Goal: Transaction & Acquisition: Book appointment/travel/reservation

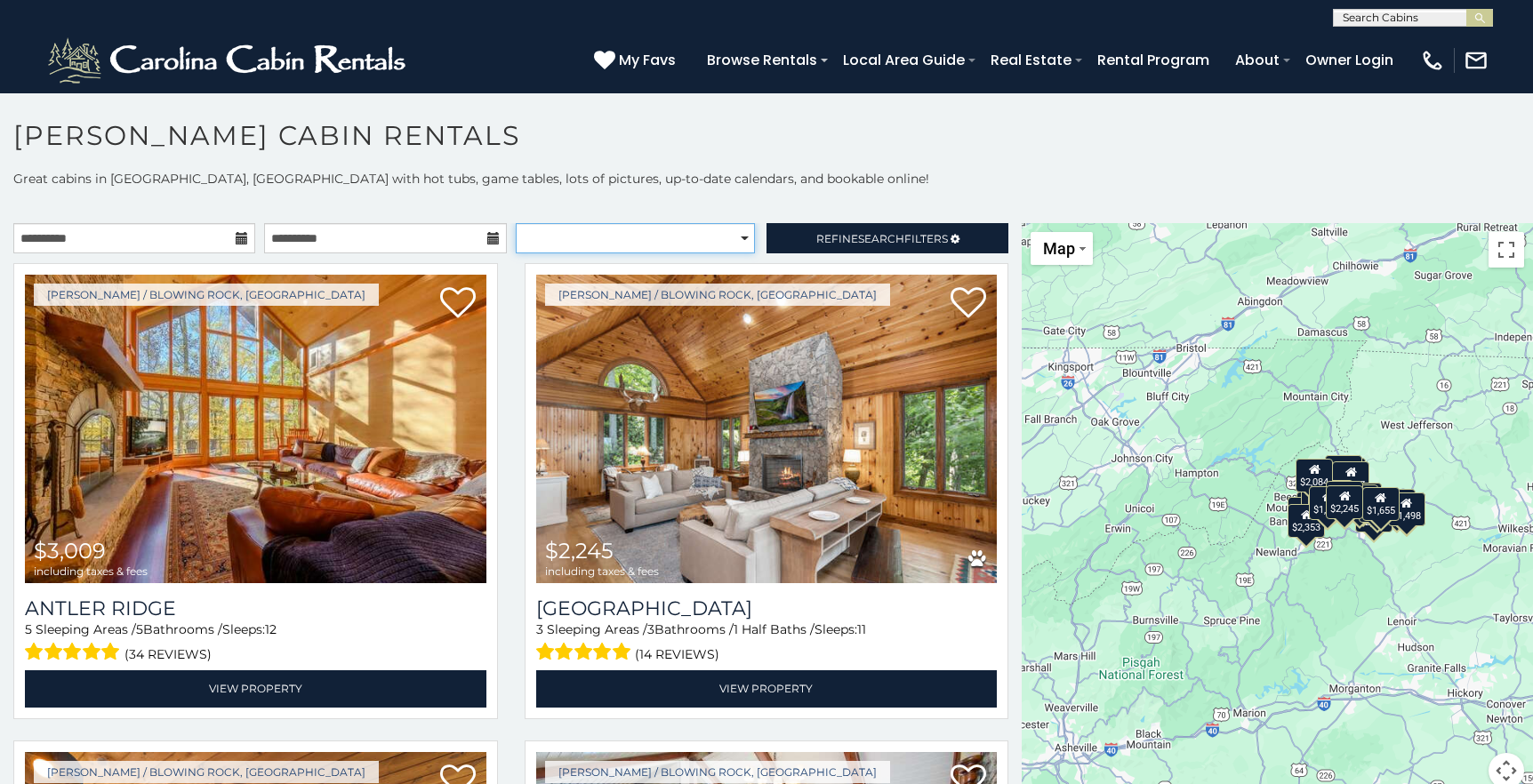
select select "**********"
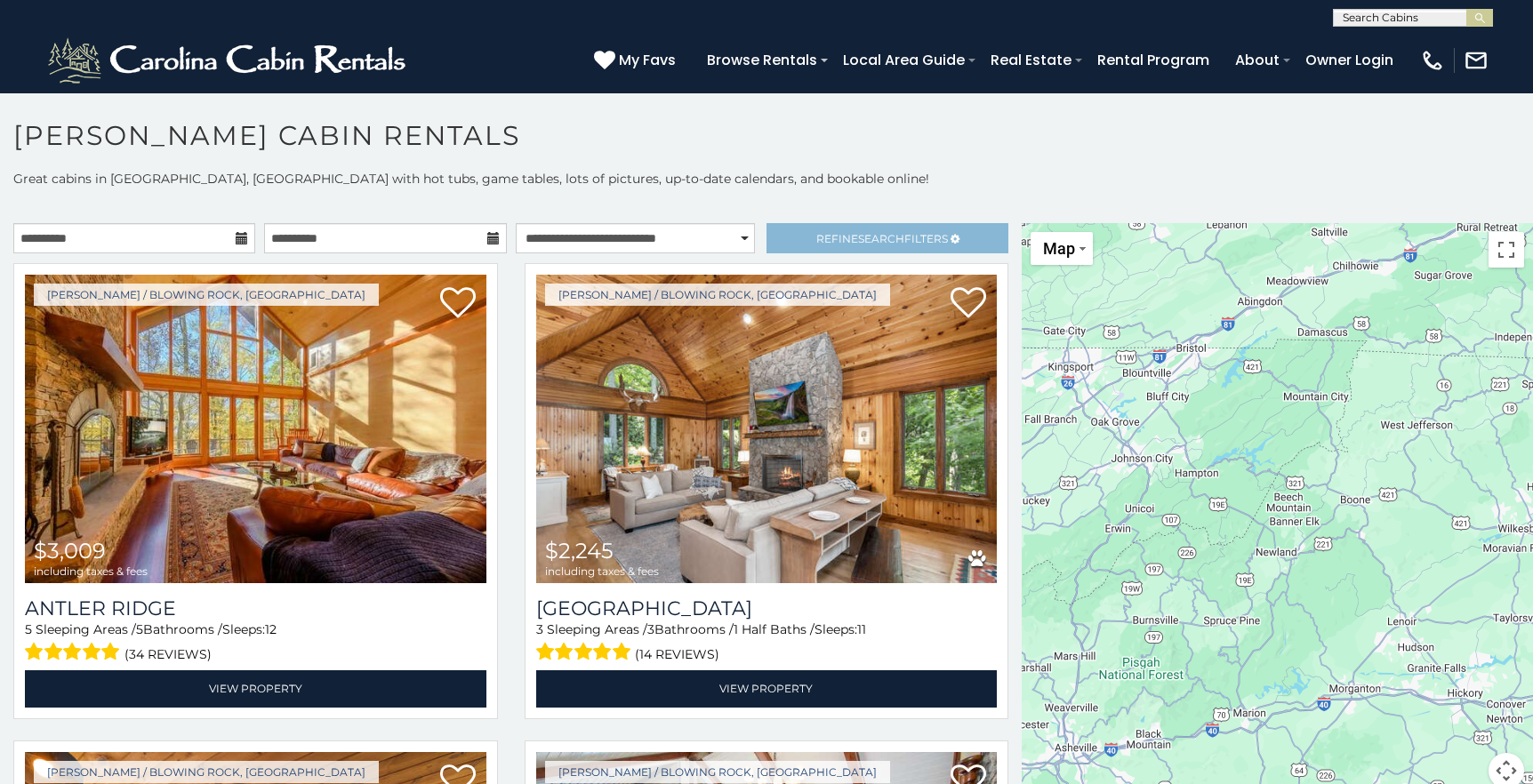
click at [823, 247] on link "Refine Search Filters" at bounding box center [886, 238] width 241 height 31
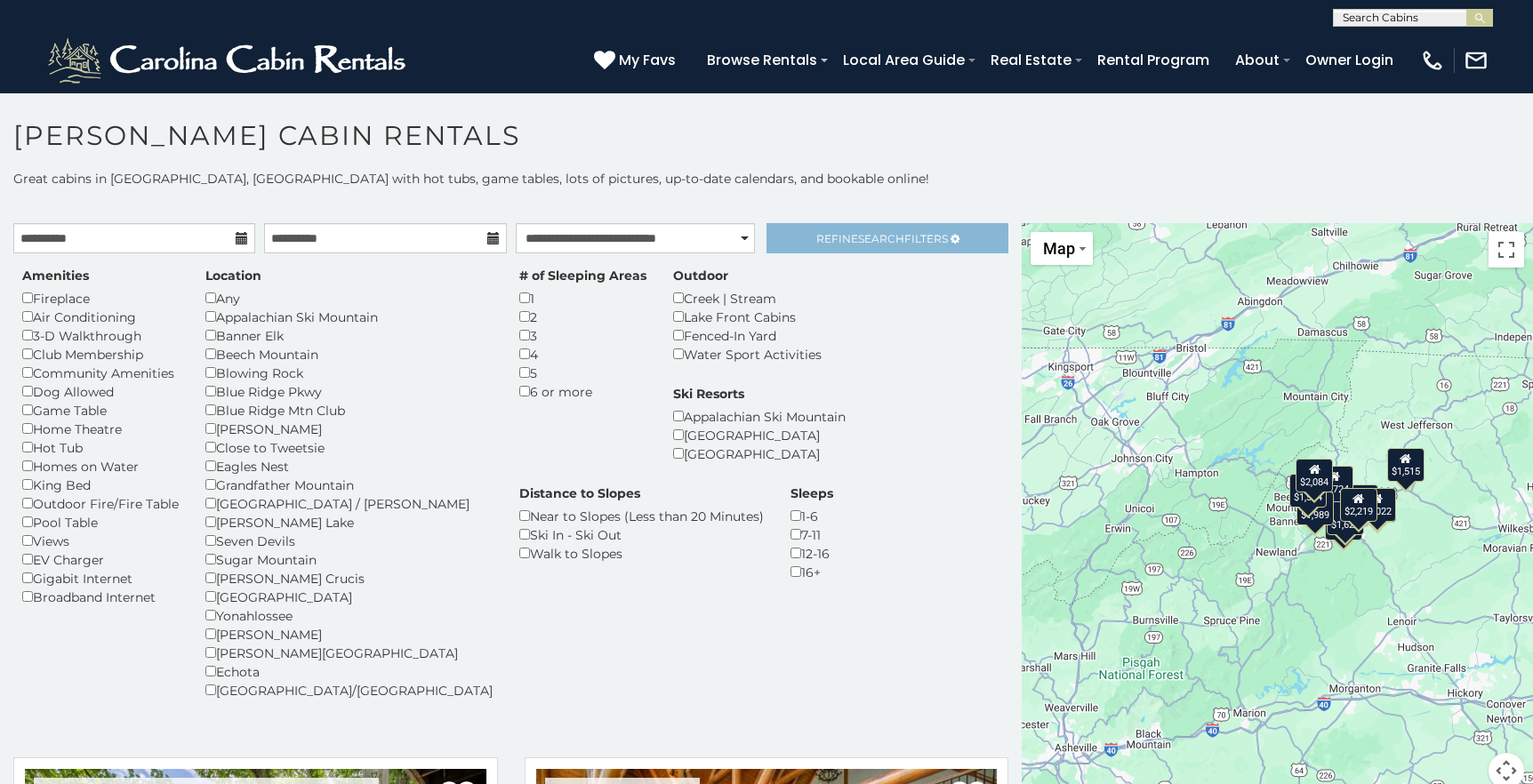
click at [867, 227] on link "Refine Search Filters" at bounding box center [886, 238] width 241 height 31
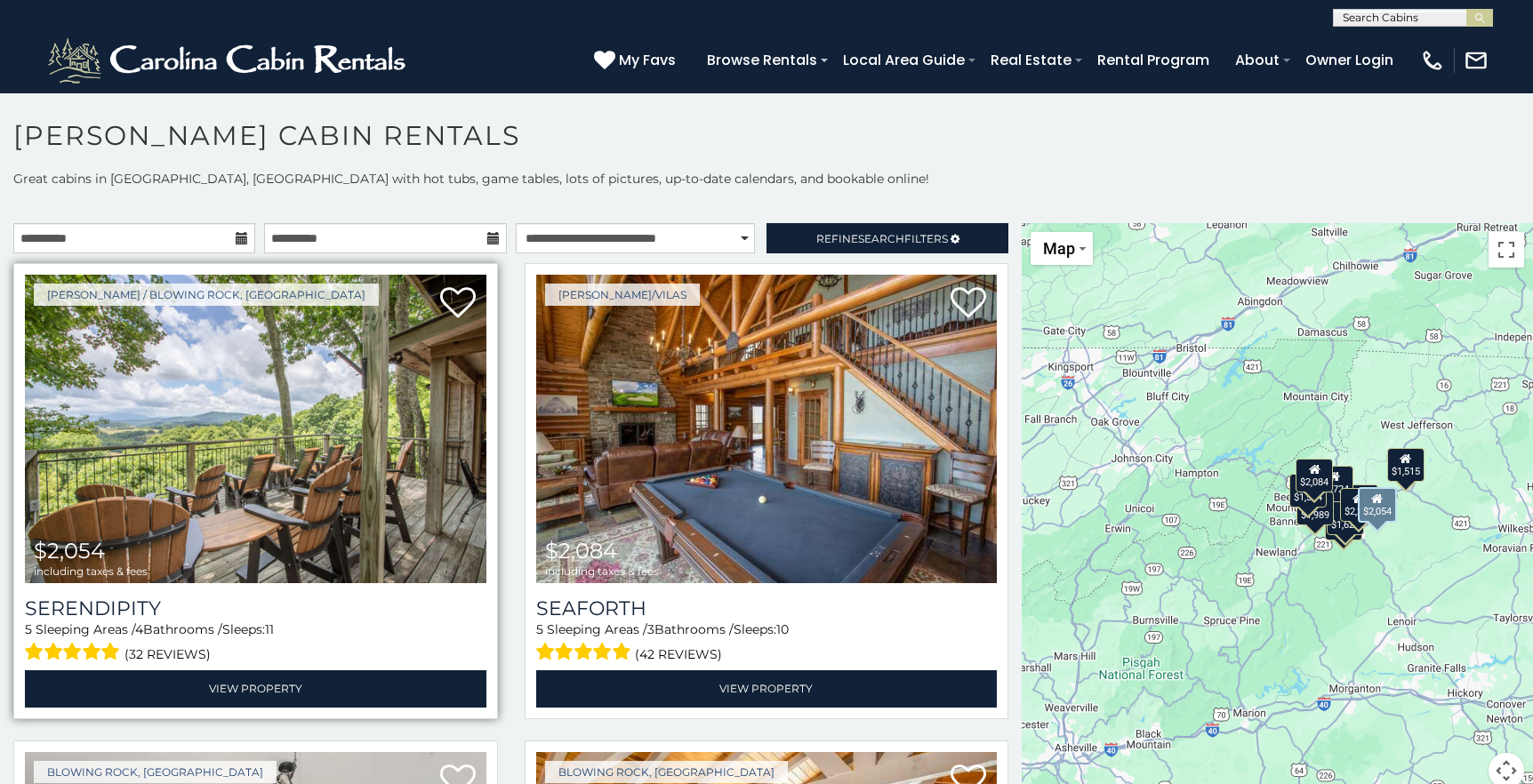
click at [467, 453] on img at bounding box center [256, 428] width 462 height 308
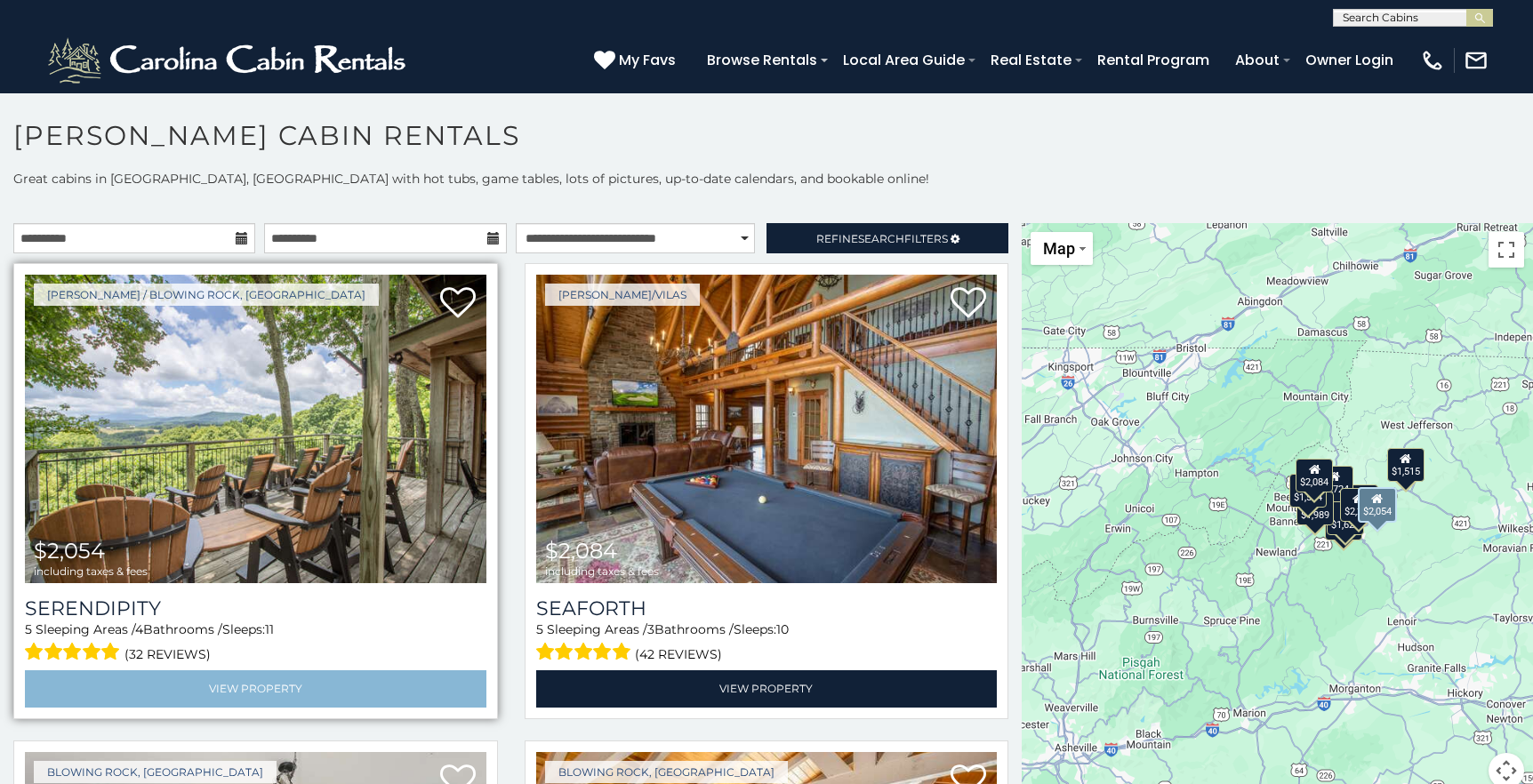
click at [319, 687] on link "View Property" at bounding box center [256, 689] width 462 height 36
click at [283, 683] on link "View Property" at bounding box center [256, 689] width 462 height 36
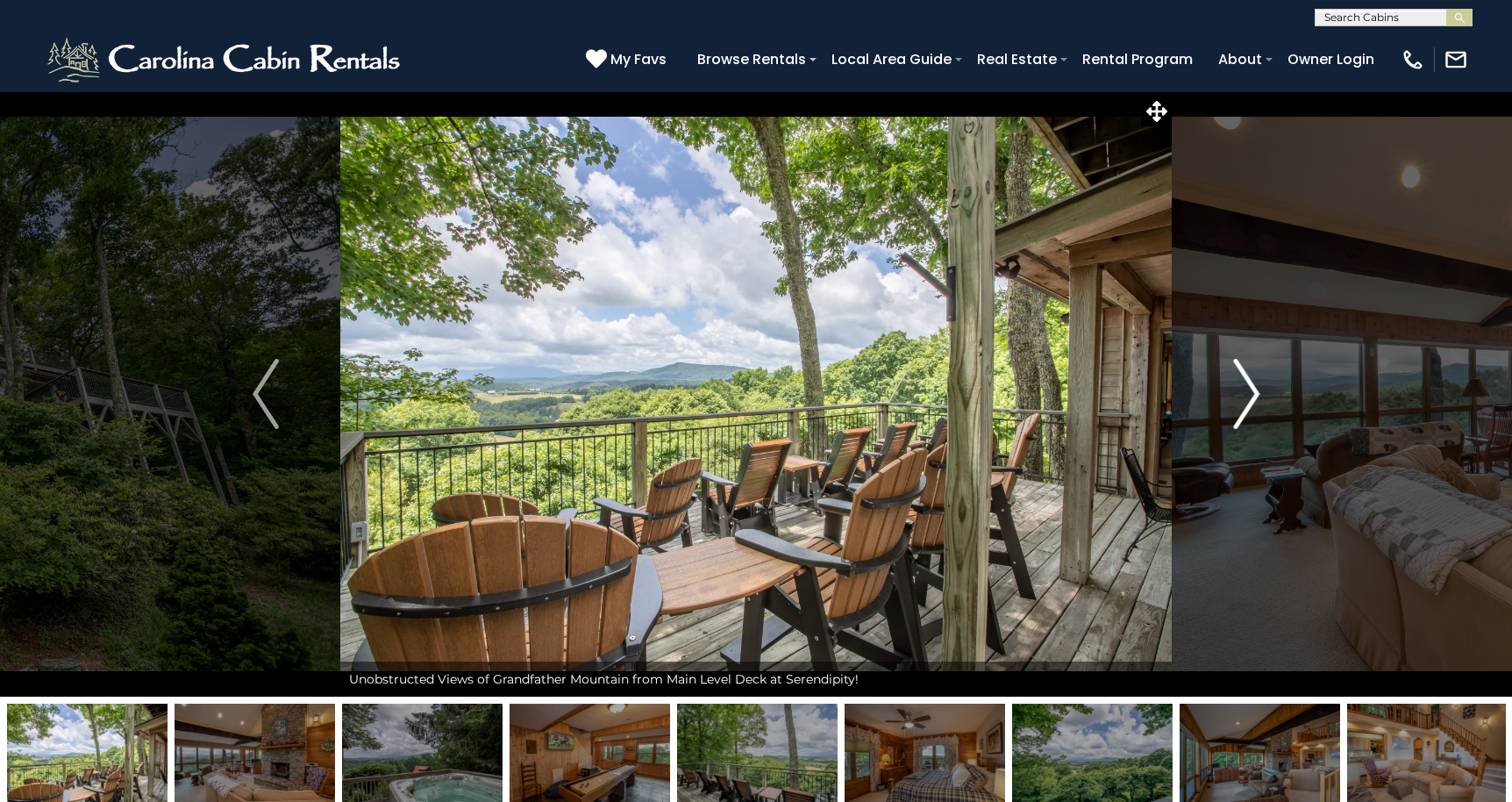
click at [1247, 399] on img "Next" at bounding box center [1246, 393] width 26 height 71
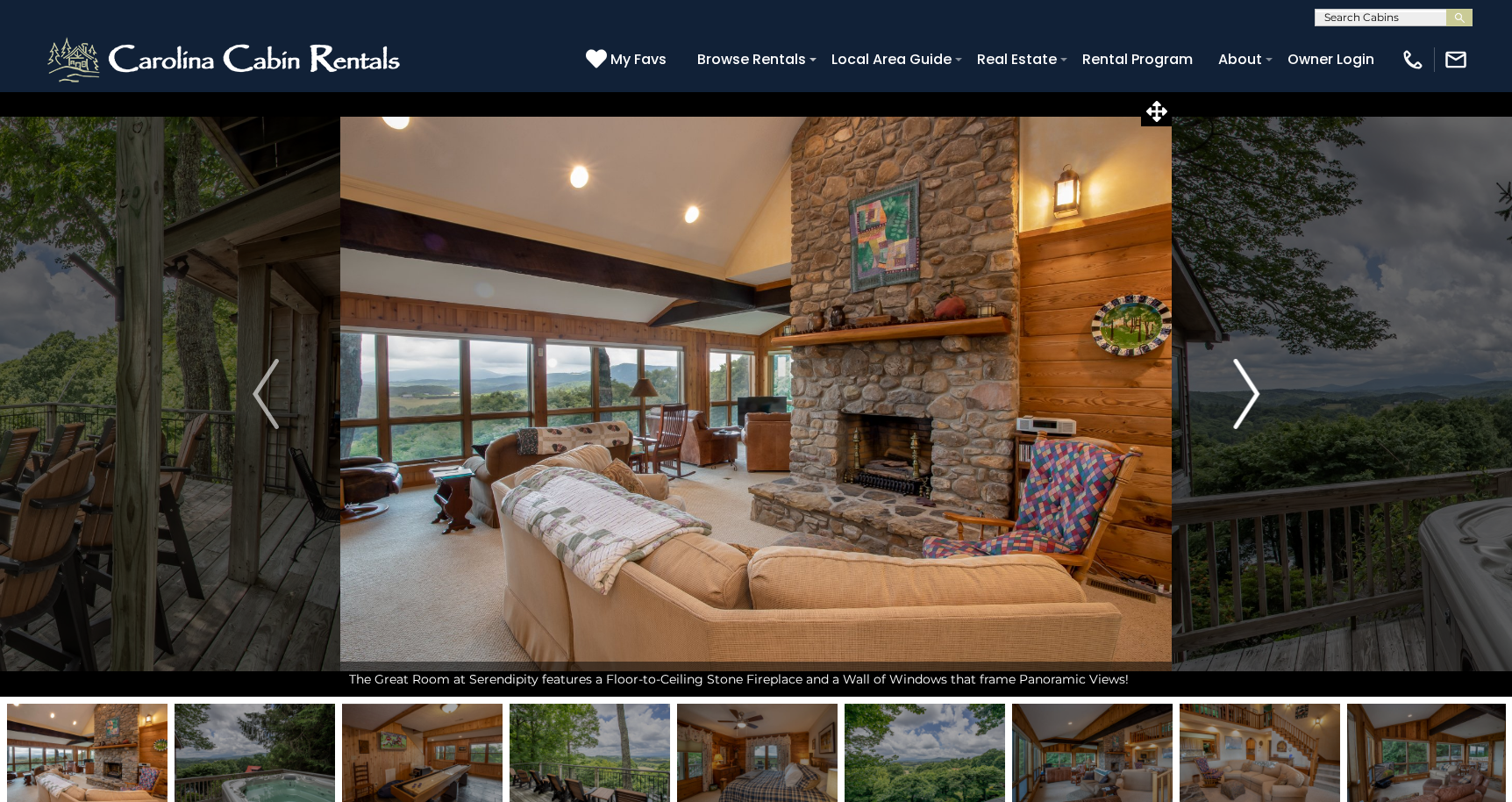
click at [1247, 399] on img "Next" at bounding box center [1246, 393] width 26 height 71
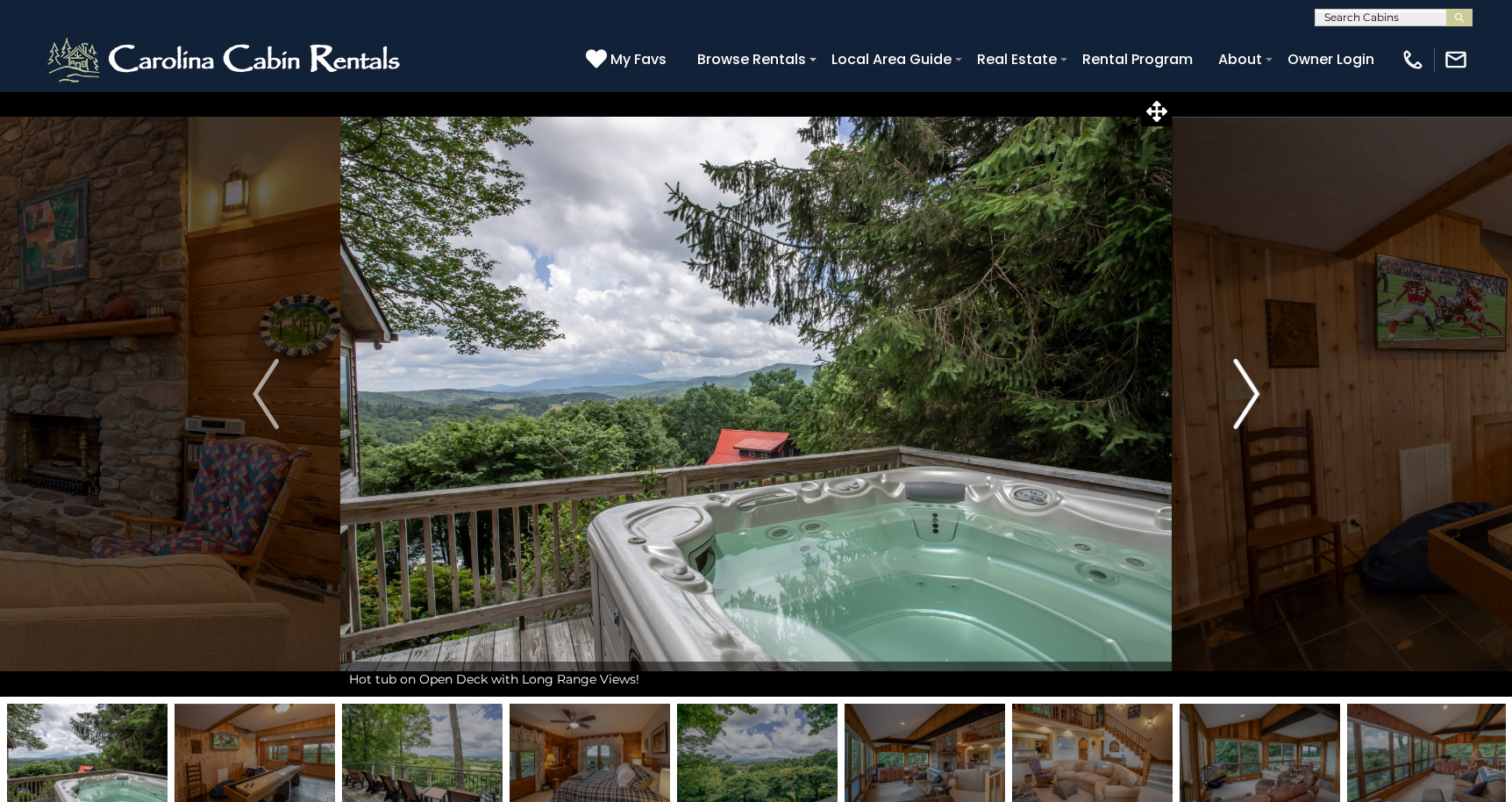
click at [1247, 399] on img "Next" at bounding box center [1246, 393] width 26 height 71
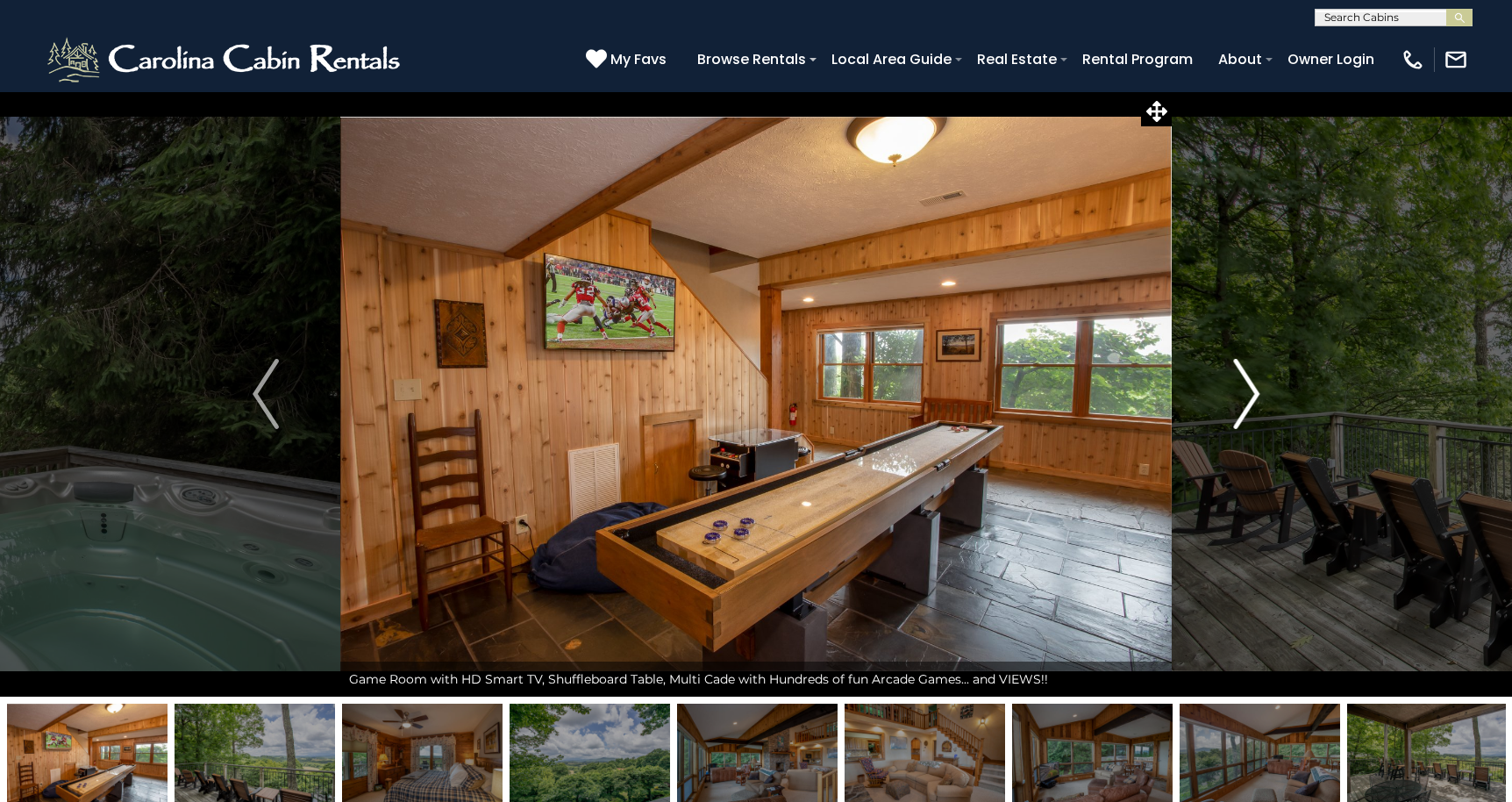
click at [1247, 399] on img "Next" at bounding box center [1246, 393] width 26 height 71
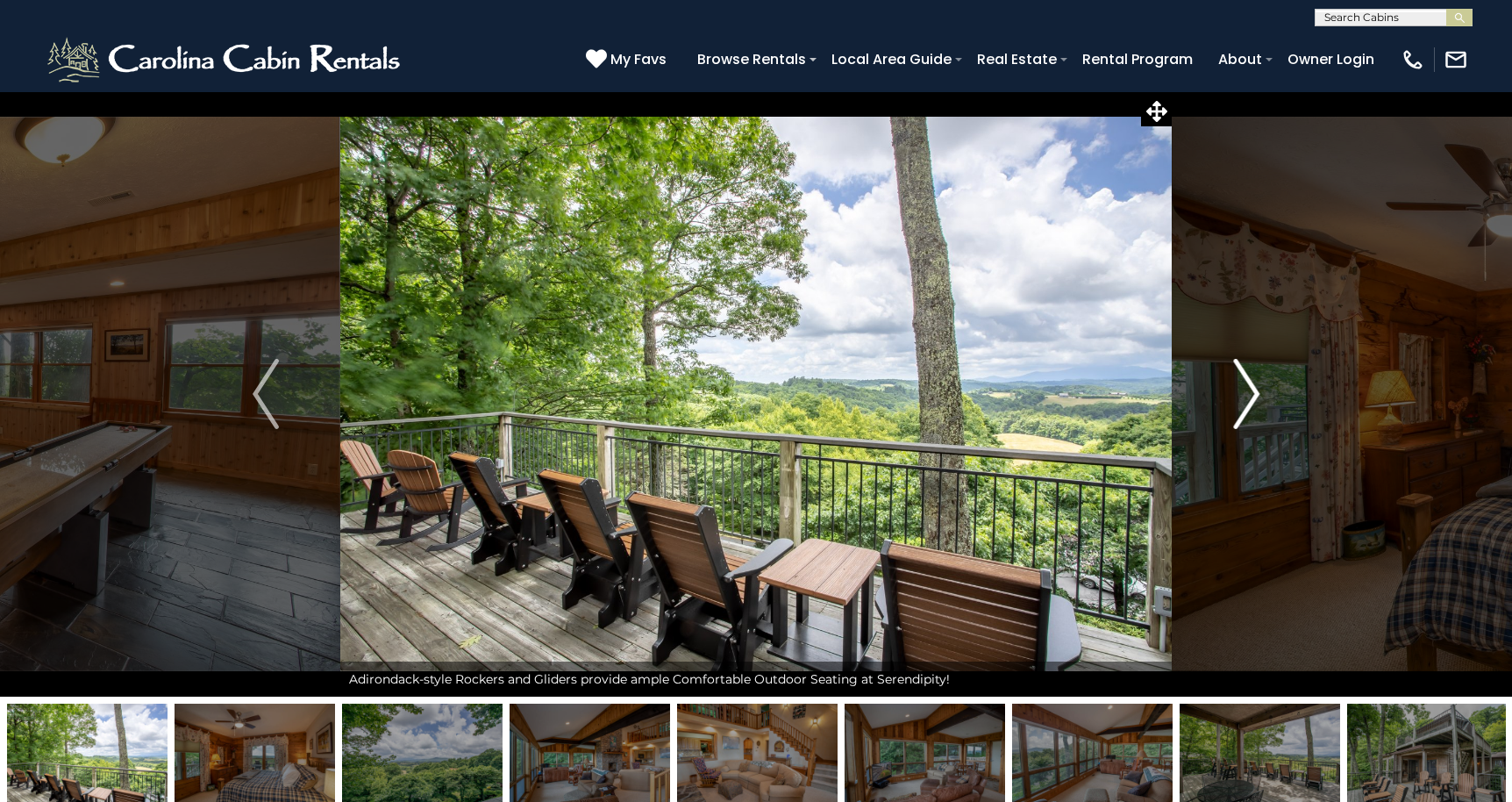
click at [1247, 399] on img "Next" at bounding box center [1246, 393] width 26 height 71
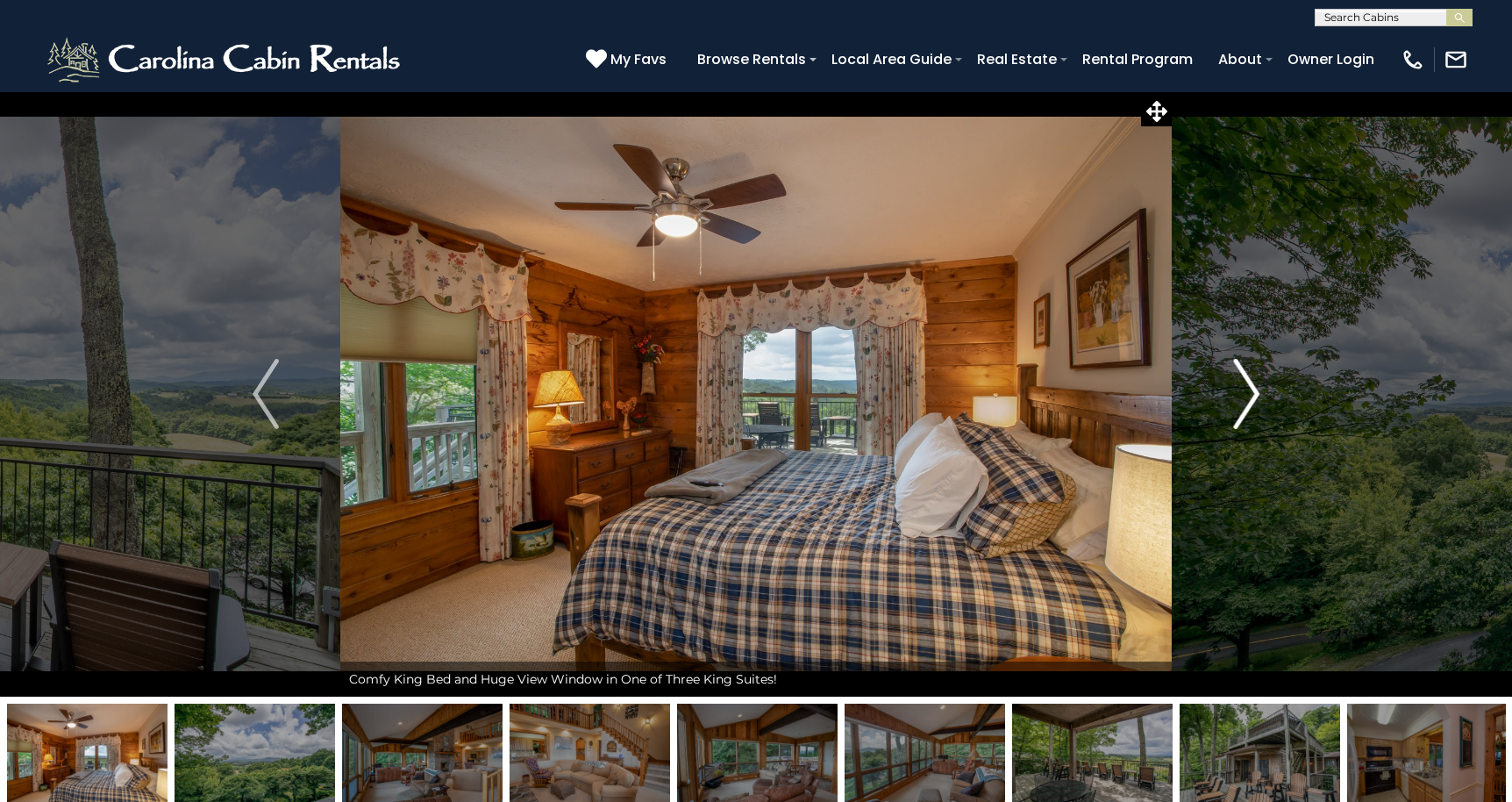
click at [1247, 399] on img "Next" at bounding box center [1246, 393] width 26 height 71
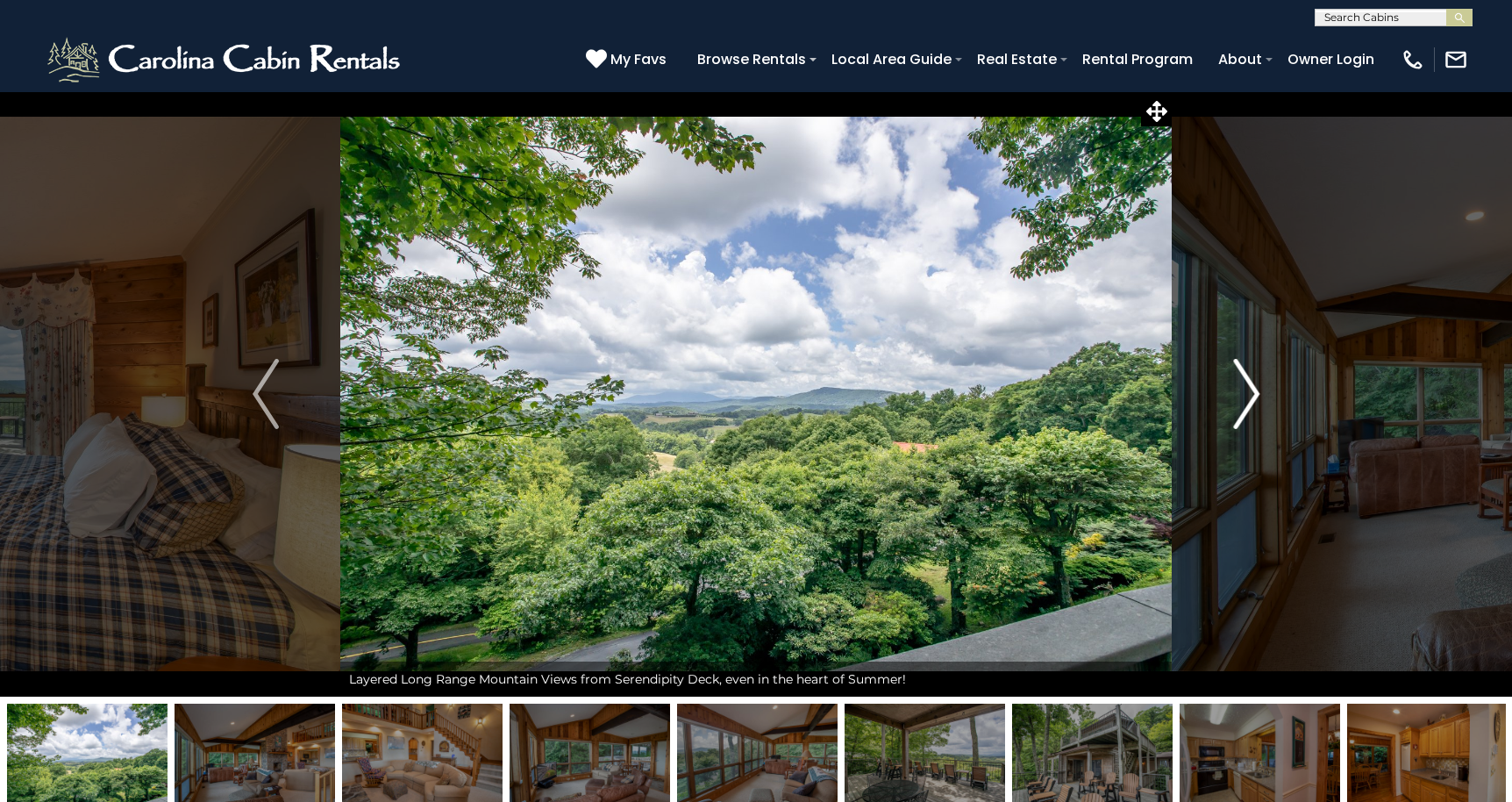
click at [1247, 399] on img "Next" at bounding box center [1246, 393] width 26 height 71
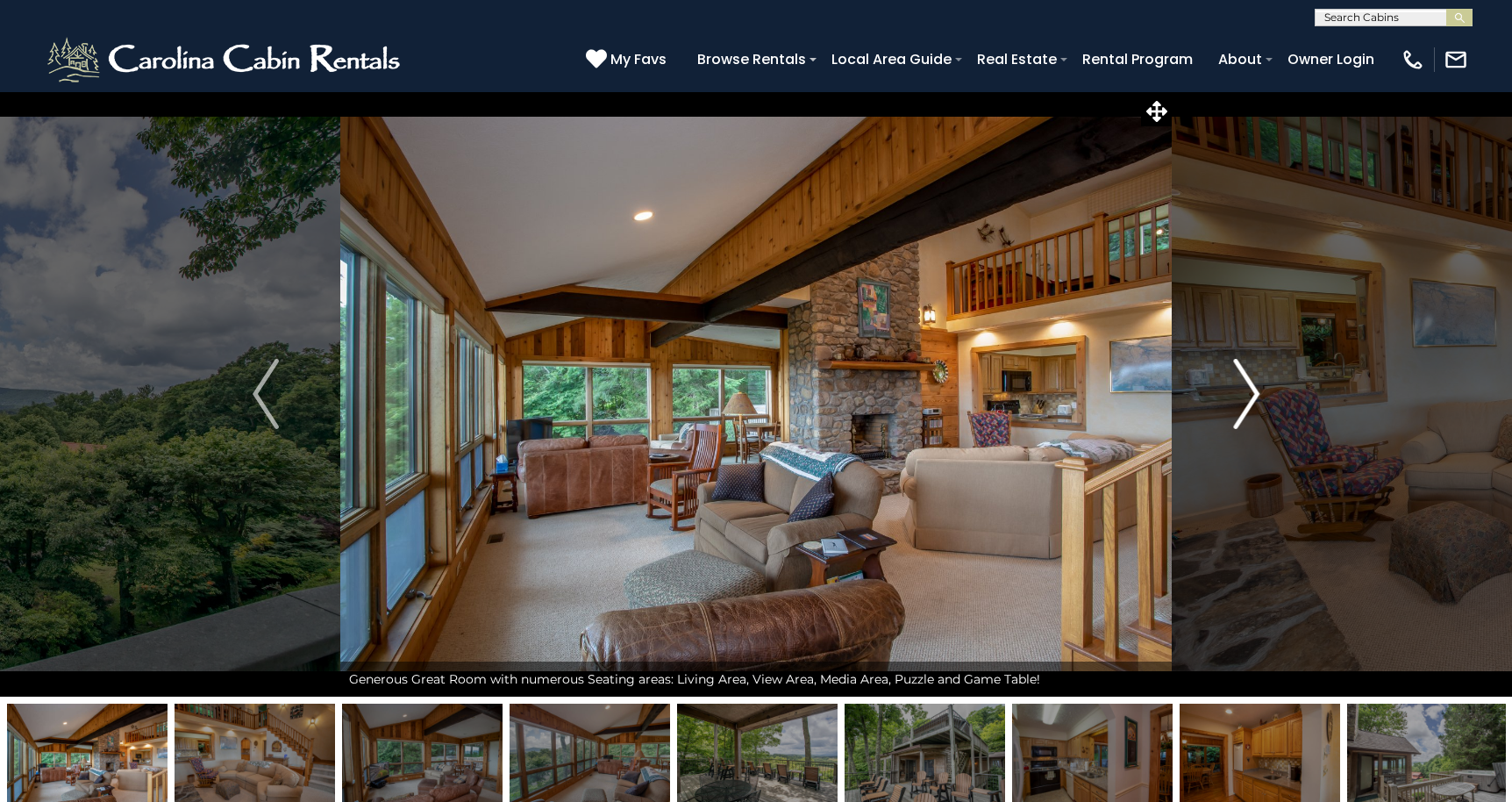
click at [1247, 399] on img "Next" at bounding box center [1246, 393] width 26 height 71
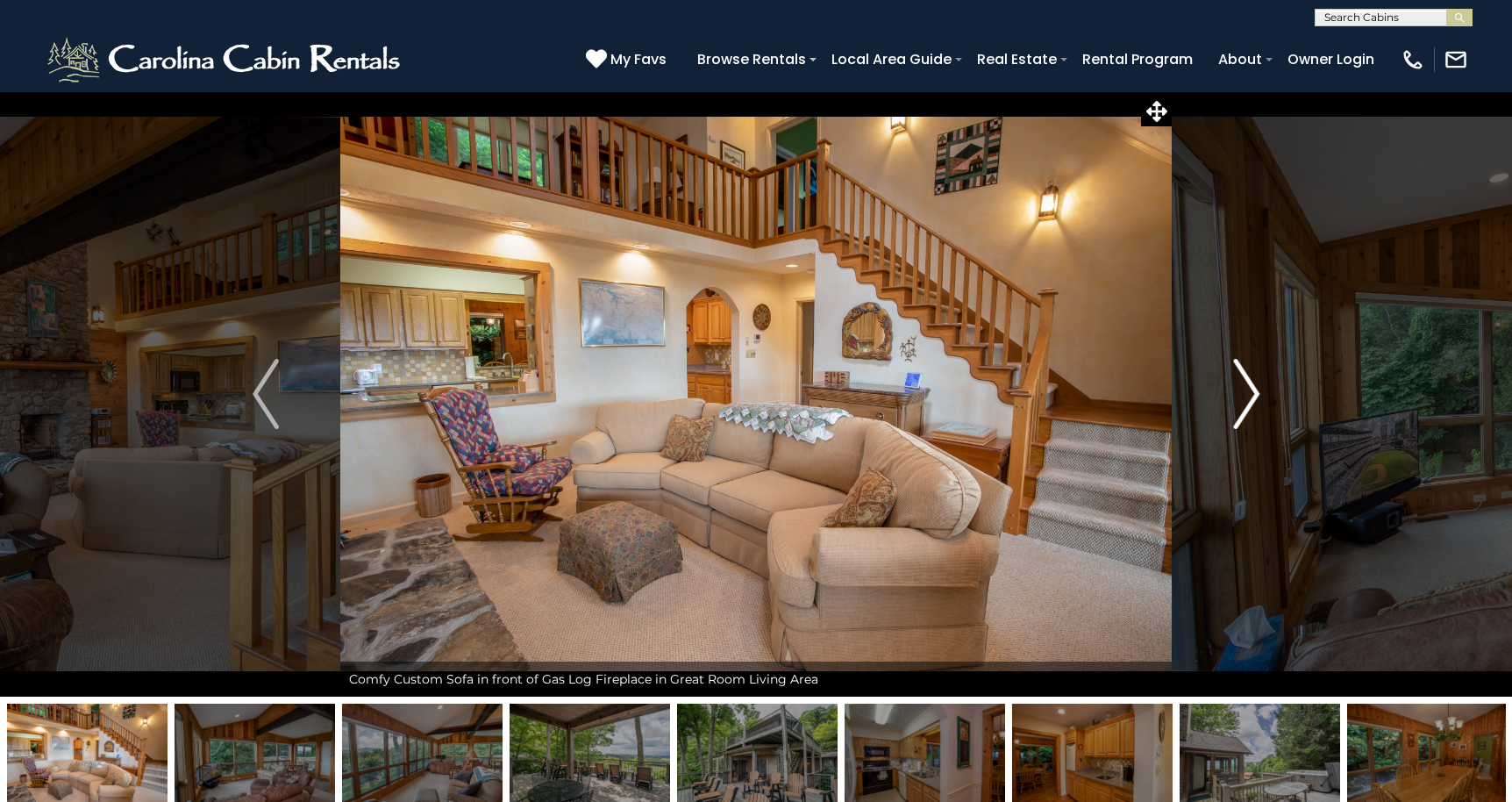
click at [1247, 399] on img "Next" at bounding box center [1246, 393] width 26 height 71
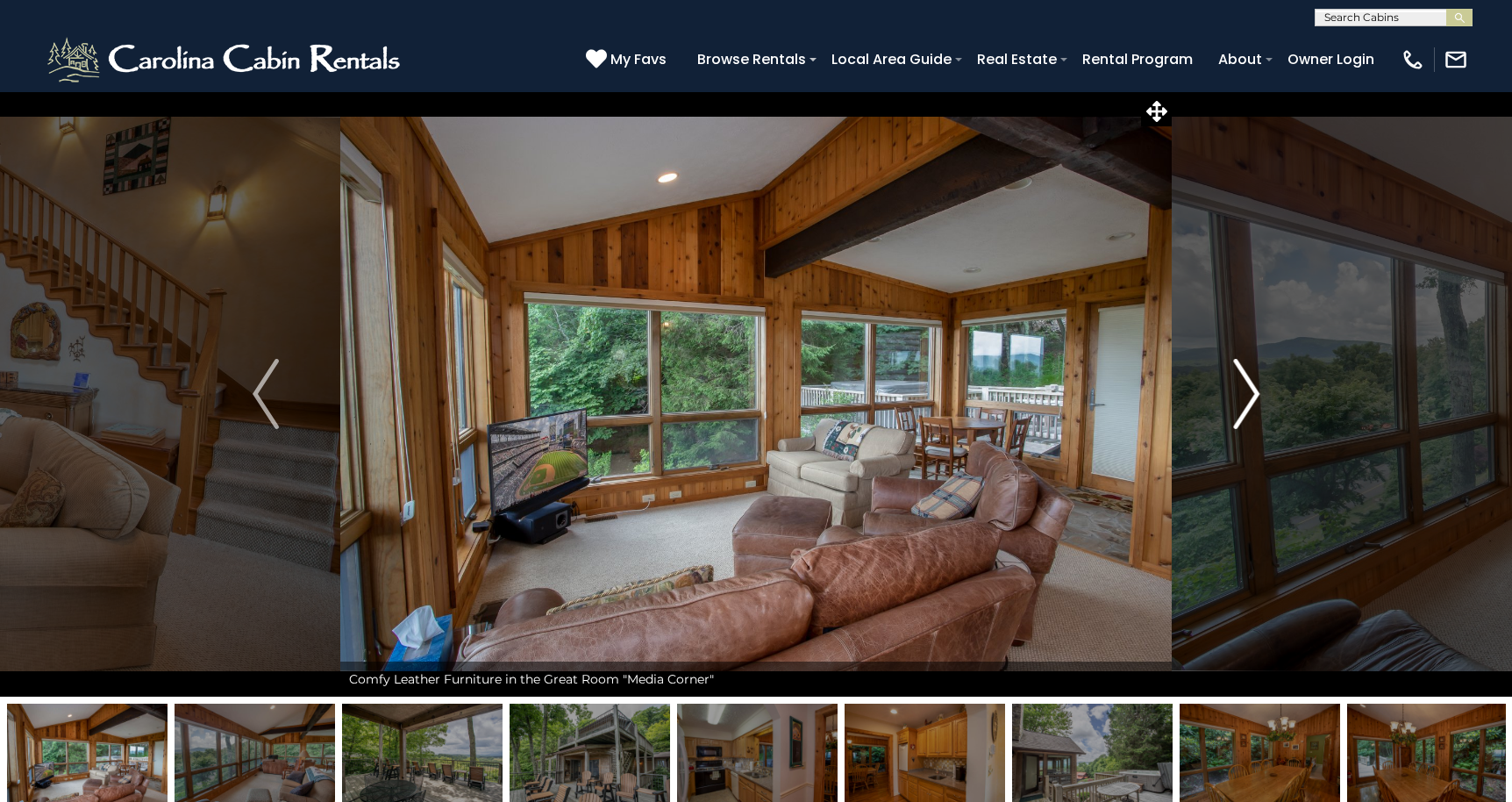
click at [1247, 399] on img "Next" at bounding box center [1246, 393] width 26 height 71
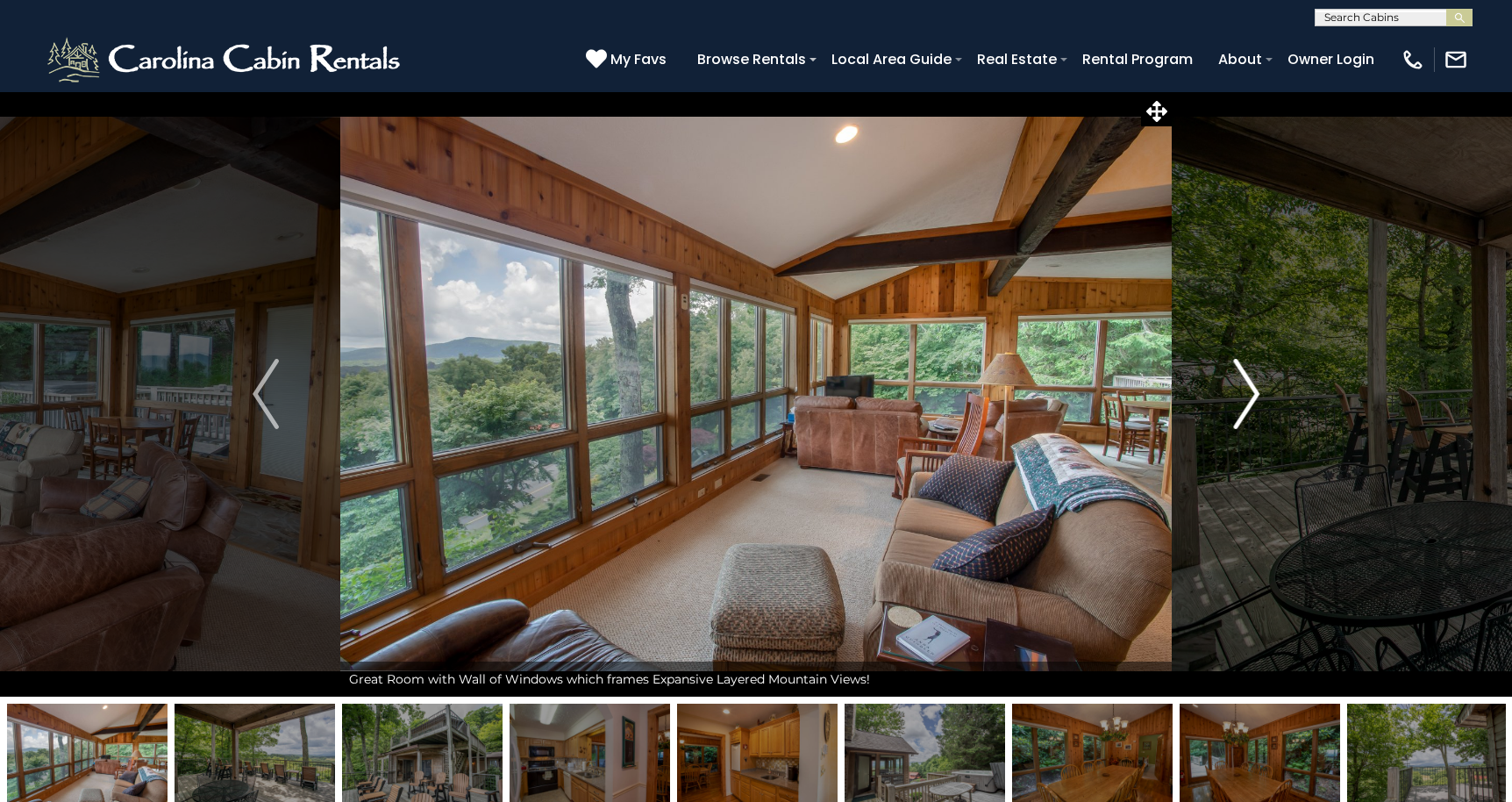
click at [1247, 399] on img "Next" at bounding box center [1246, 393] width 26 height 71
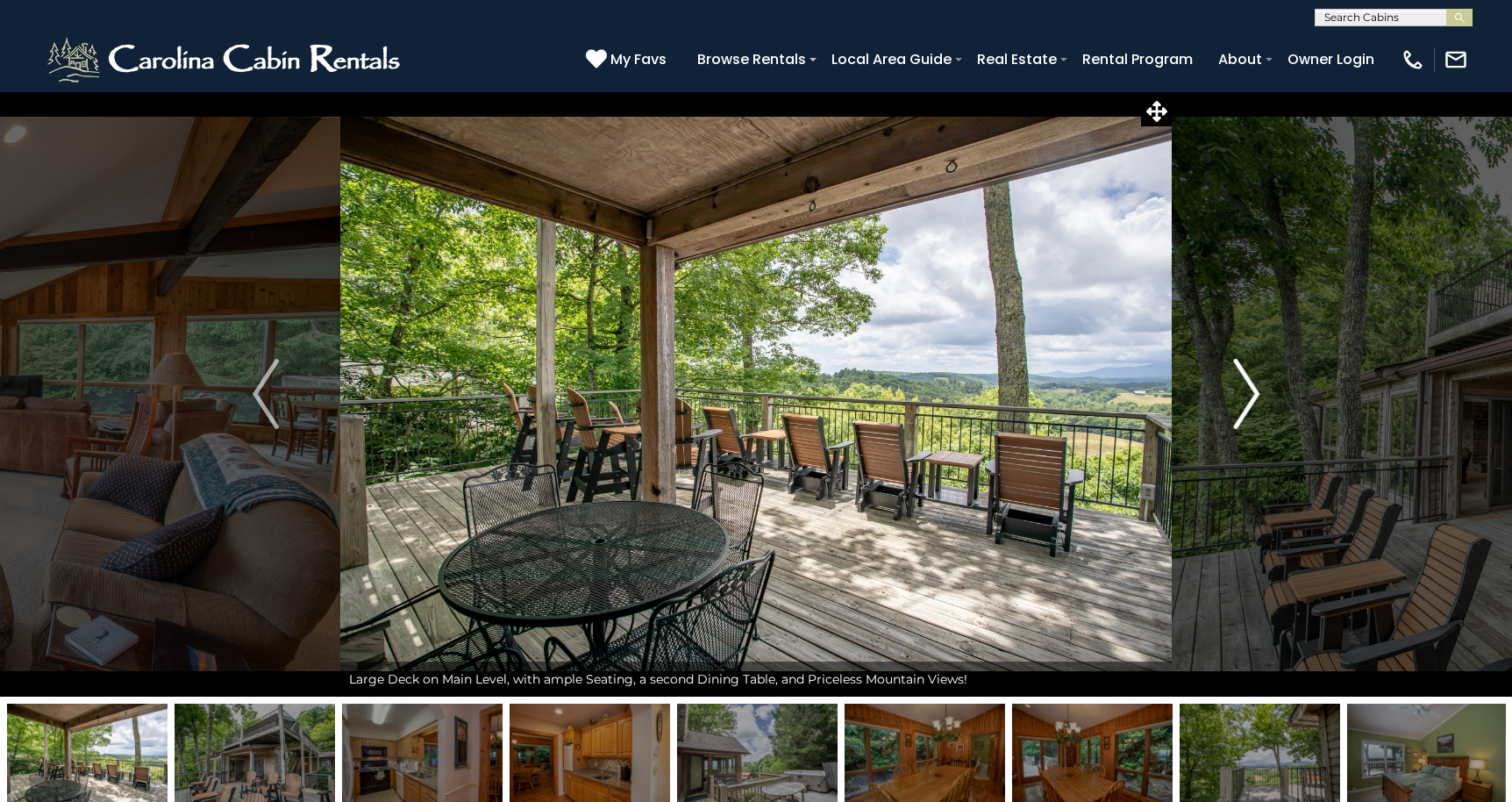
click at [1247, 399] on img "Next" at bounding box center [1246, 393] width 26 height 71
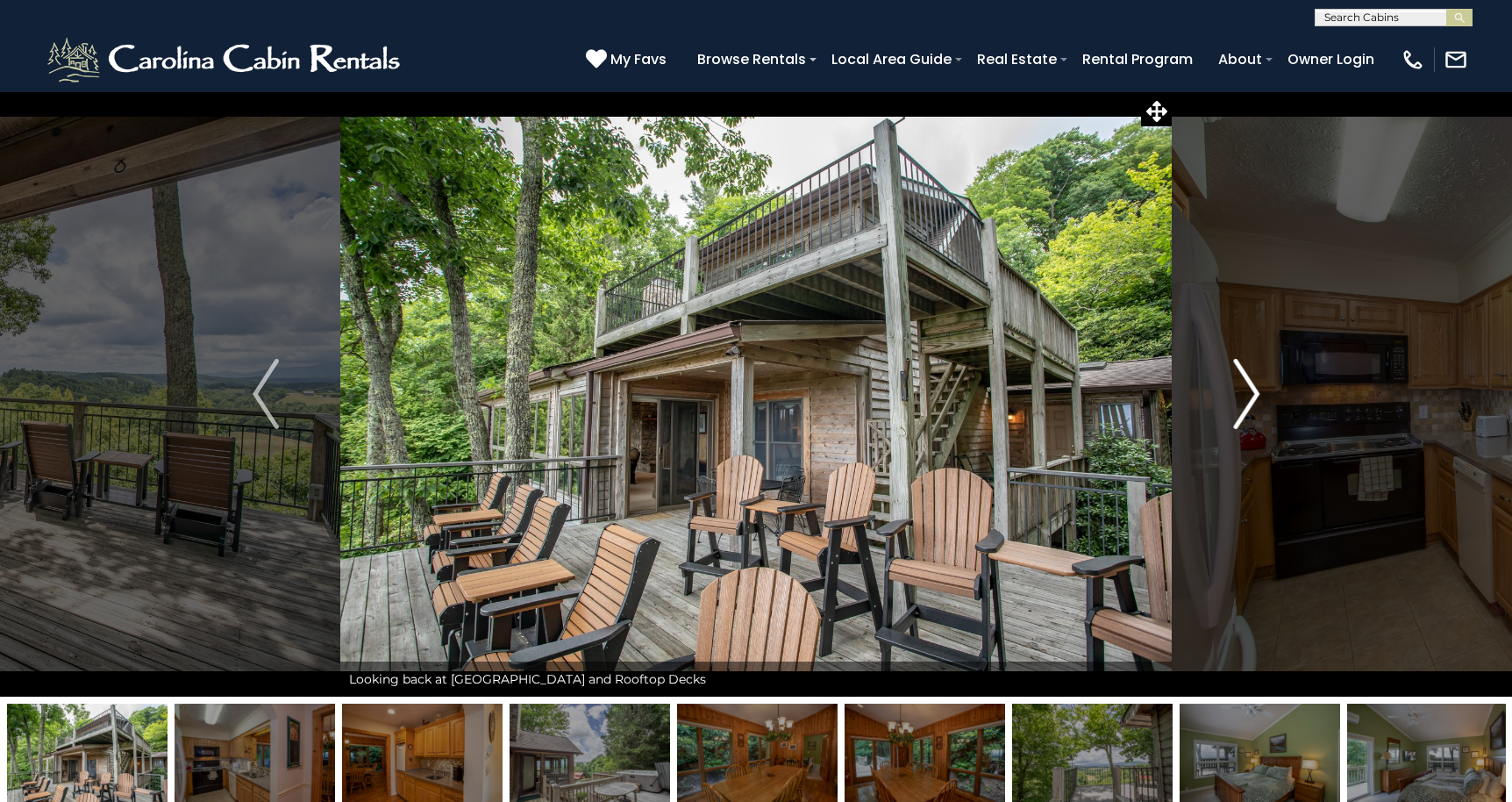
click at [1247, 399] on img "Next" at bounding box center [1246, 393] width 26 height 71
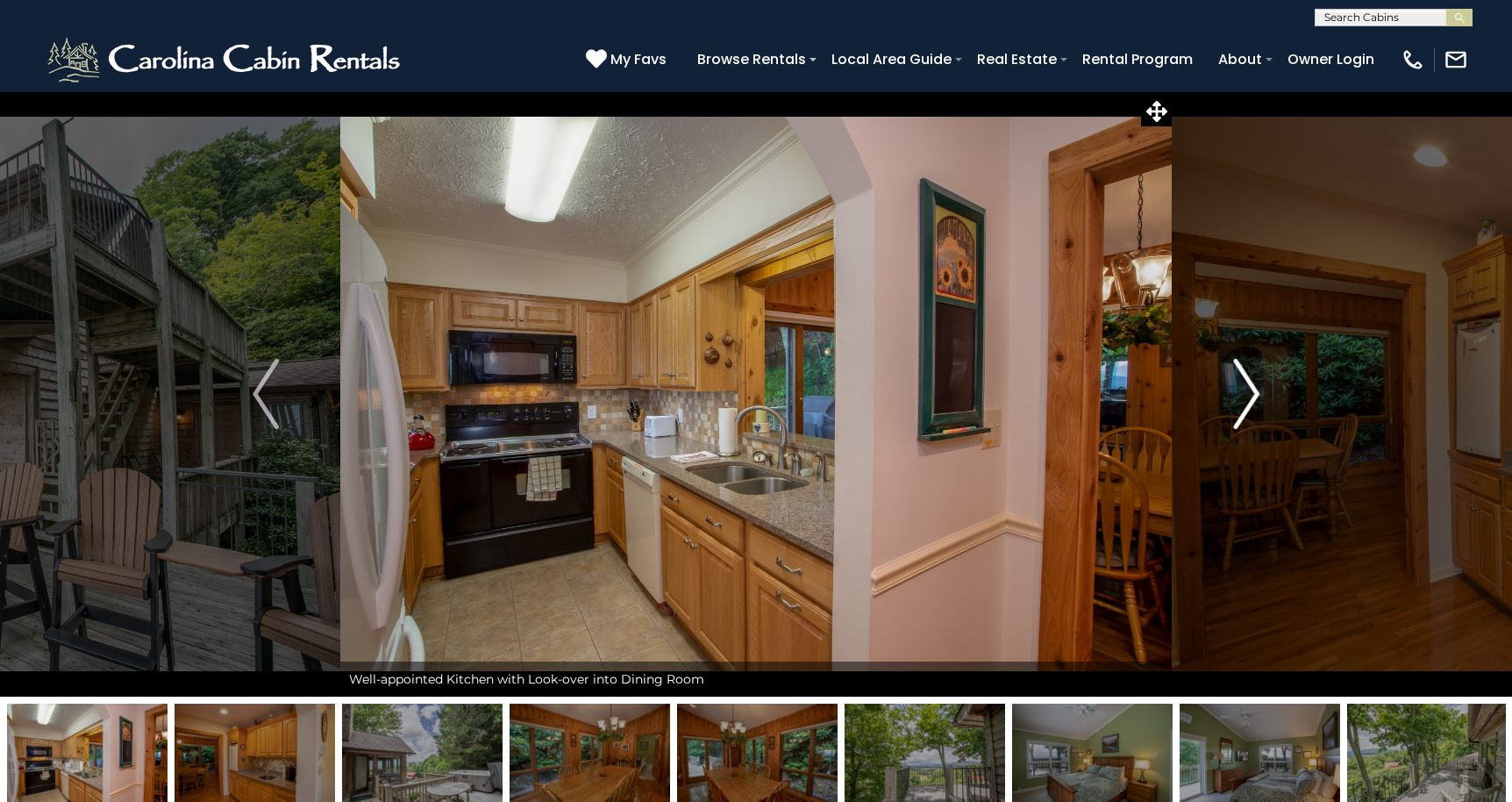
click at [1247, 399] on img "Next" at bounding box center [1246, 393] width 26 height 71
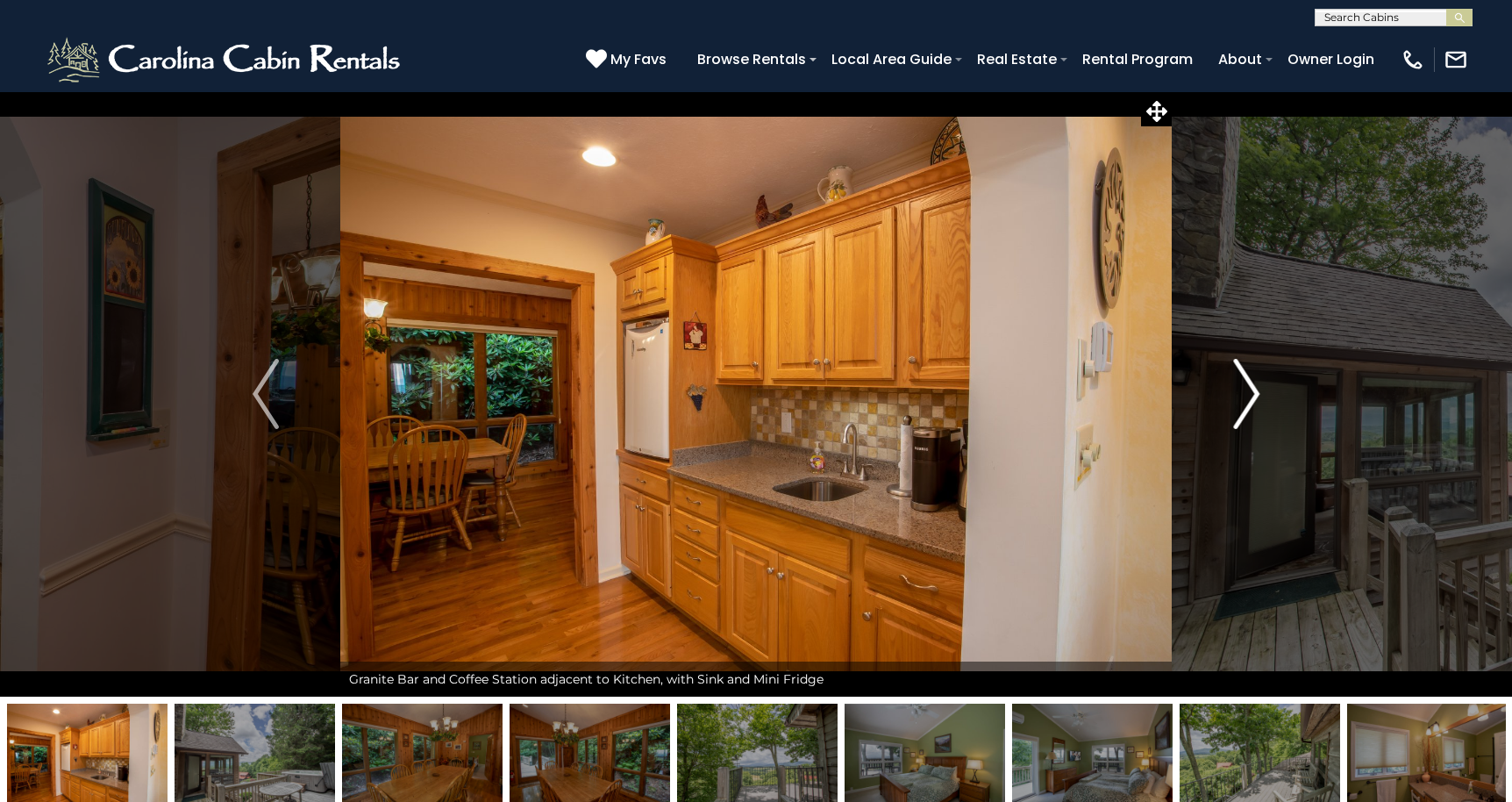
click at [1247, 399] on img "Next" at bounding box center [1246, 393] width 26 height 71
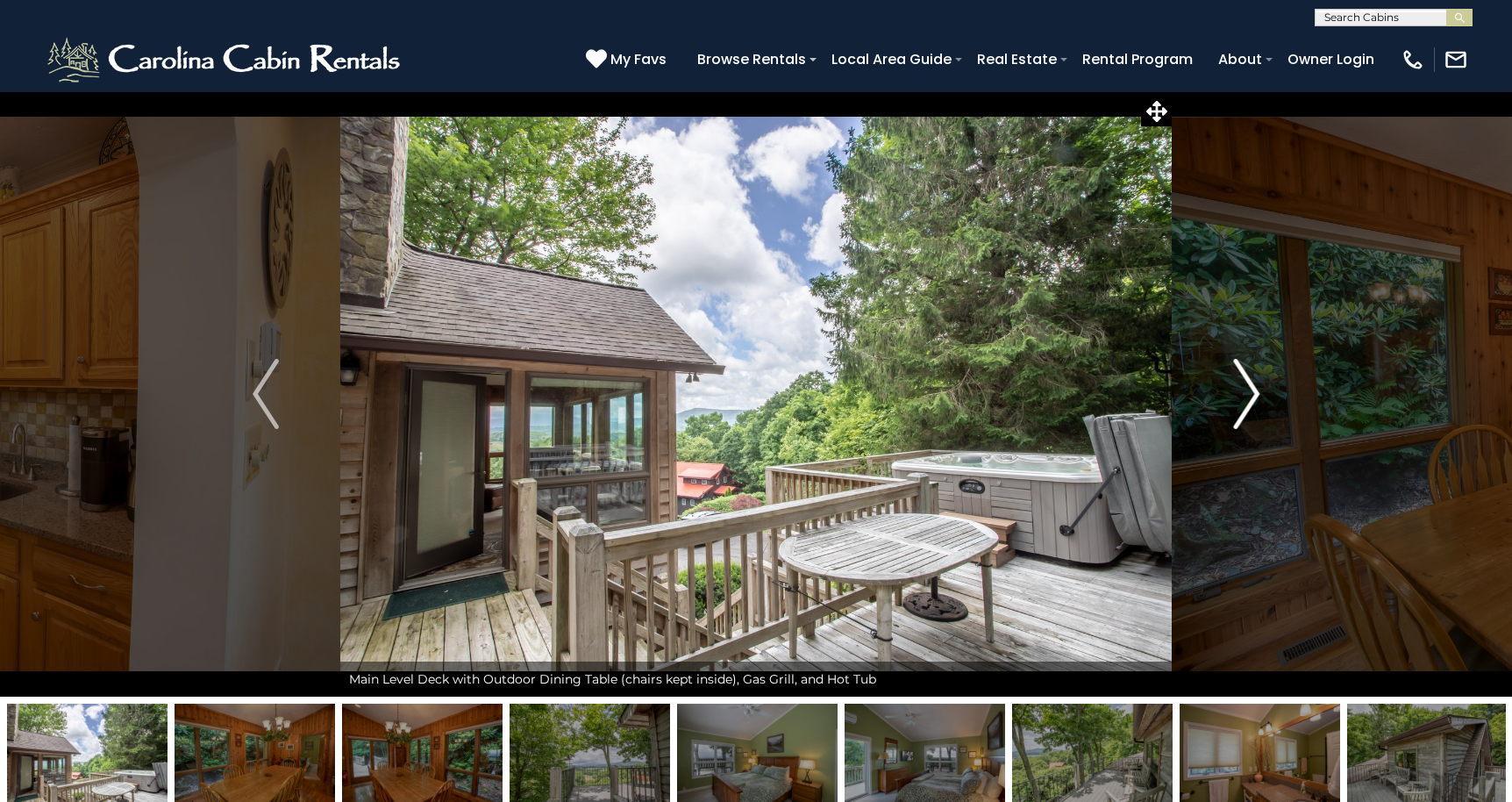
click at [1247, 399] on img "Next" at bounding box center [1246, 393] width 26 height 71
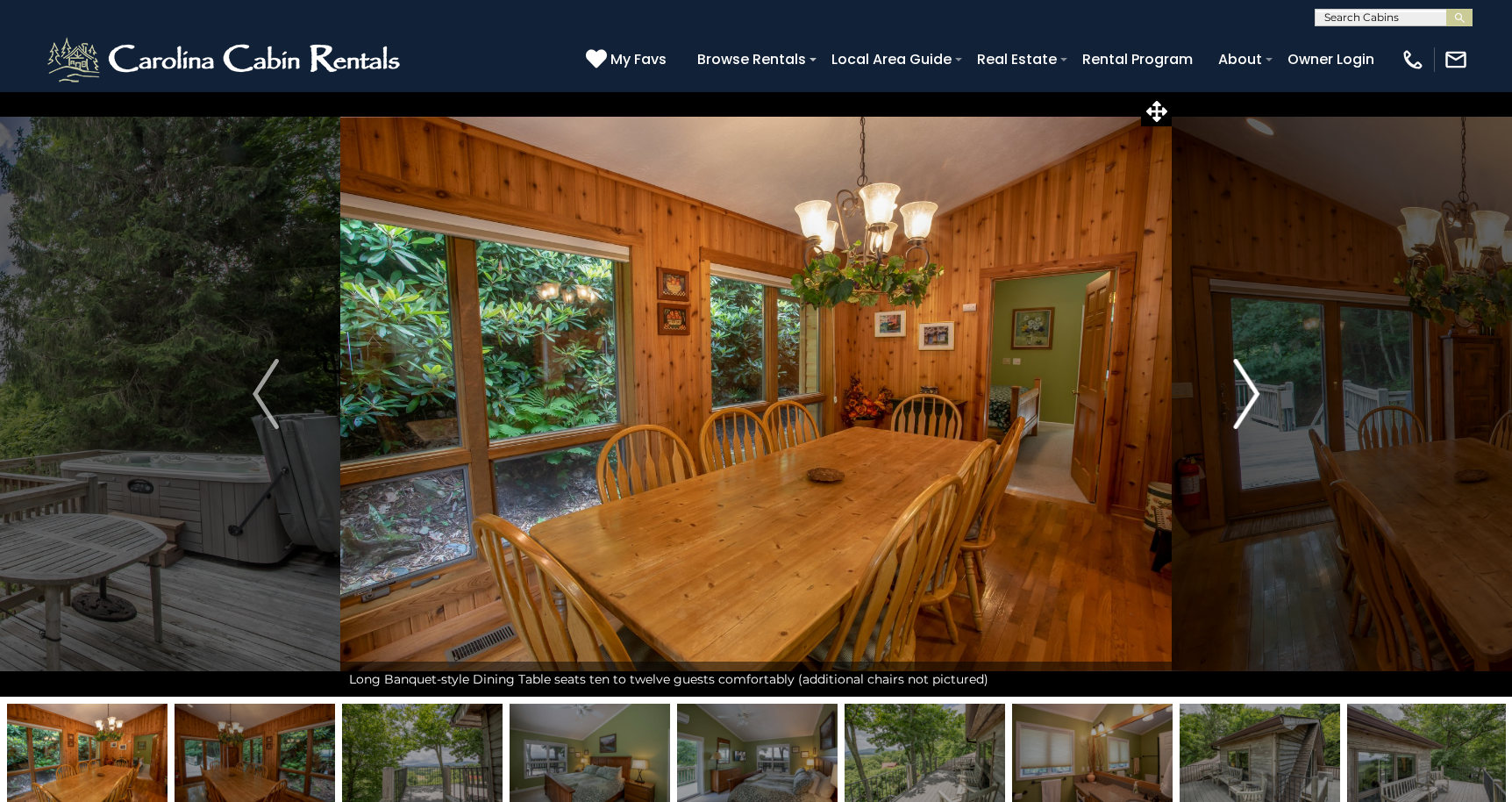
click at [1247, 399] on img "Next" at bounding box center [1246, 393] width 26 height 71
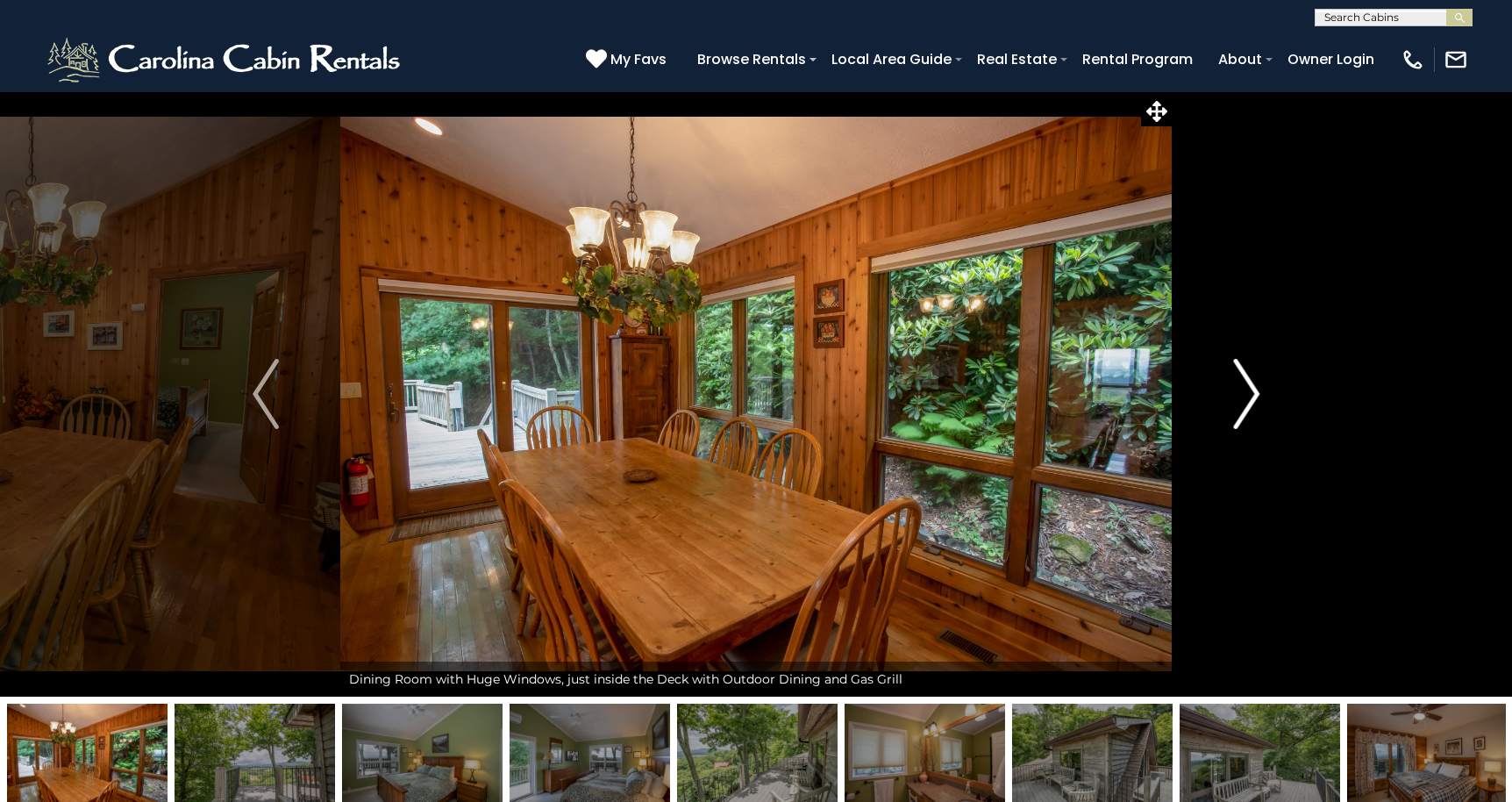
click at [1247, 399] on img "Next" at bounding box center [1246, 393] width 26 height 71
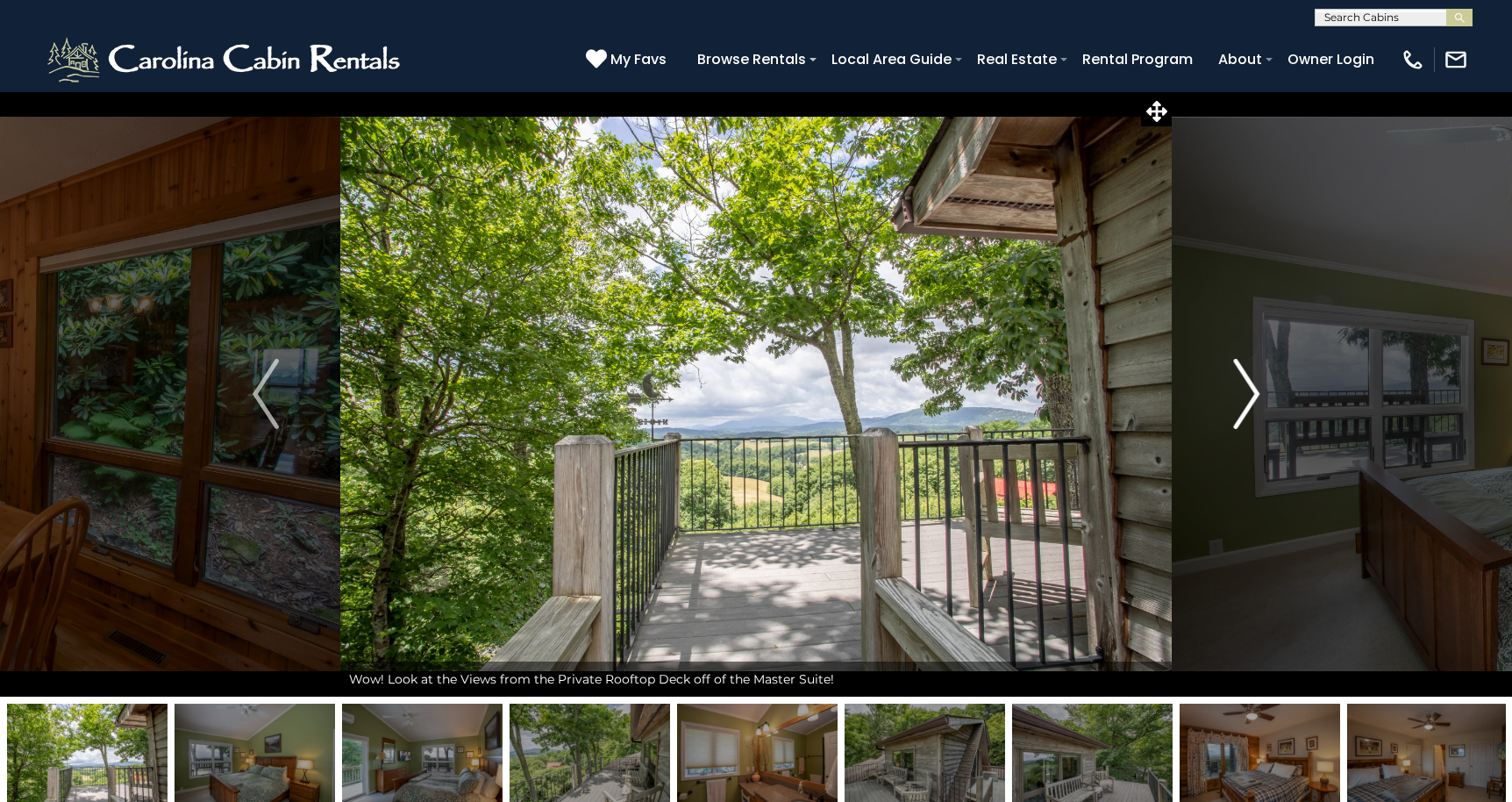
click at [1247, 399] on img "Next" at bounding box center [1246, 393] width 26 height 71
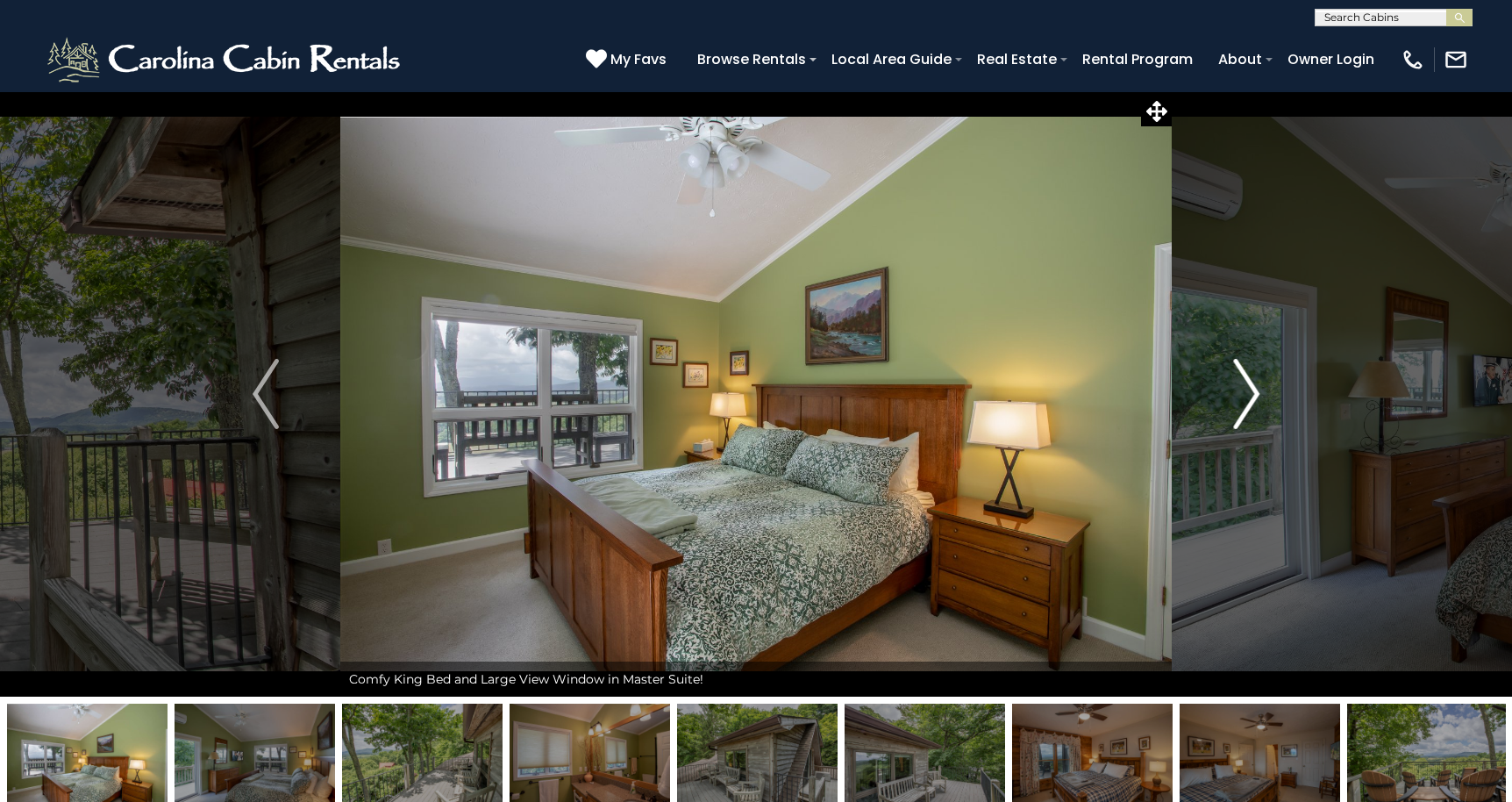
click at [1247, 399] on img "Next" at bounding box center [1246, 393] width 26 height 71
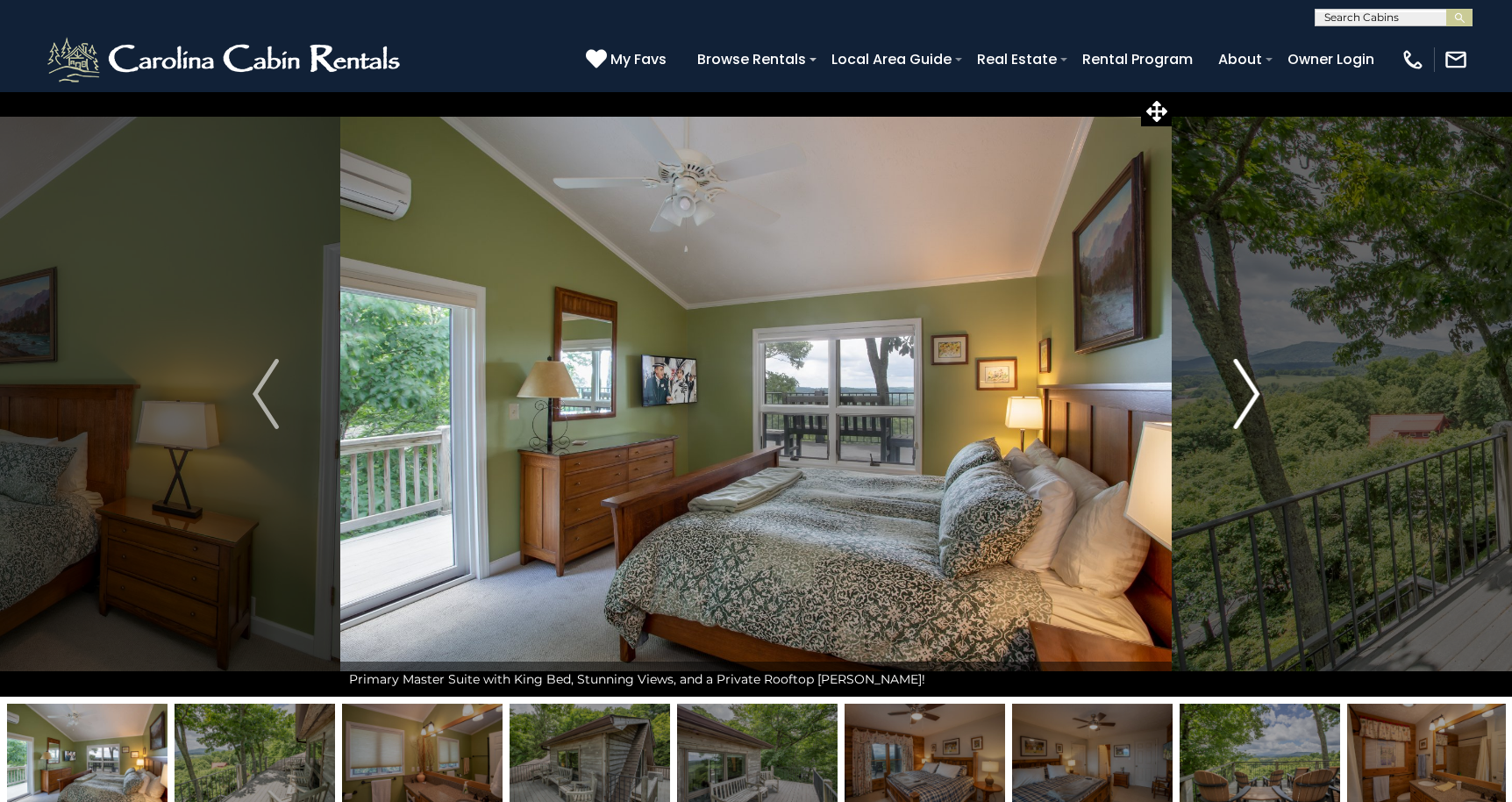
click at [1247, 399] on img "Next" at bounding box center [1246, 393] width 26 height 71
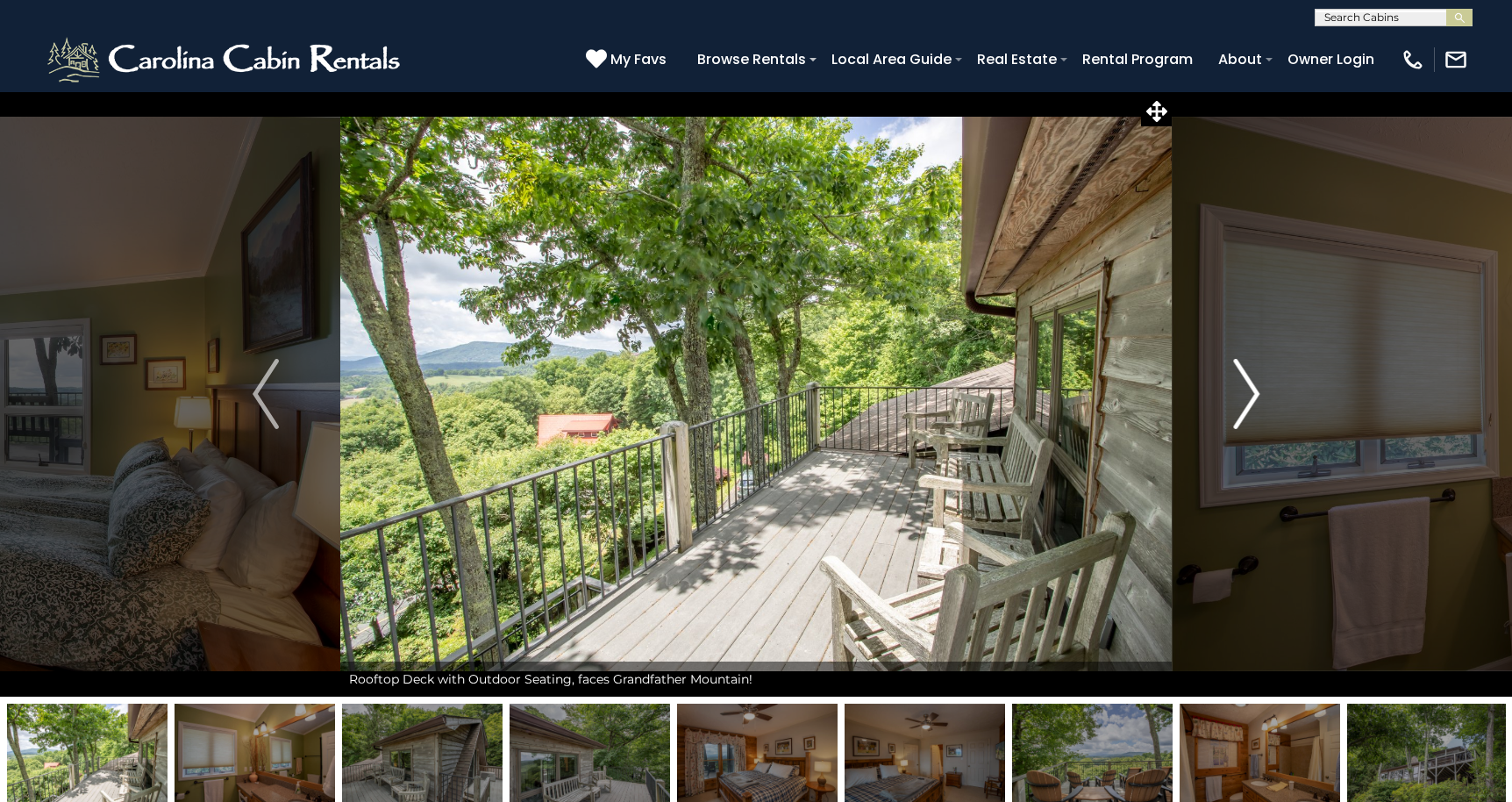
click at [1247, 399] on img "Next" at bounding box center [1246, 393] width 26 height 71
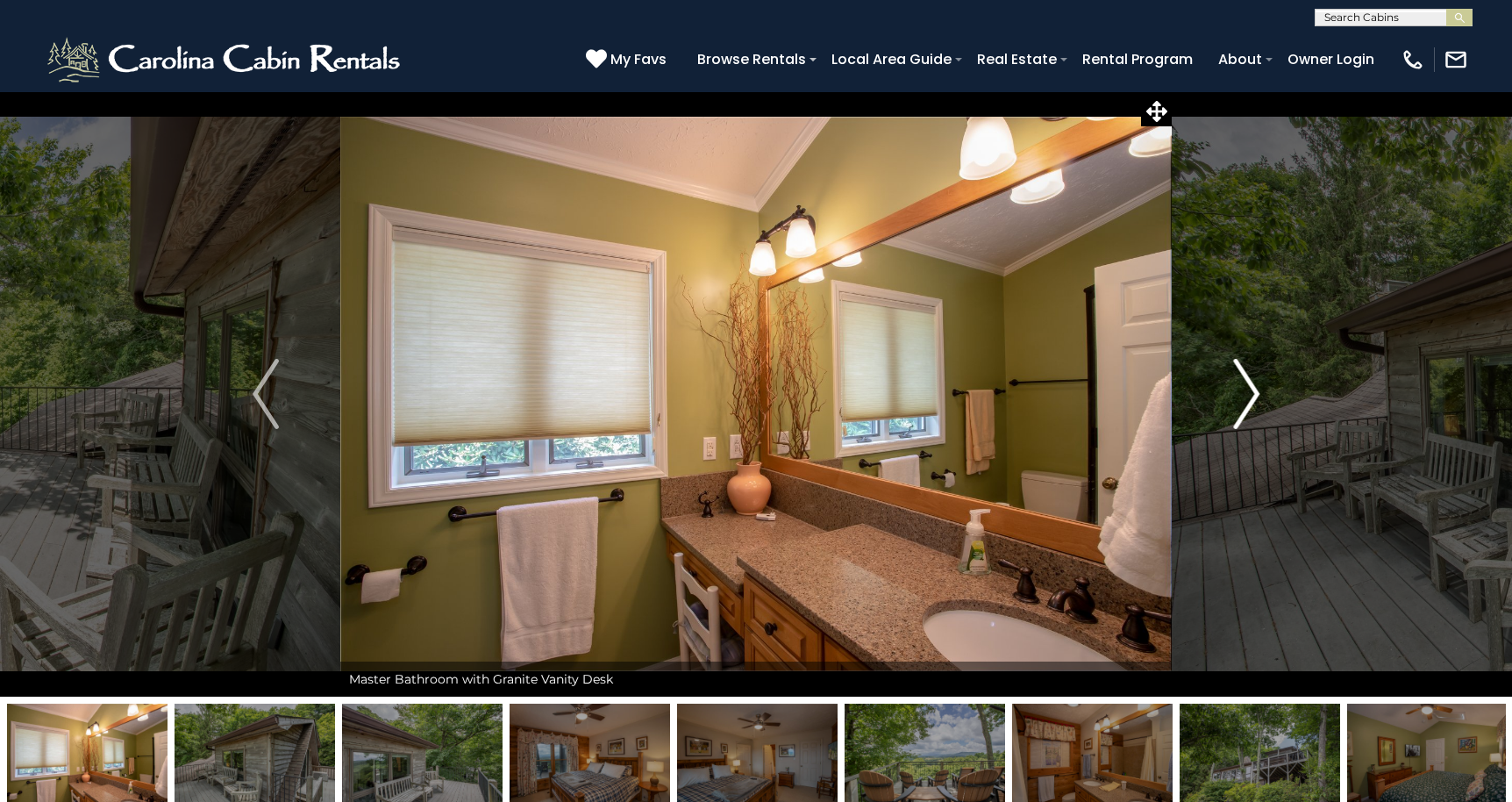
click at [1247, 399] on img "Next" at bounding box center [1246, 393] width 26 height 71
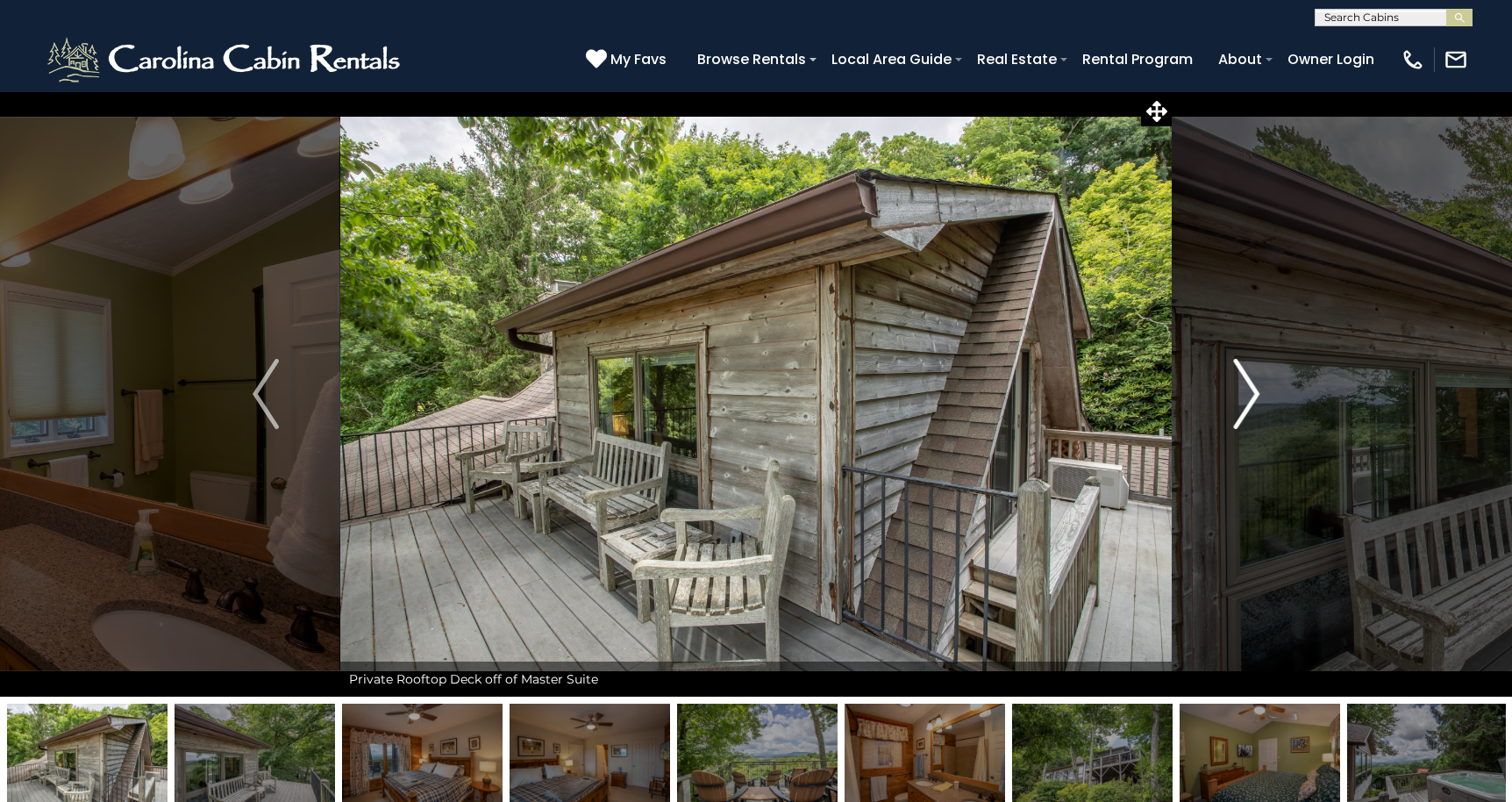
click at [1247, 399] on img "Next" at bounding box center [1246, 393] width 26 height 71
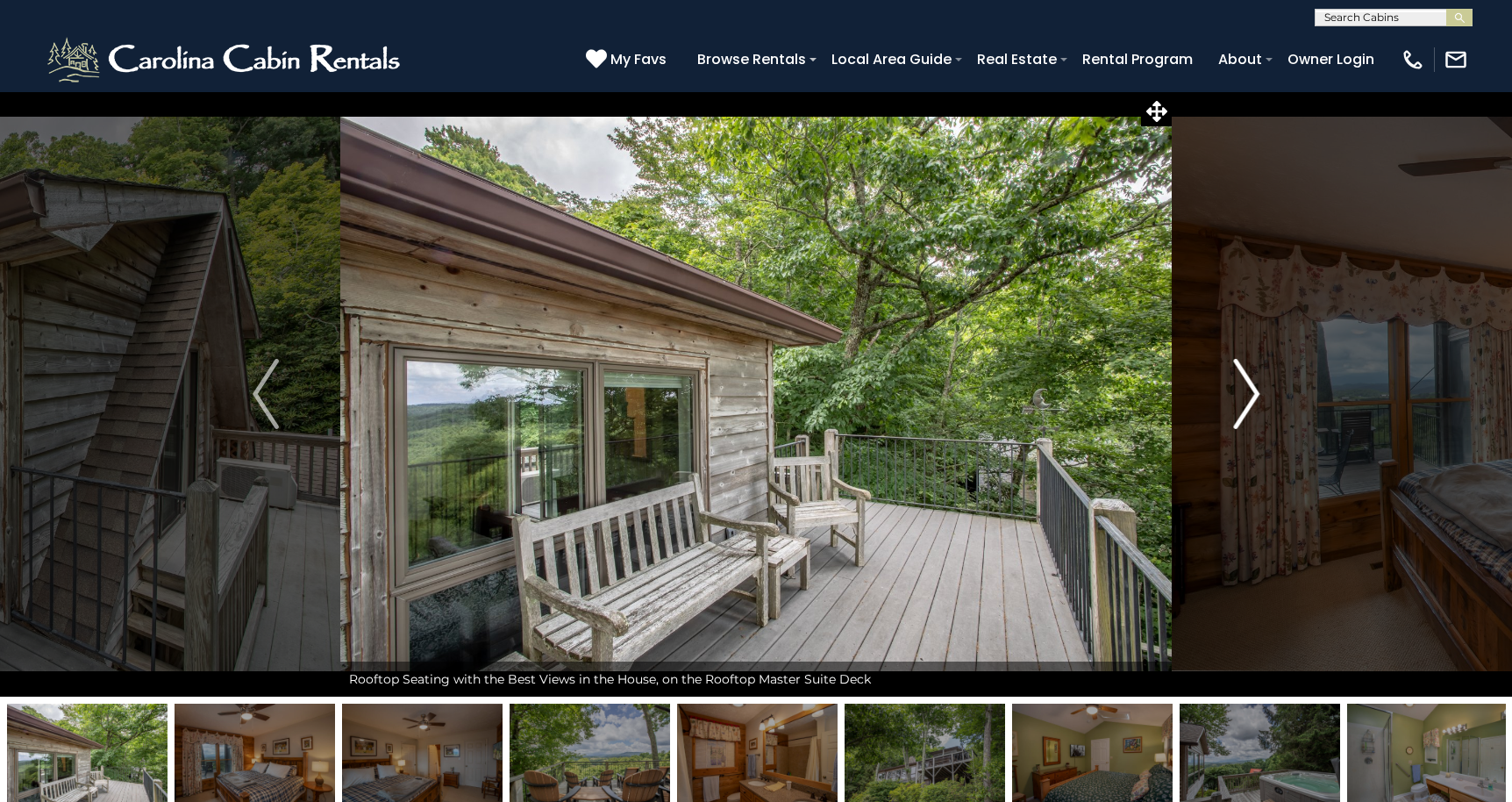
click at [1247, 399] on img "Next" at bounding box center [1246, 393] width 26 height 71
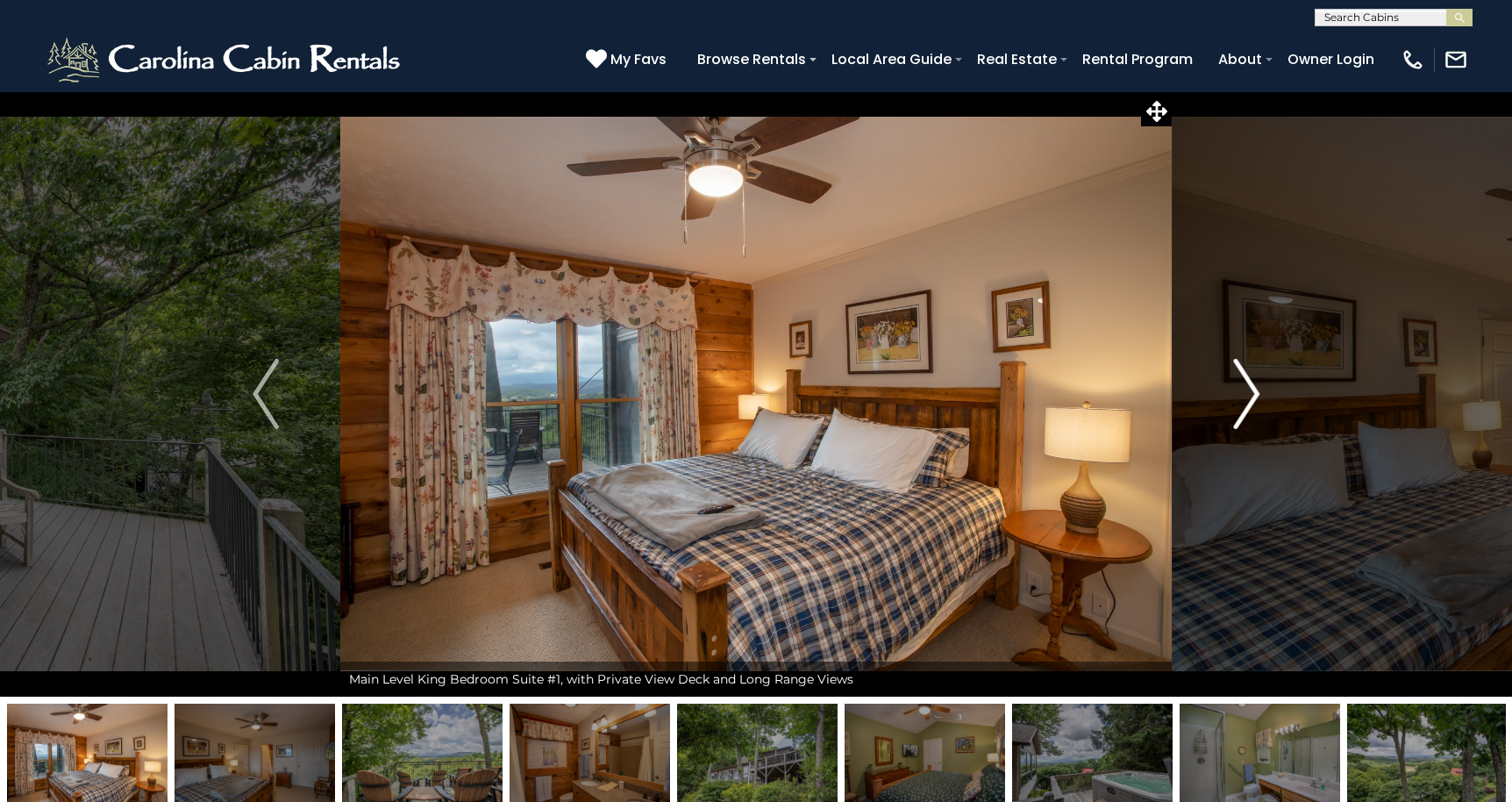
click at [1247, 399] on img "Next" at bounding box center [1246, 393] width 26 height 71
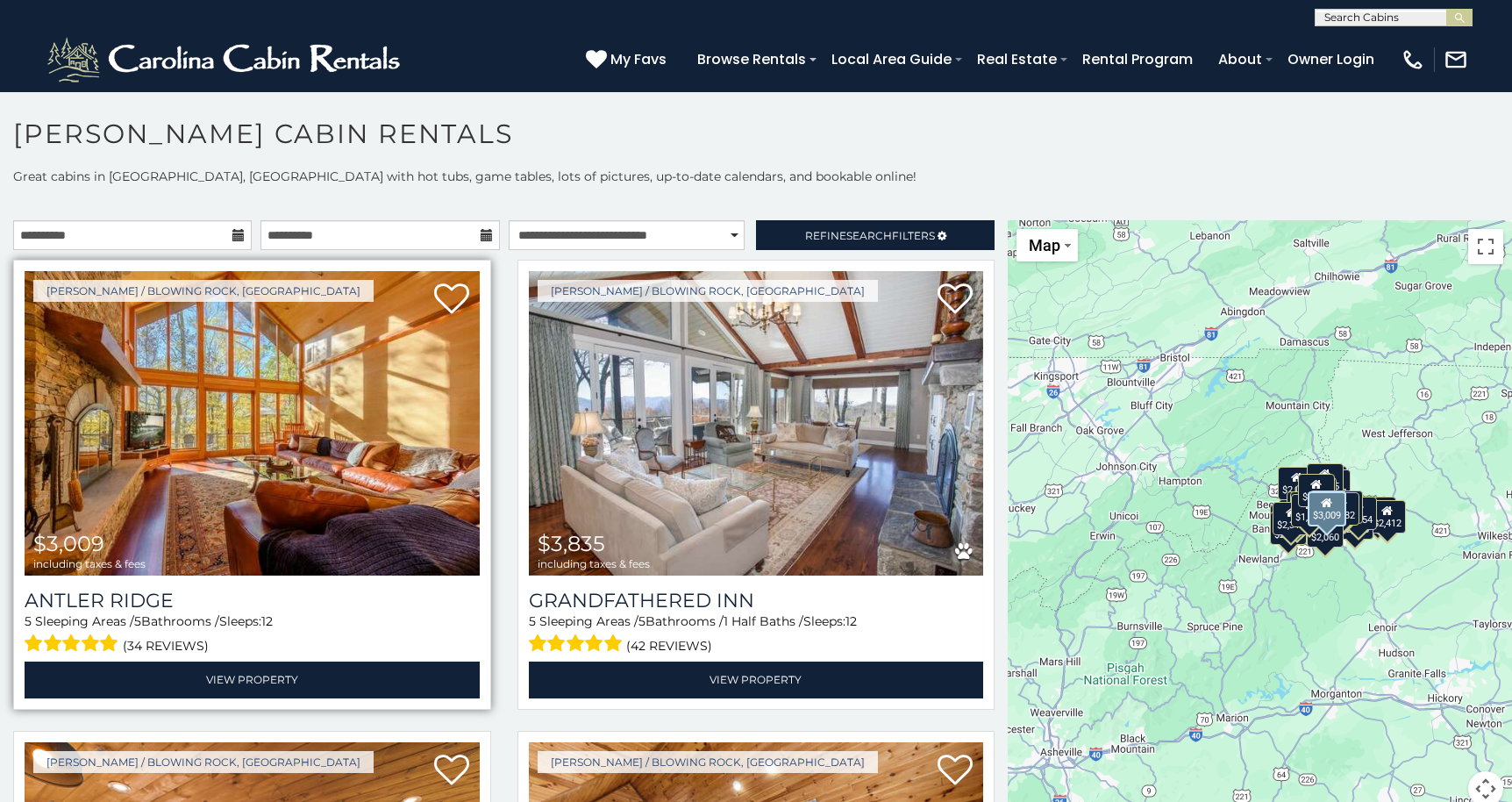
click at [428, 503] on img at bounding box center [252, 423] width 455 height 304
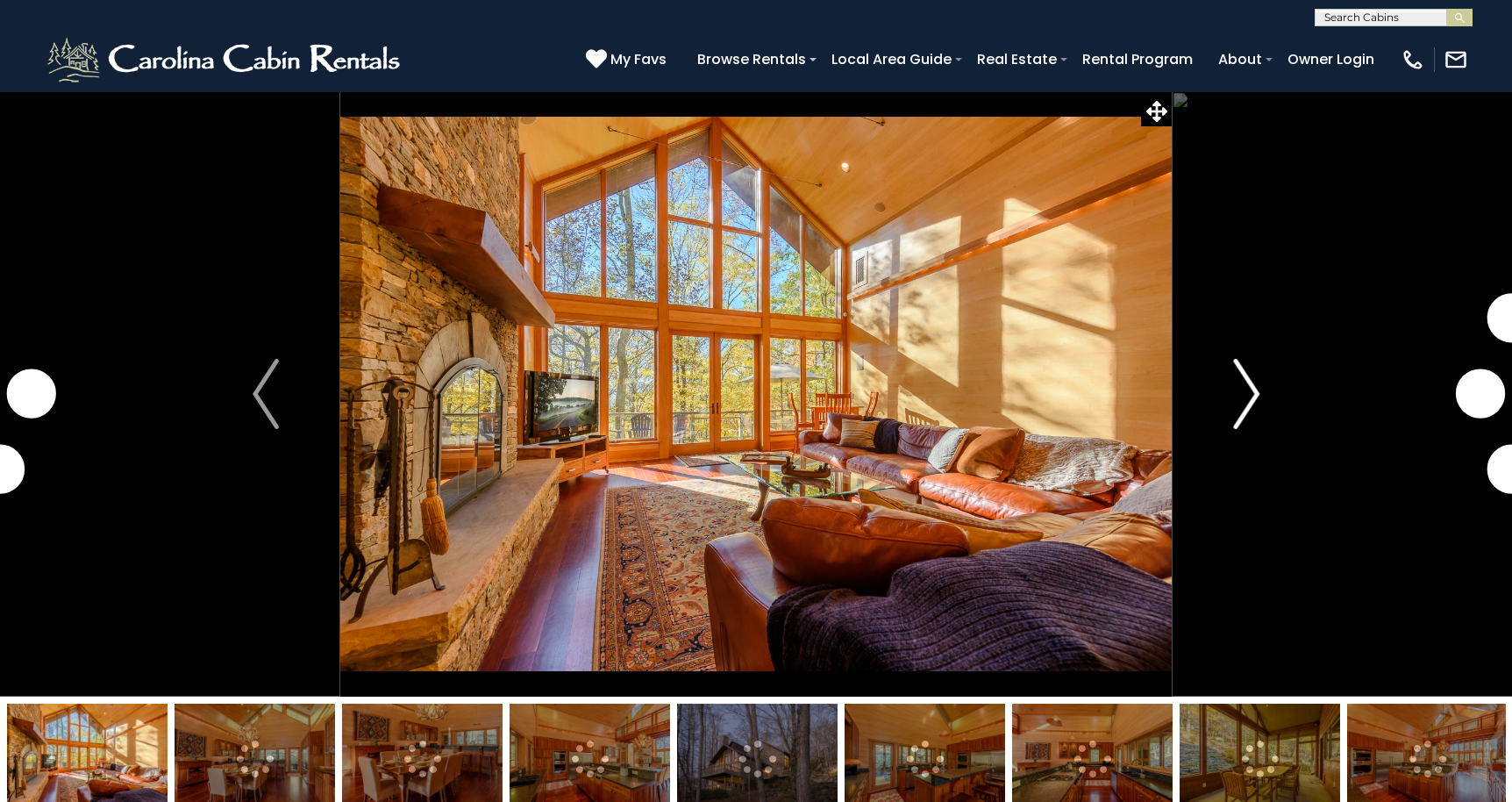
click at [1242, 405] on img "Next" at bounding box center [1246, 393] width 26 height 71
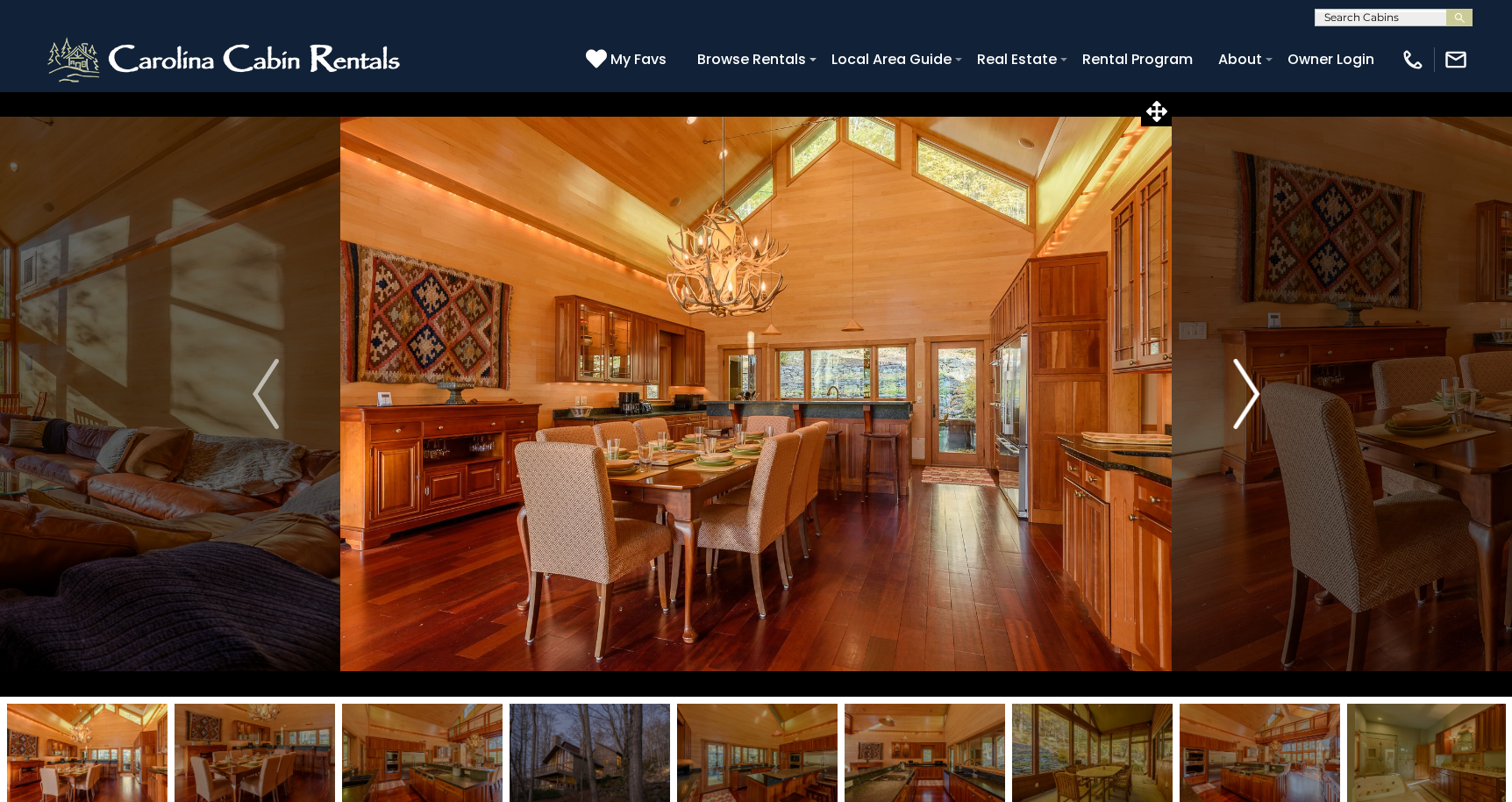
click at [1250, 389] on img "Next" at bounding box center [1246, 393] width 26 height 71
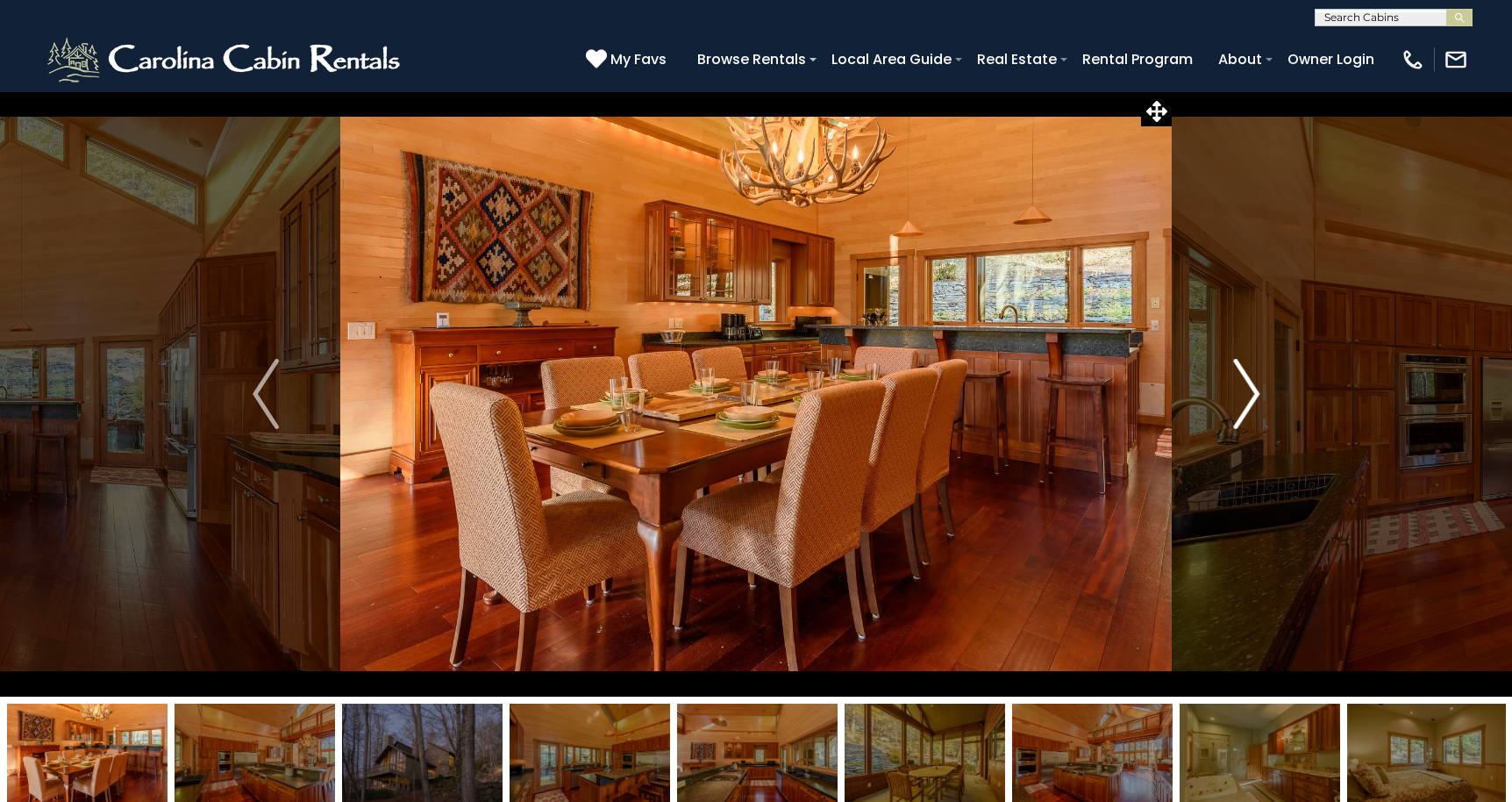
click at [1250, 389] on img "Next" at bounding box center [1246, 393] width 26 height 71
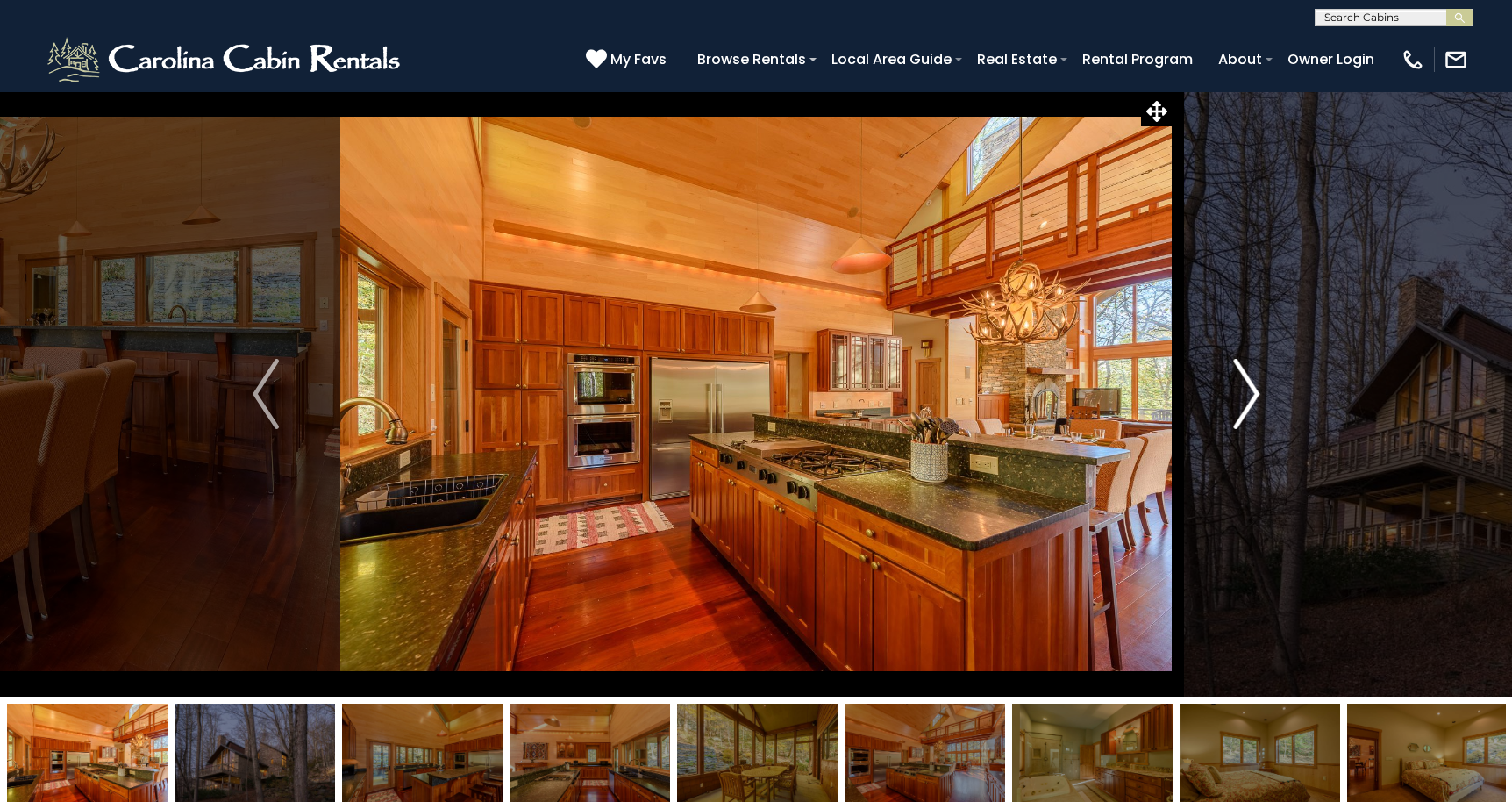
click at [1250, 389] on img "Next" at bounding box center [1246, 393] width 26 height 71
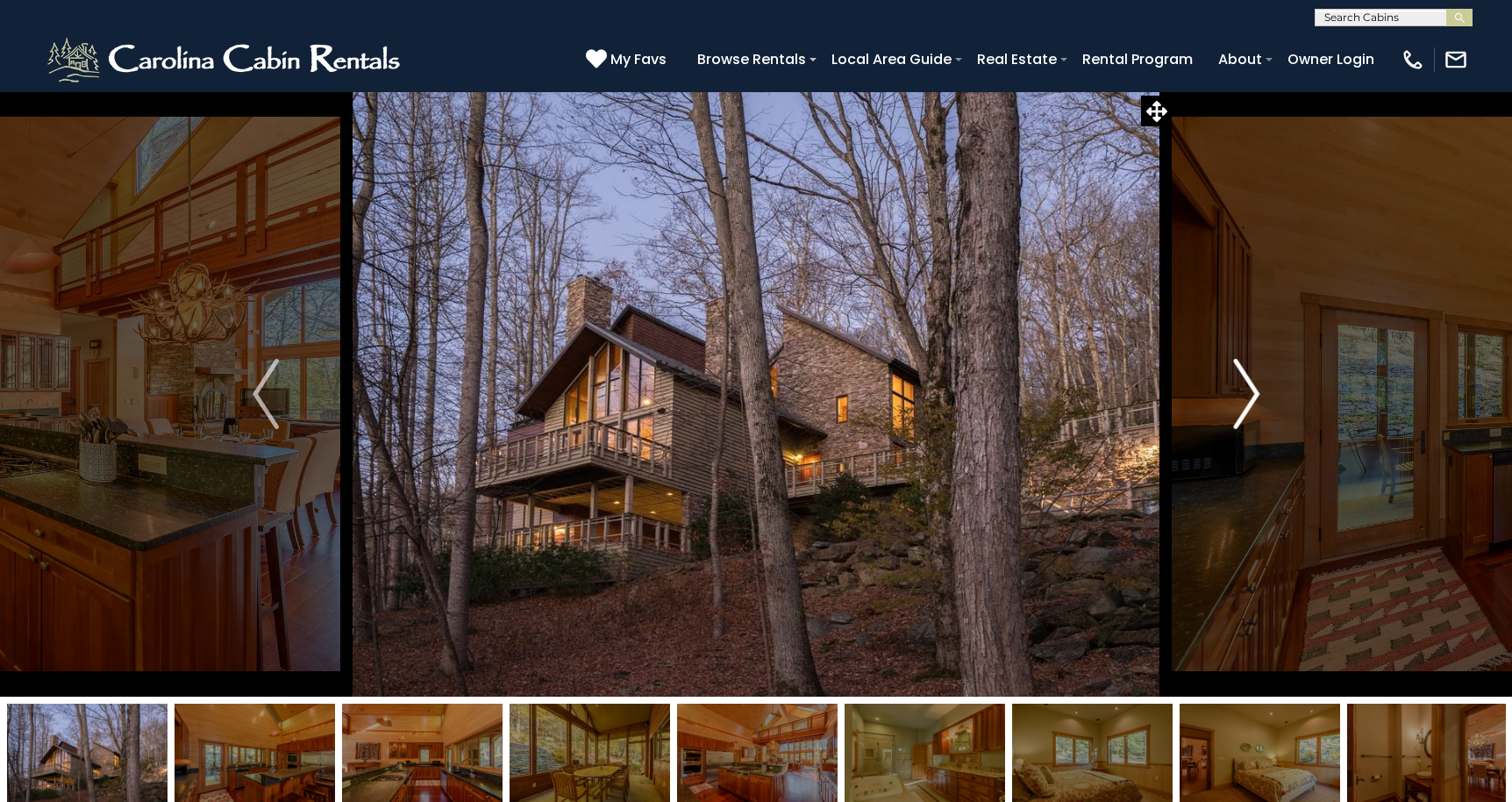
click at [1250, 389] on img "Next" at bounding box center [1246, 393] width 26 height 71
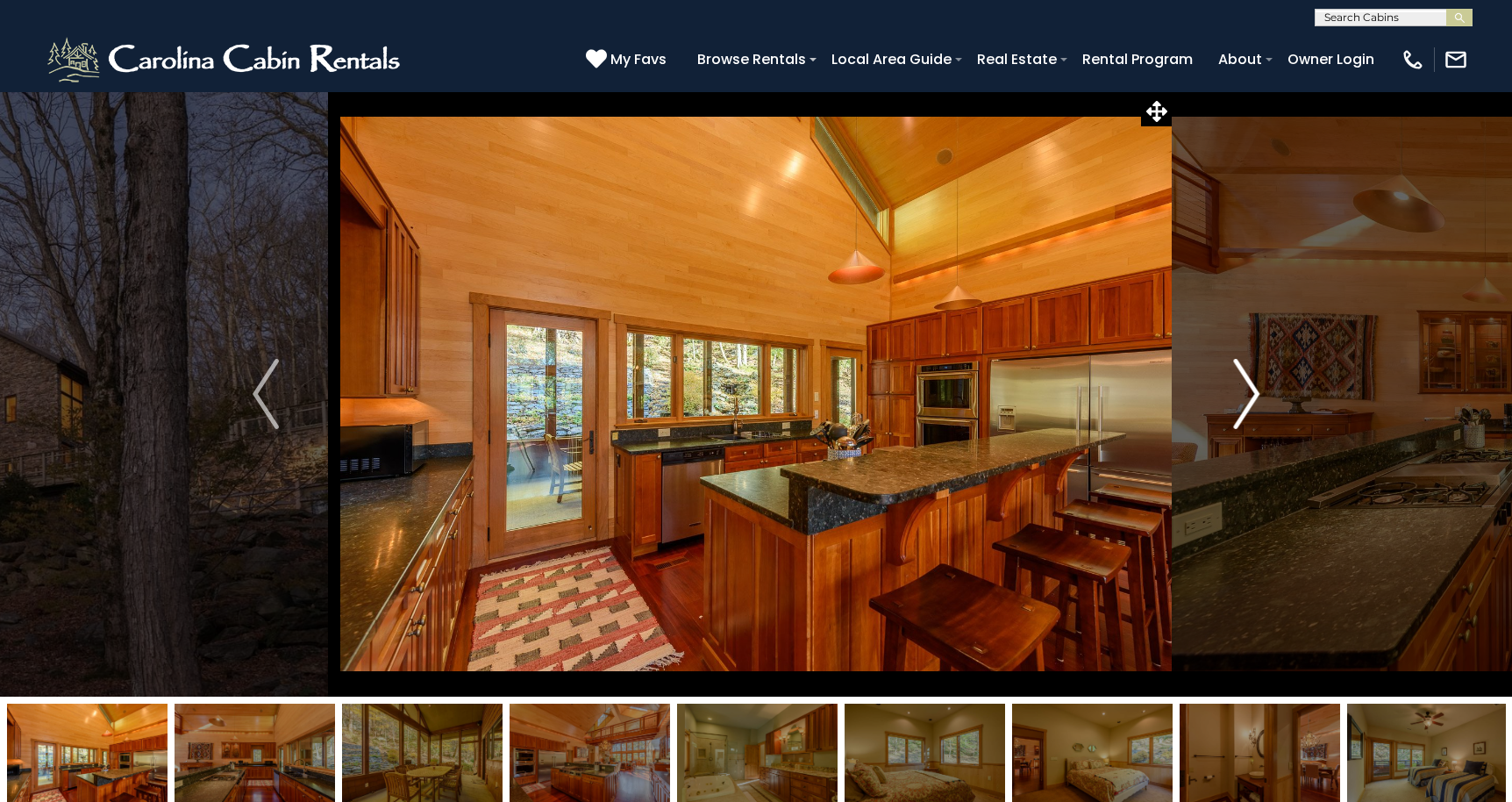
click at [1250, 389] on img "Next" at bounding box center [1246, 393] width 26 height 71
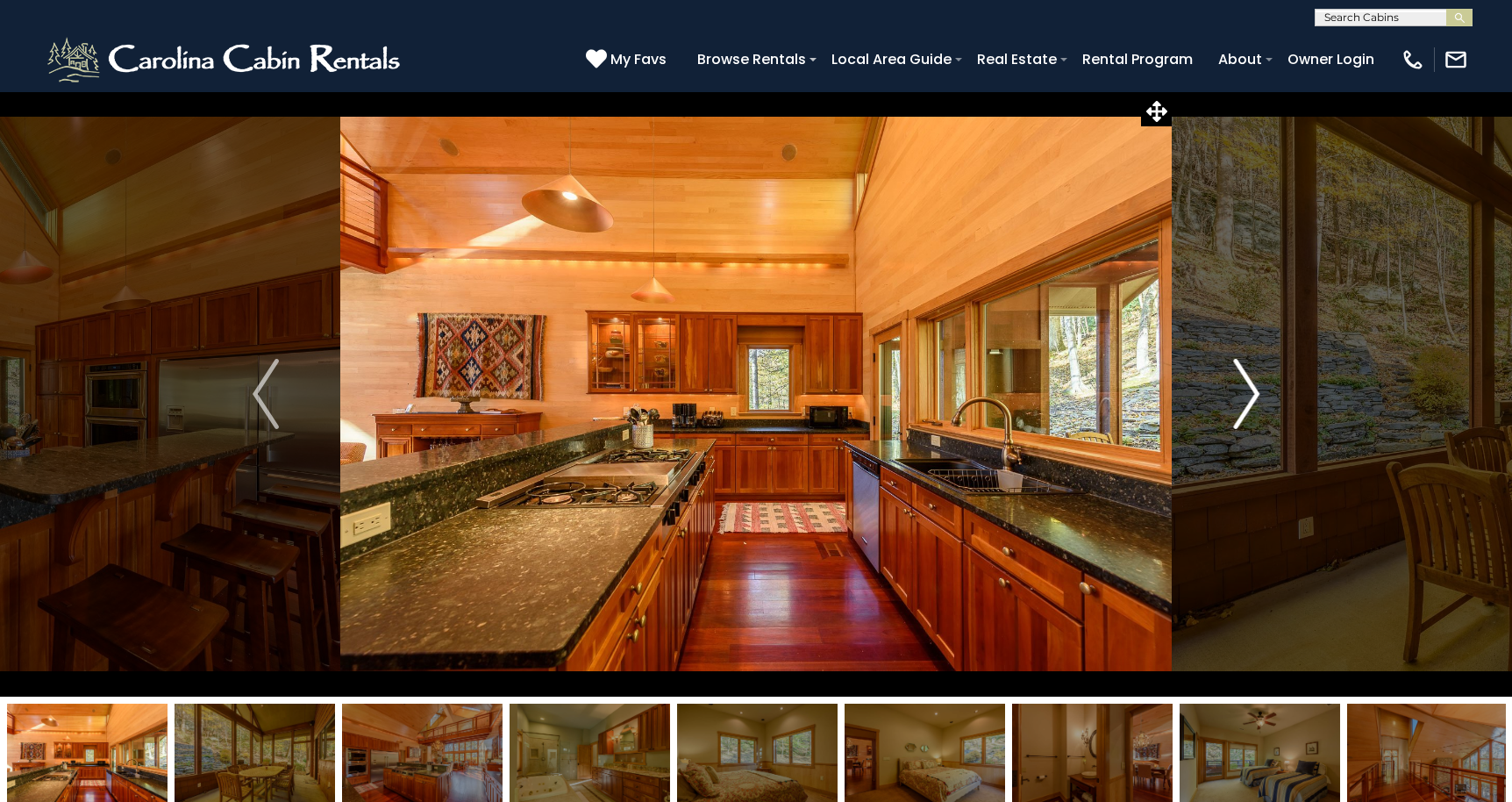
click at [1250, 389] on img "Next" at bounding box center [1246, 393] width 26 height 71
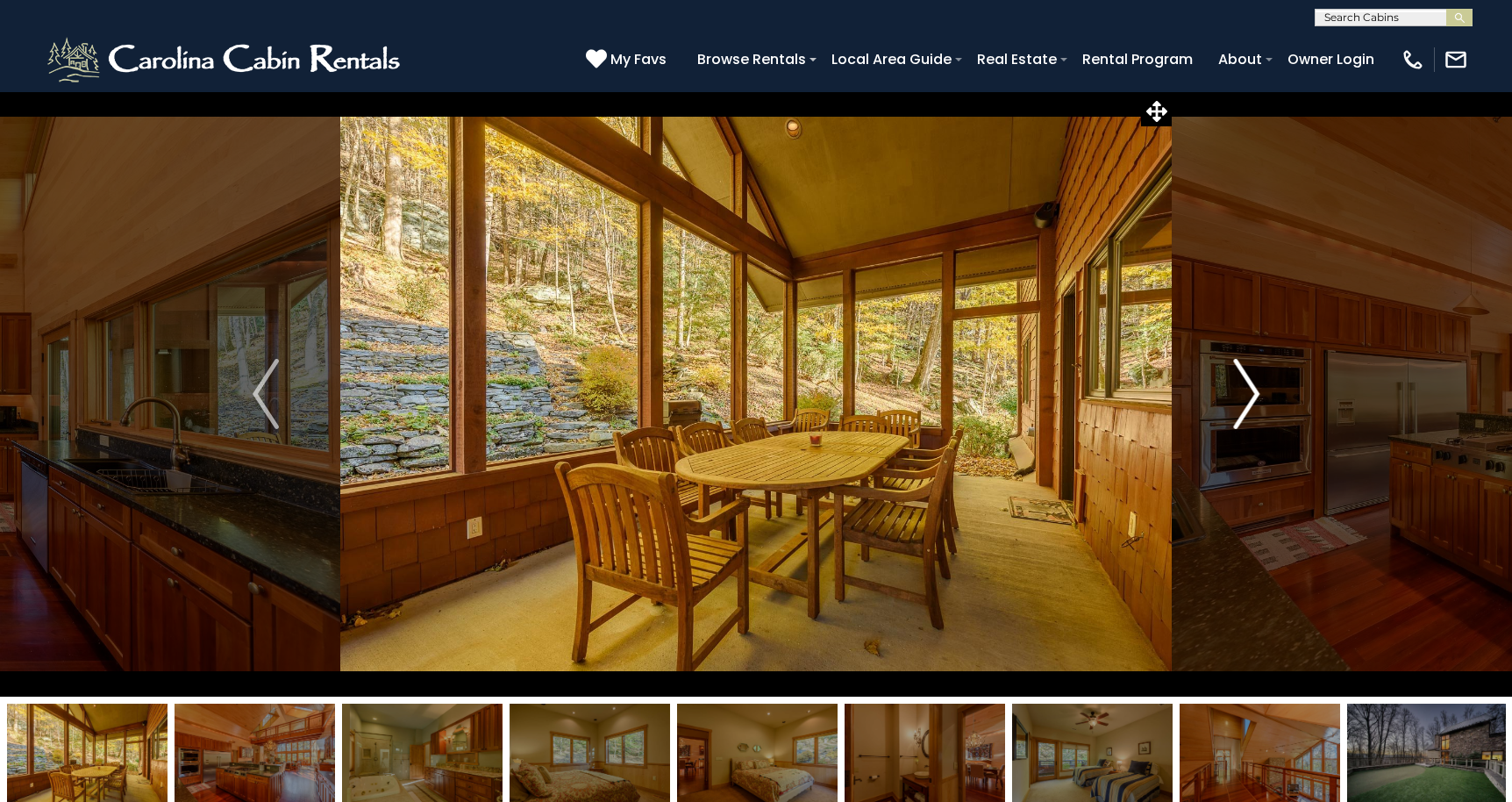
click at [1250, 389] on img "Next" at bounding box center [1246, 393] width 26 height 71
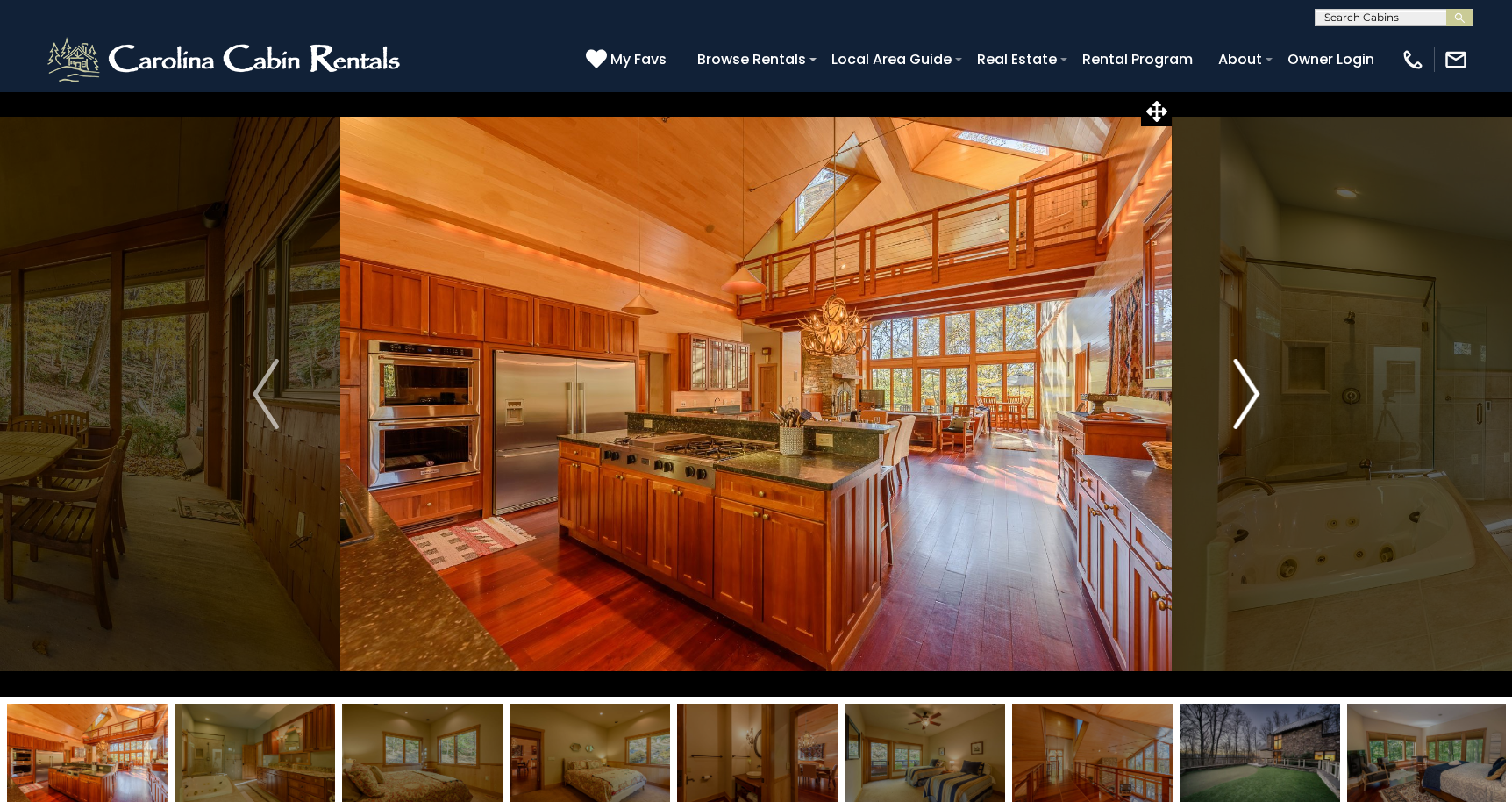
click at [1250, 389] on img "Next" at bounding box center [1246, 393] width 26 height 71
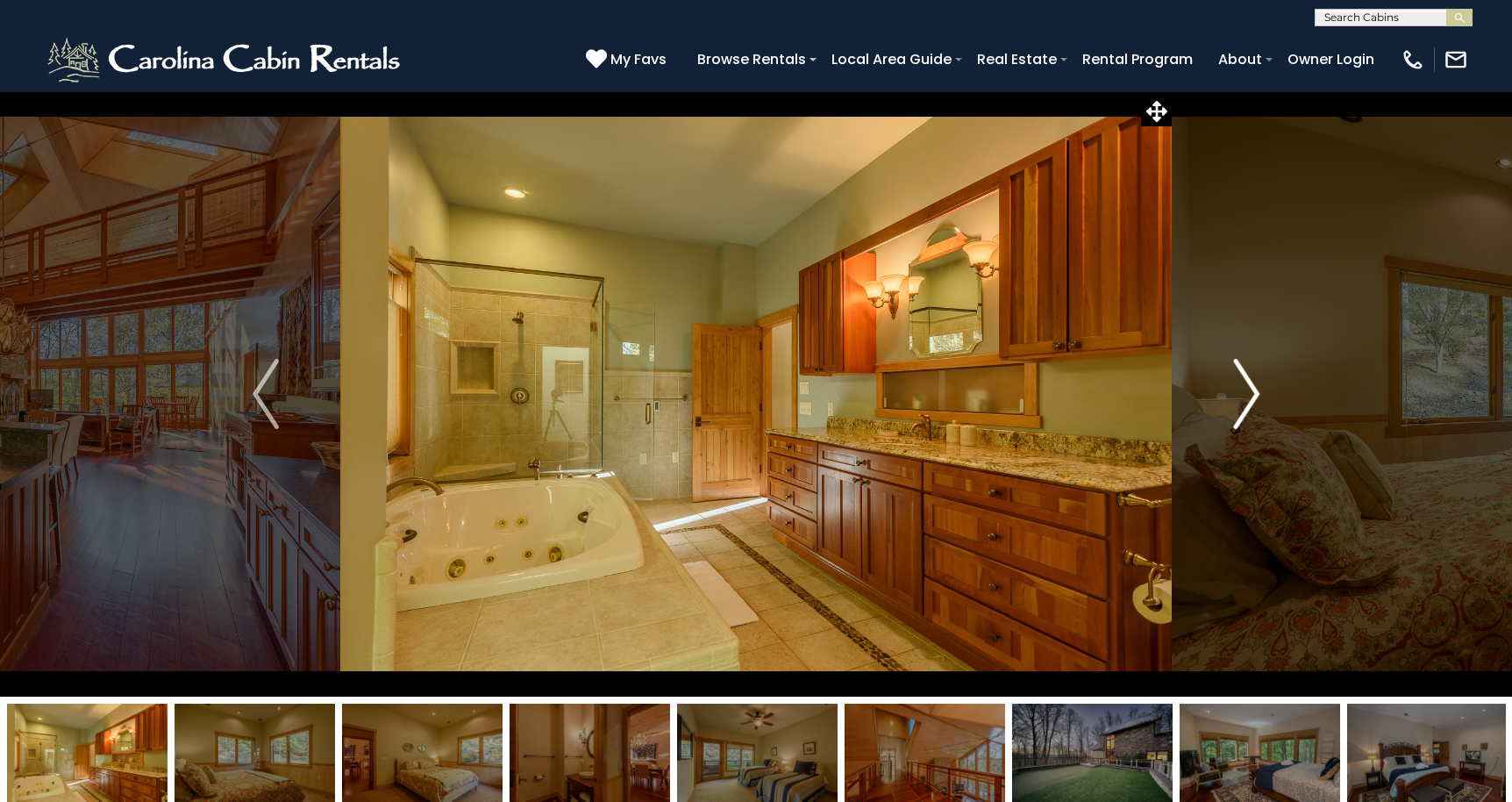
click at [1250, 389] on img "Next" at bounding box center [1246, 393] width 26 height 71
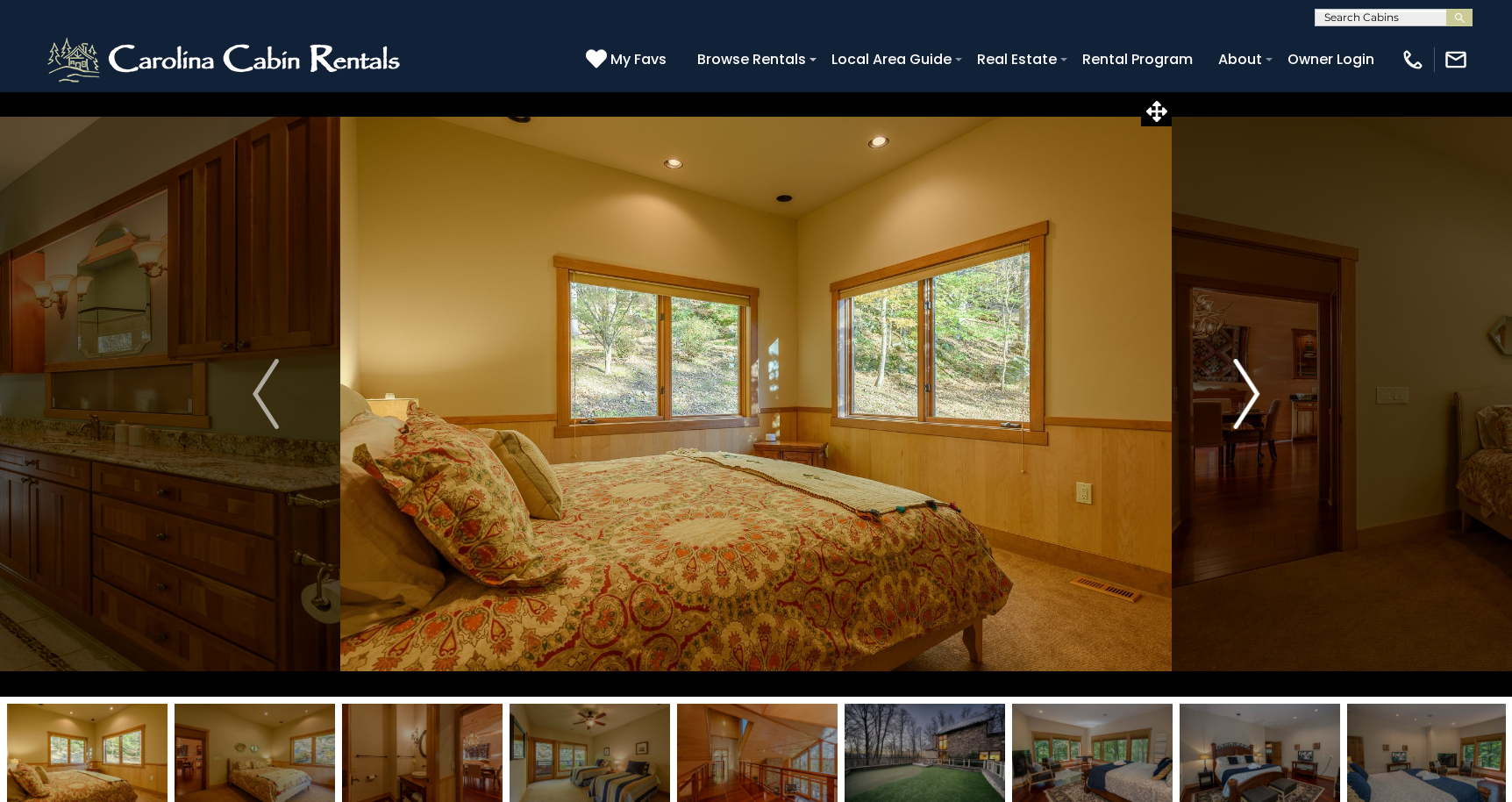
click at [1250, 389] on img "Next" at bounding box center [1246, 393] width 26 height 71
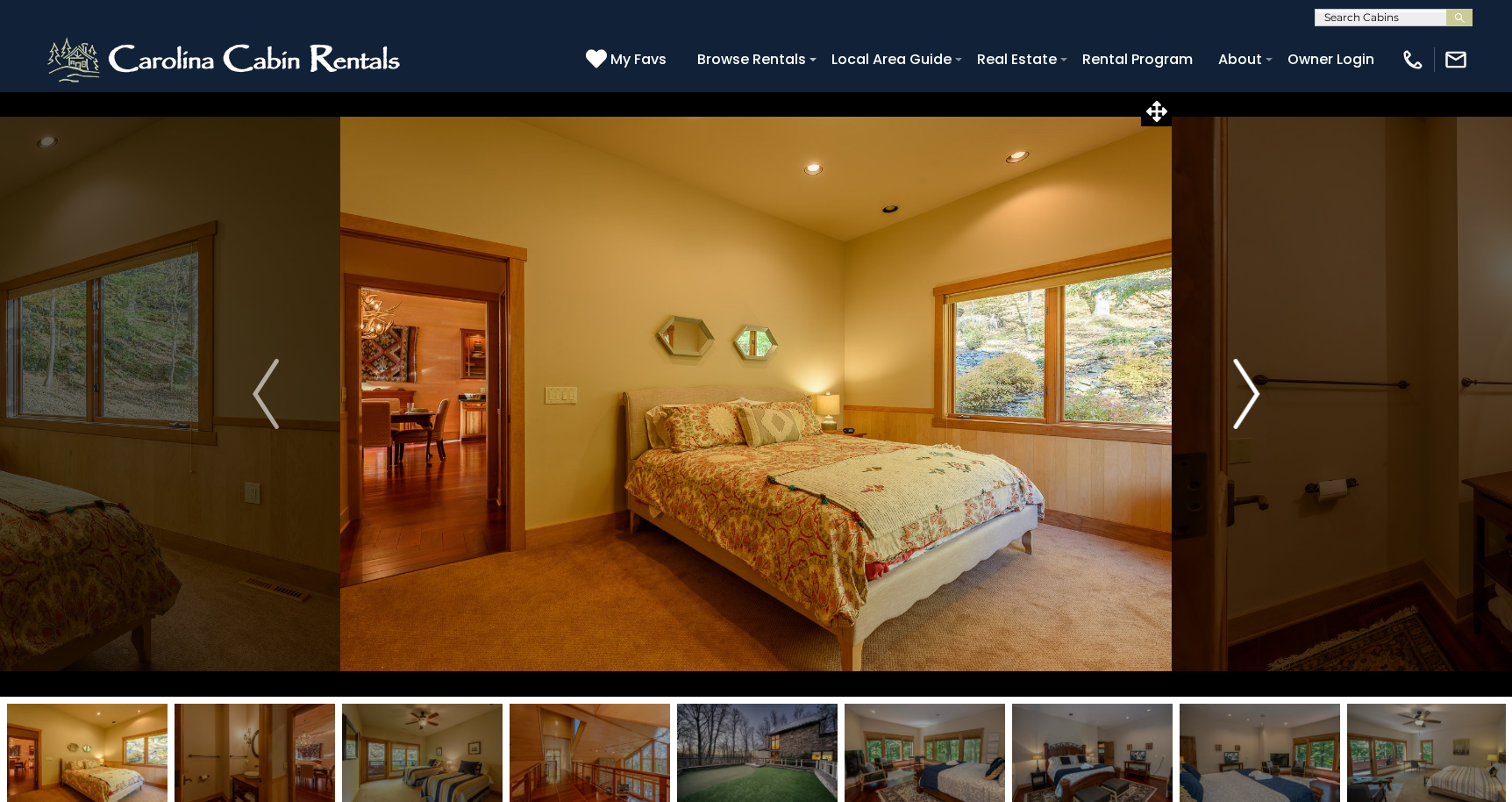
click at [1250, 389] on img "Next" at bounding box center [1246, 393] width 26 height 71
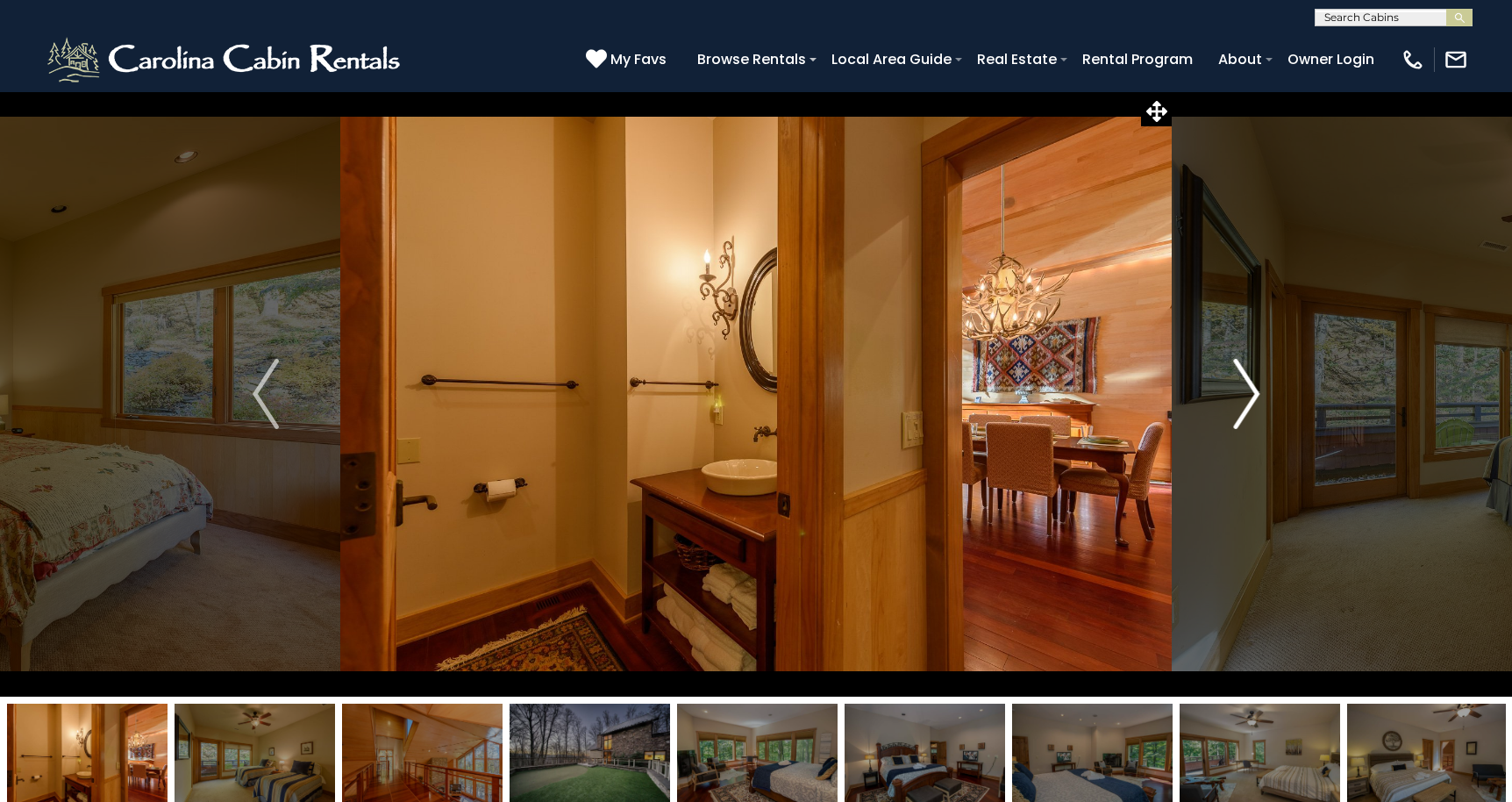
click at [1250, 389] on img "Next" at bounding box center [1246, 393] width 26 height 71
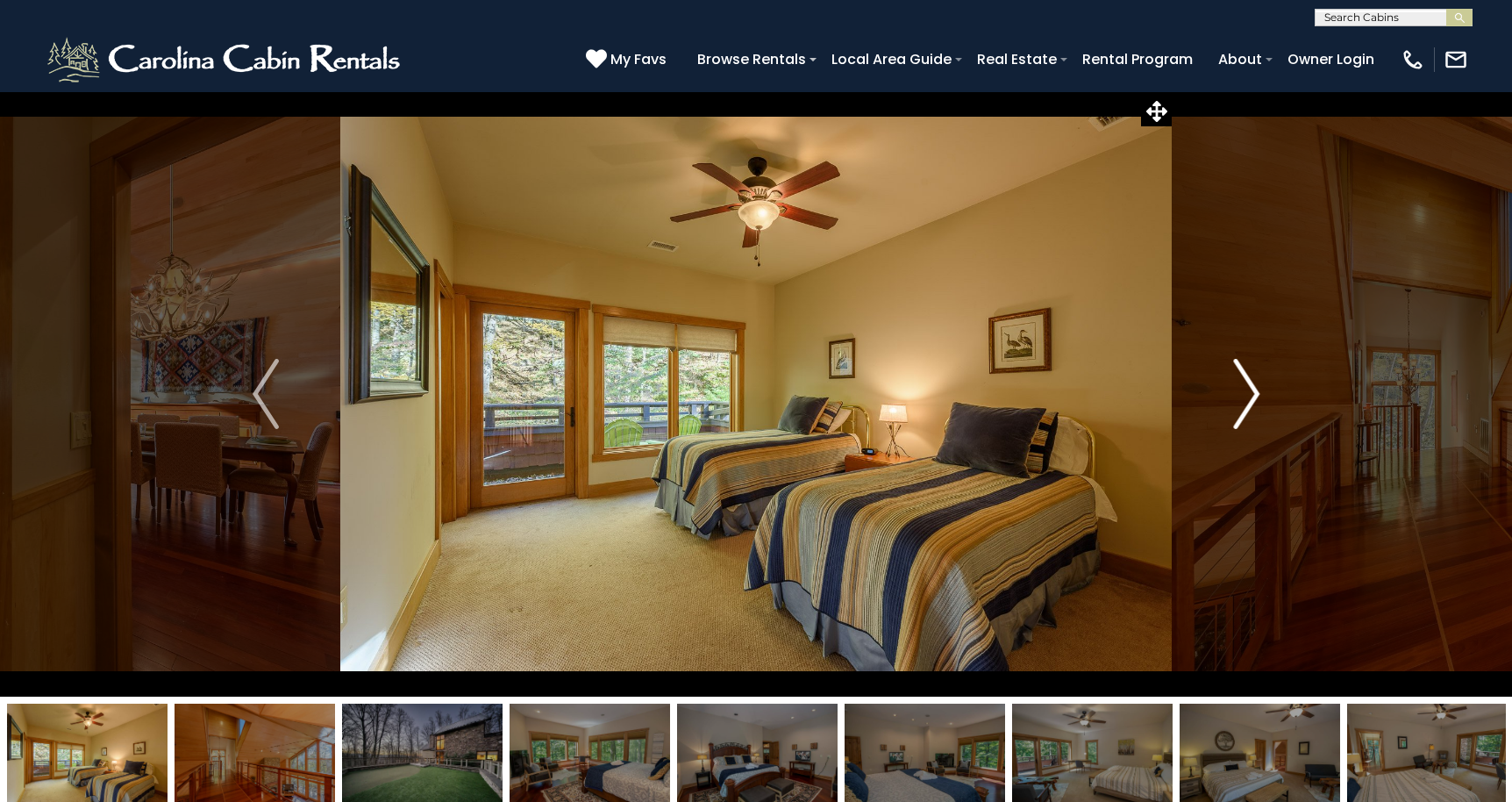
click at [1250, 389] on img "Next" at bounding box center [1246, 393] width 26 height 71
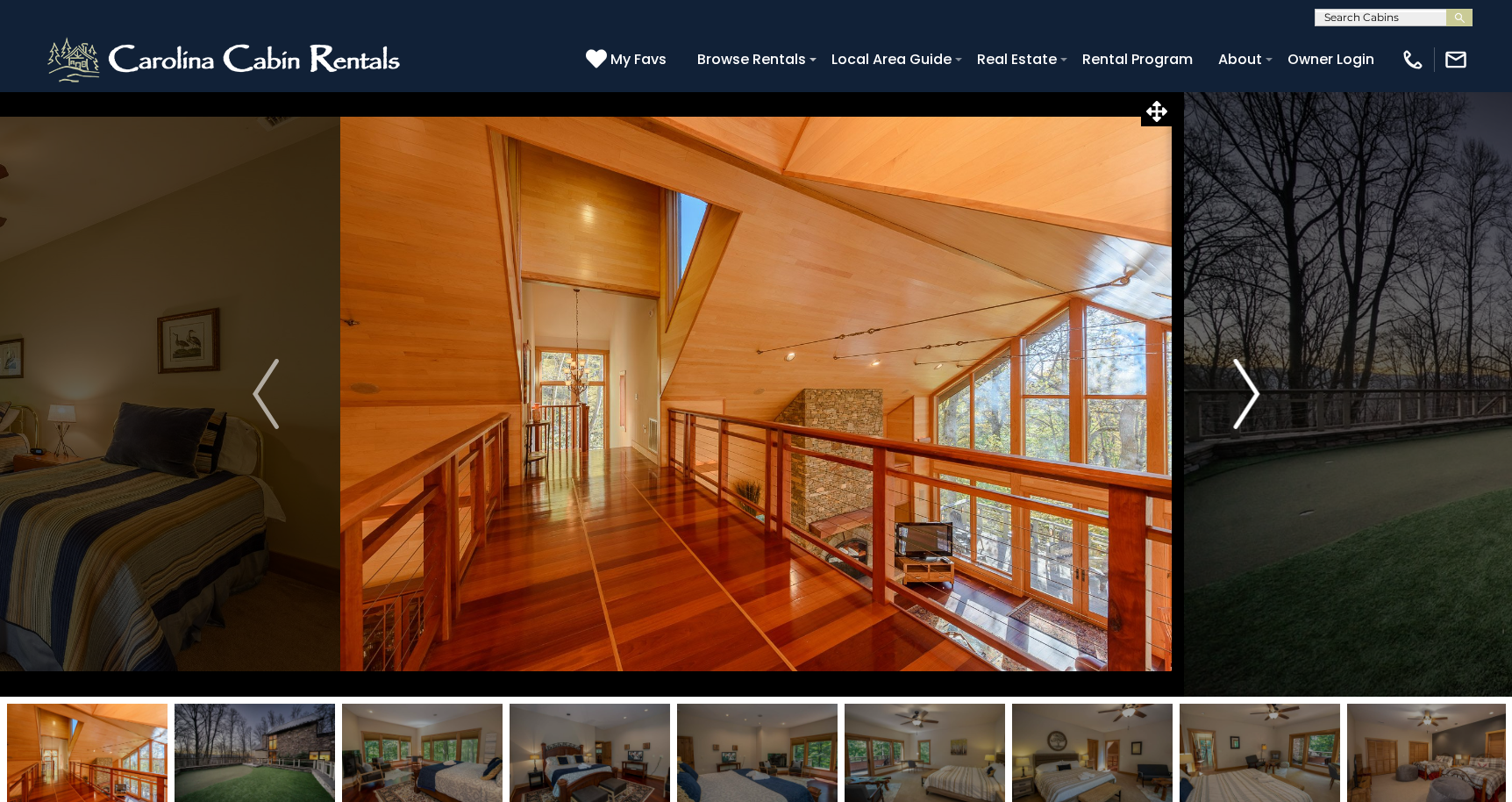
click at [1250, 389] on img "Next" at bounding box center [1246, 393] width 26 height 71
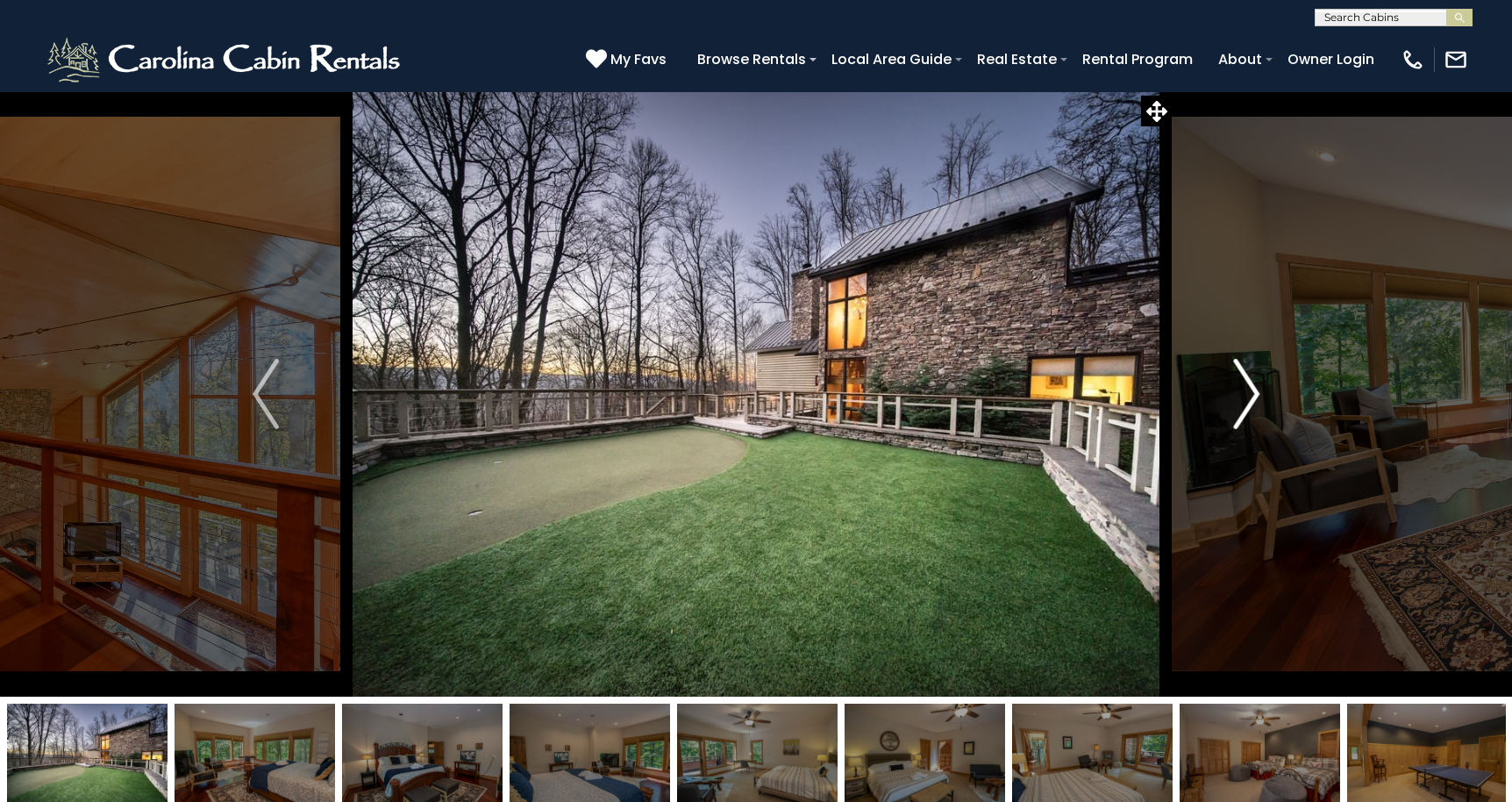
click at [1250, 389] on img "Next" at bounding box center [1246, 393] width 26 height 71
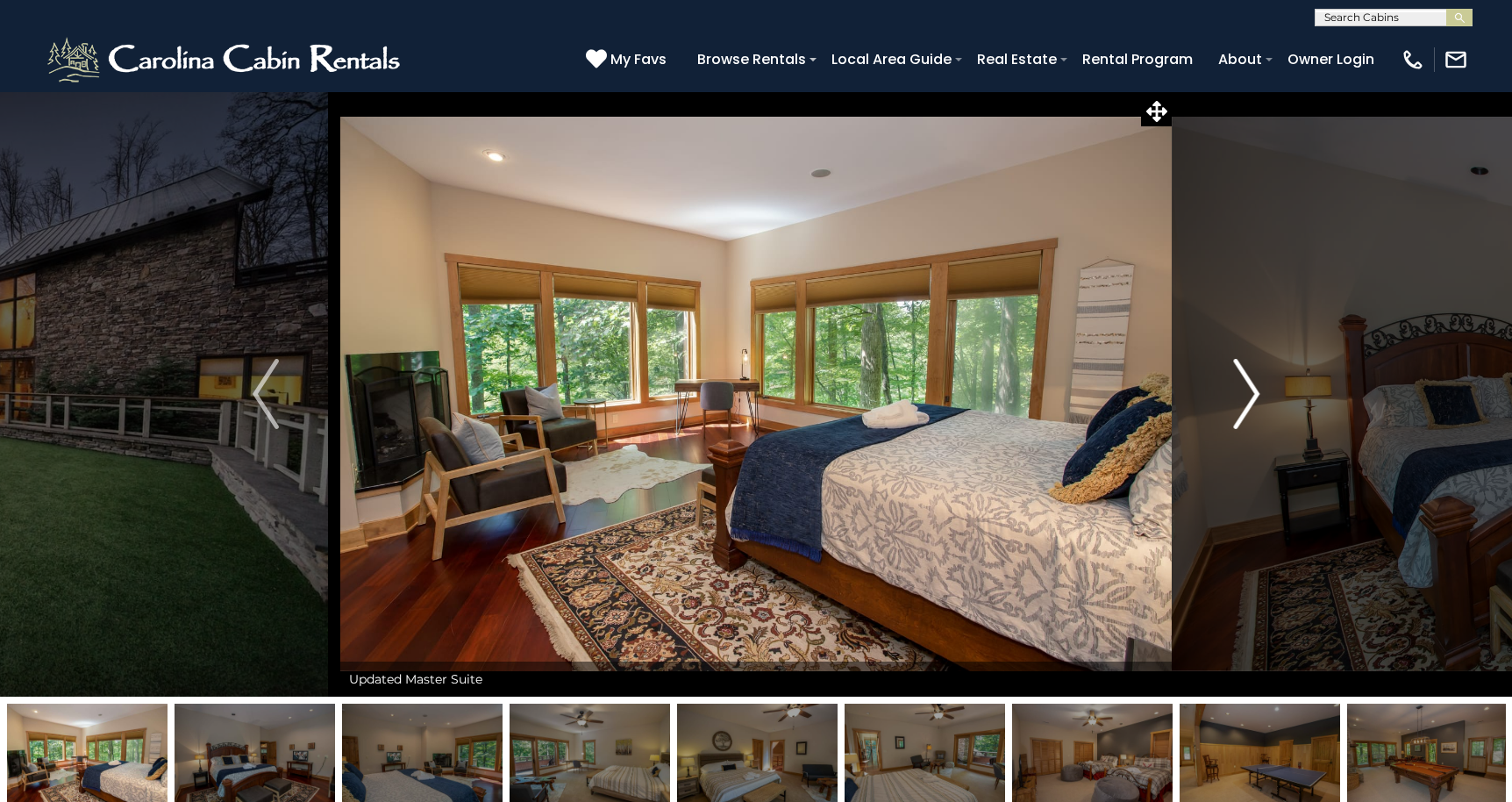
click at [1250, 389] on img "Next" at bounding box center [1246, 393] width 26 height 71
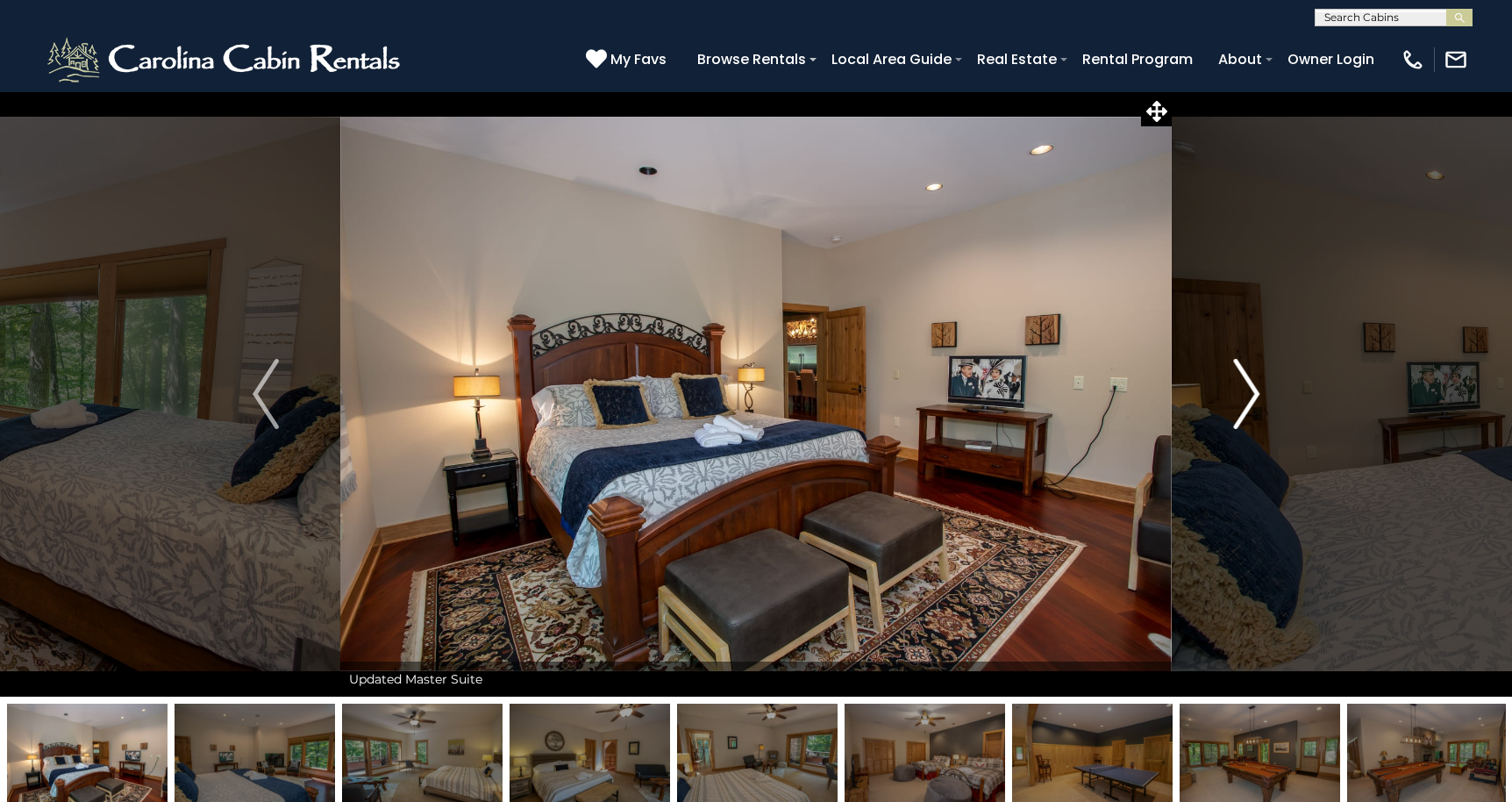
click at [1250, 389] on img "Next" at bounding box center [1246, 393] width 26 height 71
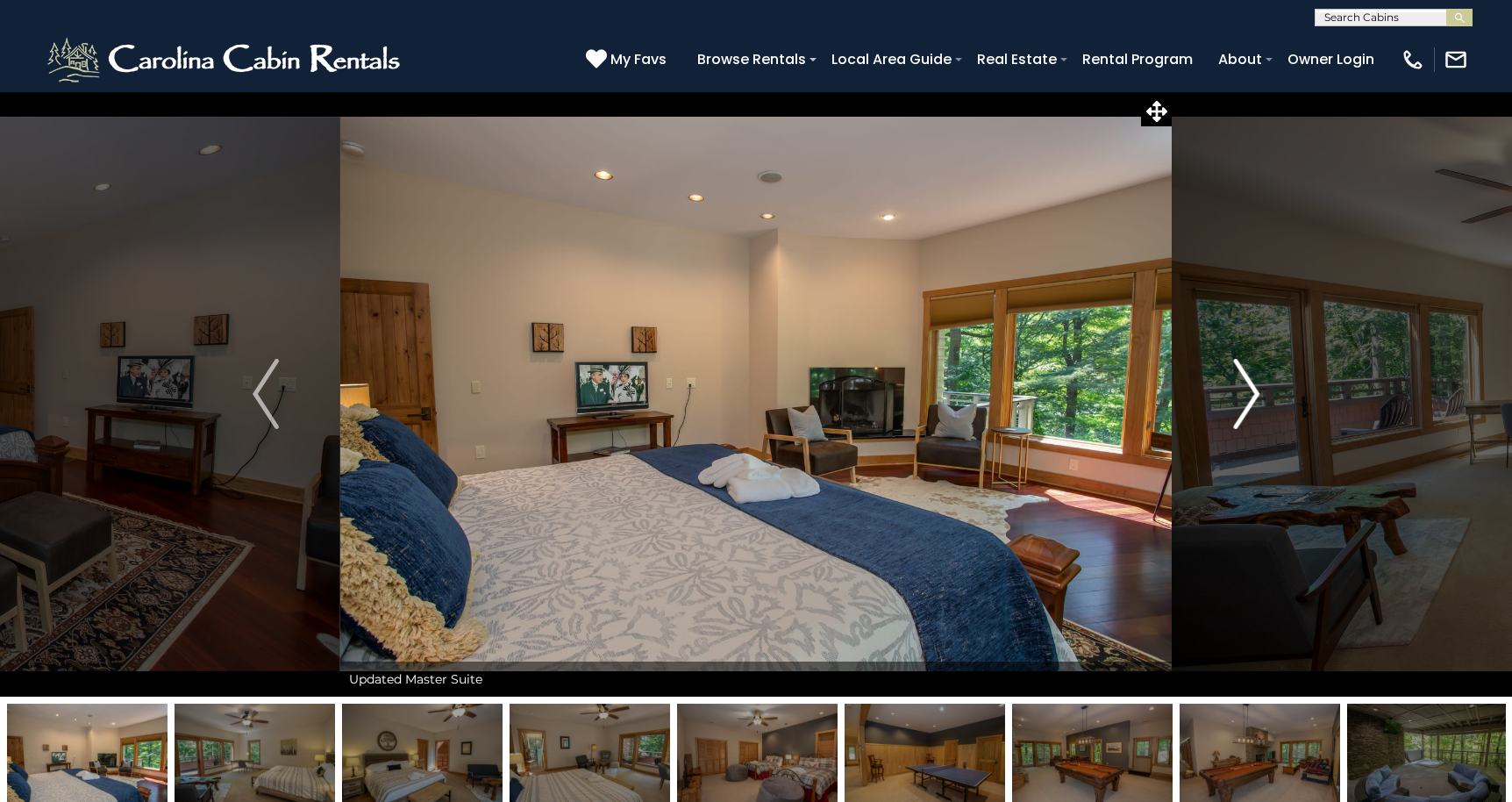
click at [1250, 389] on img "Next" at bounding box center [1246, 393] width 26 height 71
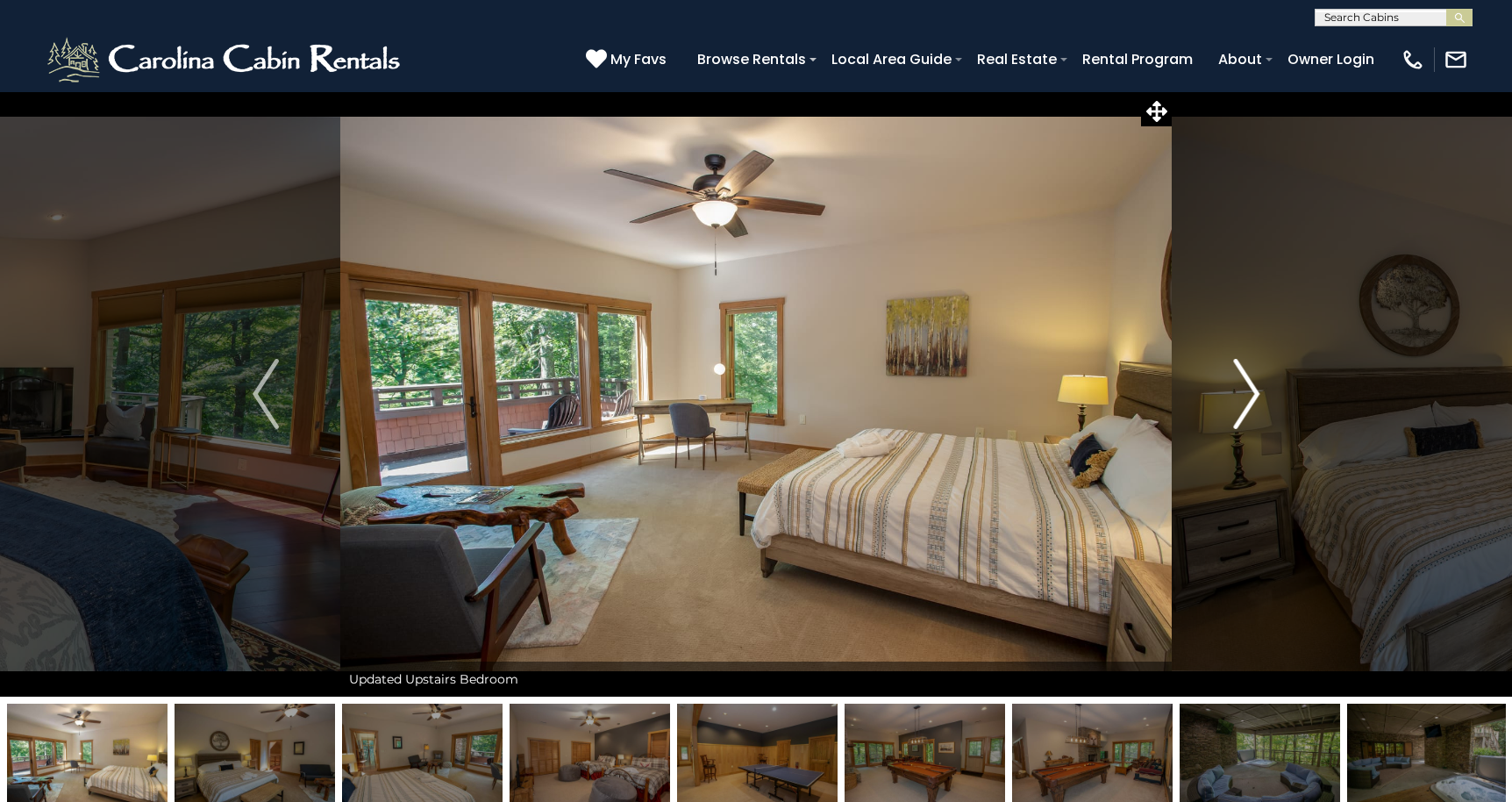
click at [1250, 389] on img "Next" at bounding box center [1246, 393] width 26 height 71
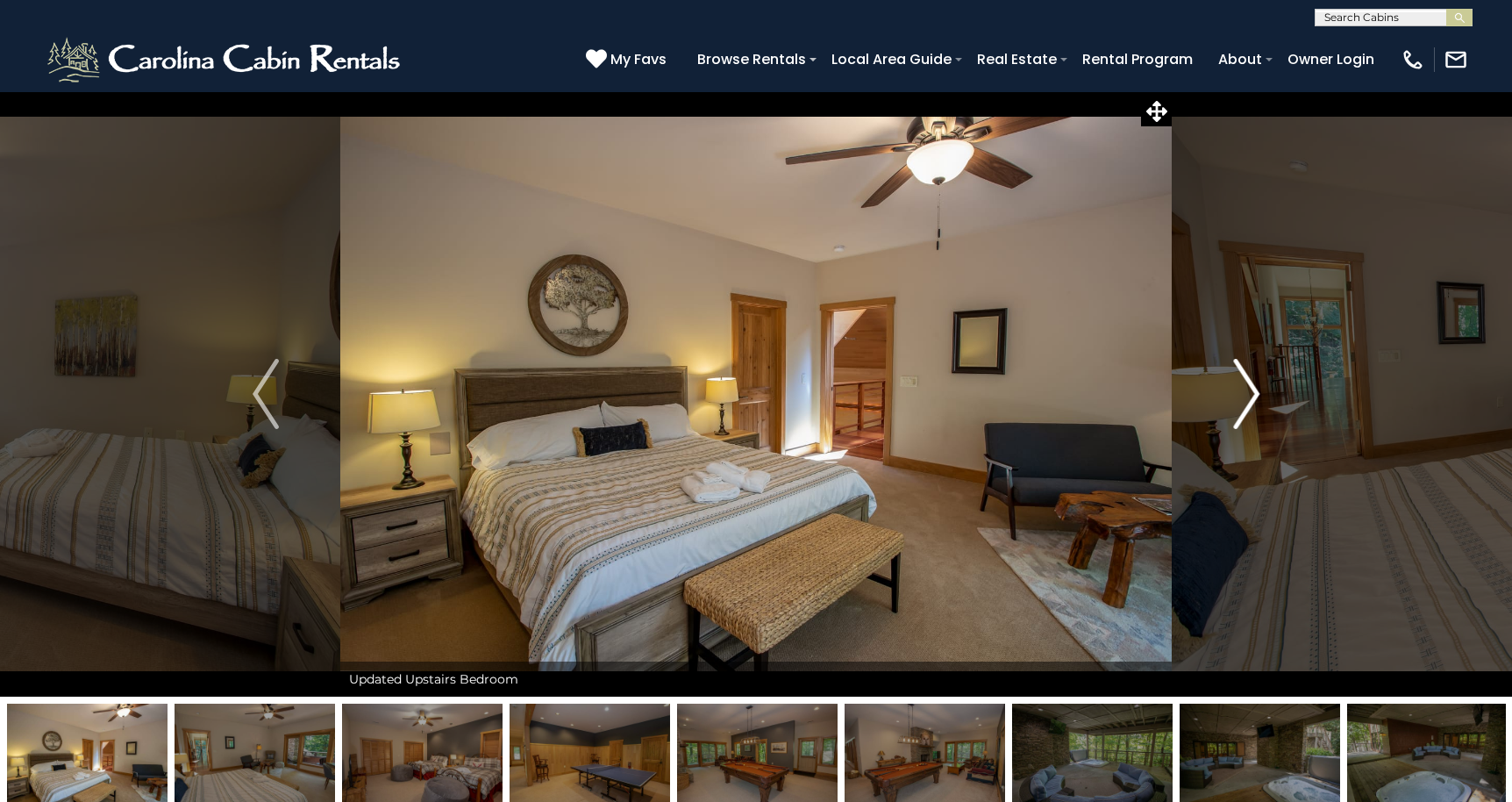
click at [1250, 389] on img "Next" at bounding box center [1246, 393] width 26 height 71
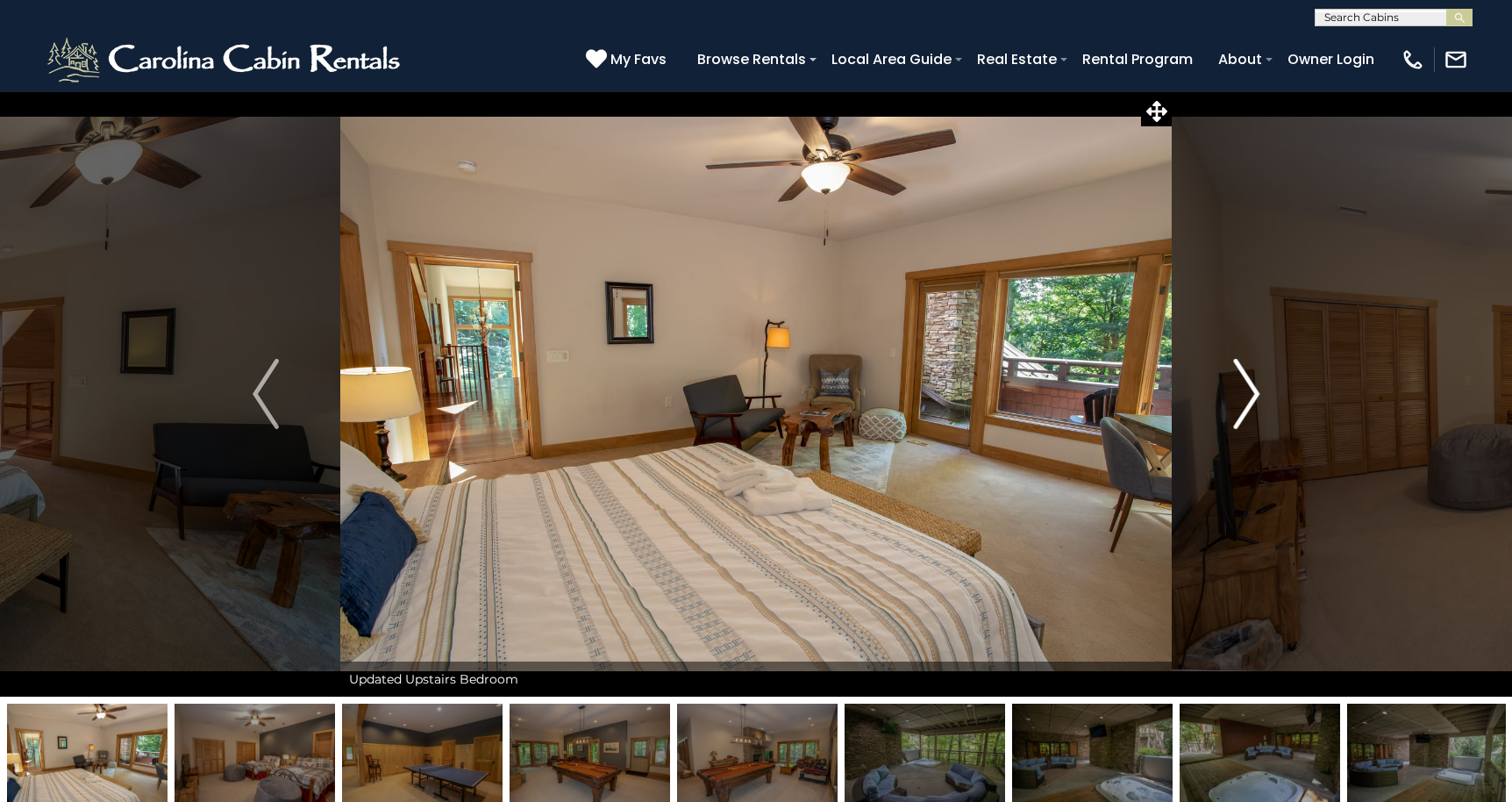
click at [1250, 389] on img "Next" at bounding box center [1246, 393] width 26 height 71
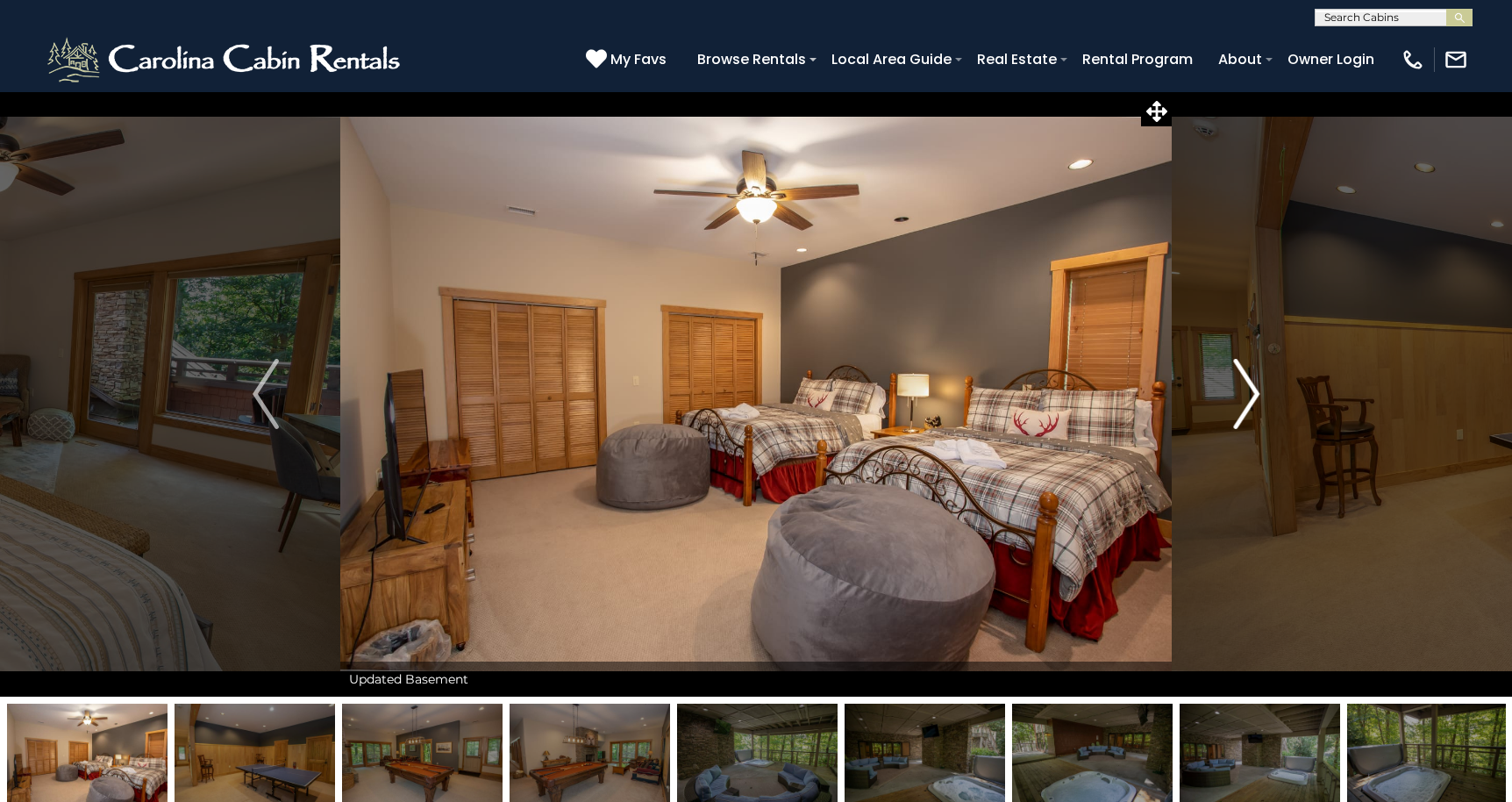
click at [1250, 389] on img "Next" at bounding box center [1246, 393] width 26 height 71
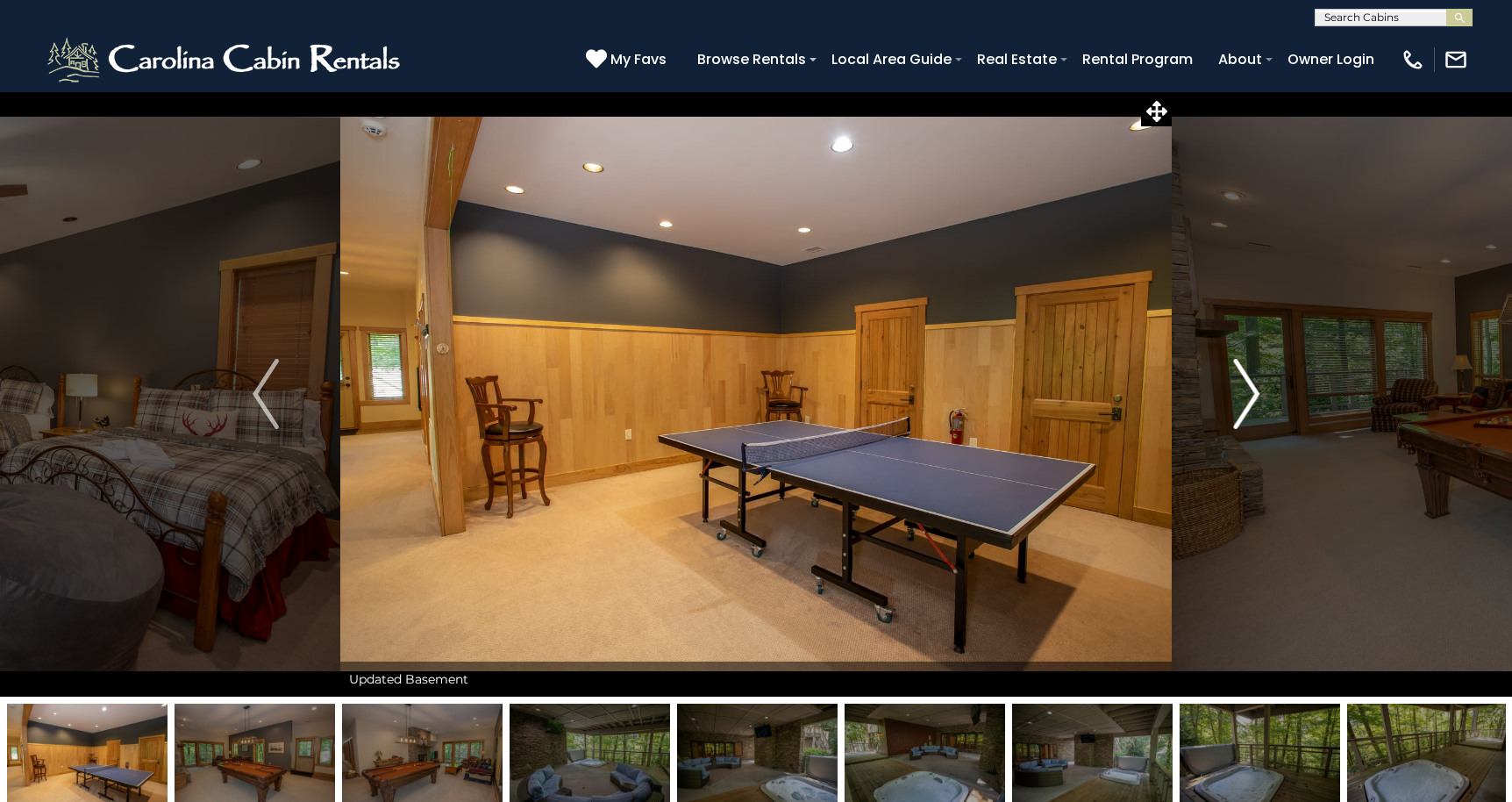
click at [1250, 389] on img "Next" at bounding box center [1246, 393] width 26 height 71
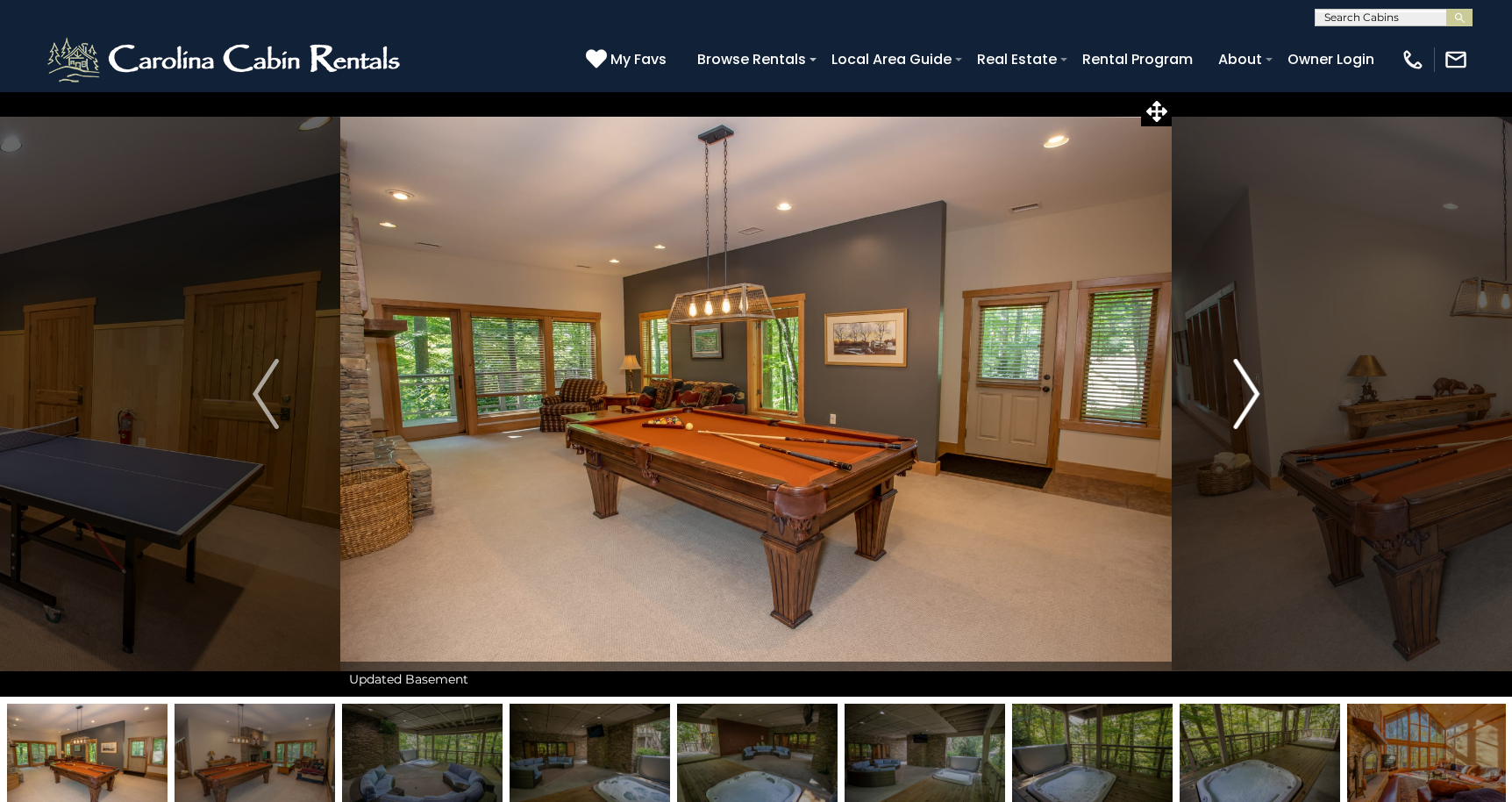
click at [1250, 389] on img "Next" at bounding box center [1246, 393] width 26 height 71
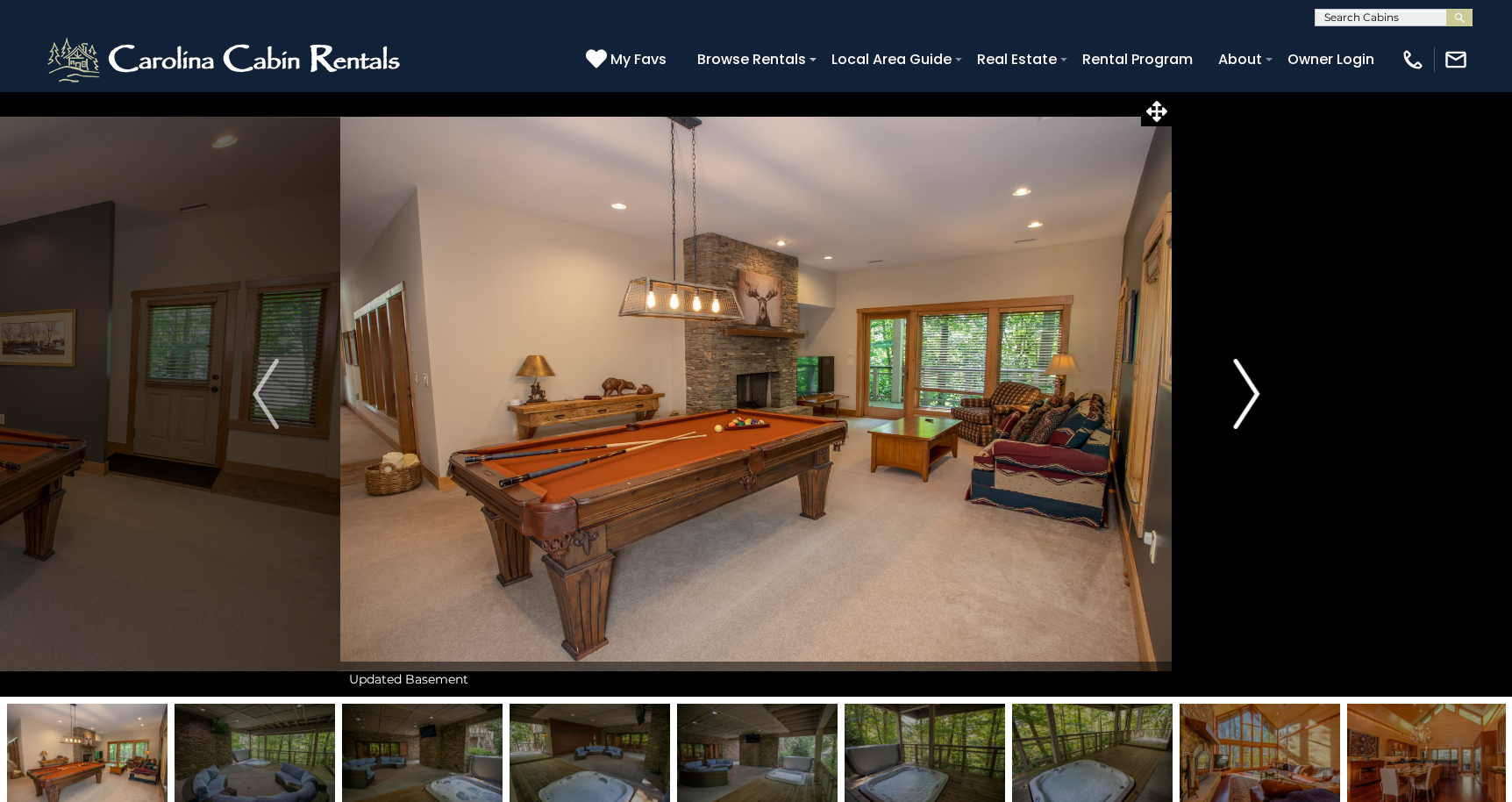
click at [1250, 389] on img "Next" at bounding box center [1246, 393] width 26 height 71
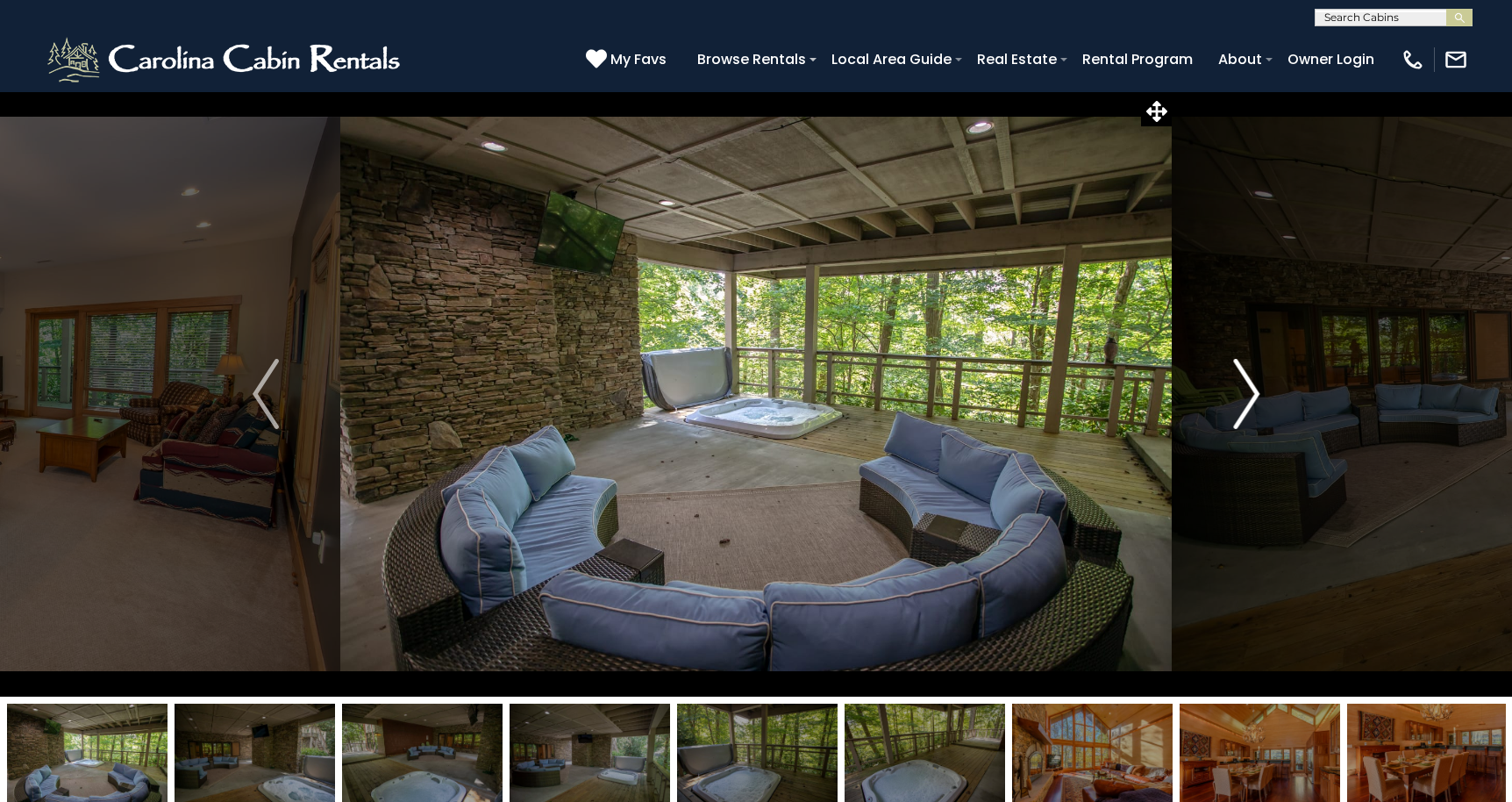
click at [1250, 389] on img "Next" at bounding box center [1246, 393] width 26 height 71
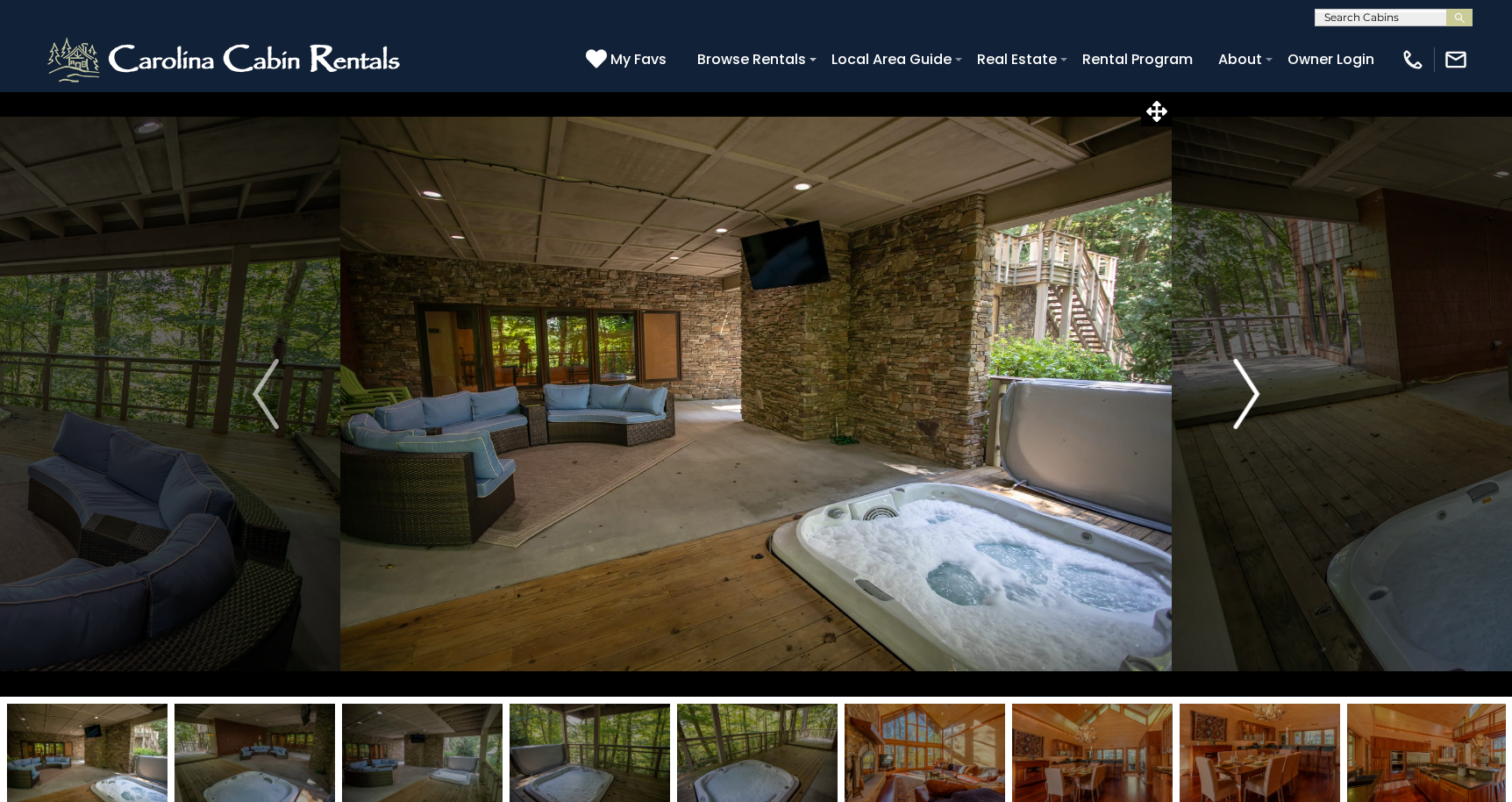
click at [1250, 389] on img "Next" at bounding box center [1246, 393] width 26 height 71
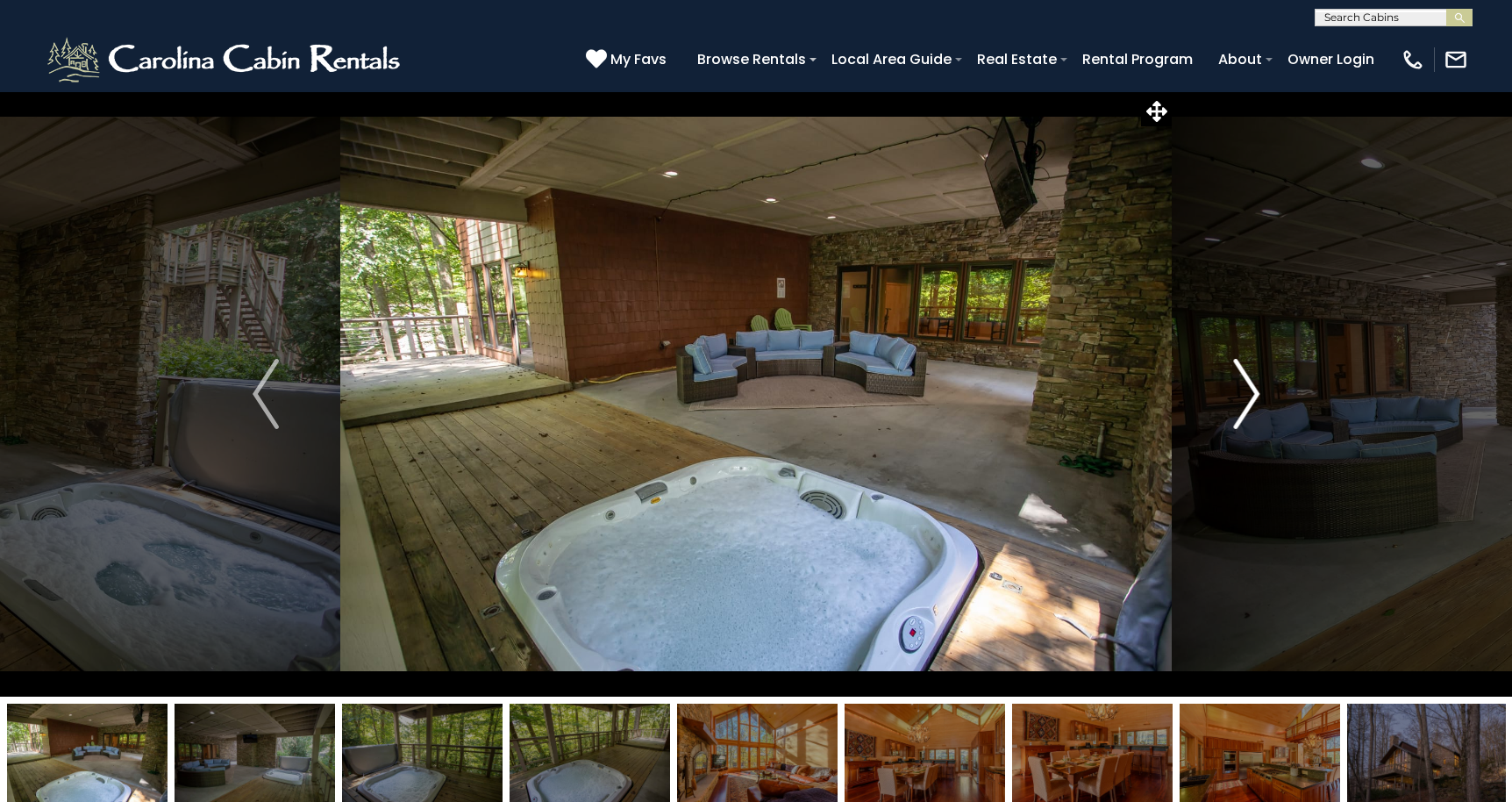
click at [1250, 389] on img "Next" at bounding box center [1246, 393] width 26 height 71
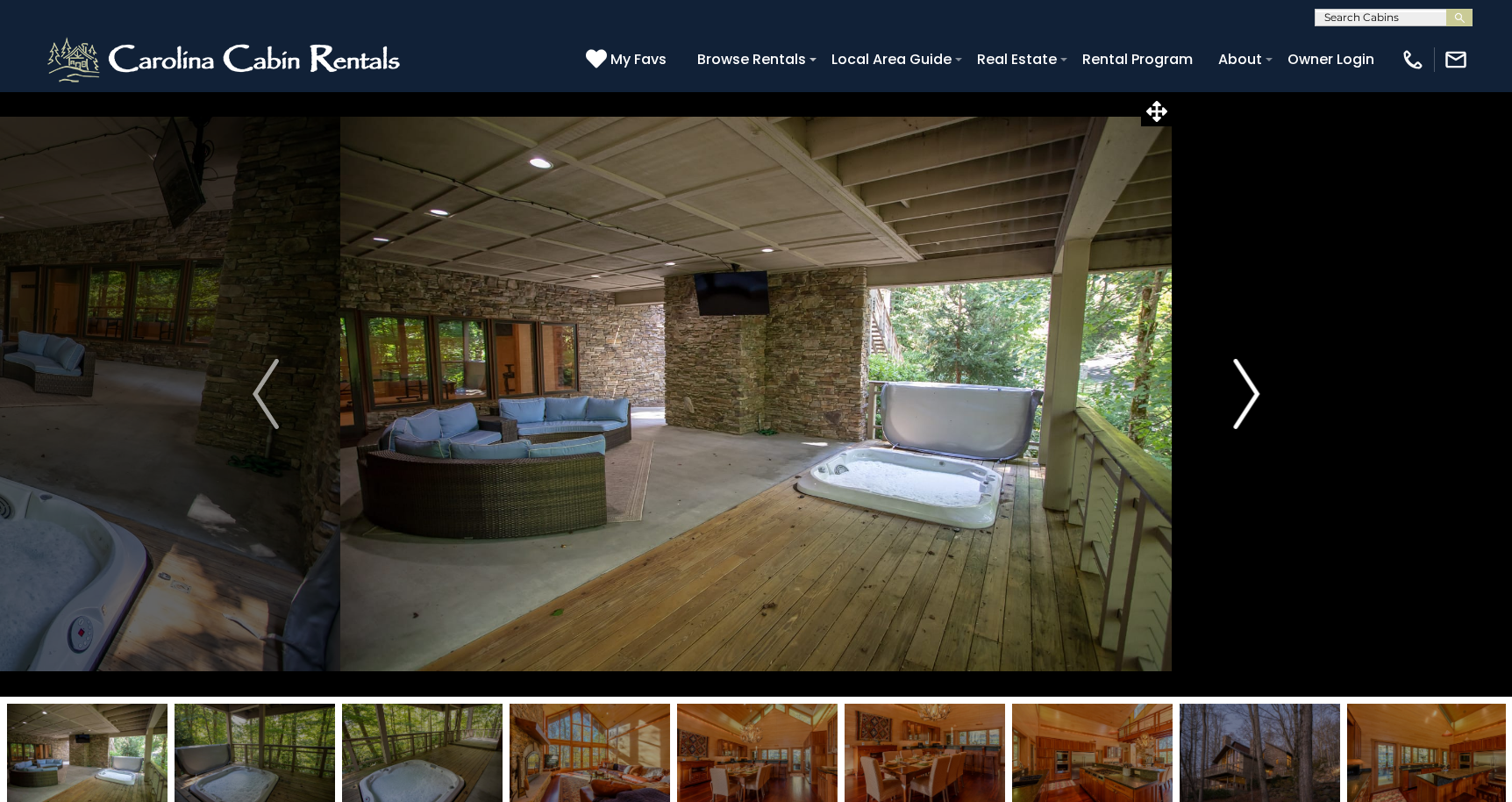
click at [1250, 389] on img "Next" at bounding box center [1246, 393] width 26 height 71
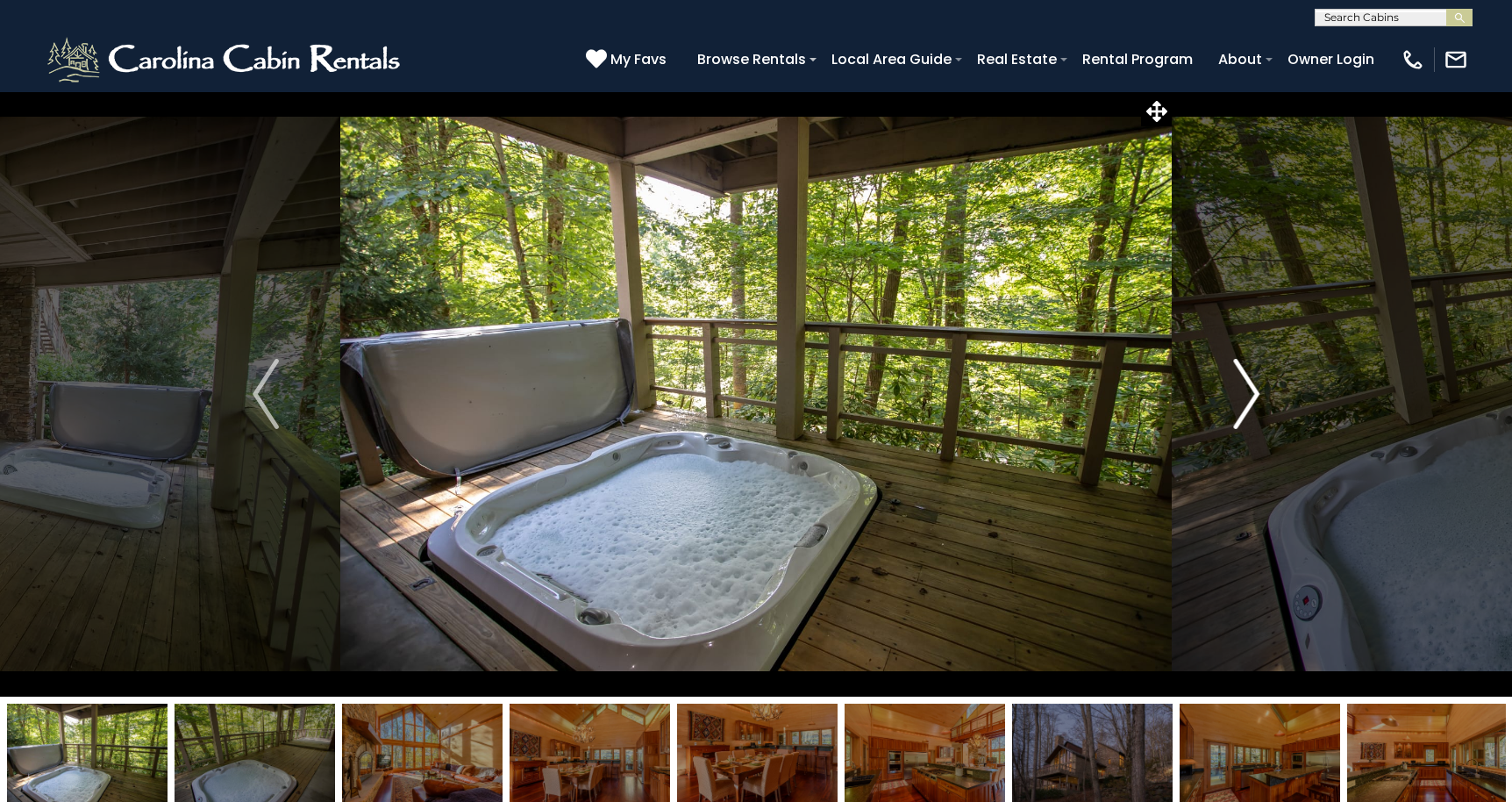
click at [1250, 389] on img "Next" at bounding box center [1246, 393] width 26 height 71
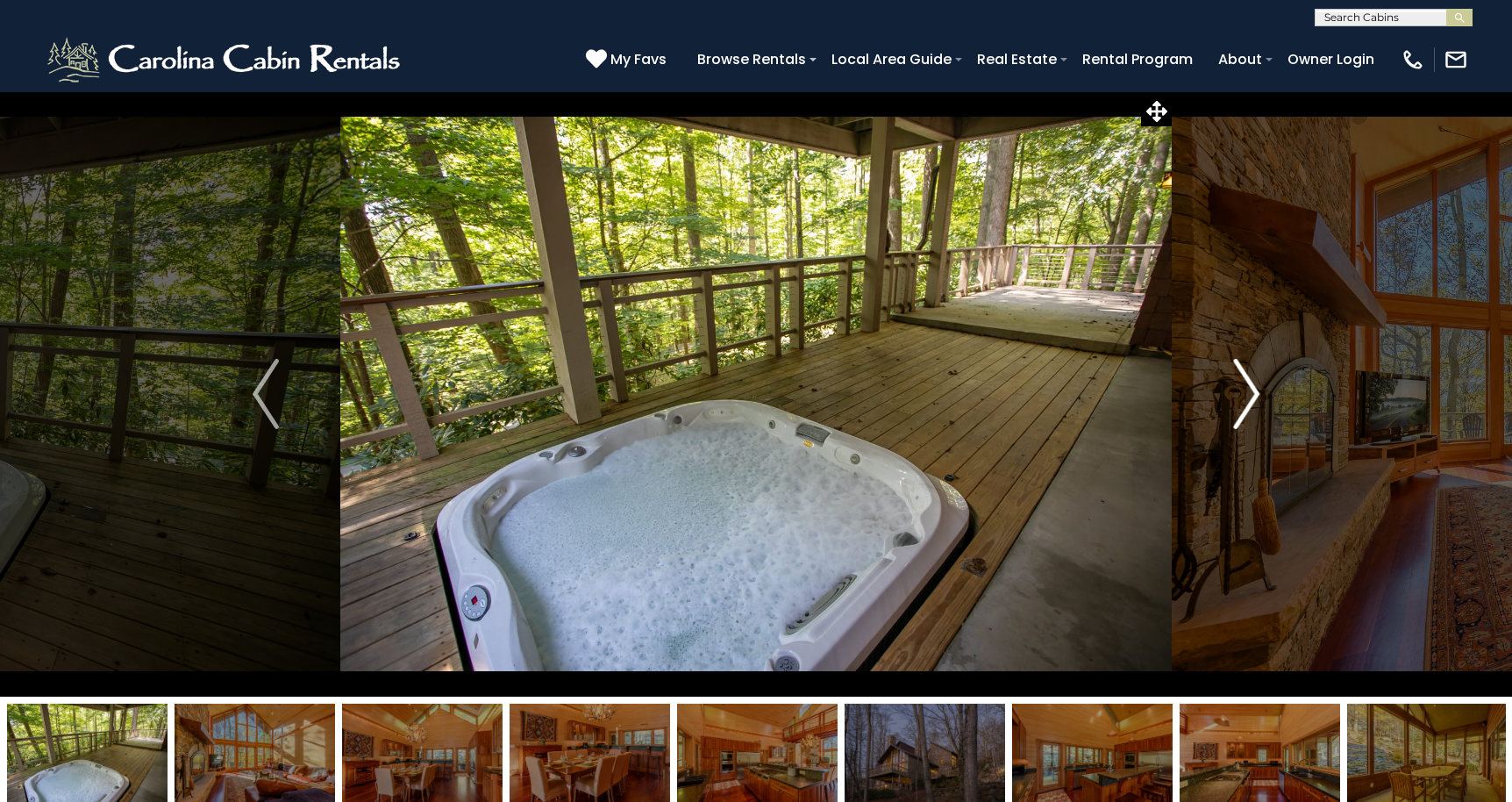
click at [1250, 389] on img "Next" at bounding box center [1246, 393] width 26 height 71
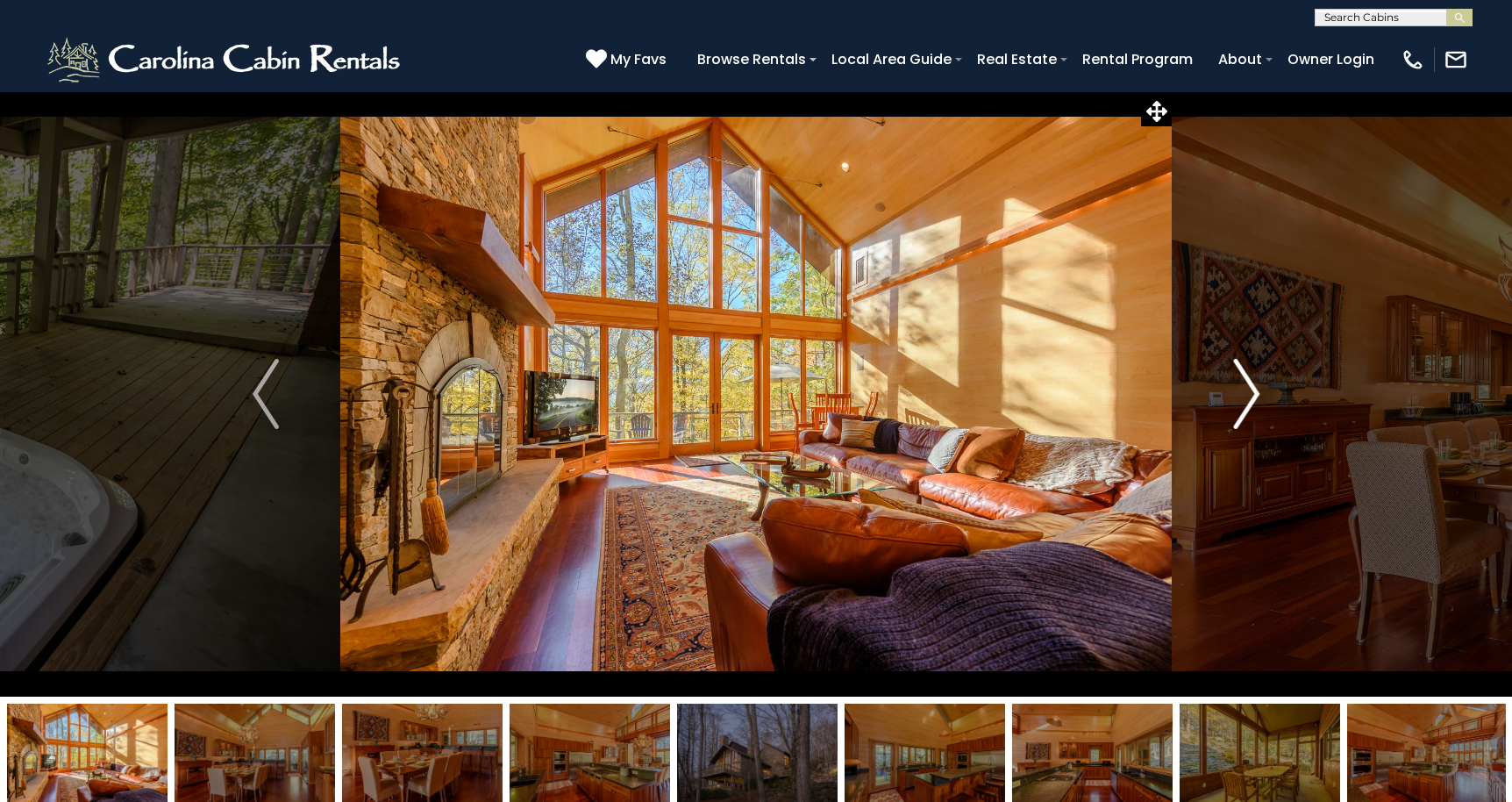
click at [1250, 389] on img "Next" at bounding box center [1246, 393] width 26 height 71
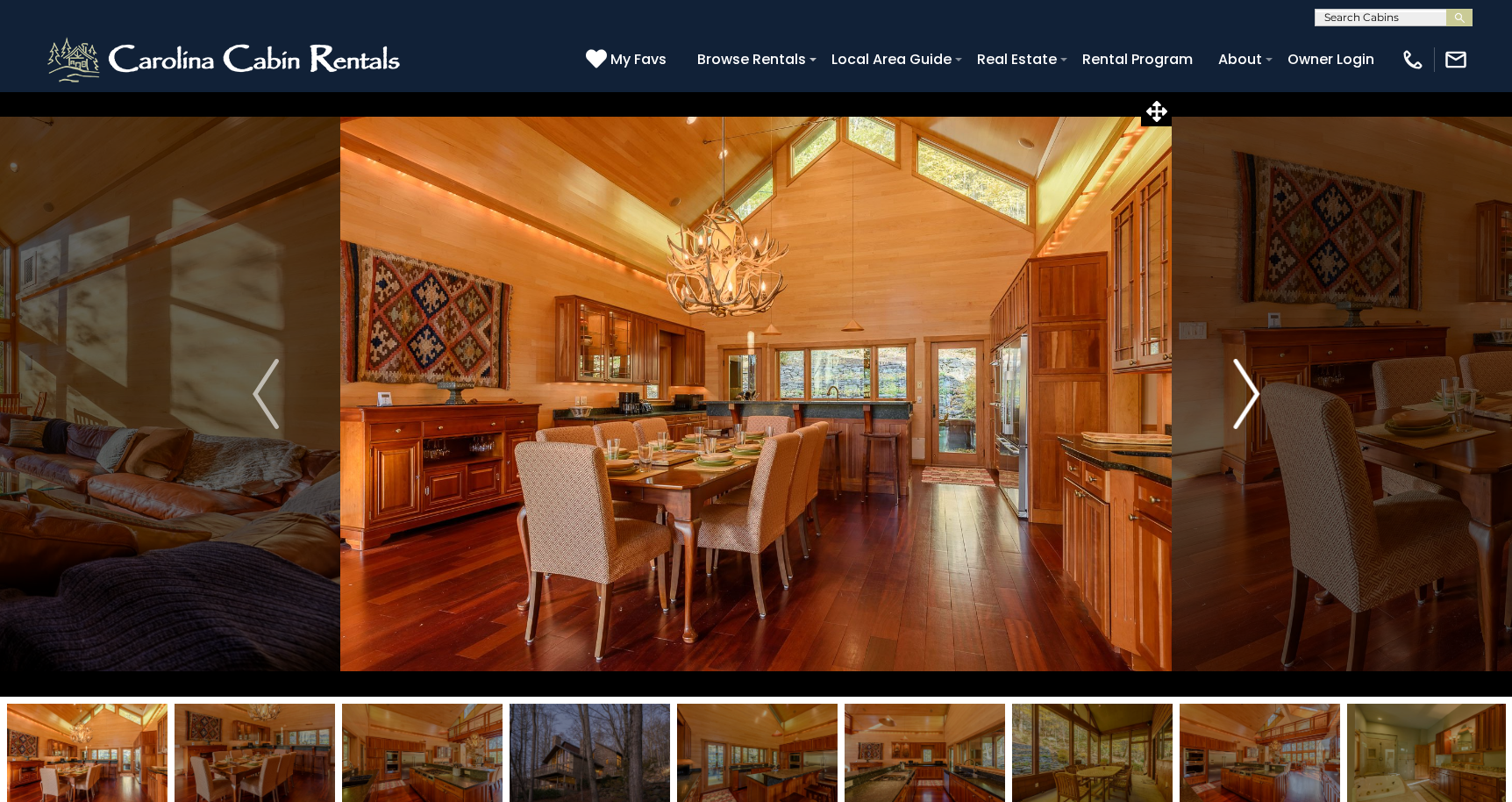
click at [1250, 389] on img "Next" at bounding box center [1246, 393] width 26 height 71
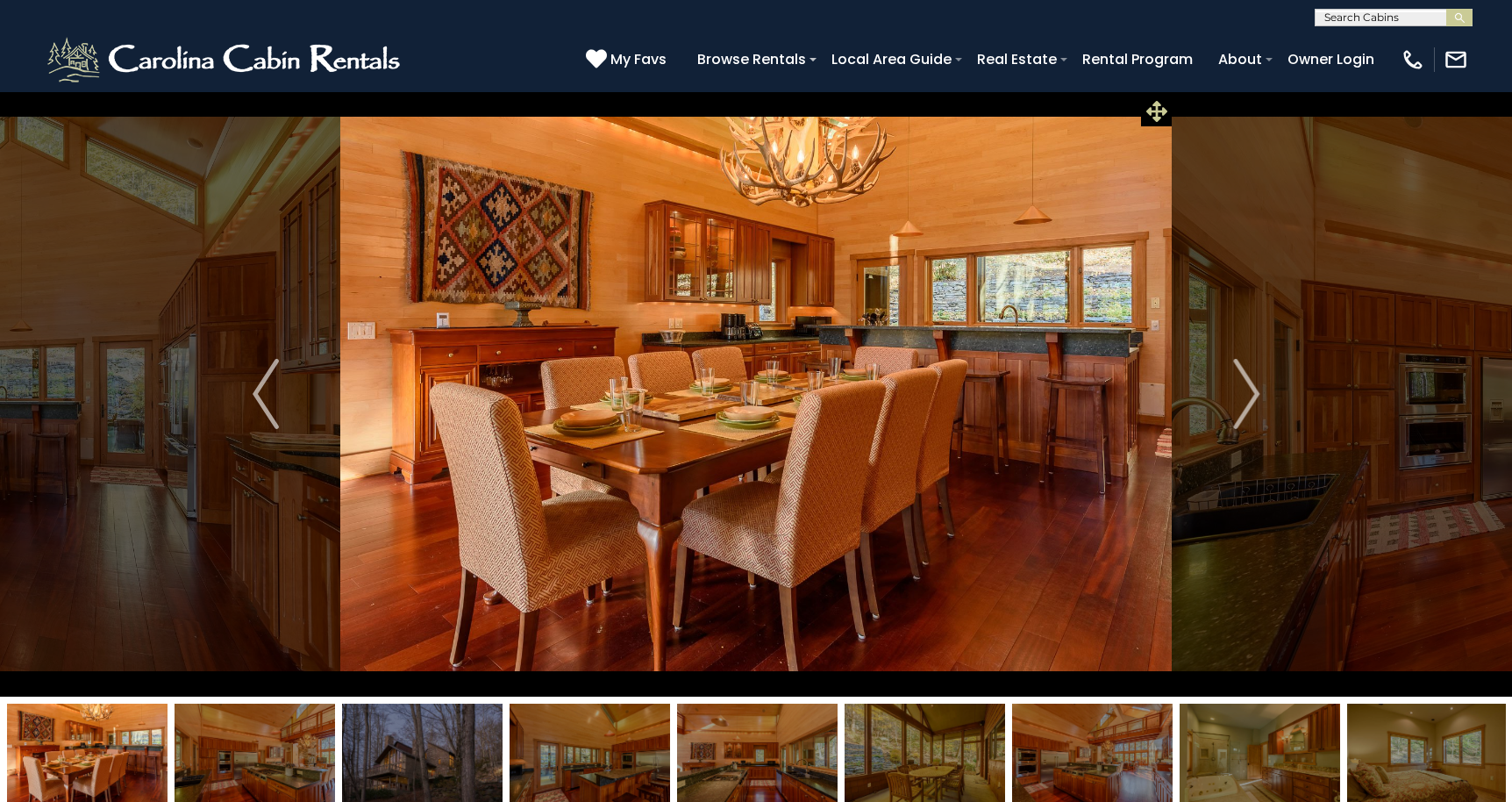
click at [1153, 113] on icon at bounding box center [1156, 111] width 21 height 21
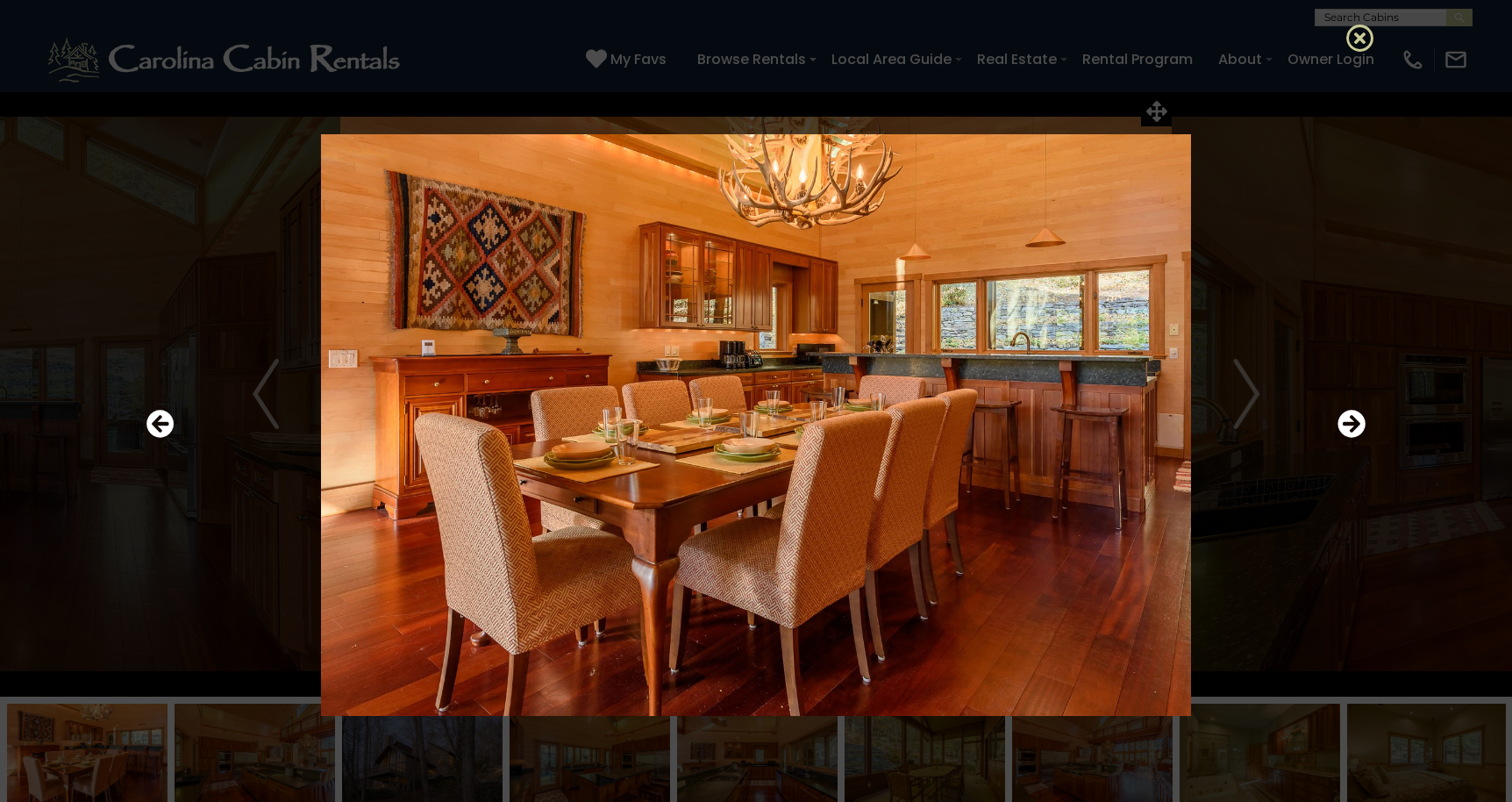
click at [1360, 36] on icon at bounding box center [1360, 38] width 28 height 28
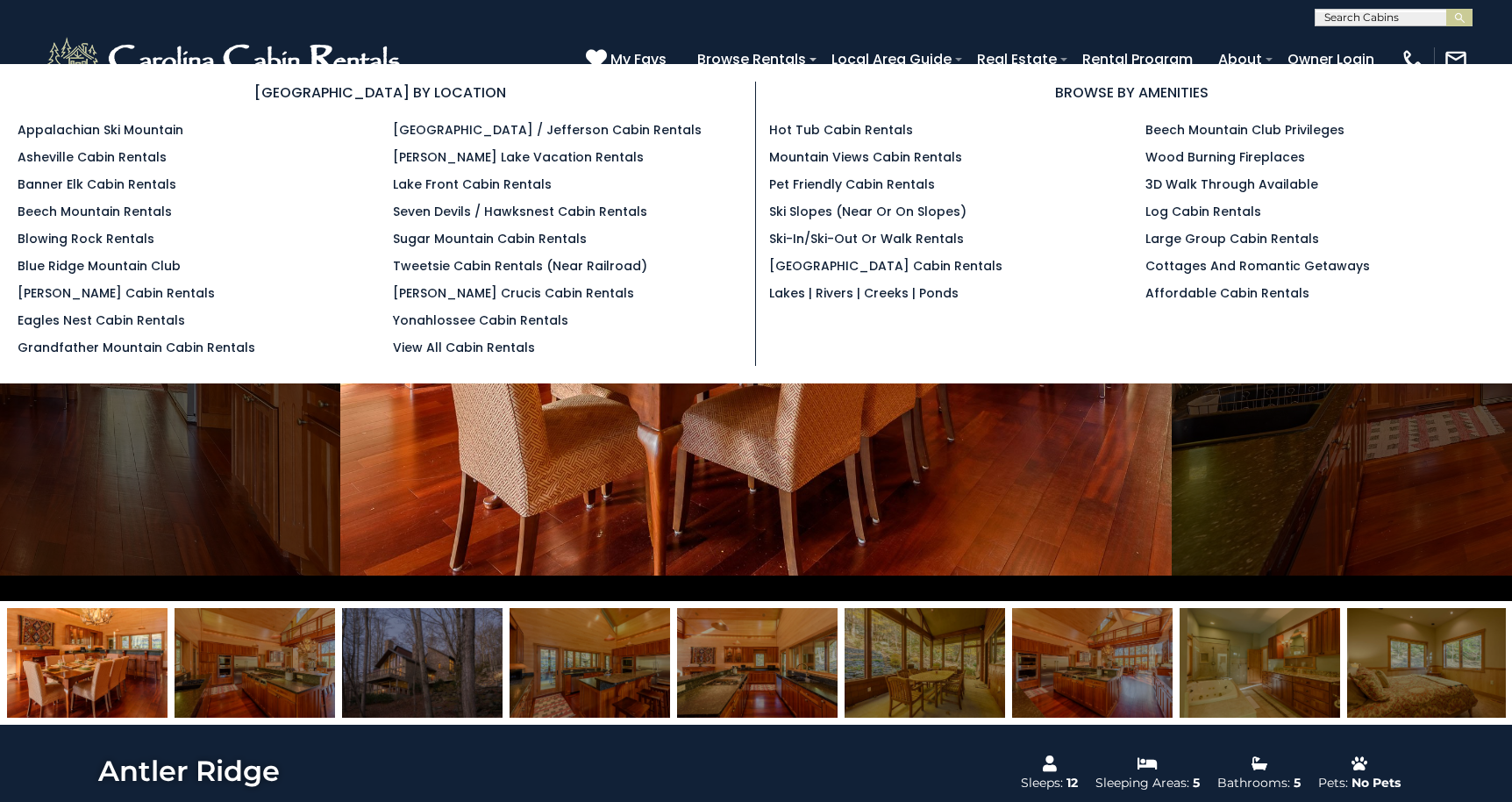
scroll to position [96, 0]
click at [819, 184] on link "Pet Friendly Cabin Rentals" at bounding box center [851, 184] width 166 height 18
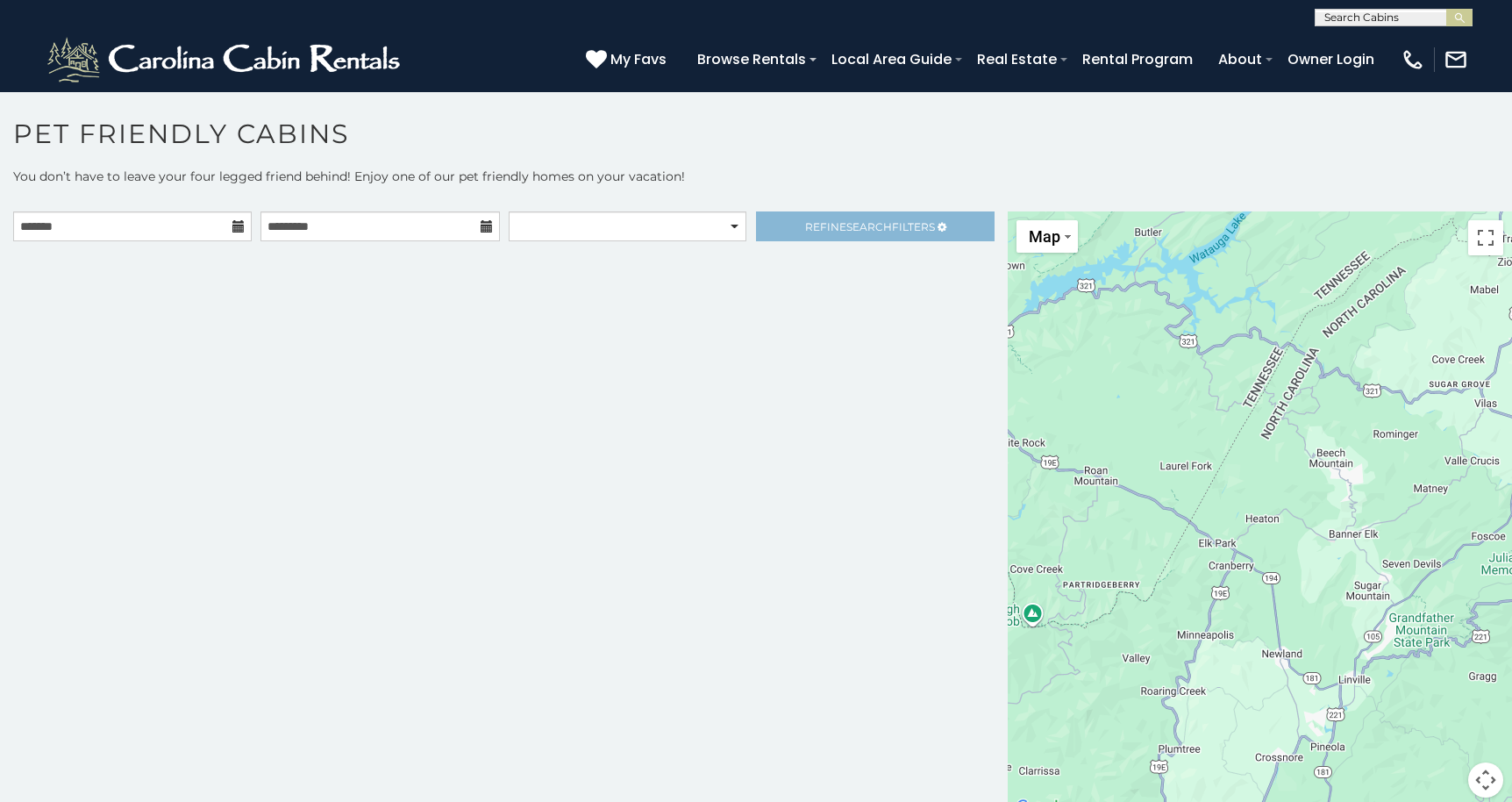
click at [799, 234] on link "Refine Search Filters" at bounding box center [874, 227] width 238 height 30
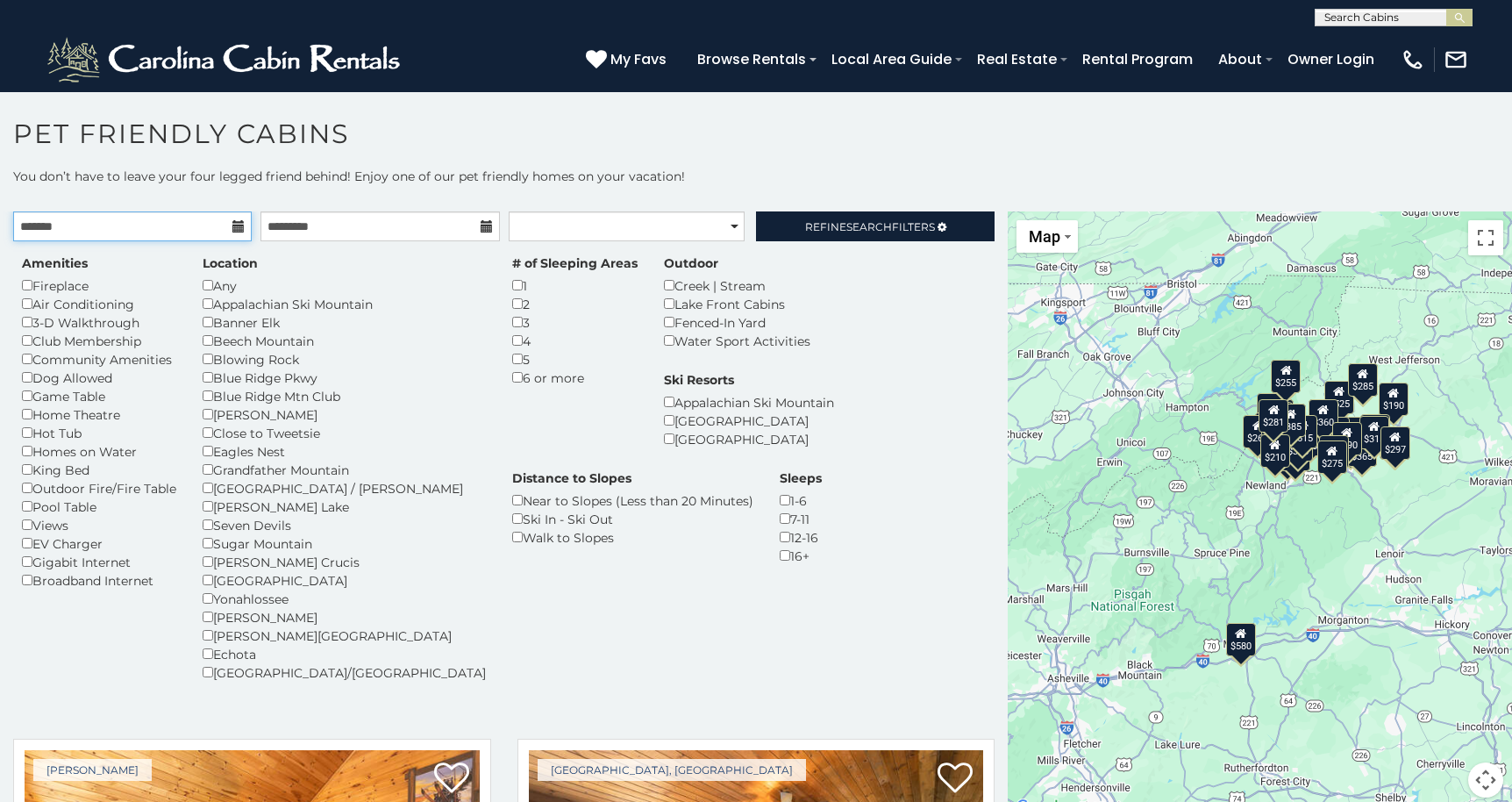
click at [207, 224] on input "text" at bounding box center [132, 227] width 238 height 30
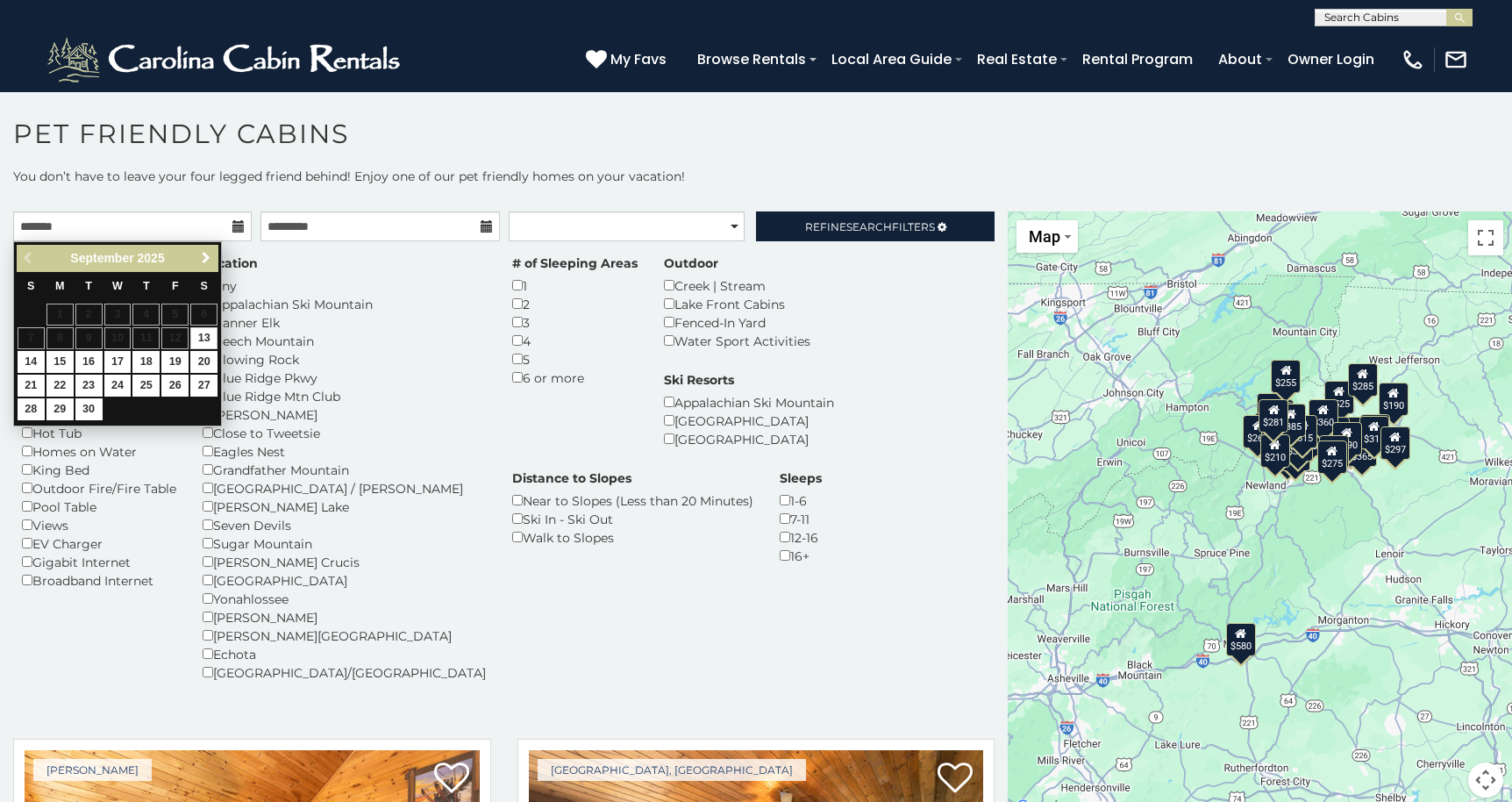
click at [208, 262] on span "Next" at bounding box center [206, 258] width 14 height 14
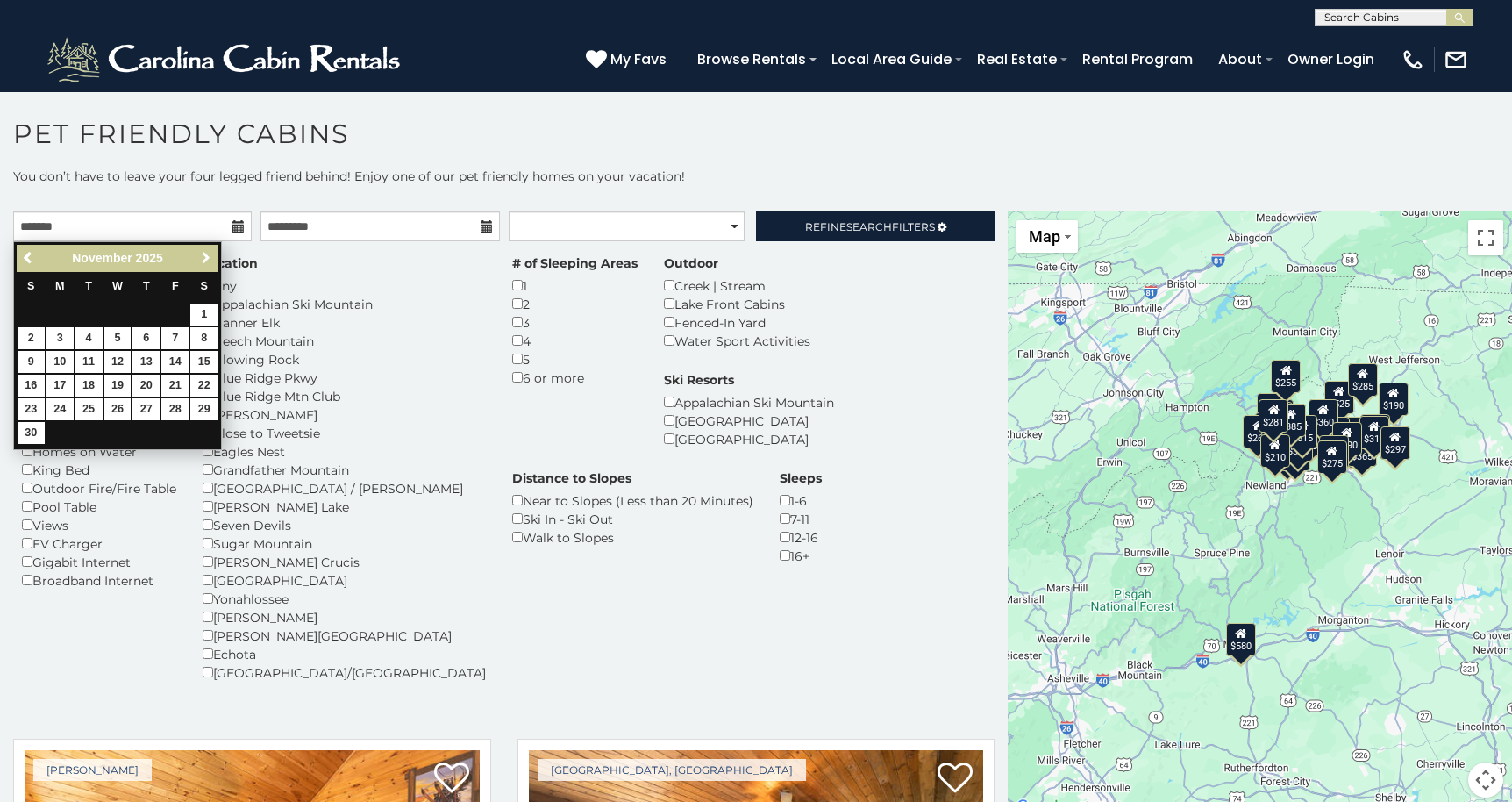
click at [206, 258] on span "Next" at bounding box center [206, 258] width 14 height 14
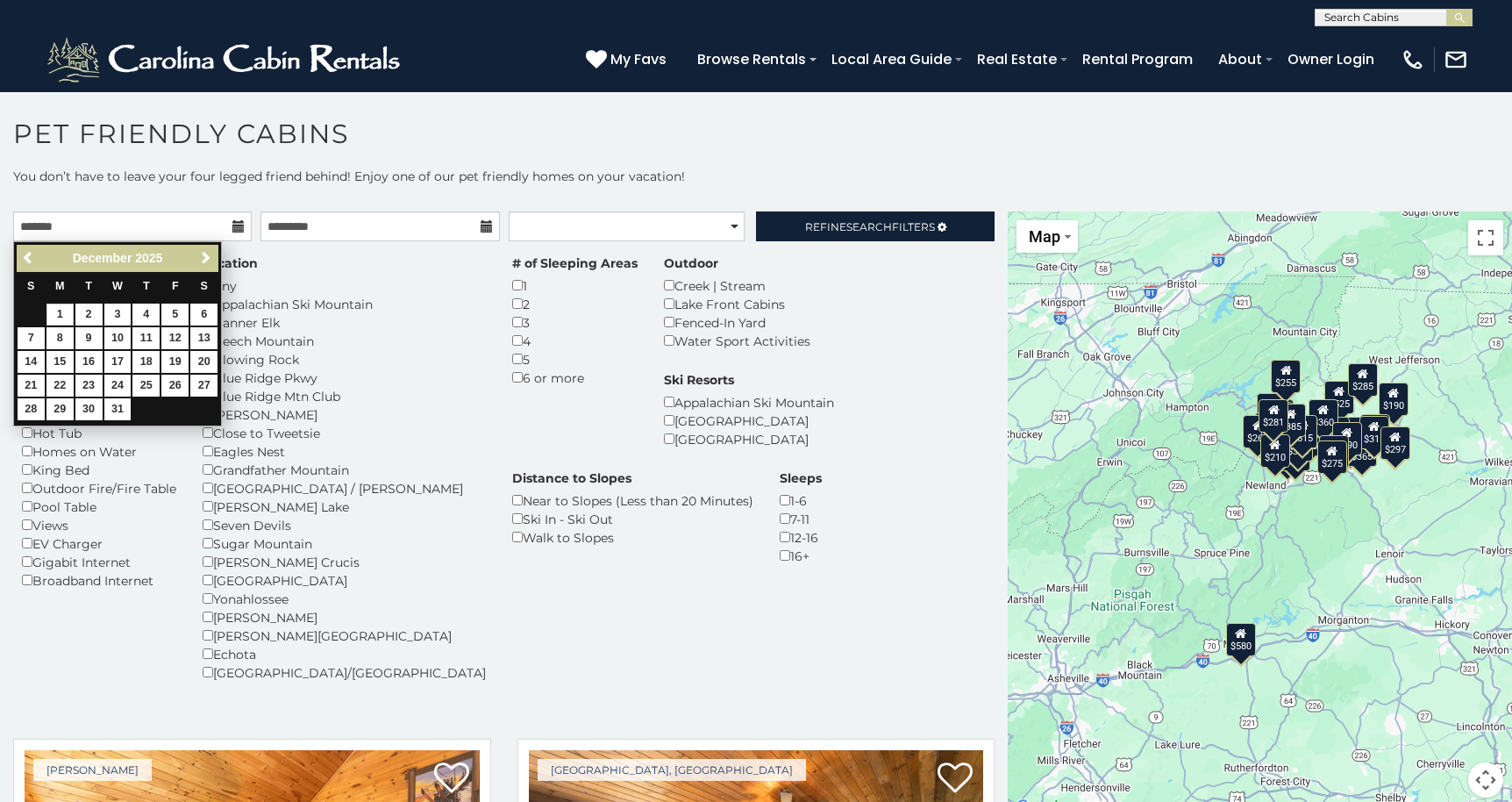
click at [65, 306] on link "1" at bounding box center [59, 313] width 27 height 22
type input "**********"
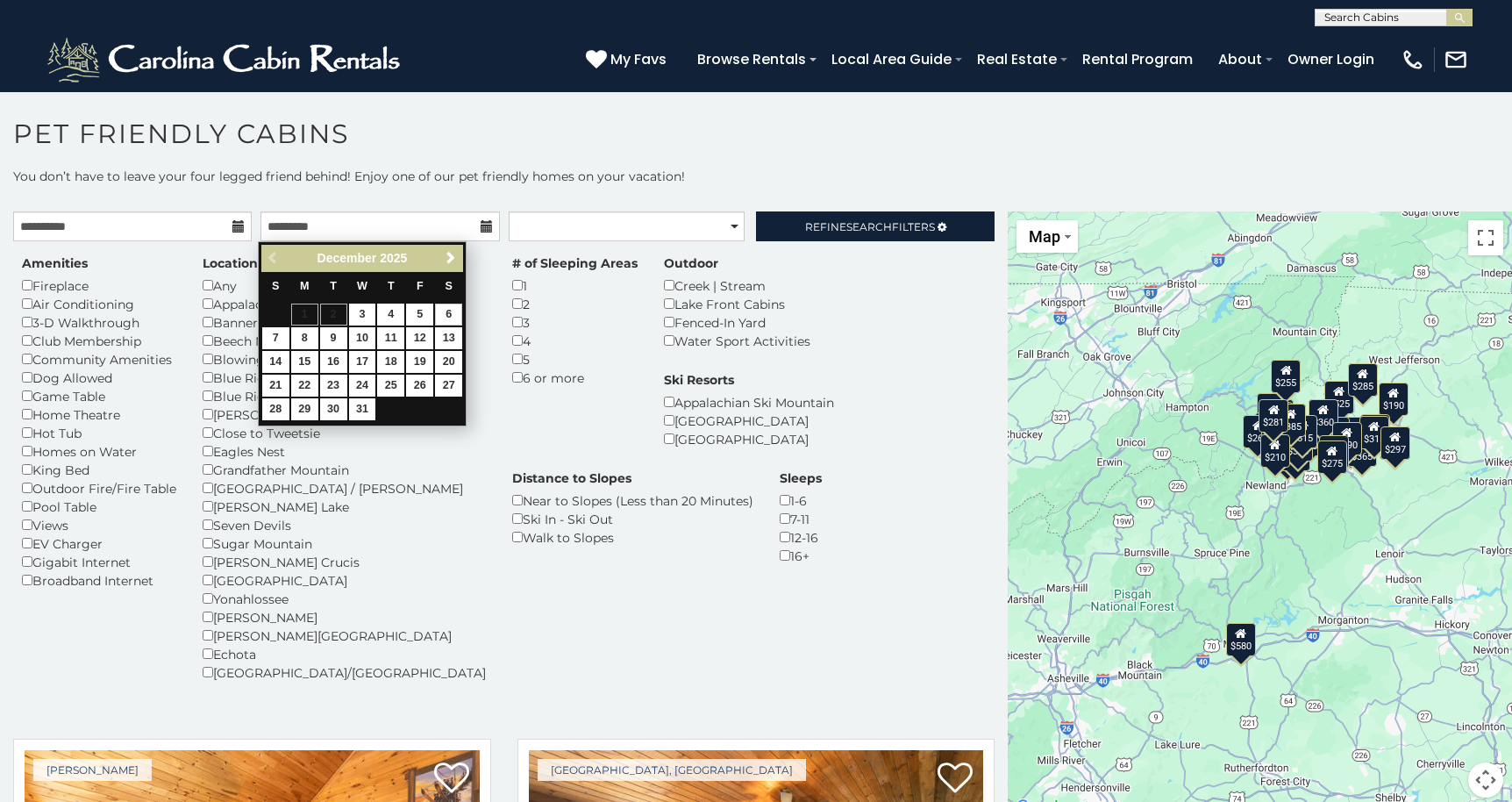
click at [447, 313] on link "6" at bounding box center [448, 313] width 27 height 22
type input "**********"
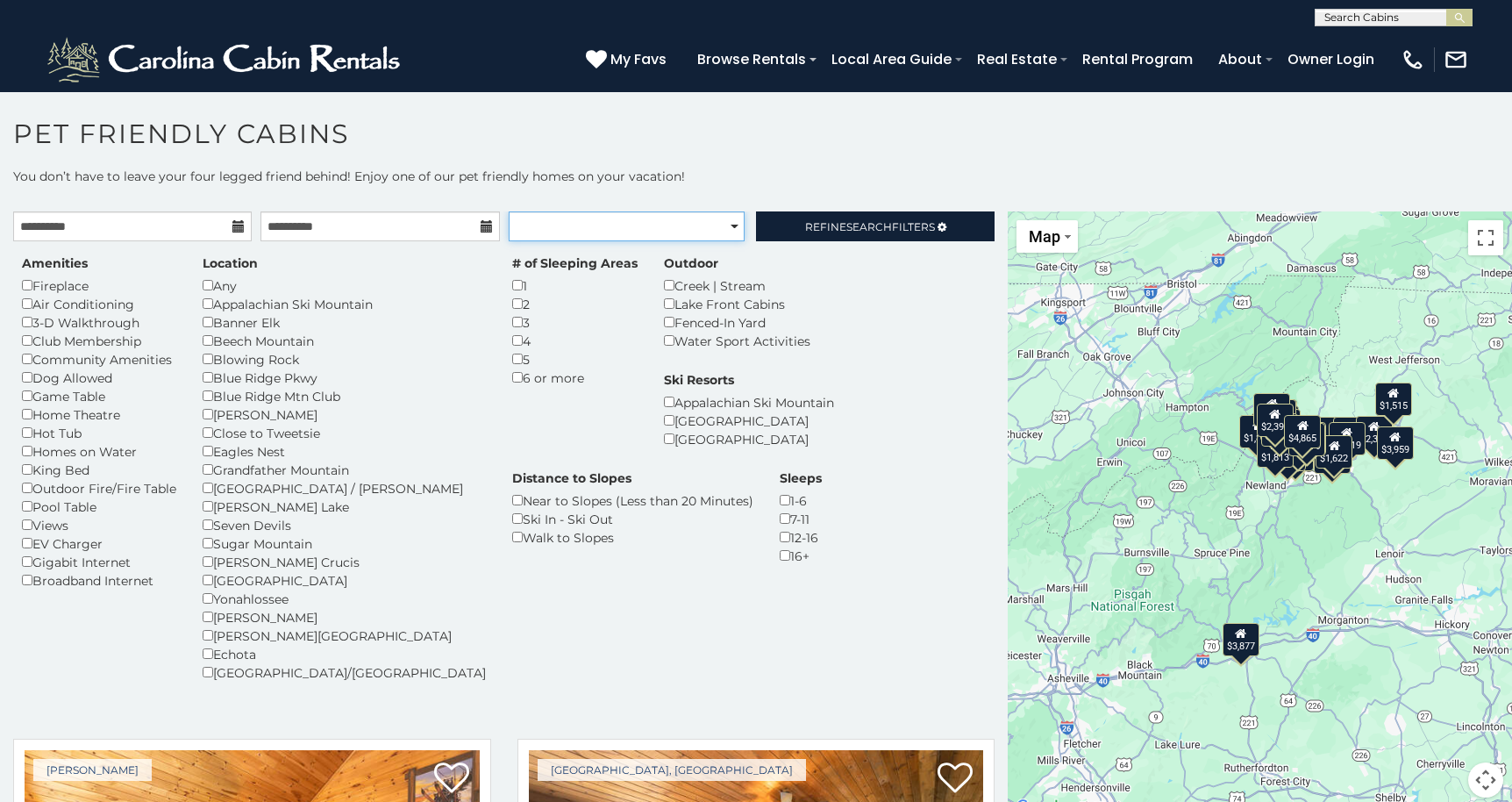
select select "**********"
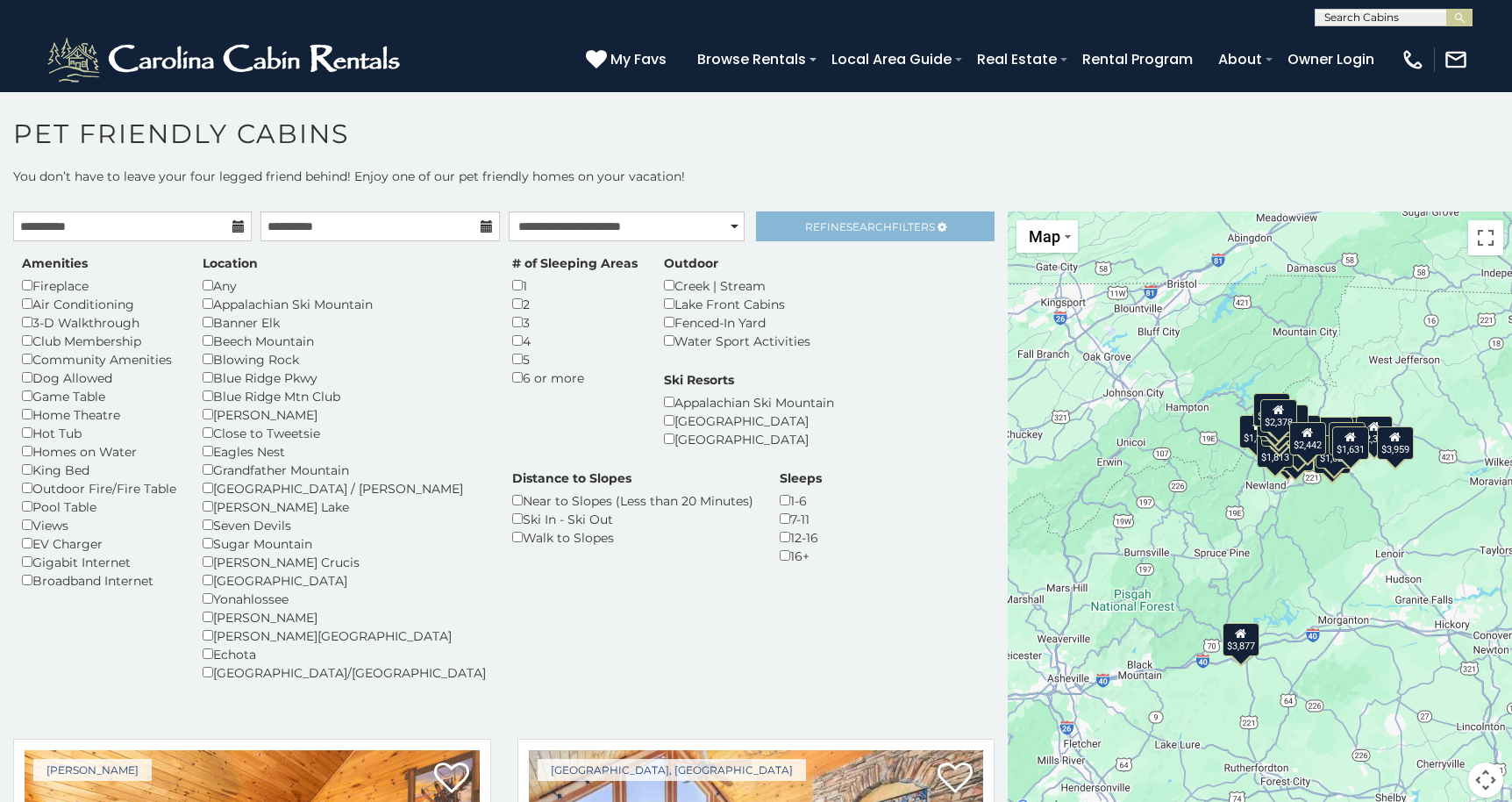
click at [815, 227] on span "Refine Search Filters" at bounding box center [869, 227] width 130 height 13
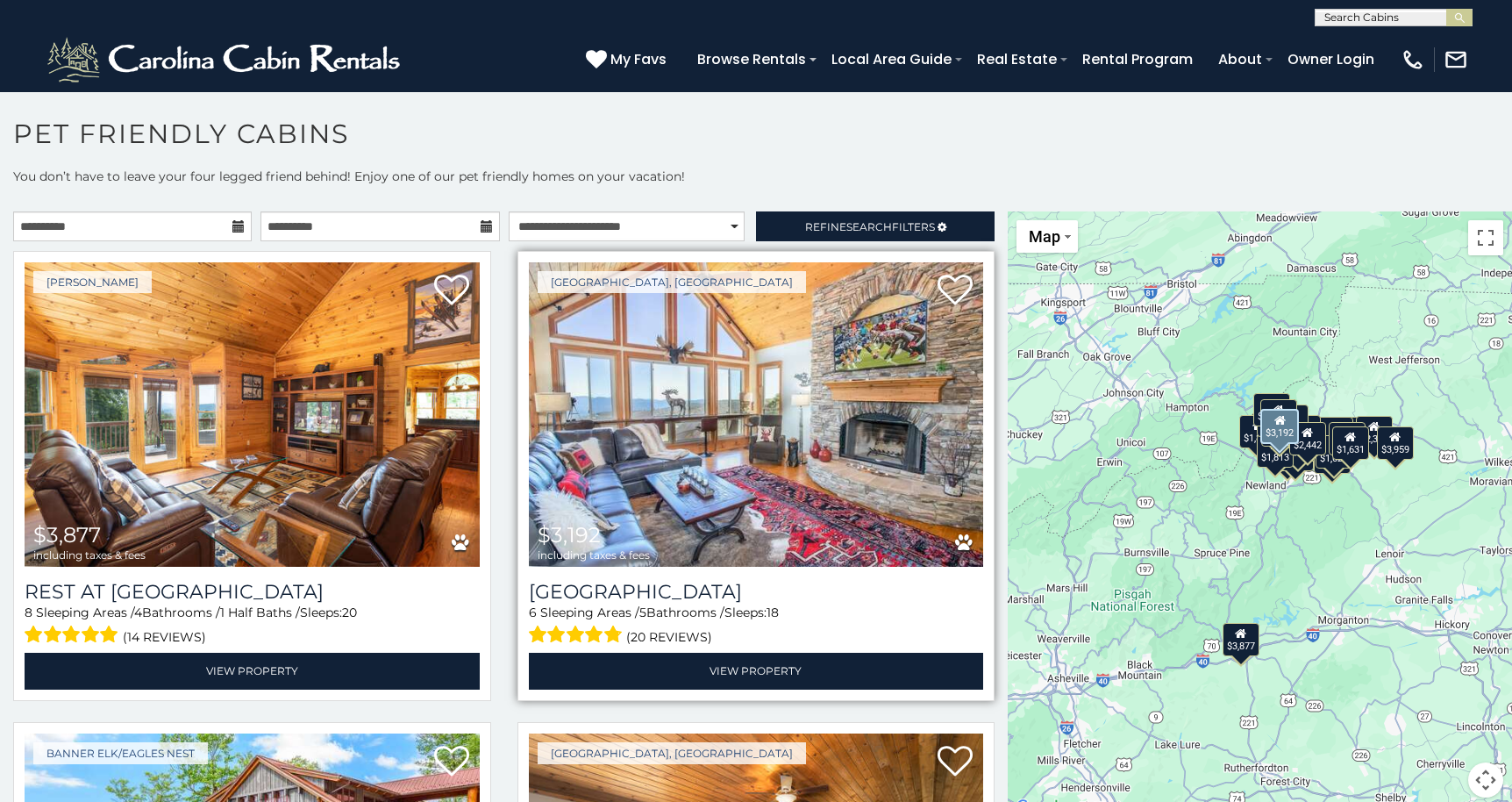
click at [624, 431] on img at bounding box center [756, 414] width 455 height 304
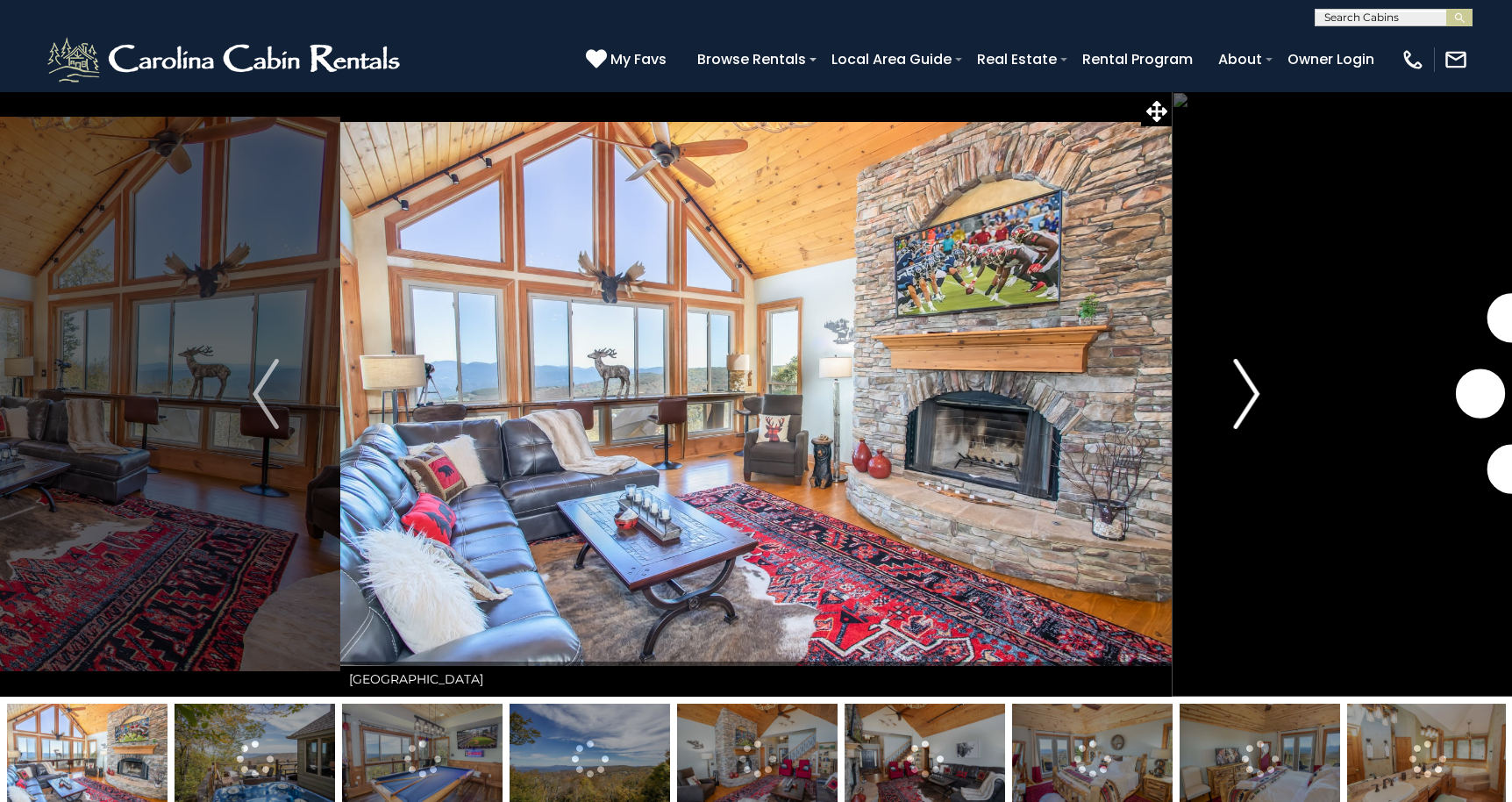
click at [1251, 395] on img "Next" at bounding box center [1246, 393] width 26 height 71
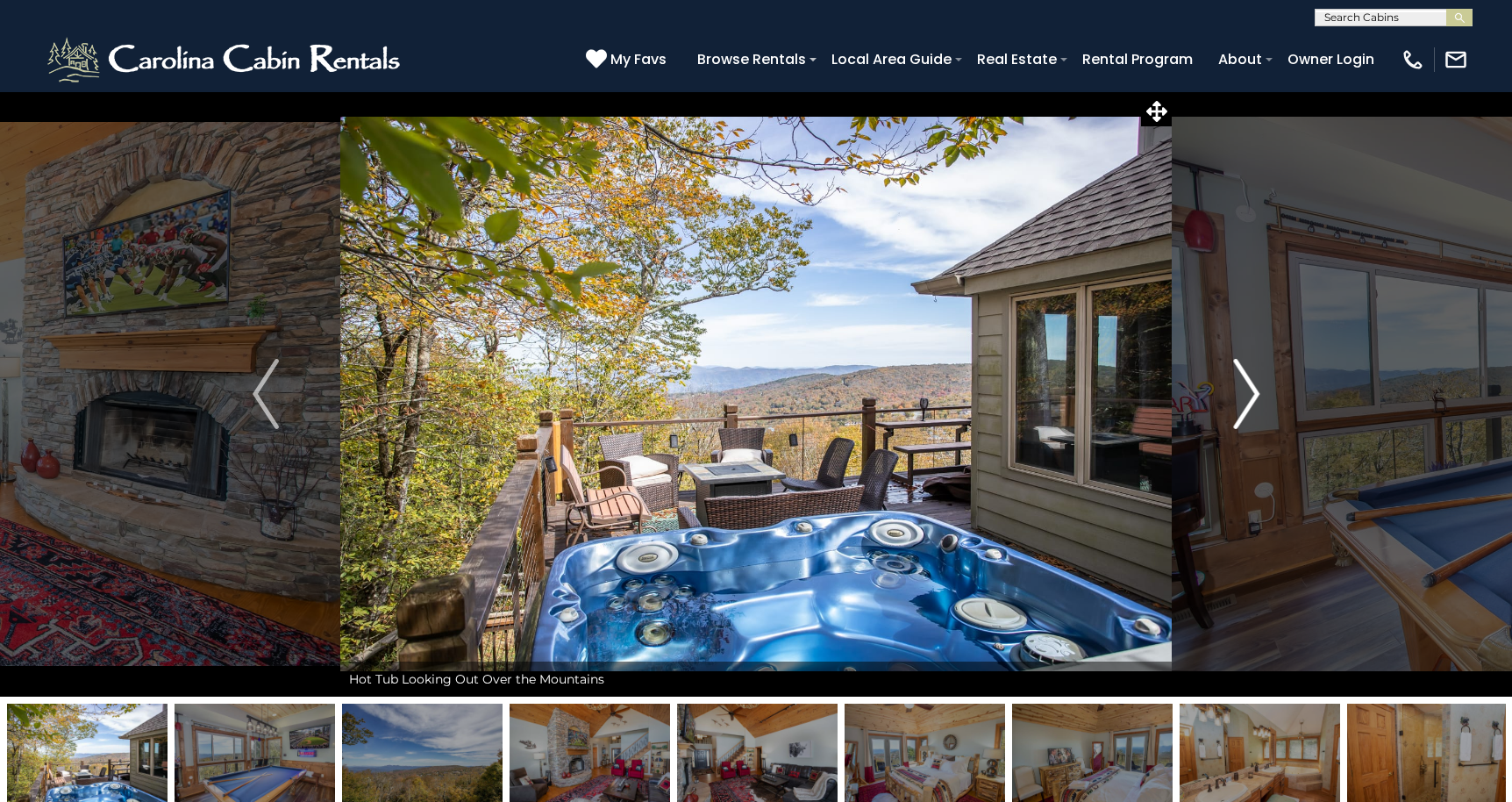
click at [1251, 395] on img "Next" at bounding box center [1246, 393] width 26 height 71
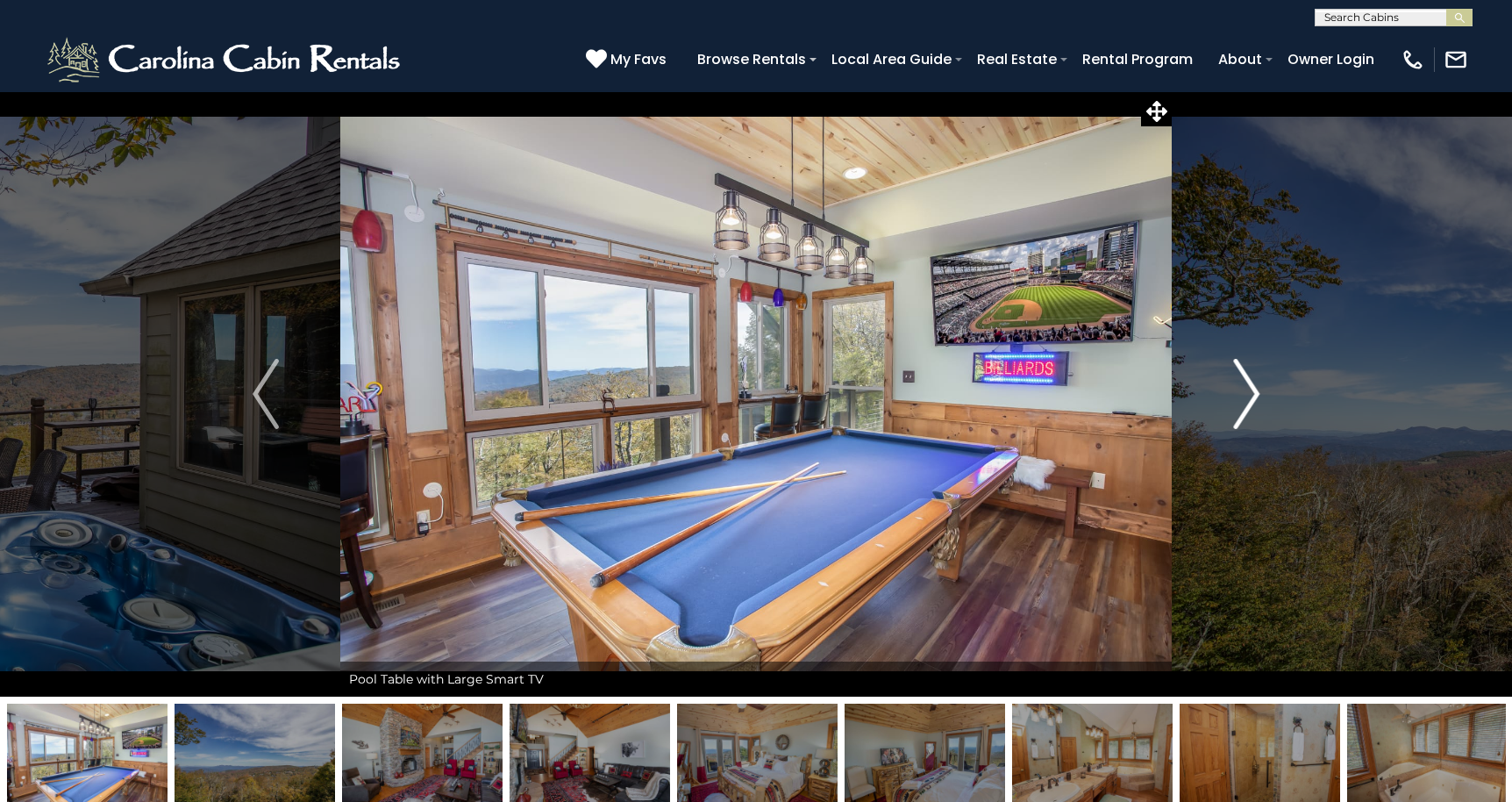
click at [1251, 395] on img "Next" at bounding box center [1246, 393] width 26 height 71
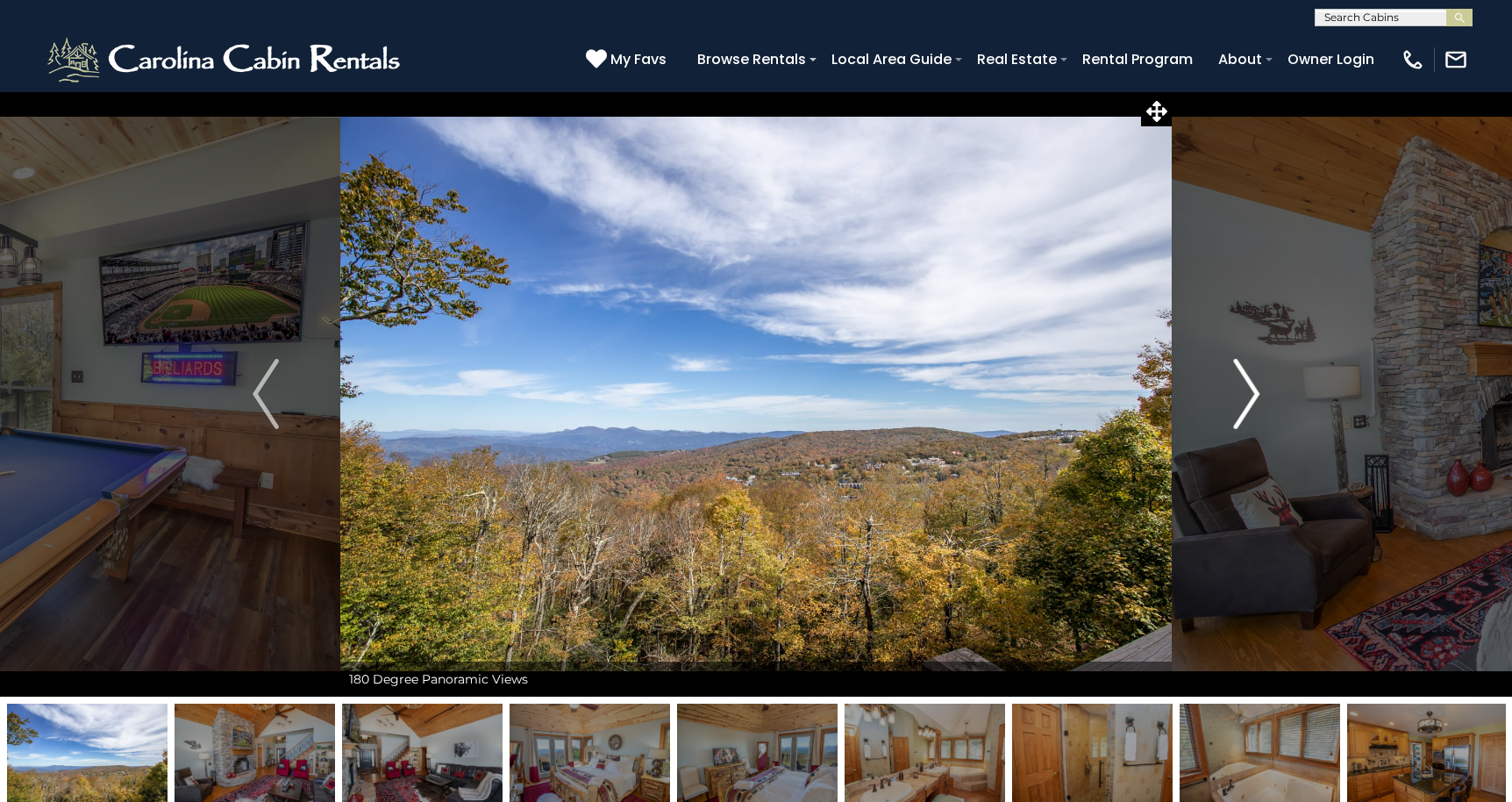
click at [1251, 395] on img "Next" at bounding box center [1246, 393] width 26 height 71
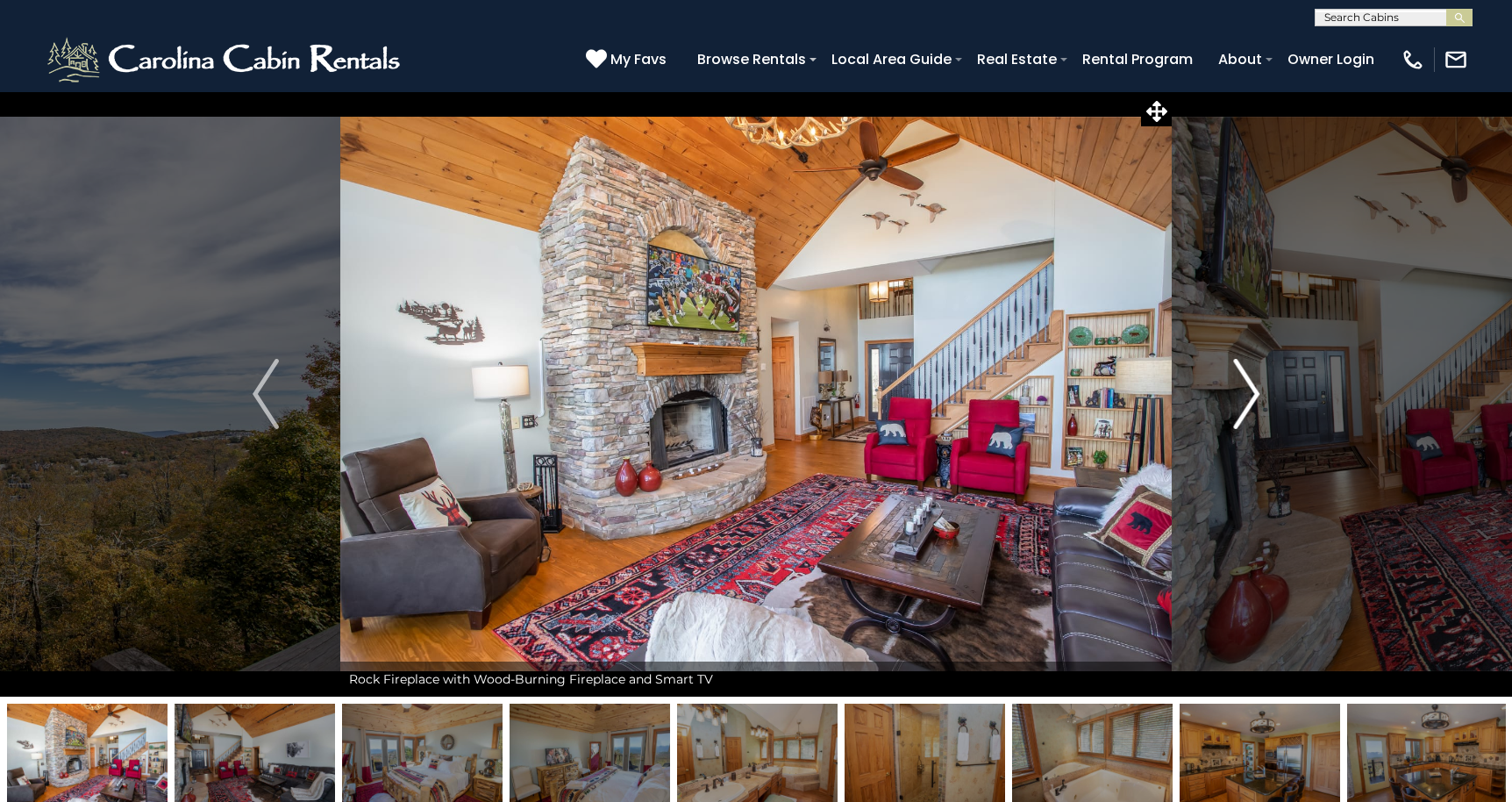
click at [1251, 395] on img "Next" at bounding box center [1246, 393] width 26 height 71
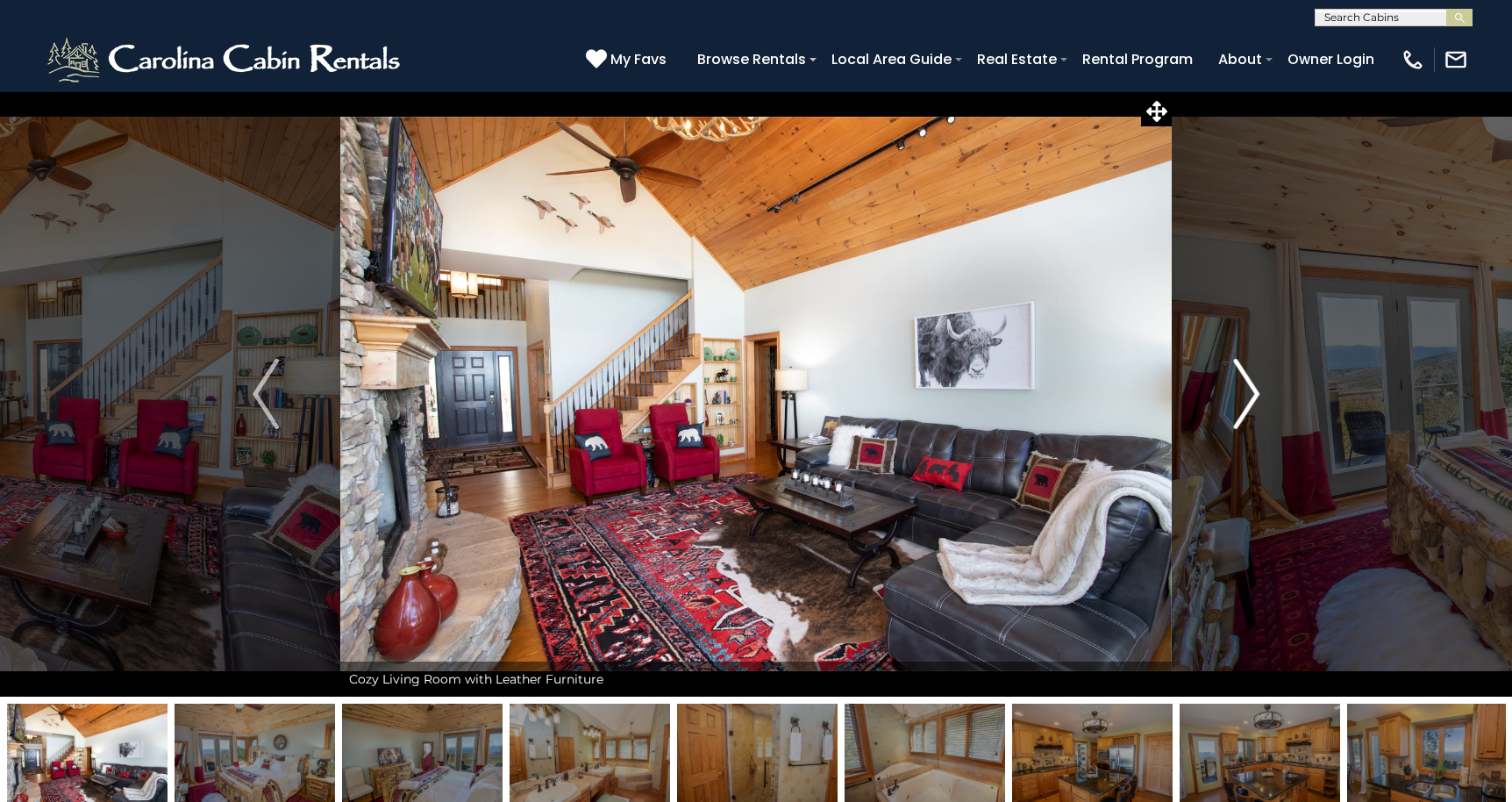
click at [1251, 395] on img "Next" at bounding box center [1246, 393] width 26 height 71
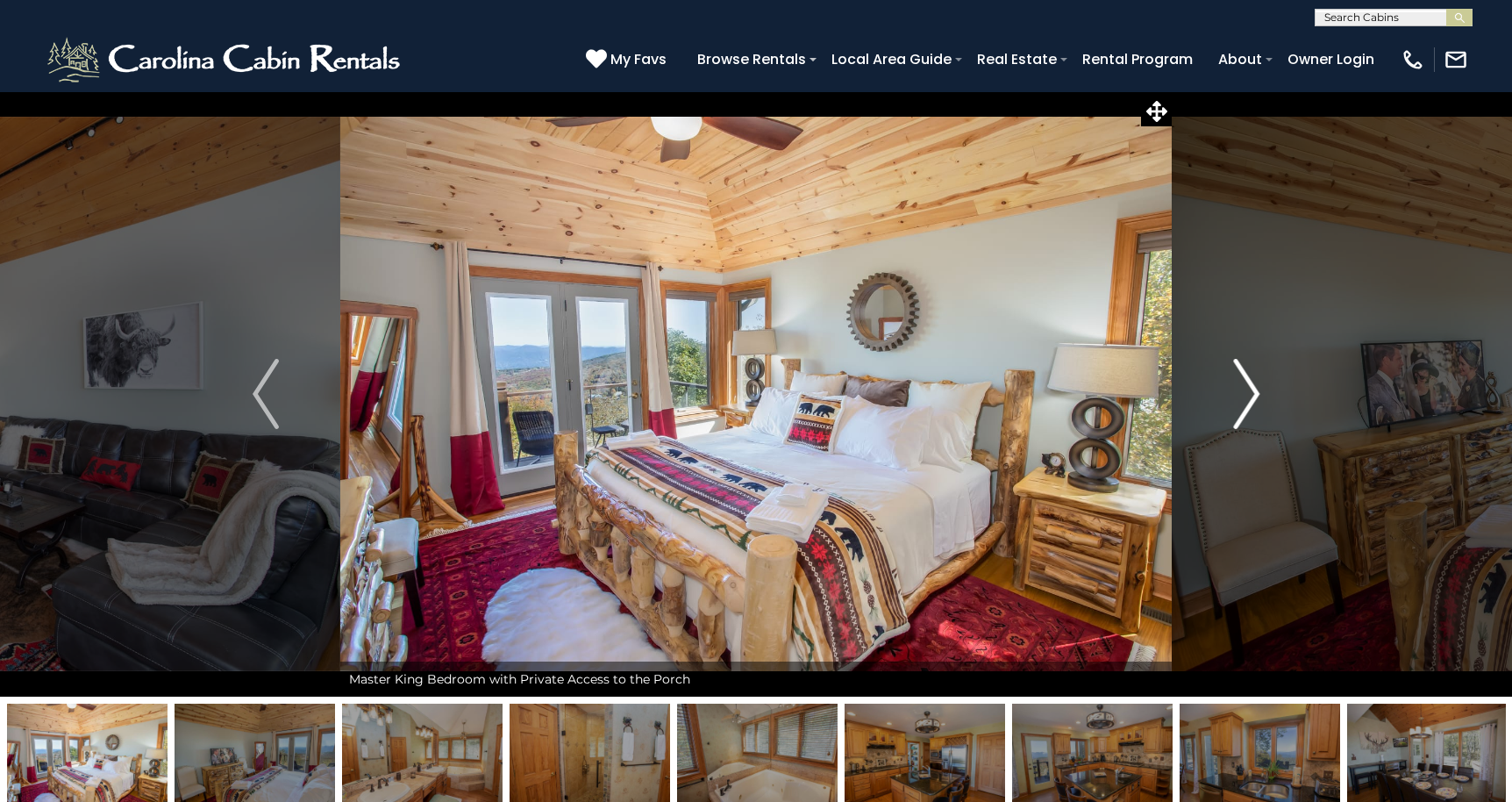
click at [1251, 395] on img "Next" at bounding box center [1246, 393] width 26 height 71
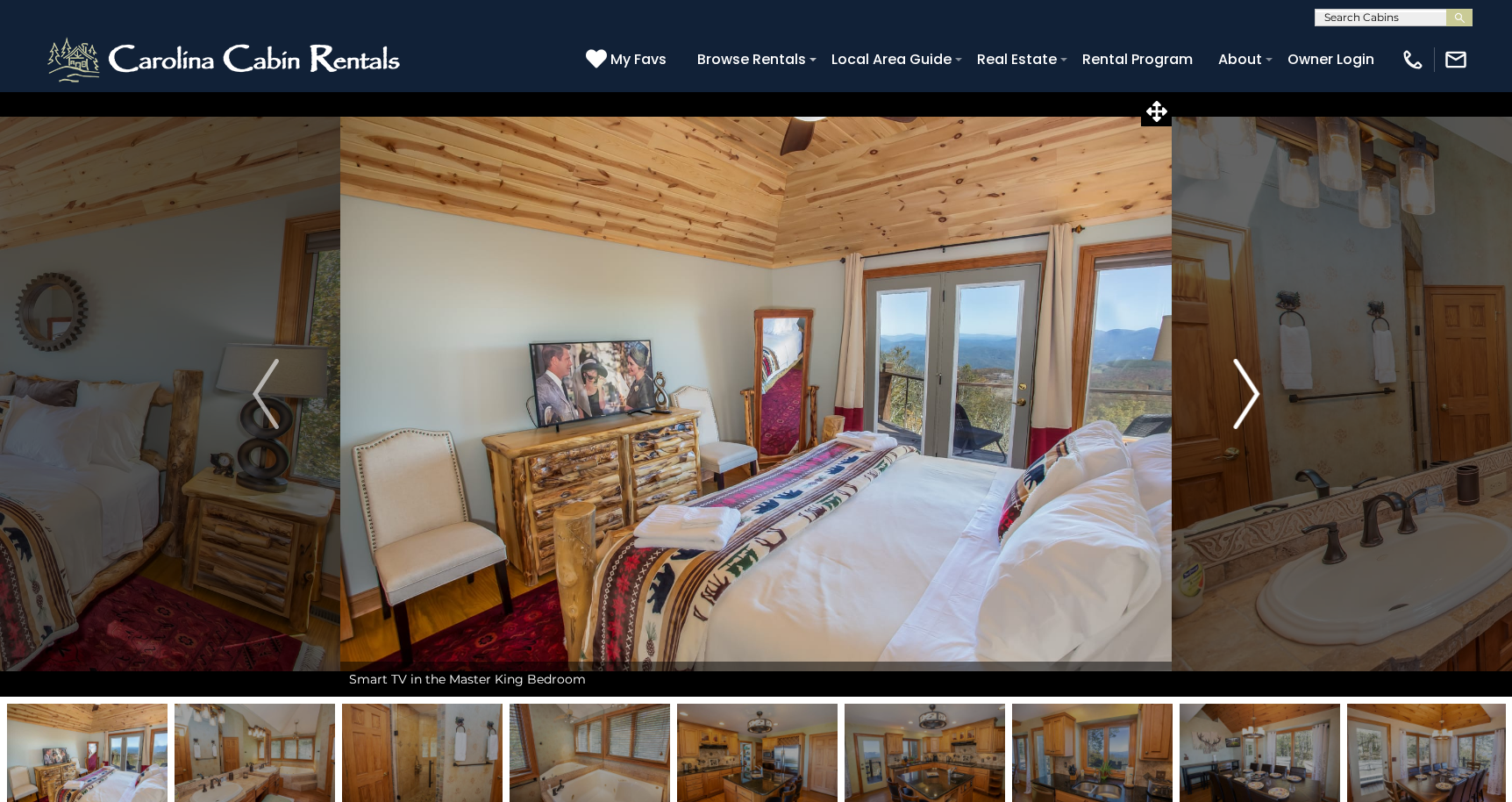
click at [1251, 395] on img "Next" at bounding box center [1246, 393] width 26 height 71
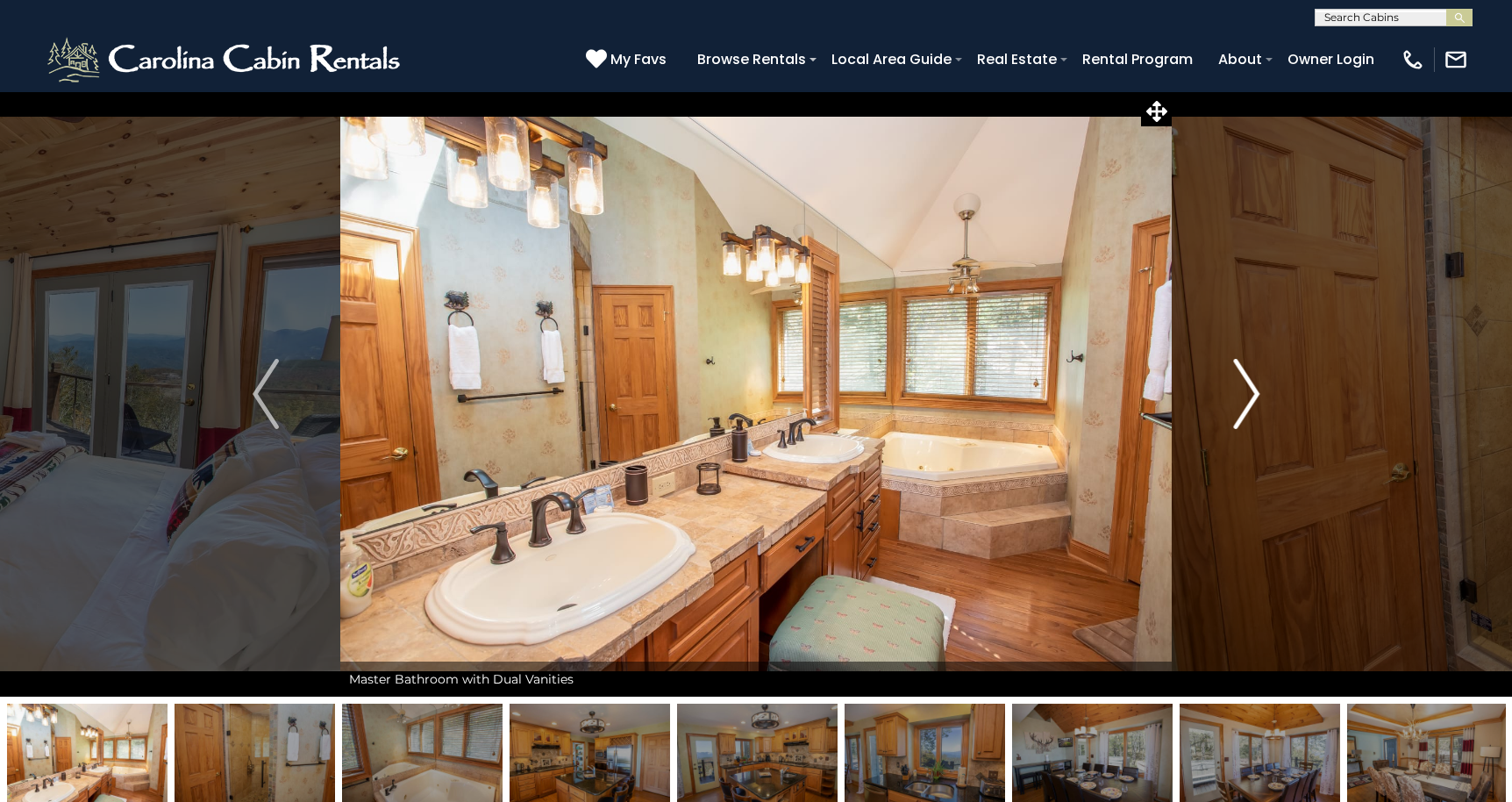
click at [1251, 395] on img "Next" at bounding box center [1246, 393] width 26 height 71
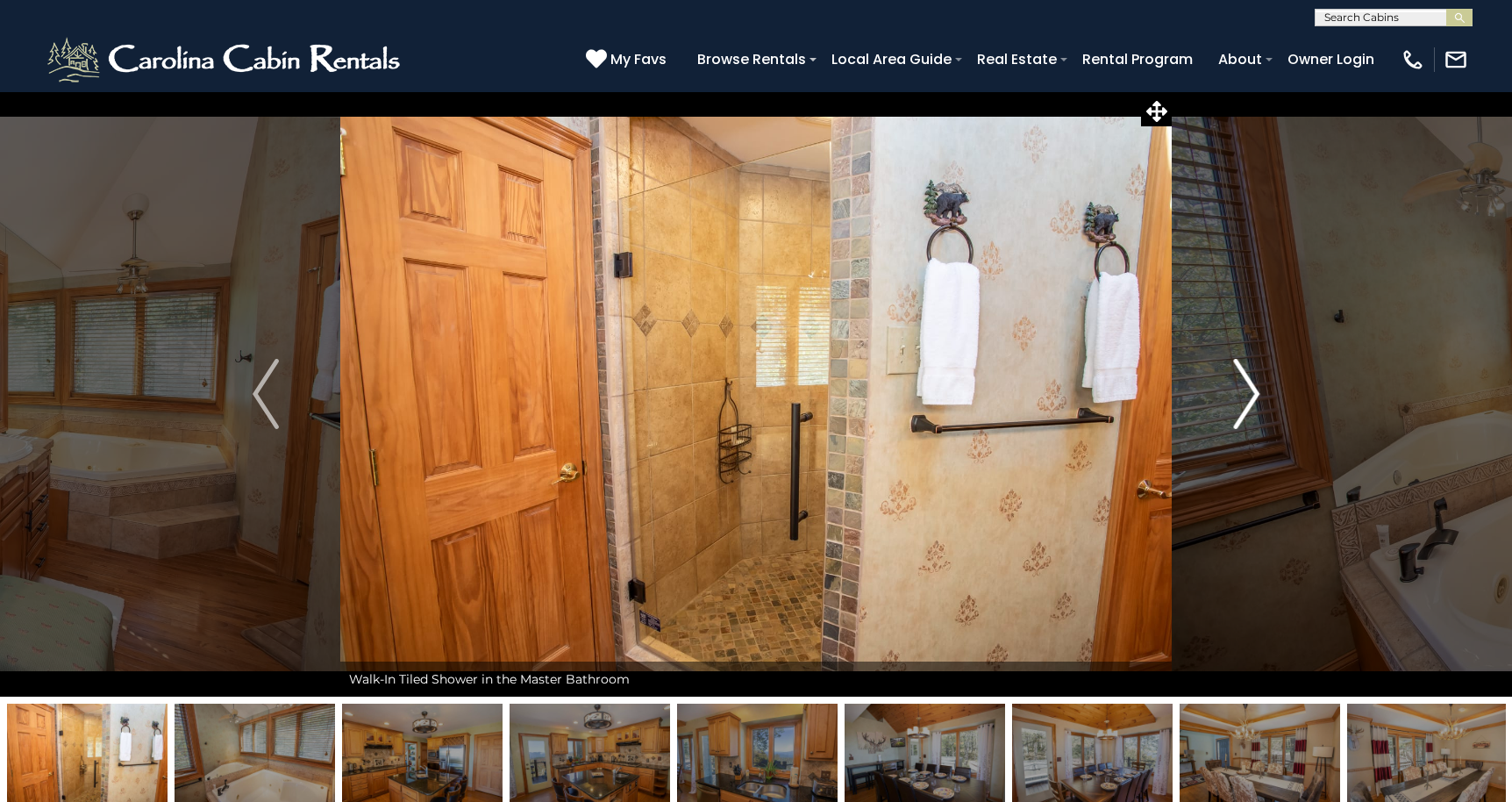
click at [1251, 395] on img "Next" at bounding box center [1246, 393] width 26 height 71
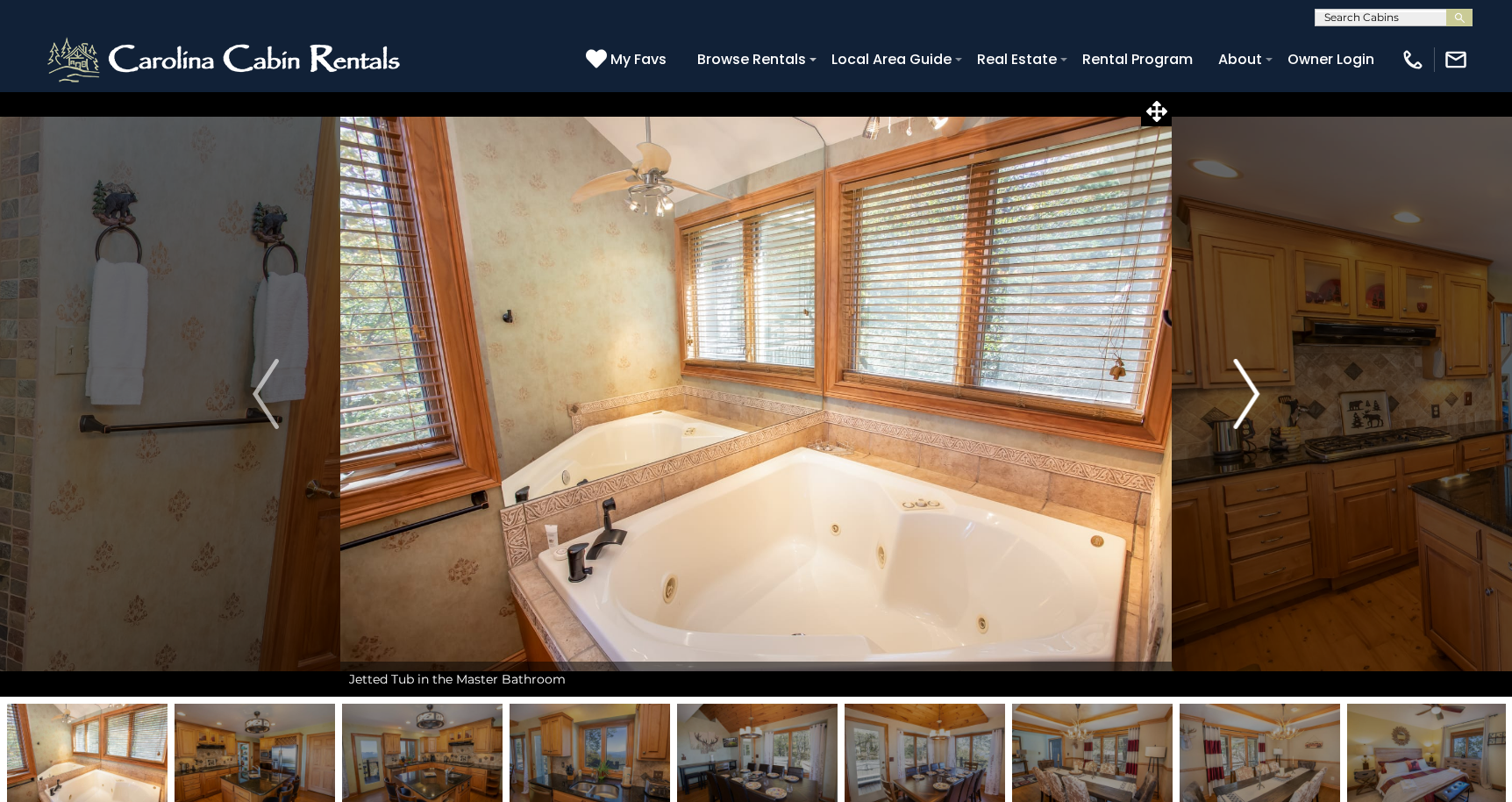
click at [1251, 395] on img "Next" at bounding box center [1246, 393] width 26 height 71
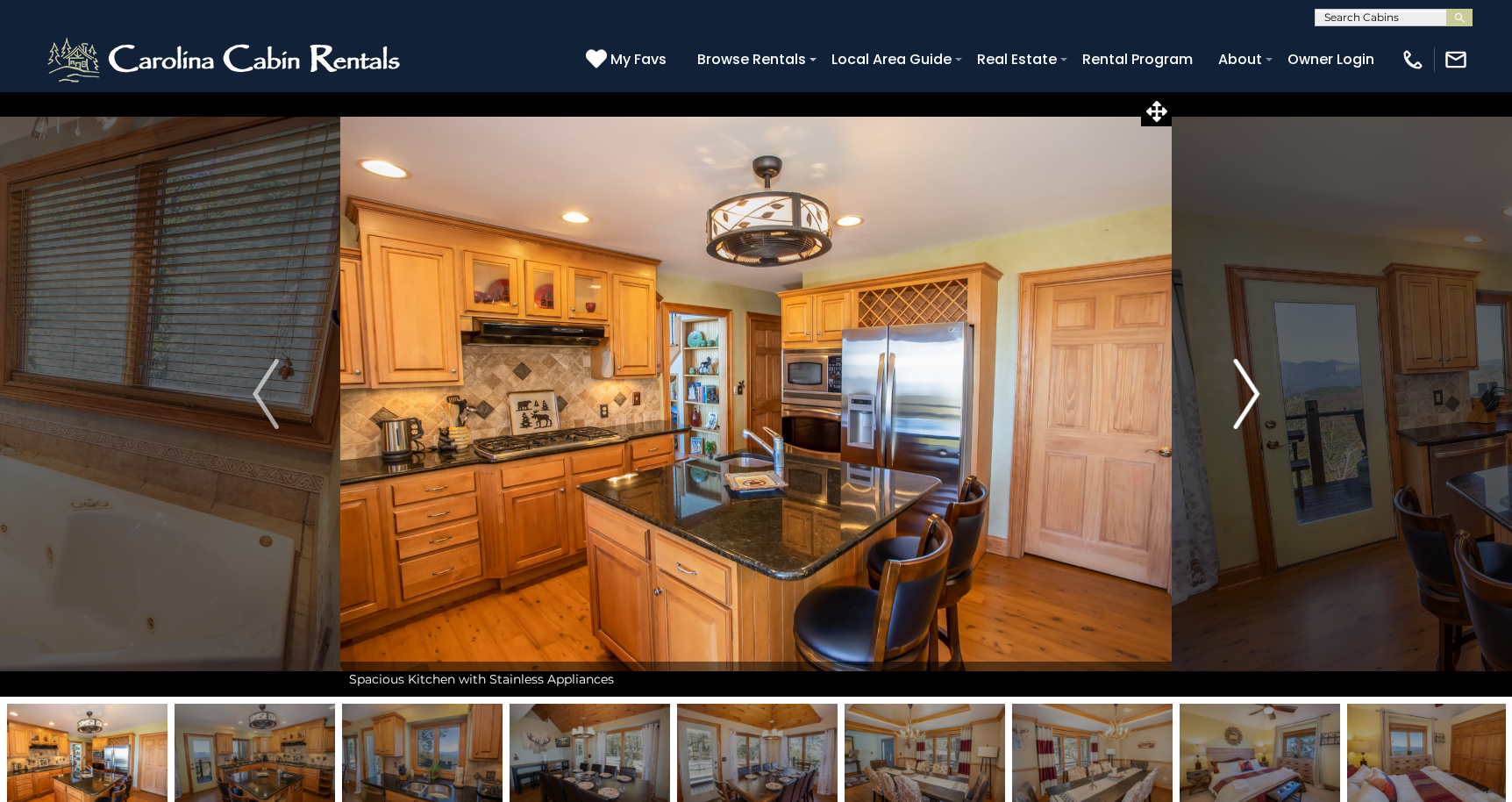
click at [1251, 395] on img "Next" at bounding box center [1246, 393] width 26 height 71
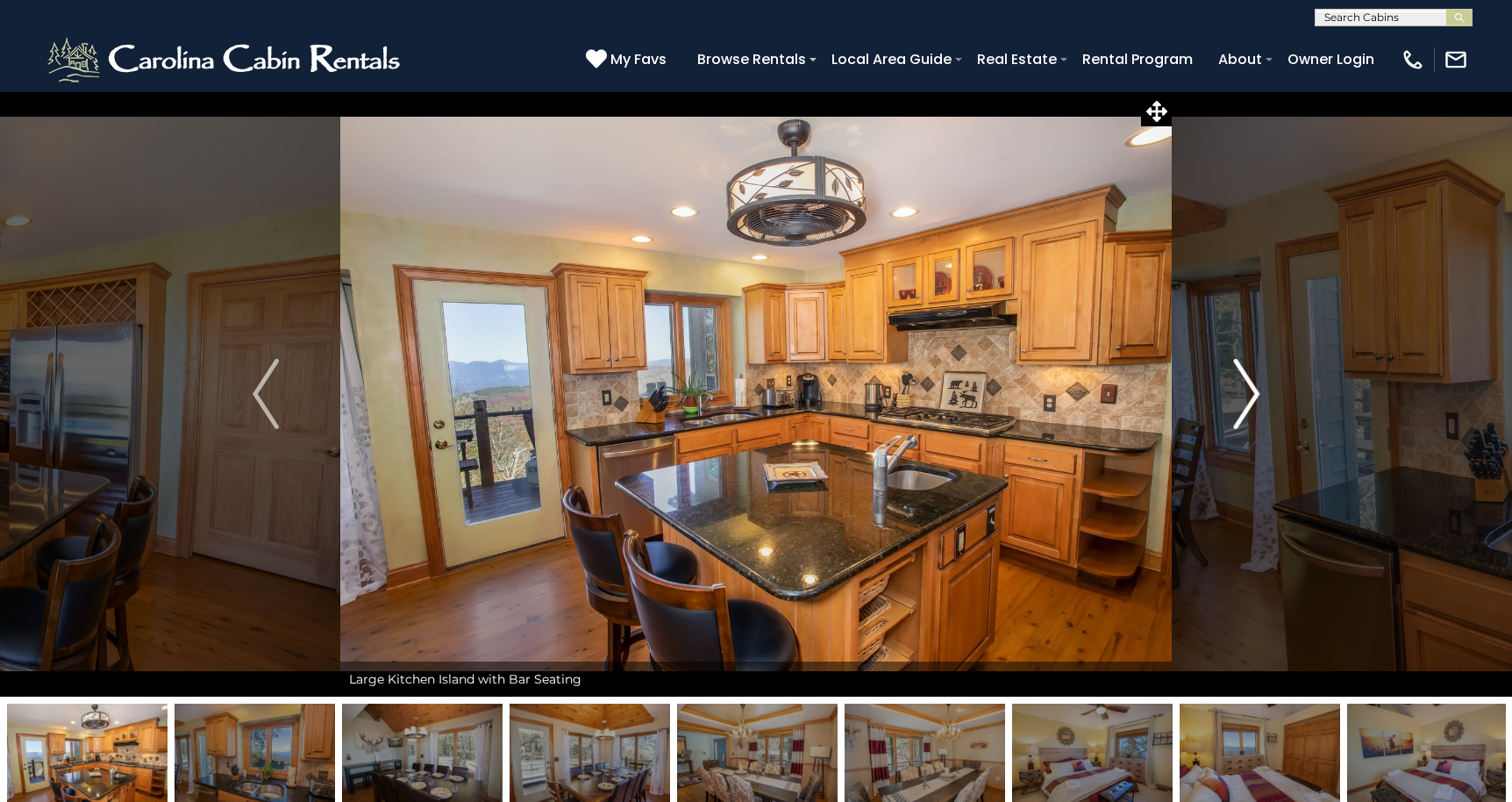
click at [1251, 395] on img "Next" at bounding box center [1246, 393] width 26 height 71
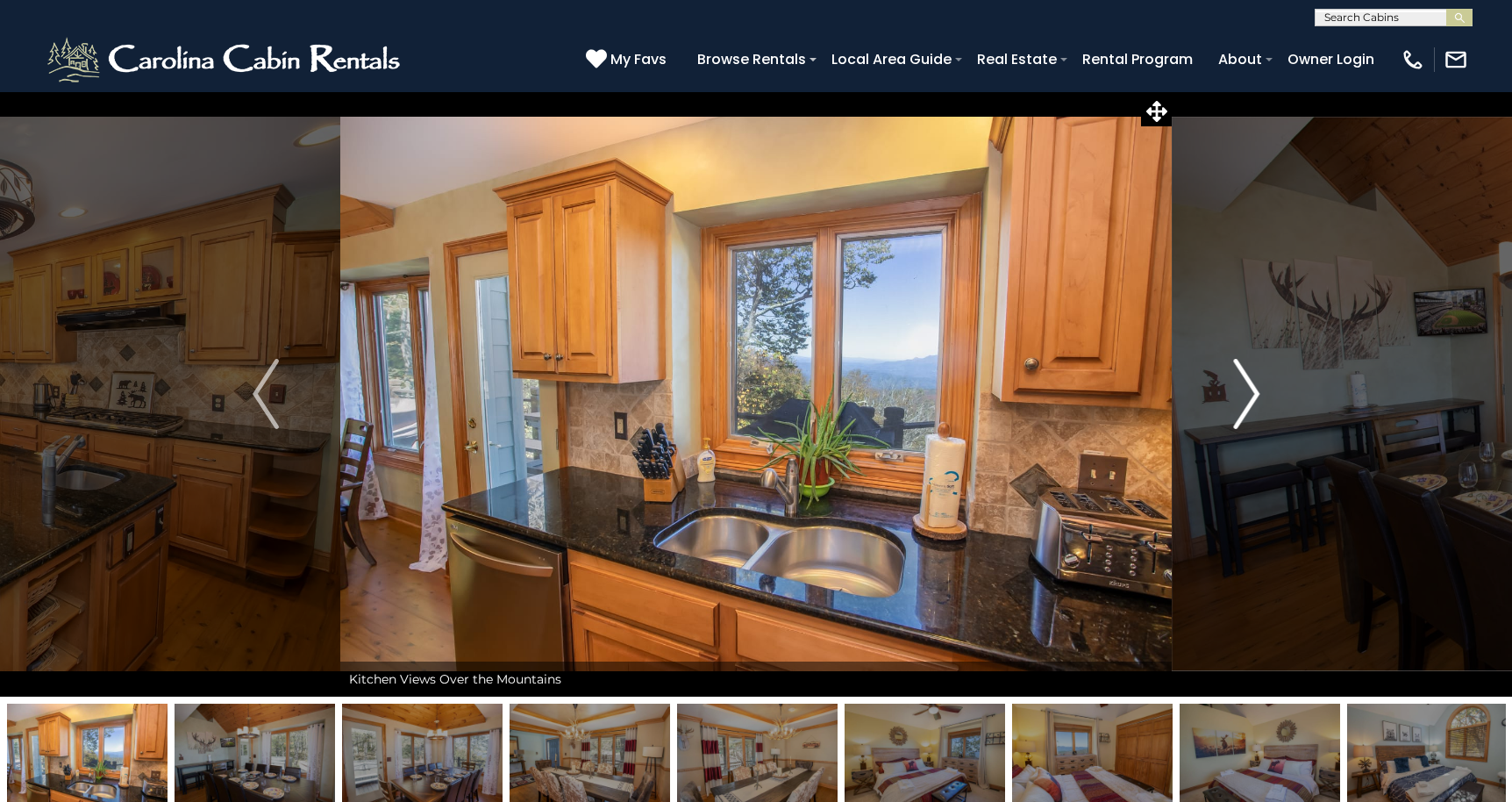
click at [1251, 395] on img "Next" at bounding box center [1246, 393] width 26 height 71
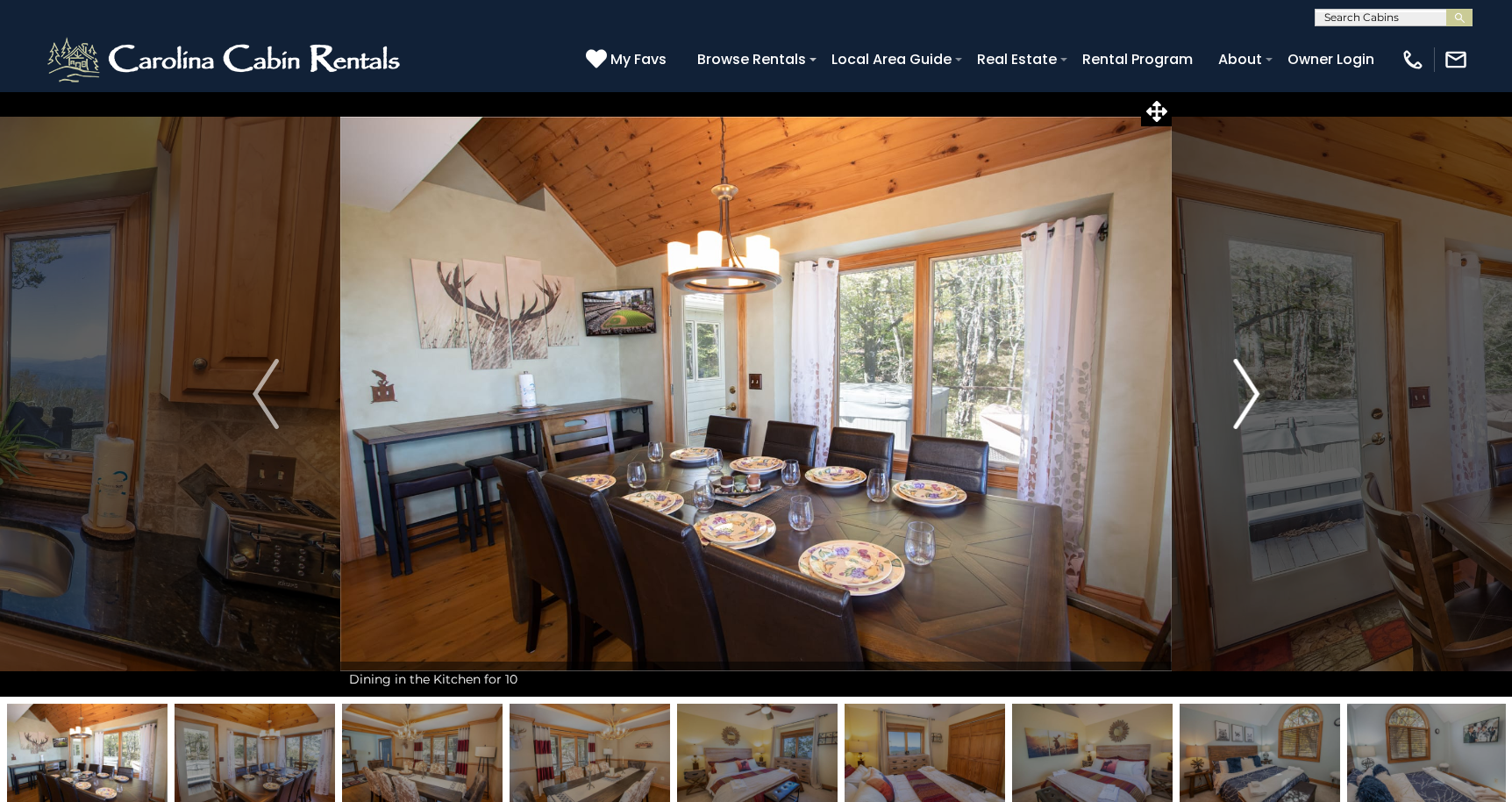
click at [1251, 395] on img "Next" at bounding box center [1246, 393] width 26 height 71
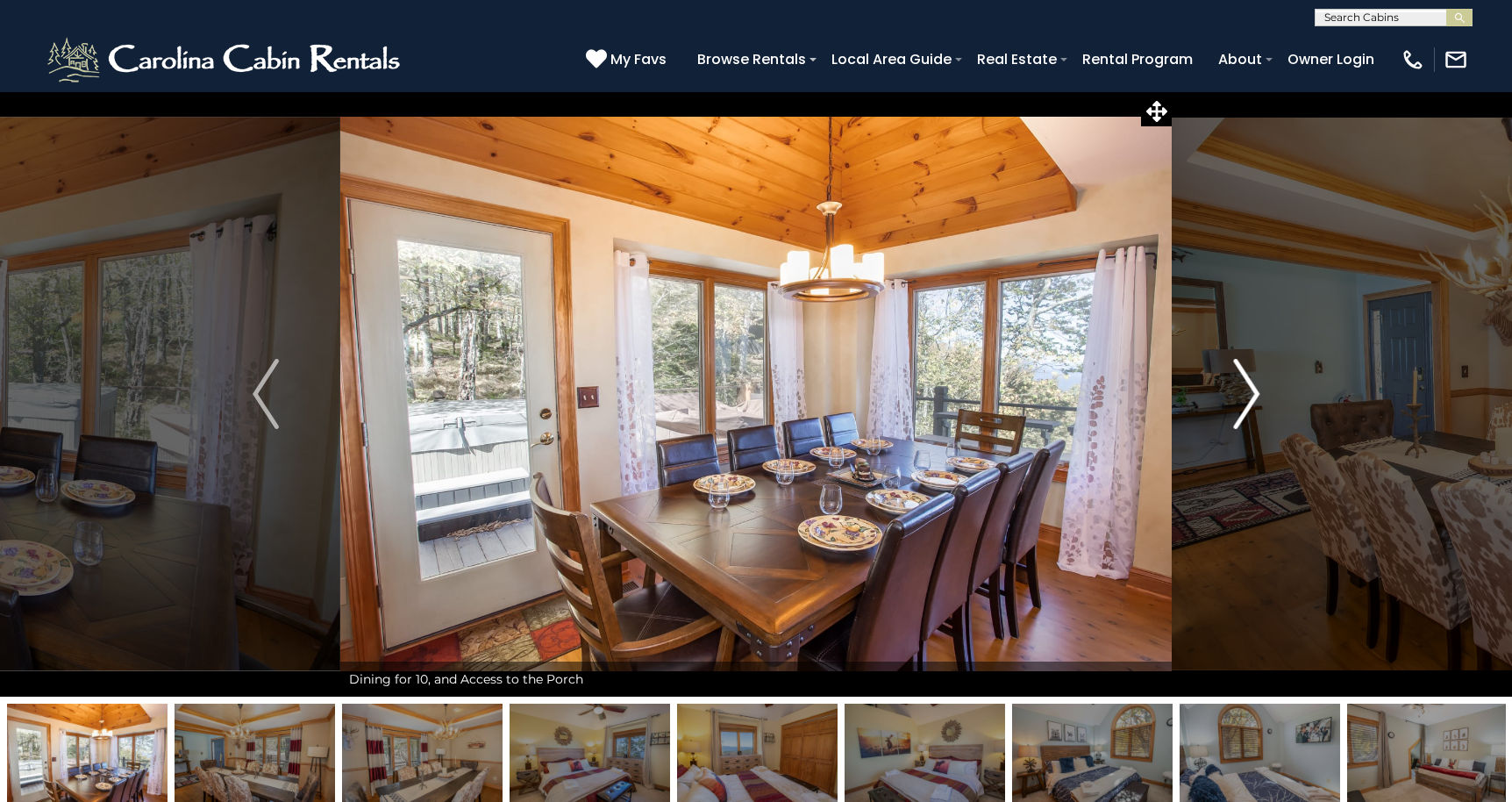
click at [1251, 395] on img "Next" at bounding box center [1246, 393] width 26 height 71
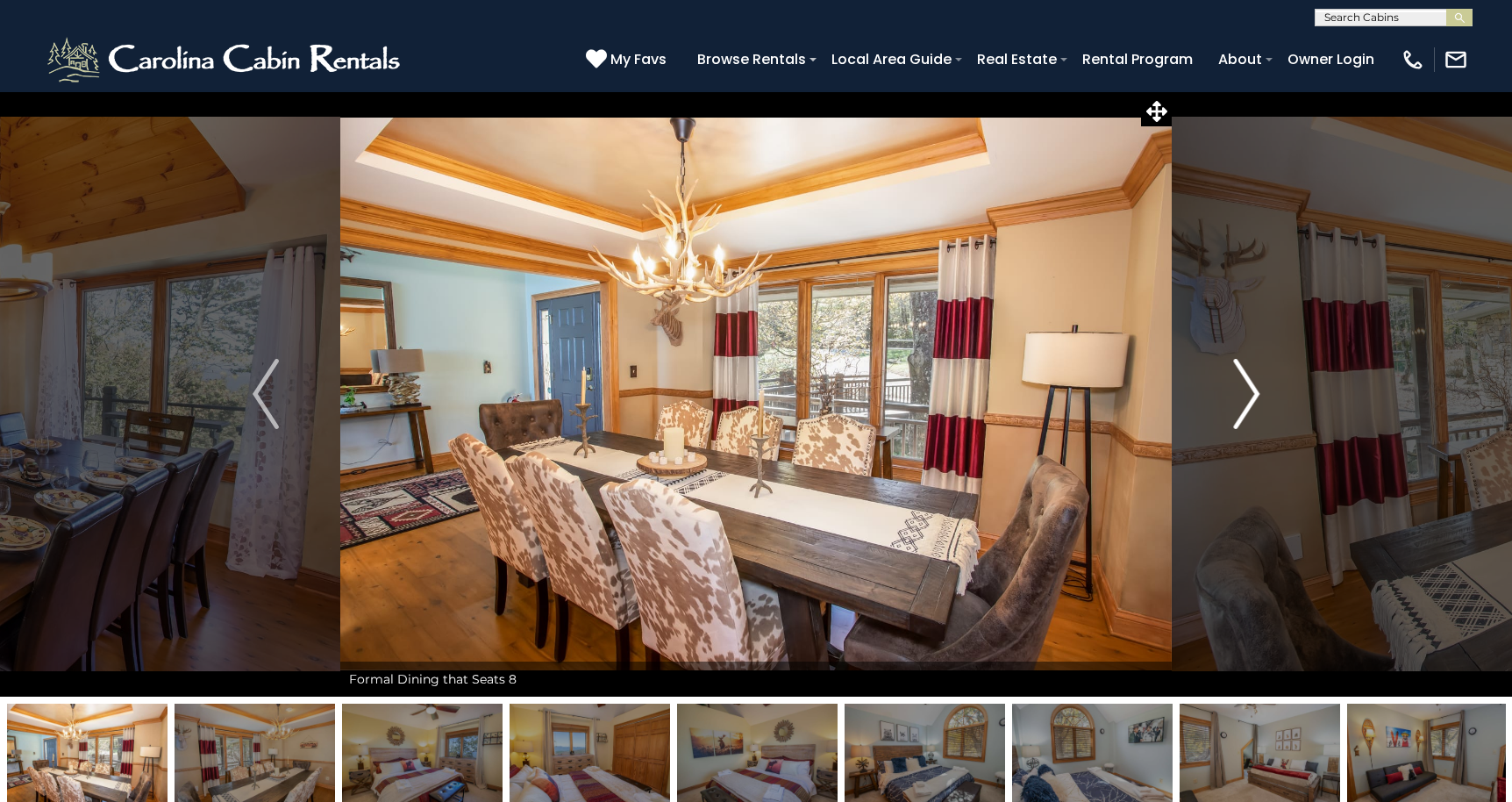
click at [1251, 395] on img "Next" at bounding box center [1246, 393] width 26 height 71
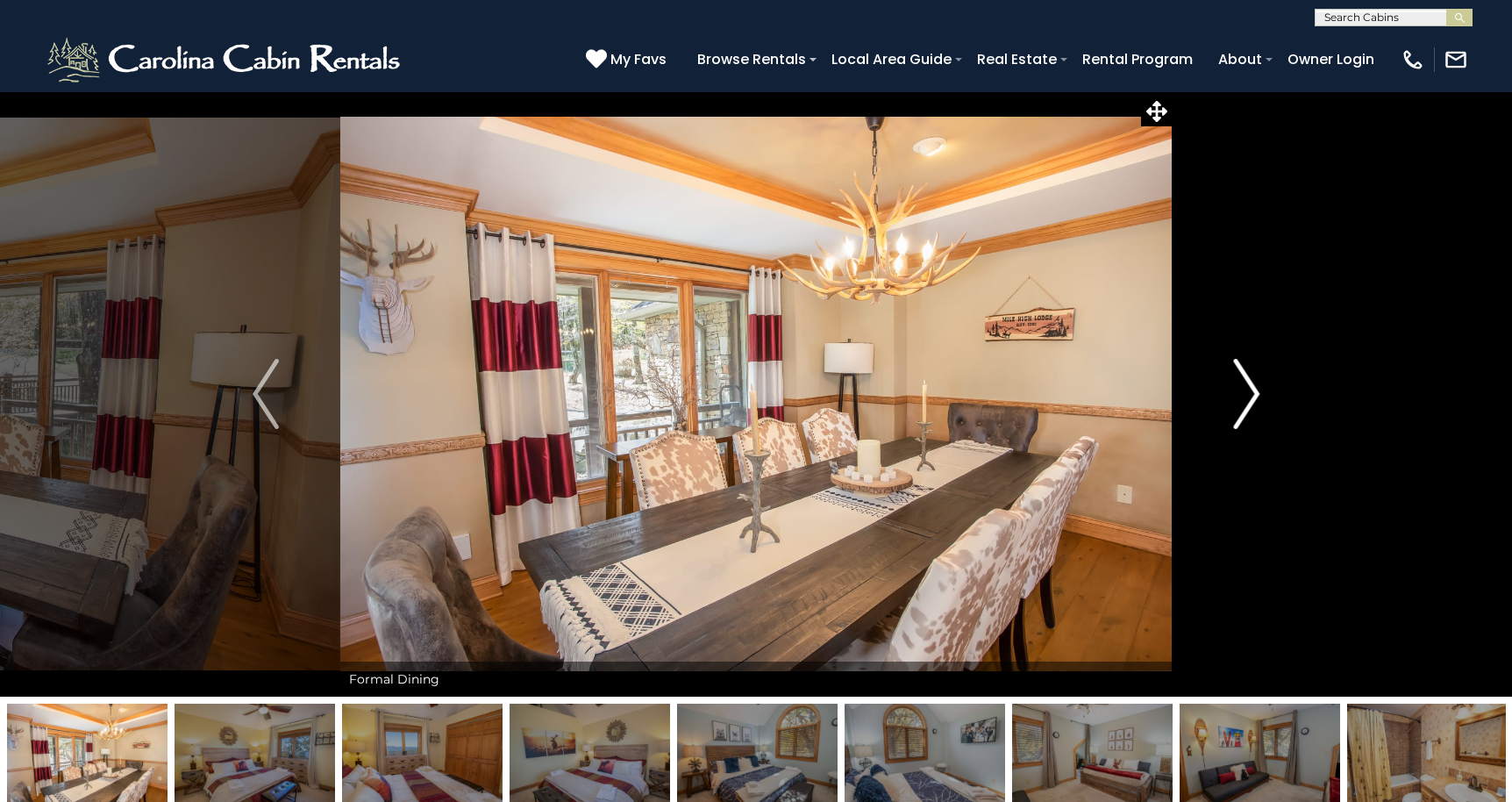
click at [1251, 395] on img "Next" at bounding box center [1246, 393] width 26 height 71
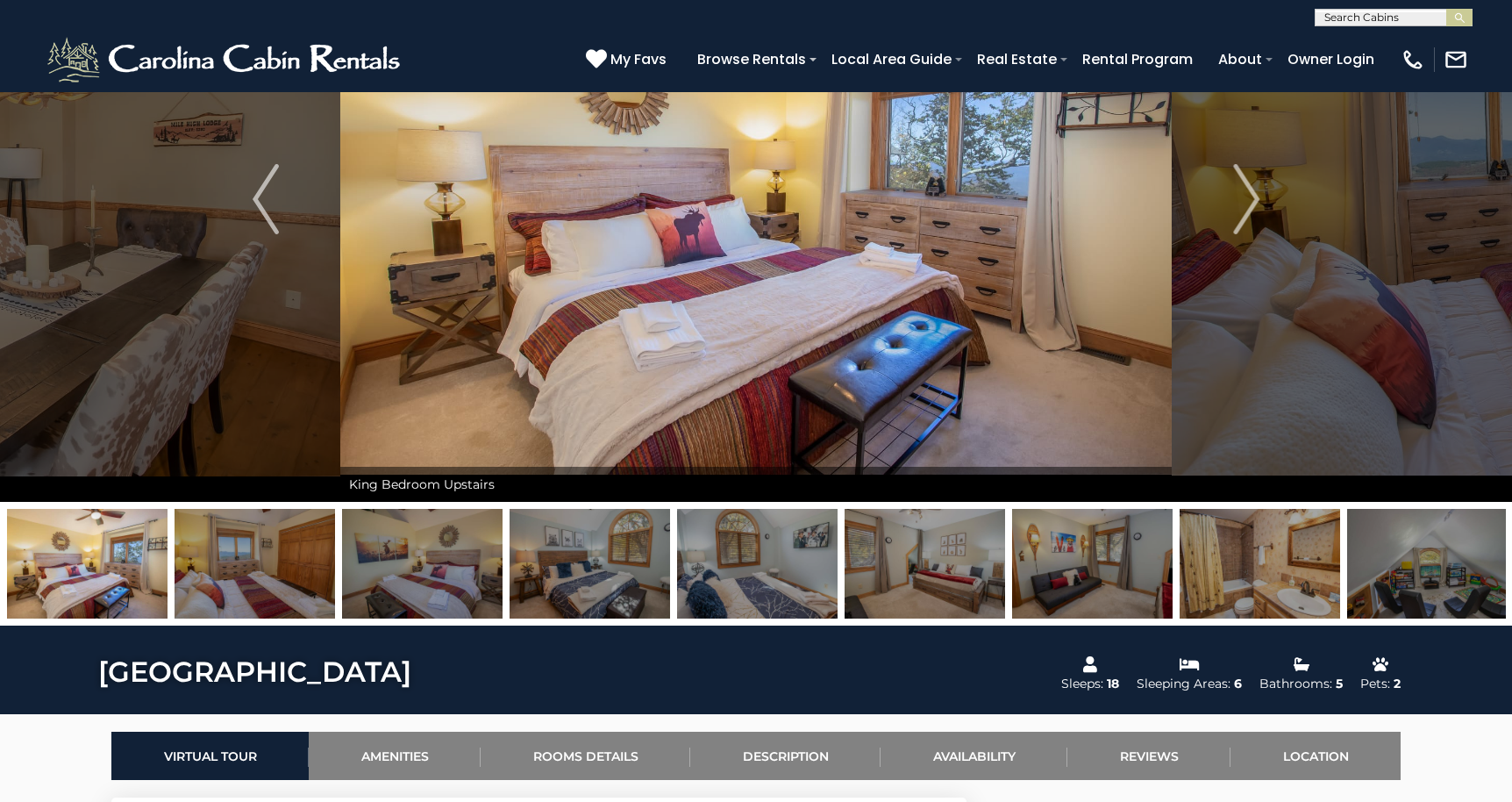
scroll to position [198, 0]
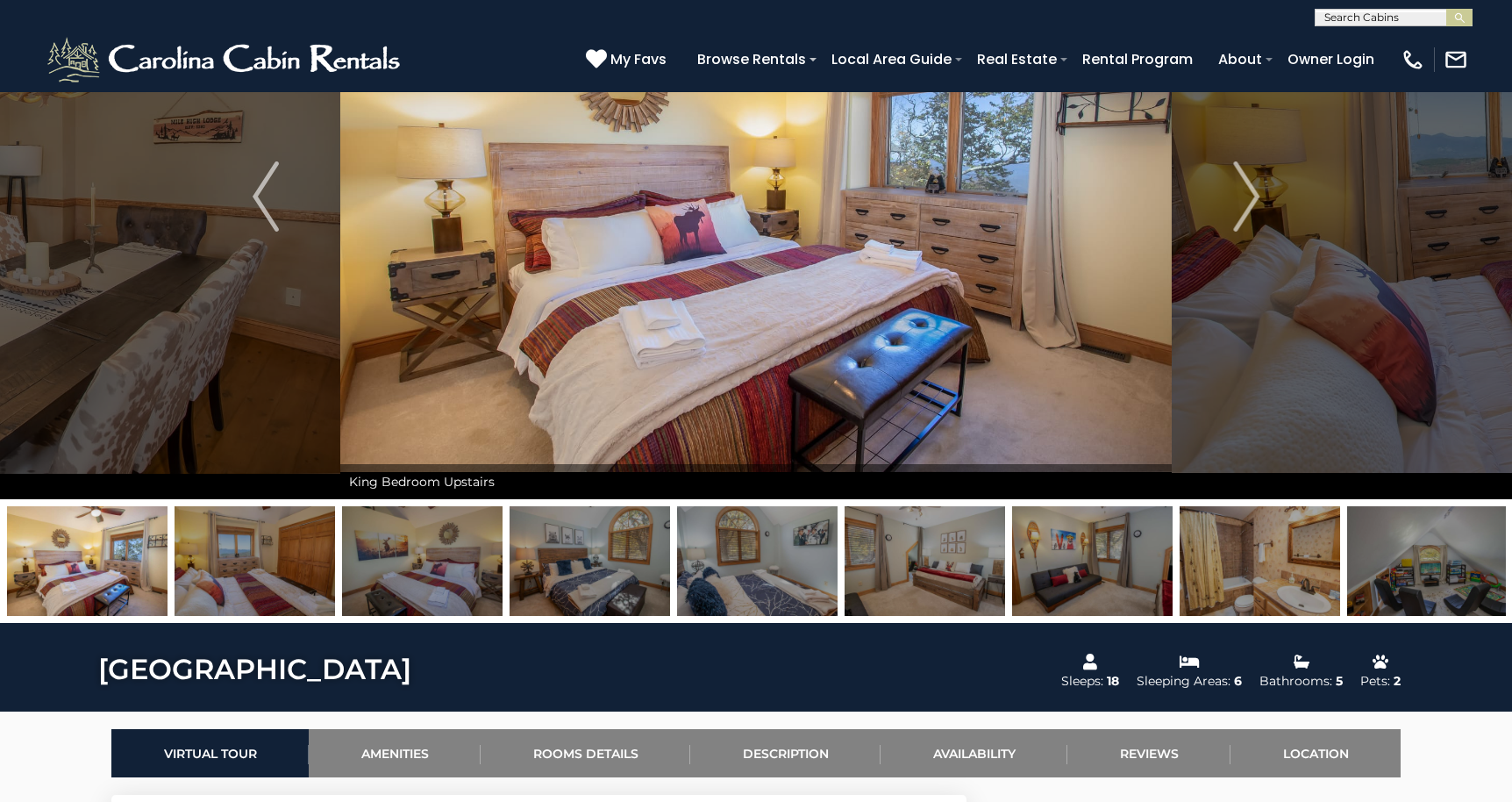
click at [1425, 577] on img at bounding box center [1426, 561] width 161 height 109
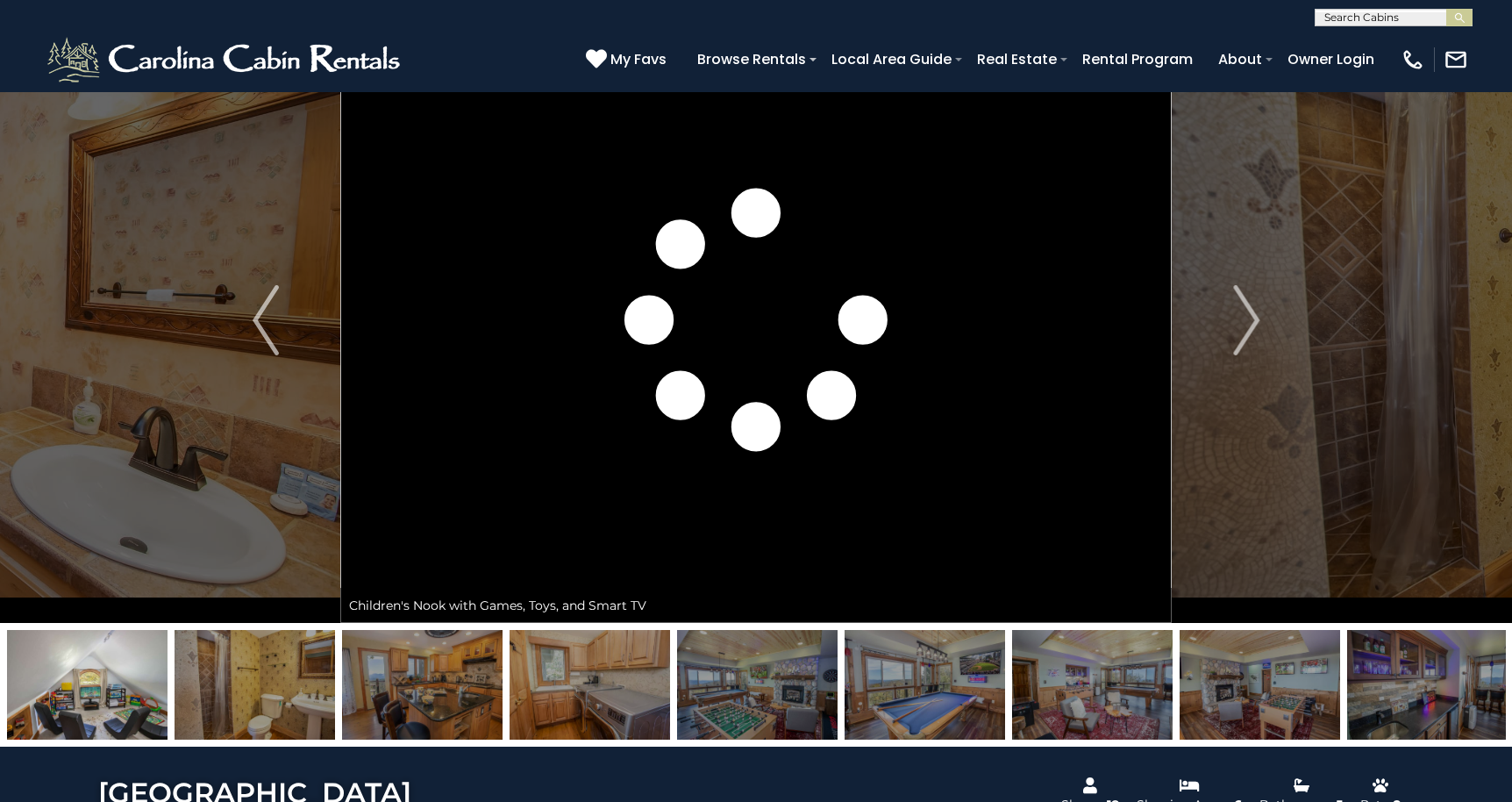
scroll to position [64, 0]
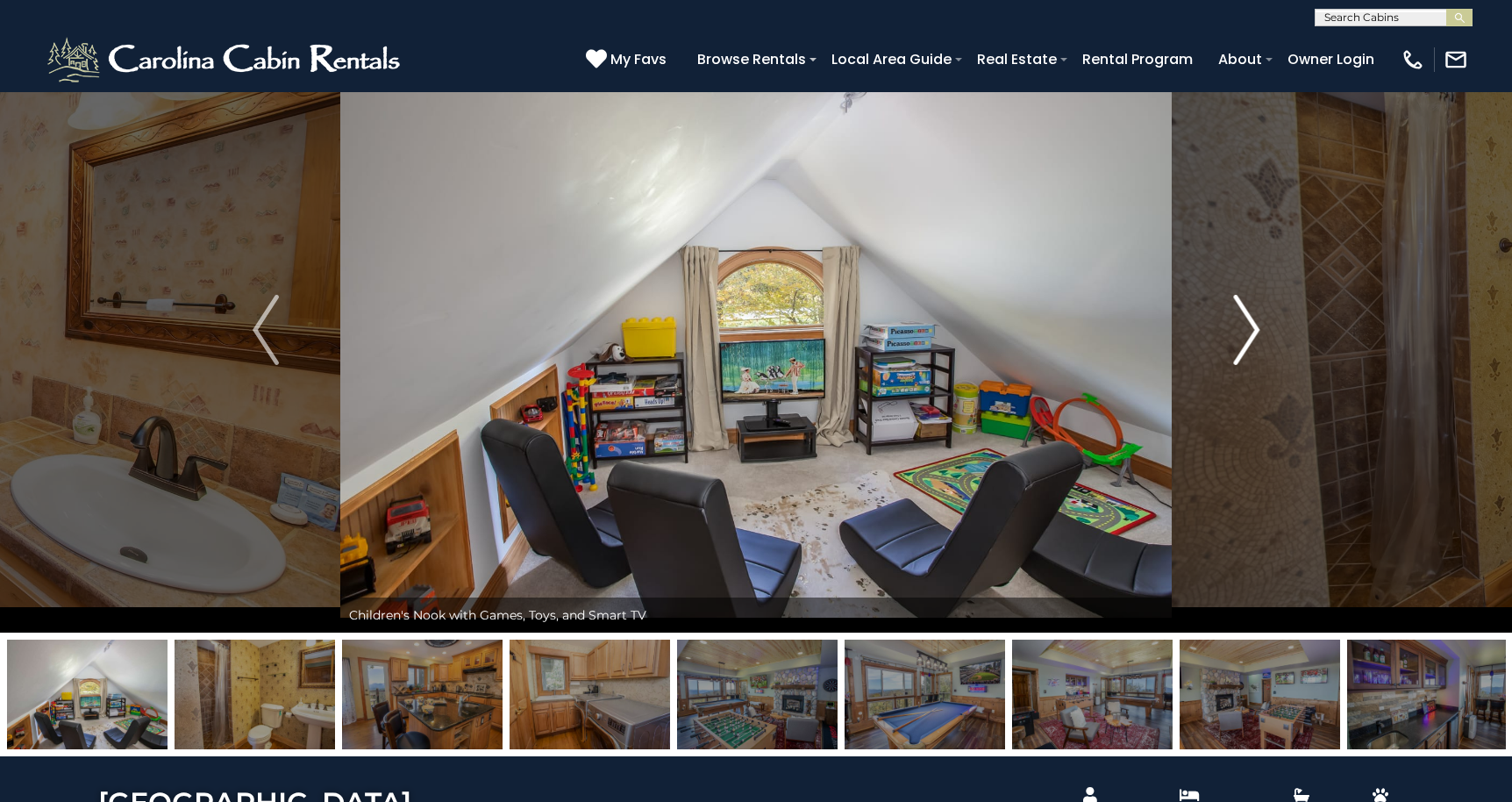
click at [1249, 329] on img "Next" at bounding box center [1246, 329] width 26 height 71
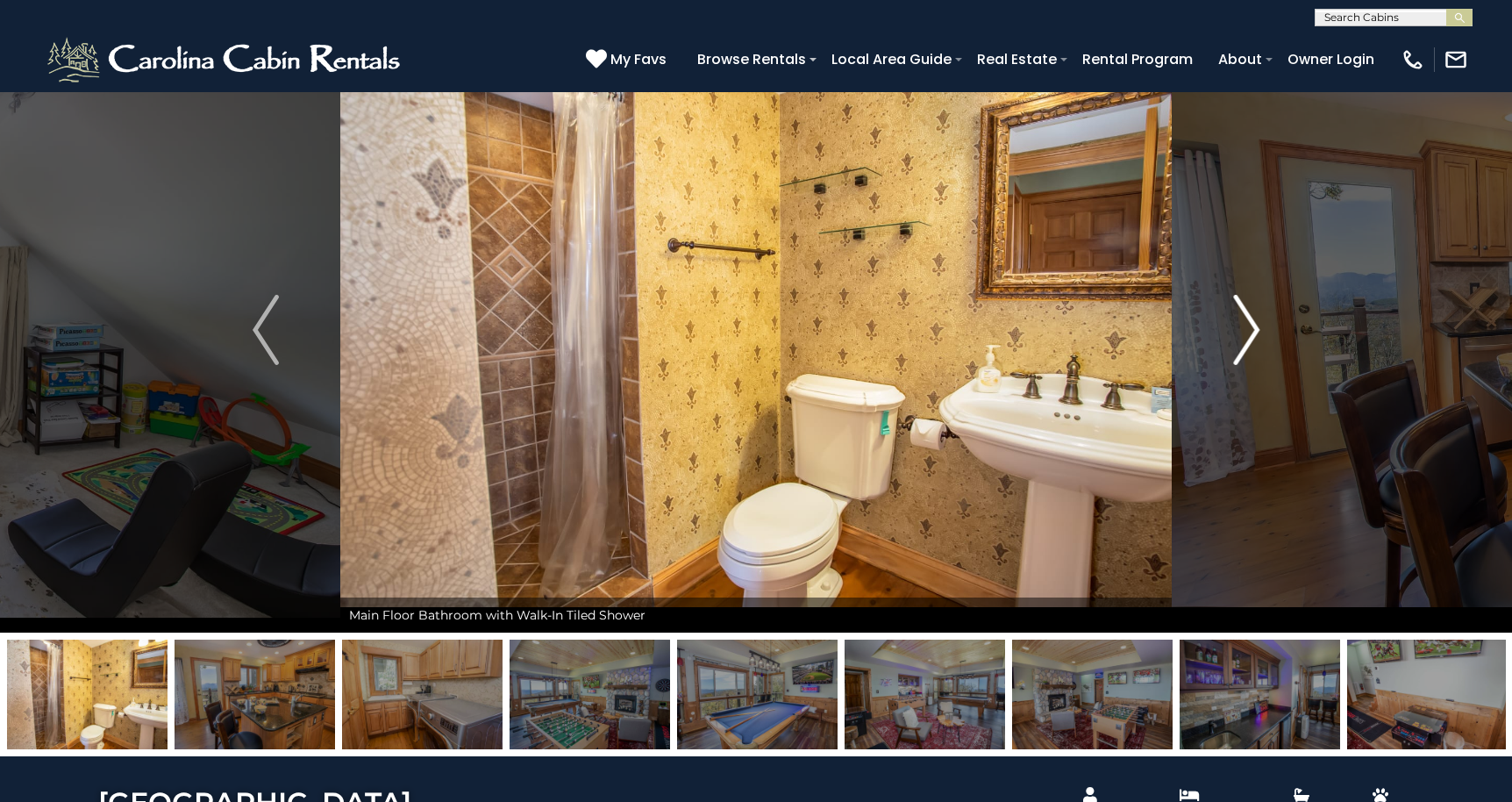
click at [1249, 329] on img "Next" at bounding box center [1246, 329] width 26 height 71
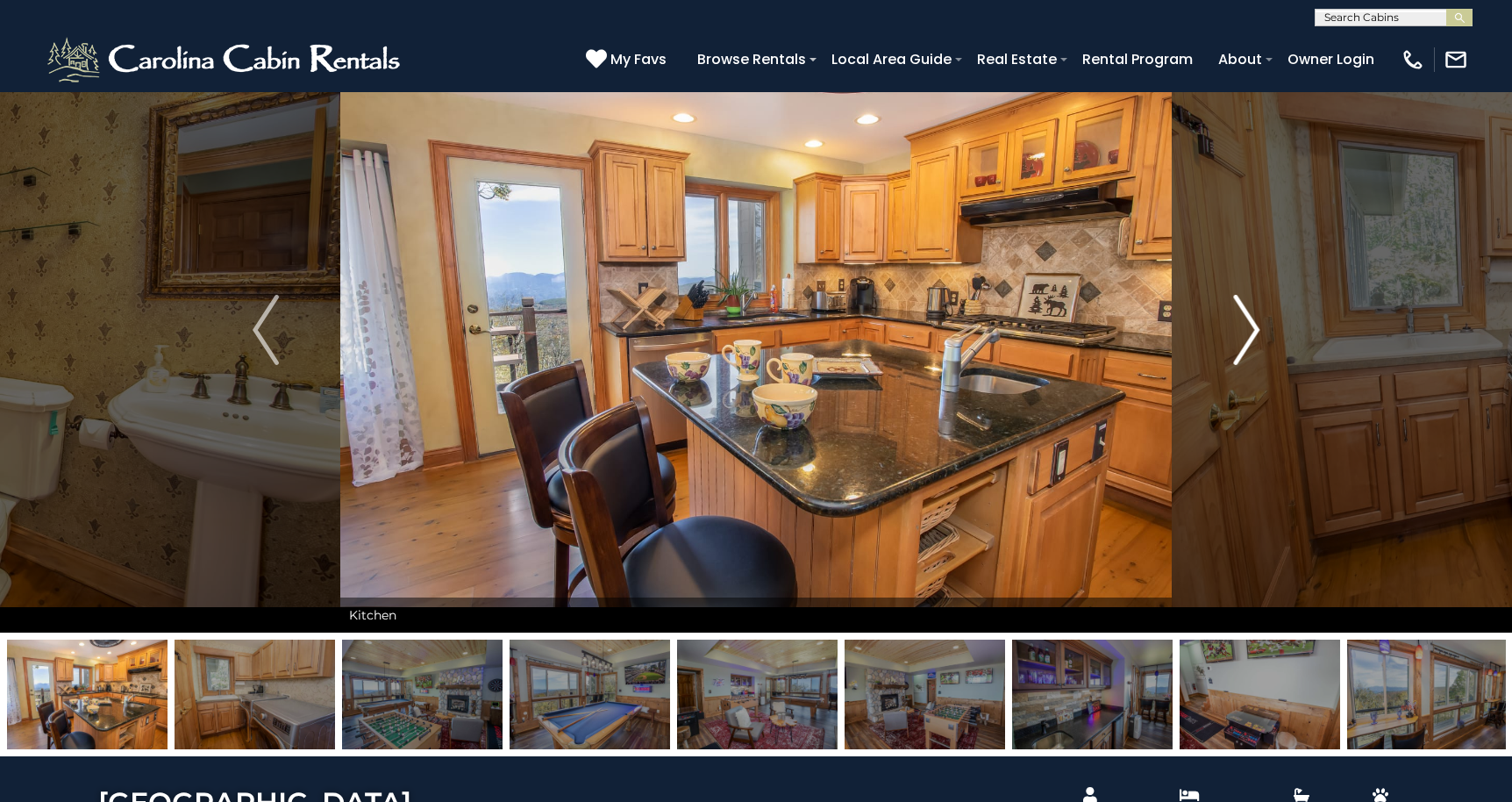
click at [1249, 329] on img "Next" at bounding box center [1246, 329] width 26 height 71
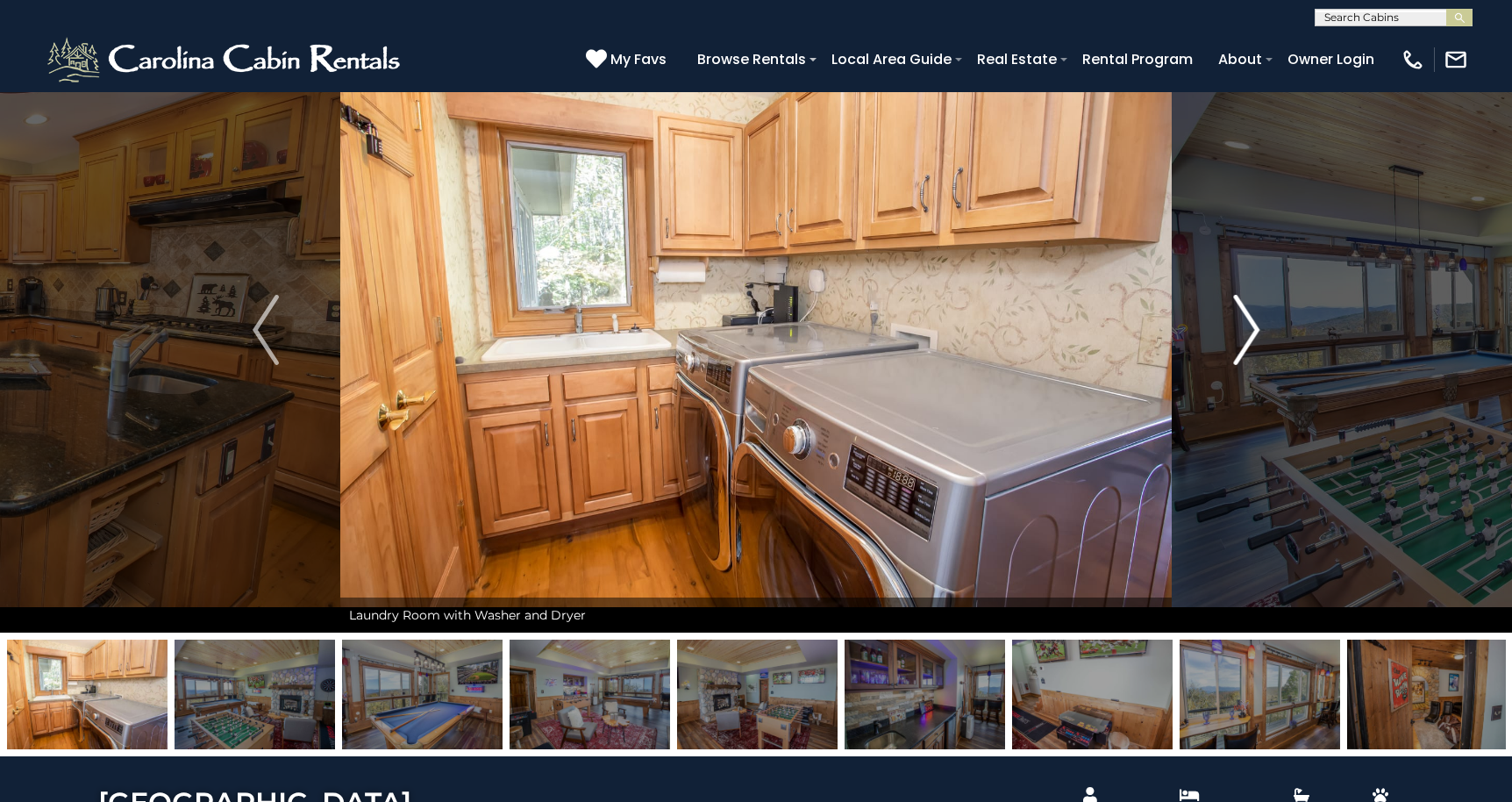
click at [1249, 329] on img "Next" at bounding box center [1246, 329] width 26 height 71
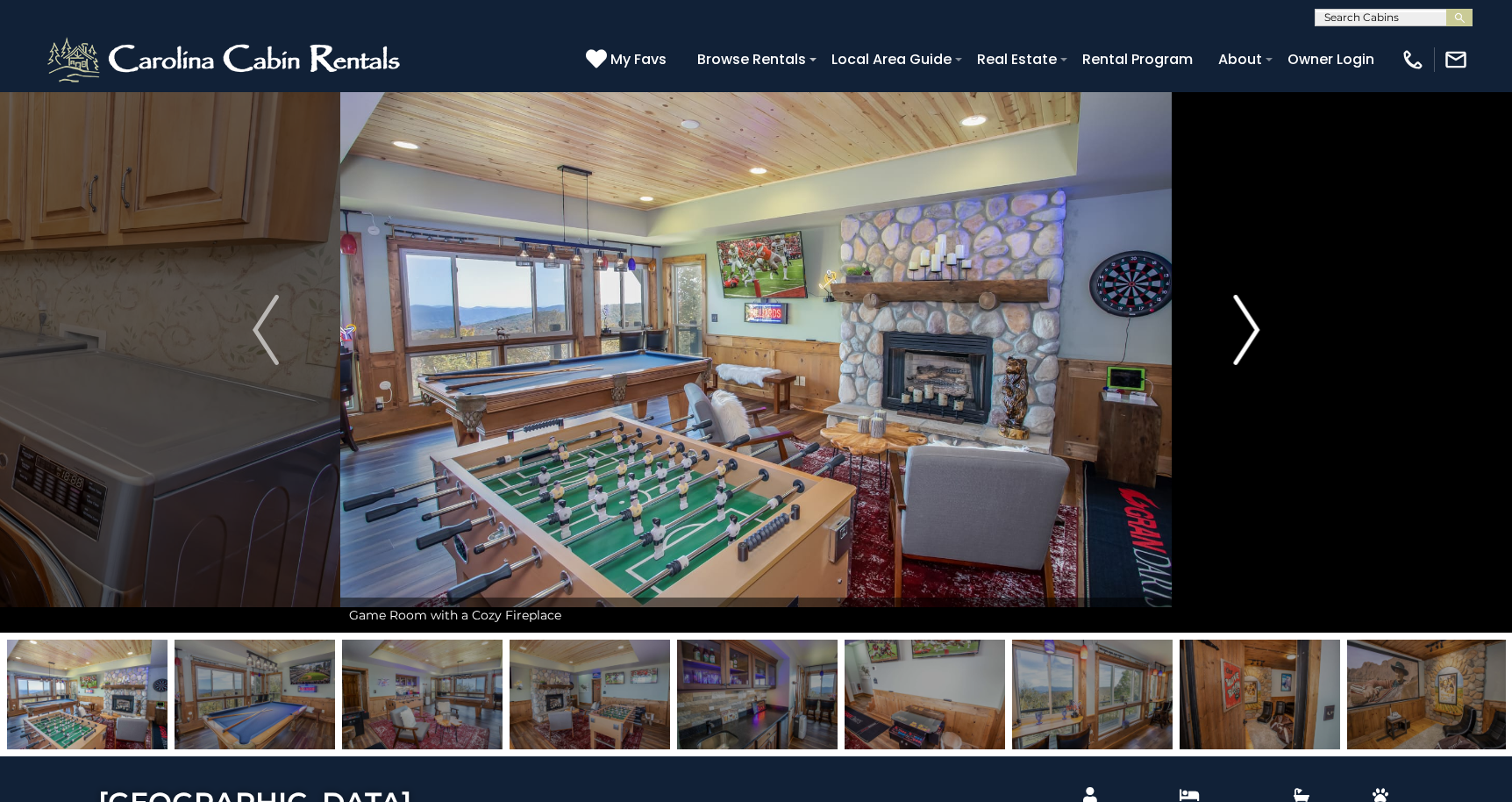
click at [1249, 329] on img "Next" at bounding box center [1246, 329] width 26 height 71
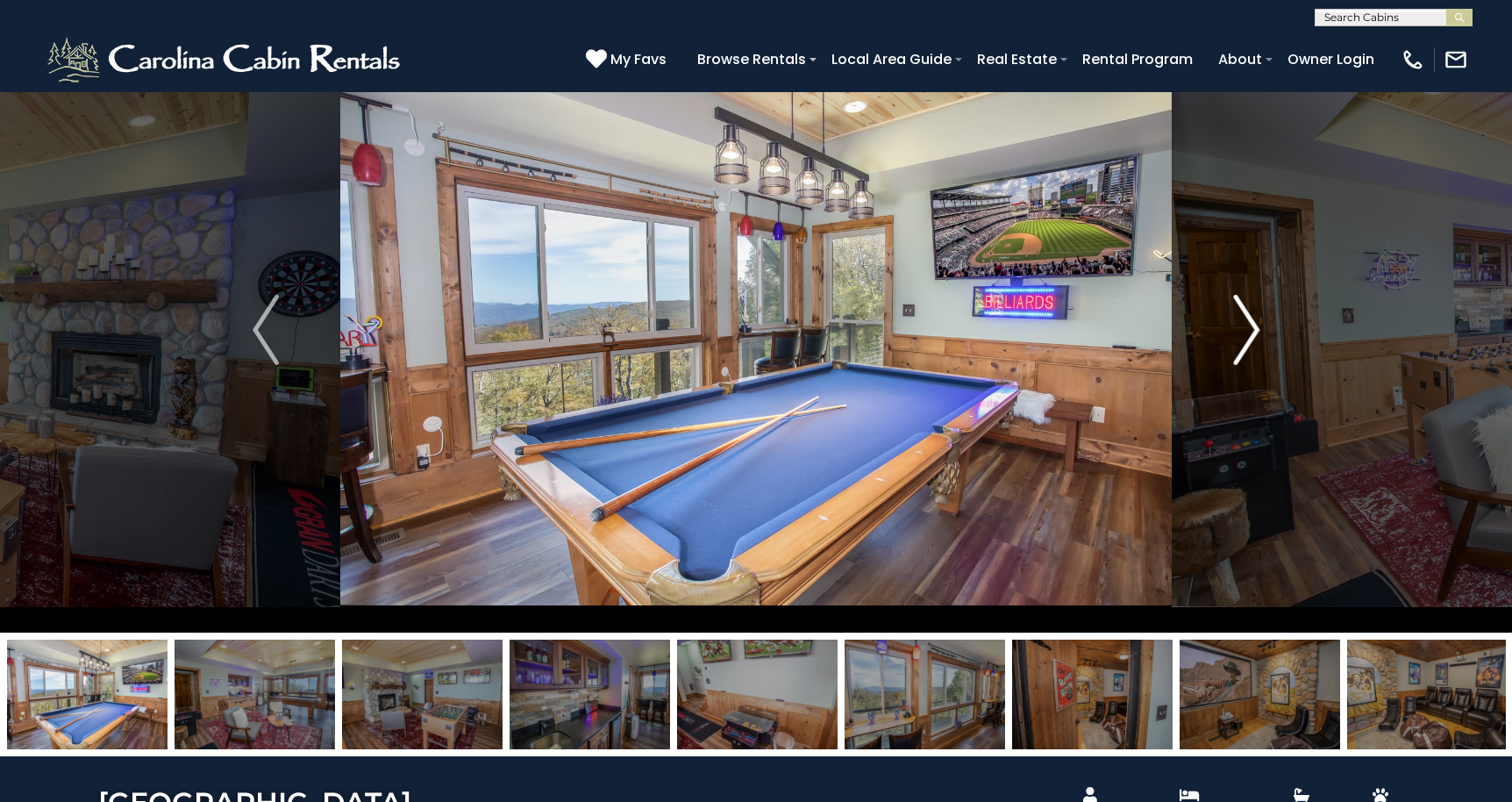
click at [1249, 329] on img "Next" at bounding box center [1246, 329] width 26 height 71
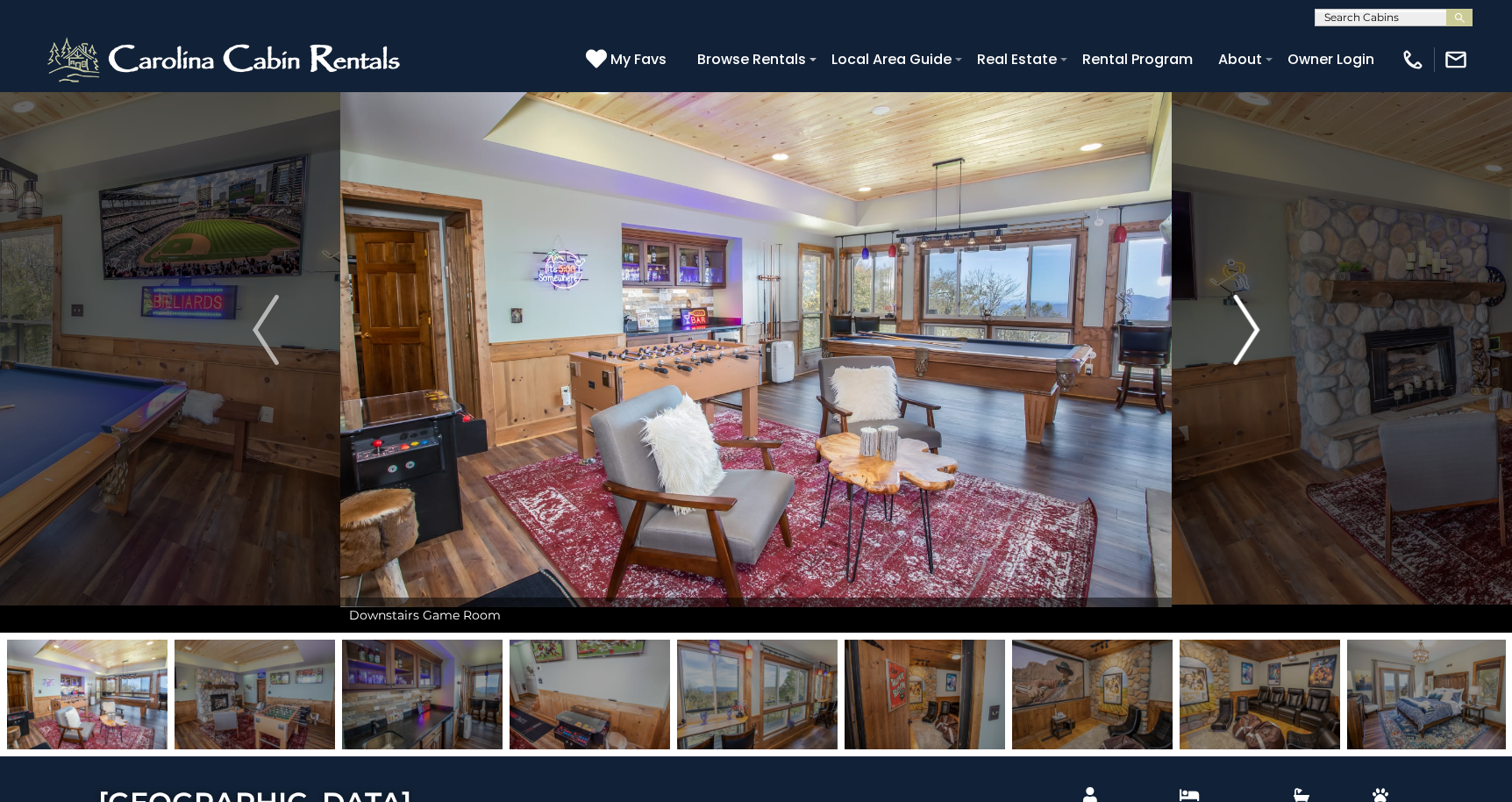
click at [1249, 329] on img "Next" at bounding box center [1246, 329] width 26 height 71
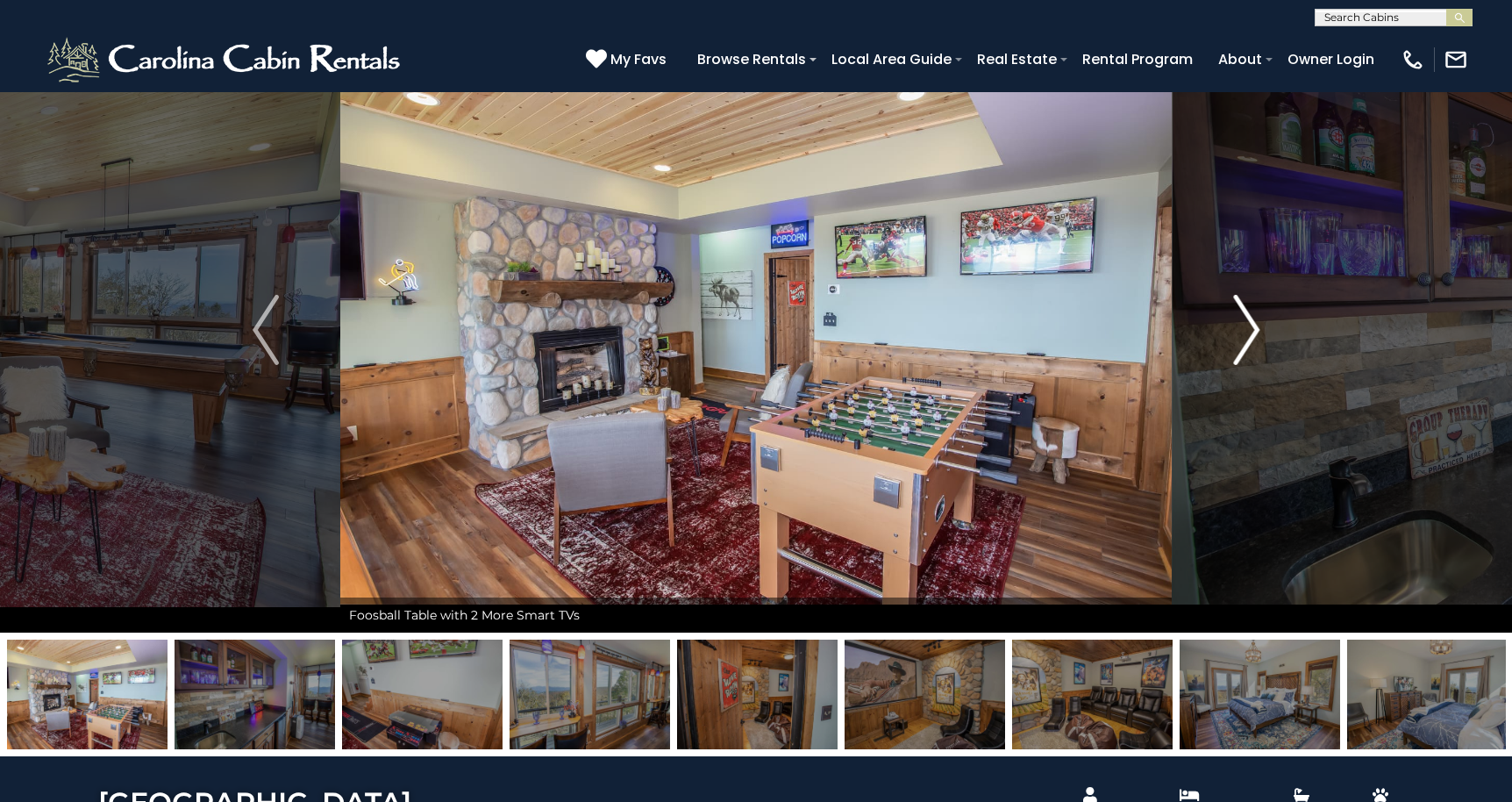
click at [1249, 329] on img "Next" at bounding box center [1246, 329] width 26 height 71
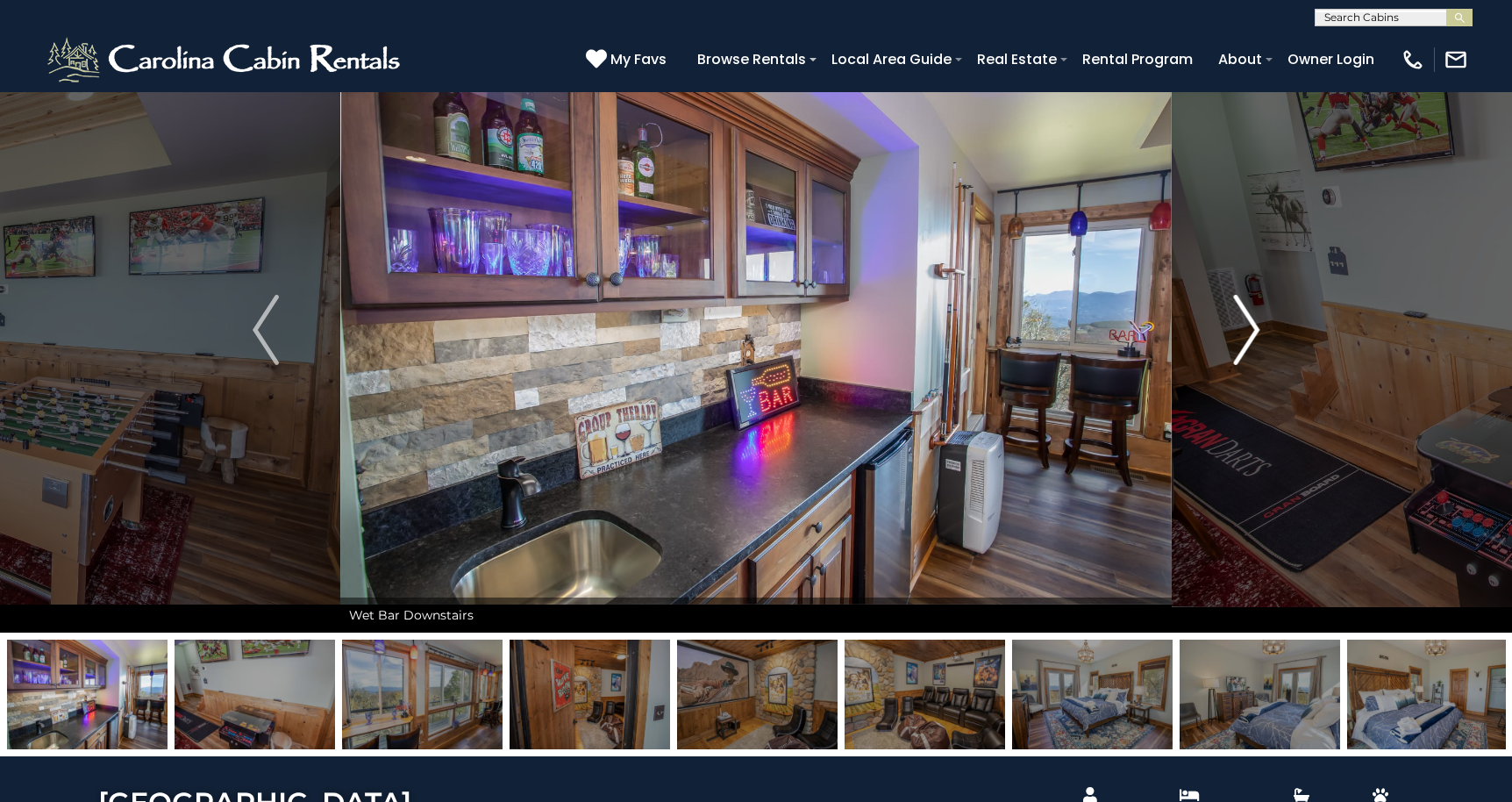
click at [1249, 329] on img "Next" at bounding box center [1246, 329] width 26 height 71
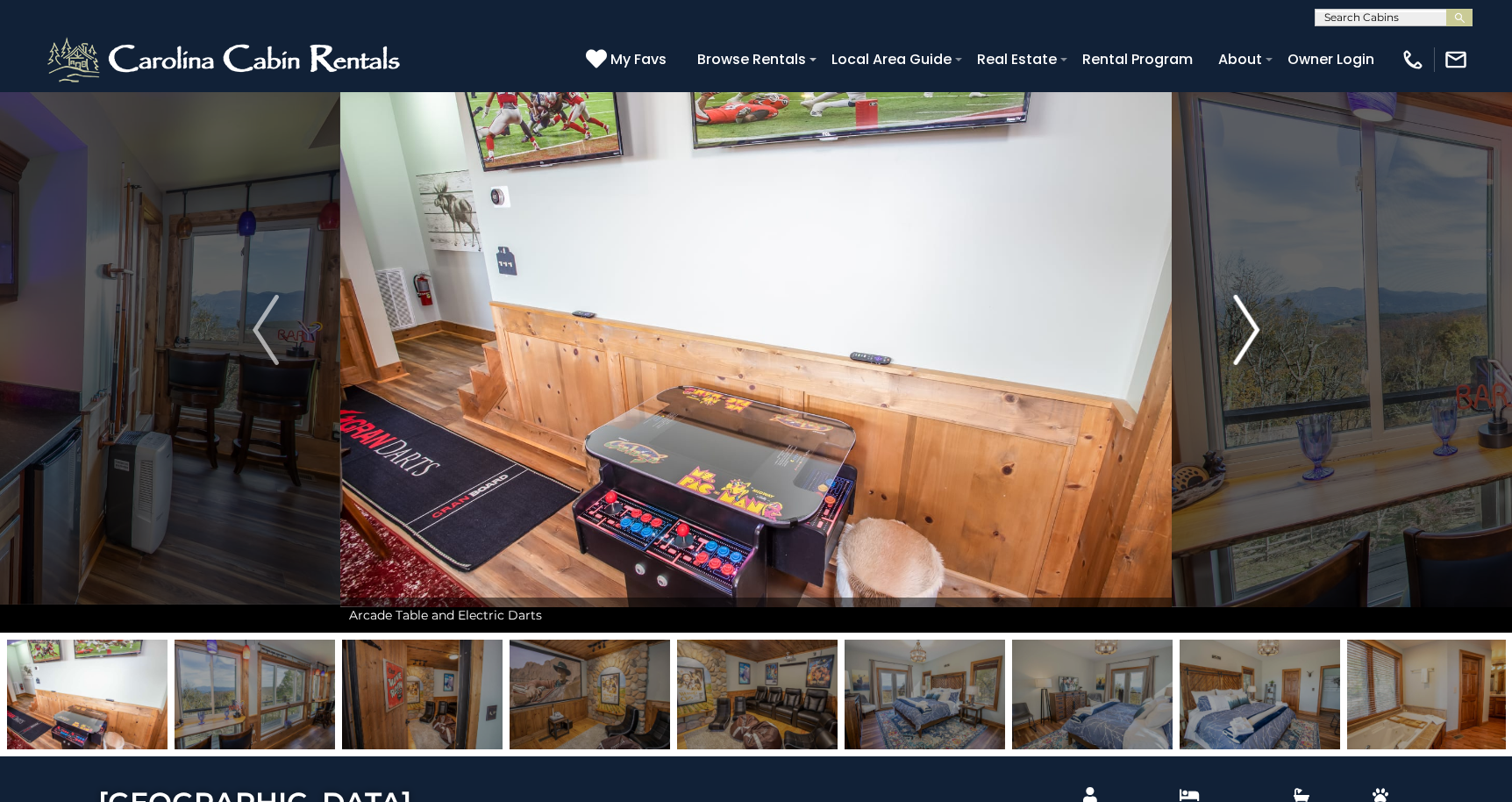
click at [1249, 329] on img "Next" at bounding box center [1246, 329] width 26 height 71
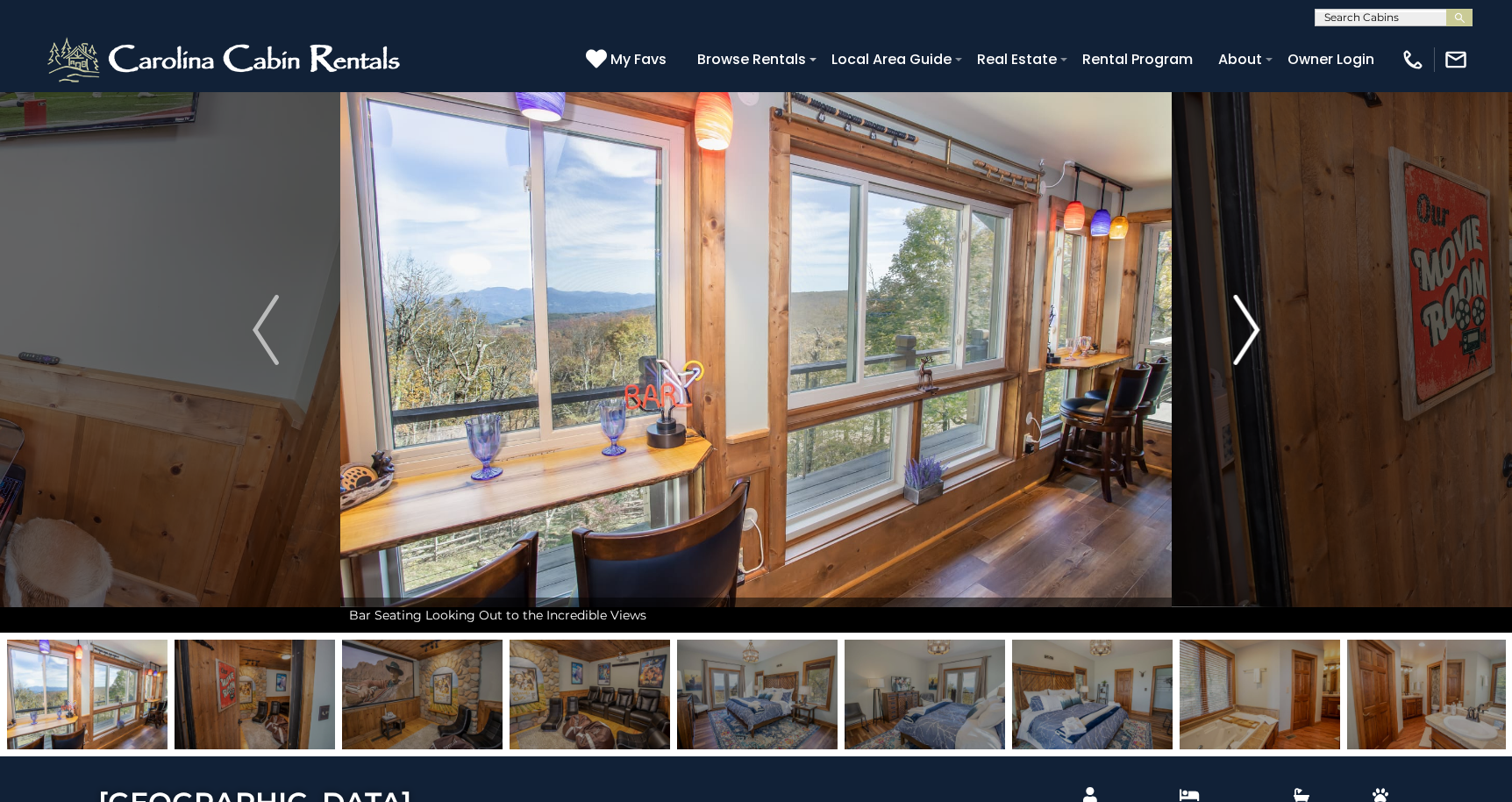
click at [1249, 329] on img "Next" at bounding box center [1246, 329] width 26 height 71
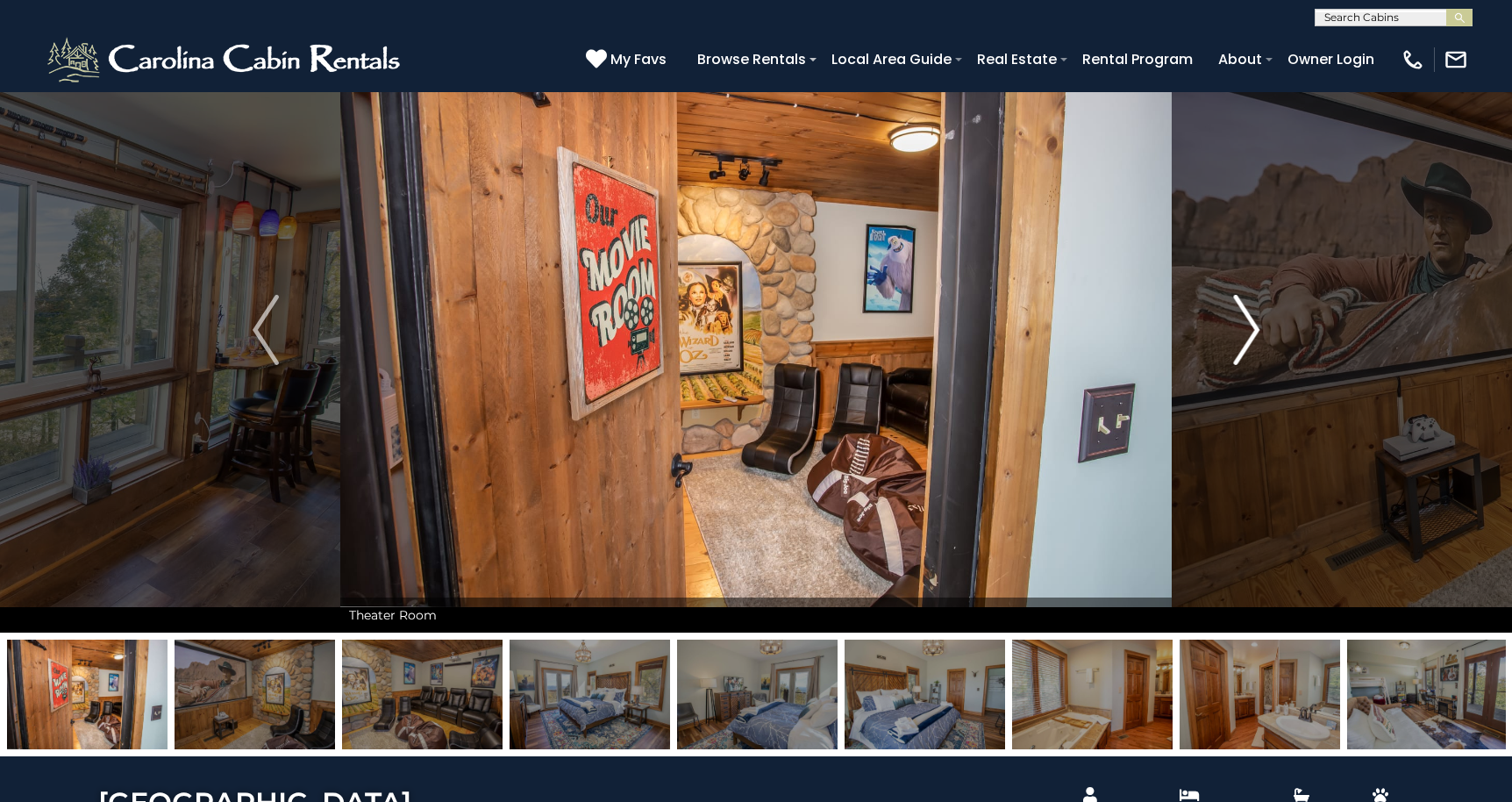
click at [1249, 329] on img "Next" at bounding box center [1246, 329] width 26 height 71
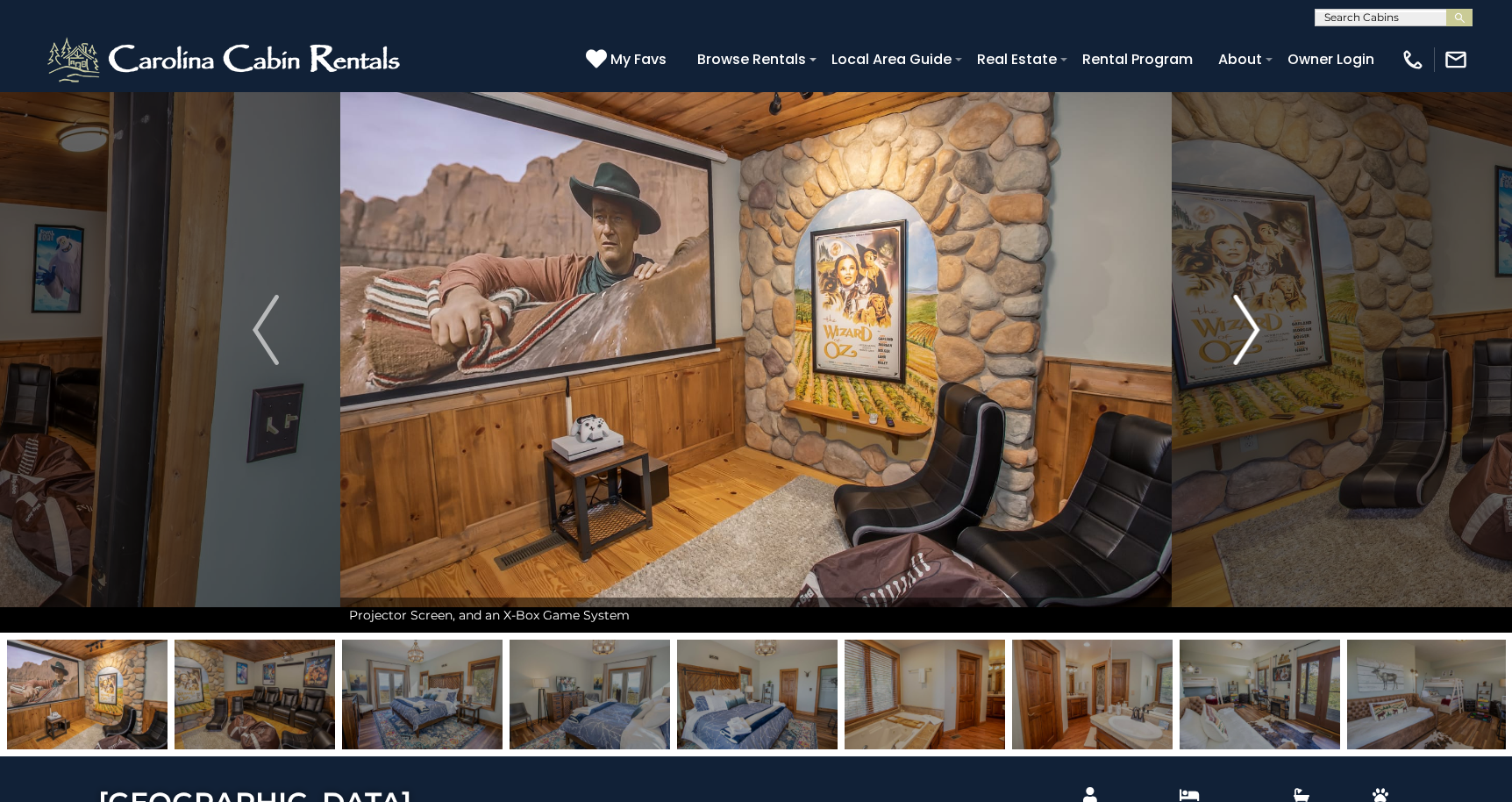
click at [1249, 329] on img "Next" at bounding box center [1246, 329] width 26 height 71
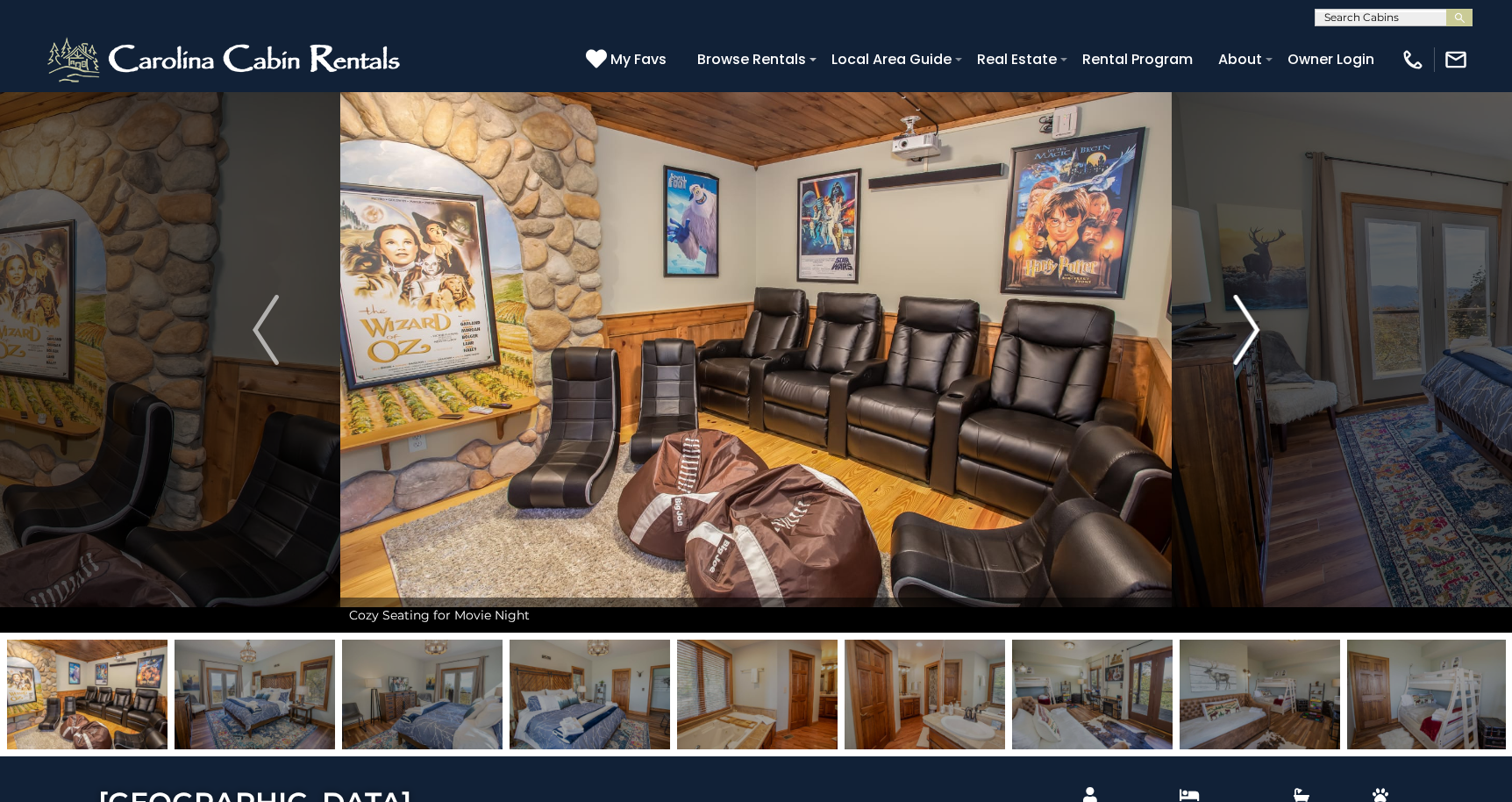
click at [1249, 329] on img "Next" at bounding box center [1246, 329] width 26 height 71
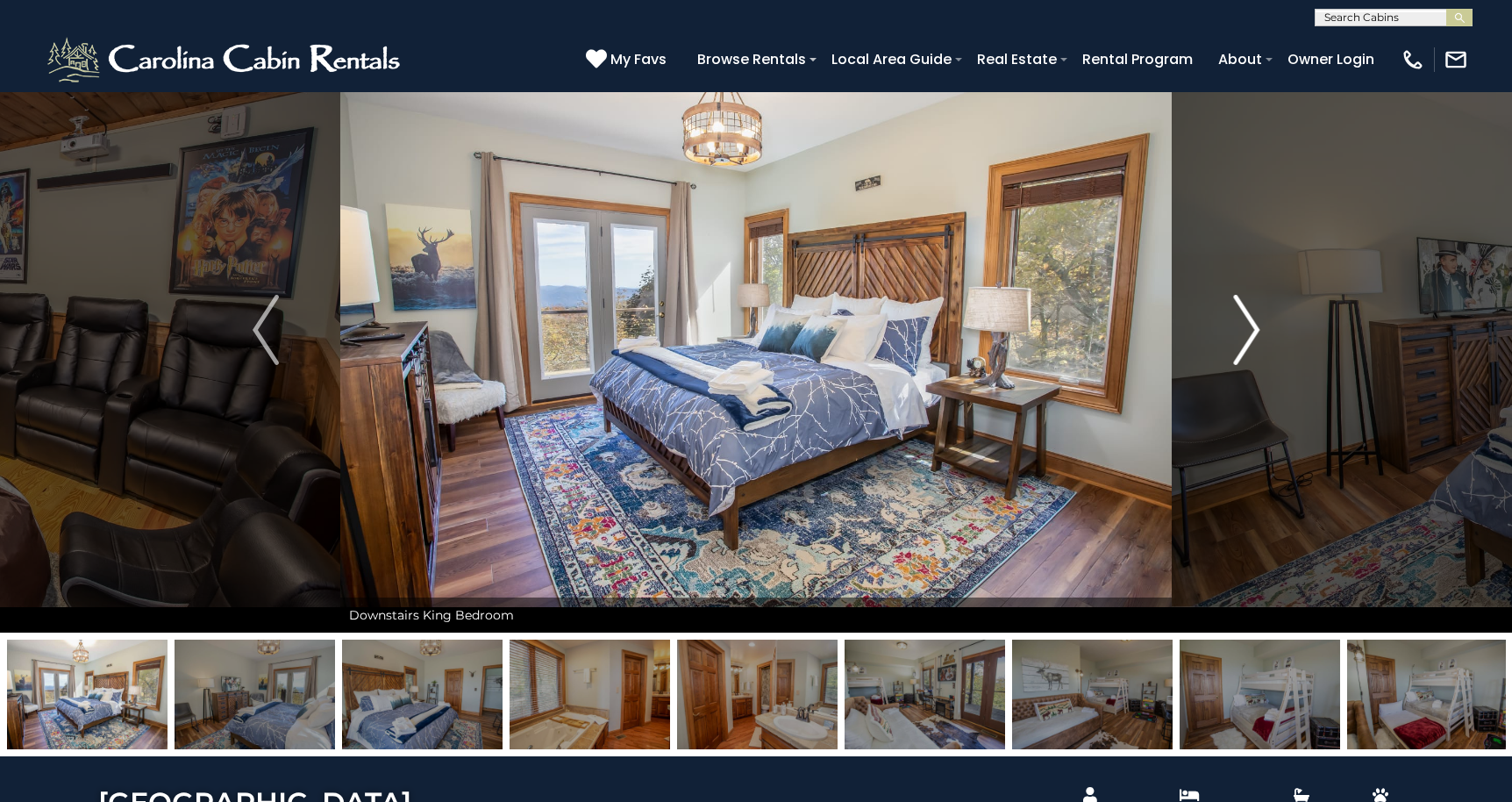
click at [1249, 329] on img "Next" at bounding box center [1246, 329] width 26 height 71
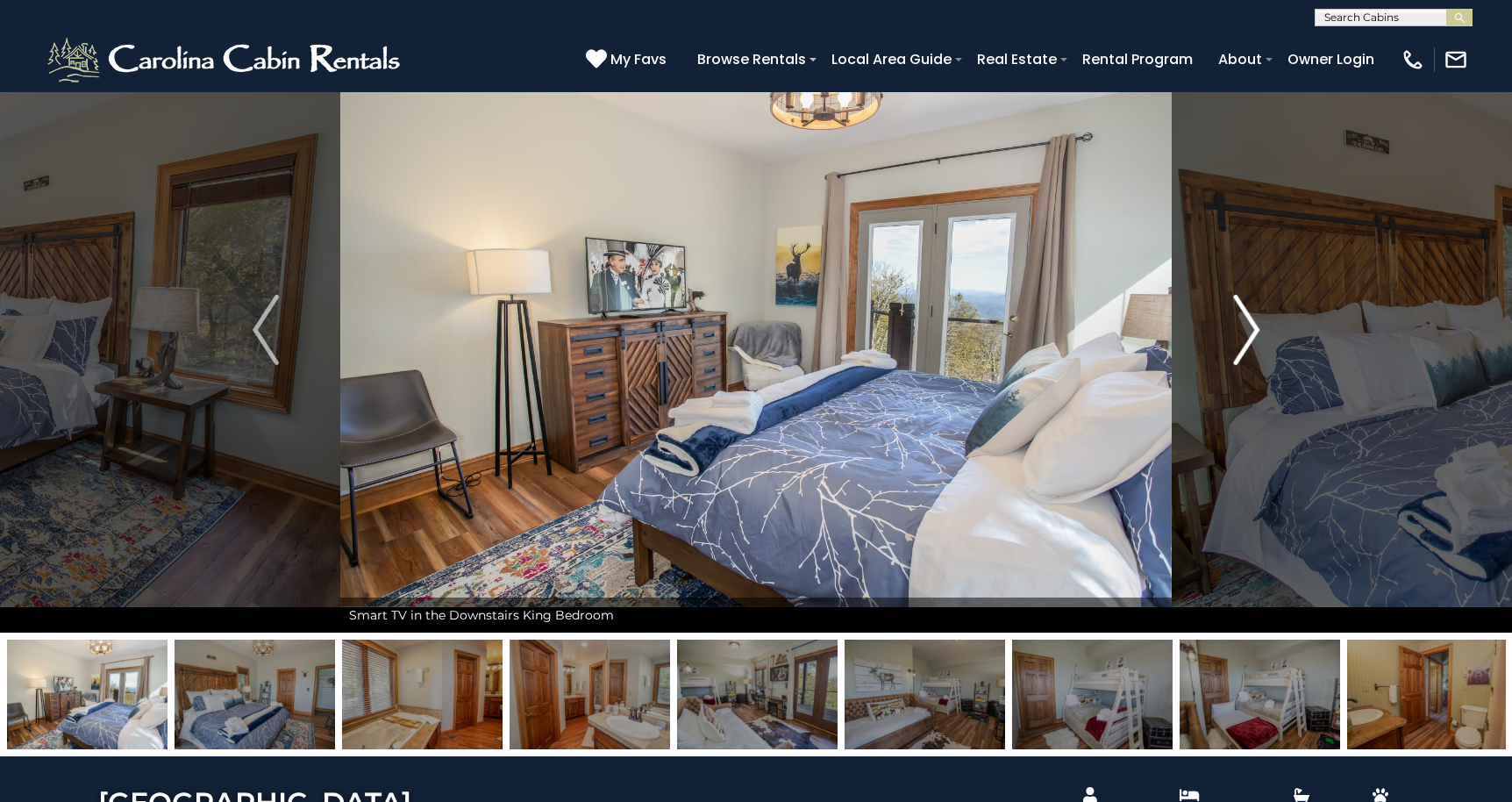
click at [1249, 329] on img "Next" at bounding box center [1246, 329] width 26 height 71
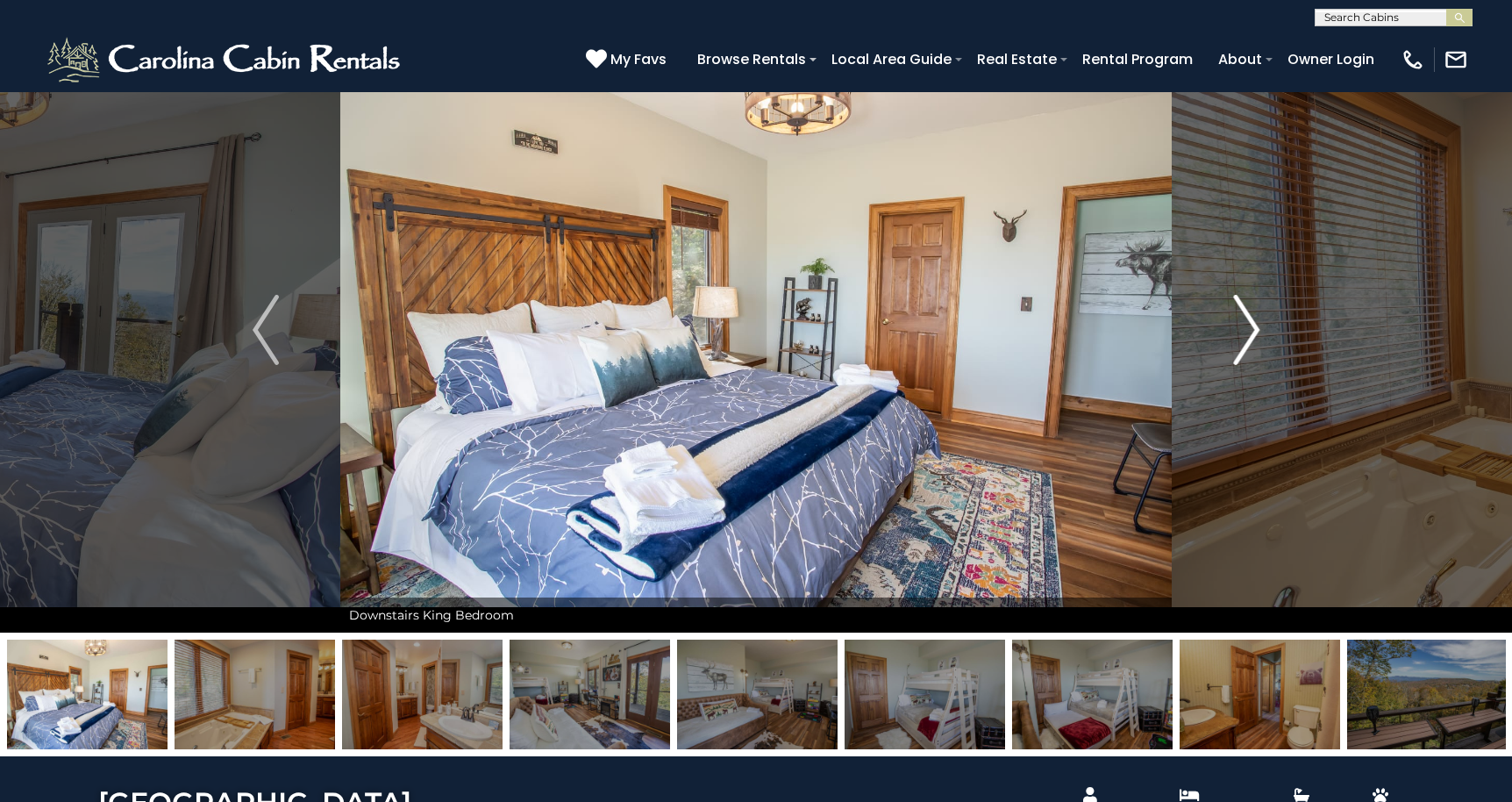
click at [1249, 329] on img "Next" at bounding box center [1246, 329] width 26 height 71
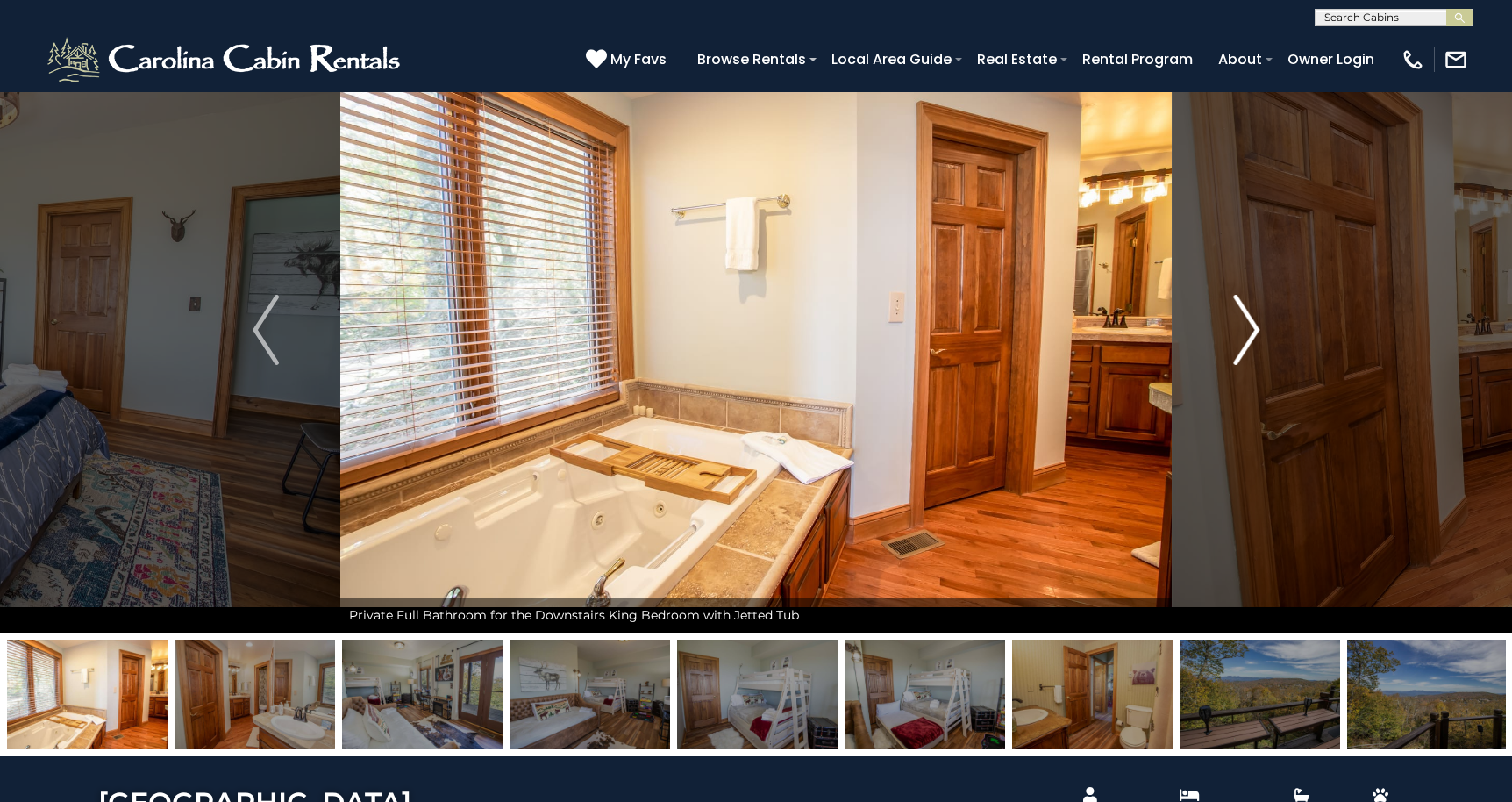
click at [1249, 329] on img "Next" at bounding box center [1246, 329] width 26 height 71
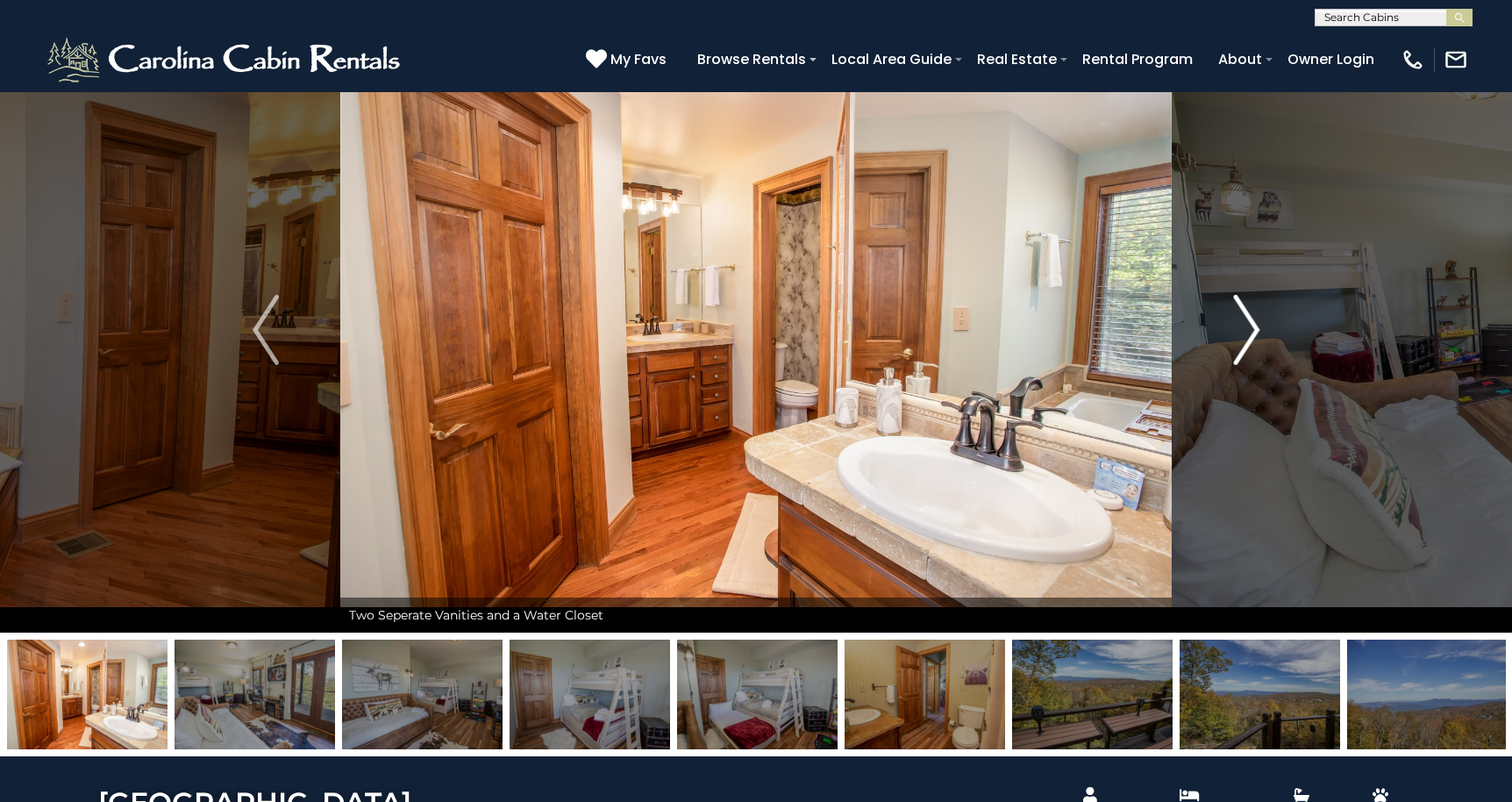
click at [1249, 329] on img "Next" at bounding box center [1246, 329] width 26 height 71
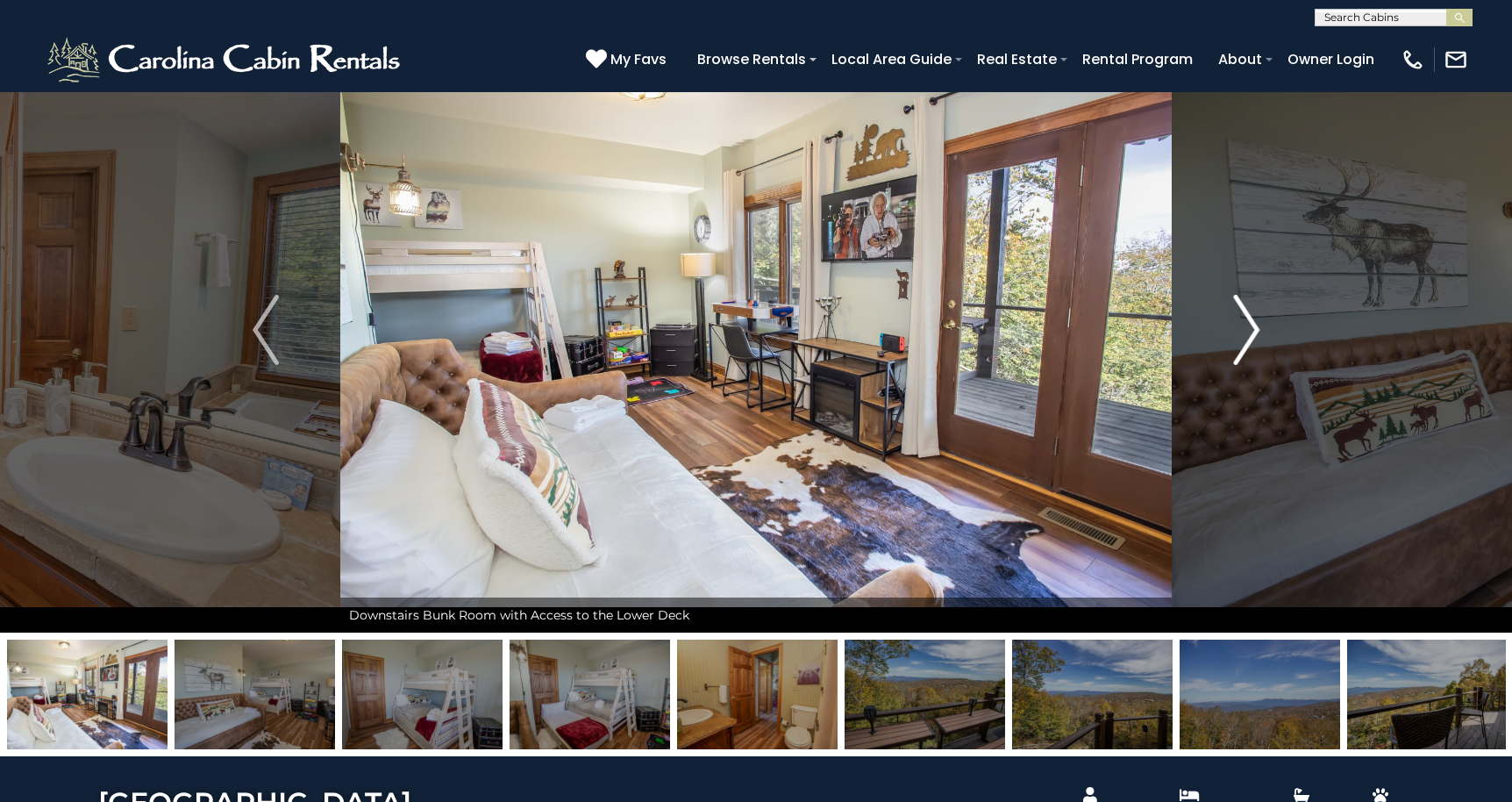
click at [1249, 329] on img "Next" at bounding box center [1246, 329] width 26 height 71
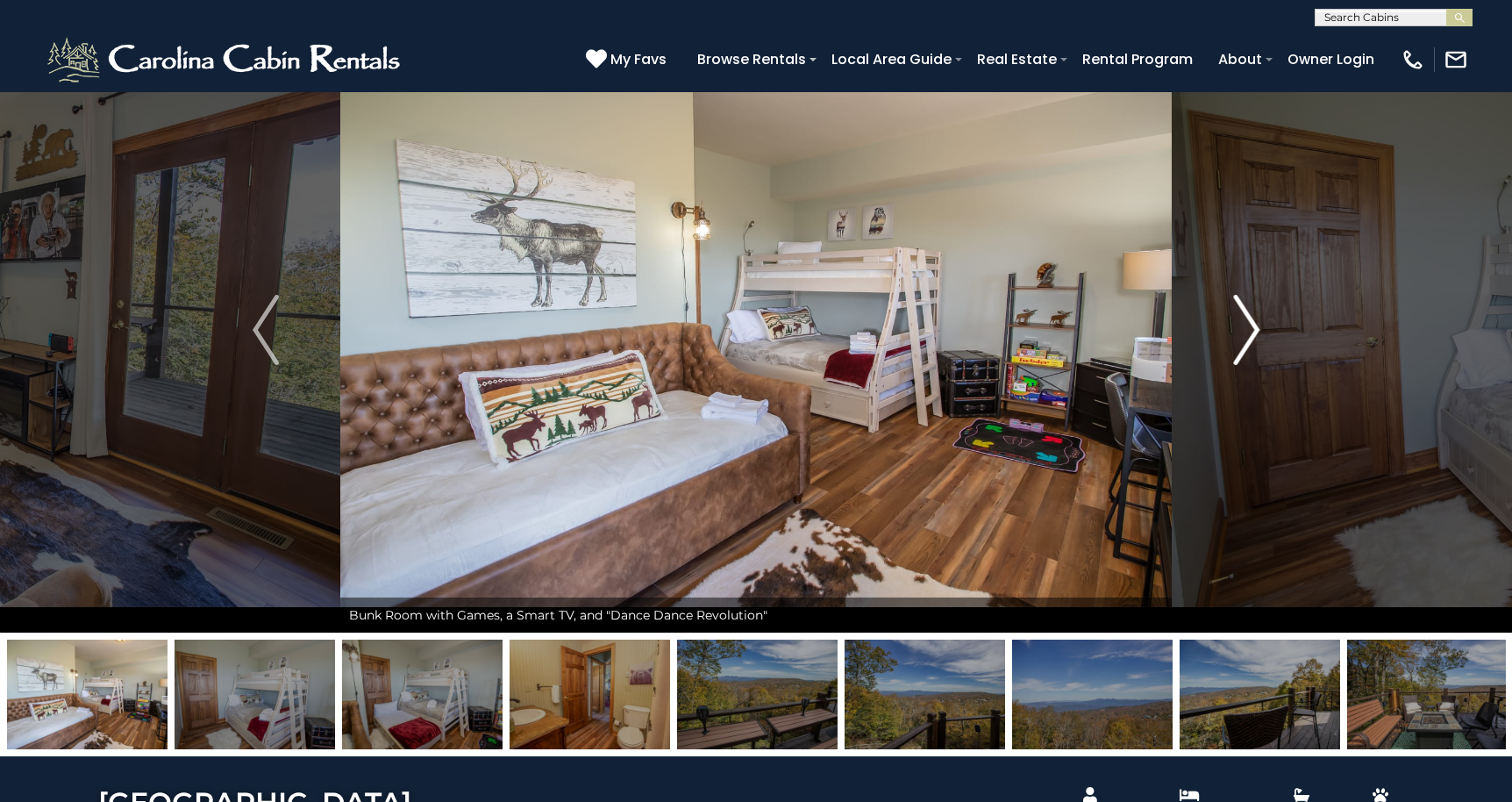
click at [1249, 329] on img "Next" at bounding box center [1246, 329] width 26 height 71
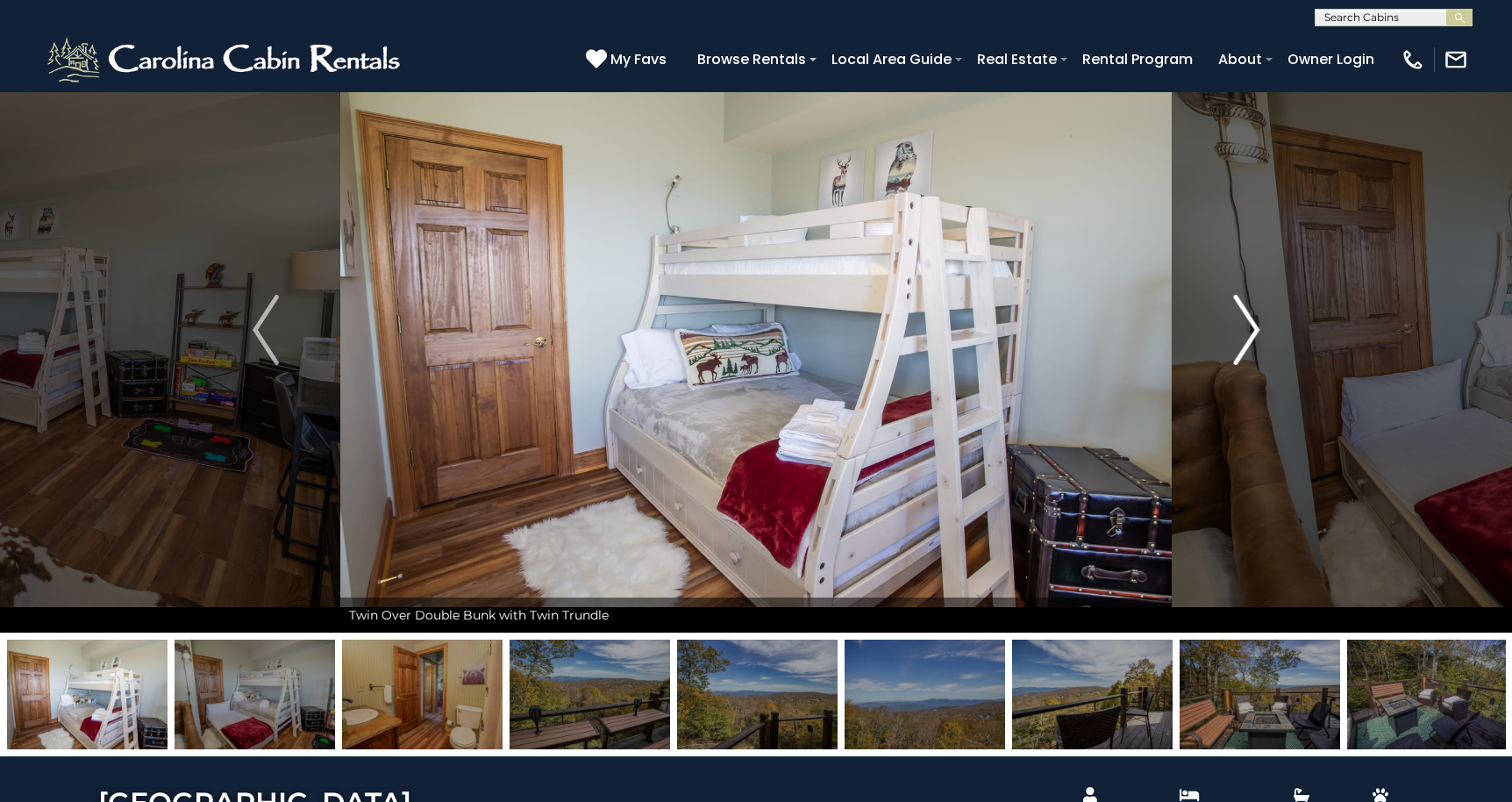
click at [1249, 329] on img "Next" at bounding box center [1246, 329] width 26 height 71
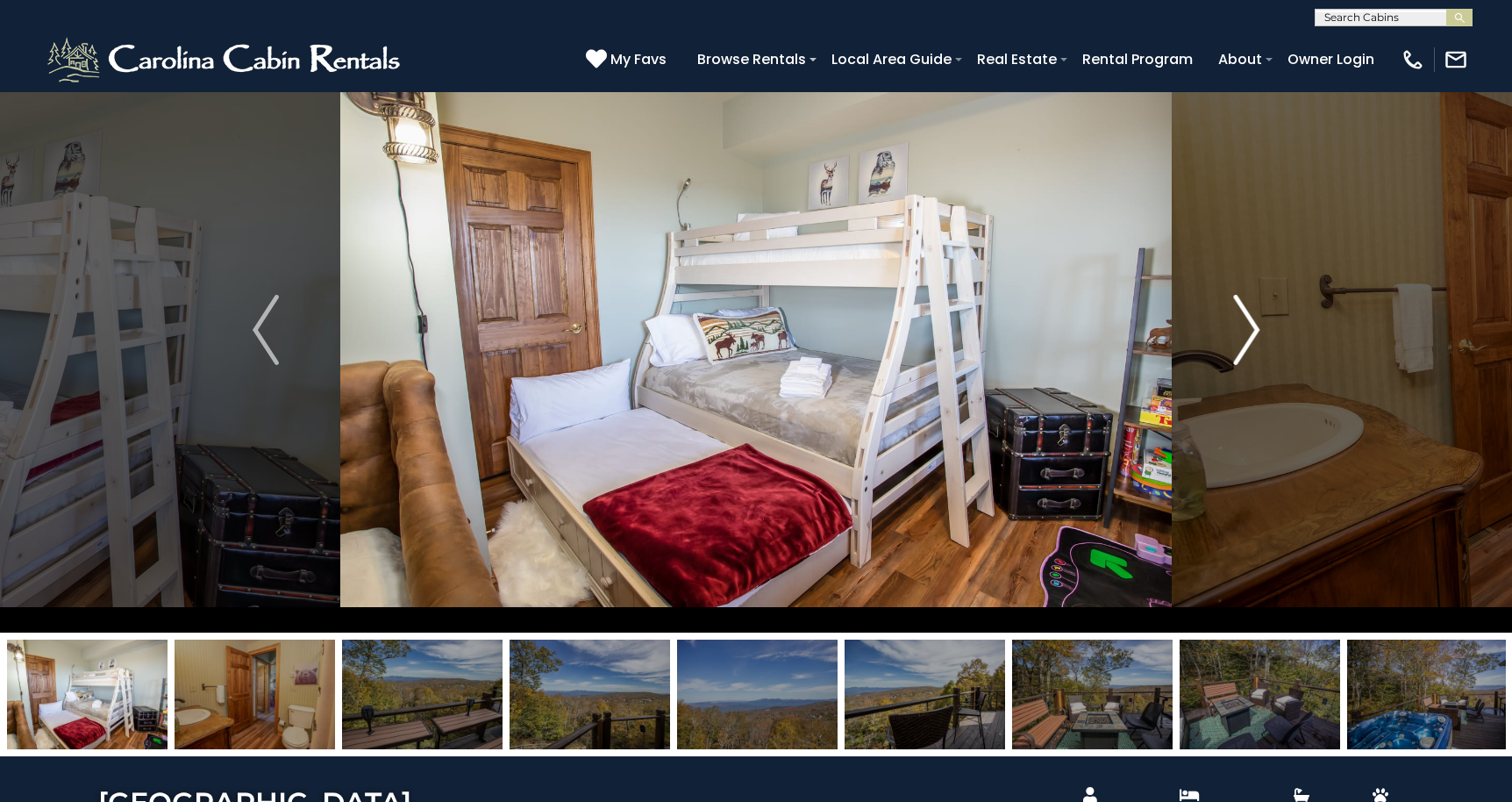
click at [1249, 329] on img "Next" at bounding box center [1246, 329] width 26 height 71
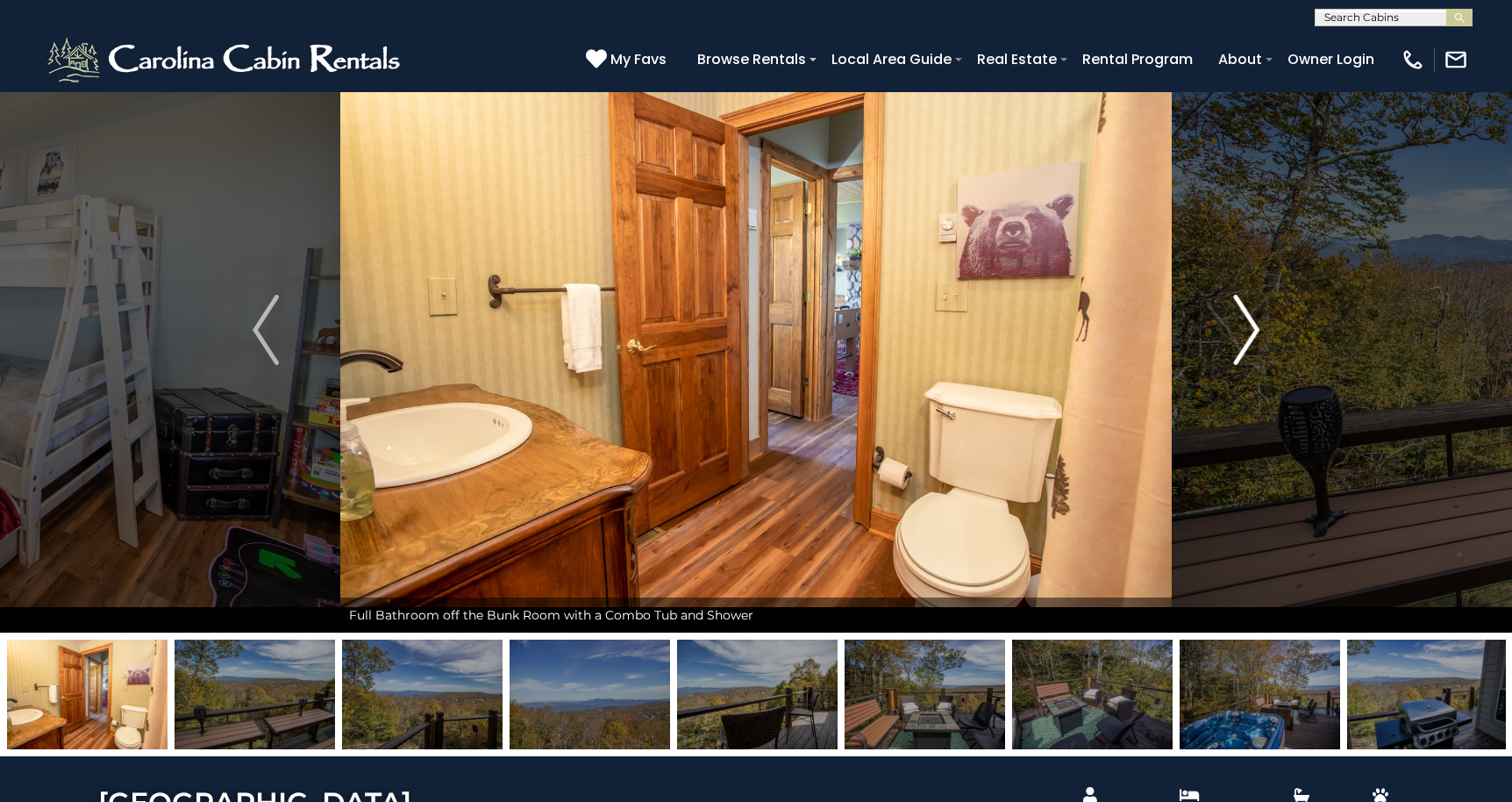
click at [1249, 329] on img "Next" at bounding box center [1246, 329] width 26 height 71
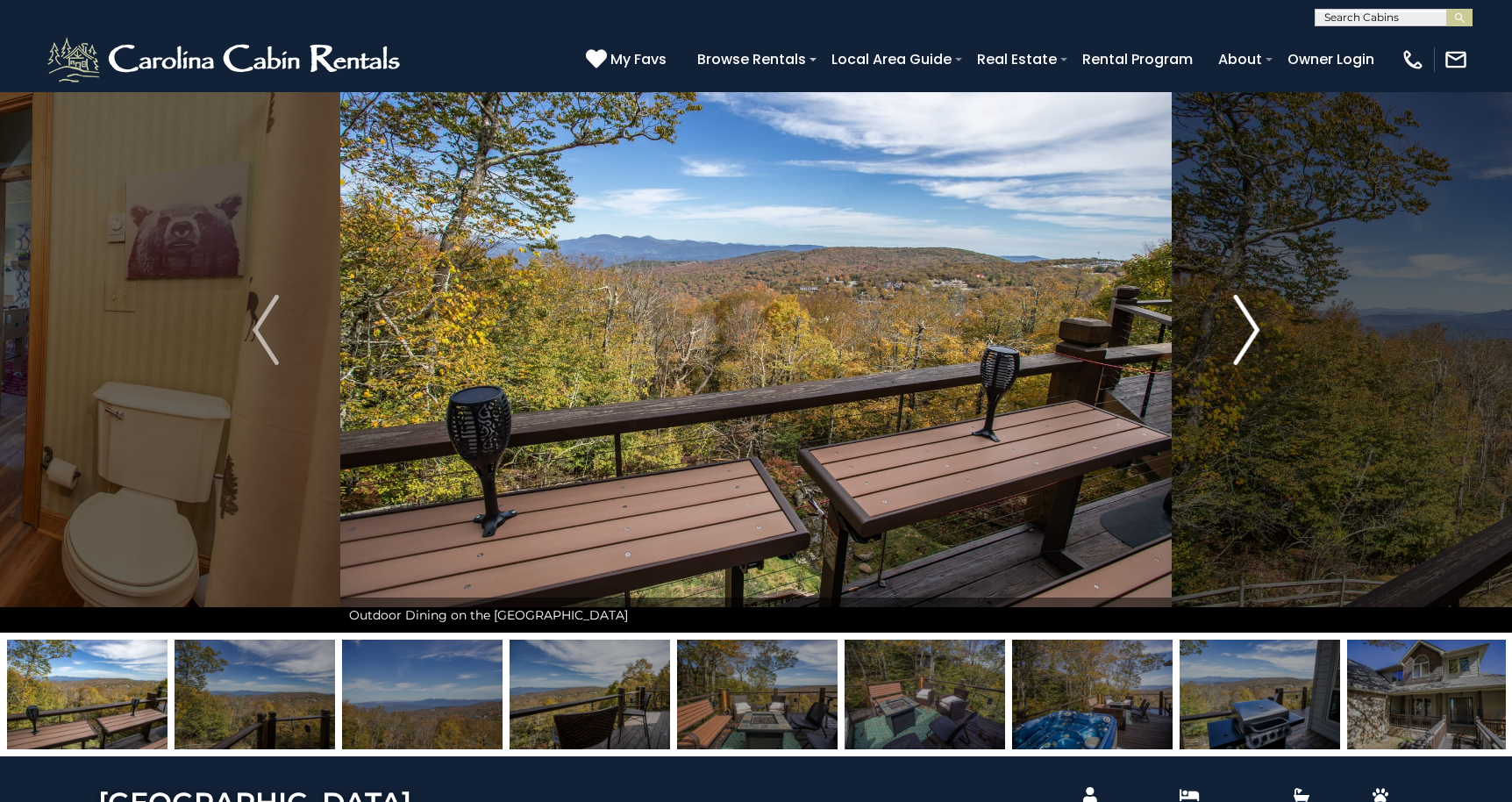
click at [1249, 329] on img "Next" at bounding box center [1246, 329] width 26 height 71
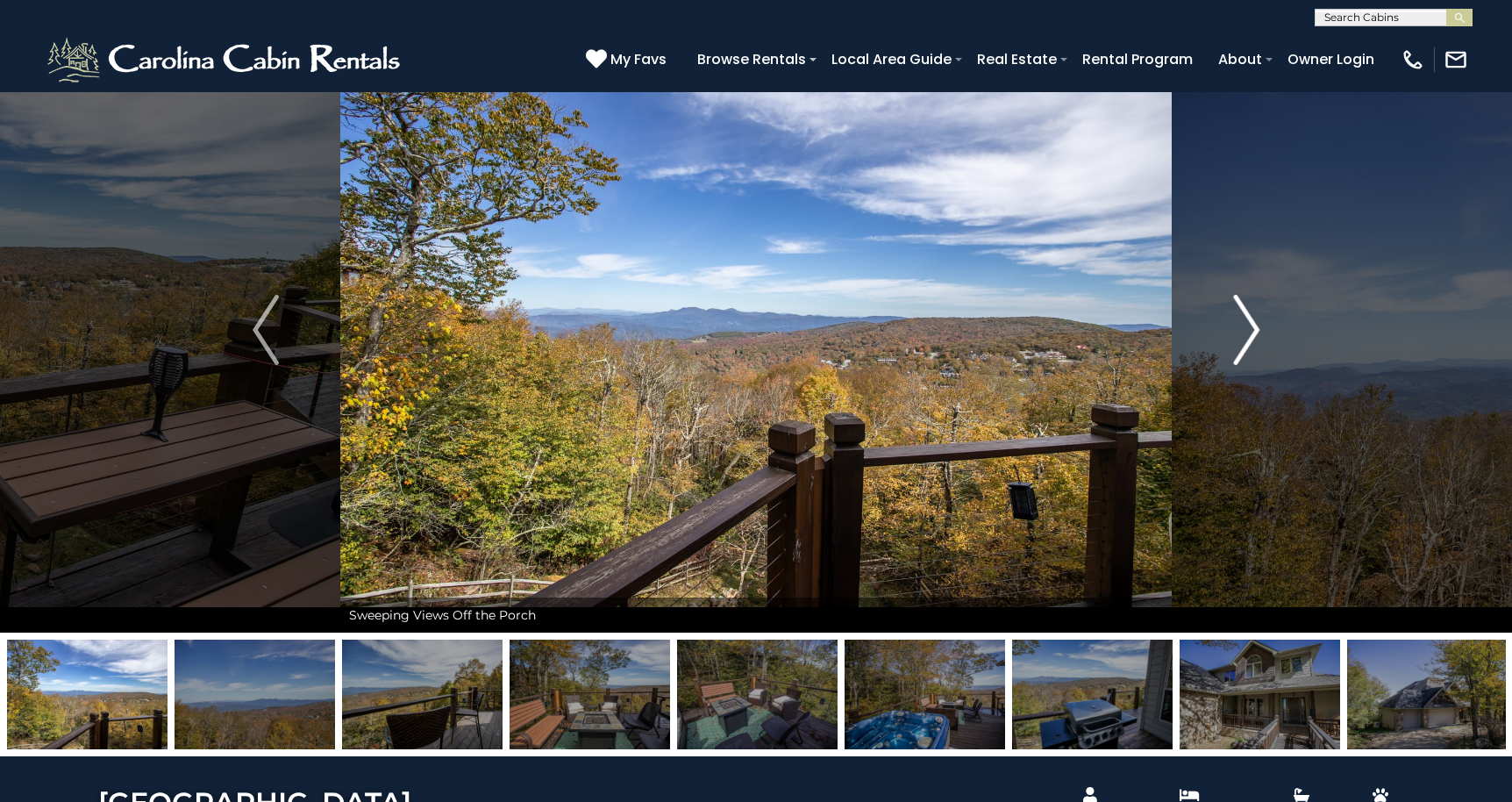
click at [1249, 329] on img "Next" at bounding box center [1246, 329] width 26 height 71
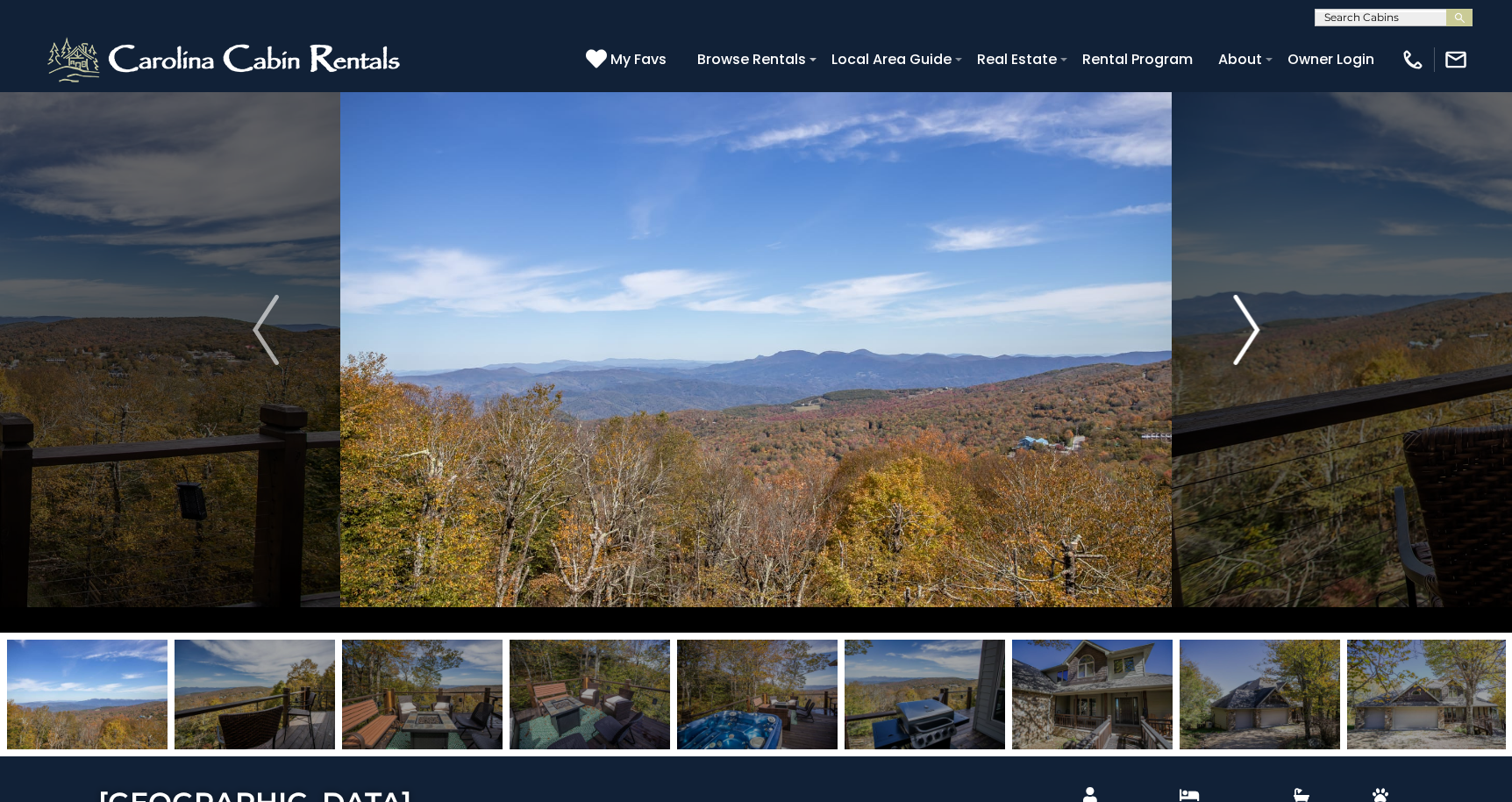
click at [1249, 329] on img "Next" at bounding box center [1246, 329] width 26 height 71
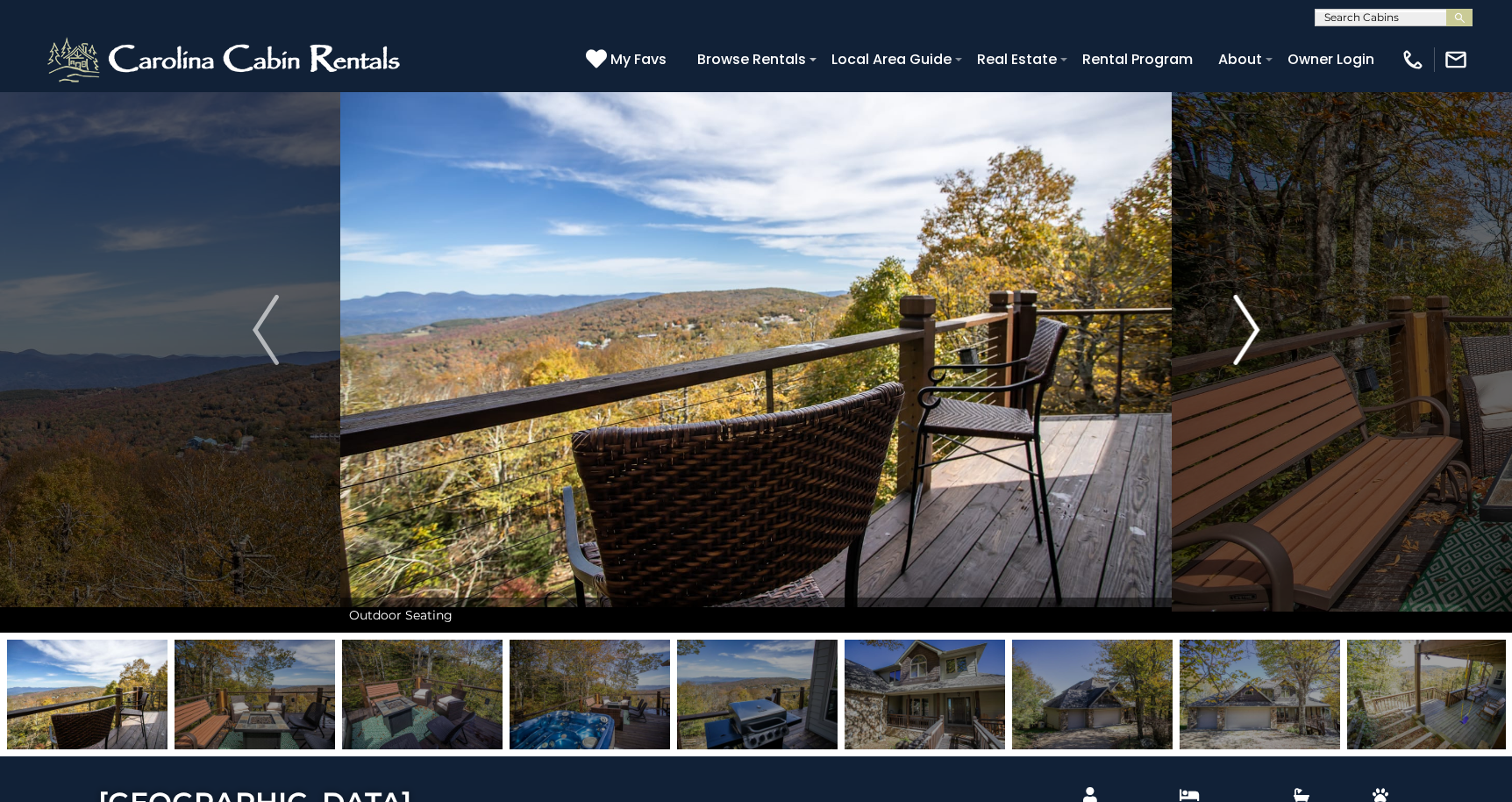
click at [1249, 329] on img "Next" at bounding box center [1246, 329] width 26 height 71
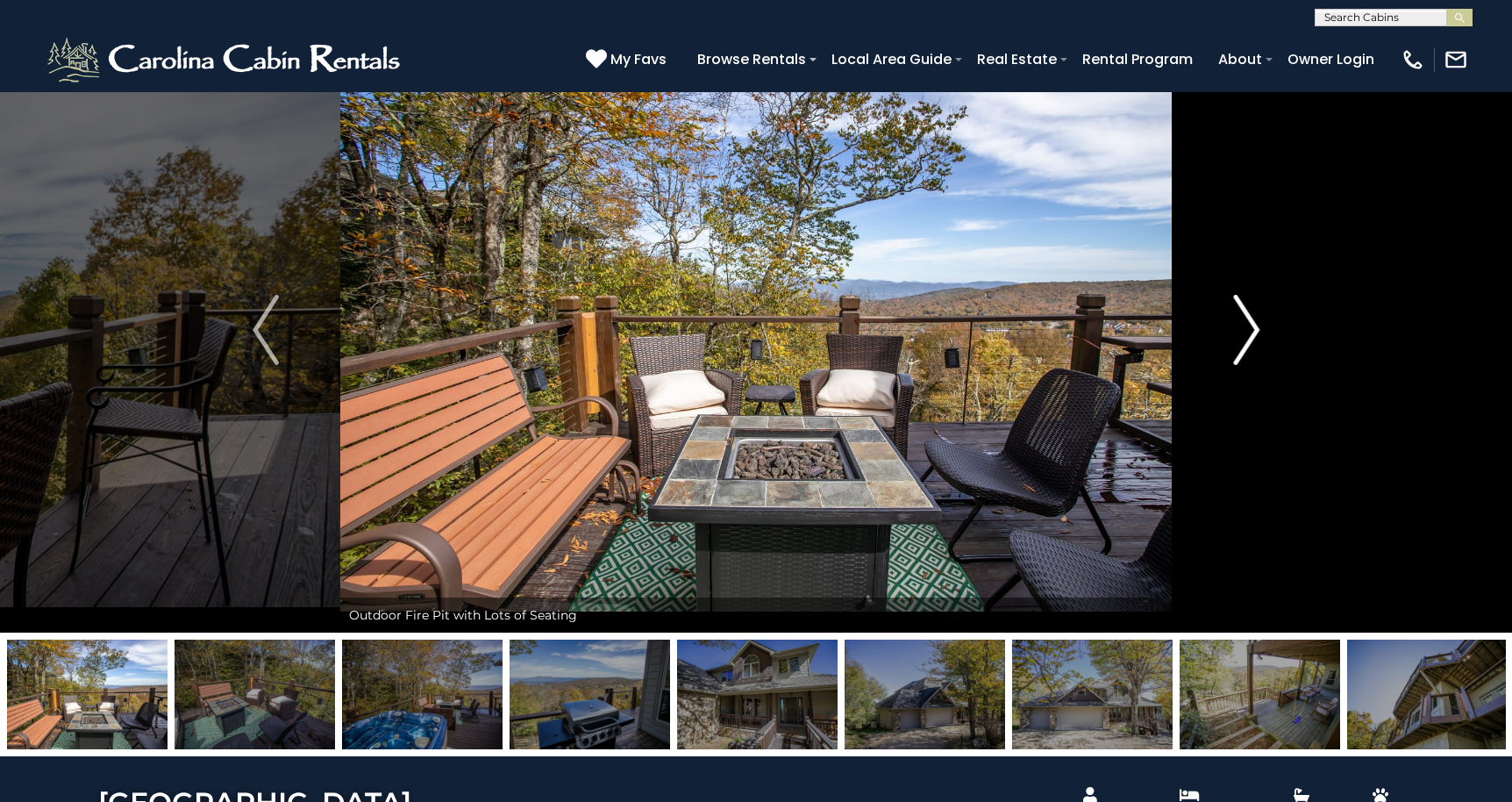
click at [1249, 329] on img "Next" at bounding box center [1246, 329] width 26 height 71
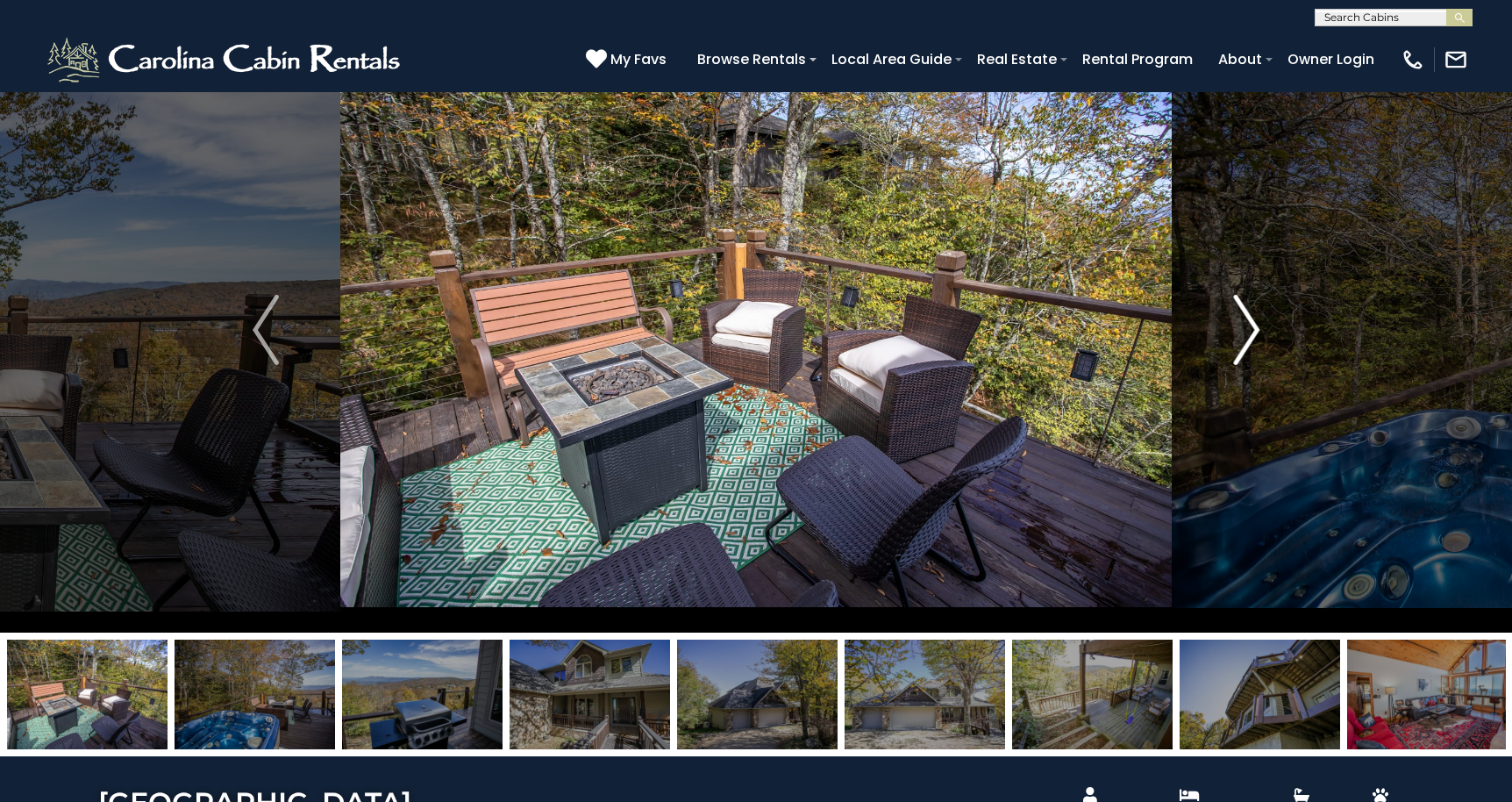
click at [1249, 329] on img "Next" at bounding box center [1246, 329] width 26 height 71
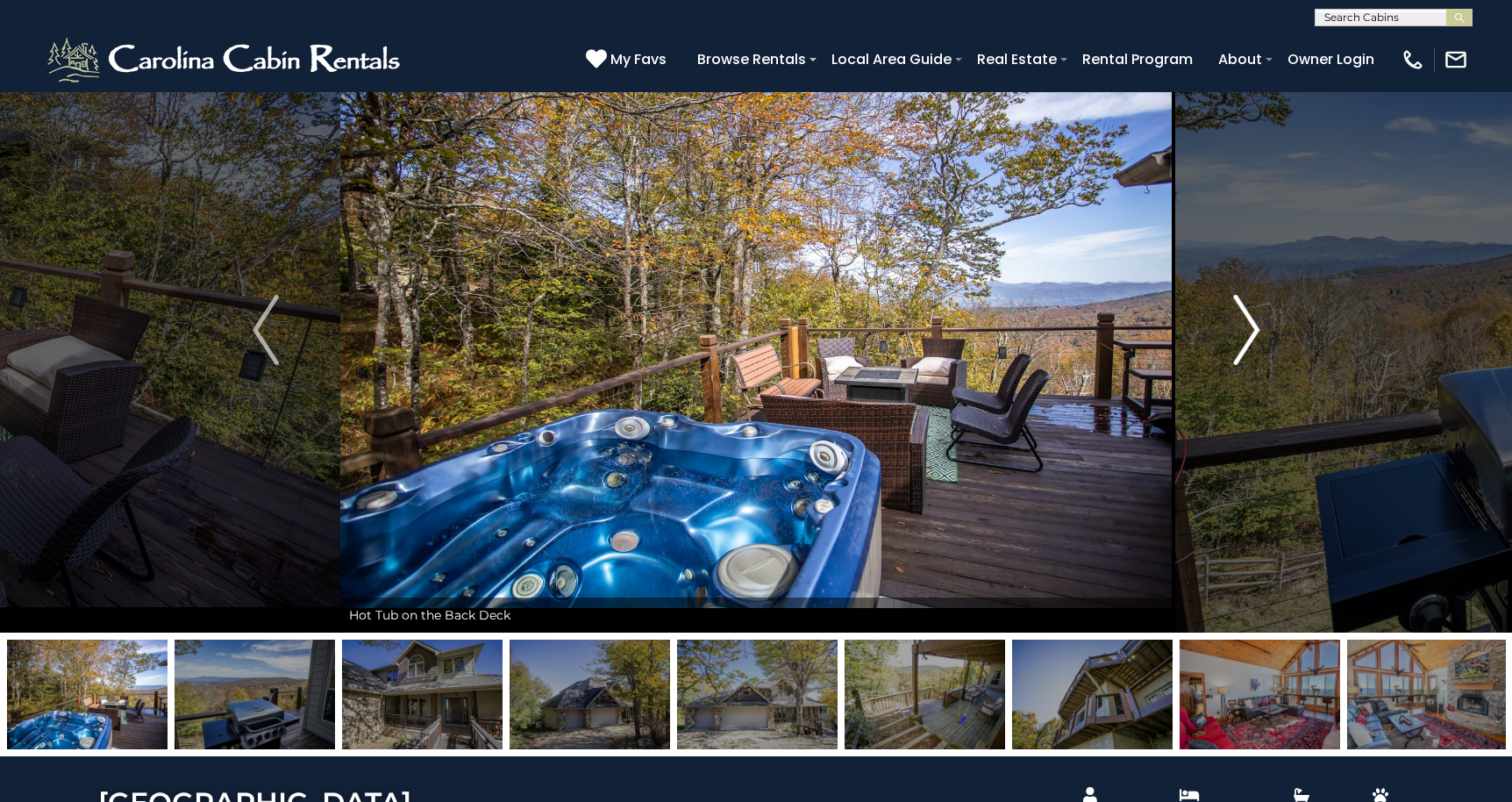
click at [1249, 329] on img "Next" at bounding box center [1246, 329] width 26 height 71
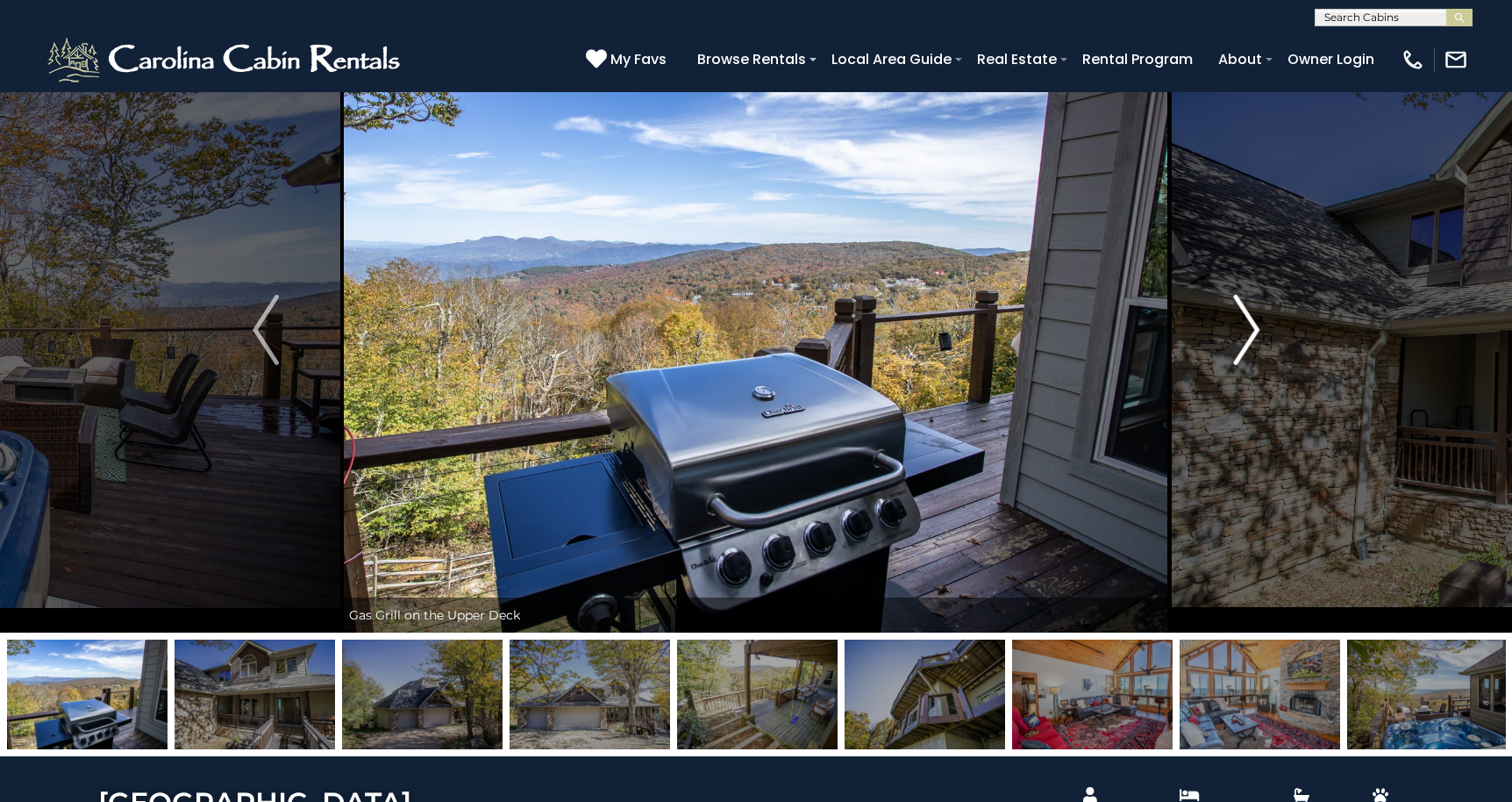
click at [1249, 329] on img "Next" at bounding box center [1246, 329] width 26 height 71
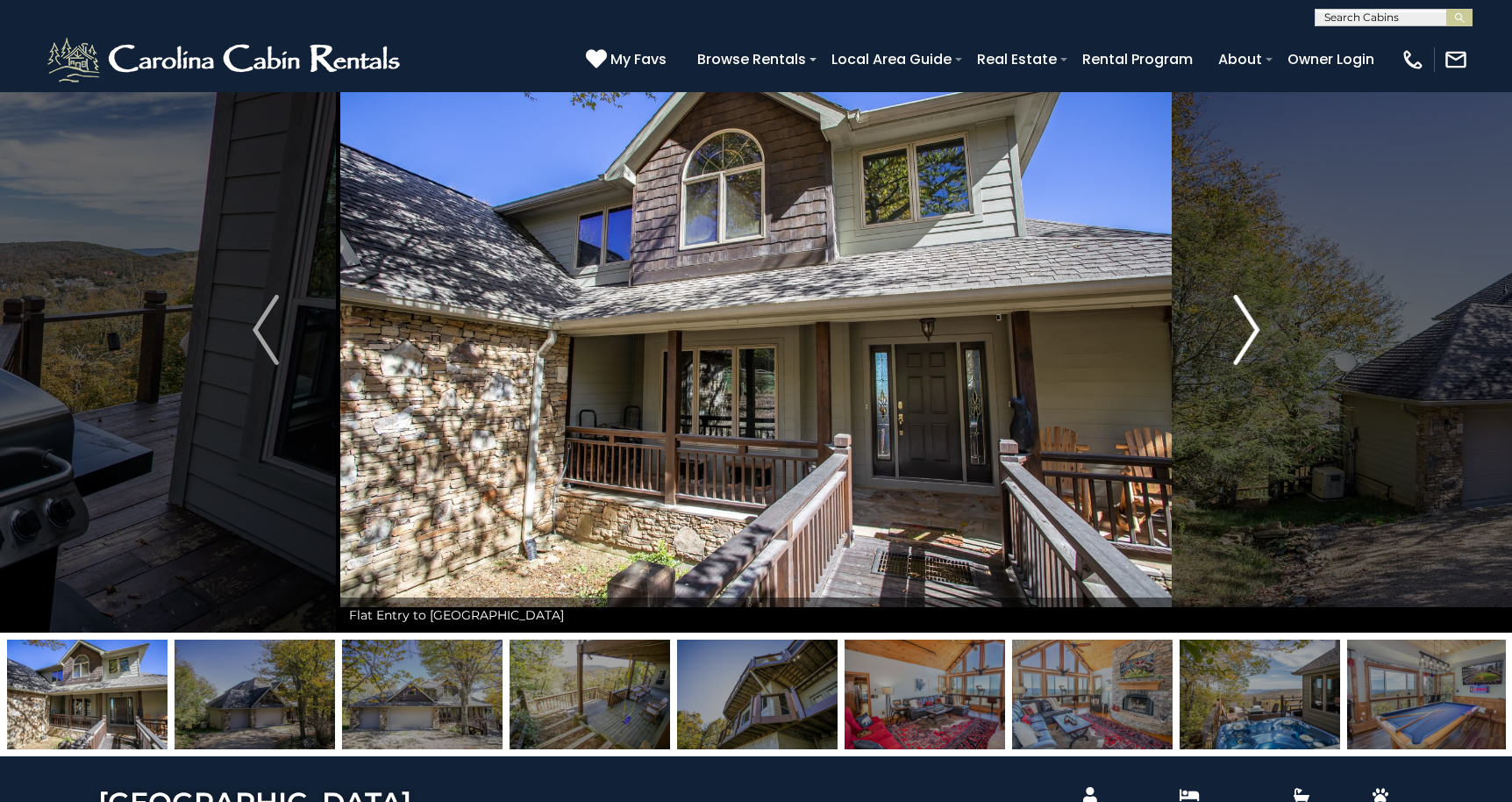
click at [1249, 329] on img "Next" at bounding box center [1246, 329] width 26 height 71
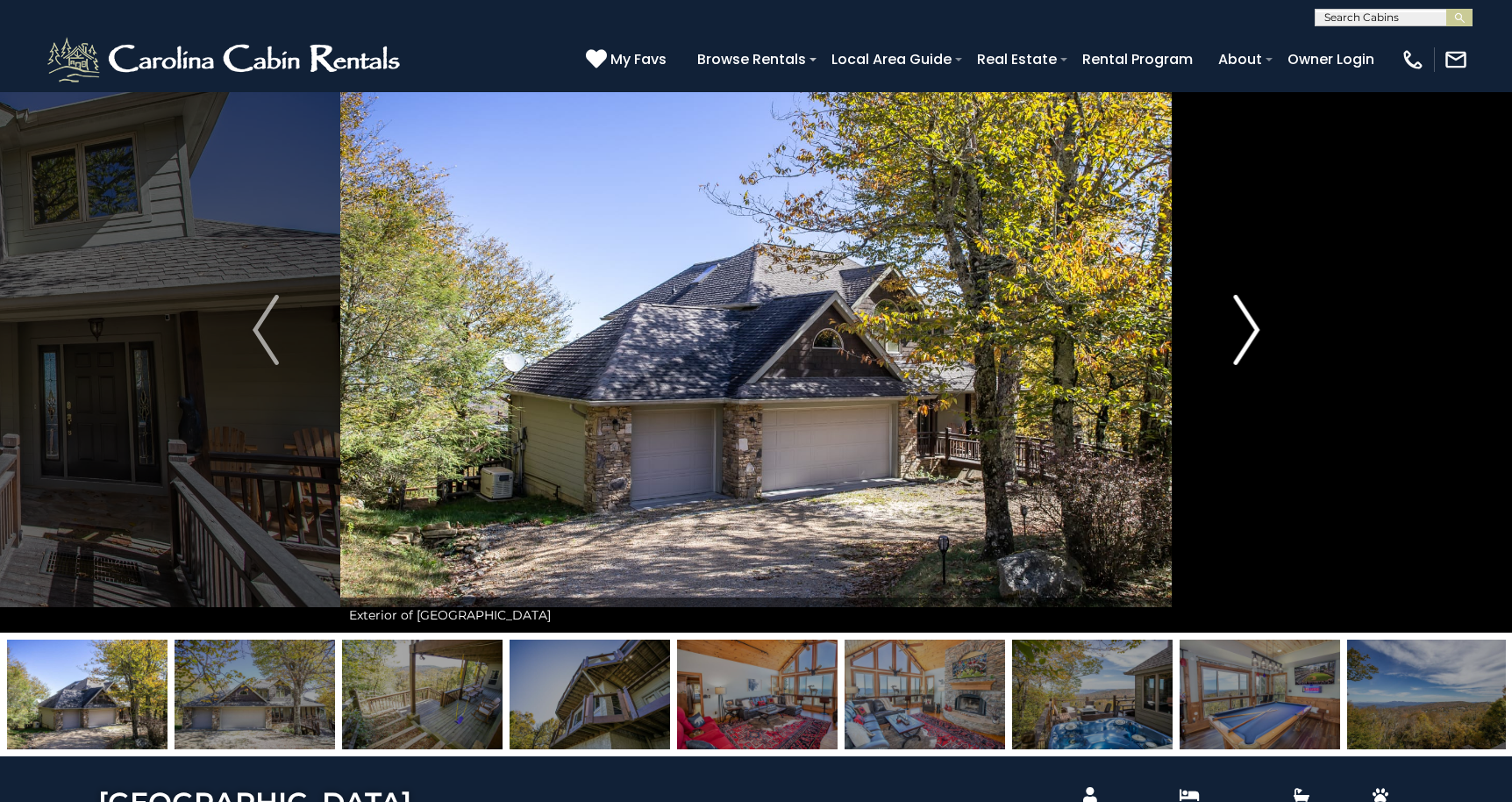
click at [1249, 329] on img "Next" at bounding box center [1246, 329] width 26 height 71
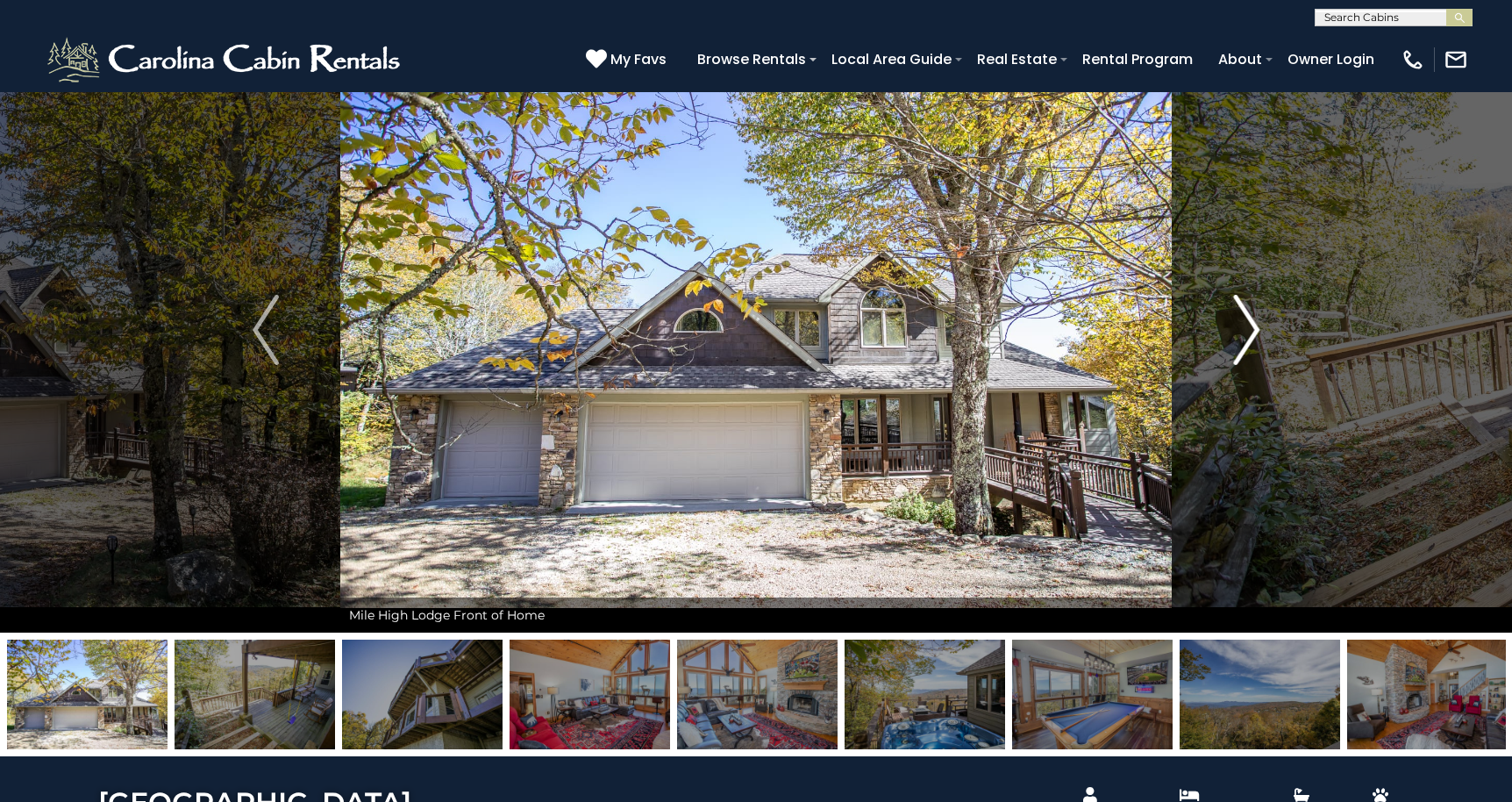
click at [1249, 329] on img "Next" at bounding box center [1246, 329] width 26 height 71
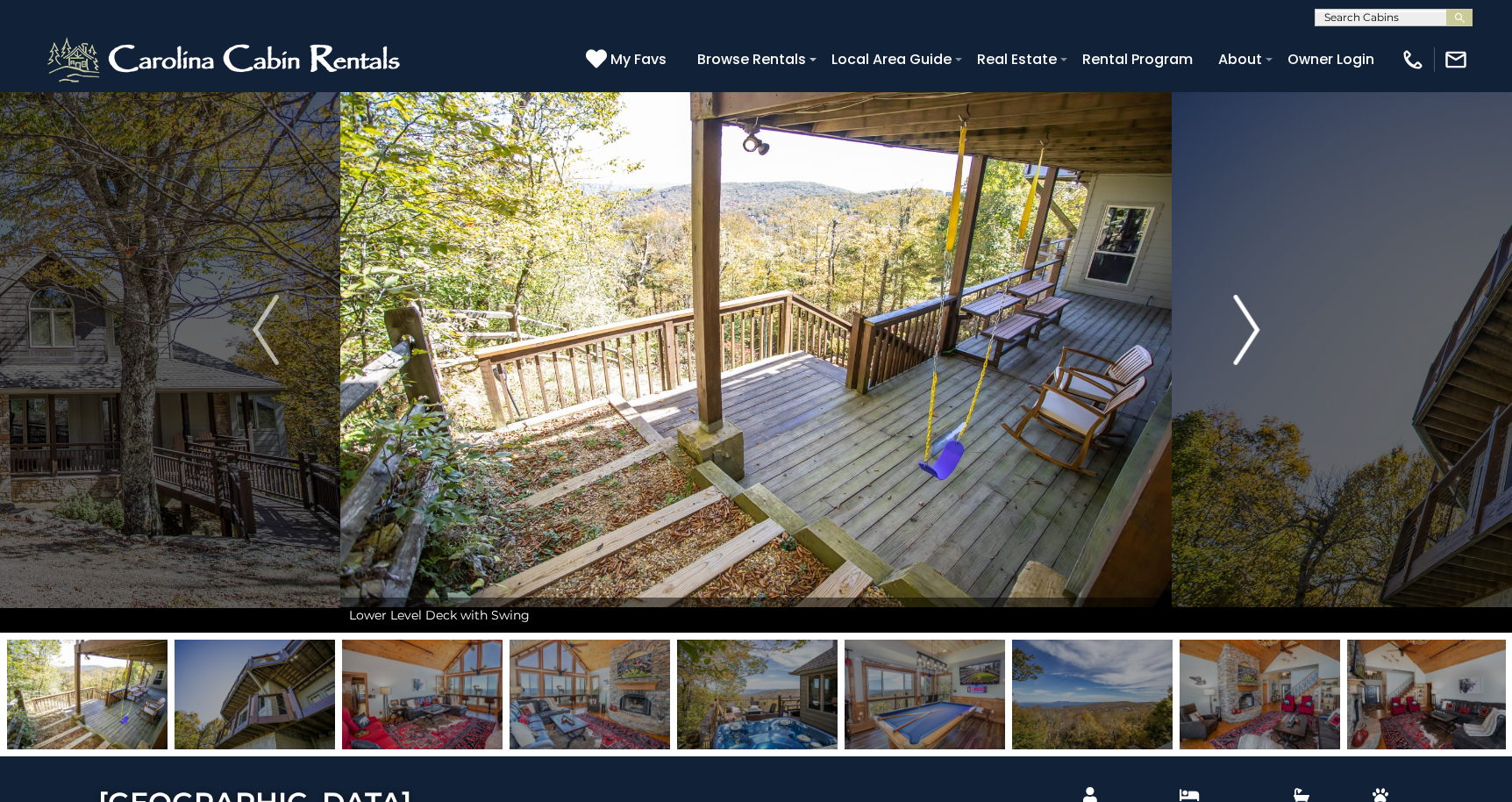
click at [1249, 329] on img "Next" at bounding box center [1246, 329] width 26 height 71
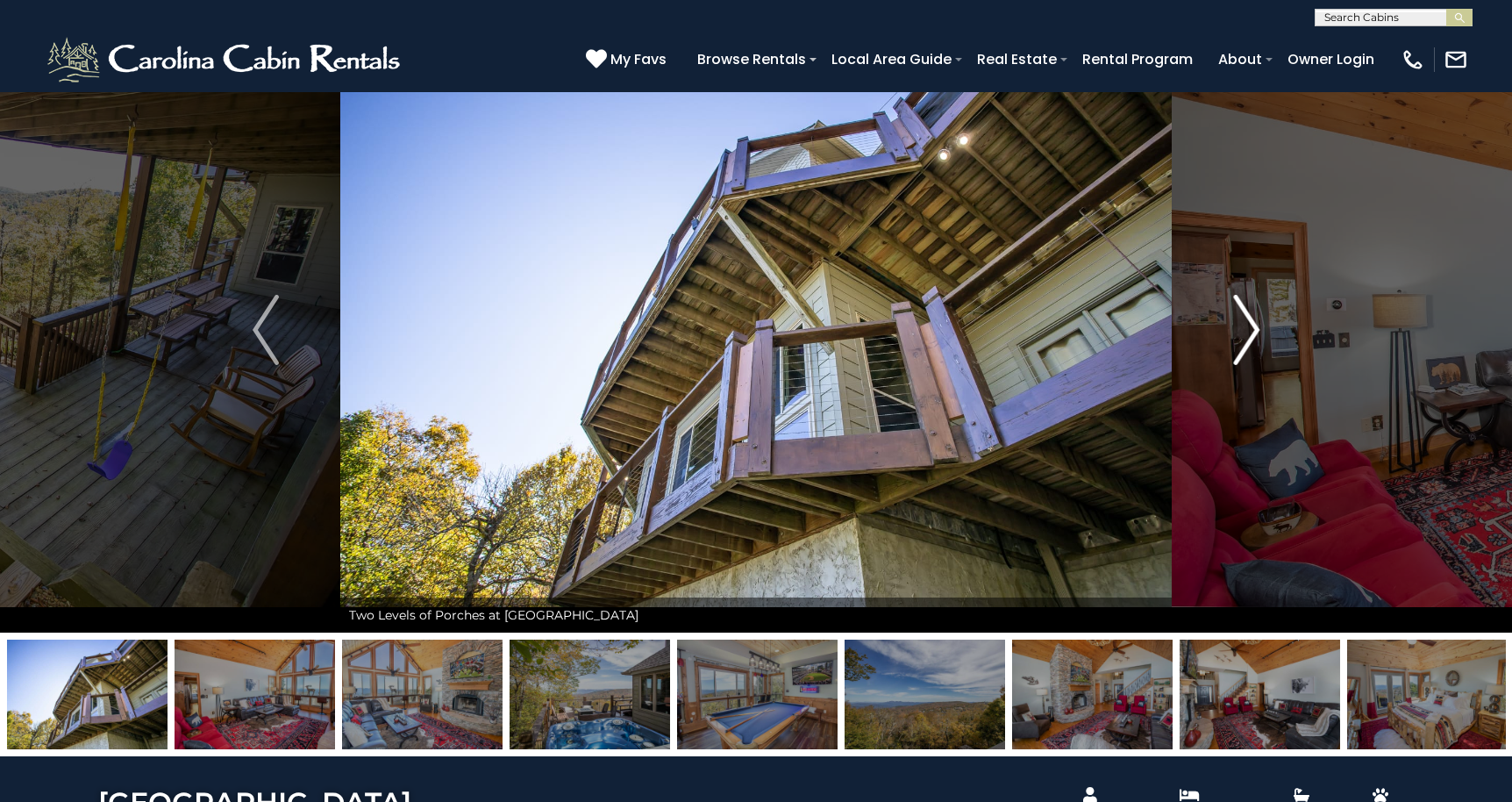
click at [1249, 329] on img "Next" at bounding box center [1246, 329] width 26 height 71
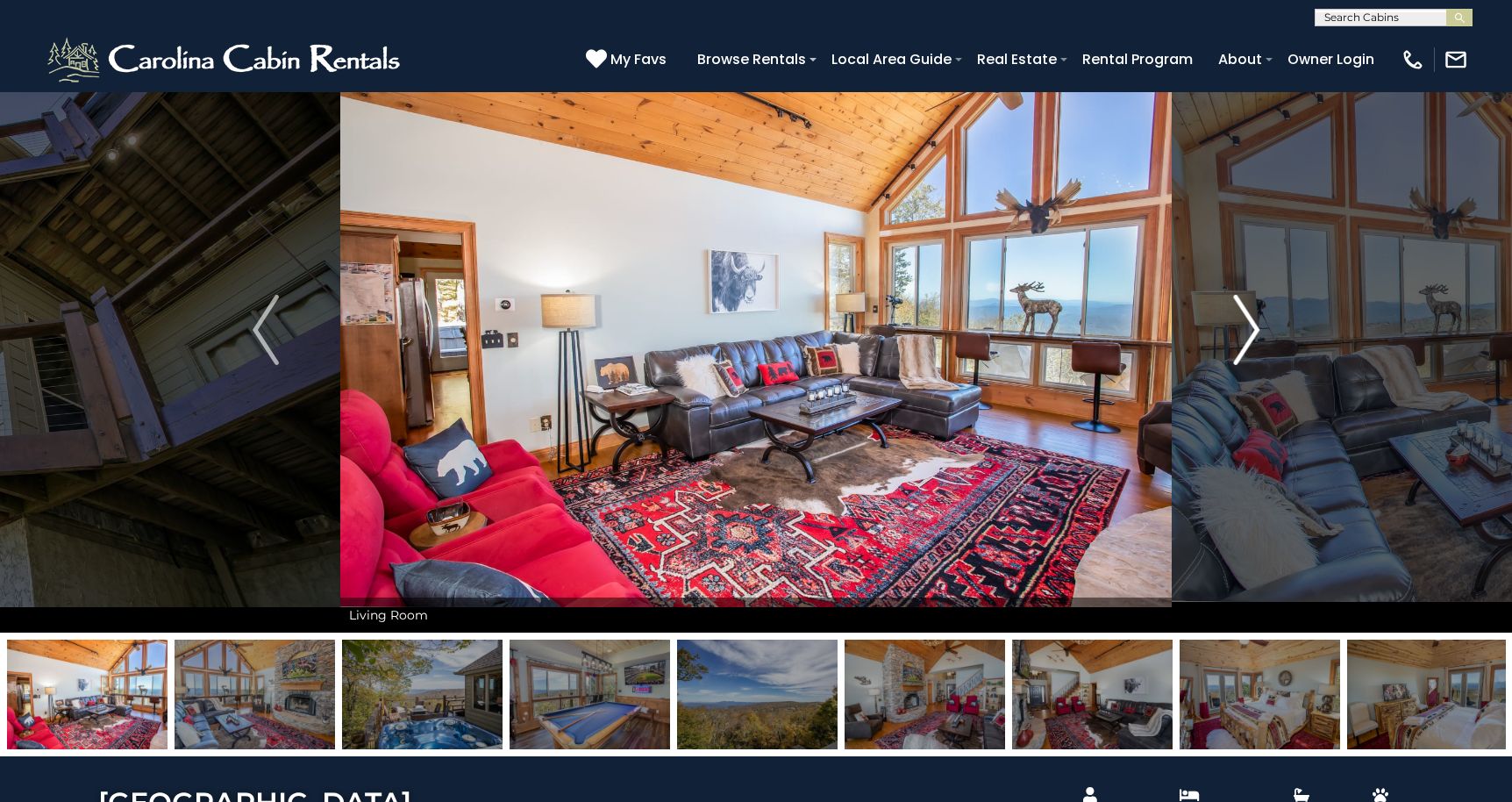
click at [1249, 329] on img "Next" at bounding box center [1246, 329] width 26 height 71
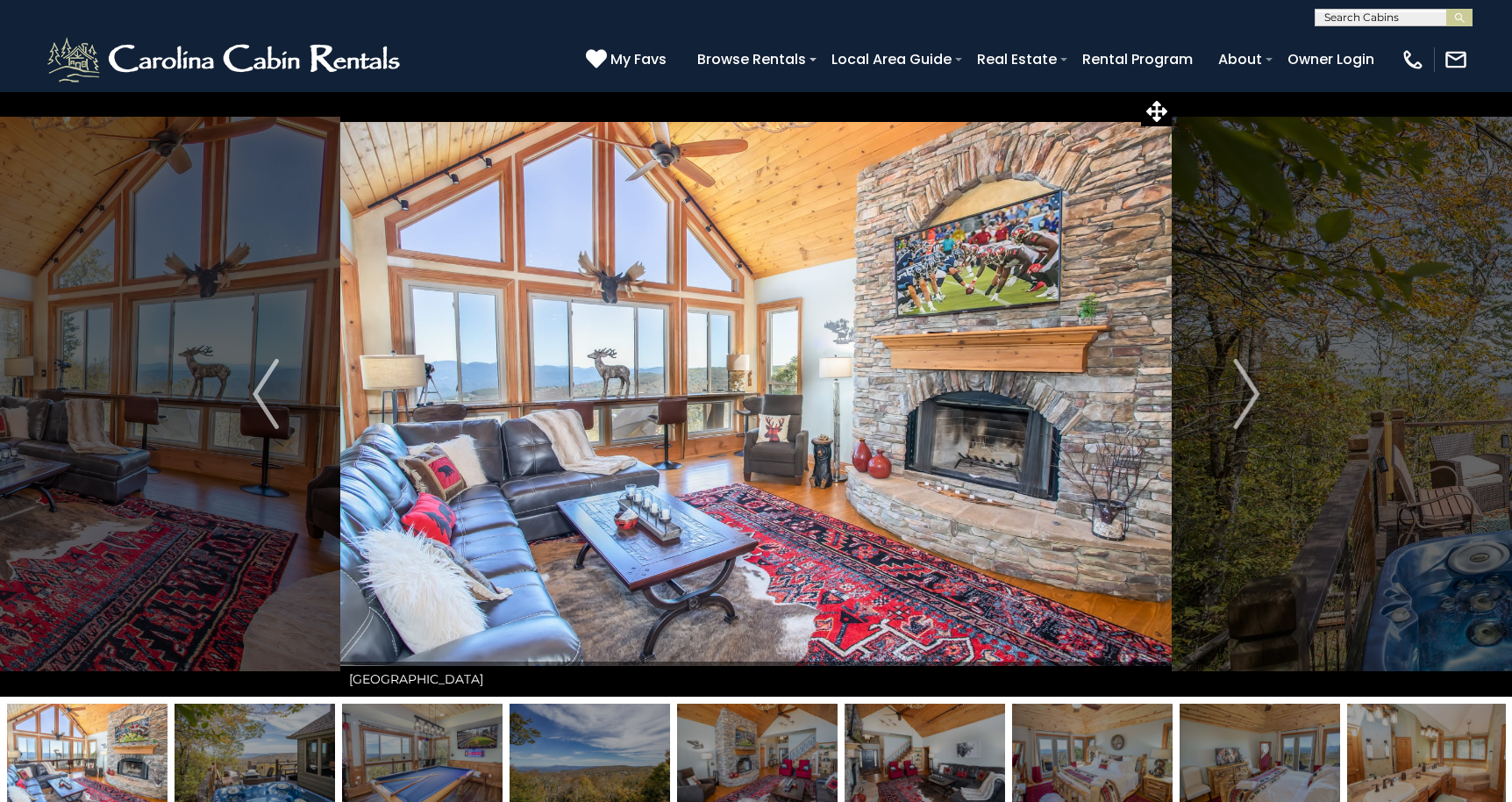
scroll to position [0, 0]
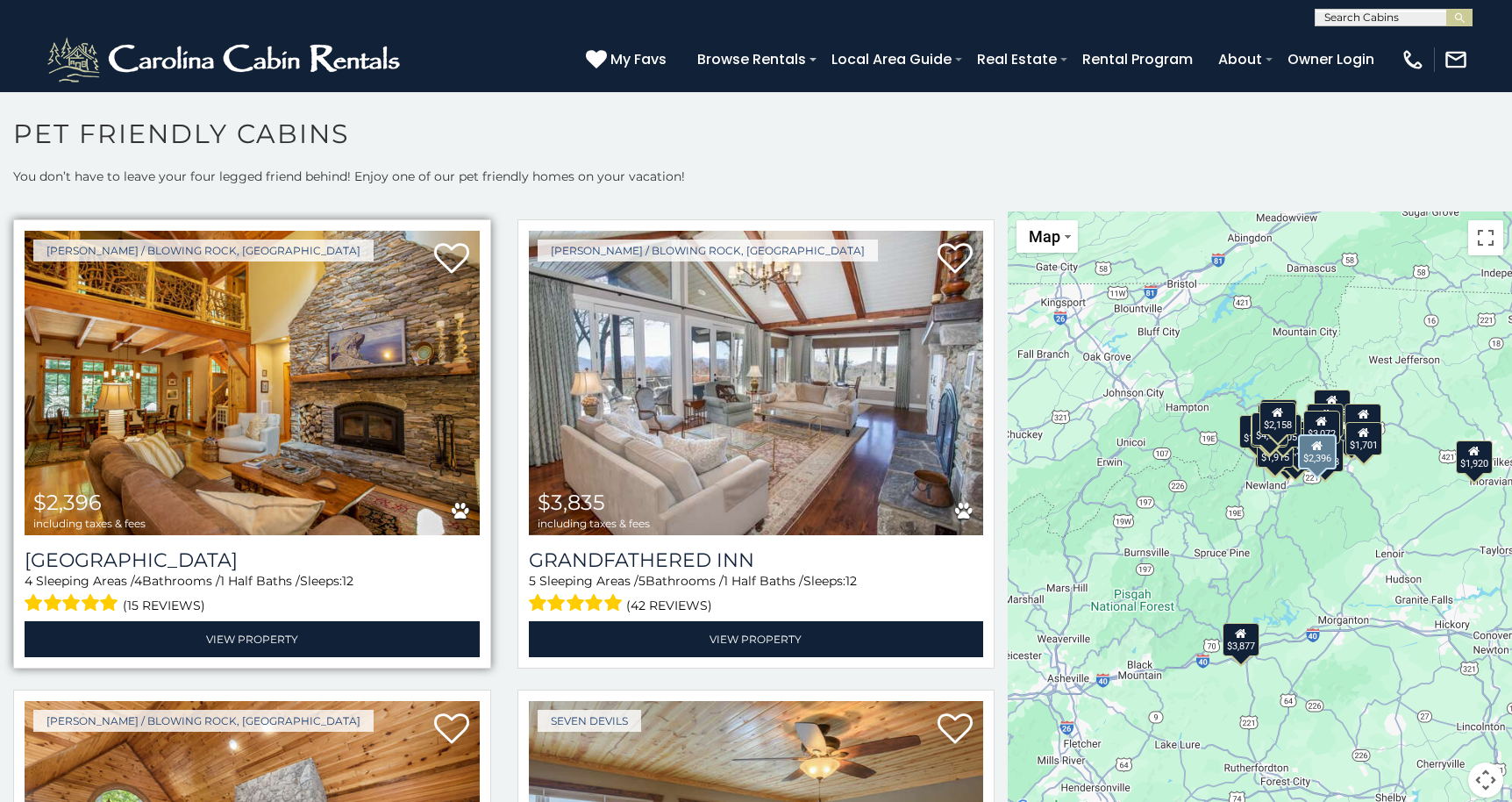
scroll to position [1933, 0]
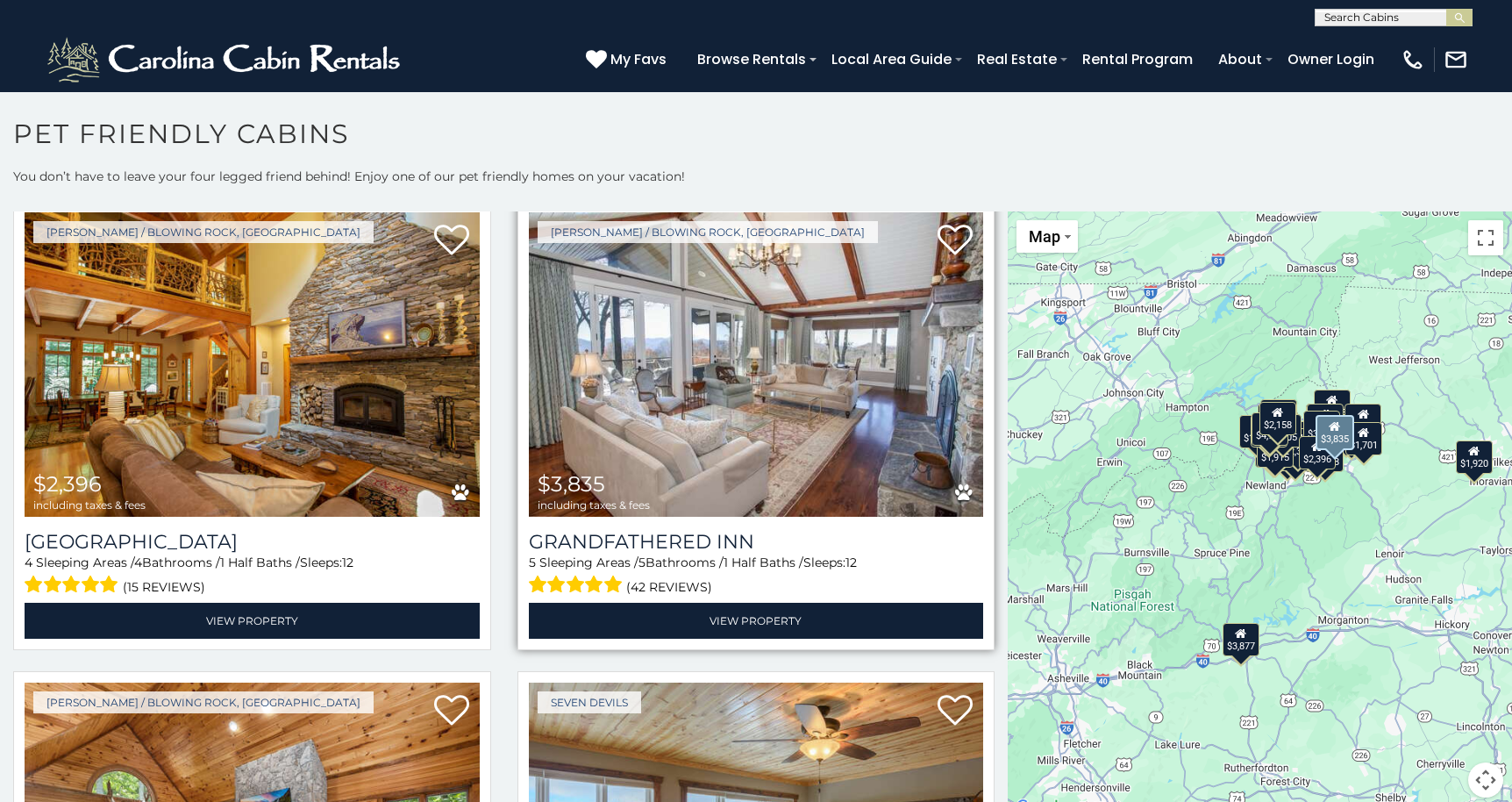
click at [605, 389] on img at bounding box center [756, 364] width 455 height 304
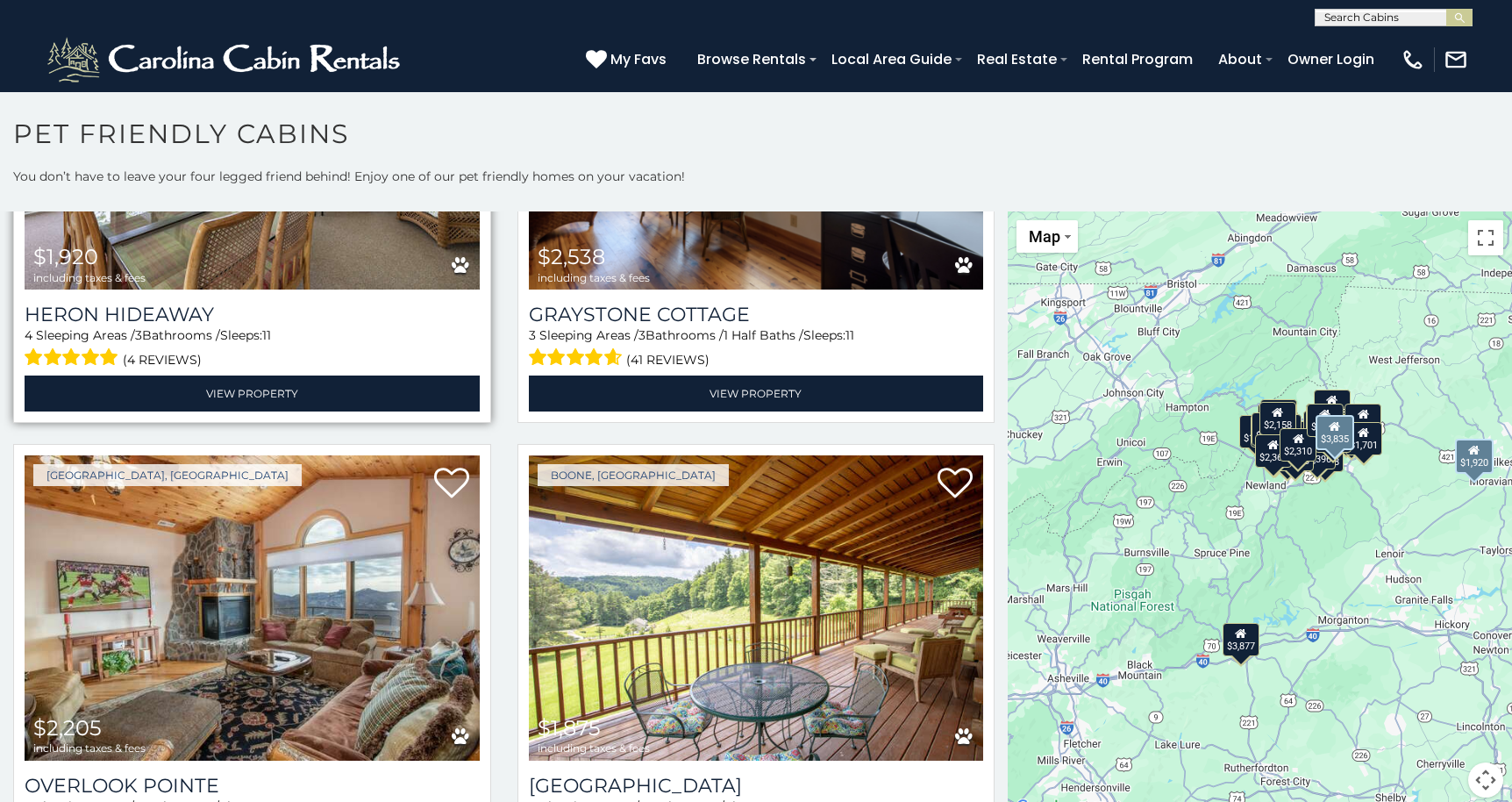
scroll to position [5954, 0]
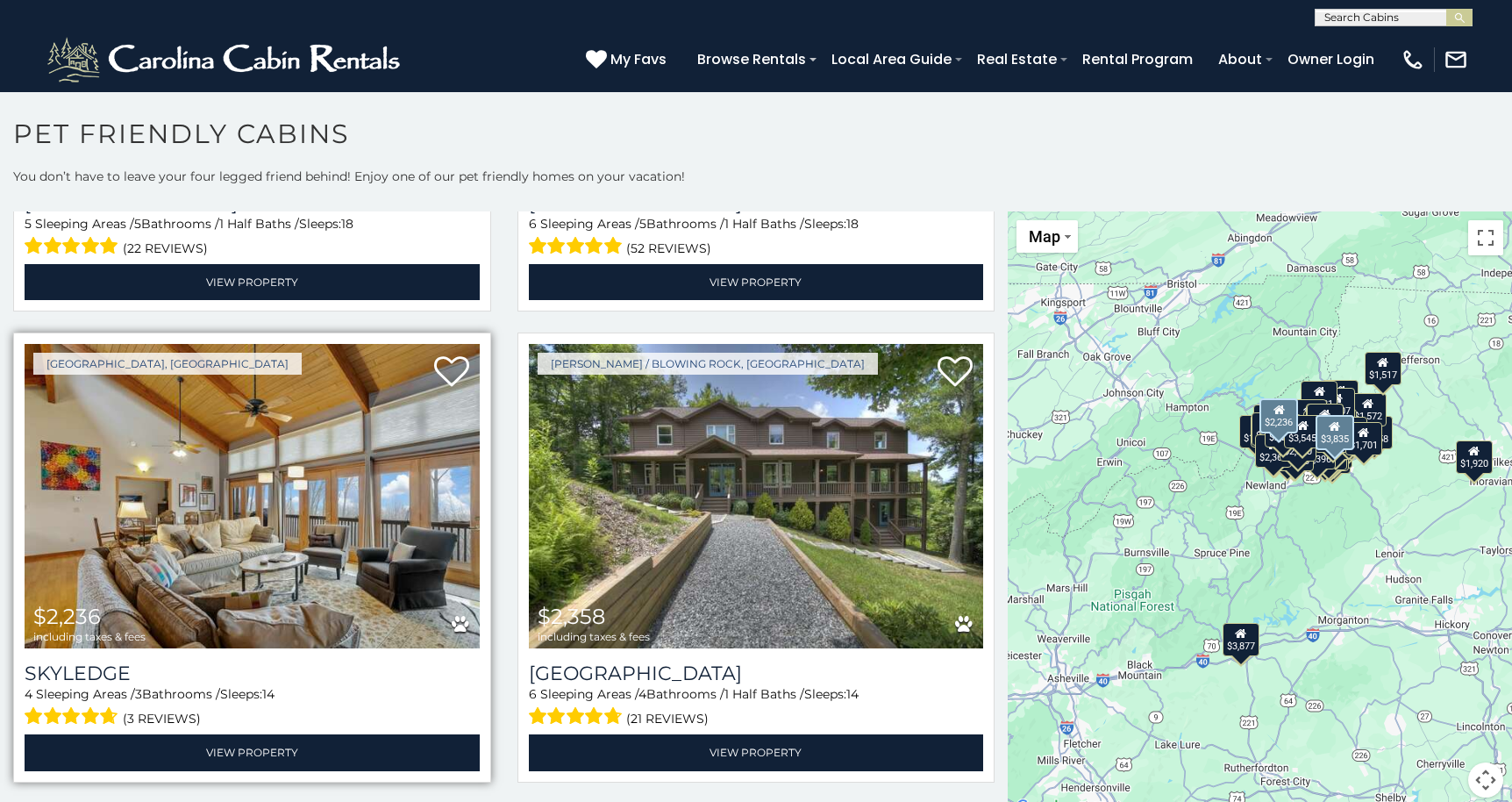
scroll to position [7447, 0]
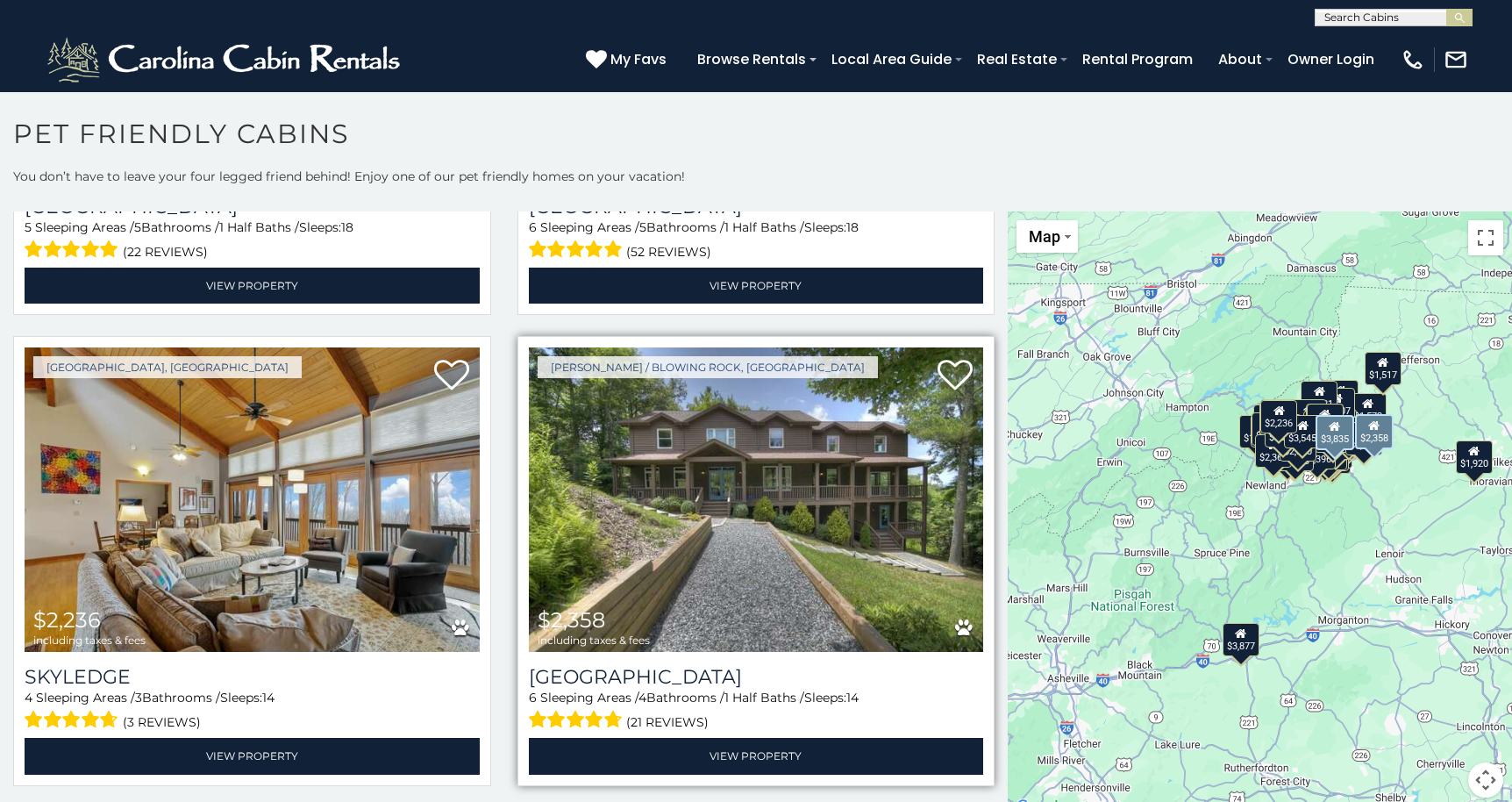
click at [680, 433] on img at bounding box center [756, 499] width 455 height 304
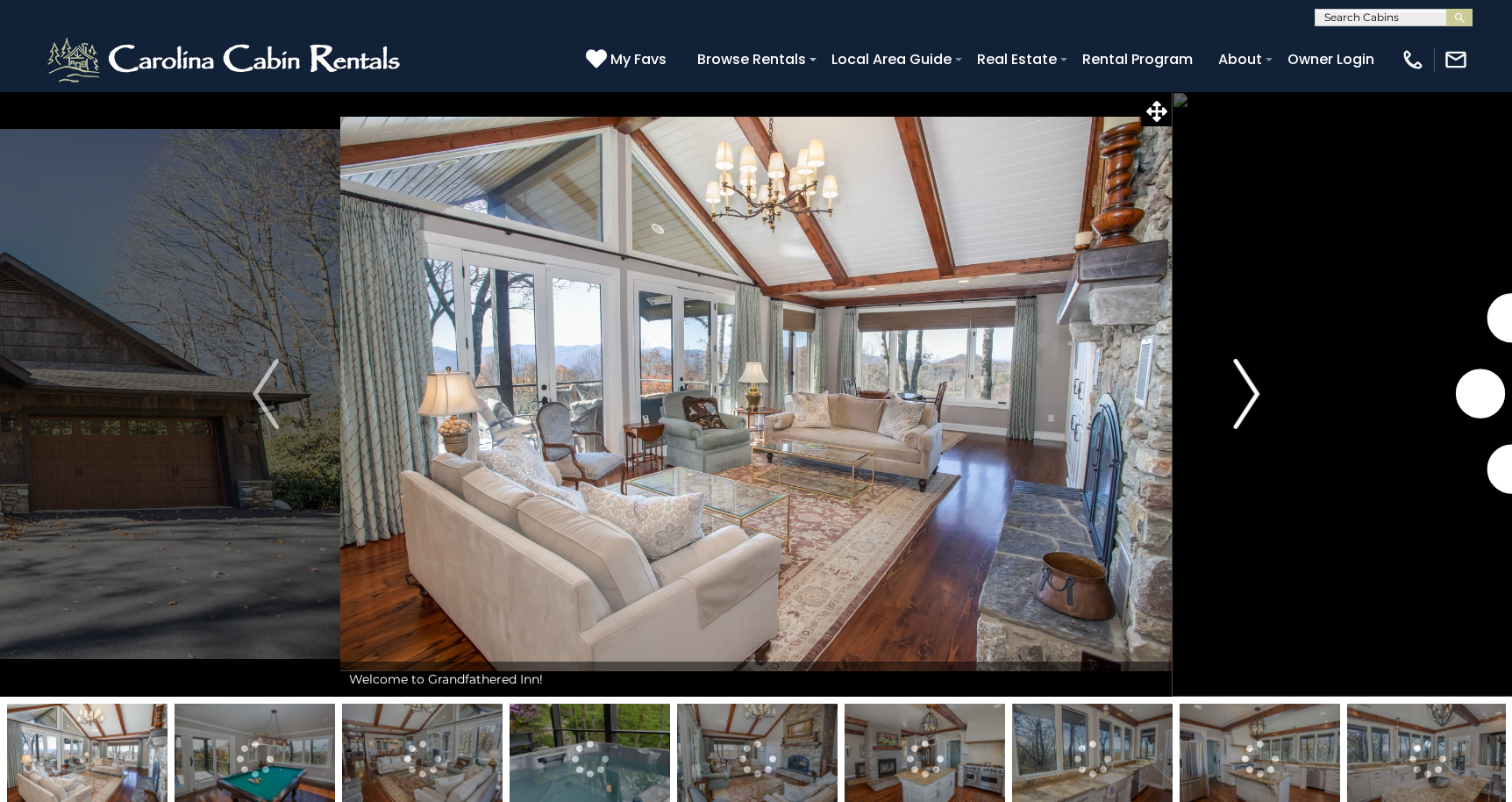
click at [1245, 394] on img "Next" at bounding box center [1246, 393] width 26 height 71
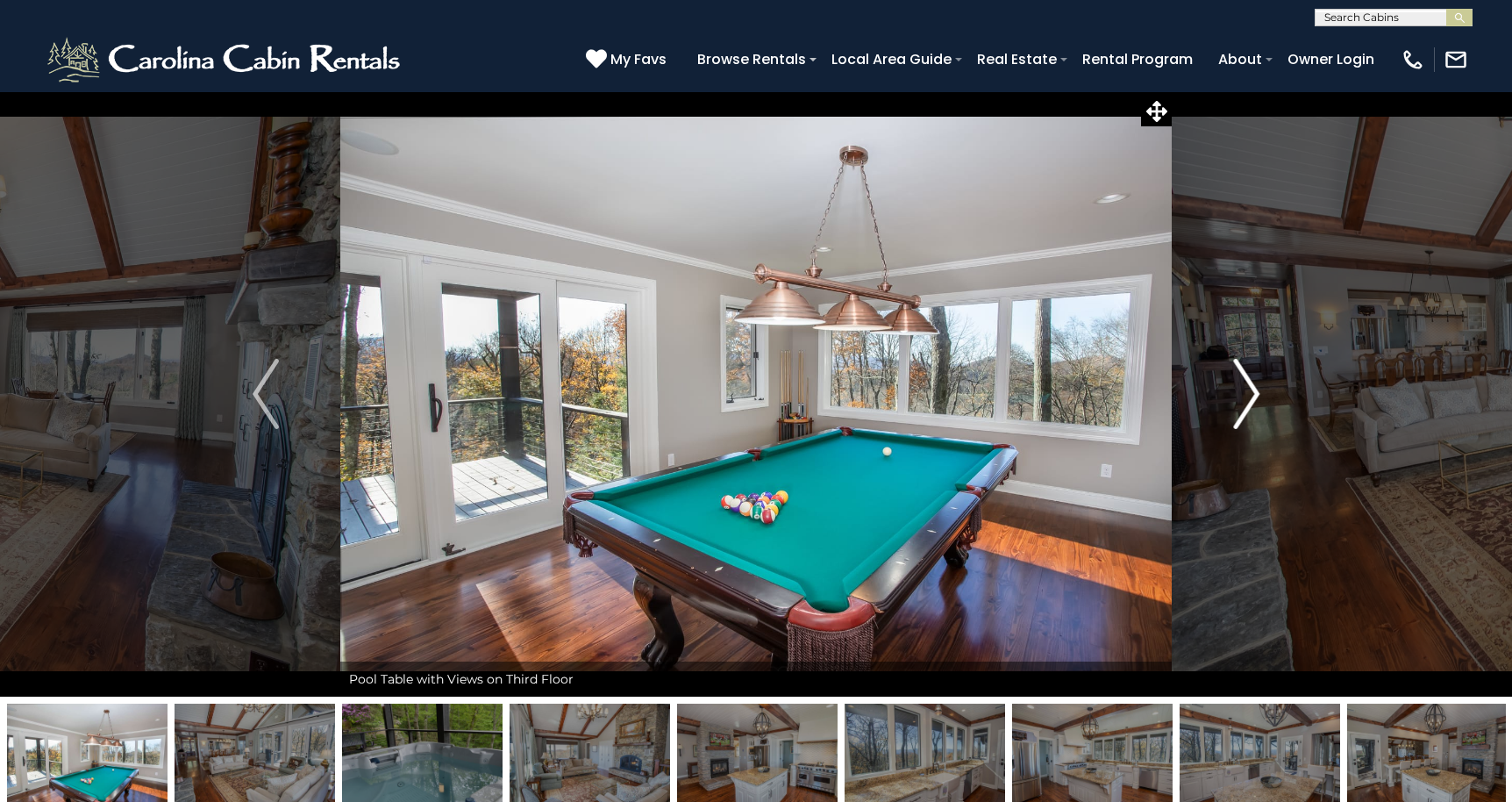
click at [1245, 394] on img "Next" at bounding box center [1246, 393] width 26 height 71
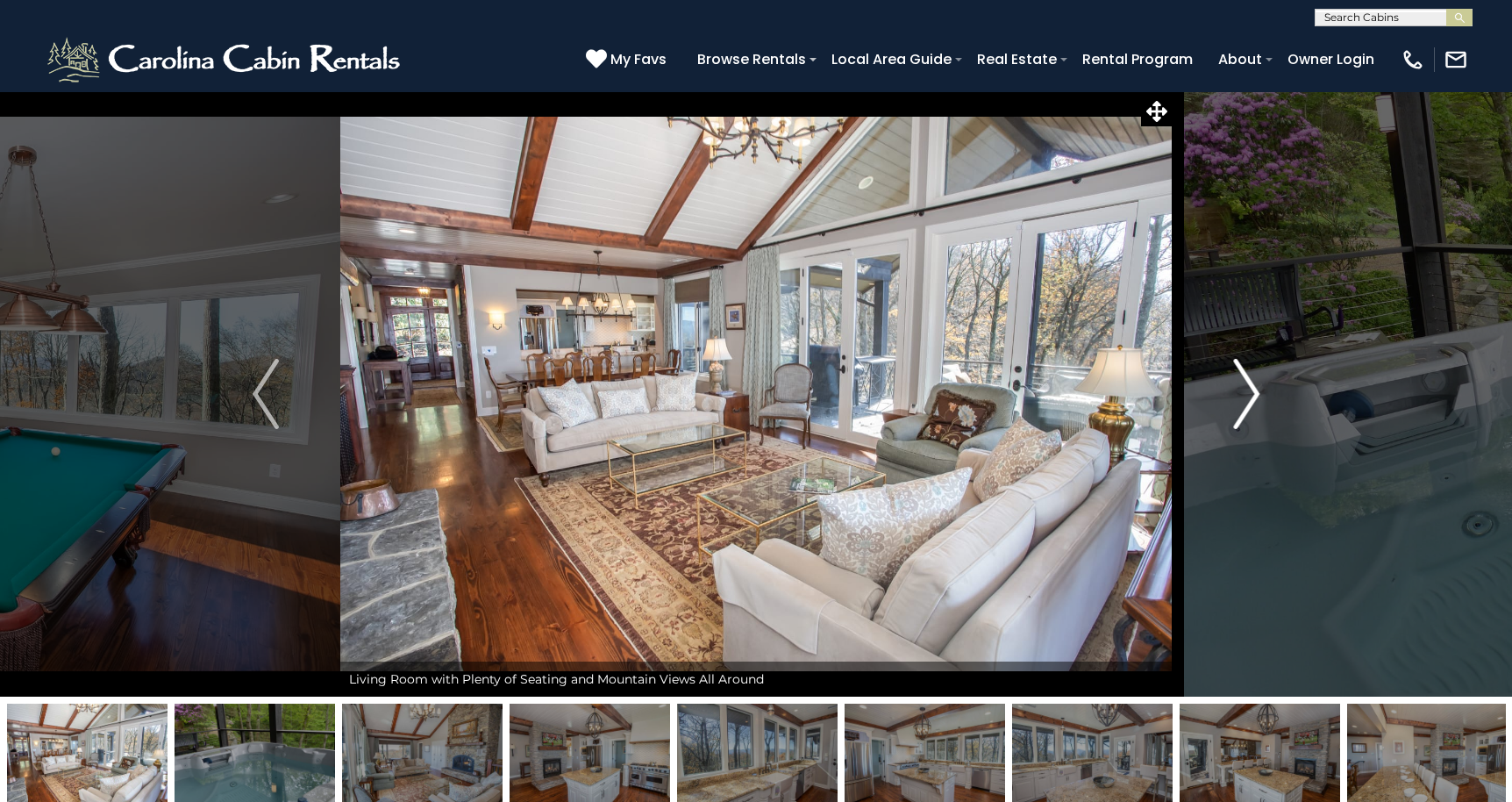
click at [1245, 394] on img "Next" at bounding box center [1246, 393] width 26 height 71
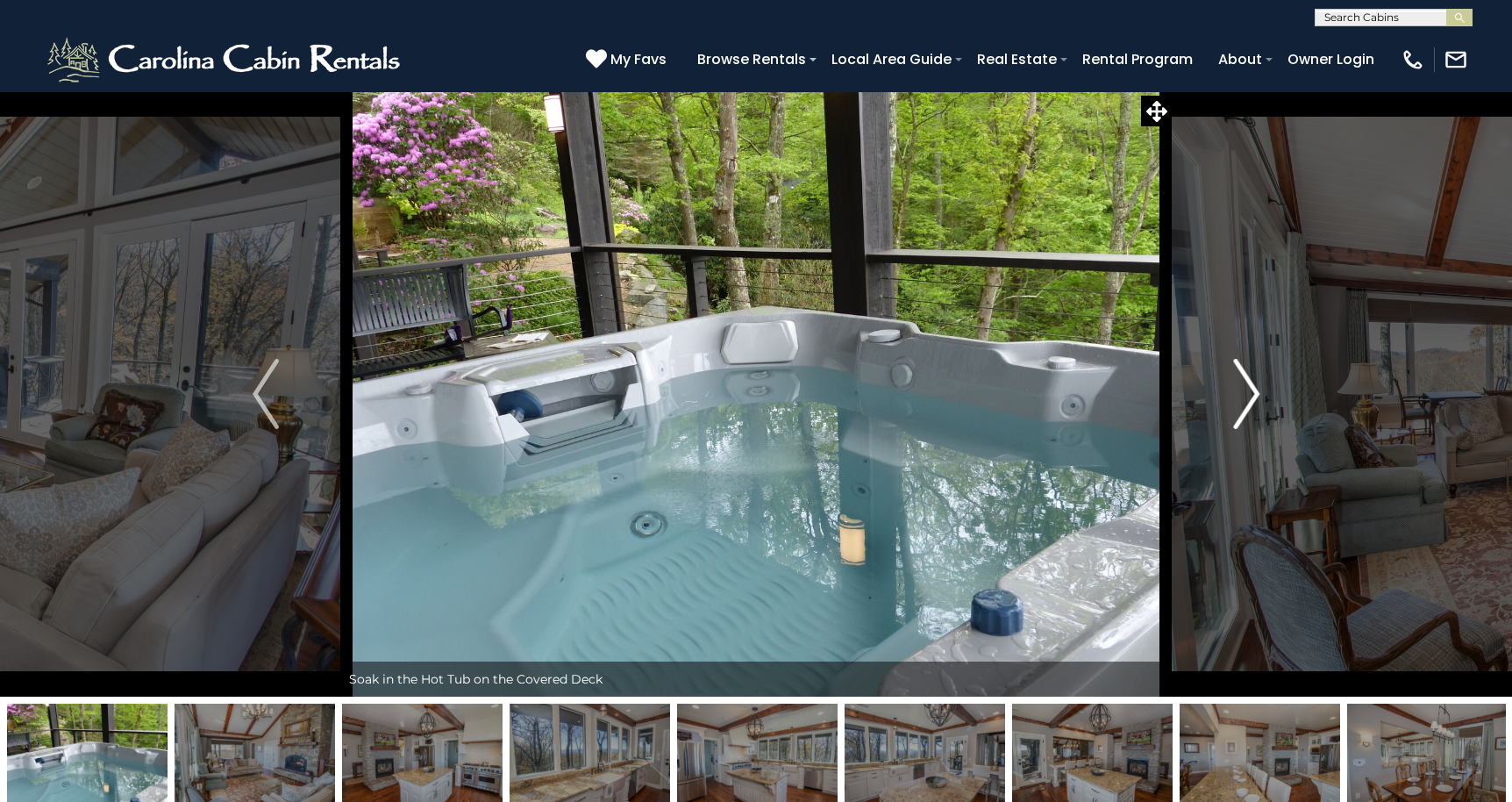
click at [1245, 394] on img "Next" at bounding box center [1246, 393] width 26 height 71
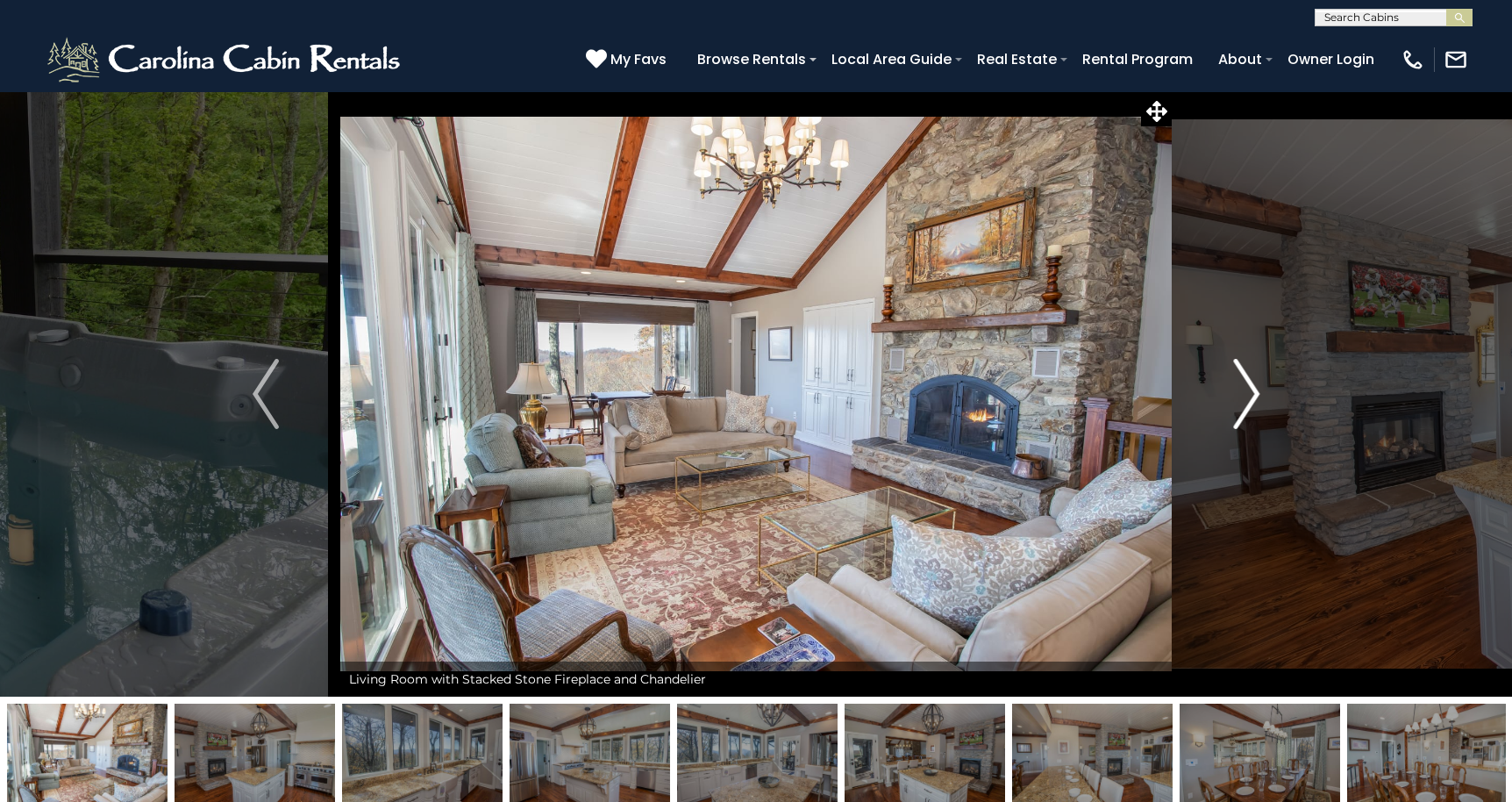
click at [1245, 394] on img "Next" at bounding box center [1246, 393] width 26 height 71
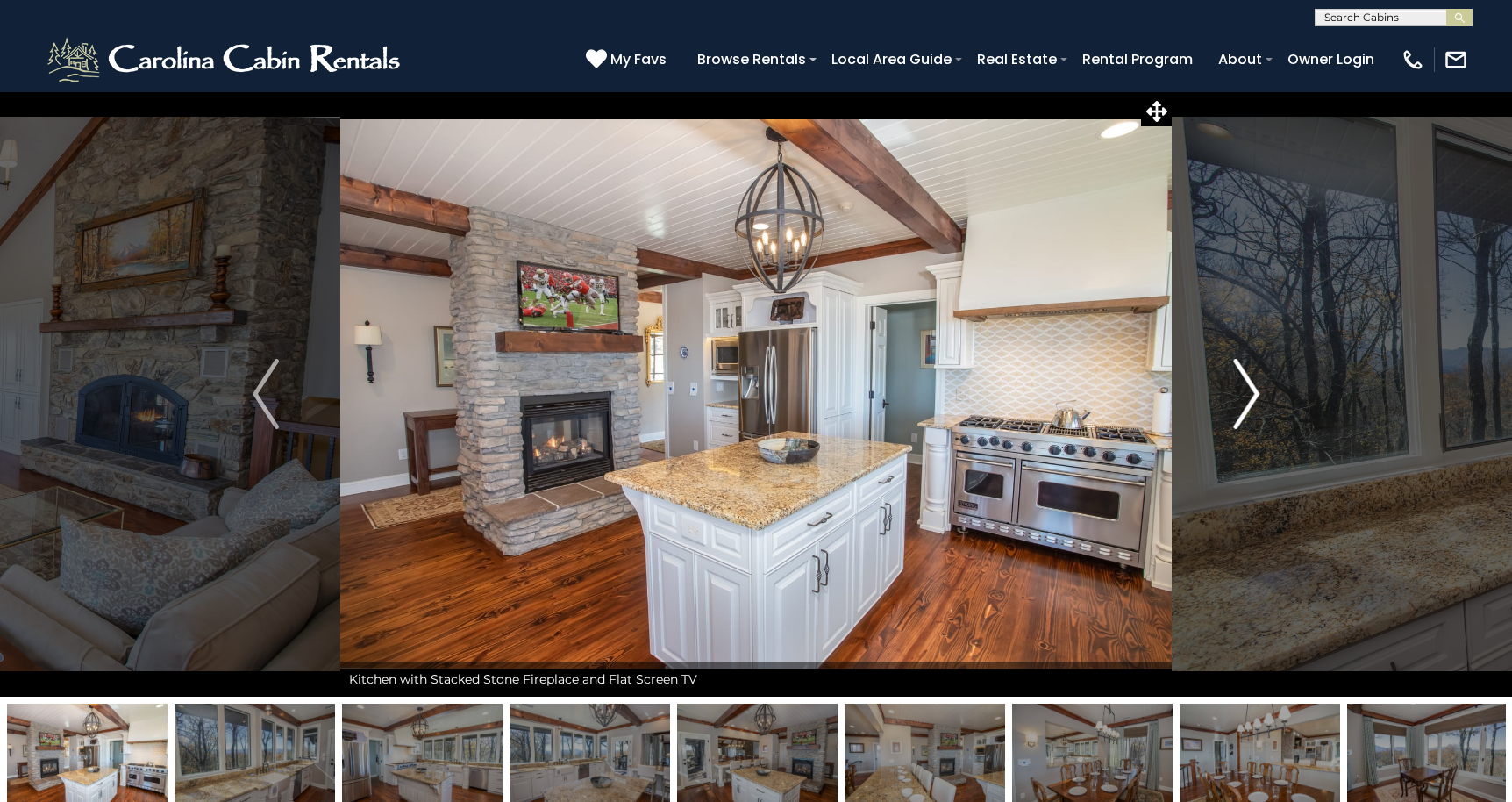
click at [1245, 394] on img "Next" at bounding box center [1246, 393] width 26 height 71
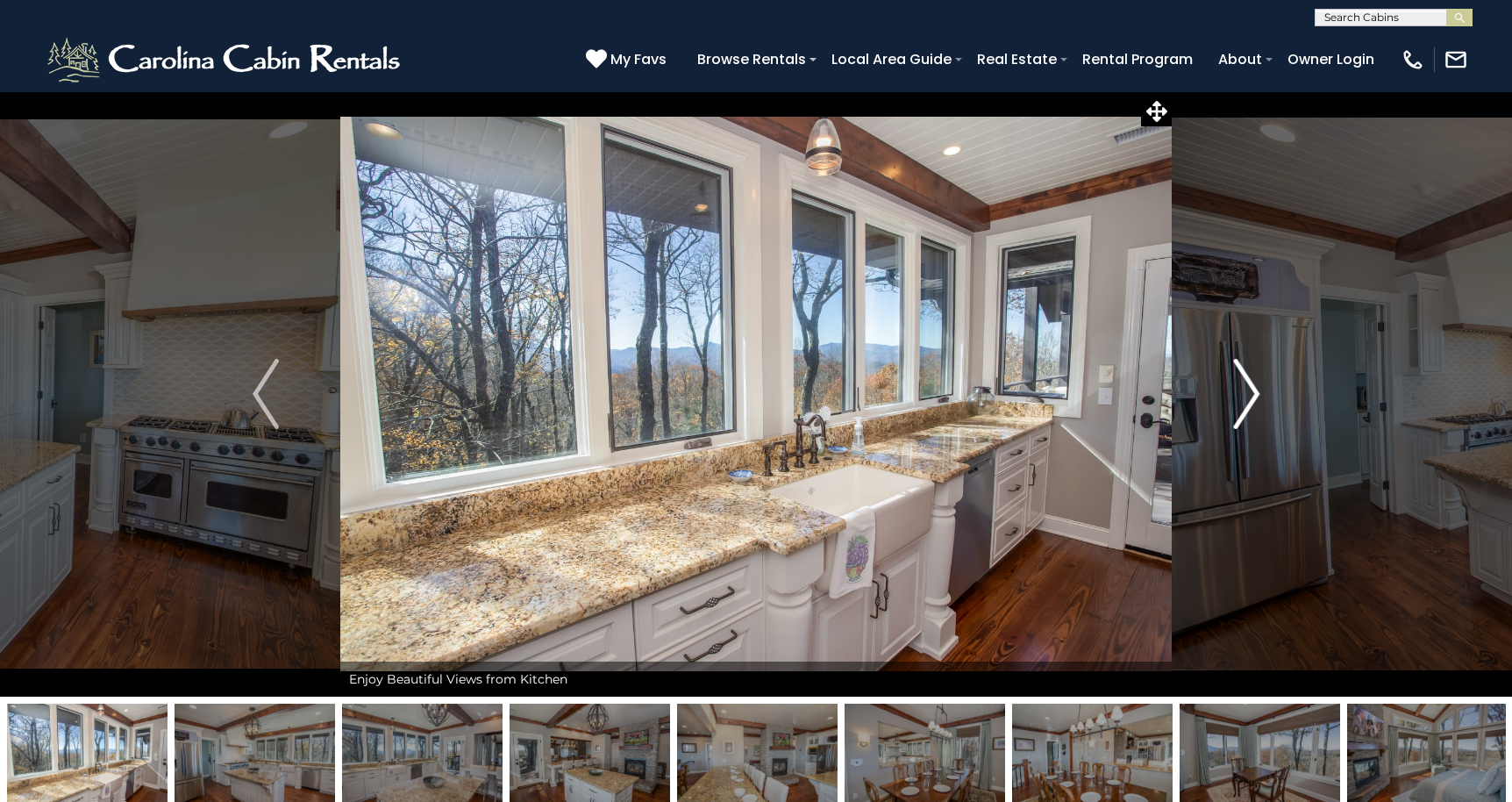
click at [1245, 394] on img "Next" at bounding box center [1246, 393] width 26 height 71
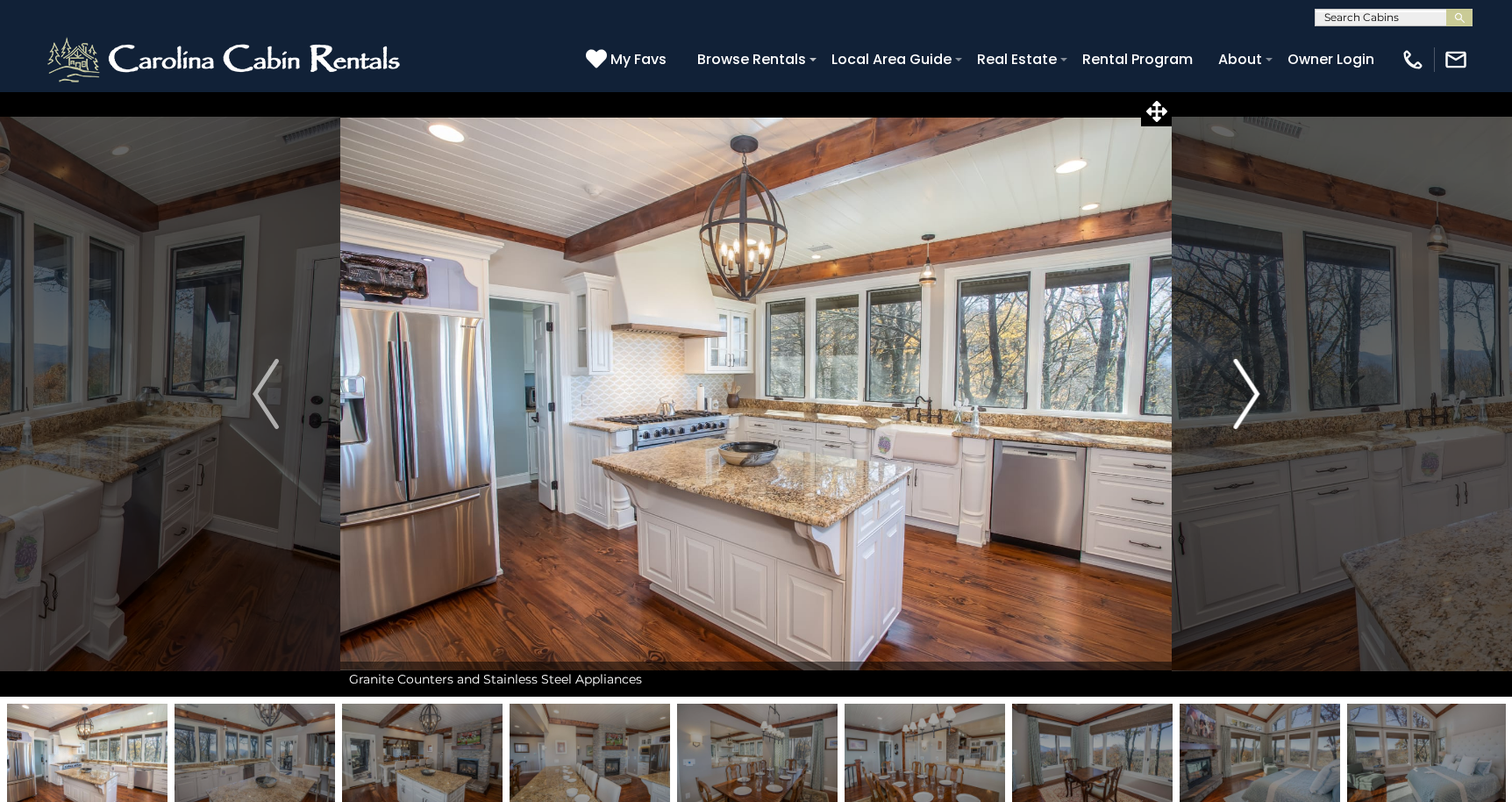
click at [1245, 394] on img "Next" at bounding box center [1246, 393] width 26 height 71
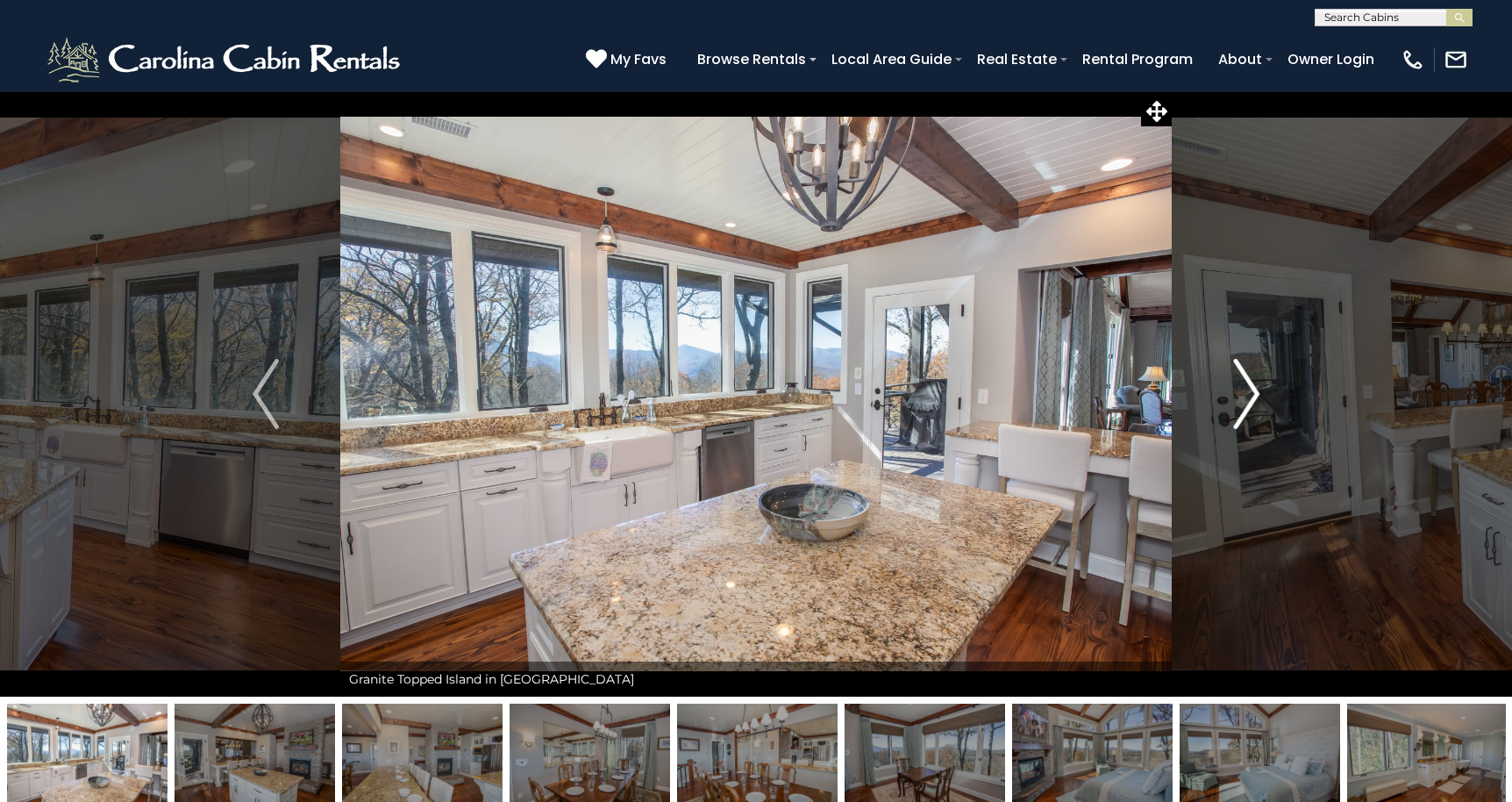
click at [1245, 394] on img "Next" at bounding box center [1246, 393] width 26 height 71
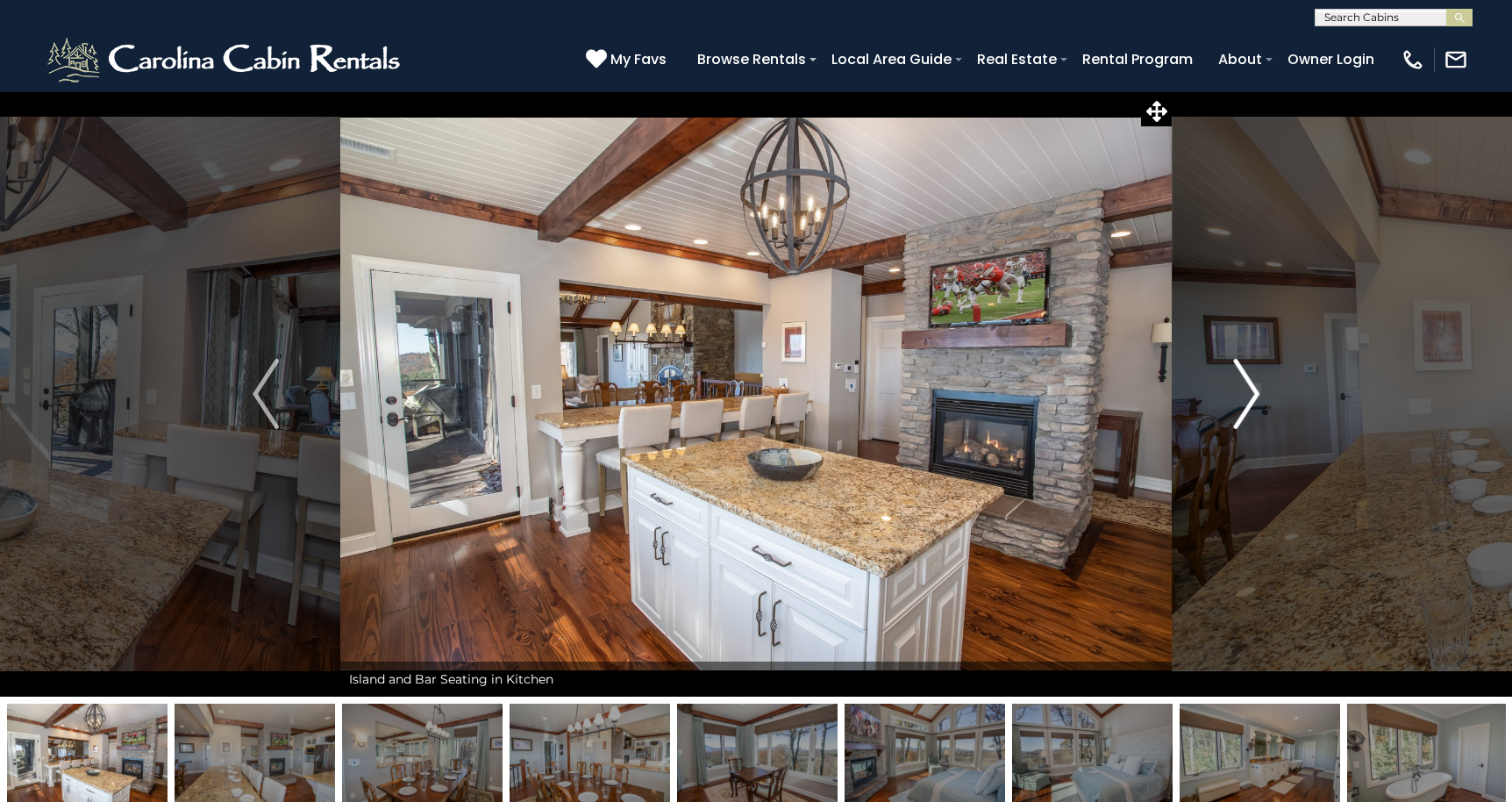
click at [1245, 394] on img "Next" at bounding box center [1246, 393] width 26 height 71
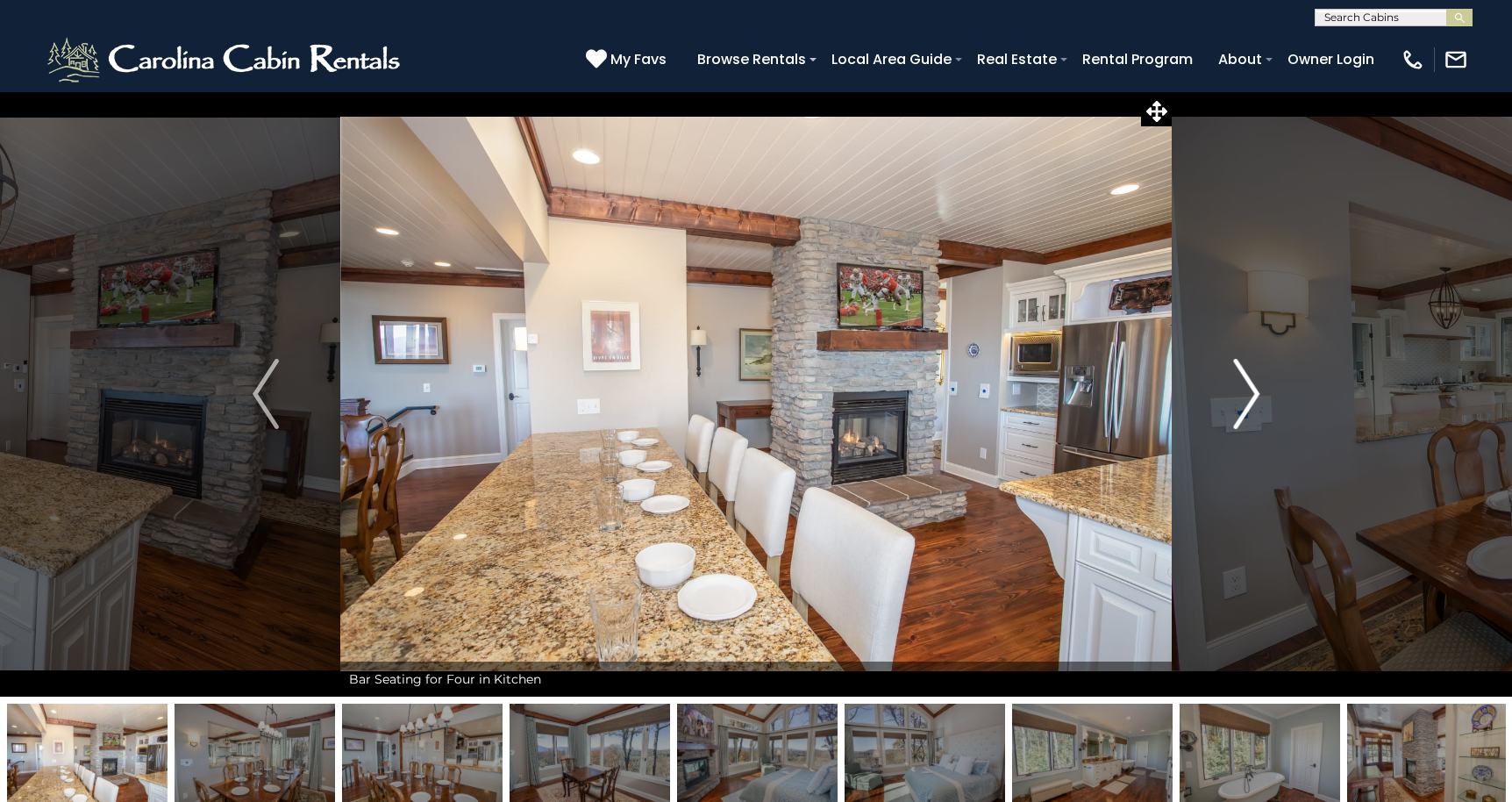
click at [1245, 394] on img "Next" at bounding box center [1246, 393] width 26 height 71
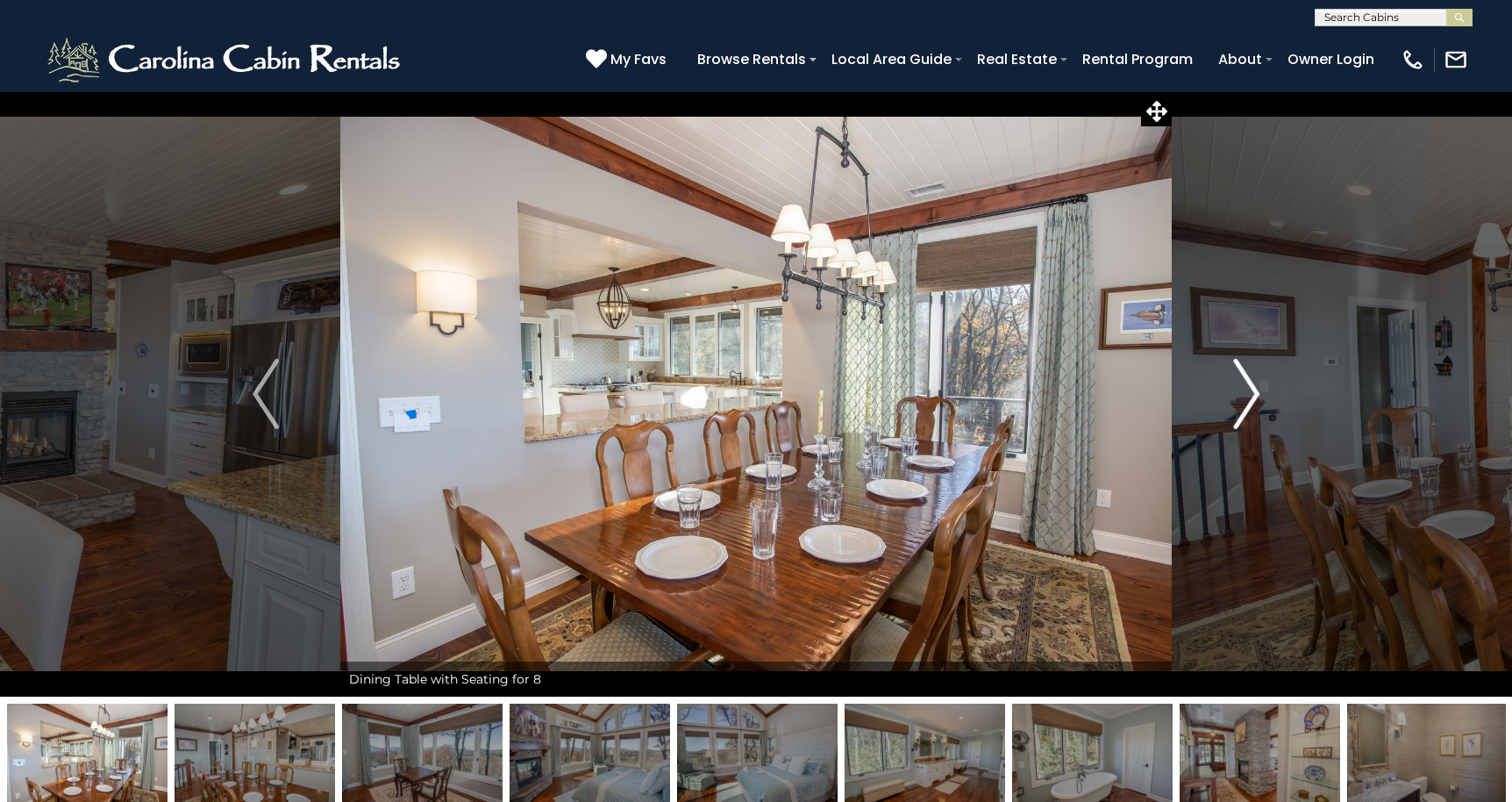
click at [1245, 394] on img "Next" at bounding box center [1246, 393] width 26 height 71
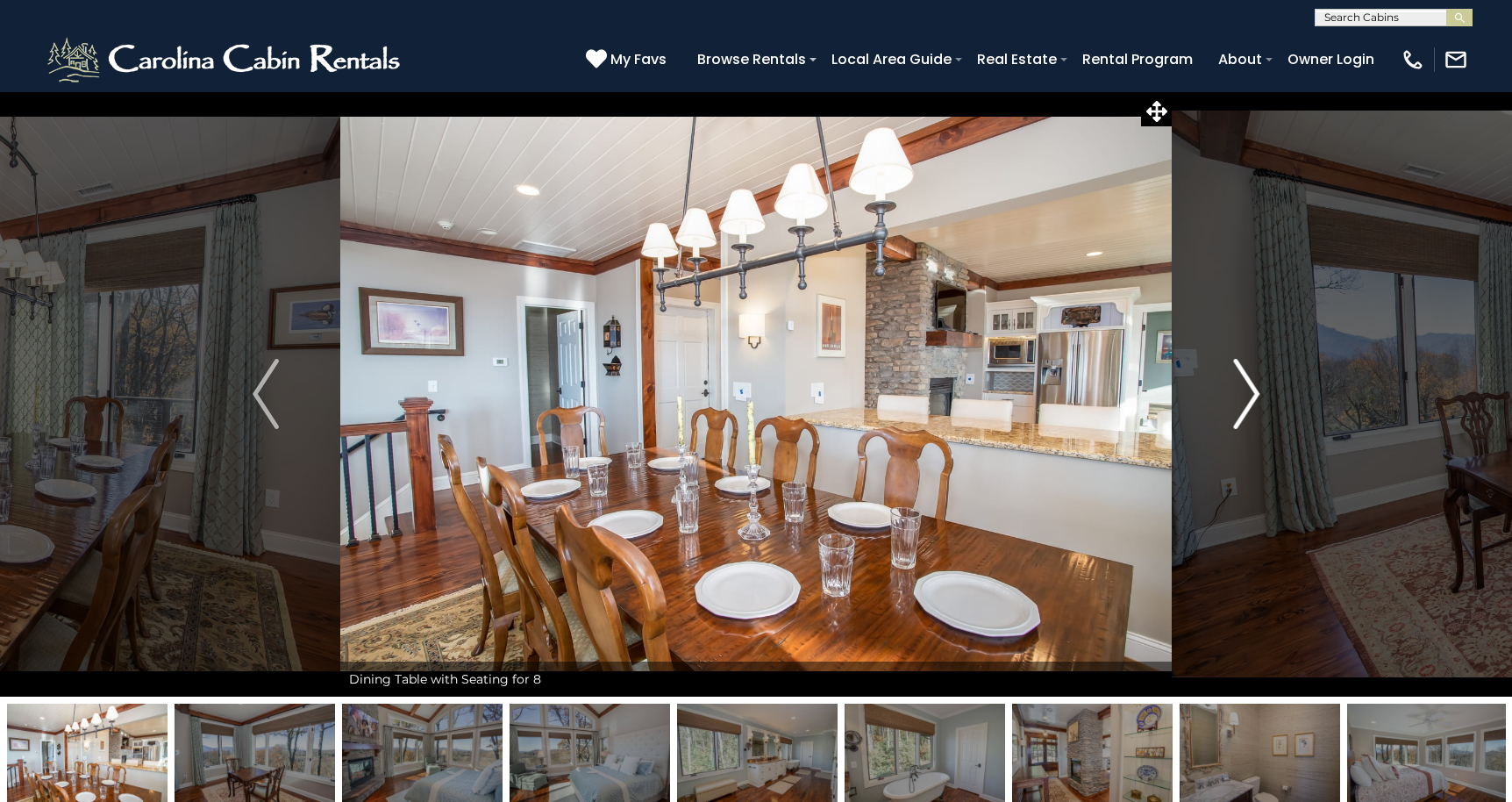
click at [1245, 394] on img "Next" at bounding box center [1246, 393] width 26 height 71
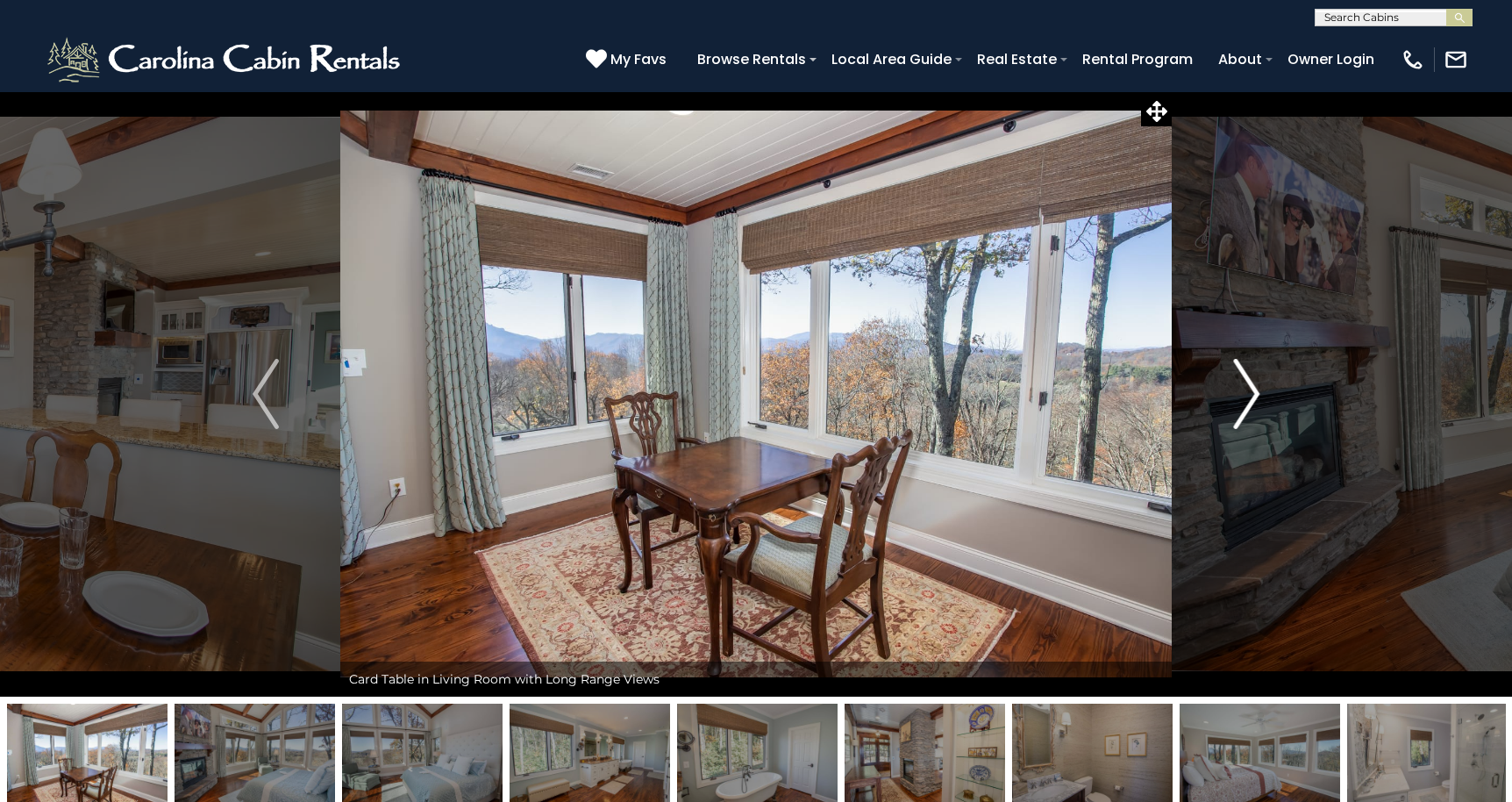
click at [1245, 394] on img "Next" at bounding box center [1246, 393] width 26 height 71
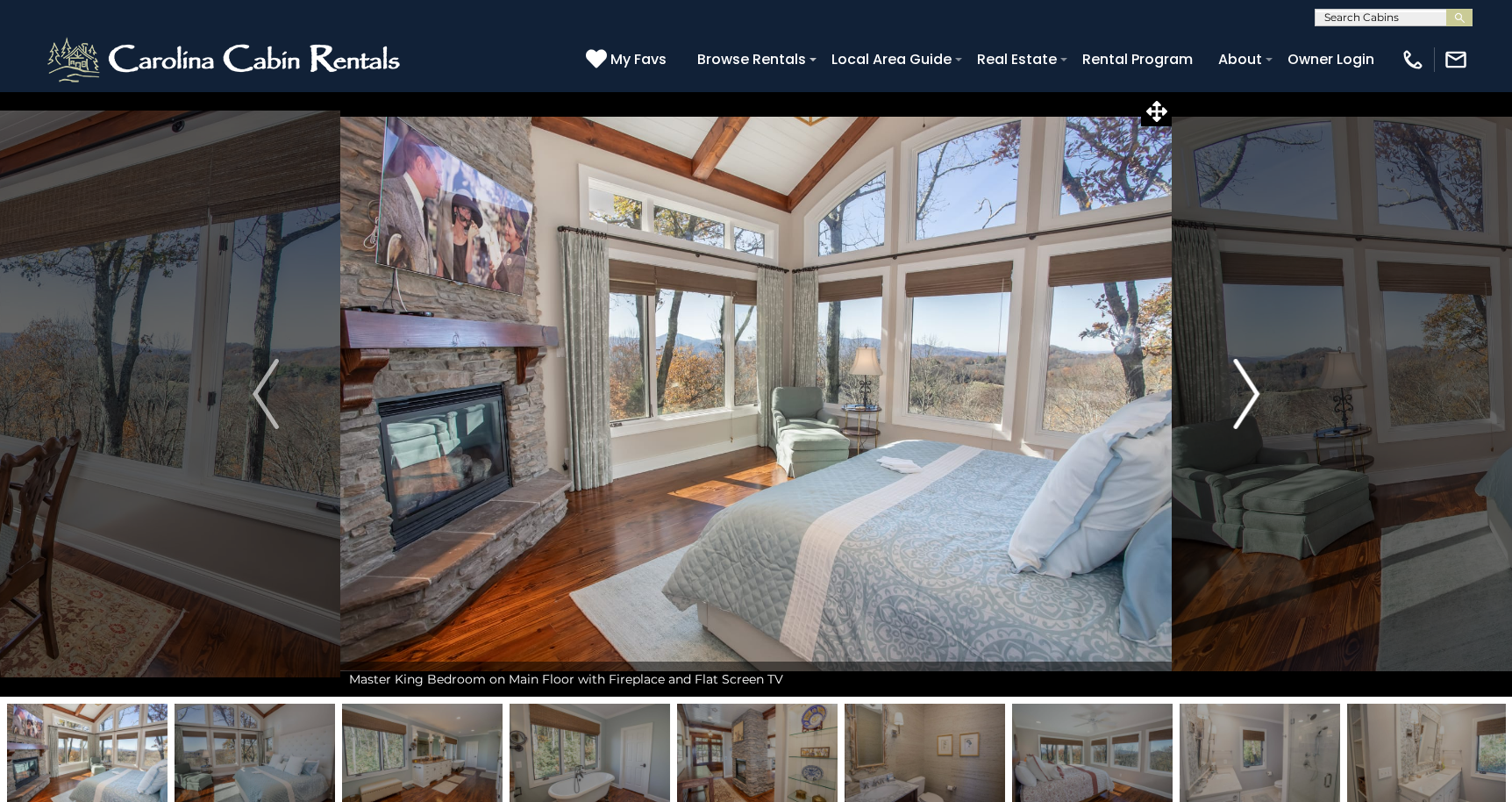
click at [1245, 394] on img "Next" at bounding box center [1246, 393] width 26 height 71
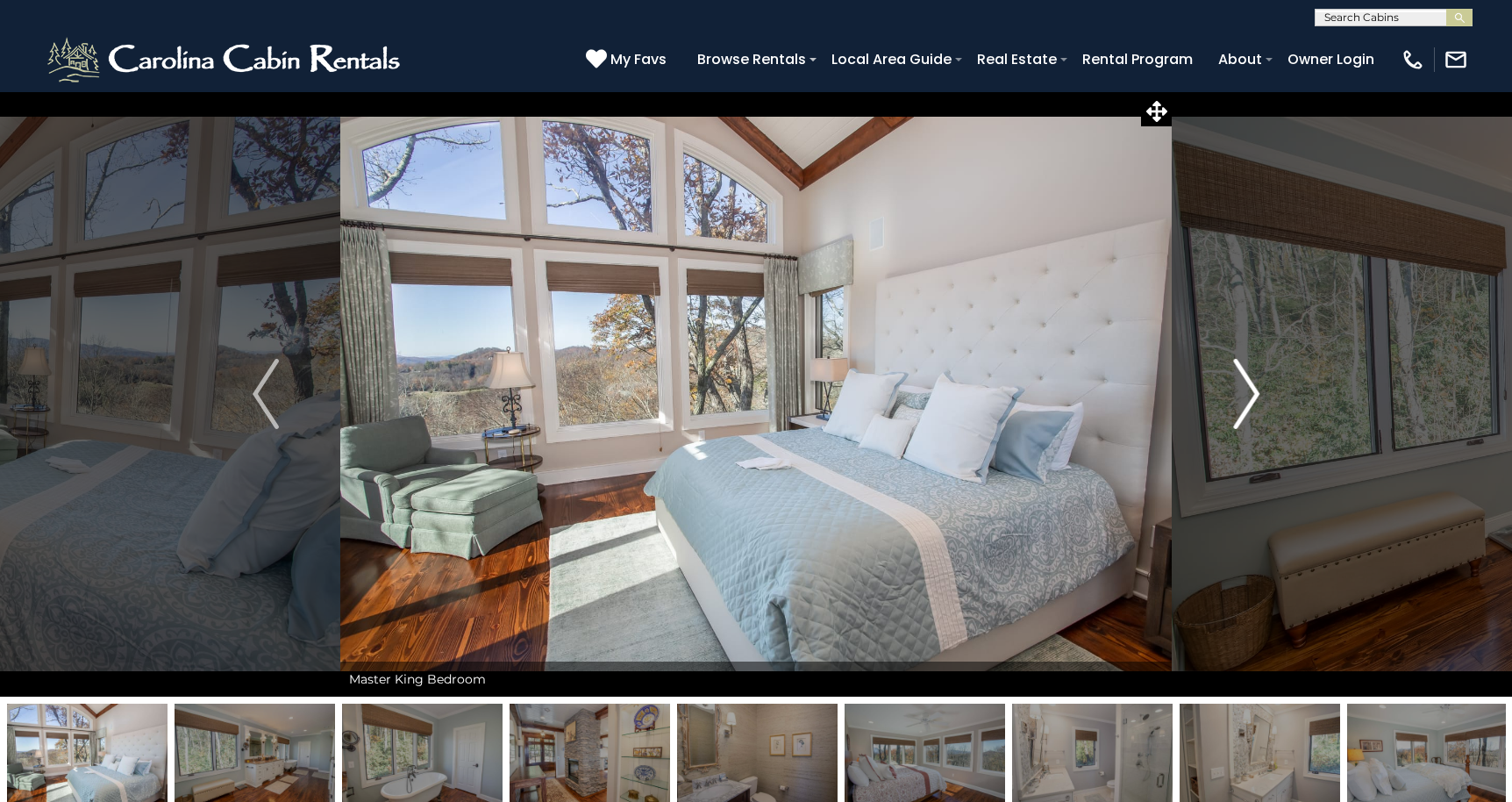
click at [1245, 394] on img "Next" at bounding box center [1246, 393] width 26 height 71
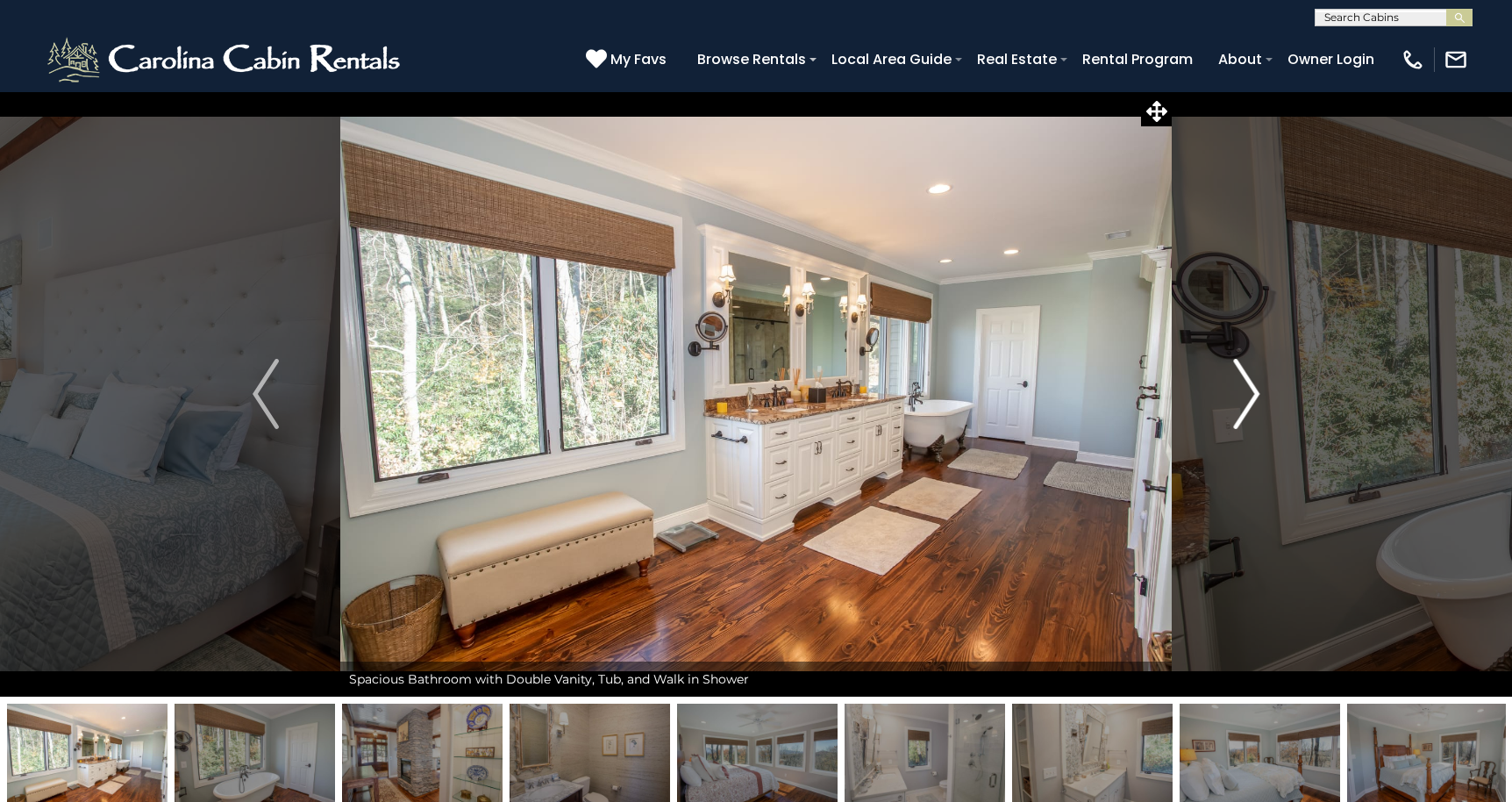
click at [1245, 394] on img "Next" at bounding box center [1246, 393] width 26 height 71
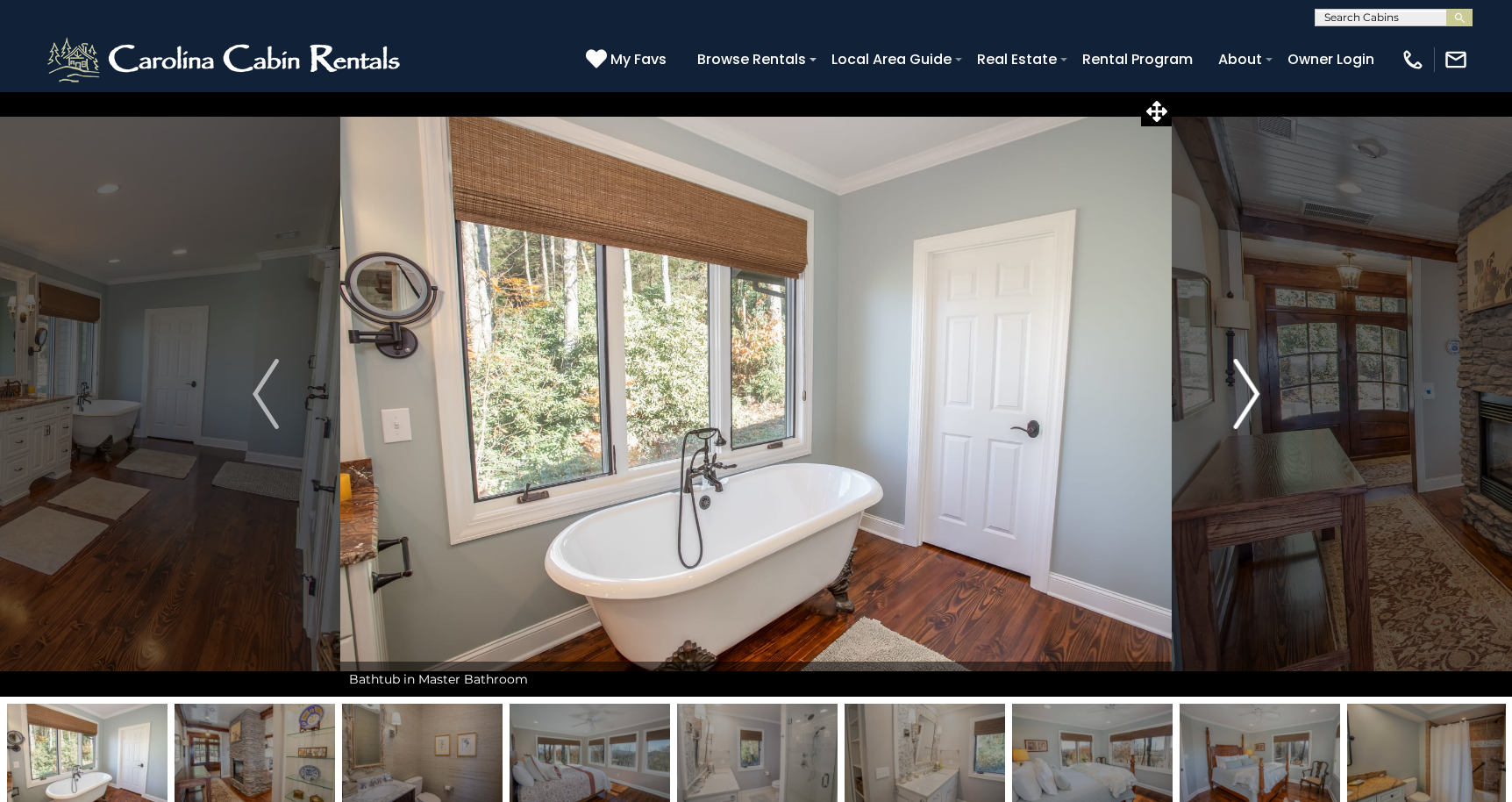
click at [1245, 394] on img "Next" at bounding box center [1246, 393] width 26 height 71
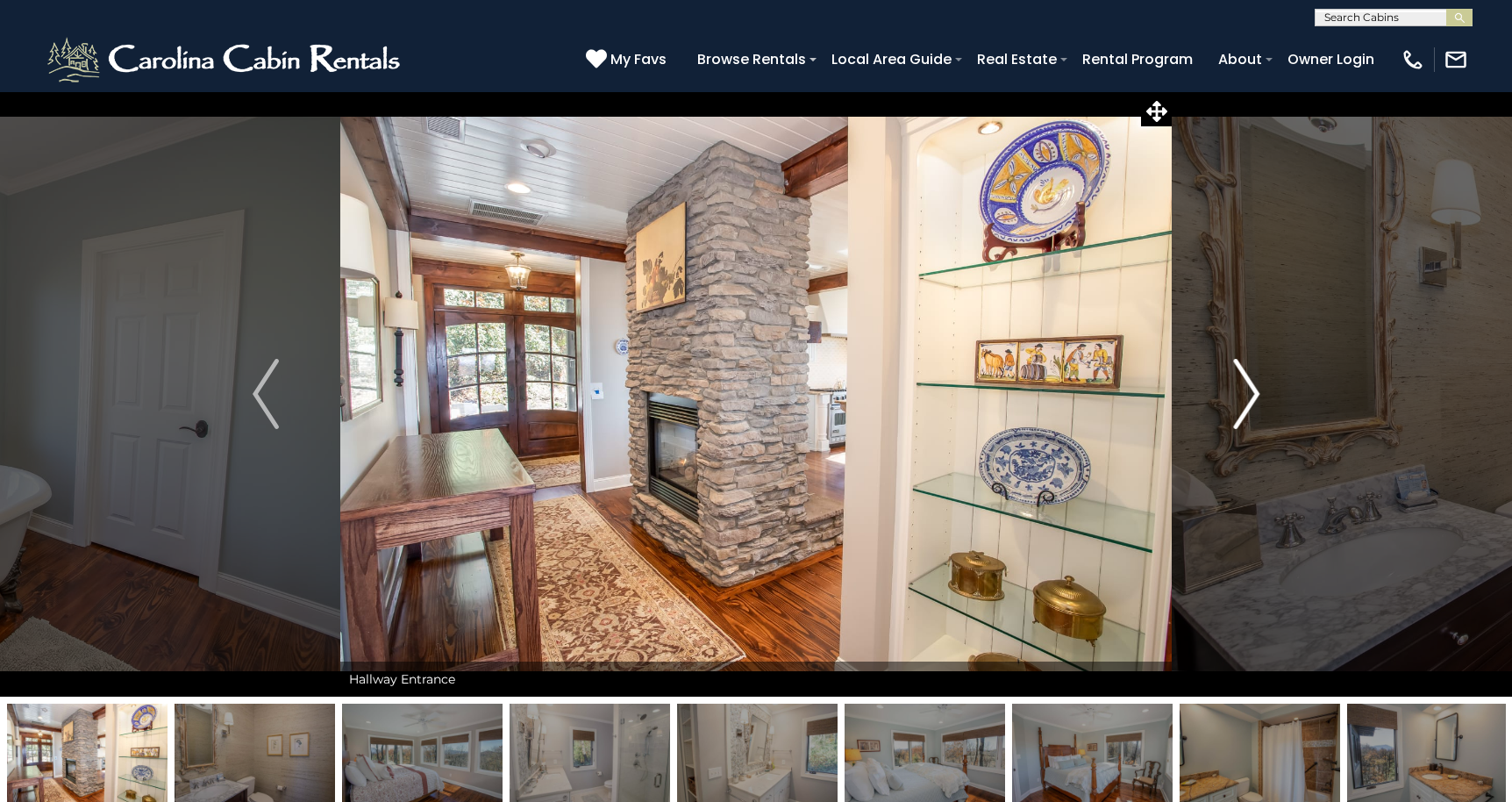
click at [1245, 394] on img "Next" at bounding box center [1246, 393] width 26 height 71
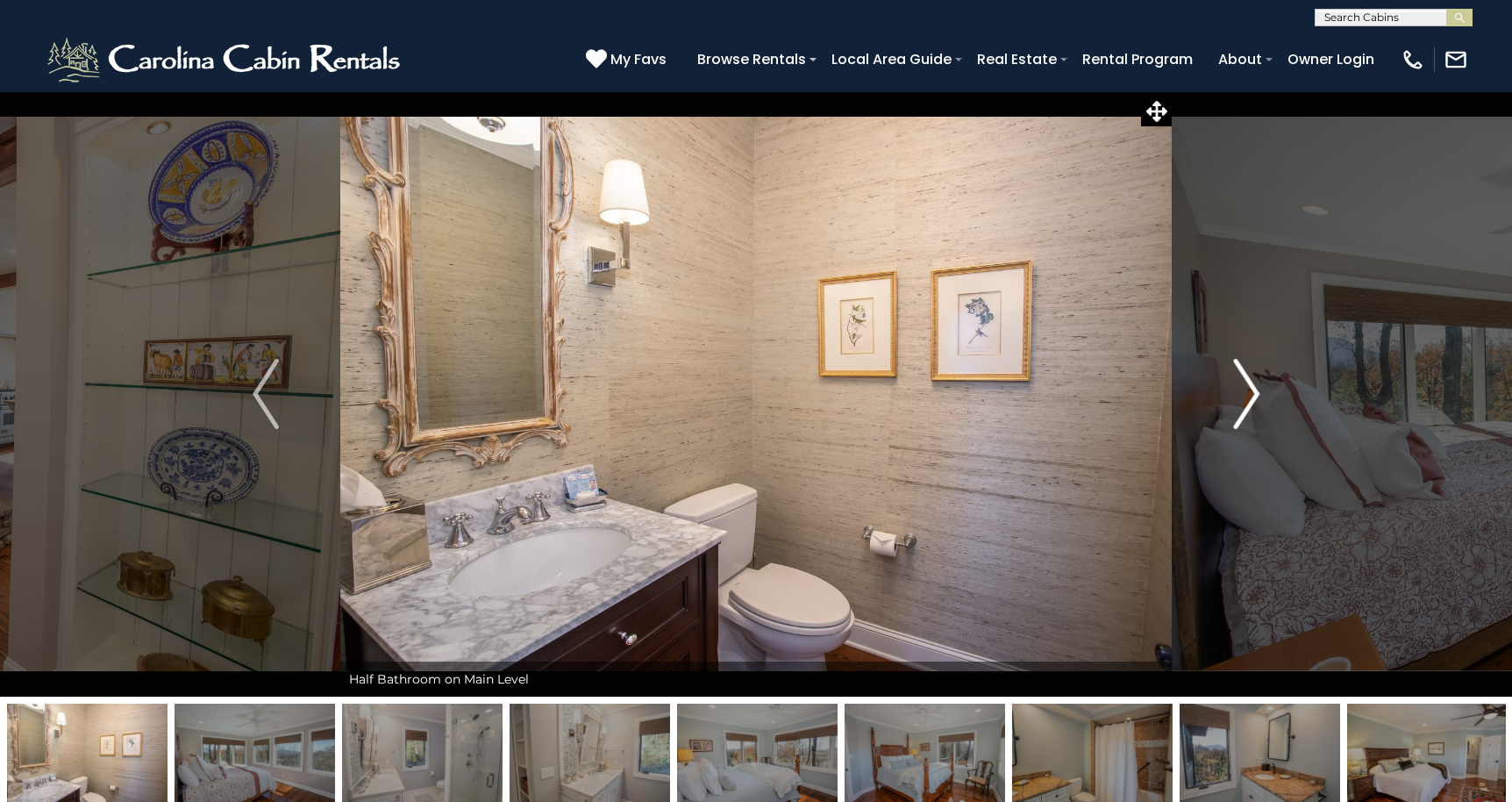
click at [1245, 394] on img "Next" at bounding box center [1246, 393] width 26 height 71
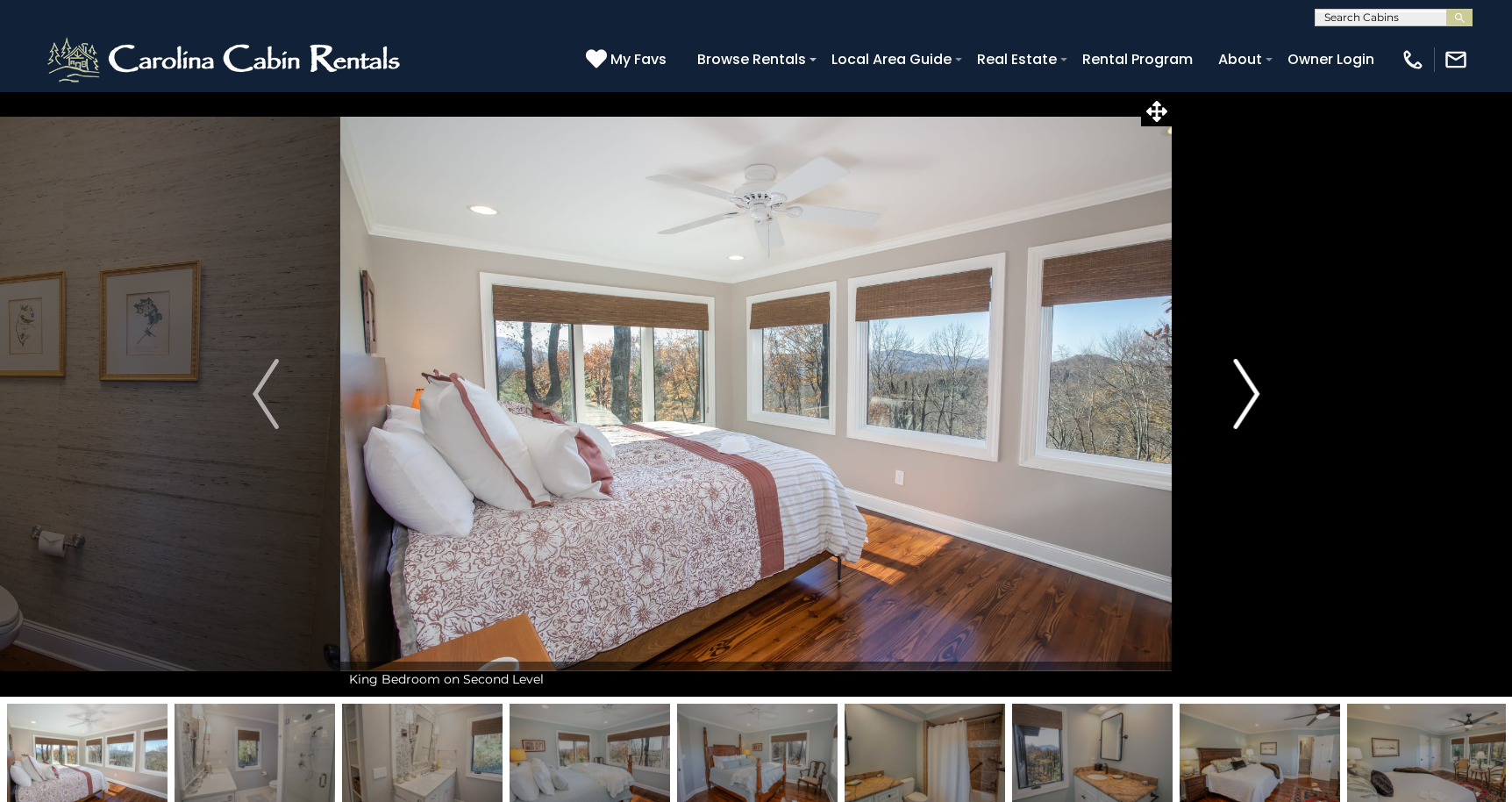
click at [1245, 394] on img "Next" at bounding box center [1246, 393] width 26 height 71
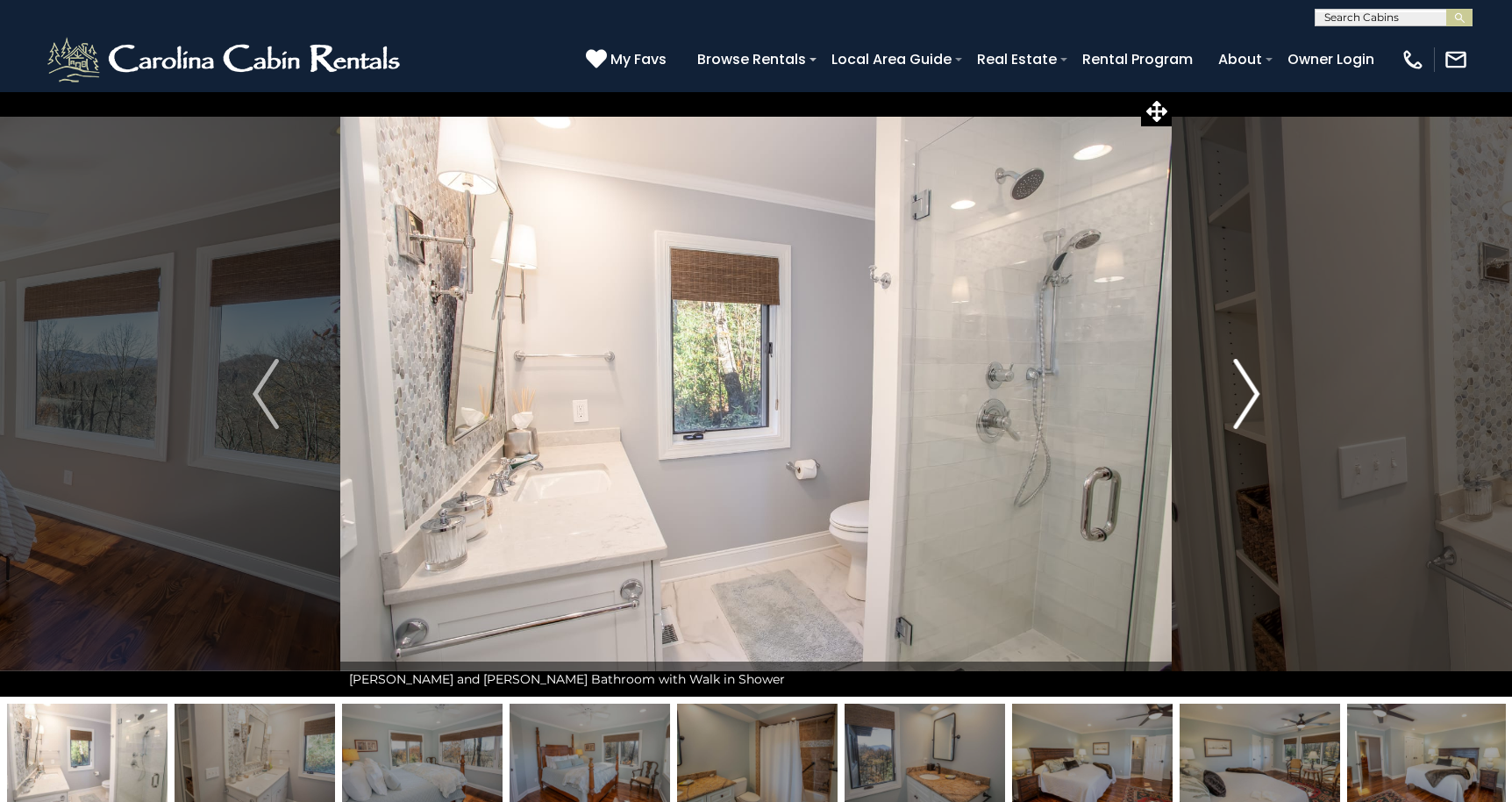
click at [1245, 394] on img "Next" at bounding box center [1246, 393] width 26 height 71
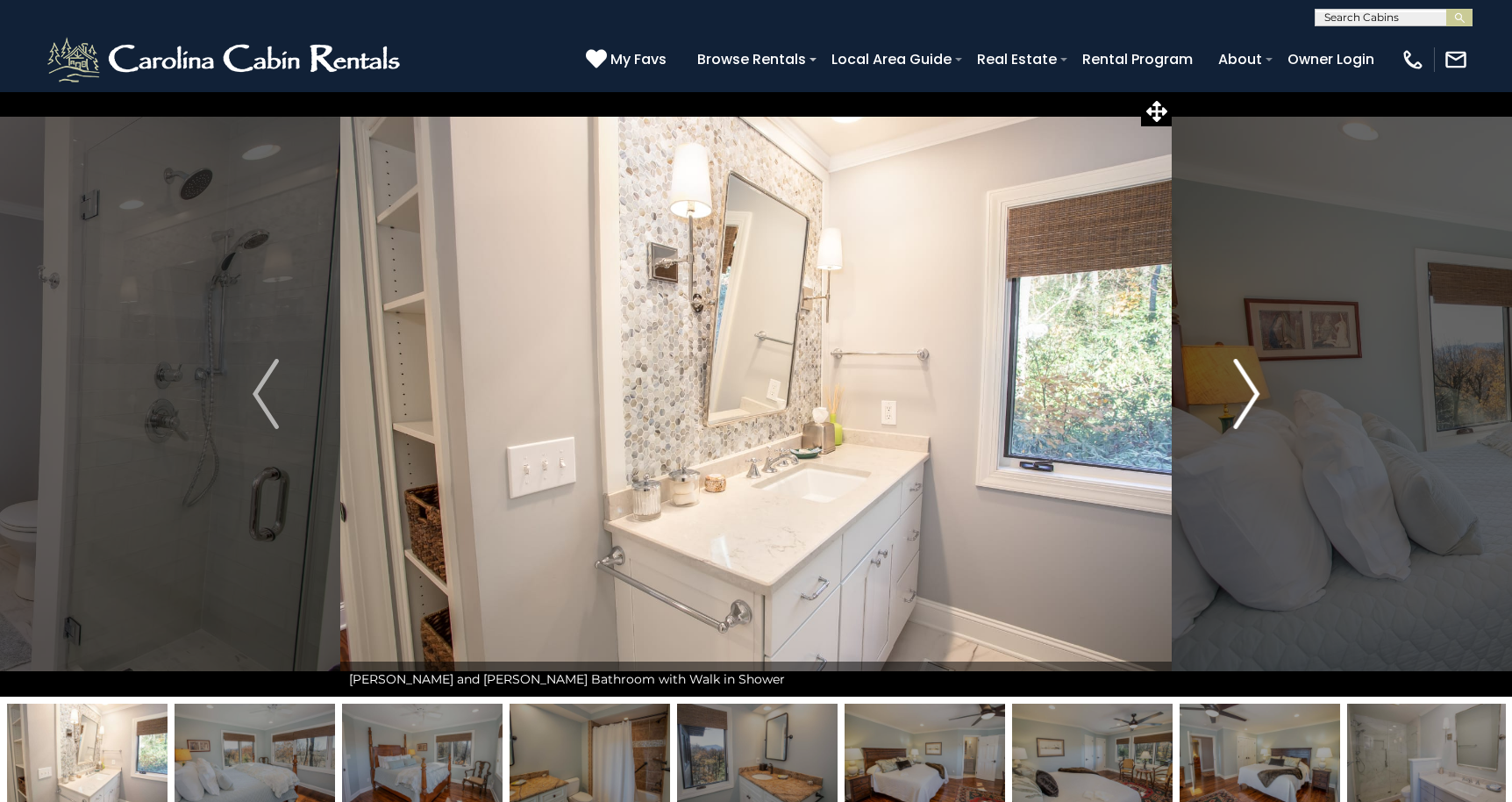
click at [1245, 394] on img "Next" at bounding box center [1246, 393] width 26 height 71
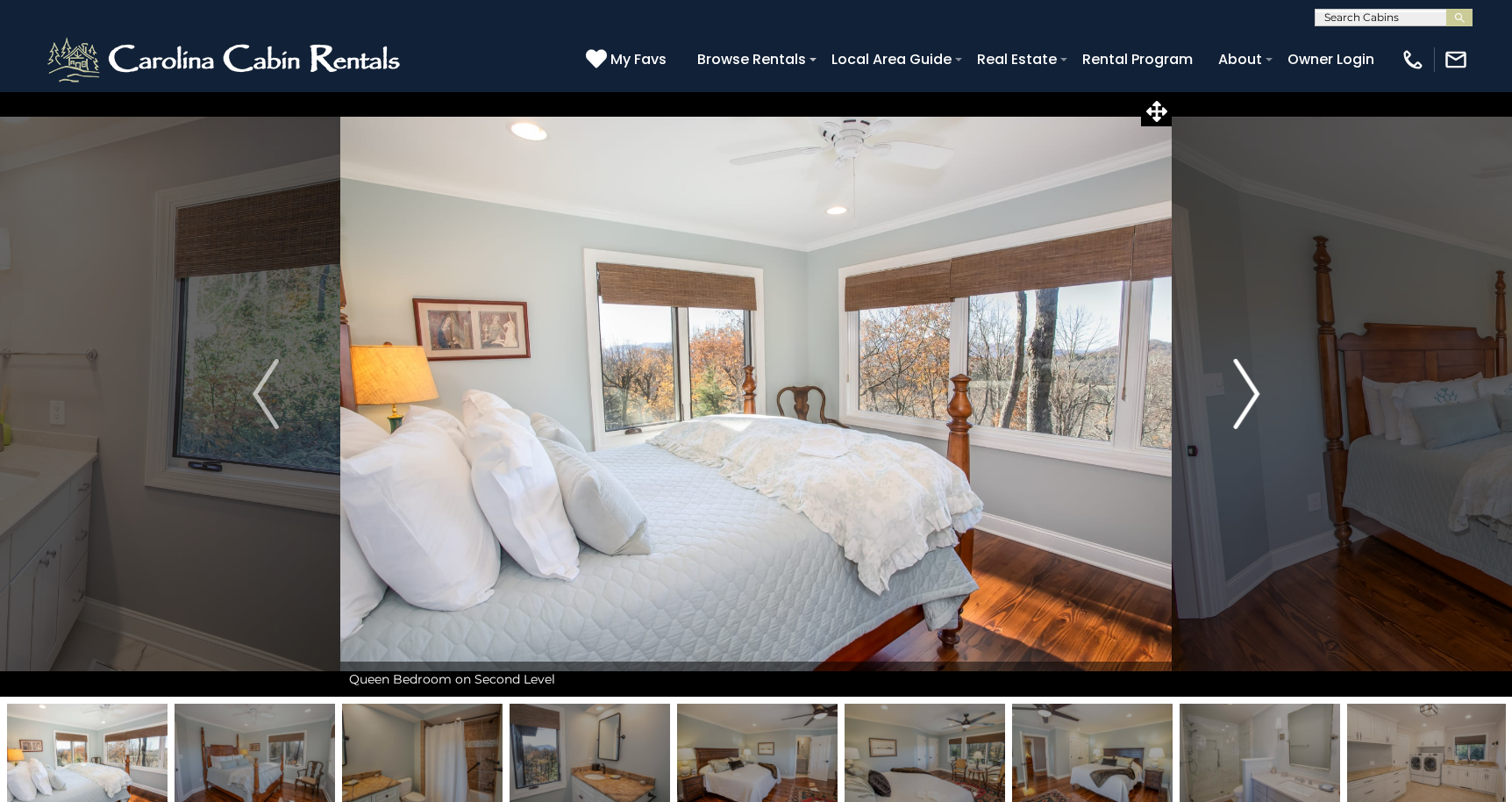
click at [1245, 394] on img "Next" at bounding box center [1246, 393] width 26 height 71
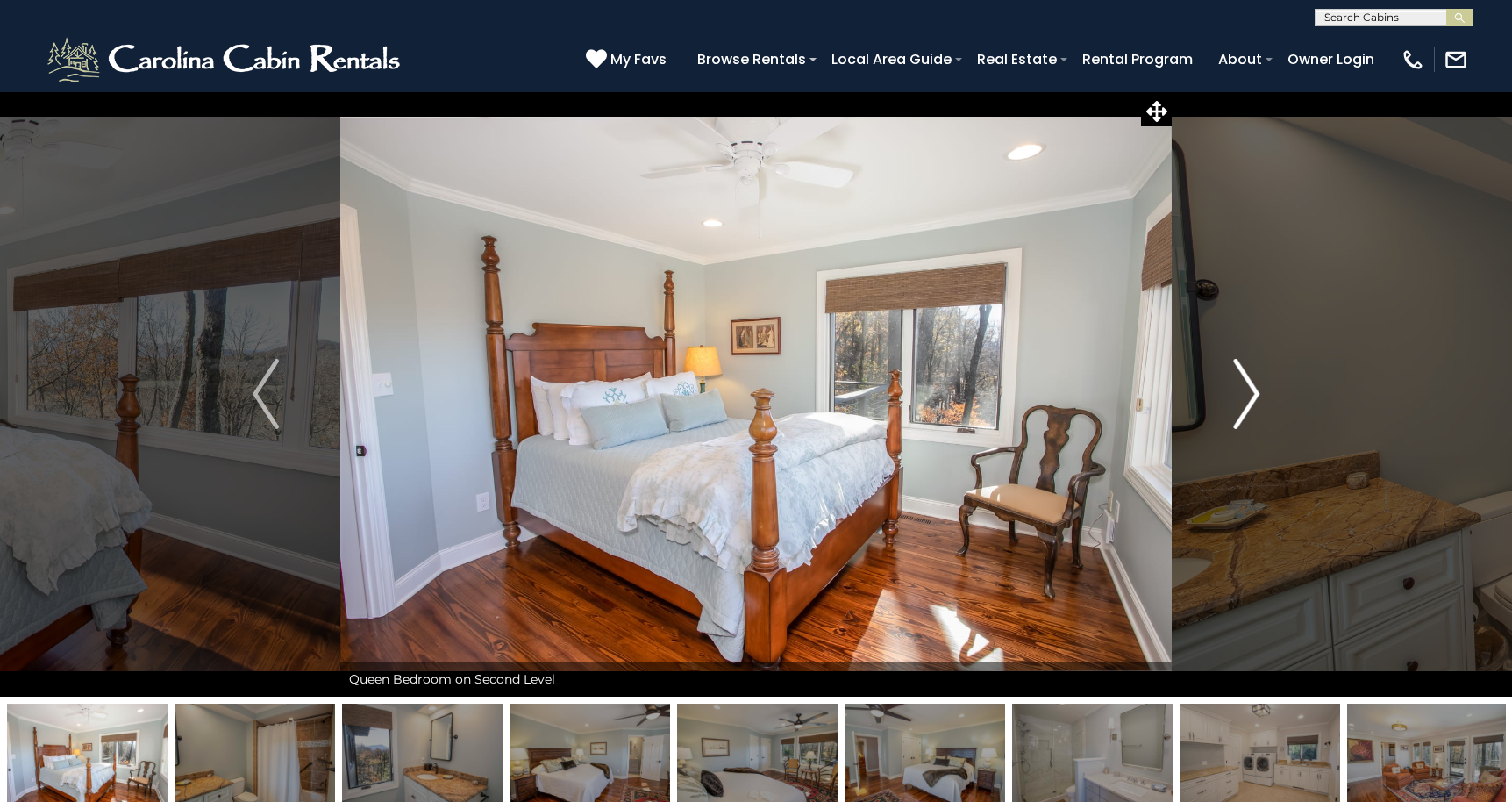
click at [1245, 394] on img "Next" at bounding box center [1246, 393] width 26 height 71
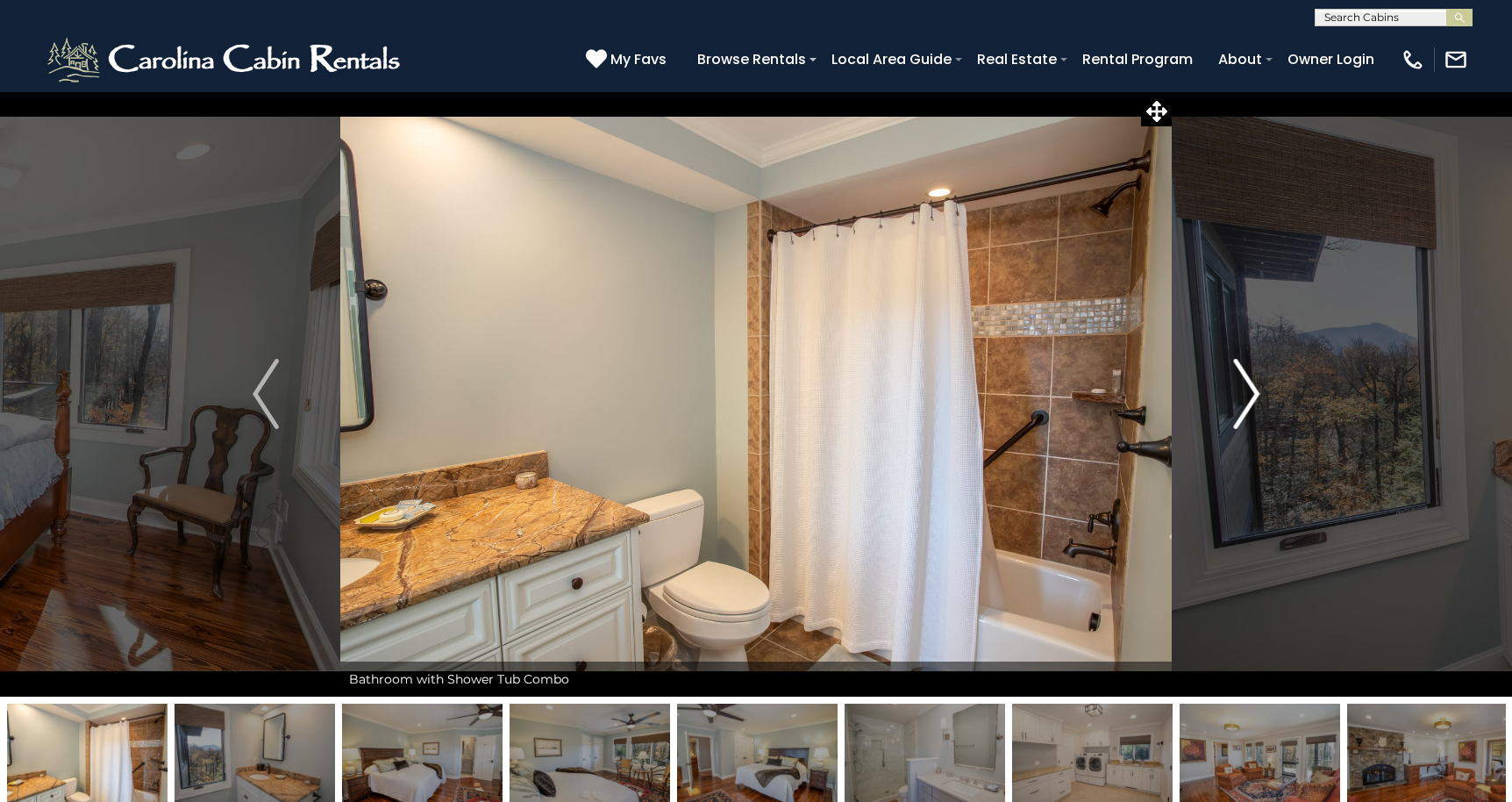
click at [1245, 394] on img "Next" at bounding box center [1246, 393] width 26 height 71
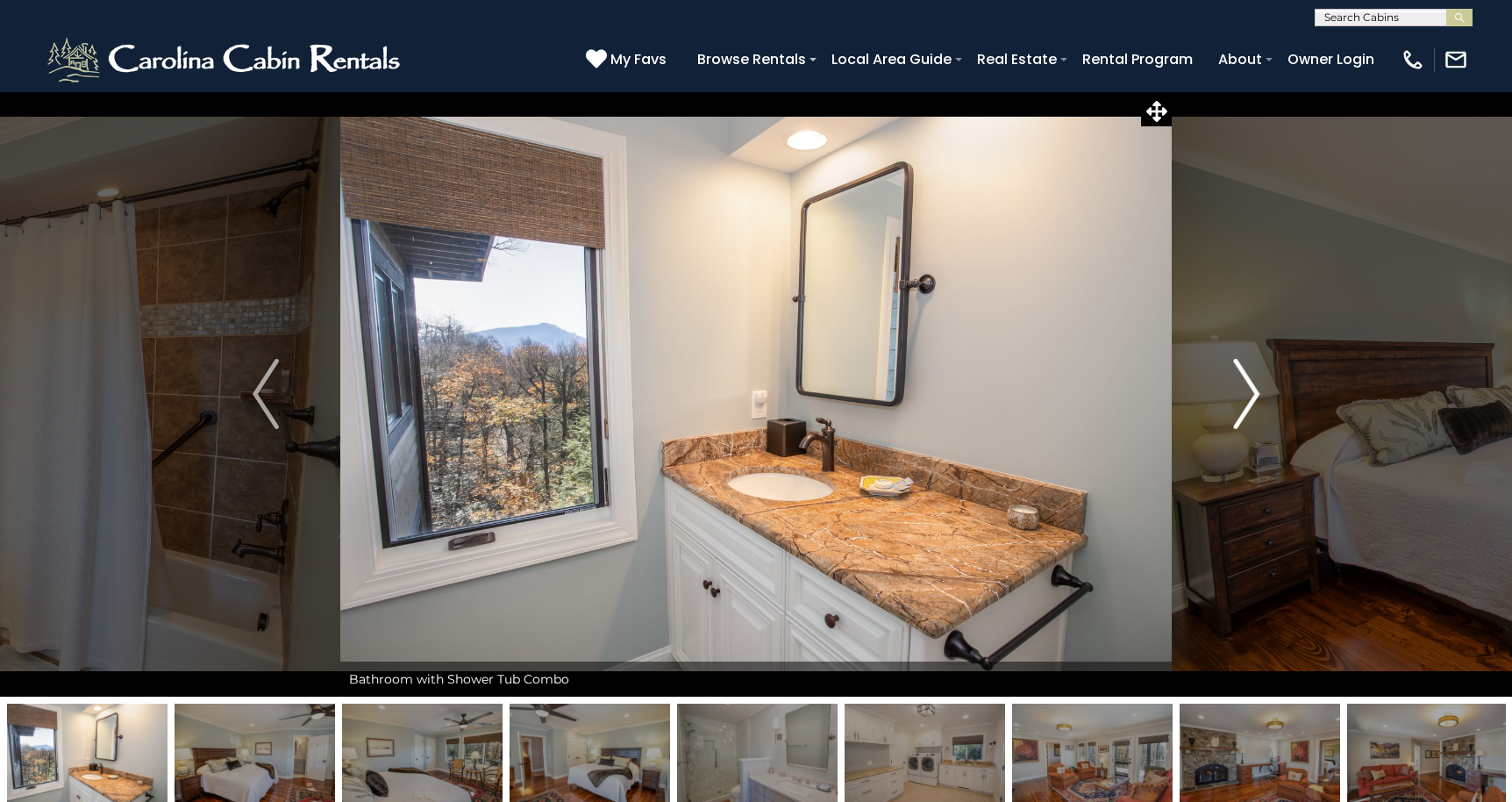
click at [1245, 394] on img "Next" at bounding box center [1246, 393] width 26 height 71
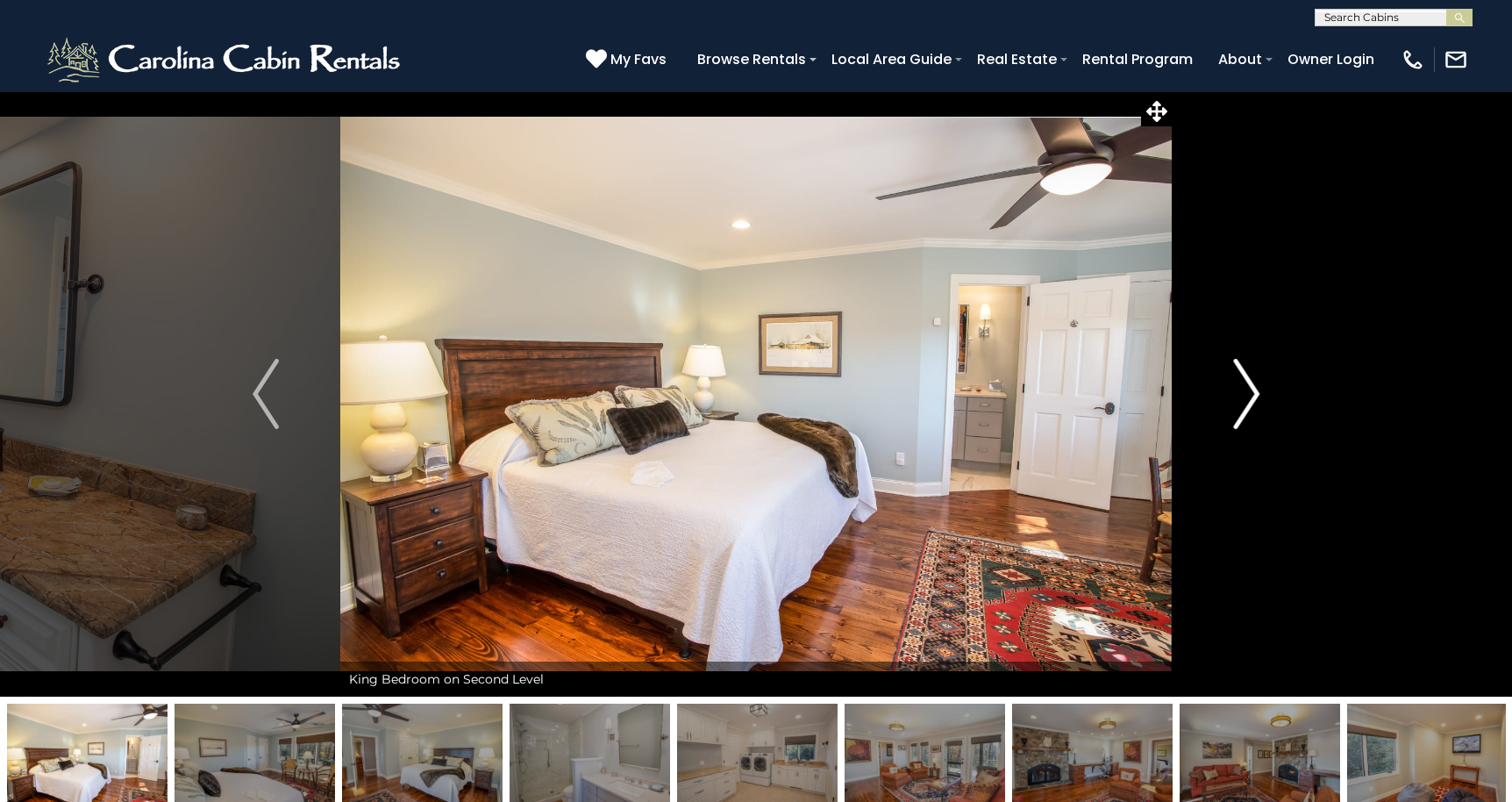
click at [1245, 394] on img "Next" at bounding box center [1246, 393] width 26 height 71
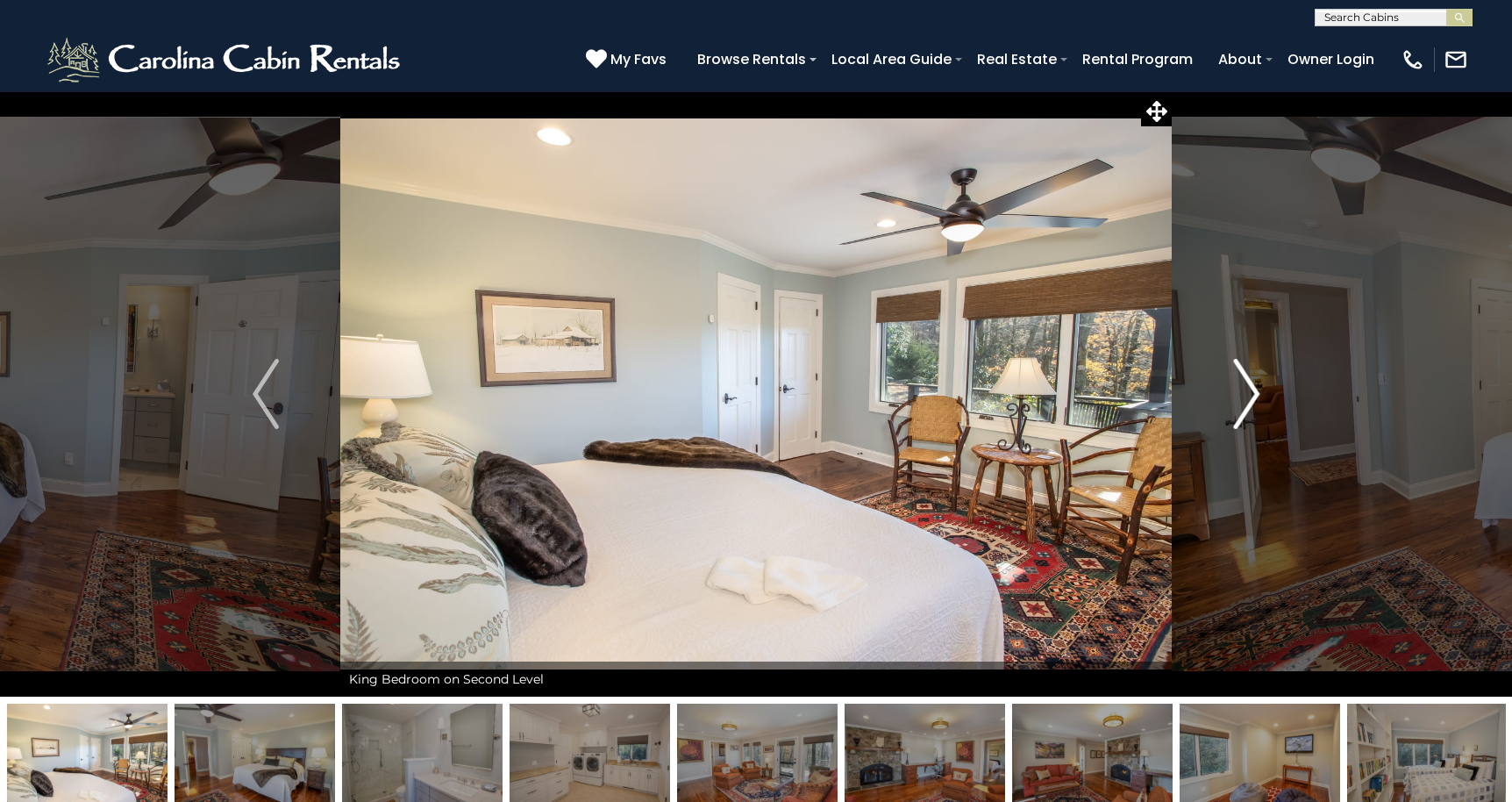
click at [1245, 394] on img "Next" at bounding box center [1246, 393] width 26 height 71
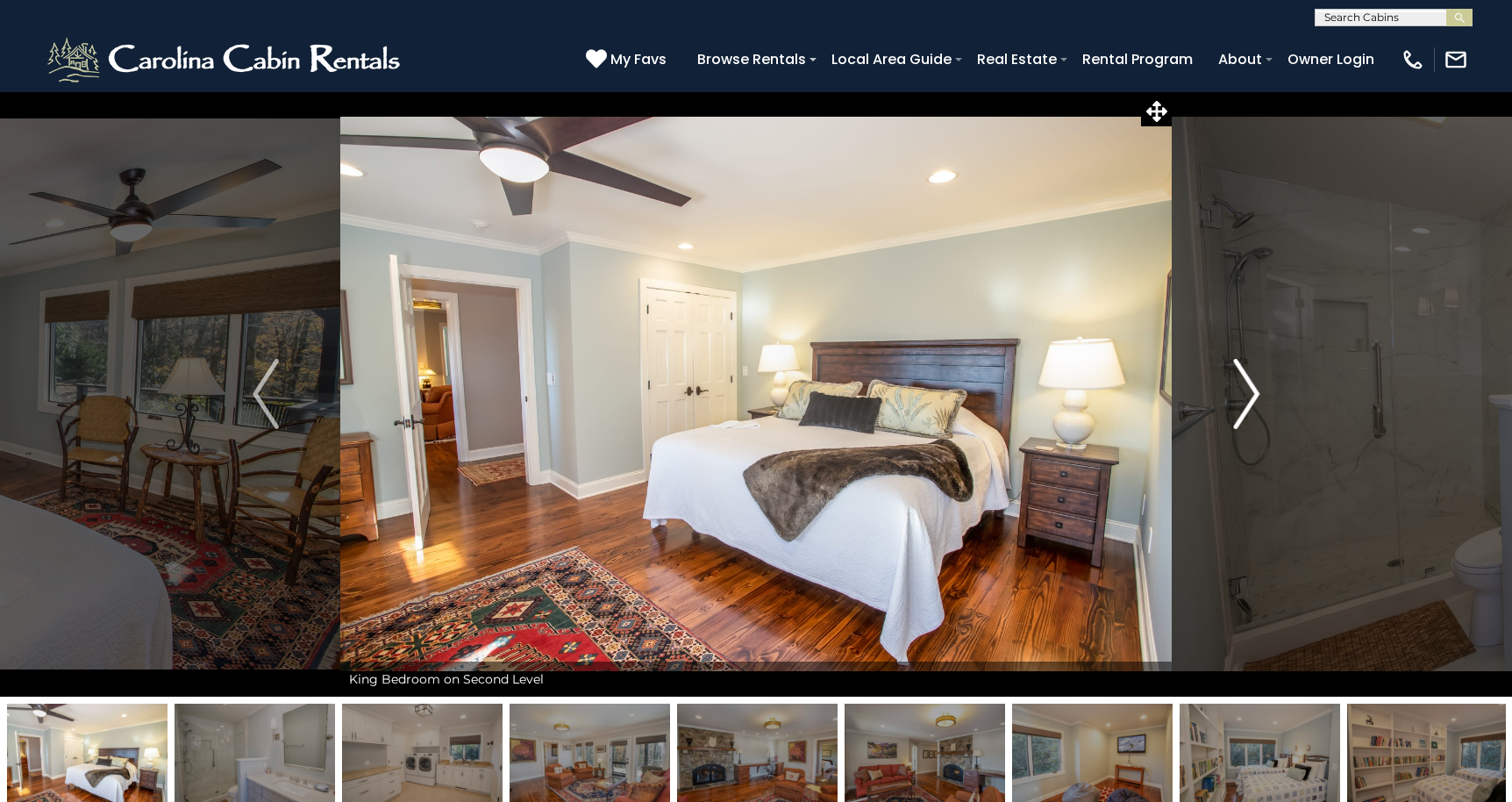
click at [1245, 394] on img "Next" at bounding box center [1246, 393] width 26 height 71
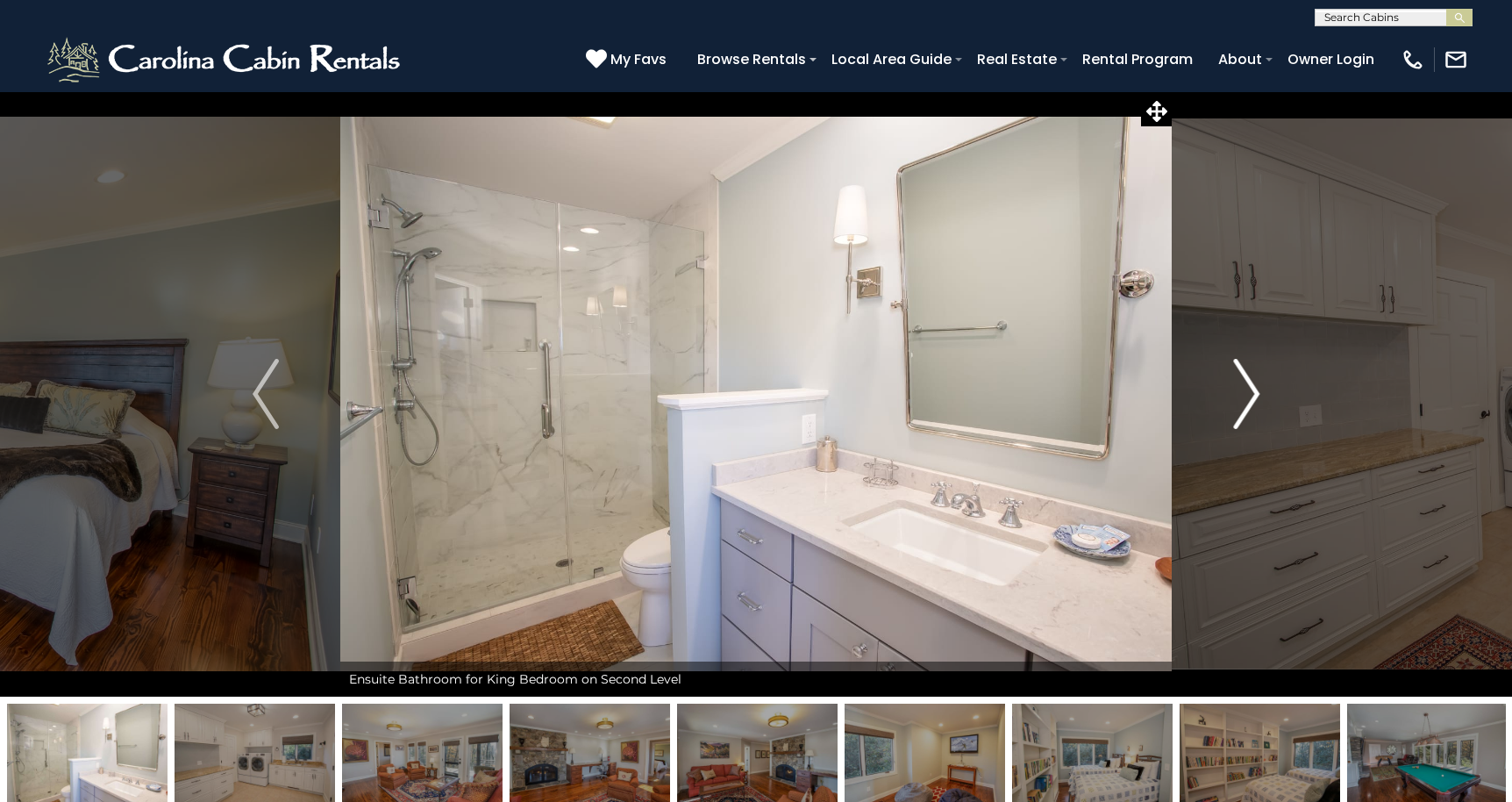
click at [1245, 394] on img "Next" at bounding box center [1246, 393] width 26 height 71
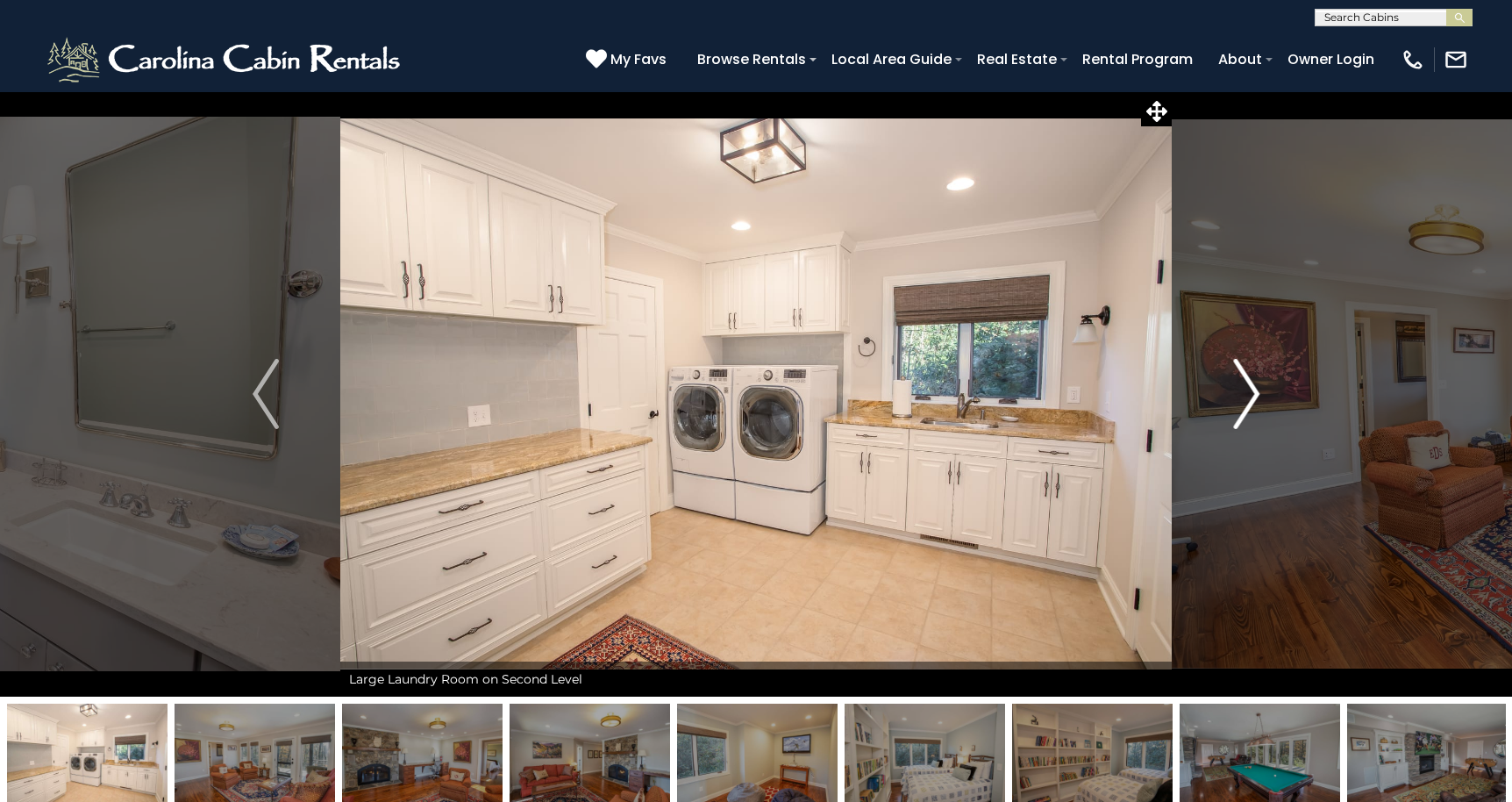
click at [1245, 394] on img "Next" at bounding box center [1246, 393] width 26 height 71
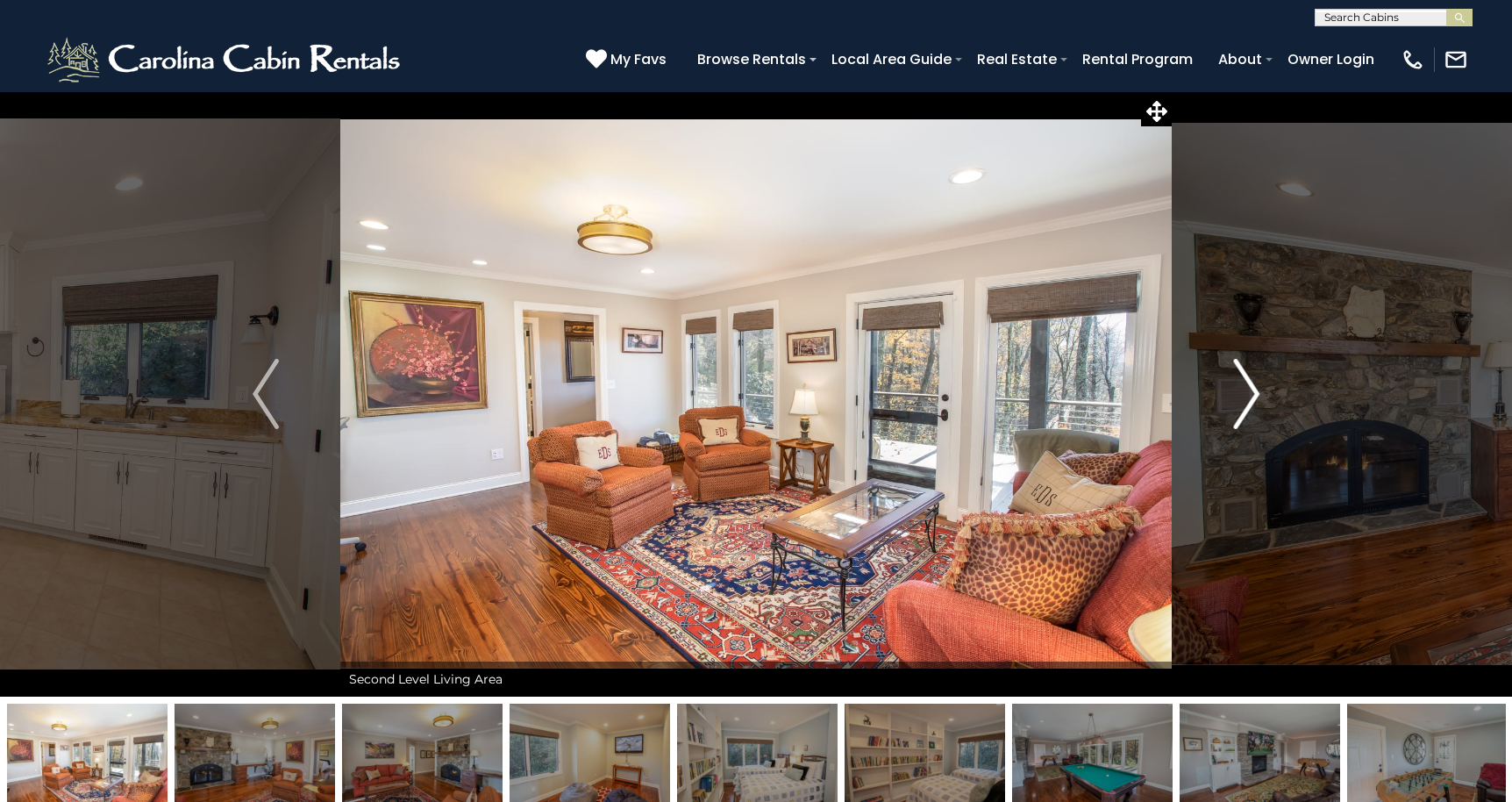
click at [1245, 394] on img "Next" at bounding box center [1246, 393] width 26 height 71
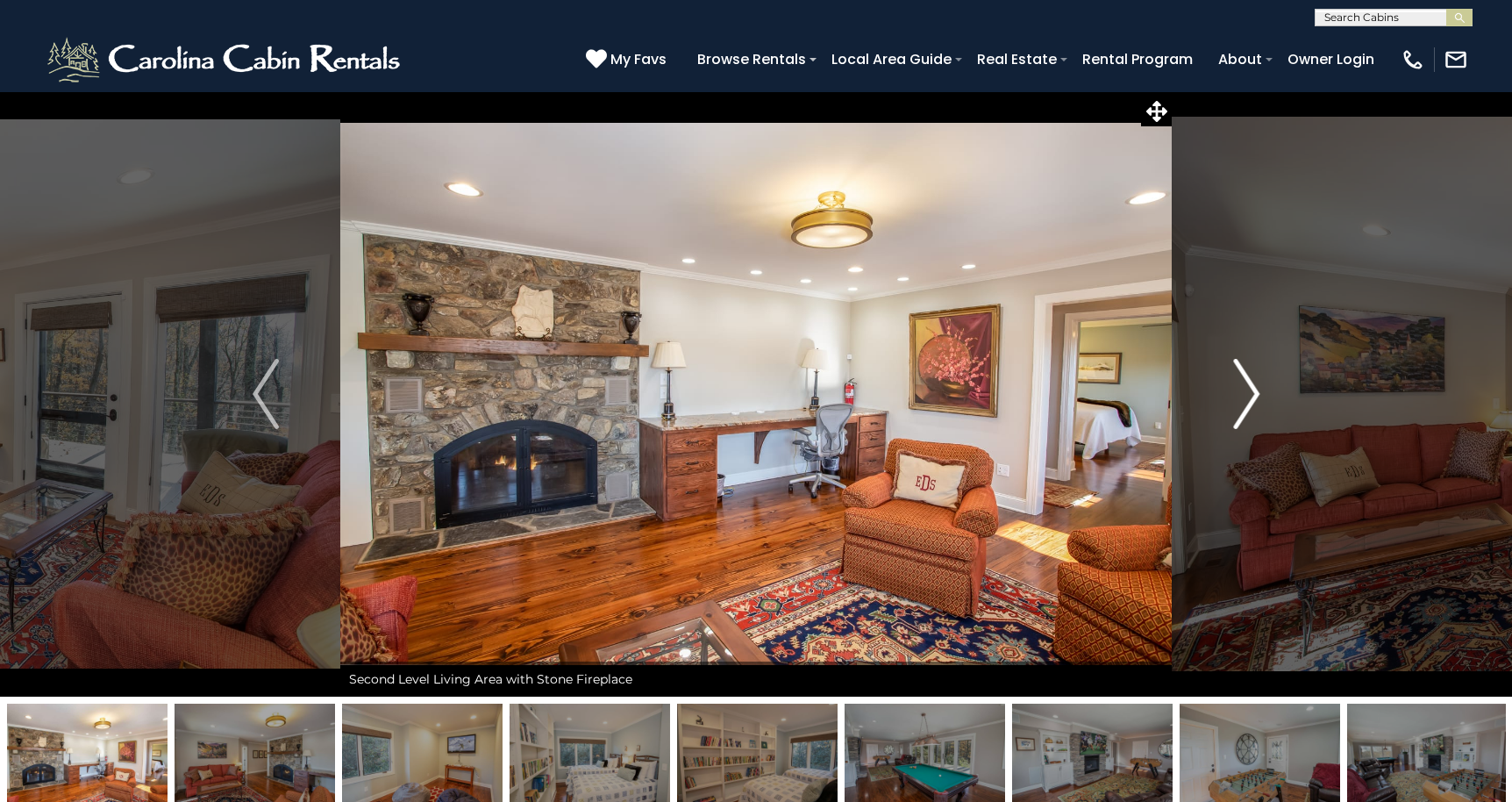
click at [1245, 394] on img "Next" at bounding box center [1246, 393] width 26 height 71
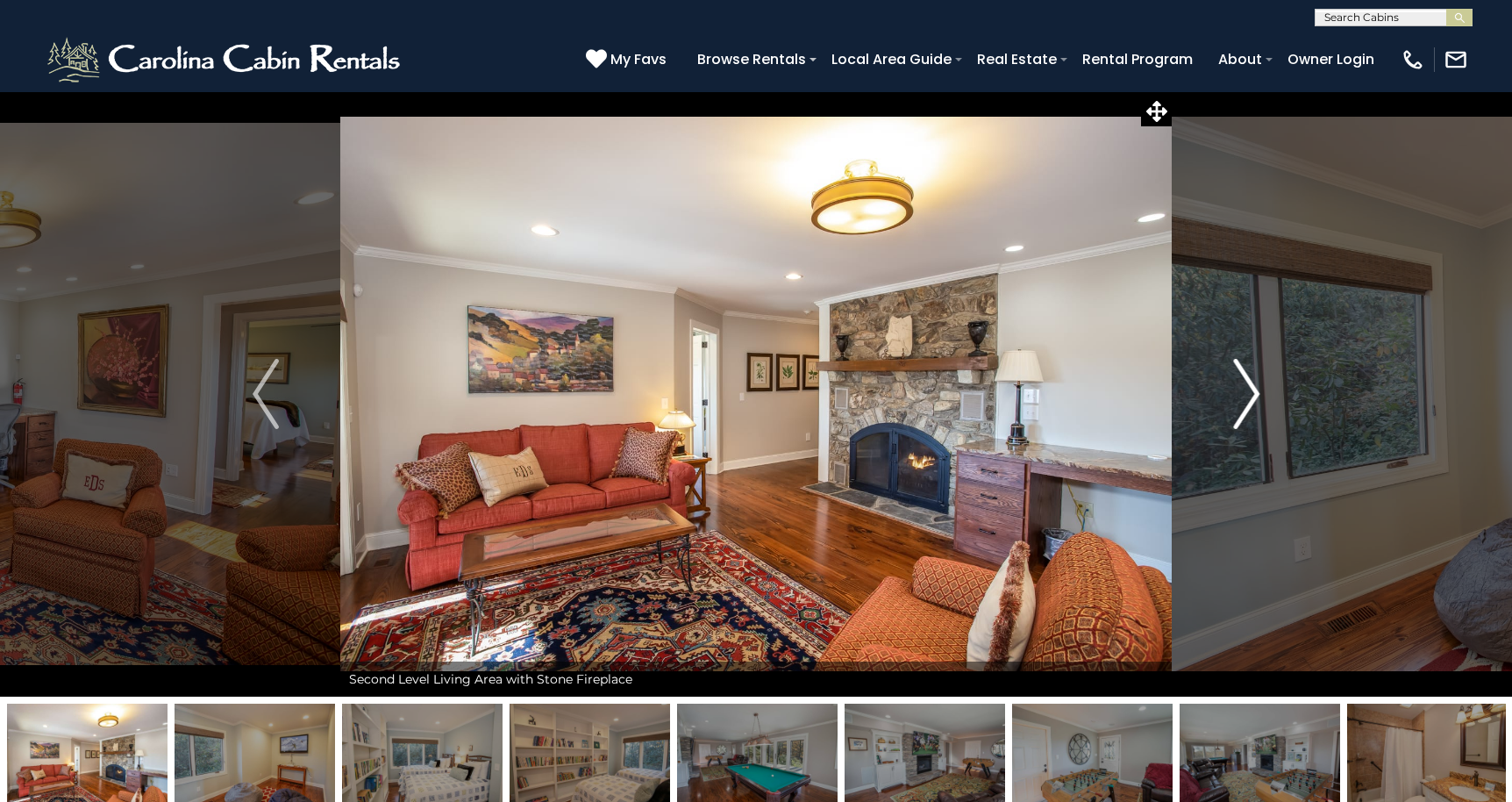
click at [1245, 394] on img "Next" at bounding box center [1246, 393] width 26 height 71
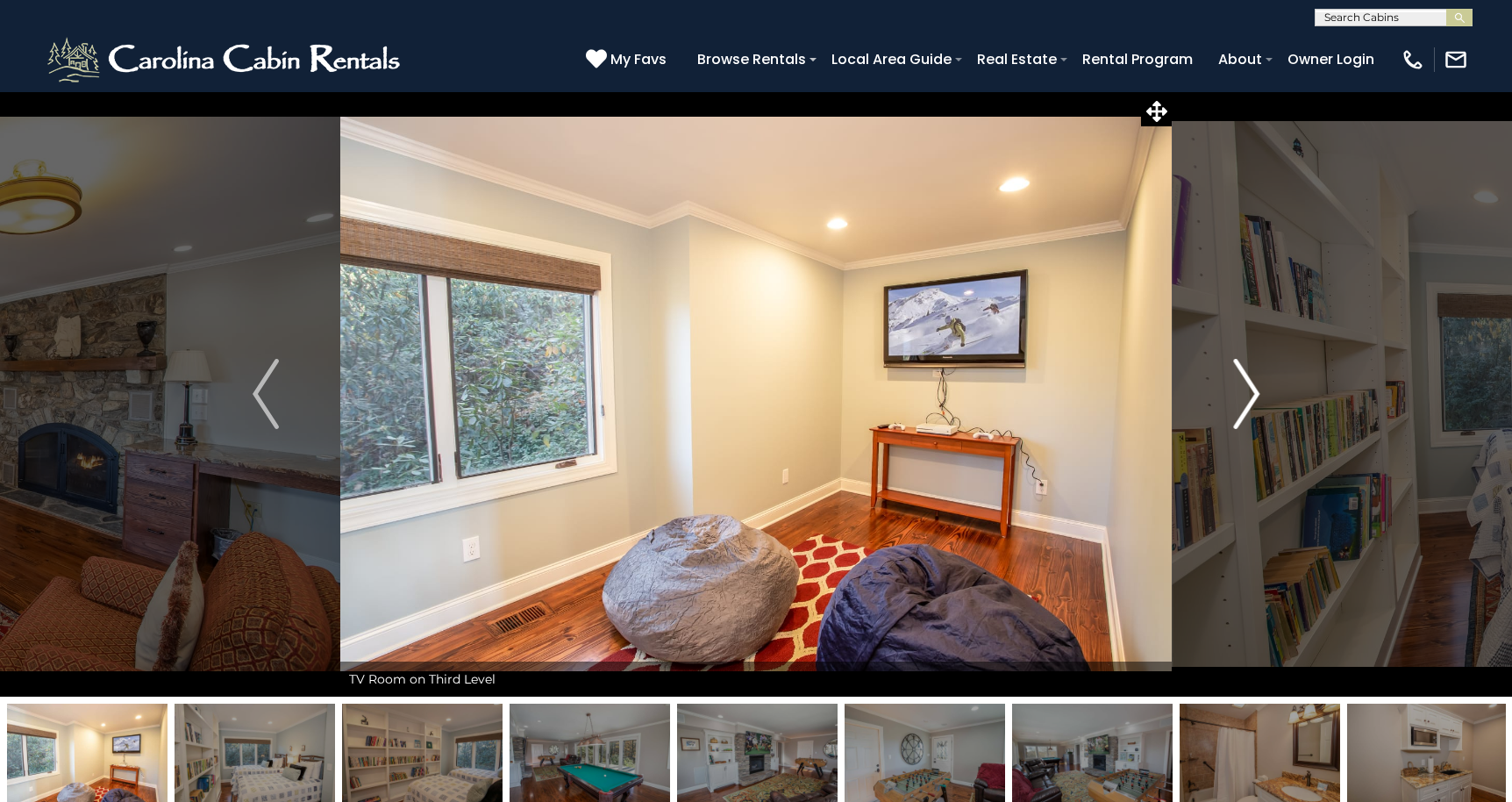
click at [1245, 394] on img "Next" at bounding box center [1246, 393] width 26 height 71
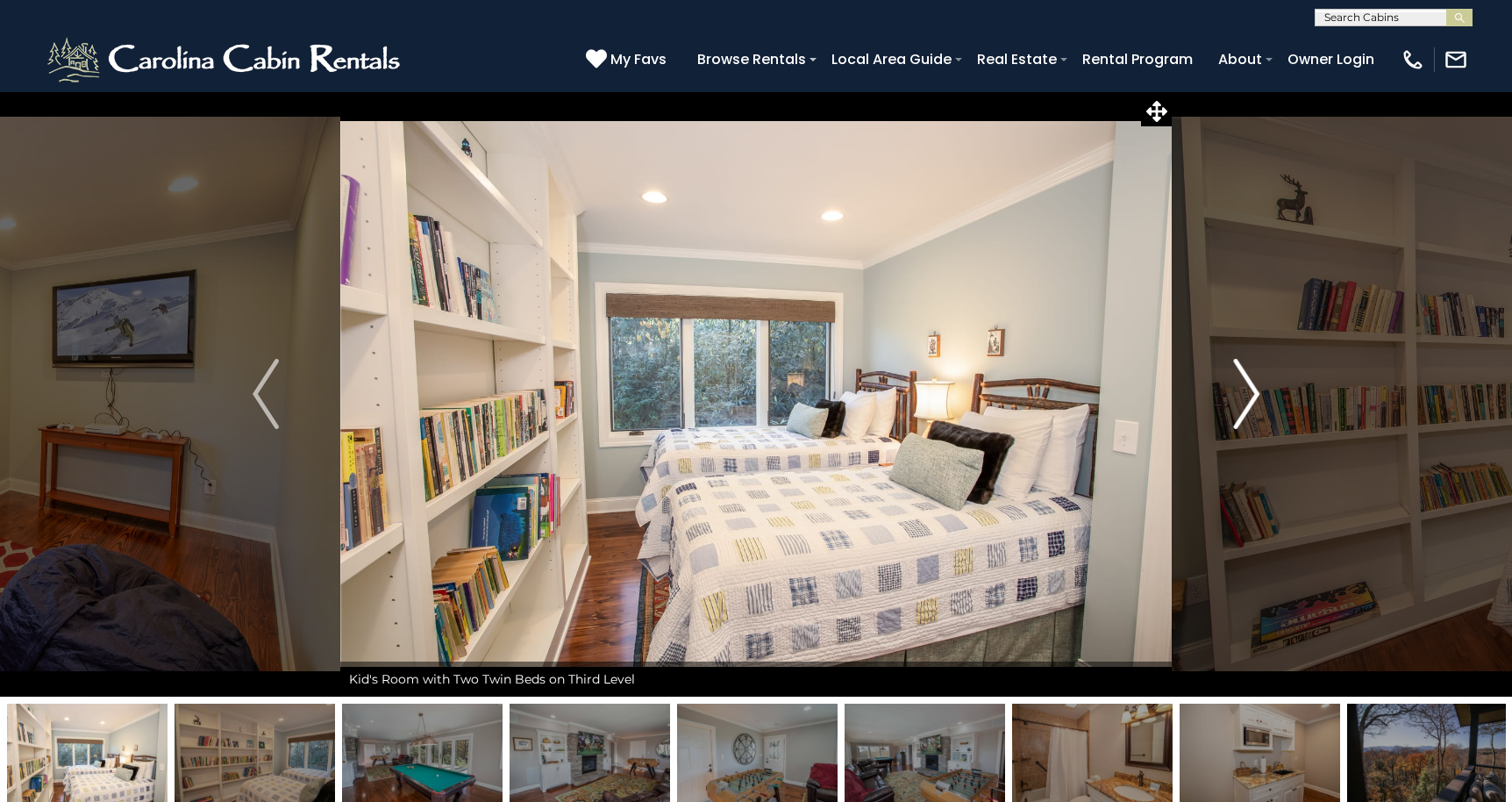
click at [1245, 394] on img "Next" at bounding box center [1246, 393] width 26 height 71
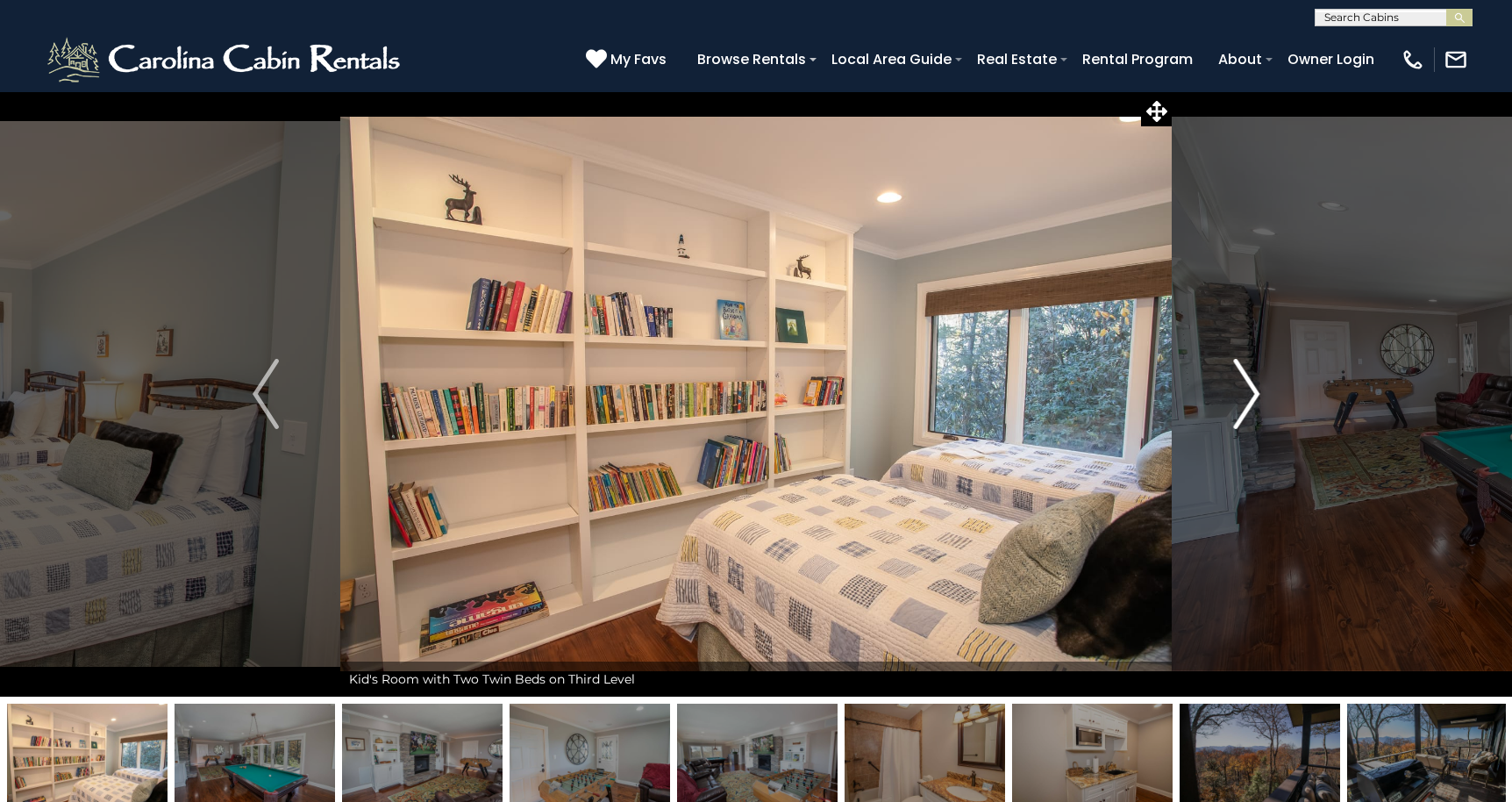
click at [1245, 394] on img "Next" at bounding box center [1246, 393] width 26 height 71
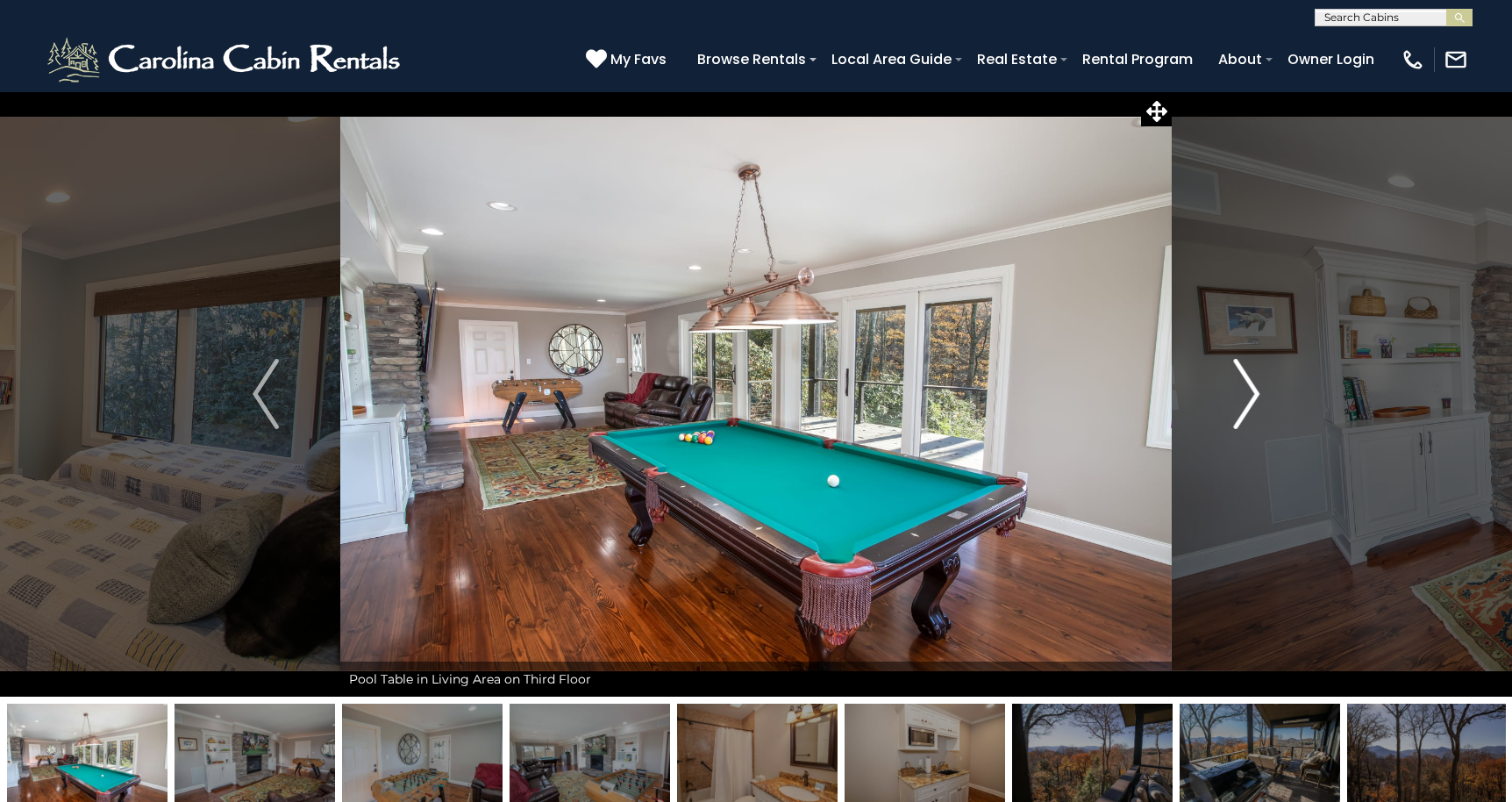
click at [1245, 394] on img "Next" at bounding box center [1246, 393] width 26 height 71
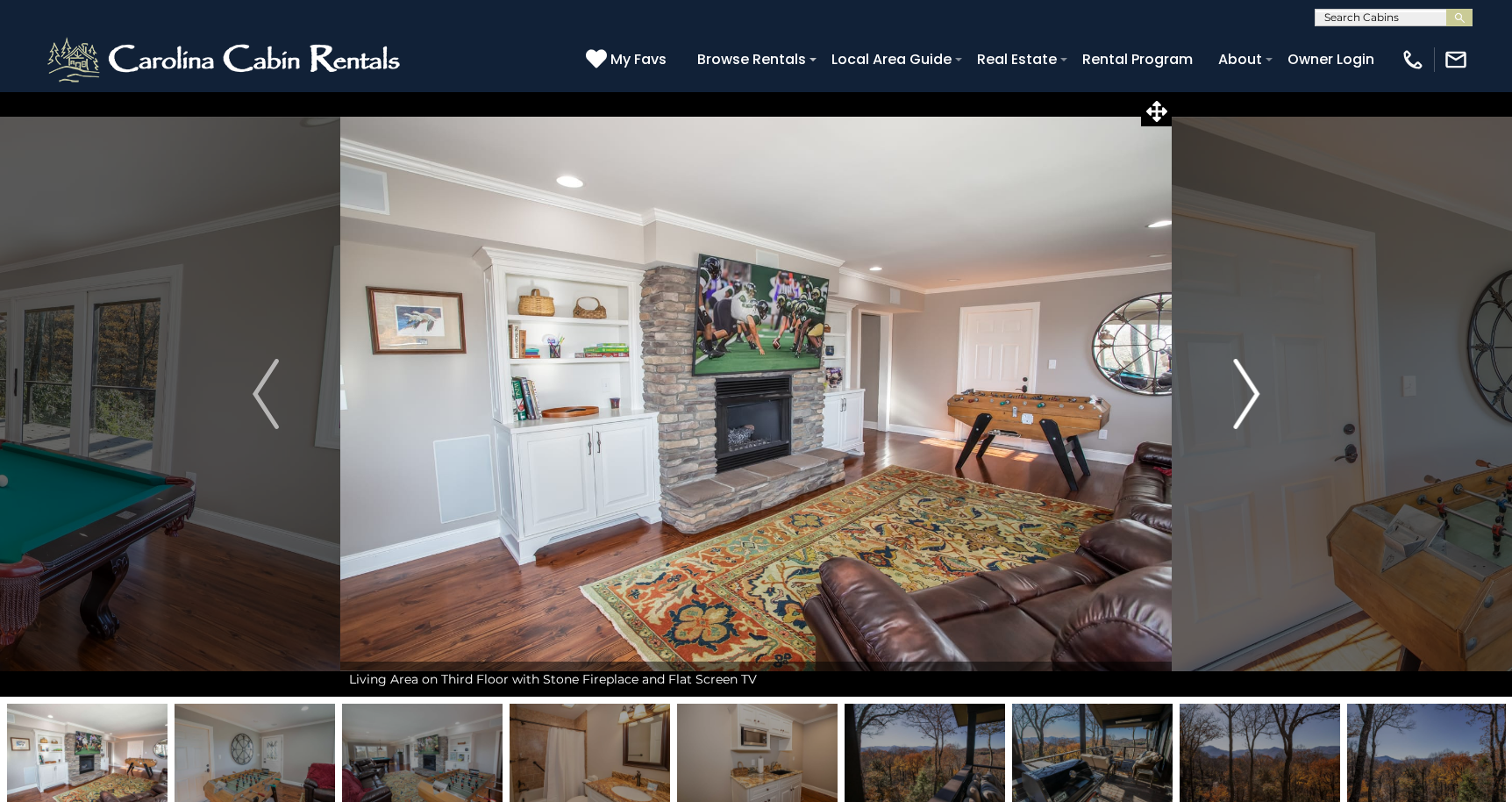
click at [1245, 394] on img "Next" at bounding box center [1246, 393] width 26 height 71
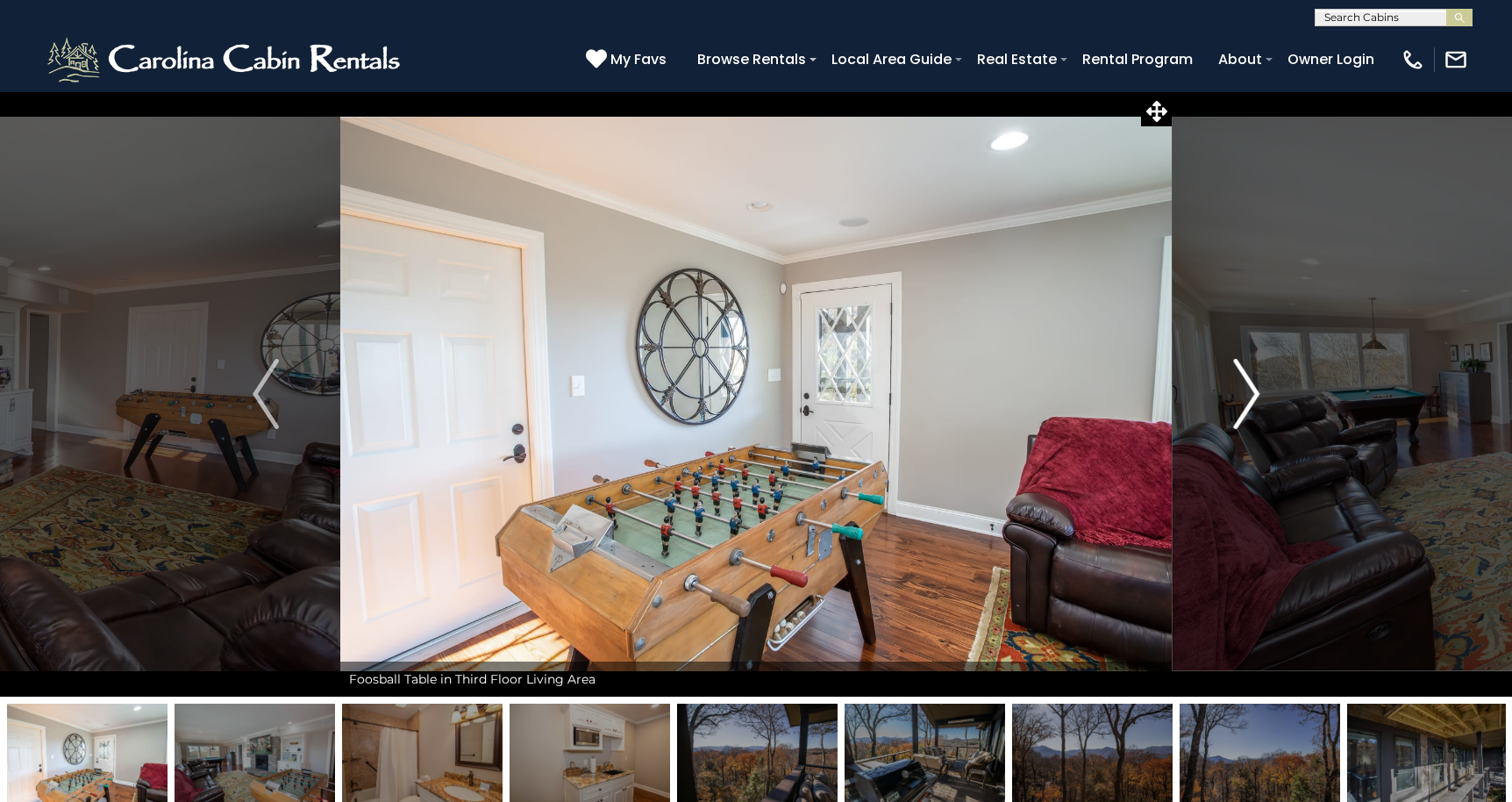
click at [1245, 394] on img "Next" at bounding box center [1246, 393] width 26 height 71
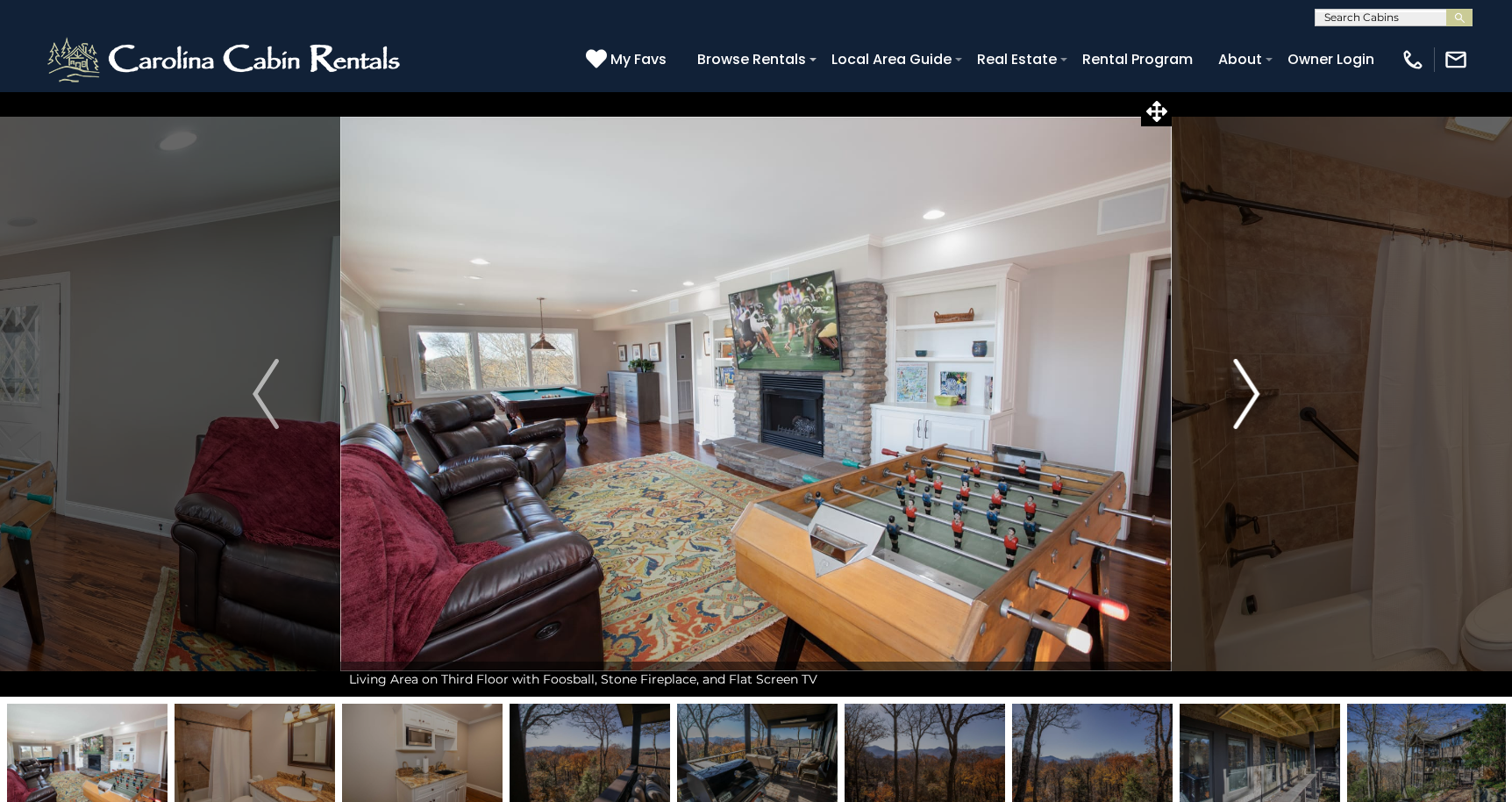
click at [1245, 394] on img "Next" at bounding box center [1246, 393] width 26 height 71
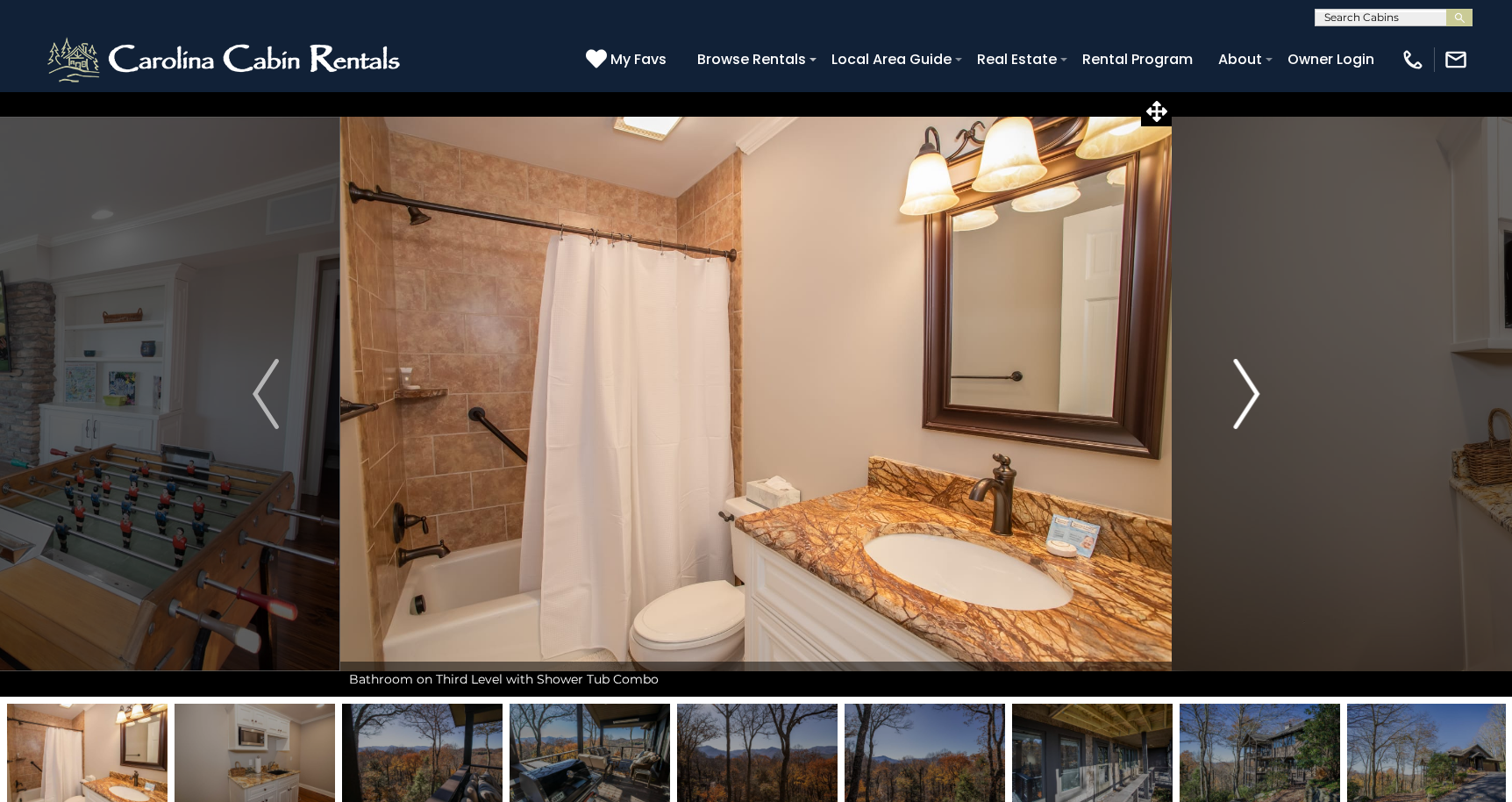
click at [1245, 394] on img "Next" at bounding box center [1246, 393] width 26 height 71
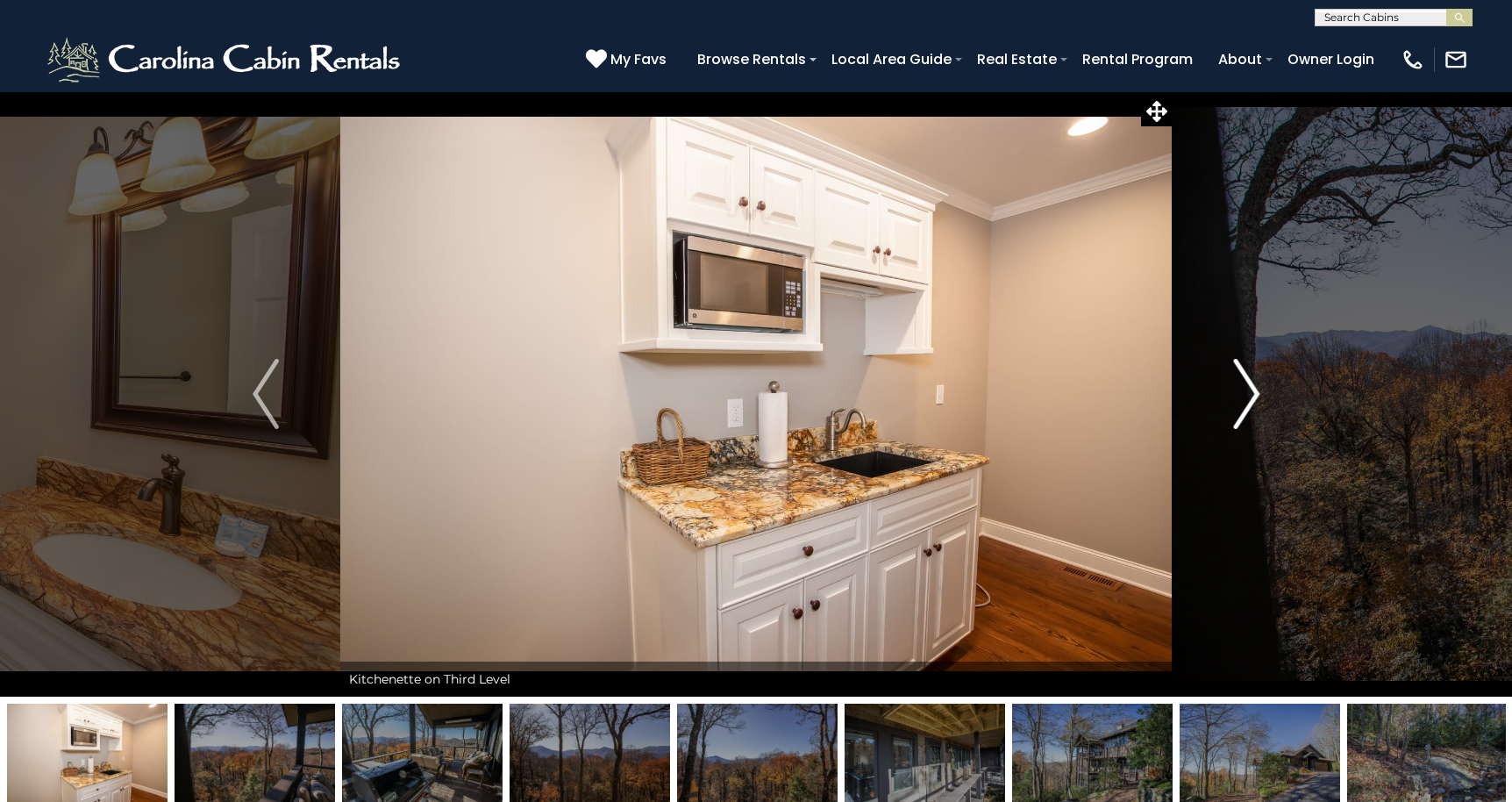
click at [1245, 394] on img "Next" at bounding box center [1246, 393] width 26 height 71
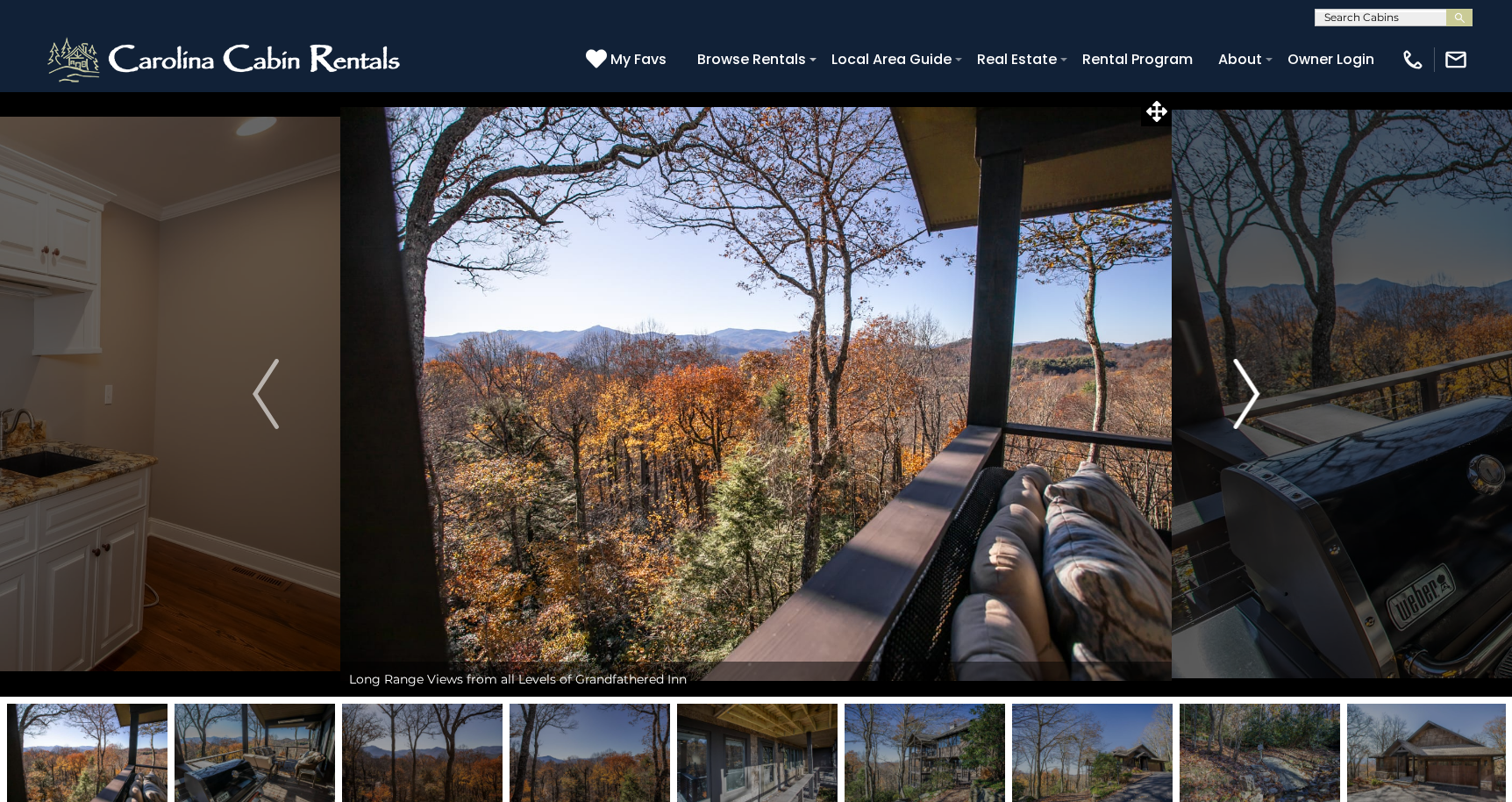
click at [1245, 394] on img "Next" at bounding box center [1246, 393] width 26 height 71
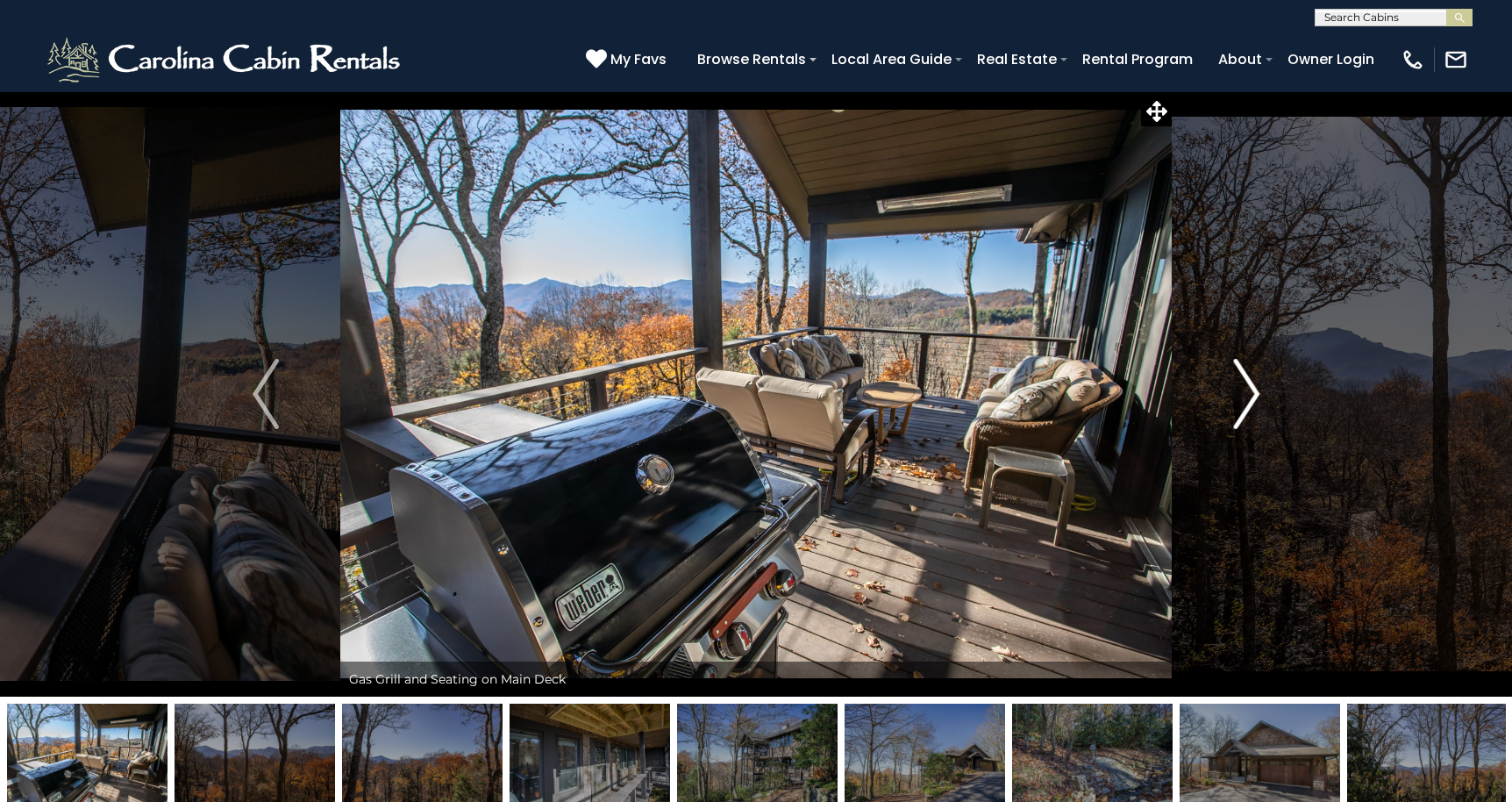
click at [1245, 394] on img "Next" at bounding box center [1246, 393] width 26 height 71
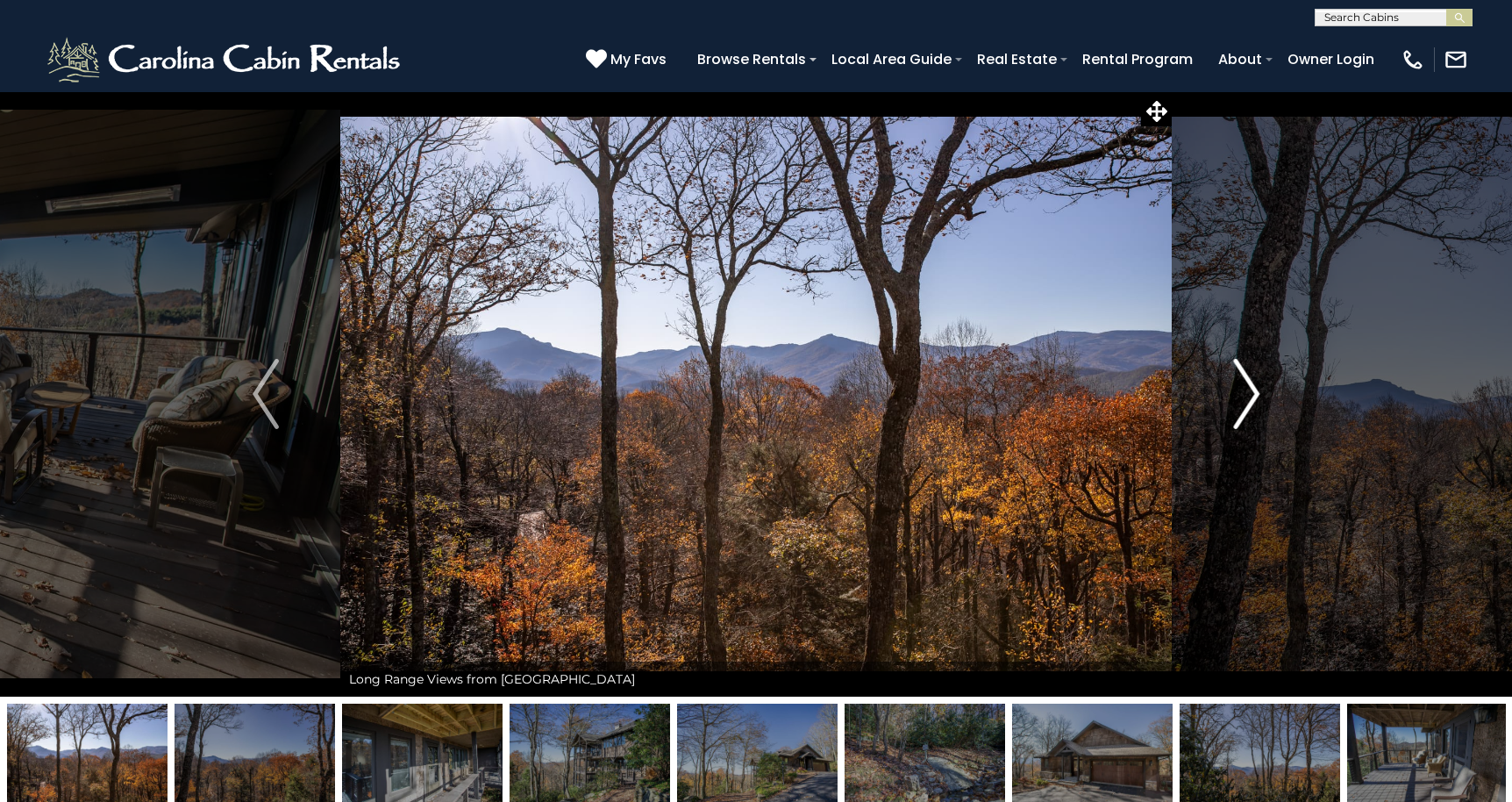
click at [1245, 394] on img "Next" at bounding box center [1246, 393] width 26 height 71
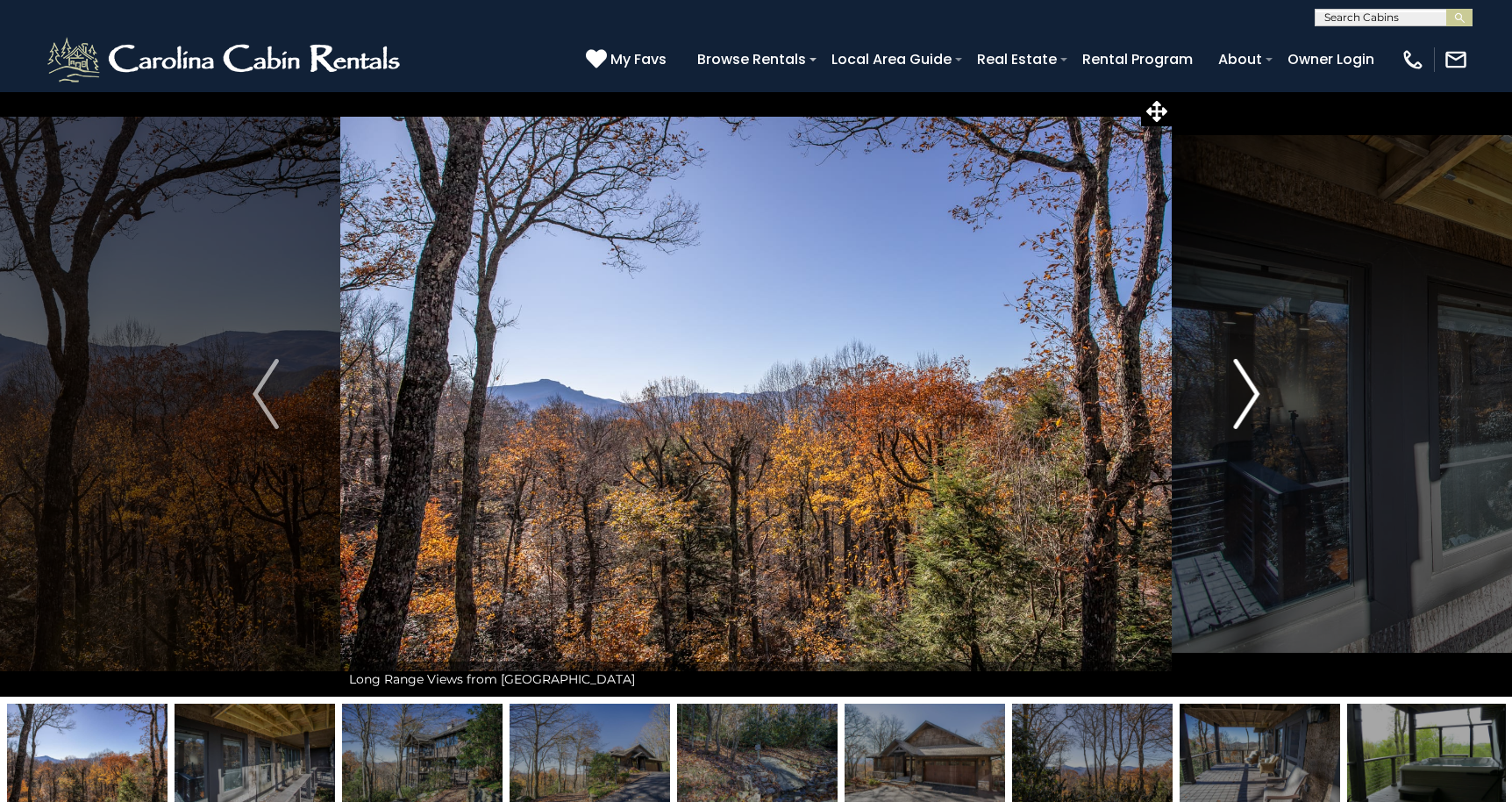
click at [1245, 394] on img "Next" at bounding box center [1246, 393] width 26 height 71
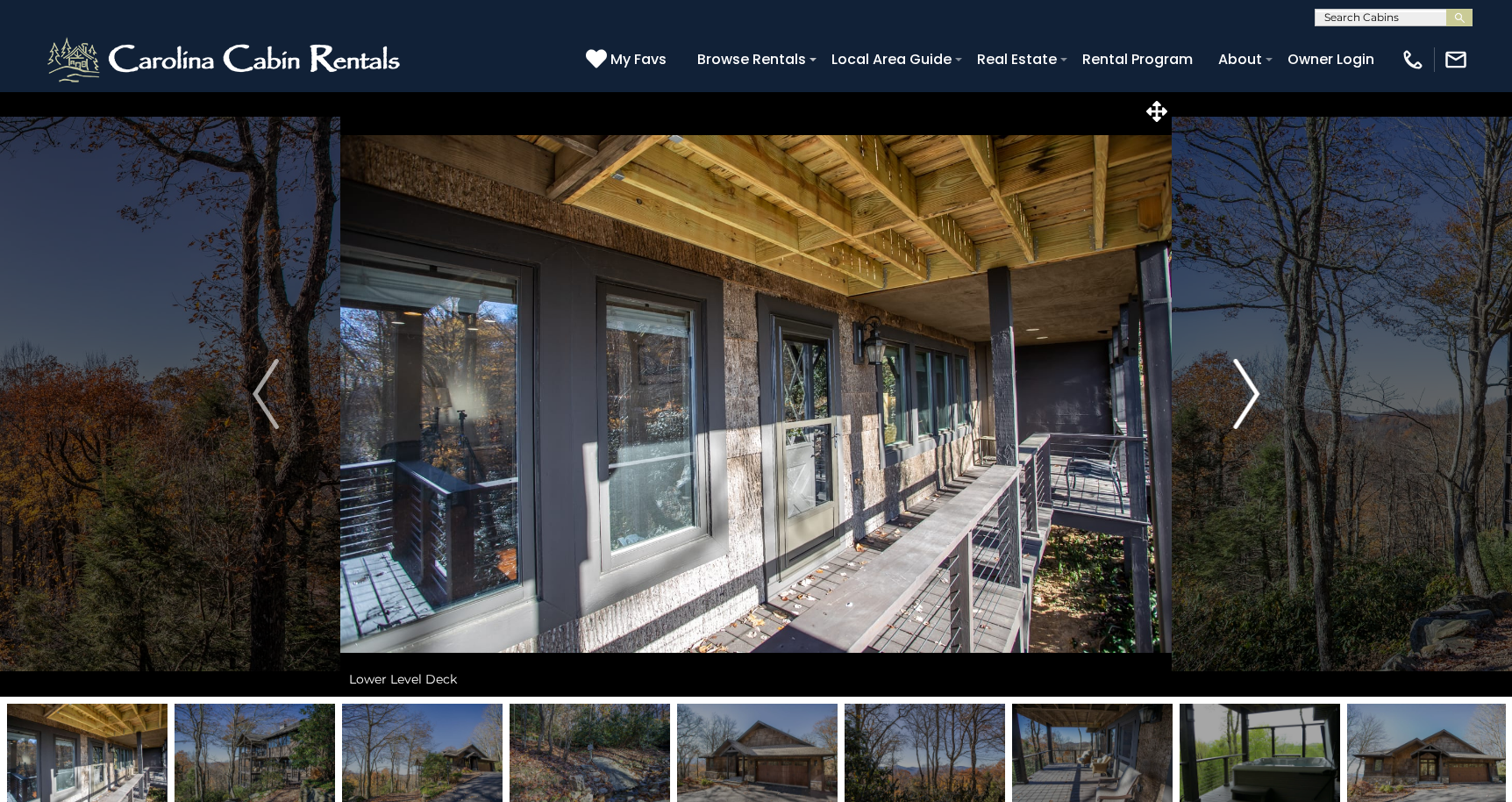
click at [1245, 394] on img "Next" at bounding box center [1246, 393] width 26 height 71
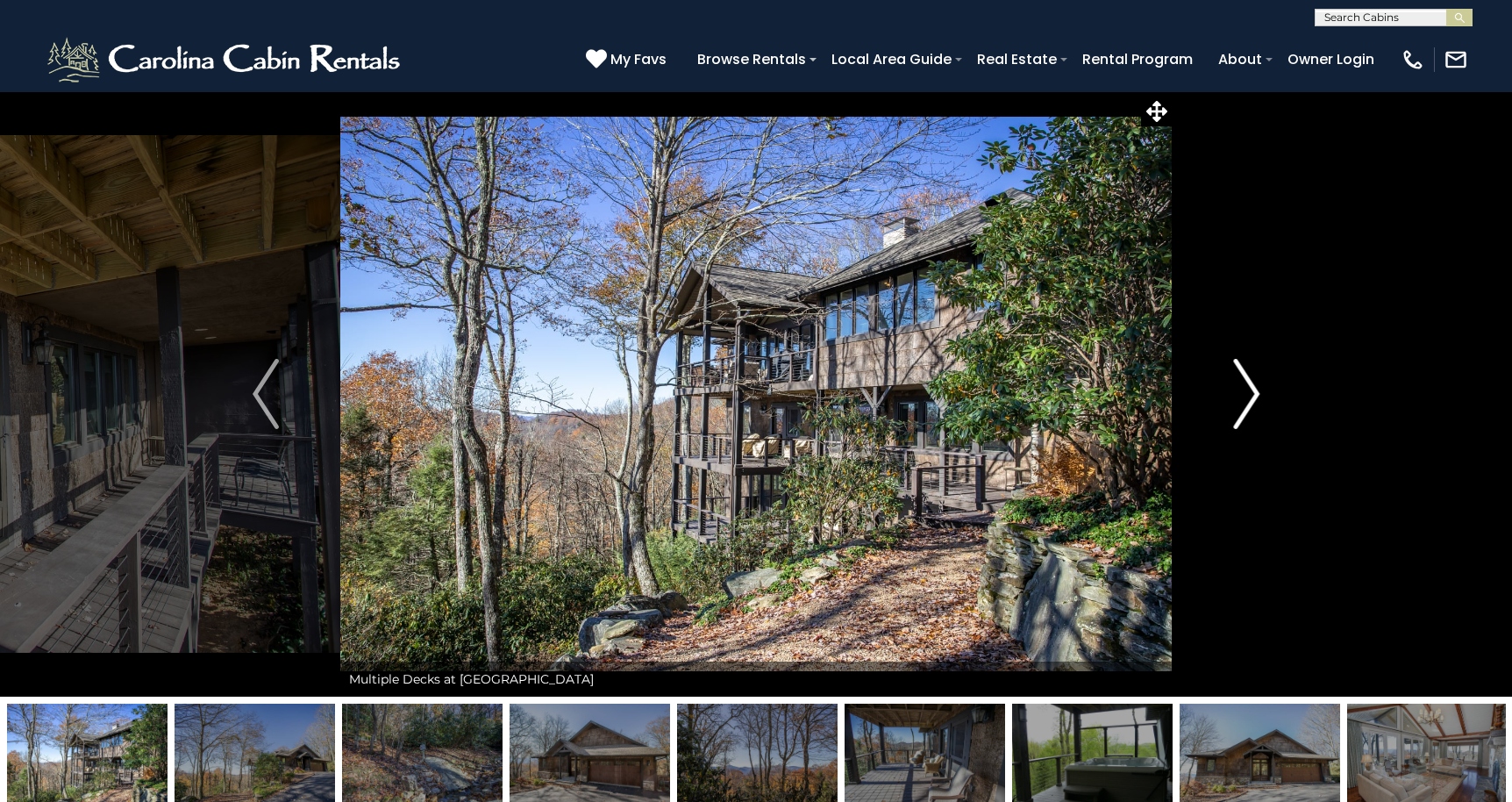
click at [1245, 394] on img "Next" at bounding box center [1246, 393] width 26 height 71
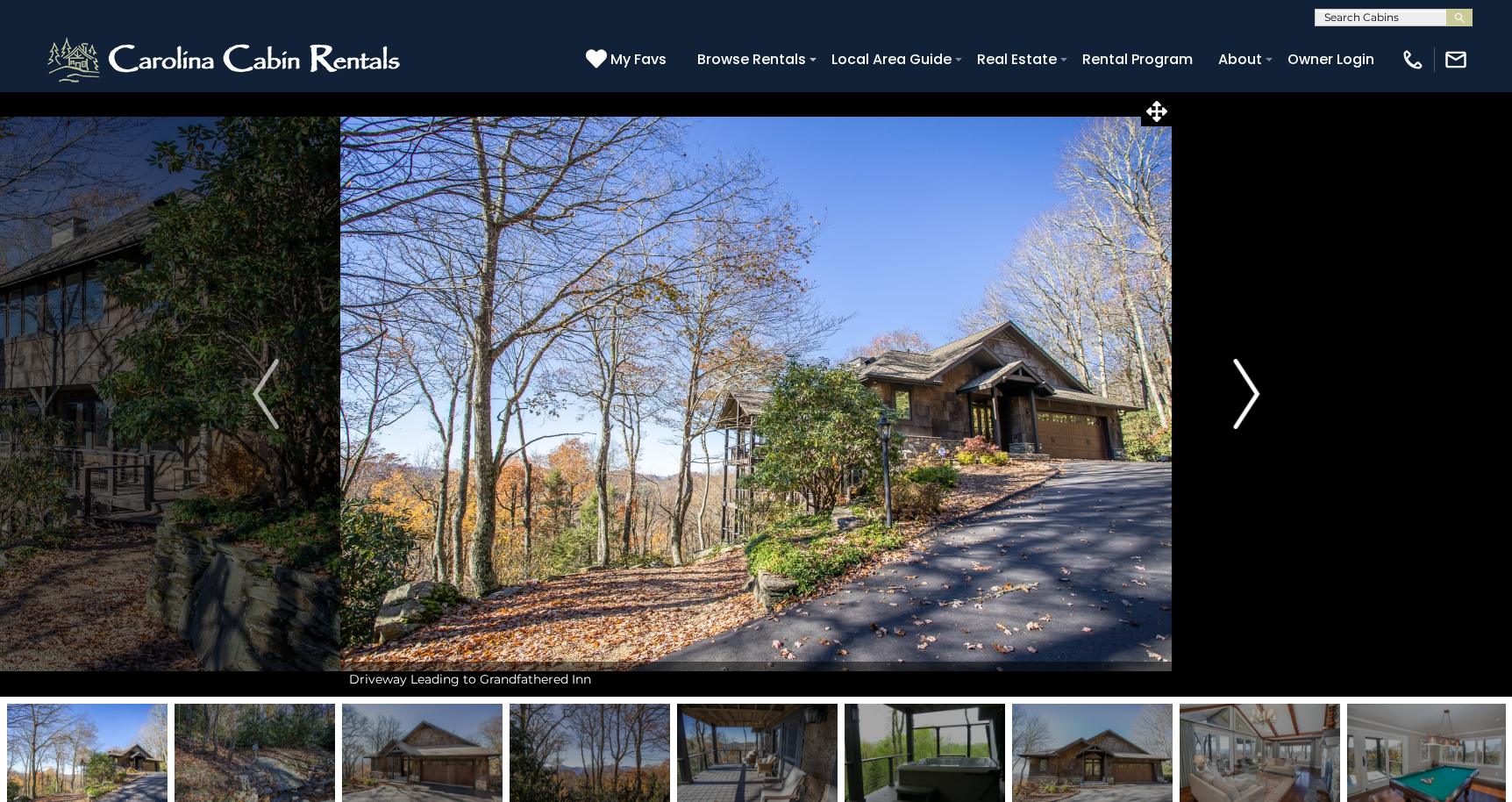
click at [1245, 394] on img "Next" at bounding box center [1246, 393] width 26 height 71
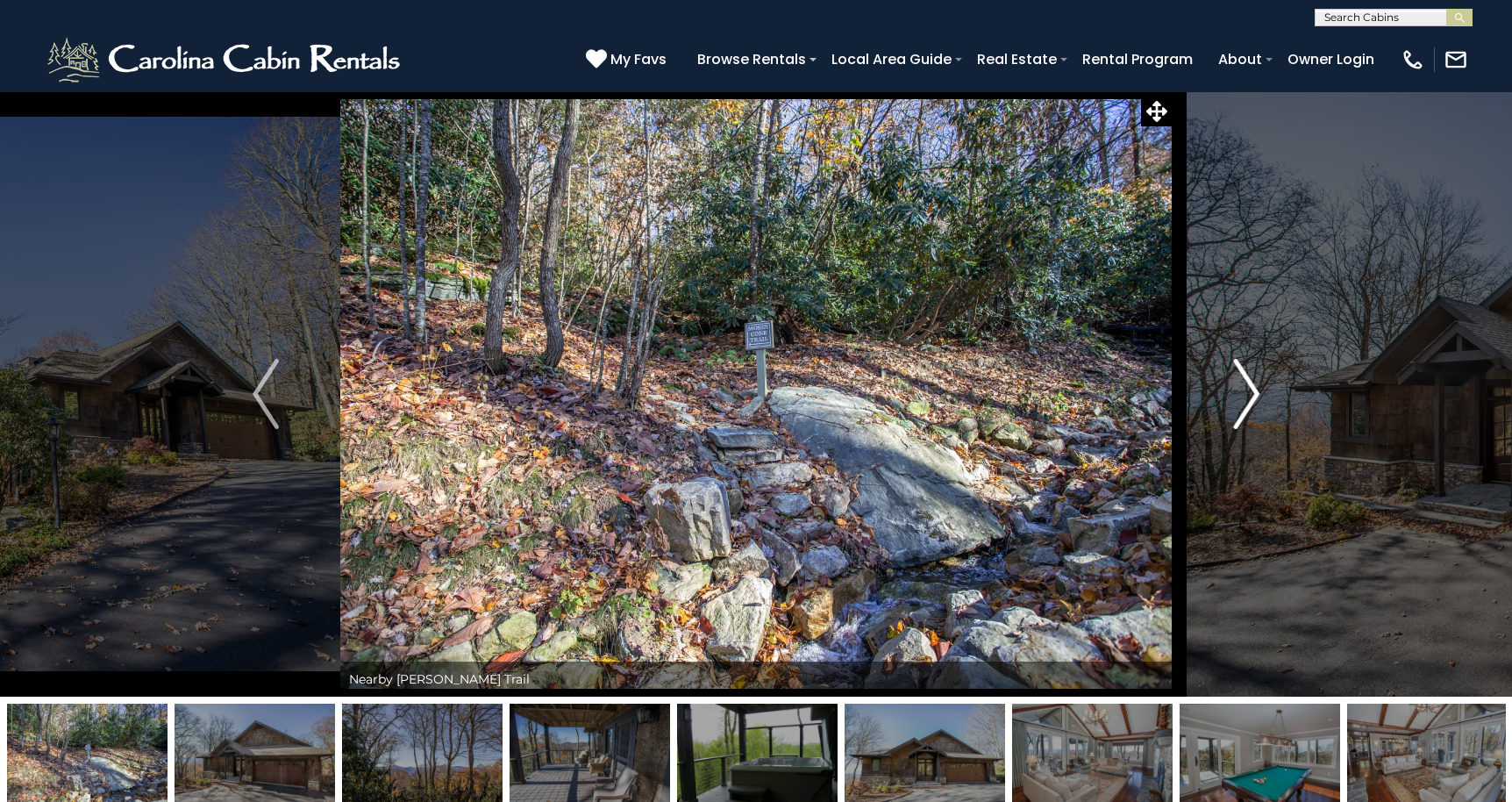
click at [1245, 394] on img "Next" at bounding box center [1246, 393] width 26 height 71
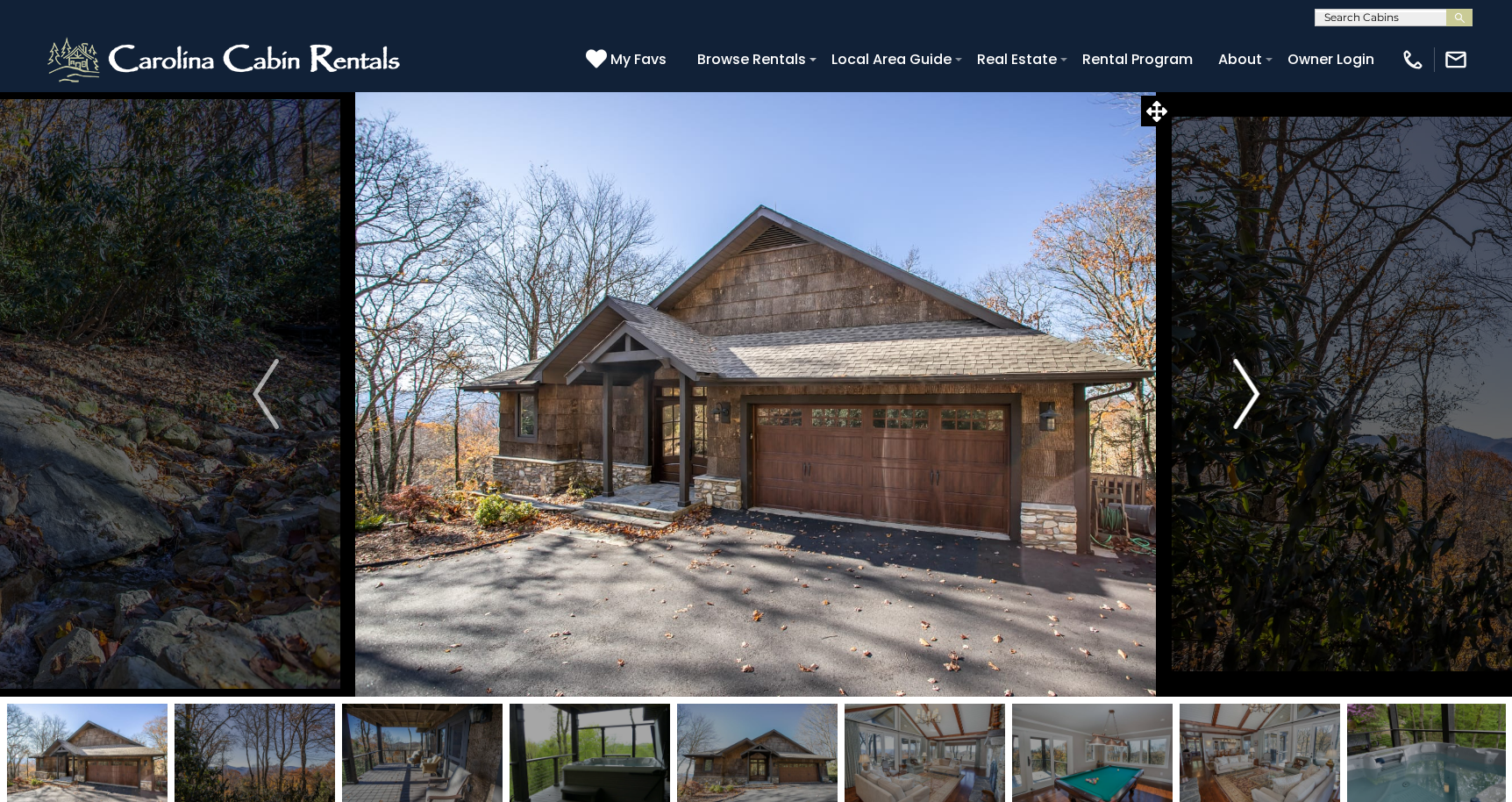
click at [1245, 394] on img "Next" at bounding box center [1246, 393] width 26 height 71
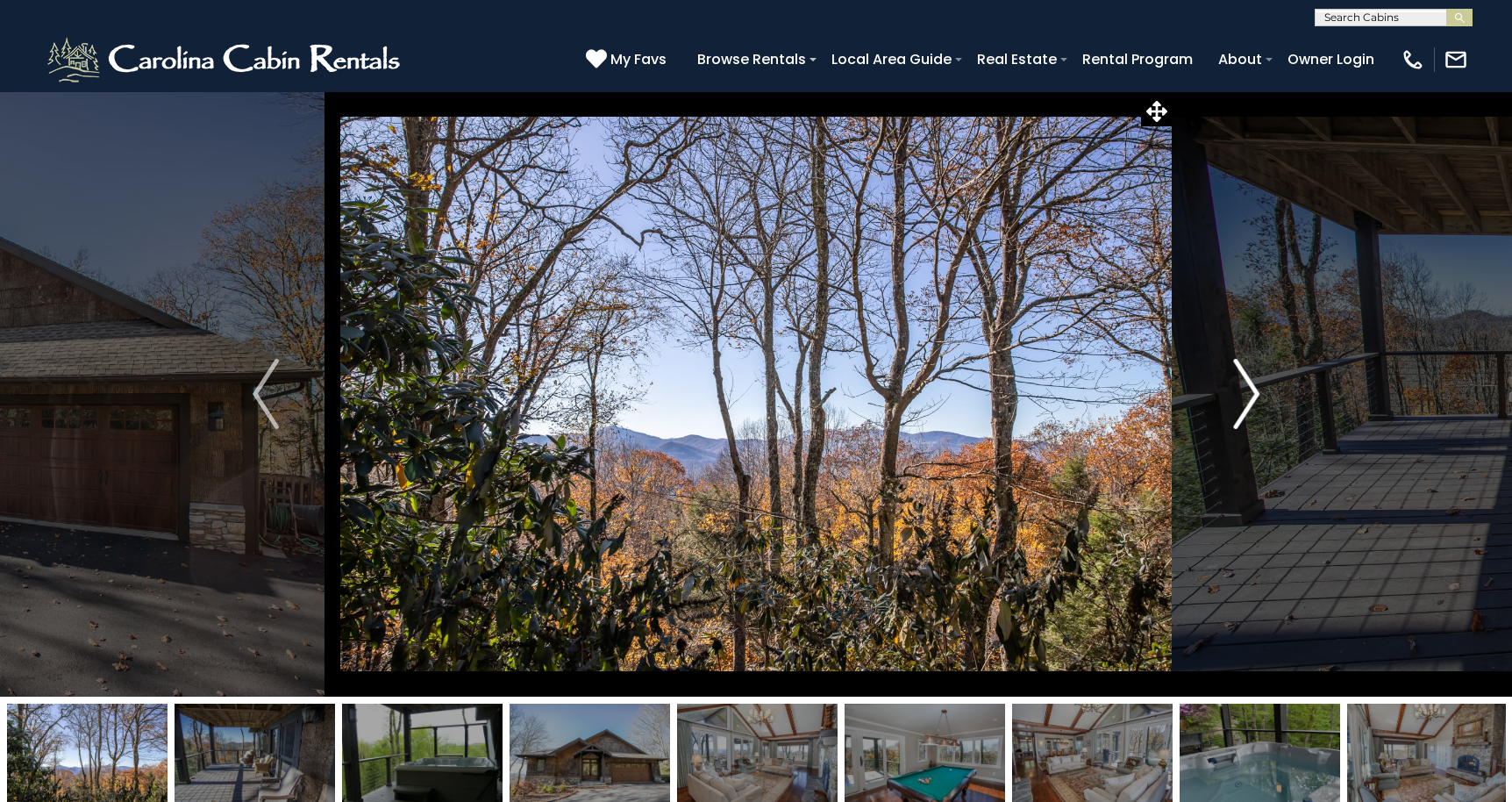
click at [1245, 394] on img "Next" at bounding box center [1246, 393] width 26 height 71
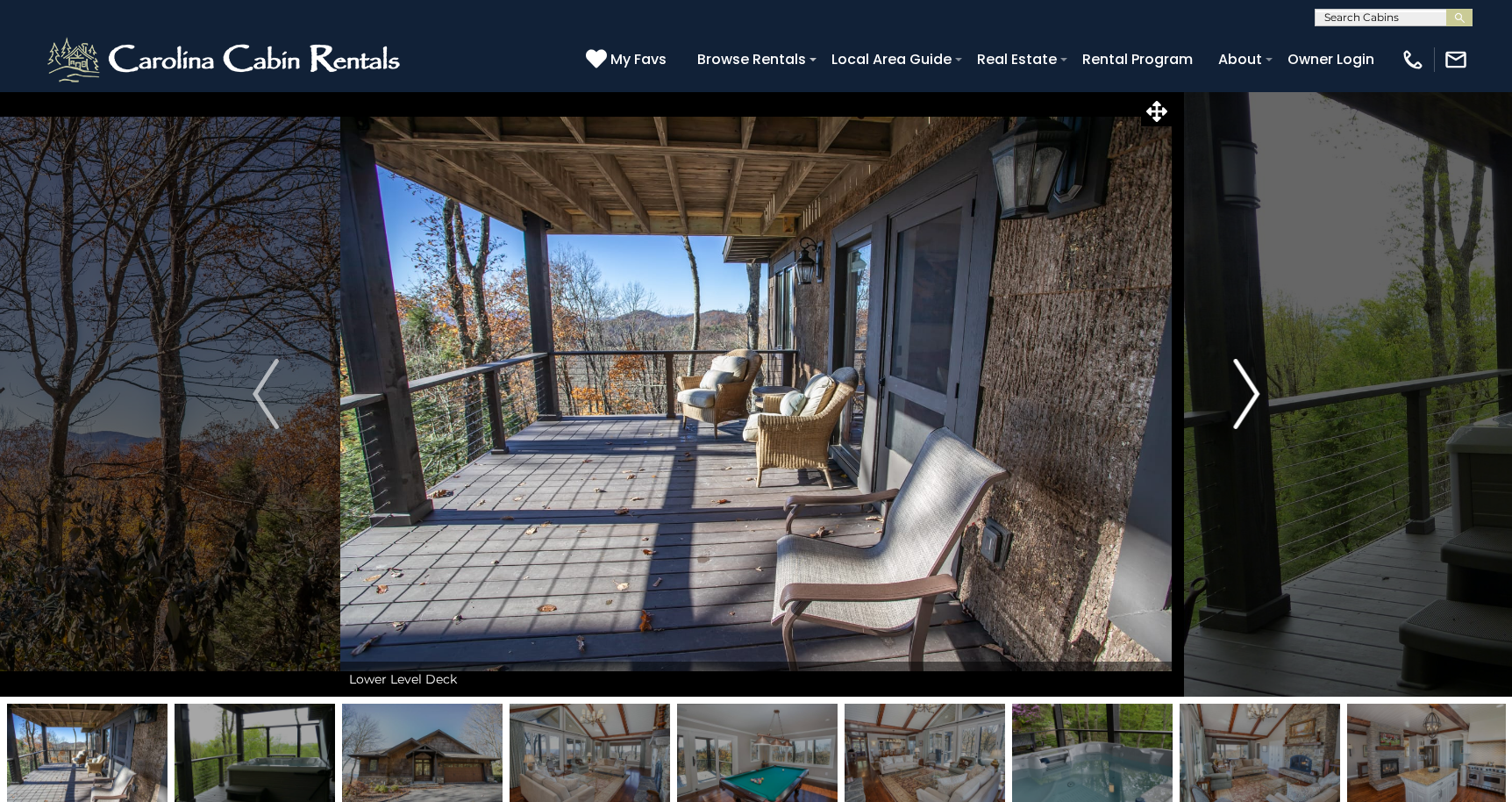
click at [1245, 394] on img "Next" at bounding box center [1246, 393] width 26 height 71
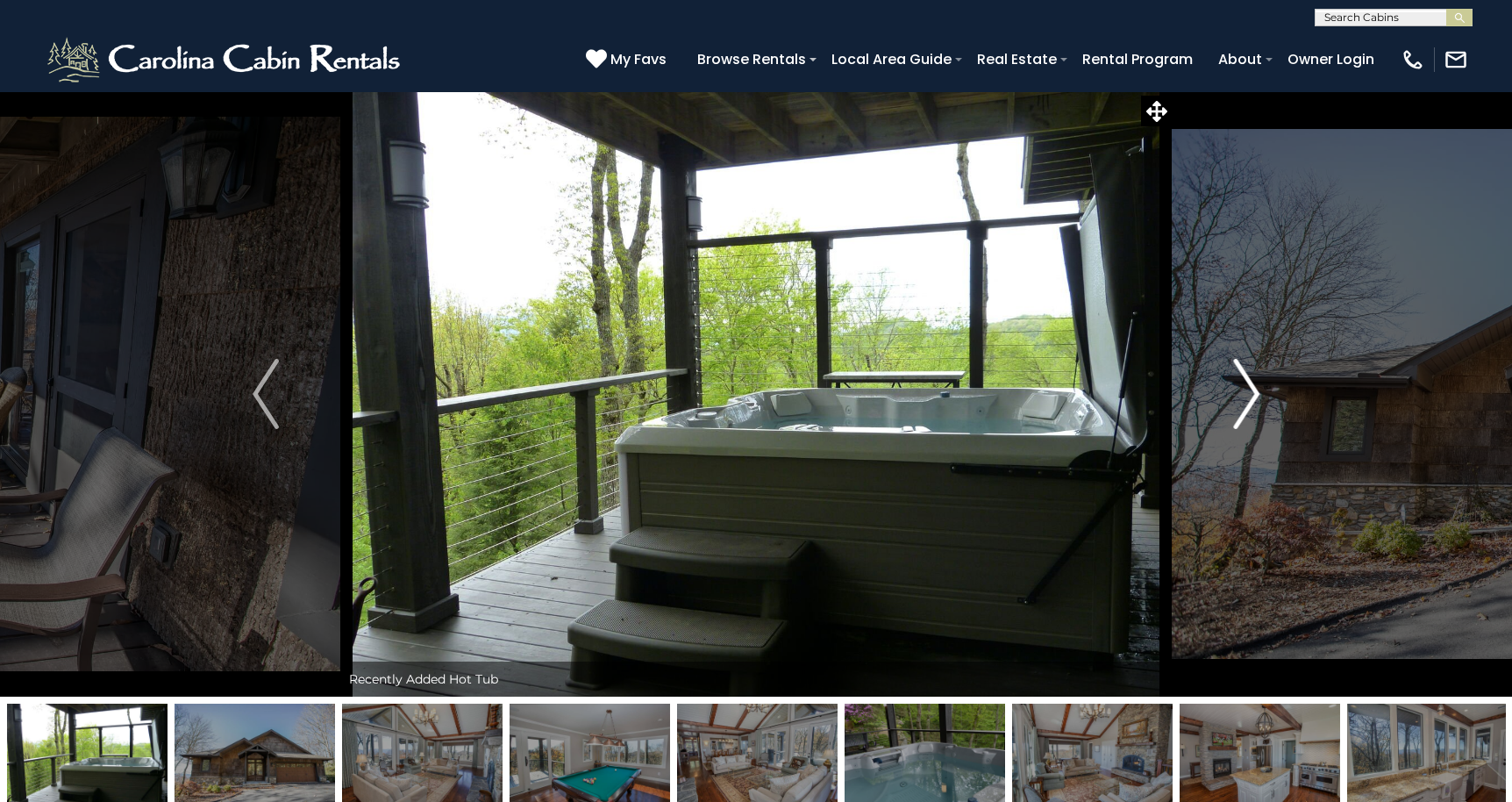
click at [1245, 394] on img "Next" at bounding box center [1246, 393] width 26 height 71
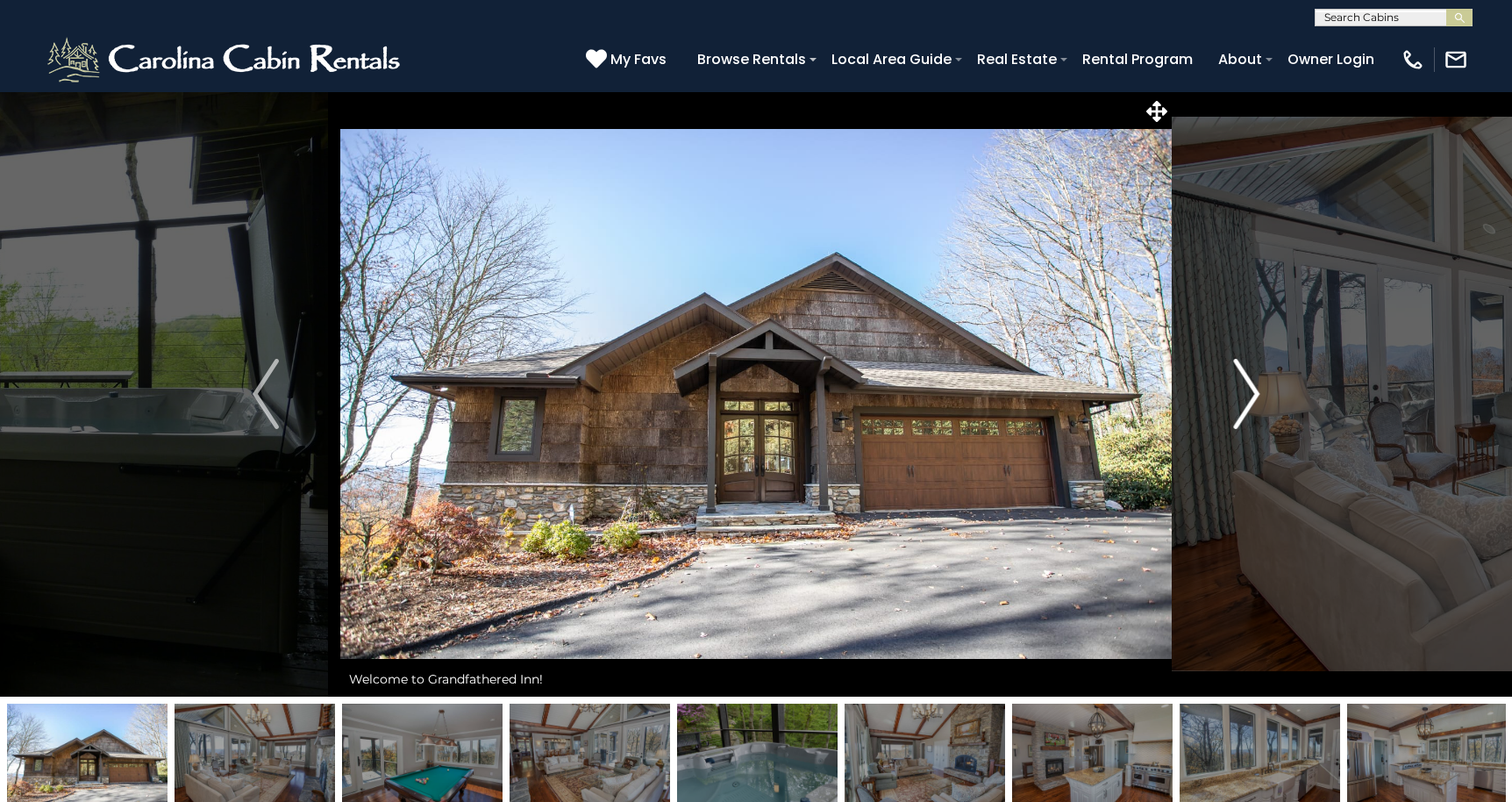
click at [1245, 394] on img "Next" at bounding box center [1246, 393] width 26 height 71
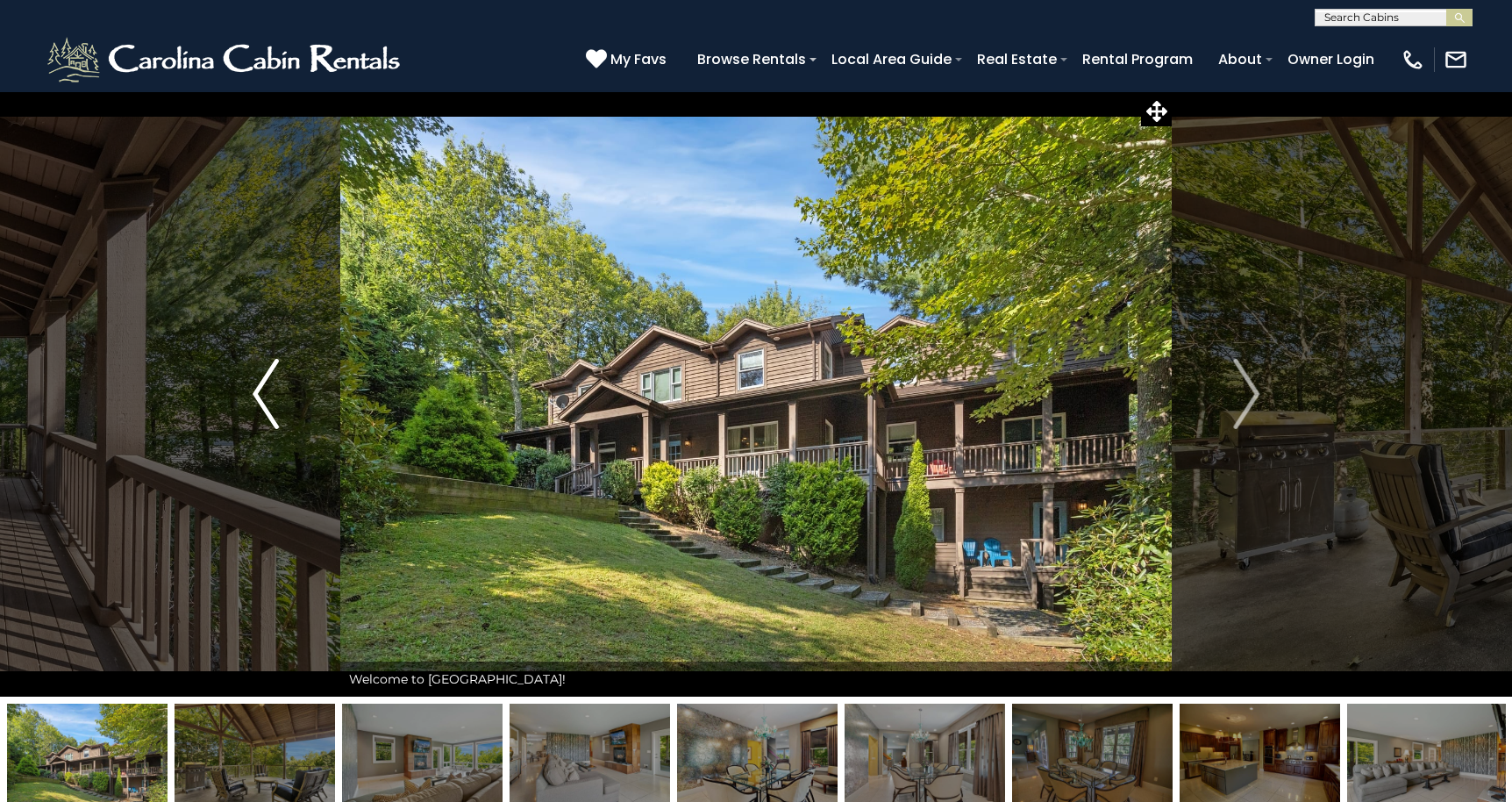
click at [267, 405] on img "Previous" at bounding box center [265, 393] width 26 height 71
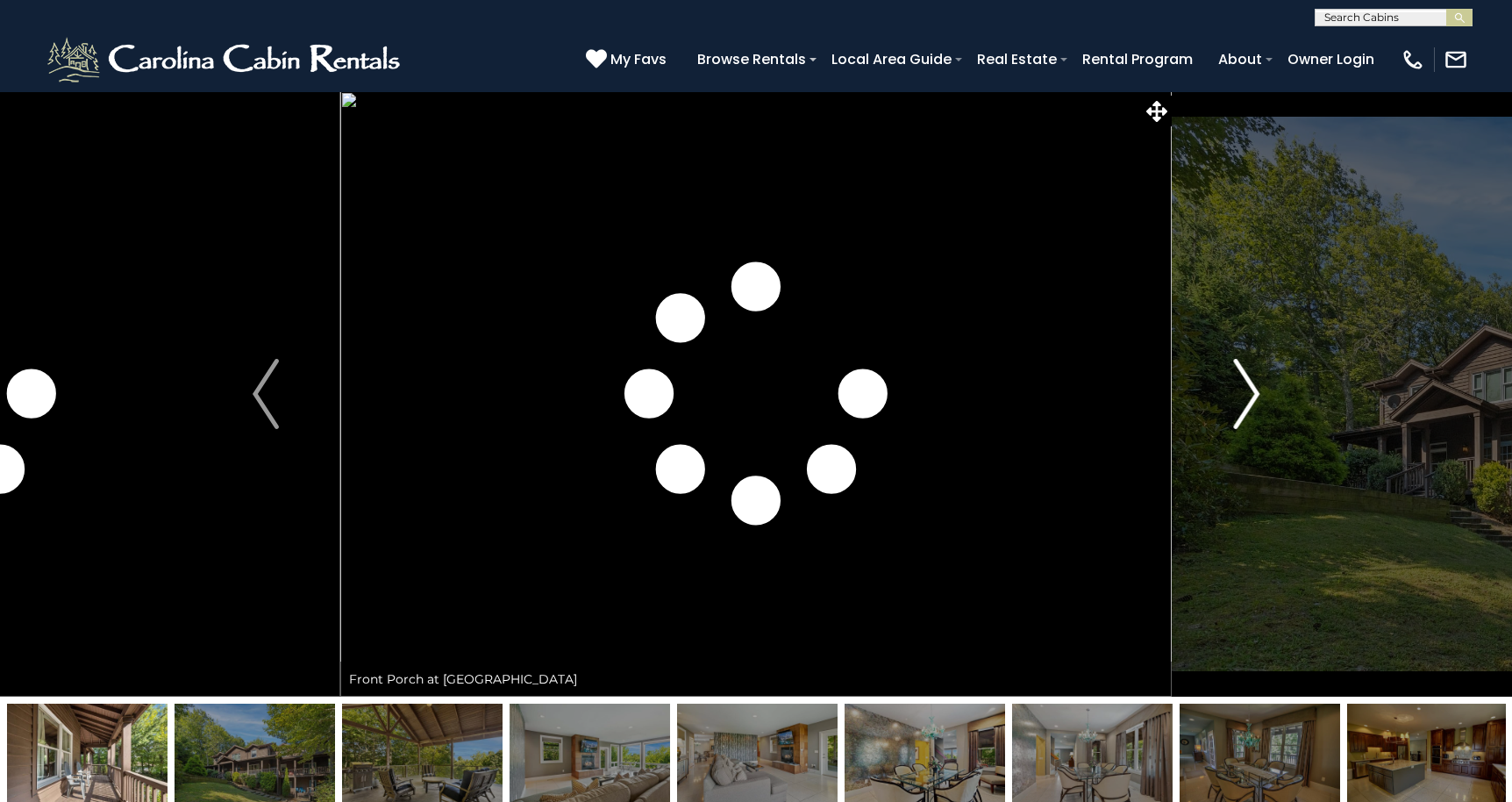
click at [1246, 389] on img "Next" at bounding box center [1246, 393] width 26 height 71
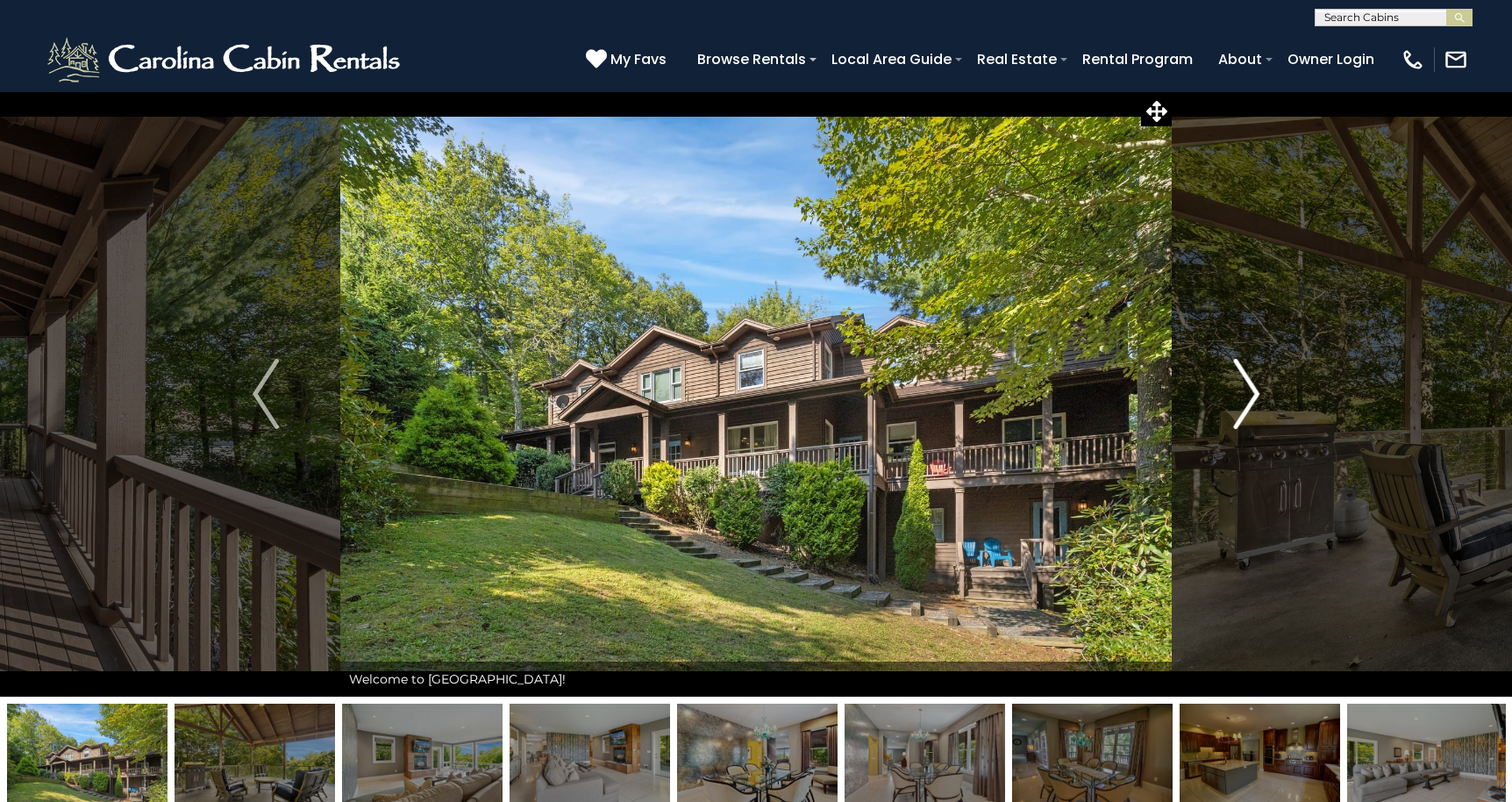
click at [1246, 389] on img "Next" at bounding box center [1246, 393] width 26 height 71
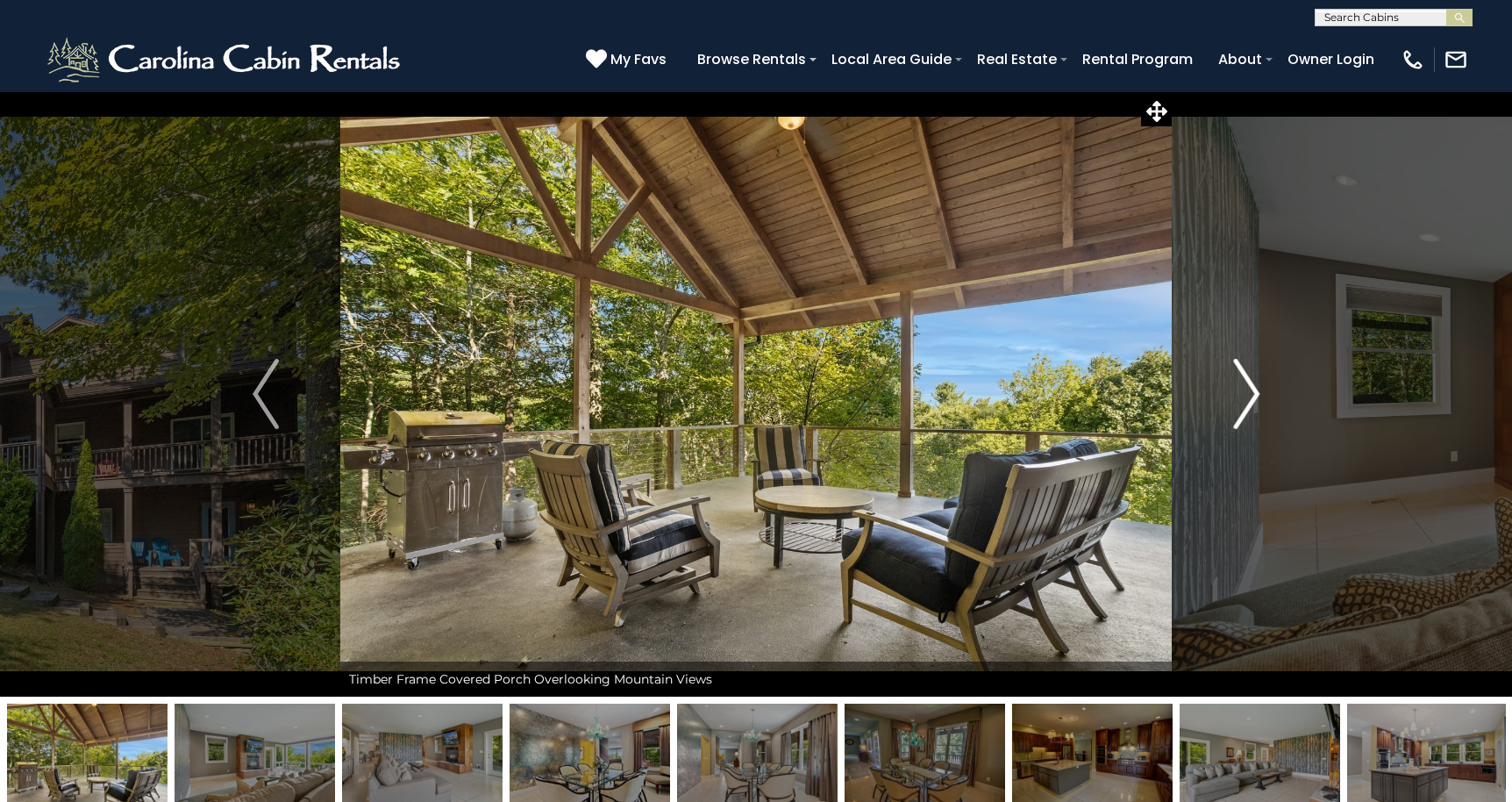
click at [1246, 389] on img "Next" at bounding box center [1246, 393] width 26 height 71
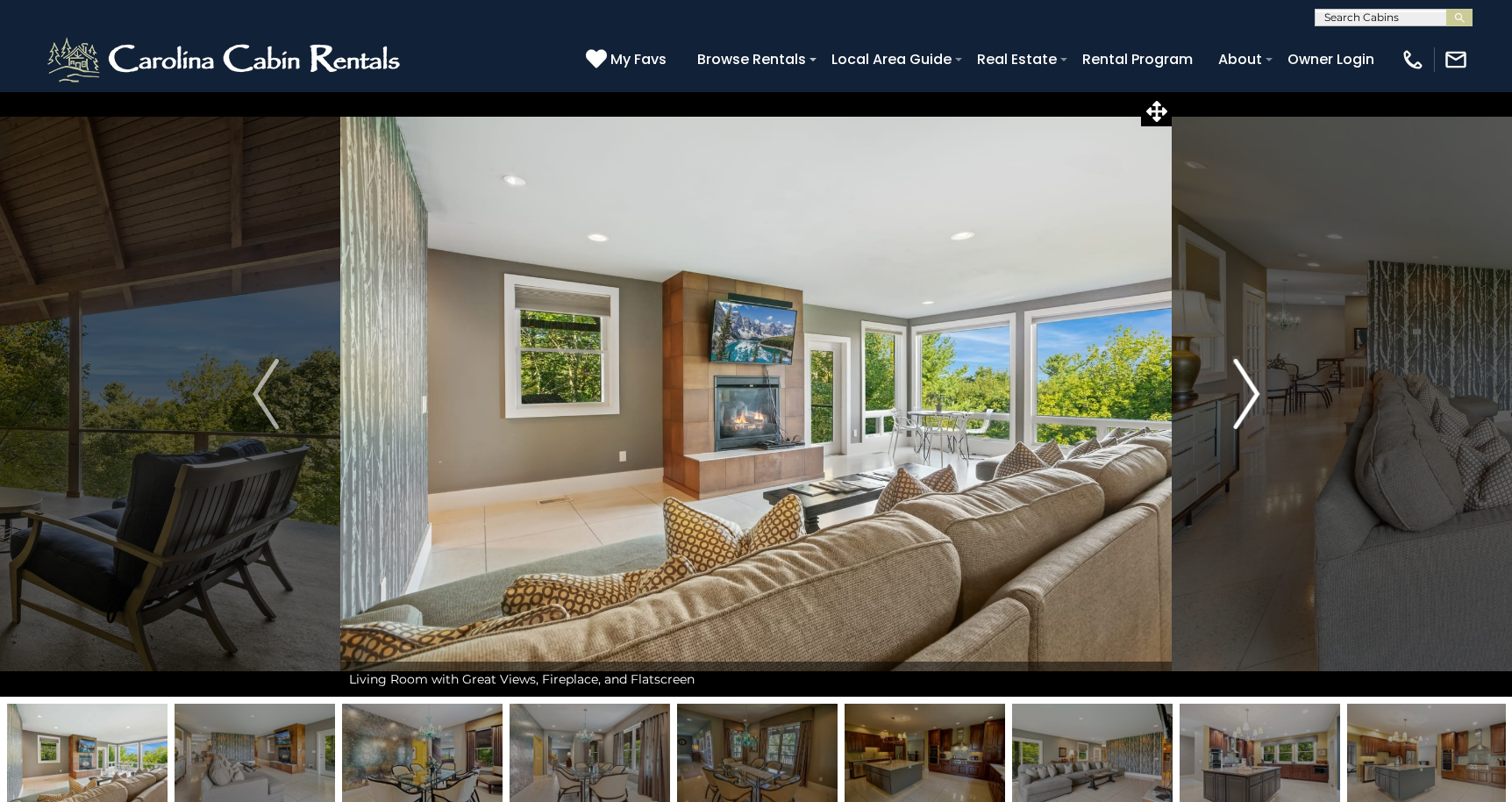
click at [1246, 389] on img "Next" at bounding box center [1246, 393] width 26 height 71
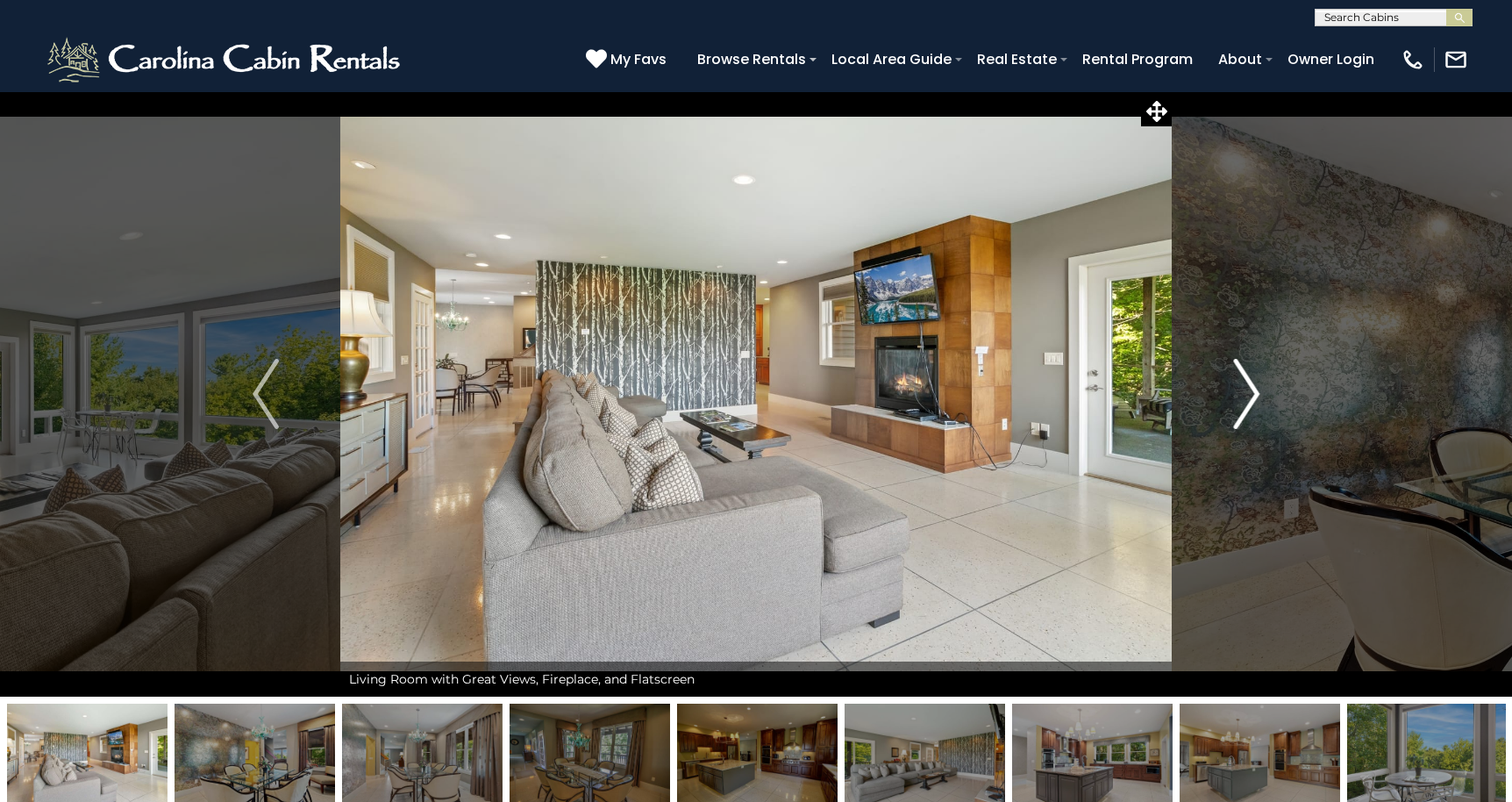
click at [1246, 389] on img "Next" at bounding box center [1246, 393] width 26 height 71
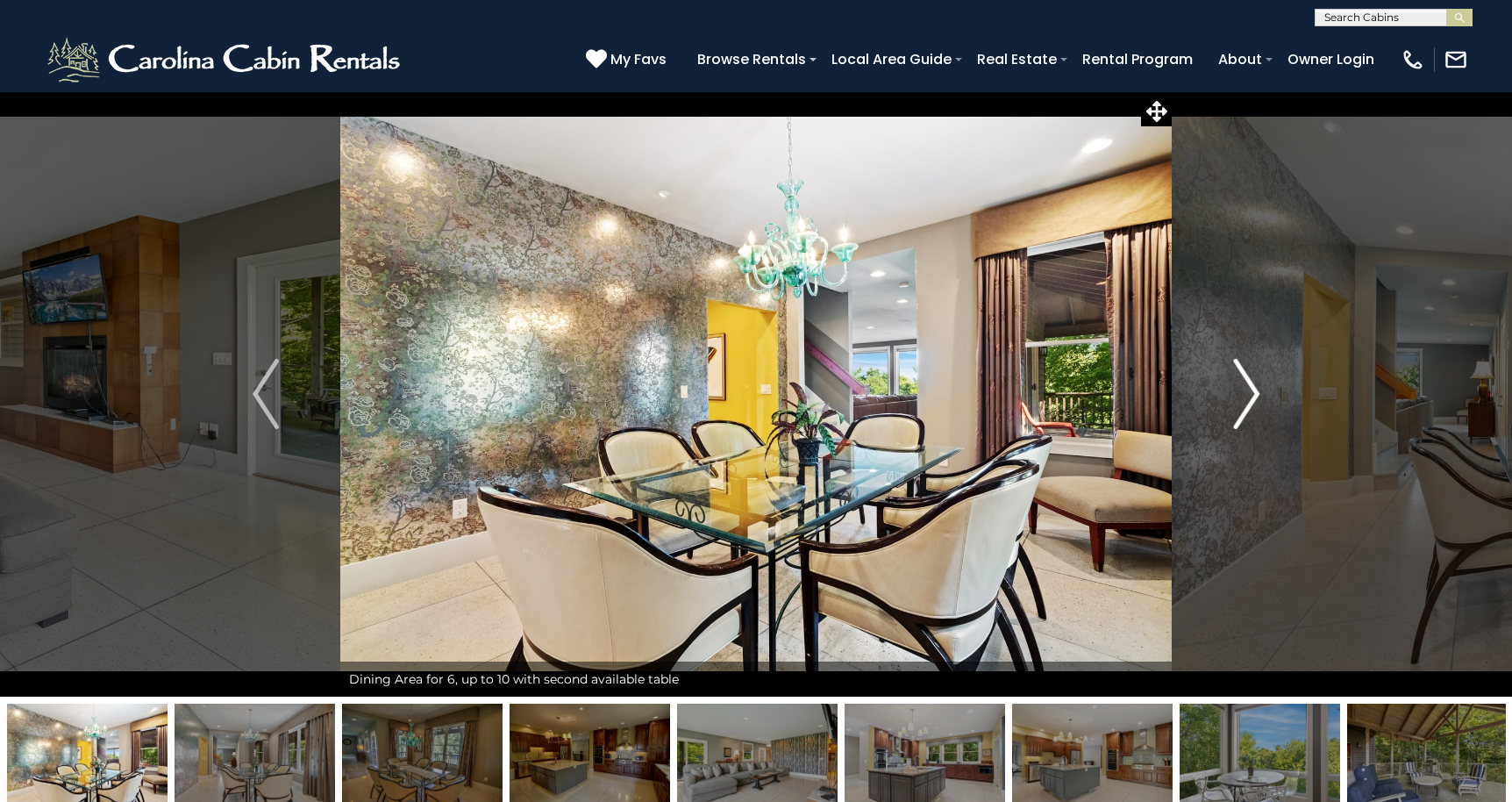
click at [1246, 389] on img "Next" at bounding box center [1246, 393] width 26 height 71
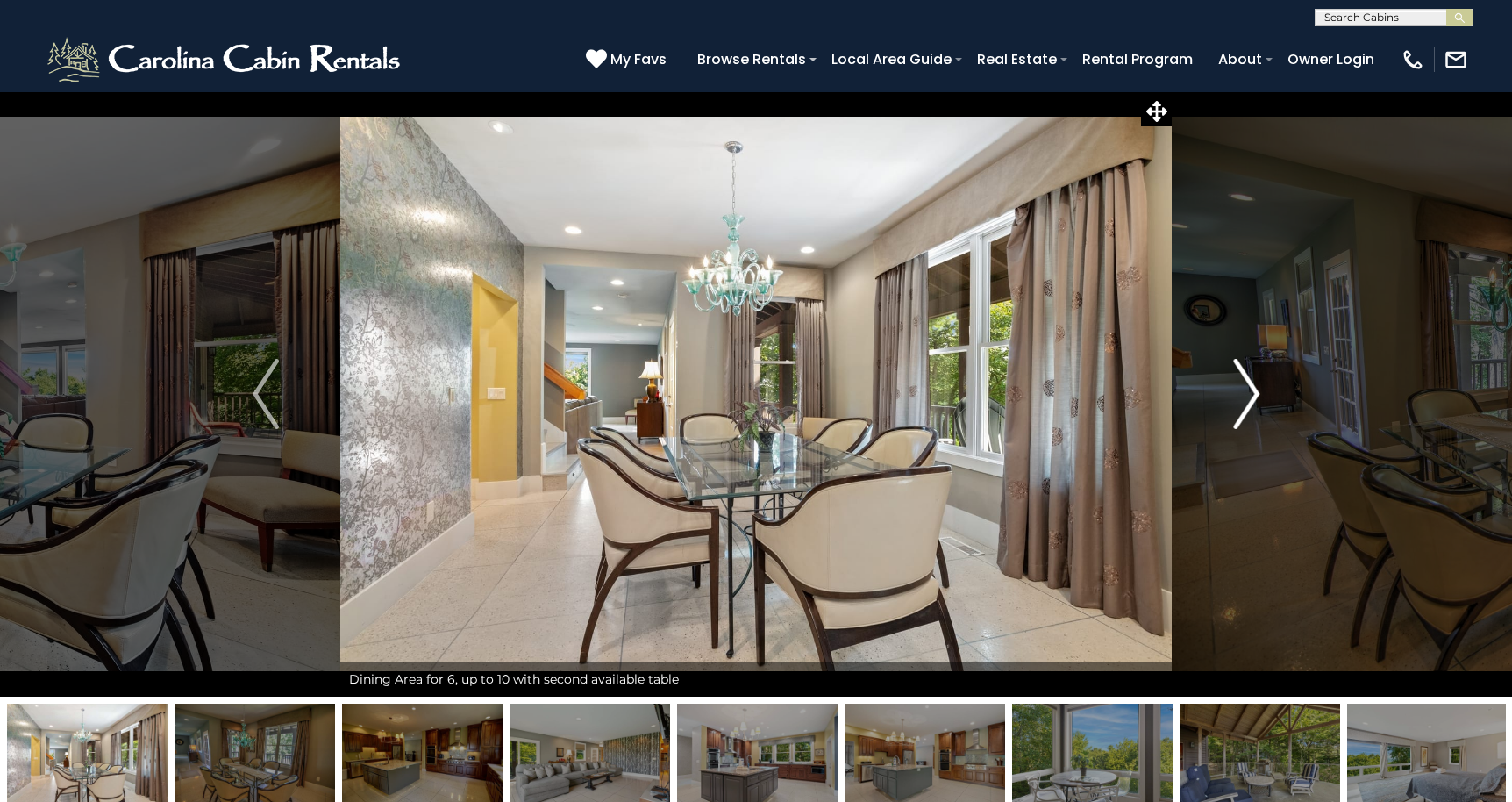
click at [1246, 389] on img "Next" at bounding box center [1246, 393] width 26 height 71
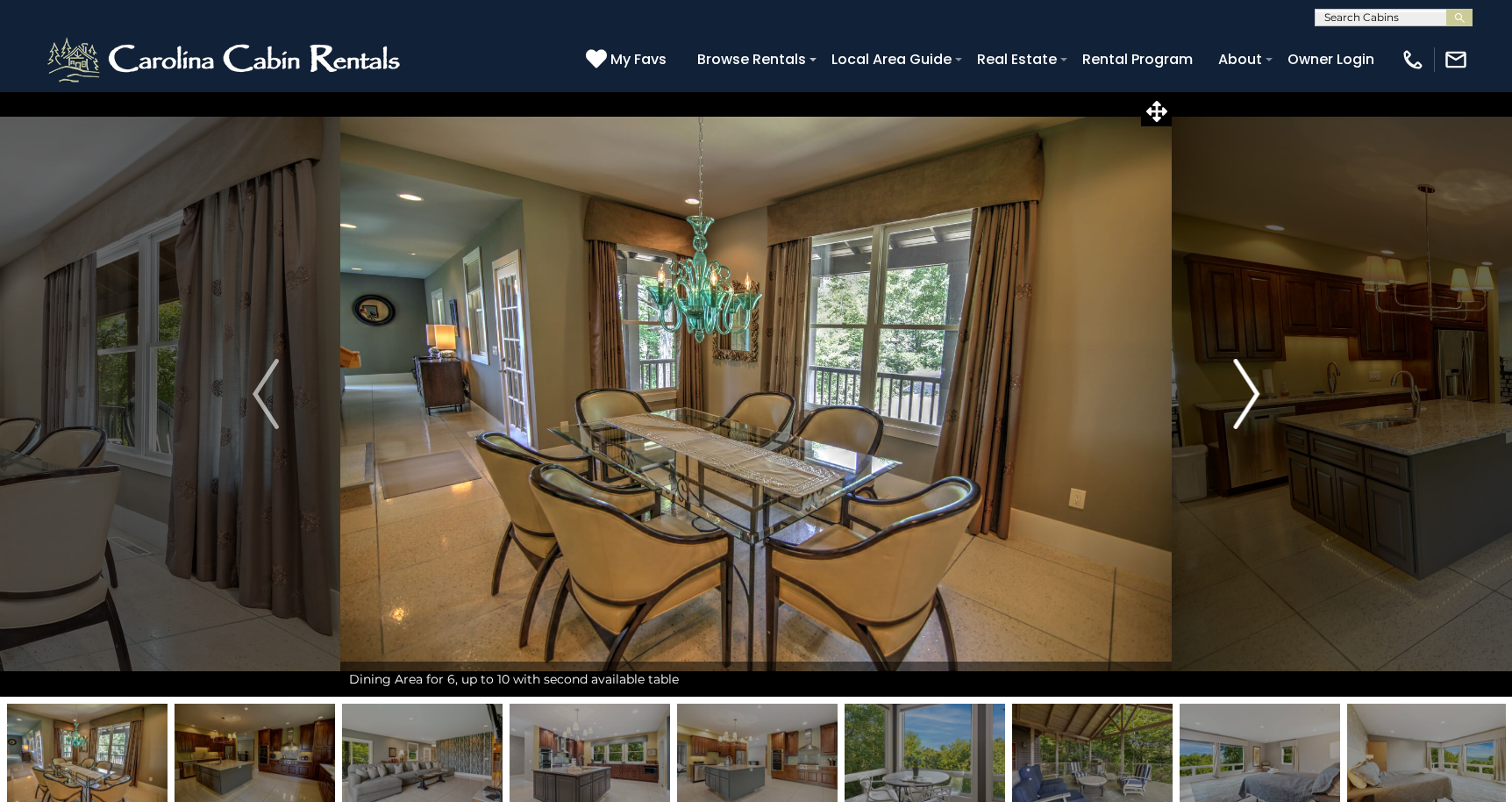
click at [1246, 389] on img "Next" at bounding box center [1246, 393] width 26 height 71
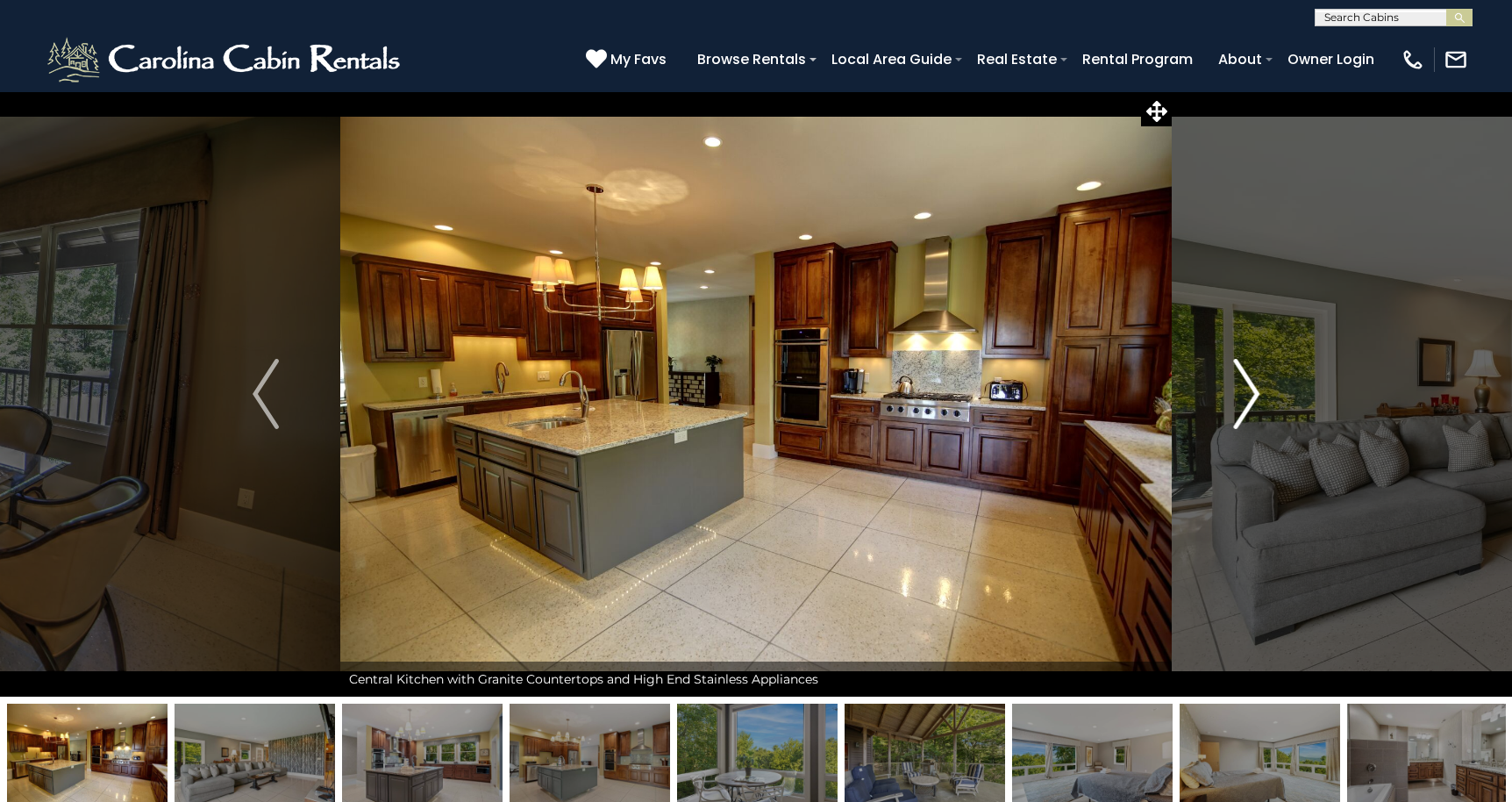
click at [1246, 389] on img "Next" at bounding box center [1246, 393] width 26 height 71
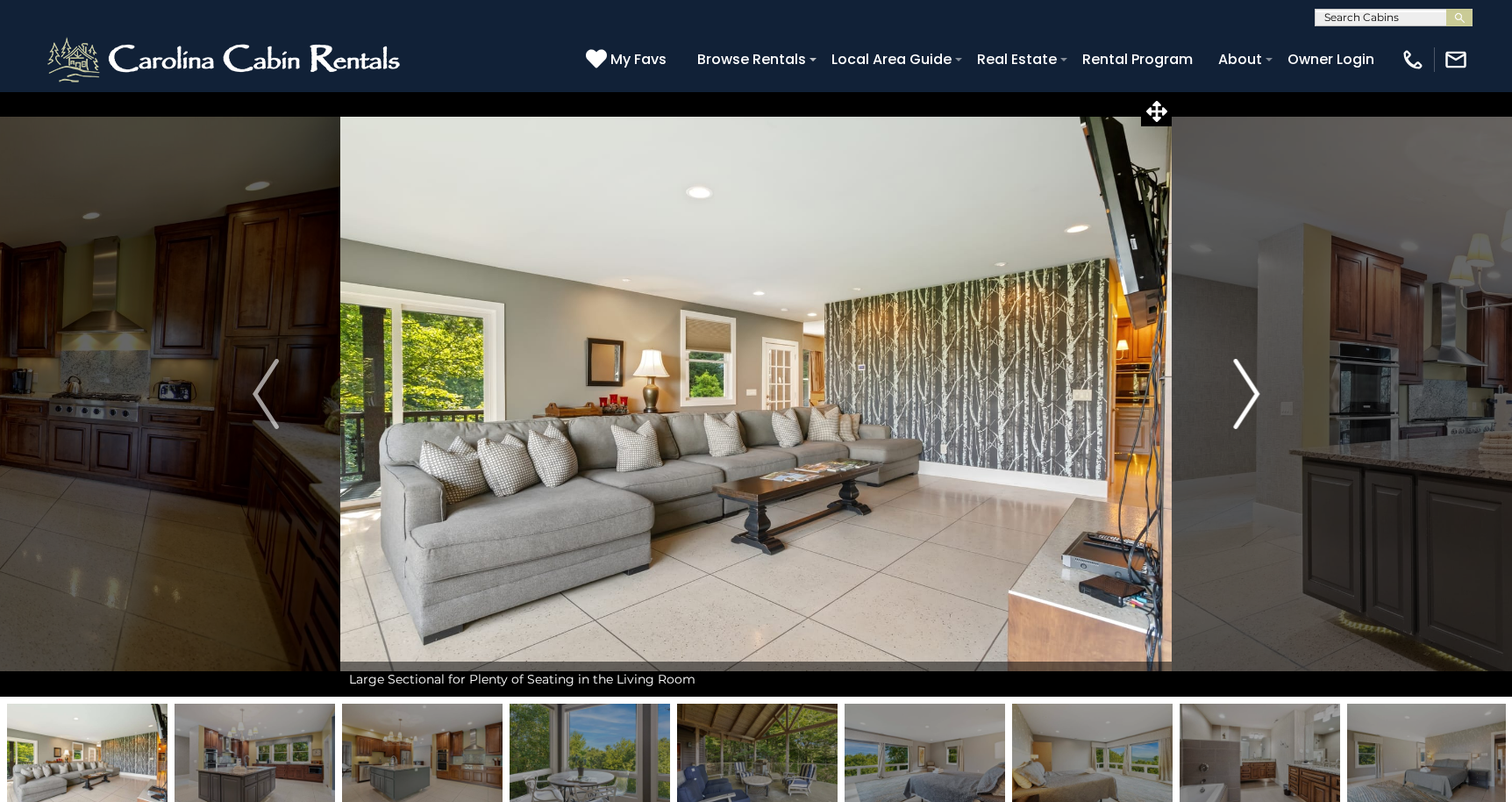
click at [1246, 389] on img "Next" at bounding box center [1246, 393] width 26 height 71
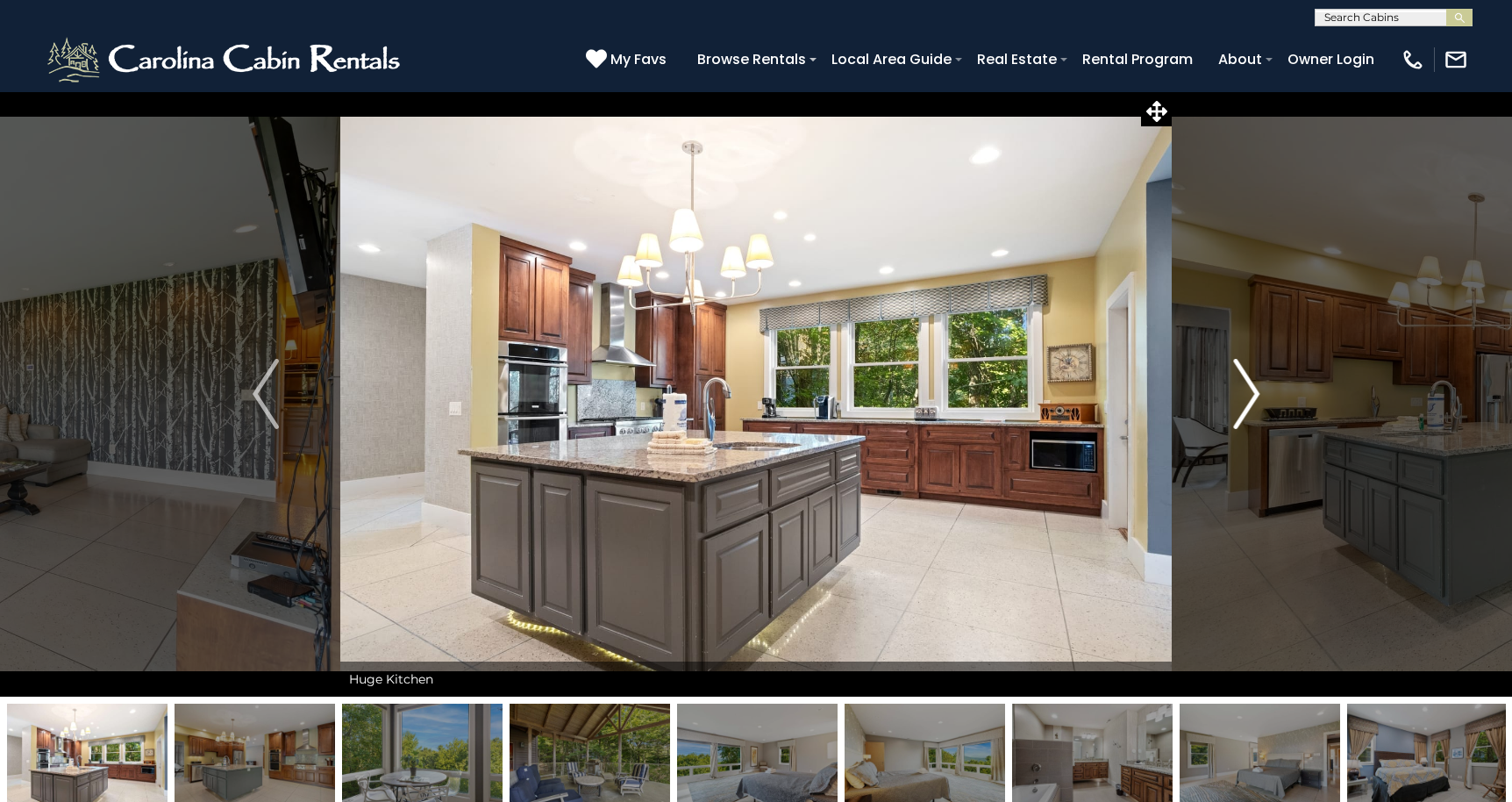
click at [1246, 389] on img "Next" at bounding box center [1246, 393] width 26 height 71
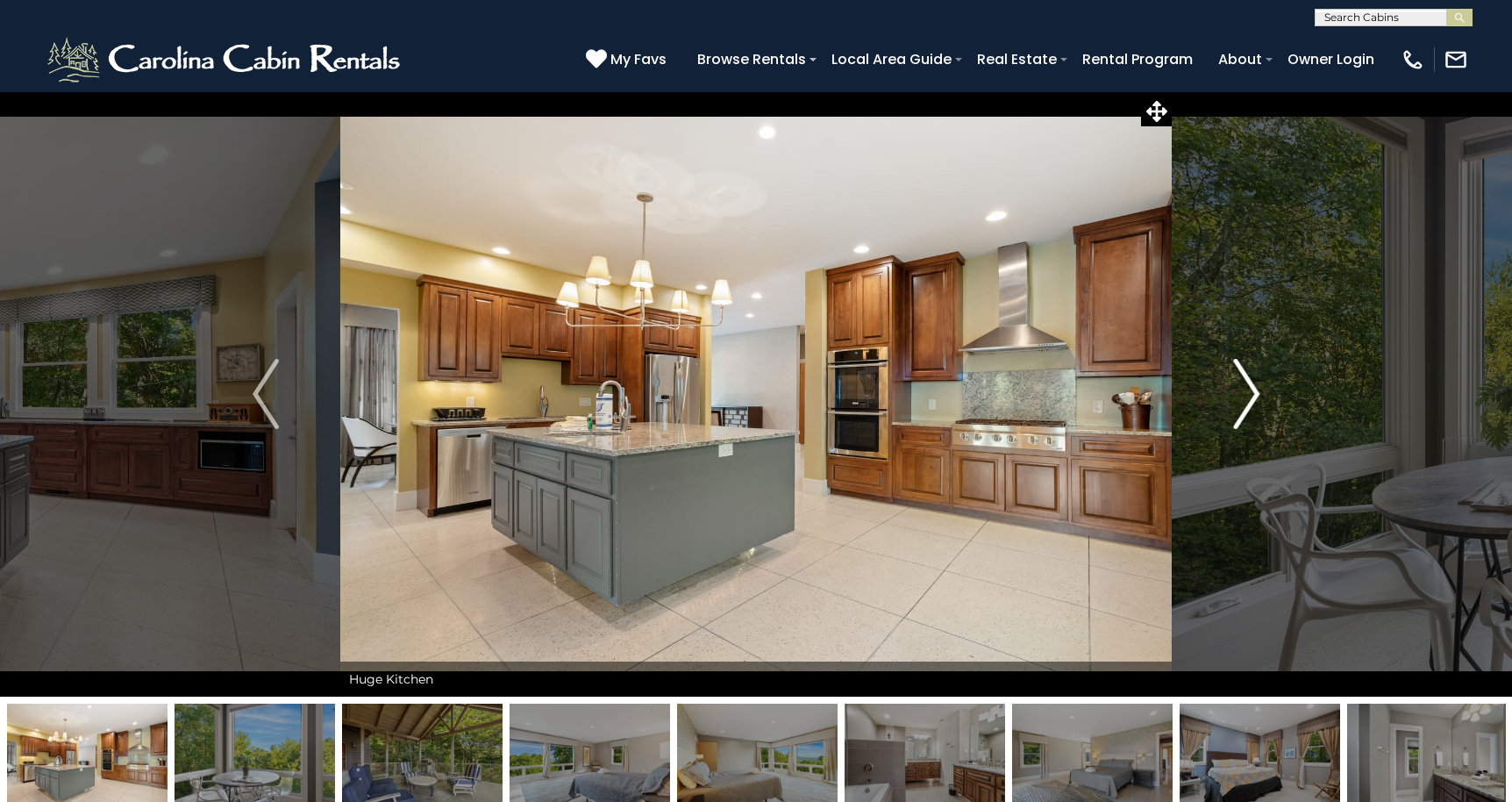
click at [1246, 389] on img "Next" at bounding box center [1246, 393] width 26 height 71
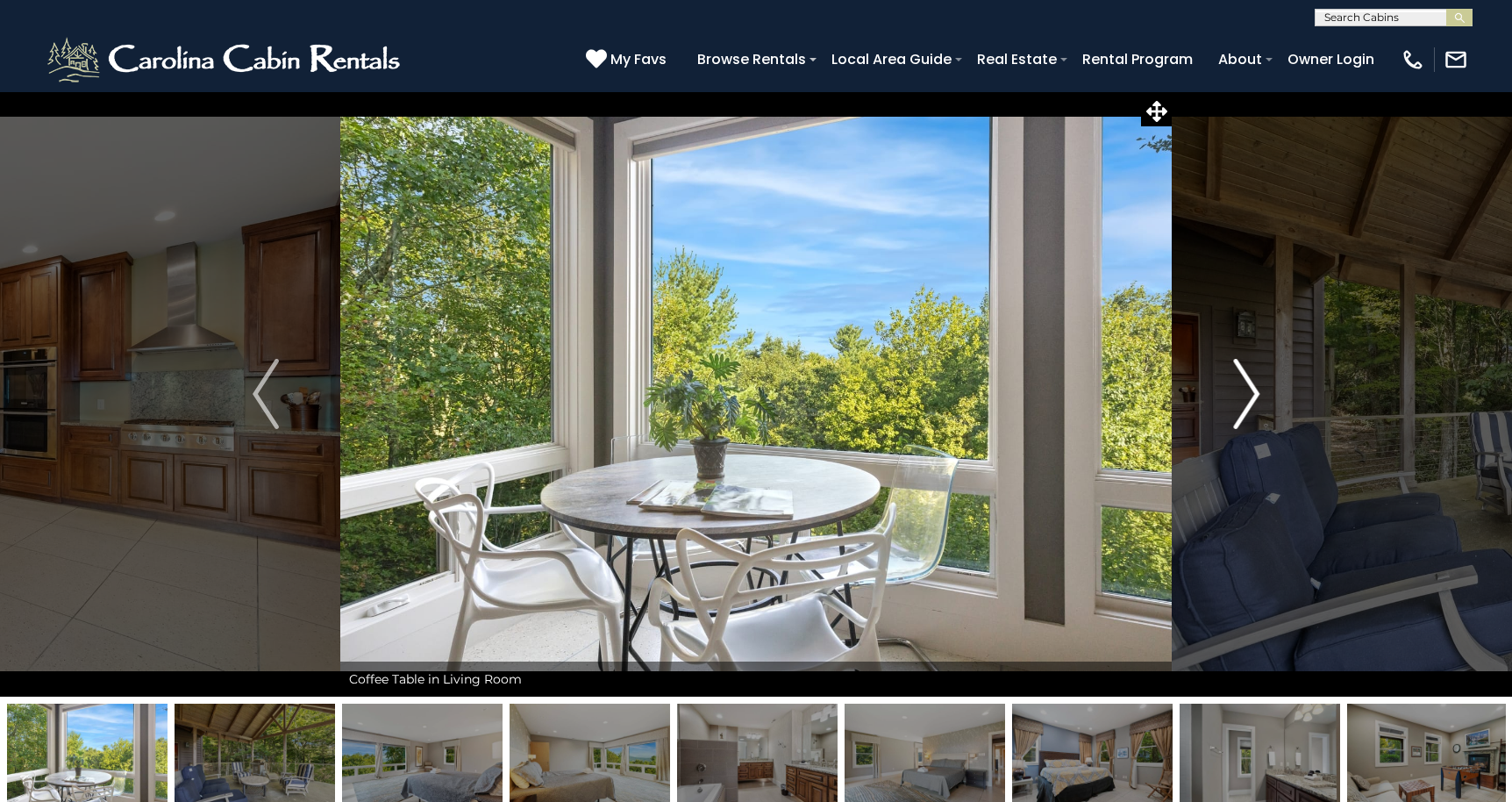
click at [1246, 389] on img "Next" at bounding box center [1246, 393] width 26 height 71
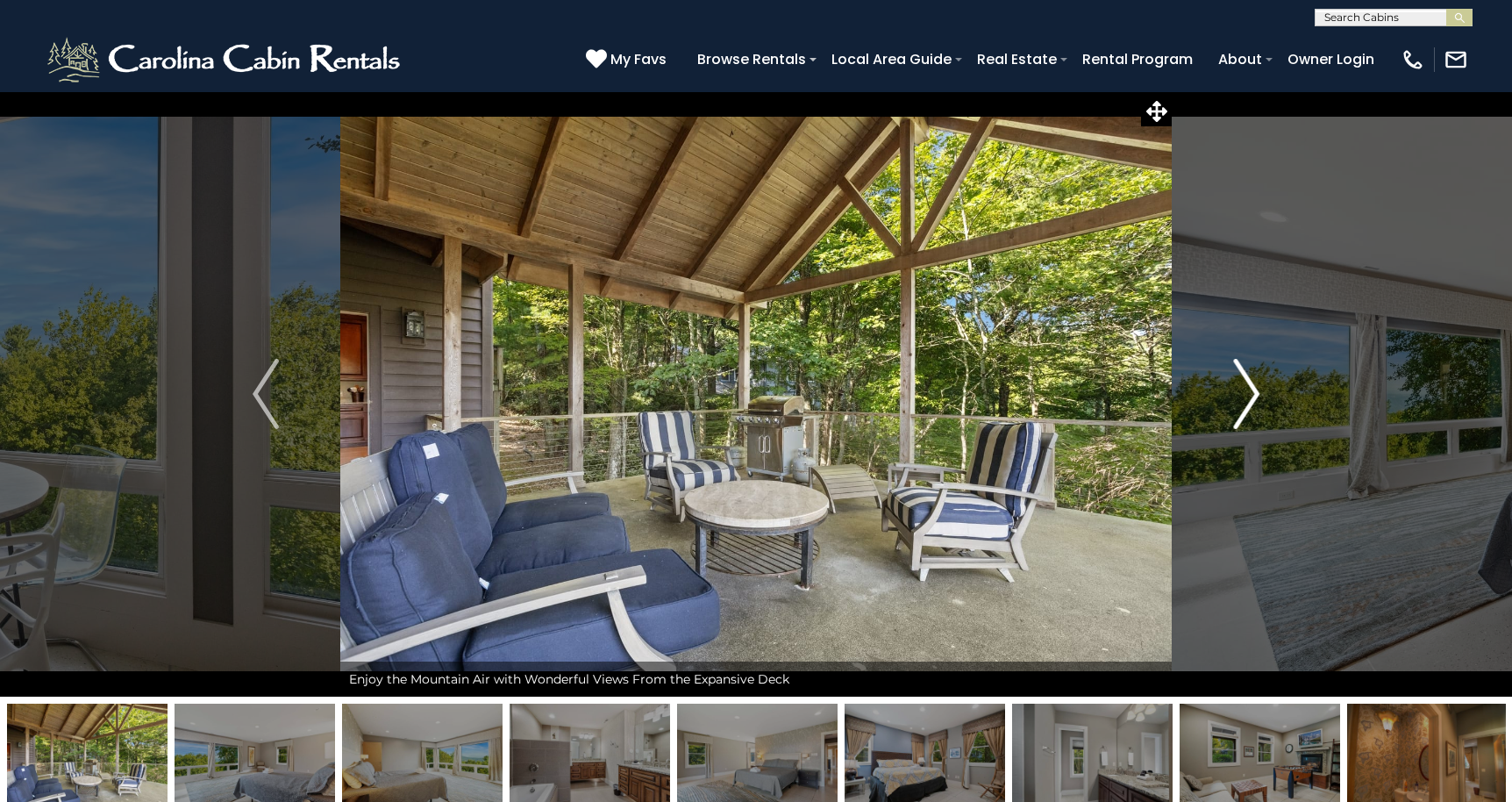
click at [1246, 389] on img "Next" at bounding box center [1246, 393] width 26 height 71
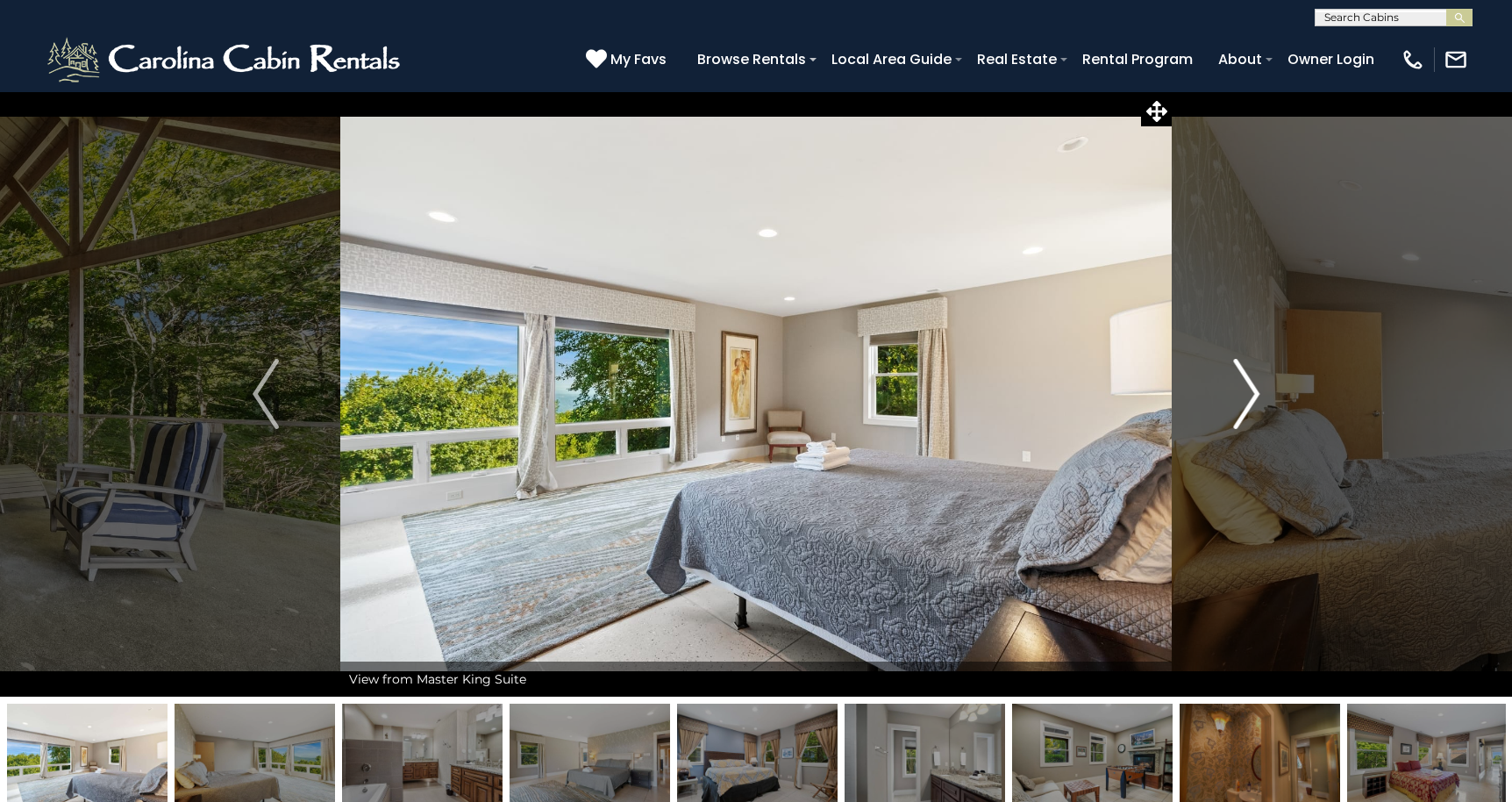
click at [1246, 389] on img "Next" at bounding box center [1246, 393] width 26 height 71
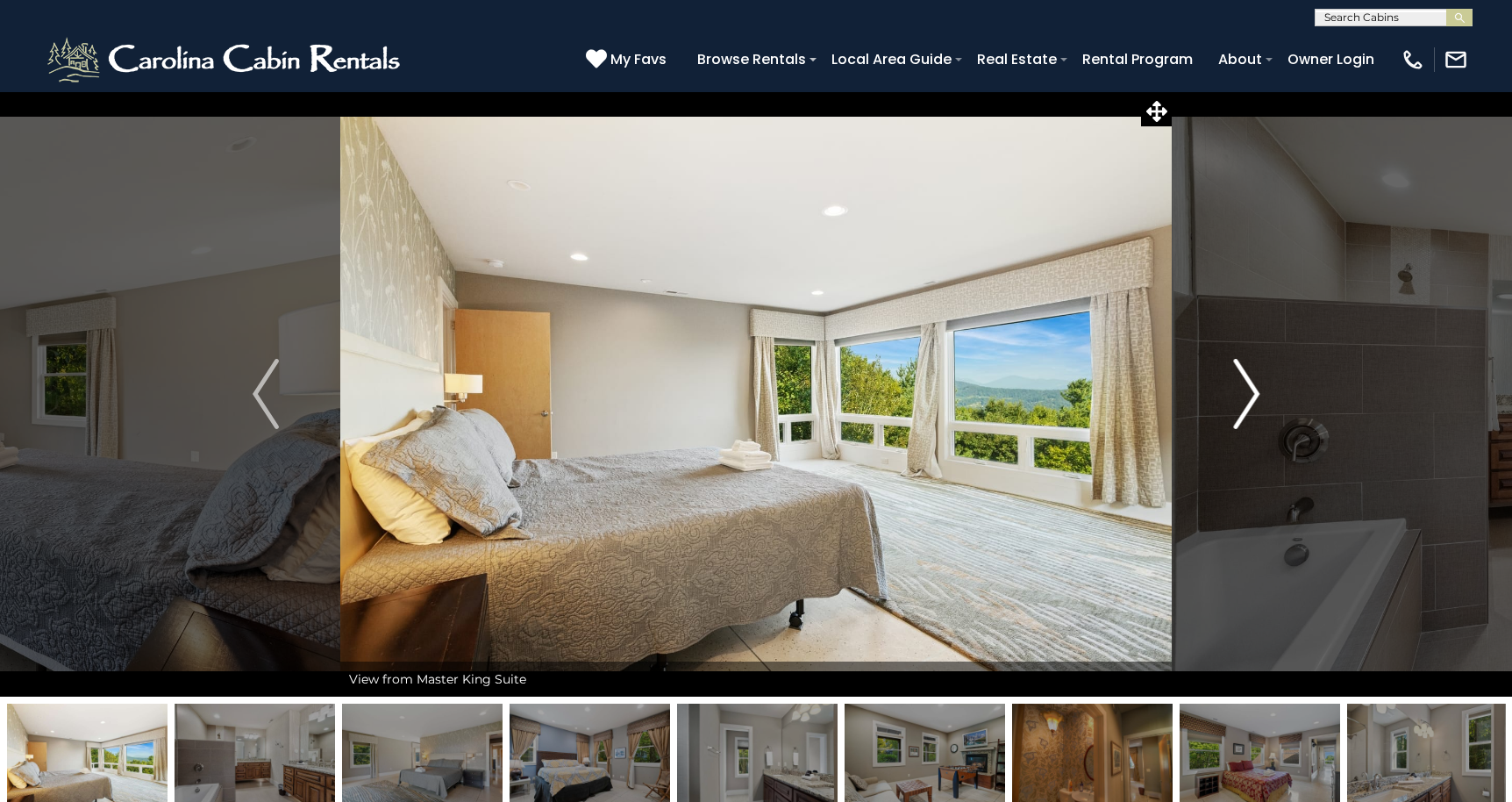
click at [1246, 389] on img "Next" at bounding box center [1246, 393] width 26 height 71
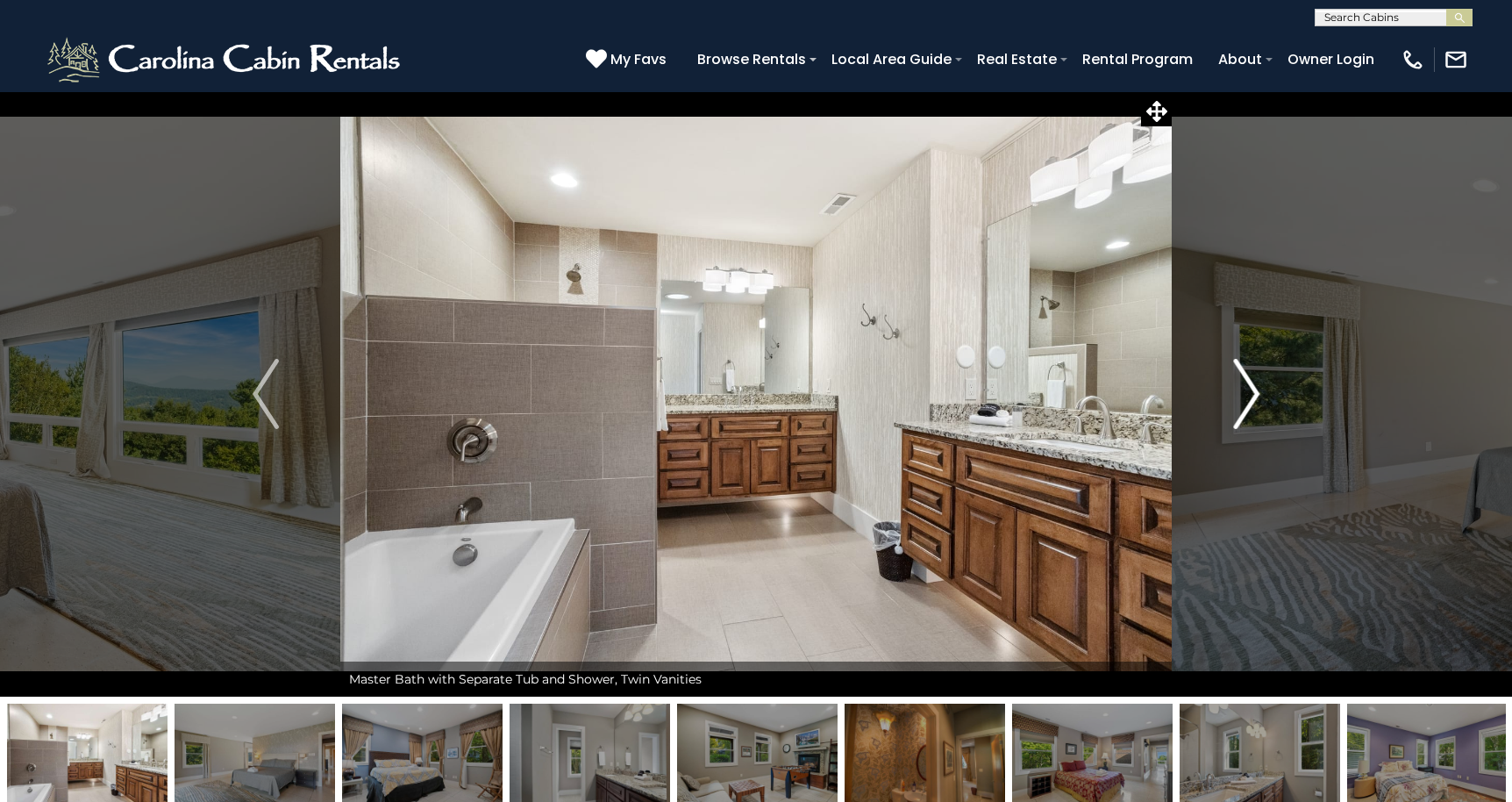
click at [1246, 389] on img "Next" at bounding box center [1246, 393] width 26 height 71
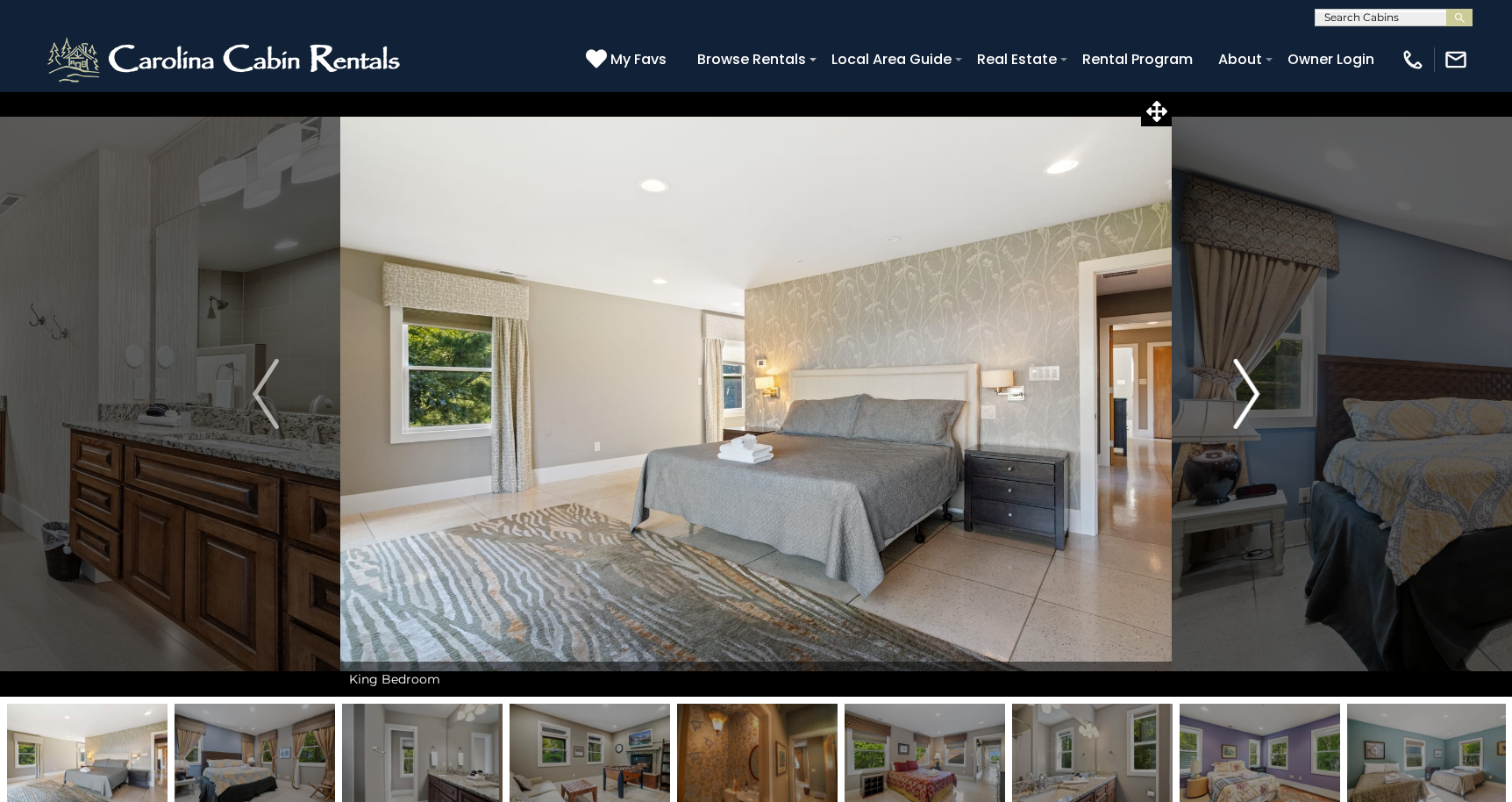
click at [1246, 389] on img "Next" at bounding box center [1246, 393] width 26 height 71
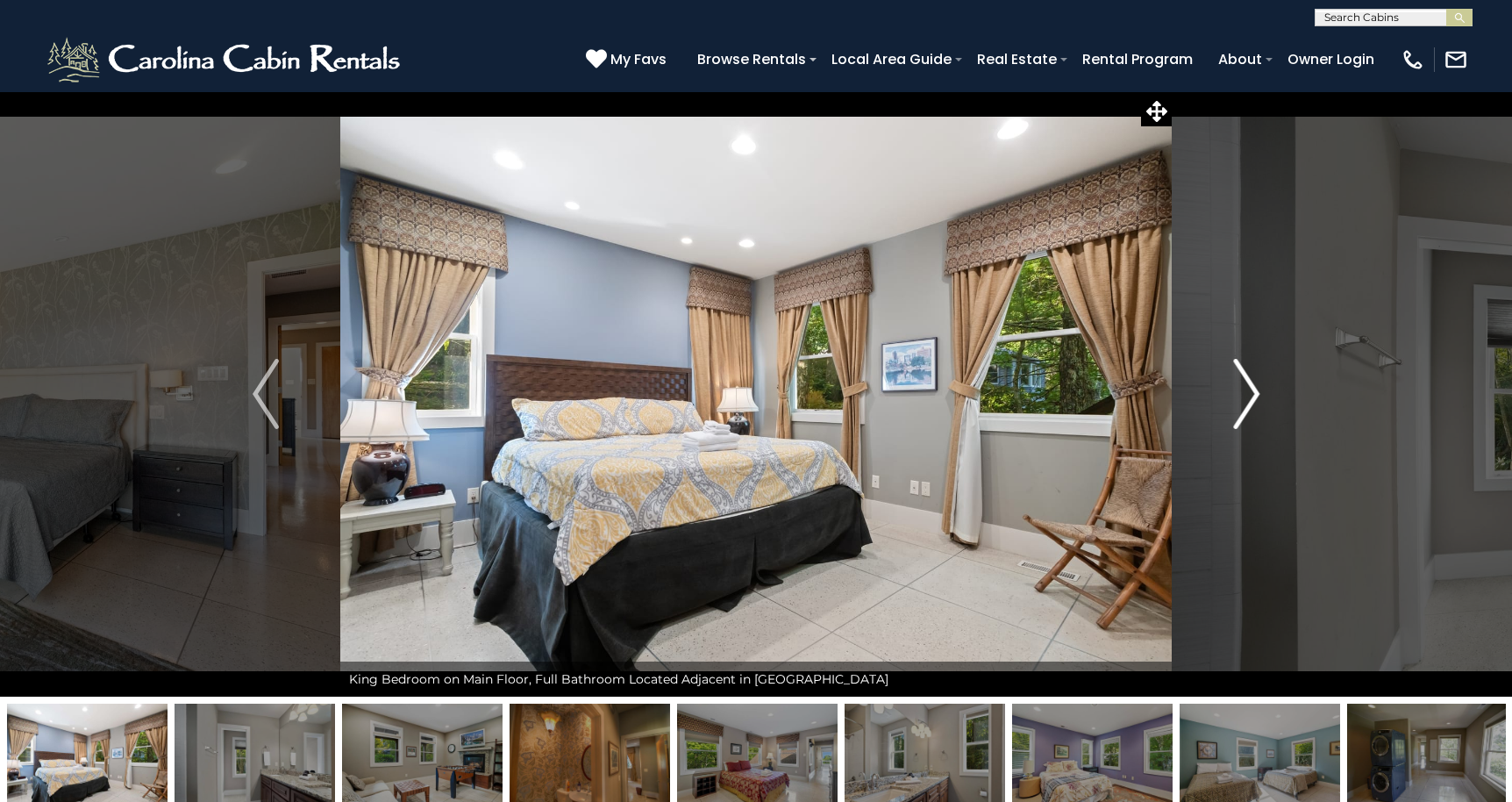
click at [1246, 389] on img "Next" at bounding box center [1246, 393] width 26 height 71
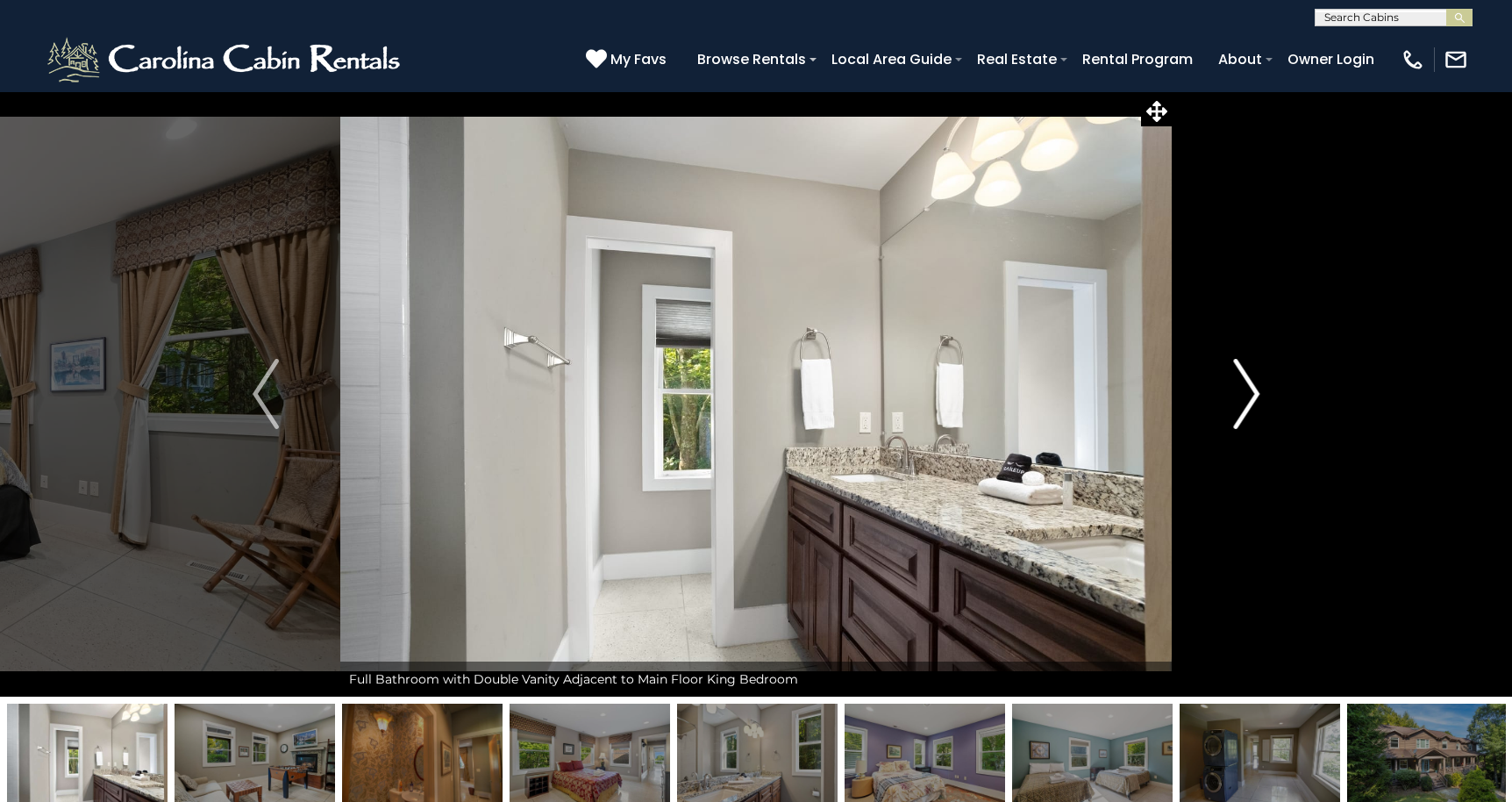
click at [1246, 389] on img "Next" at bounding box center [1246, 393] width 26 height 71
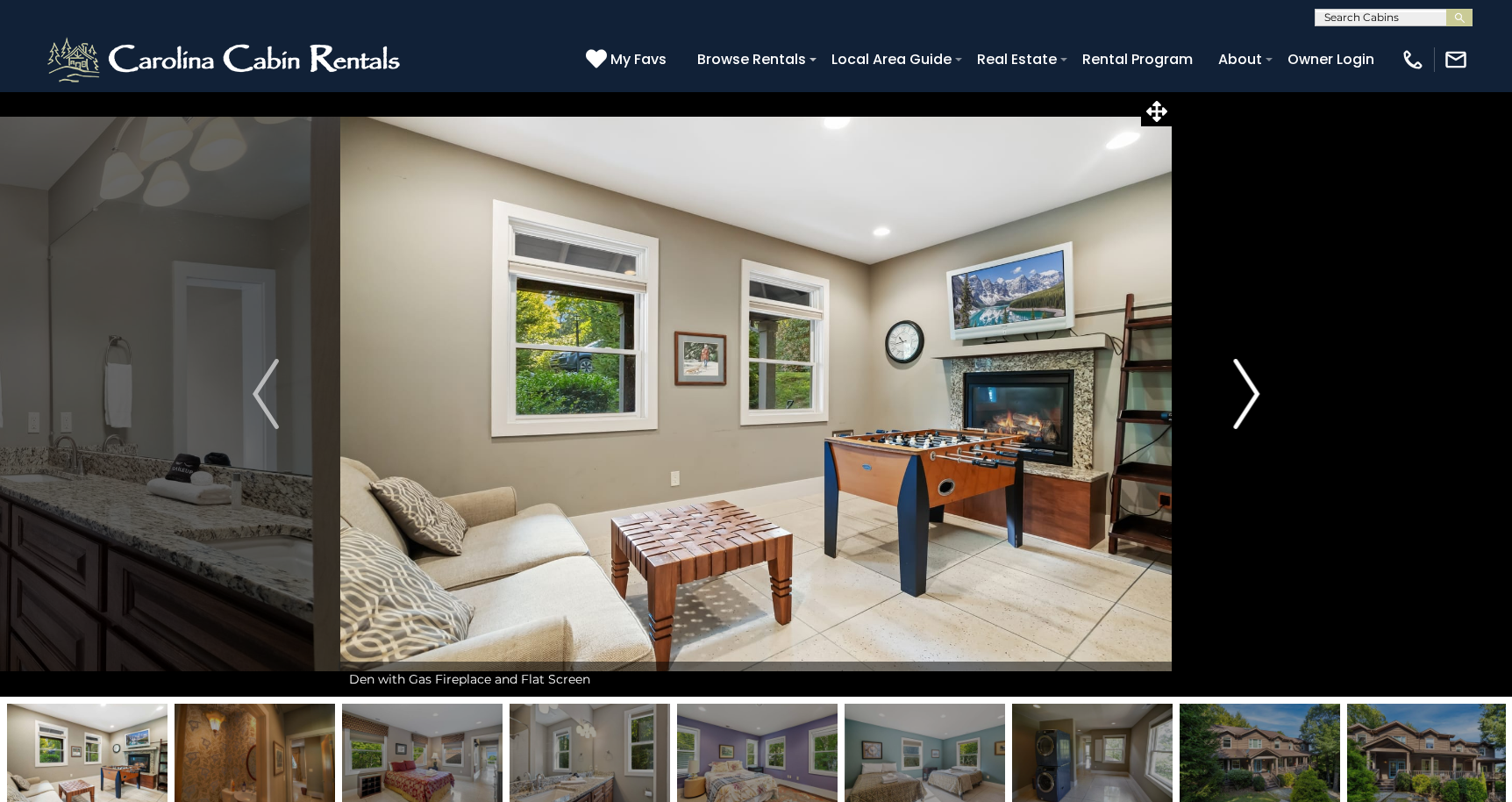
click at [1246, 389] on img "Next" at bounding box center [1246, 393] width 26 height 71
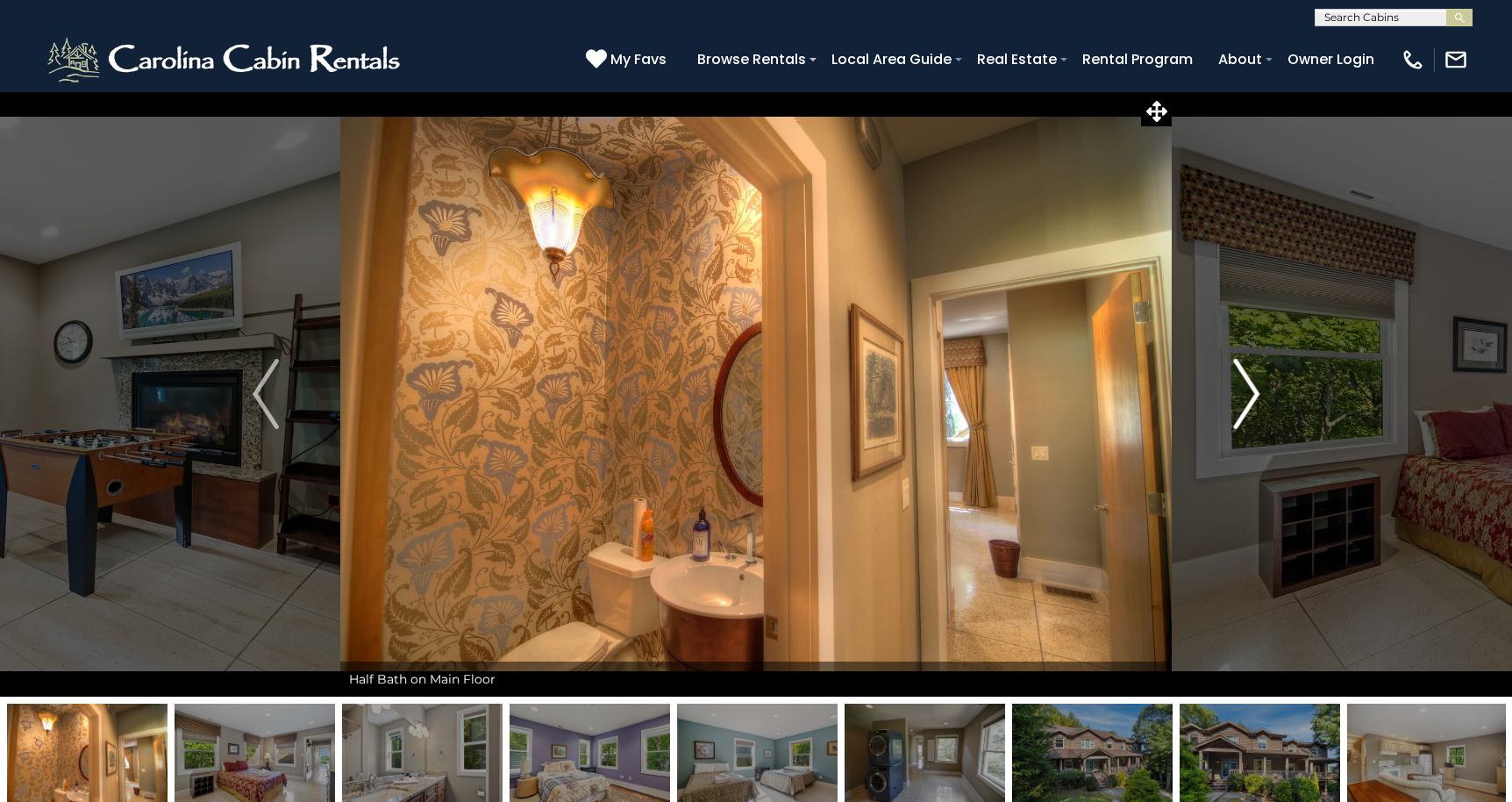
click at [1246, 389] on img "Next" at bounding box center [1246, 393] width 26 height 71
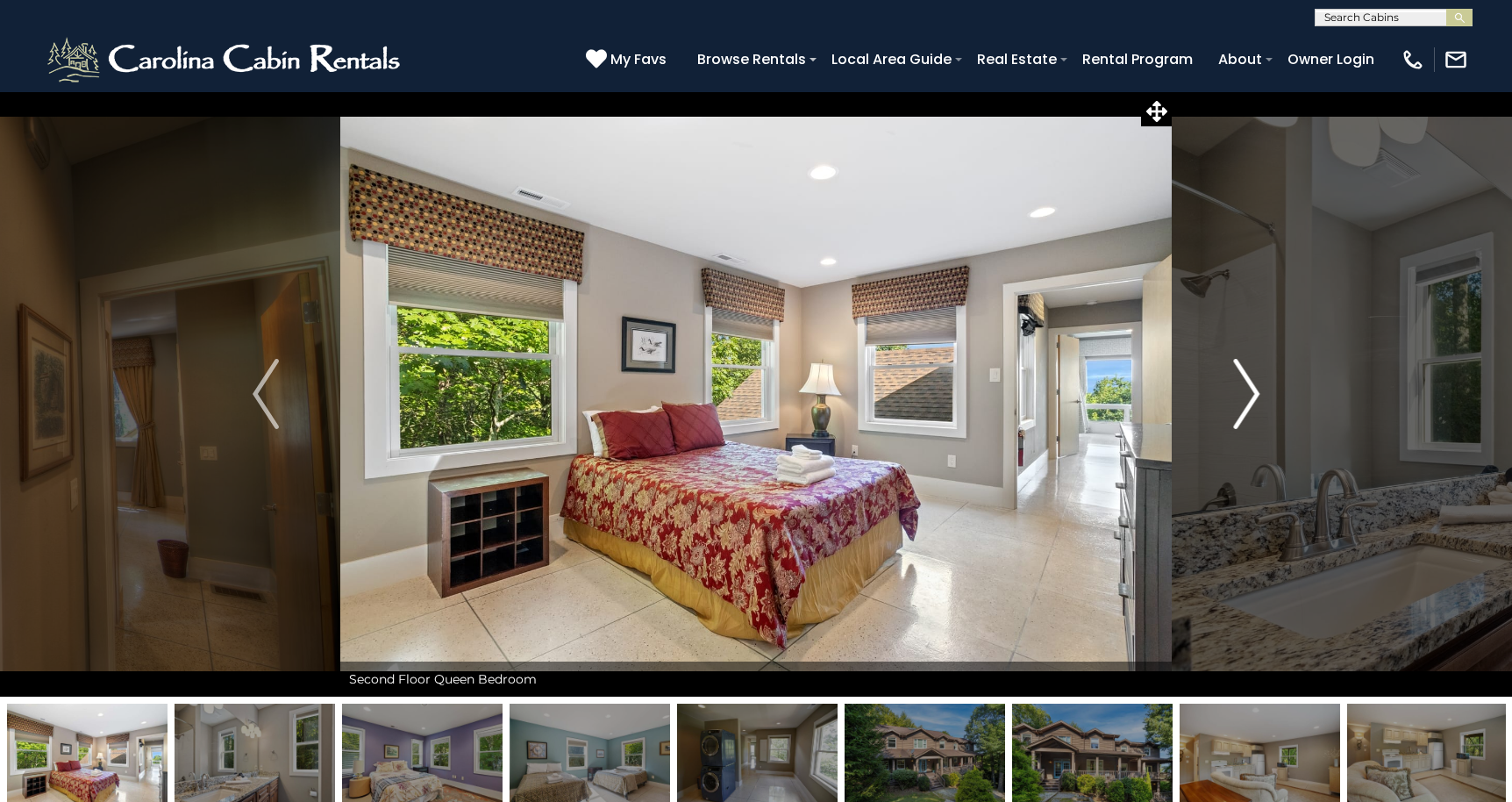
click at [1246, 389] on img "Next" at bounding box center [1246, 393] width 26 height 71
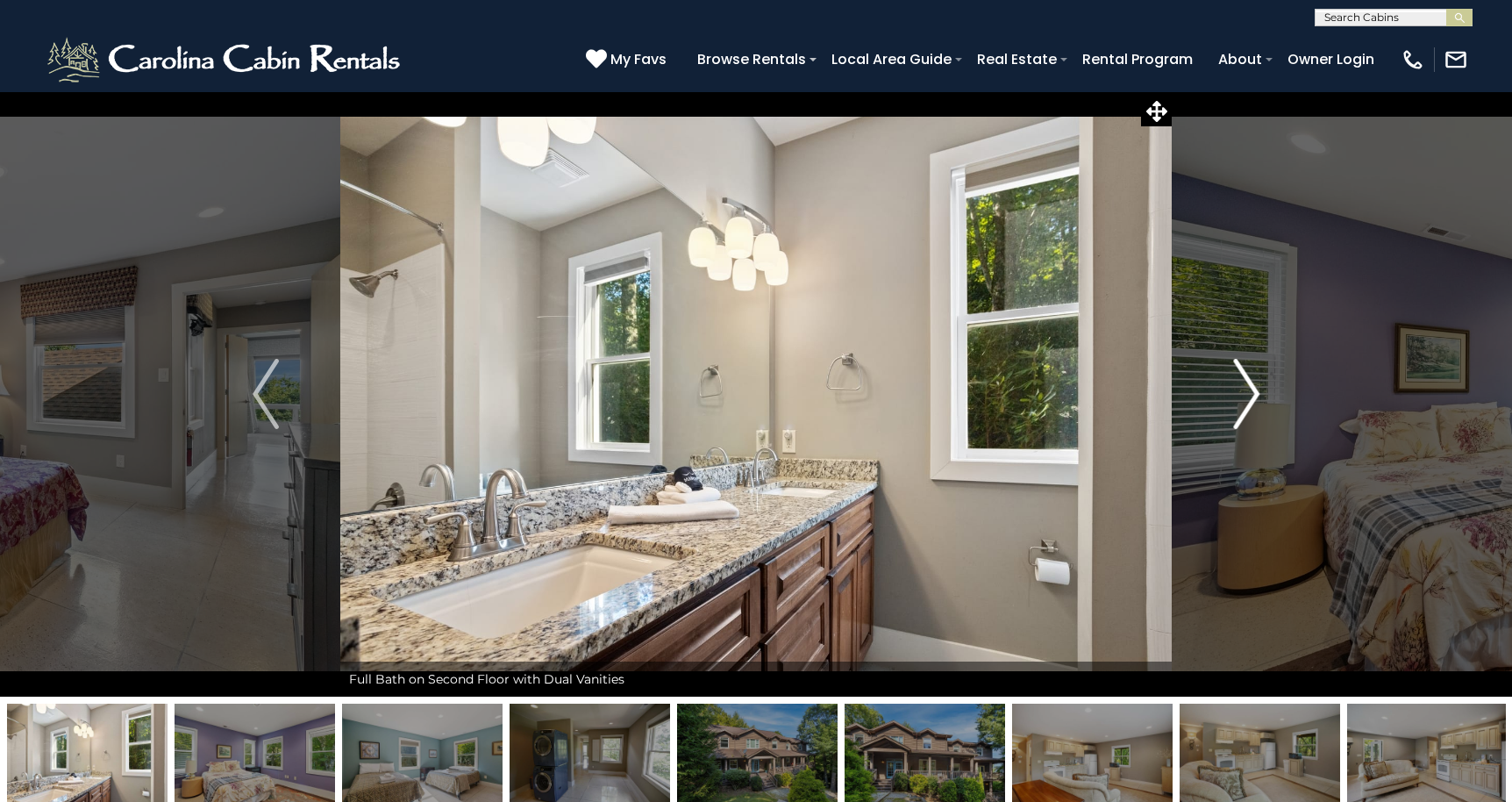
click at [1246, 389] on img "Next" at bounding box center [1246, 393] width 26 height 71
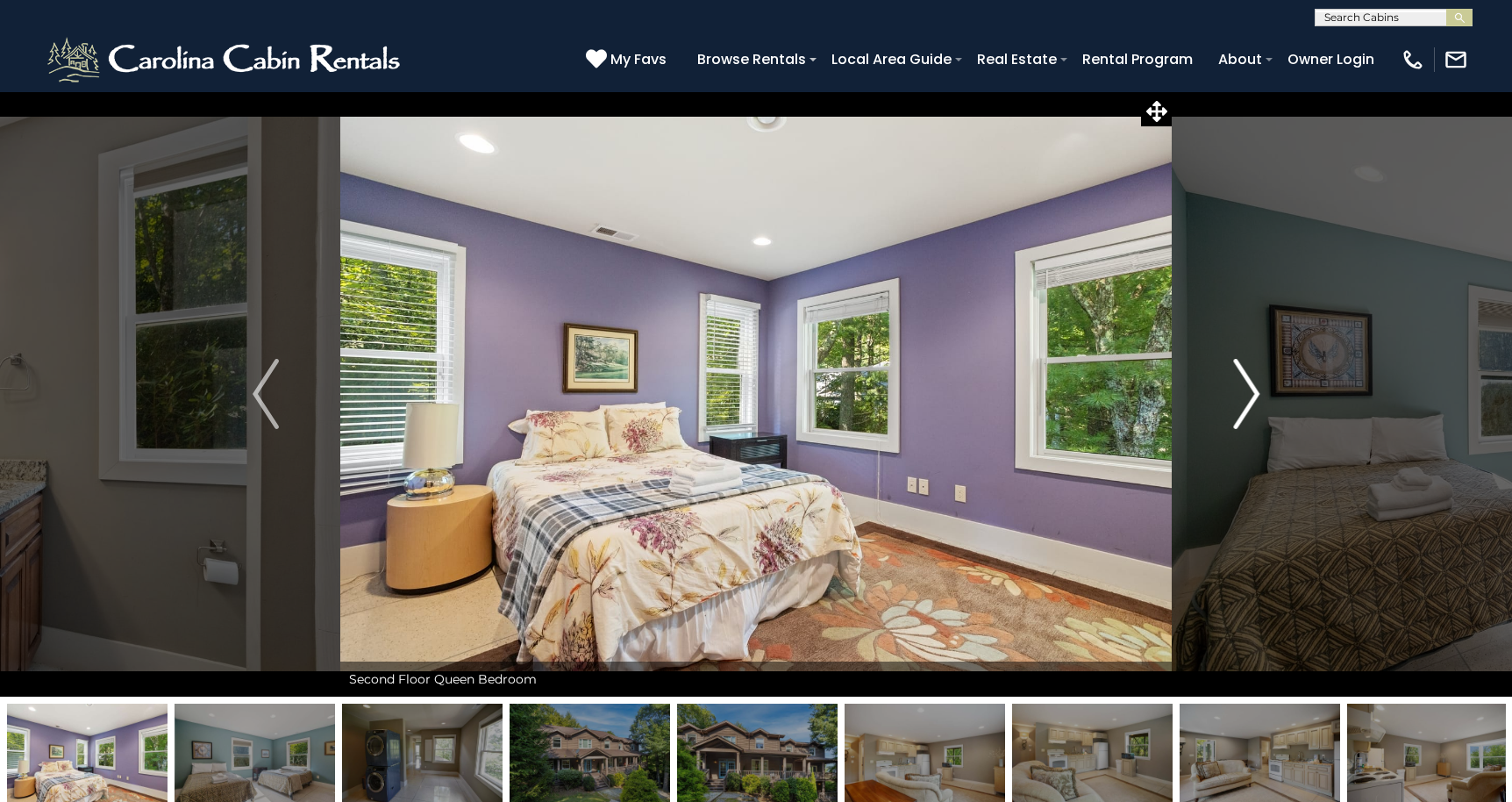
click at [1246, 389] on img "Next" at bounding box center [1246, 393] width 26 height 71
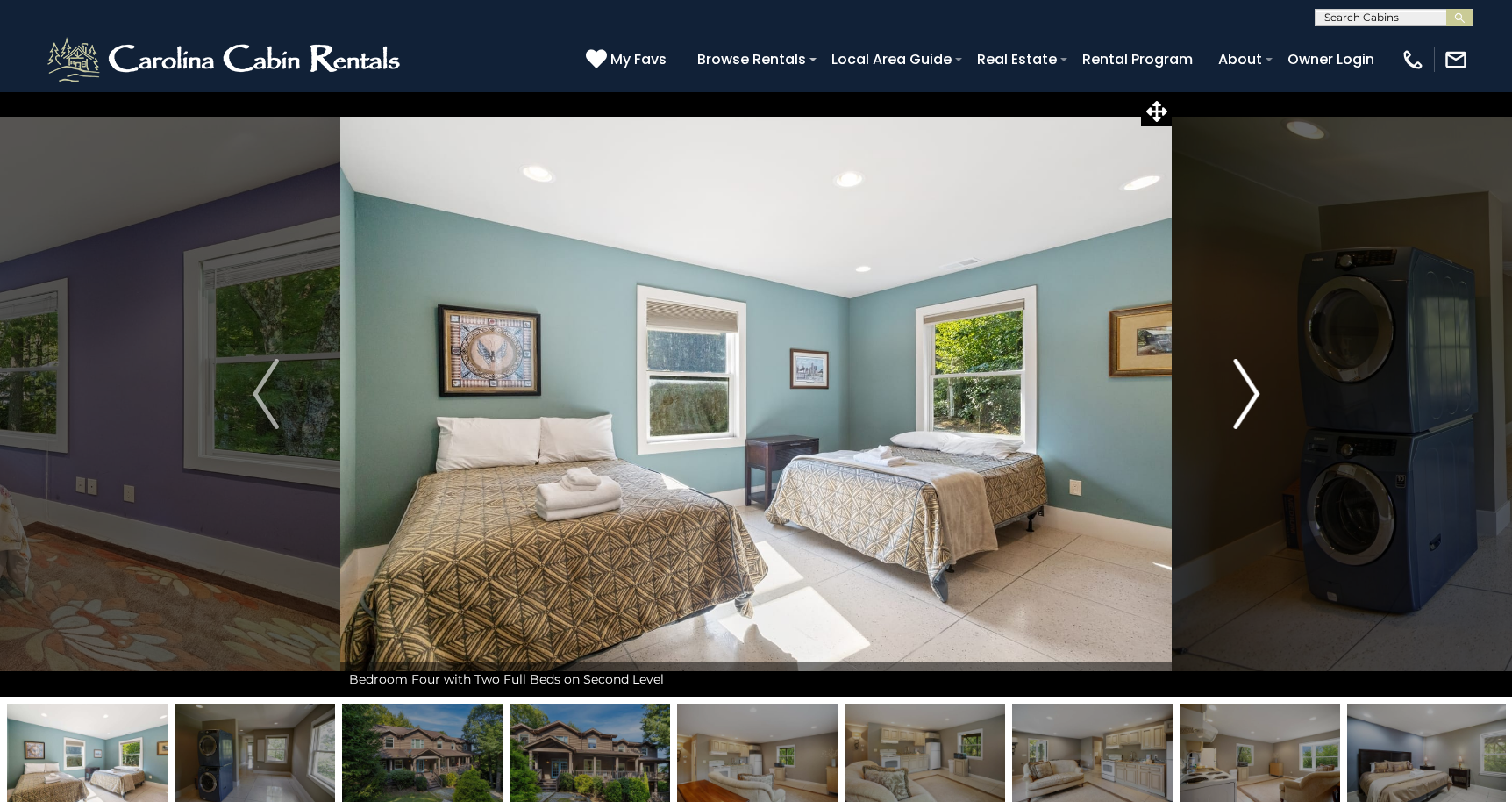
click at [1246, 389] on img "Next" at bounding box center [1246, 393] width 26 height 71
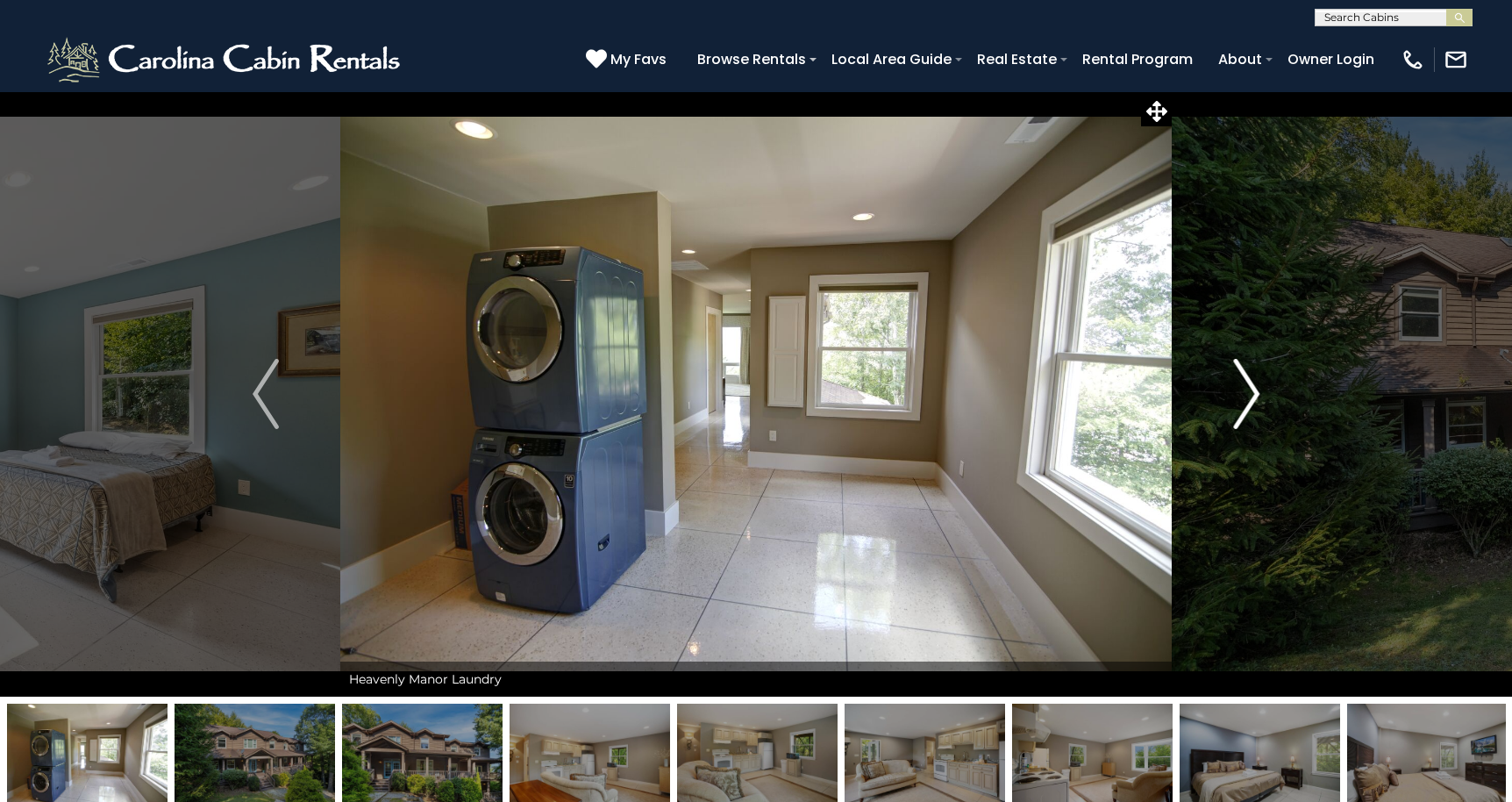
click at [1246, 389] on img "Next" at bounding box center [1246, 393] width 26 height 71
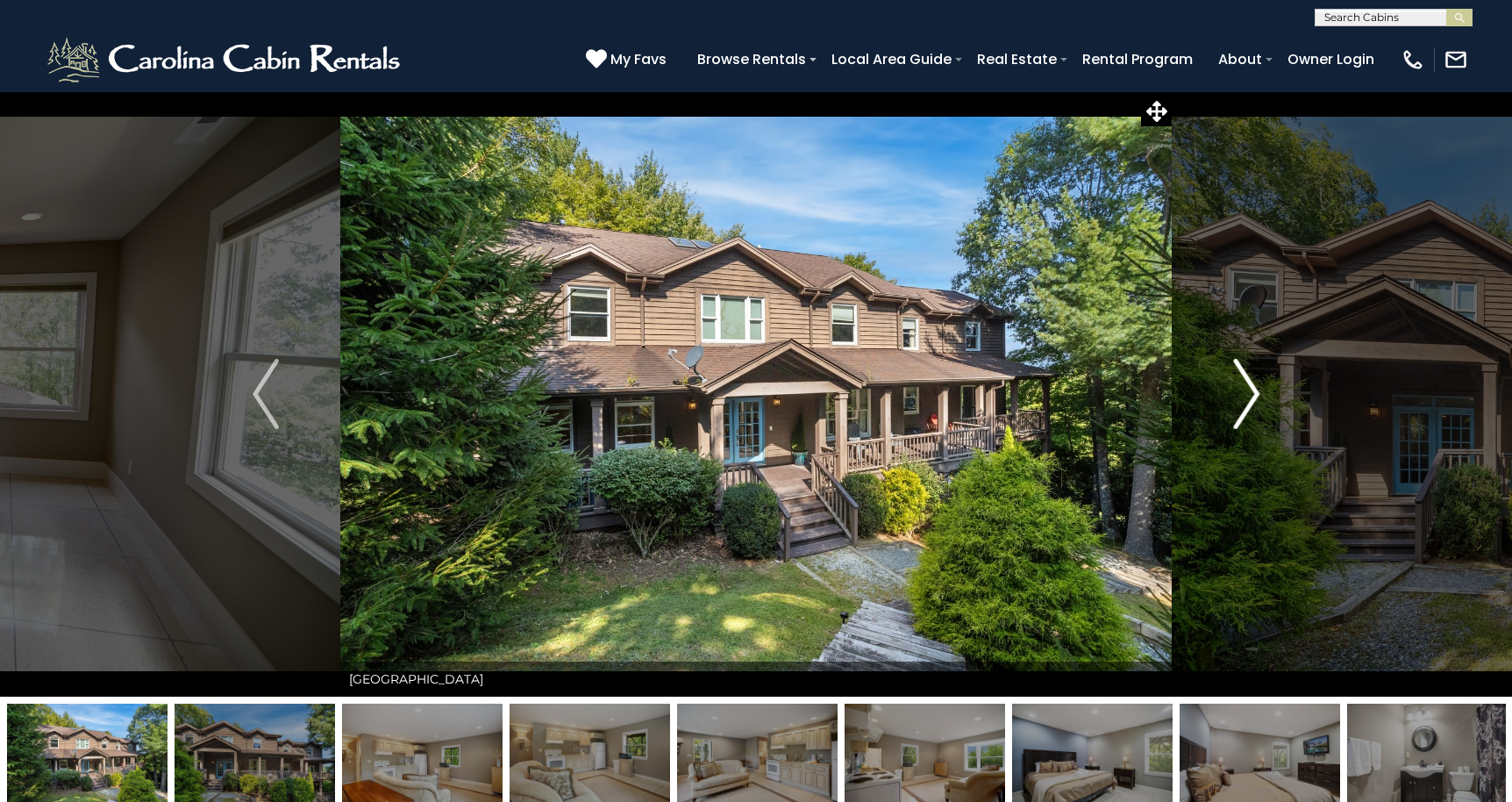
click at [1246, 389] on img "Next" at bounding box center [1246, 393] width 26 height 71
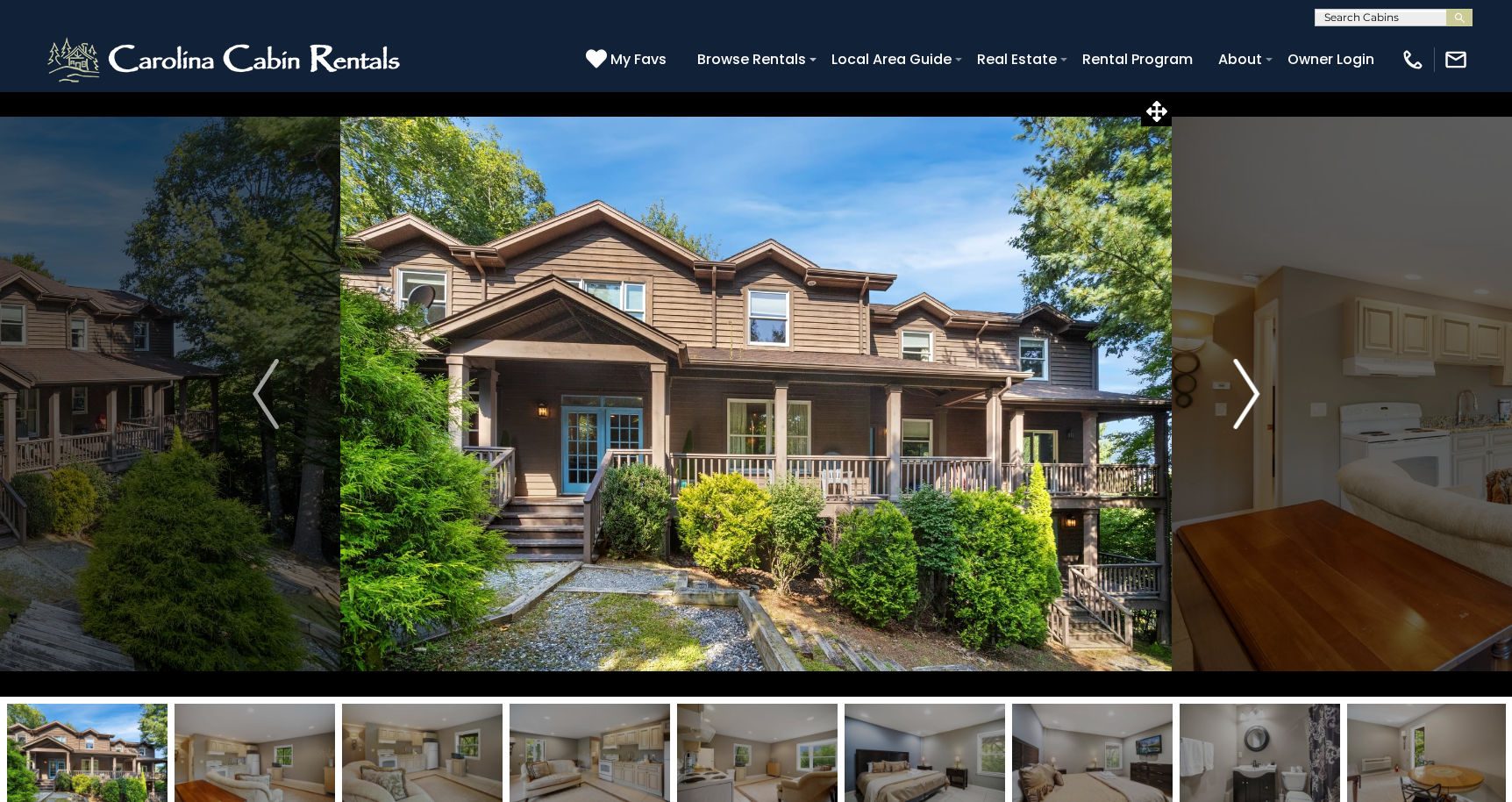
click at [1248, 389] on img "Next" at bounding box center [1246, 393] width 26 height 71
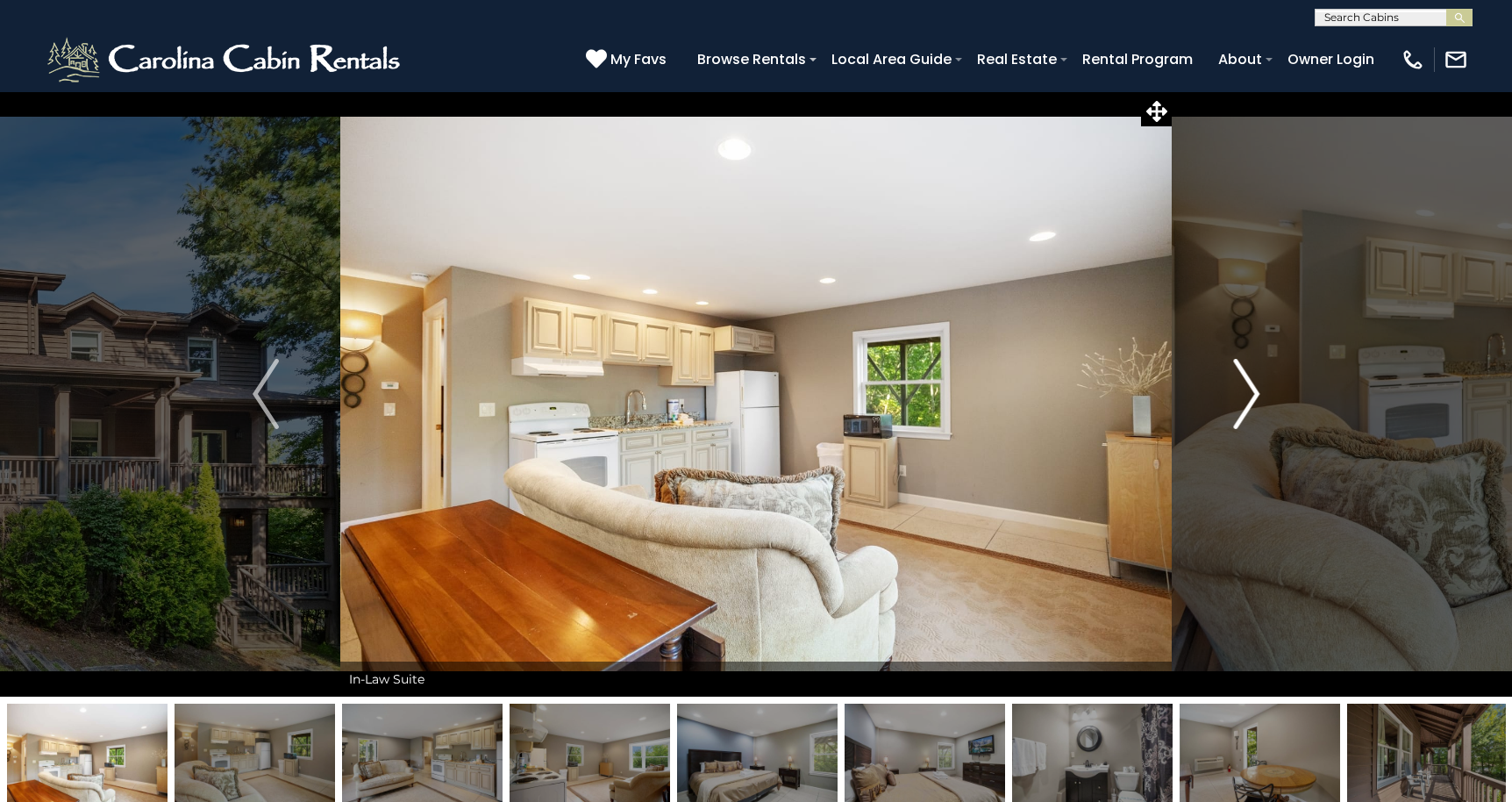
click at [1248, 389] on img "Next" at bounding box center [1246, 393] width 26 height 71
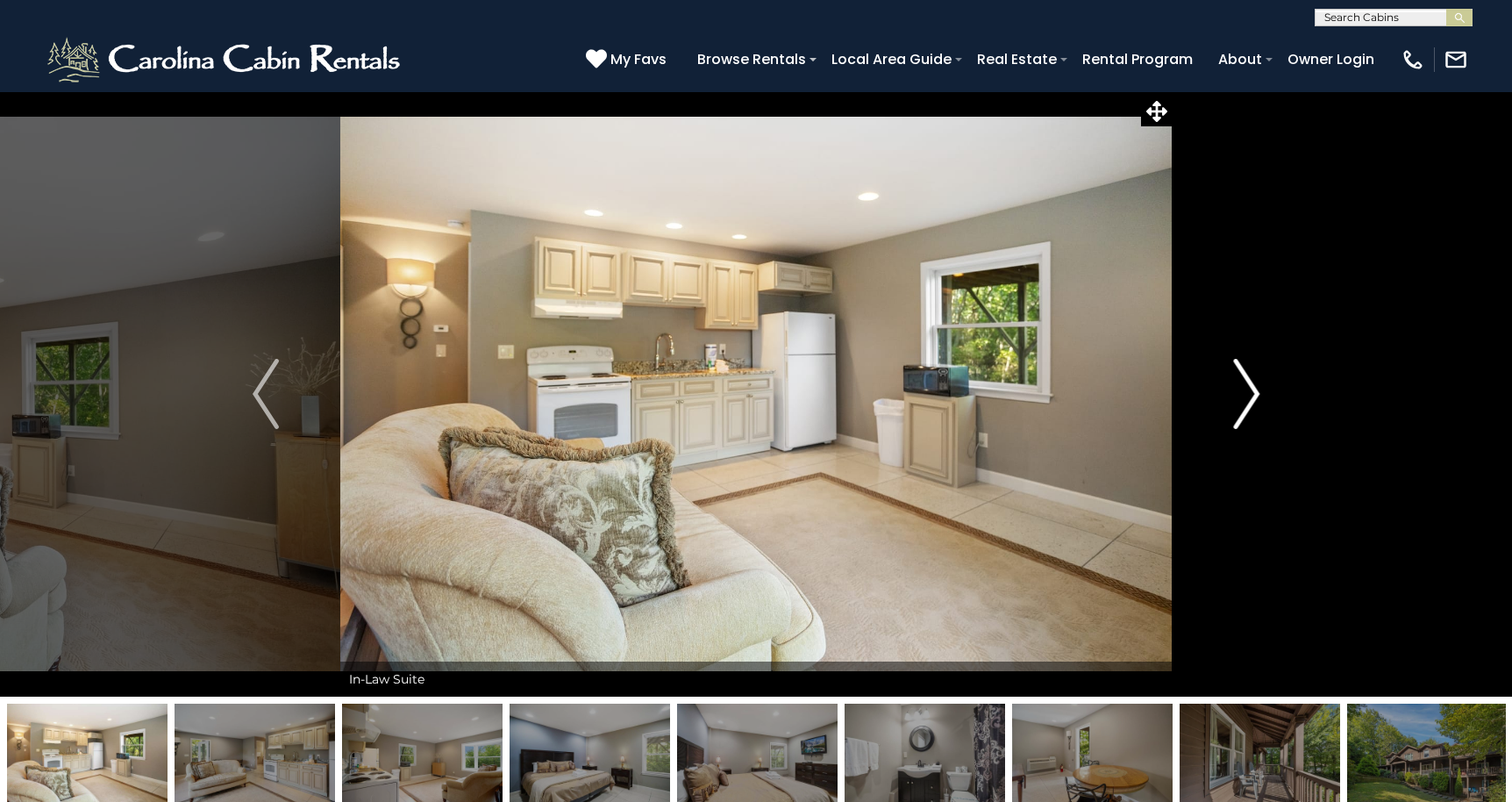
click at [1248, 389] on img "Next" at bounding box center [1246, 393] width 26 height 71
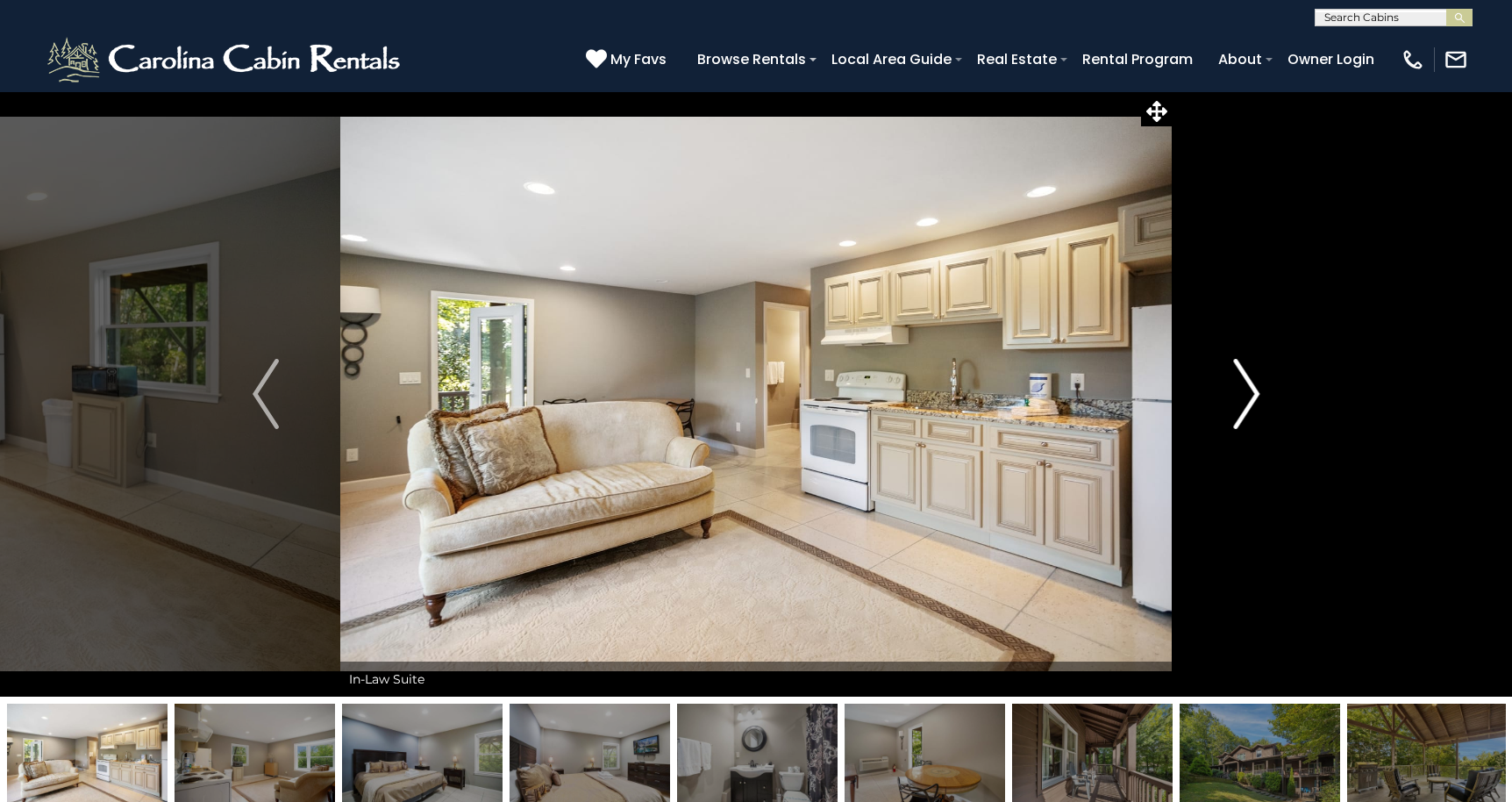
click at [1248, 389] on img "Next" at bounding box center [1246, 393] width 26 height 71
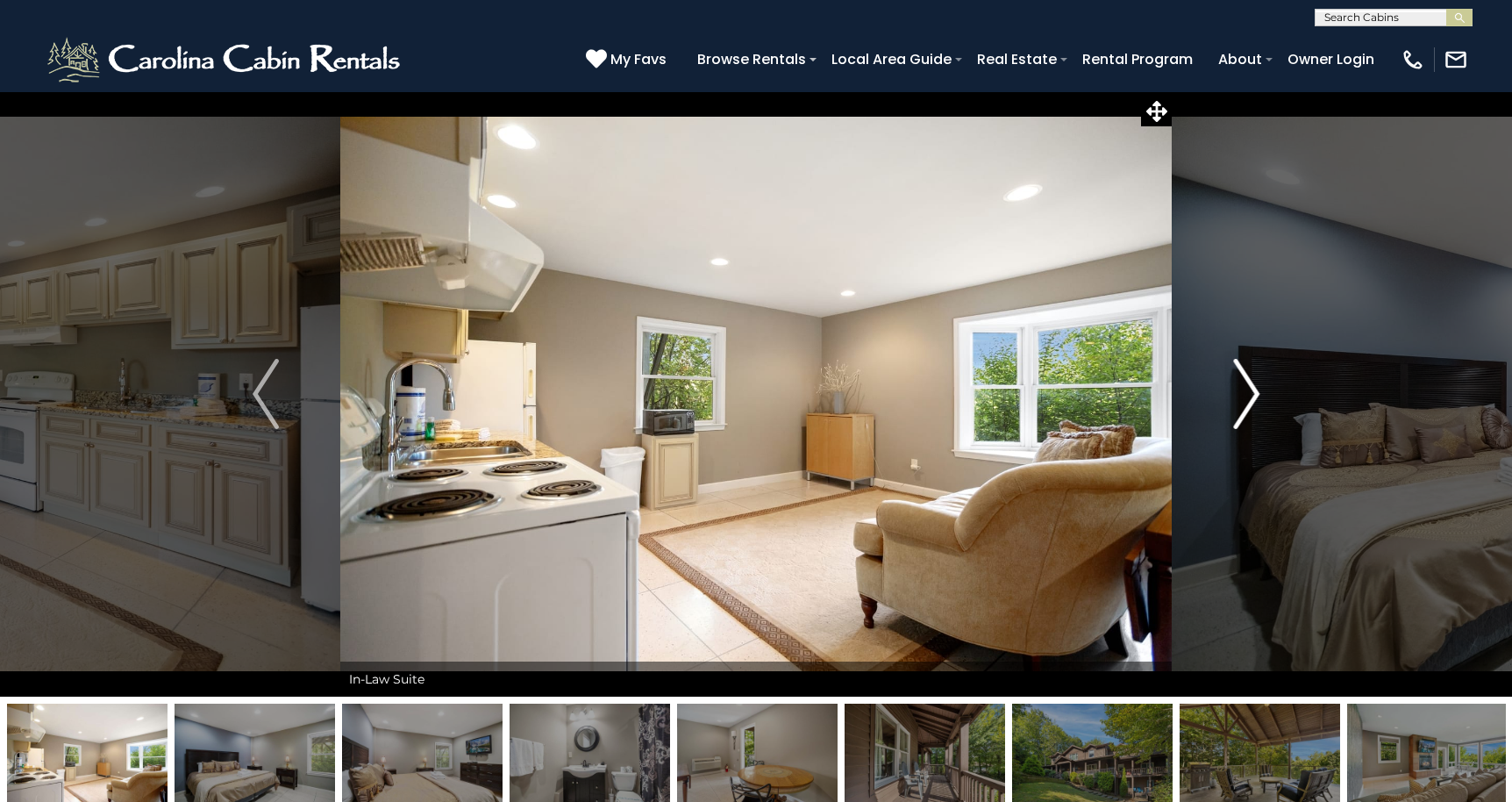
click at [1248, 389] on img "Next" at bounding box center [1246, 393] width 26 height 71
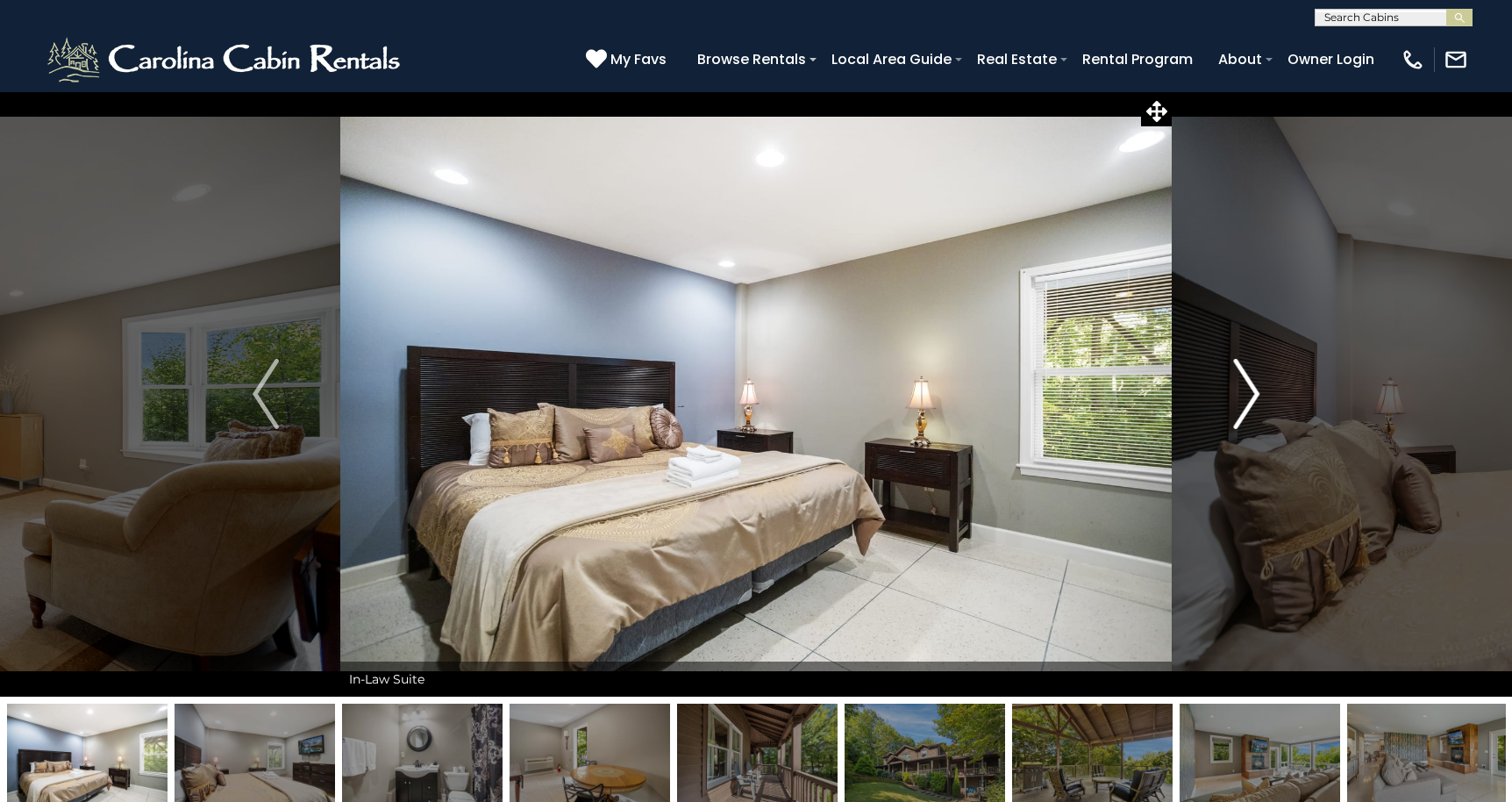
click at [1248, 389] on img "Next" at bounding box center [1246, 393] width 26 height 71
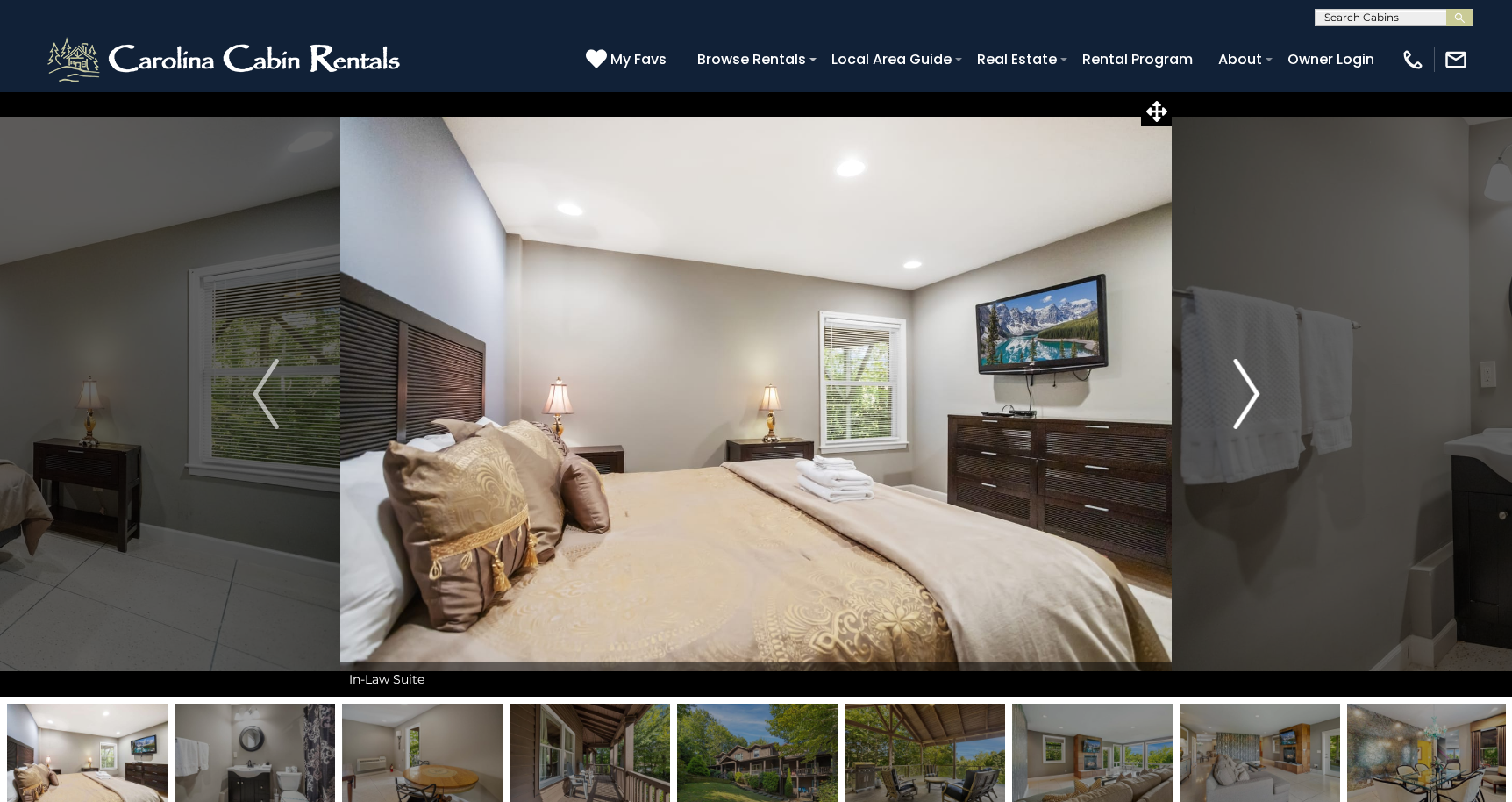
click at [1248, 389] on img "Next" at bounding box center [1246, 393] width 26 height 71
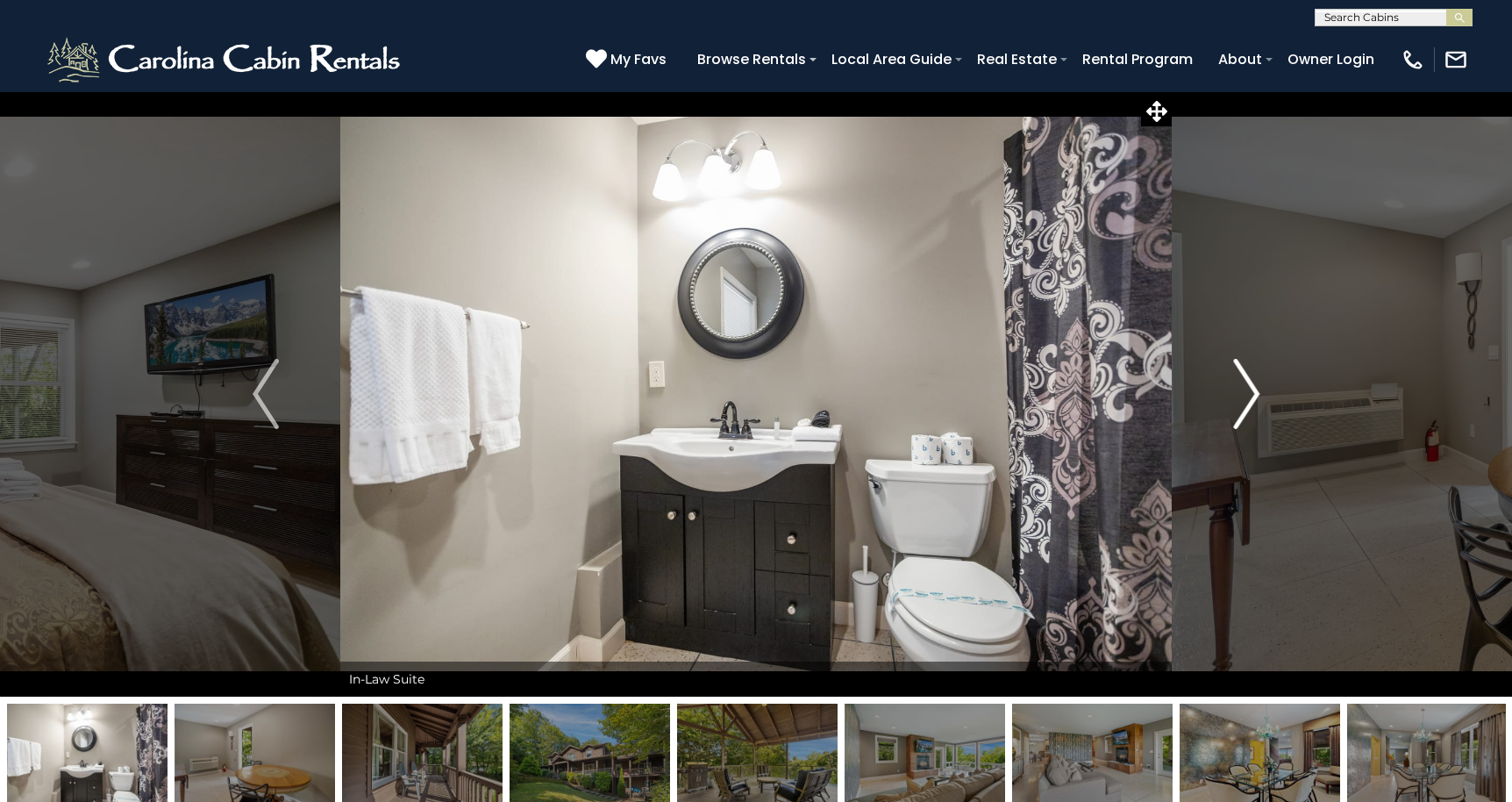
click at [1248, 389] on img "Next" at bounding box center [1246, 393] width 26 height 71
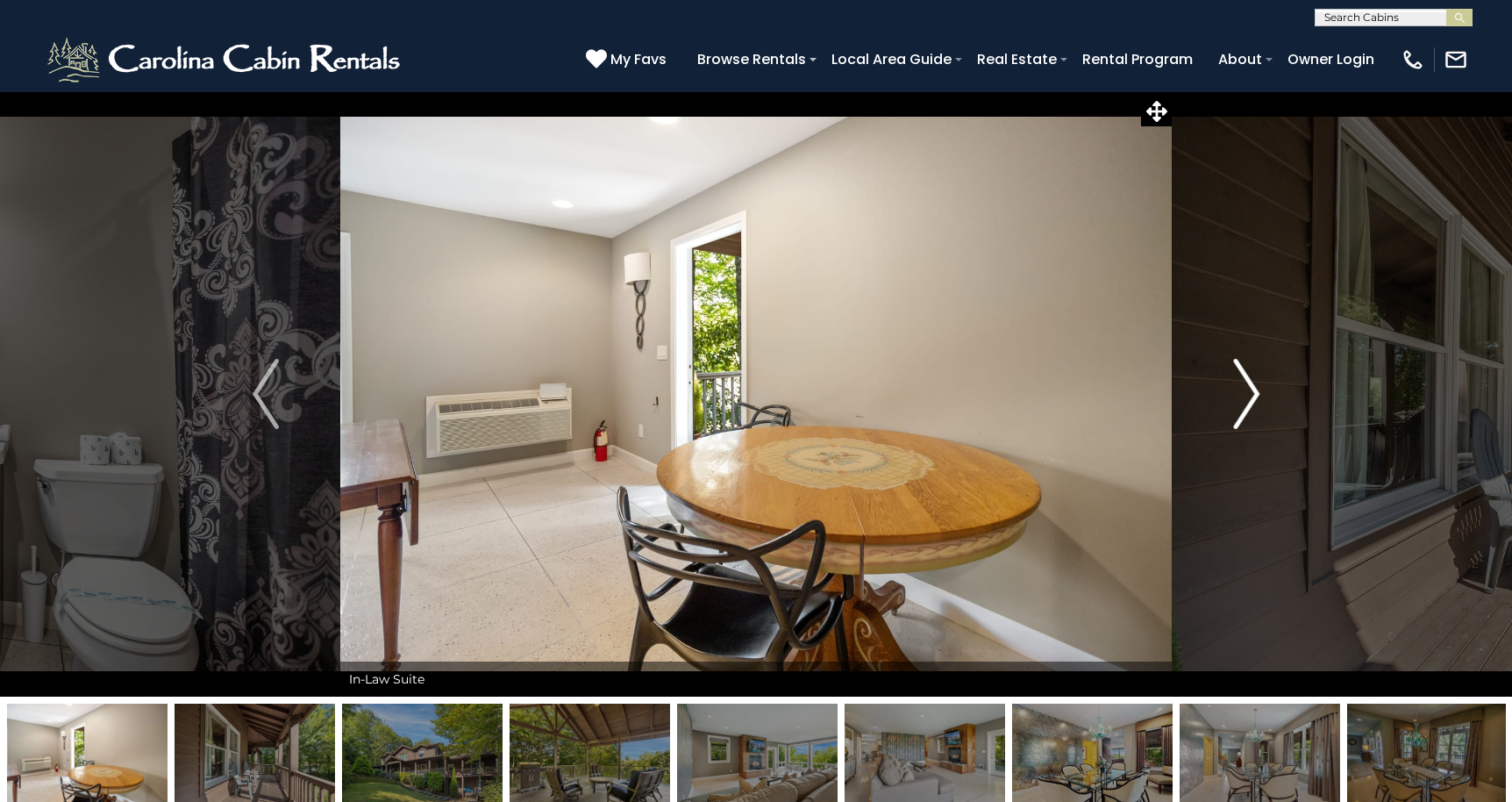
click at [1248, 389] on img "Next" at bounding box center [1246, 393] width 26 height 71
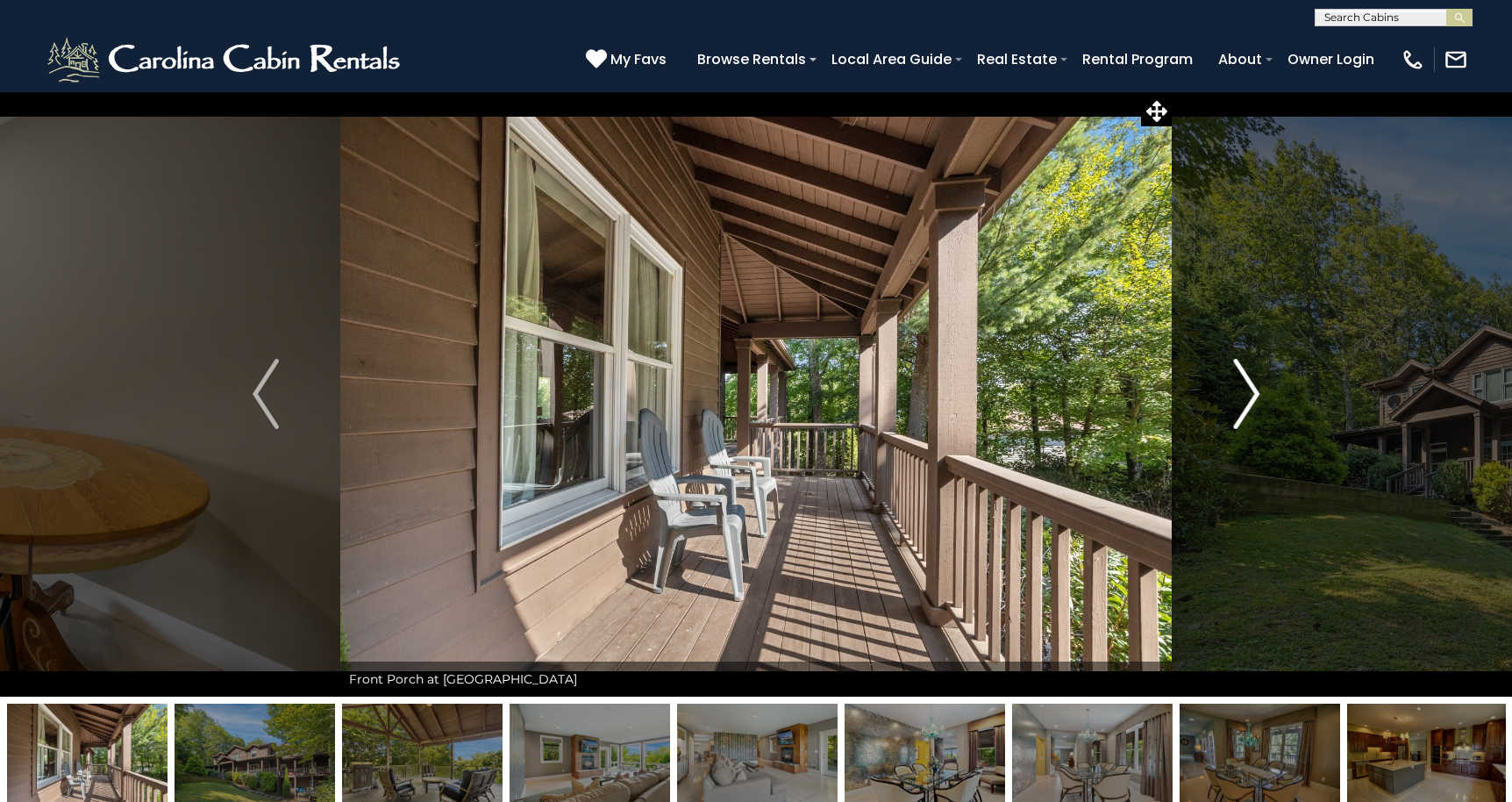
click at [1248, 389] on img "Next" at bounding box center [1246, 393] width 26 height 71
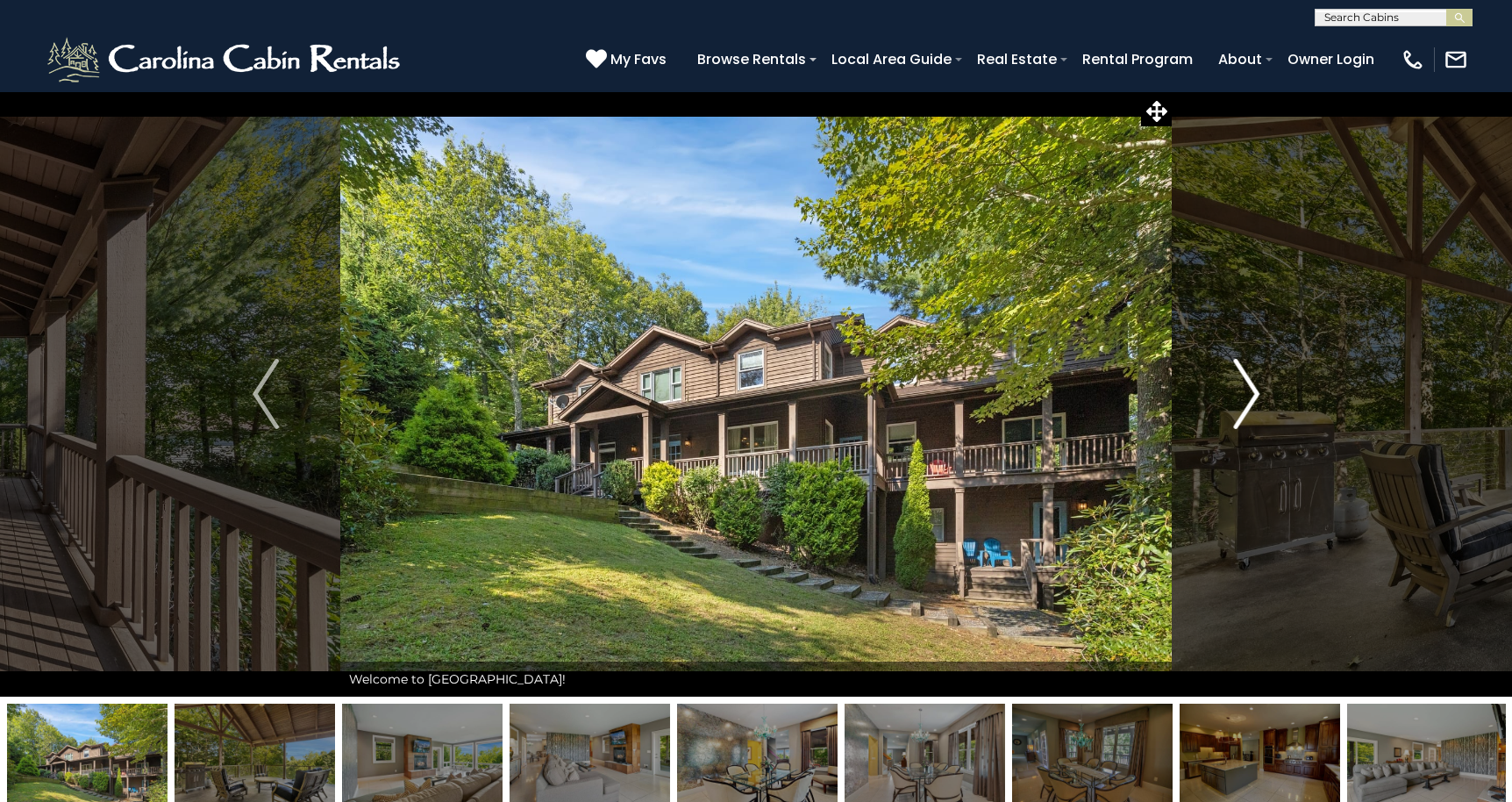
click at [1248, 389] on img "Next" at bounding box center [1246, 393] width 26 height 71
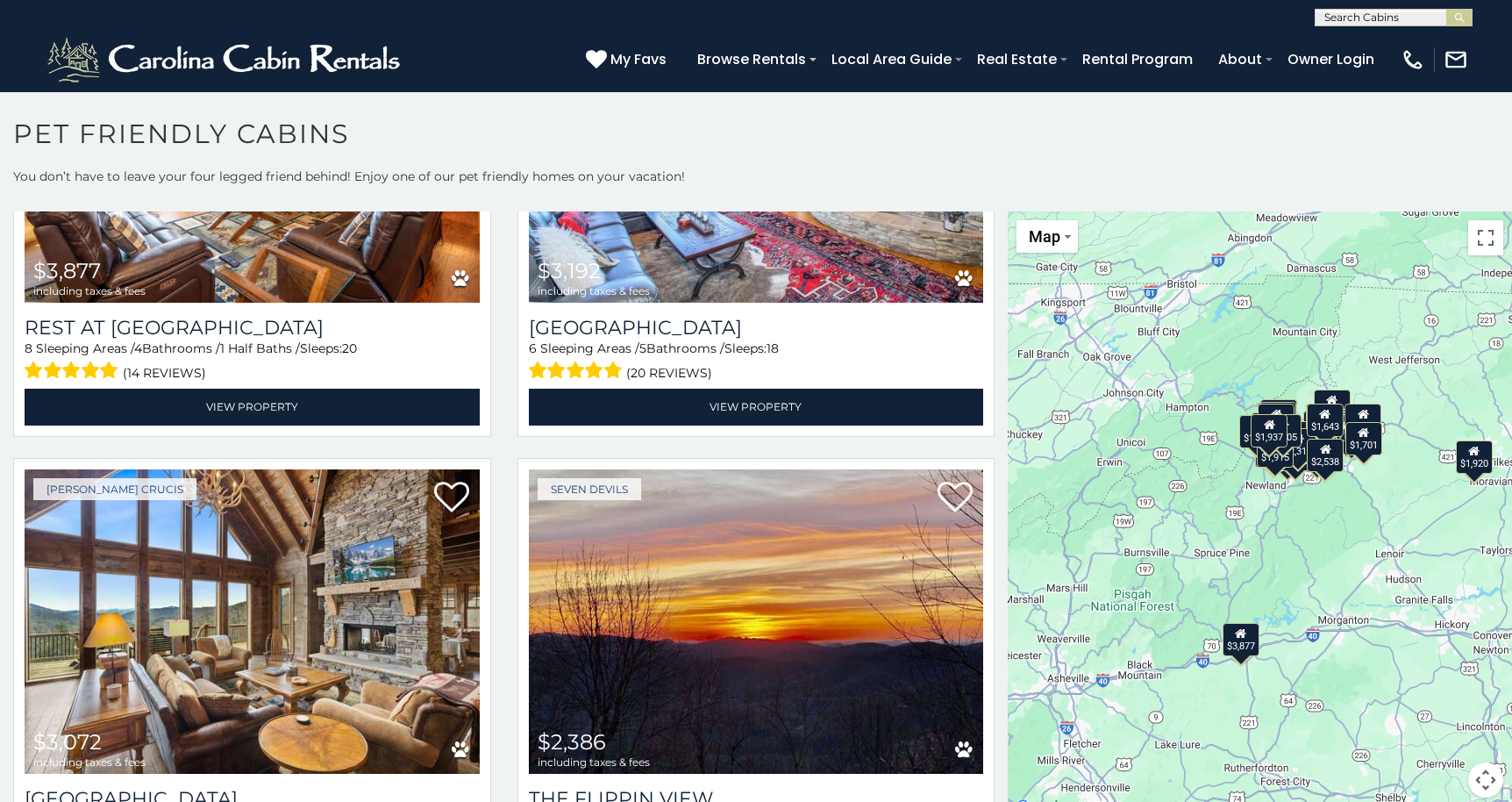
scroll to position [300, 0]
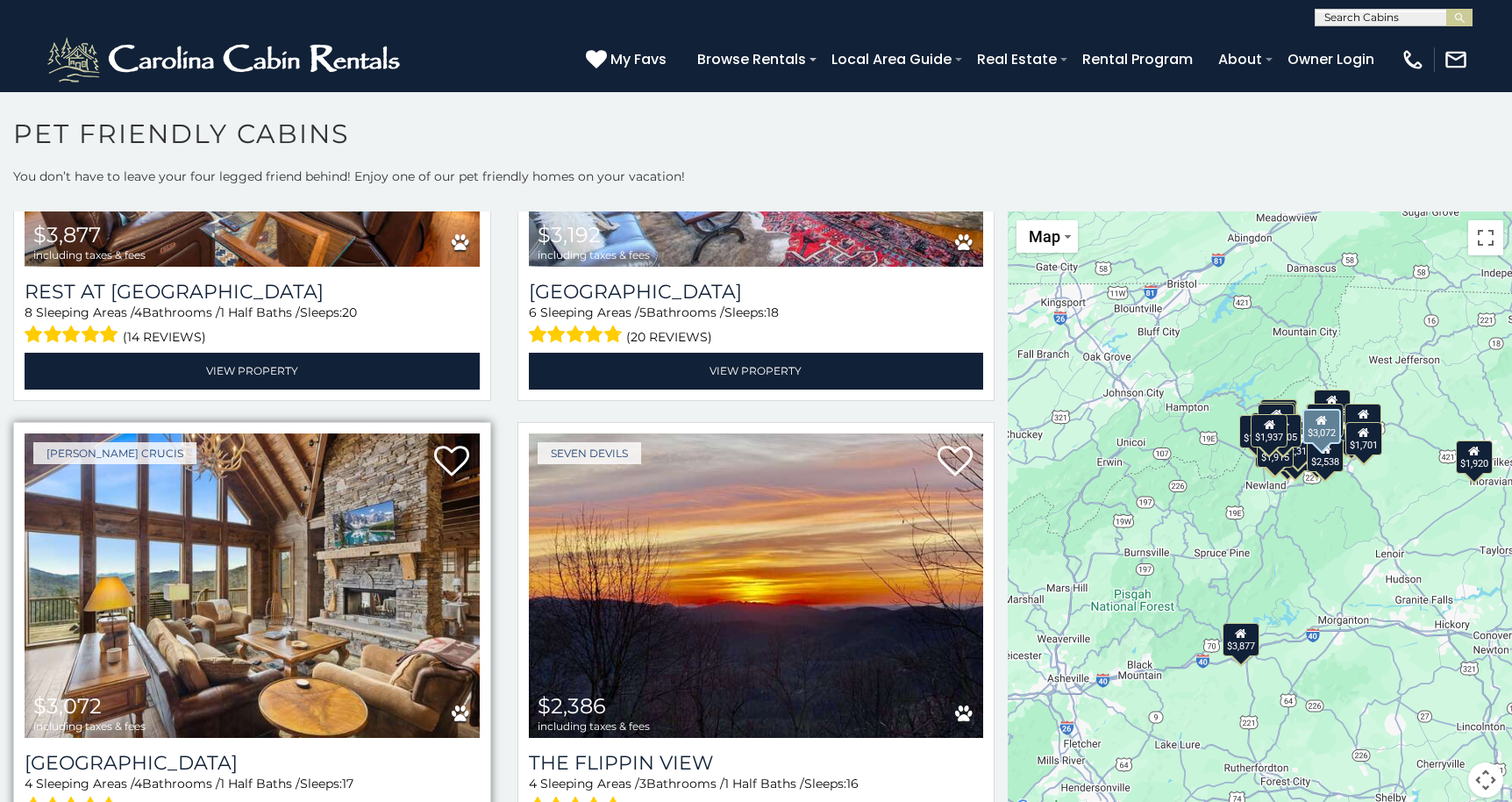
click at [338, 620] on img at bounding box center [252, 585] width 455 height 304
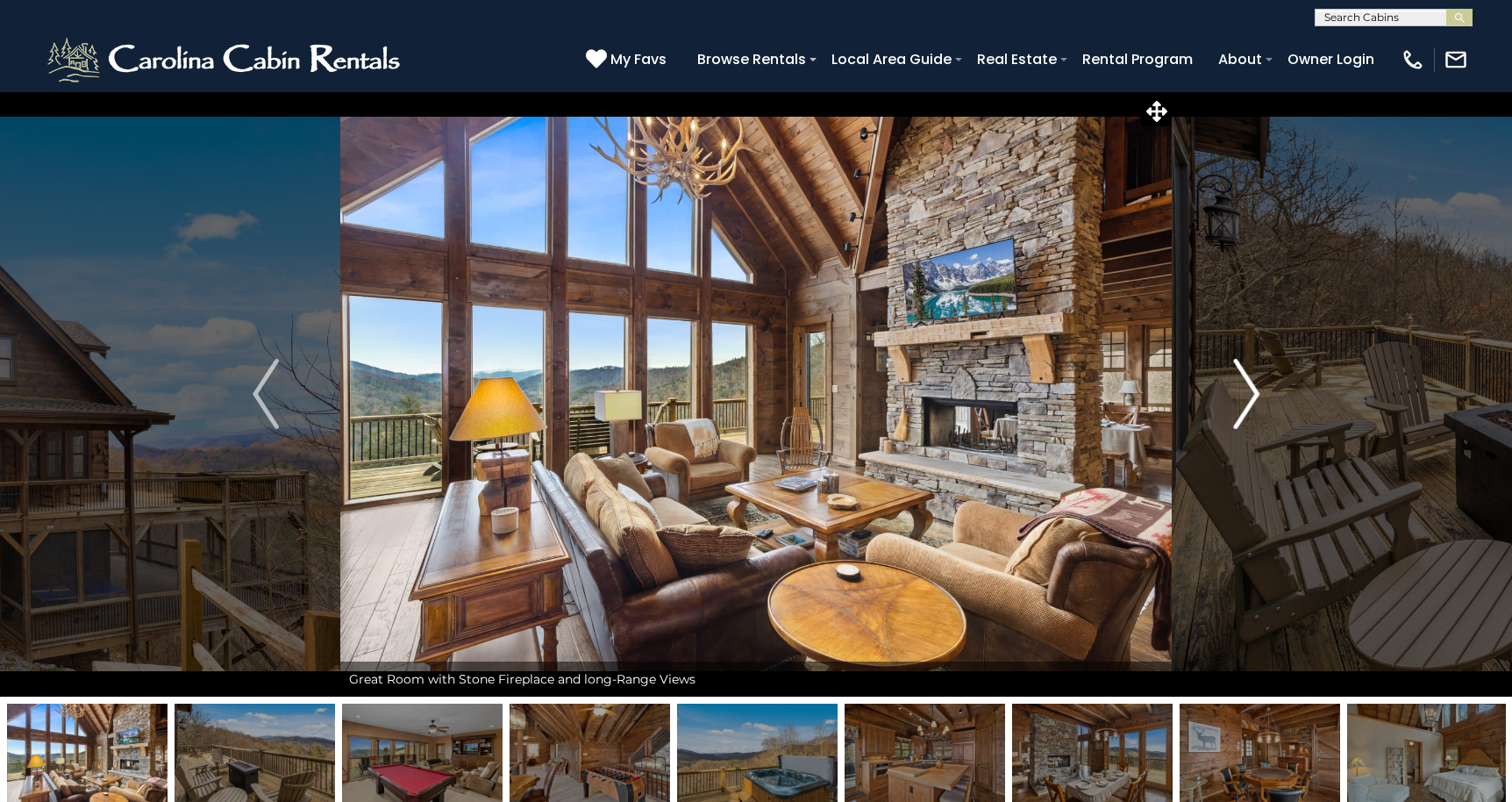
click at [1247, 384] on img "Next" at bounding box center [1246, 393] width 26 height 71
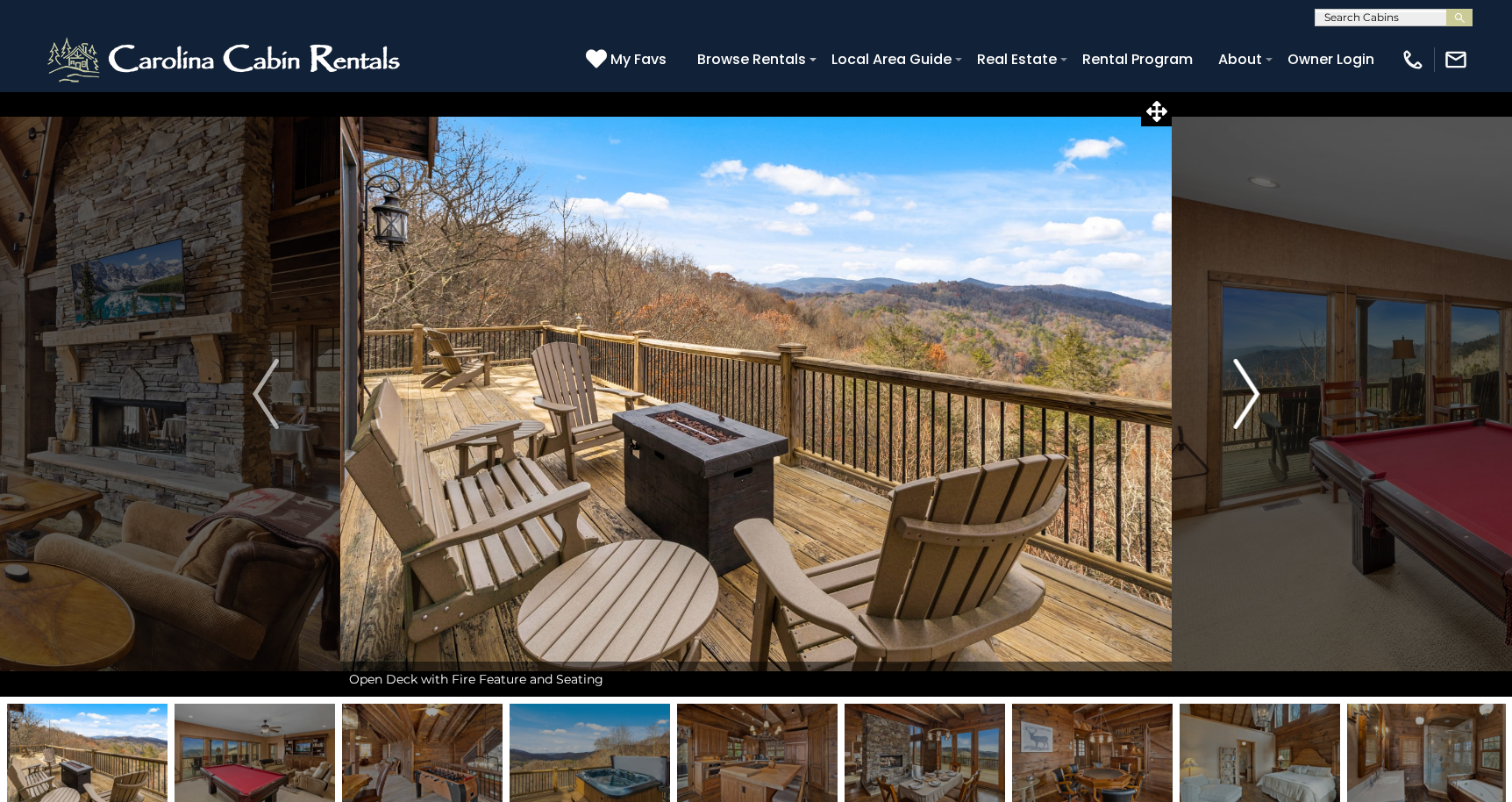
click at [1247, 384] on img "Next" at bounding box center [1246, 393] width 26 height 71
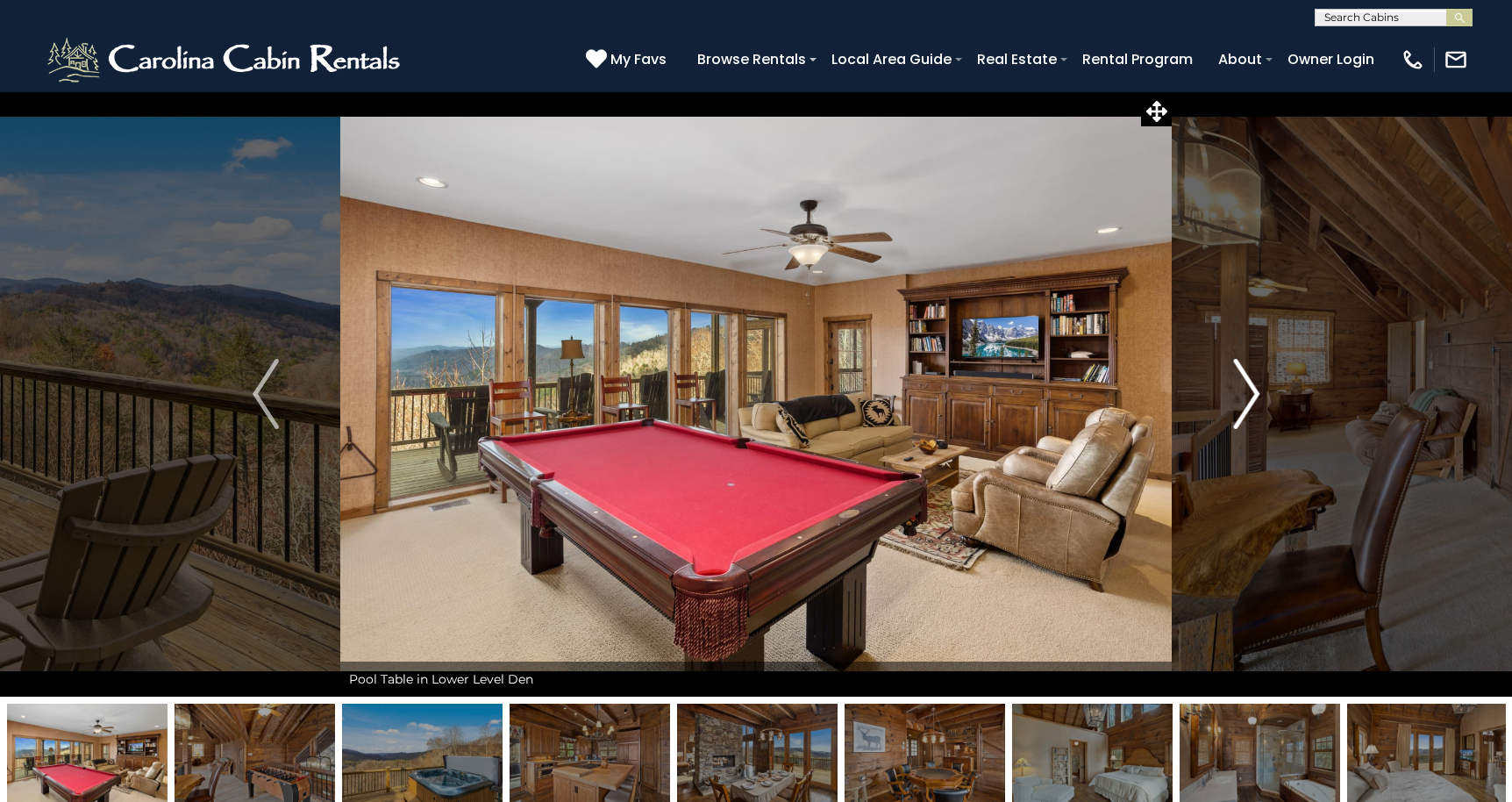
click at [1247, 384] on img "Next" at bounding box center [1246, 393] width 26 height 71
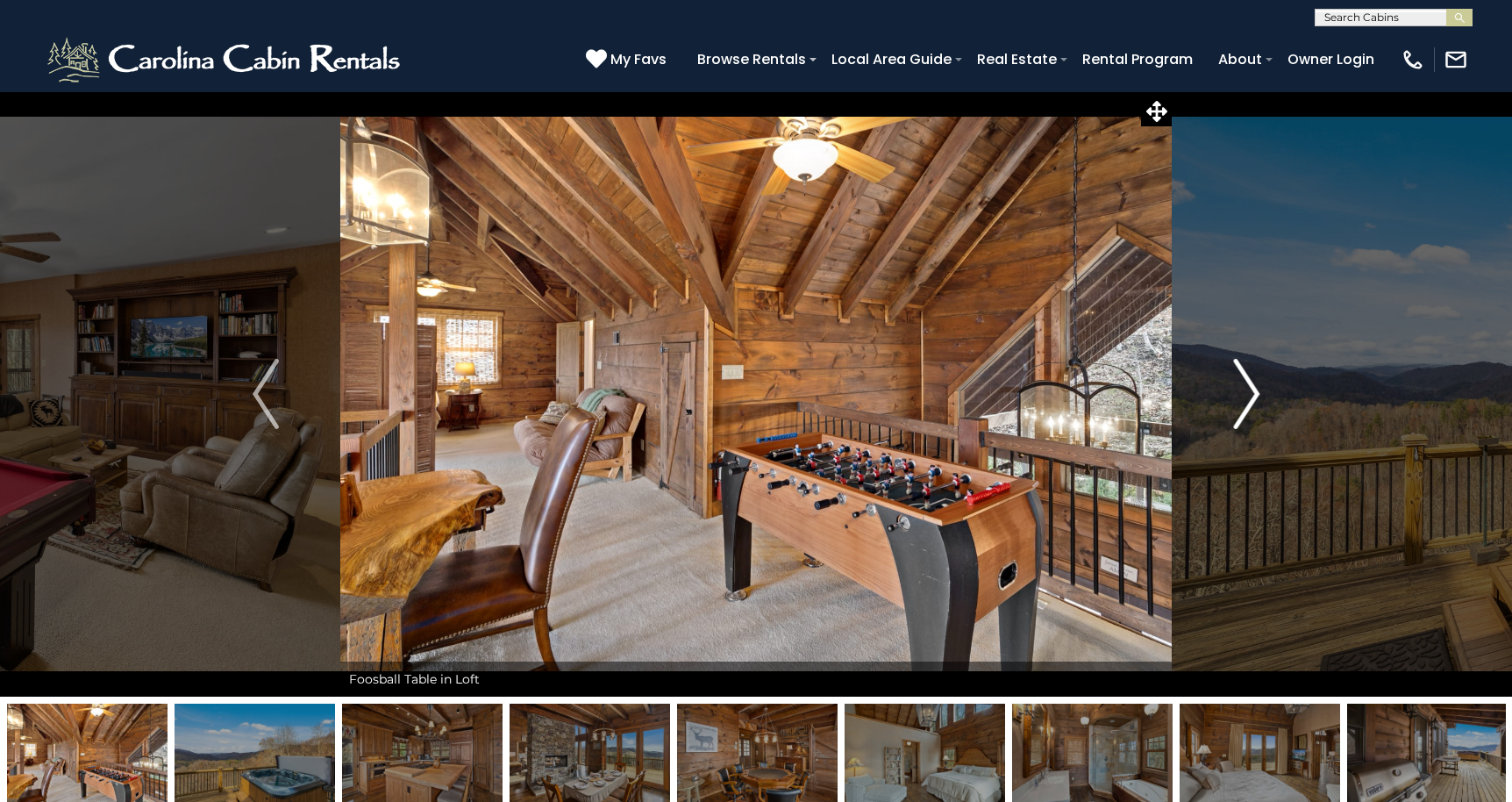
click at [1247, 384] on img "Next" at bounding box center [1246, 393] width 26 height 71
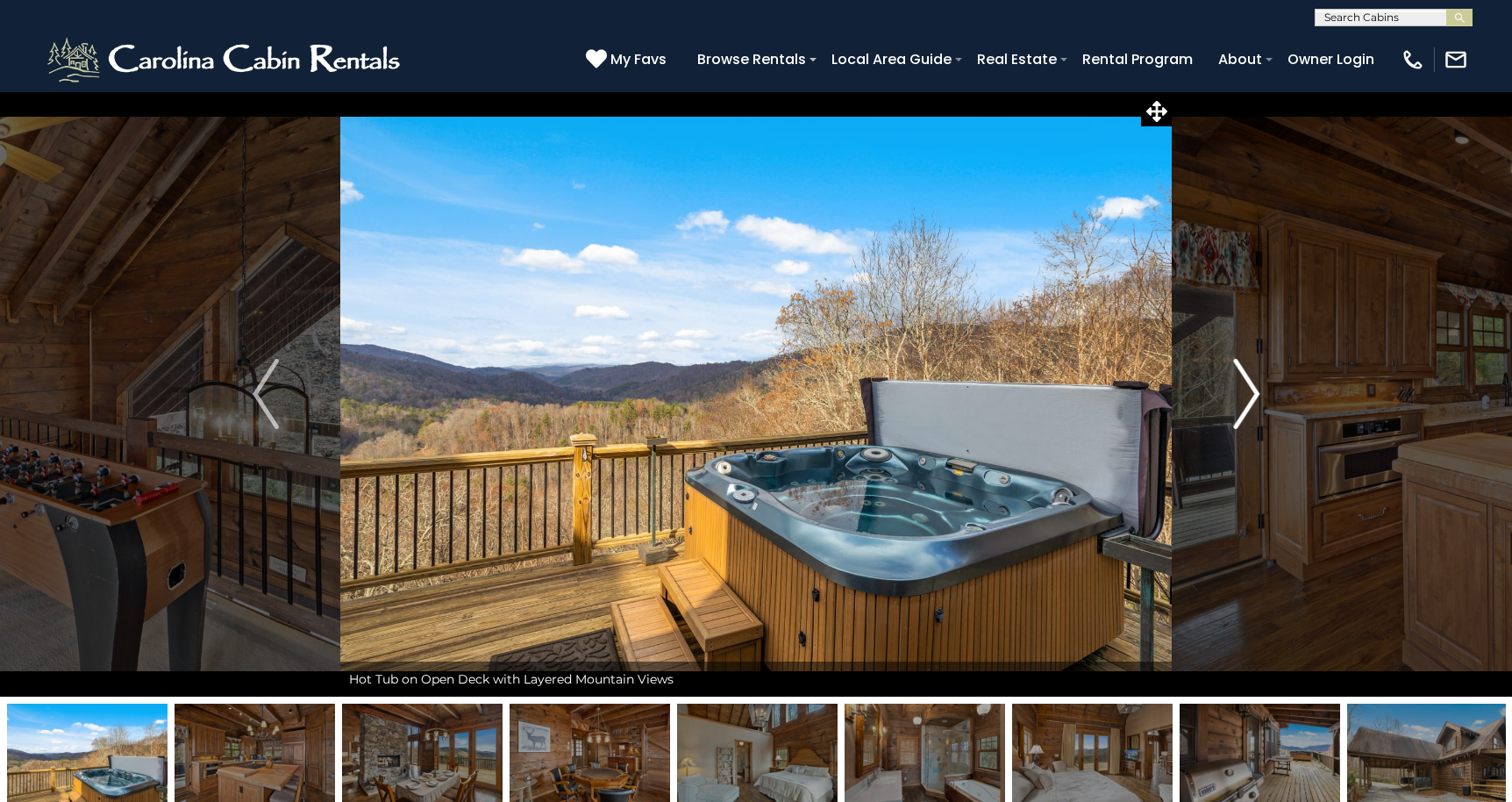
click at [1247, 384] on img "Next" at bounding box center [1246, 393] width 26 height 71
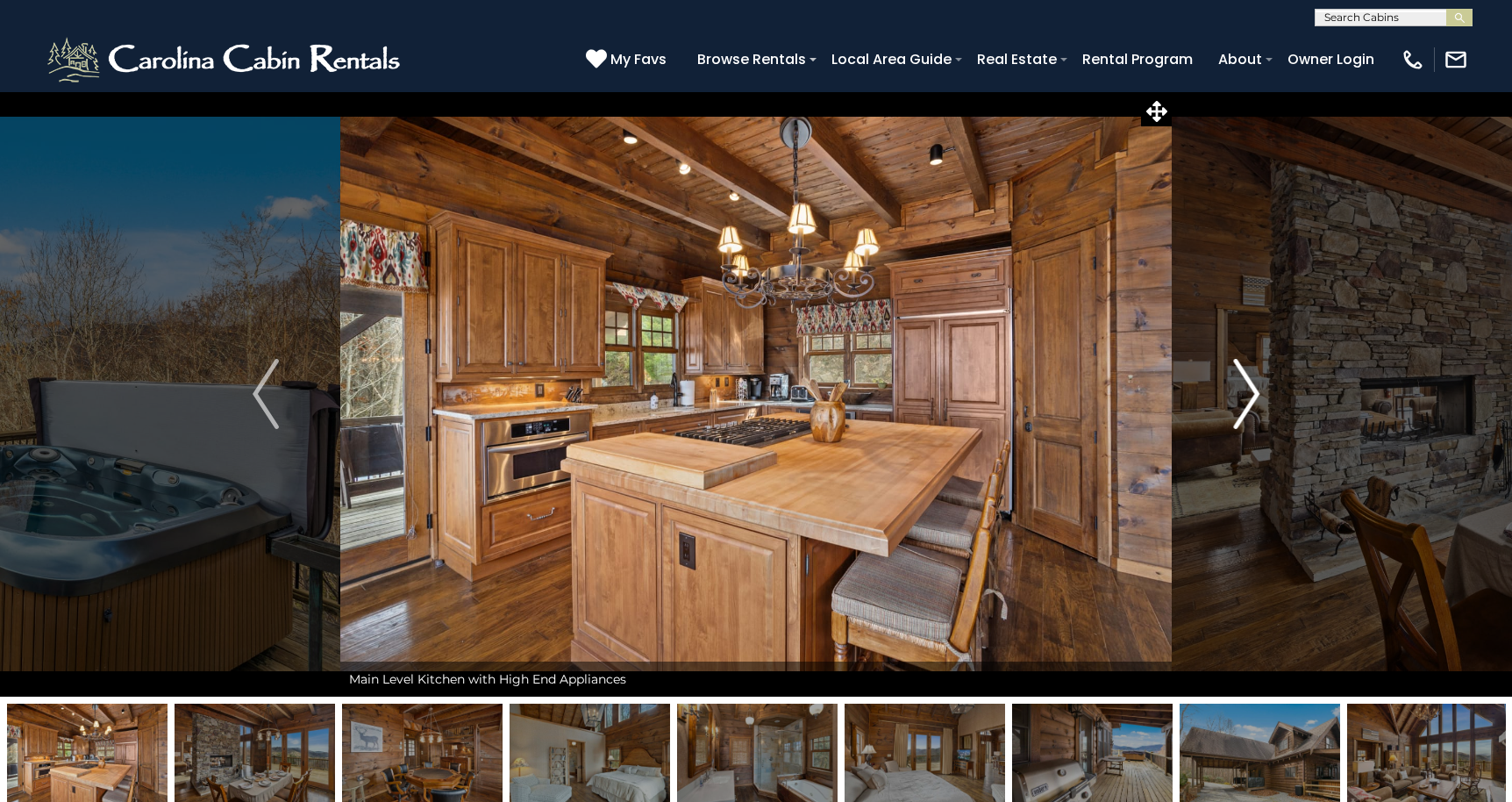
click at [1247, 384] on img "Next" at bounding box center [1246, 393] width 26 height 71
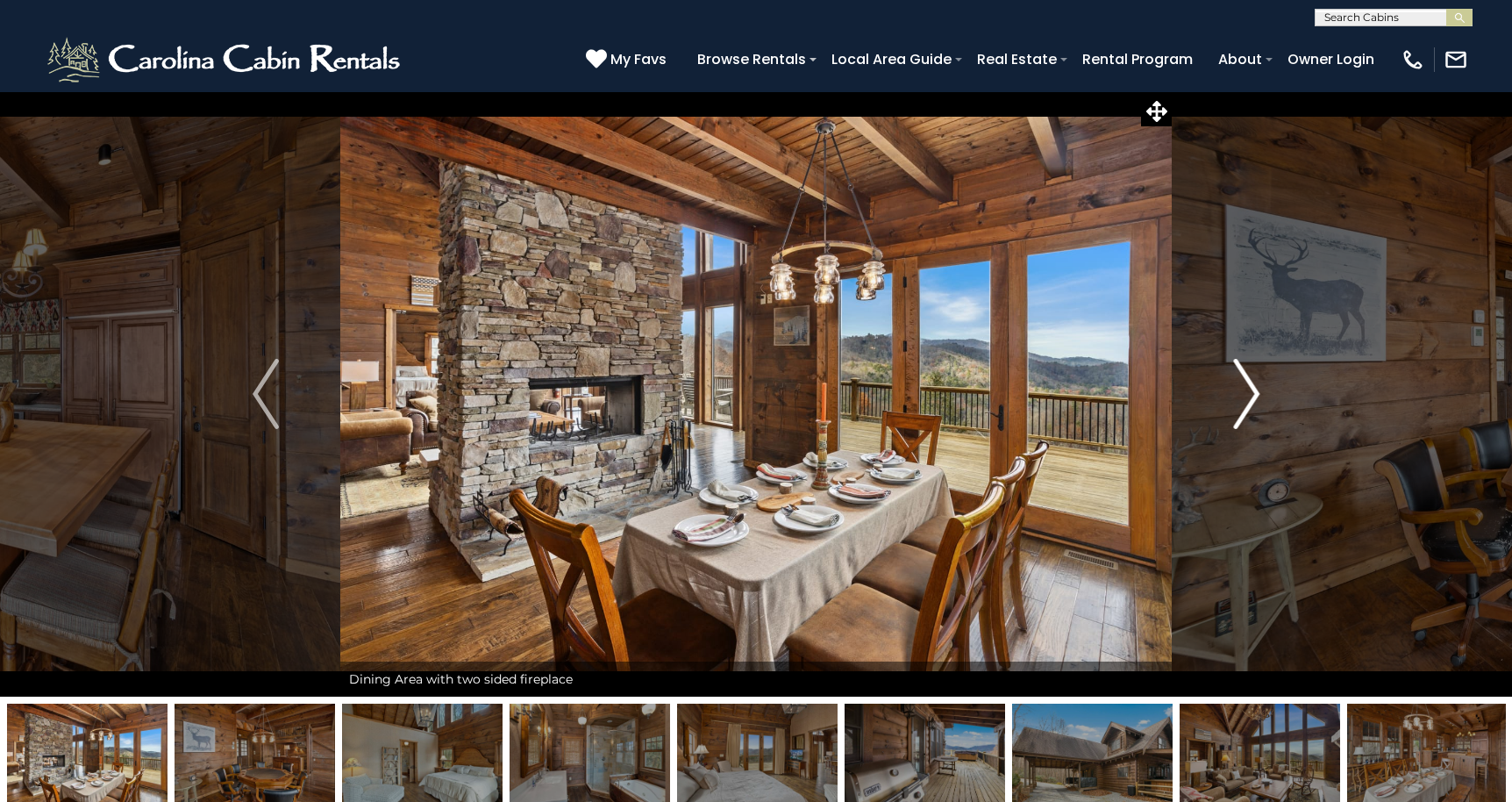
click at [1247, 384] on img "Next" at bounding box center [1246, 393] width 26 height 71
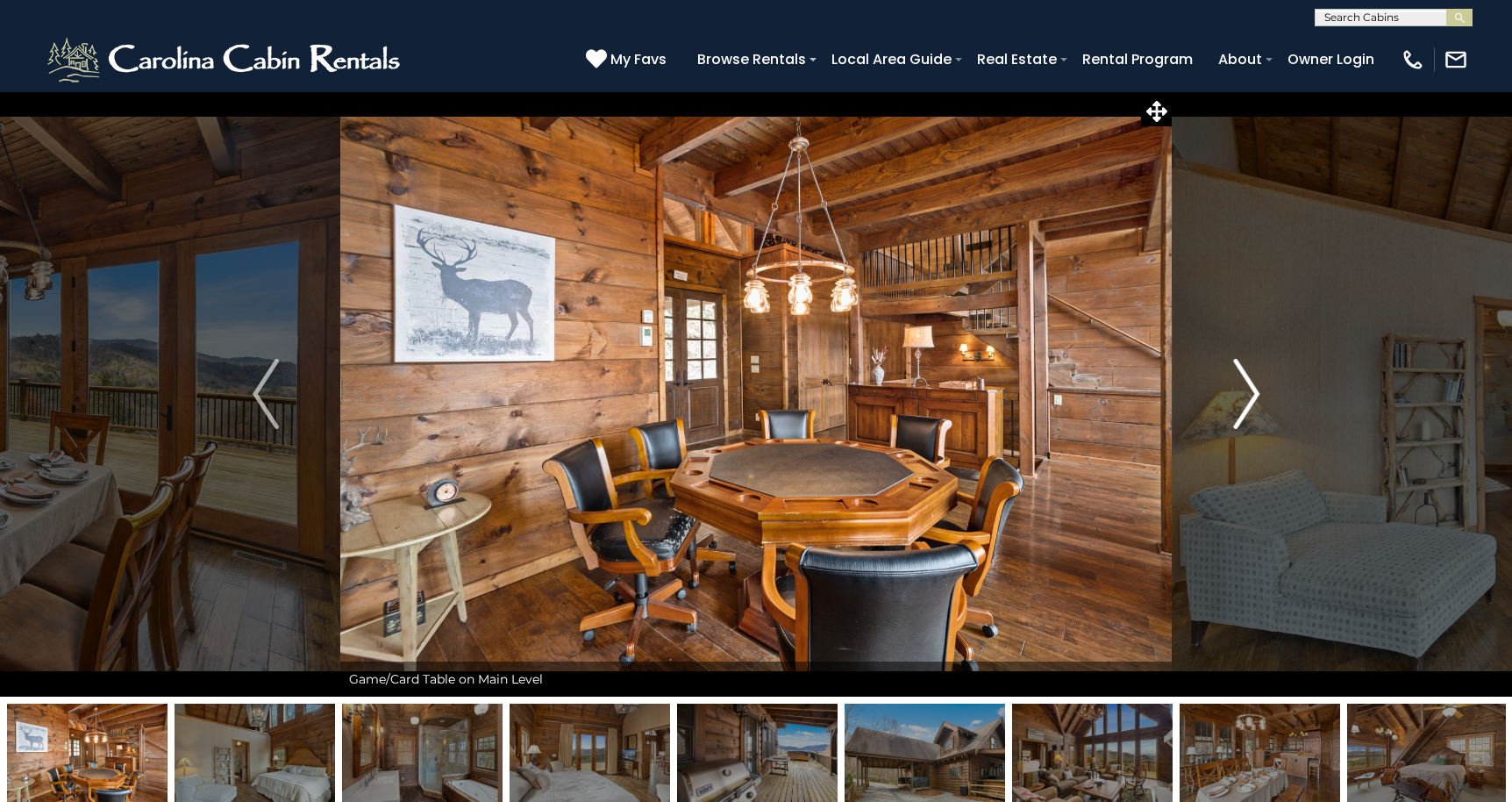
click at [1247, 384] on img "Next" at bounding box center [1246, 393] width 26 height 71
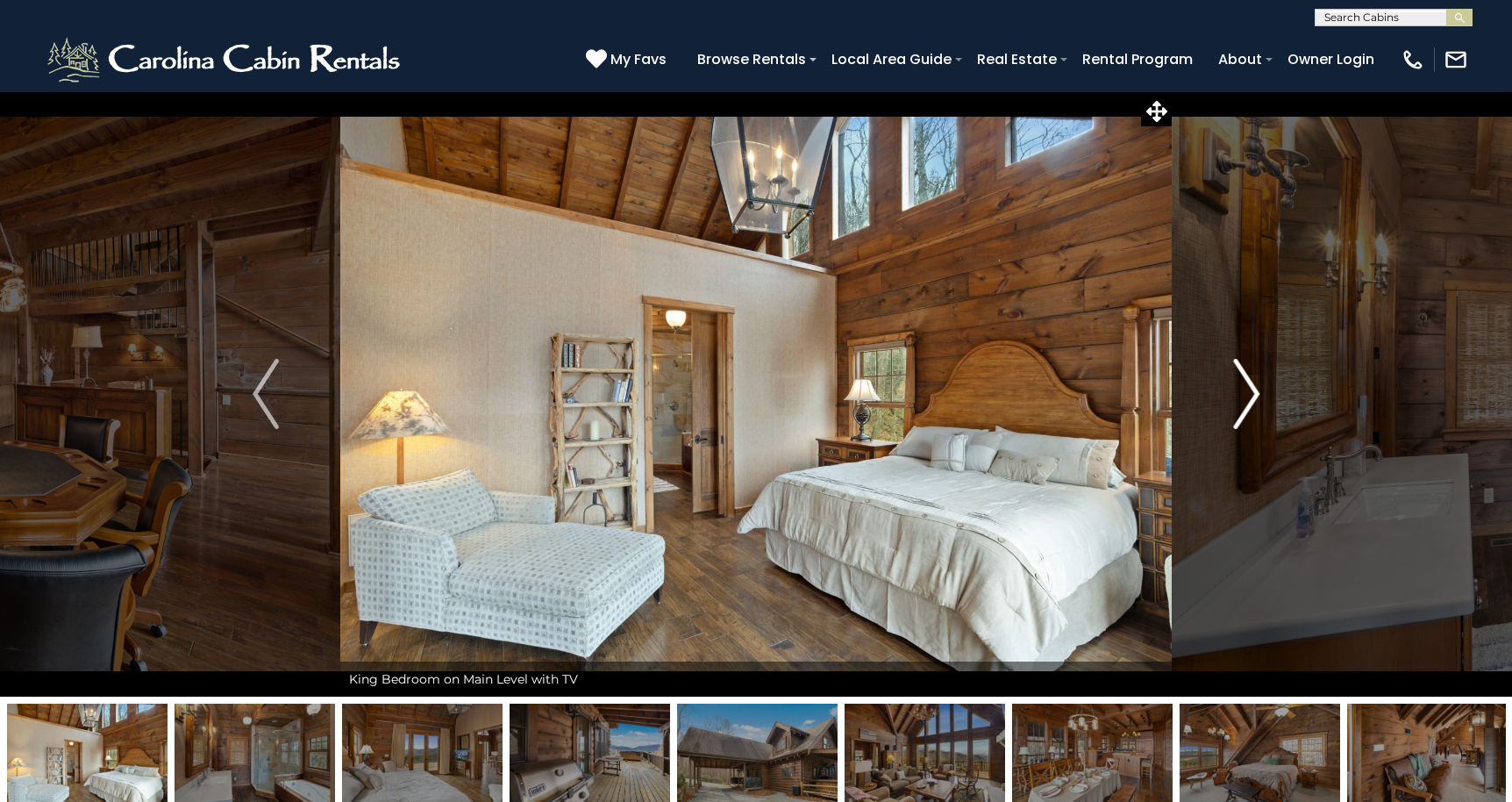
click at [1247, 384] on img "Next" at bounding box center [1246, 393] width 26 height 71
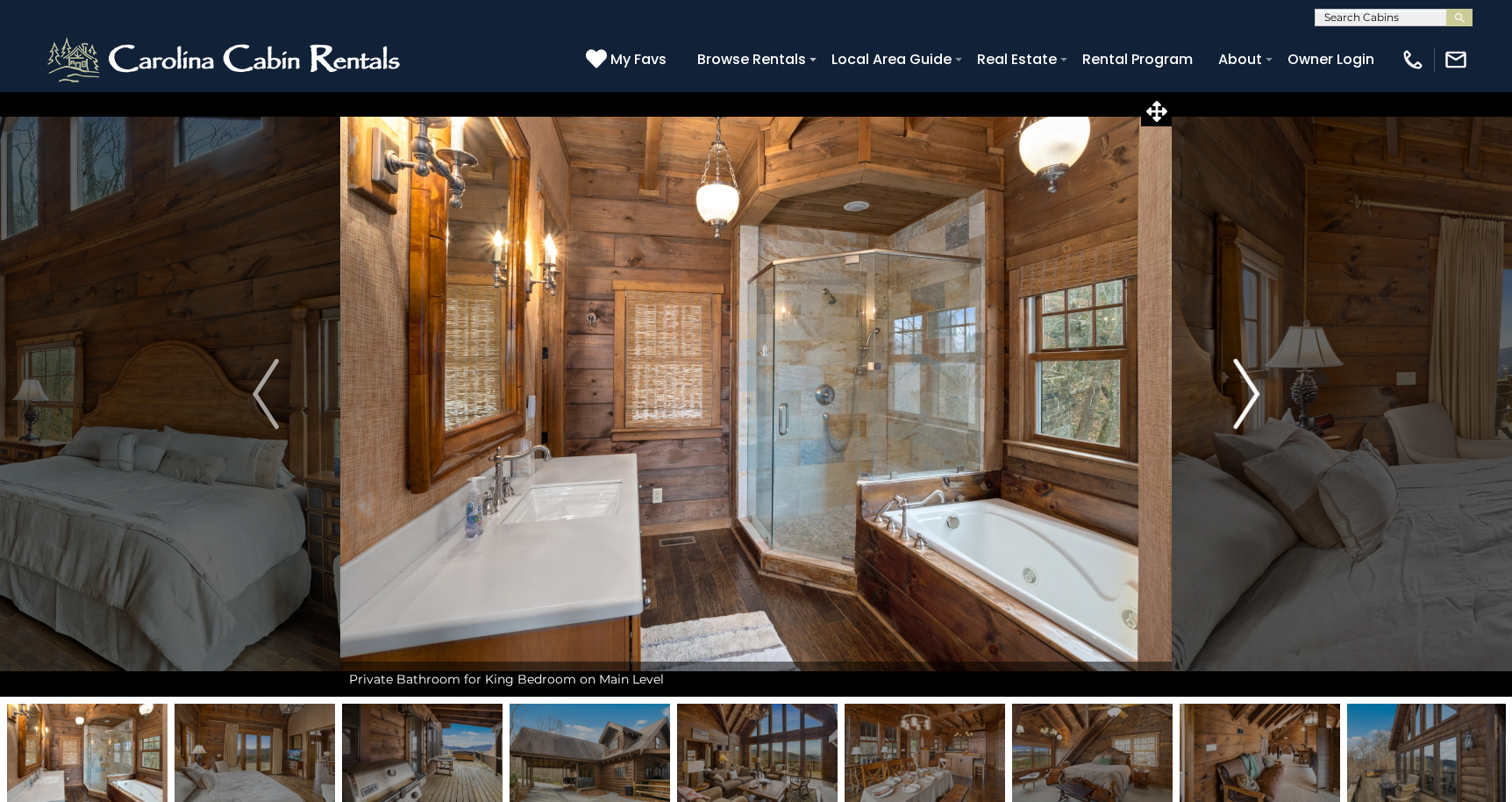
click at [1247, 384] on img "Next" at bounding box center [1246, 393] width 26 height 71
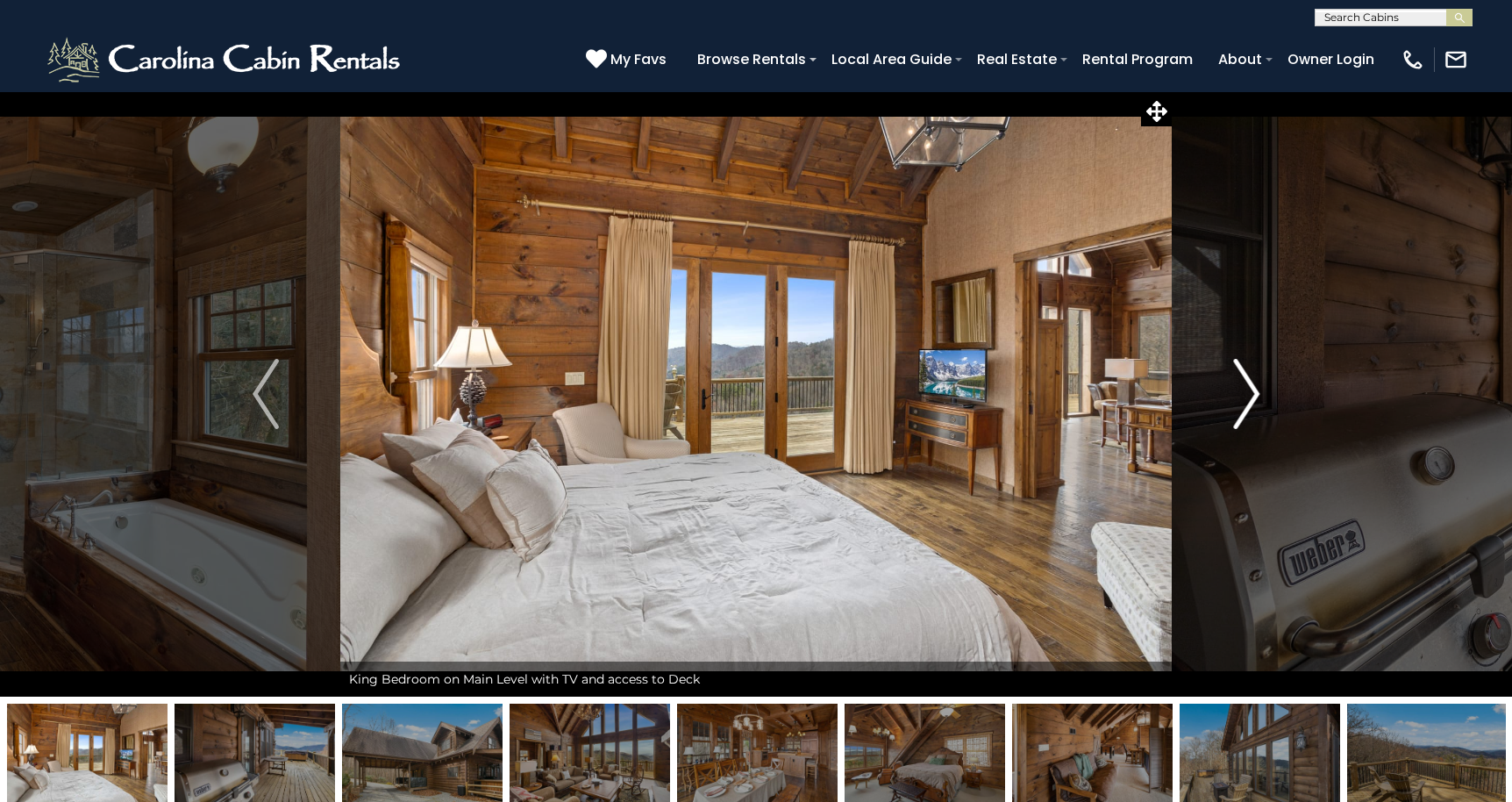
click at [1247, 384] on img "Next" at bounding box center [1246, 393] width 26 height 71
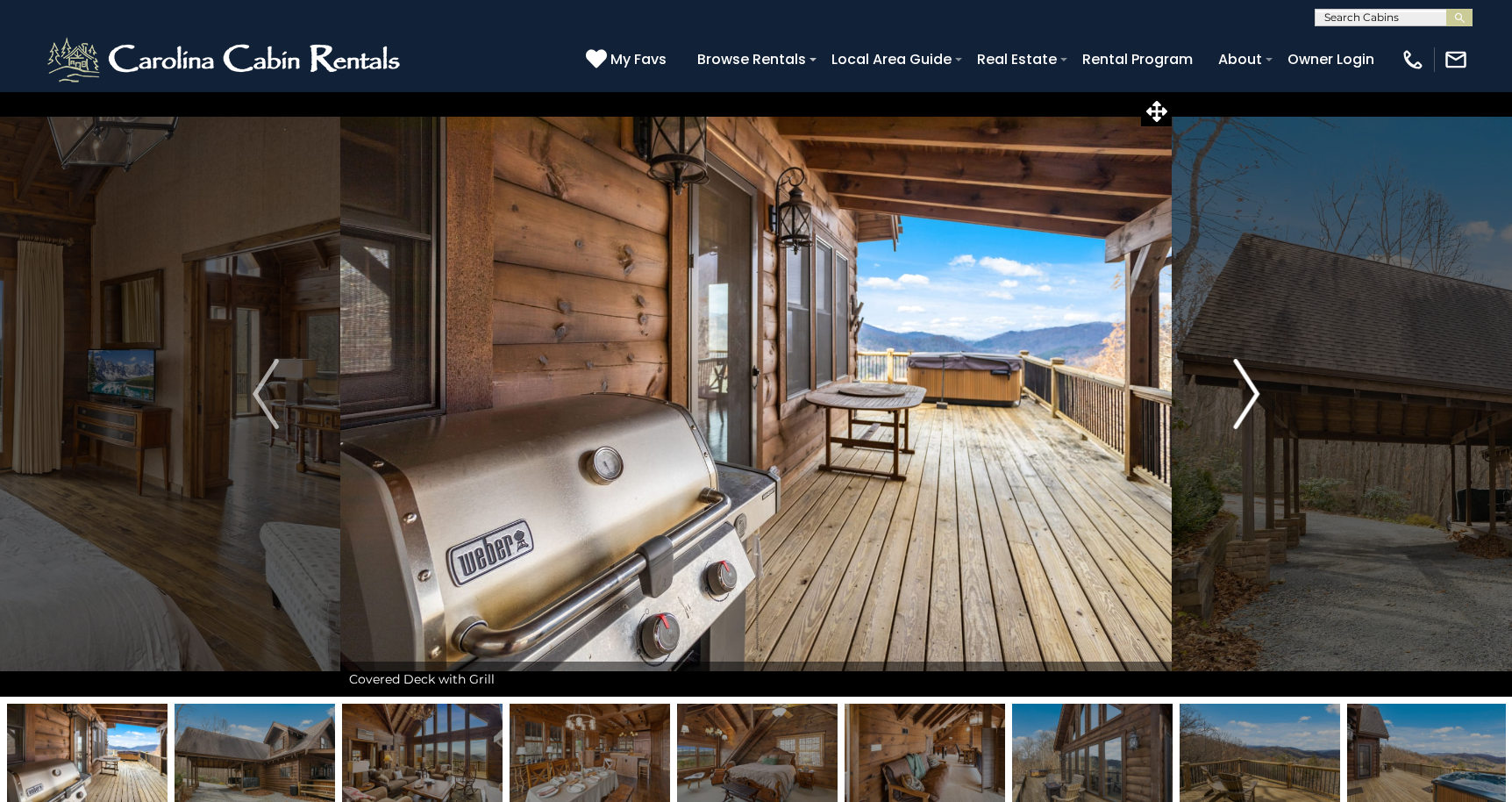
click at [1247, 384] on img "Next" at bounding box center [1246, 393] width 26 height 71
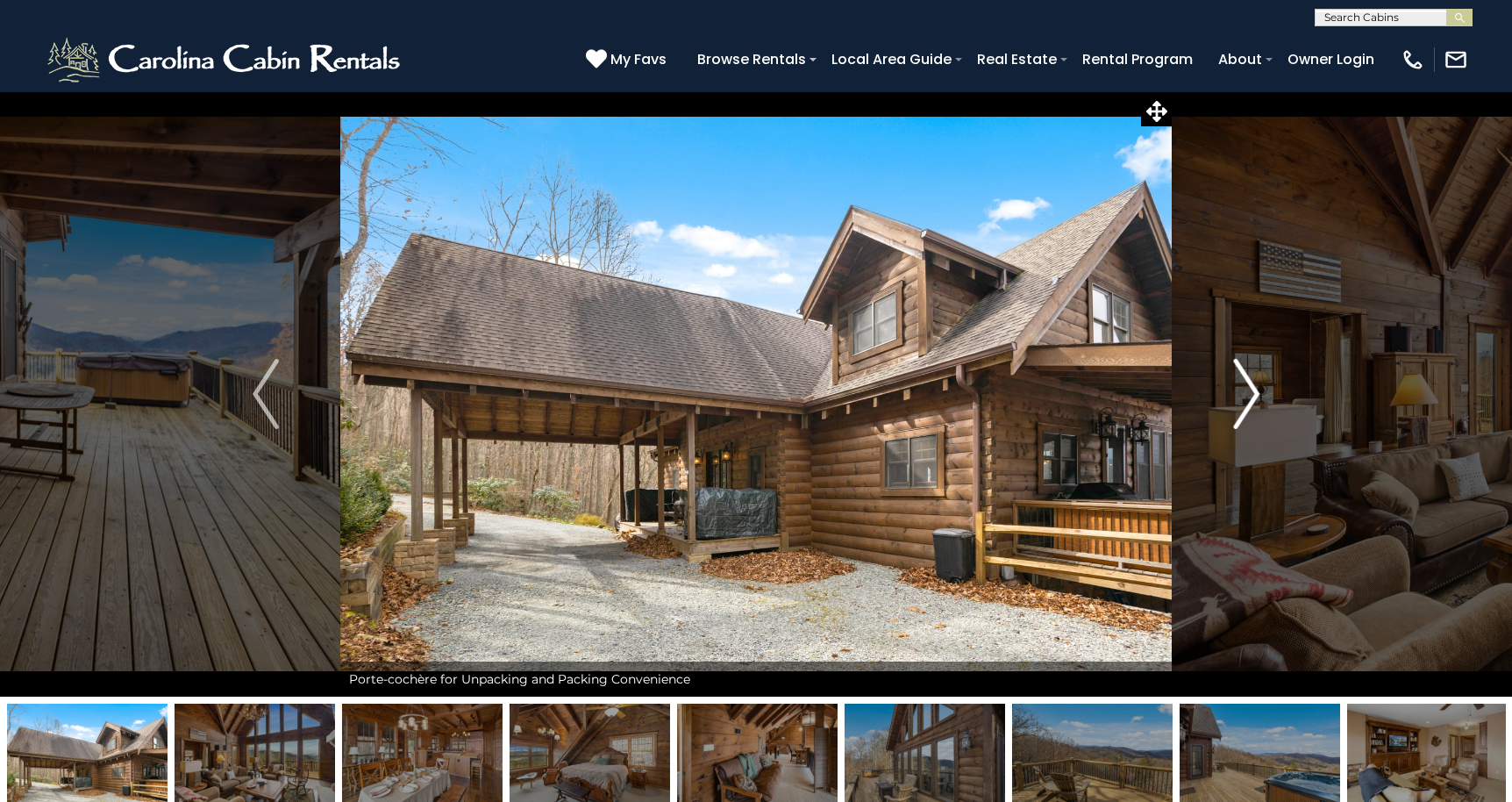
click at [1247, 384] on img "Next" at bounding box center [1246, 393] width 26 height 71
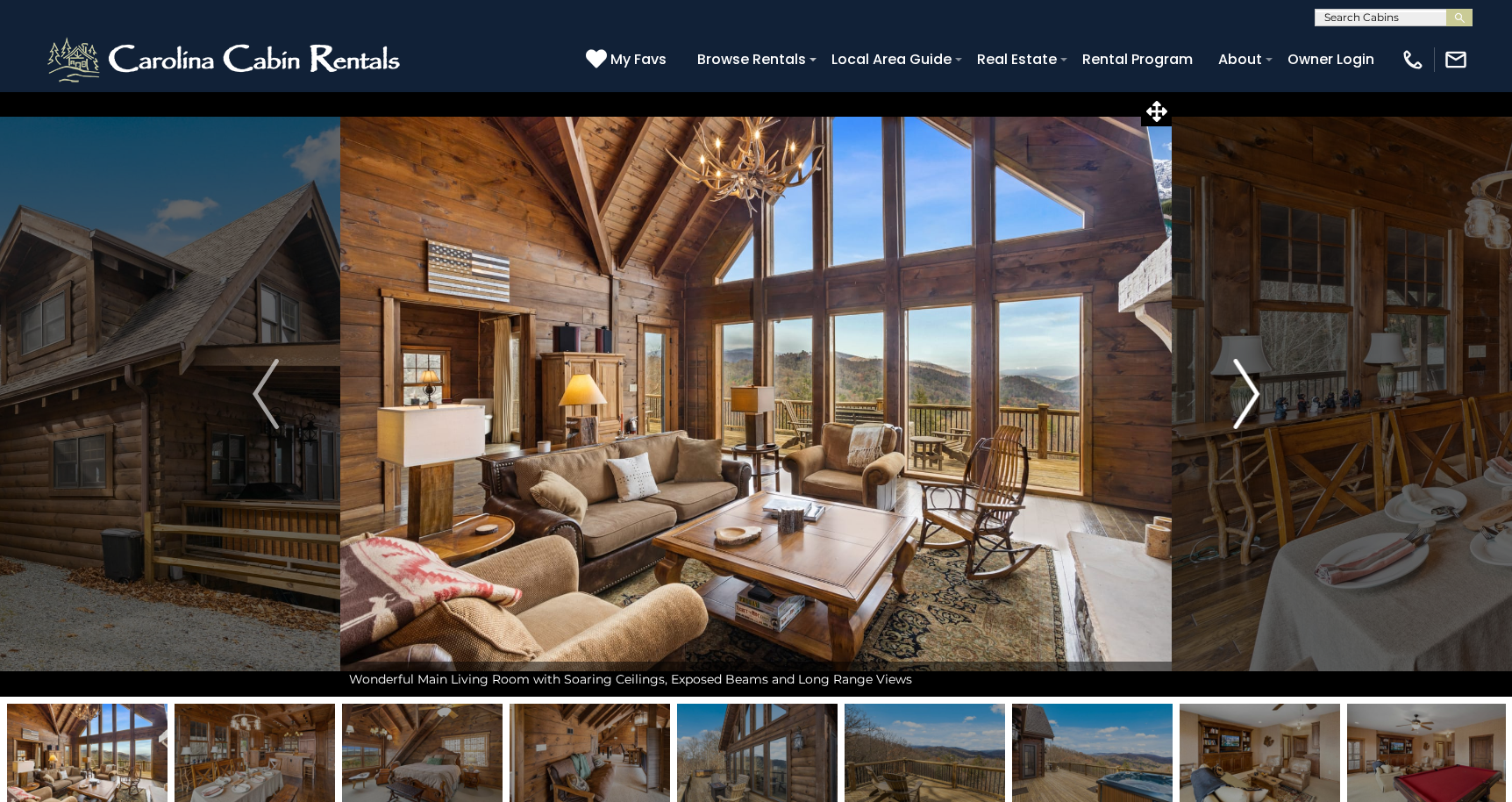
click at [1247, 384] on img "Next" at bounding box center [1246, 393] width 26 height 71
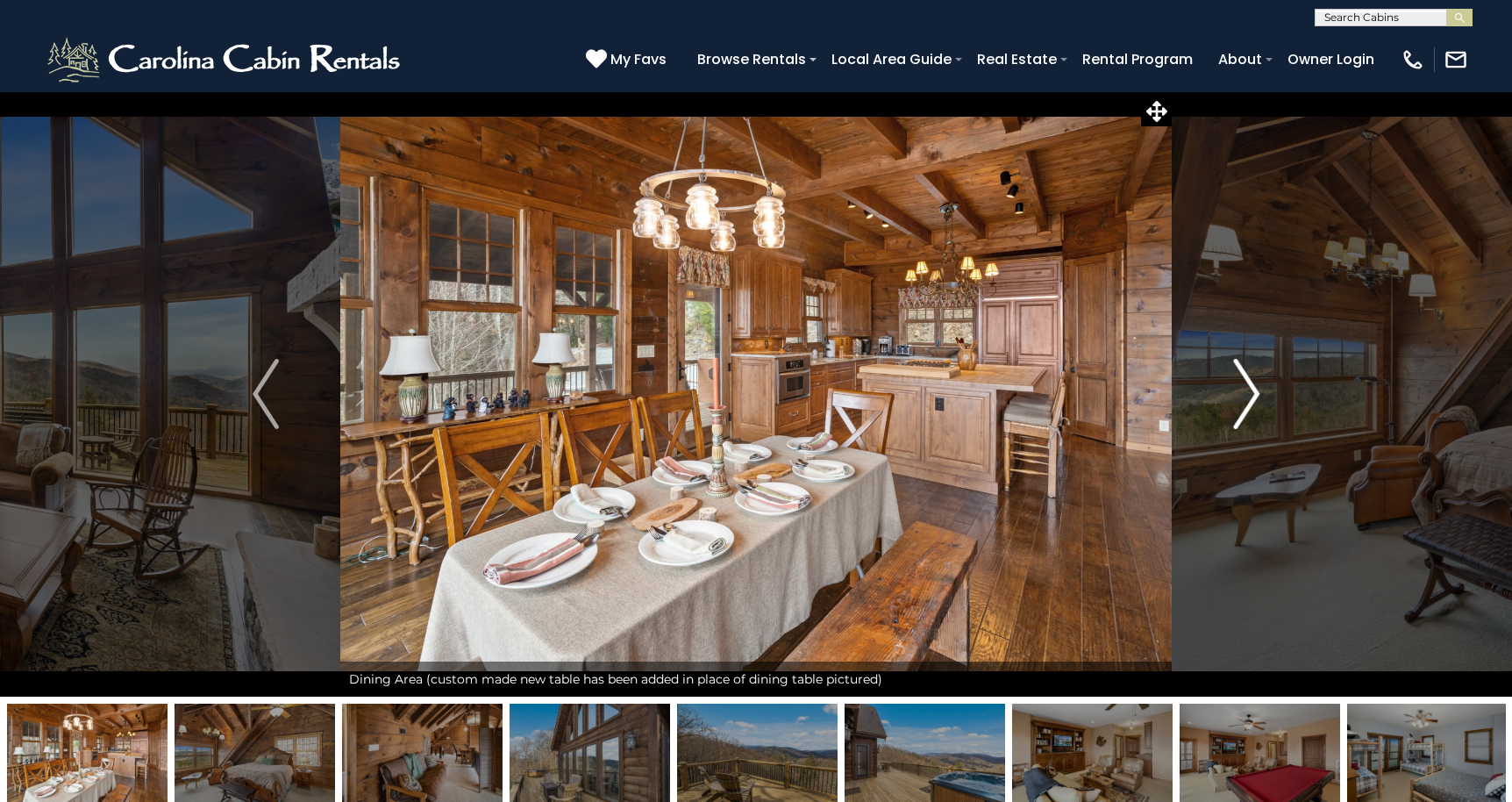
click at [1247, 384] on img "Next" at bounding box center [1246, 393] width 26 height 71
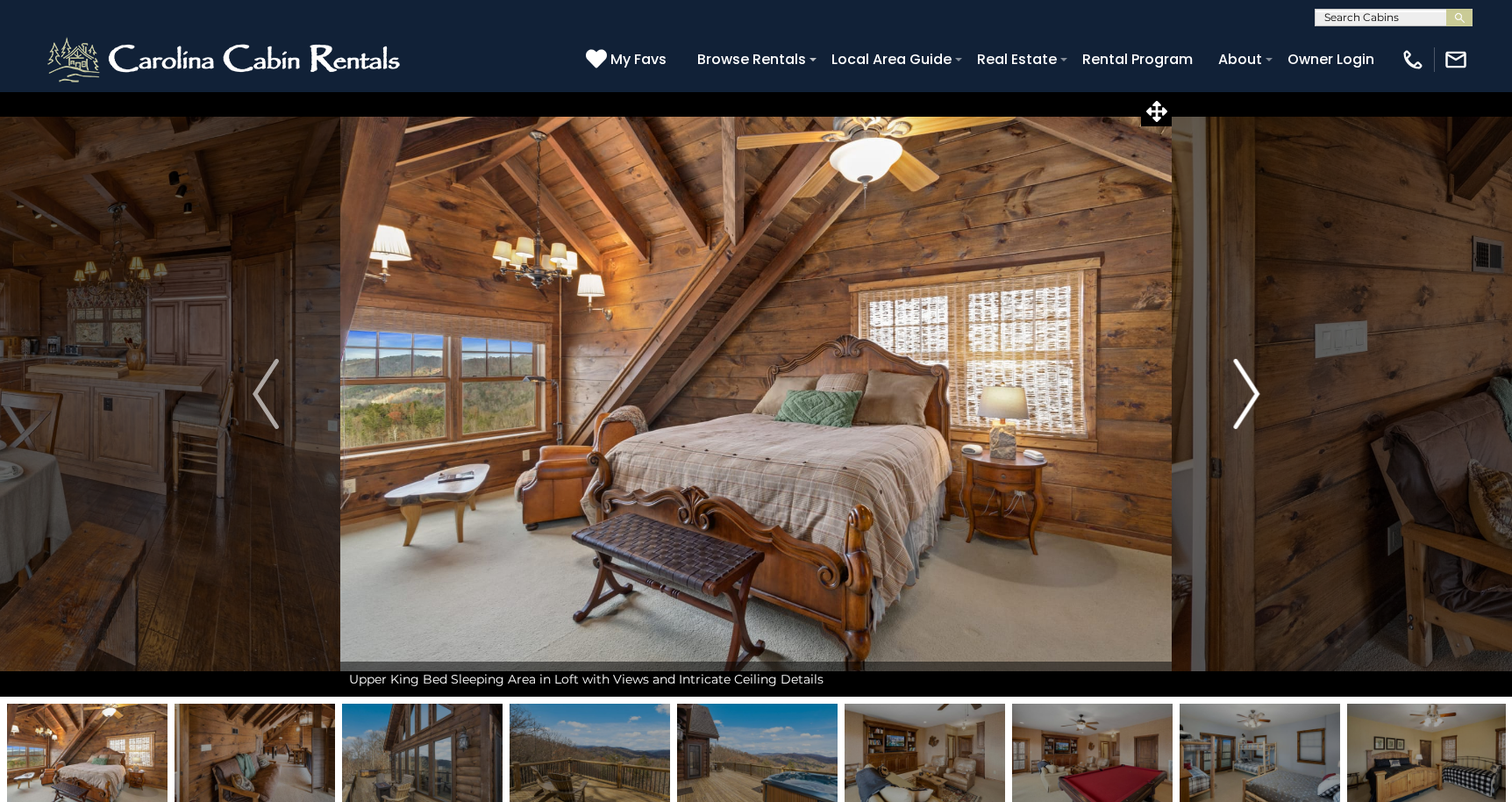
click at [1247, 384] on img "Next" at bounding box center [1246, 393] width 26 height 71
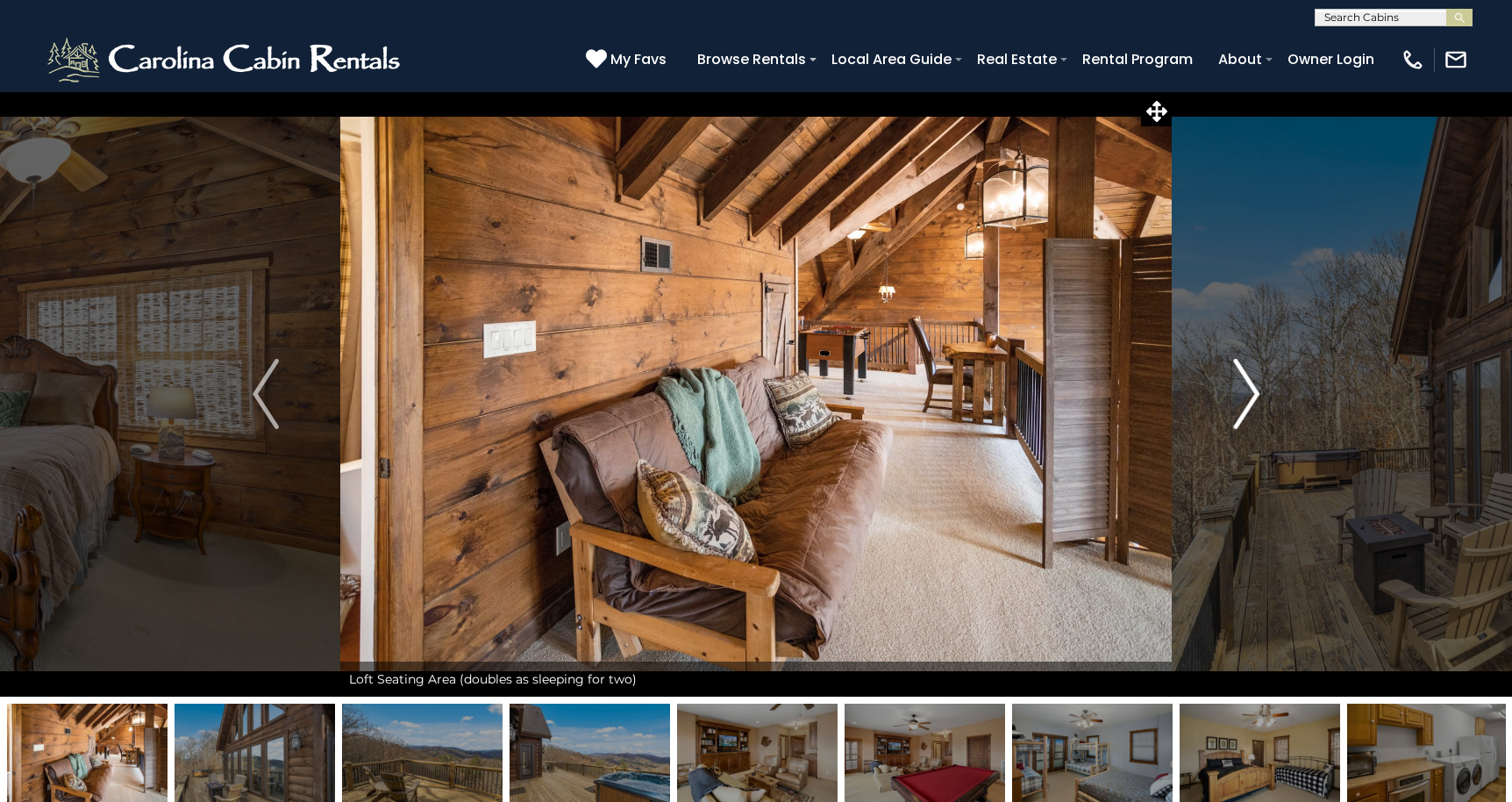
click at [1247, 384] on img "Next" at bounding box center [1246, 393] width 26 height 71
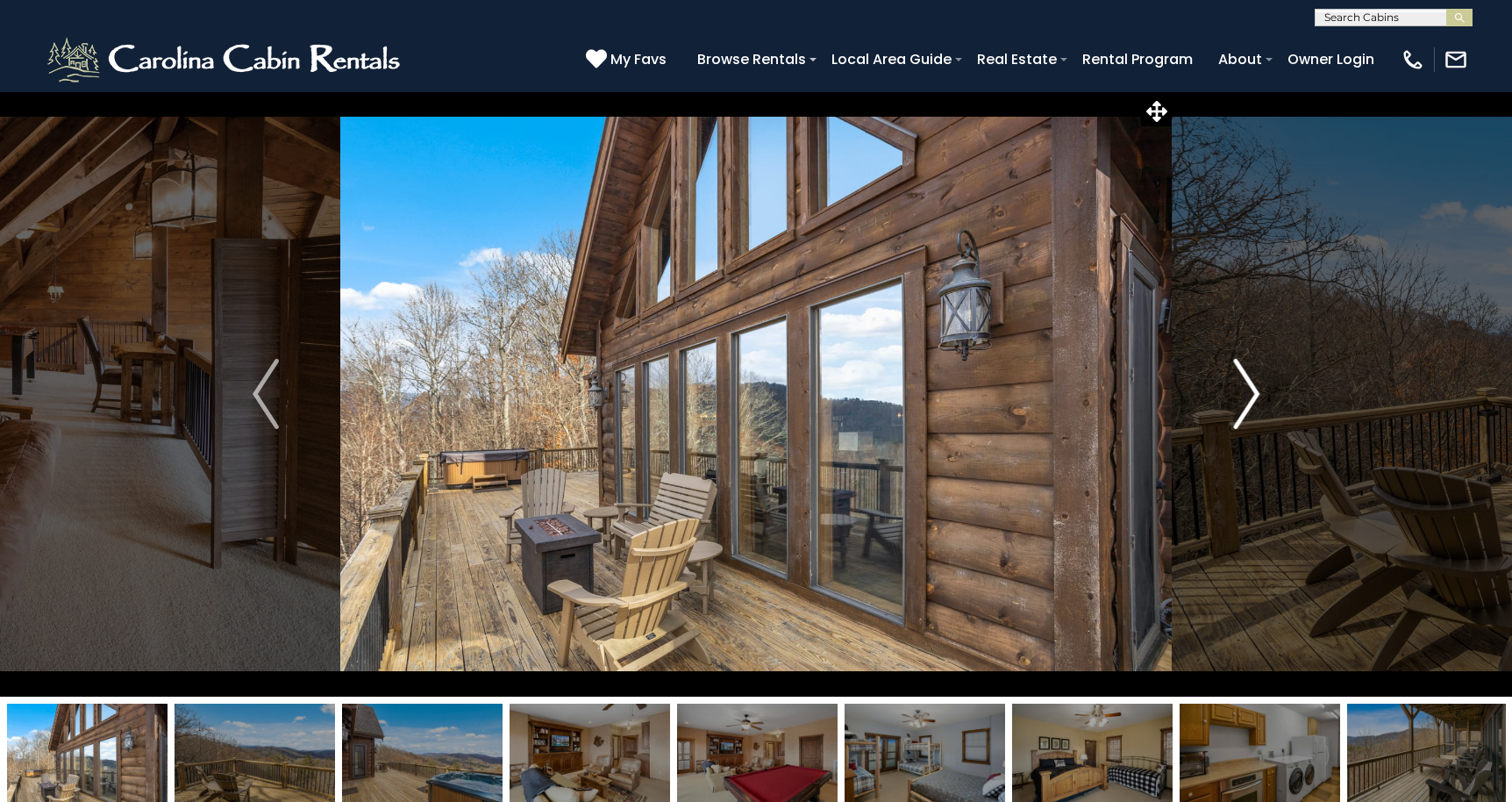
click at [1247, 384] on img "Next" at bounding box center [1246, 393] width 26 height 71
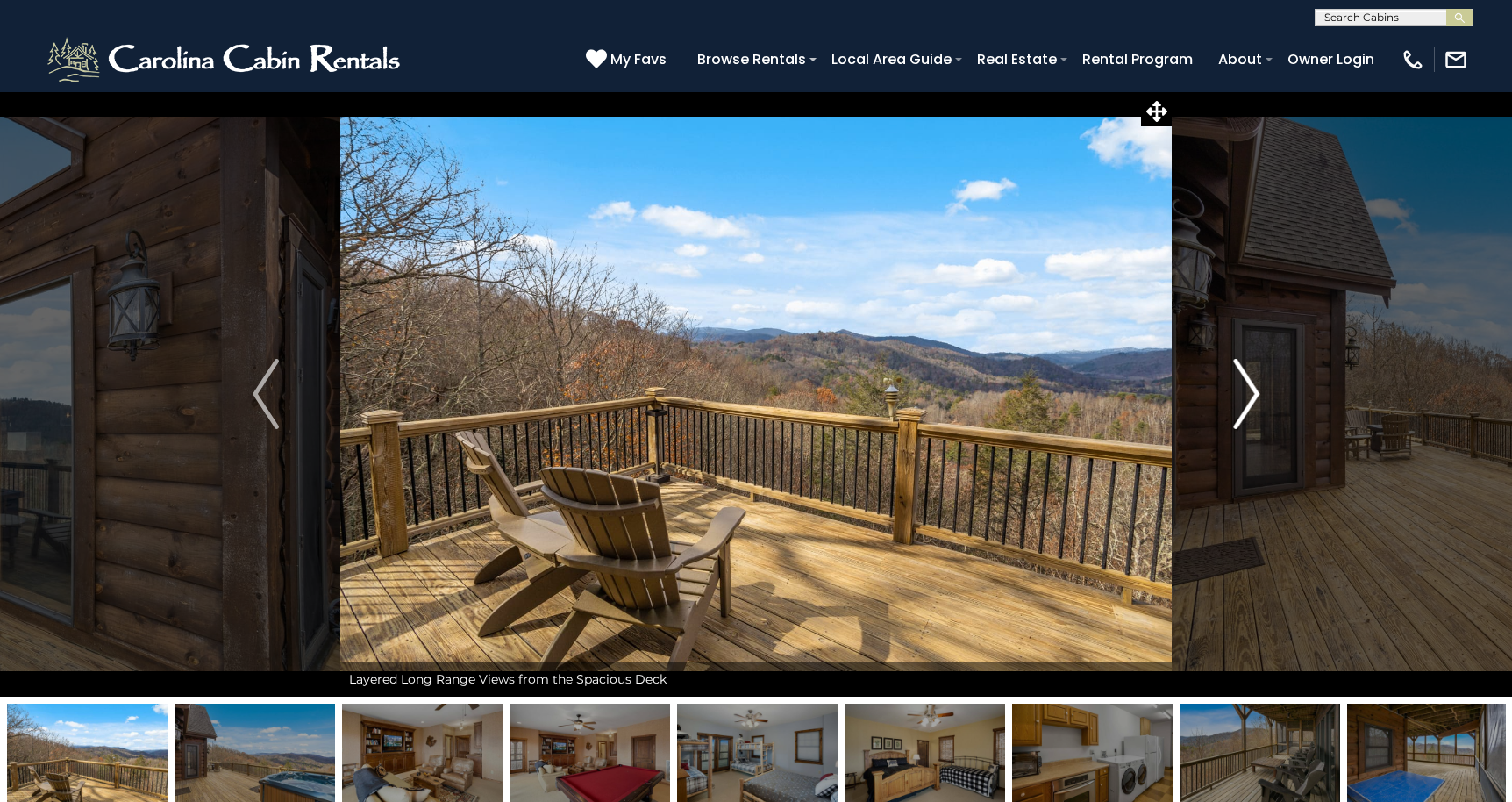
click at [1247, 384] on img "Next" at bounding box center [1246, 393] width 26 height 71
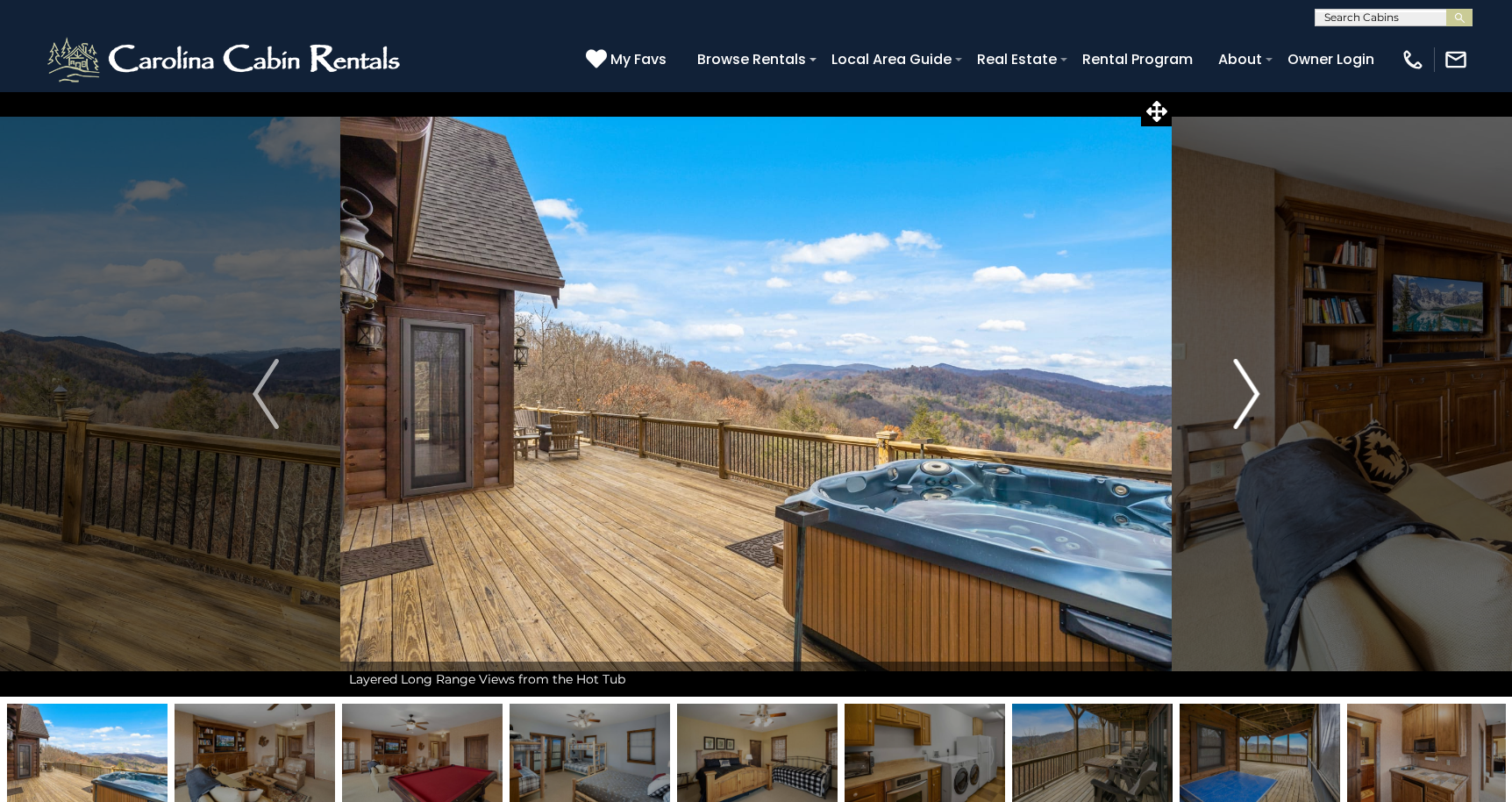
click at [1247, 384] on img "Next" at bounding box center [1246, 393] width 26 height 71
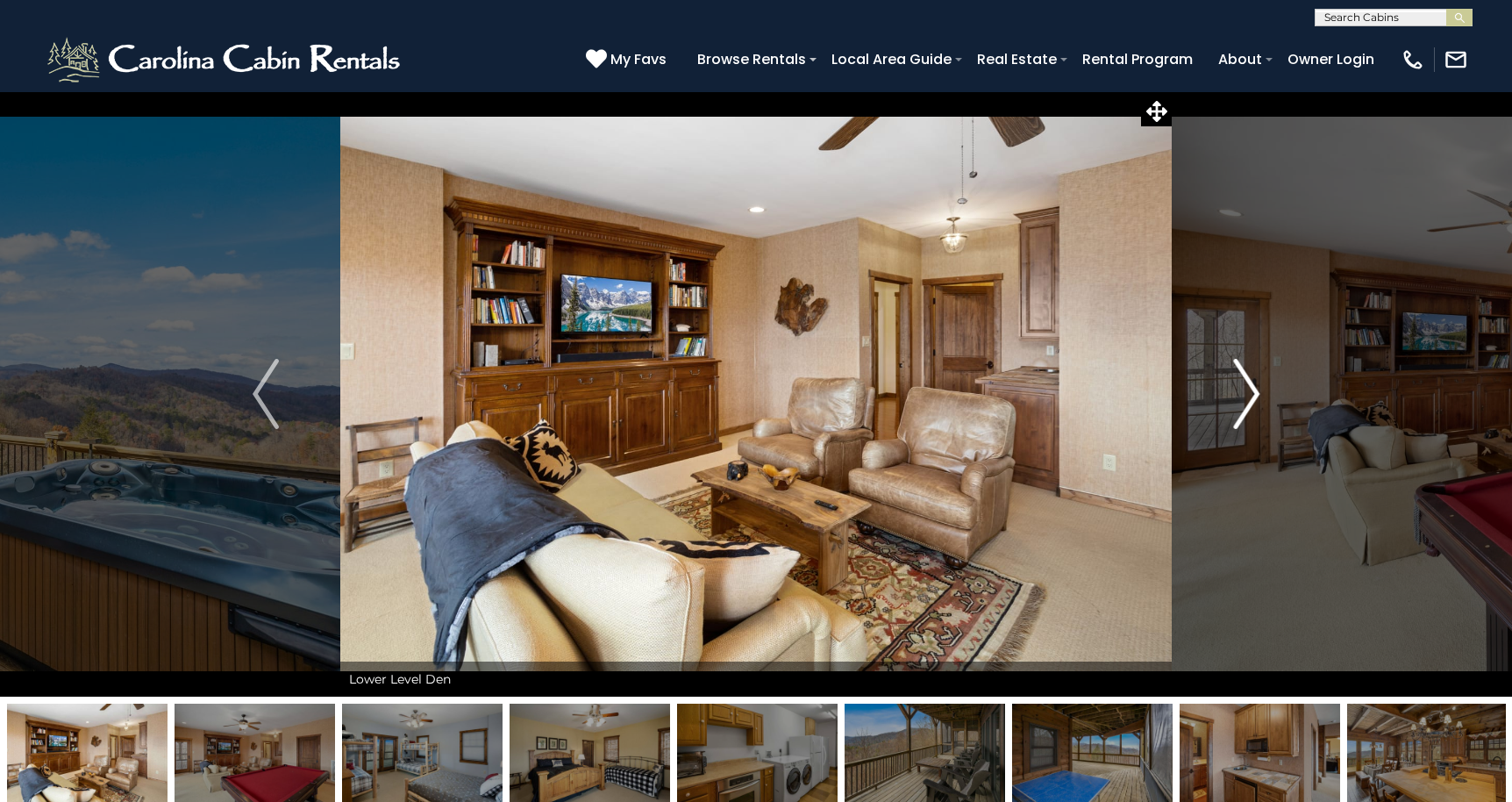
click at [1247, 384] on img "Next" at bounding box center [1246, 393] width 26 height 71
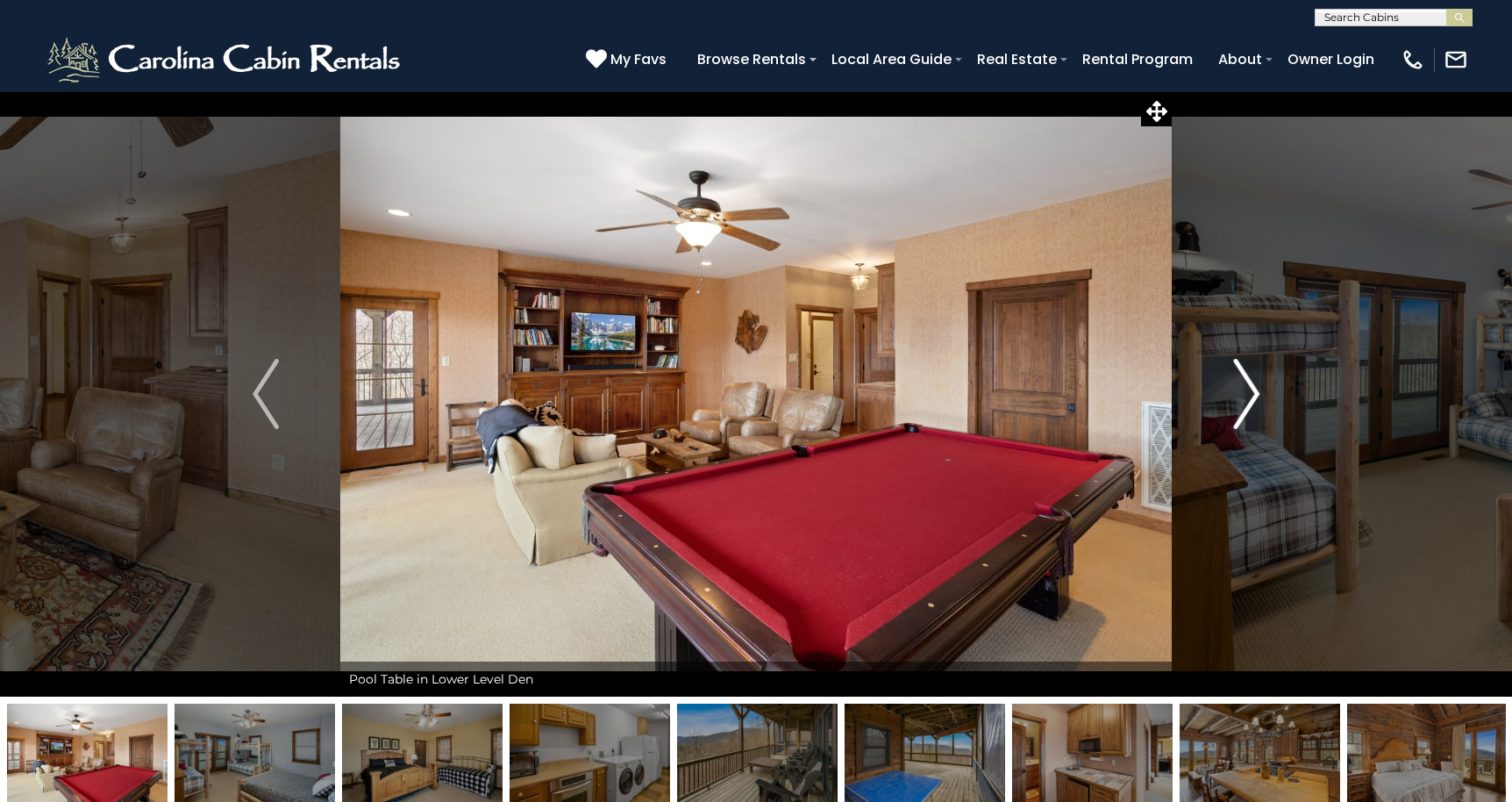
click at [1247, 384] on img "Next" at bounding box center [1246, 393] width 26 height 71
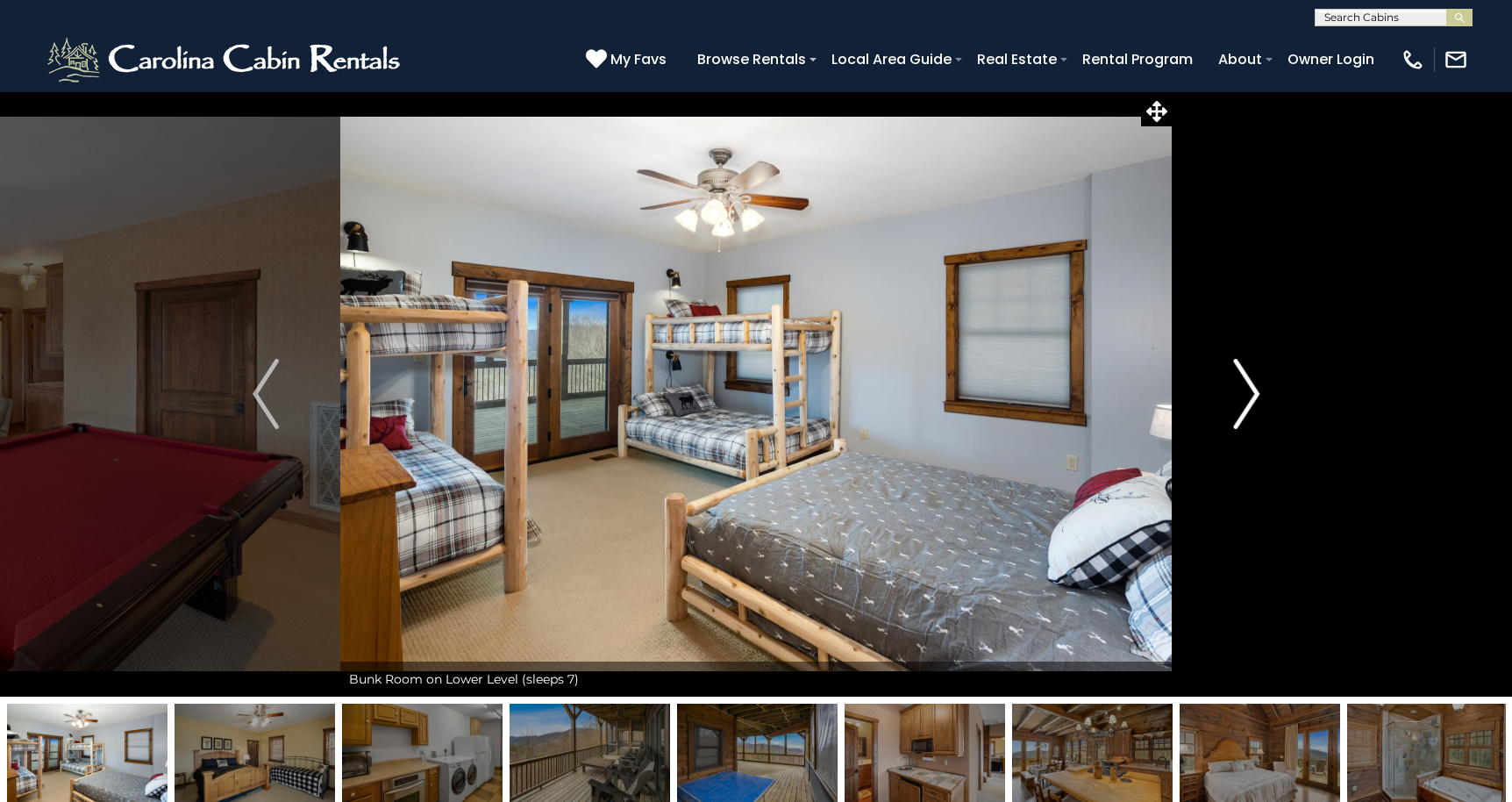
click at [1247, 384] on img "Next" at bounding box center [1246, 393] width 26 height 71
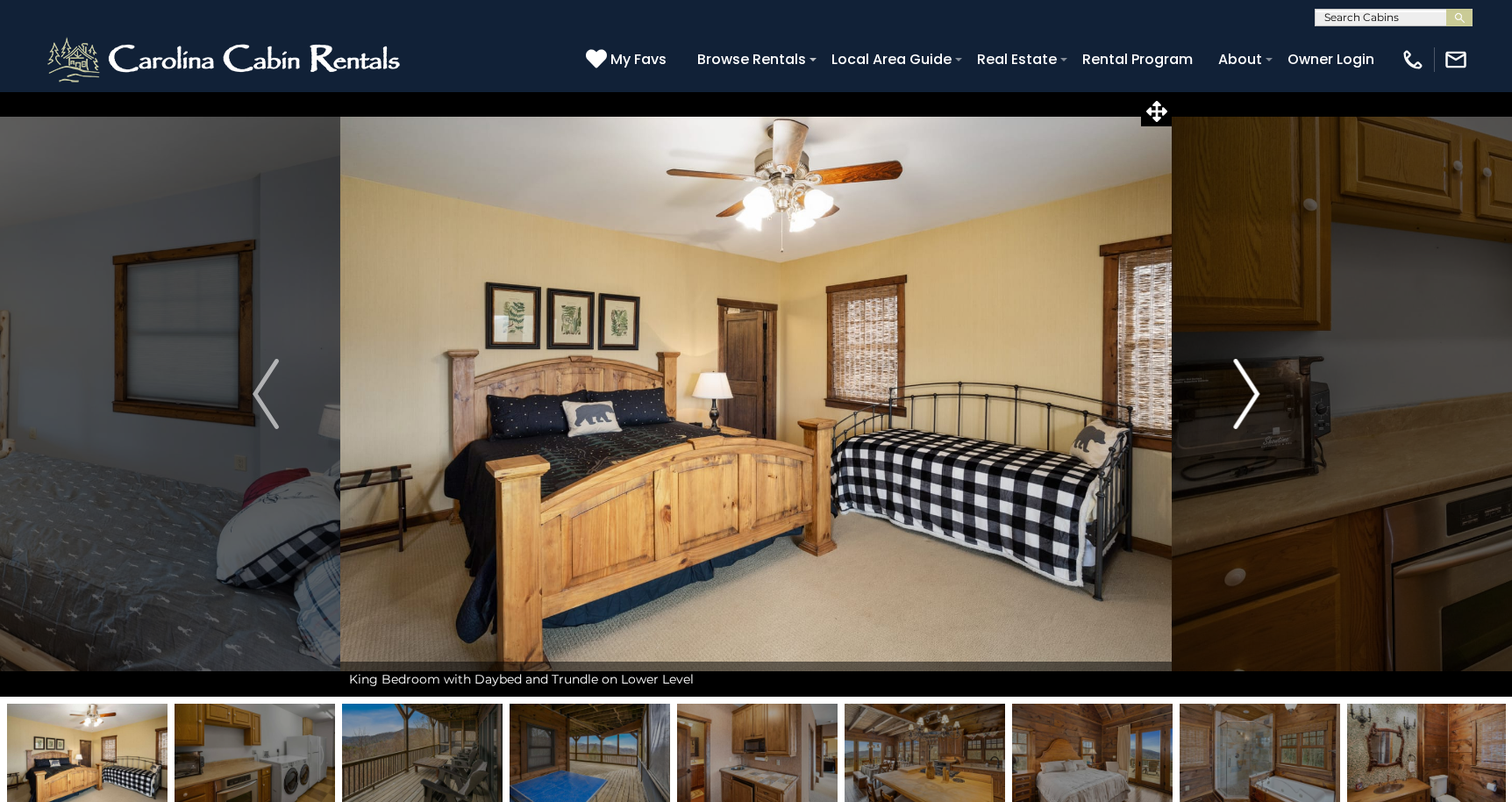
click at [1247, 384] on img "Next" at bounding box center [1246, 393] width 26 height 71
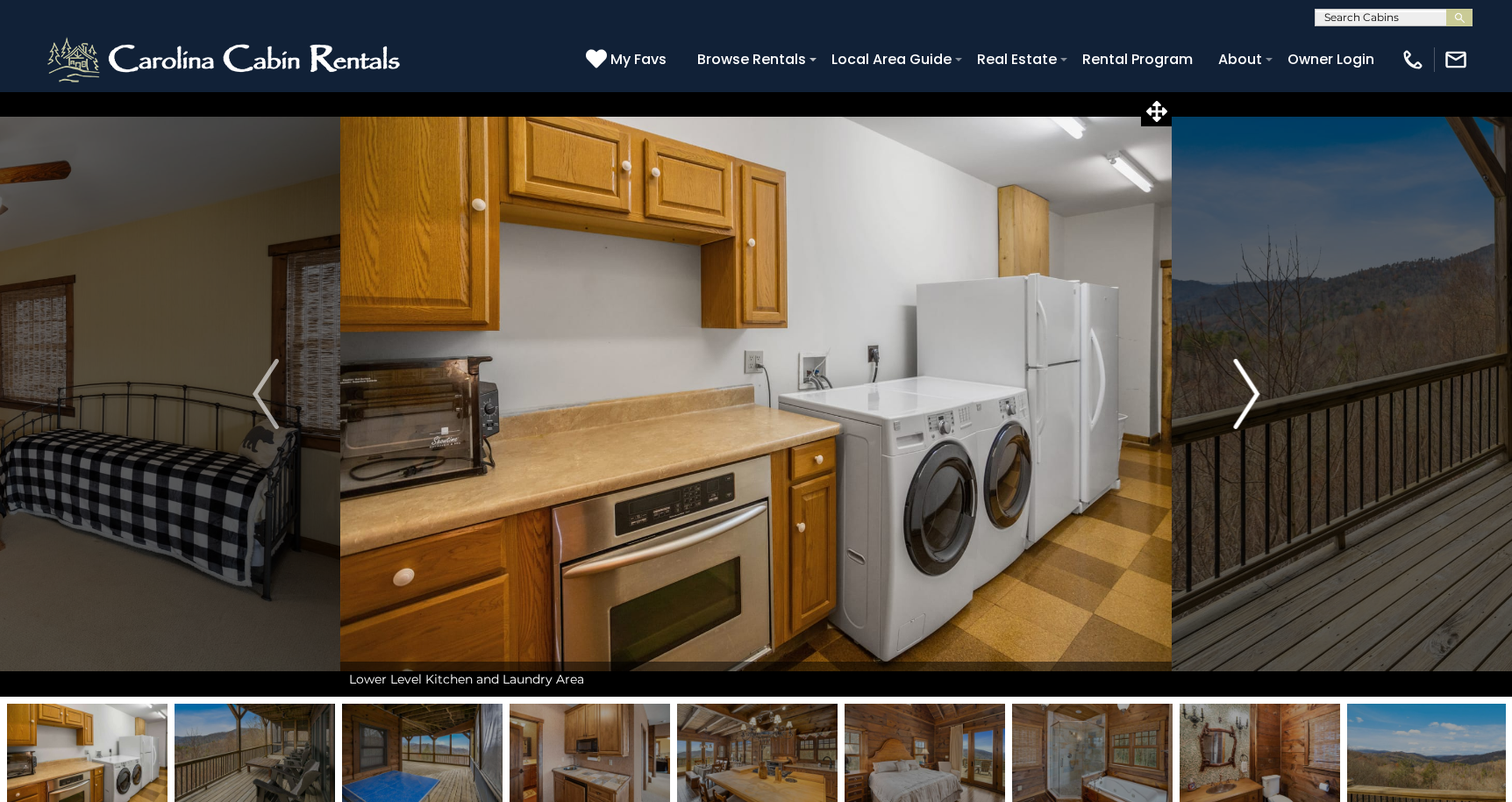
click at [1247, 384] on img "Next" at bounding box center [1246, 393] width 26 height 71
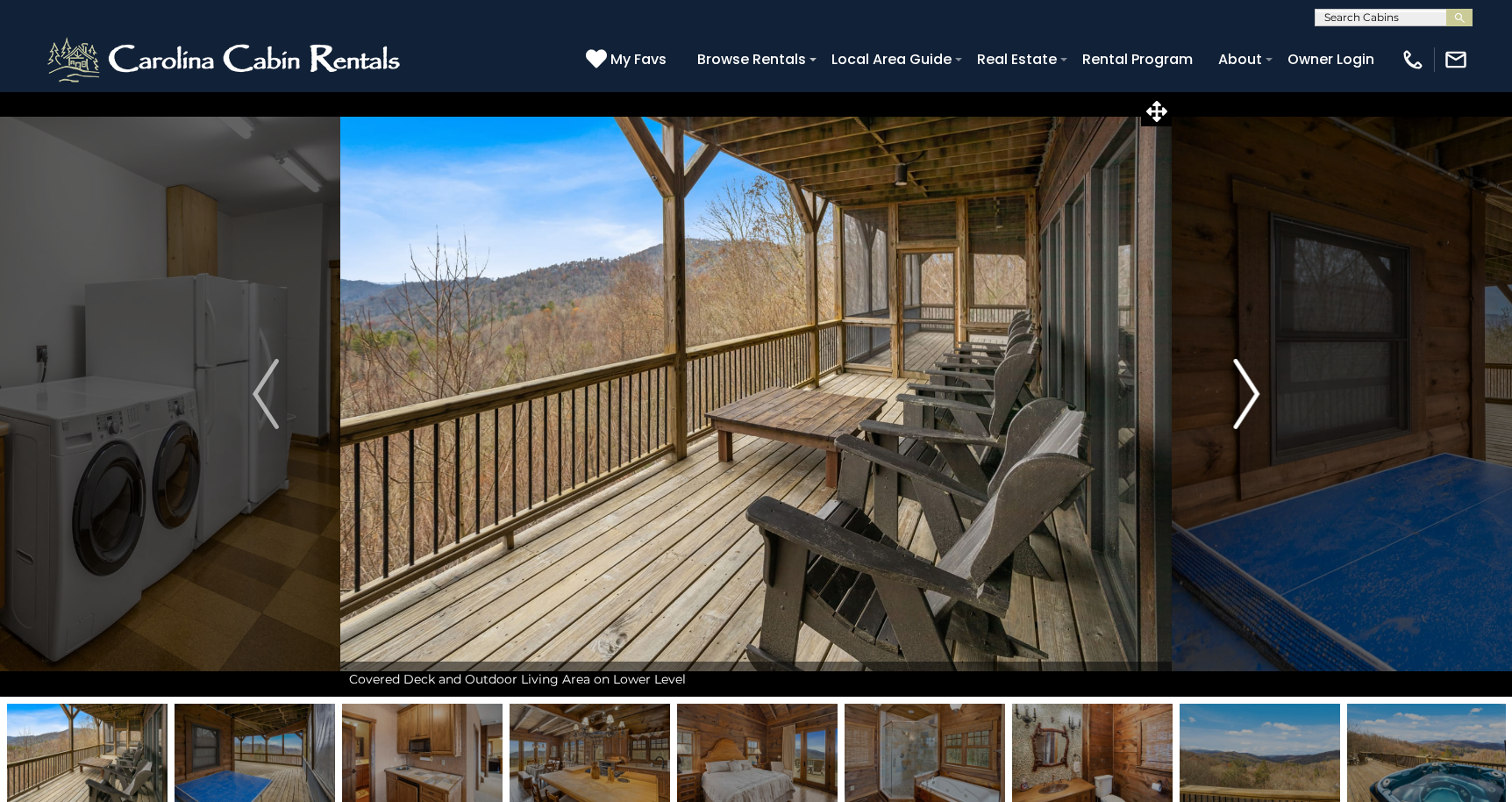
click at [1247, 384] on img "Next" at bounding box center [1246, 393] width 26 height 71
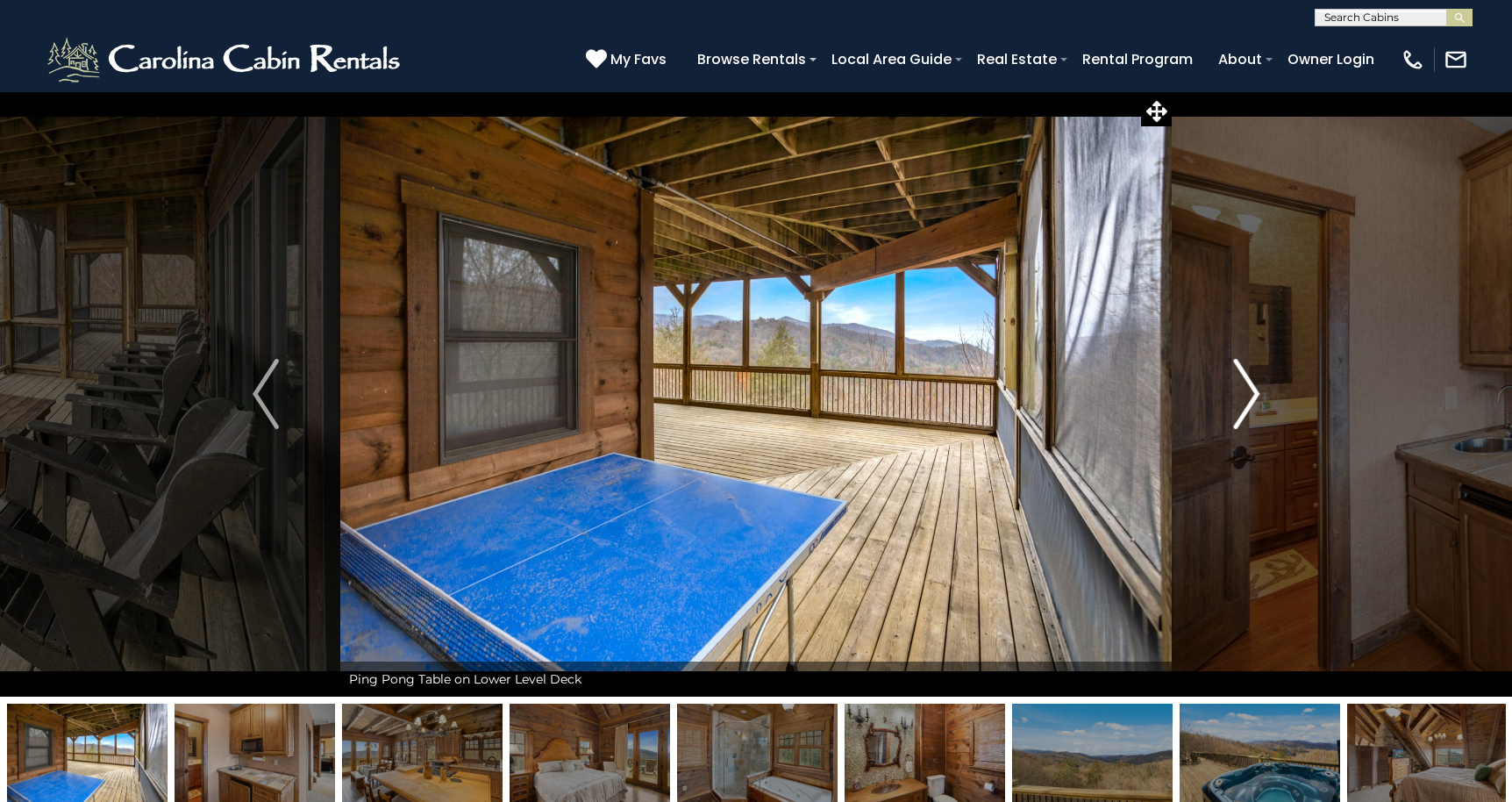
click at [1247, 384] on img "Next" at bounding box center [1246, 393] width 26 height 71
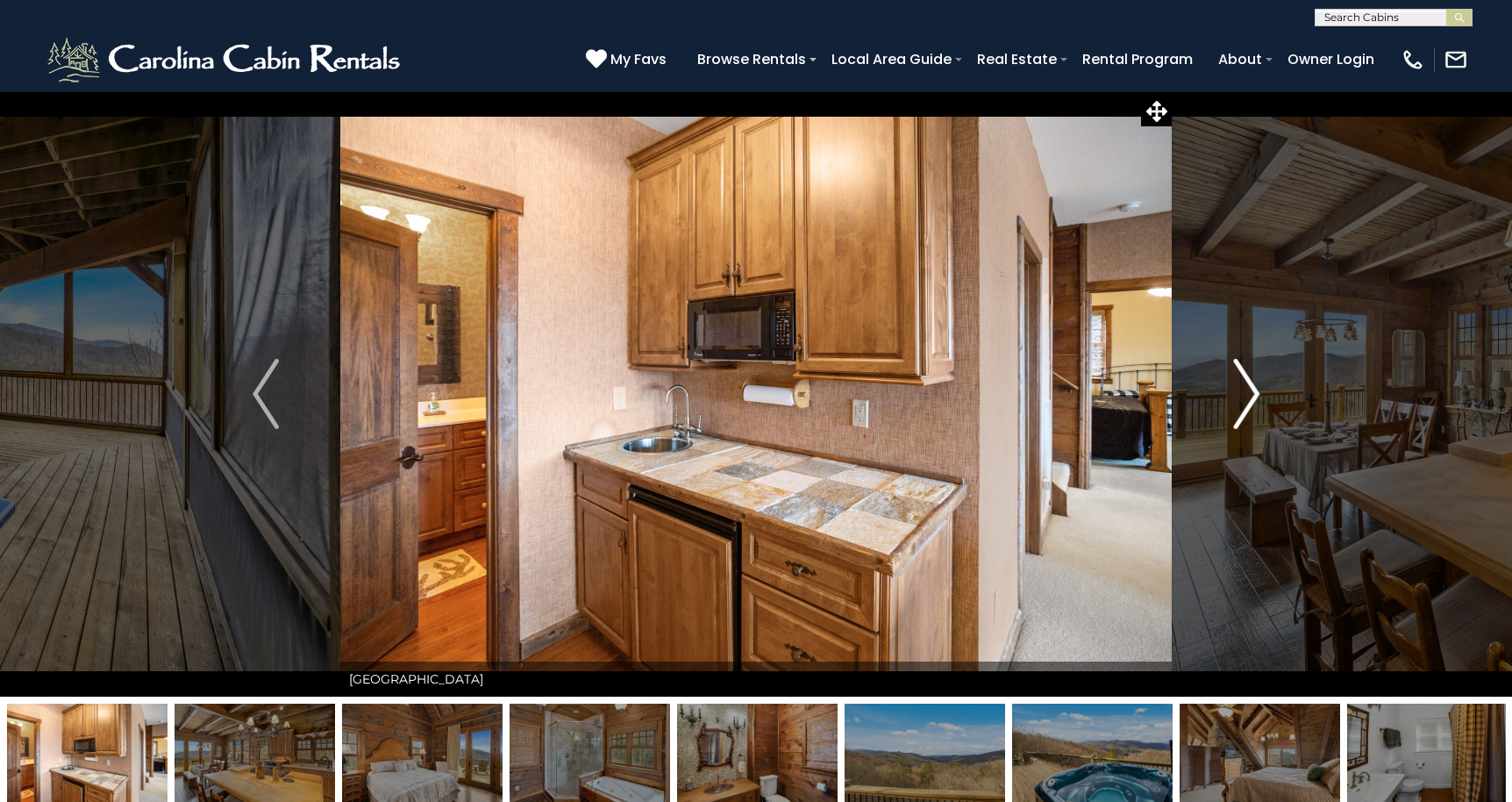
click at [1247, 384] on img "Next" at bounding box center [1246, 393] width 26 height 71
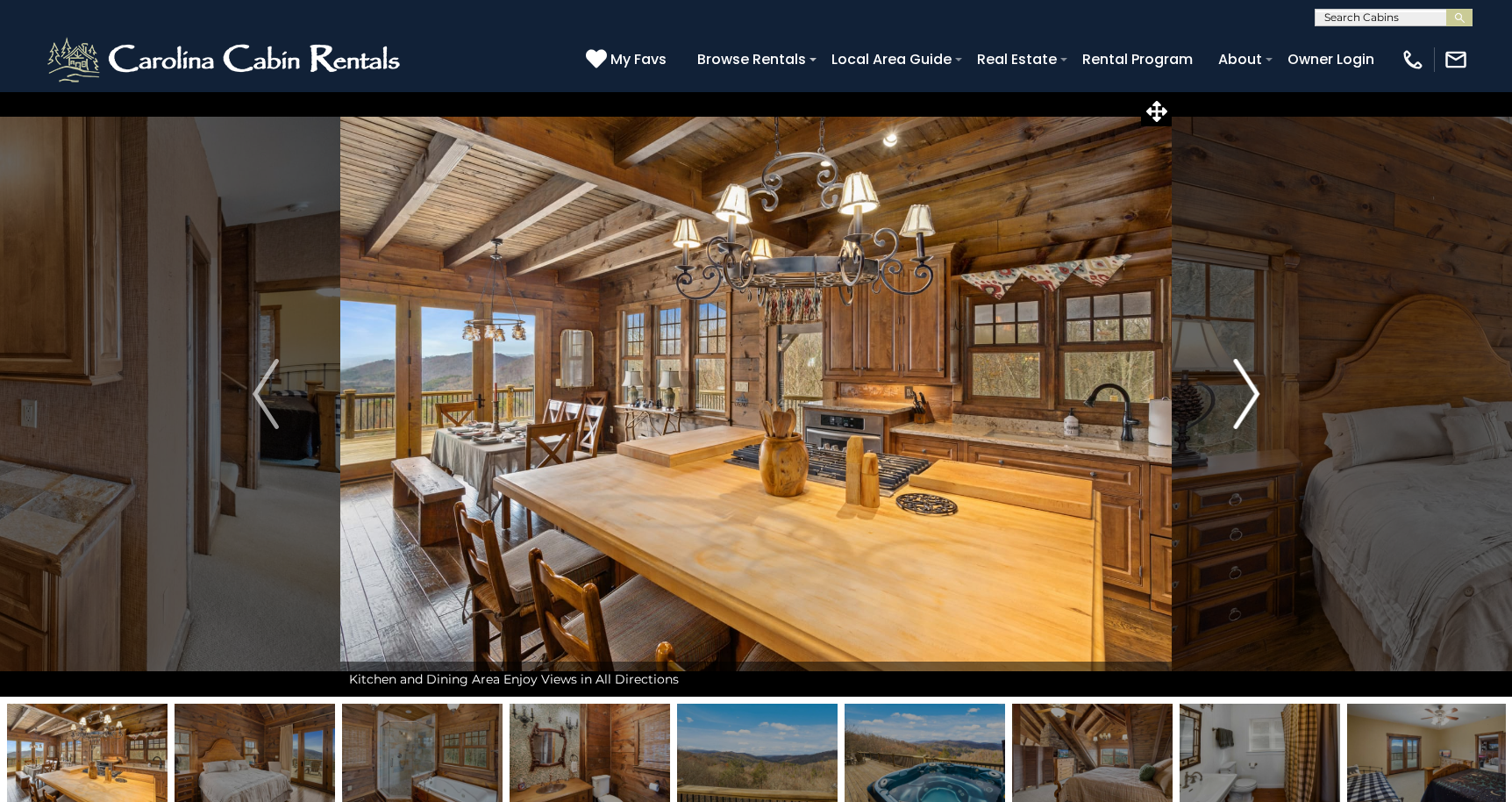
click at [1247, 384] on img "Next" at bounding box center [1246, 393] width 26 height 71
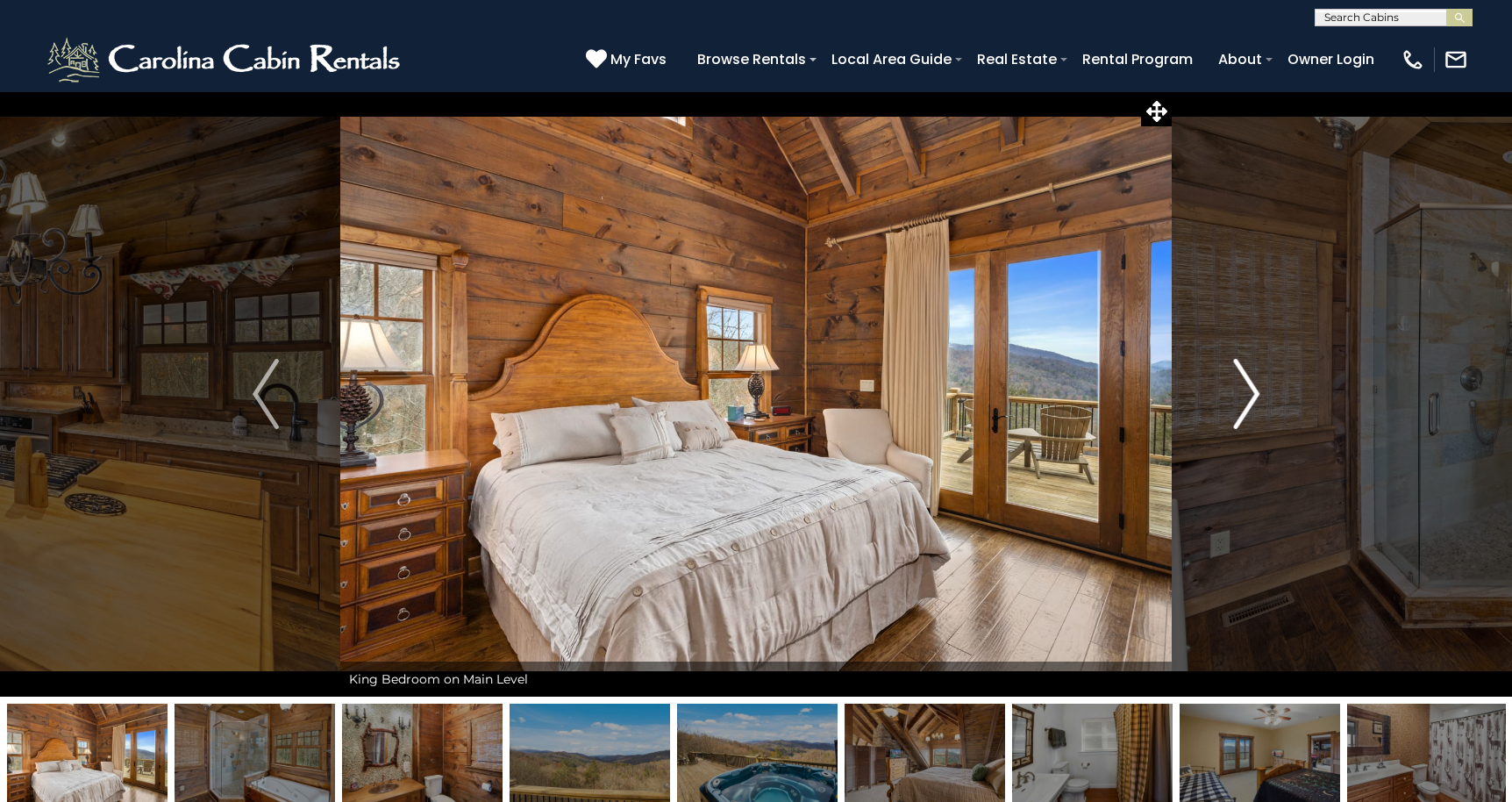
click at [1247, 384] on img "Next" at bounding box center [1246, 393] width 26 height 71
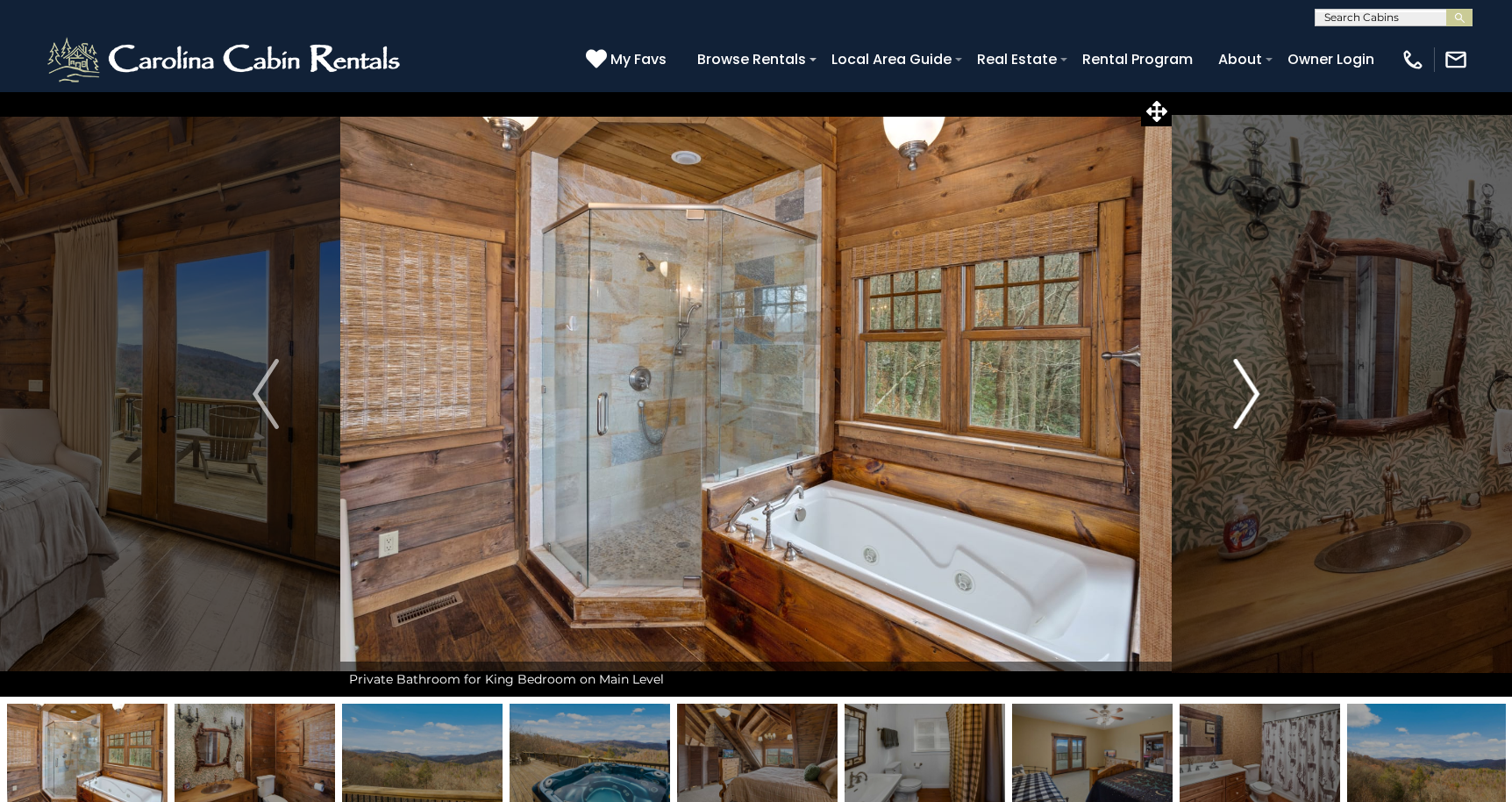
click at [1247, 384] on img "Next" at bounding box center [1246, 393] width 26 height 71
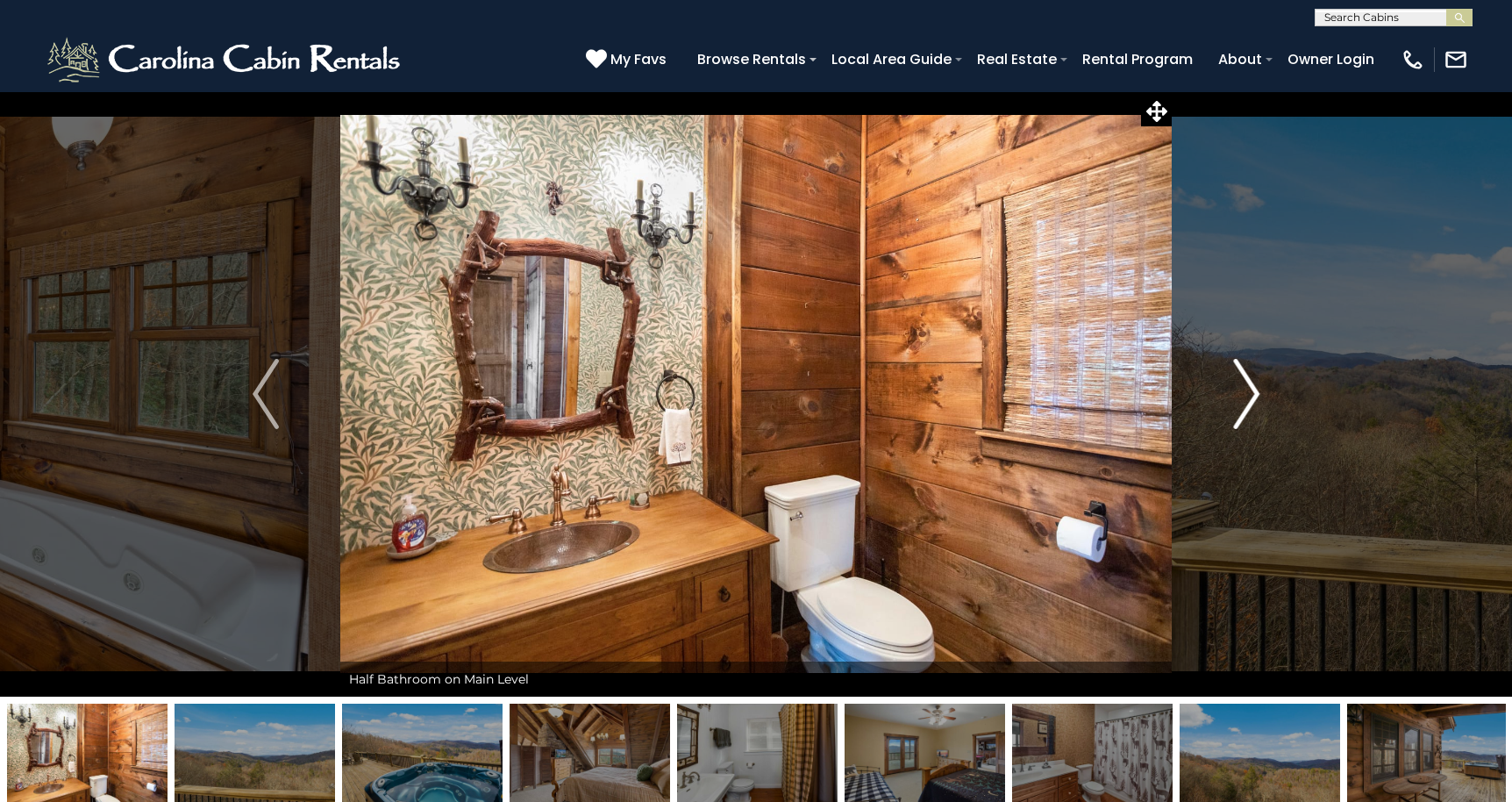
click at [1247, 384] on img "Next" at bounding box center [1246, 393] width 26 height 71
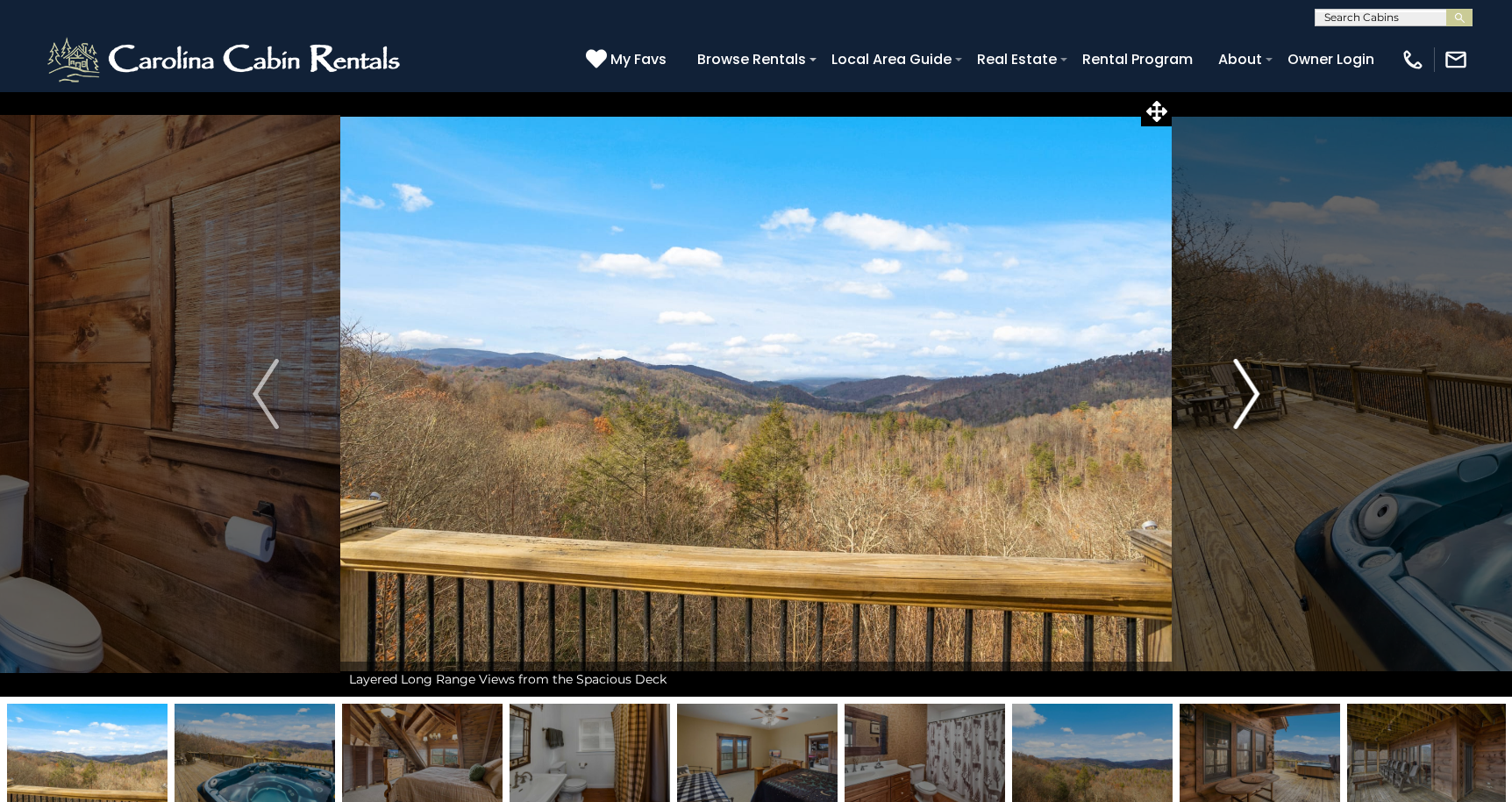
click at [1247, 384] on img "Next" at bounding box center [1246, 393] width 26 height 71
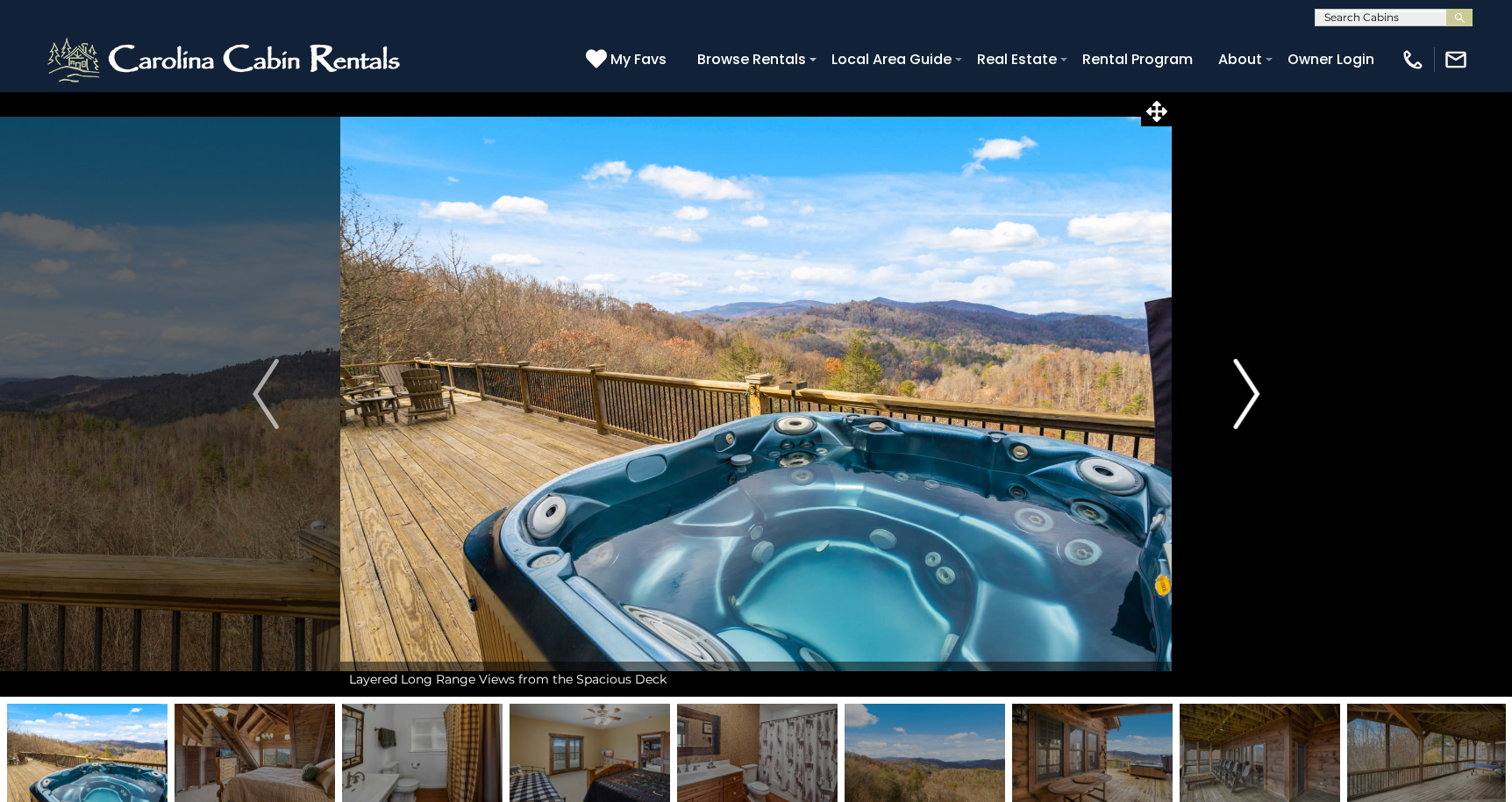
click at [1247, 384] on img "Next" at bounding box center [1246, 393] width 26 height 71
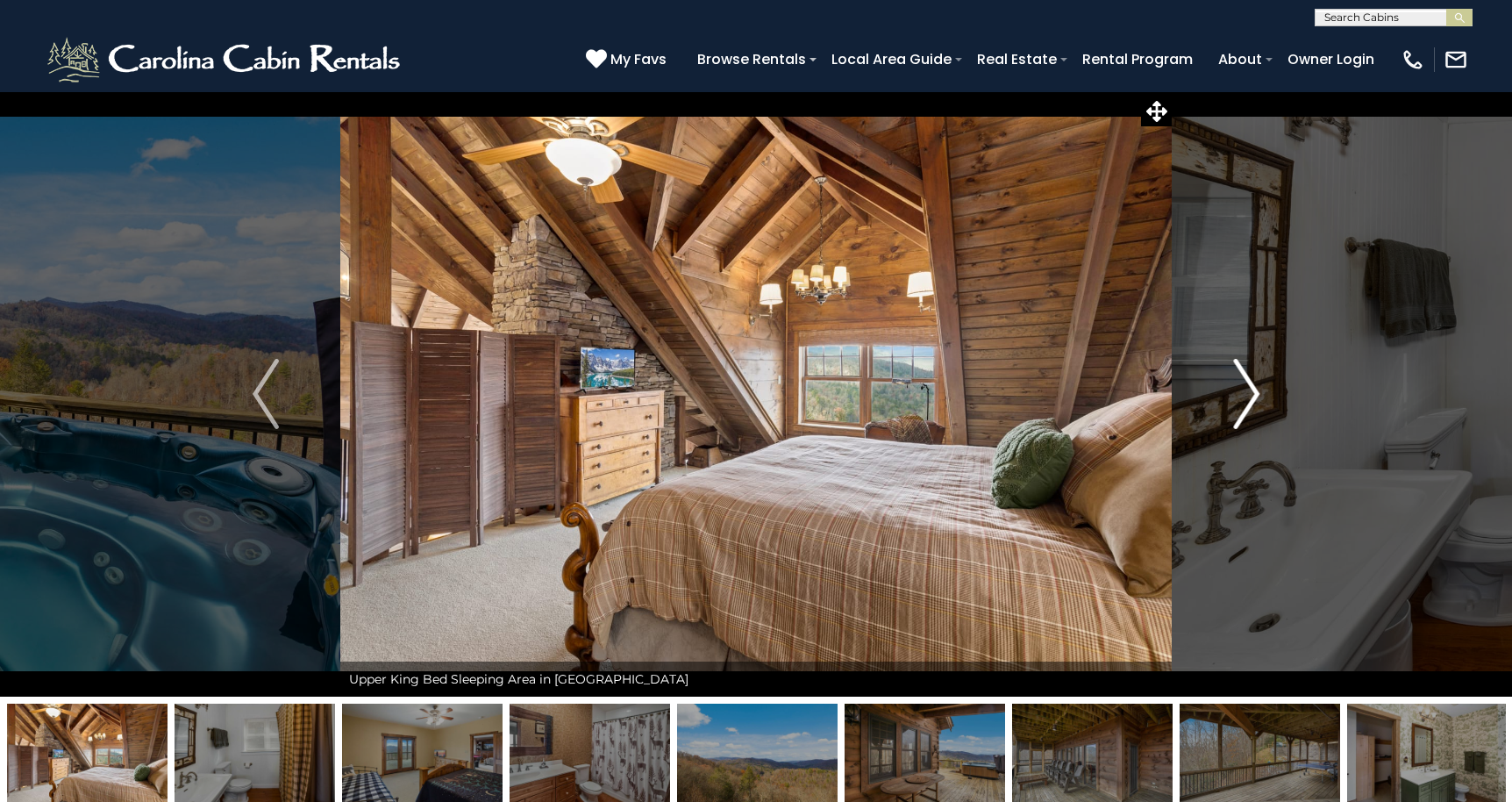
click at [1247, 384] on img "Next" at bounding box center [1246, 393] width 26 height 71
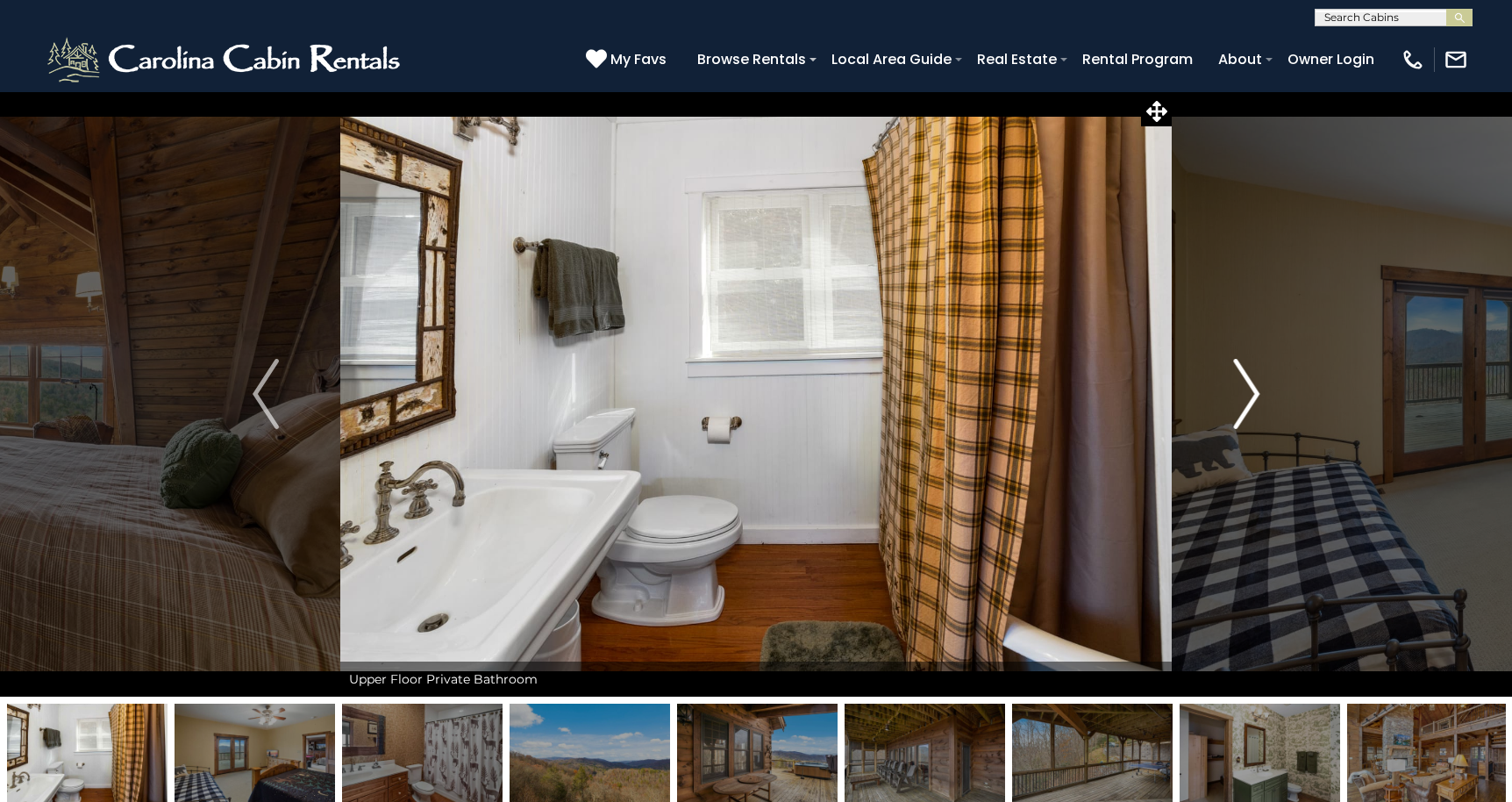
click at [1247, 384] on img "Next" at bounding box center [1246, 393] width 26 height 71
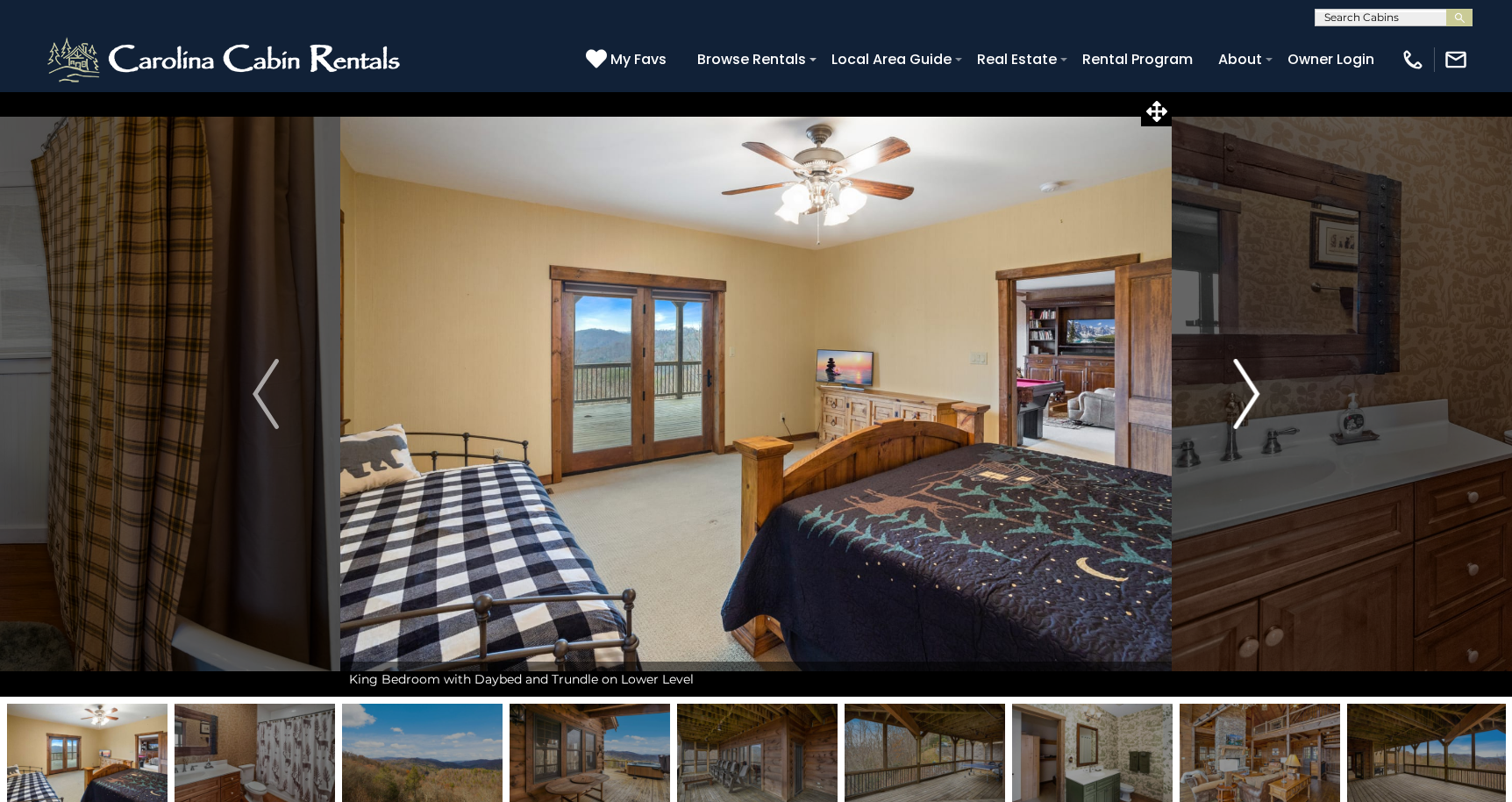
click at [1247, 384] on img "Next" at bounding box center [1246, 393] width 26 height 71
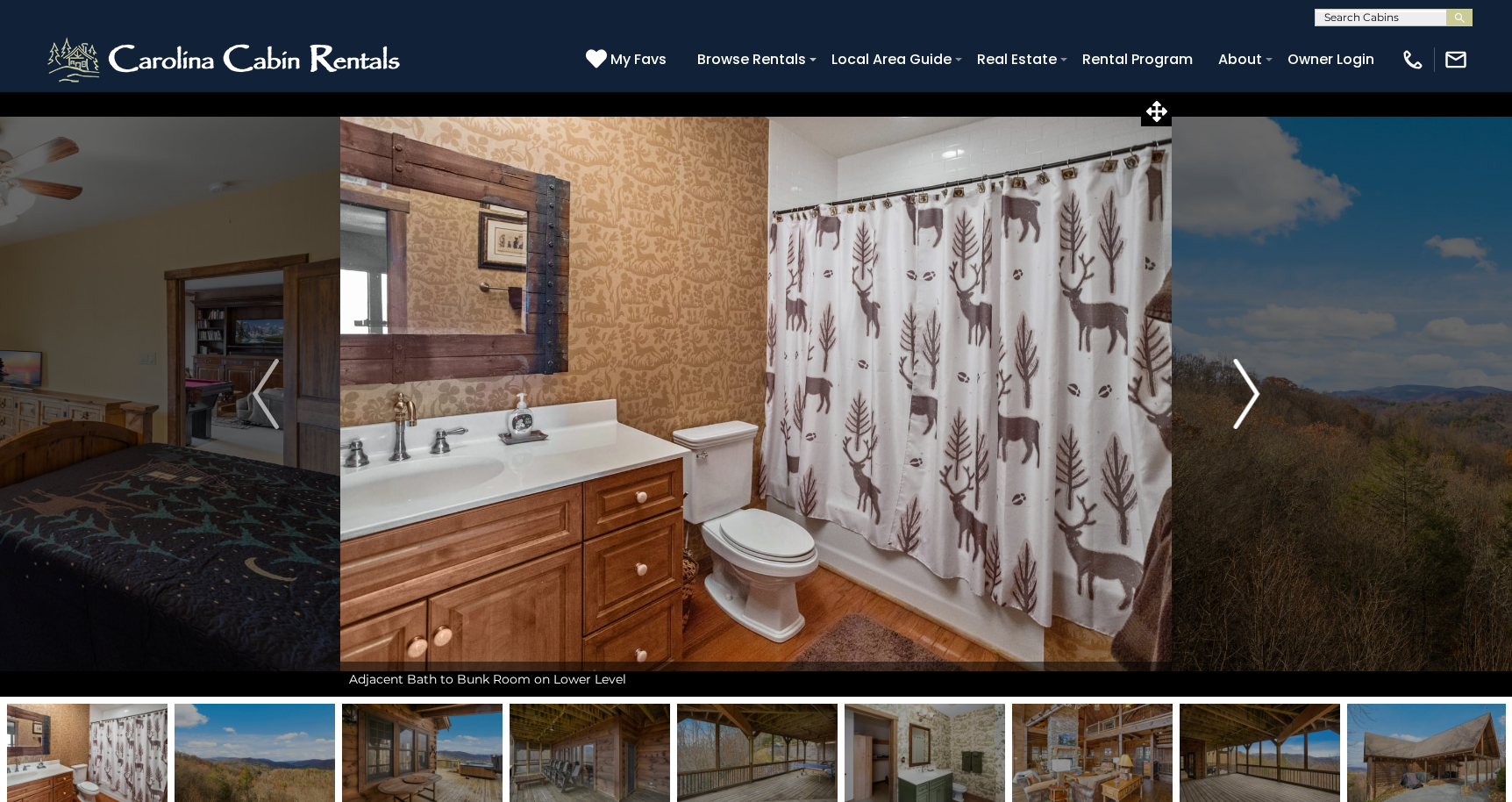
click at [1247, 384] on img "Next" at bounding box center [1246, 393] width 26 height 71
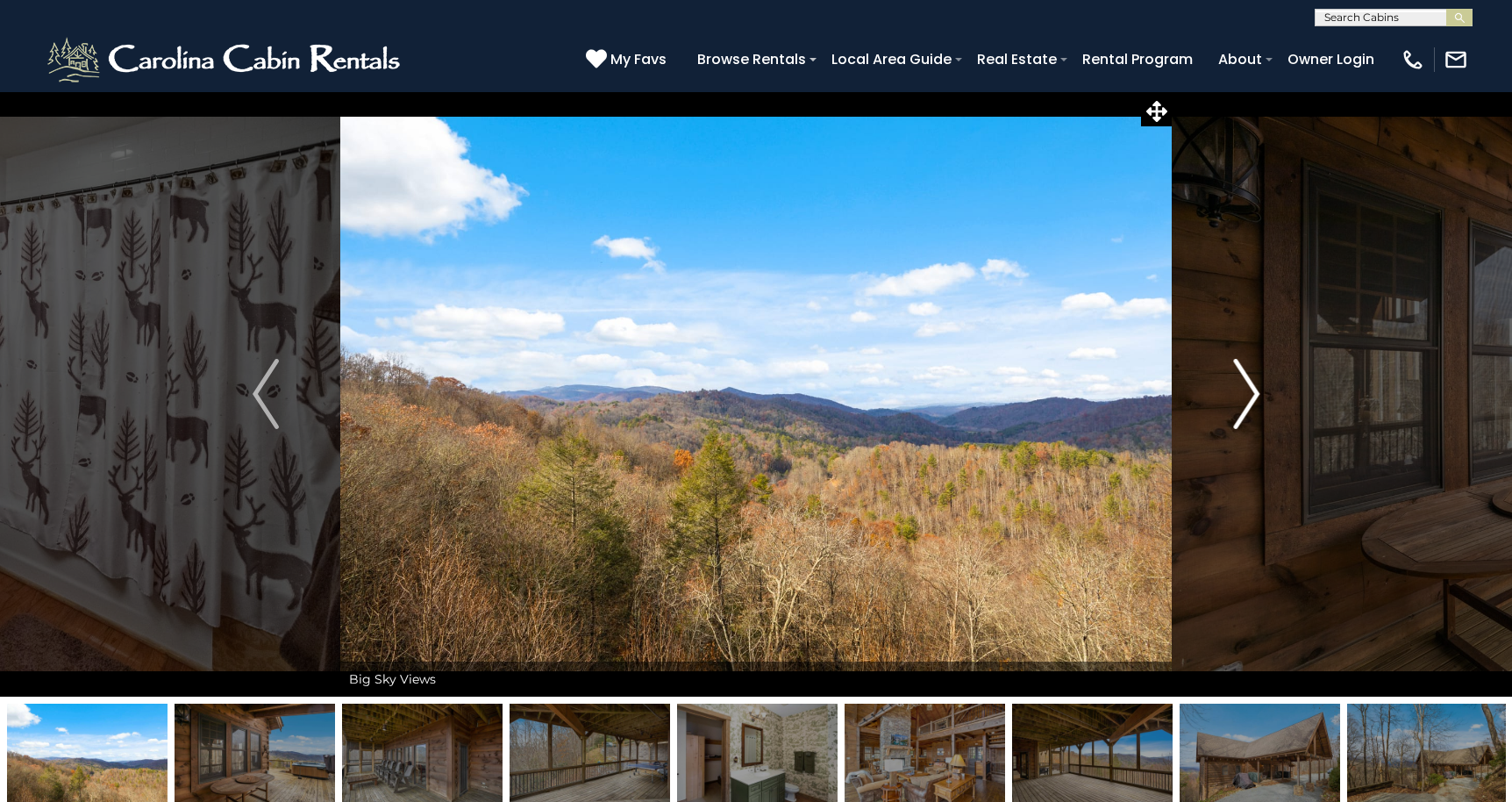
click at [1247, 384] on img "Next" at bounding box center [1246, 393] width 26 height 71
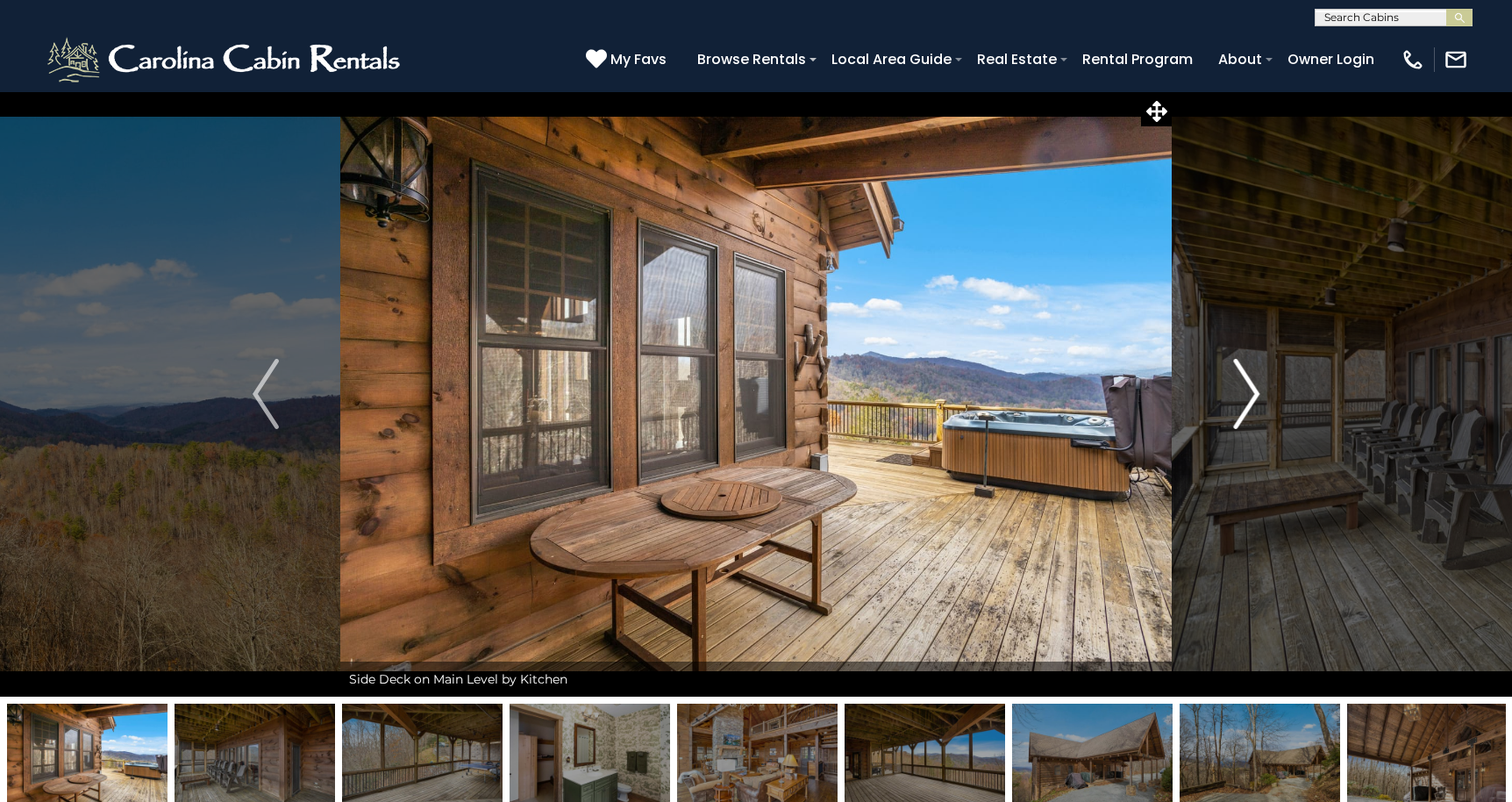
click at [1247, 384] on img "Next" at bounding box center [1246, 393] width 26 height 71
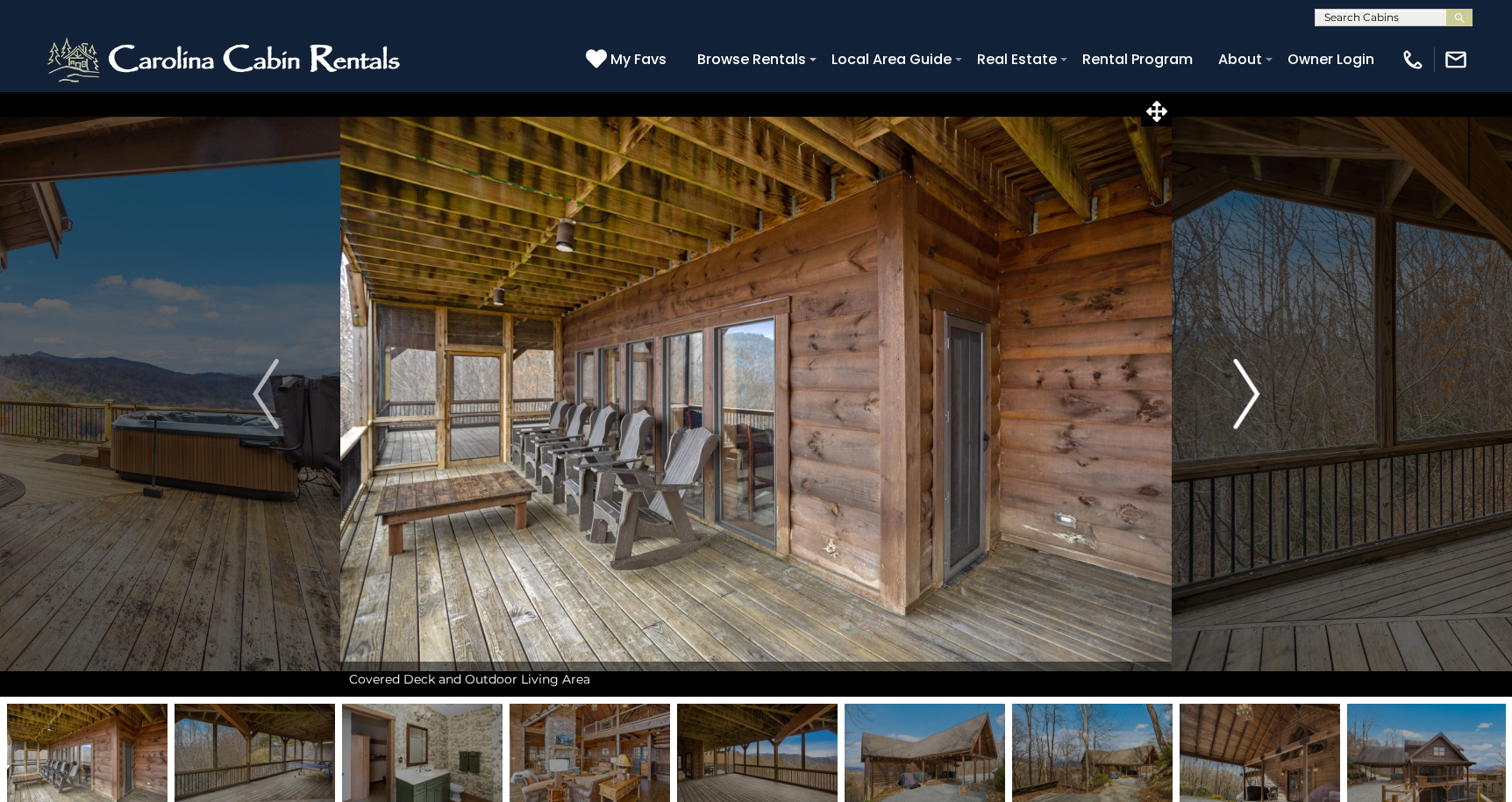
click at [1247, 384] on img "Next" at bounding box center [1246, 393] width 26 height 71
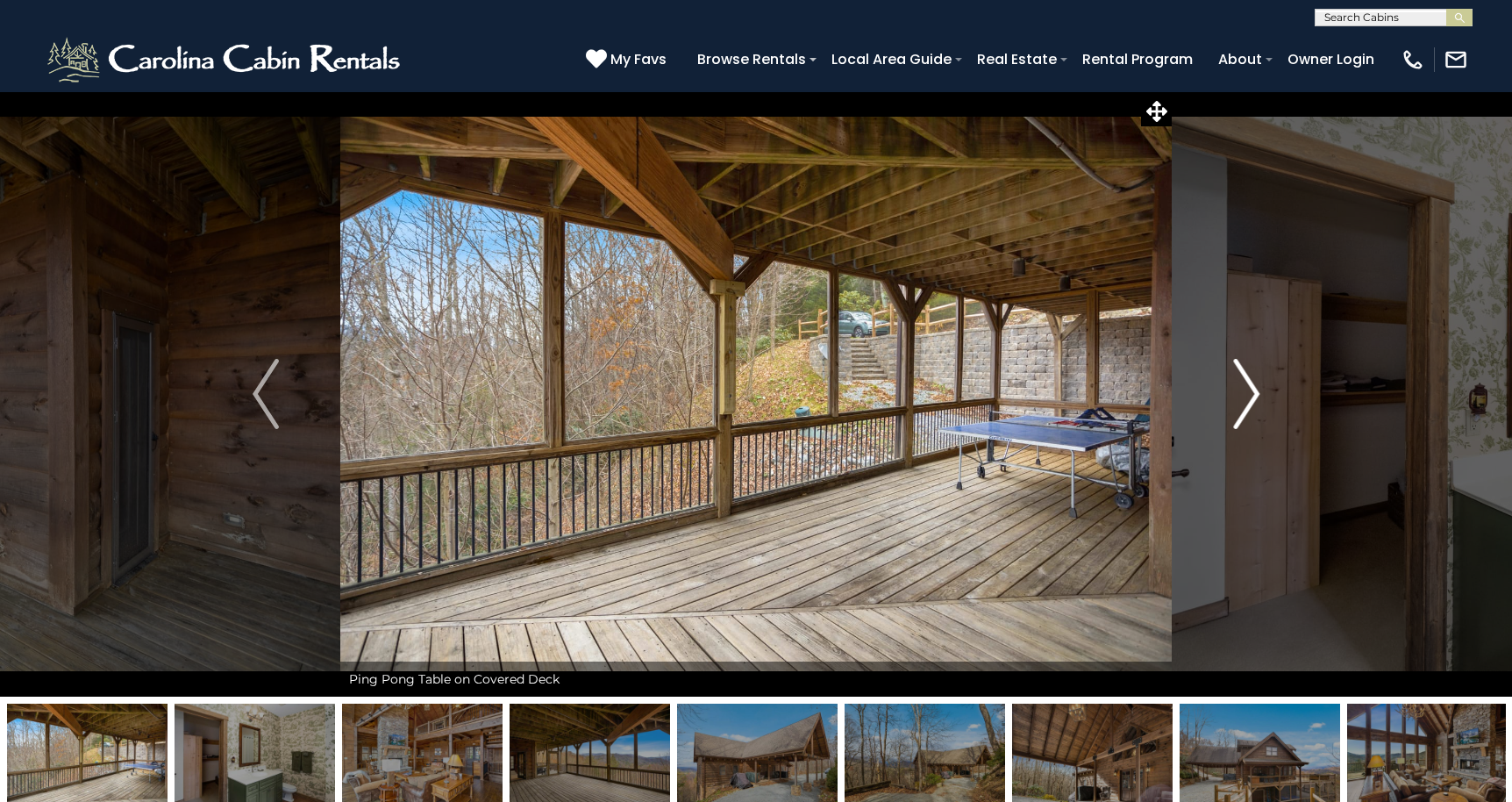
click at [1247, 384] on img "Next" at bounding box center [1246, 393] width 26 height 71
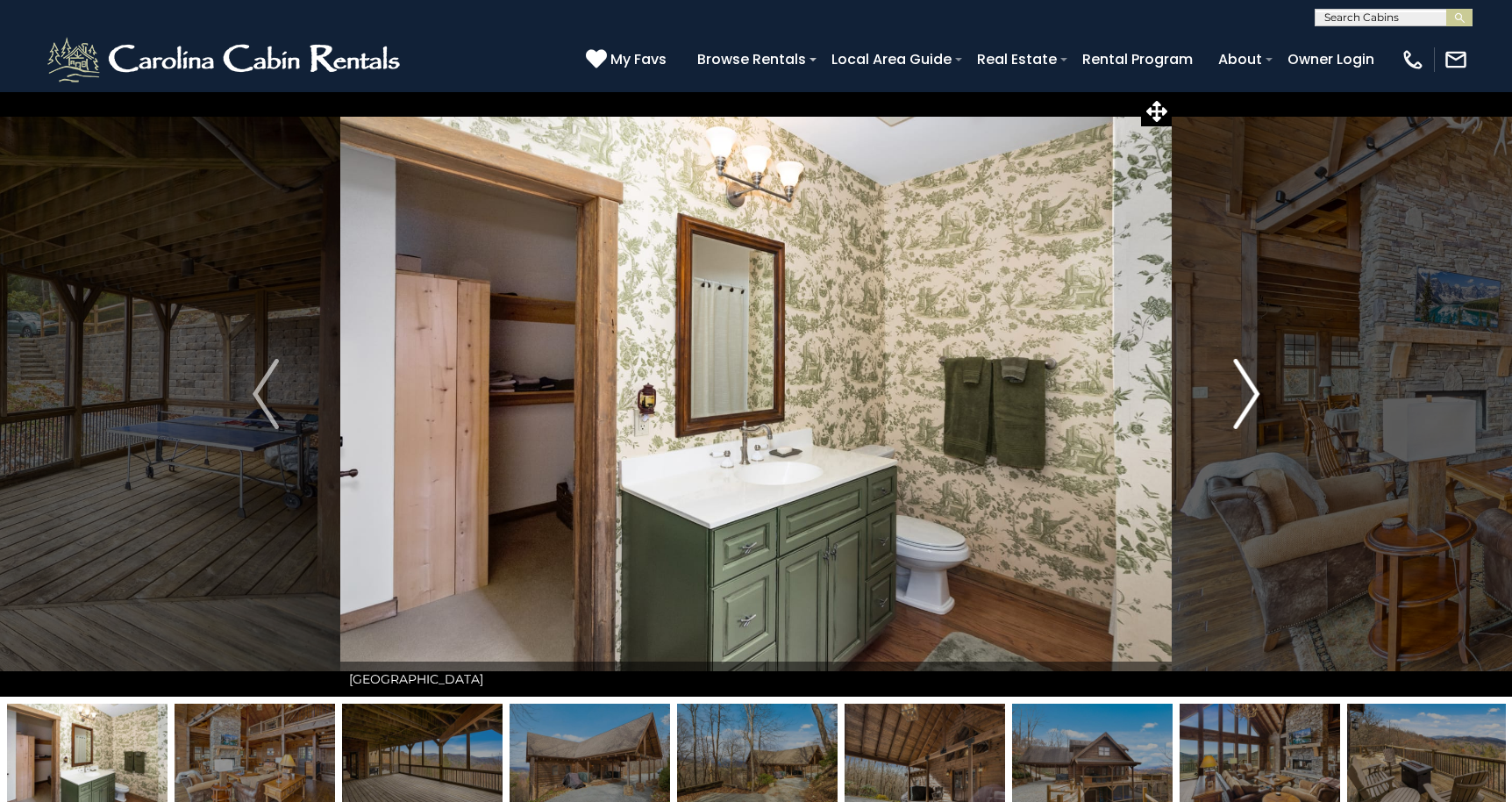
click at [1247, 384] on img "Next" at bounding box center [1246, 393] width 26 height 71
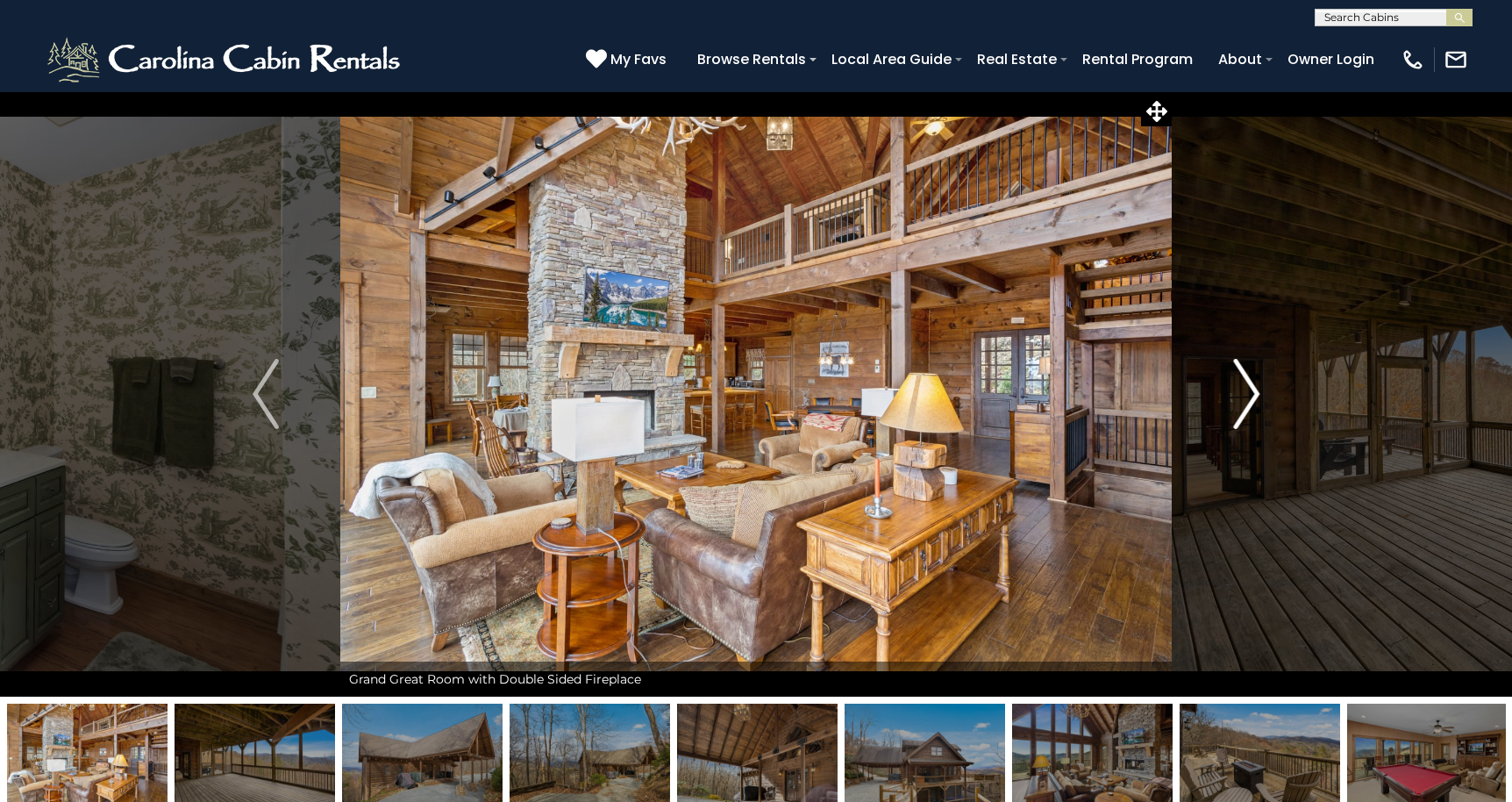
click at [1247, 384] on img "Next" at bounding box center [1246, 393] width 26 height 71
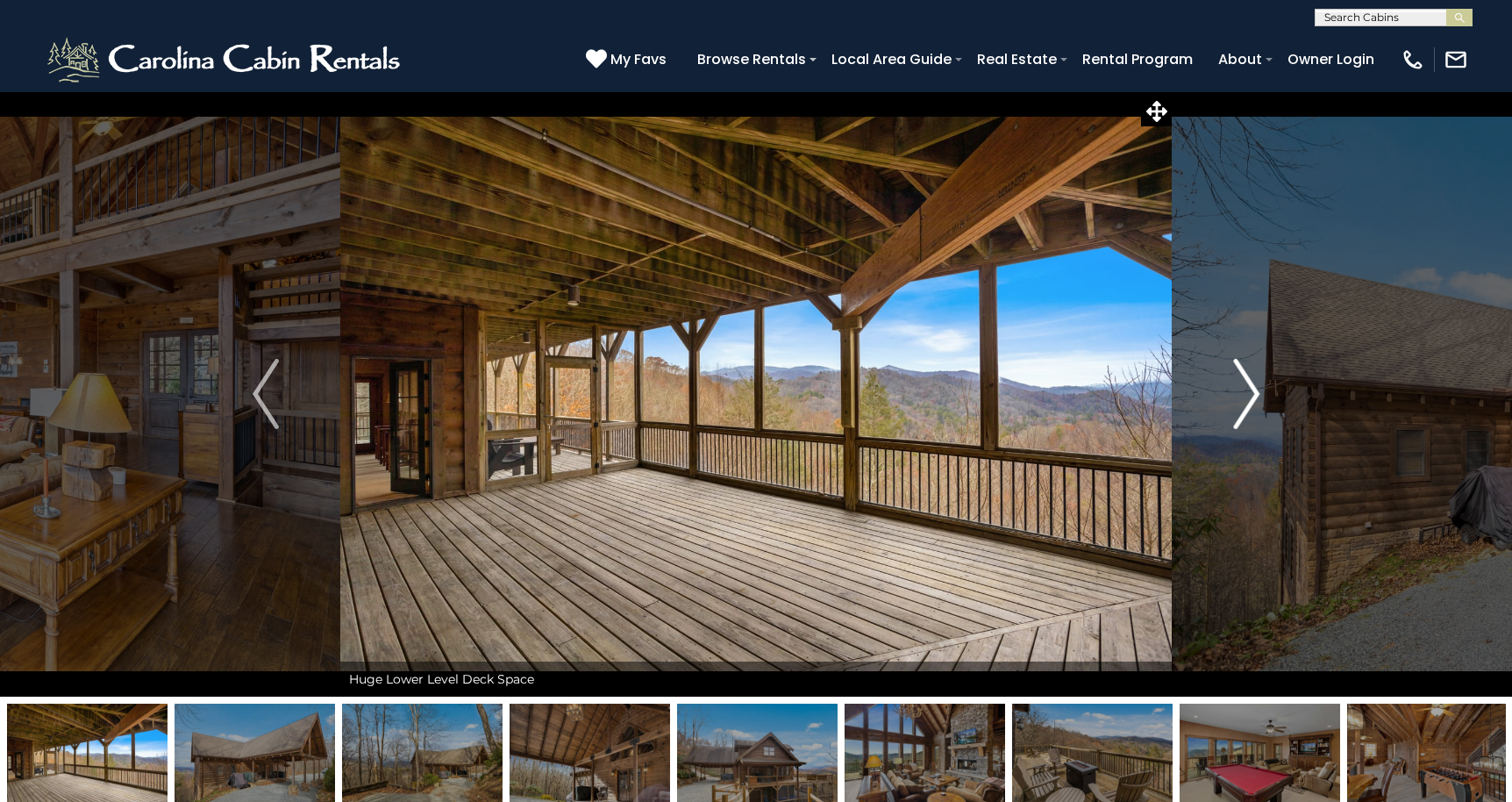
click at [1247, 384] on img "Next" at bounding box center [1246, 393] width 26 height 71
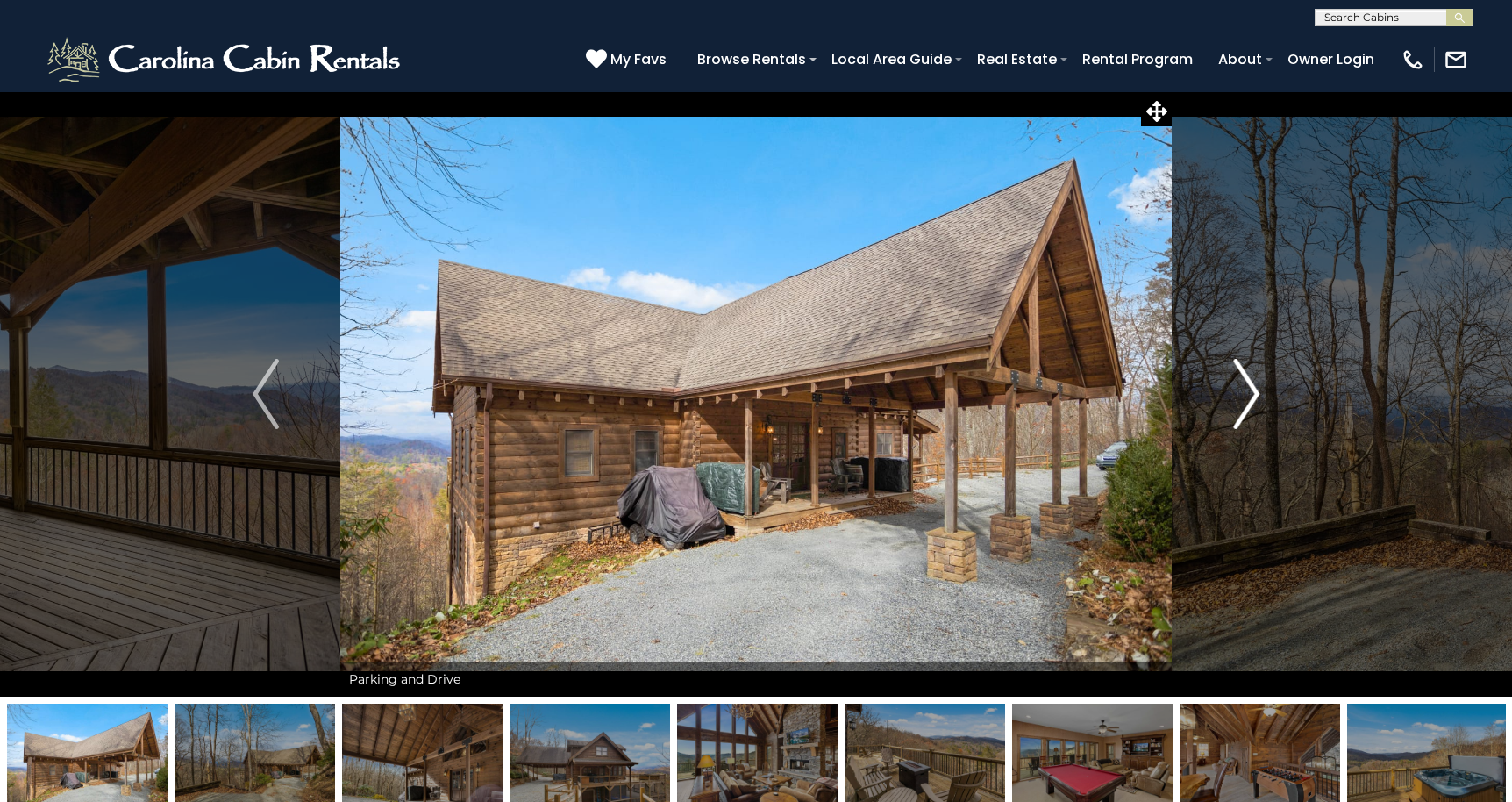
click at [1247, 384] on img "Next" at bounding box center [1246, 393] width 26 height 71
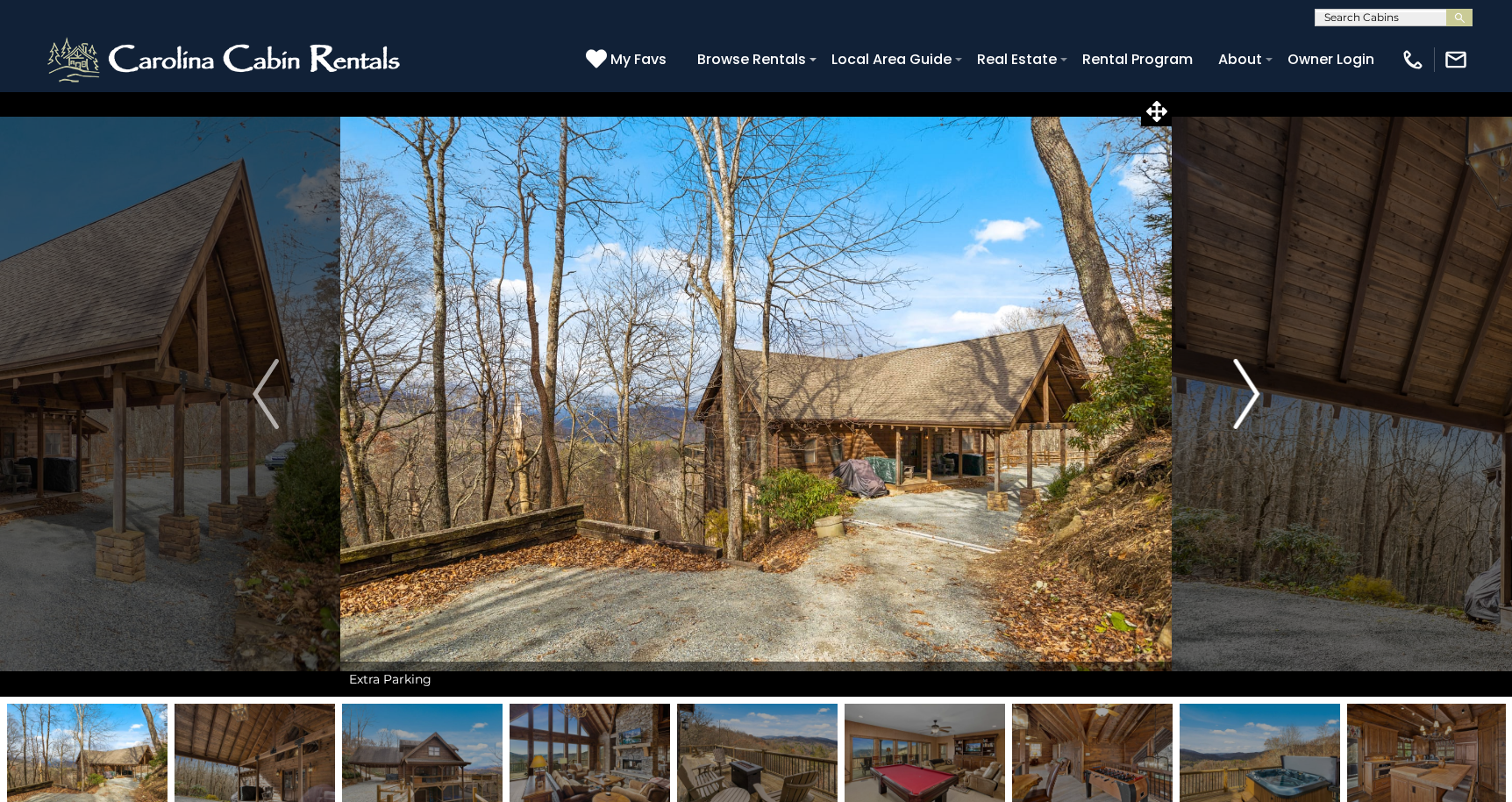
click at [1247, 384] on img "Next" at bounding box center [1246, 393] width 26 height 71
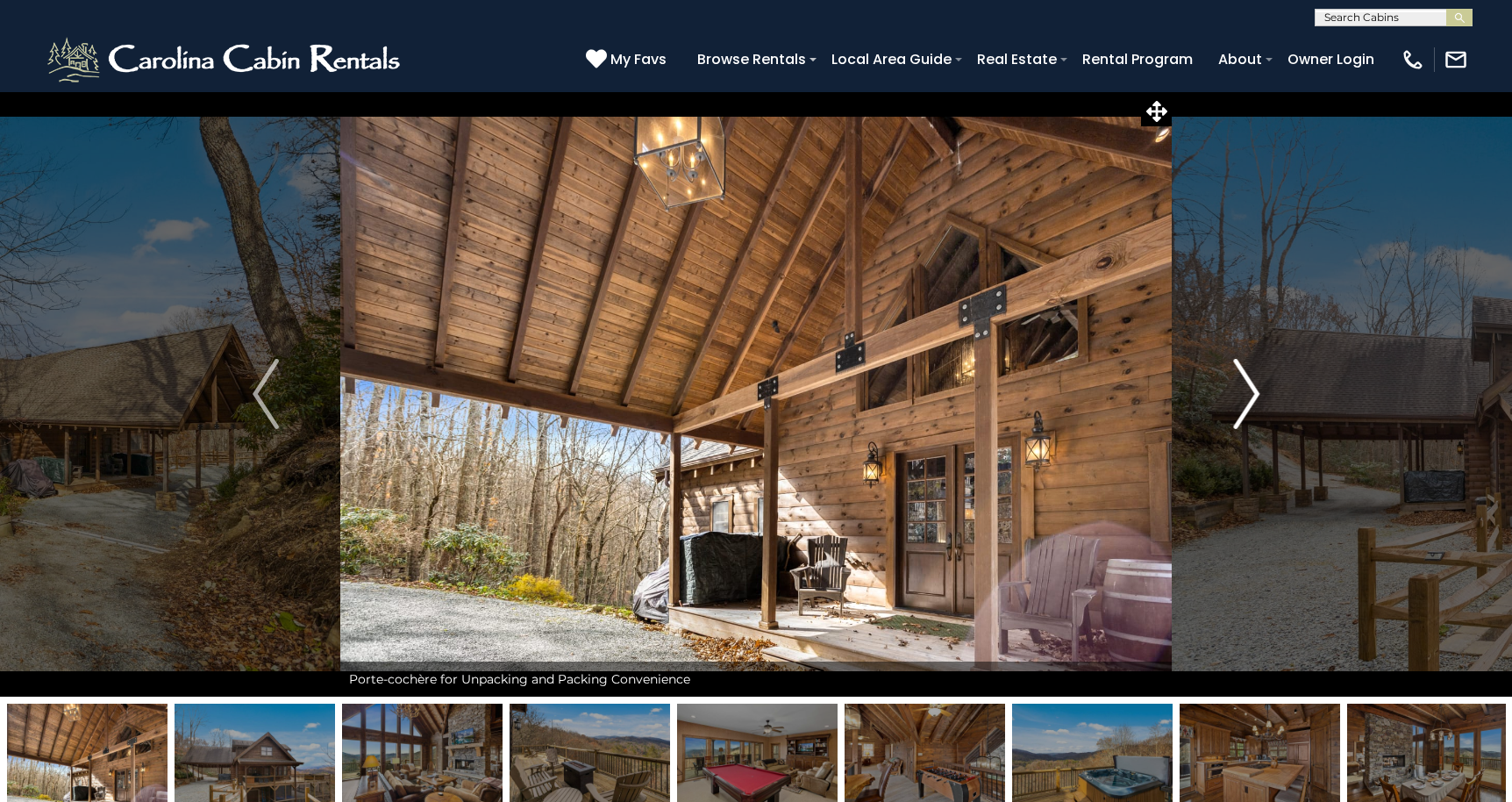
click at [1247, 384] on img "Next" at bounding box center [1246, 393] width 26 height 71
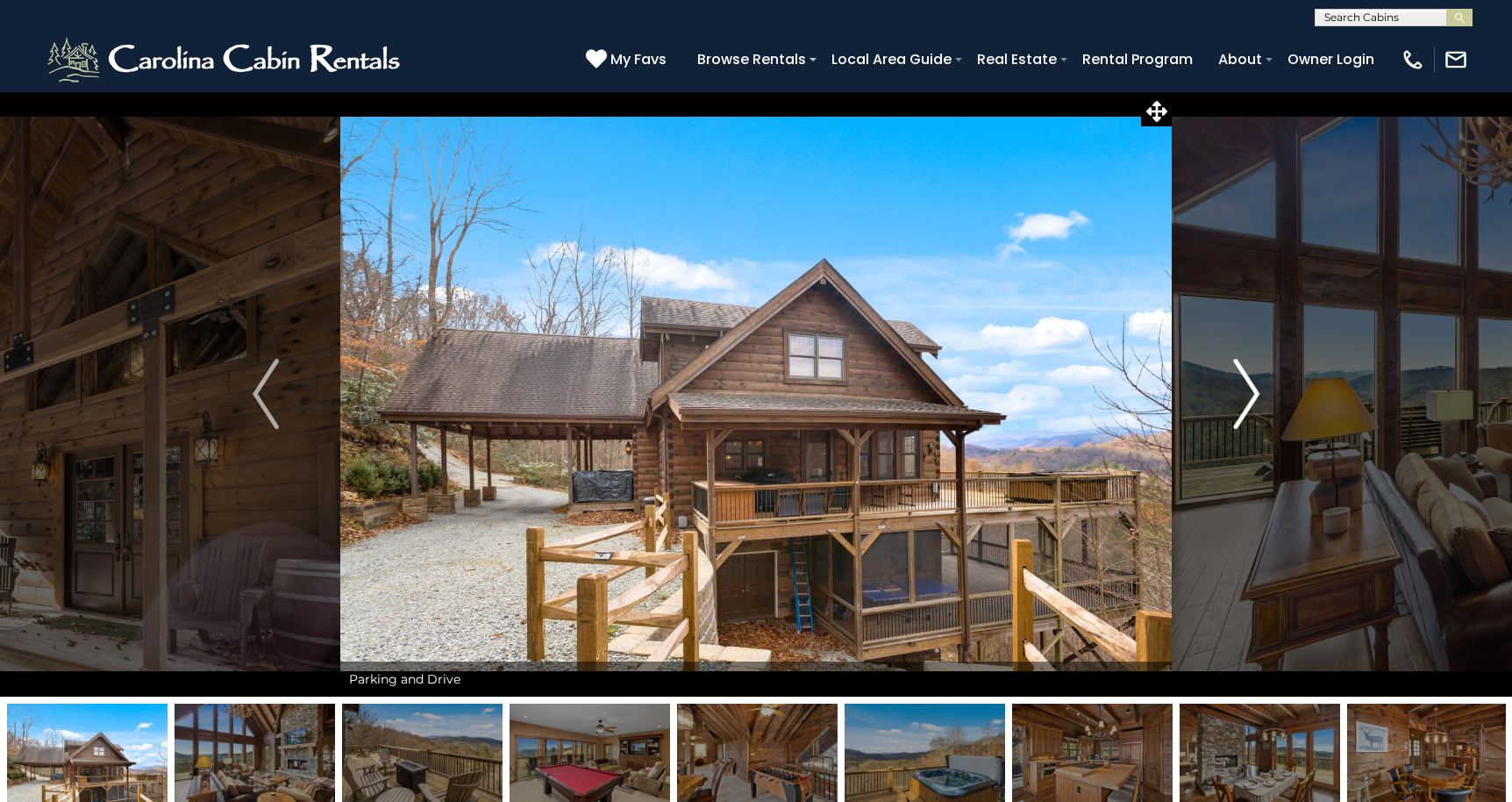
click at [1247, 384] on img "Next" at bounding box center [1246, 393] width 26 height 71
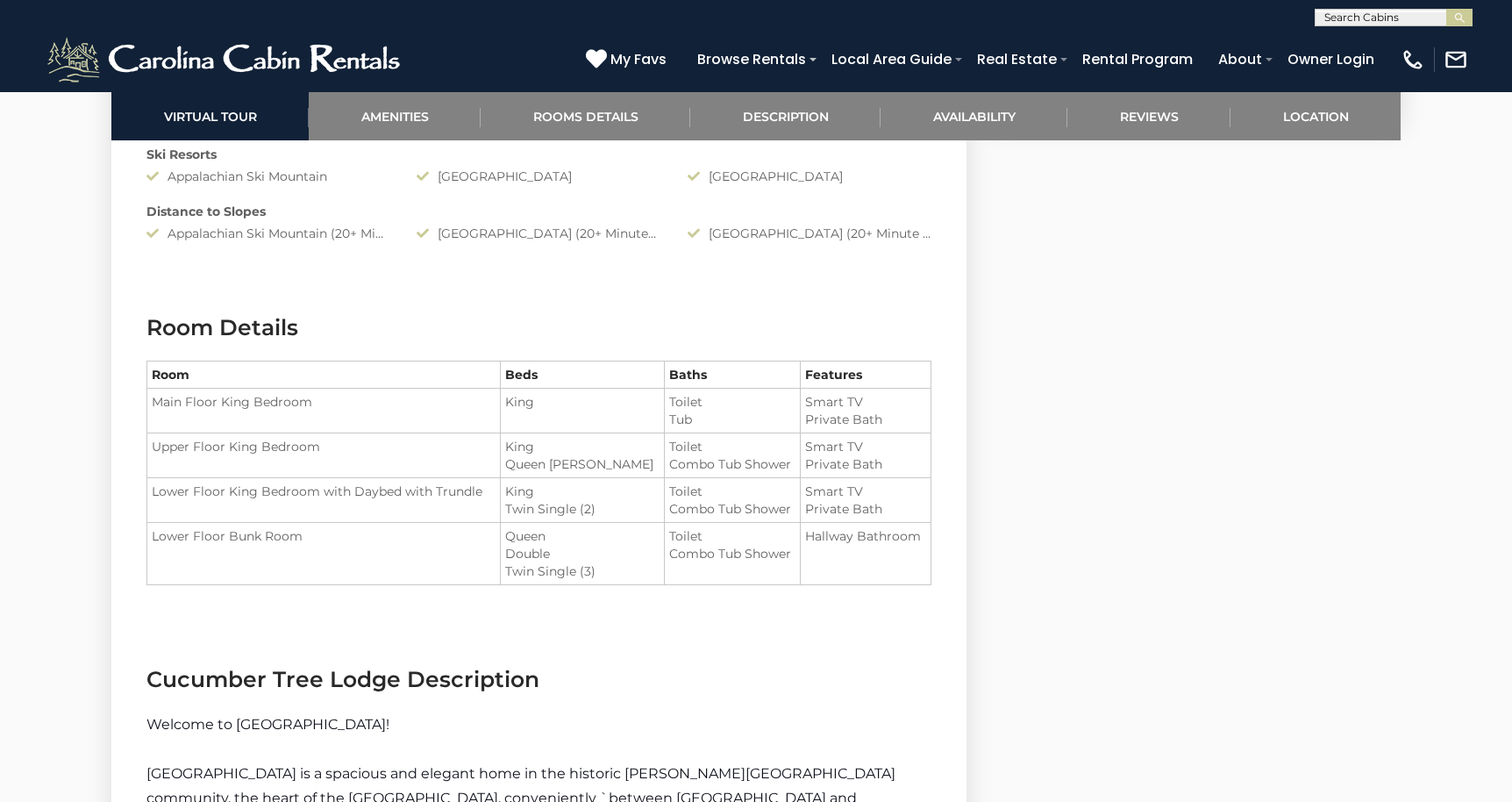
scroll to position [1993, 0]
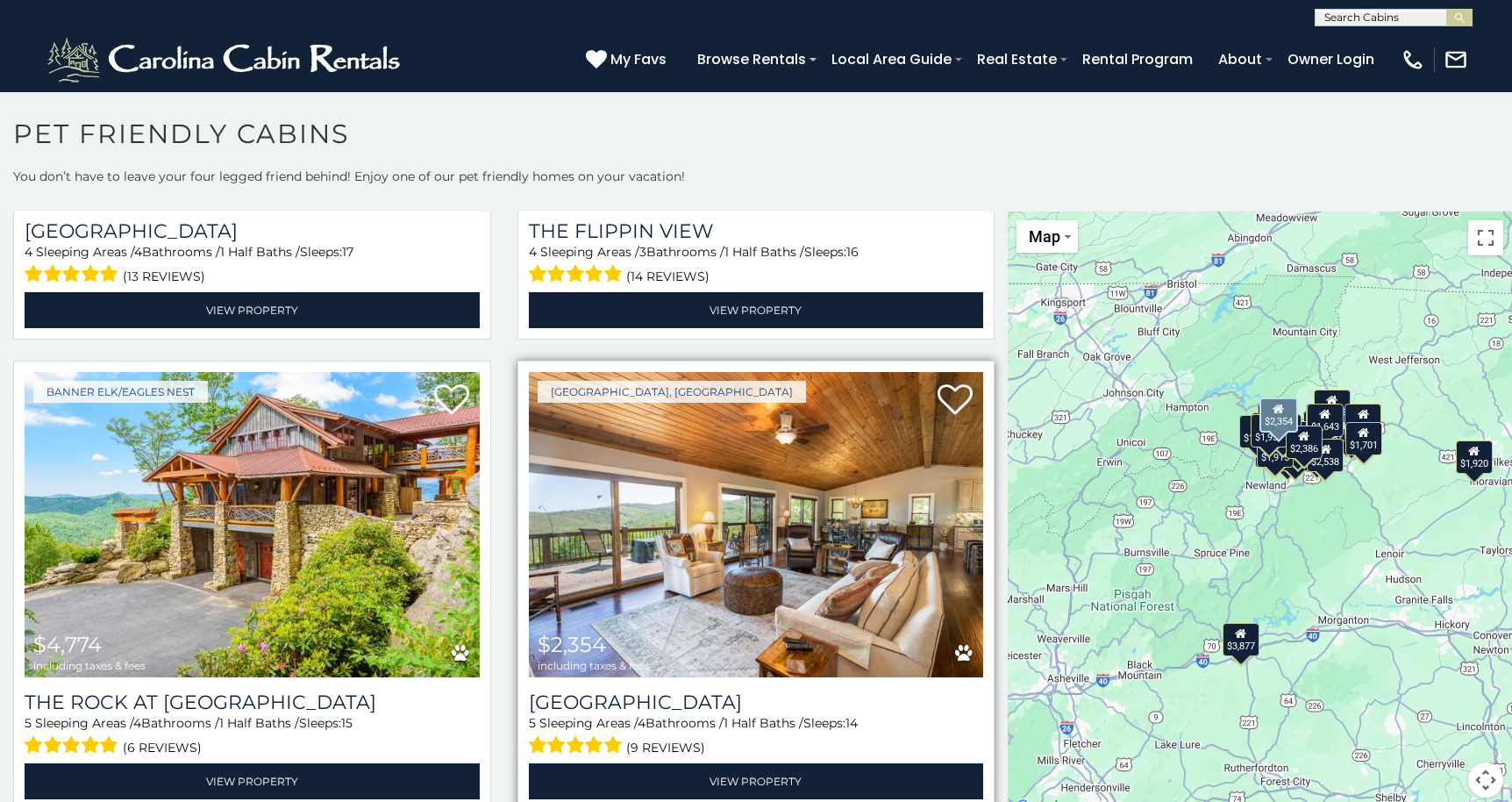
scroll to position [838, 0]
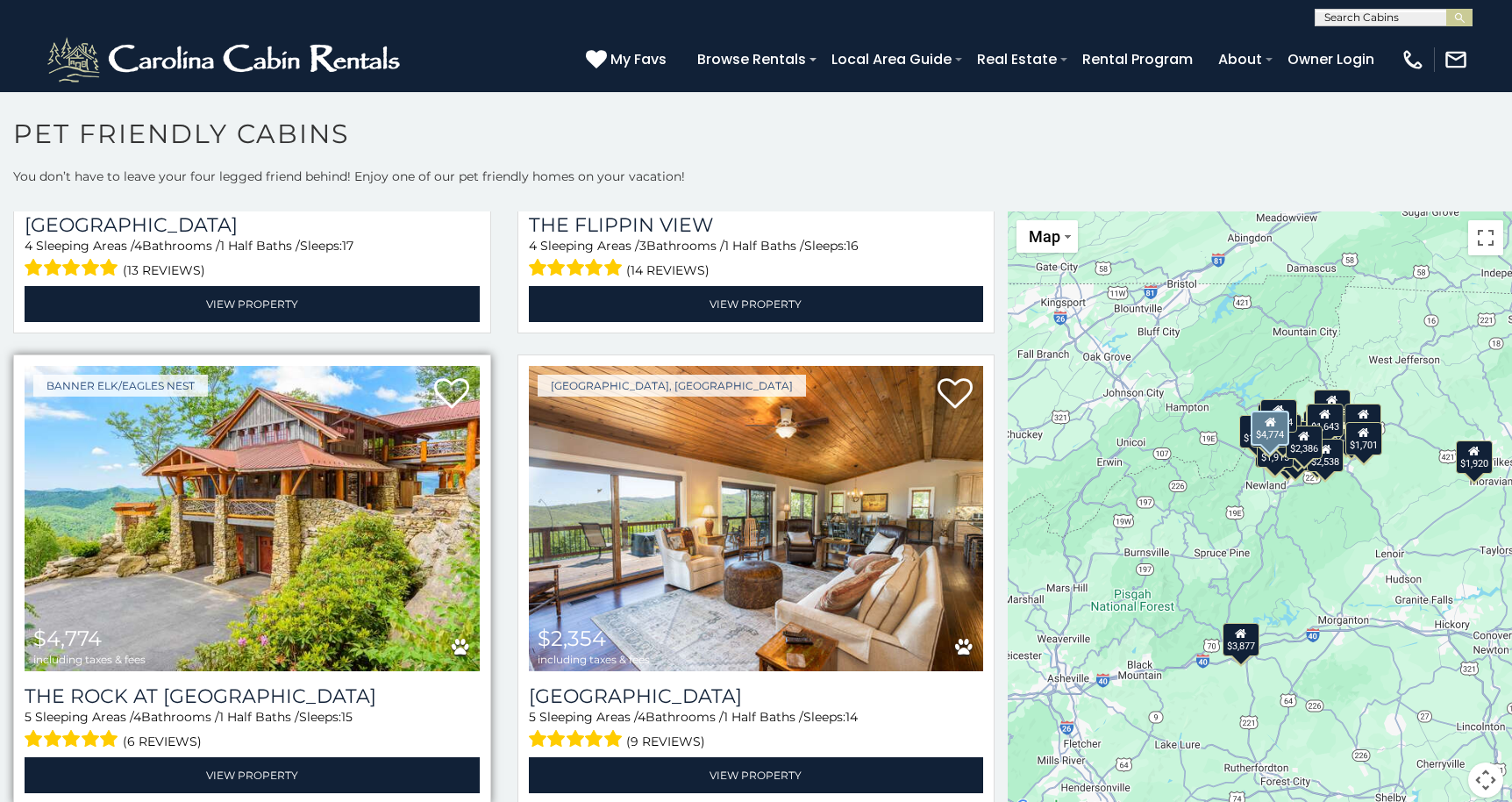
click at [476, 517] on div "Banner Elk/Eagles Nest $4,774 including taxes & fees The Rock at Eagles Nest 5 …" at bounding box center [252, 579] width 478 height 450
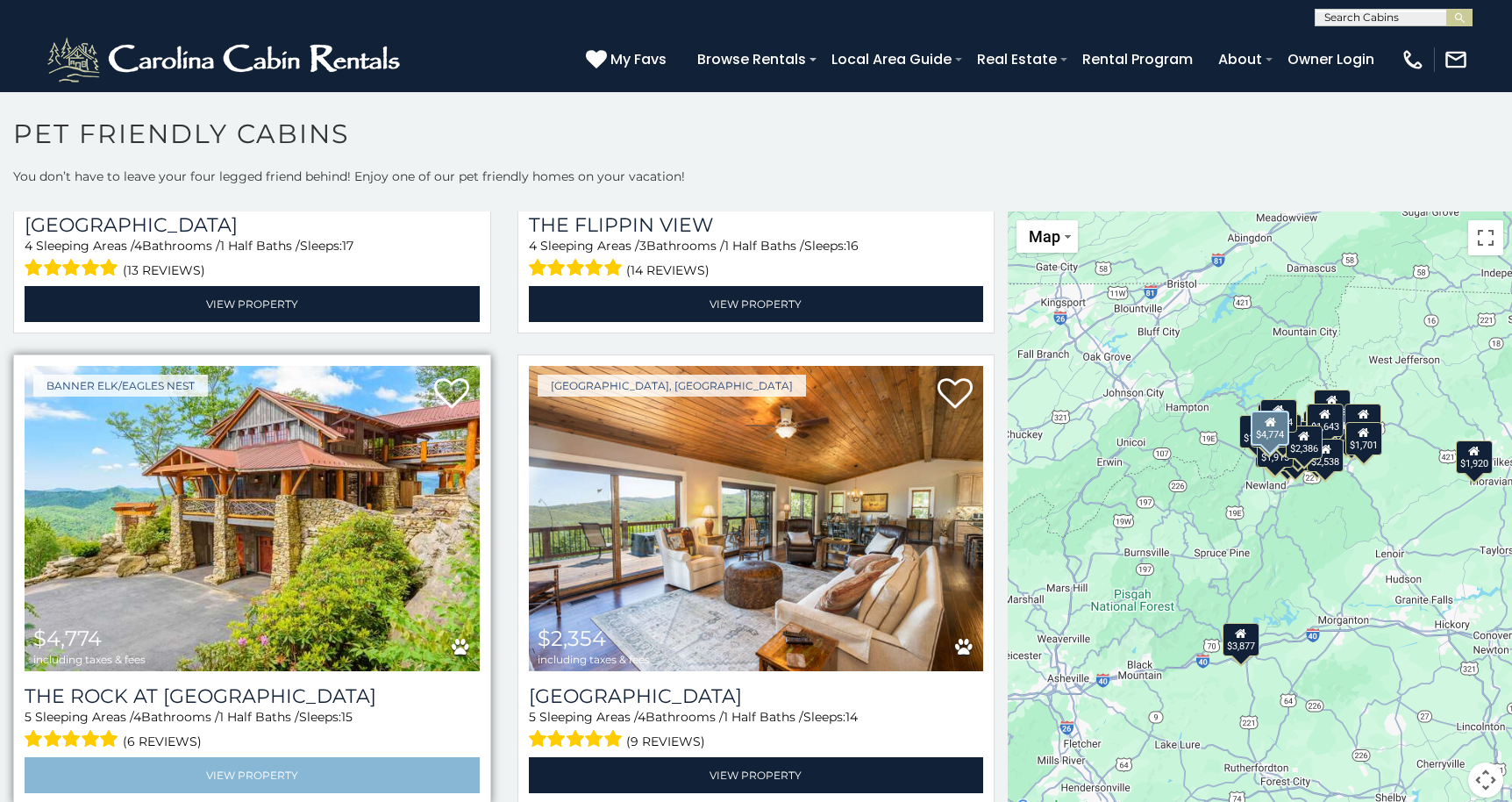
click at [275, 765] on link "View Property" at bounding box center [252, 775] width 455 height 36
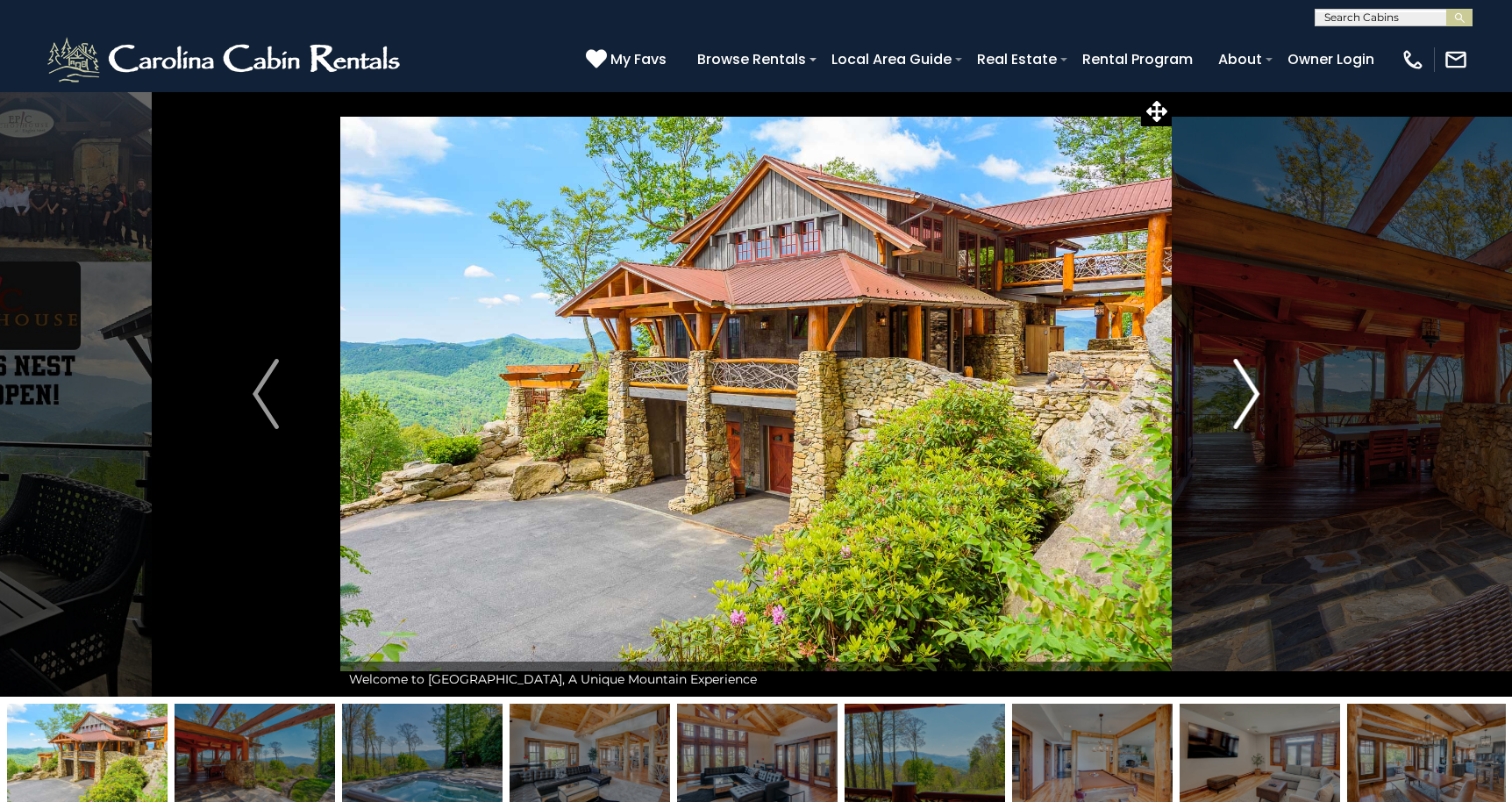
click at [1249, 393] on img "Next" at bounding box center [1246, 393] width 26 height 71
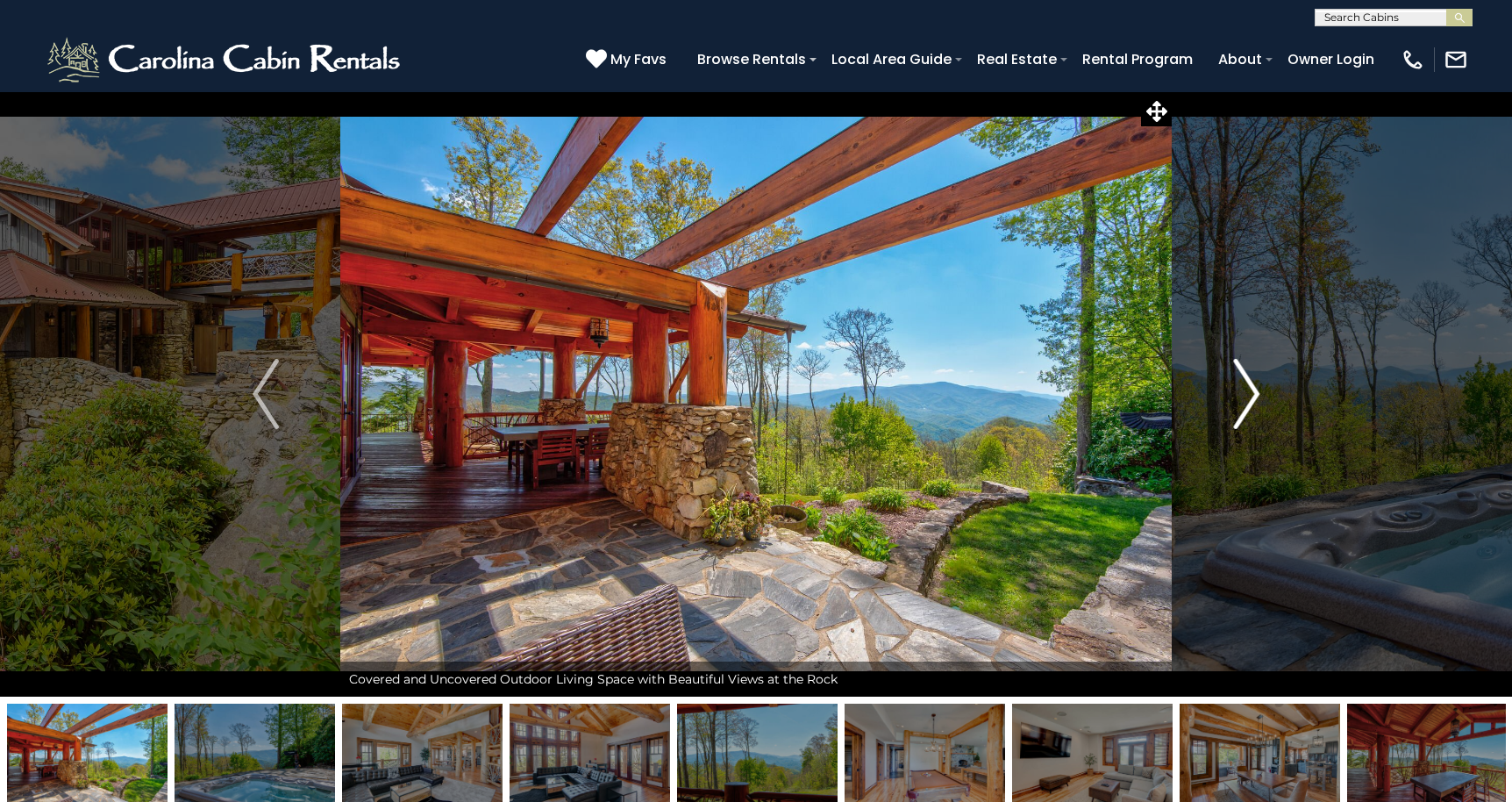
click at [1249, 393] on img "Next" at bounding box center [1246, 393] width 26 height 71
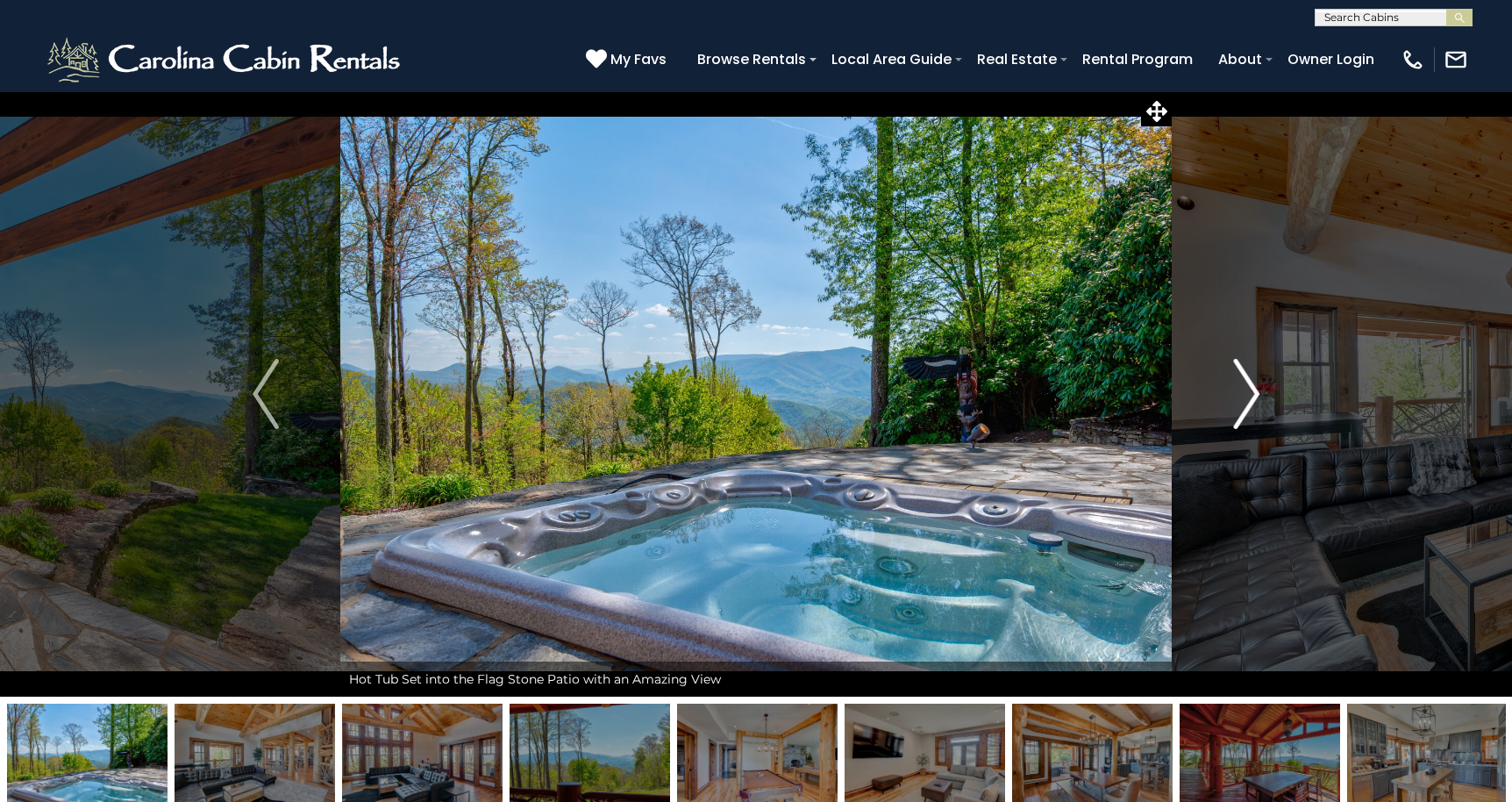
click at [1249, 393] on img "Next" at bounding box center [1246, 393] width 26 height 71
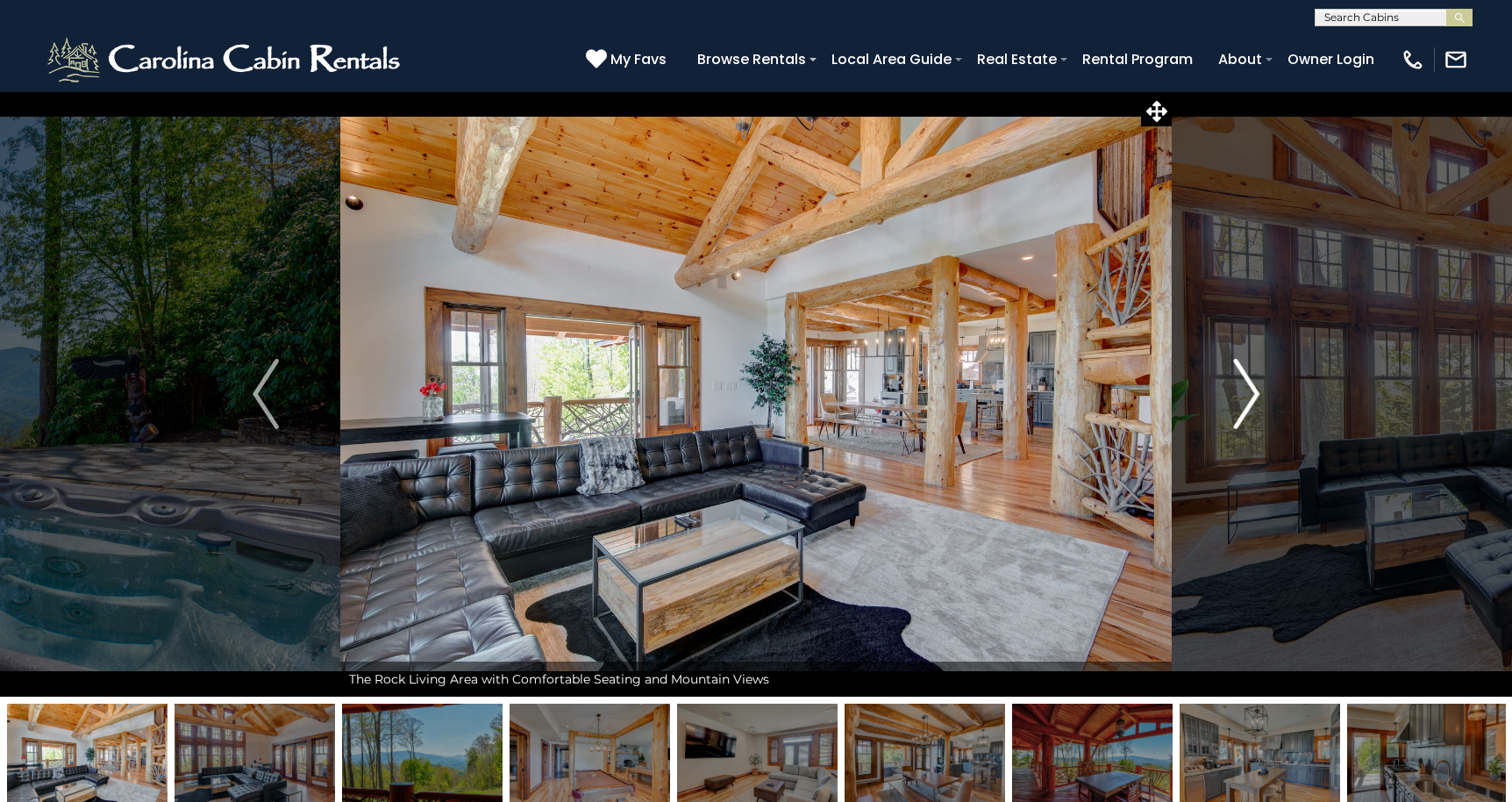
click at [1249, 393] on img "Next" at bounding box center [1246, 393] width 26 height 71
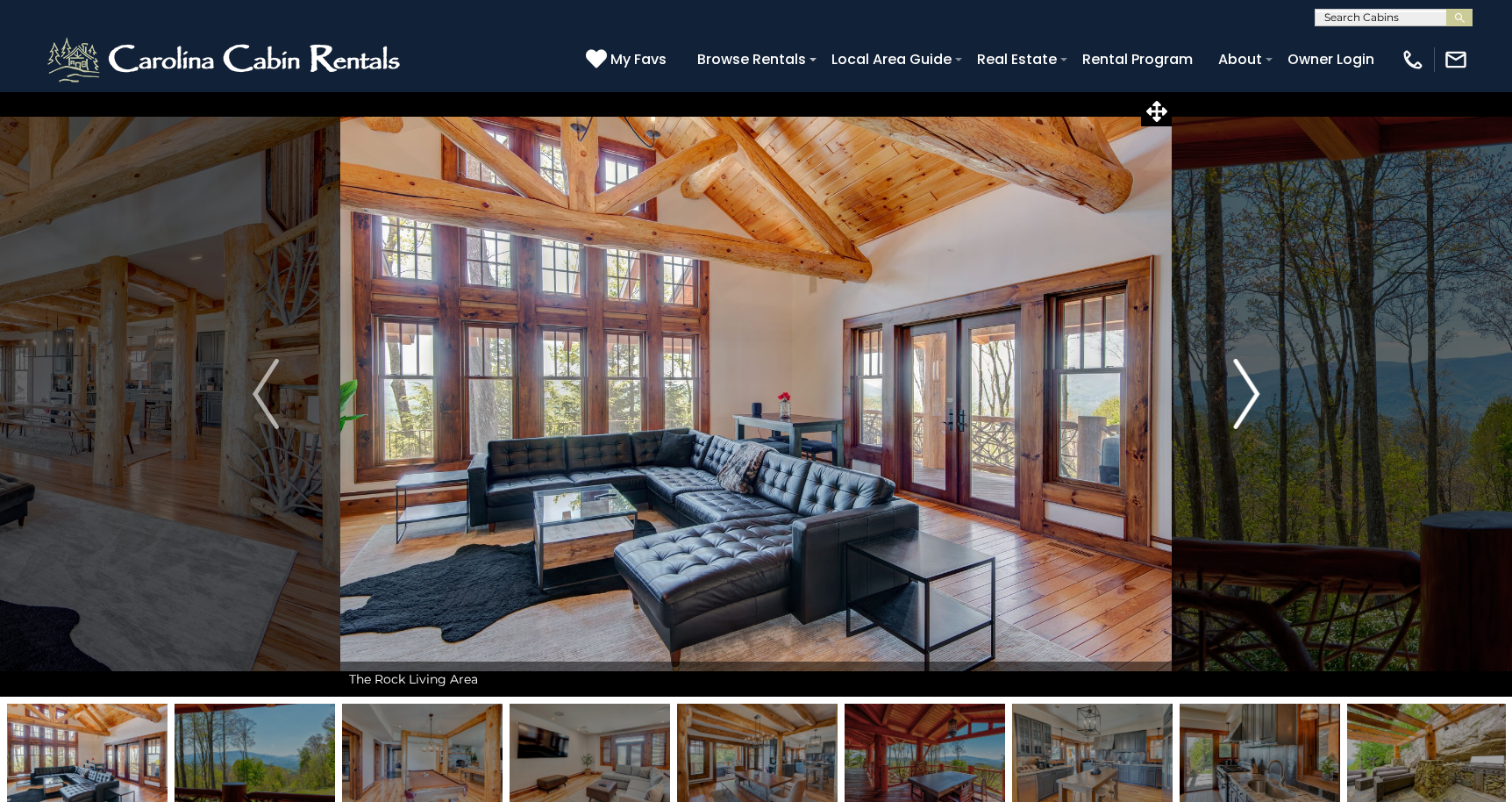
click at [1249, 393] on img "Next" at bounding box center [1246, 393] width 26 height 71
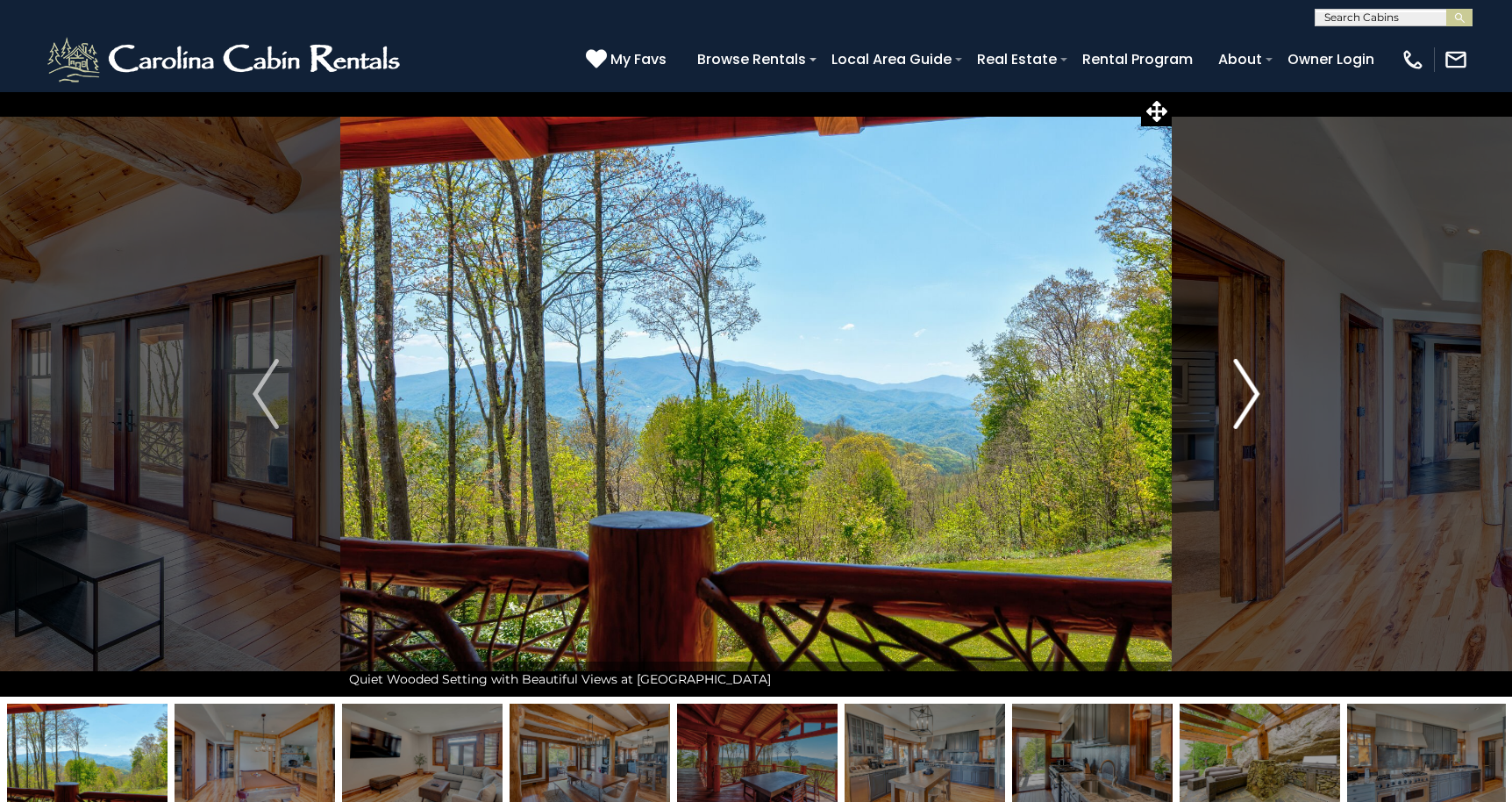
click at [1249, 393] on img "Next" at bounding box center [1246, 393] width 26 height 71
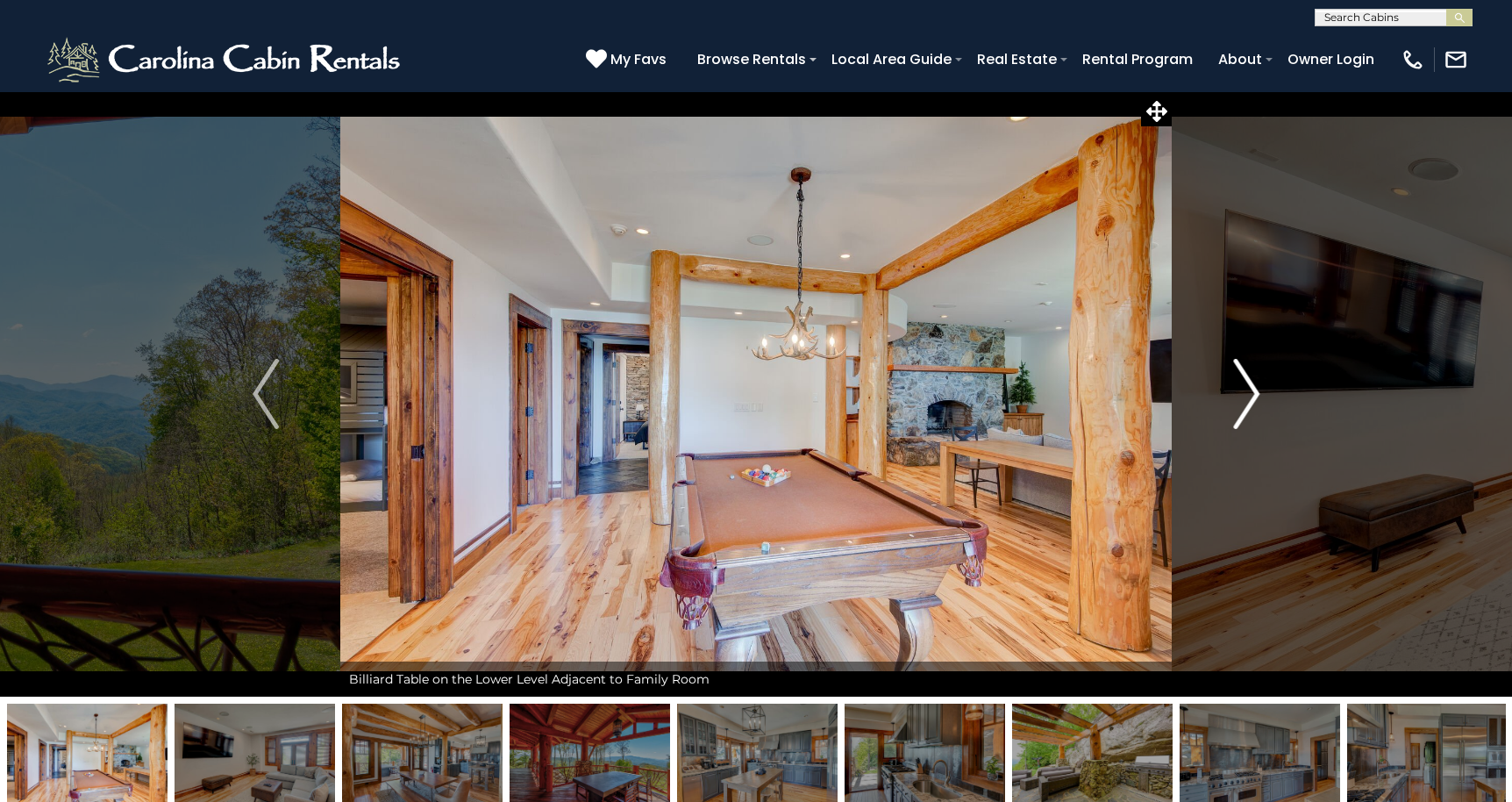
click at [1249, 393] on img "Next" at bounding box center [1246, 393] width 26 height 71
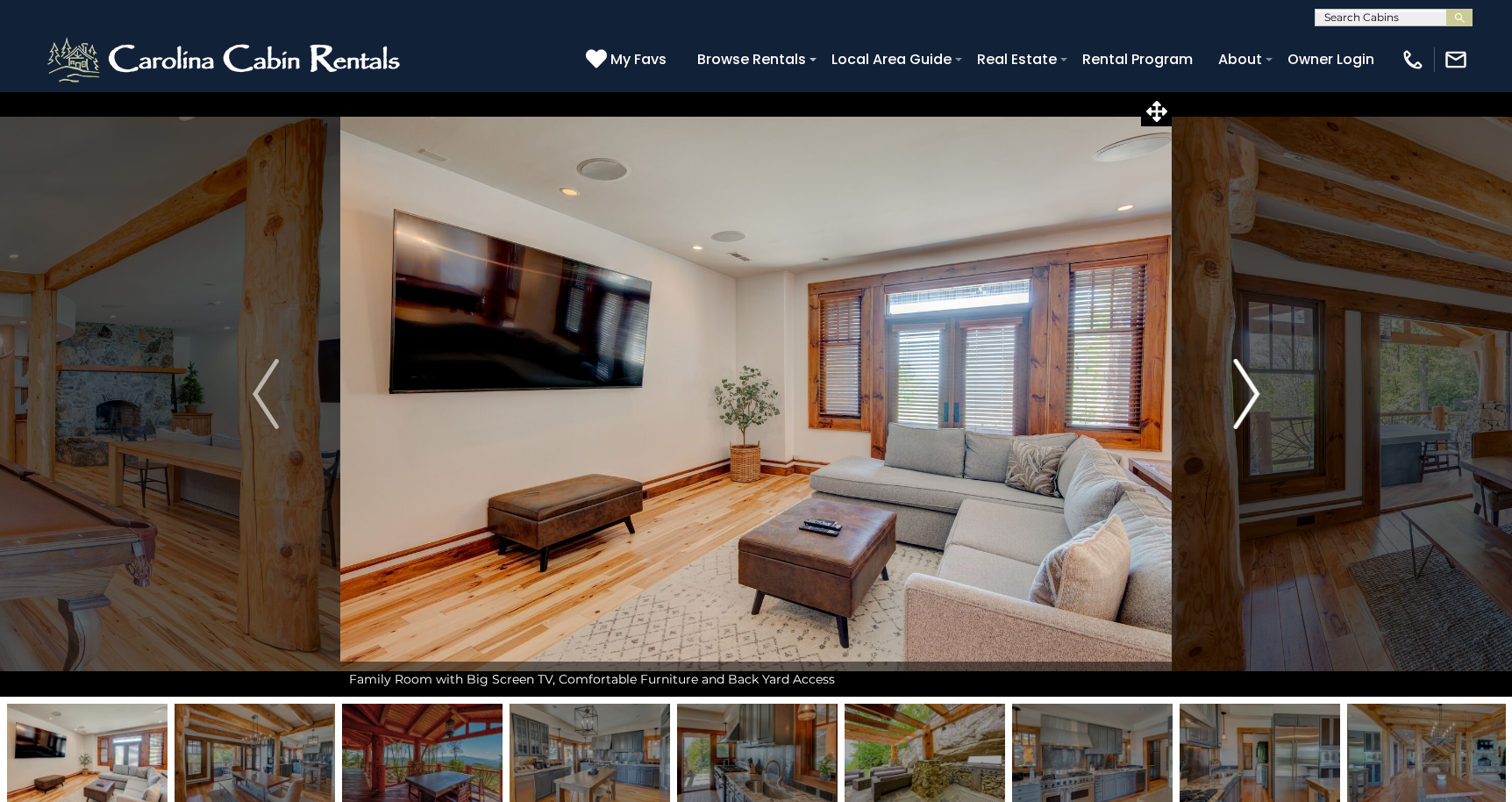
click at [1249, 393] on img "Next" at bounding box center [1246, 393] width 26 height 71
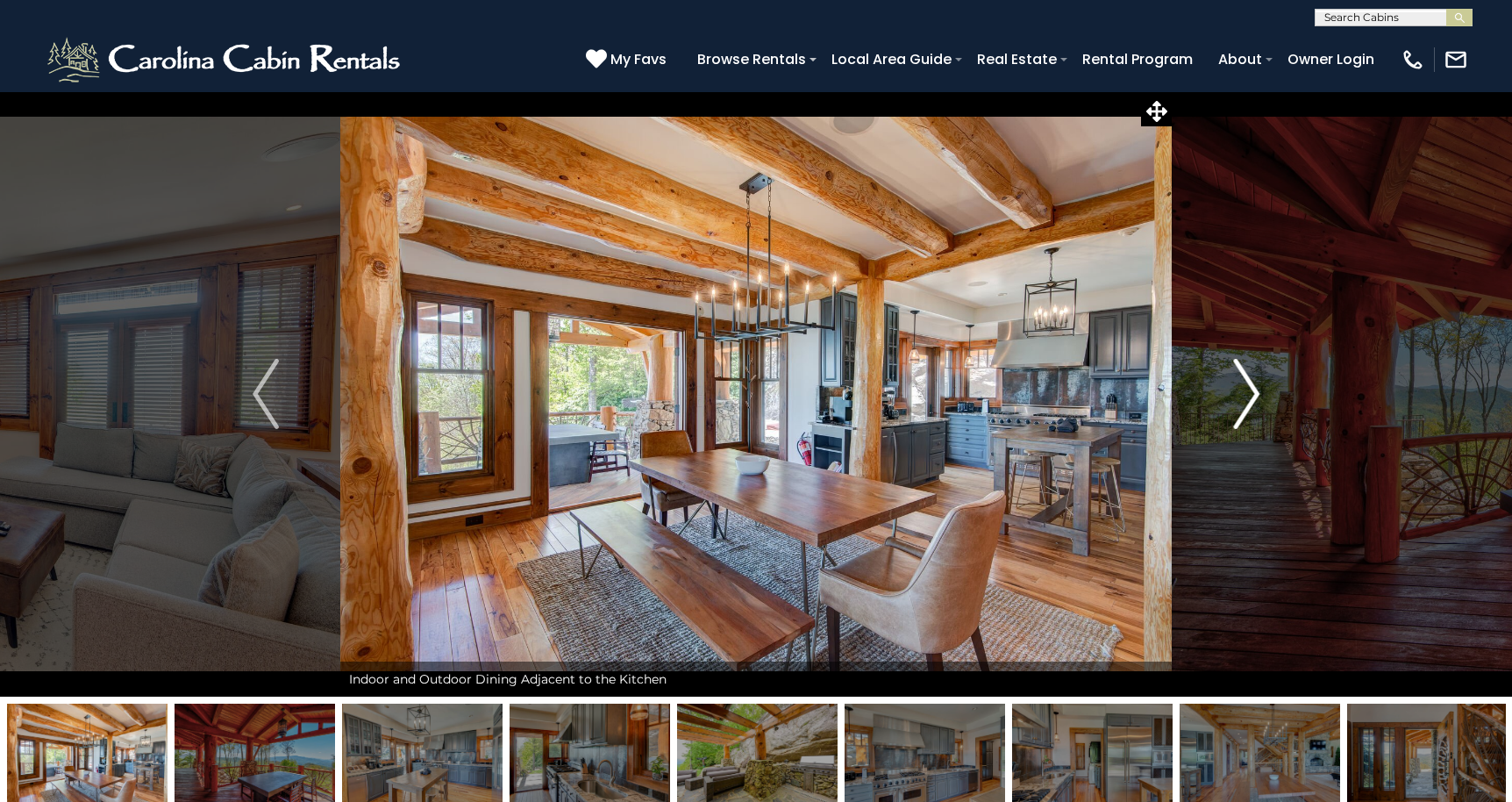
click at [1249, 393] on img "Next" at bounding box center [1246, 393] width 26 height 71
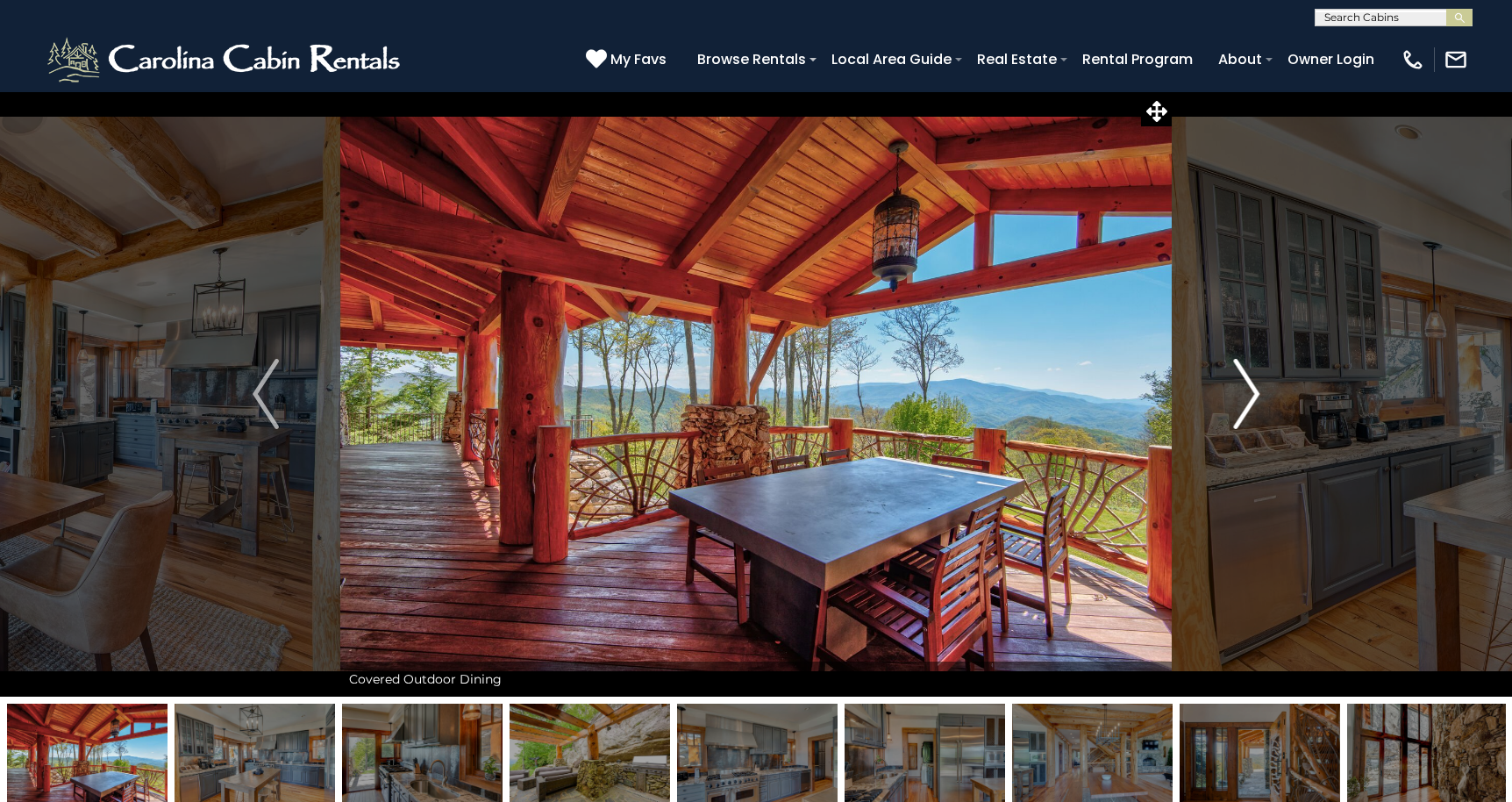
click at [1249, 393] on img "Next" at bounding box center [1246, 393] width 26 height 71
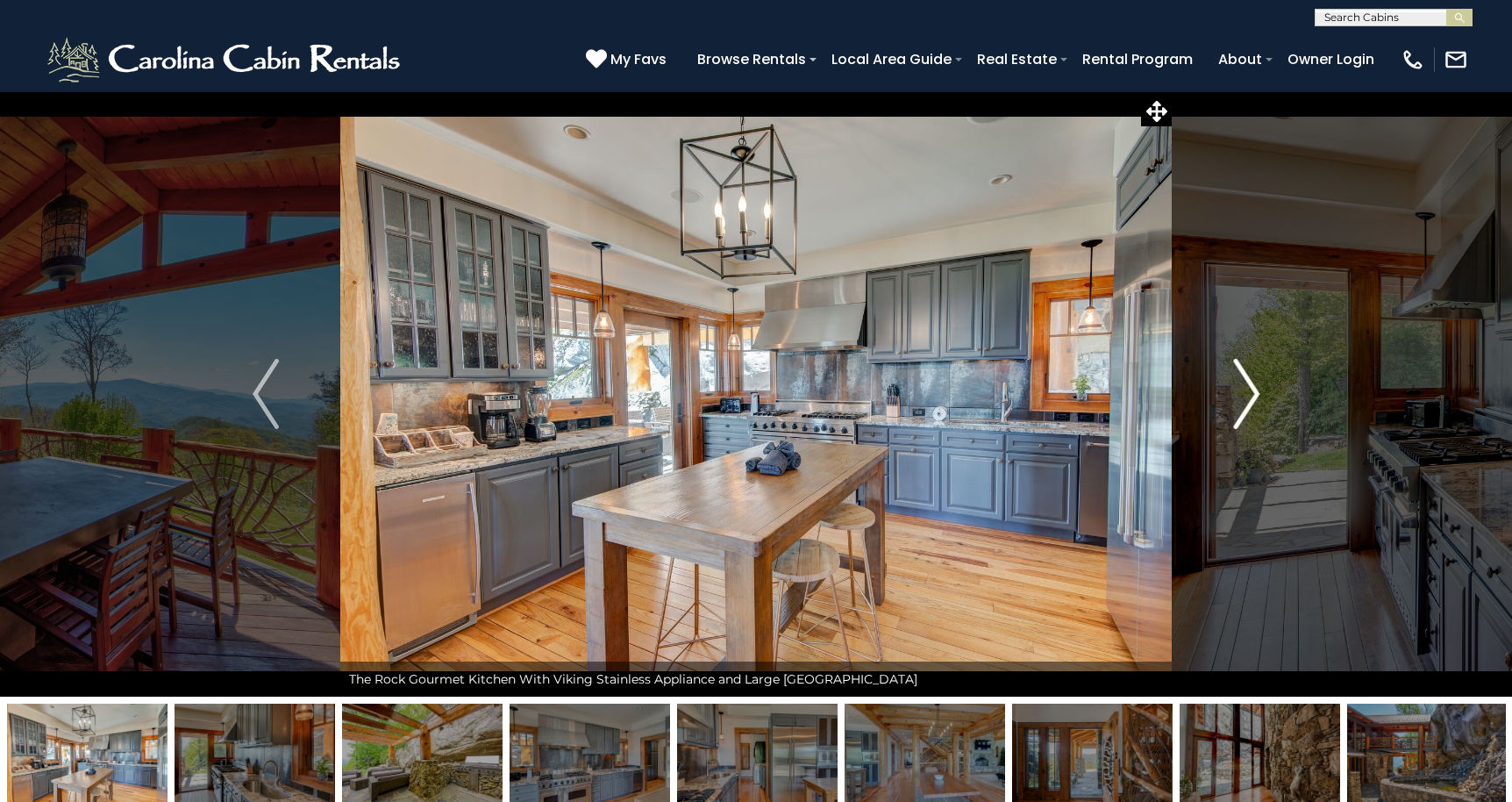
click at [1249, 393] on img "Next" at bounding box center [1246, 393] width 26 height 71
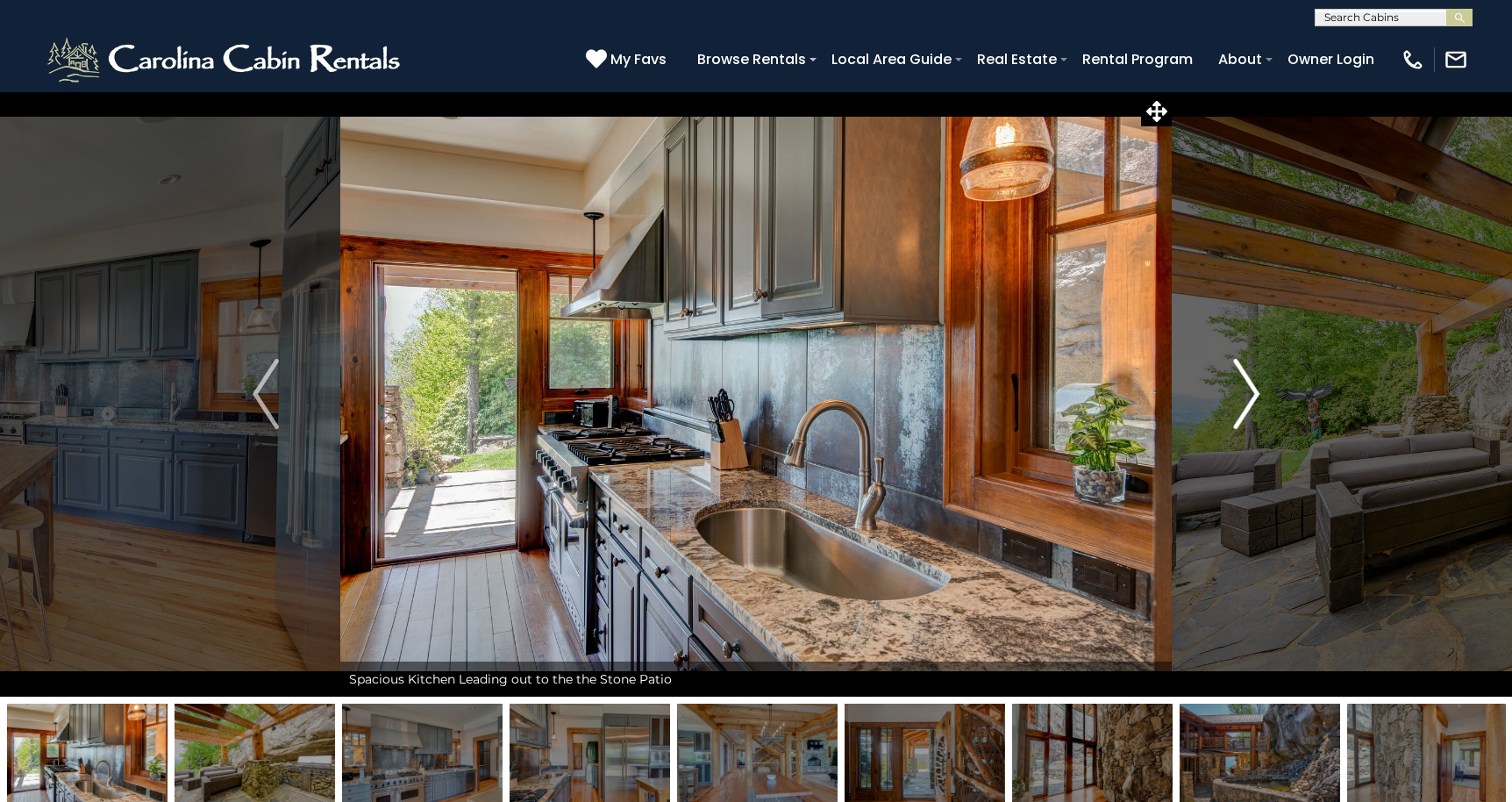
click at [1249, 393] on img "Next" at bounding box center [1246, 393] width 26 height 71
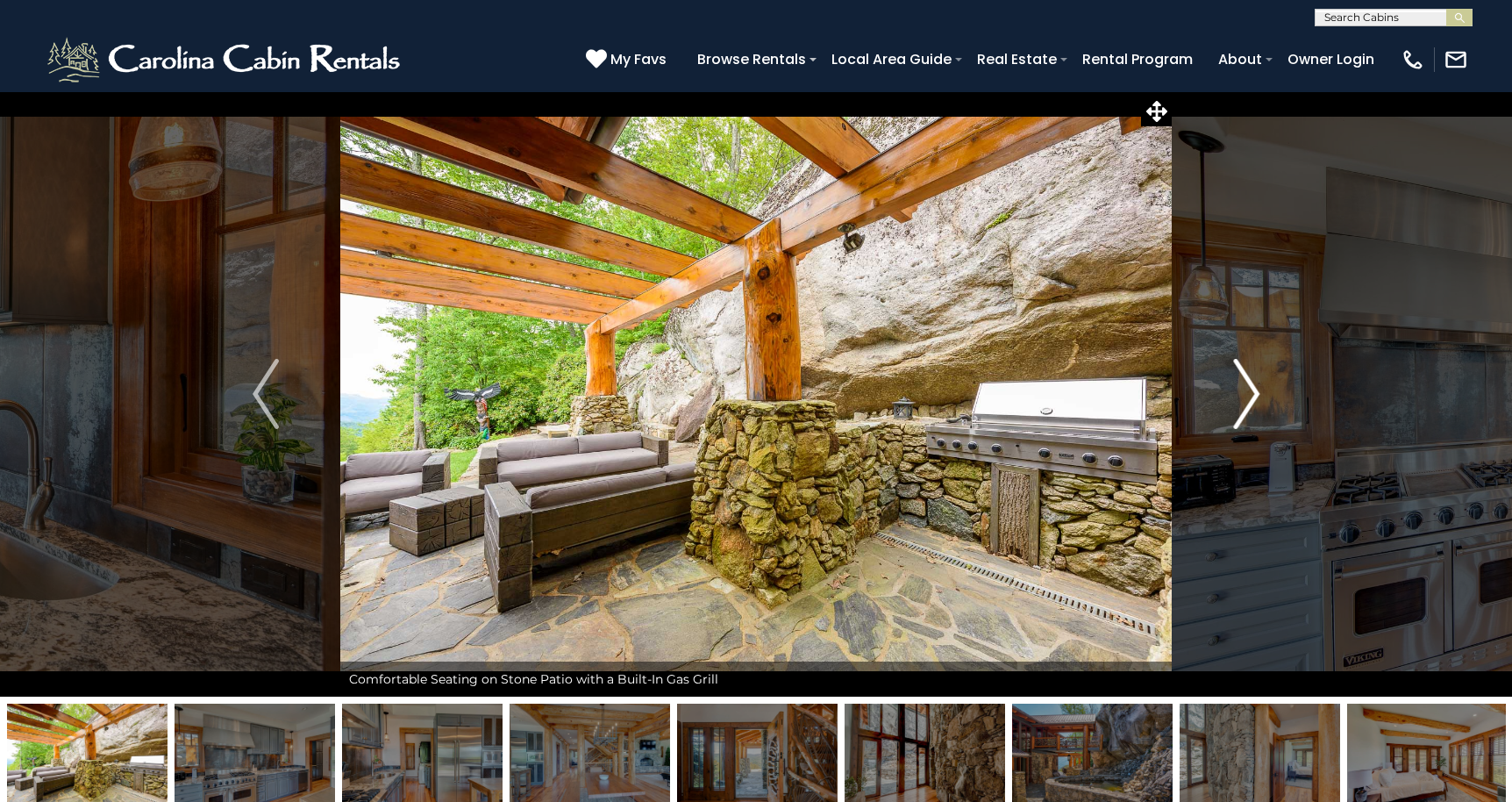
click at [1249, 393] on img "Next" at bounding box center [1246, 393] width 26 height 71
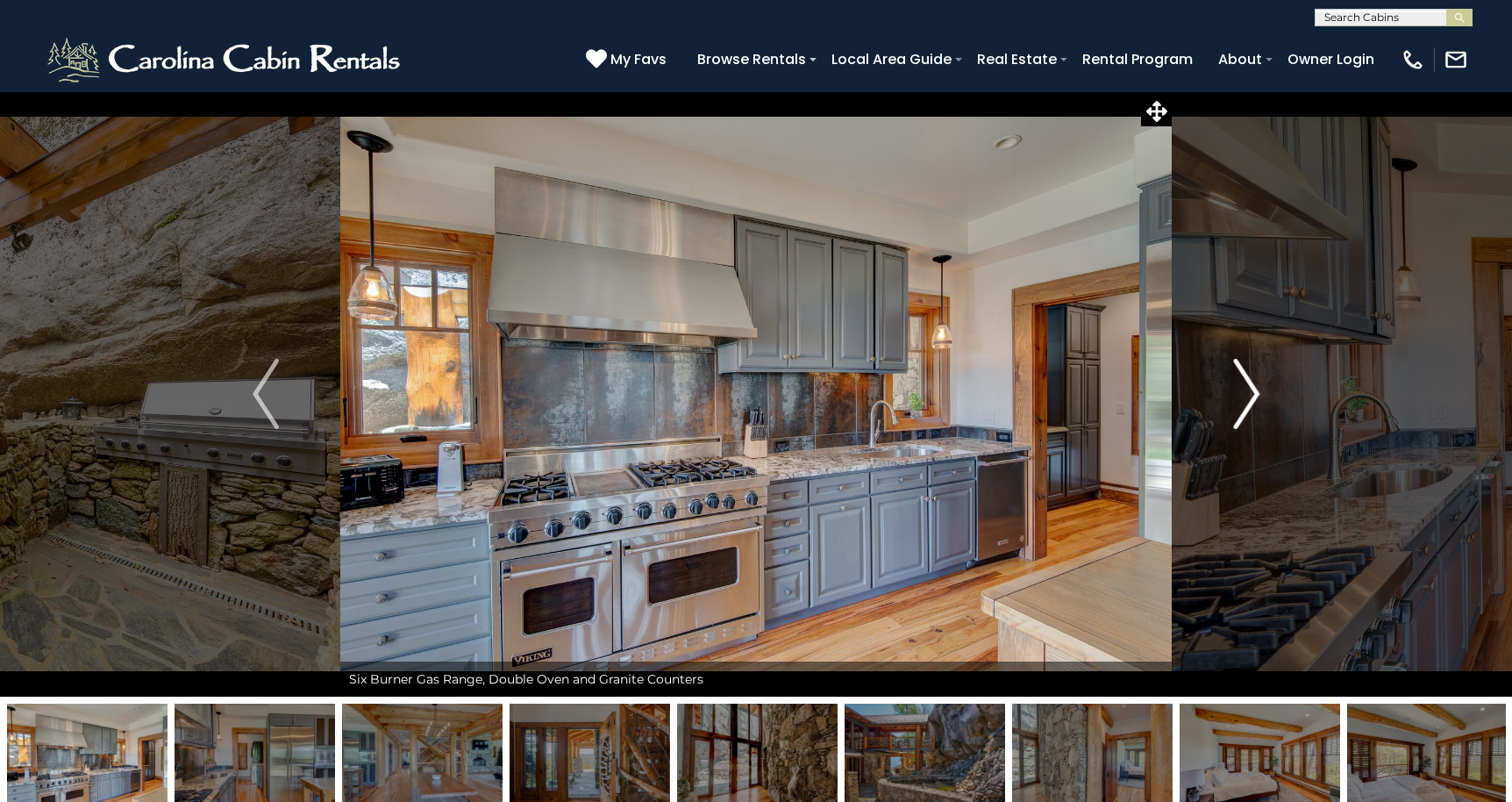
click at [1249, 393] on img "Next" at bounding box center [1246, 393] width 26 height 71
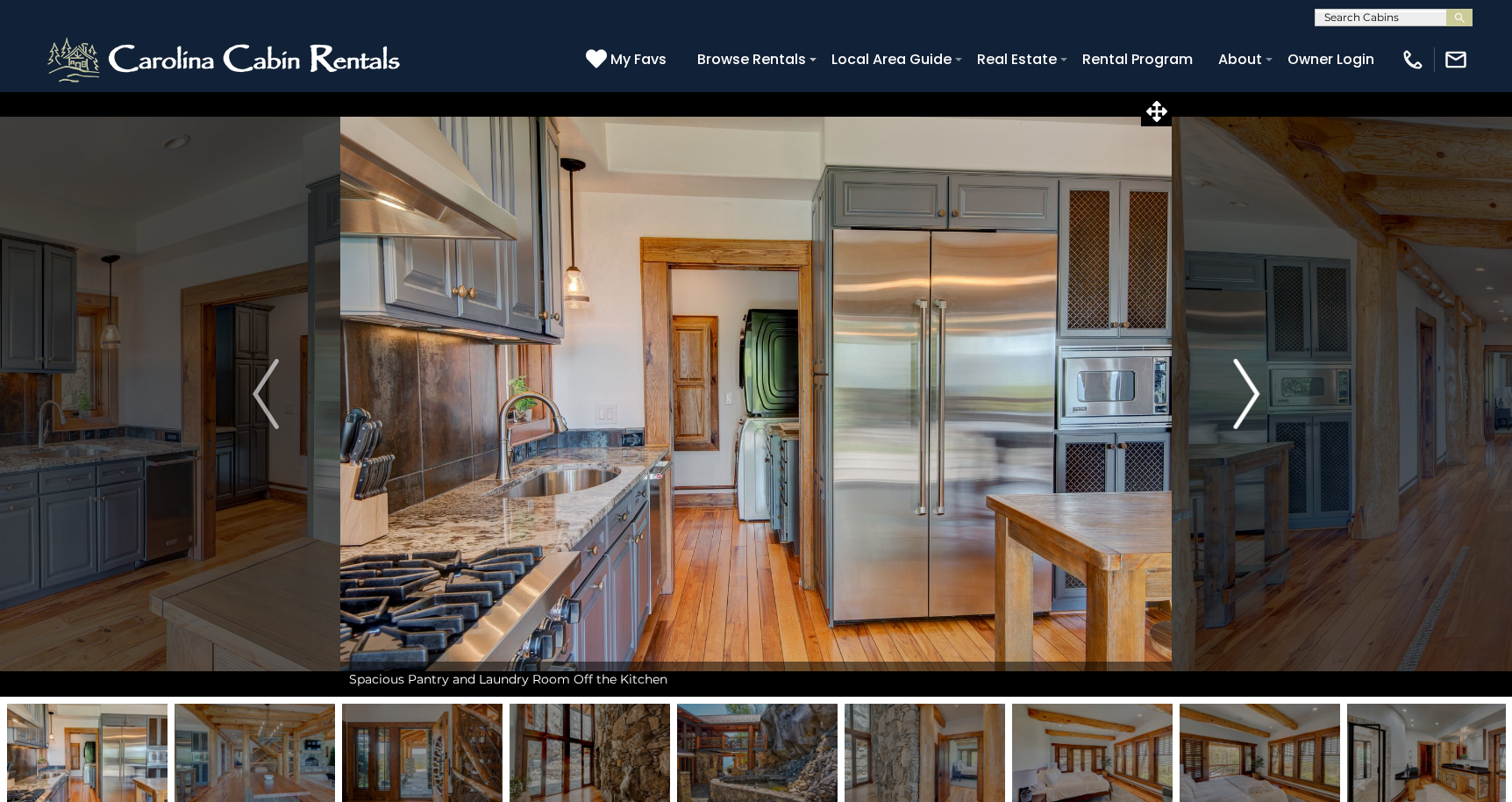
click at [1249, 393] on img "Next" at bounding box center [1246, 393] width 26 height 71
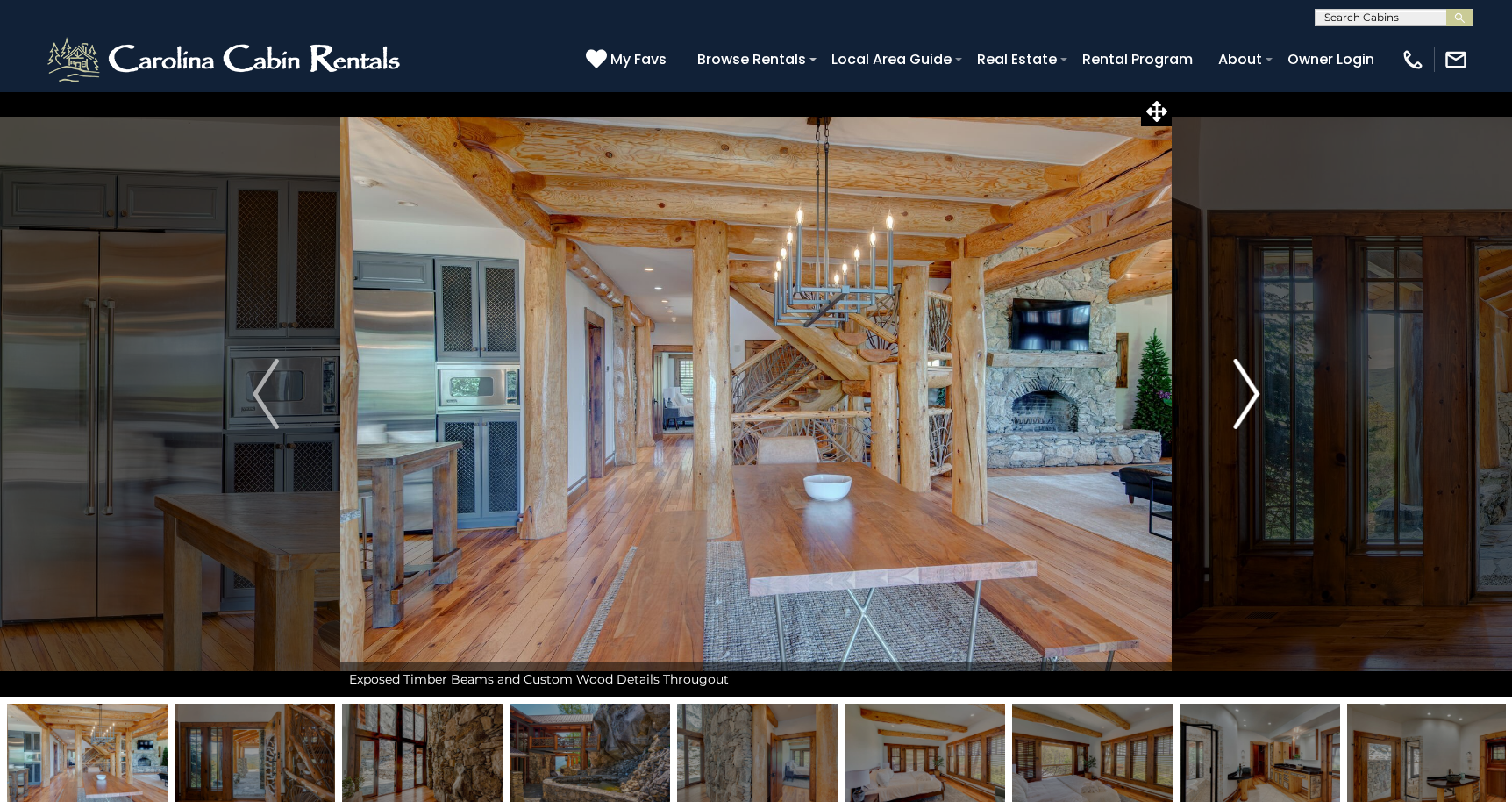
click at [1249, 393] on img "Next" at bounding box center [1246, 393] width 26 height 71
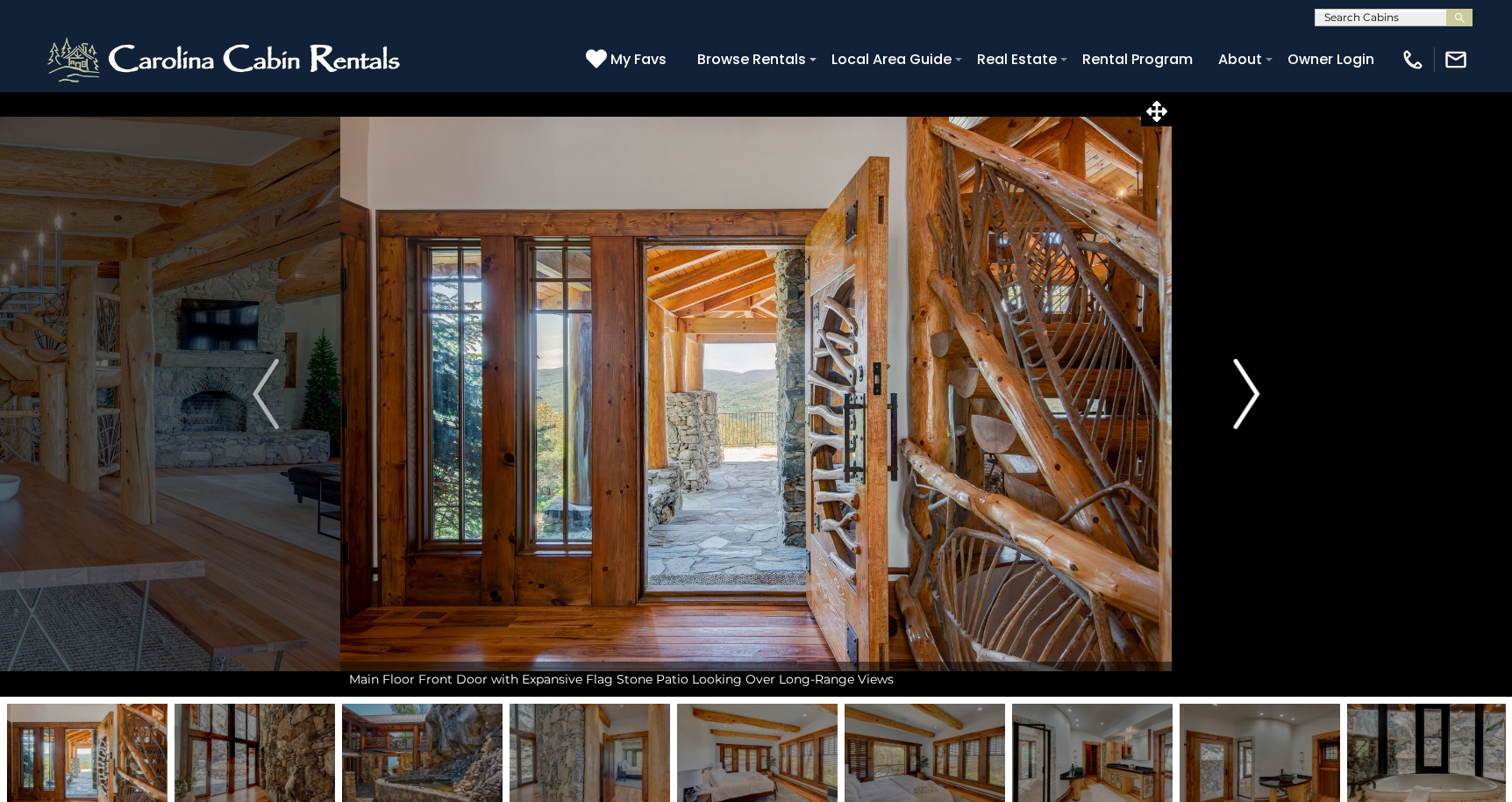
click at [1249, 393] on img "Next" at bounding box center [1246, 393] width 26 height 71
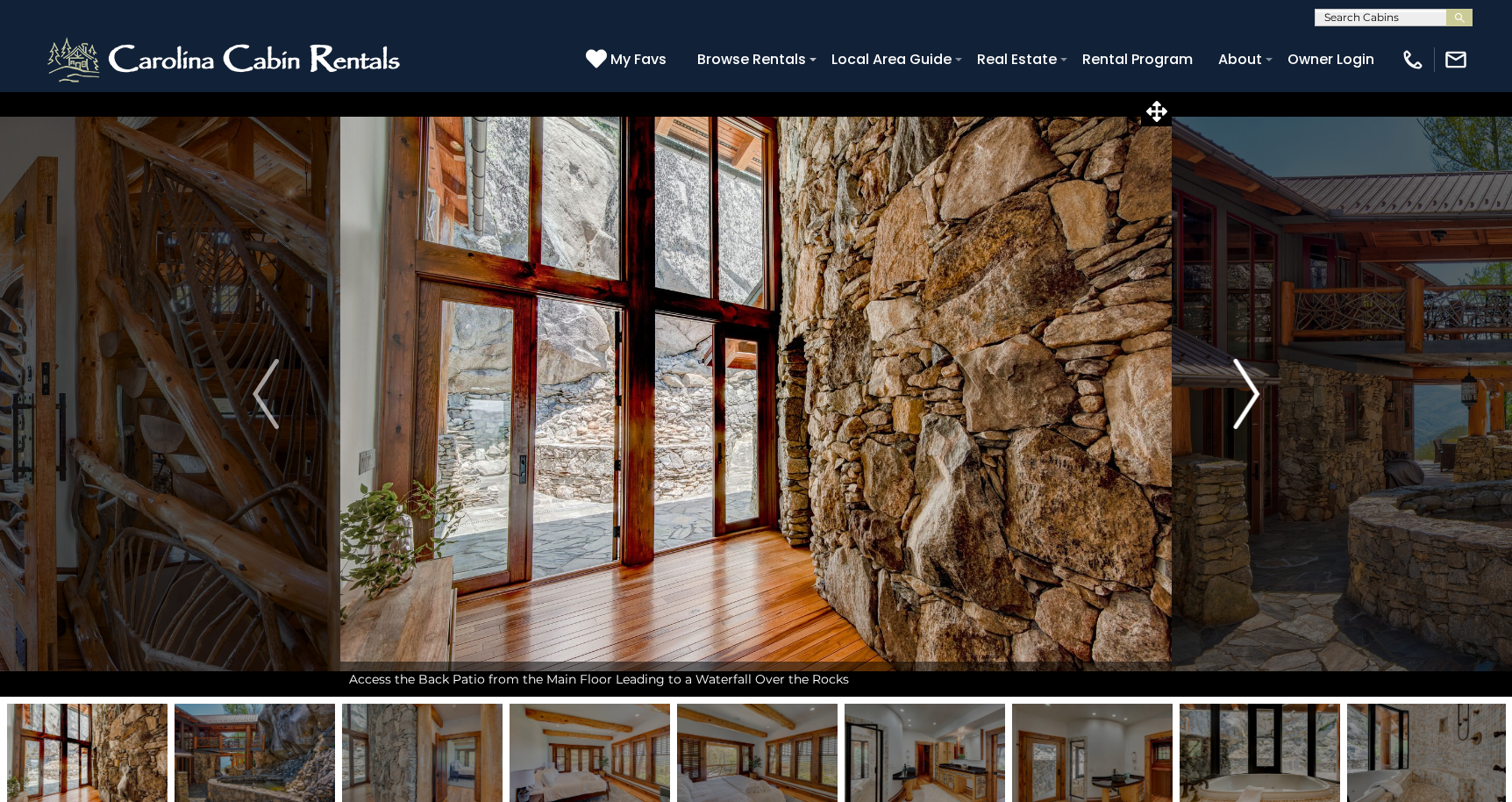
click at [1249, 393] on img "Next" at bounding box center [1246, 393] width 26 height 71
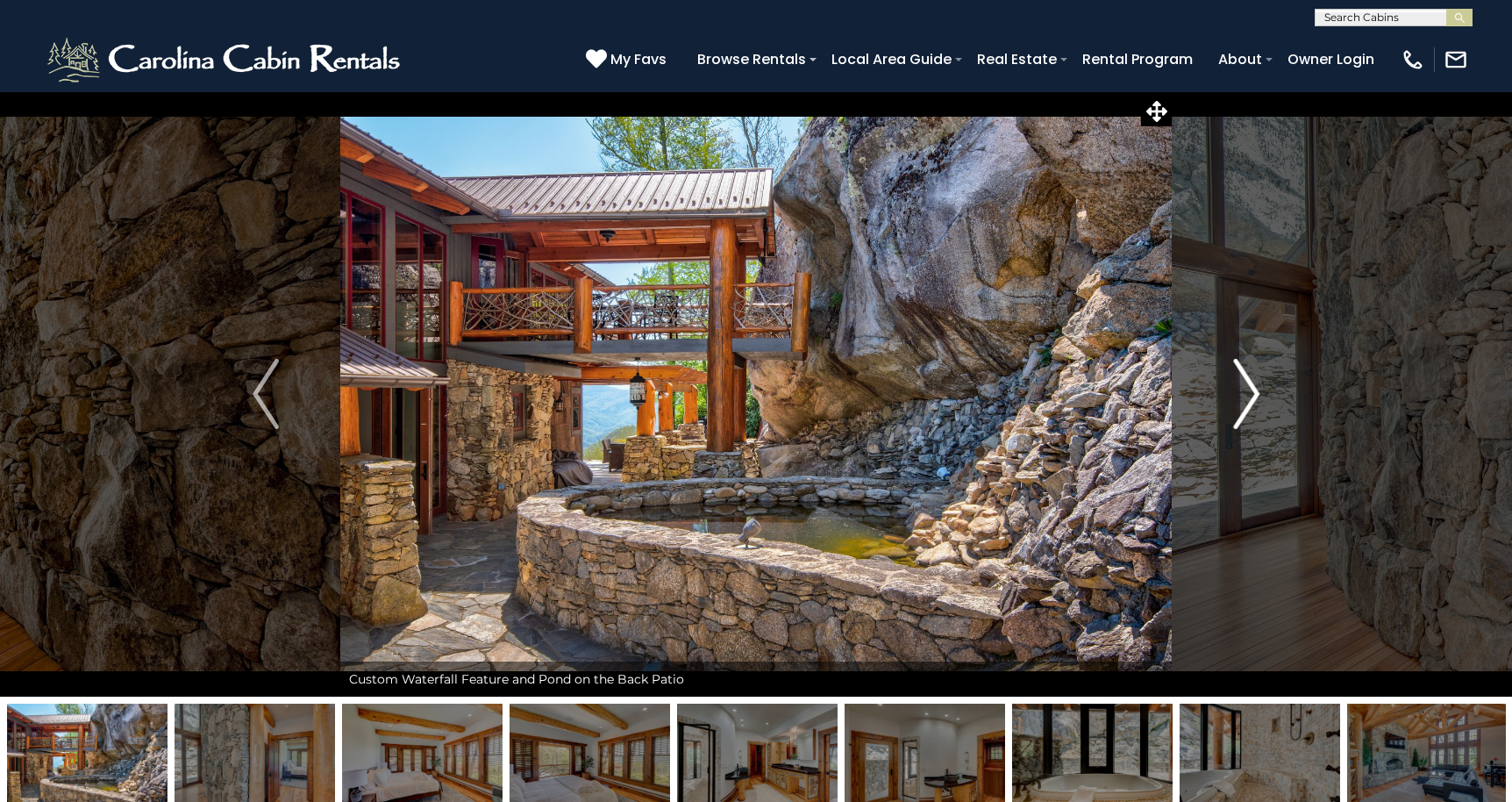
click at [1249, 393] on img "Next" at bounding box center [1246, 393] width 26 height 71
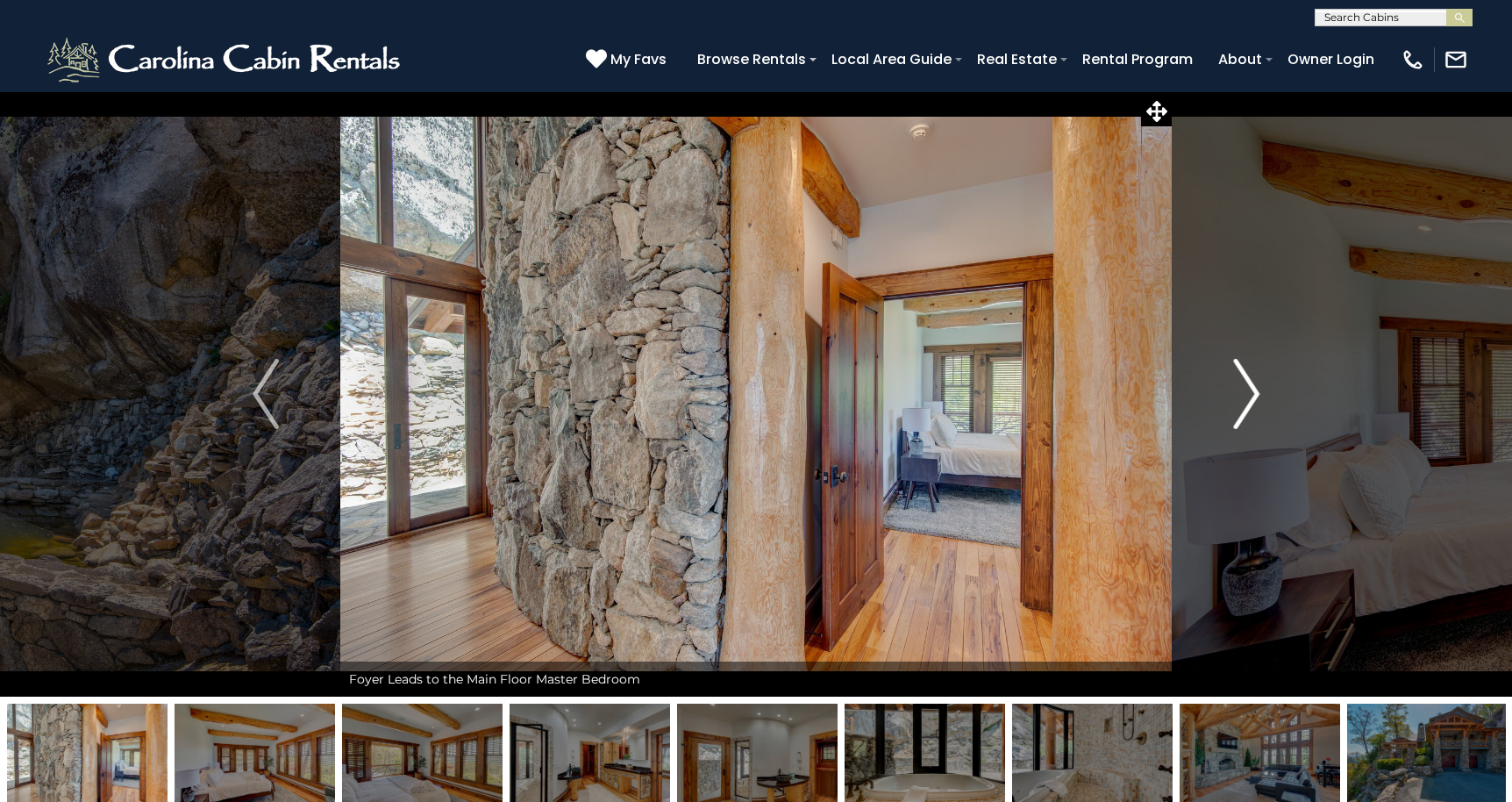
click at [1249, 393] on img "Next" at bounding box center [1246, 393] width 26 height 71
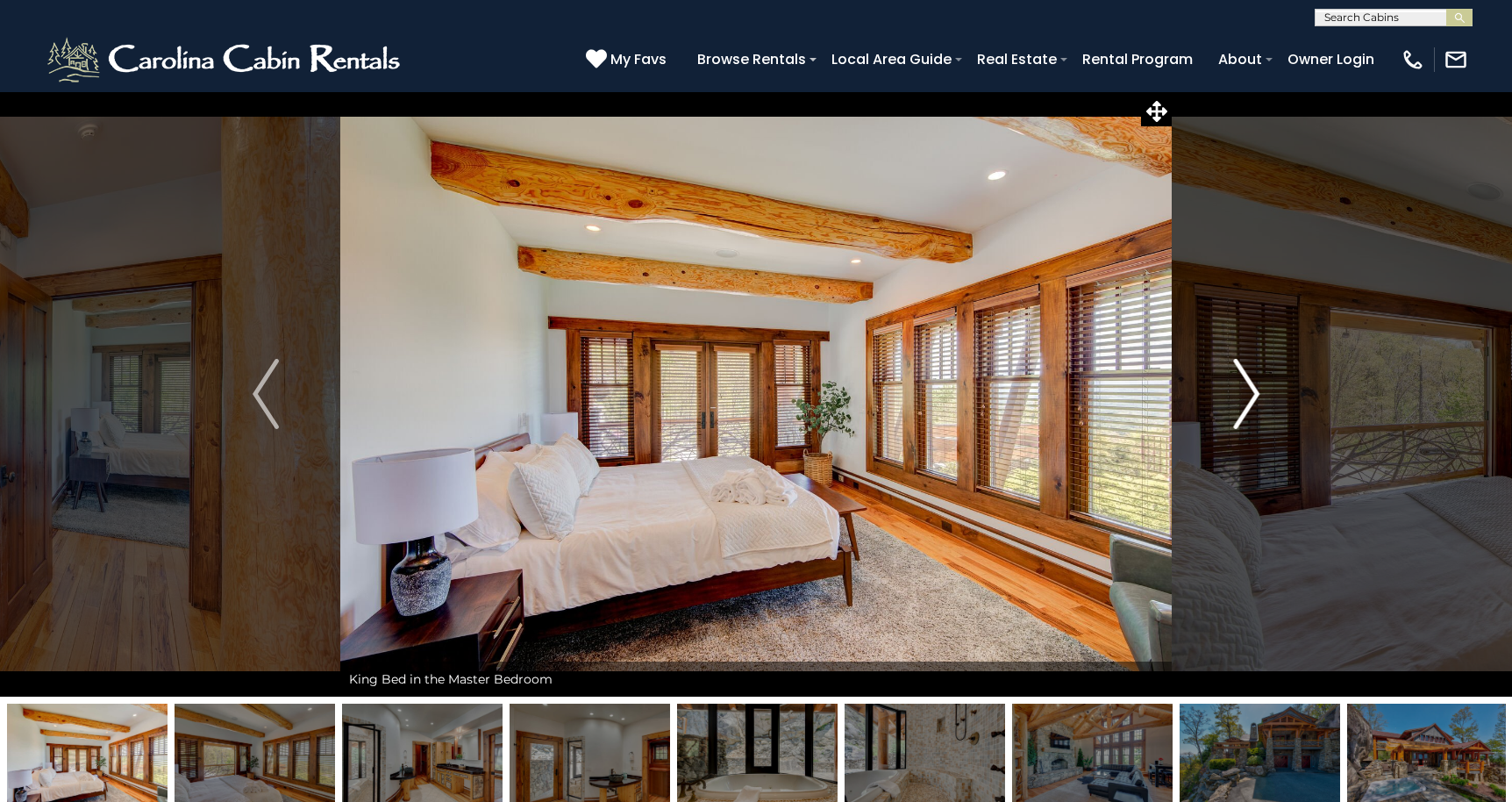
click at [1249, 393] on img "Next" at bounding box center [1246, 393] width 26 height 71
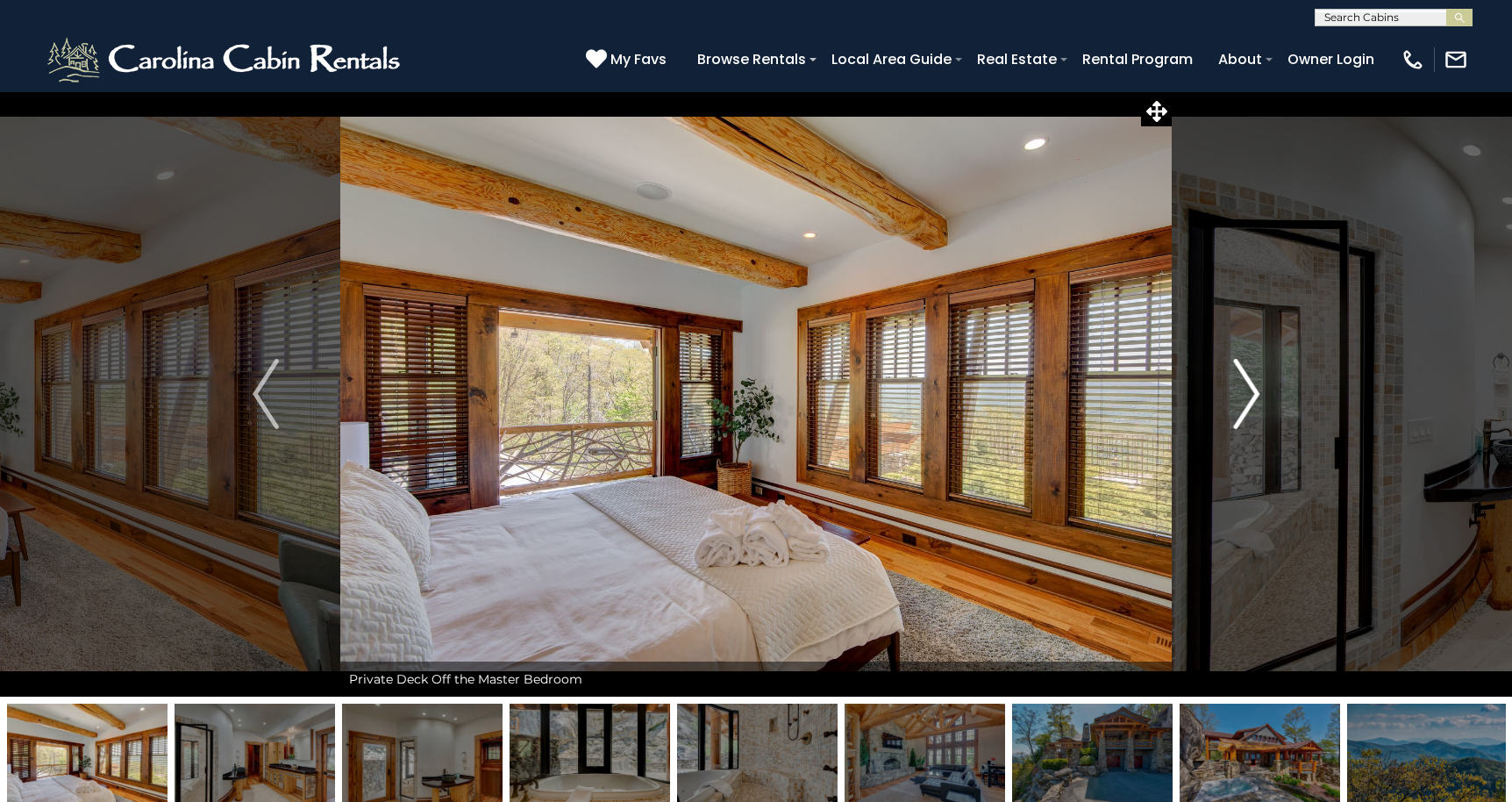
click at [1249, 393] on img "Next" at bounding box center [1246, 393] width 26 height 71
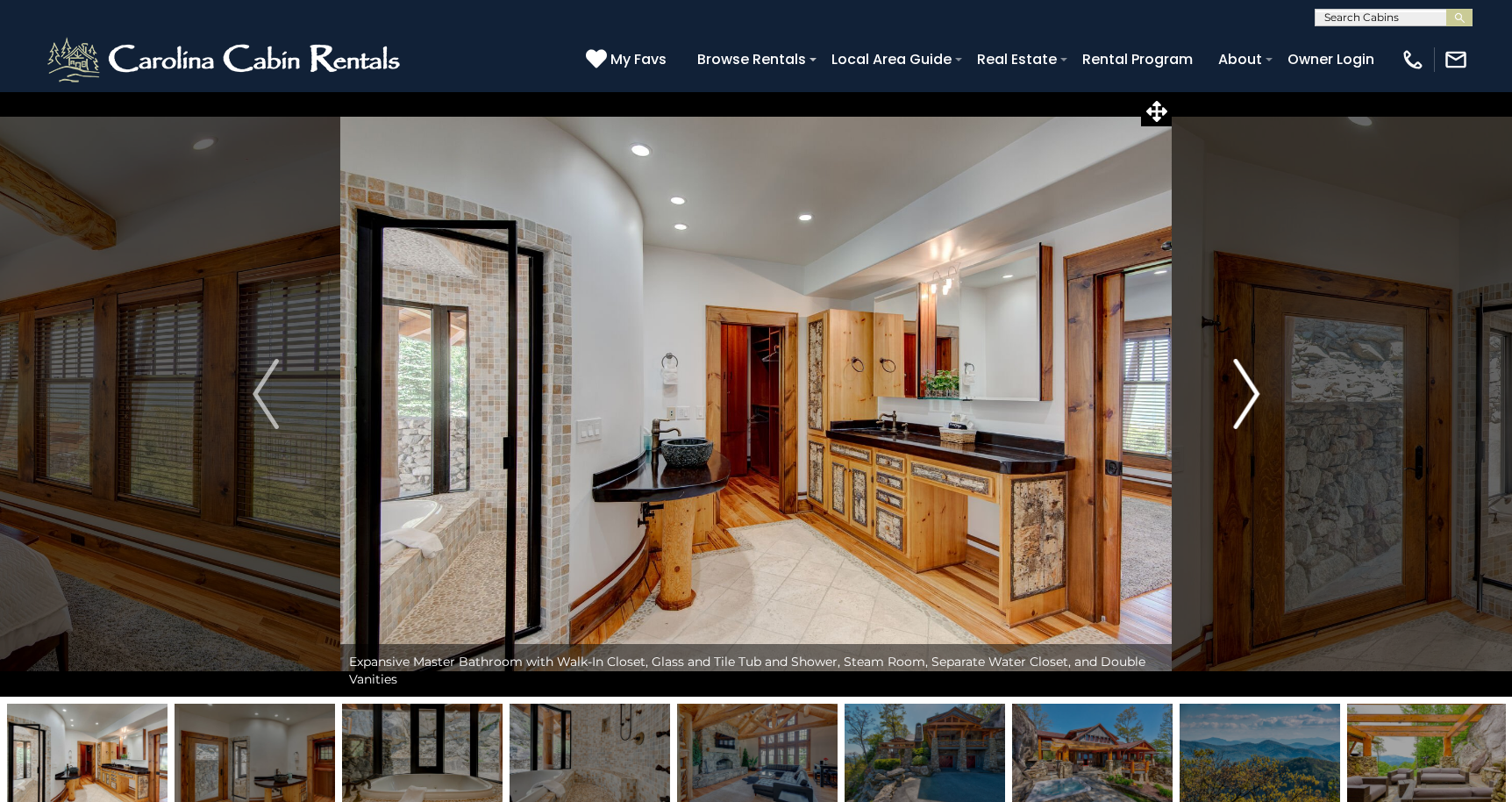
click at [1249, 393] on img "Next" at bounding box center [1246, 393] width 26 height 71
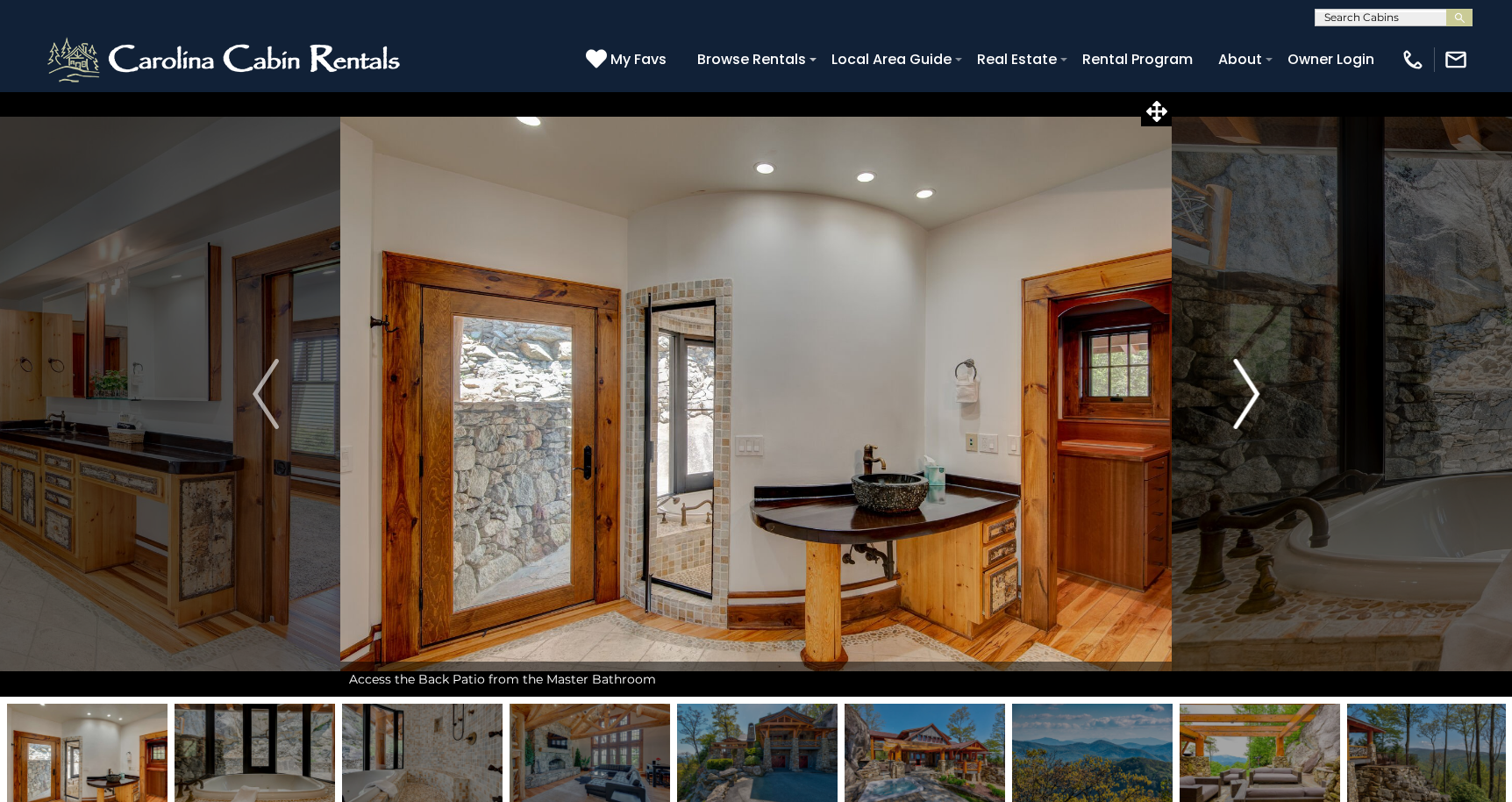
click at [1249, 393] on img "Next" at bounding box center [1246, 393] width 26 height 71
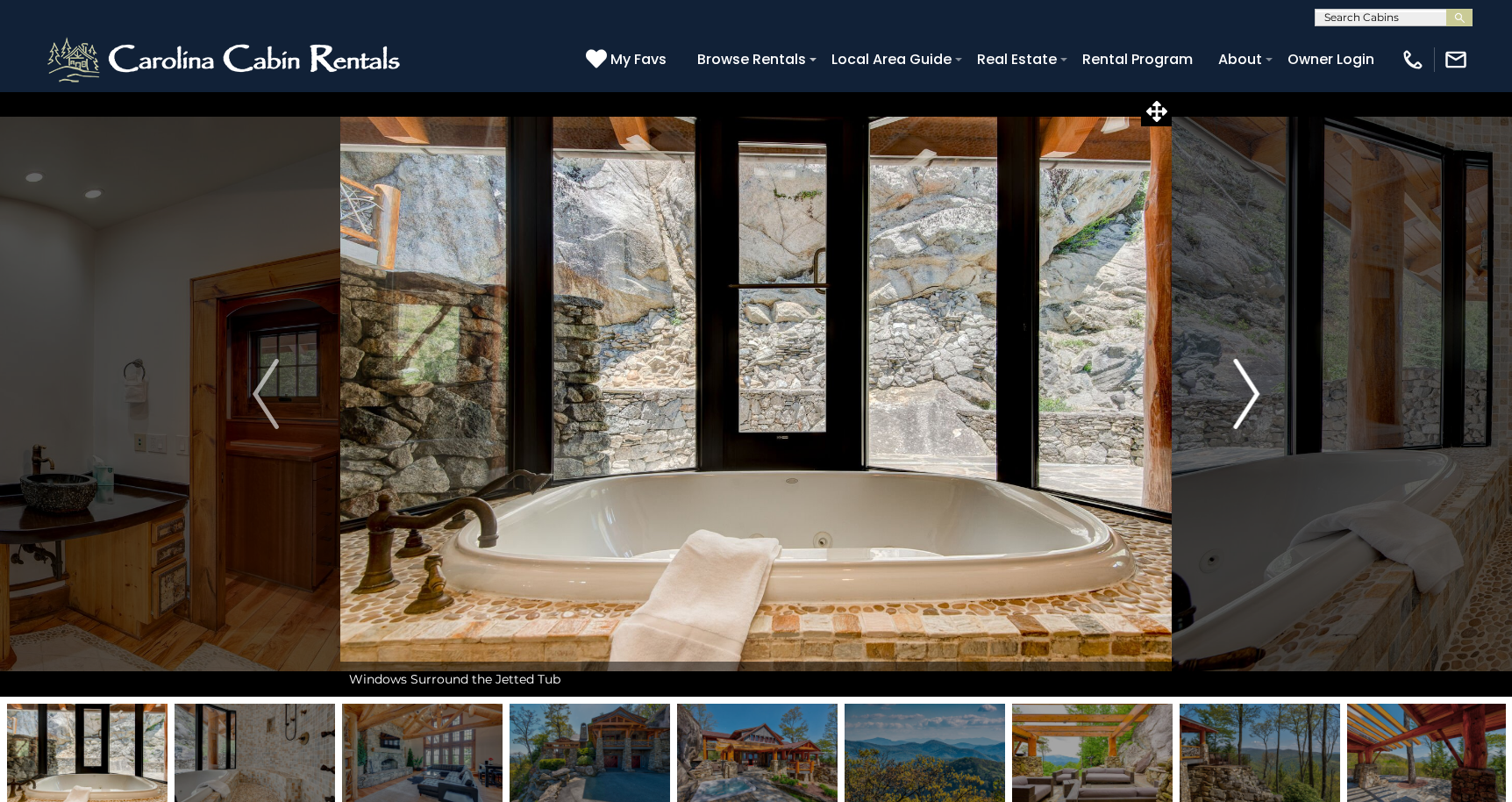
click at [1249, 393] on img "Next" at bounding box center [1246, 393] width 26 height 71
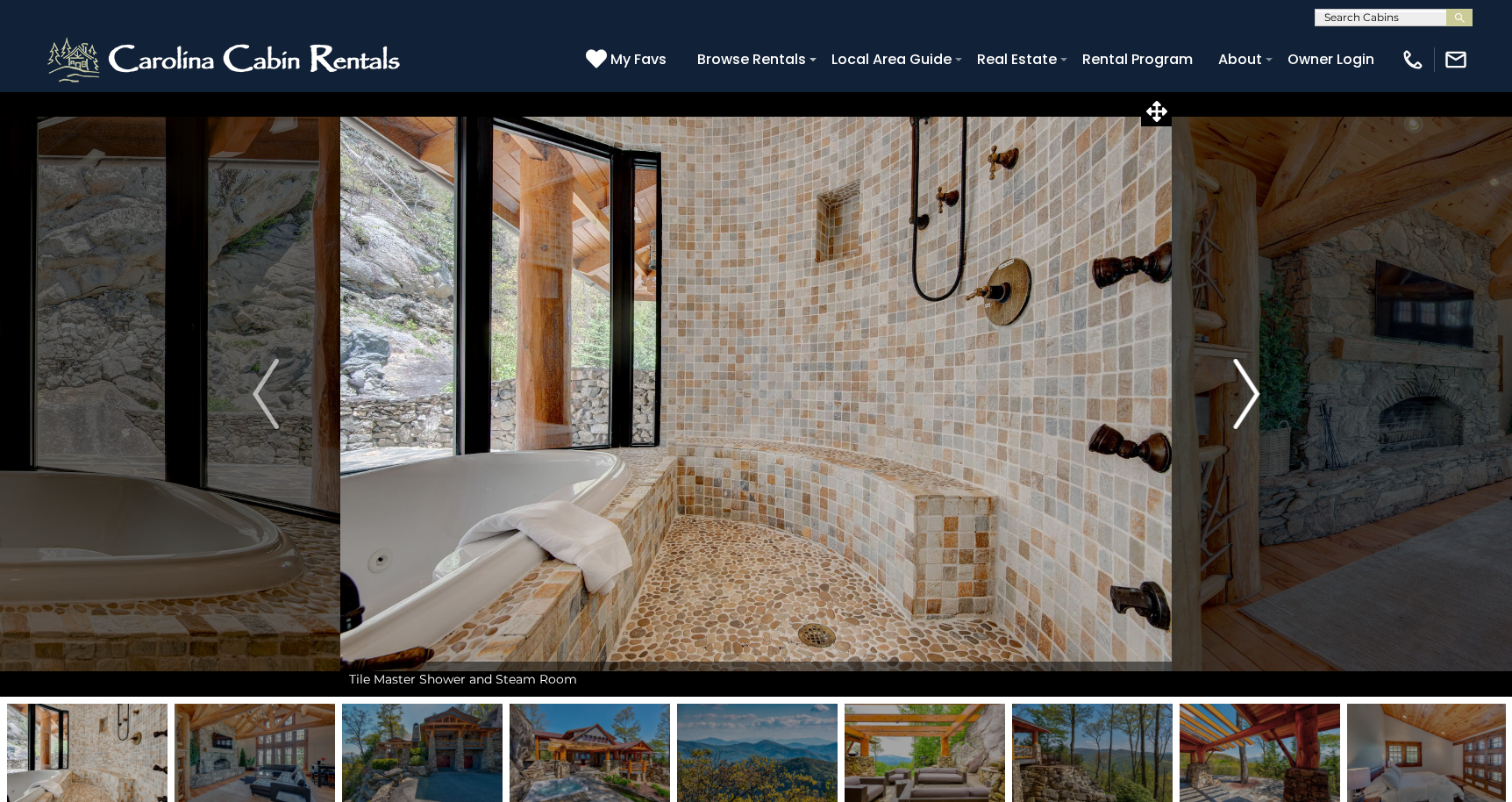
click at [1249, 393] on img "Next" at bounding box center [1246, 393] width 26 height 71
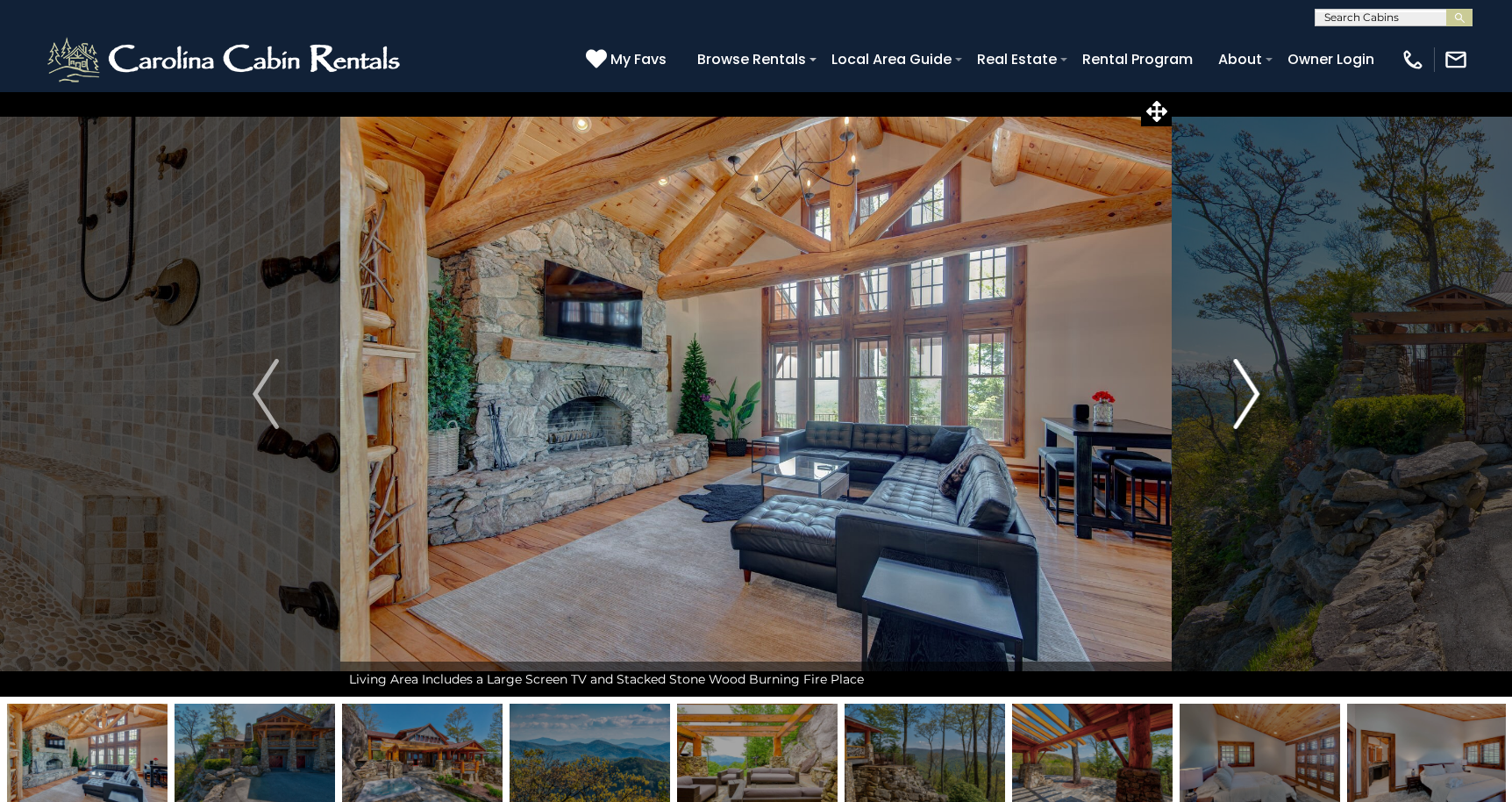
click at [1249, 393] on img "Next" at bounding box center [1246, 393] width 26 height 71
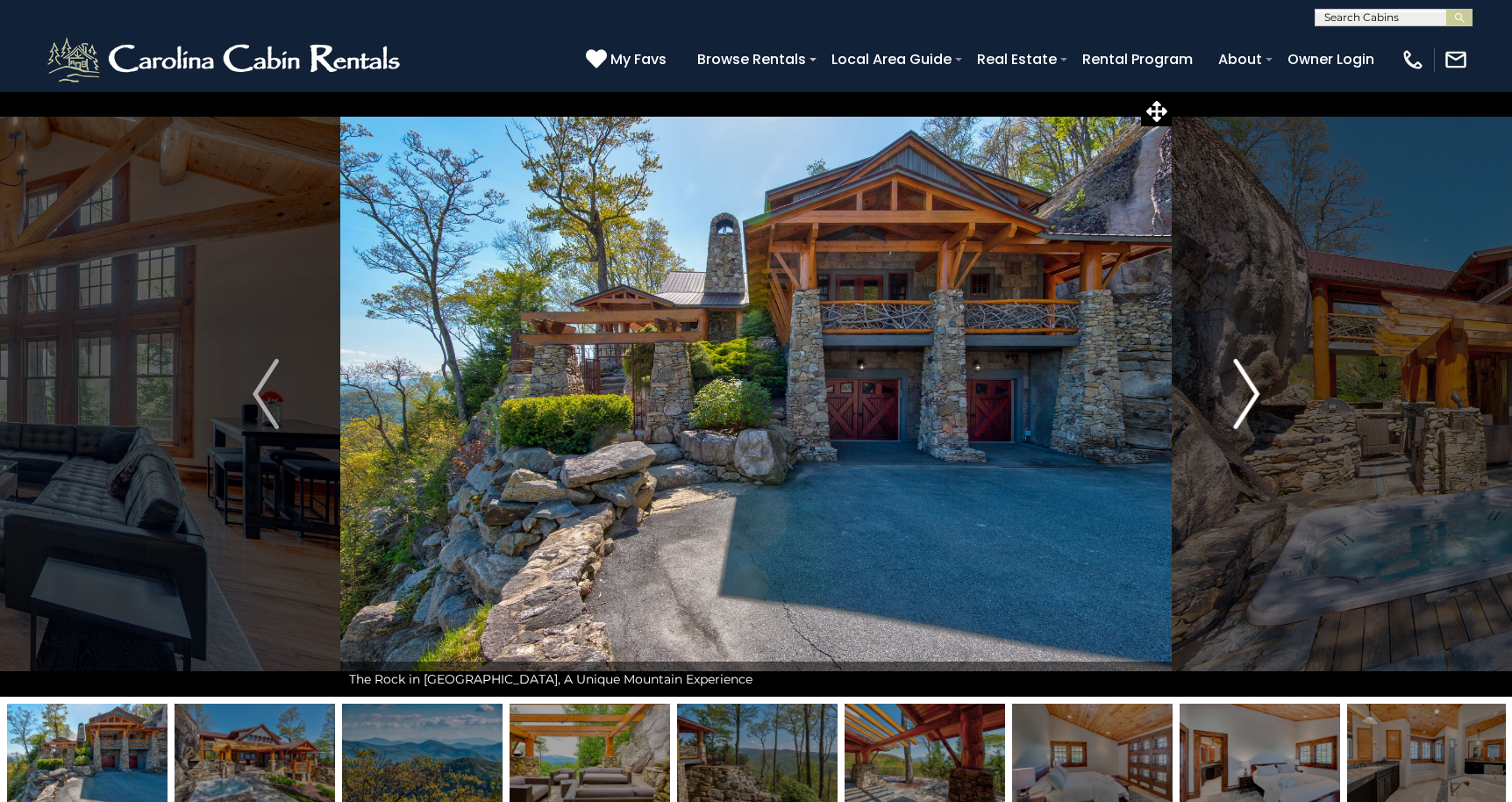
click at [1249, 393] on img "Next" at bounding box center [1246, 393] width 26 height 71
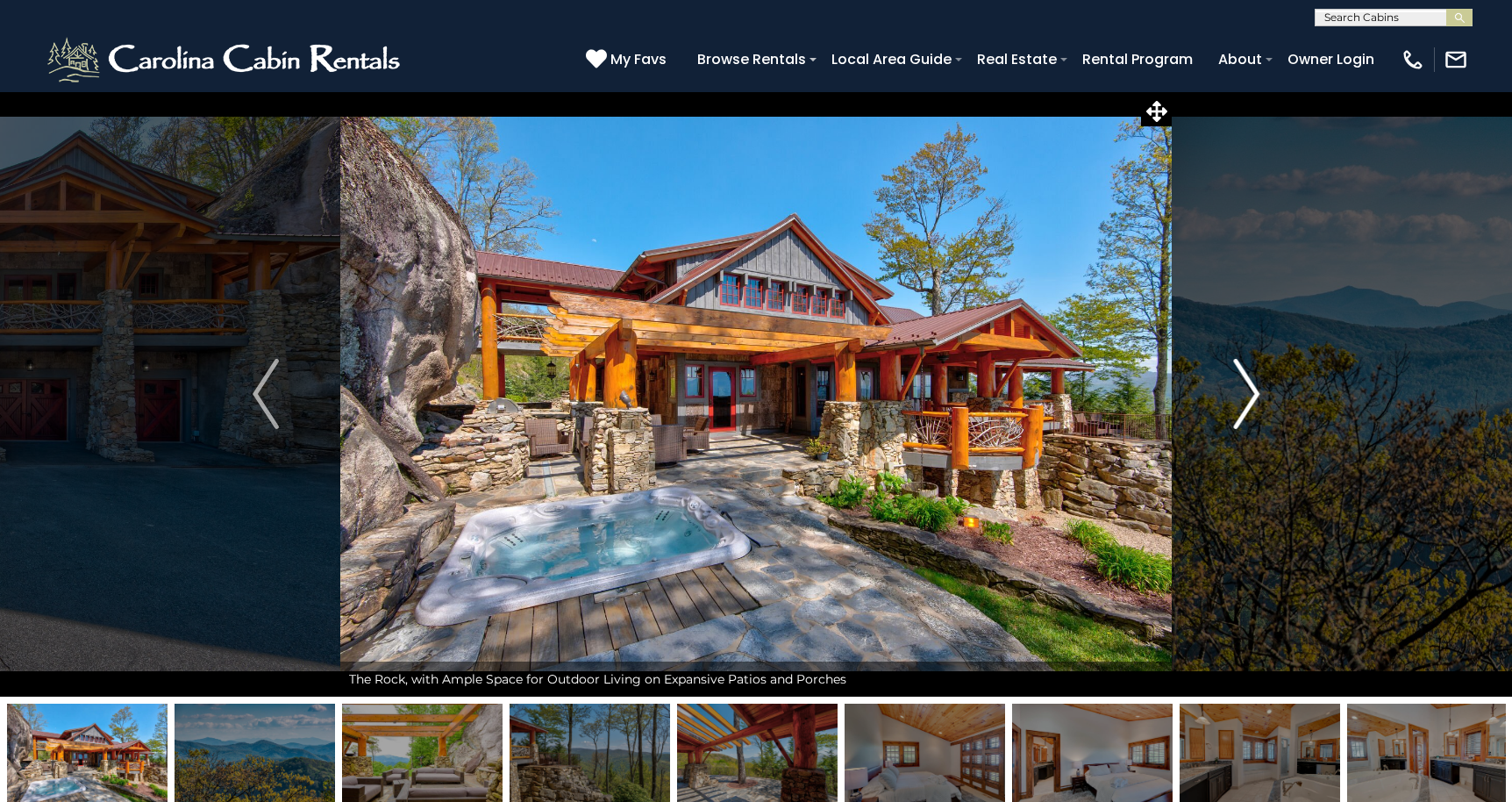
click at [1249, 393] on img "Next" at bounding box center [1246, 393] width 26 height 71
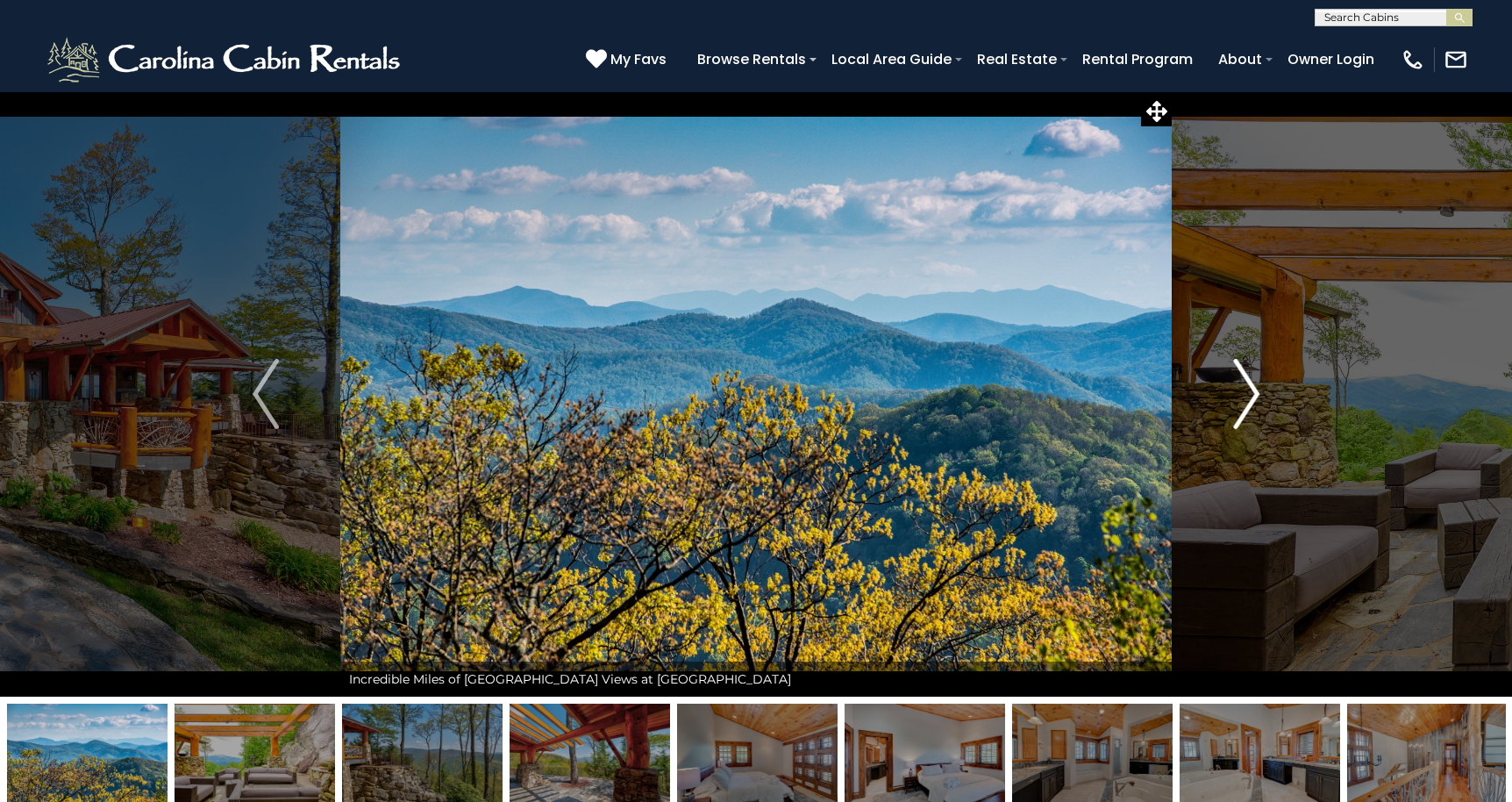
click at [1249, 393] on img "Next" at bounding box center [1246, 393] width 26 height 71
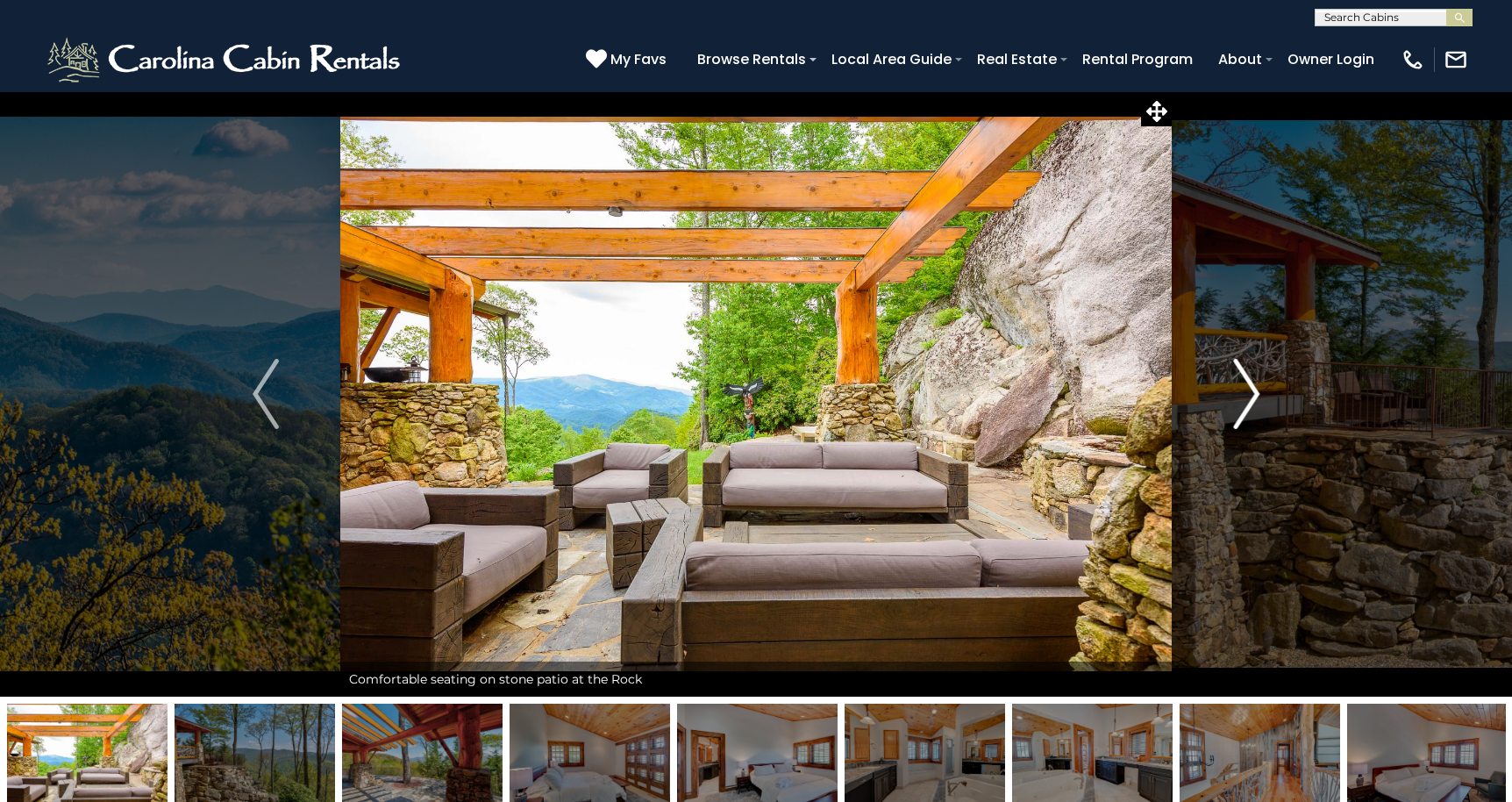
click at [1249, 393] on img "Next" at bounding box center [1246, 393] width 26 height 71
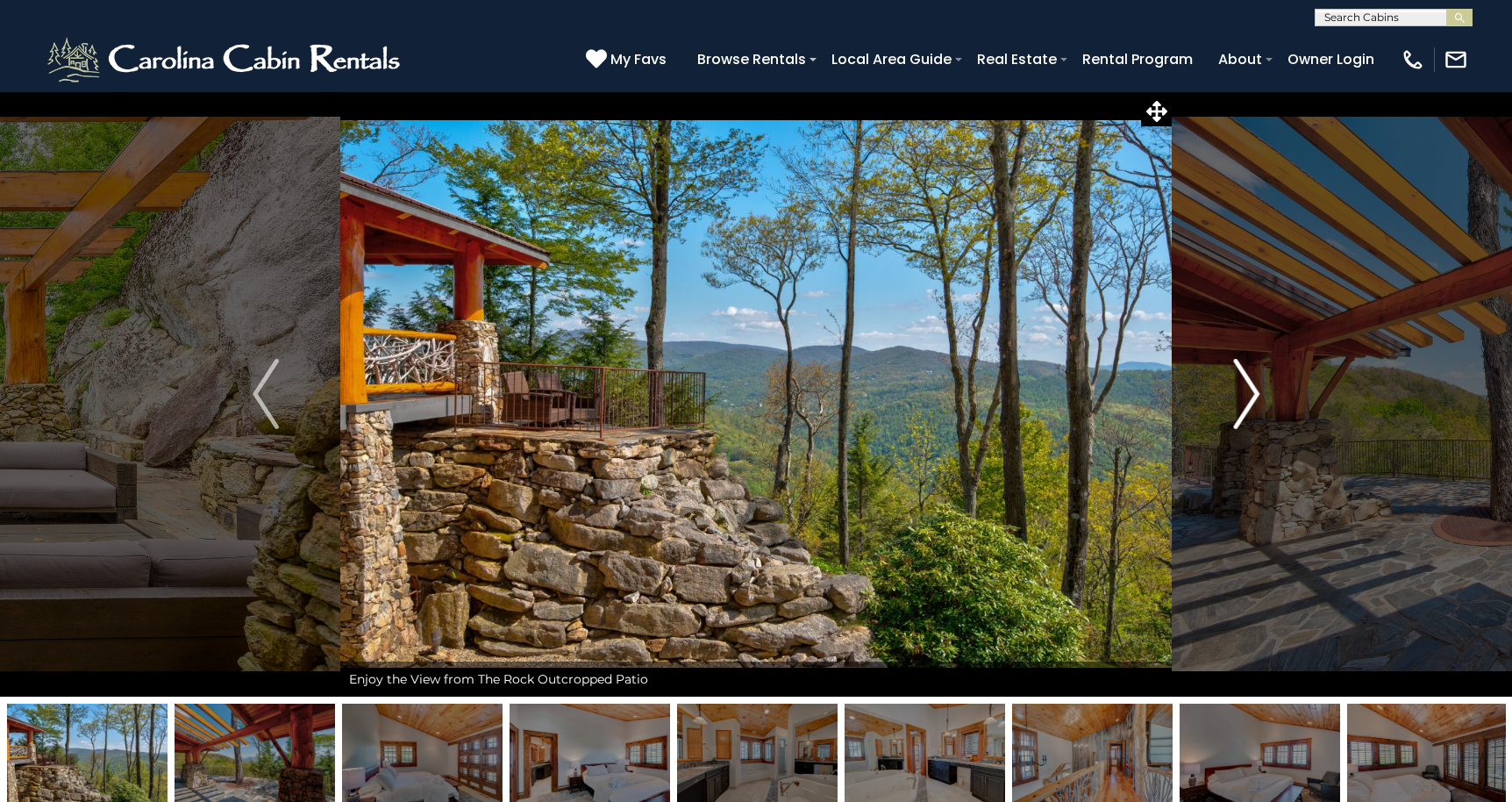
click at [1249, 393] on img "Next" at bounding box center [1246, 393] width 26 height 71
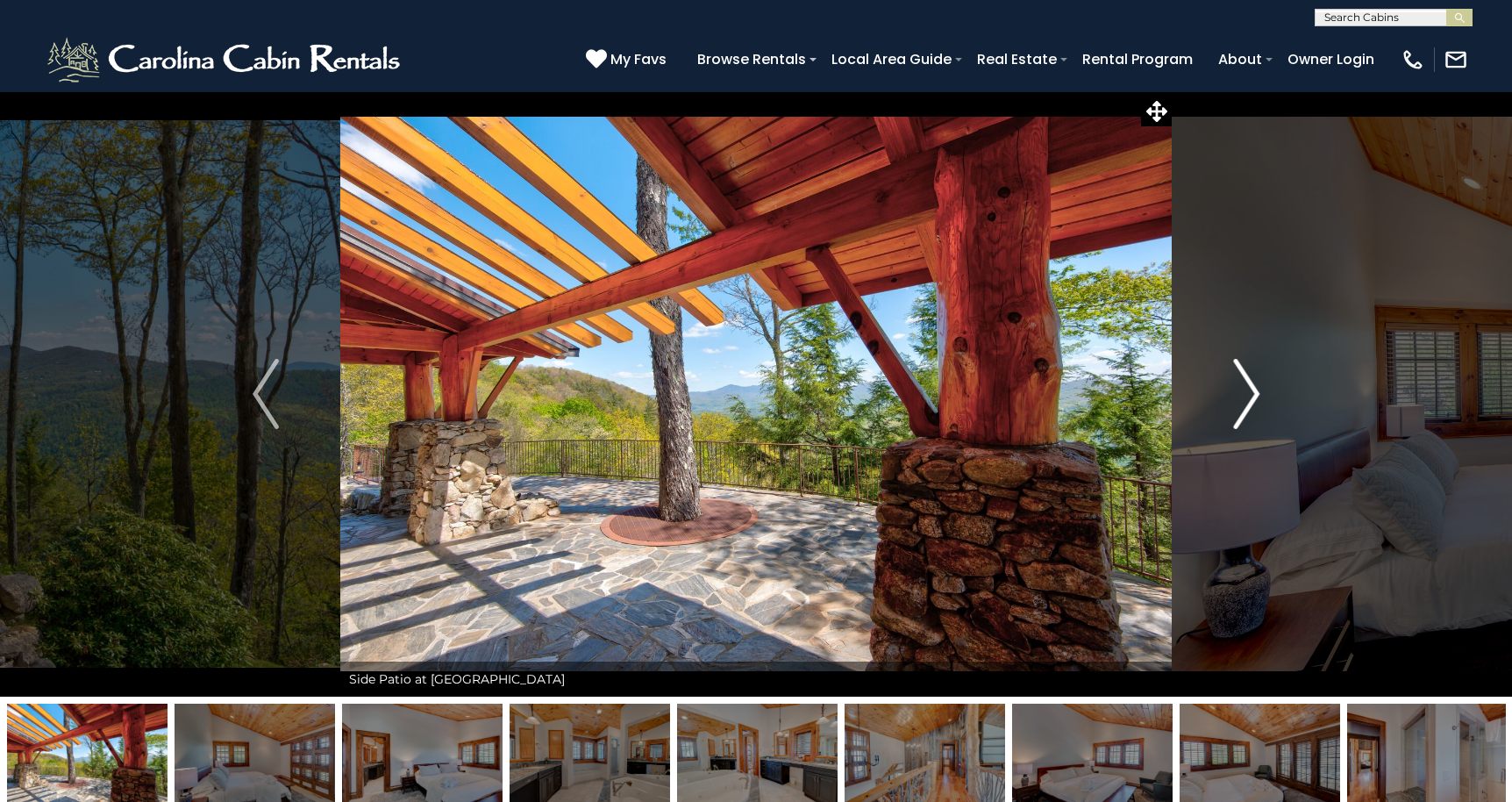
click at [1249, 393] on img "Next" at bounding box center [1246, 393] width 26 height 71
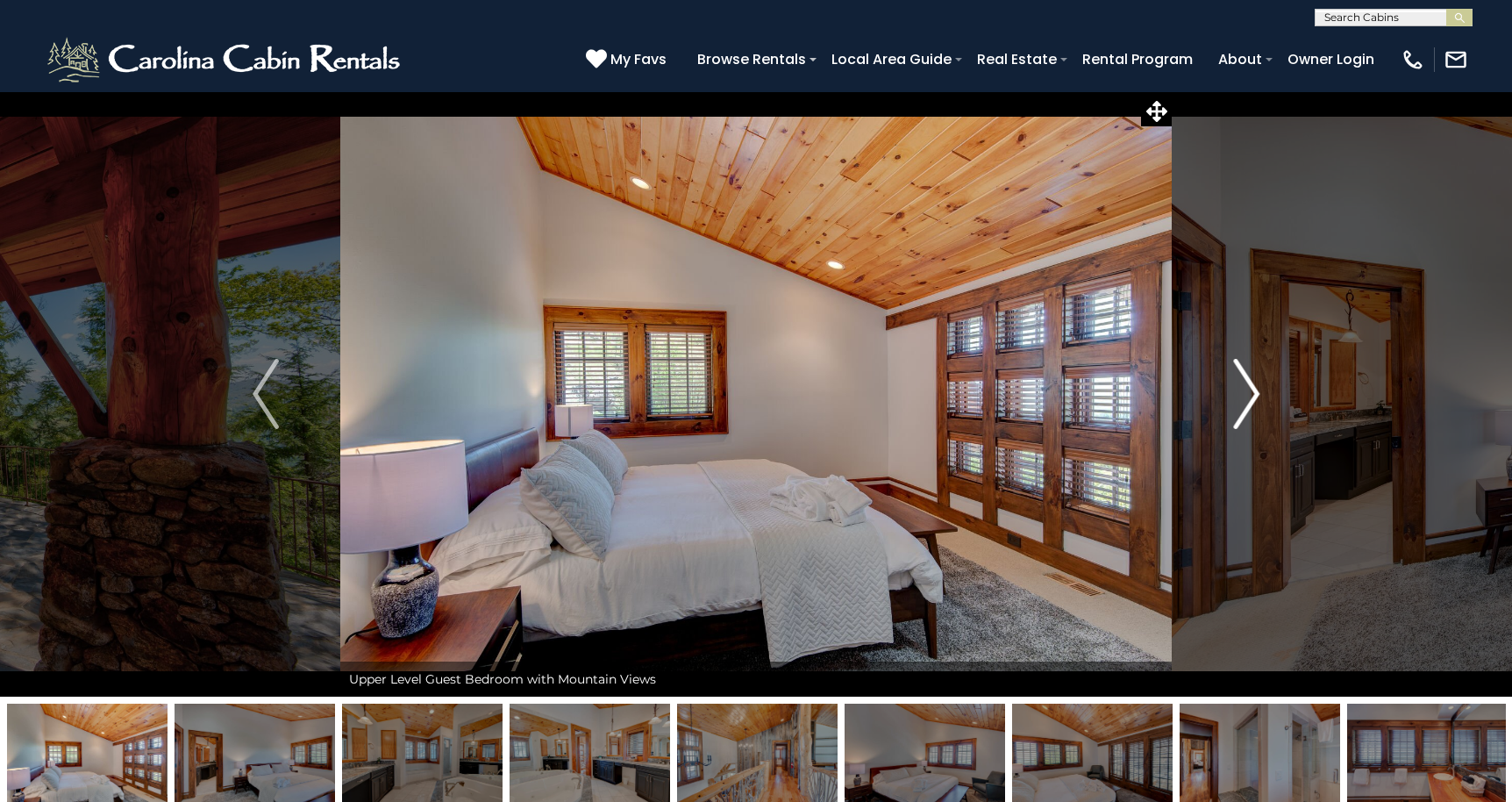
click at [1249, 393] on img "Next" at bounding box center [1246, 393] width 26 height 71
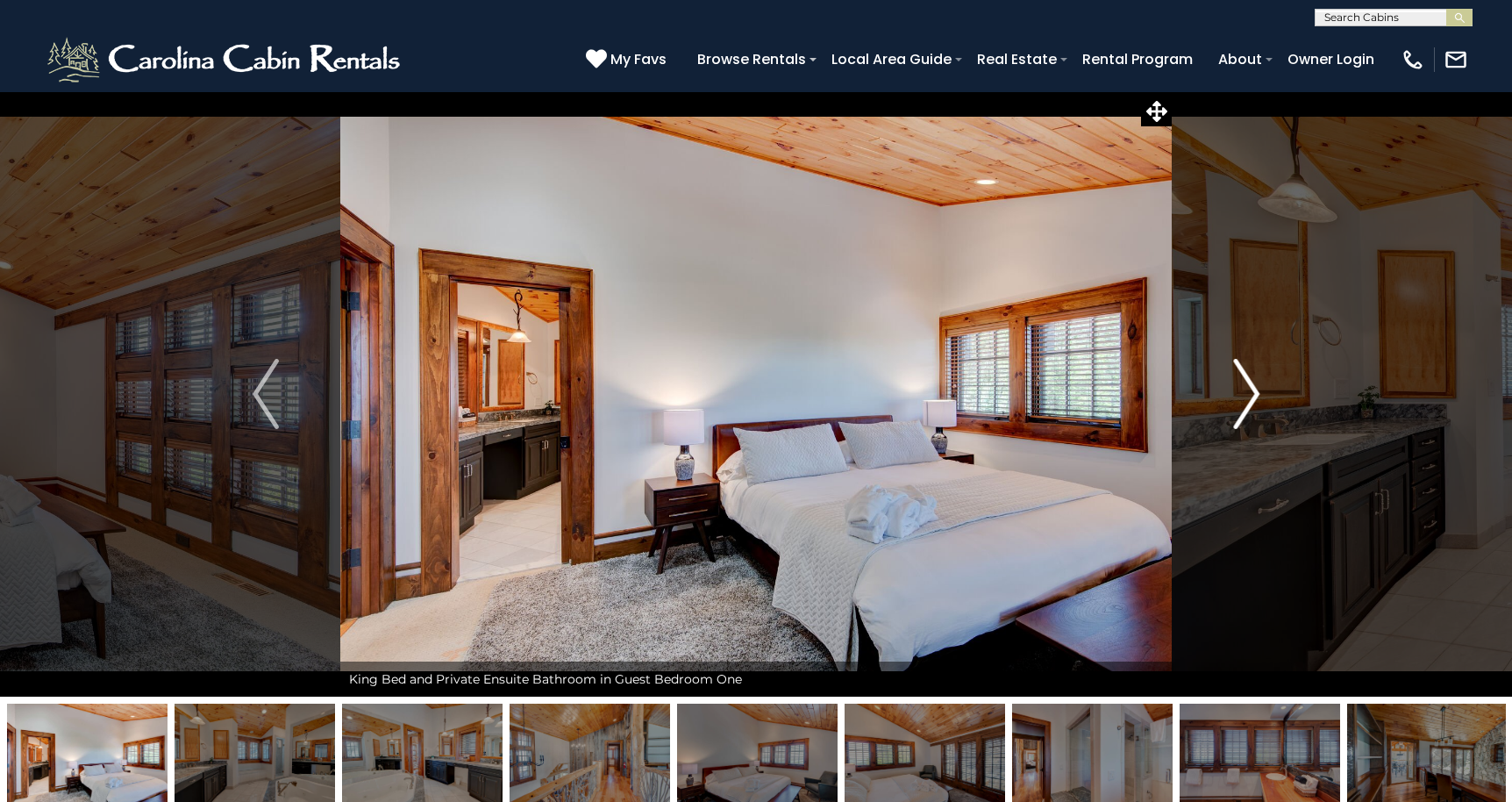
click at [1249, 393] on img "Next" at bounding box center [1246, 393] width 26 height 71
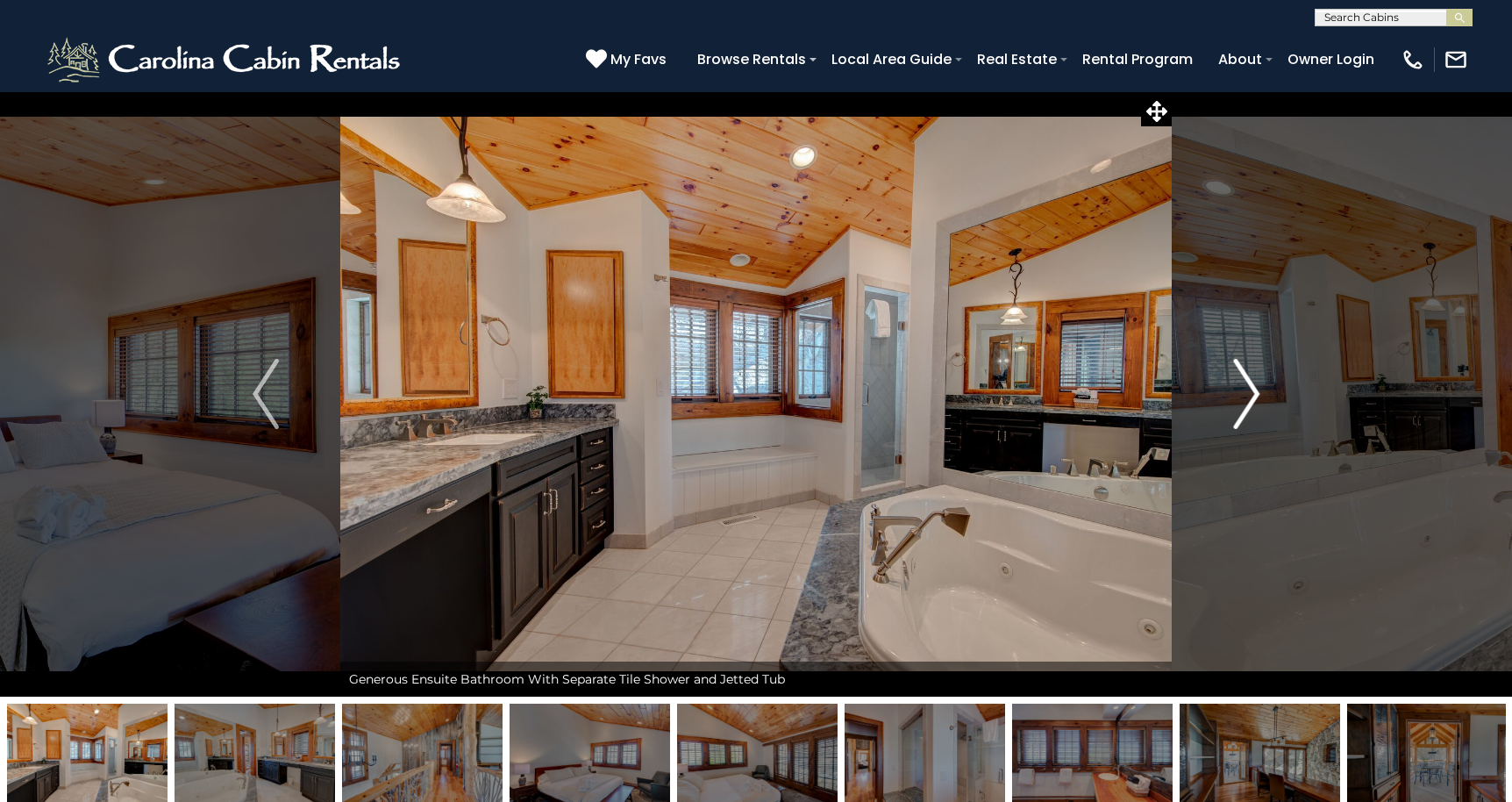
click at [1249, 393] on img "Next" at bounding box center [1246, 393] width 26 height 71
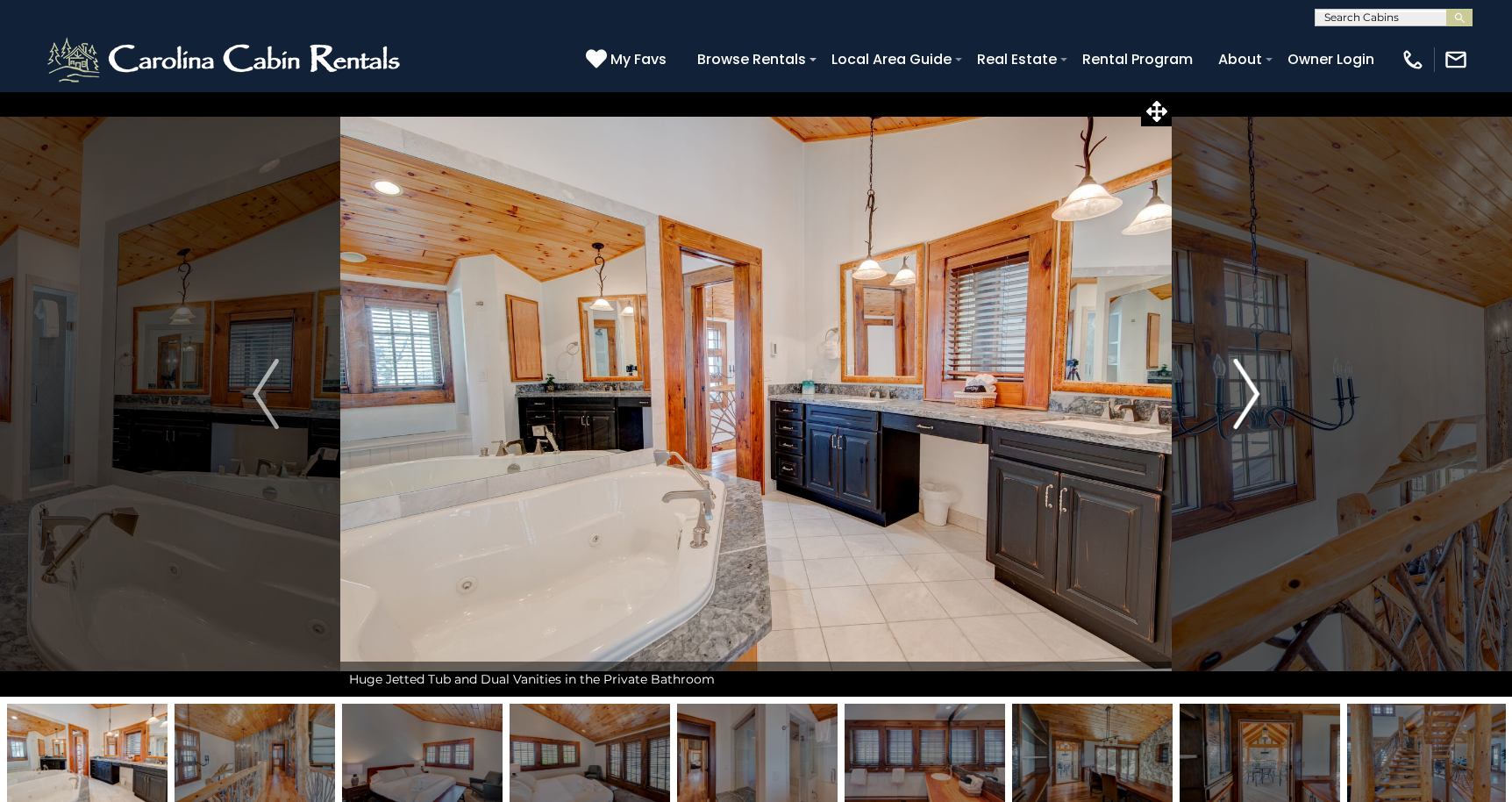
click at [1249, 393] on img "Next" at bounding box center [1246, 393] width 26 height 71
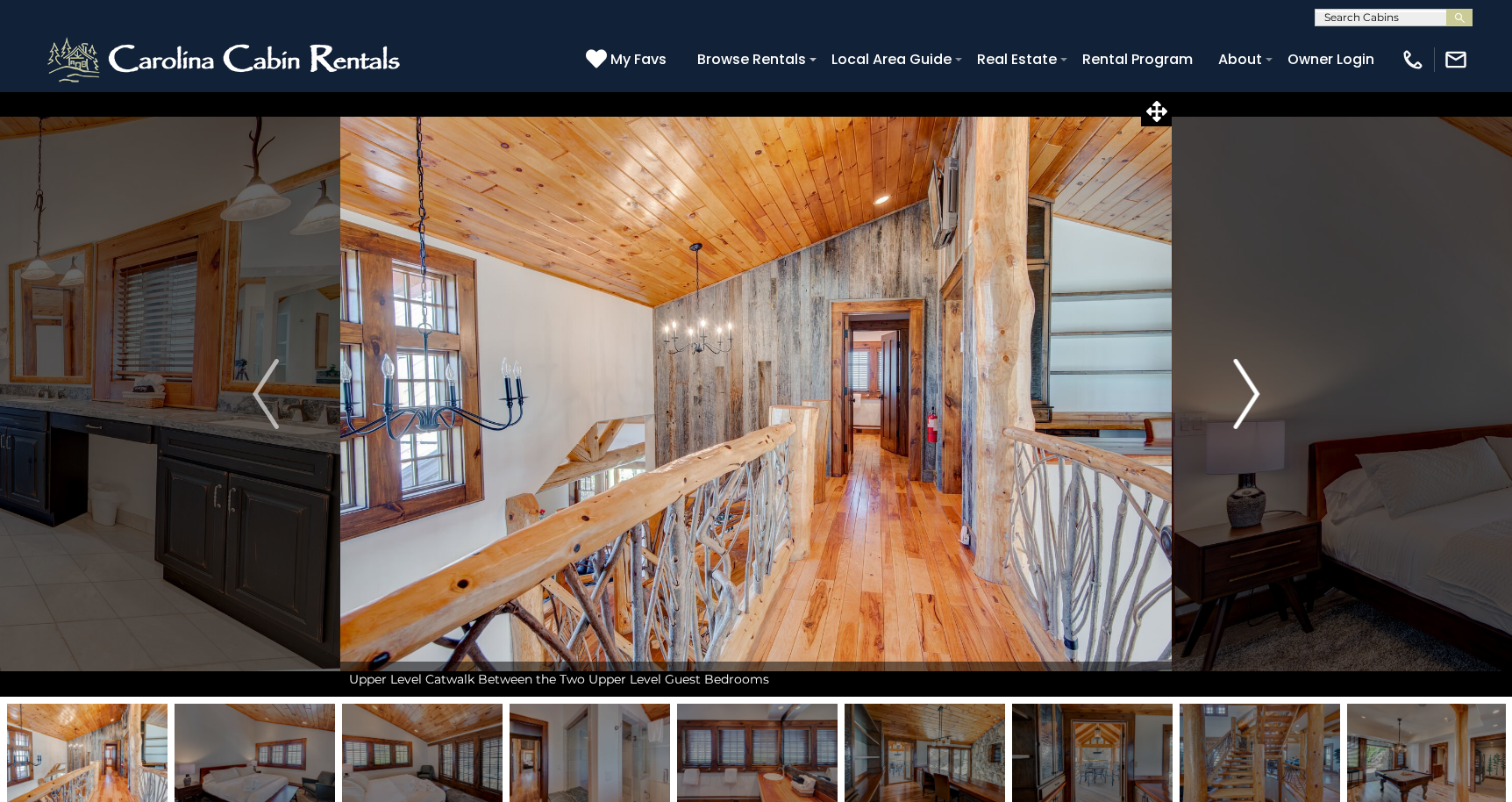
click at [1249, 393] on img "Next" at bounding box center [1246, 393] width 26 height 71
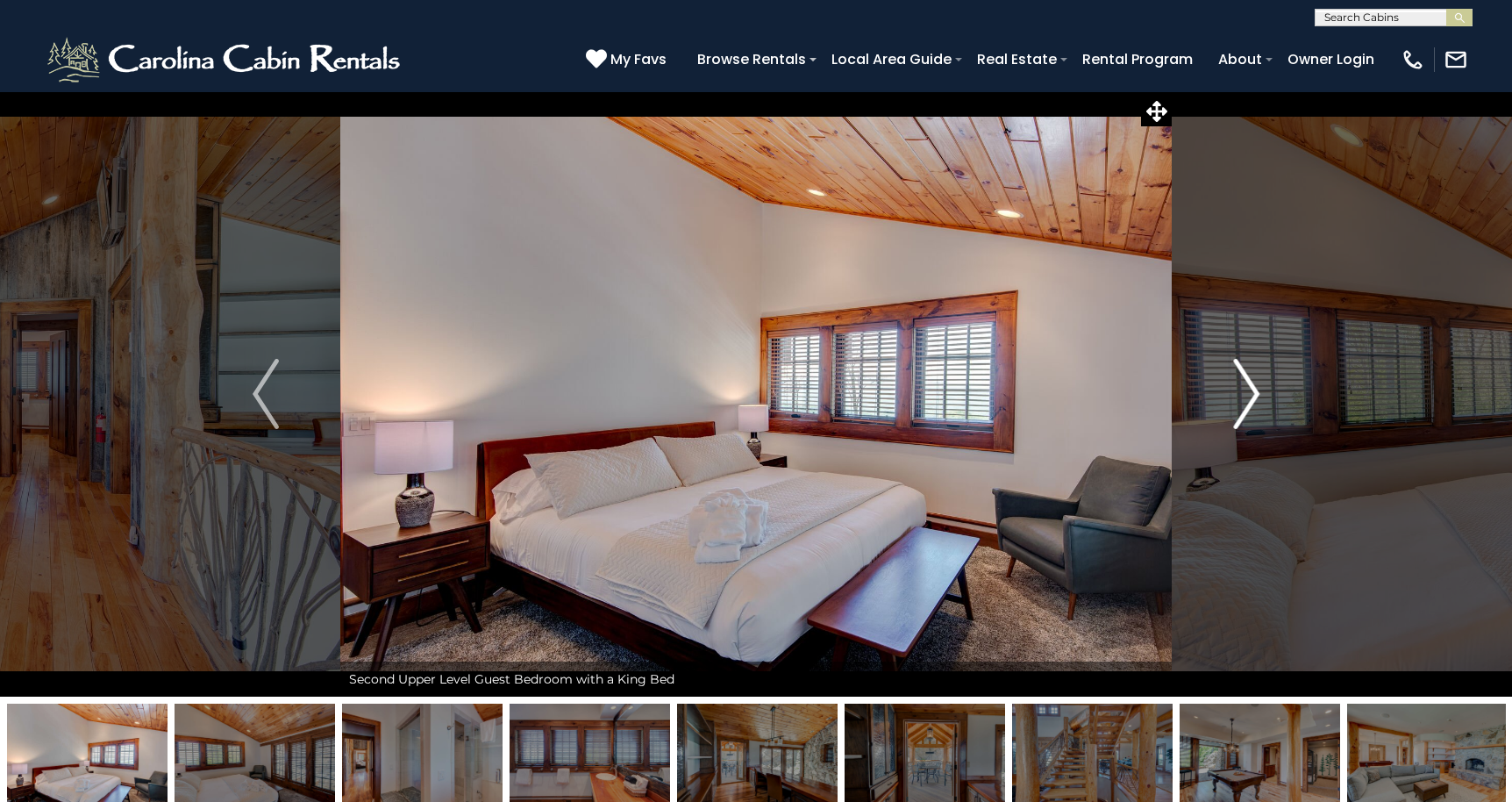
click at [1249, 393] on img "Next" at bounding box center [1246, 393] width 26 height 71
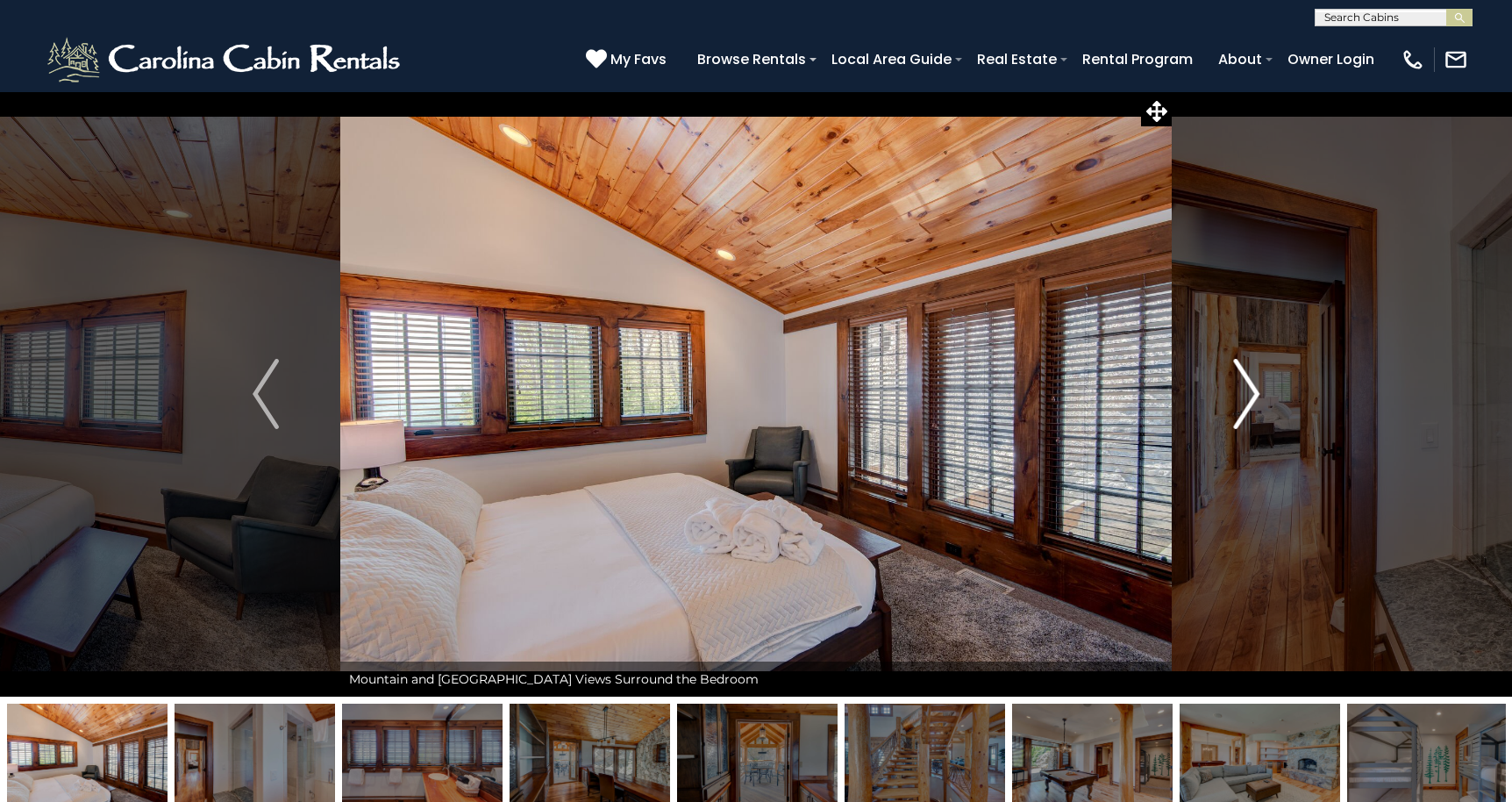
click at [1249, 393] on img "Next" at bounding box center [1246, 393] width 26 height 71
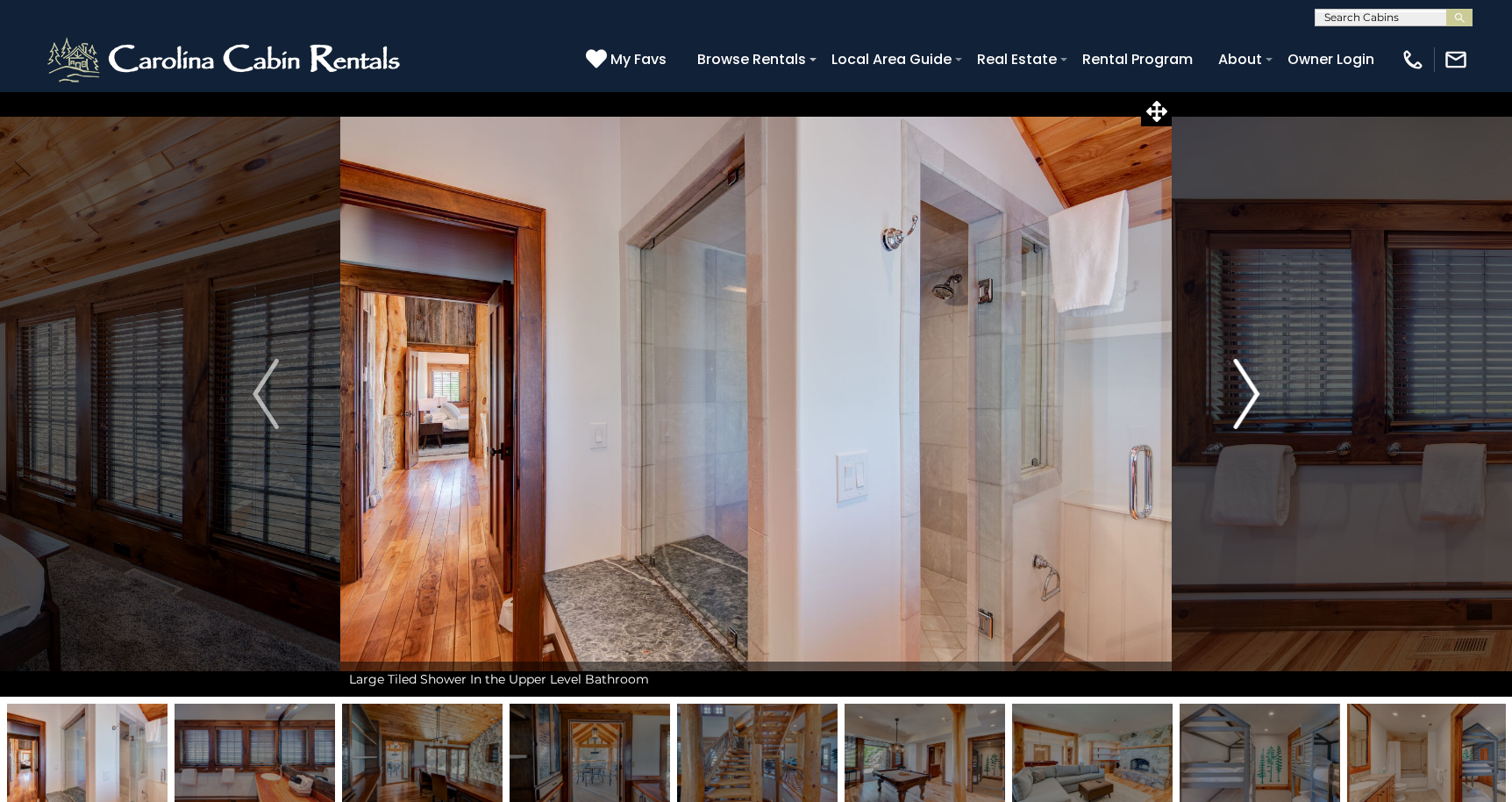
click at [1249, 393] on img "Next" at bounding box center [1246, 393] width 26 height 71
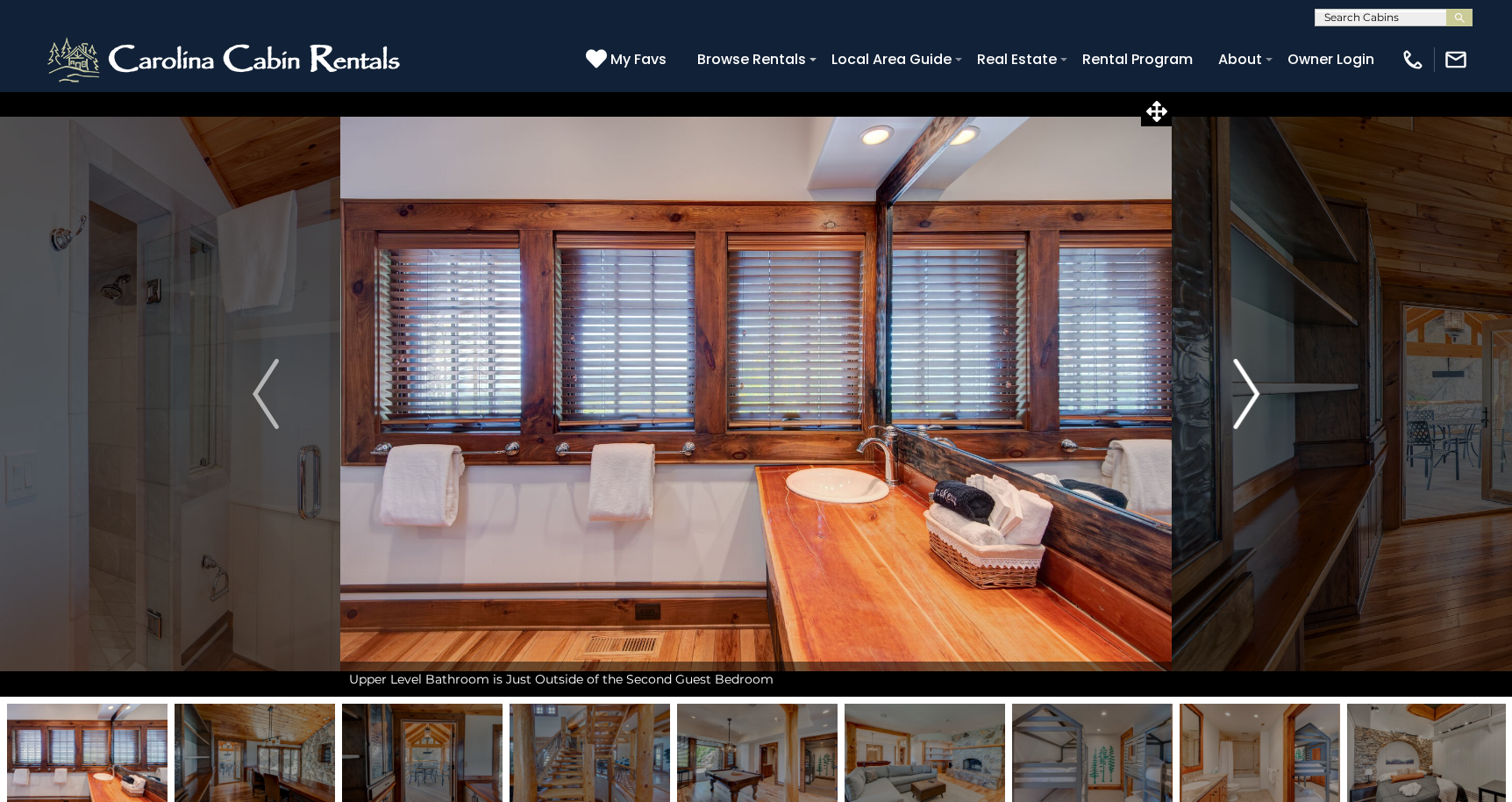
click at [1249, 393] on img "Next" at bounding box center [1246, 393] width 26 height 71
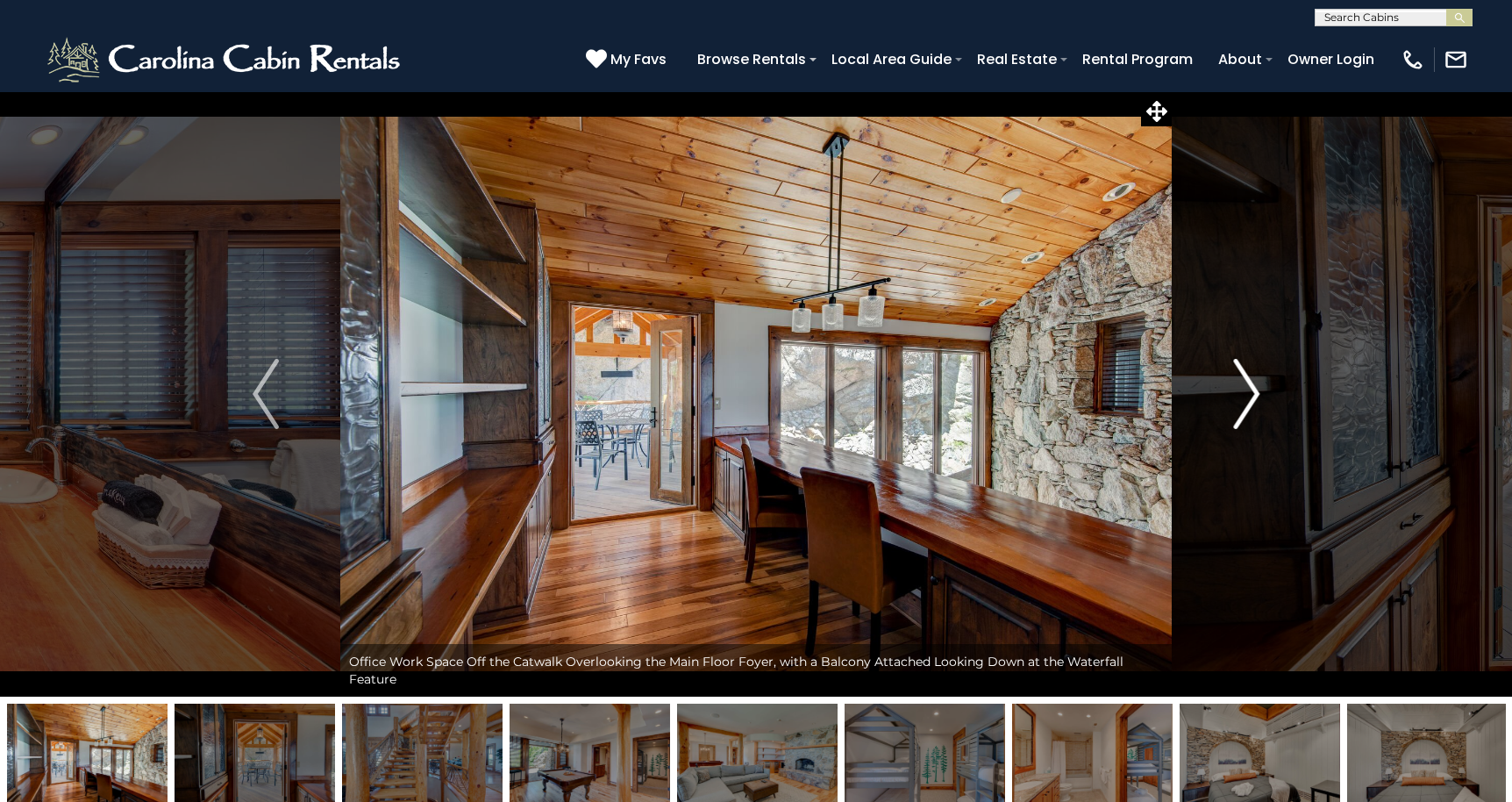
click at [1249, 393] on img "Next" at bounding box center [1246, 393] width 26 height 71
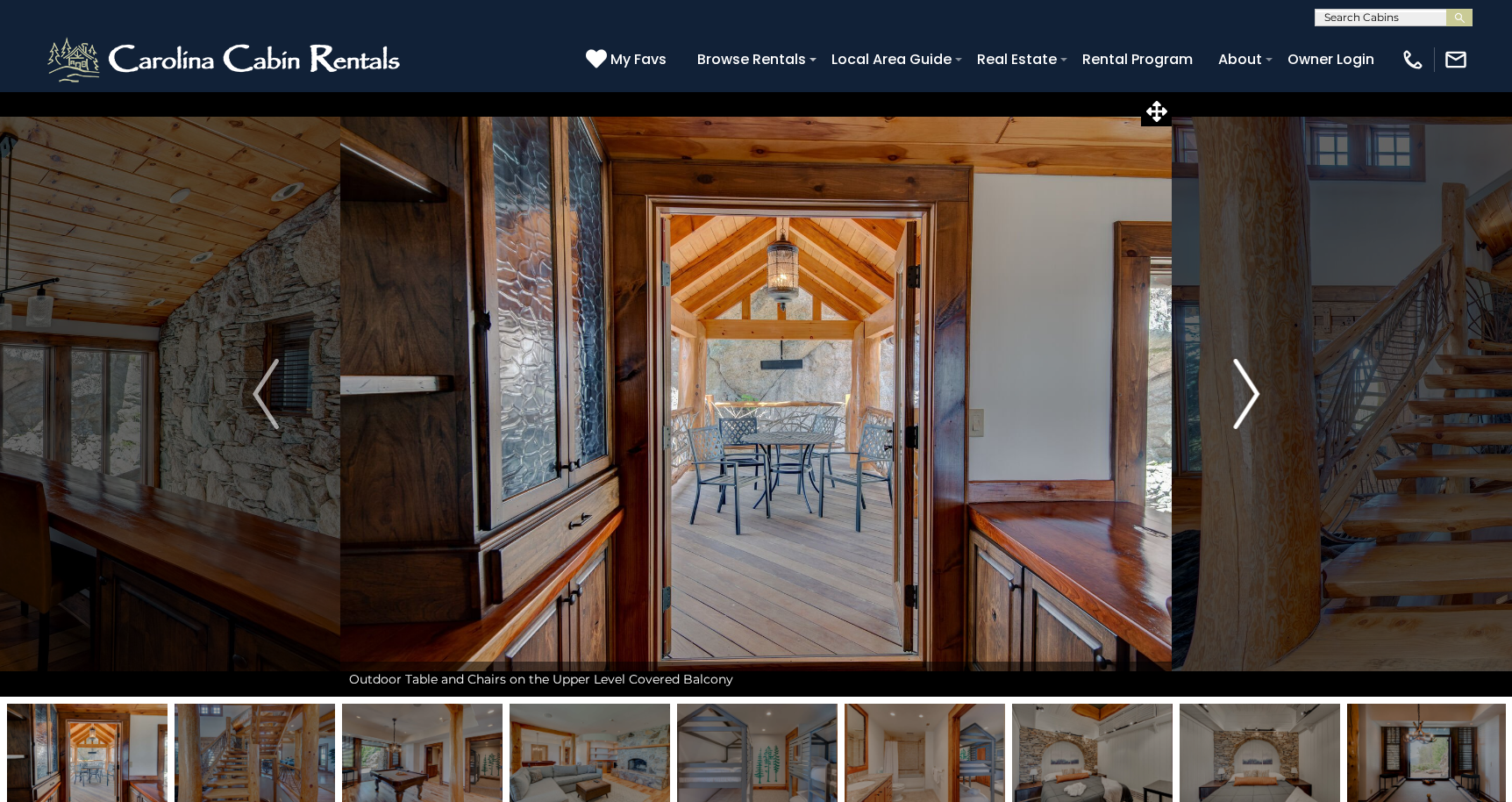
click at [1249, 393] on img "Next" at bounding box center [1246, 393] width 26 height 71
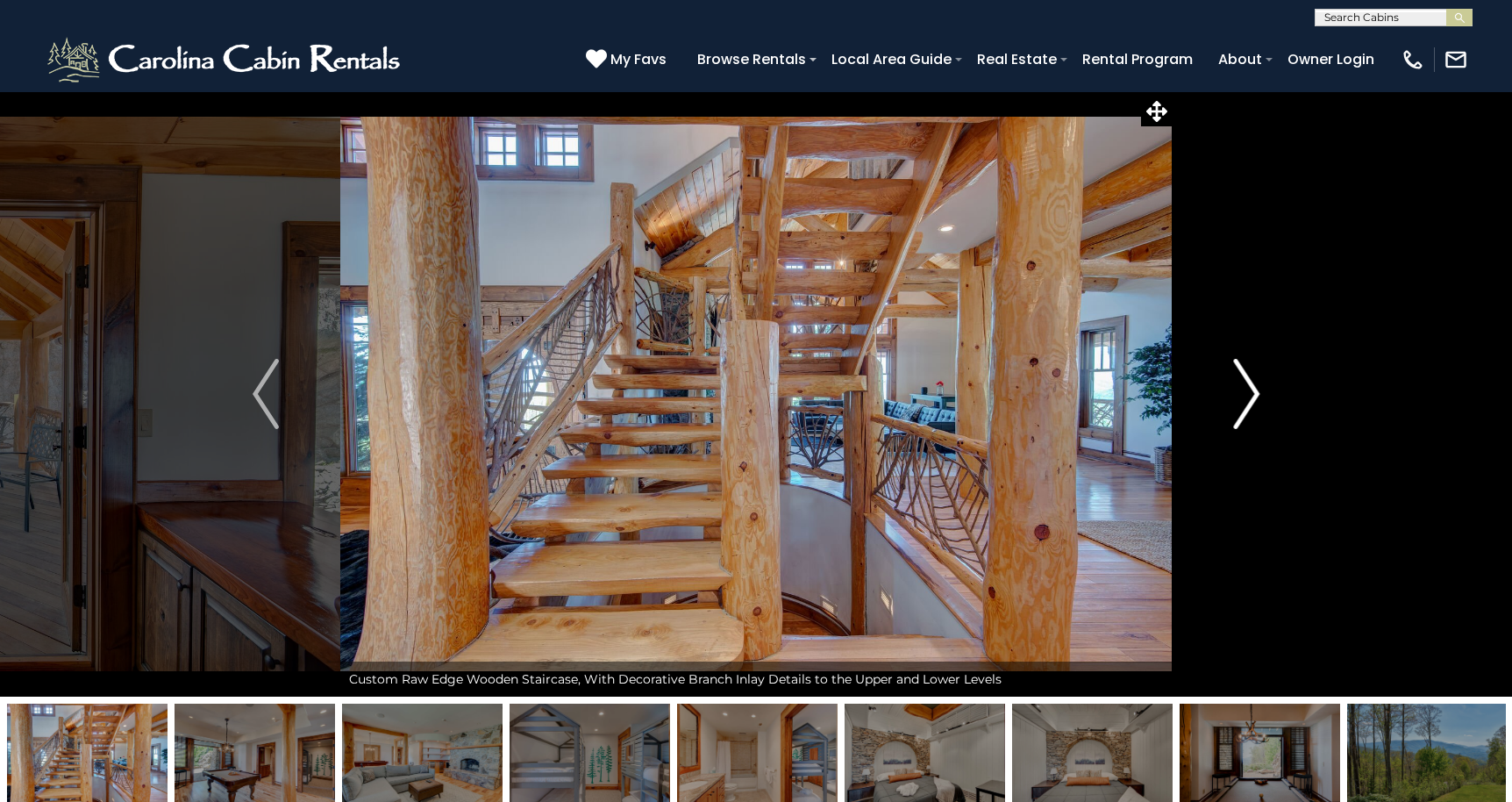
click at [1249, 393] on img "Next" at bounding box center [1246, 393] width 26 height 71
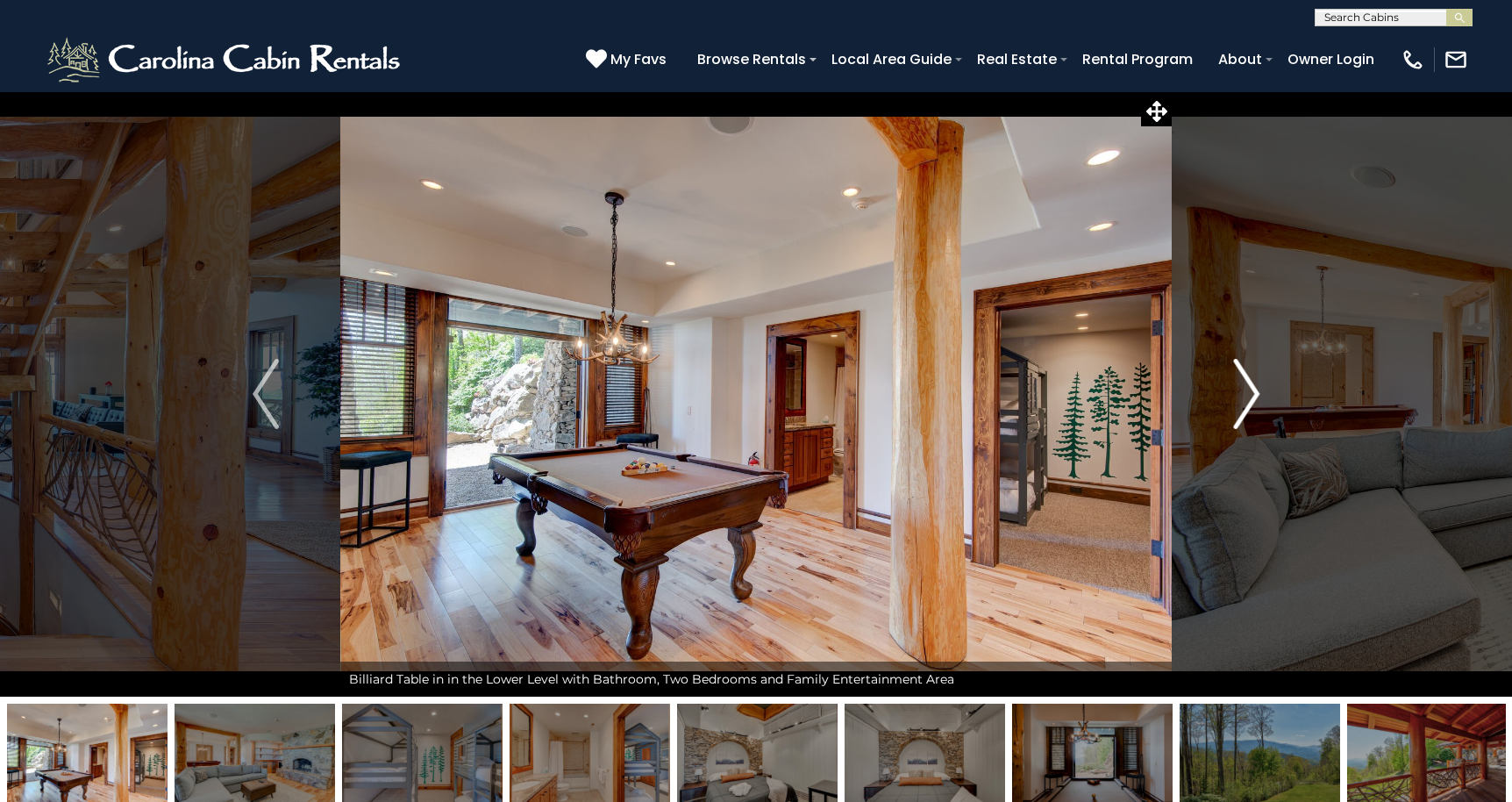
click at [1249, 393] on img "Next" at bounding box center [1246, 393] width 26 height 71
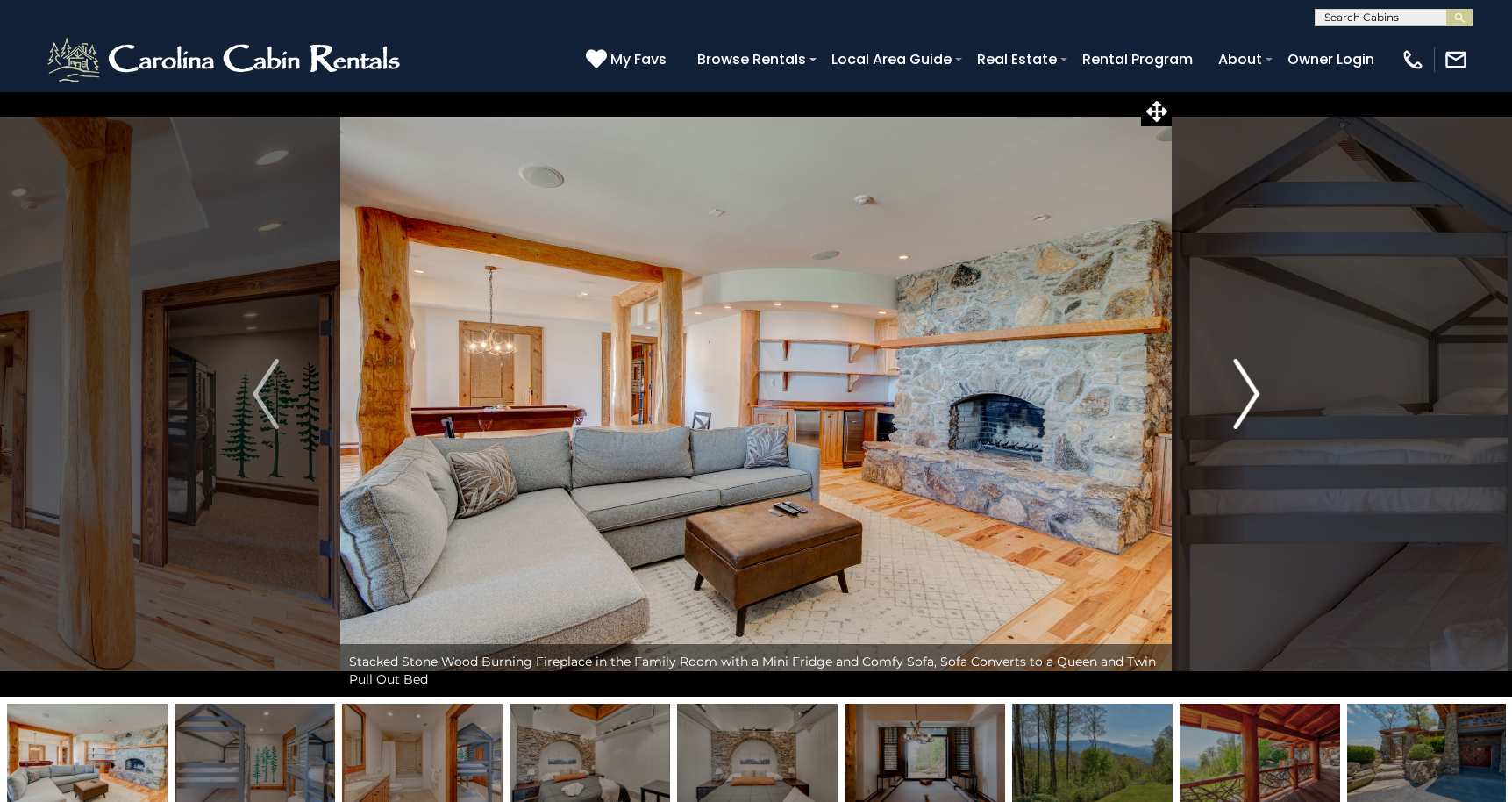
click at [1249, 393] on img "Next" at bounding box center [1246, 393] width 26 height 71
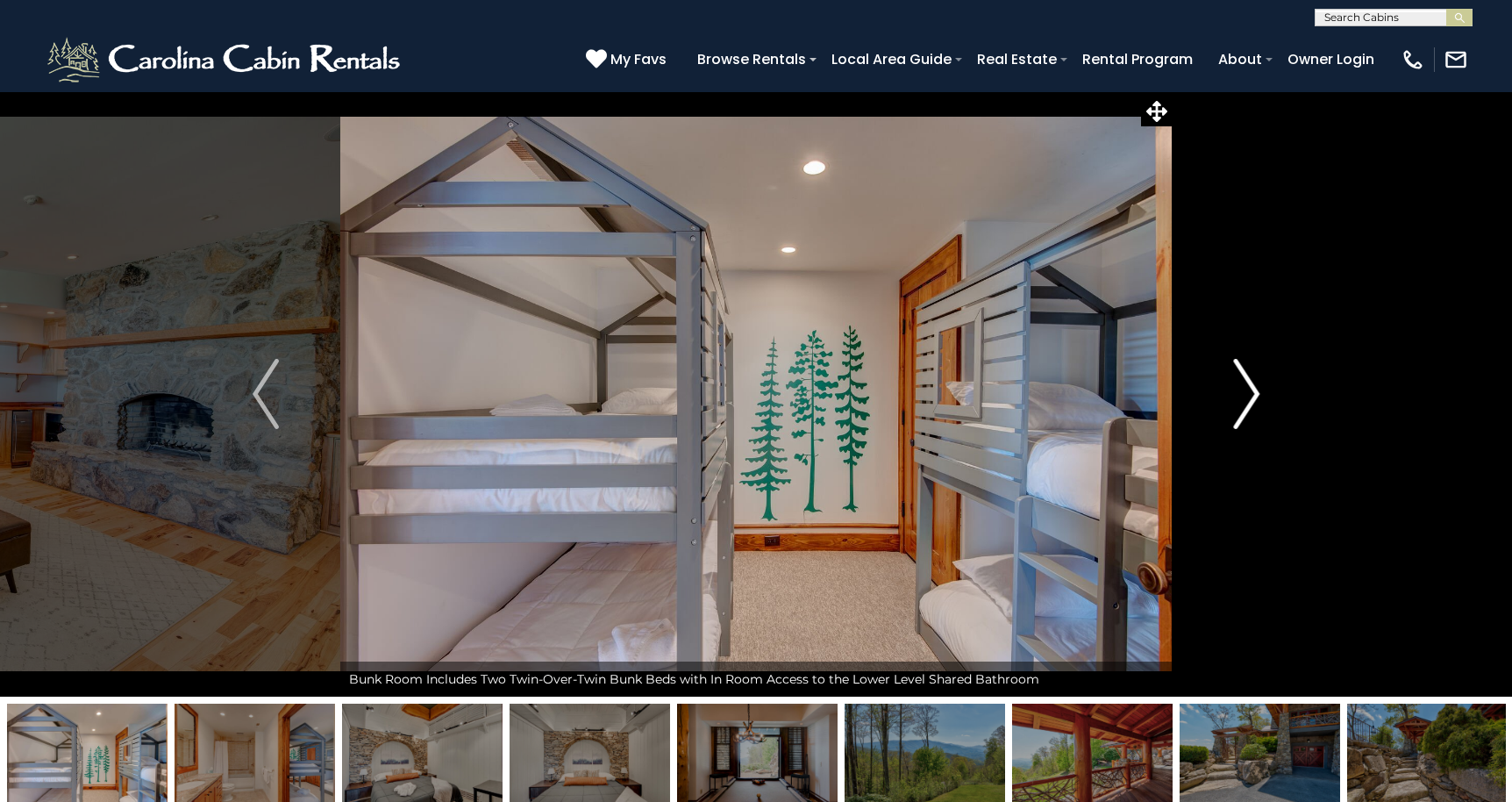
click at [1249, 393] on img "Next" at bounding box center [1246, 393] width 26 height 71
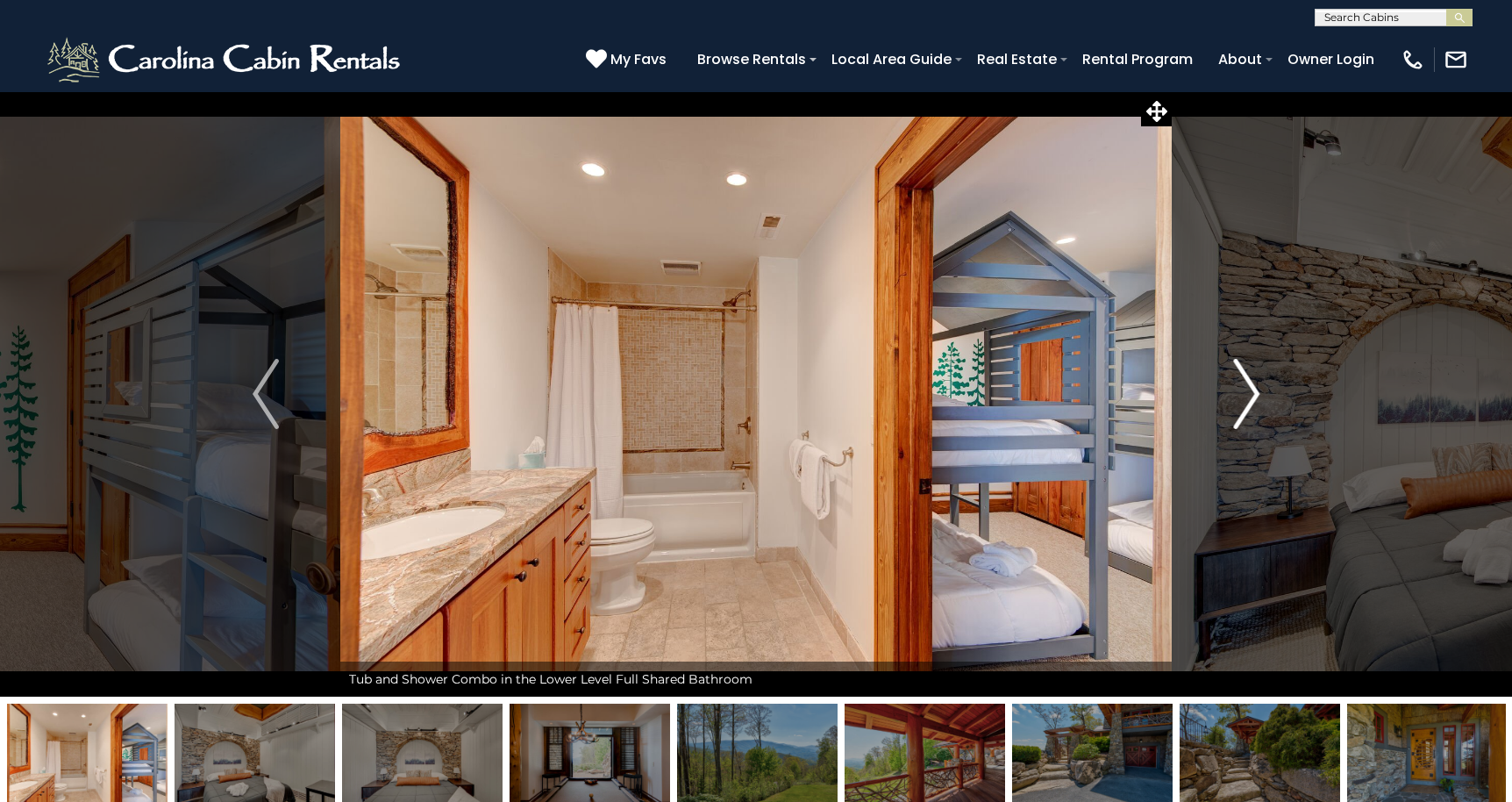
click at [1249, 393] on img "Next" at bounding box center [1246, 393] width 26 height 71
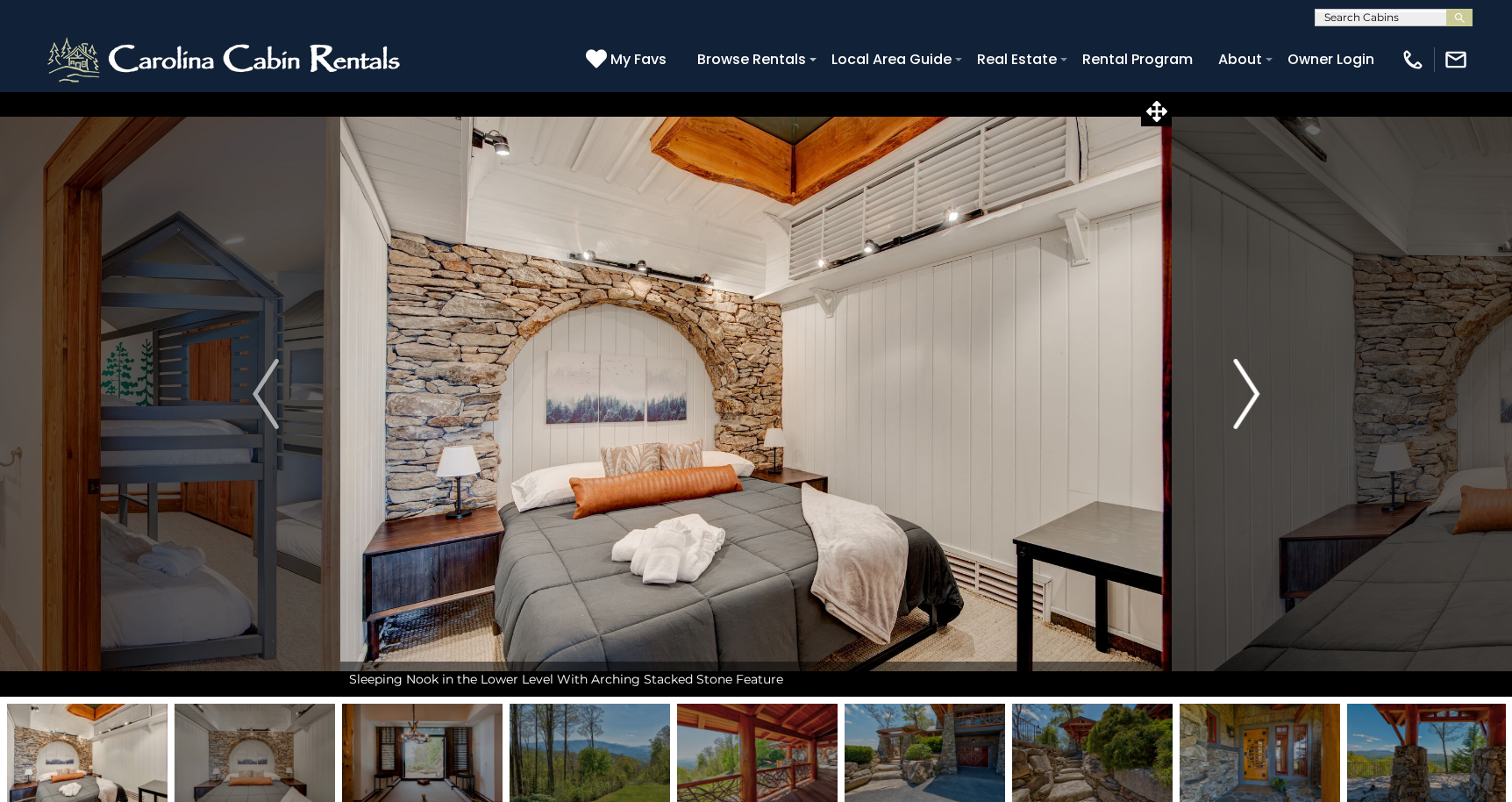
click at [1249, 393] on img "Next" at bounding box center [1246, 393] width 26 height 71
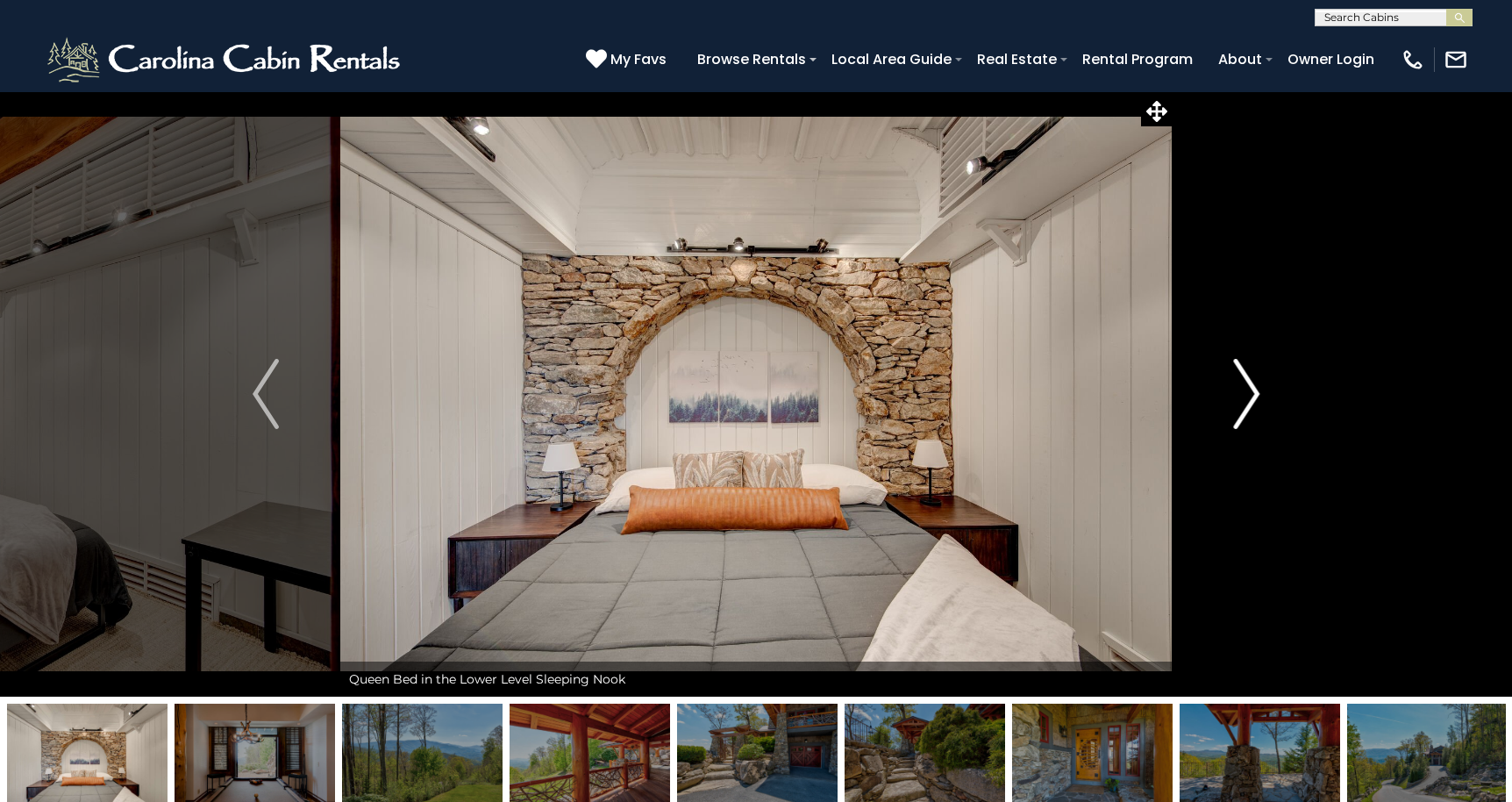
click at [1249, 393] on img "Next" at bounding box center [1246, 393] width 26 height 71
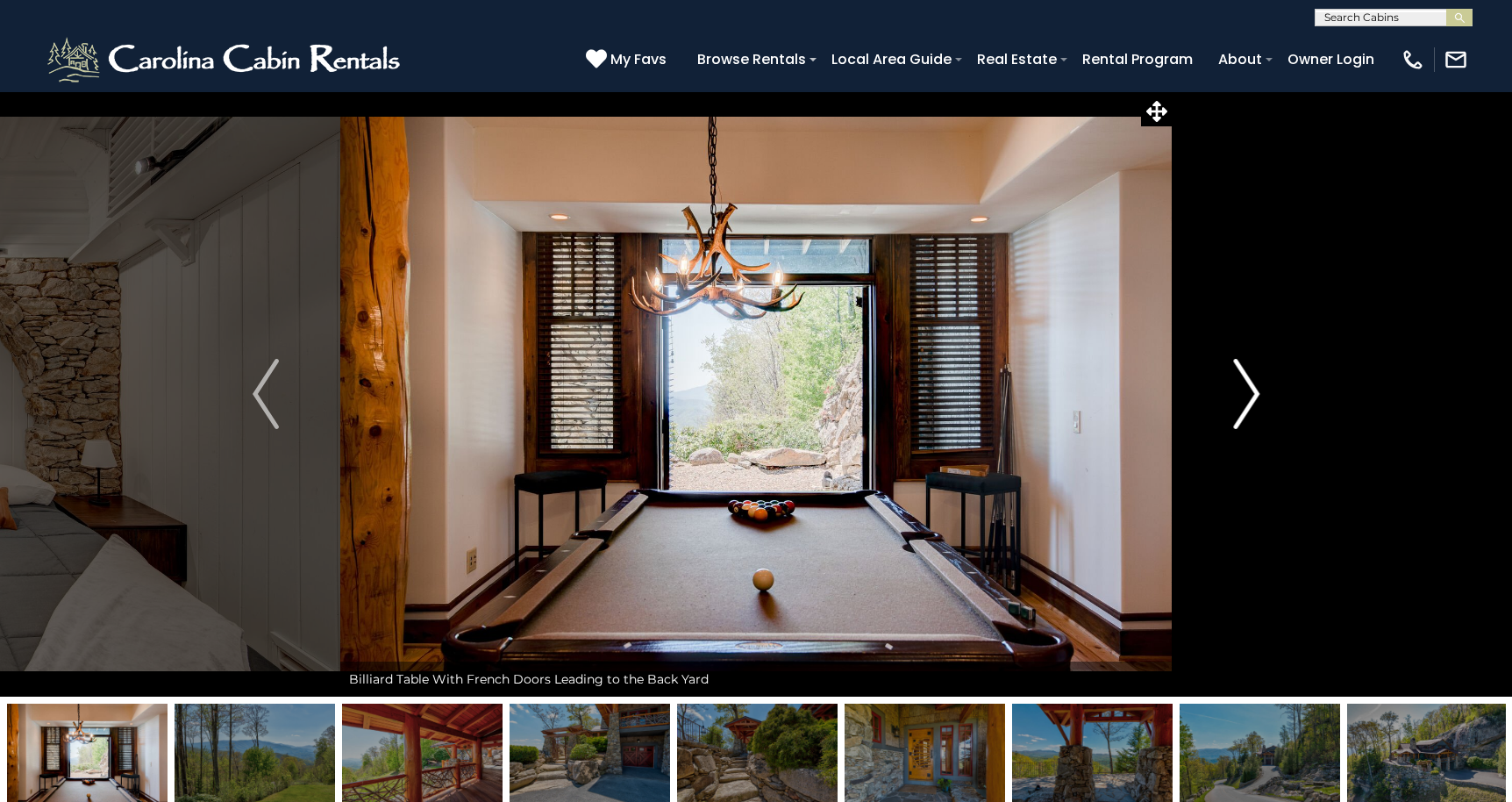
click at [1249, 393] on img "Next" at bounding box center [1246, 393] width 26 height 71
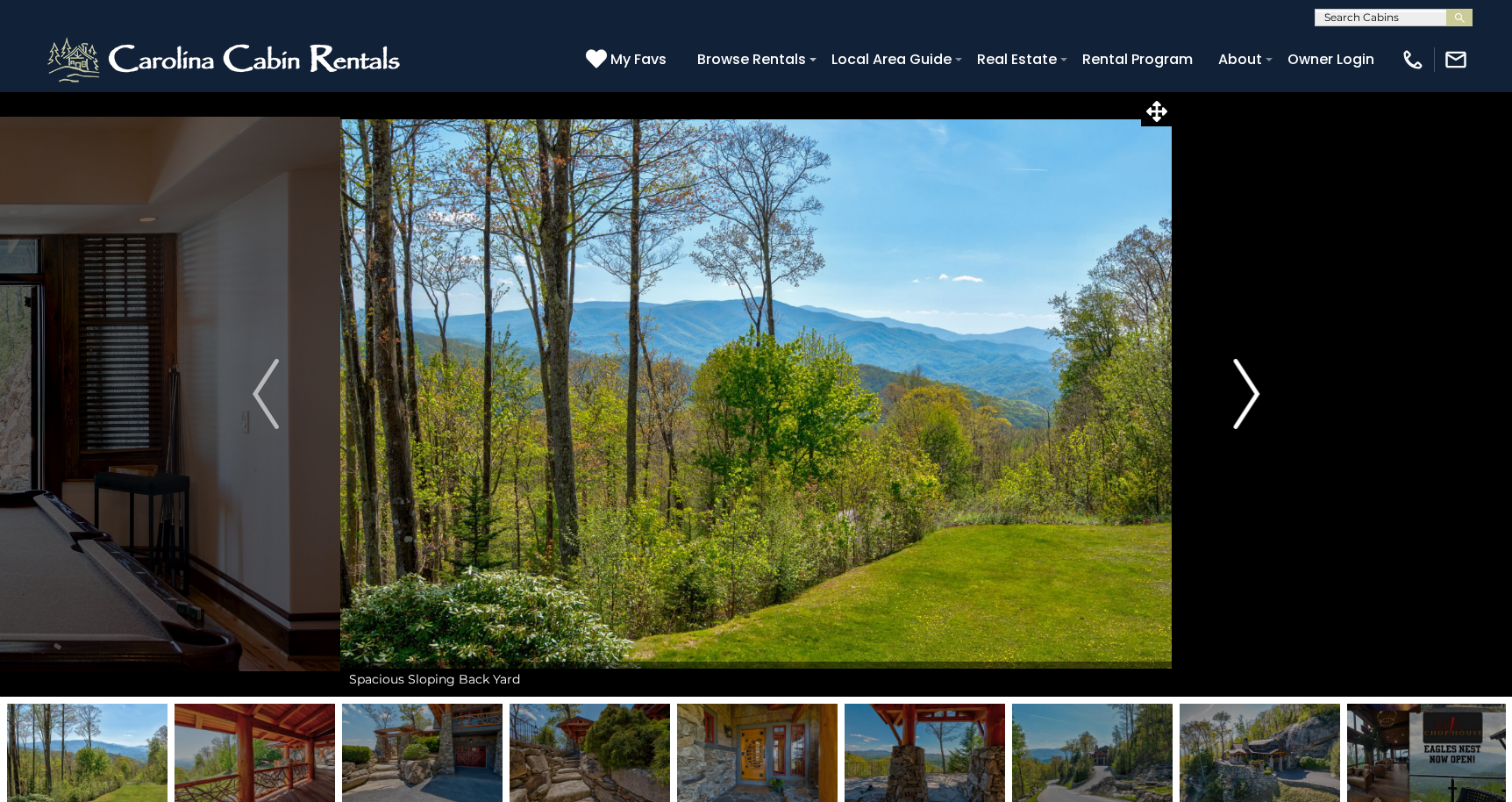
click at [1249, 393] on img "Next" at bounding box center [1246, 393] width 26 height 71
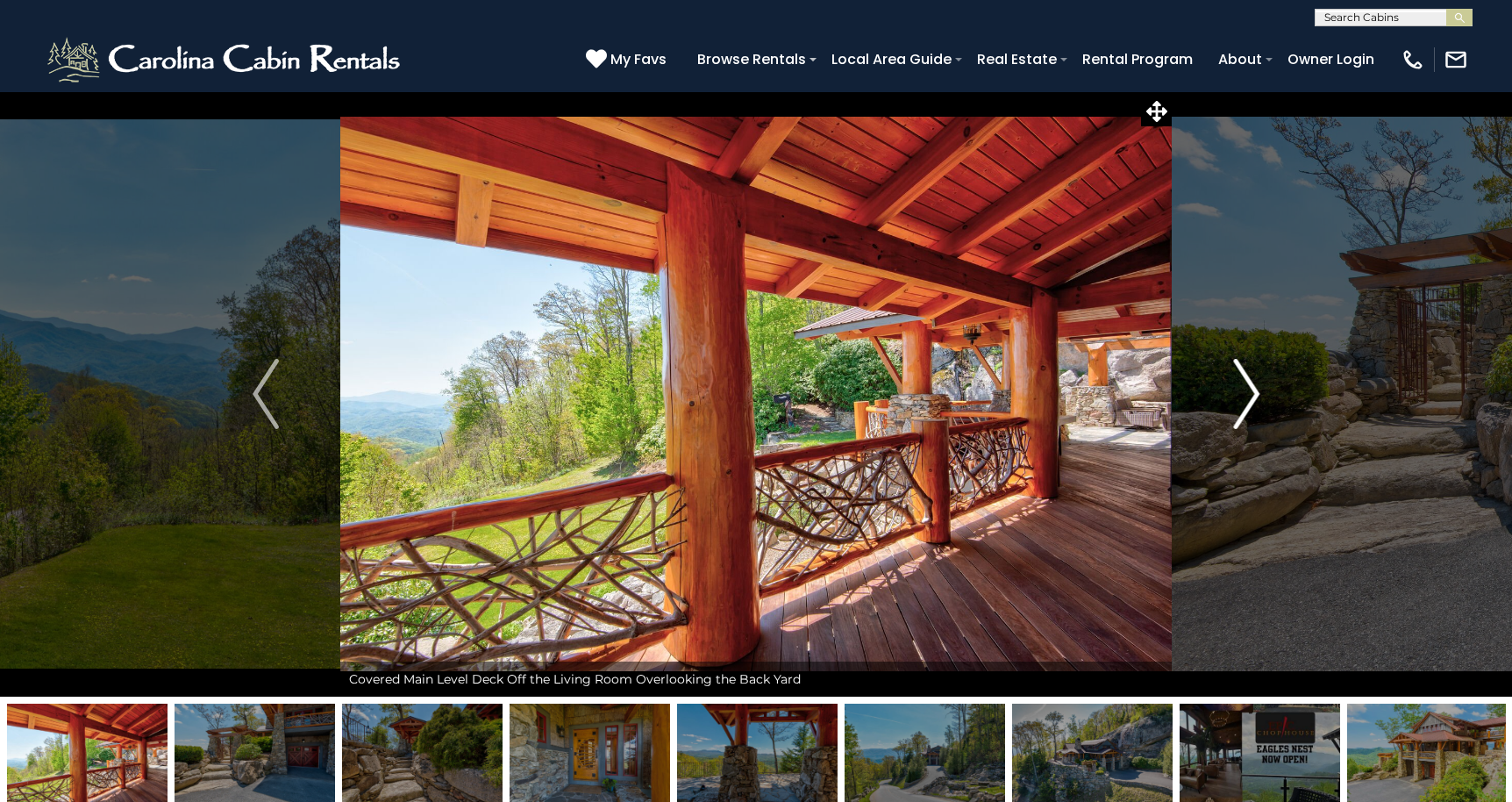
click at [1249, 393] on img "Next" at bounding box center [1246, 393] width 26 height 71
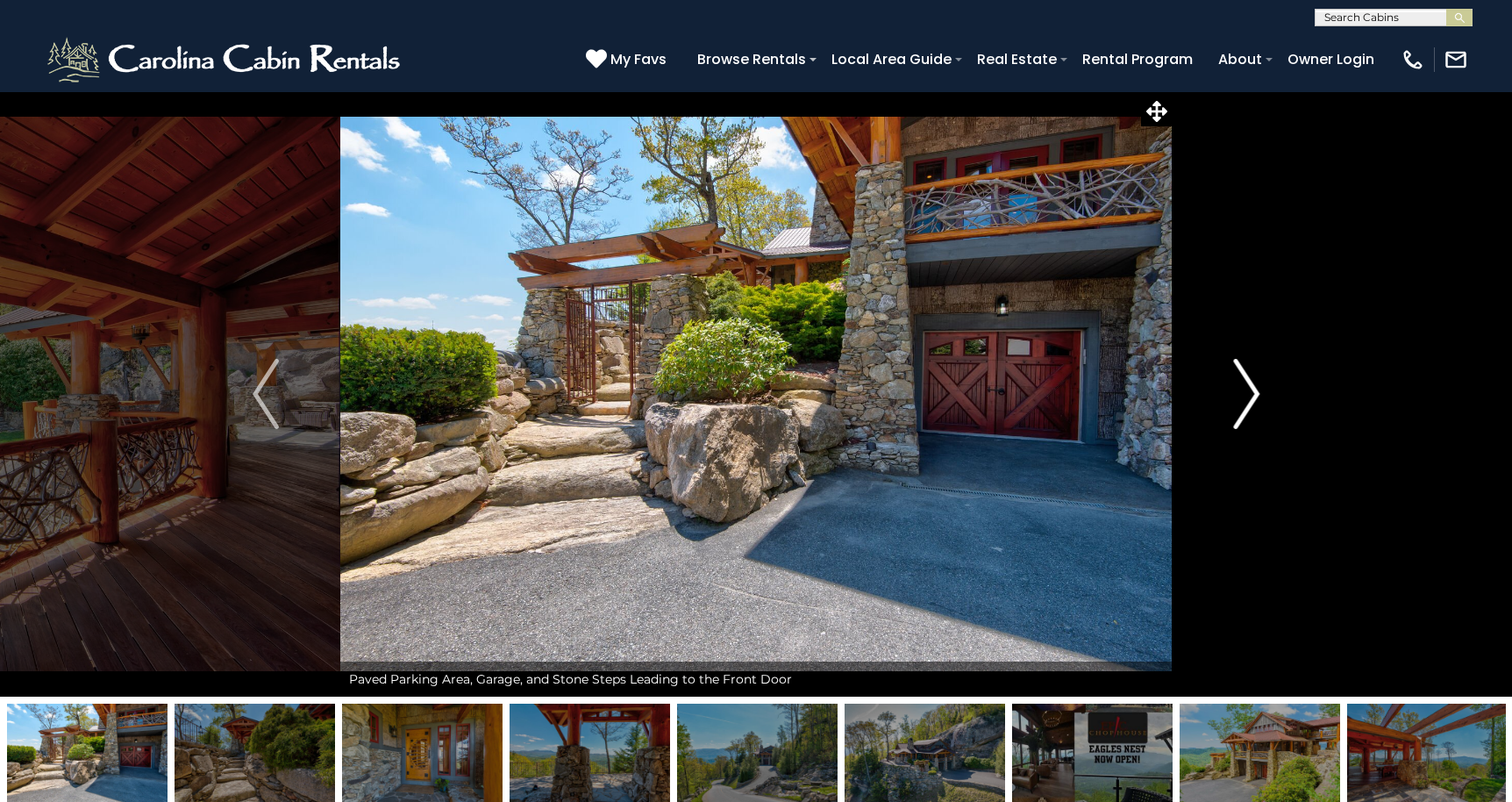
click at [1249, 393] on img "Next" at bounding box center [1246, 393] width 26 height 71
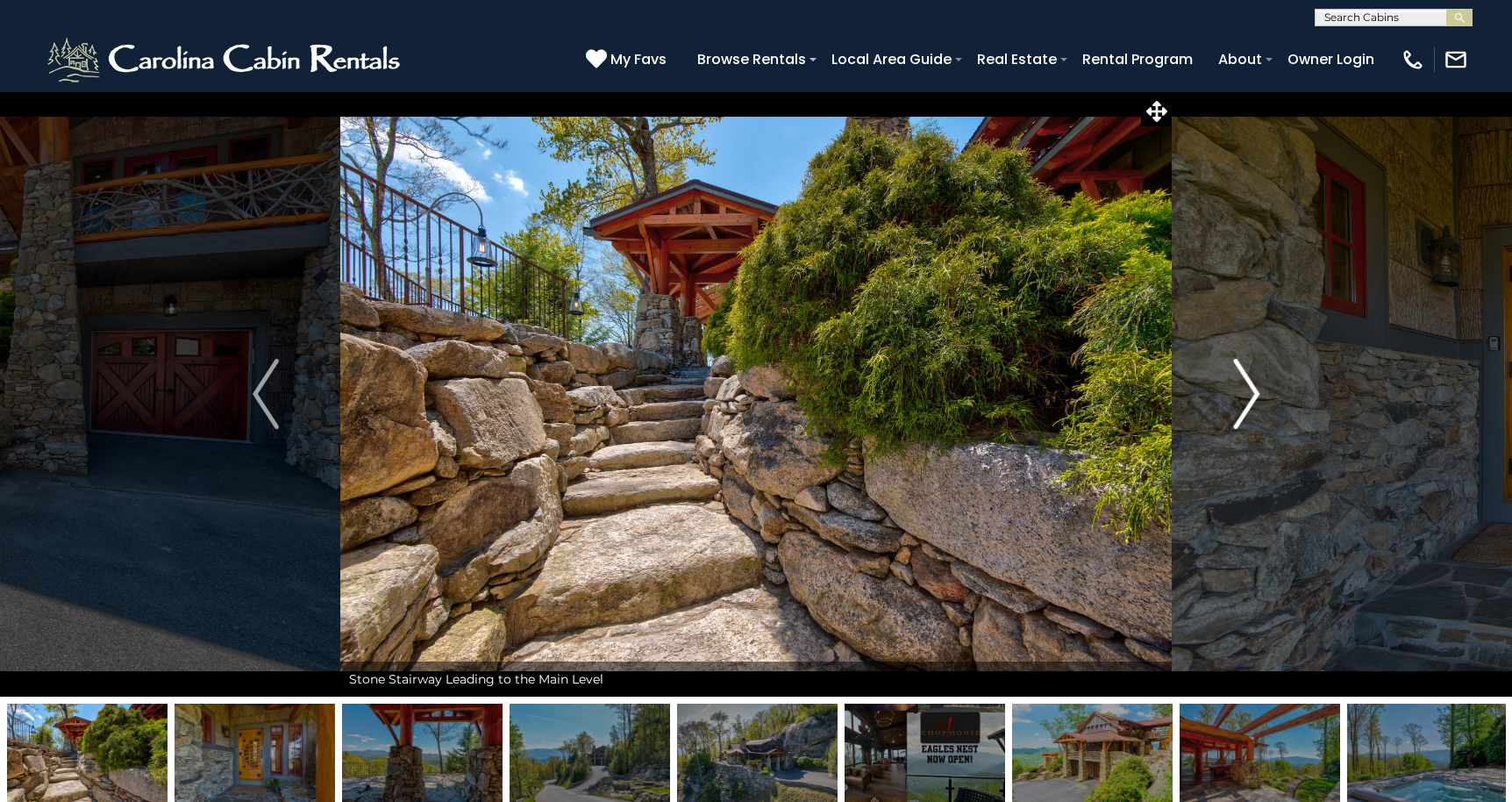
click at [1249, 393] on img "Next" at bounding box center [1246, 393] width 26 height 71
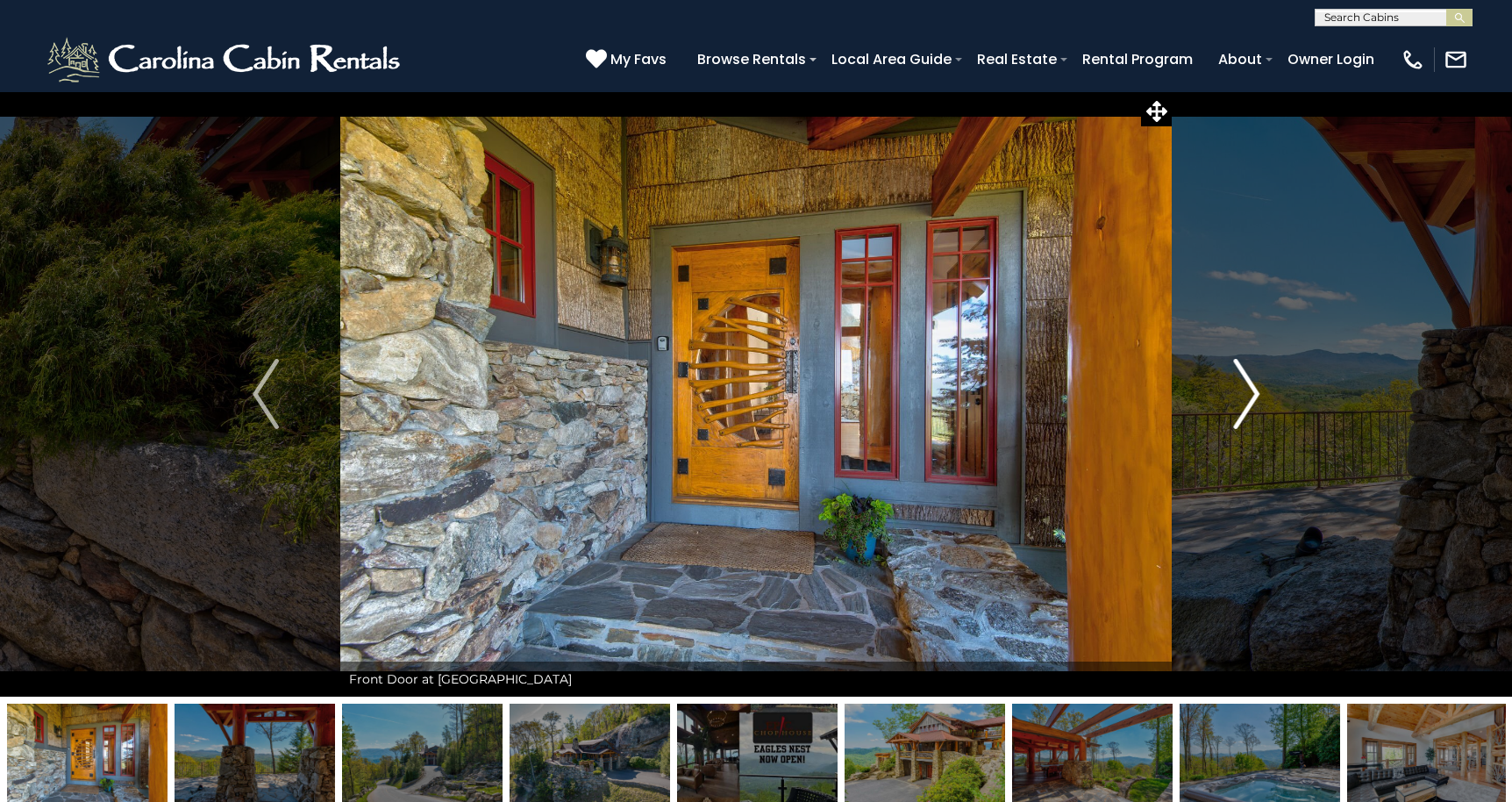
click at [1249, 393] on img "Next" at bounding box center [1246, 393] width 26 height 71
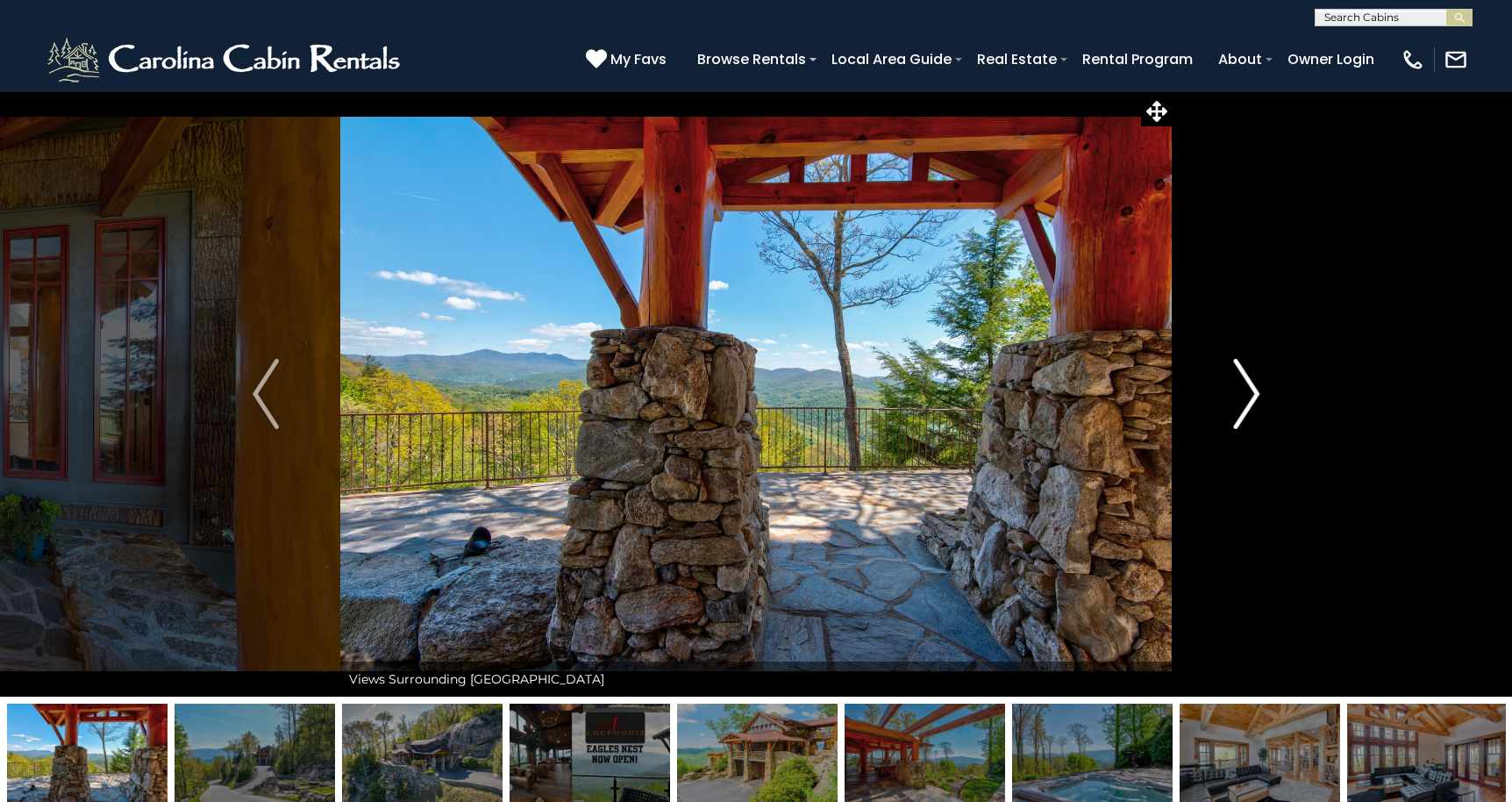
click at [1249, 393] on img "Next" at bounding box center [1246, 393] width 26 height 71
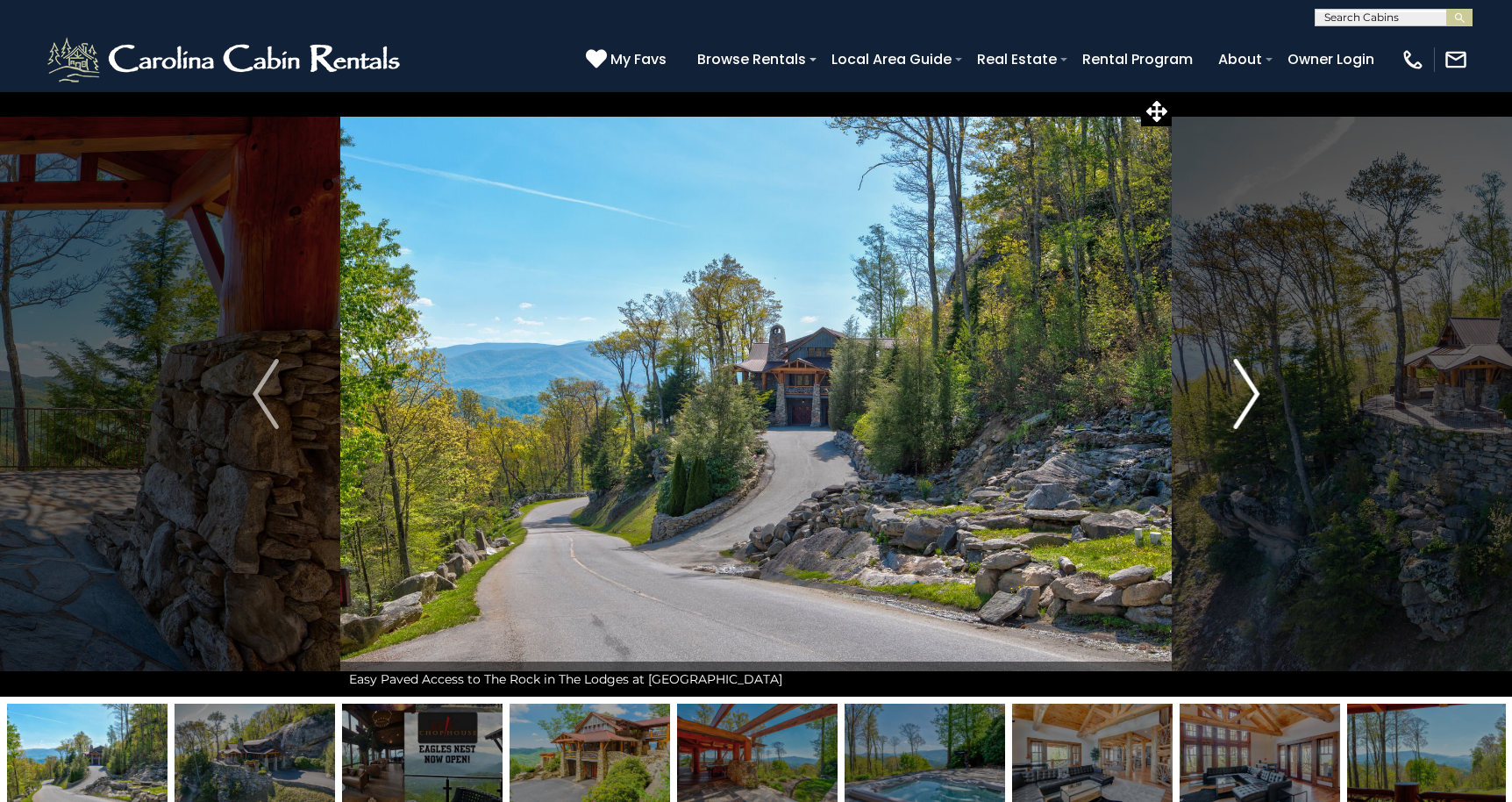
click at [1249, 393] on img "Next" at bounding box center [1246, 393] width 26 height 71
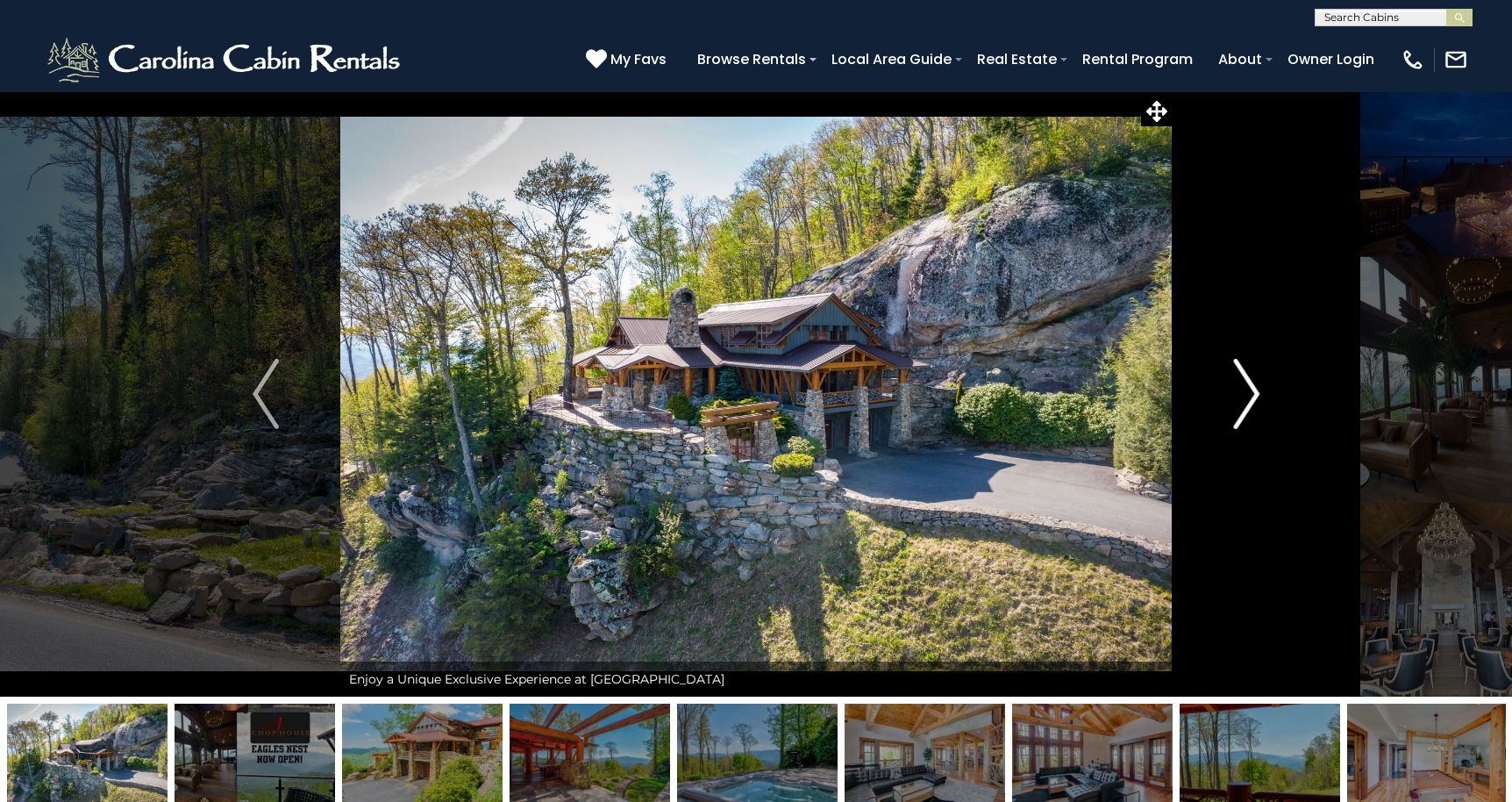
click at [1249, 393] on img "Next" at bounding box center [1246, 393] width 26 height 71
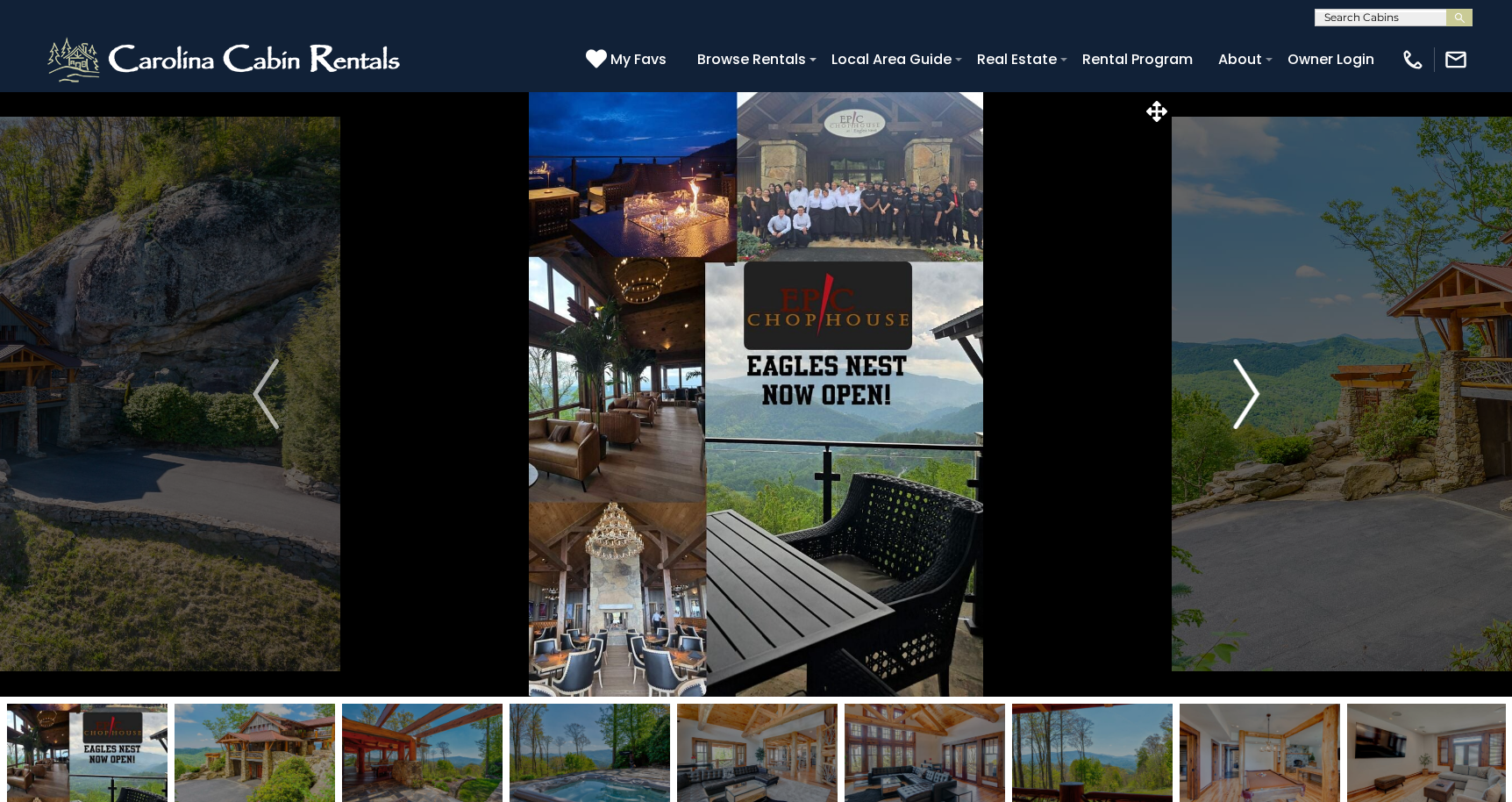
click at [1249, 393] on img "Next" at bounding box center [1246, 393] width 26 height 71
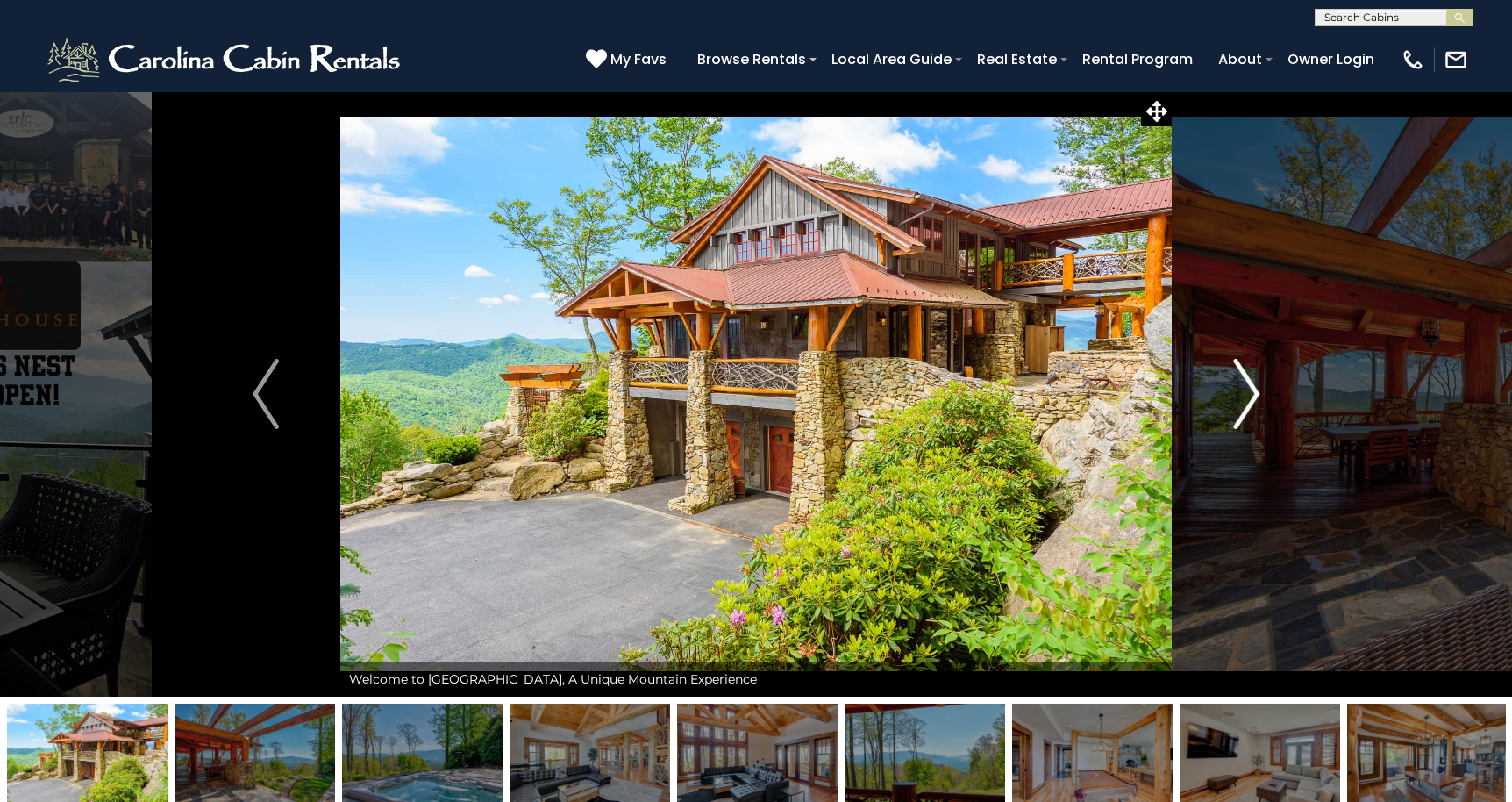
click at [1233, 395] on img "Next" at bounding box center [1246, 393] width 26 height 71
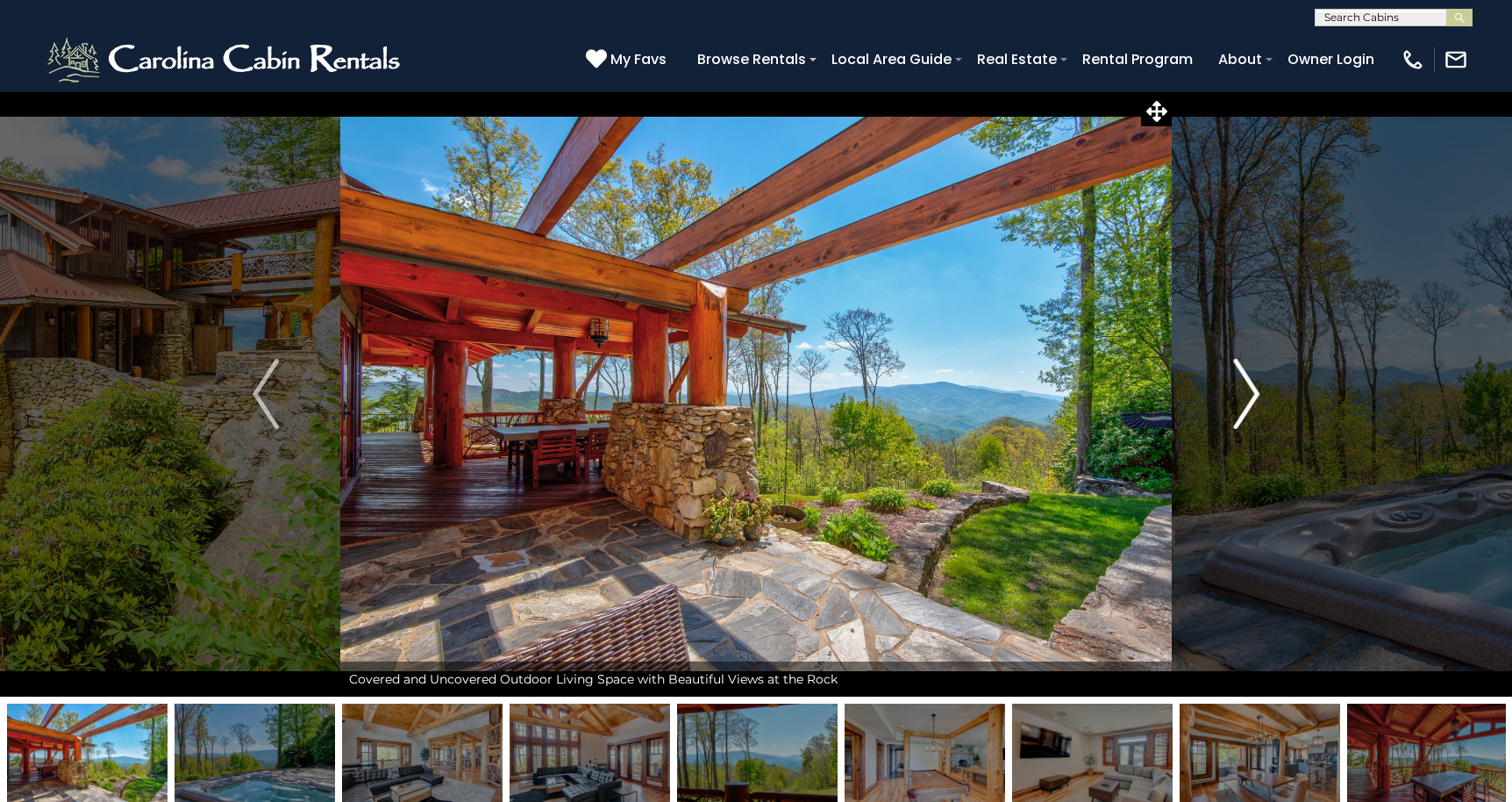
click at [1233, 395] on img "Next" at bounding box center [1246, 393] width 26 height 71
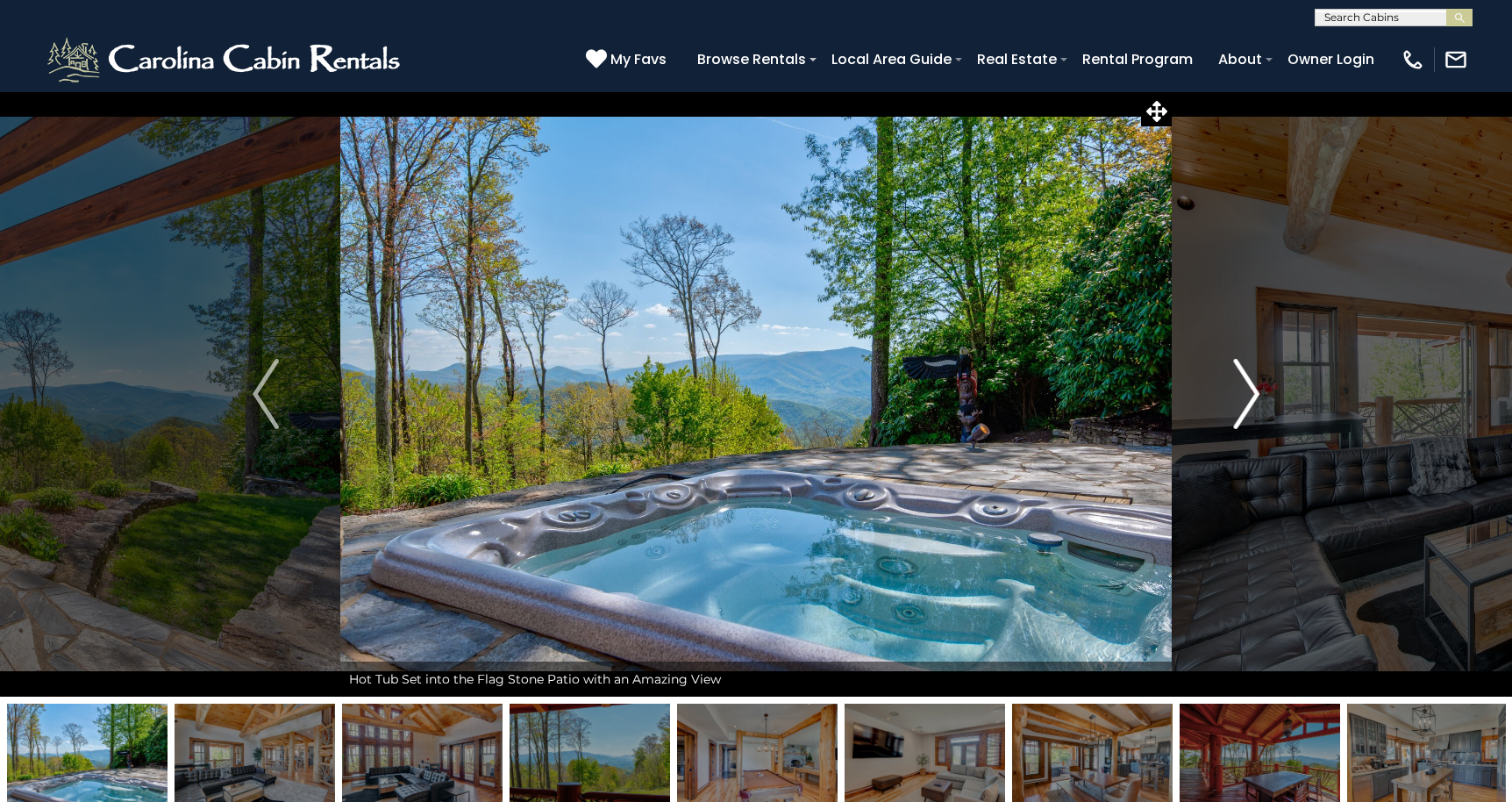
click at [1233, 395] on img "Next" at bounding box center [1246, 393] width 26 height 71
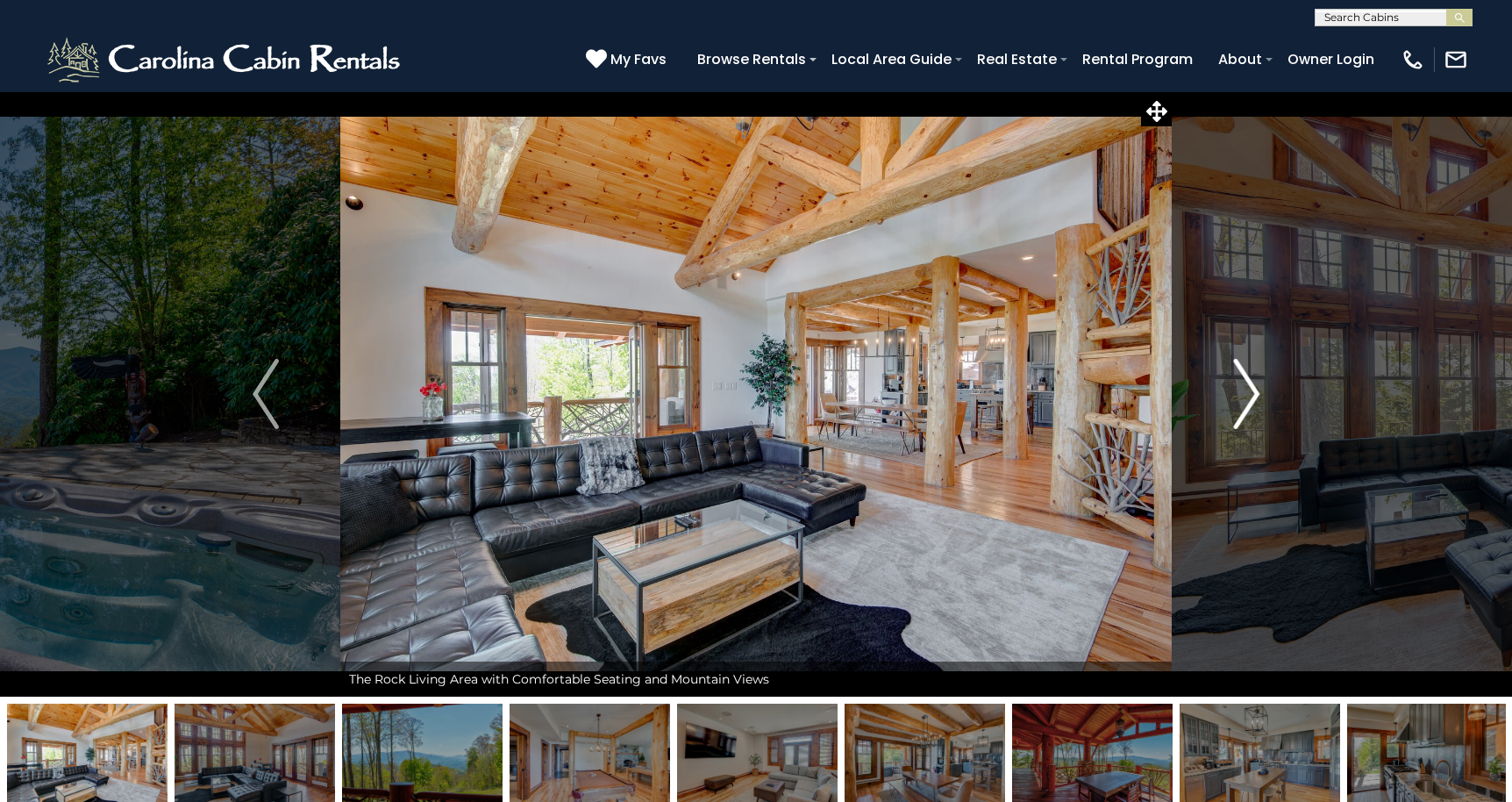
click at [1233, 395] on img "Next" at bounding box center [1246, 393] width 26 height 71
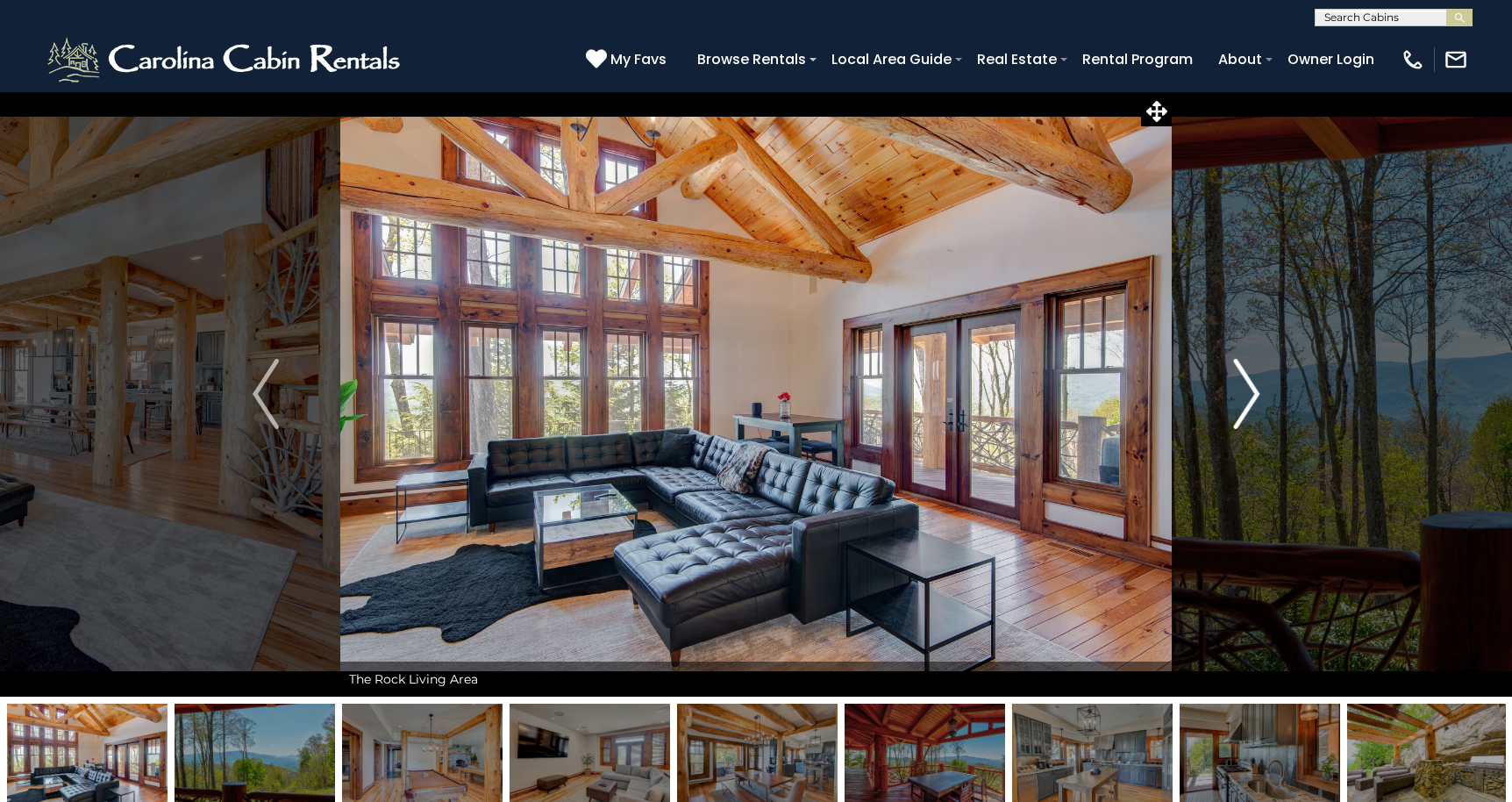
click at [1233, 395] on img "Next" at bounding box center [1246, 393] width 26 height 71
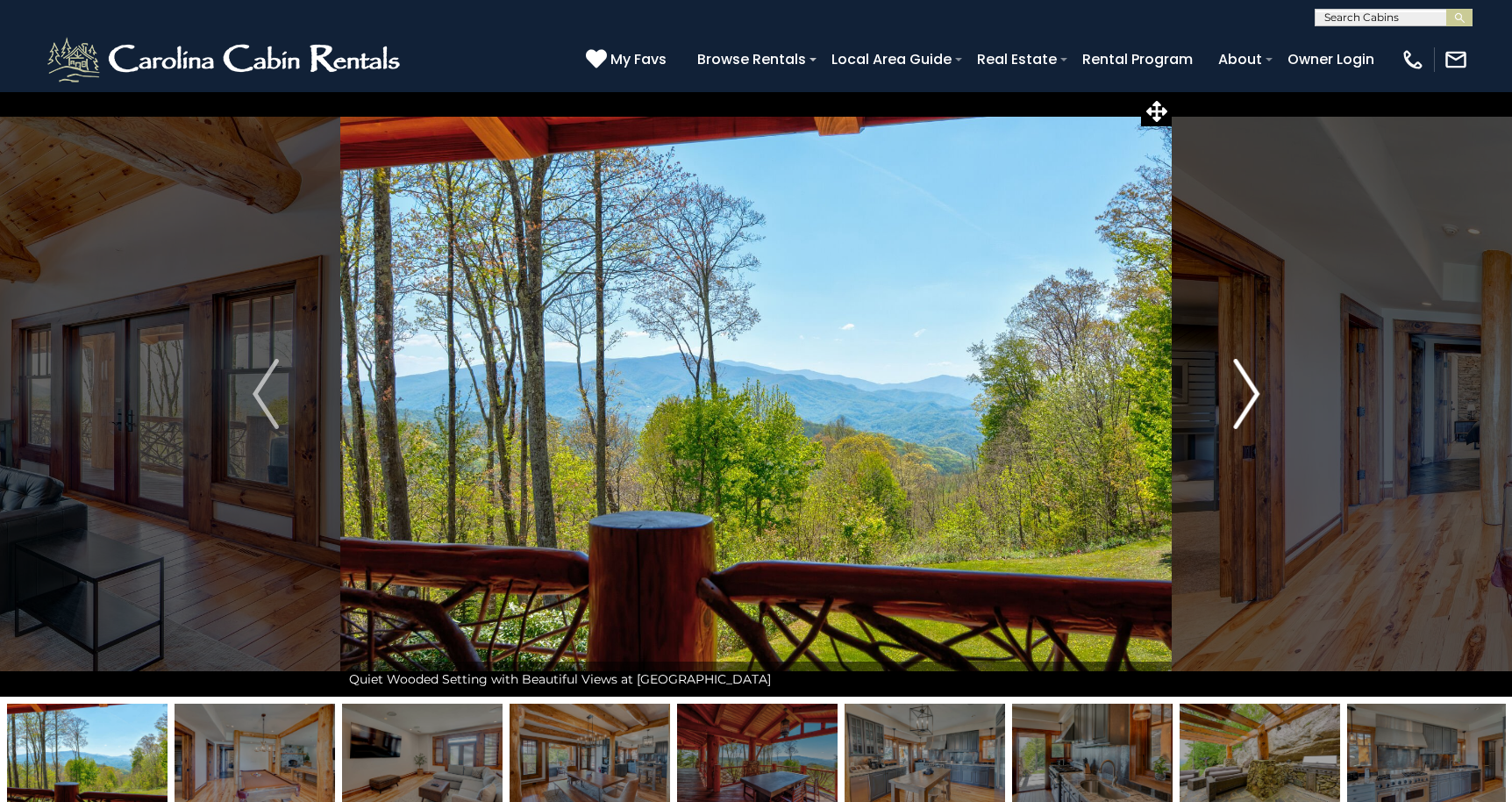
click at [1233, 395] on img "Next" at bounding box center [1246, 393] width 26 height 71
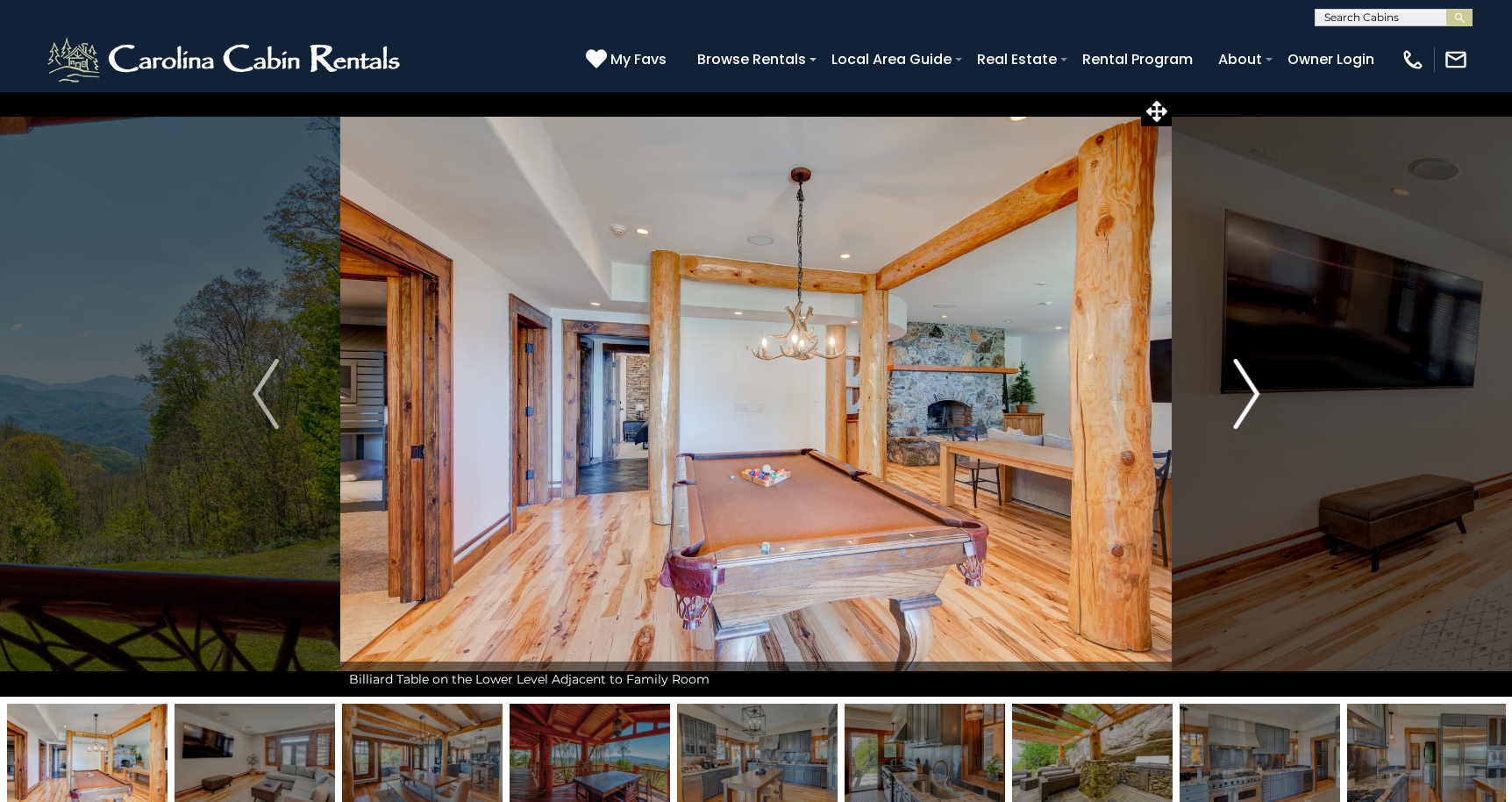
click at [1233, 395] on img "Next" at bounding box center [1246, 393] width 26 height 71
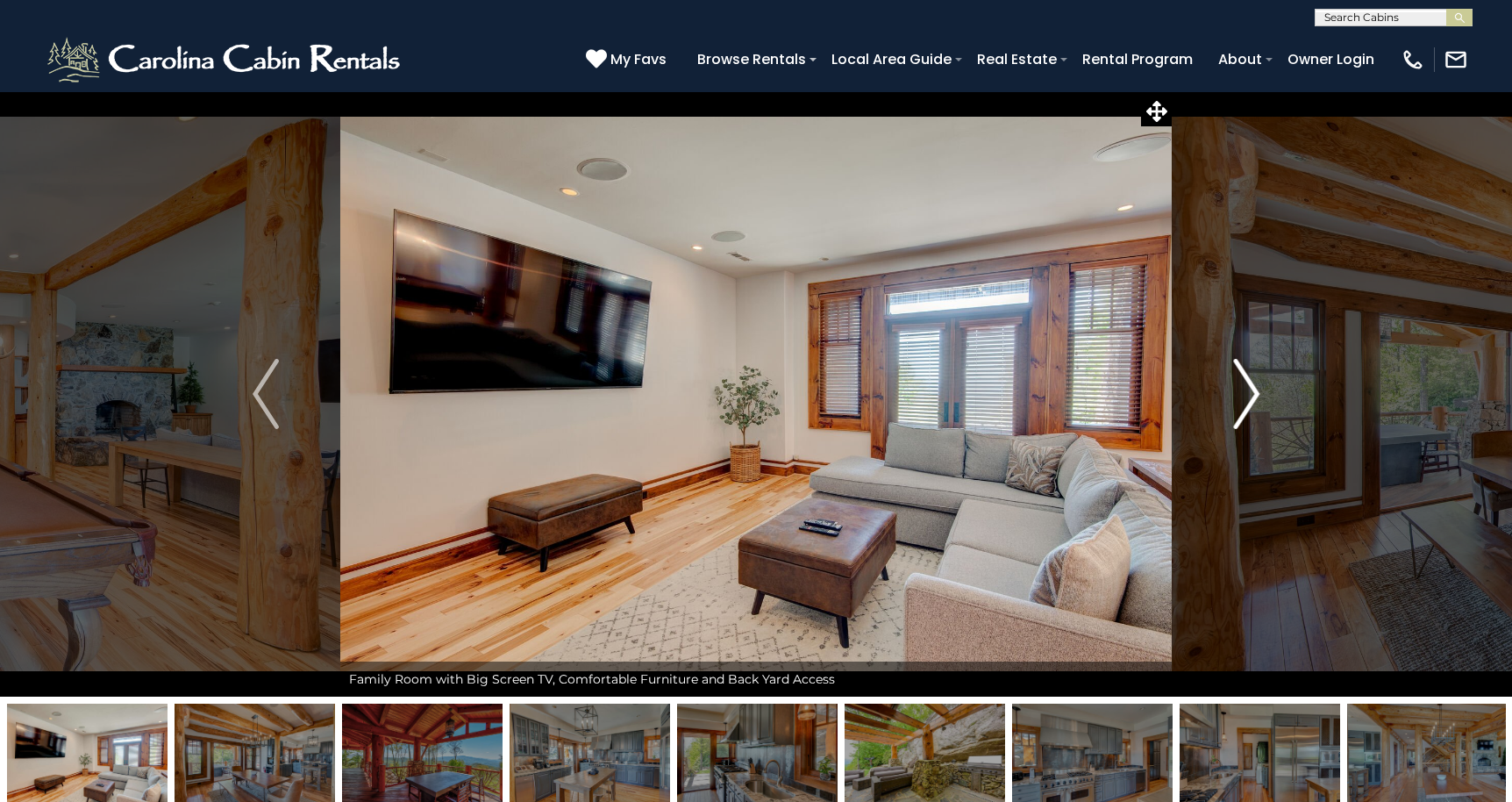
click at [1233, 395] on img "Next" at bounding box center [1246, 393] width 26 height 71
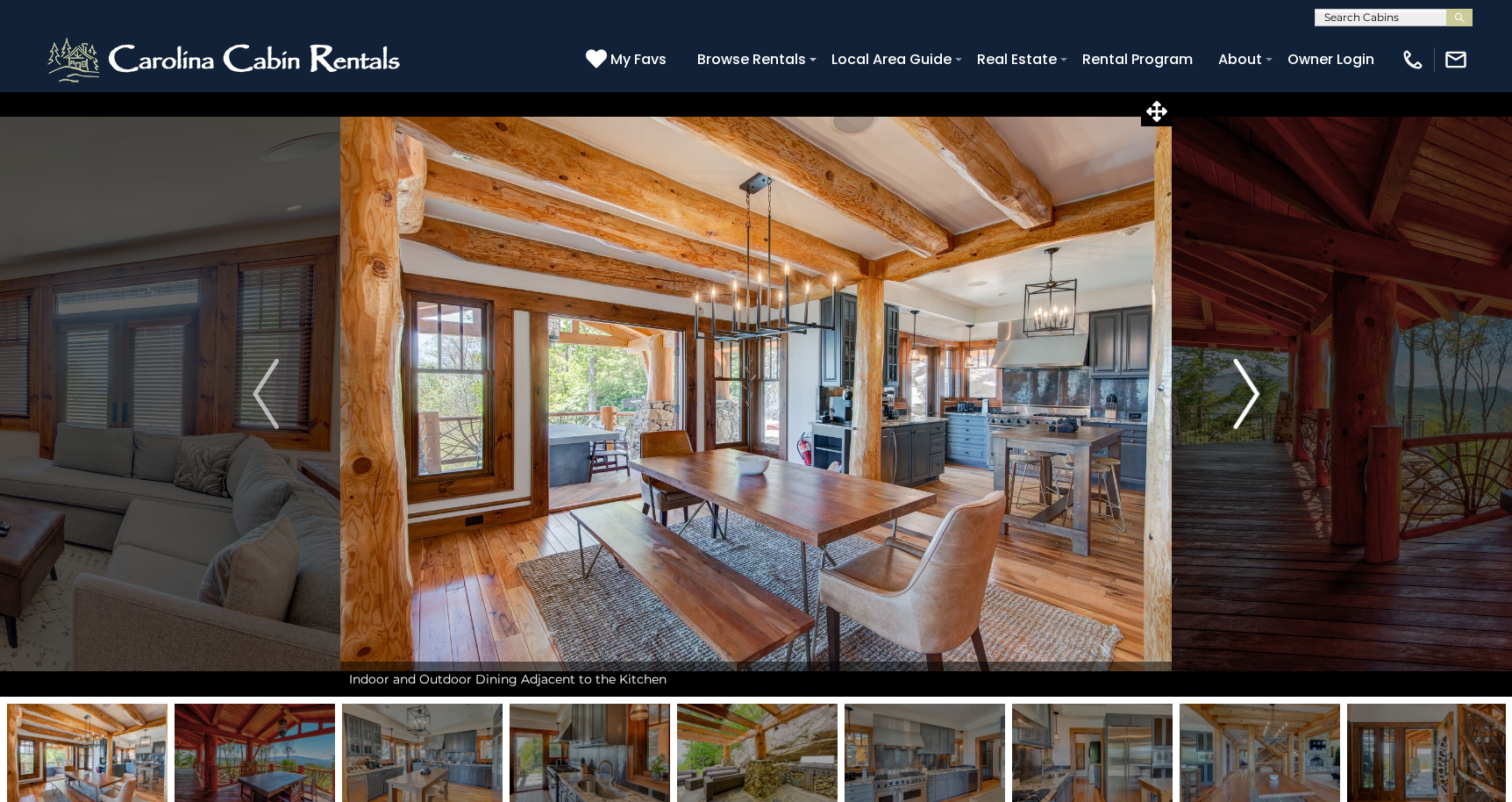
click at [1233, 395] on img "Next" at bounding box center [1246, 393] width 26 height 71
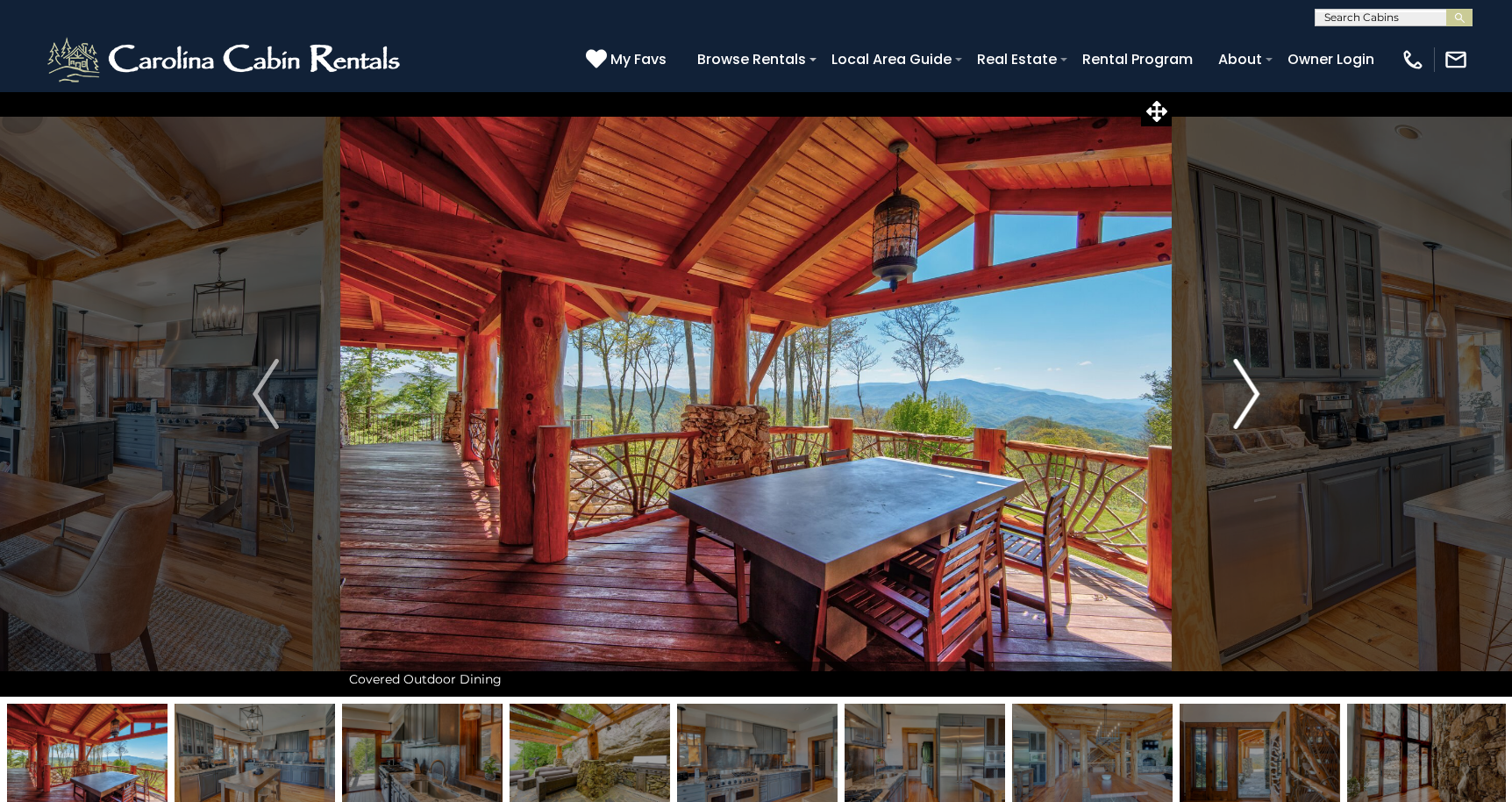
click at [1233, 395] on img "Next" at bounding box center [1246, 393] width 26 height 71
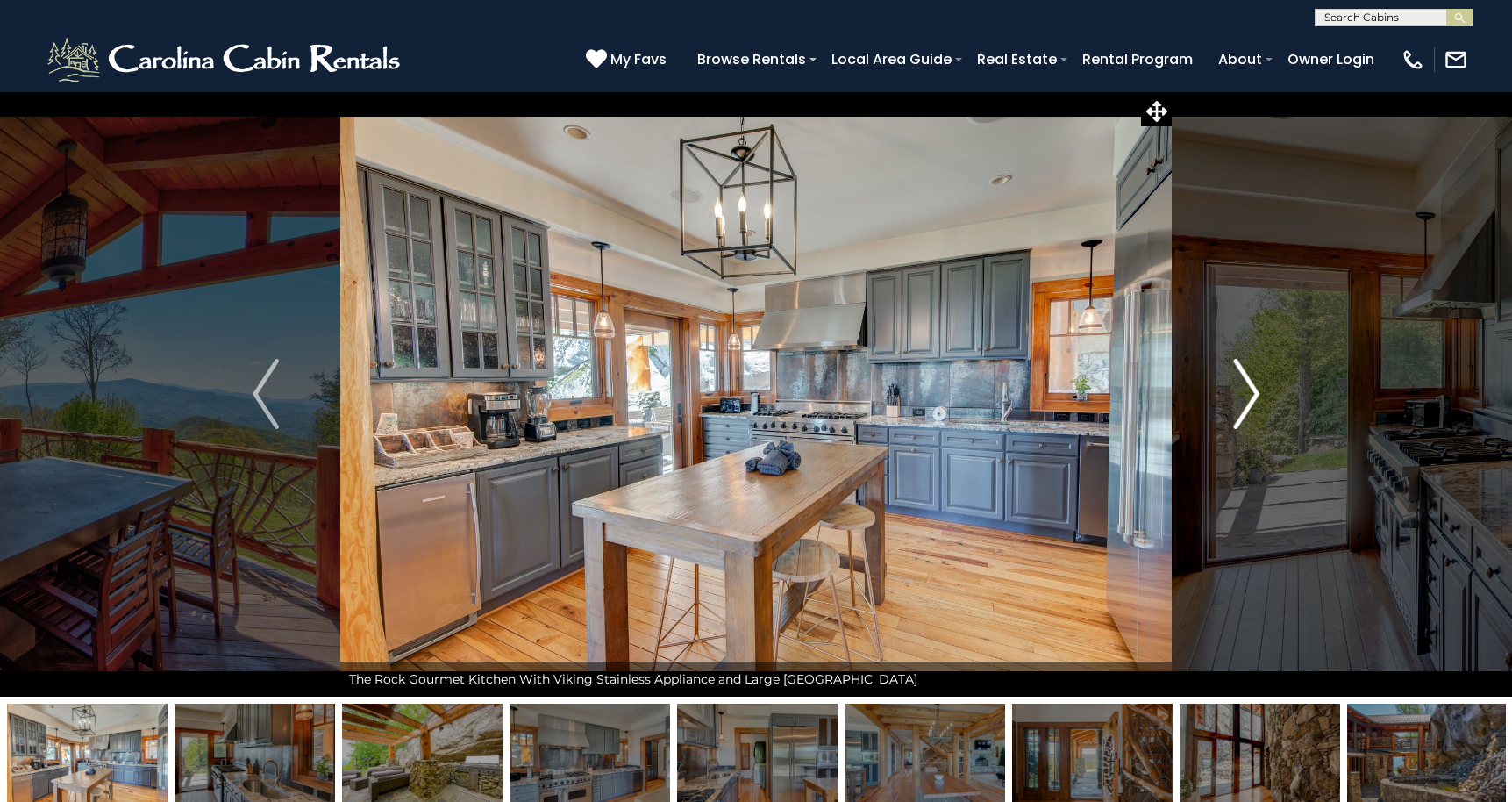
click at [1233, 395] on img "Next" at bounding box center [1246, 393] width 26 height 71
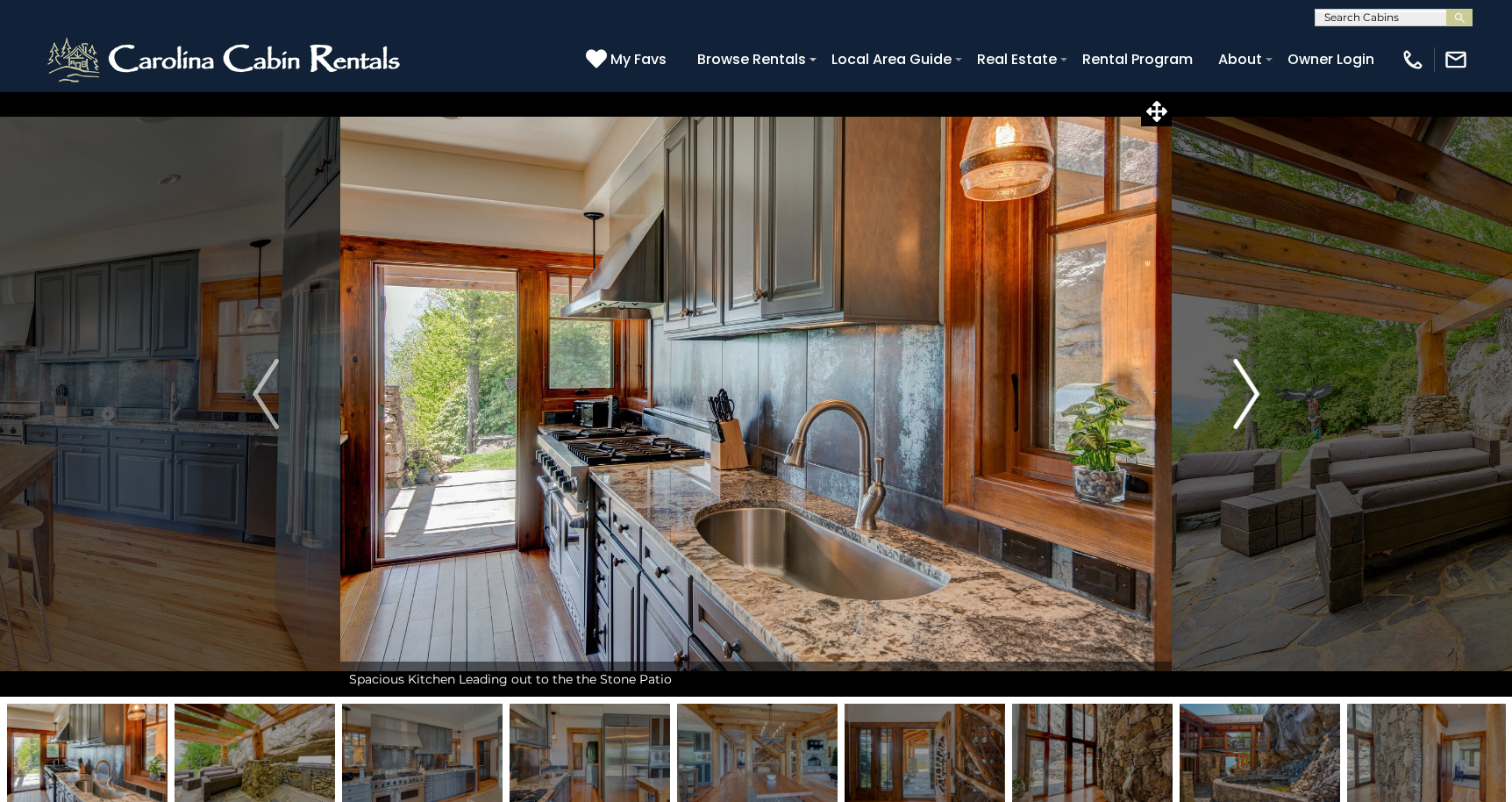
click at [1233, 395] on img "Next" at bounding box center [1246, 393] width 26 height 71
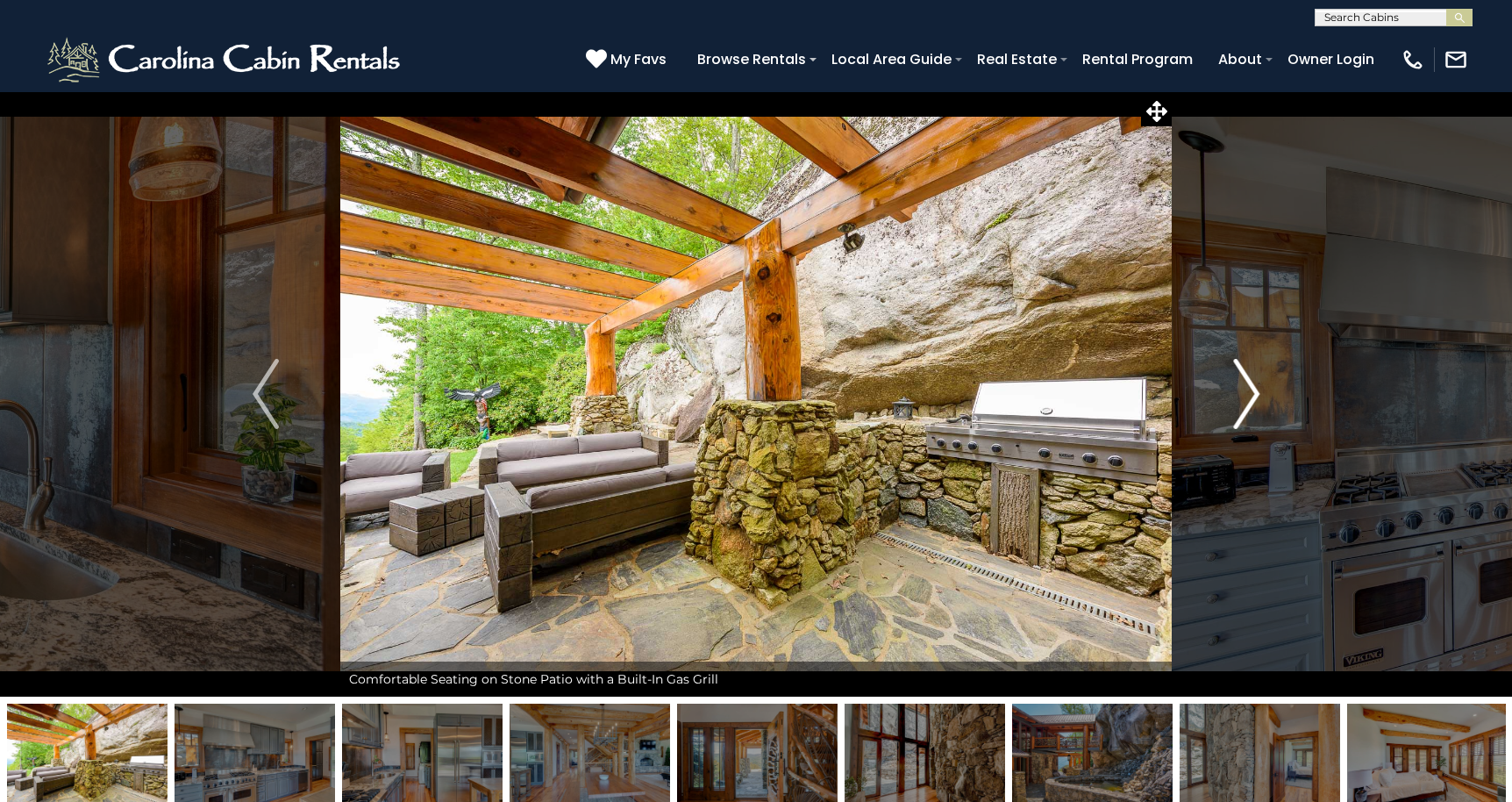
click at [1233, 395] on img "Next" at bounding box center [1246, 393] width 26 height 71
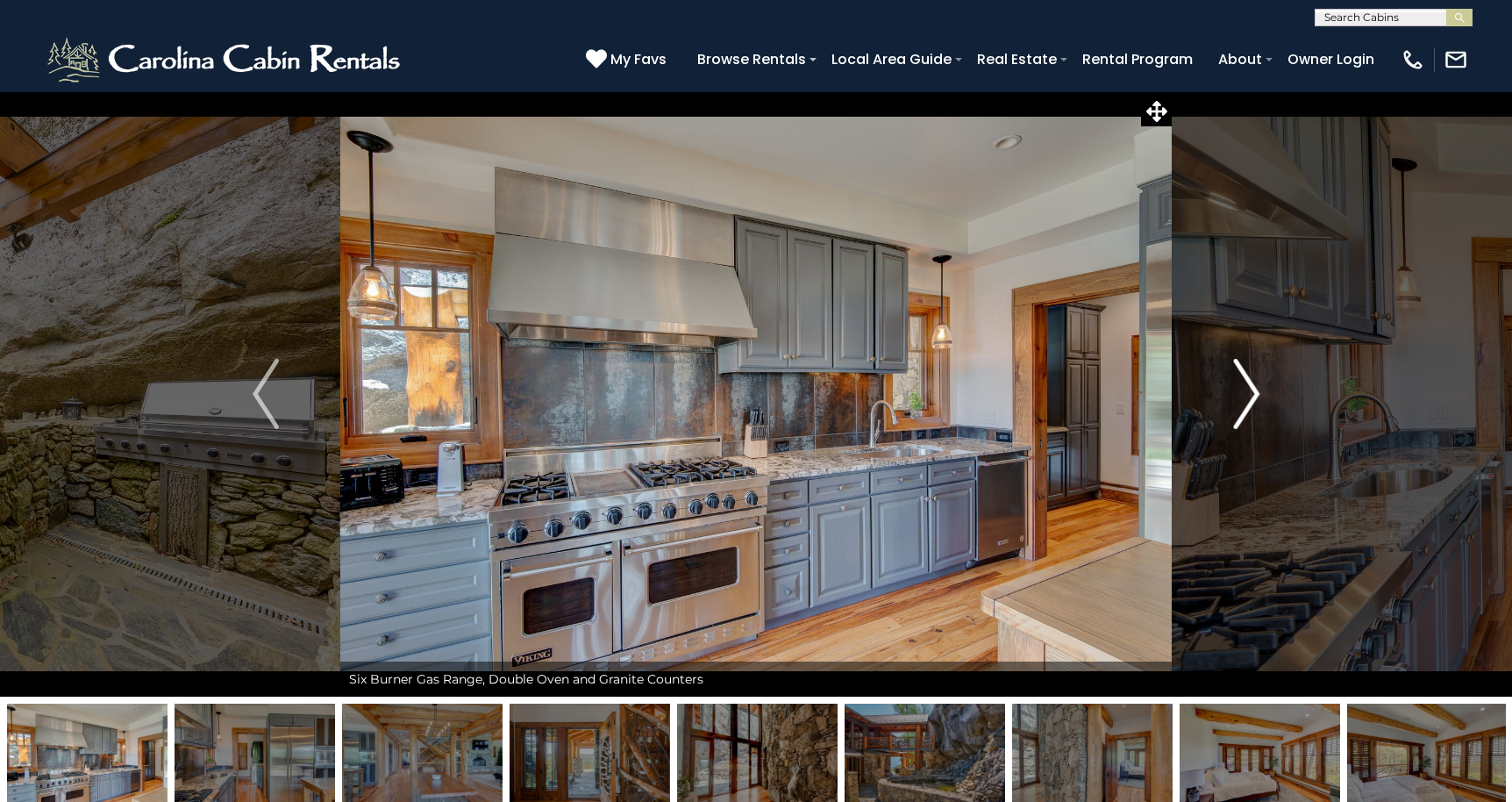
click at [1233, 395] on img "Next" at bounding box center [1246, 393] width 26 height 71
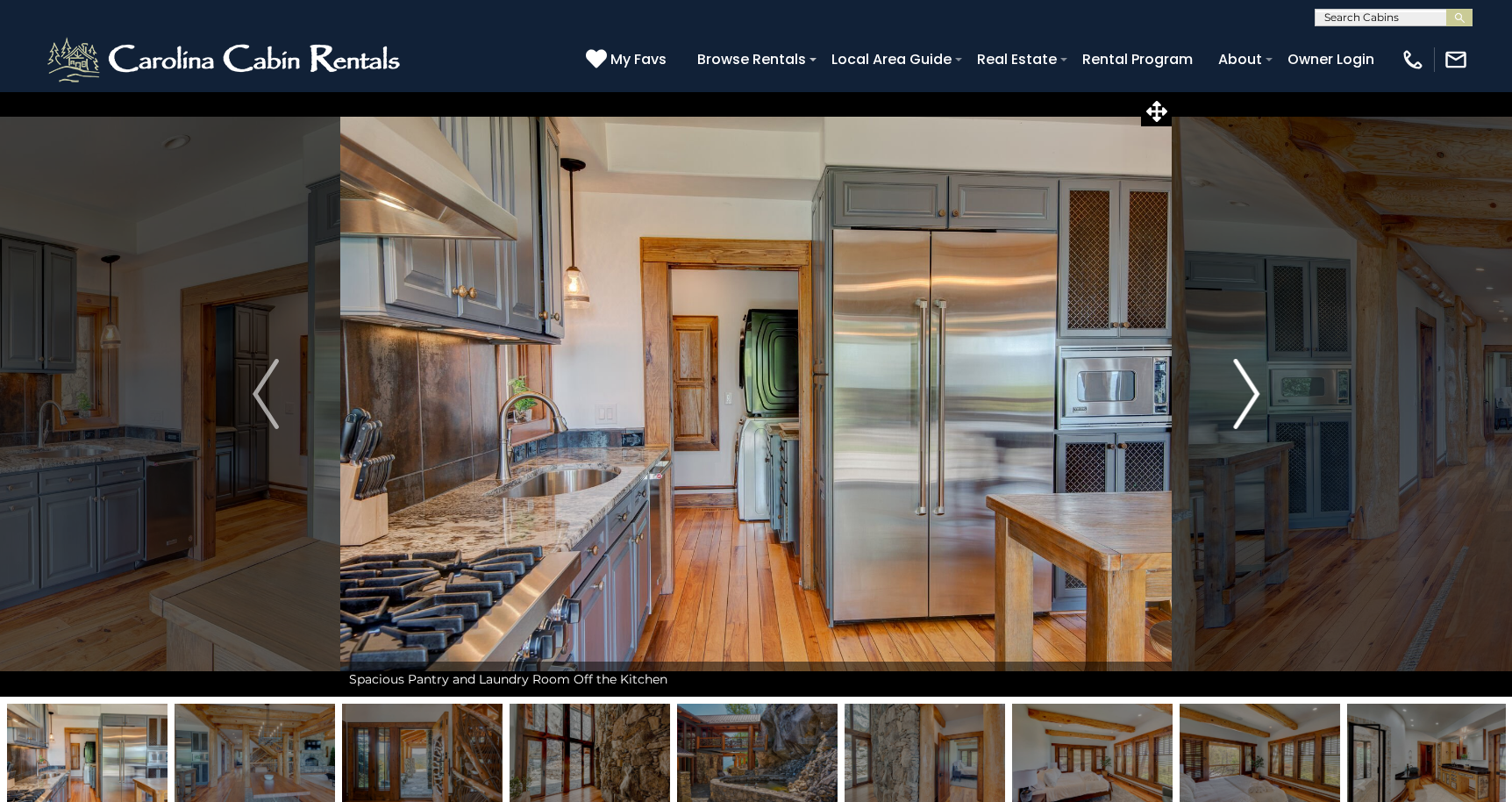
click at [1233, 395] on img "Next" at bounding box center [1246, 393] width 26 height 71
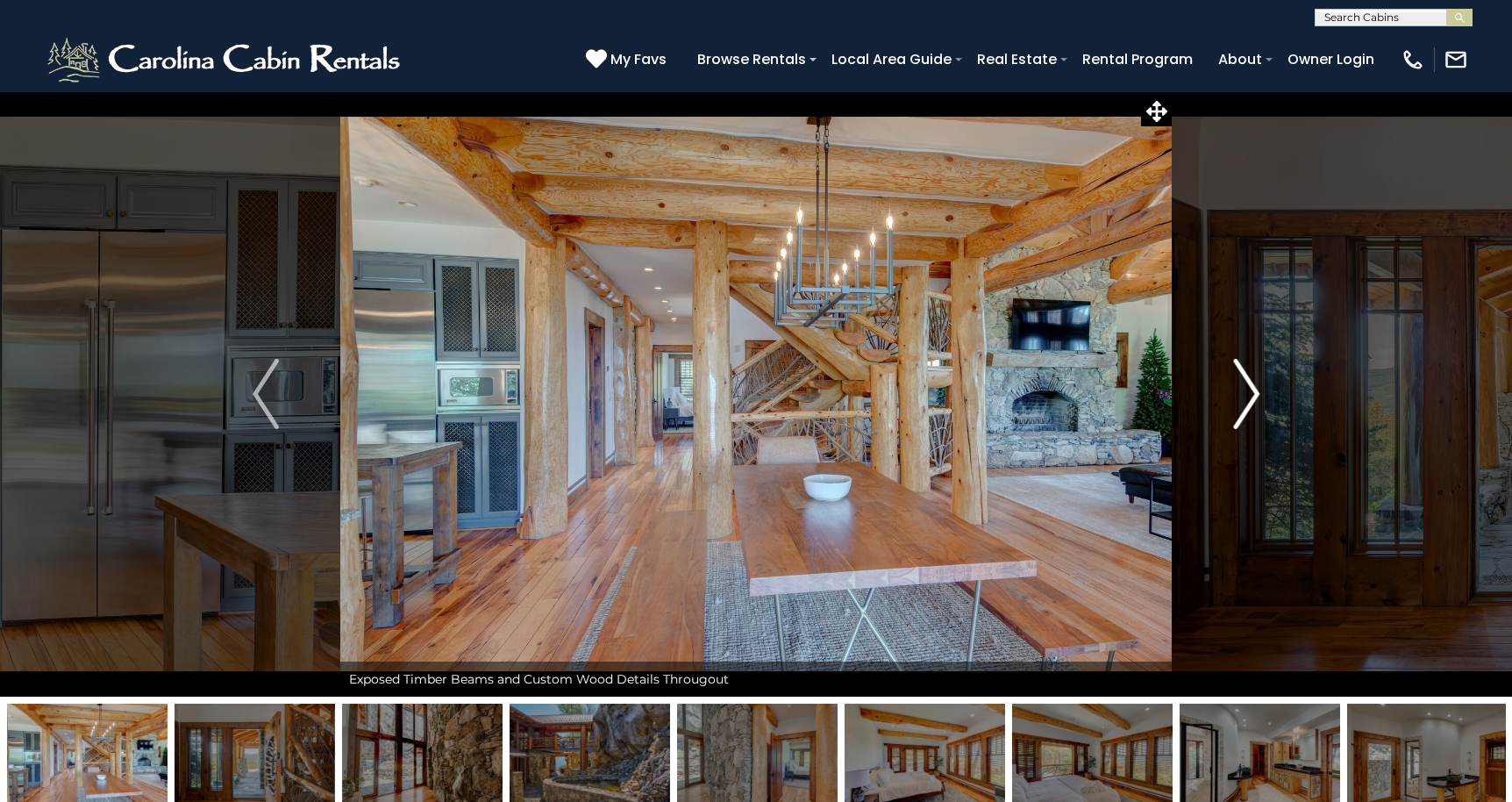
click at [1233, 395] on img "Next" at bounding box center [1246, 393] width 26 height 71
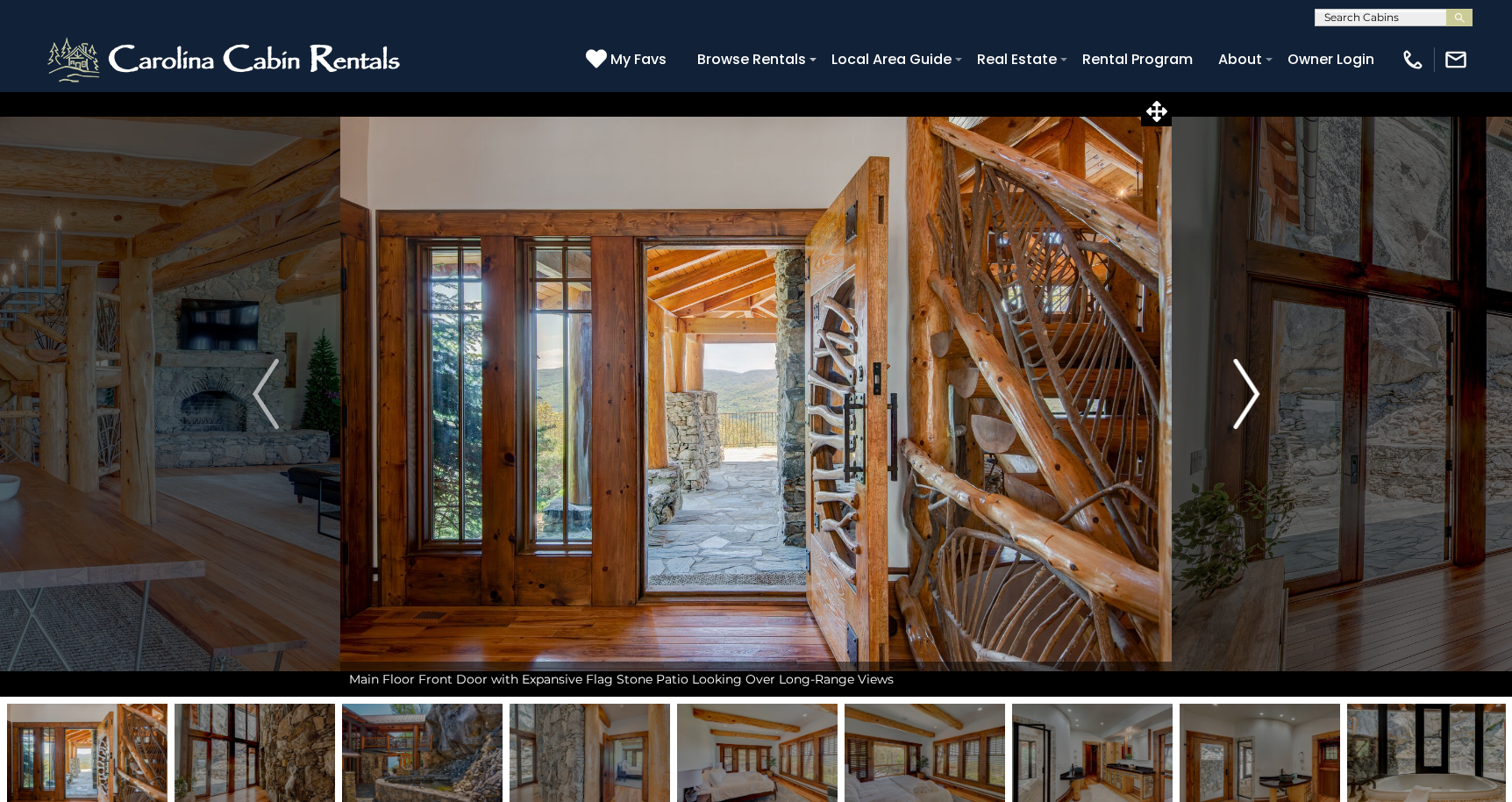
click at [1233, 395] on img "Next" at bounding box center [1246, 393] width 26 height 71
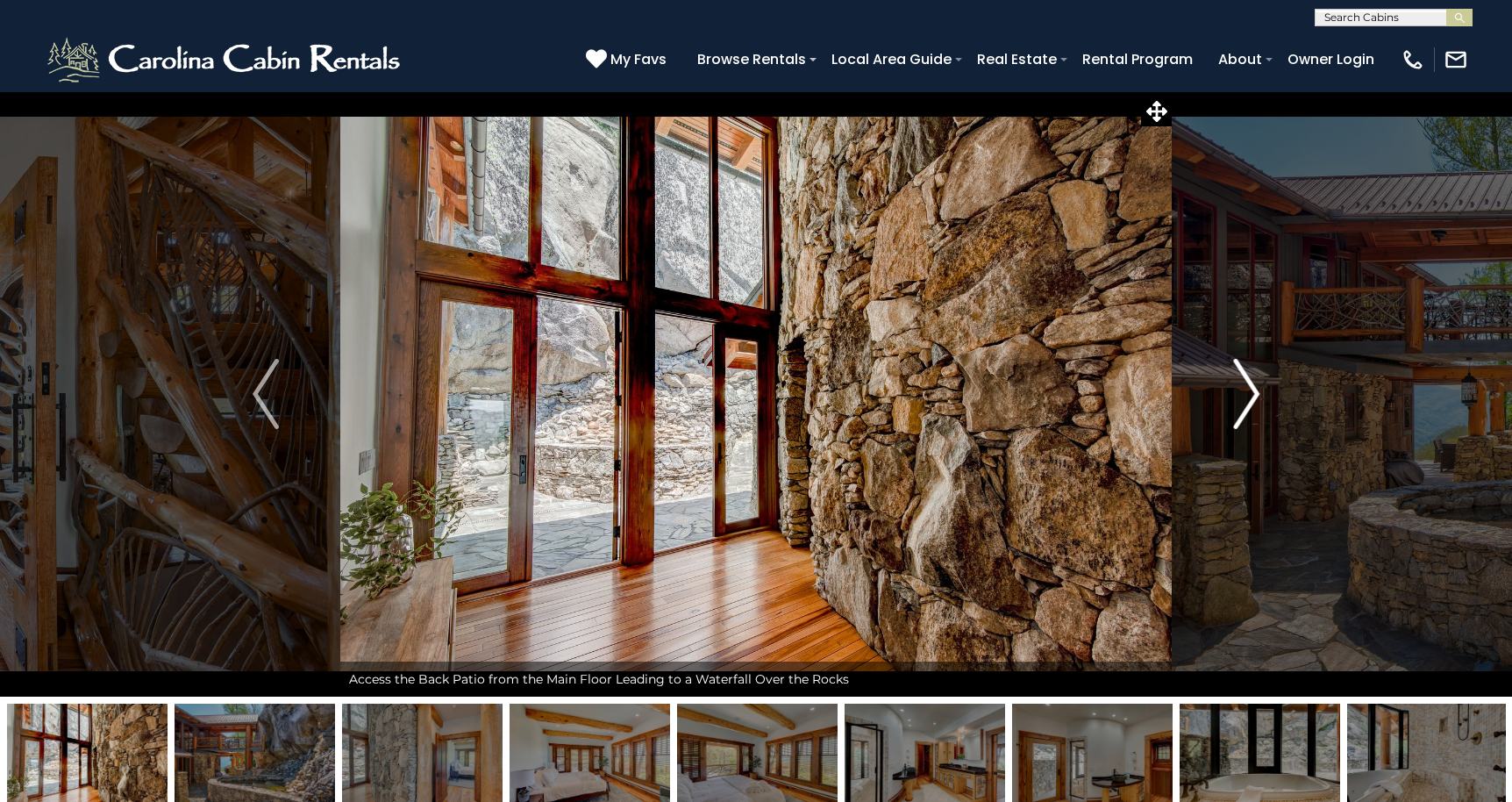
click at [1233, 395] on img "Next" at bounding box center [1246, 393] width 26 height 71
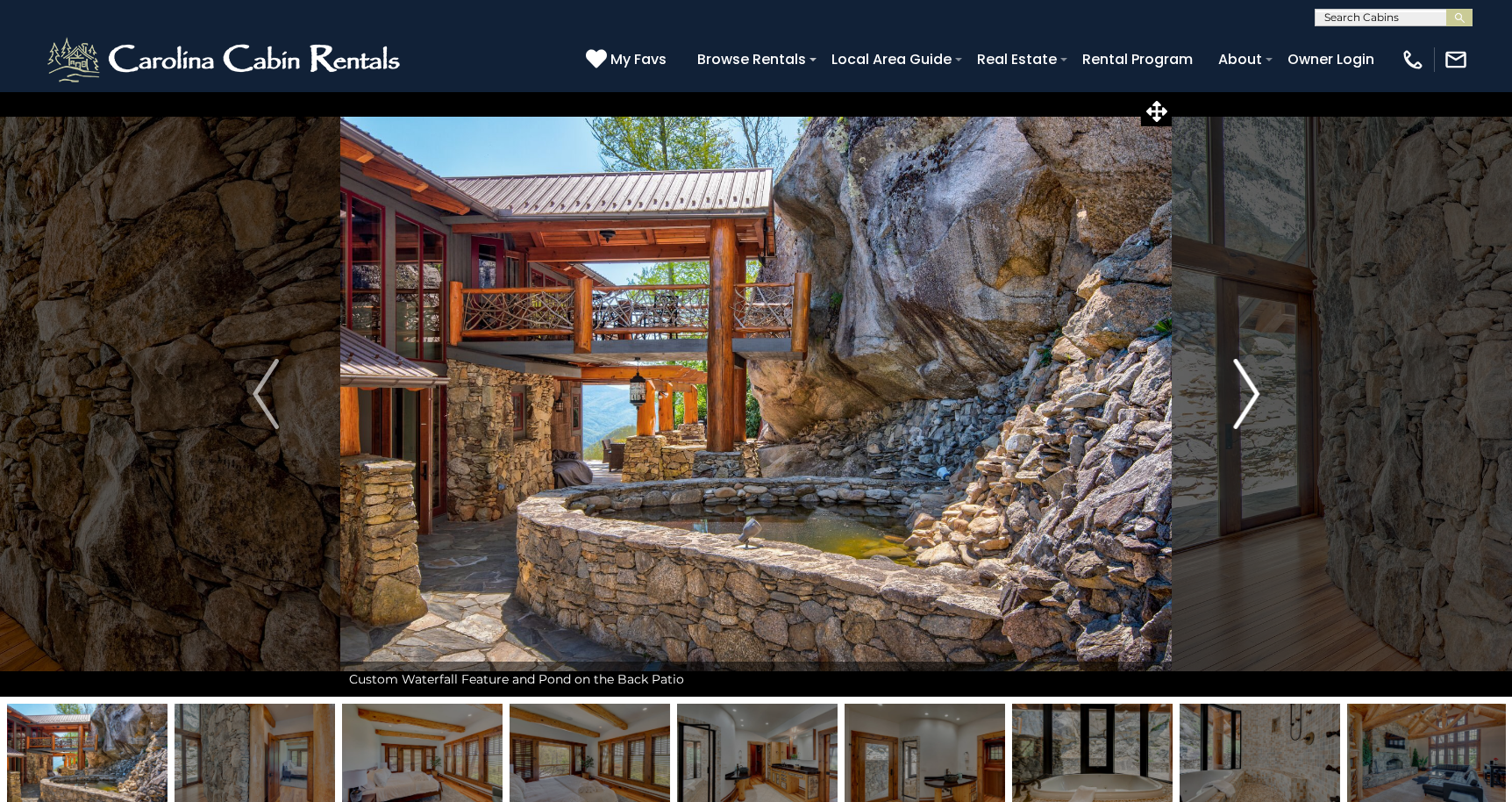
click at [1233, 395] on img "Next" at bounding box center [1246, 393] width 26 height 71
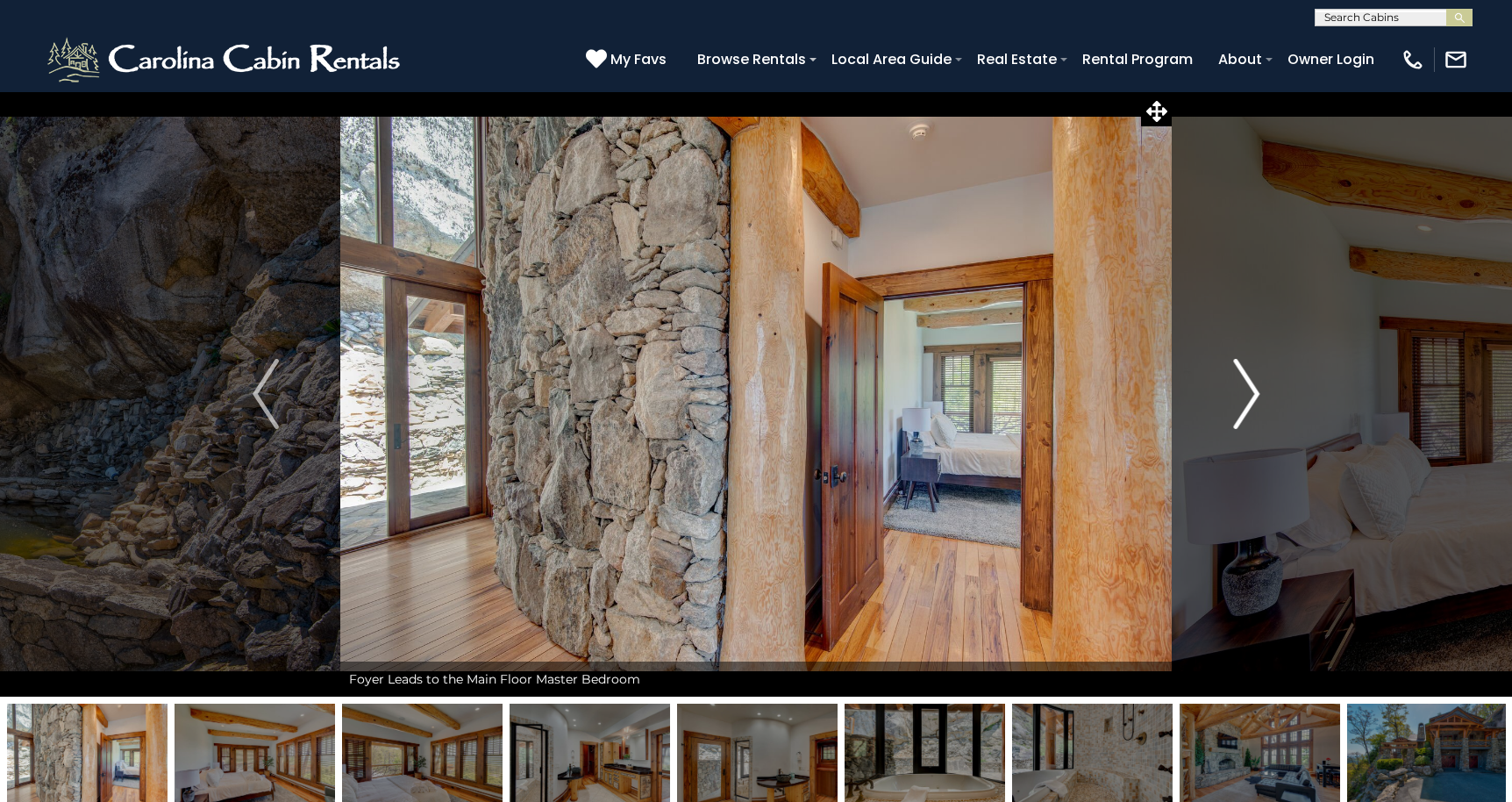
click at [1233, 395] on img "Next" at bounding box center [1246, 393] width 26 height 71
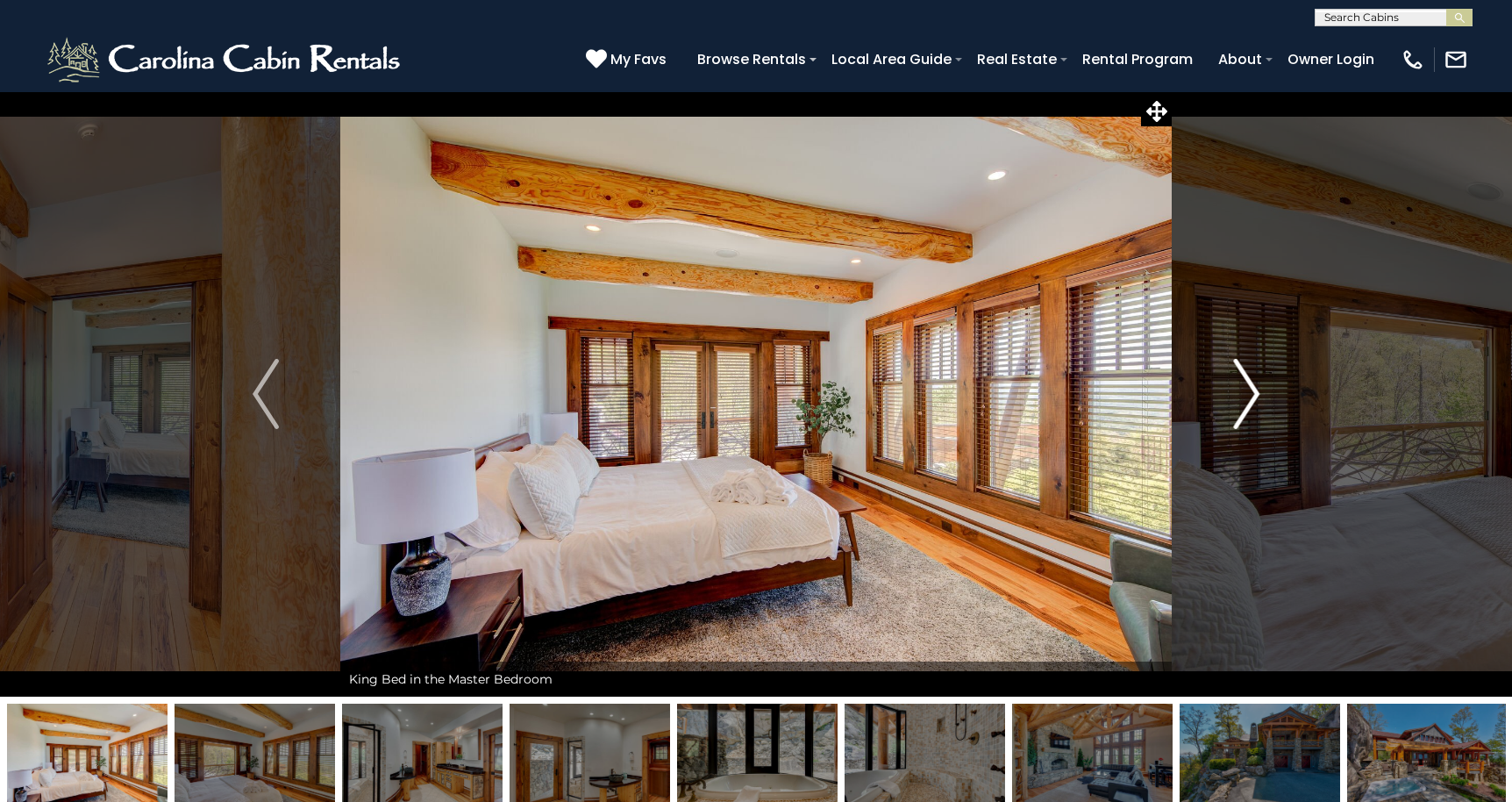
click at [1233, 395] on img "Next" at bounding box center [1246, 393] width 26 height 71
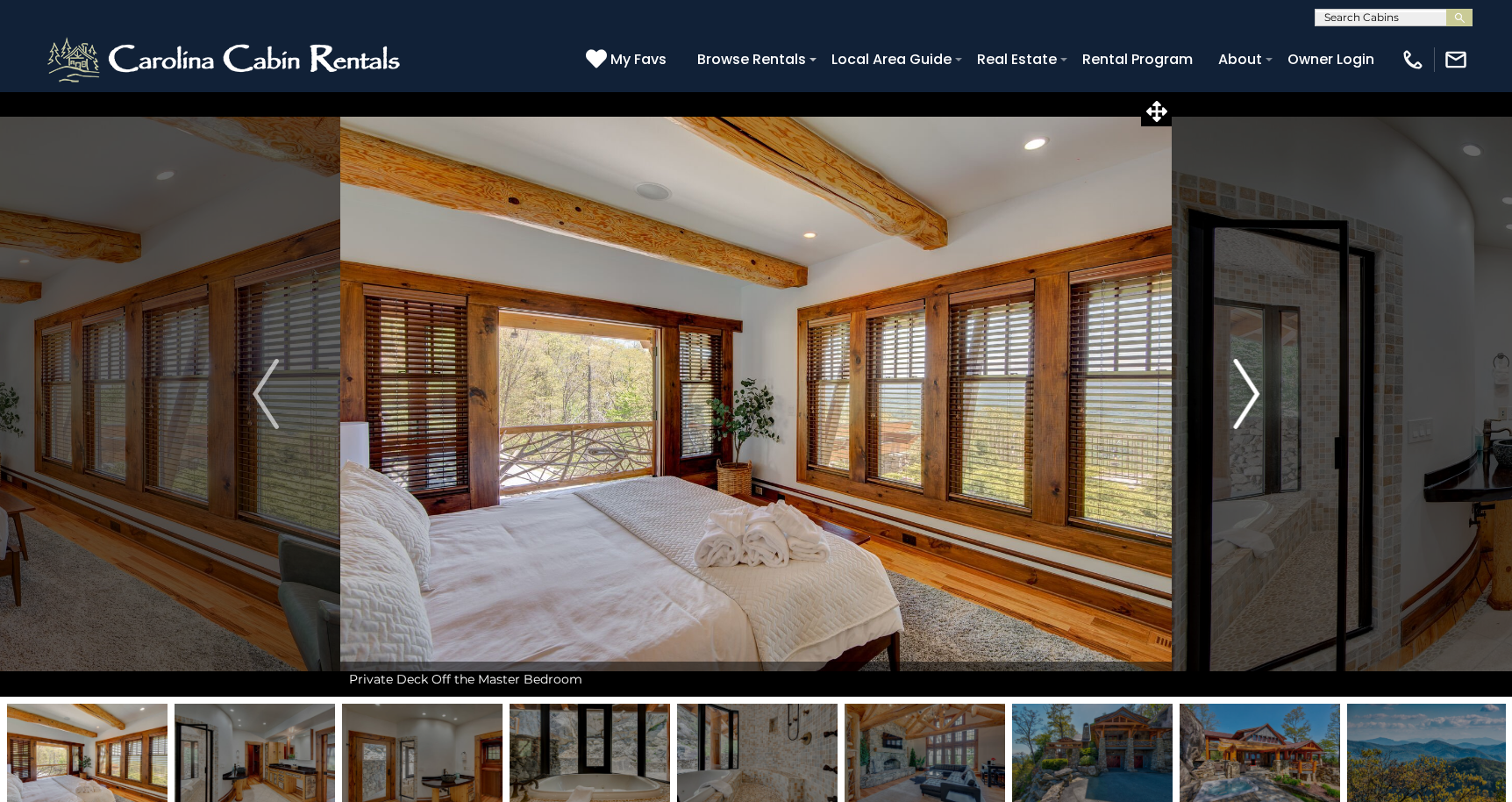
click at [1233, 395] on img "Next" at bounding box center [1246, 393] width 26 height 71
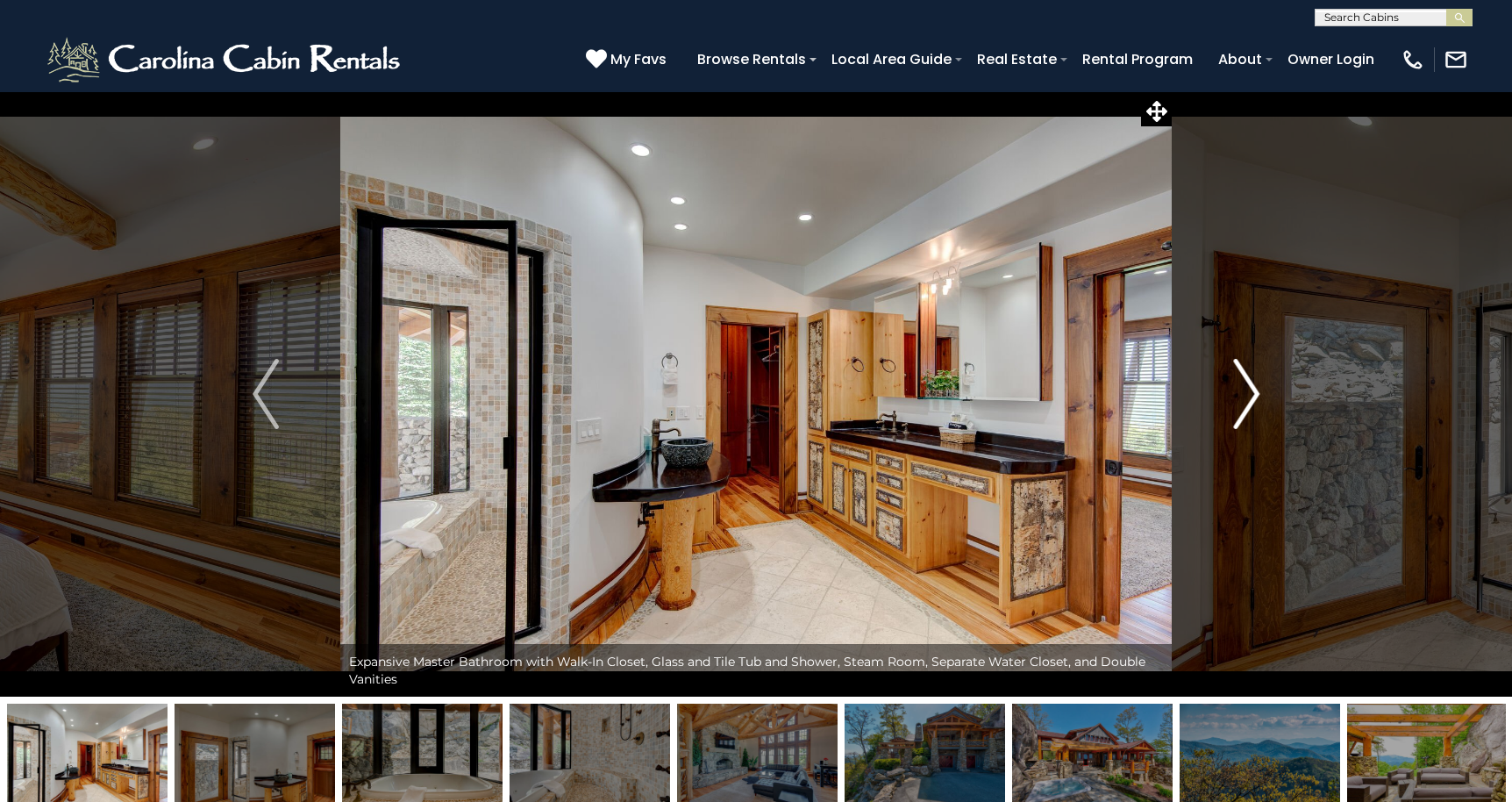
click at [1233, 395] on img "Next" at bounding box center [1246, 393] width 26 height 71
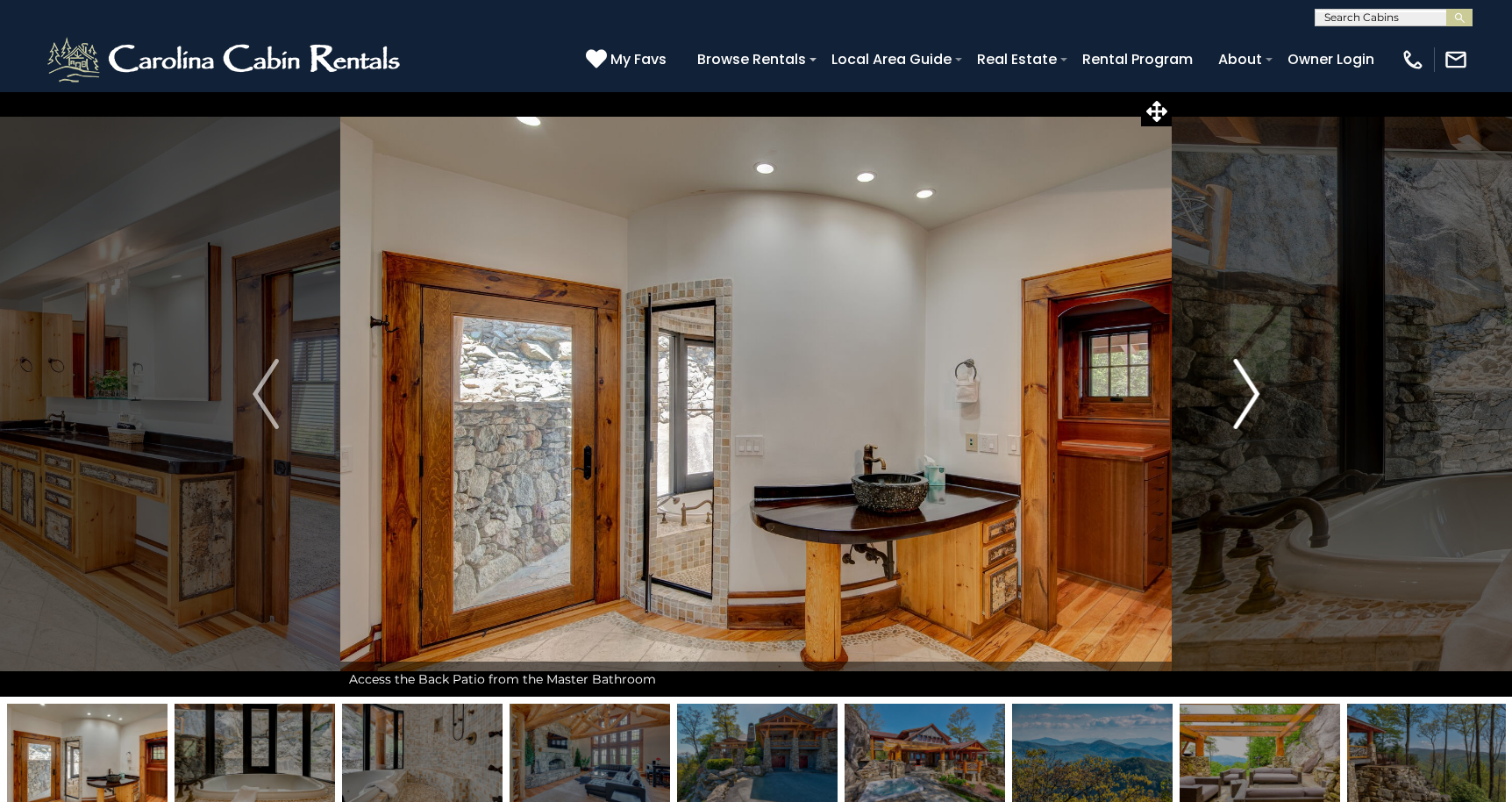
click at [1233, 395] on img "Next" at bounding box center [1246, 393] width 26 height 71
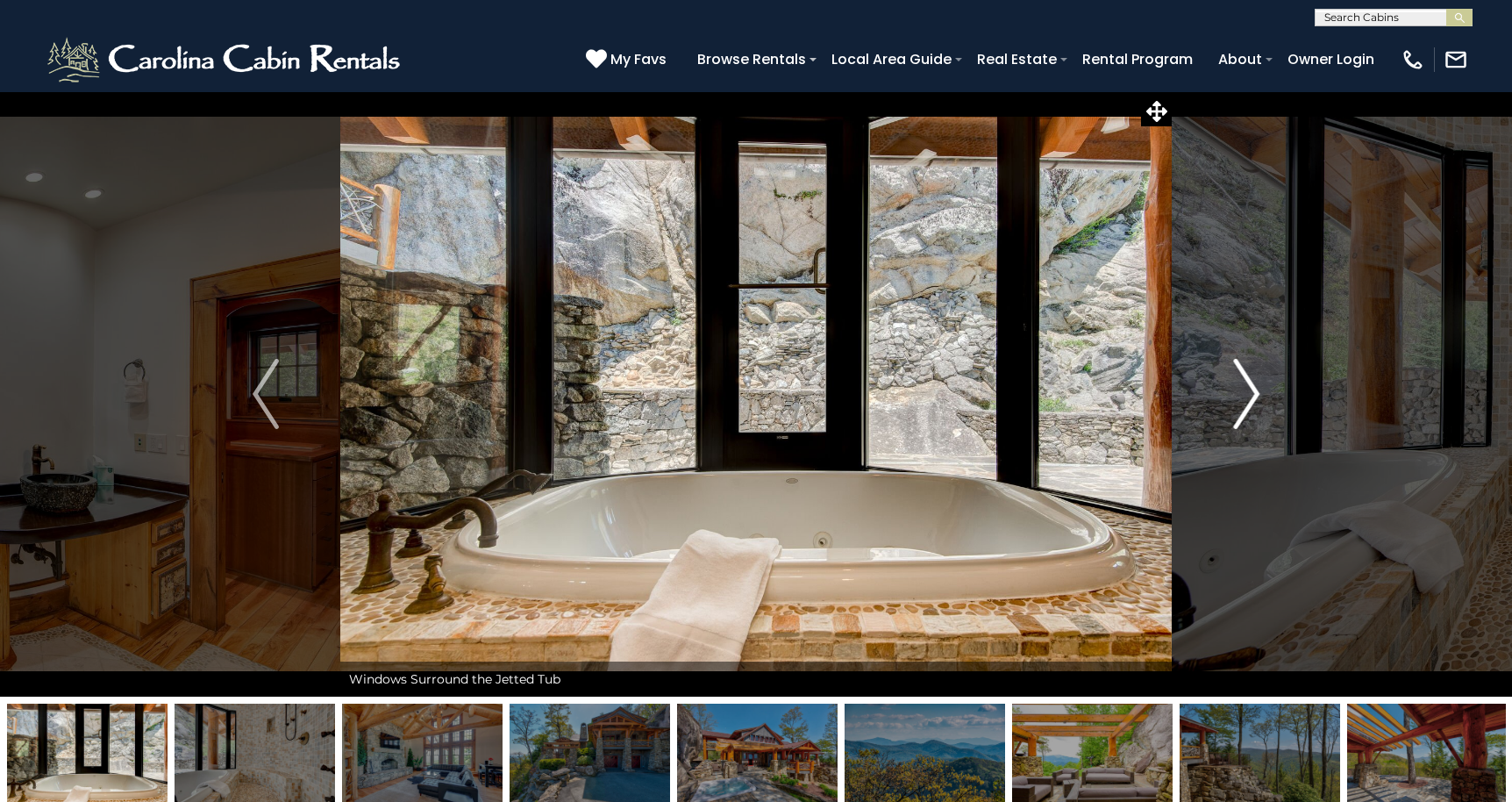
click at [1233, 395] on img "Next" at bounding box center [1246, 393] width 26 height 71
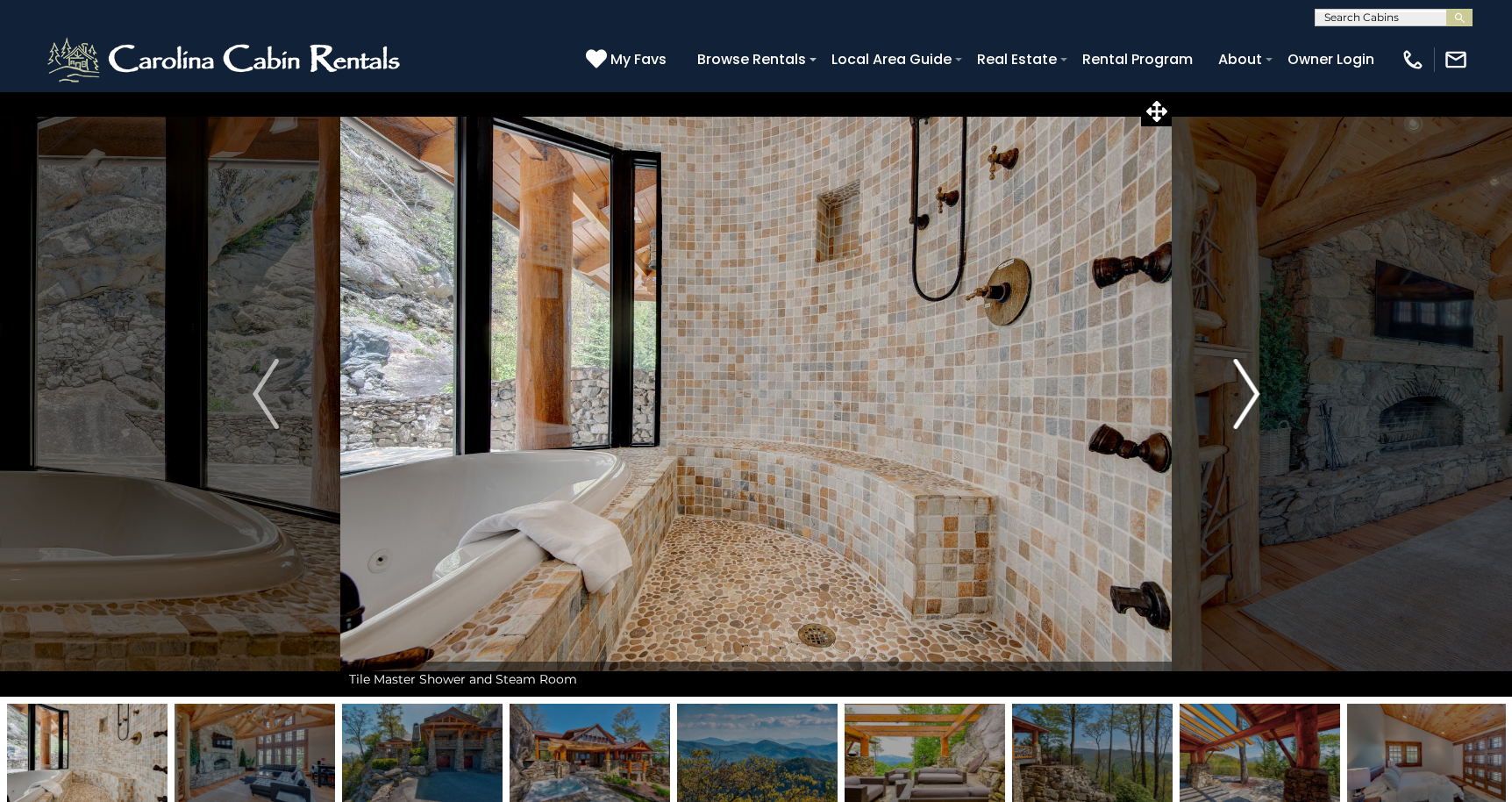
click at [1233, 395] on img "Next" at bounding box center [1246, 393] width 26 height 71
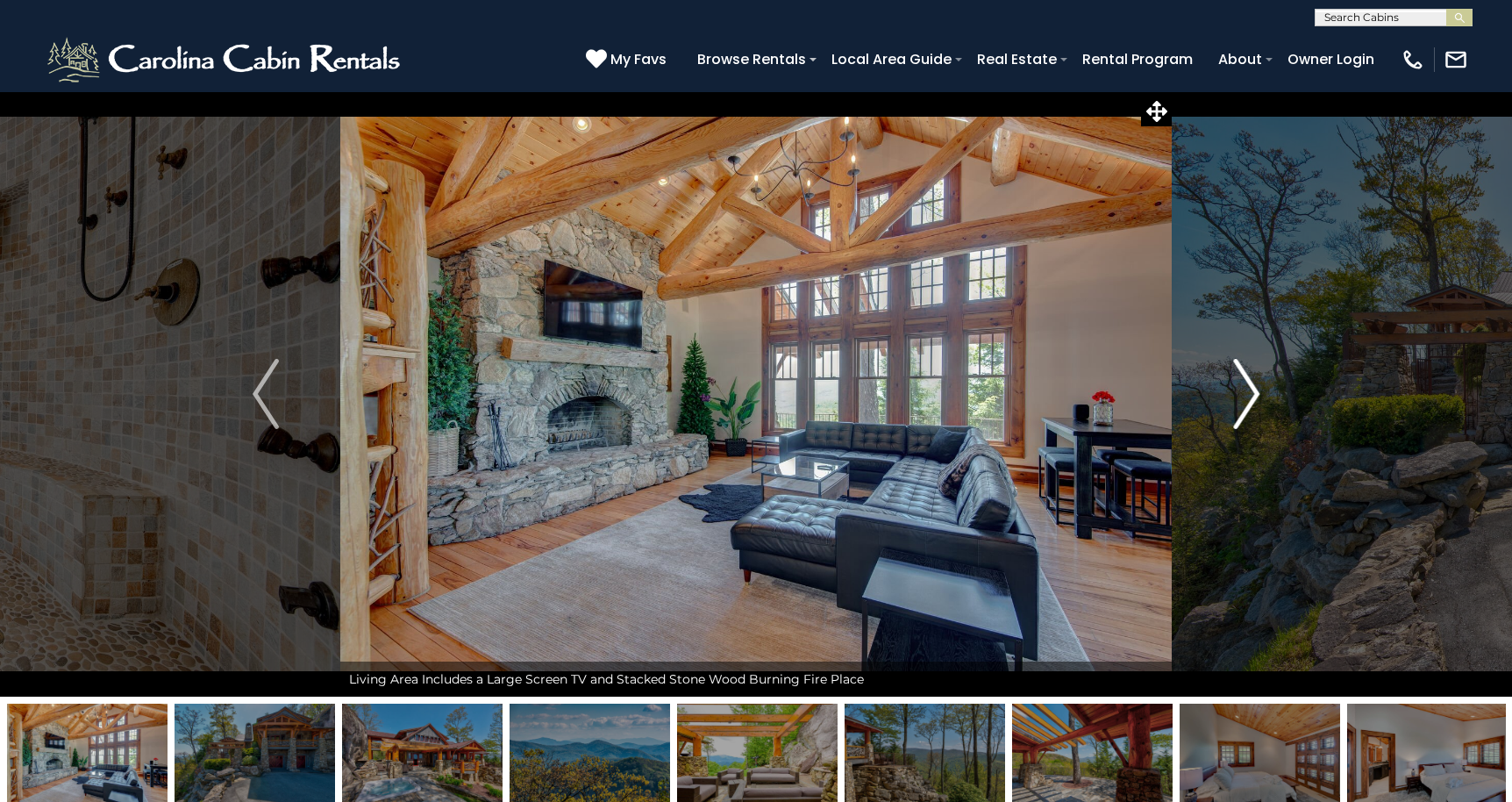
click at [1233, 395] on img "Next" at bounding box center [1246, 393] width 26 height 71
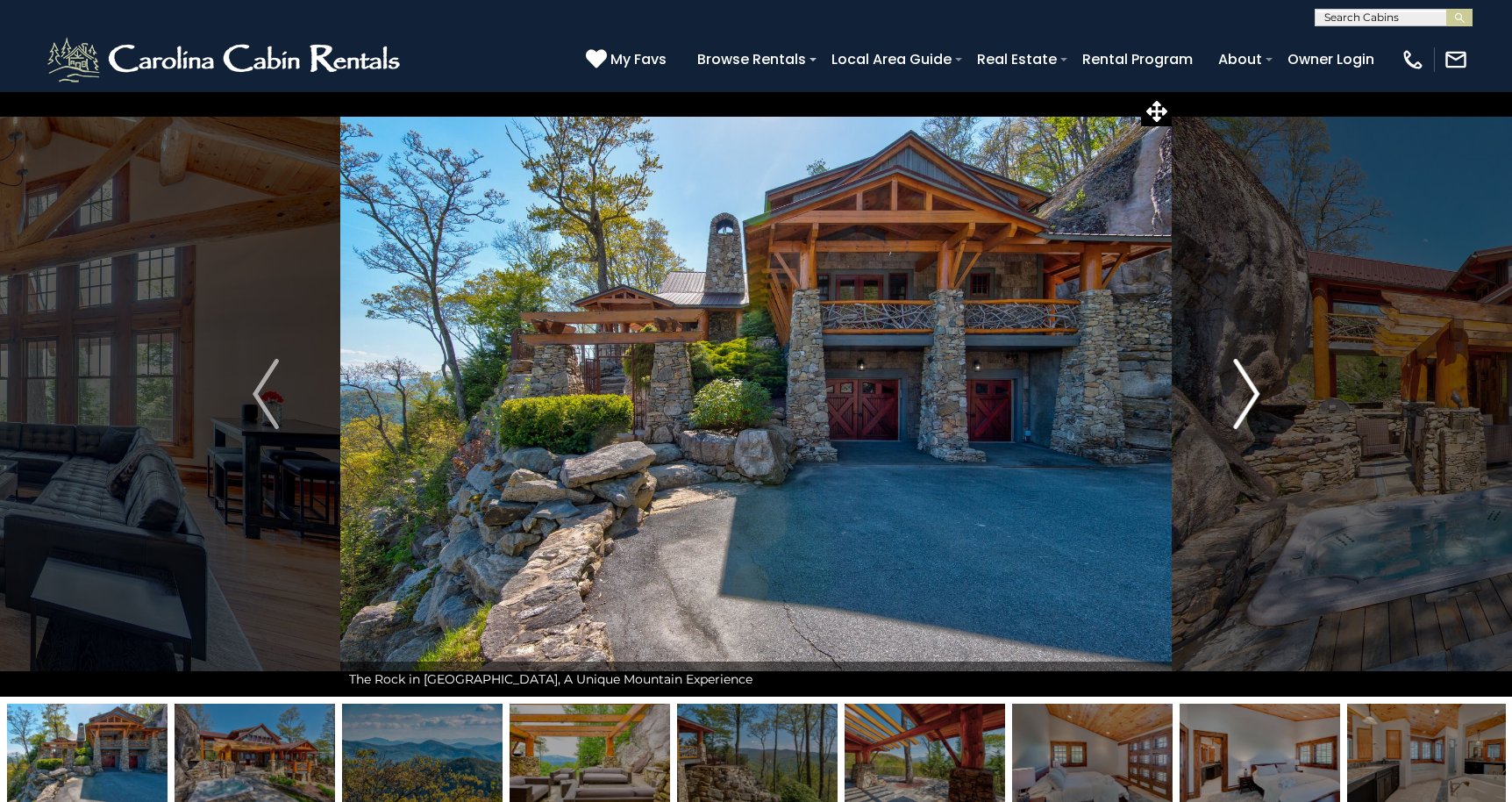
click at [1233, 395] on img "Next" at bounding box center [1246, 393] width 26 height 71
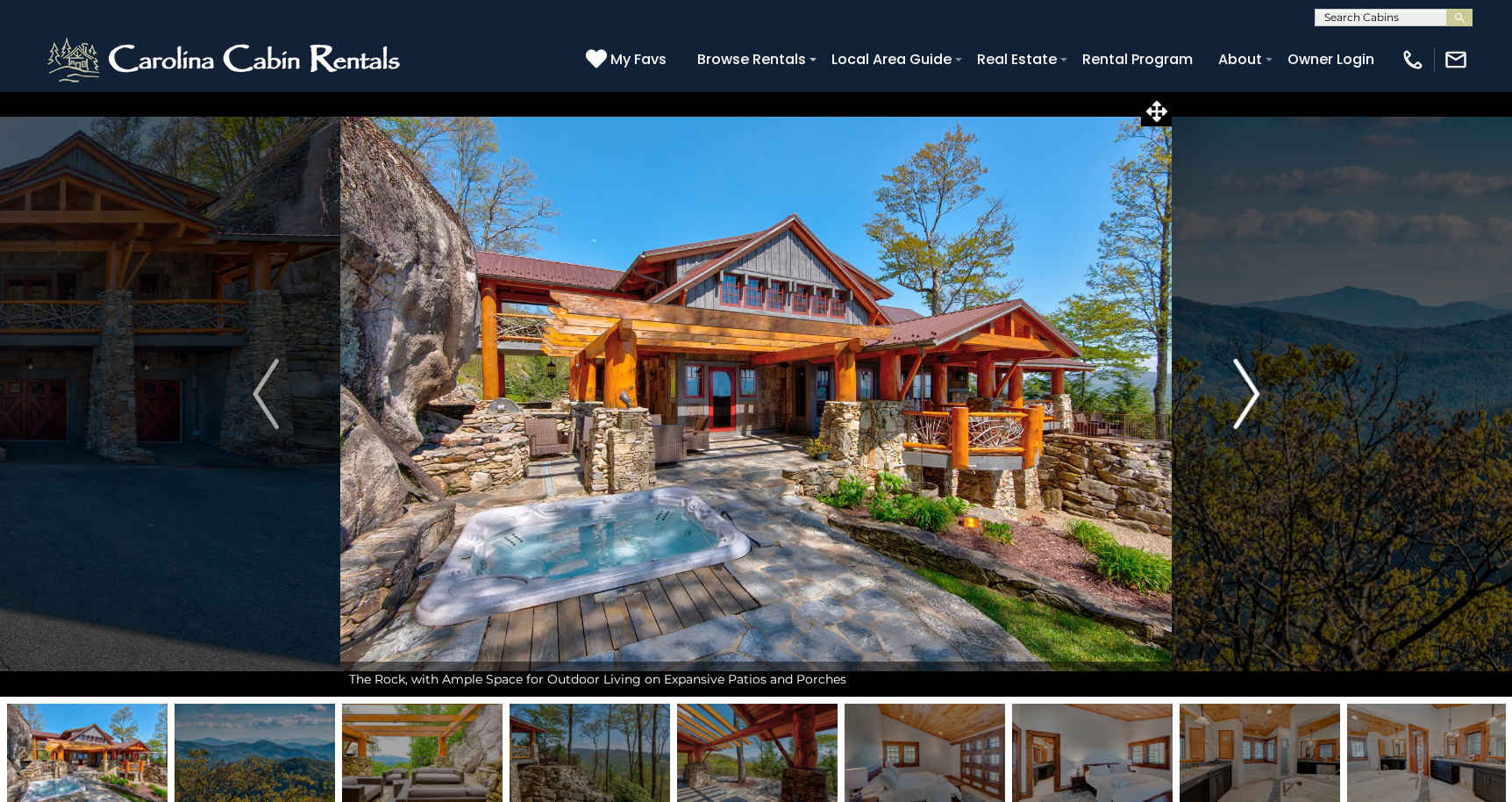
click at [1233, 395] on img "Next" at bounding box center [1246, 393] width 26 height 71
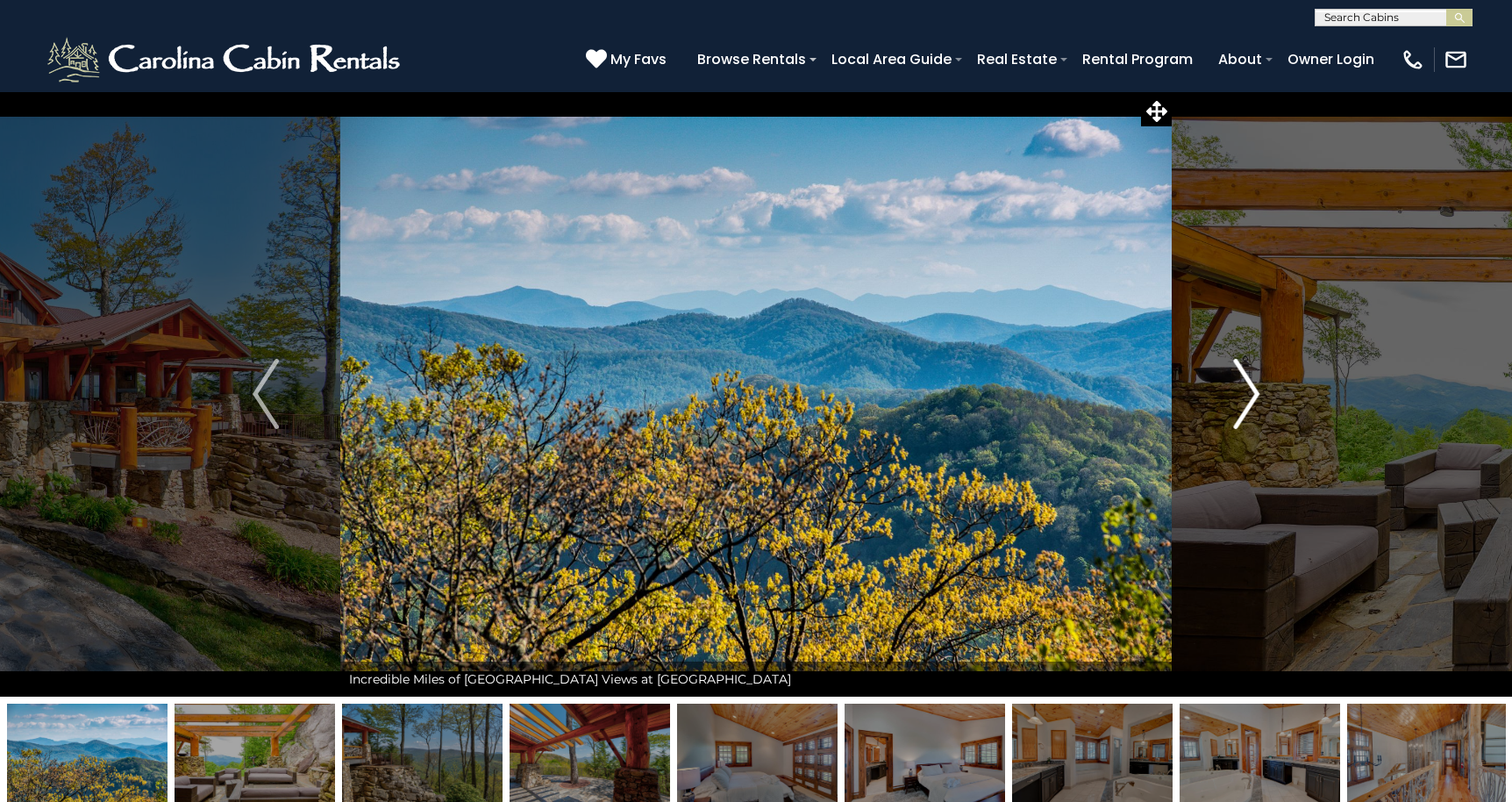
click at [1233, 395] on img "Next" at bounding box center [1246, 393] width 26 height 71
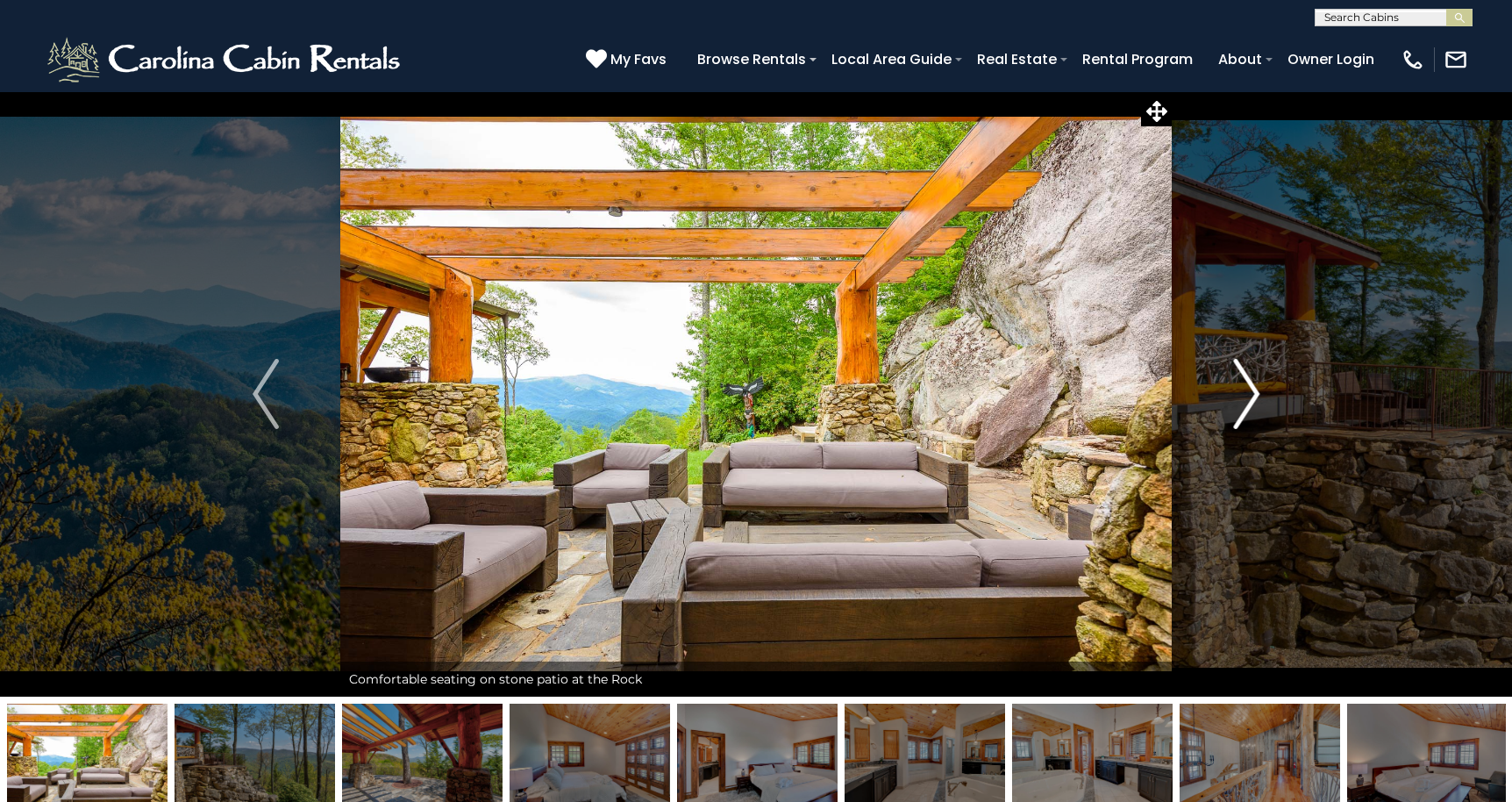
click at [1233, 395] on img "Next" at bounding box center [1246, 393] width 26 height 71
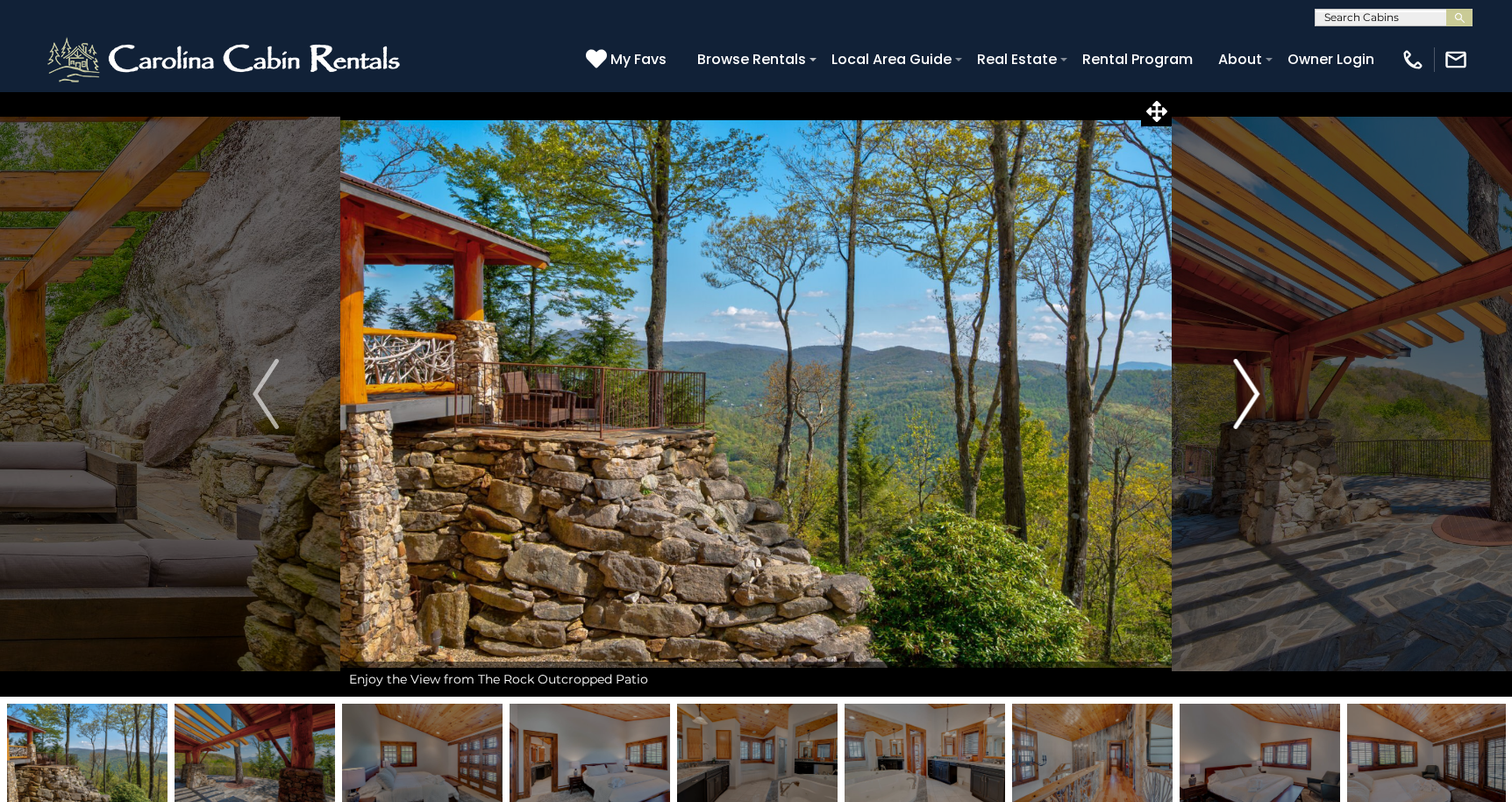
click at [1233, 395] on img "Next" at bounding box center [1246, 393] width 26 height 71
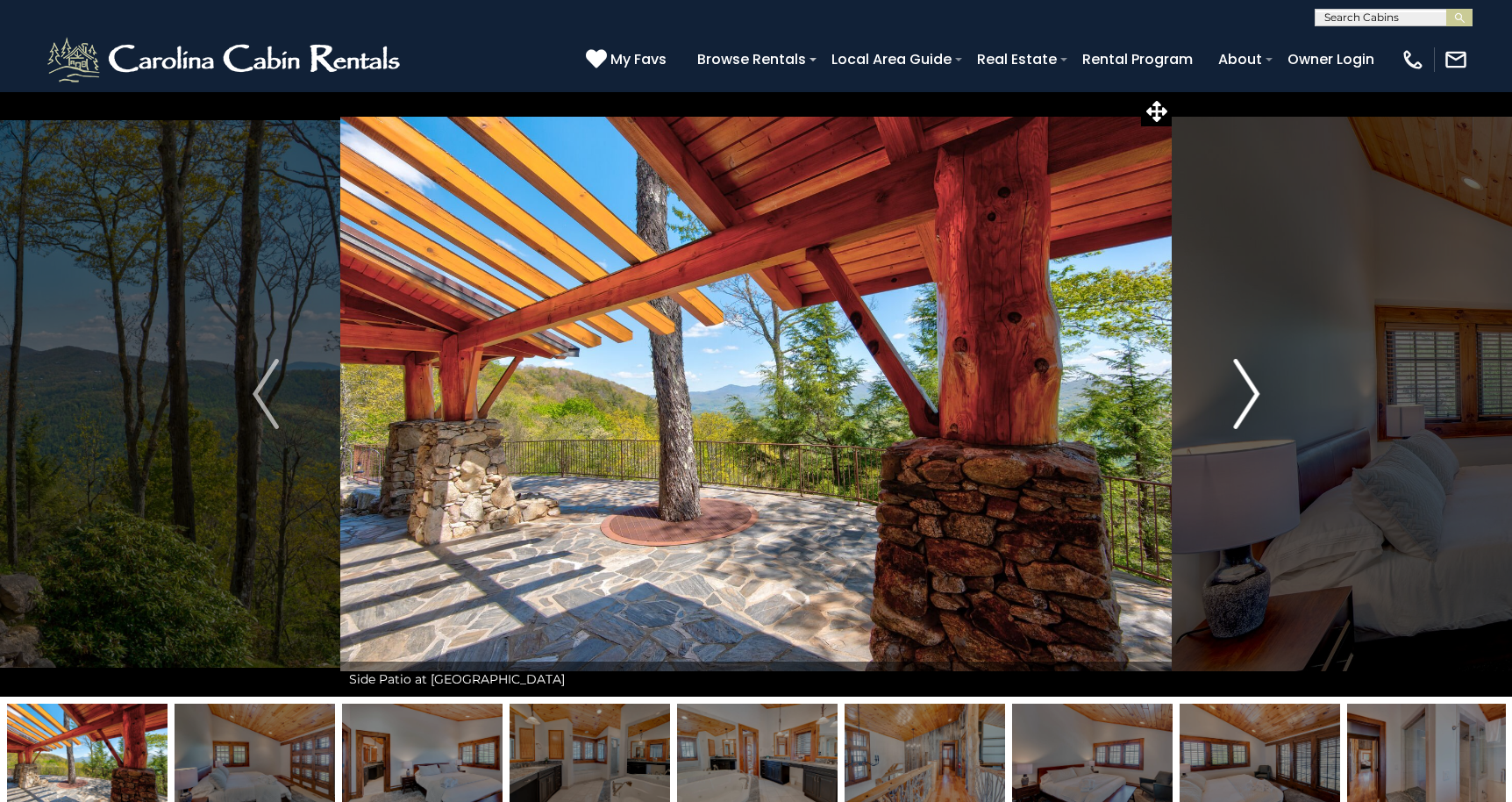
click at [1233, 395] on img "Next" at bounding box center [1246, 393] width 26 height 71
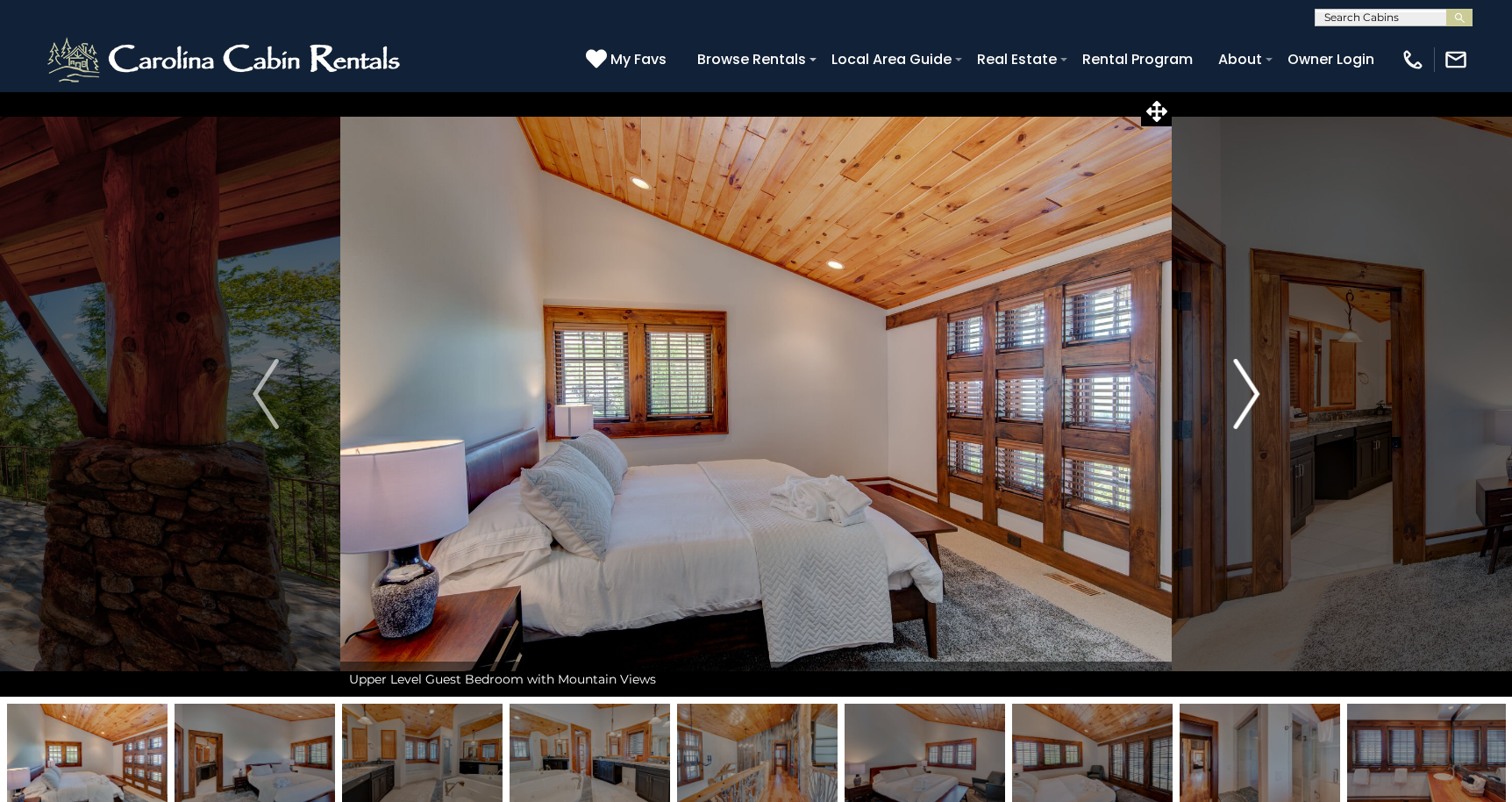
click at [1233, 395] on img "Next" at bounding box center [1246, 393] width 26 height 71
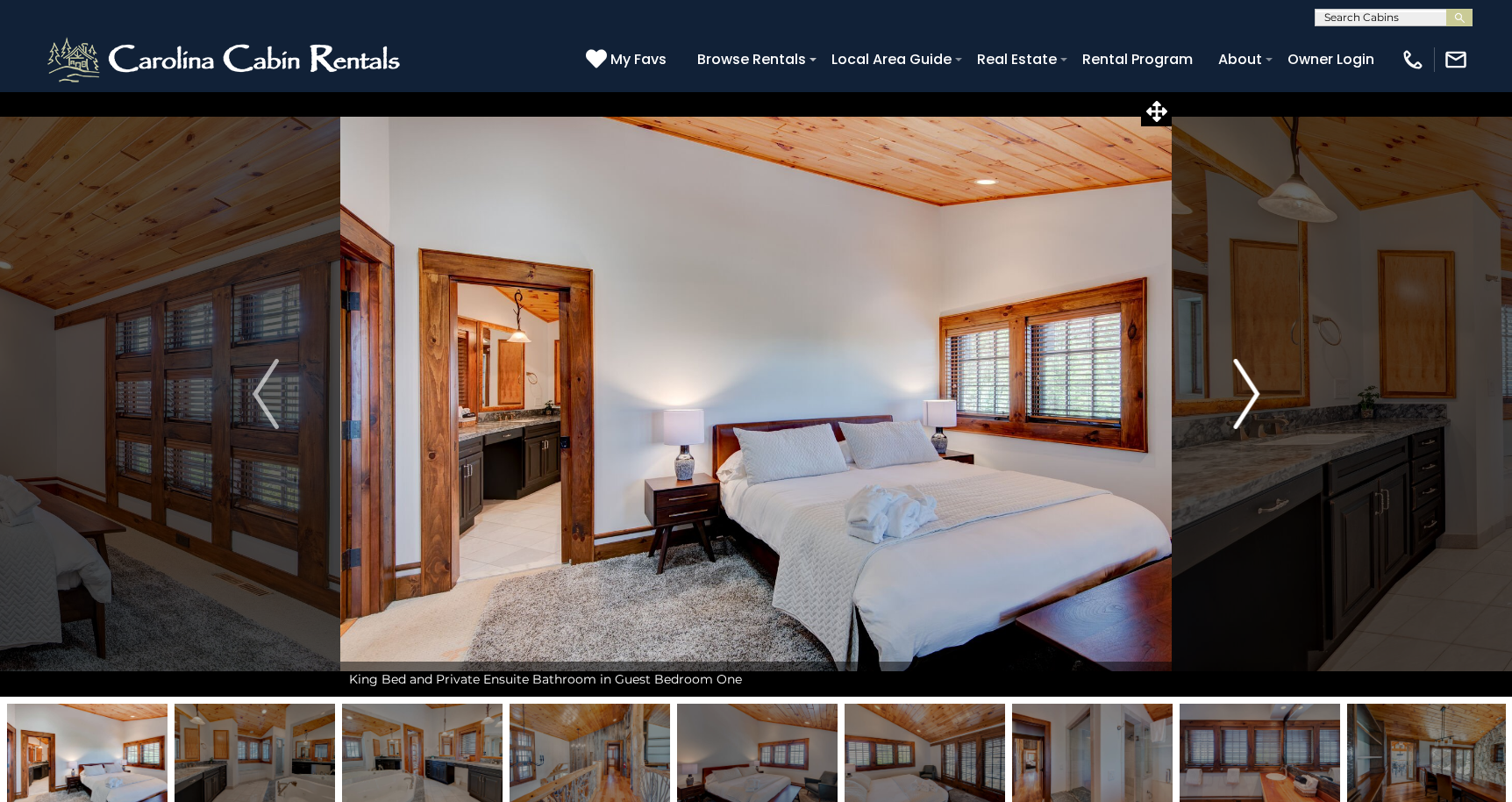
click at [1233, 395] on img "Next" at bounding box center [1246, 393] width 26 height 71
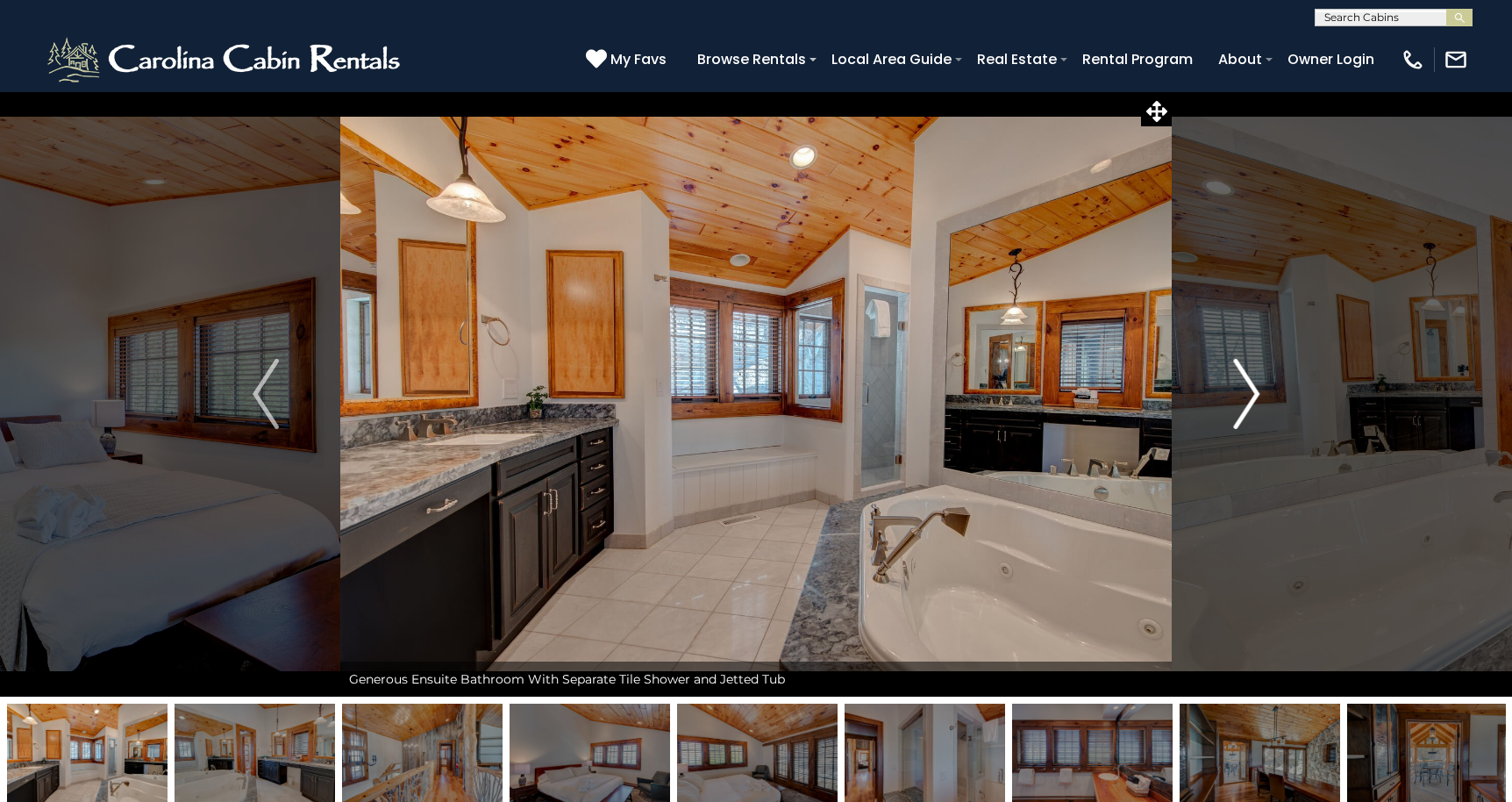
click at [1233, 395] on img "Next" at bounding box center [1246, 393] width 26 height 71
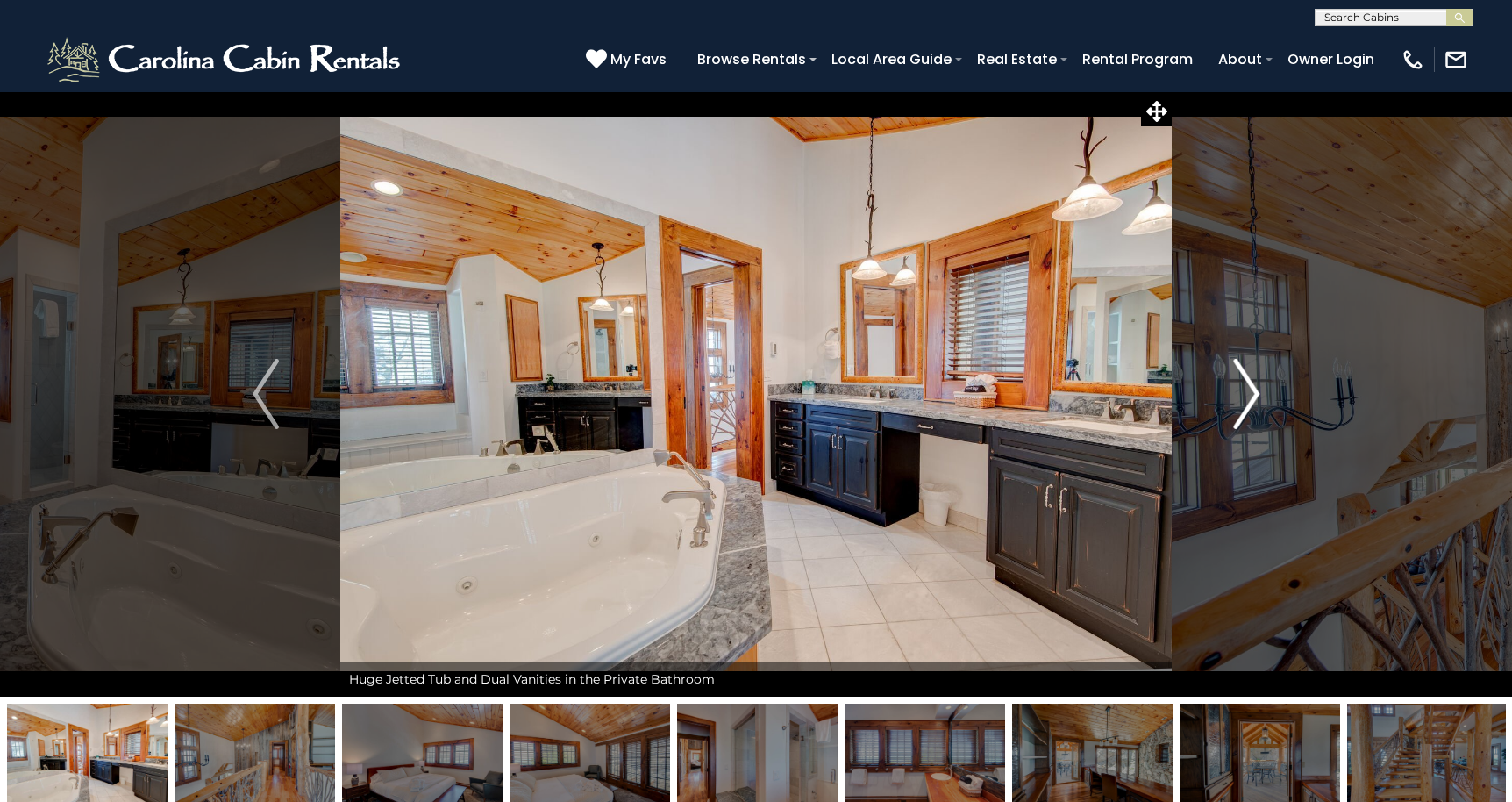
click at [1233, 395] on img "Next" at bounding box center [1246, 393] width 26 height 71
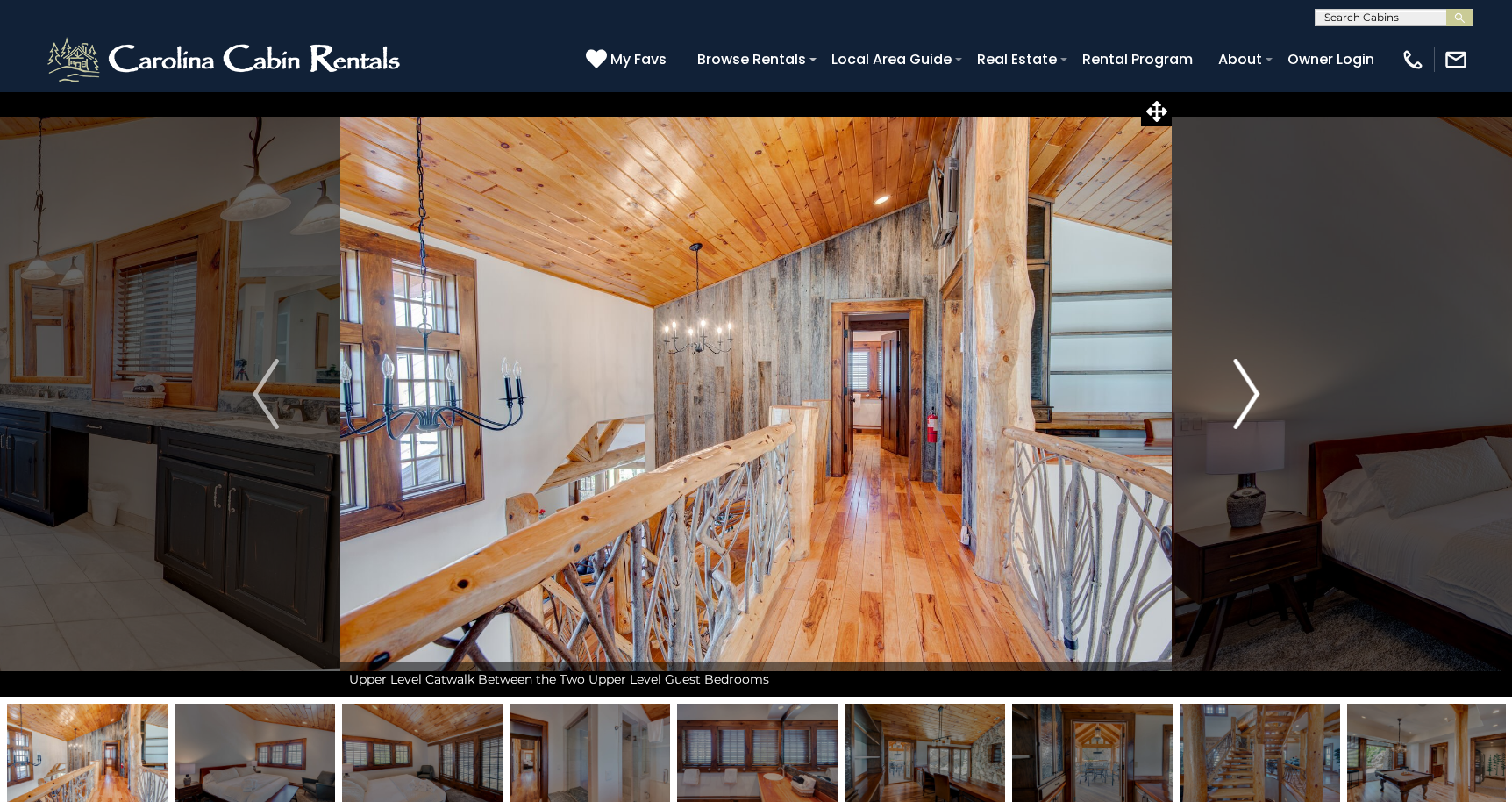
click at [1233, 395] on img "Next" at bounding box center [1246, 393] width 26 height 71
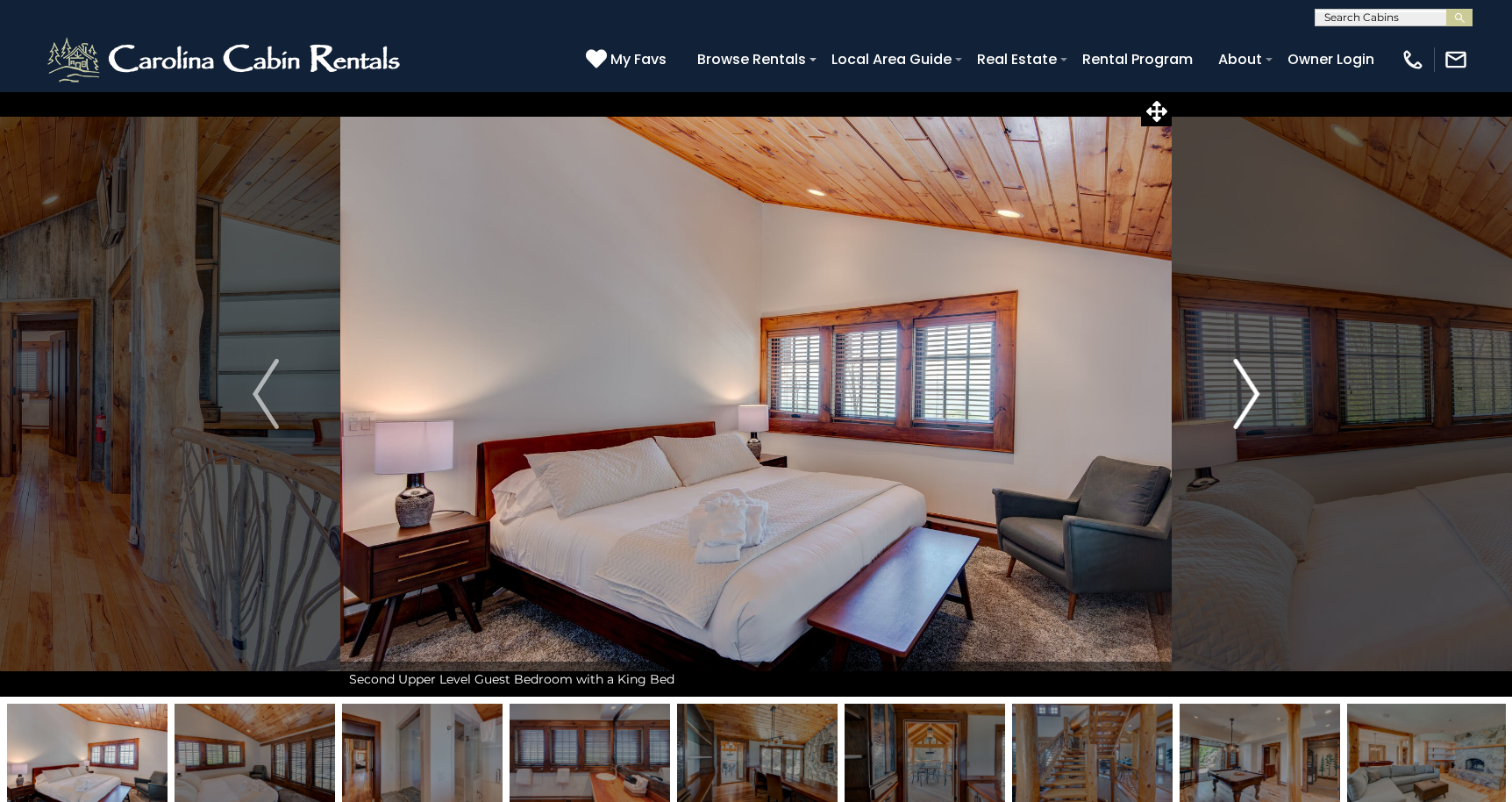
click at [1233, 395] on img "Next" at bounding box center [1246, 393] width 26 height 71
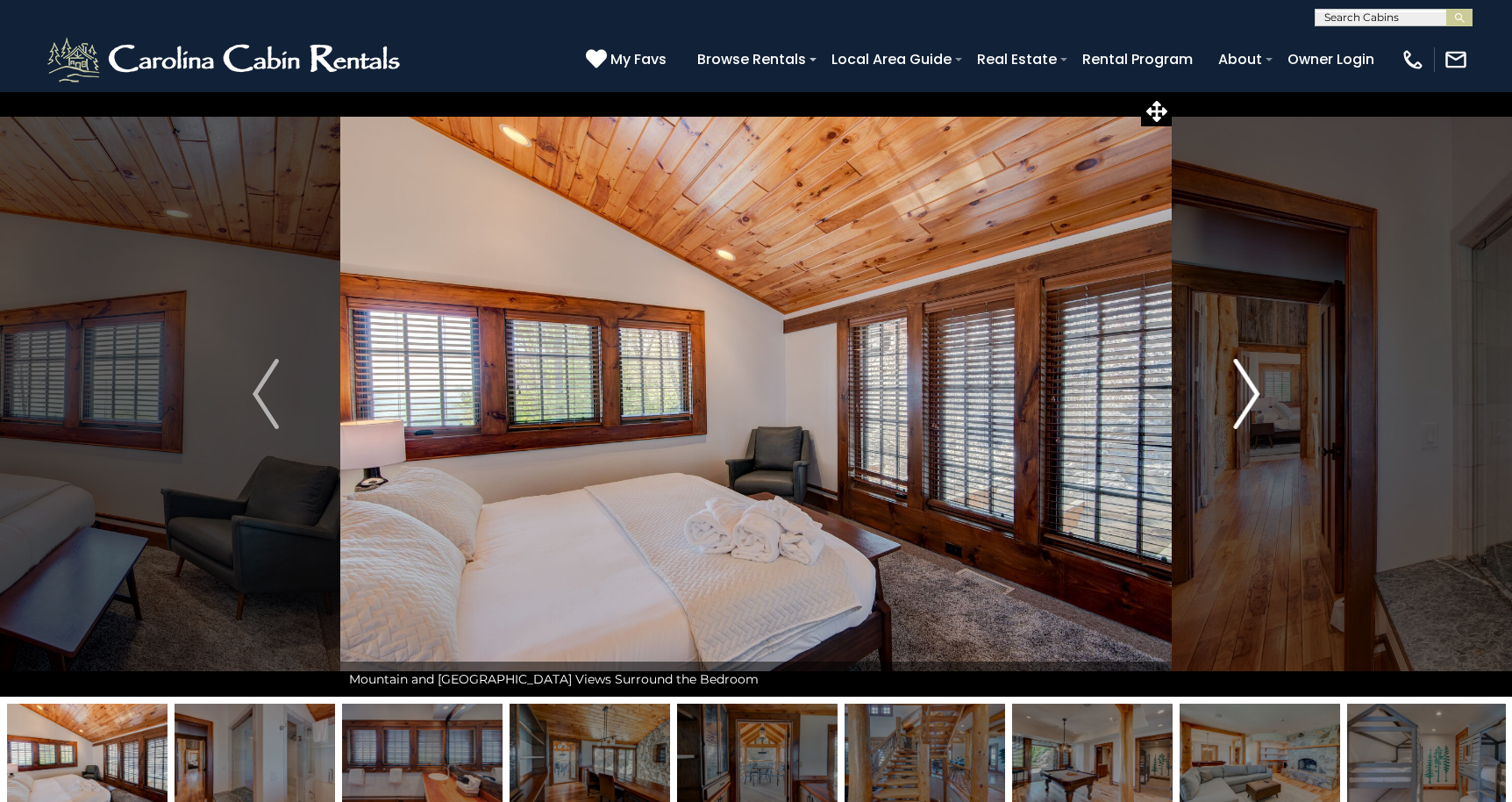
click at [1233, 395] on img "Next" at bounding box center [1246, 393] width 26 height 71
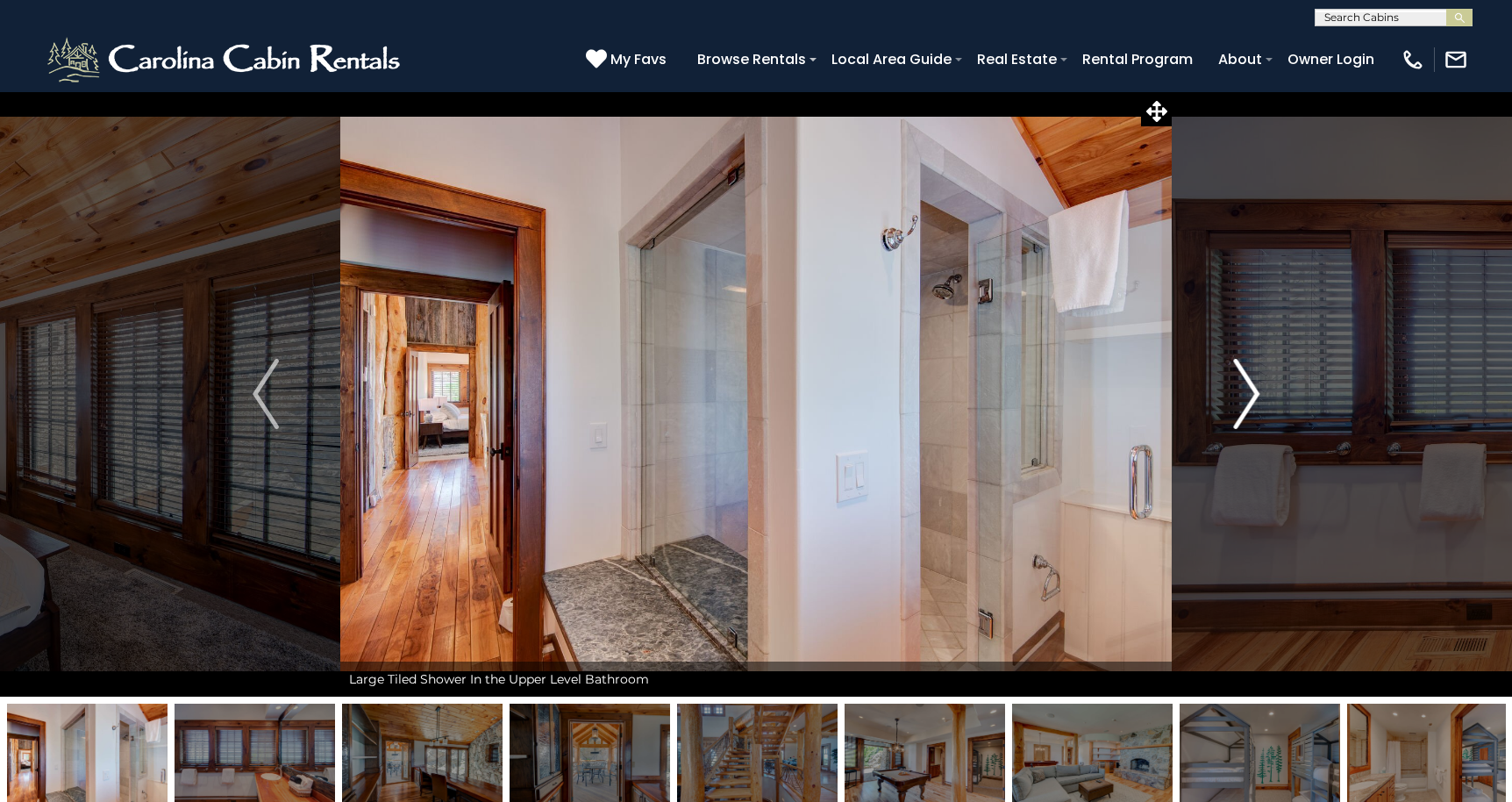
click at [1233, 395] on img "Next" at bounding box center [1246, 393] width 26 height 71
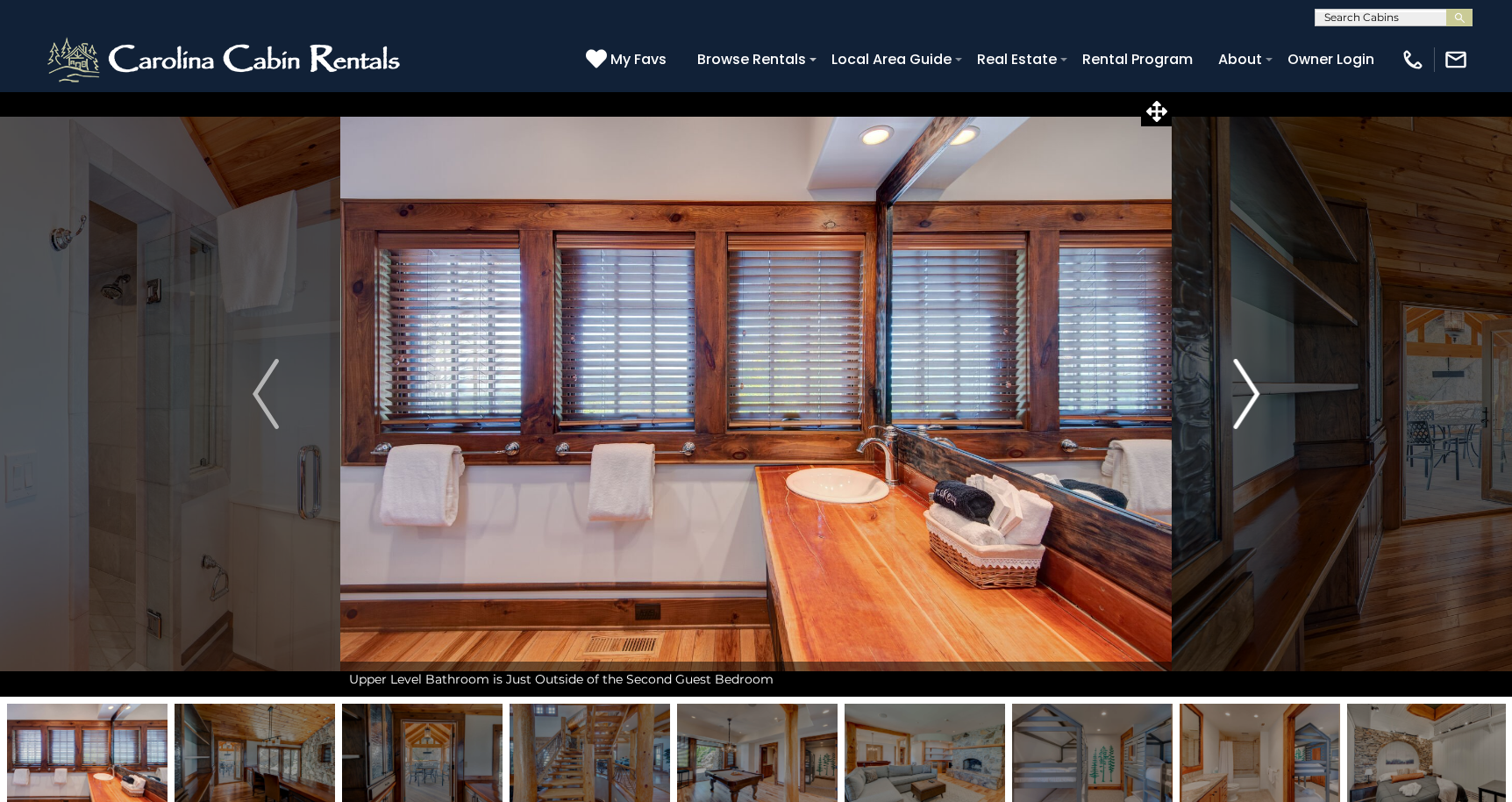
click at [1233, 395] on img "Next" at bounding box center [1246, 393] width 26 height 71
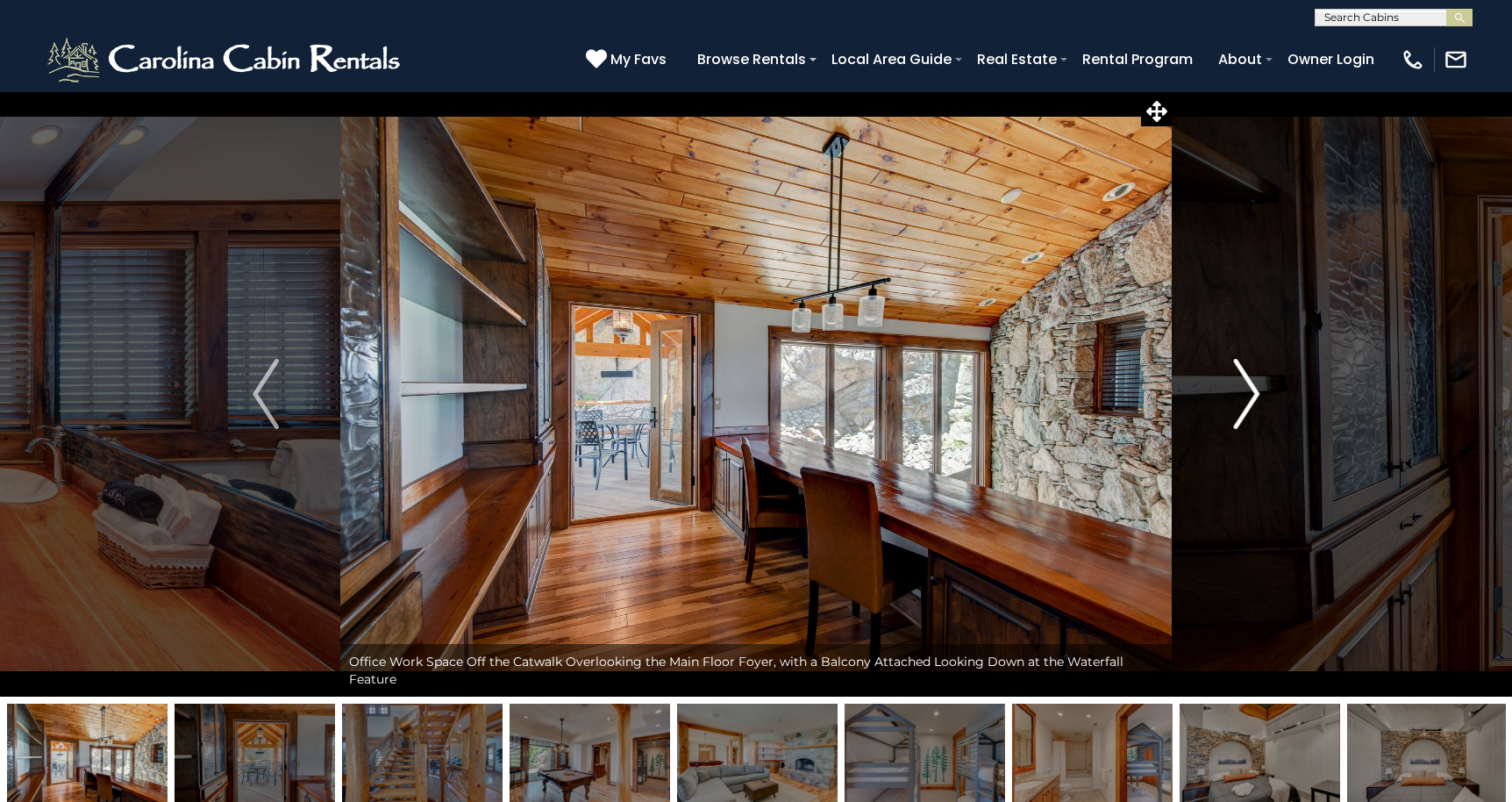
click at [1233, 395] on img "Next" at bounding box center [1246, 393] width 26 height 71
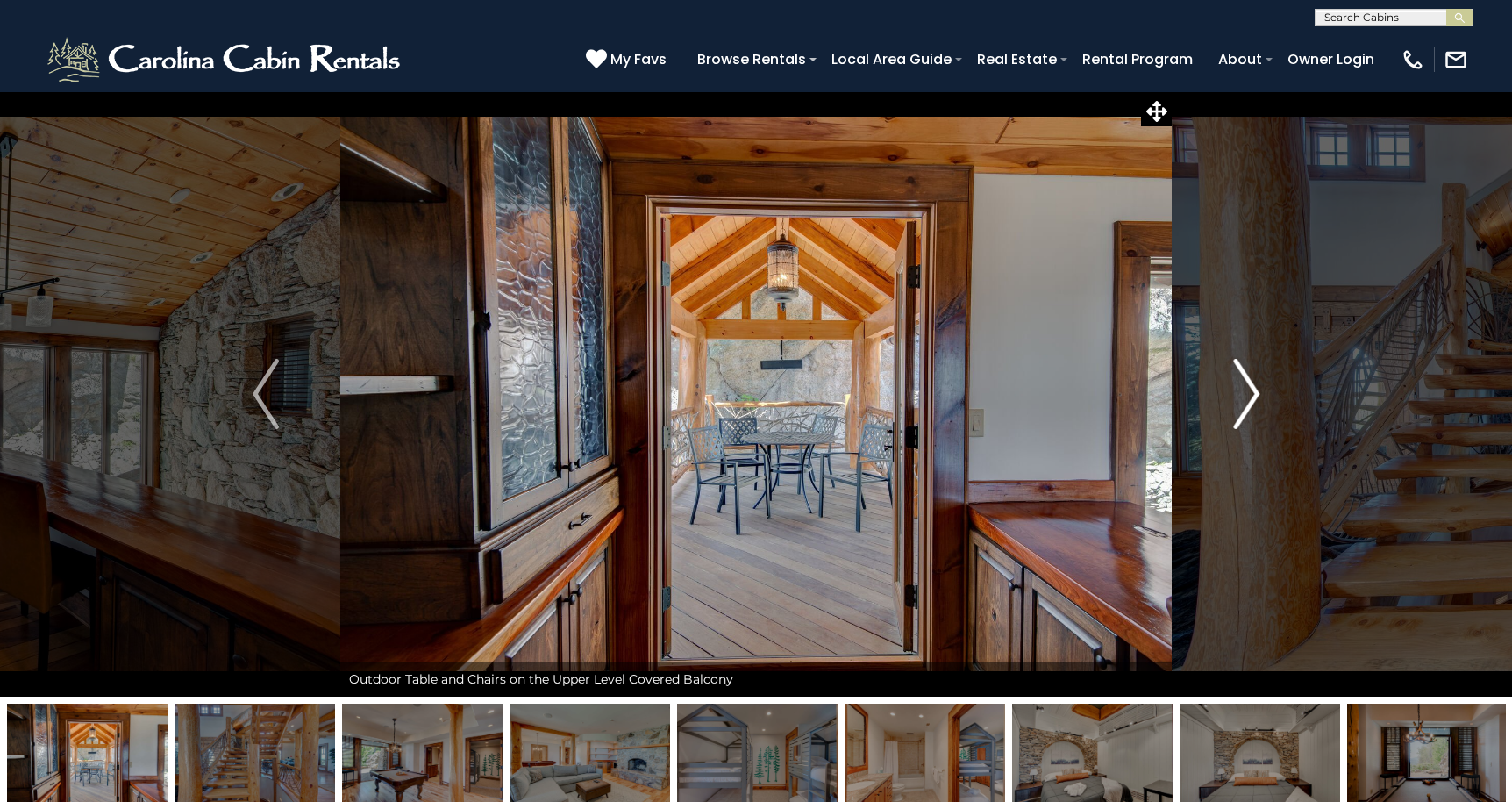
click at [1233, 395] on img "Next" at bounding box center [1246, 393] width 26 height 71
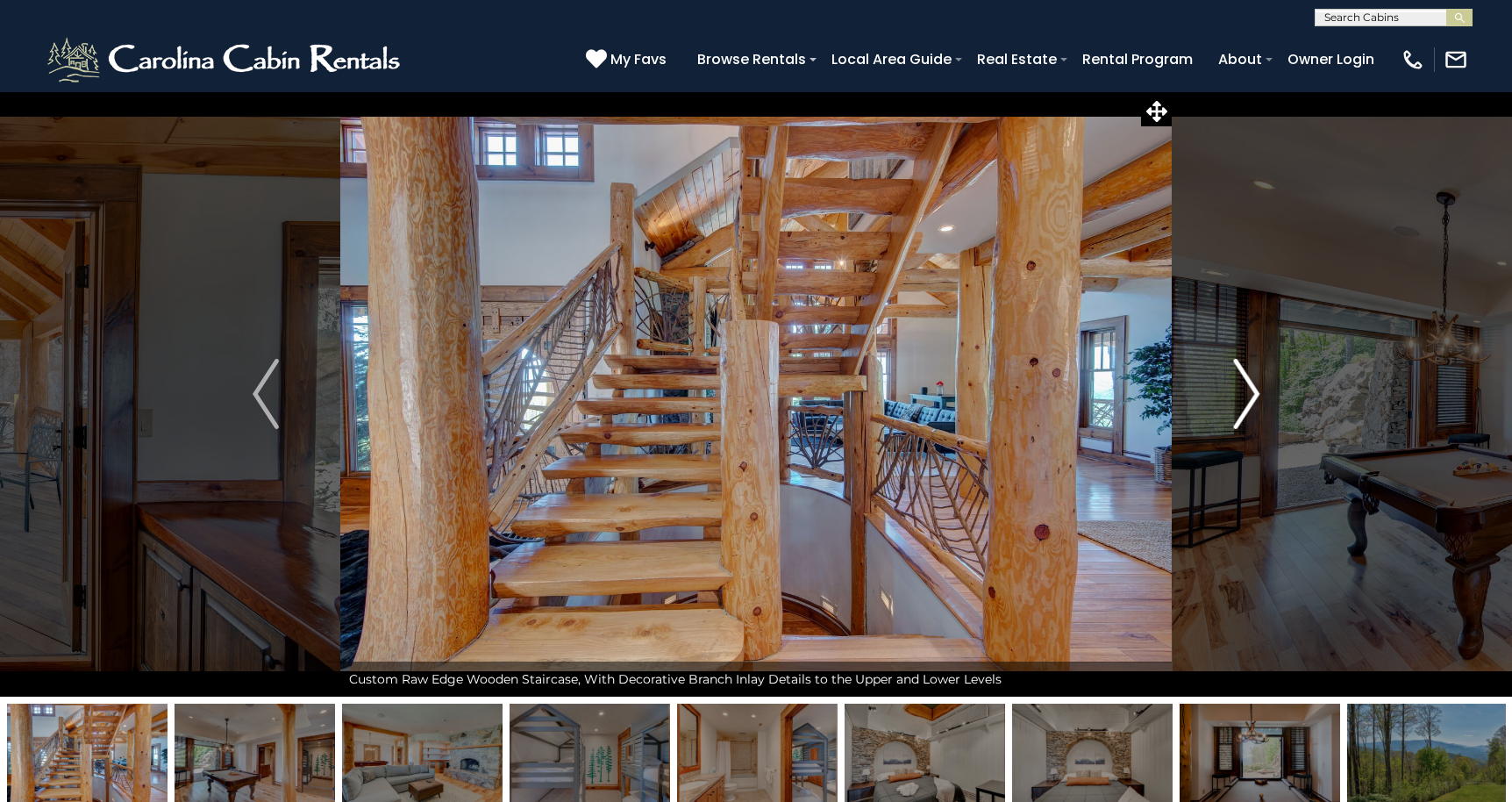
click at [1233, 395] on img "Next" at bounding box center [1246, 393] width 26 height 71
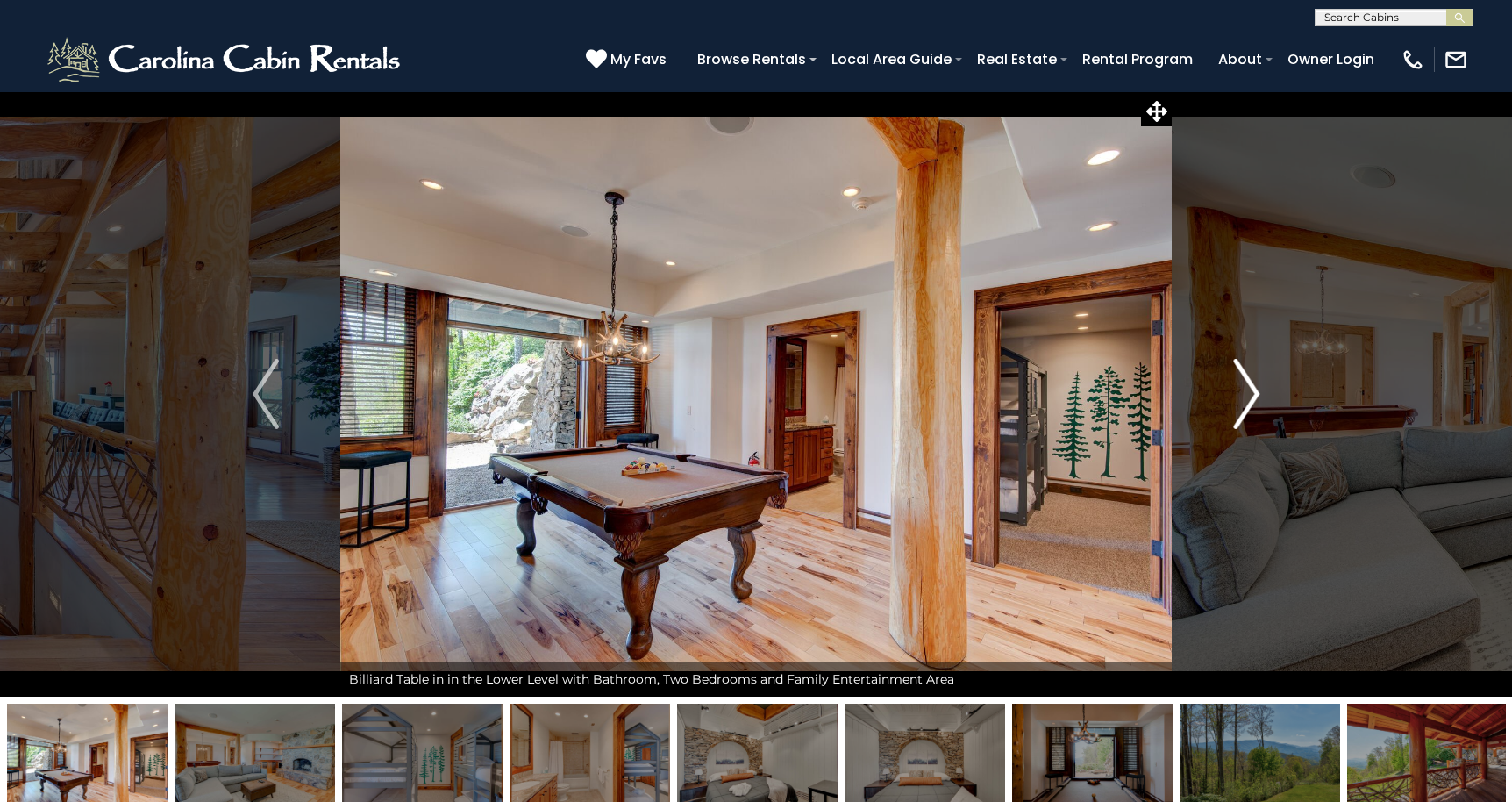
click at [1233, 395] on img "Next" at bounding box center [1246, 393] width 26 height 71
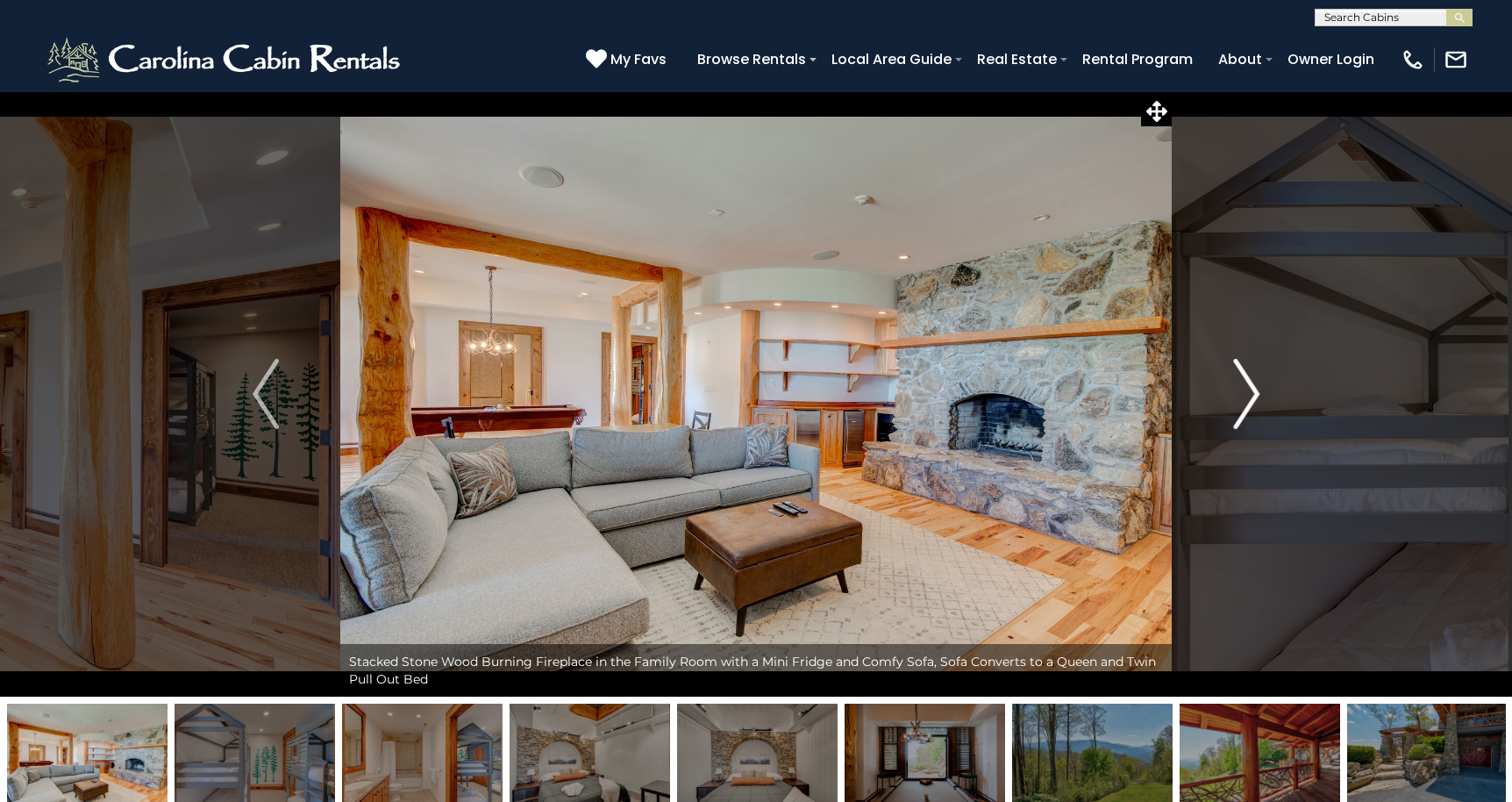
click at [1233, 395] on img "Next" at bounding box center [1246, 393] width 26 height 71
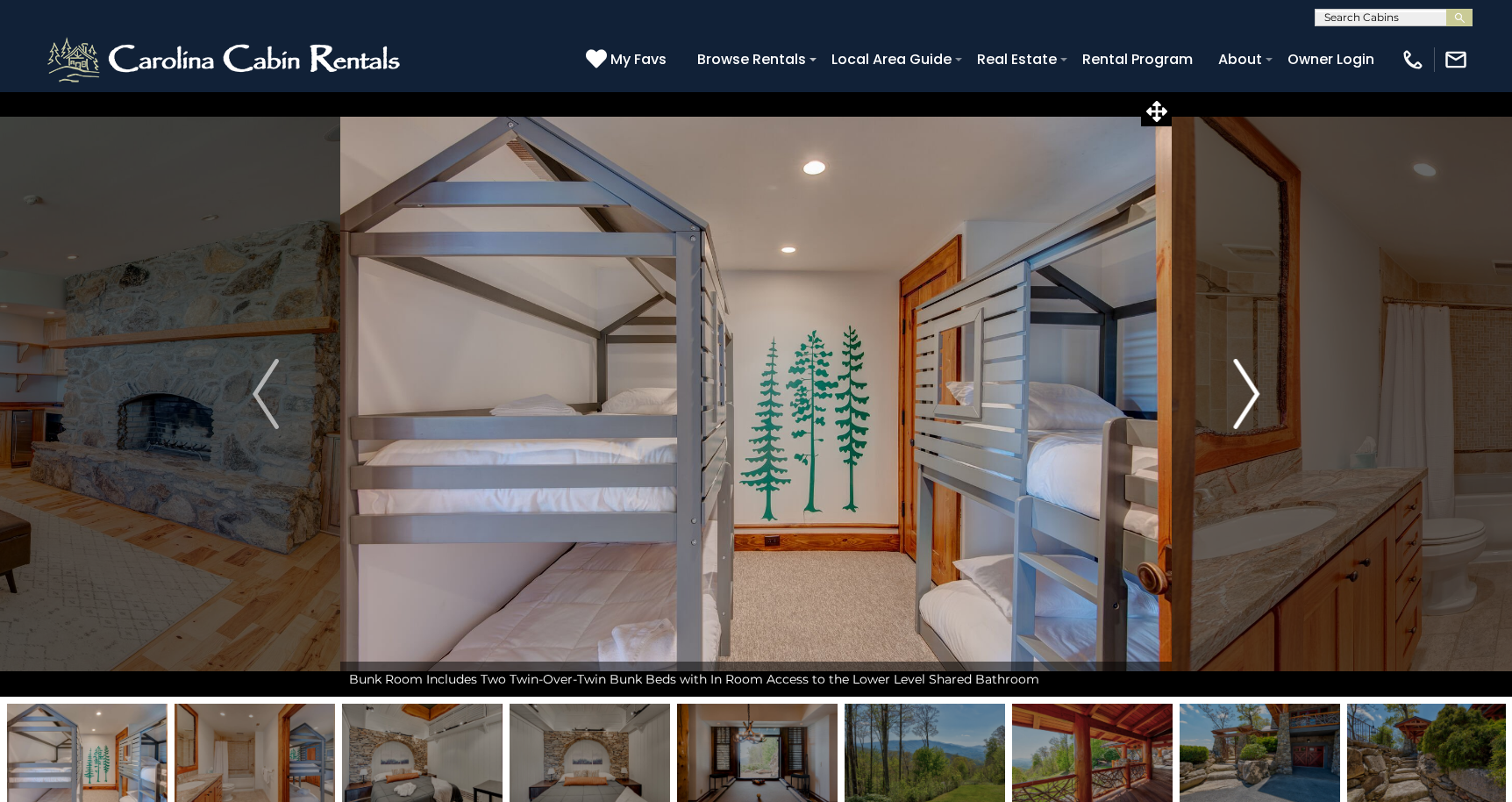
click at [1233, 395] on img "Next" at bounding box center [1246, 393] width 26 height 71
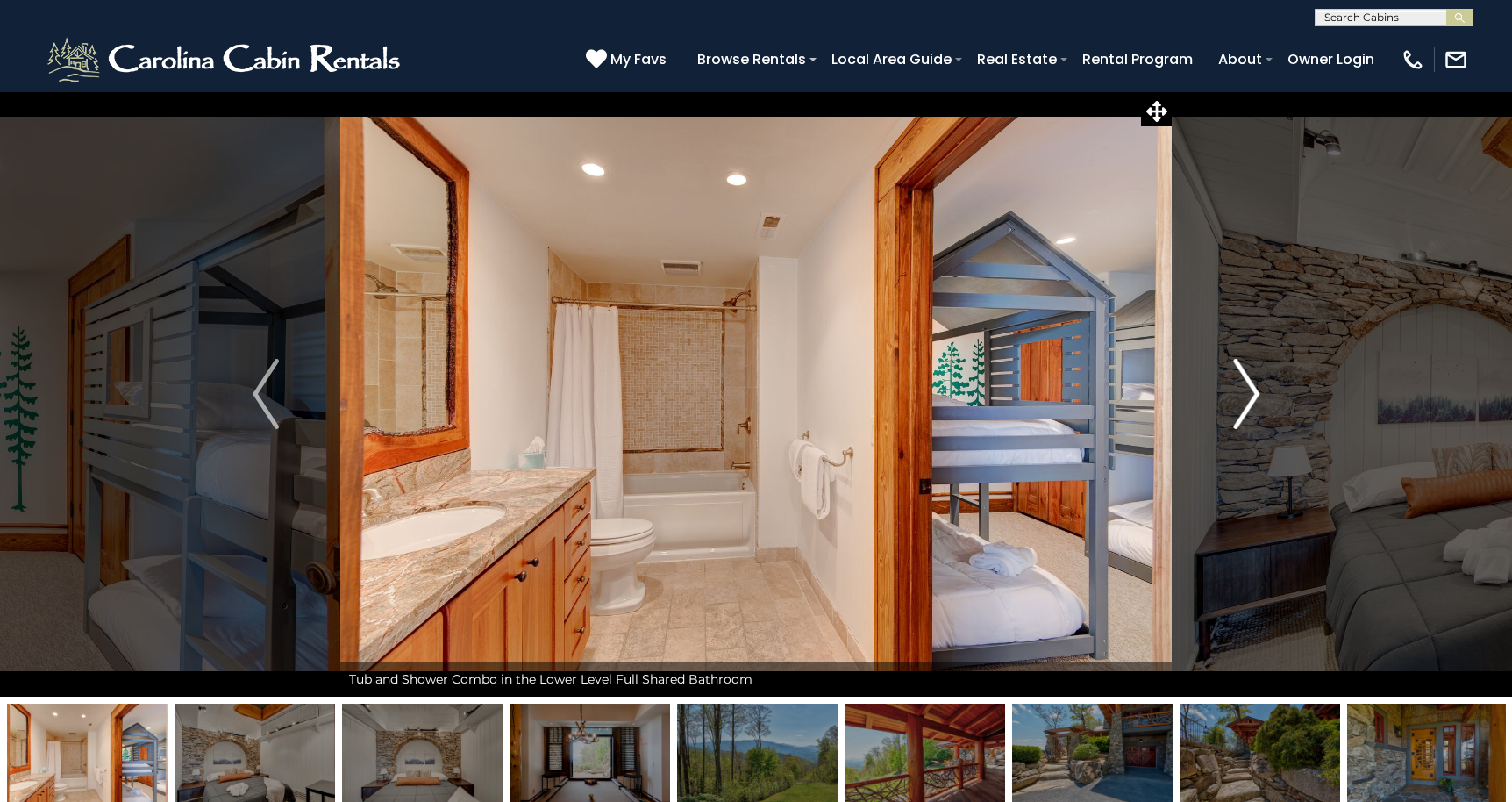
click at [1248, 393] on img "Next" at bounding box center [1246, 393] width 26 height 71
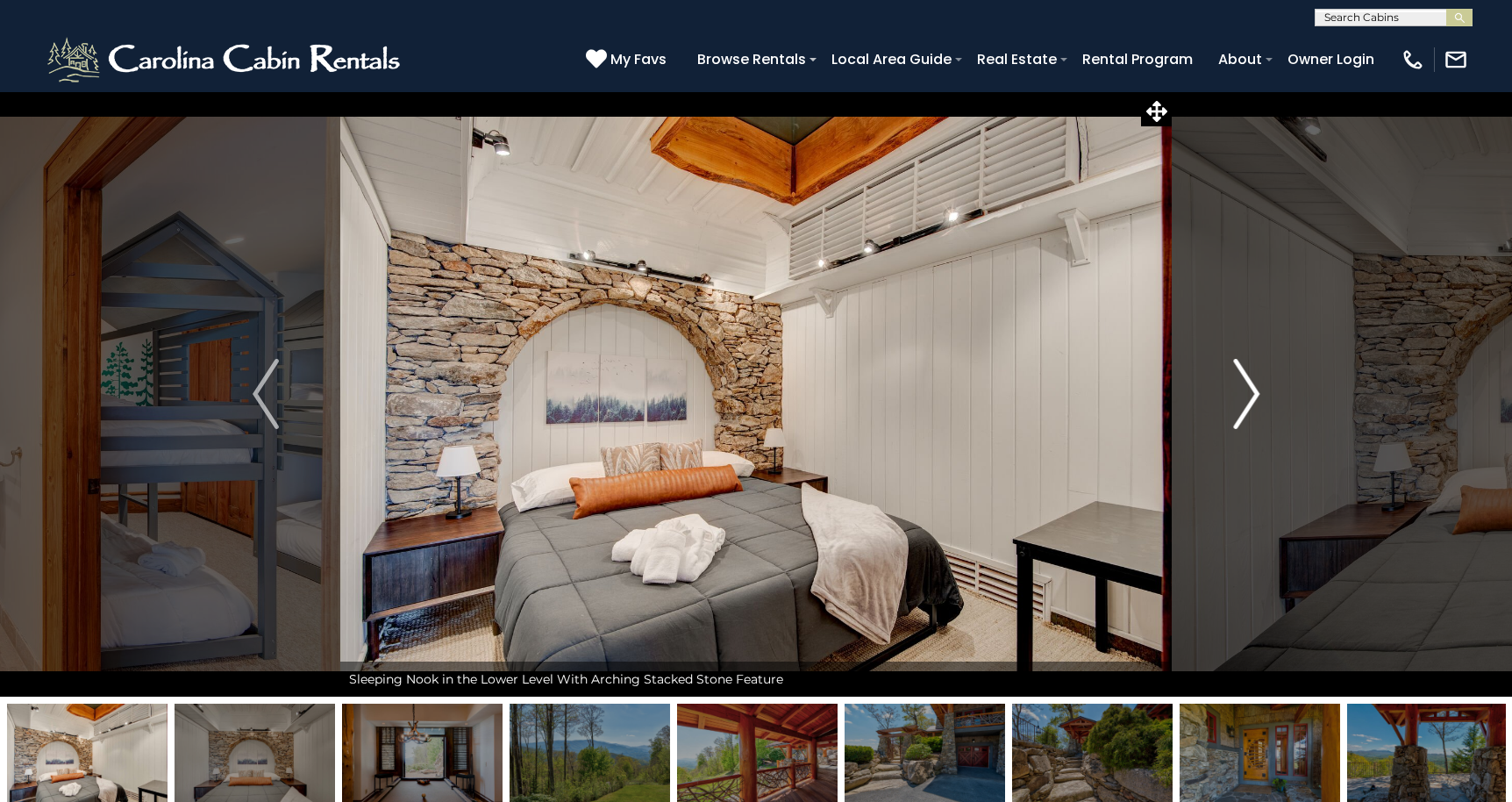
click at [1248, 393] on img "Next" at bounding box center [1246, 393] width 26 height 71
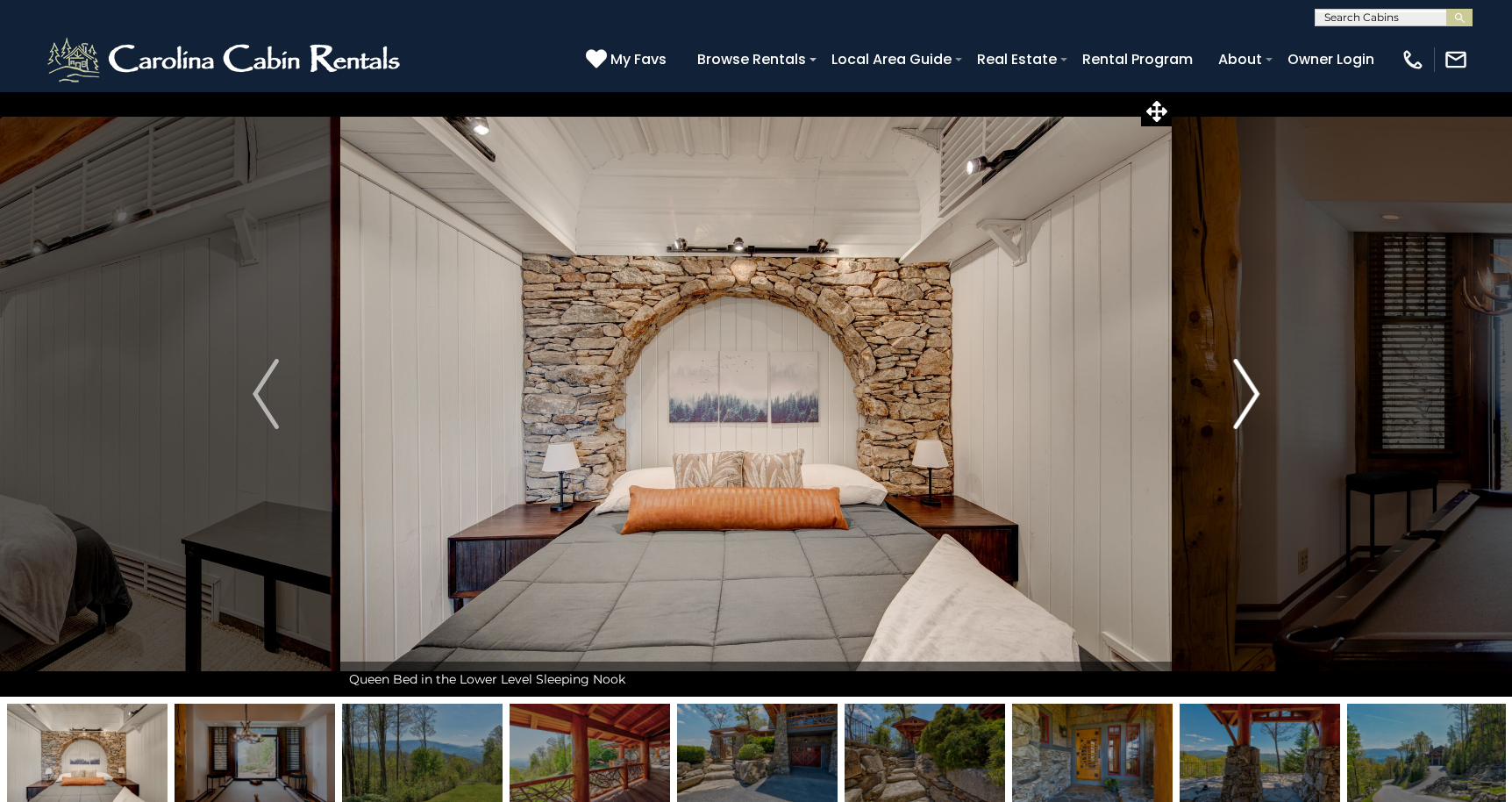
click at [1248, 393] on img "Next" at bounding box center [1246, 393] width 26 height 71
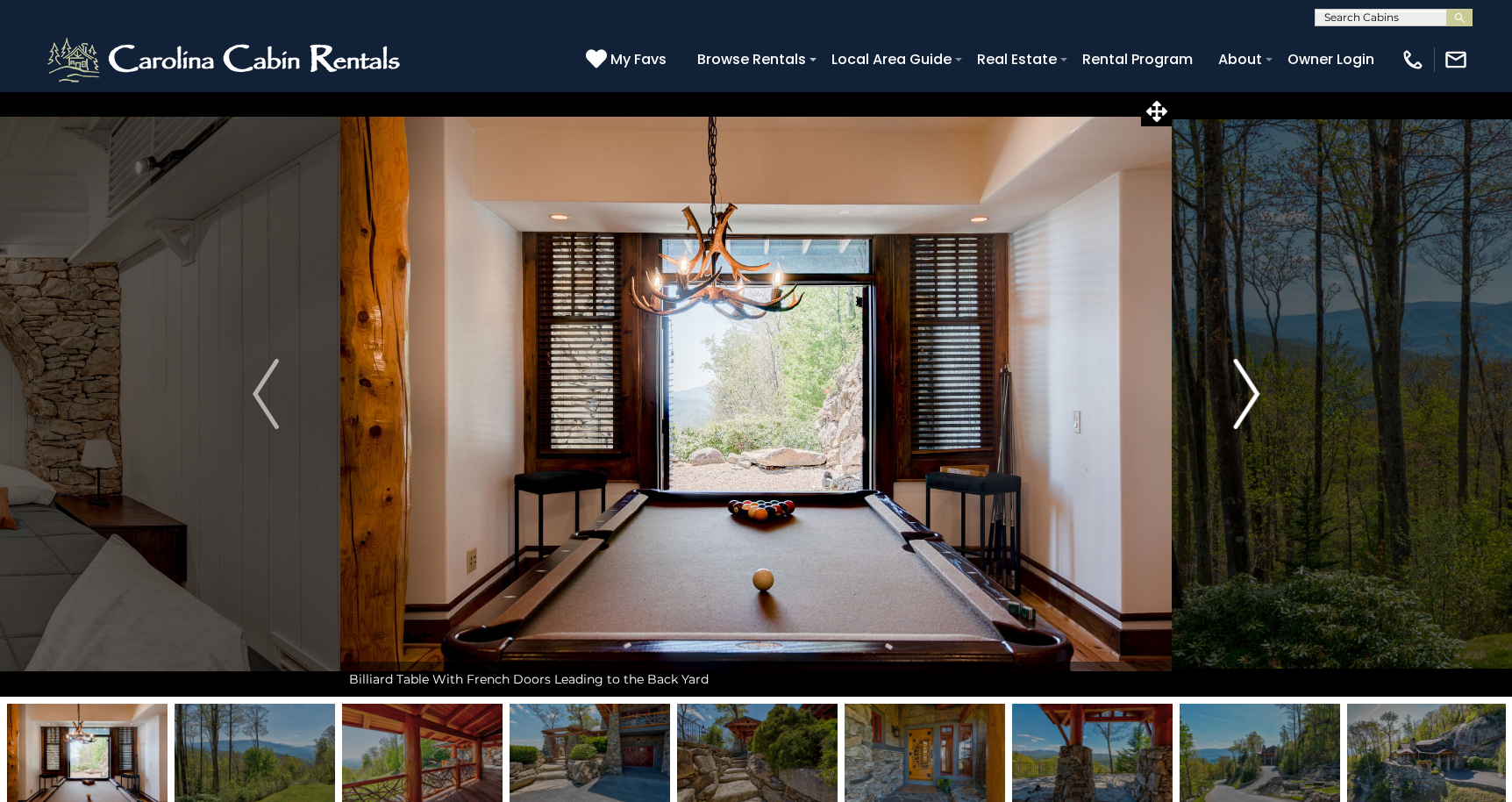
click at [1248, 393] on img "Next" at bounding box center [1246, 393] width 26 height 71
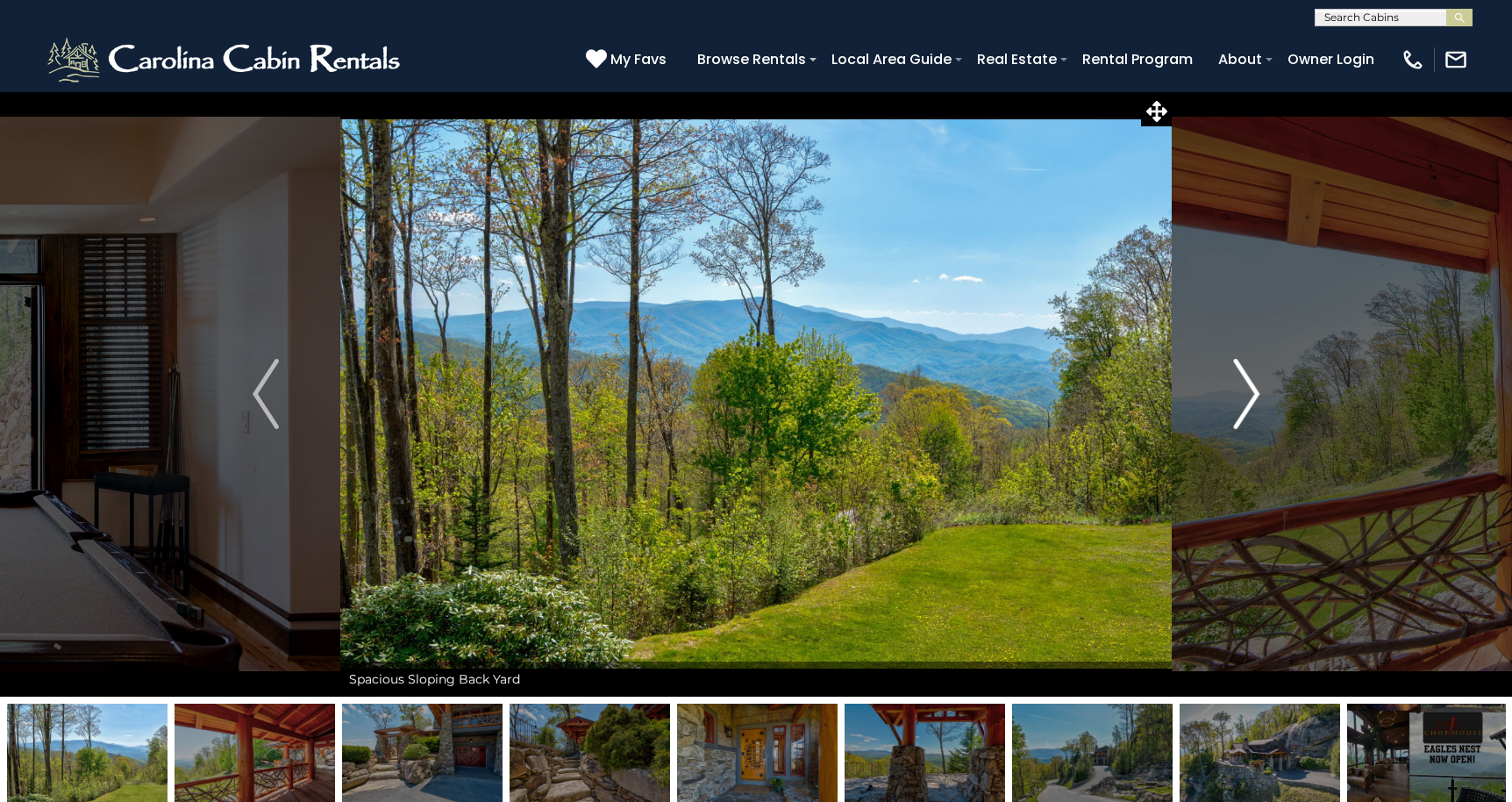
click at [1248, 393] on img "Next" at bounding box center [1246, 393] width 26 height 71
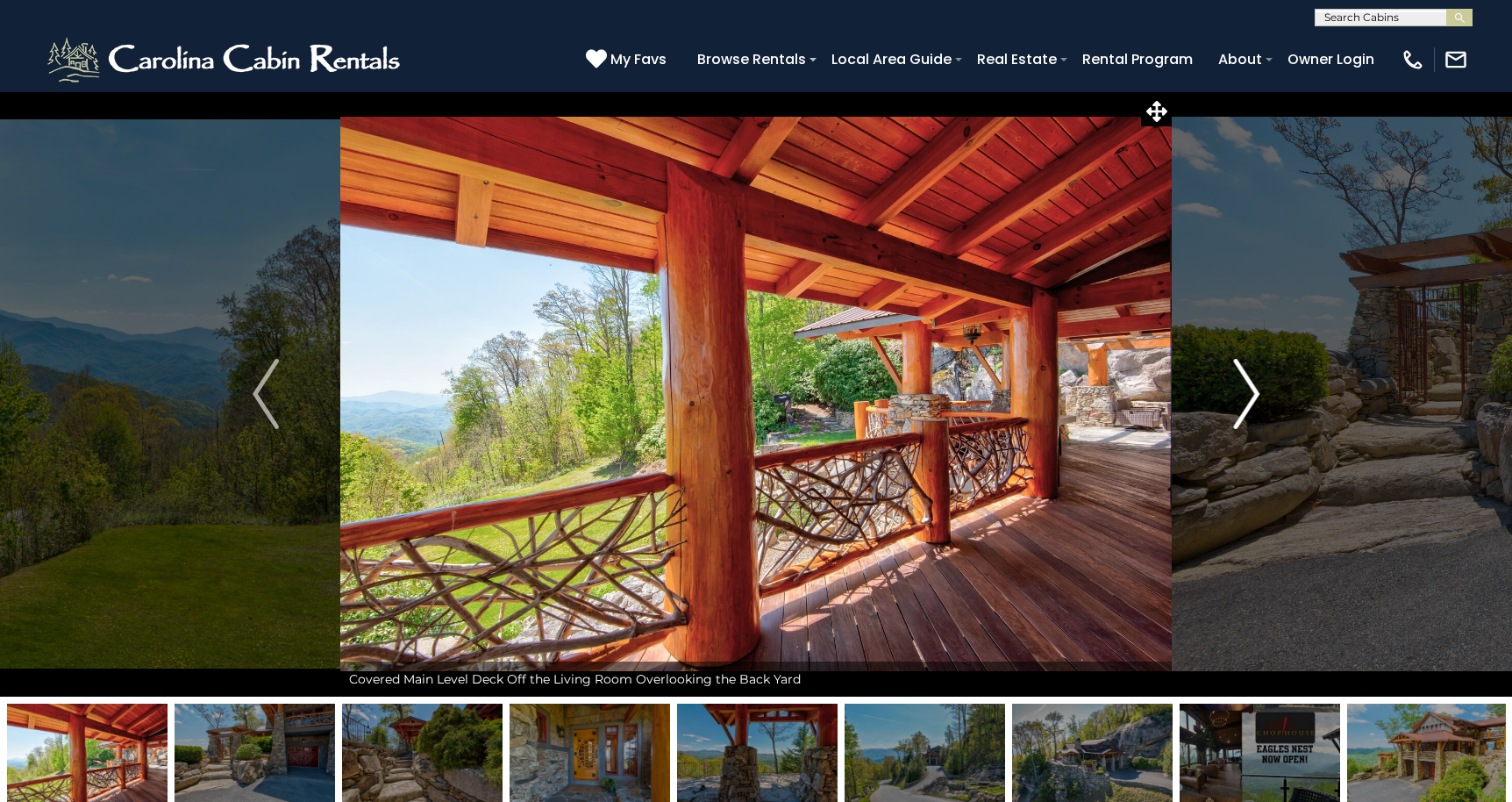
click at [1248, 393] on img "Next" at bounding box center [1246, 393] width 26 height 71
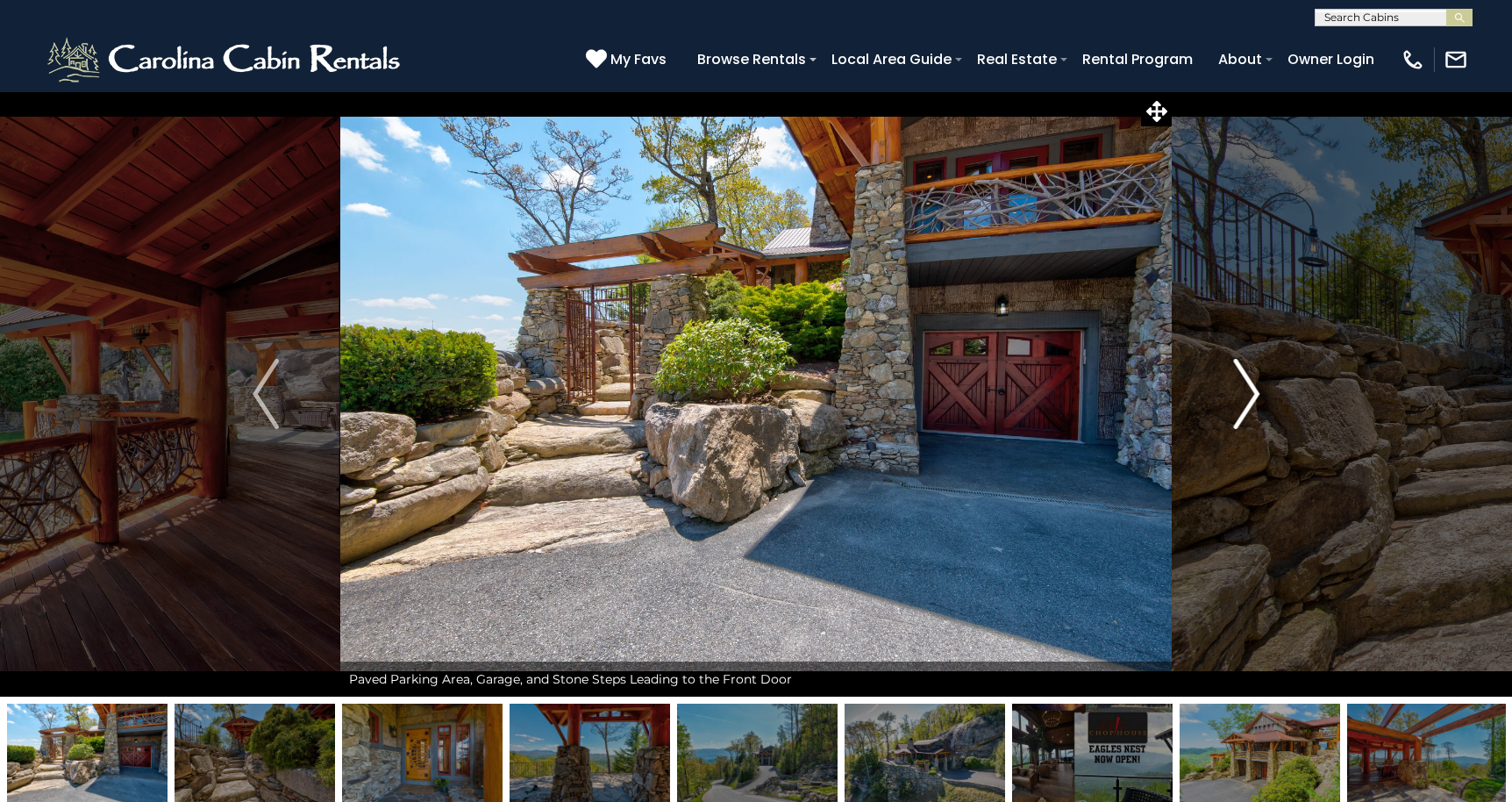
click at [1248, 393] on img "Next" at bounding box center [1246, 393] width 26 height 71
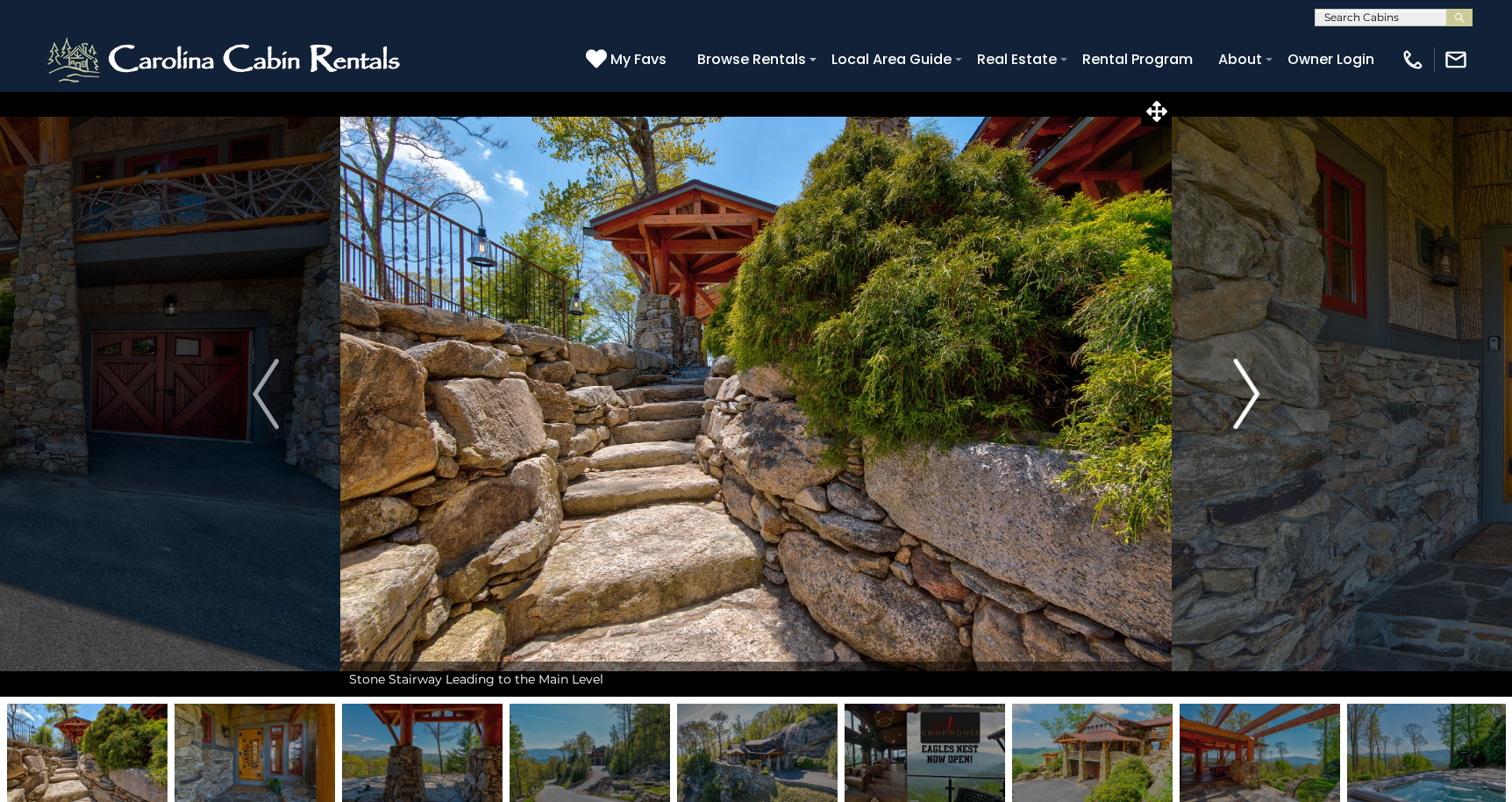
click at [1248, 393] on img "Next" at bounding box center [1246, 393] width 26 height 71
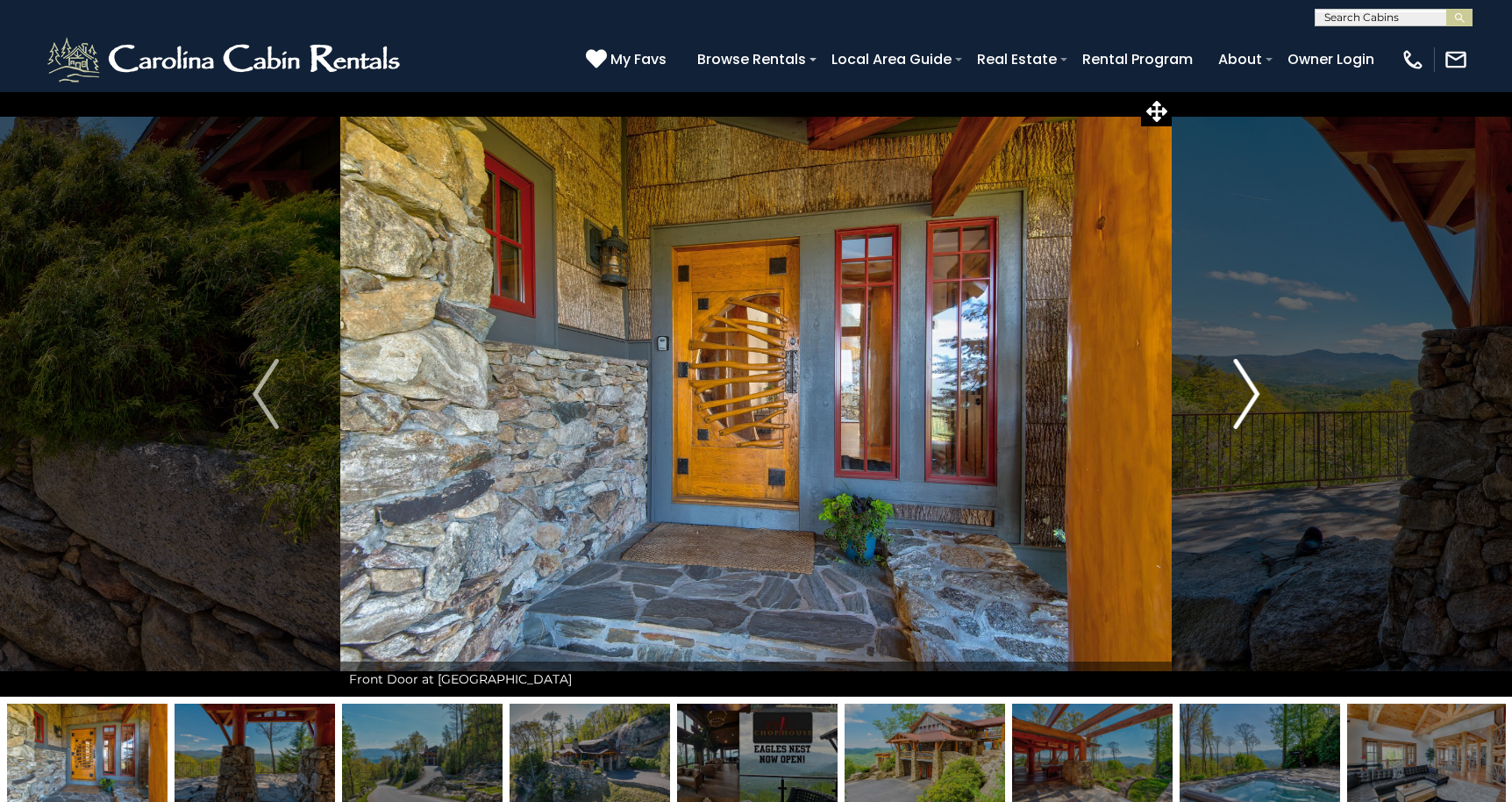
click at [1241, 389] on img "Next" at bounding box center [1246, 393] width 26 height 71
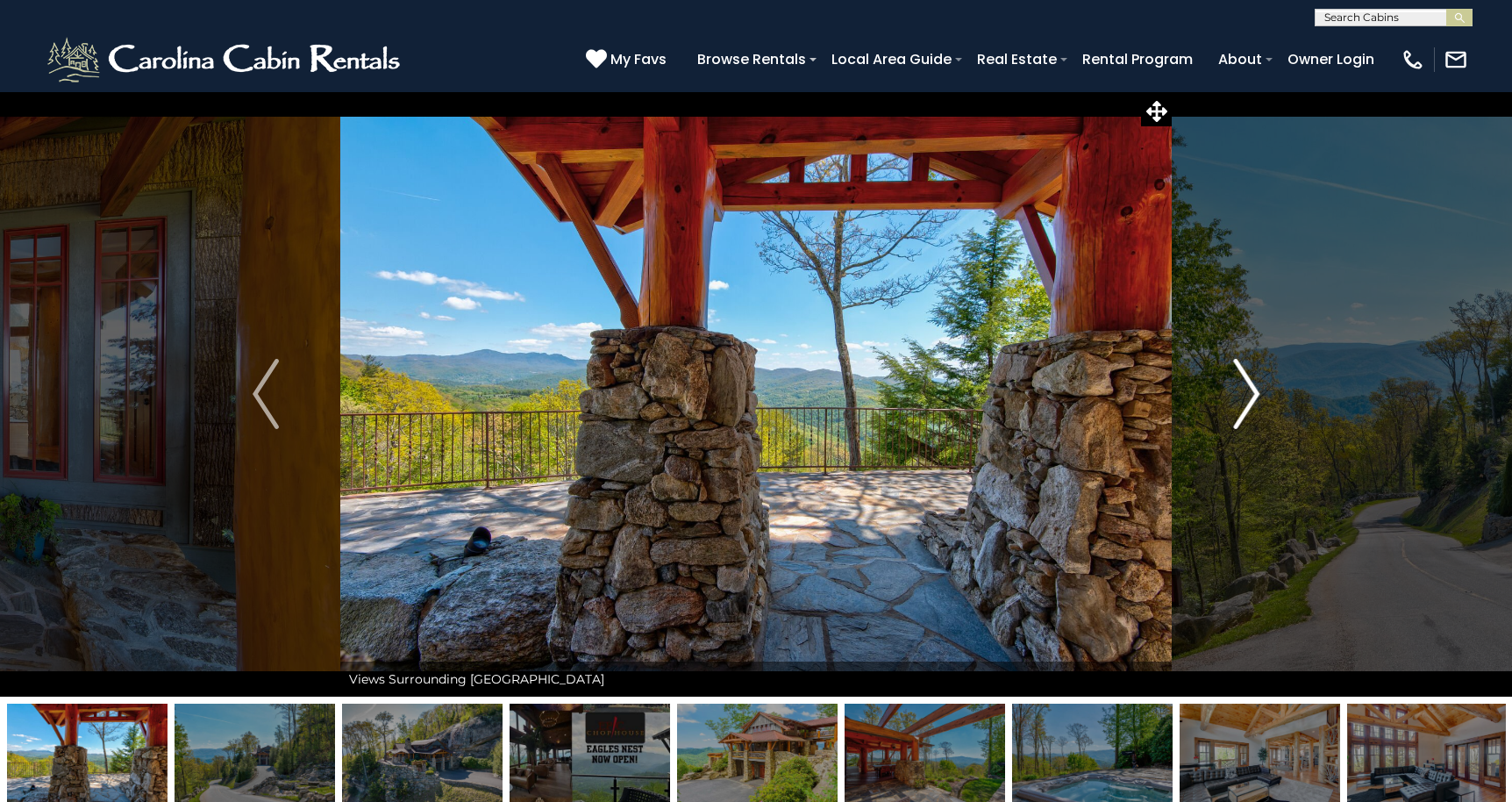
click at [1241, 389] on img "Next" at bounding box center [1246, 393] width 26 height 71
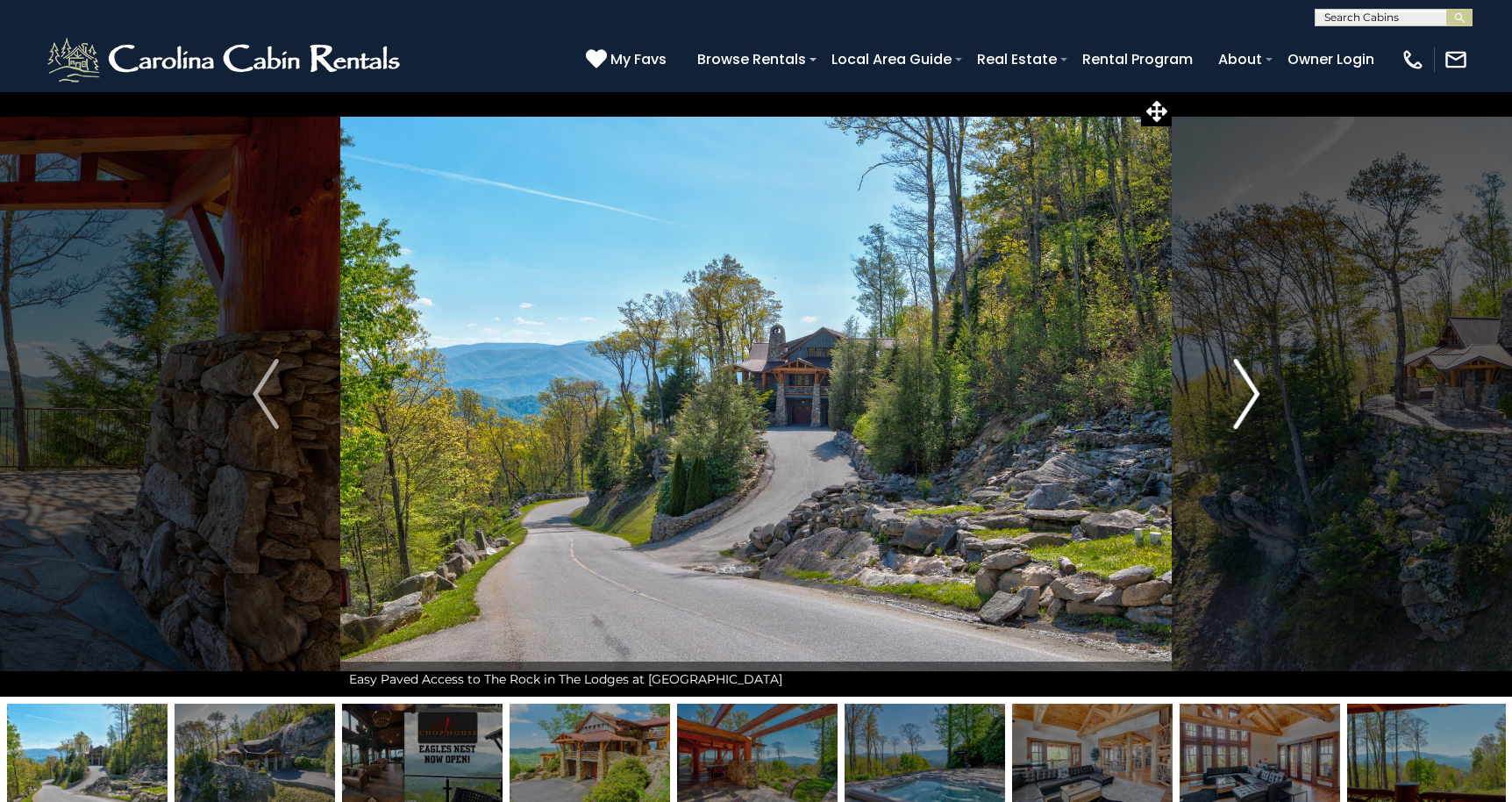
click at [1241, 389] on img "Next" at bounding box center [1246, 393] width 26 height 71
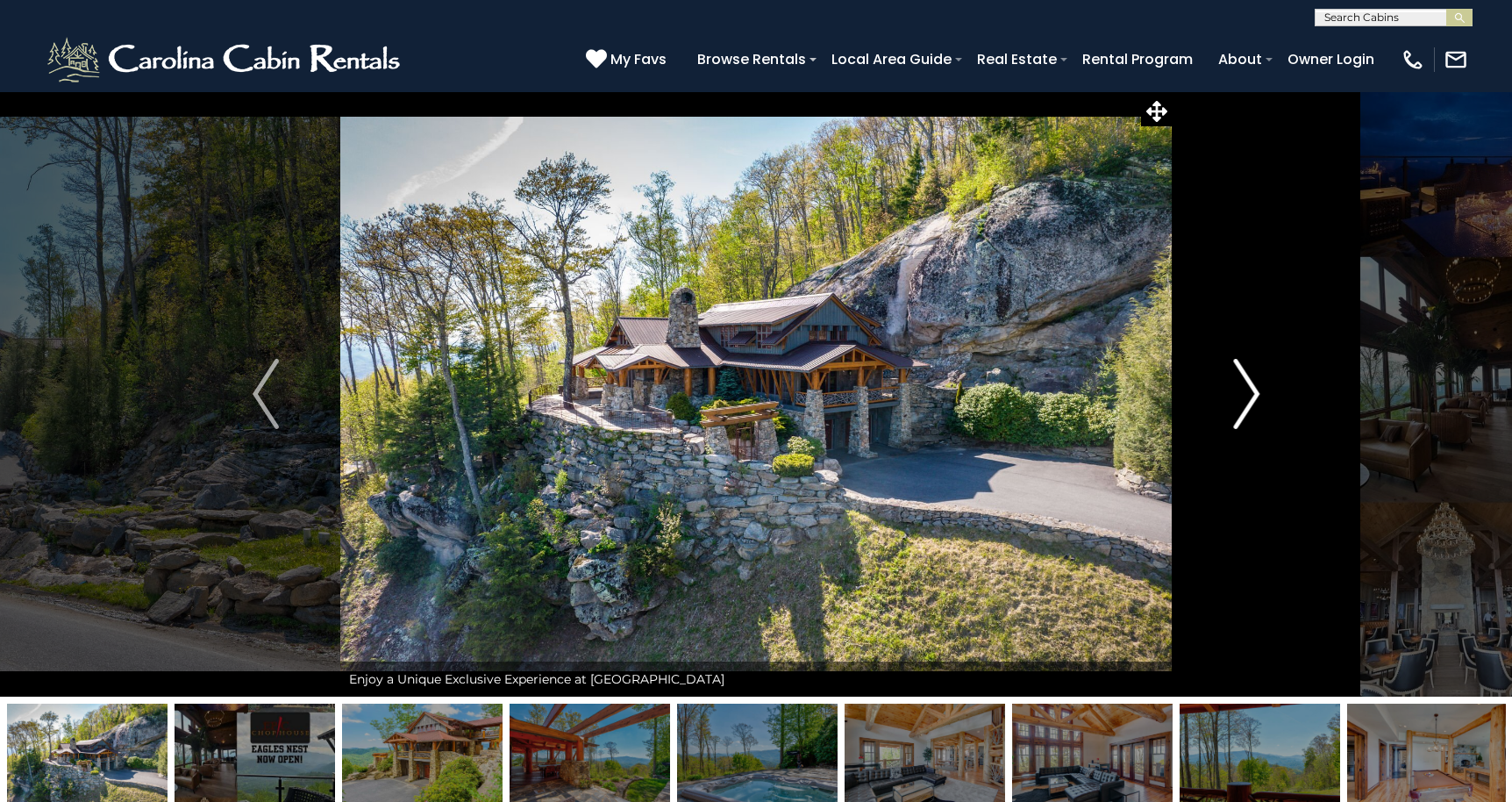
click at [1241, 389] on img "Next" at bounding box center [1246, 393] width 26 height 71
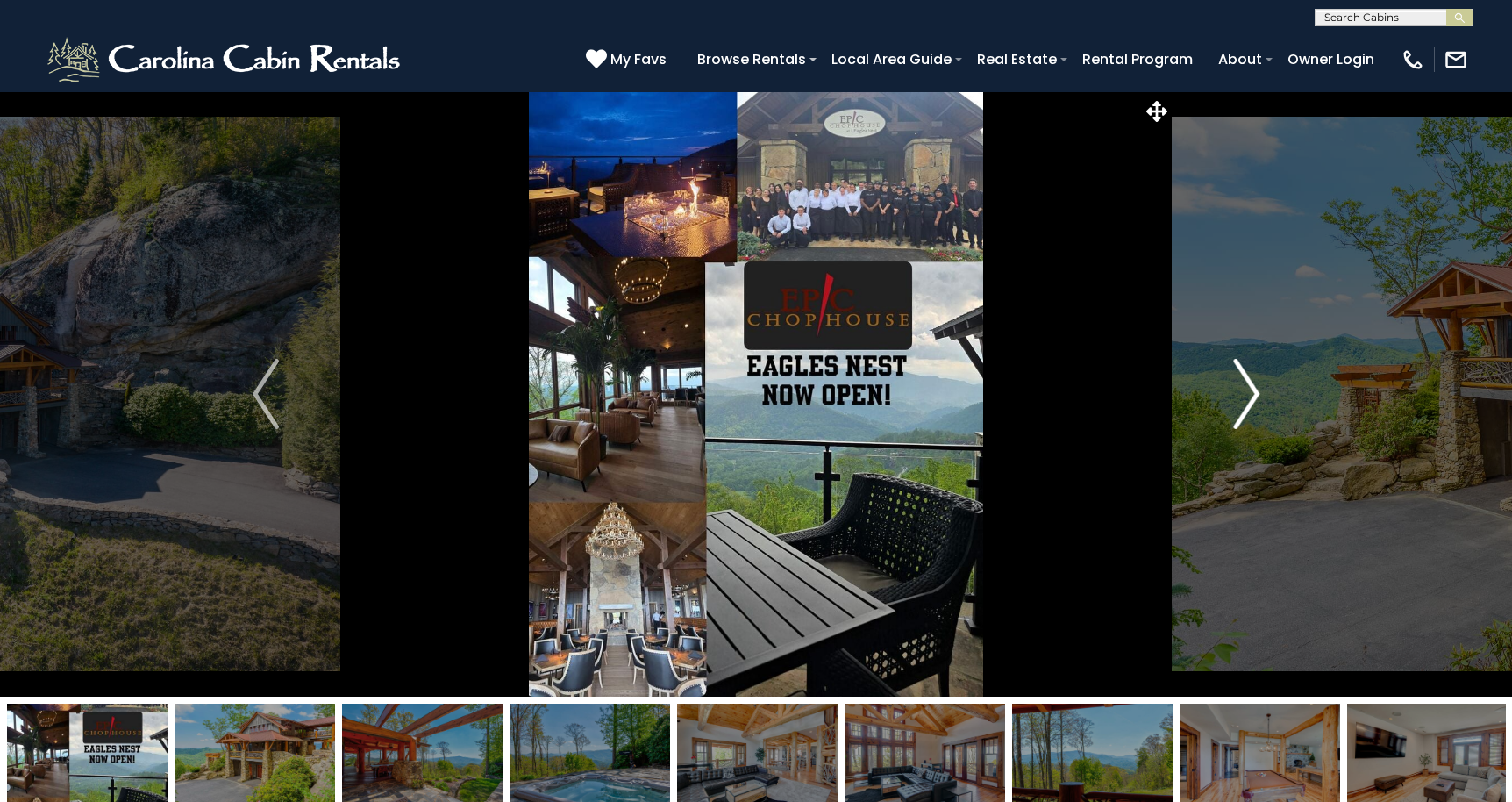
click at [1241, 389] on img "Next" at bounding box center [1246, 393] width 26 height 71
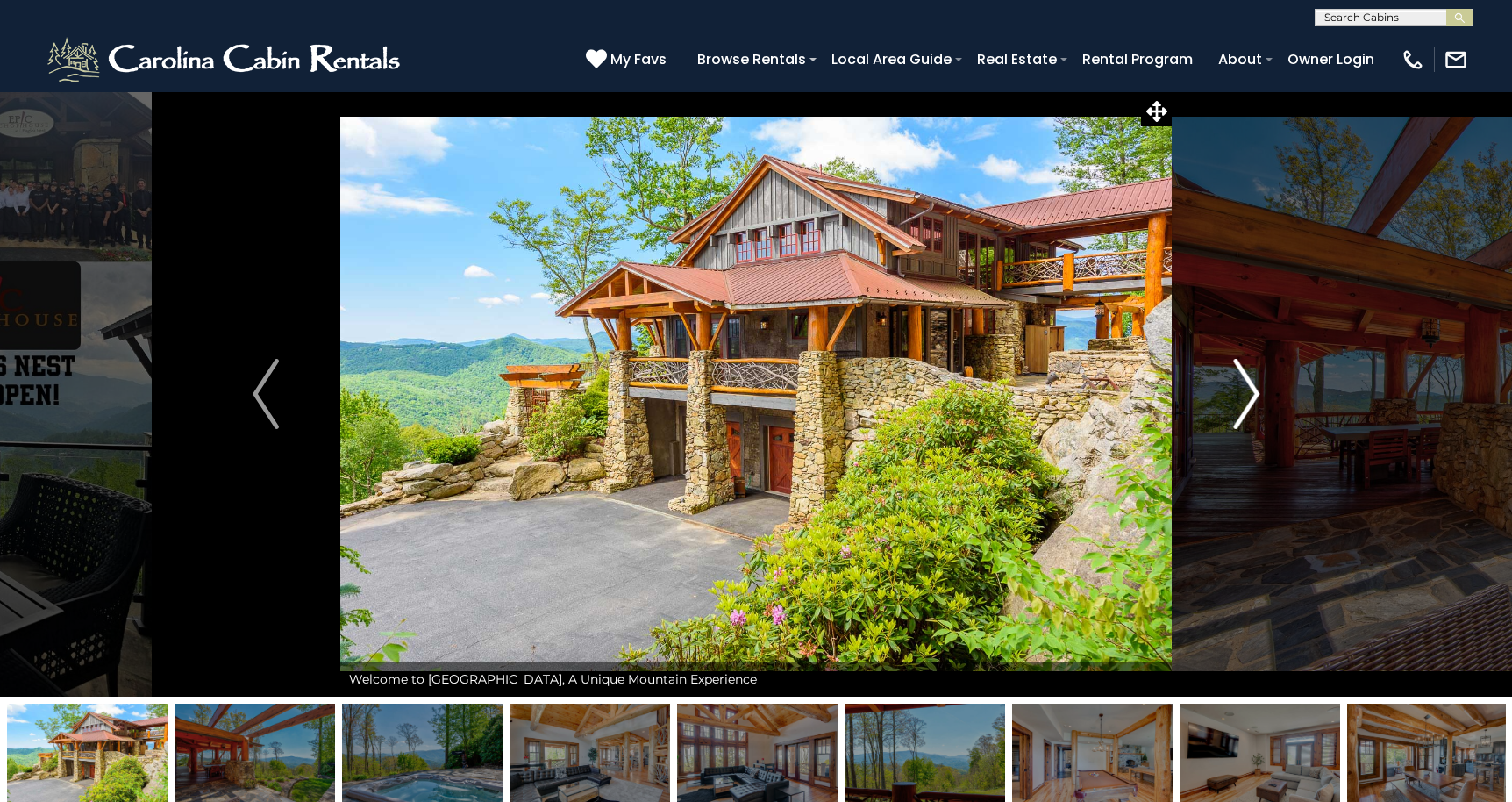
click at [1241, 389] on img "Next" at bounding box center [1246, 393] width 26 height 71
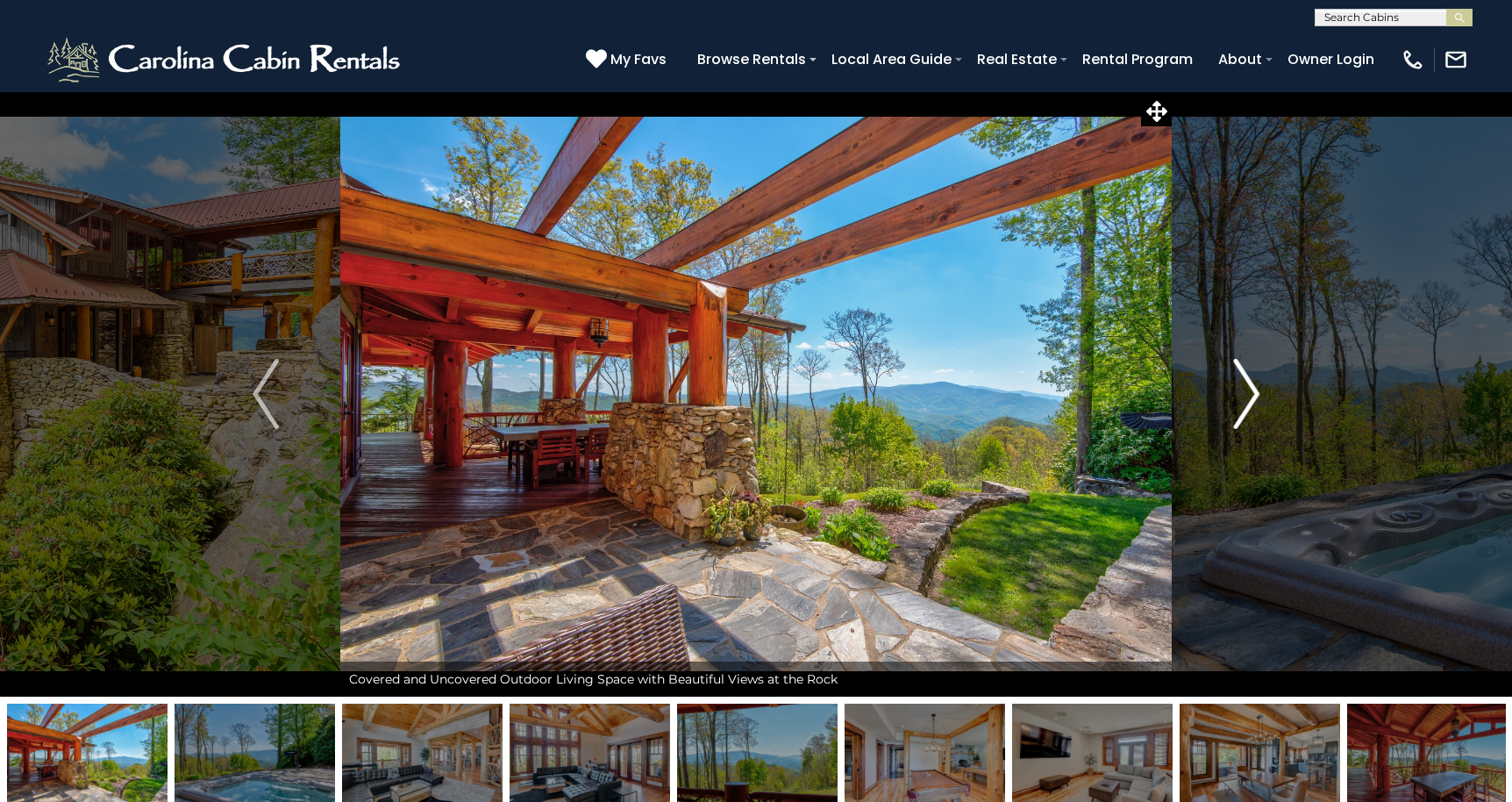
click at [1241, 389] on img "Next" at bounding box center [1246, 393] width 26 height 71
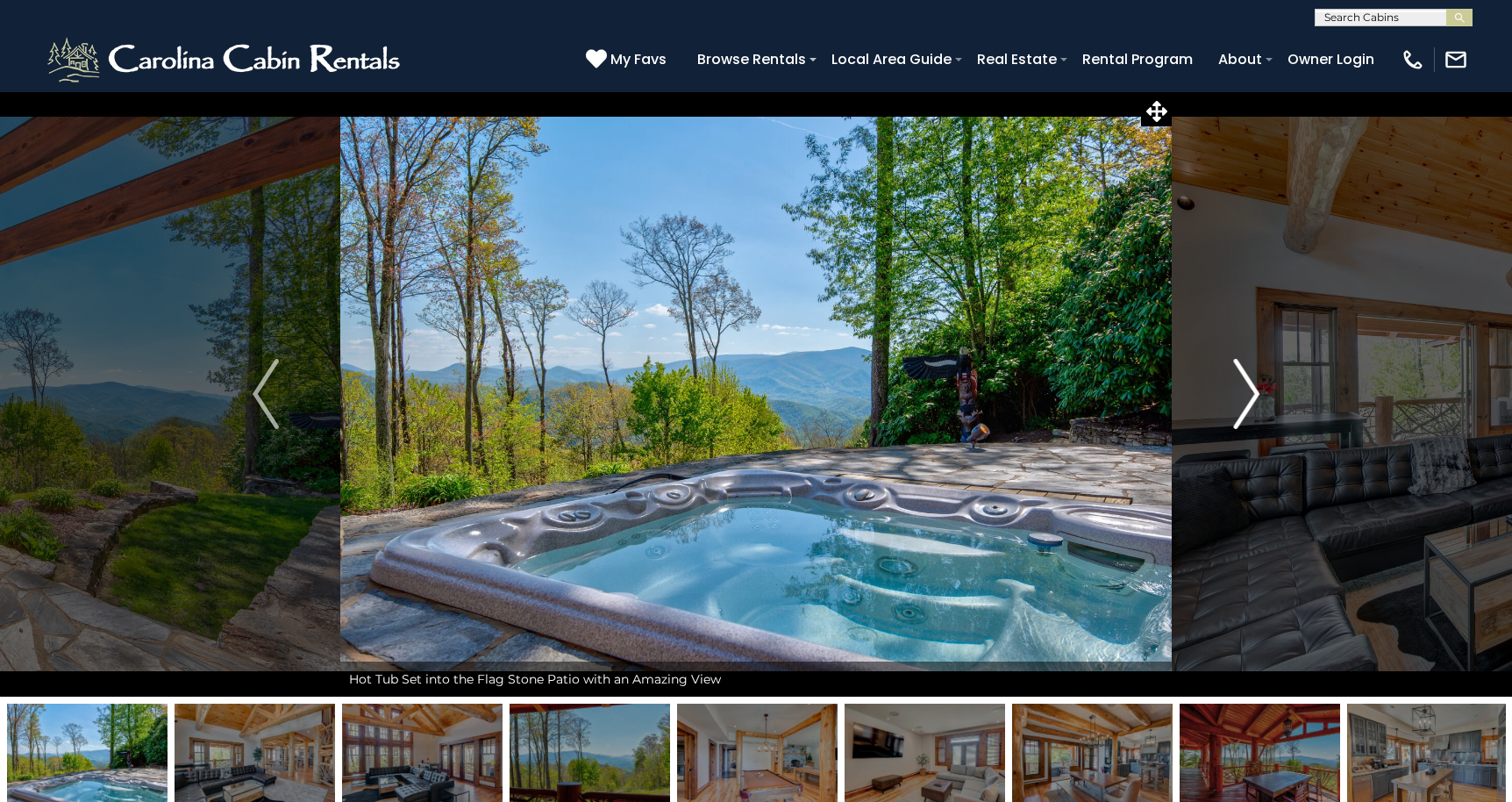
click at [1241, 389] on img "Next" at bounding box center [1246, 393] width 26 height 71
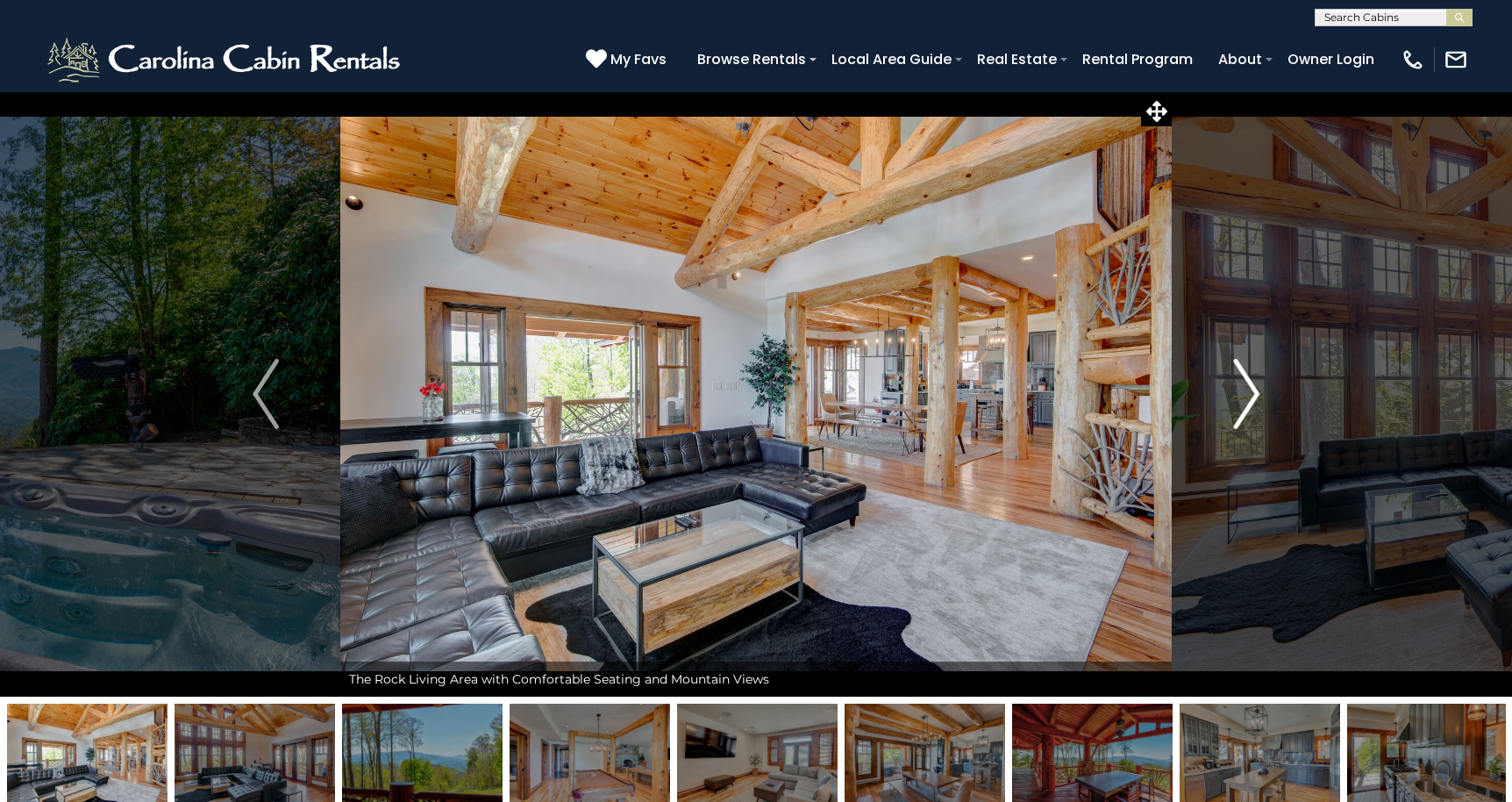
click at [1241, 389] on img "Next" at bounding box center [1246, 393] width 26 height 71
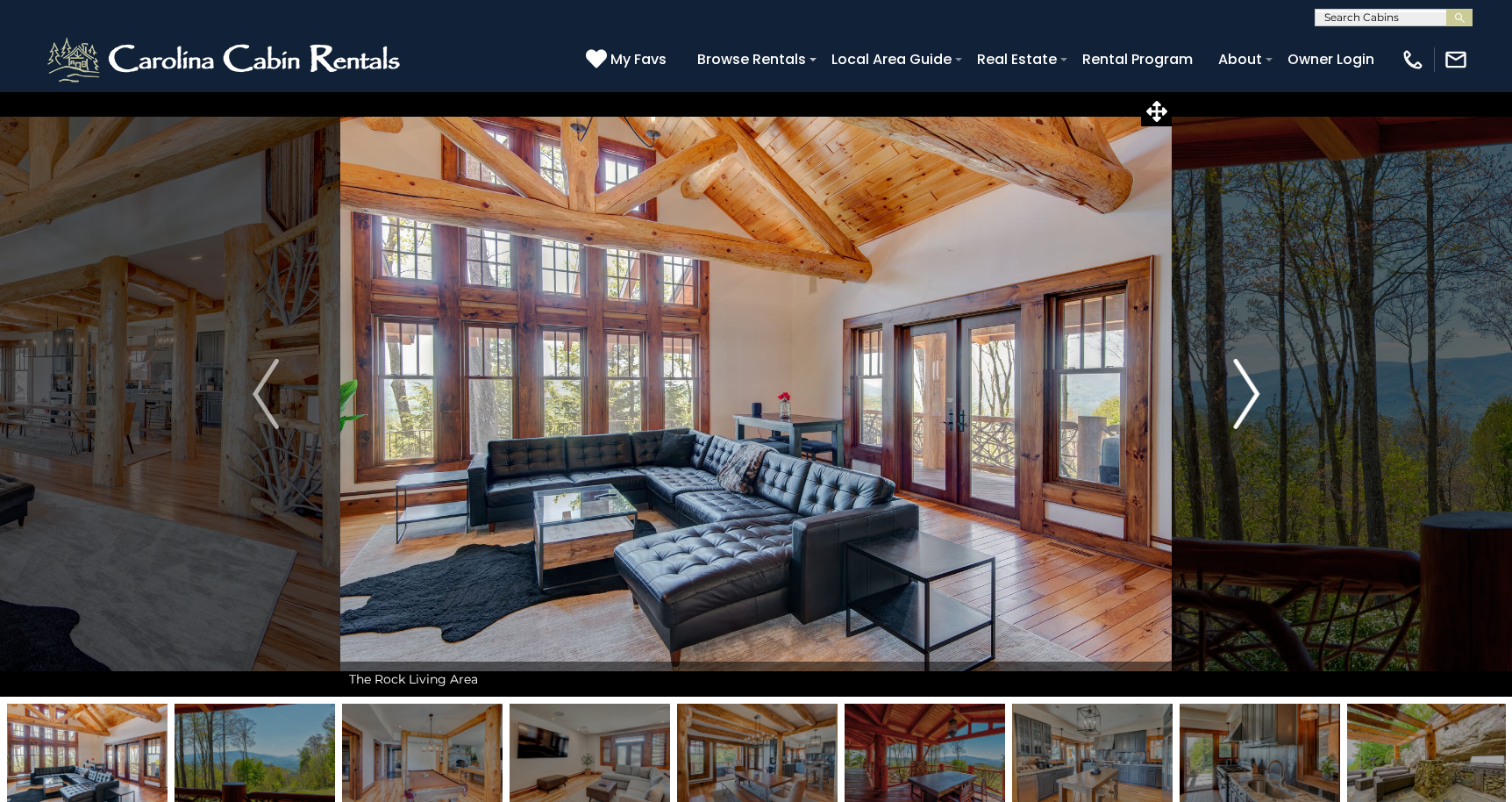
click at [1241, 389] on img "Next" at bounding box center [1246, 393] width 26 height 71
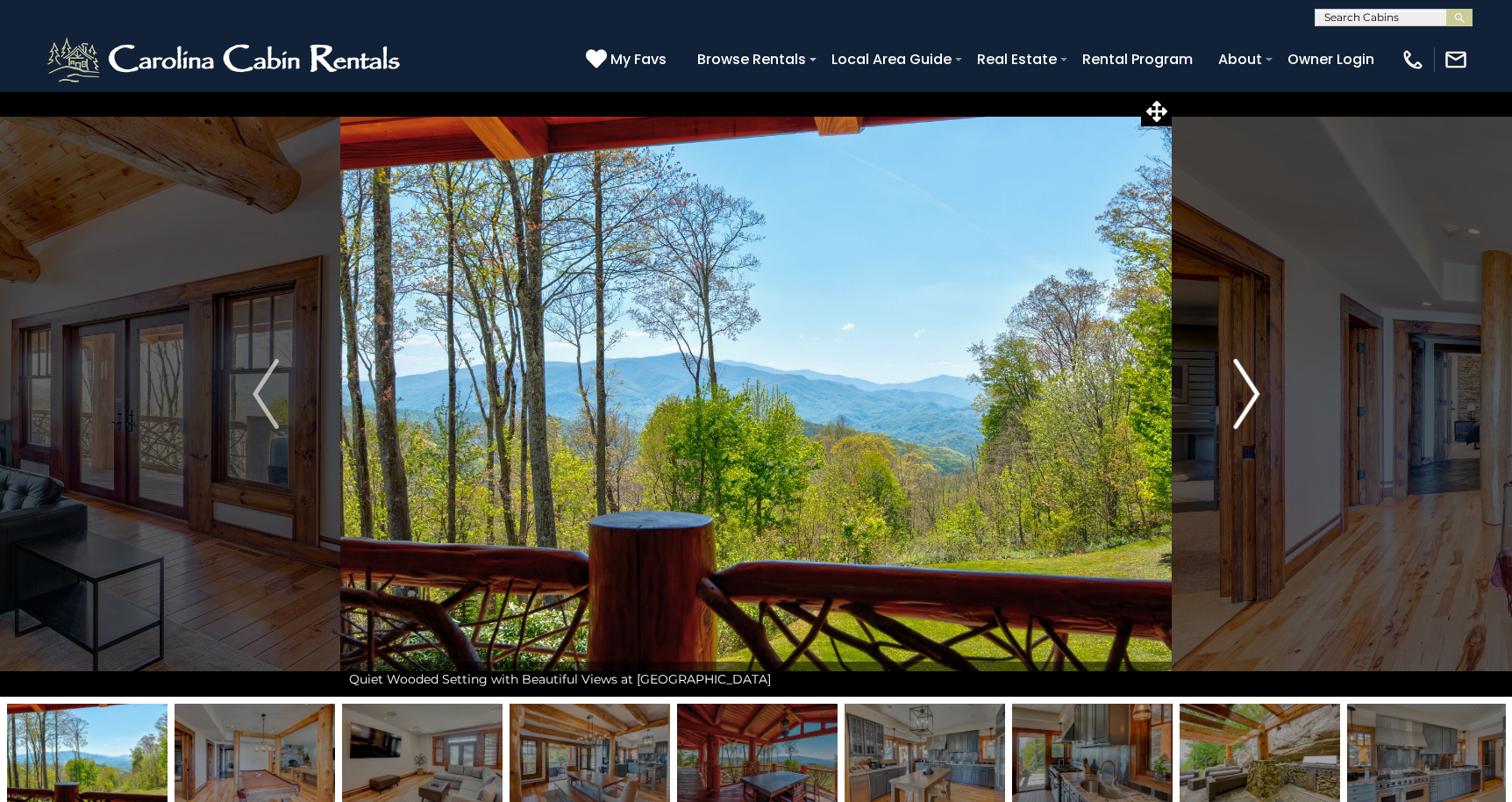
click at [1241, 389] on img "Next" at bounding box center [1246, 393] width 26 height 71
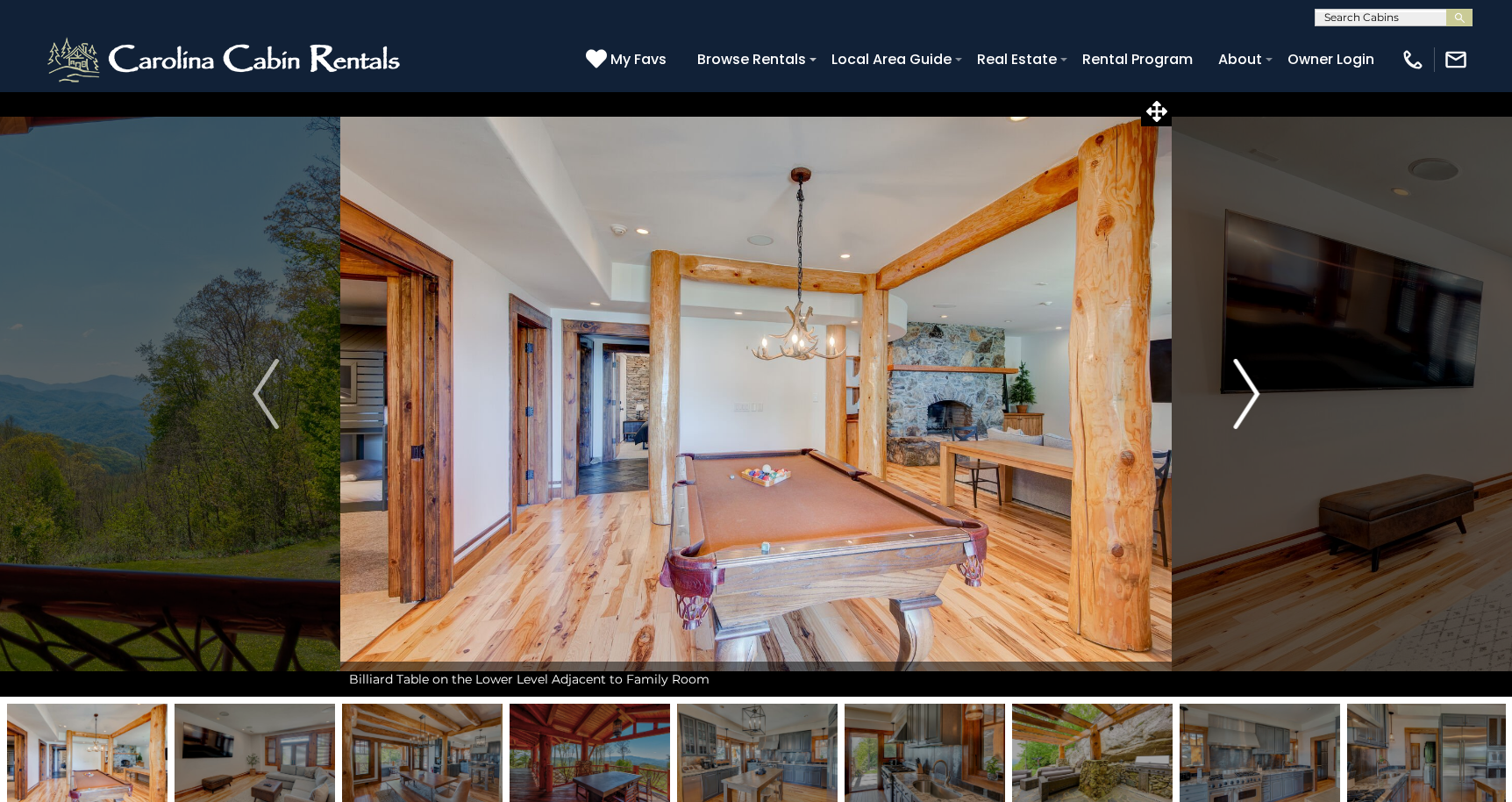
click at [1241, 389] on img "Next" at bounding box center [1246, 393] width 26 height 71
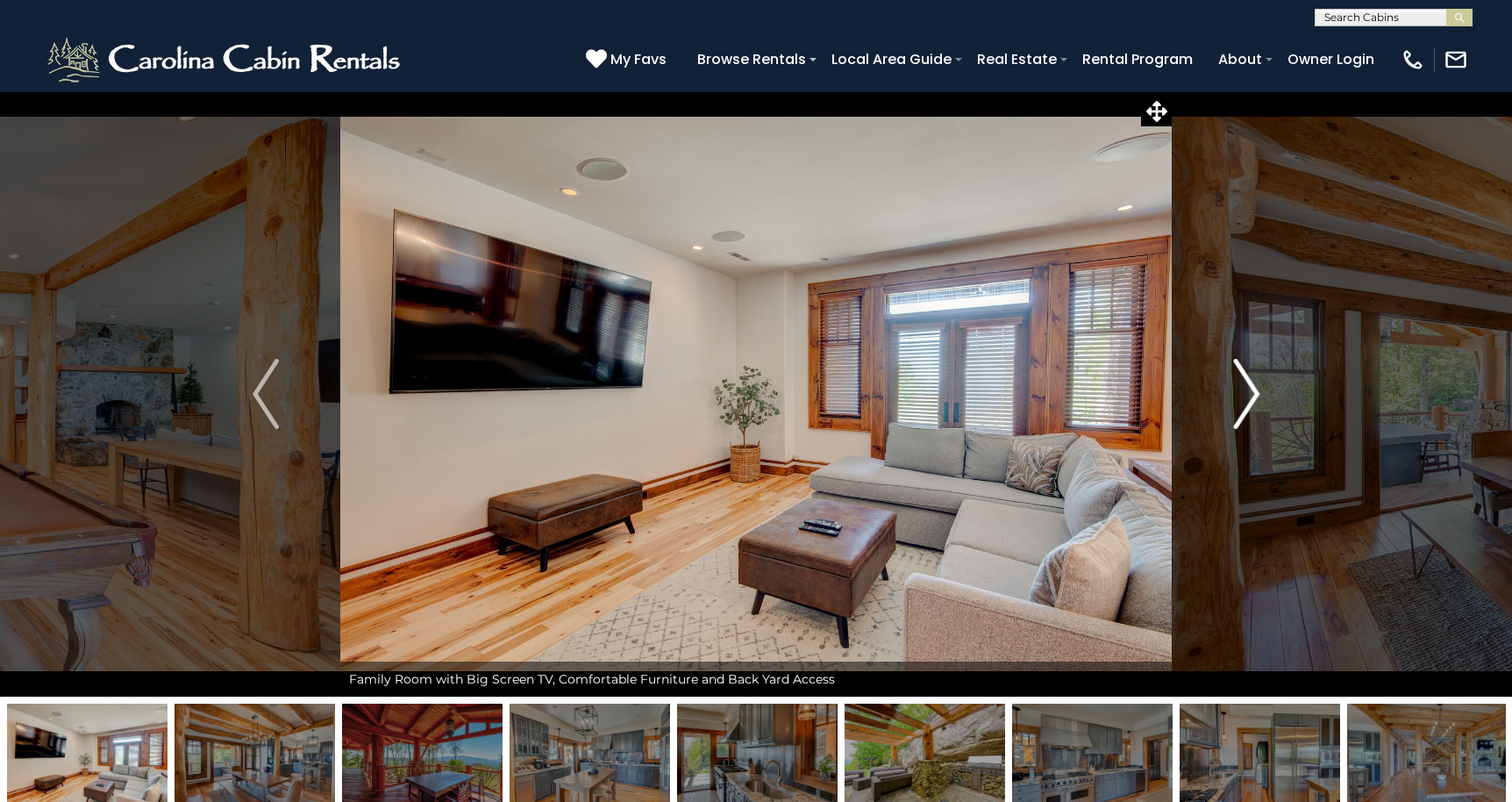
click at [1241, 389] on img "Next" at bounding box center [1246, 393] width 26 height 71
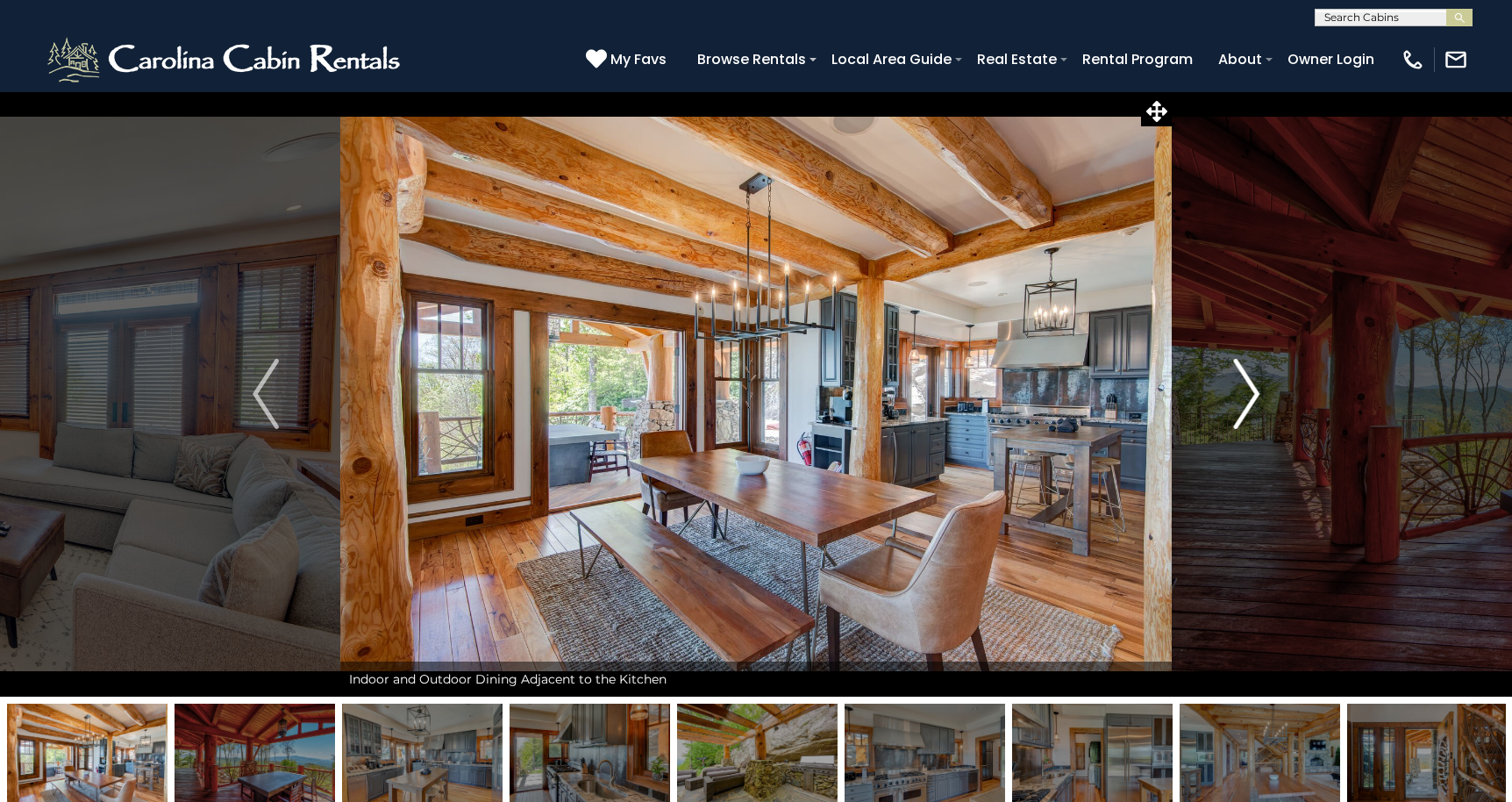
click at [1241, 389] on img "Next" at bounding box center [1246, 393] width 26 height 71
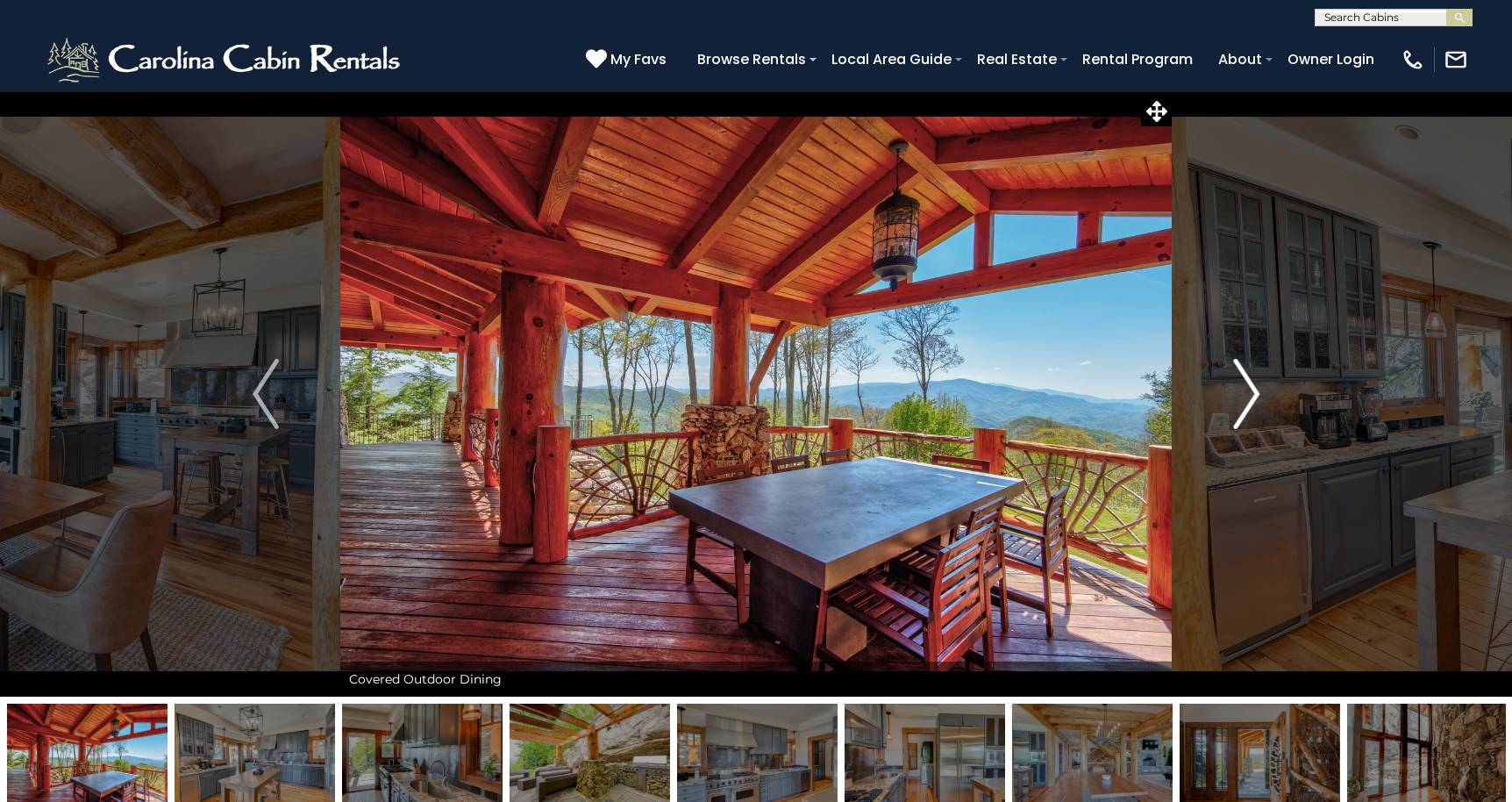
click at [1241, 389] on img "Next" at bounding box center [1246, 393] width 26 height 71
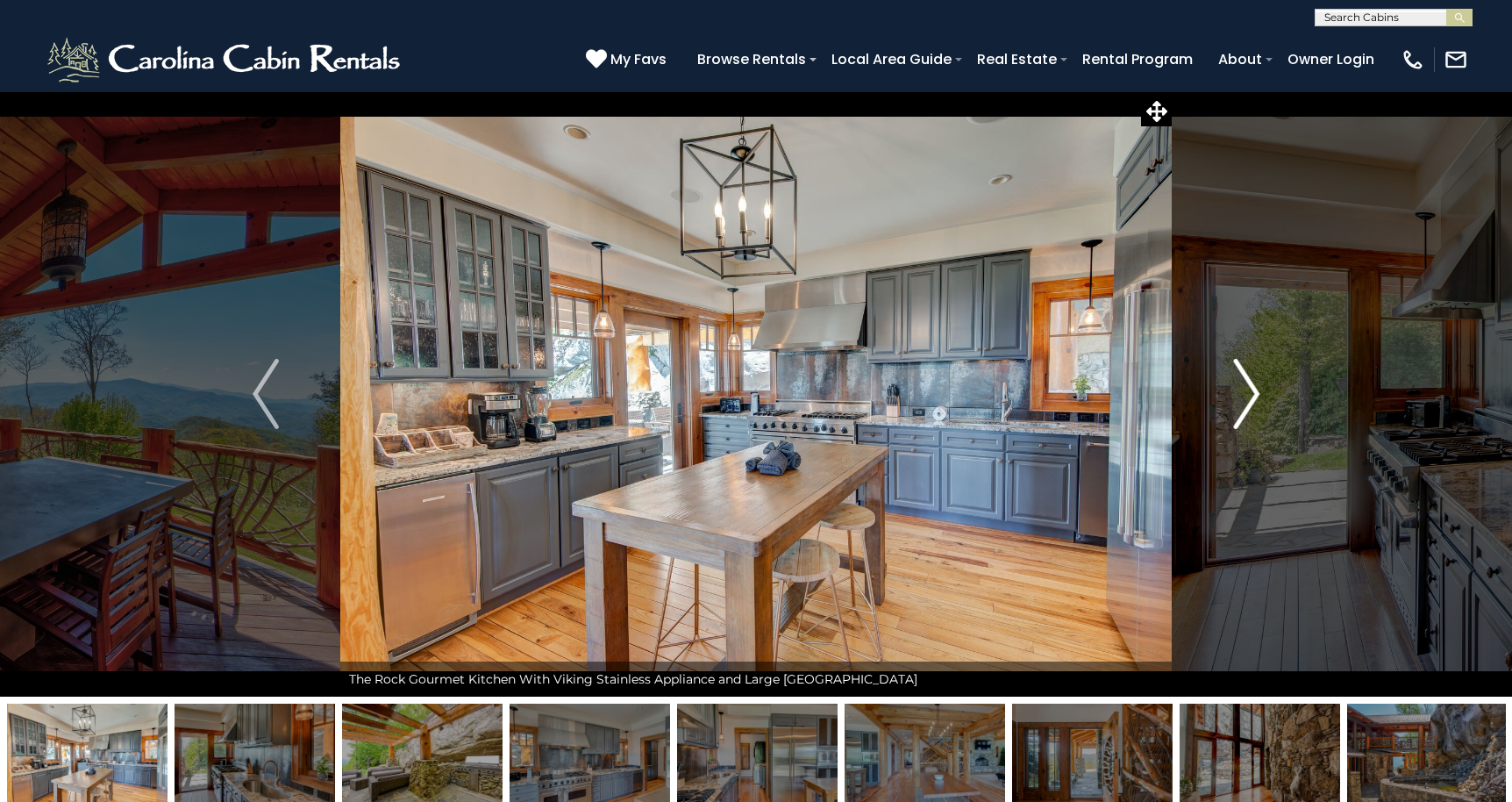
click at [1241, 389] on img "Next" at bounding box center [1246, 393] width 26 height 71
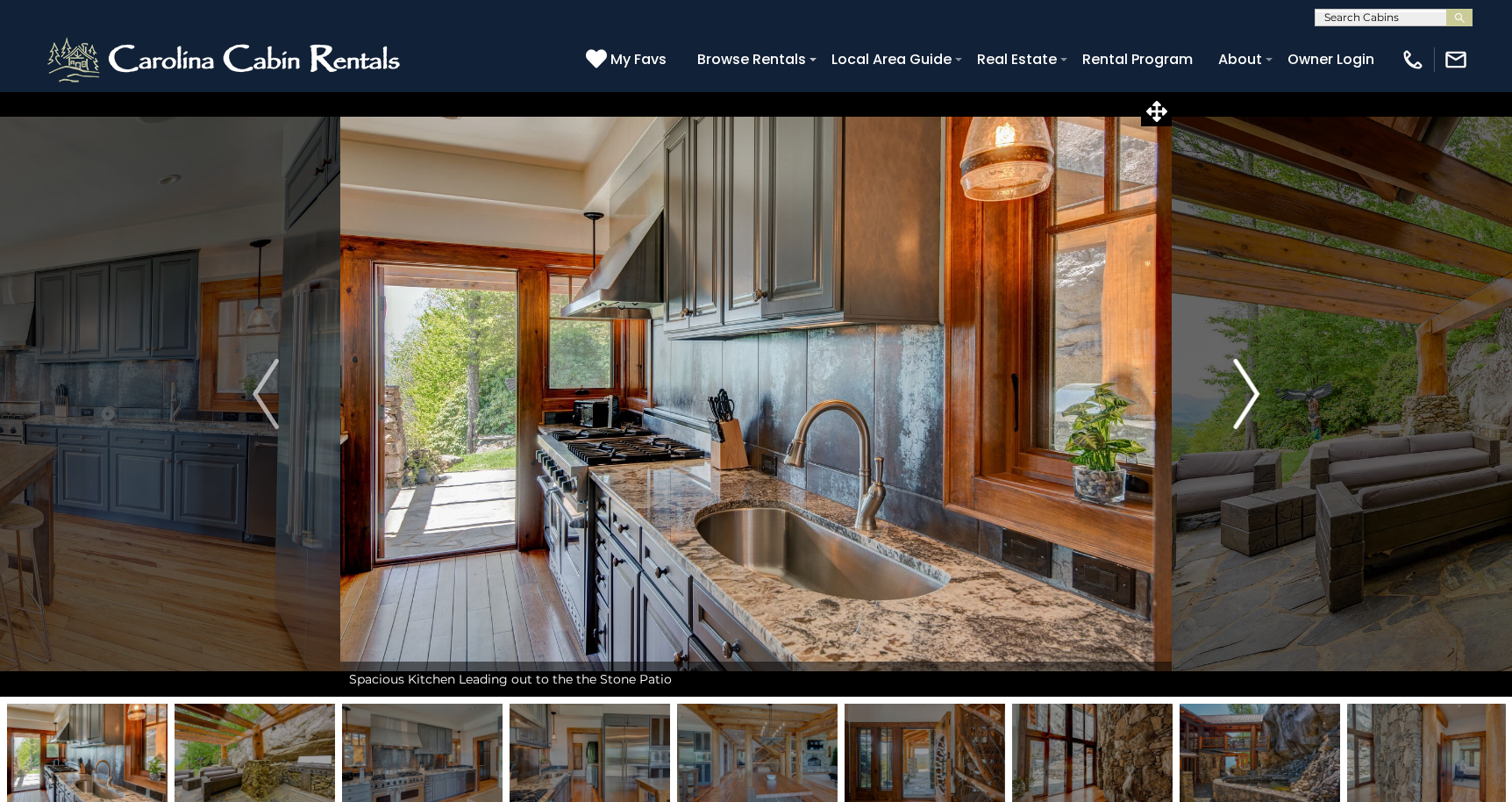
click at [1241, 389] on img "Next" at bounding box center [1246, 393] width 26 height 71
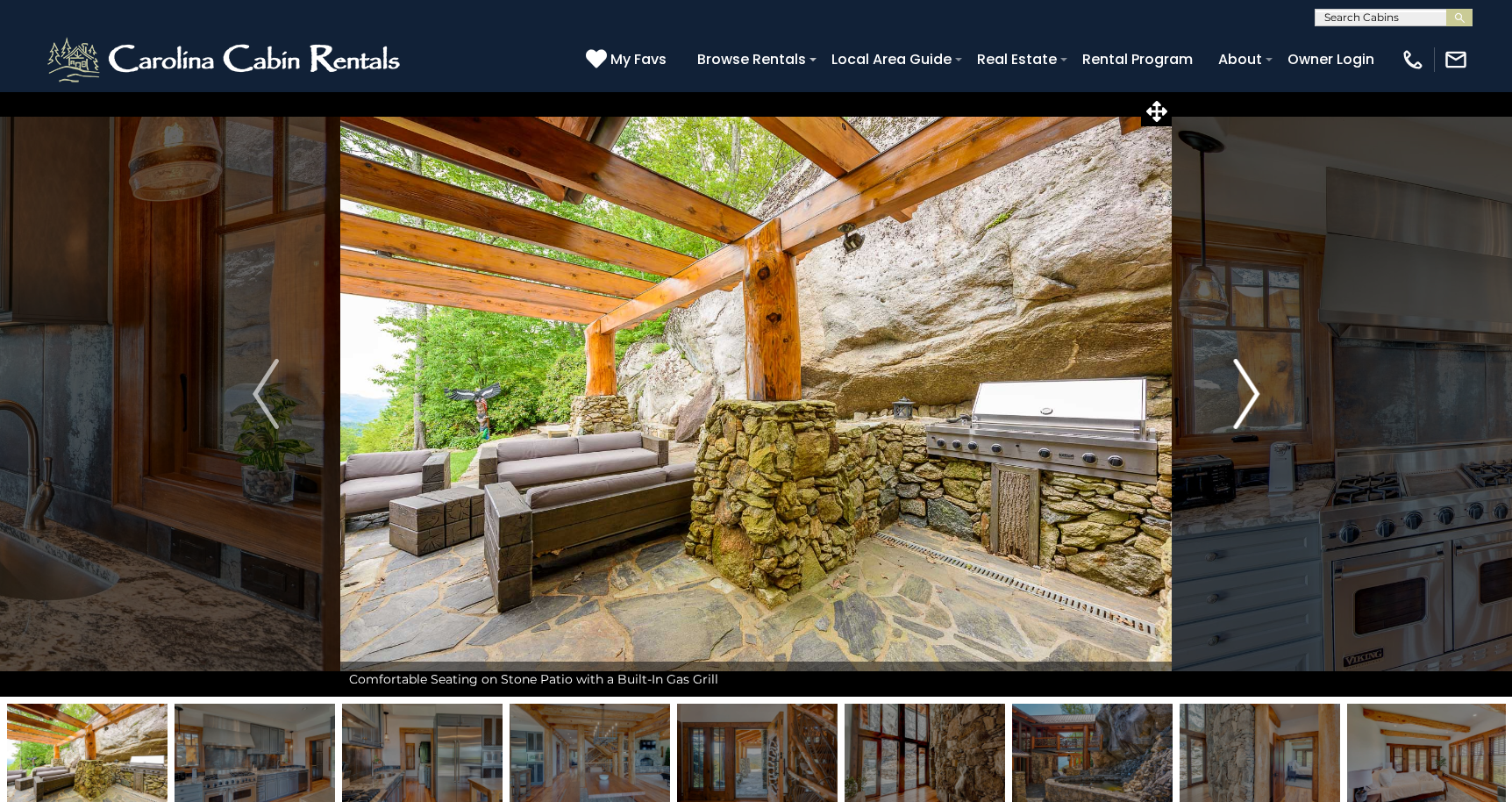
click at [1241, 389] on img "Next" at bounding box center [1246, 393] width 26 height 71
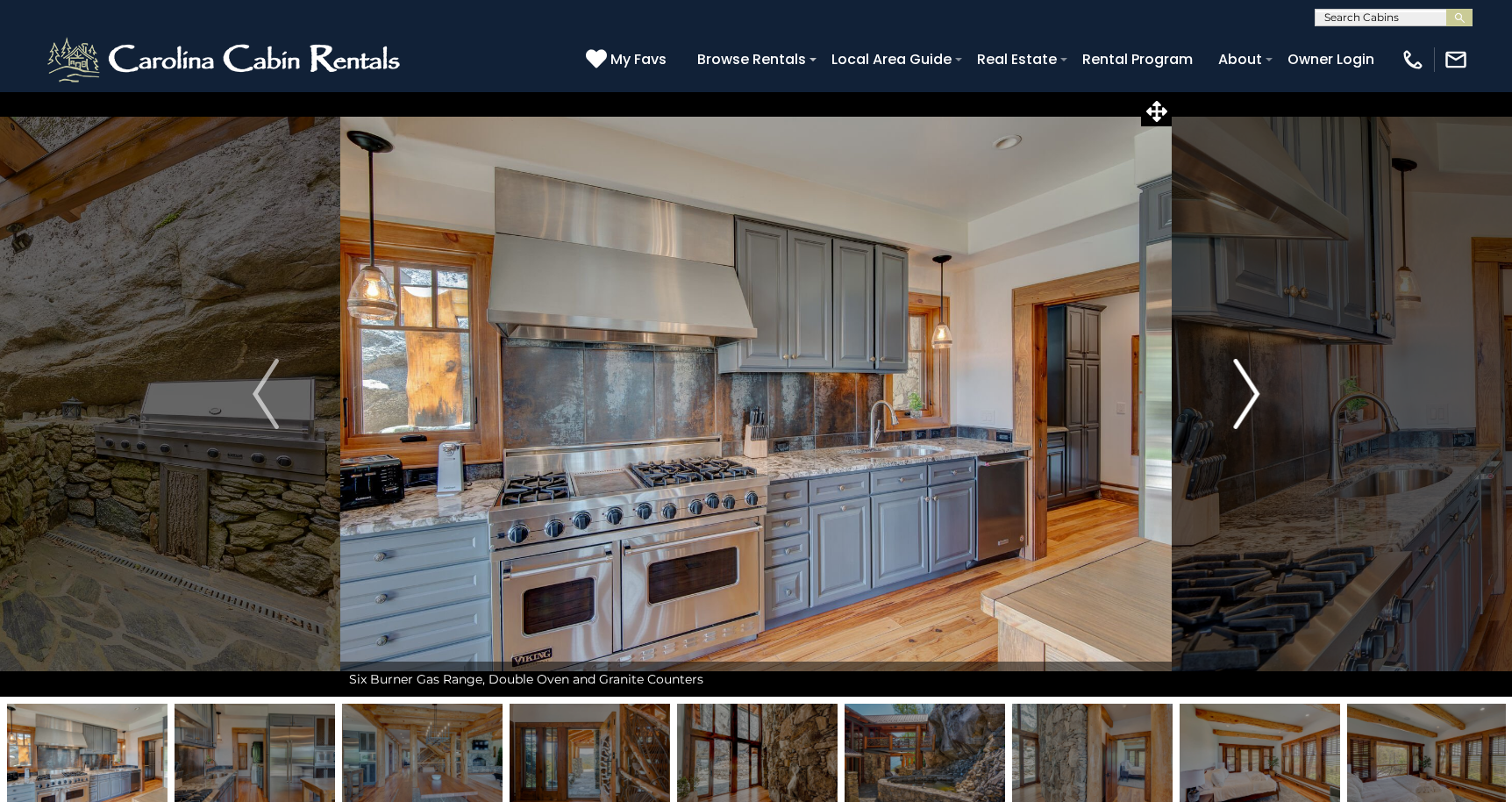
click at [1241, 389] on img "Next" at bounding box center [1246, 393] width 26 height 71
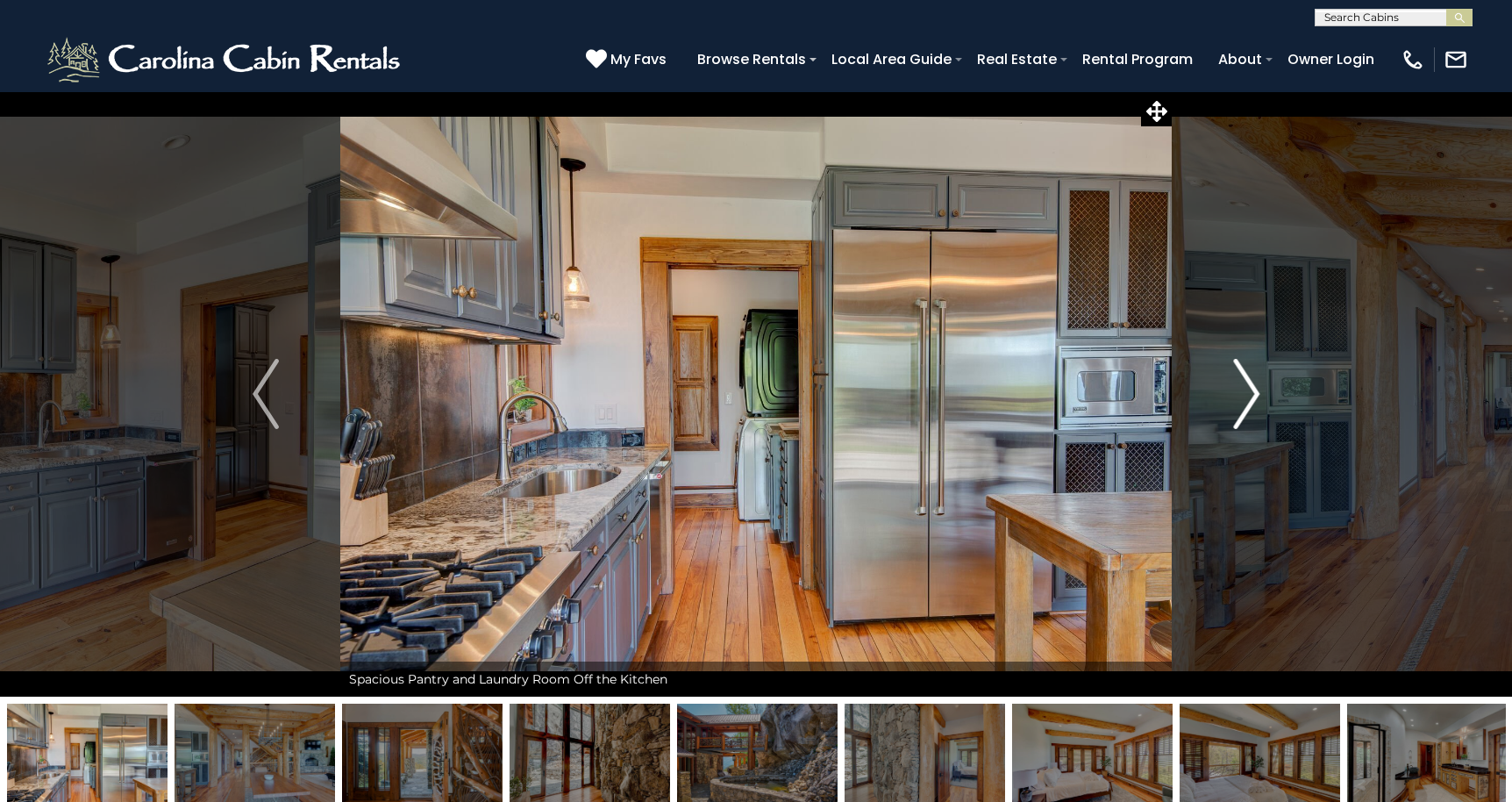
click at [1241, 389] on img "Next" at bounding box center [1246, 393] width 26 height 71
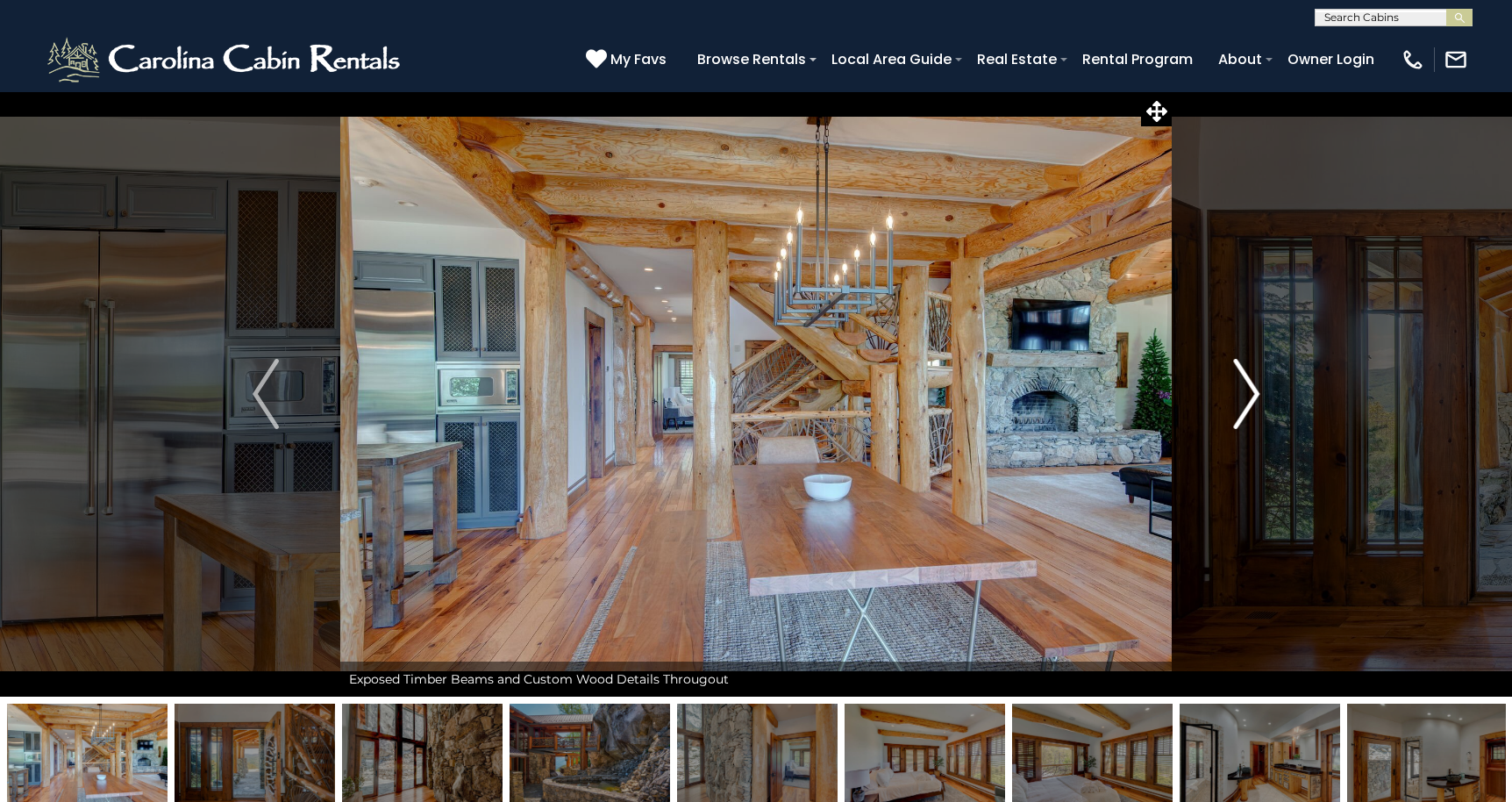
click at [1241, 389] on img "Next" at bounding box center [1246, 393] width 26 height 71
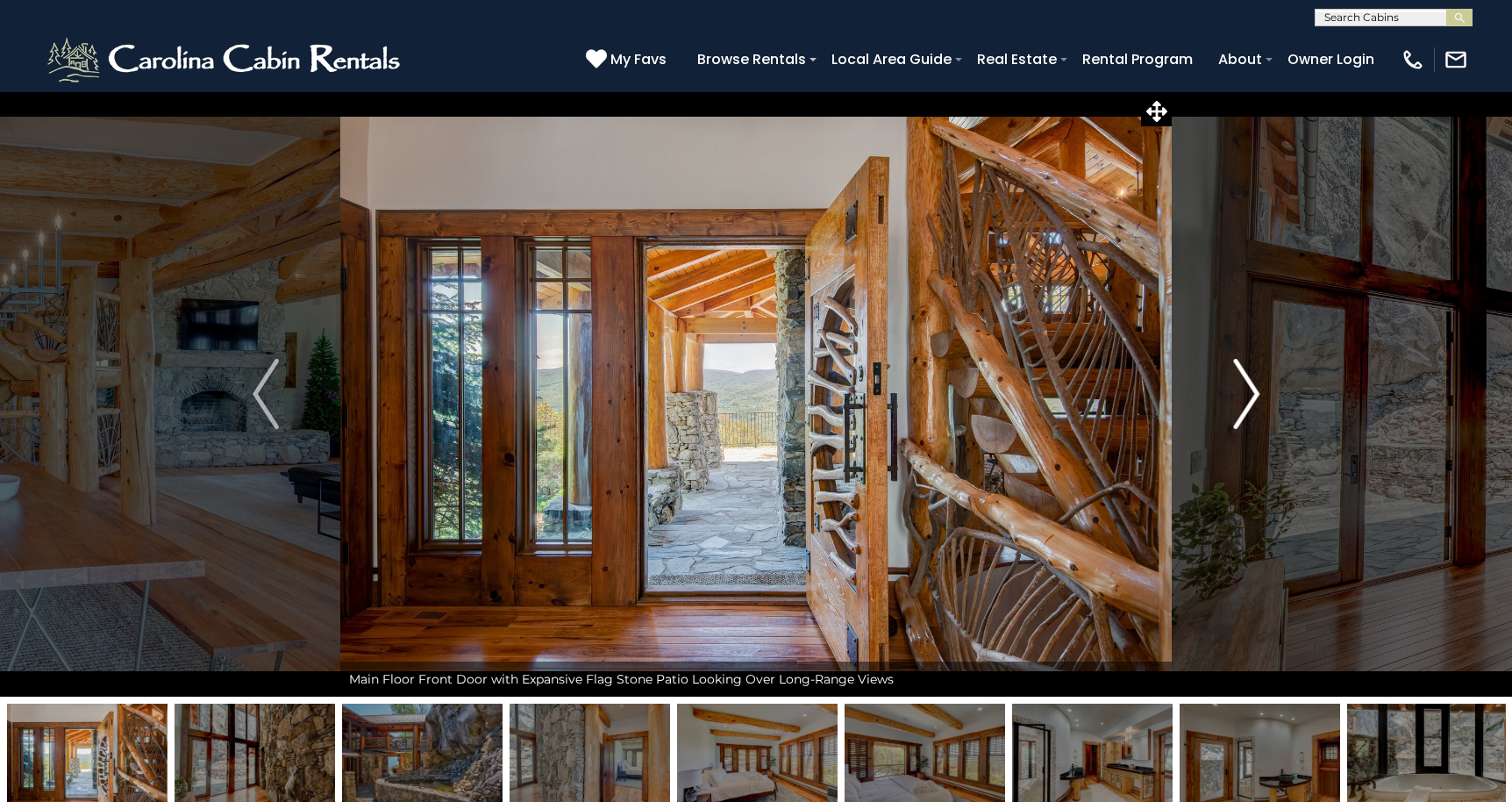
click at [1241, 389] on img "Next" at bounding box center [1246, 393] width 26 height 71
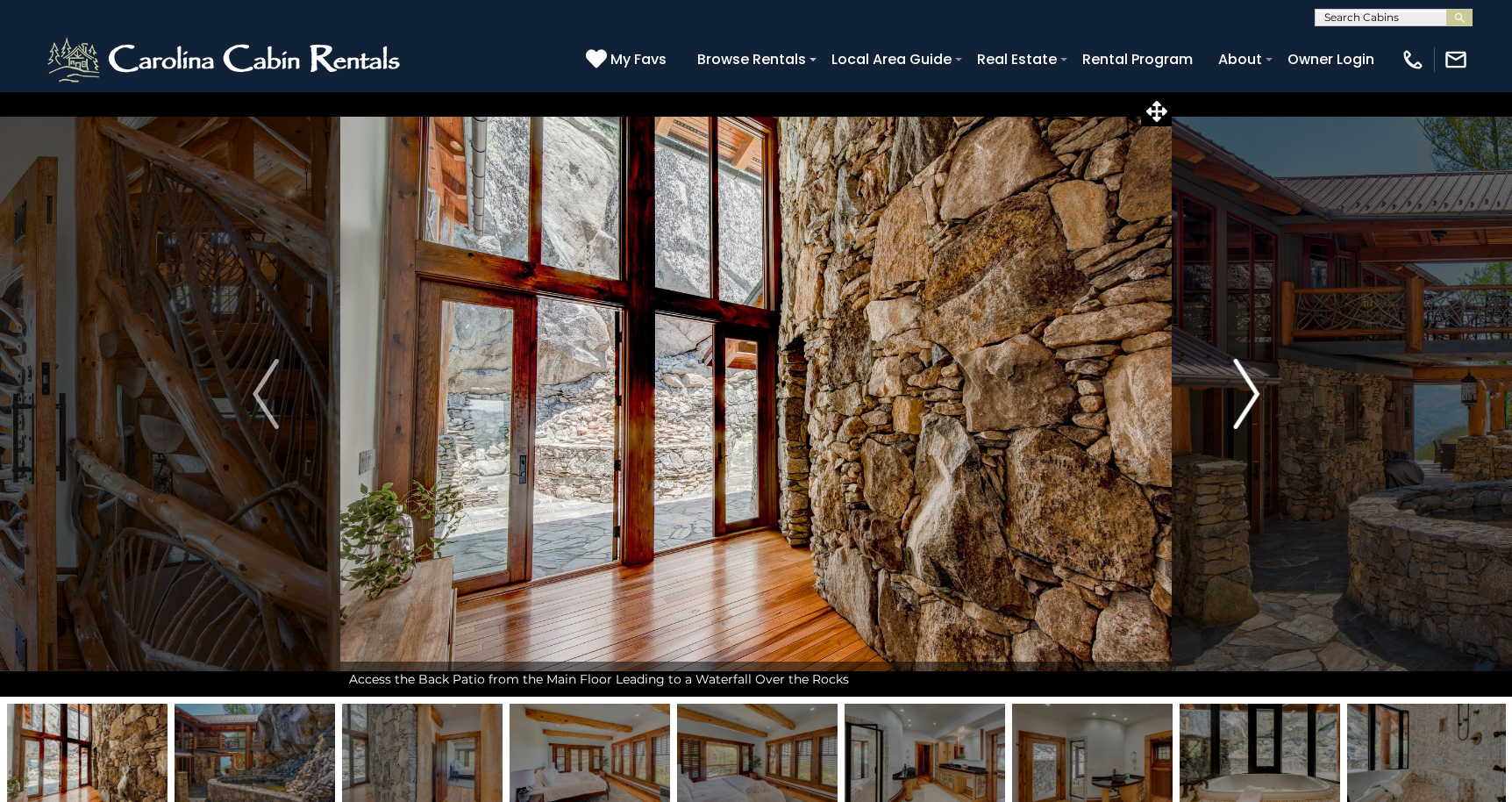
click at [1241, 389] on img "Next" at bounding box center [1246, 393] width 26 height 71
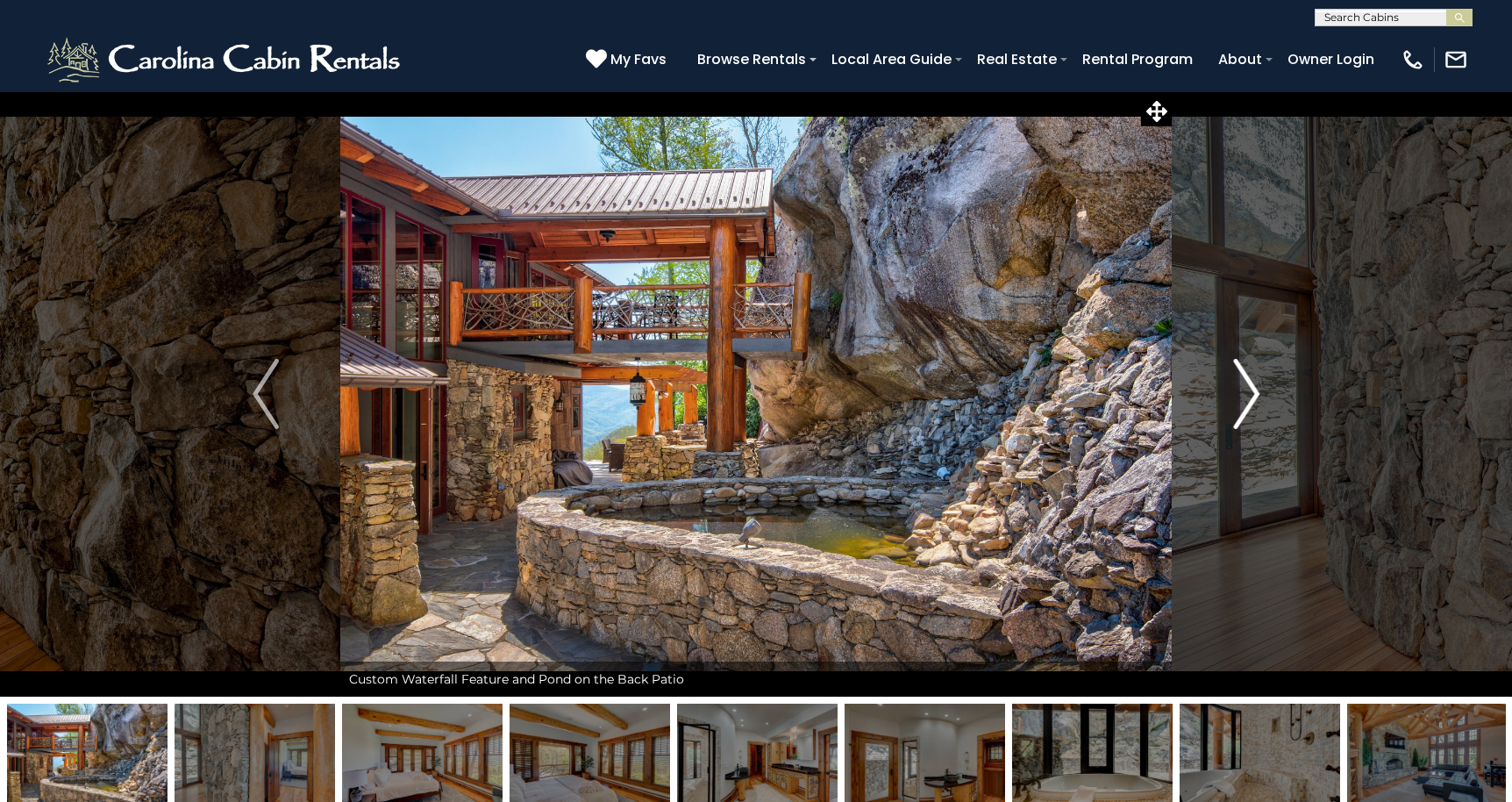
click at [1241, 389] on img "Next" at bounding box center [1246, 393] width 26 height 71
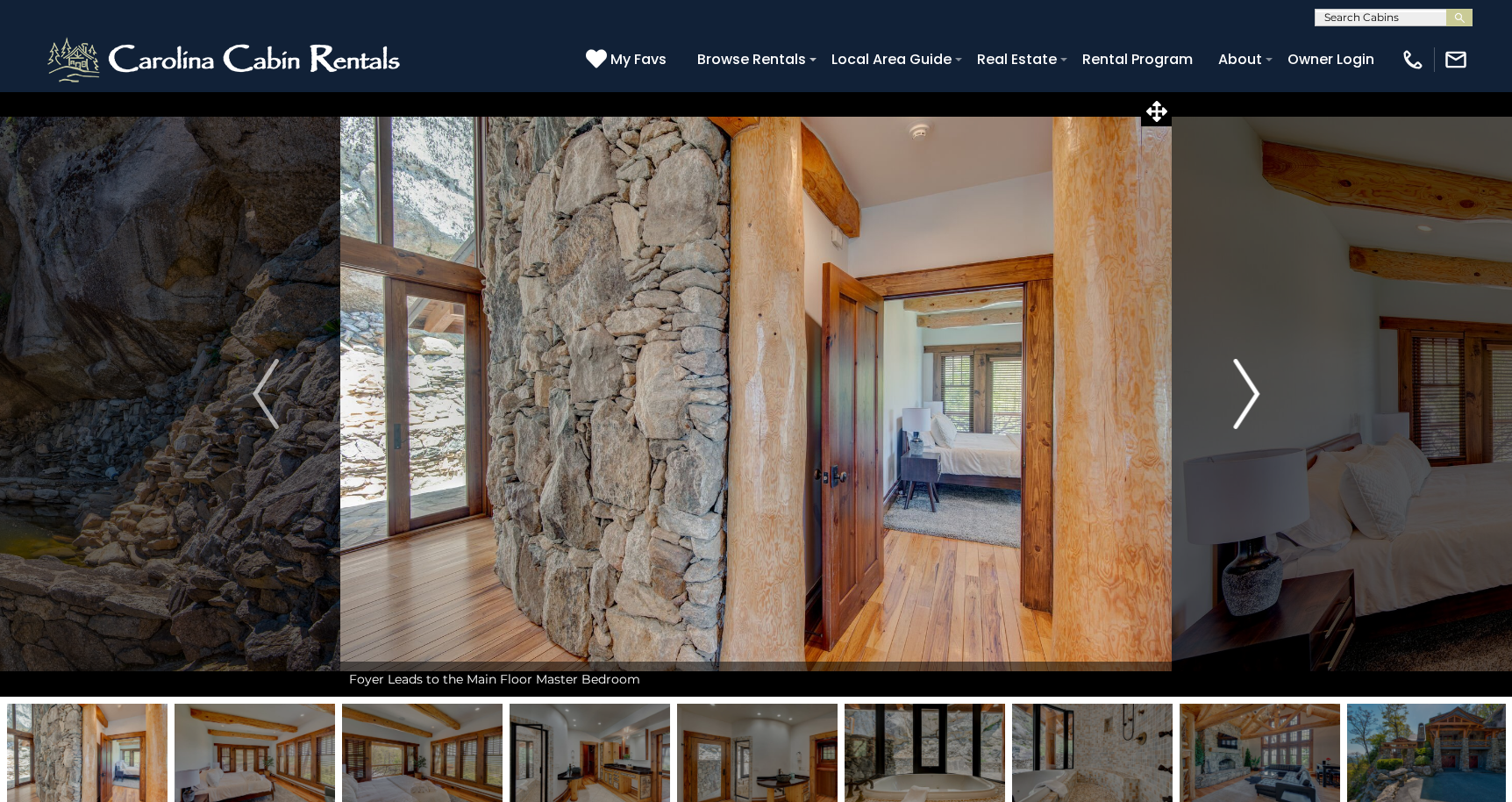
click at [1241, 389] on img "Next" at bounding box center [1246, 393] width 26 height 71
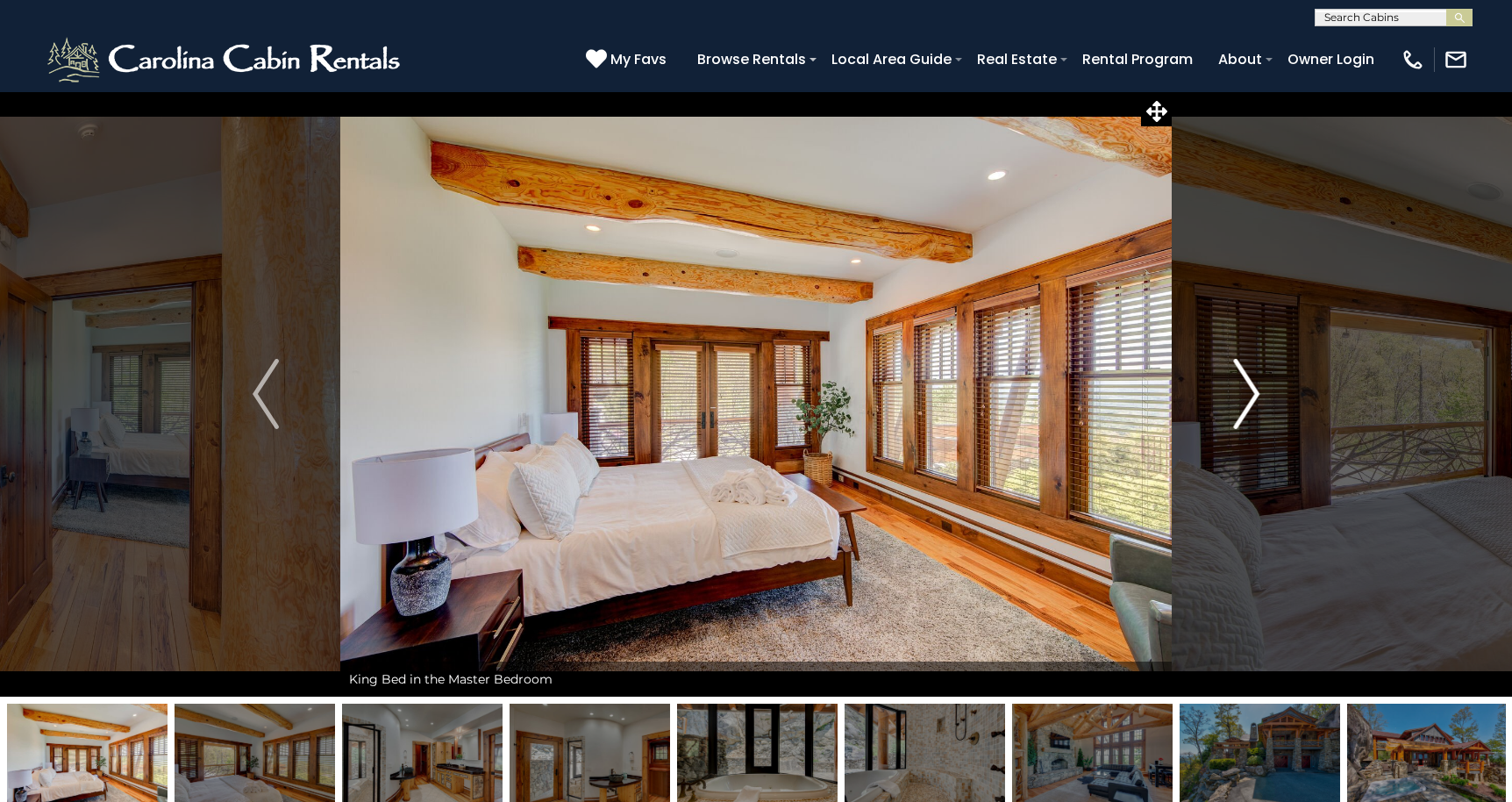
click at [1241, 389] on img "Next" at bounding box center [1246, 393] width 26 height 71
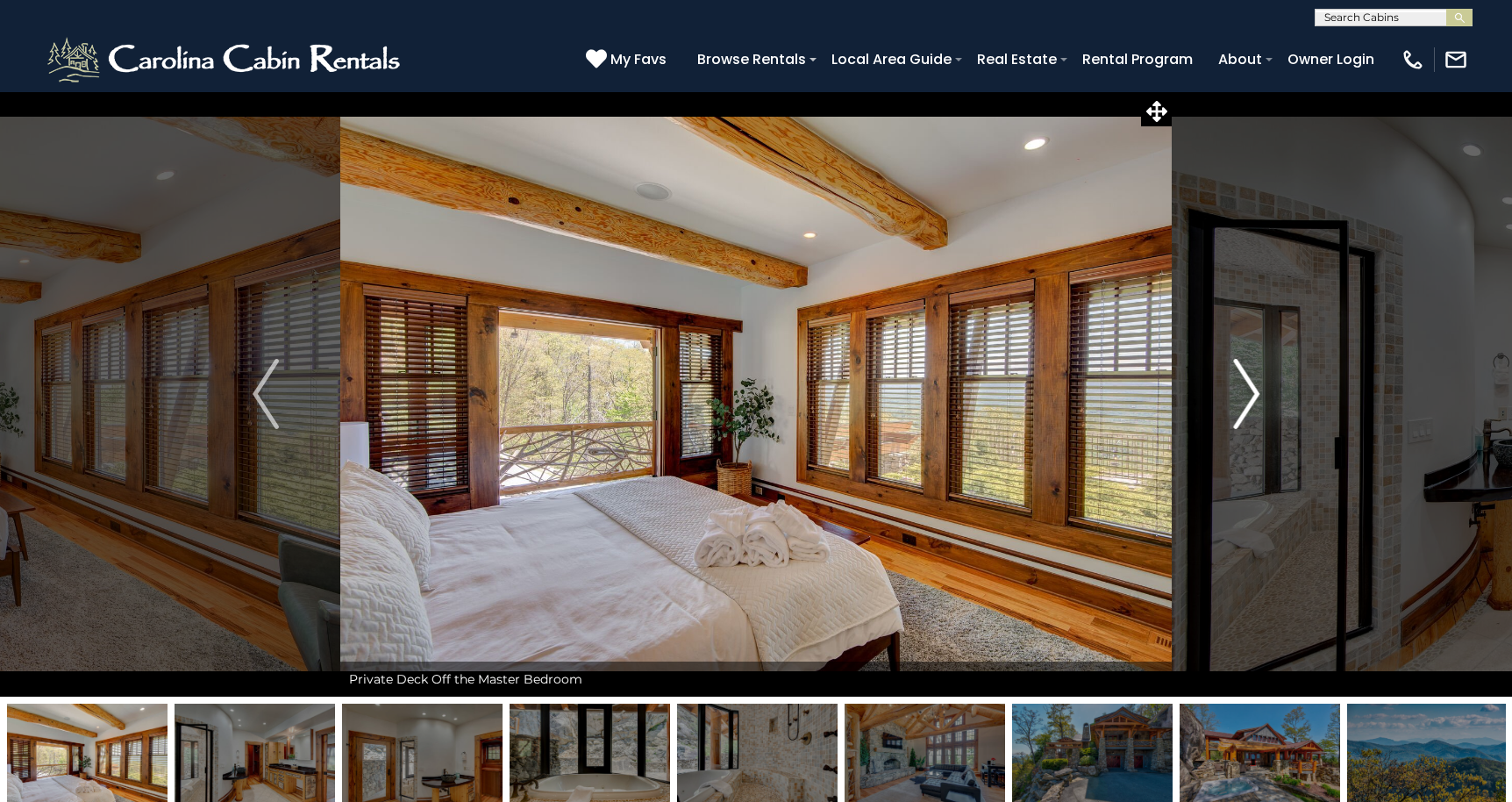
click at [1241, 389] on img "Next" at bounding box center [1246, 393] width 26 height 71
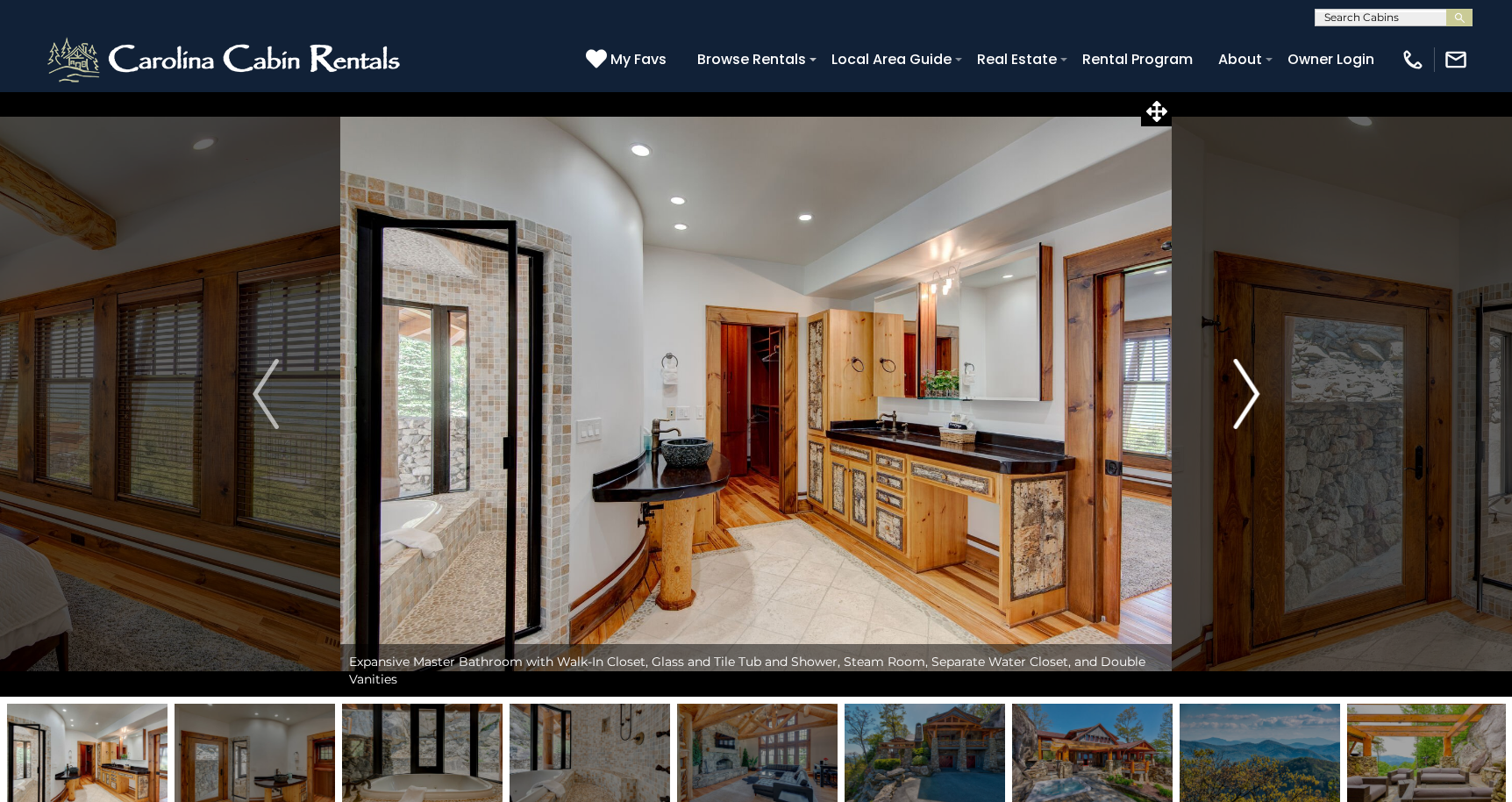
click at [1241, 389] on img "Next" at bounding box center [1246, 393] width 26 height 71
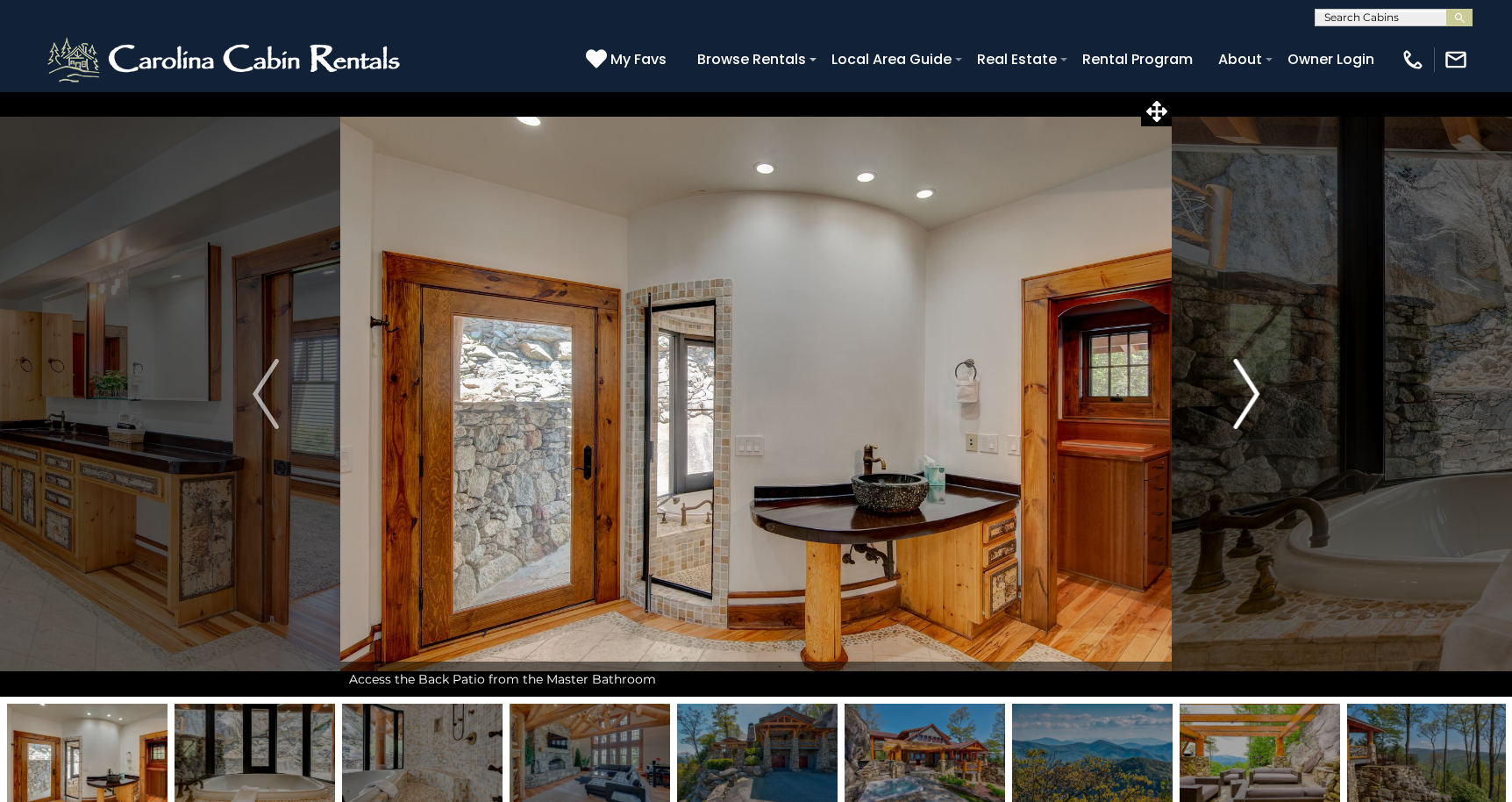
click at [1241, 389] on img "Next" at bounding box center [1246, 393] width 26 height 71
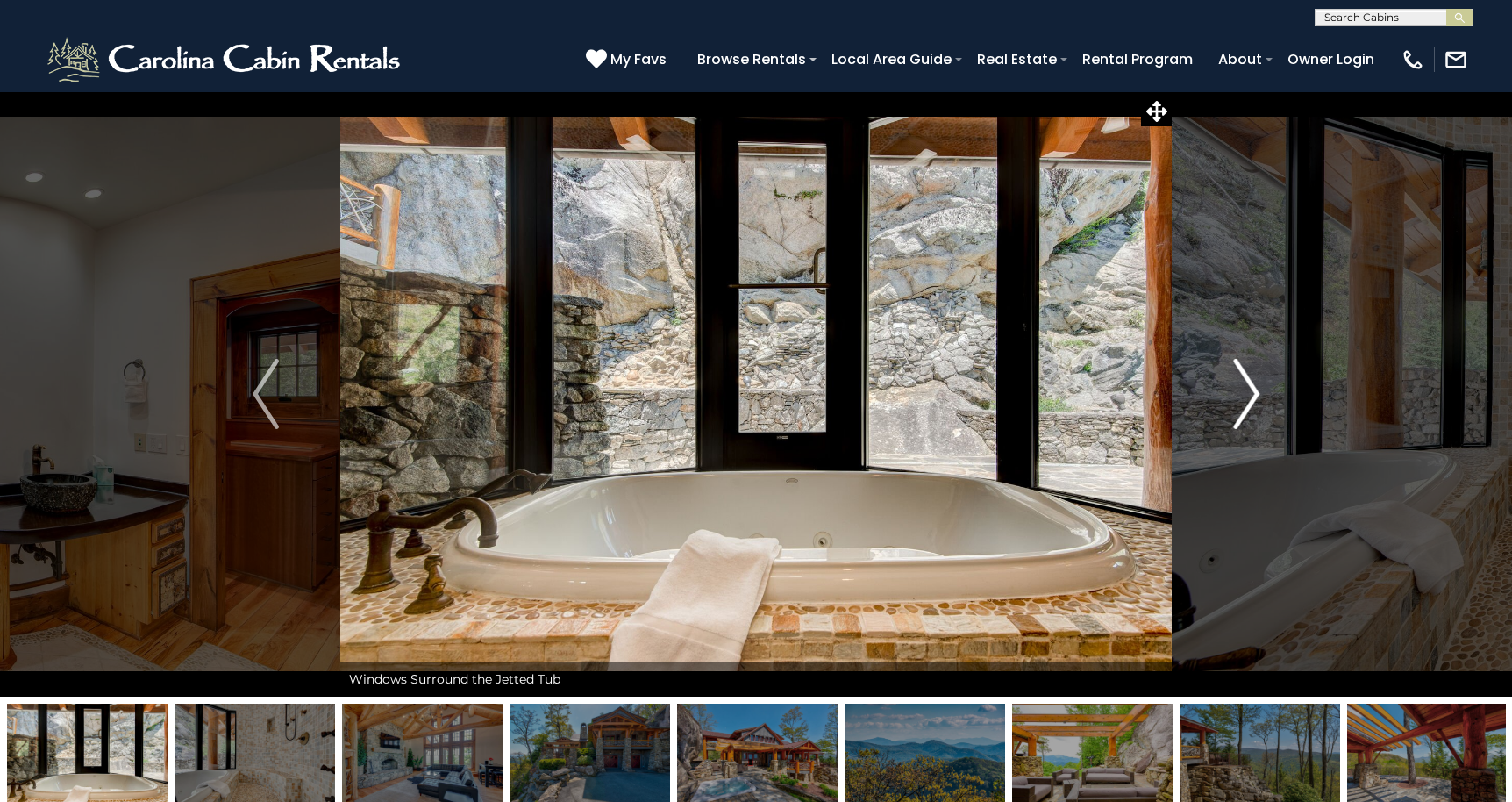
click at [1241, 389] on img "Next" at bounding box center [1246, 393] width 26 height 71
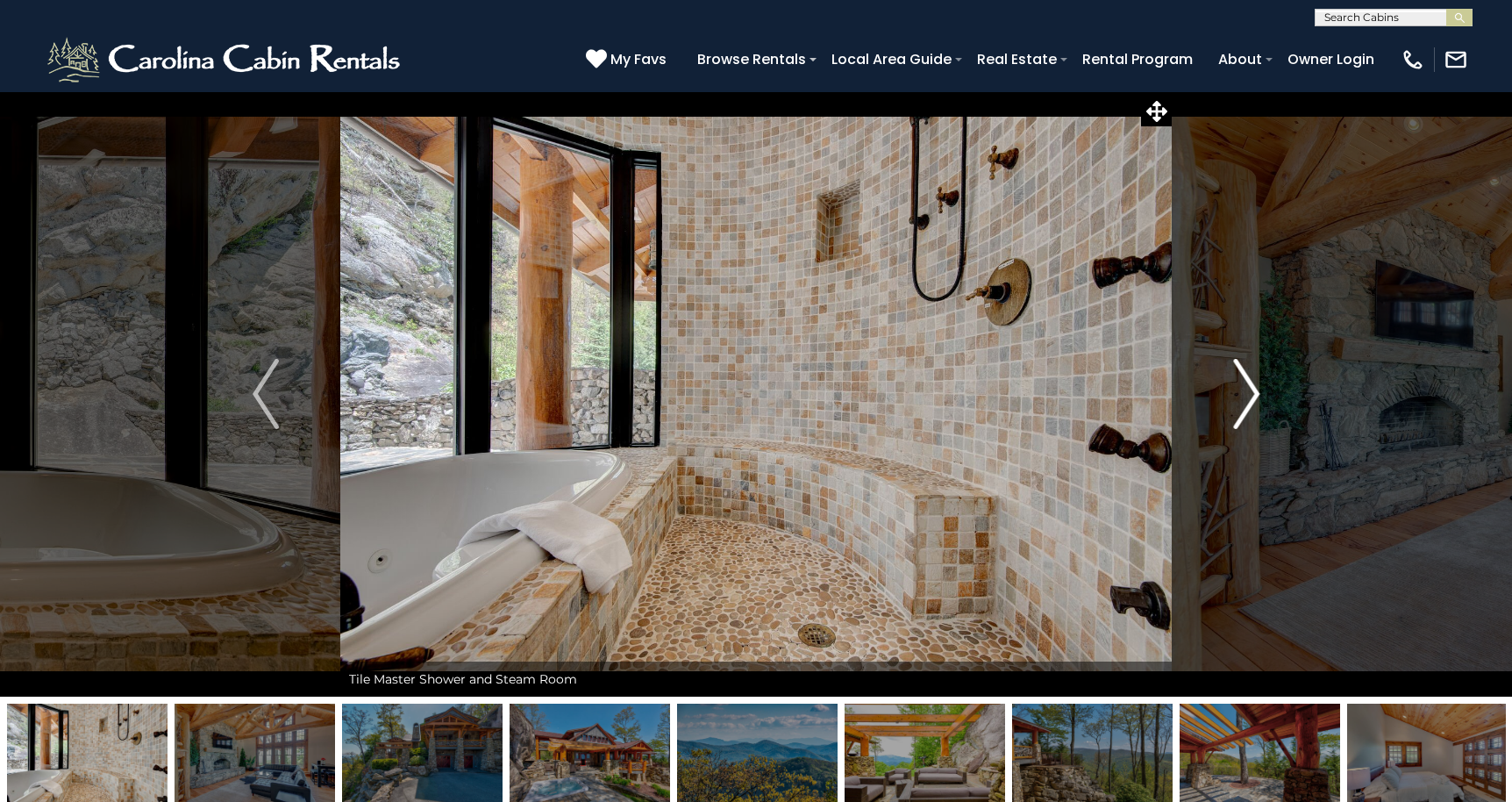
click at [1241, 389] on img "Next" at bounding box center [1246, 393] width 26 height 71
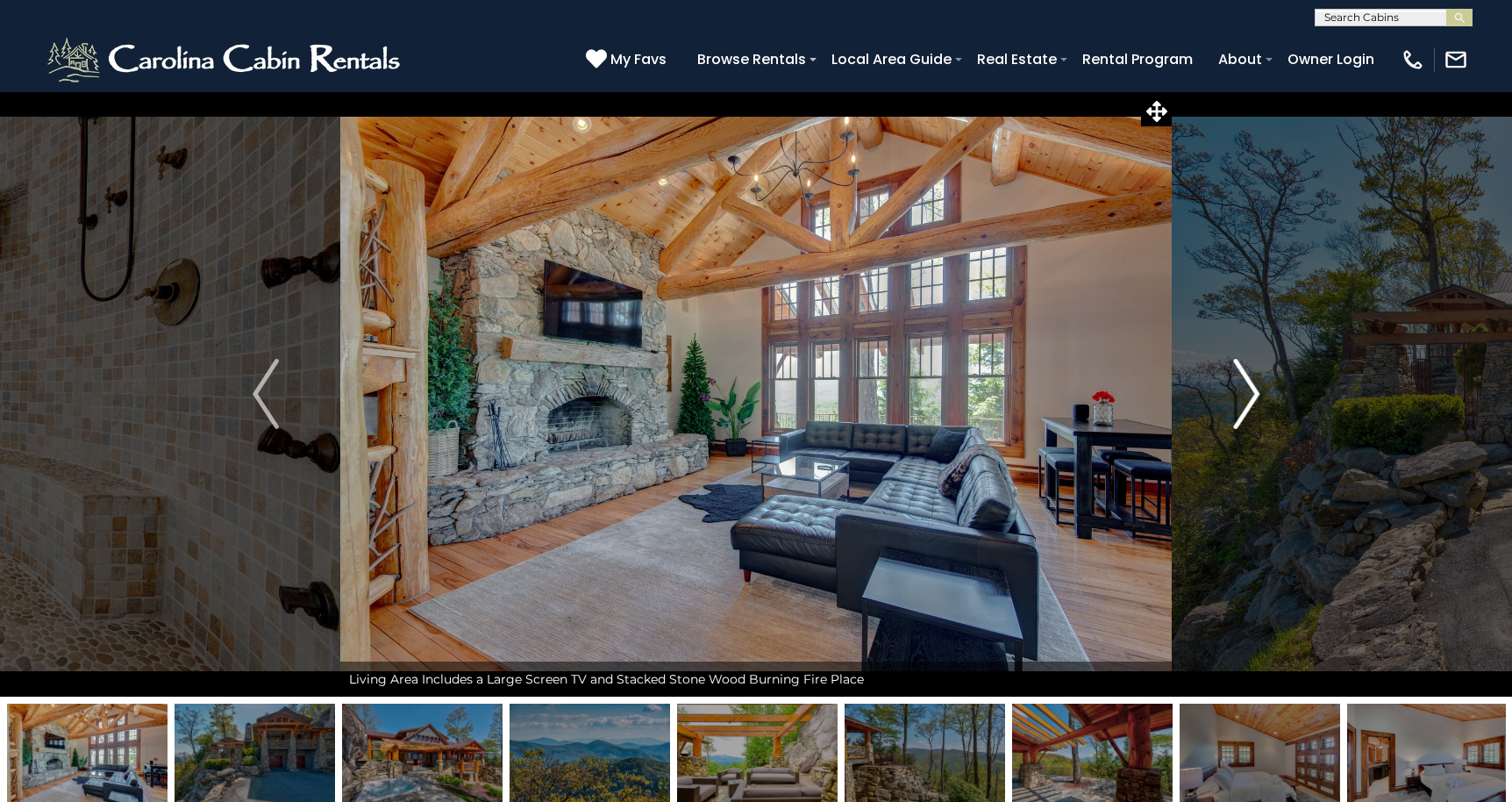
click at [1241, 389] on img "Next" at bounding box center [1246, 393] width 26 height 71
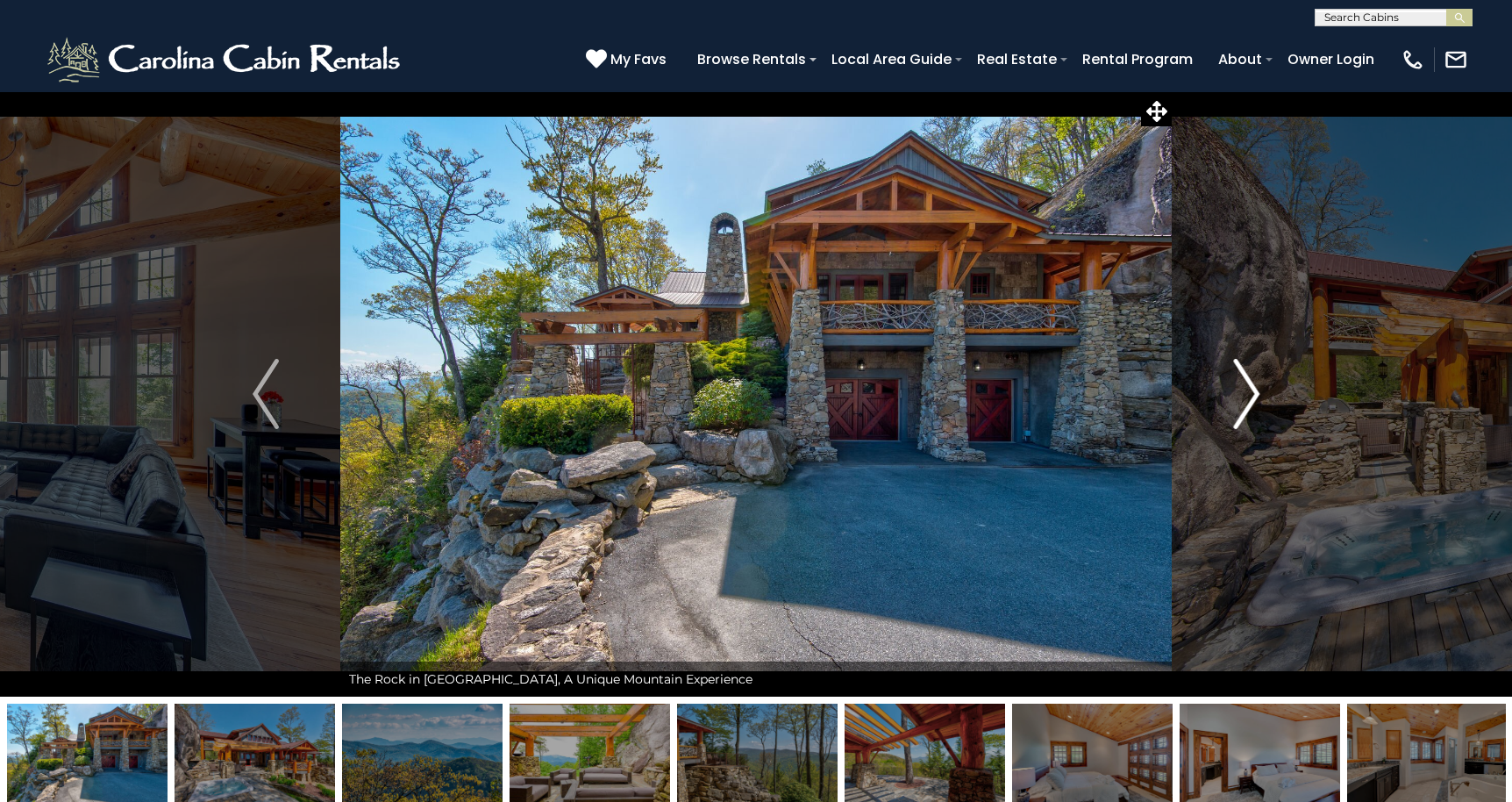
click at [1241, 389] on img "Next" at bounding box center [1246, 393] width 26 height 71
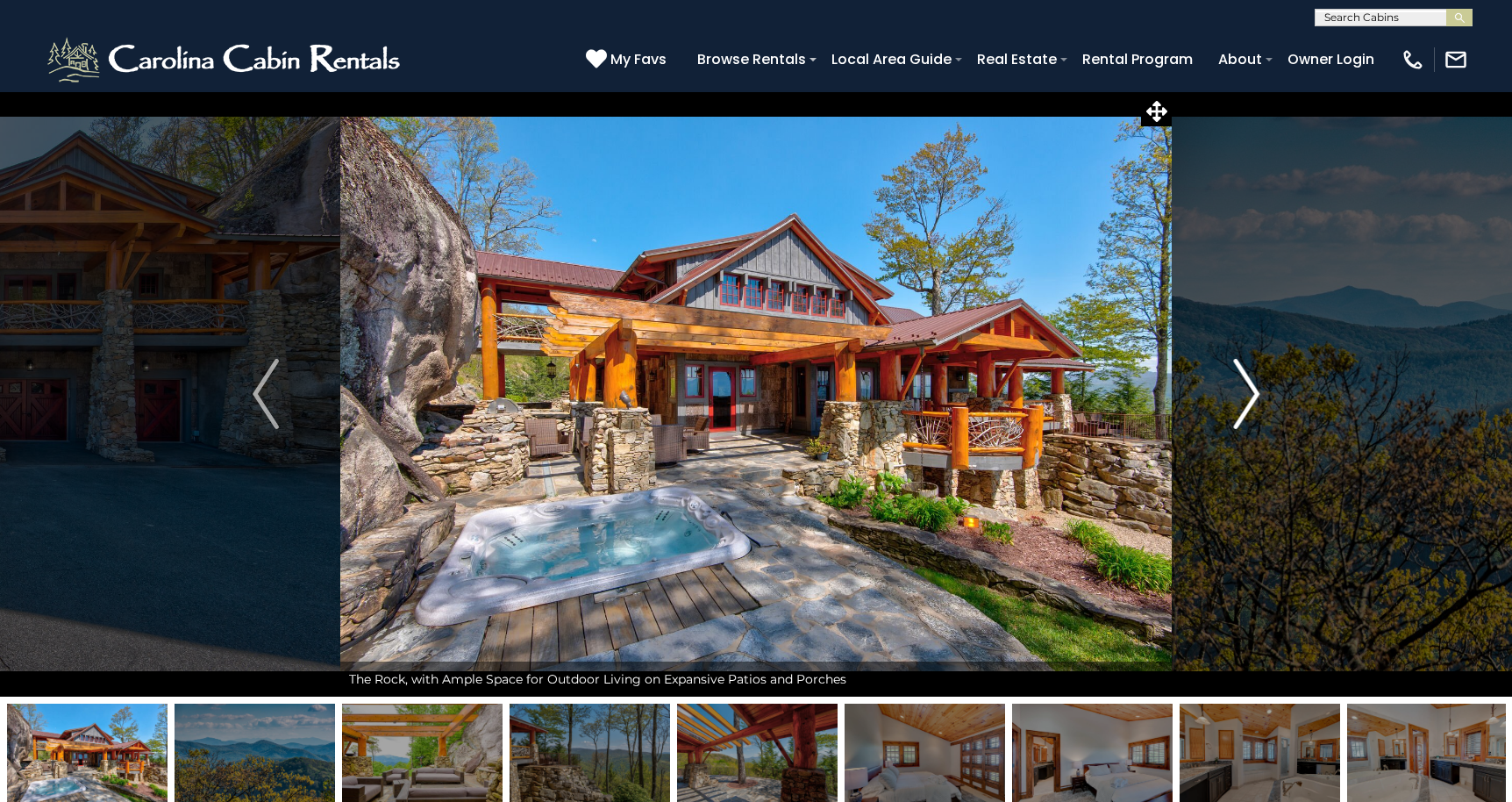
click at [1241, 389] on img "Next" at bounding box center [1246, 393] width 26 height 71
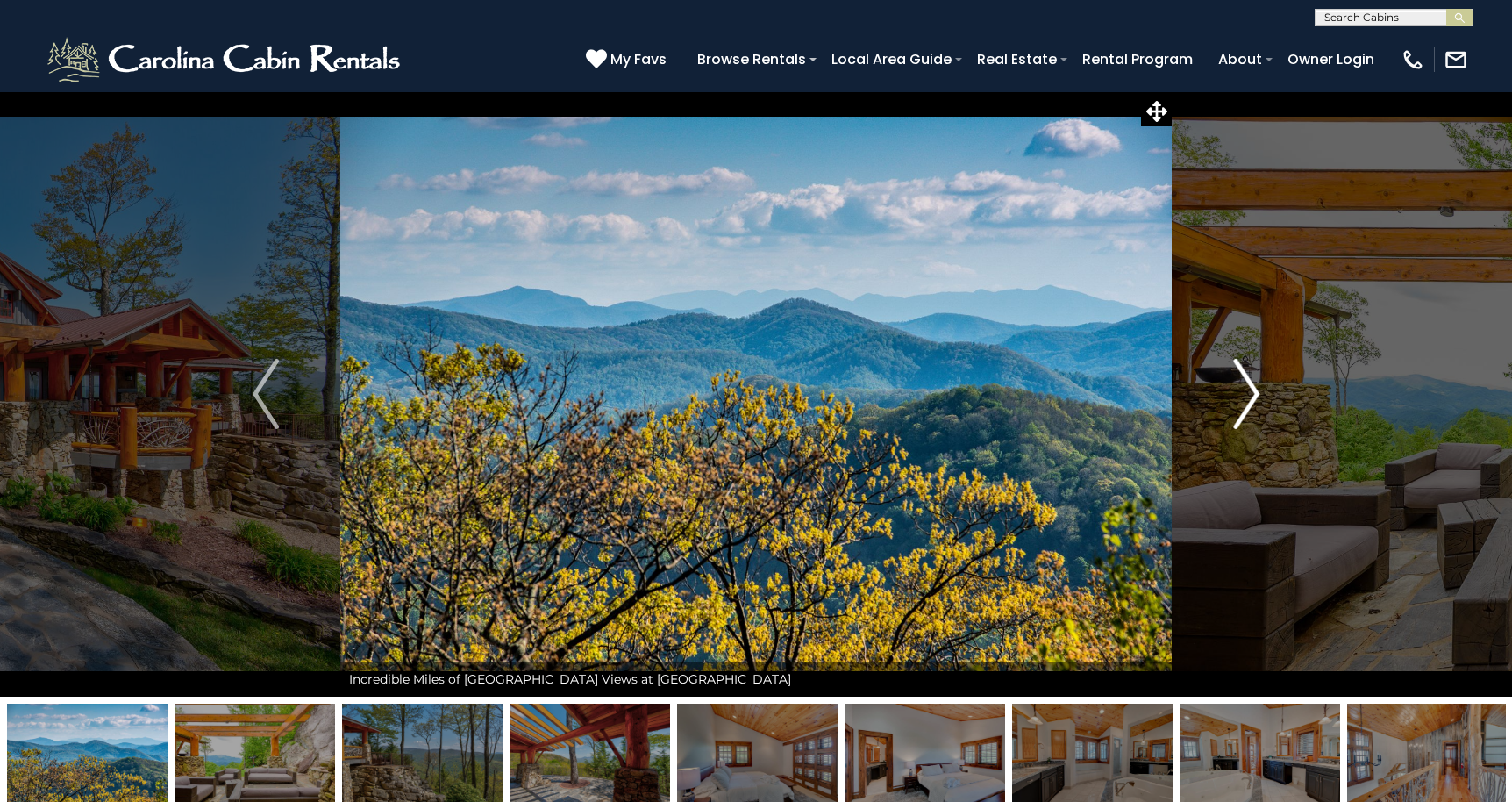
click at [1241, 389] on img "Next" at bounding box center [1246, 393] width 26 height 71
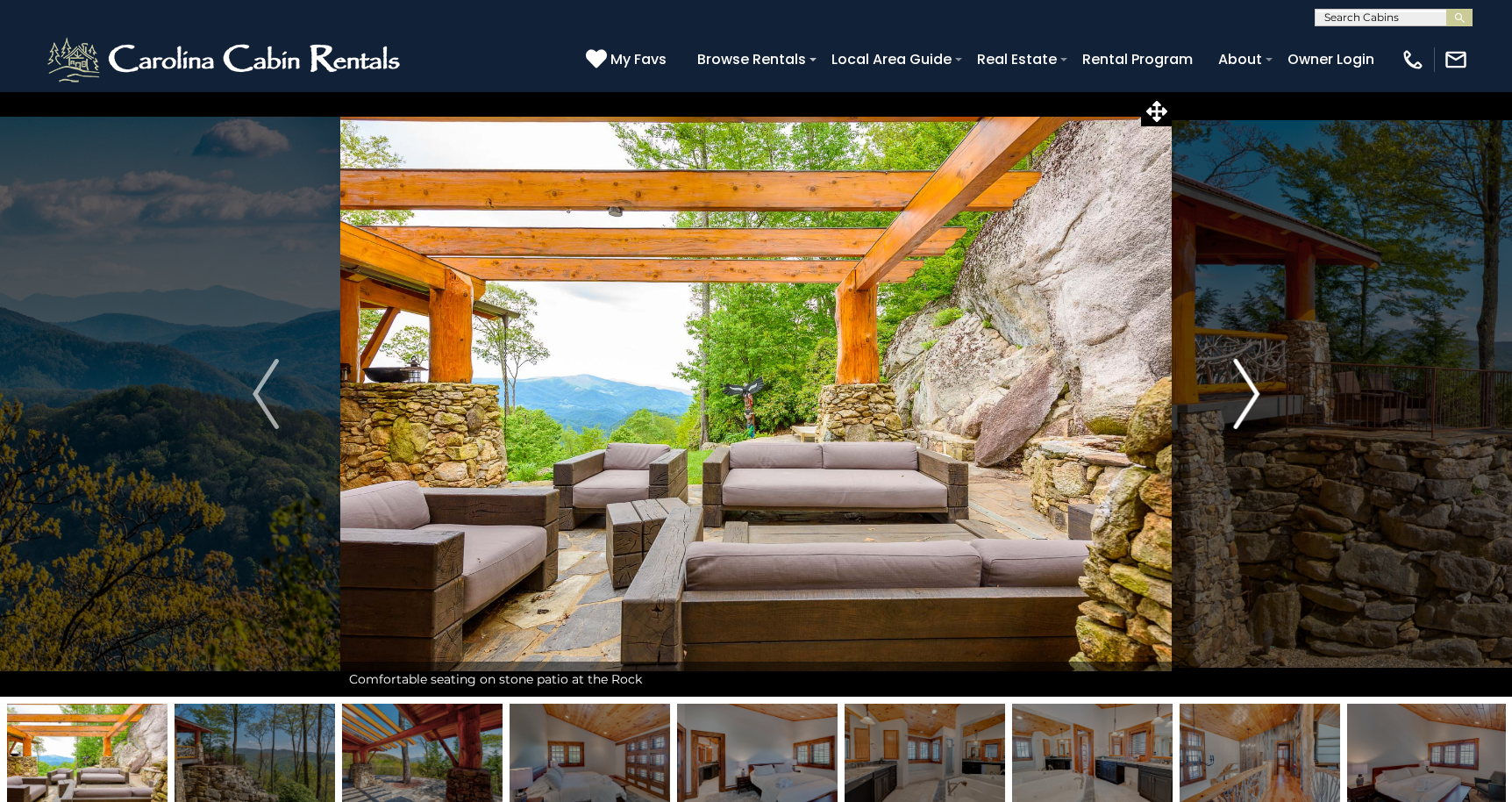
click at [1241, 389] on img "Next" at bounding box center [1246, 393] width 26 height 71
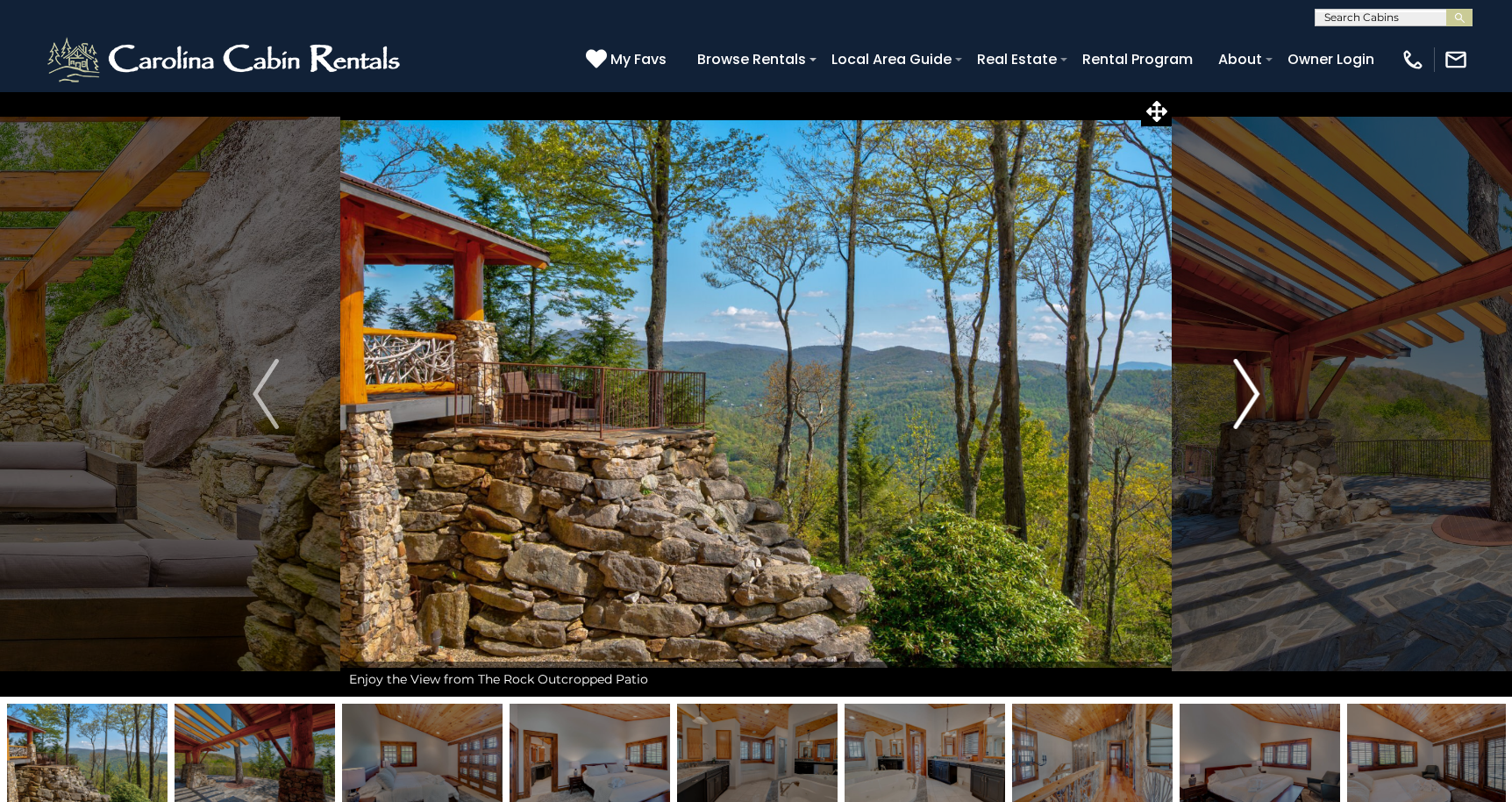
click at [1241, 389] on img "Next" at bounding box center [1246, 393] width 26 height 71
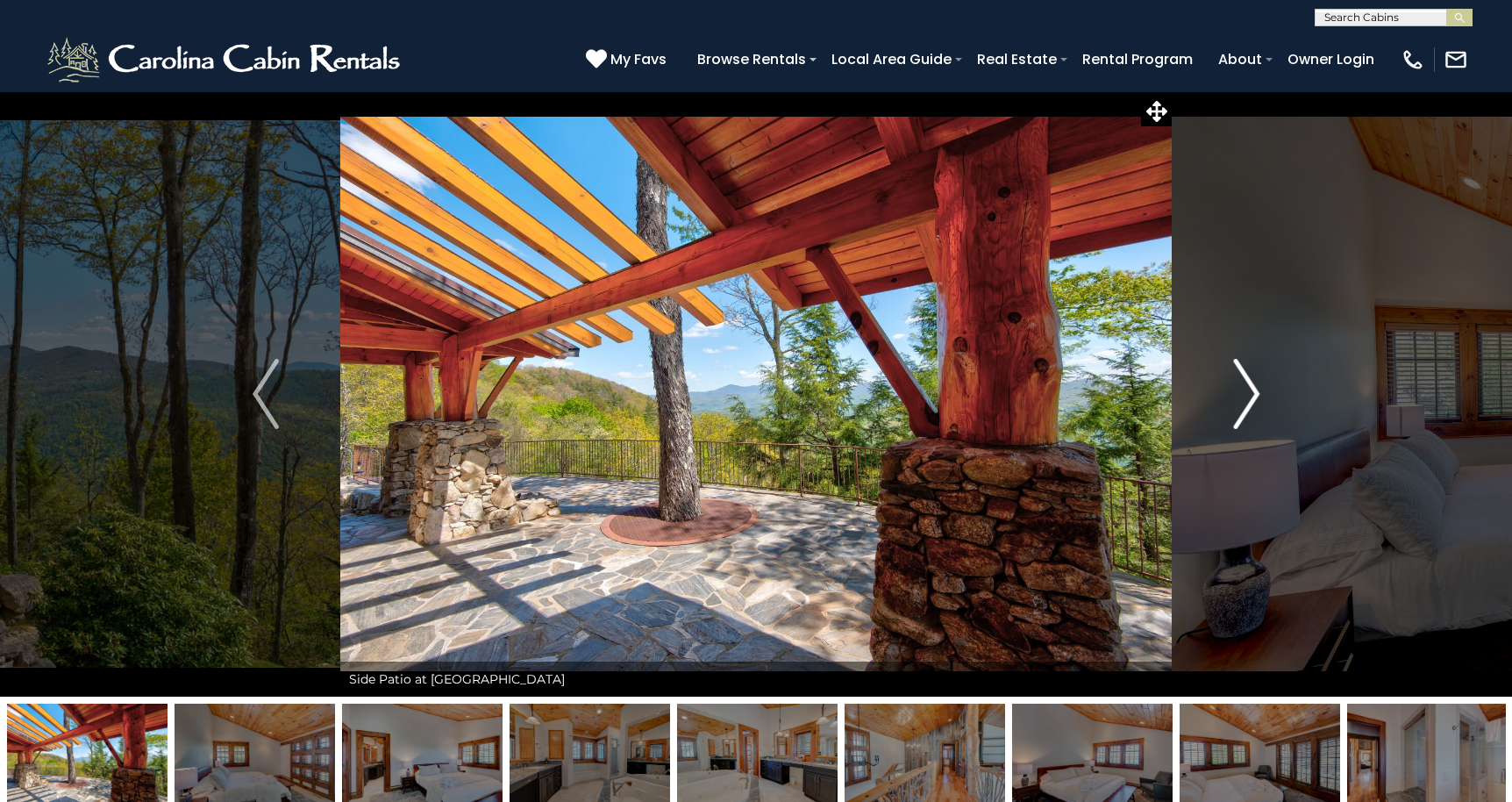
click at [1241, 389] on img "Next" at bounding box center [1246, 393] width 26 height 71
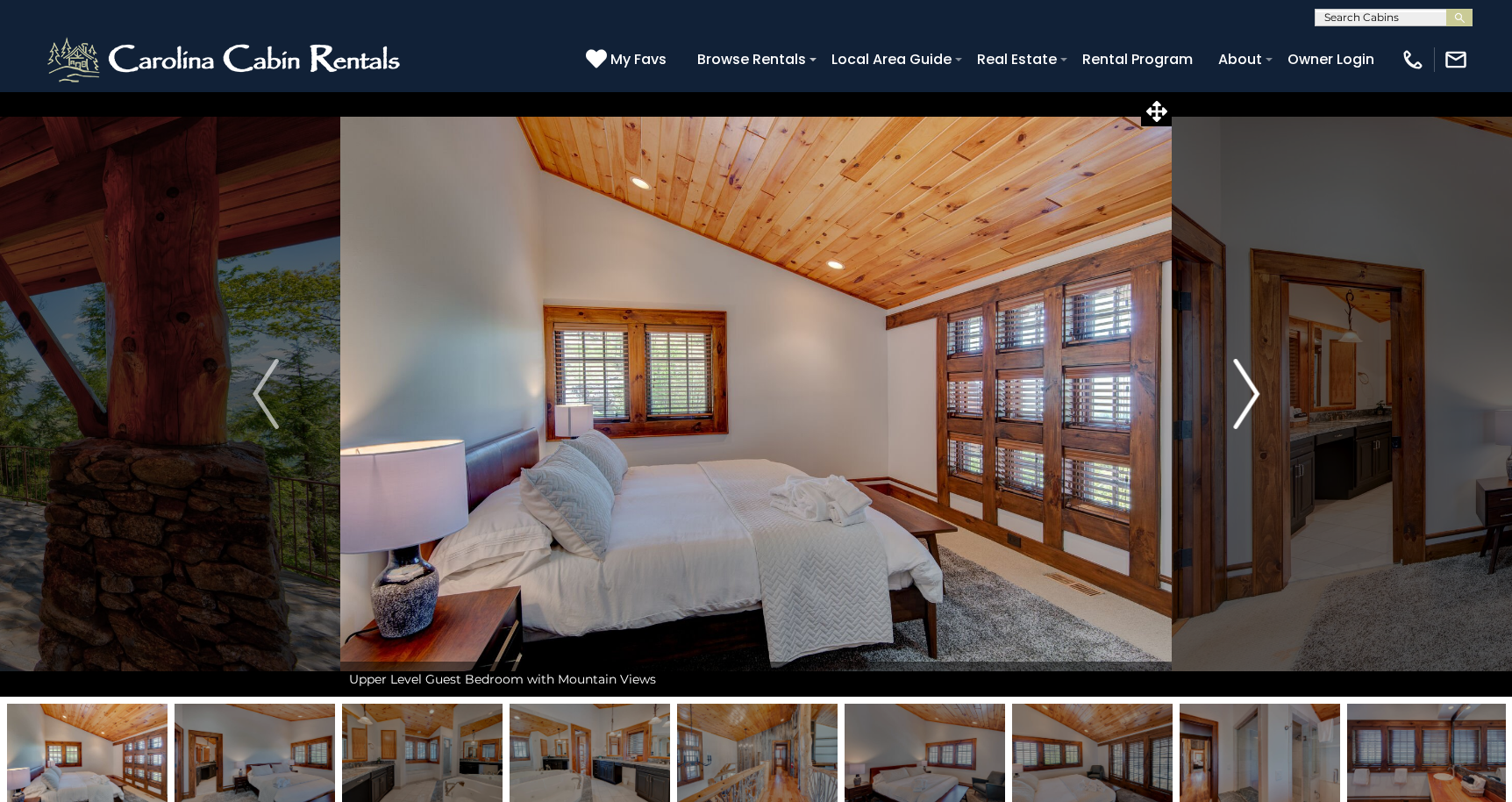
click at [1241, 389] on img "Next" at bounding box center [1246, 393] width 26 height 71
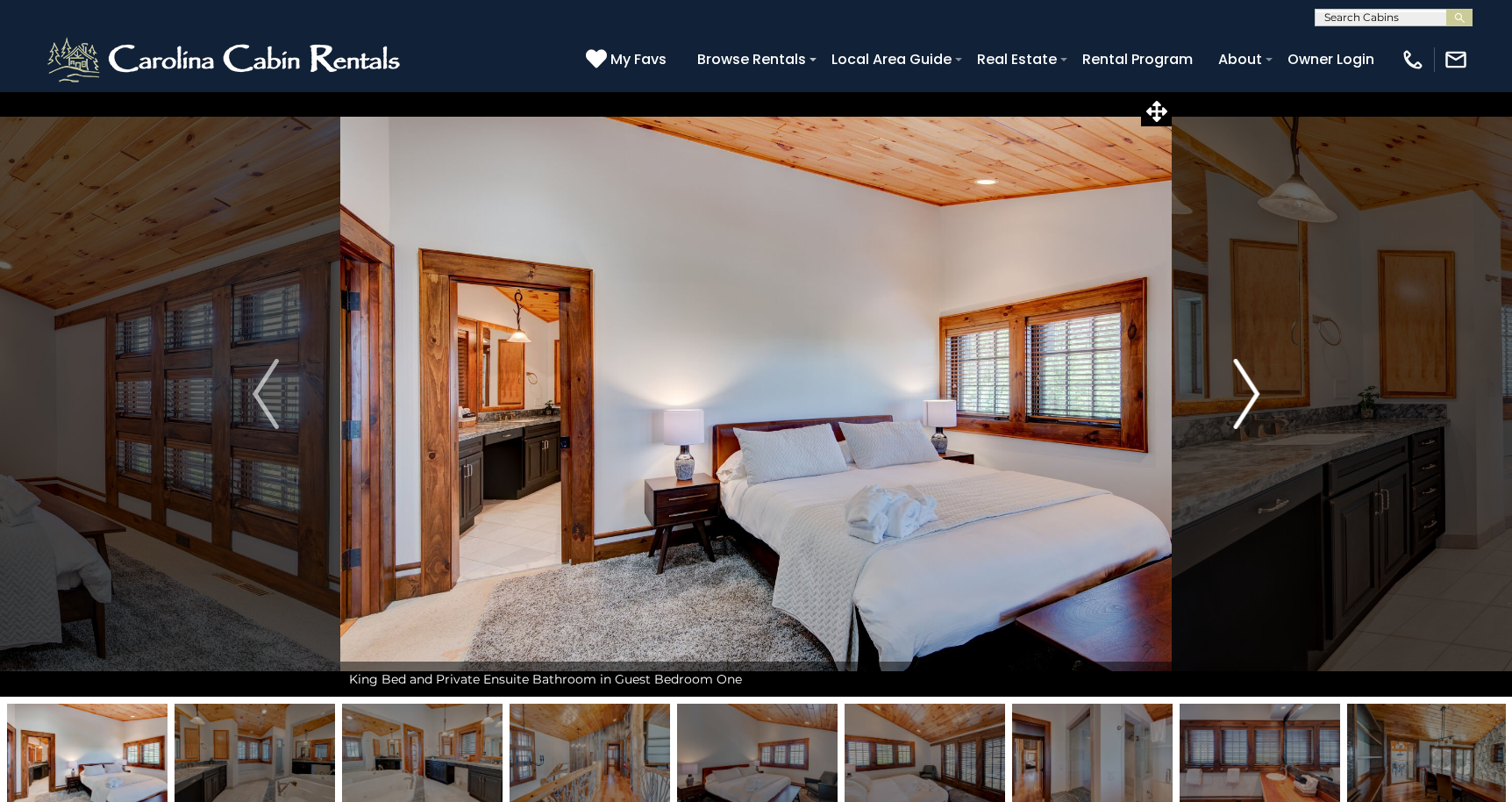
click at [1241, 389] on img "Next" at bounding box center [1246, 393] width 26 height 71
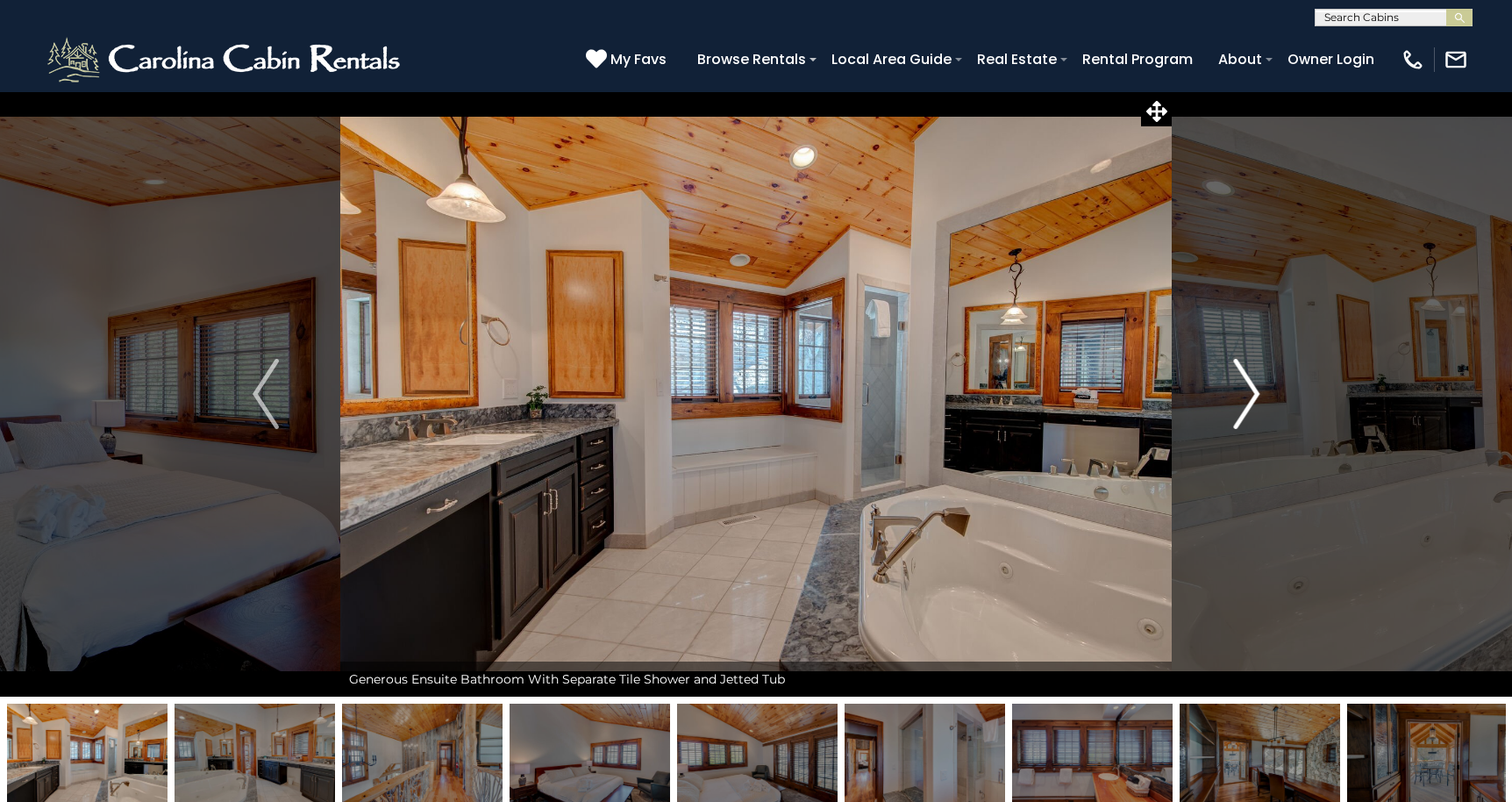
click at [1241, 389] on img "Next" at bounding box center [1246, 393] width 26 height 71
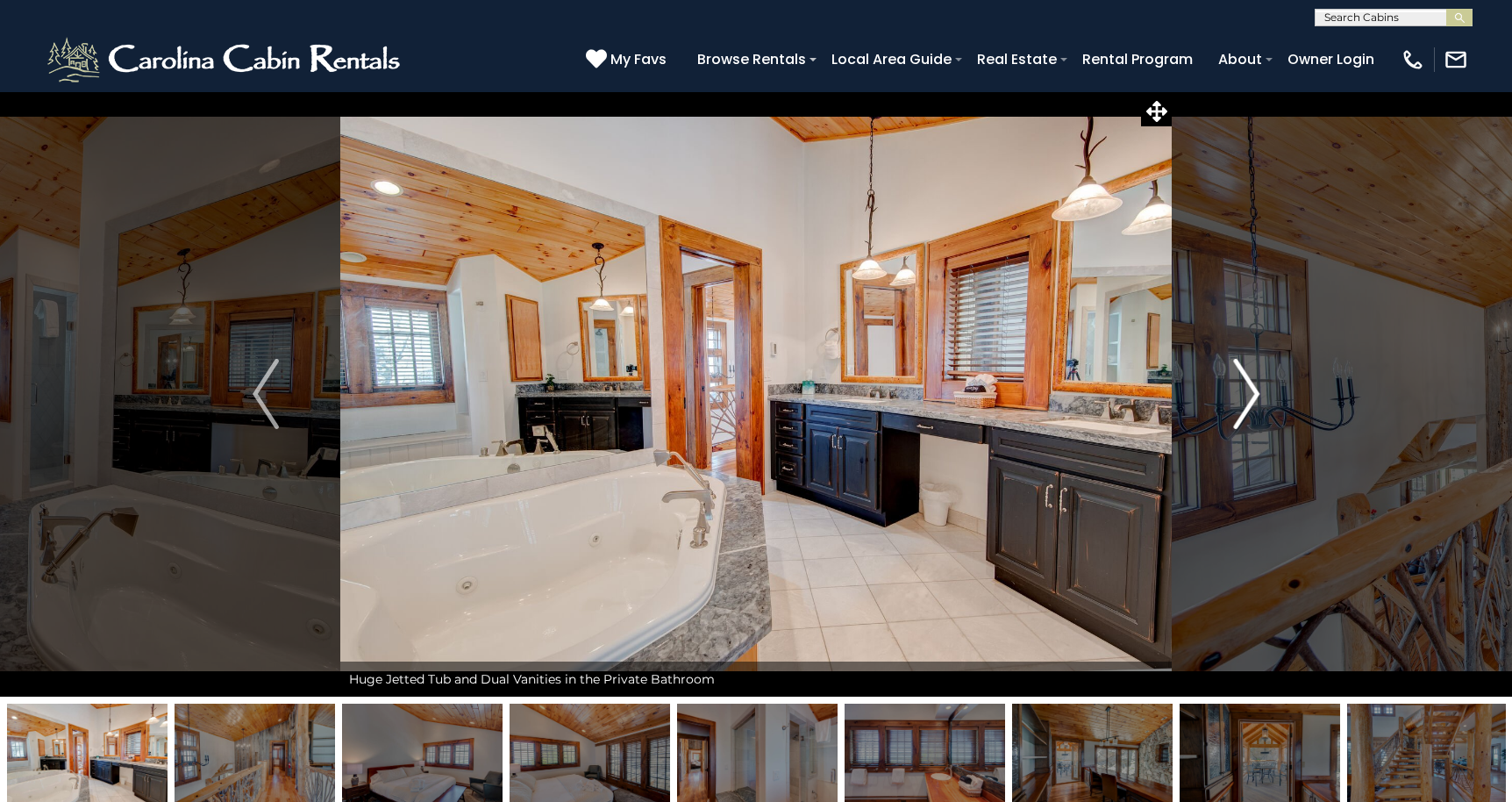
click at [1241, 389] on img "Next" at bounding box center [1246, 393] width 26 height 71
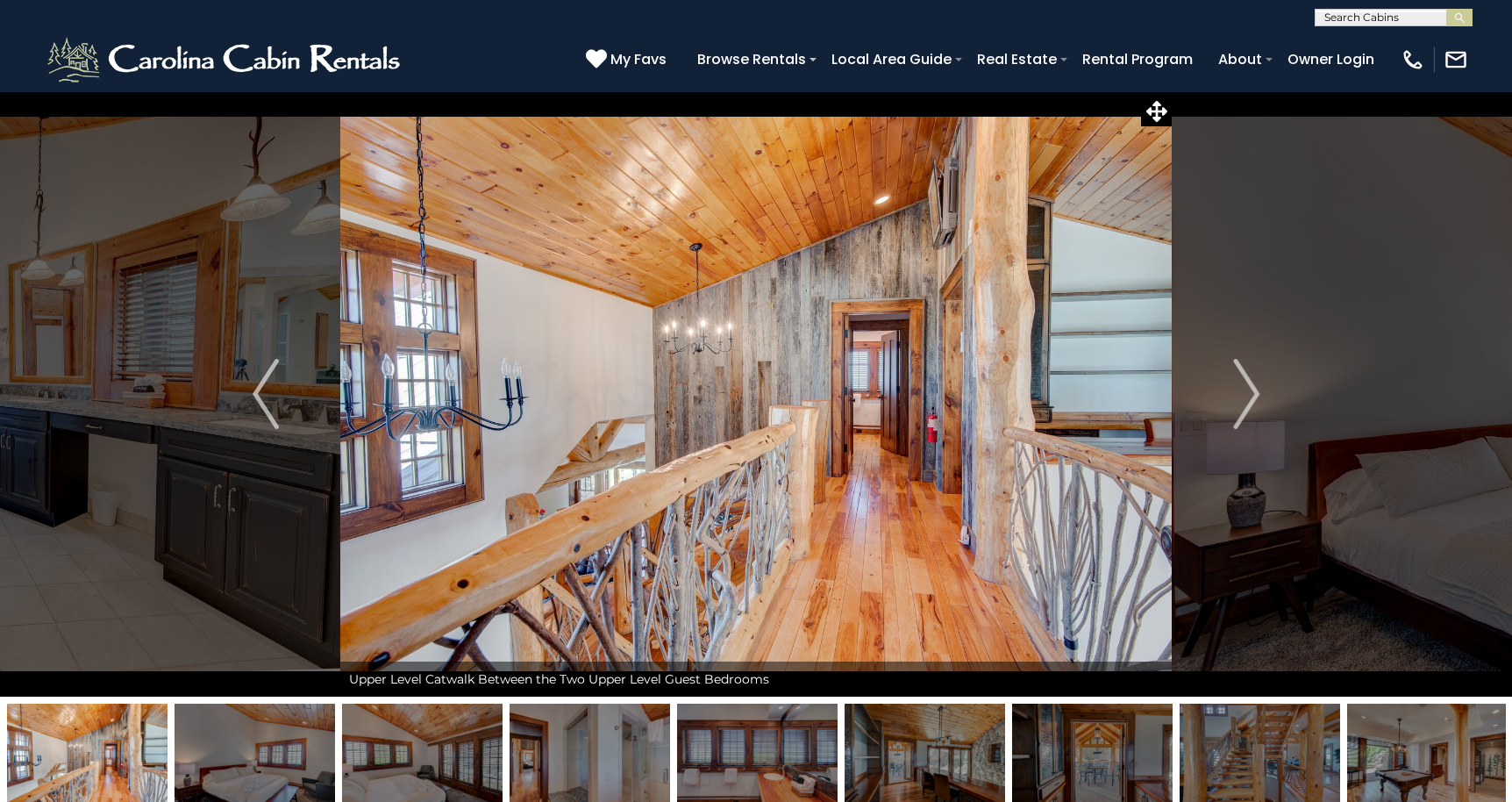
click at [607, 56] on icon at bounding box center [596, 58] width 21 height 21
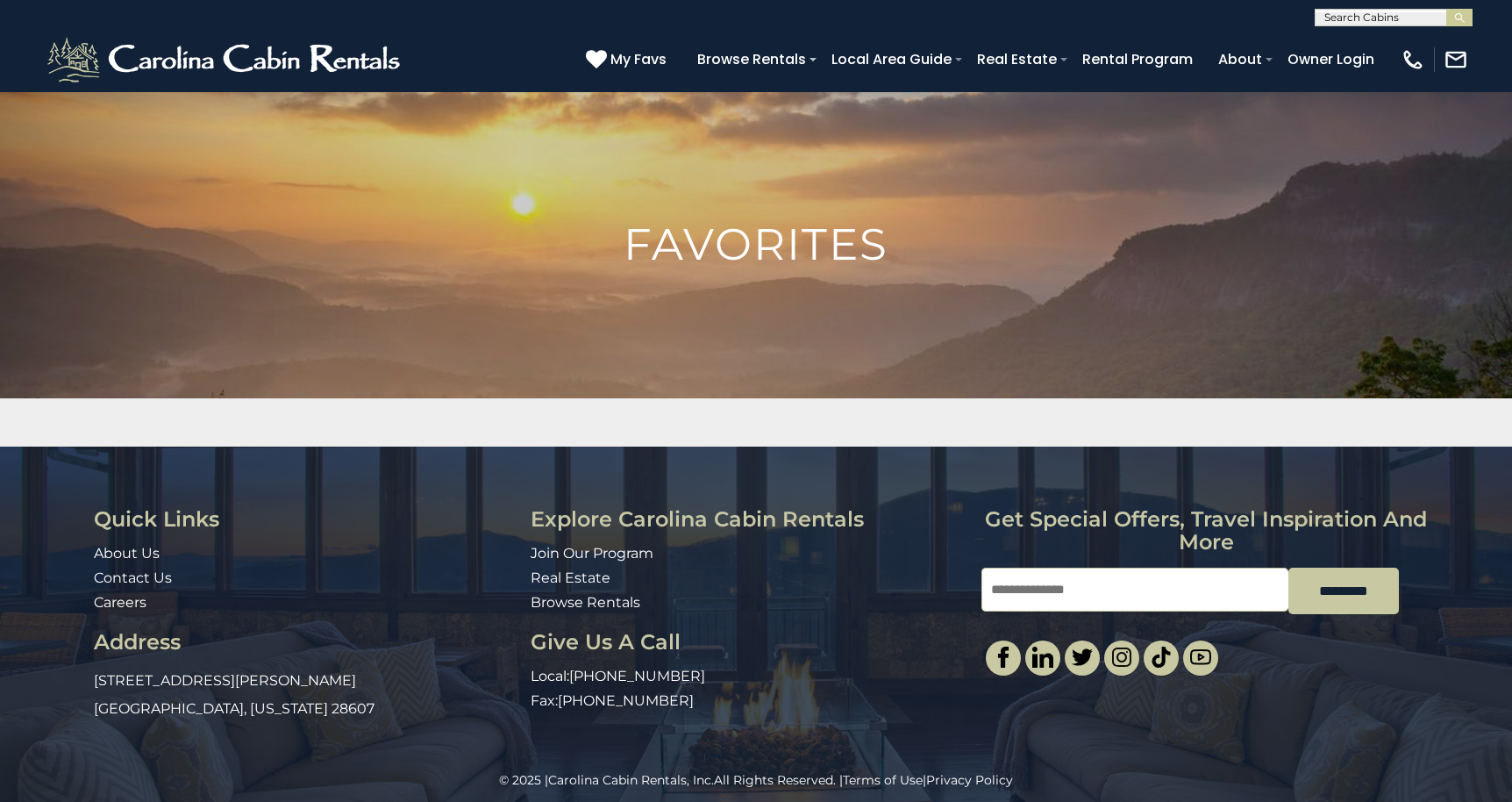
click at [607, 58] on icon at bounding box center [596, 58] width 21 height 21
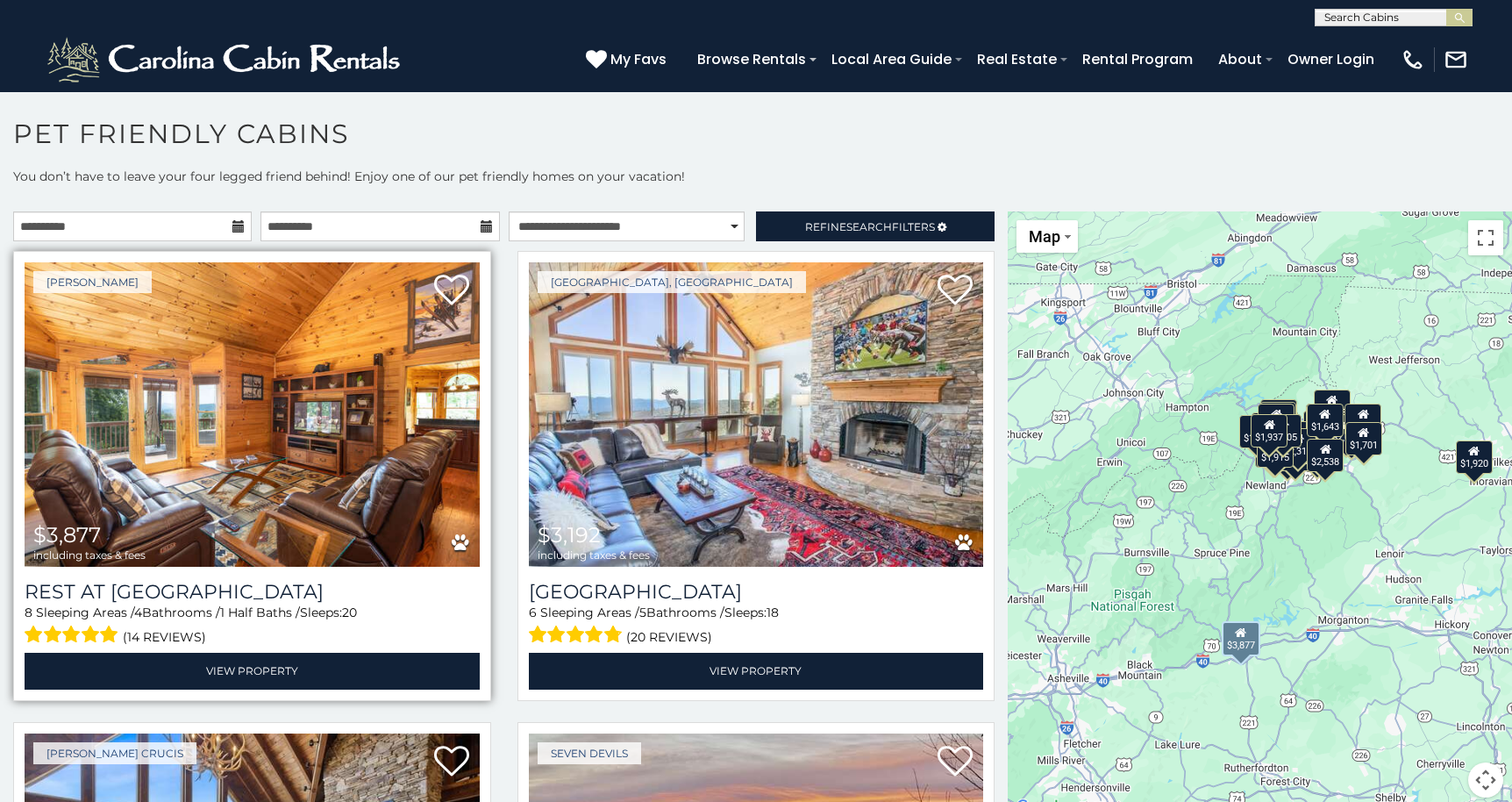
click at [400, 432] on img at bounding box center [252, 414] width 455 height 304
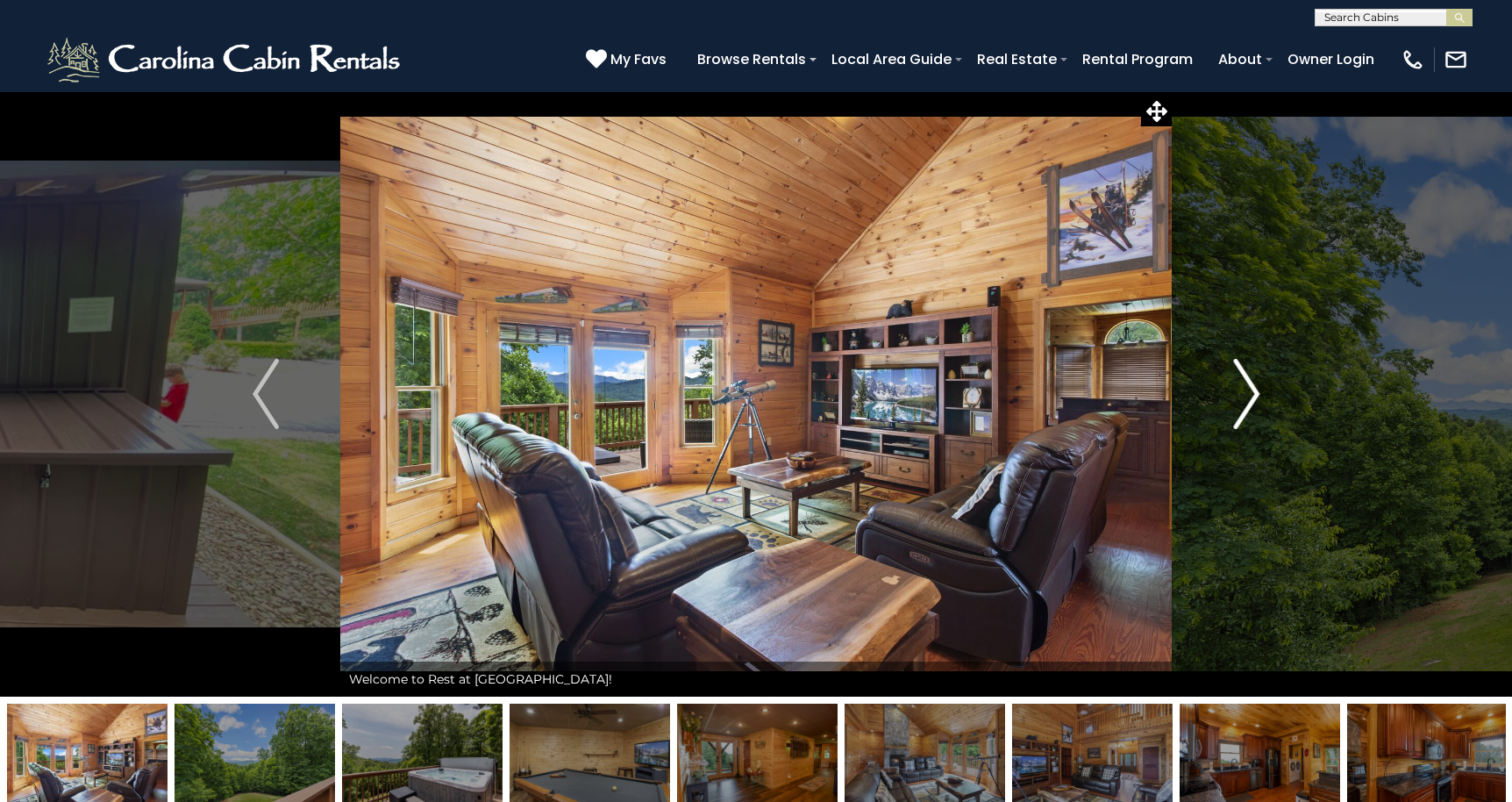
click at [1249, 395] on img "Next" at bounding box center [1246, 393] width 26 height 71
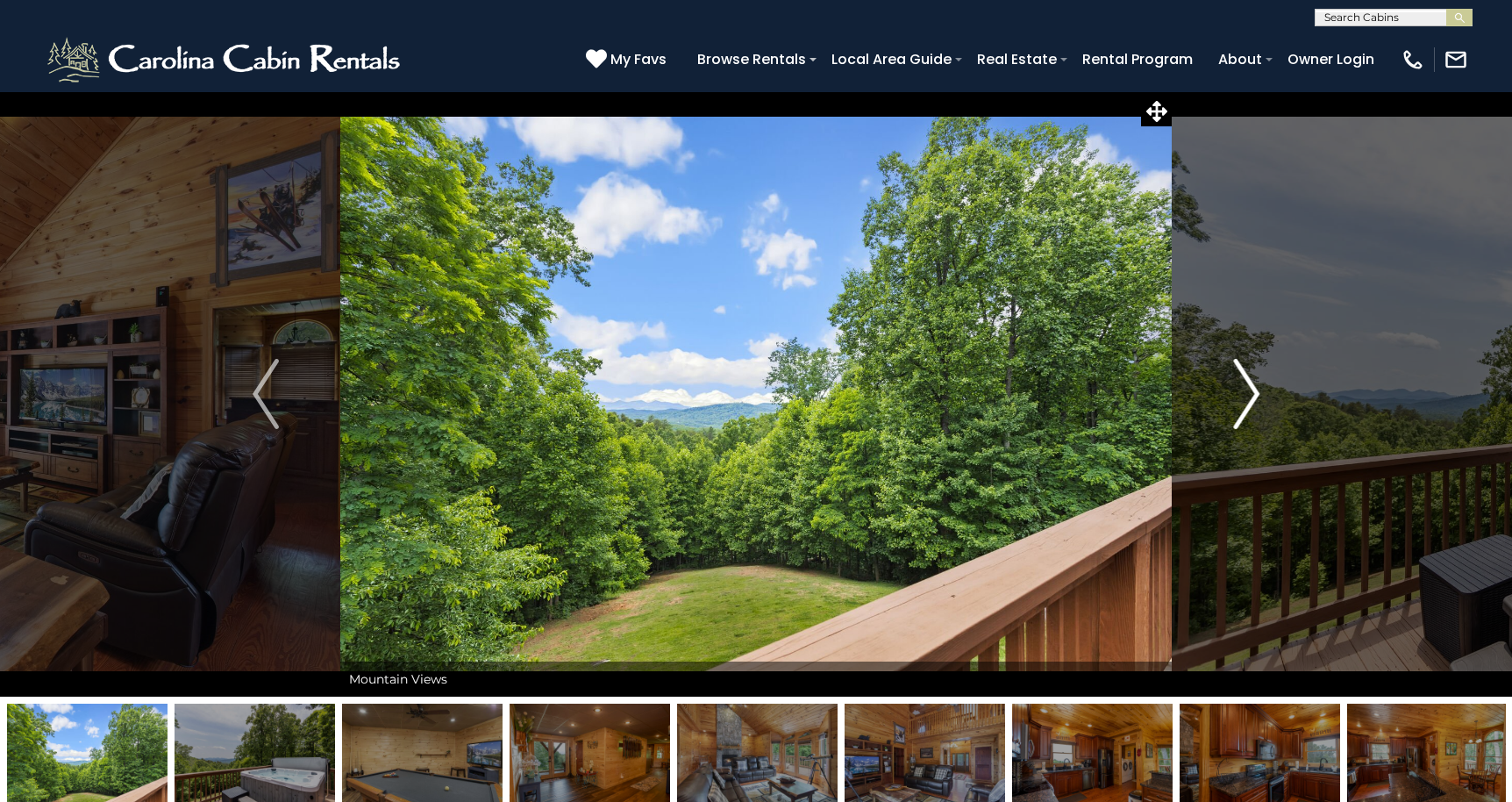
click at [1249, 395] on img "Next" at bounding box center [1246, 393] width 26 height 71
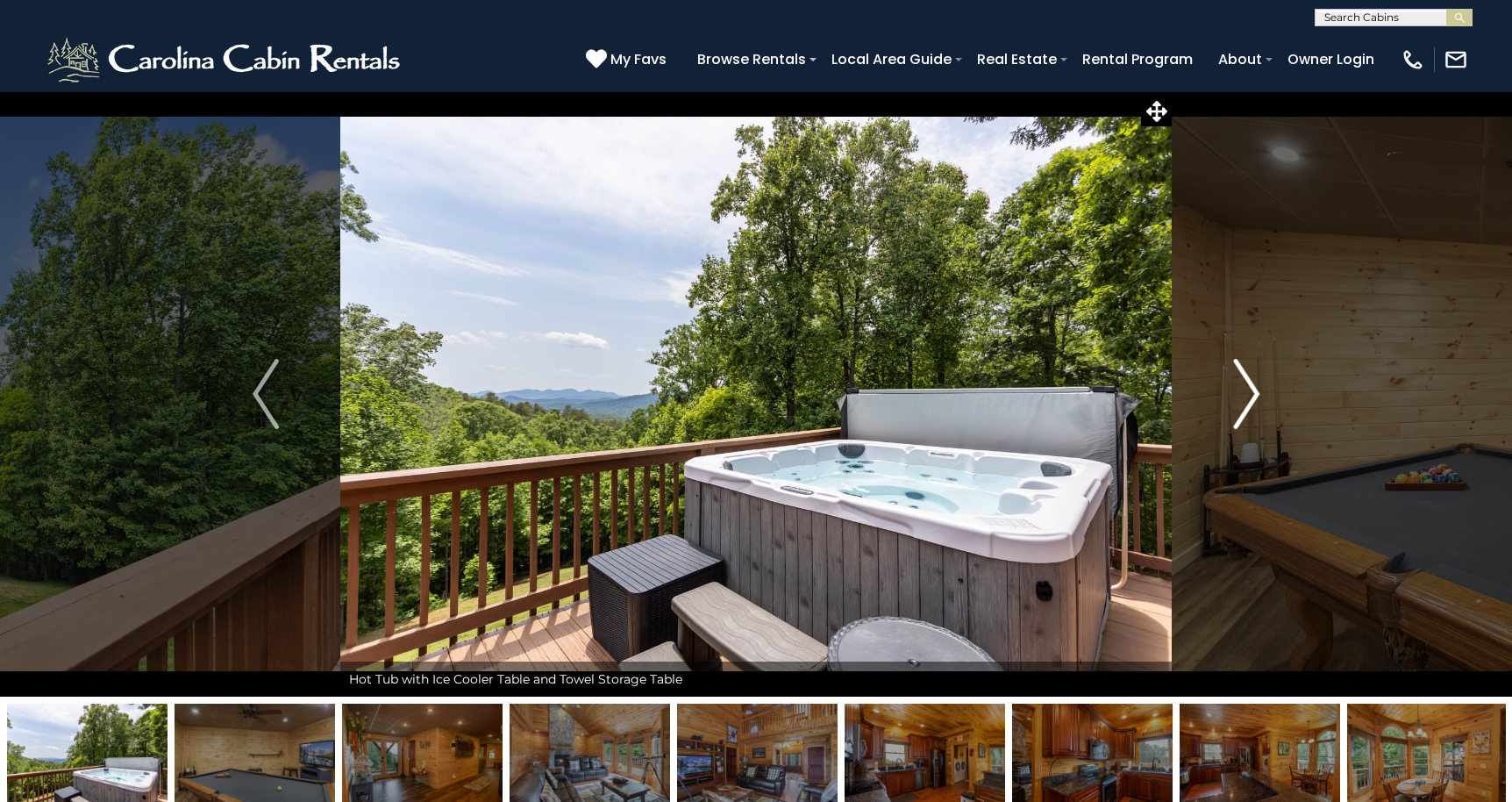
click at [1249, 395] on img "Next" at bounding box center [1246, 393] width 26 height 71
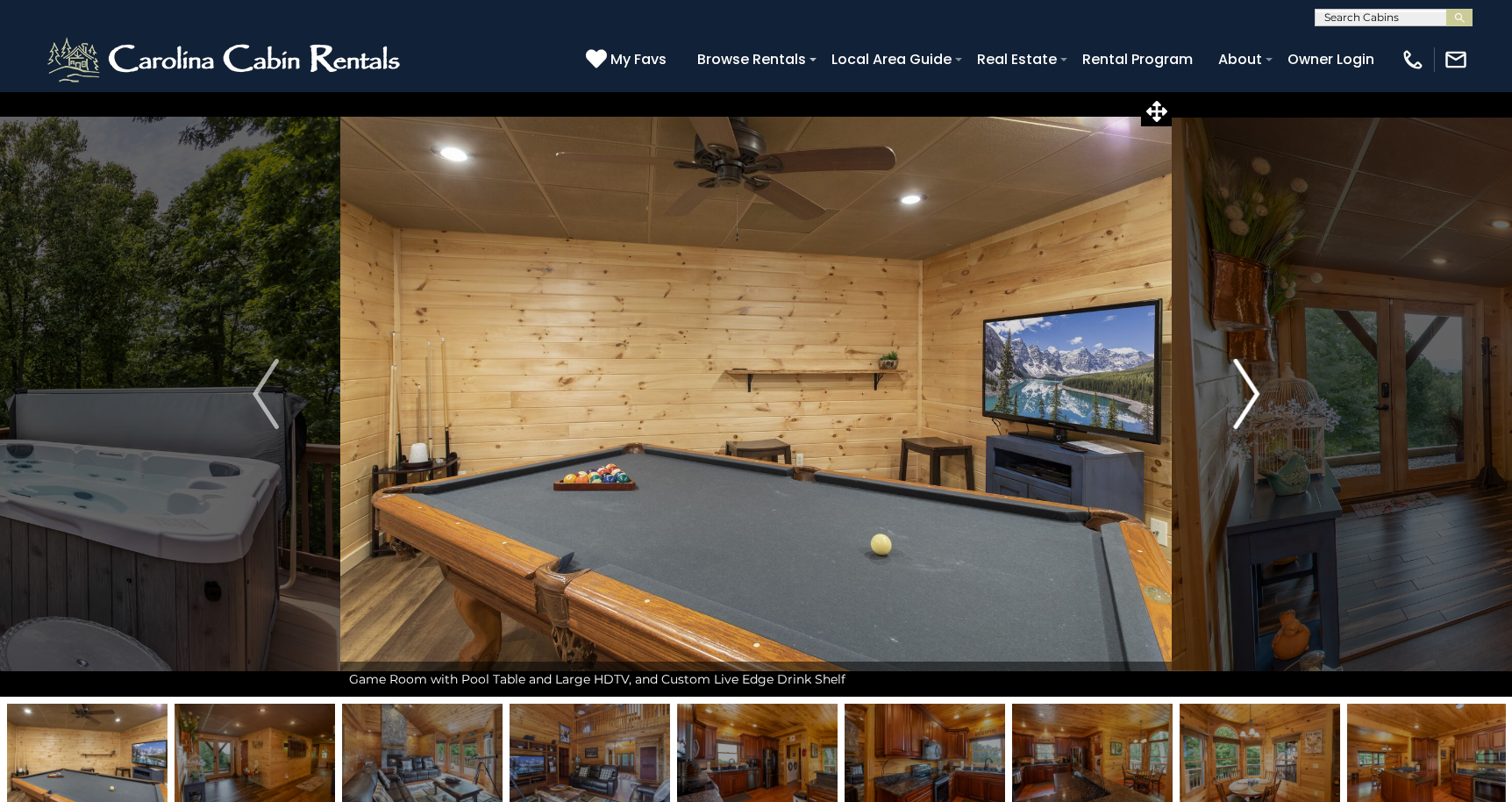
click at [1249, 395] on img "Next" at bounding box center [1246, 393] width 26 height 71
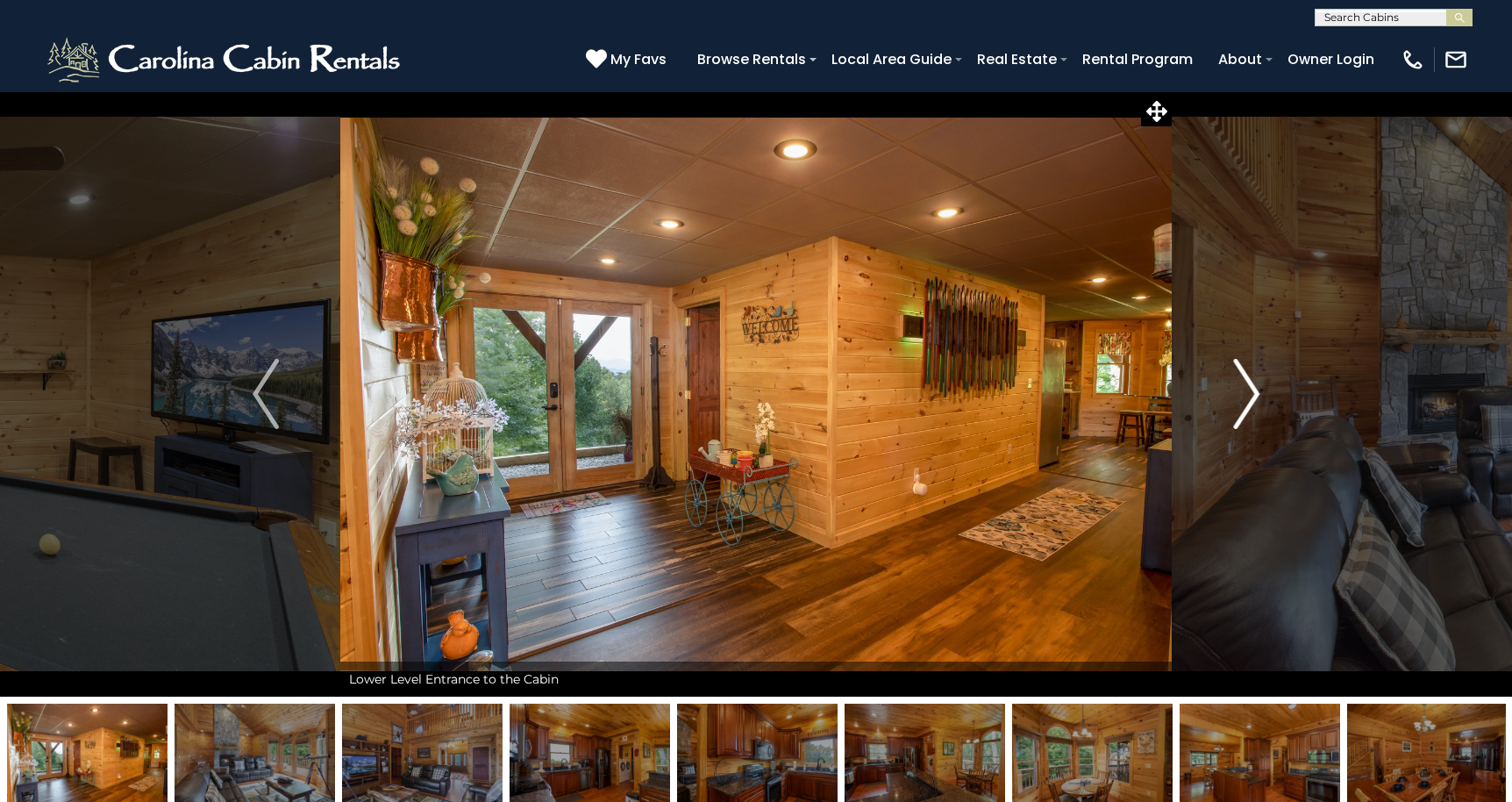
click at [1249, 395] on img "Next" at bounding box center [1246, 393] width 26 height 71
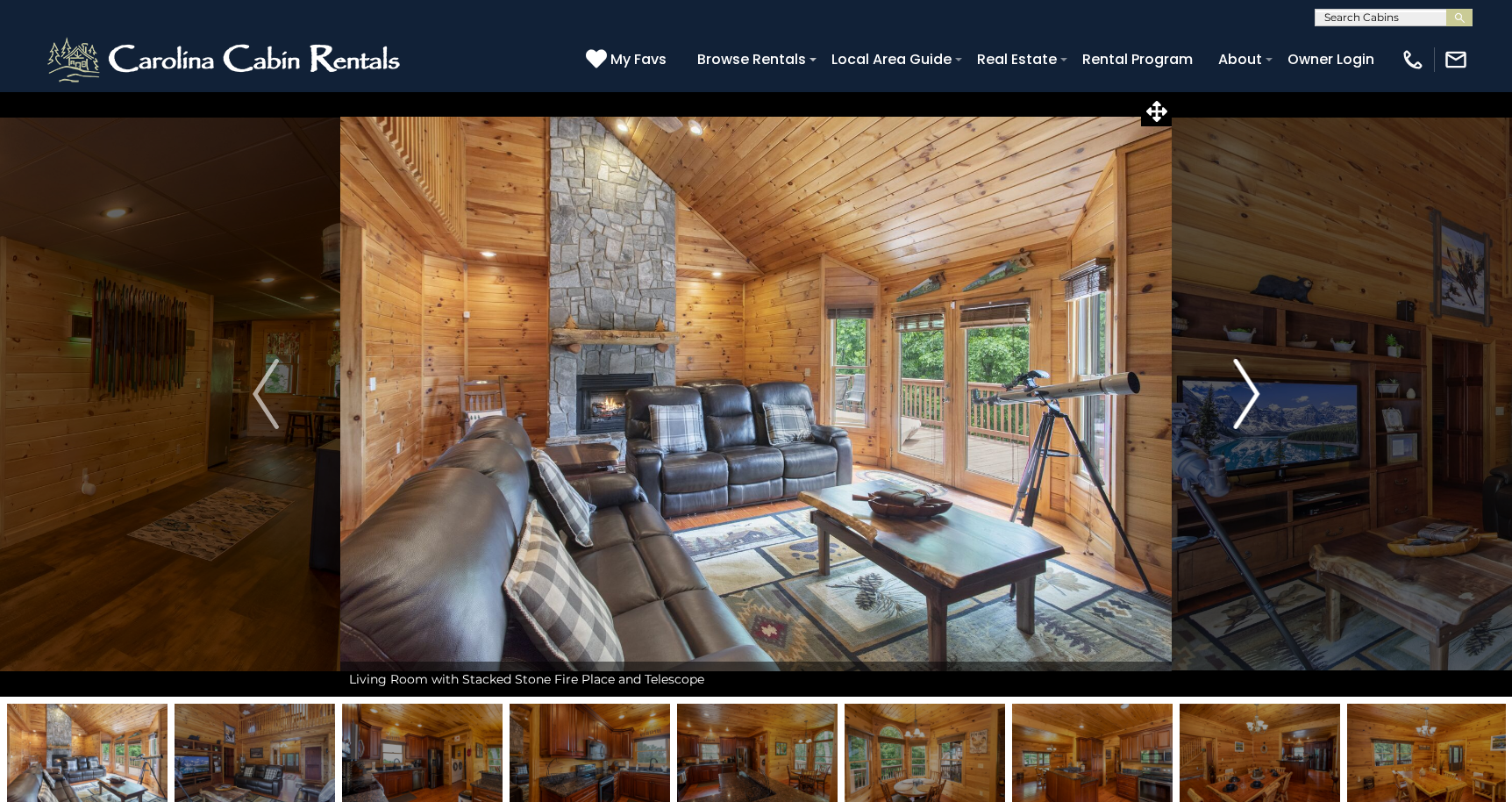
click at [1249, 395] on img "Next" at bounding box center [1246, 393] width 26 height 71
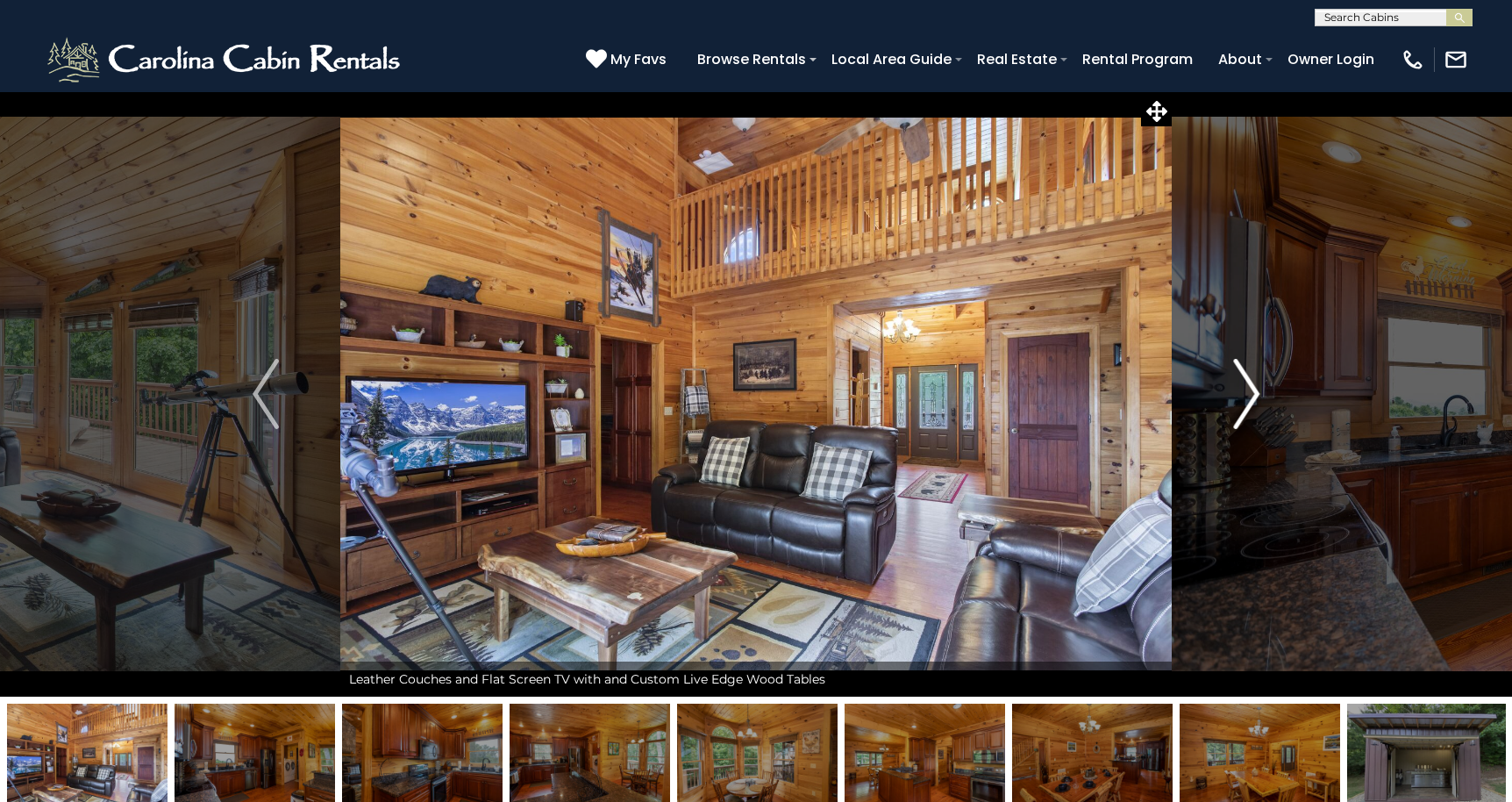
click at [1249, 395] on img "Next" at bounding box center [1246, 393] width 26 height 71
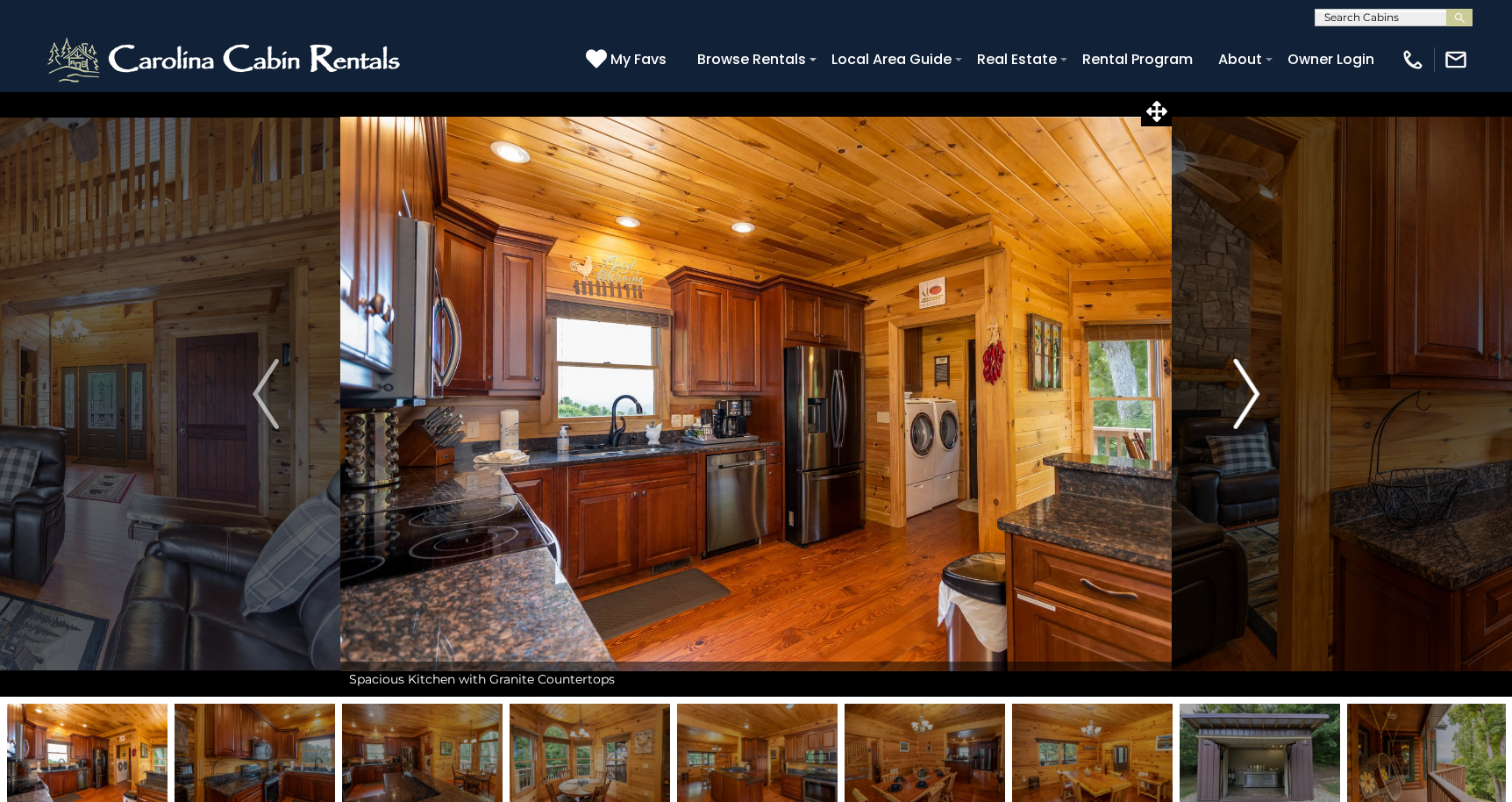
click at [1249, 395] on img "Next" at bounding box center [1246, 393] width 26 height 71
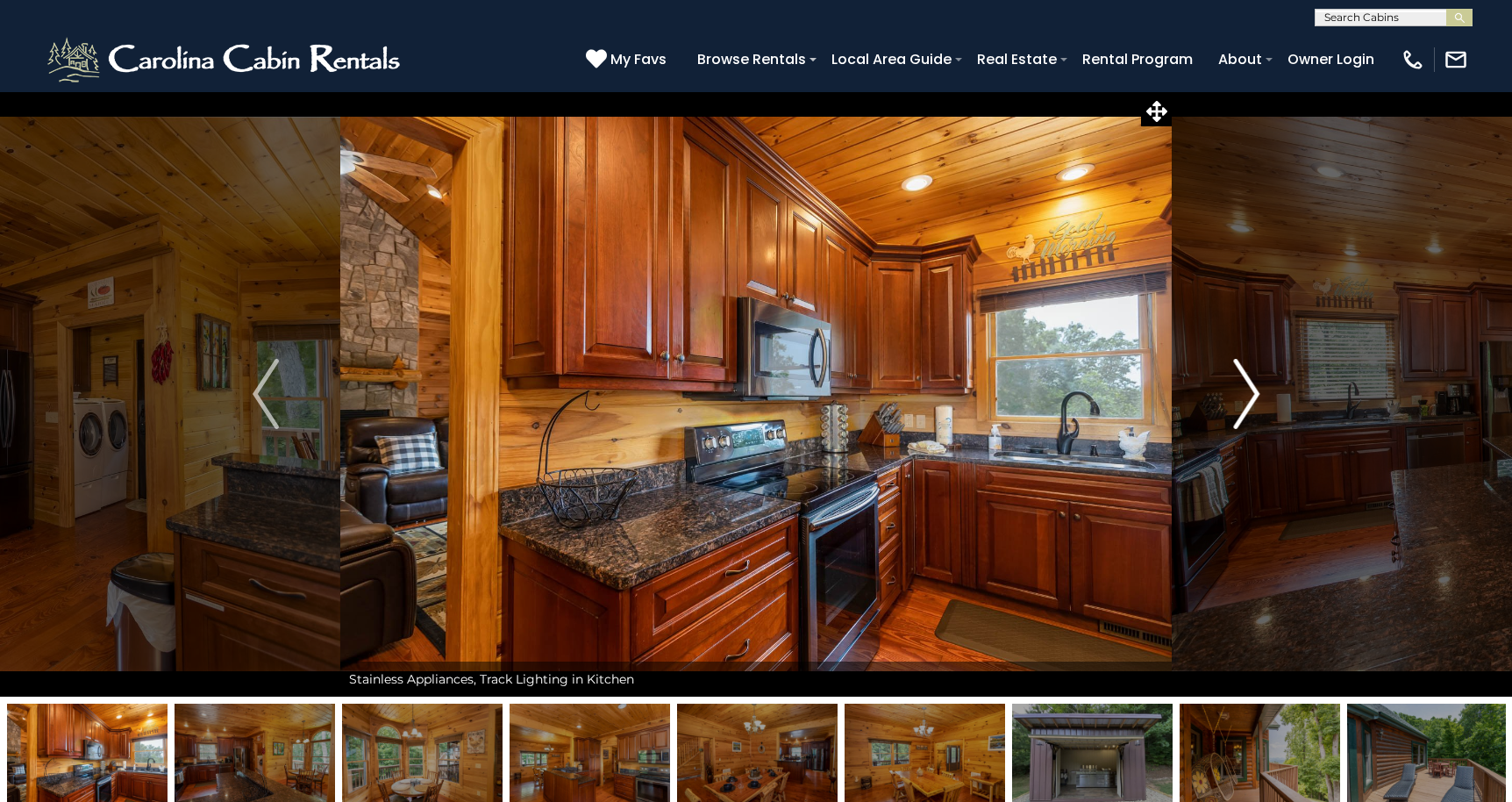
click at [1249, 395] on img "Next" at bounding box center [1246, 393] width 26 height 71
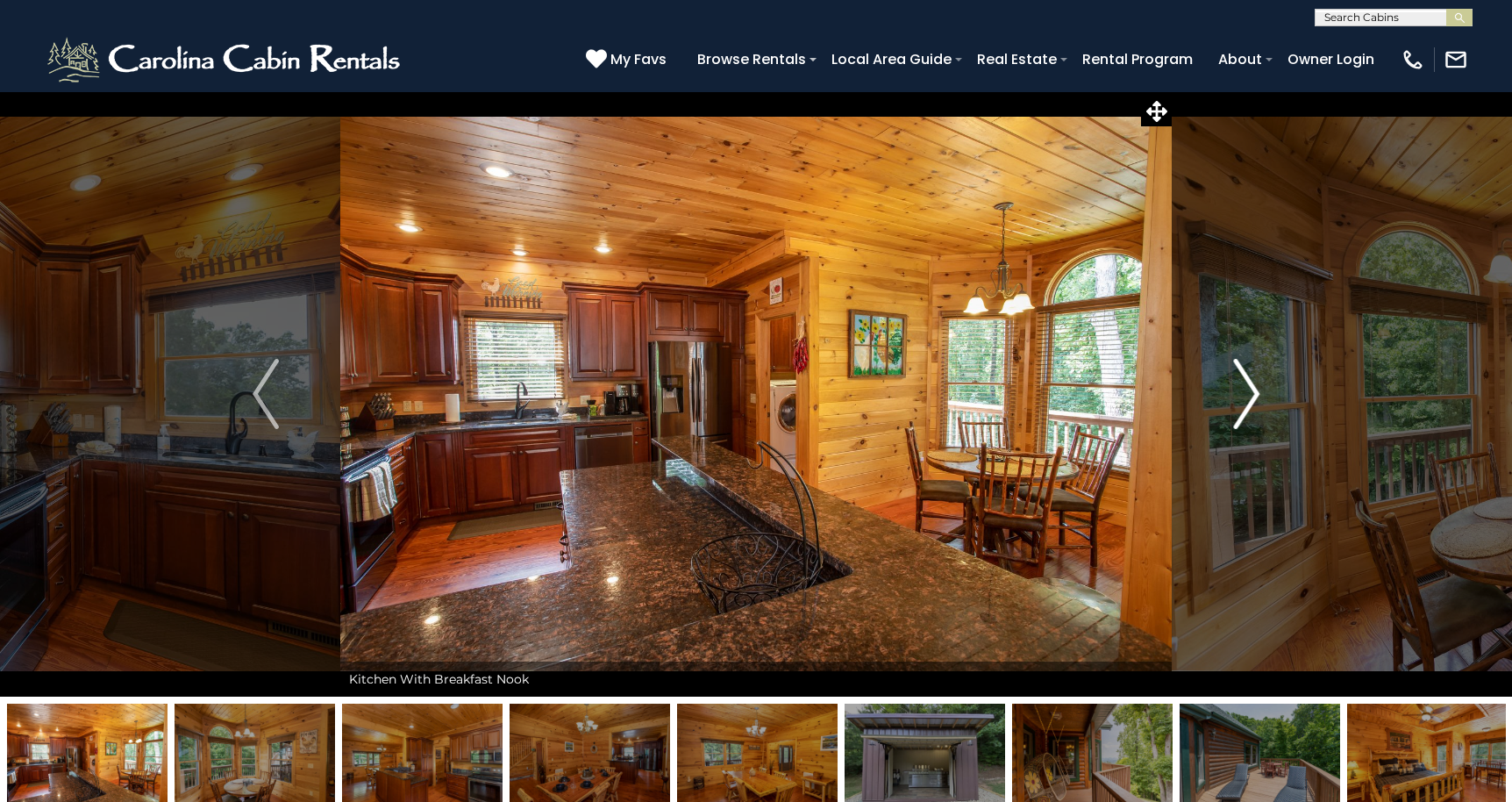
click at [1249, 395] on img "Next" at bounding box center [1246, 393] width 26 height 71
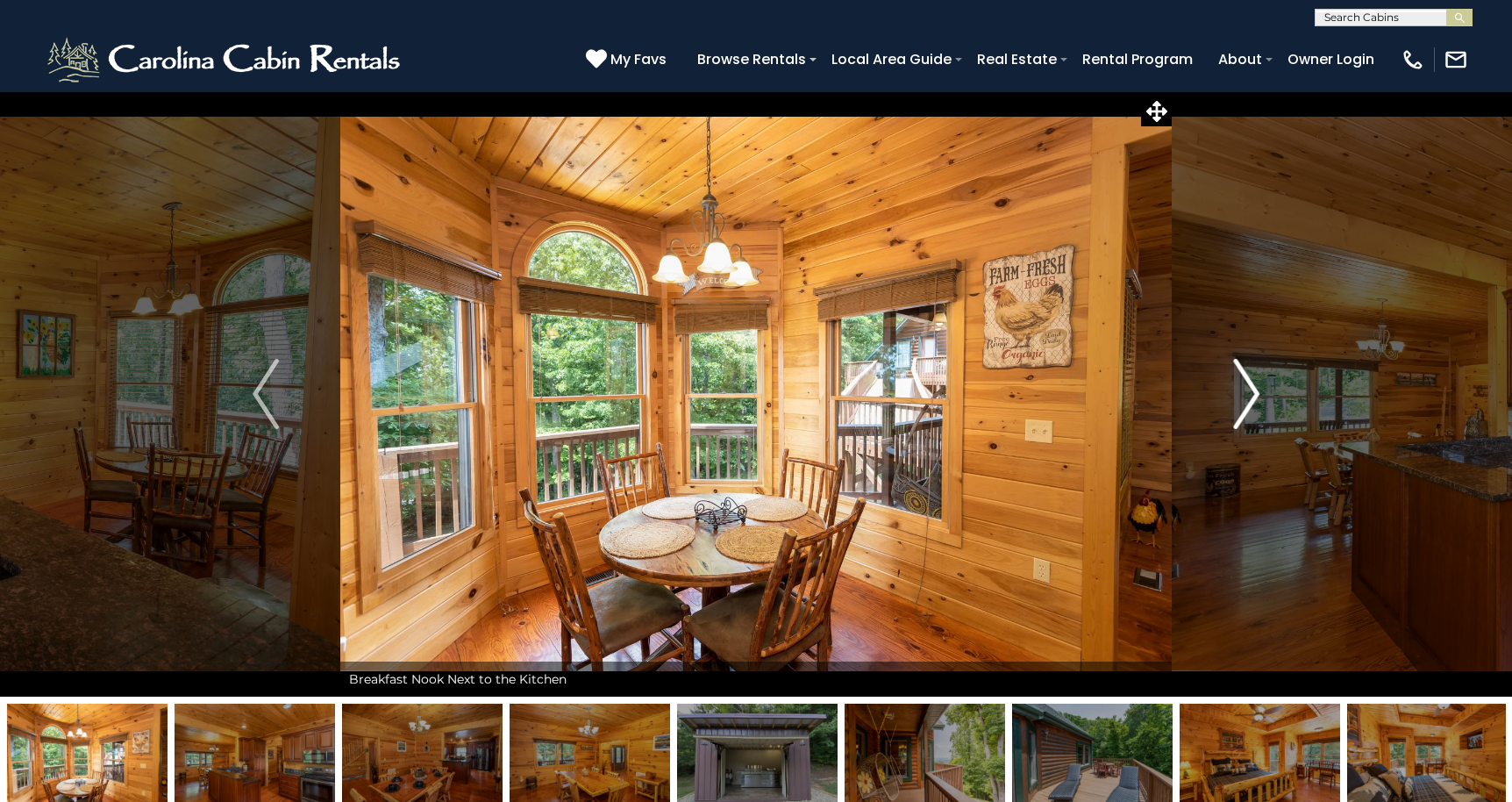
click at [1249, 395] on img "Next" at bounding box center [1246, 393] width 26 height 71
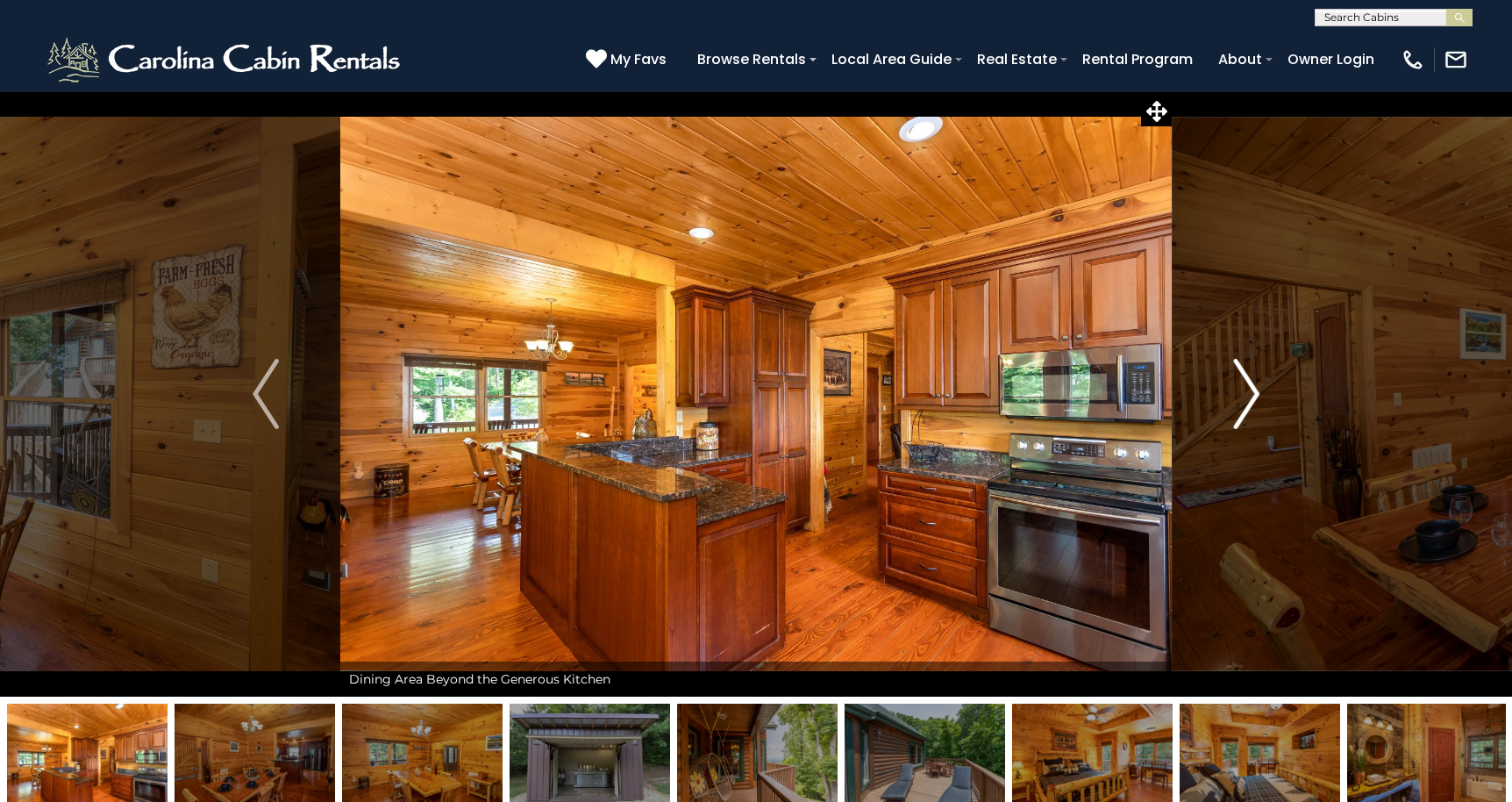
click at [1249, 395] on img "Next" at bounding box center [1246, 393] width 26 height 71
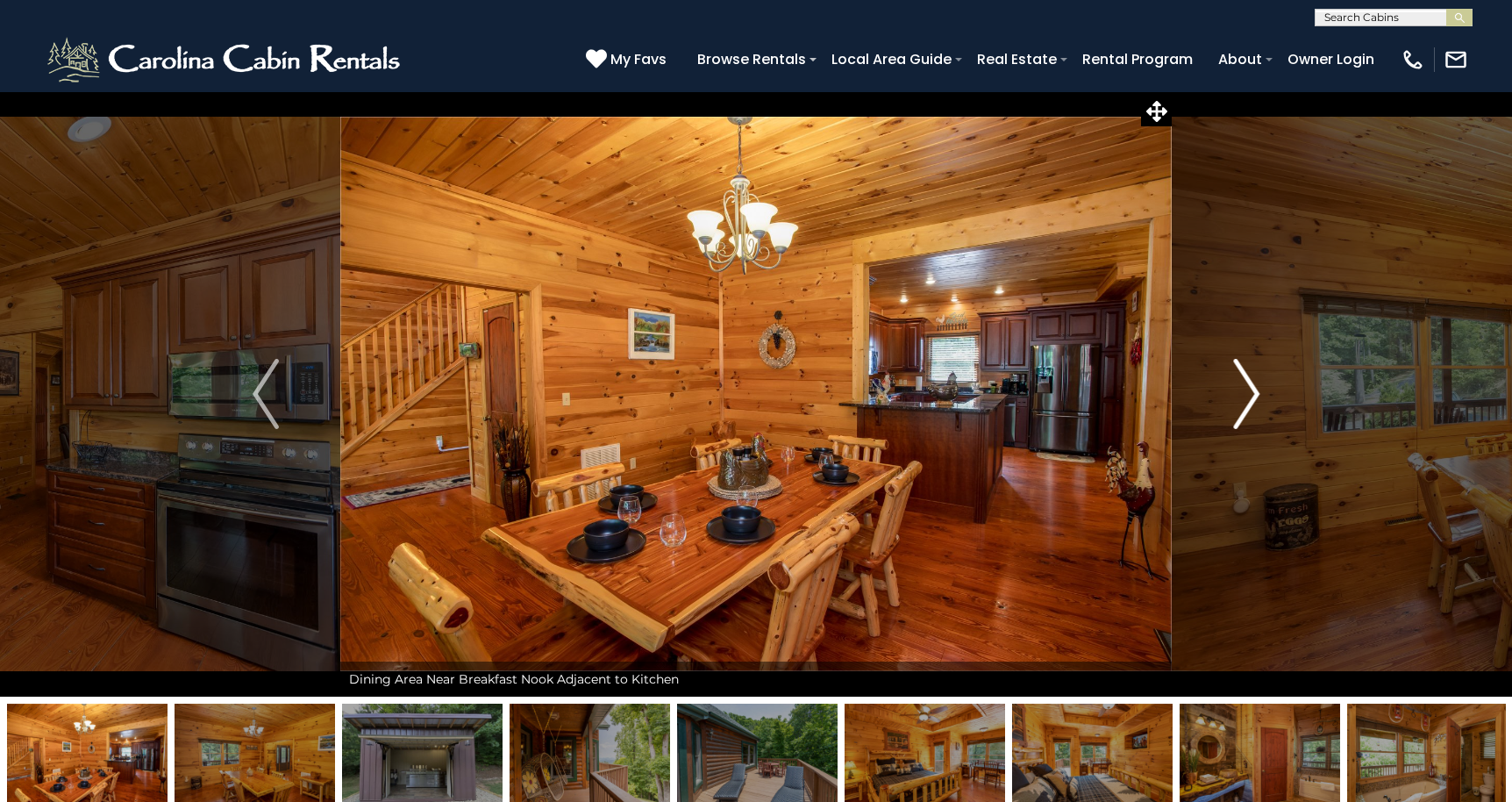
click at [1249, 395] on img "Next" at bounding box center [1246, 393] width 26 height 71
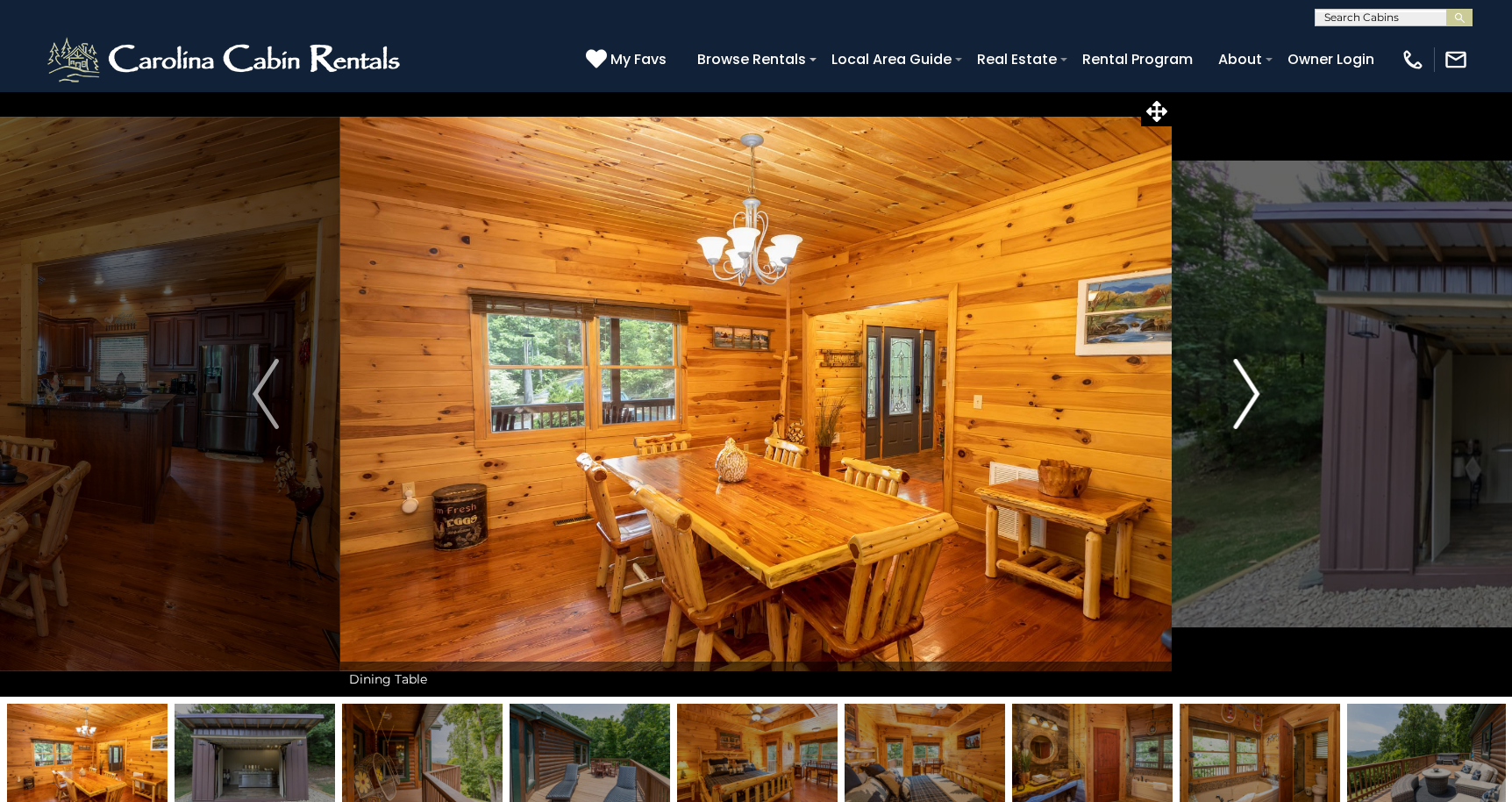
click at [1249, 395] on img "Next" at bounding box center [1246, 393] width 26 height 71
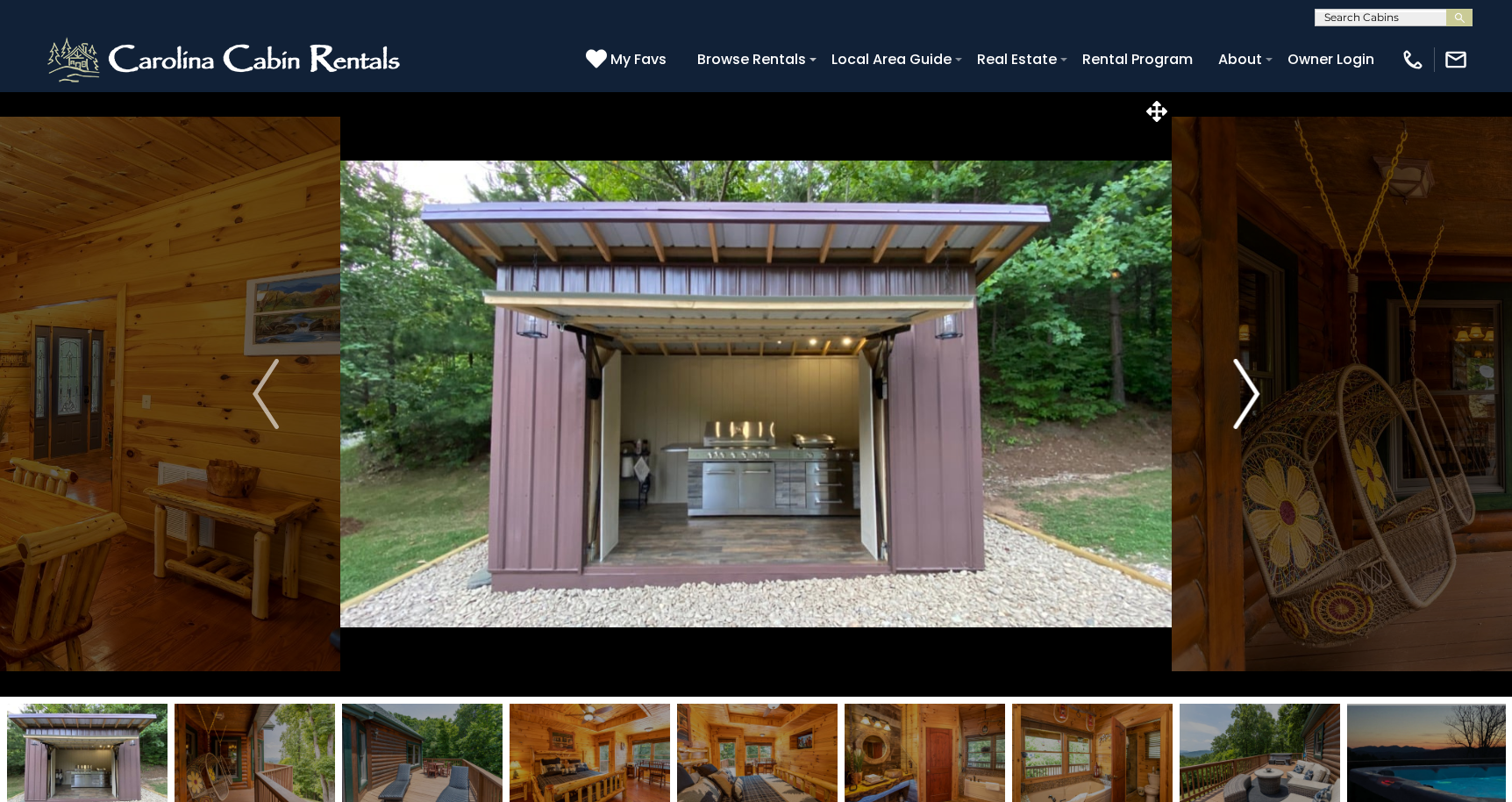
click at [1249, 395] on img "Next" at bounding box center [1246, 393] width 26 height 71
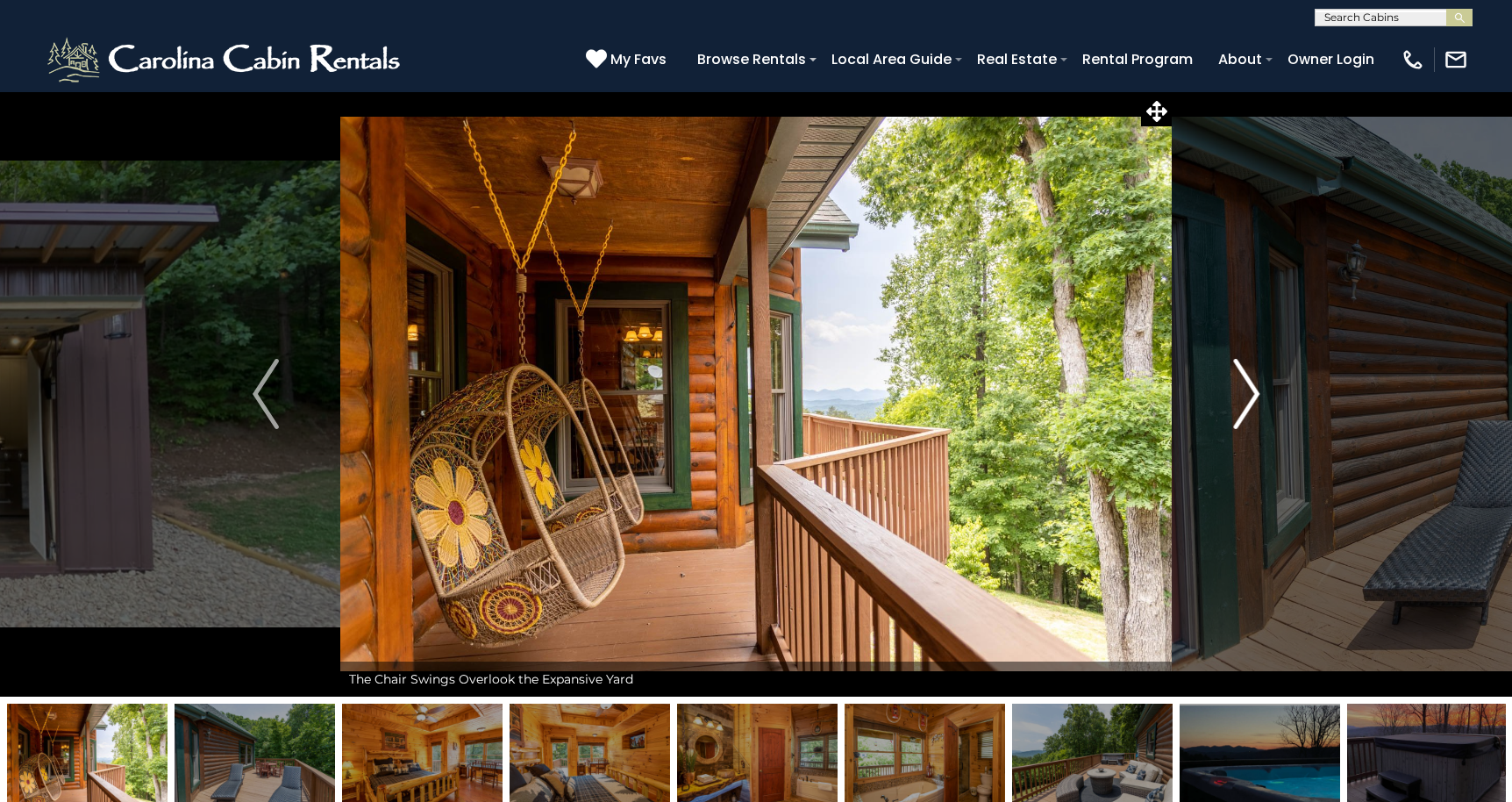
click at [1249, 395] on img "Next" at bounding box center [1246, 393] width 26 height 71
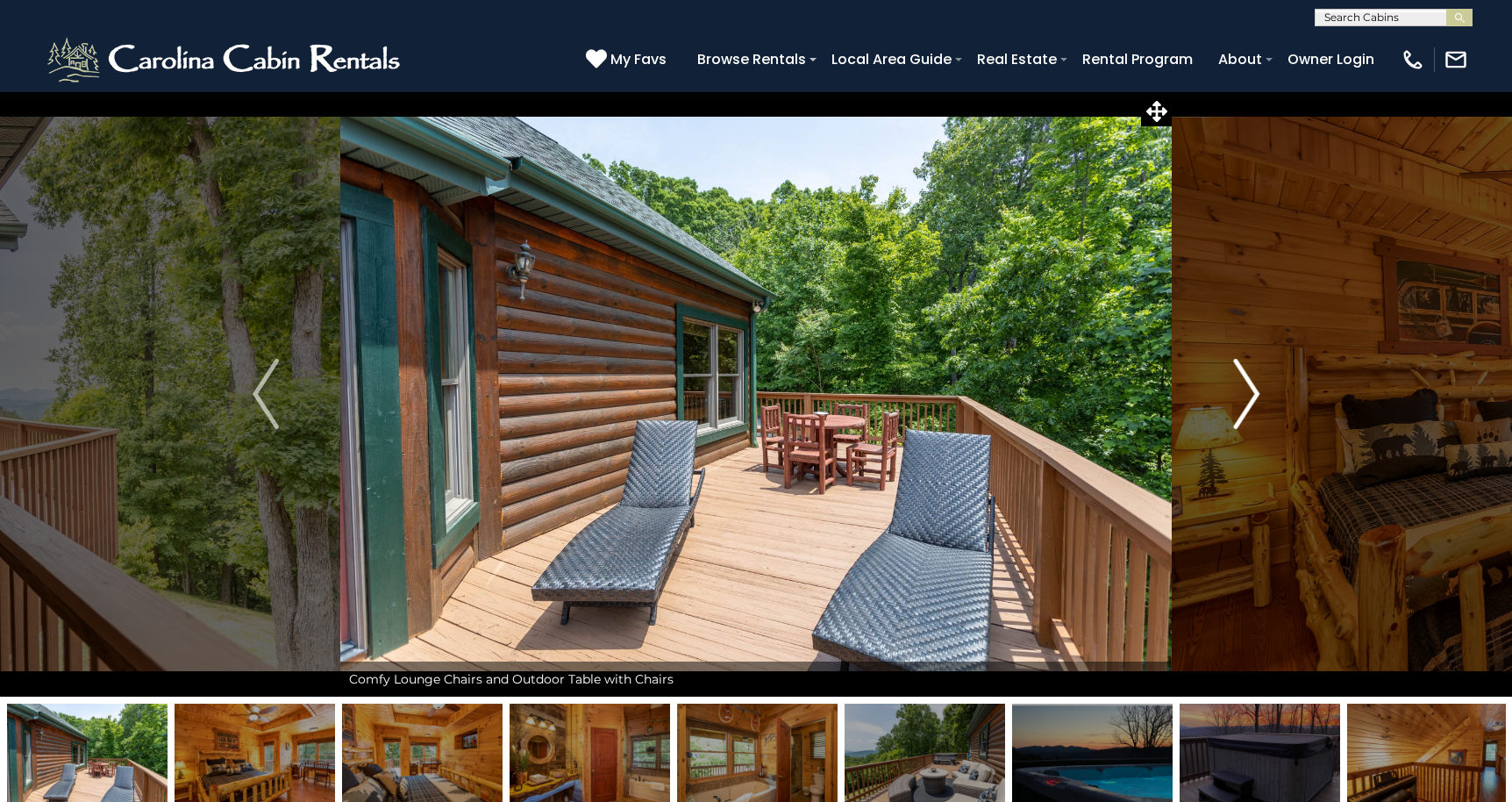
click at [1249, 395] on img "Next" at bounding box center [1246, 393] width 26 height 71
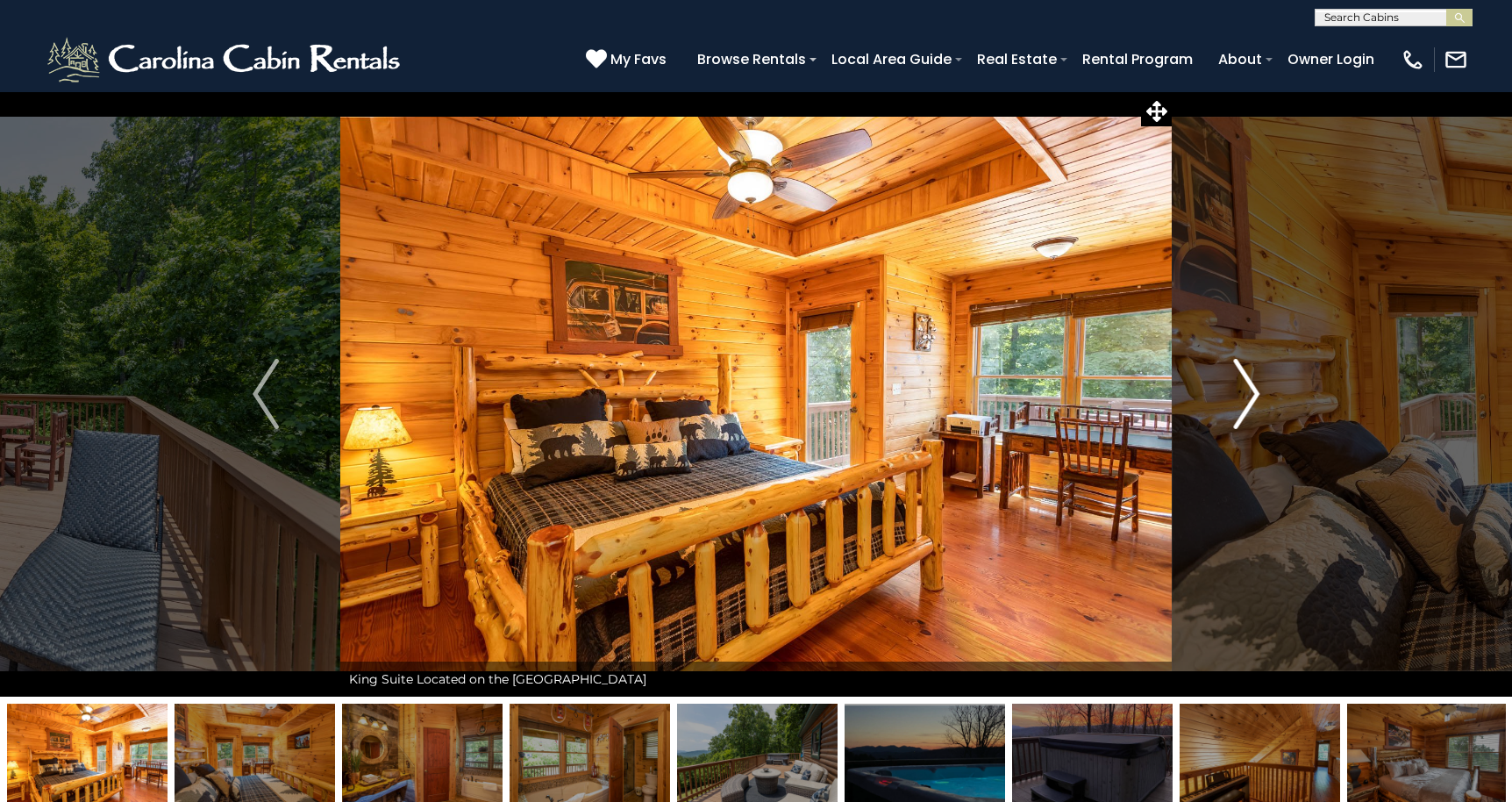
click at [1249, 395] on img "Next" at bounding box center [1246, 393] width 26 height 71
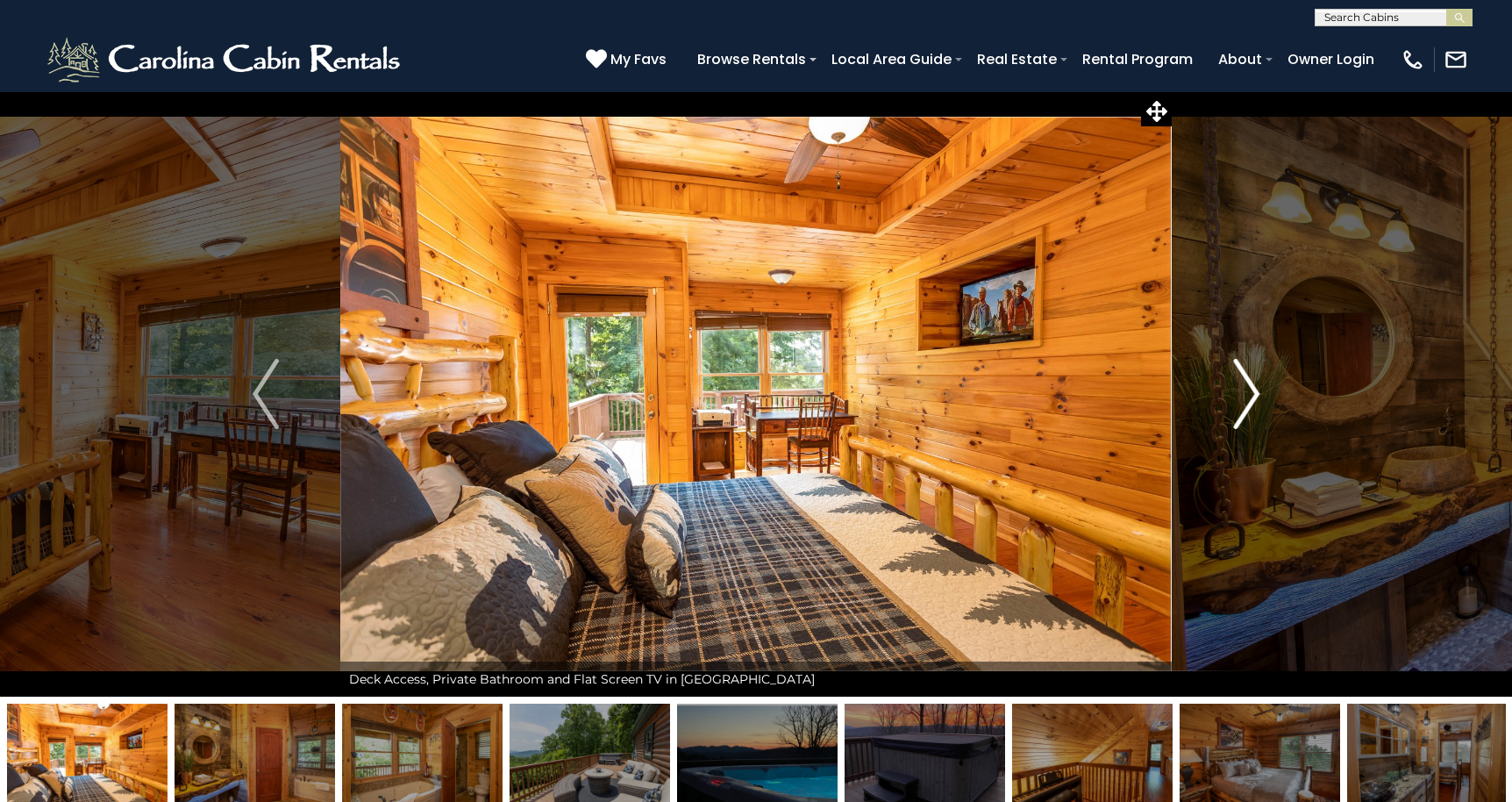
click at [1249, 395] on img "Next" at bounding box center [1246, 393] width 26 height 71
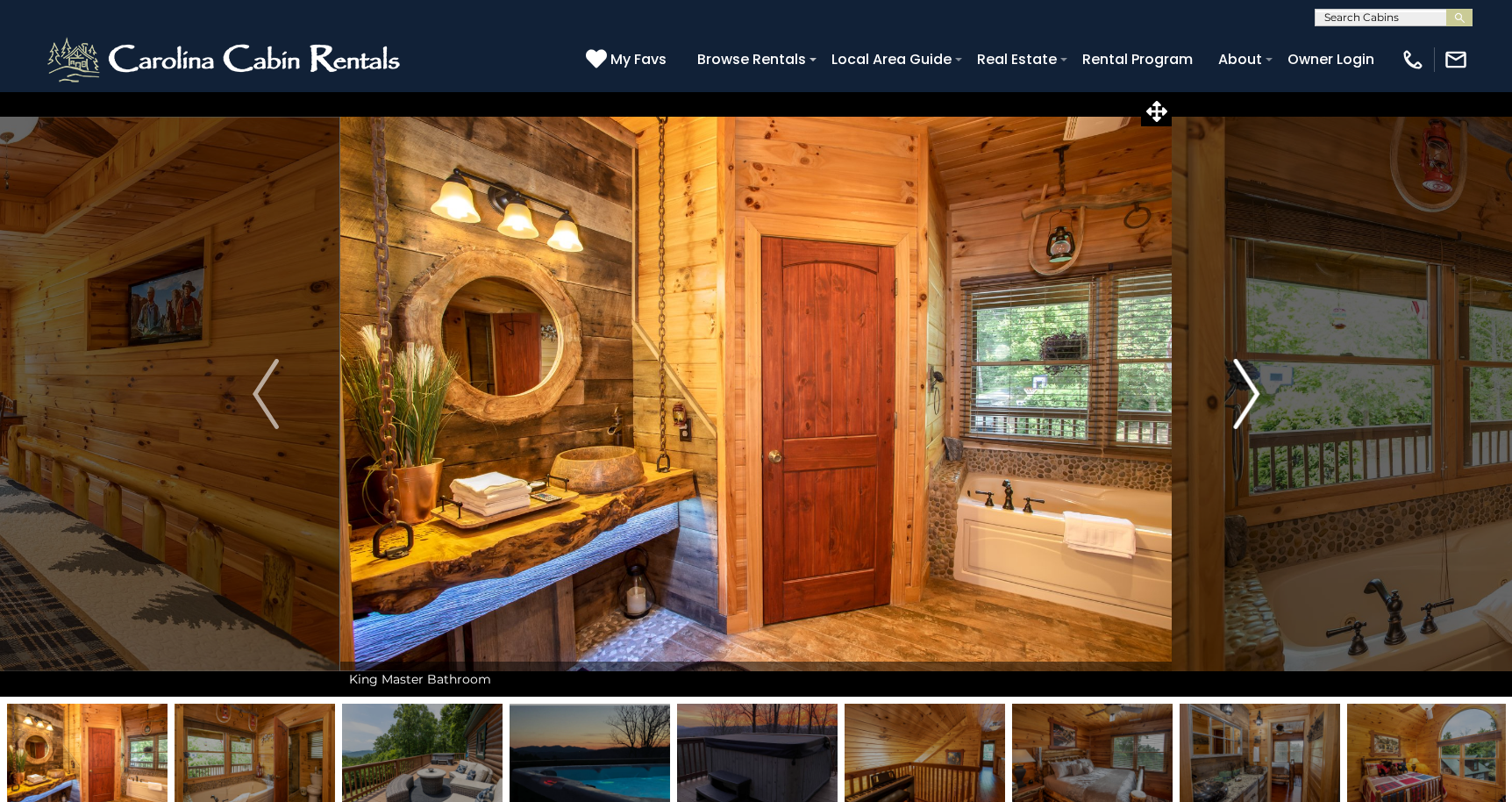
click at [1249, 395] on img "Next" at bounding box center [1246, 393] width 26 height 71
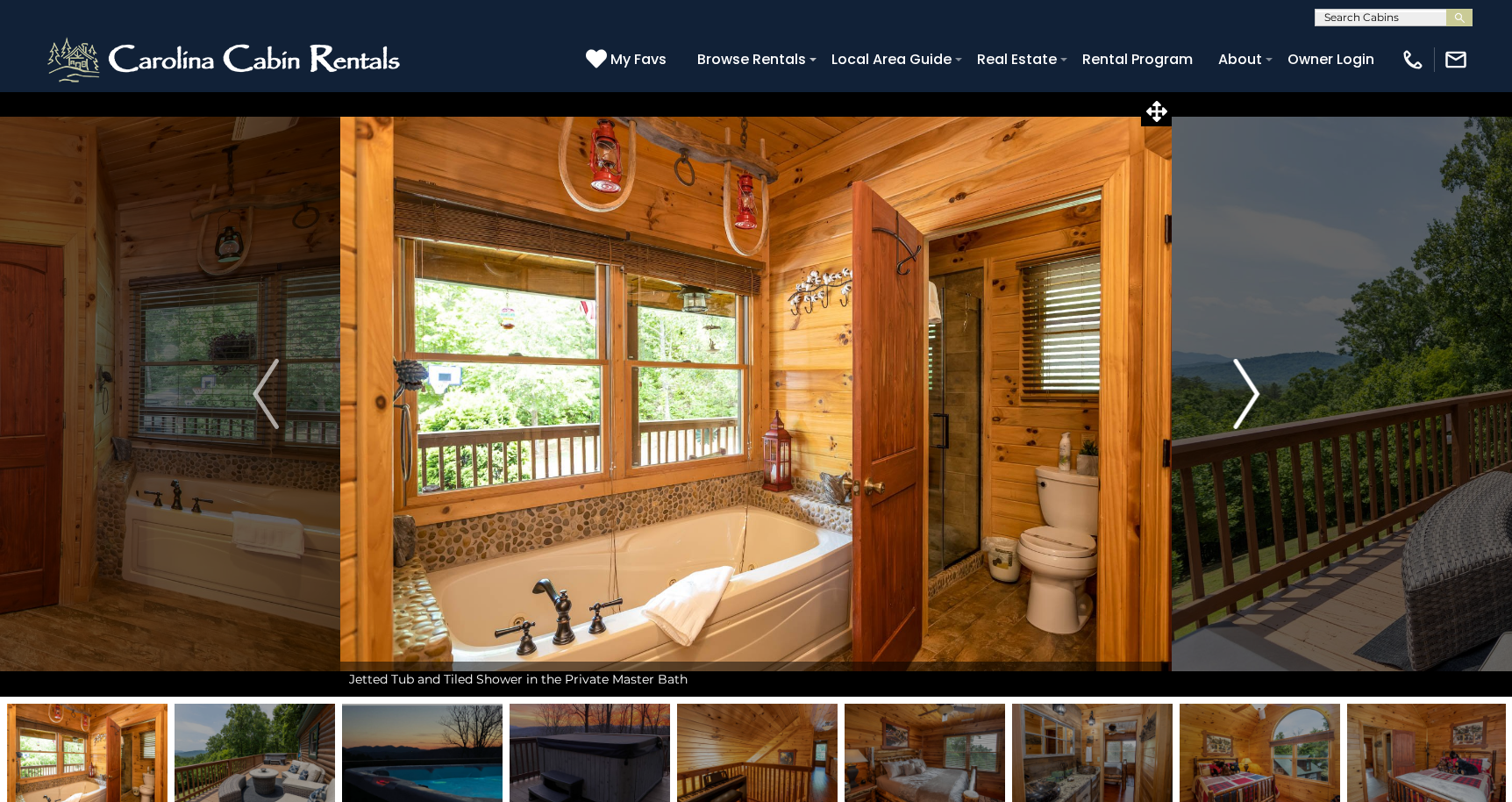
click at [1249, 395] on img "Next" at bounding box center [1246, 393] width 26 height 71
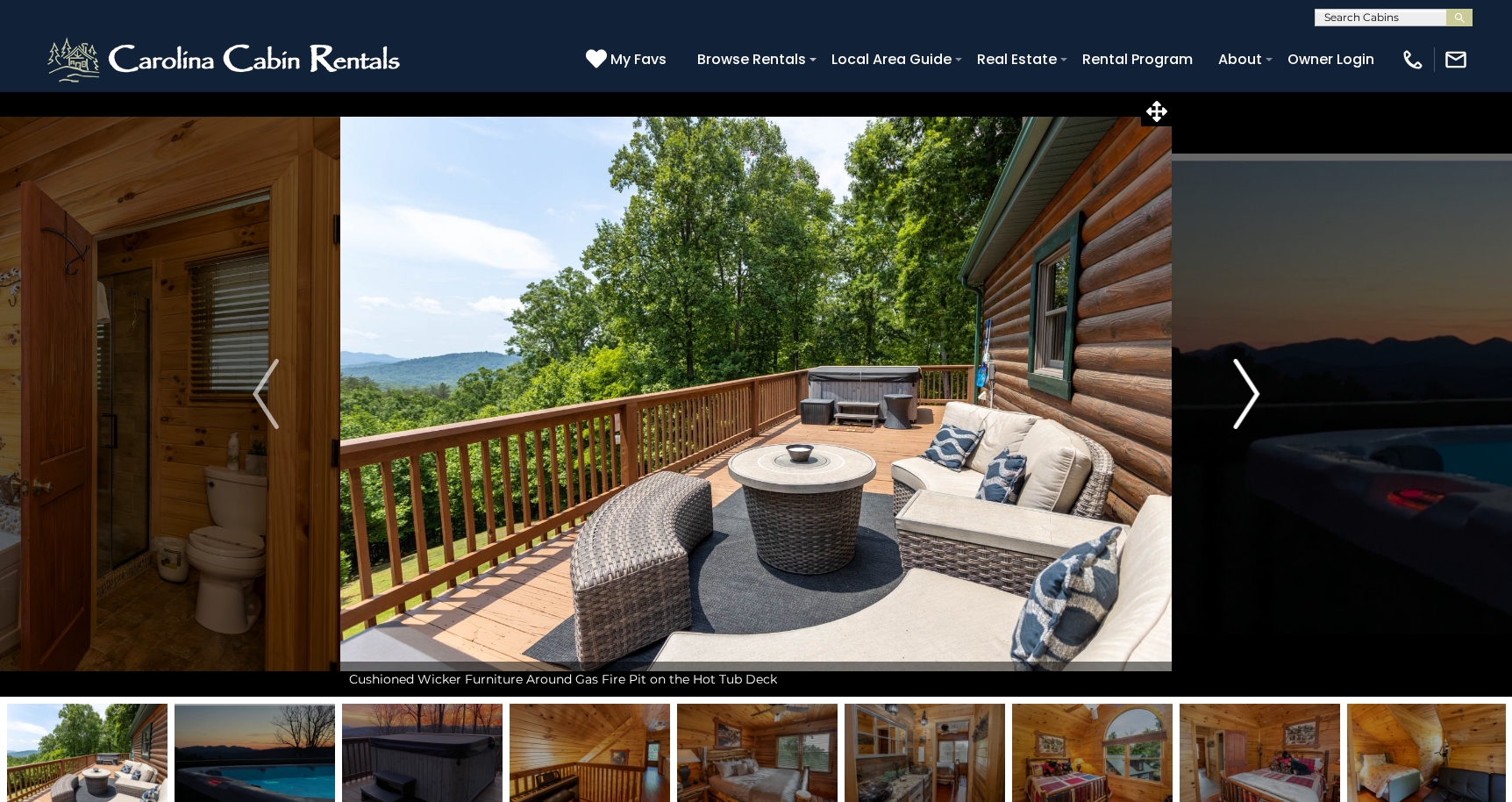
click at [1249, 395] on img "Next" at bounding box center [1246, 393] width 26 height 71
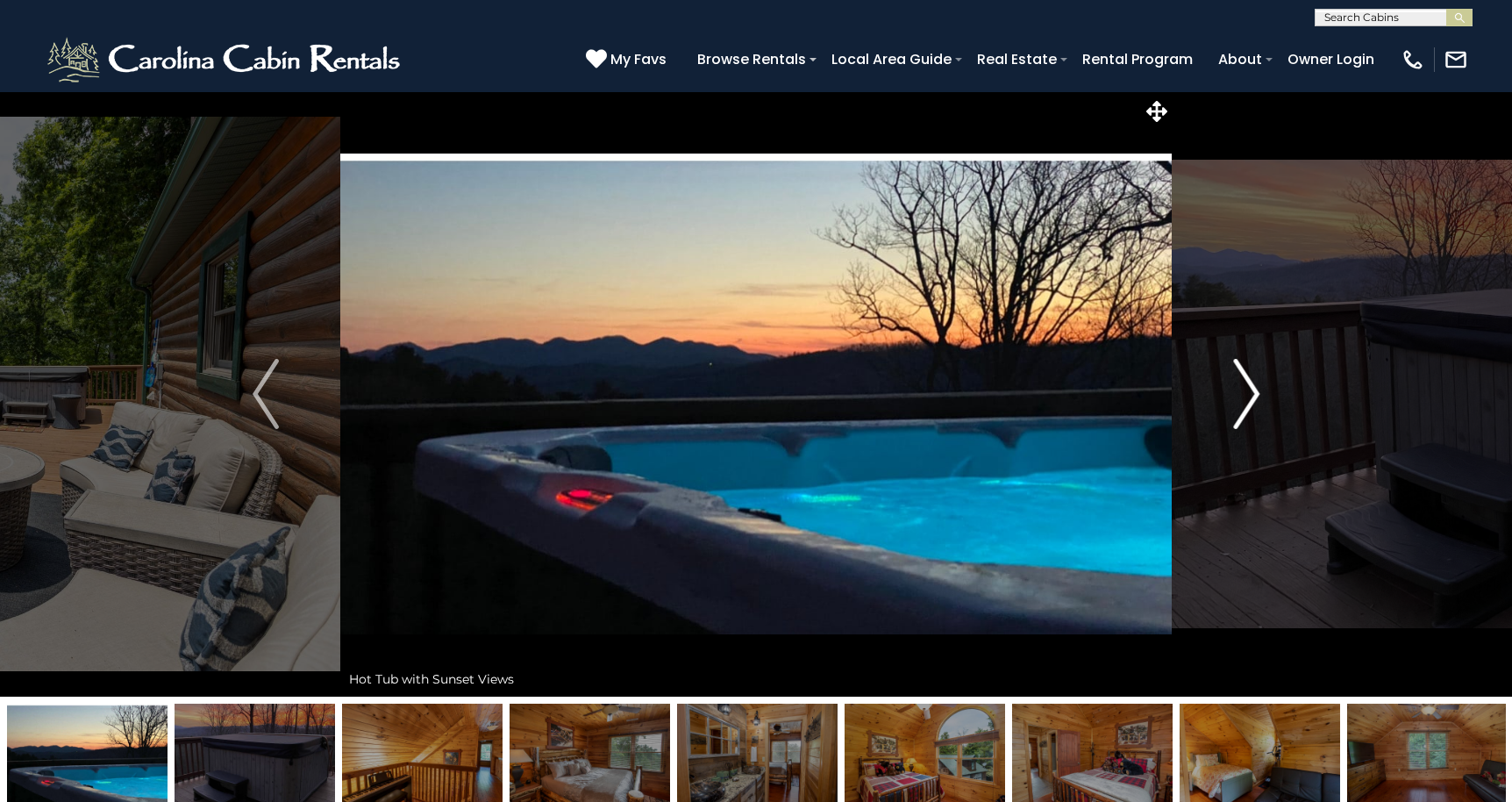
click at [1249, 395] on img "Next" at bounding box center [1246, 393] width 26 height 71
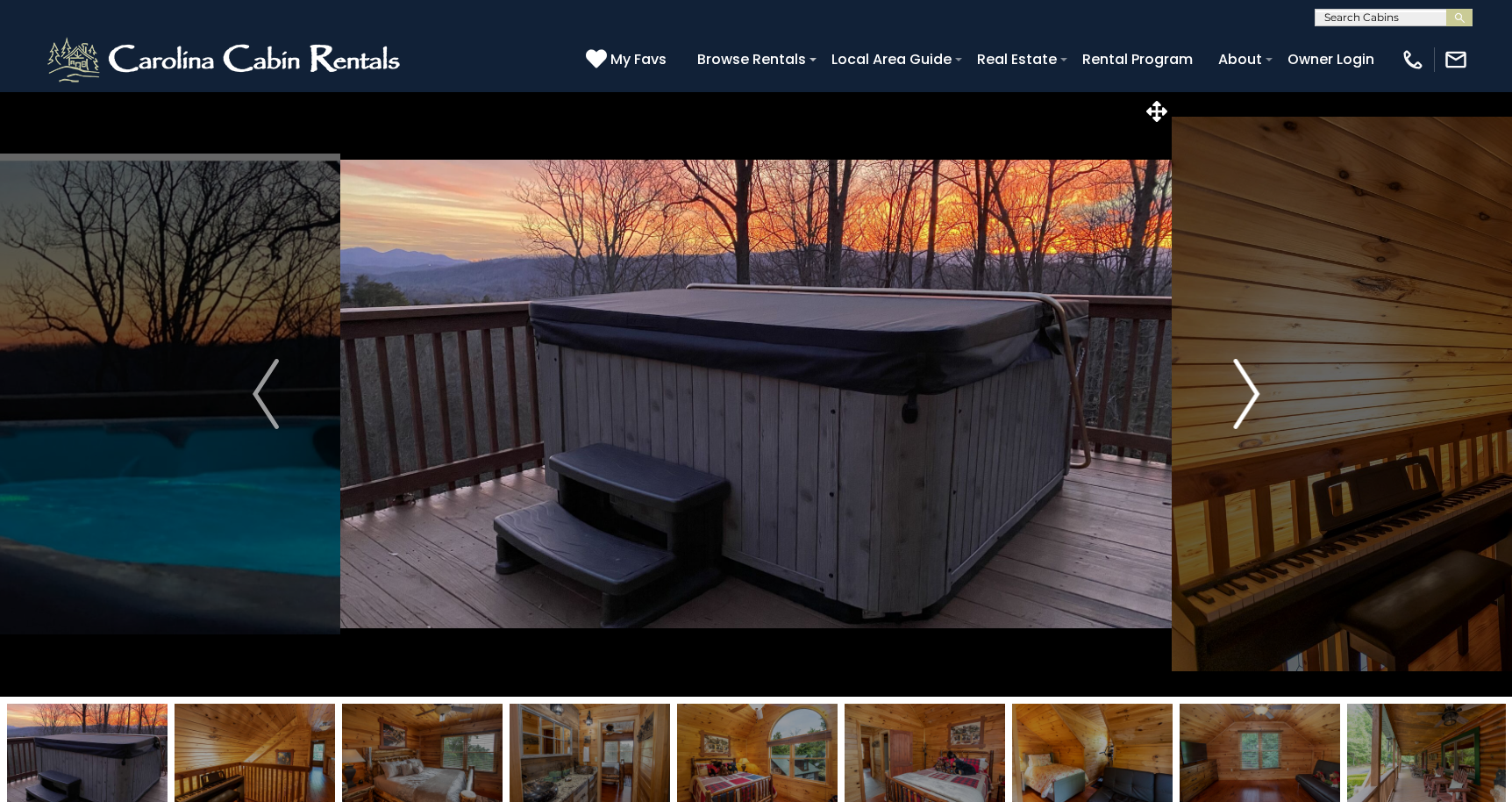
click at [1249, 395] on img "Next" at bounding box center [1246, 393] width 26 height 71
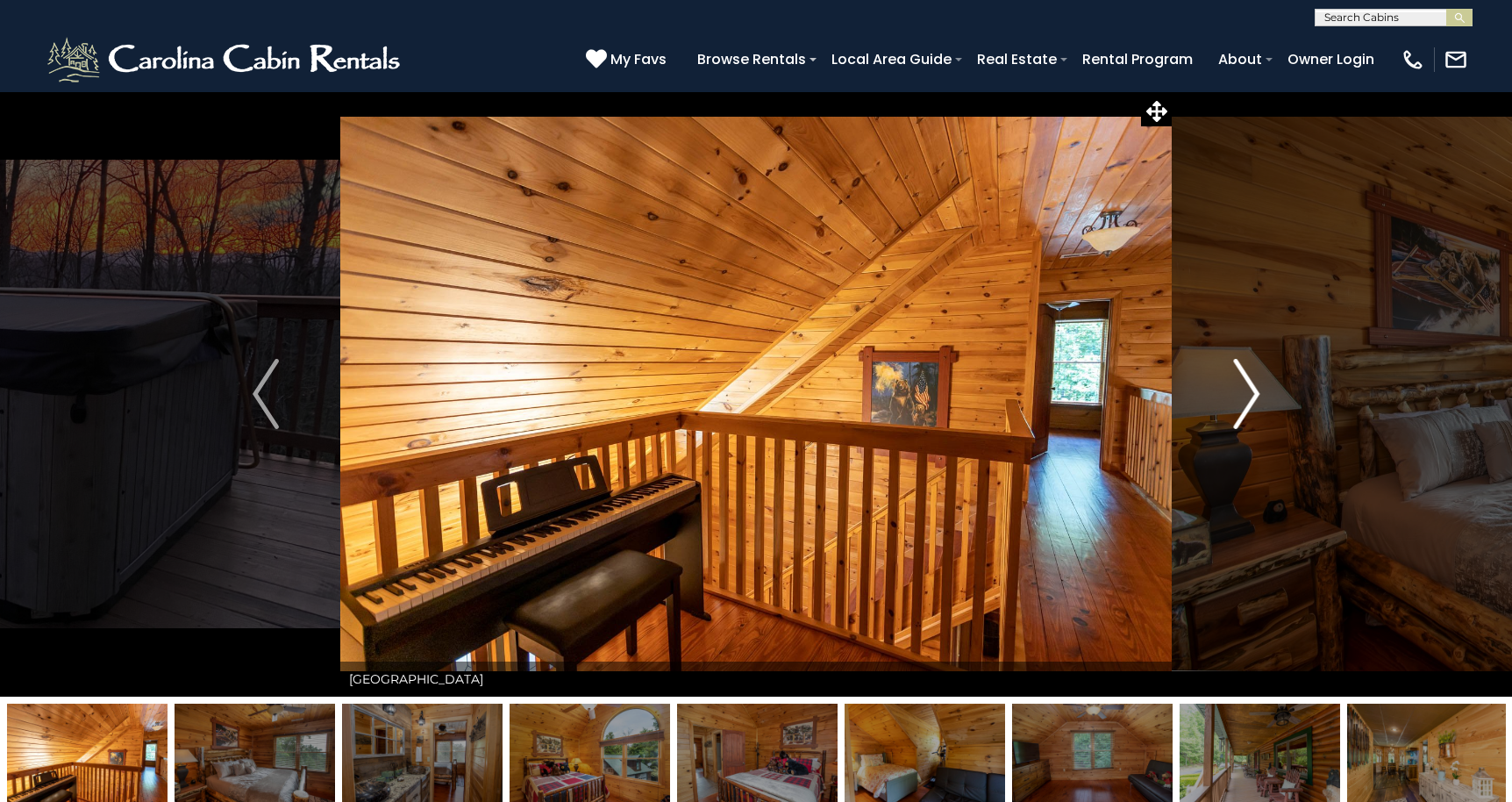
click at [1249, 395] on img "Next" at bounding box center [1246, 393] width 26 height 71
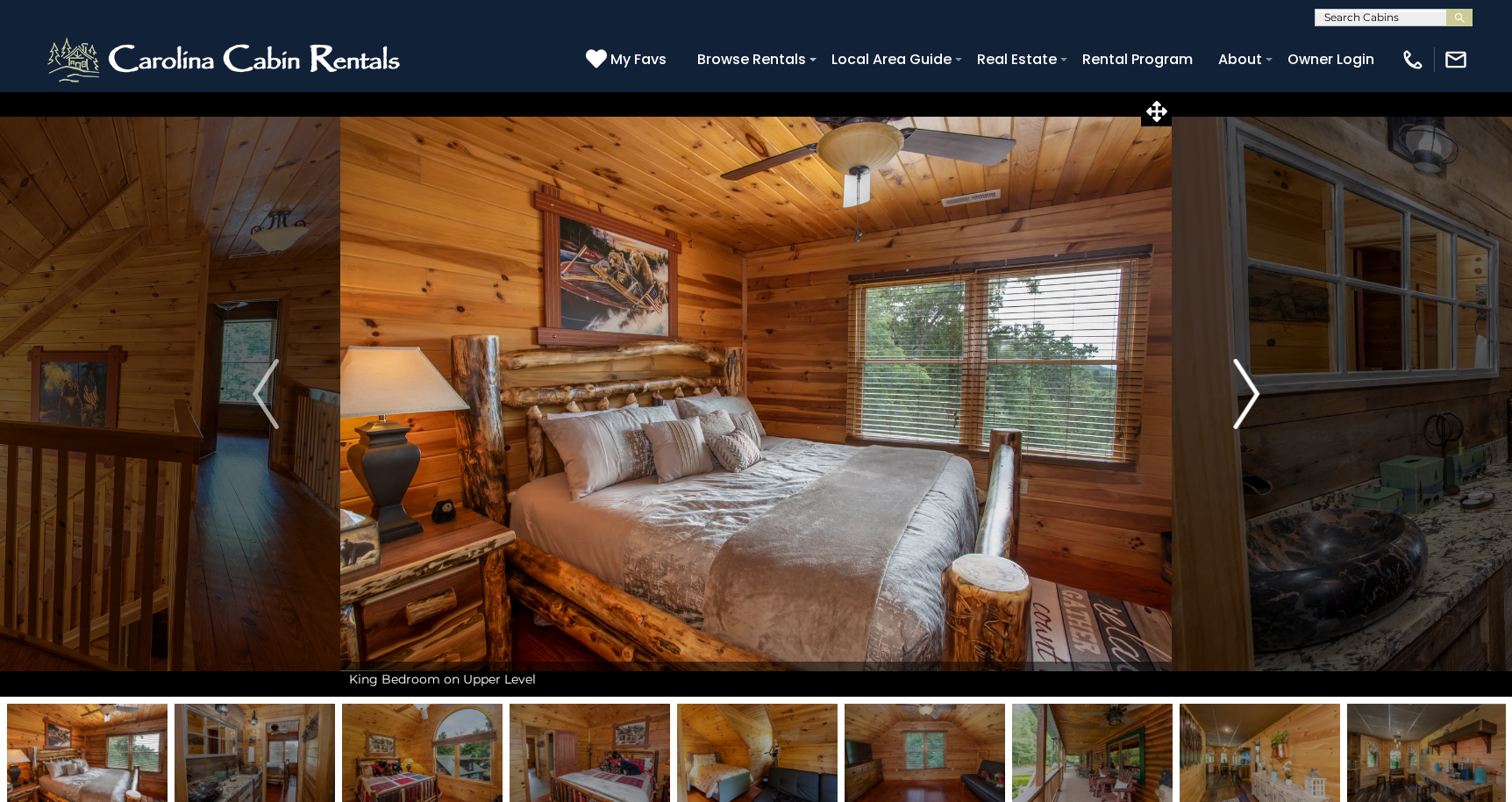
click at [1249, 395] on img "Next" at bounding box center [1246, 393] width 26 height 71
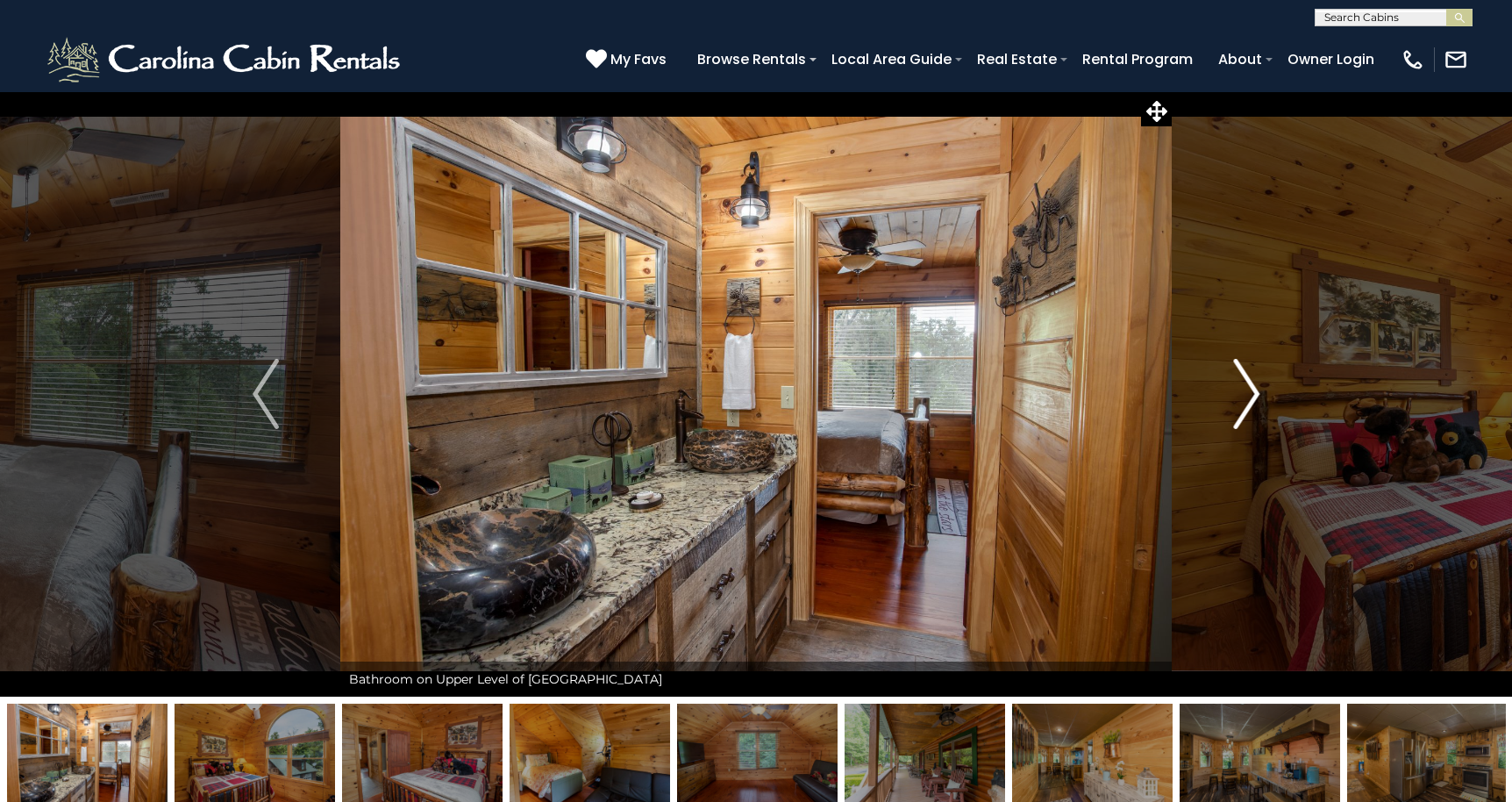
click at [1249, 395] on img "Next" at bounding box center [1246, 393] width 26 height 71
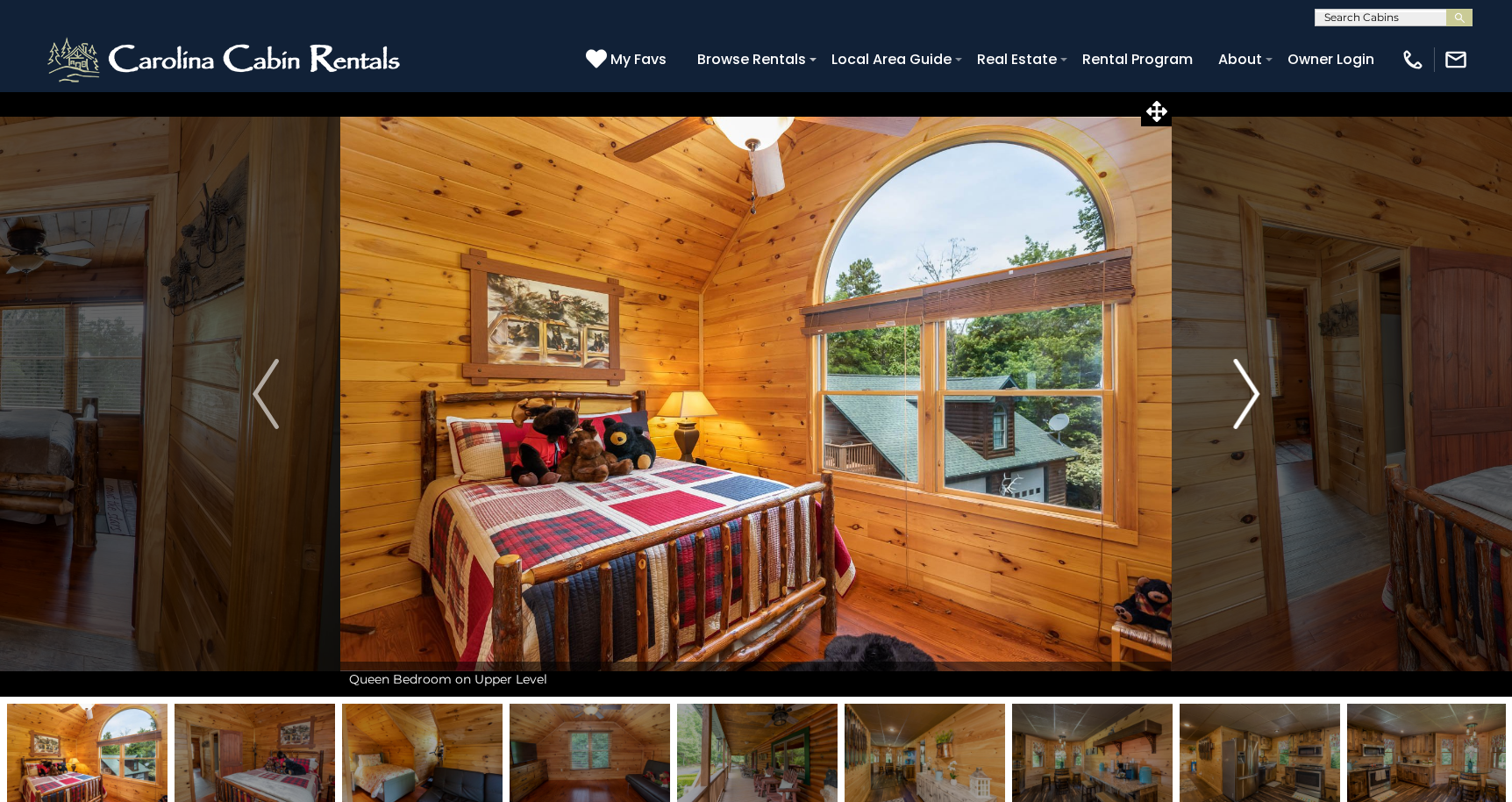
click at [1249, 395] on img "Next" at bounding box center [1246, 393] width 26 height 71
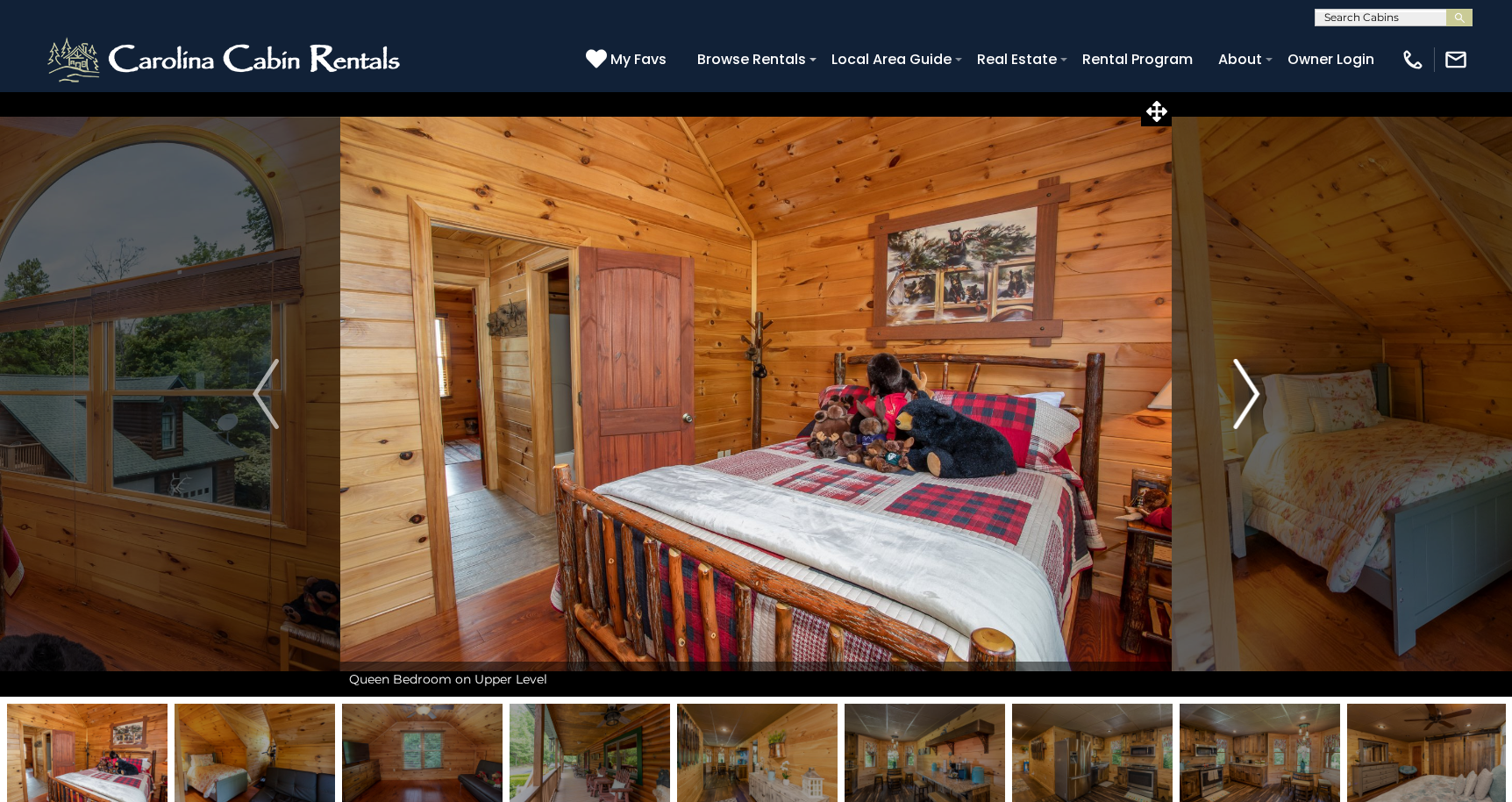
click at [1249, 395] on img "Next" at bounding box center [1246, 393] width 26 height 71
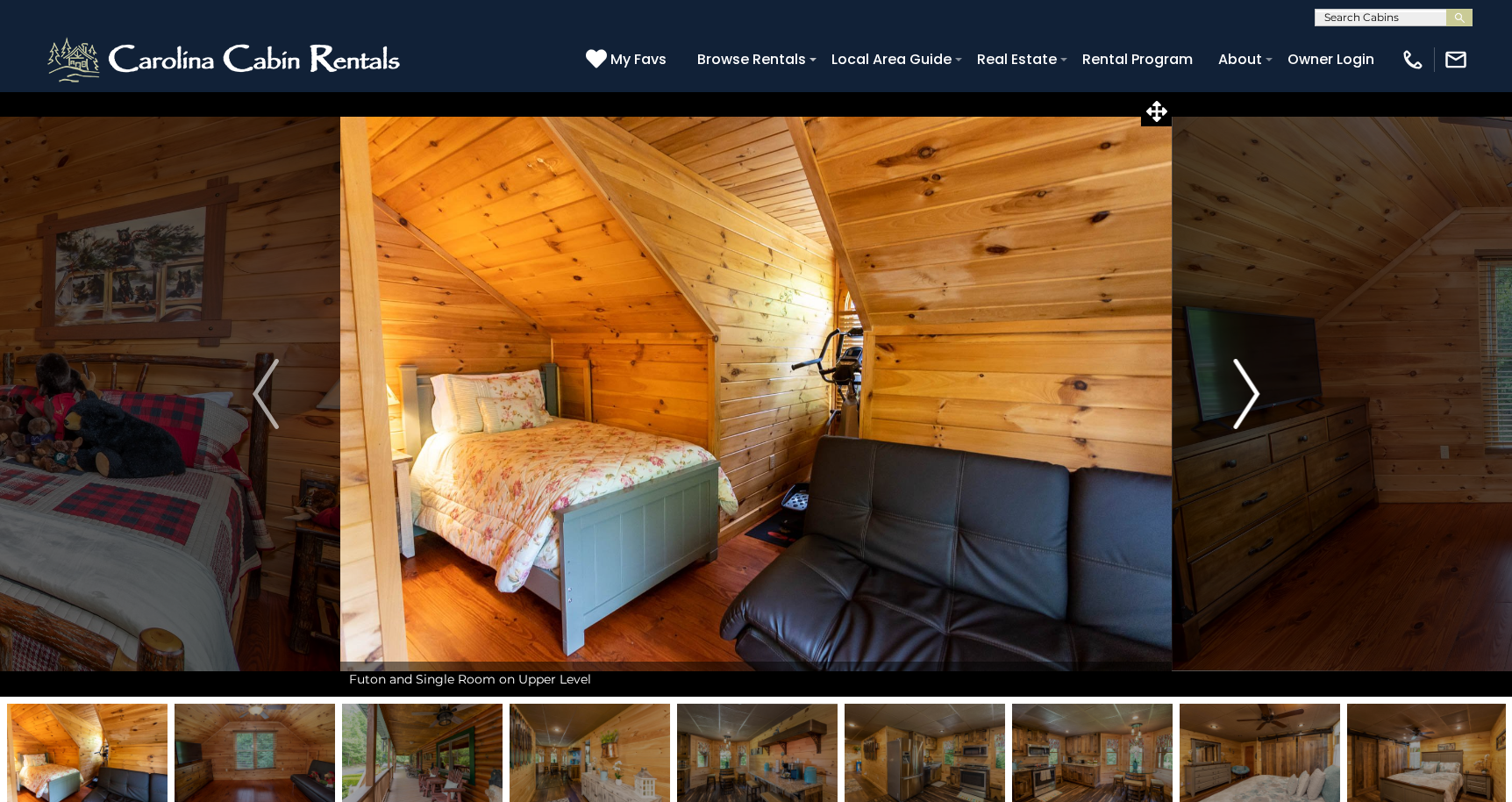
click at [1249, 395] on img "Next" at bounding box center [1246, 393] width 26 height 71
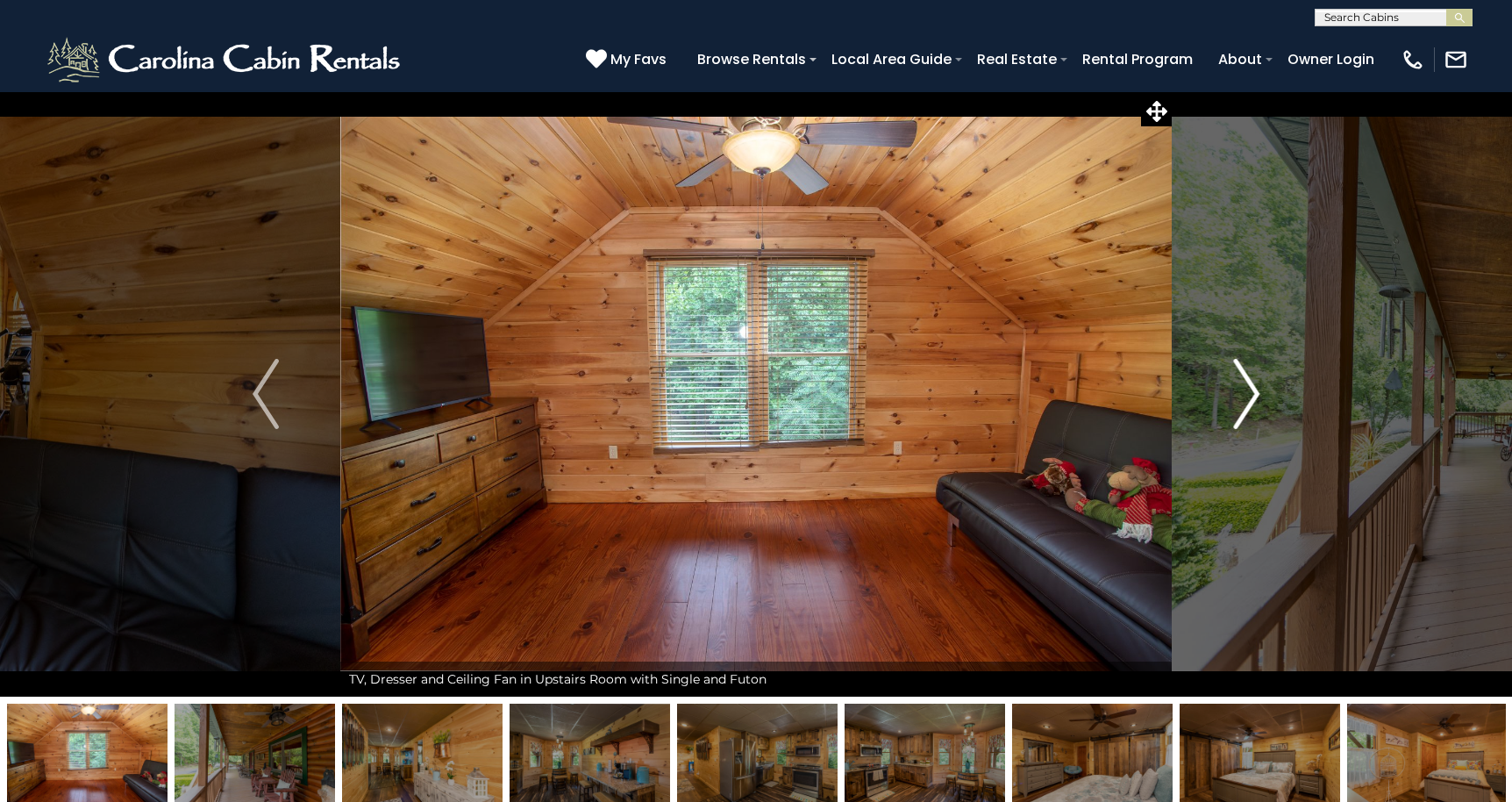
click at [1249, 395] on img "Next" at bounding box center [1246, 393] width 26 height 71
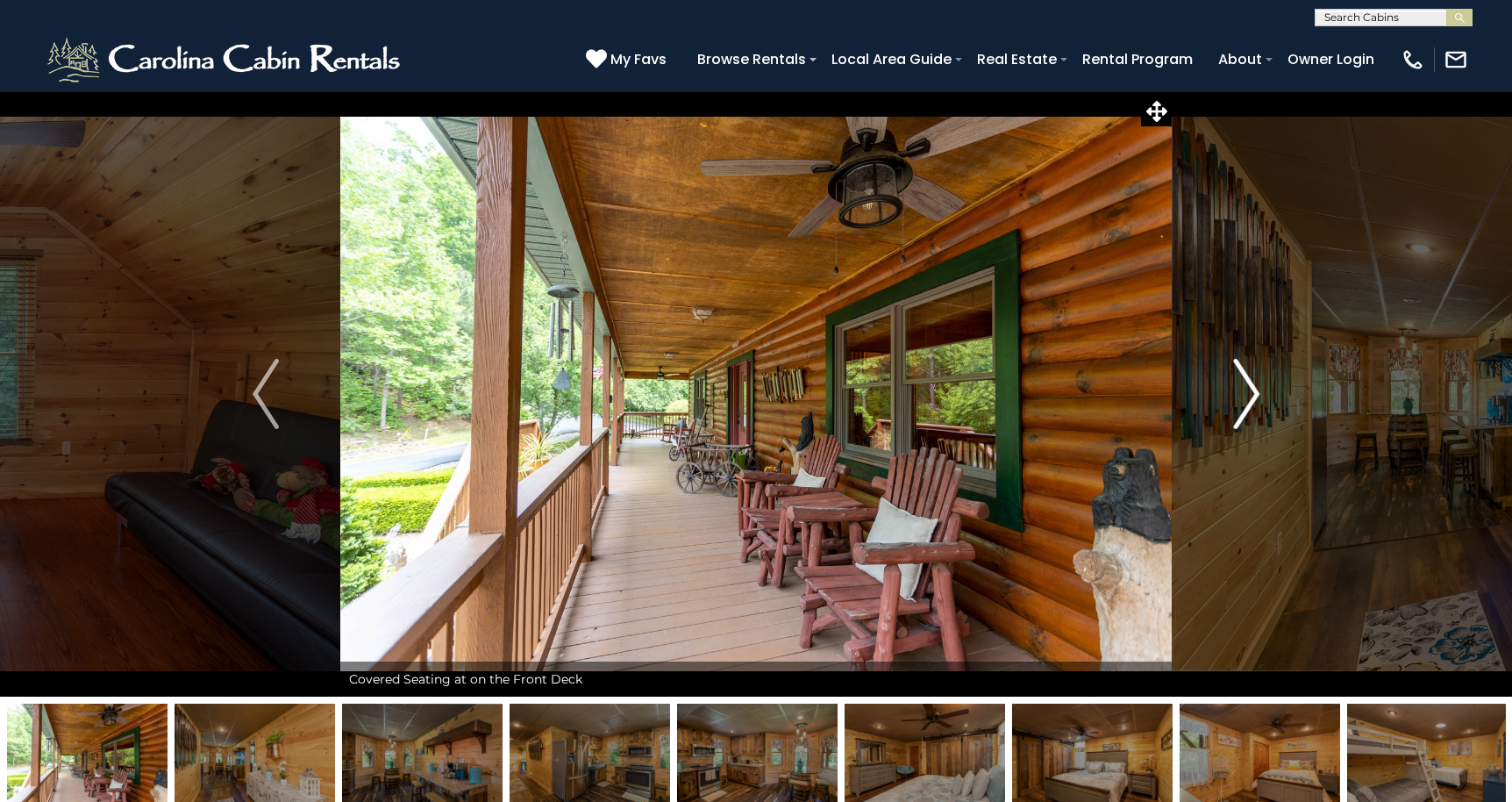
click at [1249, 395] on img "Next" at bounding box center [1246, 393] width 26 height 71
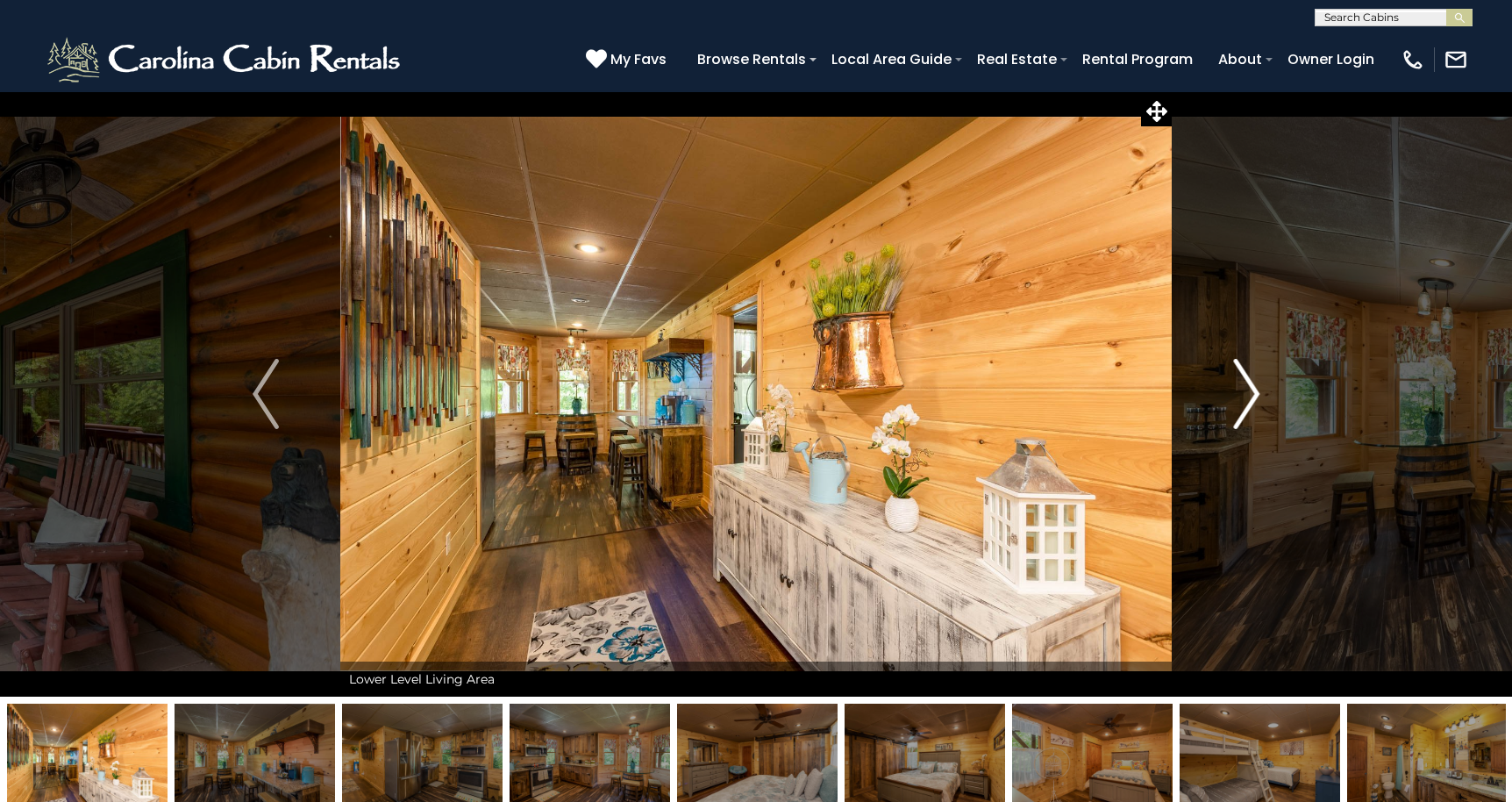
click at [1249, 395] on img "Next" at bounding box center [1246, 393] width 26 height 71
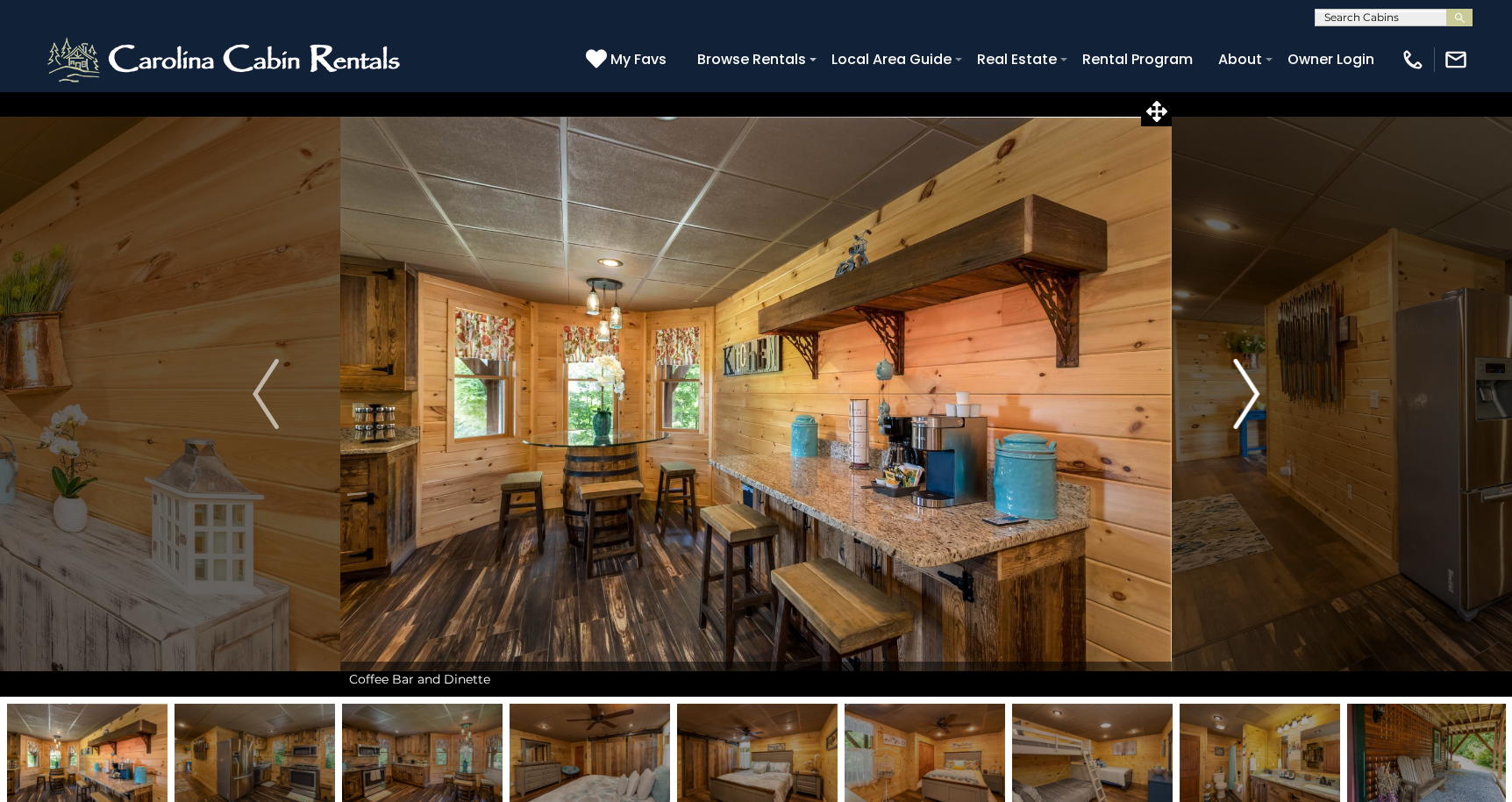
click at [1249, 395] on img "Next" at bounding box center [1246, 393] width 26 height 71
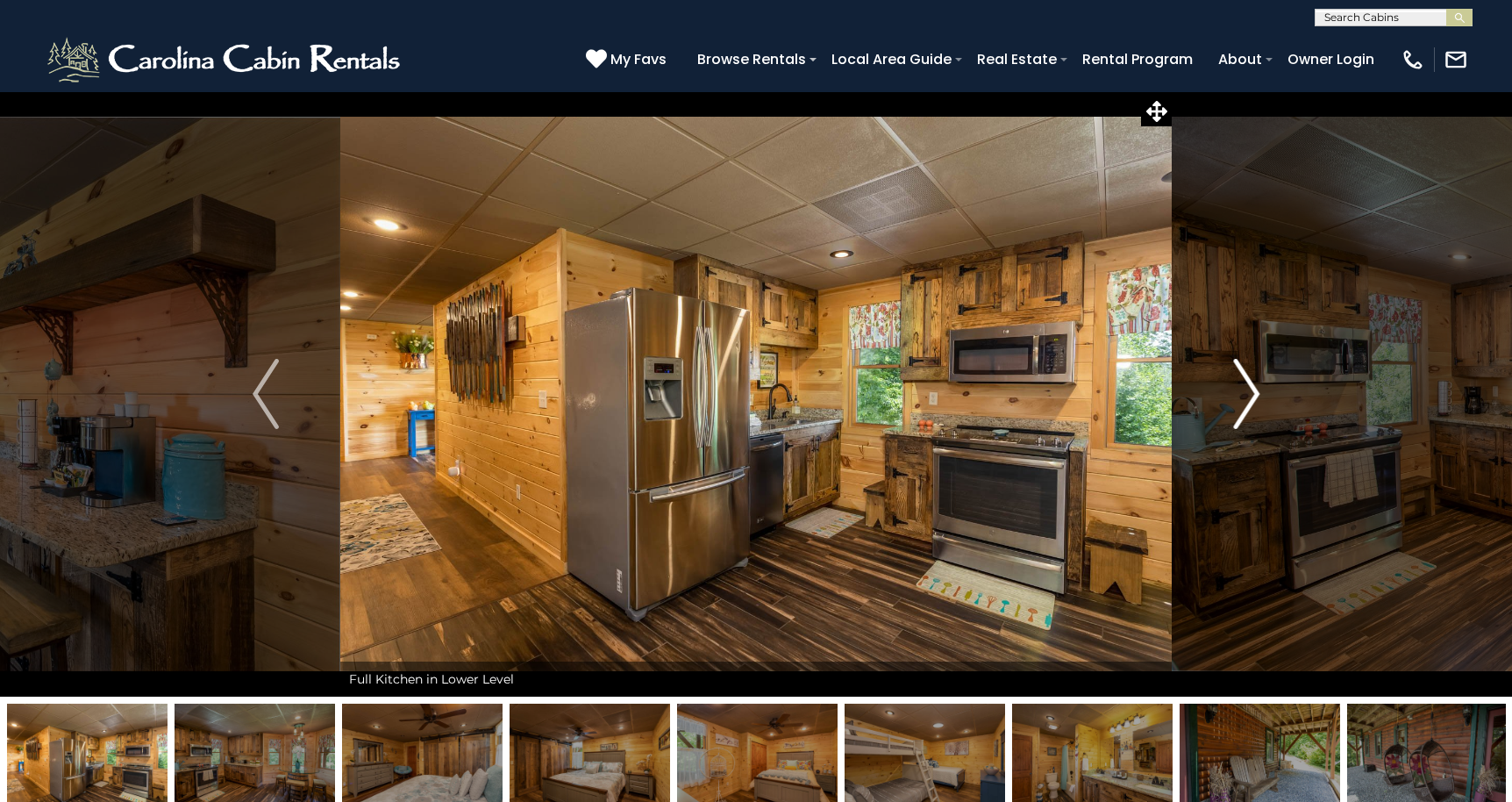
click at [1249, 395] on img "Next" at bounding box center [1246, 393] width 26 height 71
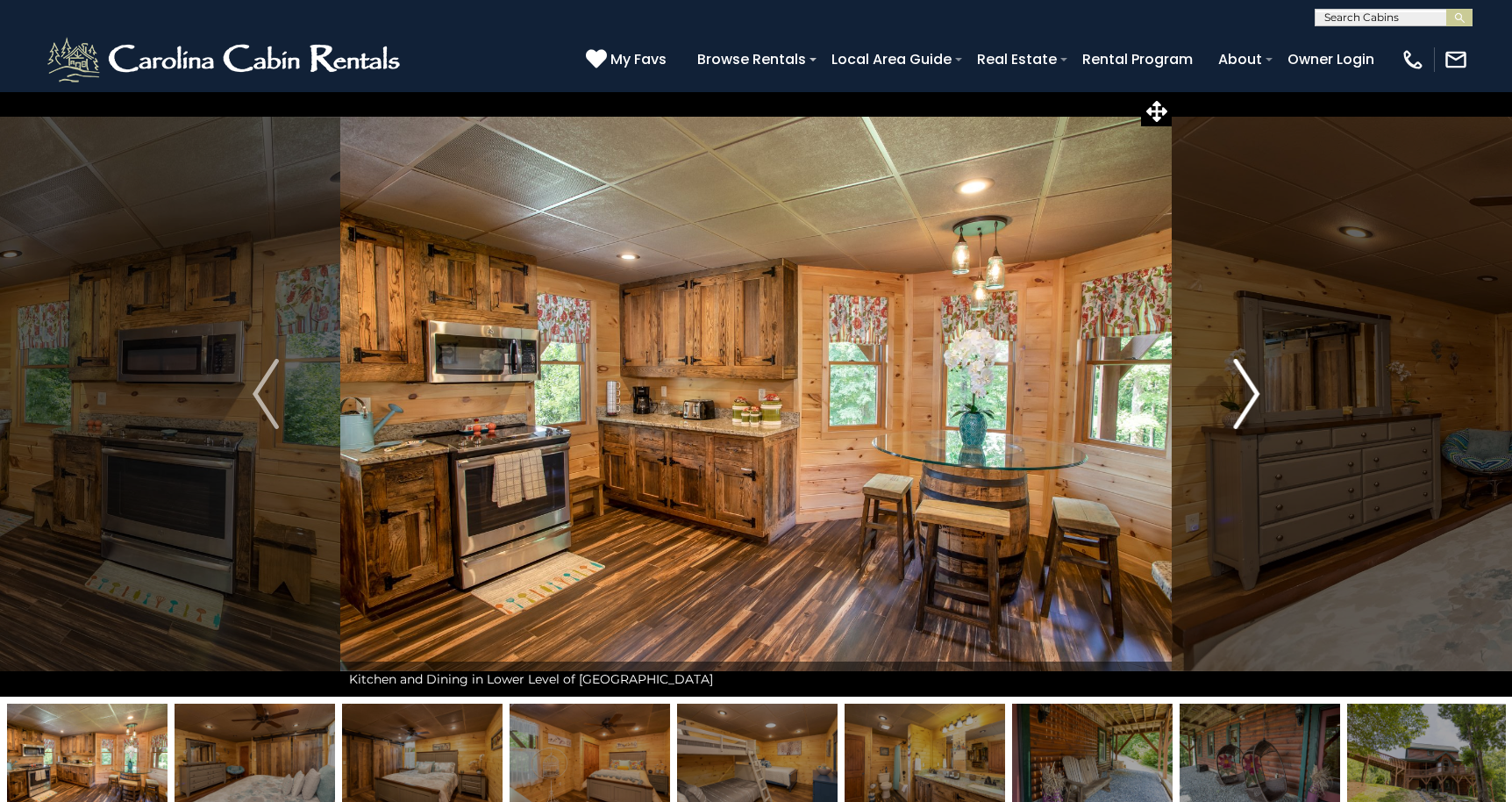
click at [1249, 395] on img "Next" at bounding box center [1246, 393] width 26 height 71
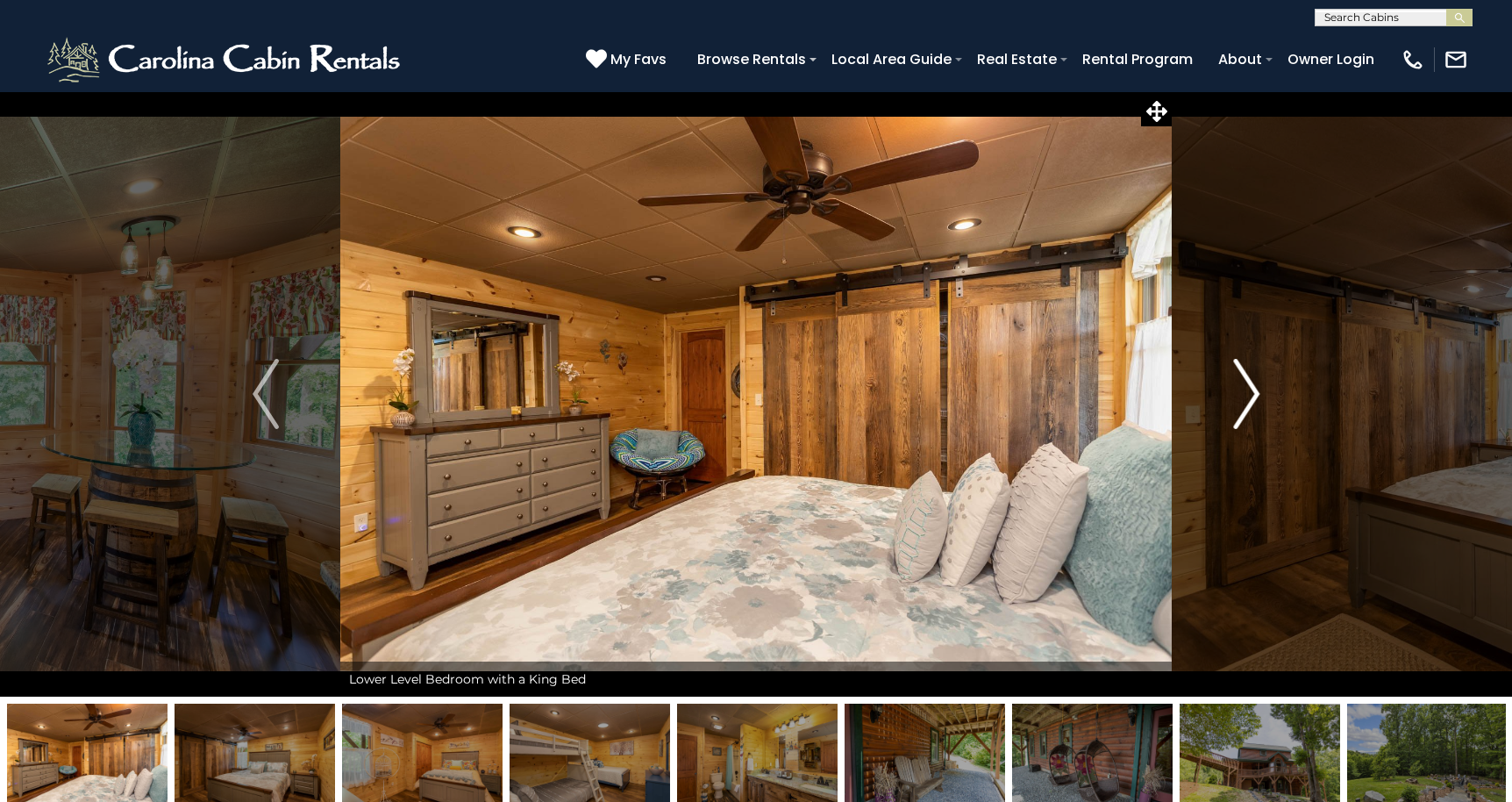
click at [1249, 395] on img "Next" at bounding box center [1246, 393] width 26 height 71
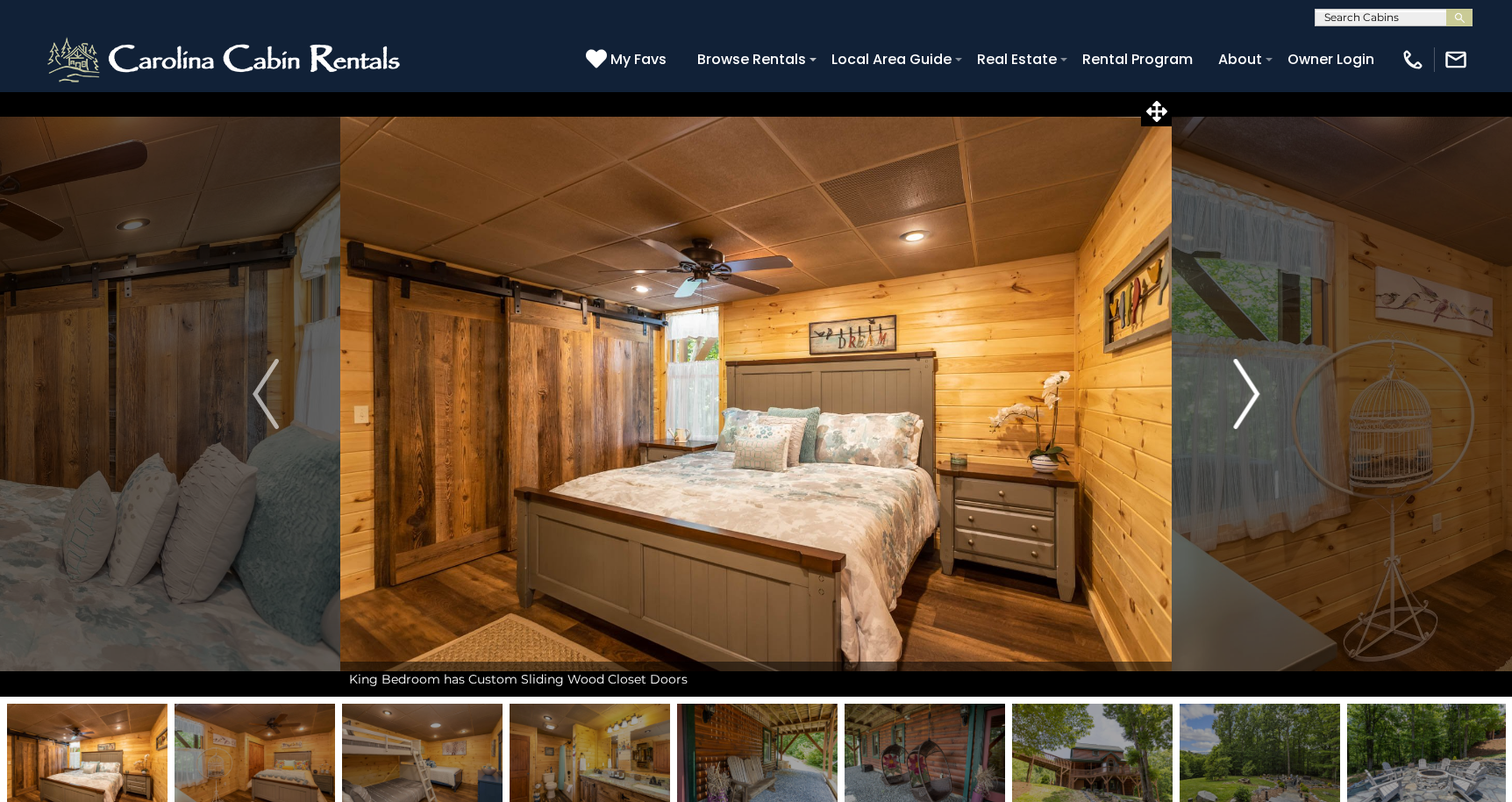
click at [1249, 395] on img "Next" at bounding box center [1246, 393] width 26 height 71
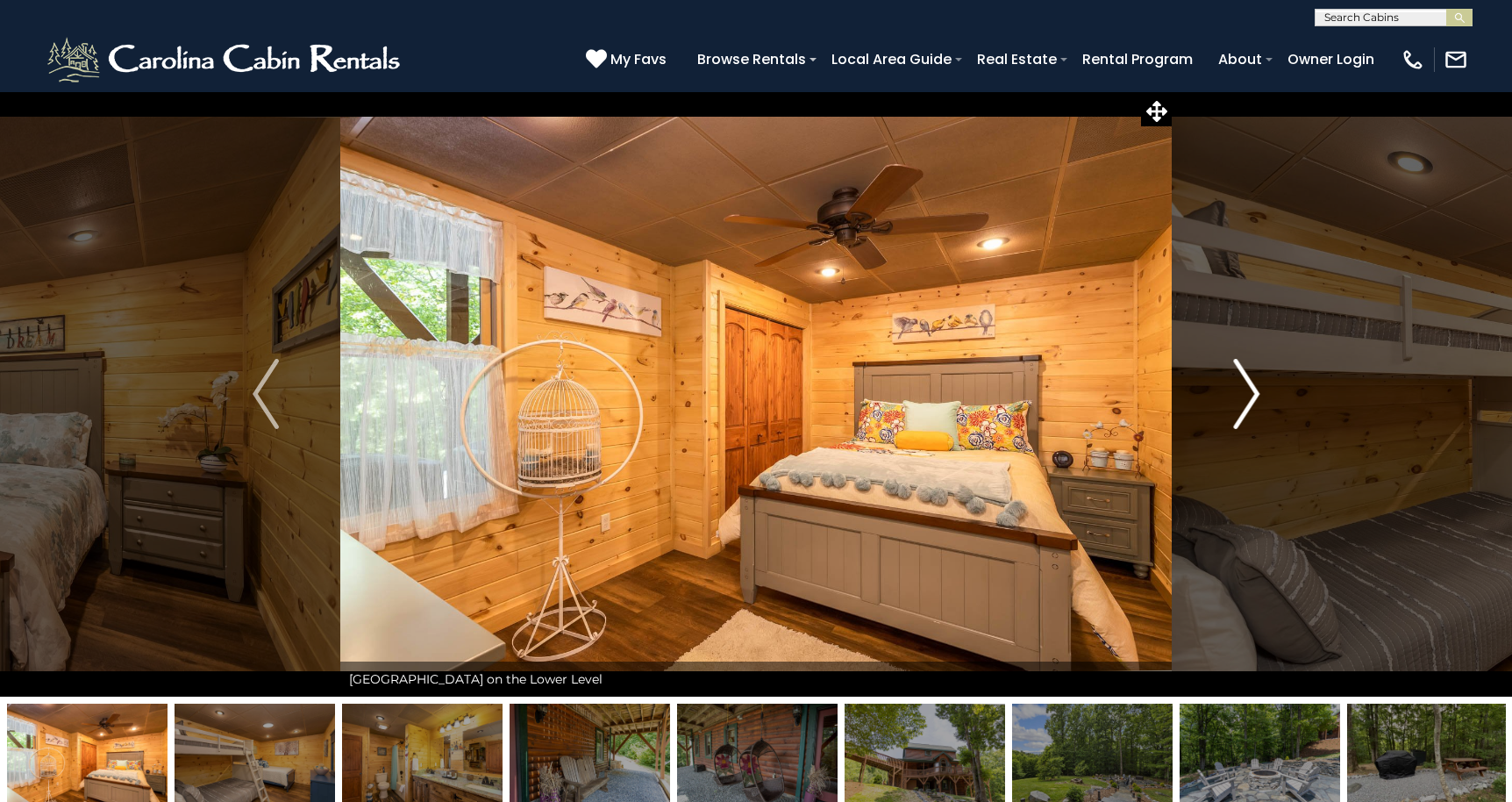
click at [1249, 395] on img "Next" at bounding box center [1246, 393] width 26 height 71
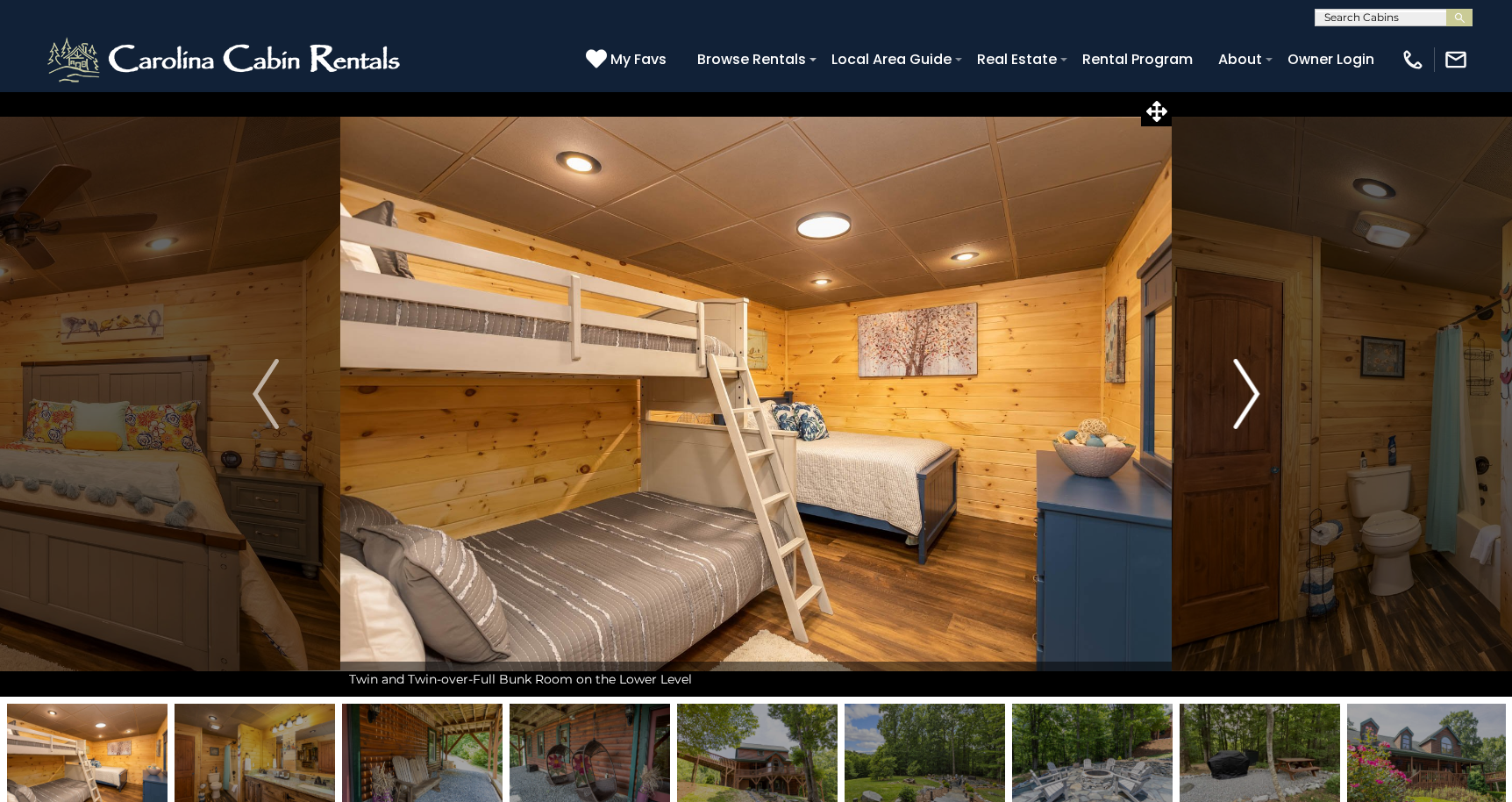
click at [1249, 395] on img "Next" at bounding box center [1246, 393] width 26 height 71
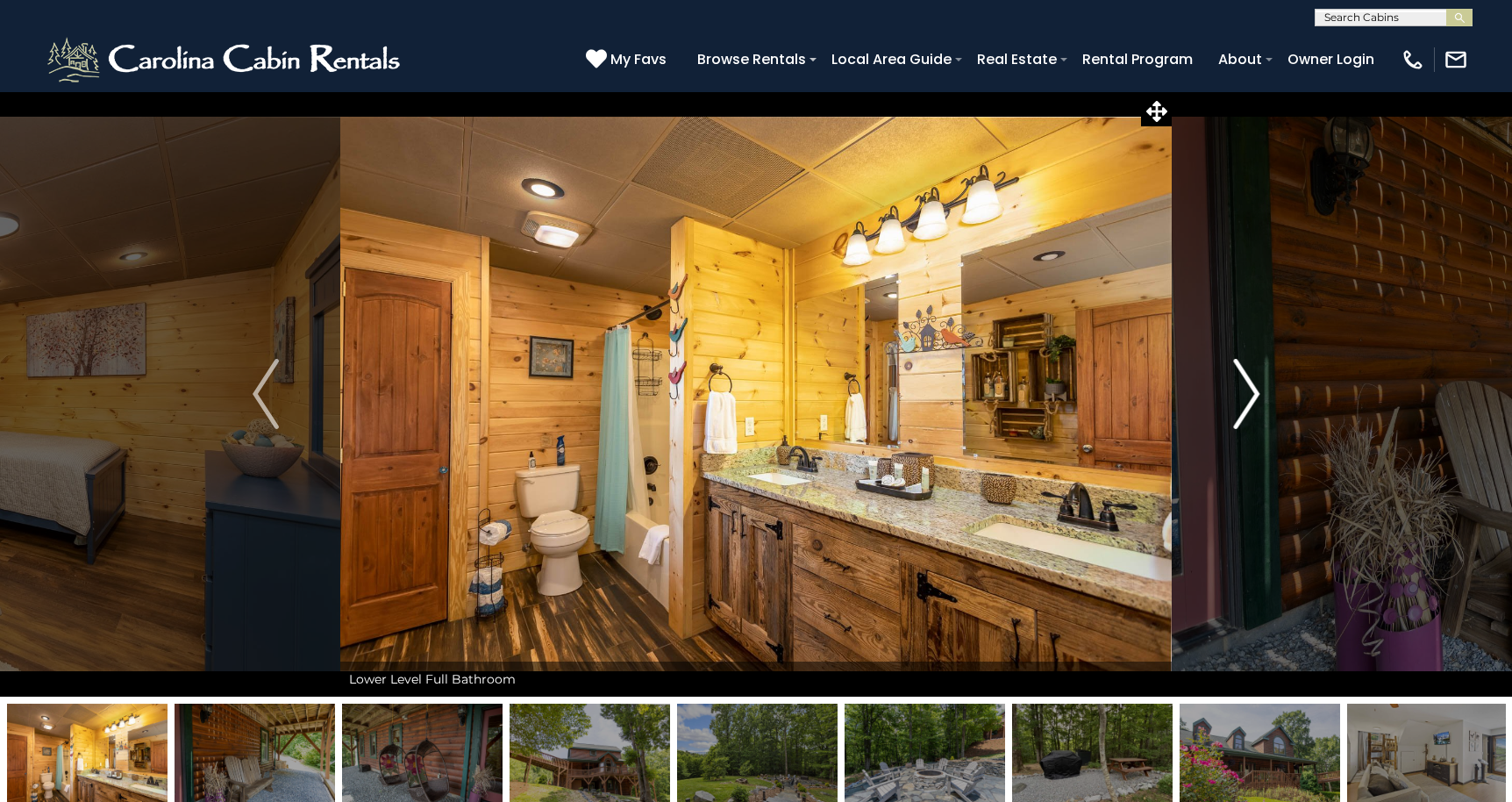
click at [1249, 395] on img "Next" at bounding box center [1246, 393] width 26 height 71
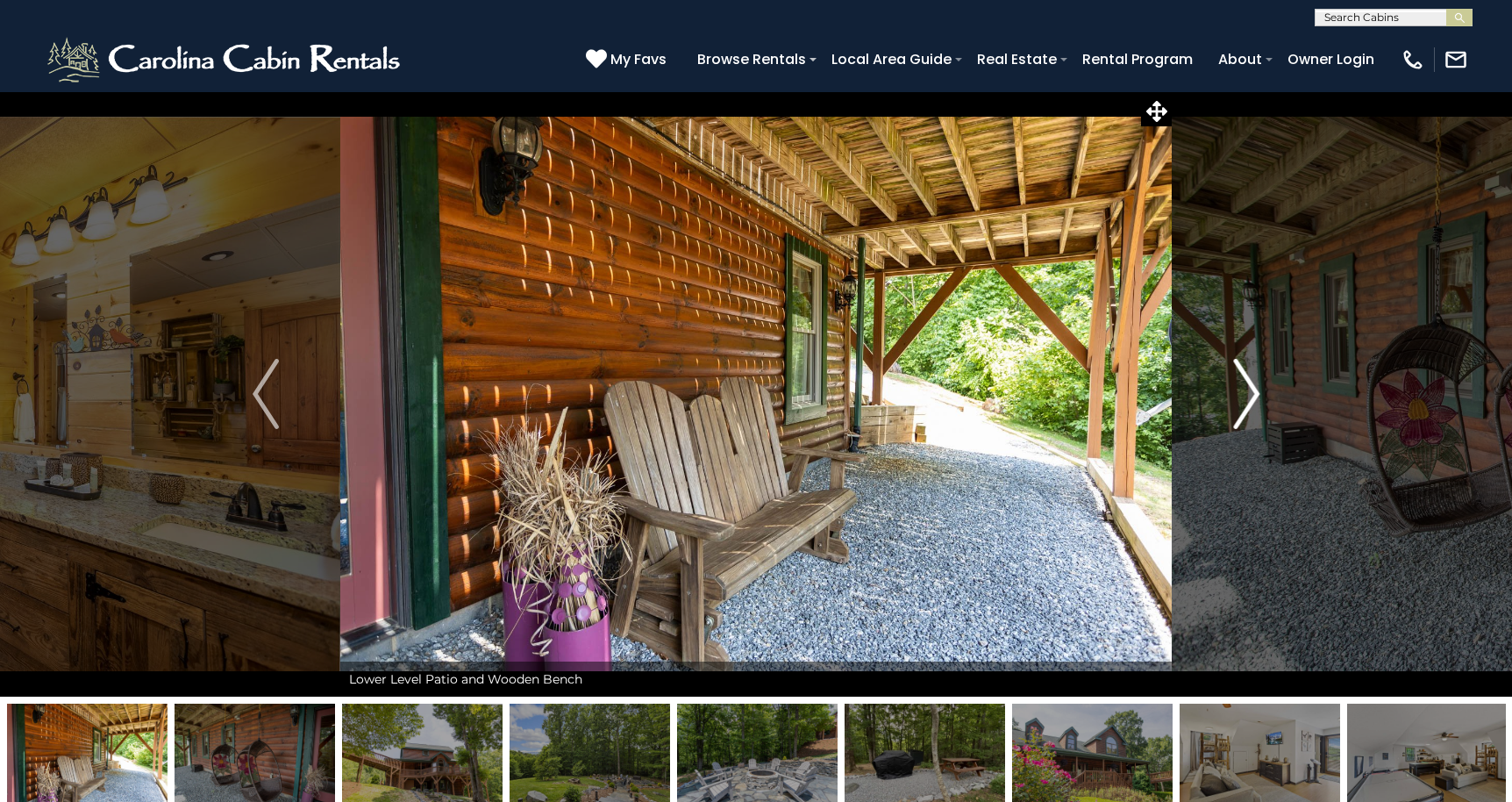
click at [1249, 395] on img "Next" at bounding box center [1246, 393] width 26 height 71
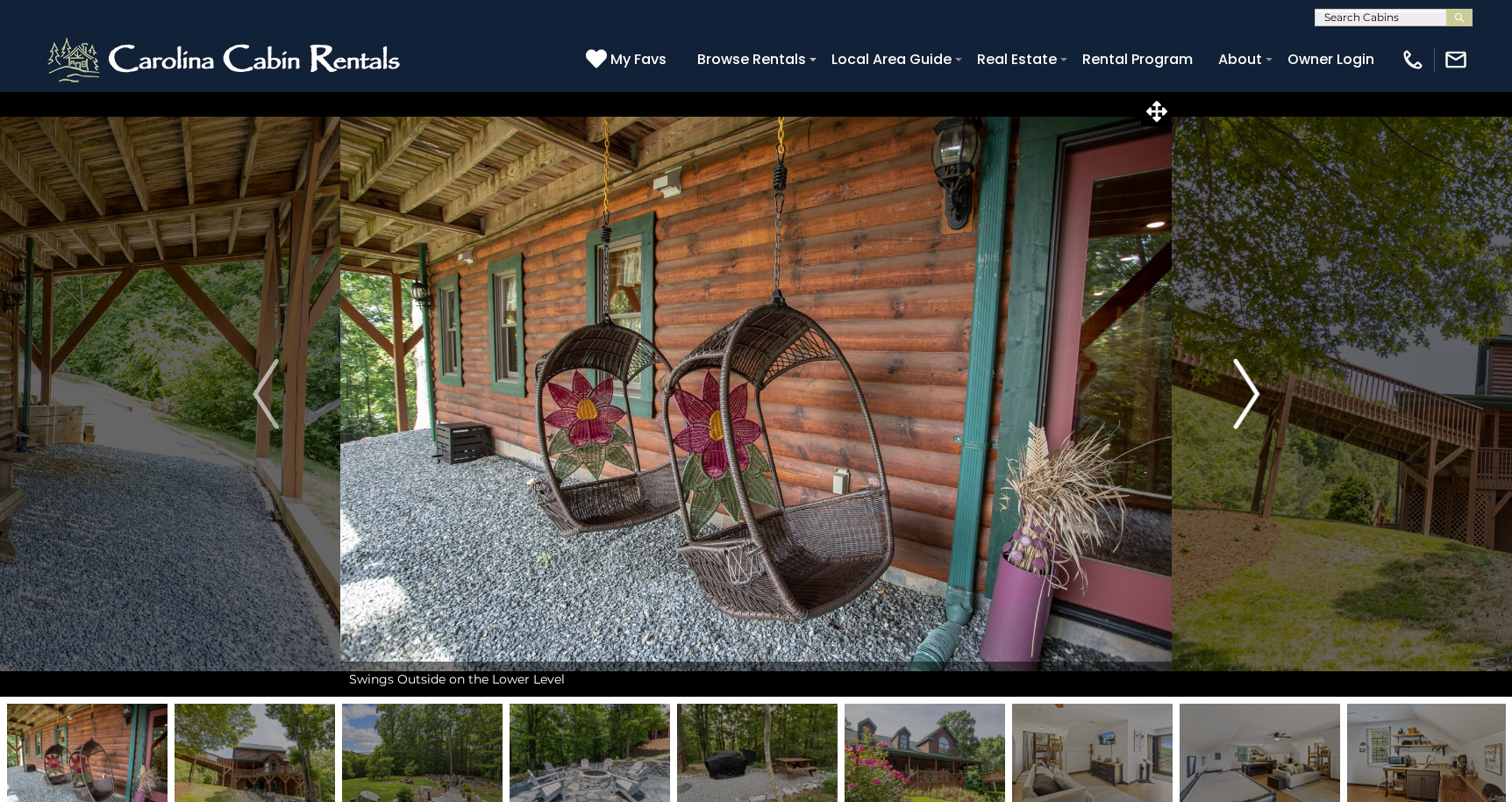
click at [1249, 395] on img "Next" at bounding box center [1246, 393] width 26 height 71
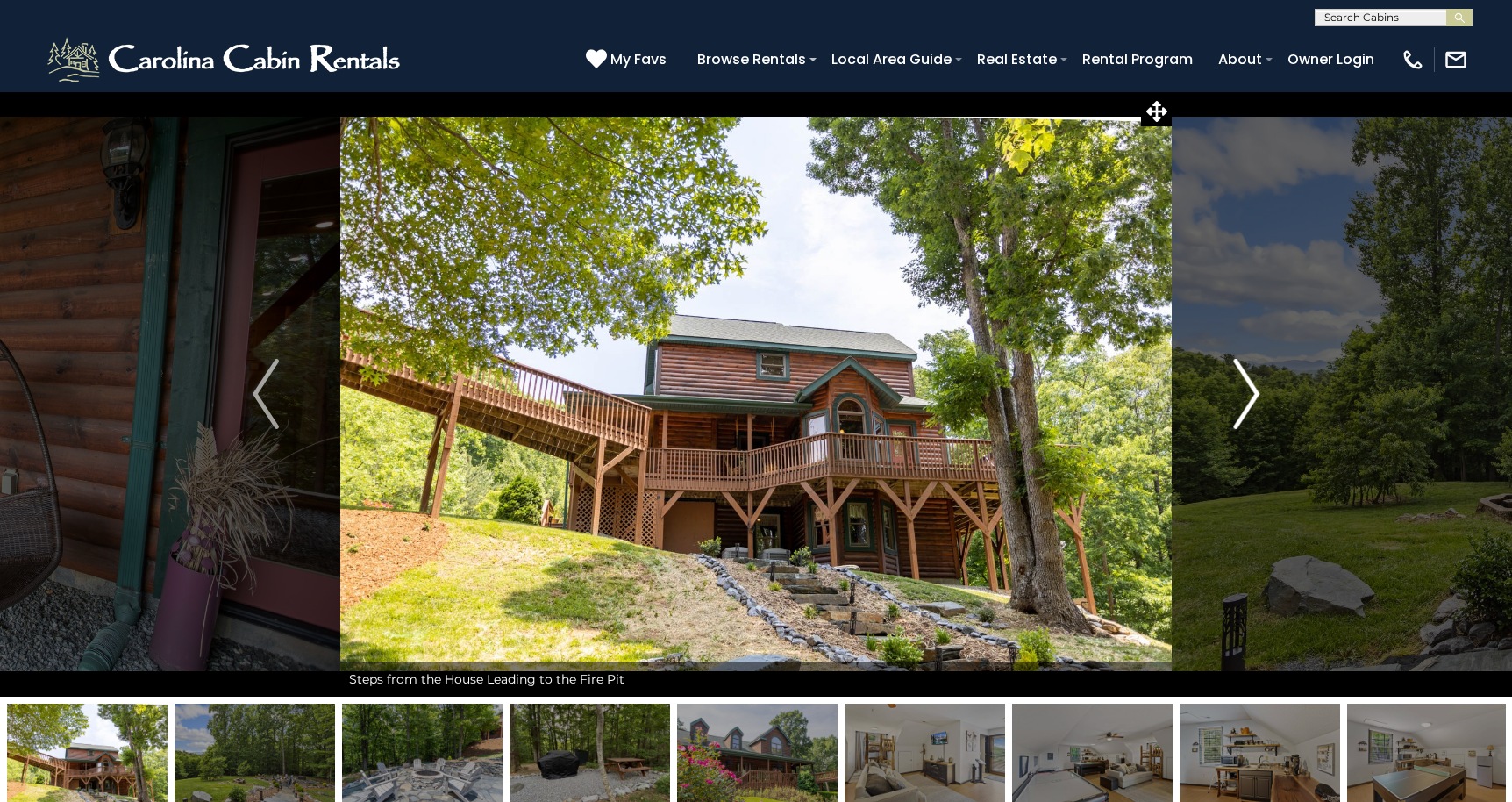
click at [1249, 395] on img "Next" at bounding box center [1246, 393] width 26 height 71
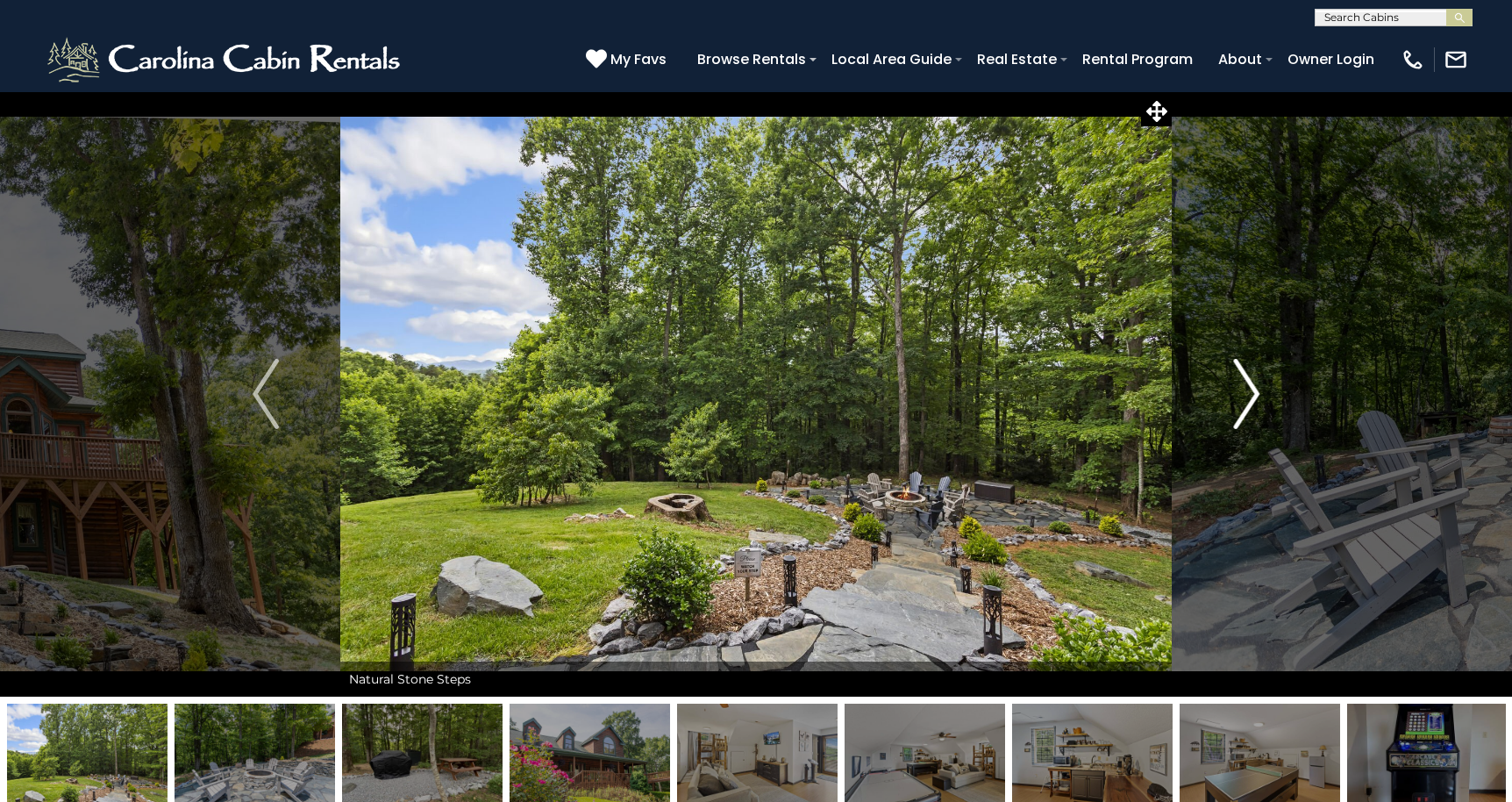
click at [1249, 395] on img "Next" at bounding box center [1246, 393] width 26 height 71
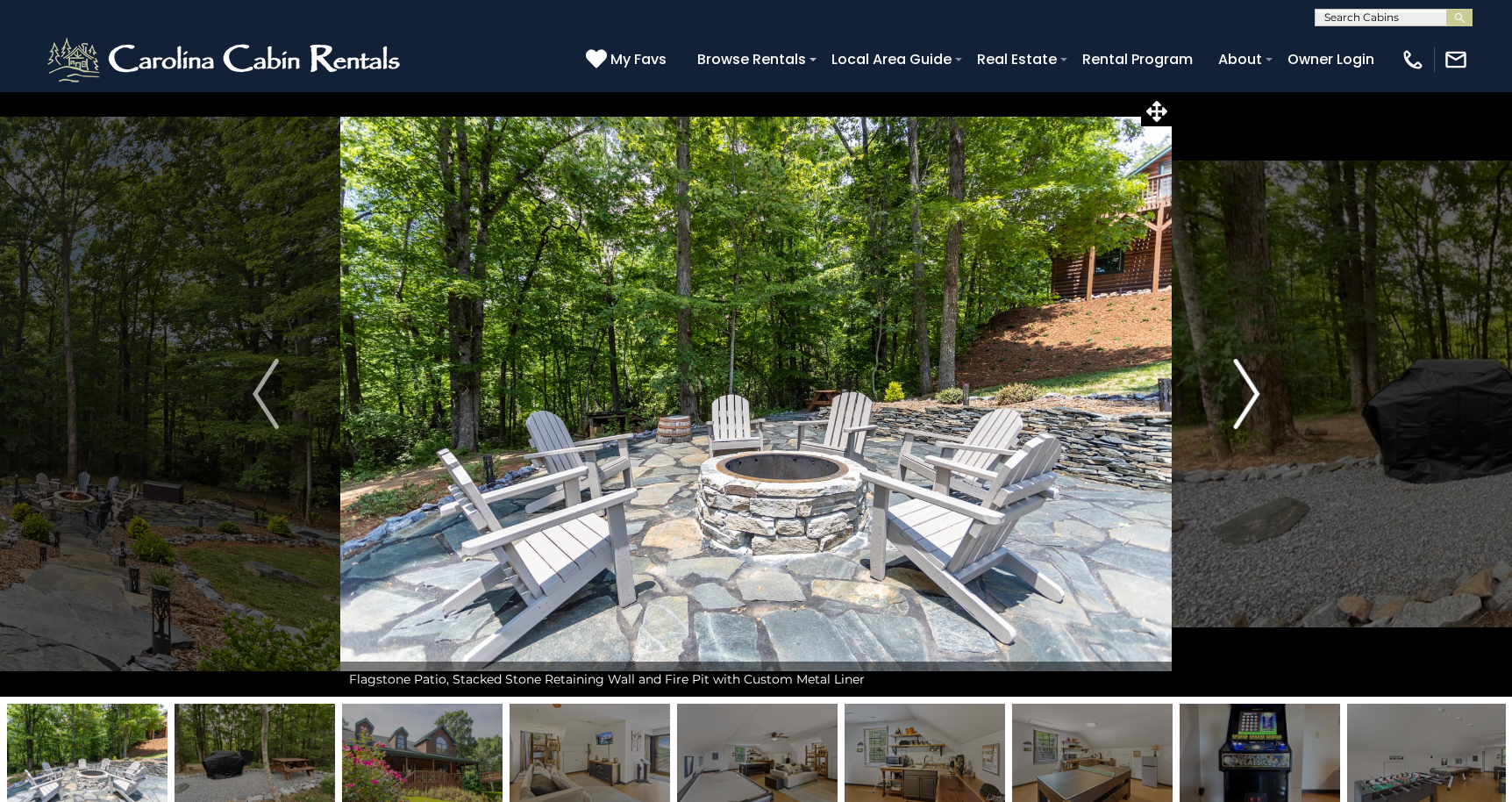
click at [1249, 395] on img "Next" at bounding box center [1246, 393] width 26 height 71
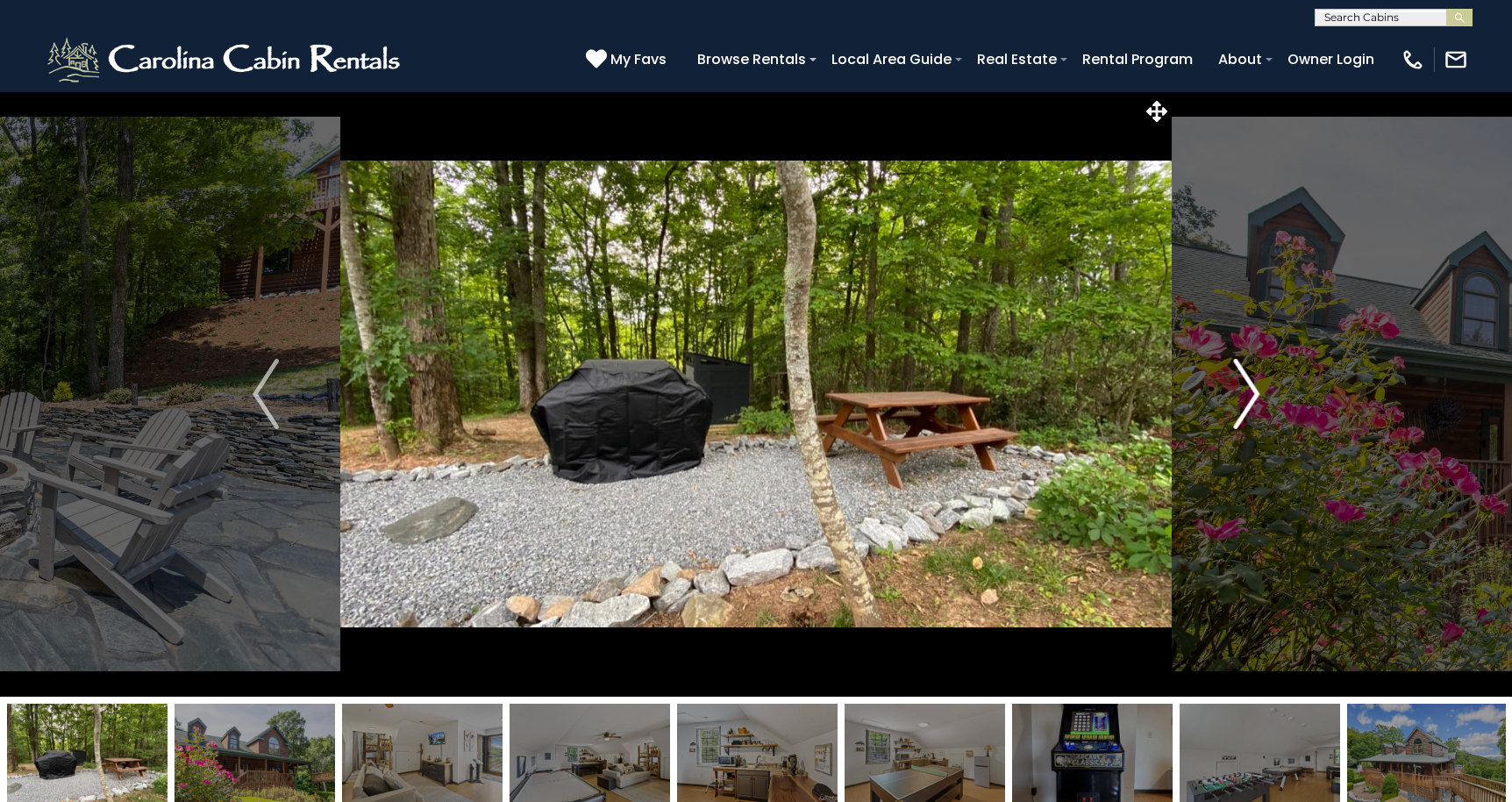
click at [1249, 395] on img "Next" at bounding box center [1246, 393] width 26 height 71
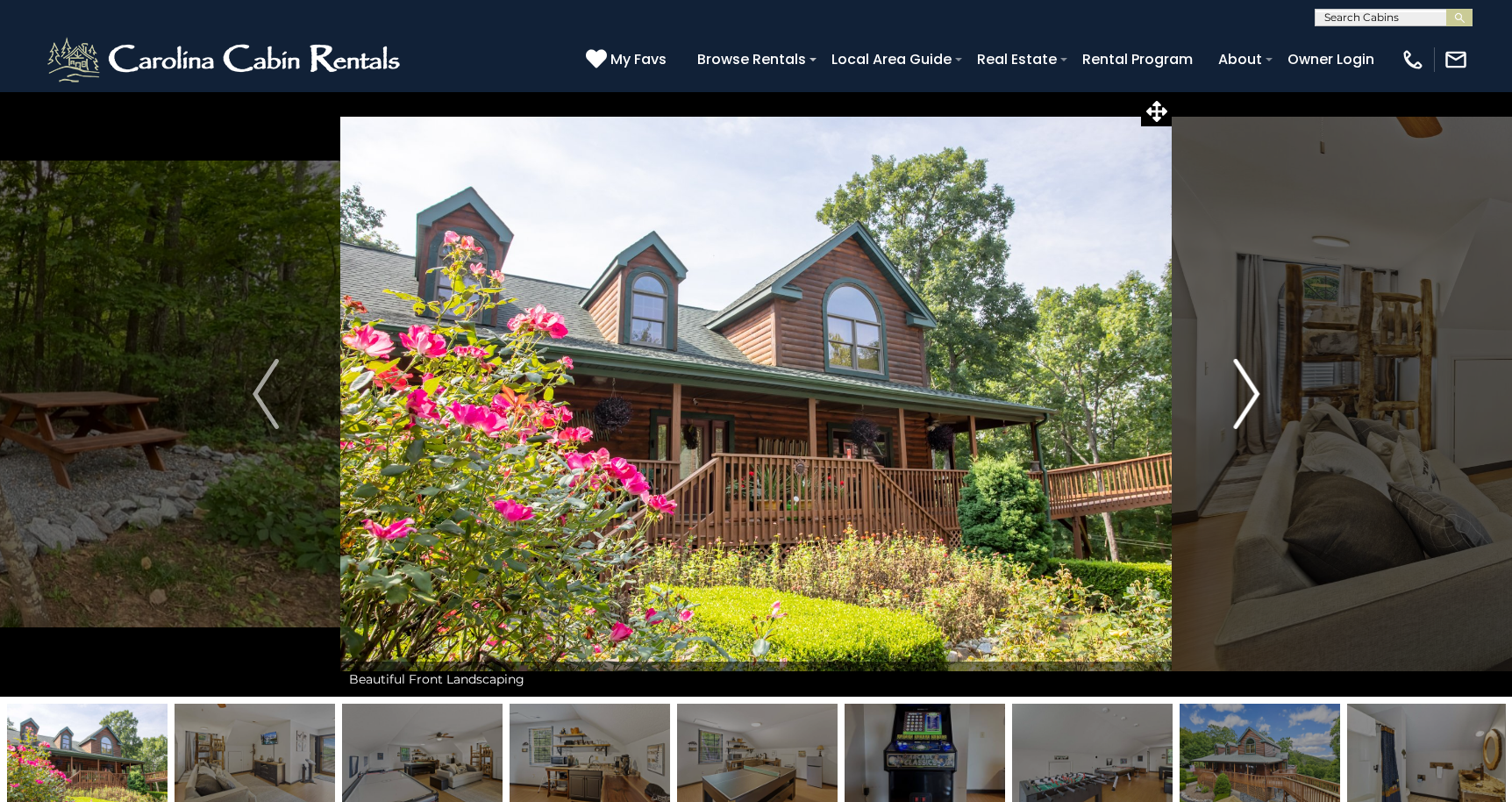
click at [1249, 395] on img "Next" at bounding box center [1246, 393] width 26 height 71
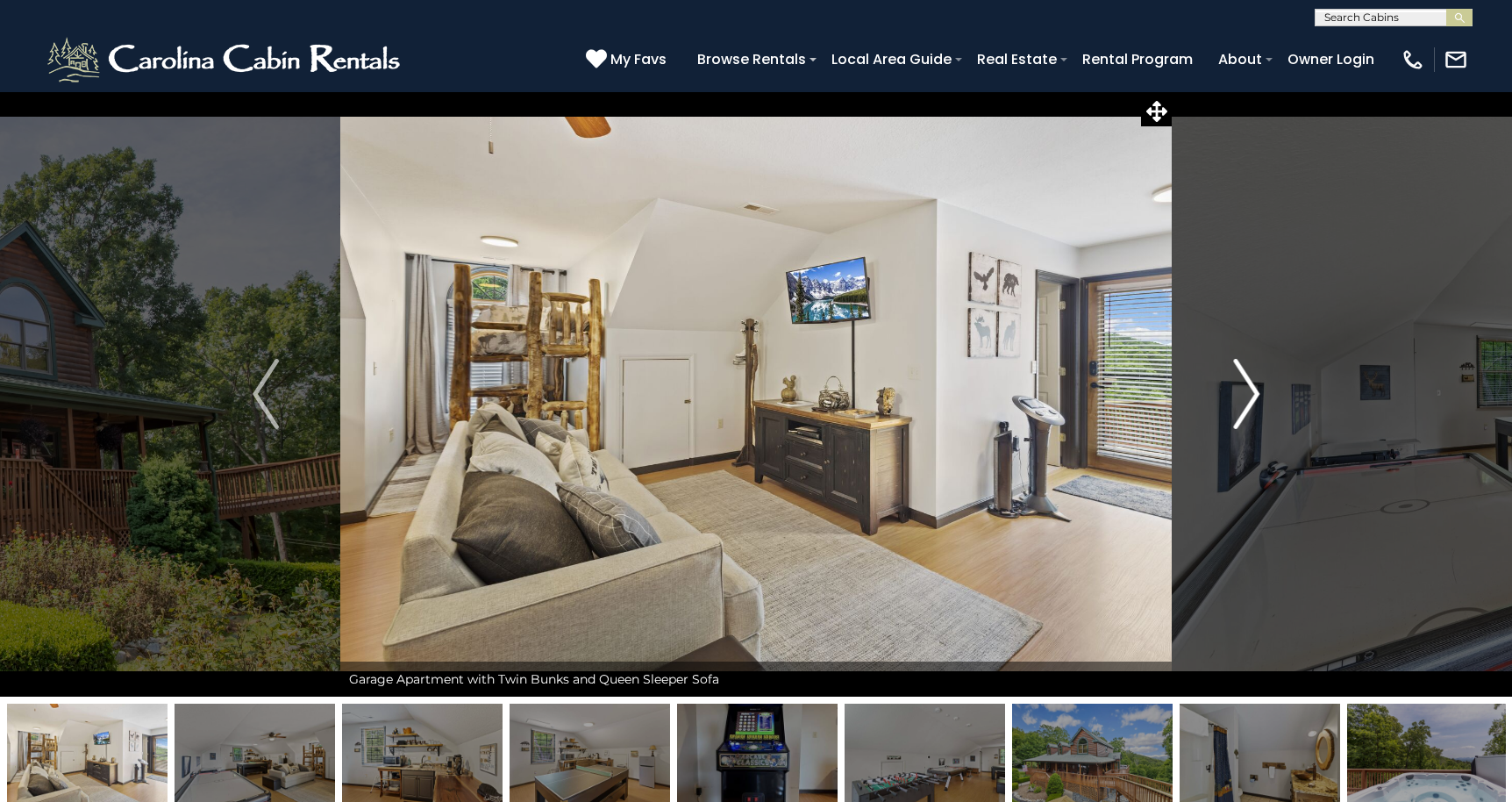
click at [1249, 395] on img "Next" at bounding box center [1246, 393] width 26 height 71
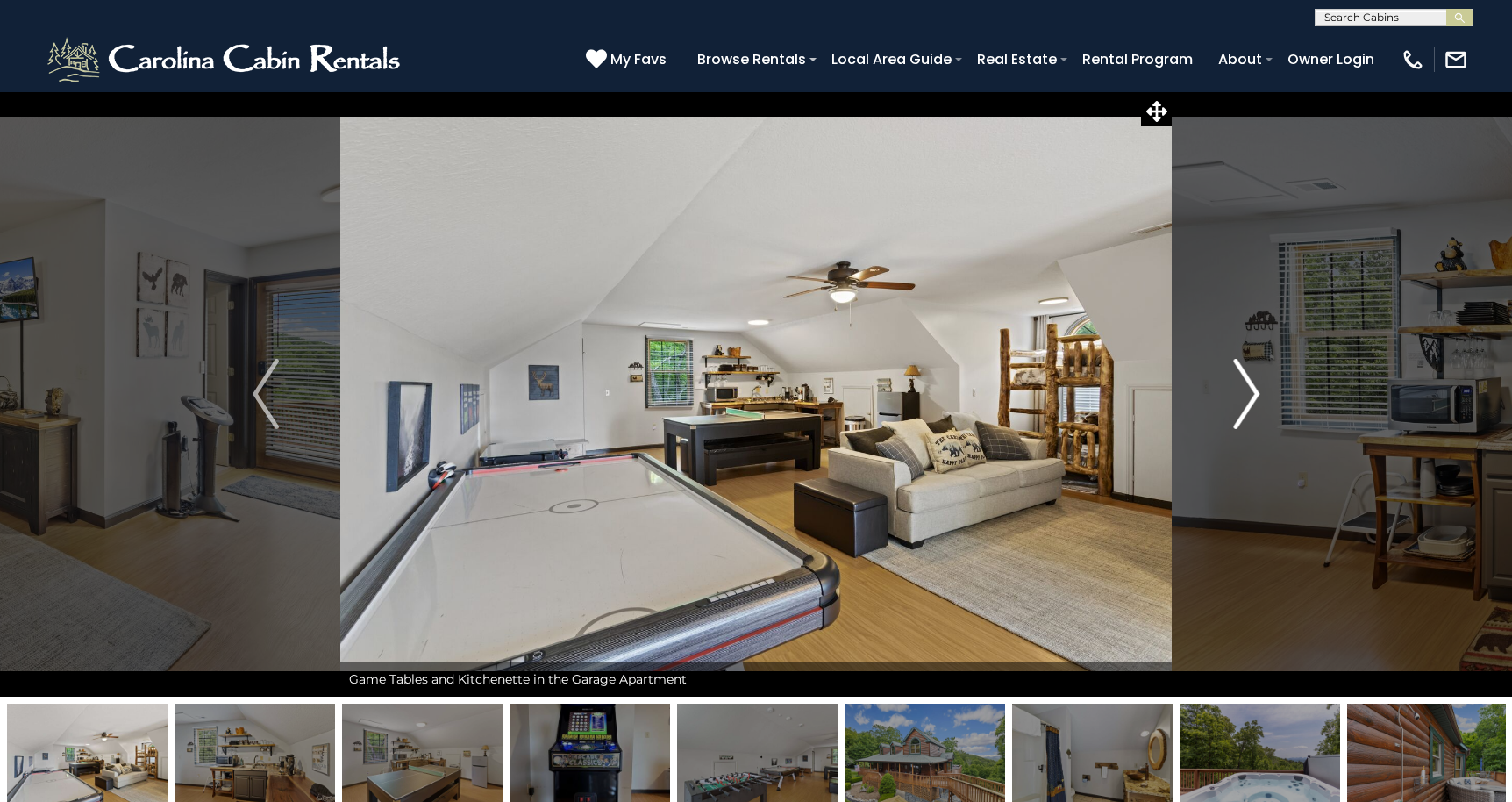
click at [1249, 395] on img "Next" at bounding box center [1246, 393] width 26 height 71
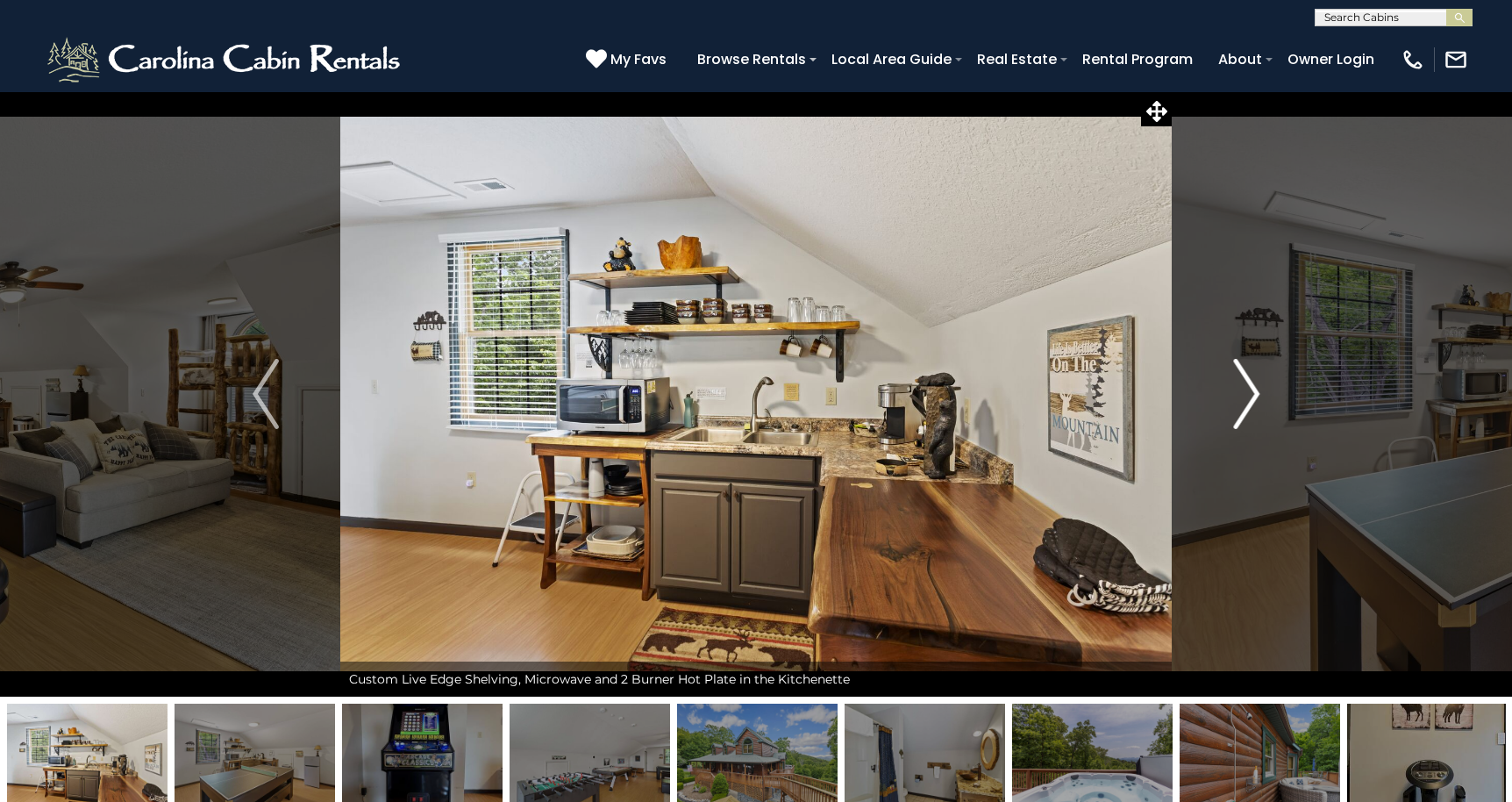
click at [1249, 395] on img "Next" at bounding box center [1246, 393] width 26 height 71
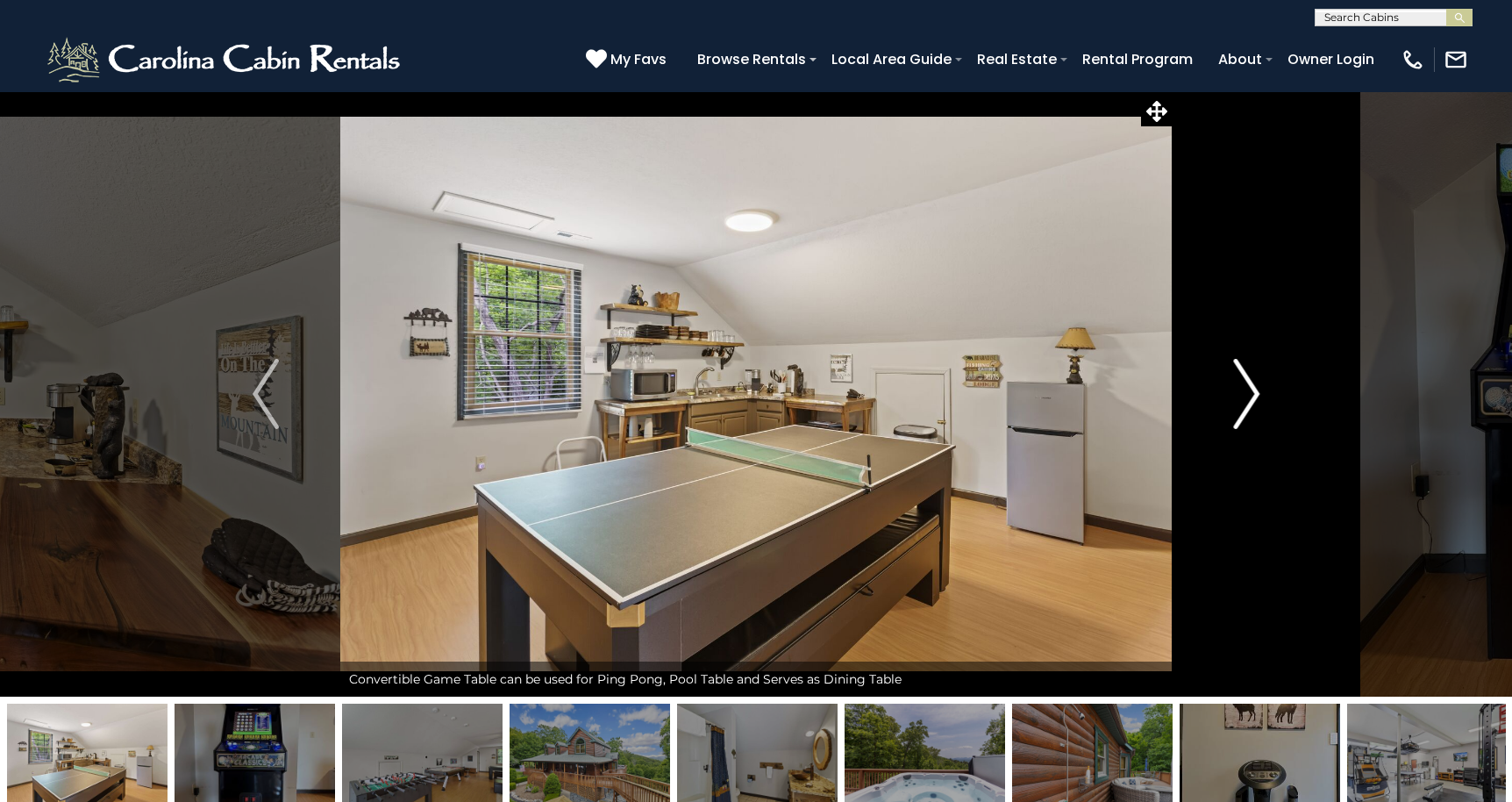
click at [1249, 395] on img "Next" at bounding box center [1246, 393] width 26 height 71
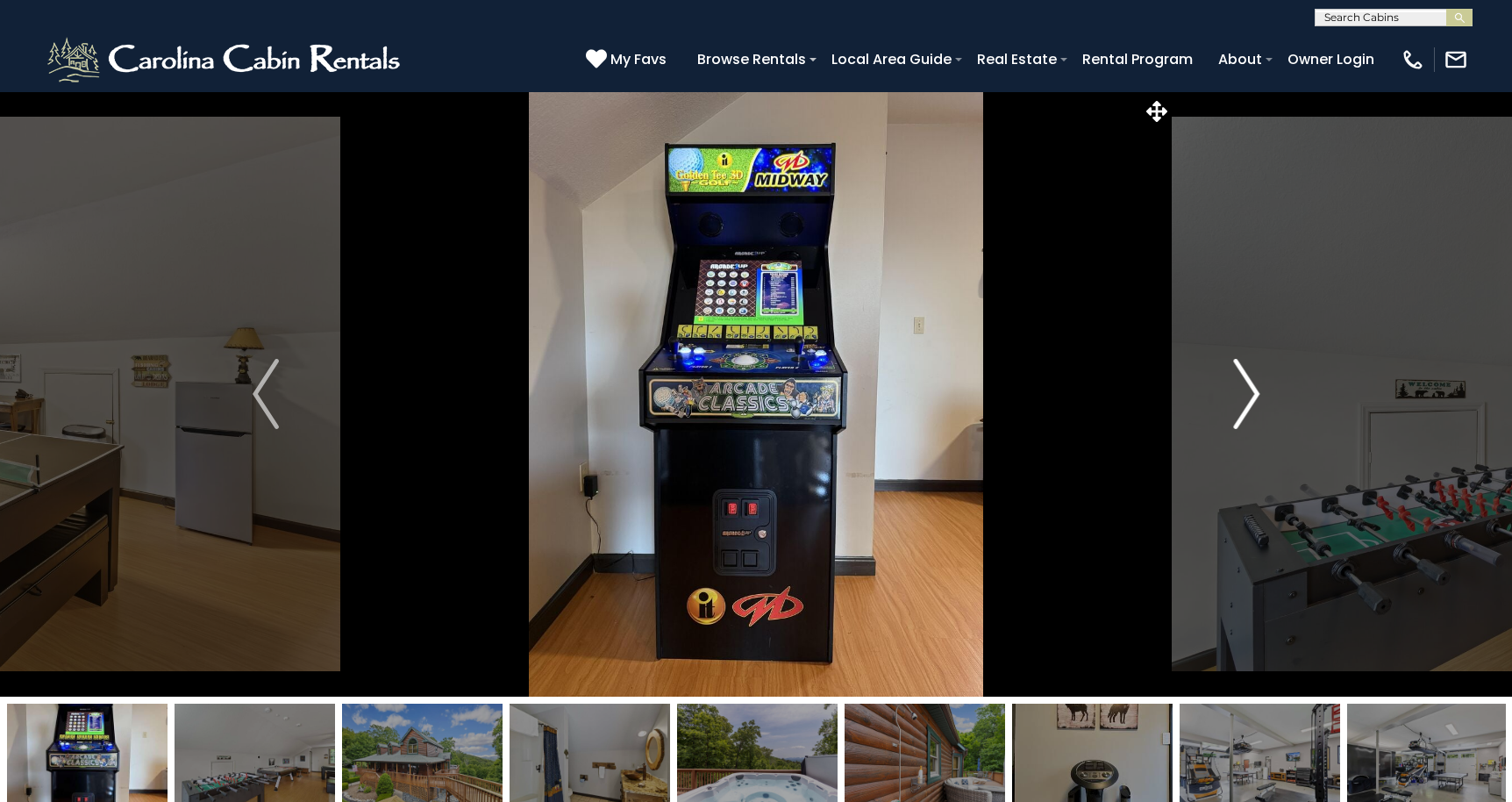
click at [1249, 395] on img "Next" at bounding box center [1246, 393] width 26 height 71
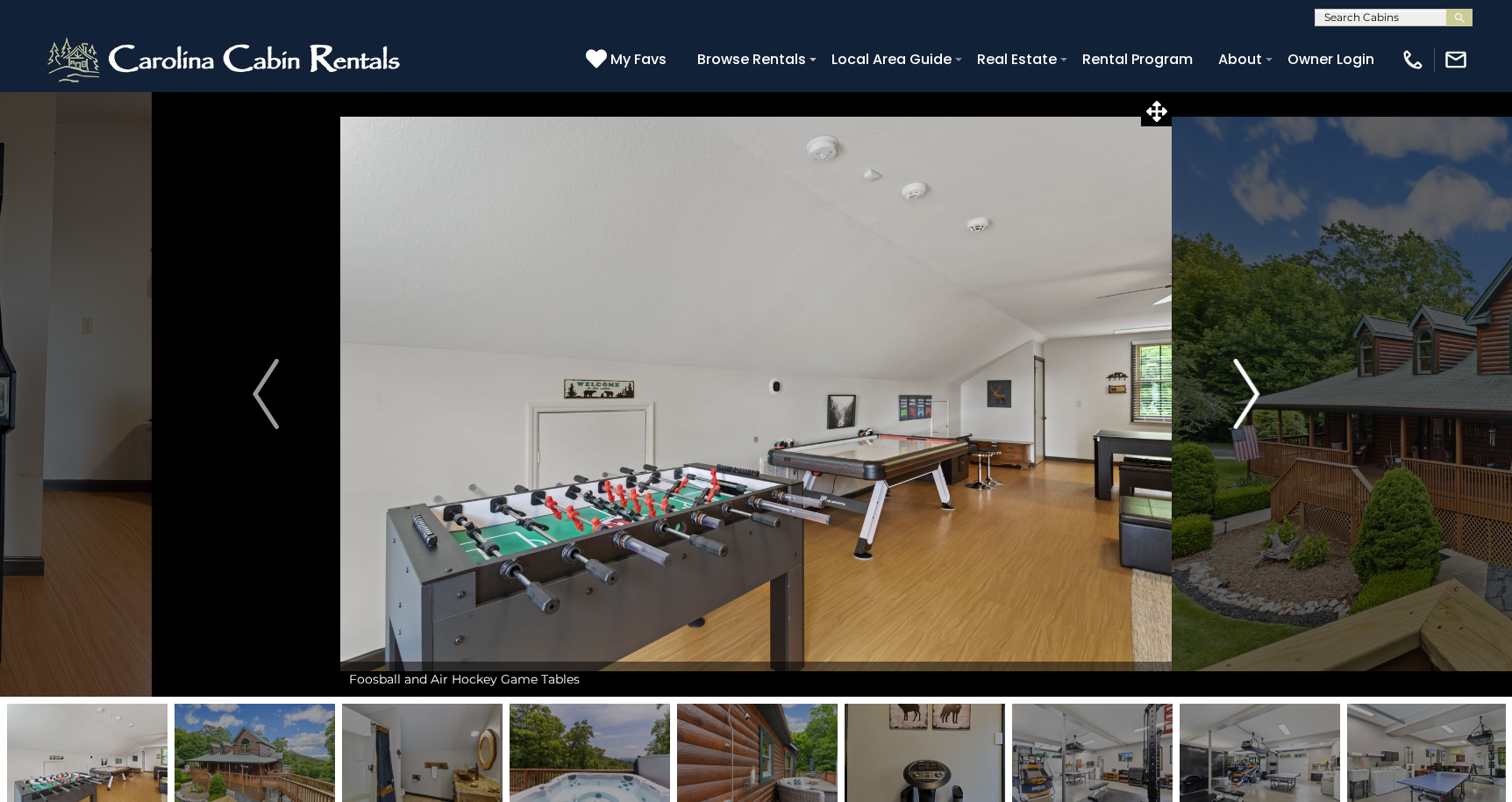
click at [1249, 395] on img "Next" at bounding box center [1246, 393] width 26 height 71
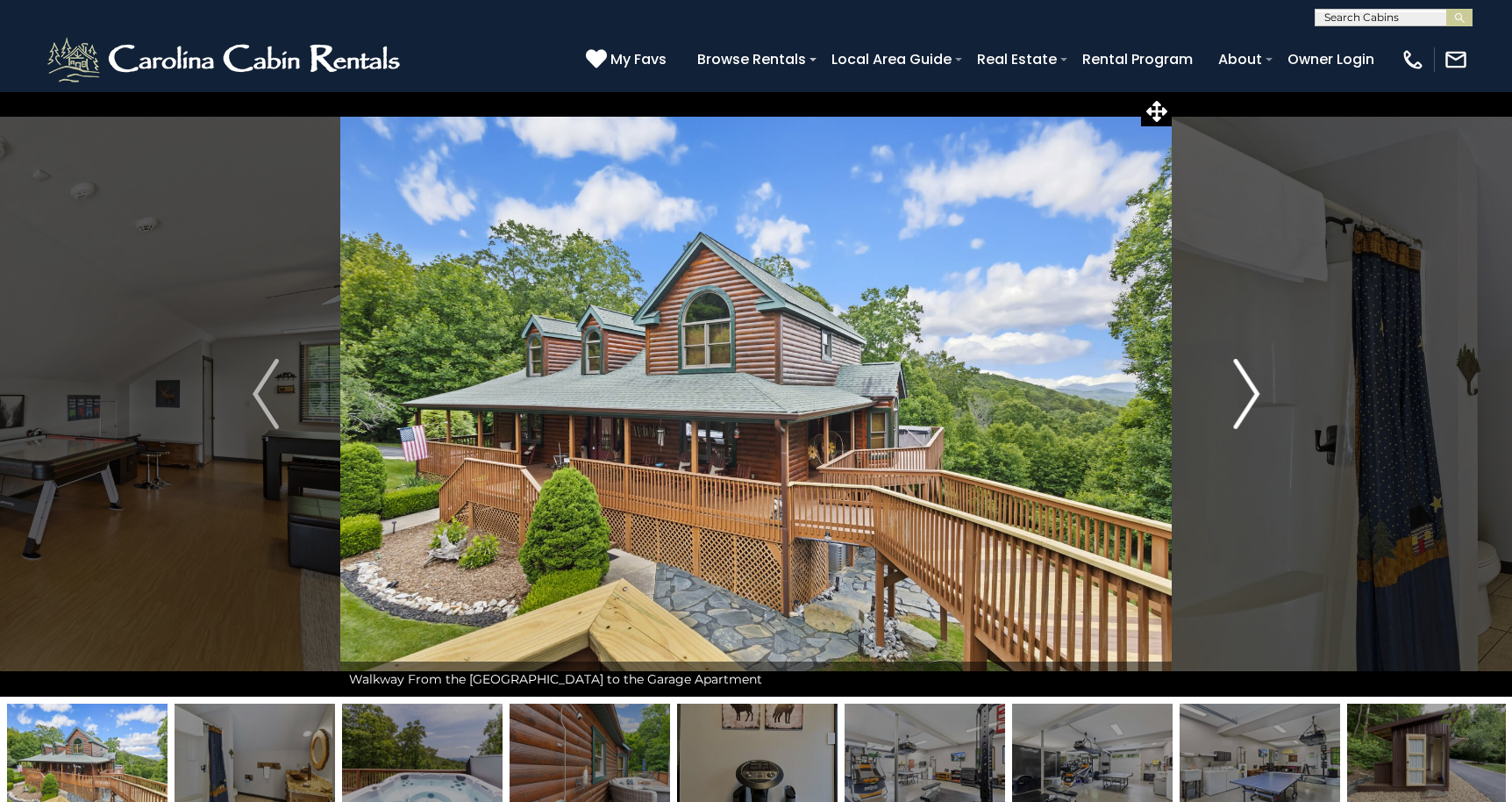
click at [1249, 395] on img "Next" at bounding box center [1246, 393] width 26 height 71
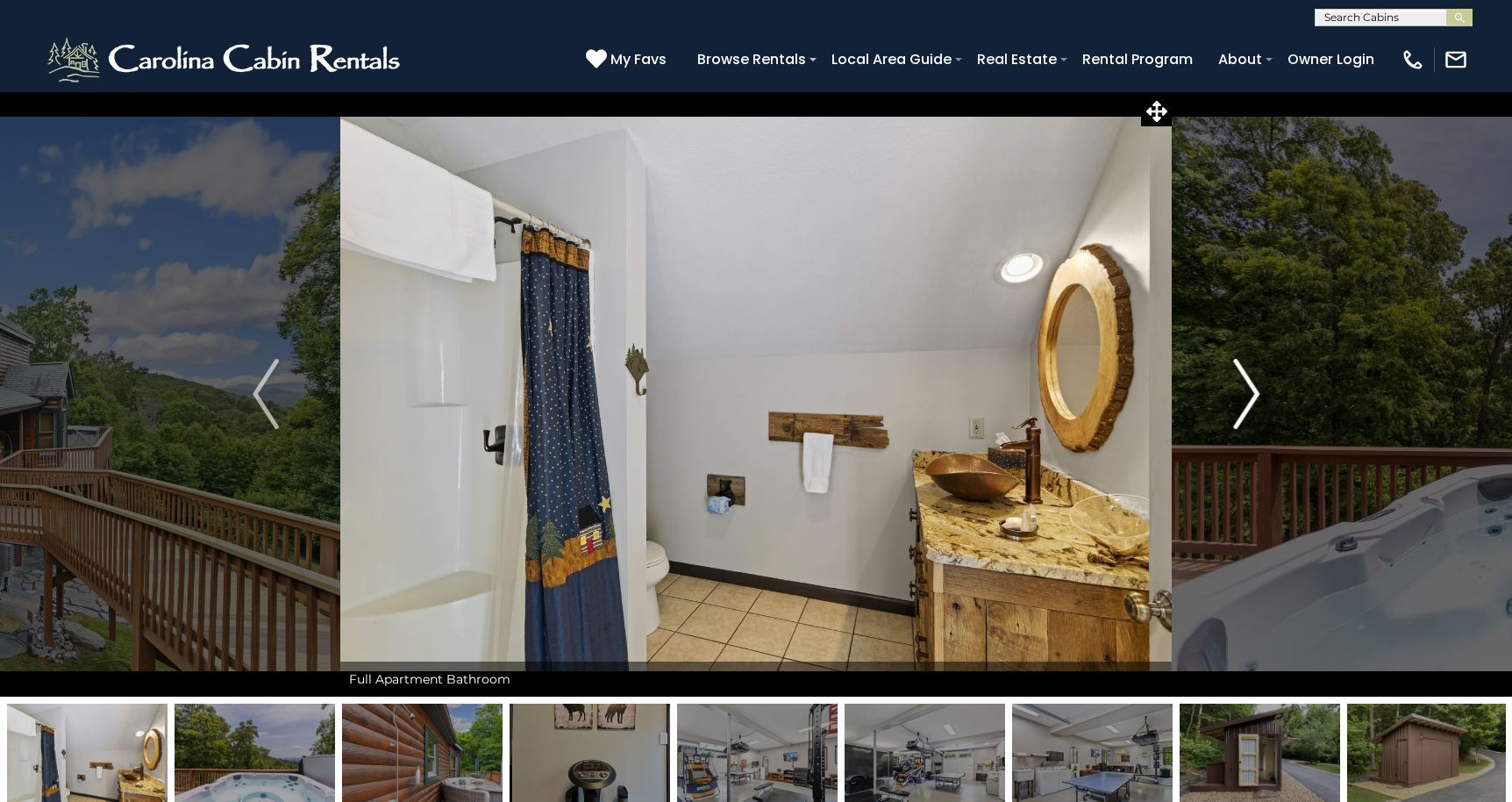
click at [1249, 395] on img "Next" at bounding box center [1246, 393] width 26 height 71
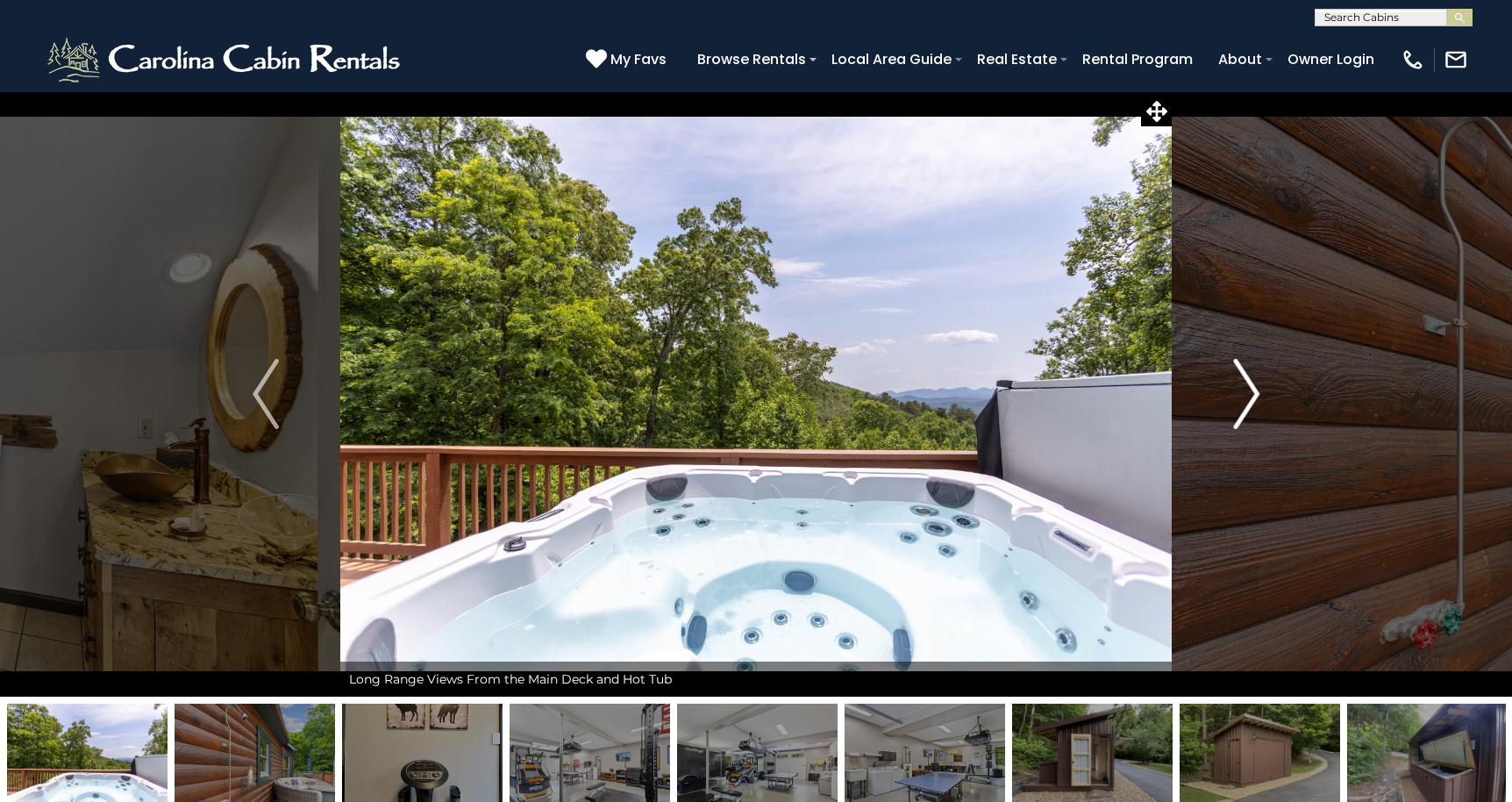
click at [1249, 395] on img "Next" at bounding box center [1246, 393] width 26 height 71
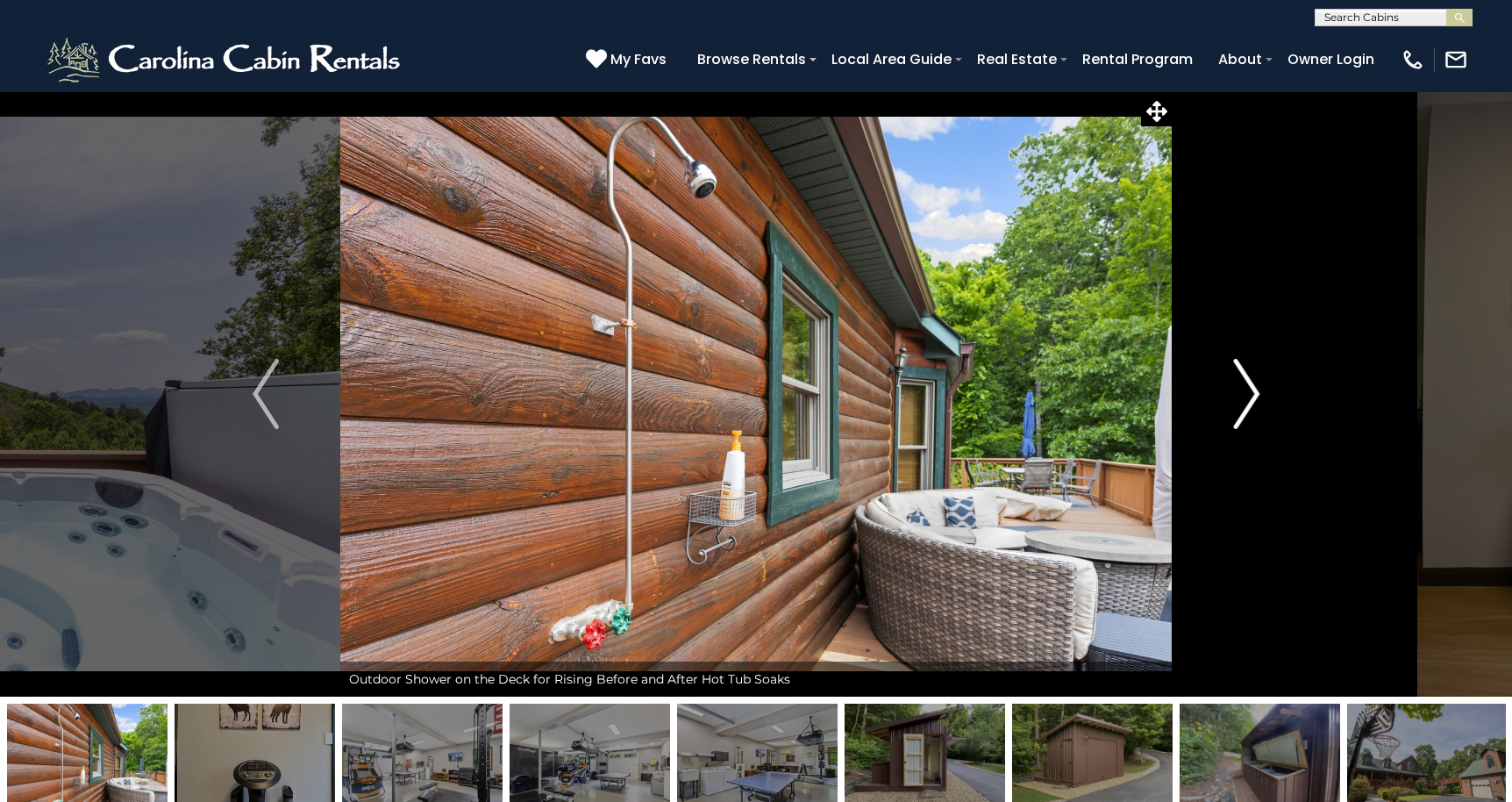
click at [1249, 395] on img "Next" at bounding box center [1246, 393] width 26 height 71
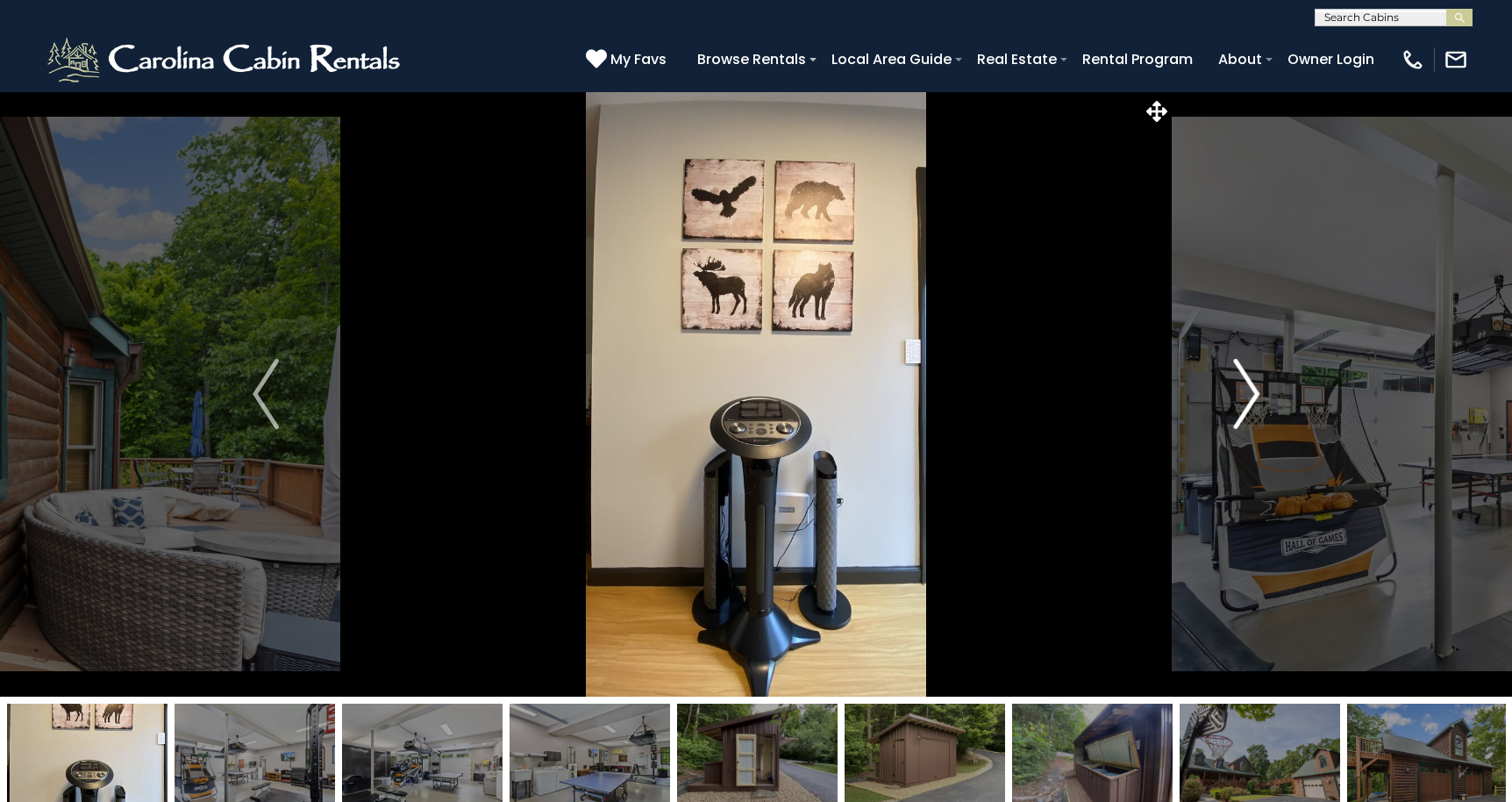
click at [1249, 395] on img "Next" at bounding box center [1246, 393] width 26 height 71
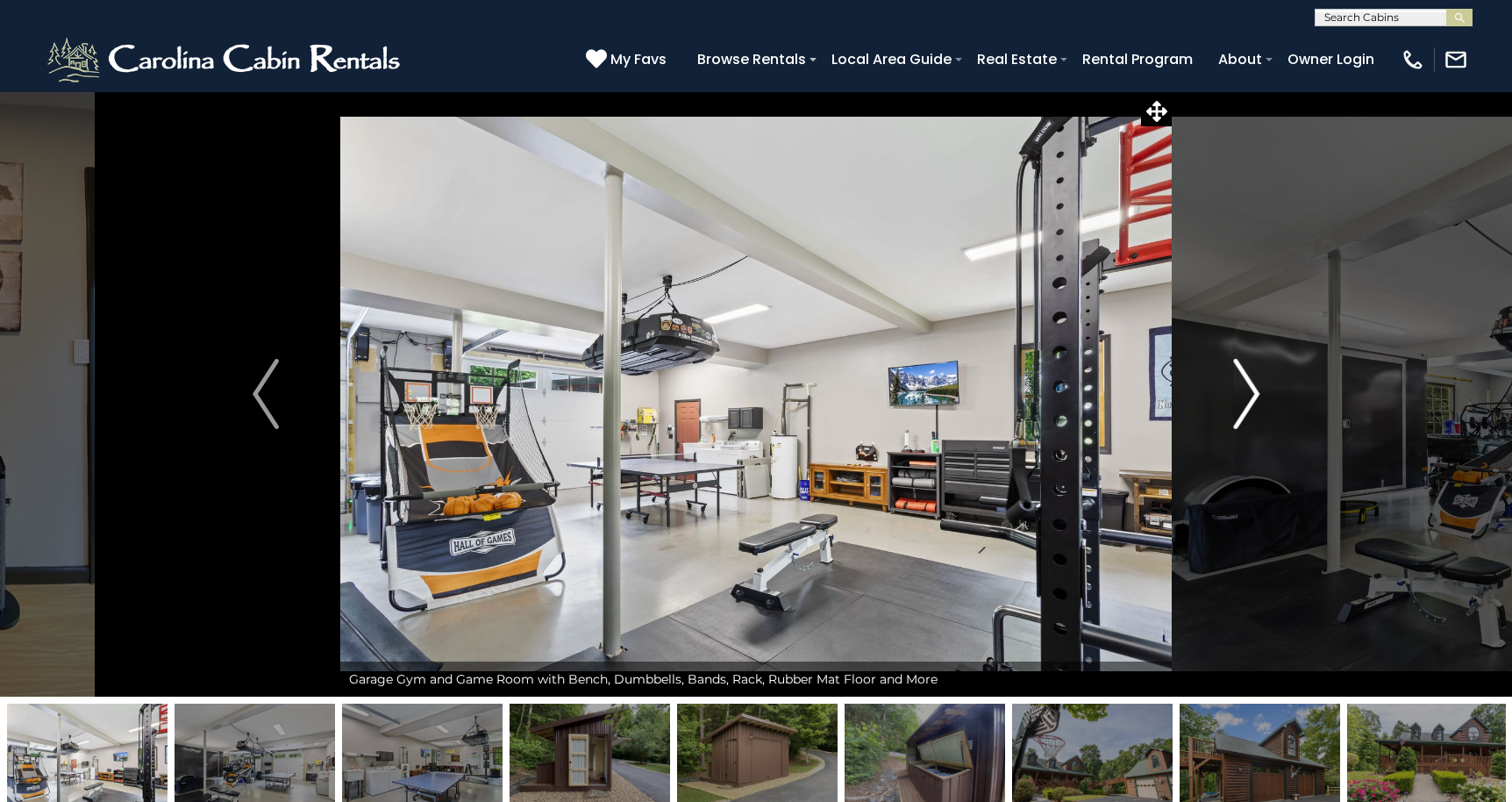
click at [1249, 395] on img "Next" at bounding box center [1246, 393] width 26 height 71
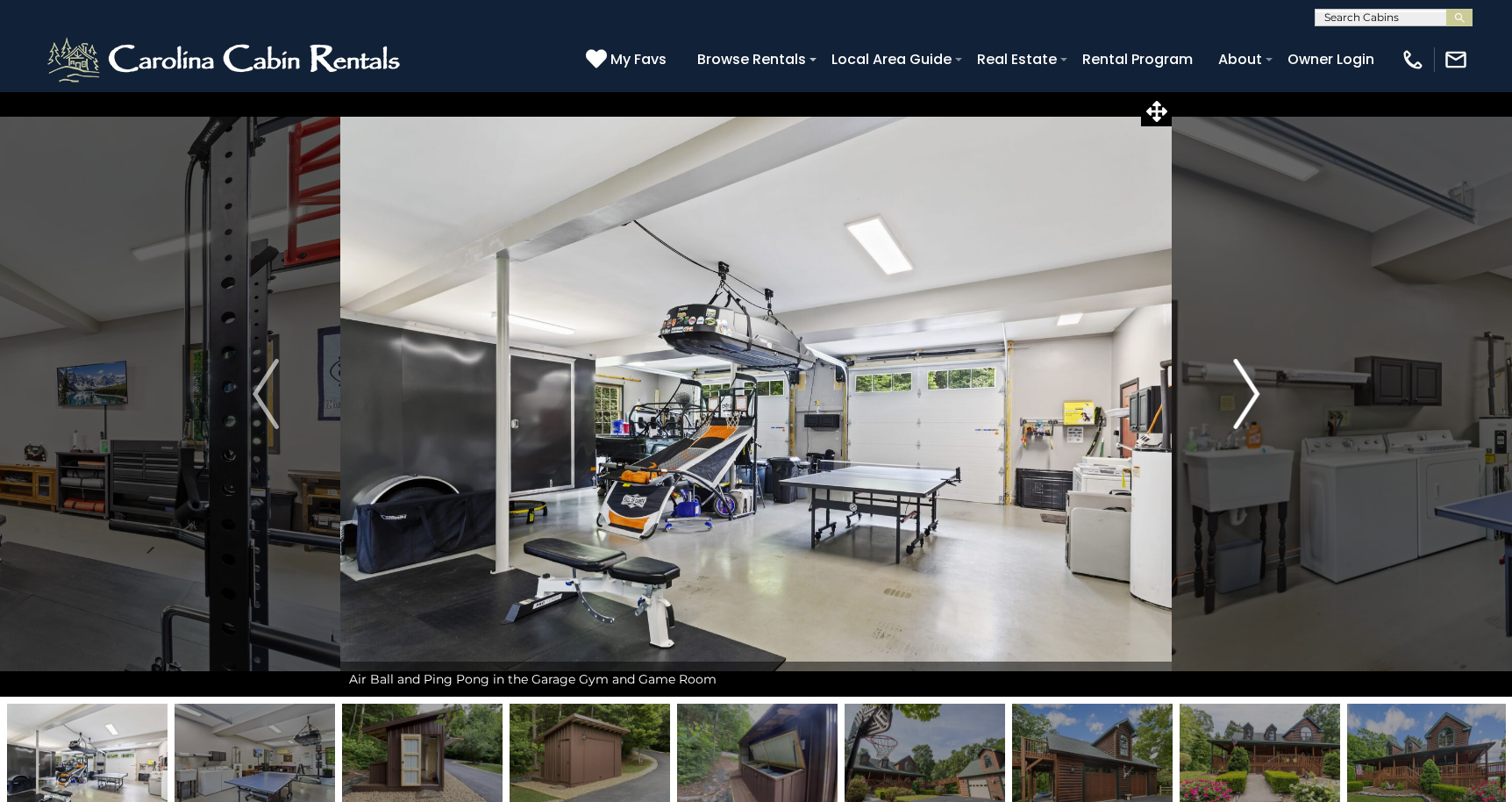
click at [1249, 395] on img "Next" at bounding box center [1246, 393] width 26 height 71
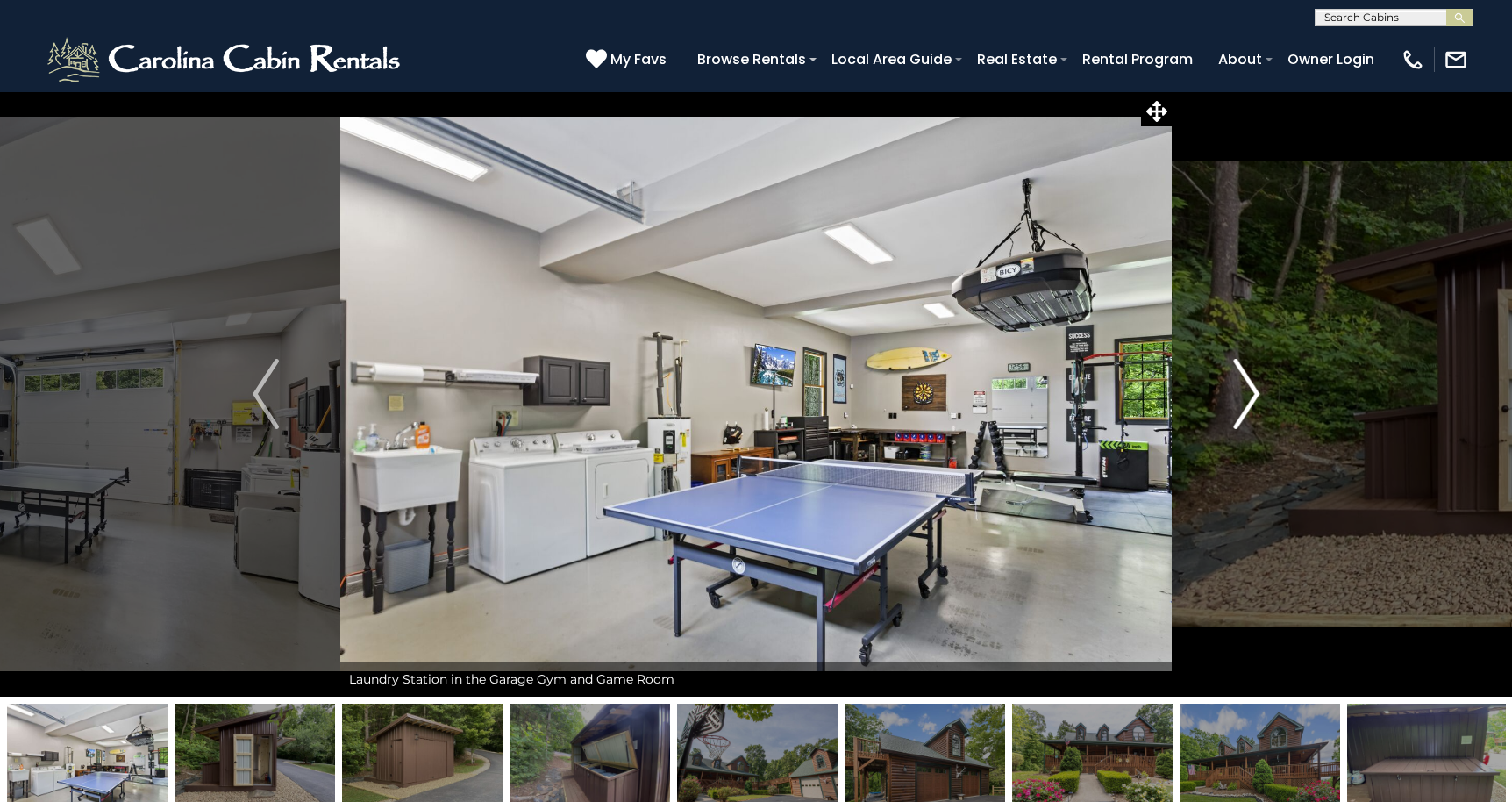
click at [1249, 395] on img "Next" at bounding box center [1246, 393] width 26 height 71
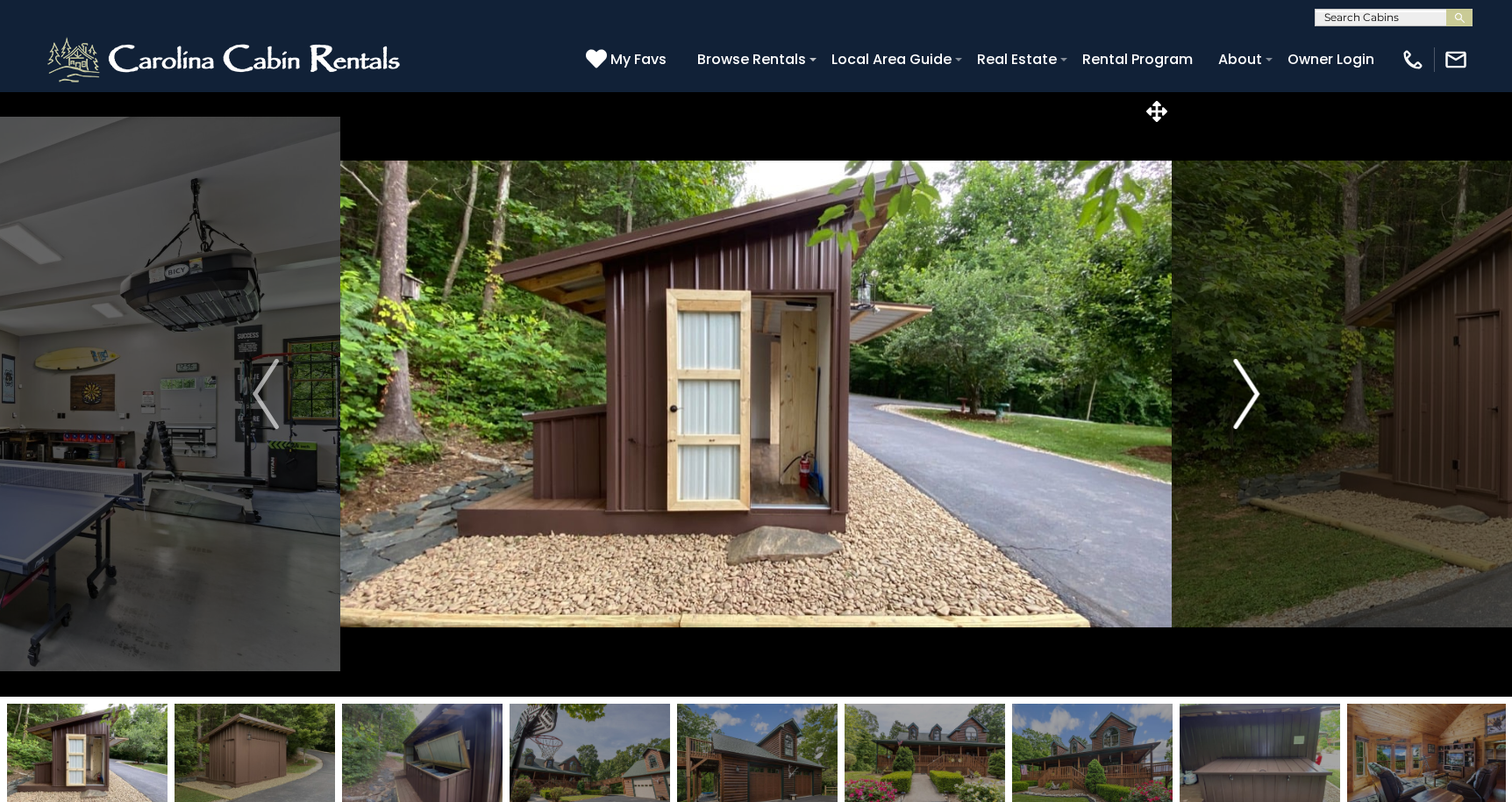
click at [1249, 395] on img "Next" at bounding box center [1246, 393] width 26 height 71
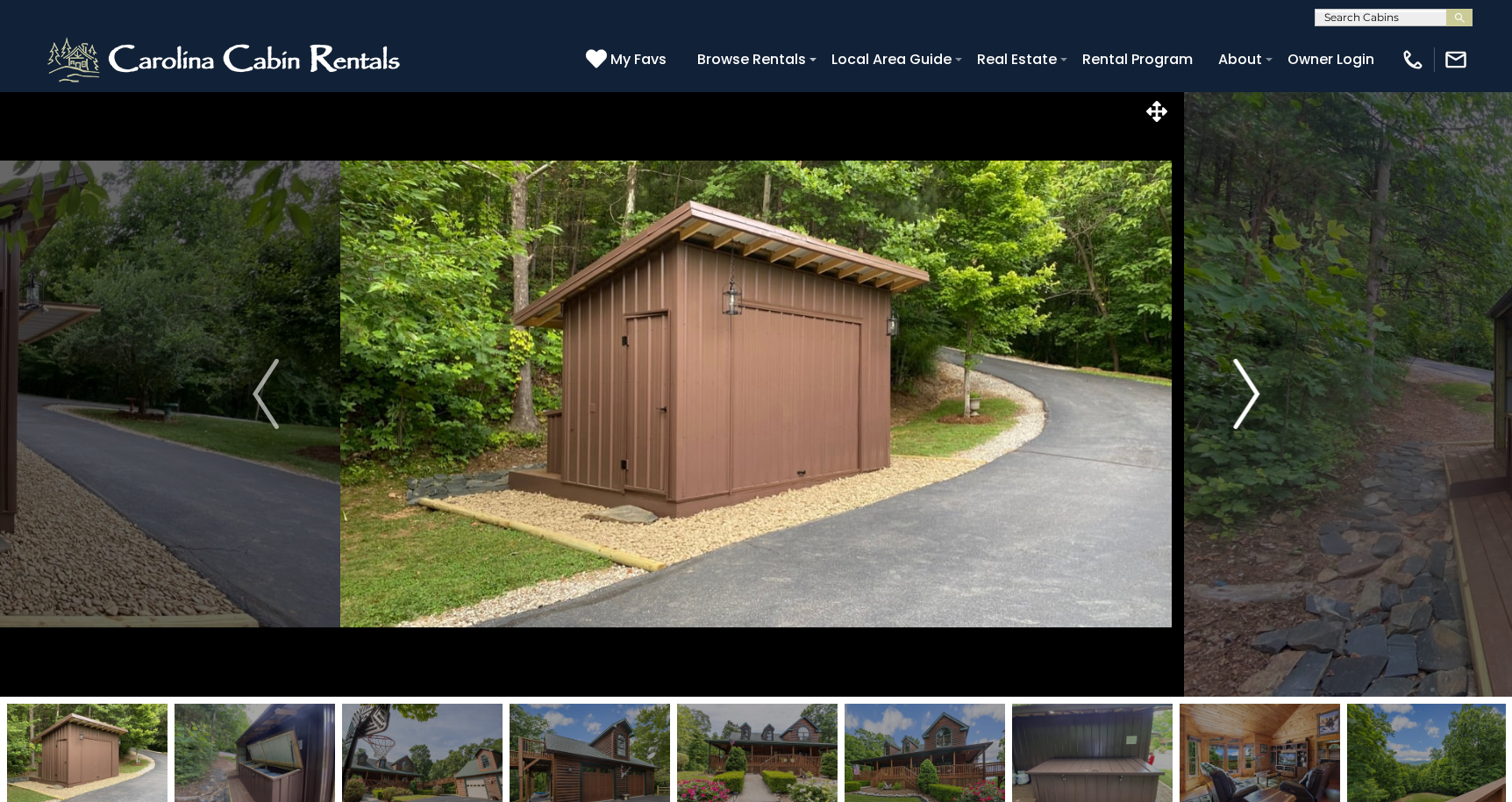
click at [1249, 395] on img "Next" at bounding box center [1246, 393] width 26 height 71
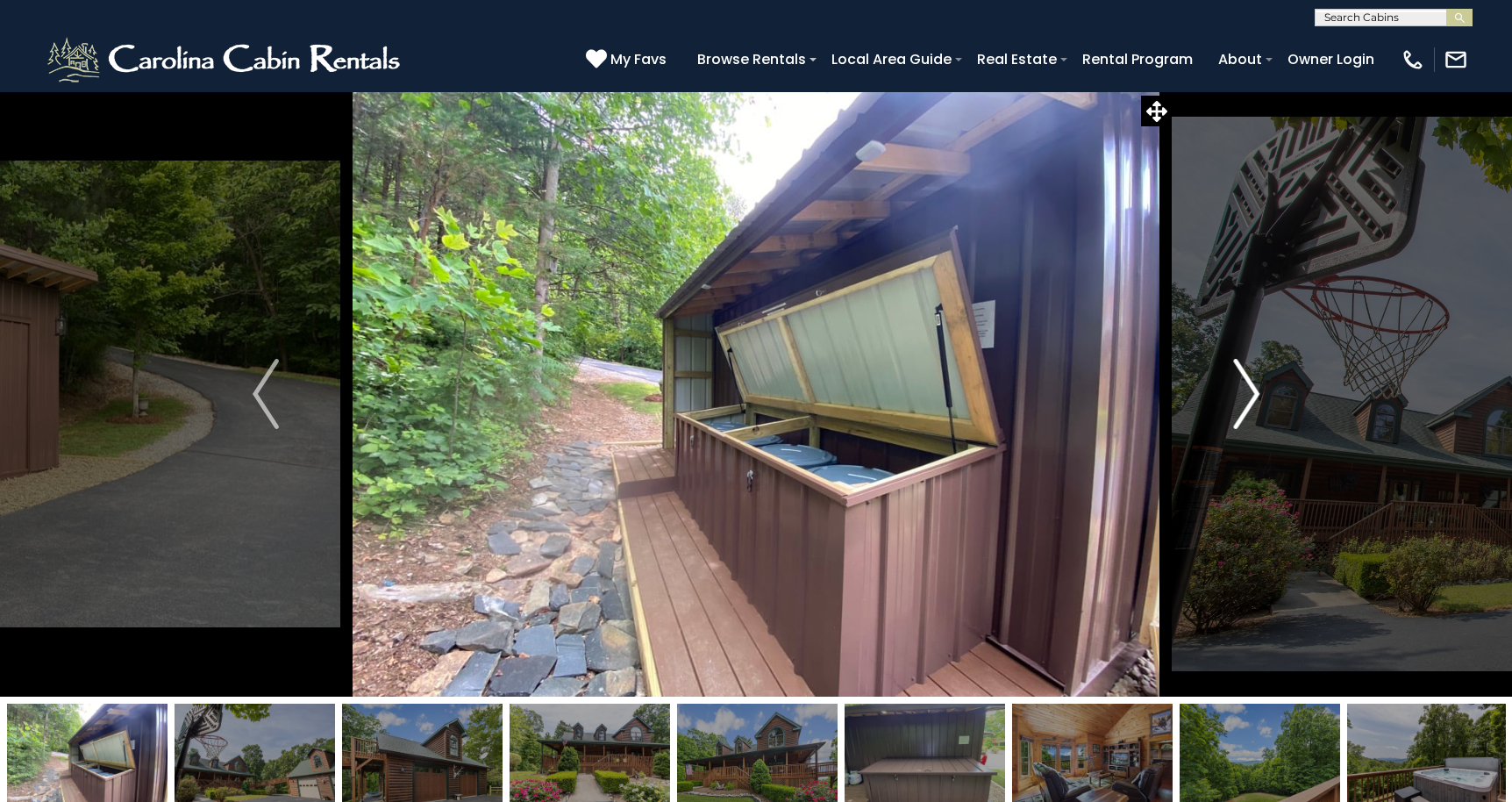
click at [1249, 395] on img "Next" at bounding box center [1246, 393] width 26 height 71
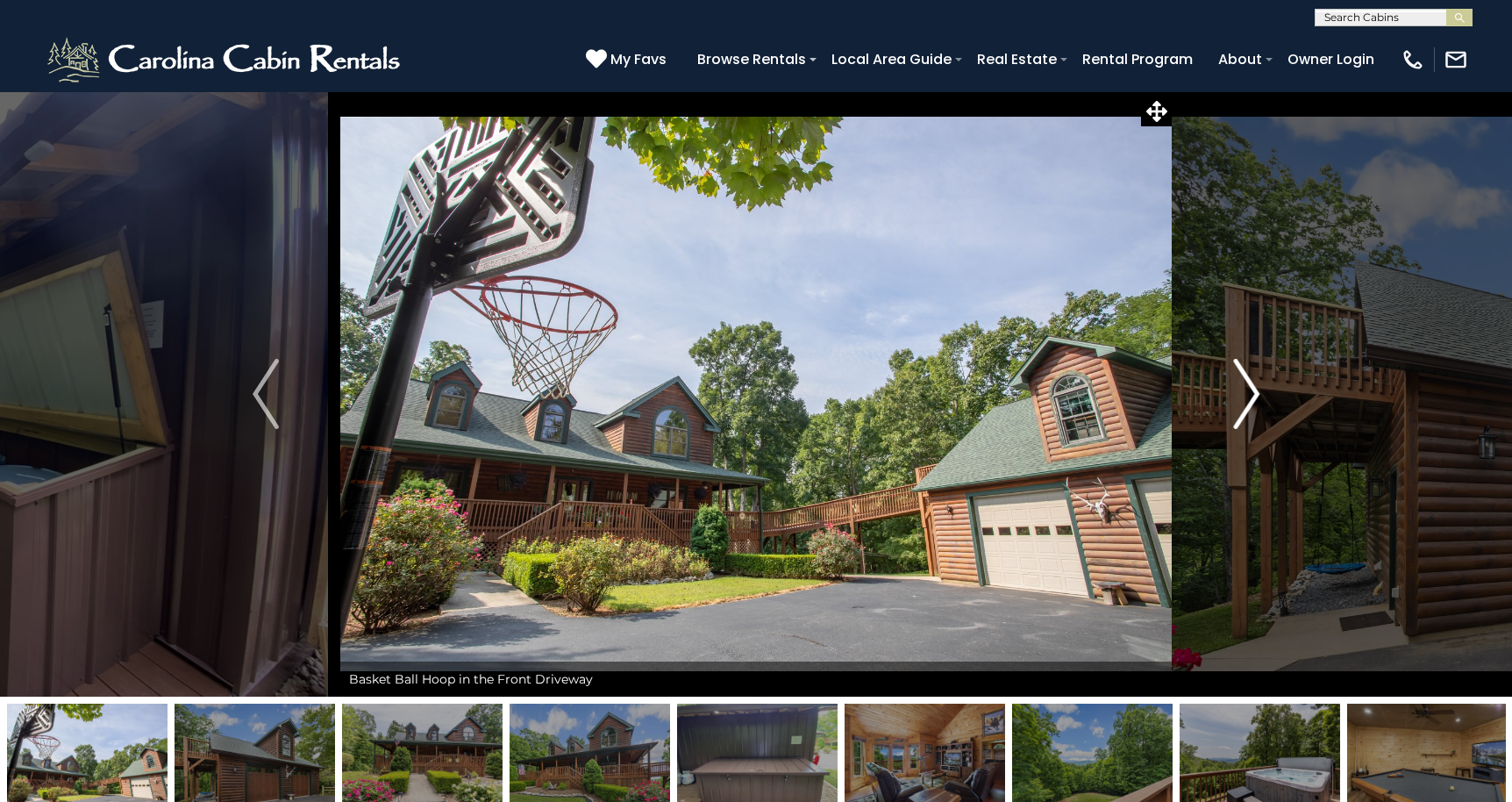
click at [1249, 395] on img "Next" at bounding box center [1246, 393] width 26 height 71
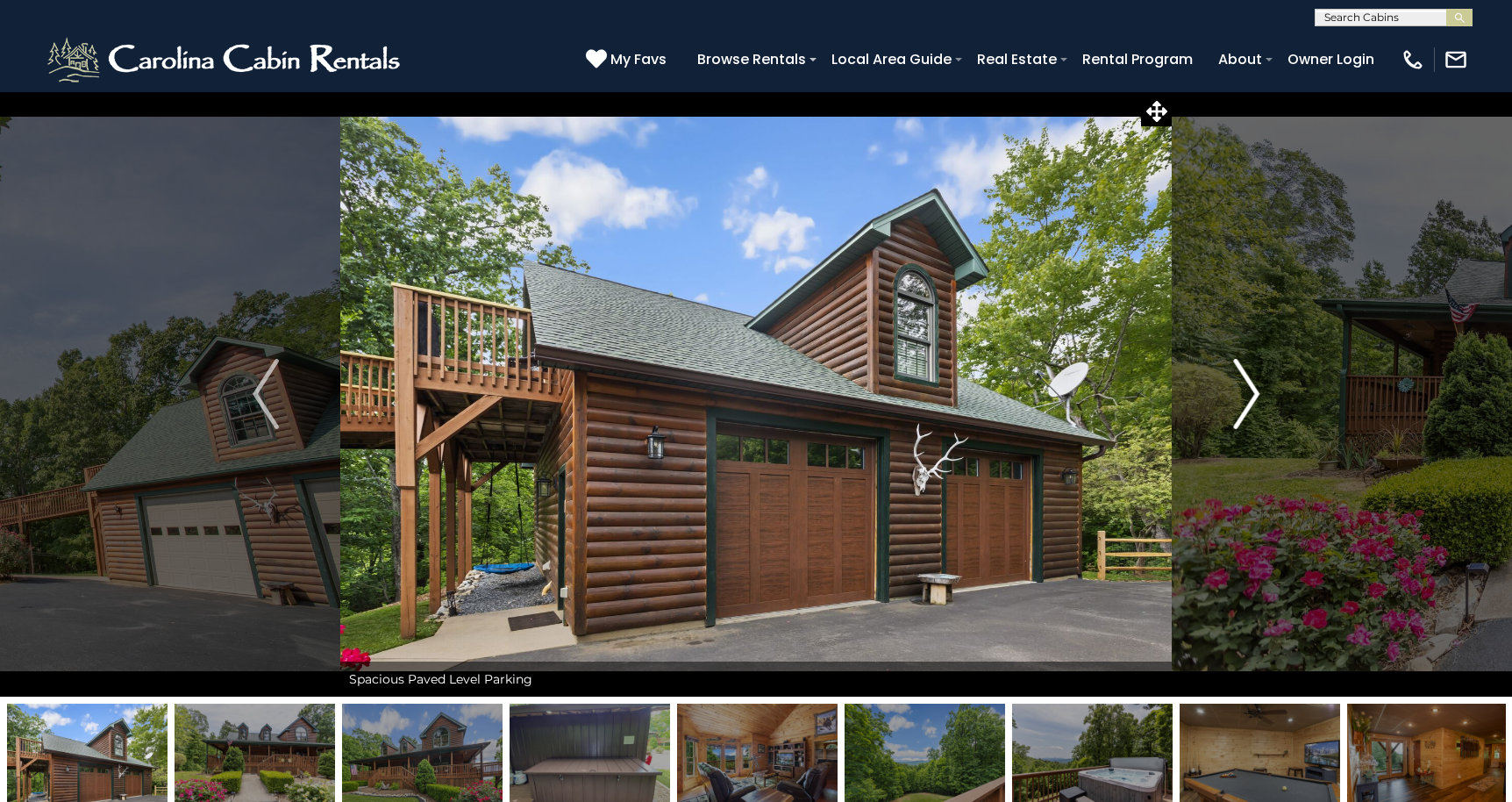
click at [1249, 395] on img "Next" at bounding box center [1246, 393] width 26 height 71
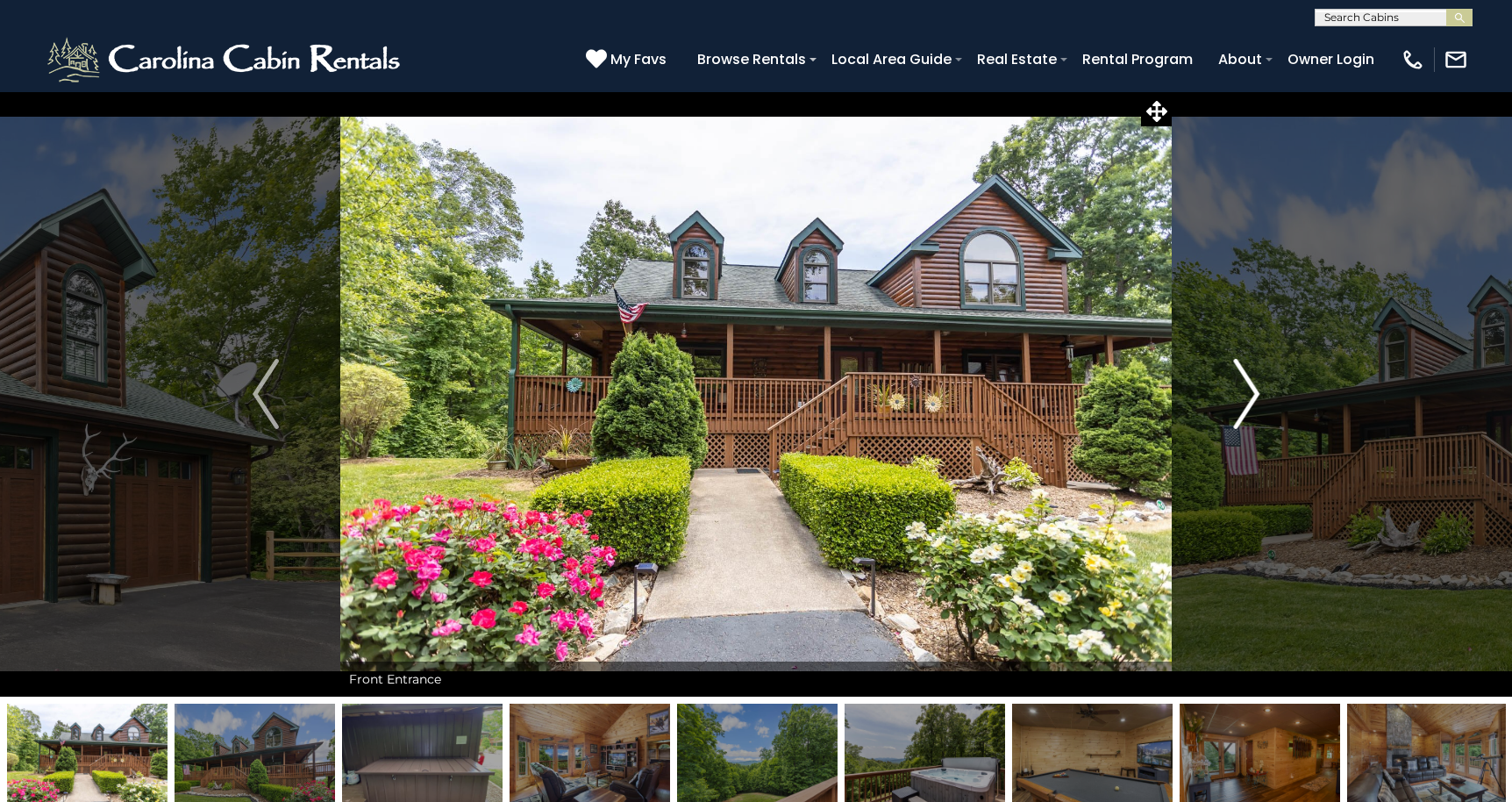
click at [1249, 395] on img "Next" at bounding box center [1246, 393] width 26 height 71
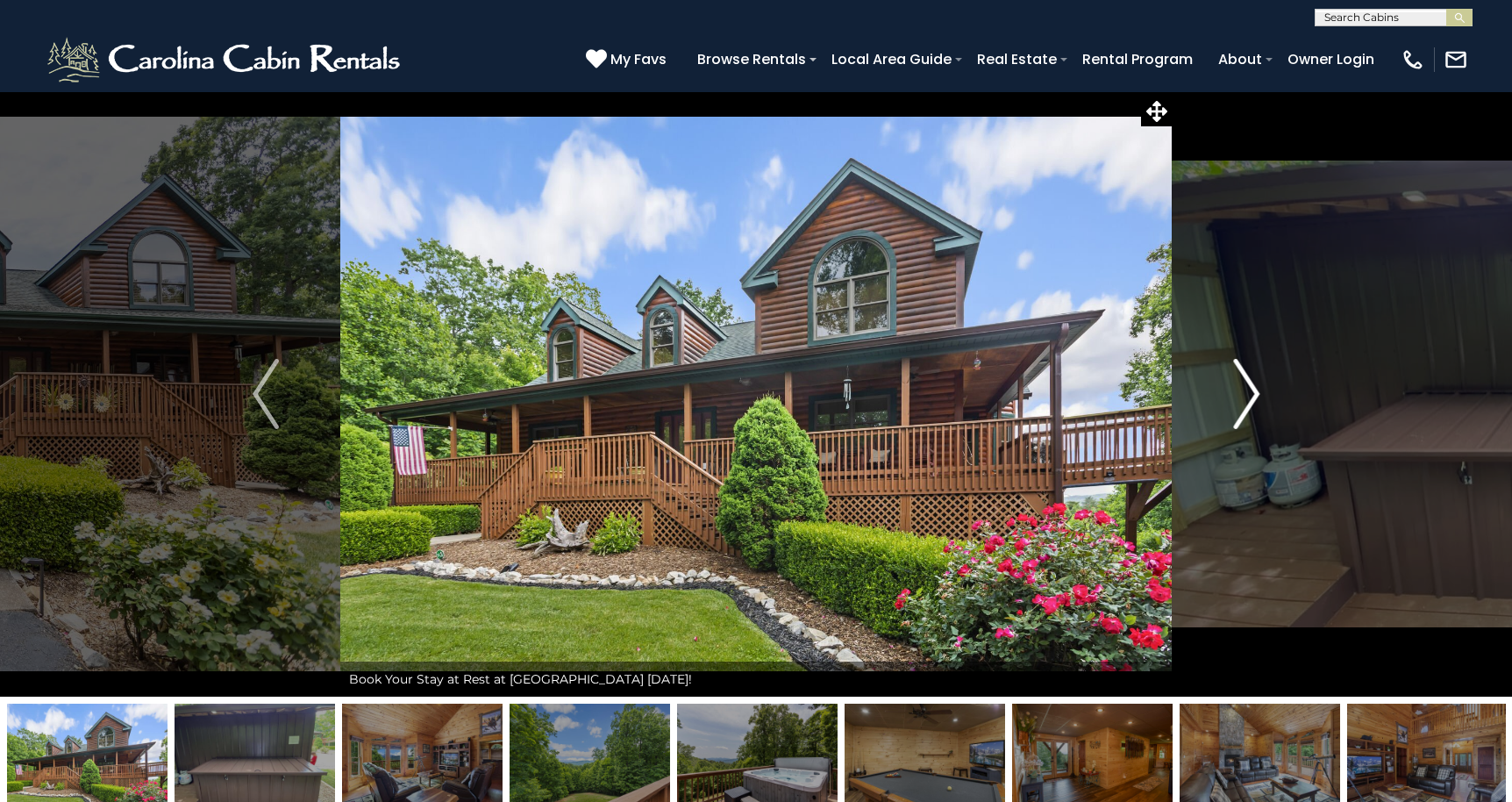
click at [1249, 395] on img "Next" at bounding box center [1246, 393] width 26 height 71
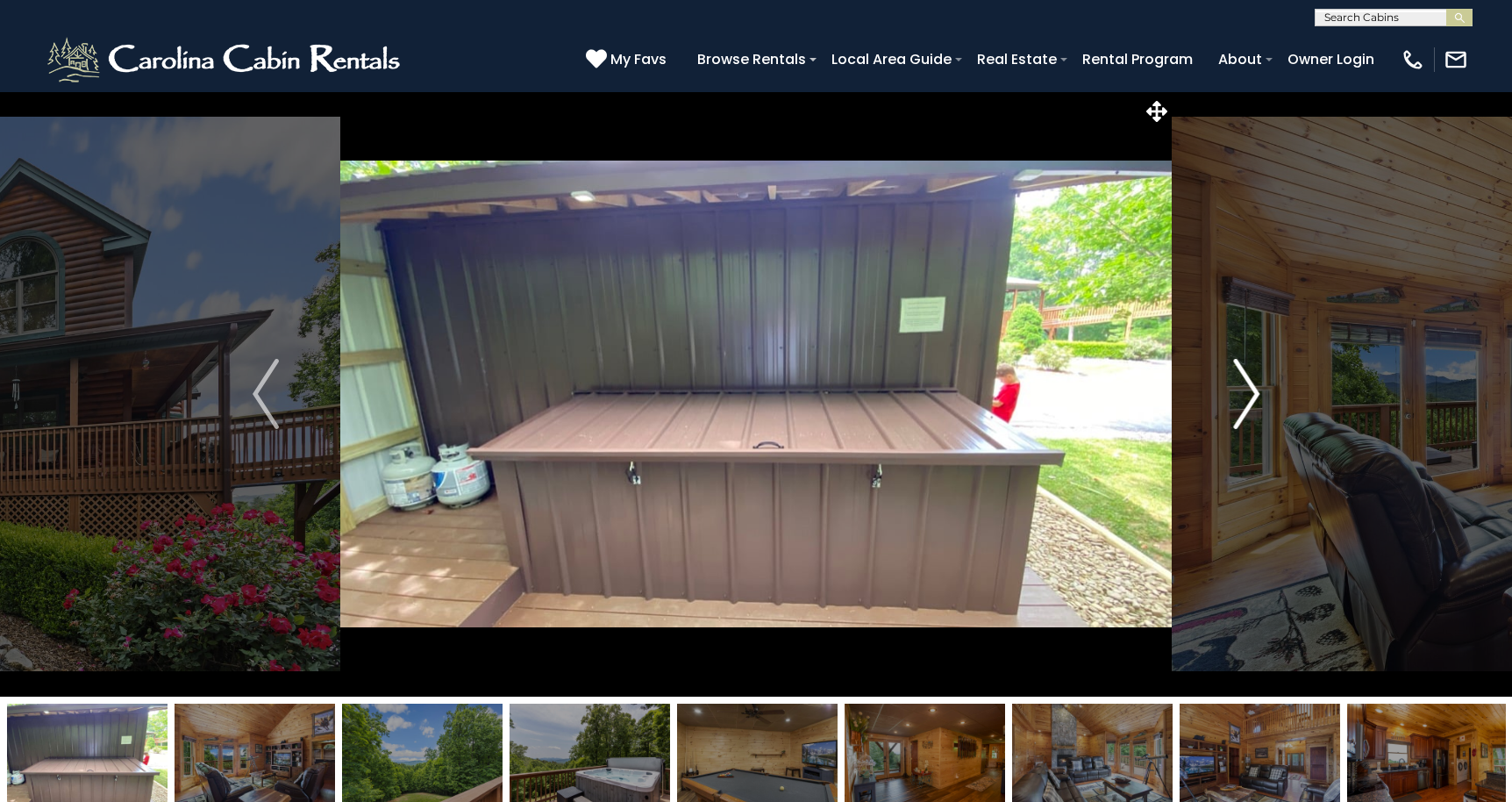
click at [1249, 395] on img "Next" at bounding box center [1246, 393] width 26 height 71
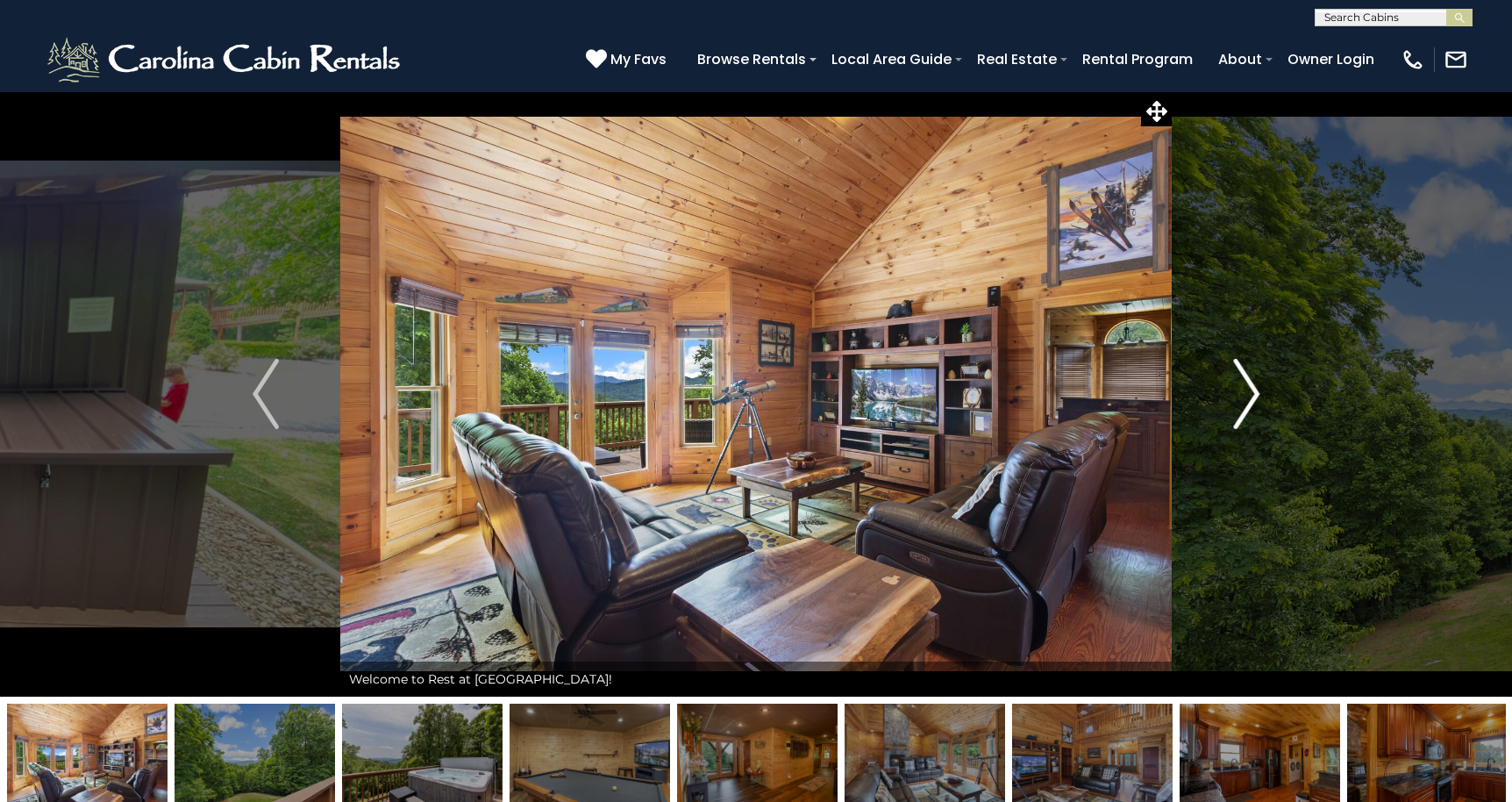
click at [1249, 395] on img "Next" at bounding box center [1246, 393] width 26 height 71
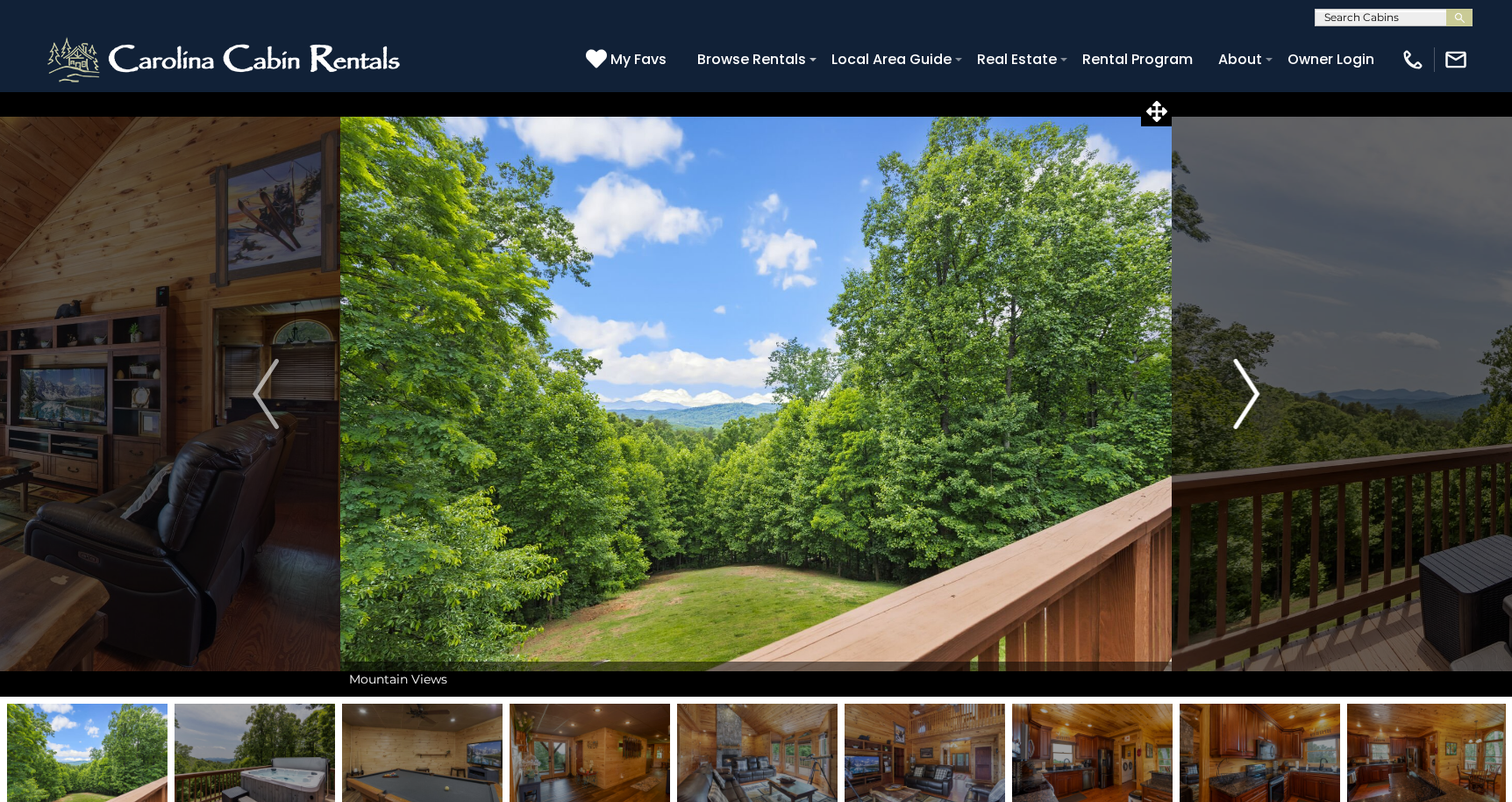
click at [1249, 395] on img "Next" at bounding box center [1246, 393] width 26 height 71
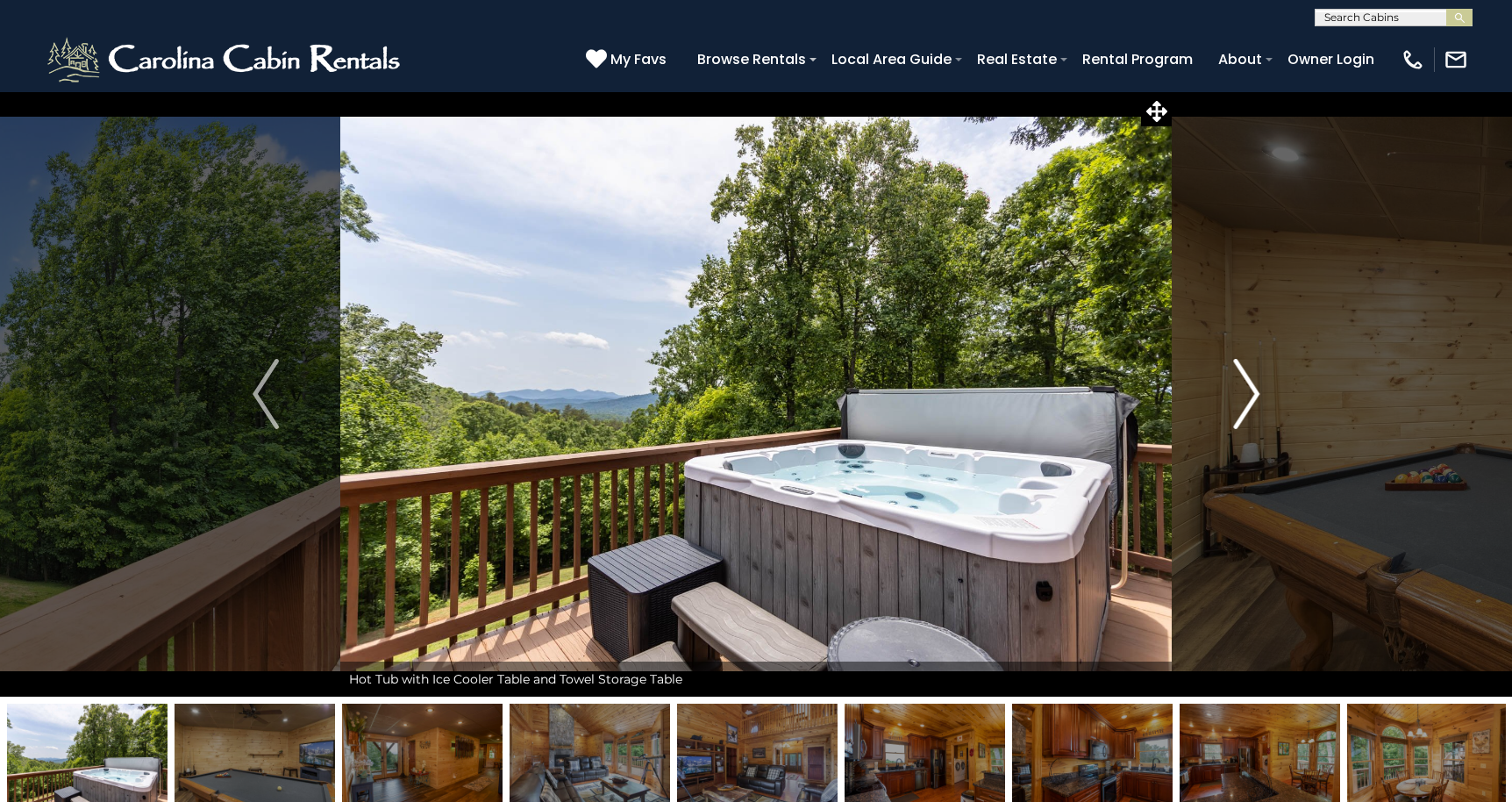
click at [1249, 395] on img "Next" at bounding box center [1246, 393] width 26 height 71
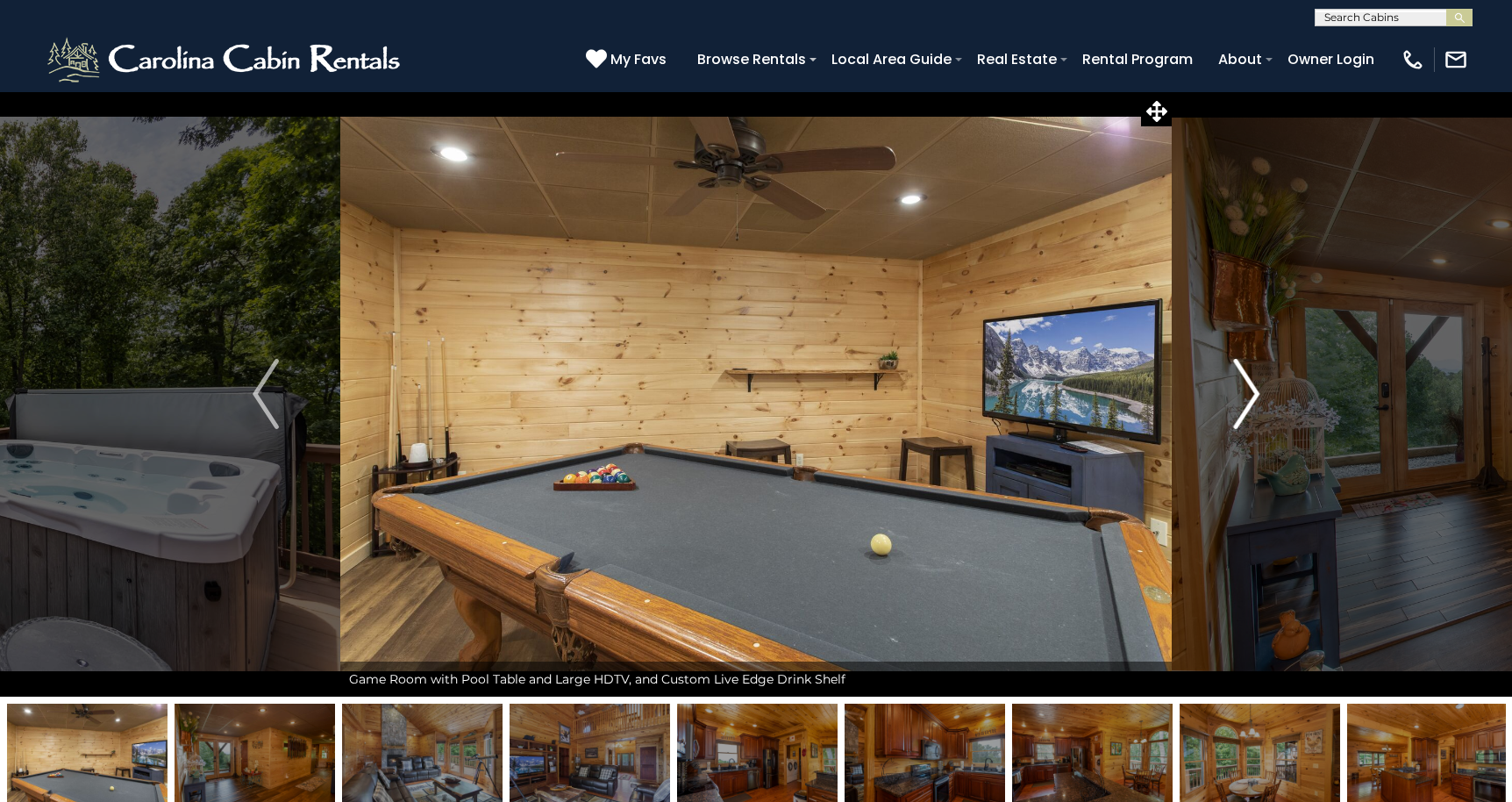
click at [1249, 395] on img "Next" at bounding box center [1246, 393] width 26 height 71
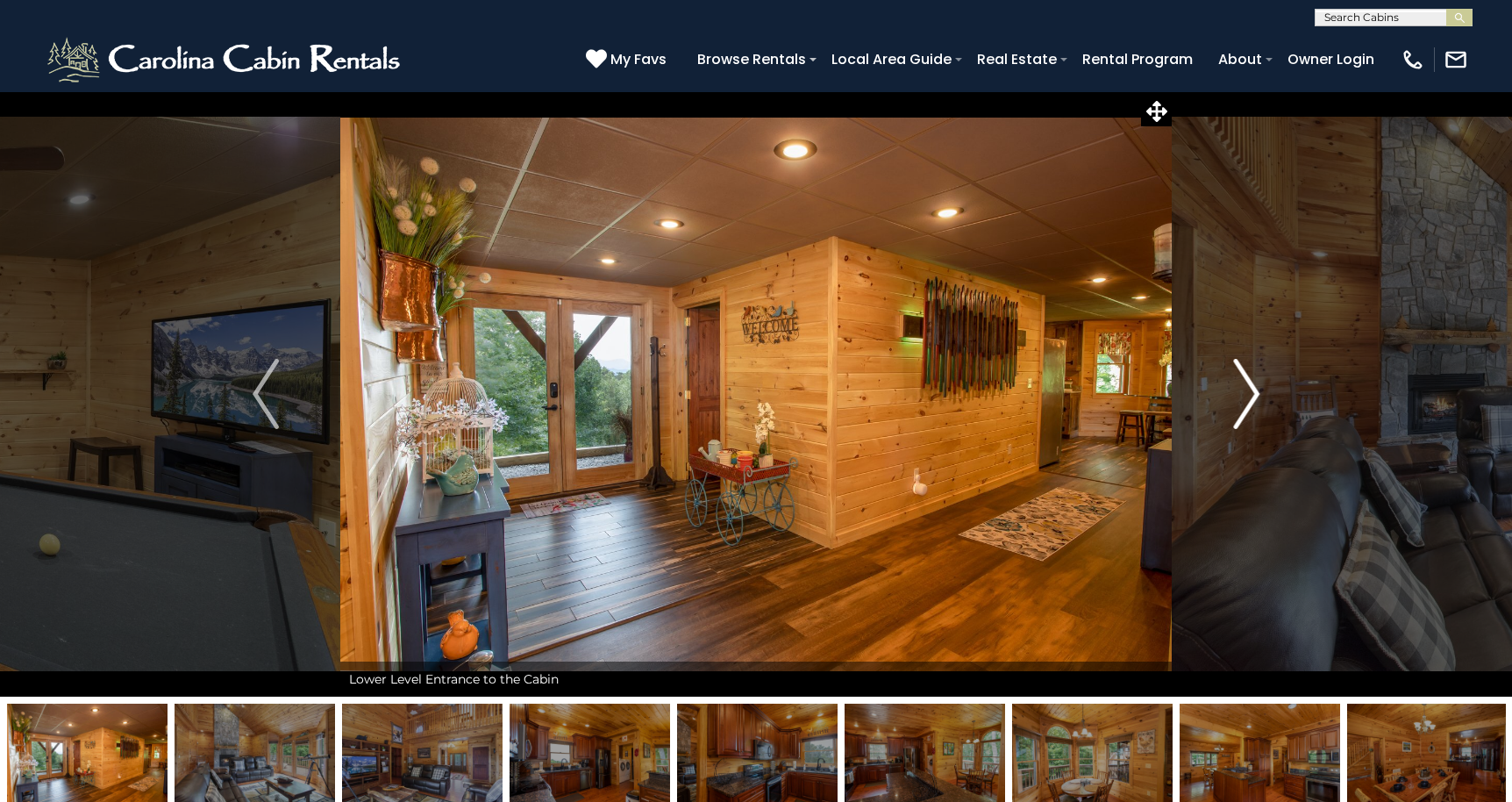
click at [1249, 395] on img "Next" at bounding box center [1246, 393] width 26 height 71
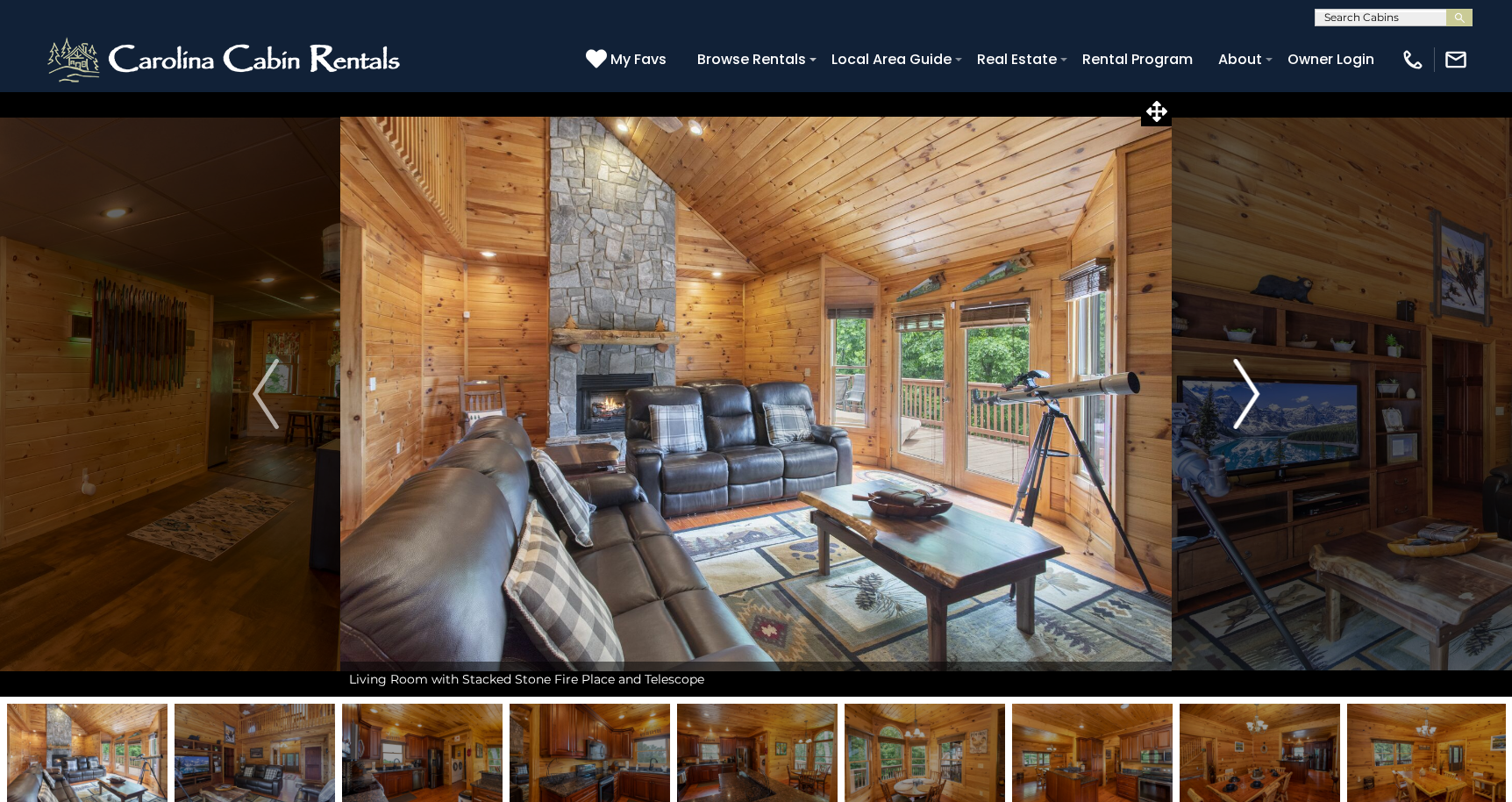
click at [1249, 395] on img "Next" at bounding box center [1246, 393] width 26 height 71
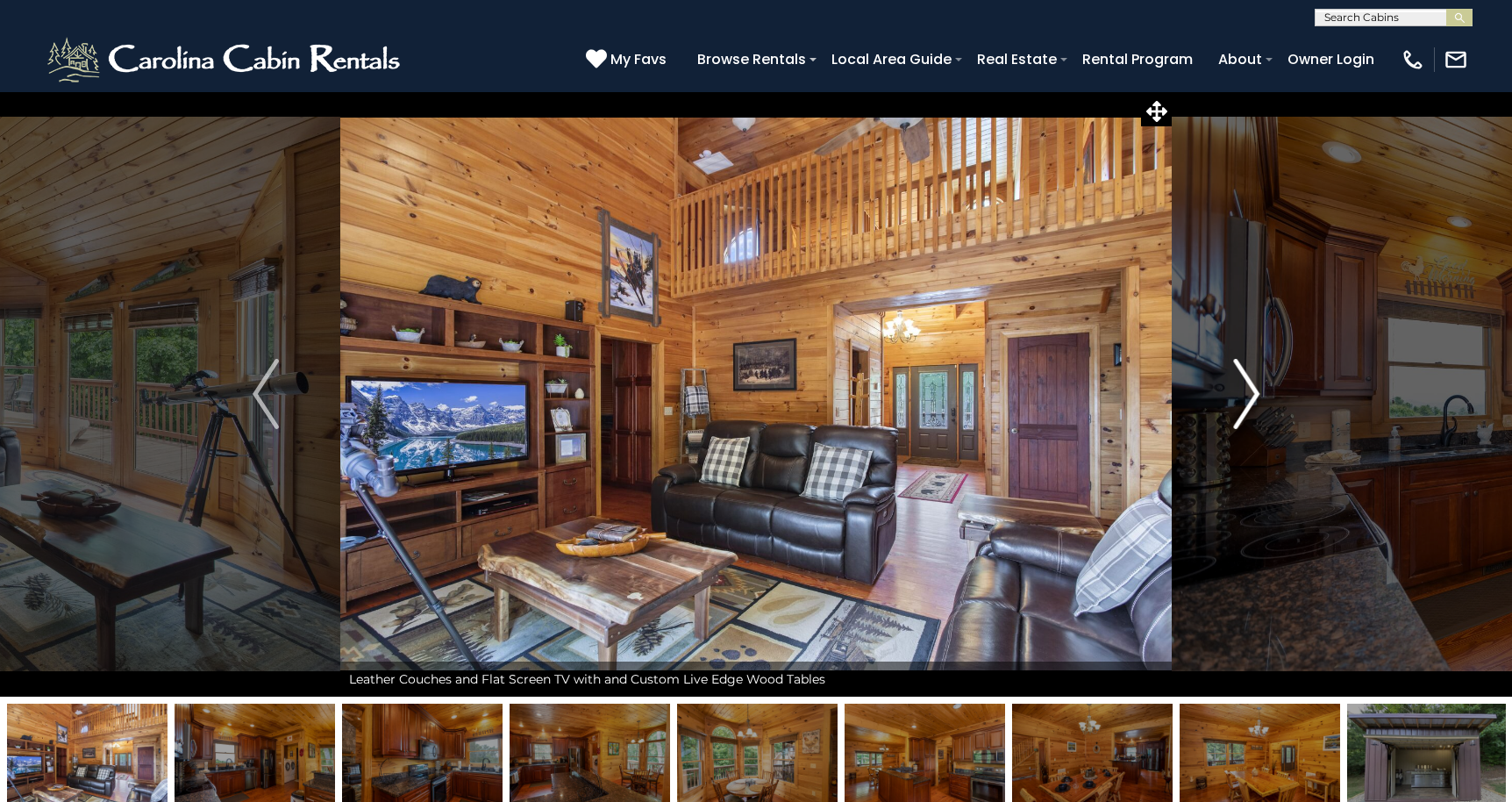
click at [1249, 395] on img "Next" at bounding box center [1246, 393] width 26 height 71
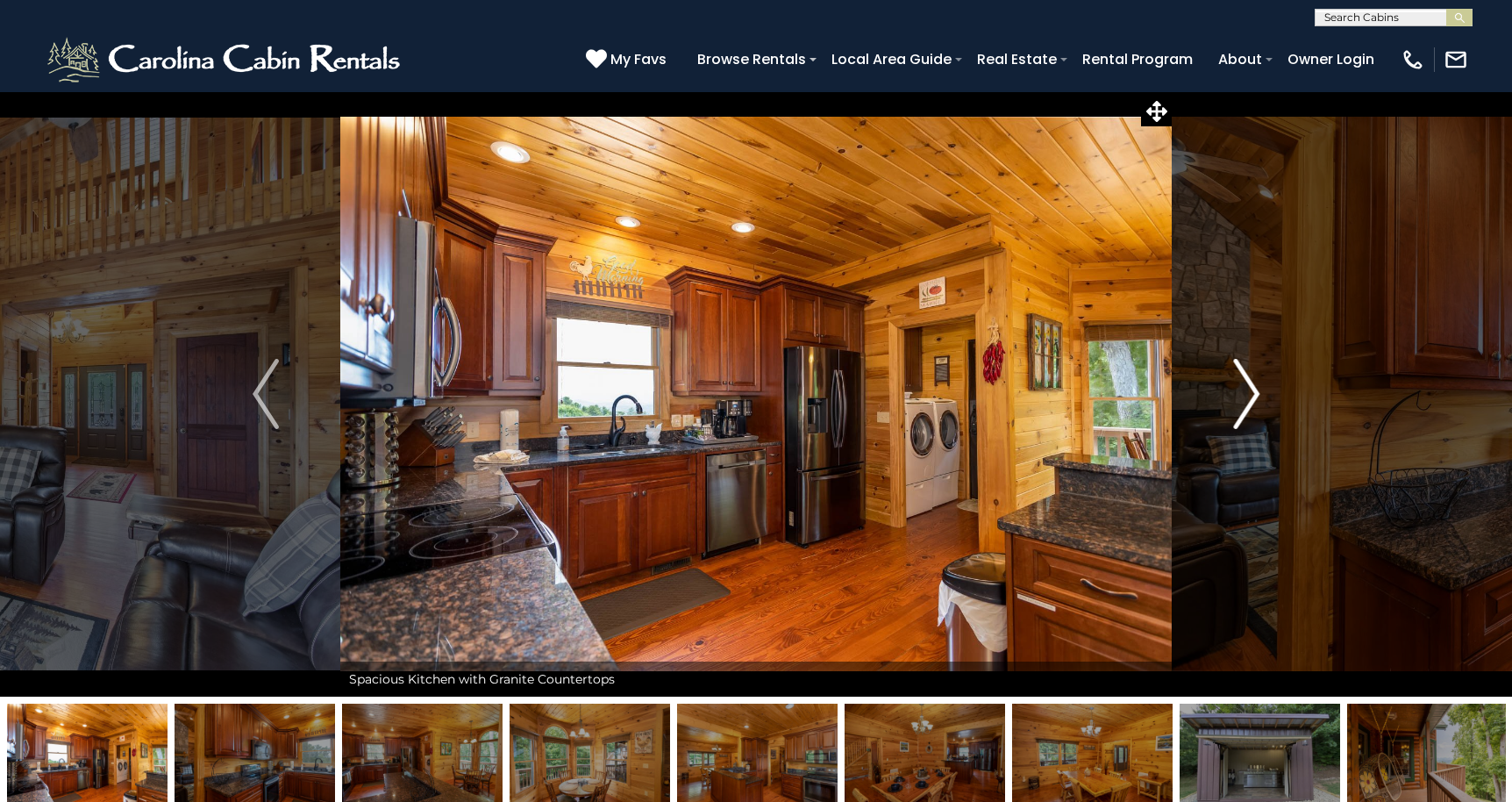
click at [1249, 395] on img "Next" at bounding box center [1246, 393] width 26 height 71
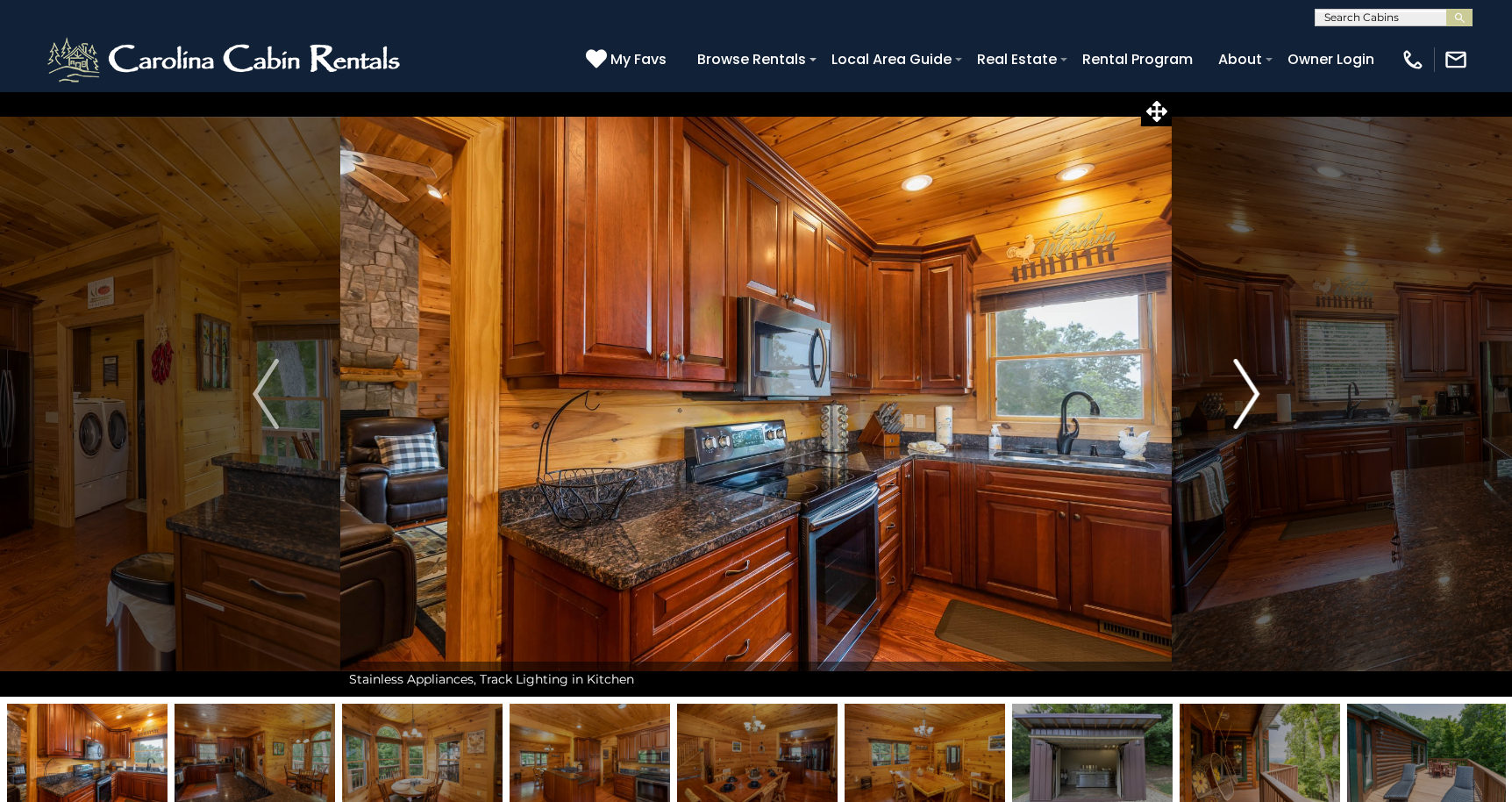
click at [1249, 395] on img "Next" at bounding box center [1246, 393] width 26 height 71
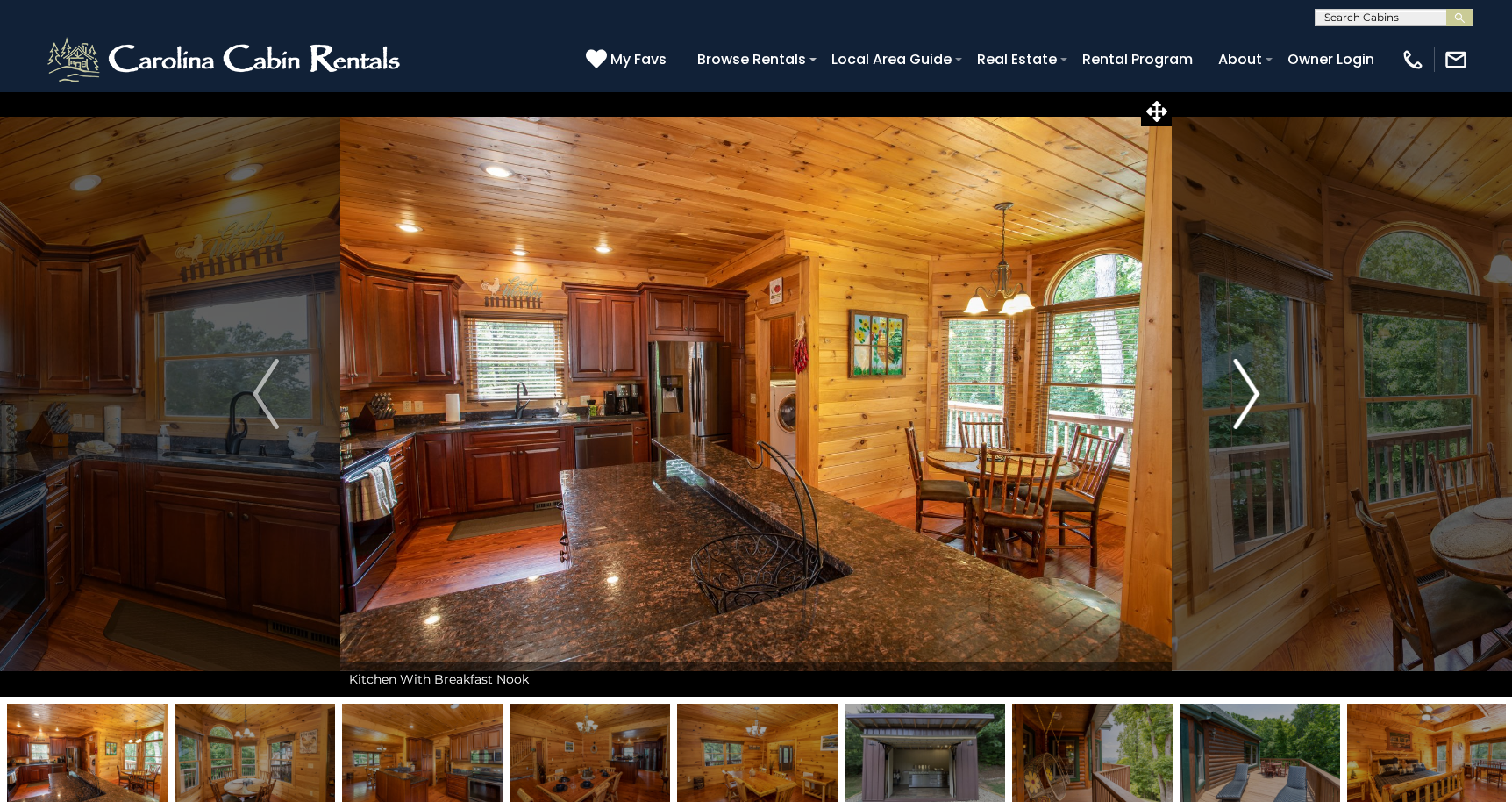
click at [1249, 395] on img "Next" at bounding box center [1246, 393] width 26 height 71
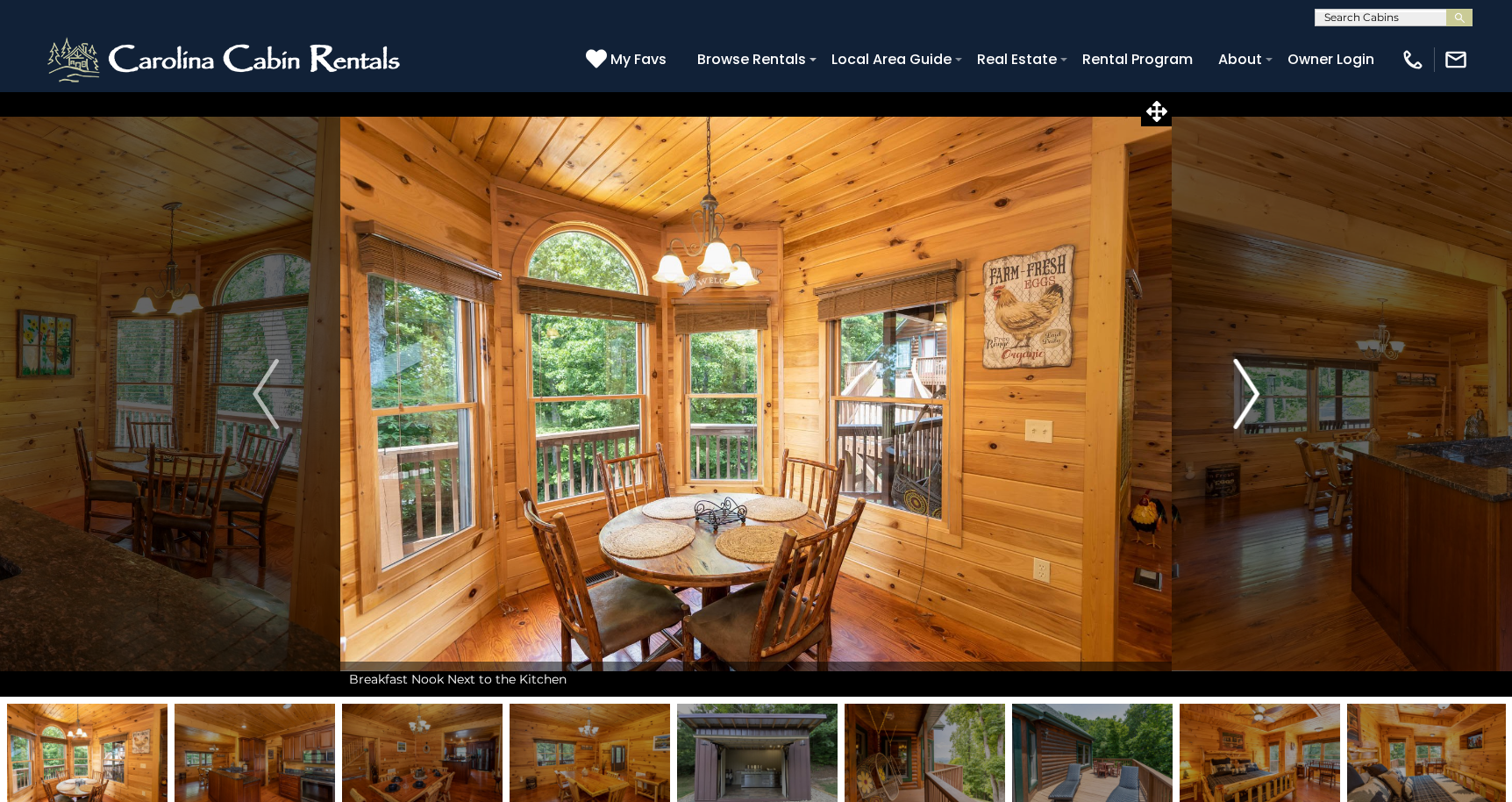
click at [1249, 395] on img "Next" at bounding box center [1246, 393] width 26 height 71
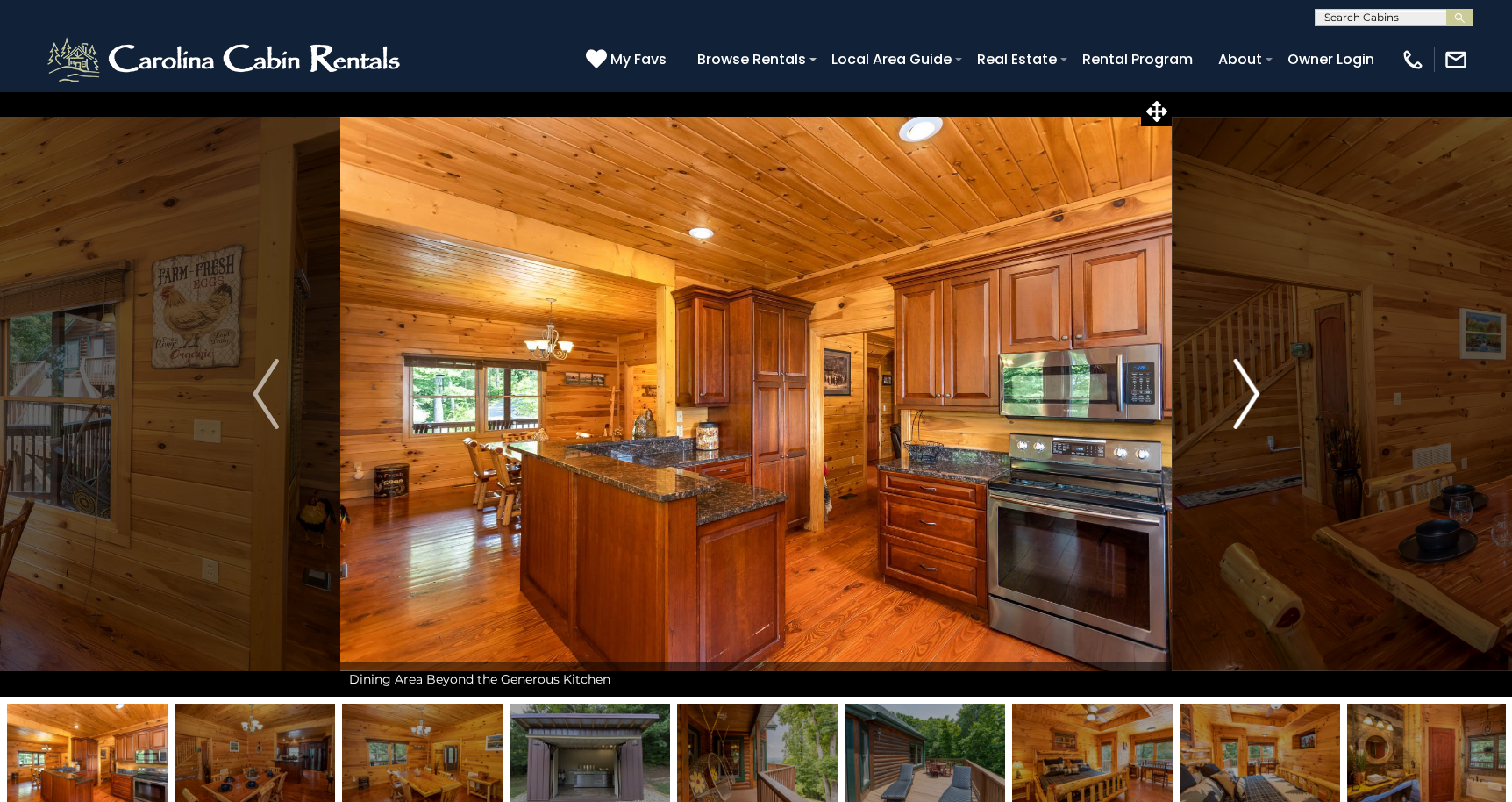
click at [1249, 395] on img "Next" at bounding box center [1246, 393] width 26 height 71
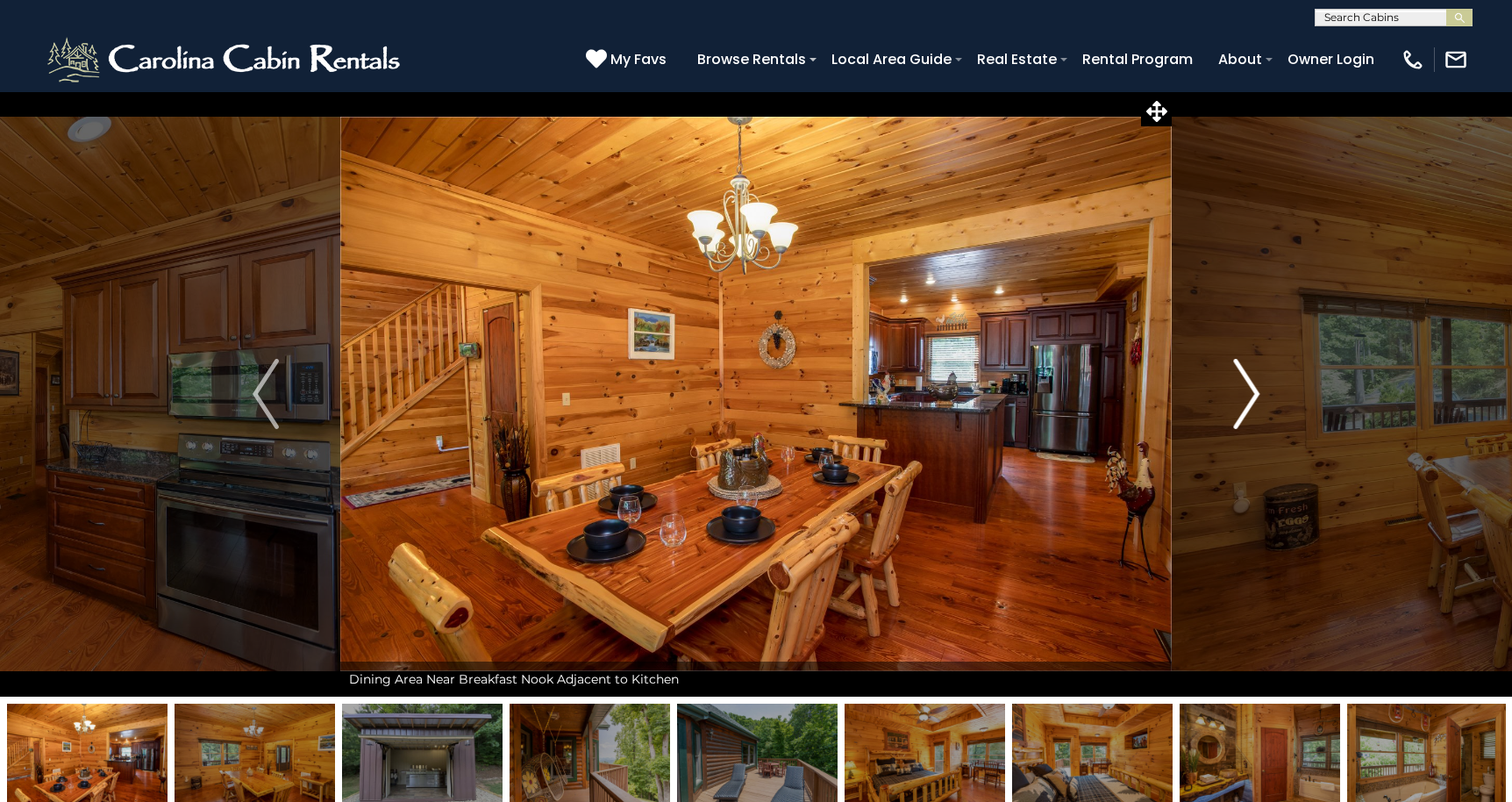
click at [1249, 395] on img "Next" at bounding box center [1246, 393] width 26 height 71
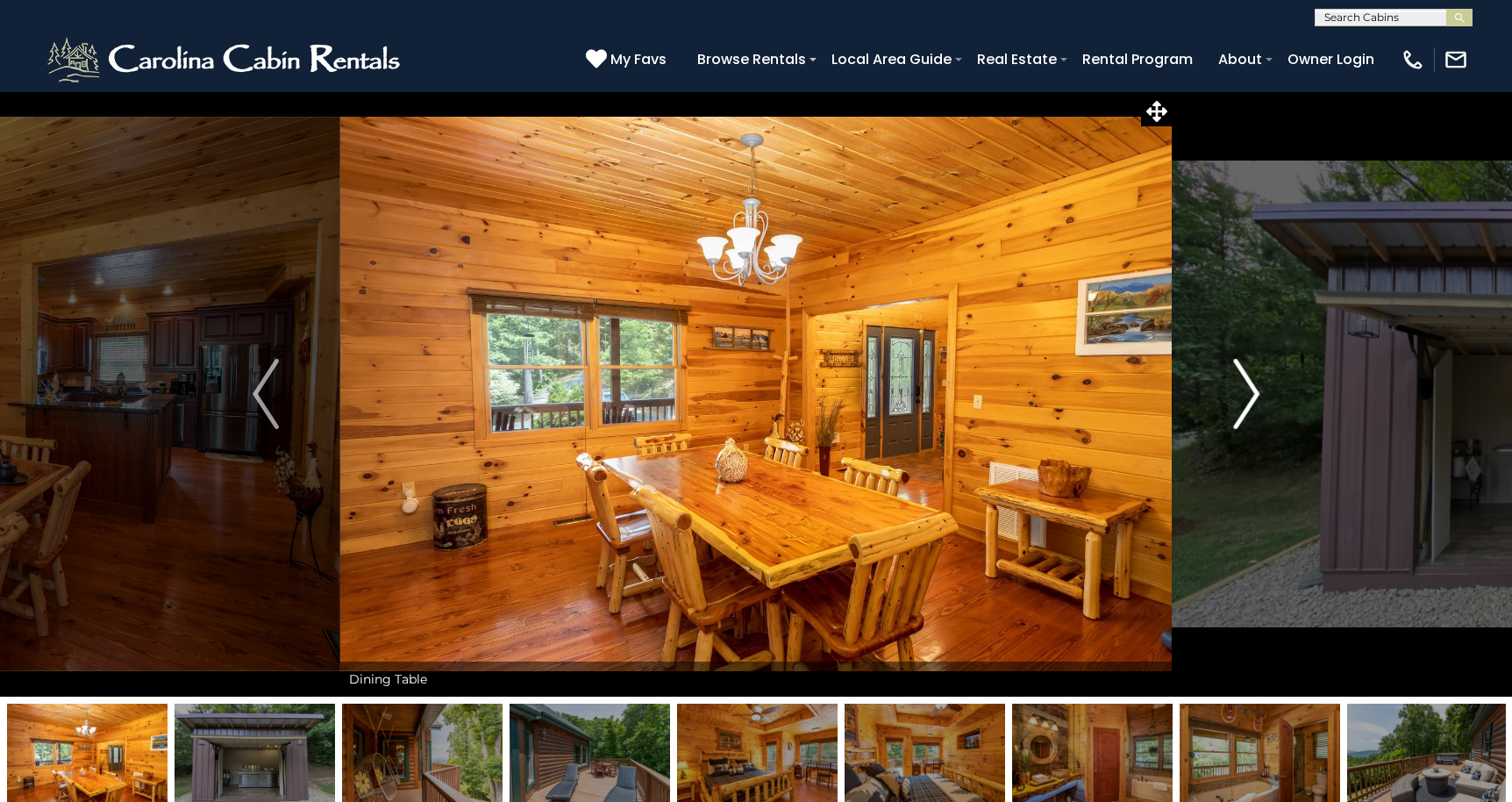
click at [1249, 395] on img "Next" at bounding box center [1246, 393] width 26 height 71
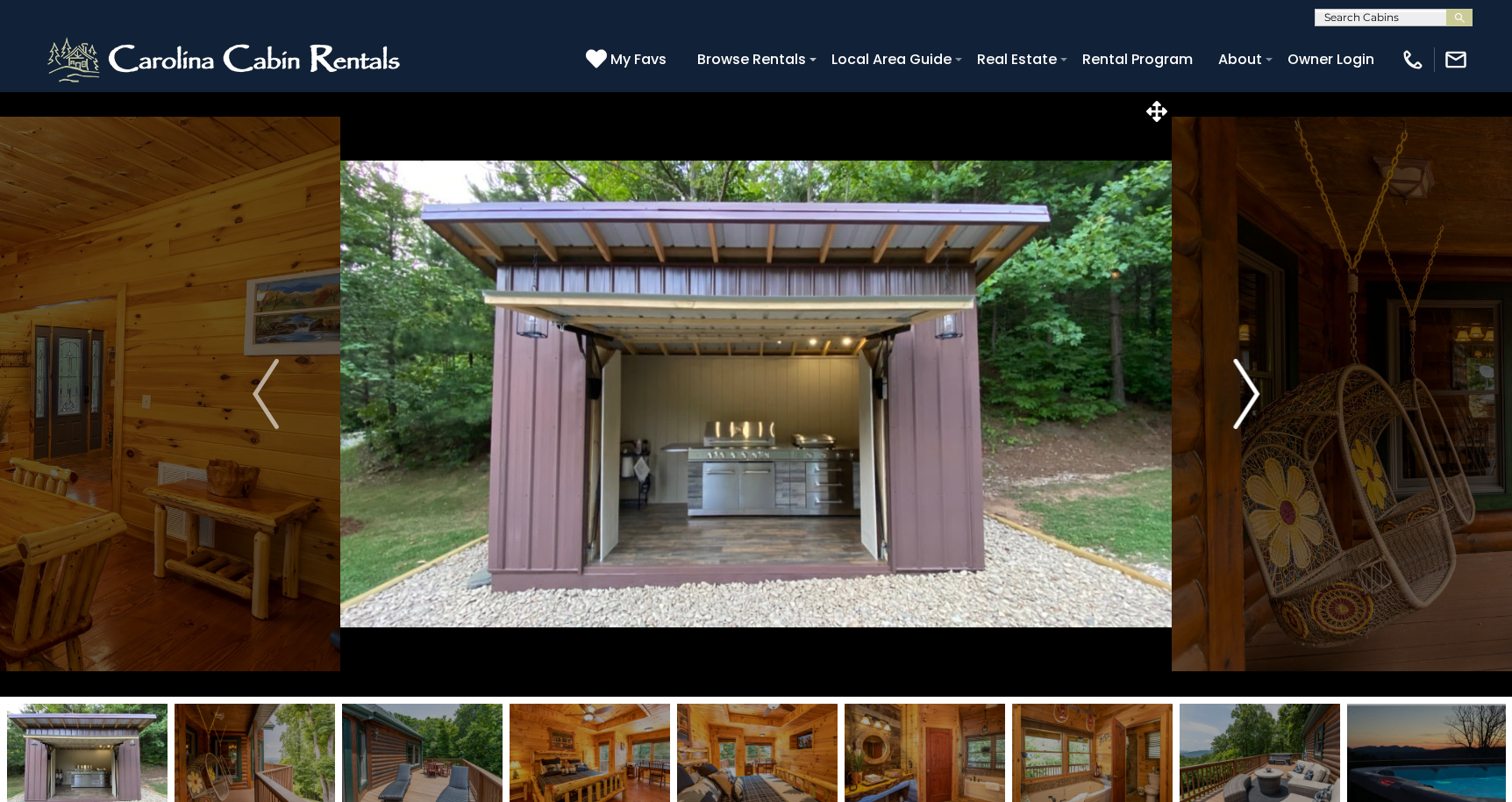
click at [1249, 395] on img "Next" at bounding box center [1246, 393] width 26 height 71
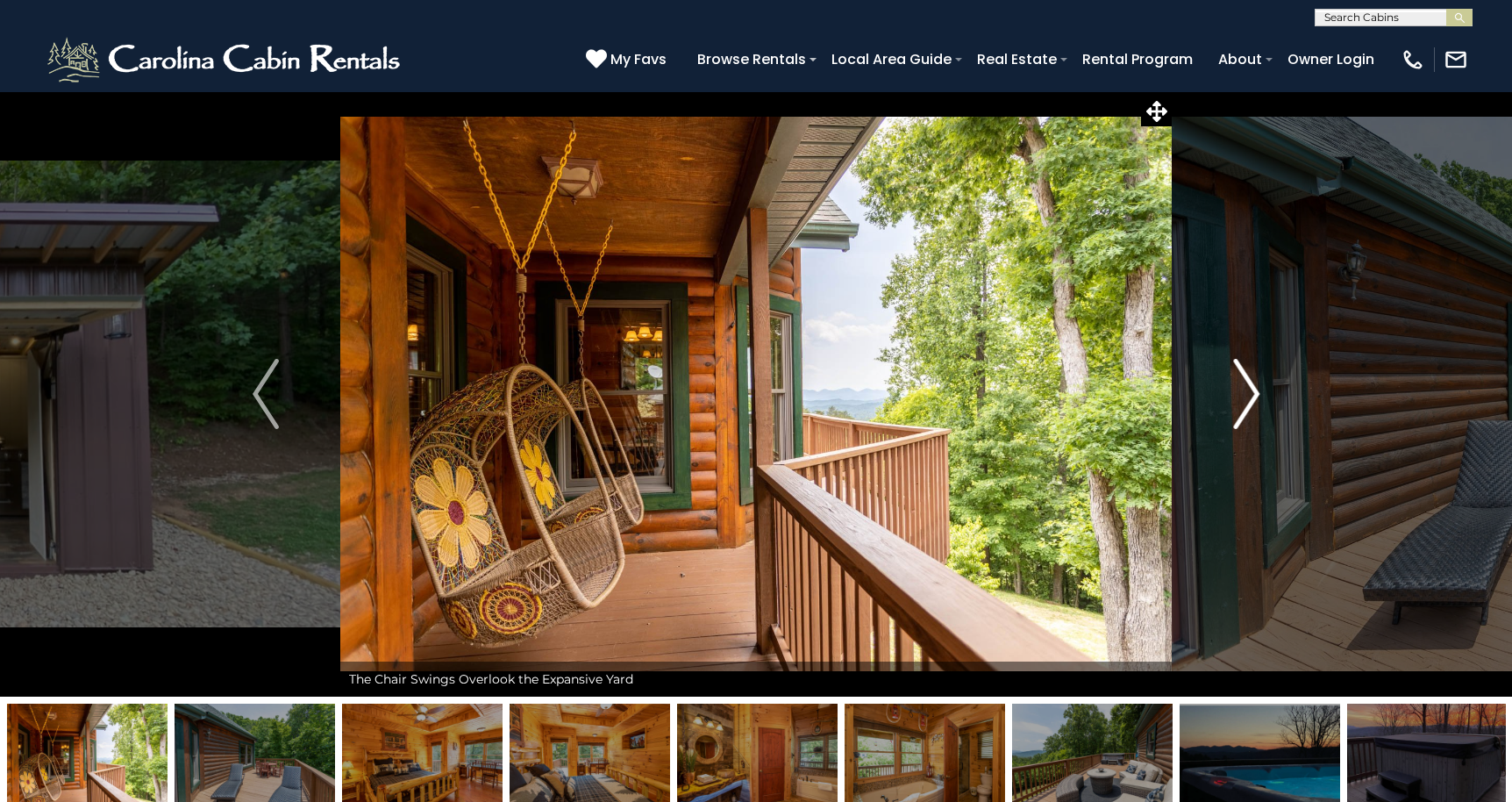
click at [1249, 395] on img "Next" at bounding box center [1246, 393] width 26 height 71
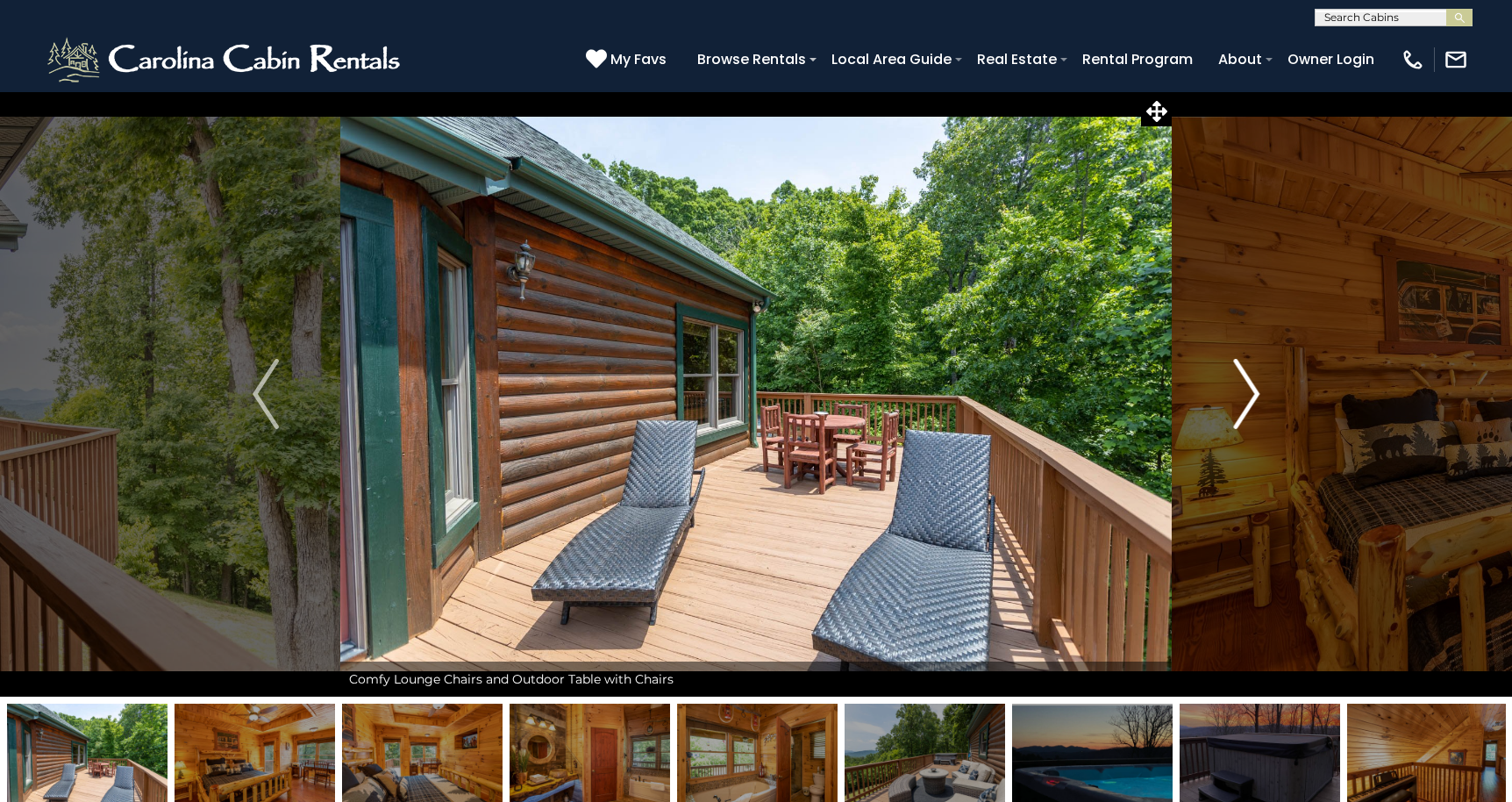
click at [1249, 395] on img "Next" at bounding box center [1246, 393] width 26 height 71
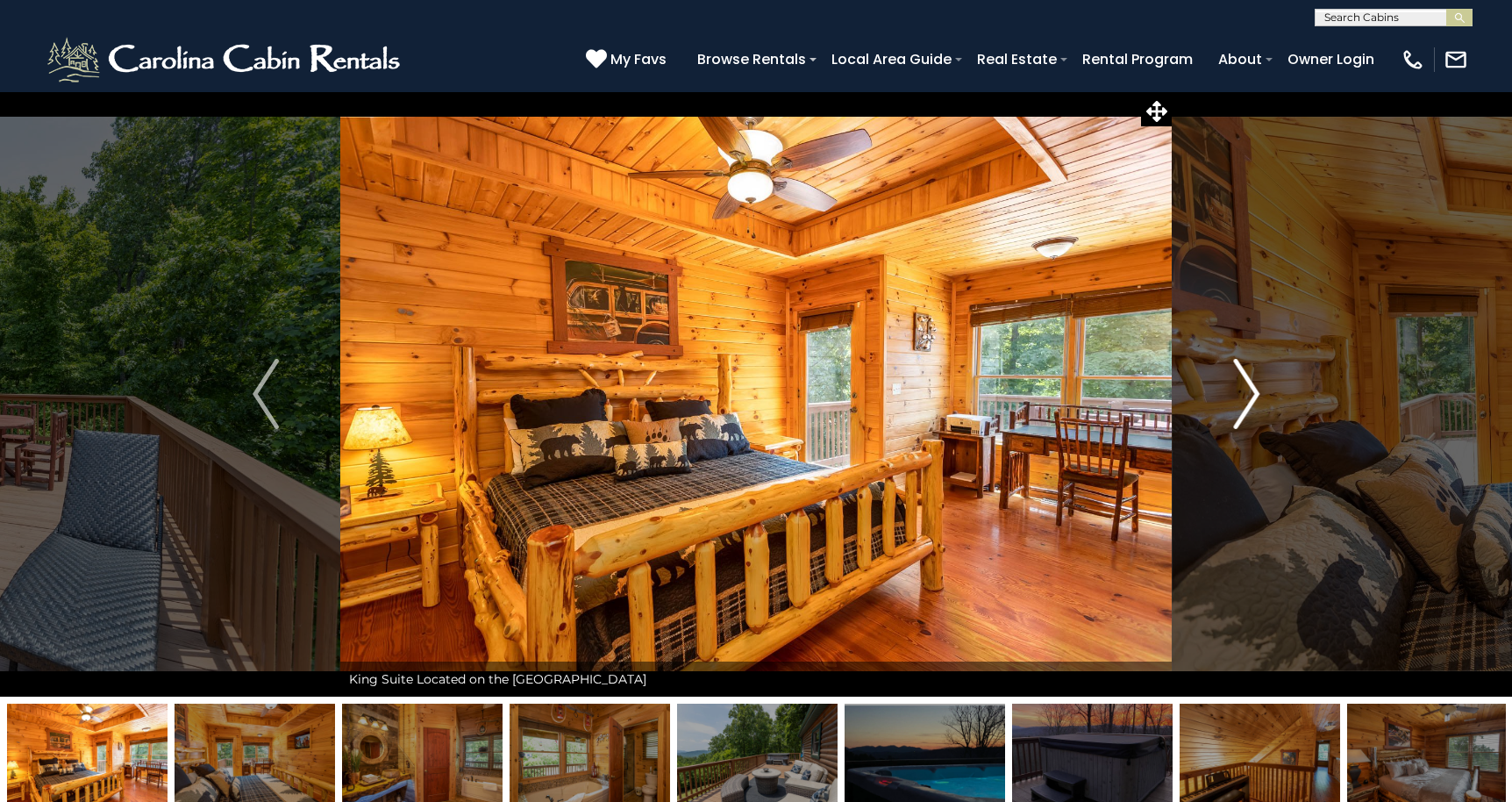
click at [1249, 395] on img "Next" at bounding box center [1246, 393] width 26 height 71
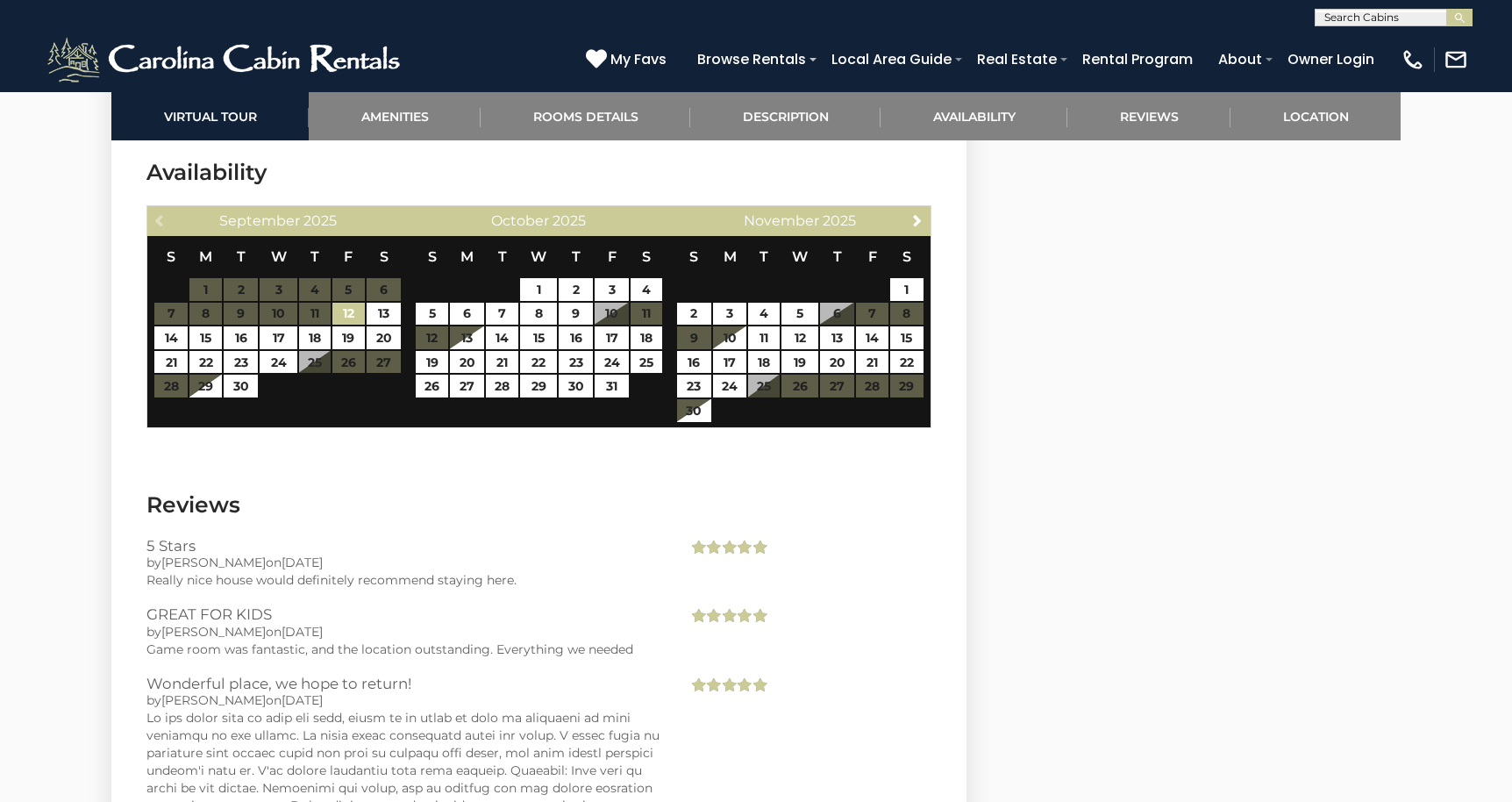
scroll to position [4371, 0]
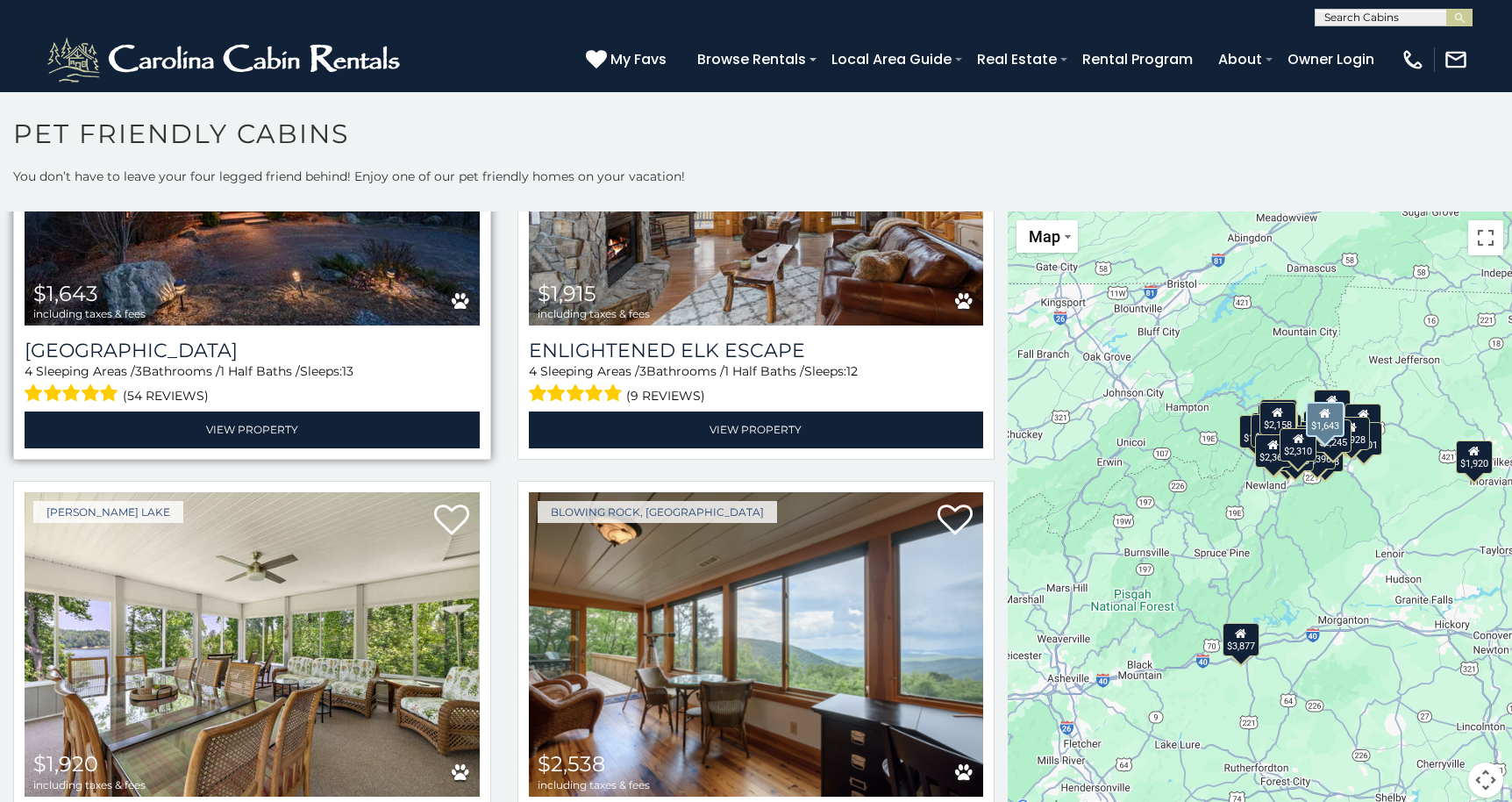
scroll to position [5420, 0]
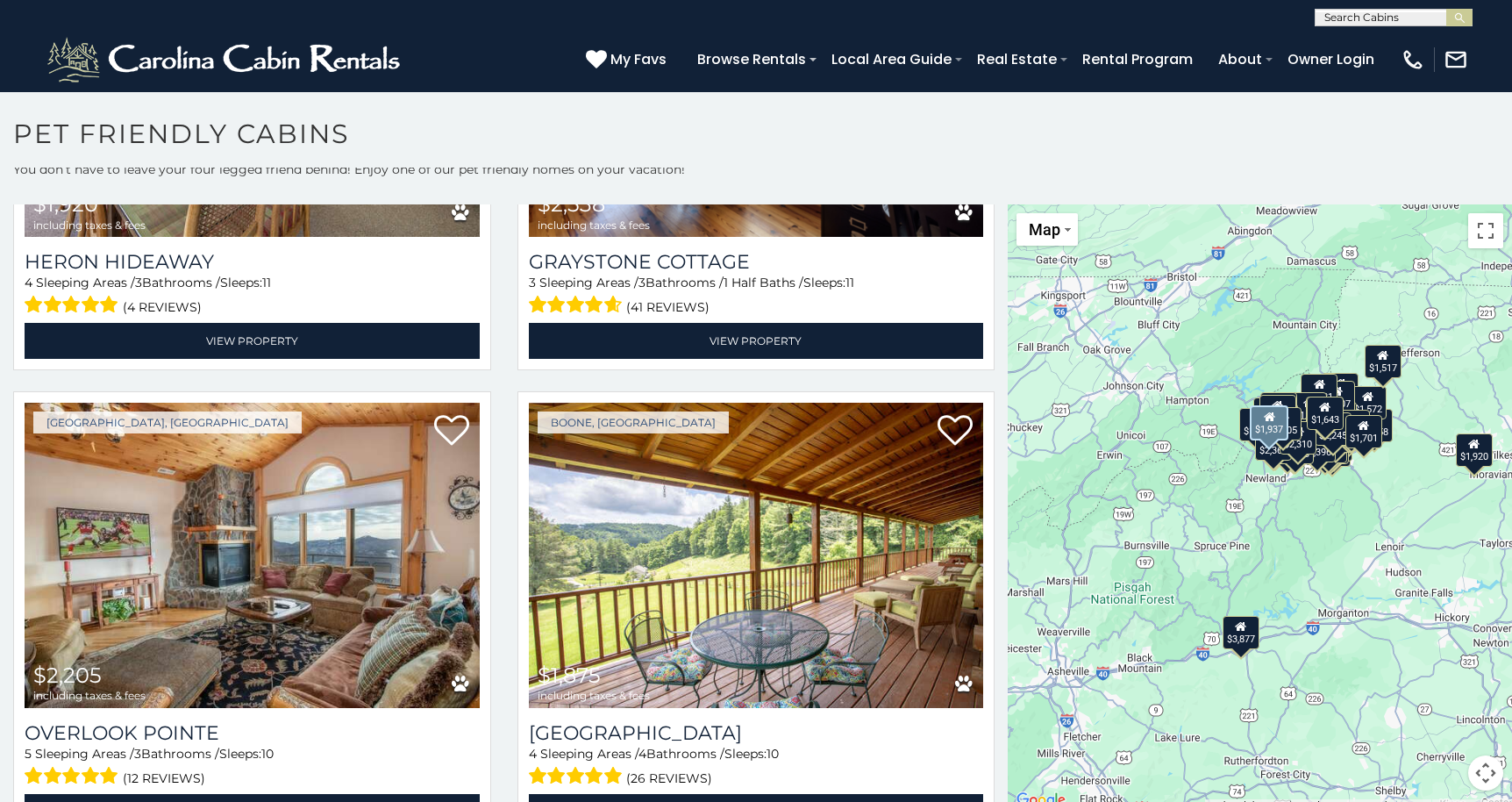
scroll to position [5971, 0]
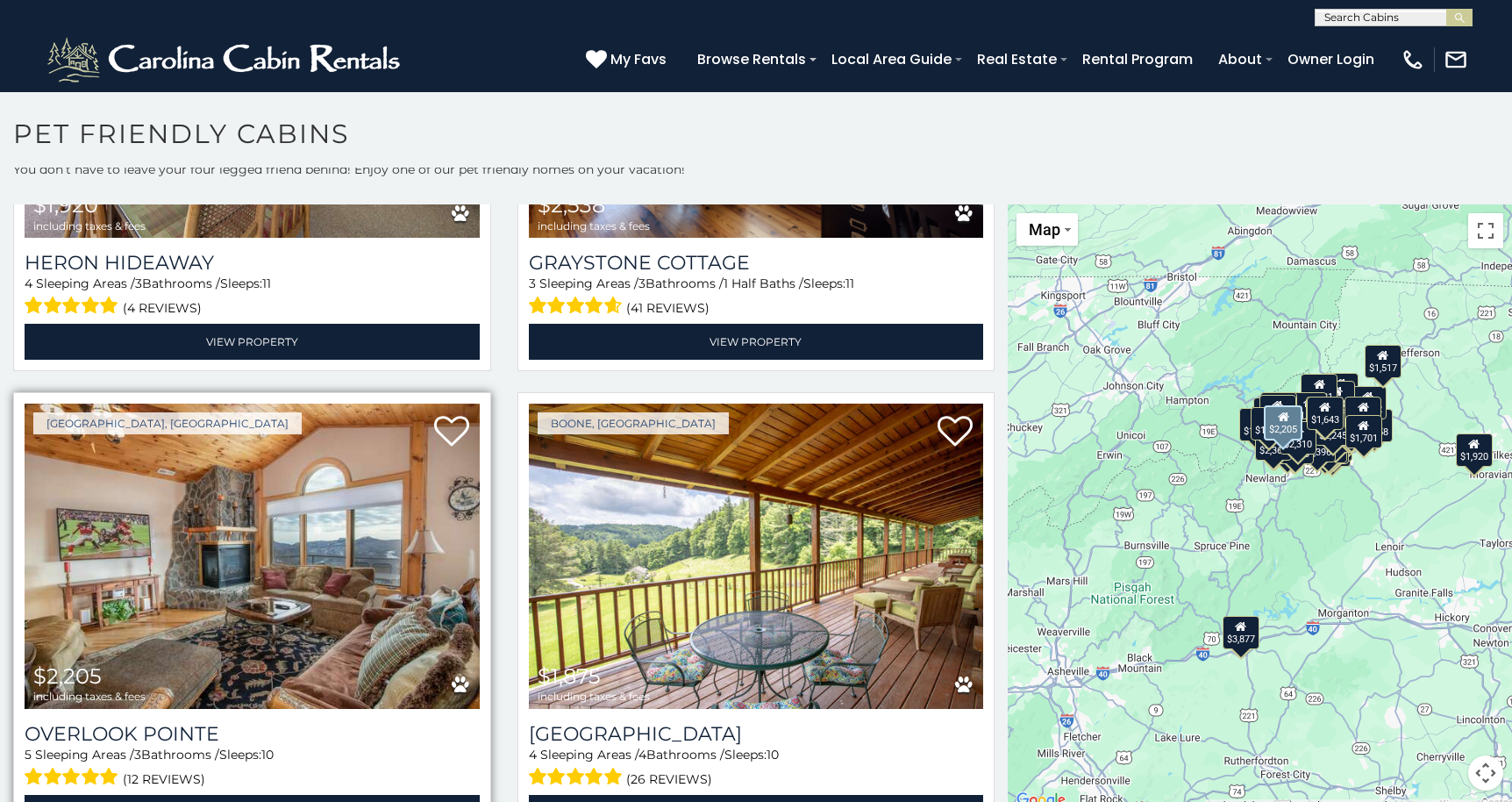
click at [457, 513] on img at bounding box center [252, 555] width 455 height 304
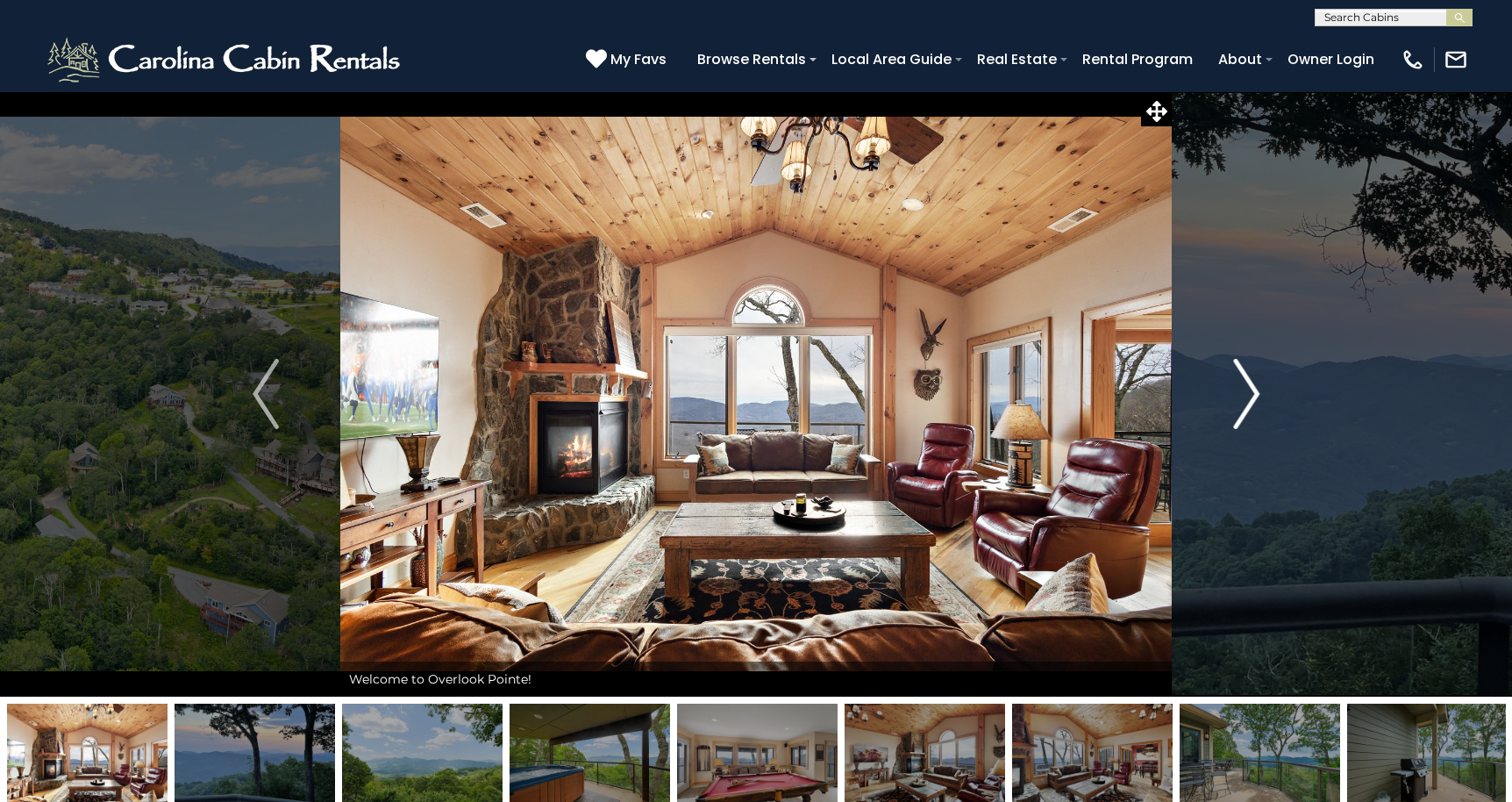
click at [1247, 390] on img "Next" at bounding box center [1246, 393] width 26 height 71
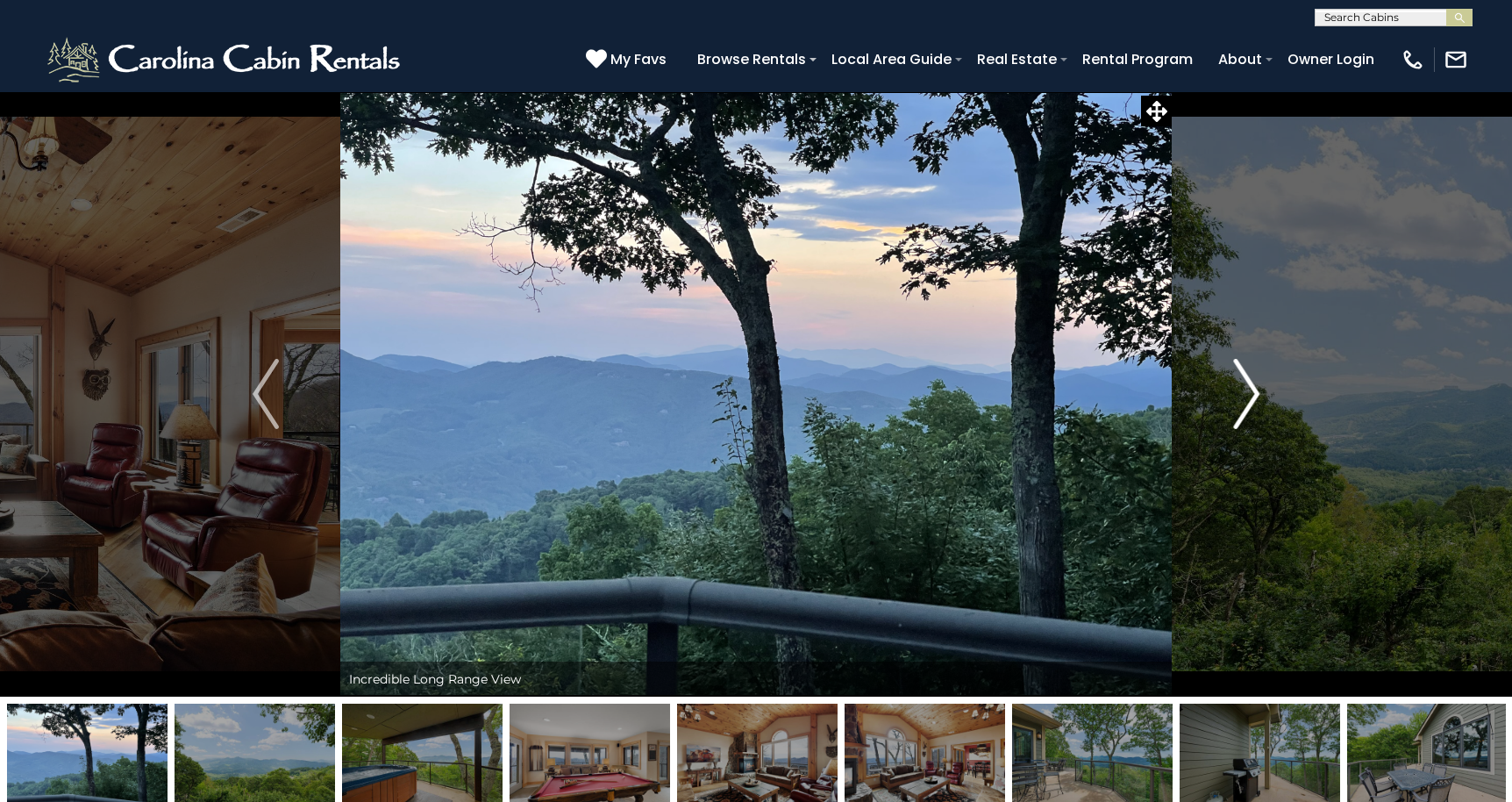
click at [1247, 390] on img "Next" at bounding box center [1246, 393] width 26 height 71
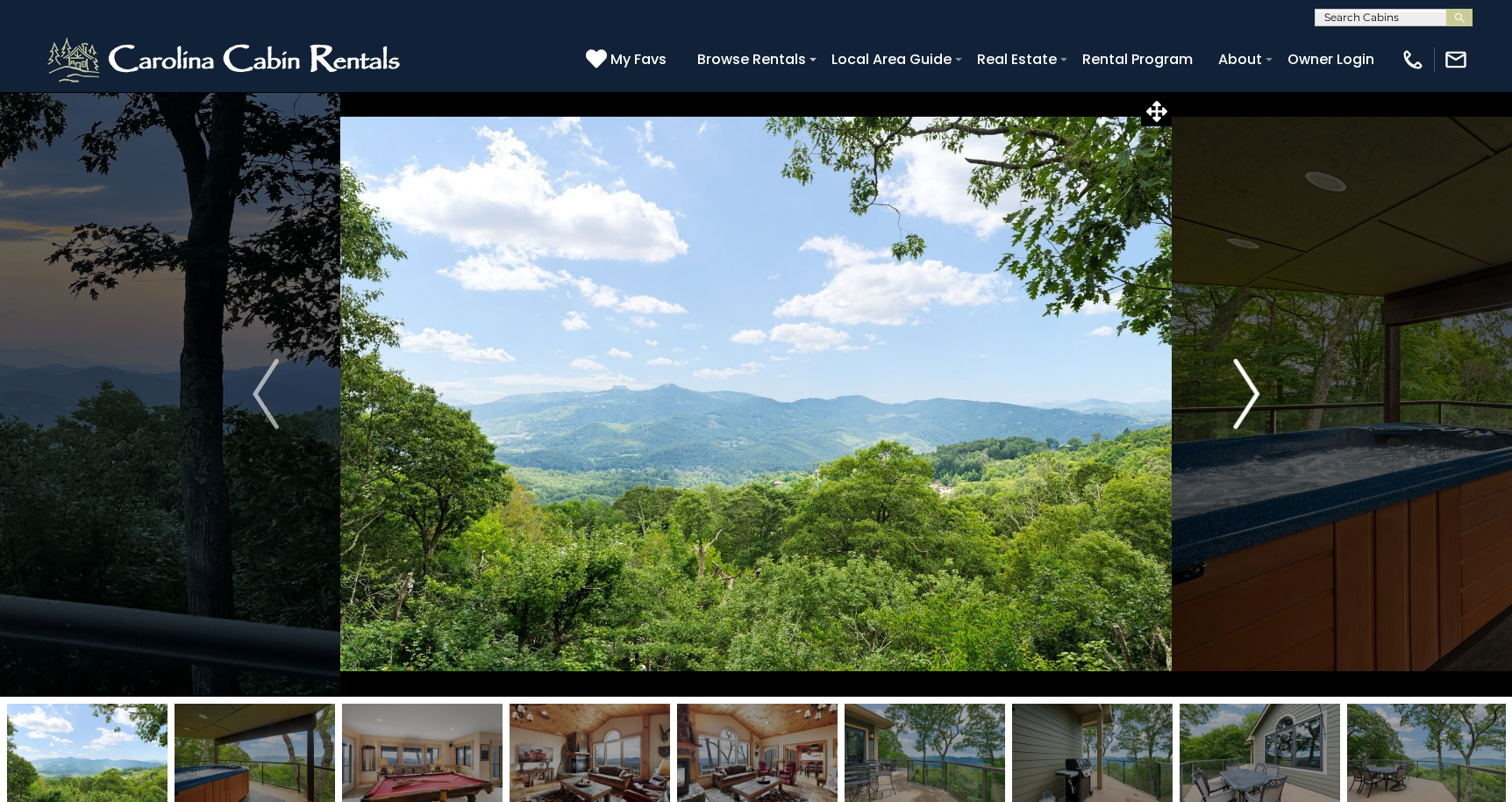
click at [1247, 390] on img "Next" at bounding box center [1246, 393] width 26 height 71
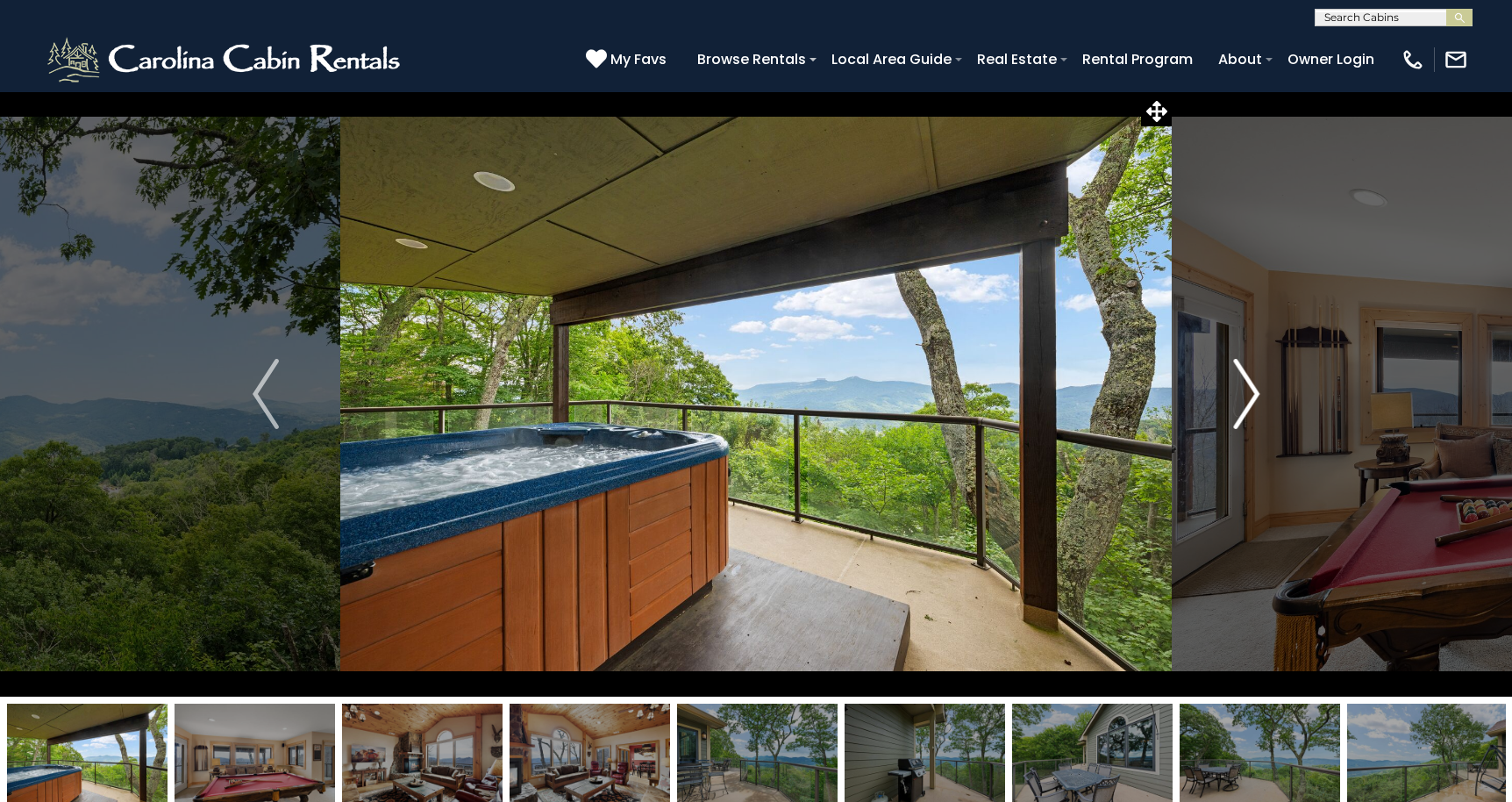
click at [1247, 390] on img "Next" at bounding box center [1246, 393] width 26 height 71
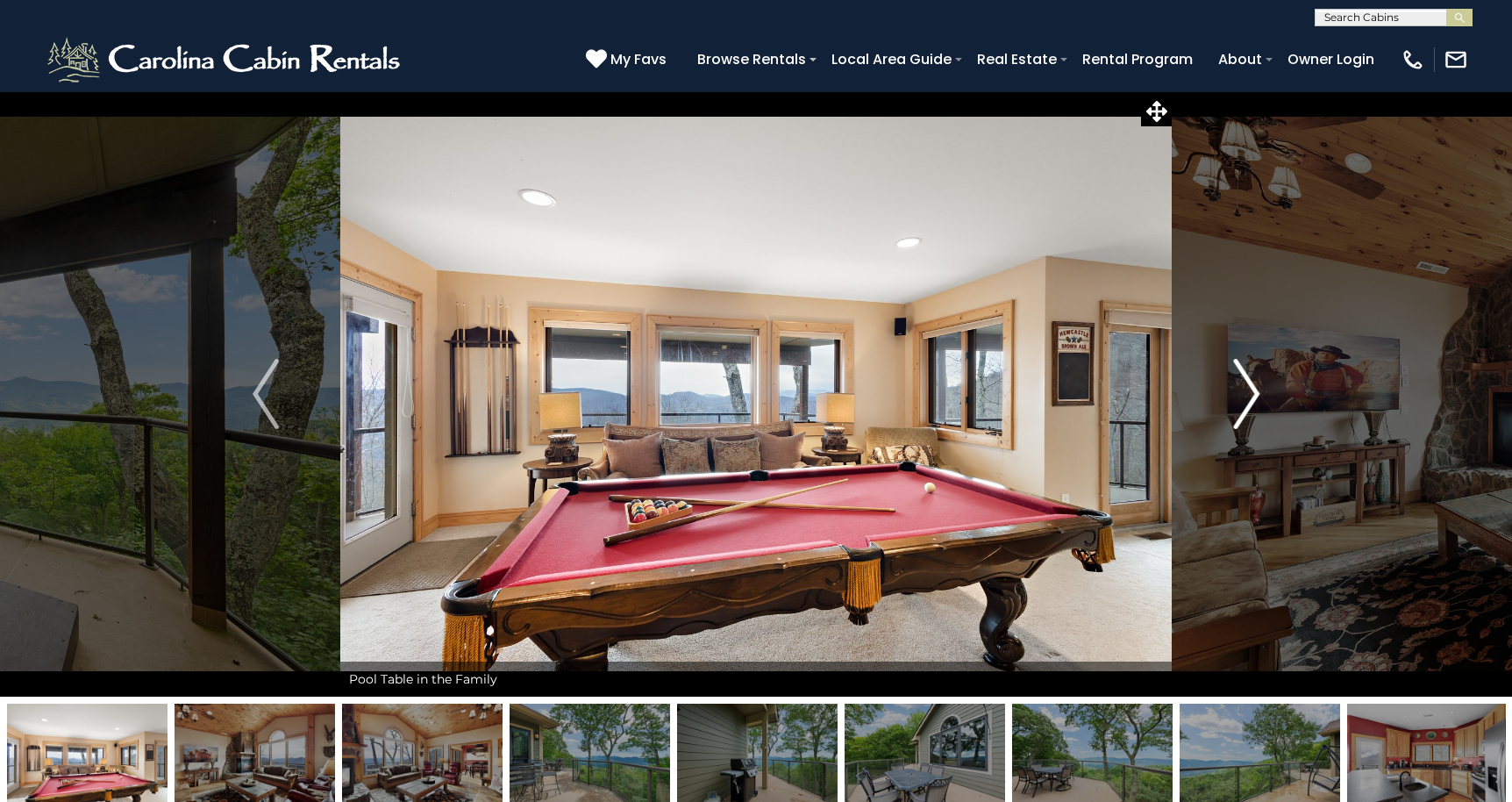
click at [1247, 390] on img "Next" at bounding box center [1246, 393] width 26 height 71
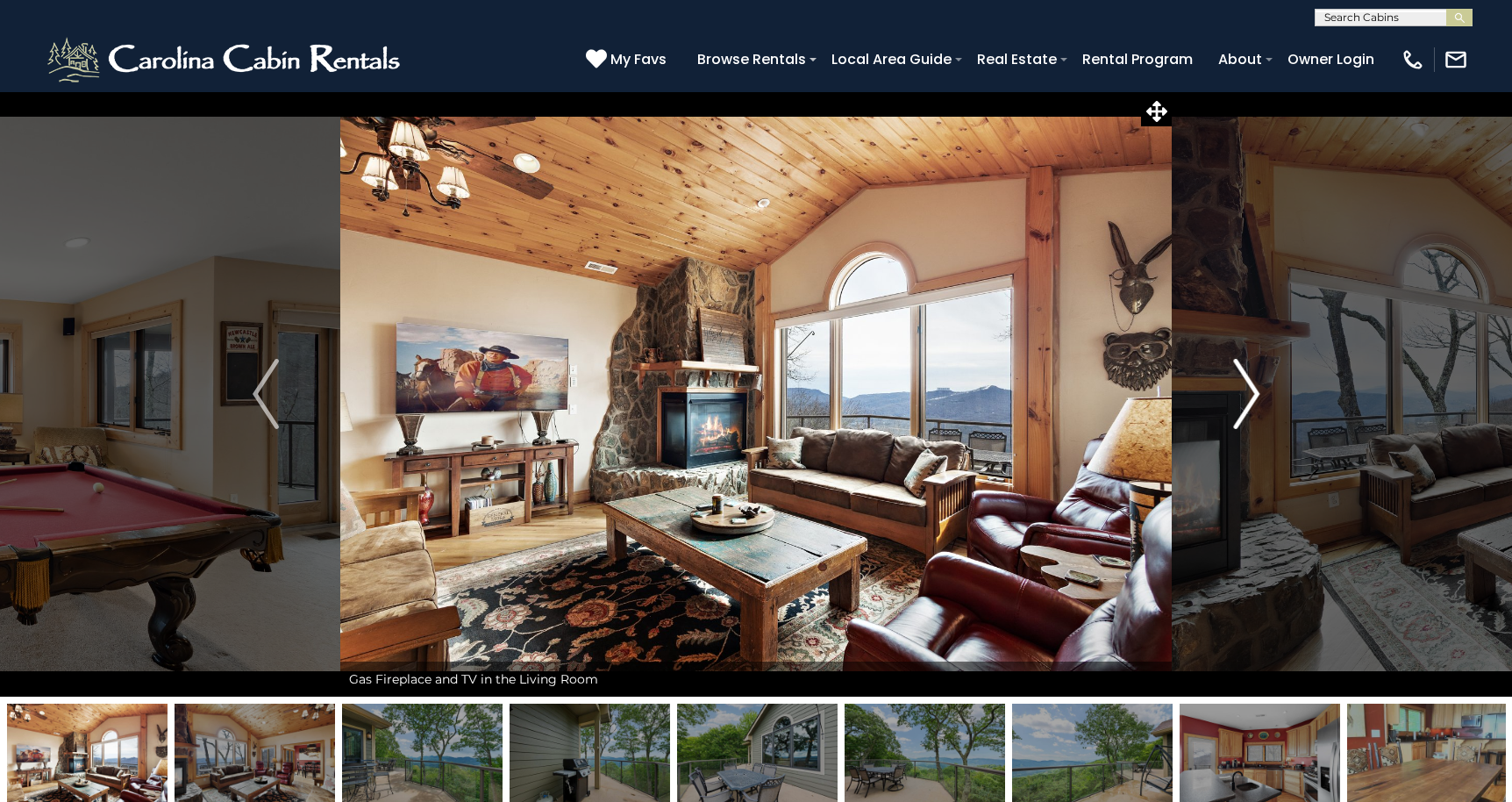
click at [1247, 390] on img "Next" at bounding box center [1246, 393] width 26 height 71
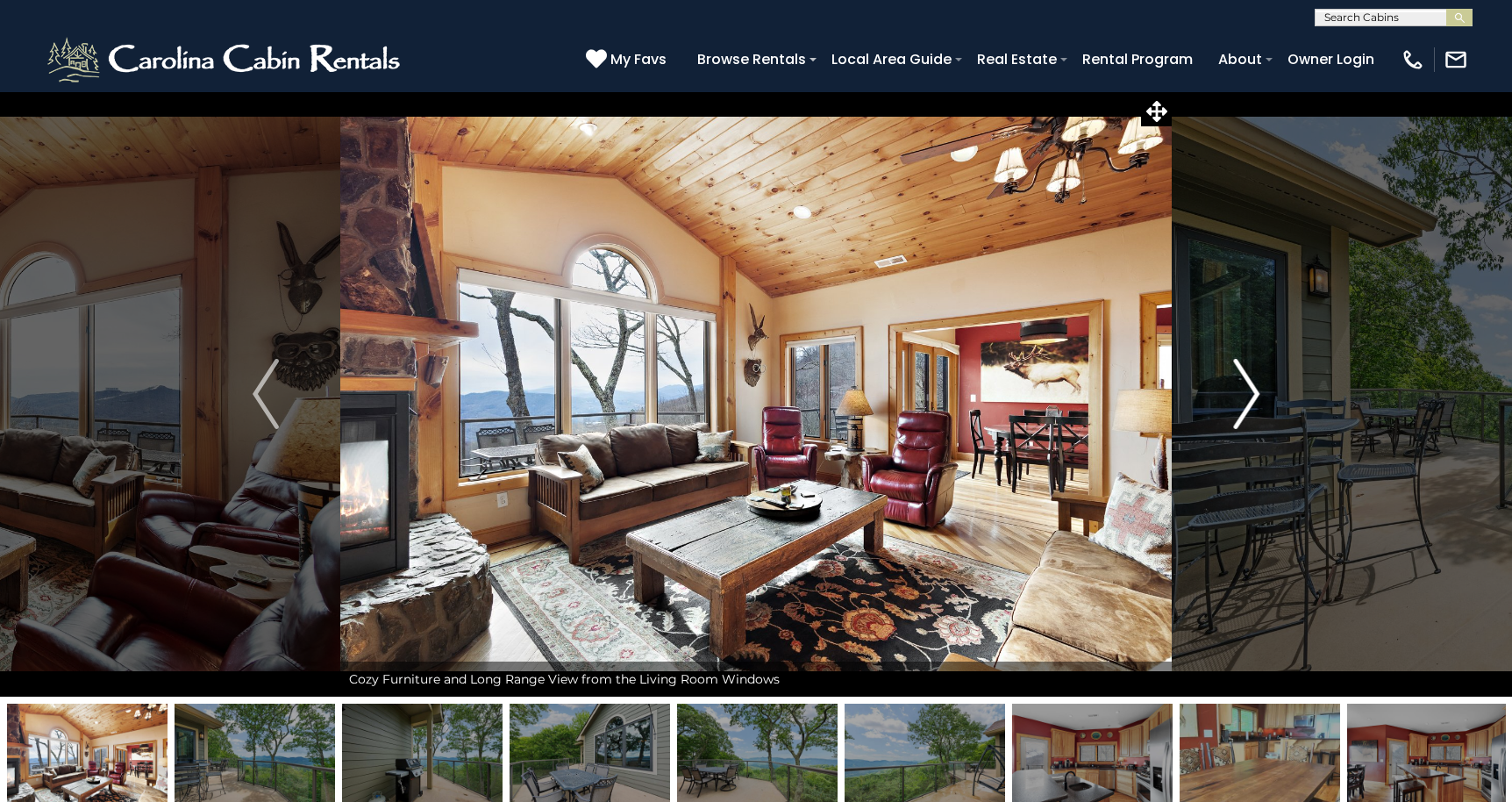
click at [1247, 390] on img "Next" at bounding box center [1246, 393] width 26 height 71
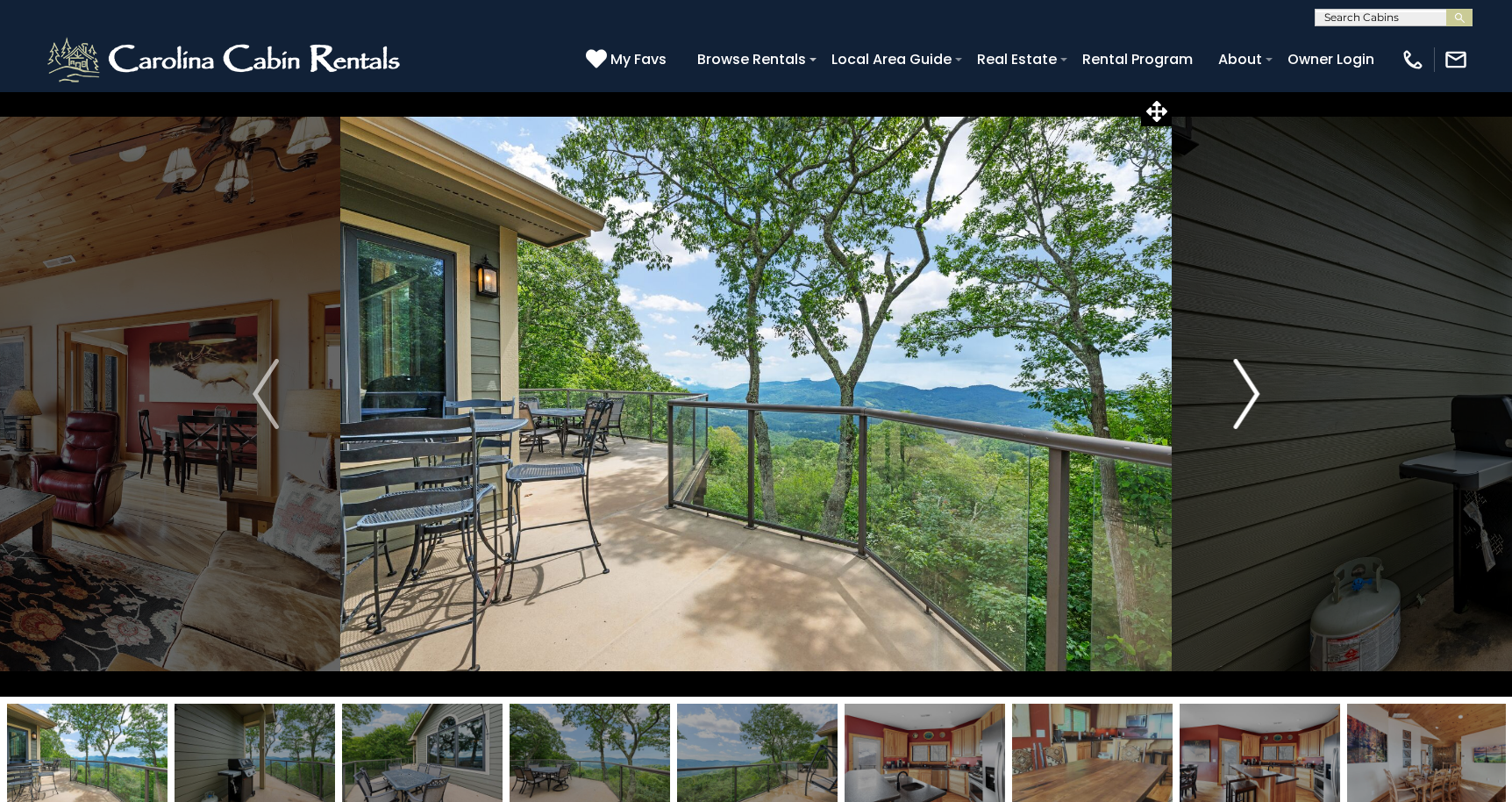
click at [1247, 390] on img "Next" at bounding box center [1246, 393] width 26 height 71
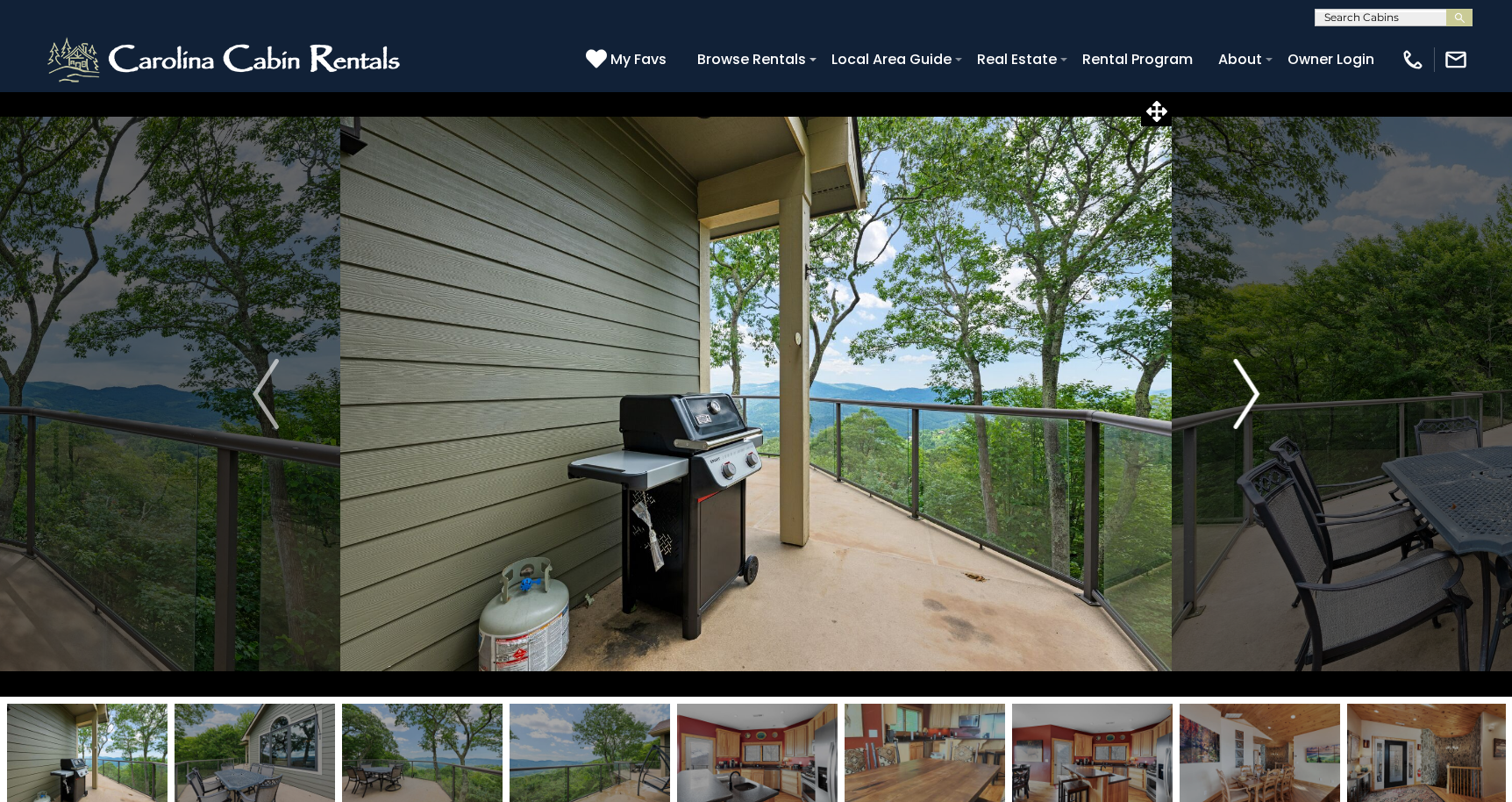
click at [1247, 390] on img "Next" at bounding box center [1246, 393] width 26 height 71
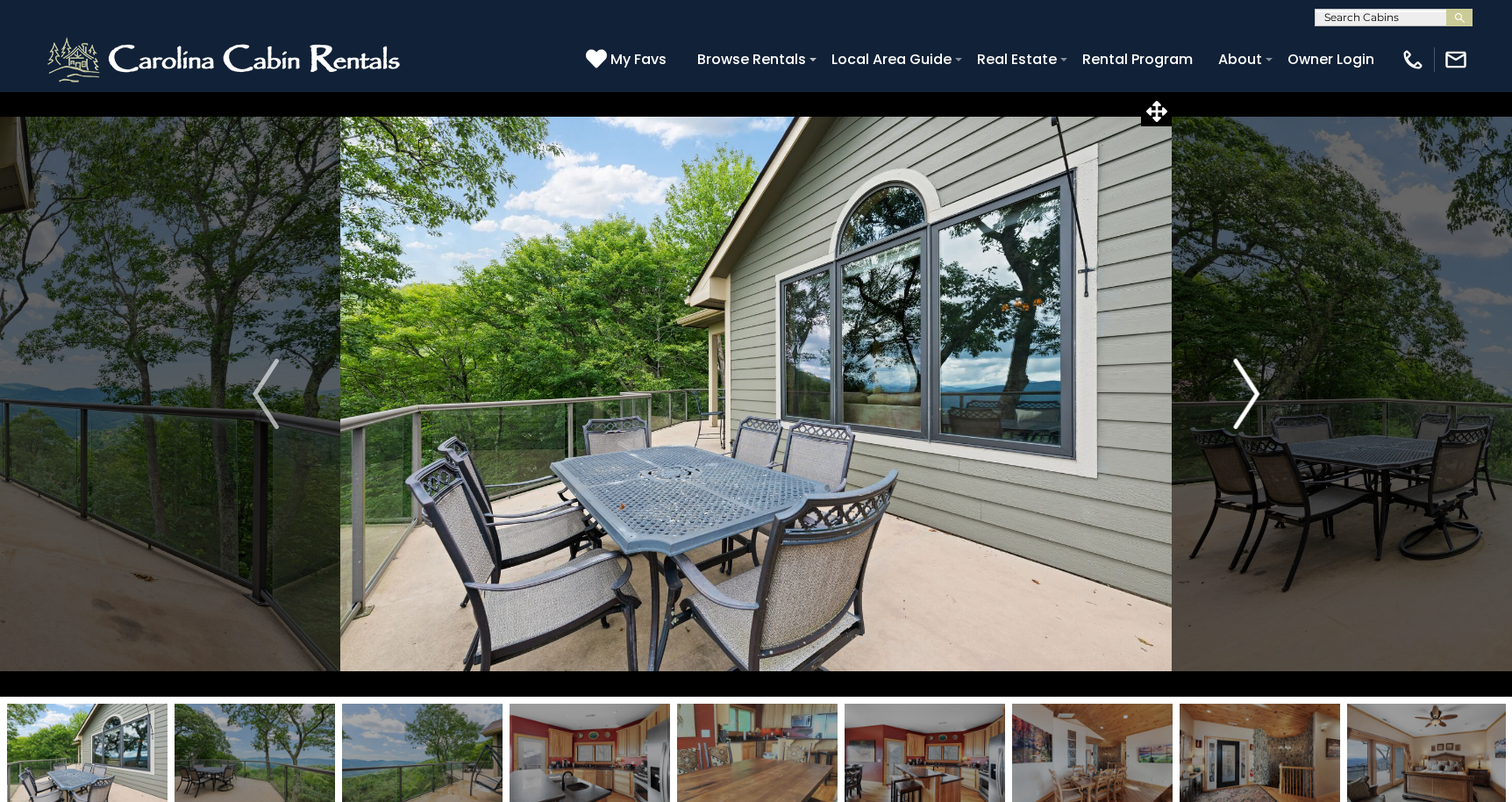
click at [1247, 390] on img "Next" at bounding box center [1246, 393] width 26 height 71
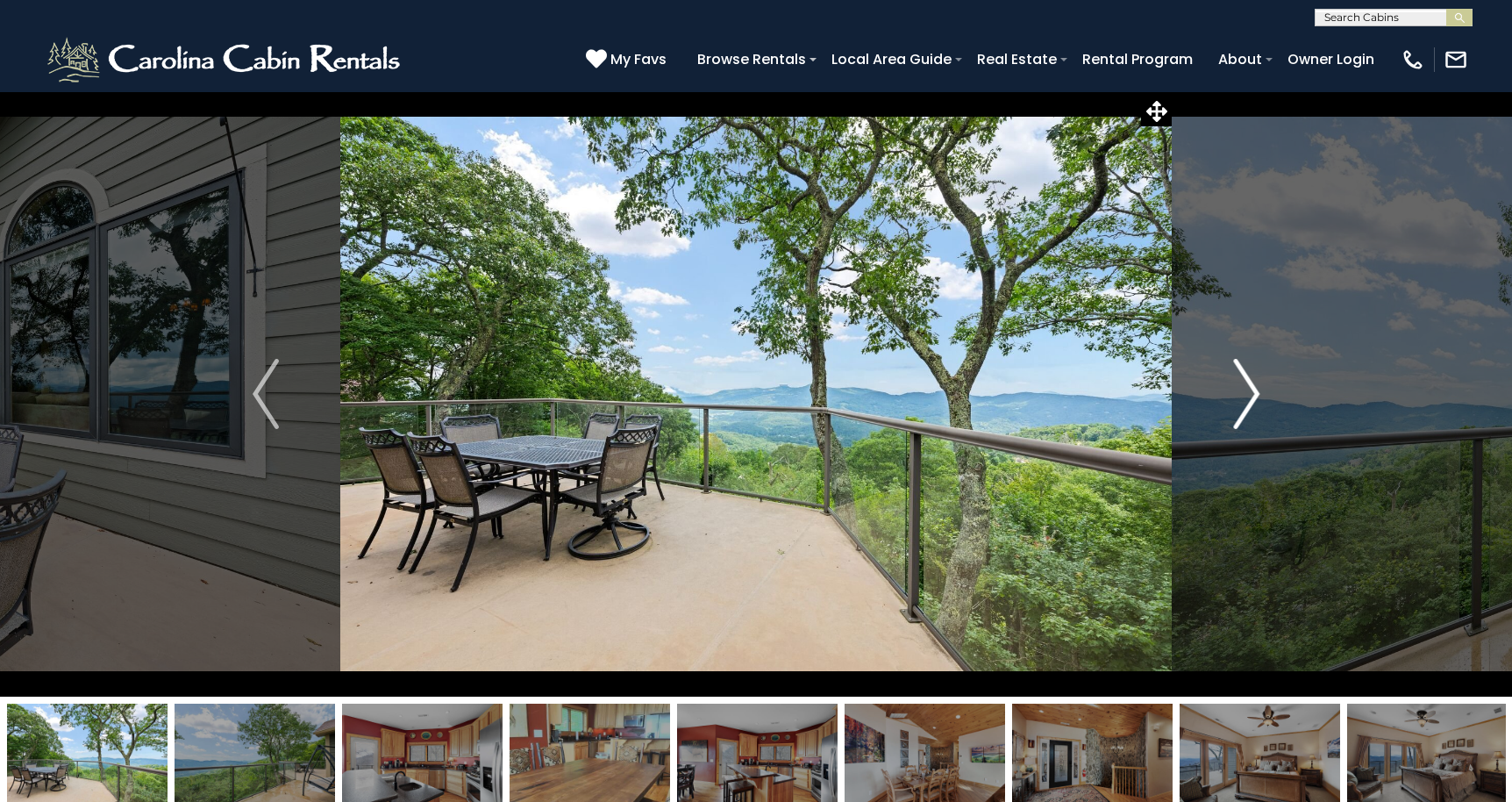
click at [1247, 390] on img "Next" at bounding box center [1246, 393] width 26 height 71
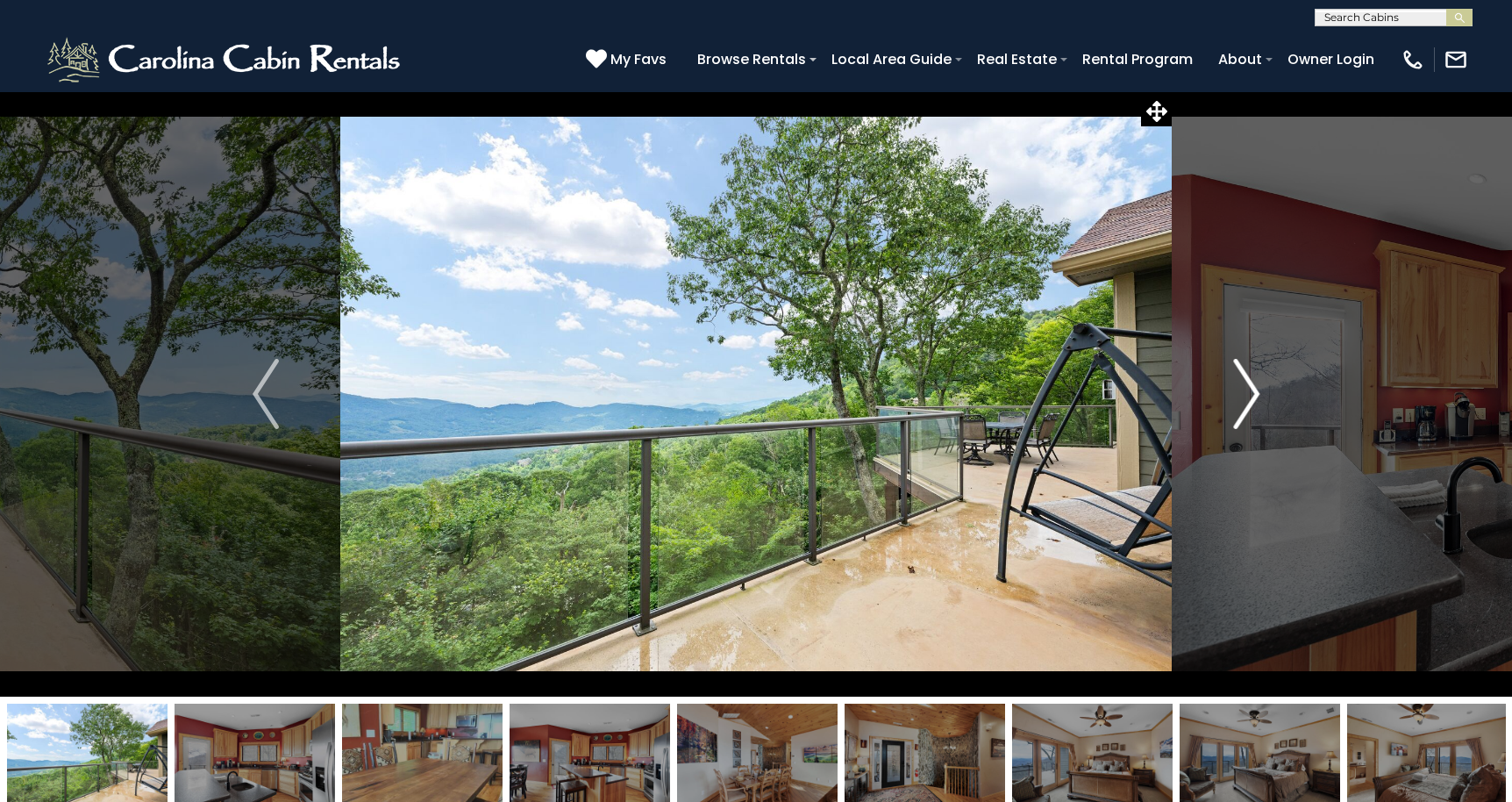
click at [1247, 390] on img "Next" at bounding box center [1246, 393] width 26 height 71
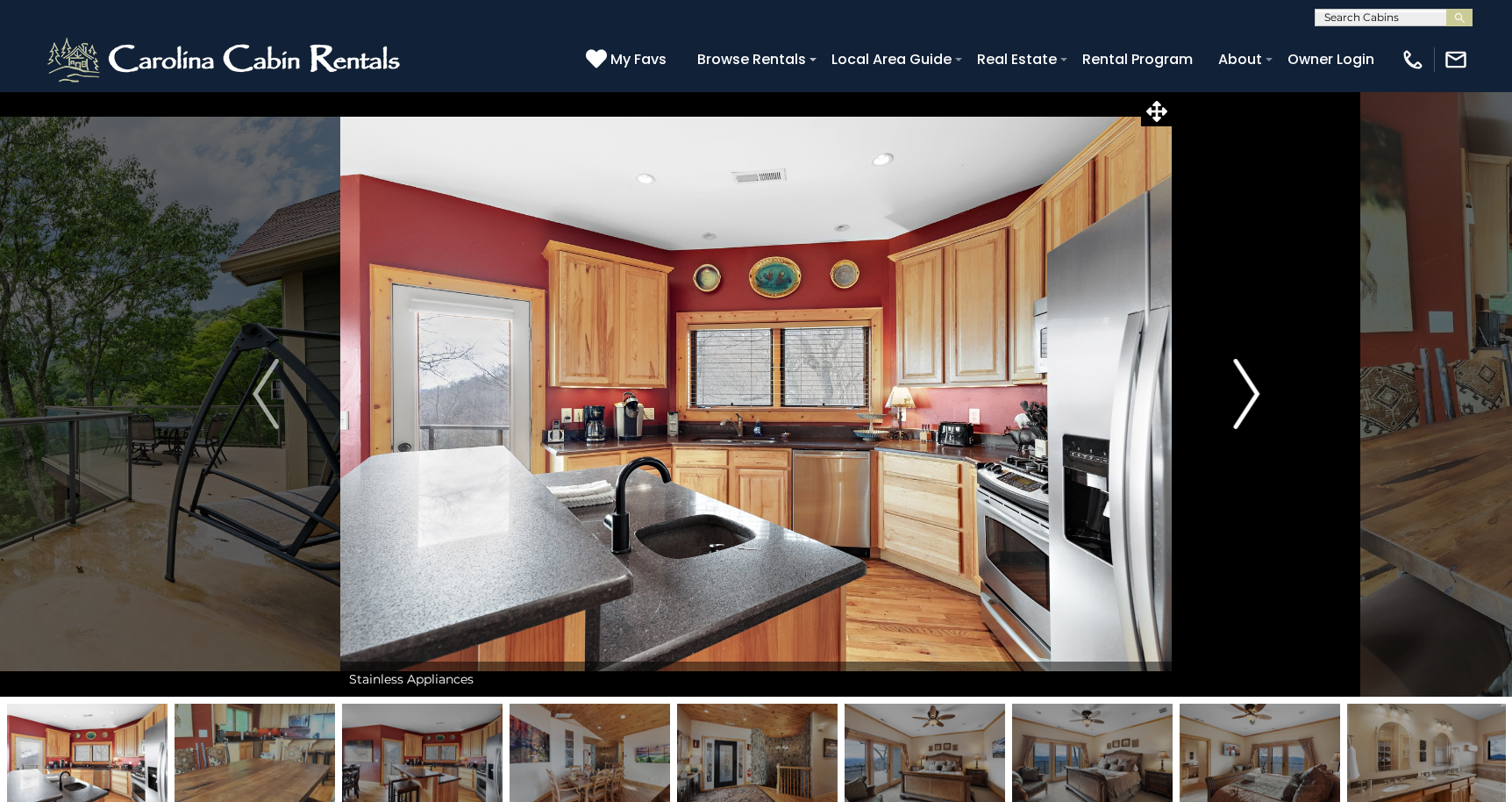
click at [1247, 390] on img "Next" at bounding box center [1246, 393] width 26 height 71
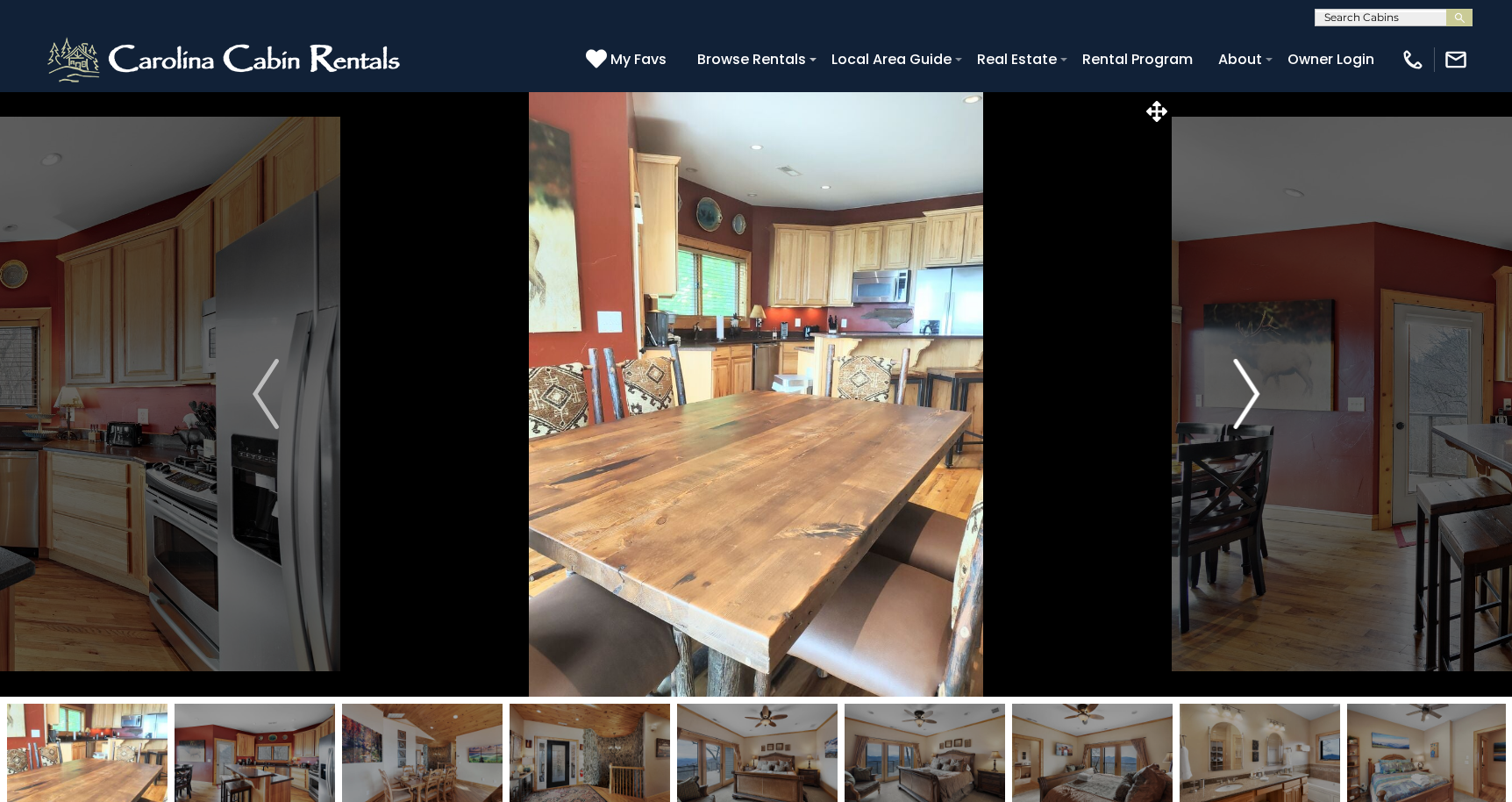
click at [1247, 390] on img "Next" at bounding box center [1246, 393] width 26 height 71
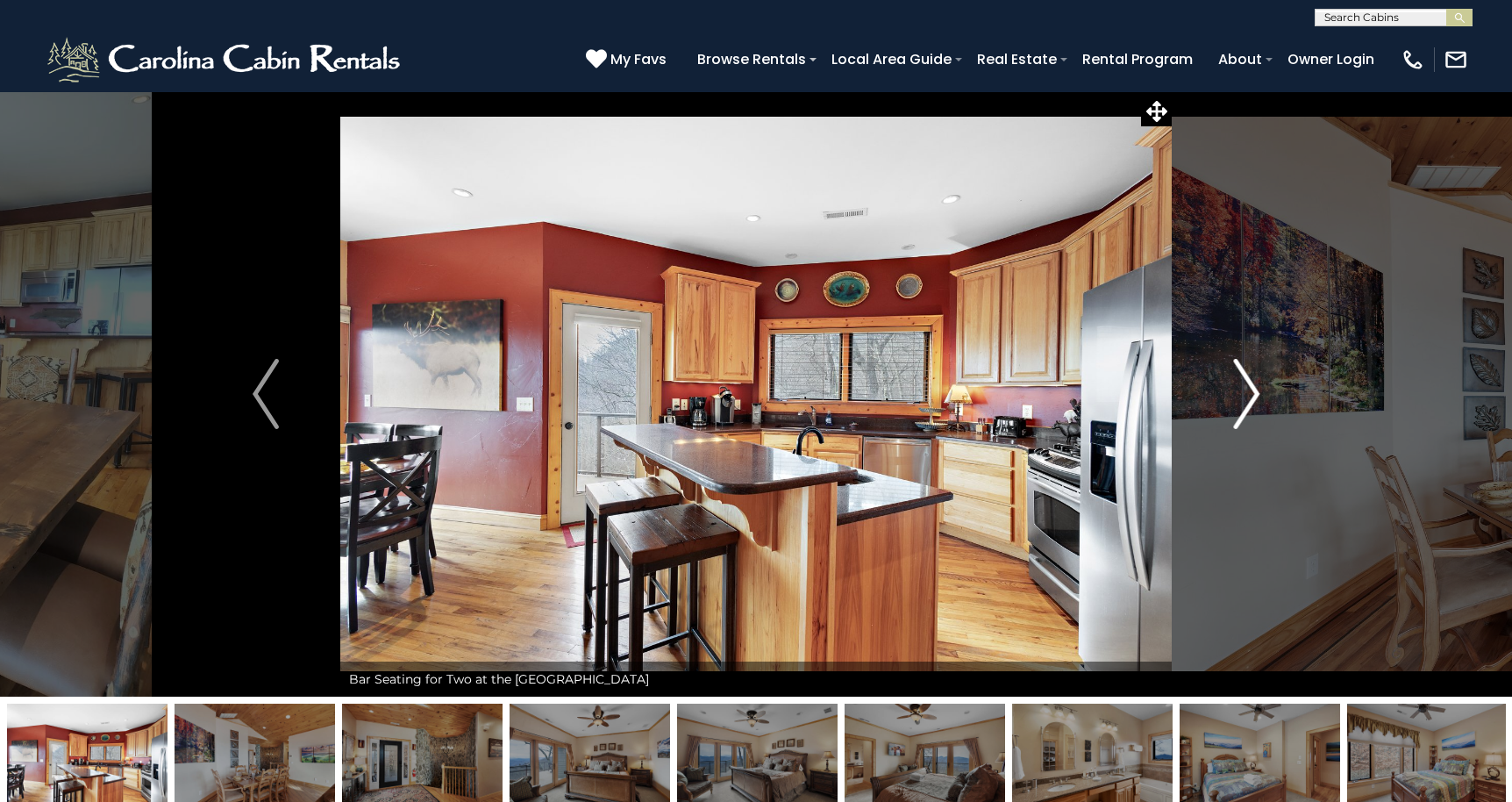
click at [1247, 390] on img "Next" at bounding box center [1246, 393] width 26 height 71
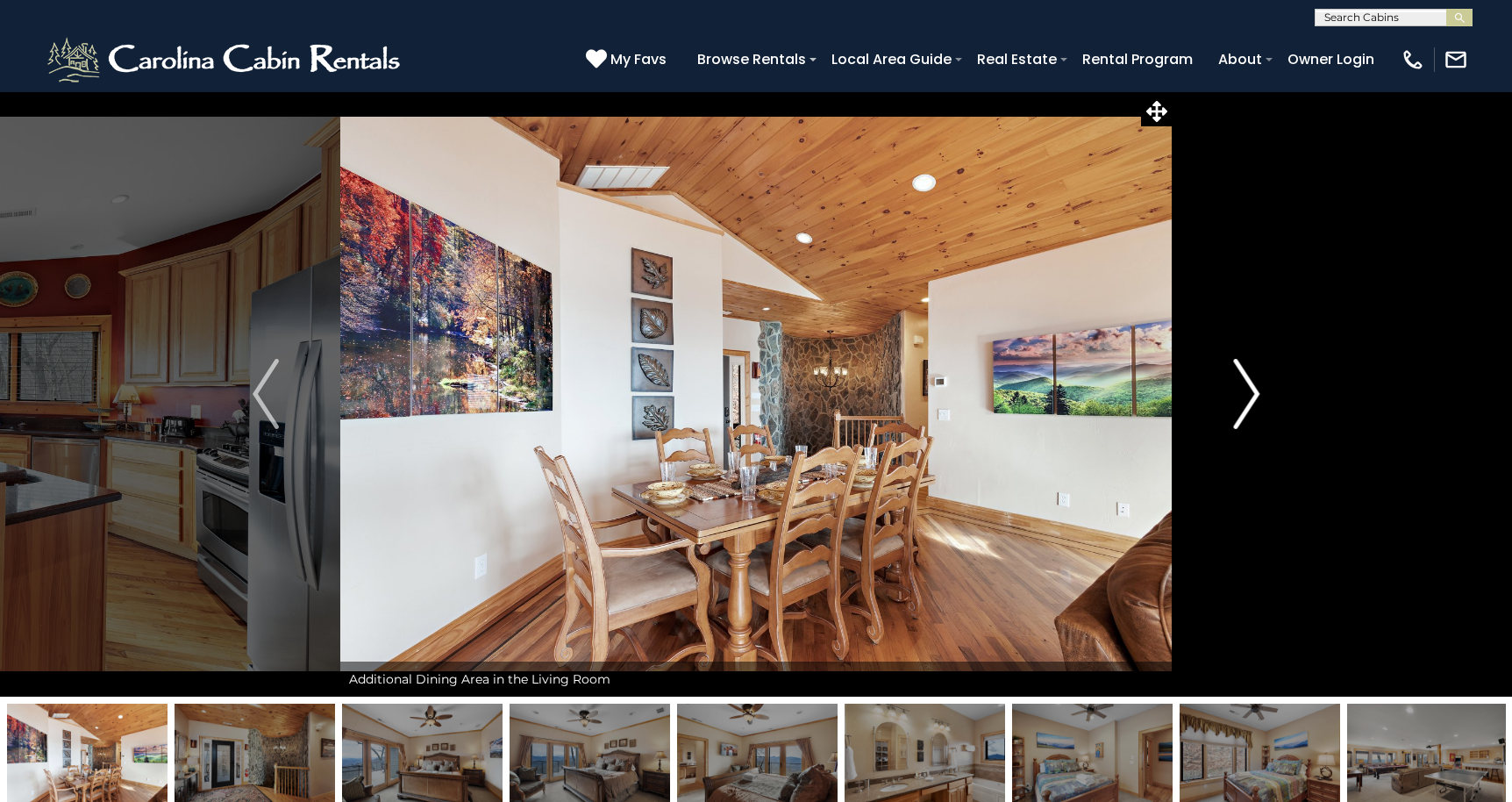
click at [1247, 390] on img "Next" at bounding box center [1246, 393] width 26 height 71
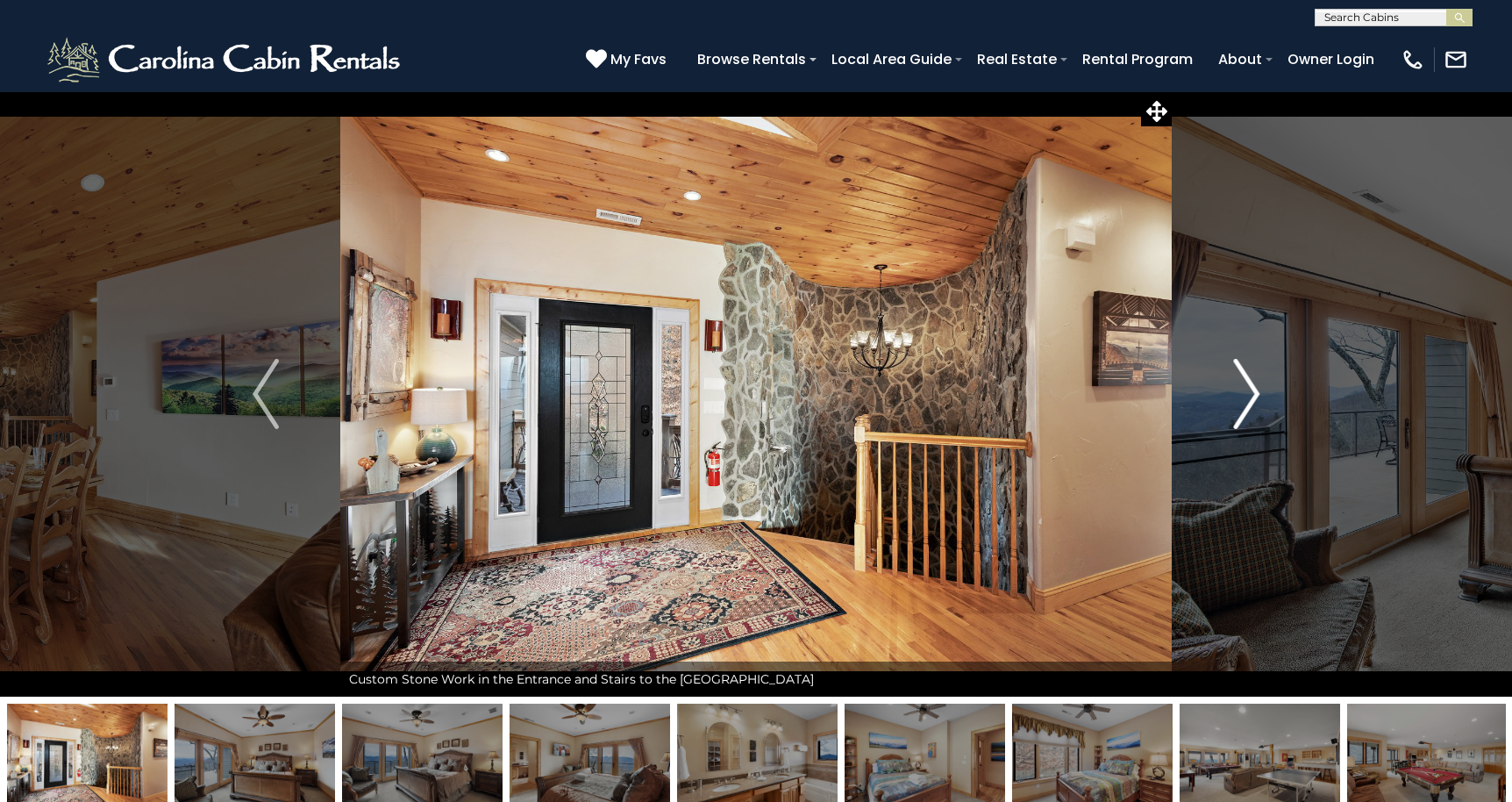
click at [1247, 390] on img "Next" at bounding box center [1246, 393] width 26 height 71
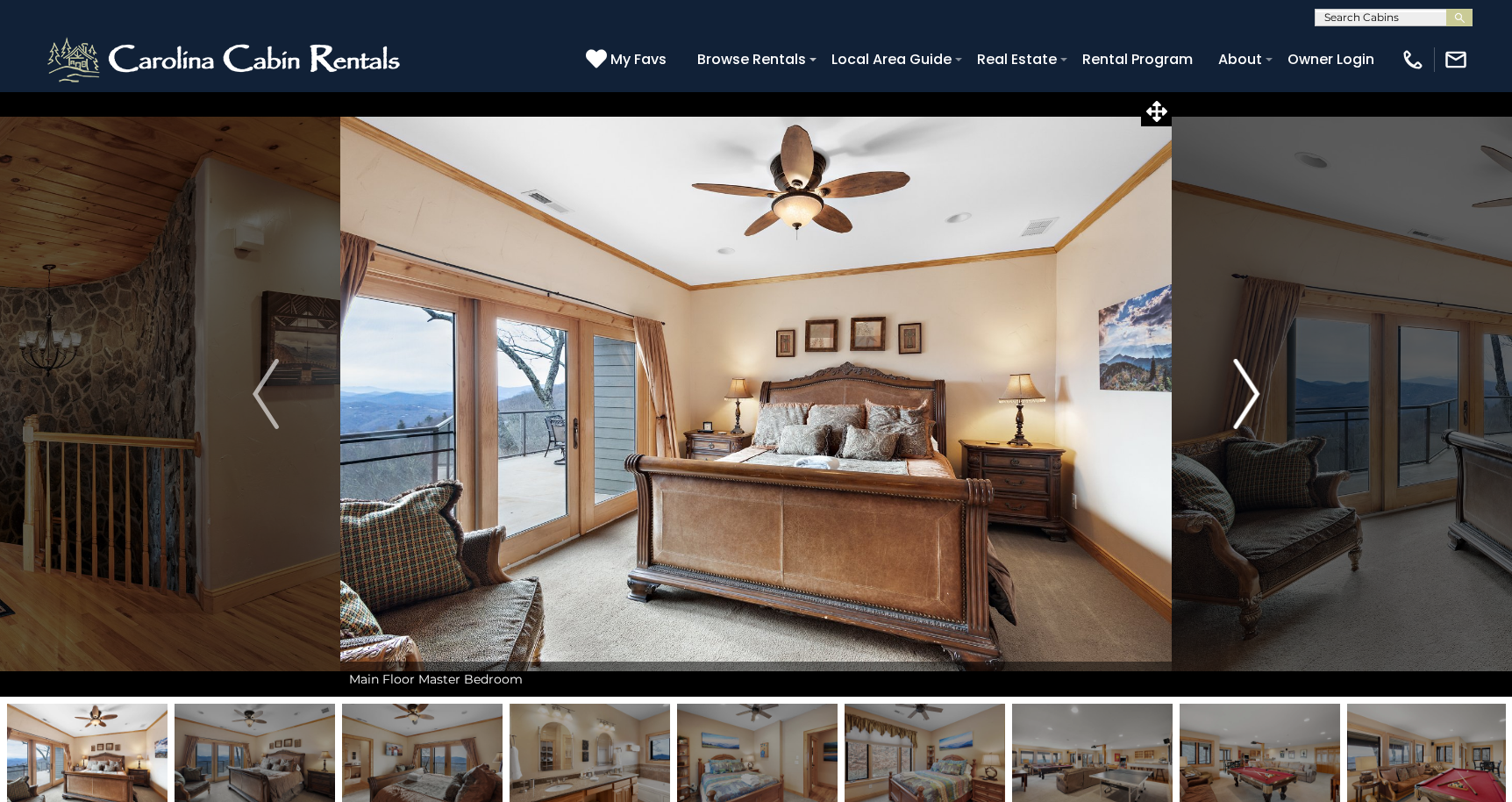
click at [1247, 390] on img "Next" at bounding box center [1246, 393] width 26 height 71
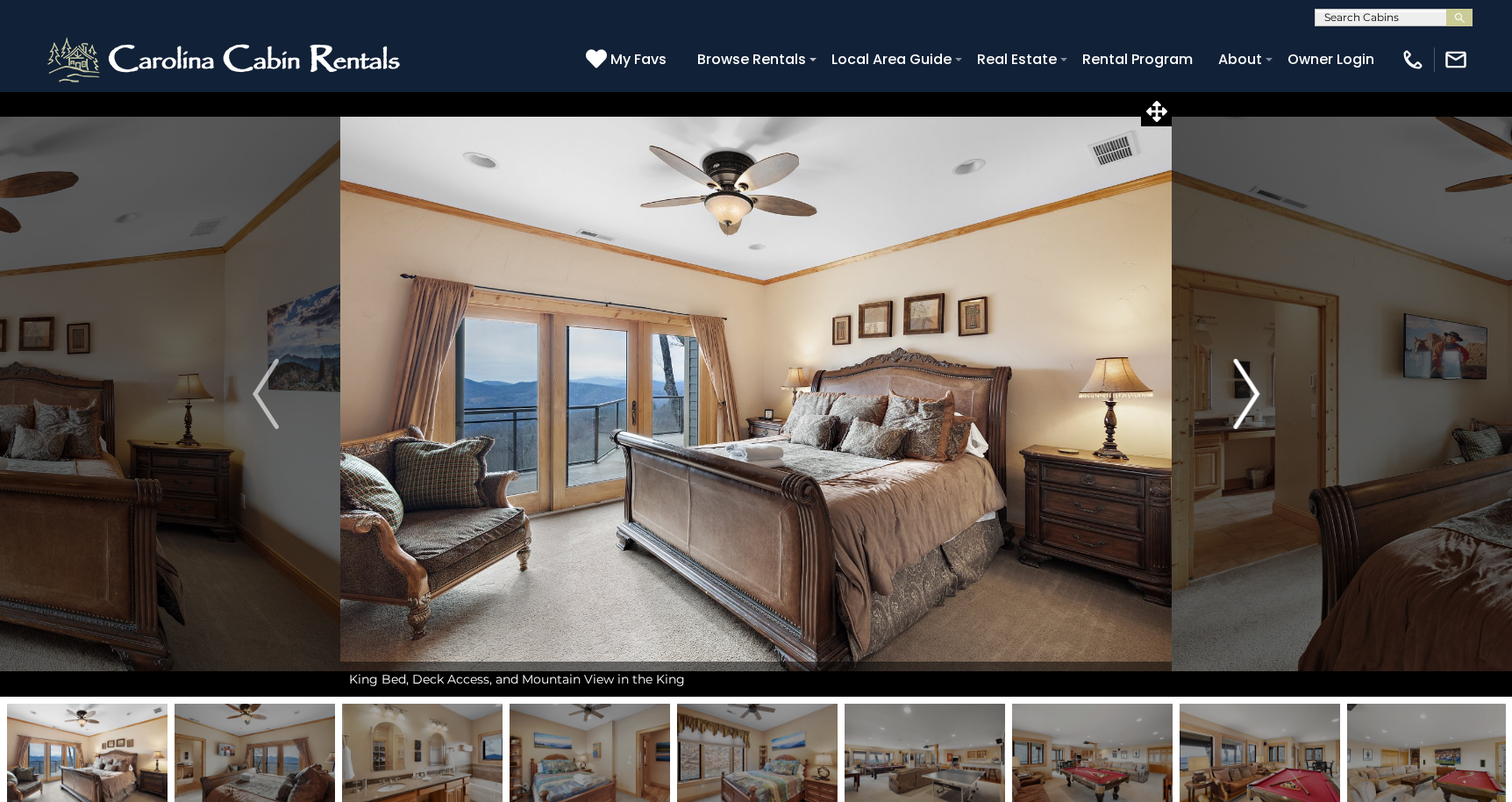
click at [1247, 390] on img "Next" at bounding box center [1246, 393] width 26 height 71
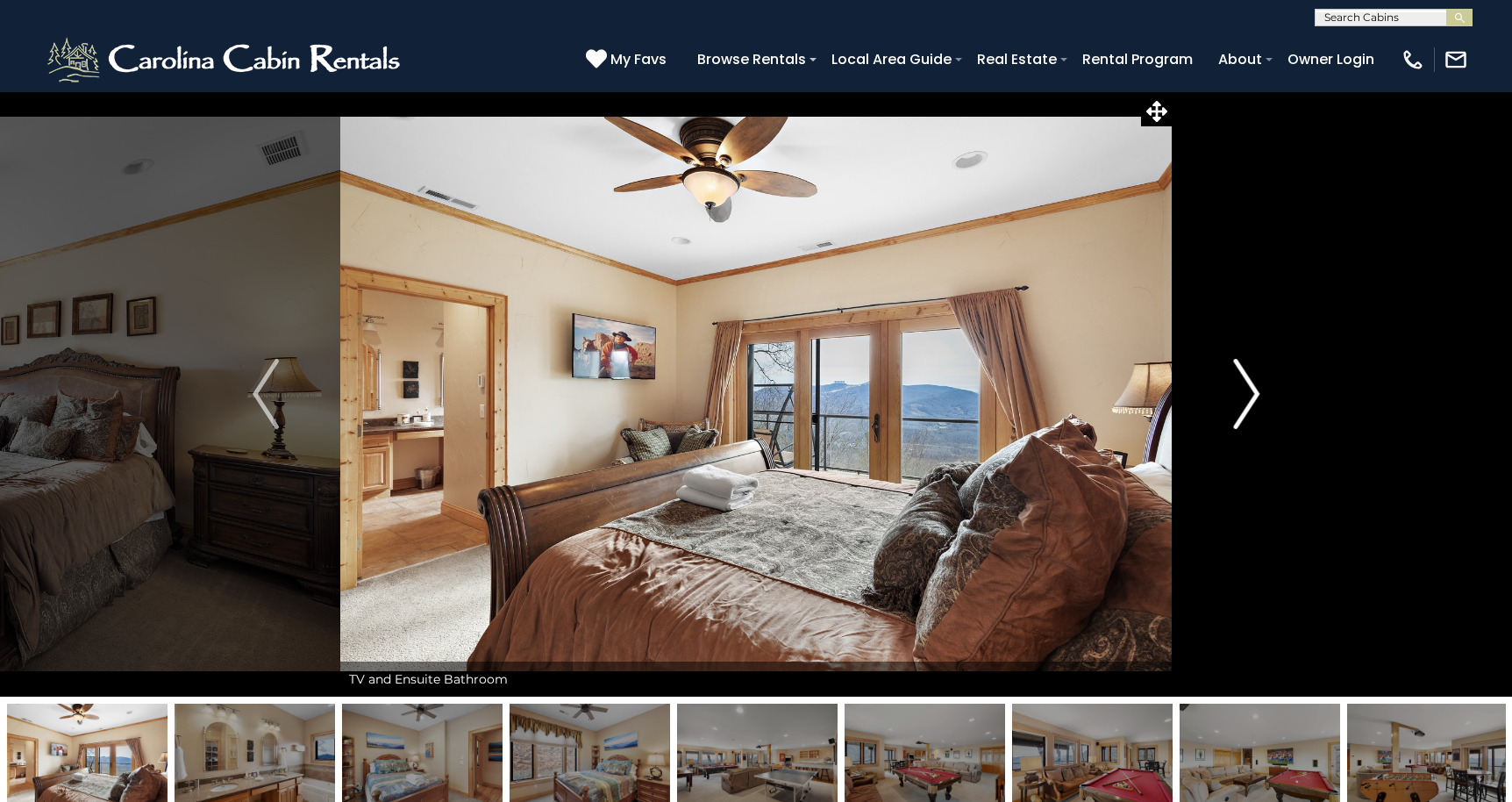
click at [1247, 390] on img "Next" at bounding box center [1246, 393] width 26 height 71
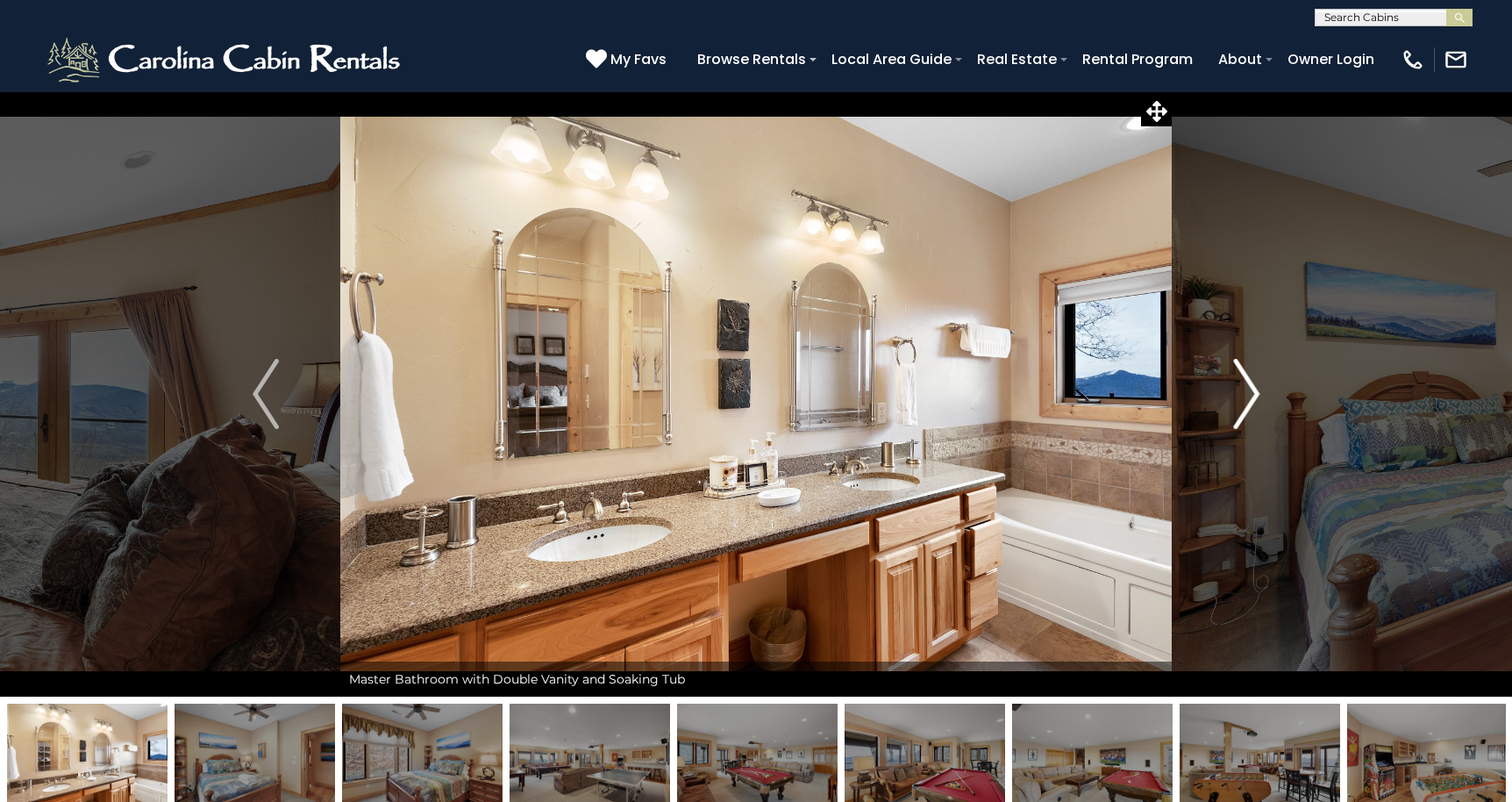
click at [1247, 390] on img "Next" at bounding box center [1246, 393] width 26 height 71
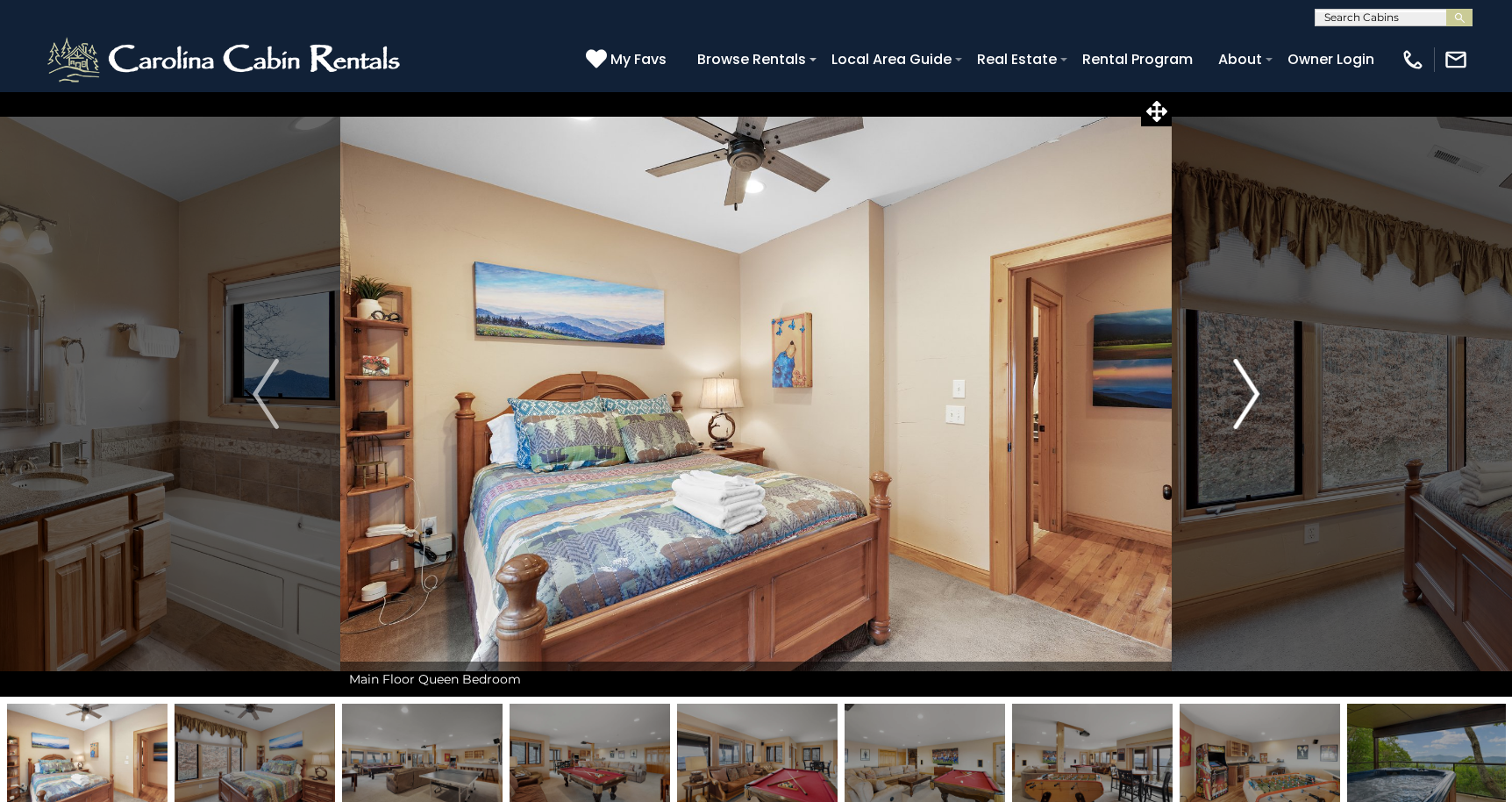
click at [1247, 390] on img "Next" at bounding box center [1246, 393] width 26 height 71
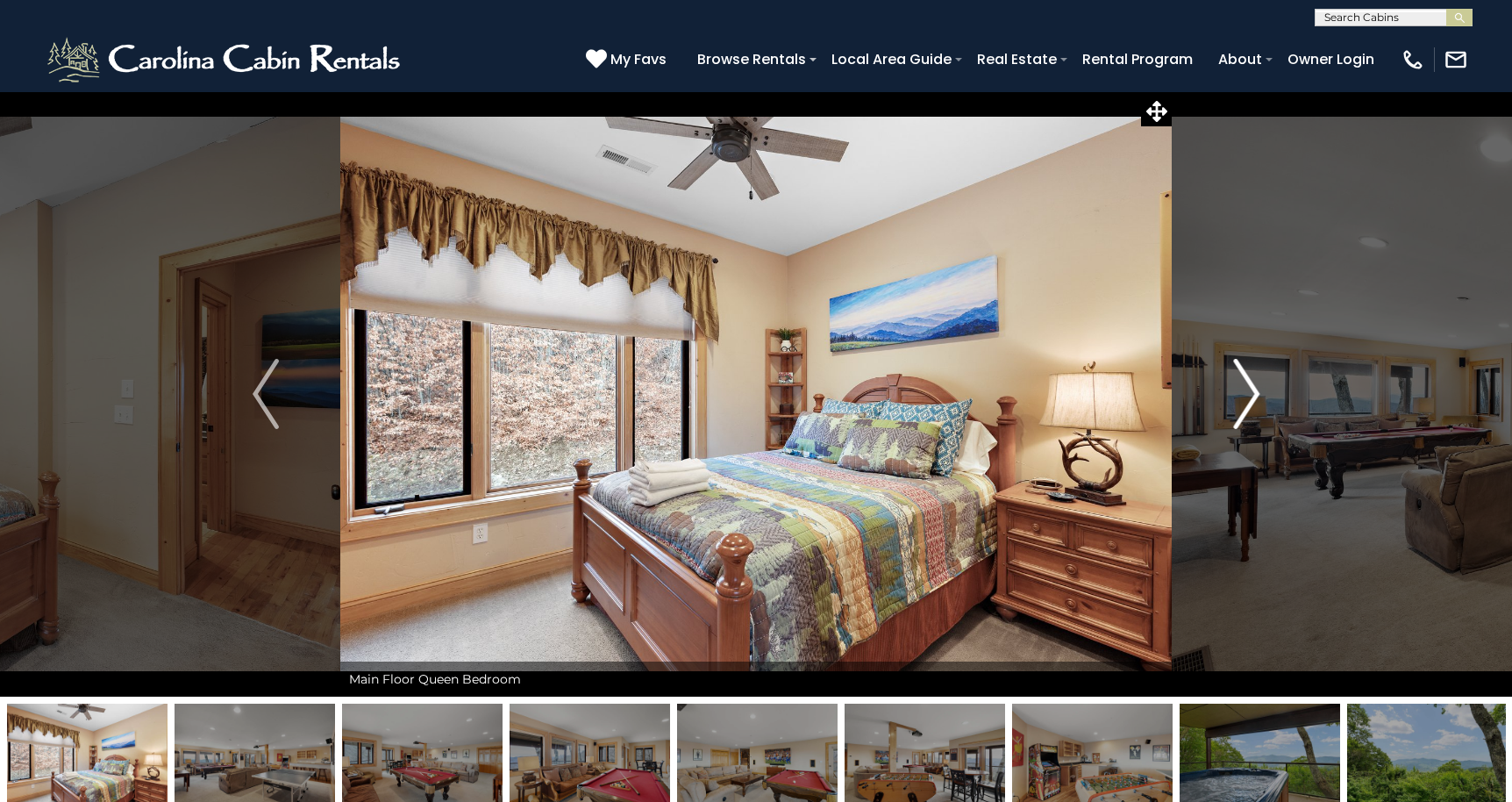
click at [1247, 390] on img "Next" at bounding box center [1246, 393] width 26 height 71
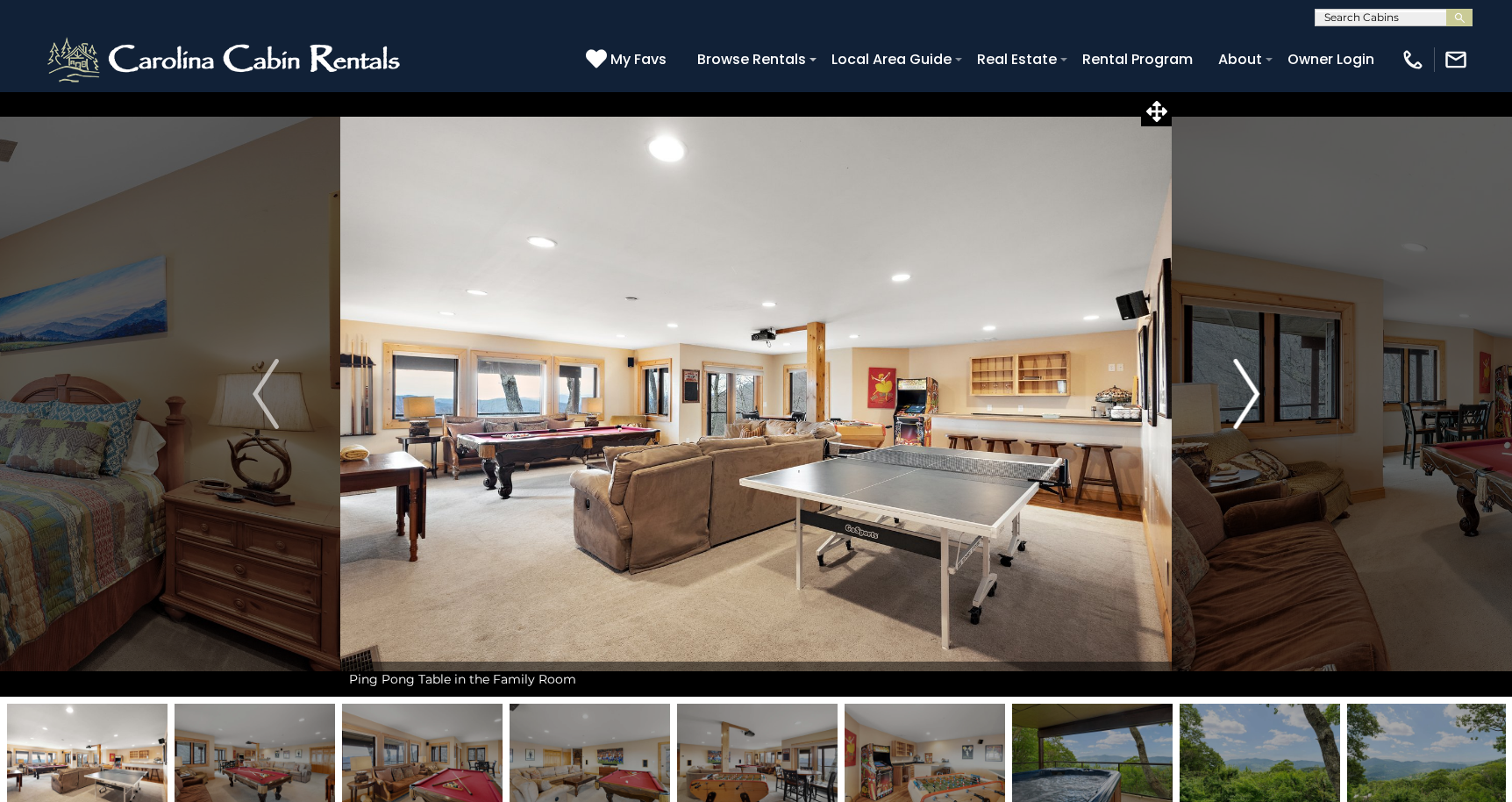
click at [1247, 390] on img "Next" at bounding box center [1246, 393] width 26 height 71
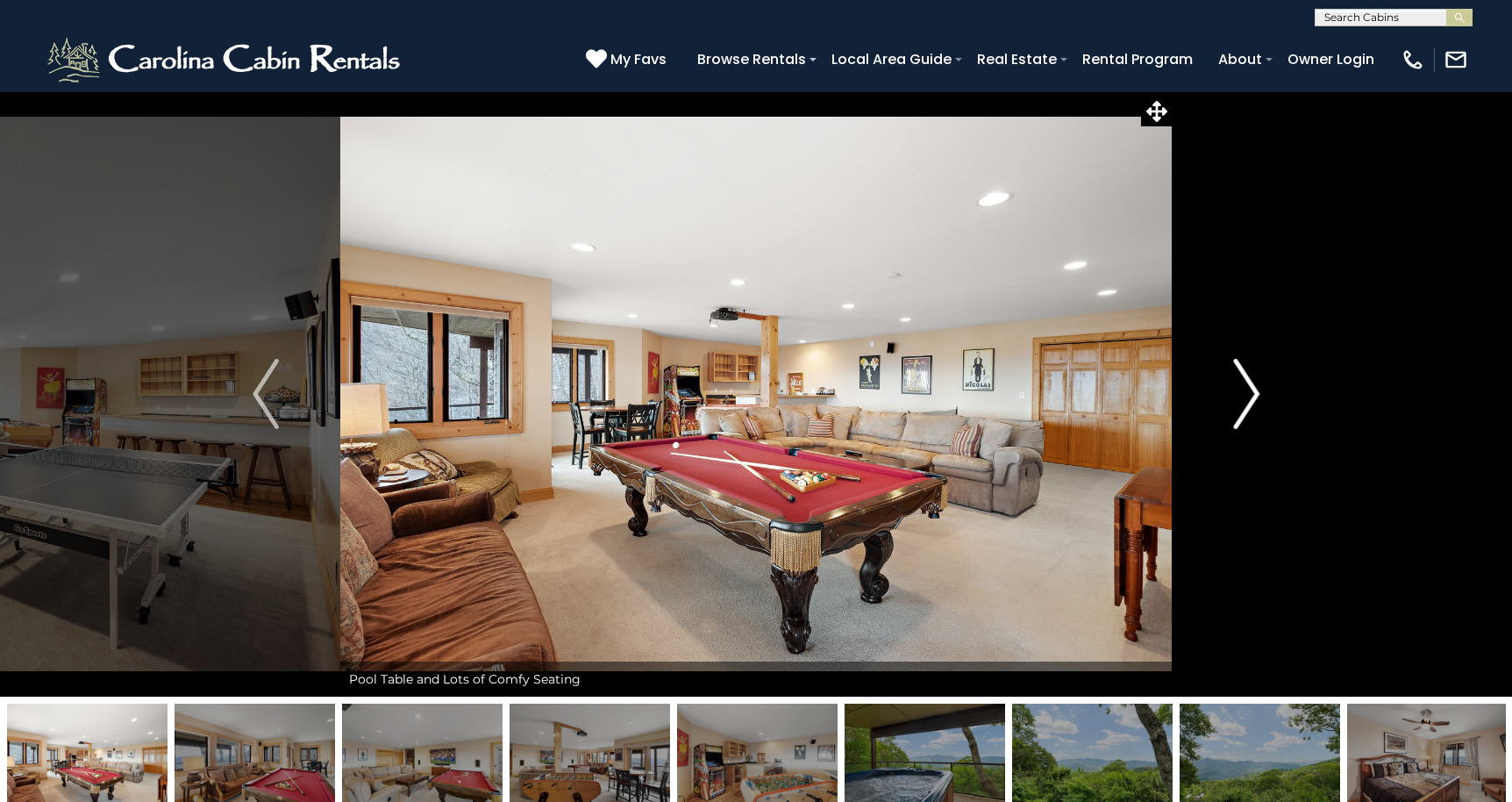
click at [1247, 390] on img "Next" at bounding box center [1246, 393] width 26 height 71
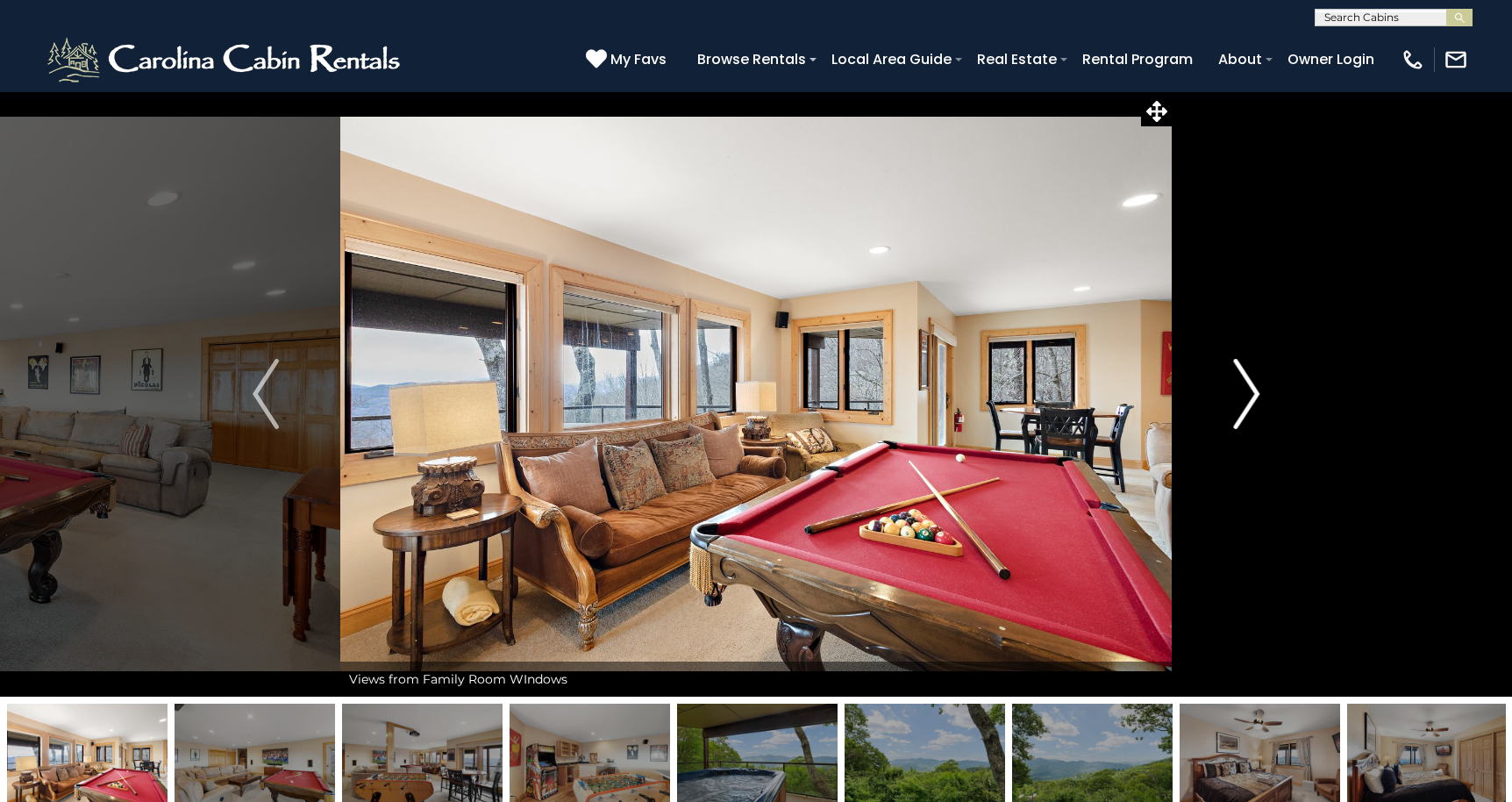
click at [1247, 390] on img "Next" at bounding box center [1246, 393] width 26 height 71
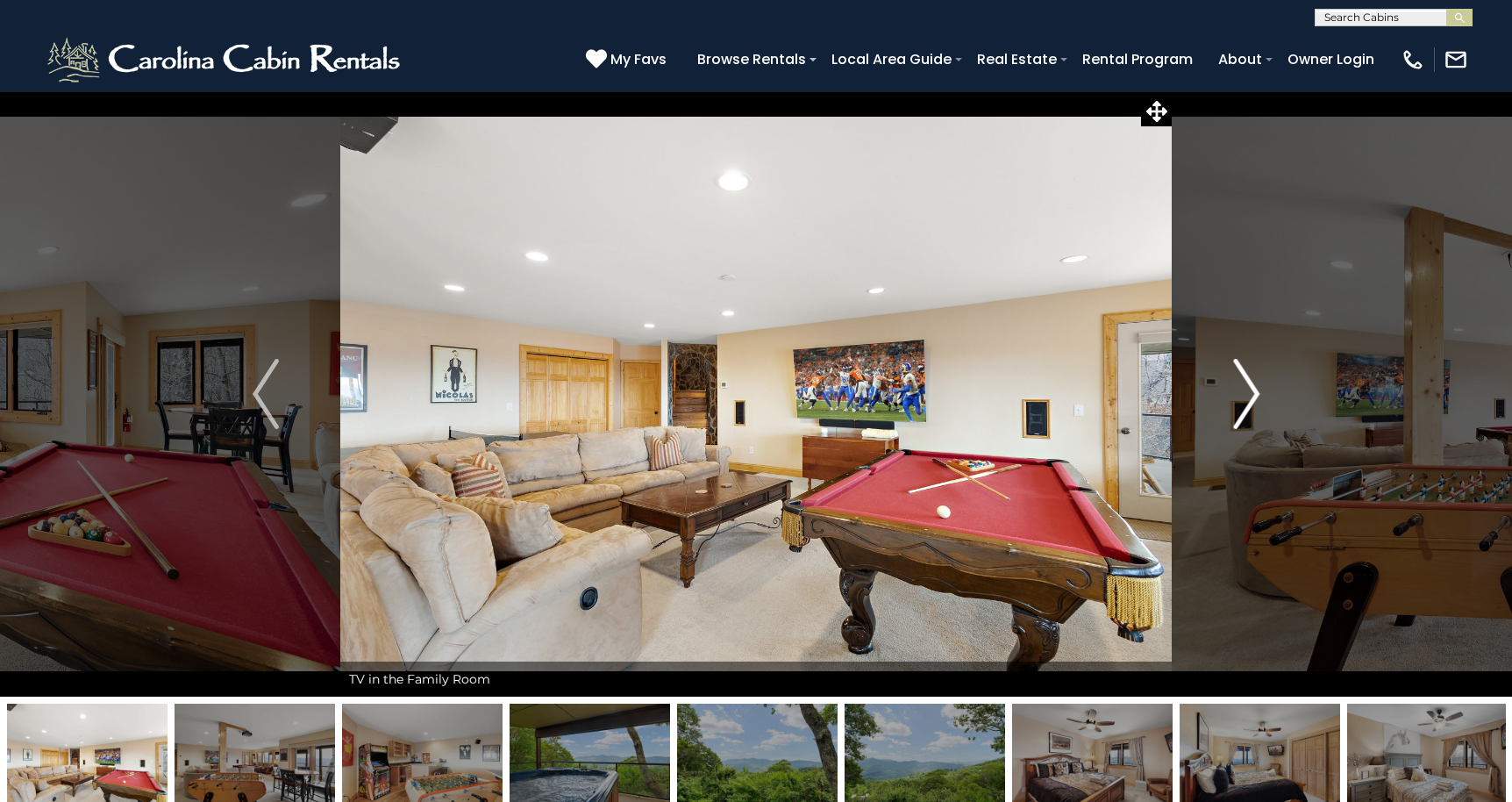
click at [1247, 390] on img "Next" at bounding box center [1246, 393] width 26 height 71
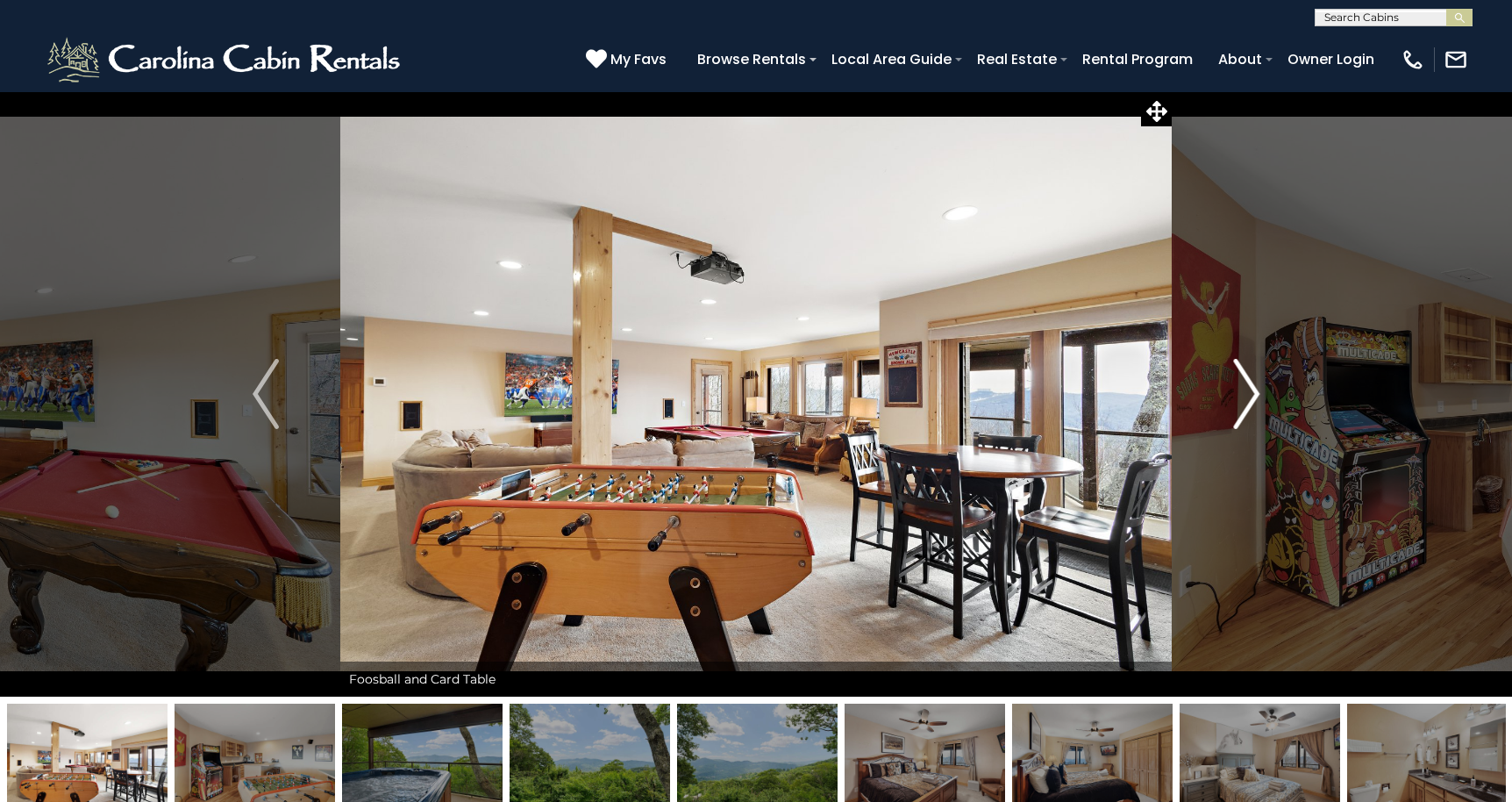
click at [1247, 390] on img "Next" at bounding box center [1246, 393] width 26 height 71
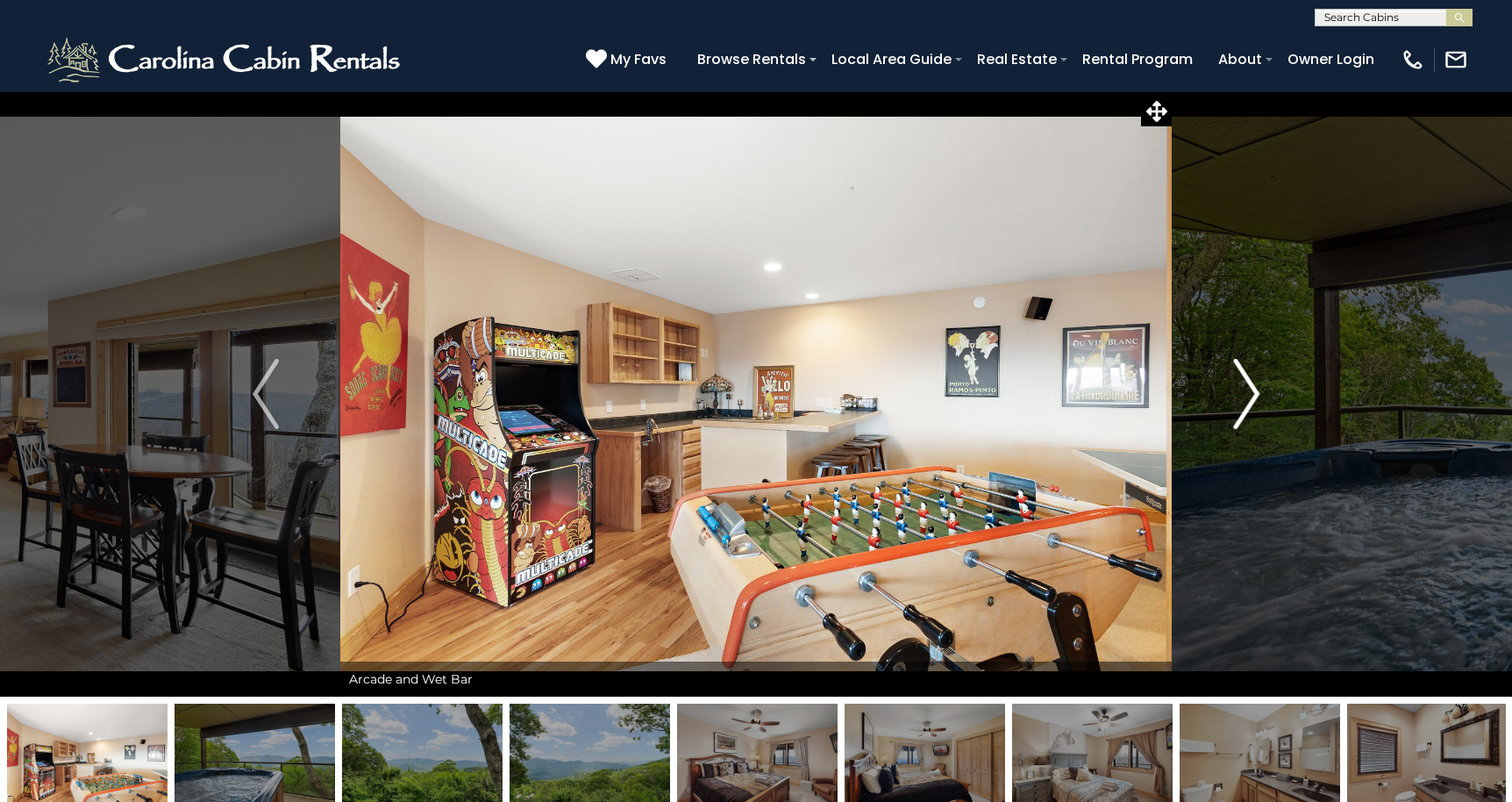
click at [1247, 390] on img "Next" at bounding box center [1246, 393] width 26 height 71
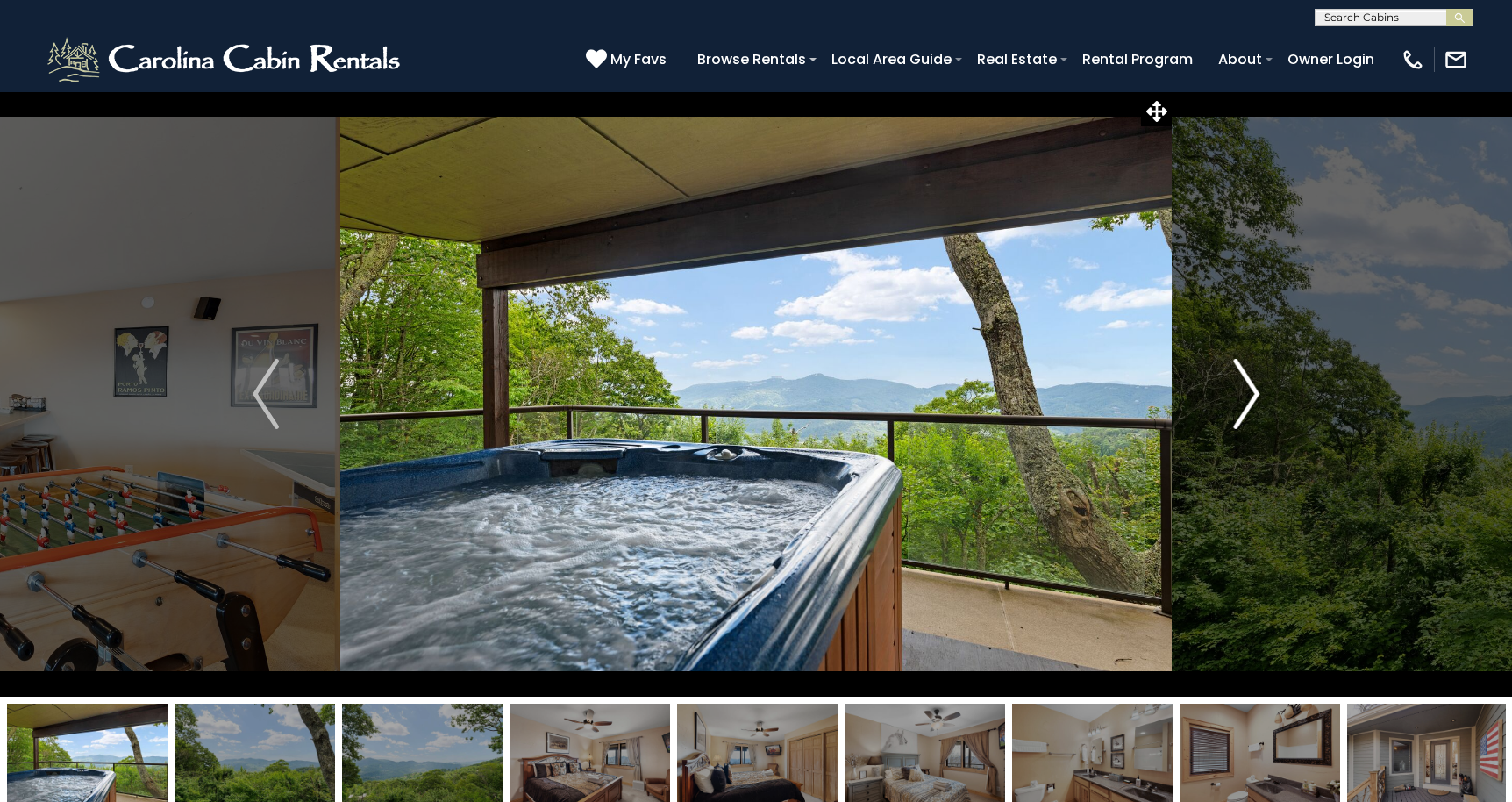
click at [1247, 390] on img "Next" at bounding box center [1246, 393] width 26 height 71
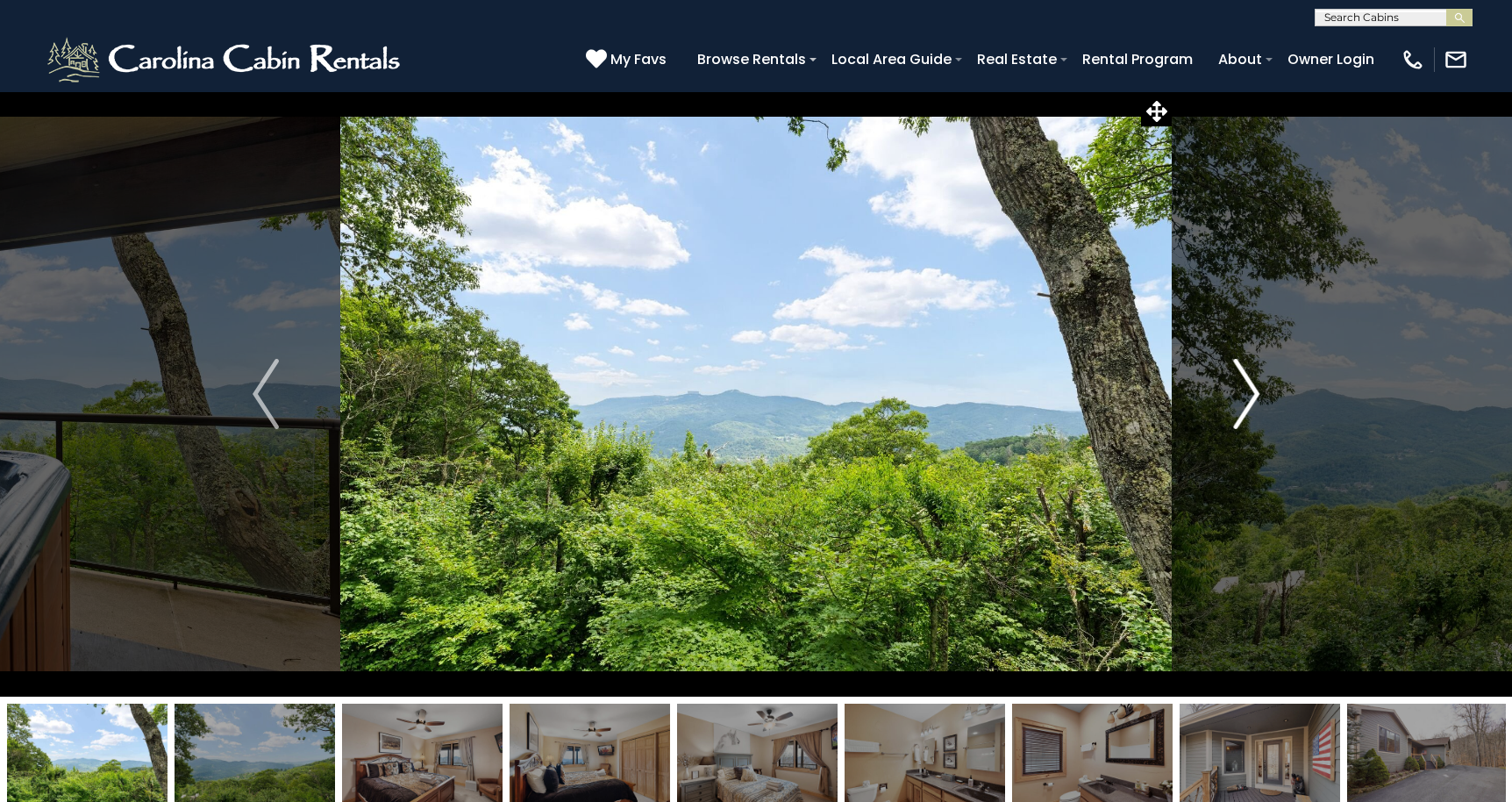
click at [1247, 390] on img "Next" at bounding box center [1246, 393] width 26 height 71
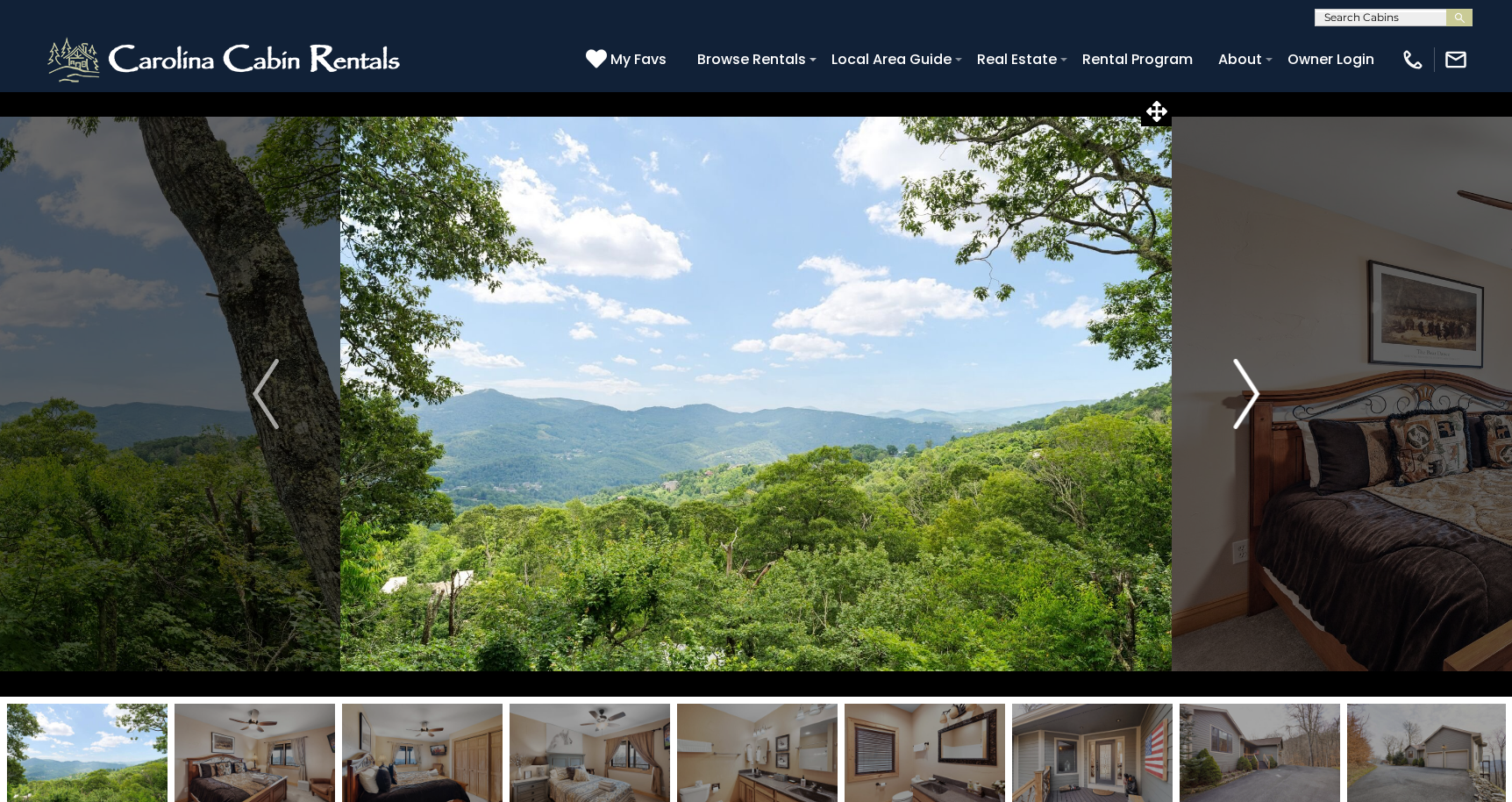
click at [1247, 390] on img "Next" at bounding box center [1246, 393] width 26 height 71
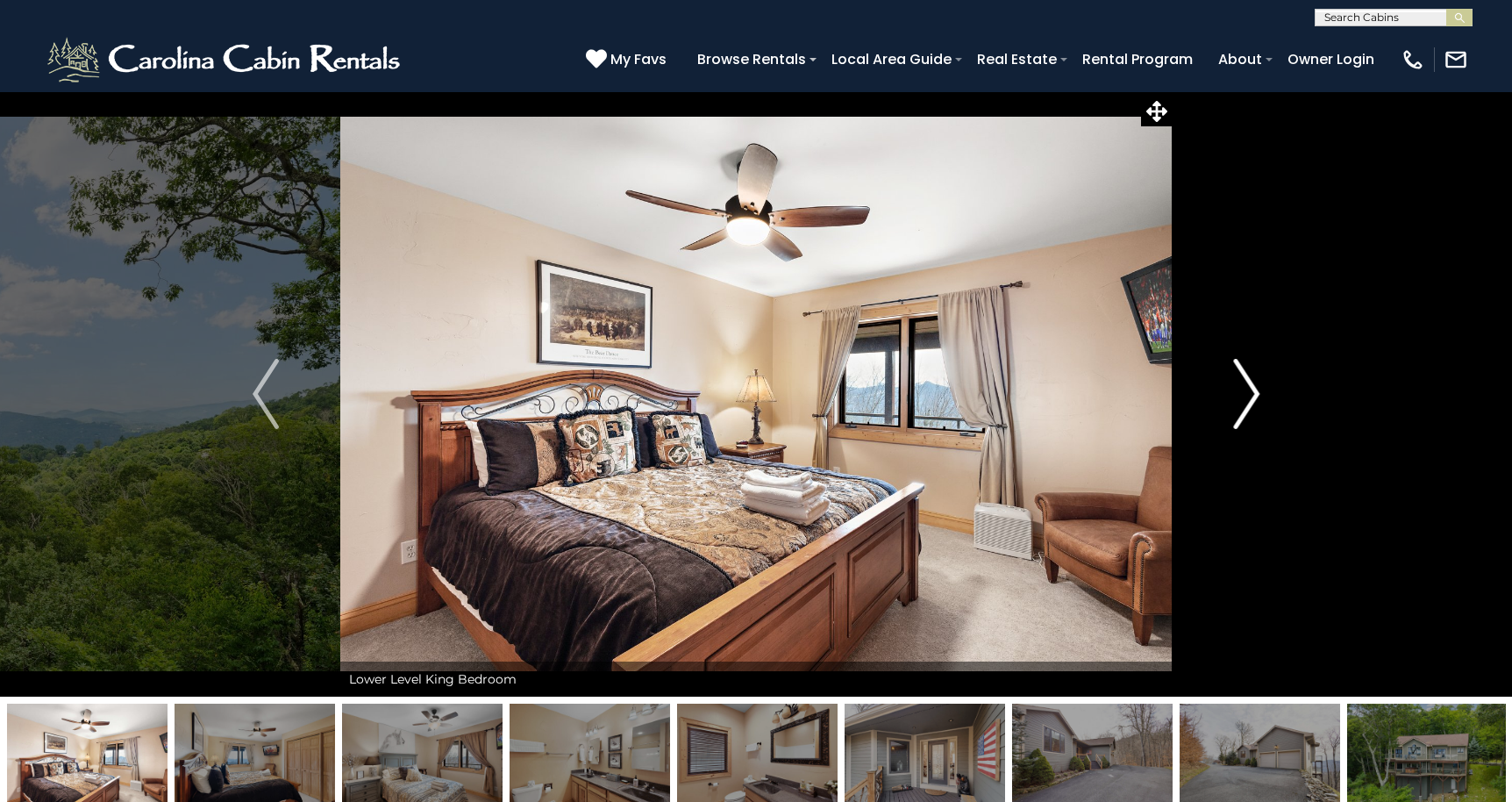
click at [1247, 390] on img "Next" at bounding box center [1246, 393] width 26 height 71
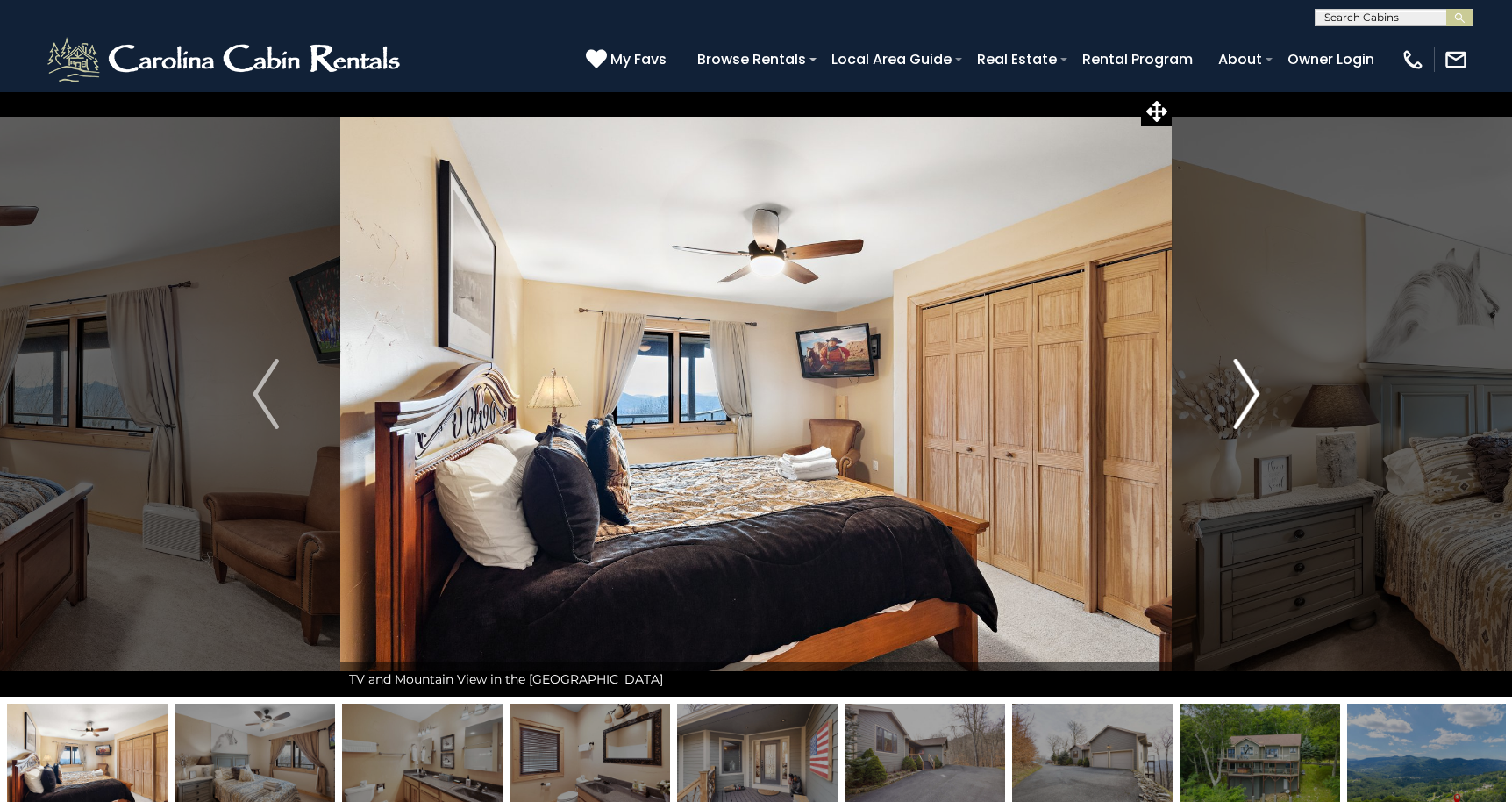
click at [1247, 390] on img "Next" at bounding box center [1246, 393] width 26 height 71
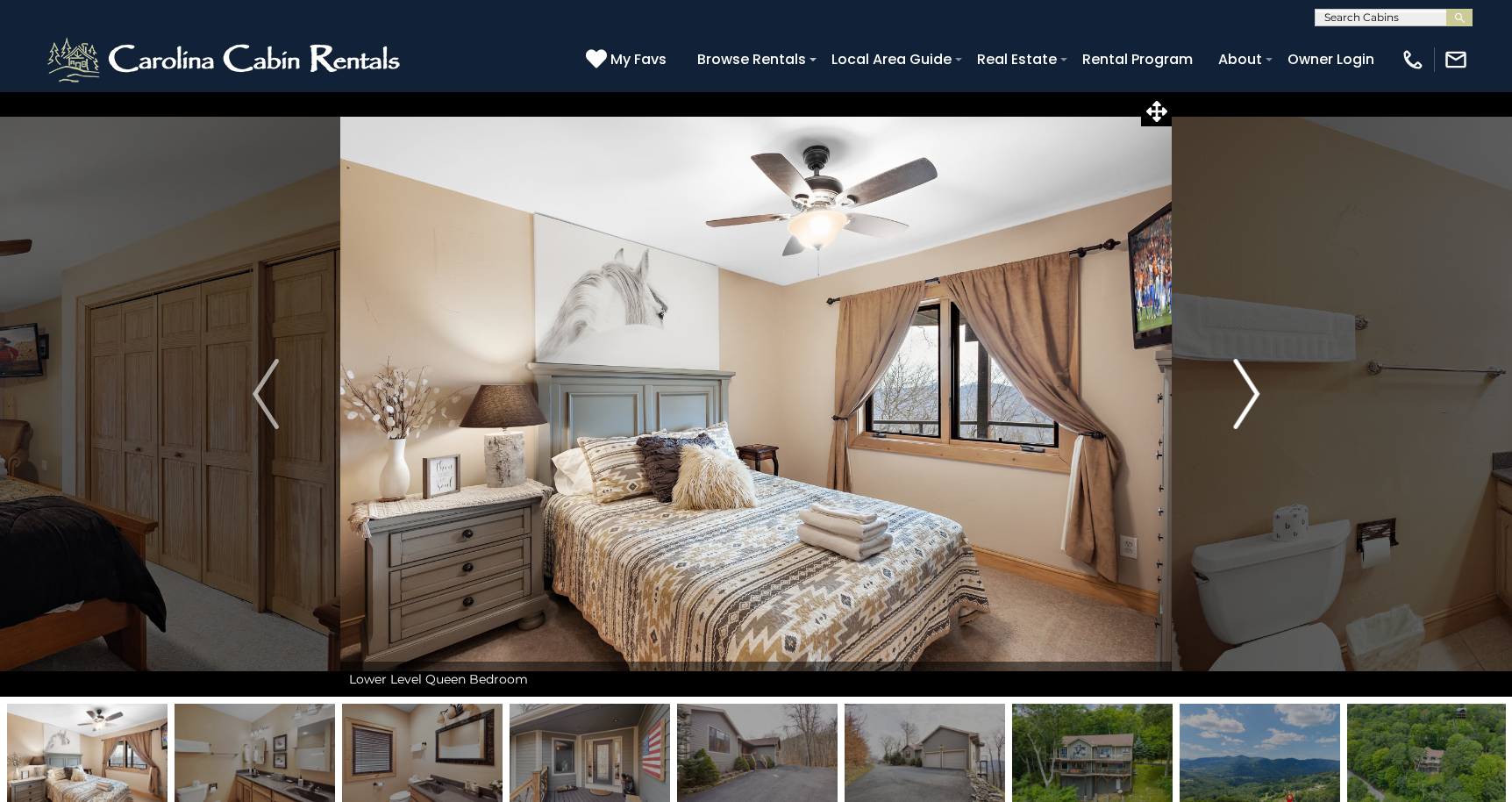
click at [1247, 390] on img "Next" at bounding box center [1246, 393] width 26 height 71
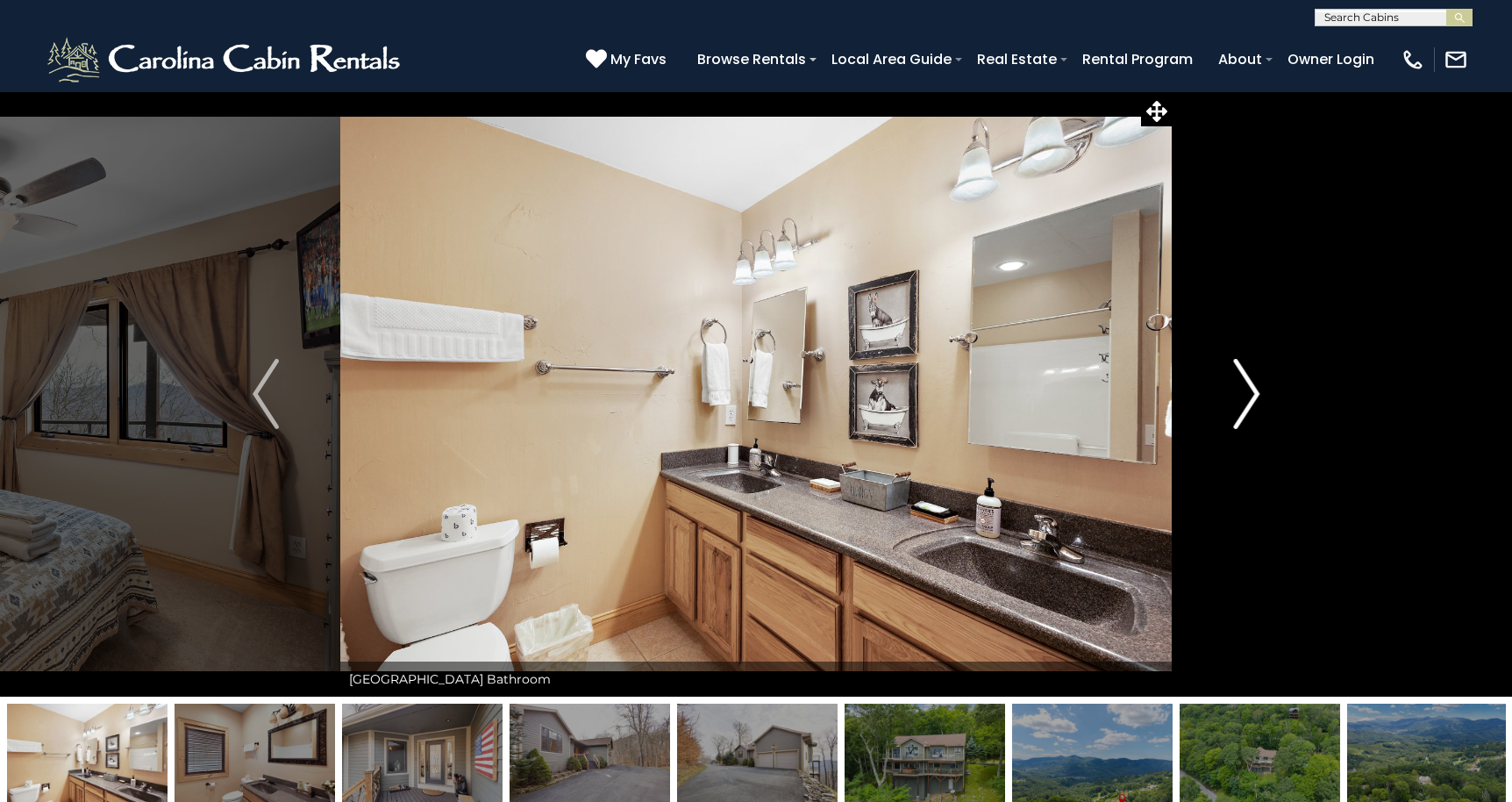
click at [1247, 390] on img "Next" at bounding box center [1246, 393] width 26 height 71
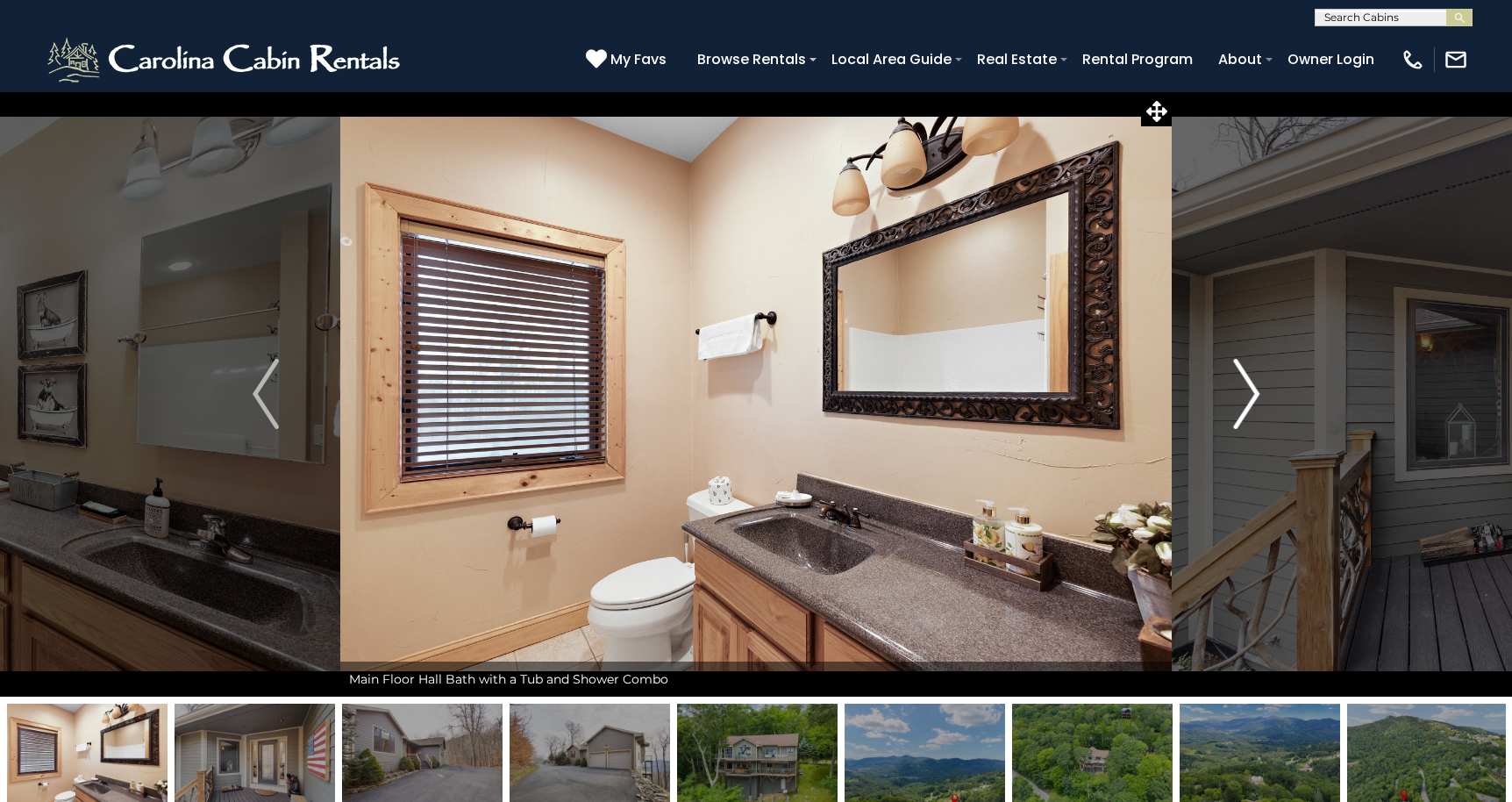
click at [1247, 390] on img "Next" at bounding box center [1246, 393] width 26 height 71
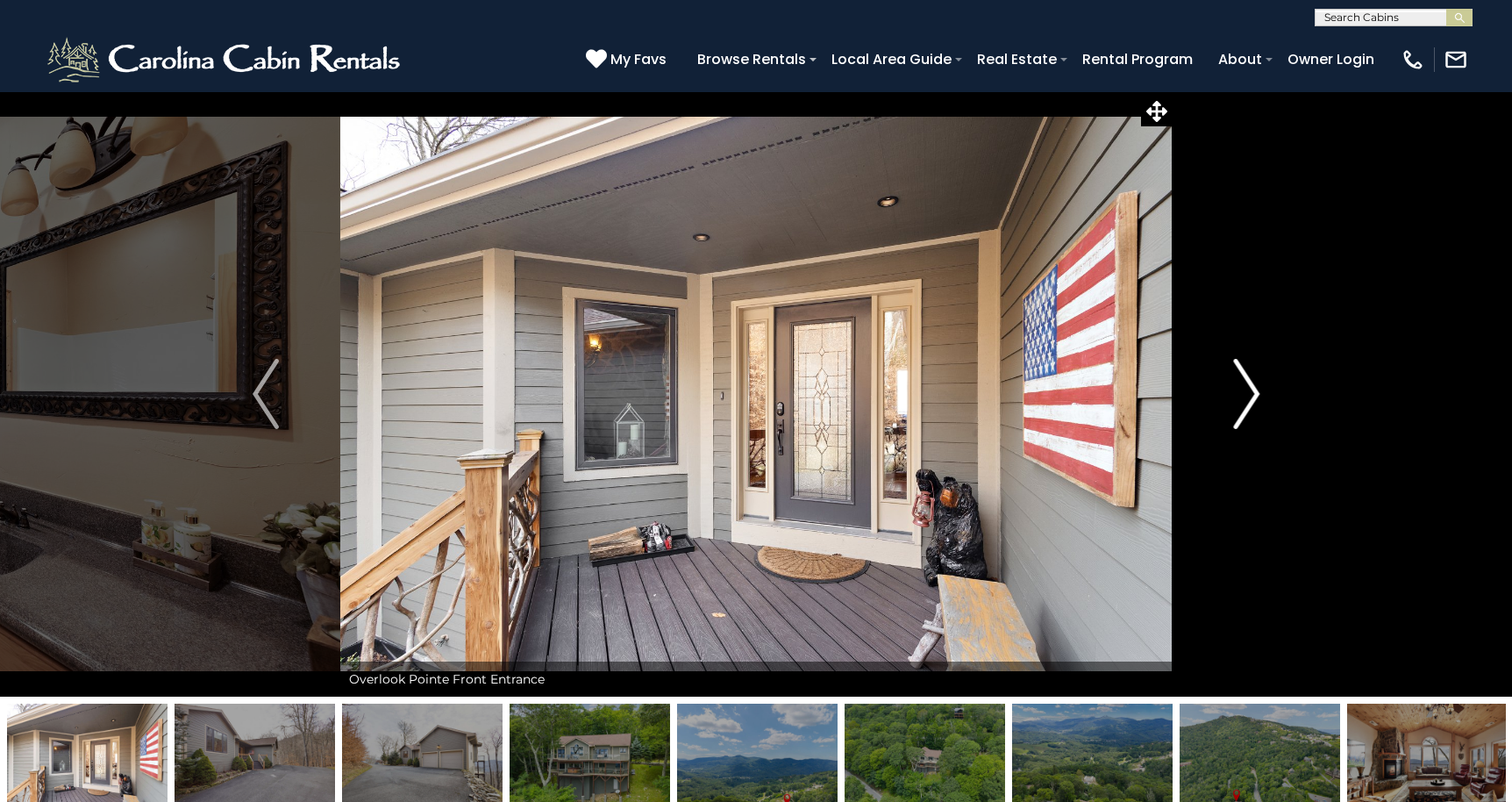
click at [1247, 390] on img "Next" at bounding box center [1246, 393] width 26 height 71
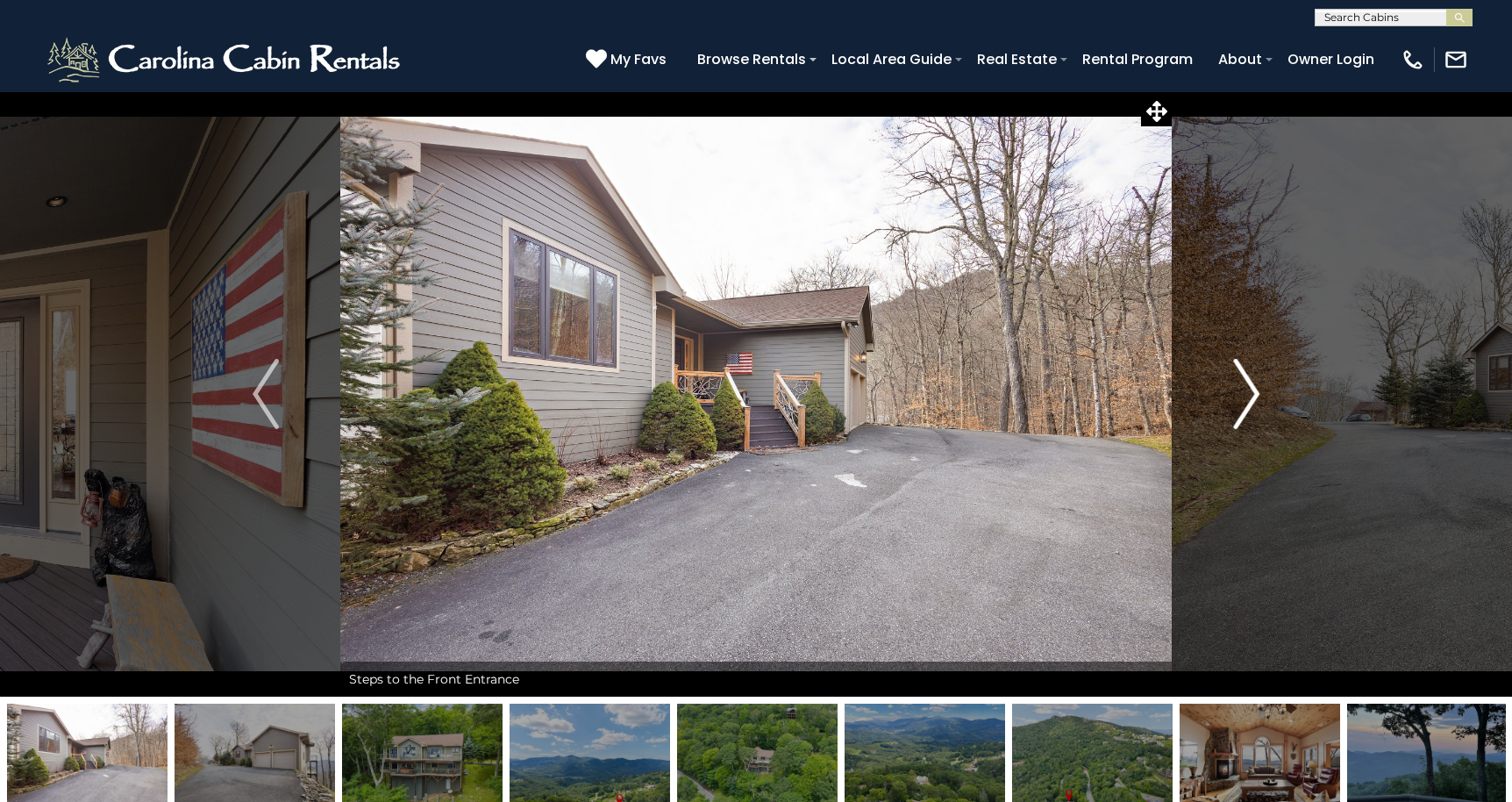
click at [1247, 390] on img "Next" at bounding box center [1246, 393] width 26 height 71
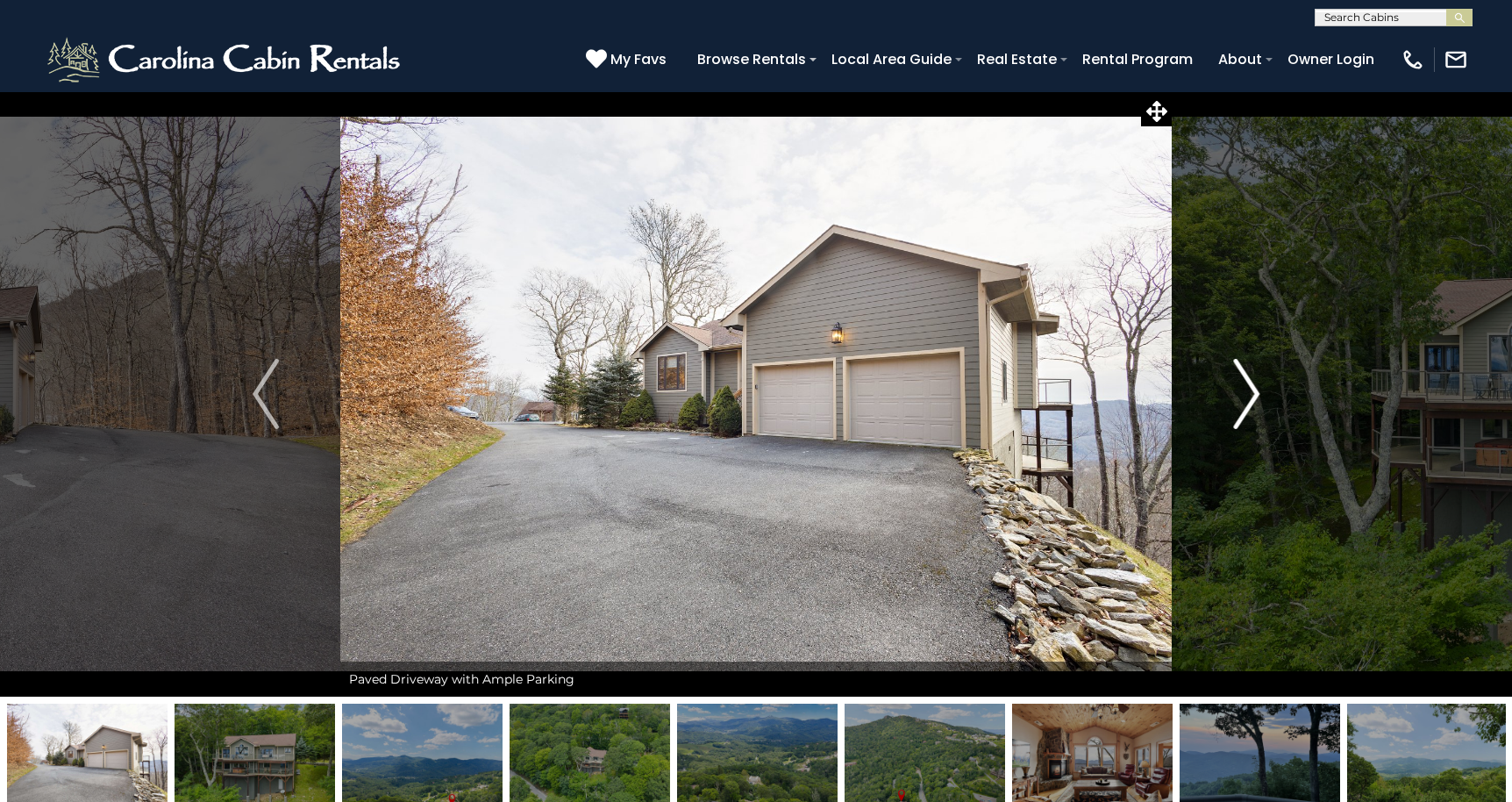
click at [1247, 390] on img "Next" at bounding box center [1246, 393] width 26 height 71
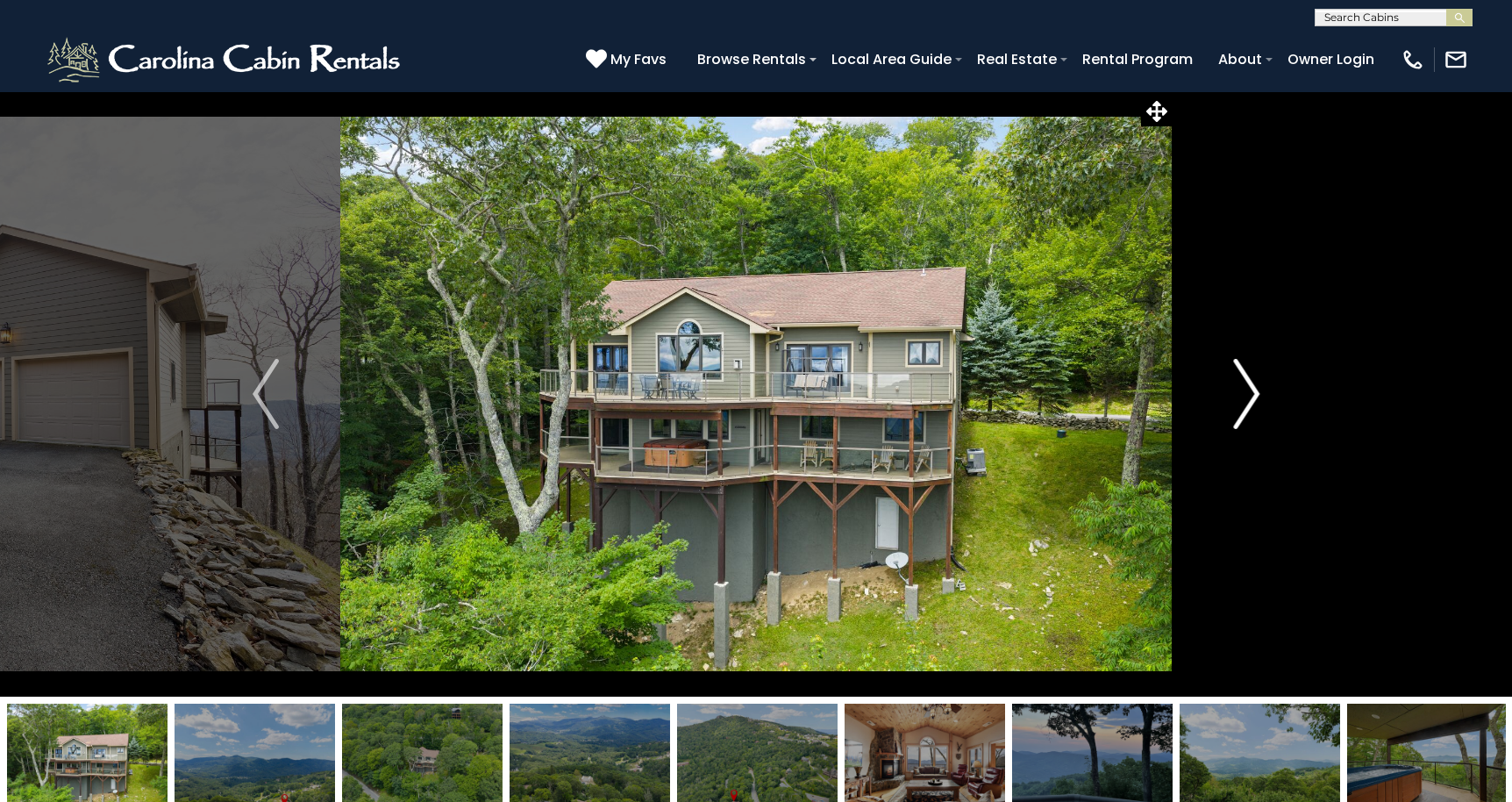
click at [1247, 390] on img "Next" at bounding box center [1246, 393] width 26 height 71
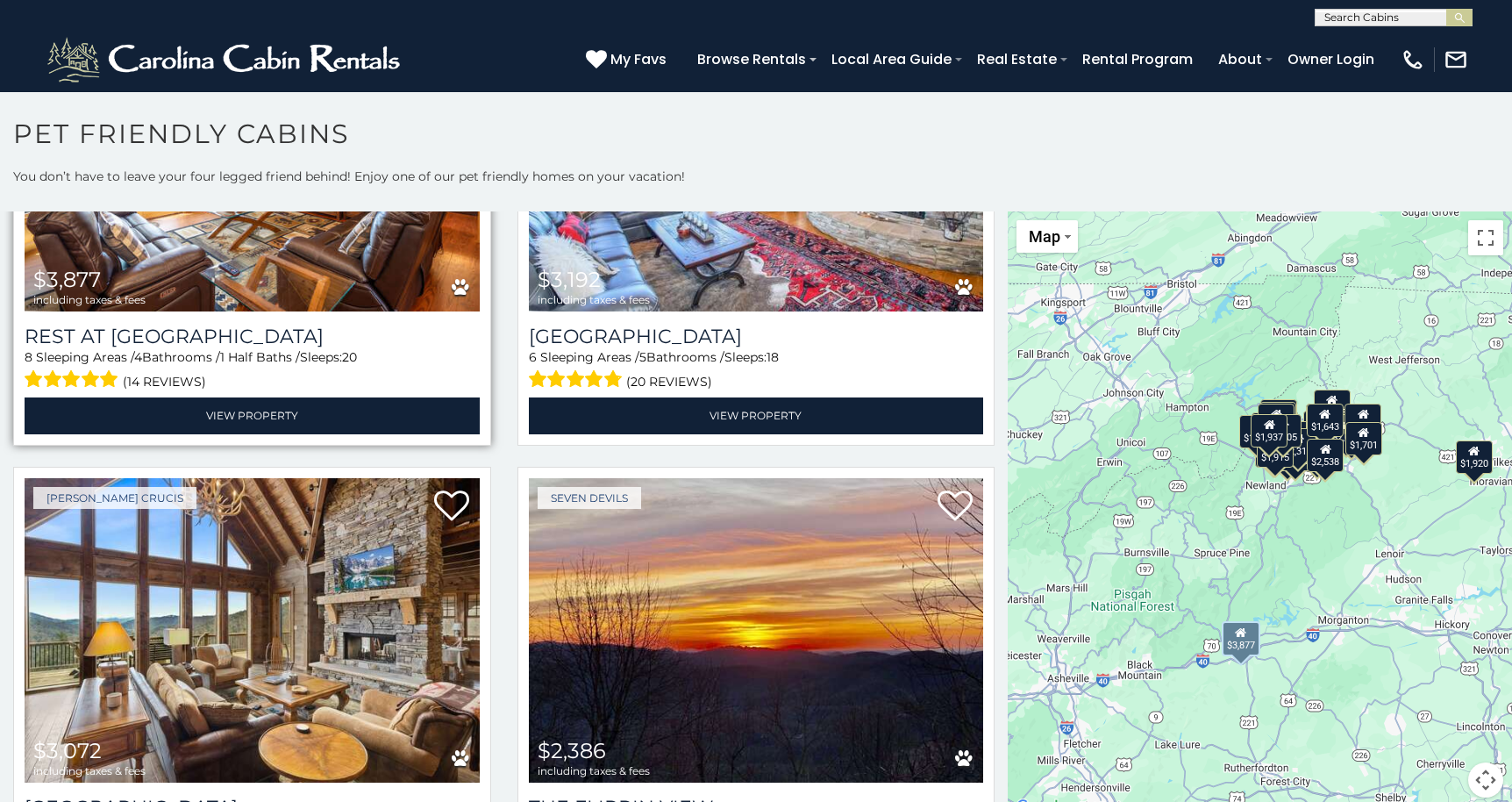
scroll to position [280, 0]
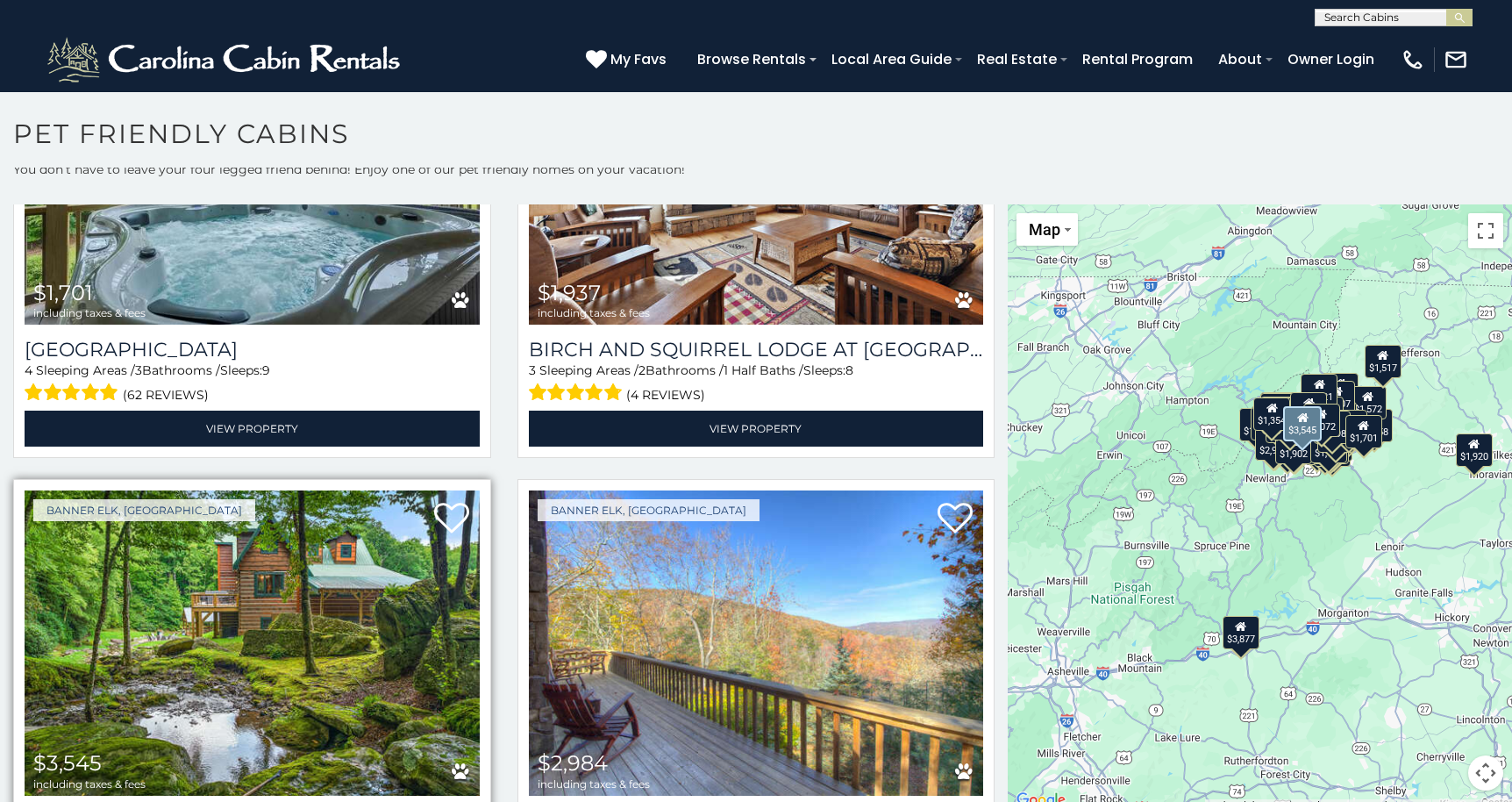
scroll to position [6831, 0]
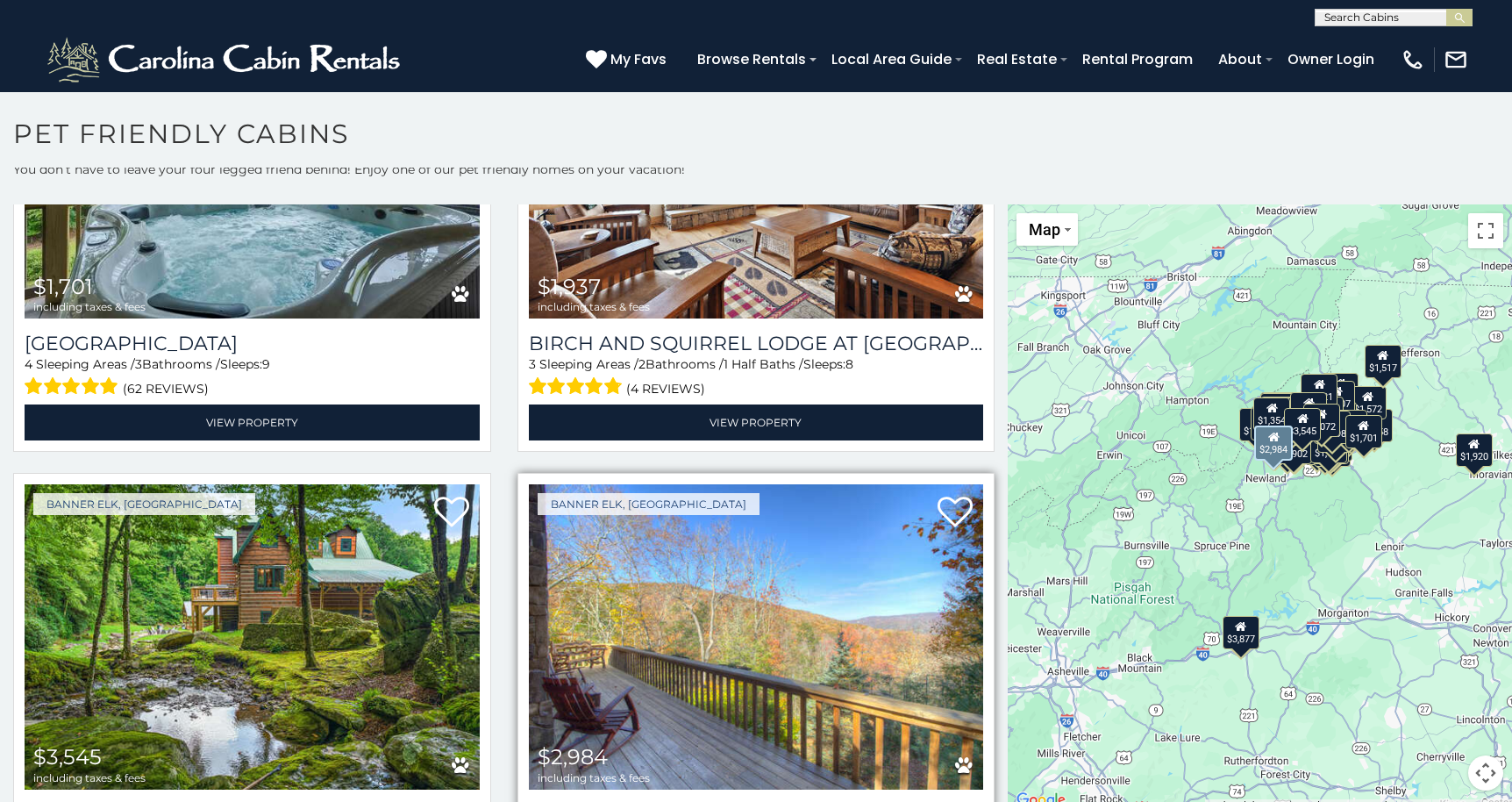
click at [599, 612] on img at bounding box center [756, 635] width 455 height 304
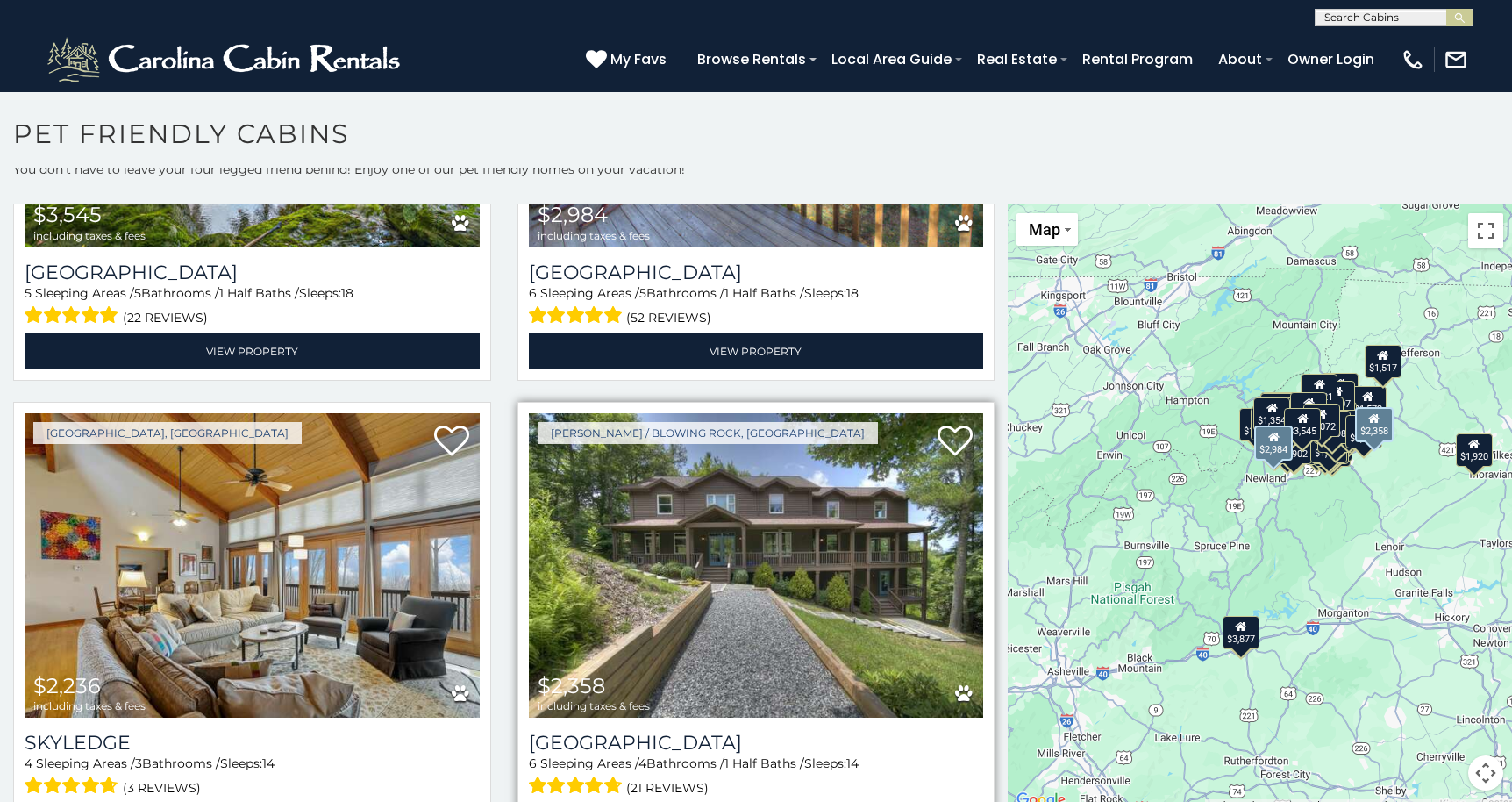
scroll to position [7383, 0]
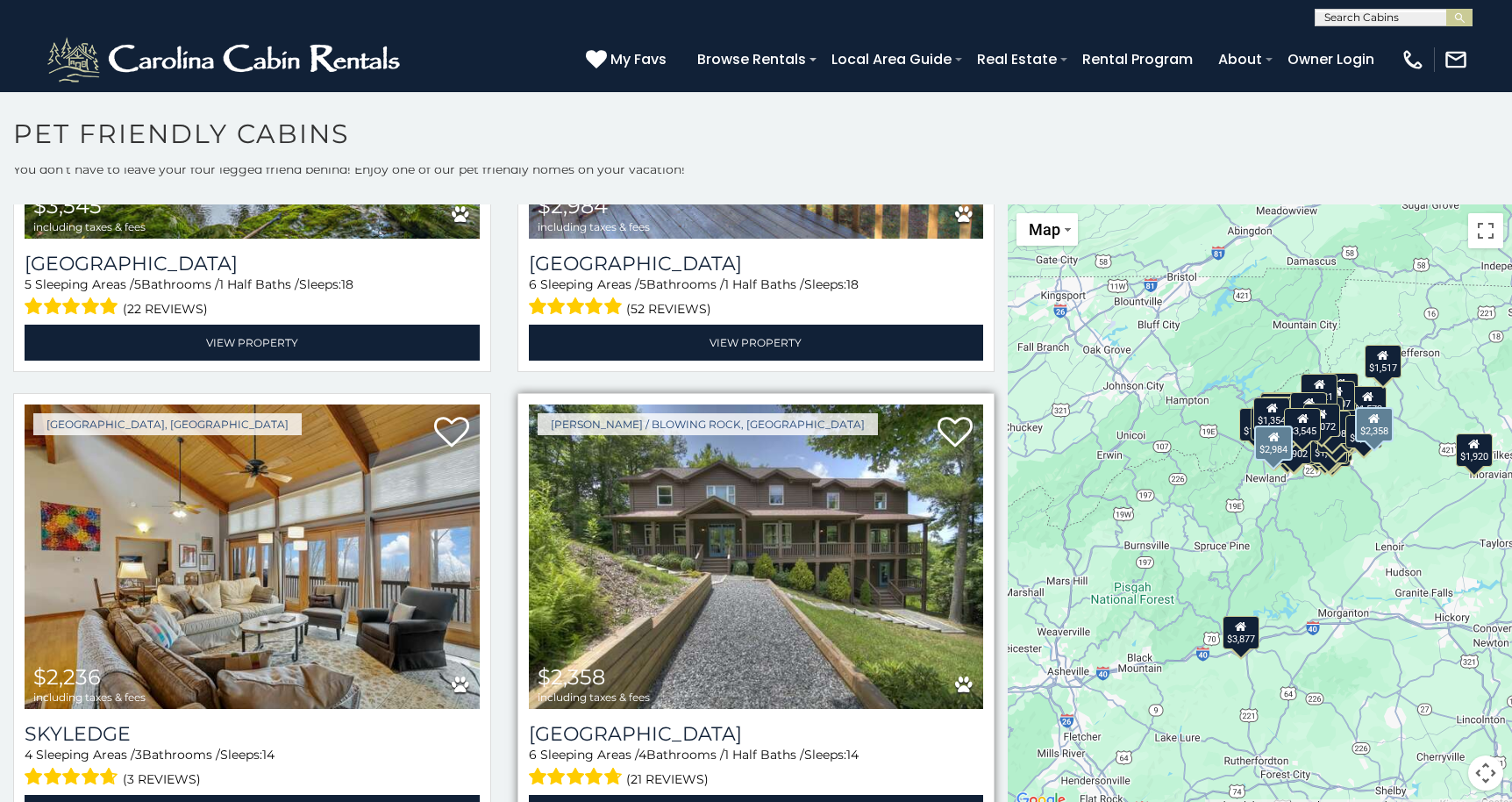
click at [662, 494] on img at bounding box center [756, 556] width 455 height 304
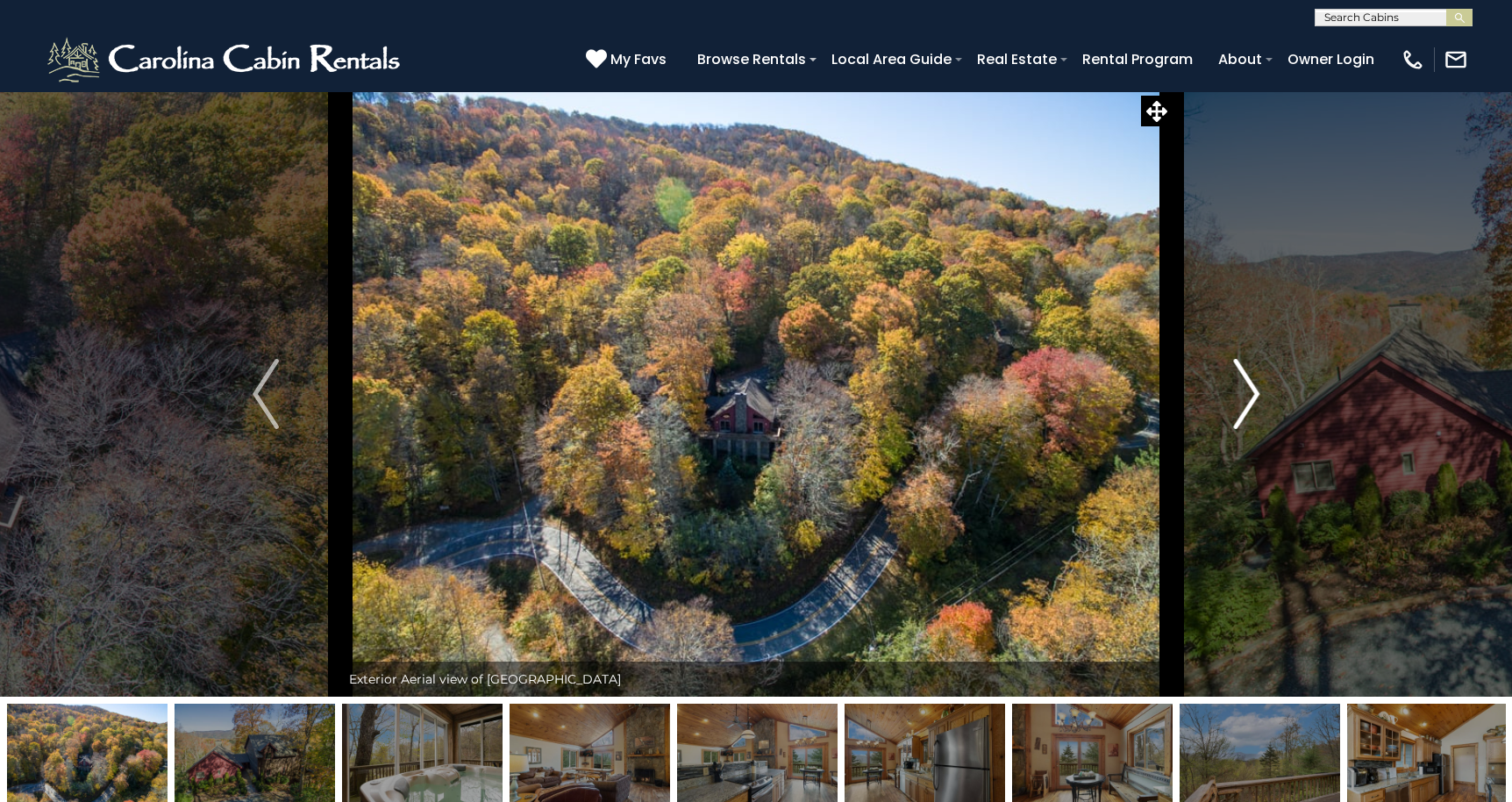
click at [1249, 391] on img "Next" at bounding box center [1246, 393] width 26 height 71
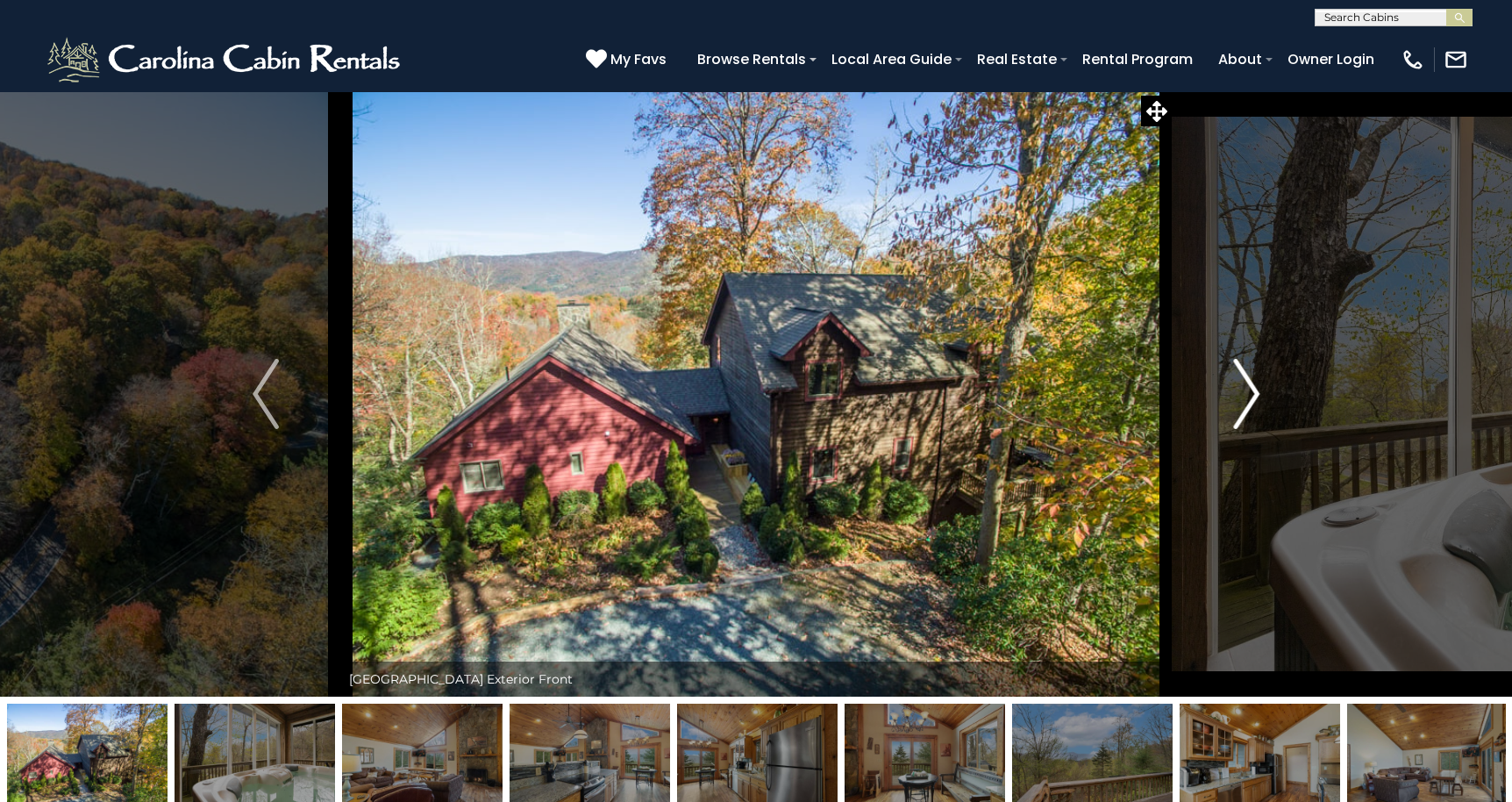
click at [1249, 391] on img "Next" at bounding box center [1246, 393] width 26 height 71
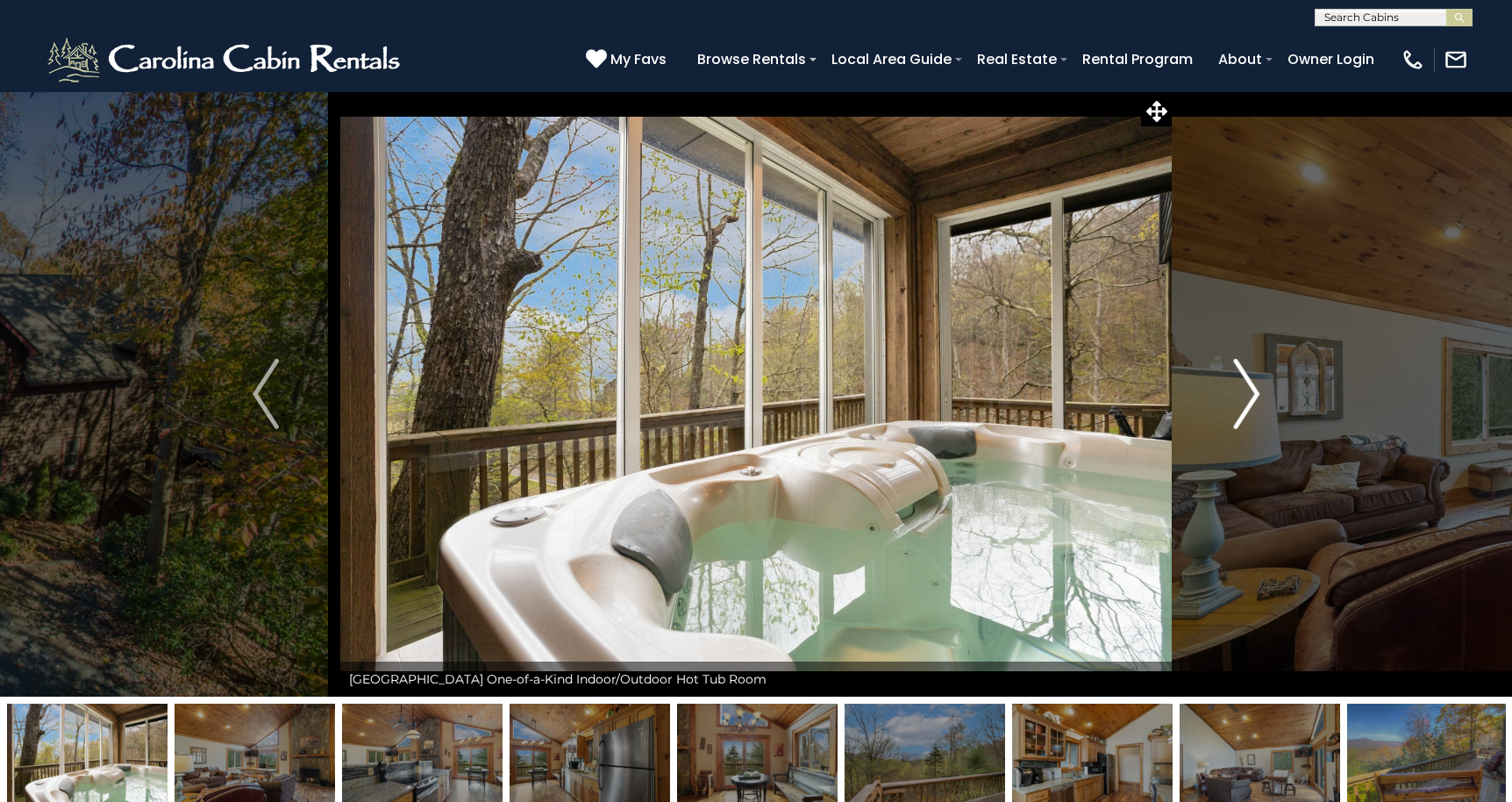
click at [1249, 391] on img "Next" at bounding box center [1246, 393] width 26 height 71
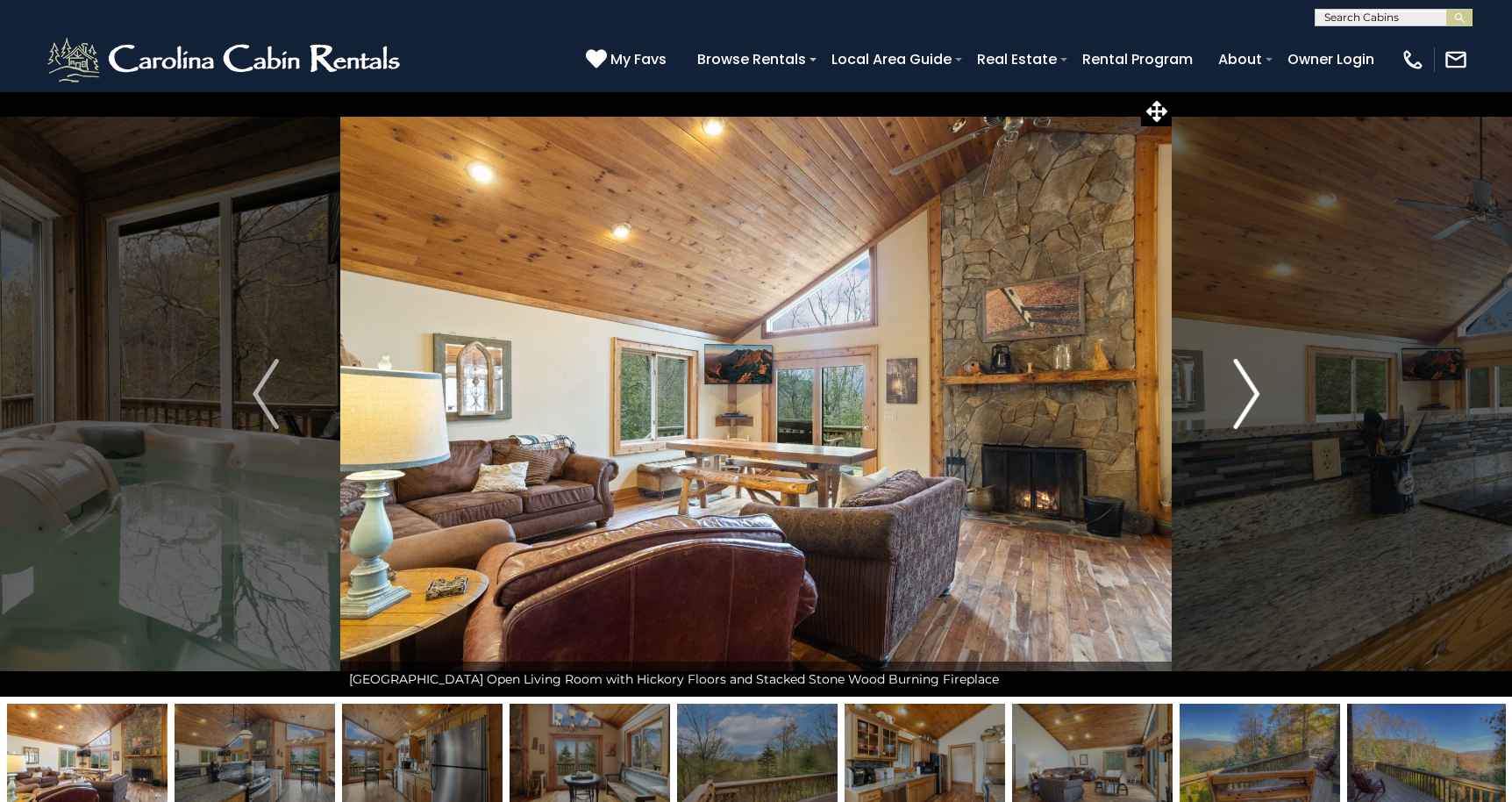
click at [1249, 391] on img "Next" at bounding box center [1246, 393] width 26 height 71
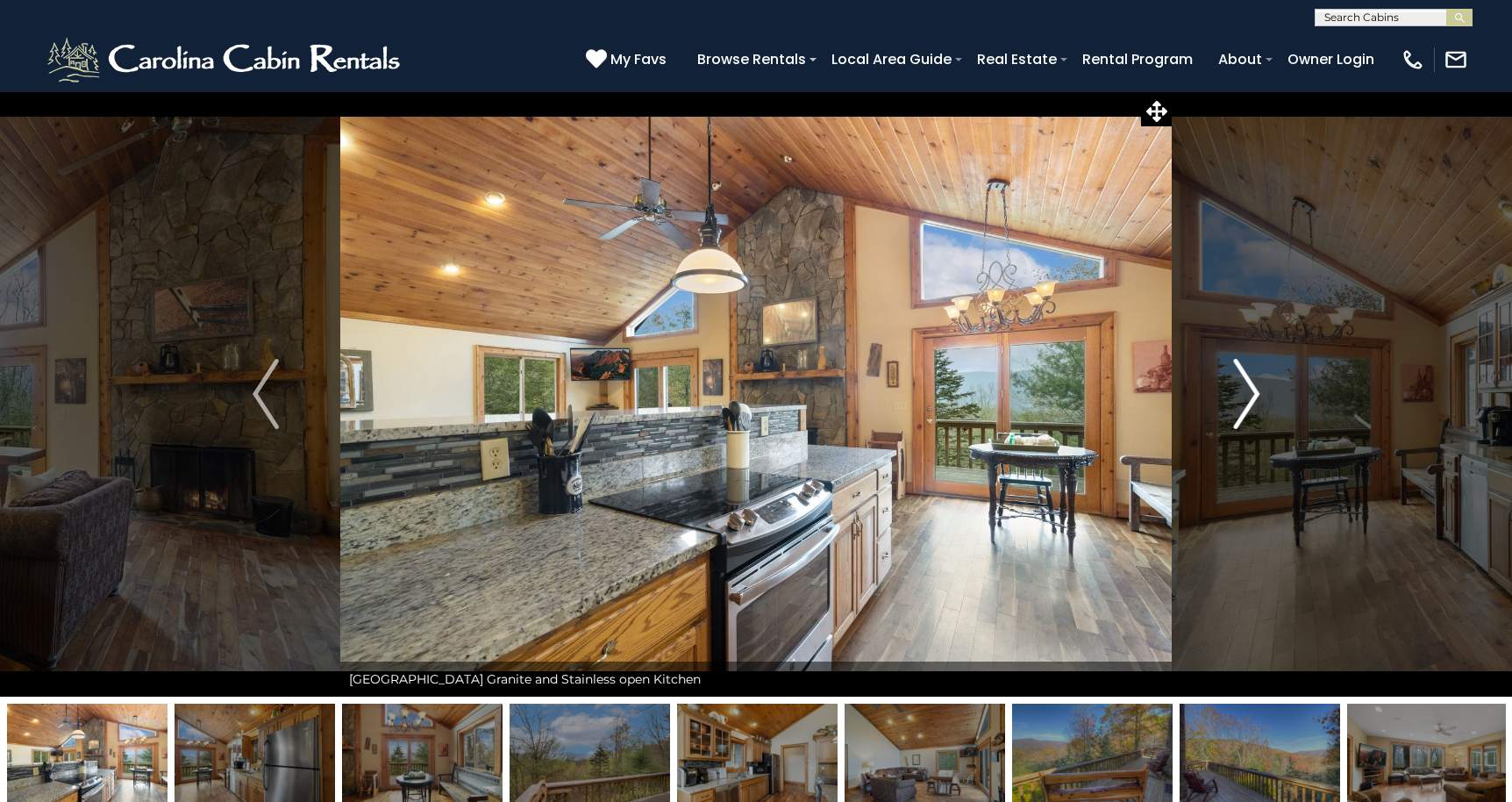
click at [1249, 391] on img "Next" at bounding box center [1246, 393] width 26 height 71
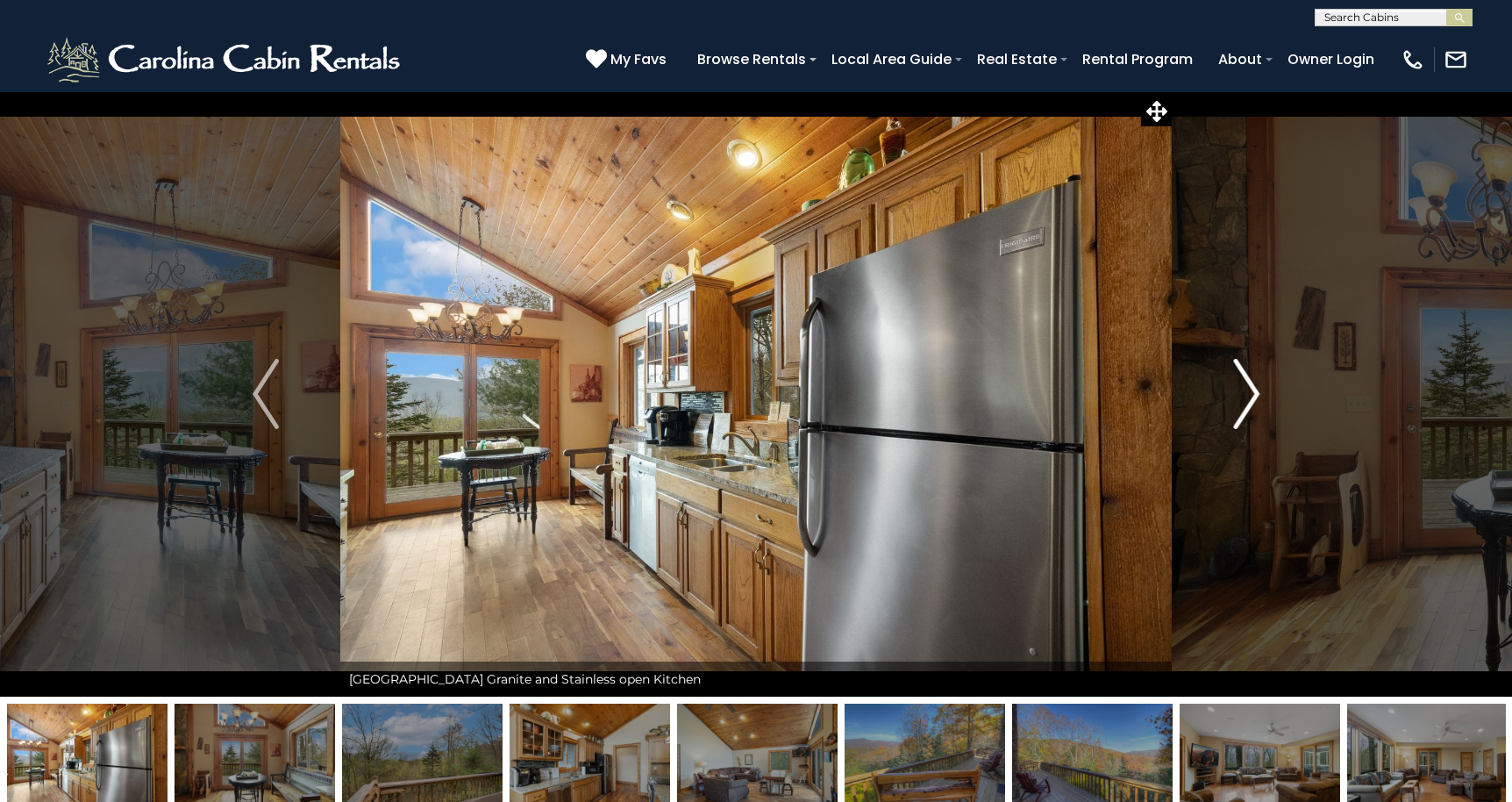
click at [1249, 391] on img "Next" at bounding box center [1246, 393] width 26 height 71
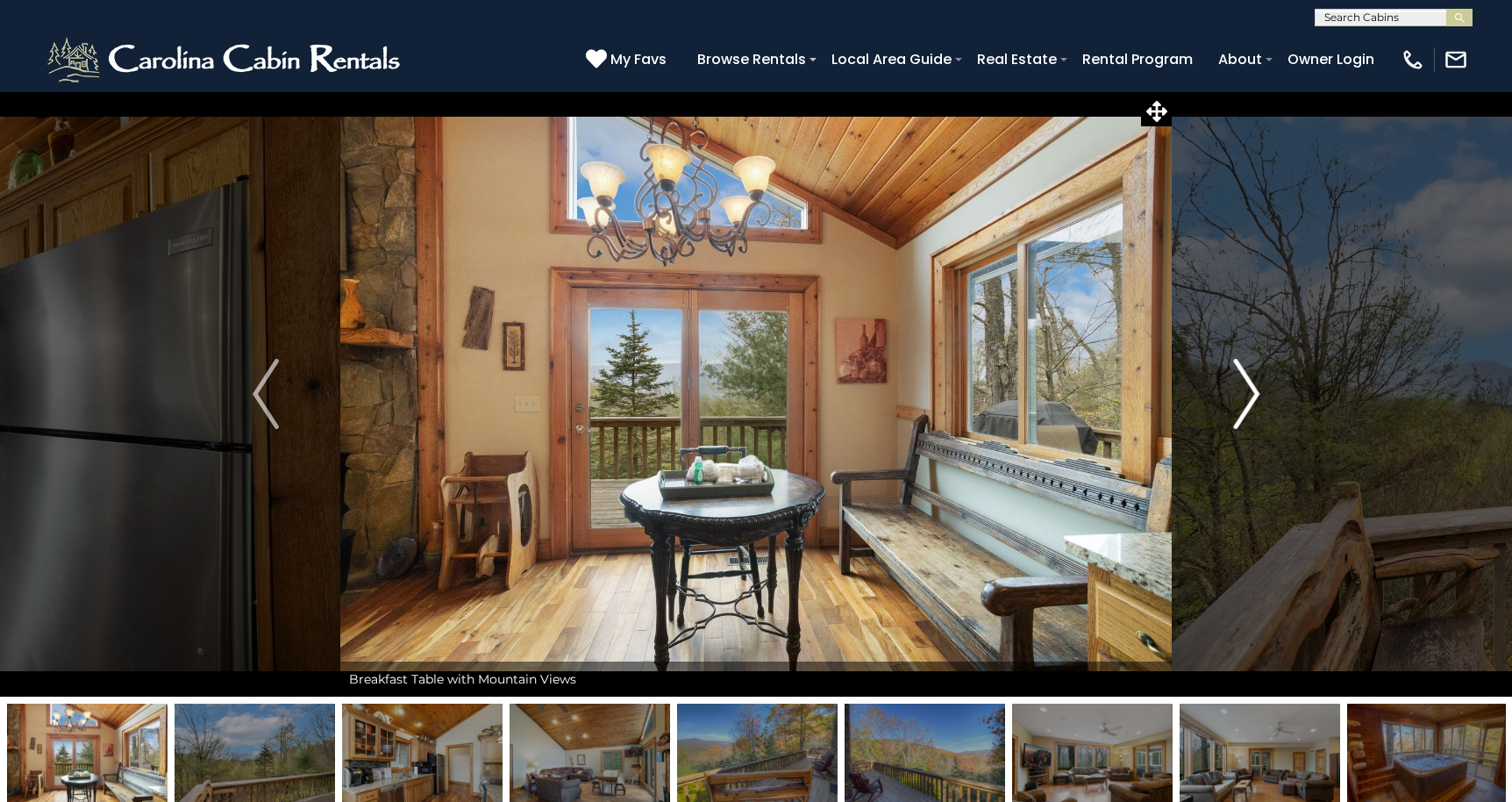
click at [1249, 391] on img "Next" at bounding box center [1246, 393] width 26 height 71
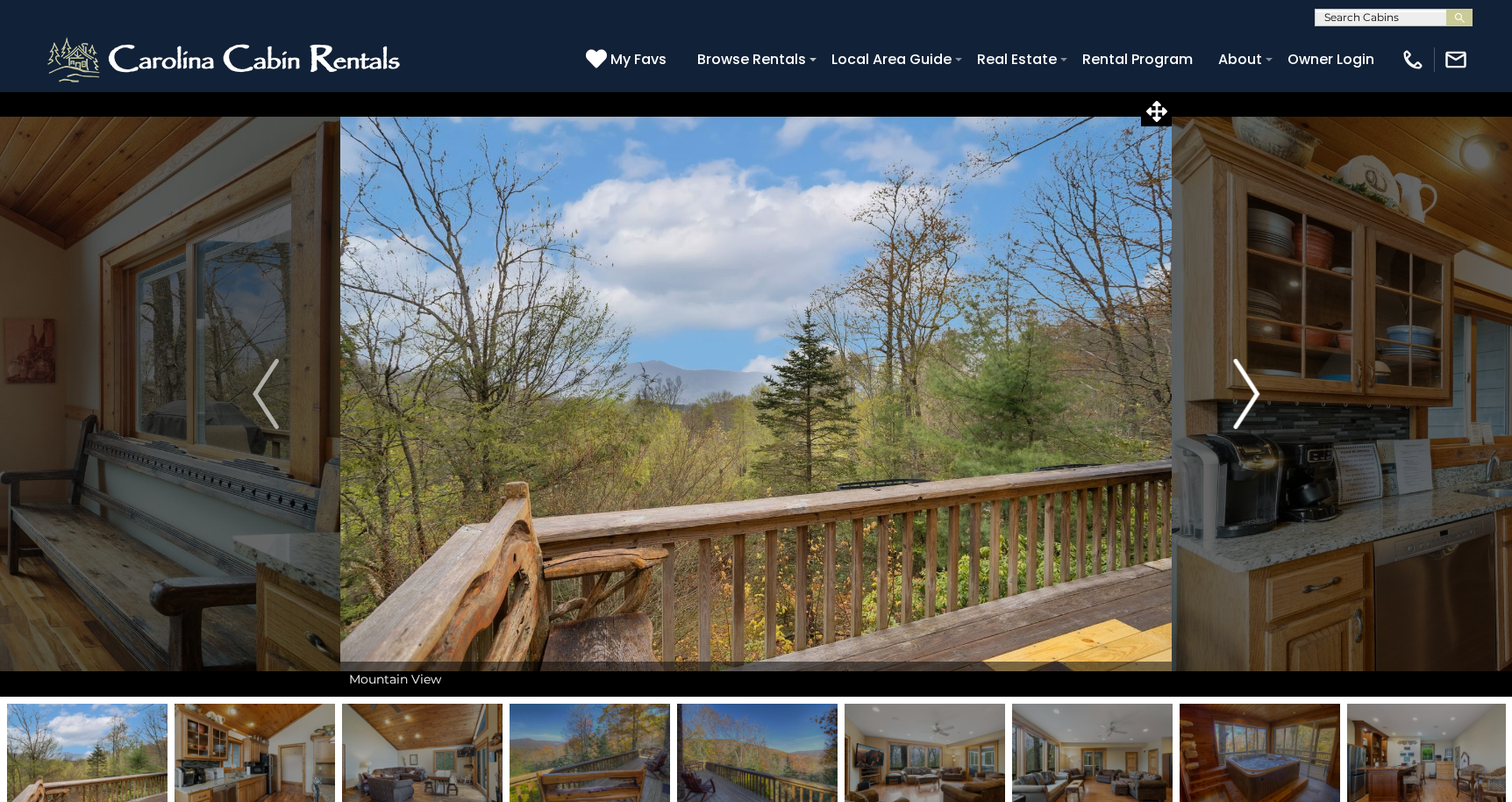
click at [1249, 391] on img "Next" at bounding box center [1246, 393] width 26 height 71
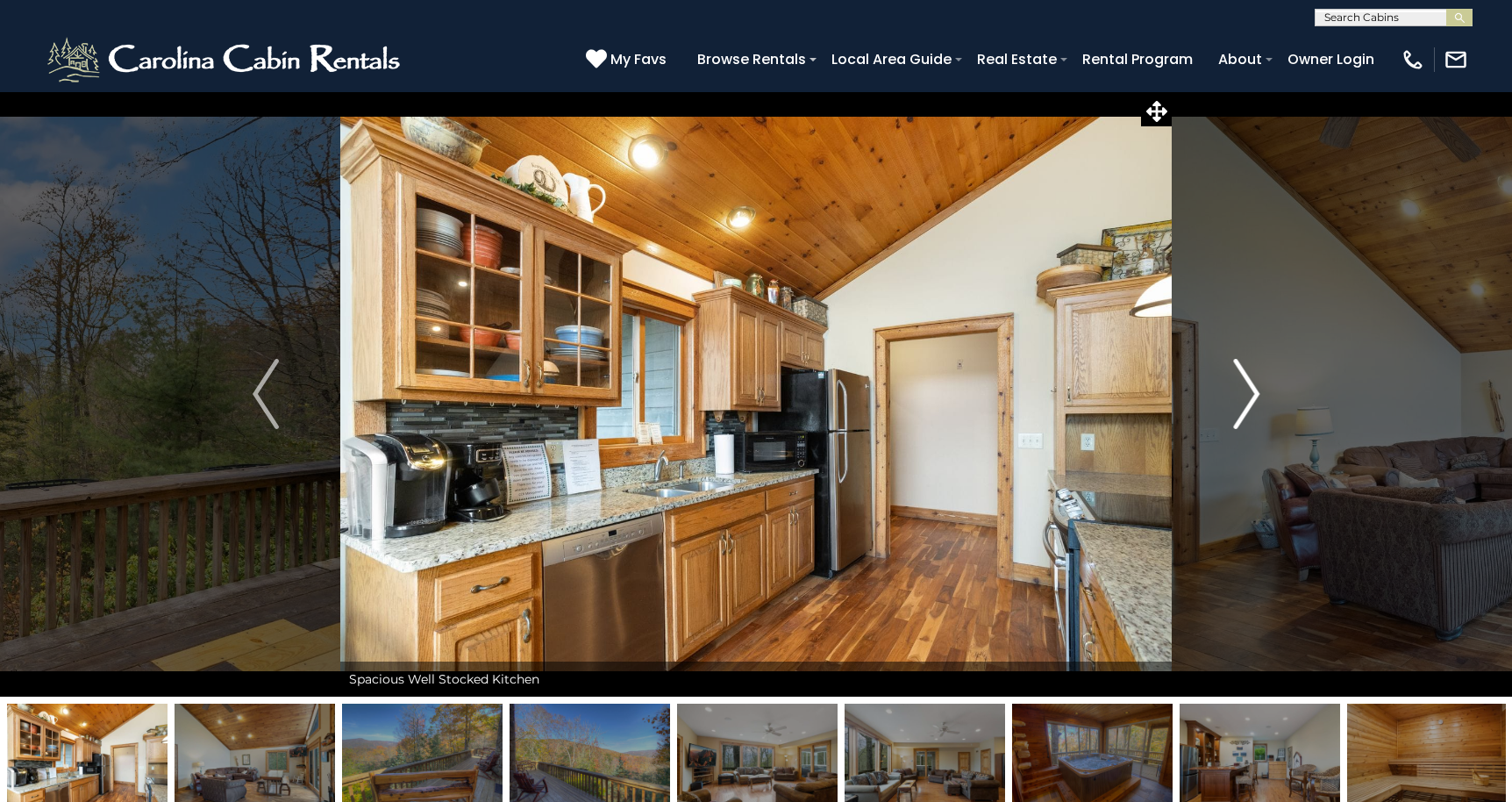
click at [1249, 391] on img "Next" at bounding box center [1246, 393] width 26 height 71
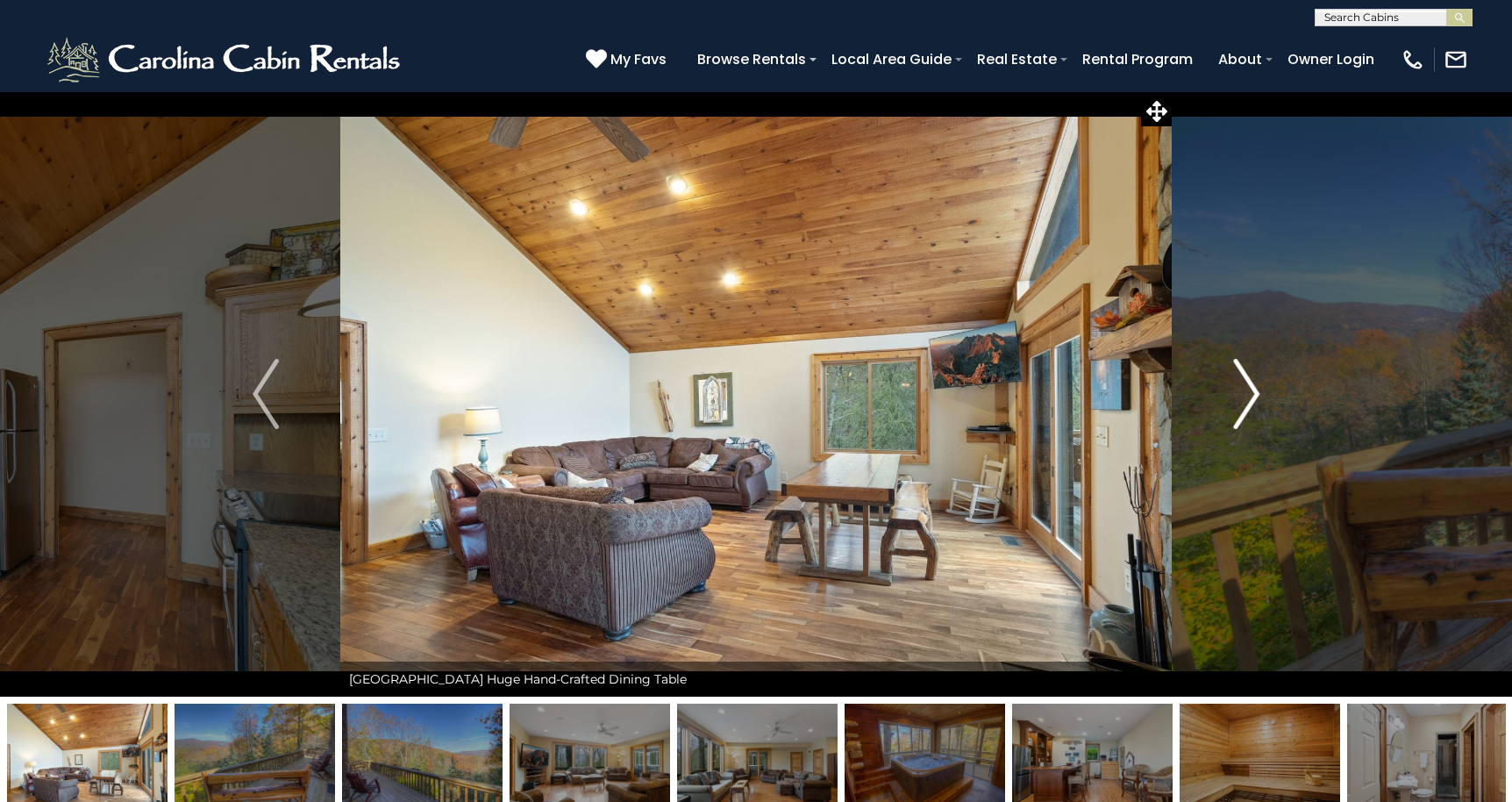
click at [1249, 391] on img "Next" at bounding box center [1246, 393] width 26 height 71
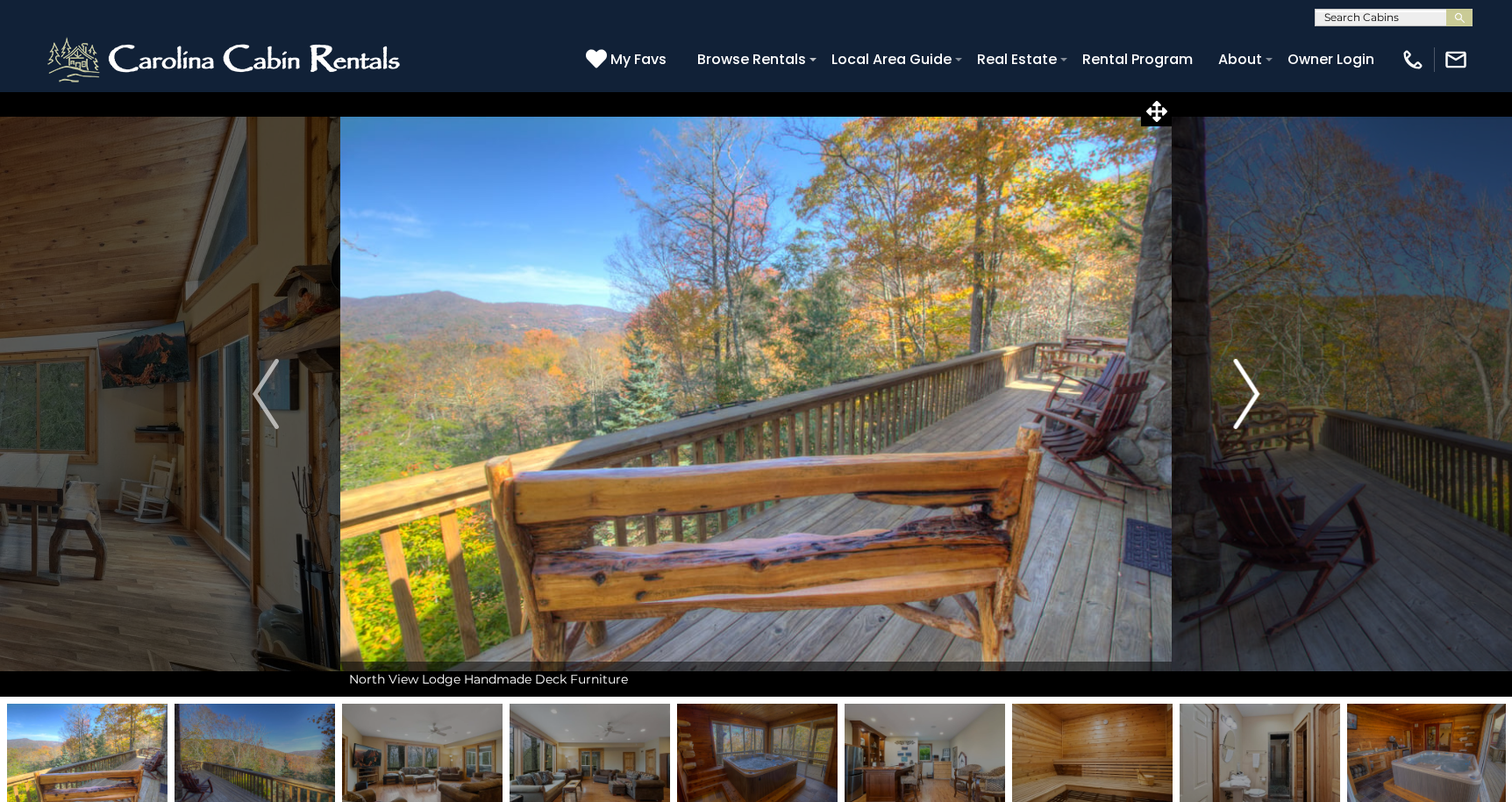
click at [1249, 391] on img "Next" at bounding box center [1246, 393] width 26 height 71
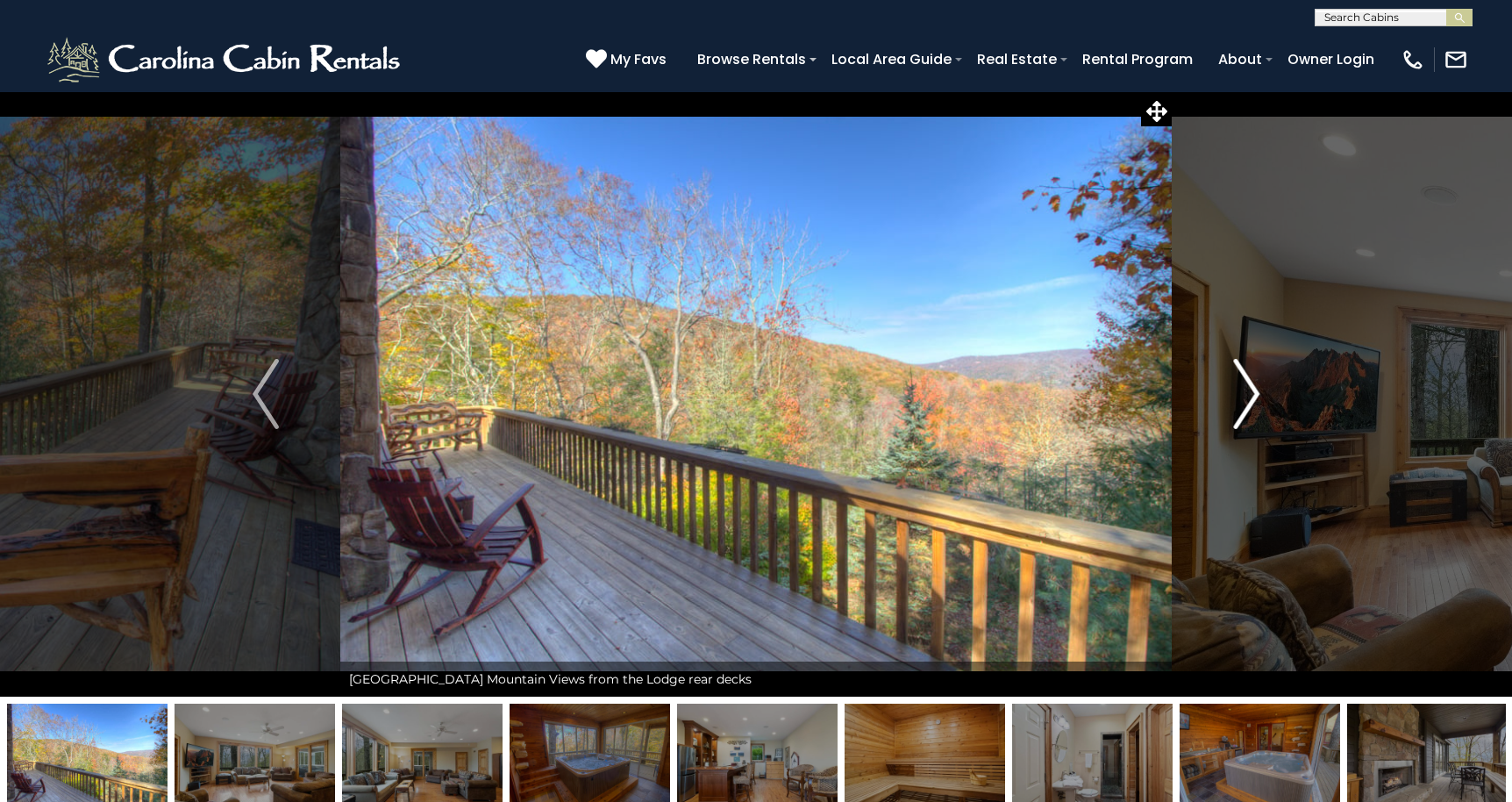
click at [1249, 391] on img "Next" at bounding box center [1246, 393] width 26 height 71
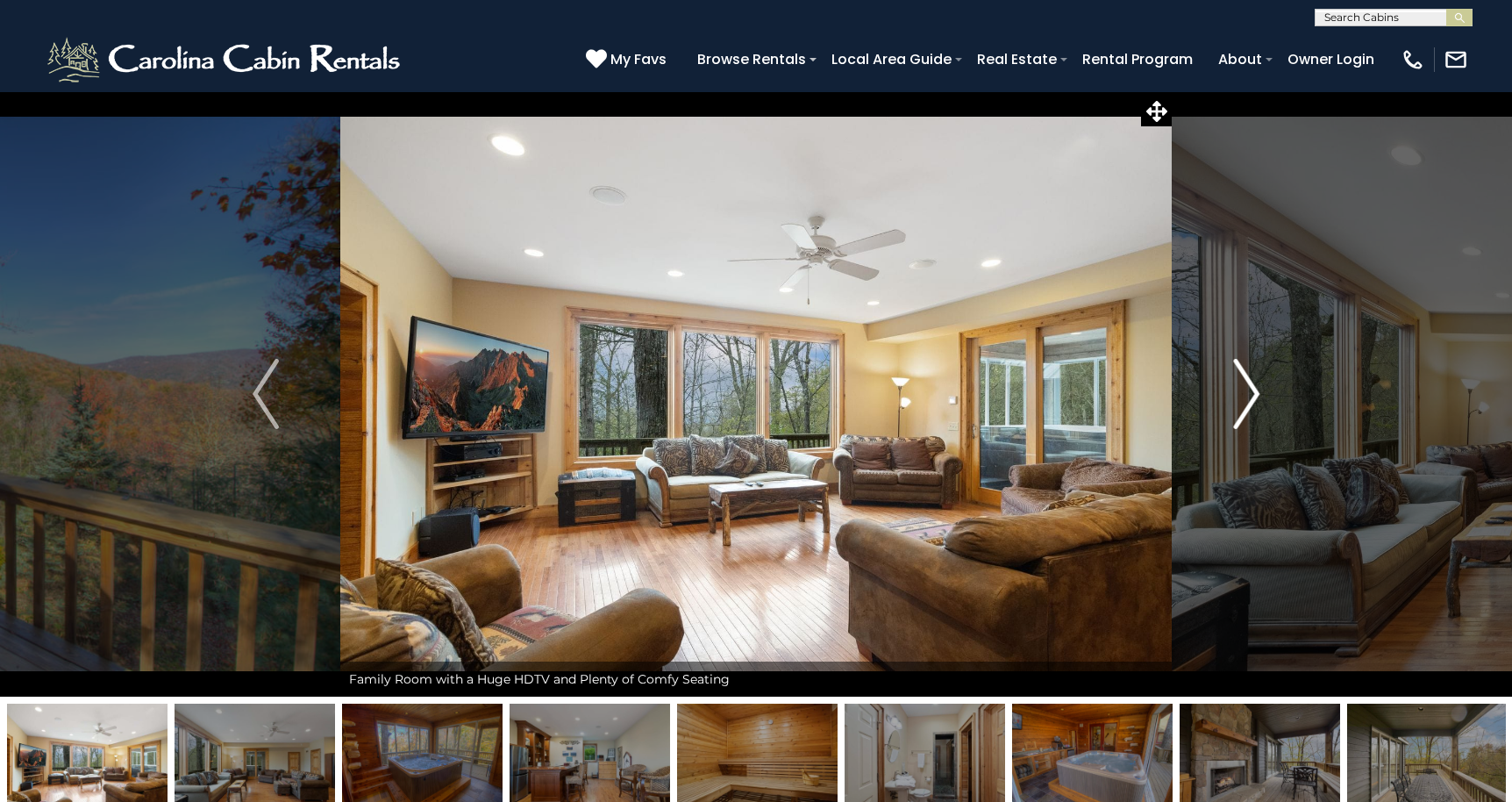
click at [1249, 391] on img "Next" at bounding box center [1246, 393] width 26 height 71
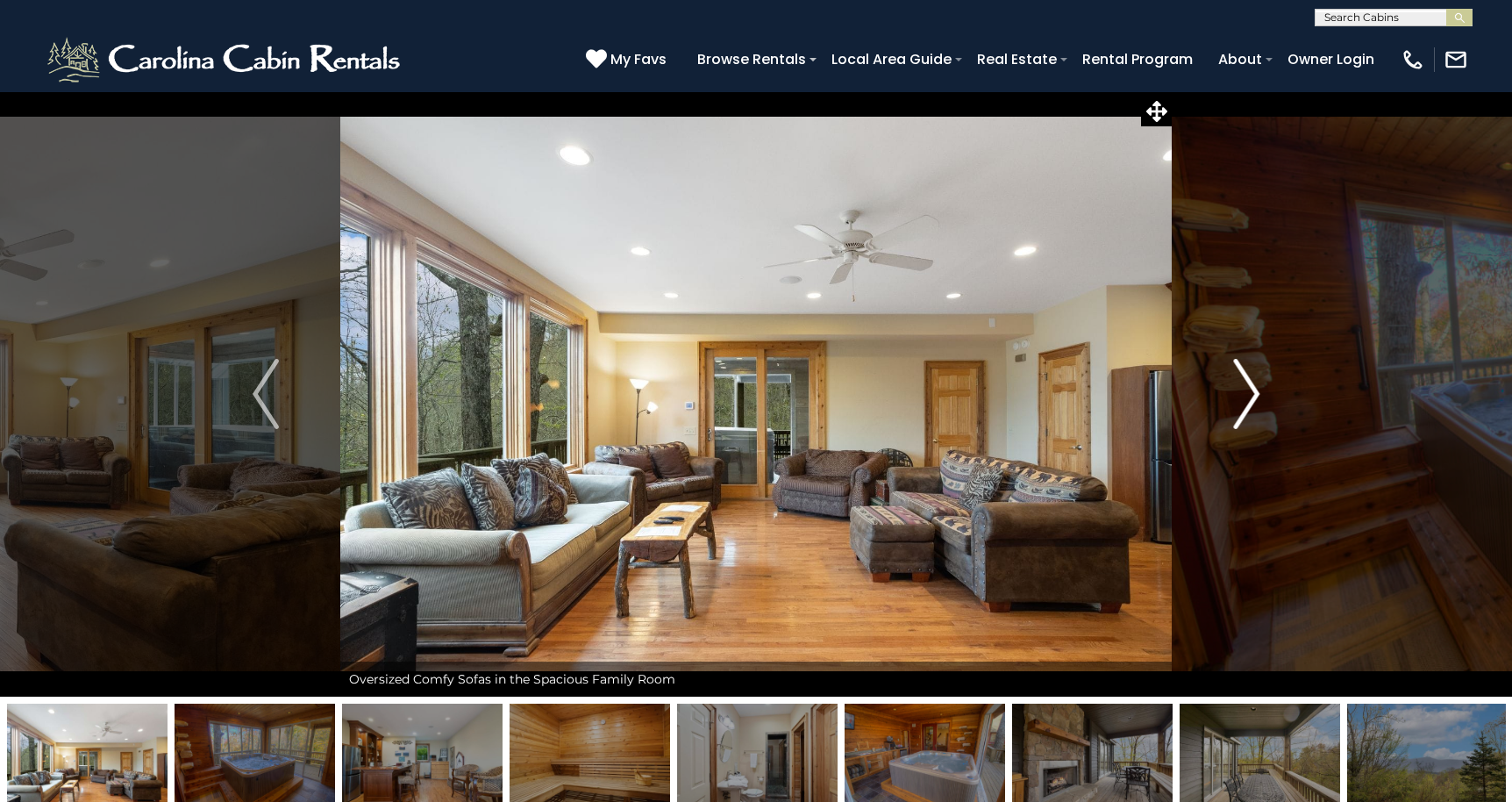
click at [1249, 391] on img "Next" at bounding box center [1246, 393] width 26 height 71
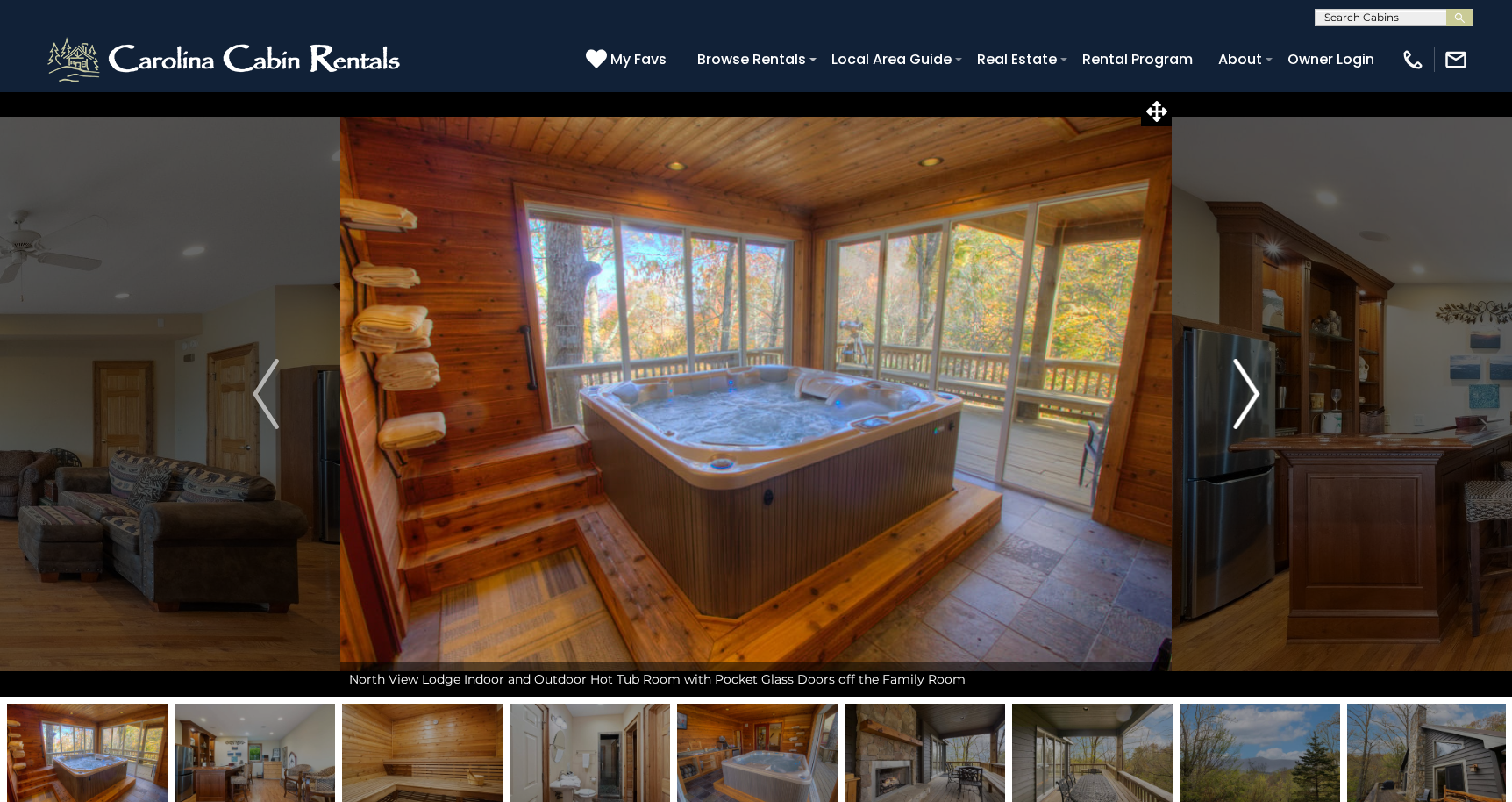
click at [1249, 391] on img "Next" at bounding box center [1246, 393] width 26 height 71
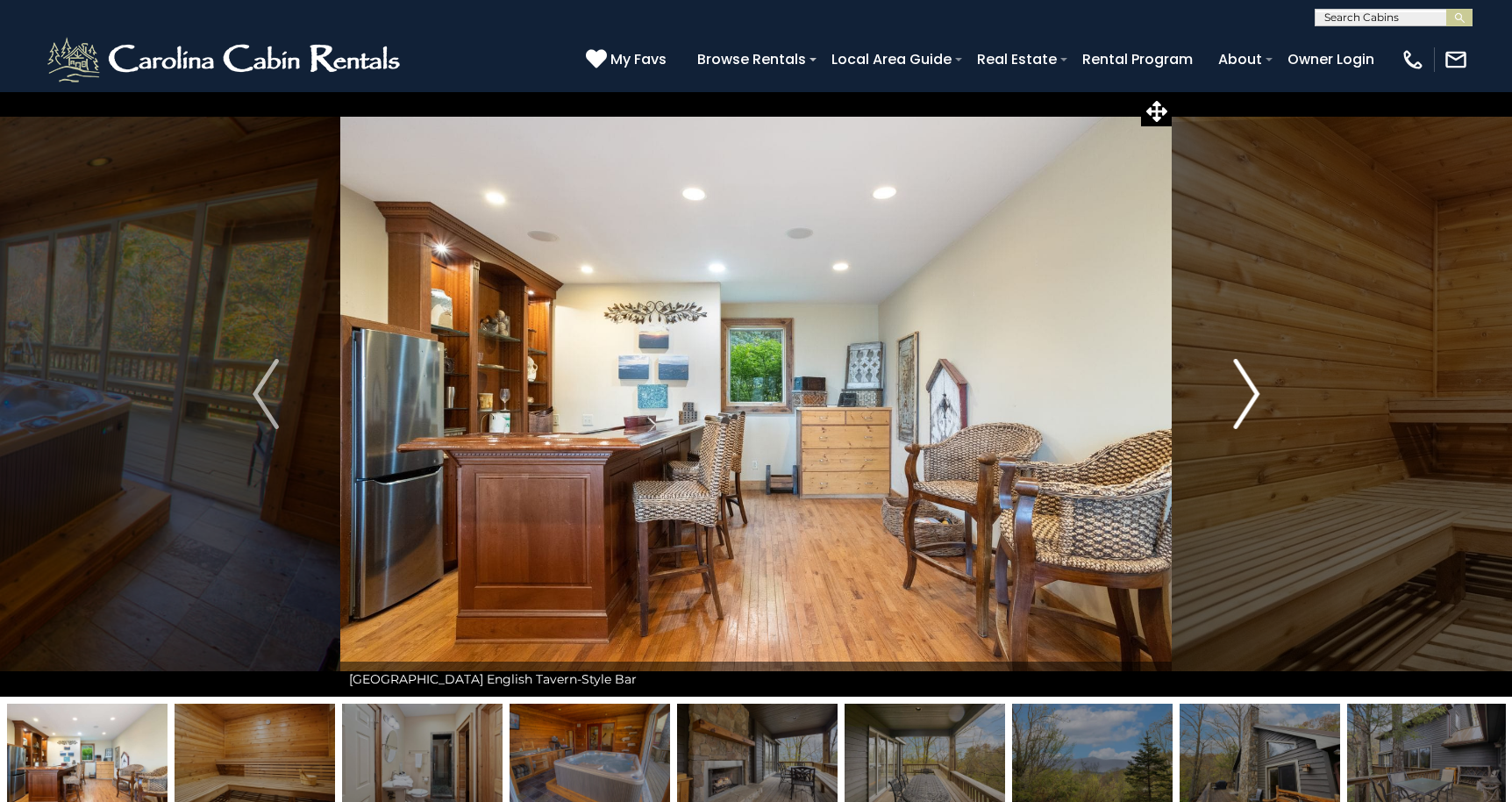
click at [1249, 391] on img "Next" at bounding box center [1246, 393] width 26 height 71
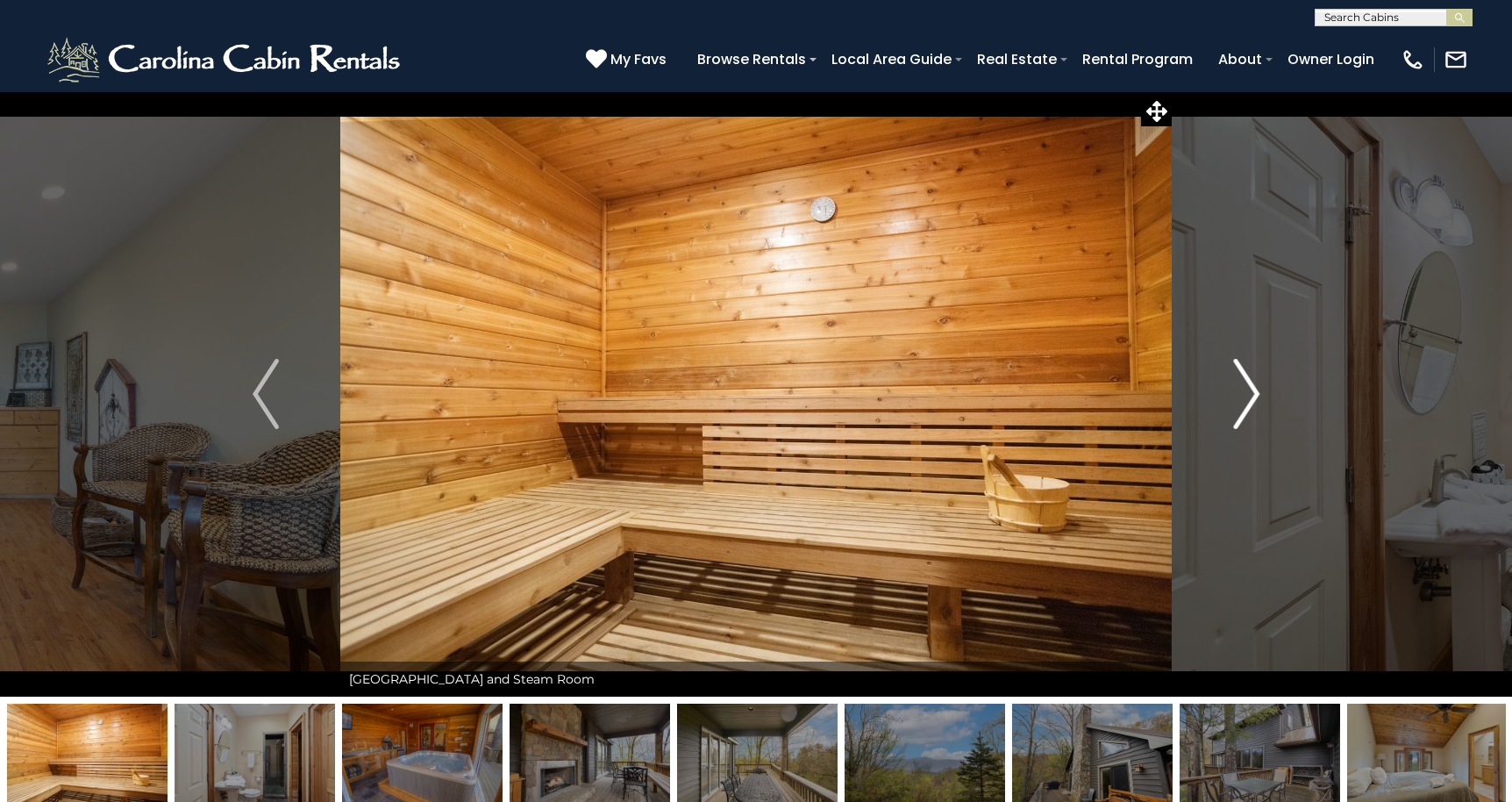
click at [1249, 391] on img "Next" at bounding box center [1246, 393] width 26 height 71
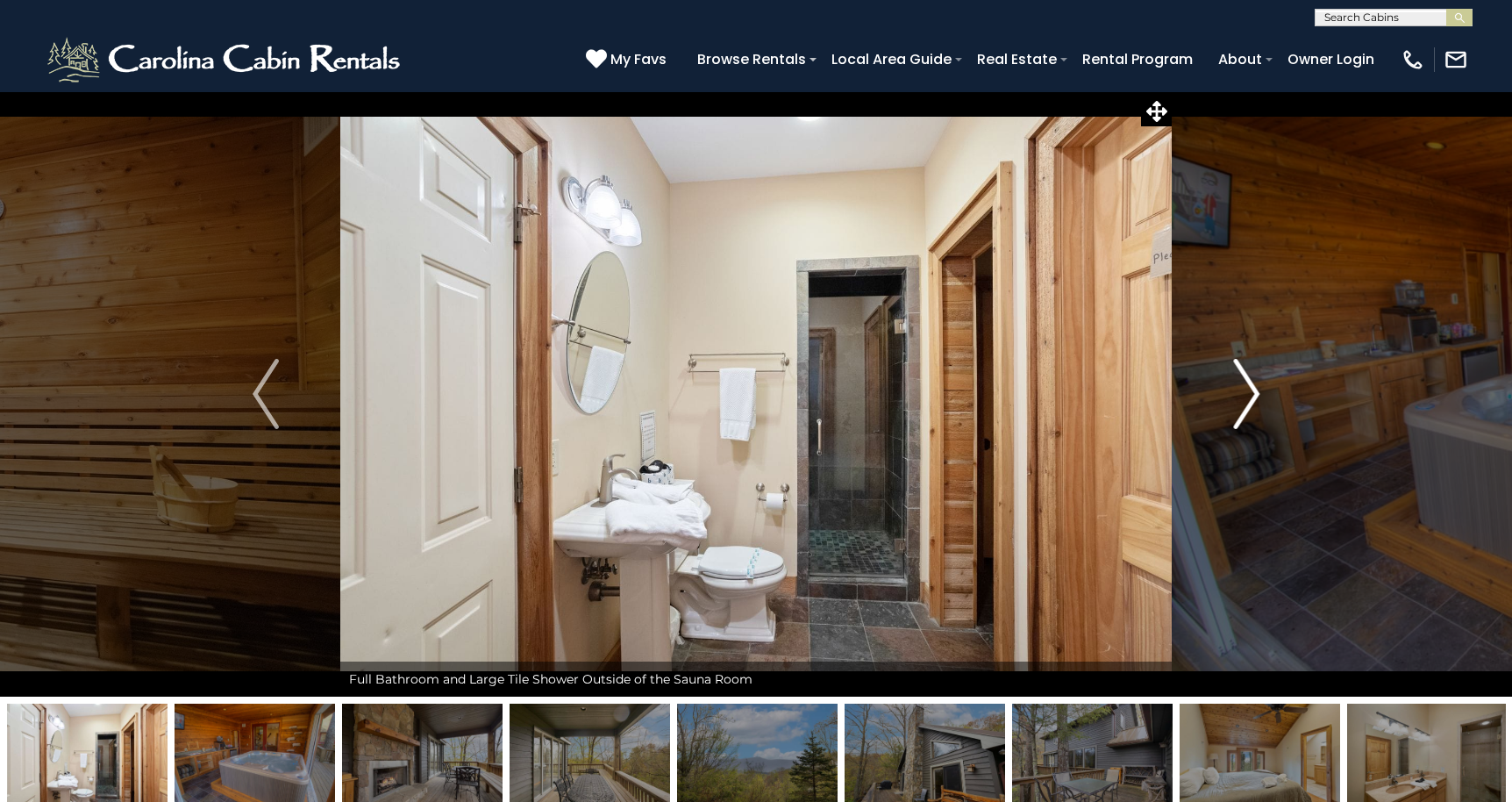
click at [1249, 391] on img "Next" at bounding box center [1246, 393] width 26 height 71
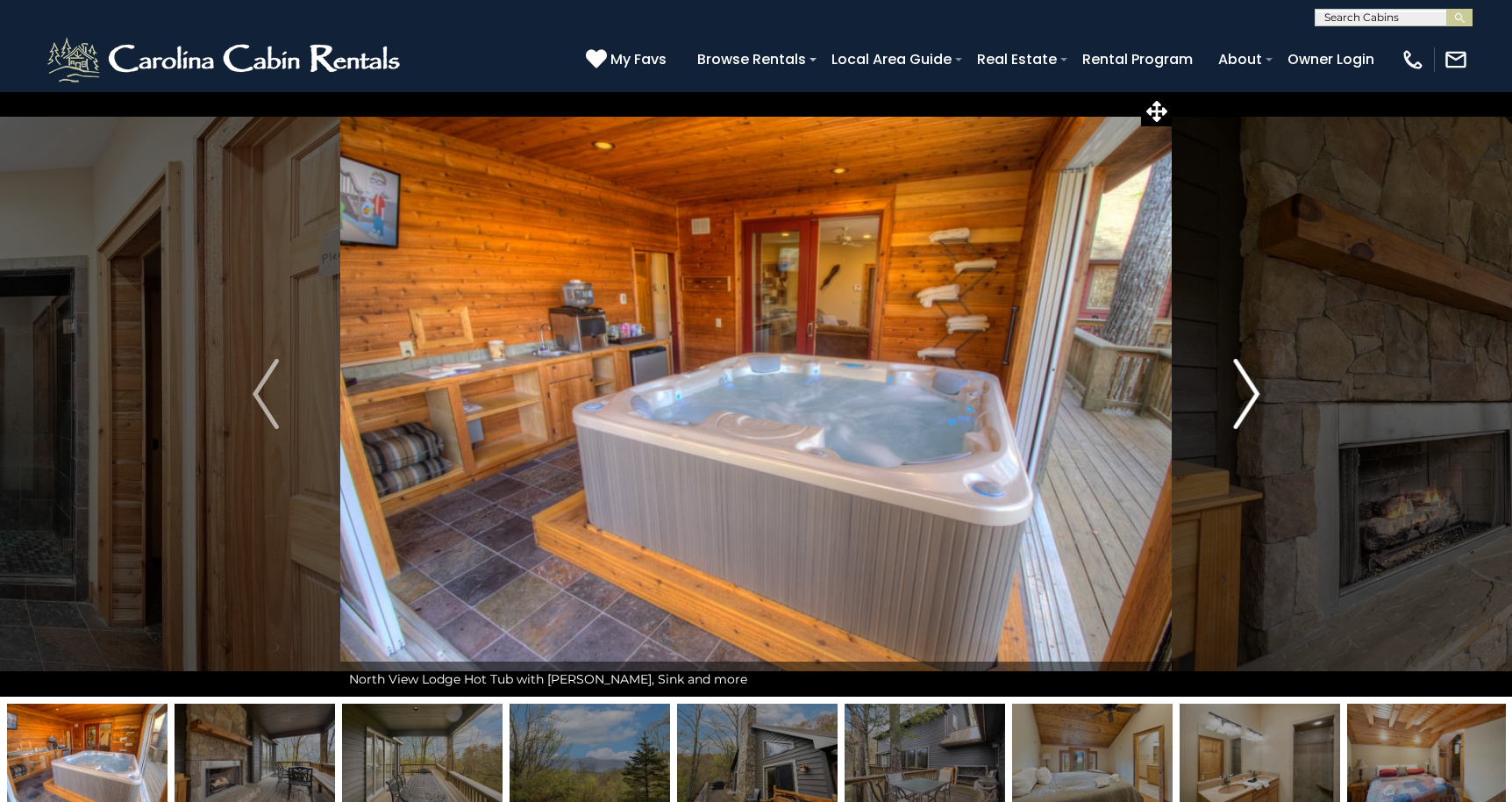
click at [1249, 391] on img "Next" at bounding box center [1246, 393] width 26 height 71
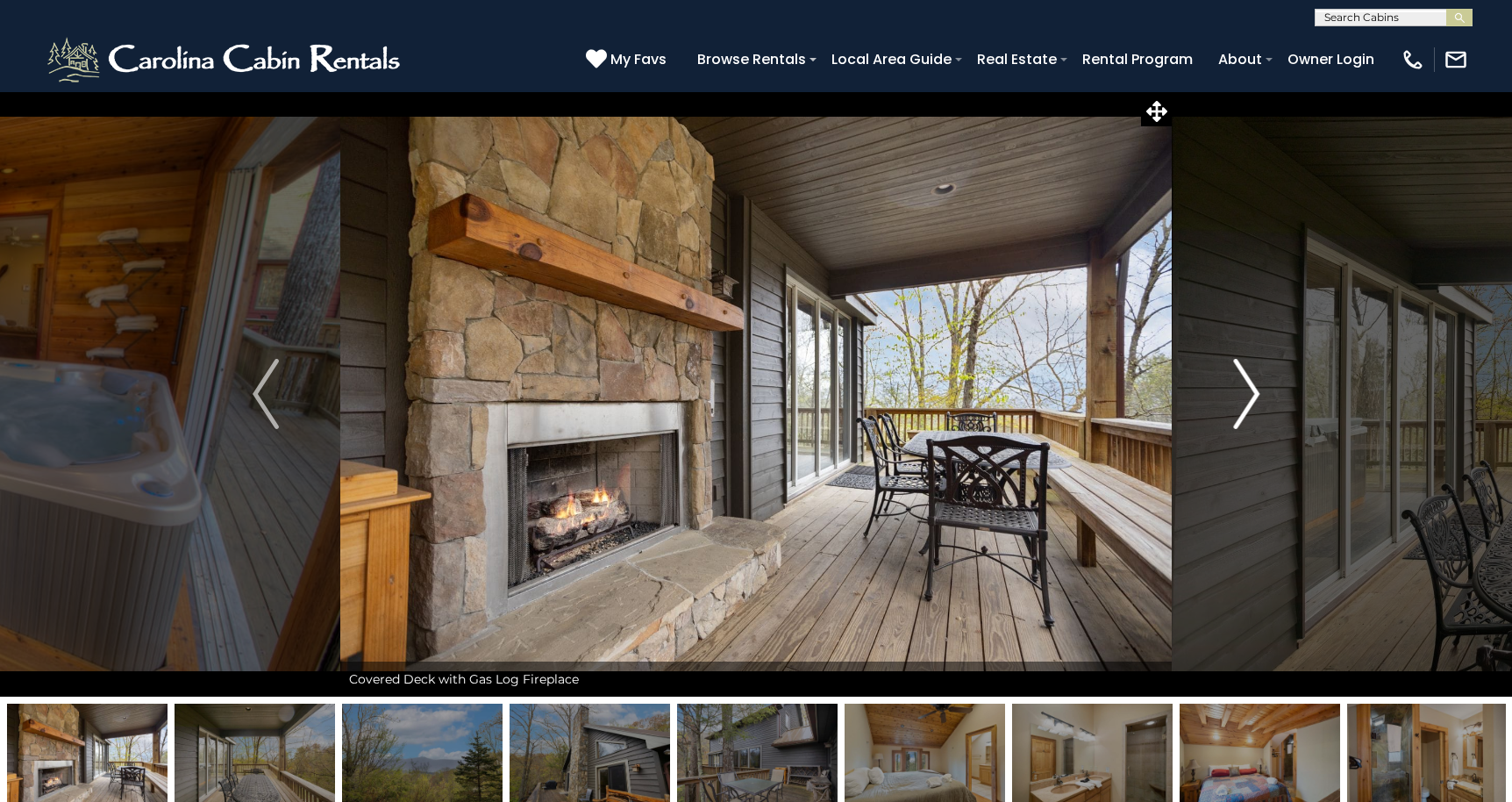
click at [1249, 391] on img "Next" at bounding box center [1246, 393] width 26 height 71
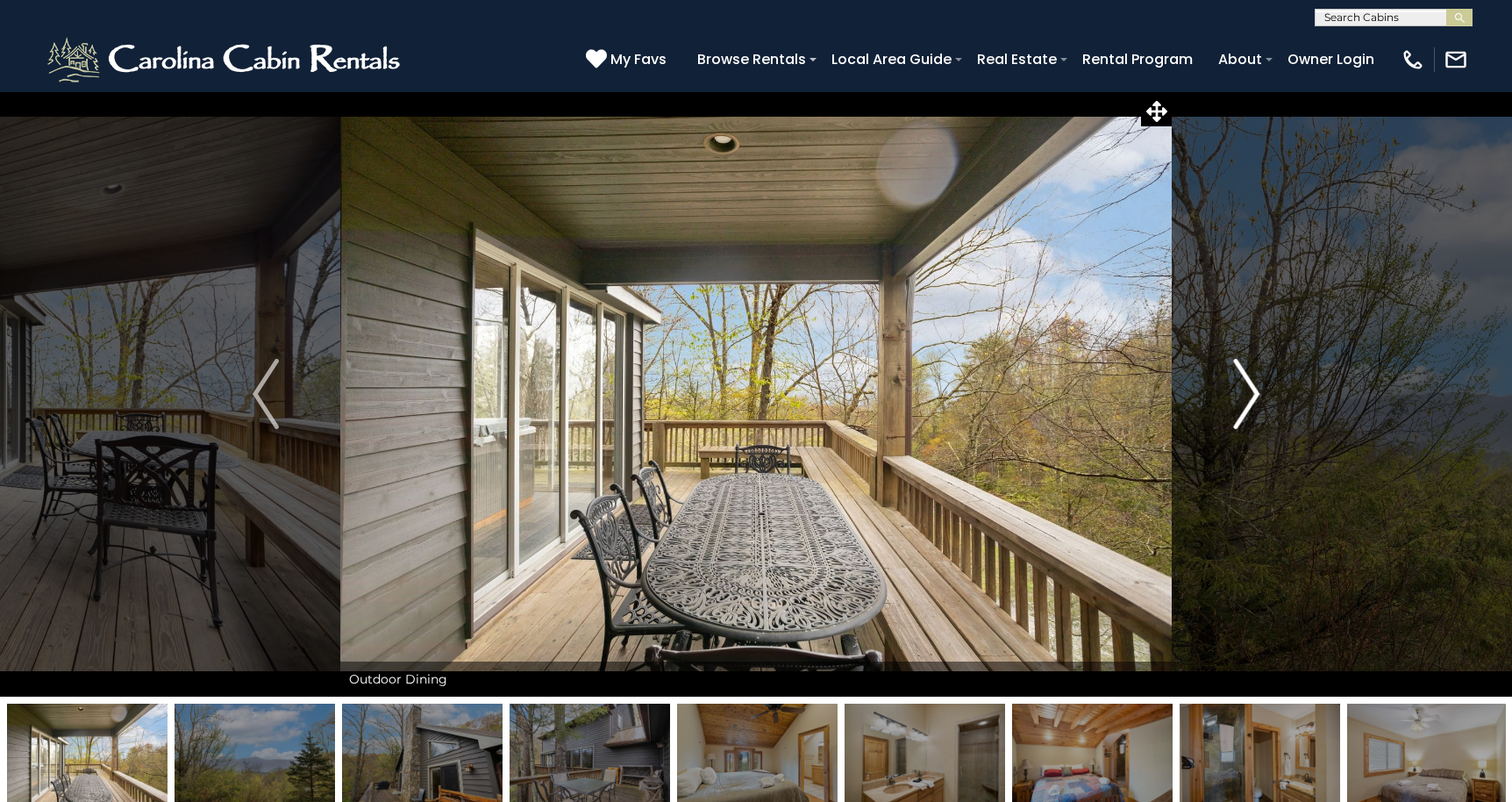
click at [1249, 391] on img "Next" at bounding box center [1246, 393] width 26 height 71
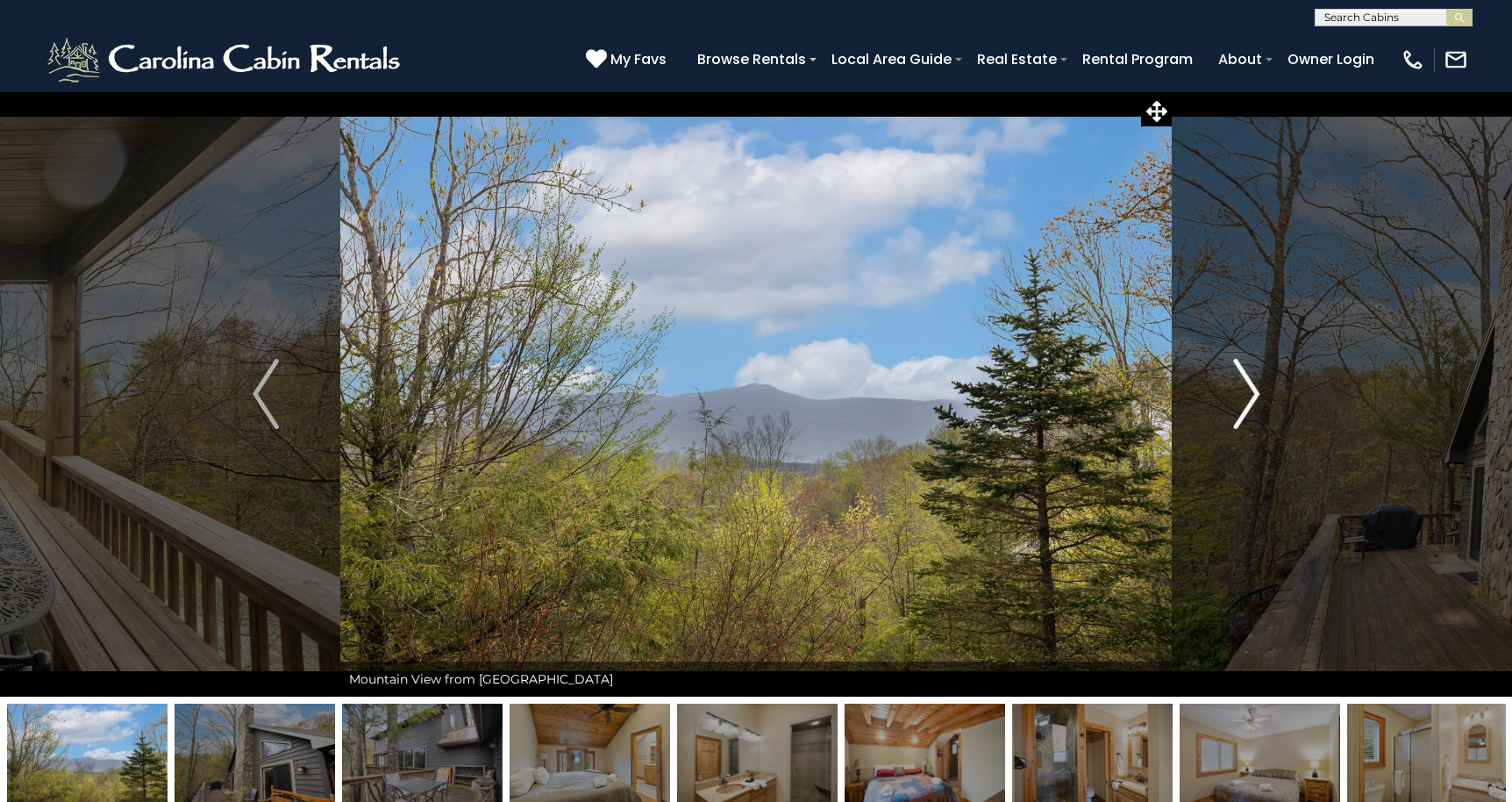
click at [1249, 391] on img "Next" at bounding box center [1246, 393] width 26 height 71
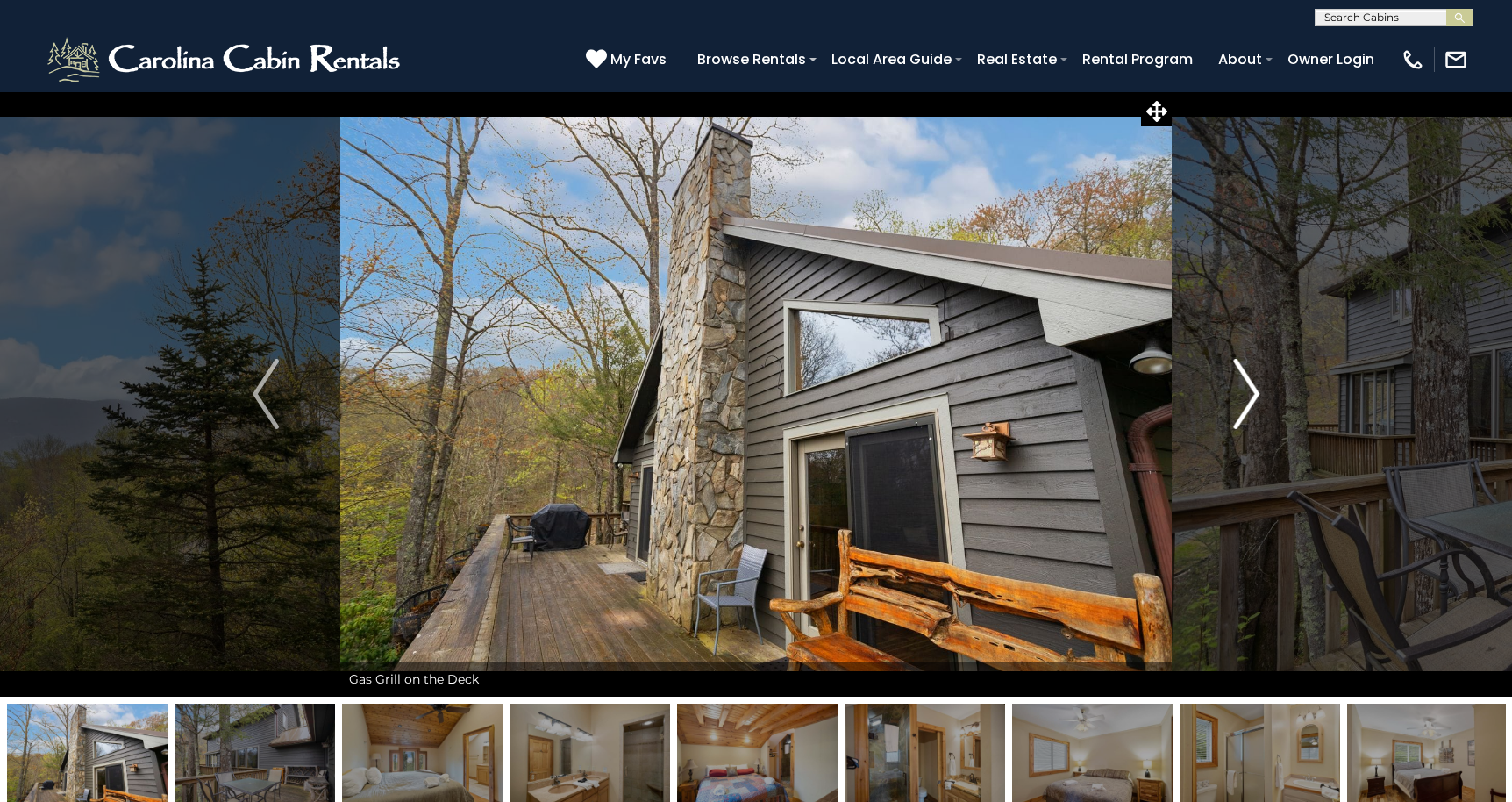
click at [1249, 391] on img "Next" at bounding box center [1246, 393] width 26 height 71
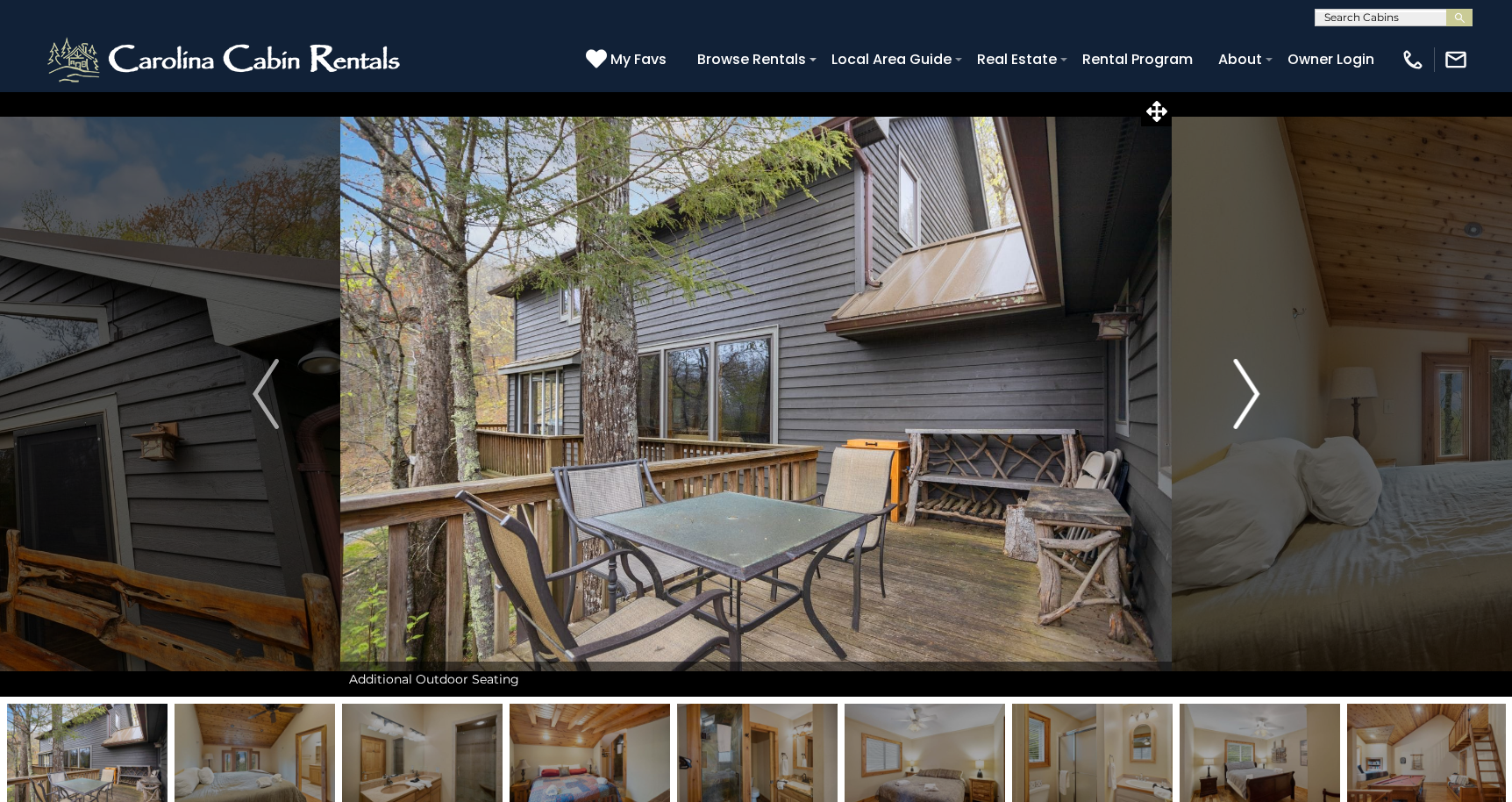
click at [1249, 391] on img "Next" at bounding box center [1246, 393] width 26 height 71
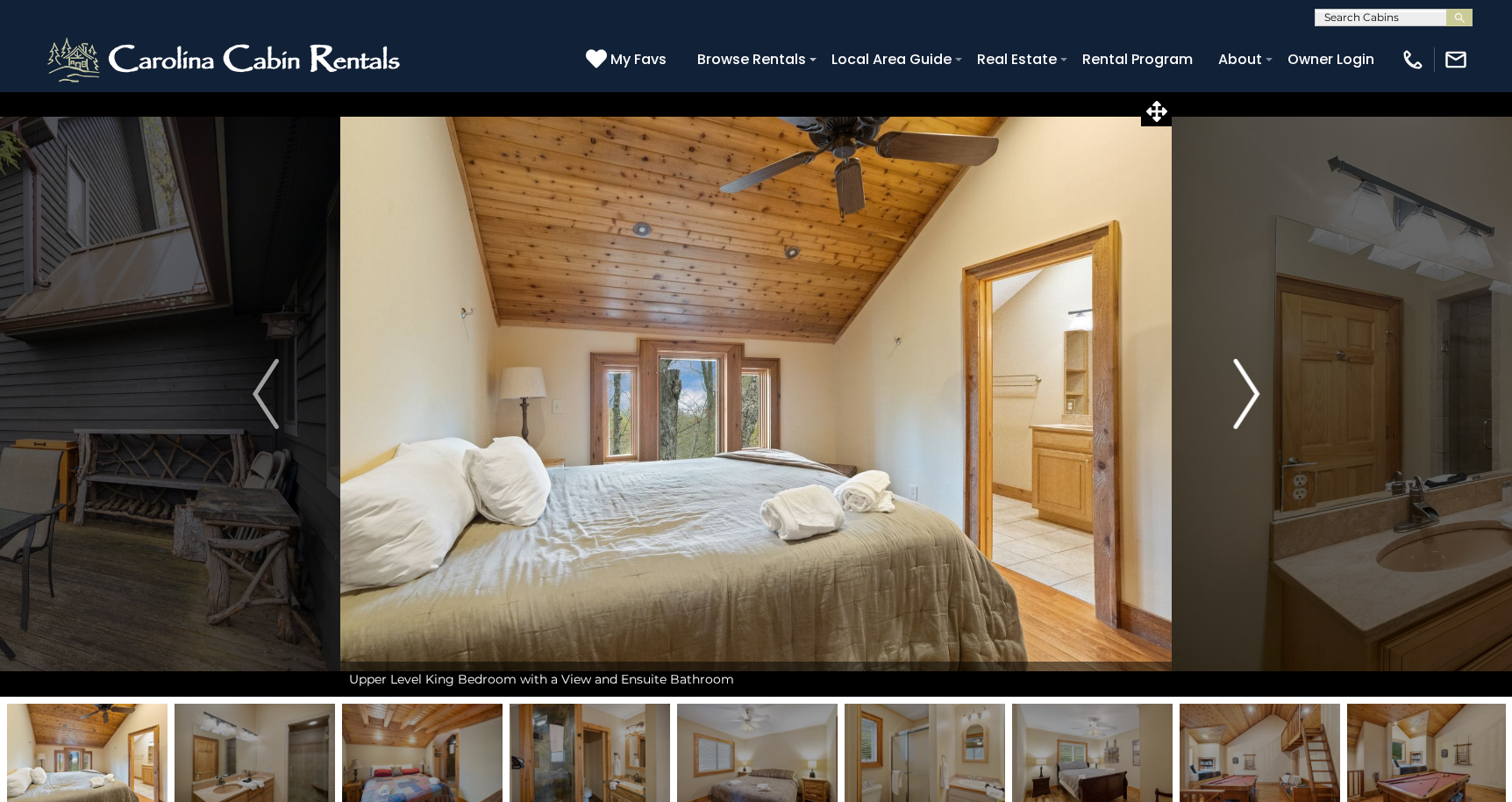
click at [1249, 391] on img "Next" at bounding box center [1246, 393] width 26 height 71
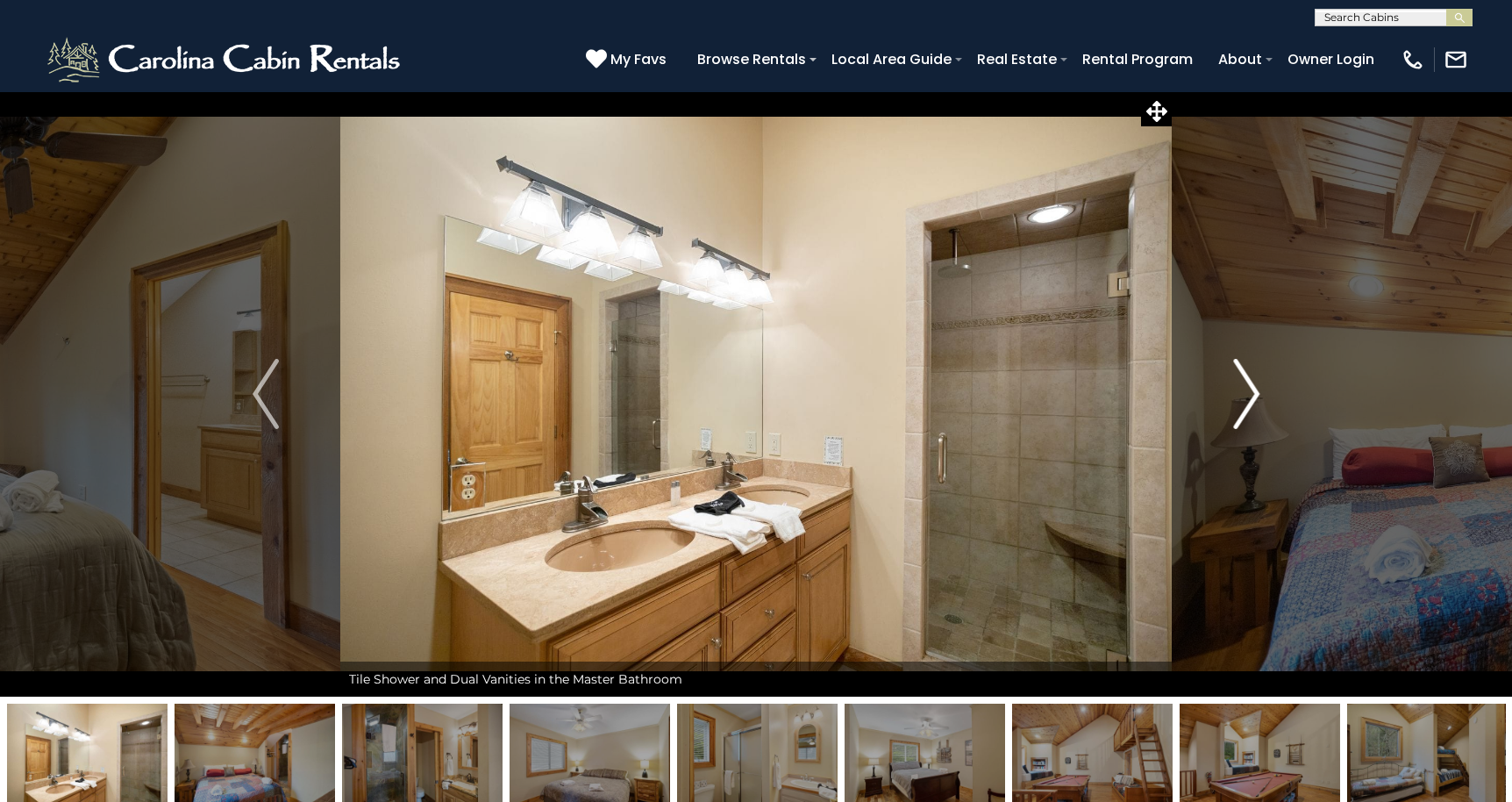
click at [1249, 391] on img "Next" at bounding box center [1246, 393] width 26 height 71
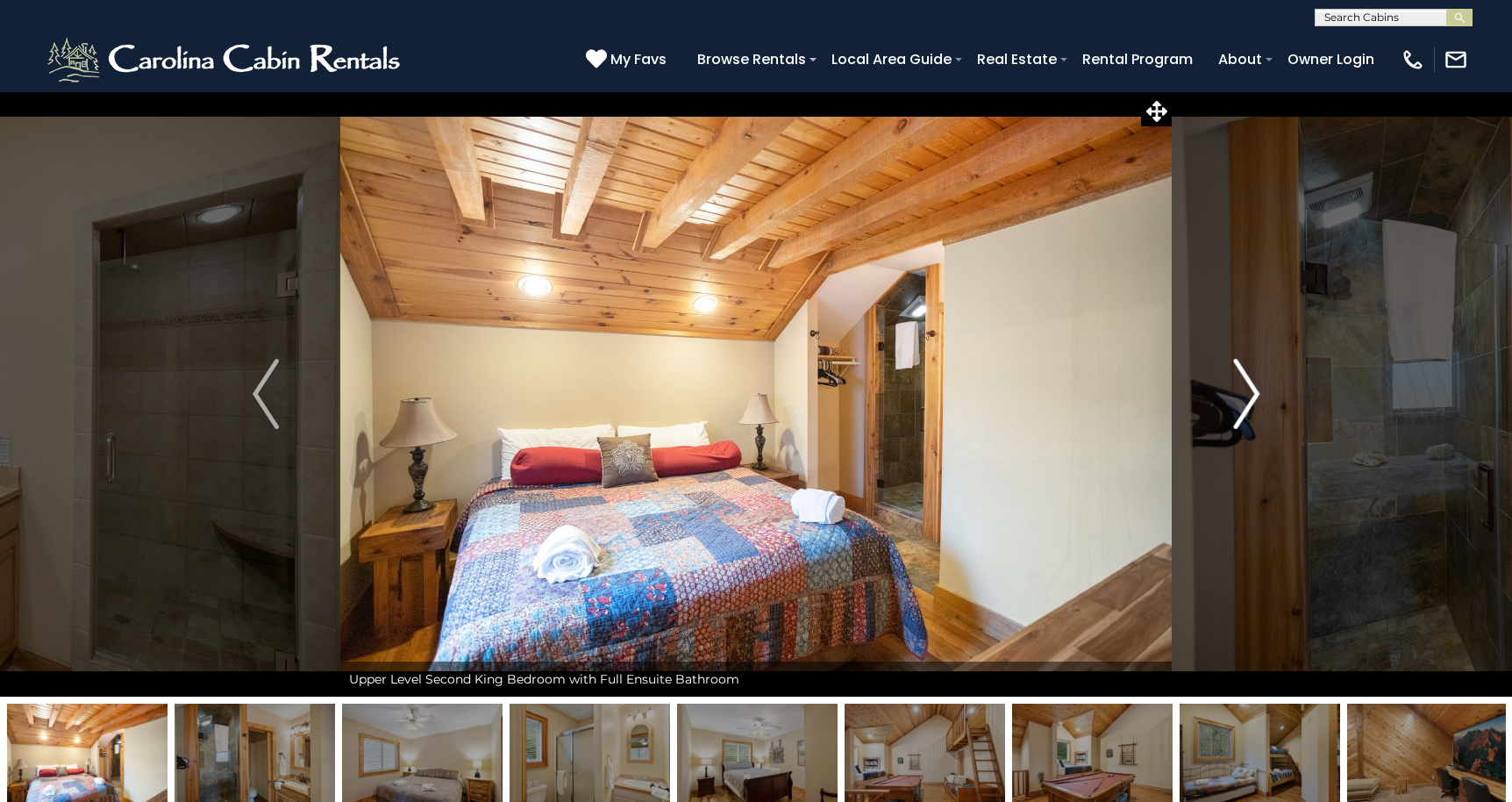
click at [1249, 391] on img "Next" at bounding box center [1246, 393] width 26 height 71
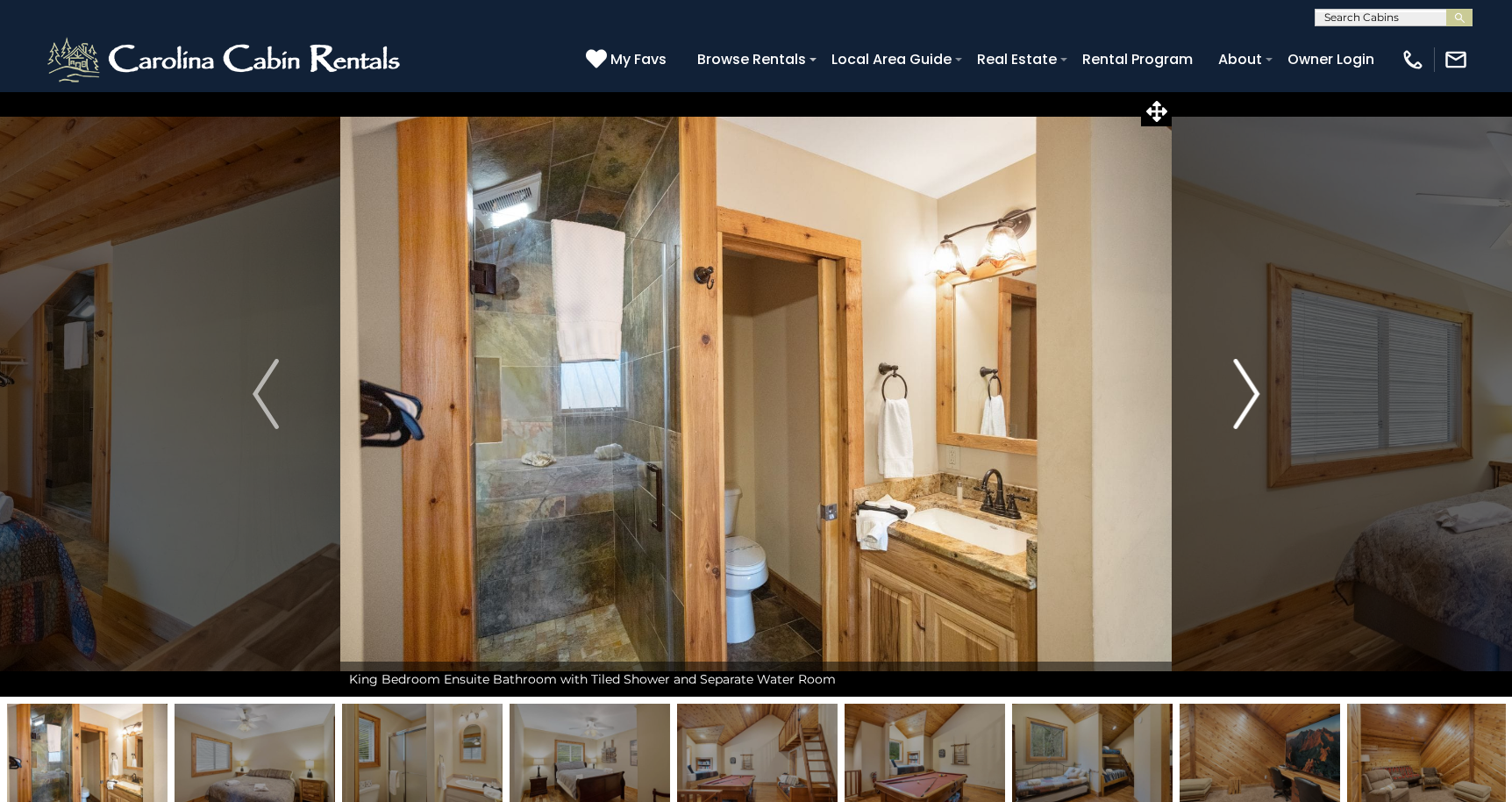
click at [1249, 391] on img "Next" at bounding box center [1246, 393] width 26 height 71
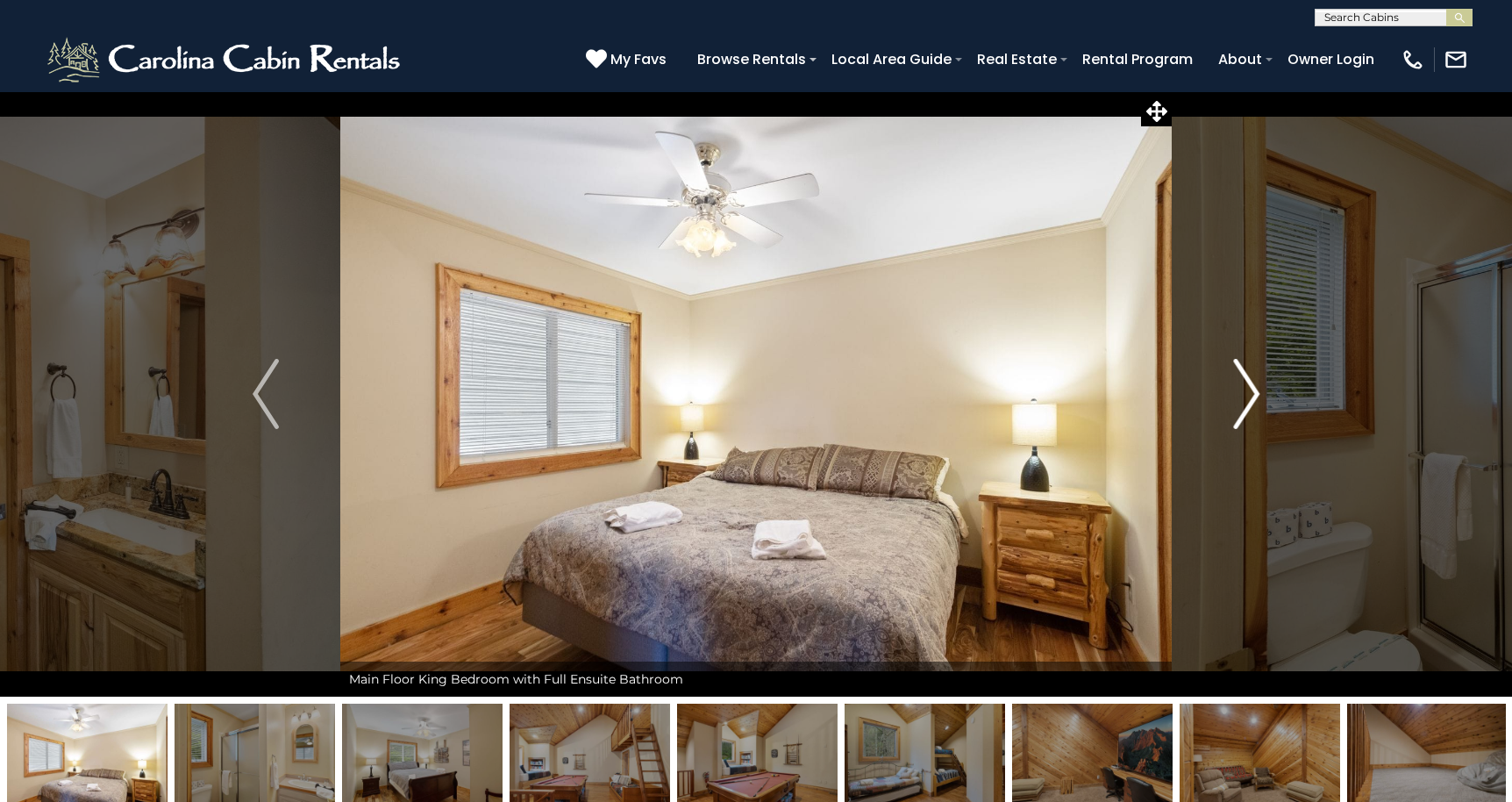
click at [1249, 391] on img "Next" at bounding box center [1246, 393] width 26 height 71
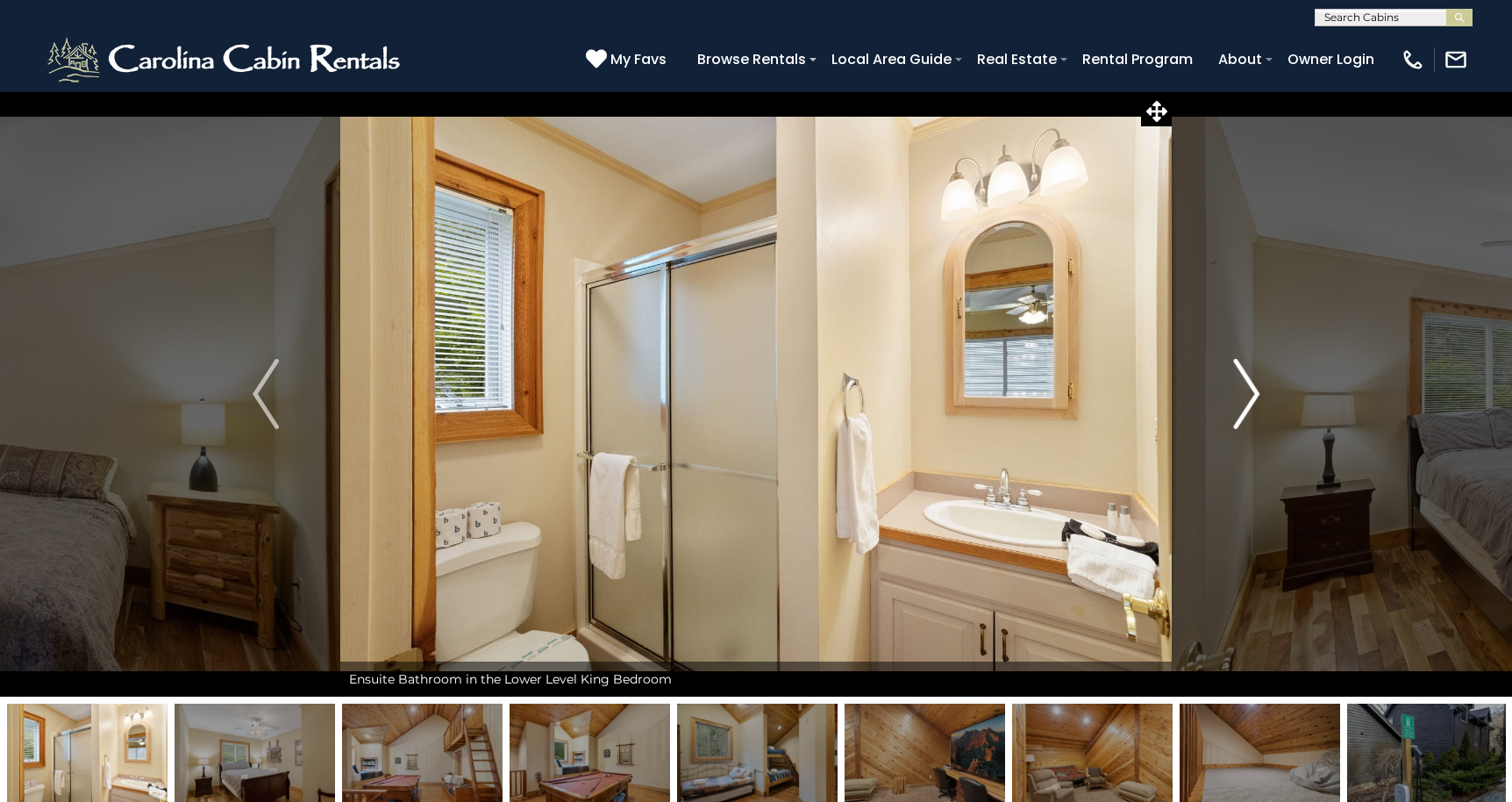
click at [1249, 391] on img "Next" at bounding box center [1246, 393] width 26 height 71
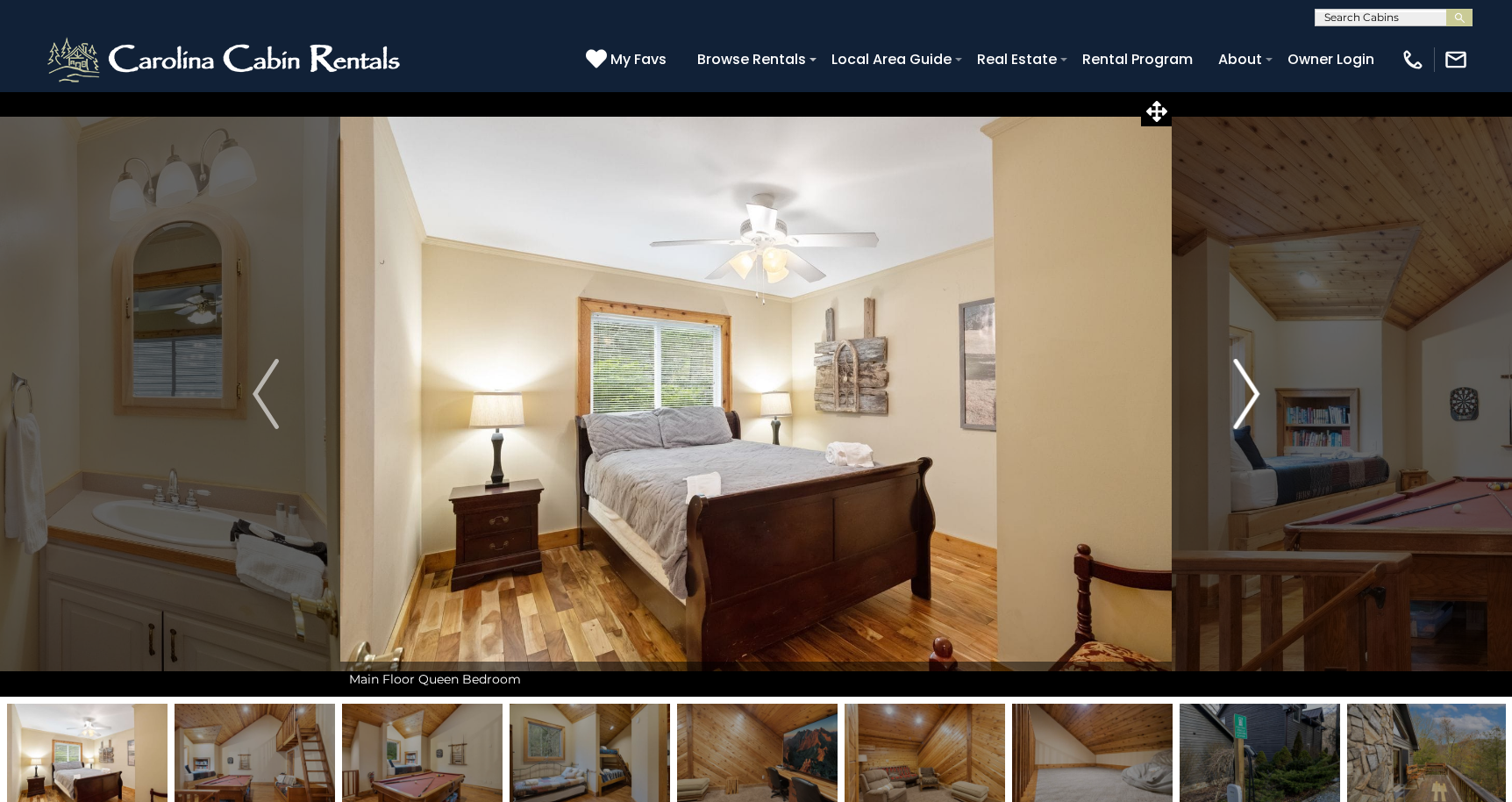
click at [1249, 391] on img "Next" at bounding box center [1246, 393] width 26 height 71
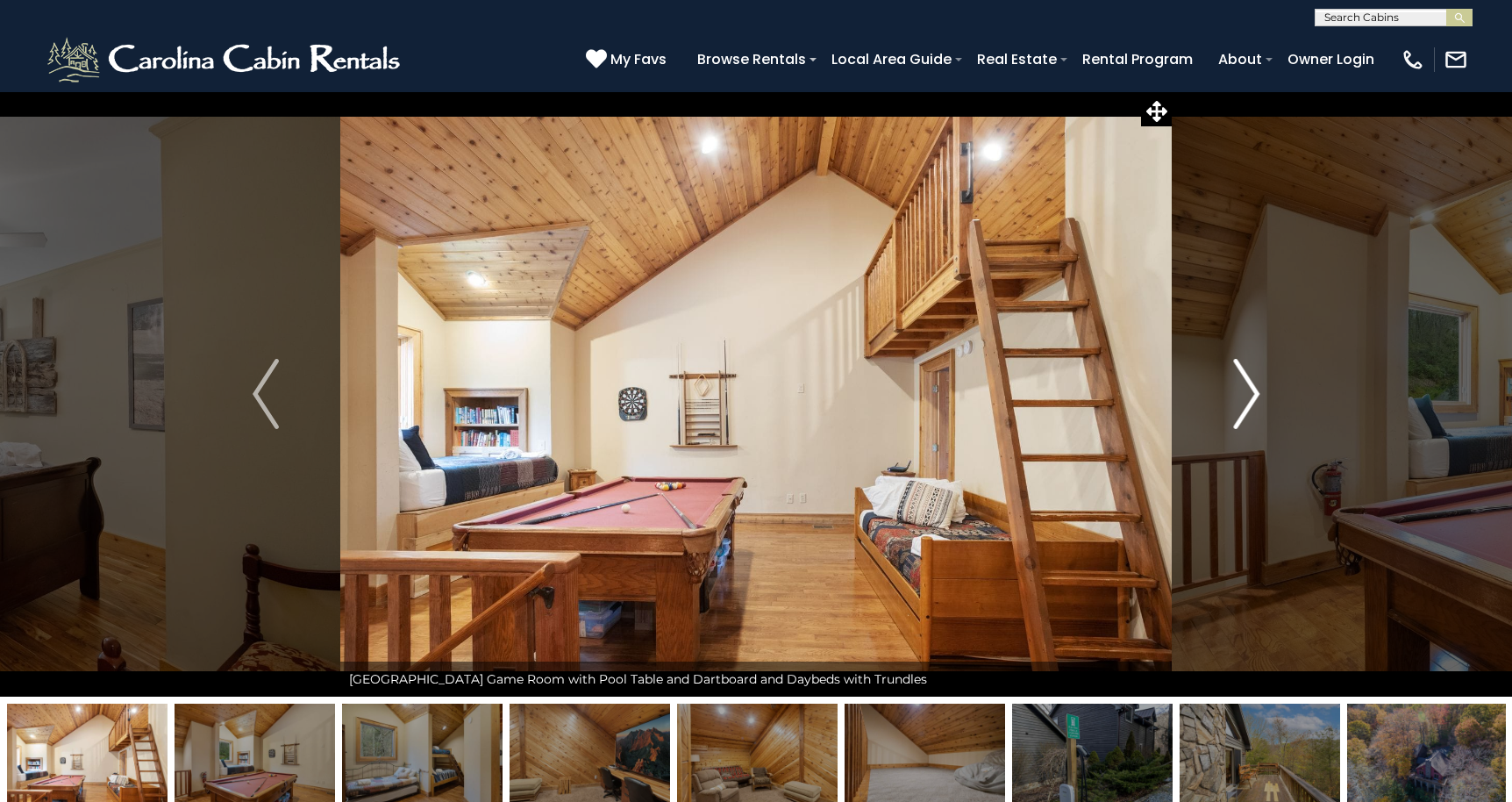
click at [1249, 391] on img "Next" at bounding box center [1246, 393] width 26 height 71
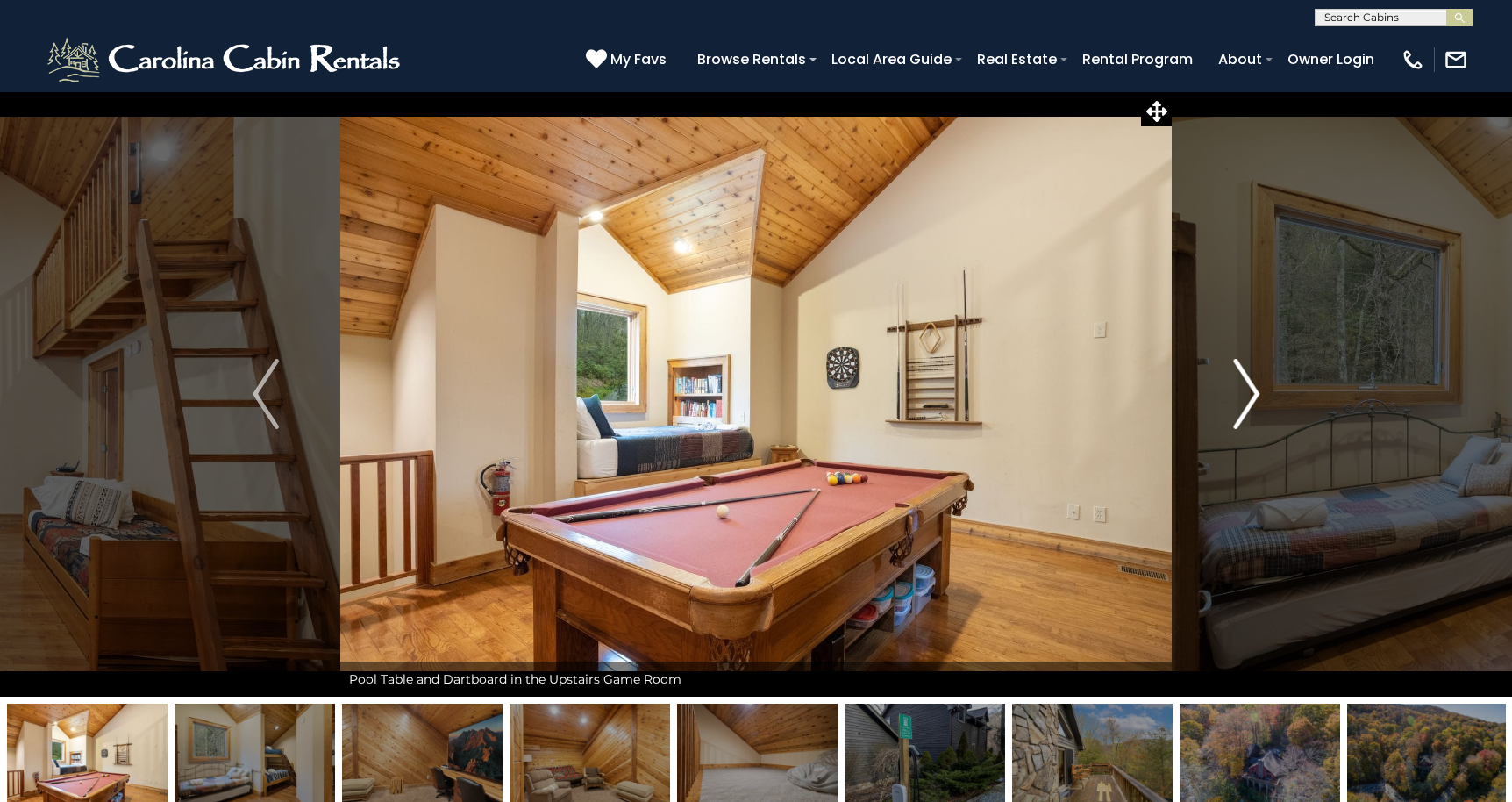
click at [1249, 391] on img "Next" at bounding box center [1246, 393] width 26 height 71
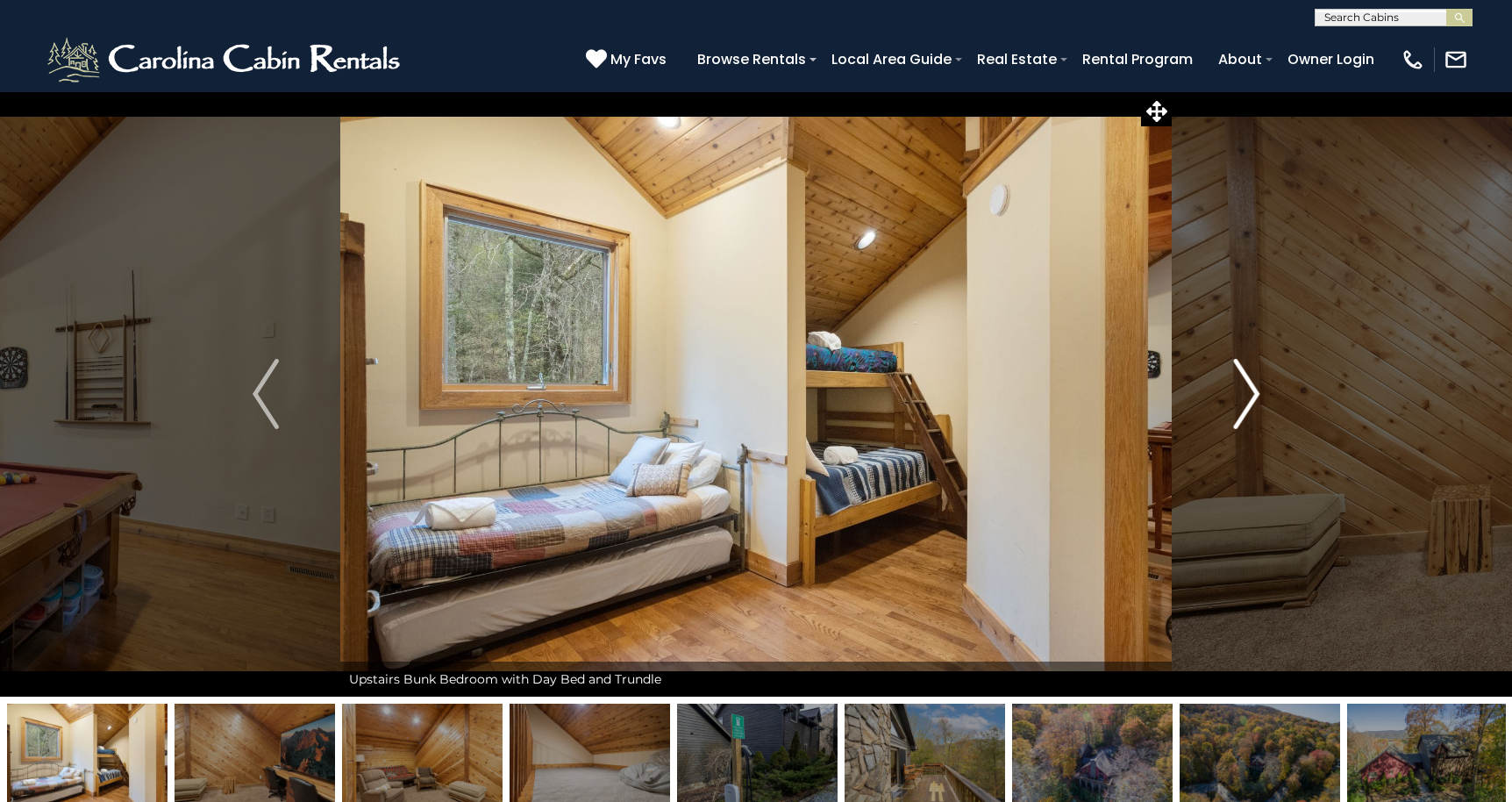
click at [1249, 391] on img "Next" at bounding box center [1246, 393] width 26 height 71
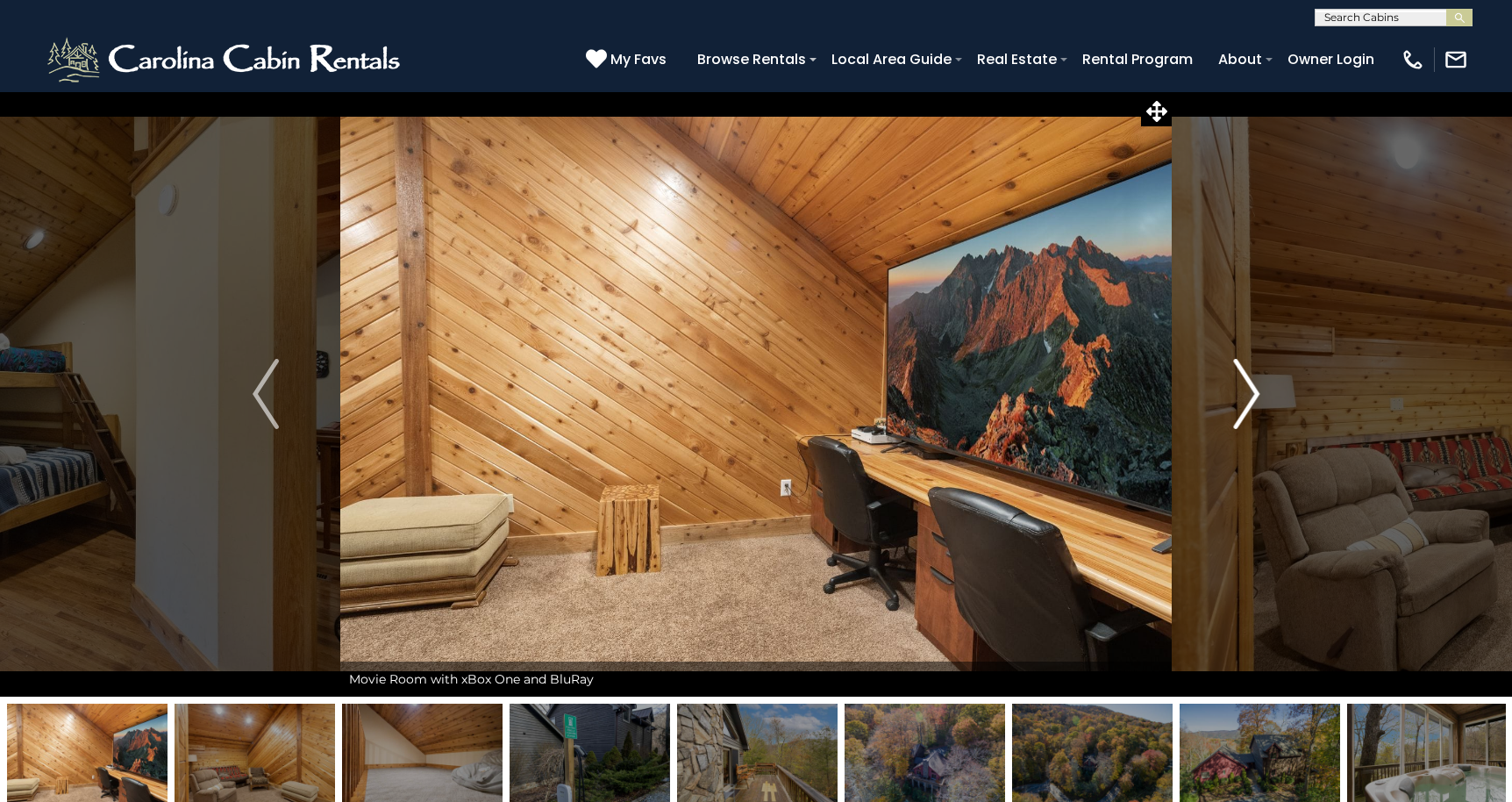
click at [1249, 391] on img "Next" at bounding box center [1246, 393] width 26 height 71
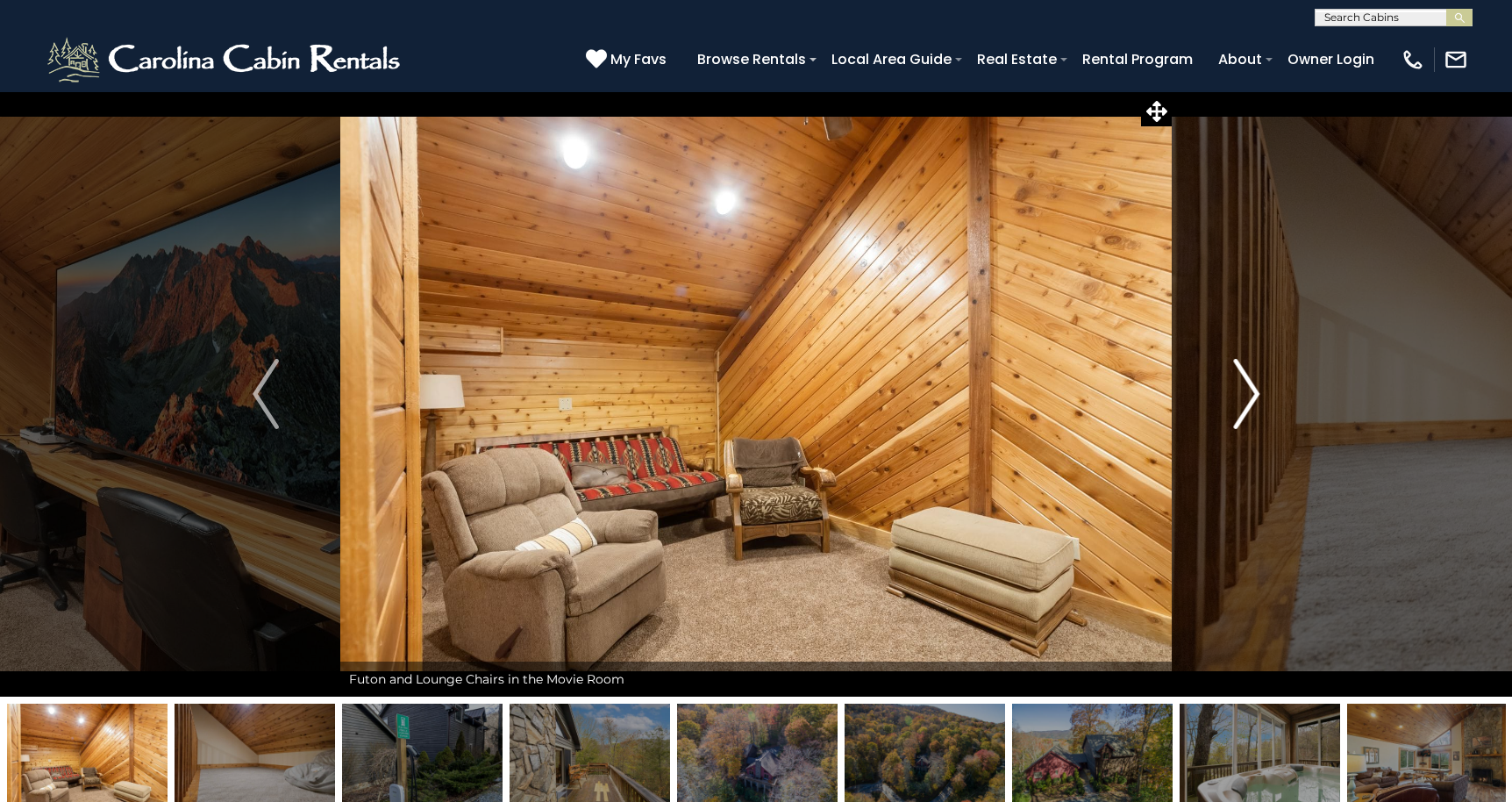
click at [1249, 391] on img "Next" at bounding box center [1246, 393] width 26 height 71
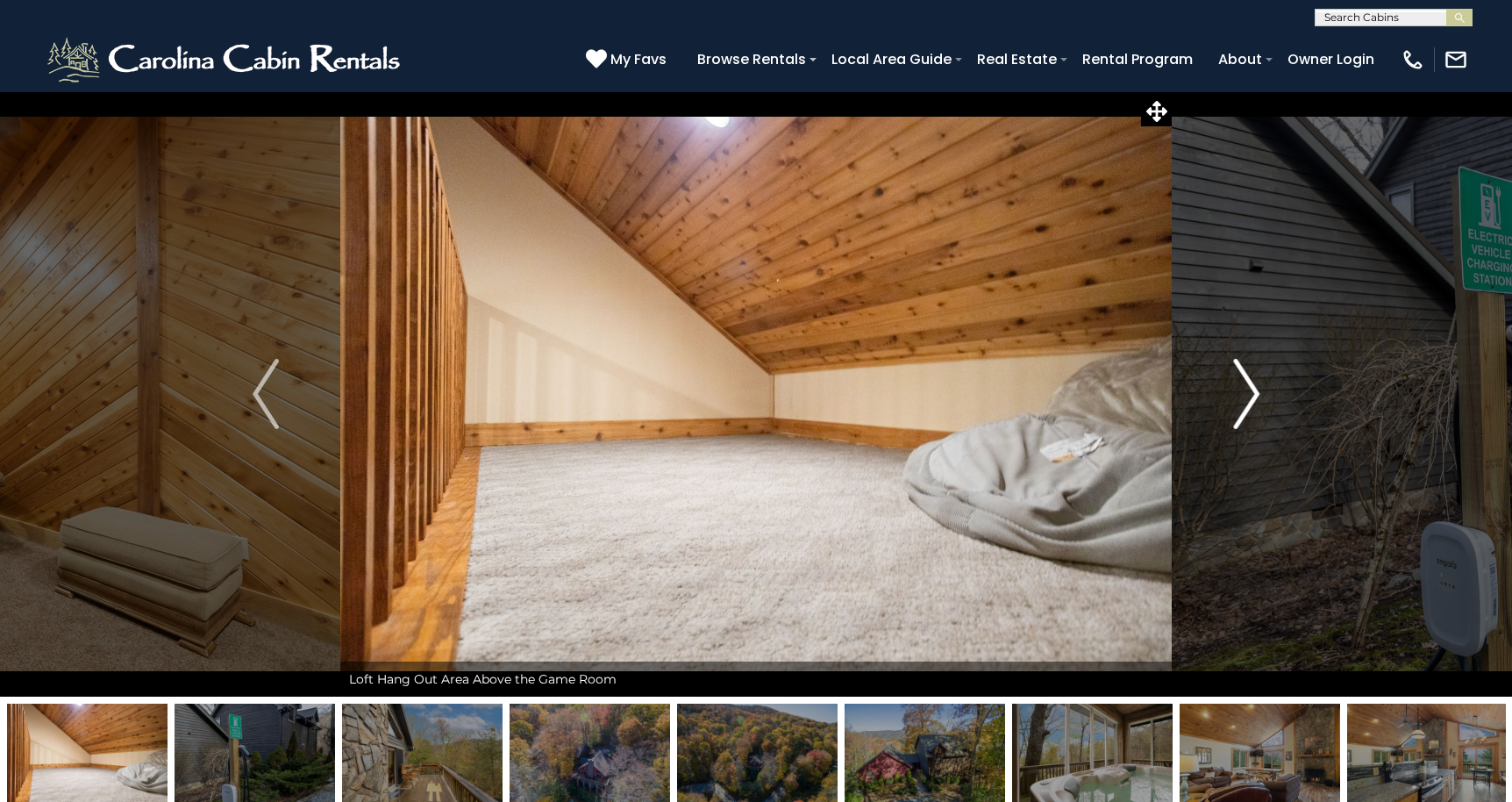
click at [1249, 391] on img "Next" at bounding box center [1246, 393] width 26 height 71
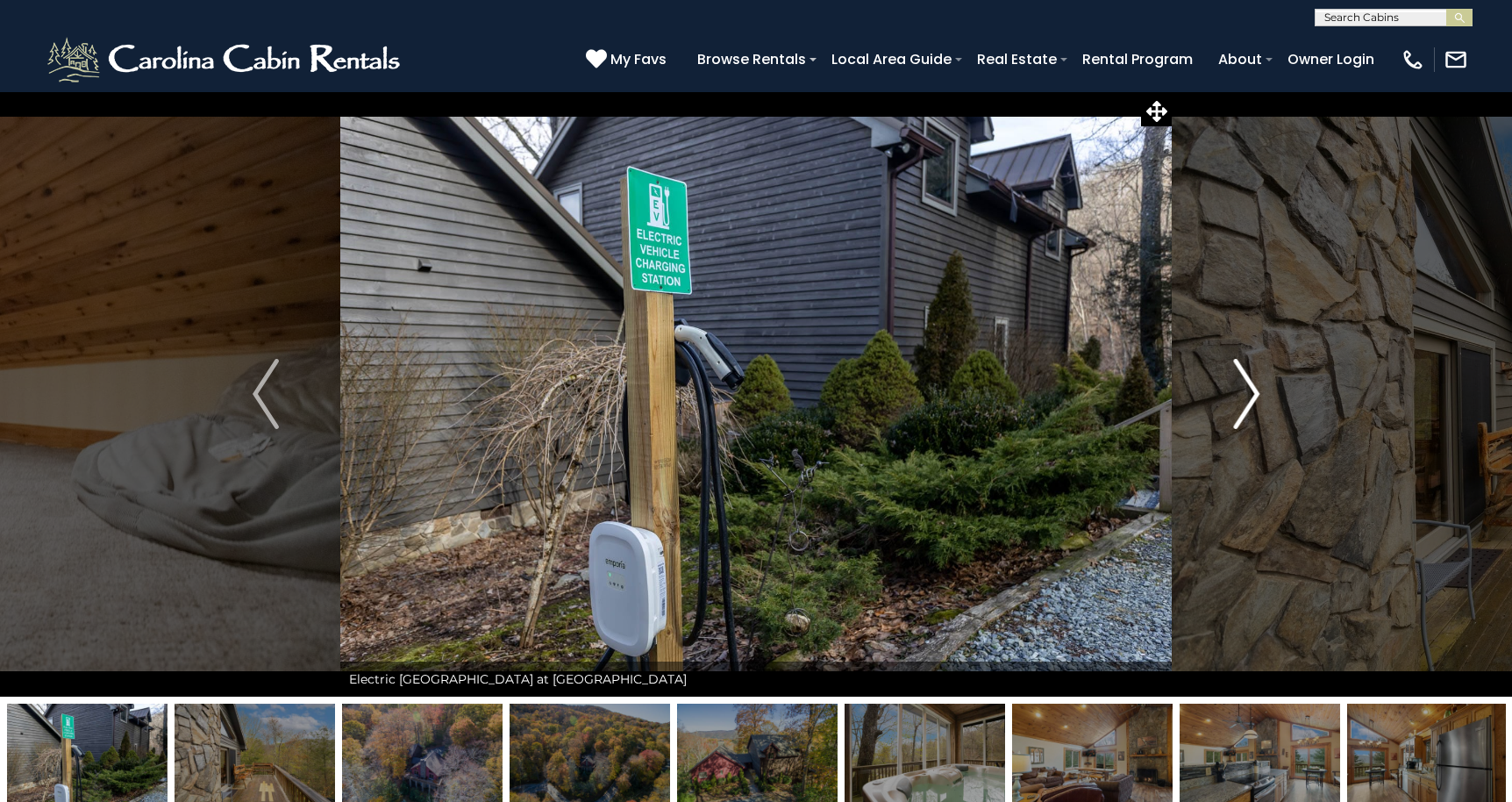
click at [1249, 391] on img "Next" at bounding box center [1246, 393] width 26 height 71
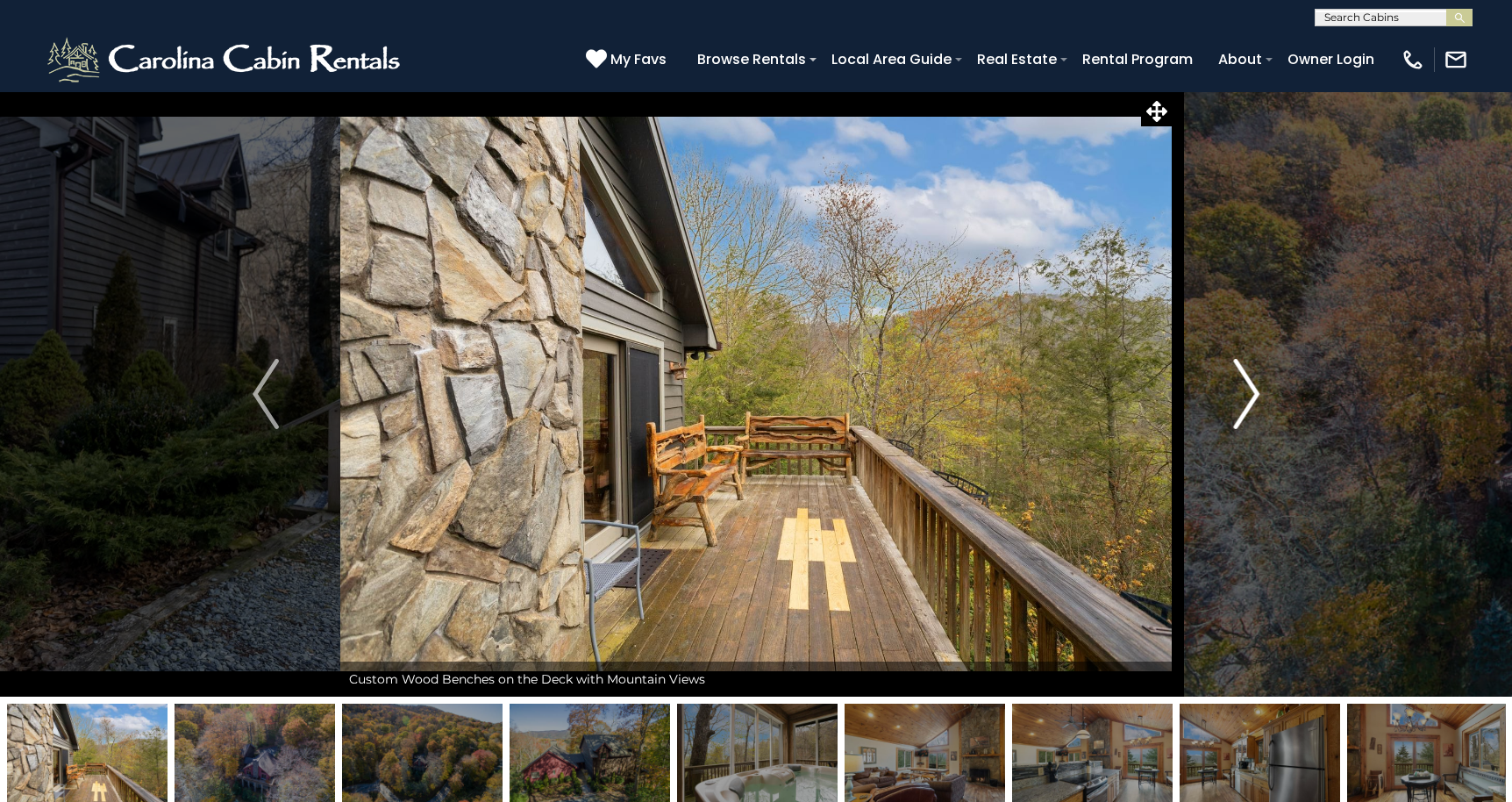
click at [1249, 391] on img "Next" at bounding box center [1246, 393] width 26 height 71
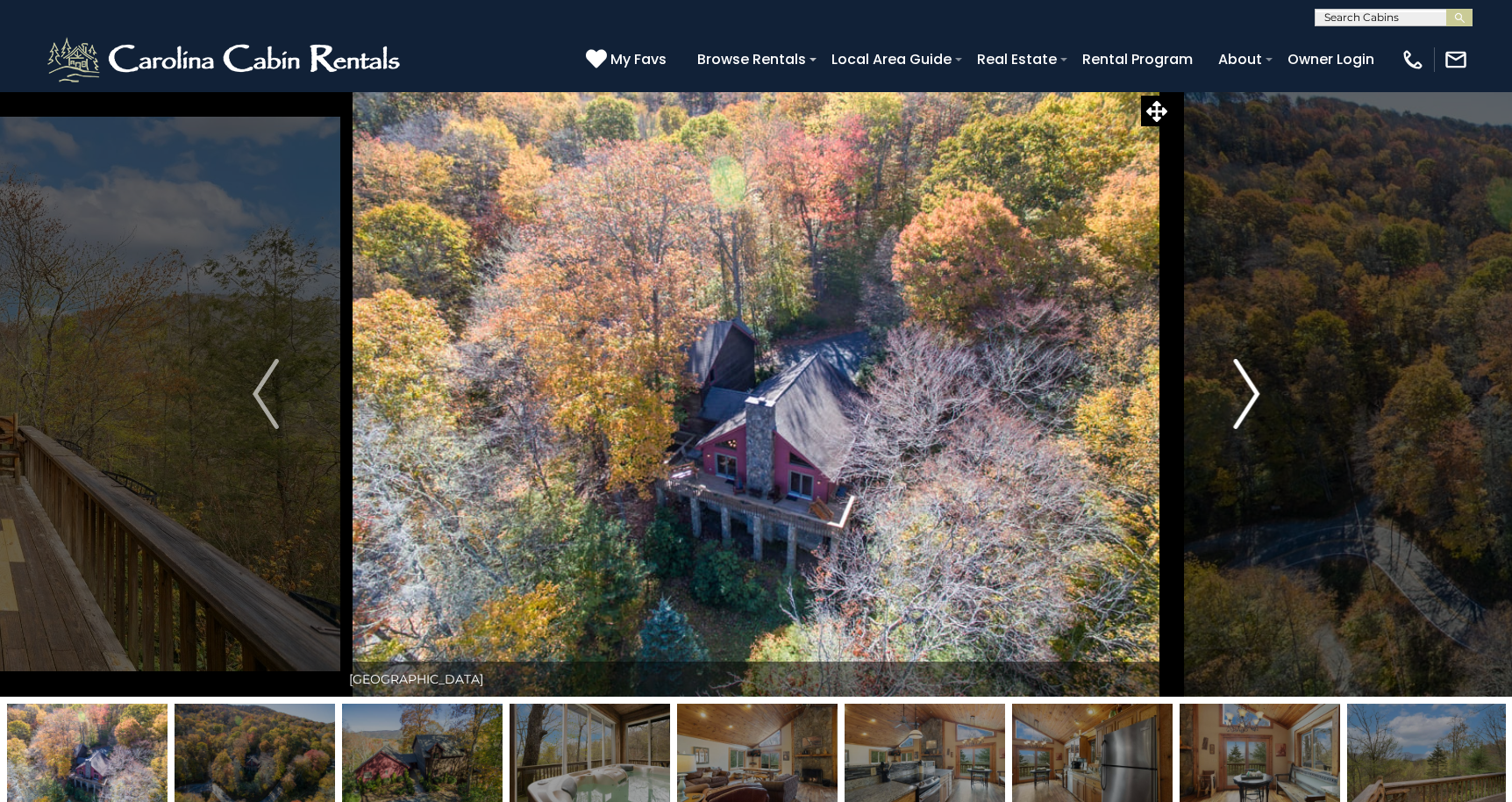
click at [1249, 391] on img "Next" at bounding box center [1246, 393] width 26 height 71
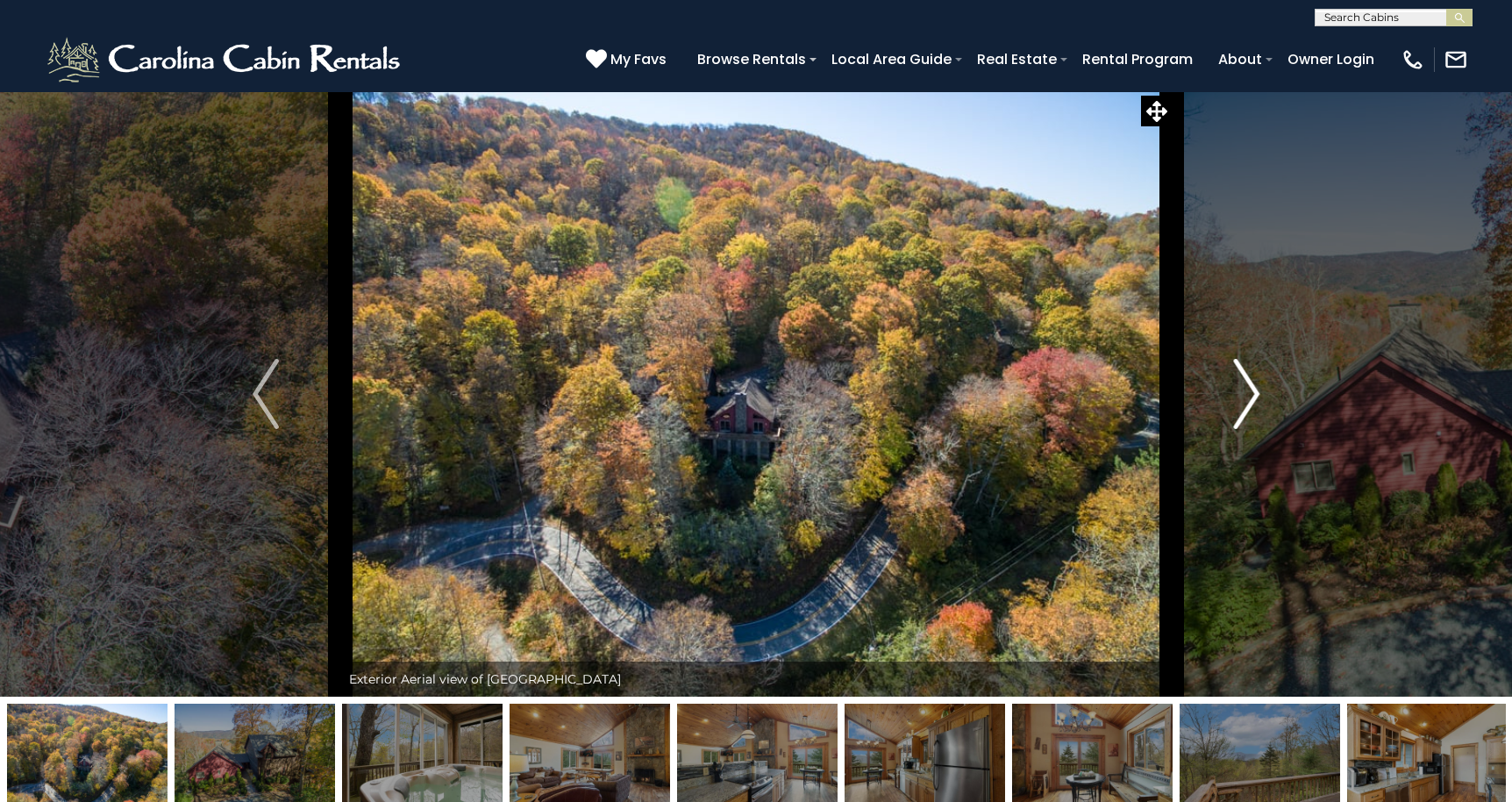
click at [1249, 391] on img "Next" at bounding box center [1246, 393] width 26 height 71
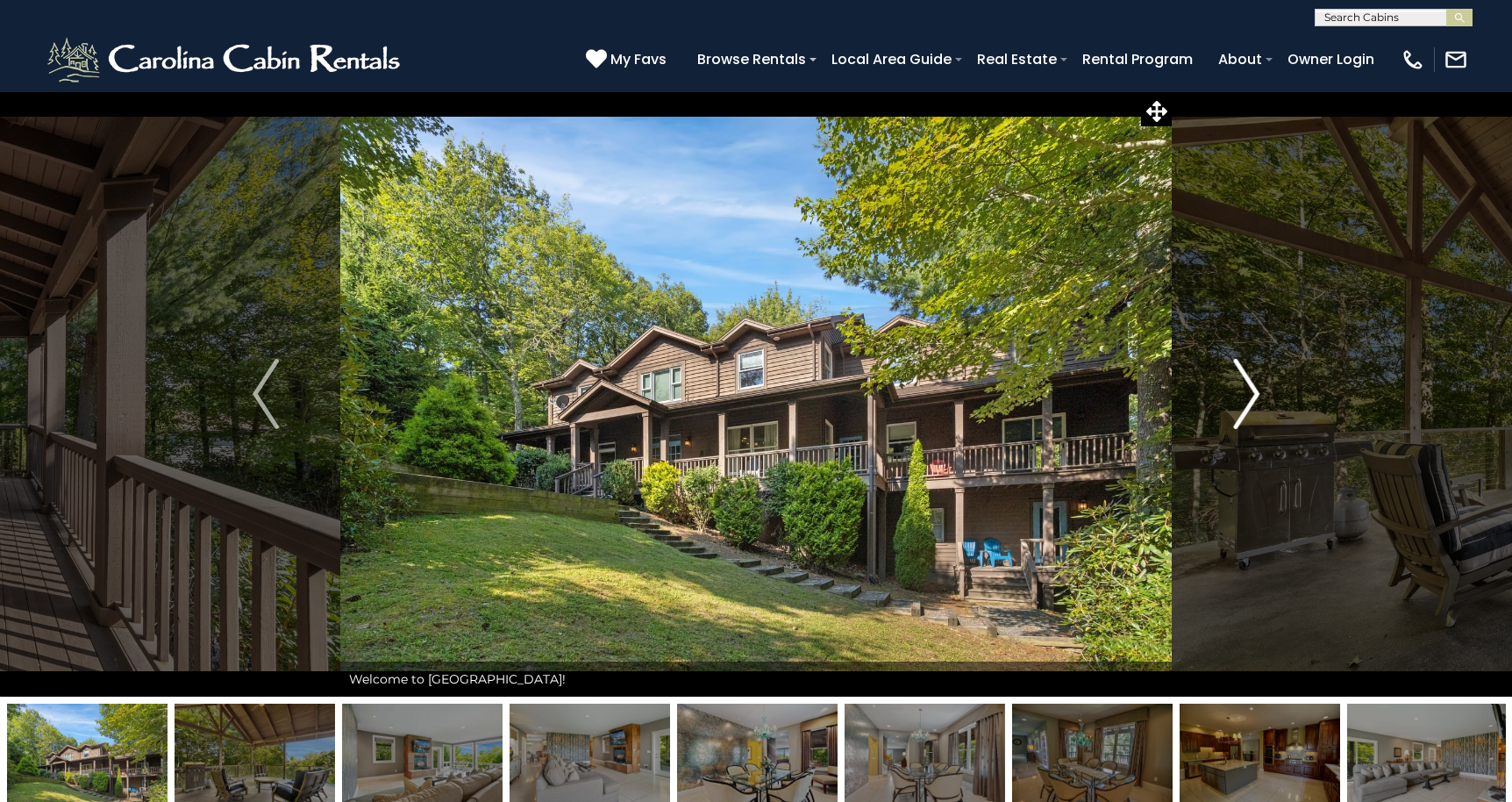
click at [1249, 402] on img "Next" at bounding box center [1246, 393] width 26 height 71
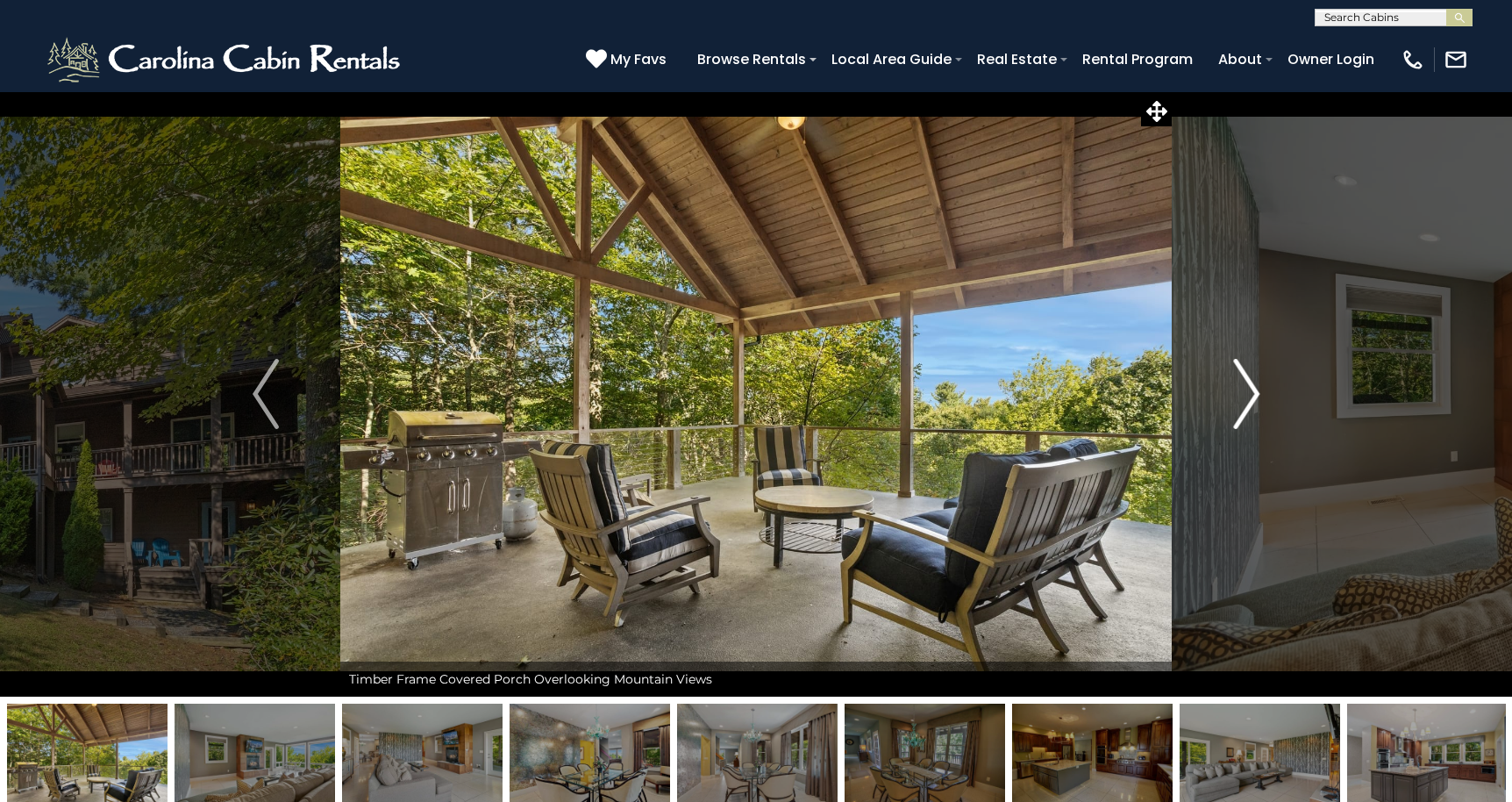
click at [1249, 402] on img "Next" at bounding box center [1246, 393] width 26 height 71
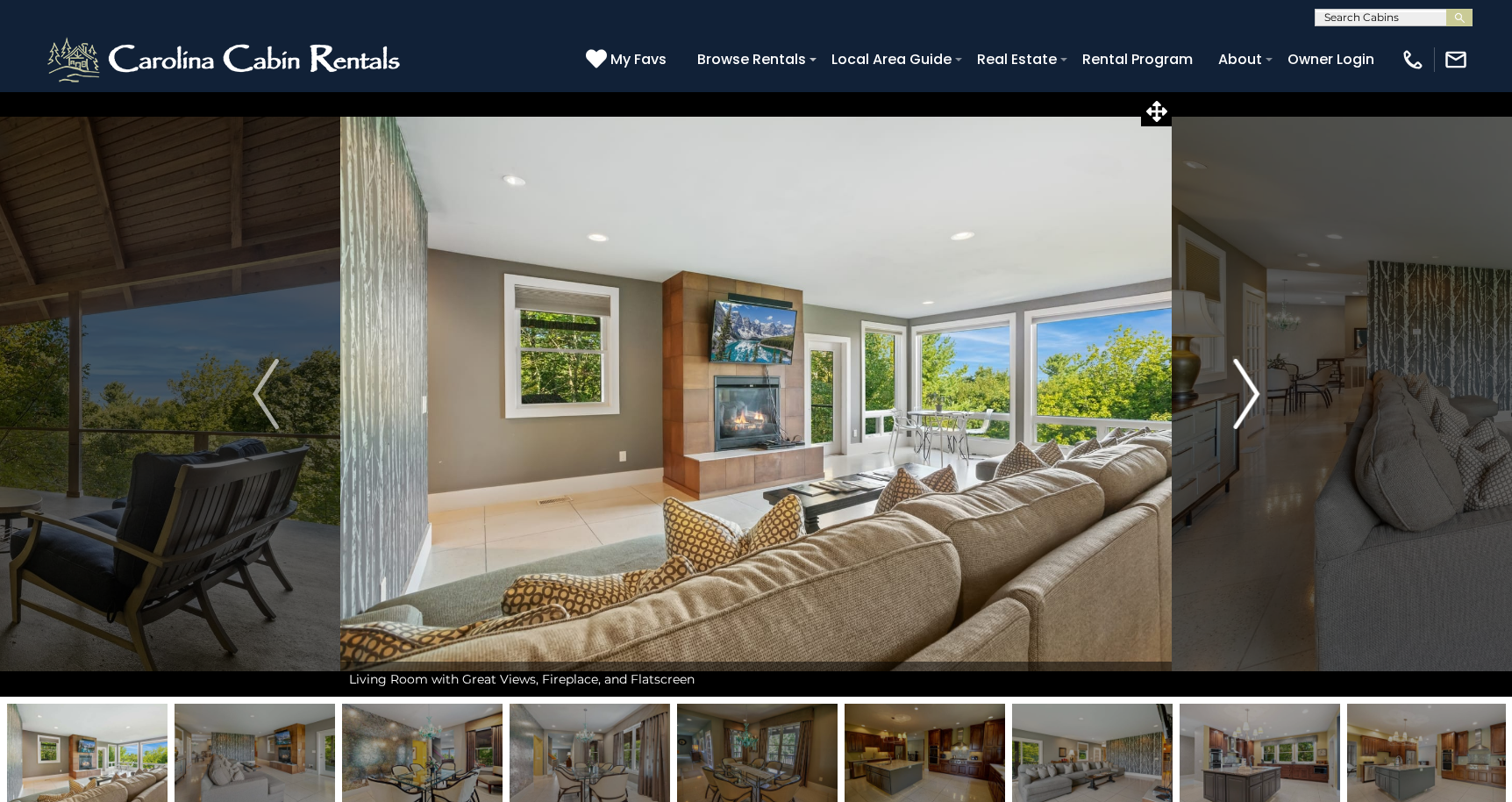
click at [1249, 402] on img "Next" at bounding box center [1246, 393] width 26 height 71
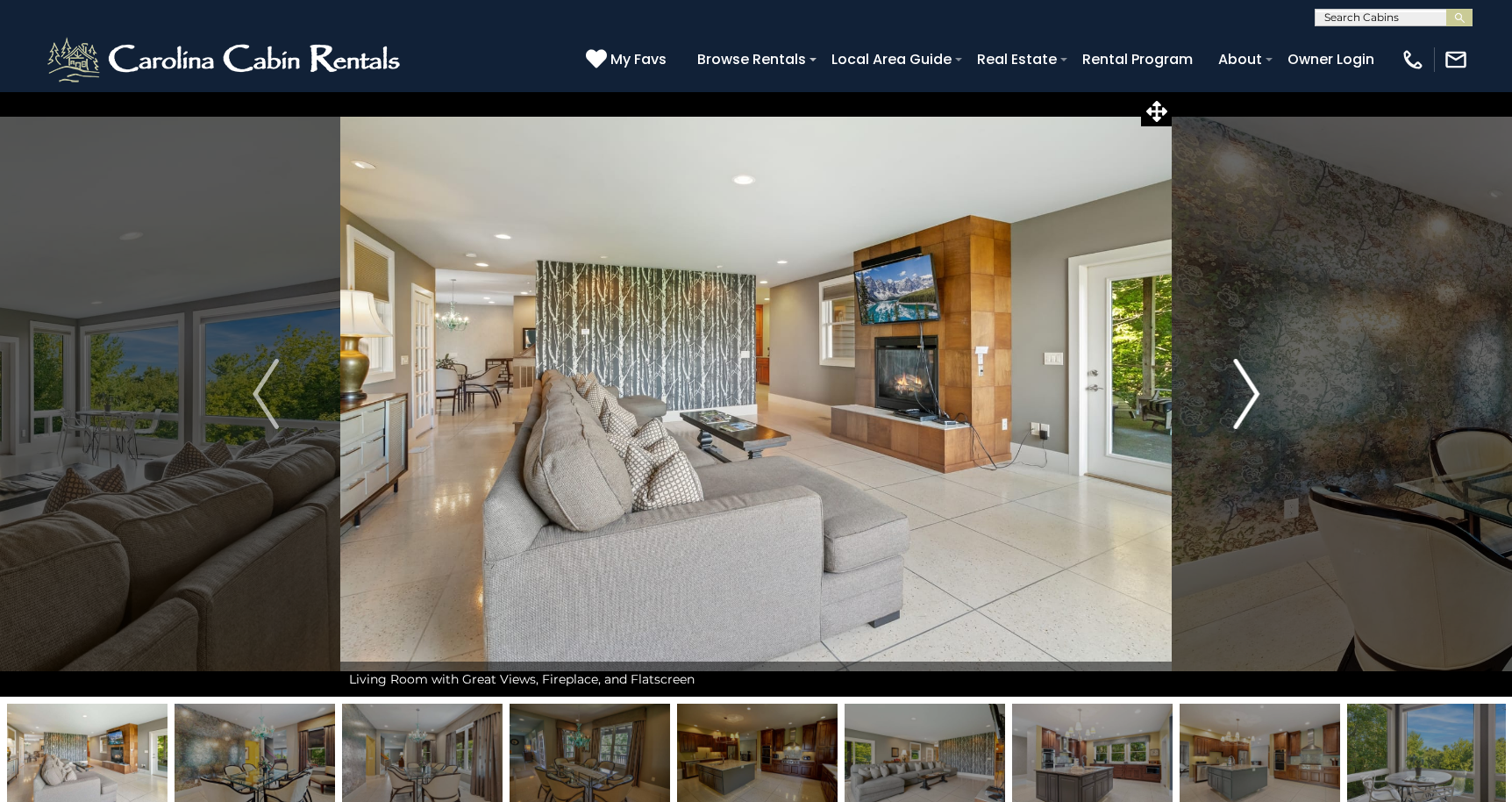
click at [1249, 402] on img "Next" at bounding box center [1246, 393] width 26 height 71
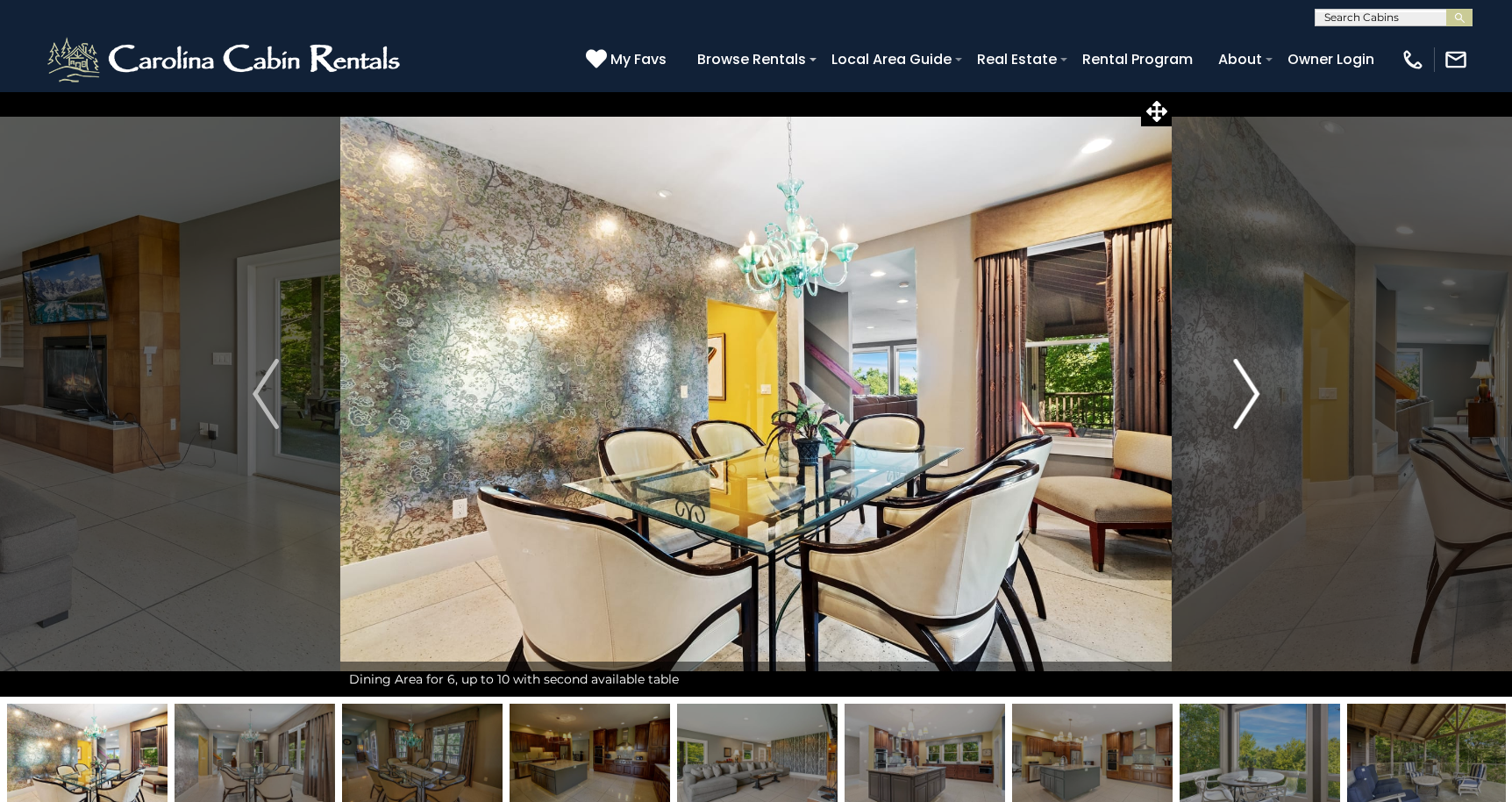
click at [1249, 402] on img "Next" at bounding box center [1246, 393] width 26 height 71
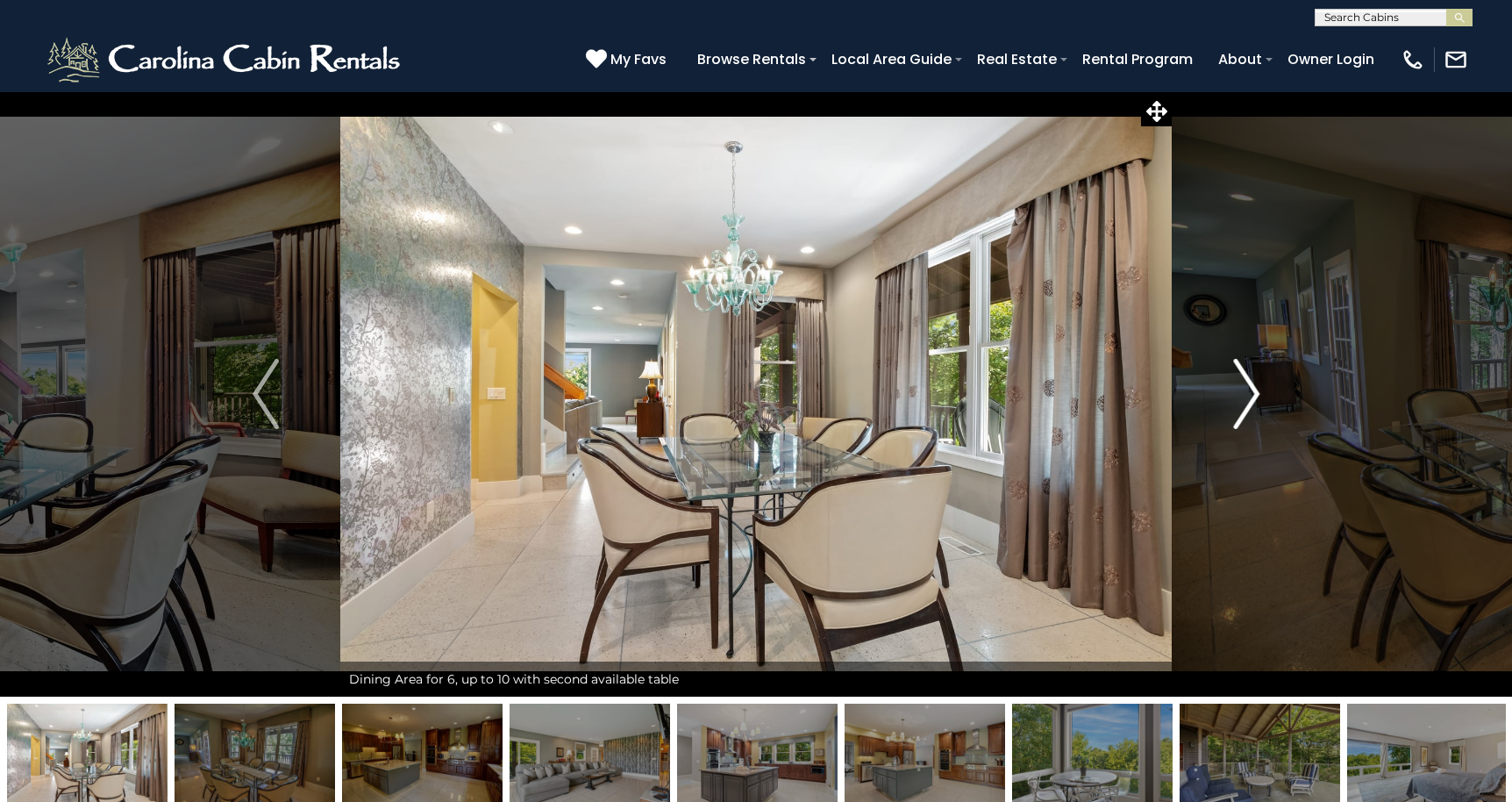
click at [1249, 402] on img "Next" at bounding box center [1246, 393] width 26 height 71
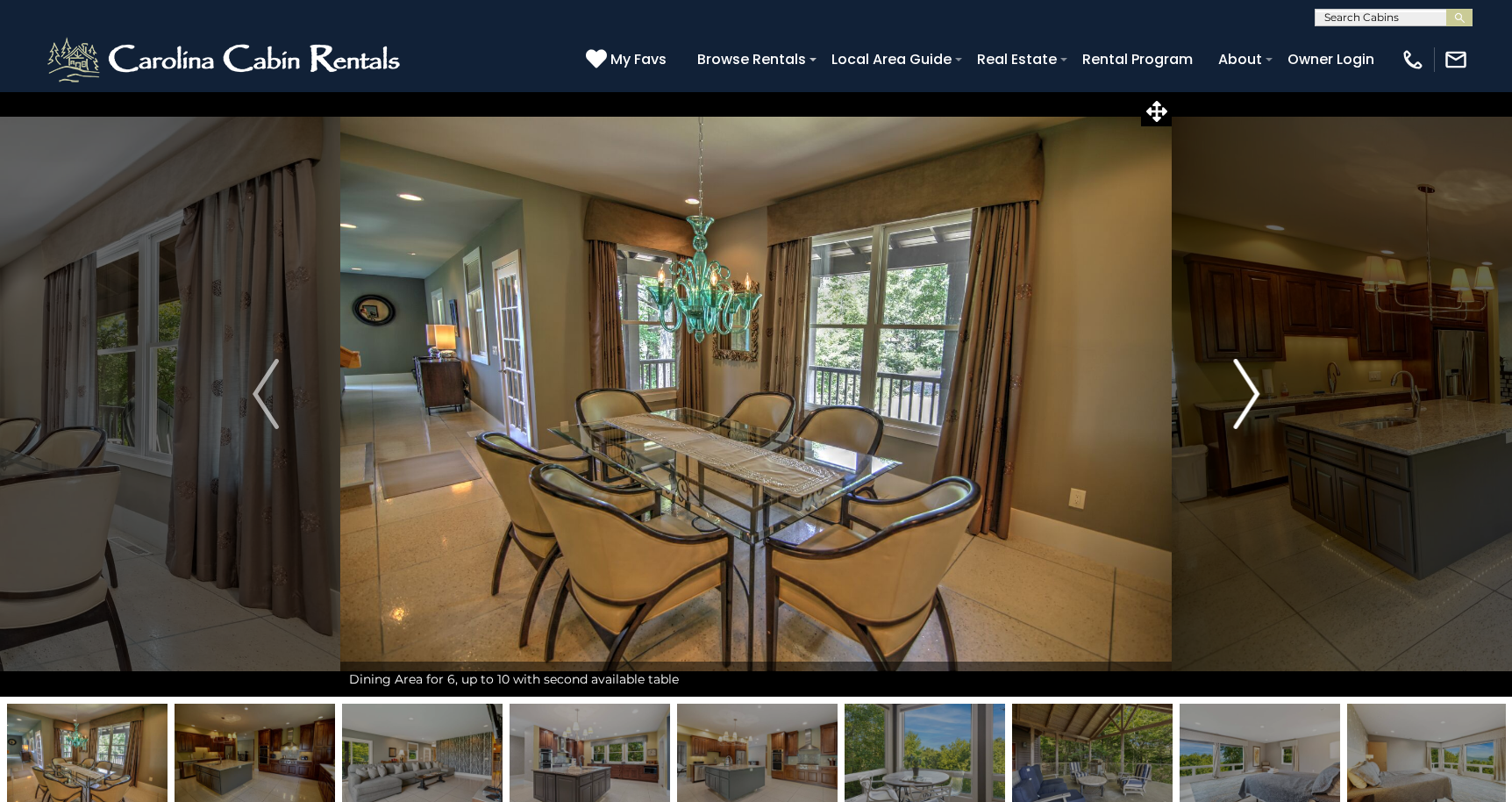
click at [1249, 402] on img "Next" at bounding box center [1246, 393] width 26 height 71
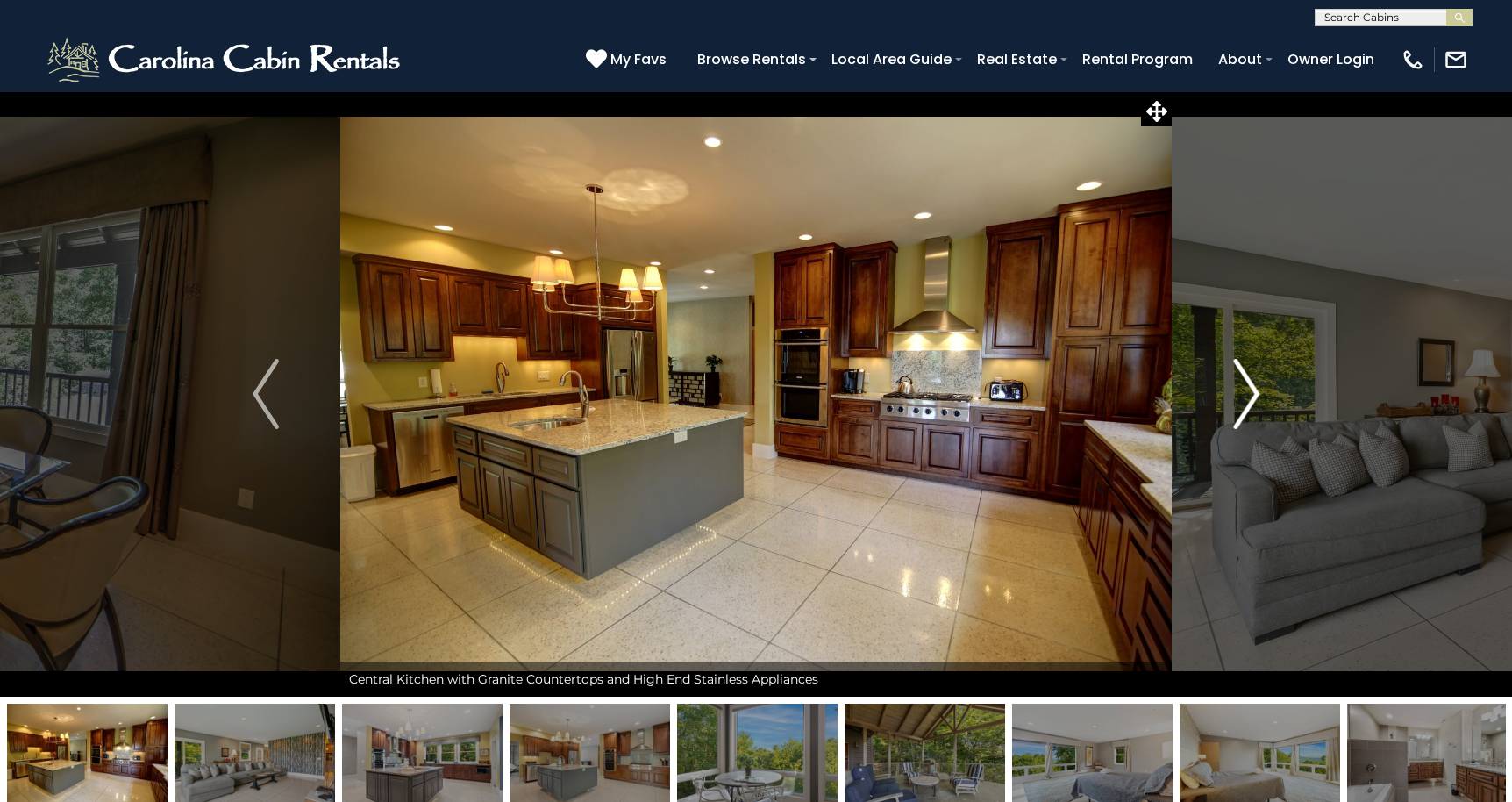
click at [1249, 402] on img "Next" at bounding box center [1246, 393] width 26 height 71
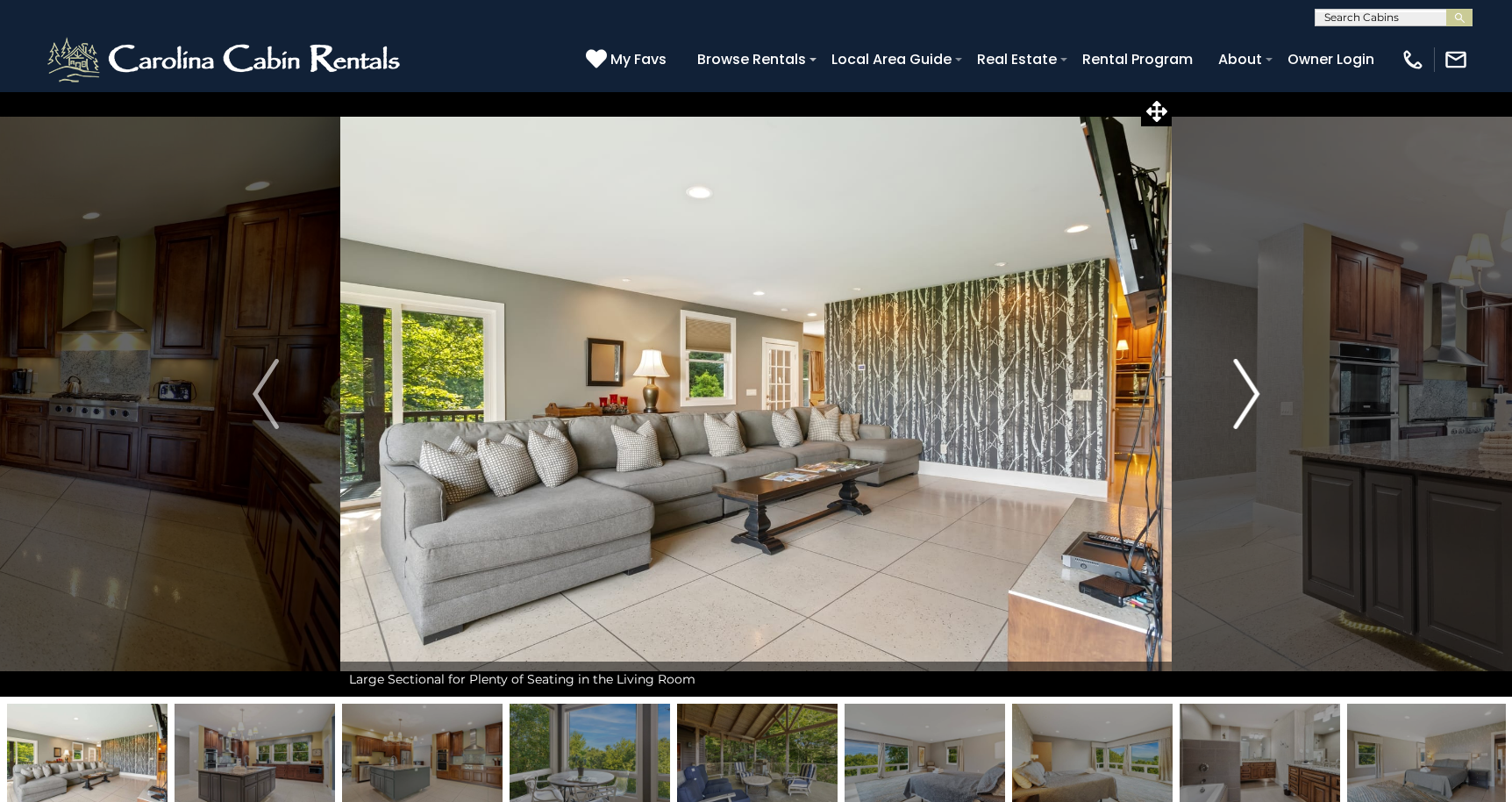
click at [1249, 402] on img "Next" at bounding box center [1246, 393] width 26 height 71
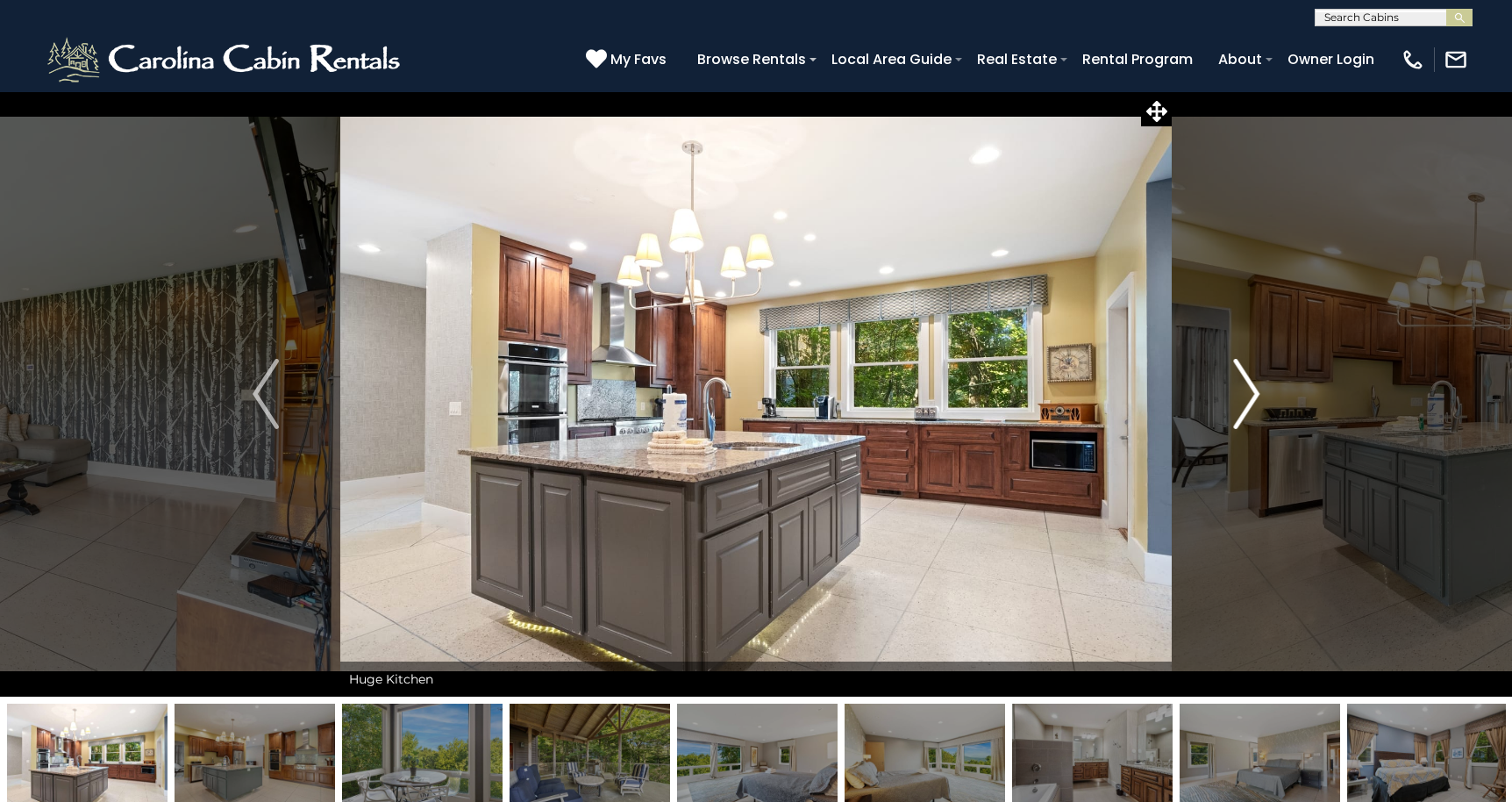
click at [1249, 402] on img "Next" at bounding box center [1246, 393] width 26 height 71
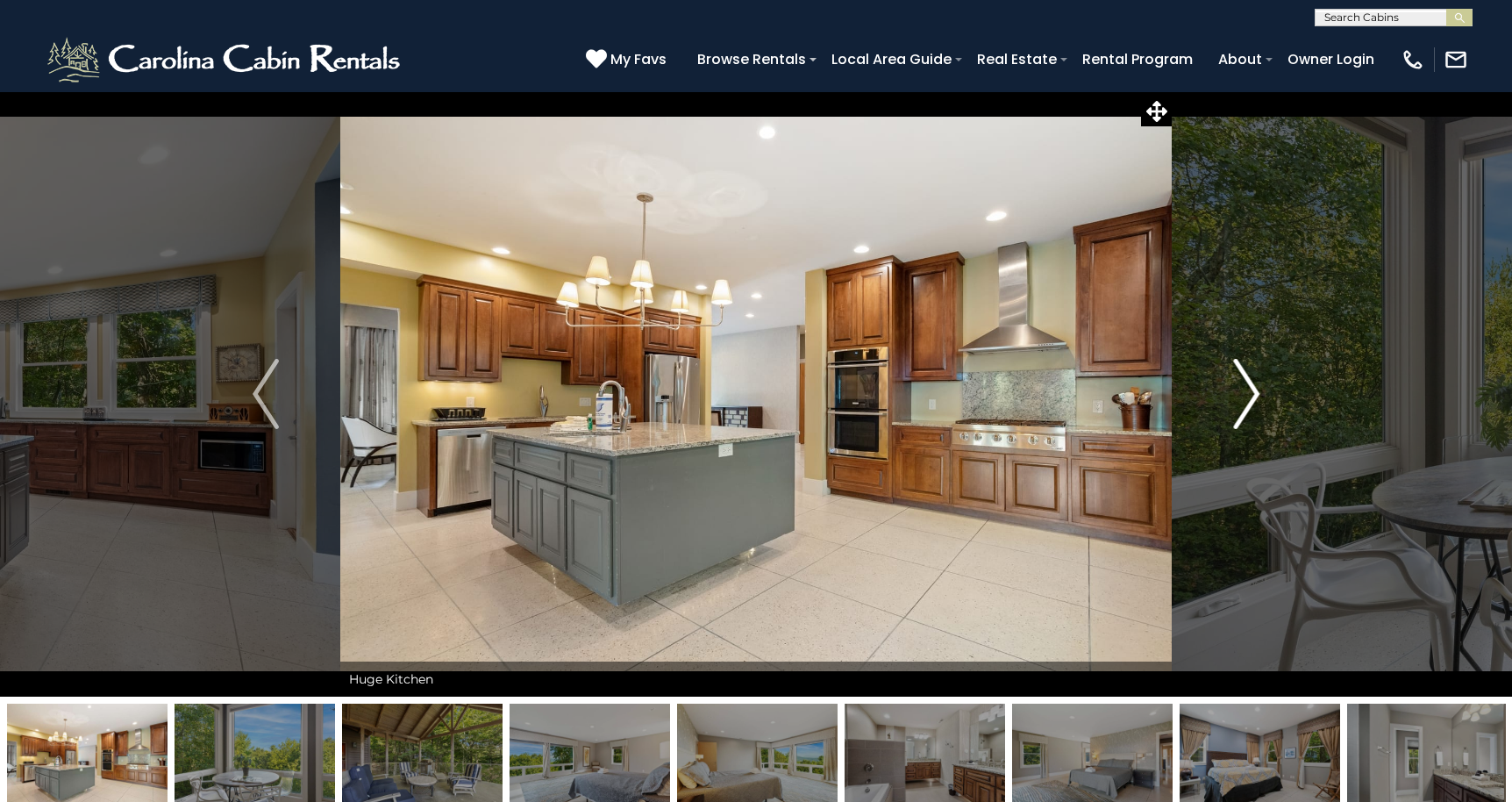
click at [1249, 402] on img "Next" at bounding box center [1246, 393] width 26 height 71
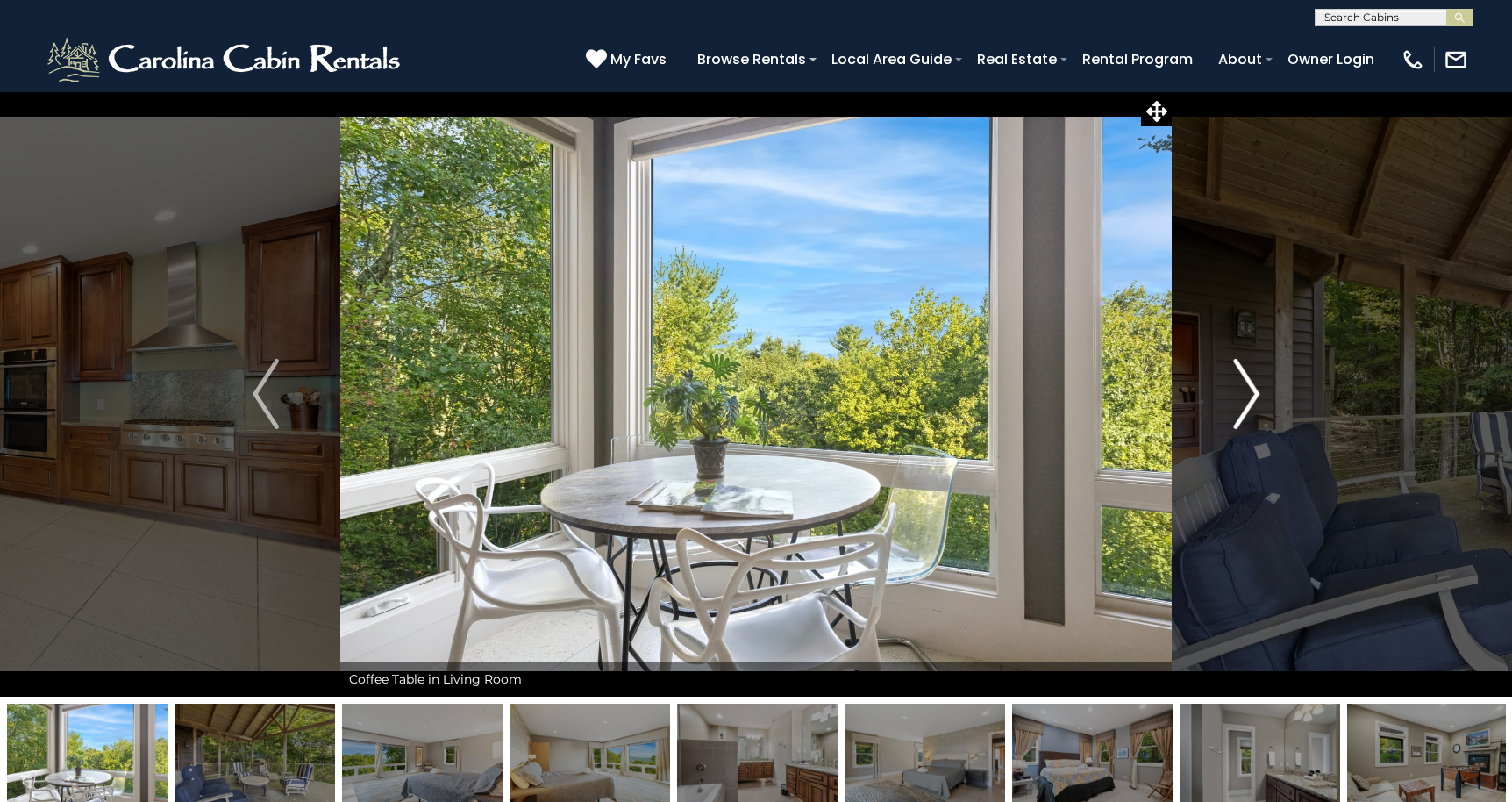
click at [1249, 402] on img "Next" at bounding box center [1246, 393] width 26 height 71
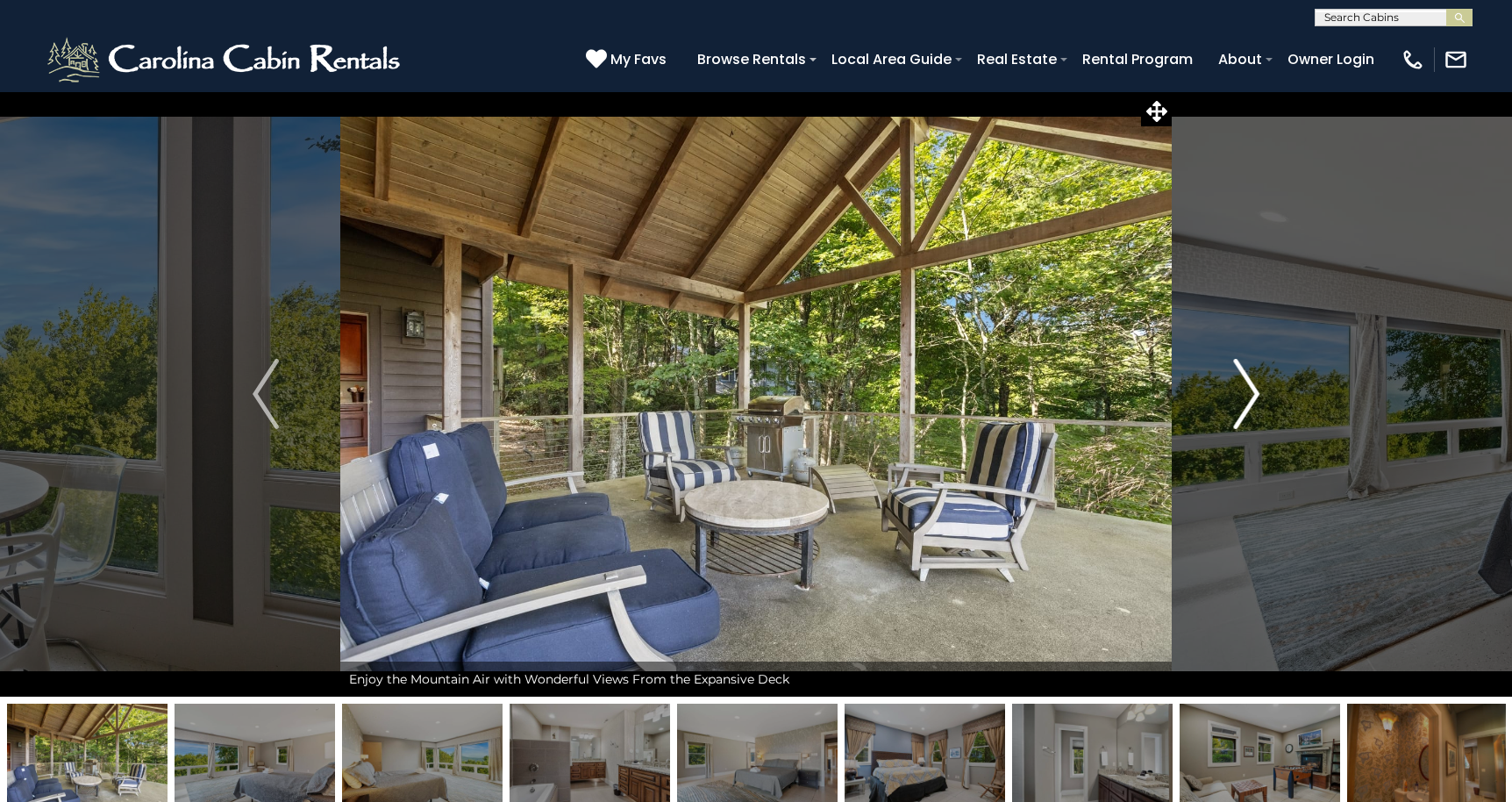
click at [1249, 402] on img "Next" at bounding box center [1246, 393] width 26 height 71
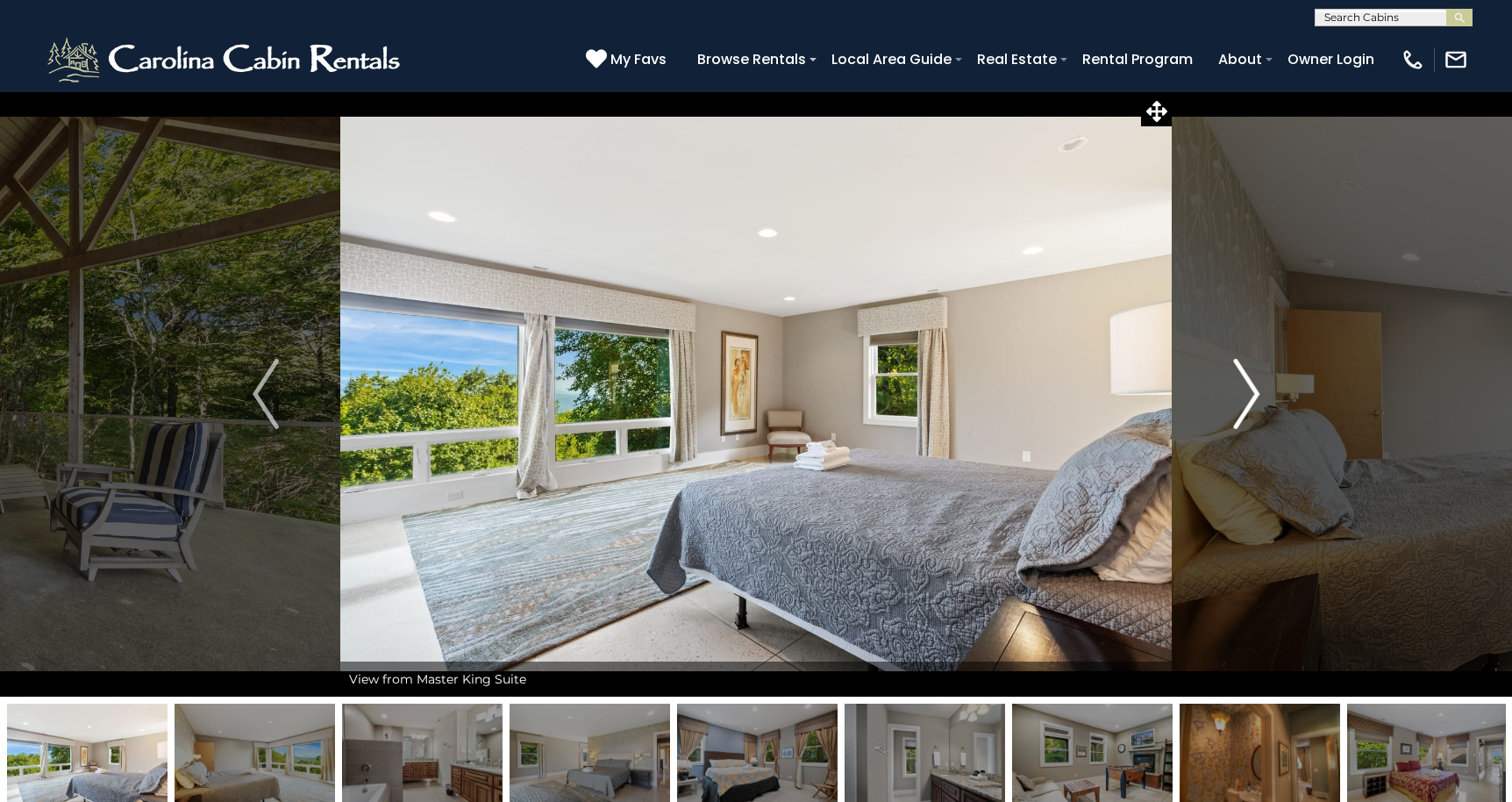
click at [1249, 402] on img "Next" at bounding box center [1246, 393] width 26 height 71
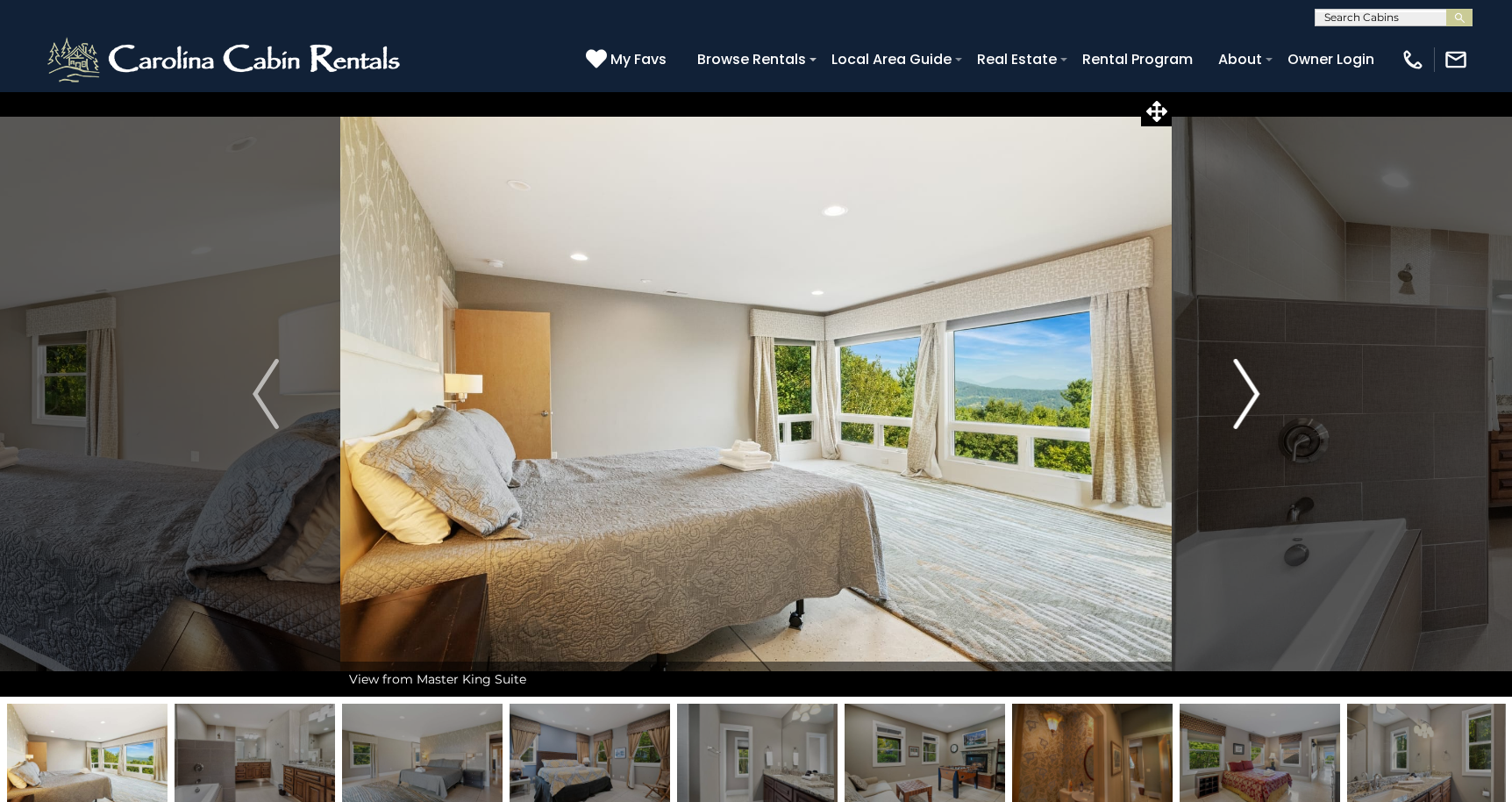
click at [1249, 402] on img "Next" at bounding box center [1246, 393] width 26 height 71
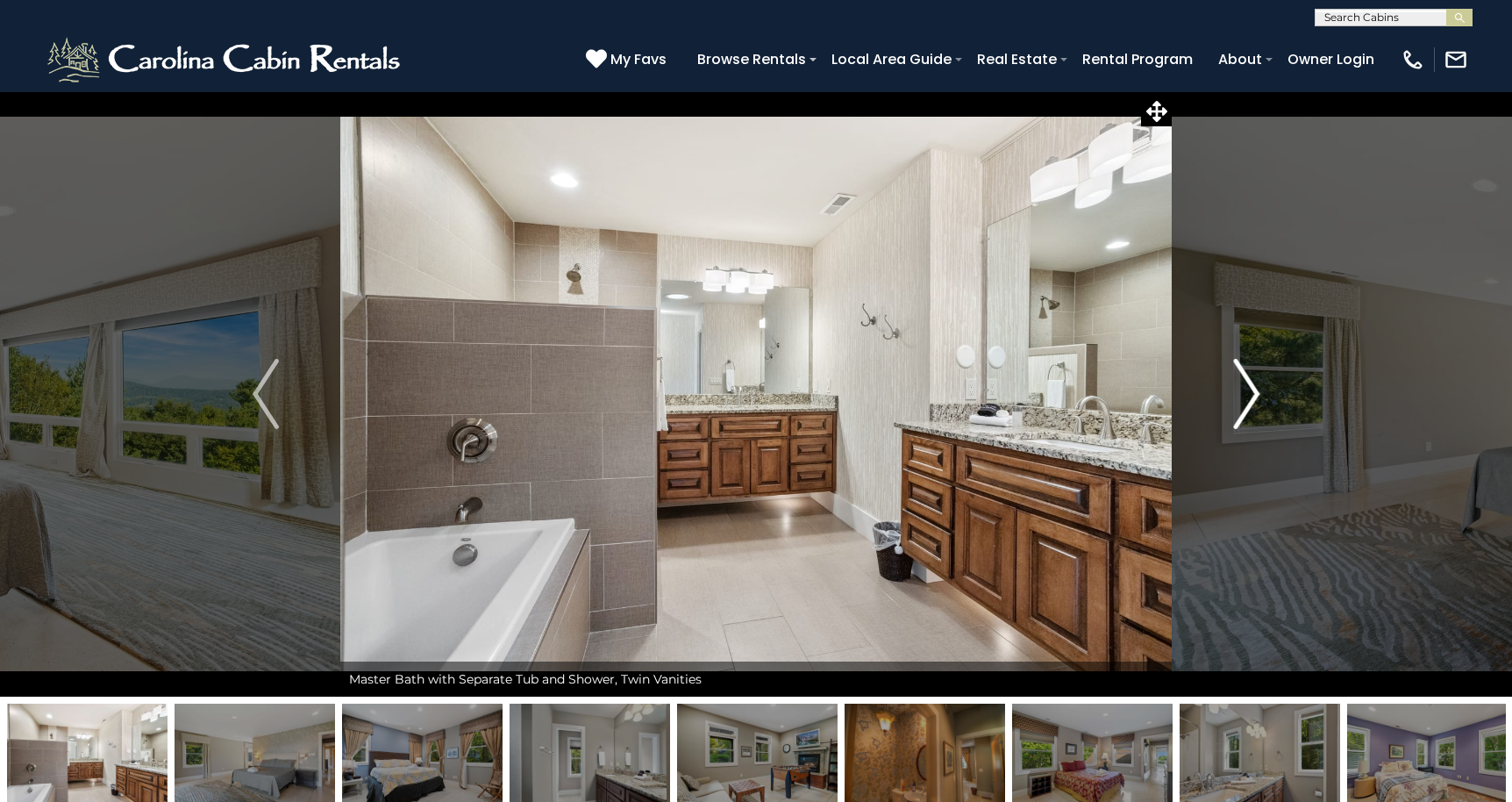
click at [1249, 402] on img "Next" at bounding box center [1246, 393] width 26 height 71
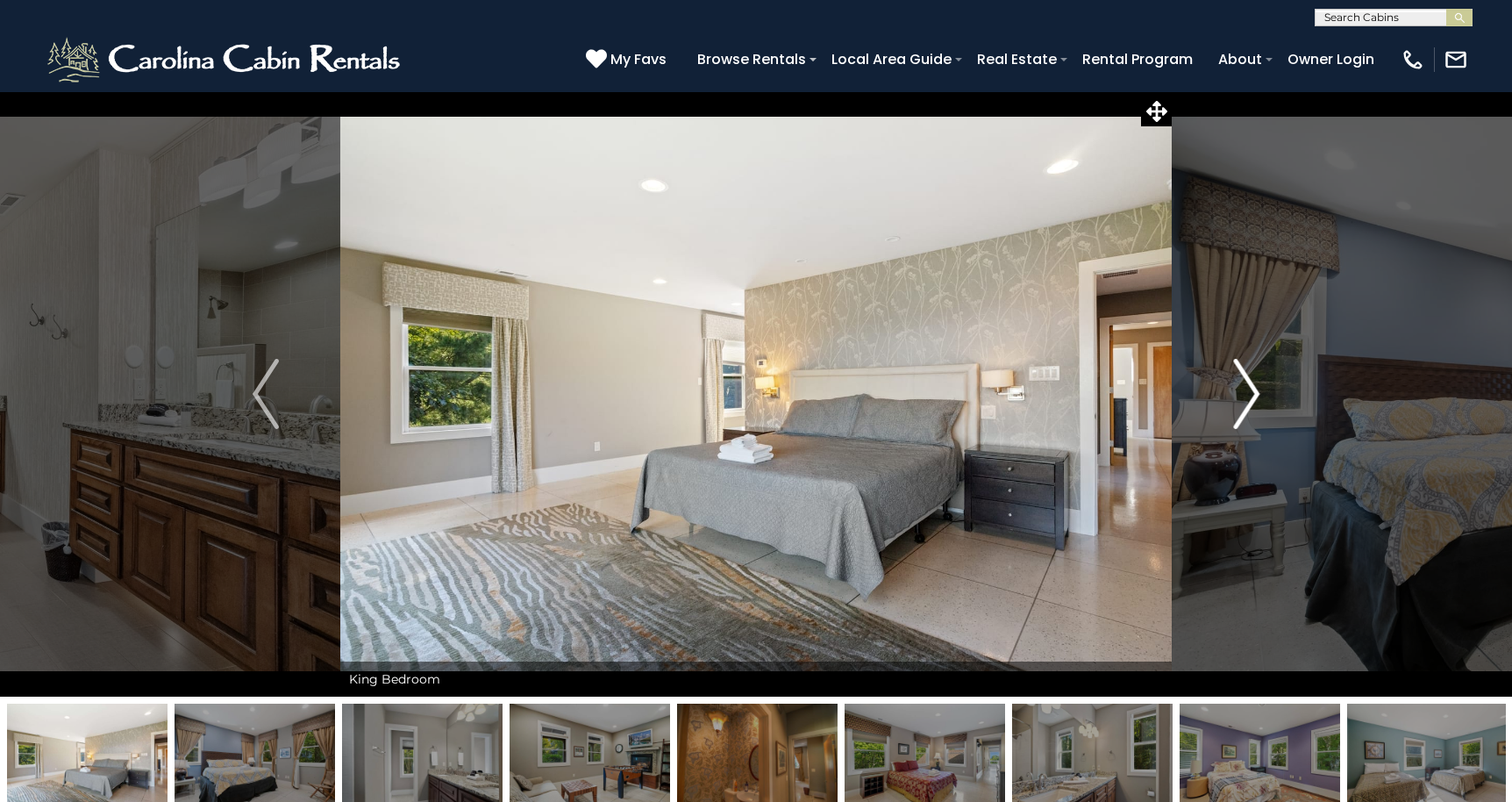
click at [1249, 402] on img "Next" at bounding box center [1246, 393] width 26 height 71
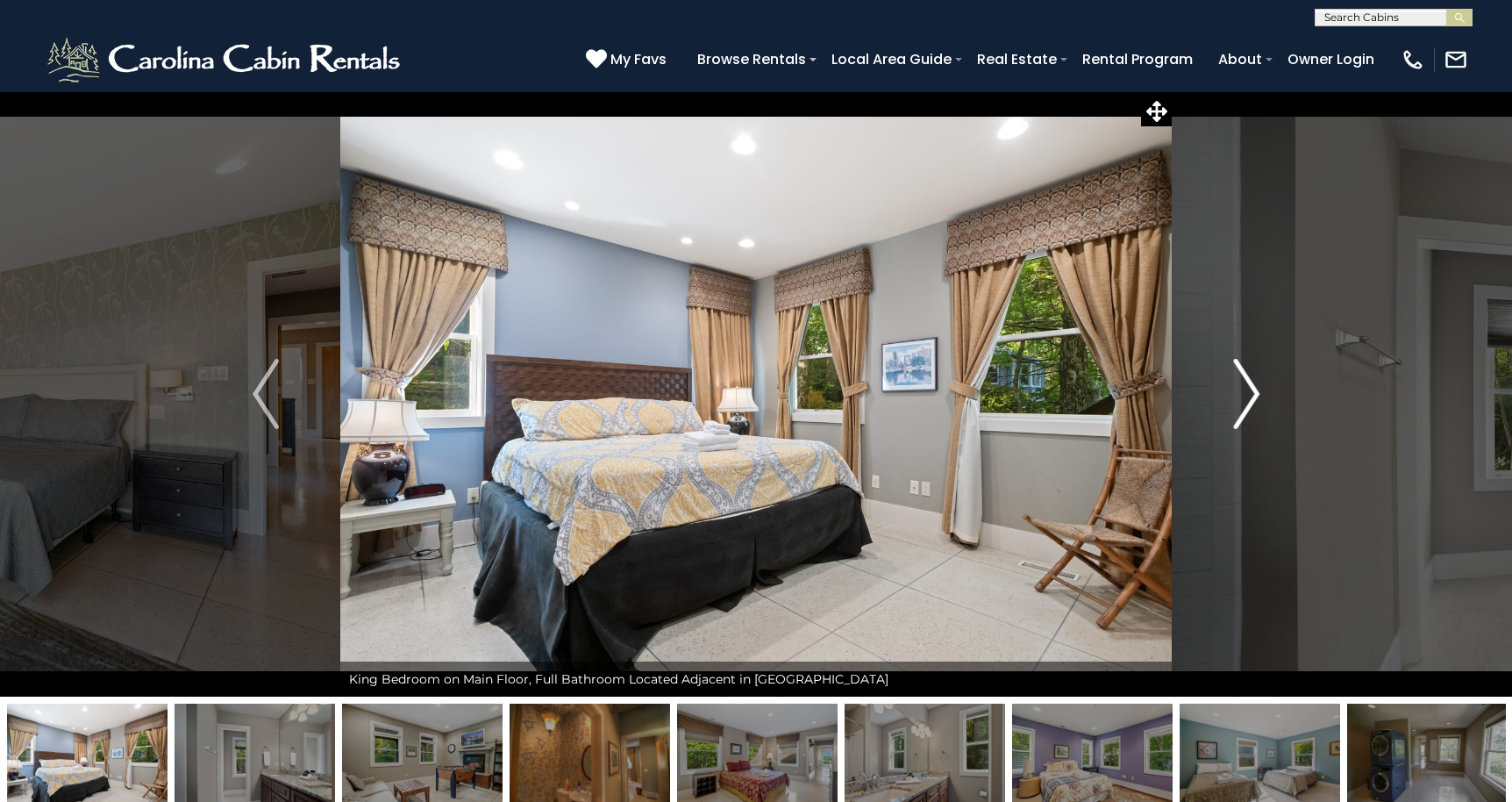
click at [1249, 402] on img "Next" at bounding box center [1246, 393] width 26 height 71
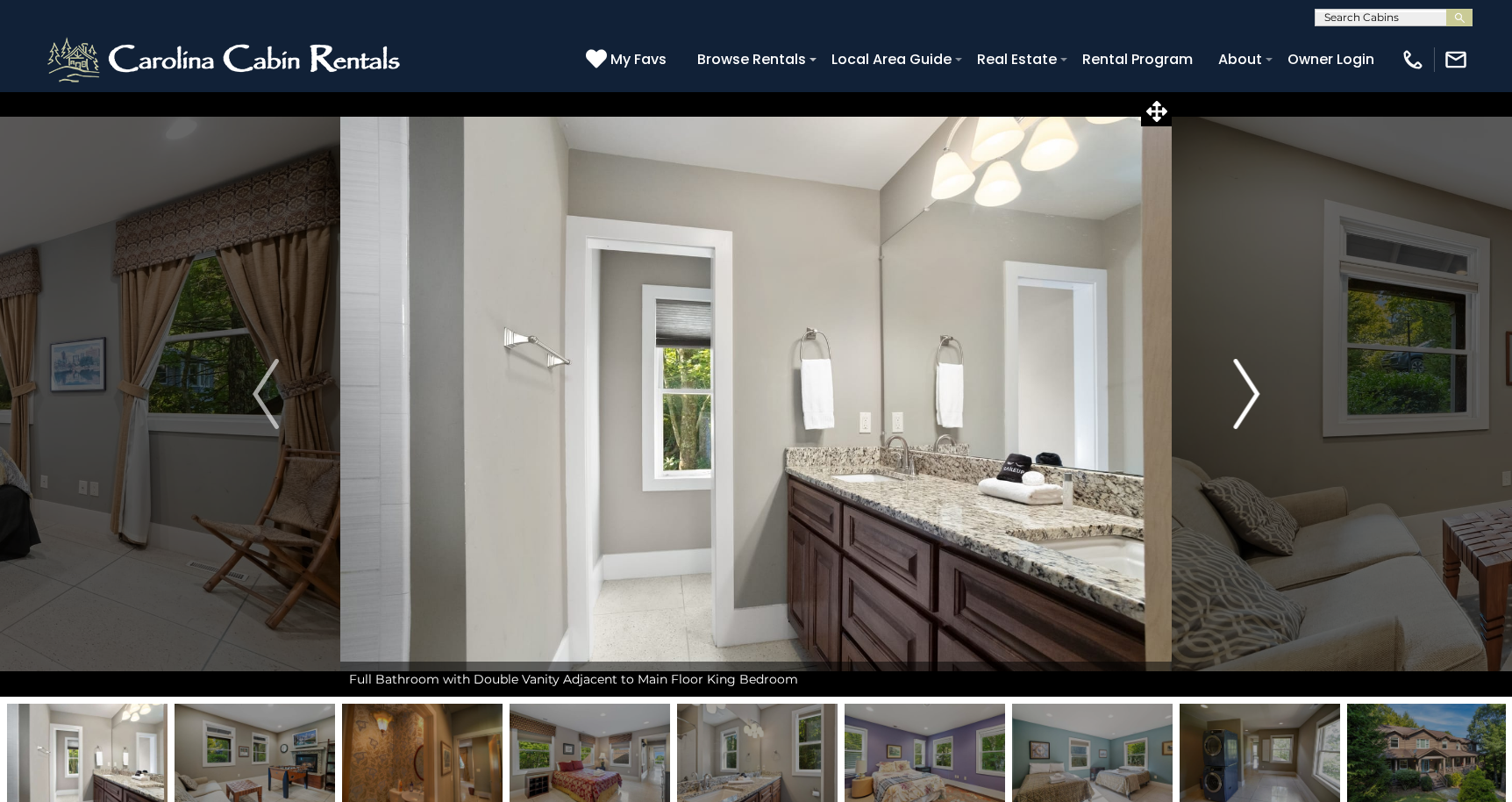
click at [1249, 402] on img "Next" at bounding box center [1246, 393] width 26 height 71
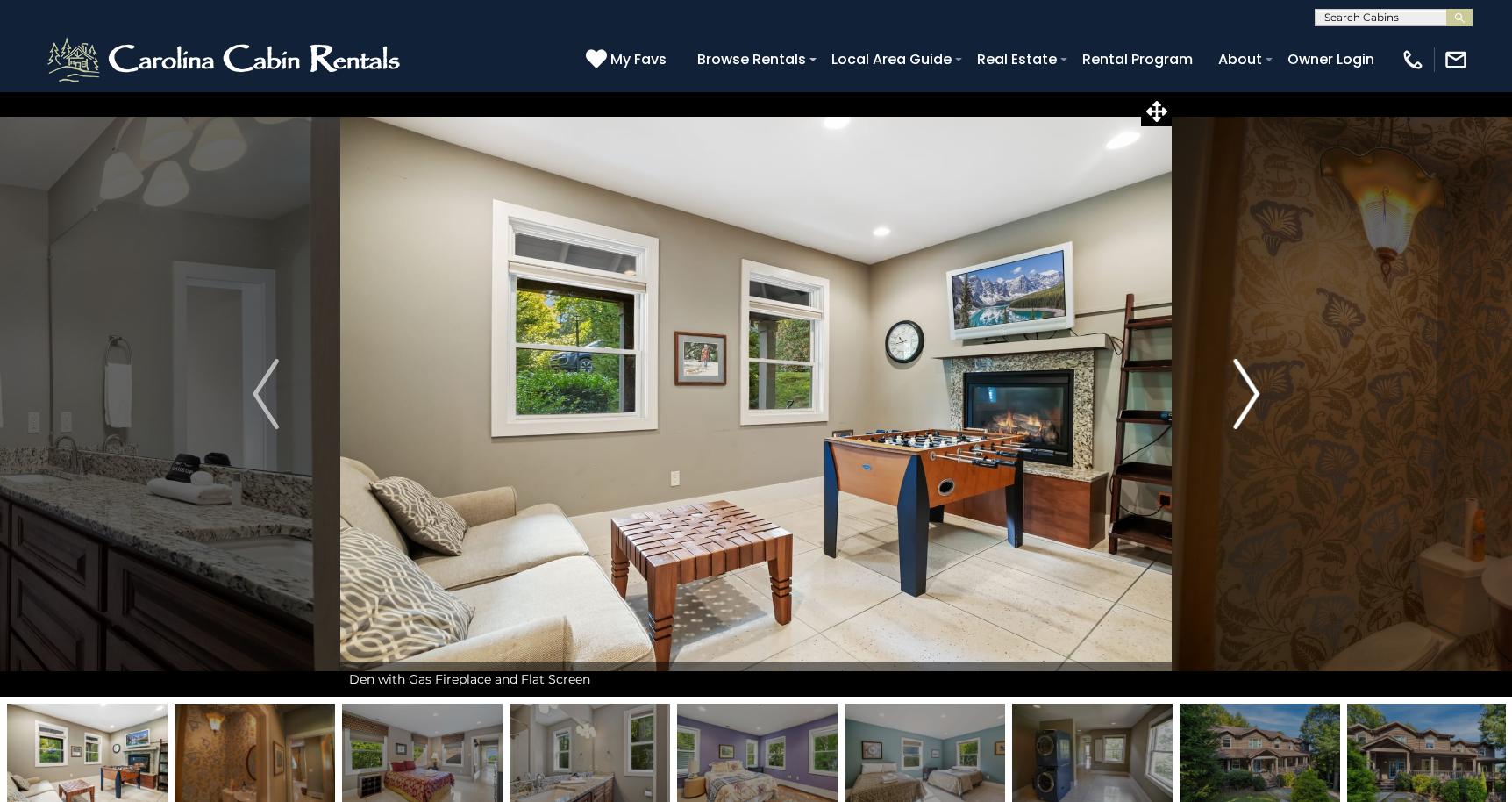
click at [1249, 402] on img "Next" at bounding box center [1246, 393] width 26 height 71
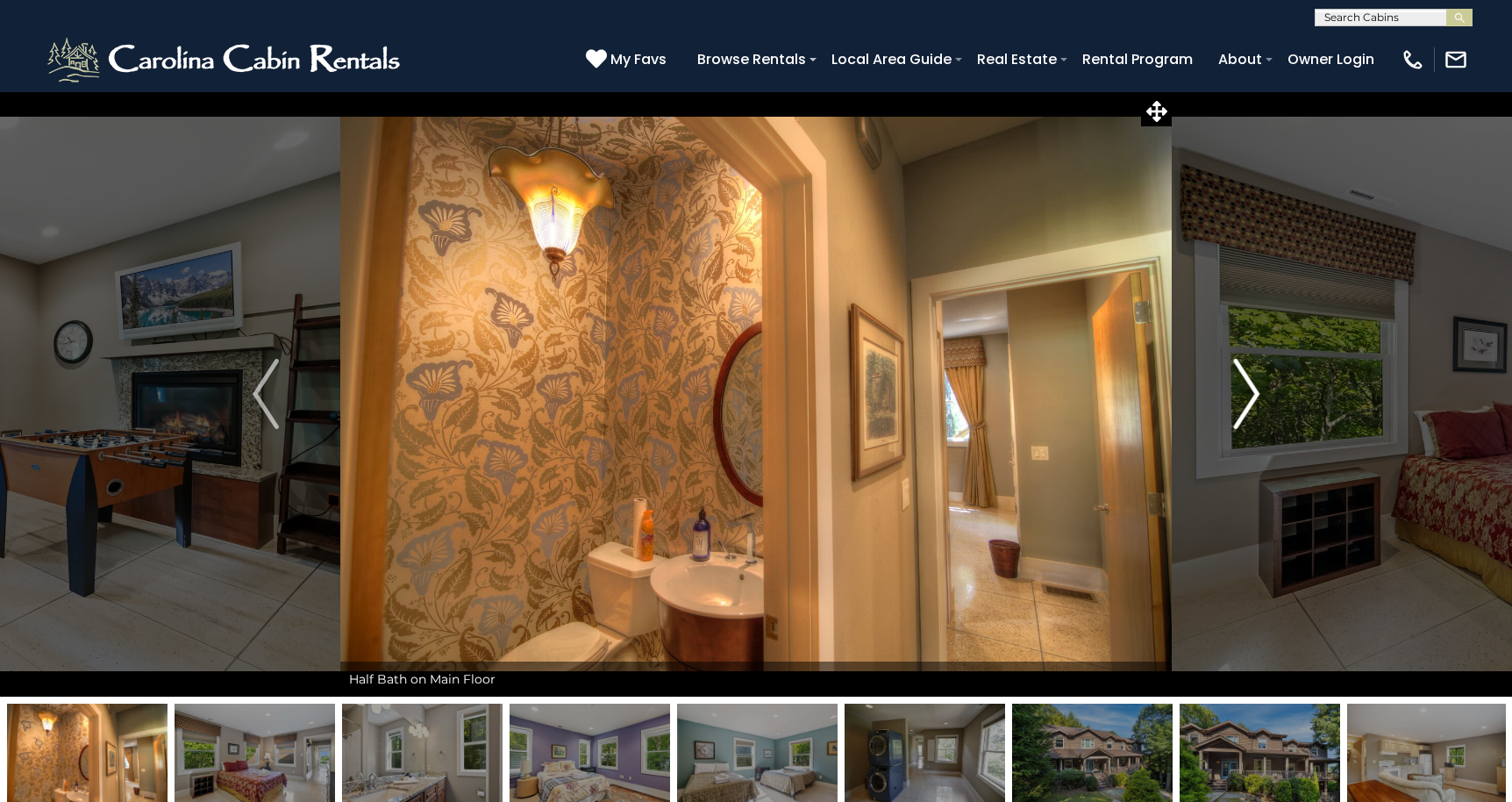
click at [1249, 402] on img "Next" at bounding box center [1246, 393] width 26 height 71
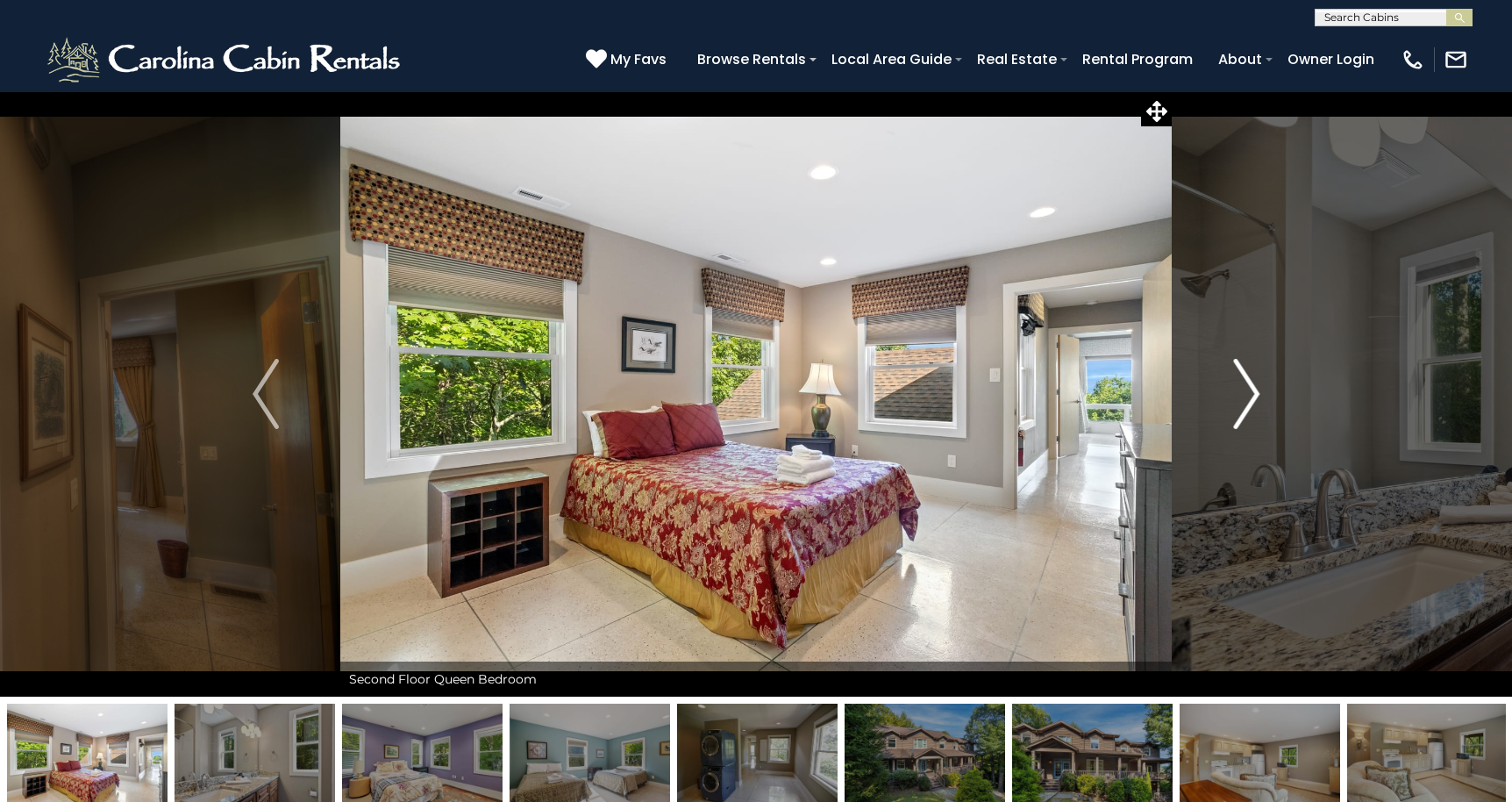
click at [1249, 402] on img "Next" at bounding box center [1246, 393] width 26 height 71
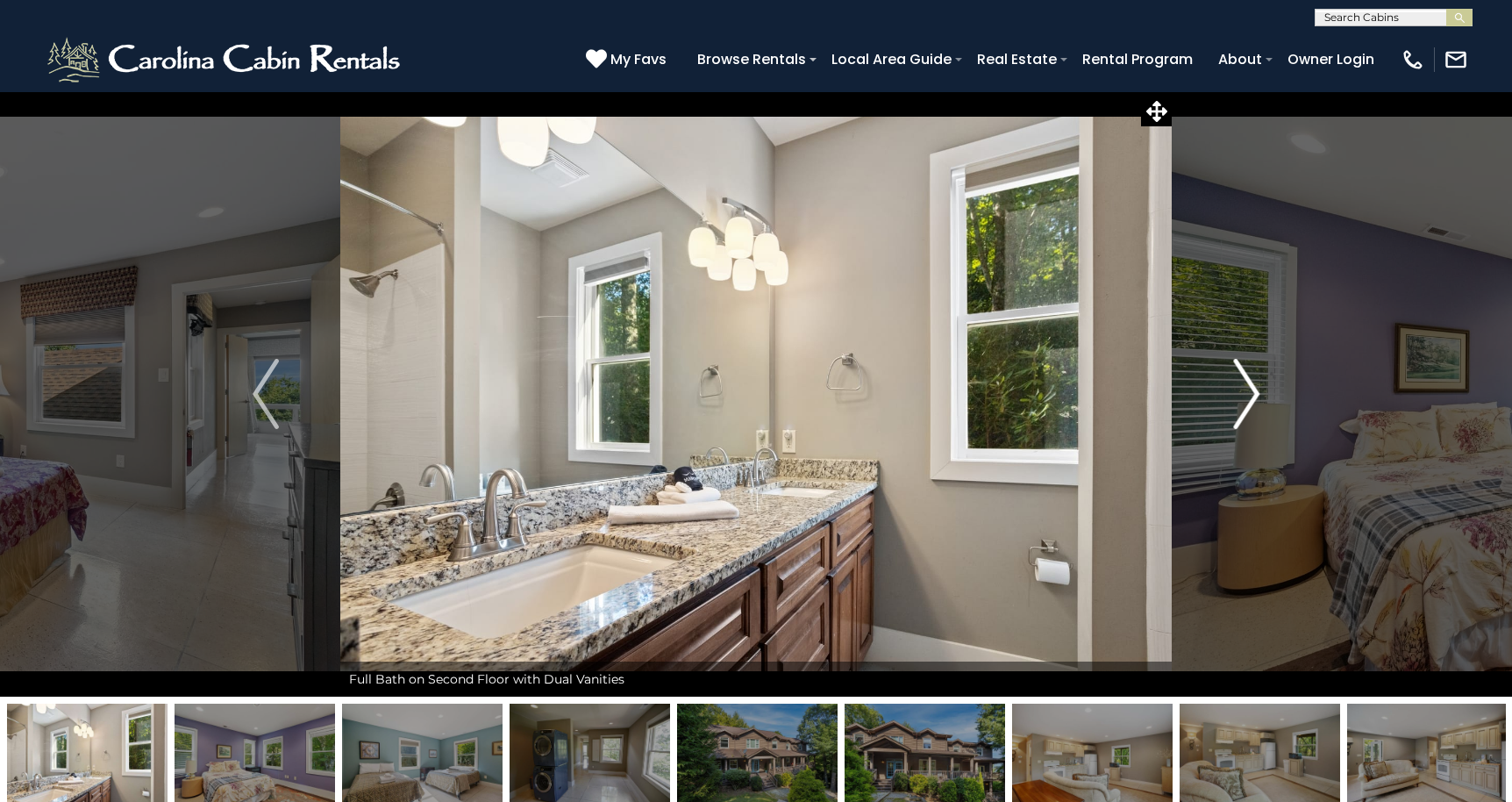
click at [1249, 402] on img "Next" at bounding box center [1246, 393] width 26 height 71
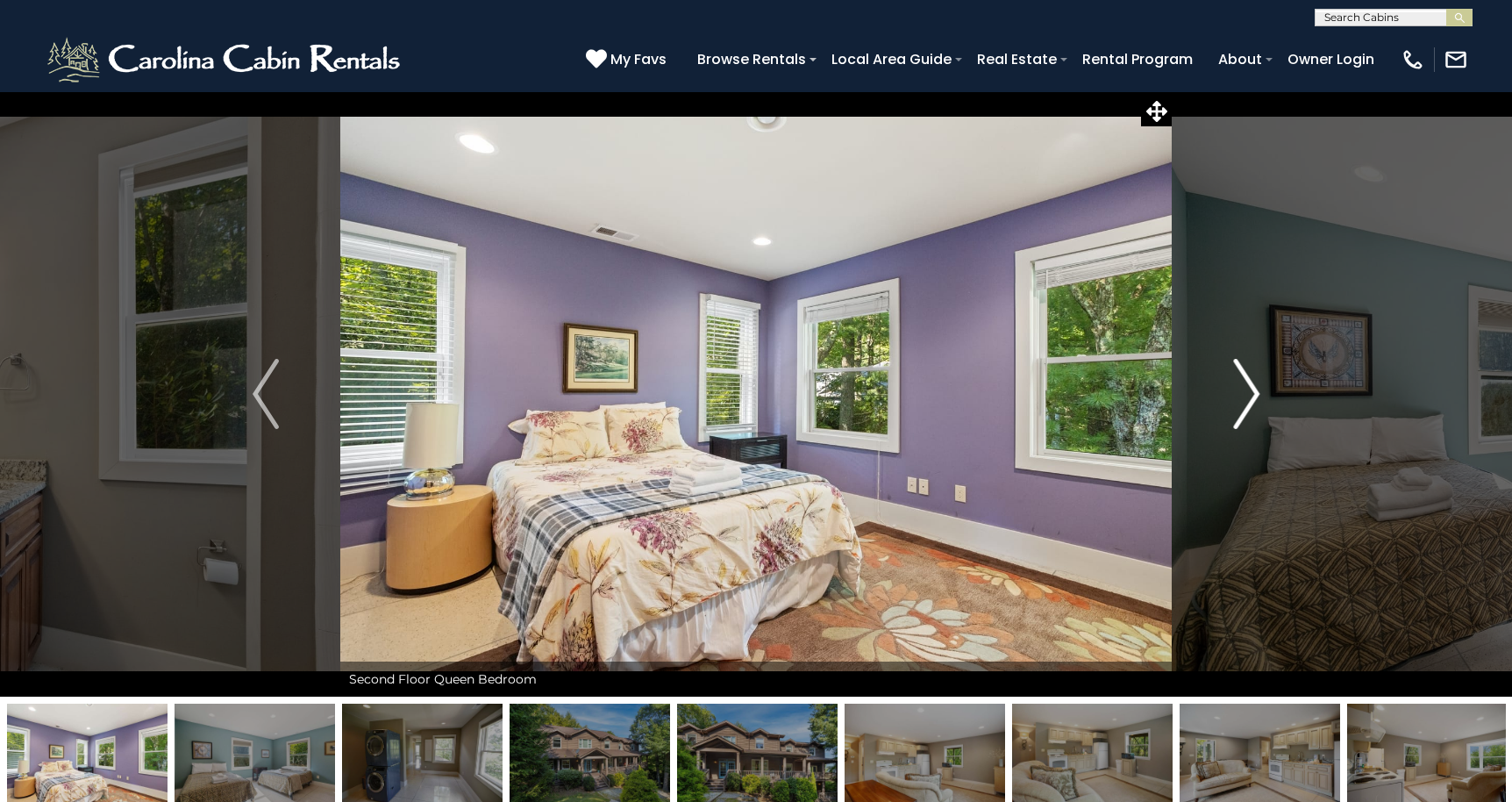
click at [1249, 402] on img "Next" at bounding box center [1246, 393] width 26 height 71
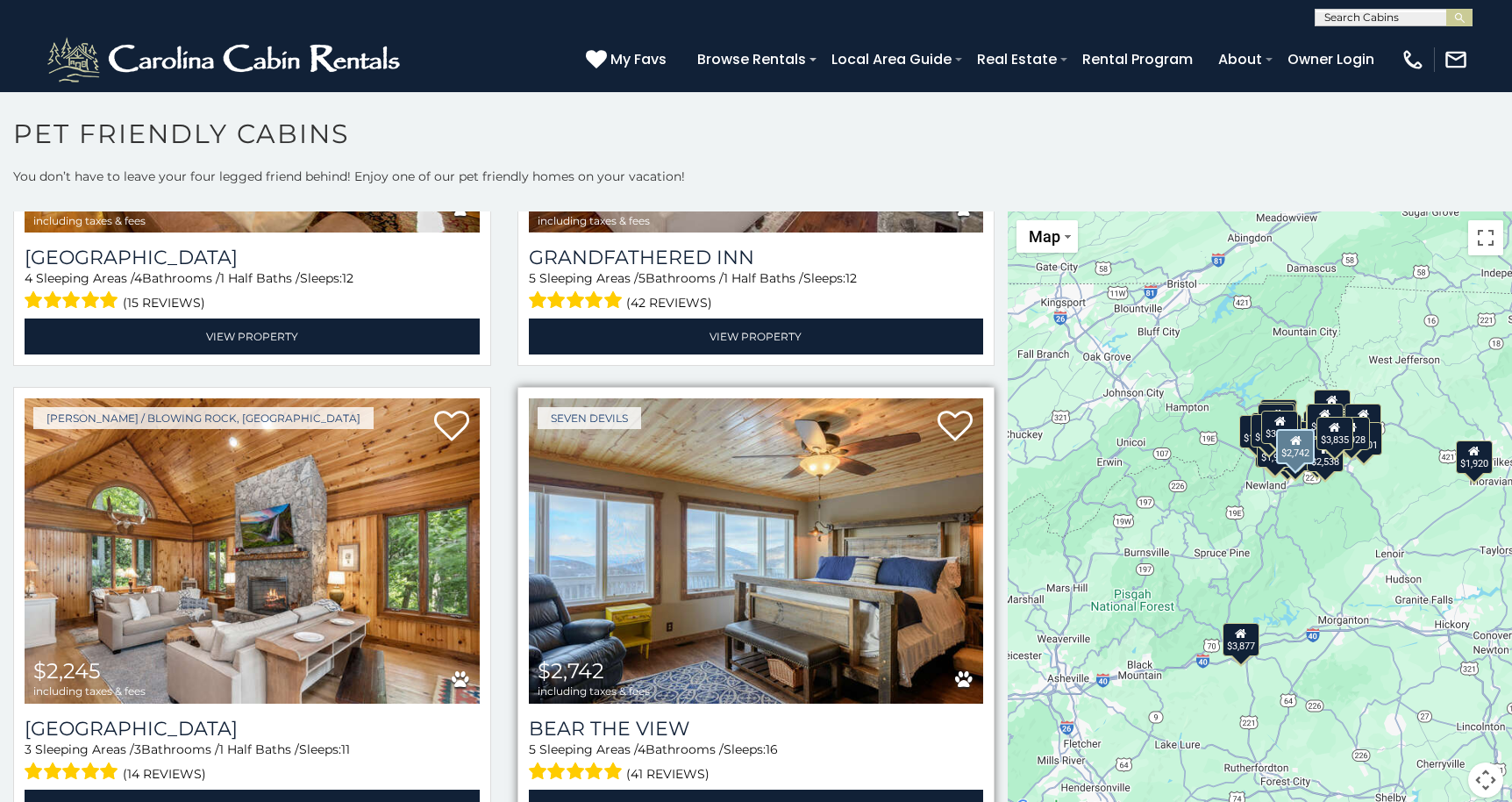
scroll to position [2228, 0]
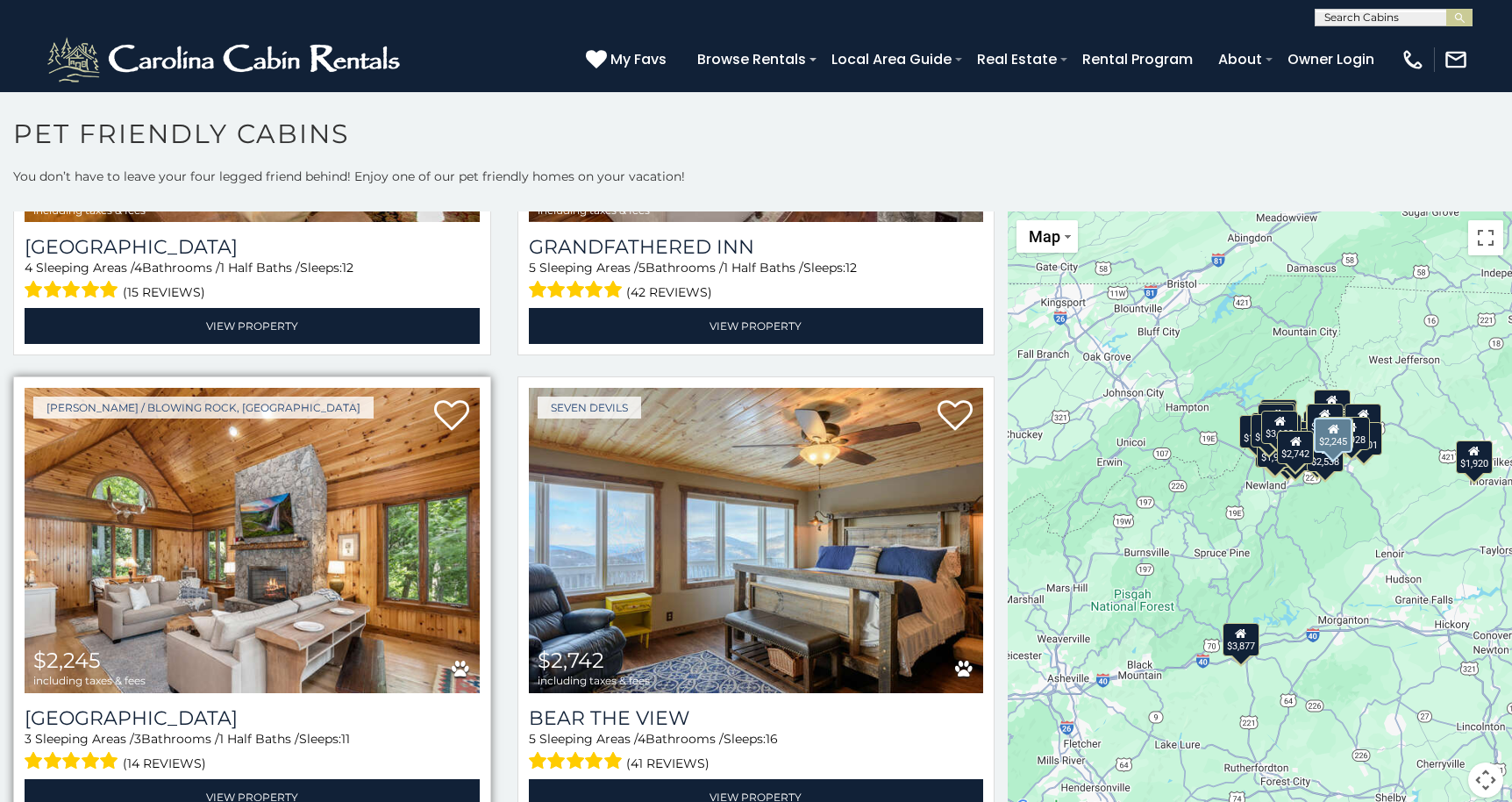
click at [383, 537] on img at bounding box center [252, 539] width 455 height 304
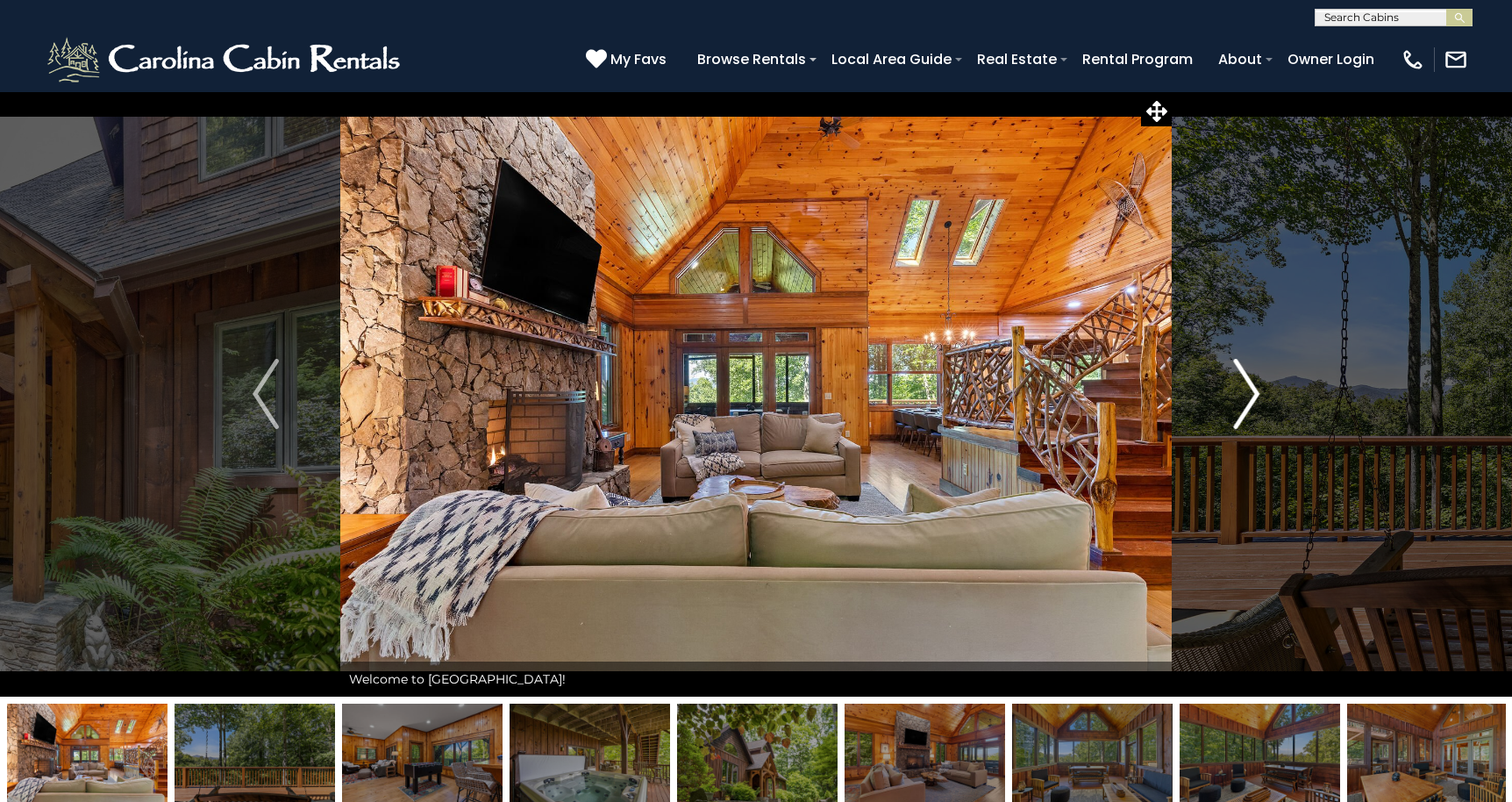
click at [1249, 403] on img "Next" at bounding box center [1246, 393] width 26 height 71
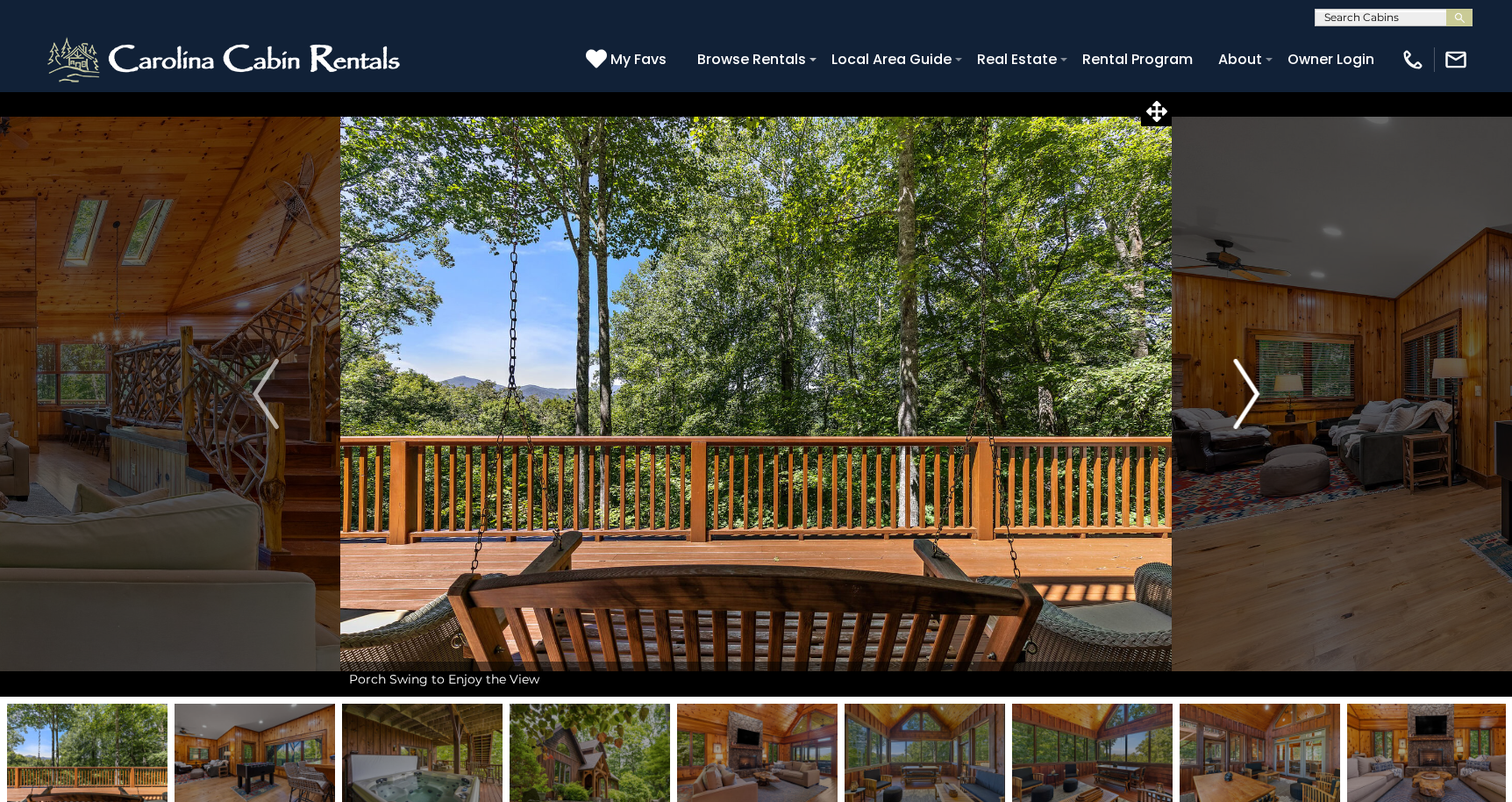
click at [1249, 403] on img "Next" at bounding box center [1246, 393] width 26 height 71
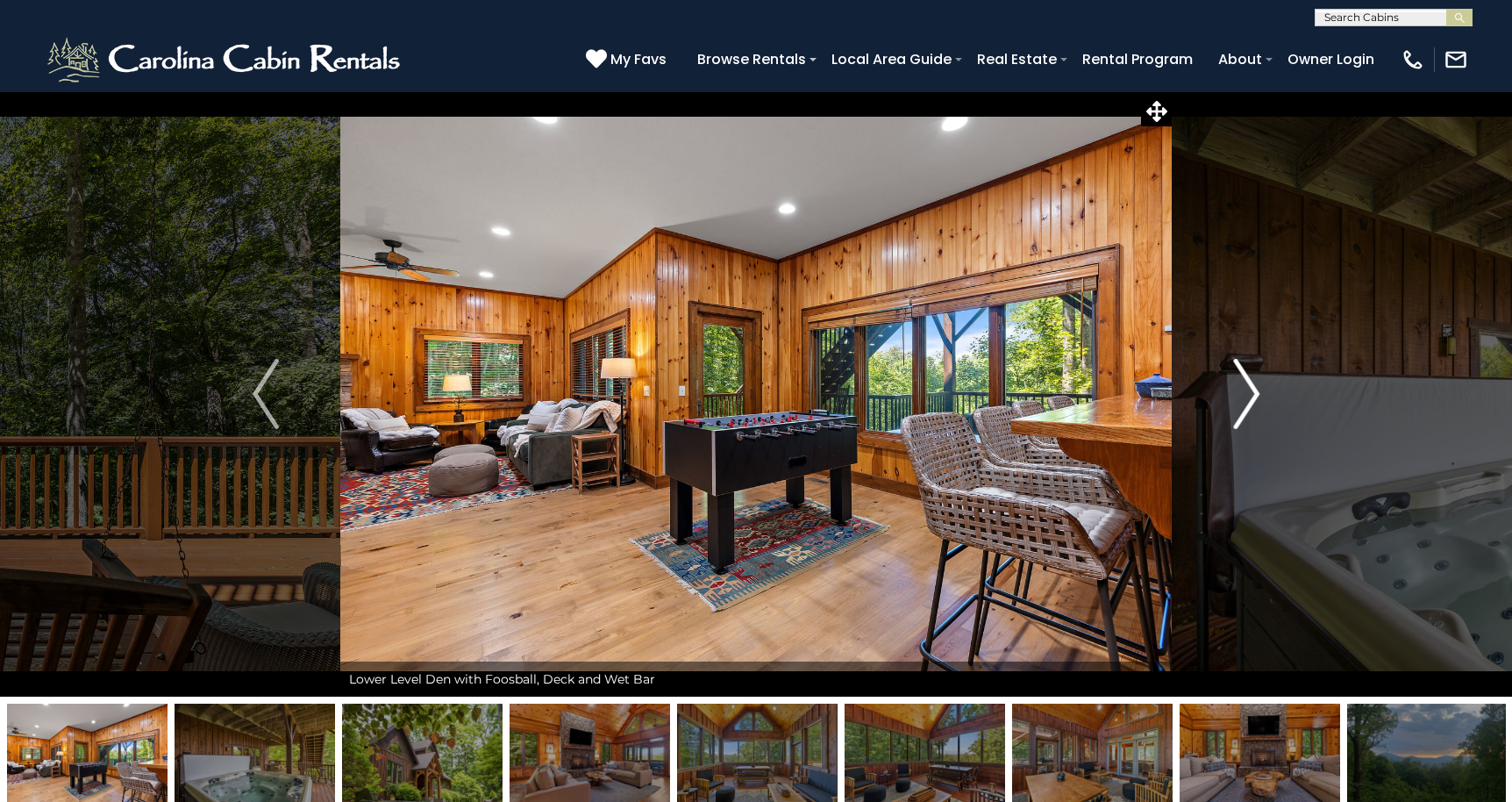
click at [1249, 403] on img "Next" at bounding box center [1246, 393] width 26 height 71
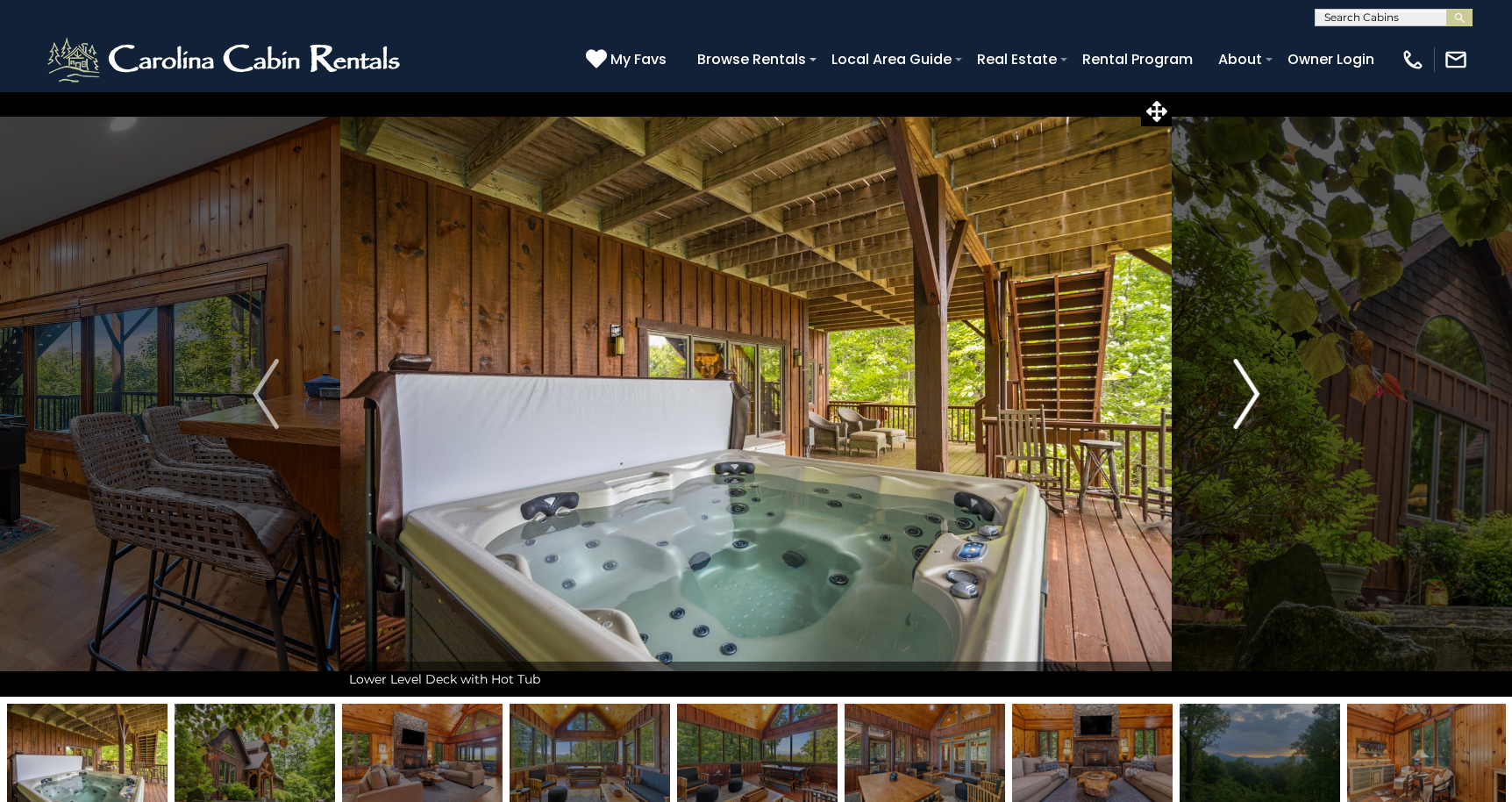
click at [1249, 403] on img "Next" at bounding box center [1246, 393] width 26 height 71
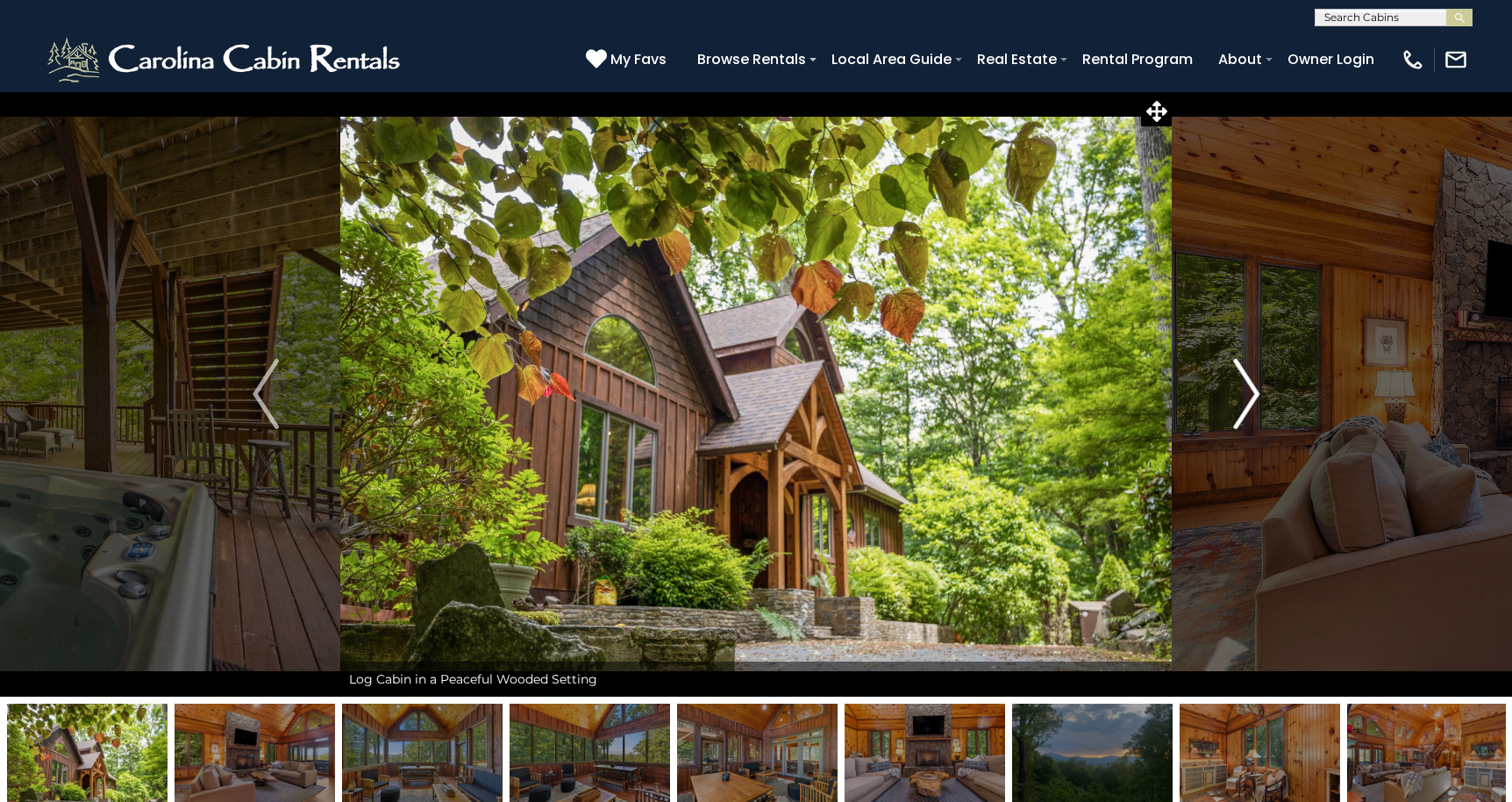
click at [1249, 403] on img "Next" at bounding box center [1246, 393] width 26 height 71
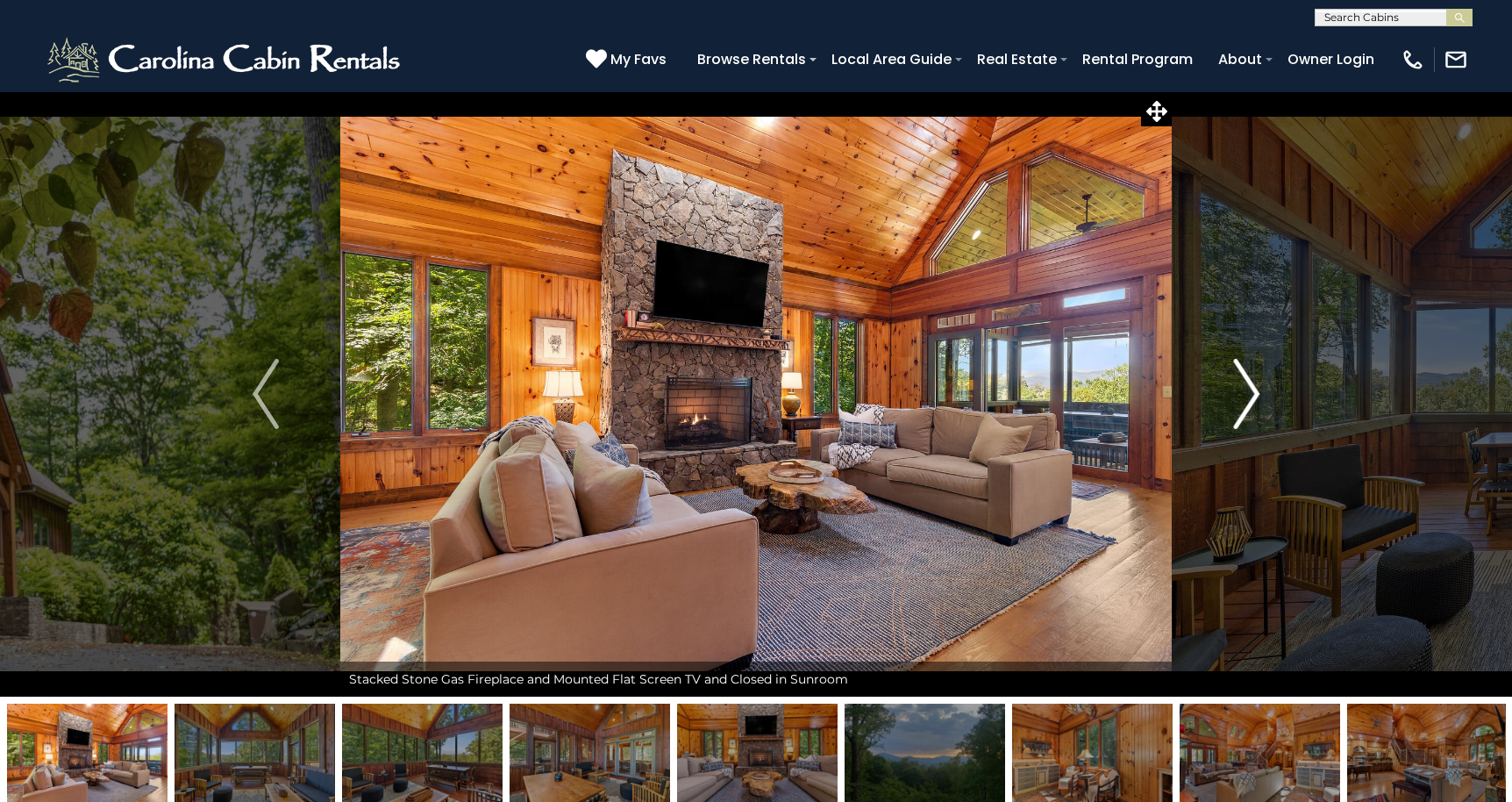
click at [1249, 403] on img "Next" at bounding box center [1246, 393] width 26 height 71
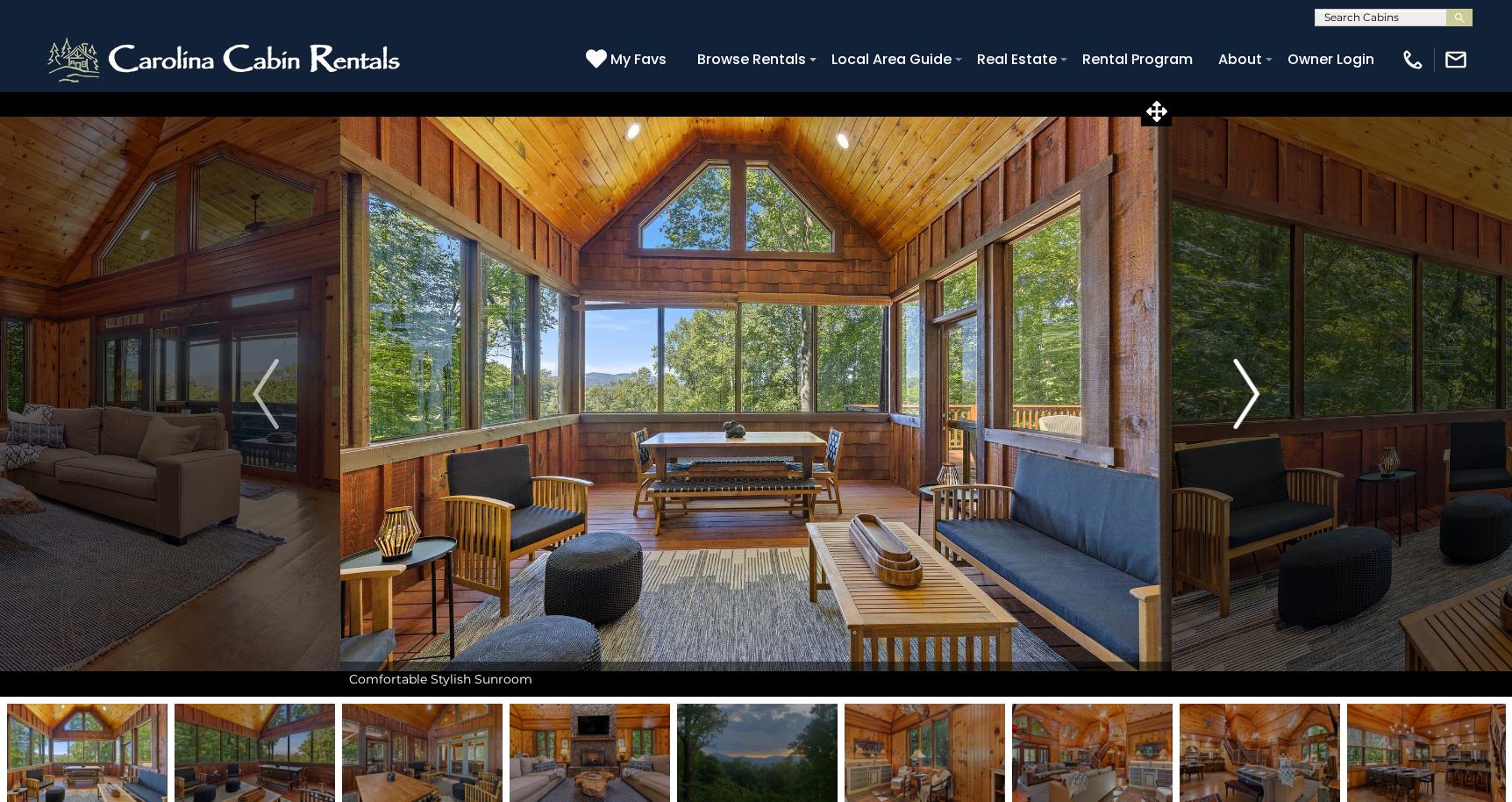
click at [1249, 403] on img "Next" at bounding box center [1246, 393] width 26 height 71
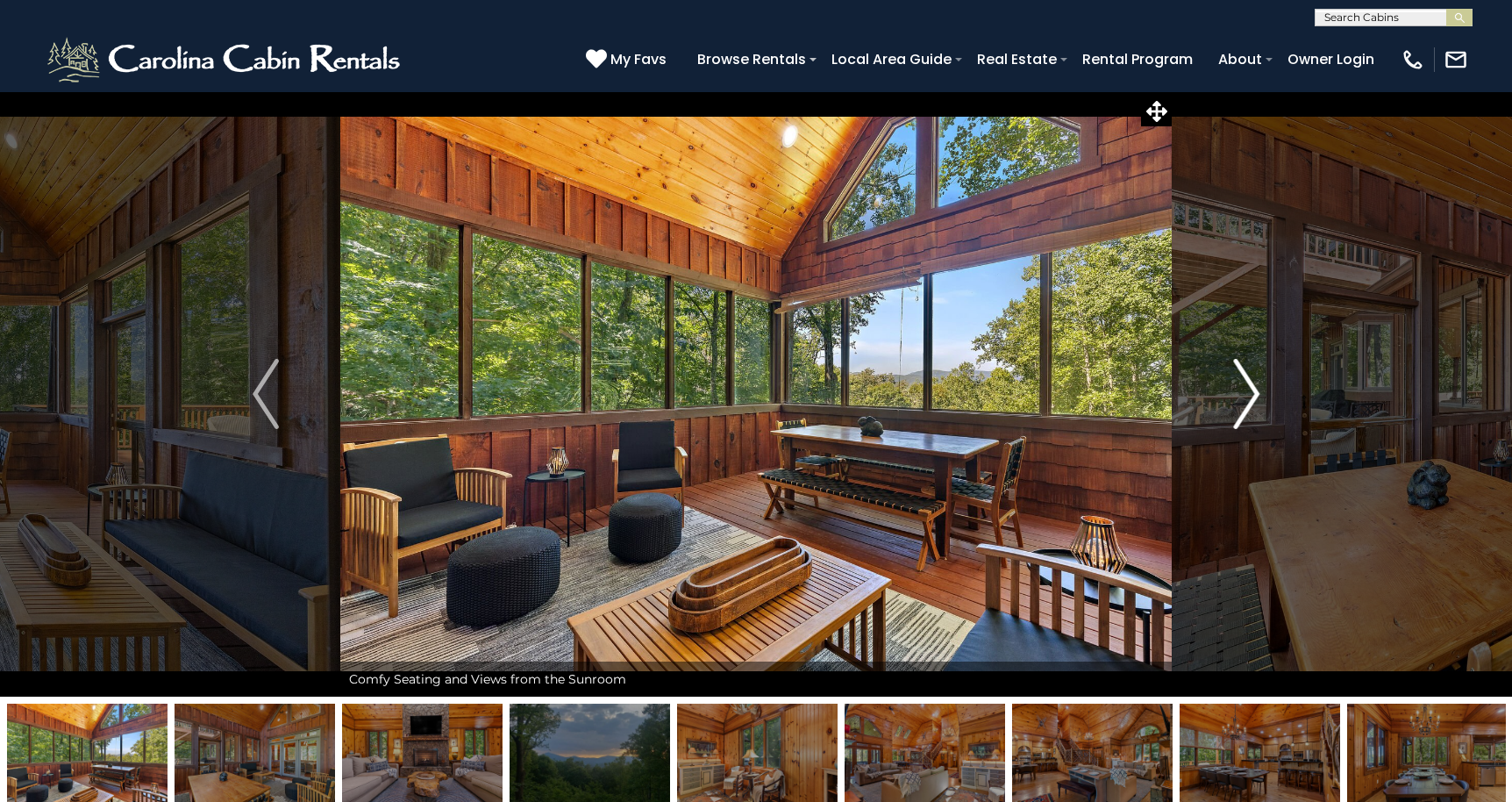
click at [1249, 403] on img "Next" at bounding box center [1246, 393] width 26 height 71
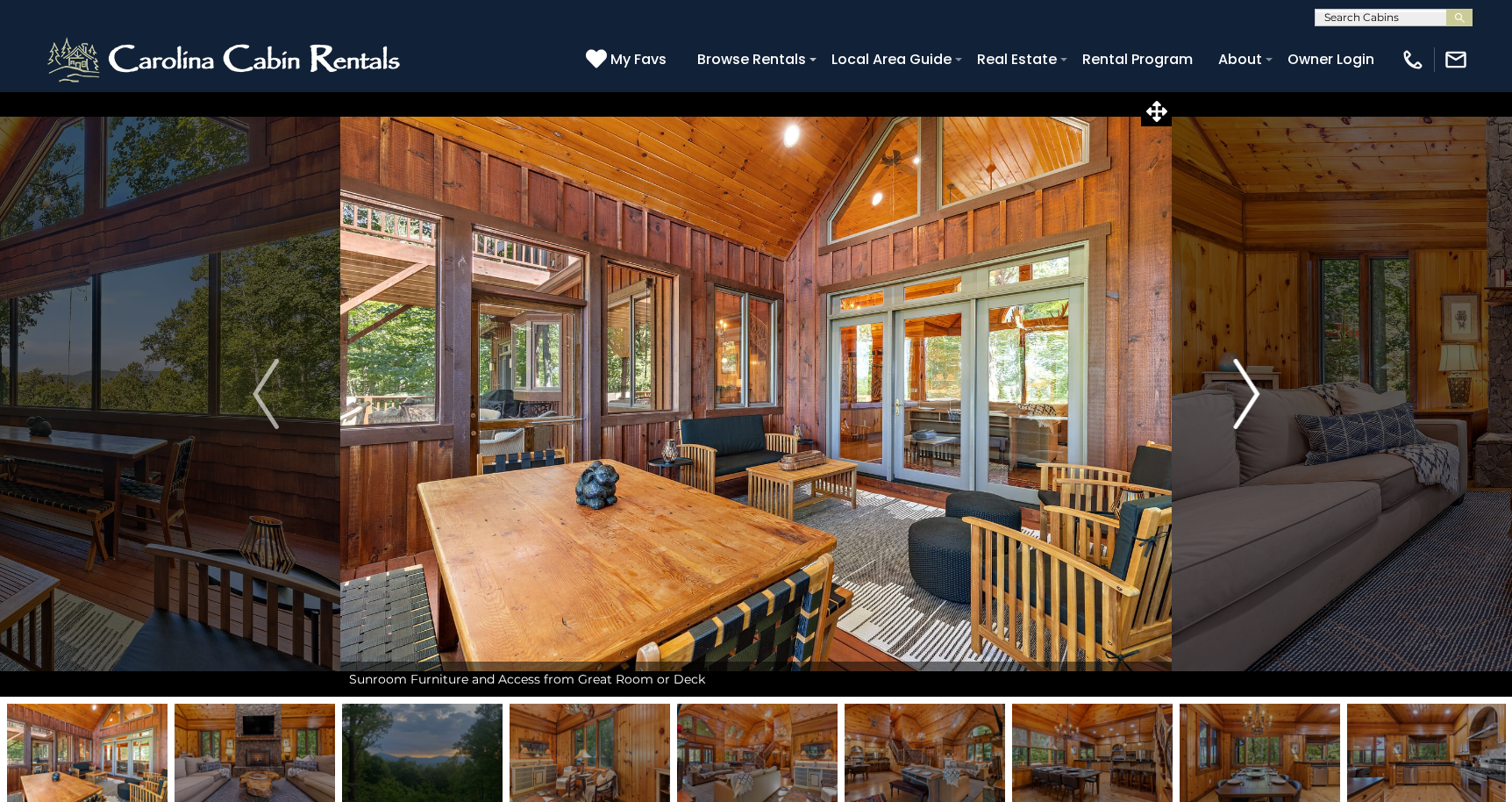
click at [1249, 403] on img "Next" at bounding box center [1246, 393] width 26 height 71
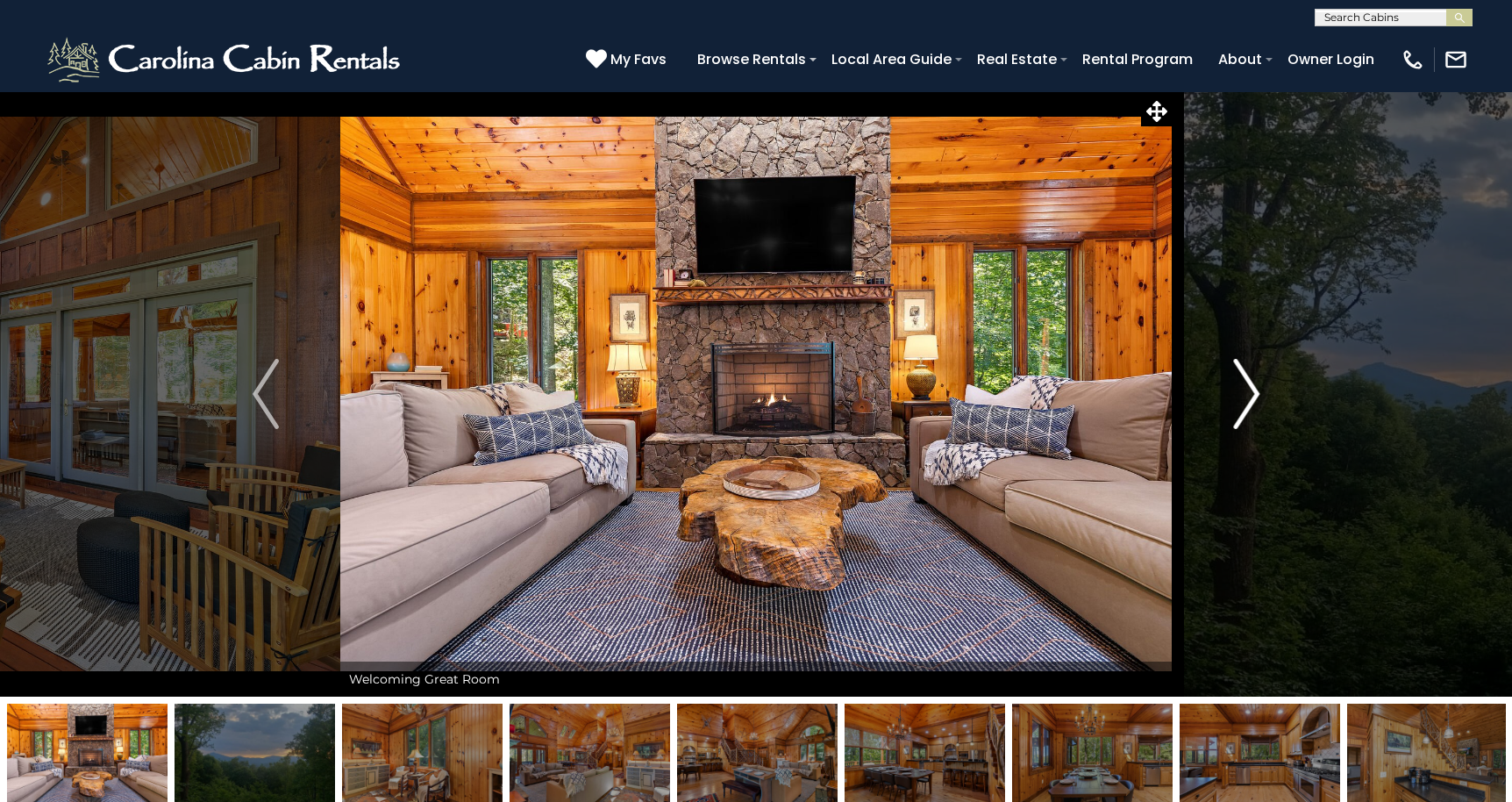
click at [1249, 403] on img "Next" at bounding box center [1246, 393] width 26 height 71
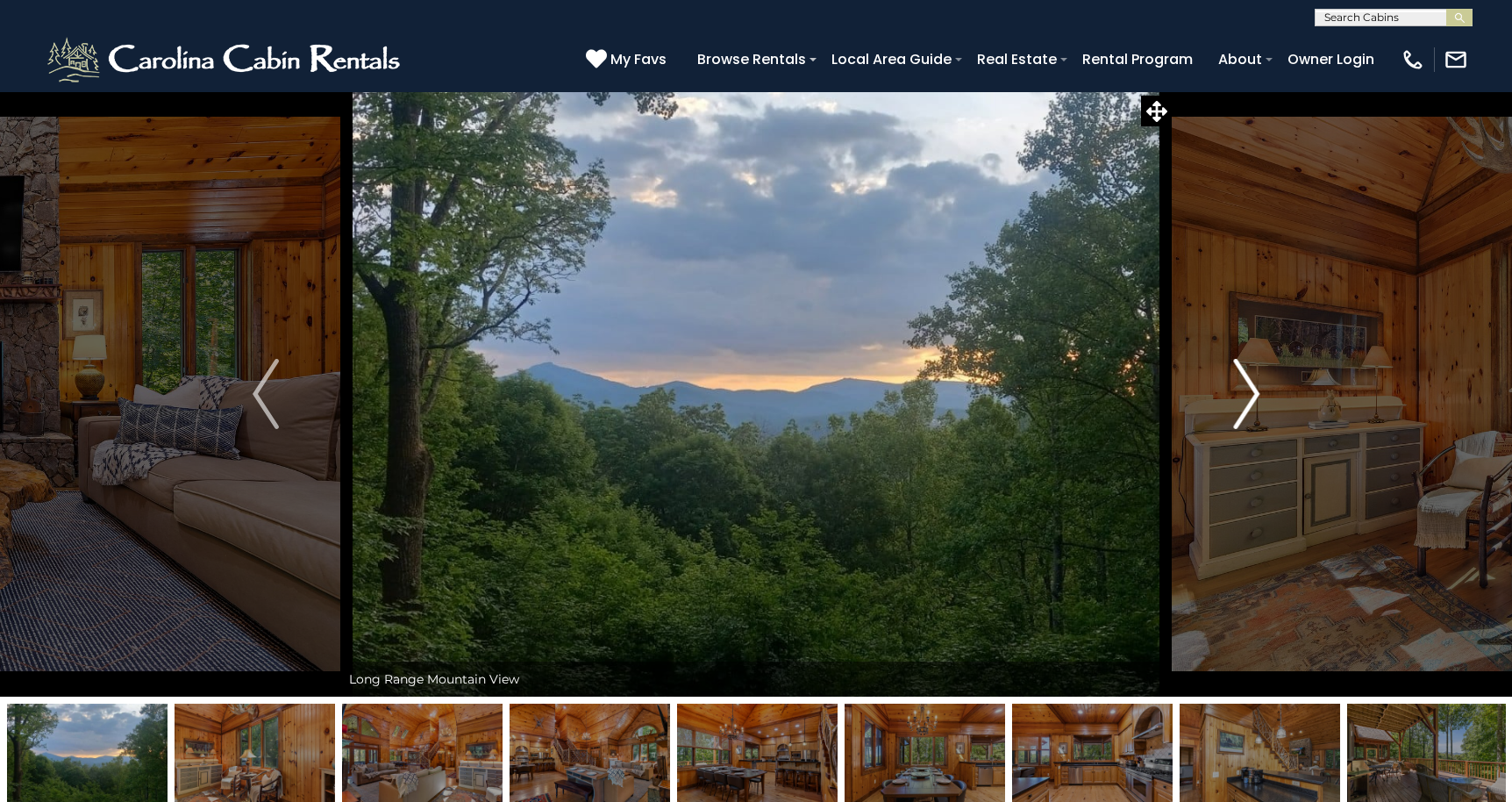
click at [1249, 403] on img "Next" at bounding box center [1246, 393] width 26 height 71
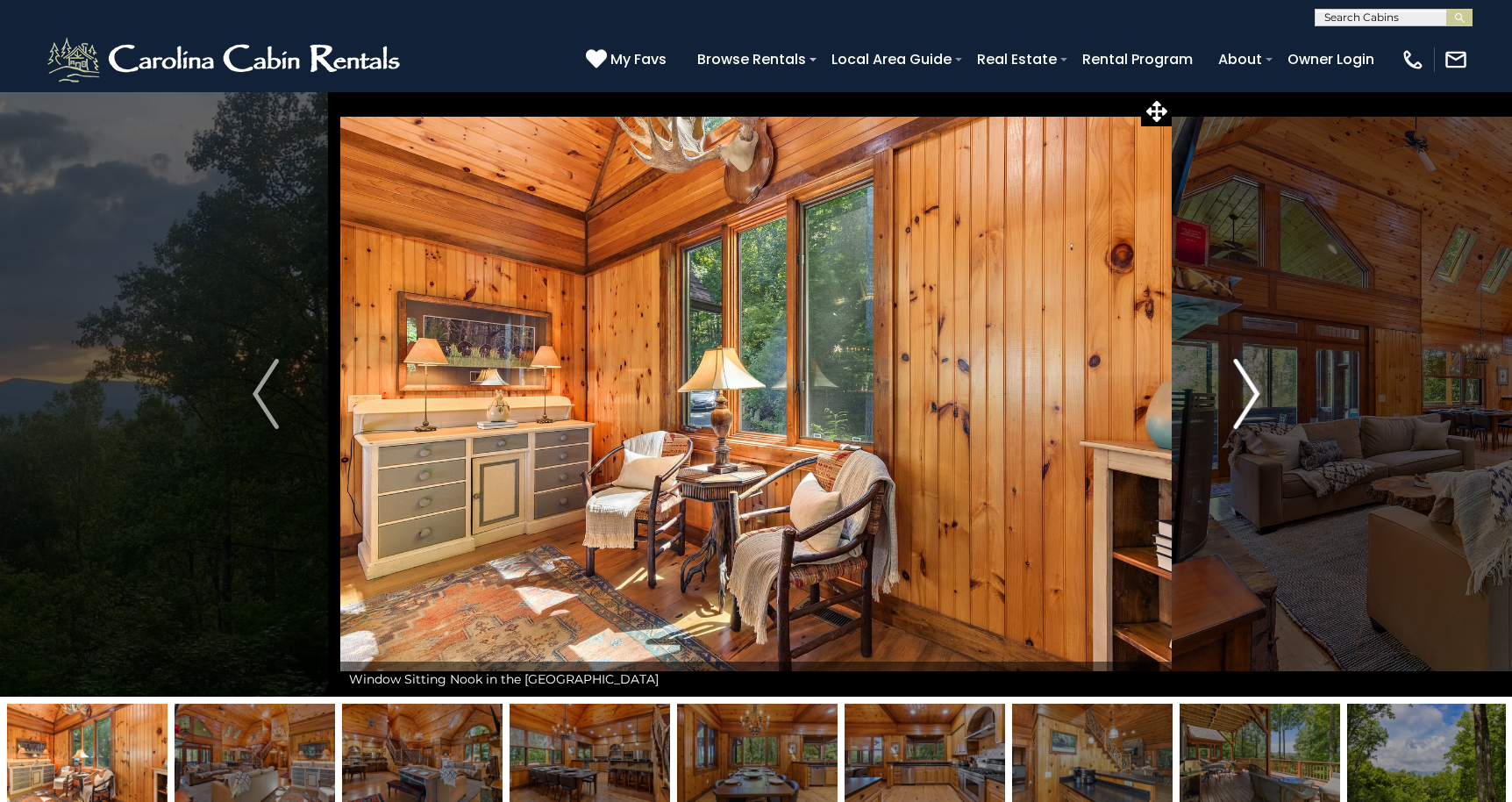
click at [1249, 403] on img "Next" at bounding box center [1246, 393] width 26 height 71
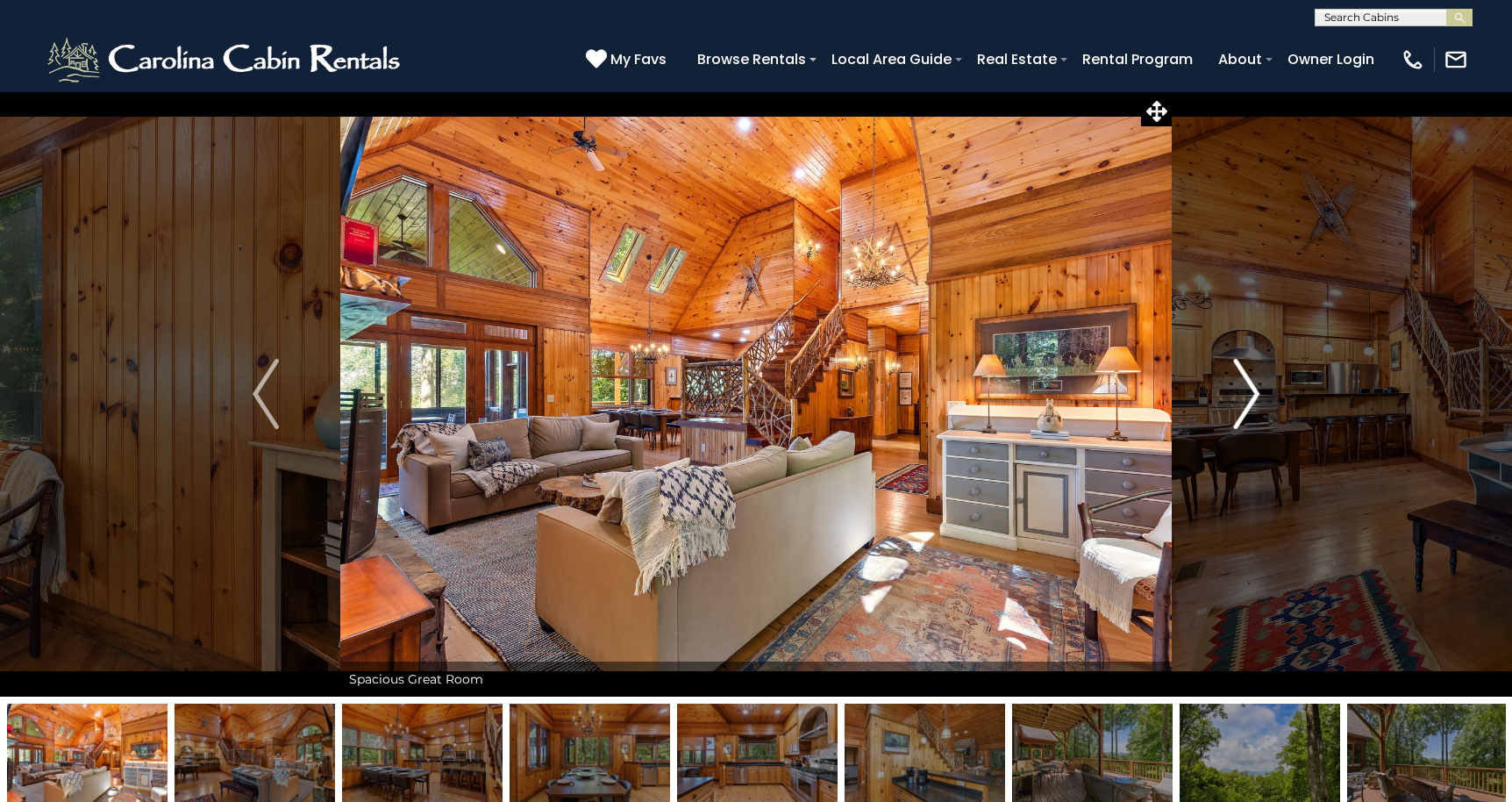
click at [1249, 403] on img "Next" at bounding box center [1246, 393] width 26 height 71
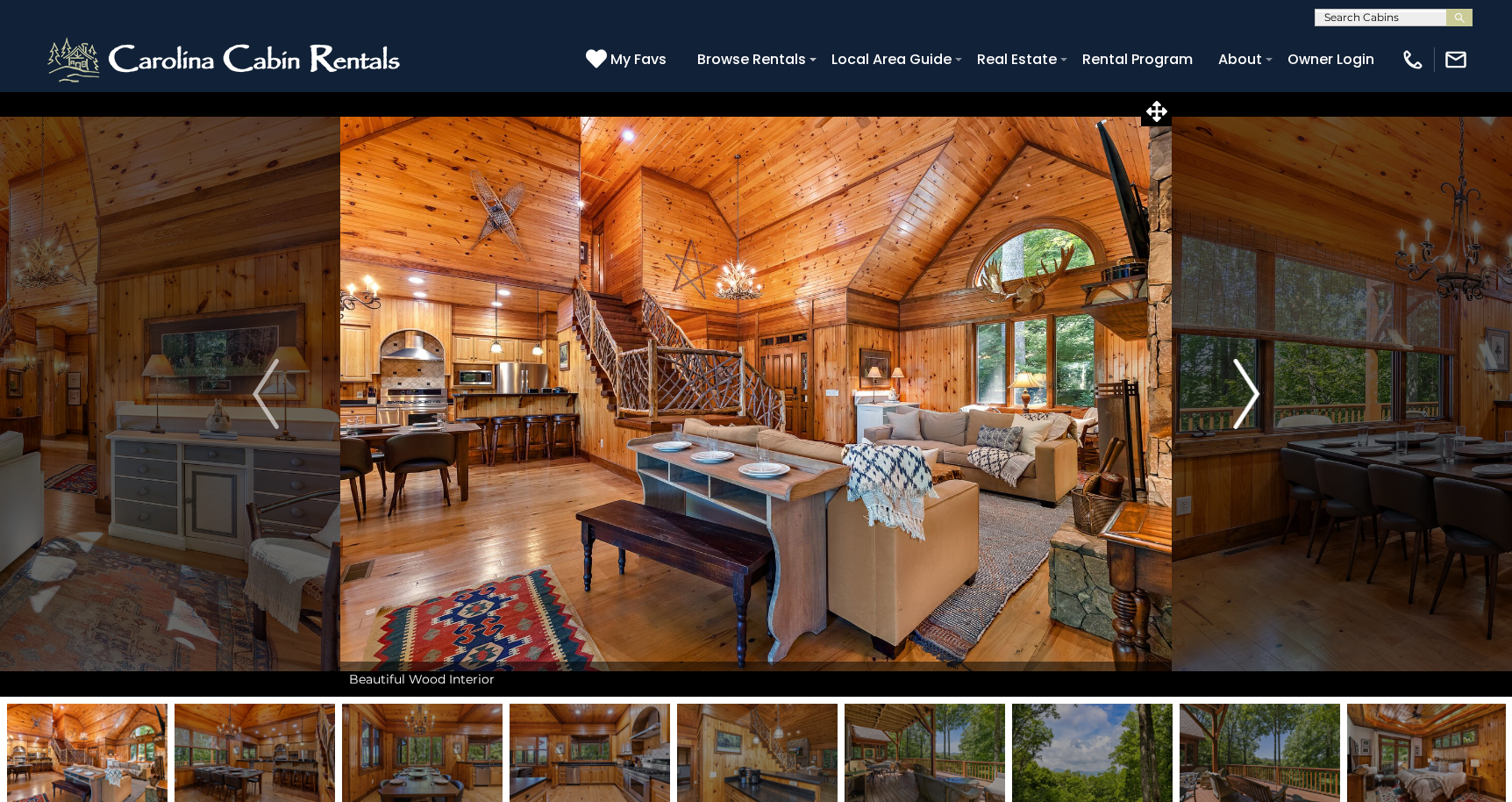
click at [1249, 403] on img "Next" at bounding box center [1246, 393] width 26 height 71
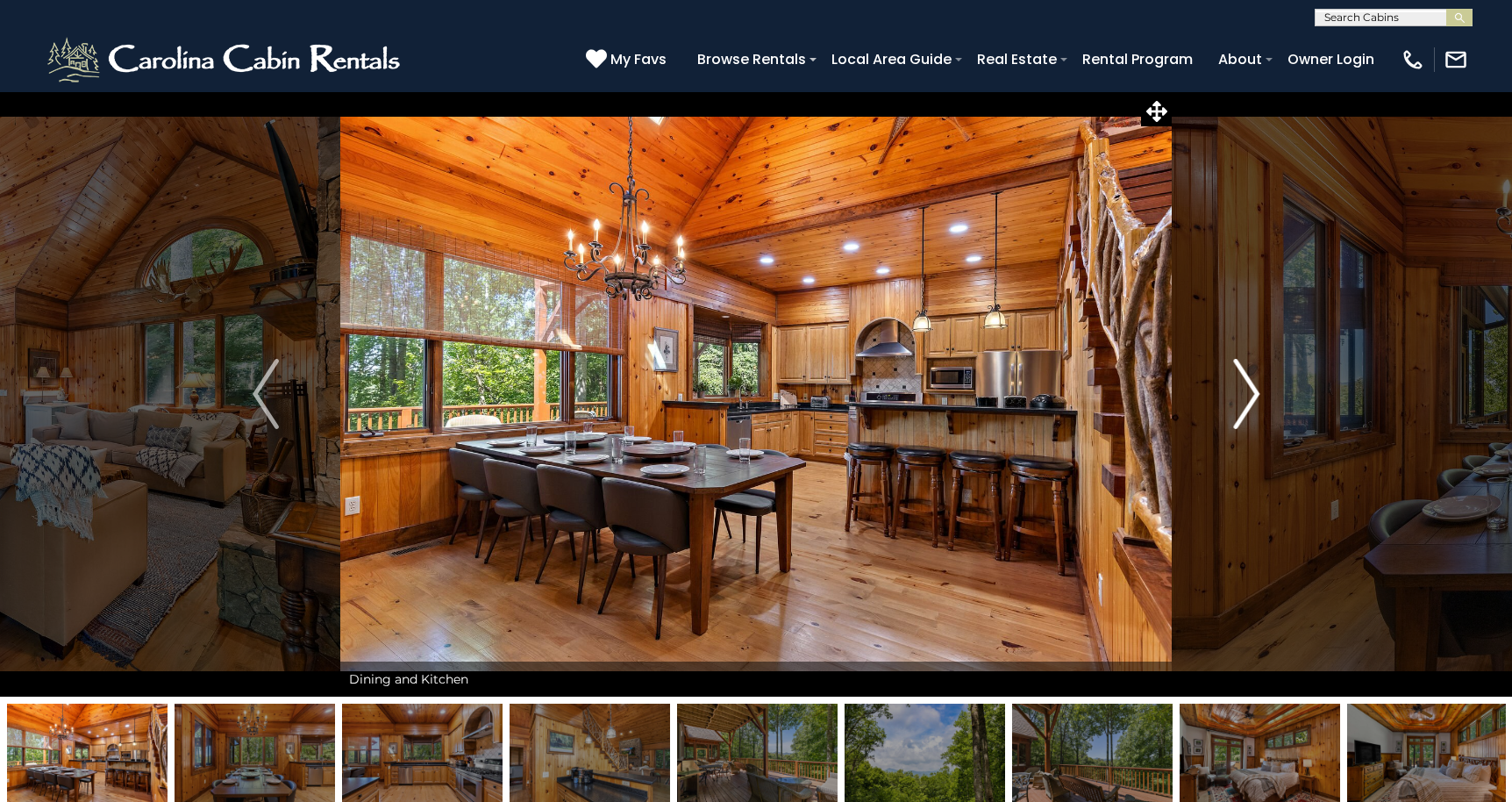
click at [1249, 403] on img "Next" at bounding box center [1246, 393] width 26 height 71
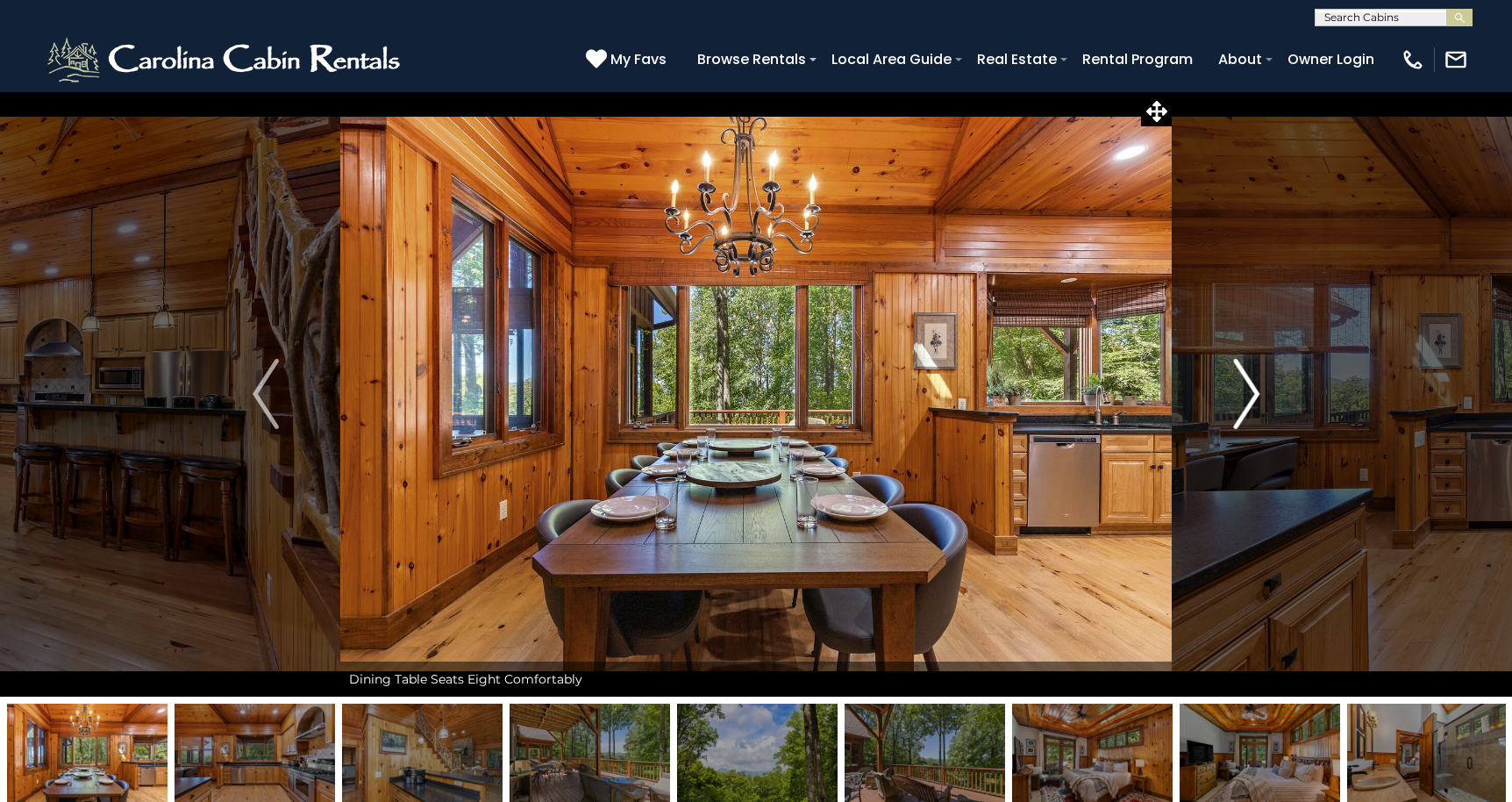
click at [1249, 403] on img "Next" at bounding box center [1246, 393] width 26 height 71
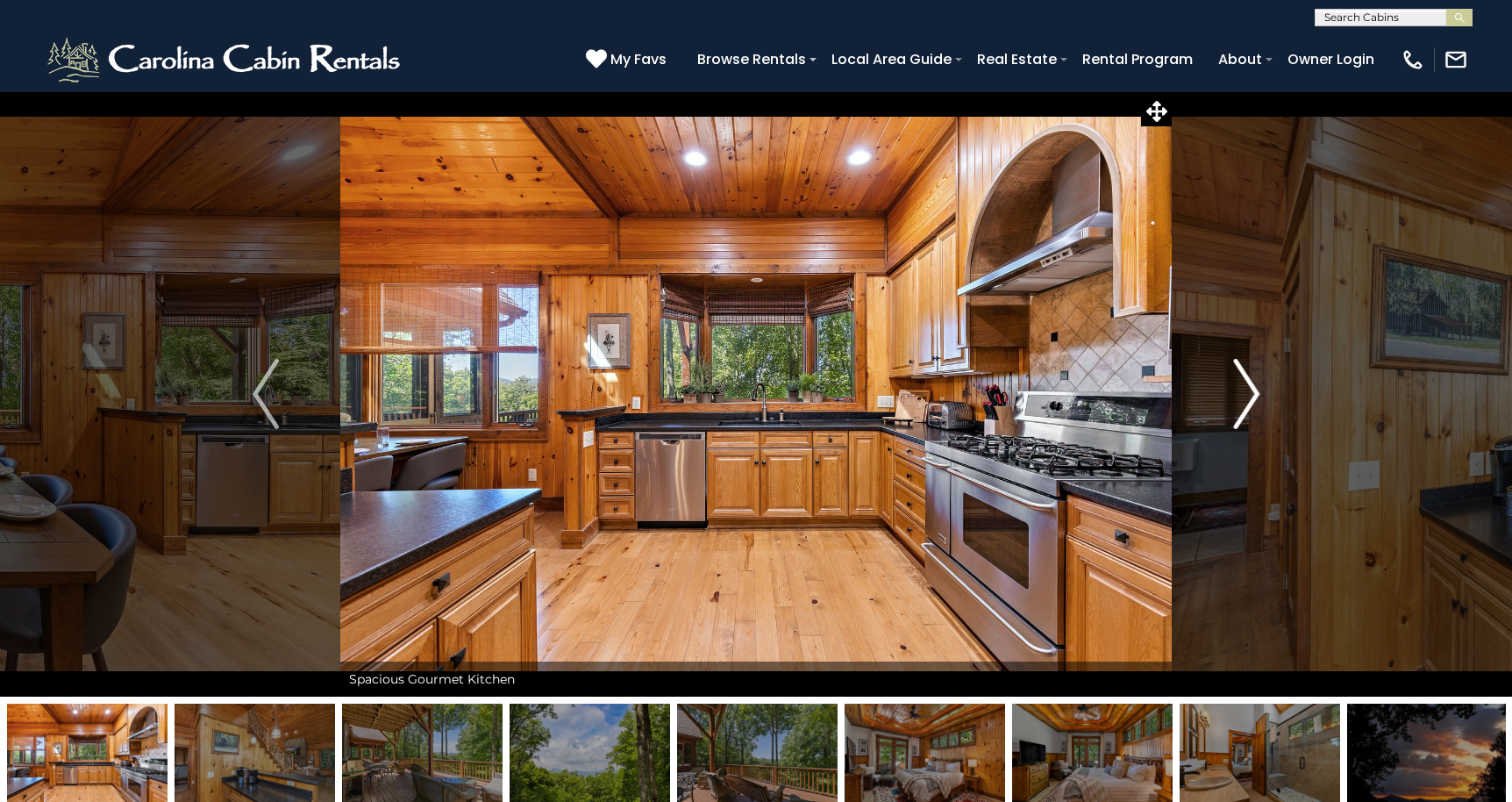
click at [1249, 403] on img "Next" at bounding box center [1246, 393] width 26 height 71
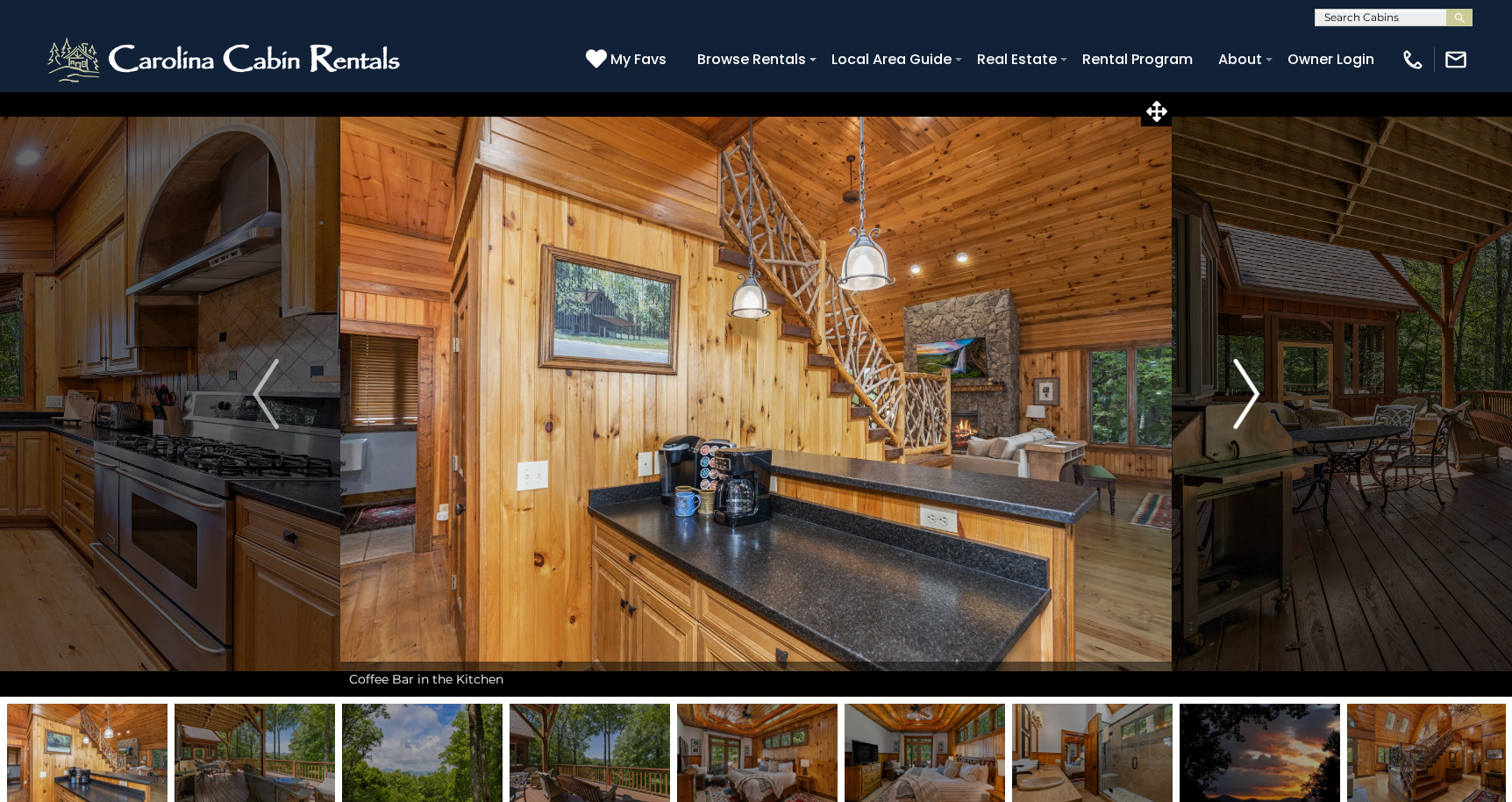
click at [1249, 403] on img "Next" at bounding box center [1246, 393] width 26 height 71
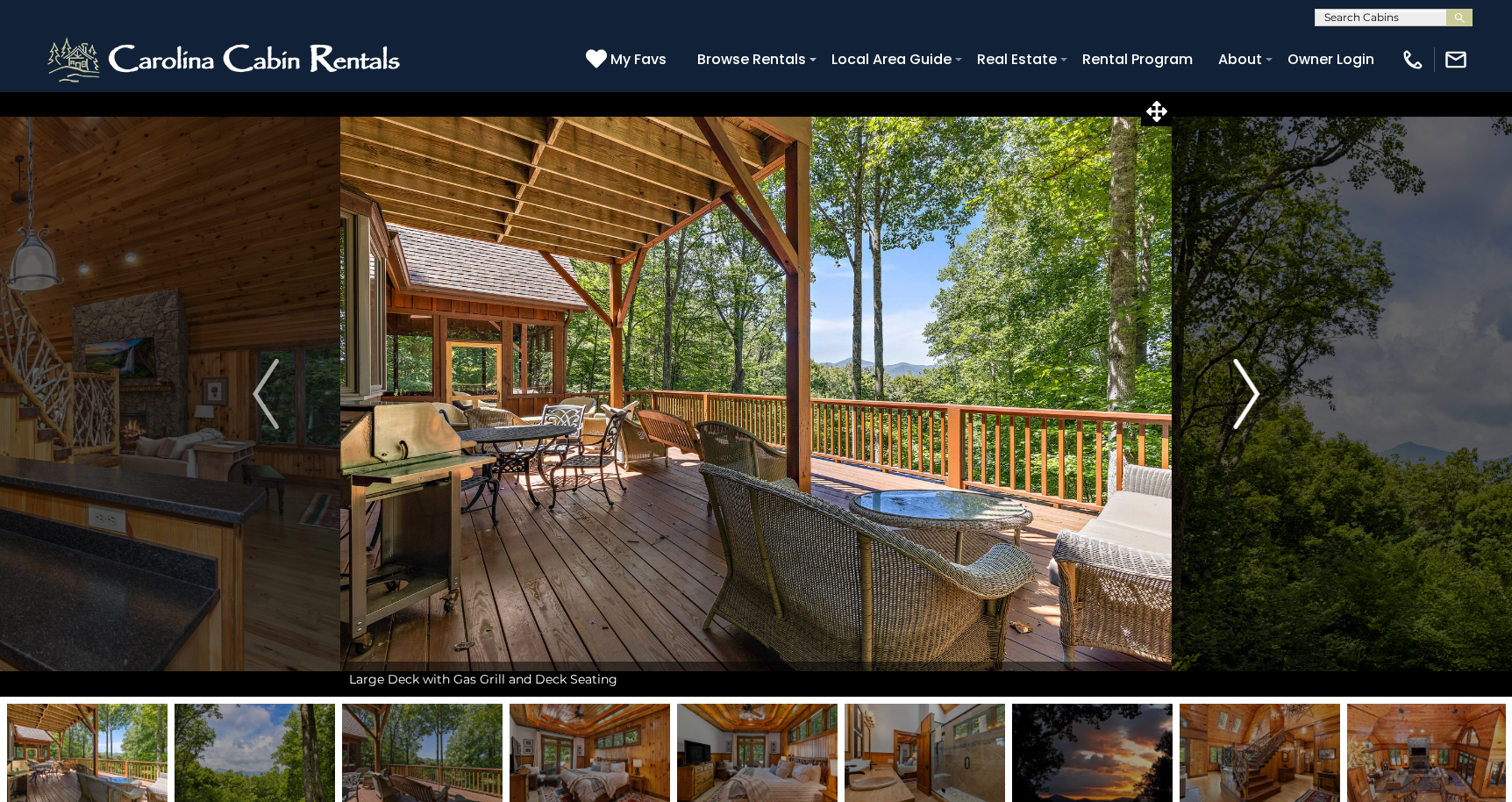
click at [1249, 403] on img "Next" at bounding box center [1246, 393] width 26 height 71
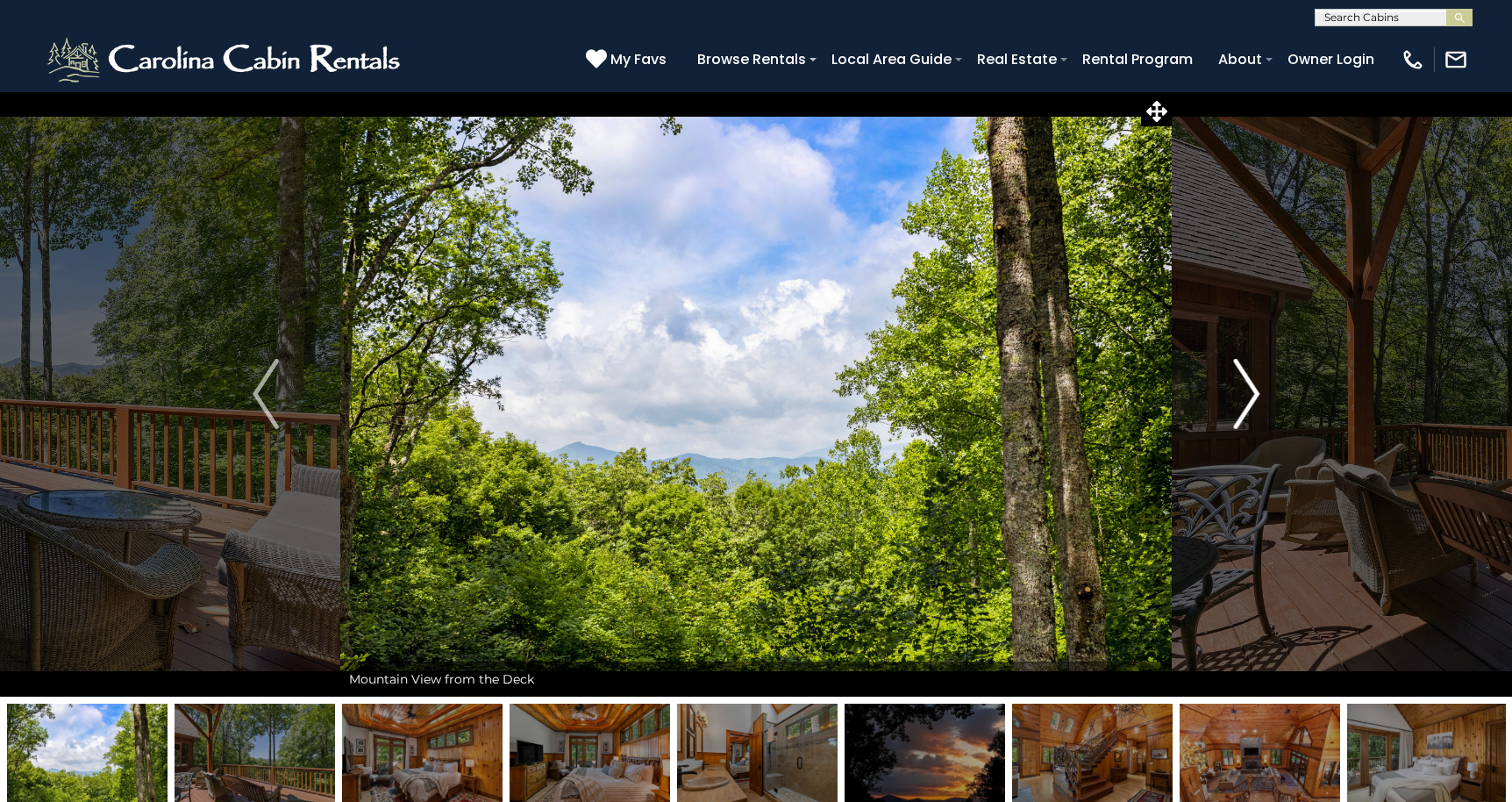
click at [1249, 403] on img "Next" at bounding box center [1246, 393] width 26 height 71
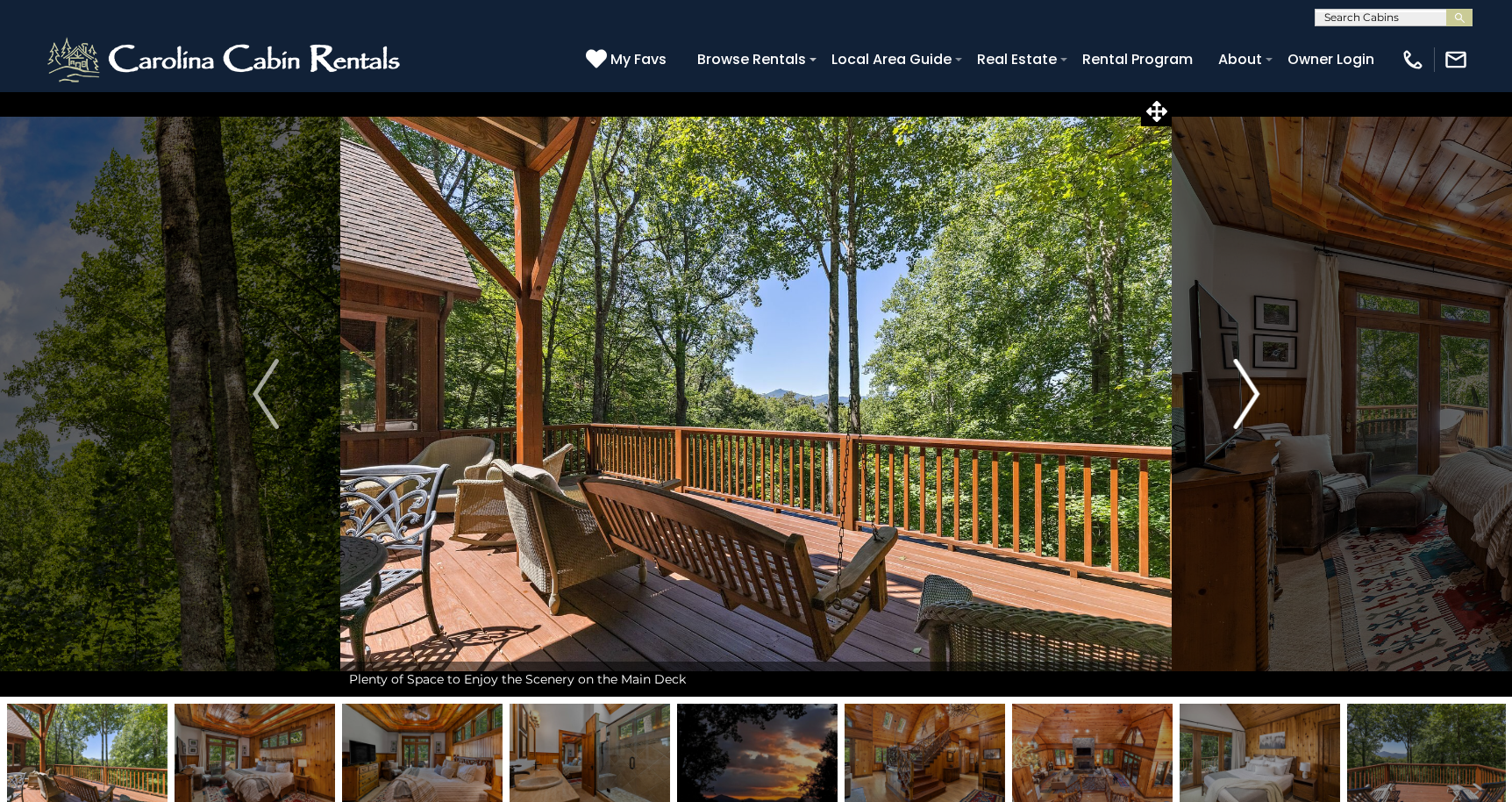
click at [1249, 403] on img "Next" at bounding box center [1246, 393] width 26 height 71
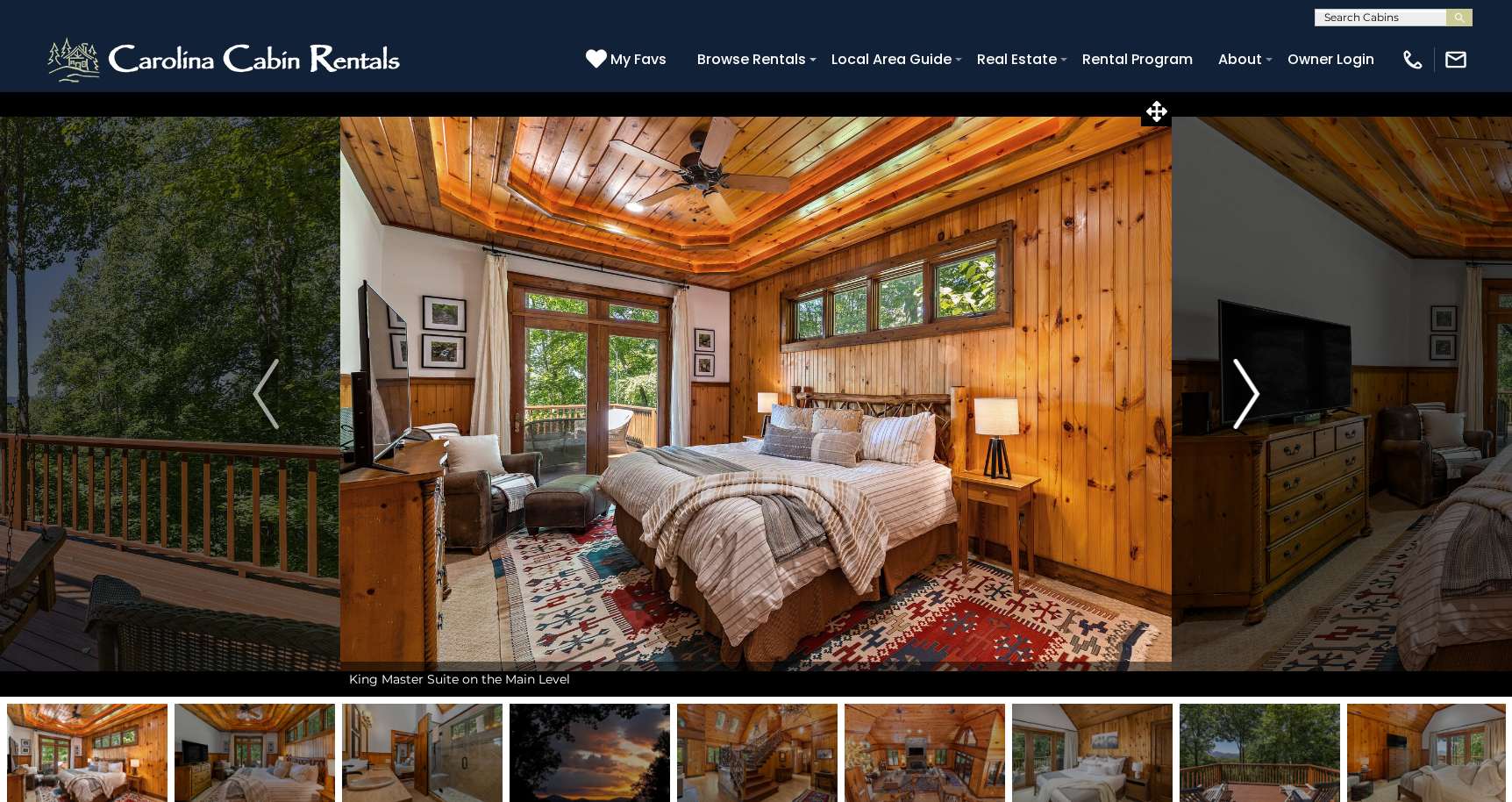
click at [1249, 403] on img "Next" at bounding box center [1246, 393] width 26 height 71
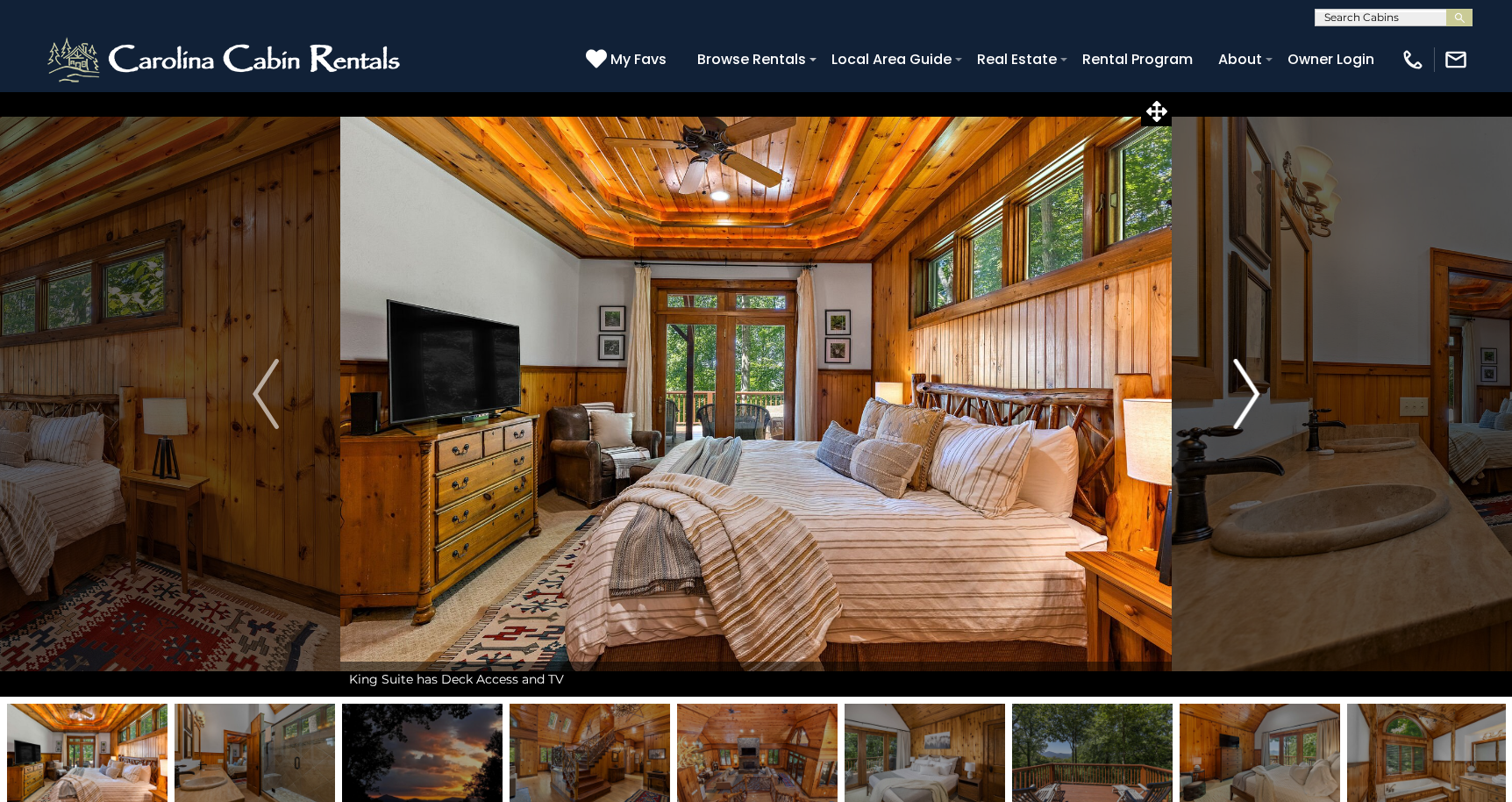
click at [1249, 403] on img "Next" at bounding box center [1246, 393] width 26 height 71
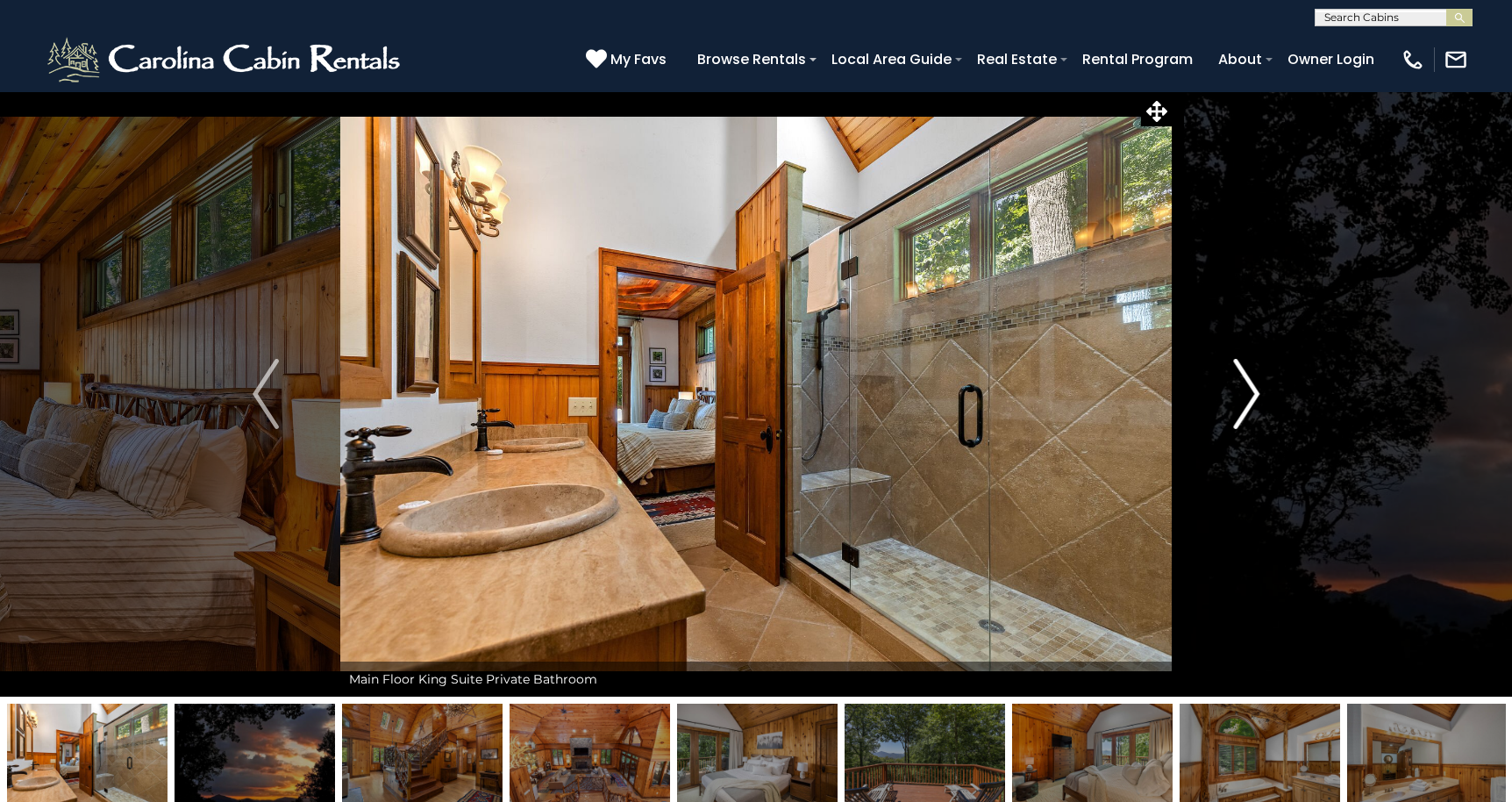
click at [1249, 403] on img "Next" at bounding box center [1246, 393] width 26 height 71
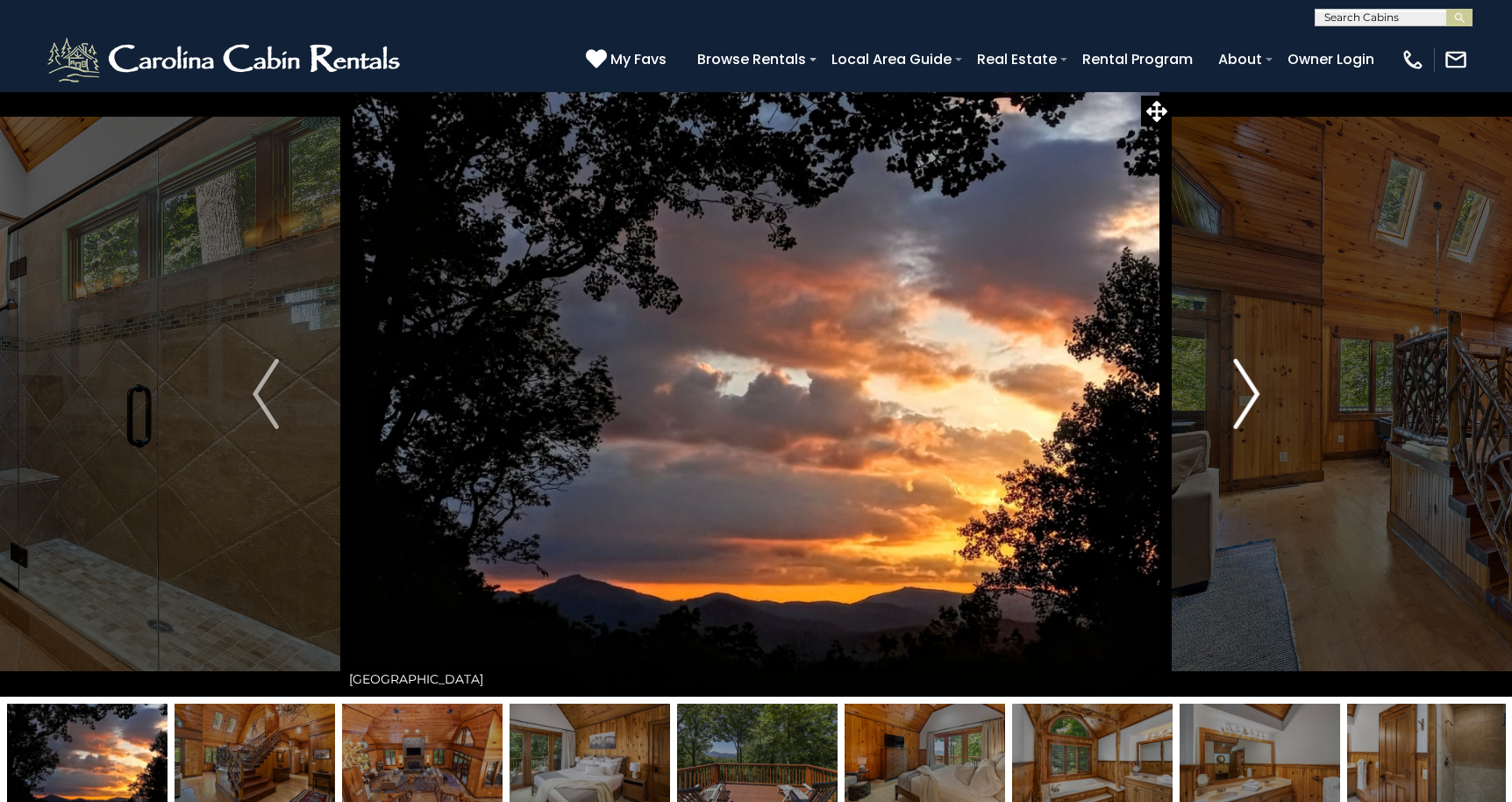
click at [1249, 403] on img "Next" at bounding box center [1246, 393] width 26 height 71
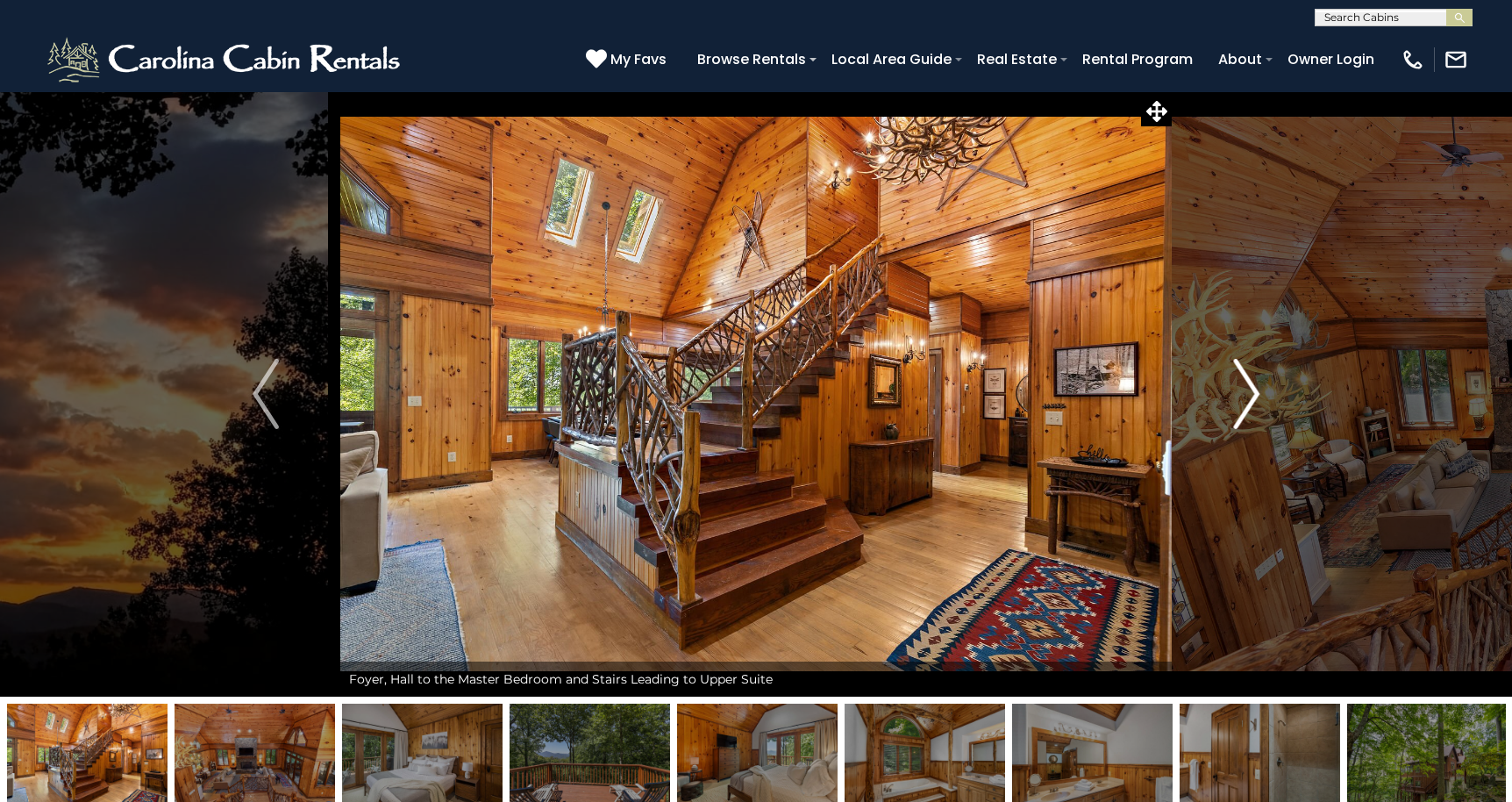
click at [1249, 403] on img "Next" at bounding box center [1246, 393] width 26 height 71
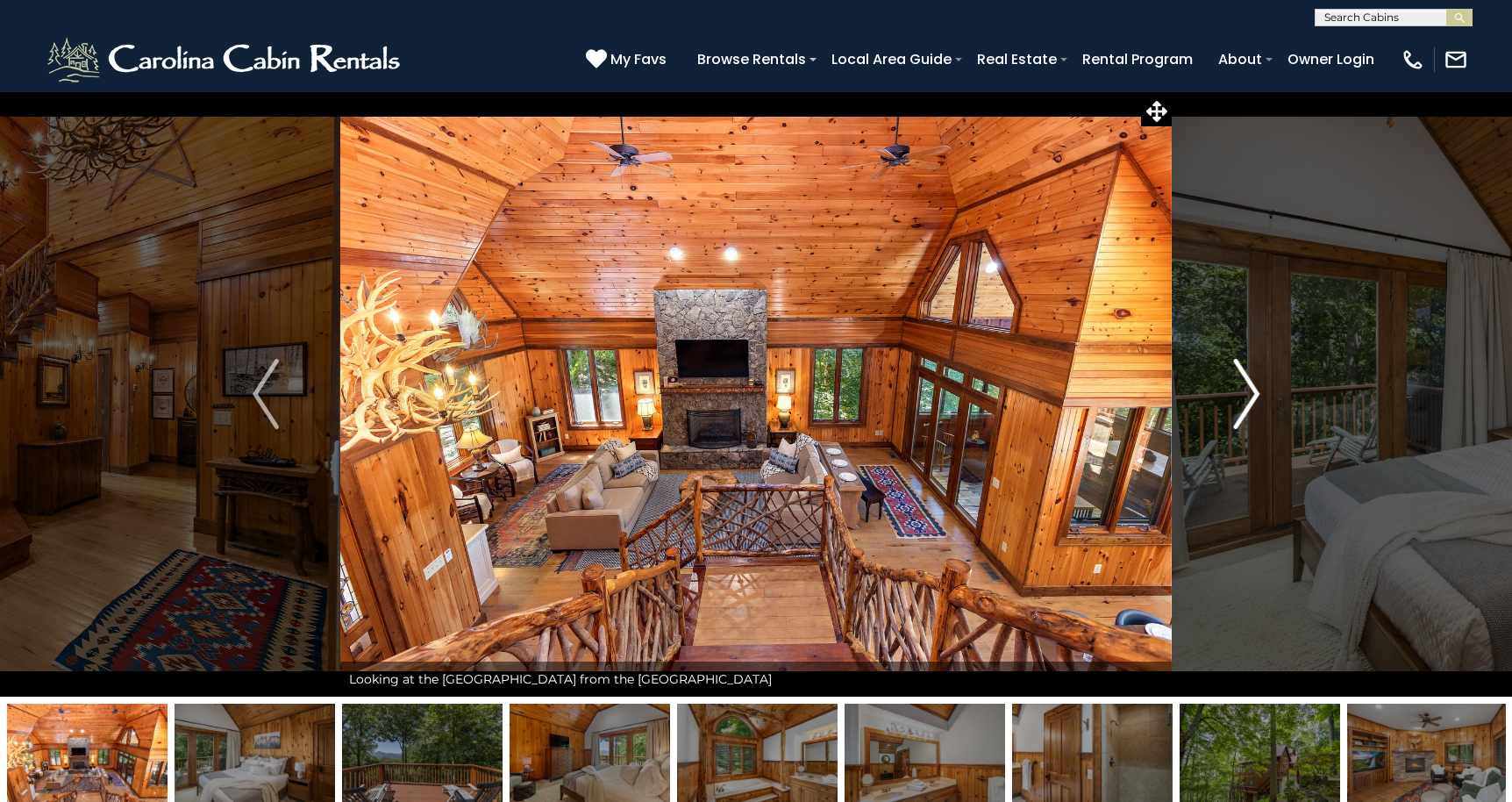
click at [1249, 403] on img "Next" at bounding box center [1246, 393] width 26 height 71
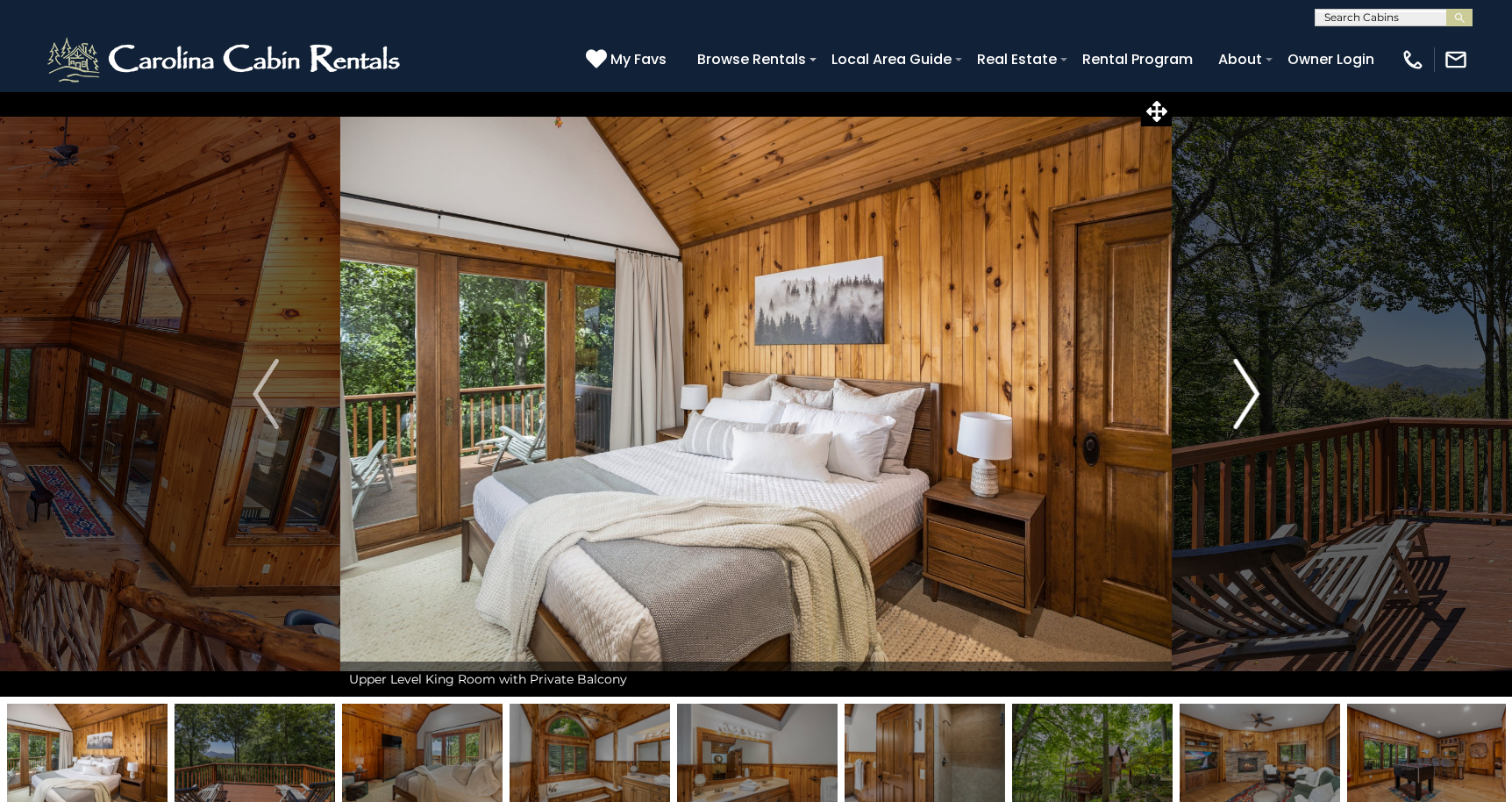
click at [1249, 403] on img "Next" at bounding box center [1246, 393] width 26 height 71
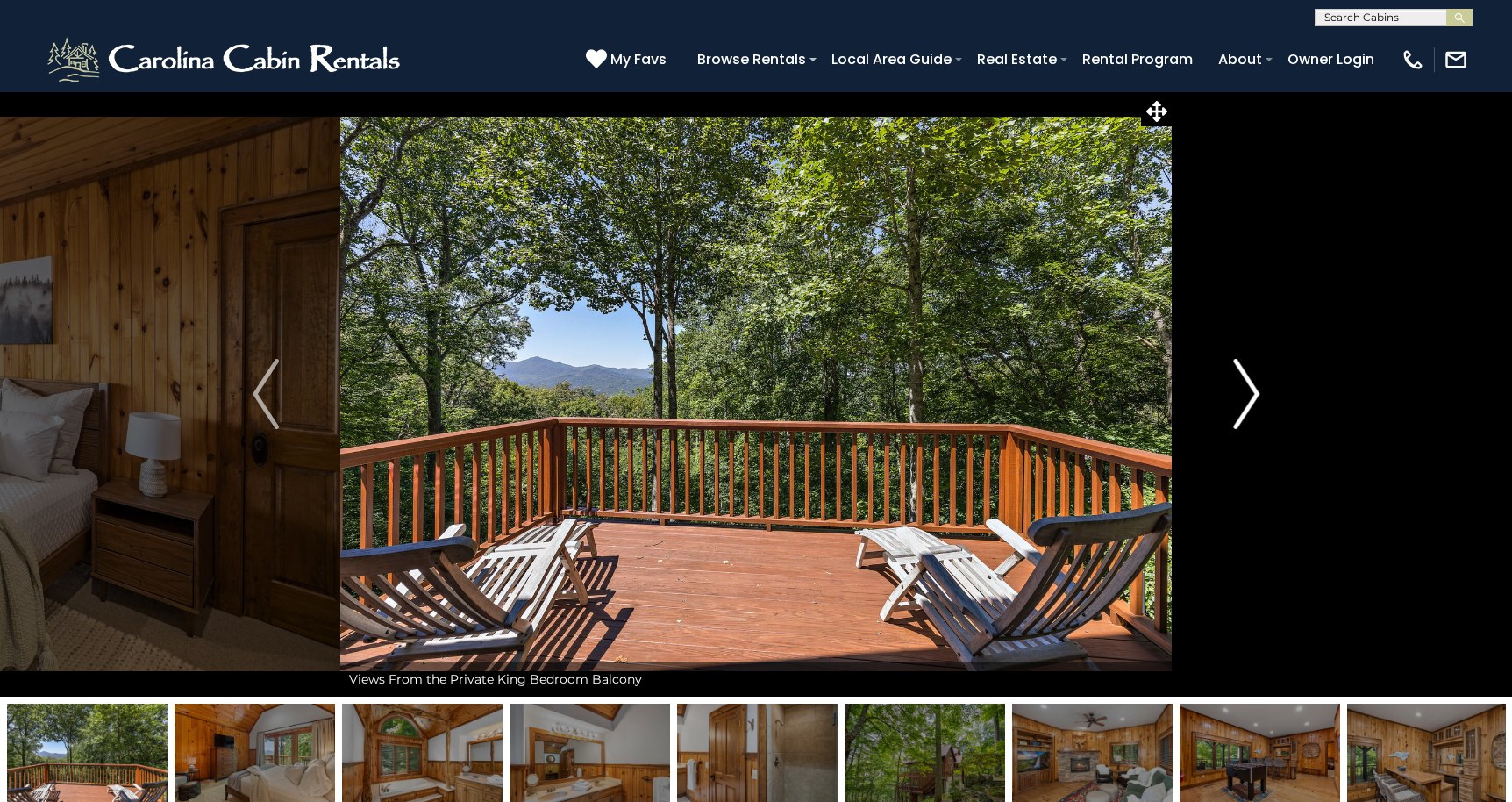
click at [1249, 403] on img "Next" at bounding box center [1246, 393] width 26 height 71
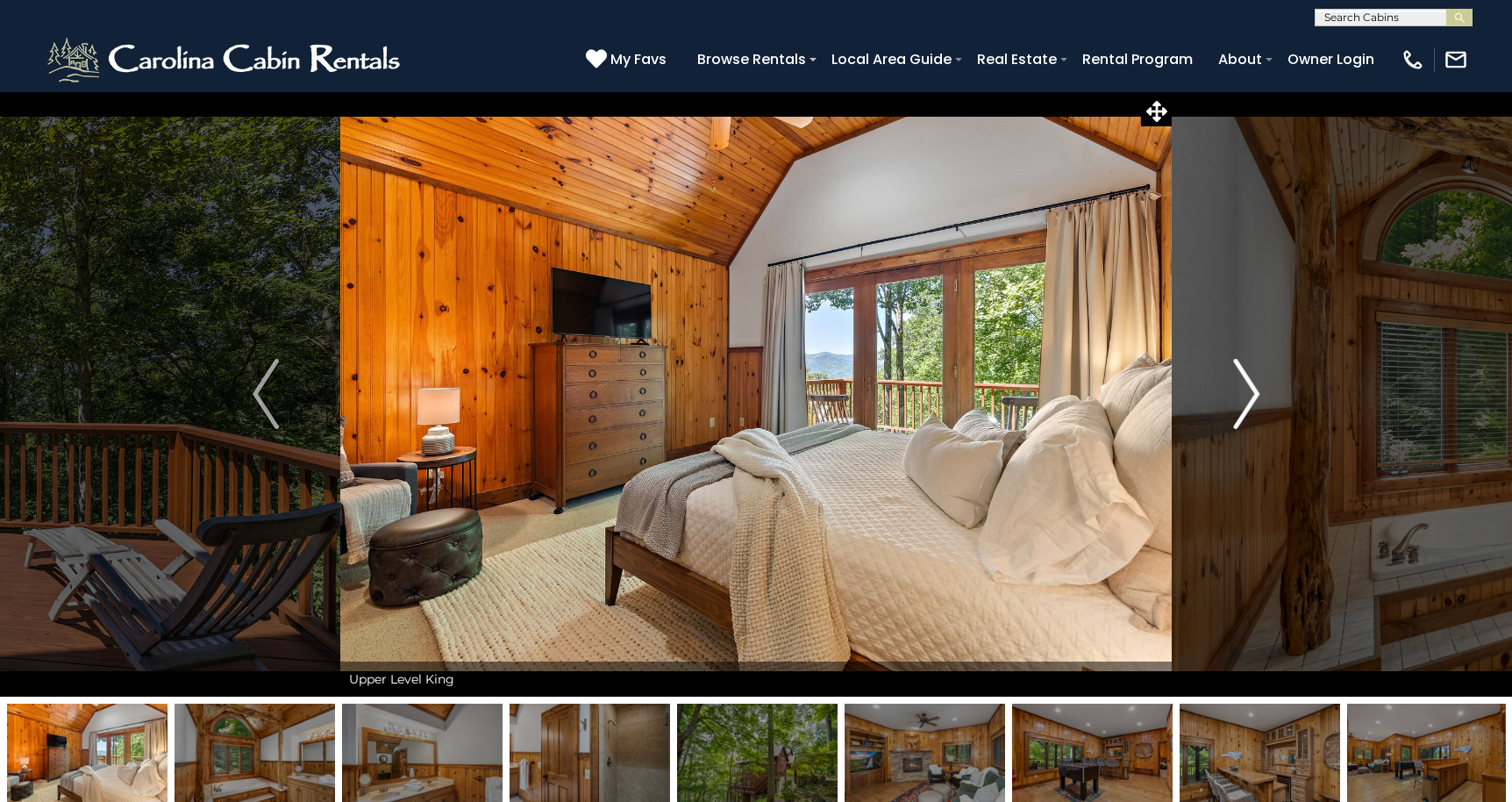
click at [1249, 403] on img "Next" at bounding box center [1246, 393] width 26 height 71
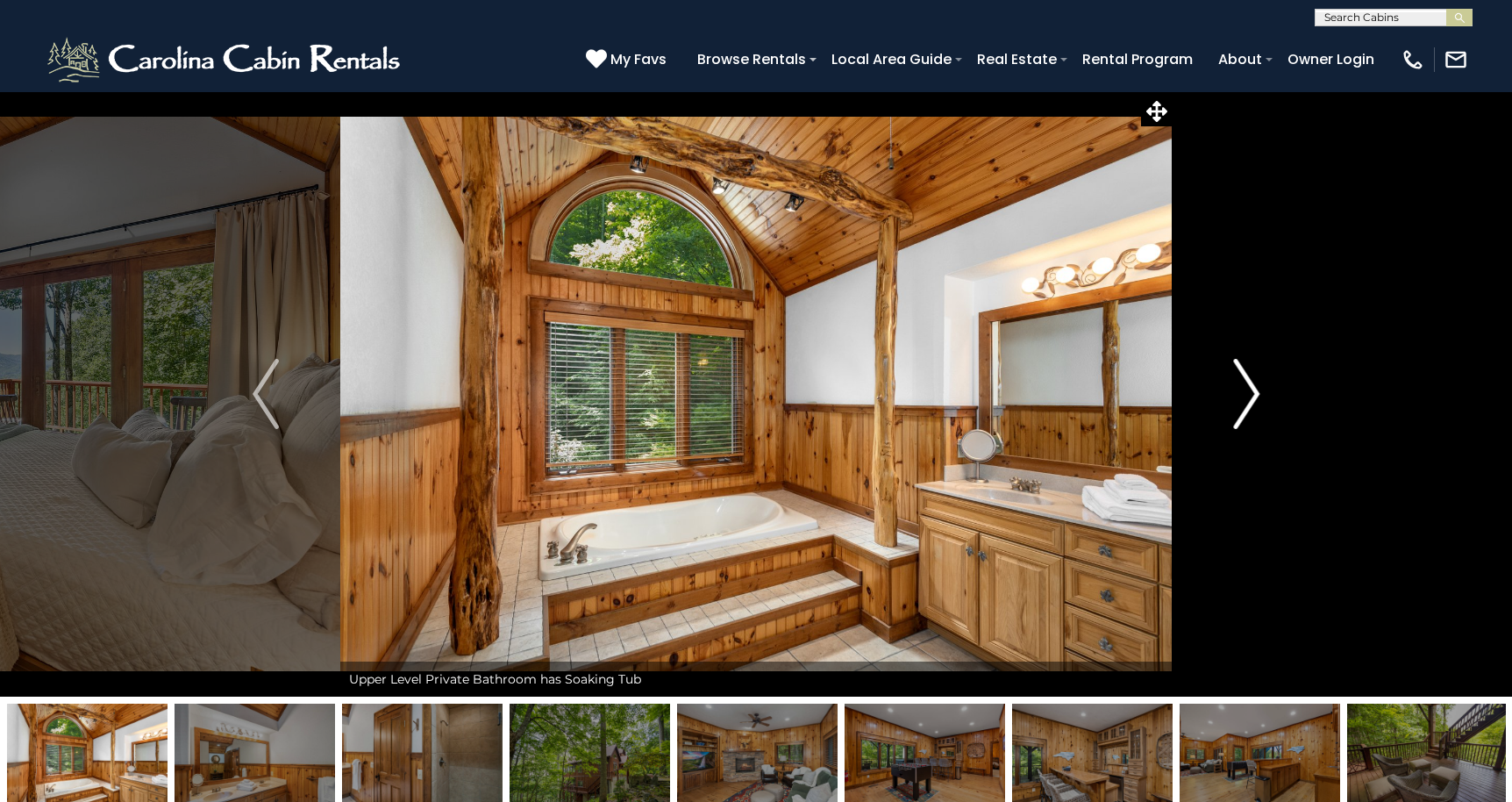
click at [1249, 403] on img "Next" at bounding box center [1246, 393] width 26 height 71
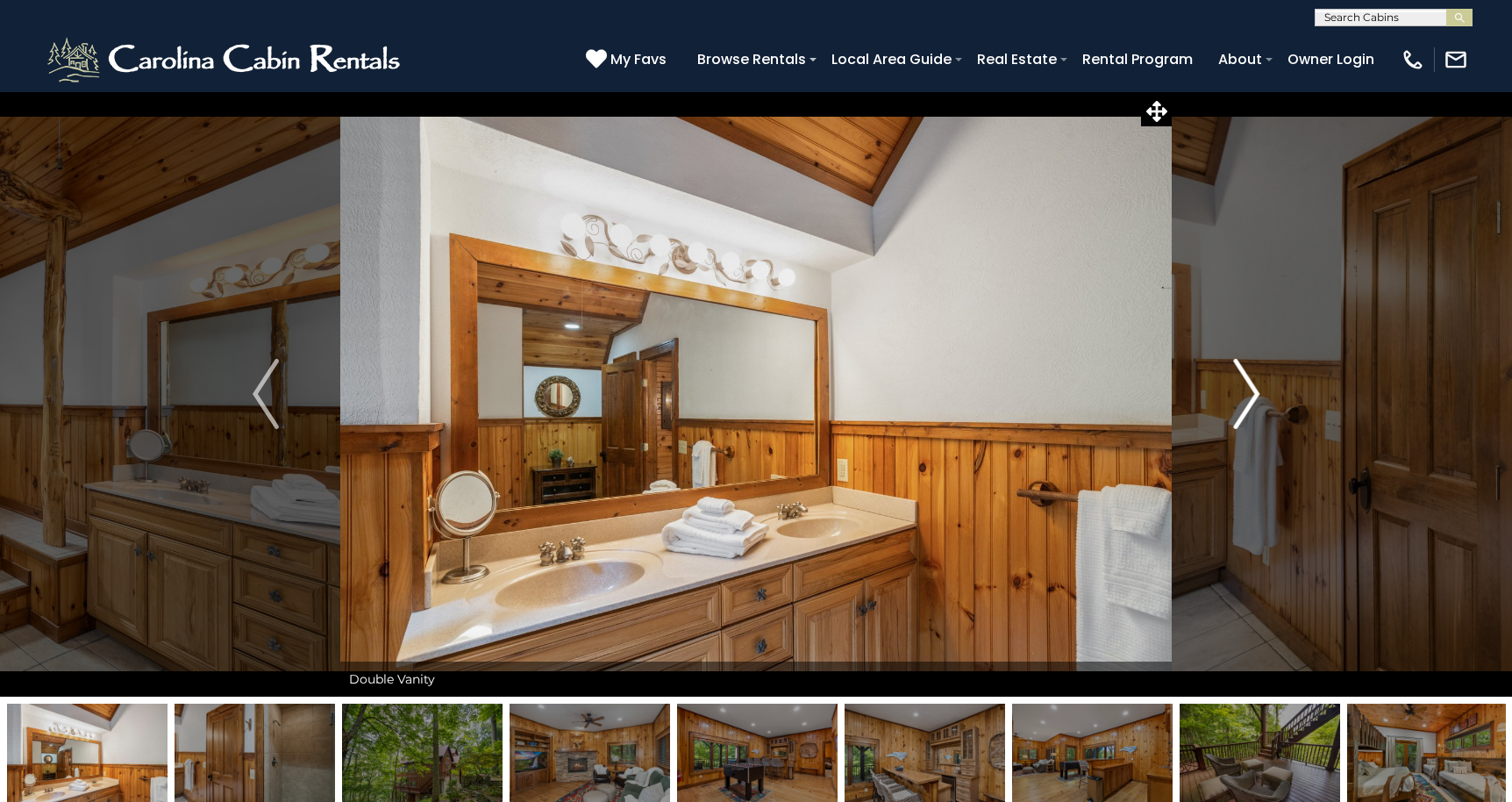
click at [1249, 403] on img "Next" at bounding box center [1246, 393] width 26 height 71
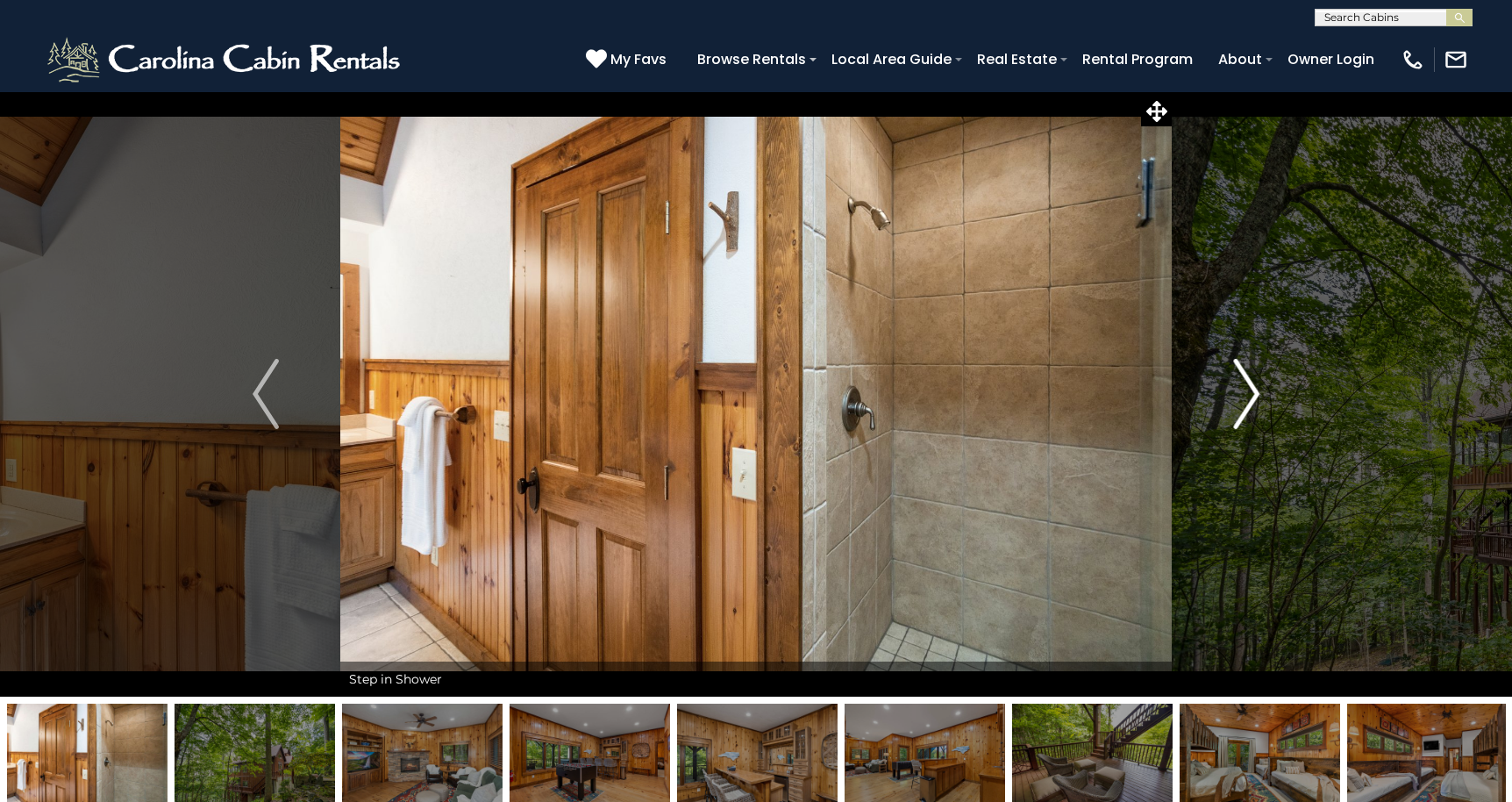
click at [1249, 403] on img "Next" at bounding box center [1246, 393] width 26 height 71
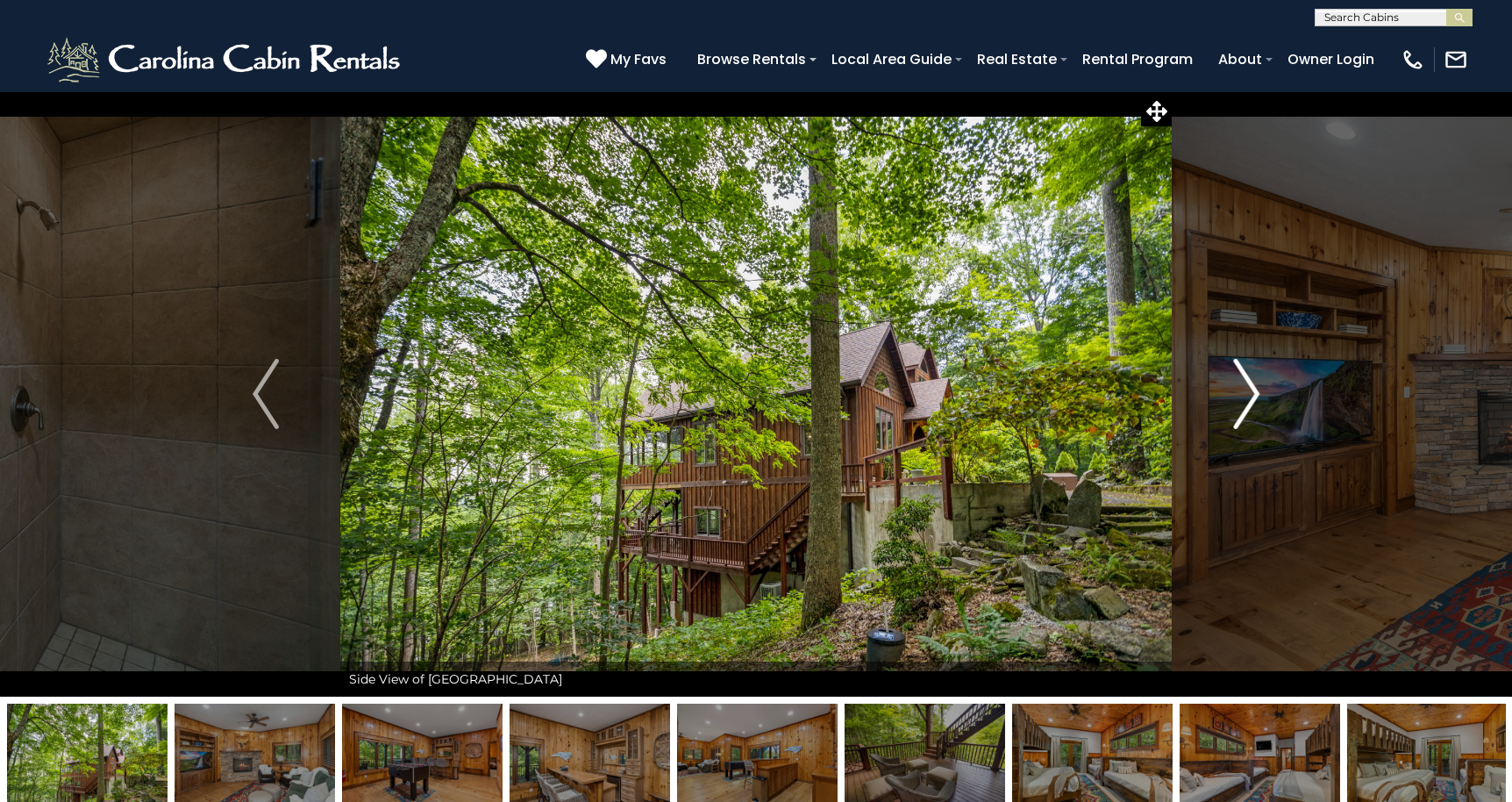
click at [1249, 403] on img "Next" at bounding box center [1246, 393] width 26 height 71
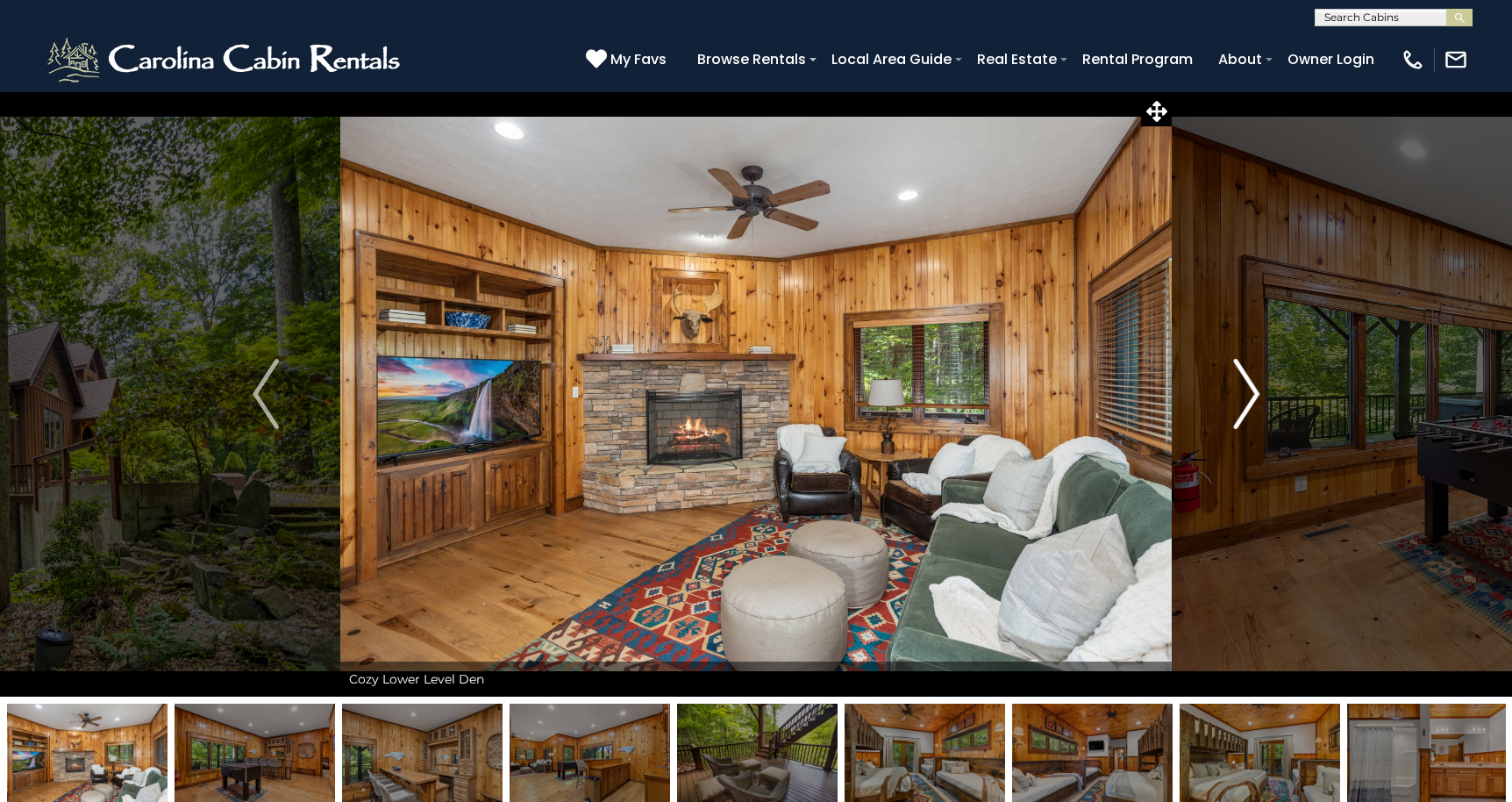
click at [1249, 403] on img "Next" at bounding box center [1246, 393] width 26 height 71
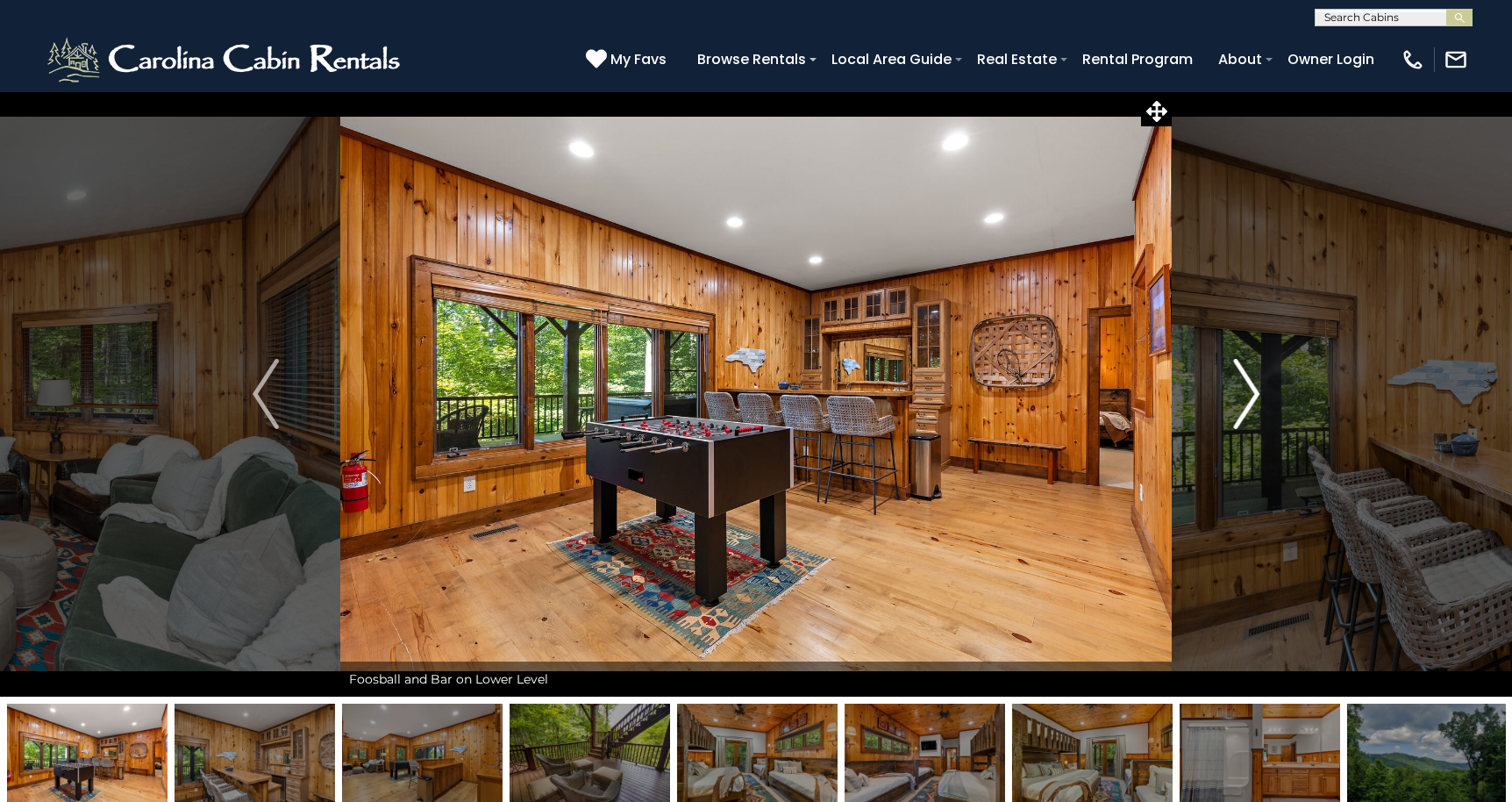
click at [1249, 403] on img "Next" at bounding box center [1246, 393] width 26 height 71
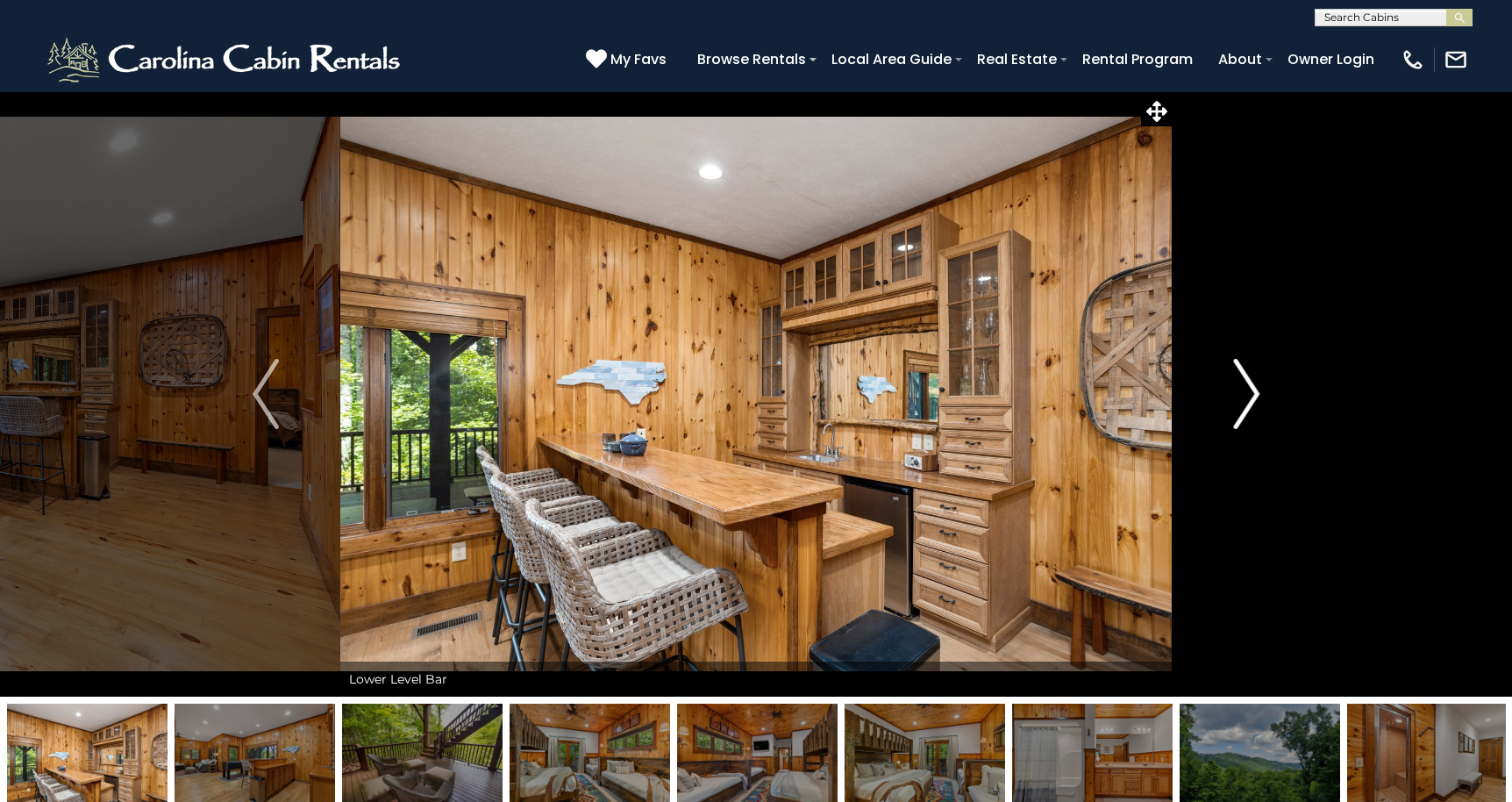
click at [1249, 403] on img "Next" at bounding box center [1246, 393] width 26 height 71
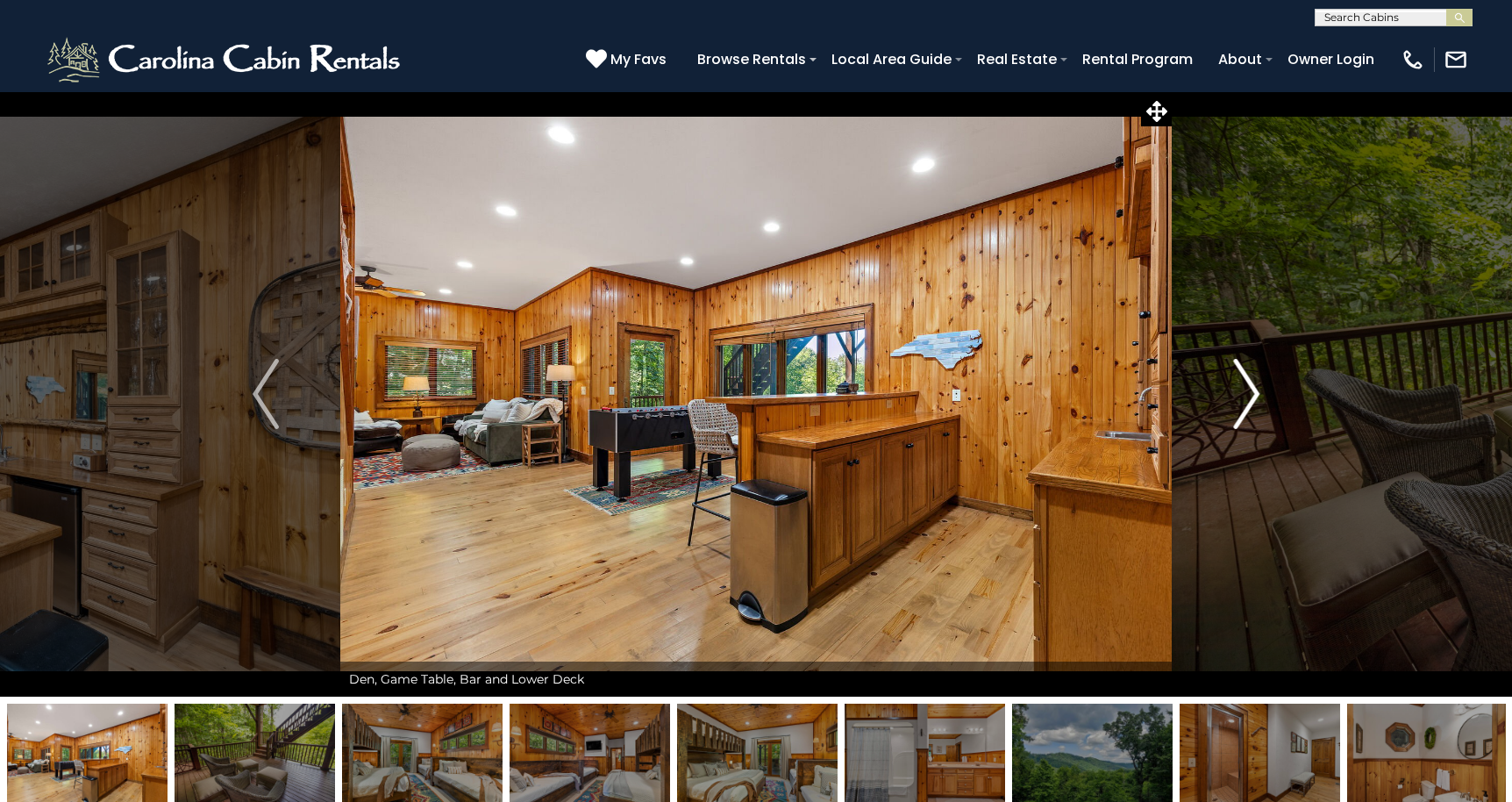
click at [1249, 403] on img "Next" at bounding box center [1246, 393] width 26 height 71
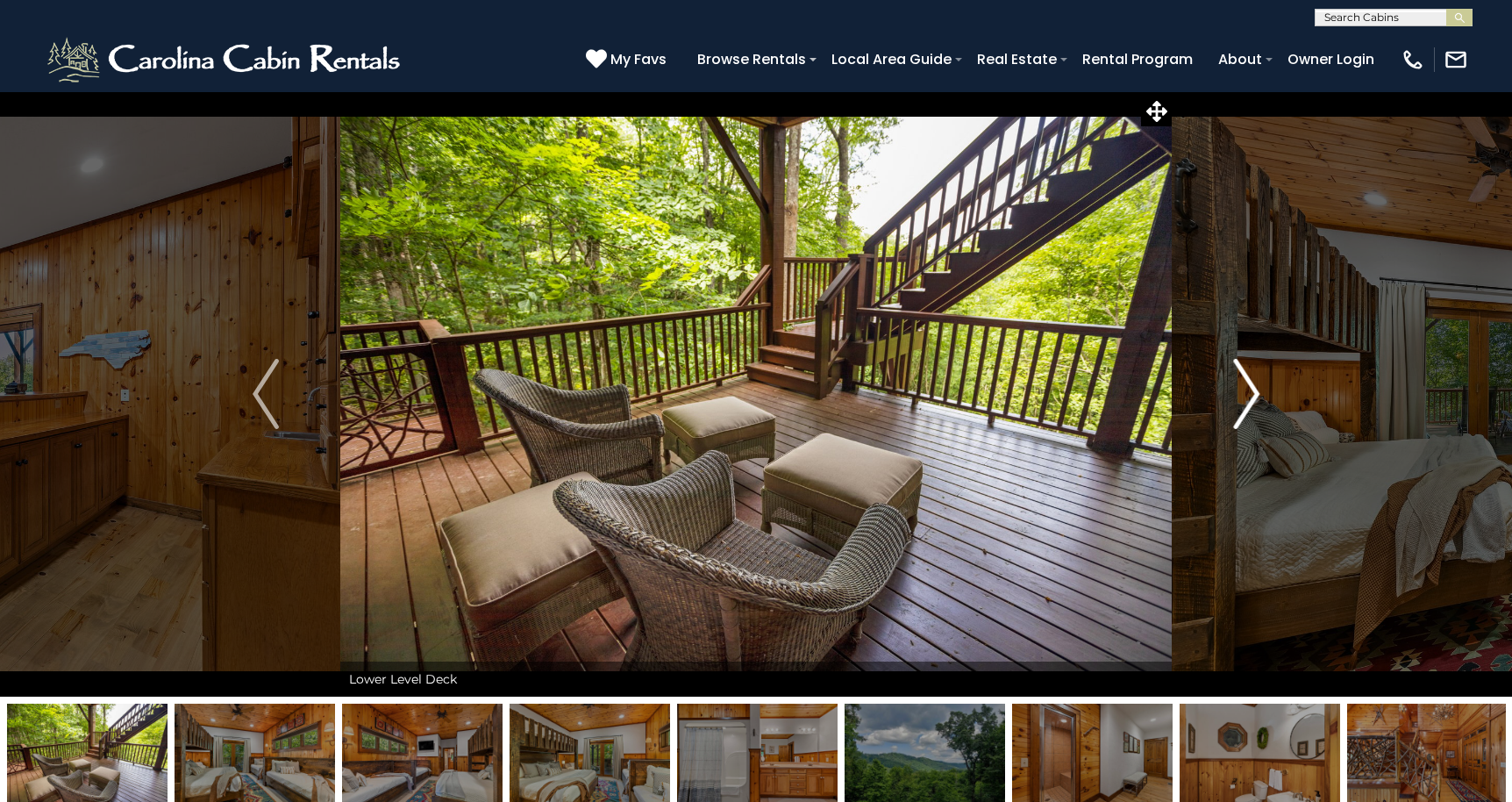
click at [1249, 403] on img "Next" at bounding box center [1246, 393] width 26 height 71
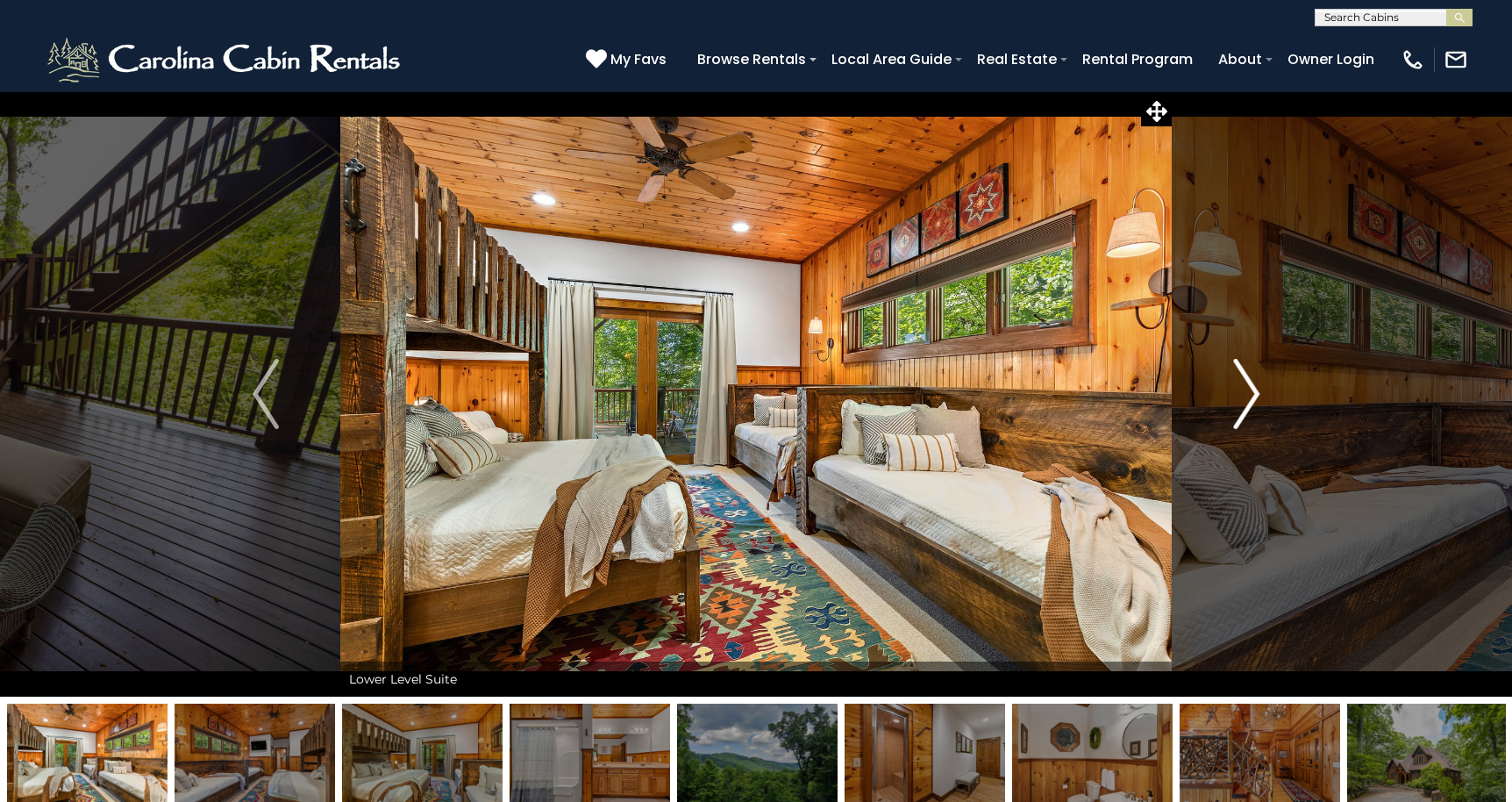
click at [1249, 403] on img "Next" at bounding box center [1246, 393] width 26 height 71
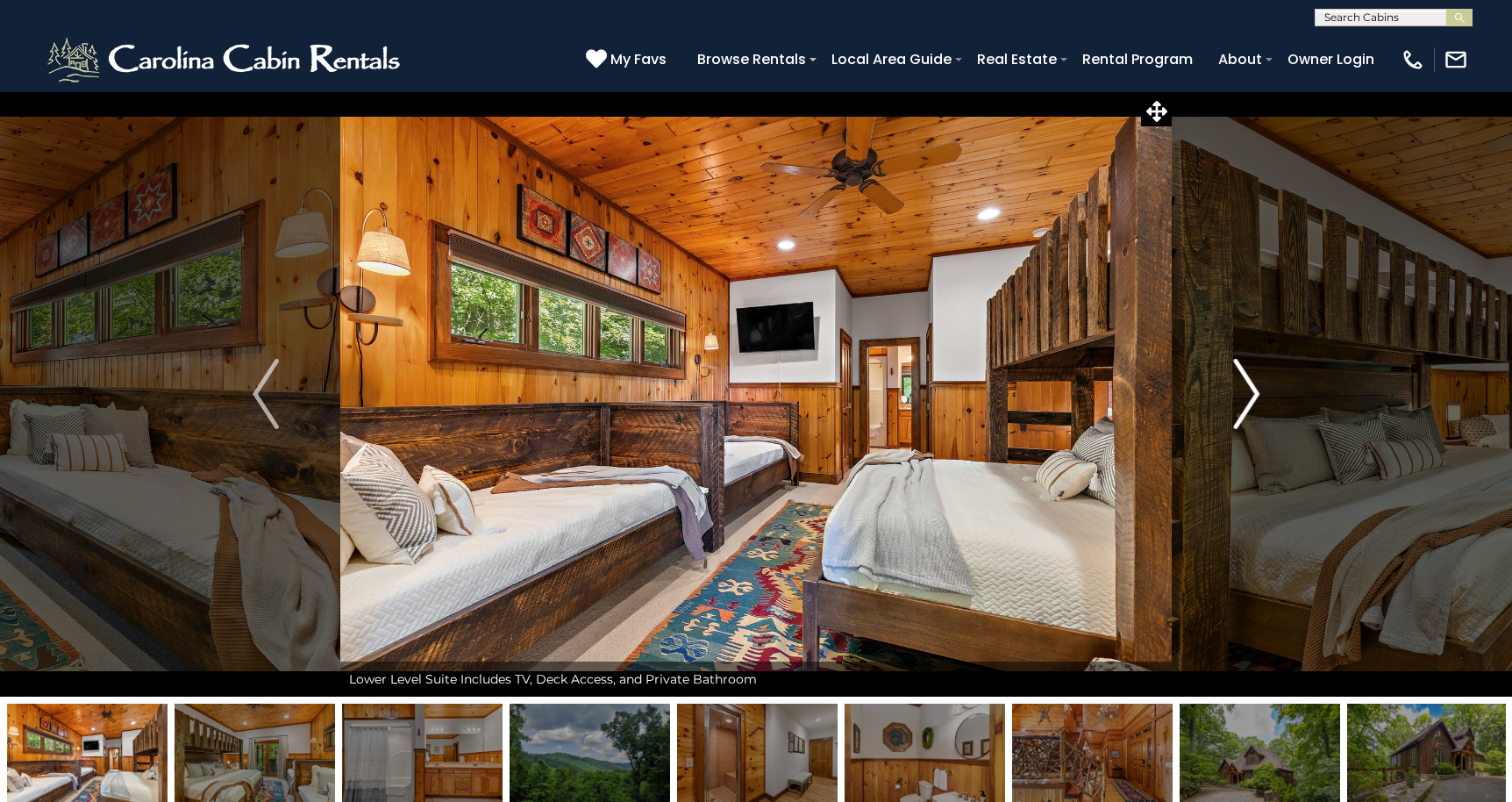
click at [1249, 403] on img "Next" at bounding box center [1246, 393] width 26 height 71
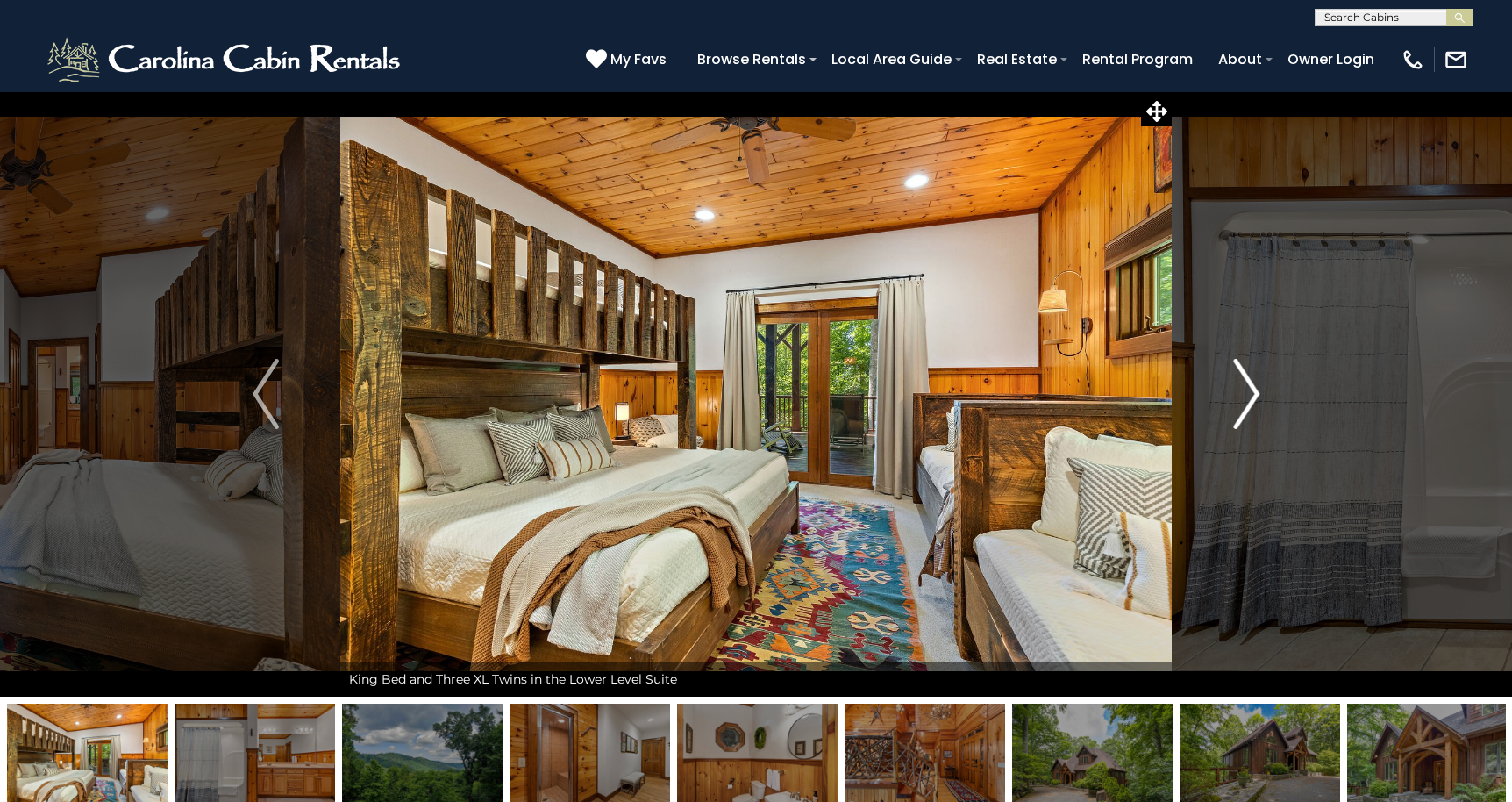
click at [1249, 403] on img "Next" at bounding box center [1246, 393] width 26 height 71
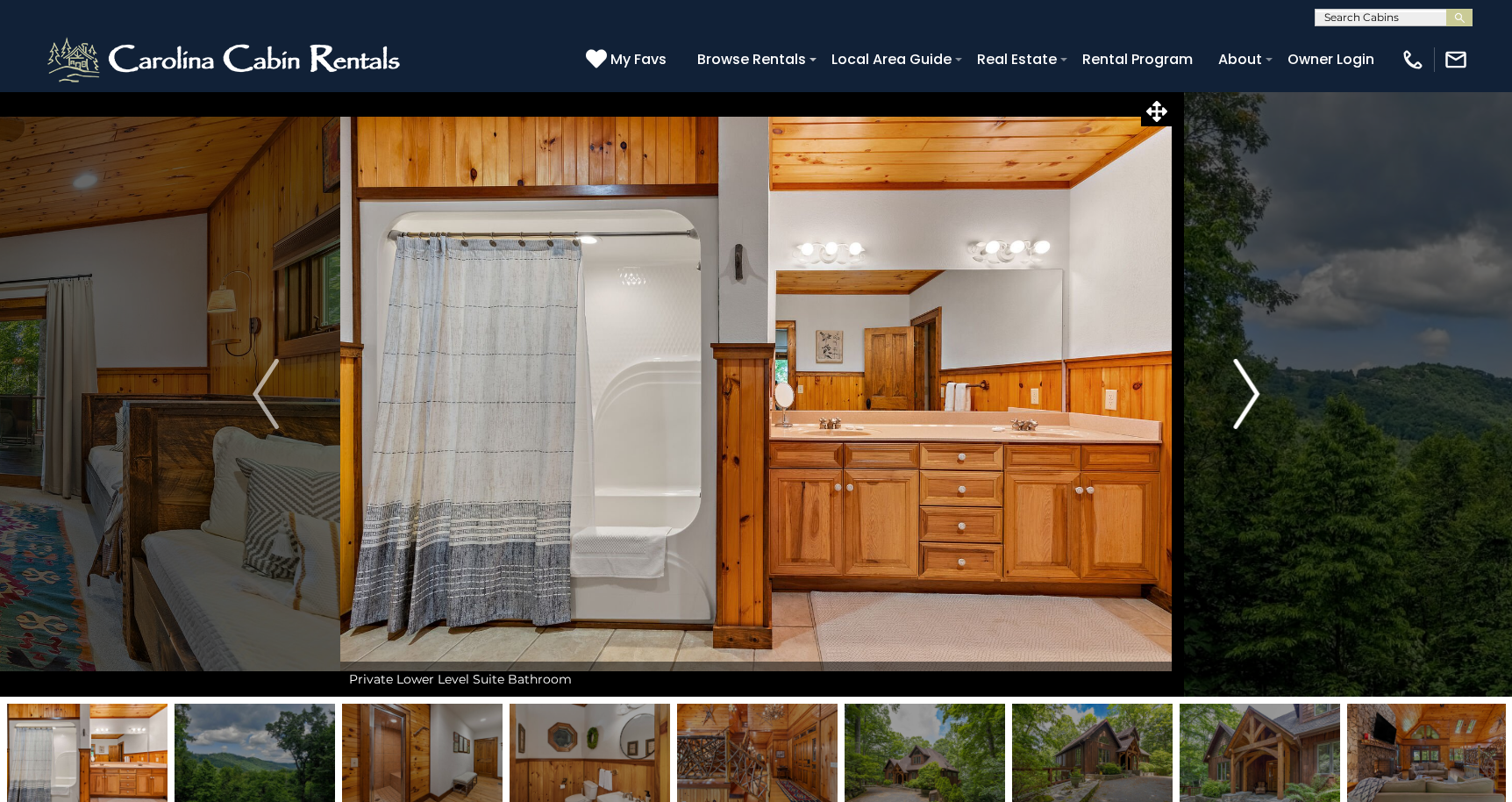
click at [1249, 403] on img "Next" at bounding box center [1246, 393] width 26 height 71
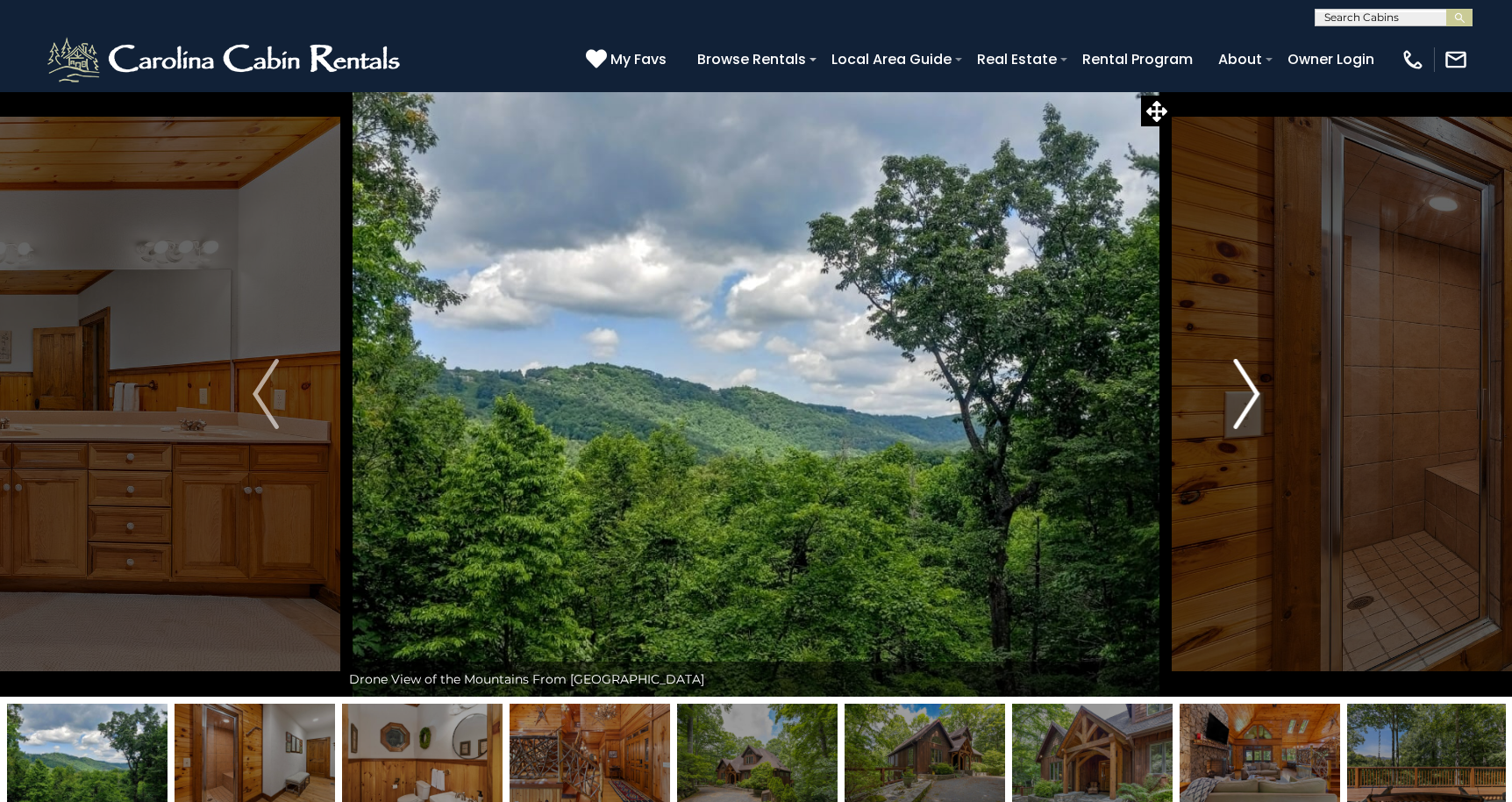
click at [1249, 403] on img "Next" at bounding box center [1246, 393] width 26 height 71
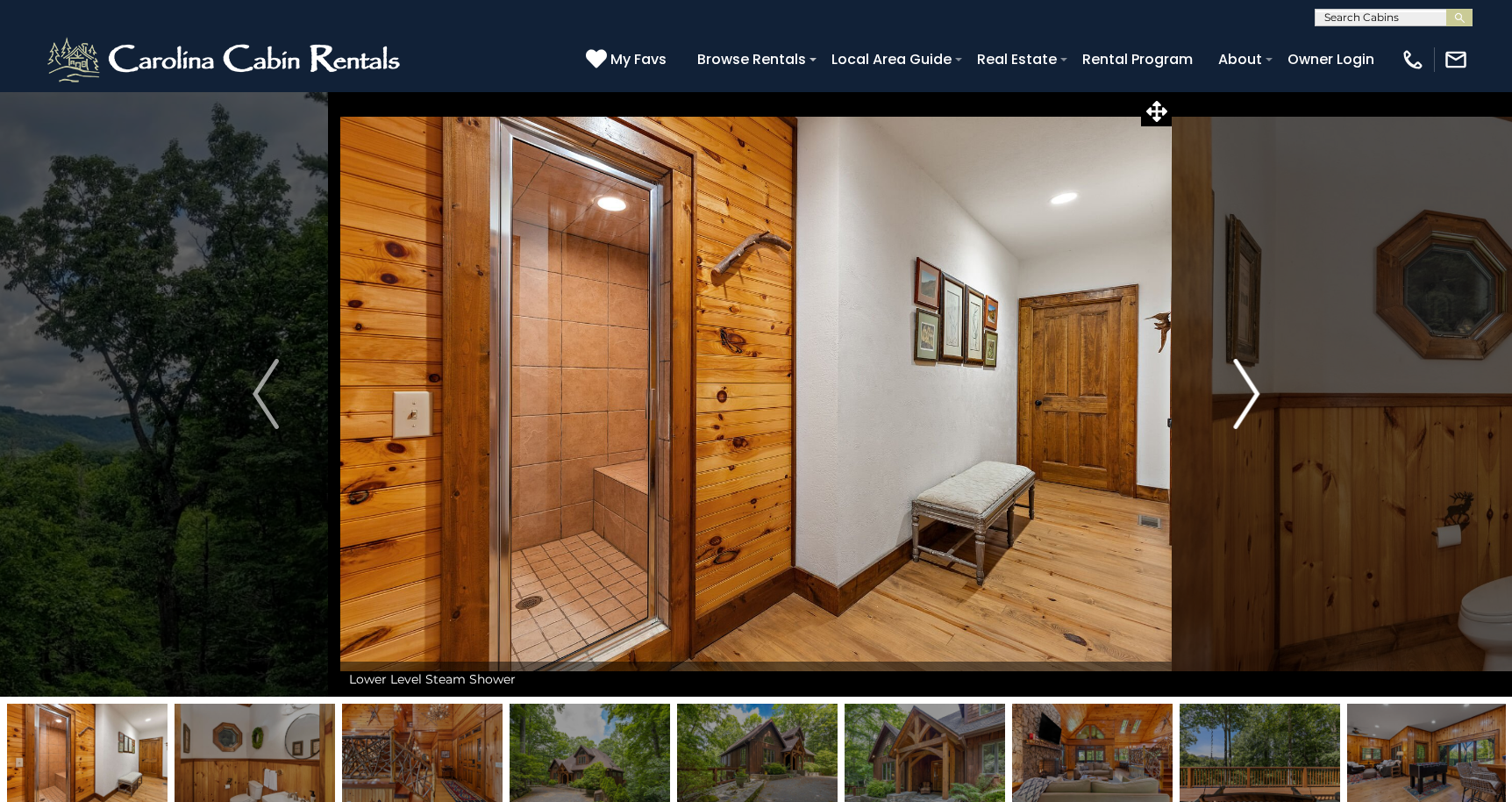
click at [1249, 403] on img "Next" at bounding box center [1246, 393] width 26 height 71
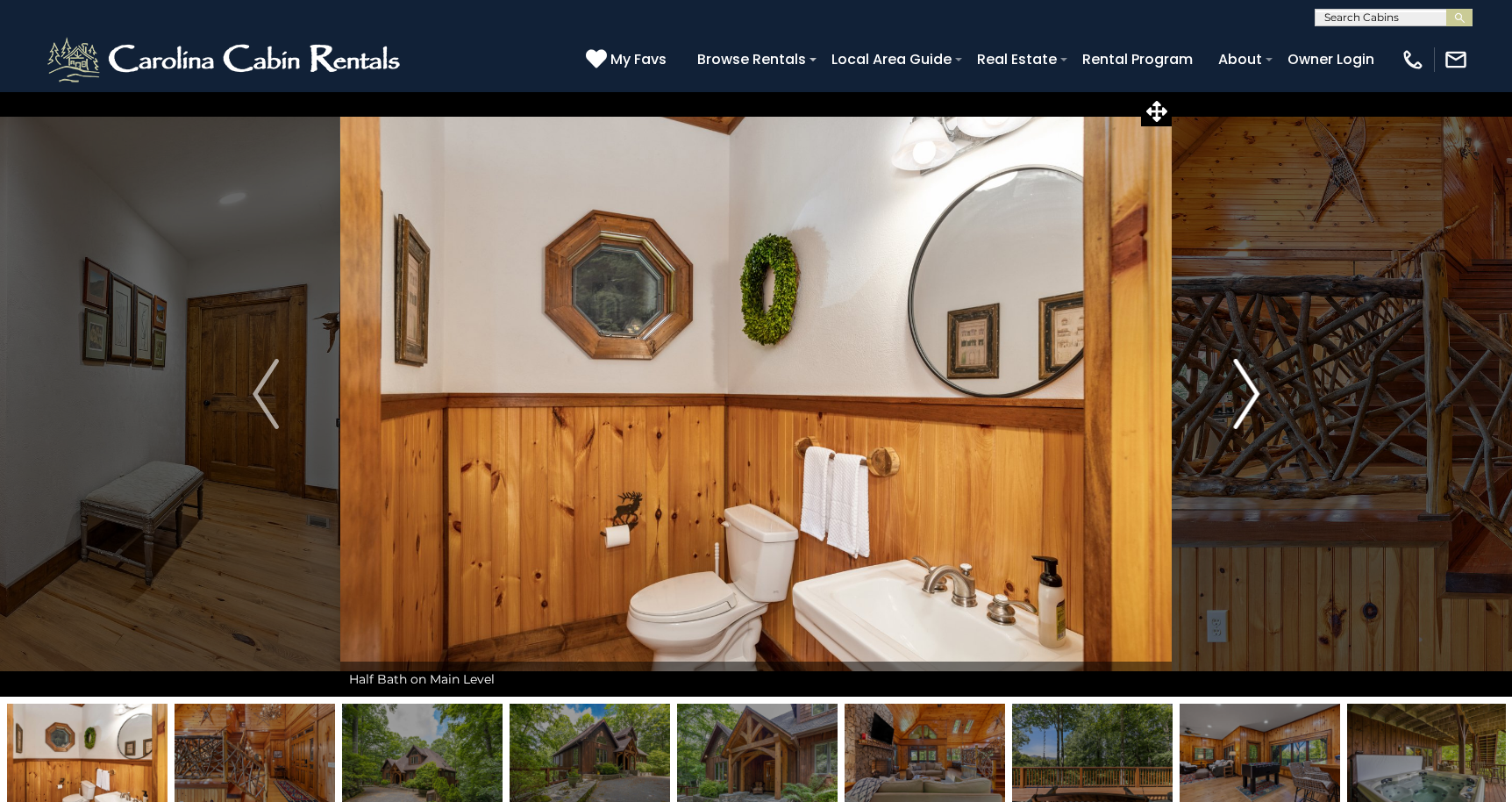
click at [1249, 403] on img "Next" at bounding box center [1246, 393] width 26 height 71
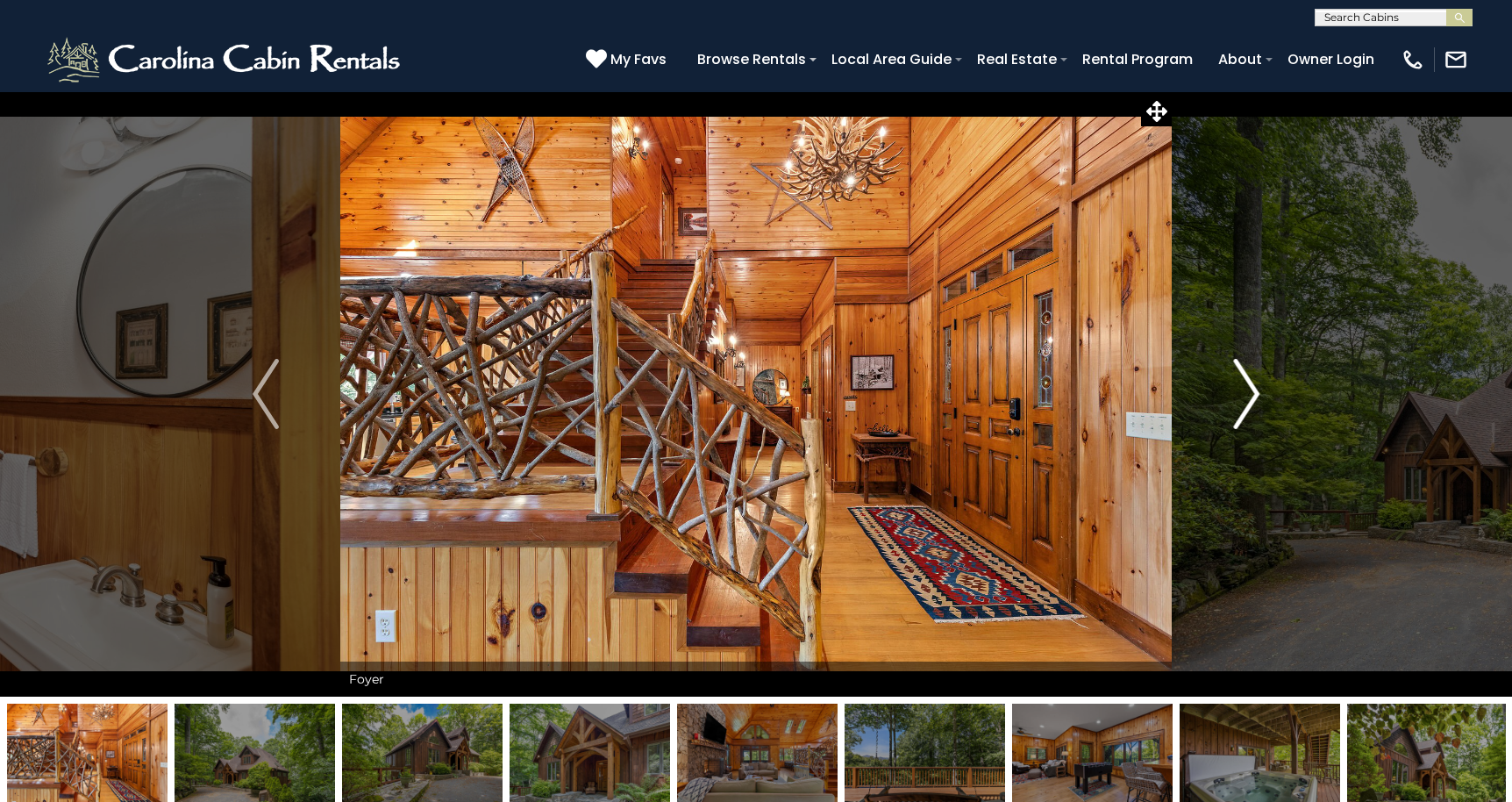
click at [1249, 403] on img "Next" at bounding box center [1246, 393] width 26 height 71
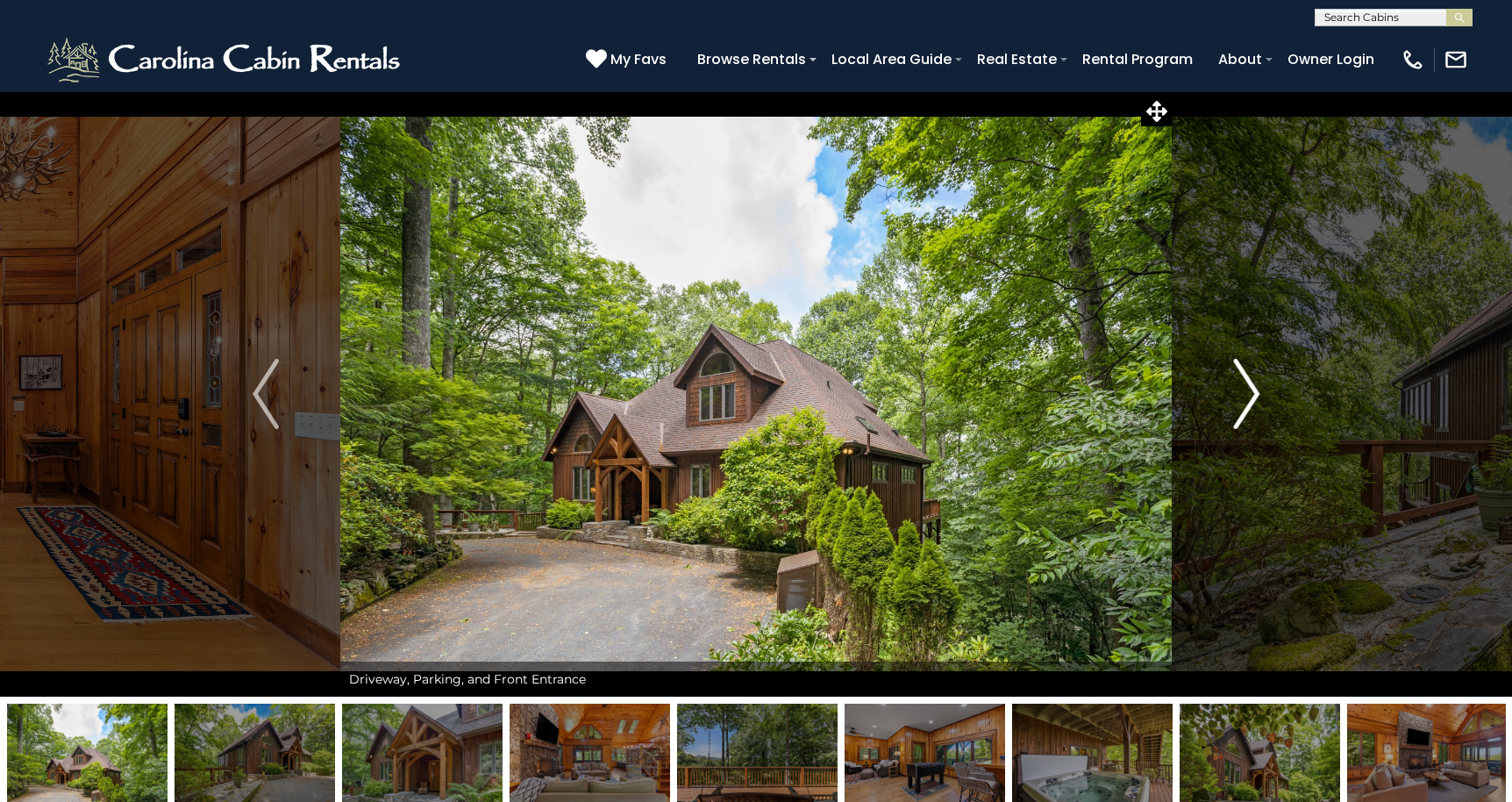
click at [1249, 403] on img "Next" at bounding box center [1246, 393] width 26 height 71
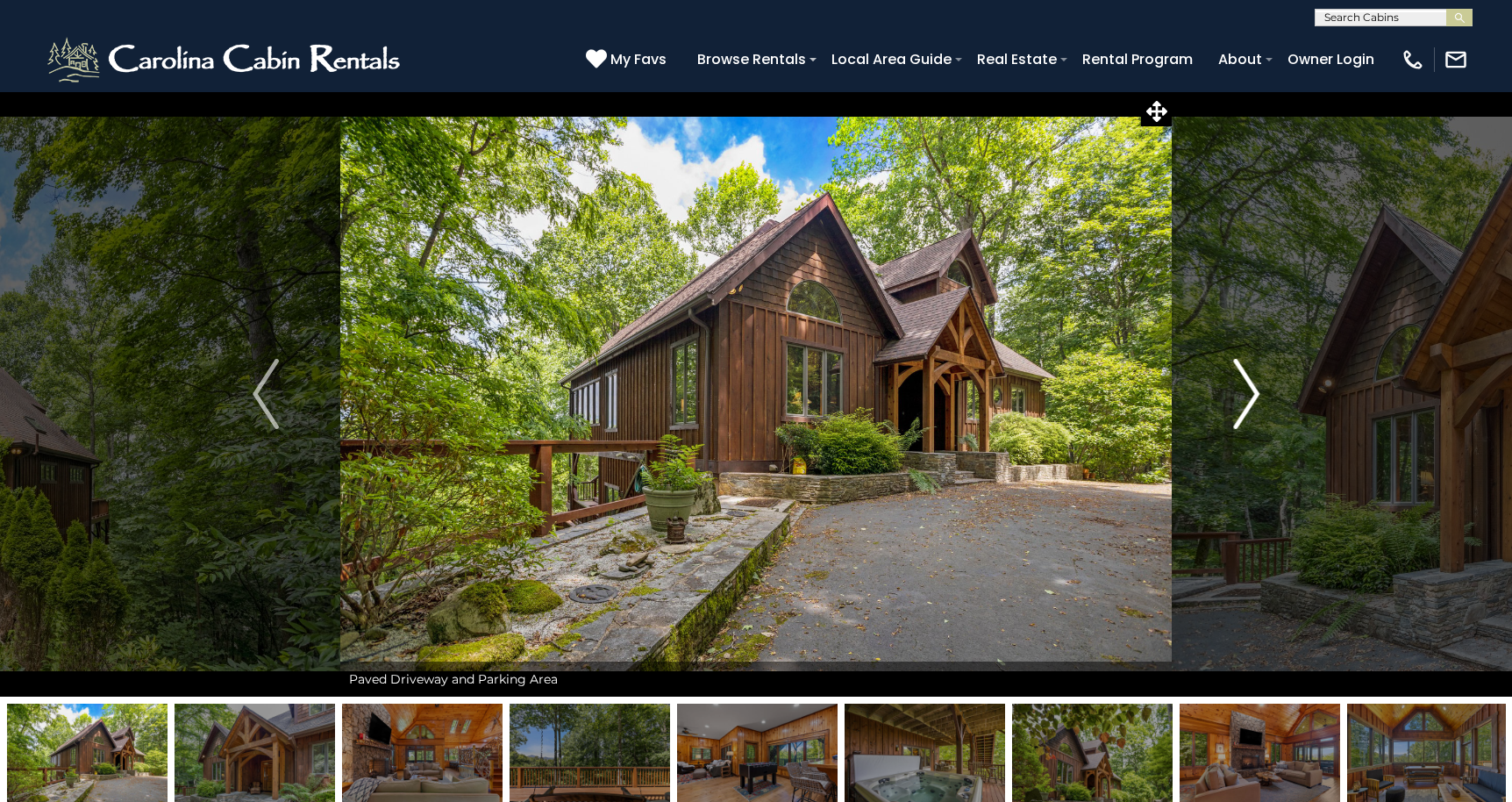
click at [1249, 403] on img "Next" at bounding box center [1246, 393] width 26 height 71
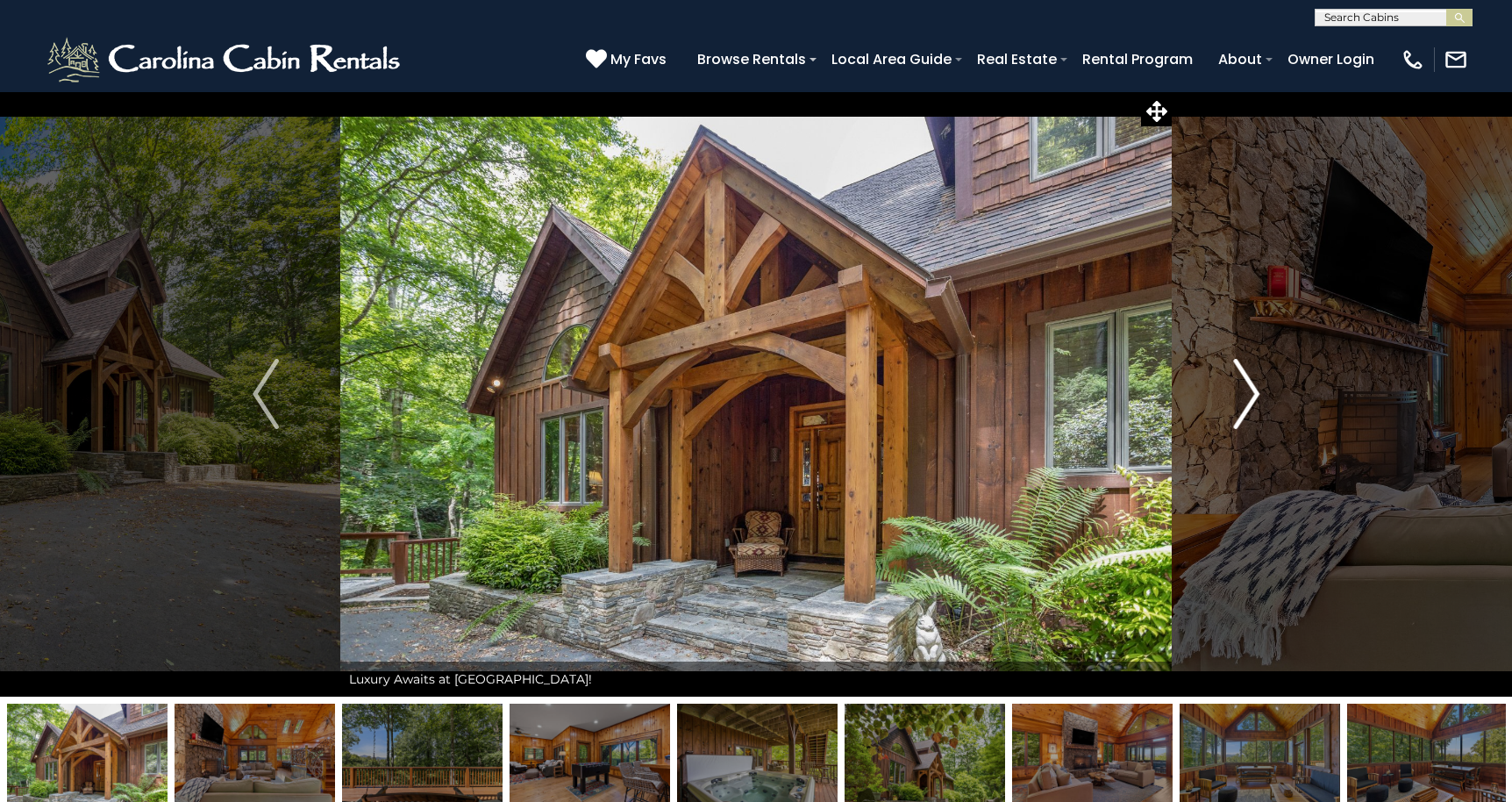
click at [1249, 403] on img "Next" at bounding box center [1246, 393] width 26 height 71
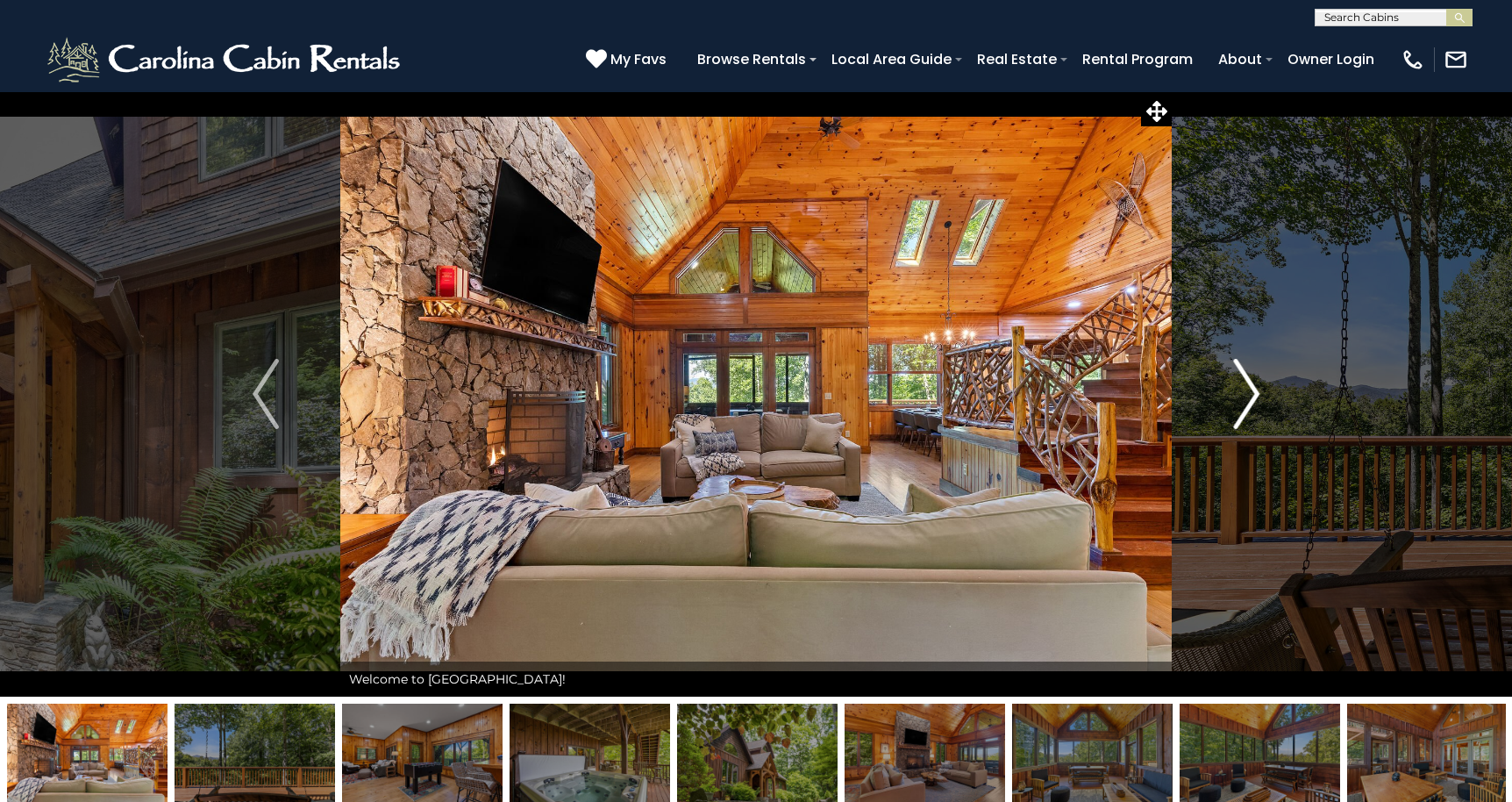
click at [1249, 403] on img "Next" at bounding box center [1246, 393] width 26 height 71
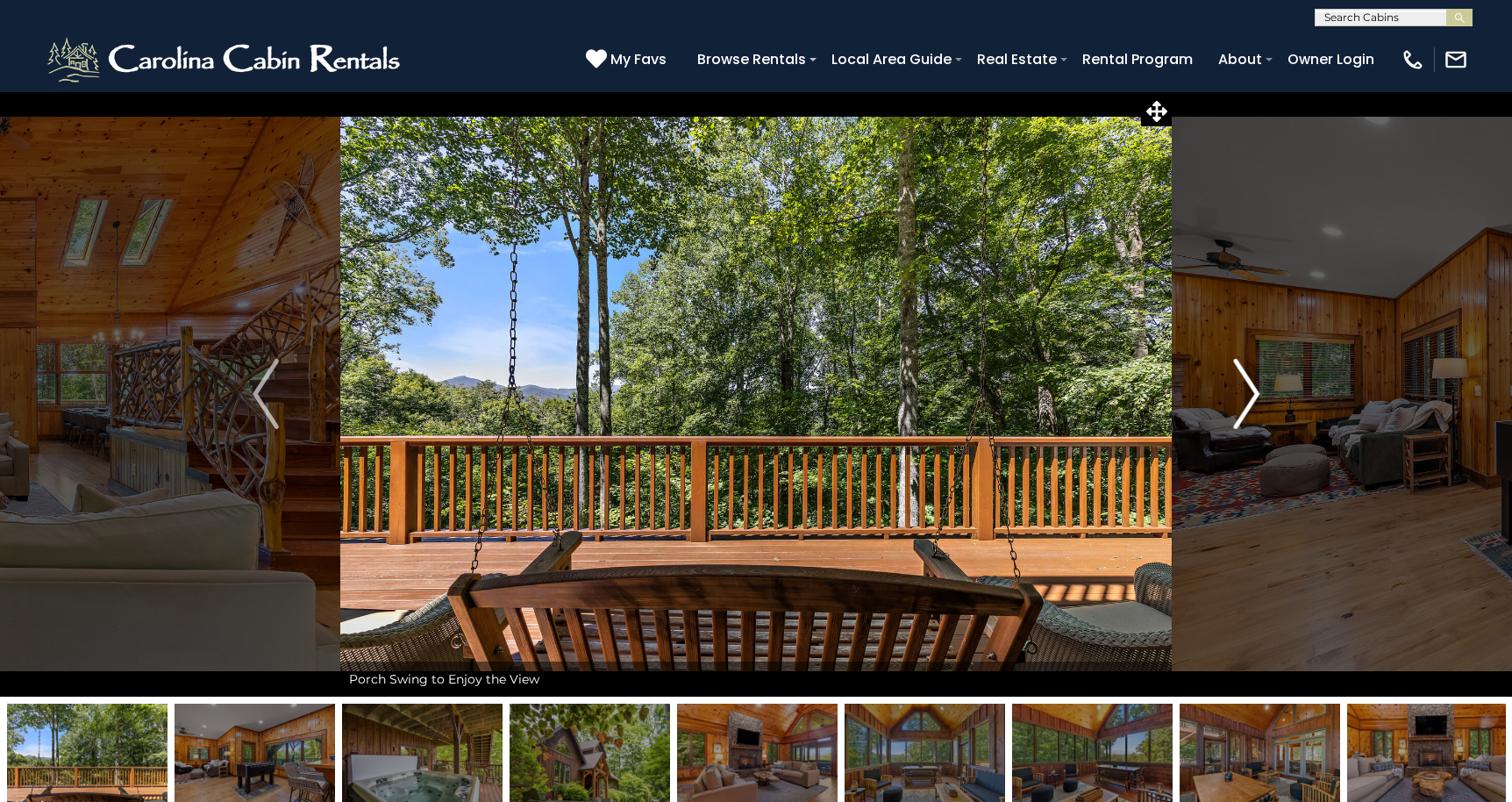
click at [1249, 403] on img "Next" at bounding box center [1246, 393] width 26 height 71
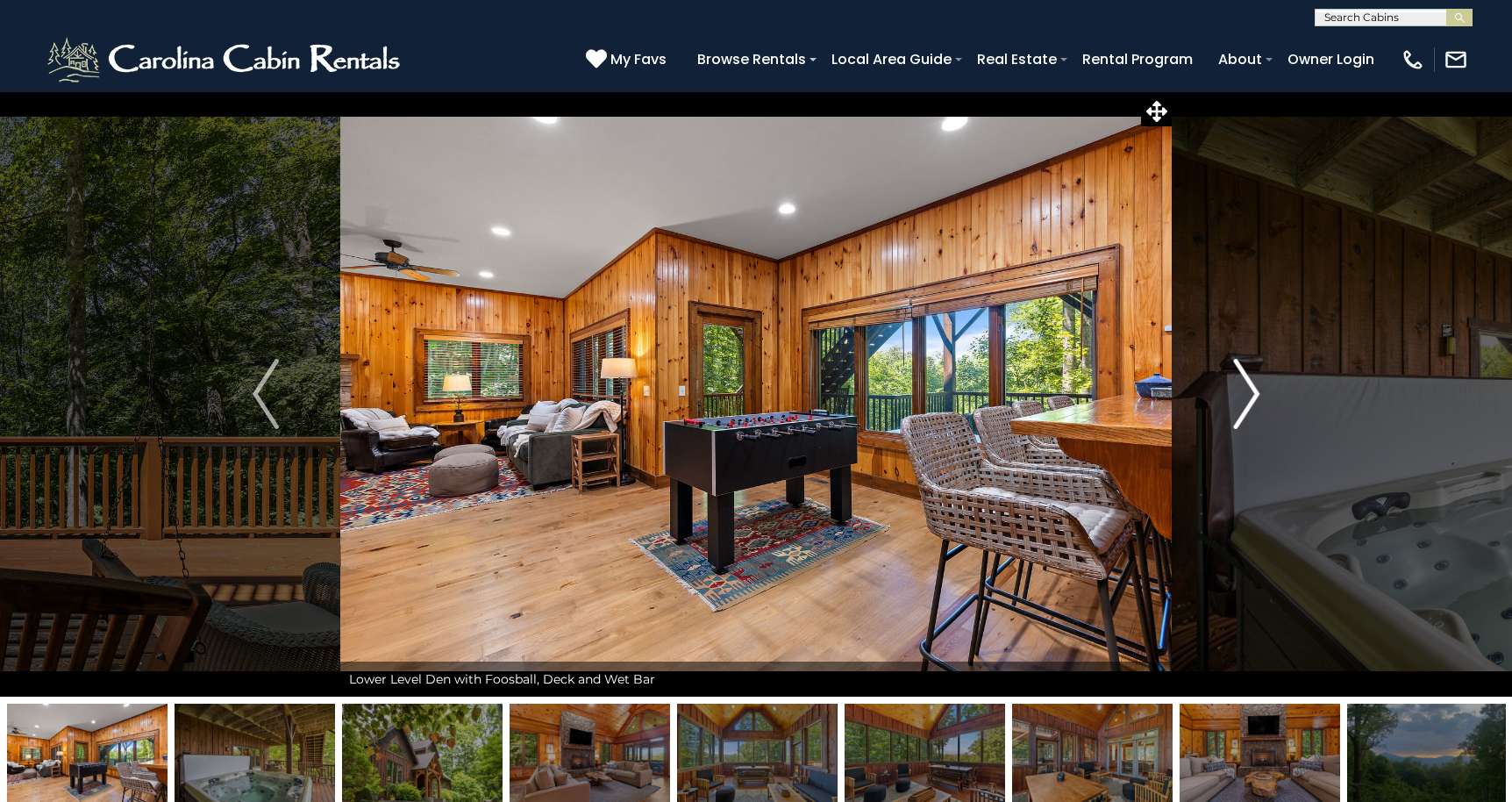
click at [1249, 403] on img "Next" at bounding box center [1246, 393] width 26 height 71
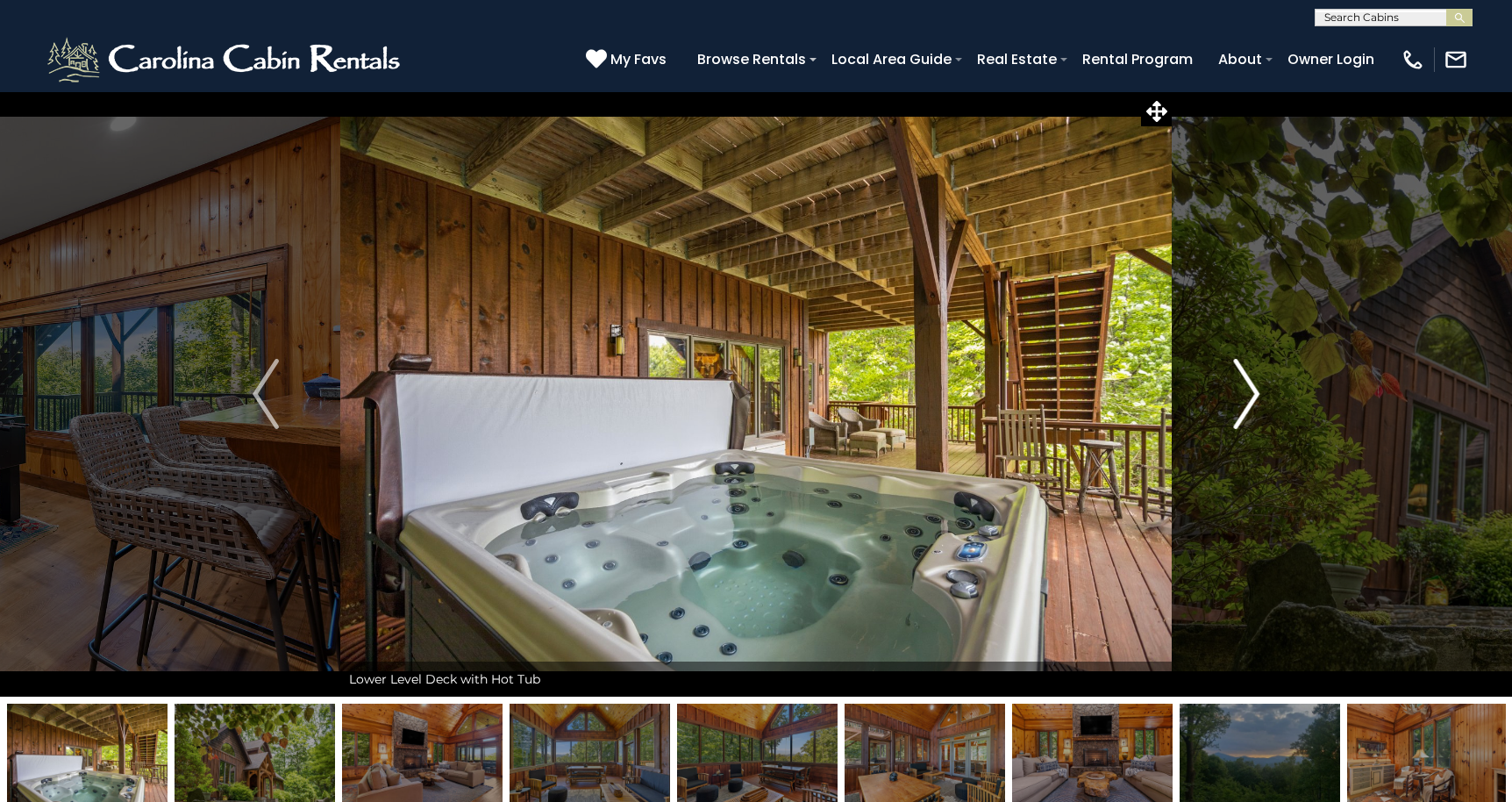
click at [1249, 403] on img "Next" at bounding box center [1246, 393] width 26 height 71
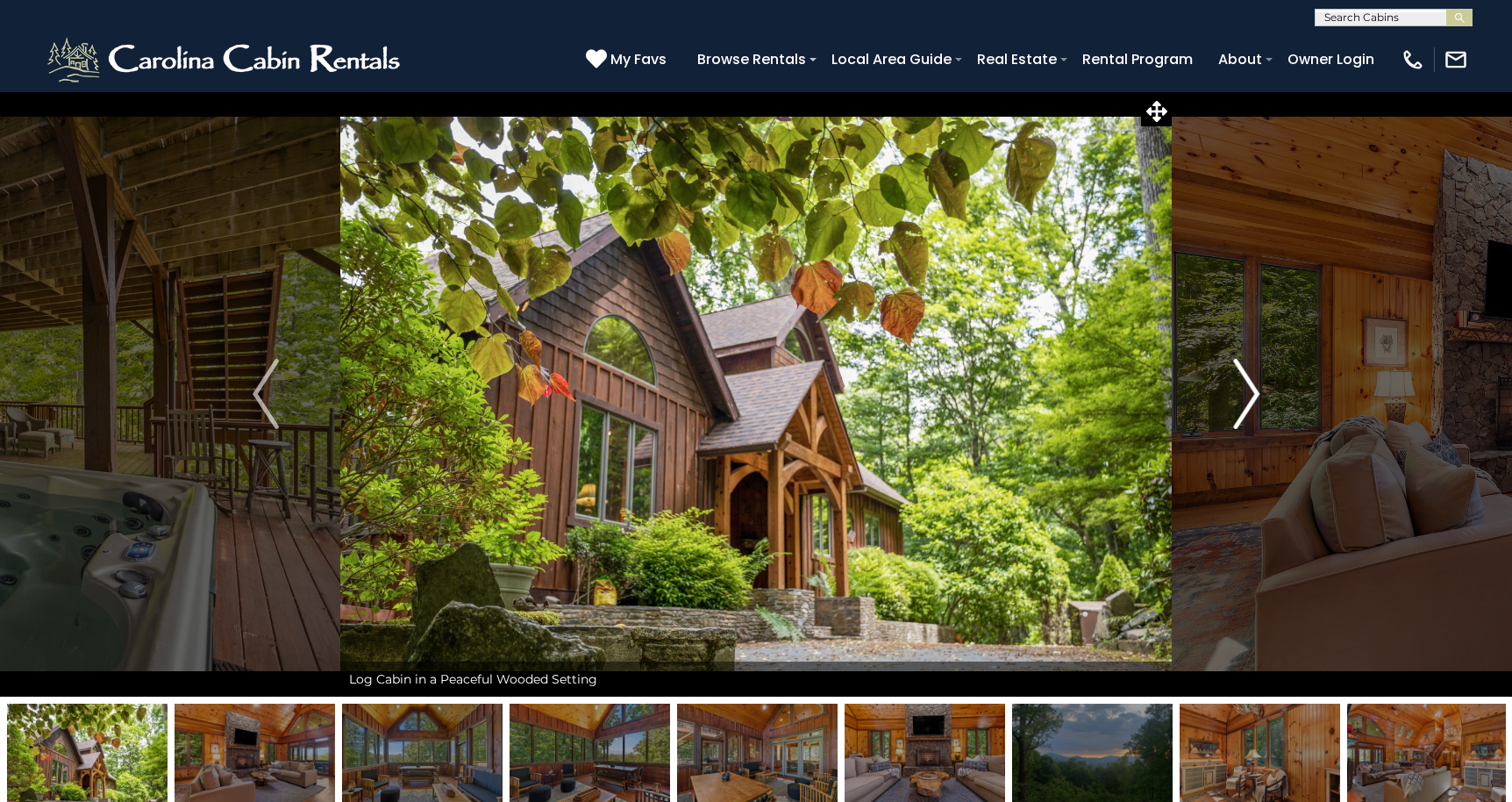
click at [1250, 393] on img "Next" at bounding box center [1246, 393] width 26 height 71
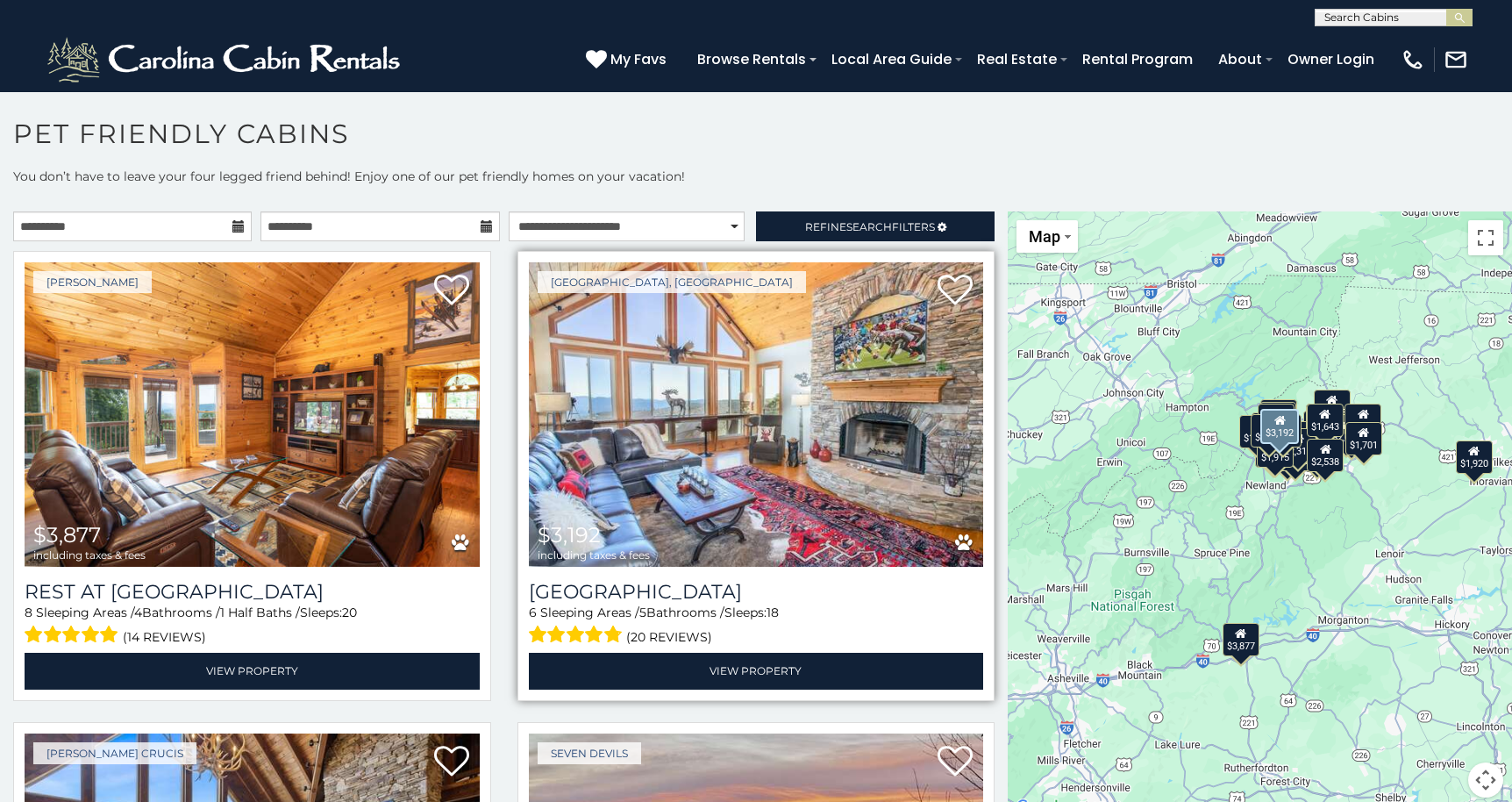
click at [762, 430] on img at bounding box center [756, 414] width 455 height 304
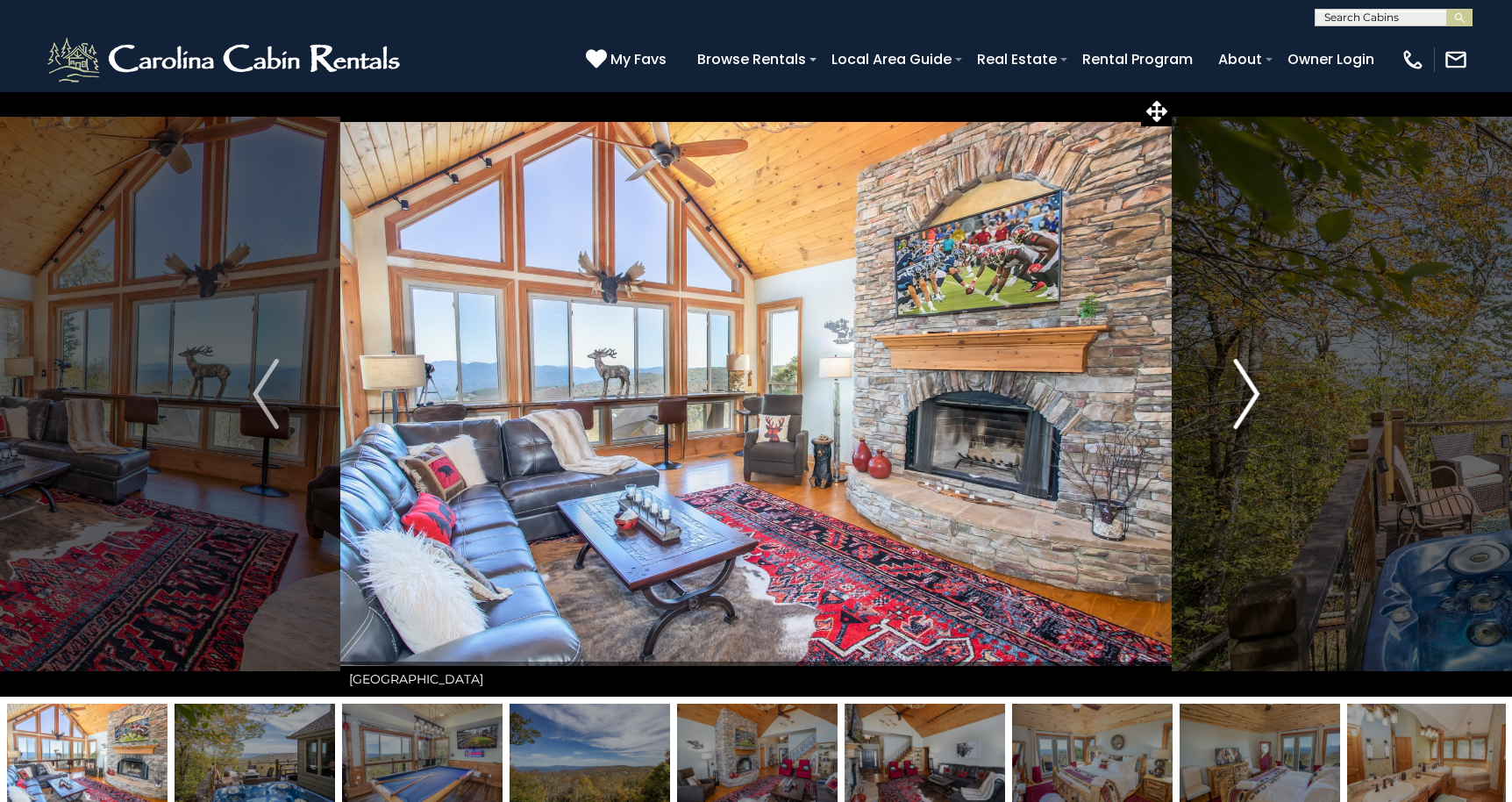
click at [1245, 392] on img "Next" at bounding box center [1246, 393] width 26 height 71
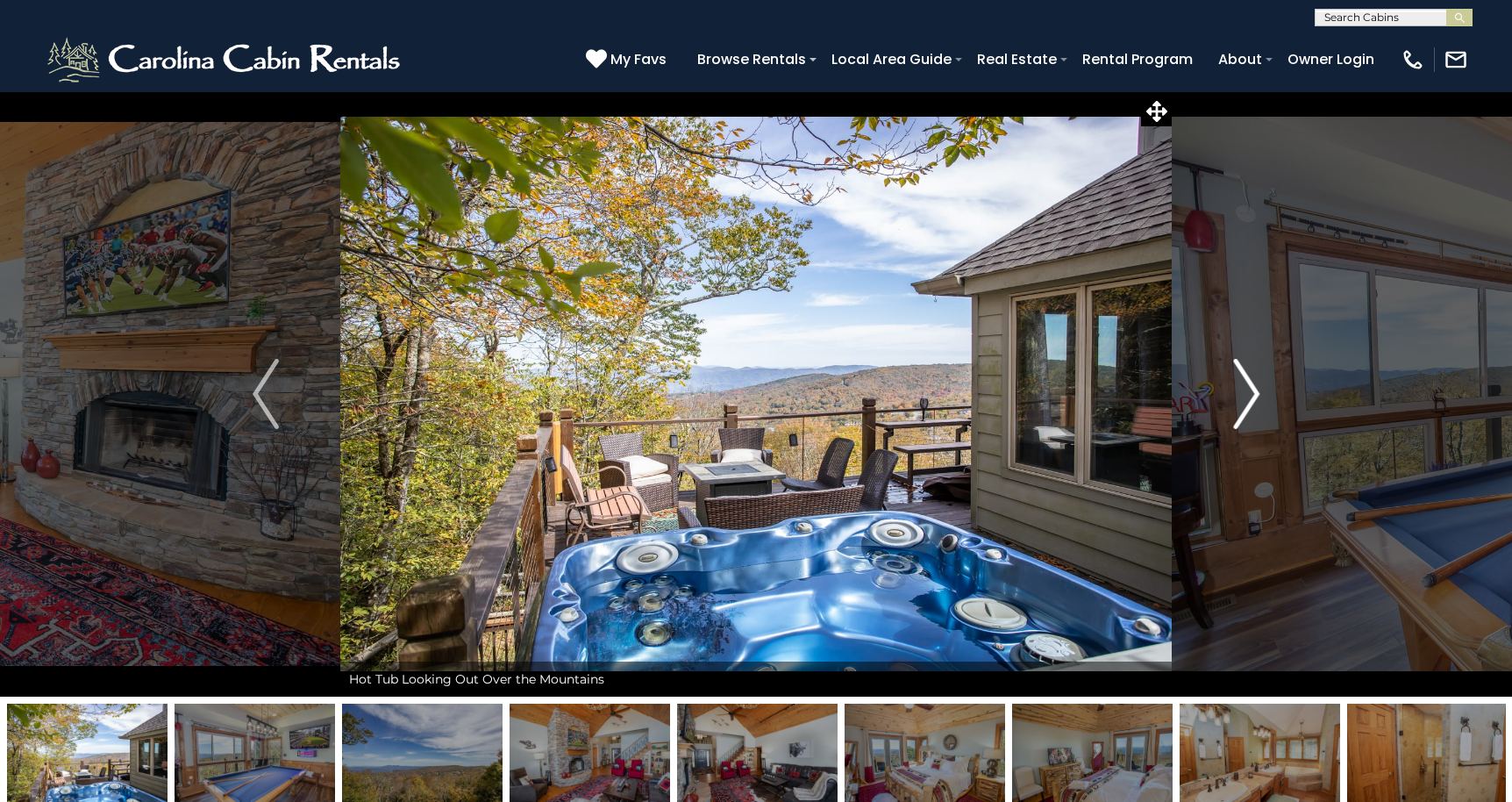
click at [1245, 392] on img "Next" at bounding box center [1246, 393] width 26 height 71
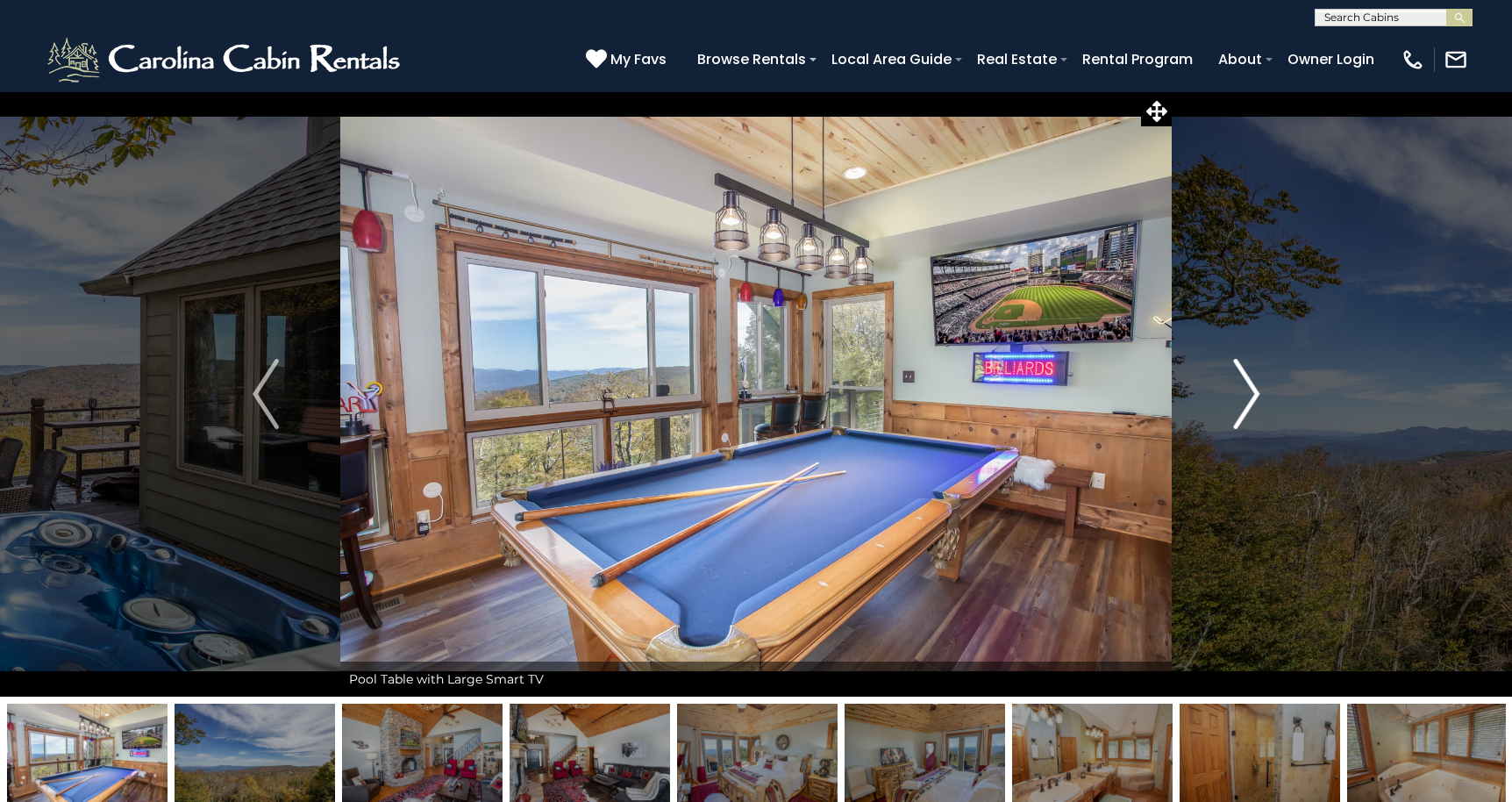
click at [1245, 392] on img "Next" at bounding box center [1246, 393] width 26 height 71
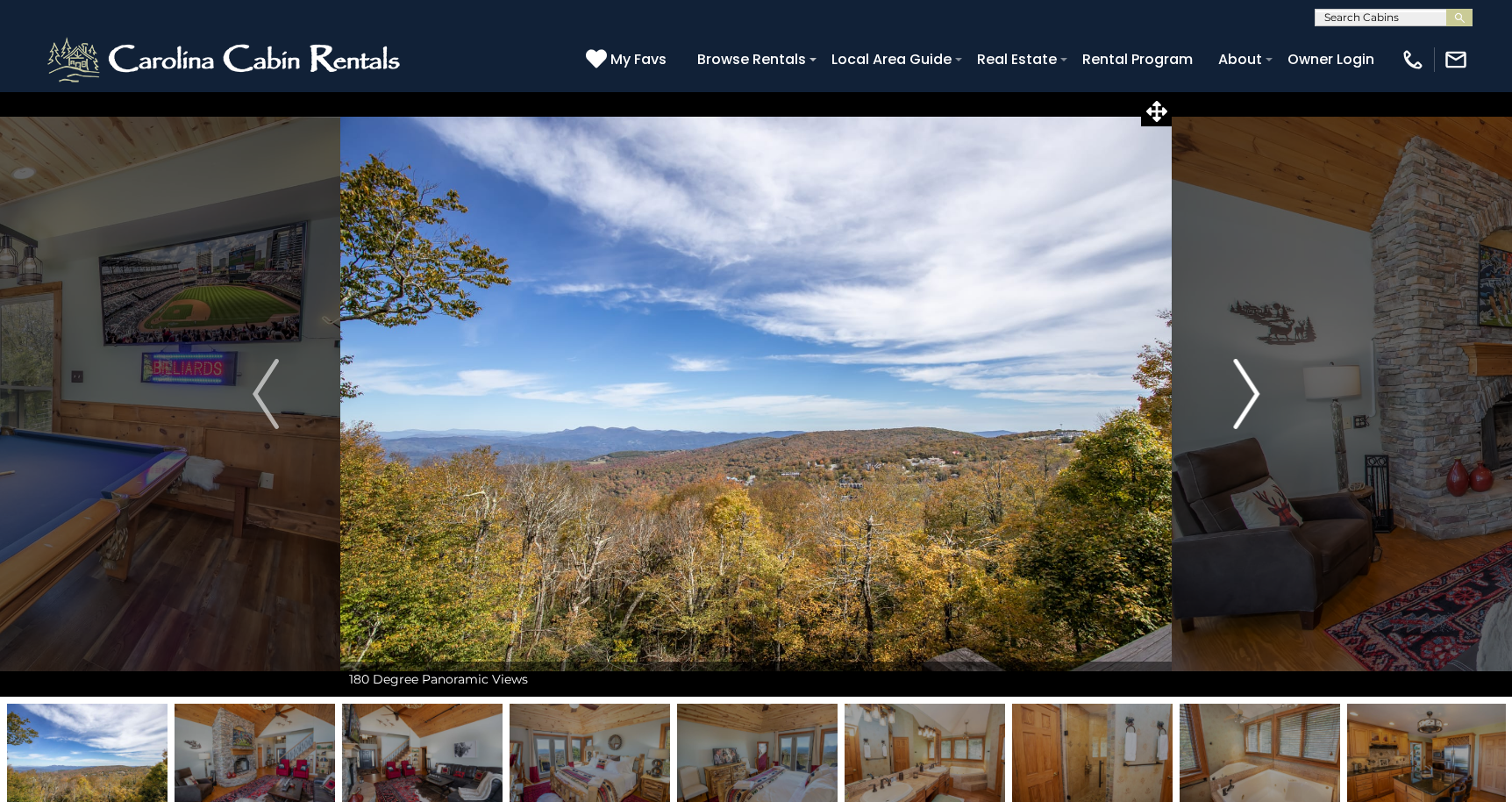
click at [1245, 392] on img "Next" at bounding box center [1246, 393] width 26 height 71
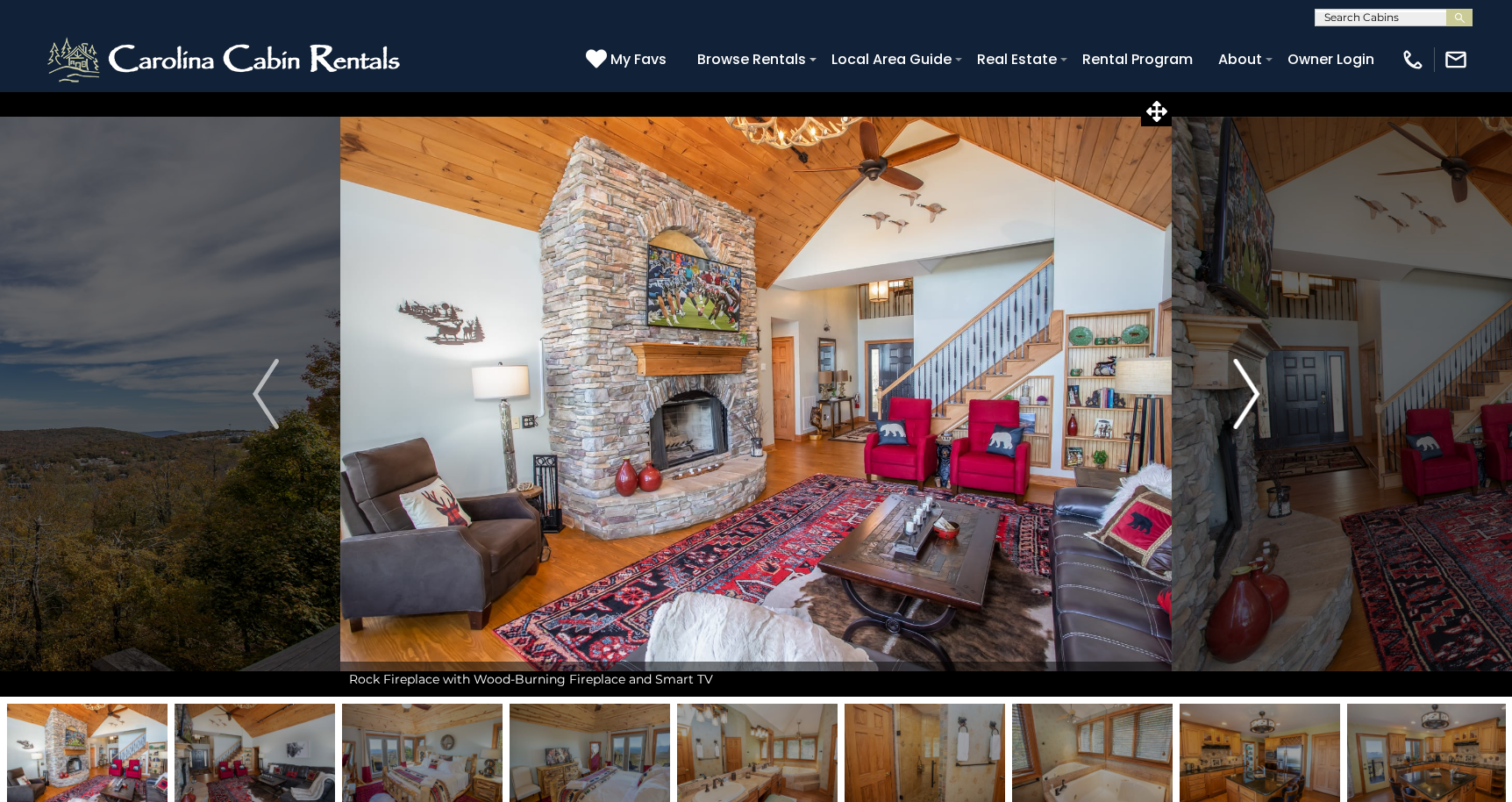
click at [1245, 392] on img "Next" at bounding box center [1246, 393] width 26 height 71
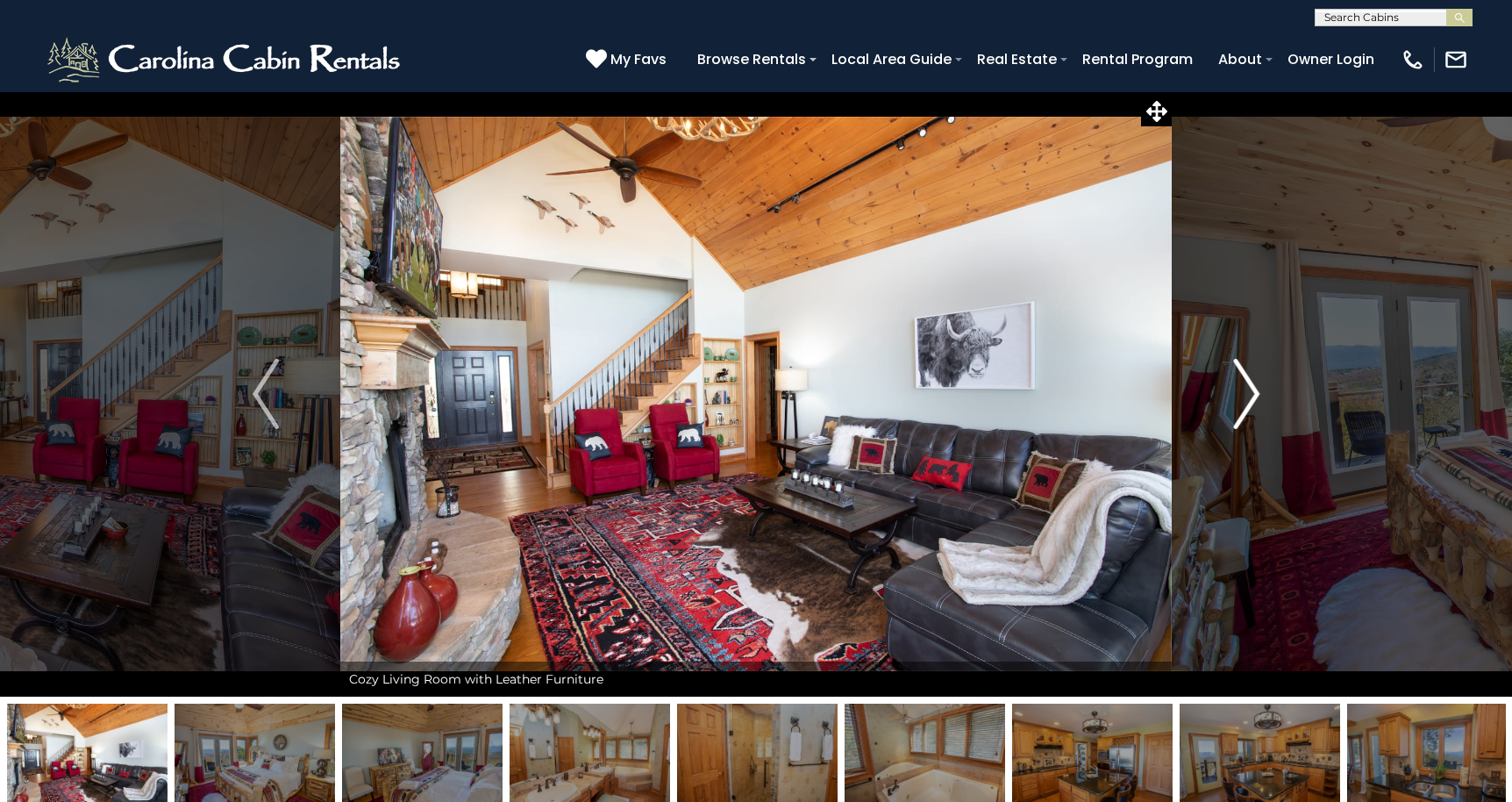
click at [1245, 392] on img "Next" at bounding box center [1246, 393] width 26 height 71
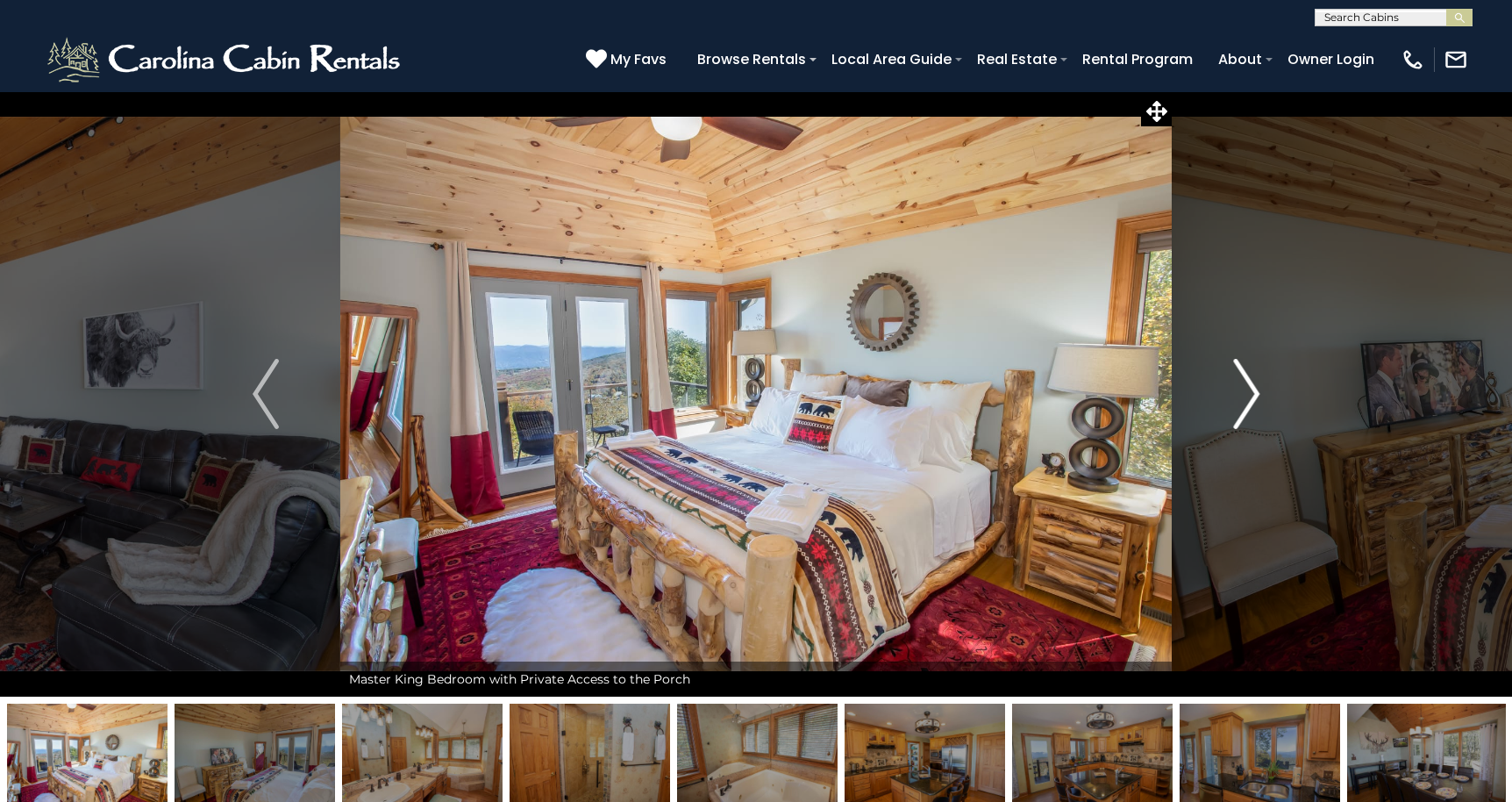
click at [1245, 392] on img "Next" at bounding box center [1246, 393] width 26 height 71
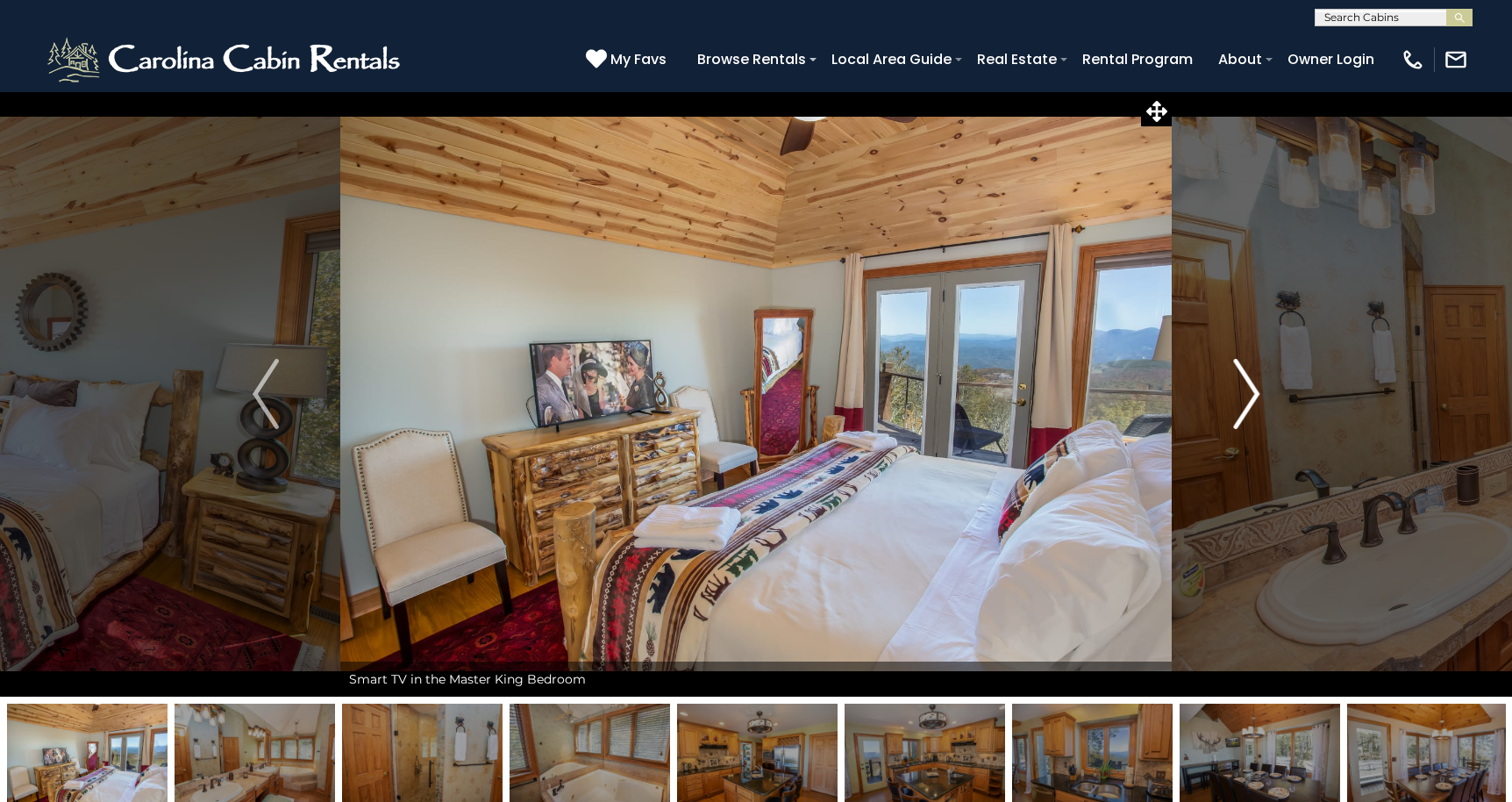
click at [1245, 392] on img "Next" at bounding box center [1246, 393] width 26 height 71
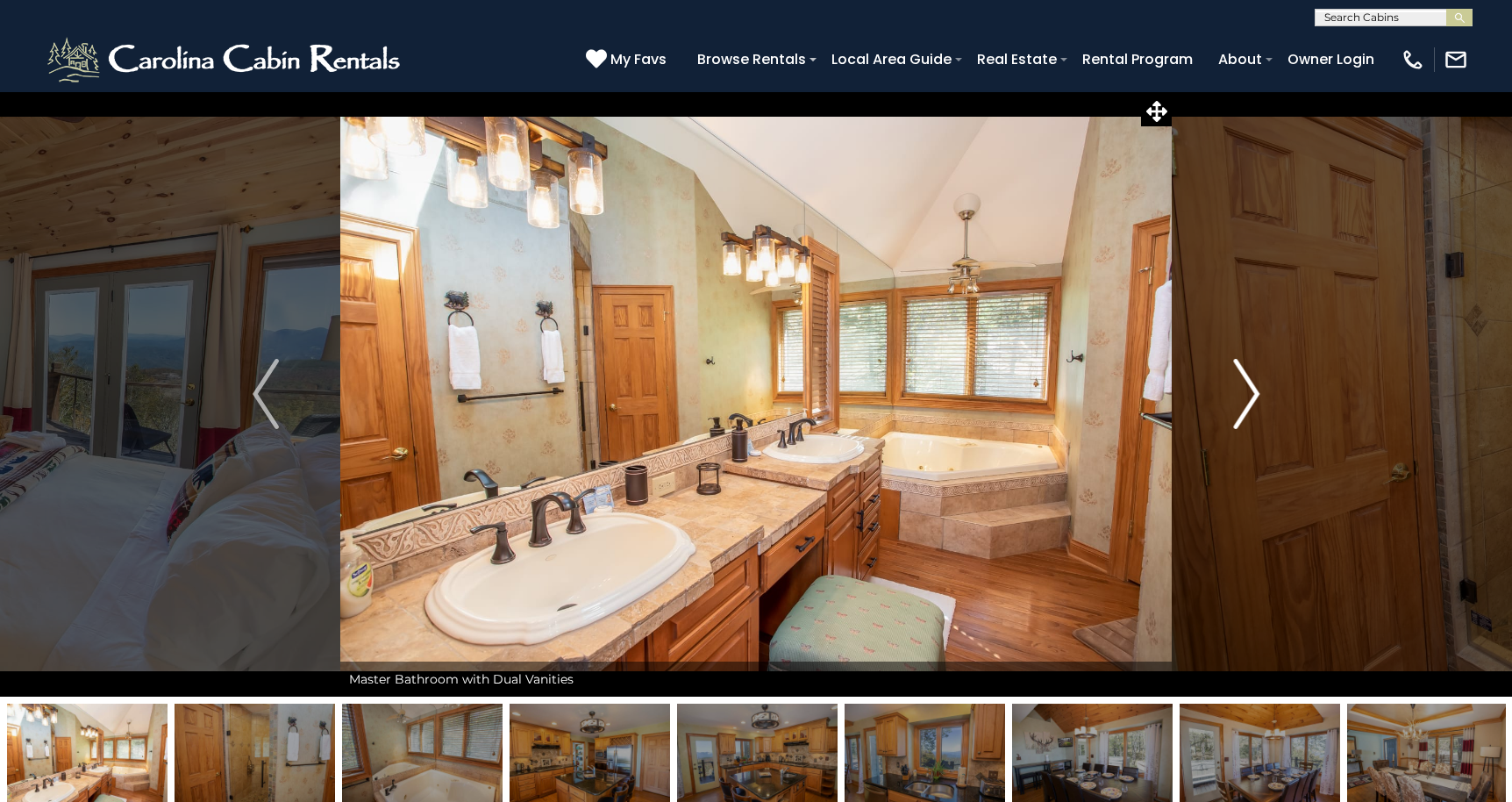
click at [1245, 392] on img "Next" at bounding box center [1246, 393] width 26 height 71
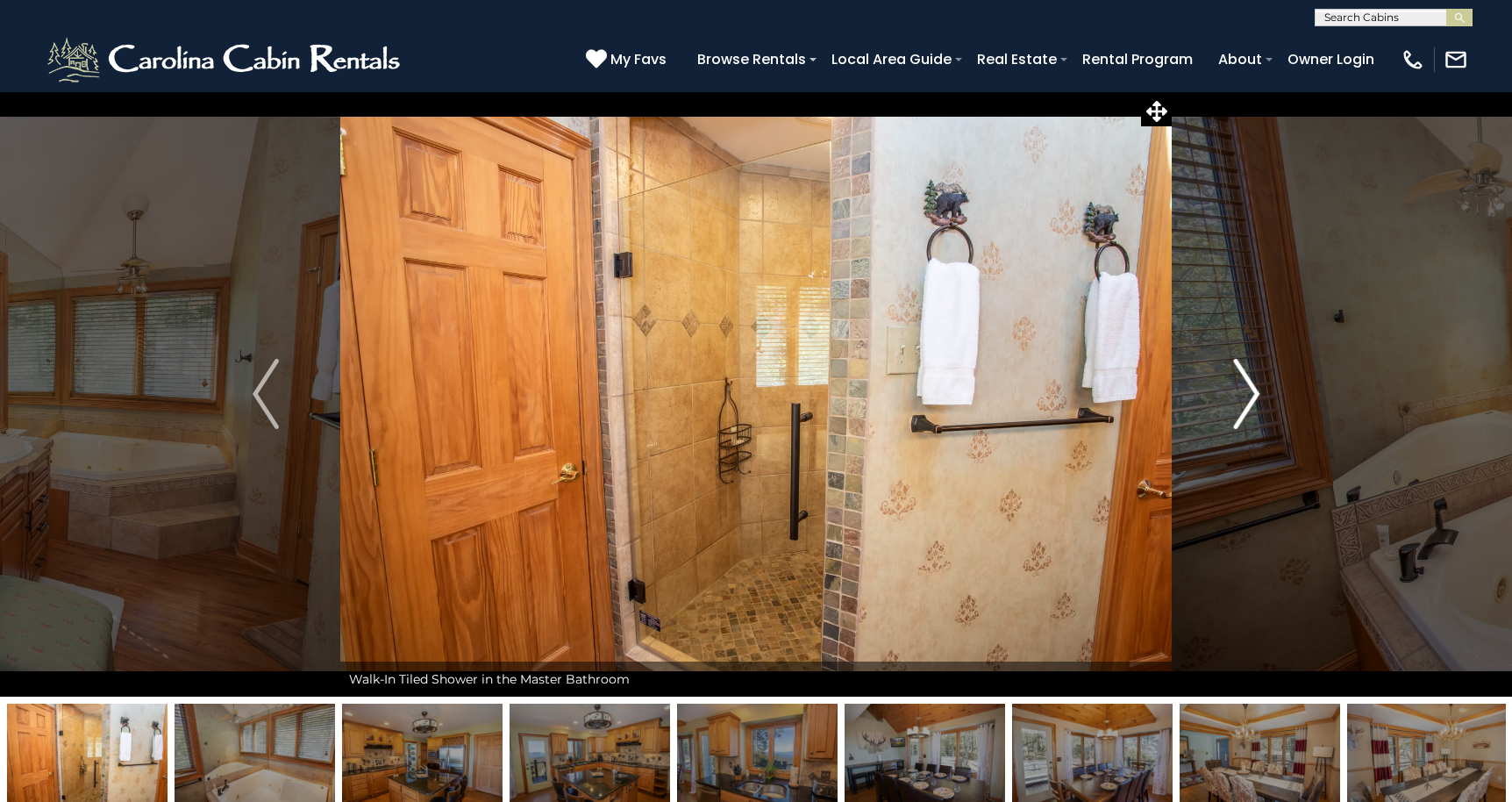
click at [1245, 392] on img "Next" at bounding box center [1246, 393] width 26 height 71
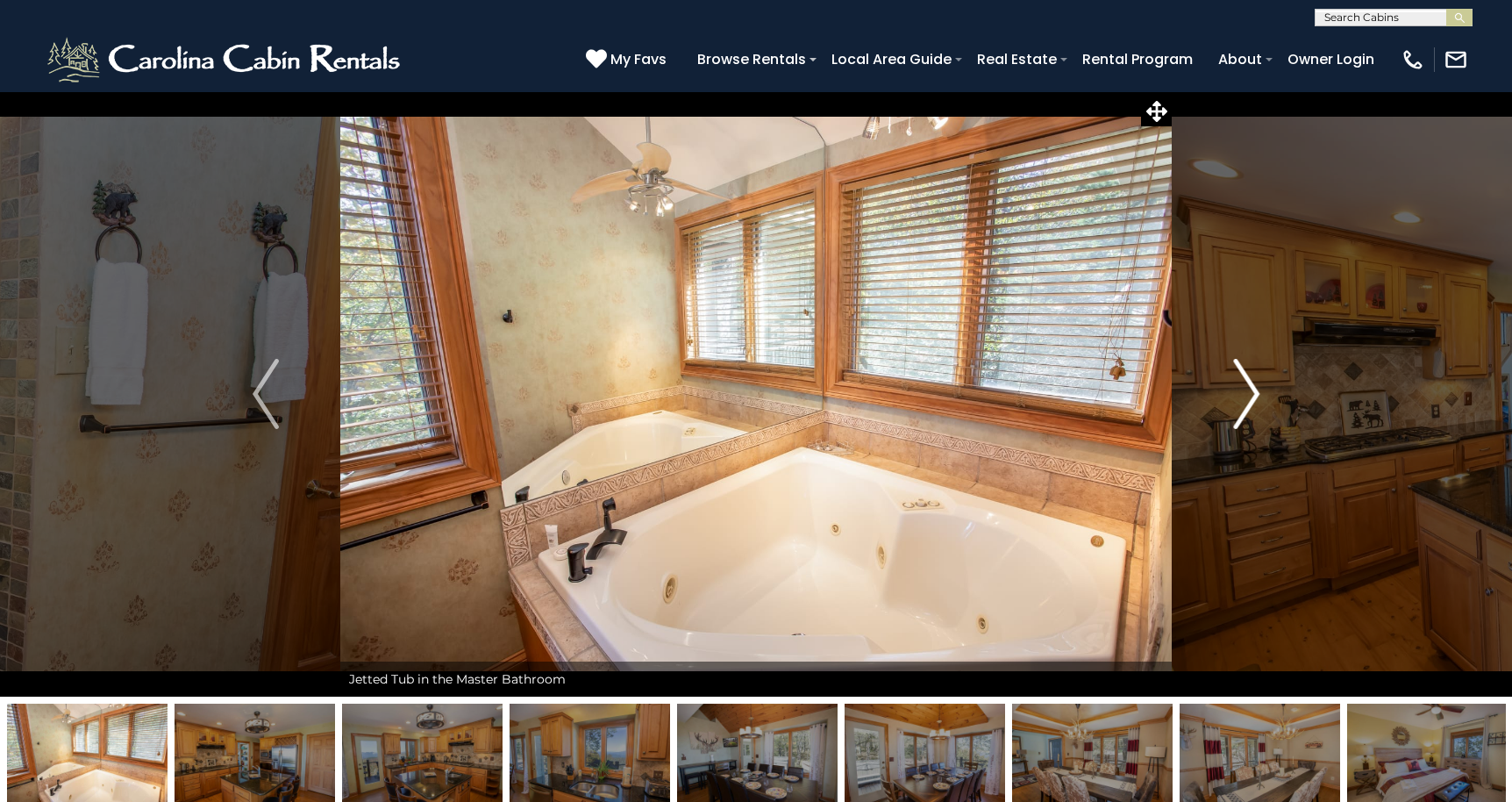
click at [1245, 392] on img "Next" at bounding box center [1246, 393] width 26 height 71
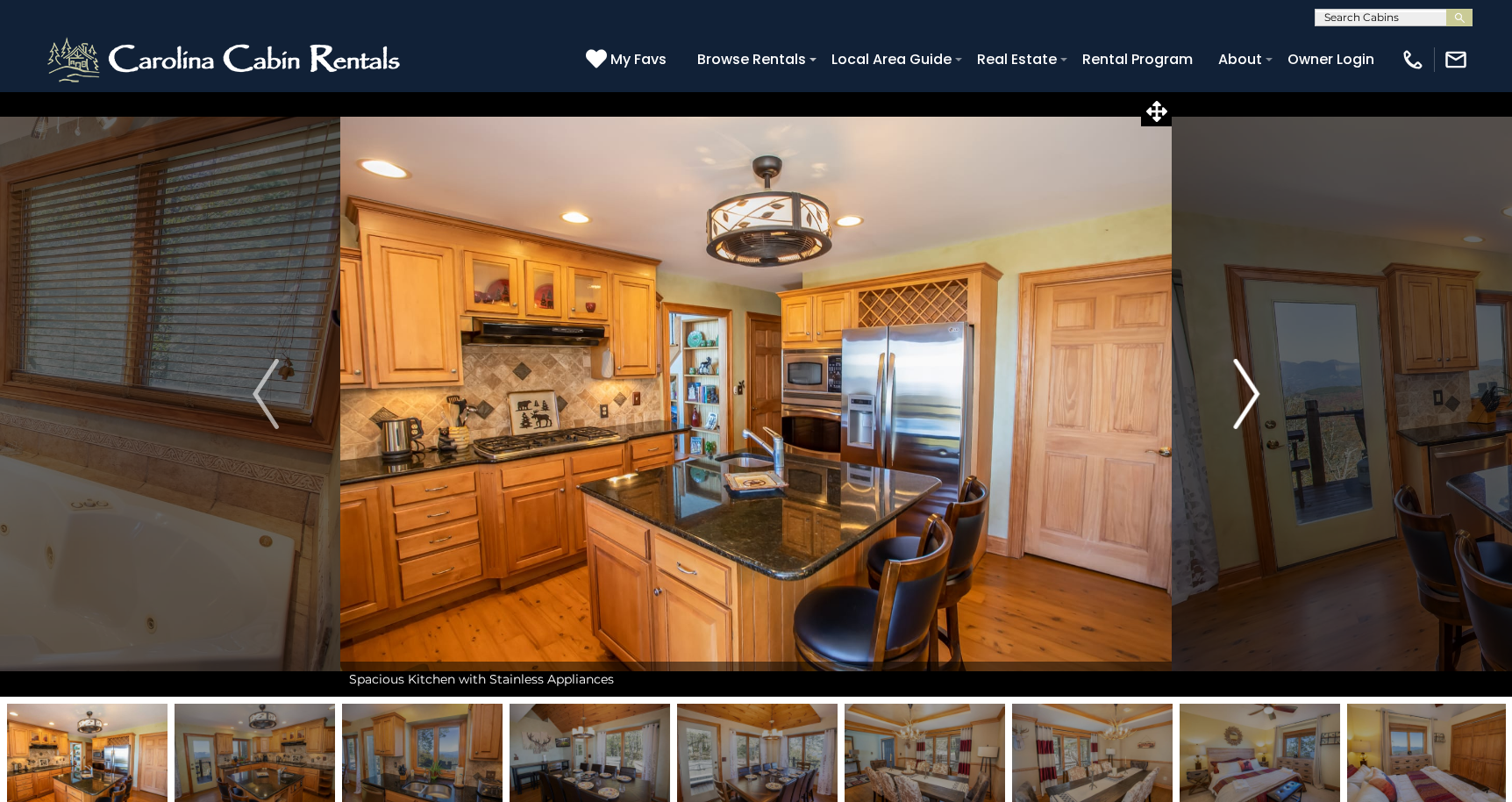
click at [1245, 392] on img "Next" at bounding box center [1246, 393] width 26 height 71
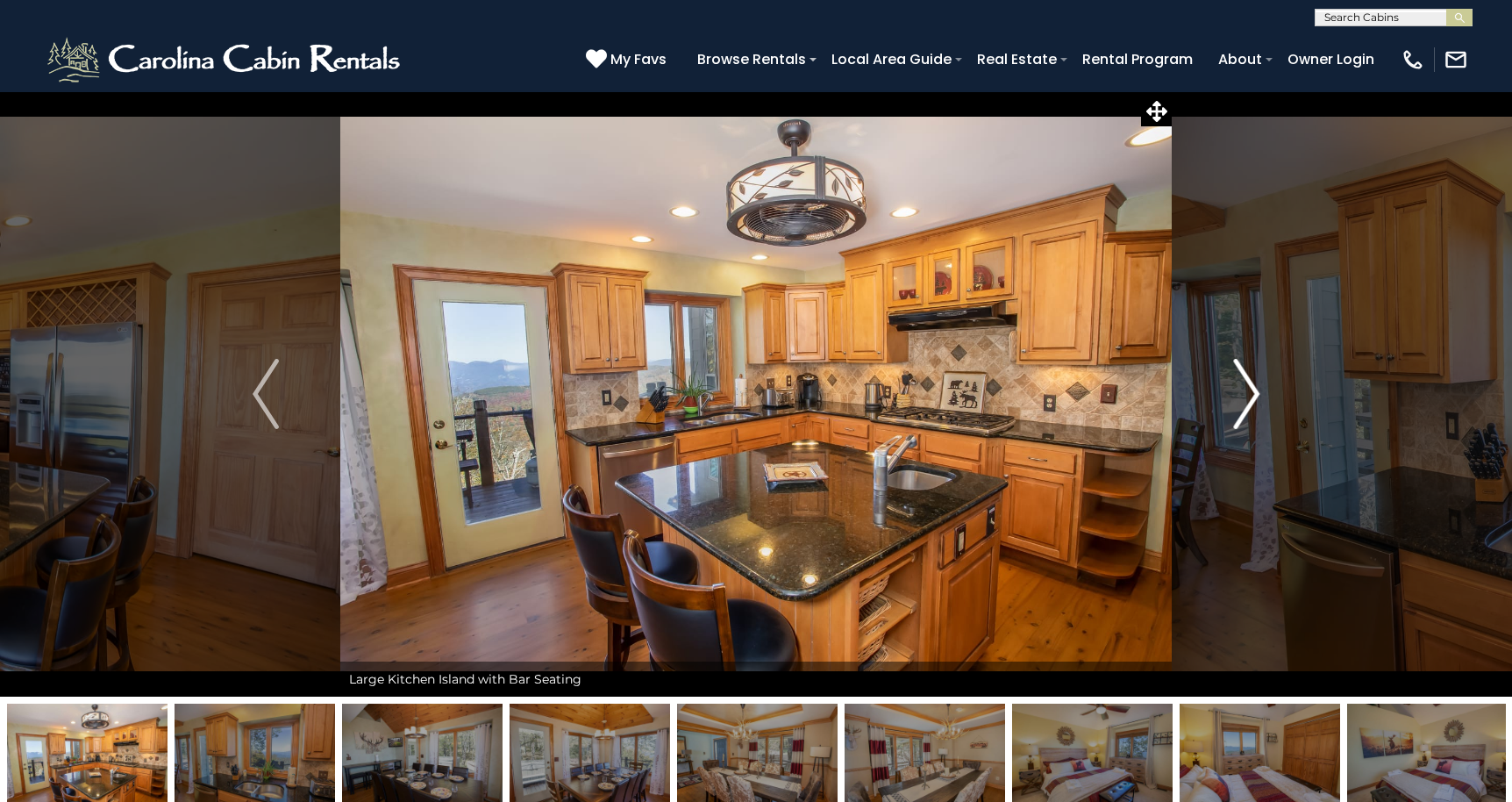
click at [1245, 392] on img "Next" at bounding box center [1246, 393] width 26 height 71
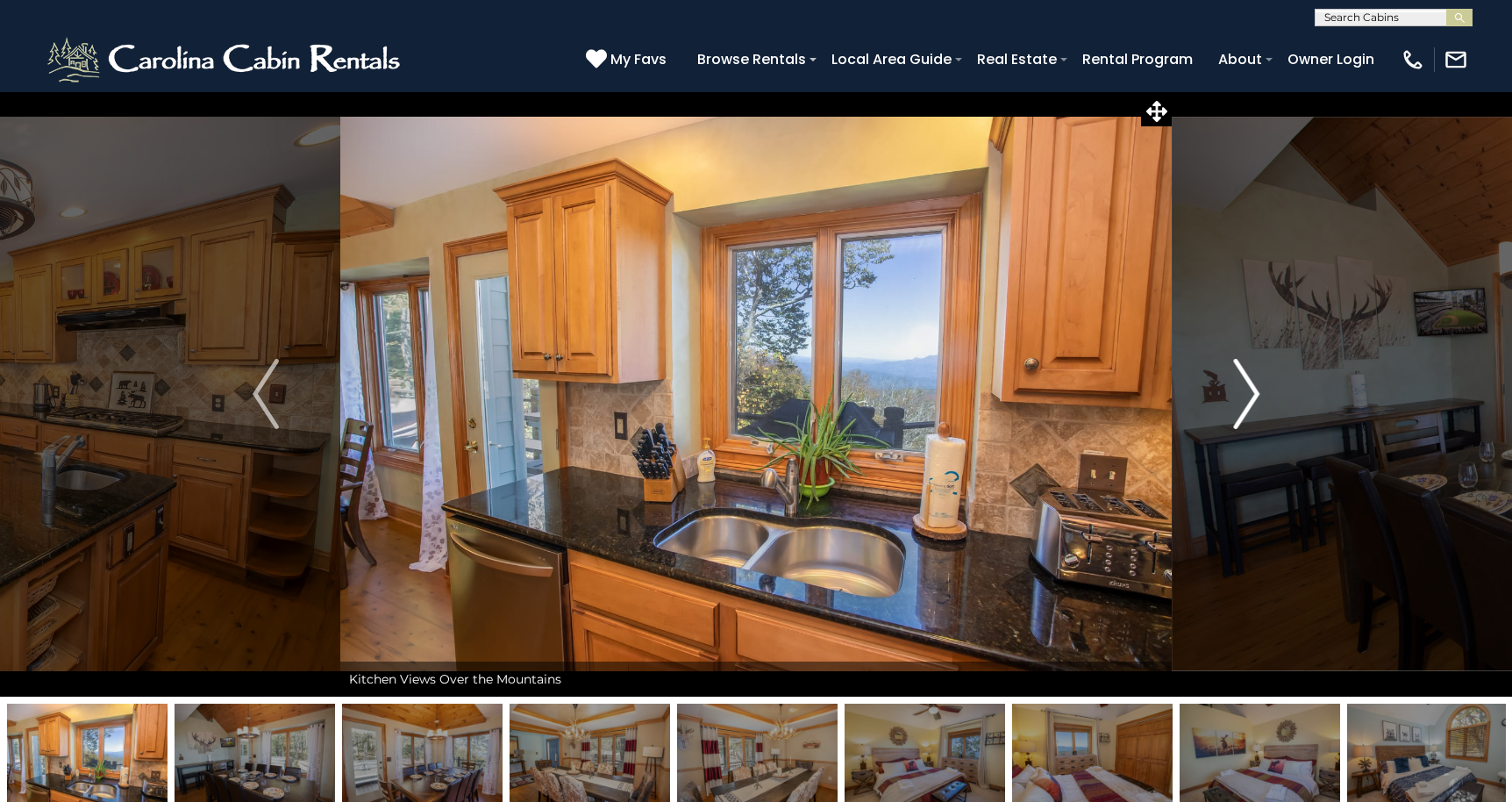
click at [1245, 392] on img "Next" at bounding box center [1246, 393] width 26 height 71
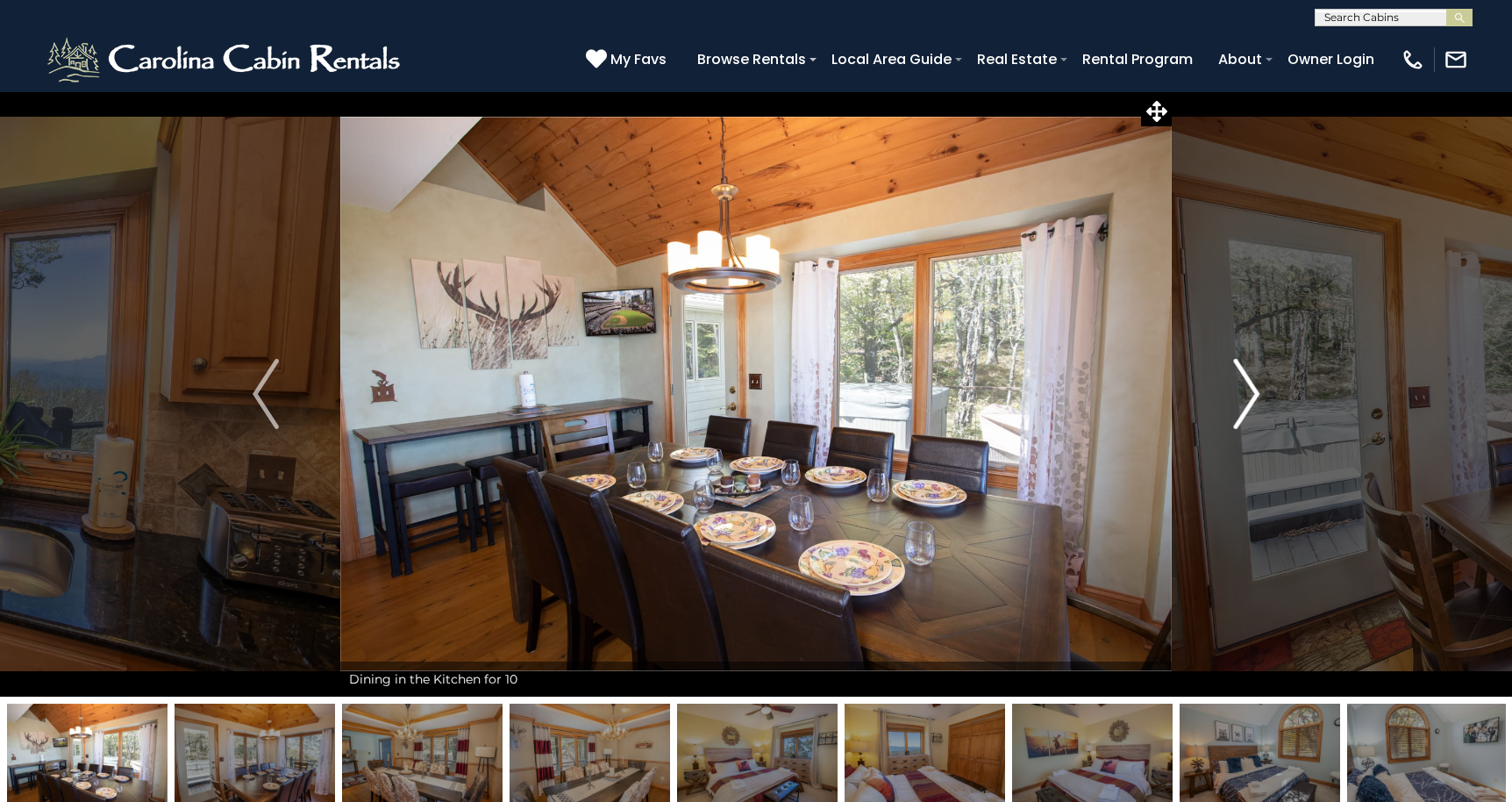
click at [1245, 392] on img "Next" at bounding box center [1246, 393] width 26 height 71
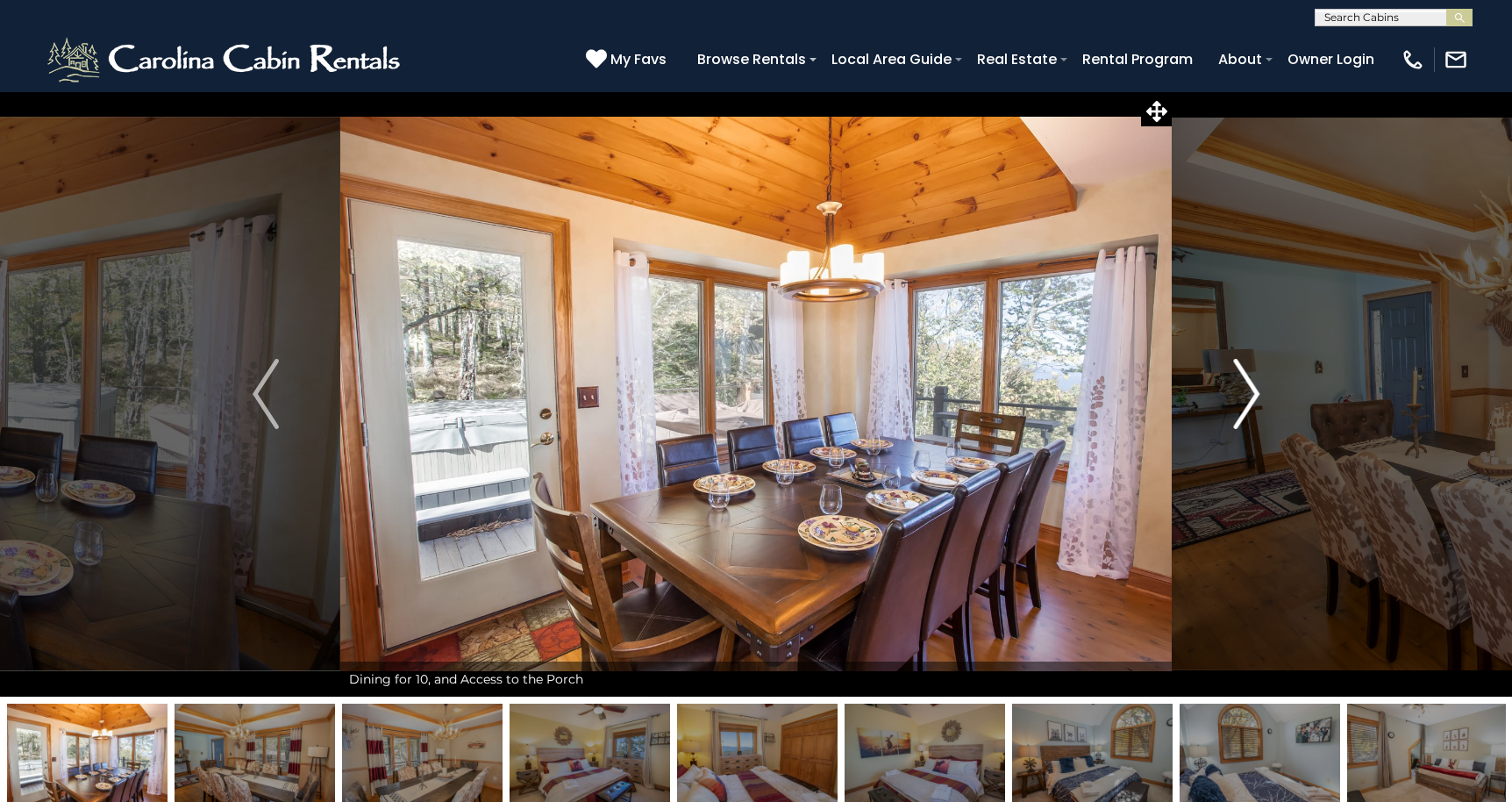
click at [1245, 392] on img "Next" at bounding box center [1246, 393] width 26 height 71
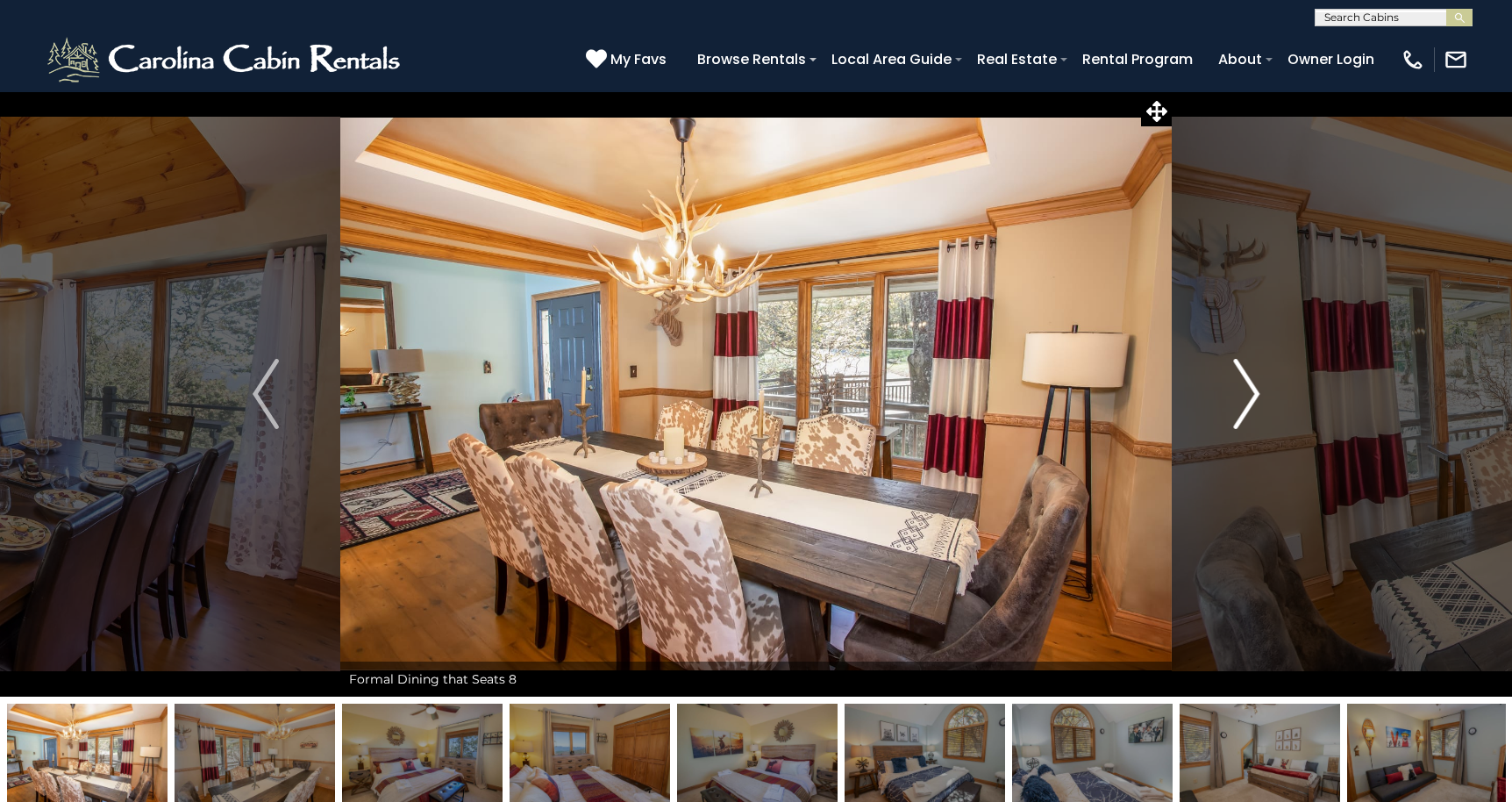
click at [1245, 392] on img "Next" at bounding box center [1246, 393] width 26 height 71
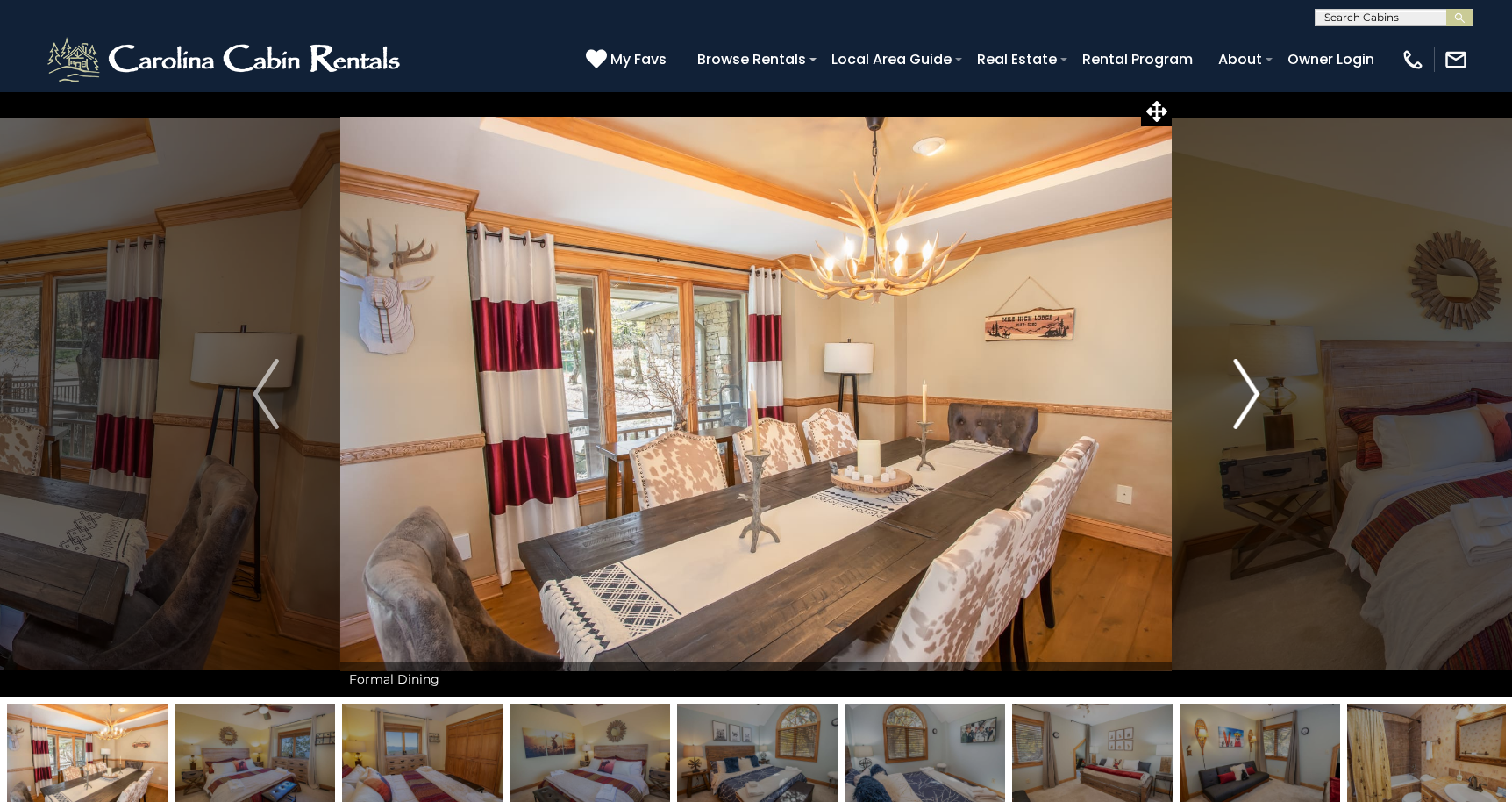
click at [1245, 392] on img "Next" at bounding box center [1246, 393] width 26 height 71
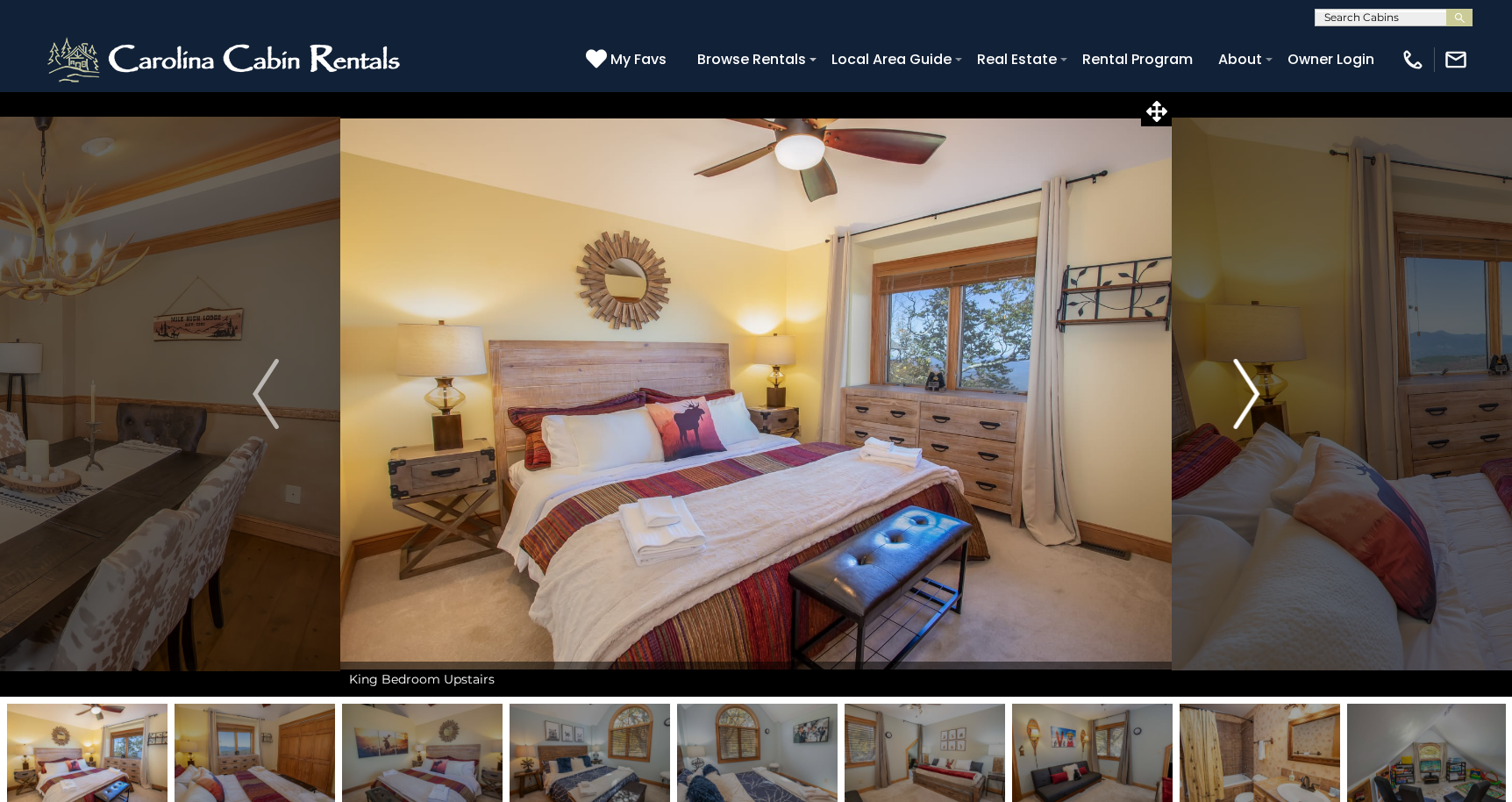
click at [1245, 392] on img "Next" at bounding box center [1246, 393] width 26 height 71
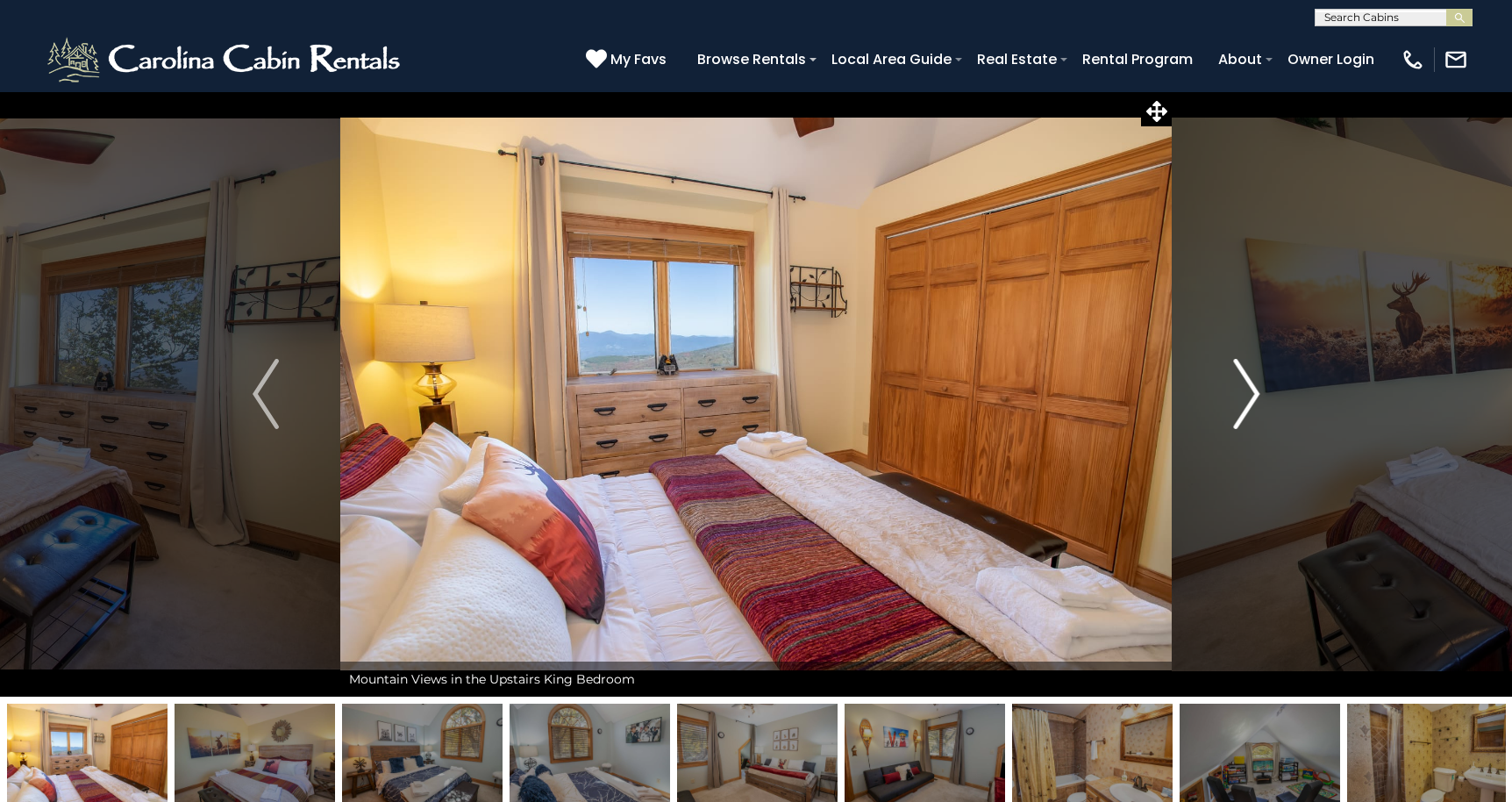
click at [1245, 392] on img "Next" at bounding box center [1246, 393] width 26 height 71
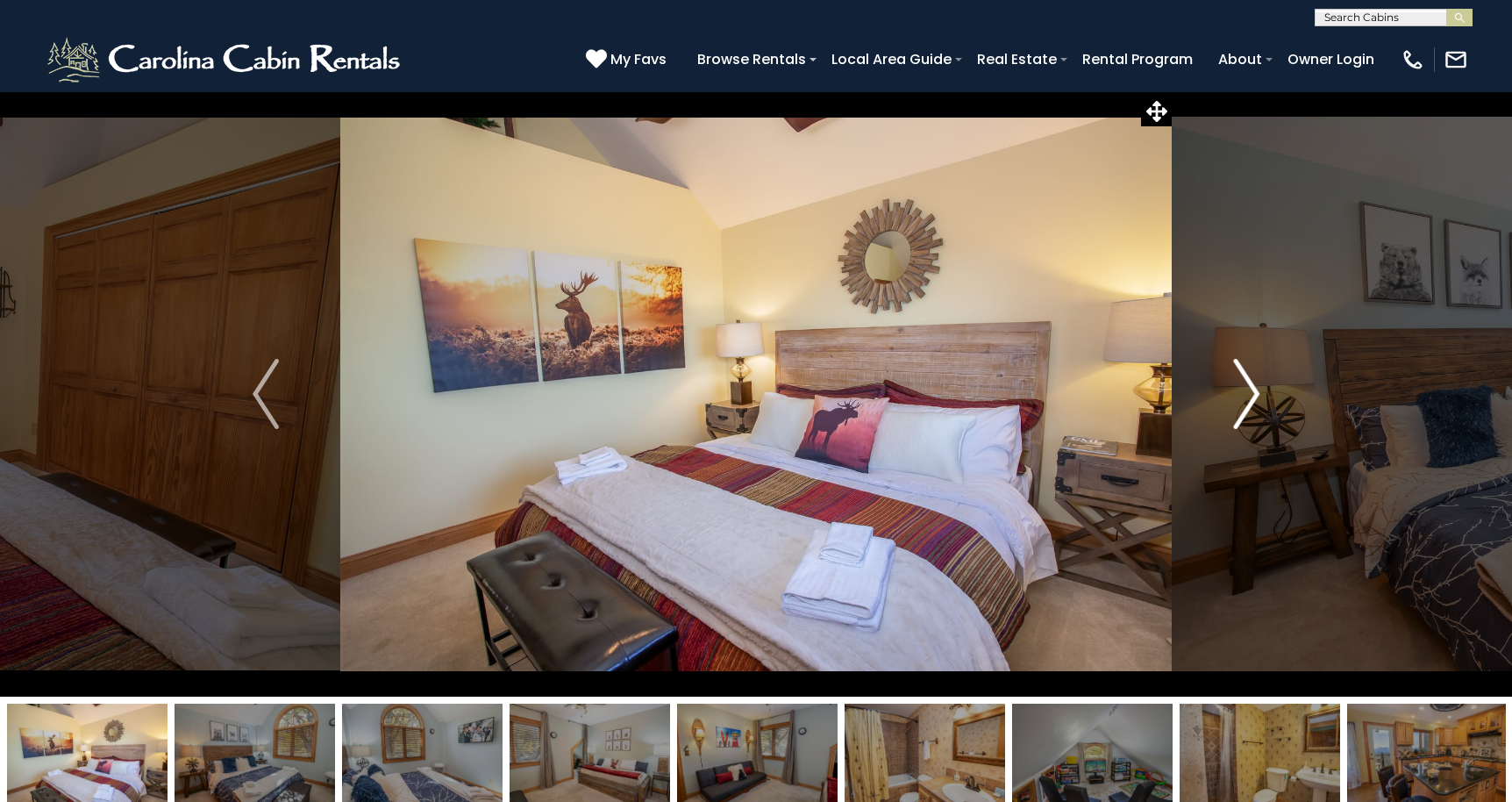
click at [1245, 392] on img "Next" at bounding box center [1246, 393] width 26 height 71
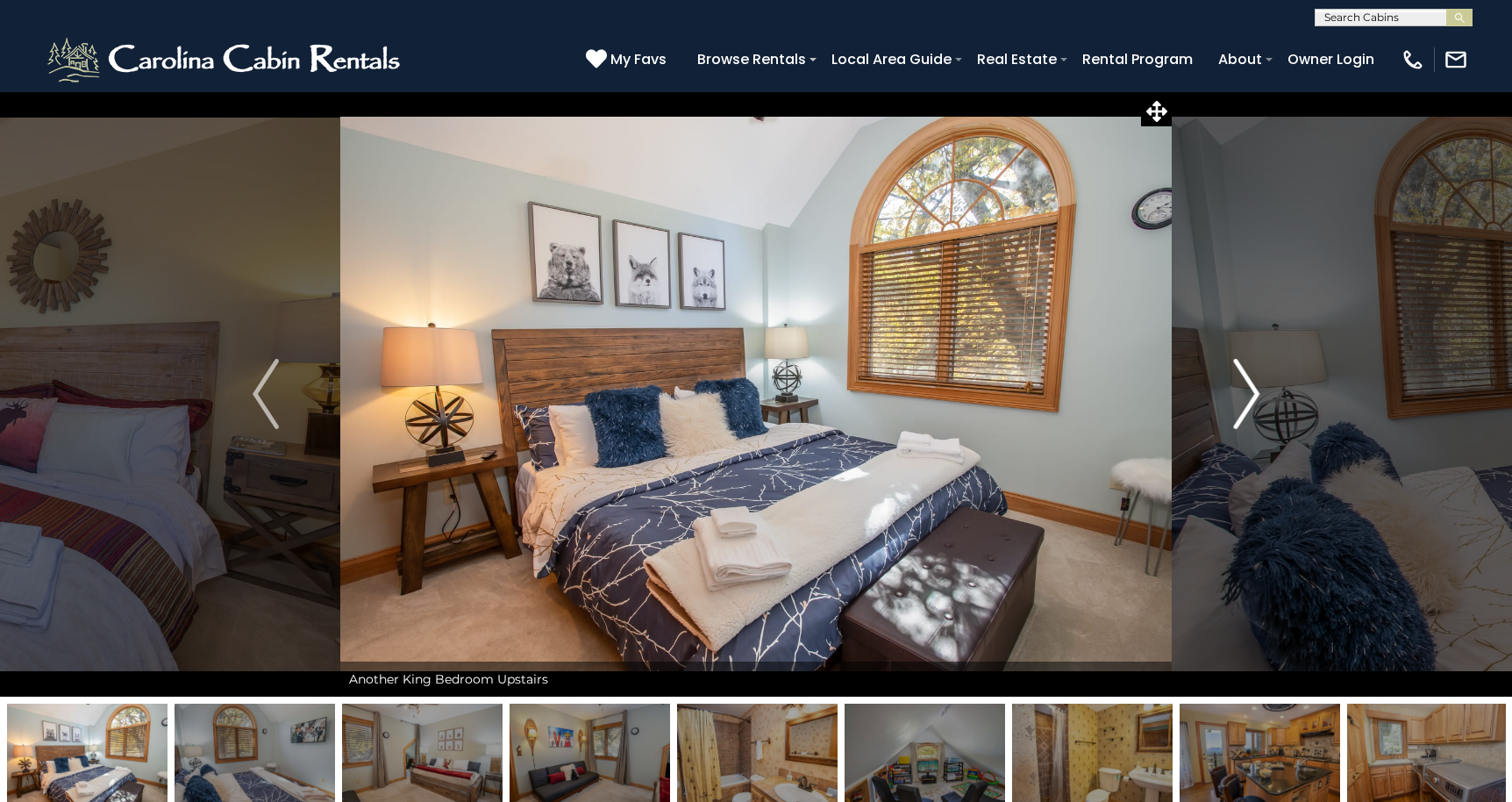
click at [1245, 392] on img "Next" at bounding box center [1246, 393] width 26 height 71
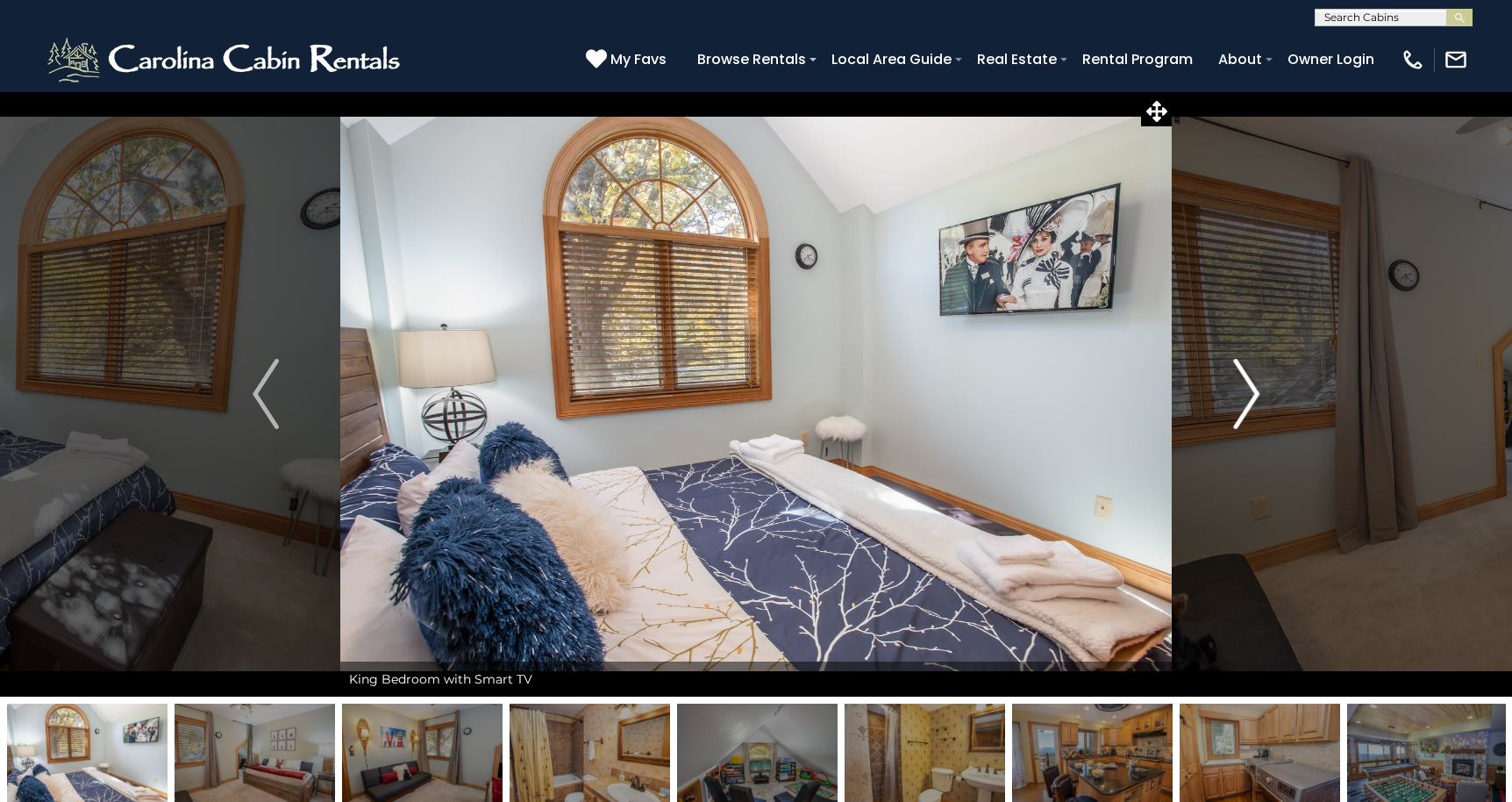
click at [1245, 392] on img "Next" at bounding box center [1246, 393] width 26 height 71
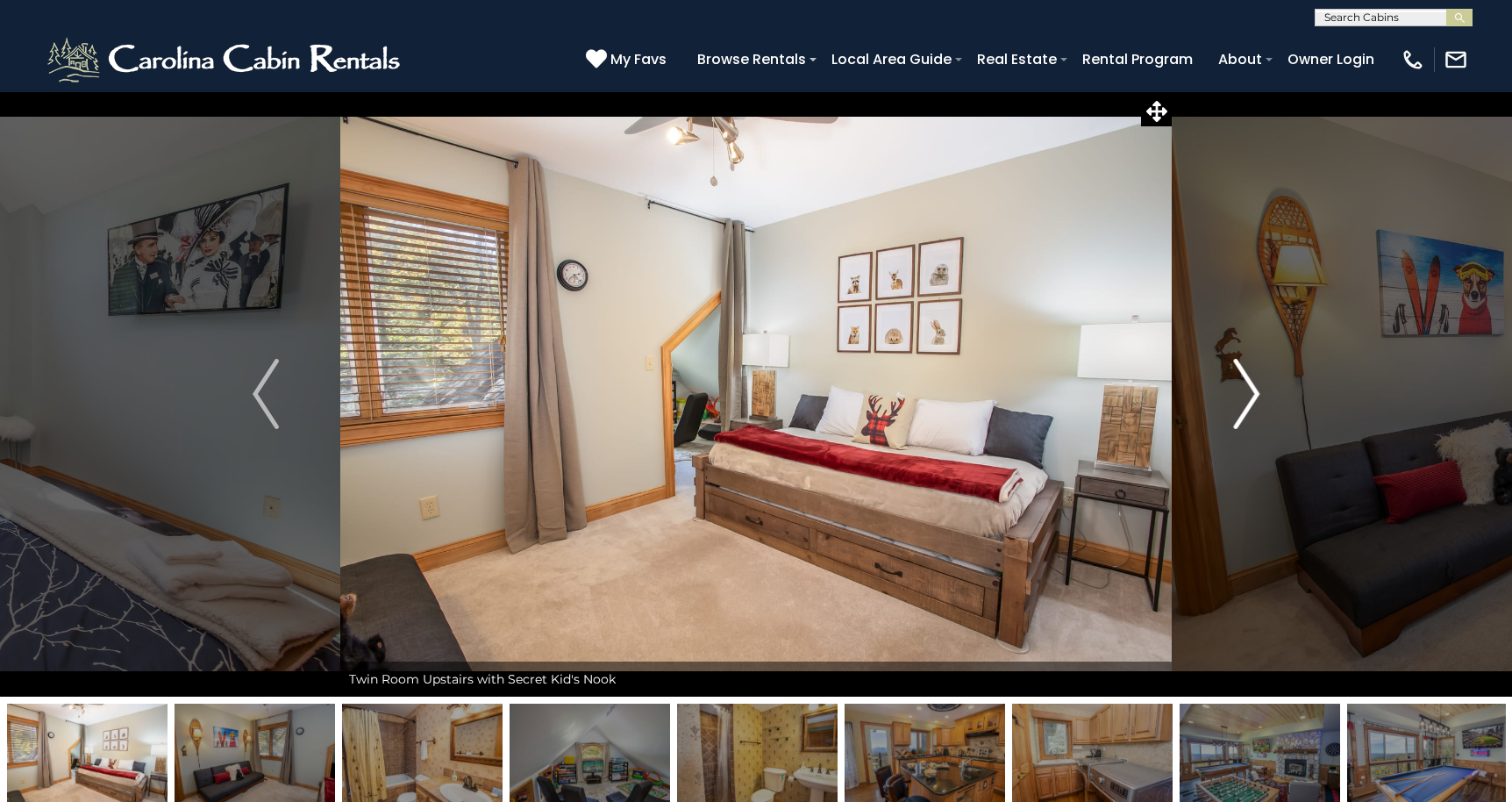
click at [1245, 392] on img "Next" at bounding box center [1246, 393] width 26 height 71
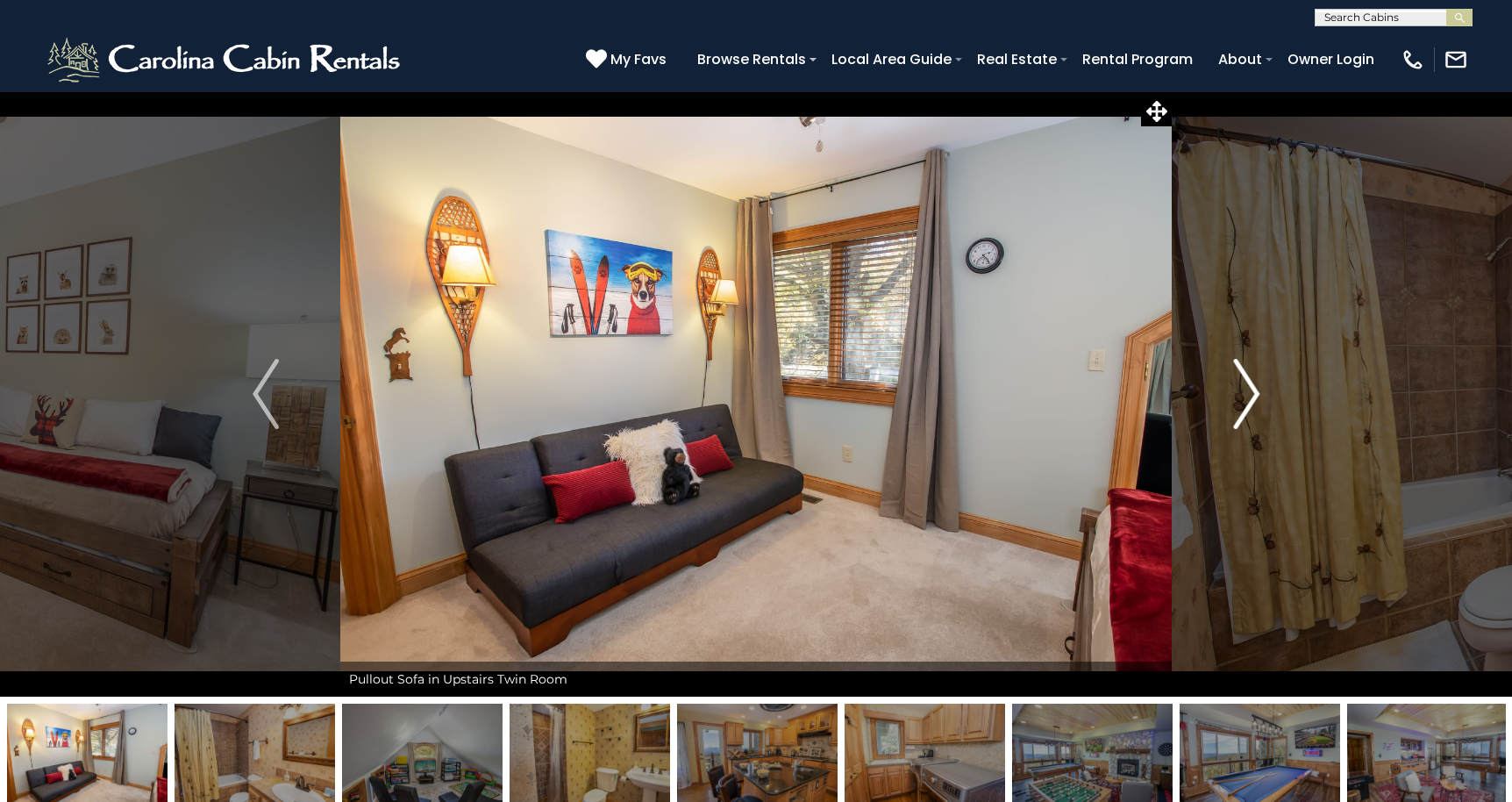
click at [1245, 392] on img "Next" at bounding box center [1246, 393] width 26 height 71
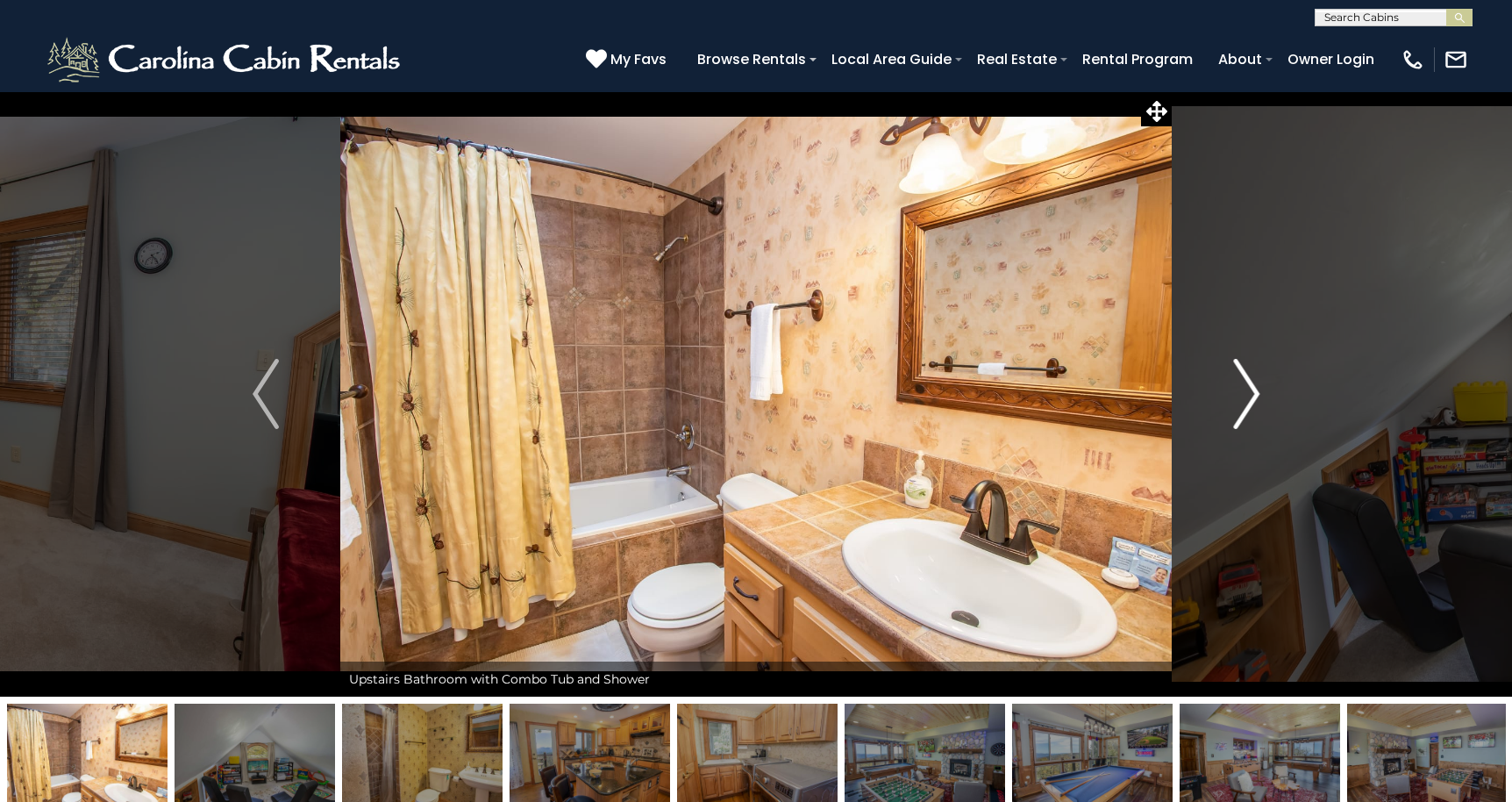
click at [1245, 392] on img "Next" at bounding box center [1246, 393] width 26 height 71
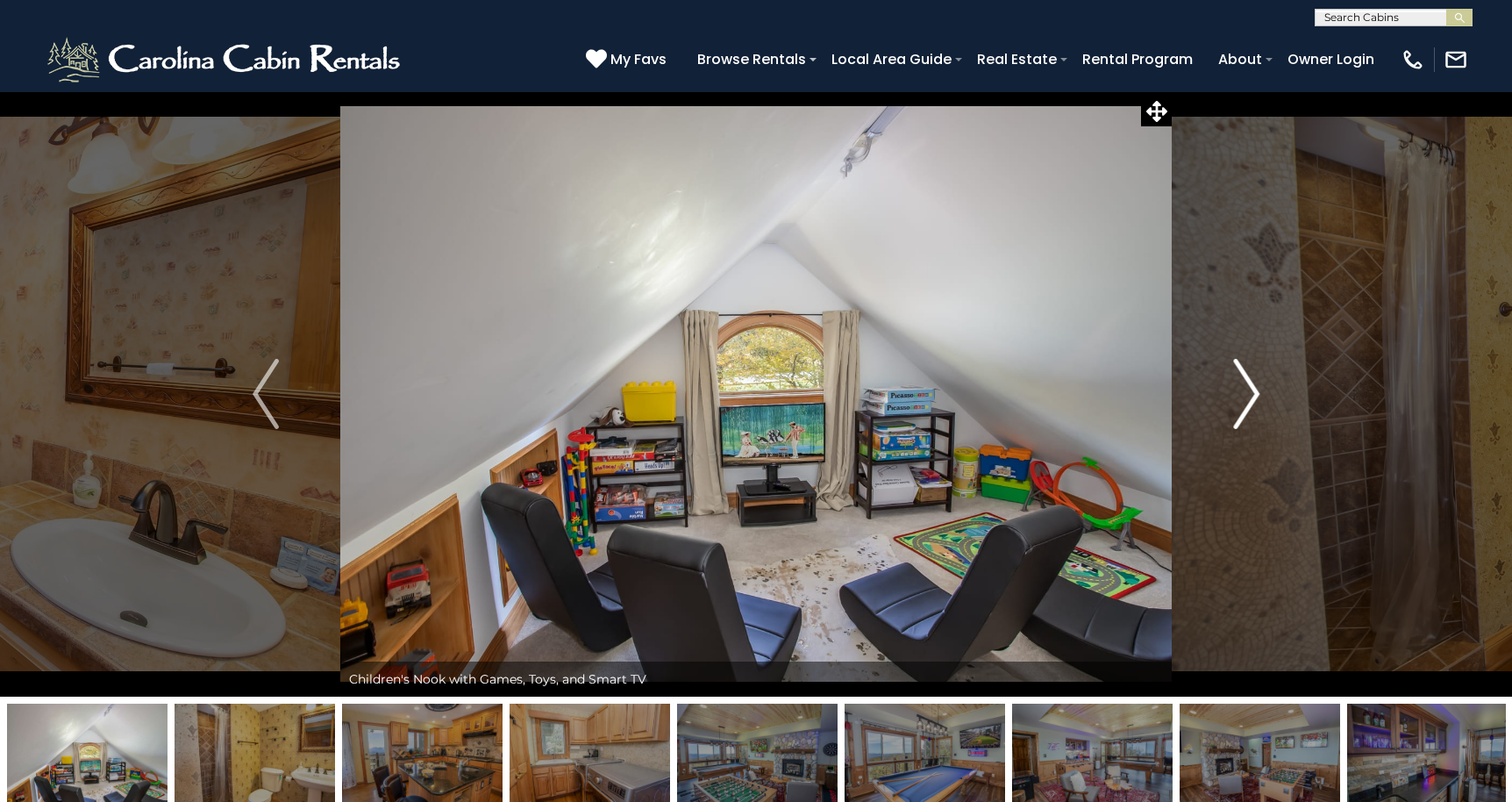
click at [1245, 392] on img "Next" at bounding box center [1246, 393] width 26 height 71
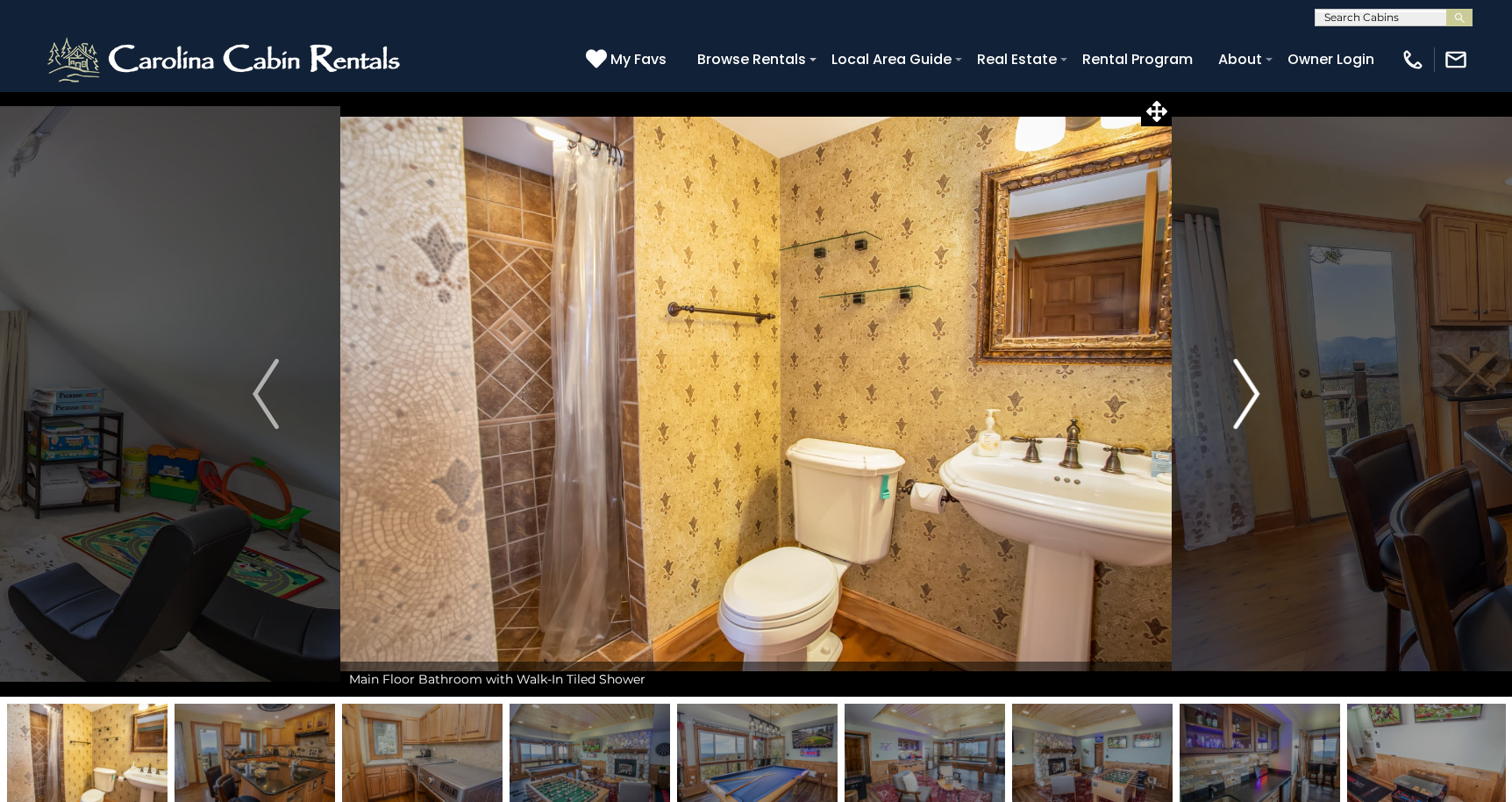
click at [1245, 392] on img "Next" at bounding box center [1246, 393] width 26 height 71
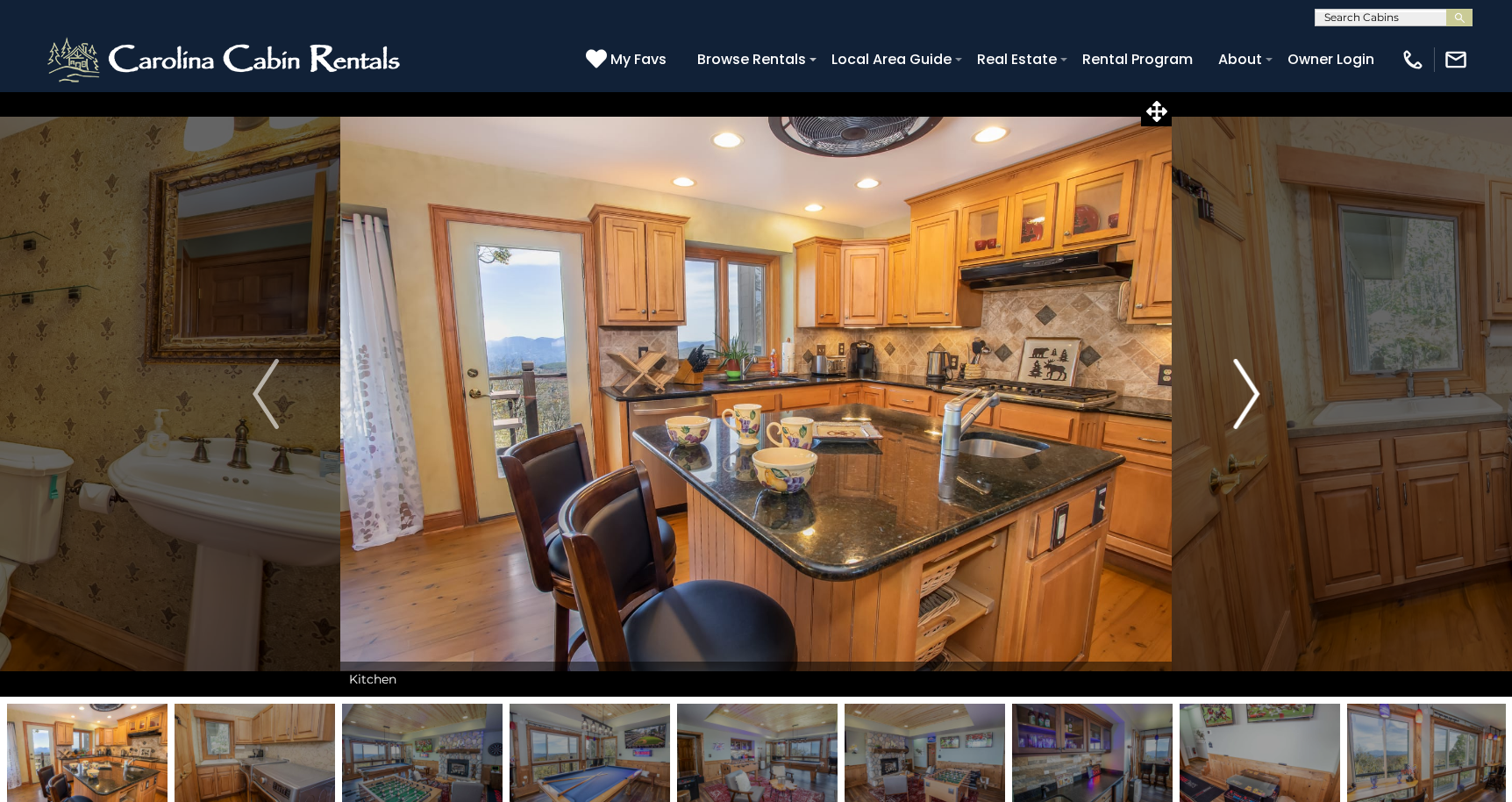
click at [1245, 392] on img "Next" at bounding box center [1246, 393] width 26 height 71
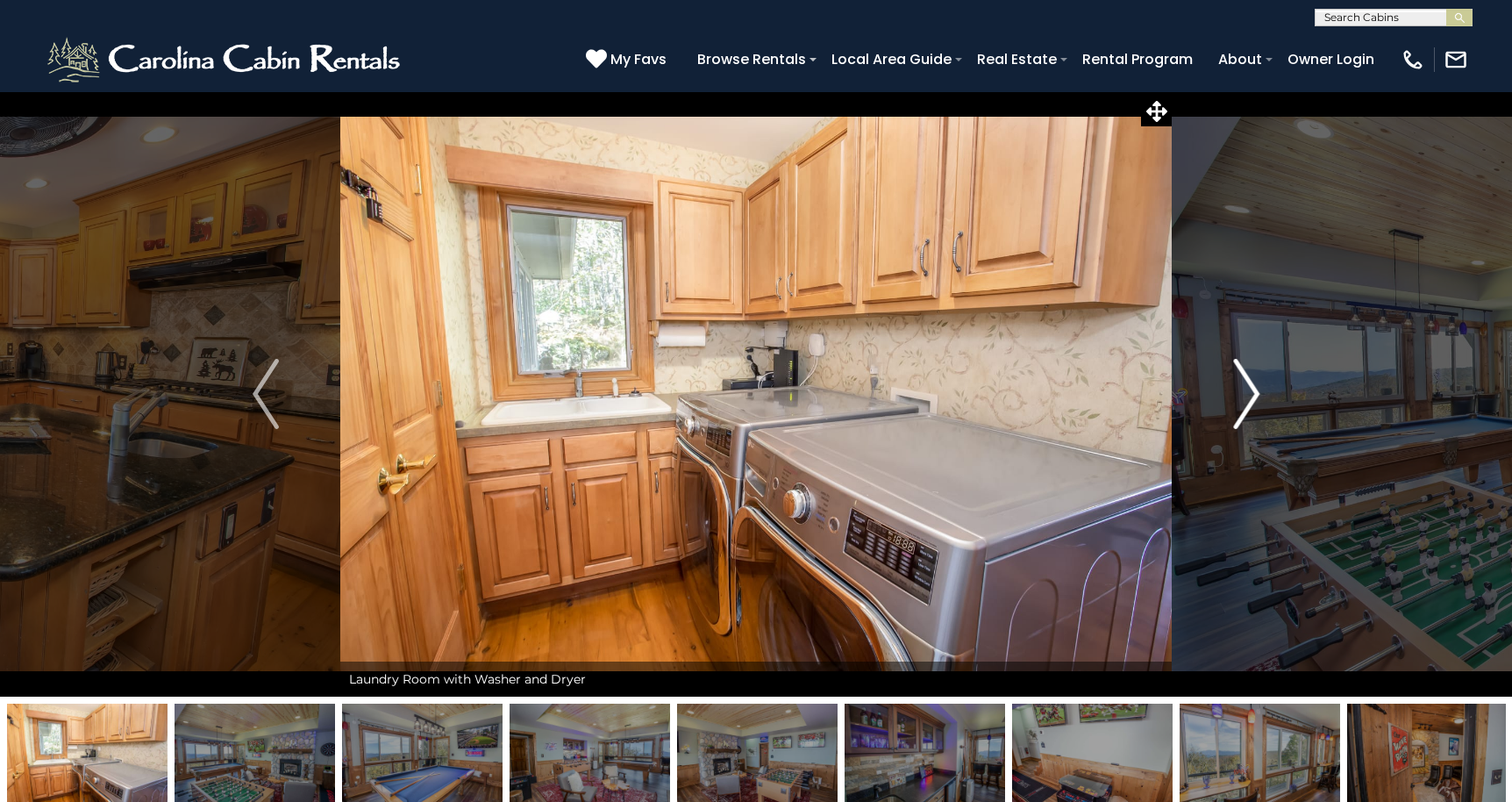
click at [1245, 392] on img "Next" at bounding box center [1246, 393] width 26 height 71
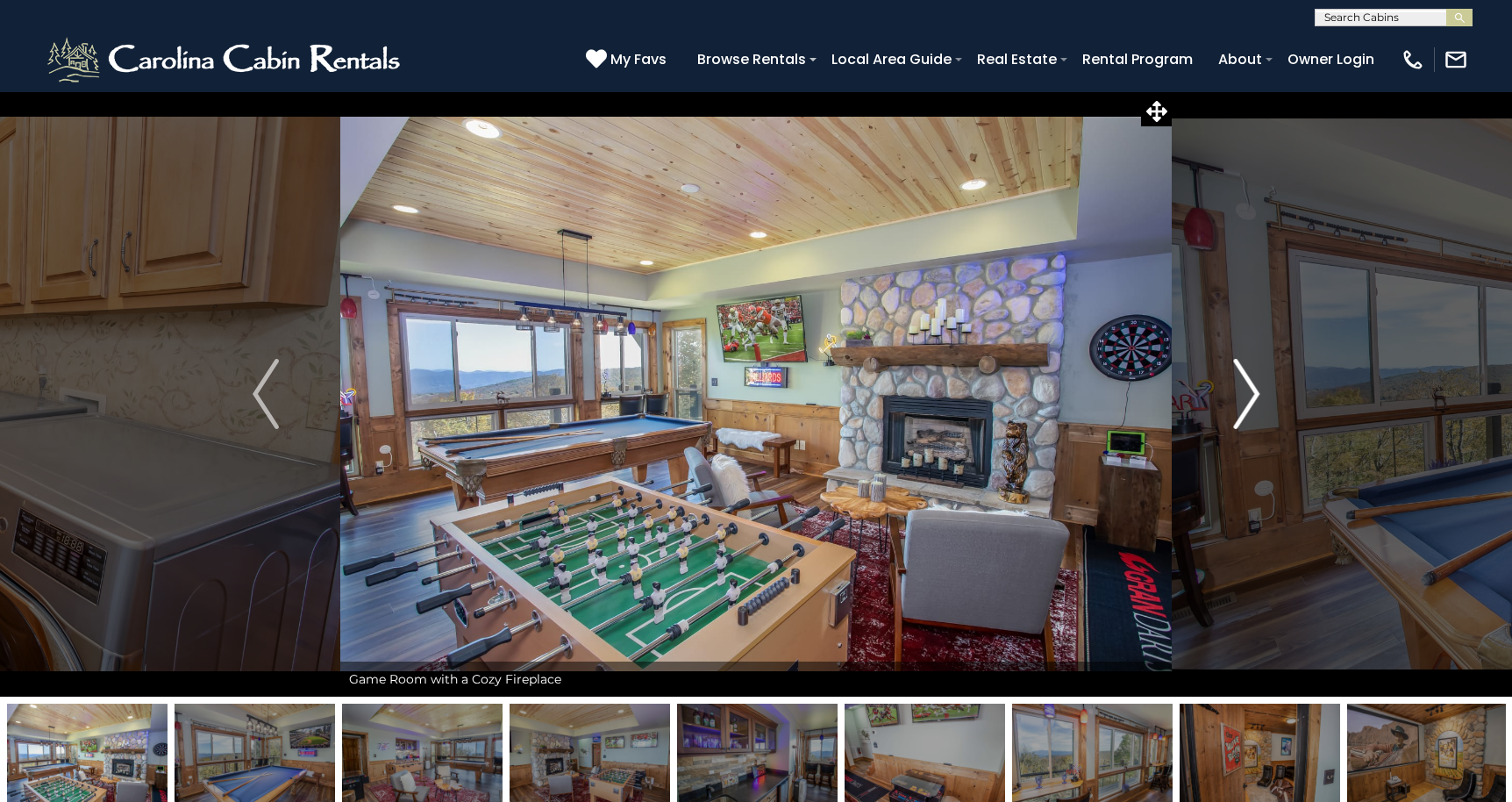
click at [1245, 392] on img "Next" at bounding box center [1246, 393] width 26 height 71
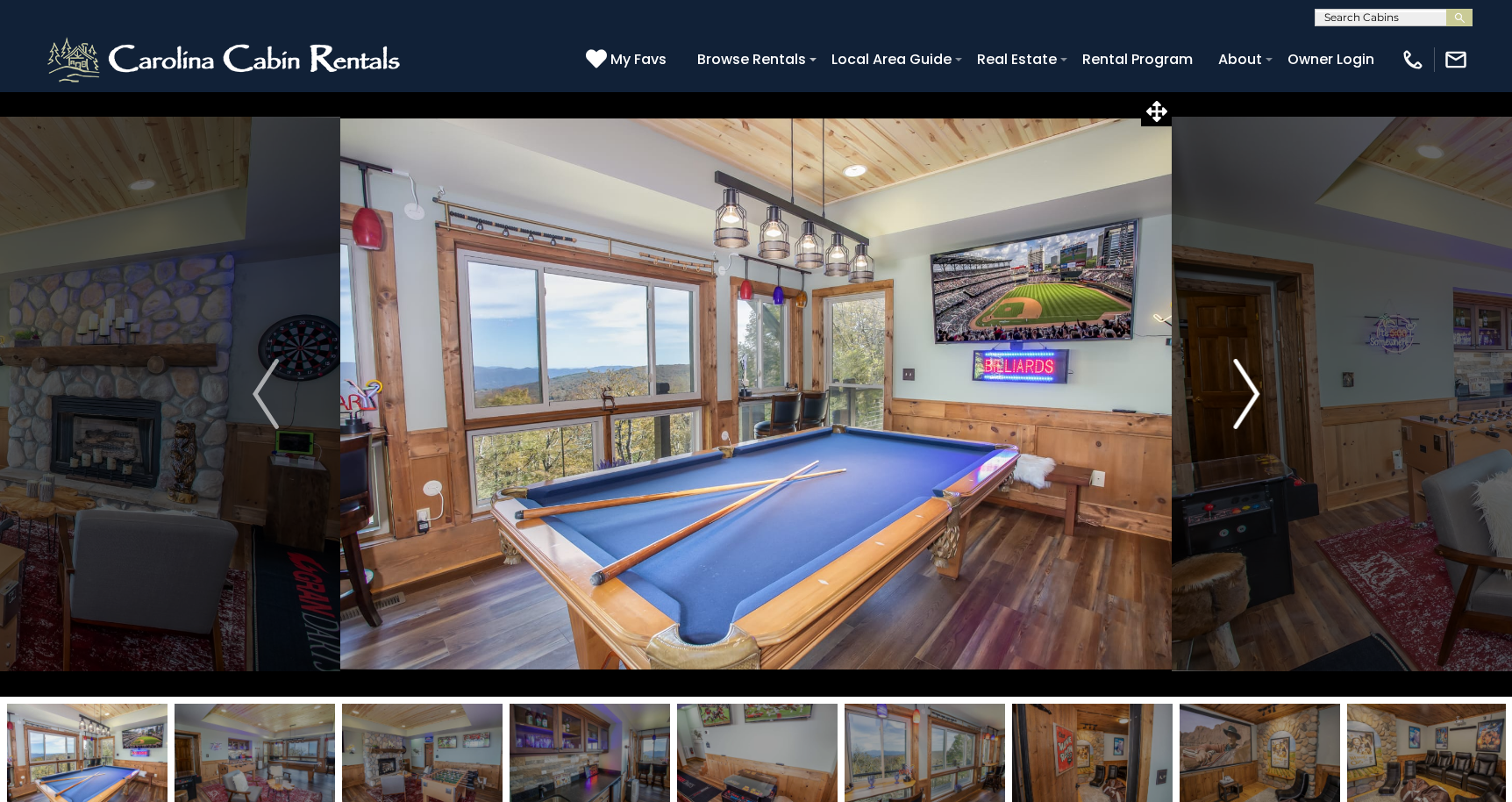
click at [1245, 392] on img "Next" at bounding box center [1246, 393] width 26 height 71
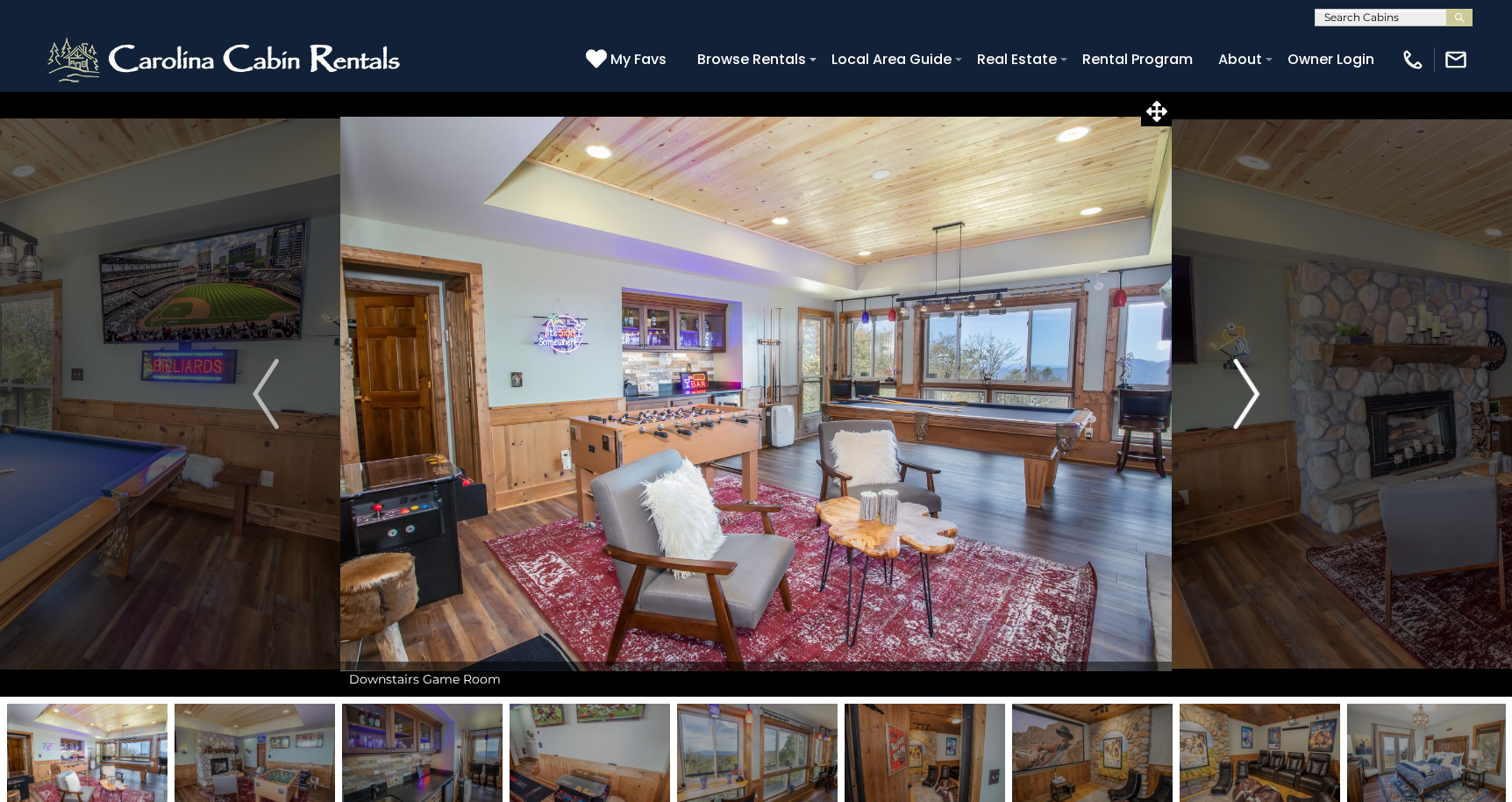
click at [1245, 392] on img "Next" at bounding box center [1246, 393] width 26 height 71
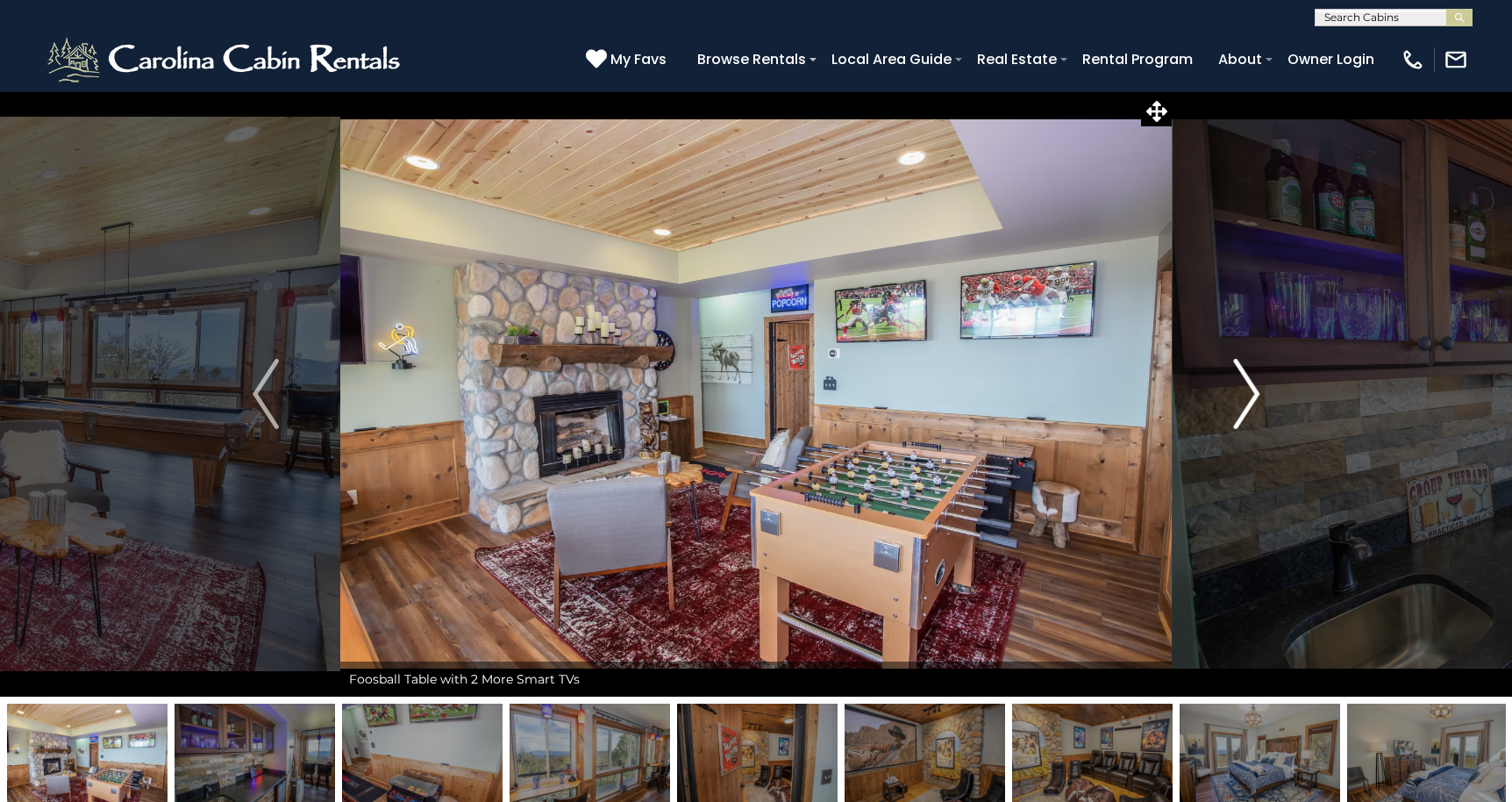
click at [1245, 392] on img "Next" at bounding box center [1246, 393] width 26 height 71
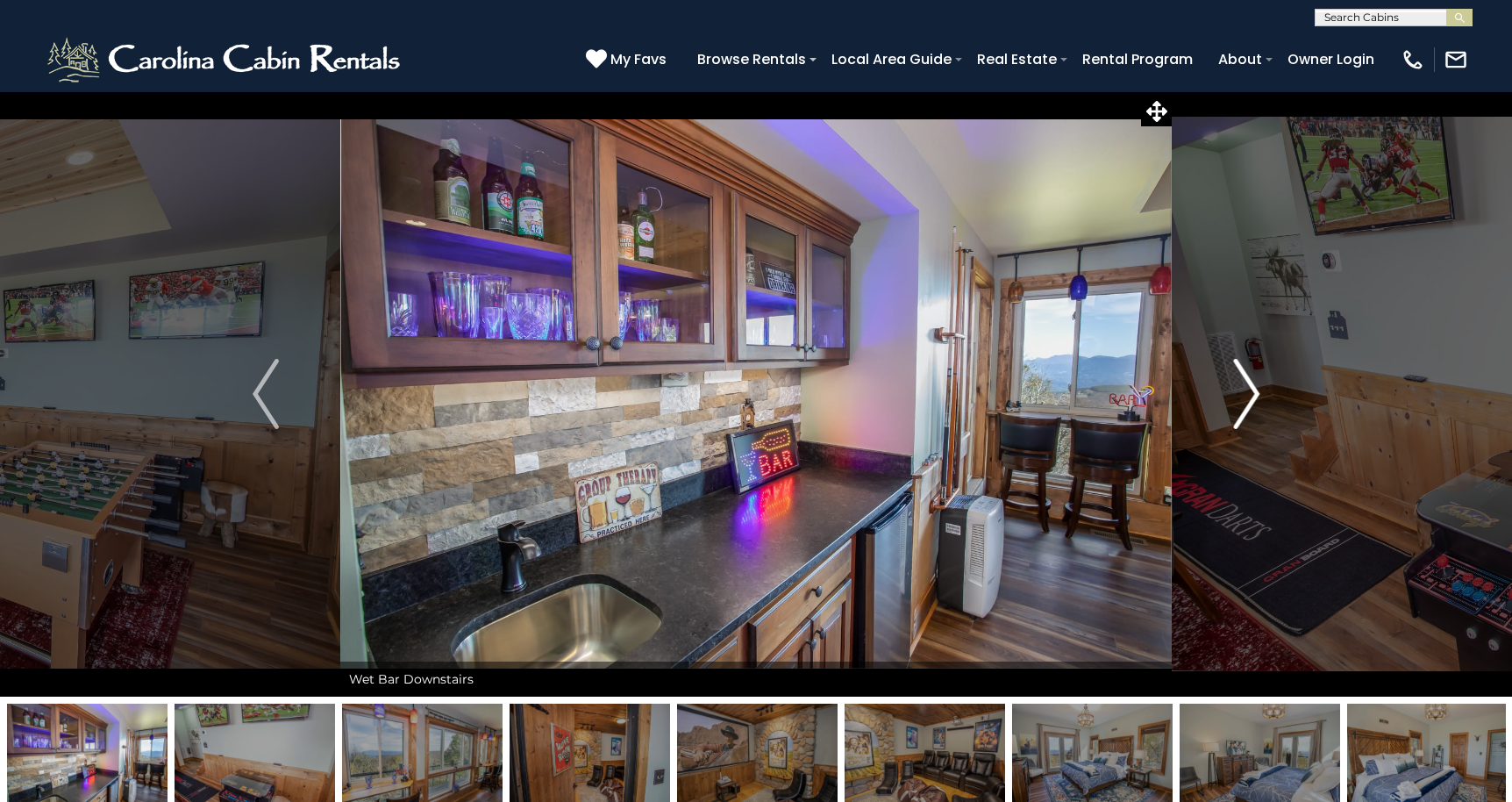
click at [1245, 392] on img "Next" at bounding box center [1246, 393] width 26 height 71
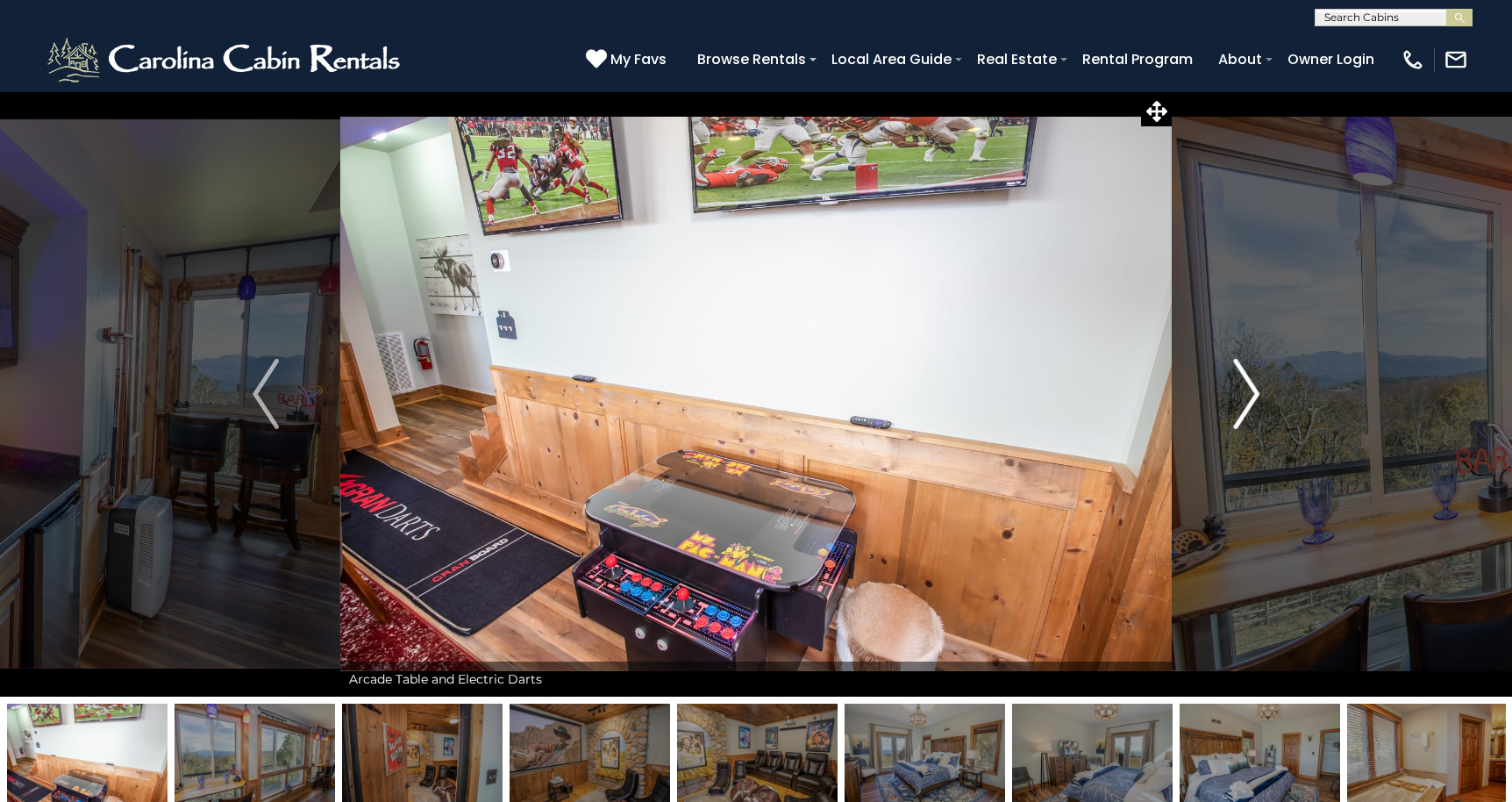
click at [1245, 392] on img "Next" at bounding box center [1246, 393] width 26 height 71
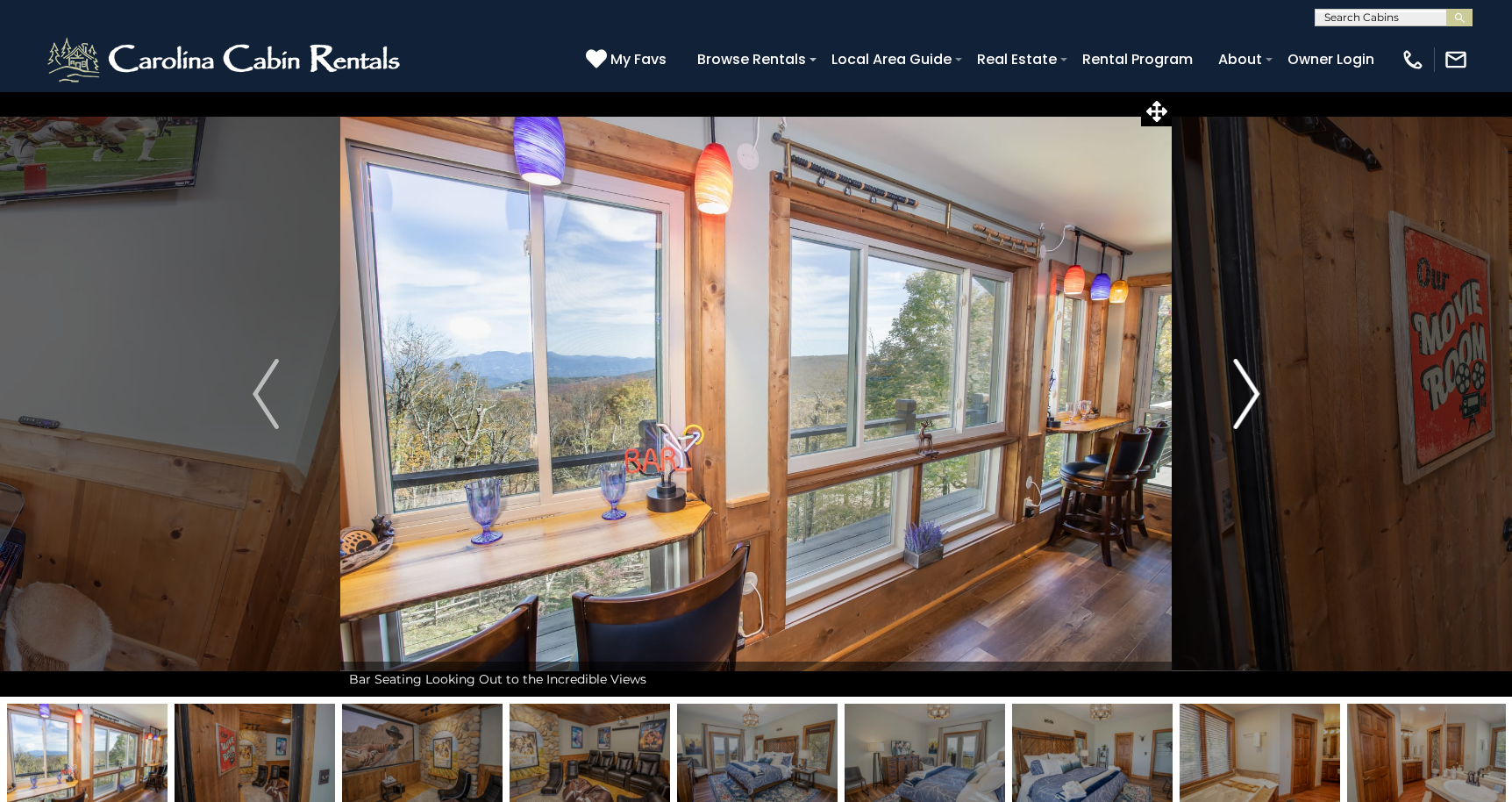
click at [1245, 392] on img "Next" at bounding box center [1246, 393] width 26 height 71
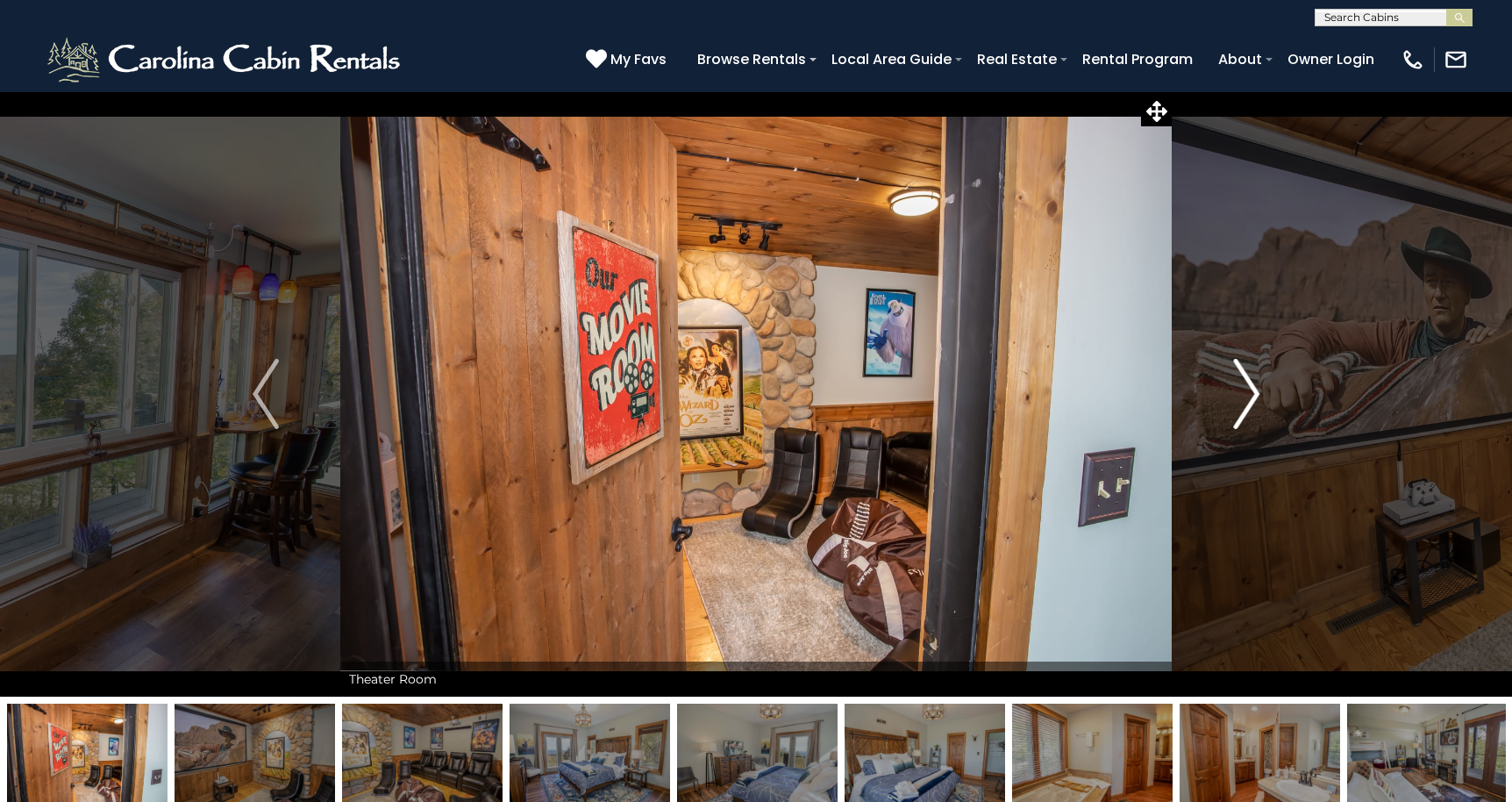
click at [1245, 392] on img "Next" at bounding box center [1246, 393] width 26 height 71
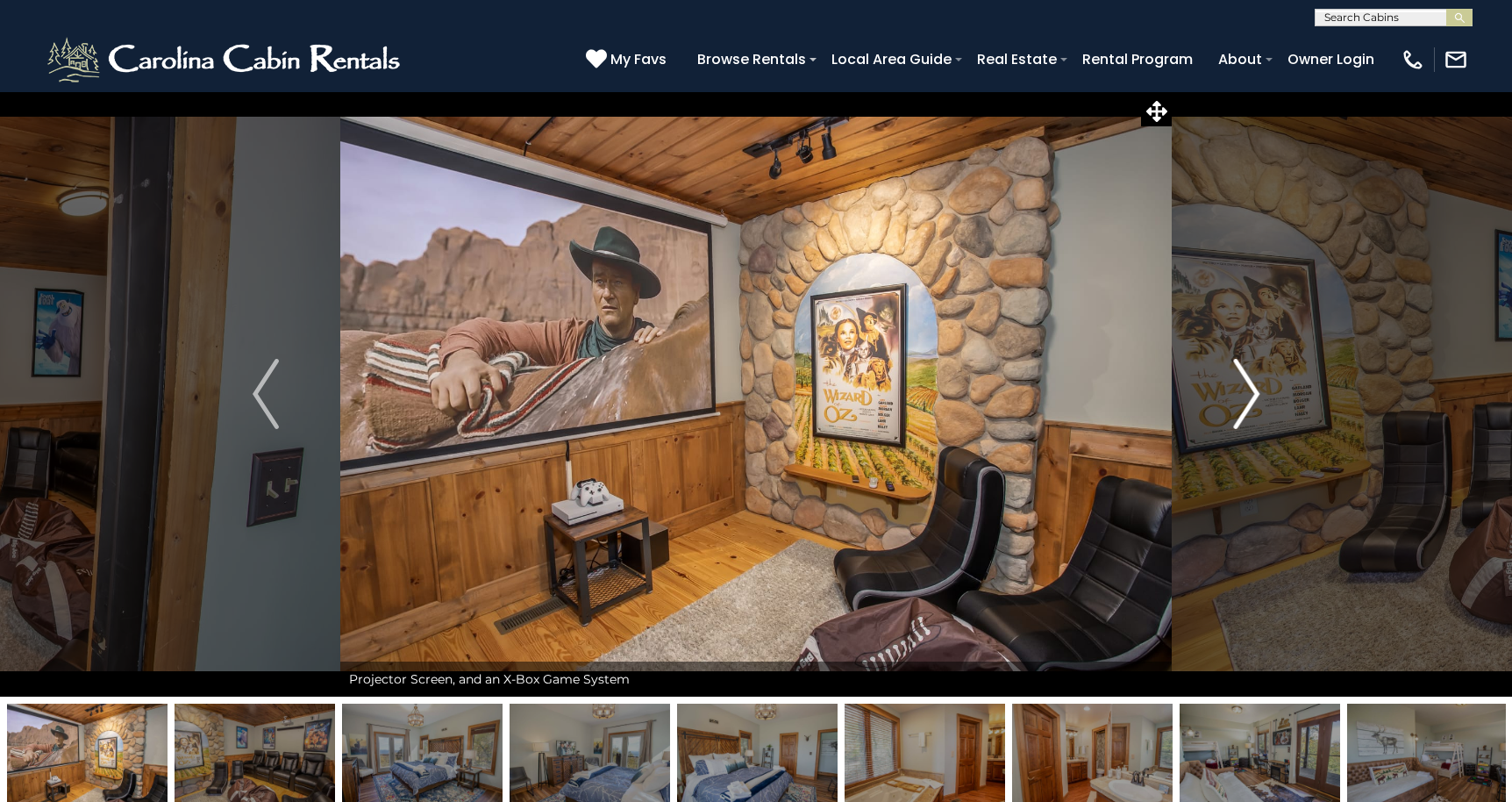
click at [1245, 392] on img "Next" at bounding box center [1246, 393] width 26 height 71
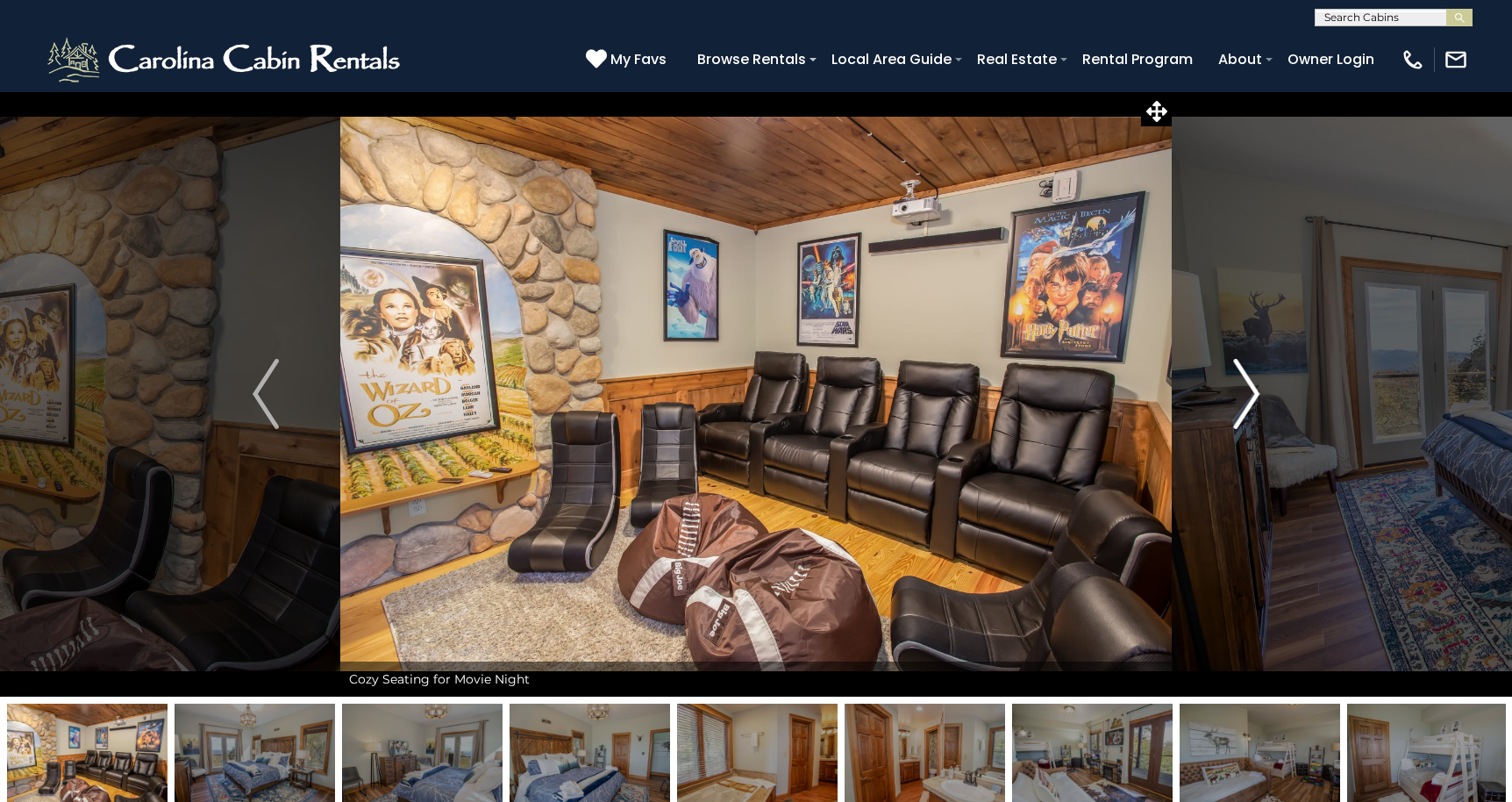
click at [1245, 392] on img "Next" at bounding box center [1246, 393] width 26 height 71
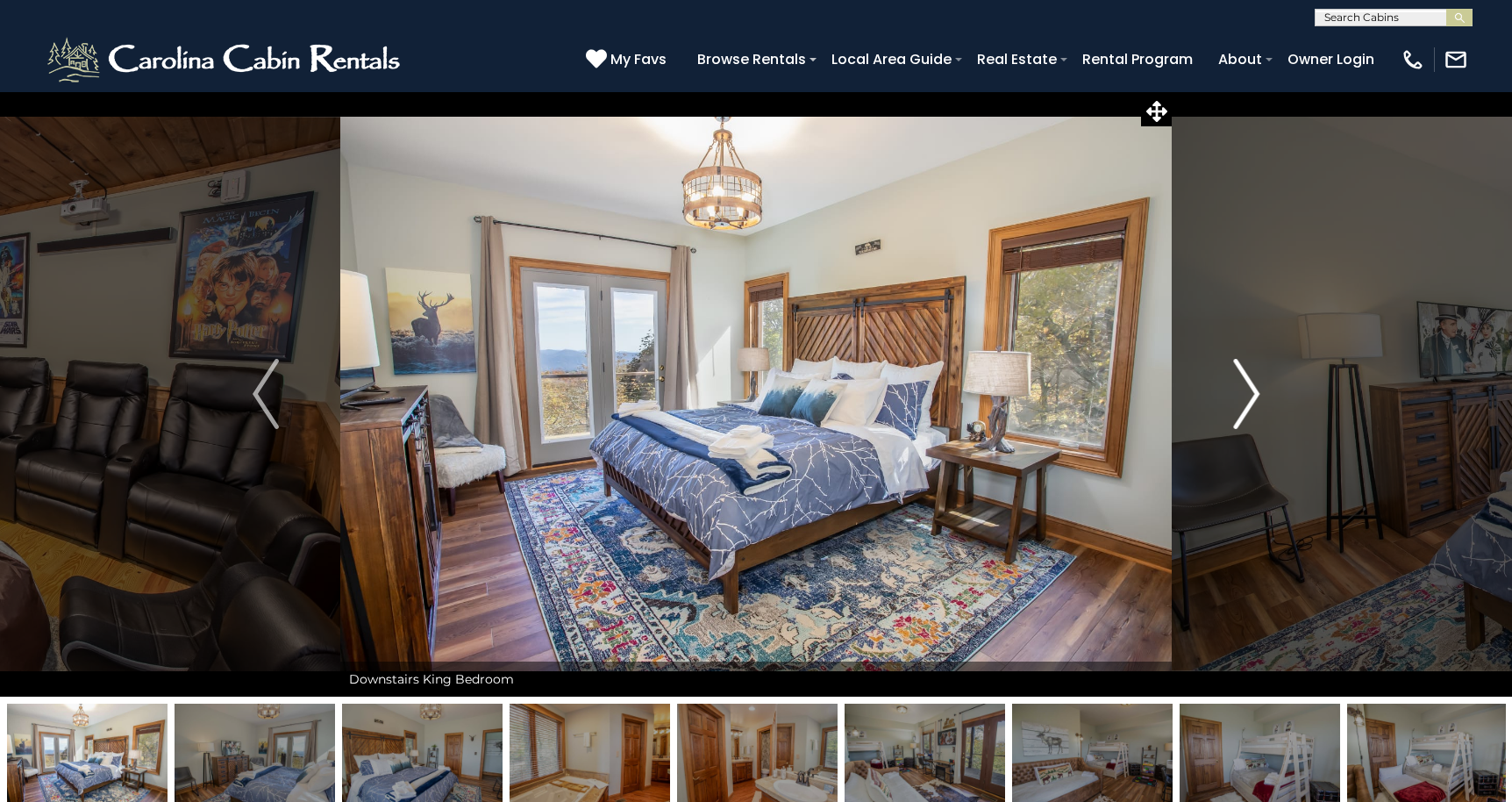
click at [1245, 392] on img "Next" at bounding box center [1246, 393] width 26 height 71
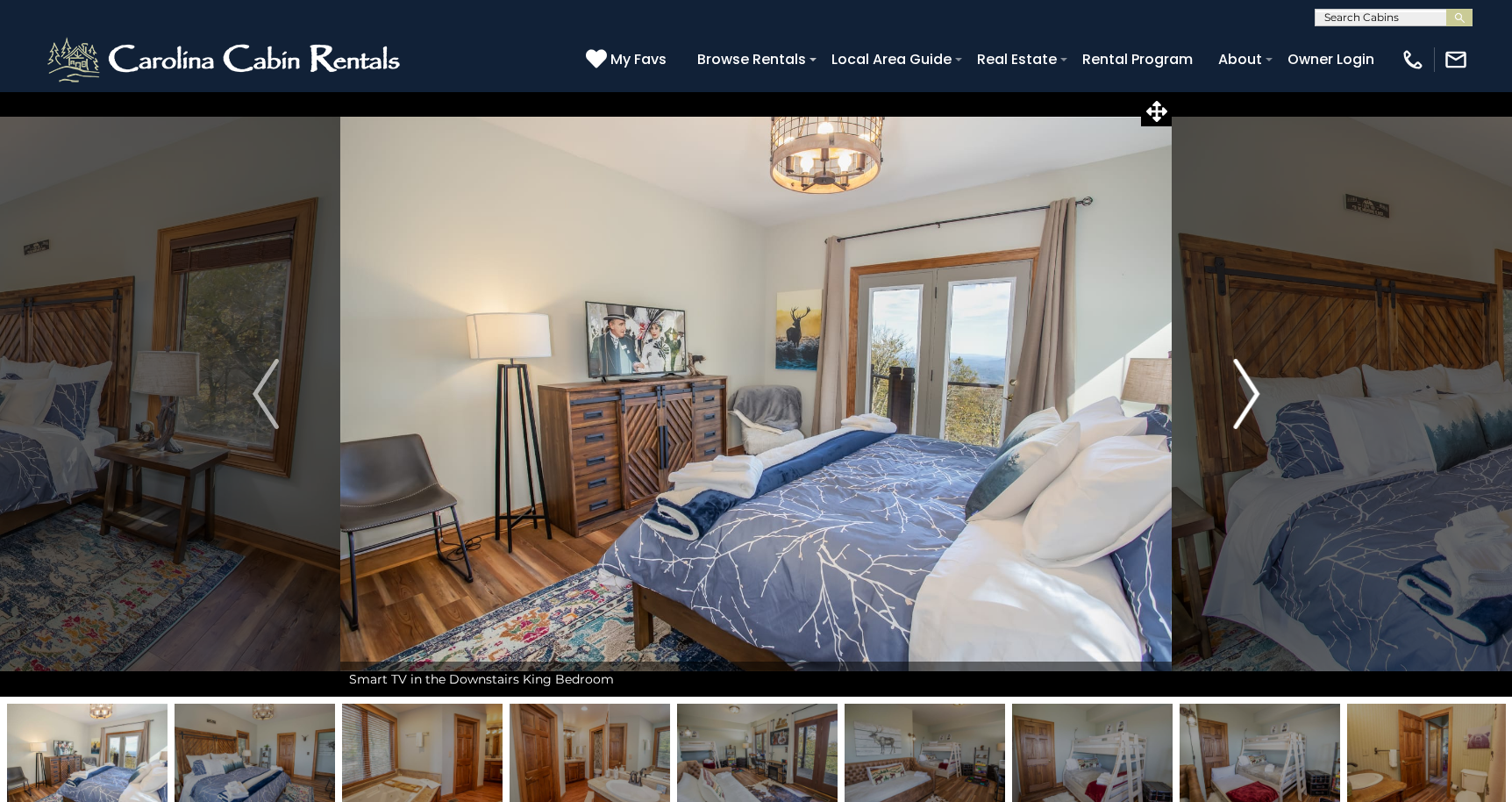
click at [1245, 392] on img "Next" at bounding box center [1246, 393] width 26 height 71
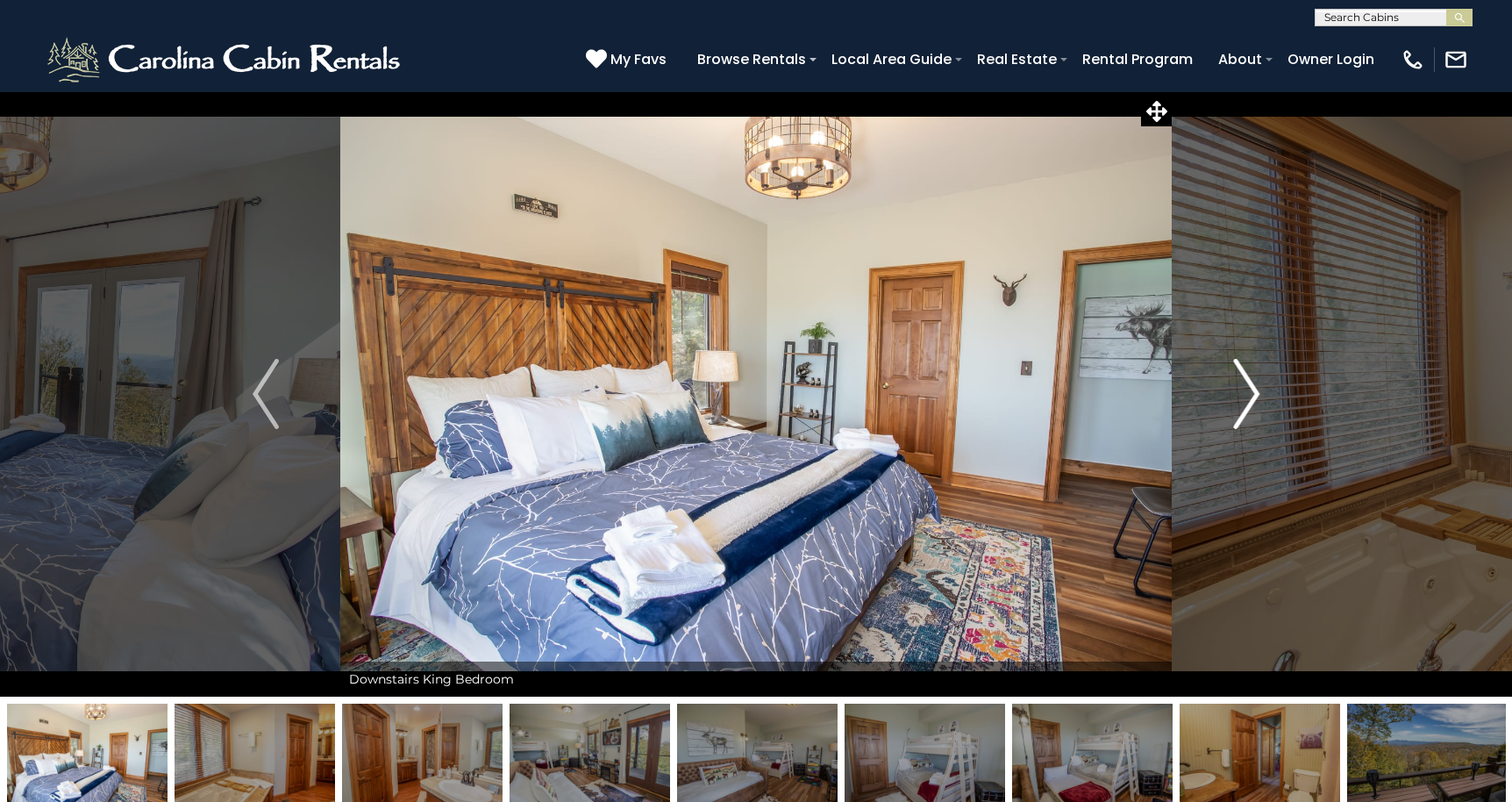
click at [1245, 392] on img "Next" at bounding box center [1246, 393] width 26 height 71
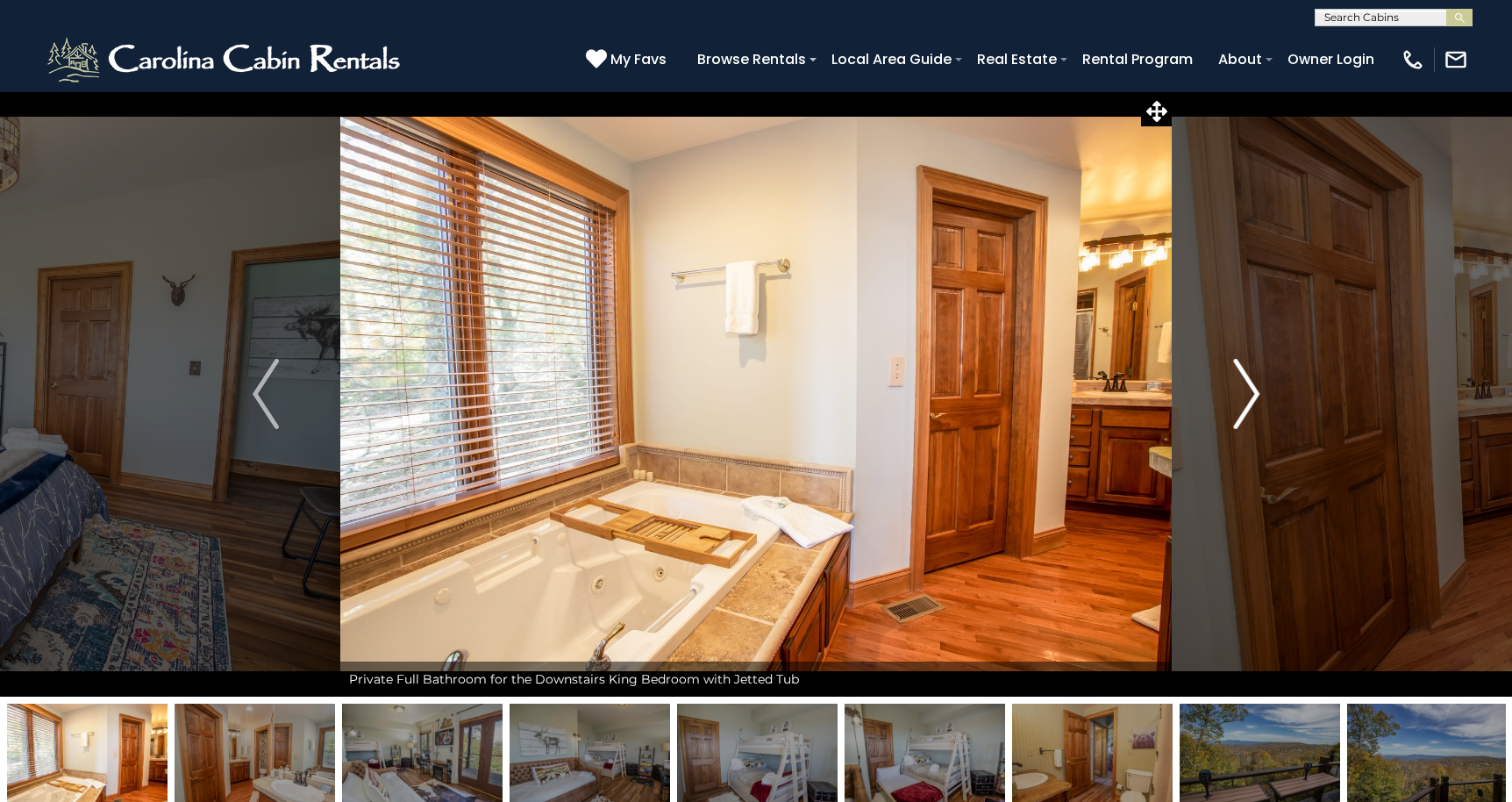
click at [1245, 392] on img "Next" at bounding box center [1246, 393] width 26 height 71
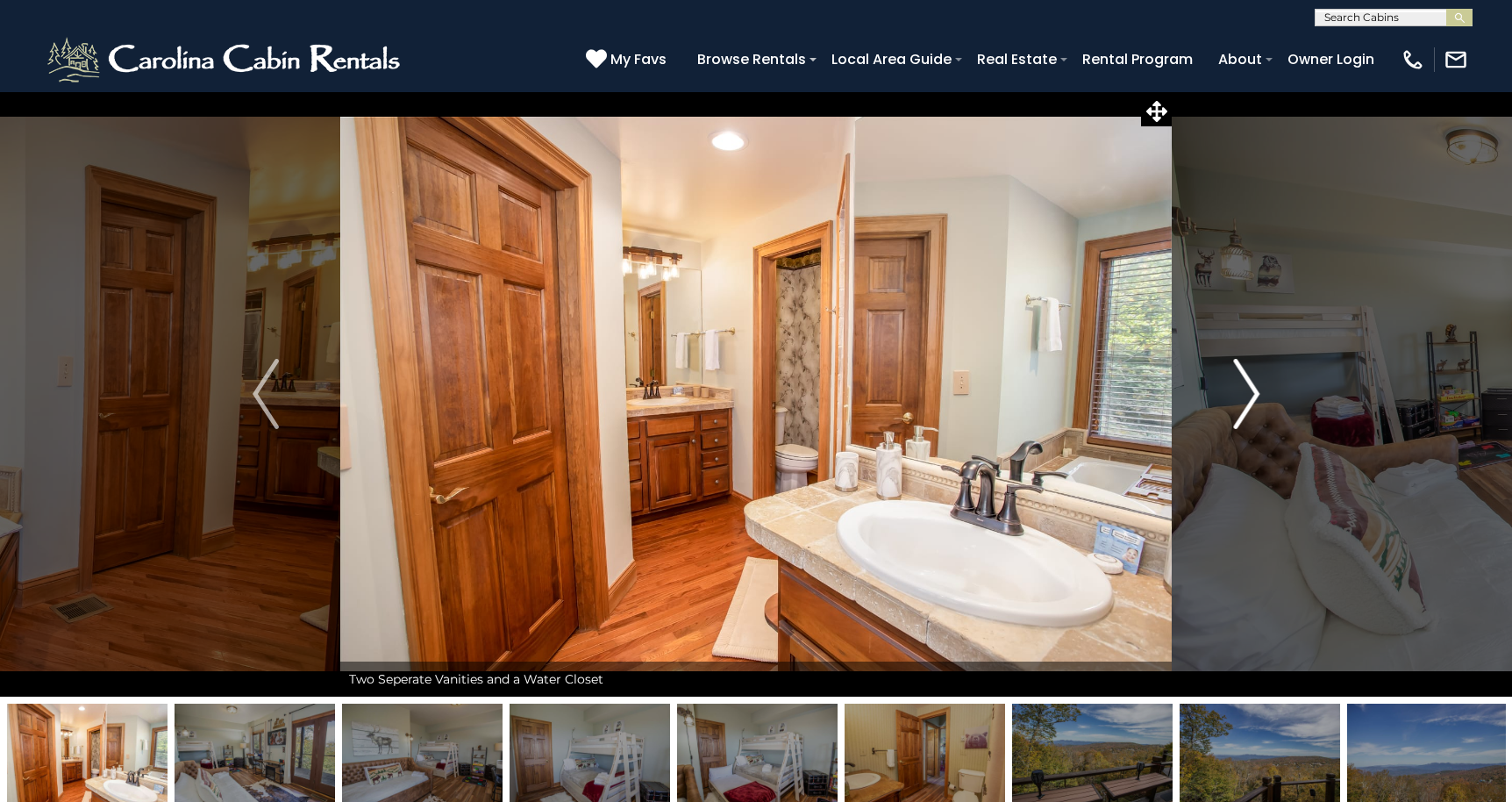
click at [1245, 392] on img "Next" at bounding box center [1246, 393] width 26 height 71
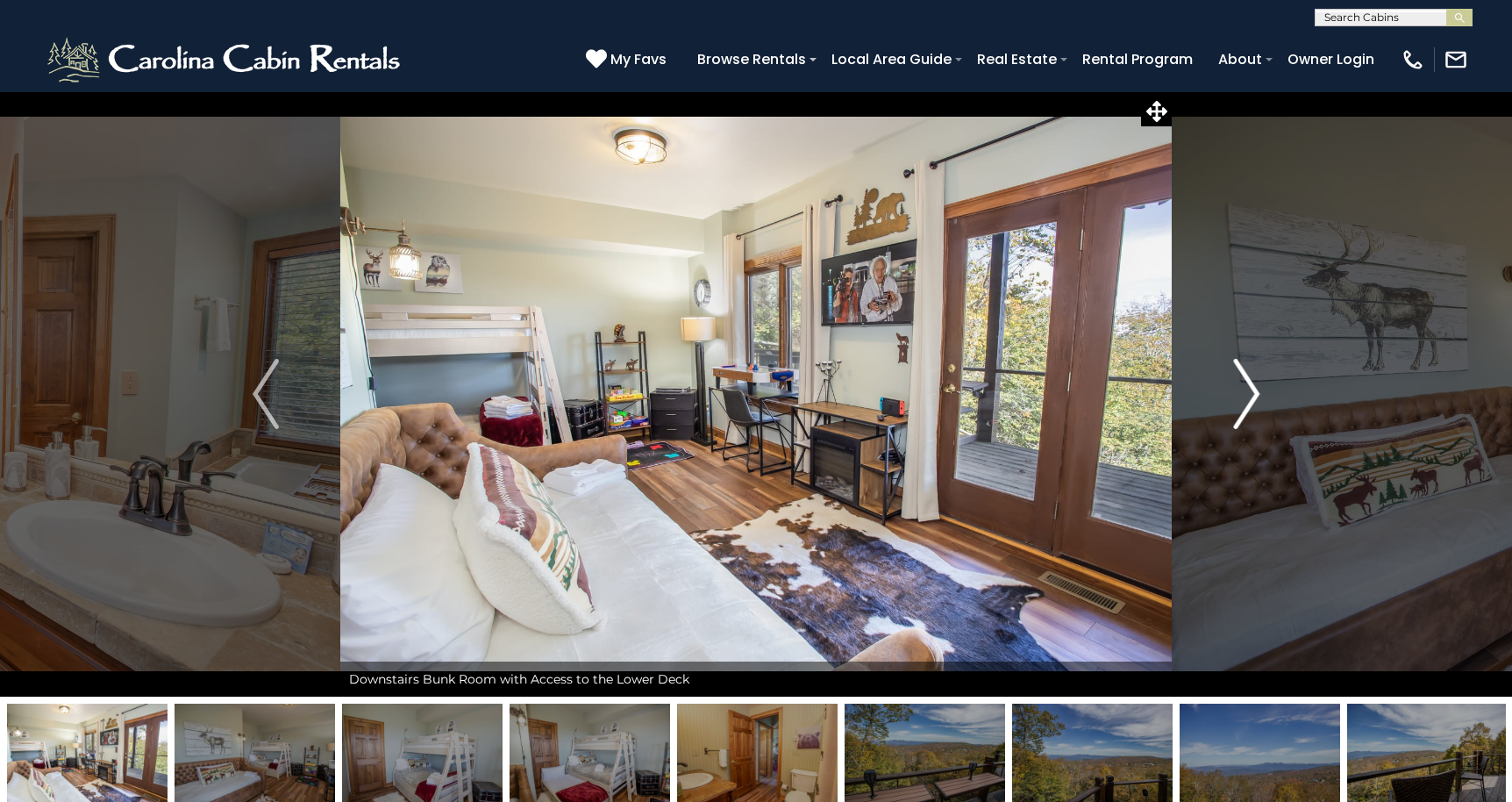
click at [1245, 392] on img "Next" at bounding box center [1246, 393] width 26 height 71
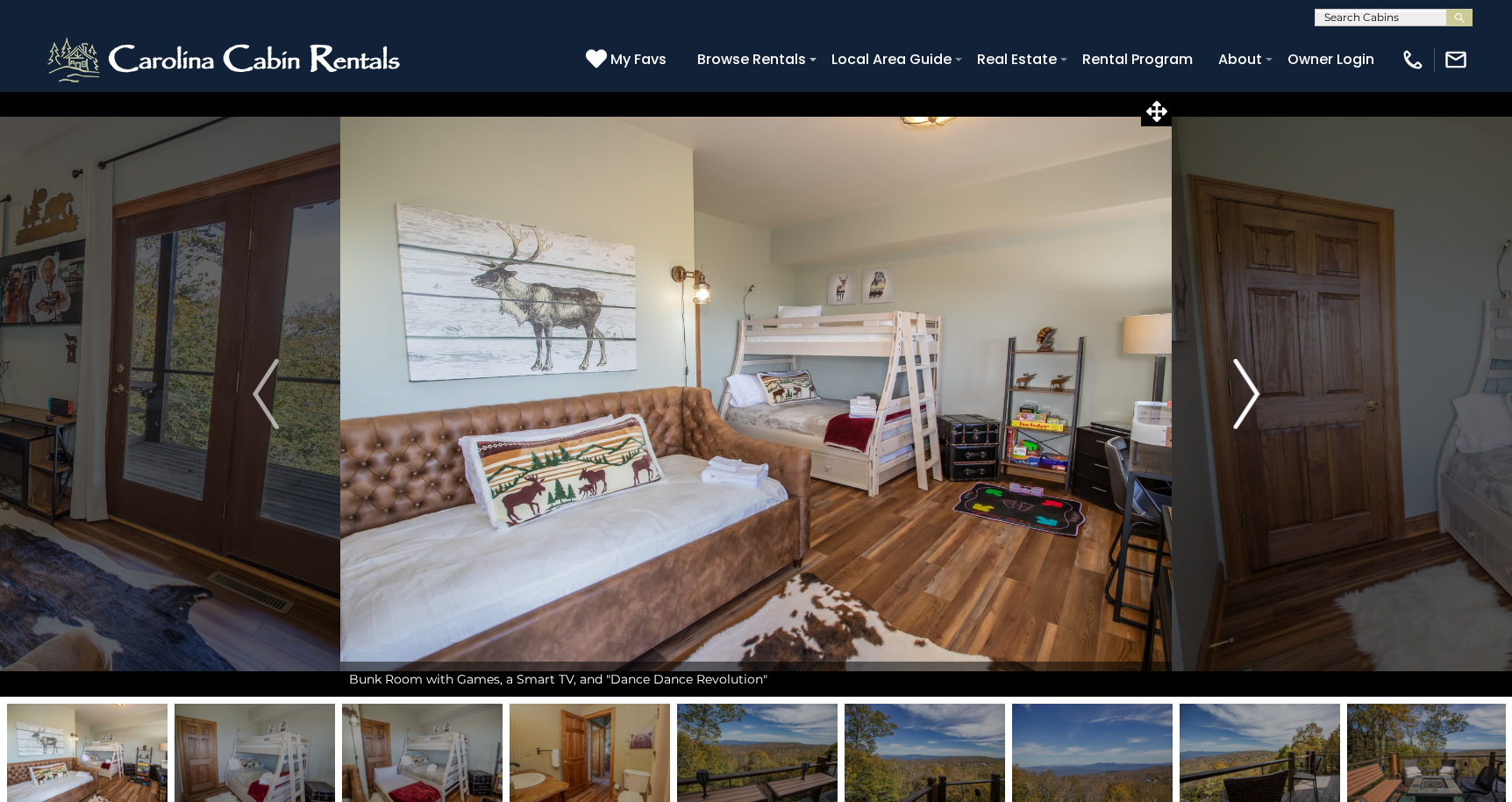
click at [1245, 392] on img "Next" at bounding box center [1246, 393] width 26 height 71
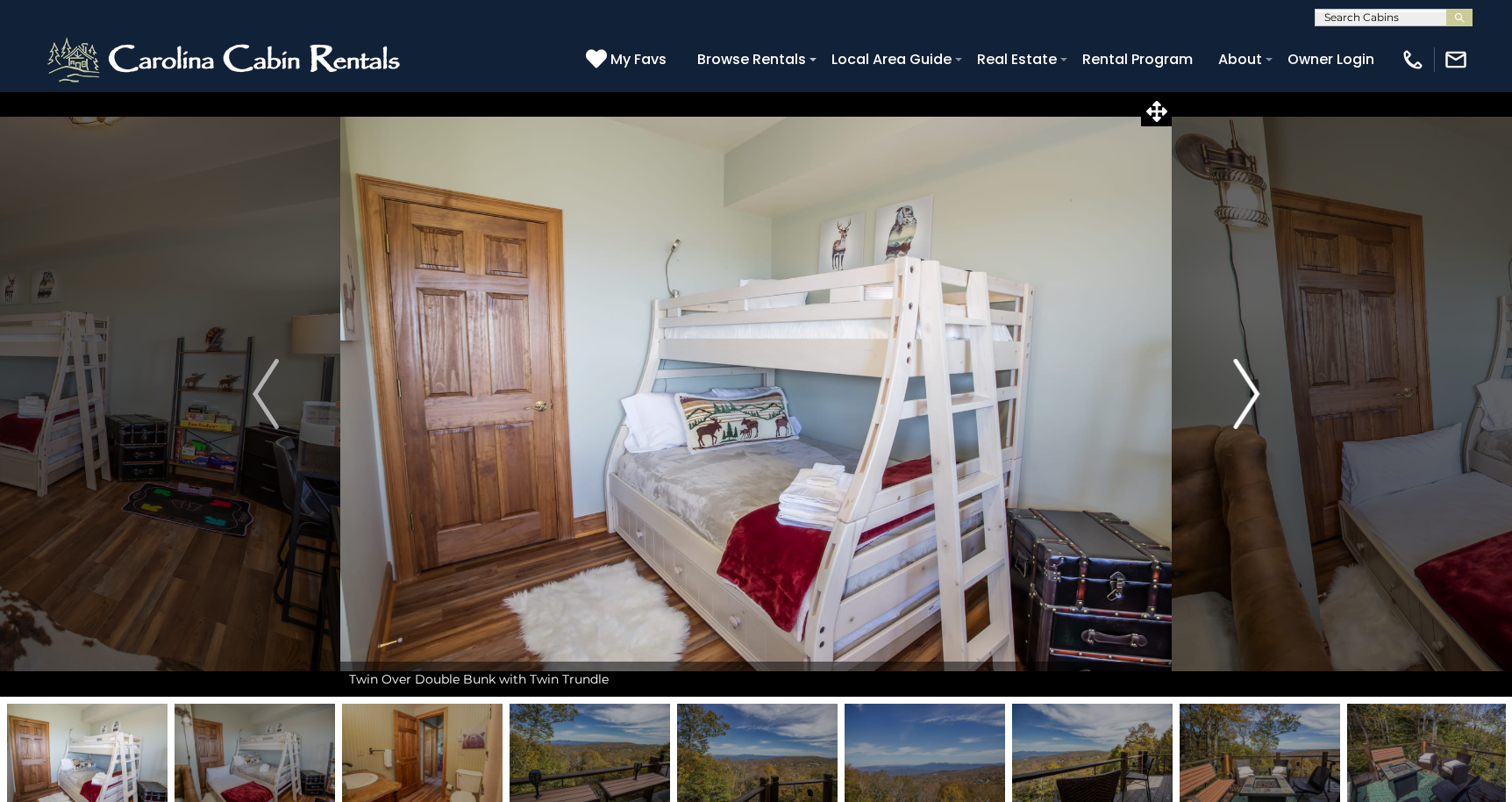
click at [1245, 392] on img "Next" at bounding box center [1246, 393] width 26 height 71
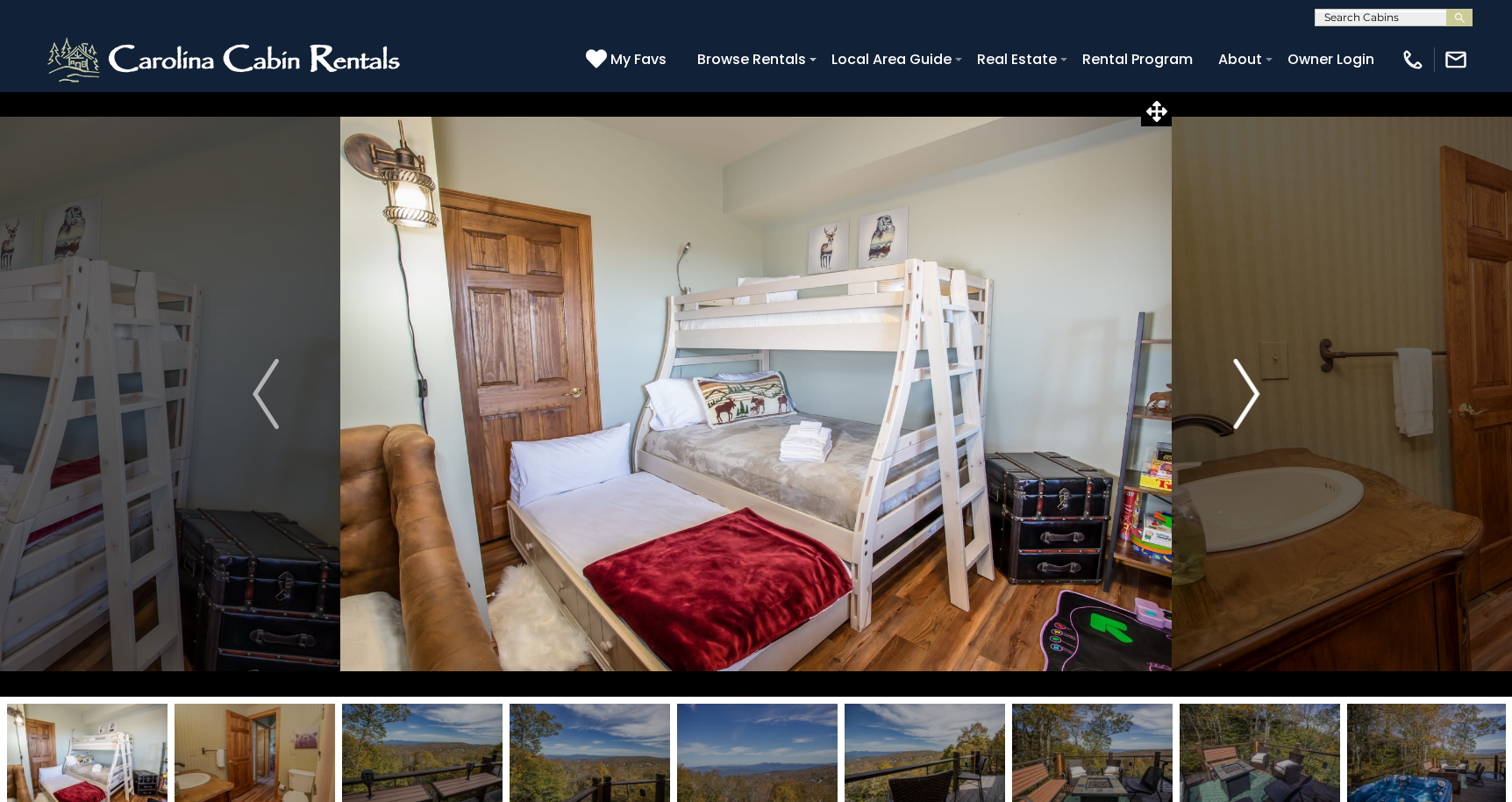
click at [1245, 392] on img "Next" at bounding box center [1246, 393] width 26 height 71
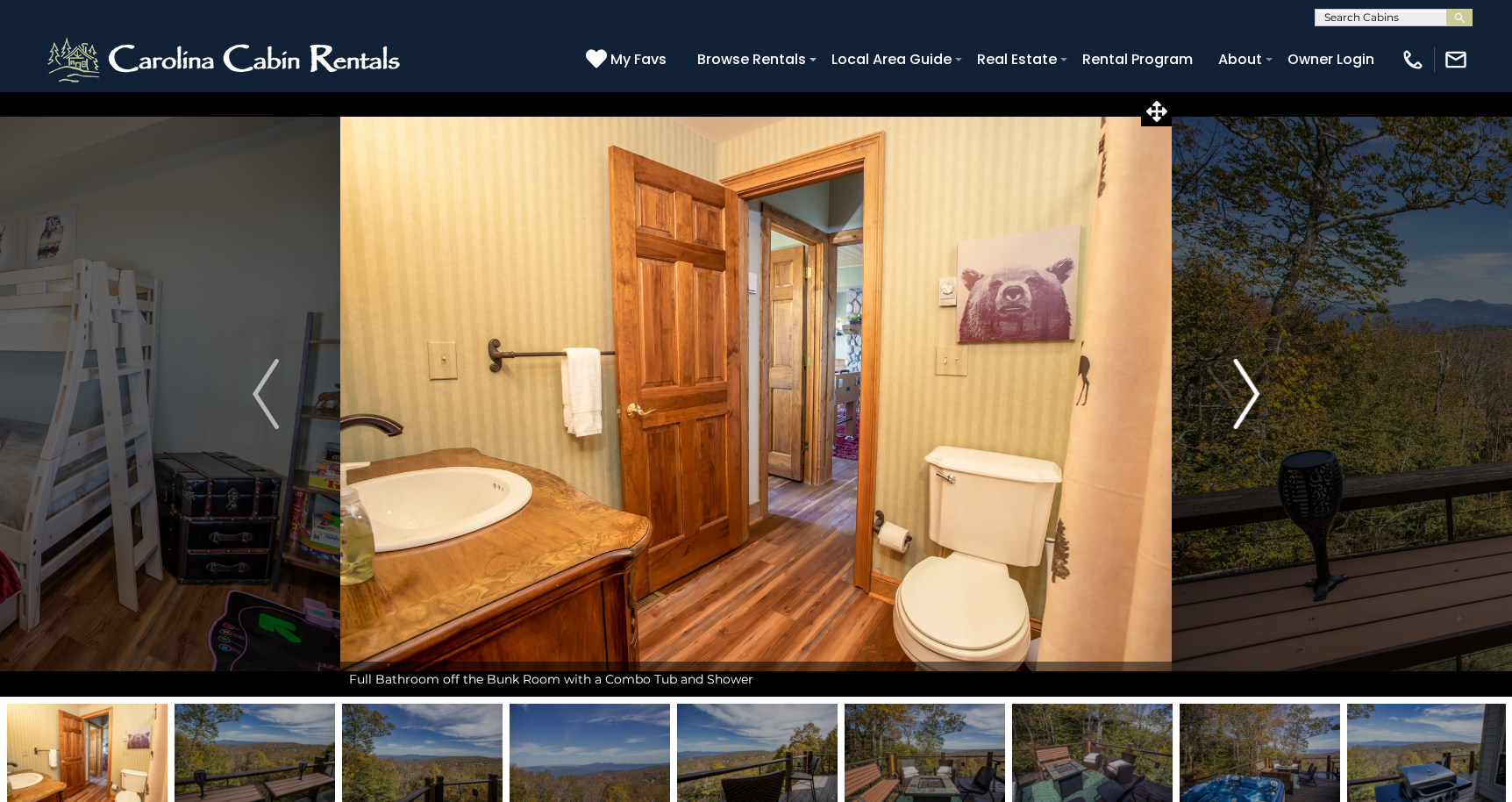
click at [1245, 392] on img "Next" at bounding box center [1246, 393] width 26 height 71
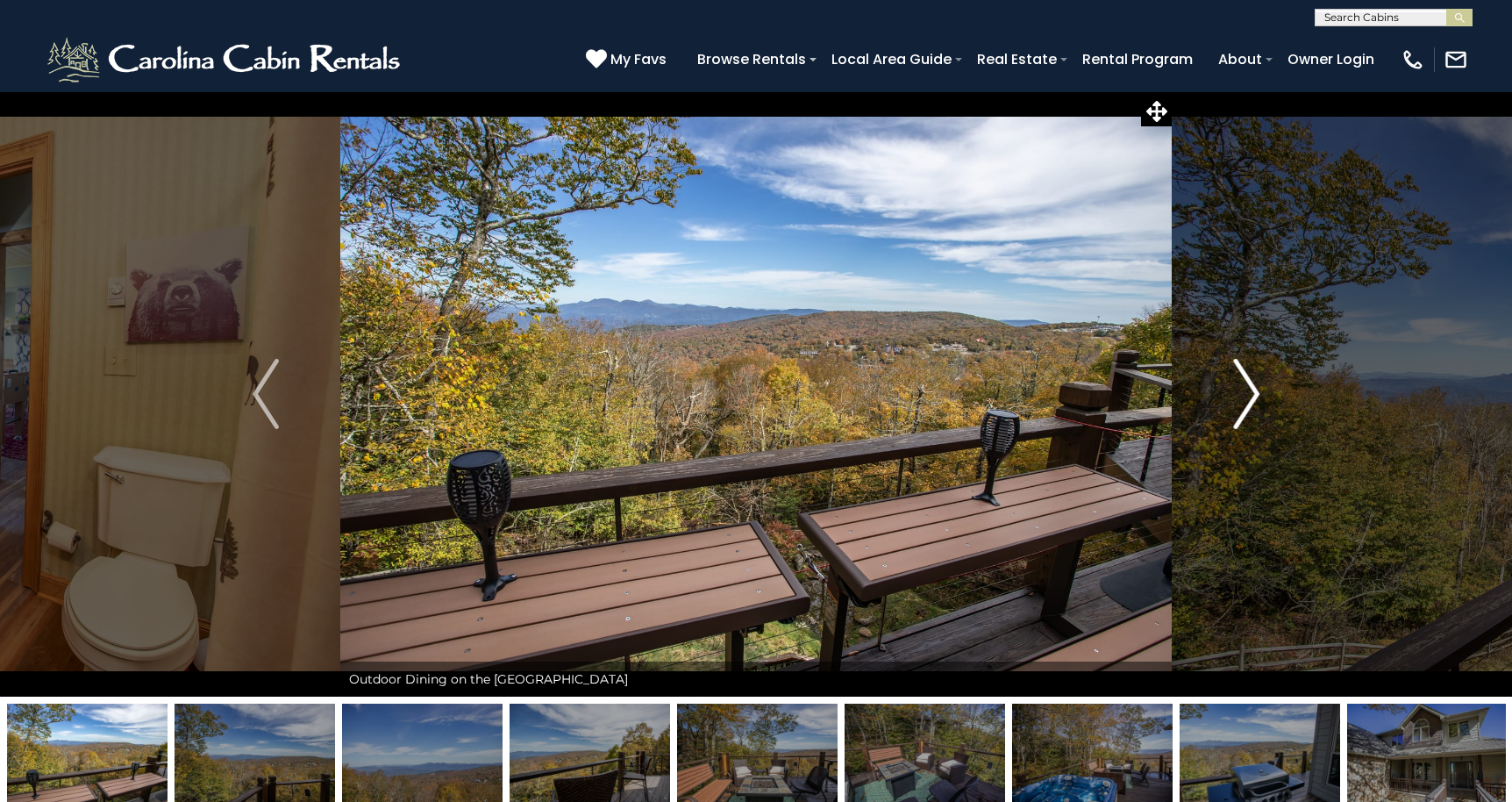
click at [1245, 392] on img "Next" at bounding box center [1246, 393] width 26 height 71
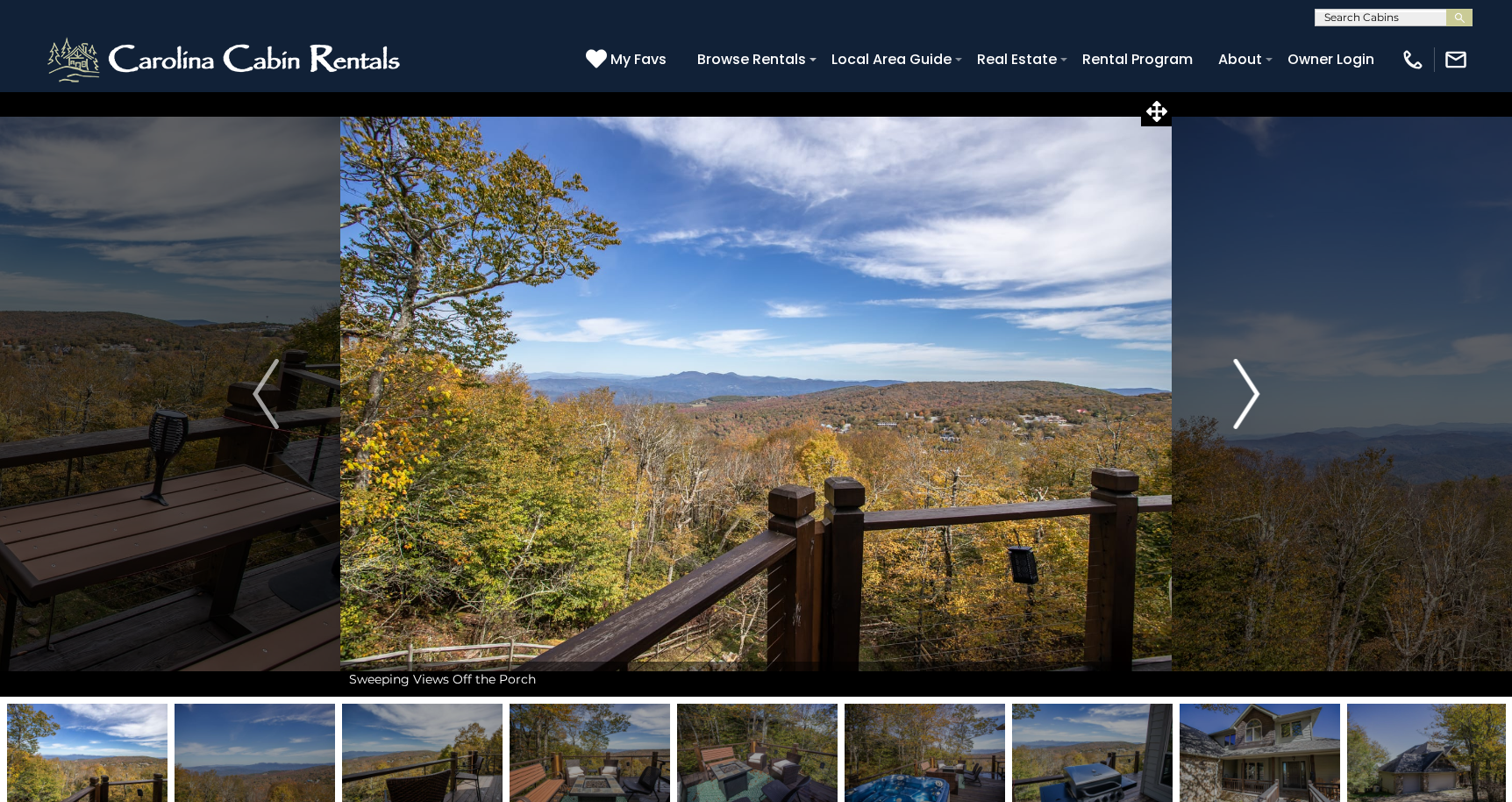
click at [1245, 392] on img "Next" at bounding box center [1246, 393] width 26 height 71
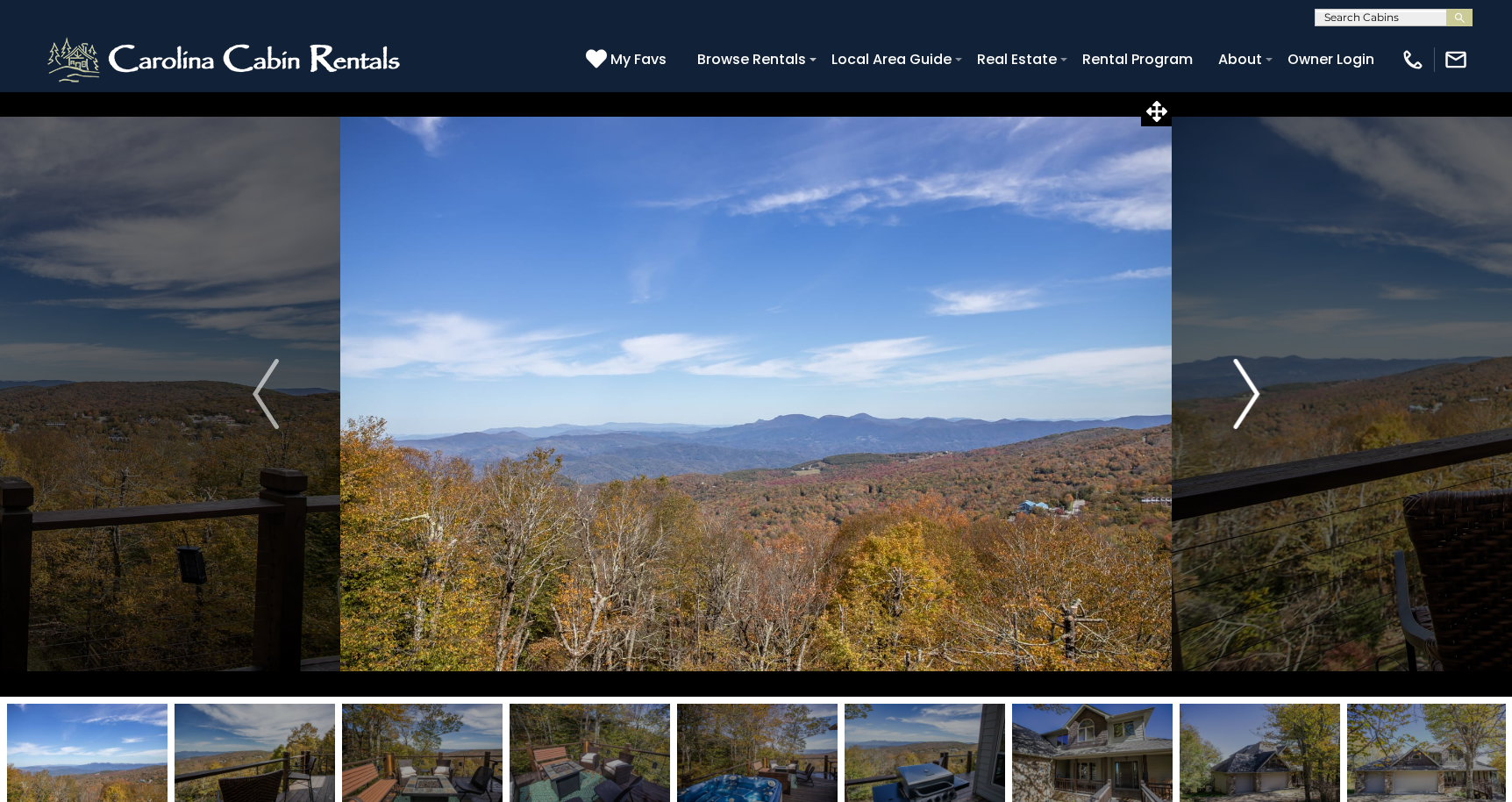
click at [1245, 392] on img "Next" at bounding box center [1246, 393] width 26 height 71
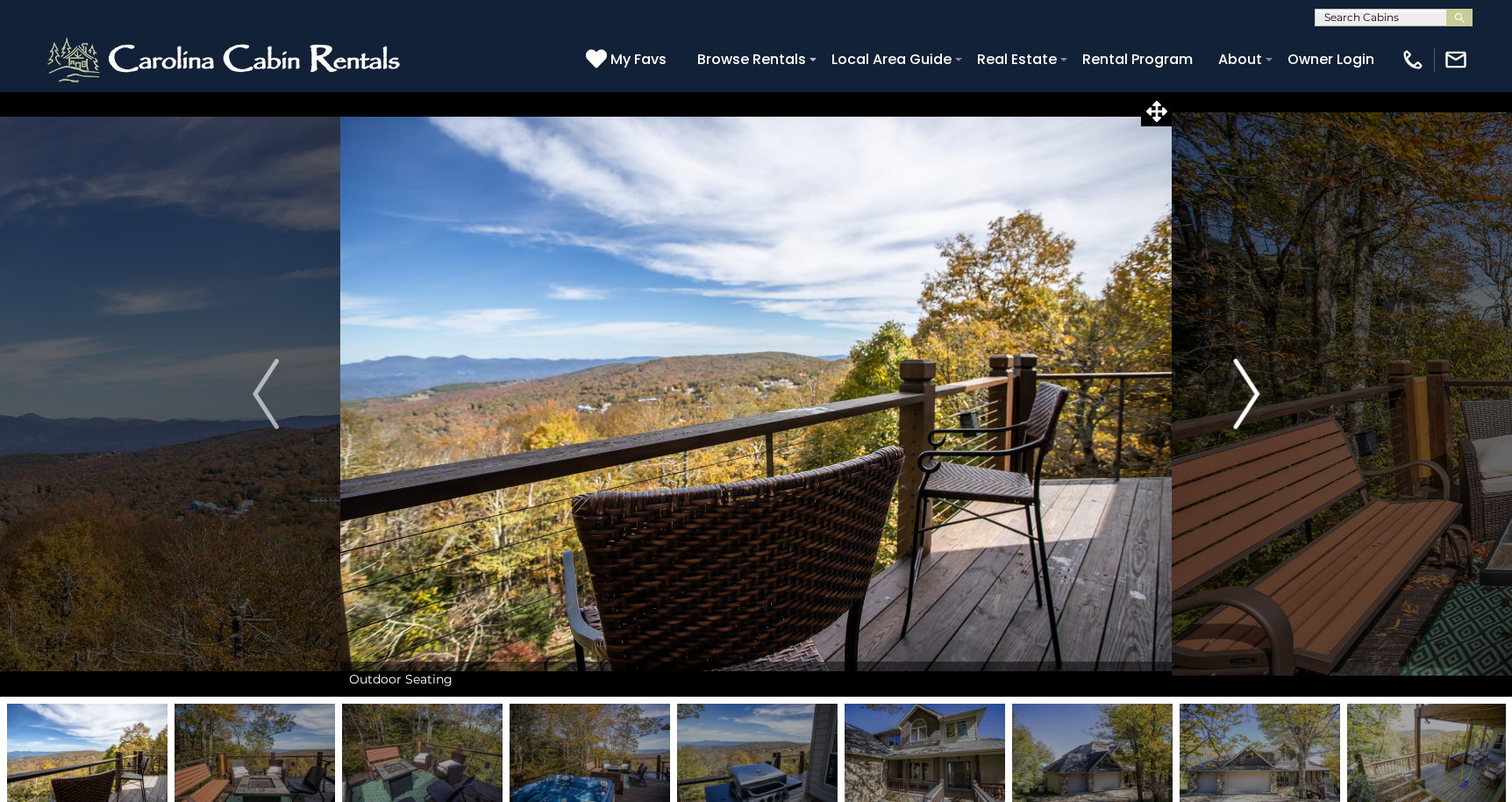
click at [1245, 392] on img "Next" at bounding box center [1246, 393] width 26 height 71
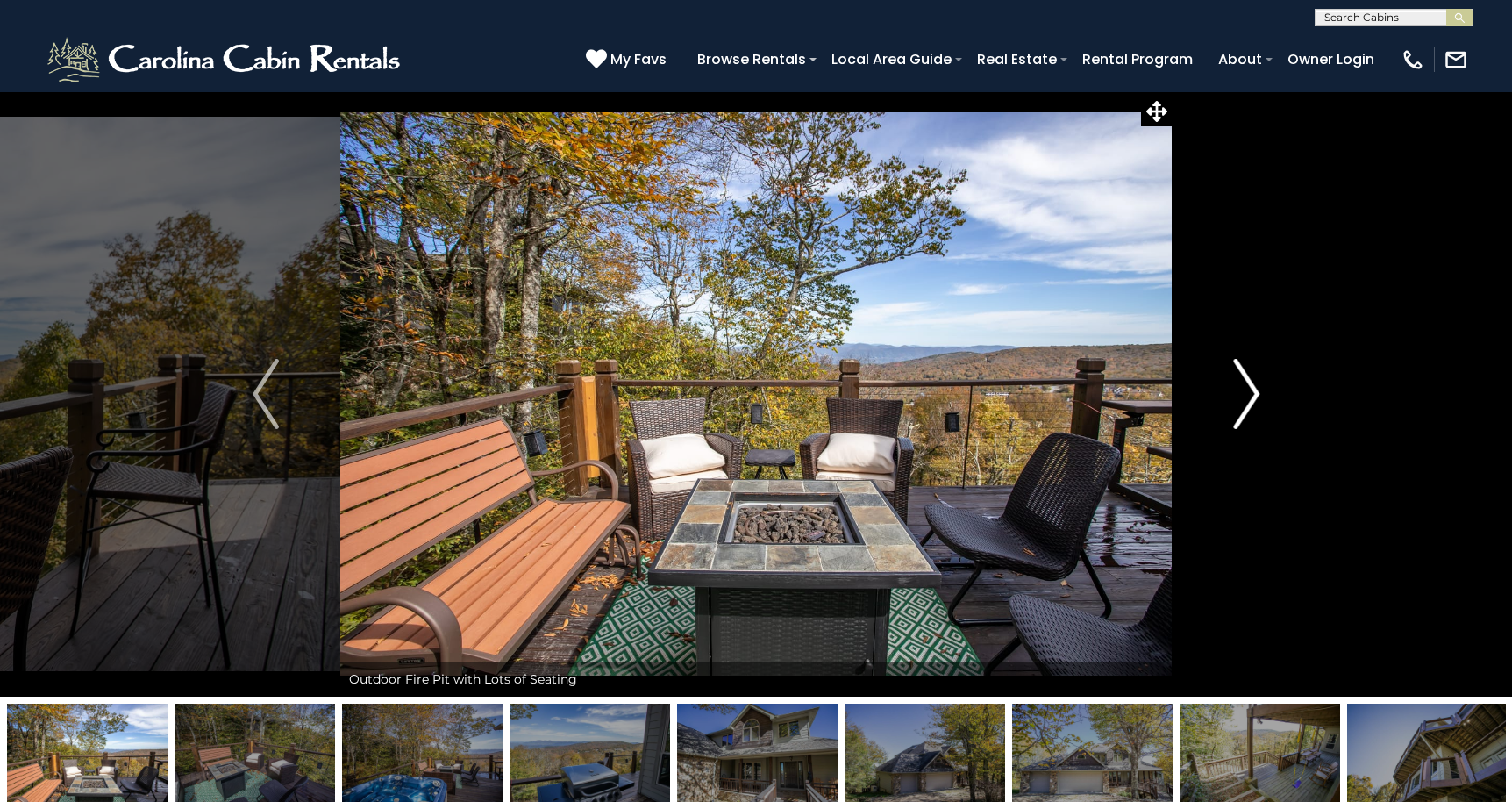
click at [1245, 392] on img "Next" at bounding box center [1246, 393] width 26 height 71
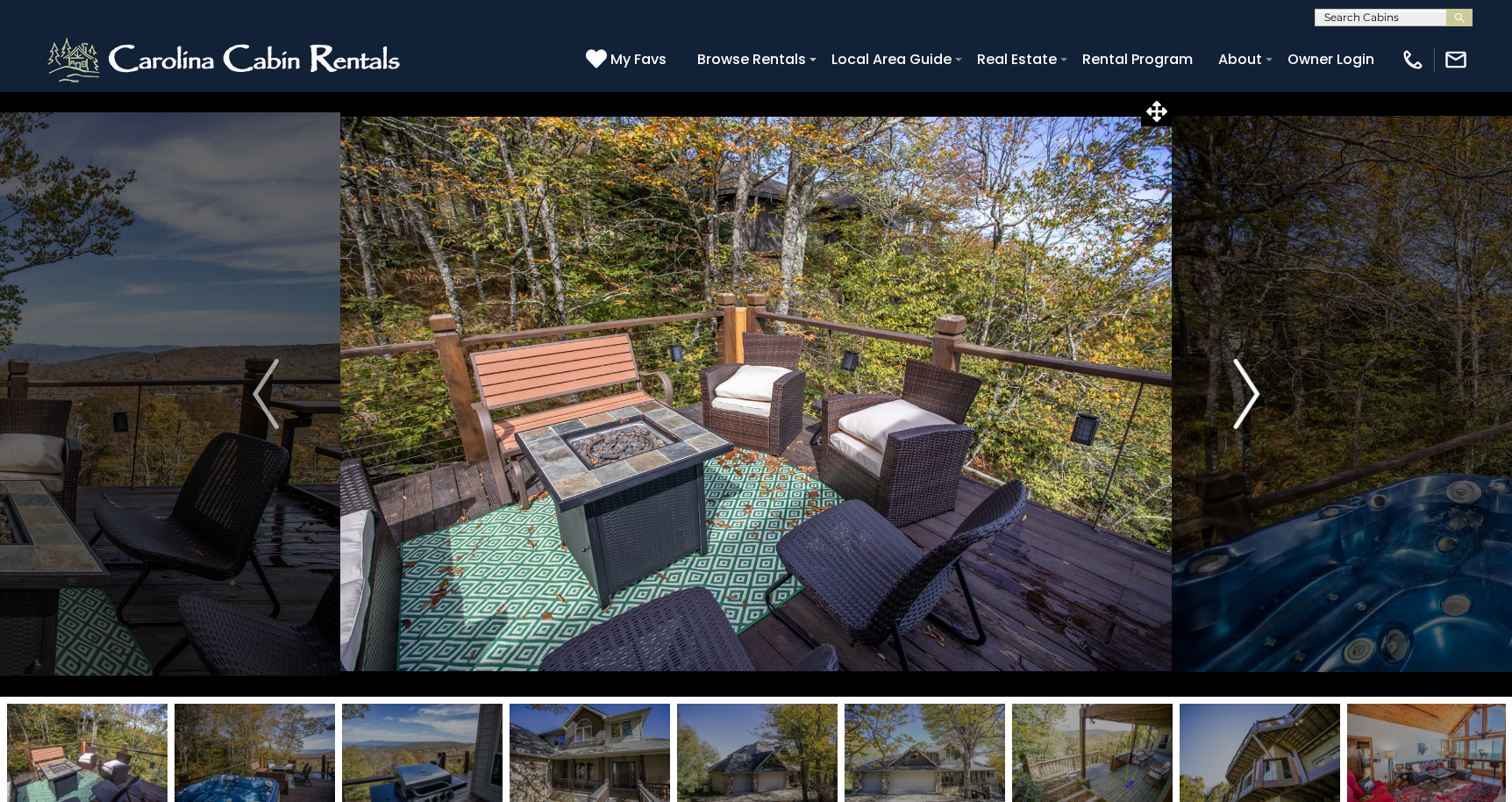
click at [1245, 392] on img "Next" at bounding box center [1246, 393] width 26 height 71
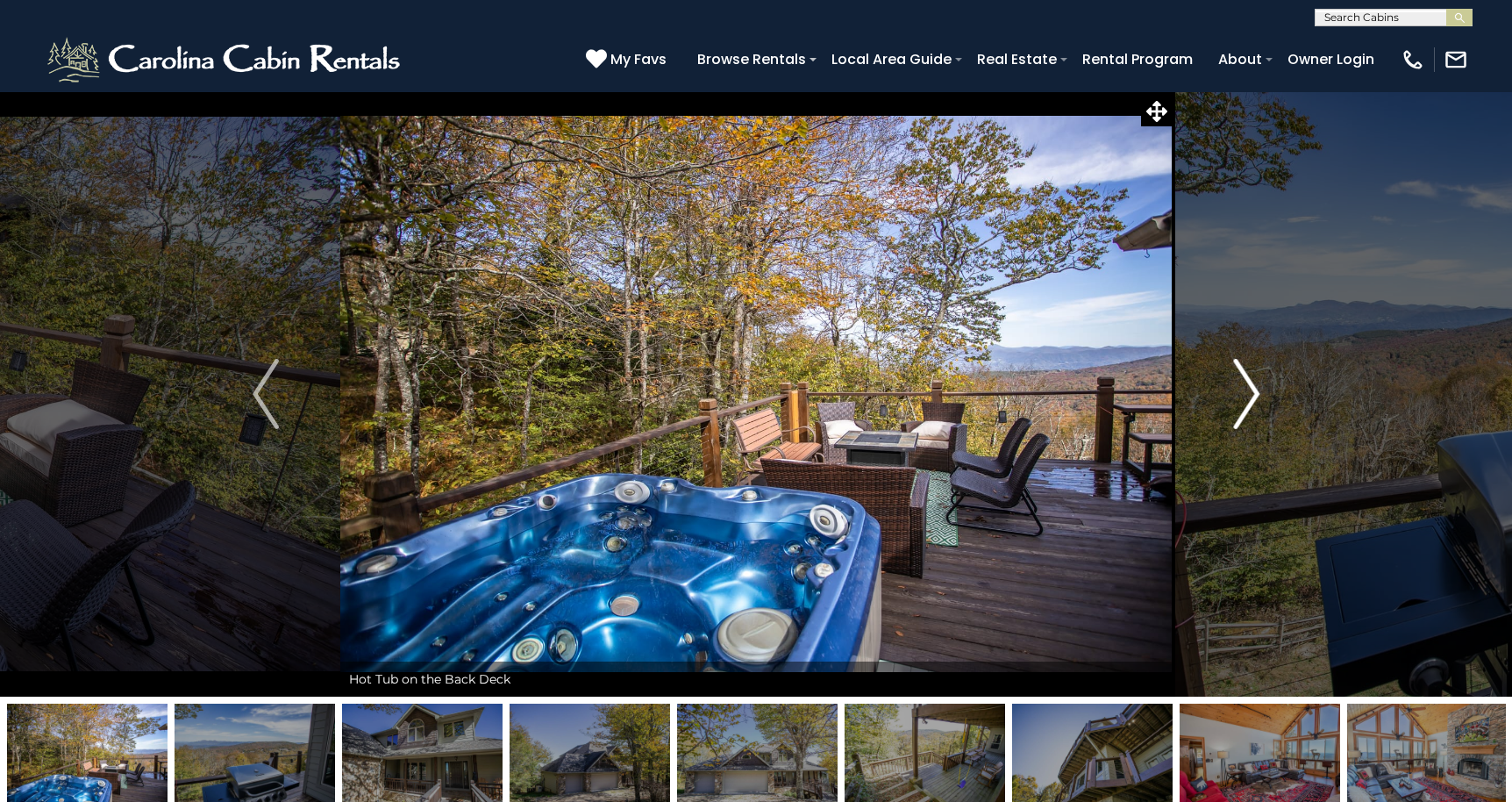
click at [1245, 392] on img "Next" at bounding box center [1246, 393] width 26 height 71
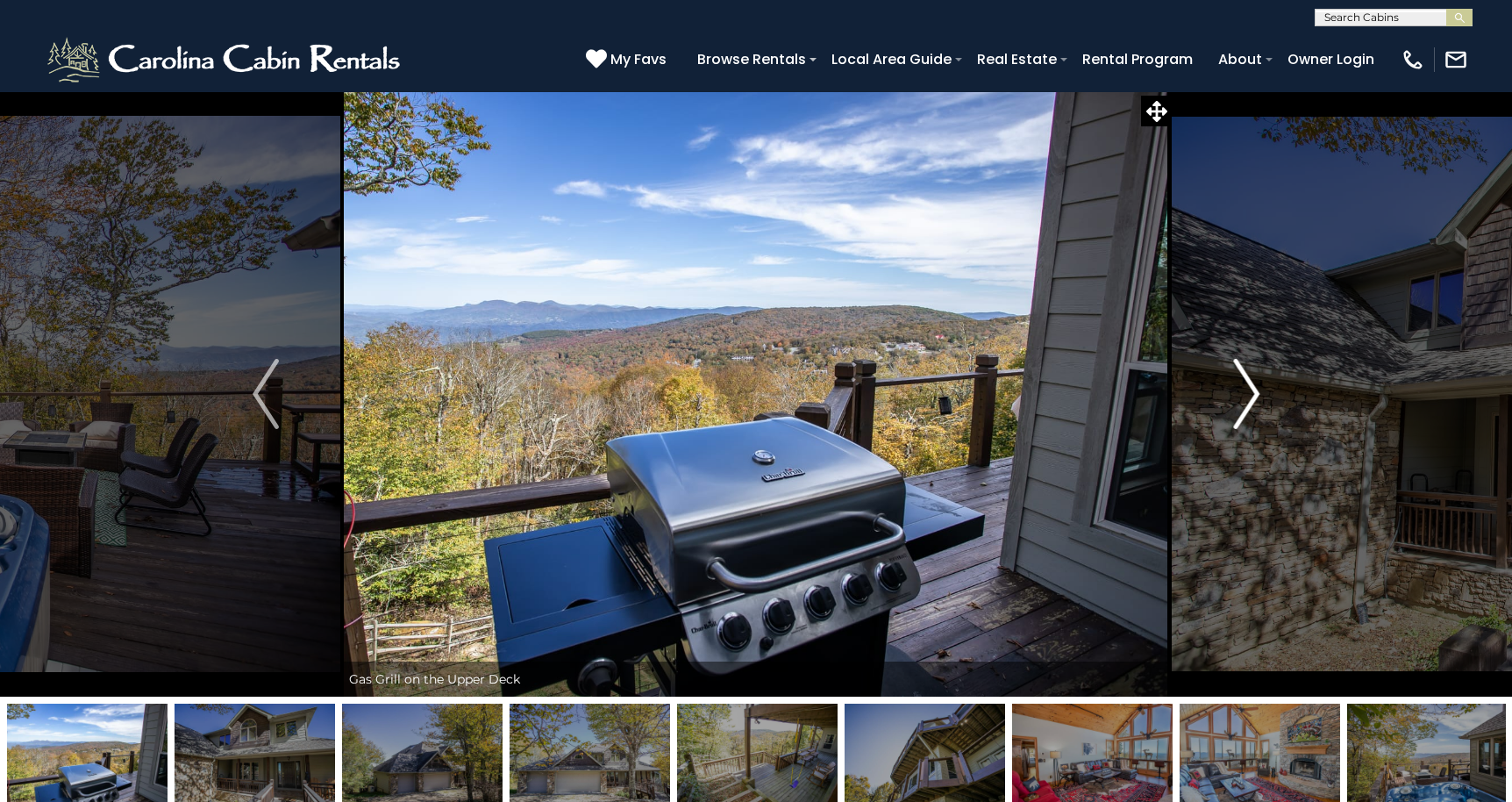
click at [1245, 392] on img "Next" at bounding box center [1246, 393] width 26 height 71
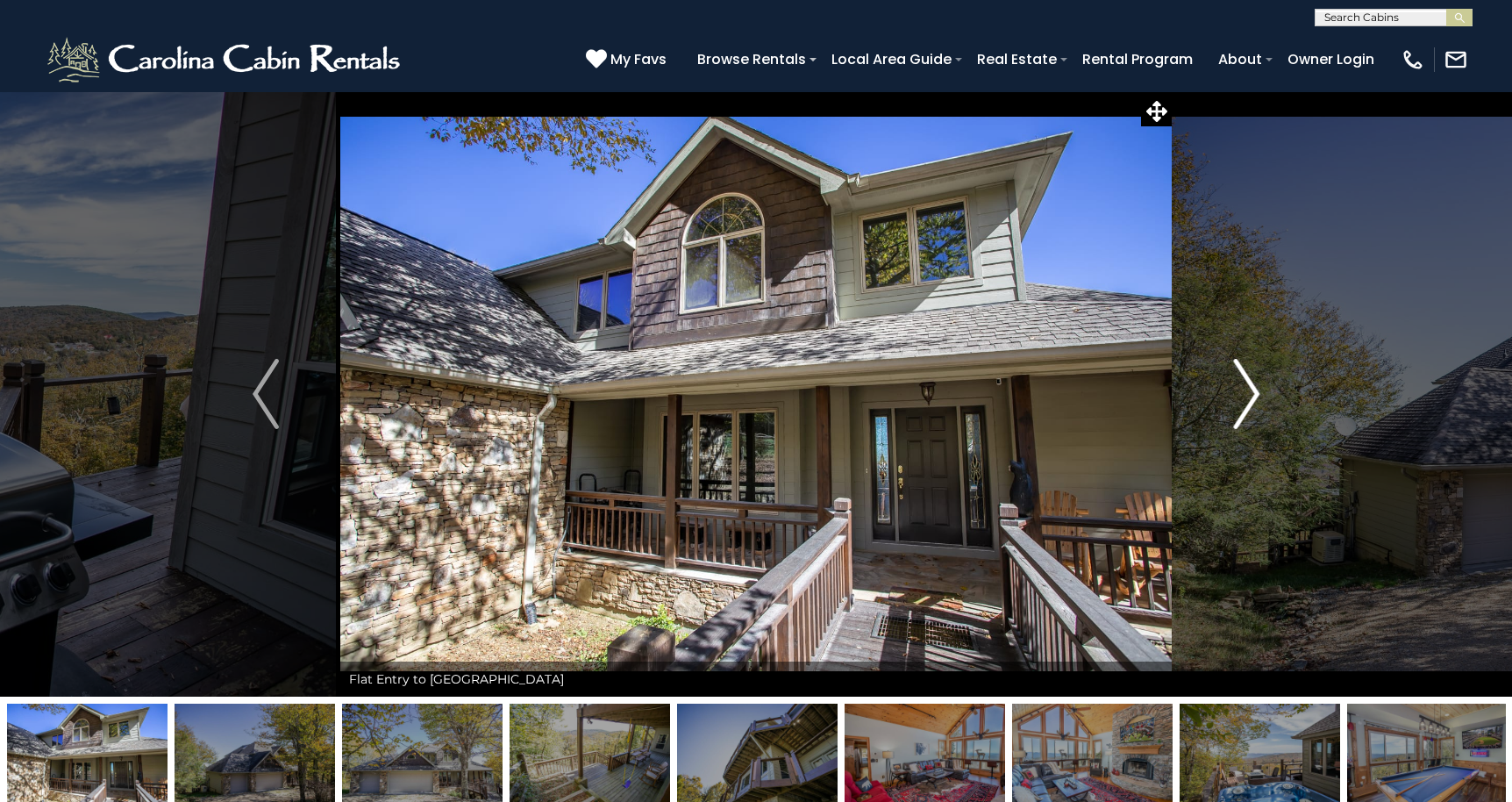
click at [1245, 392] on img "Next" at bounding box center [1246, 393] width 26 height 71
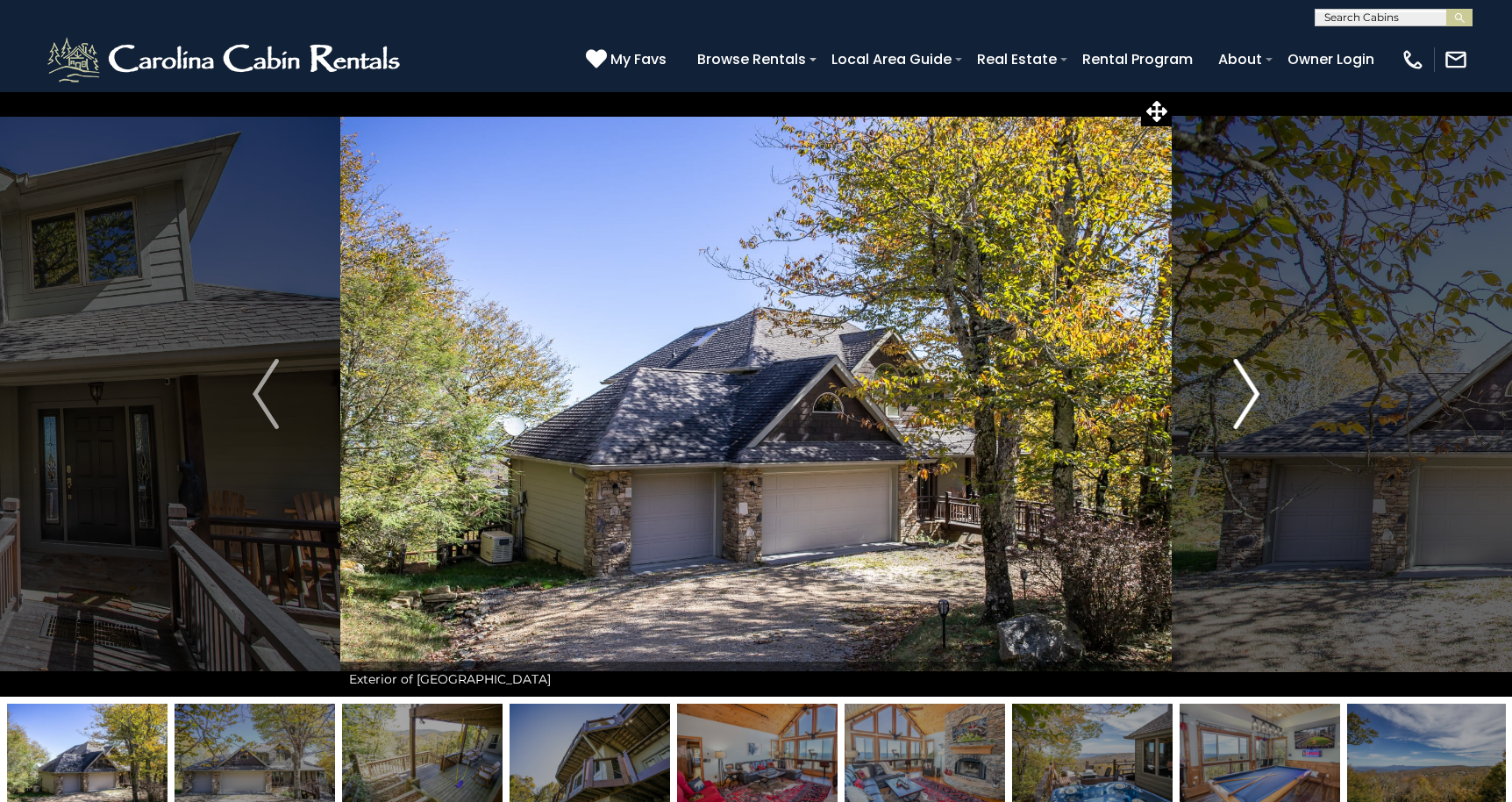
click at [1245, 392] on img "Next" at bounding box center [1246, 393] width 26 height 71
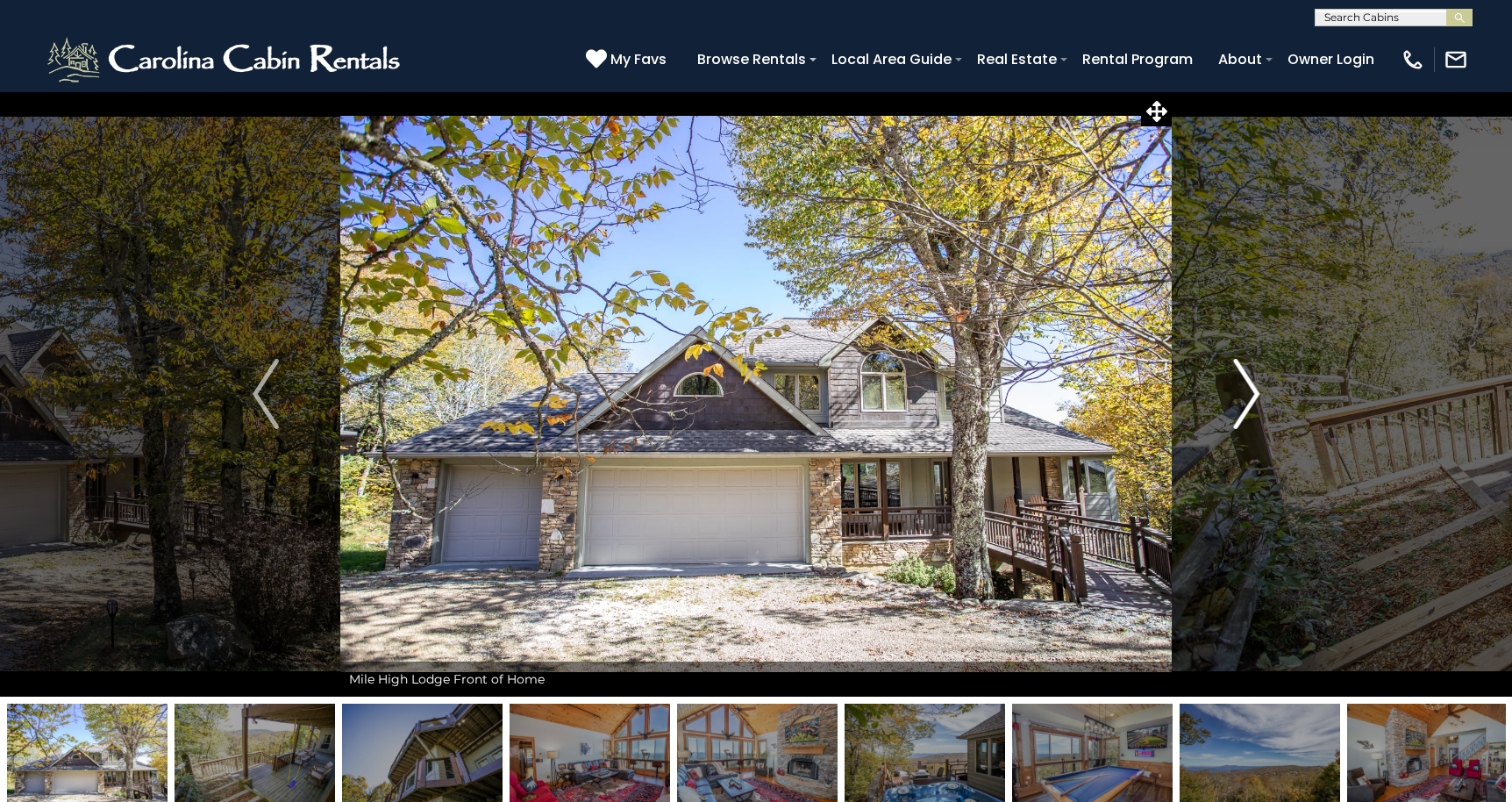
click at [1245, 392] on img "Next" at bounding box center [1246, 393] width 26 height 71
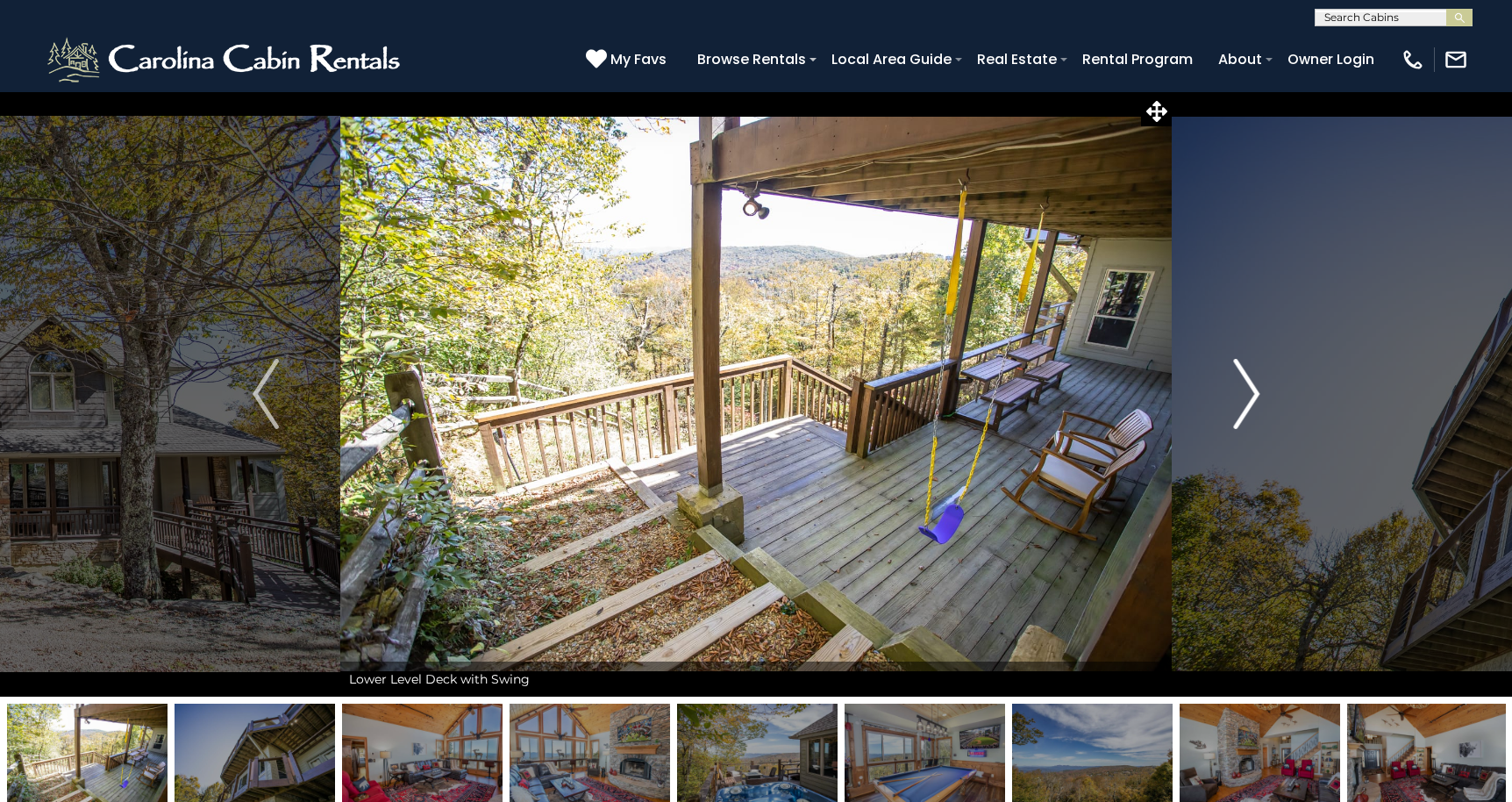
click at [1245, 392] on img "Next" at bounding box center [1246, 393] width 26 height 71
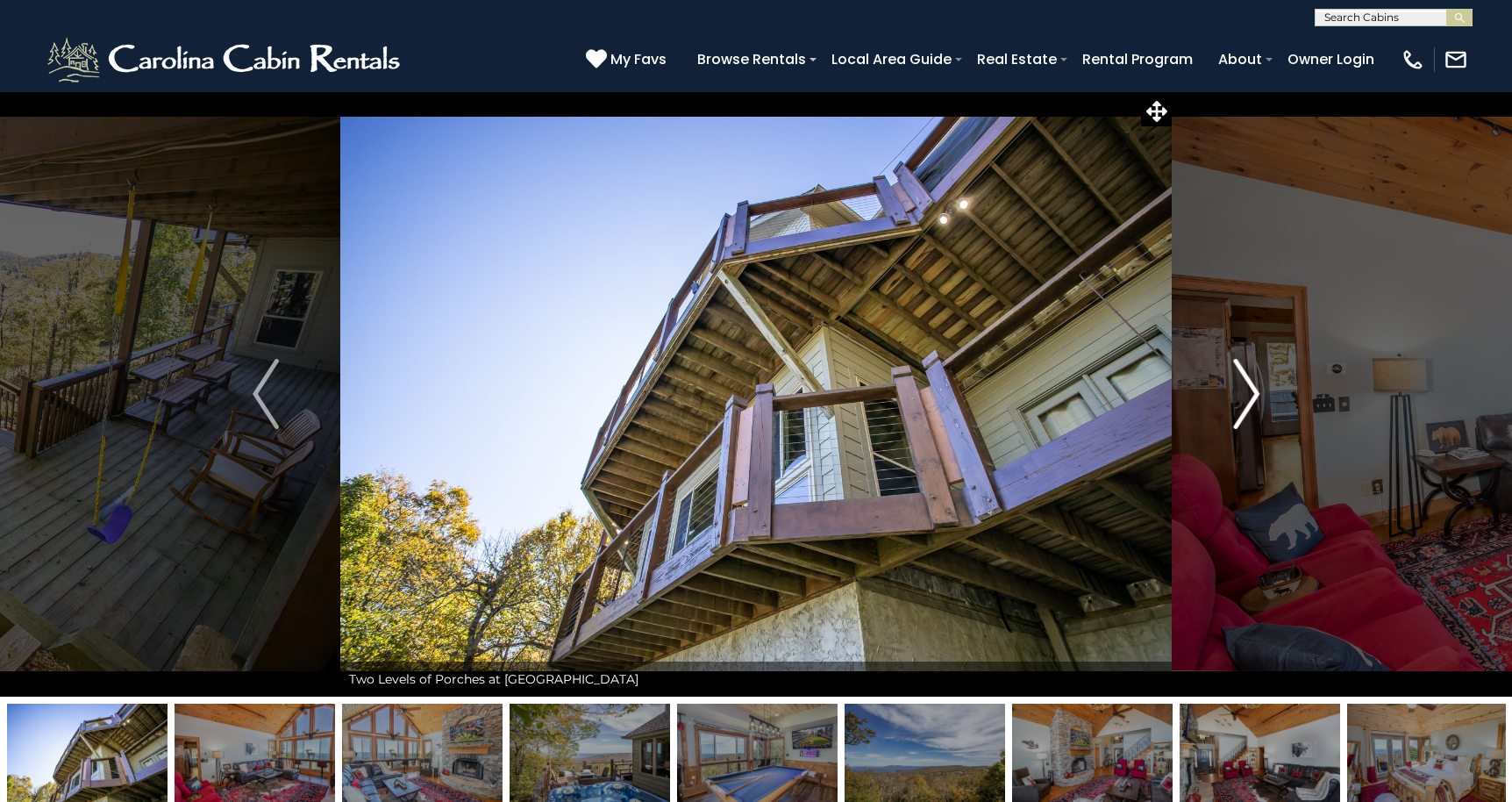
click at [1245, 392] on img "Next" at bounding box center [1246, 393] width 26 height 71
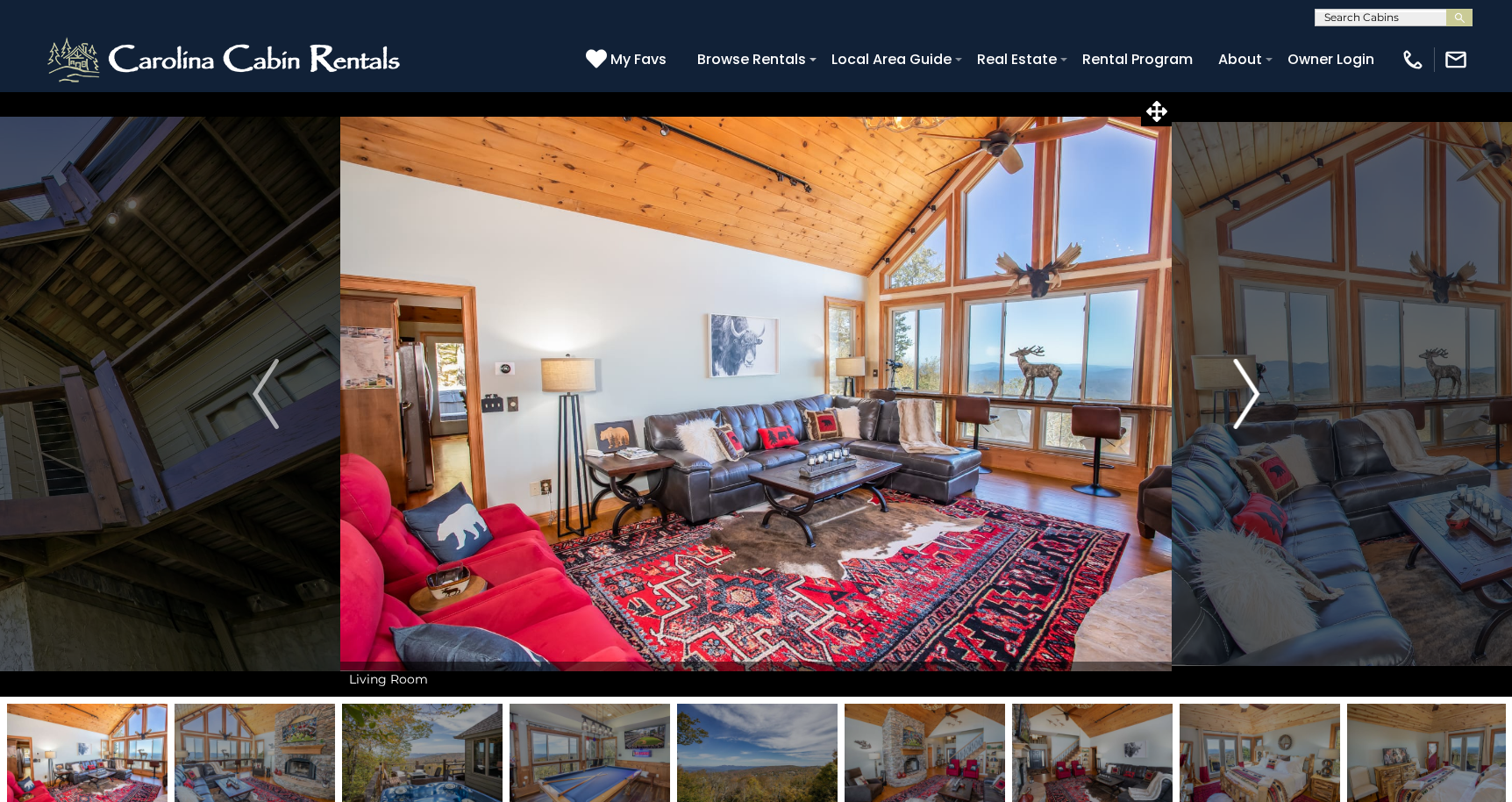
click at [1245, 392] on img "Next" at bounding box center [1246, 393] width 26 height 71
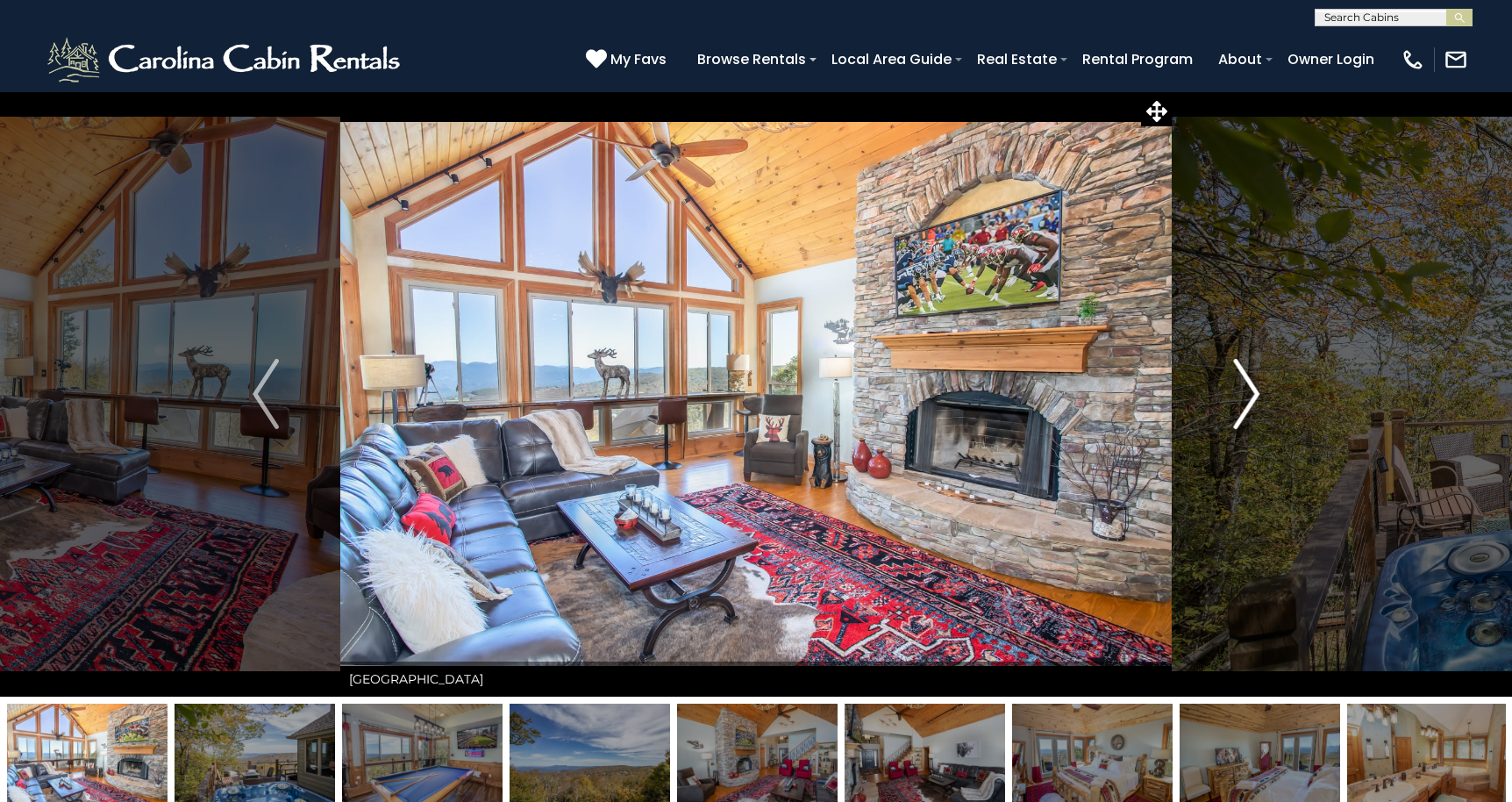
click at [1245, 392] on img "Next" at bounding box center [1246, 393] width 26 height 71
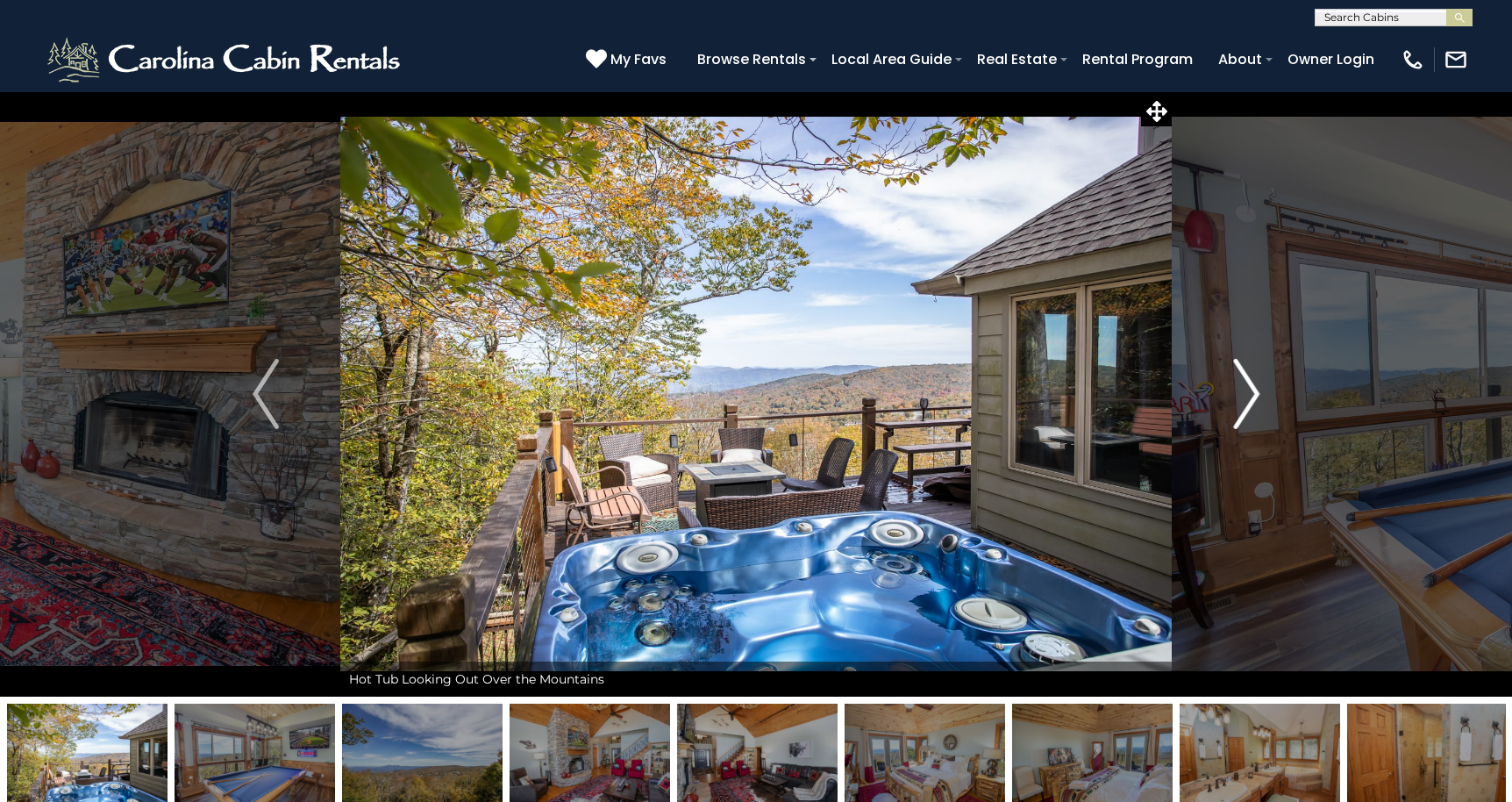
click at [1245, 392] on img "Next" at bounding box center [1246, 393] width 26 height 71
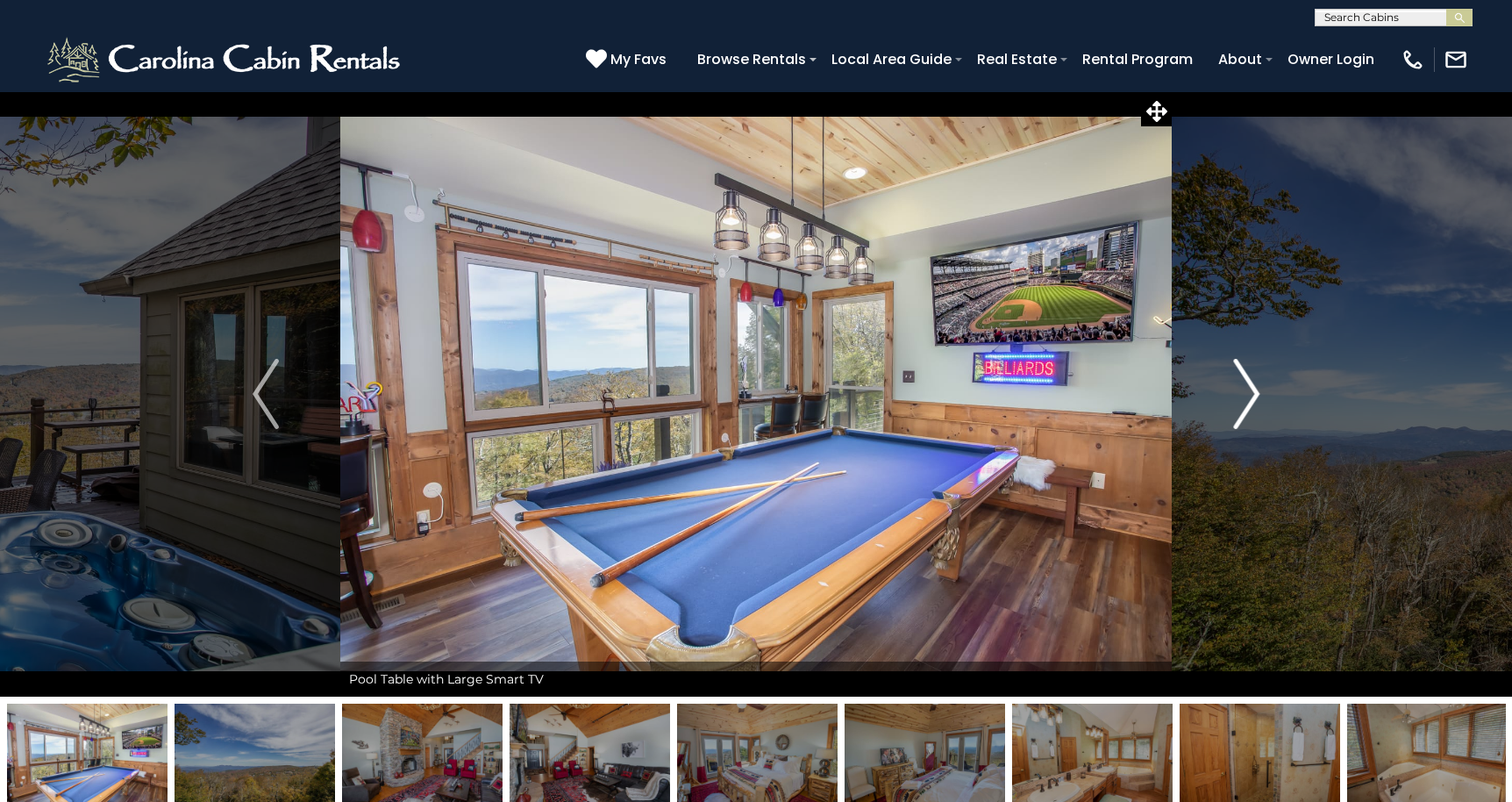
click at [1245, 392] on img "Next" at bounding box center [1246, 393] width 26 height 71
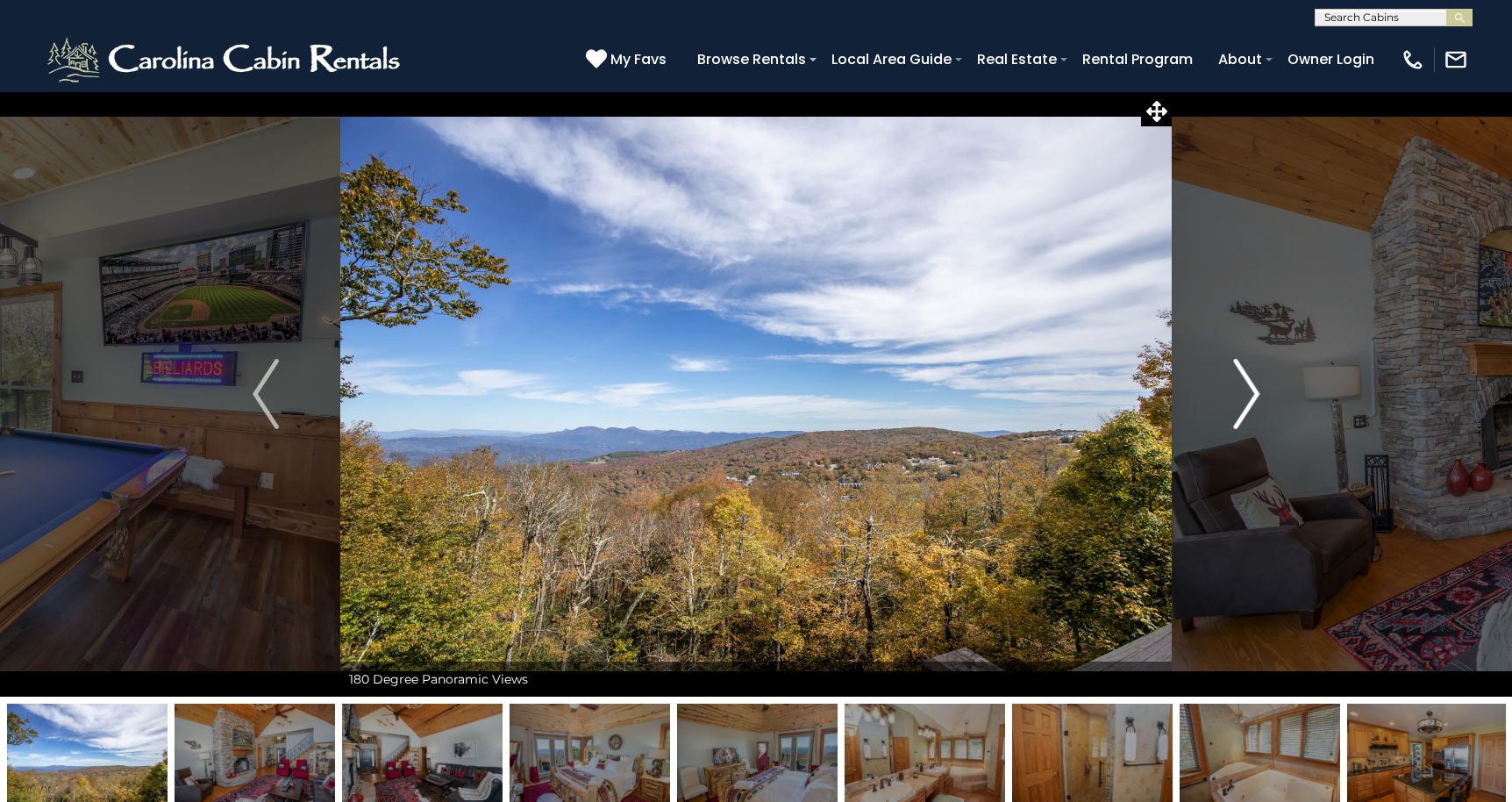
click at [1245, 392] on img "Next" at bounding box center [1246, 393] width 26 height 71
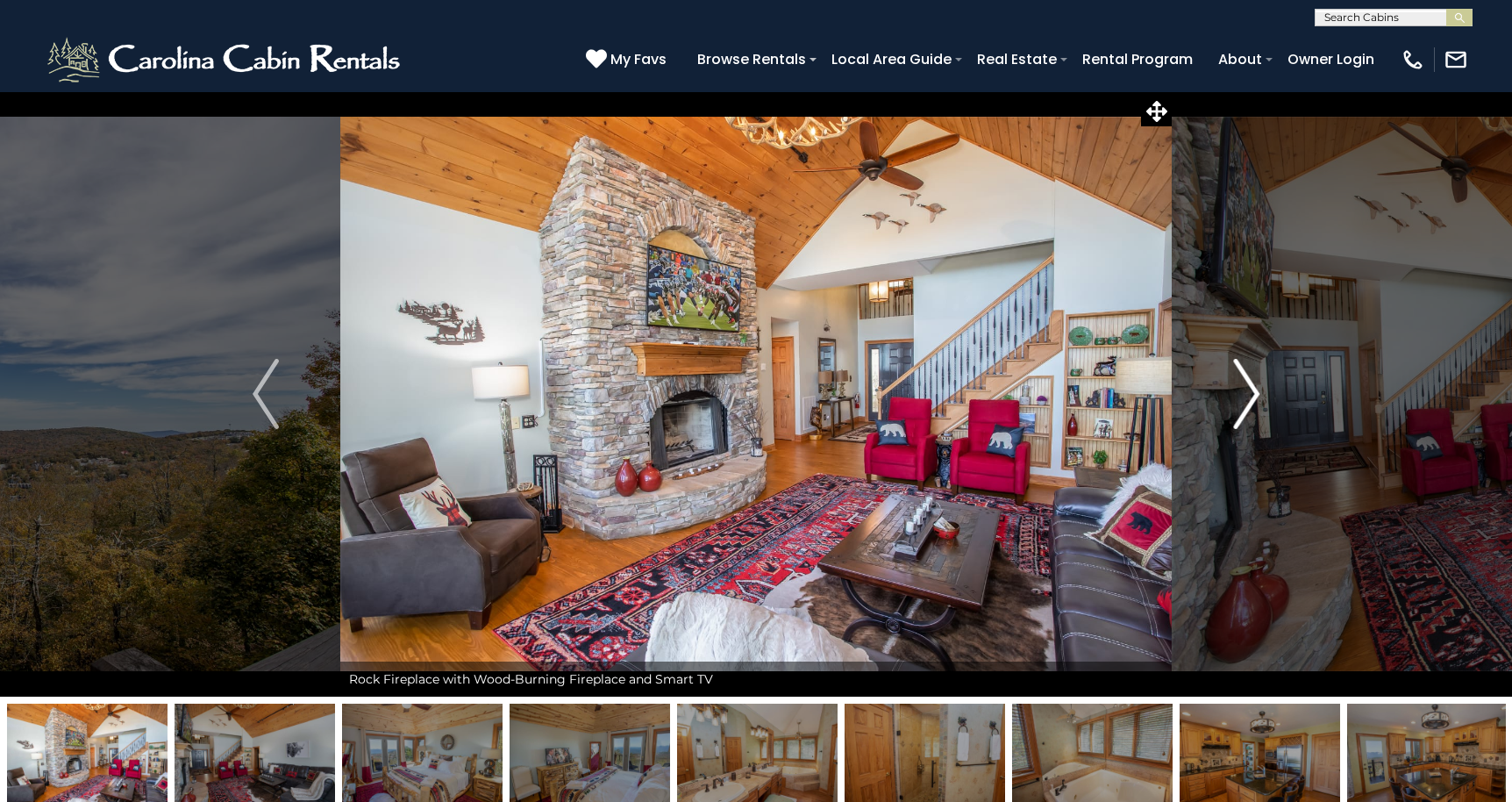
click at [1245, 392] on img "Next" at bounding box center [1246, 393] width 26 height 71
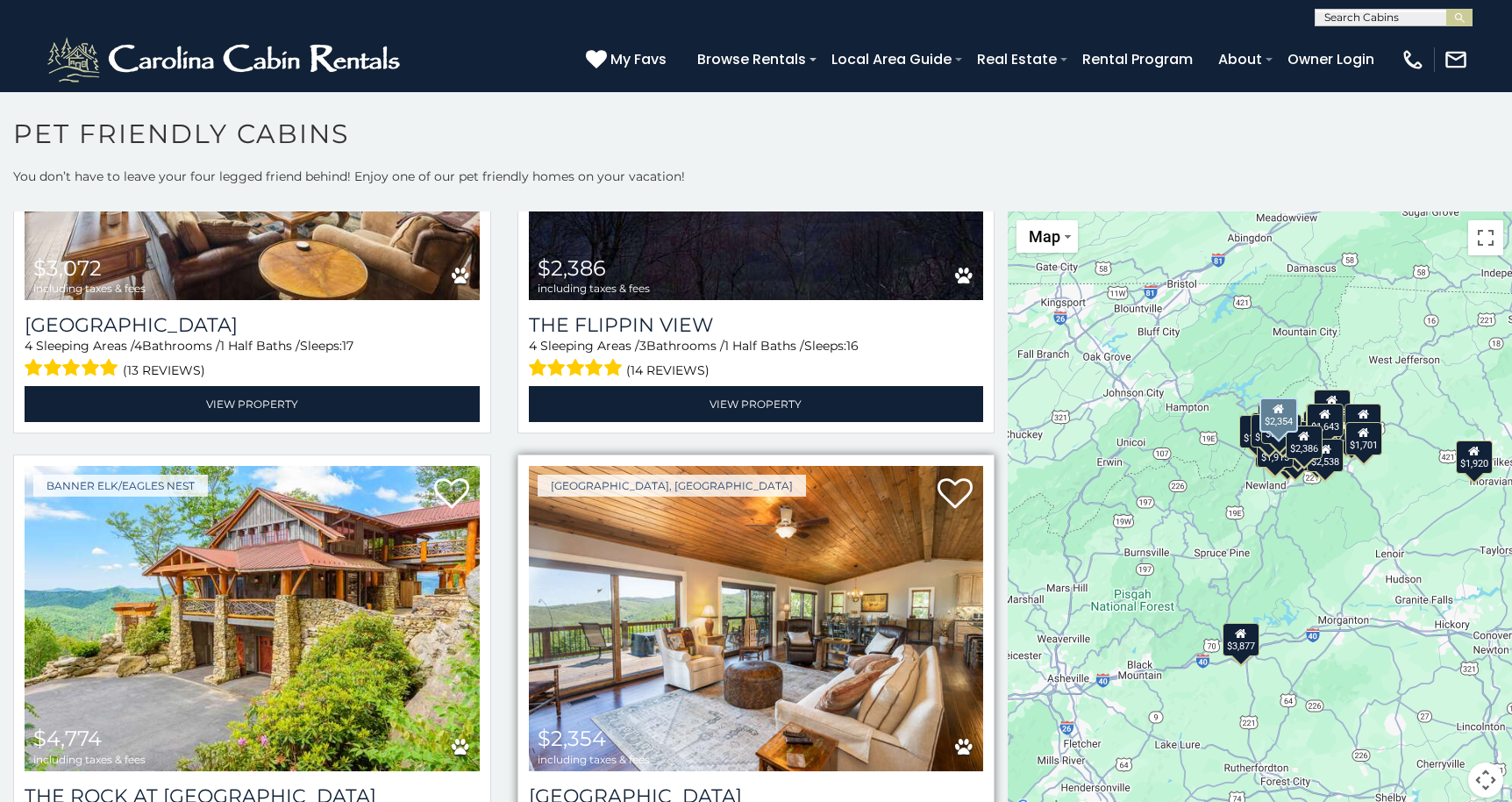
scroll to position [736, 0]
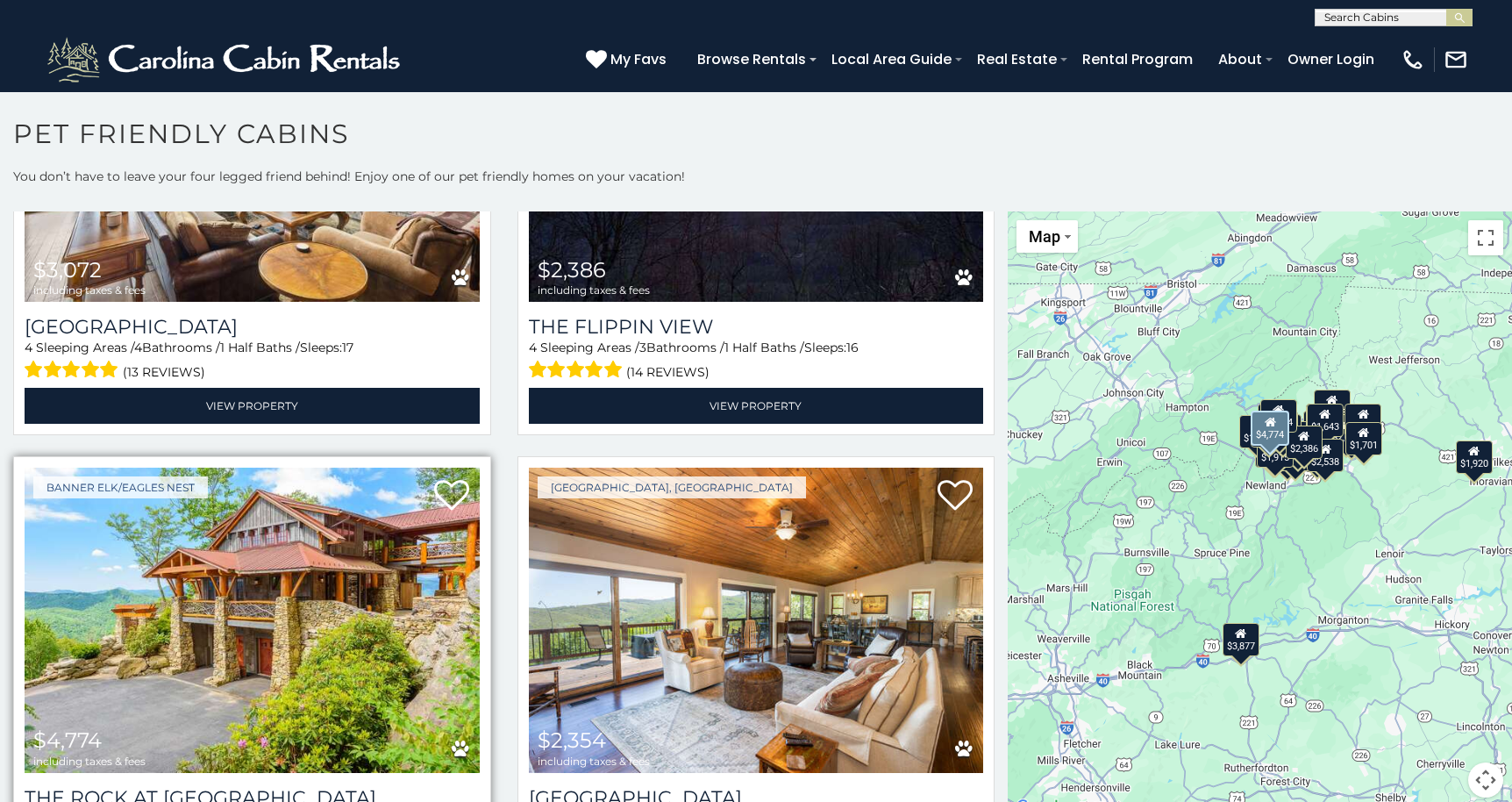
click at [354, 631] on img at bounding box center [252, 619] width 455 height 304
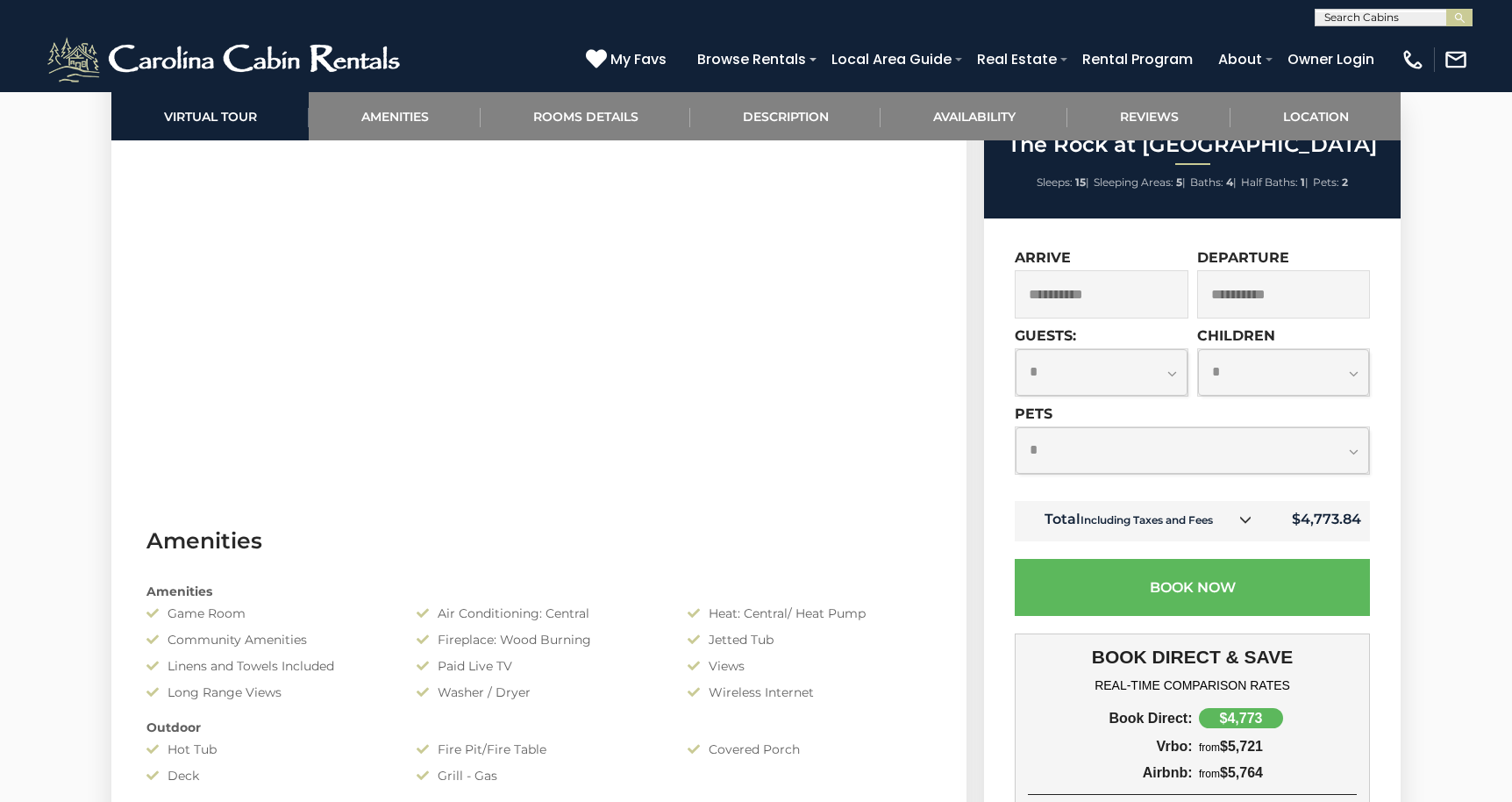
scroll to position [1040, 0]
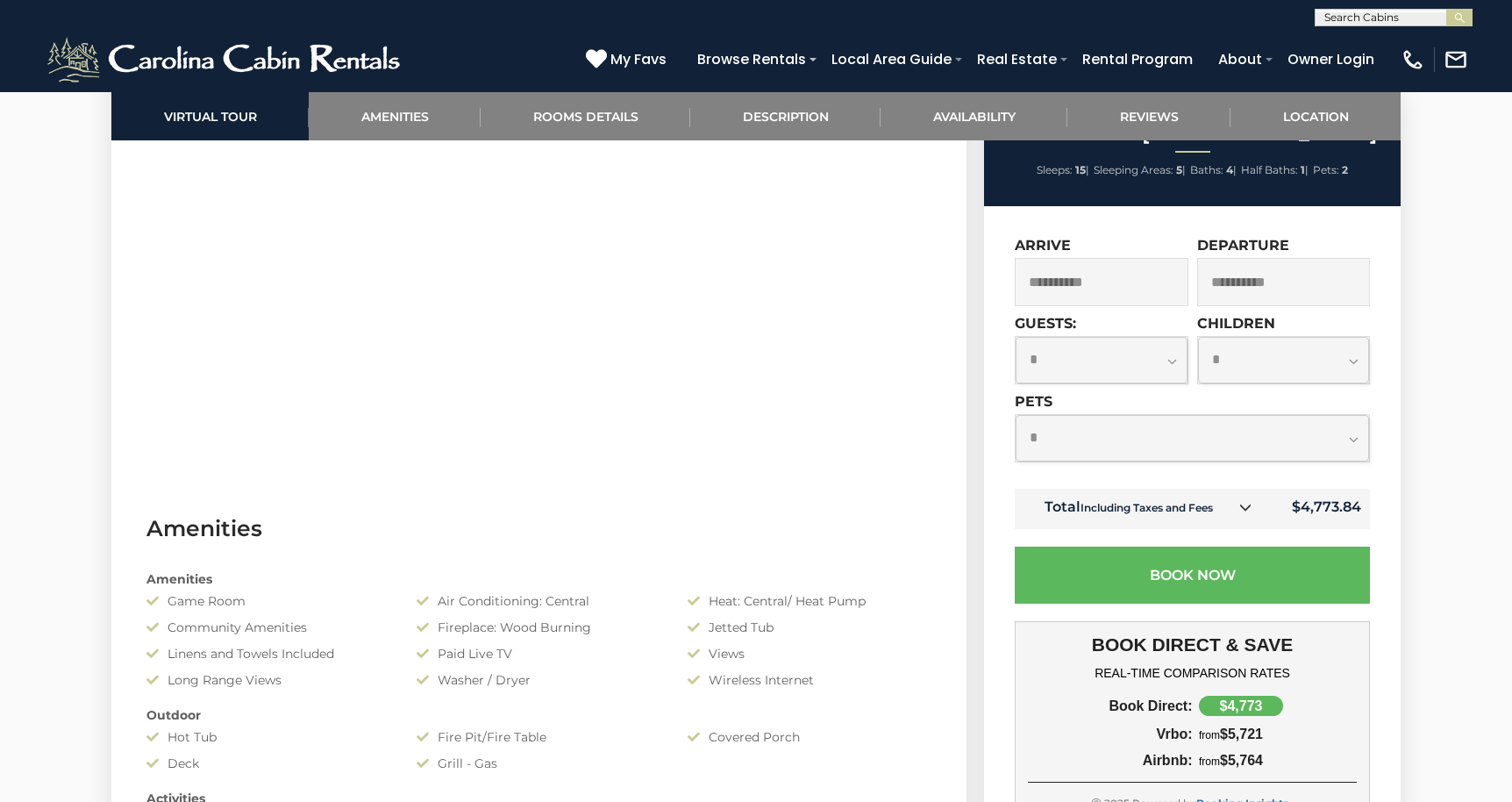
click at [1181, 514] on small "Including Taxes and Fees" at bounding box center [1146, 507] width 133 height 13
click at [1248, 513] on icon at bounding box center [1245, 506] width 12 height 12
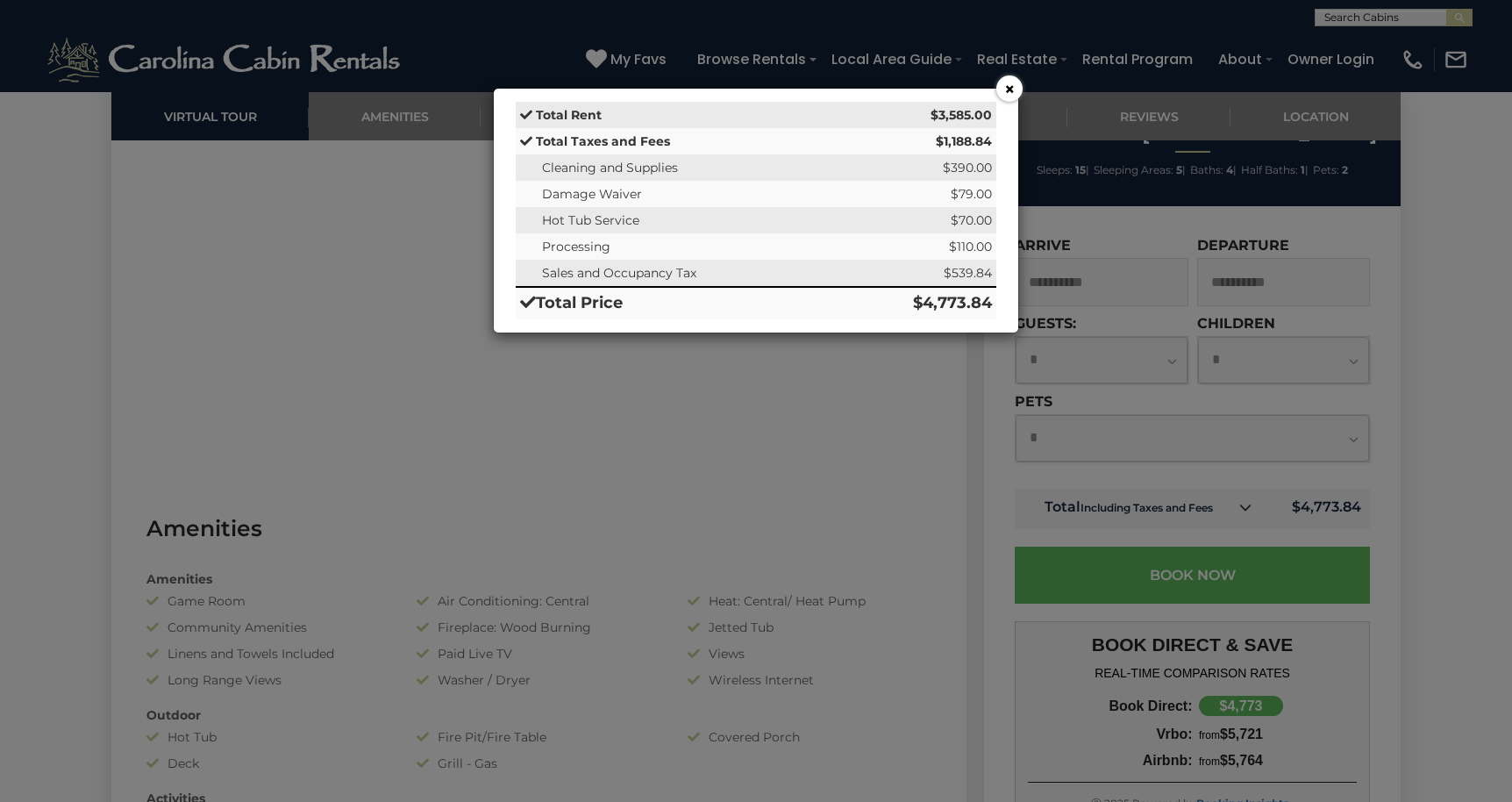
click at [938, 382] on div "× Total Rent $3,585.00 Total Taxes and Fees $1,188.84 Cleaning and Supplies $39…" at bounding box center [756, 401] width 1512 height 802
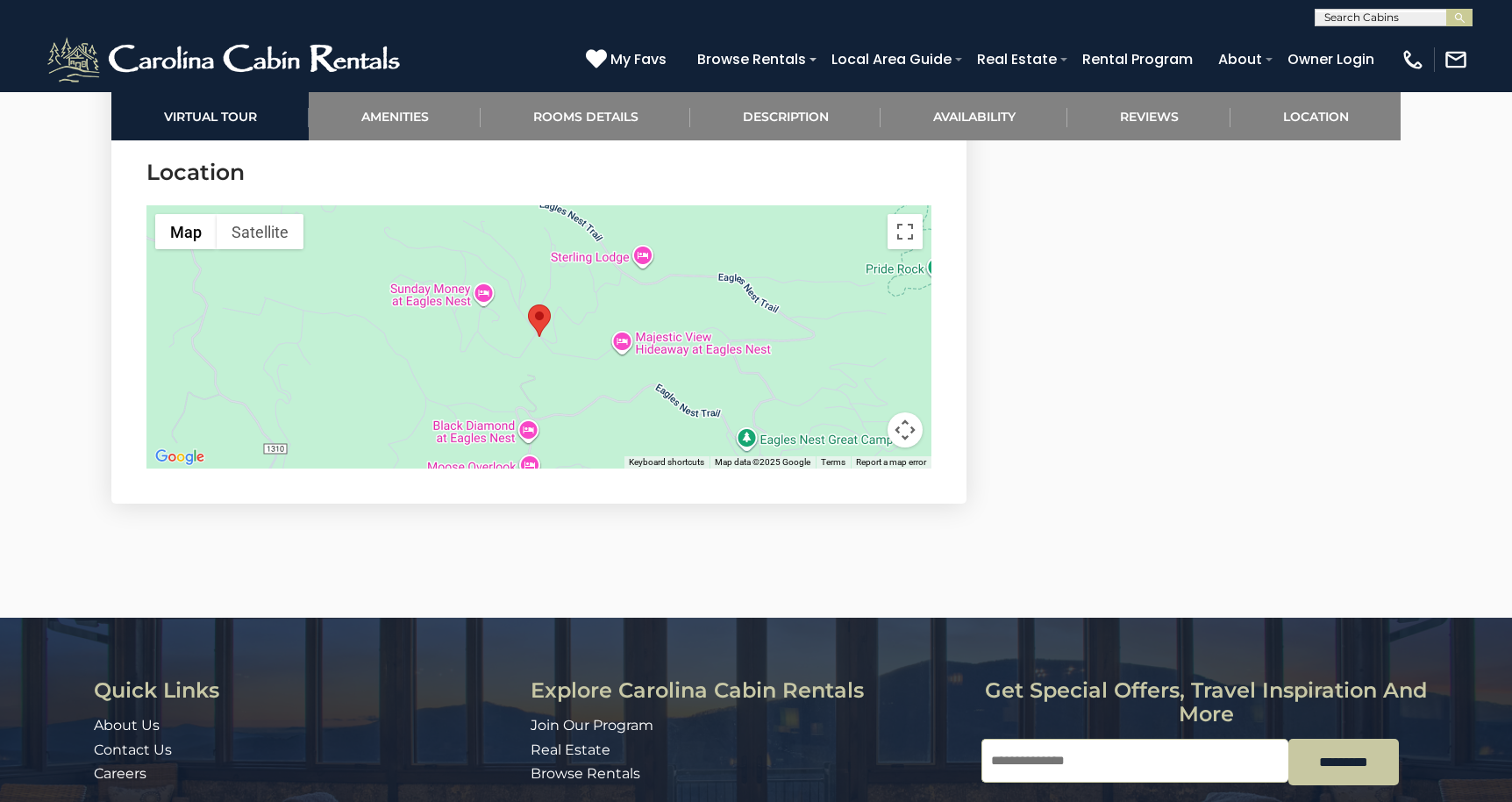
scroll to position [6135, 0]
click at [904, 213] on button "Toggle fullscreen view" at bounding box center [904, 230] width 35 height 35
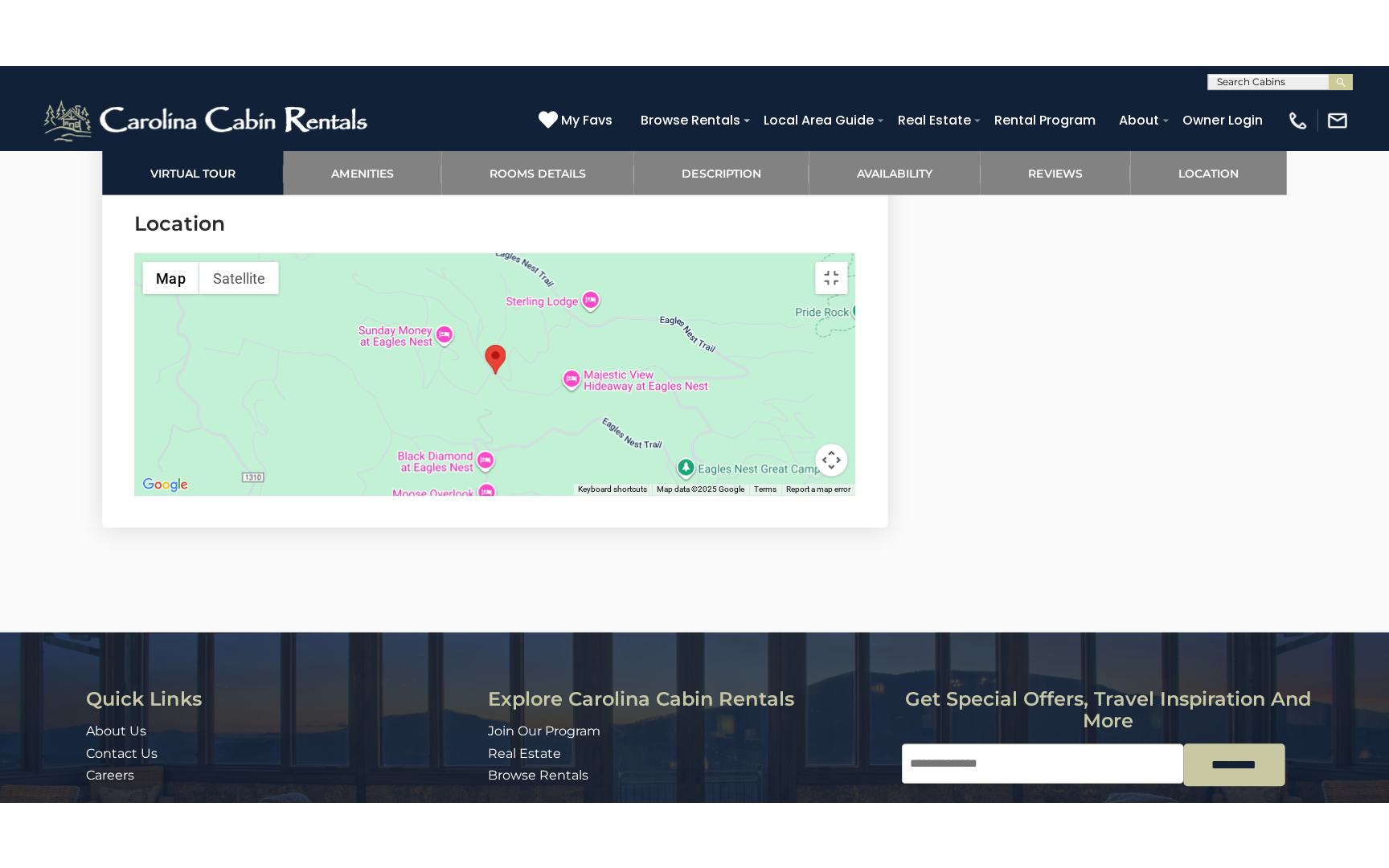
scroll to position [0, 0]
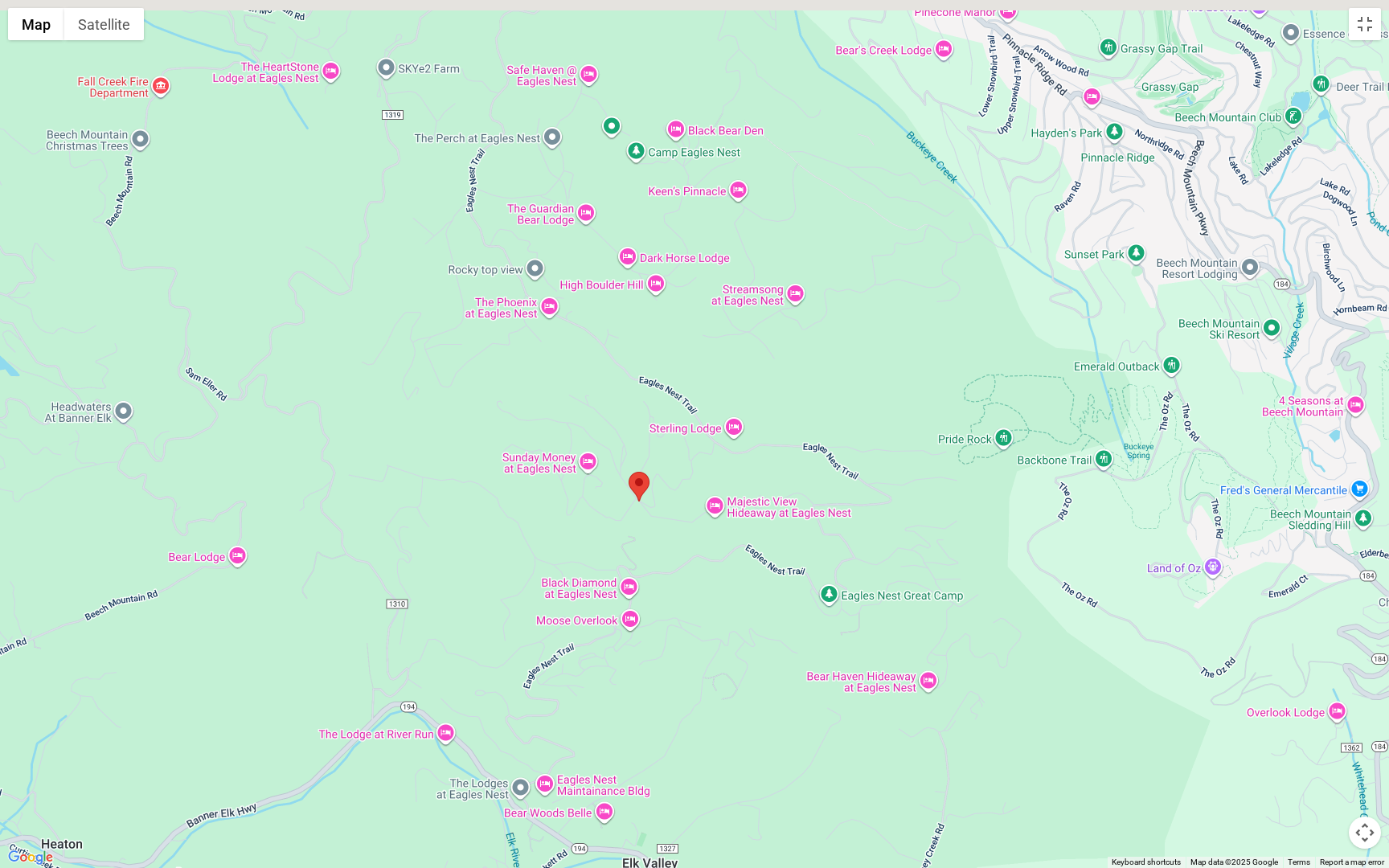
drag, startPoint x: 1131, startPoint y: 745, endPoint x: 1053, endPoint y: 838, distance: 121.4
click at [1053, 734] on div at bounding box center [694, 434] width 1389 height 868
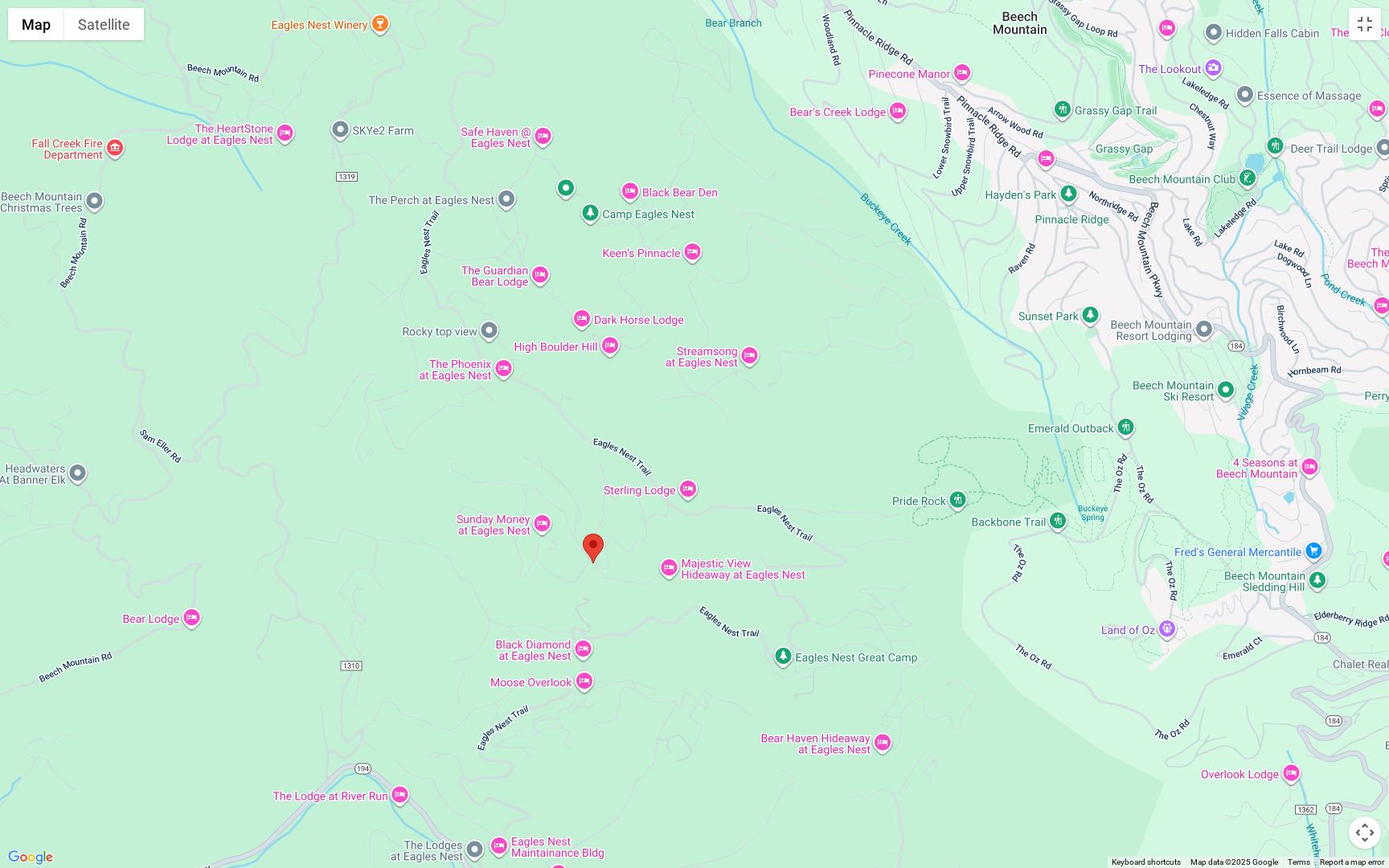
click at [937, 592] on div at bounding box center [694, 434] width 1389 height 868
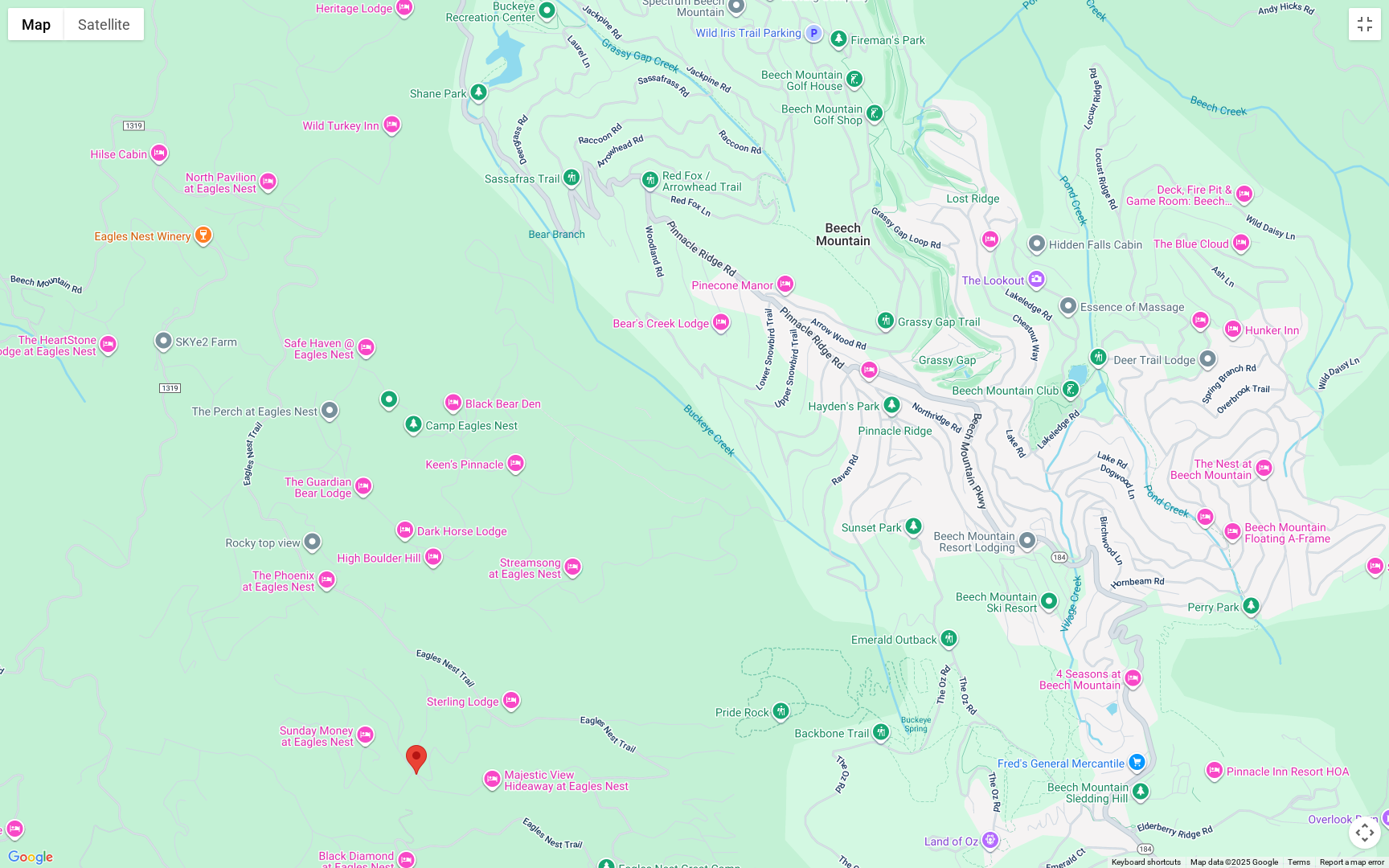
drag, startPoint x: 908, startPoint y: 331, endPoint x: 731, endPoint y: 544, distance: 276.9
click at [731, 544] on div at bounding box center [694, 434] width 1389 height 868
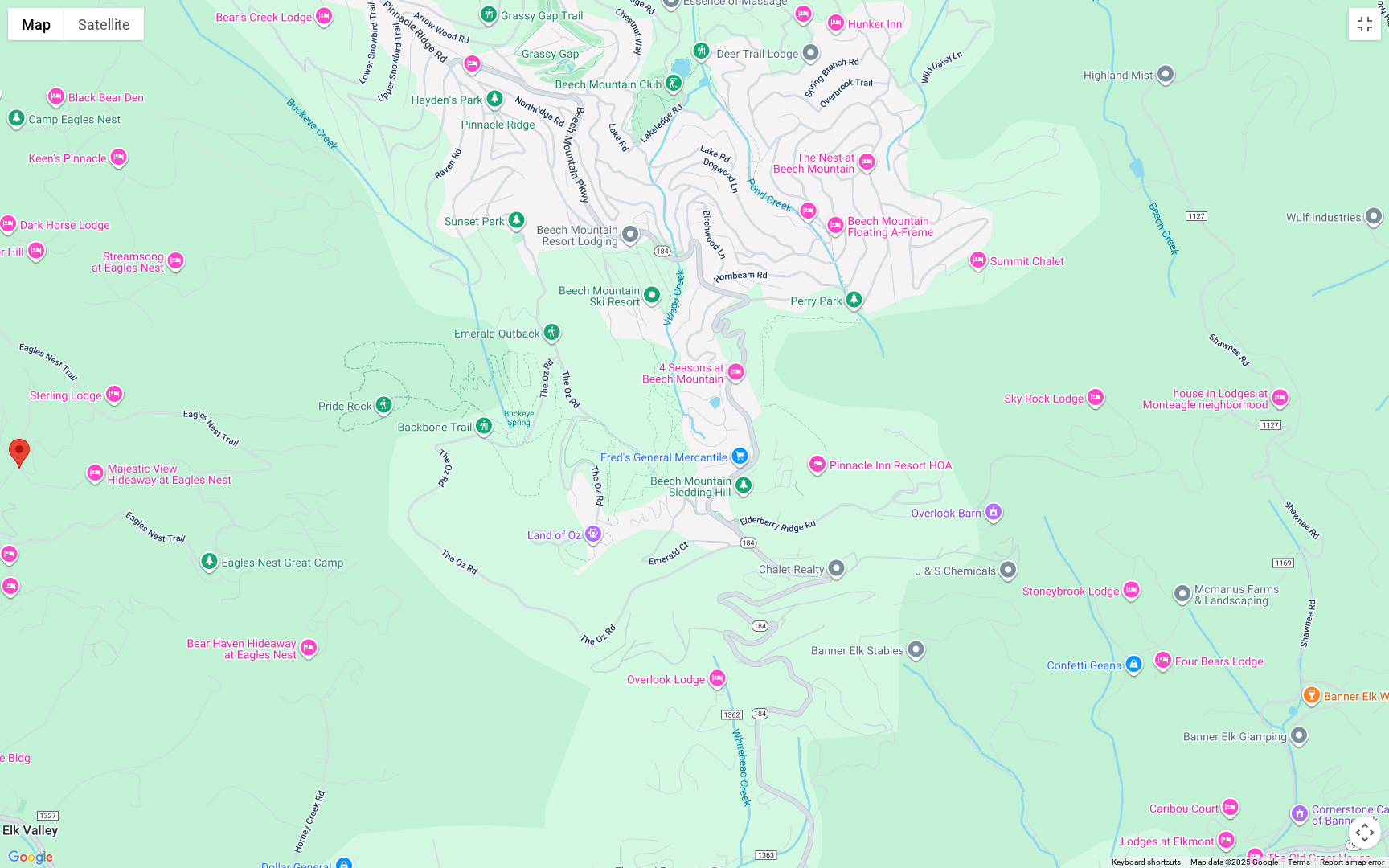
drag, startPoint x: 1152, startPoint y: 627, endPoint x: 761, endPoint y: 327, distance: 492.8
click at [761, 327] on div at bounding box center [694, 434] width 1389 height 868
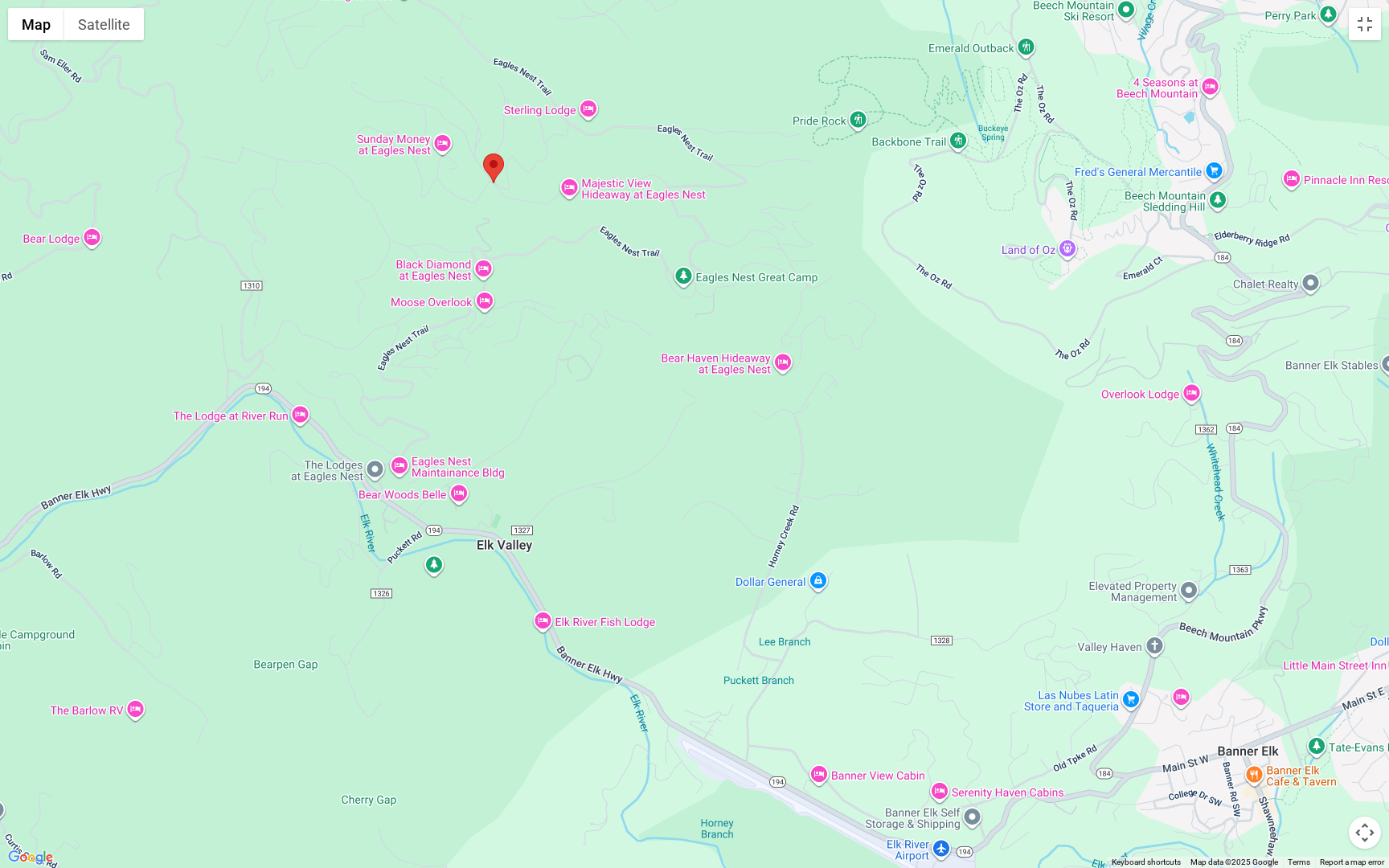
drag, startPoint x: 557, startPoint y: 632, endPoint x: 1029, endPoint y: 353, distance: 548.3
click at [1030, 354] on div at bounding box center [694, 434] width 1389 height 868
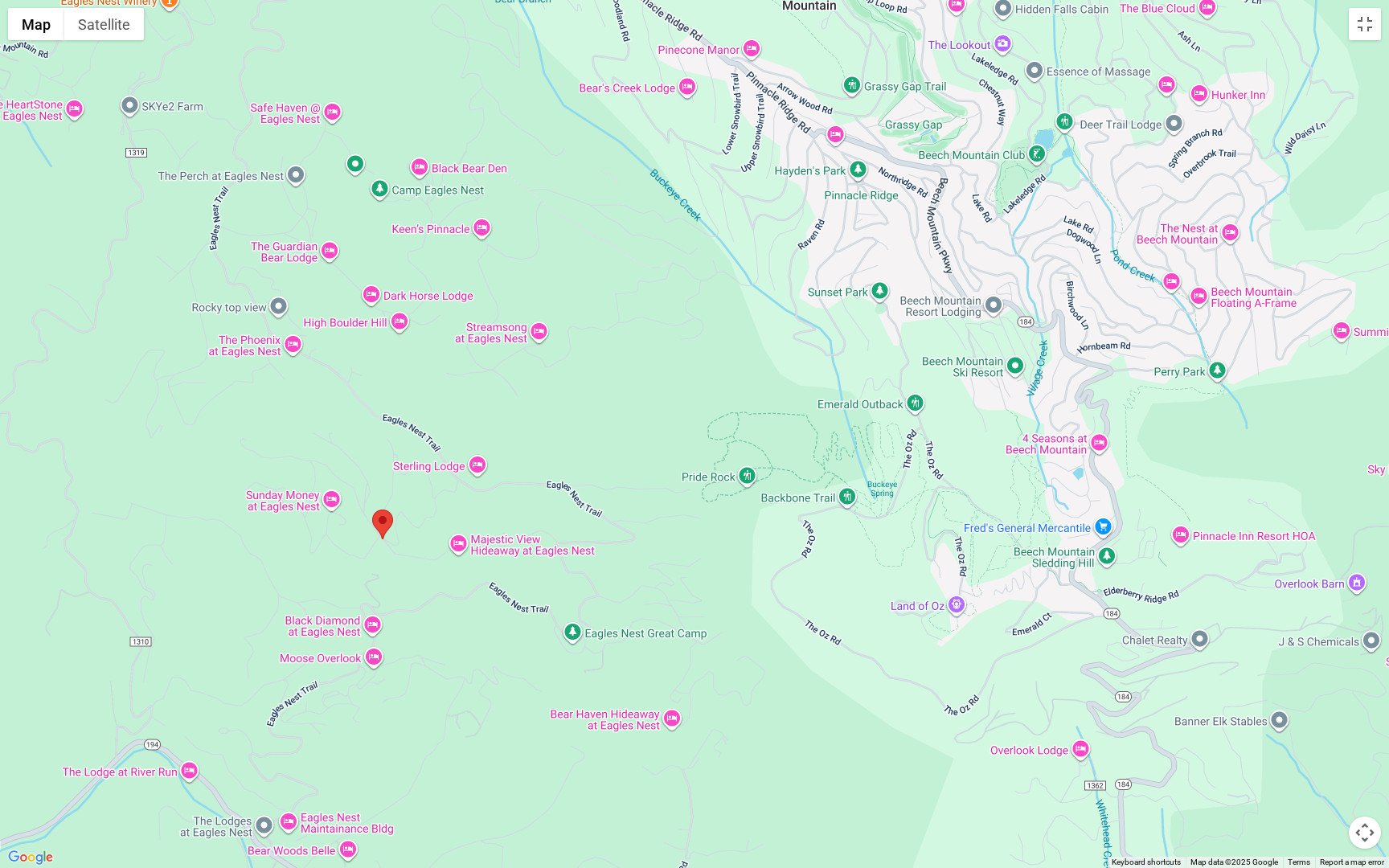
drag, startPoint x: 597, startPoint y: 514, endPoint x: 487, endPoint y: 867, distance: 369.7
click at [487, 734] on div at bounding box center [694, 434] width 1389 height 868
click at [1363, 30] on button "Toggle fullscreen view" at bounding box center [1365, 23] width 32 height 32
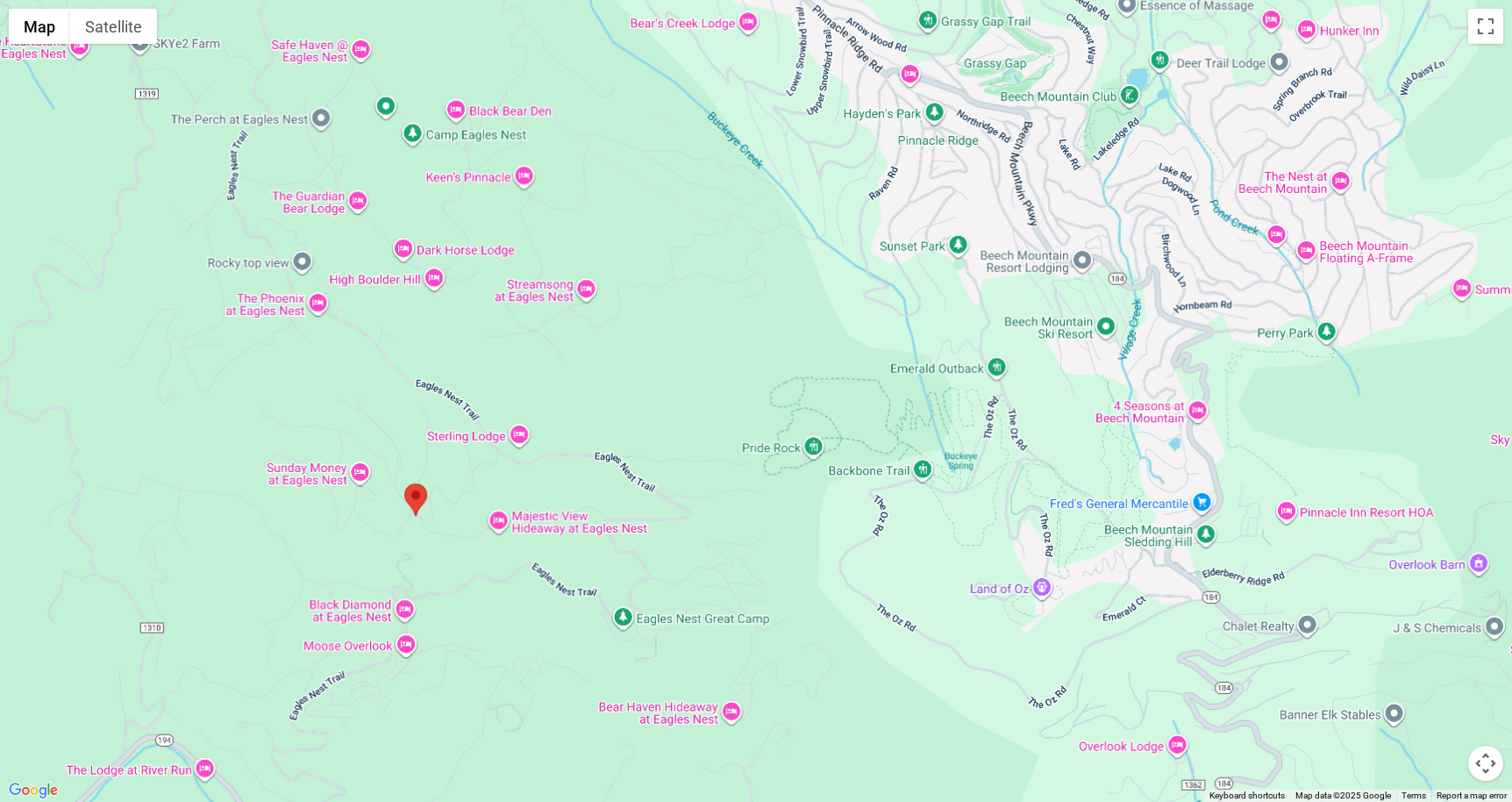
scroll to position [5832, 0]
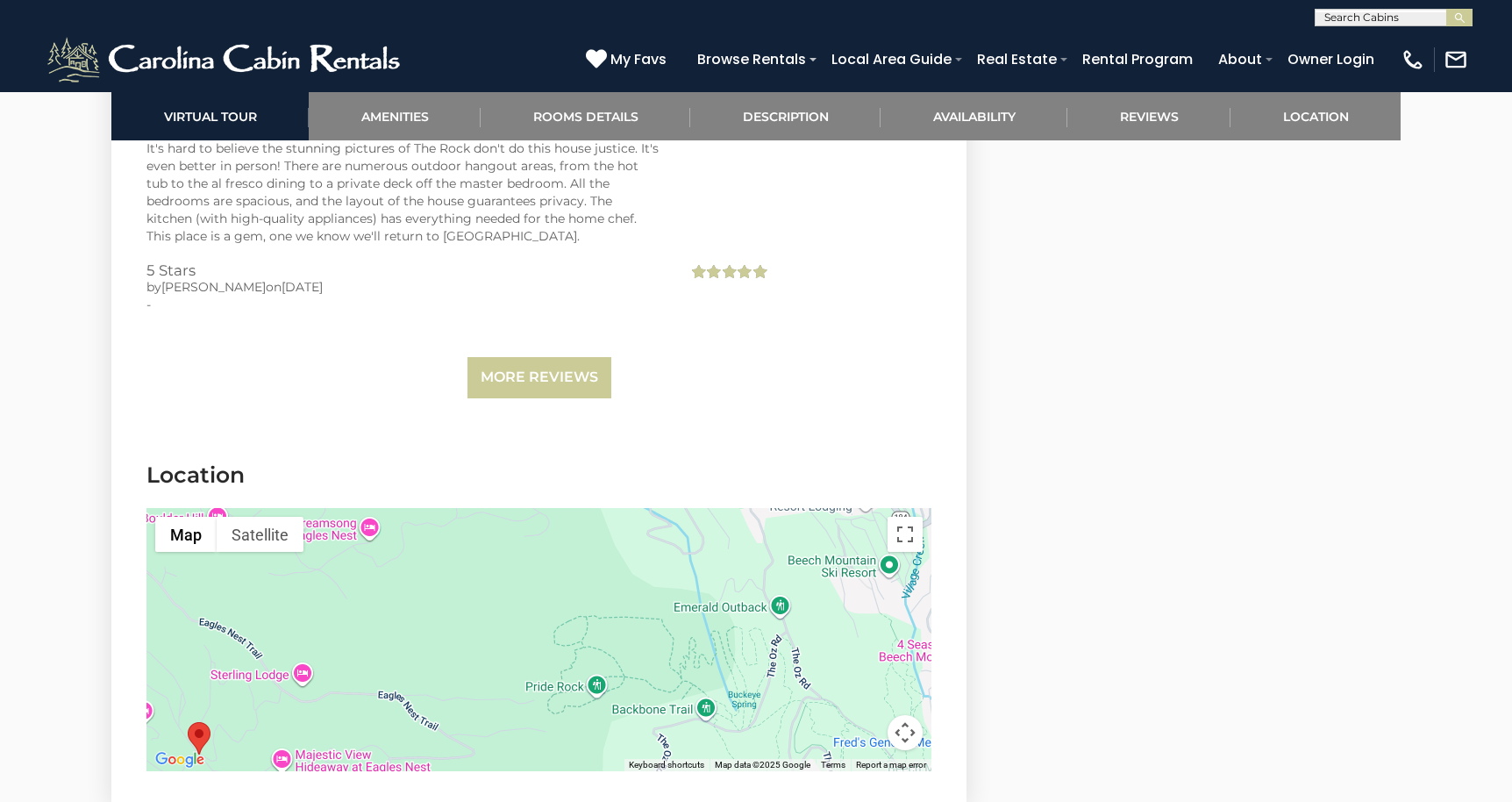
select select "*"
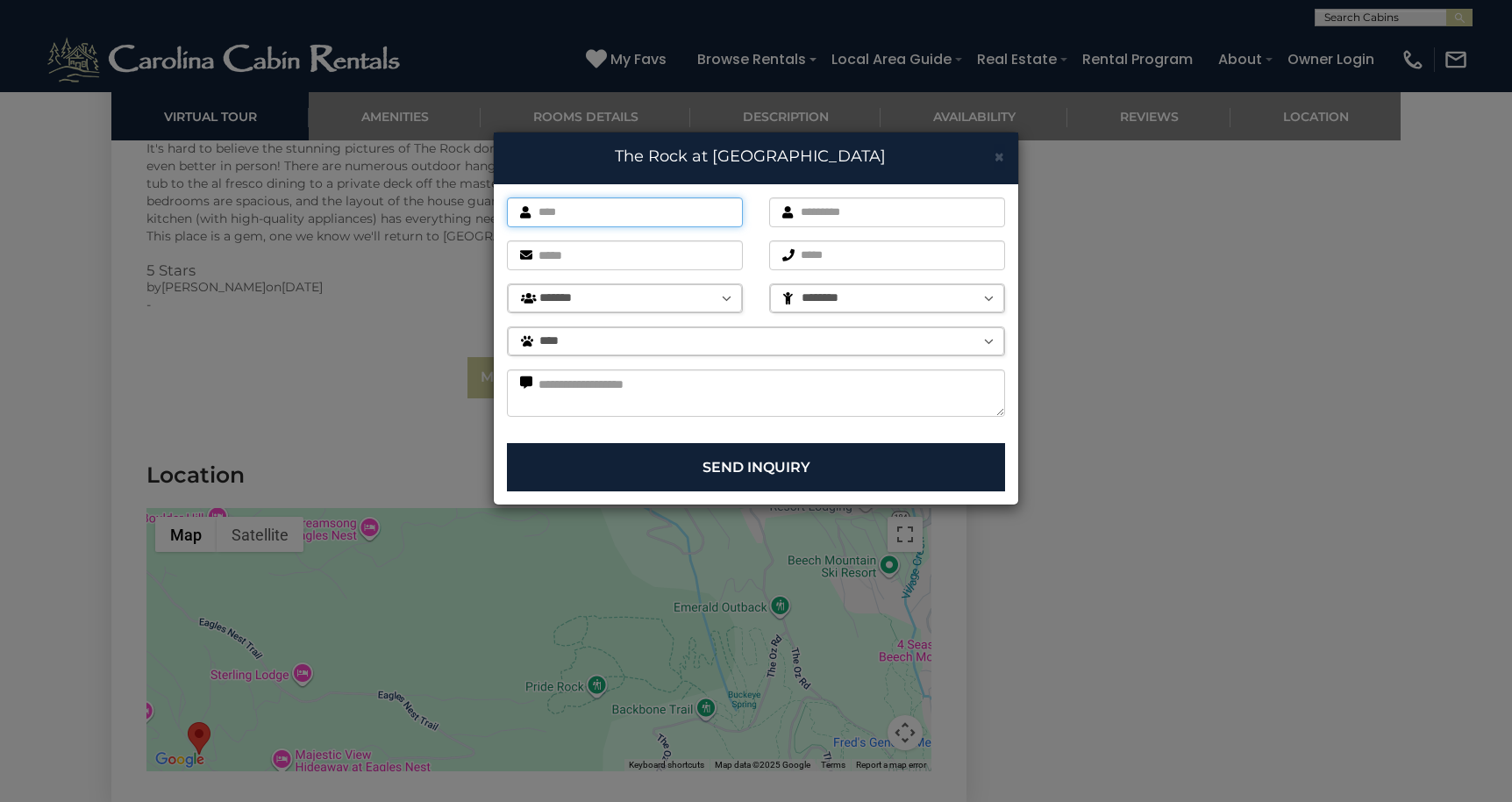
click at [730, 213] on input "text" at bounding box center [625, 213] width 236 height 30
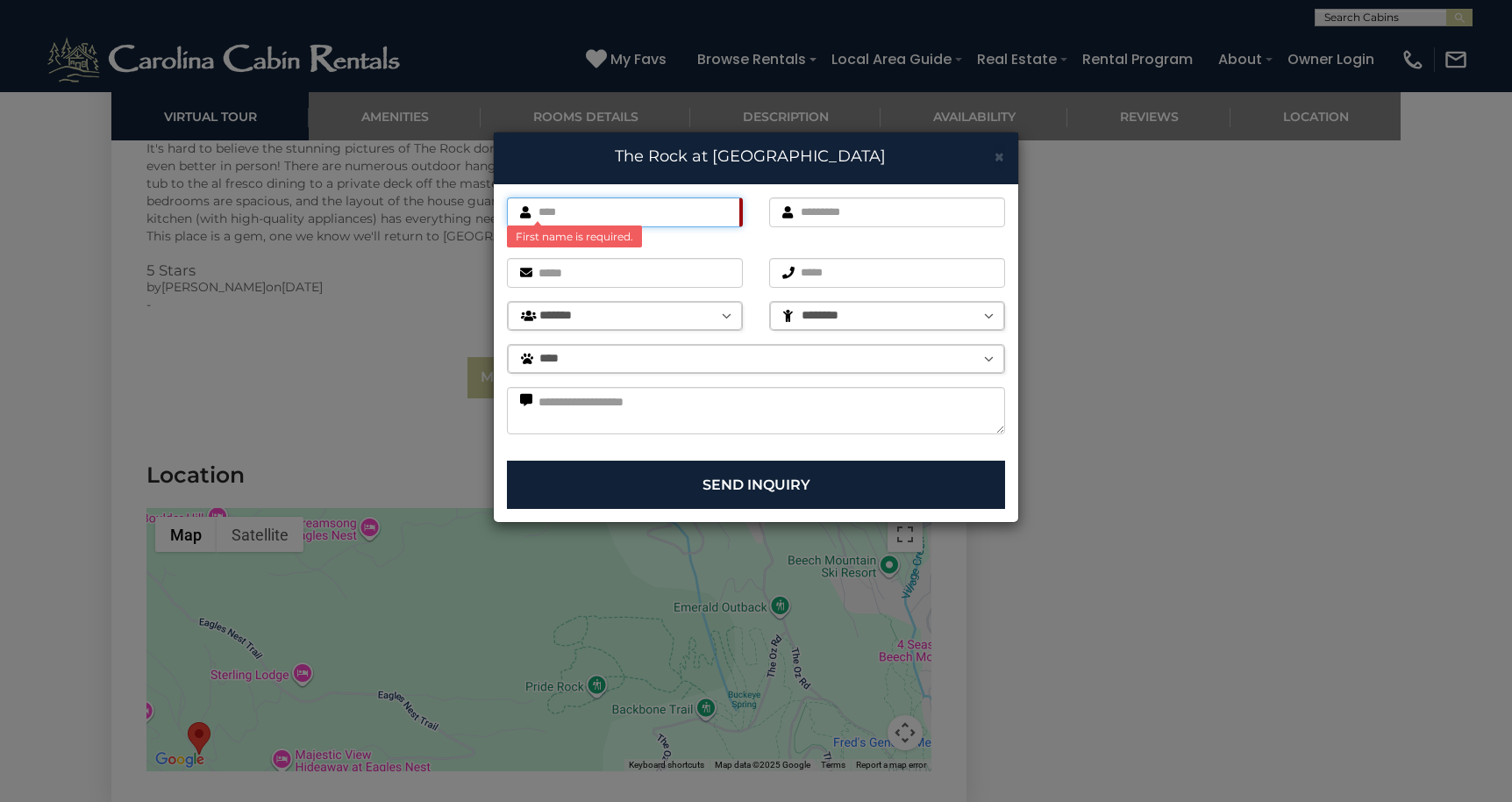
type input "*****"
type input "******"
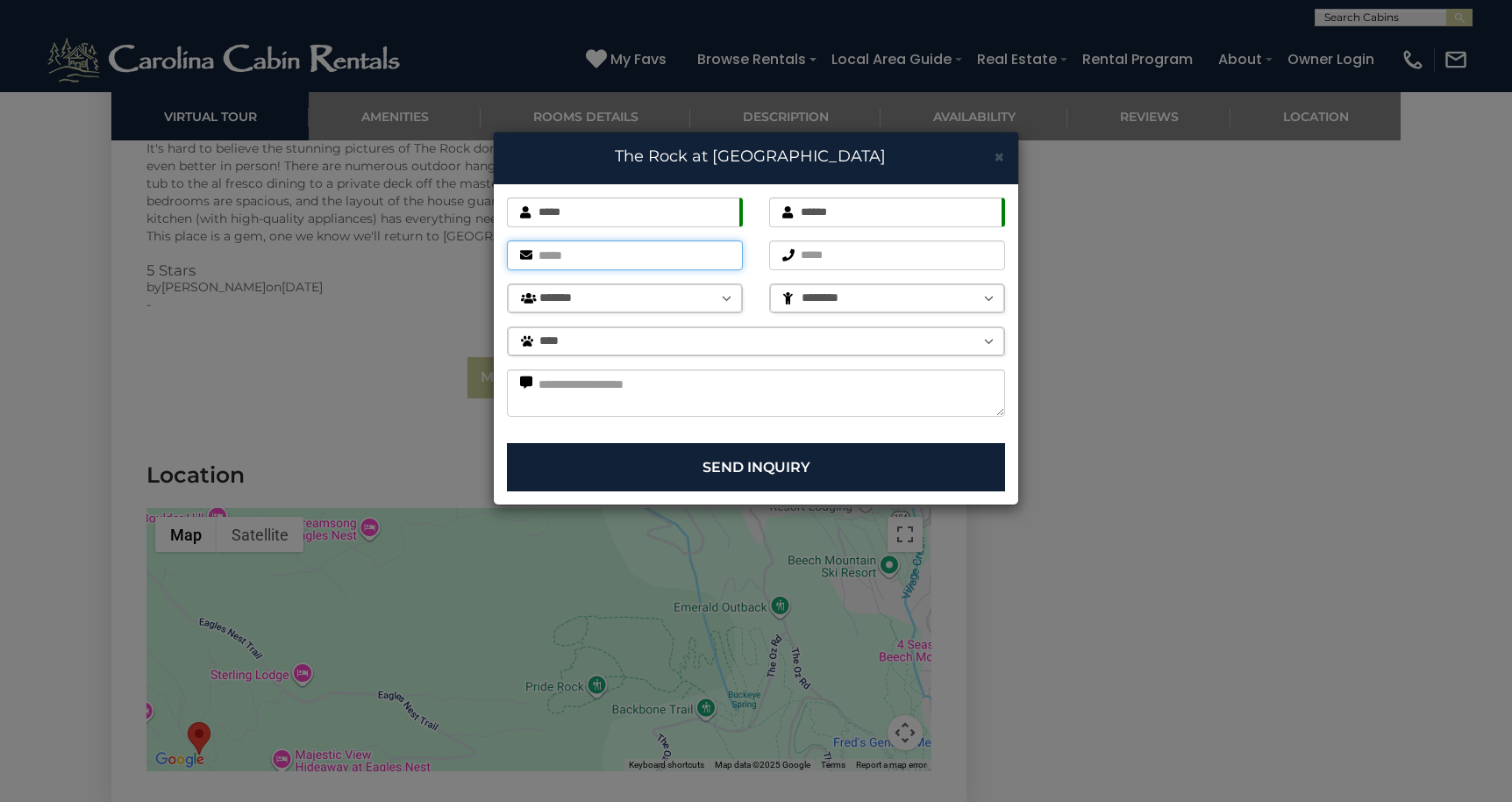
click at [724, 259] on input "email" at bounding box center [625, 255] width 236 height 30
type input "**********"
select select "*"
select select "********"
select select "*"
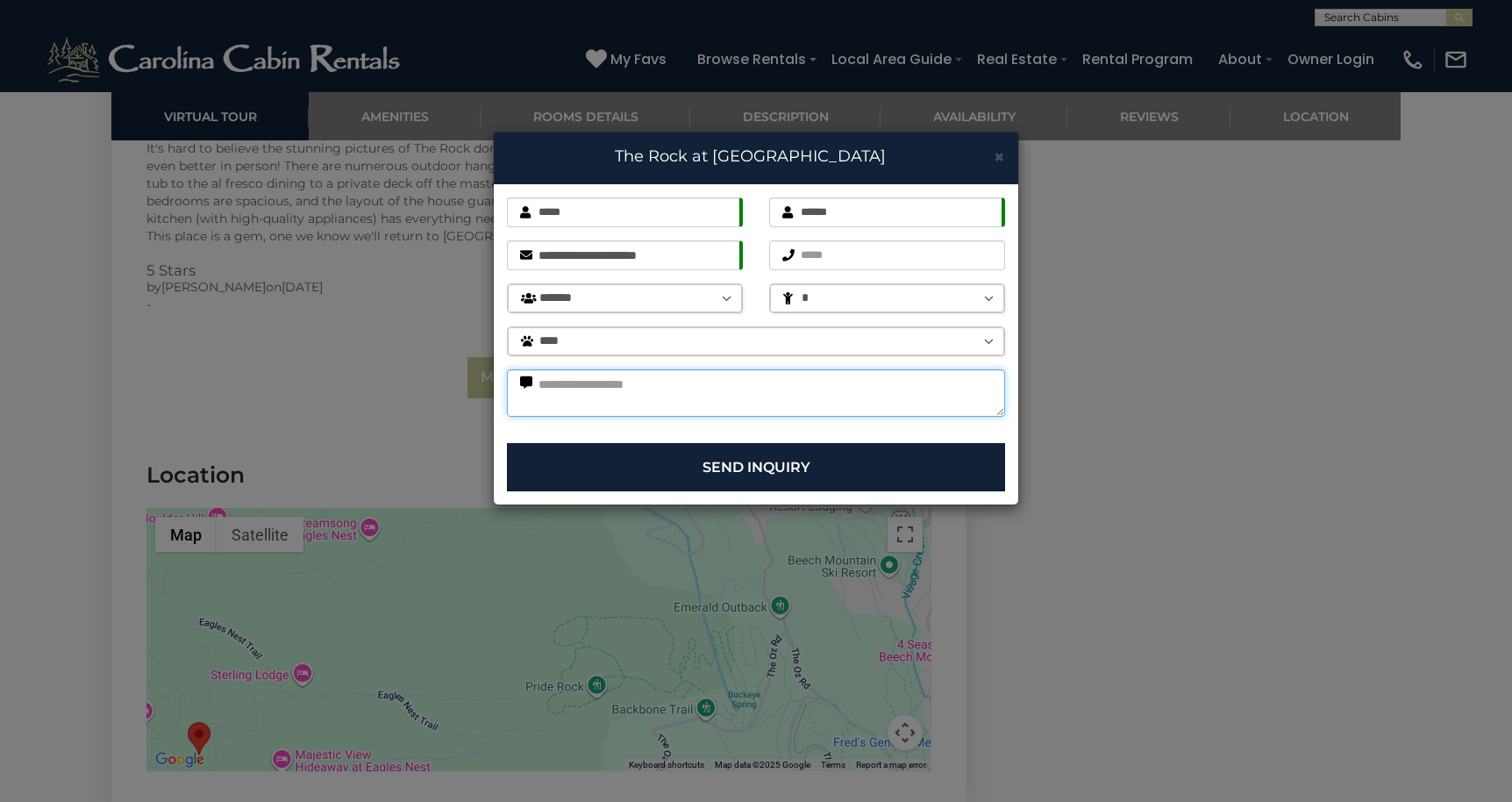
click at [748, 396] on textarea at bounding box center [756, 393] width 498 height 47
type textarea "**********"
click at [753, 483] on button "Send Inquiry" at bounding box center [756, 467] width 498 height 48
click at [753, 468] on button "Send Inquiry" at bounding box center [756, 467] width 498 height 48
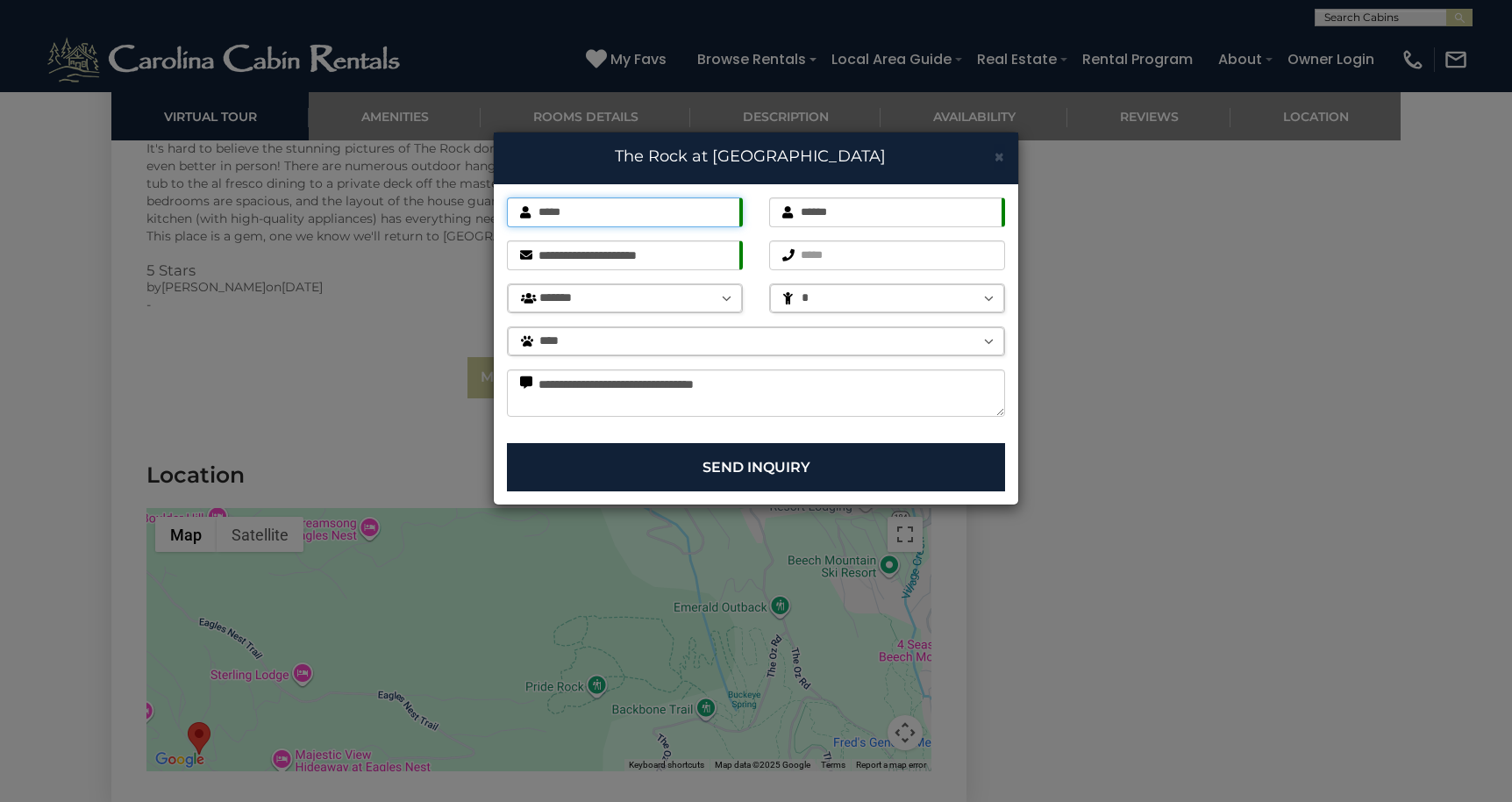
click at [603, 217] on input "*****" at bounding box center [625, 213] width 236 height 30
type input "*"
type input "*****"
click at [873, 213] on input "******" at bounding box center [886, 213] width 236 height 30
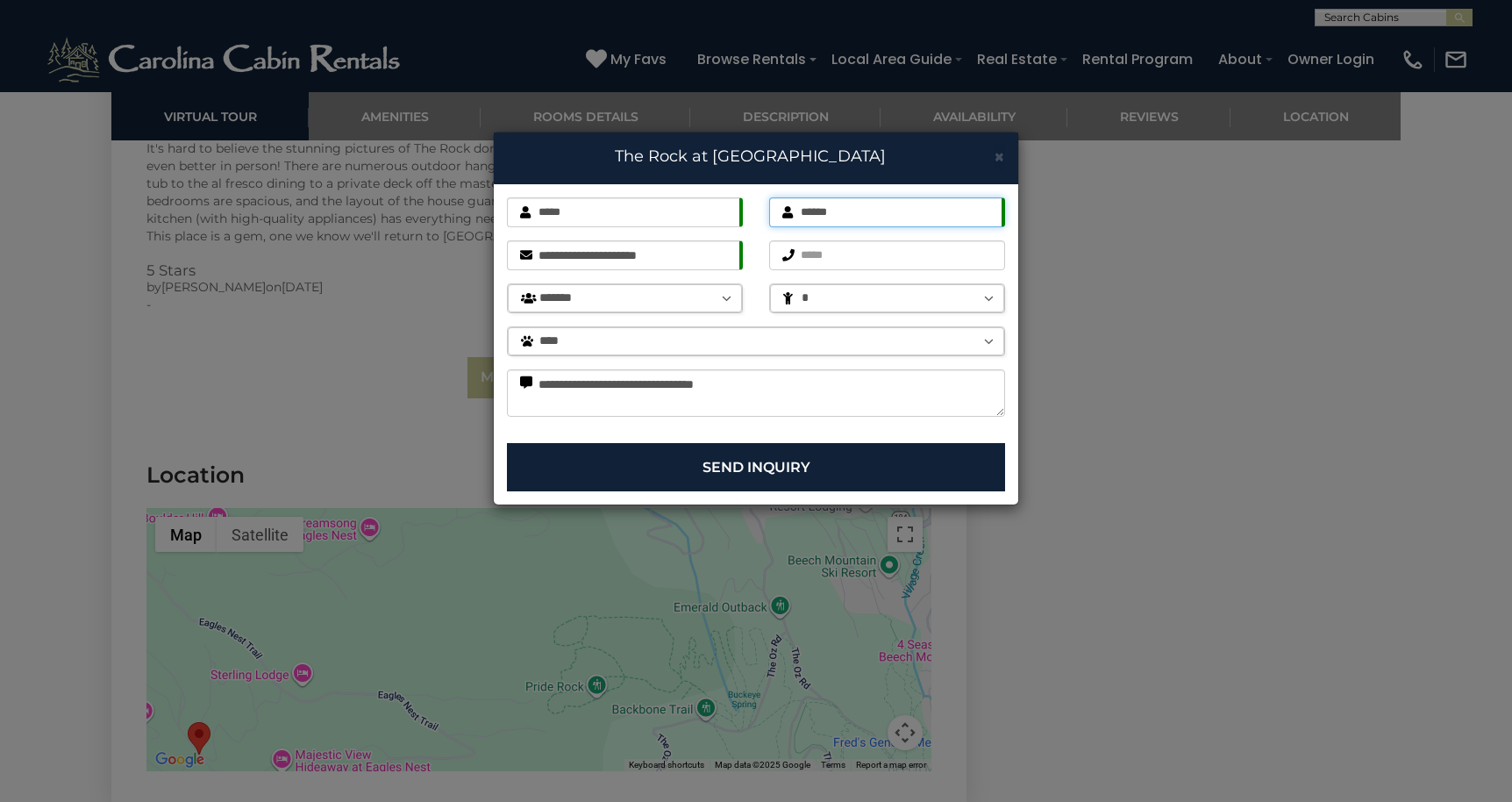
type input "******"
click at [719, 263] on input "**********" at bounding box center [625, 255] width 236 height 30
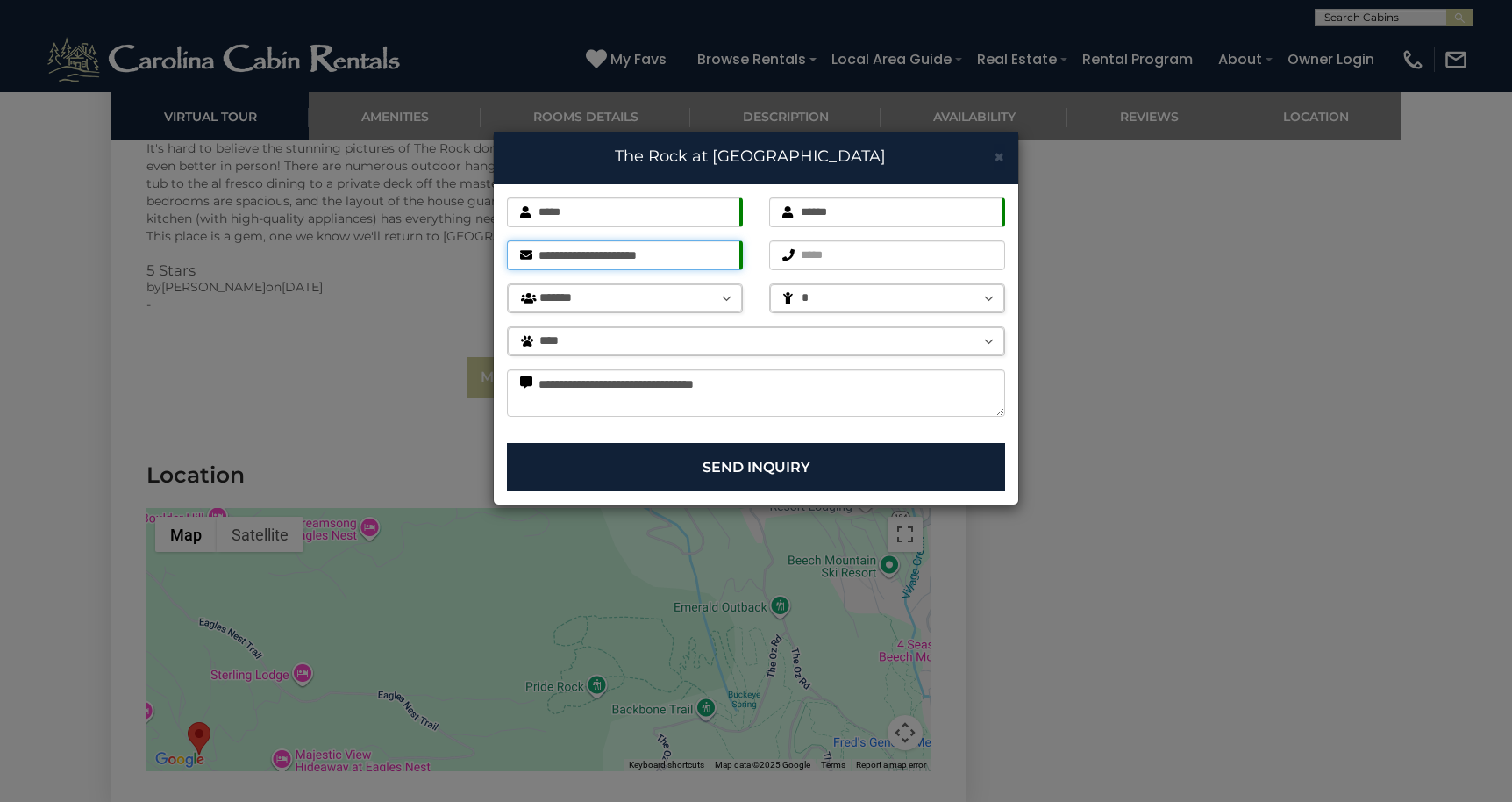
click at [719, 263] on input "**********" at bounding box center [625, 255] width 236 height 30
type input "**********"
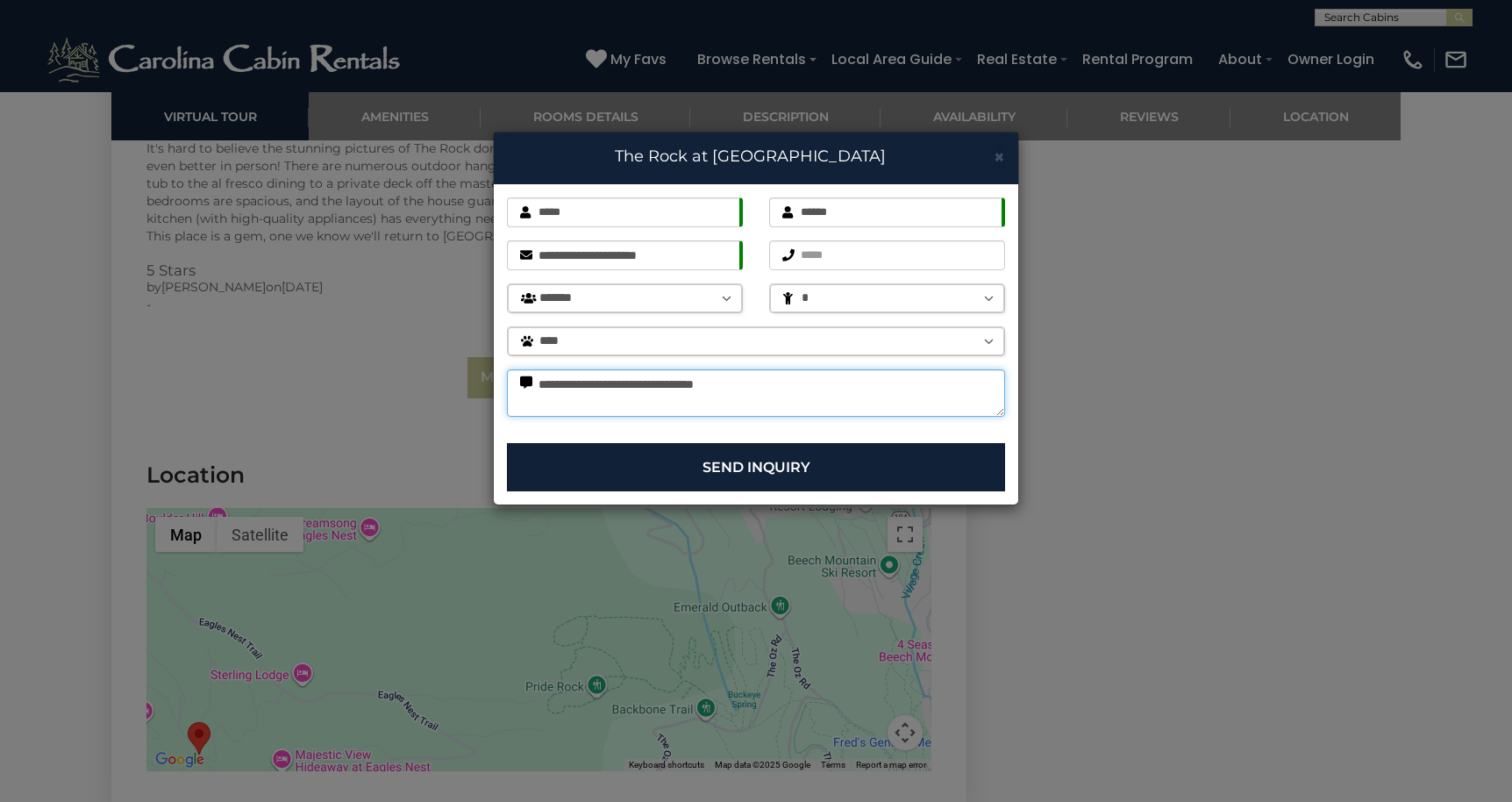
click at [769, 394] on textarea "**********" at bounding box center [756, 393] width 498 height 47
click at [759, 459] on button "Send Inquiry" at bounding box center [756, 467] width 498 height 48
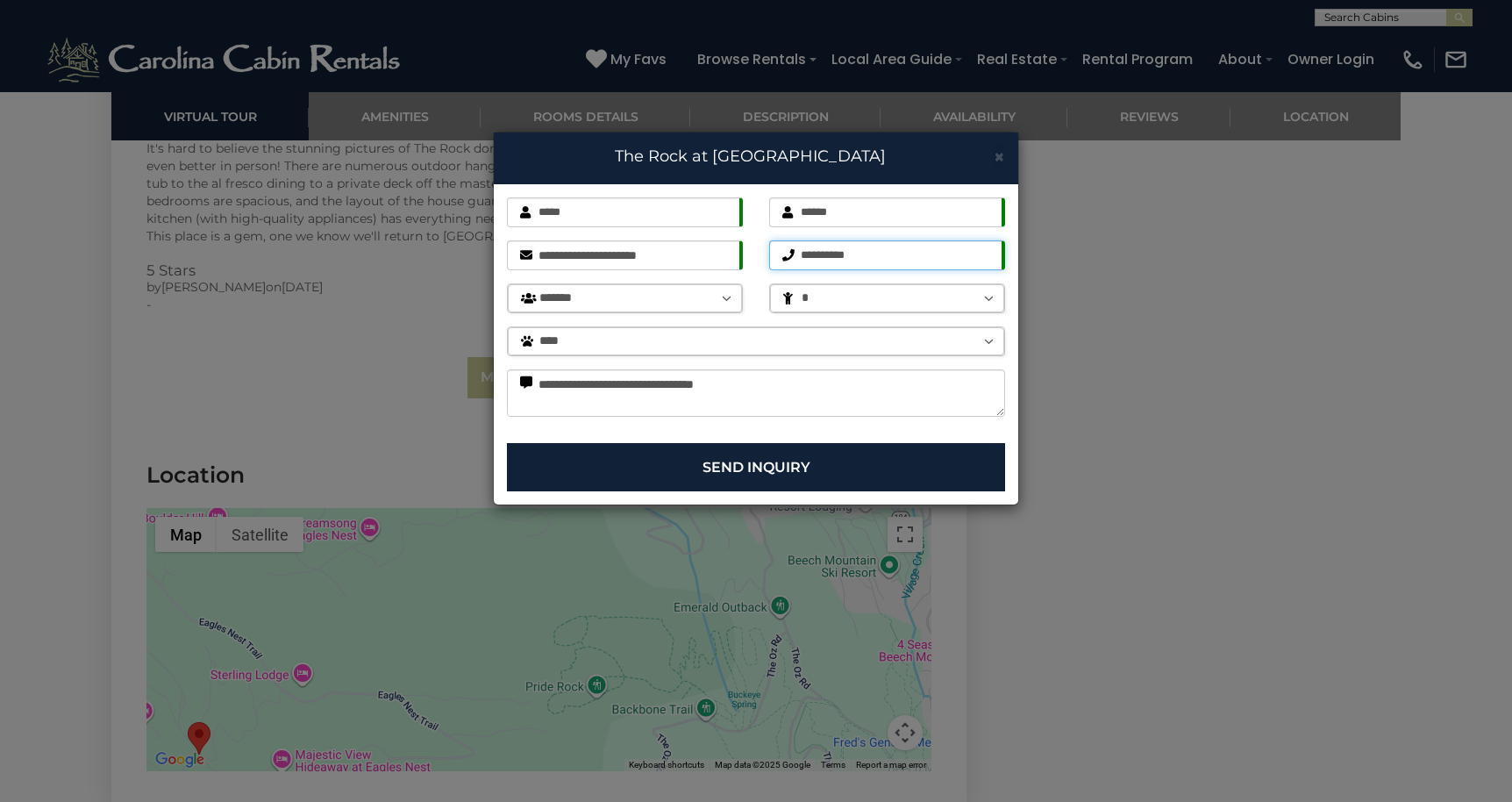
type input "**********"
click at [818, 419] on div "**********" at bounding box center [756, 313] width 524 height 259
click at [751, 465] on button "Send Inquiry" at bounding box center [756, 467] width 498 height 48
click at [751, 469] on button "Send Inquiry" at bounding box center [756, 467] width 498 height 48
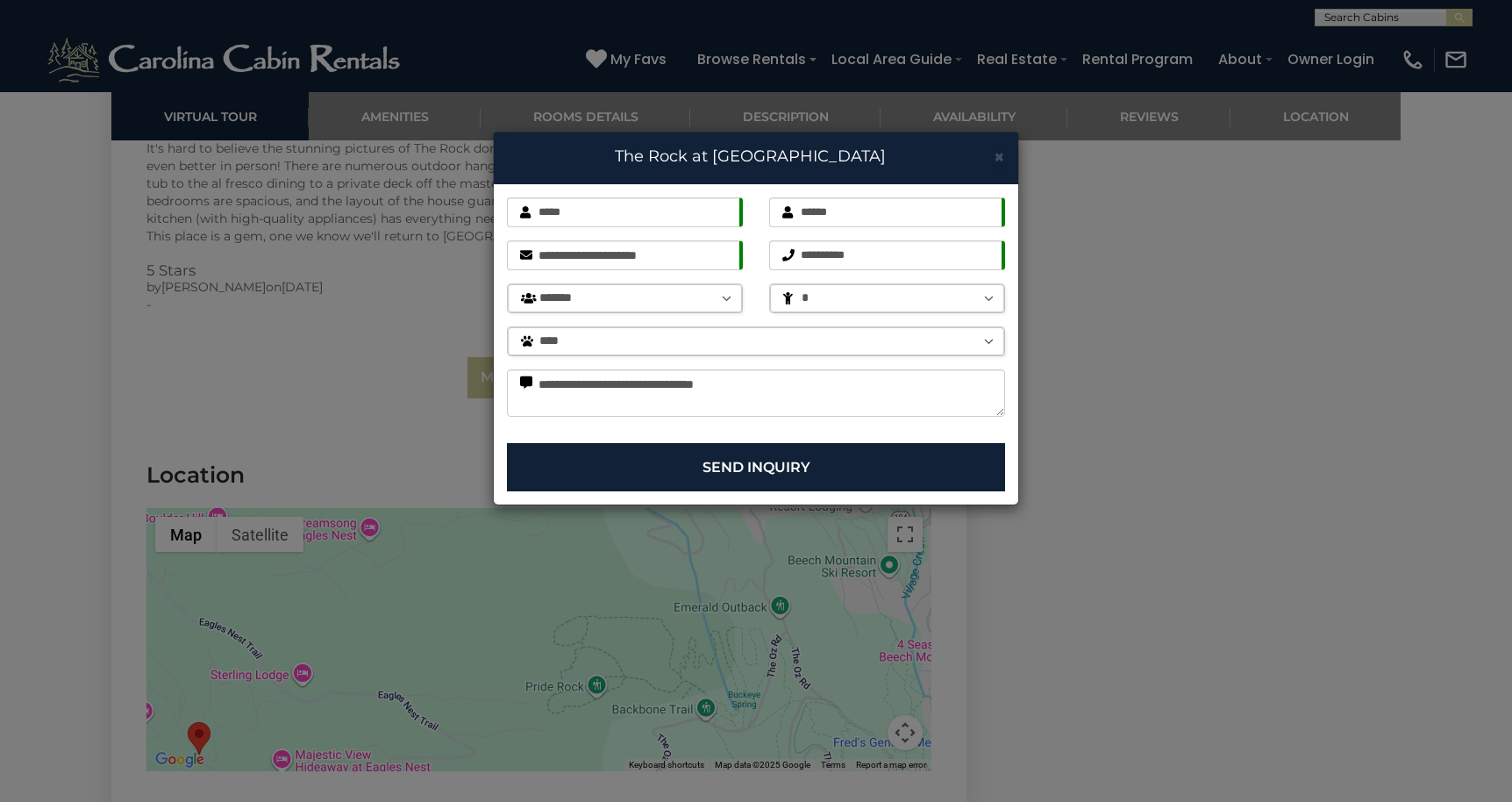
click at [1002, 411] on textarea "**********" at bounding box center [756, 393] width 498 height 47
click at [997, 411] on textarea "**********" at bounding box center [756, 393] width 498 height 47
click at [712, 472] on button "Send Inquiry" at bounding box center [756, 467] width 498 height 48
click at [734, 460] on button "Send Inquiry" at bounding box center [756, 467] width 498 height 48
click at [999, 161] on span "×" at bounding box center [999, 156] width 11 height 22
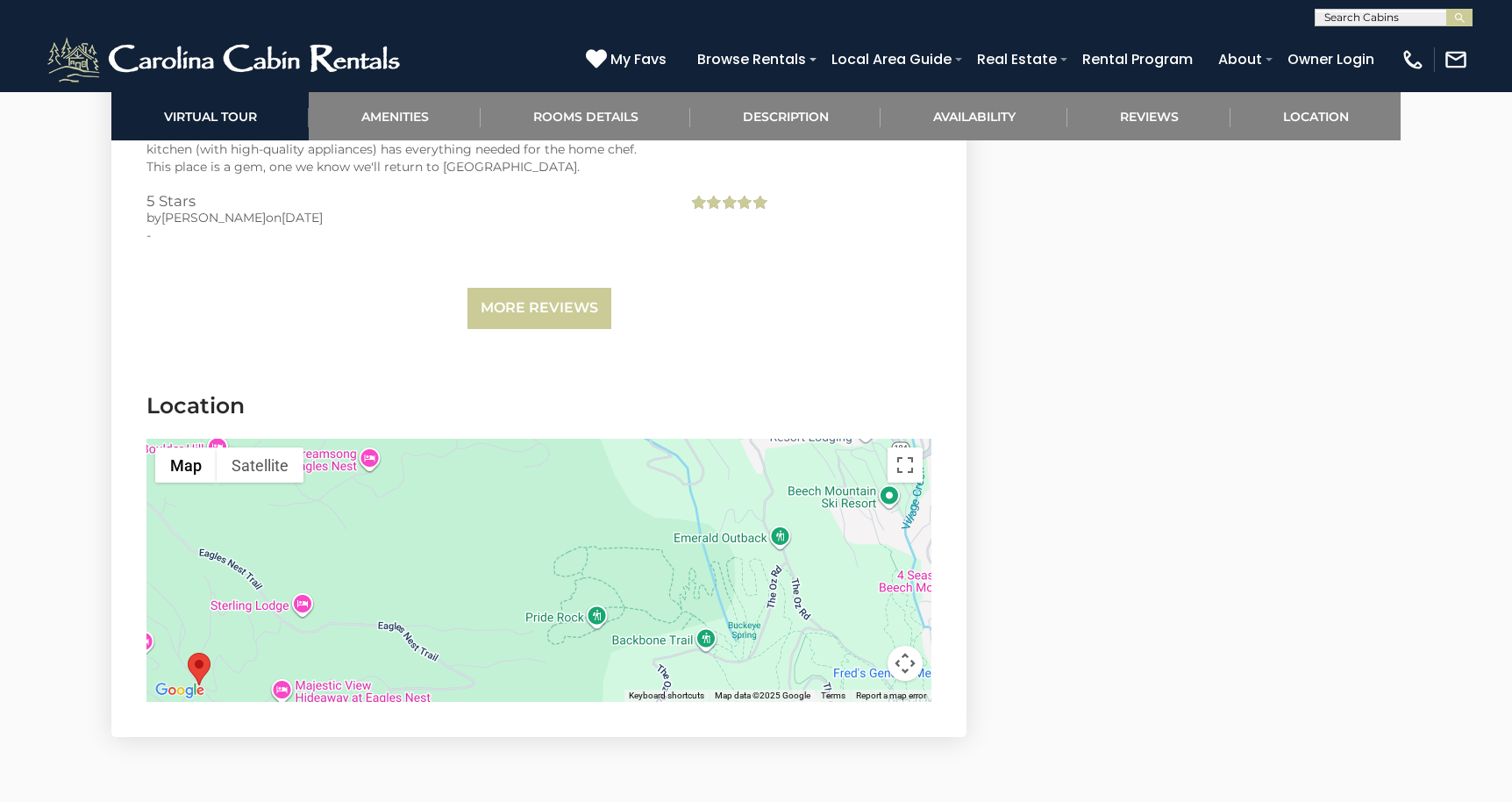
scroll to position [5902, 0]
select select "*"
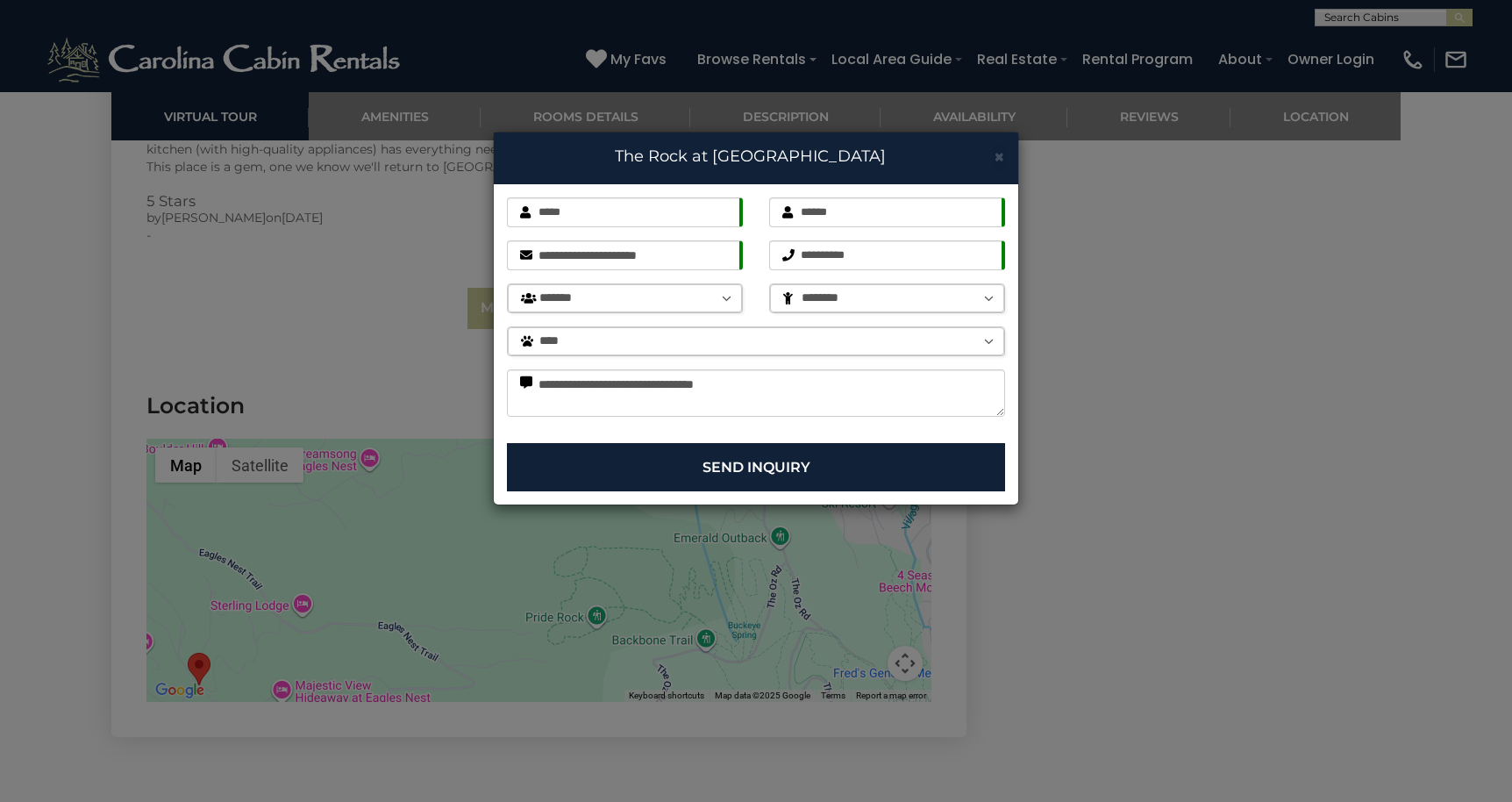
click at [744, 463] on button "Send Inquiry" at bounding box center [756, 467] width 498 height 48
click at [762, 391] on textarea "**********" at bounding box center [756, 393] width 498 height 47
type textarea "**********"
click at [725, 470] on button "Send Inquiry" at bounding box center [756, 467] width 498 height 48
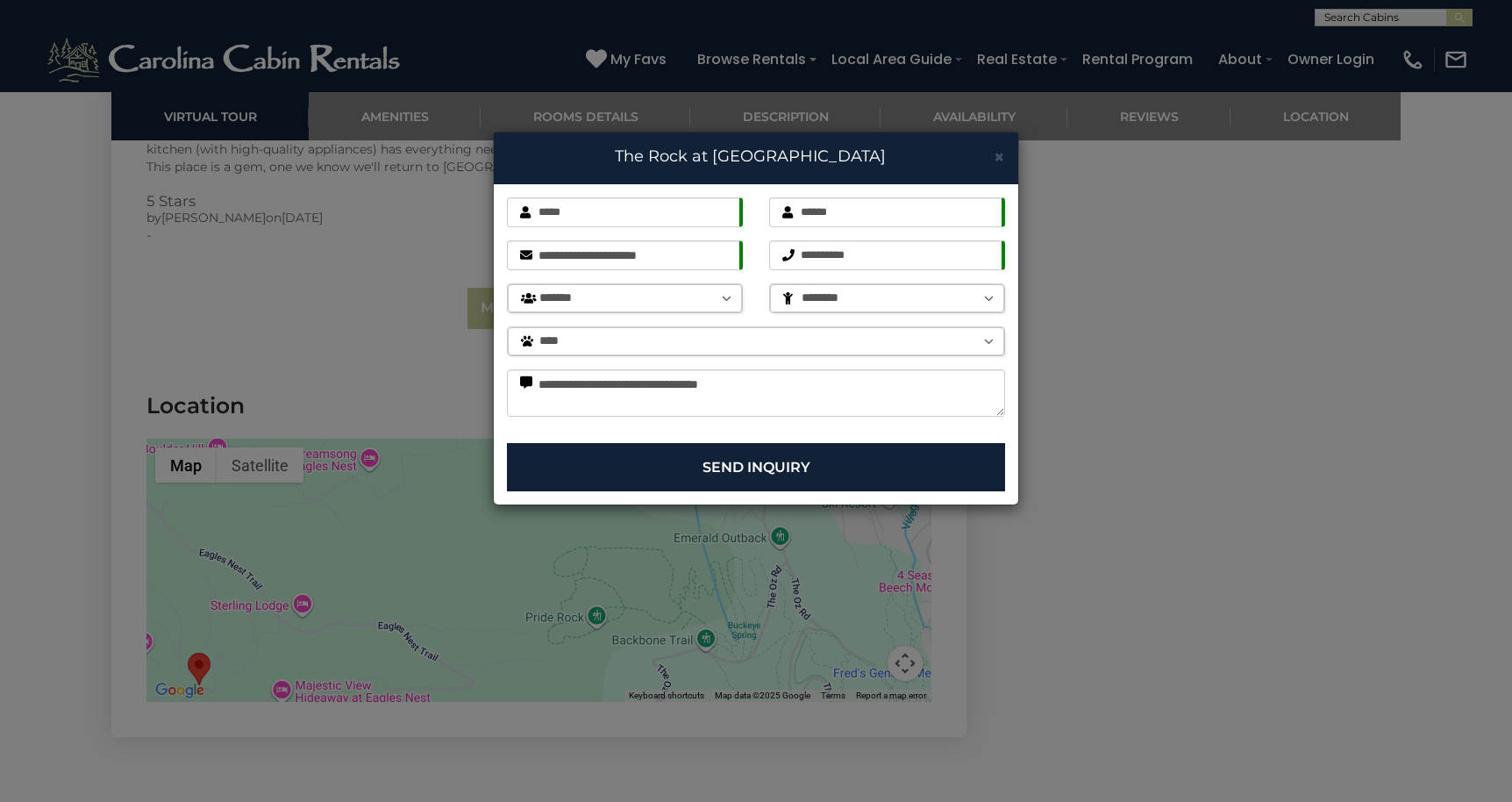
click at [856, 160] on h4 "The Rock at Eagles Nest" at bounding box center [756, 157] width 498 height 23
click at [811, 160] on h4 "The Rock at Eagles Nest" at bounding box center [756, 157] width 498 height 23
click at [728, 217] on input "*****" at bounding box center [625, 213] width 236 height 30
click at [714, 257] on input "**********" at bounding box center [625, 255] width 236 height 30
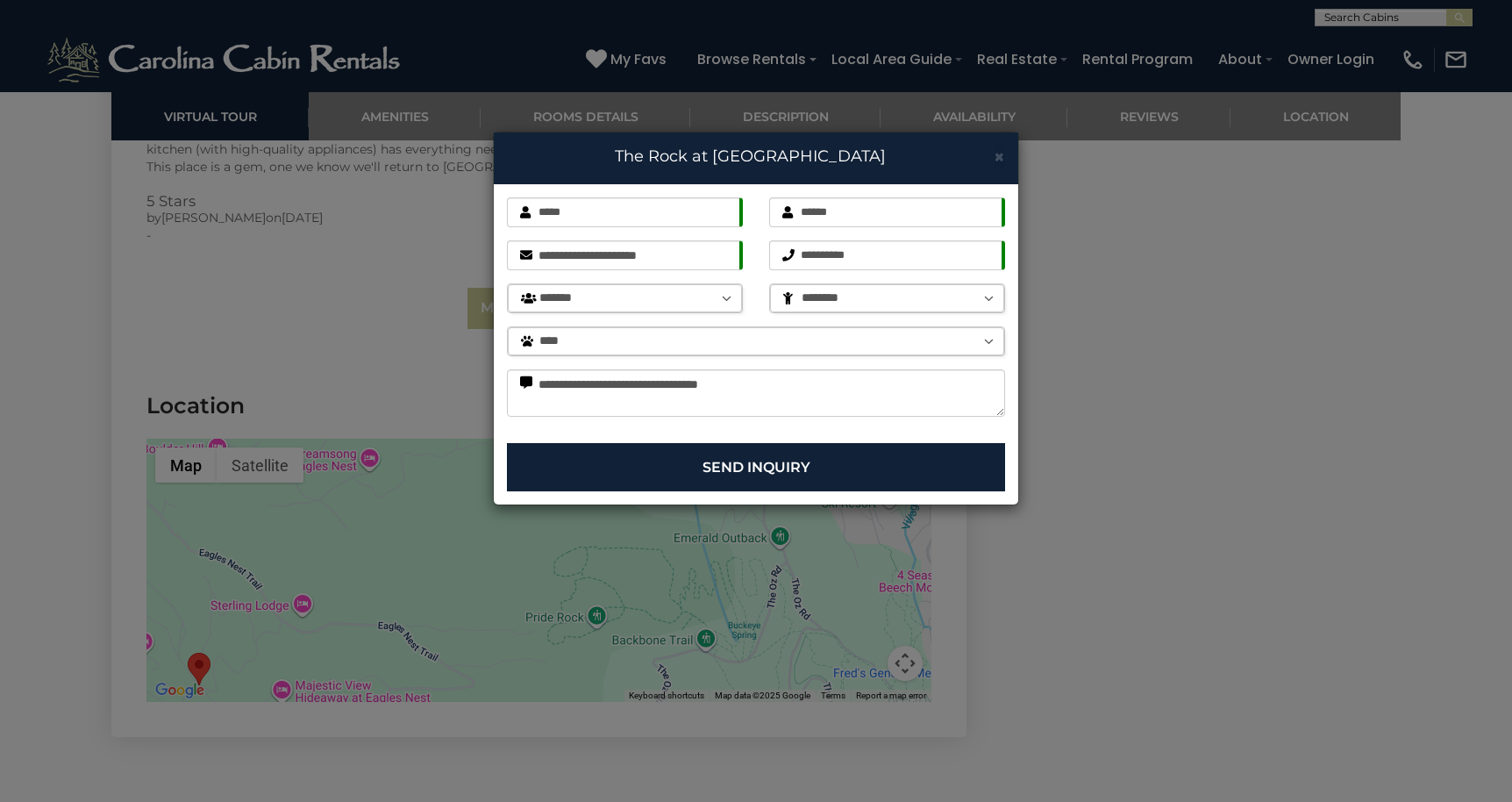
select select "*"
select select "********"
select select "*"
click at [750, 465] on button "Send Inquiry" at bounding box center [756, 467] width 498 height 48
click at [756, 406] on textarea "**********" at bounding box center [756, 393] width 498 height 47
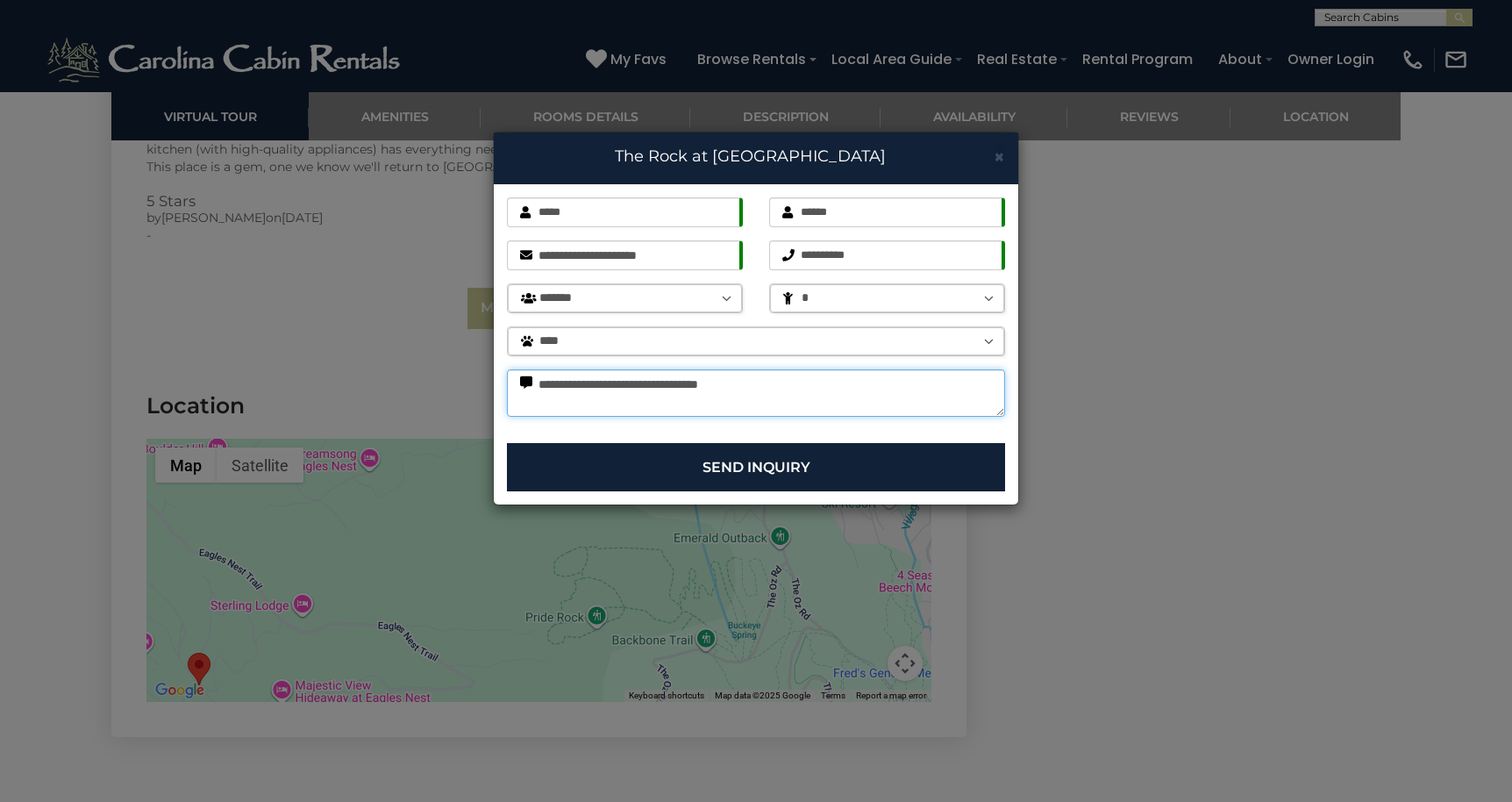
click at [755, 382] on textarea "**********" at bounding box center [756, 393] width 498 height 47
type textarea "**********"
click at [745, 421] on div "**********" at bounding box center [756, 313] width 524 height 259
click at [749, 470] on button "Send Inquiry" at bounding box center [756, 467] width 498 height 48
click at [997, 160] on span "×" at bounding box center [999, 156] width 11 height 22
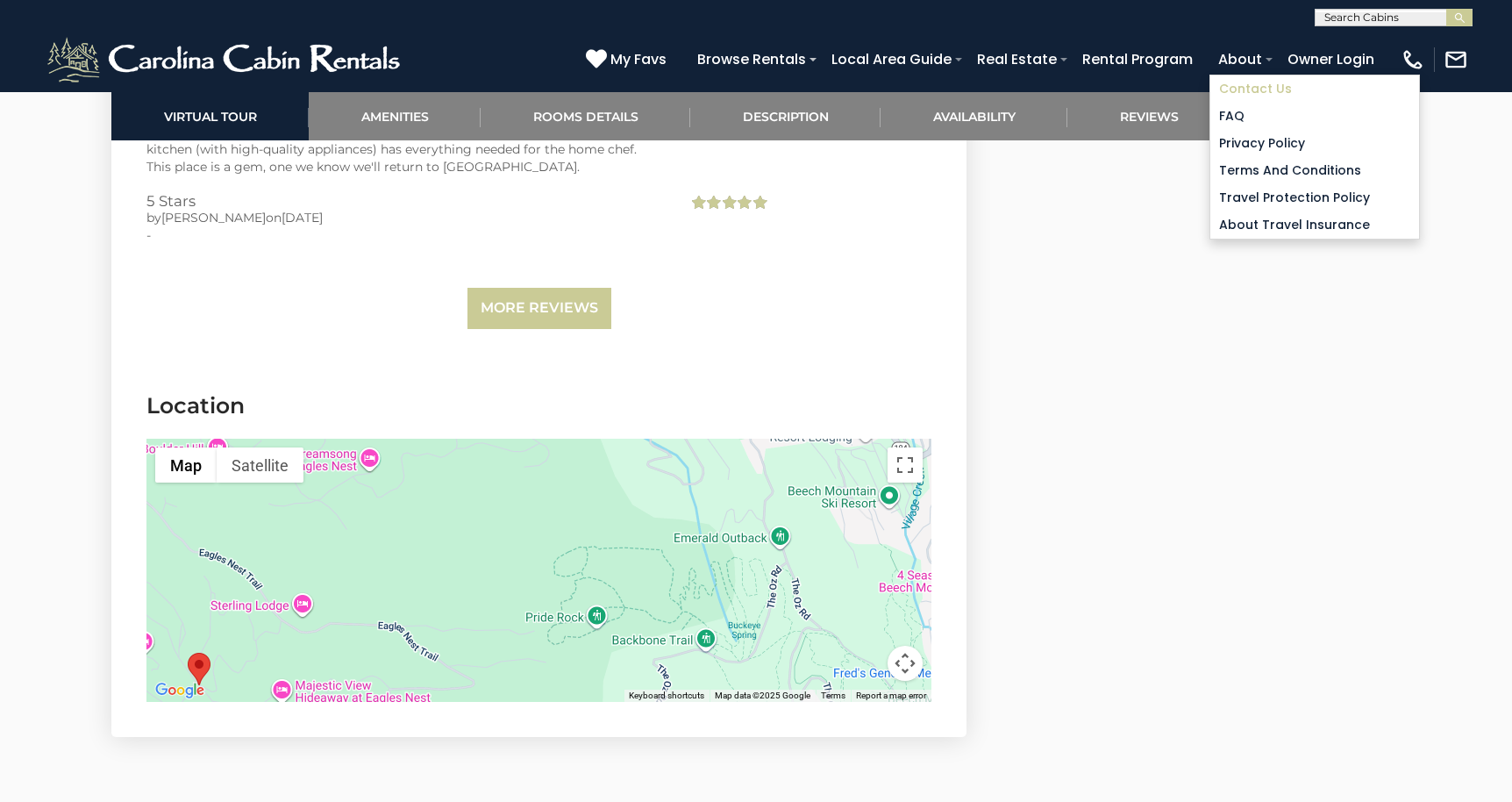
click at [1247, 85] on link "Contact Us" at bounding box center [1314, 88] width 209 height 27
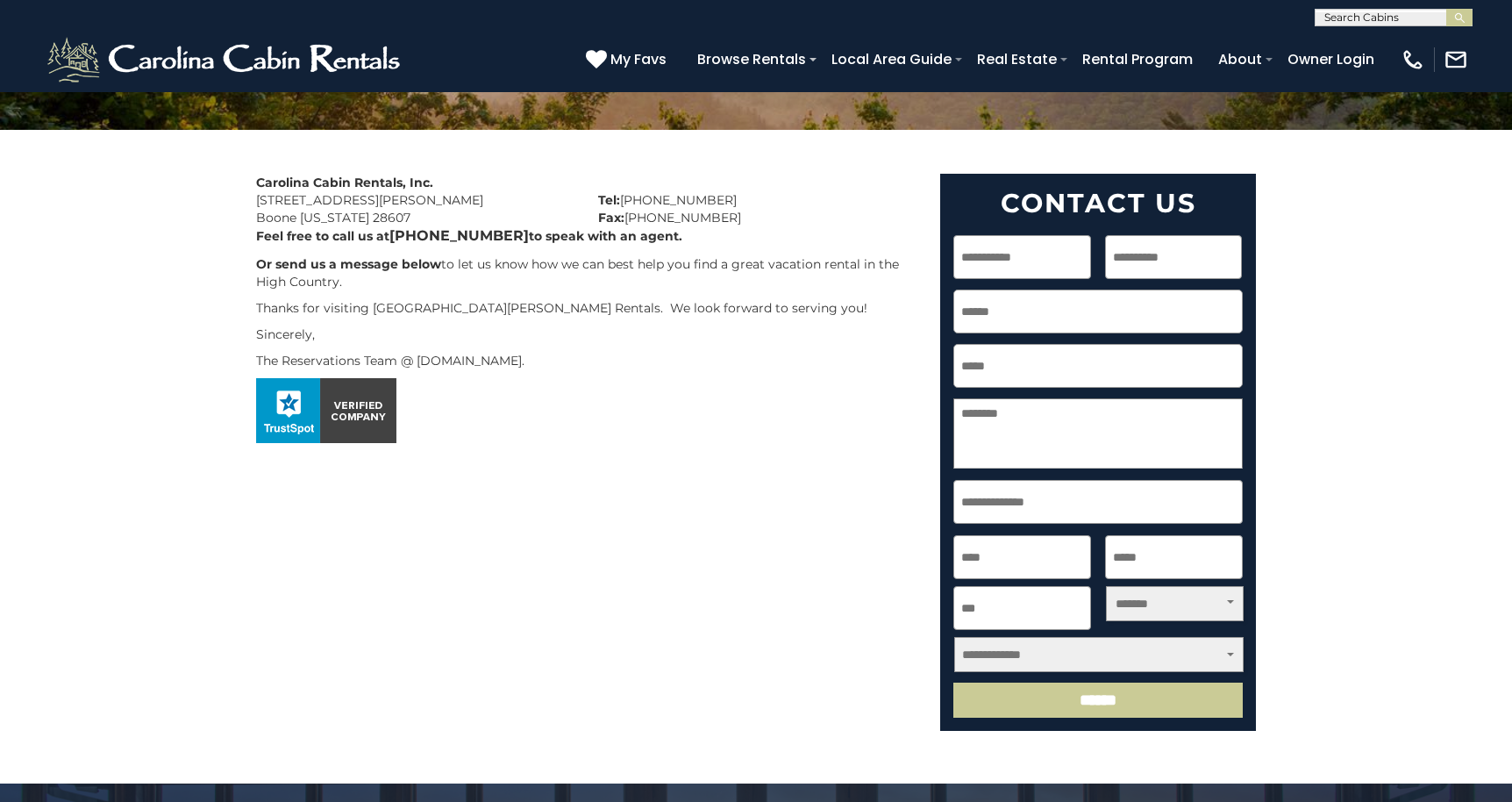
scroll to position [290, 0]
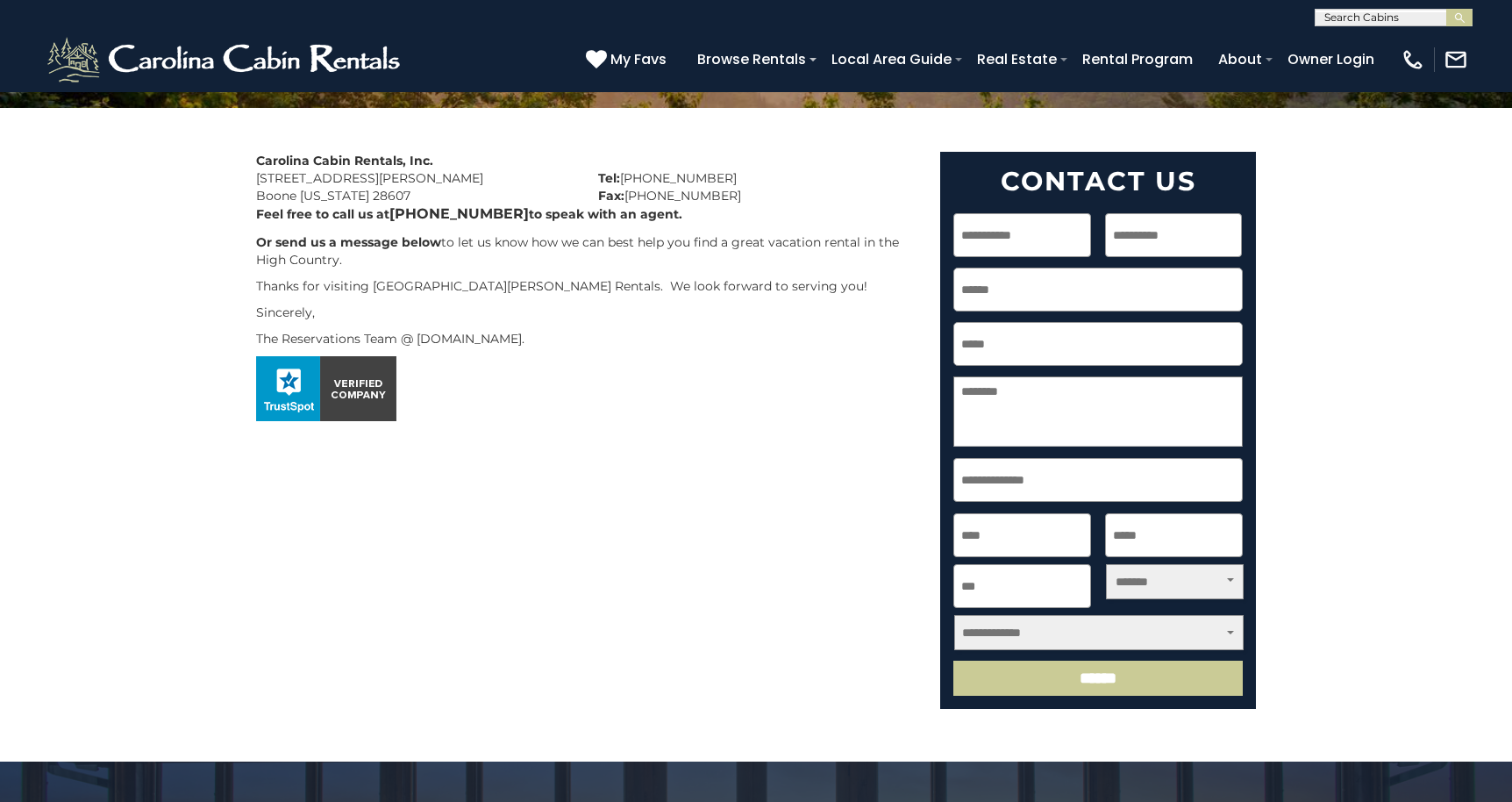
click at [978, 405] on textarea "Question(s)" at bounding box center [1098, 411] width 290 height 71
type textarea "**********"
click at [1076, 235] on input "First" at bounding box center [1022, 234] width 137 height 44
type input "*****"
type input "******"
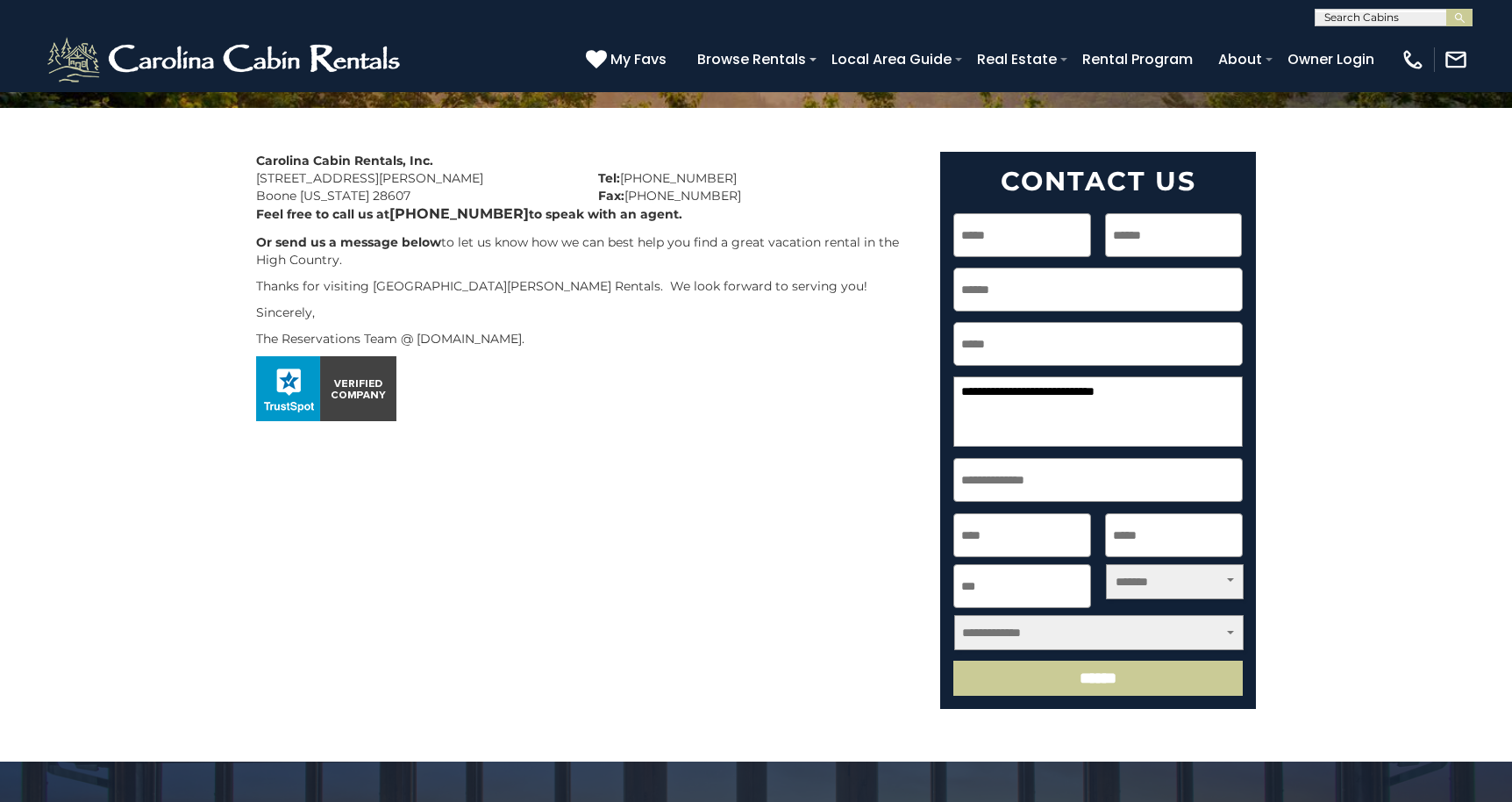
type input "**********"
type input "******"
type input "**"
type input "*****"
click at [1085, 238] on input "*****" at bounding box center [1022, 234] width 137 height 44
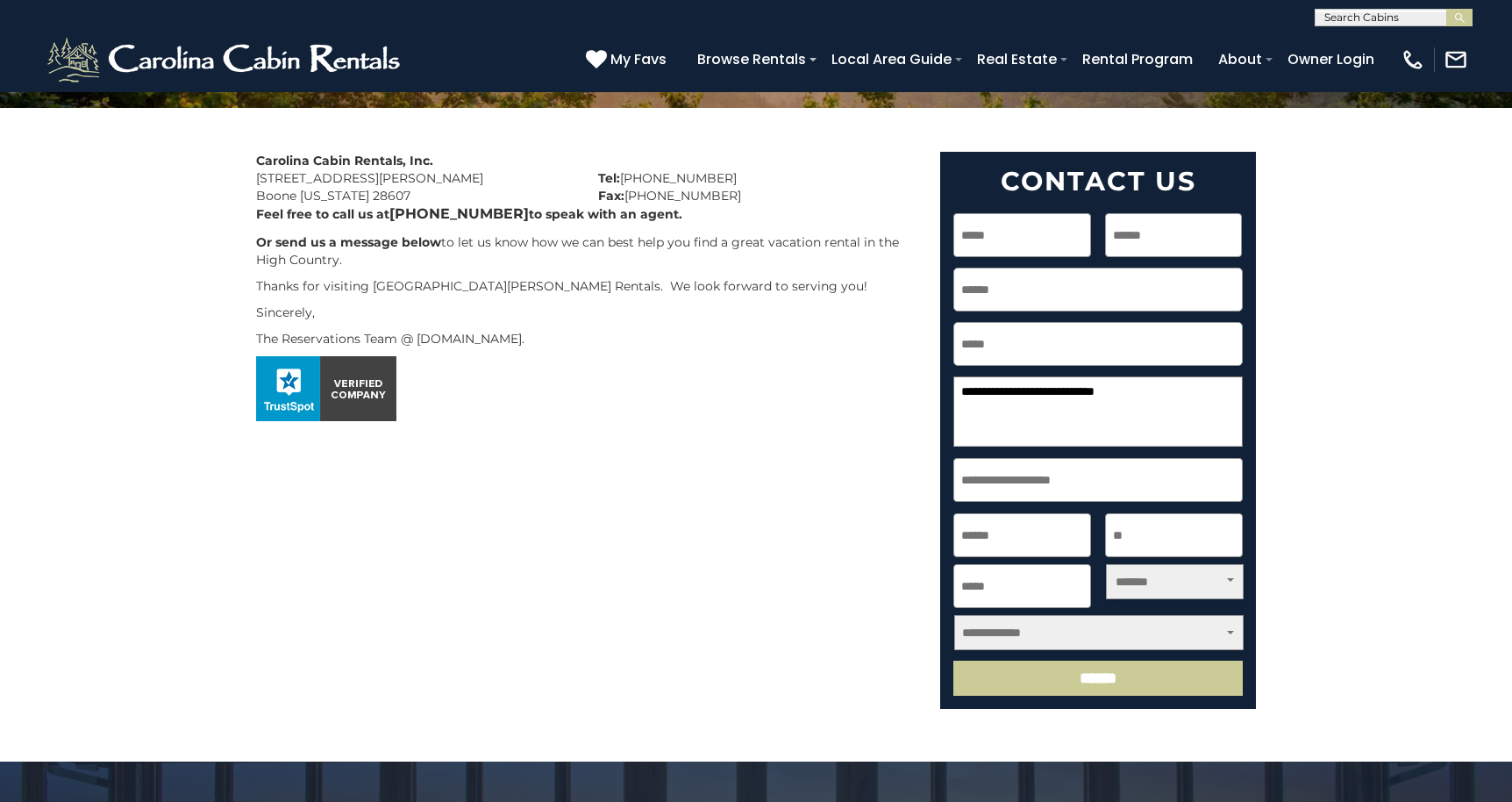
click at [1080, 233] on input "*****" at bounding box center [1022, 234] width 137 height 44
click at [1233, 292] on input "Email *" at bounding box center [1098, 289] width 290 height 44
type input "**********"
click at [1233, 345] on input "Phone" at bounding box center [1098, 344] width 290 height 44
type input "**********"
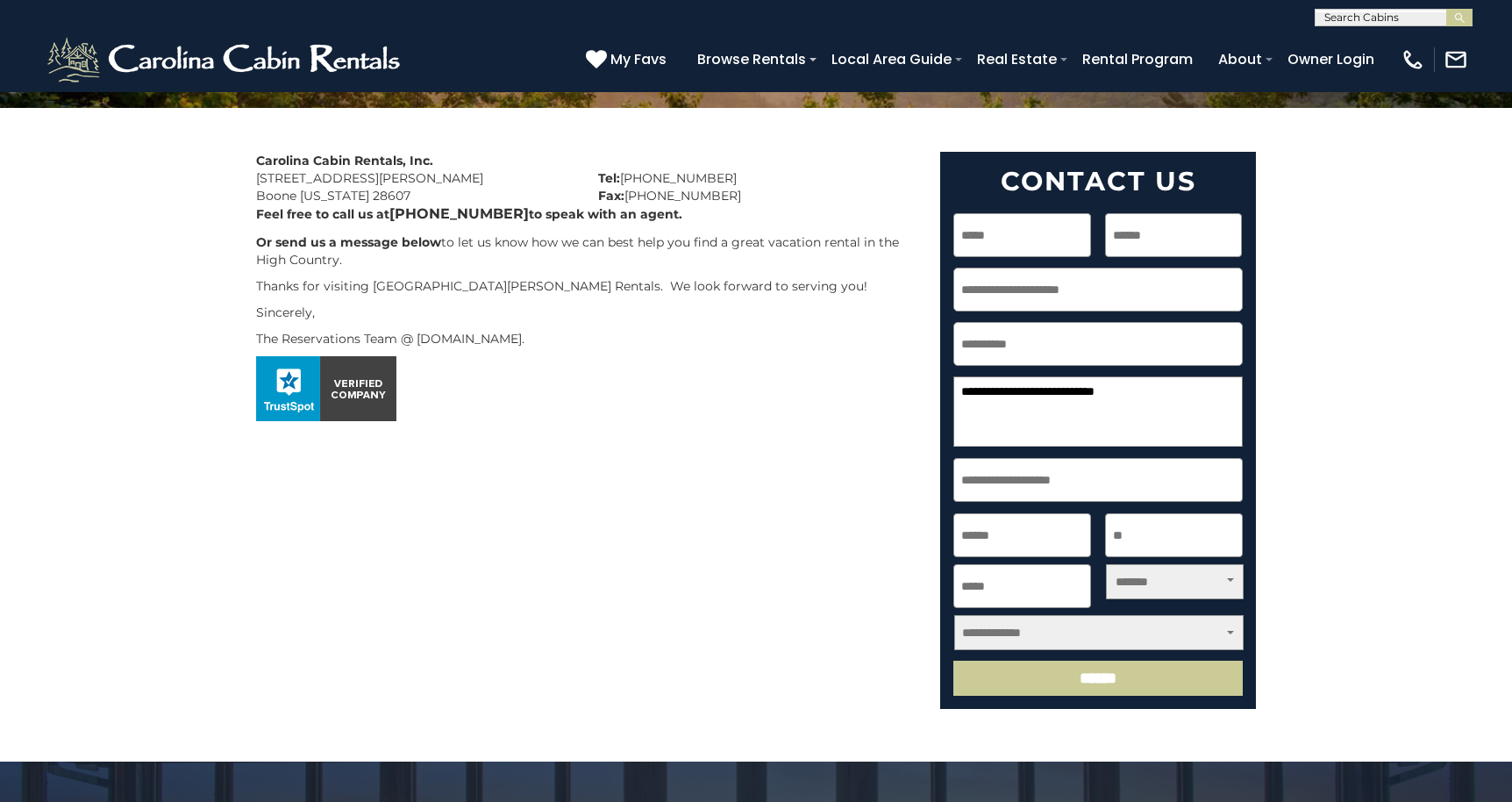
select select "*******"
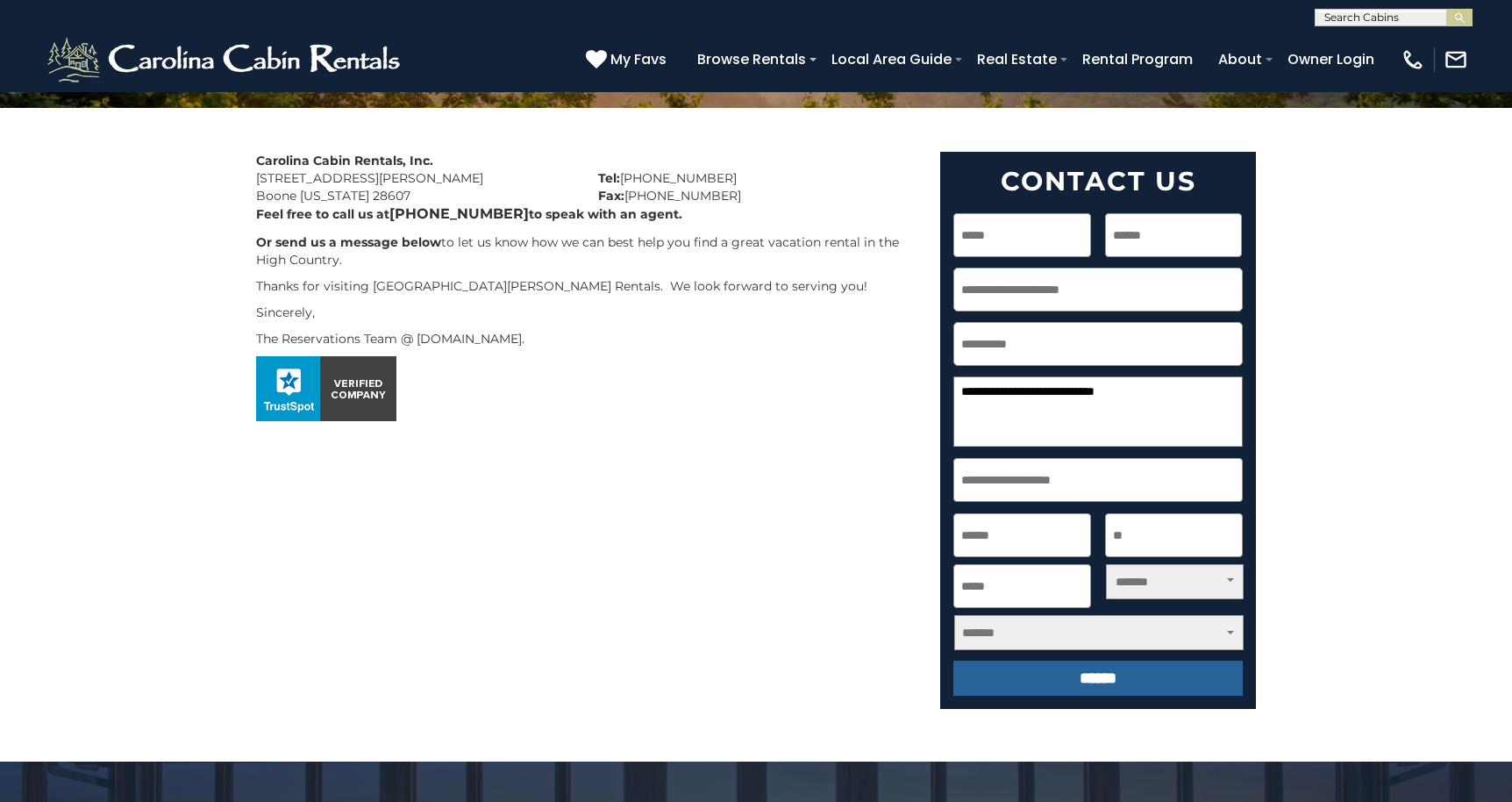
click at [1088, 688] on input "******" at bounding box center [1098, 678] width 290 height 35
click at [1090, 672] on input "******" at bounding box center [1098, 678] width 290 height 35
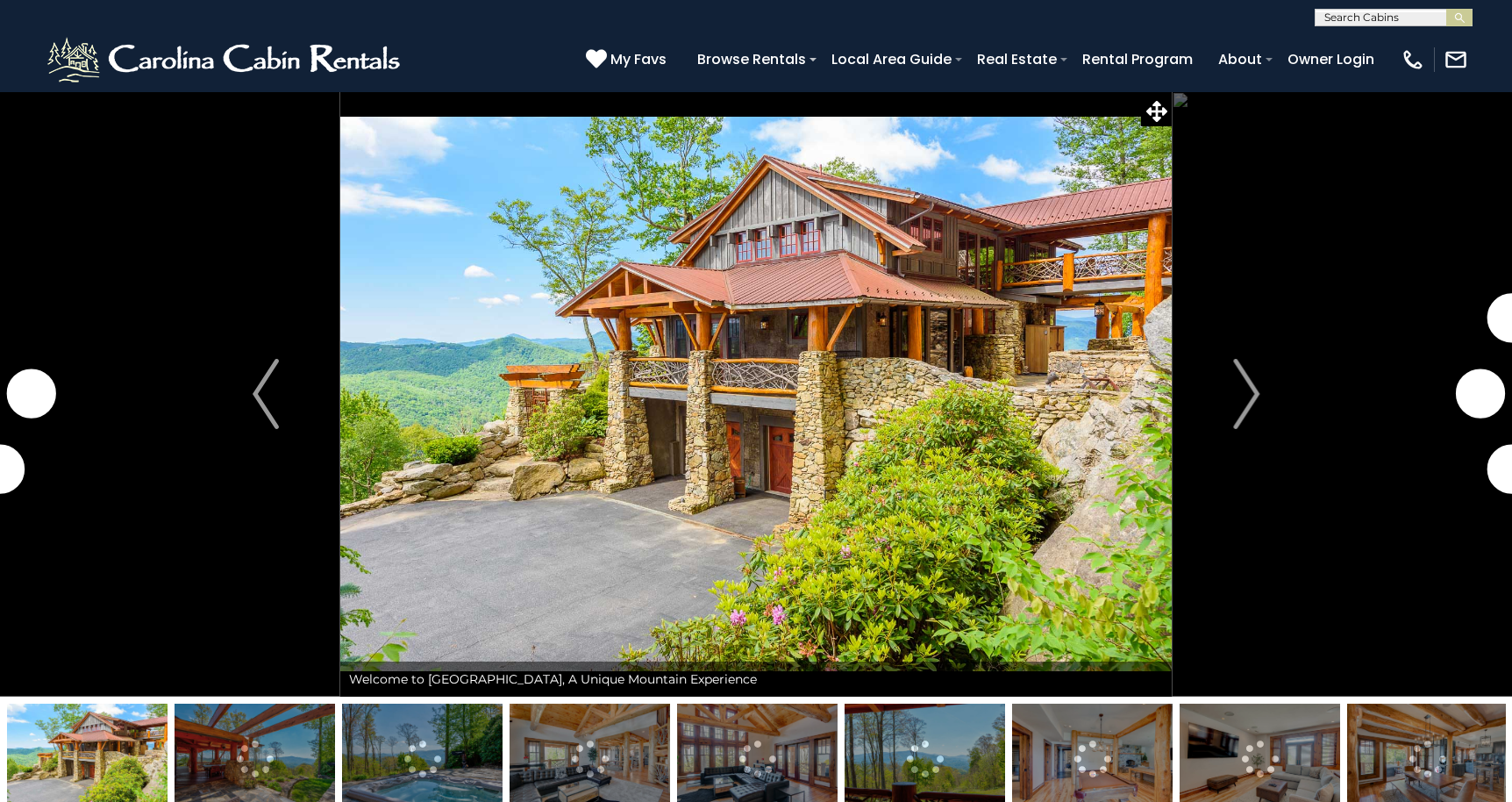
scroll to position [5647, 0]
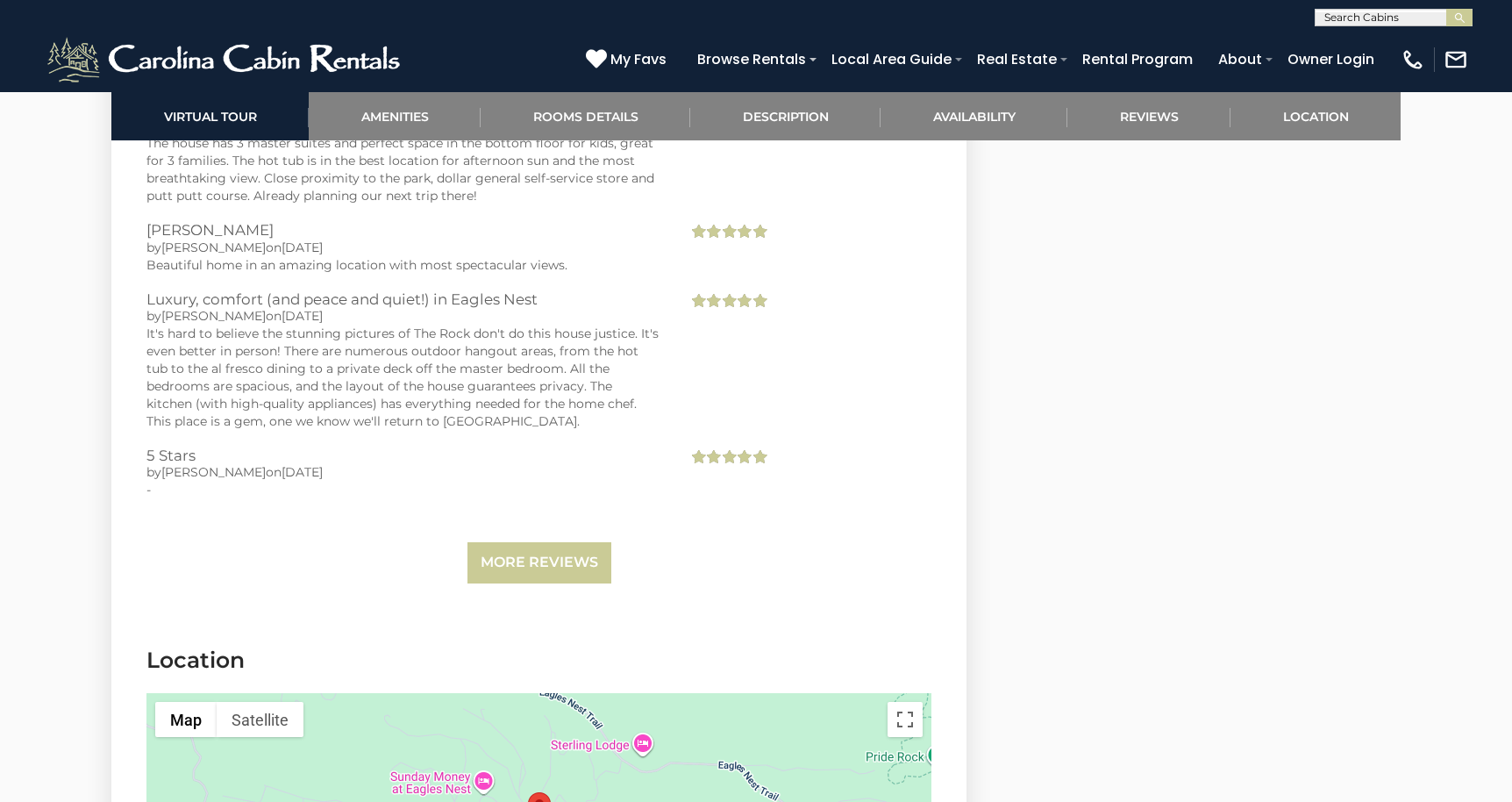
select select "*"
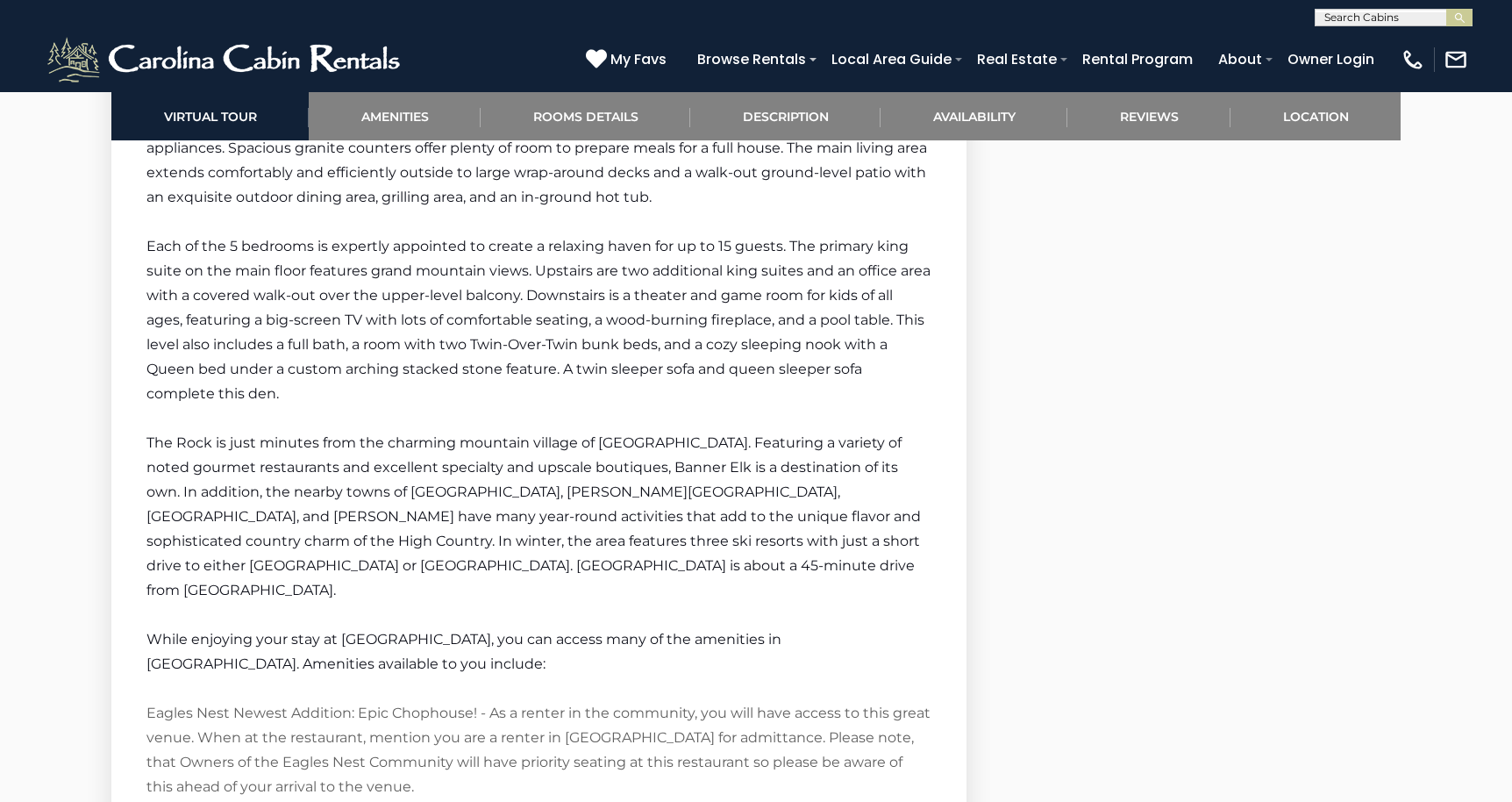
scroll to position [2497, 0]
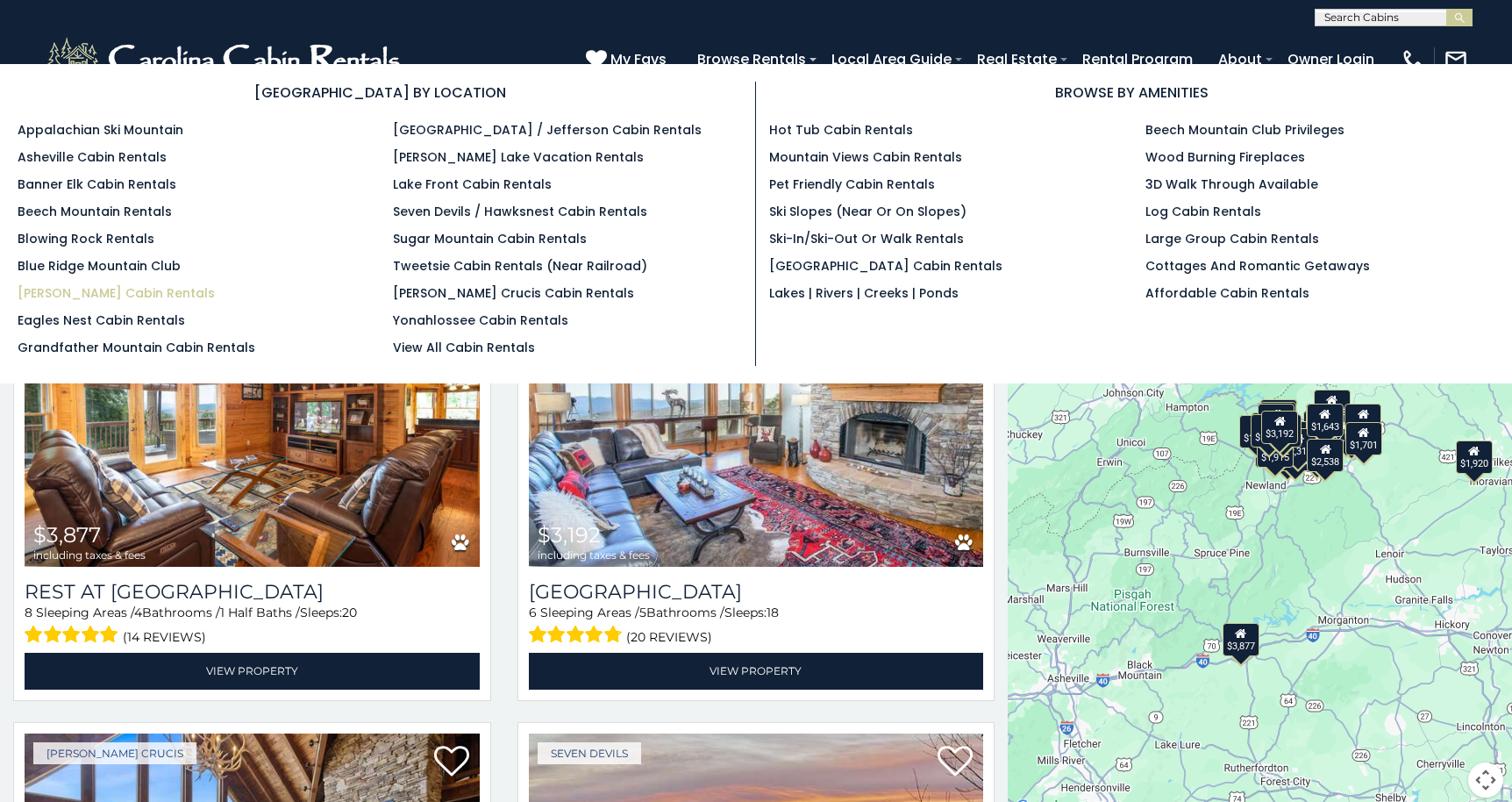
click at [108, 295] on link "[PERSON_NAME] Cabin Rentals" at bounding box center [117, 293] width 198 height 18
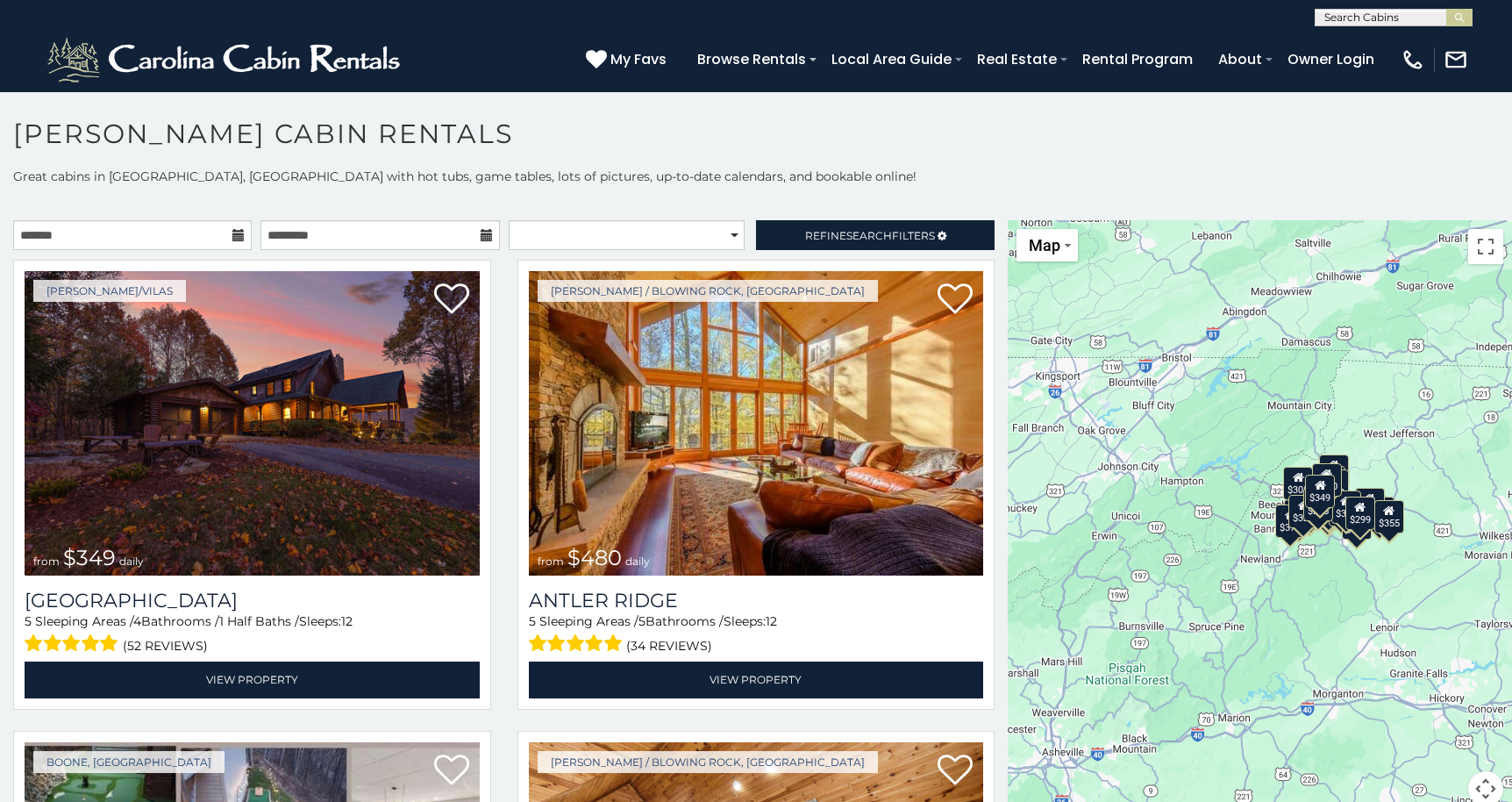
click at [232, 234] on icon at bounding box center [238, 234] width 12 height 12
click at [205, 228] on input "text" at bounding box center [132, 235] width 238 height 30
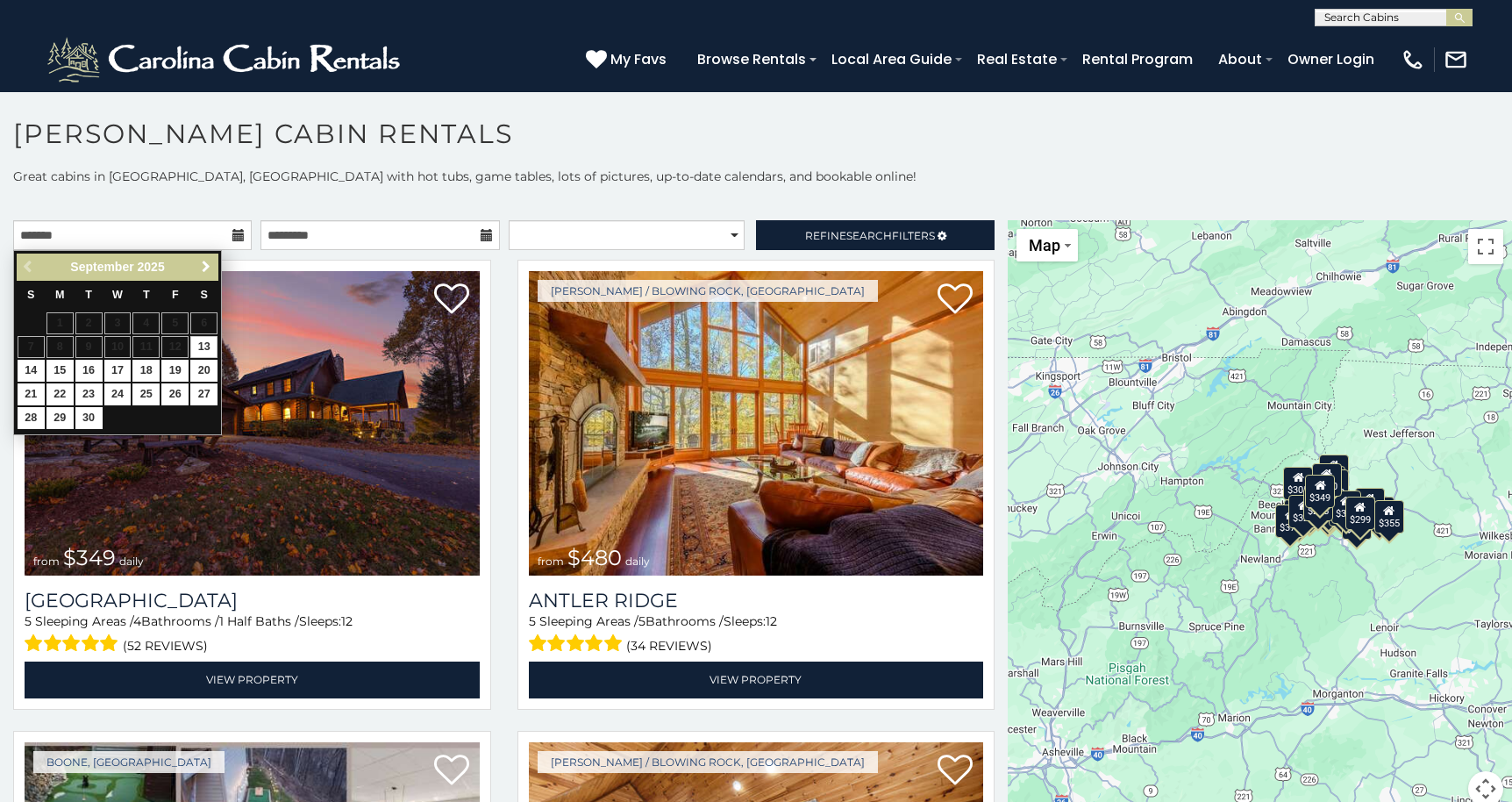
click at [212, 265] on span "Next" at bounding box center [206, 266] width 14 height 14
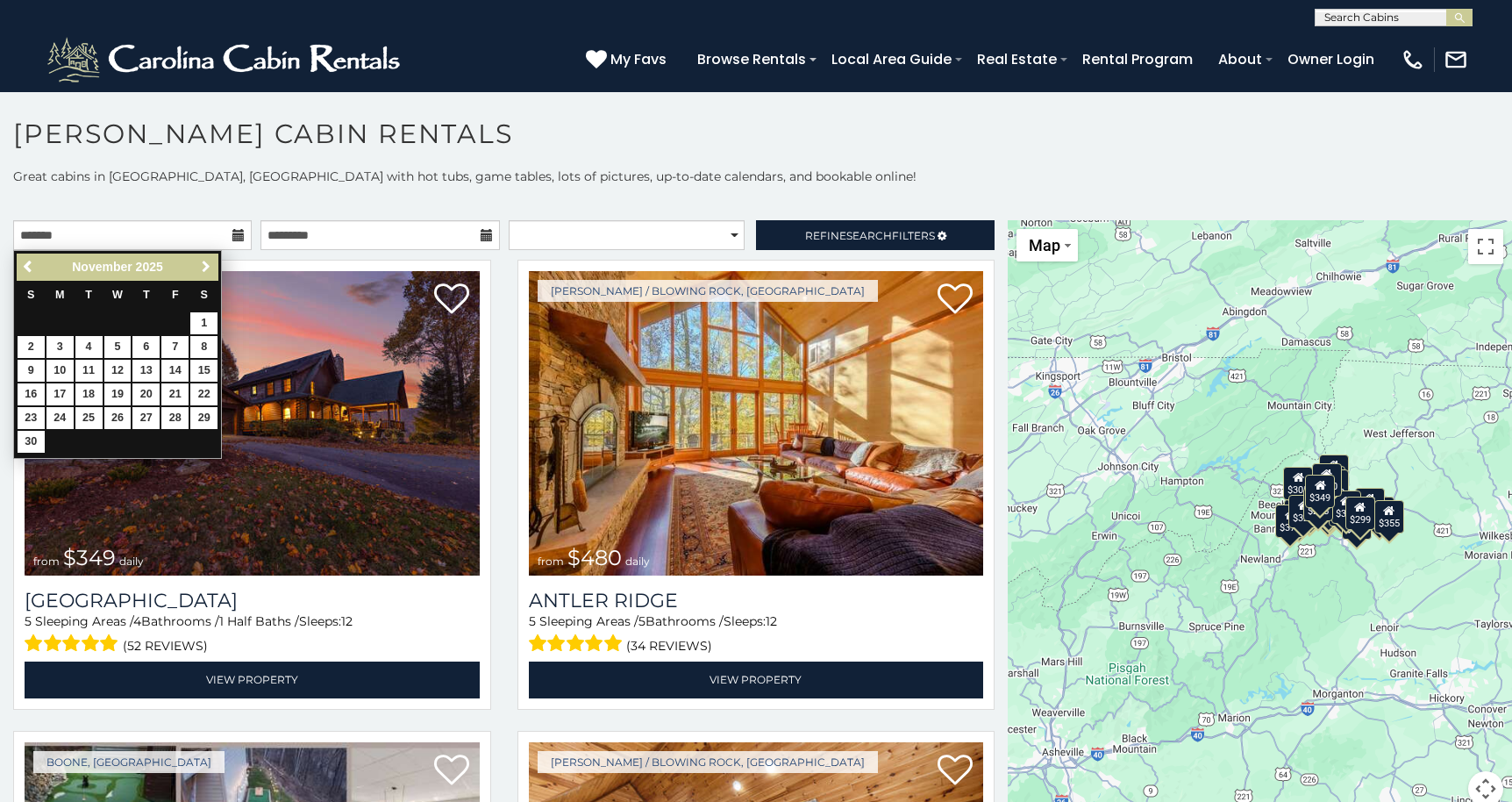
click at [212, 265] on span "Next" at bounding box center [206, 266] width 14 height 14
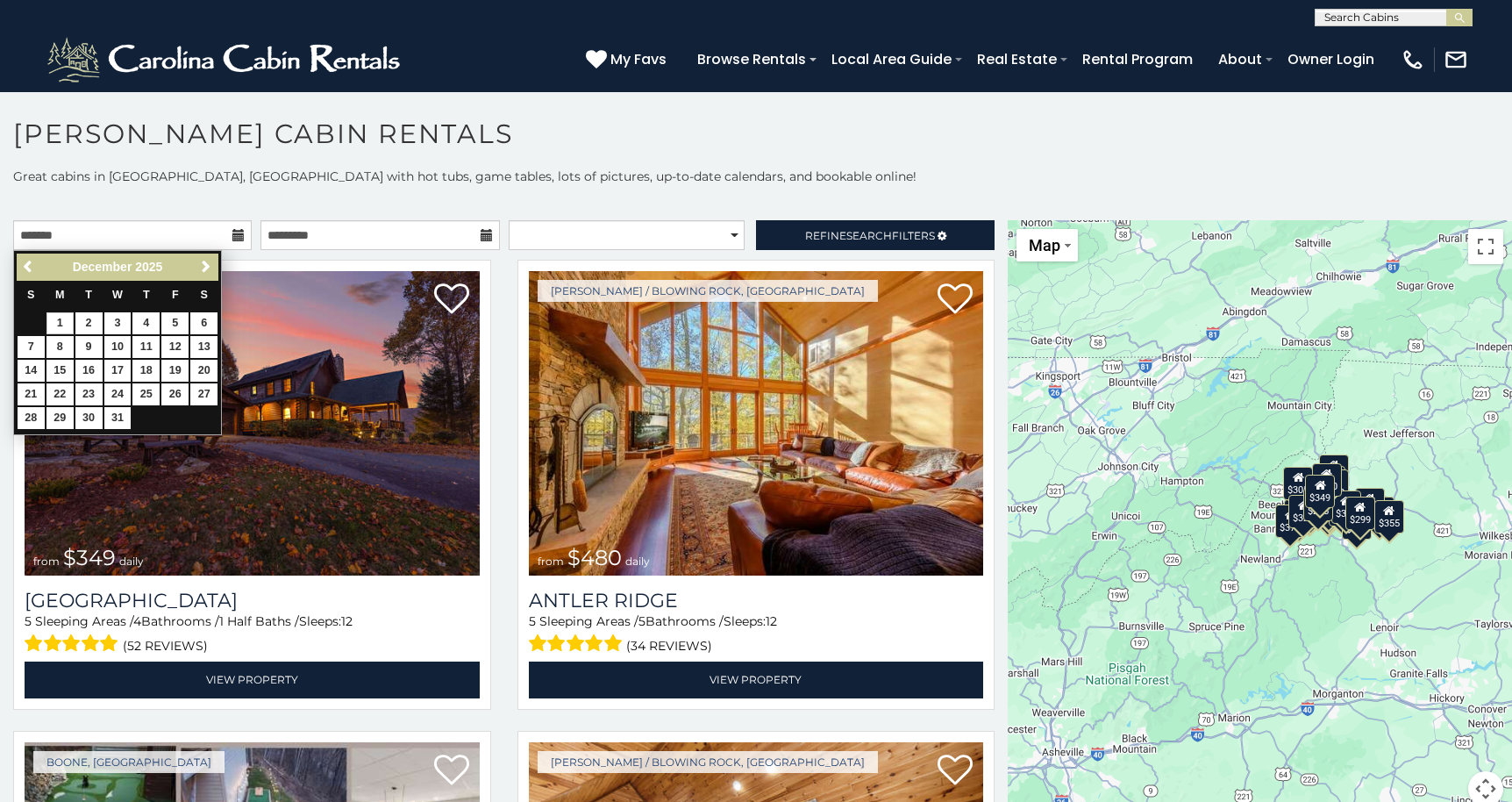
click at [57, 321] on link "1" at bounding box center [59, 323] width 27 height 22
type input "**********"
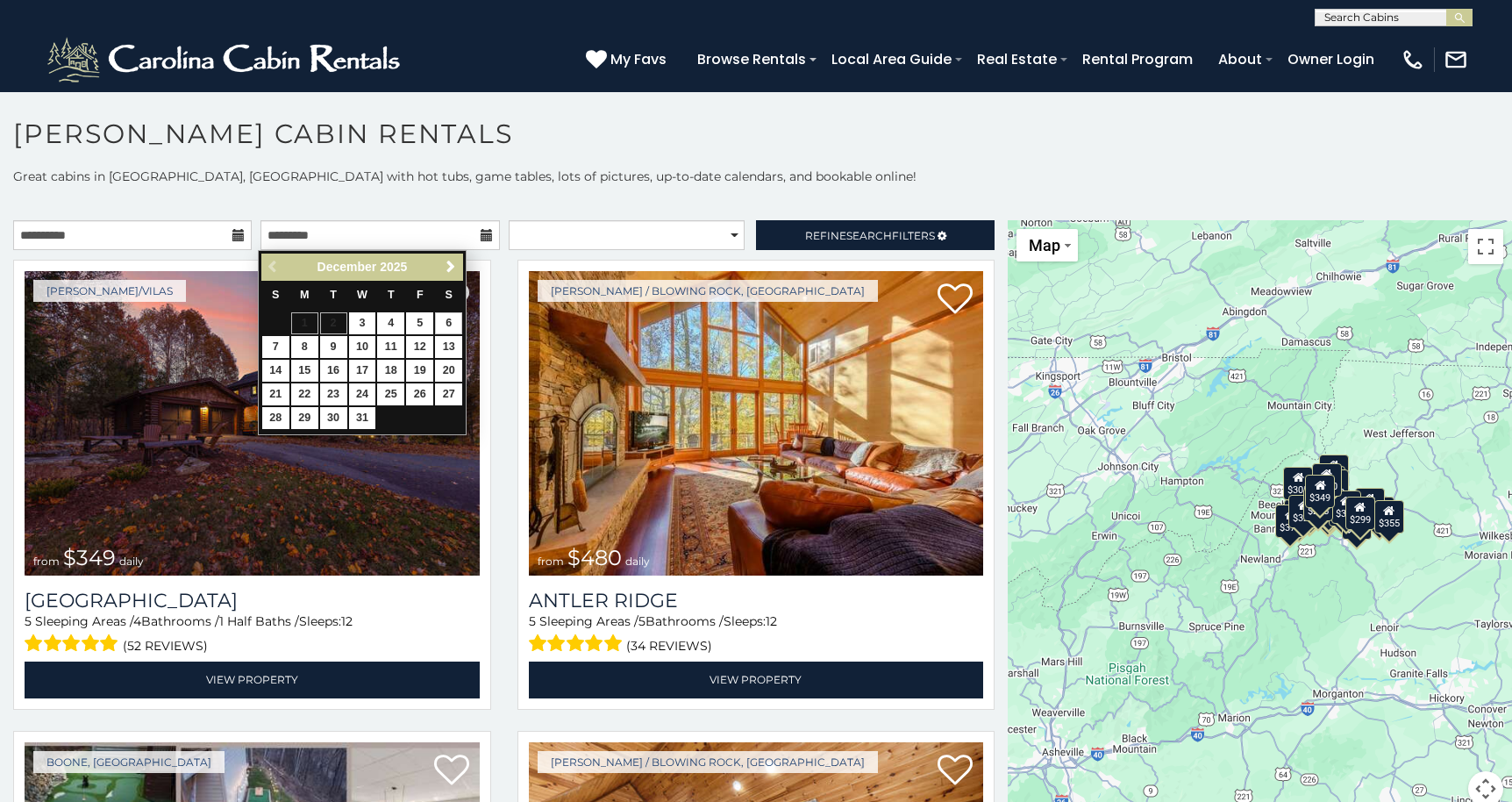
click at [452, 321] on link "6" at bounding box center [448, 323] width 27 height 22
type input "**********"
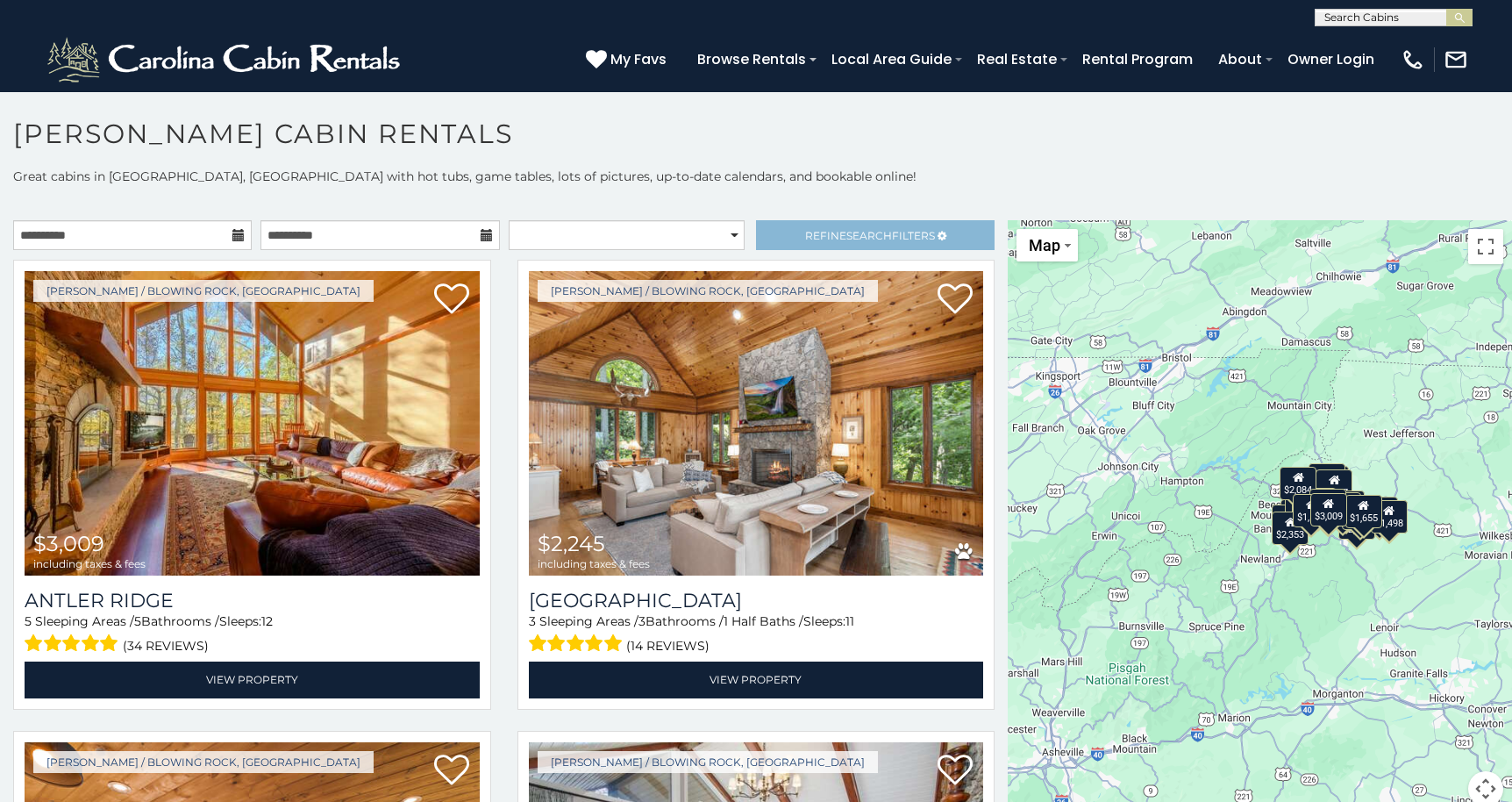
click at [857, 235] on span "Search" at bounding box center [868, 235] width 45 height 13
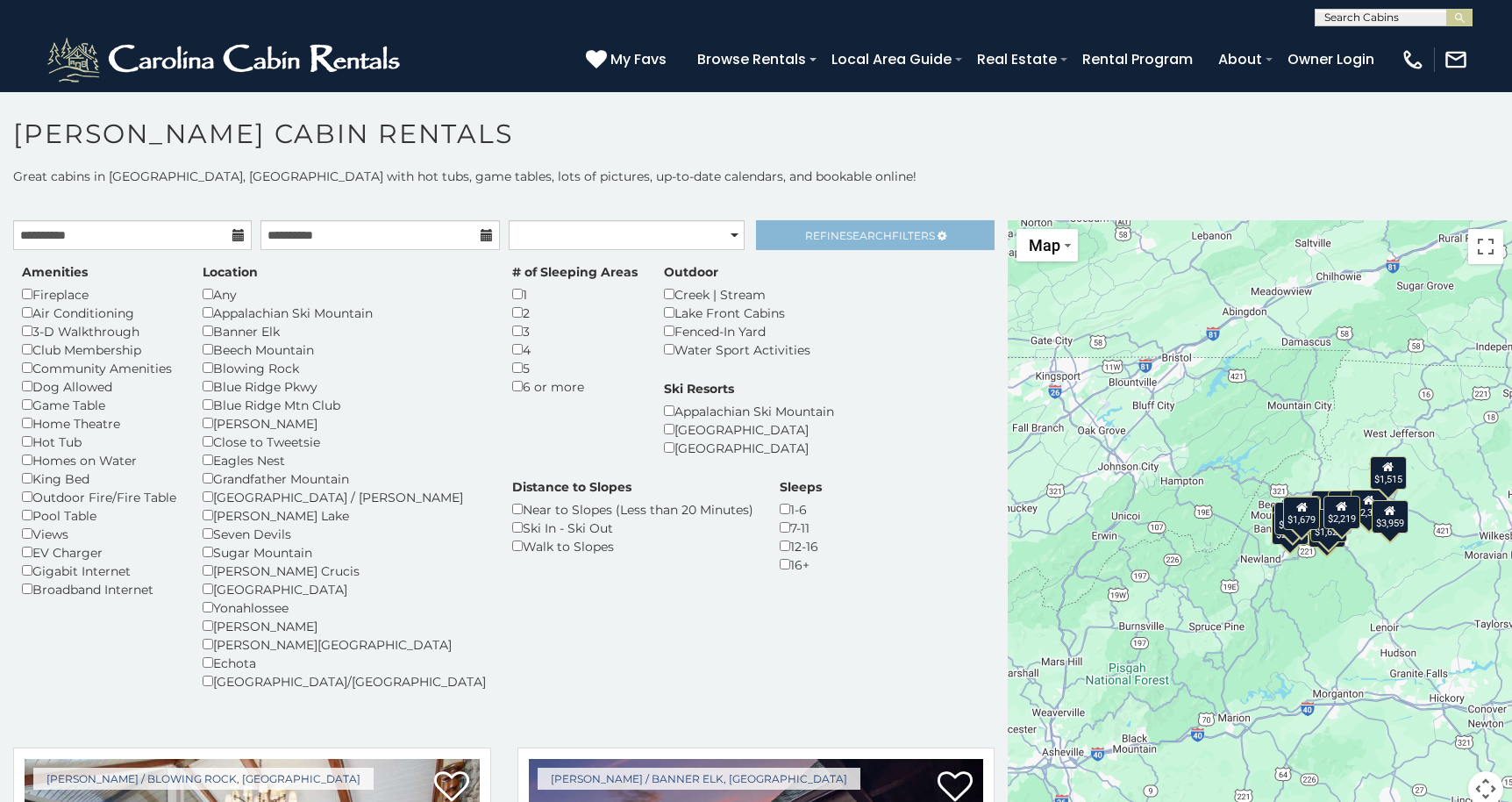
click at [773, 233] on link "Refine Search Filters" at bounding box center [874, 235] width 238 height 30
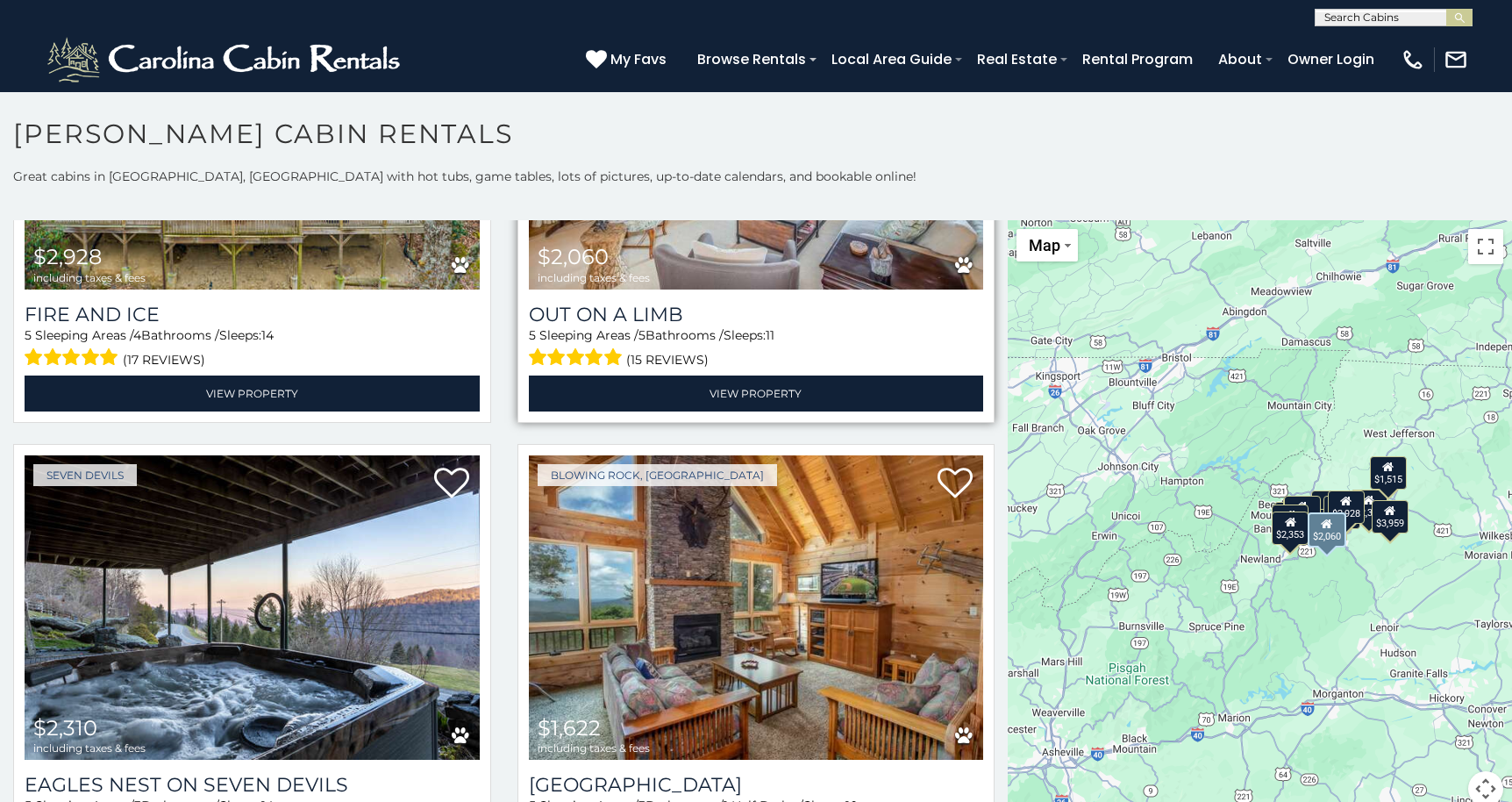
scroll to position [1248, 0]
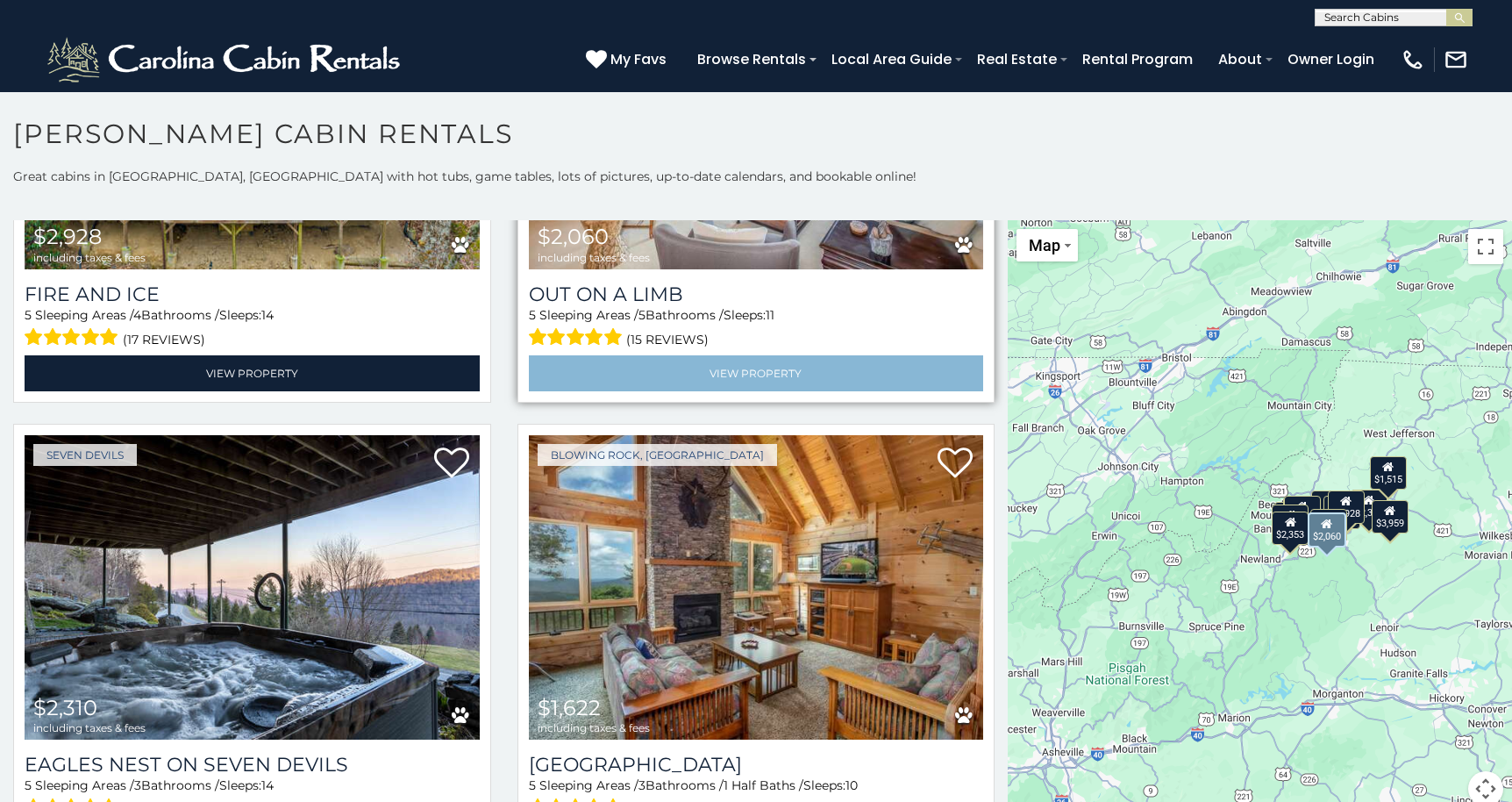
click at [739, 361] on link "View Property" at bounding box center [756, 373] width 455 height 36
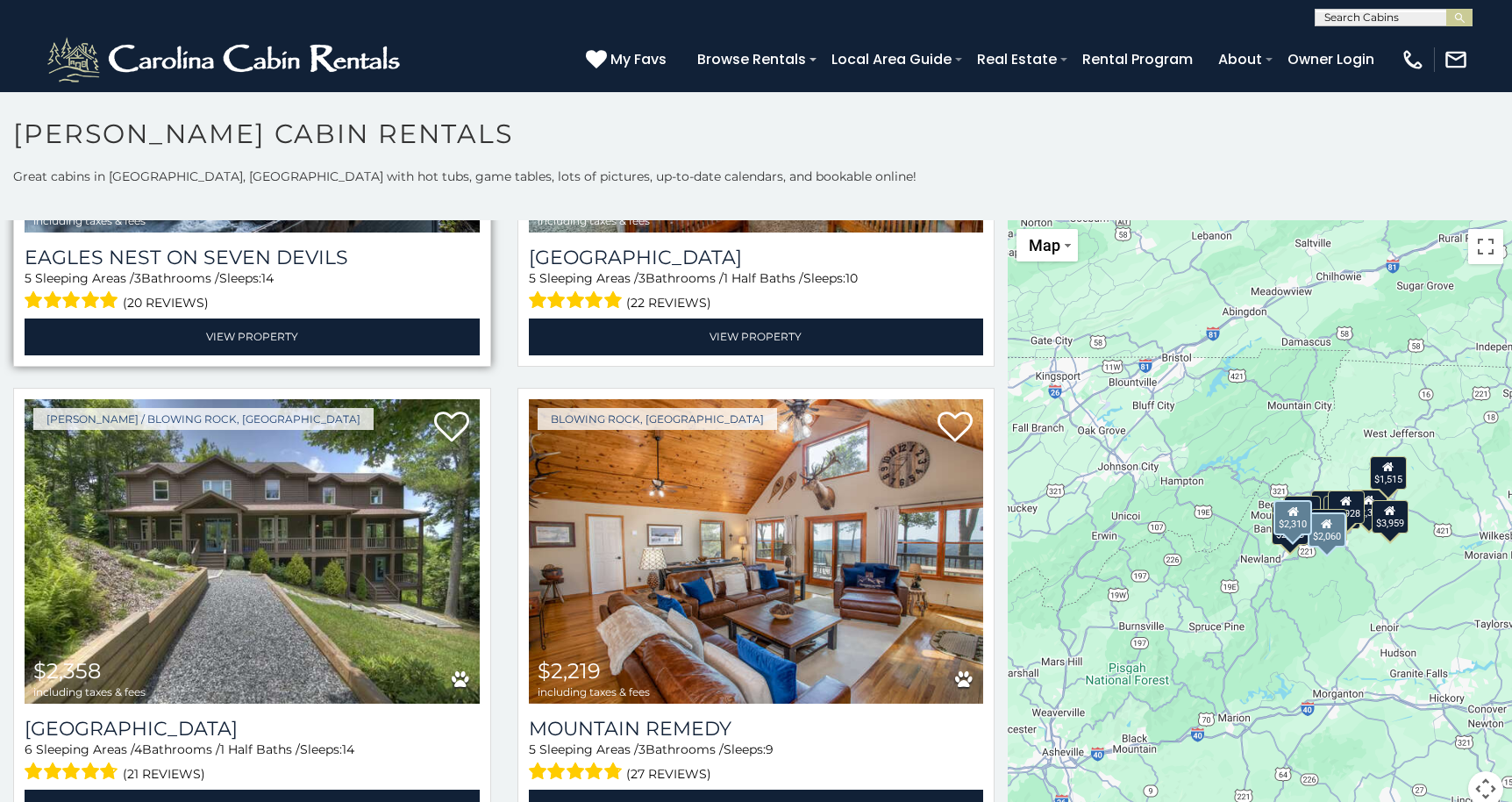
scroll to position [1762, 0]
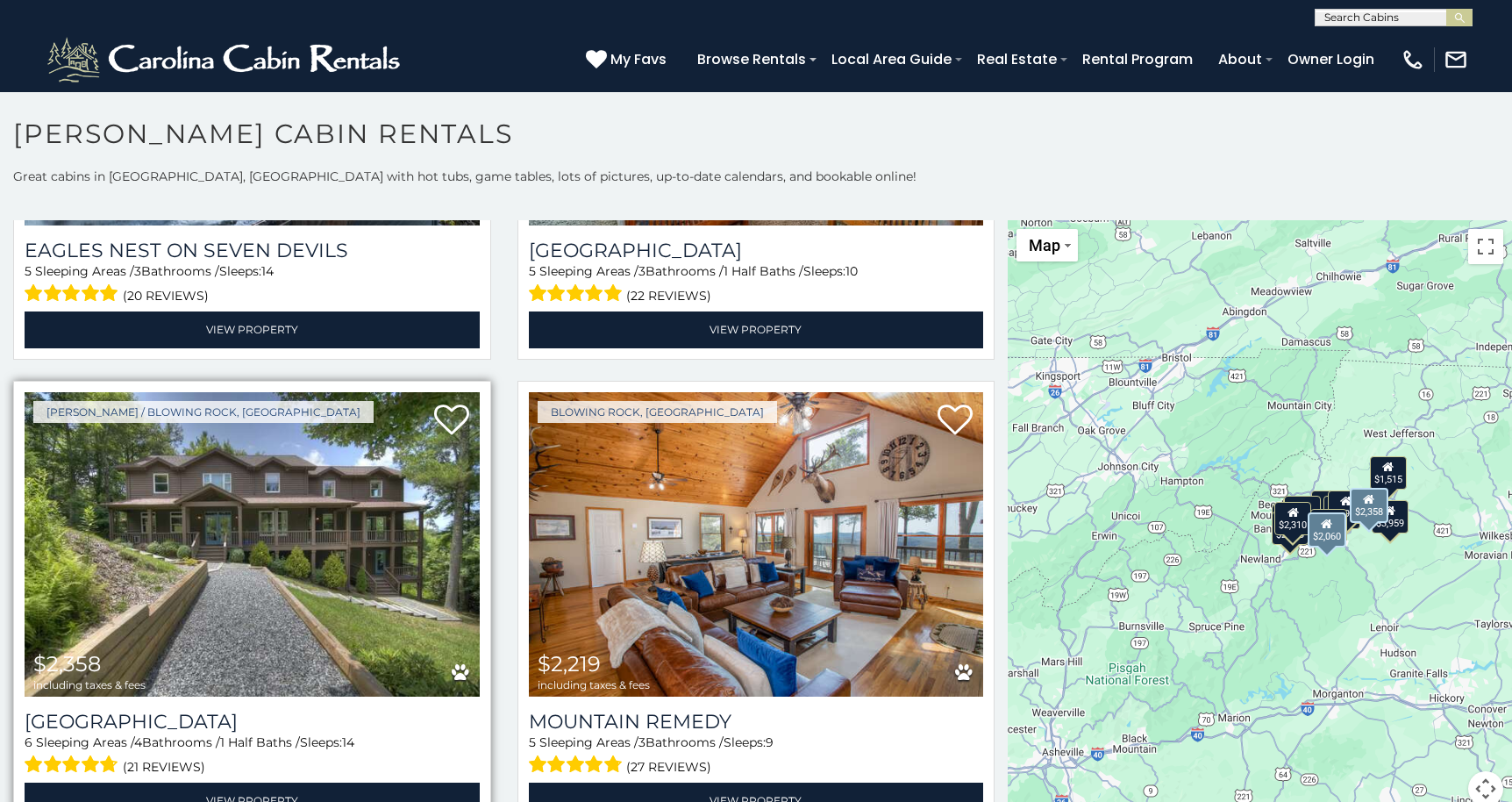
click at [459, 529] on img at bounding box center [252, 544] width 455 height 304
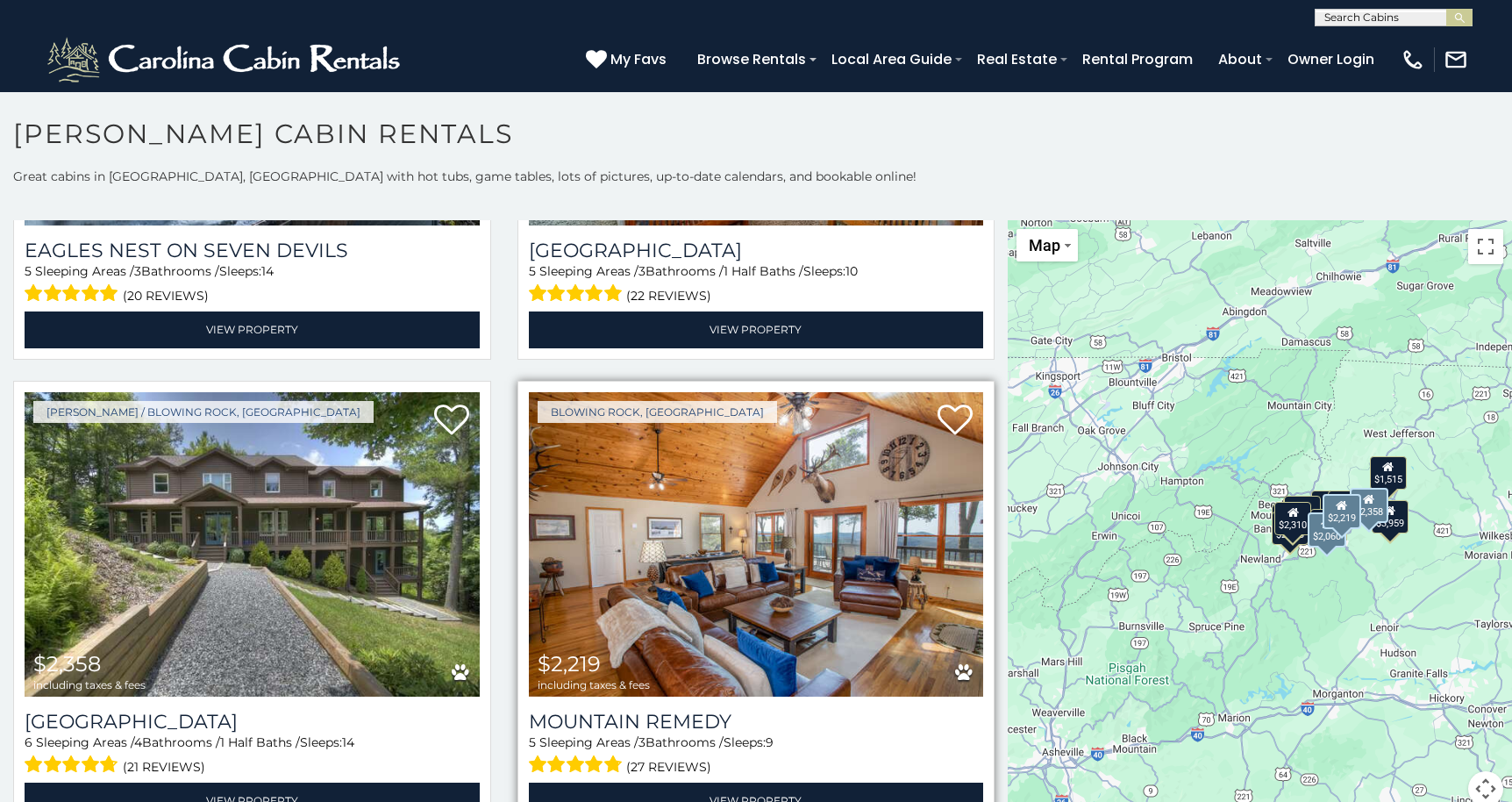
click at [942, 558] on img at bounding box center [756, 544] width 455 height 304
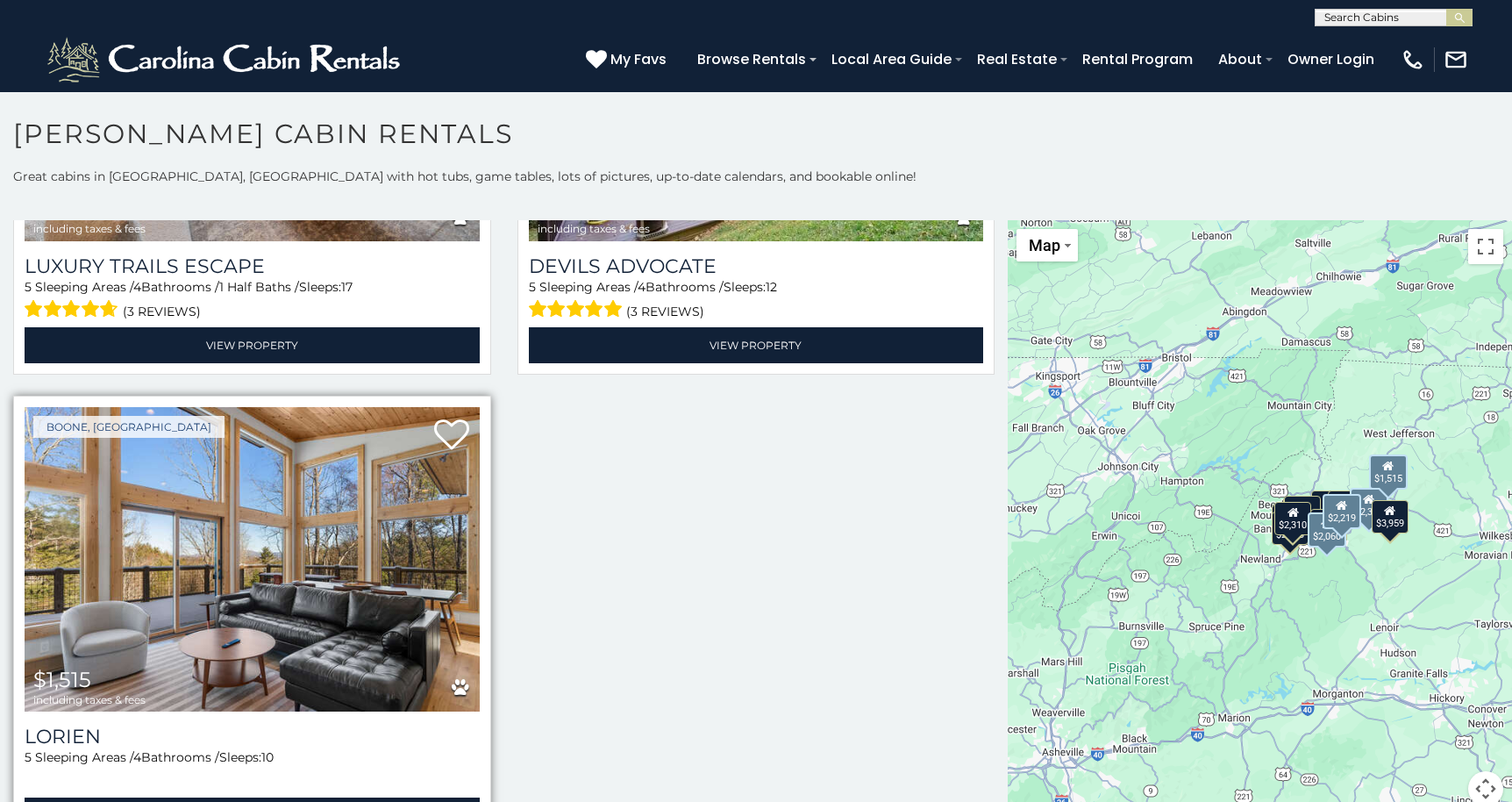
scroll to position [2690, 0]
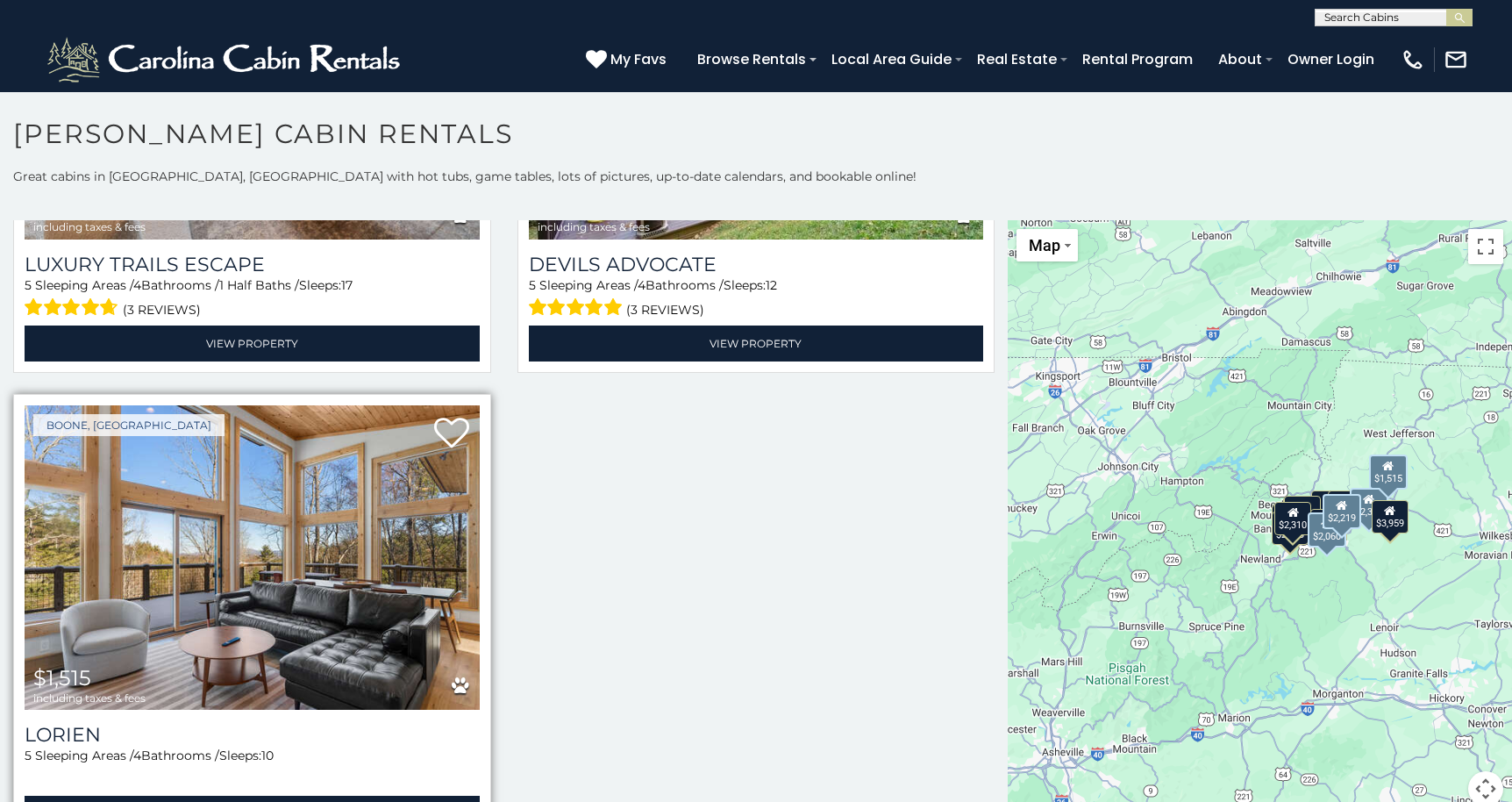
click at [355, 593] on img at bounding box center [252, 557] width 455 height 304
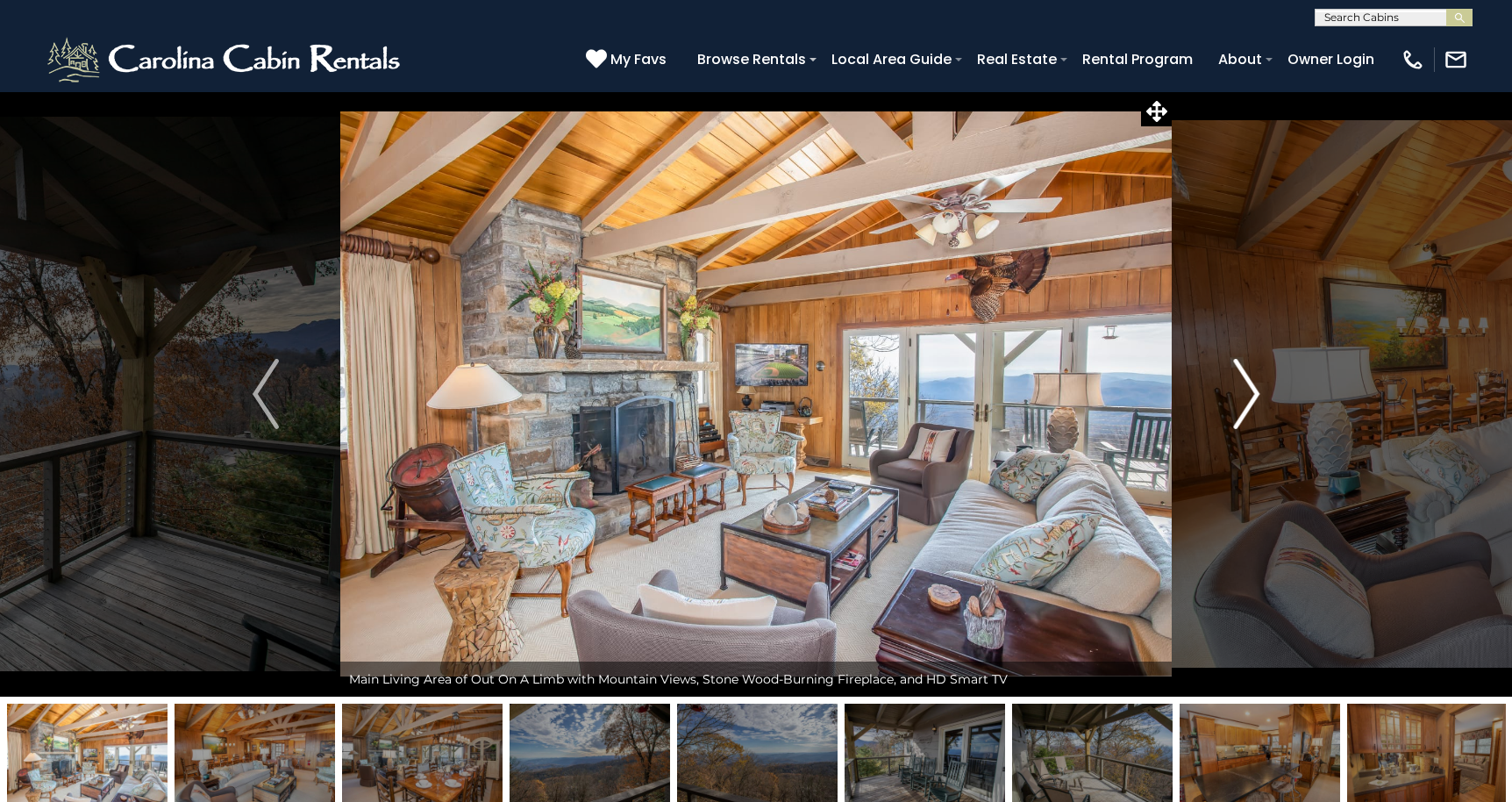
click at [1248, 393] on img "Next" at bounding box center [1246, 393] width 26 height 71
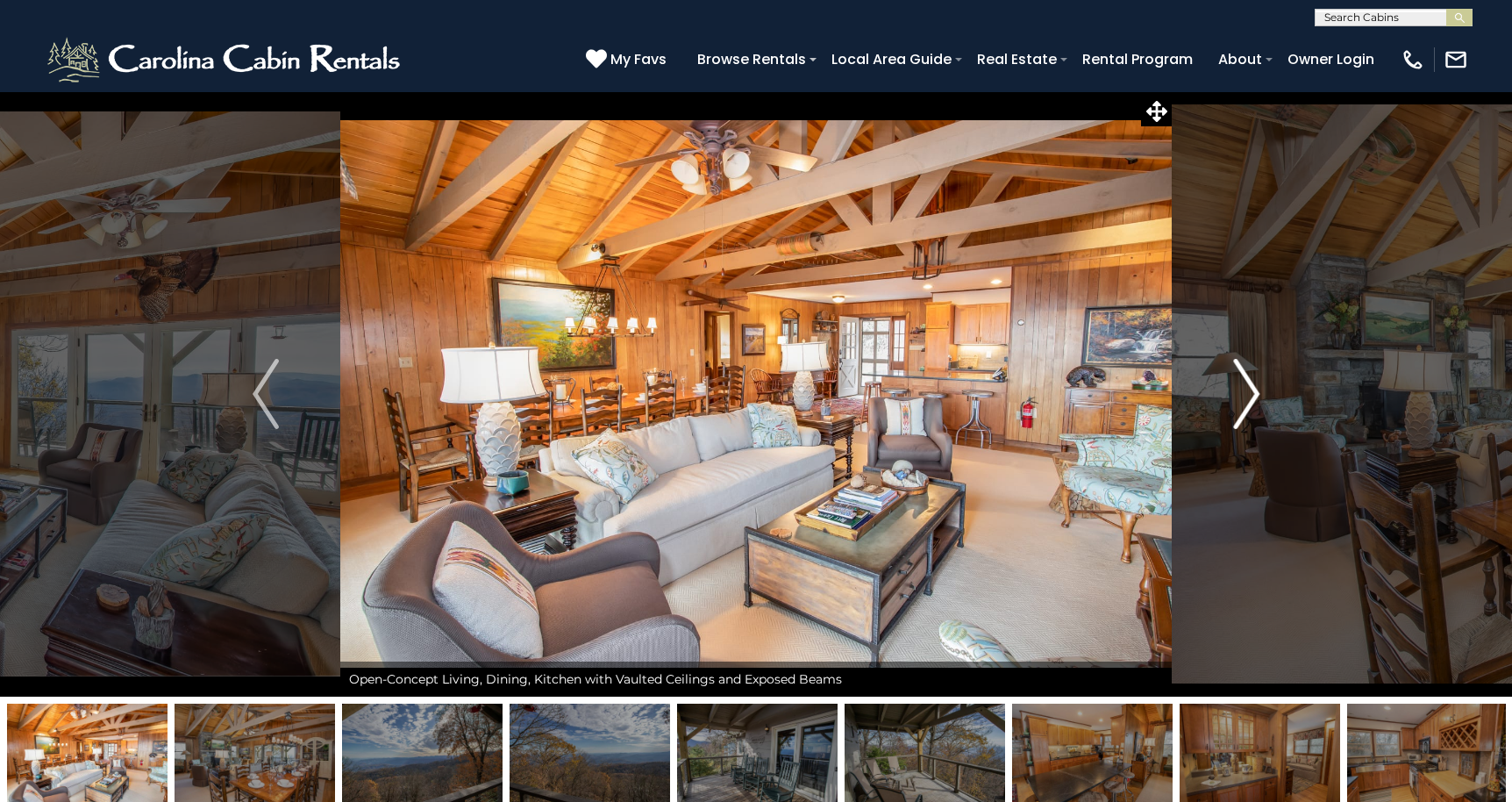
click at [1248, 393] on img "Next" at bounding box center [1246, 393] width 26 height 71
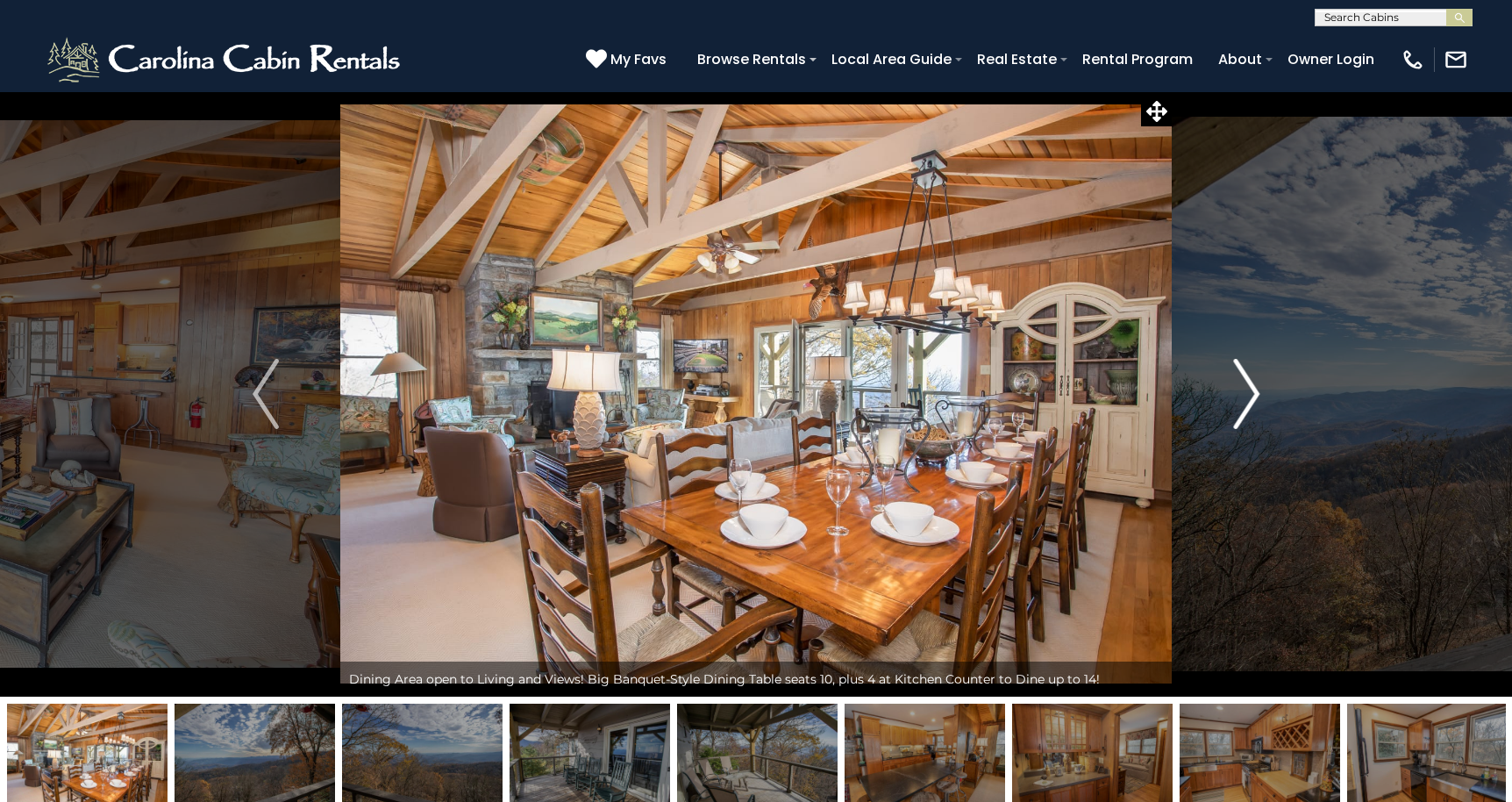
click at [1248, 393] on img "Next" at bounding box center [1246, 393] width 26 height 71
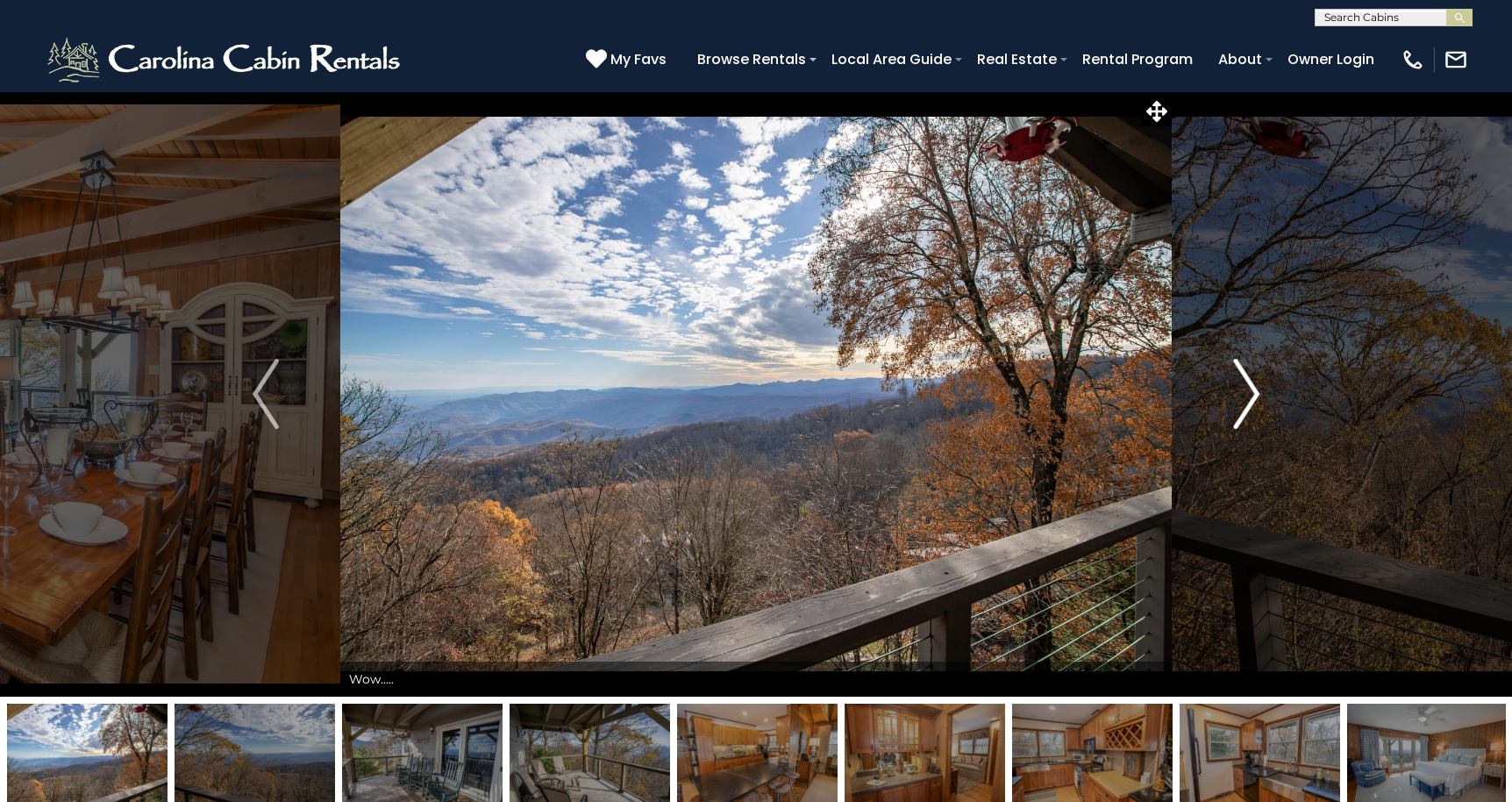
click at [1248, 393] on img "Next" at bounding box center [1246, 393] width 26 height 71
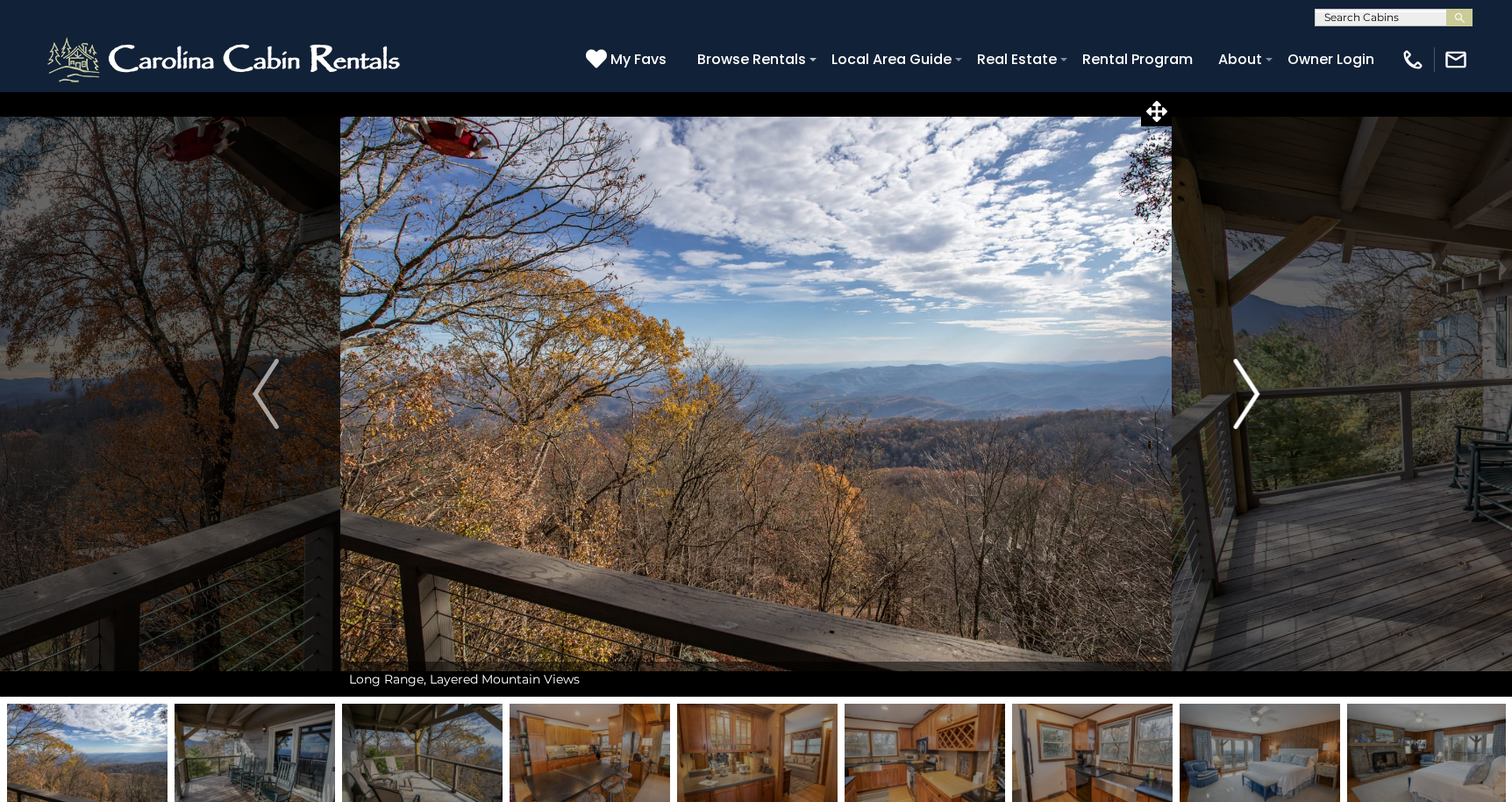
click at [1248, 393] on img "Next" at bounding box center [1246, 393] width 26 height 71
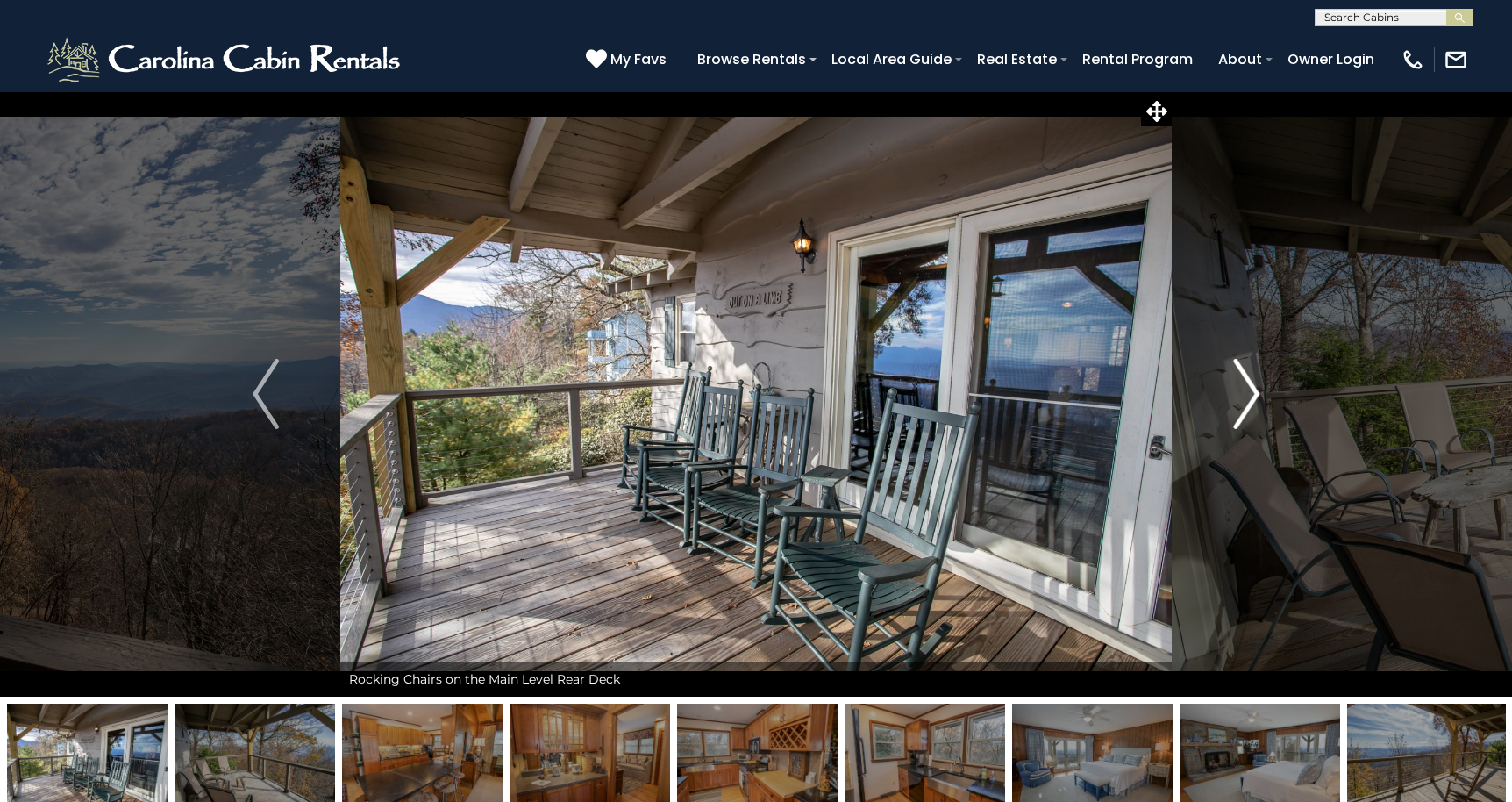
click at [1248, 393] on img "Next" at bounding box center [1246, 393] width 26 height 71
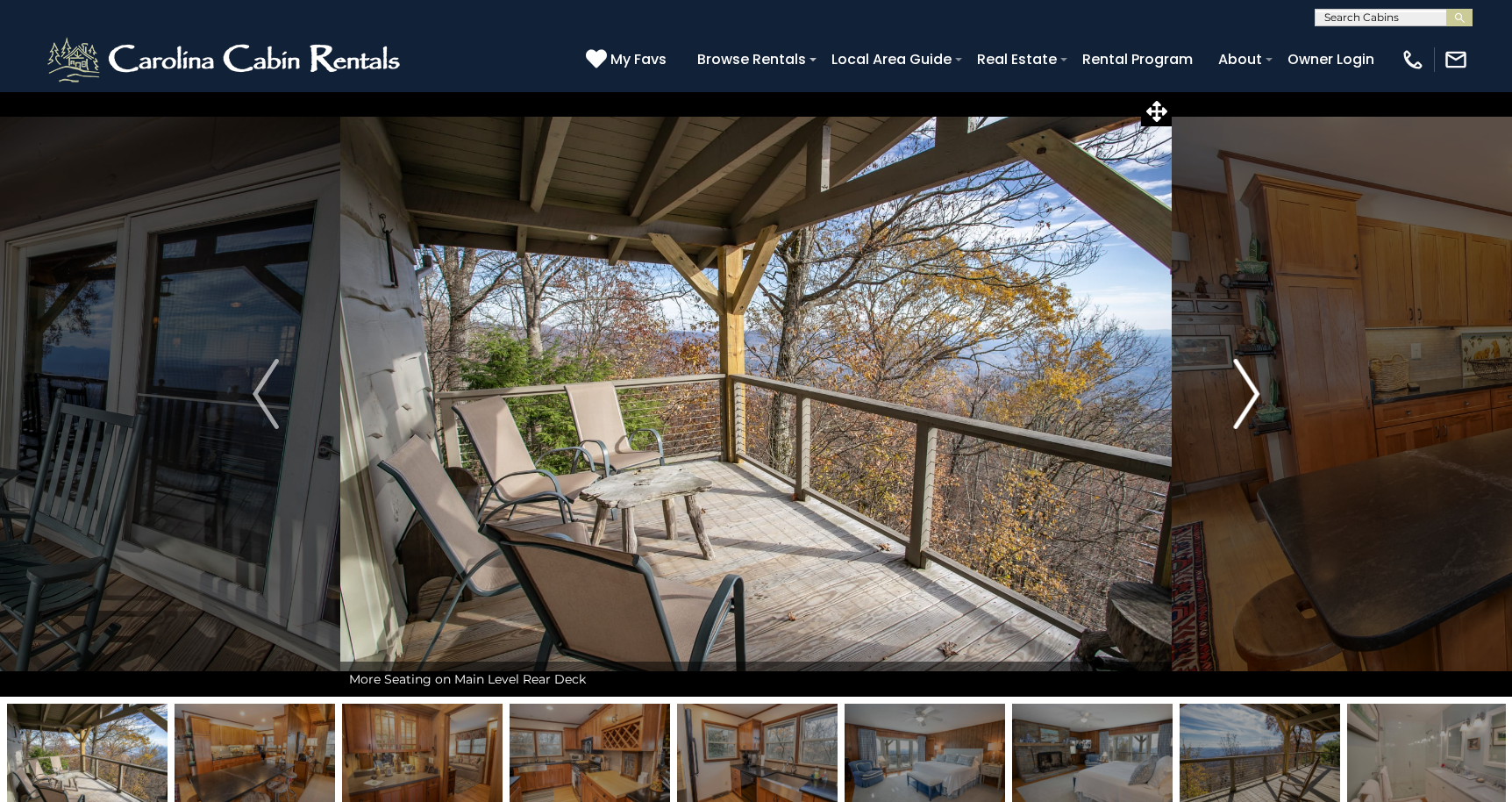
click at [1248, 393] on img "Next" at bounding box center [1246, 393] width 26 height 71
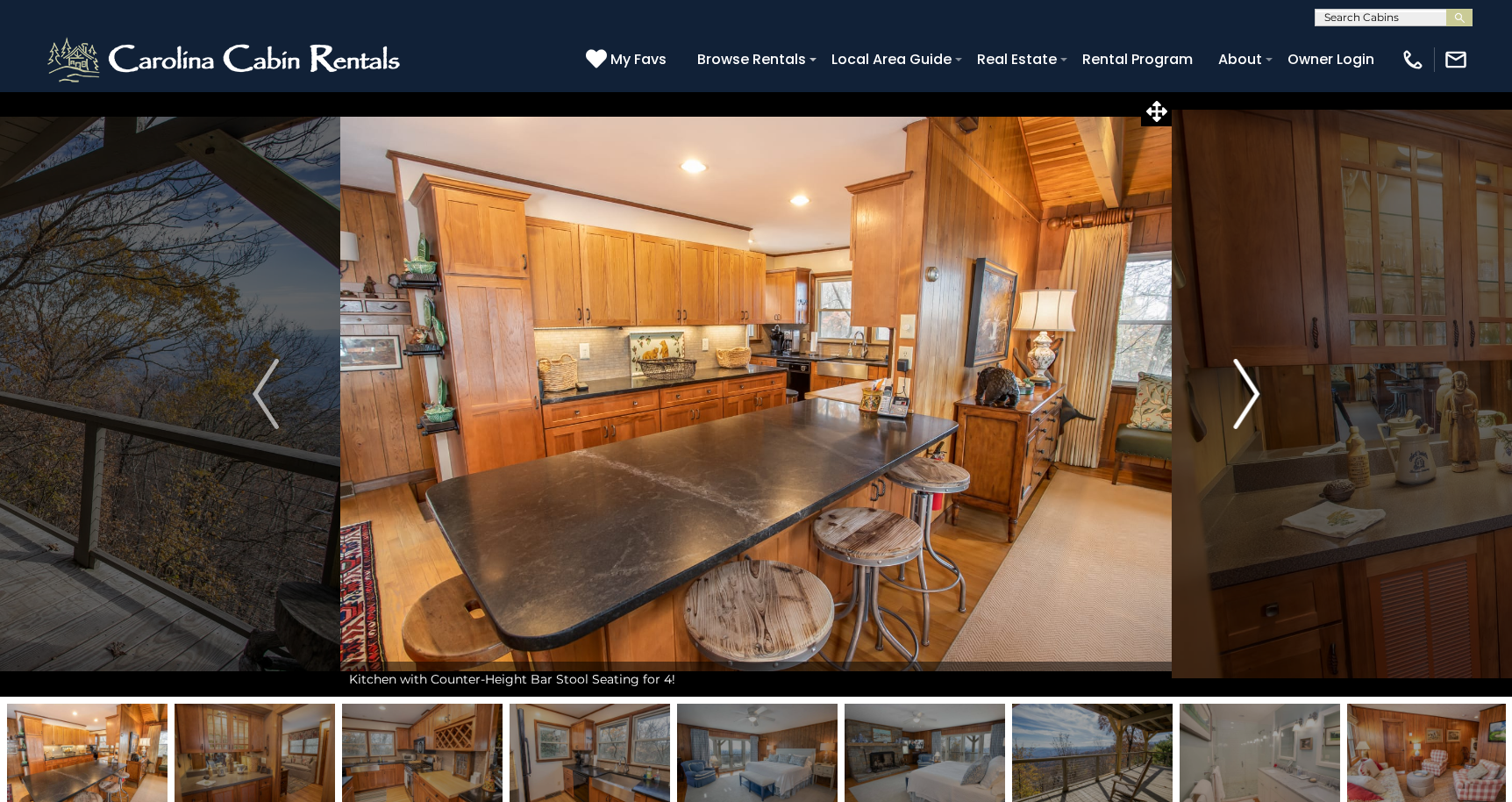
click at [1248, 393] on img "Next" at bounding box center [1246, 393] width 26 height 71
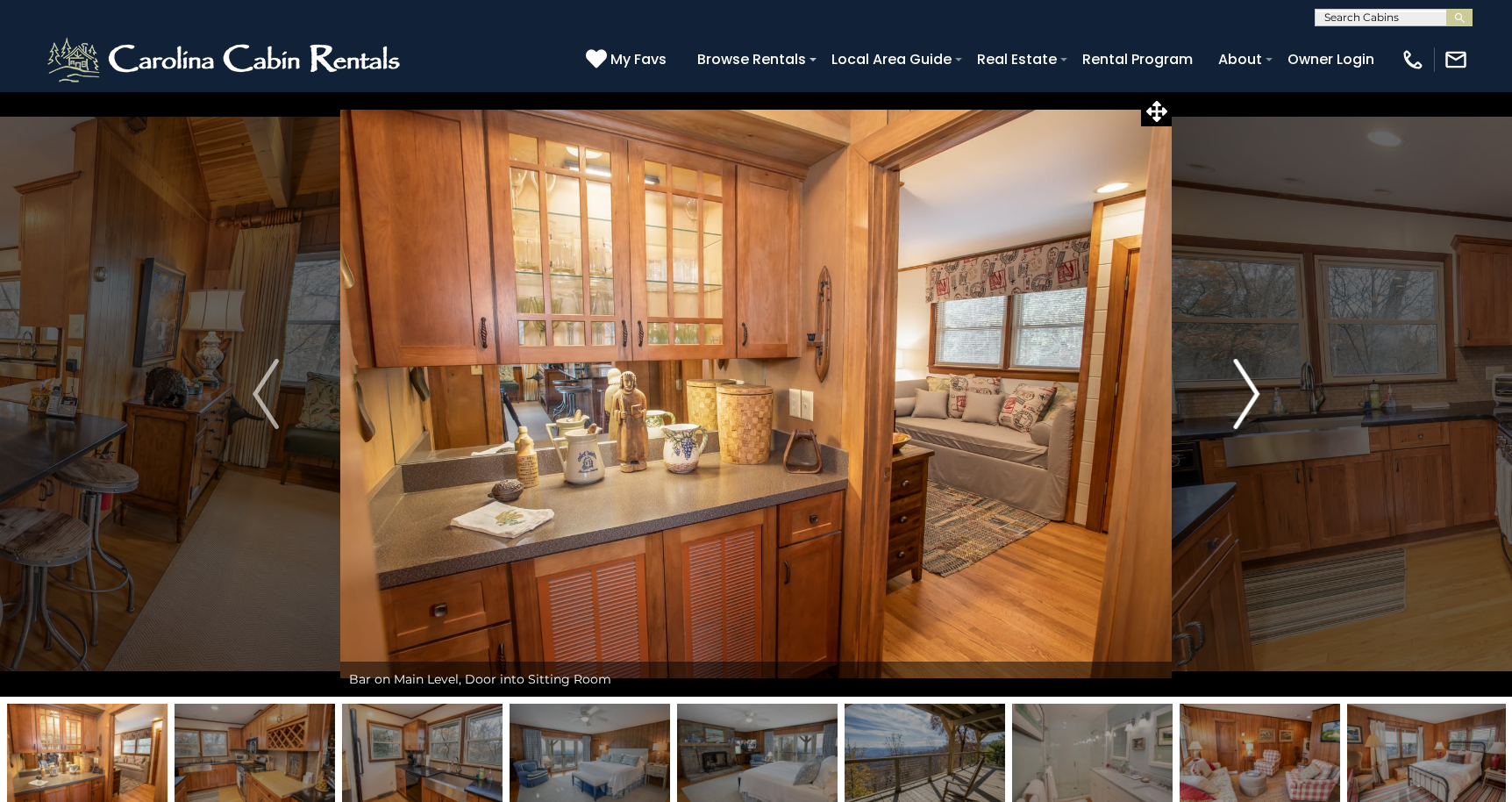
click at [1248, 393] on img "Next" at bounding box center [1246, 393] width 26 height 71
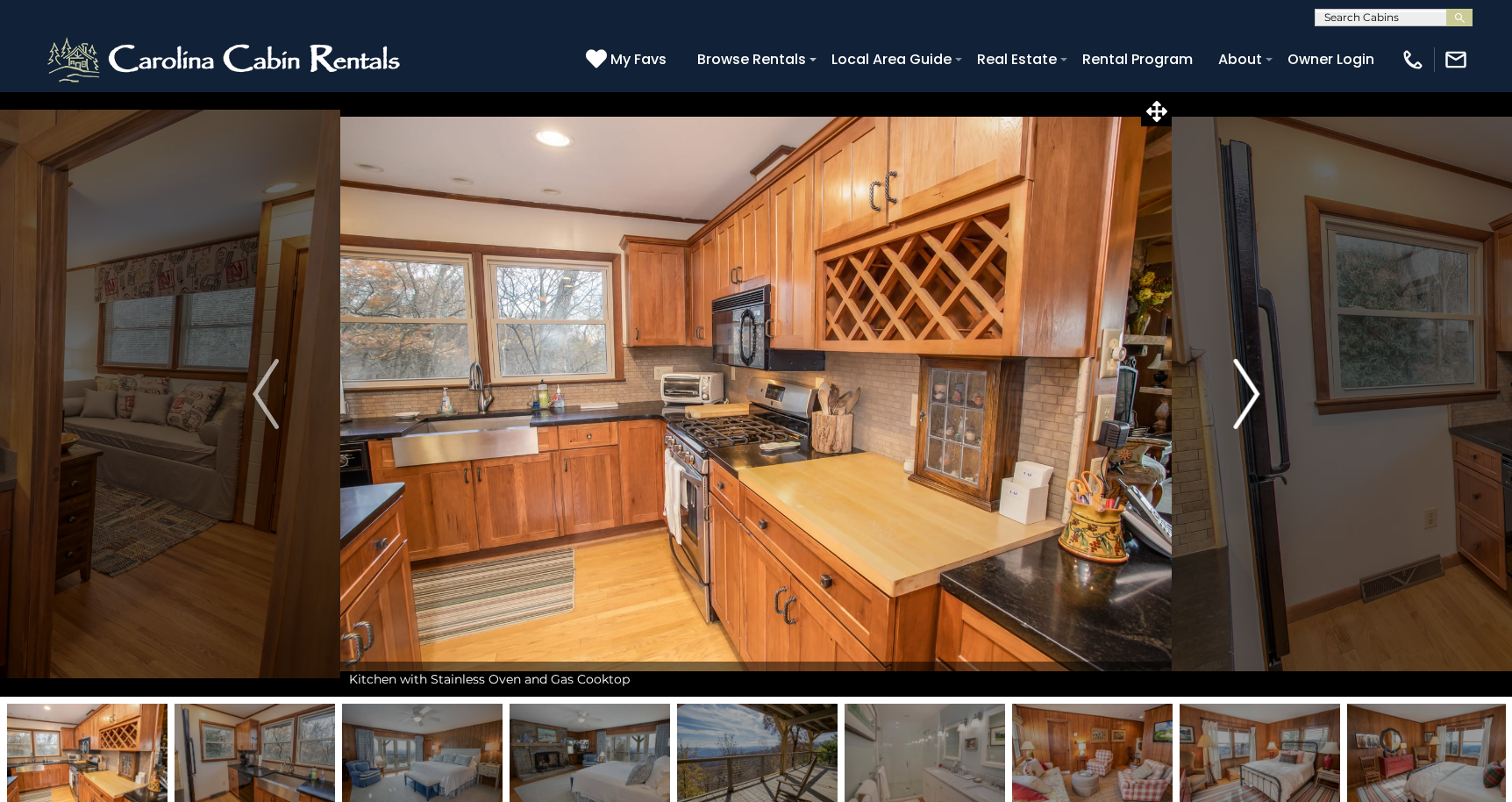
click at [1248, 393] on img "Next" at bounding box center [1246, 393] width 26 height 71
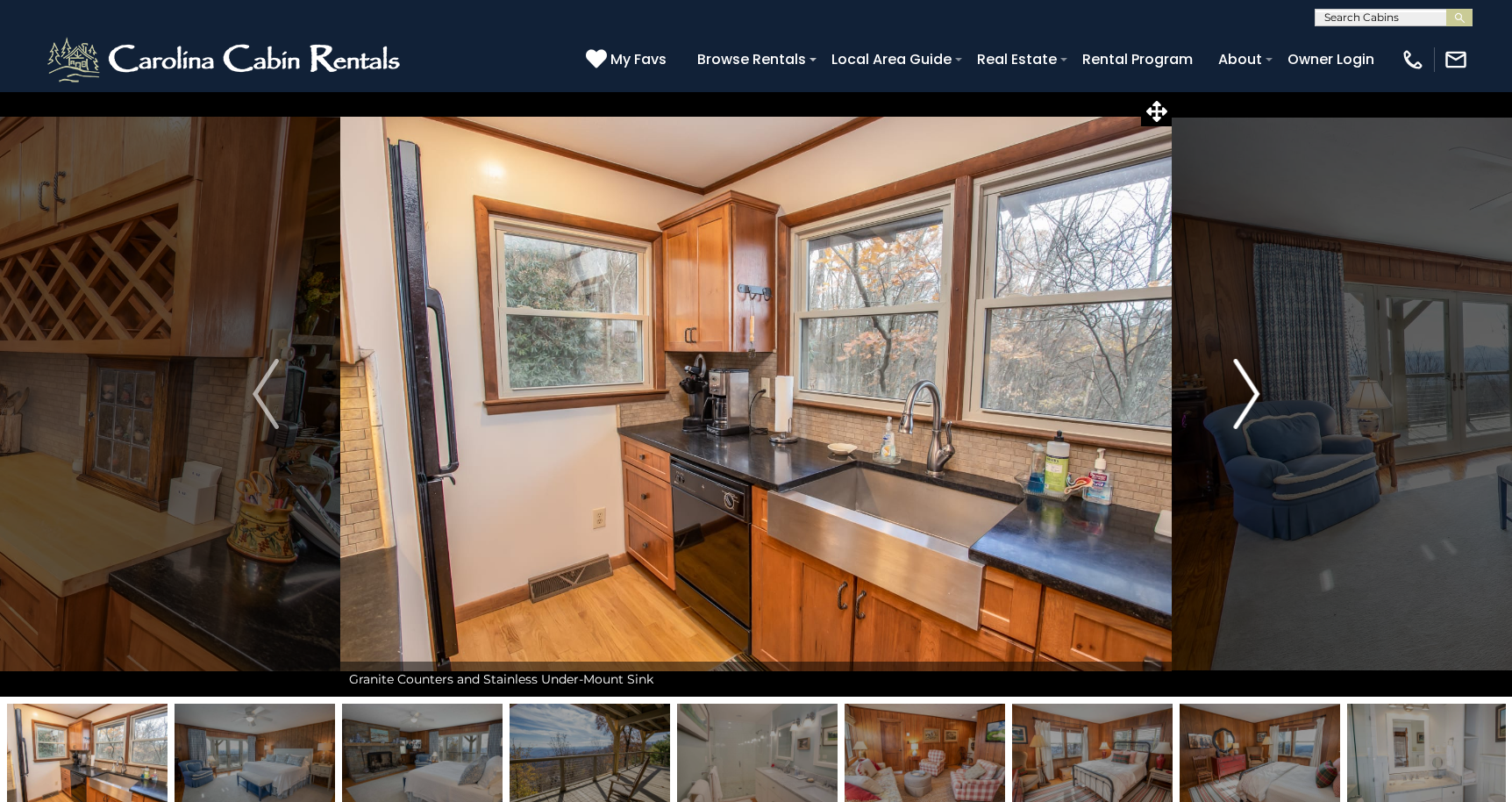
click at [1248, 393] on img "Next" at bounding box center [1246, 393] width 26 height 71
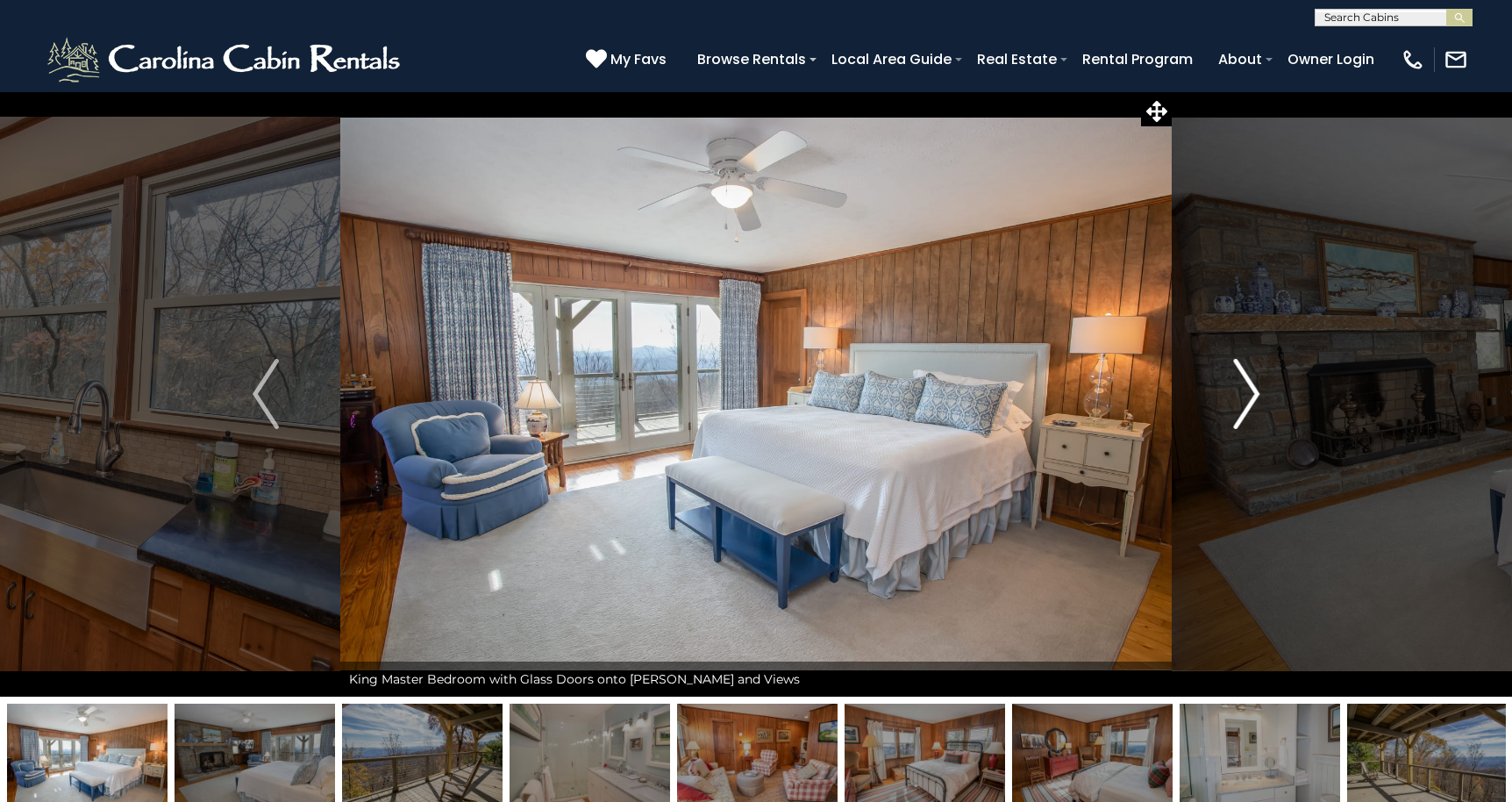
click at [1248, 393] on img "Next" at bounding box center [1246, 393] width 26 height 71
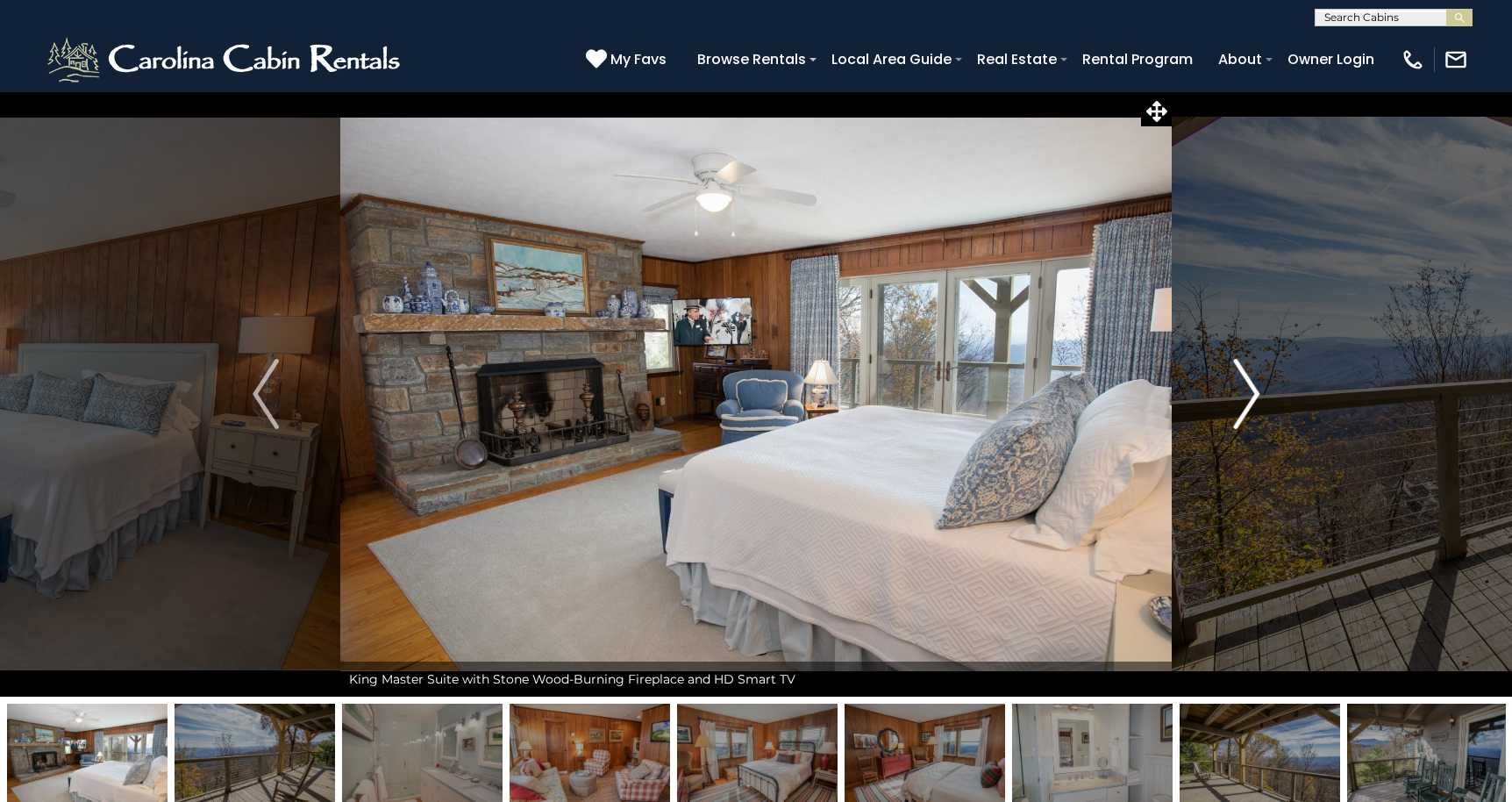
click at [1248, 393] on img "Next" at bounding box center [1246, 393] width 26 height 71
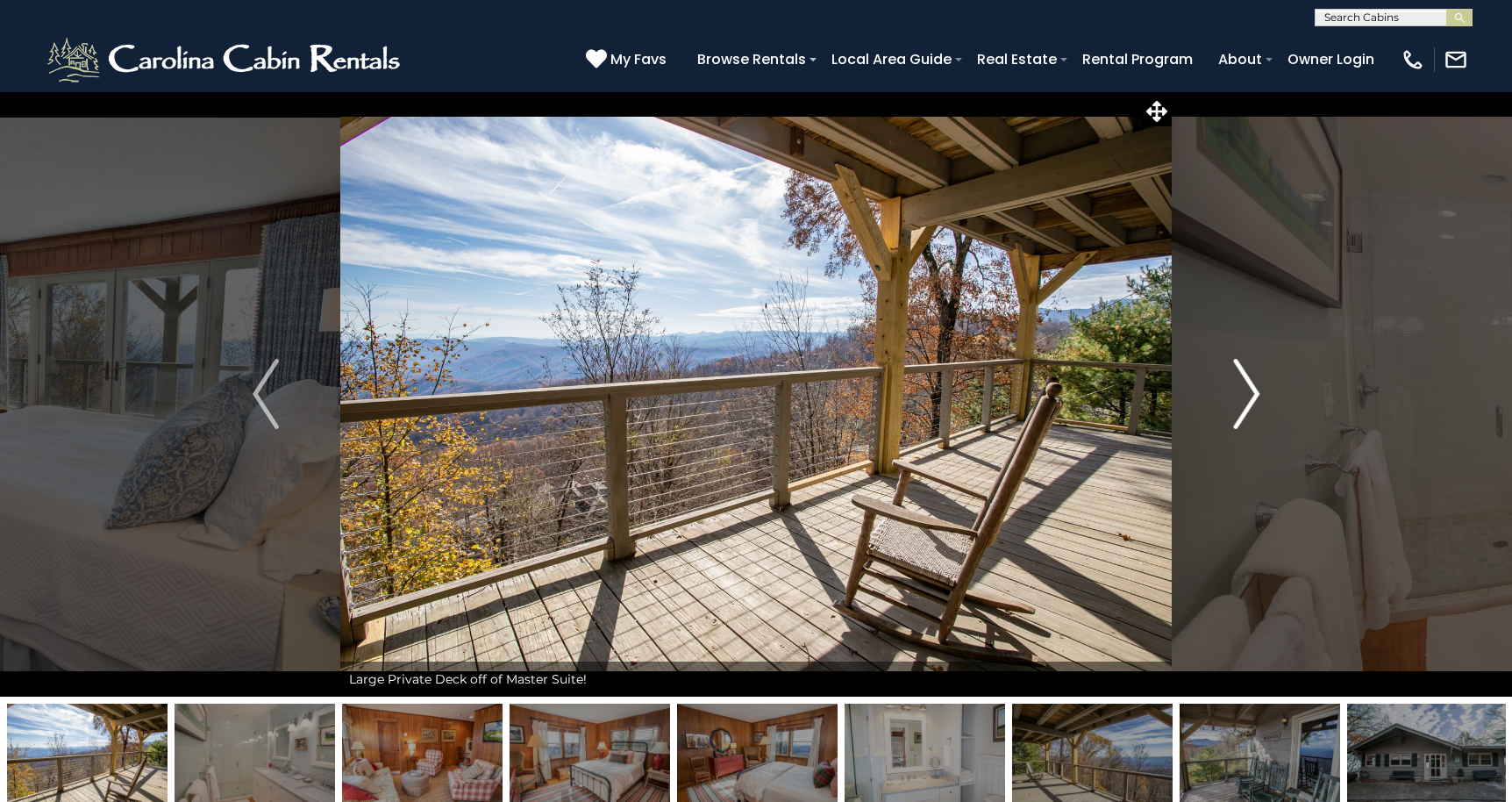
click at [1248, 393] on img "Next" at bounding box center [1246, 393] width 26 height 71
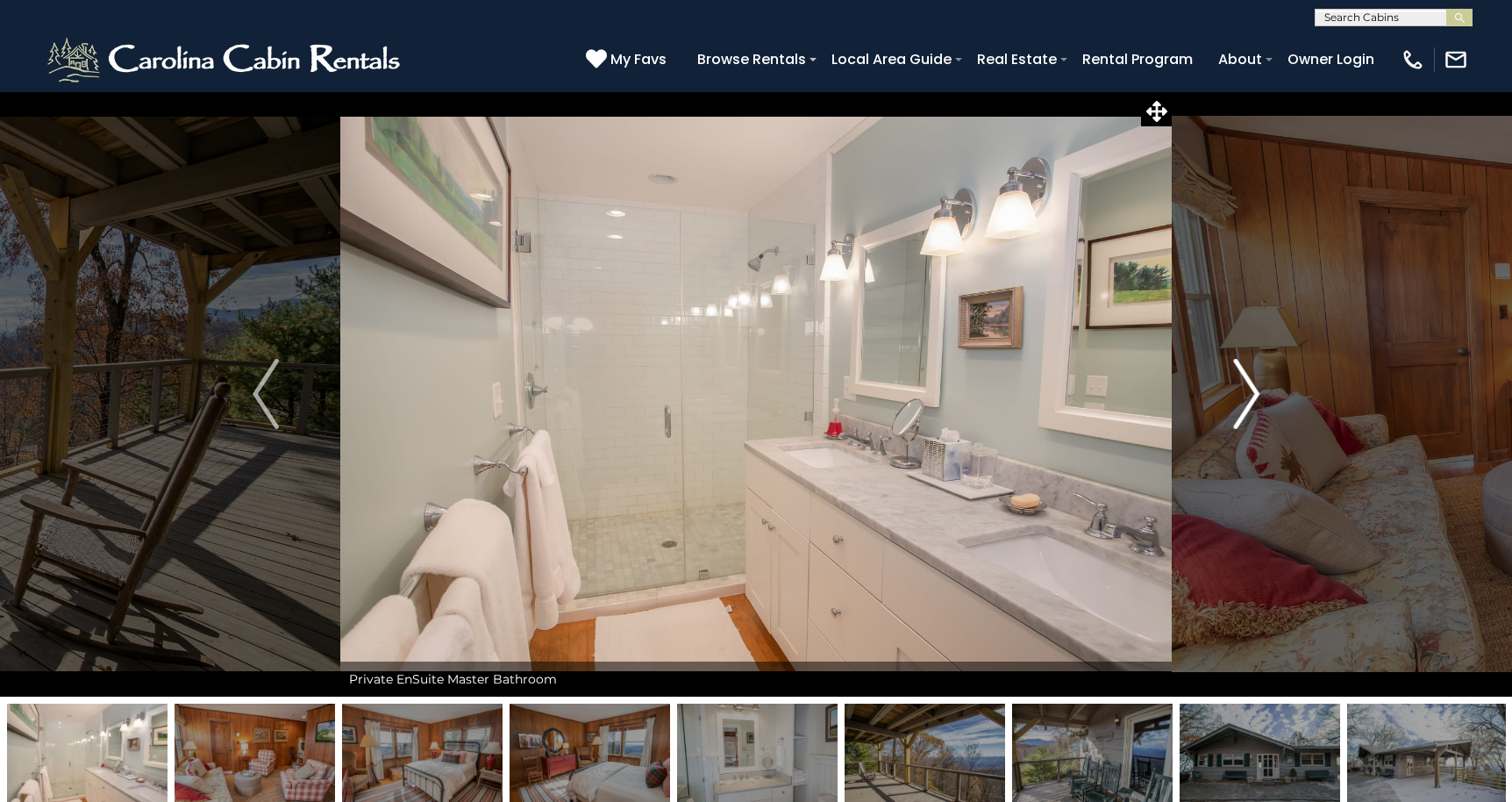
click at [1248, 393] on img "Next" at bounding box center [1246, 393] width 26 height 71
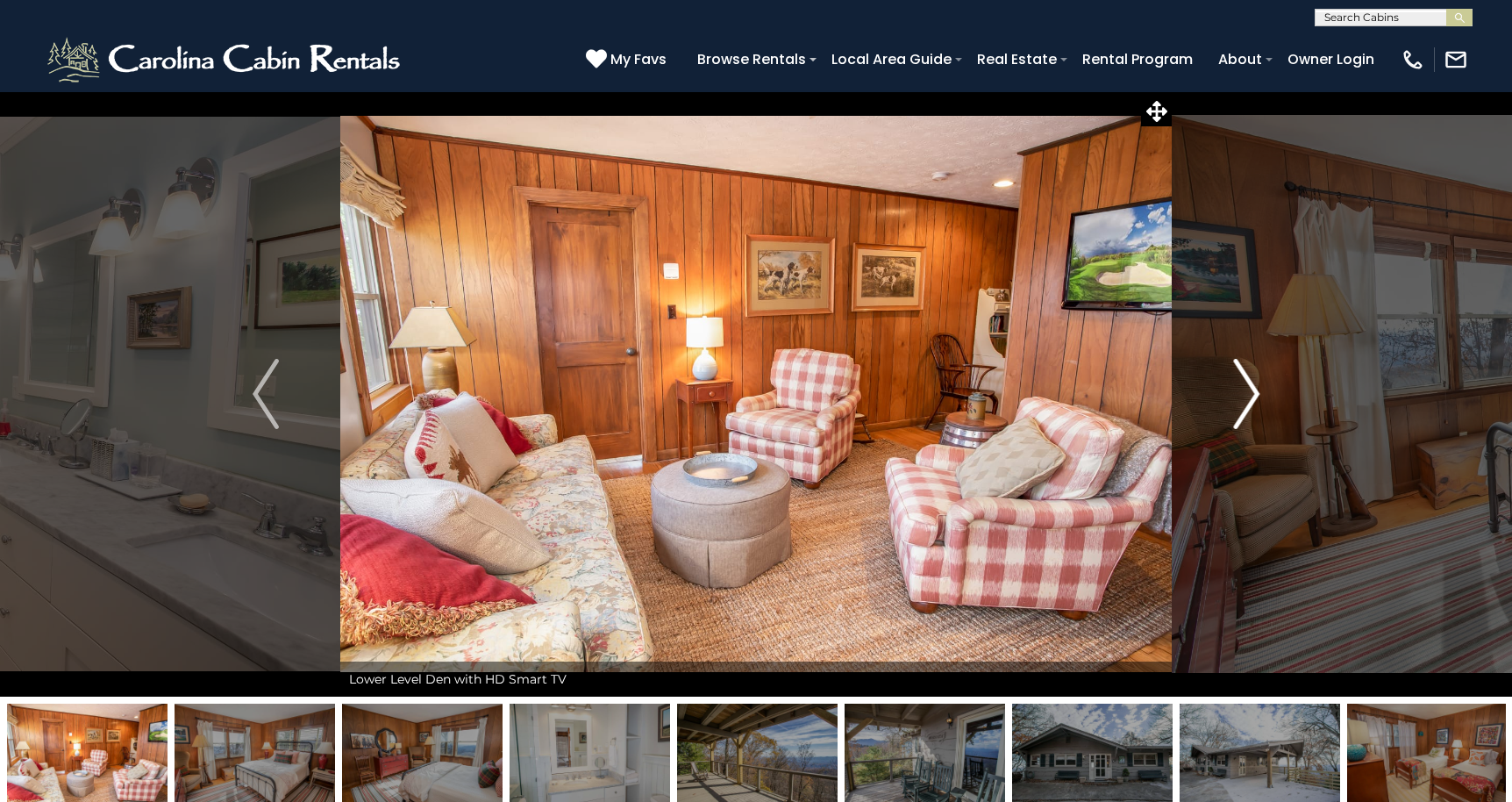
click at [1248, 393] on img "Next" at bounding box center [1246, 393] width 26 height 71
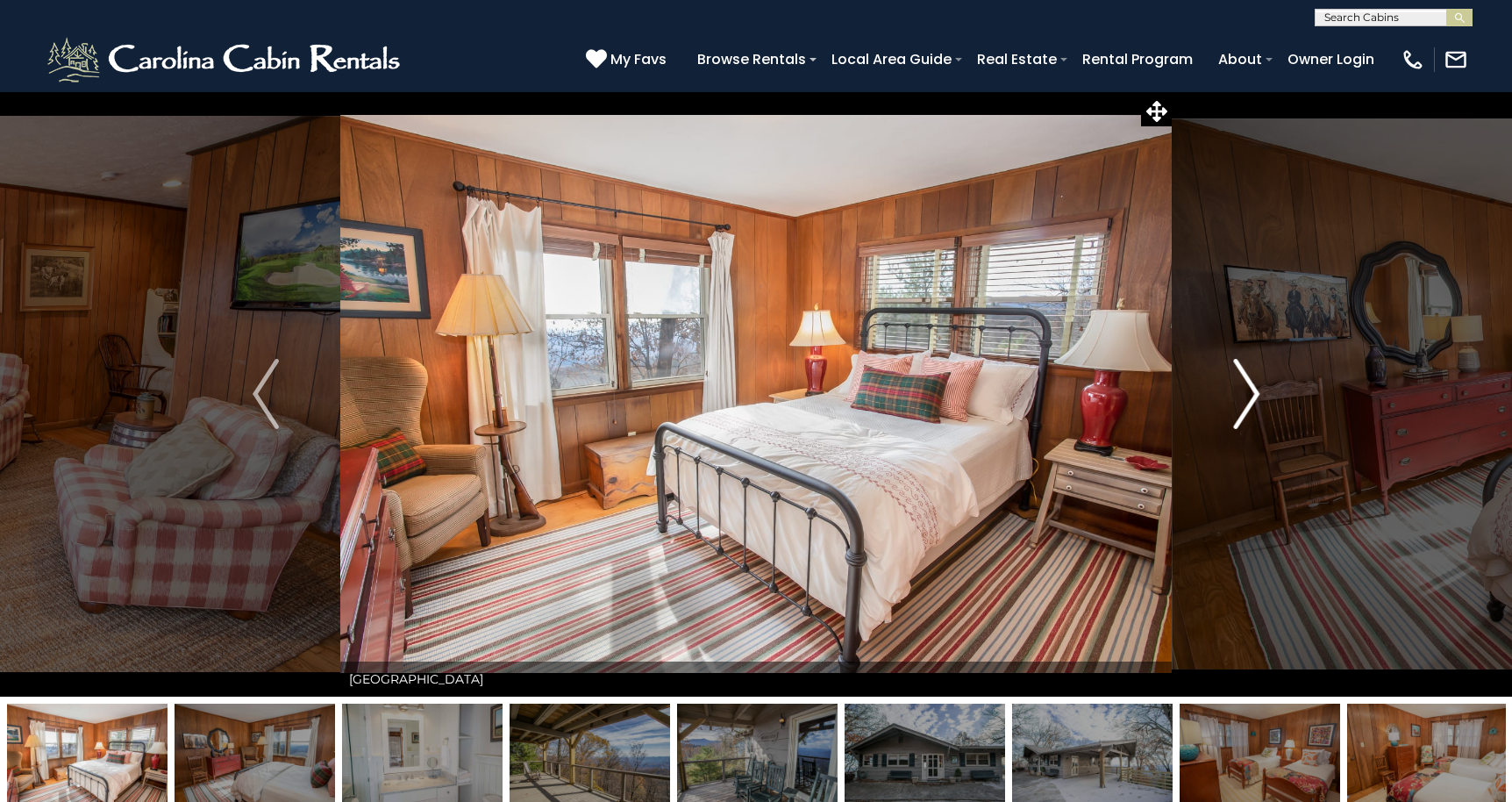
click at [1248, 393] on img "Next" at bounding box center [1246, 393] width 26 height 71
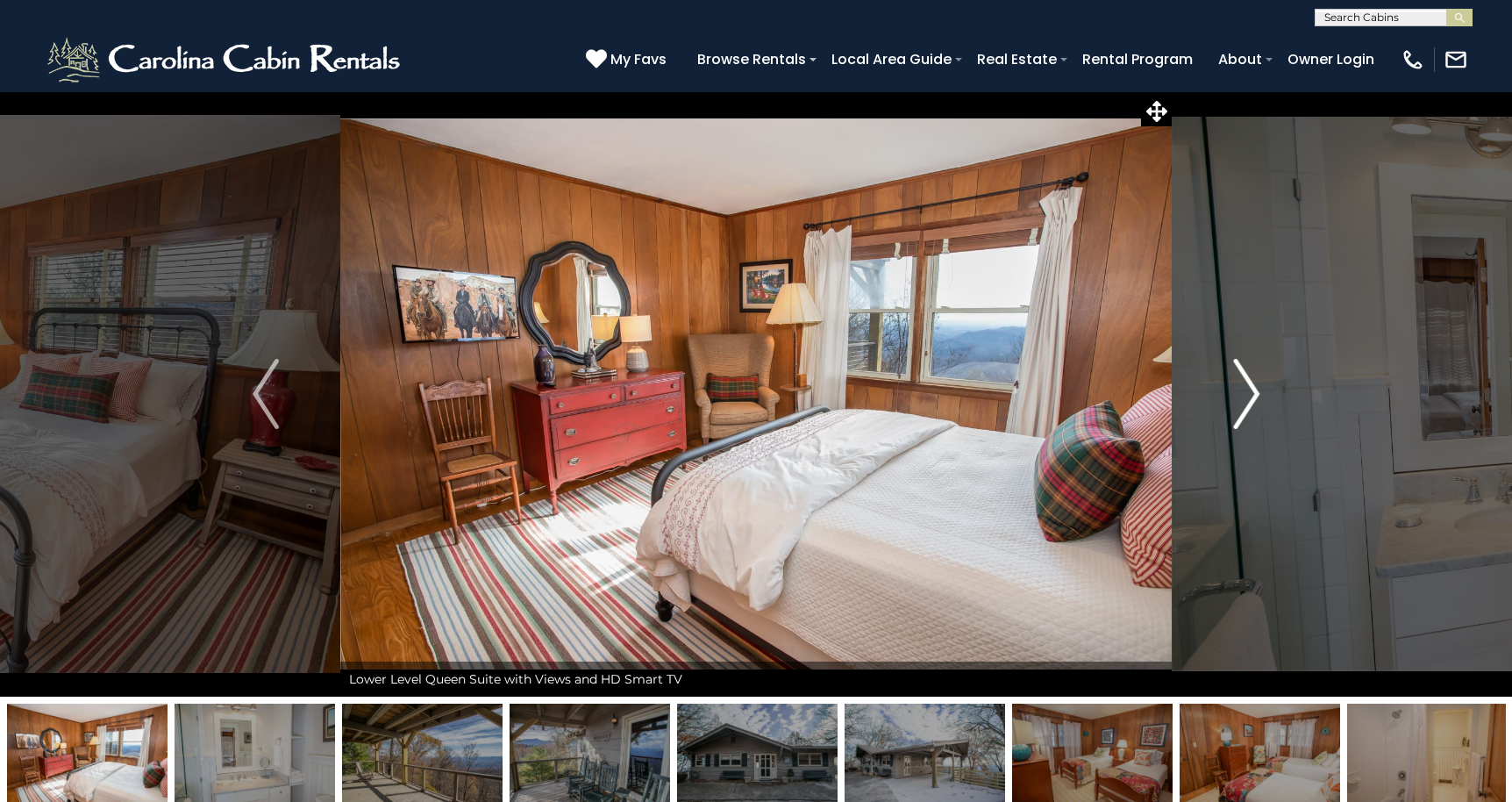
click at [1248, 393] on img "Next" at bounding box center [1246, 393] width 26 height 71
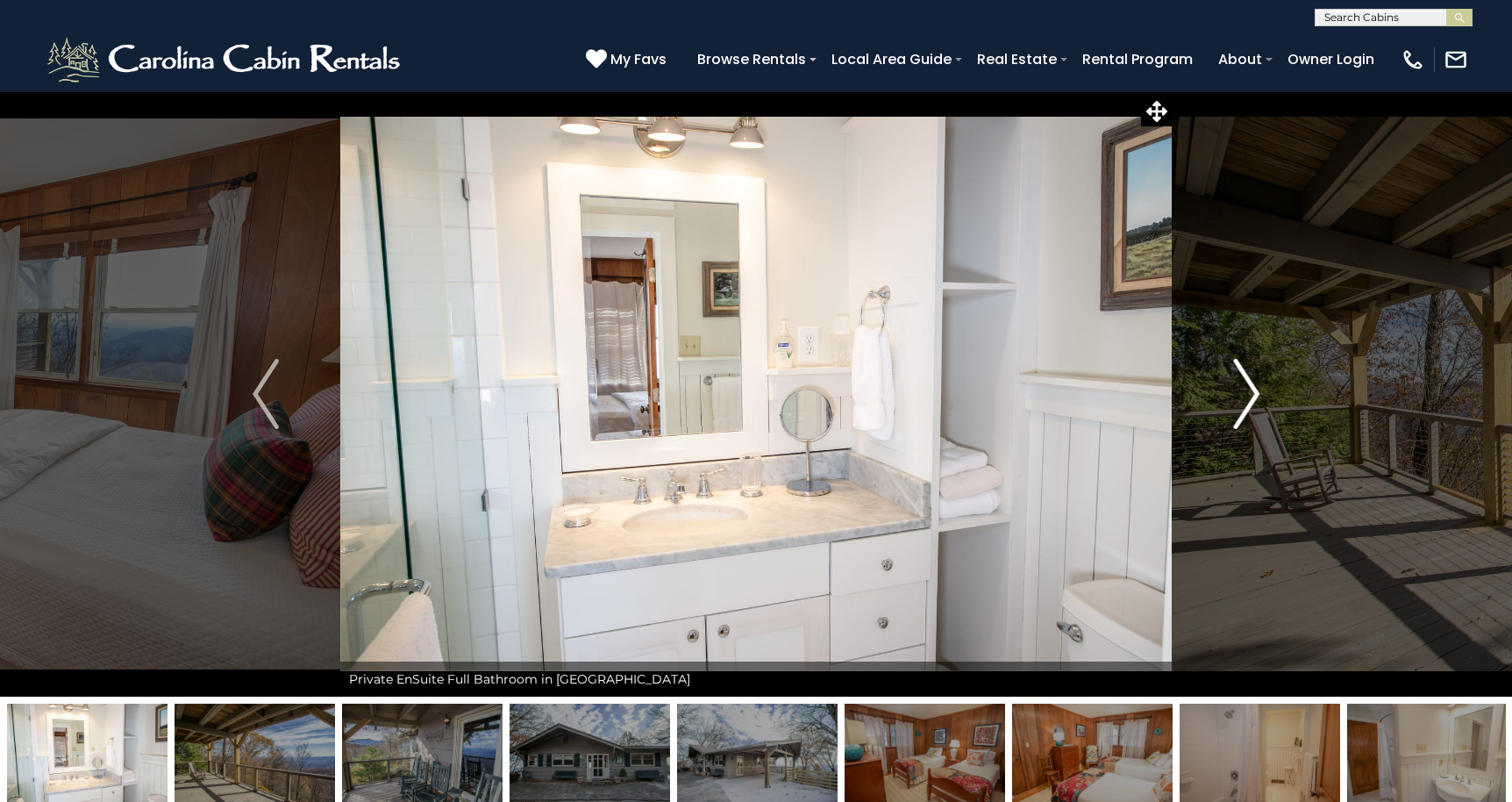
click at [1248, 393] on img "Next" at bounding box center [1246, 393] width 26 height 71
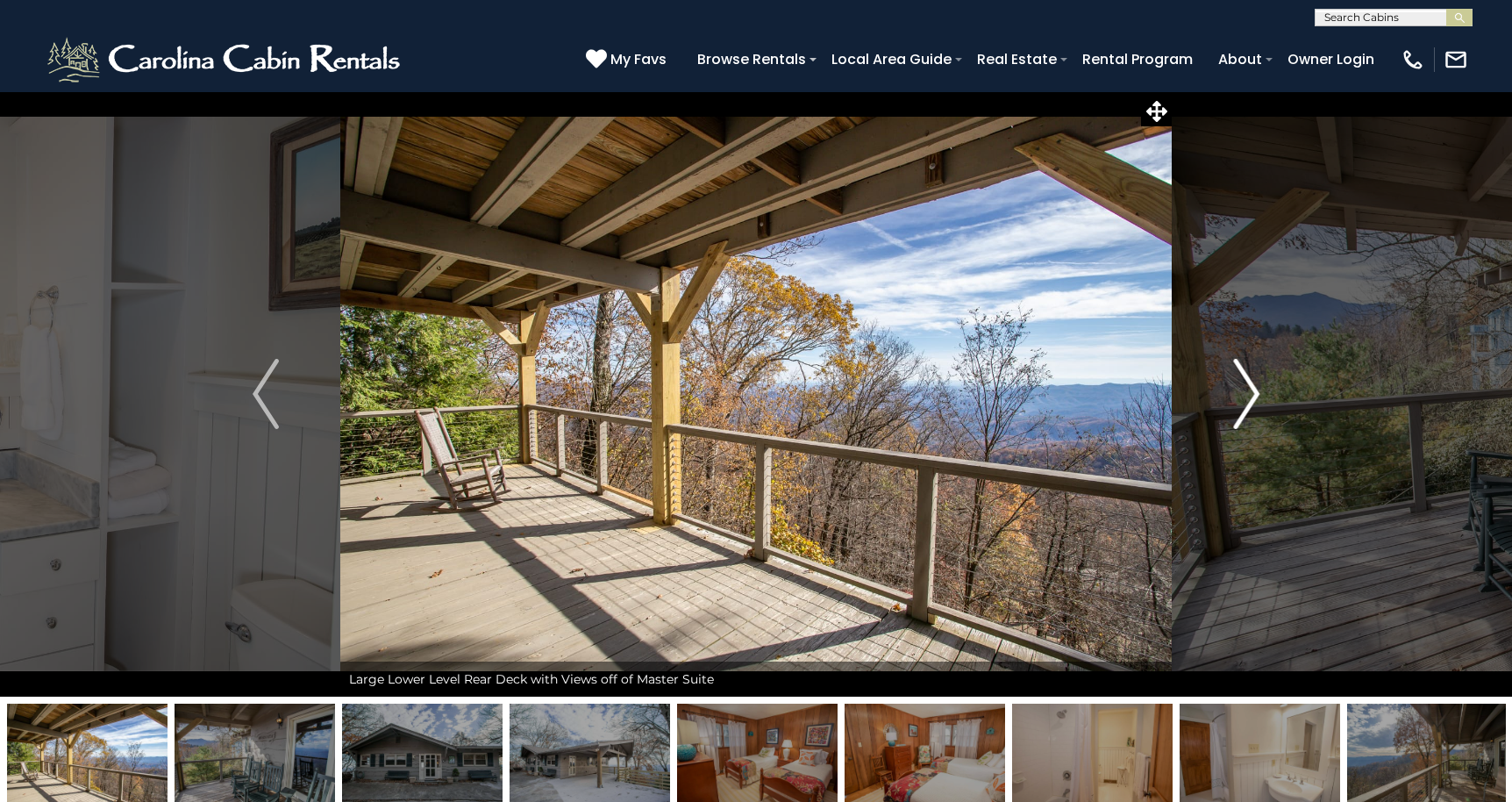
click at [1248, 393] on img "Next" at bounding box center [1246, 393] width 26 height 71
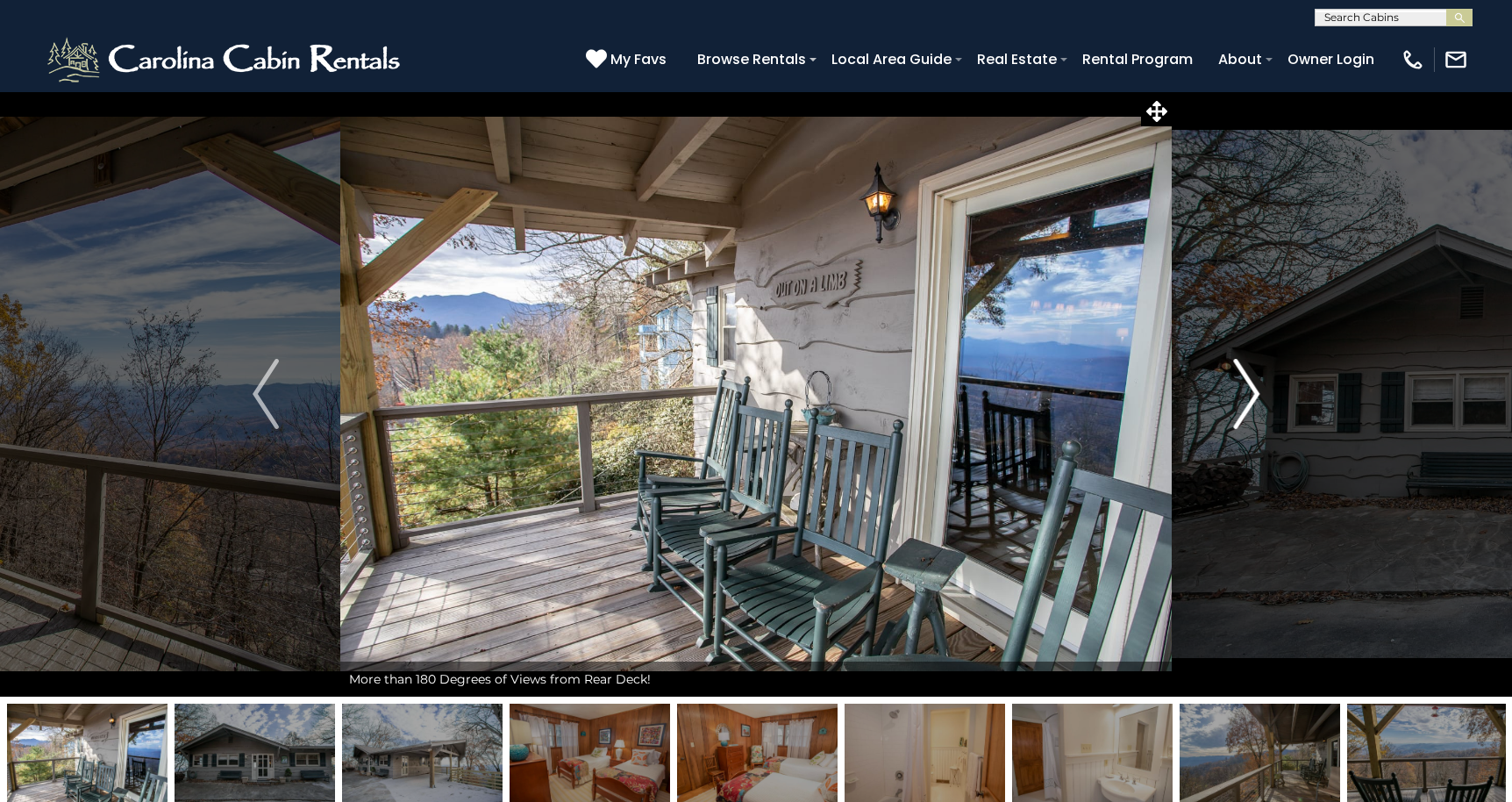
click at [1248, 393] on img "Next" at bounding box center [1246, 393] width 26 height 71
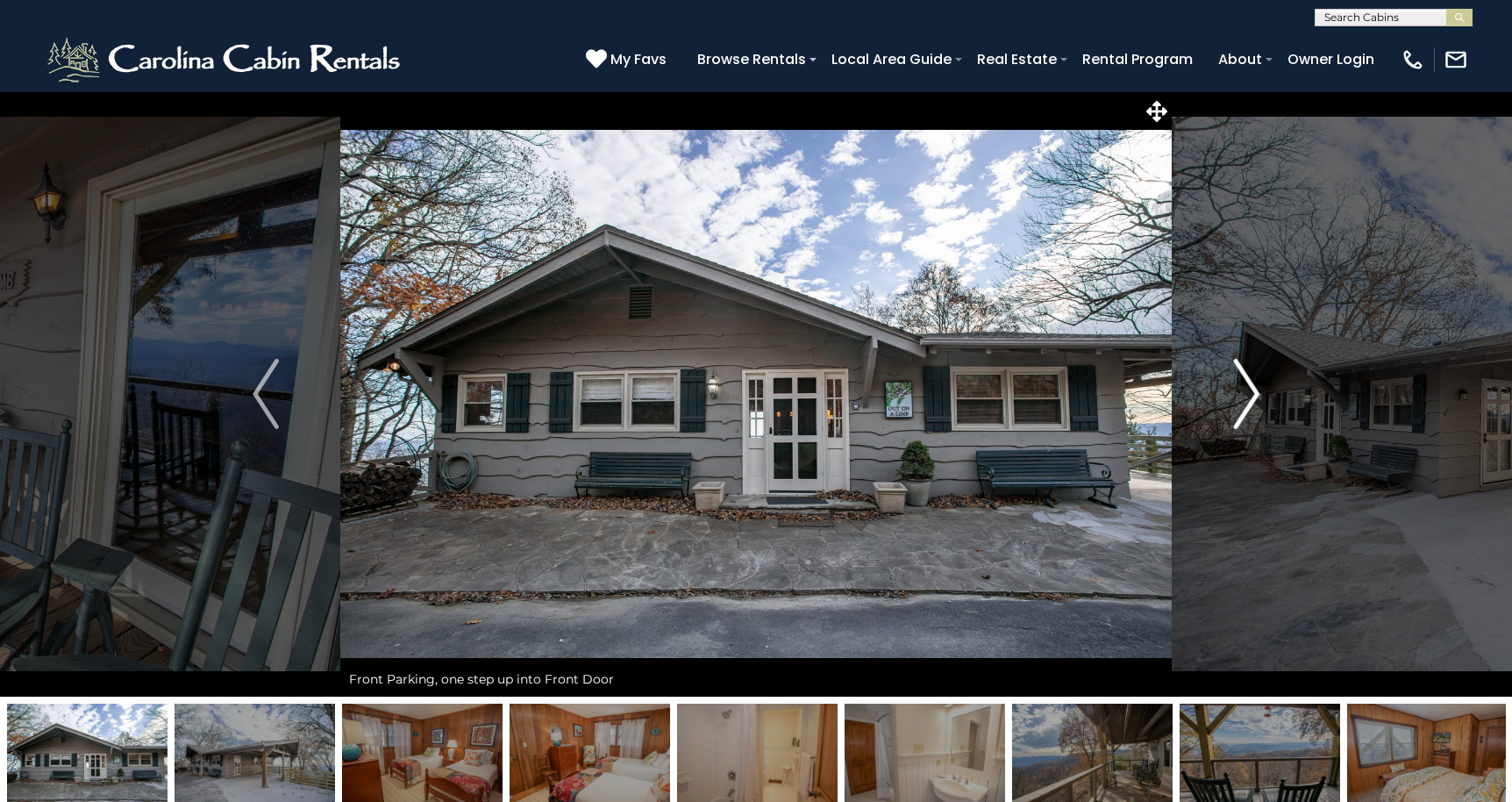
click at [1248, 393] on img "Next" at bounding box center [1246, 393] width 26 height 71
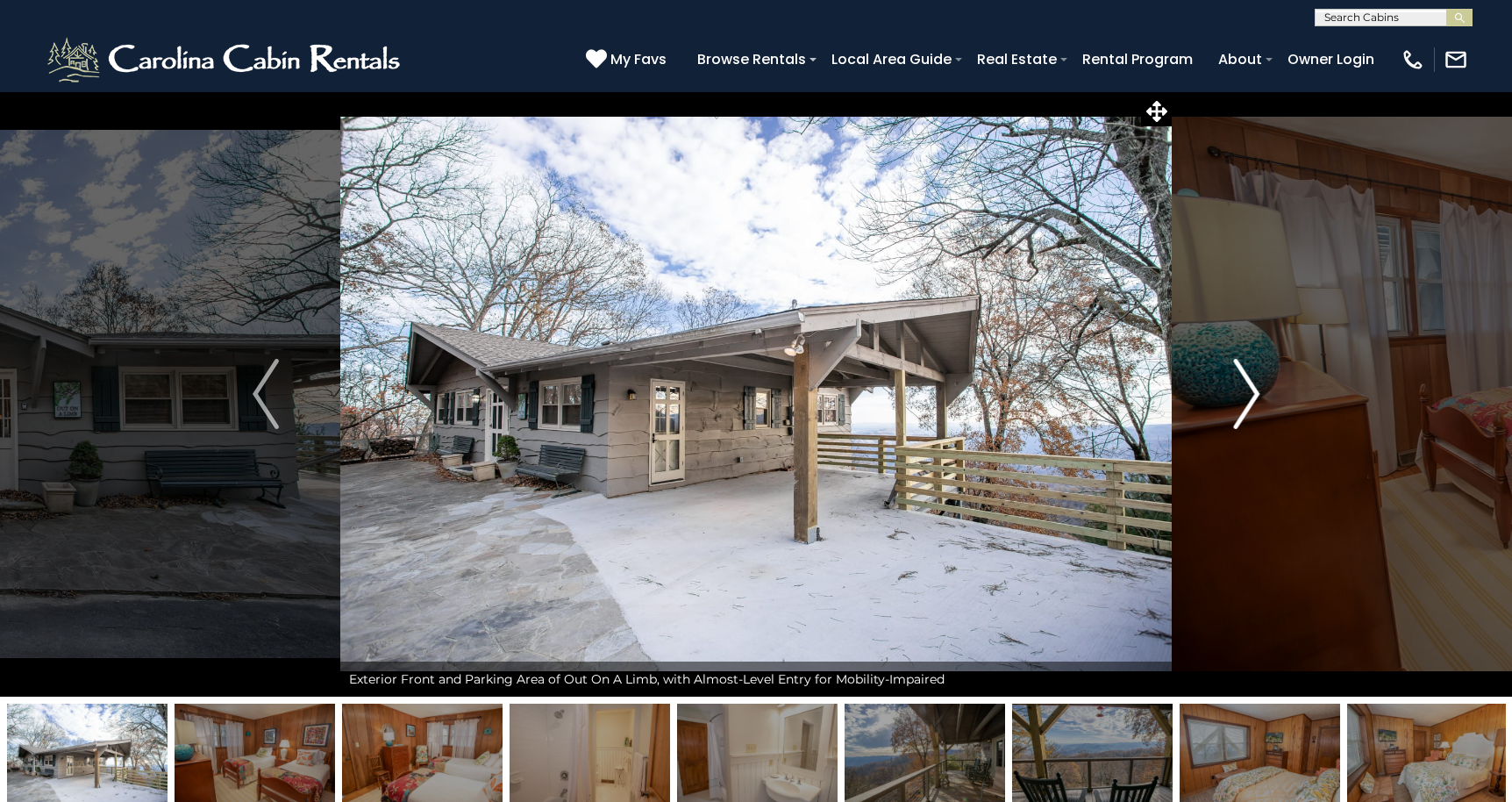
click at [1248, 393] on img "Next" at bounding box center [1246, 393] width 26 height 71
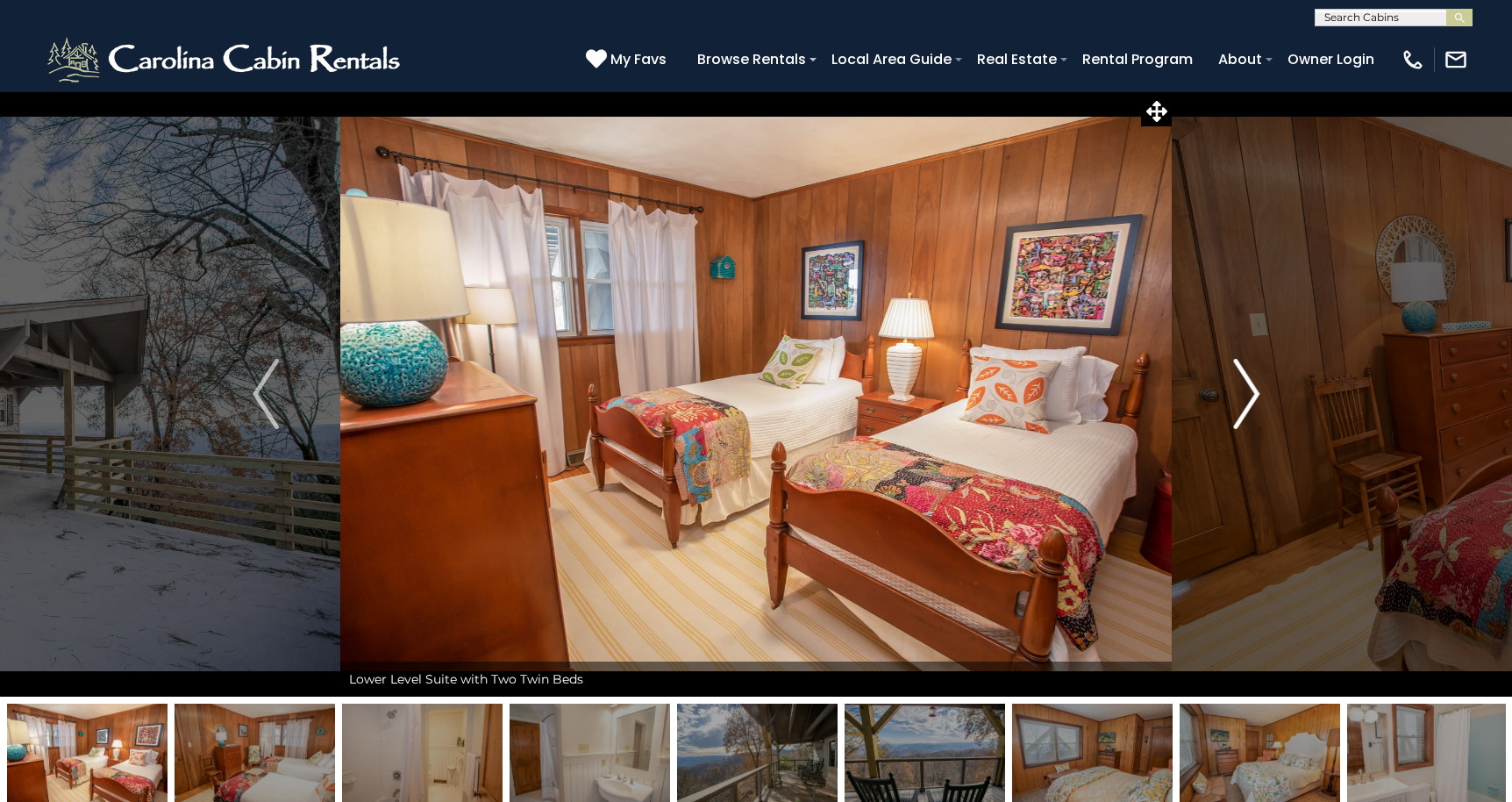
click at [1248, 393] on img "Next" at bounding box center [1246, 393] width 26 height 71
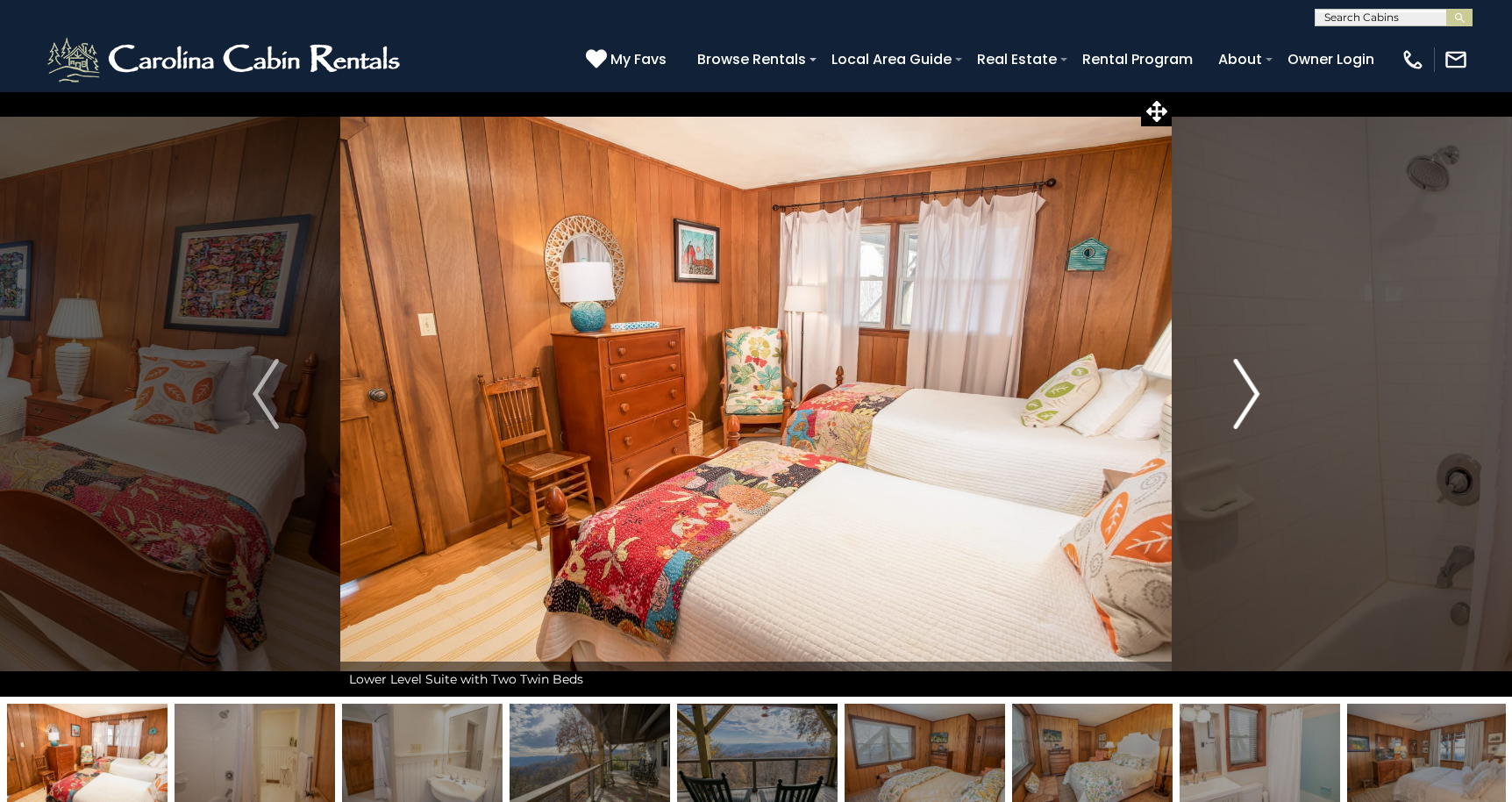
click at [1248, 393] on img "Next" at bounding box center [1246, 393] width 26 height 71
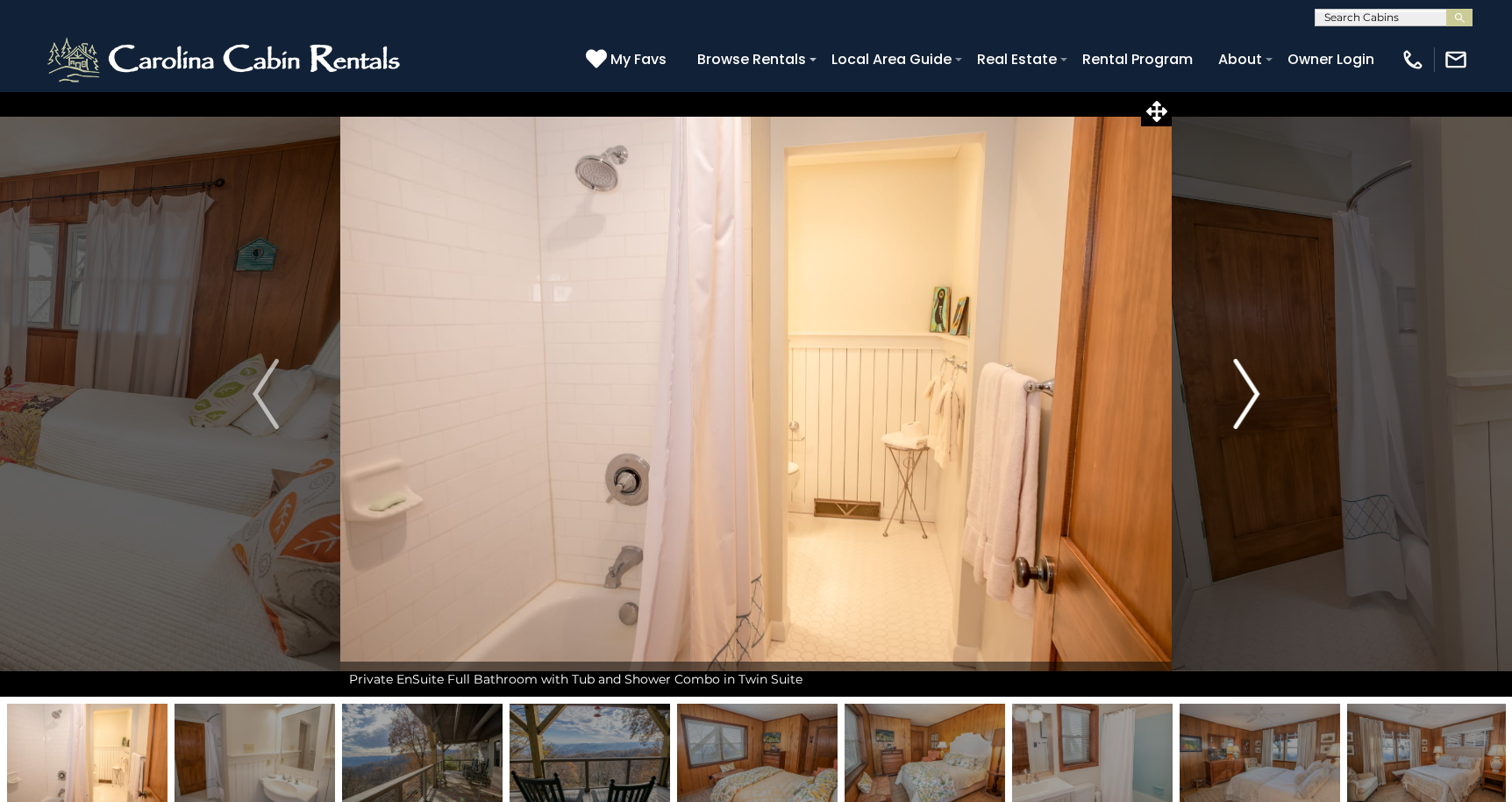
click at [1248, 393] on img "Next" at bounding box center [1246, 393] width 26 height 71
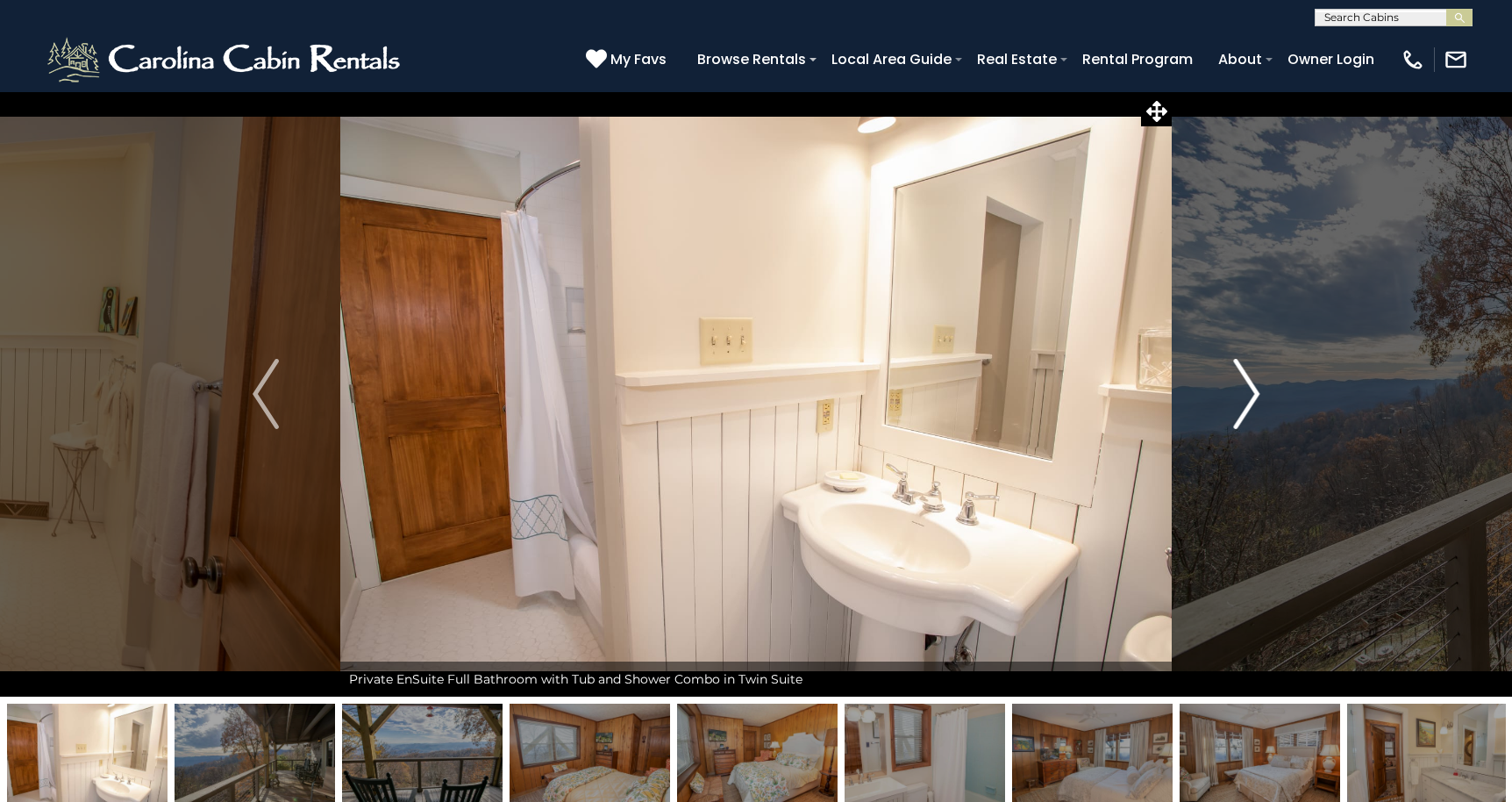
click at [1248, 393] on img "Next" at bounding box center [1246, 393] width 26 height 71
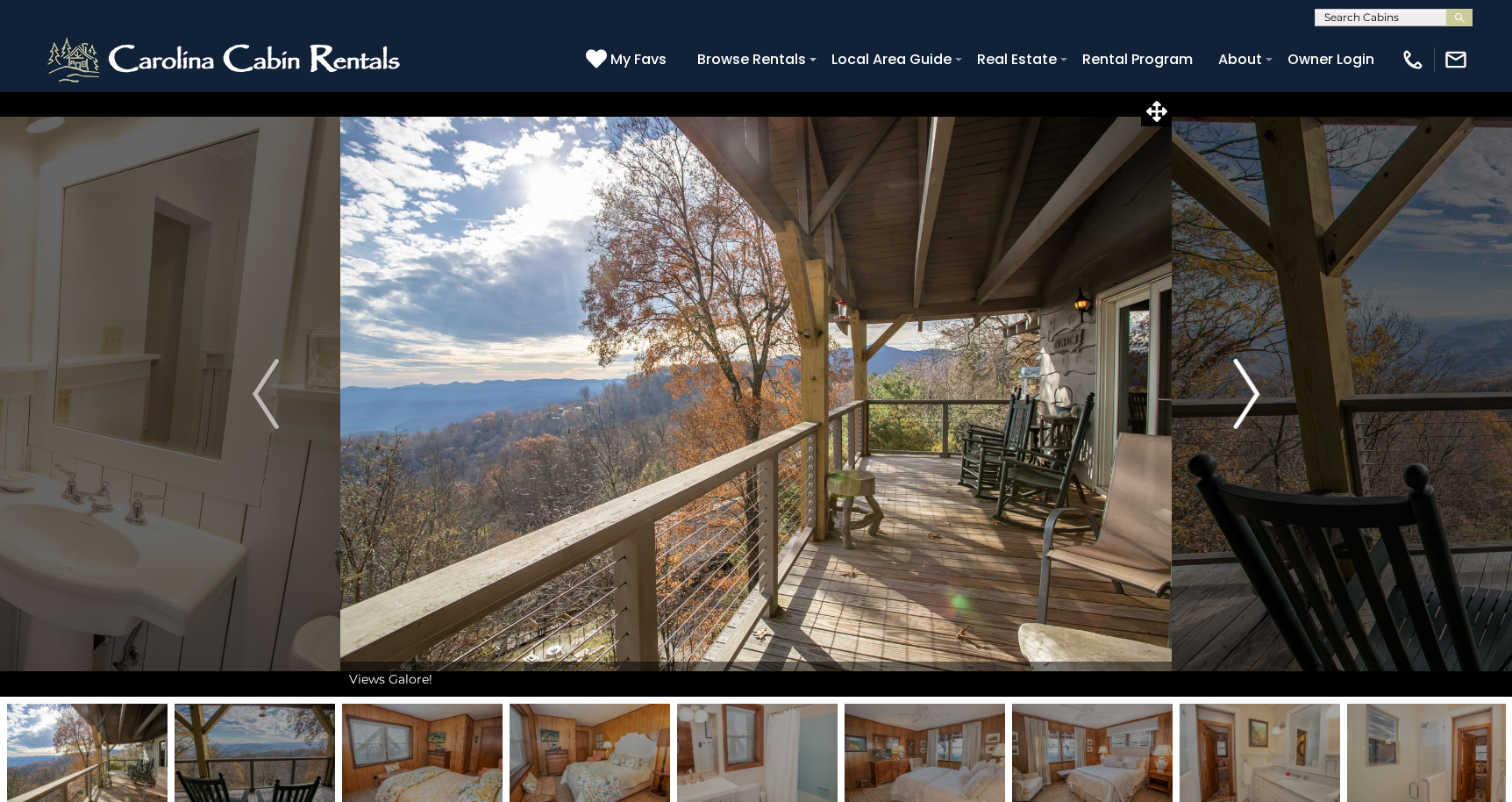
click at [1248, 393] on img "Next" at bounding box center [1246, 393] width 26 height 71
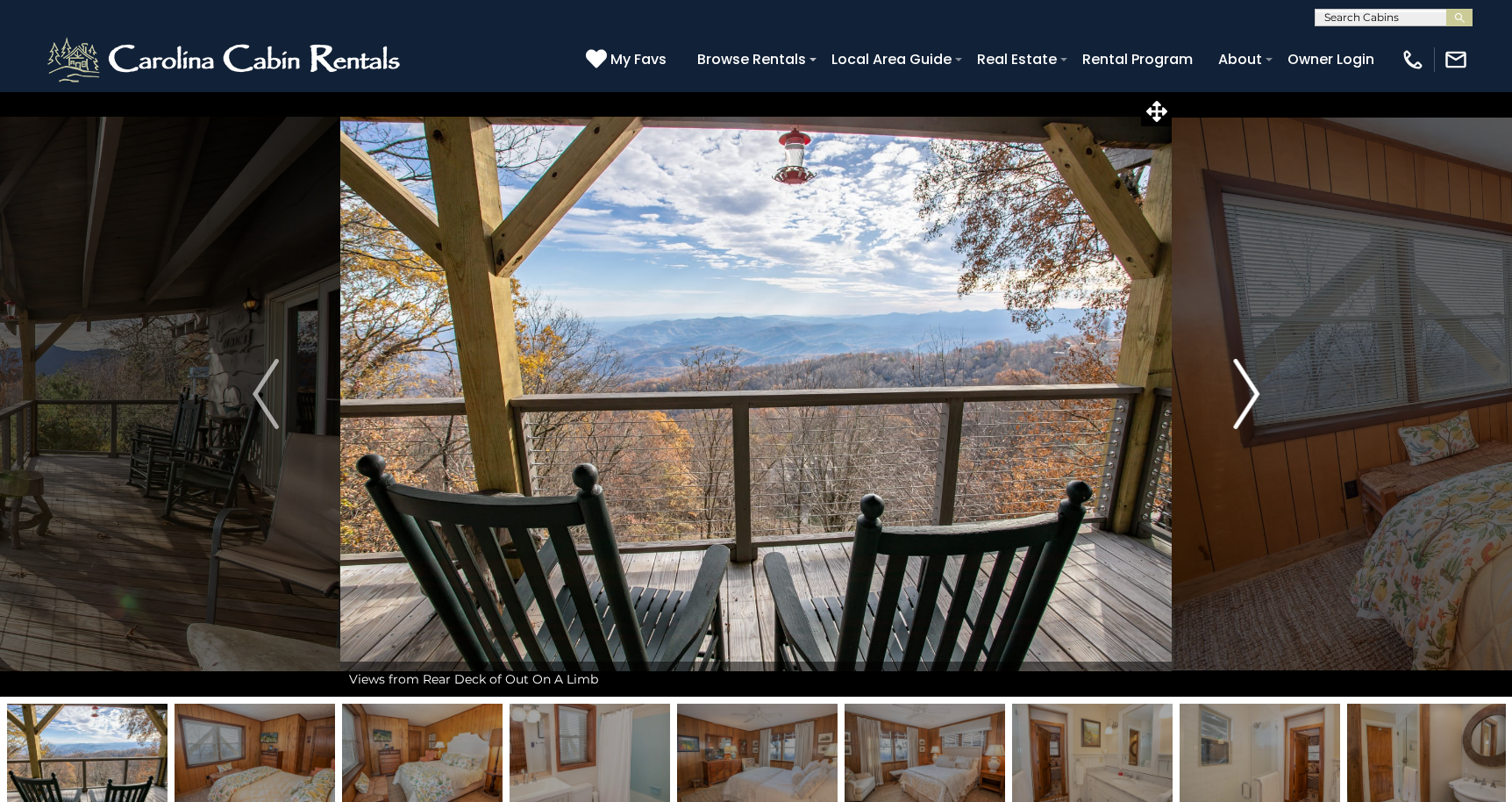
click at [1248, 393] on img "Next" at bounding box center [1246, 393] width 26 height 71
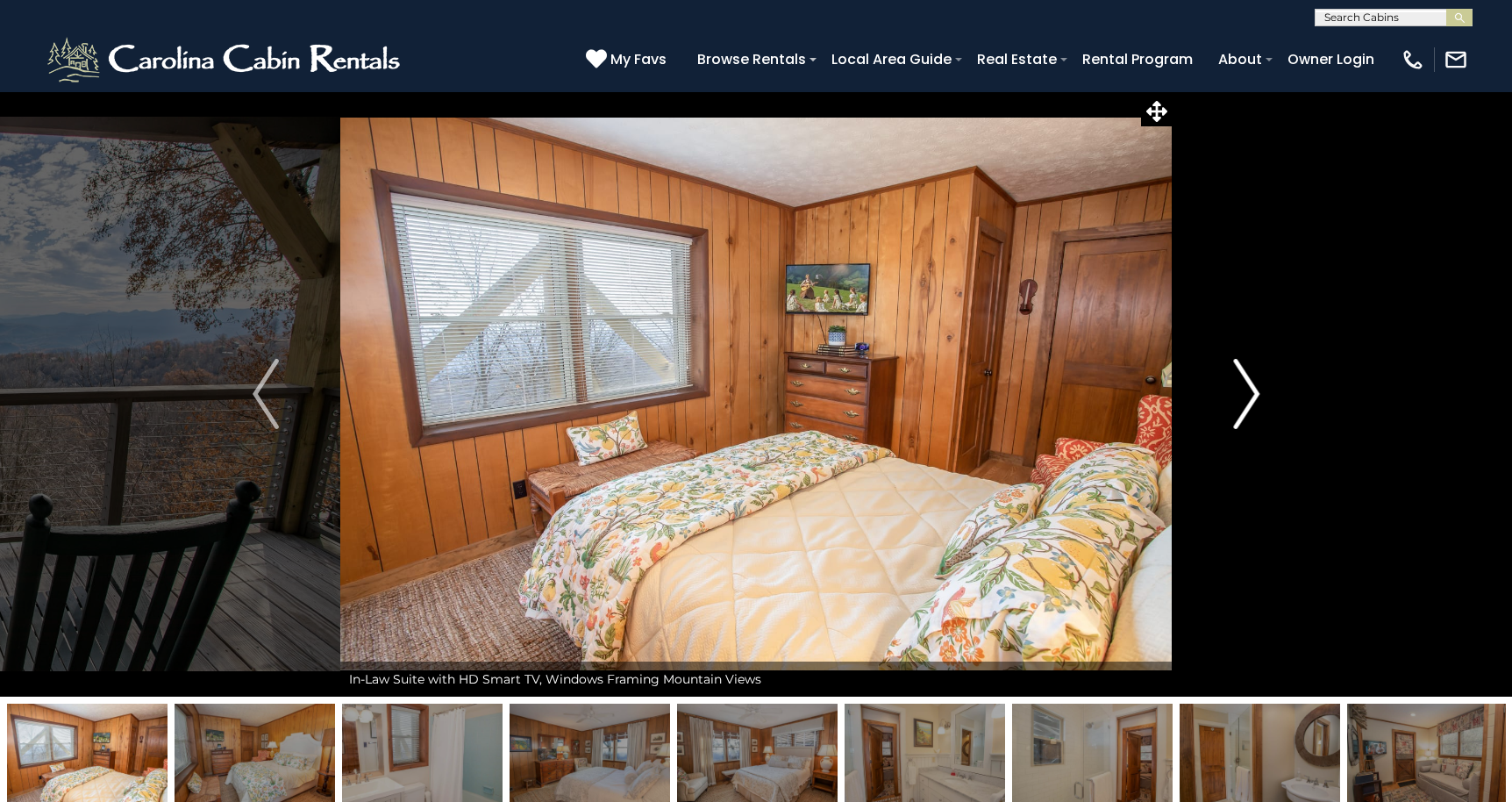
click at [1248, 393] on img "Next" at bounding box center [1246, 393] width 26 height 71
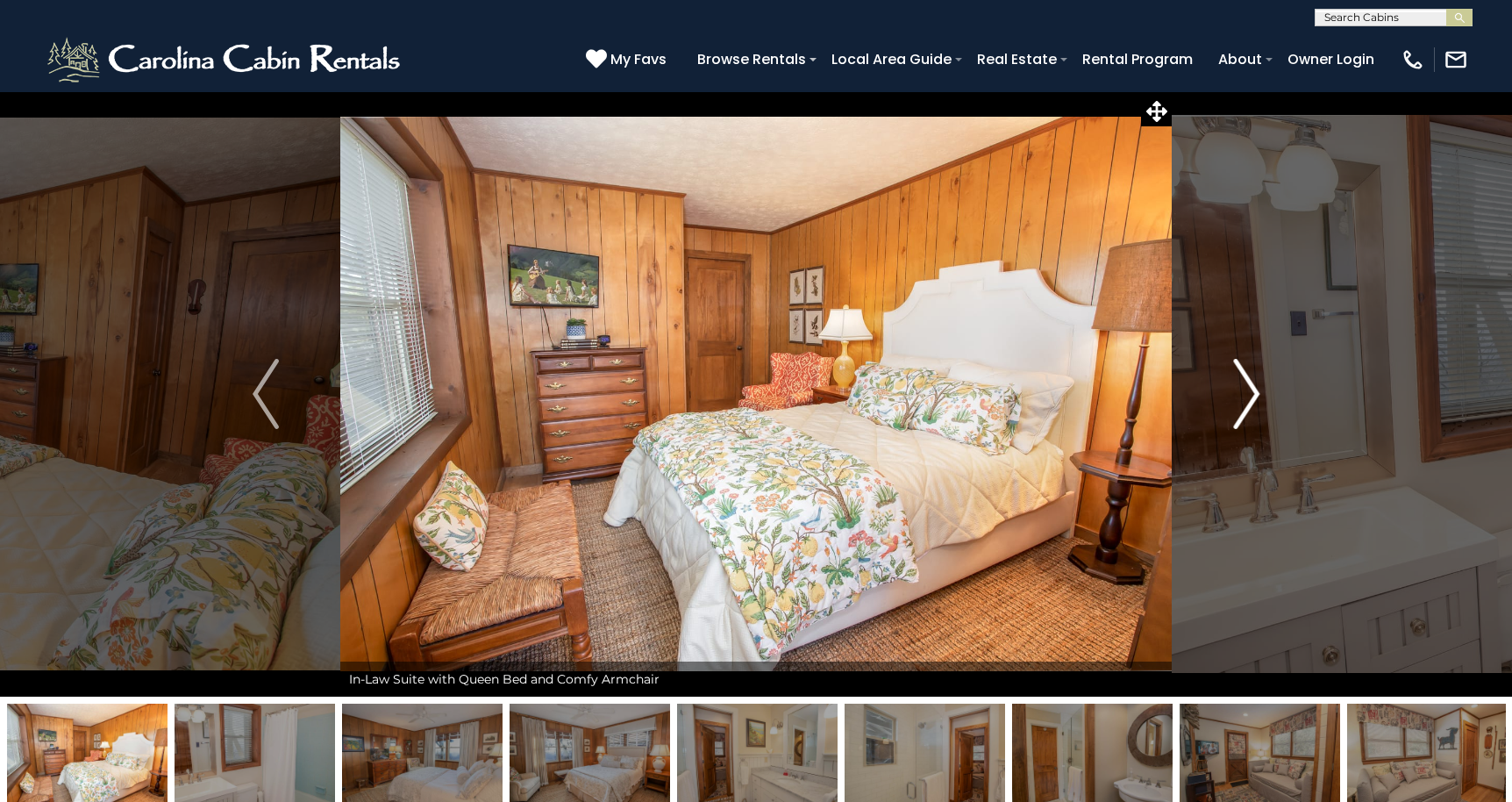
click at [1248, 393] on img "Next" at bounding box center [1246, 393] width 26 height 71
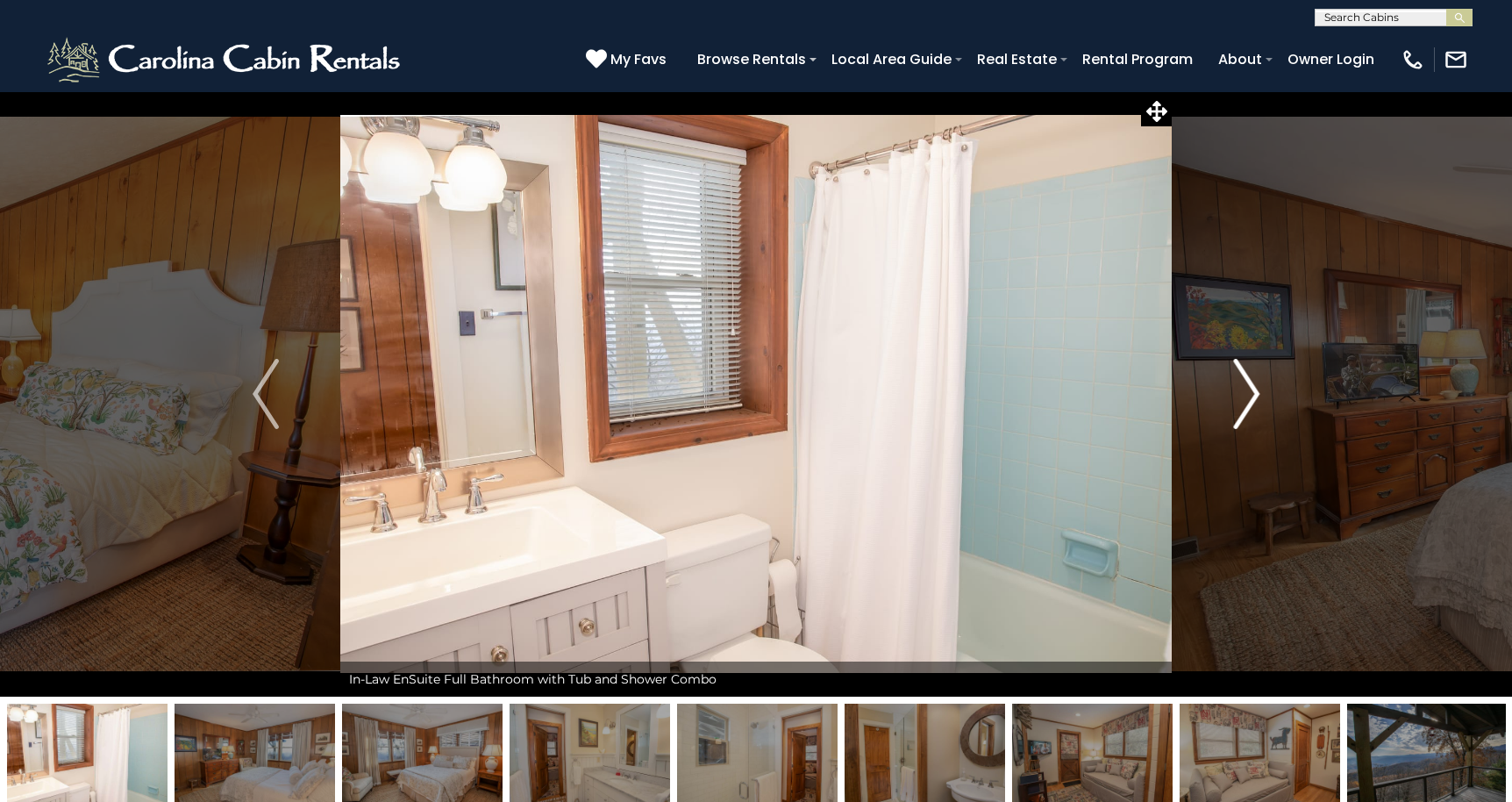
click at [1248, 393] on img "Next" at bounding box center [1246, 393] width 26 height 71
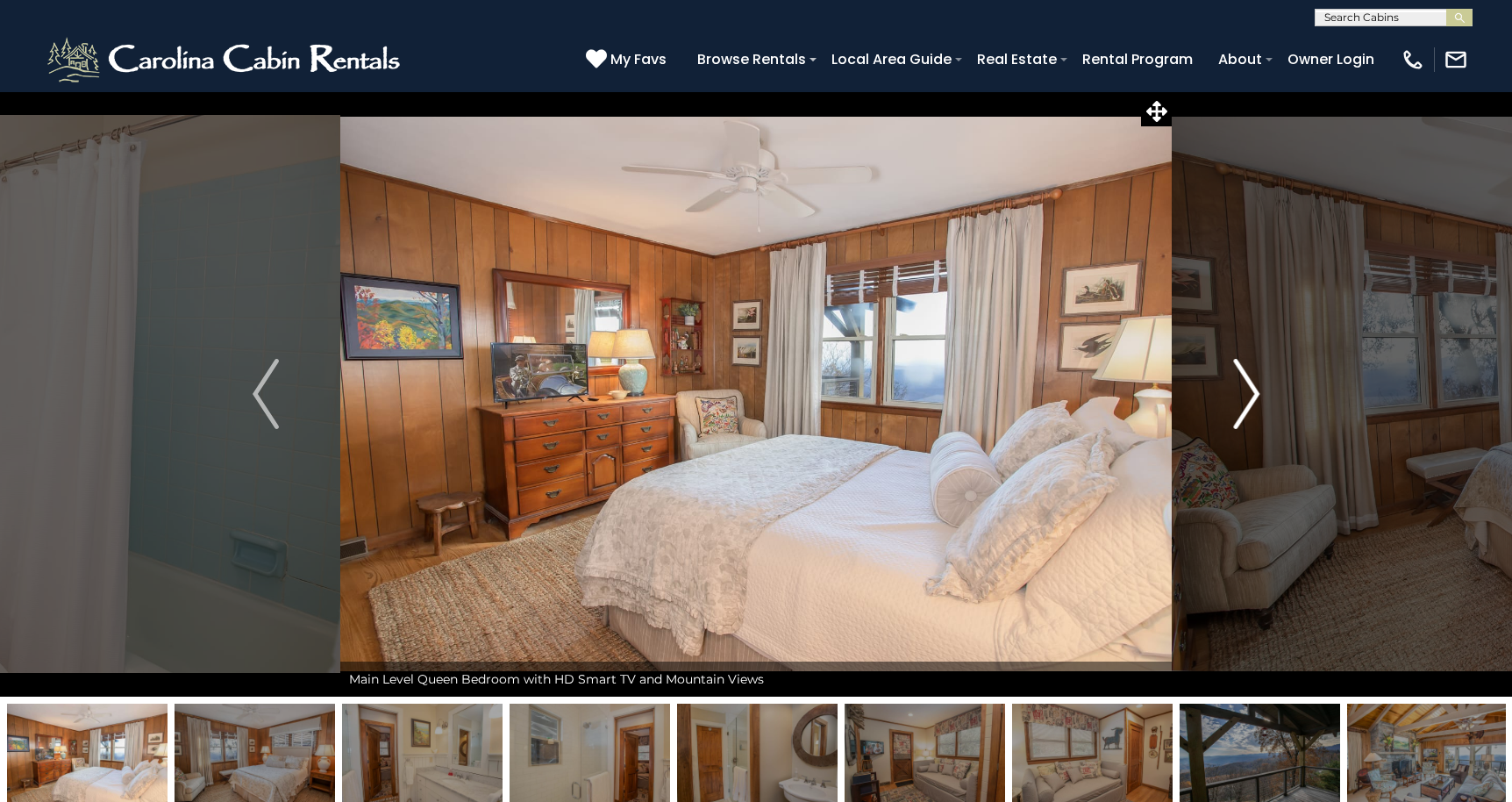
click at [1248, 393] on img "Next" at bounding box center [1246, 393] width 26 height 71
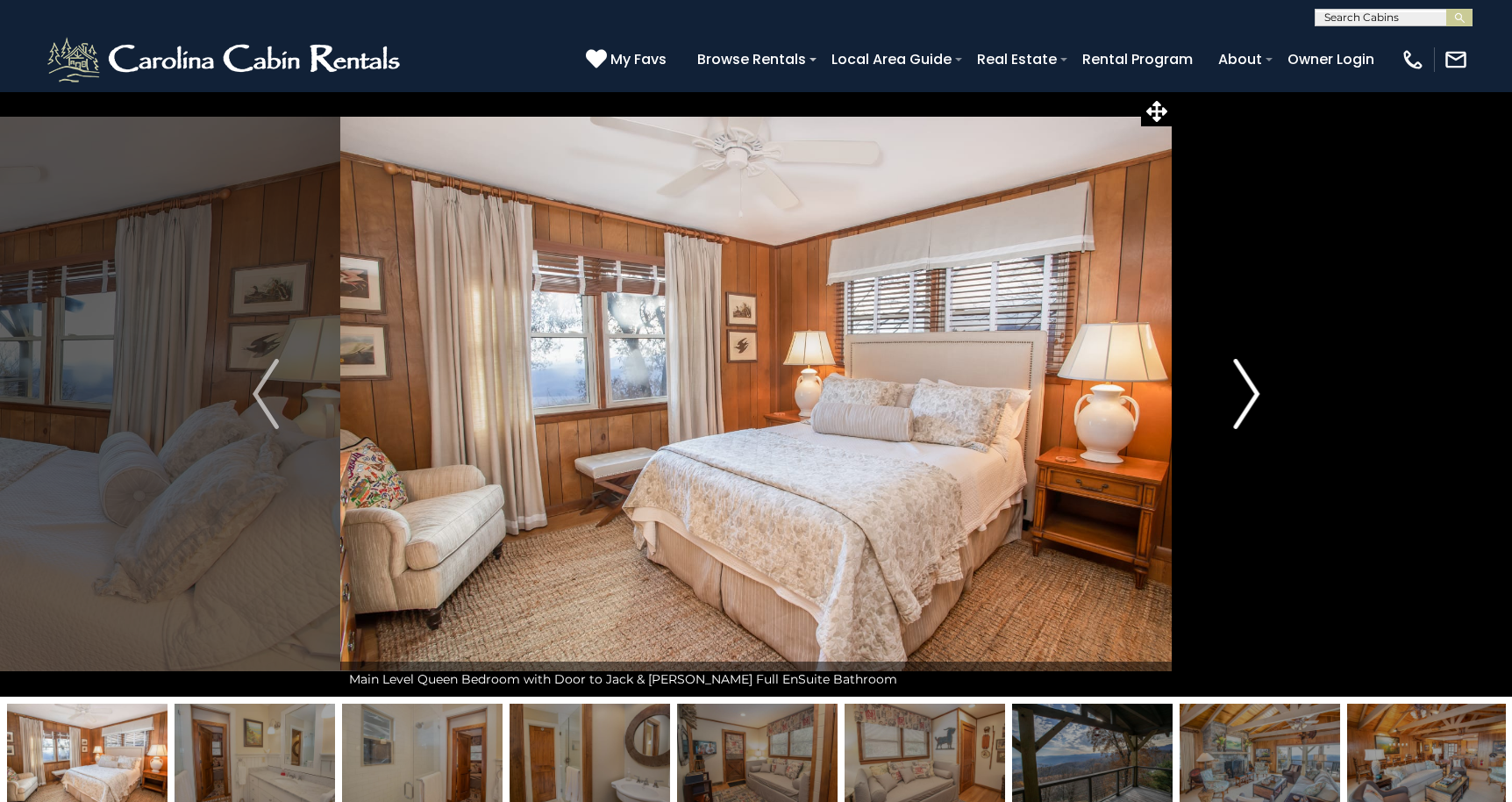
click at [1248, 393] on img "Next" at bounding box center [1246, 393] width 26 height 71
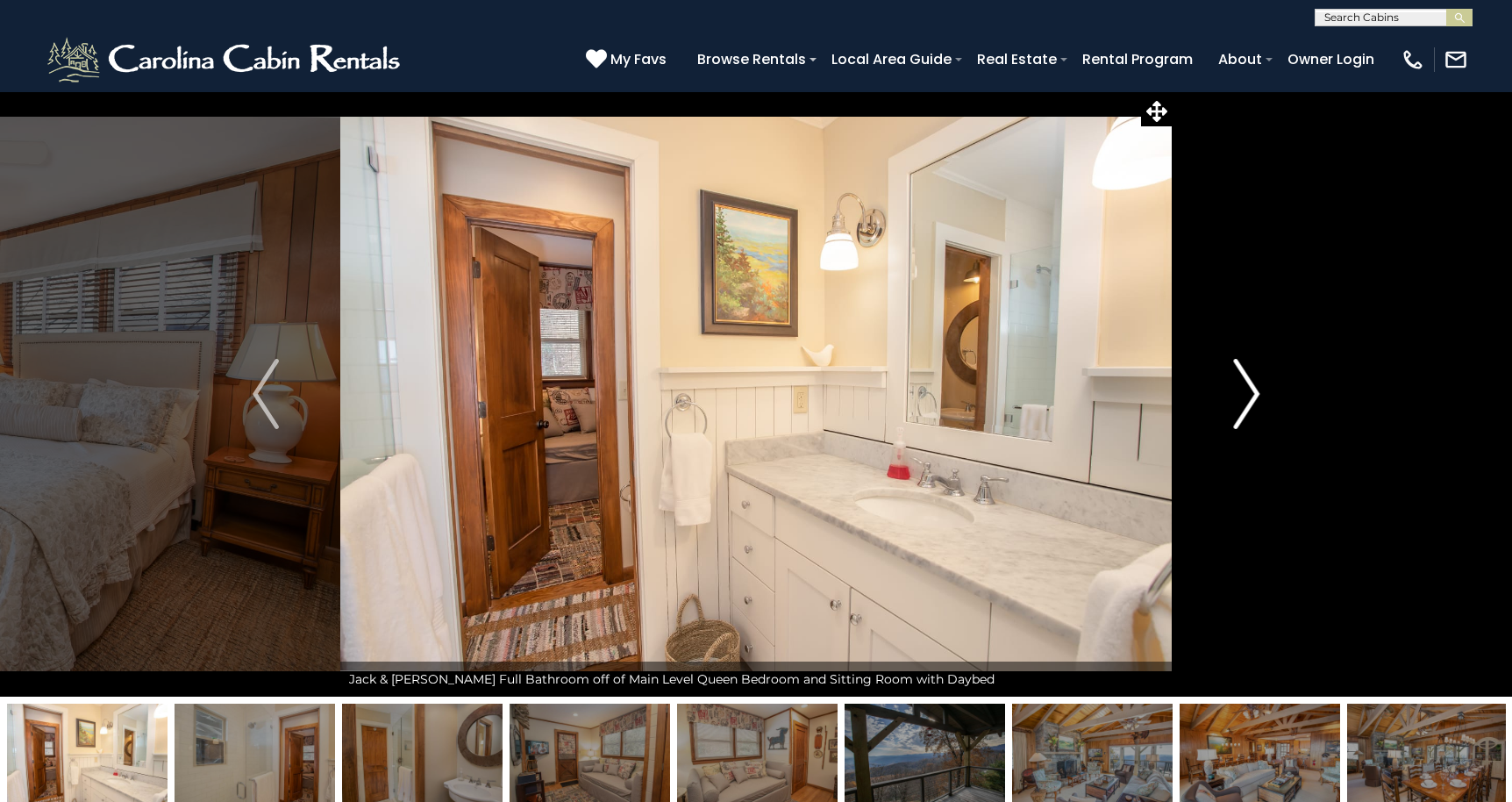
click at [1248, 393] on img "Next" at bounding box center [1246, 393] width 26 height 71
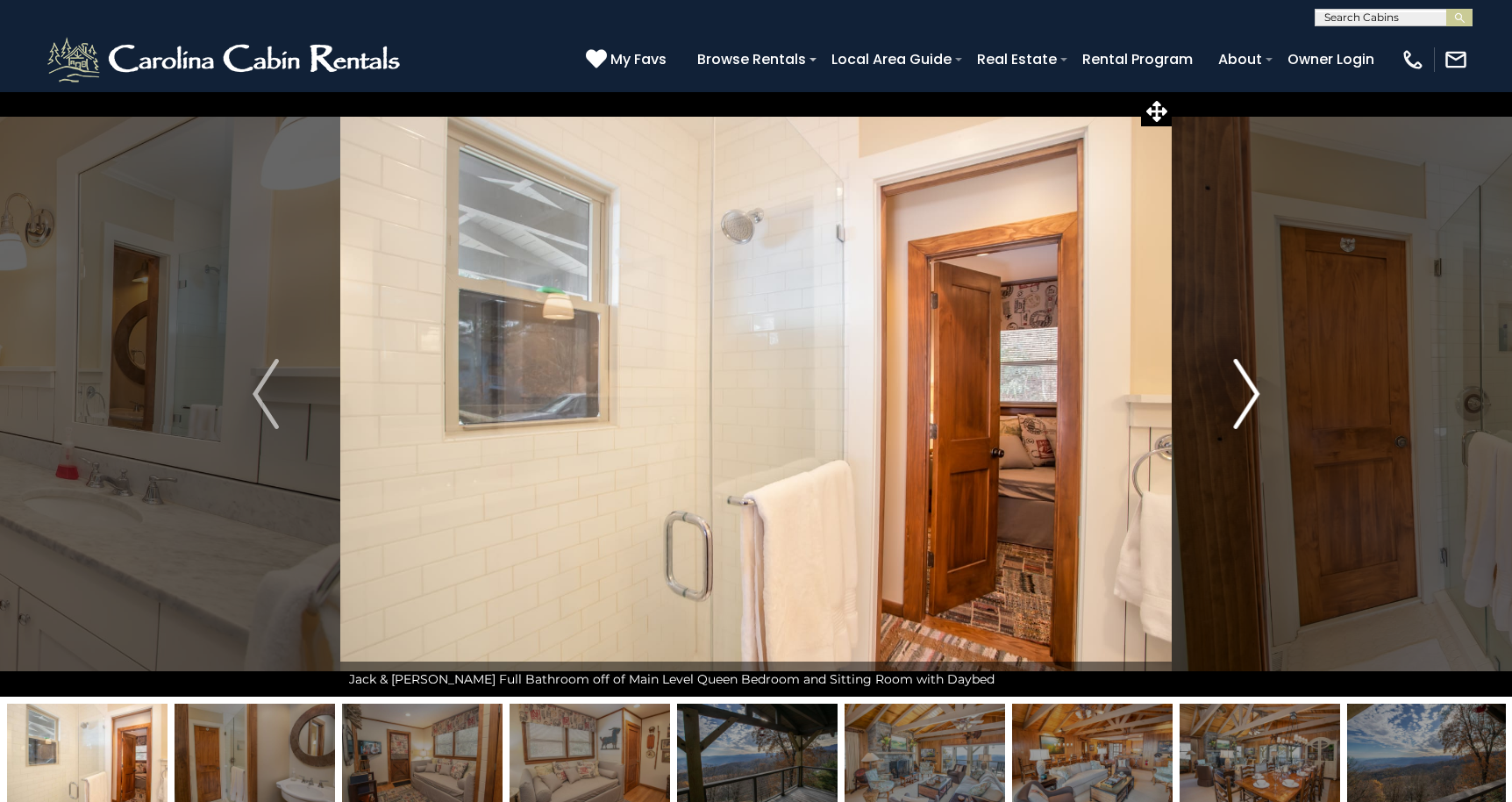
click at [1248, 393] on img "Next" at bounding box center [1246, 393] width 26 height 71
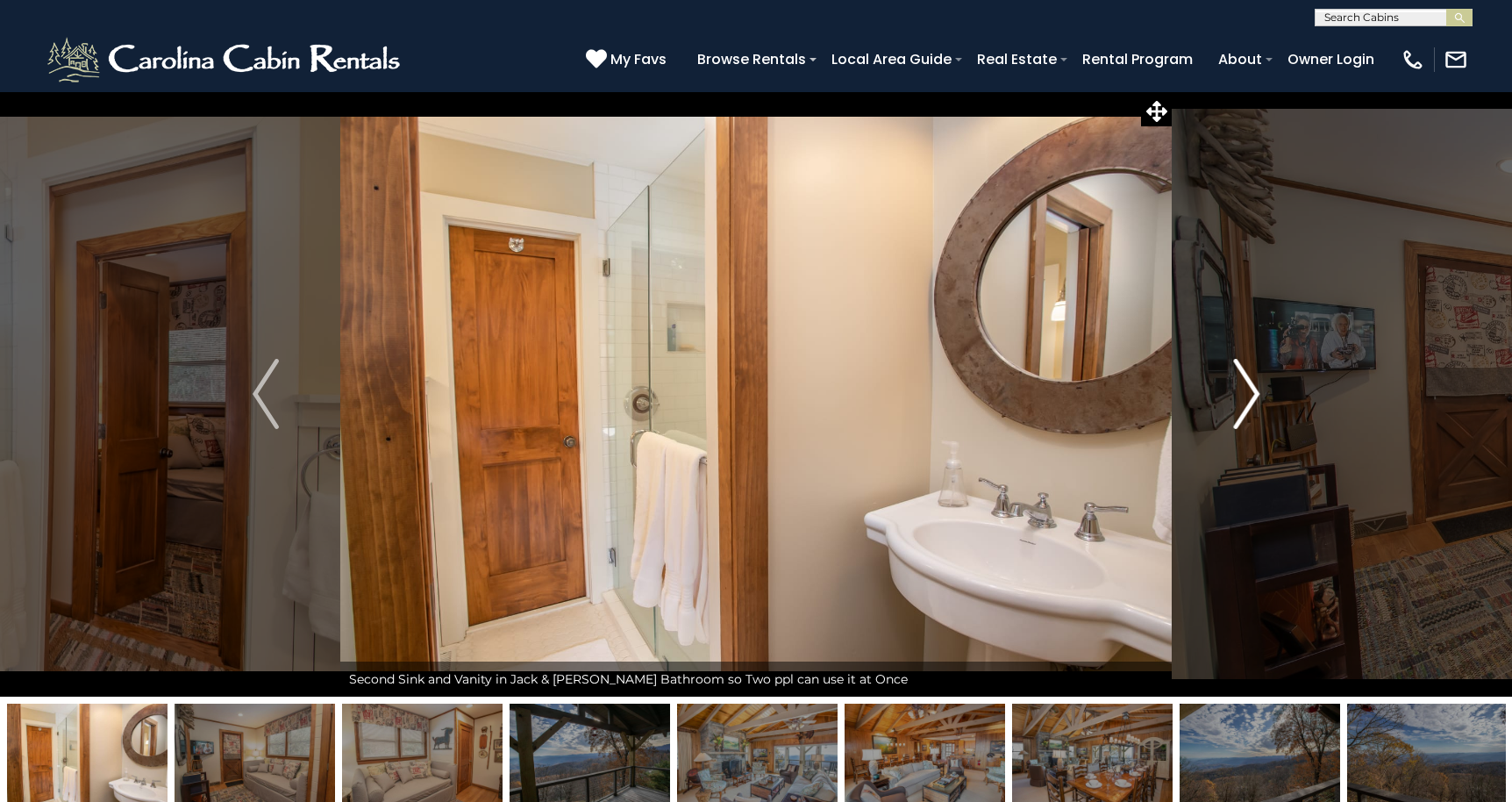
click at [1248, 393] on img "Next" at bounding box center [1246, 393] width 26 height 71
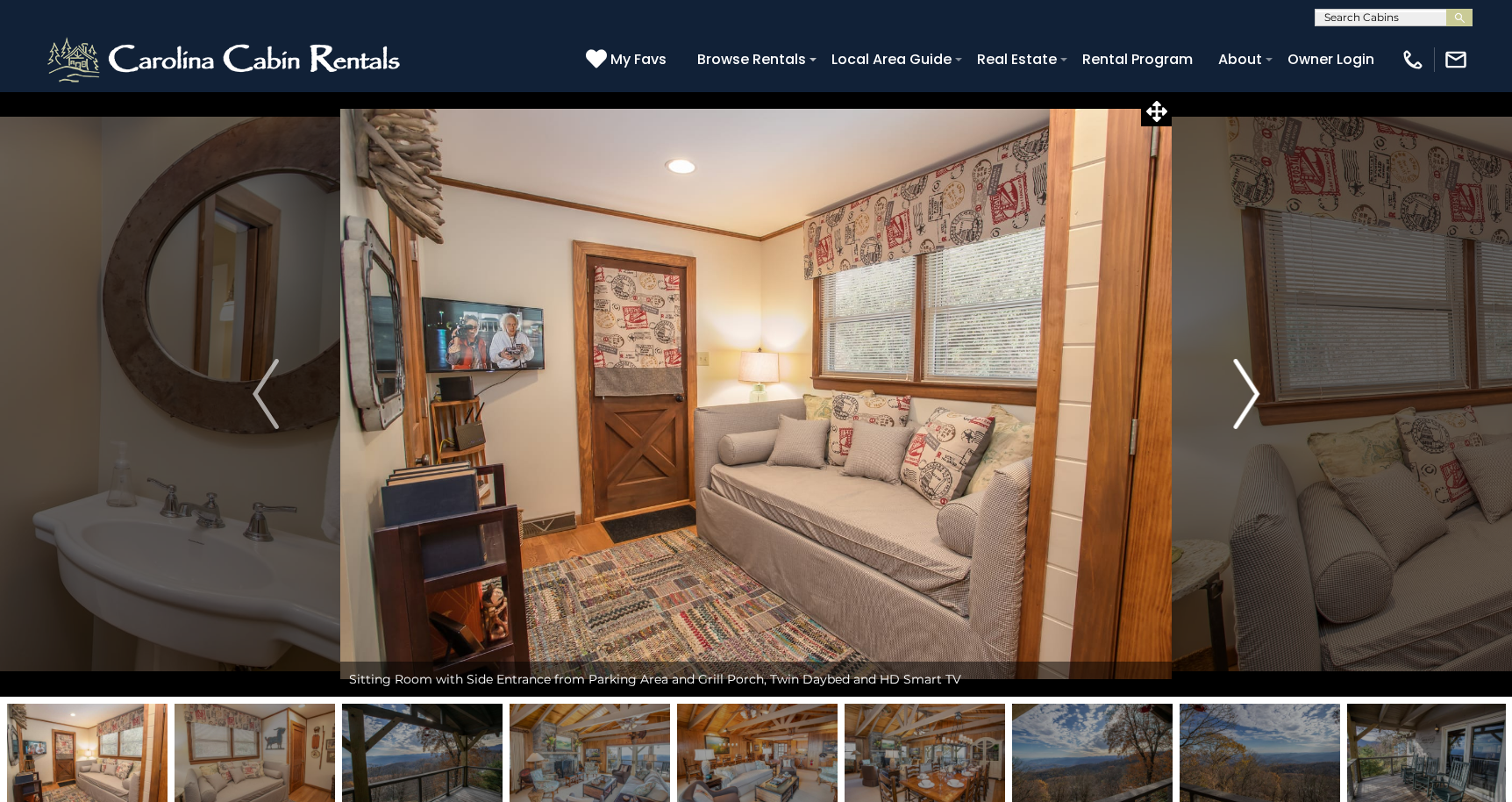
click at [1248, 393] on img "Next" at bounding box center [1246, 393] width 26 height 71
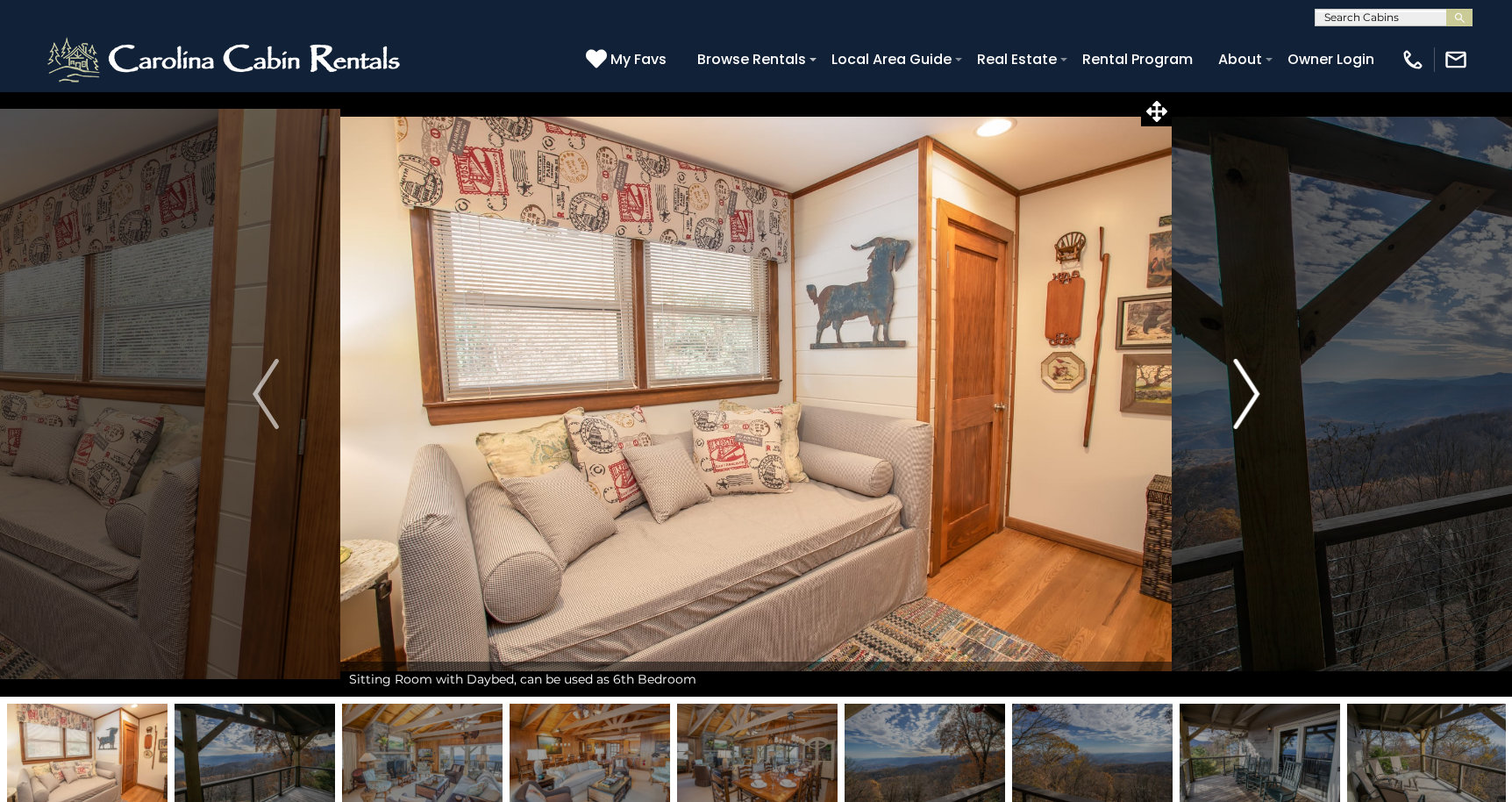
click at [1248, 393] on img "Next" at bounding box center [1246, 393] width 26 height 71
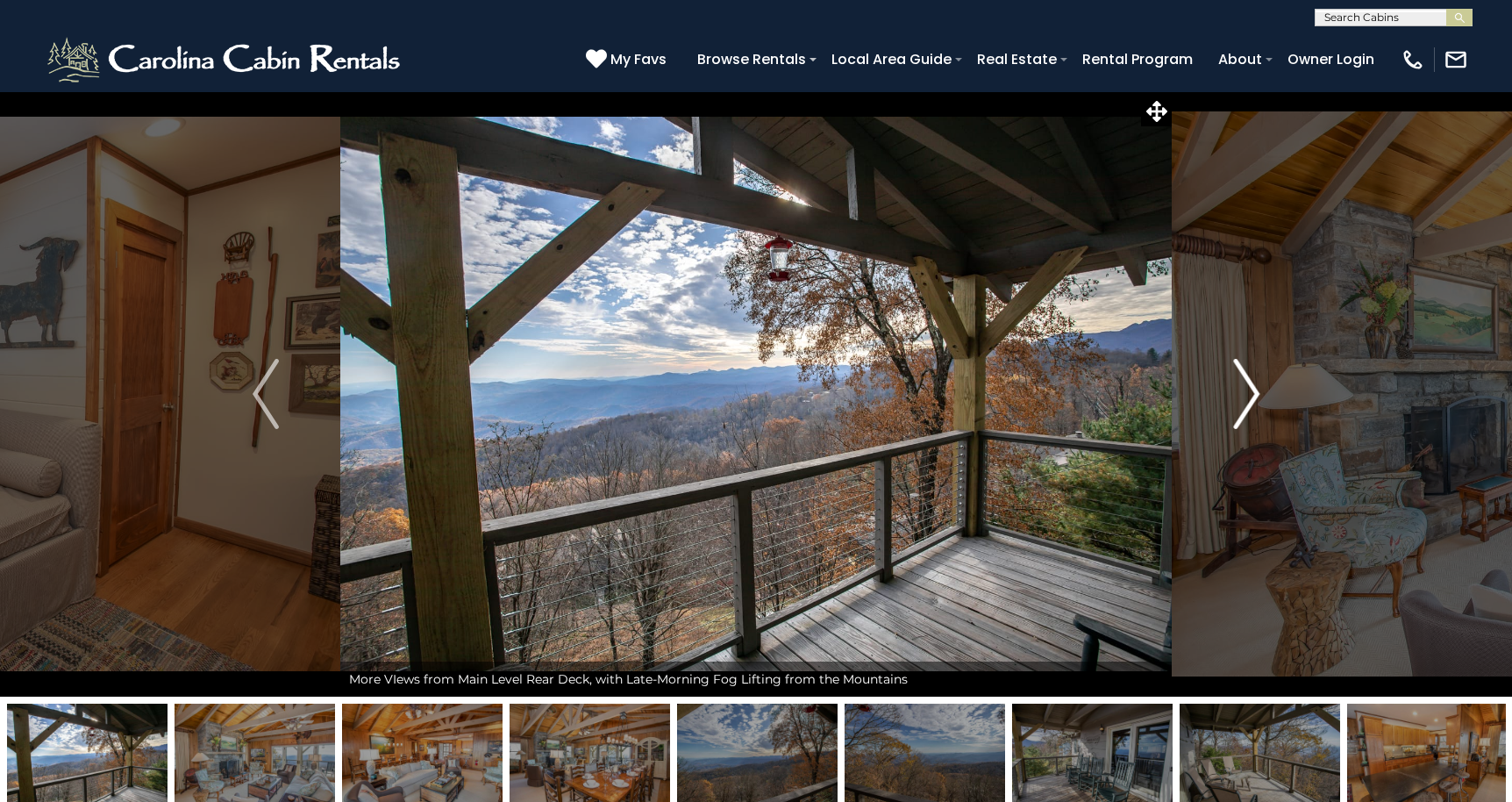
click at [1248, 393] on img "Next" at bounding box center [1246, 393] width 26 height 71
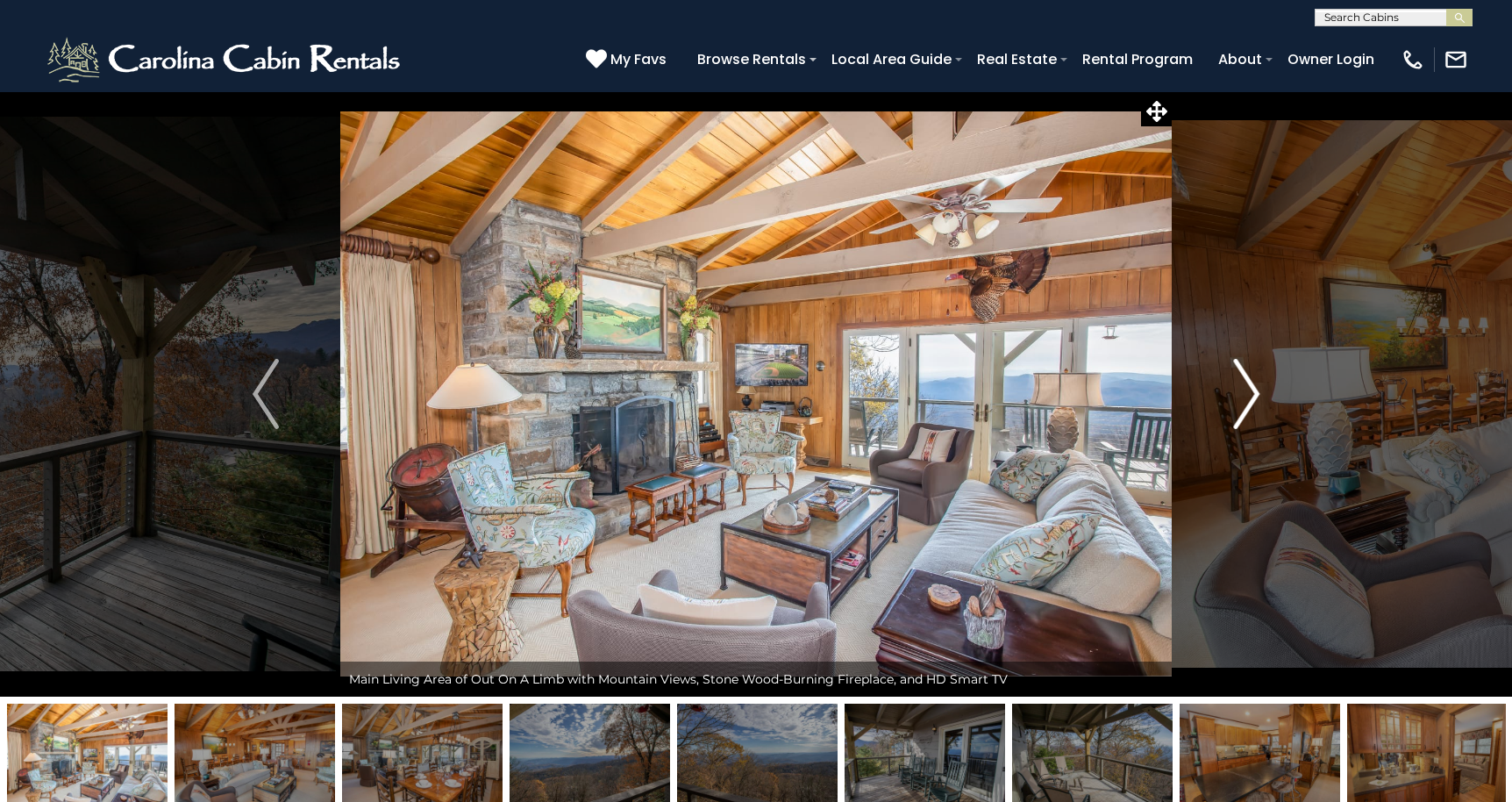
click at [1248, 393] on img "Next" at bounding box center [1246, 393] width 26 height 71
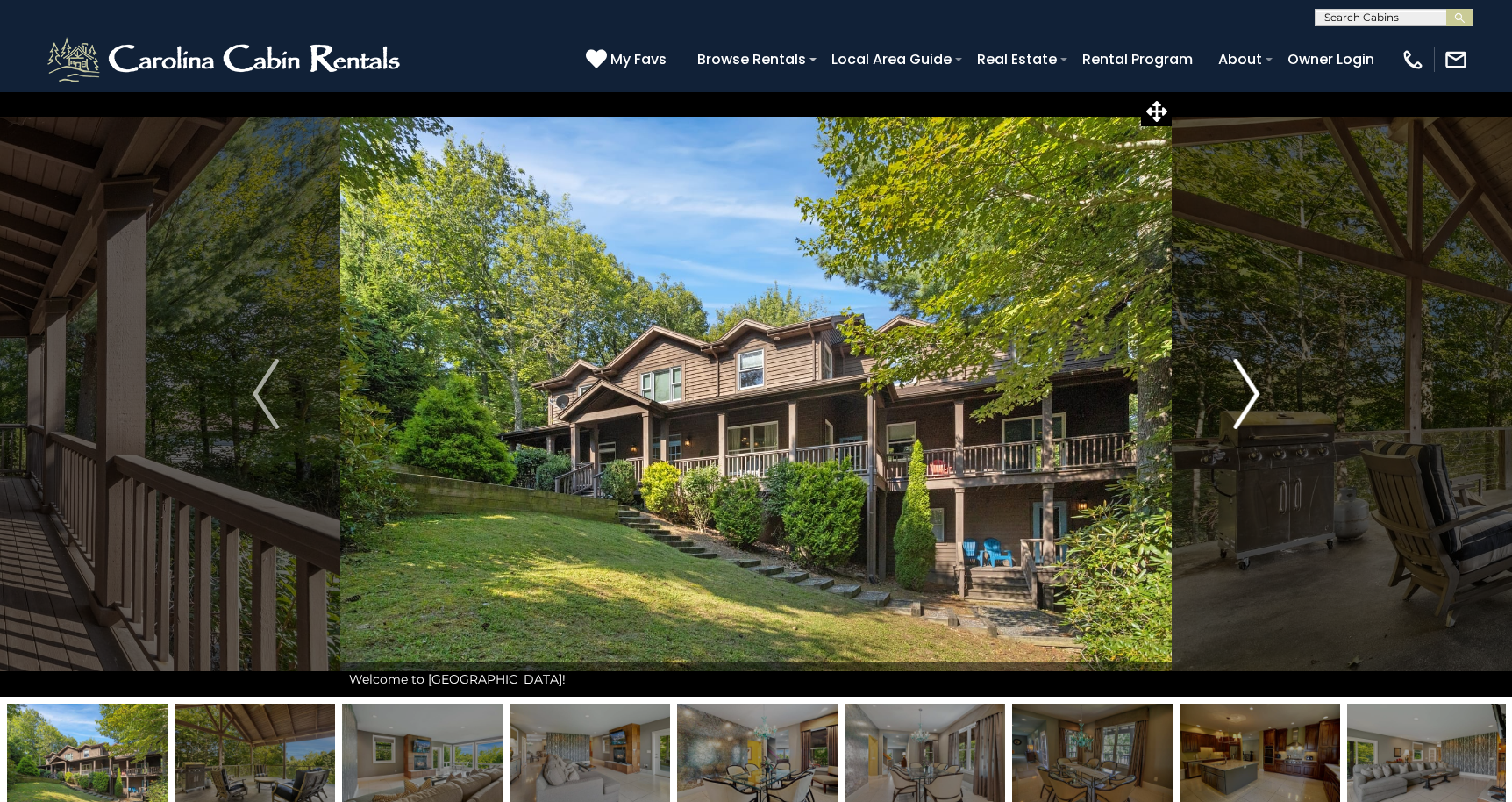
click at [1249, 386] on img "Next" at bounding box center [1246, 393] width 26 height 71
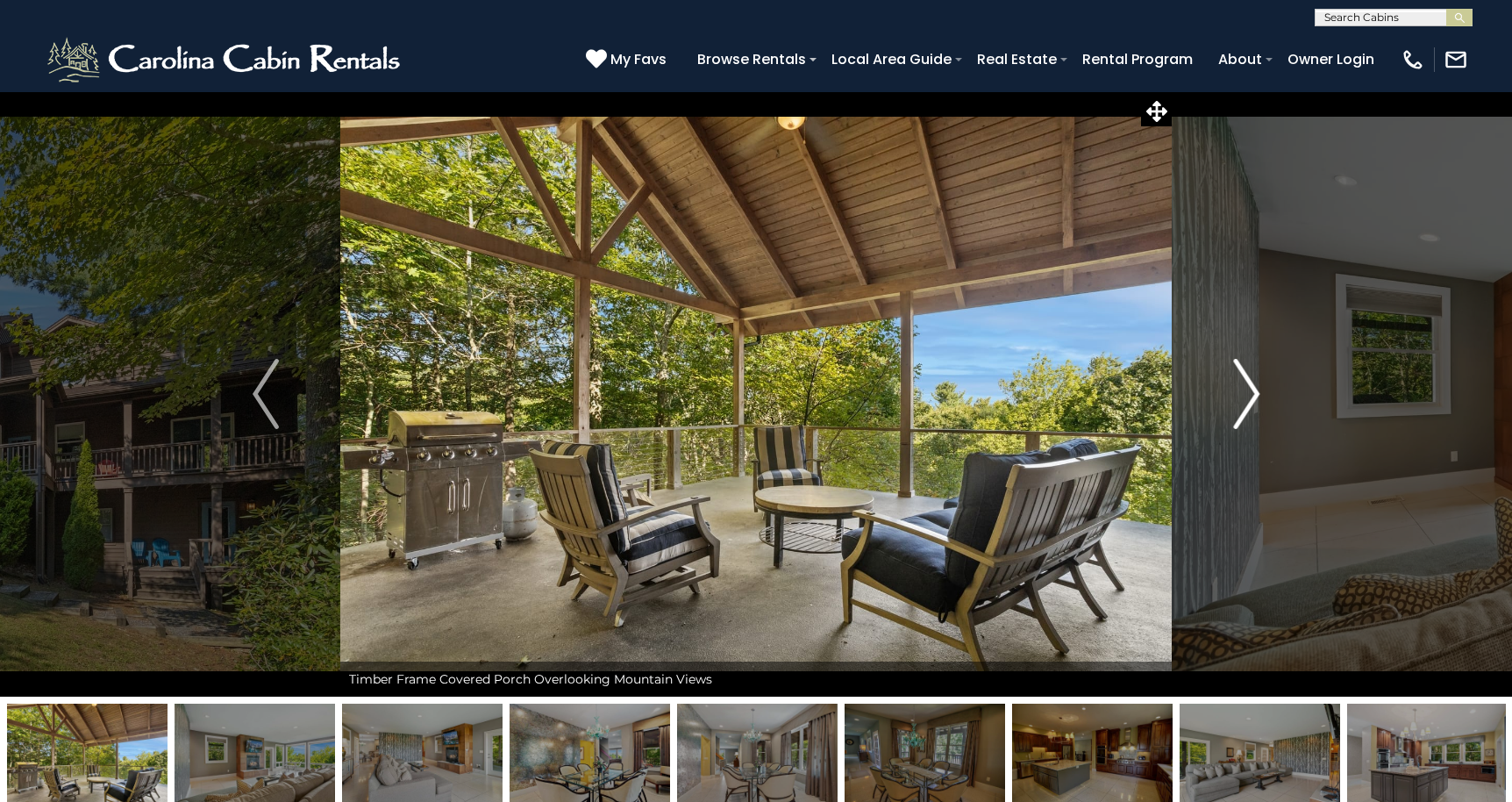
click at [1249, 386] on img "Next" at bounding box center [1246, 393] width 26 height 71
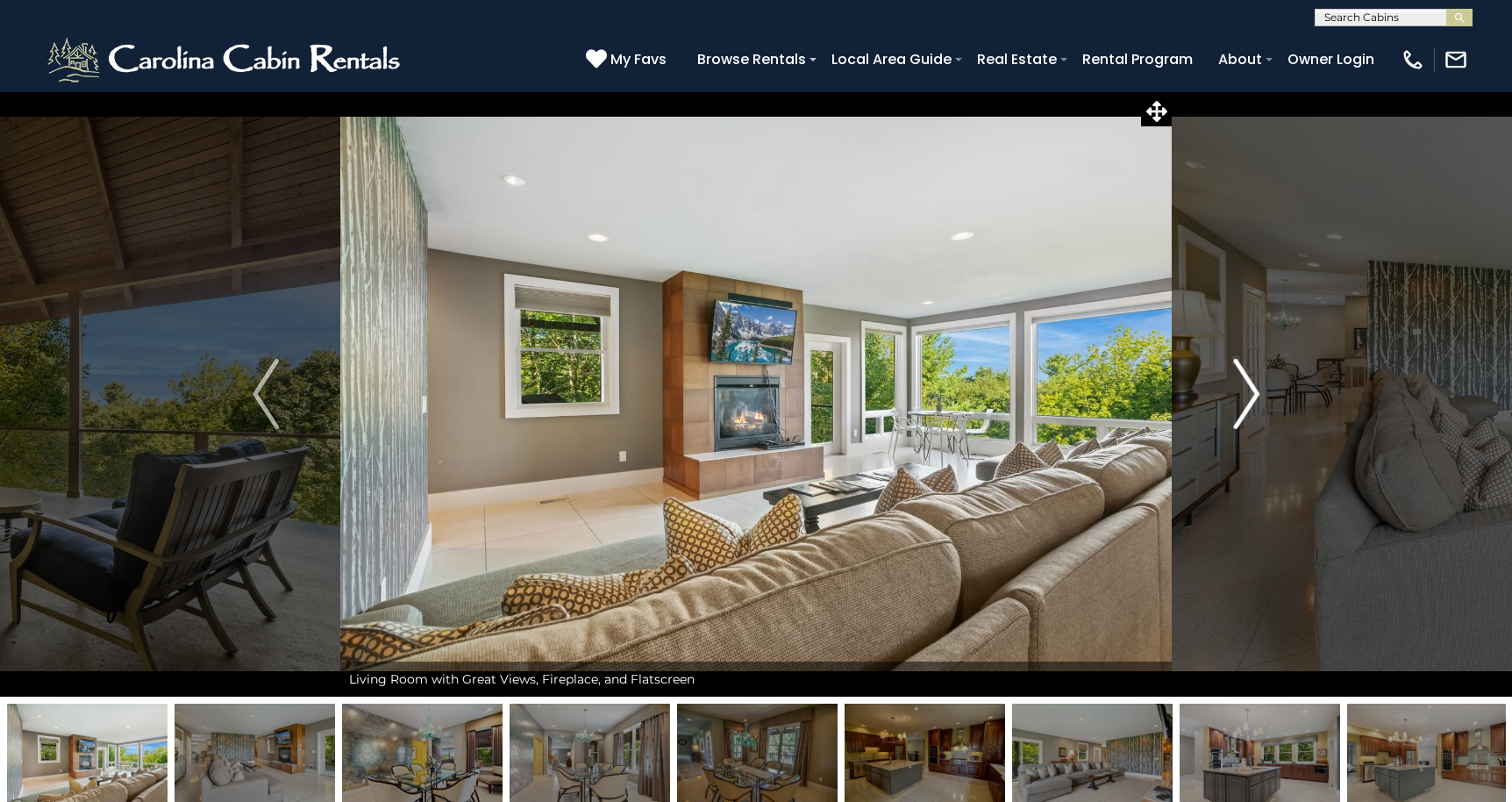
click at [1249, 386] on img "Next" at bounding box center [1246, 393] width 26 height 71
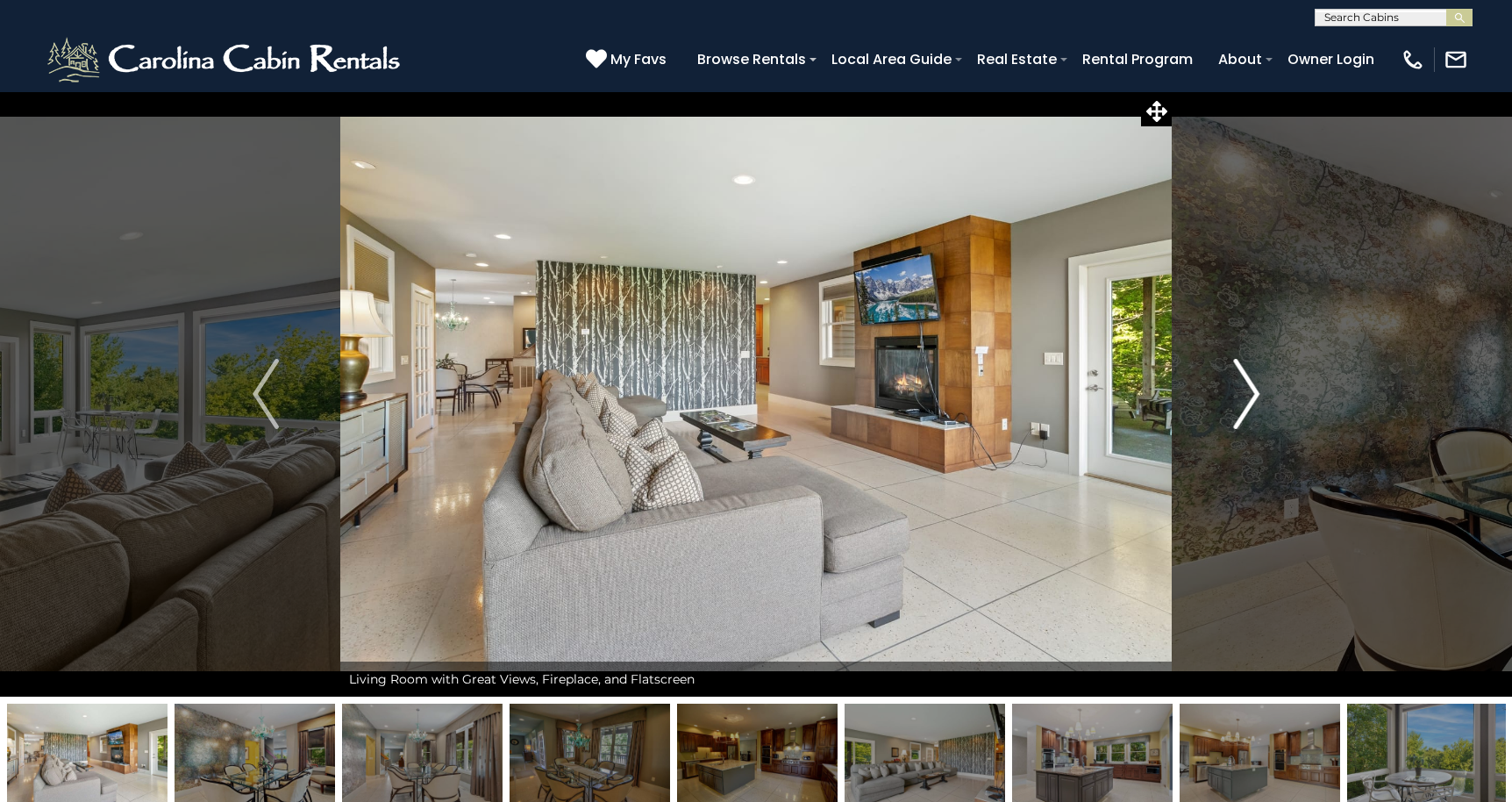
click at [1249, 386] on img "Next" at bounding box center [1246, 393] width 26 height 71
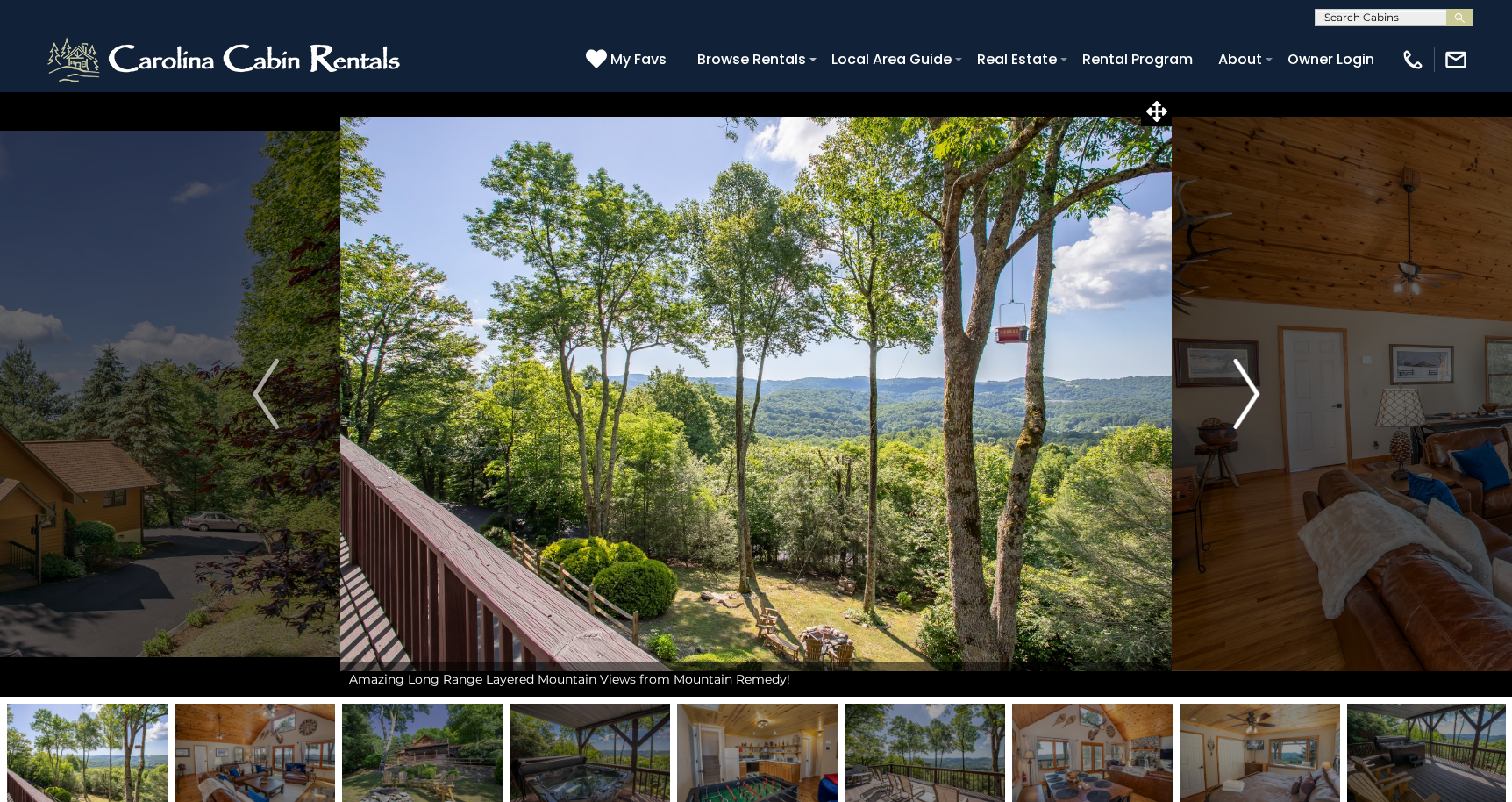
click at [1249, 391] on img "Next" at bounding box center [1246, 393] width 26 height 71
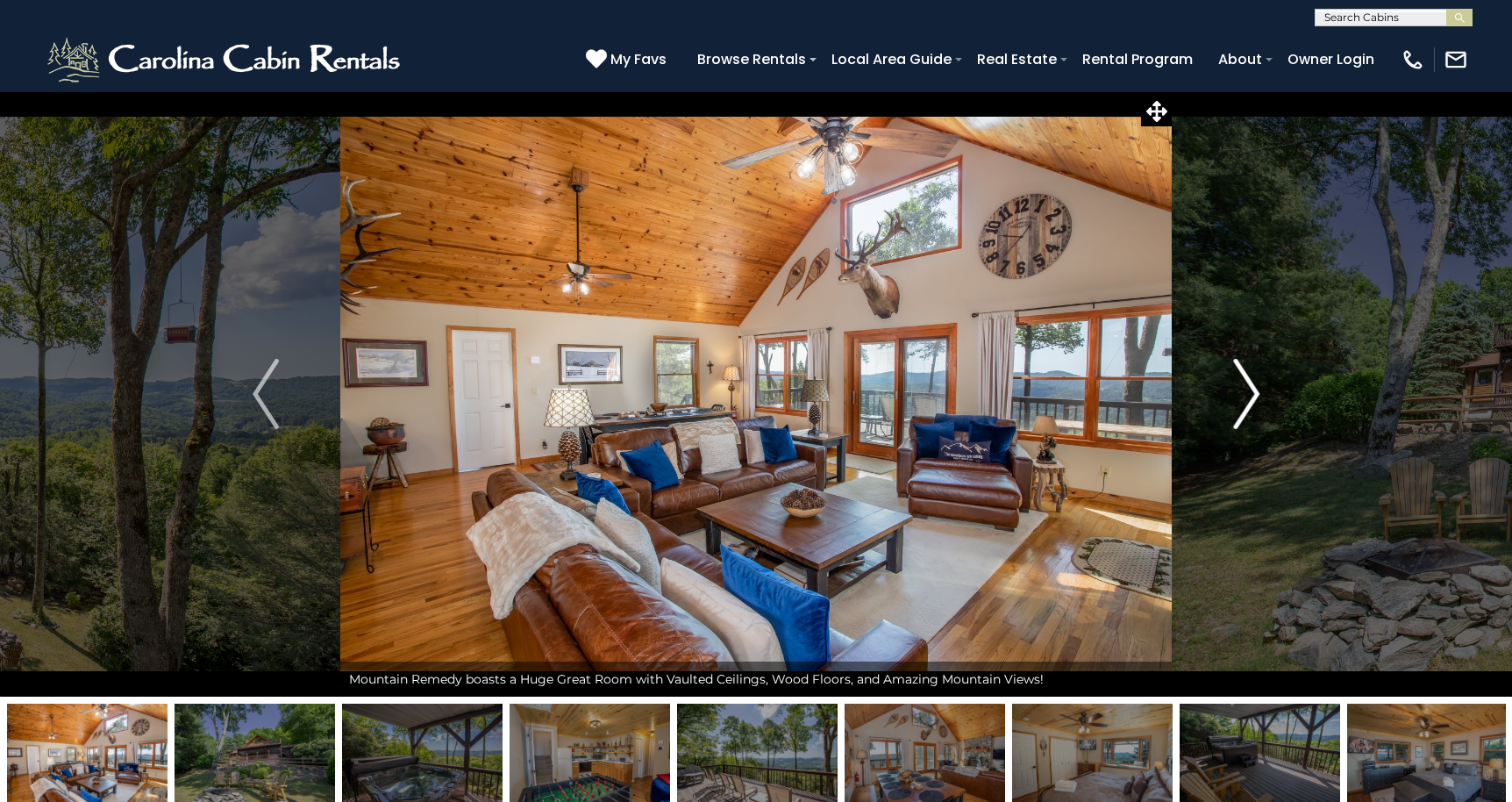
click at [1249, 391] on img "Next" at bounding box center [1246, 393] width 26 height 71
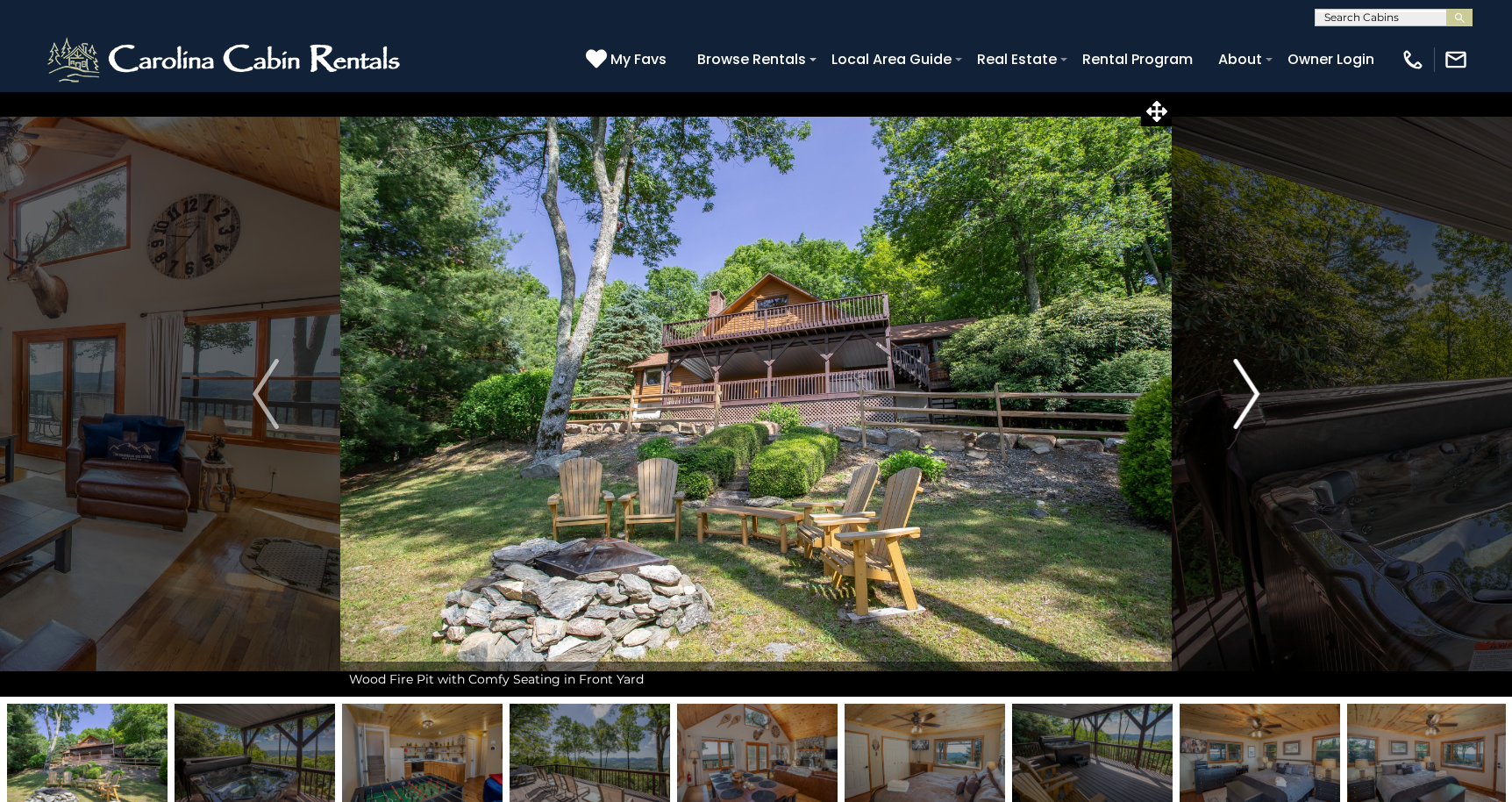
click at [1249, 391] on img "Next" at bounding box center [1246, 393] width 26 height 71
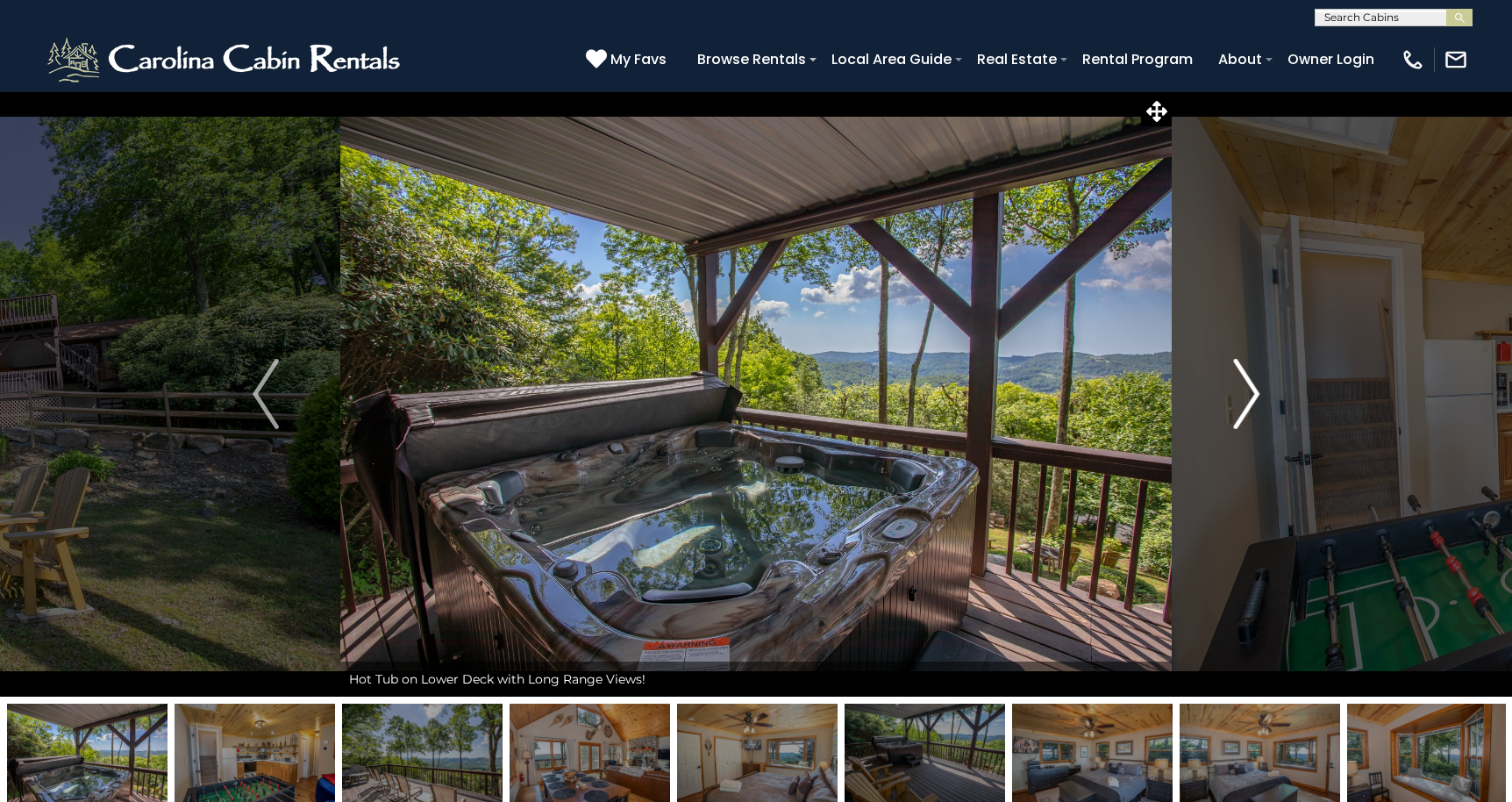
click at [1249, 391] on img "Next" at bounding box center [1246, 393] width 26 height 71
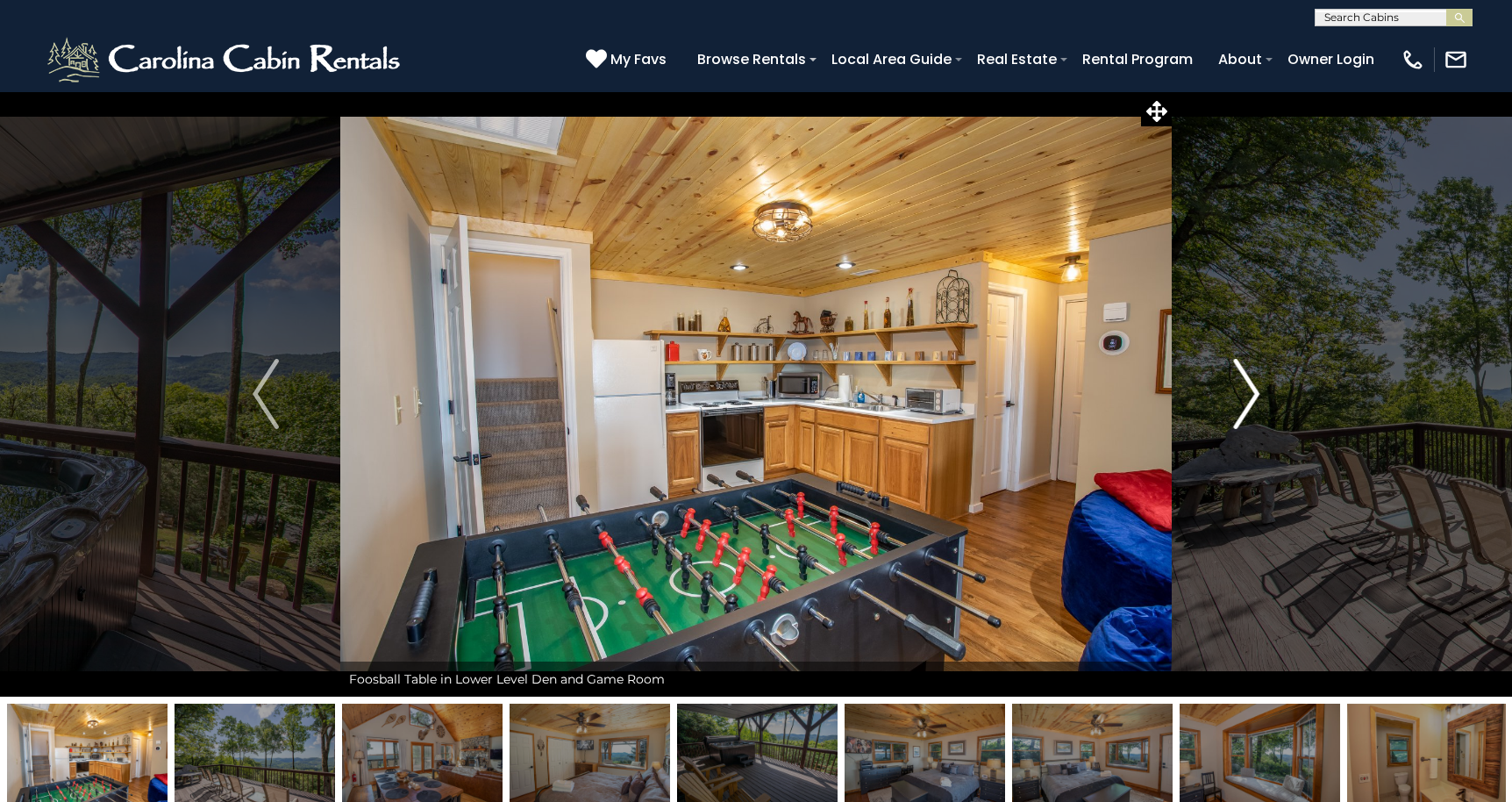
click at [1249, 391] on img "Next" at bounding box center [1246, 393] width 26 height 71
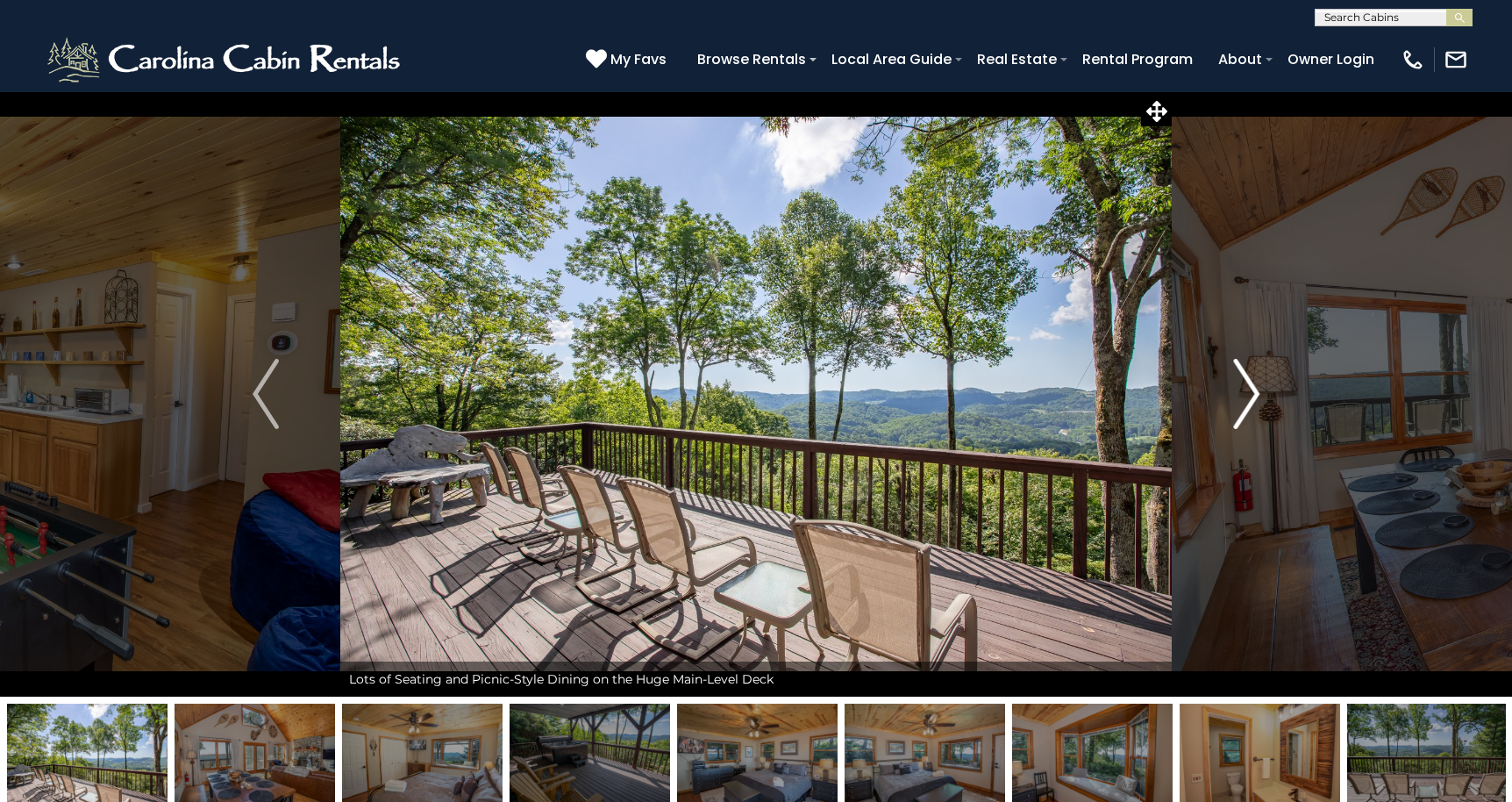
click at [1249, 391] on img "Next" at bounding box center [1246, 393] width 26 height 71
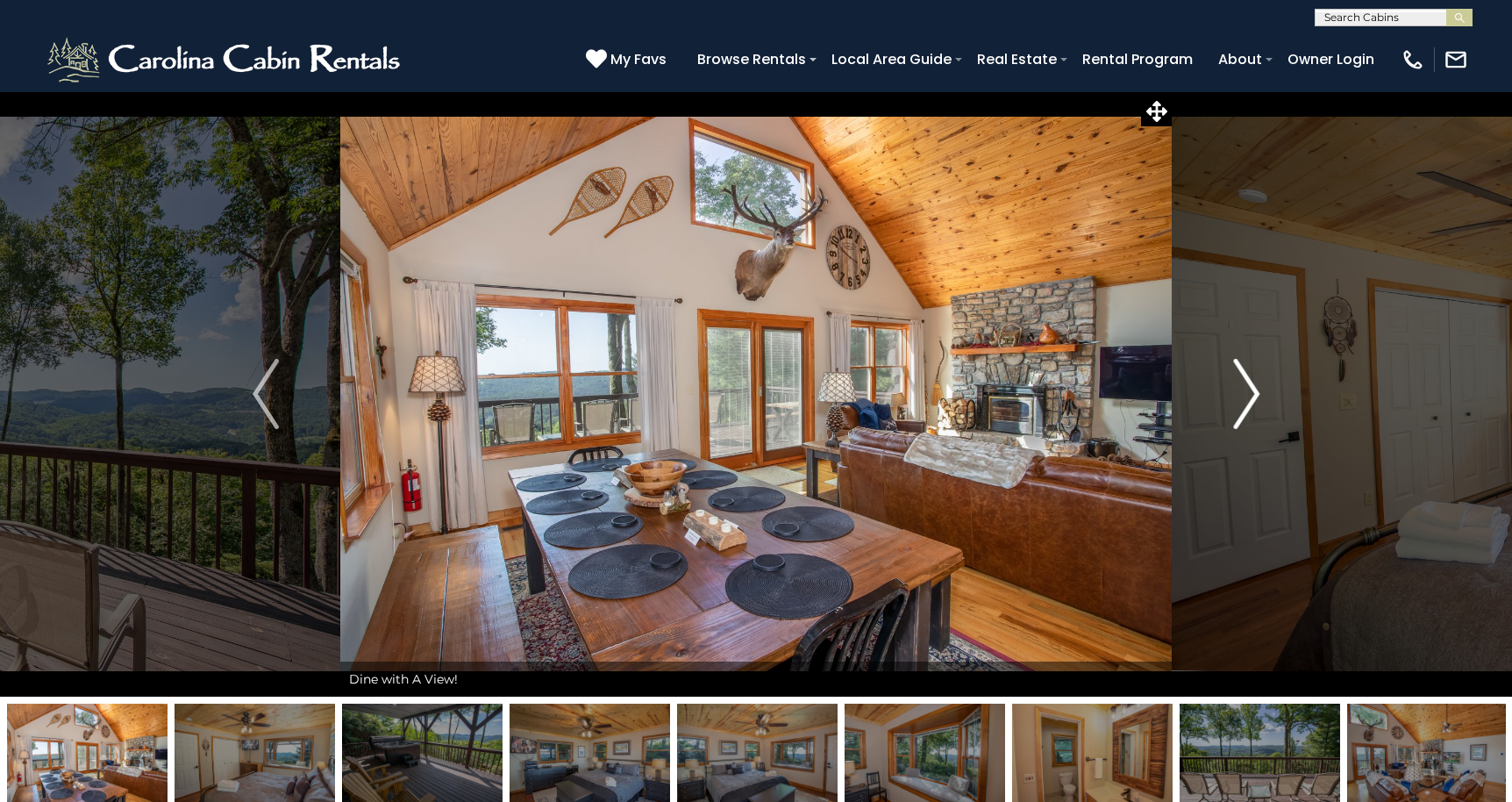
click at [1249, 391] on img "Next" at bounding box center [1246, 393] width 26 height 71
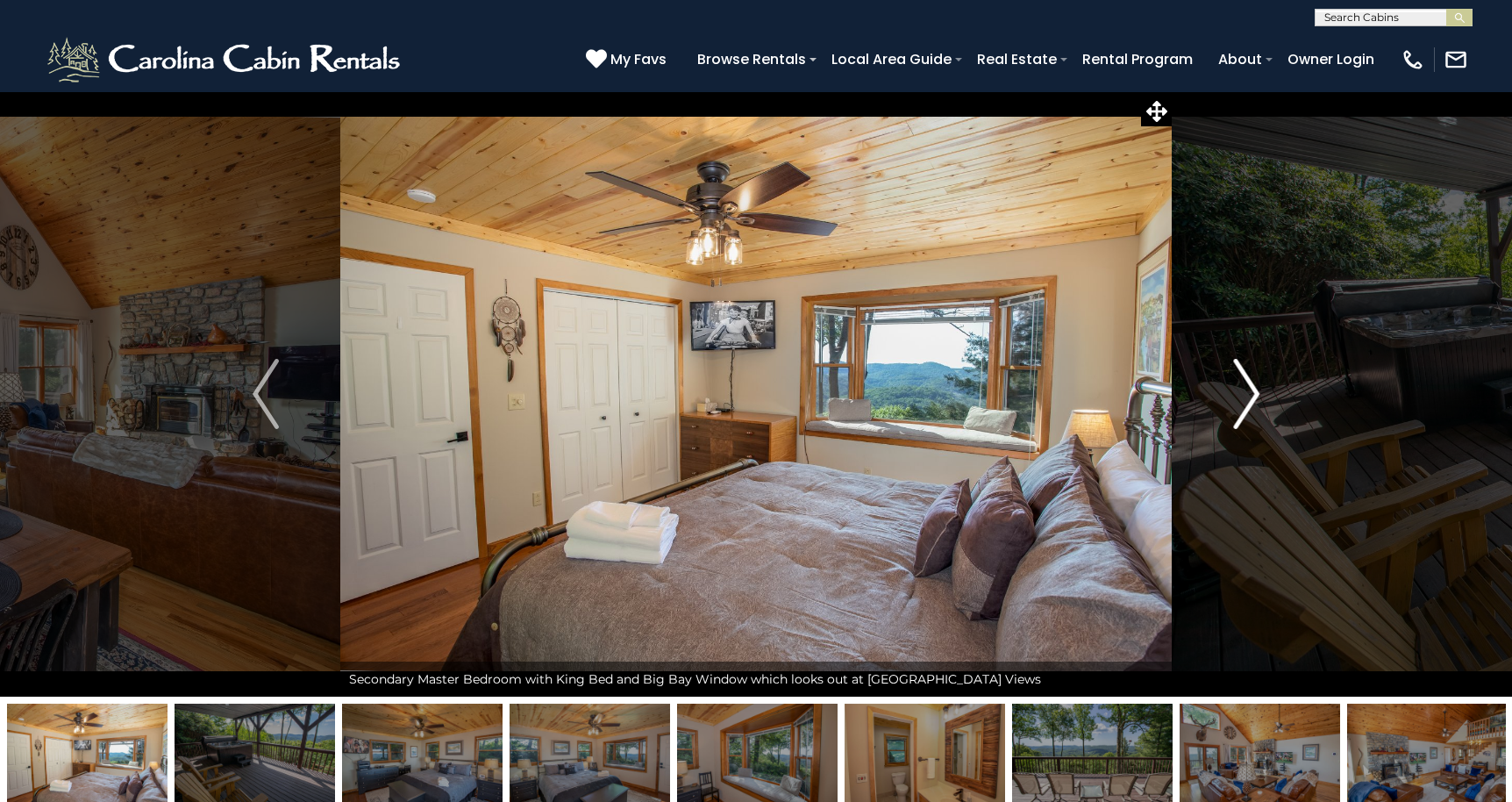
click at [1249, 391] on img "Next" at bounding box center [1246, 393] width 26 height 71
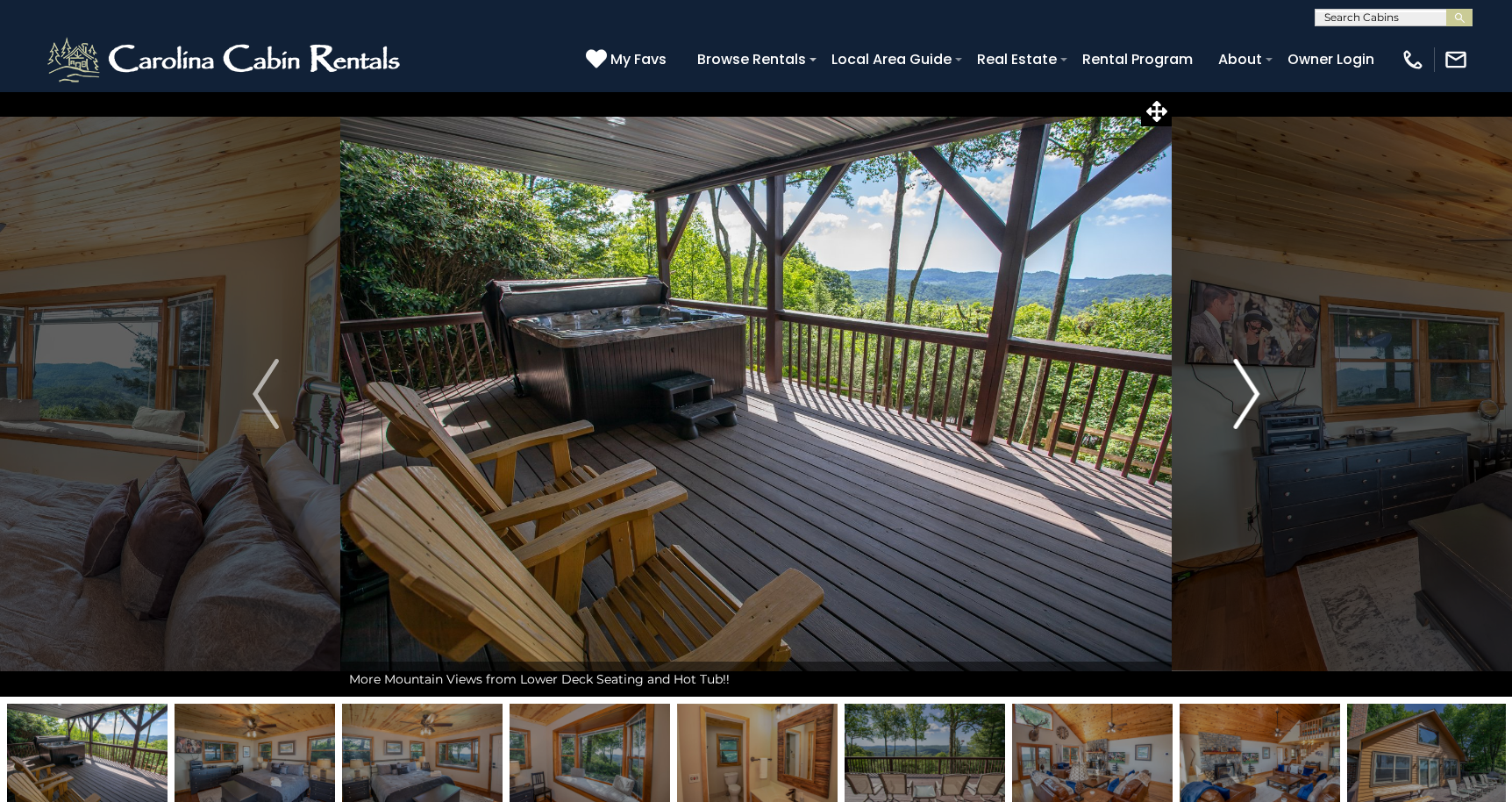
click at [1249, 391] on img "Next" at bounding box center [1246, 393] width 26 height 71
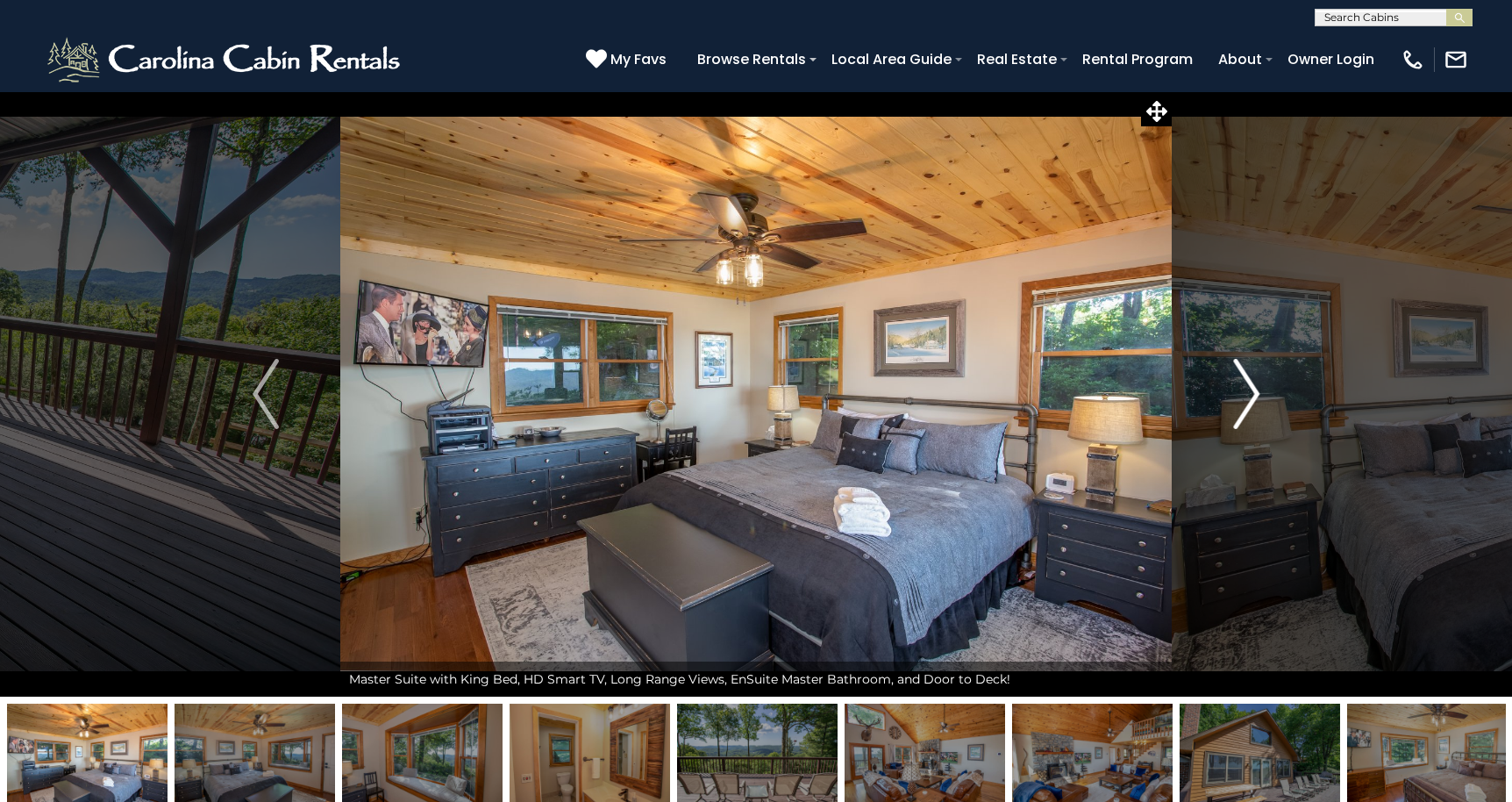
click at [1249, 391] on img "Next" at bounding box center [1246, 393] width 26 height 71
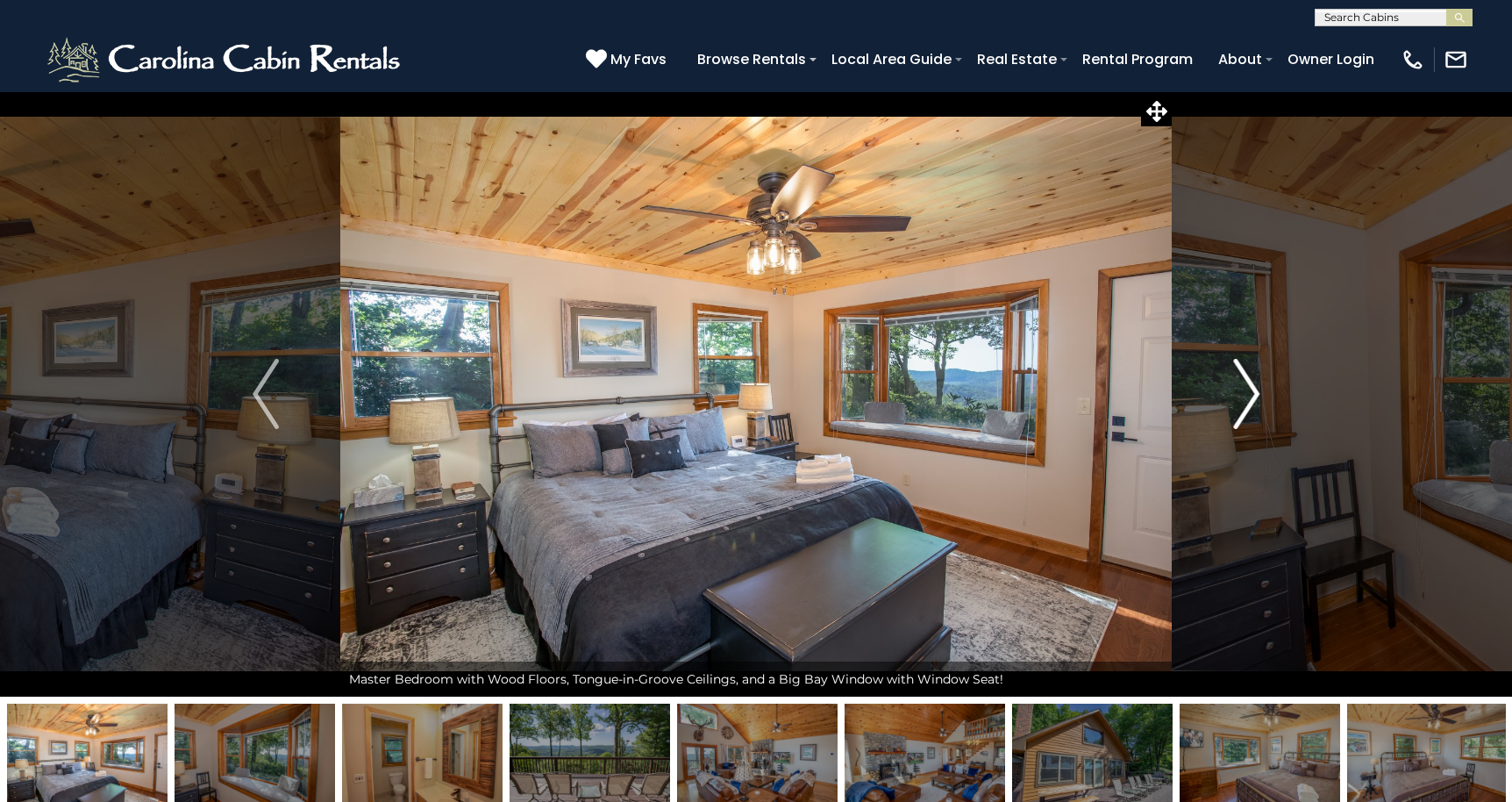
click at [1249, 391] on img "Next" at bounding box center [1246, 393] width 26 height 71
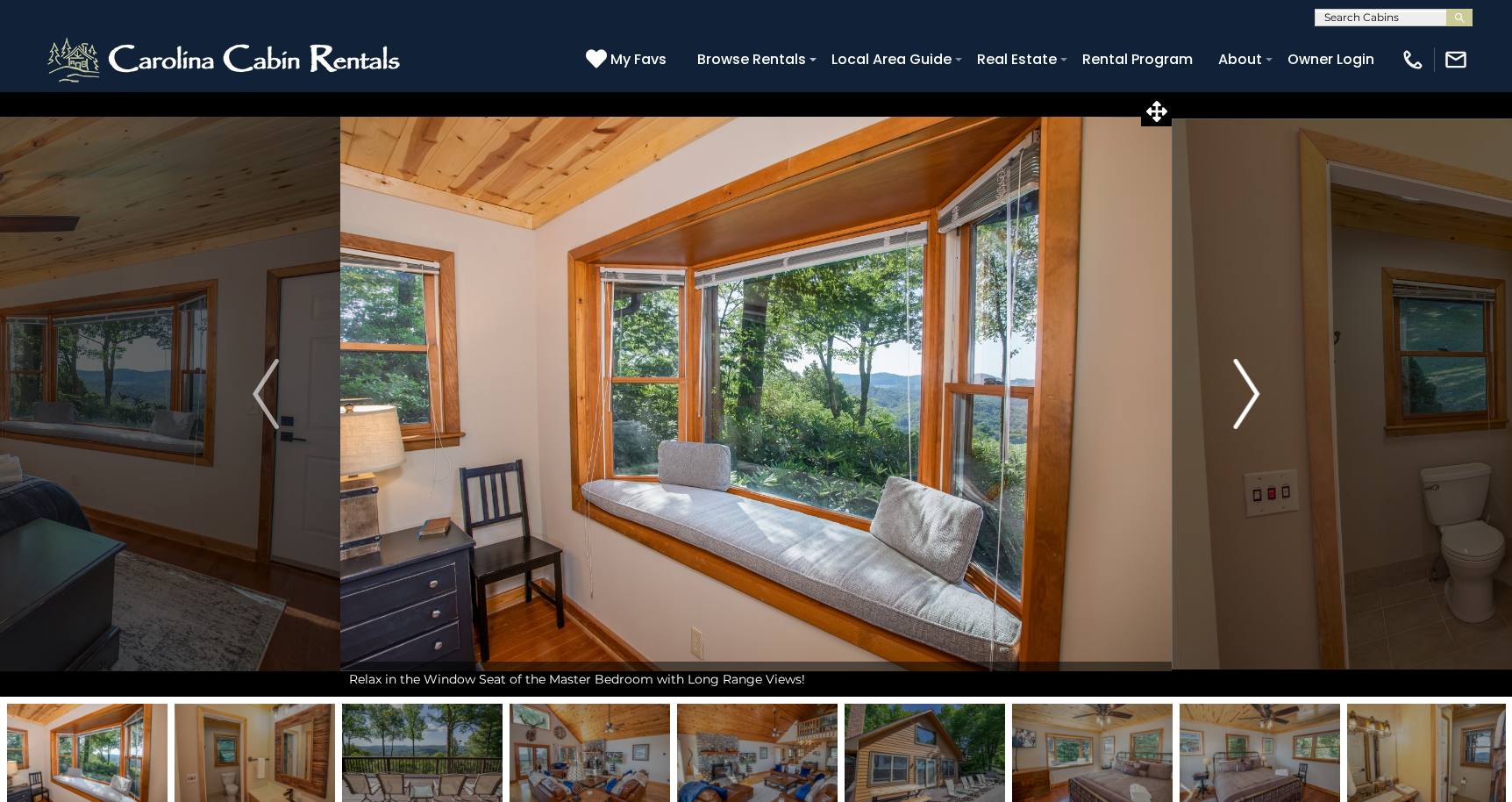
click at [1249, 391] on img "Next" at bounding box center [1246, 393] width 26 height 71
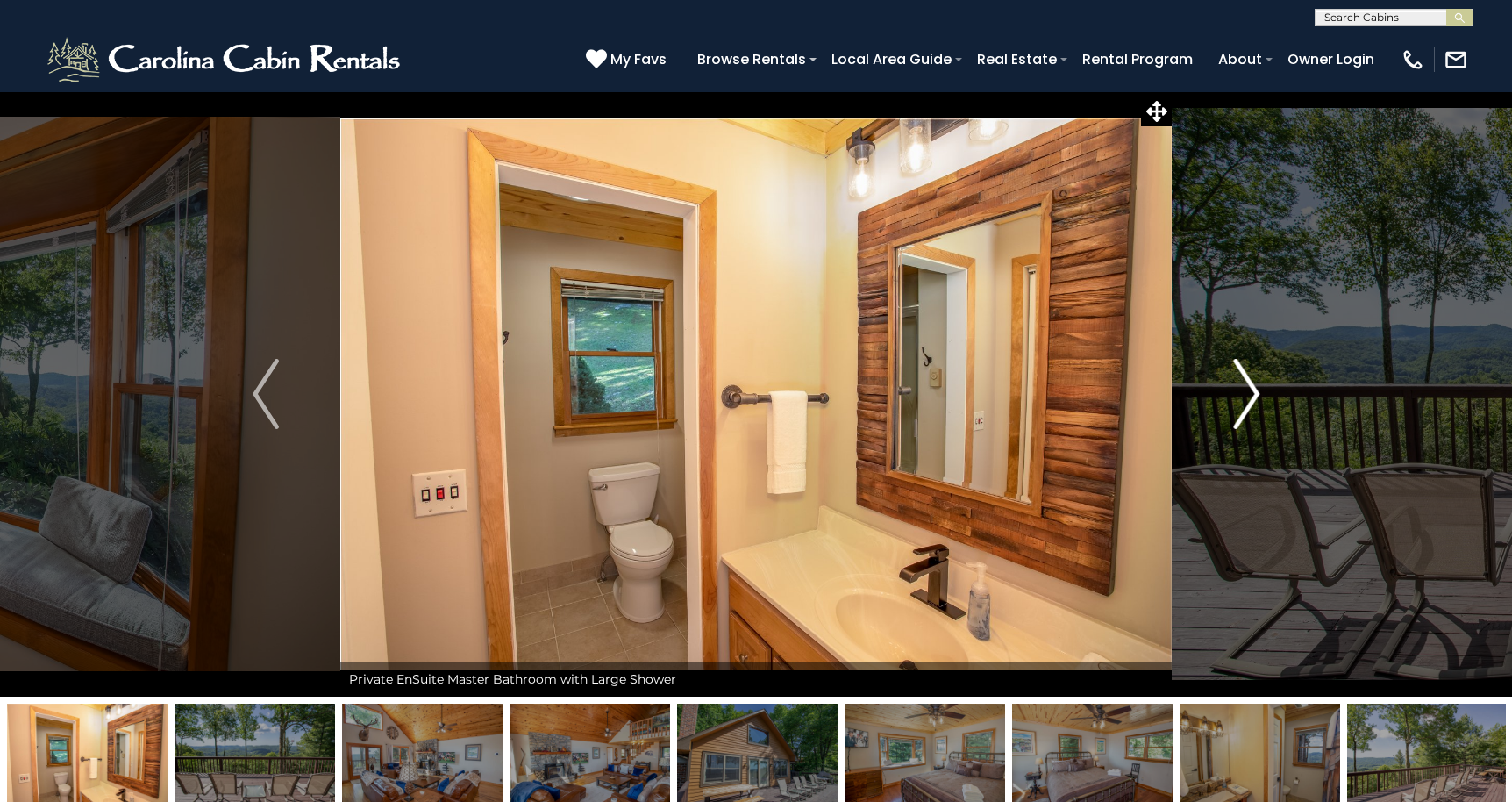
click at [1249, 391] on img "Next" at bounding box center [1246, 393] width 26 height 71
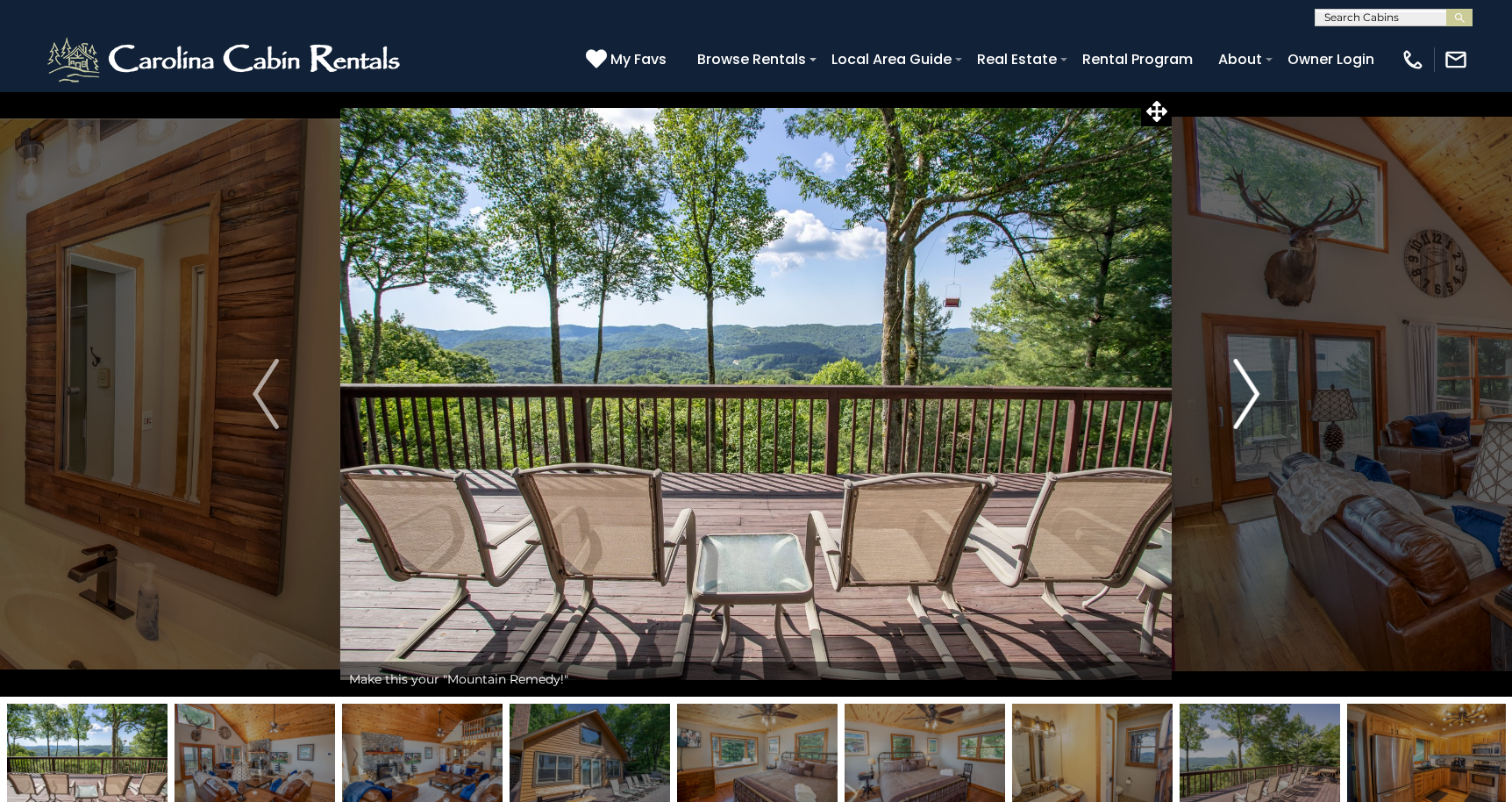
click at [1249, 391] on img "Next" at bounding box center [1246, 393] width 26 height 71
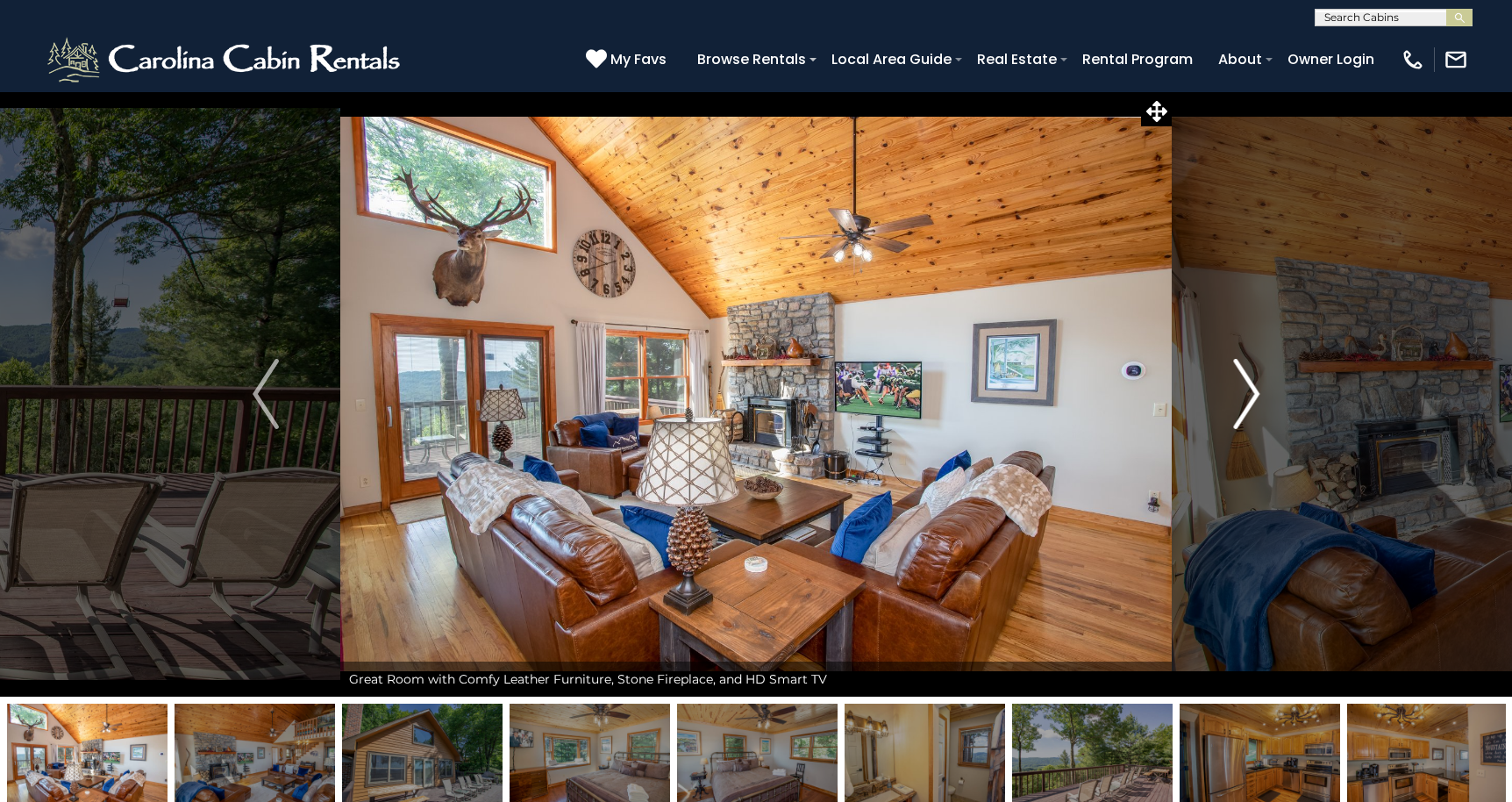
click at [1249, 391] on img "Next" at bounding box center [1246, 393] width 26 height 71
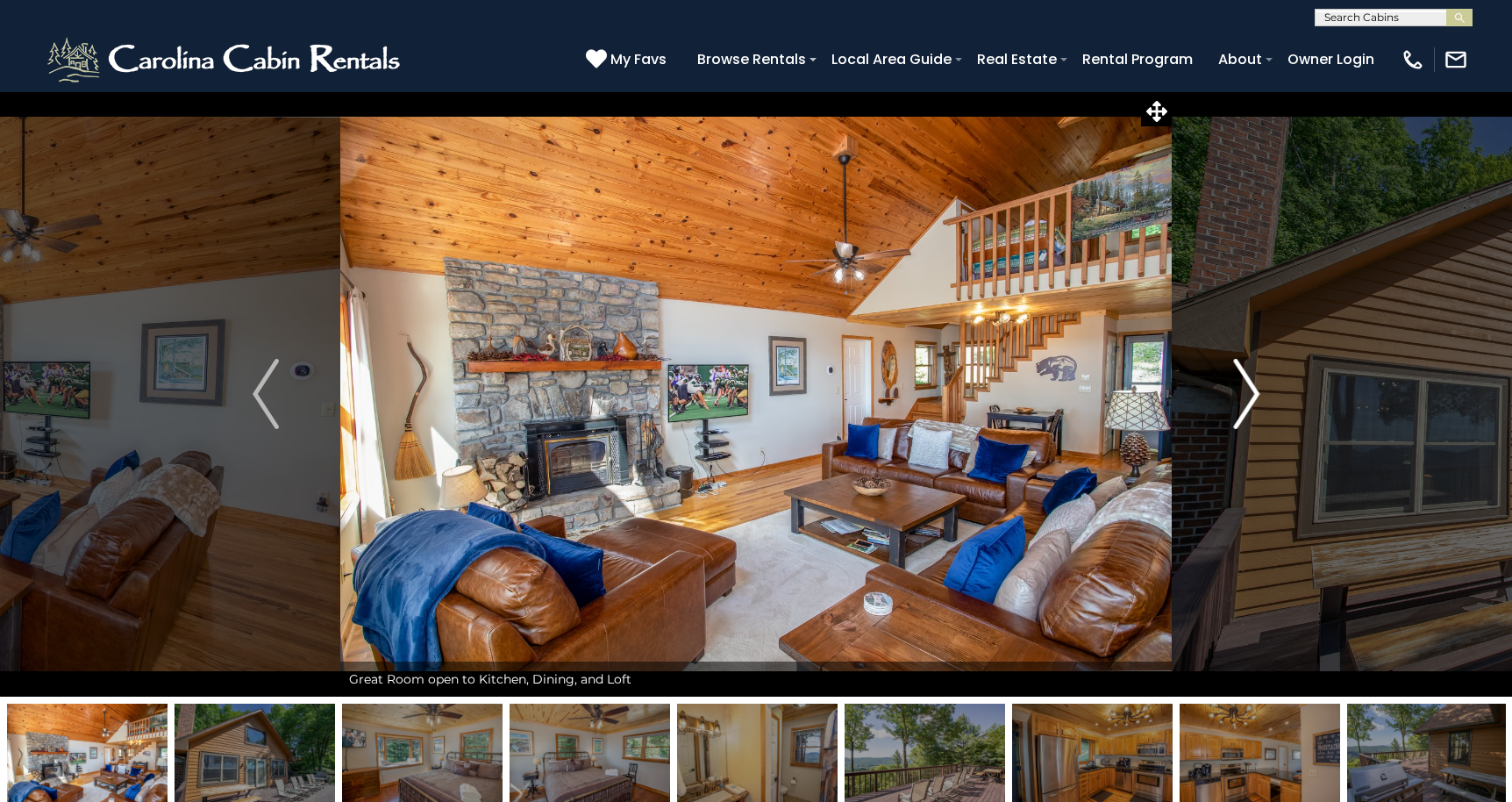
click at [1249, 391] on img "Next" at bounding box center [1246, 393] width 26 height 71
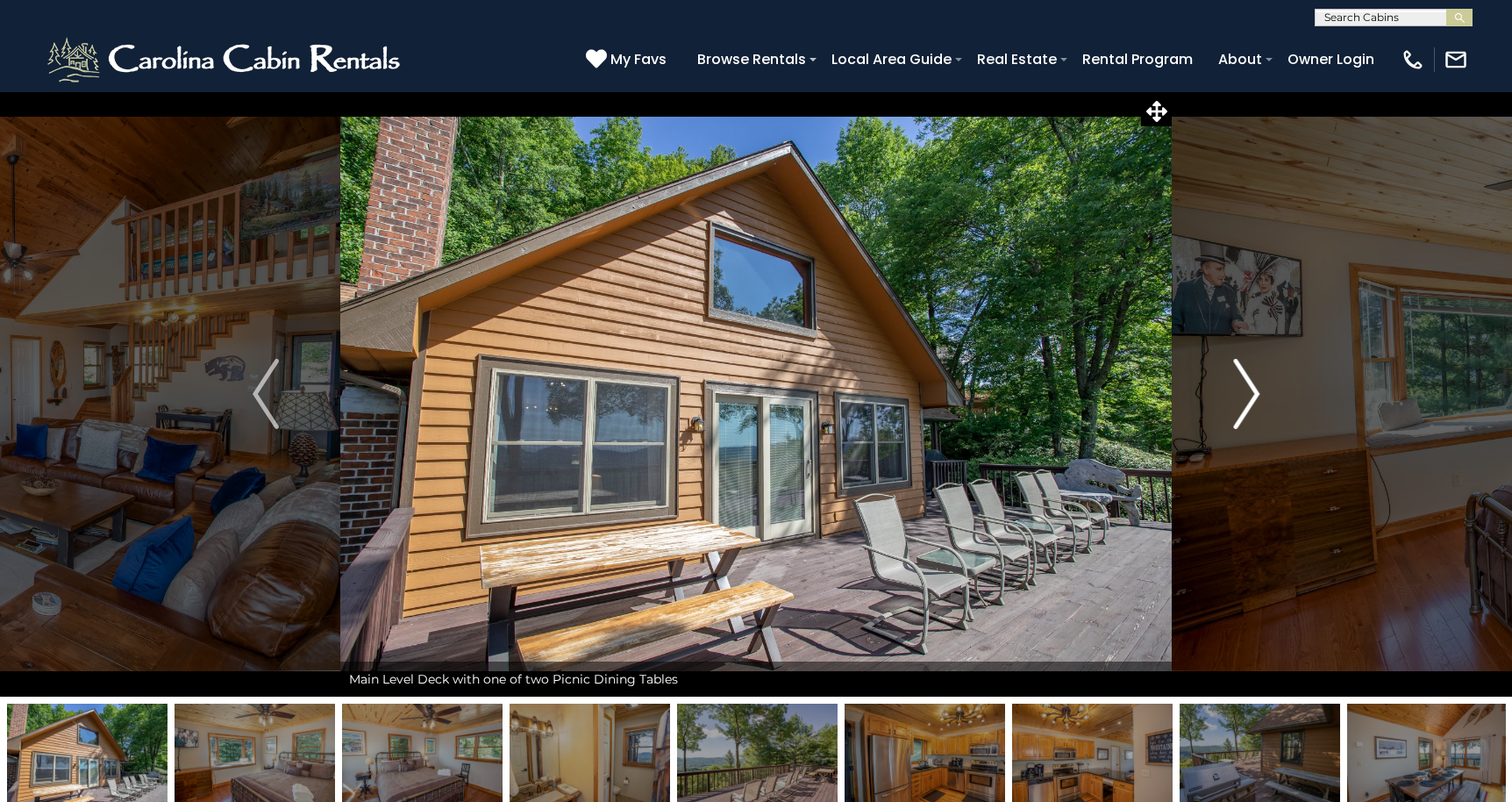
click at [1249, 391] on img "Next" at bounding box center [1246, 393] width 26 height 71
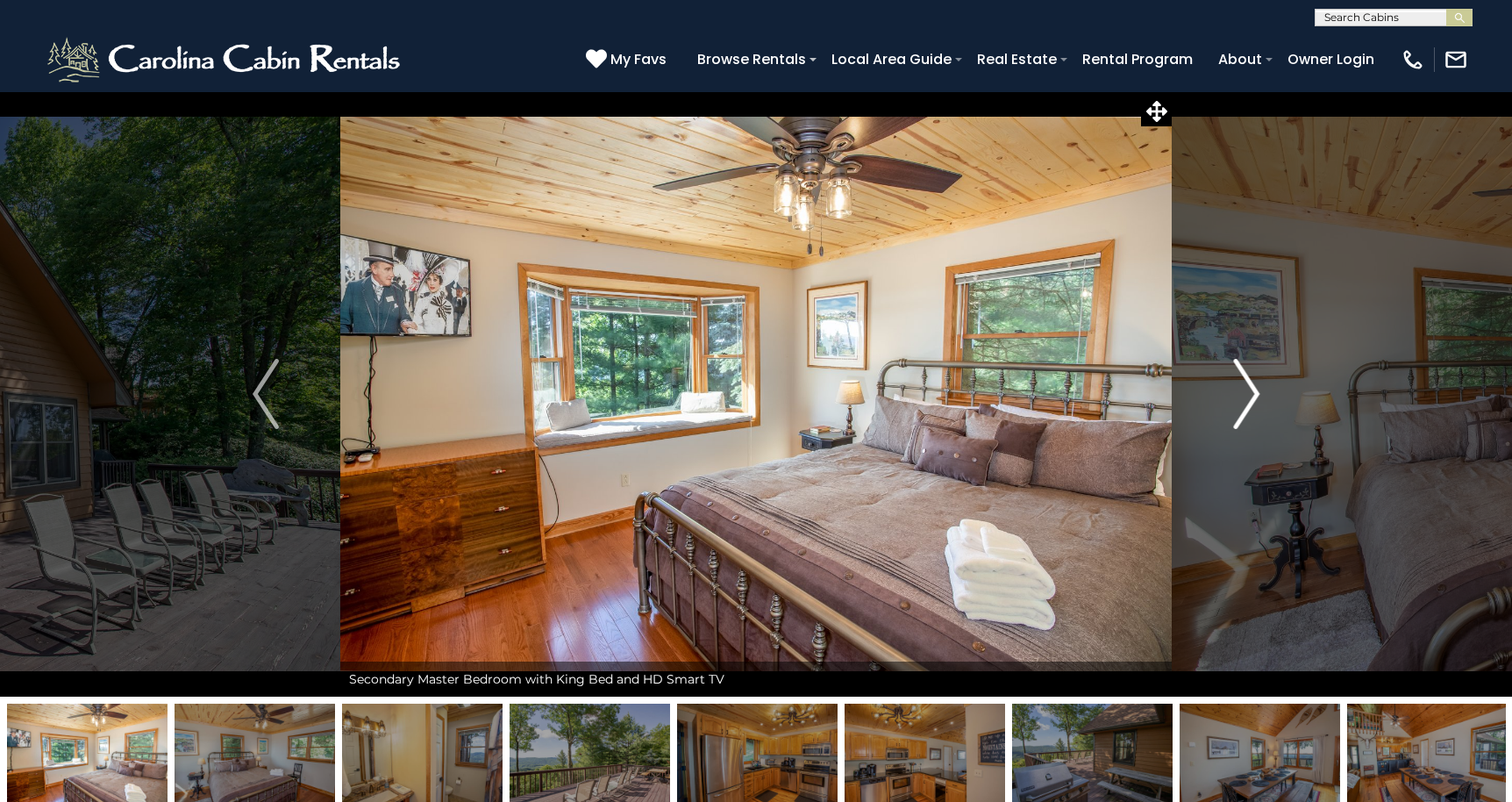
click at [1249, 391] on img "Next" at bounding box center [1246, 393] width 26 height 71
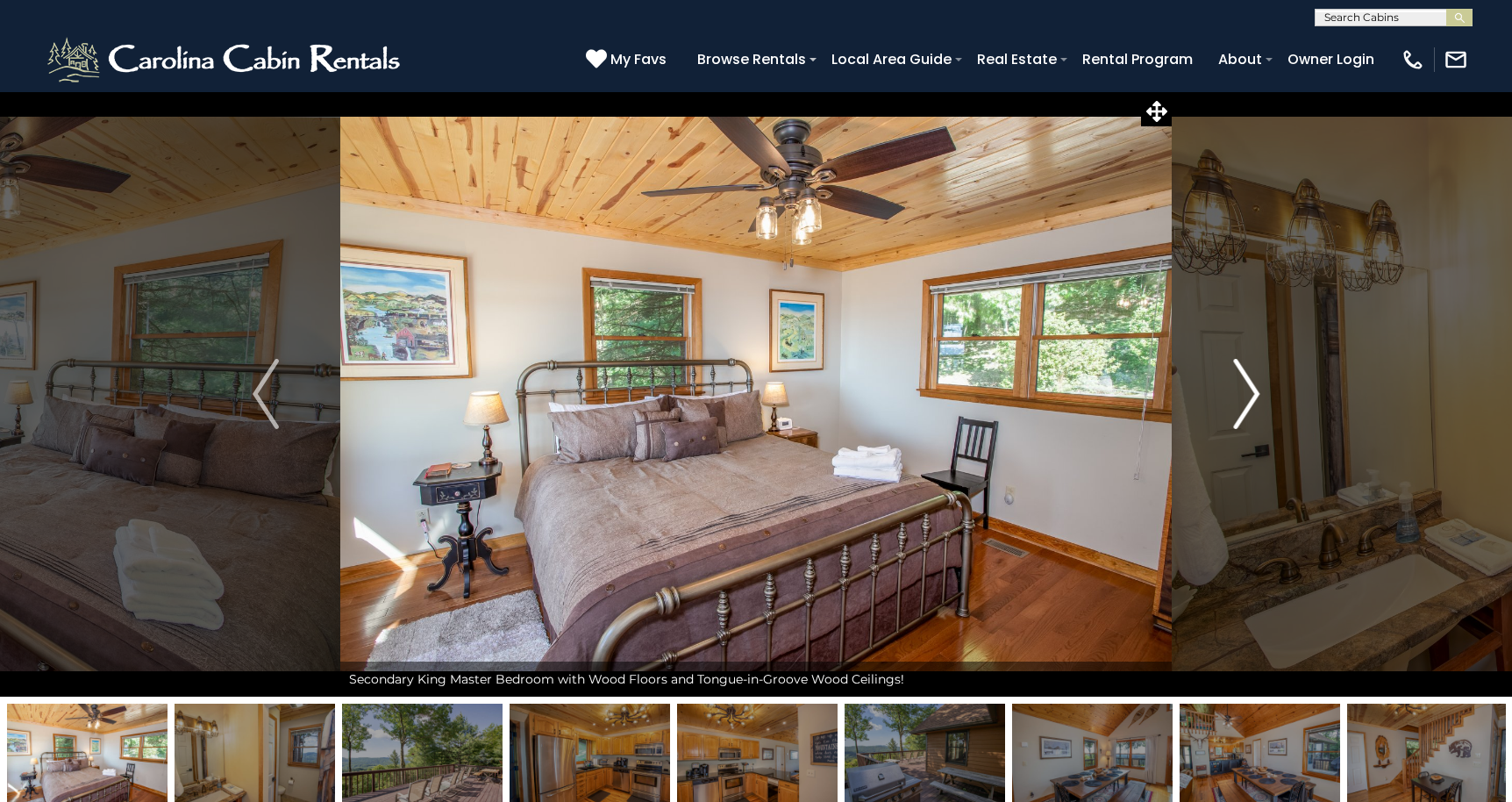
click at [1249, 391] on img "Next" at bounding box center [1246, 393] width 26 height 71
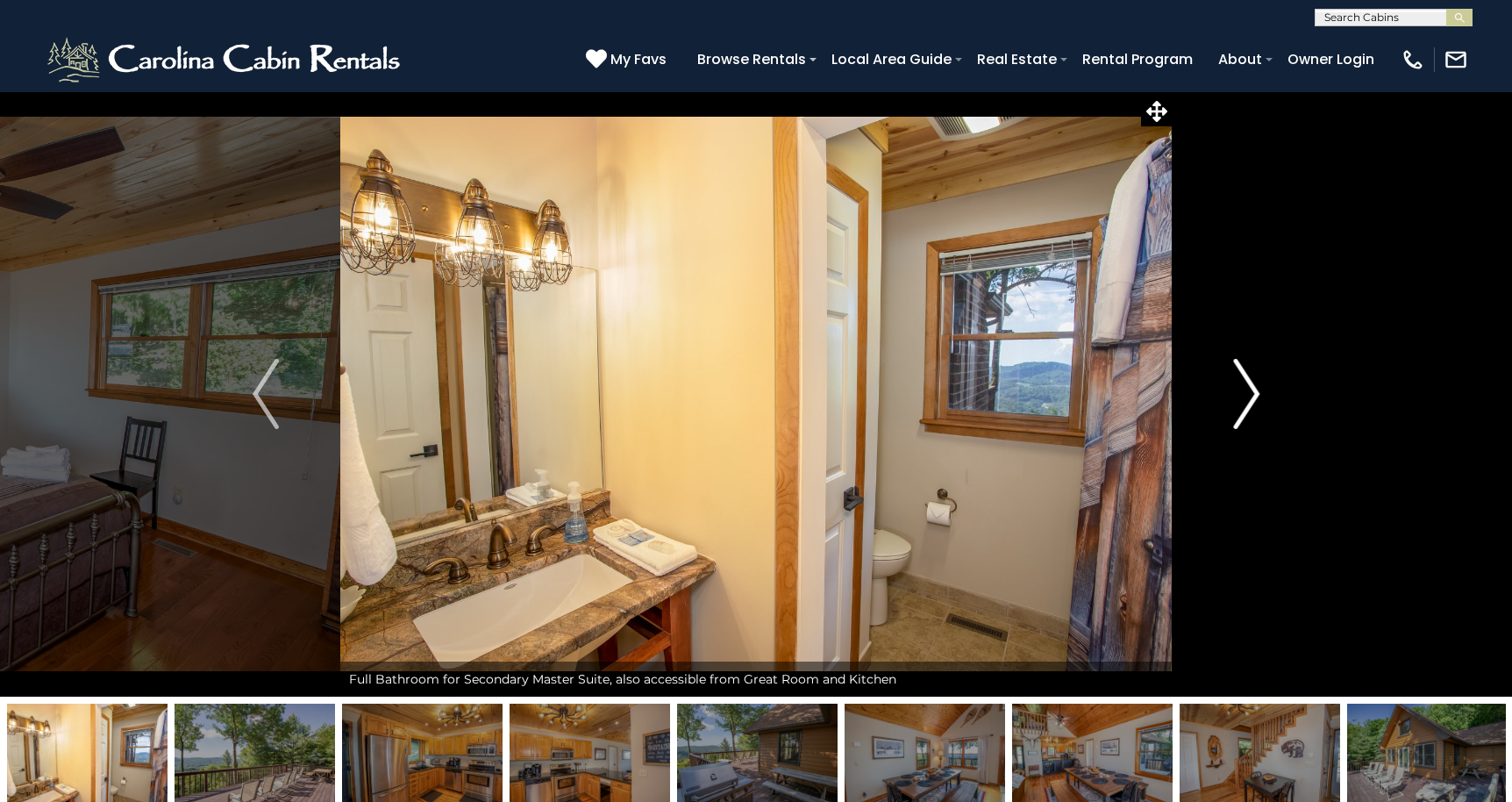
click at [1249, 391] on img "Next" at bounding box center [1246, 393] width 26 height 71
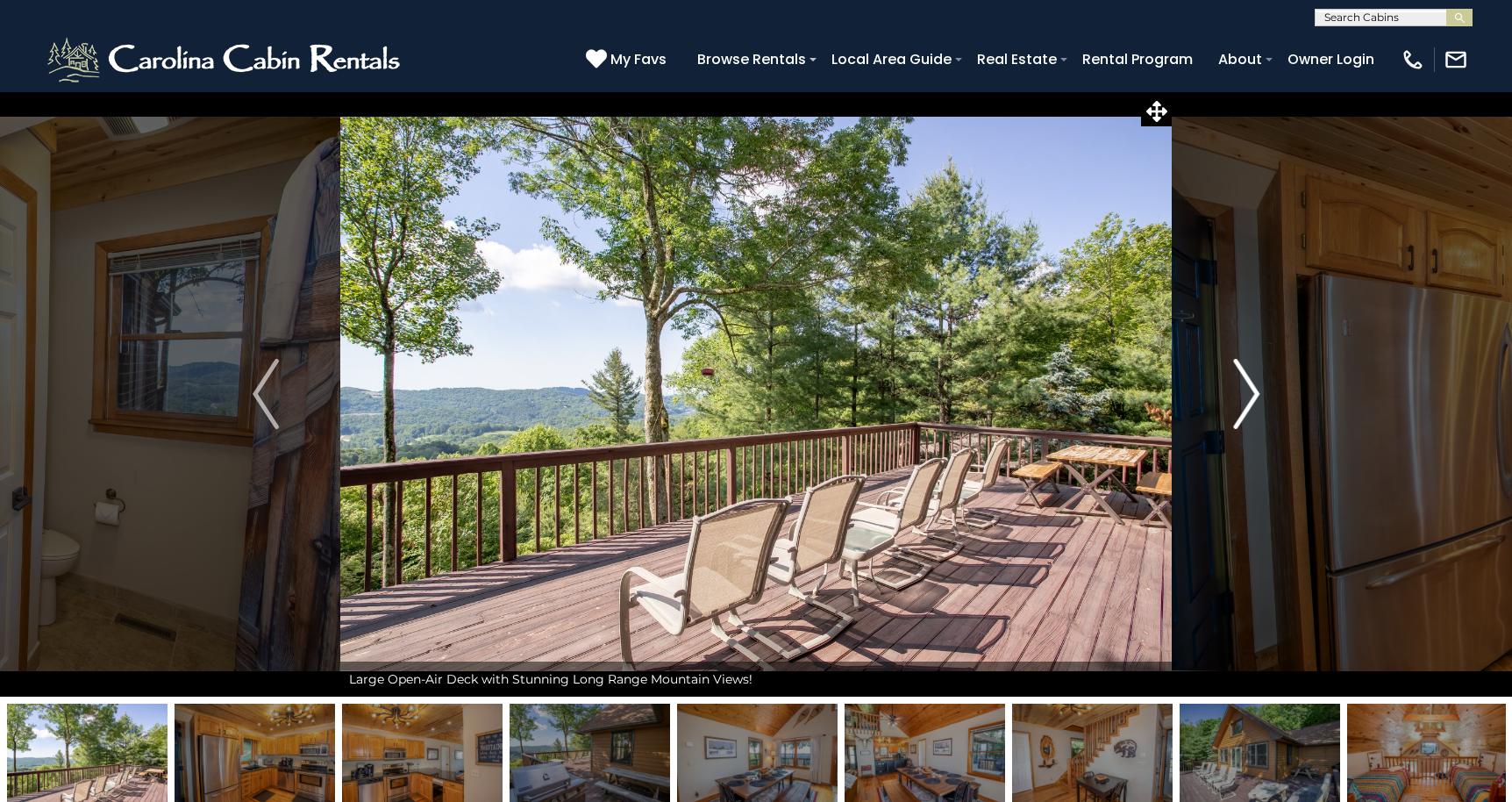
click at [1249, 391] on img "Next" at bounding box center [1246, 393] width 26 height 71
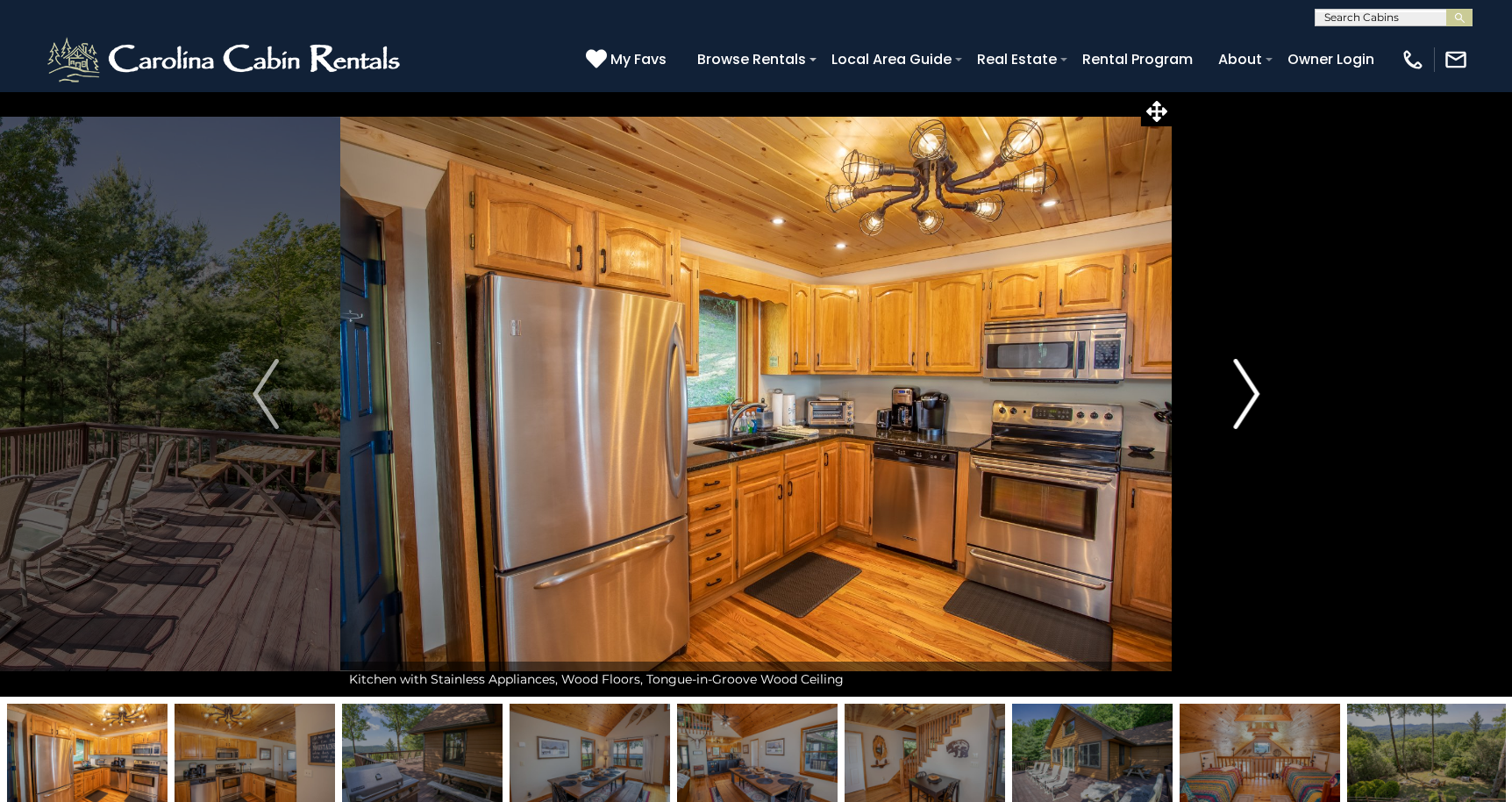
click at [1249, 391] on img "Next" at bounding box center [1246, 393] width 26 height 71
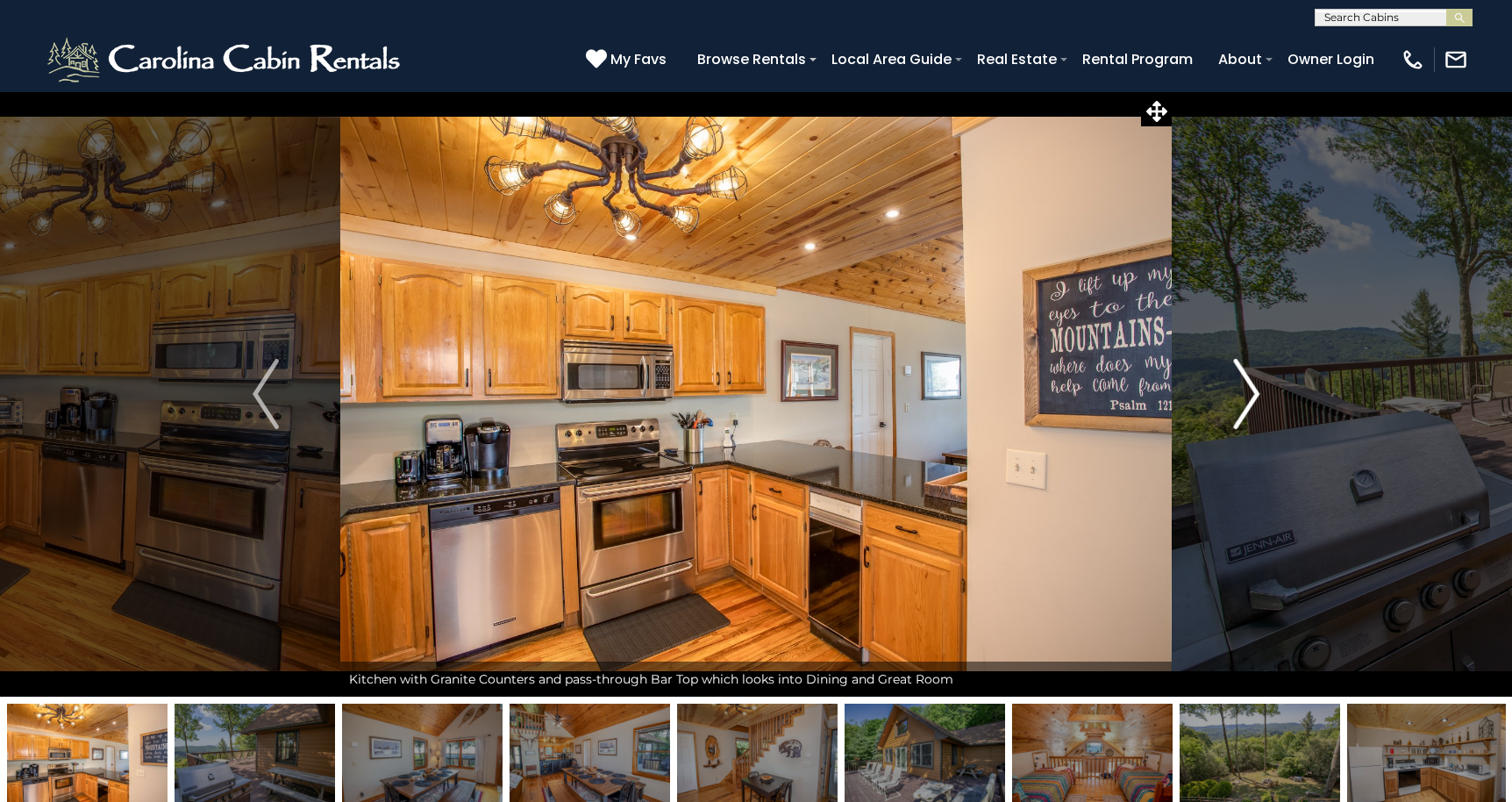
click at [1249, 391] on img "Next" at bounding box center [1246, 393] width 26 height 71
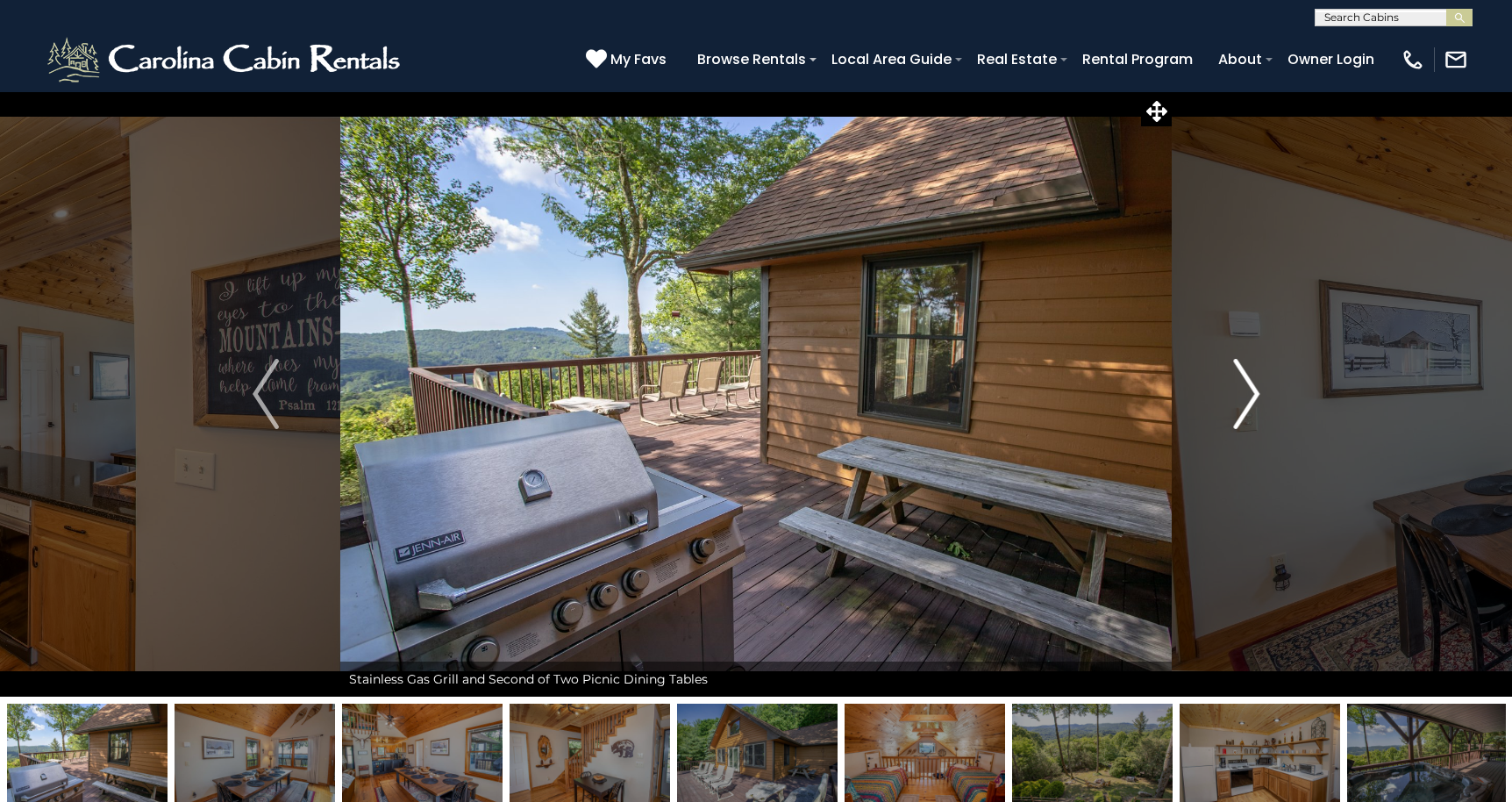
click at [1249, 391] on img "Next" at bounding box center [1246, 393] width 26 height 71
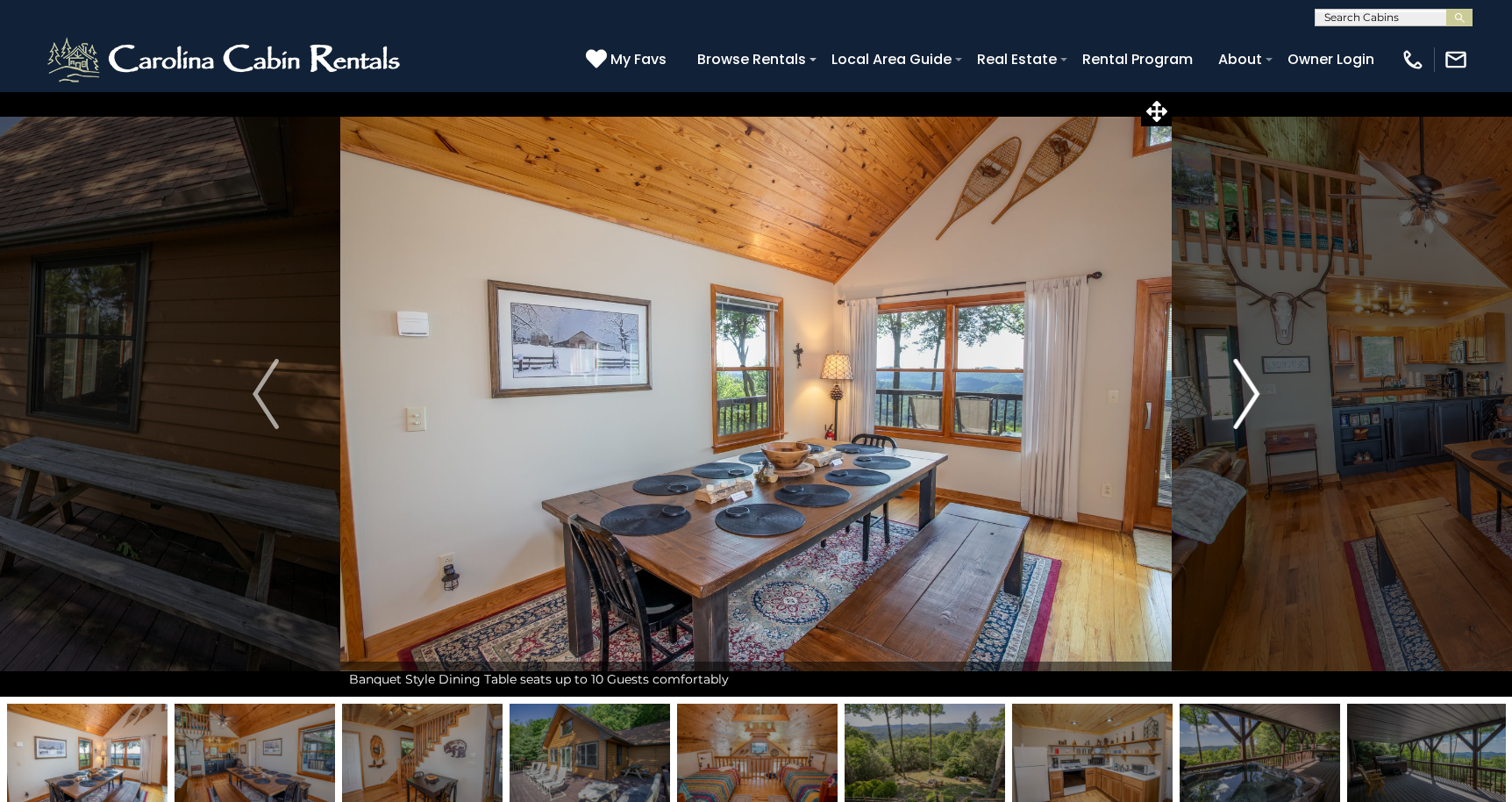
click at [1249, 391] on img "Next" at bounding box center [1246, 393] width 26 height 71
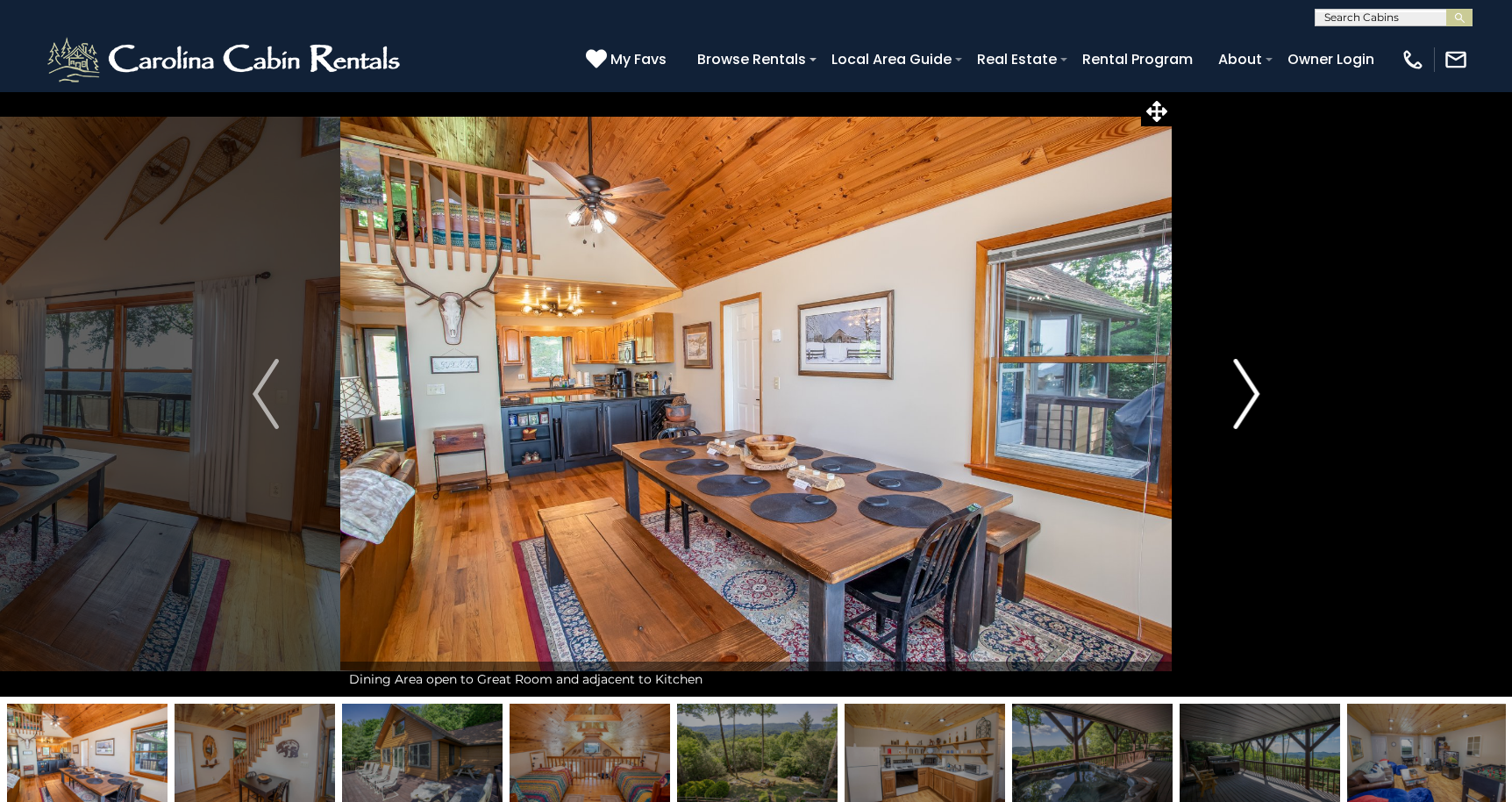
click at [1249, 391] on img "Next" at bounding box center [1246, 393] width 26 height 71
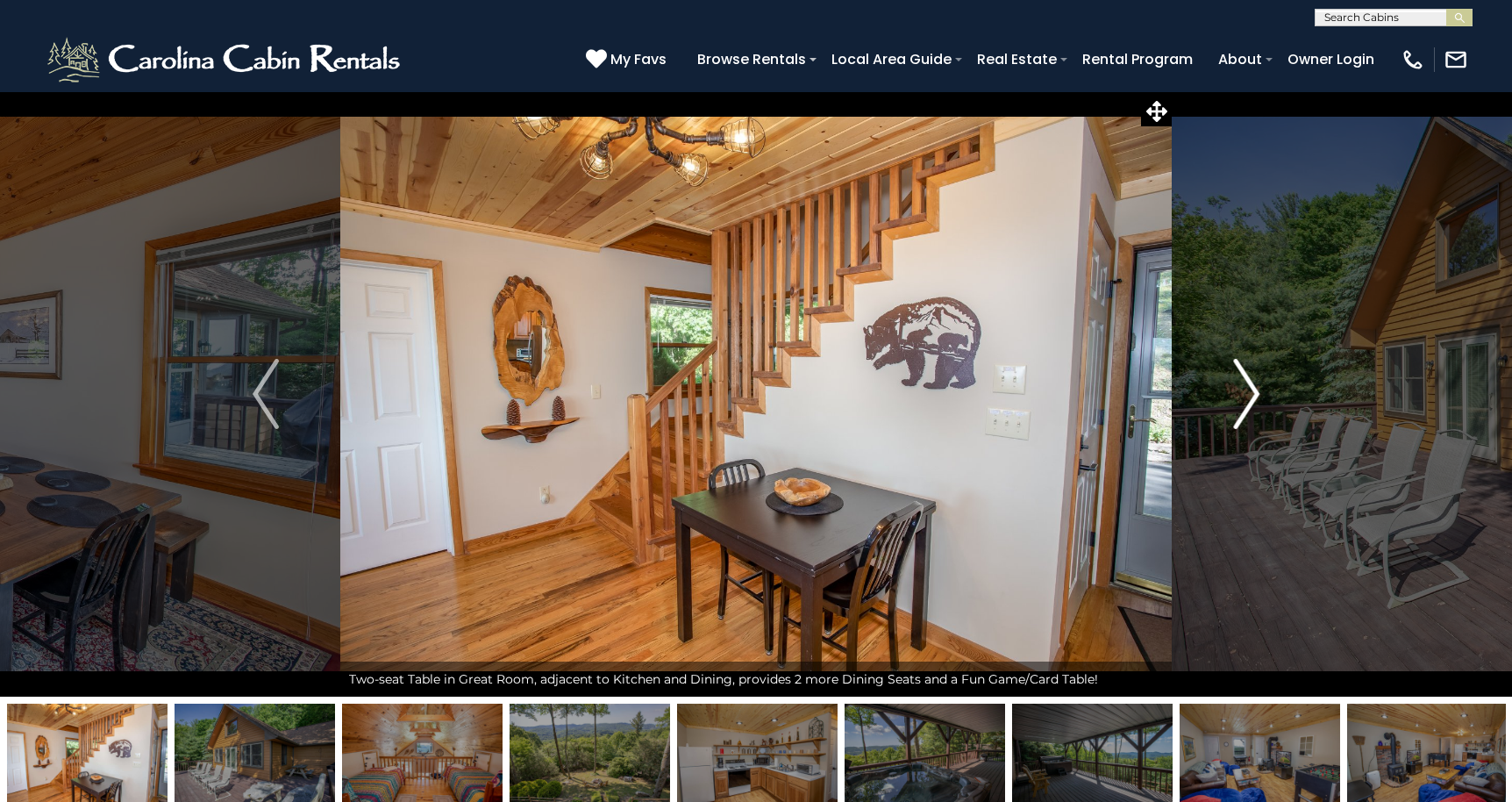
click at [1249, 391] on img "Next" at bounding box center [1246, 393] width 26 height 71
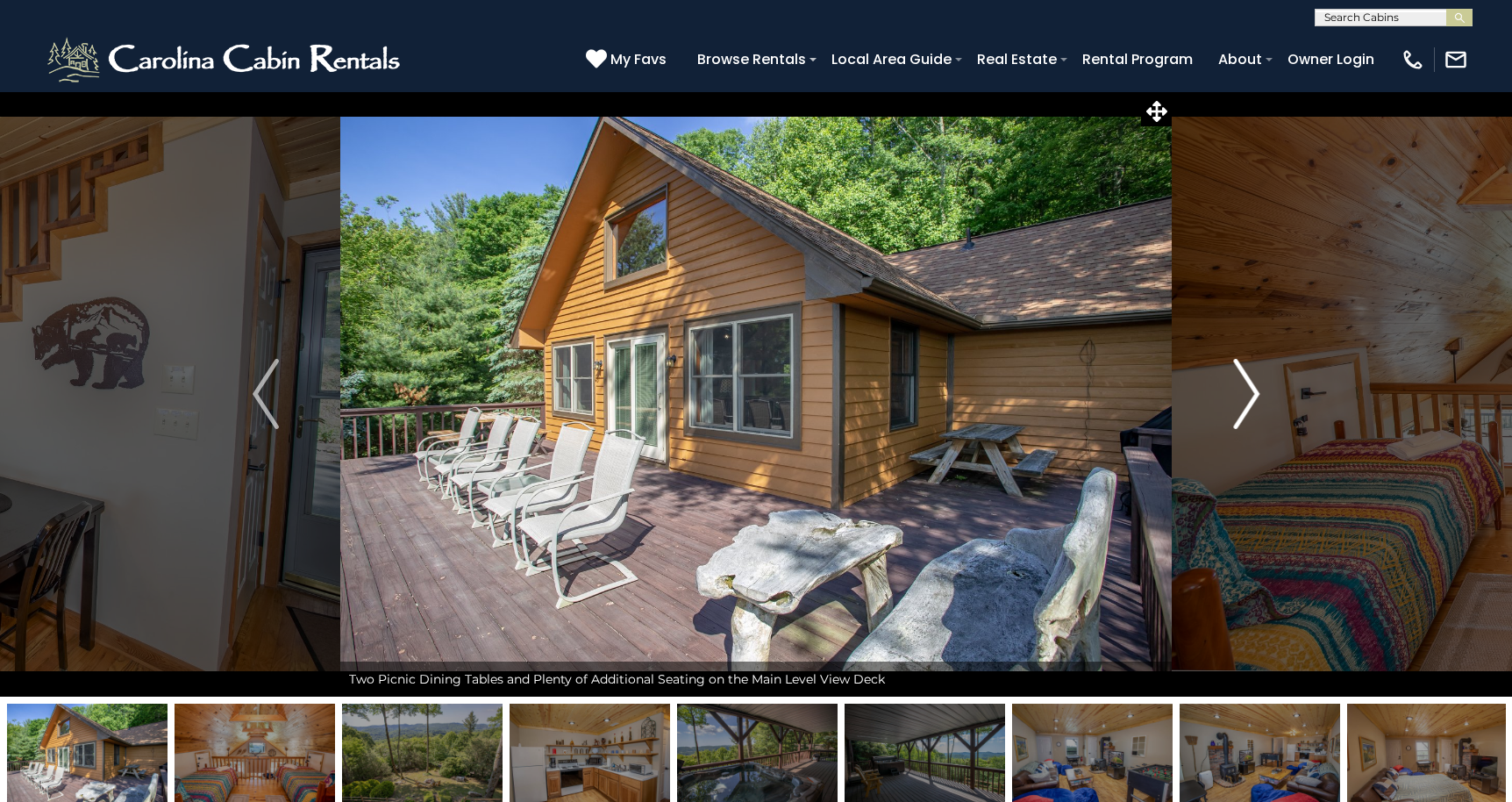
click at [1249, 391] on img "Next" at bounding box center [1246, 393] width 26 height 71
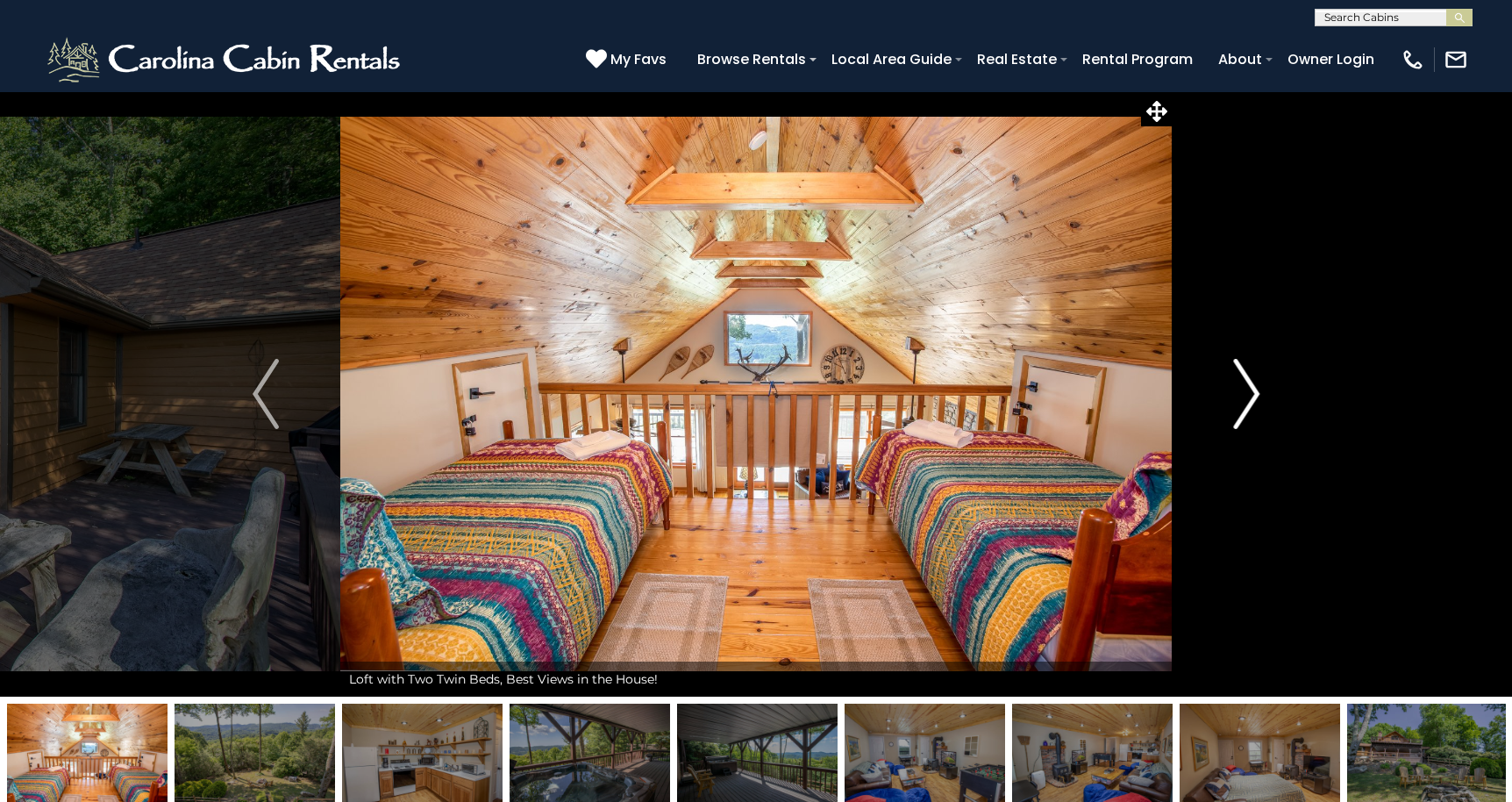
click at [1249, 391] on img "Next" at bounding box center [1246, 393] width 26 height 71
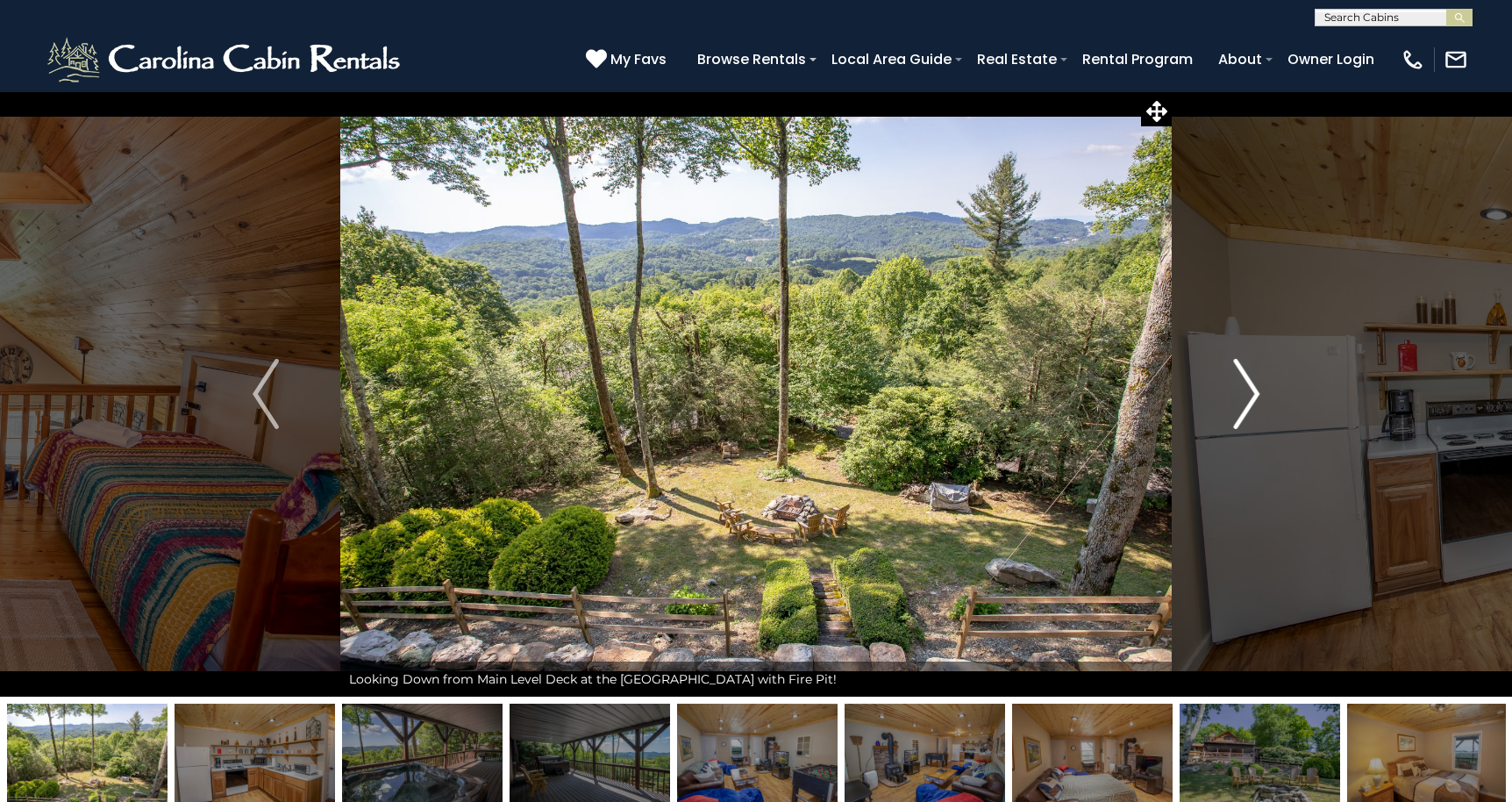
click at [1249, 391] on img "Next" at bounding box center [1246, 393] width 26 height 71
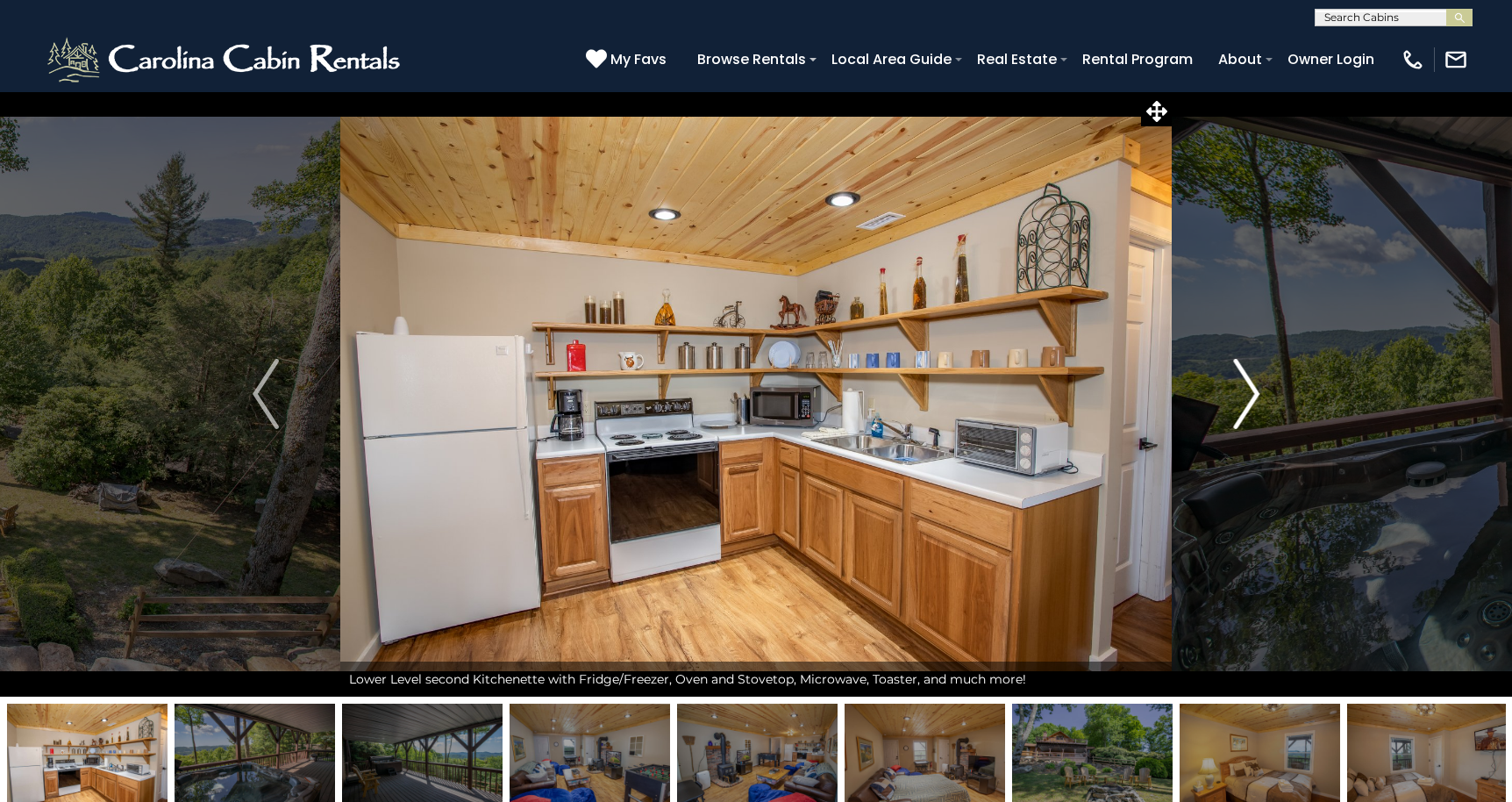
click at [1249, 391] on img "Next" at bounding box center [1246, 393] width 26 height 71
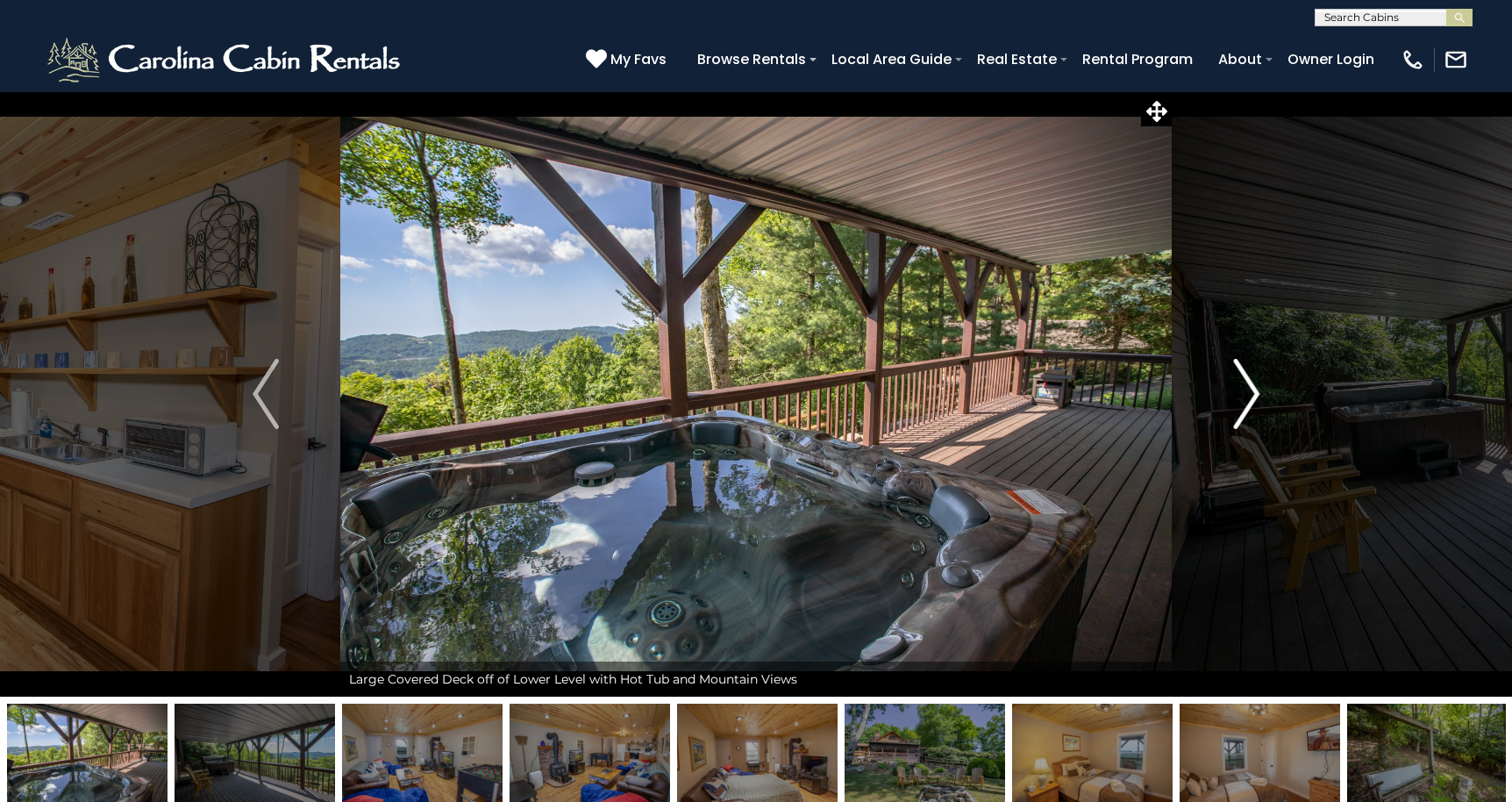
click at [1249, 391] on img "Next" at bounding box center [1246, 393] width 26 height 71
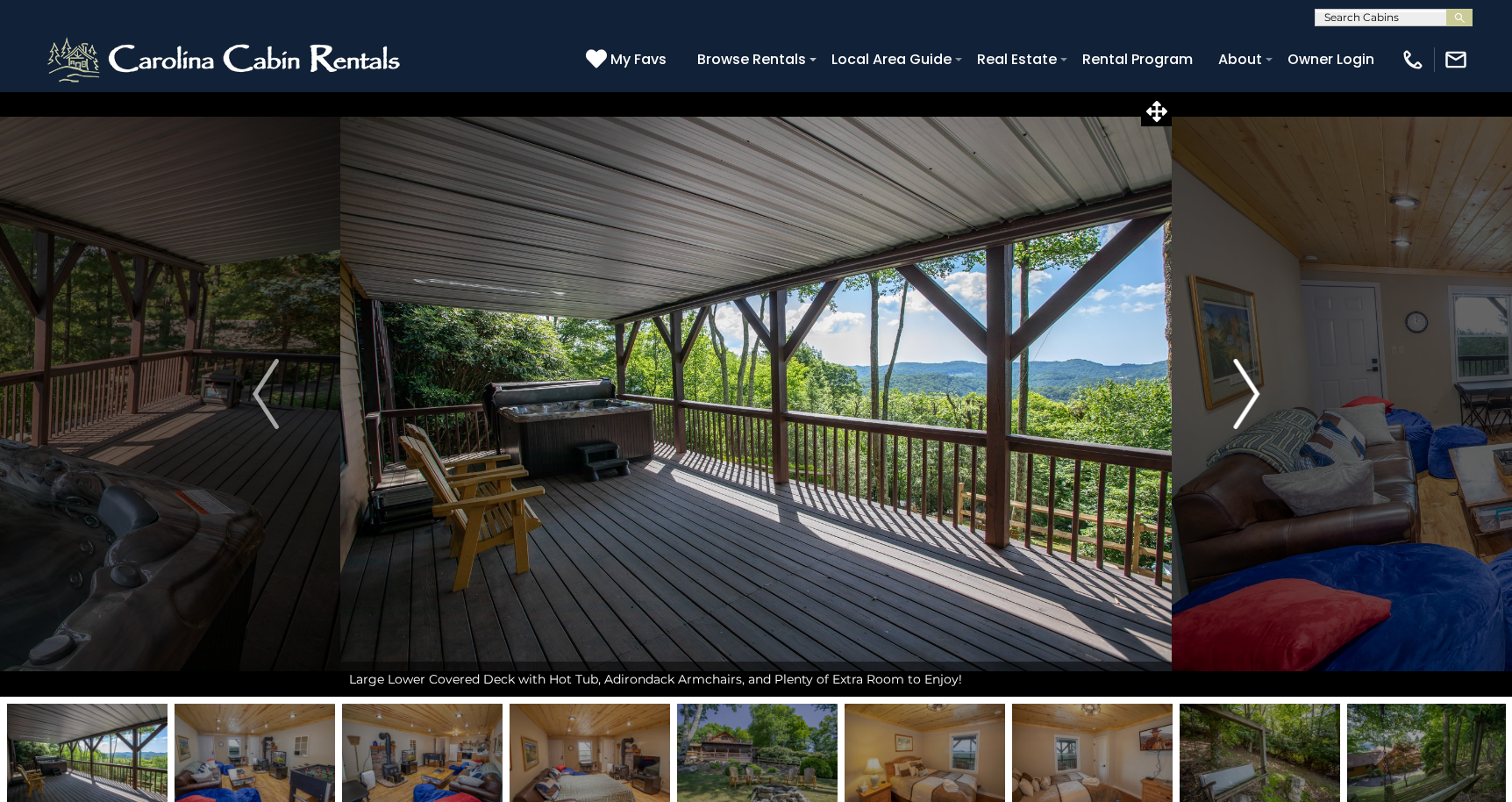
click at [1249, 391] on img "Next" at bounding box center [1246, 393] width 26 height 71
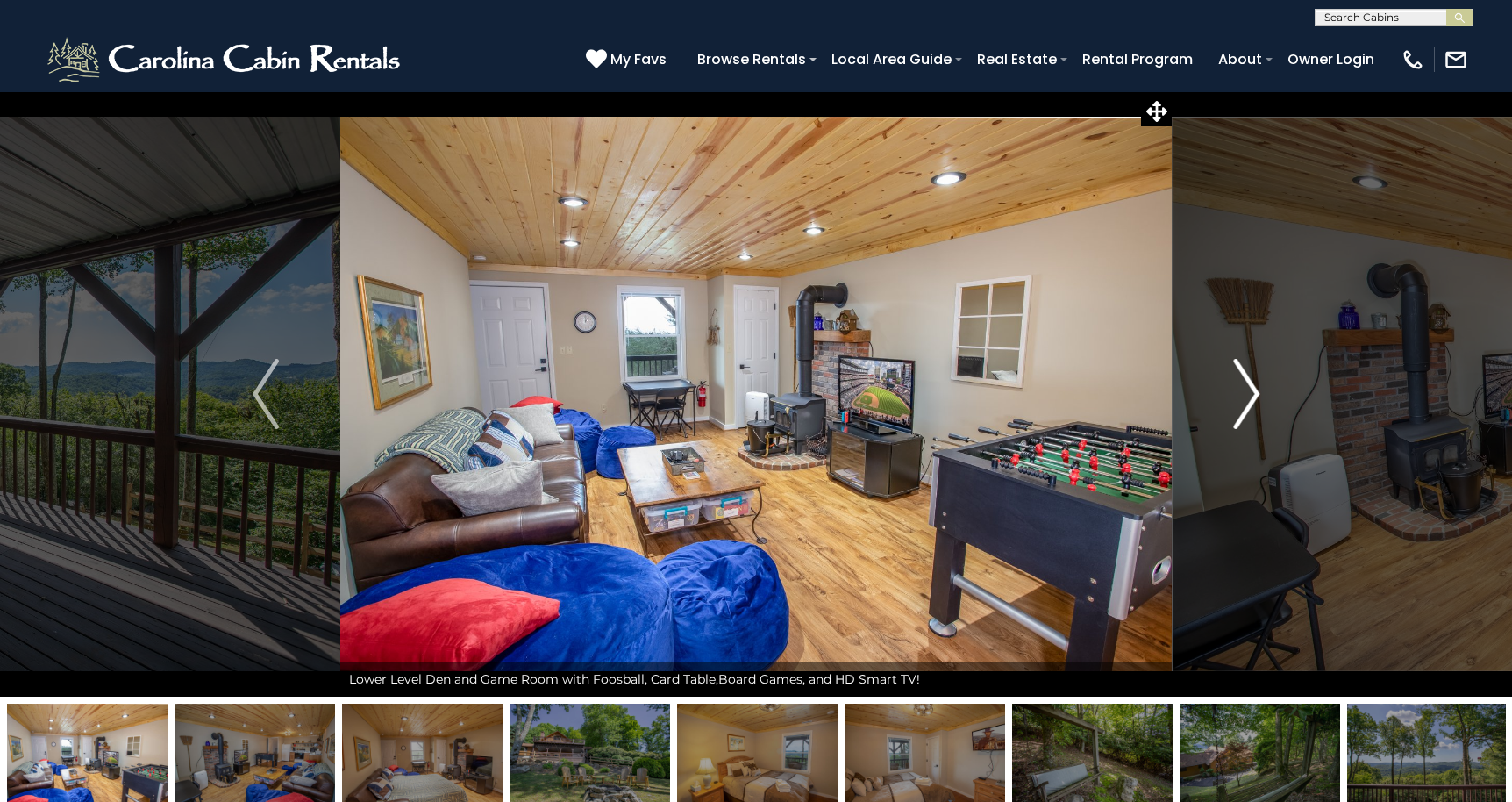
click at [1249, 391] on img "Next" at bounding box center [1246, 393] width 26 height 71
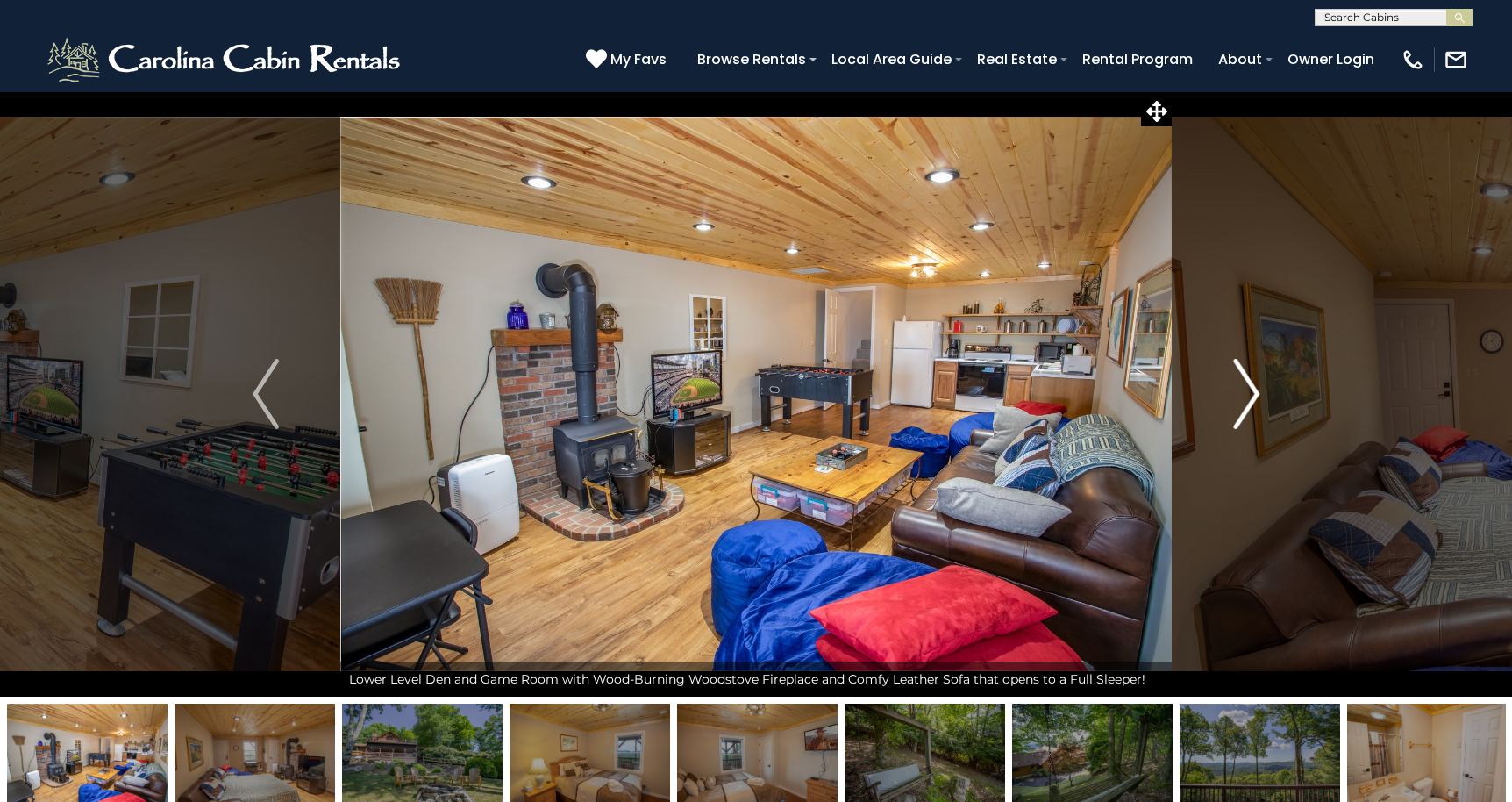
click at [1249, 391] on img "Next" at bounding box center [1246, 393] width 26 height 71
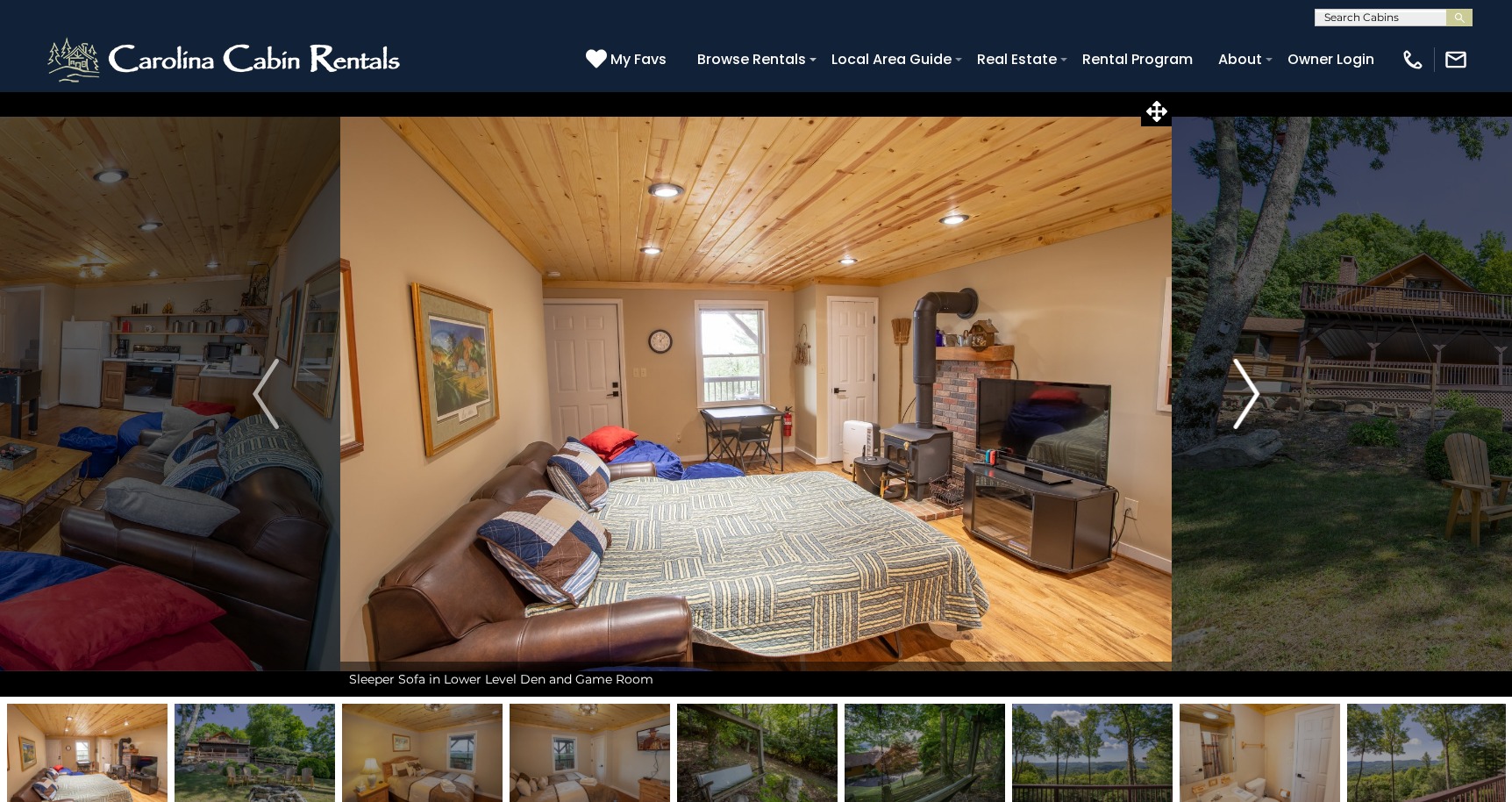
click at [1249, 391] on img "Next" at bounding box center [1246, 393] width 26 height 71
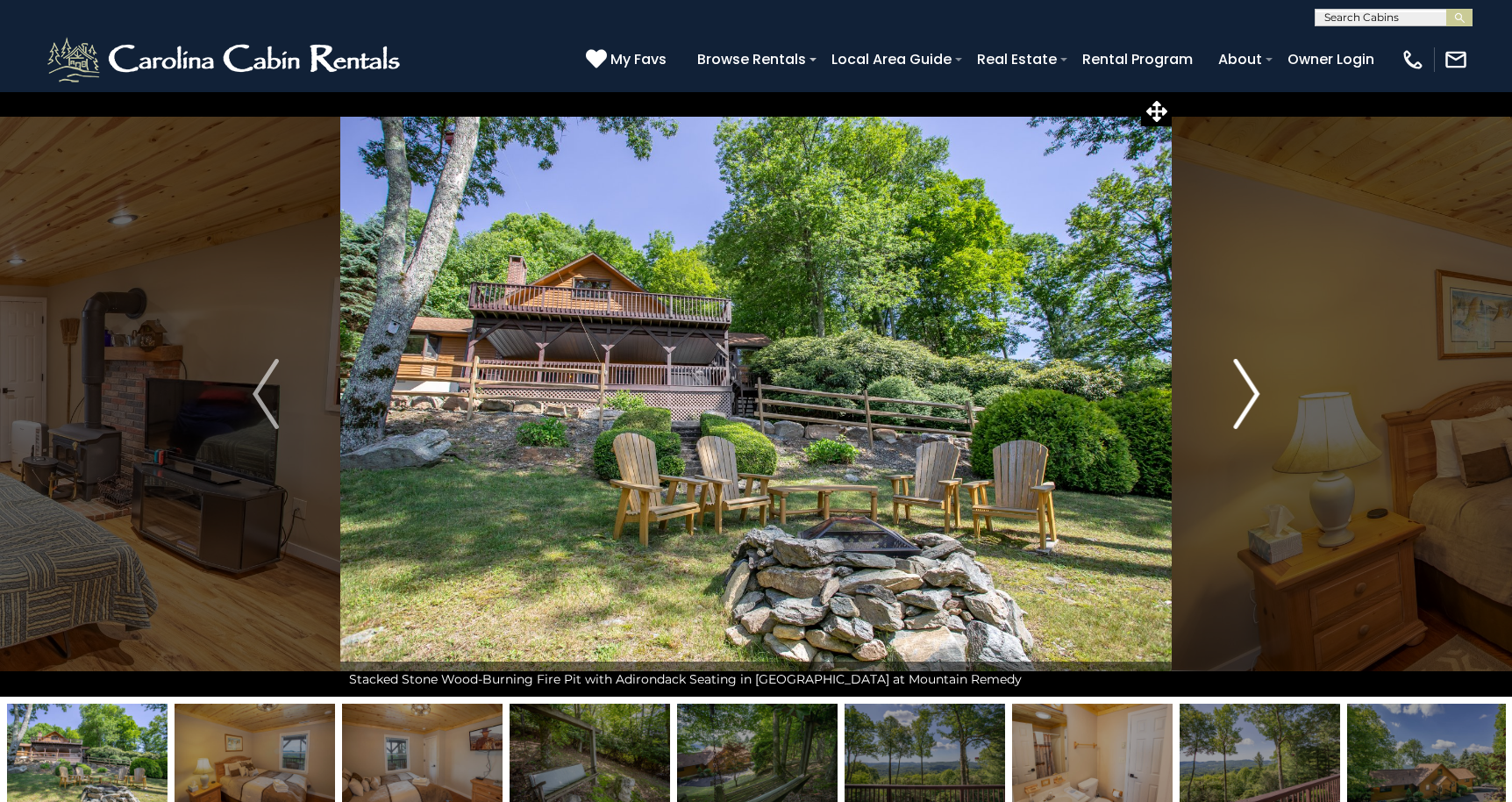
click at [1249, 391] on img "Next" at bounding box center [1246, 393] width 26 height 71
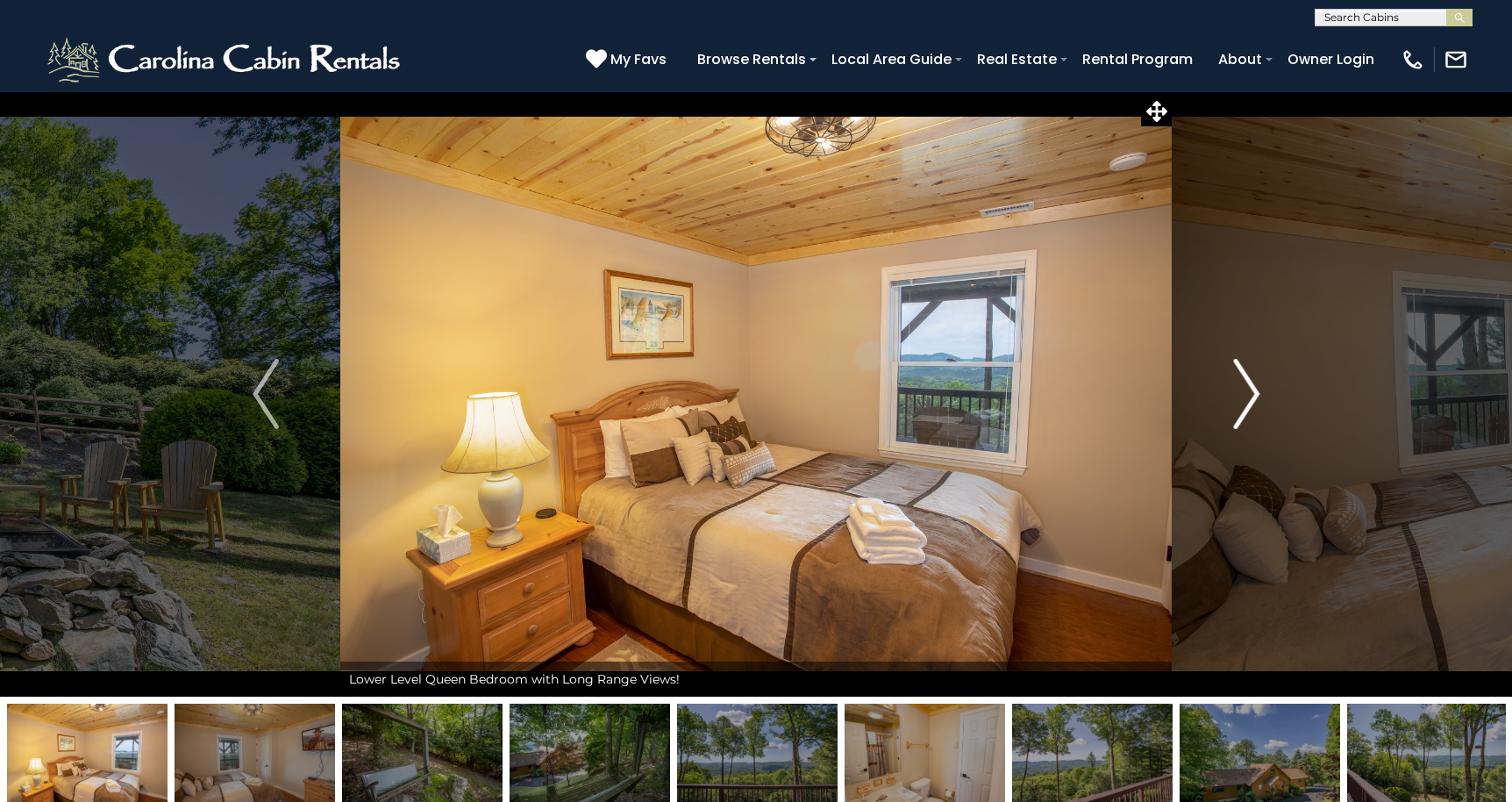
click at [1249, 391] on img "Next" at bounding box center [1246, 393] width 26 height 71
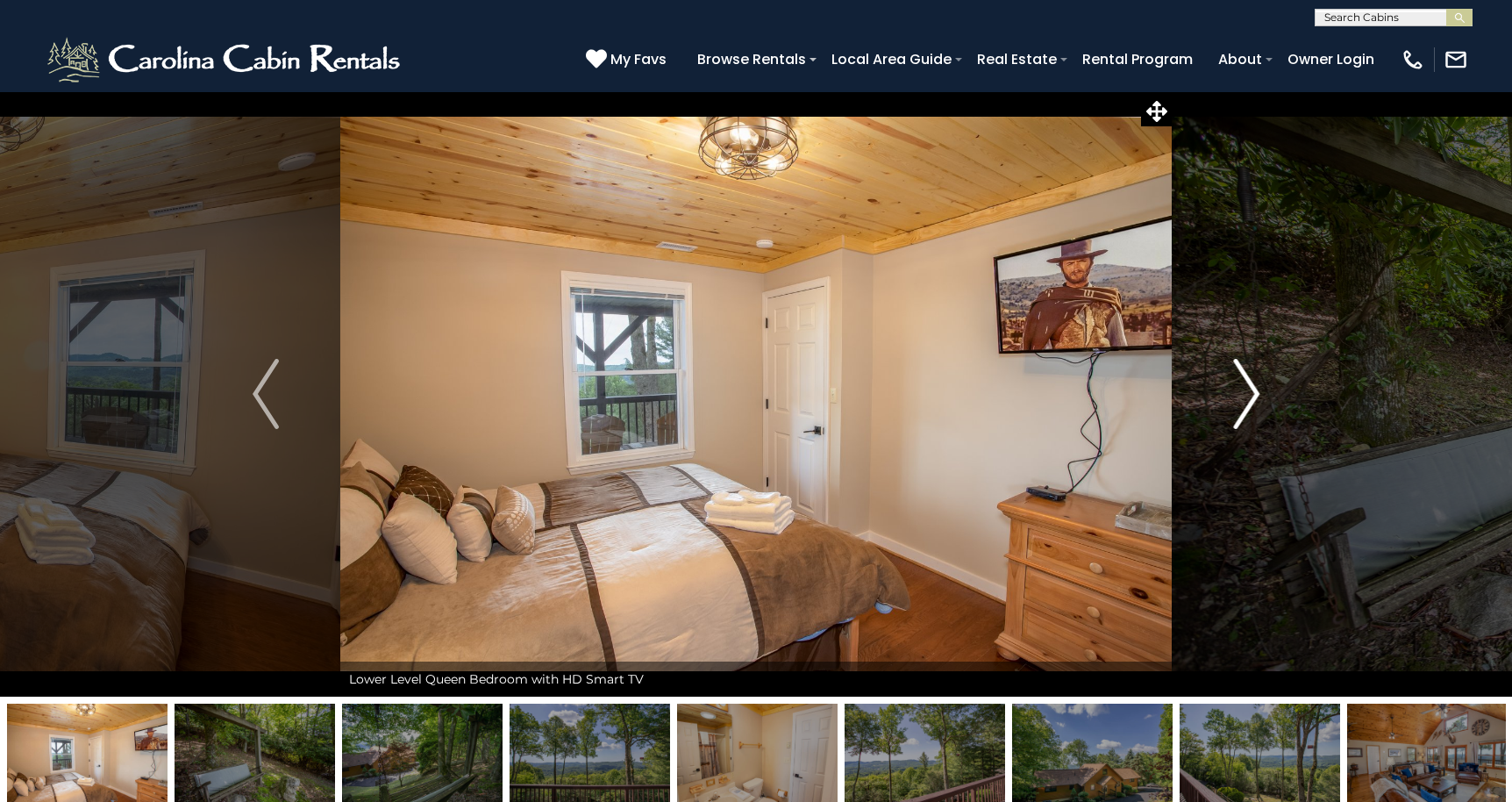
click at [1249, 391] on img "Next" at bounding box center [1246, 393] width 26 height 71
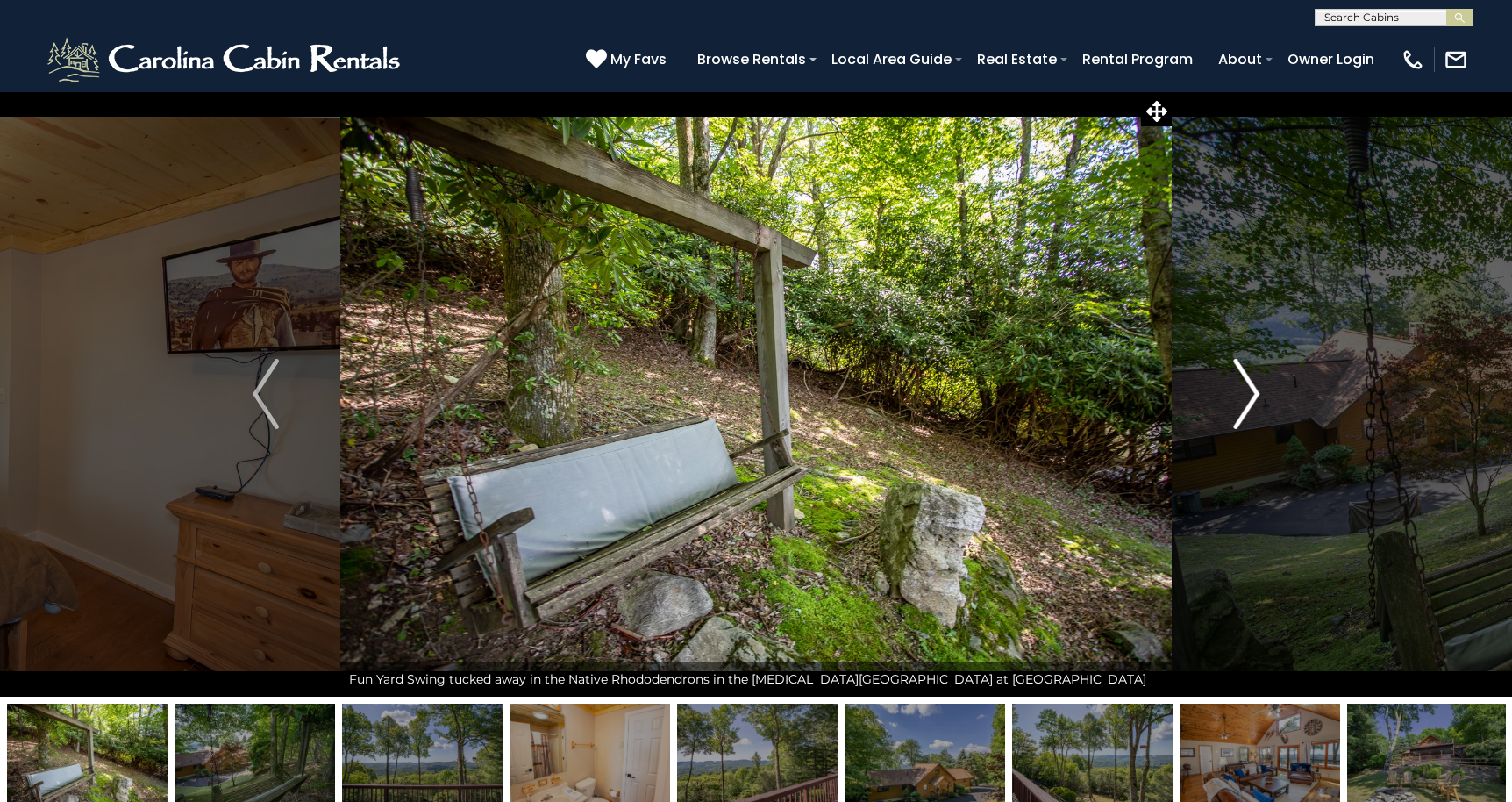
click at [1249, 391] on img "Next" at bounding box center [1246, 393] width 26 height 71
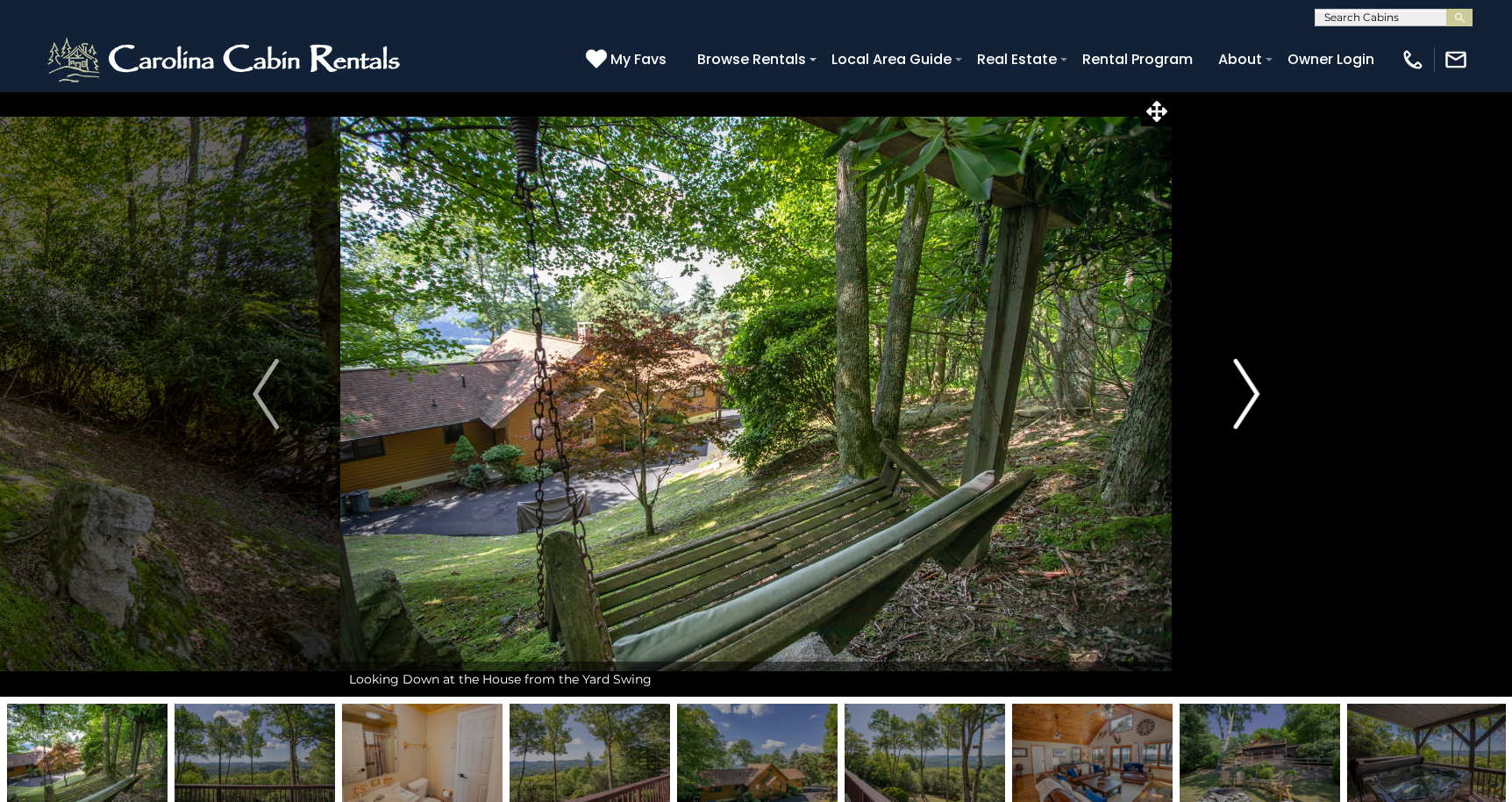
click at [1249, 391] on img "Next" at bounding box center [1246, 393] width 26 height 71
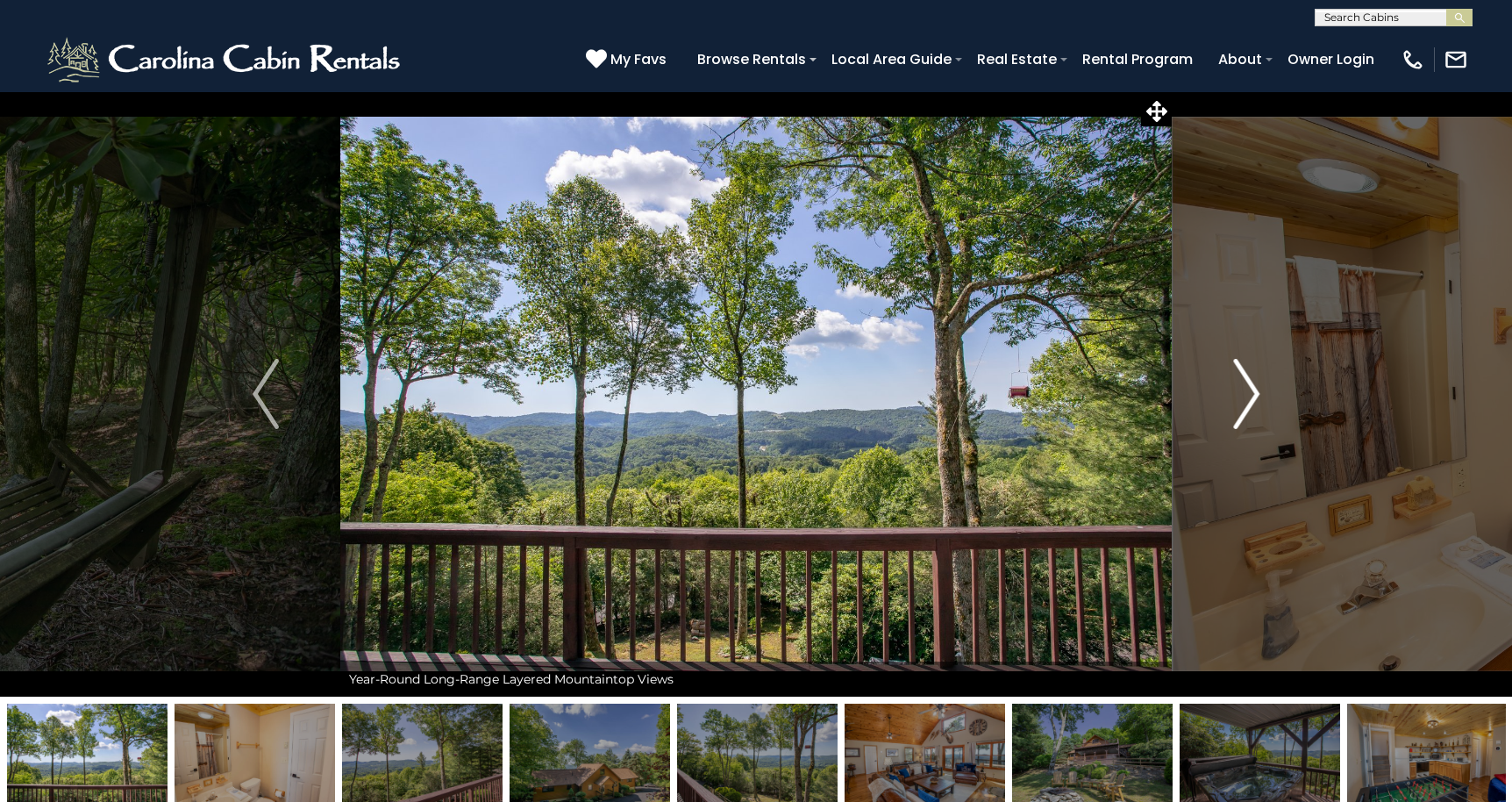
click at [1249, 391] on img "Next" at bounding box center [1246, 393] width 26 height 71
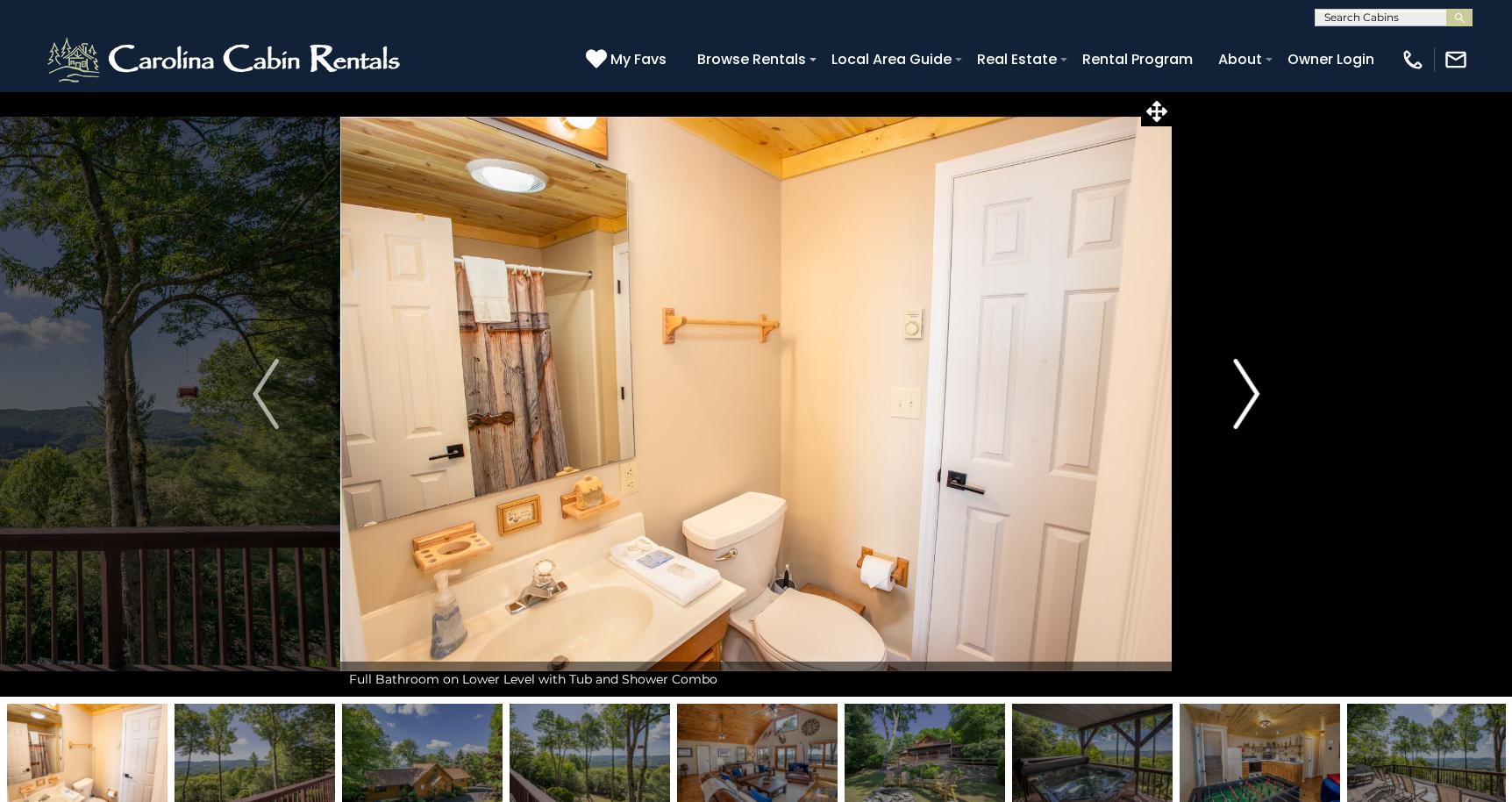
click at [1249, 391] on img "Next" at bounding box center [1246, 393] width 26 height 71
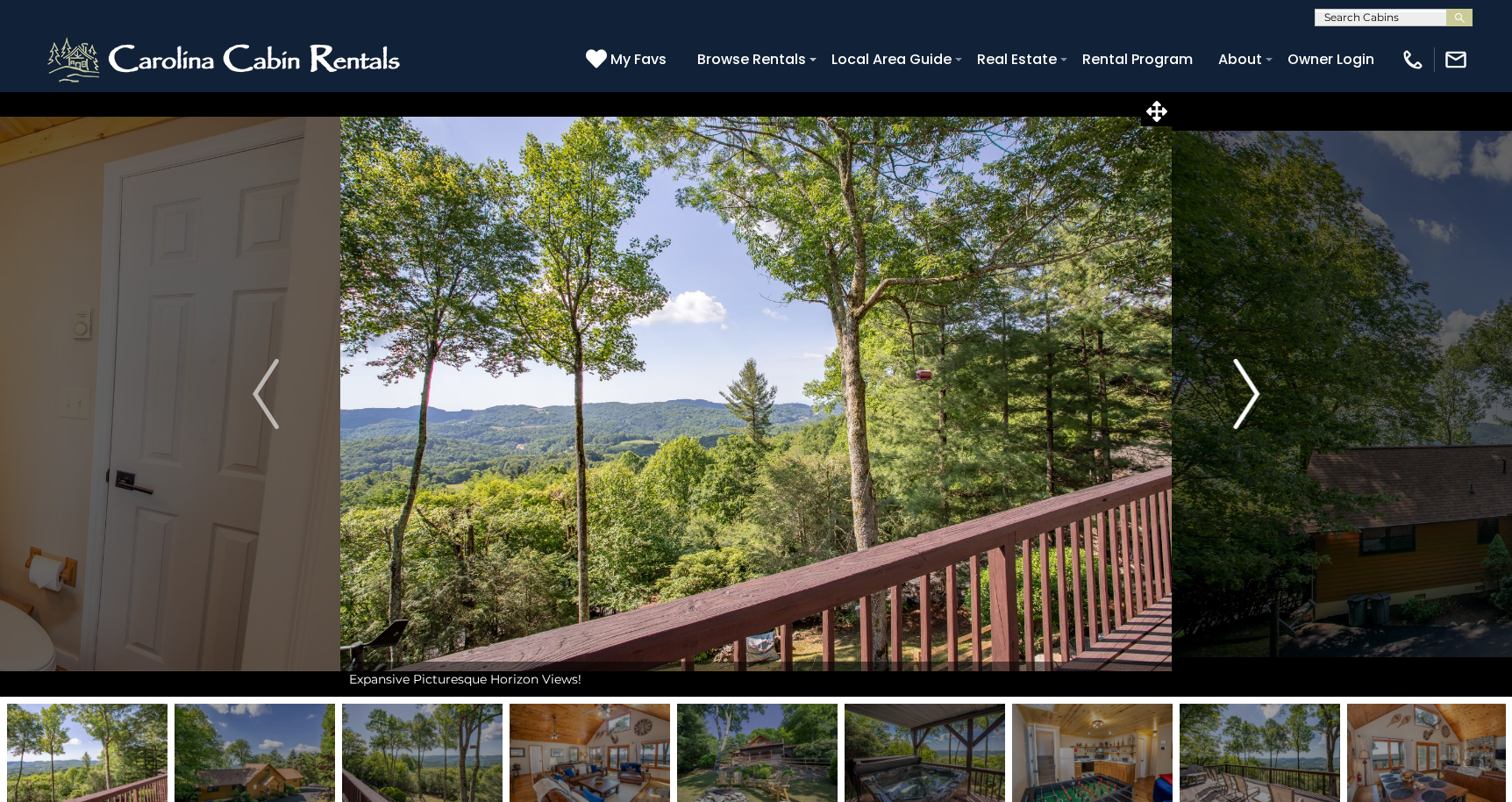
click at [1249, 391] on img "Next" at bounding box center [1246, 393] width 26 height 71
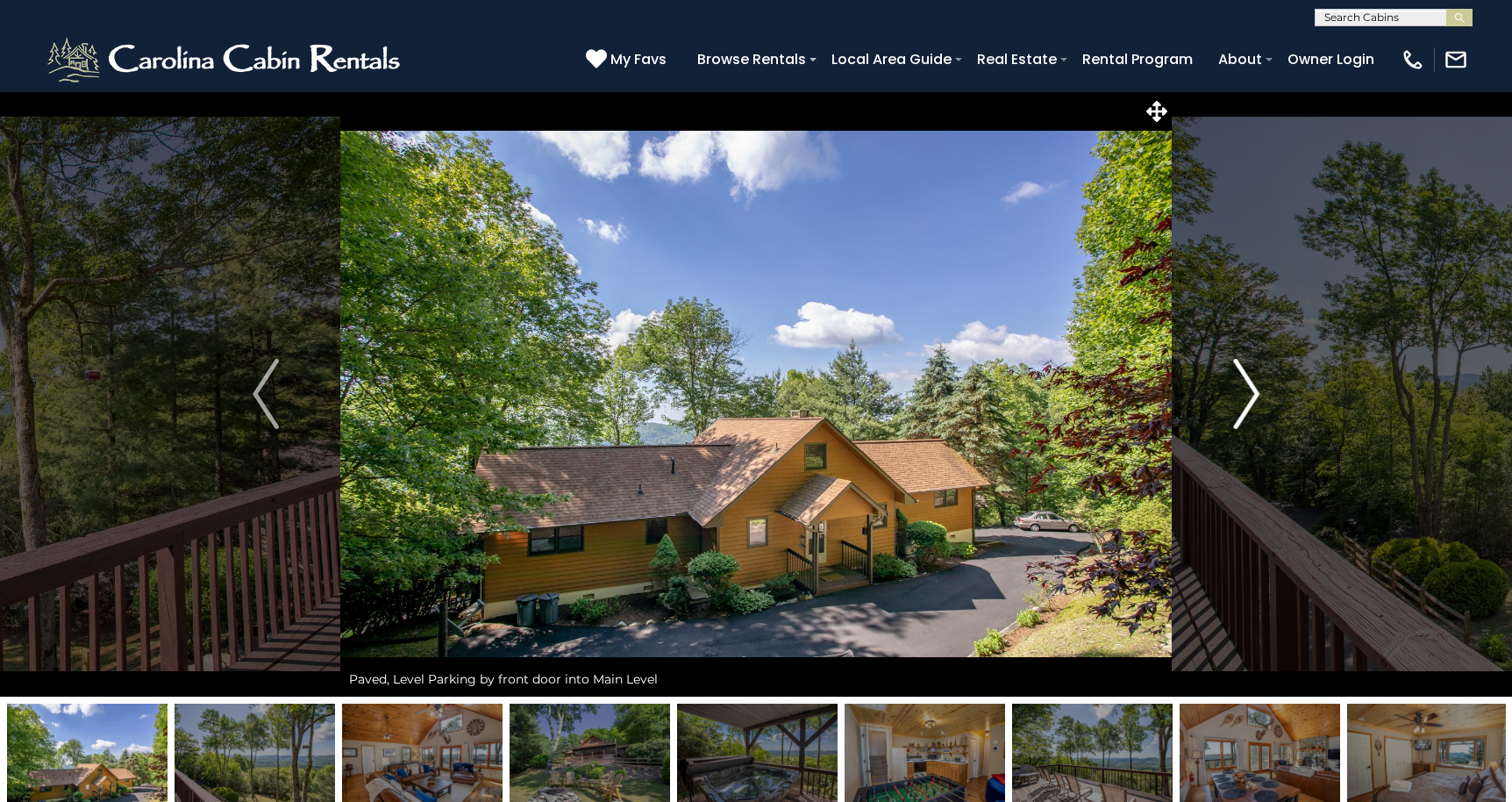
click at [1249, 391] on img "Next" at bounding box center [1246, 393] width 26 height 71
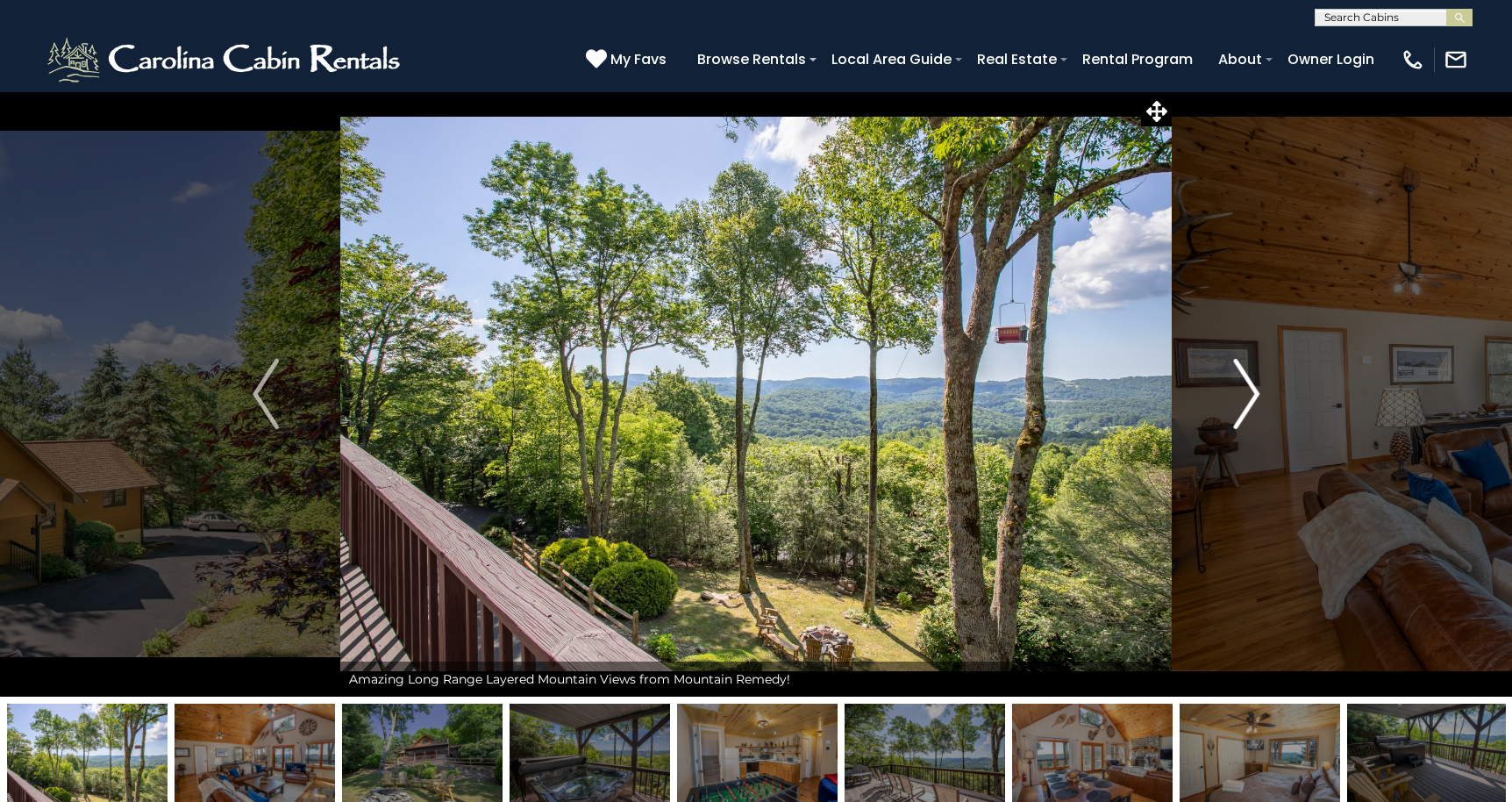
click at [1249, 391] on img "Next" at bounding box center [1246, 393] width 26 height 71
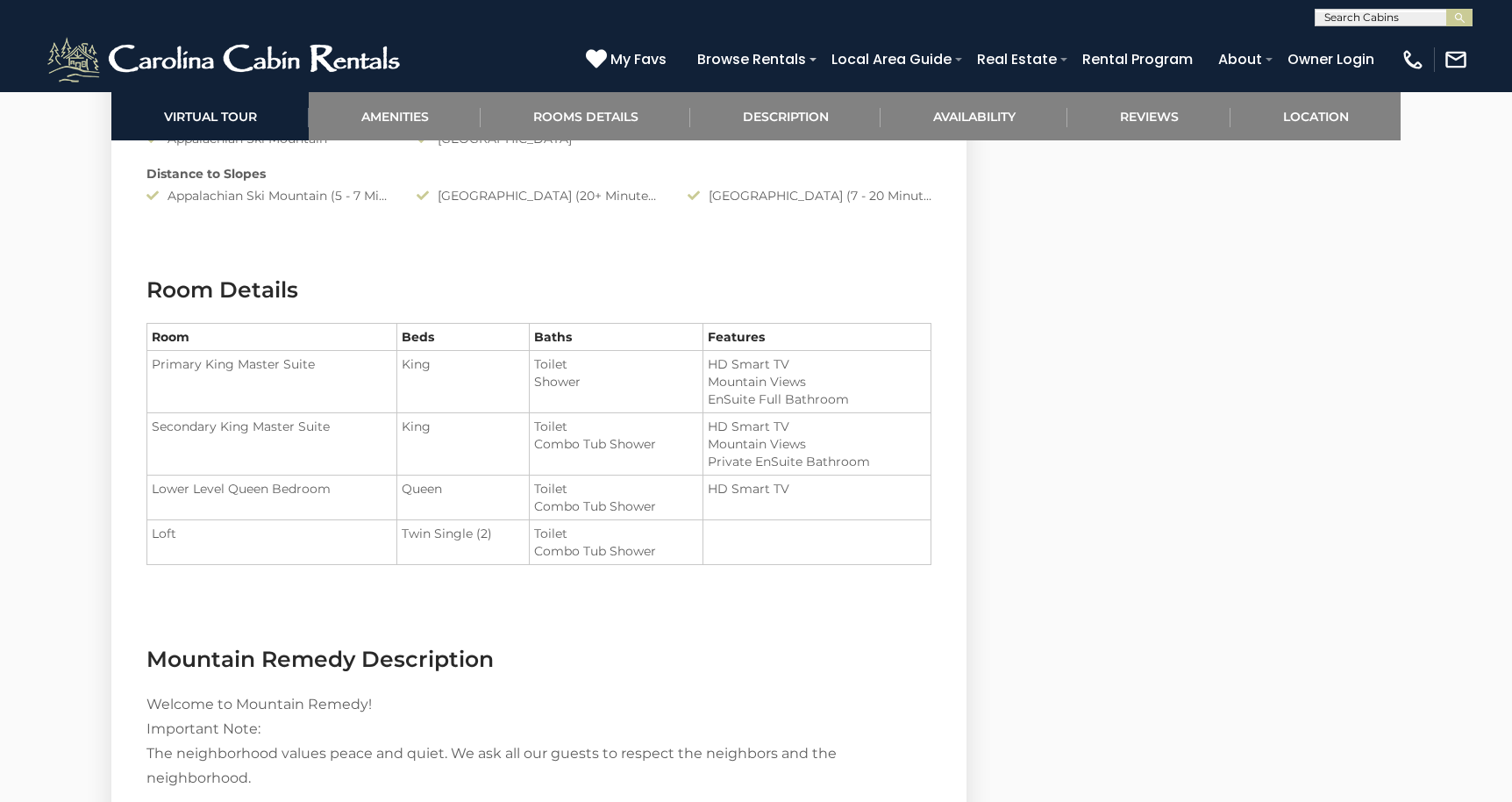
scroll to position [2061, 0]
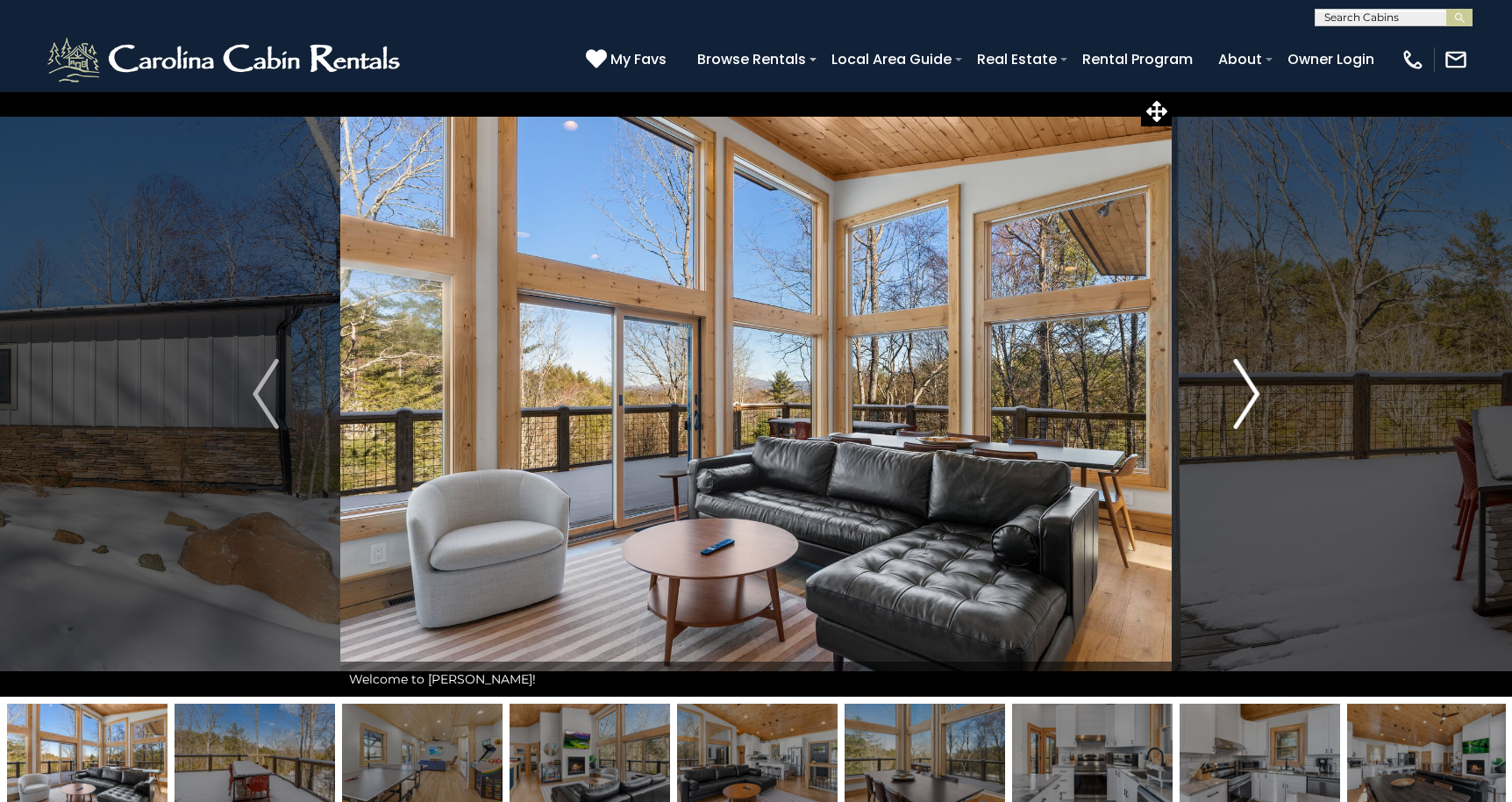
click at [1248, 383] on img "Next" at bounding box center [1246, 393] width 26 height 71
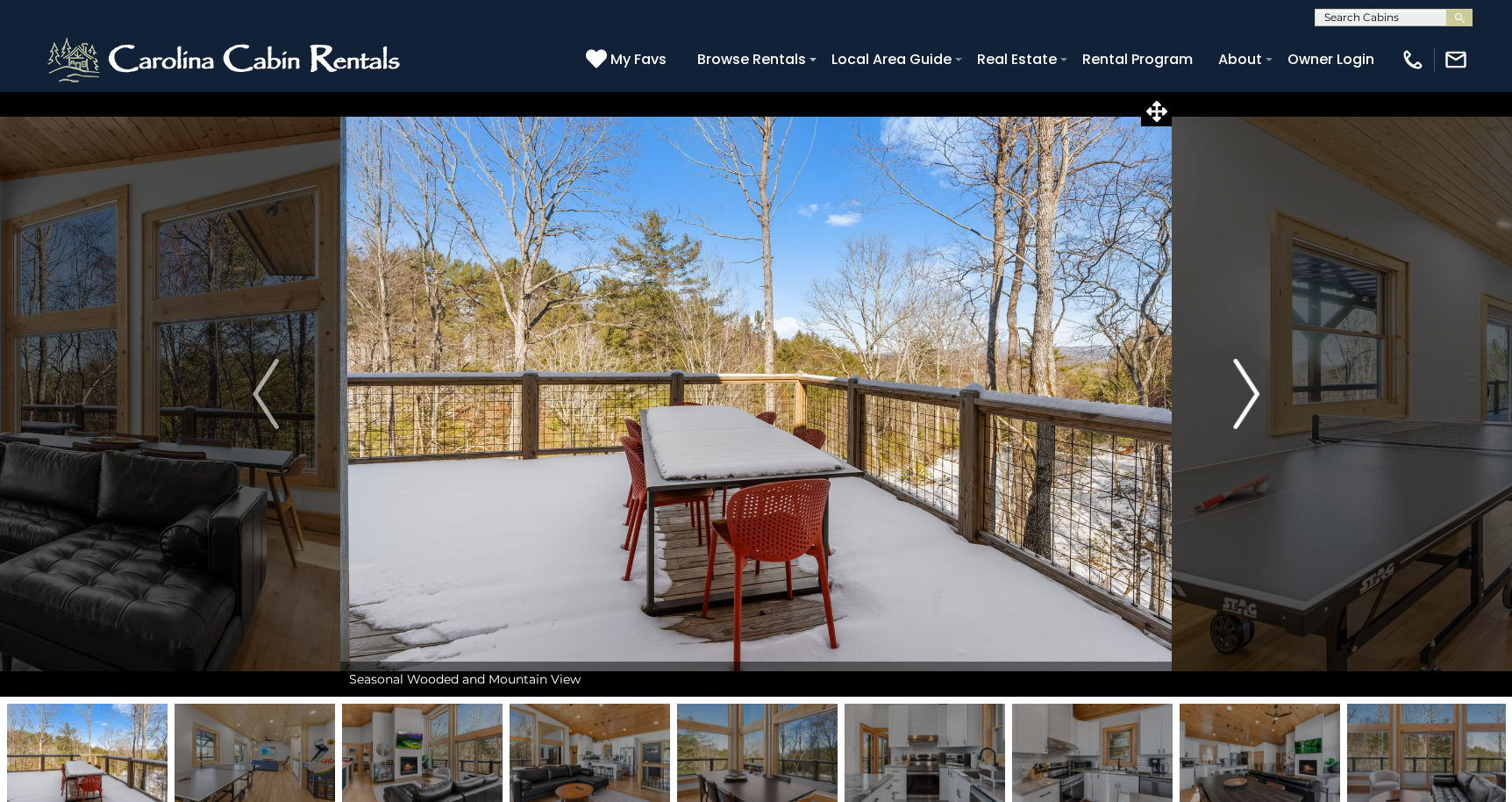
click at [1248, 383] on img "Next" at bounding box center [1246, 393] width 26 height 71
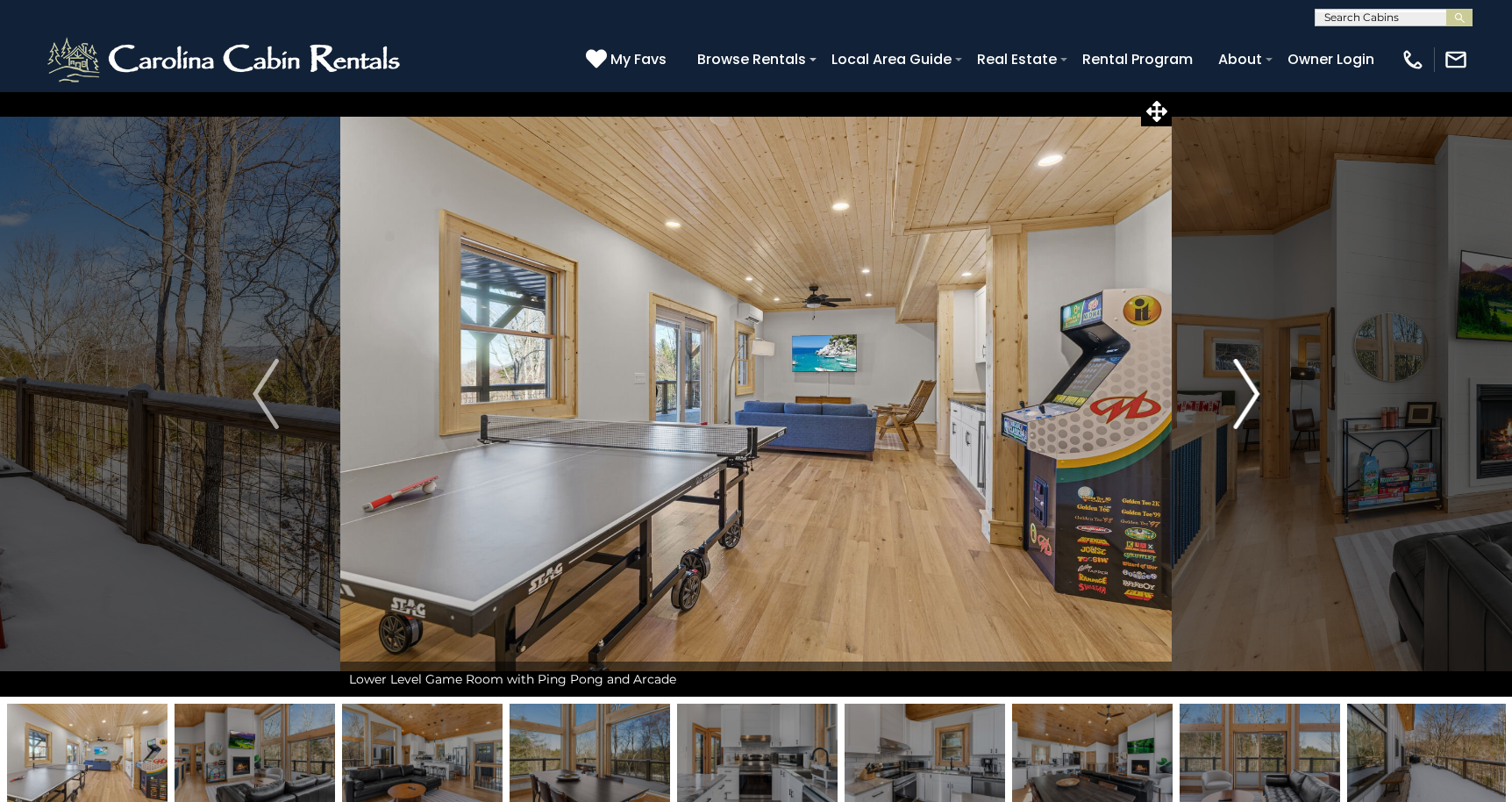
click at [1248, 383] on img "Next" at bounding box center [1246, 393] width 26 height 71
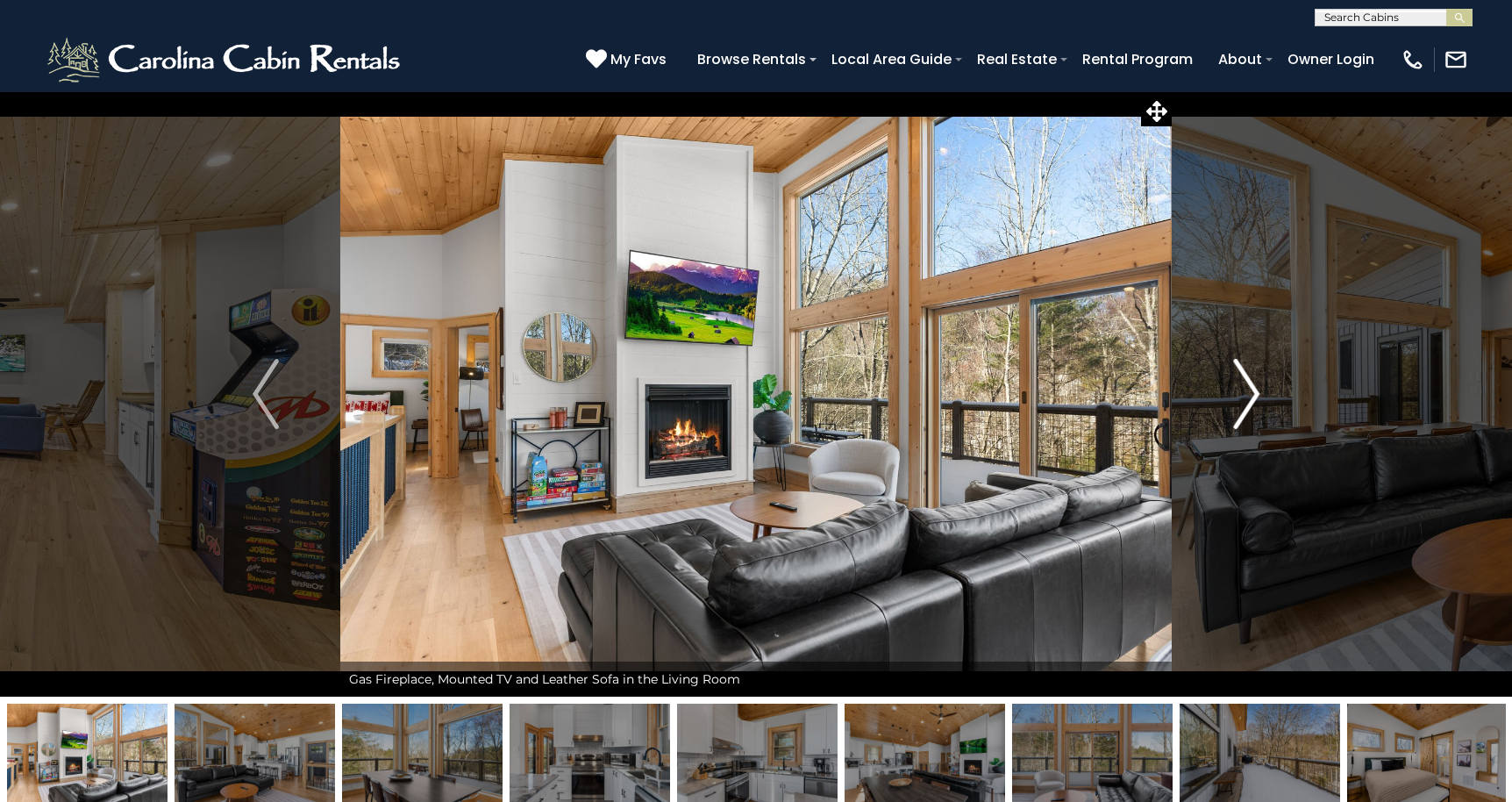
click at [1248, 383] on img "Next" at bounding box center [1246, 393] width 26 height 71
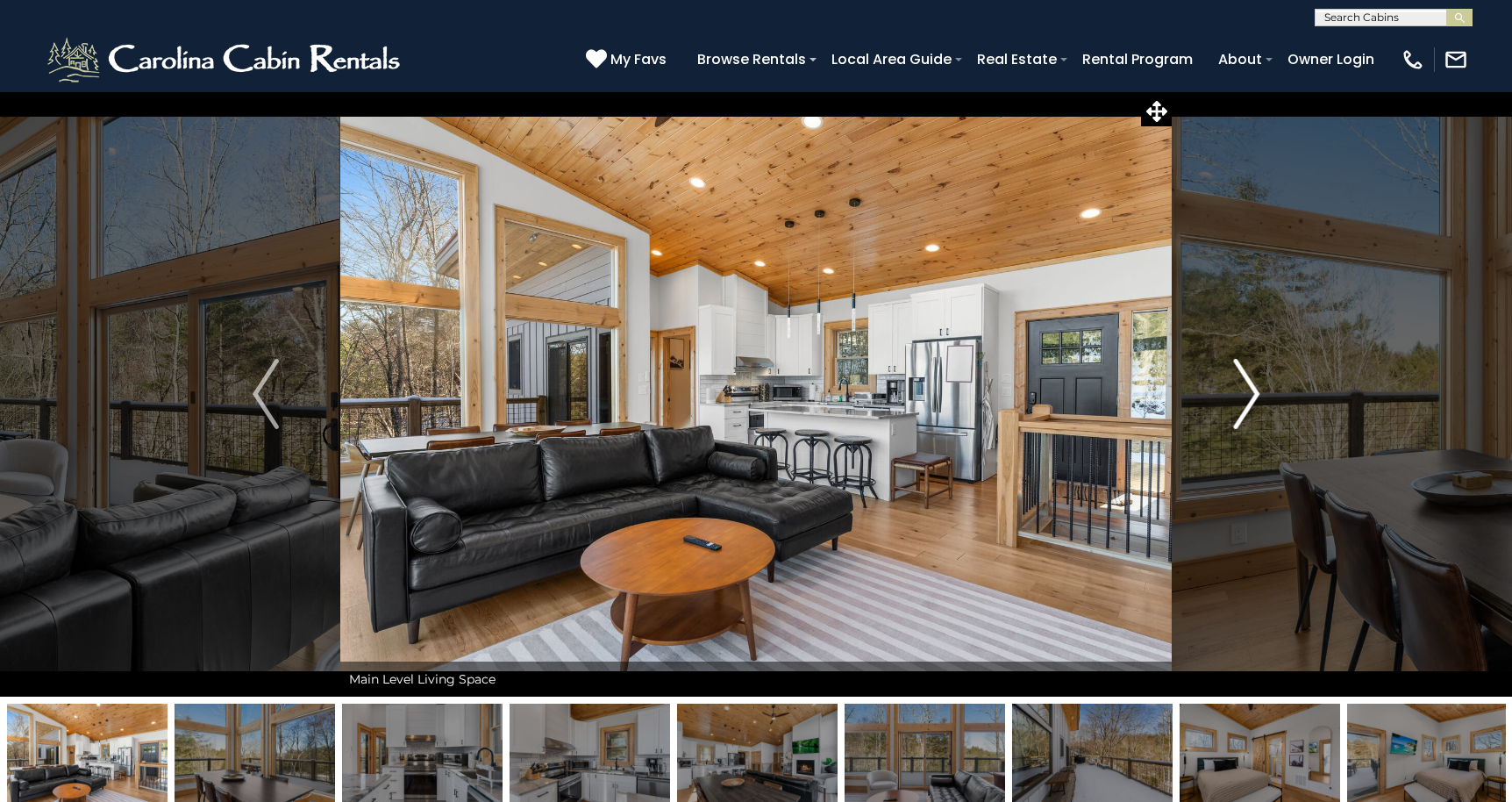
click at [1248, 383] on img "Next" at bounding box center [1246, 393] width 26 height 71
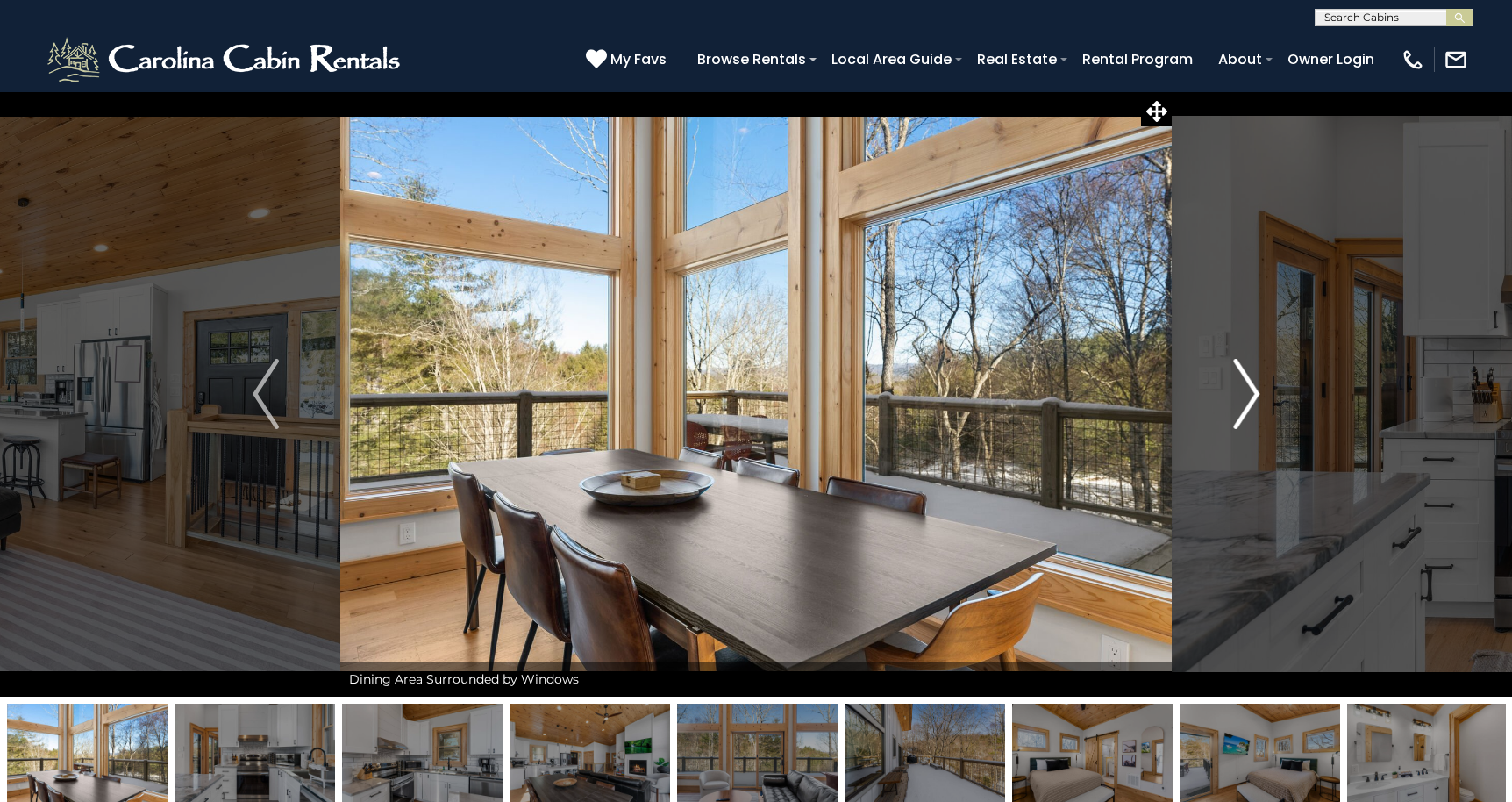
click at [1248, 383] on img "Next" at bounding box center [1246, 393] width 26 height 71
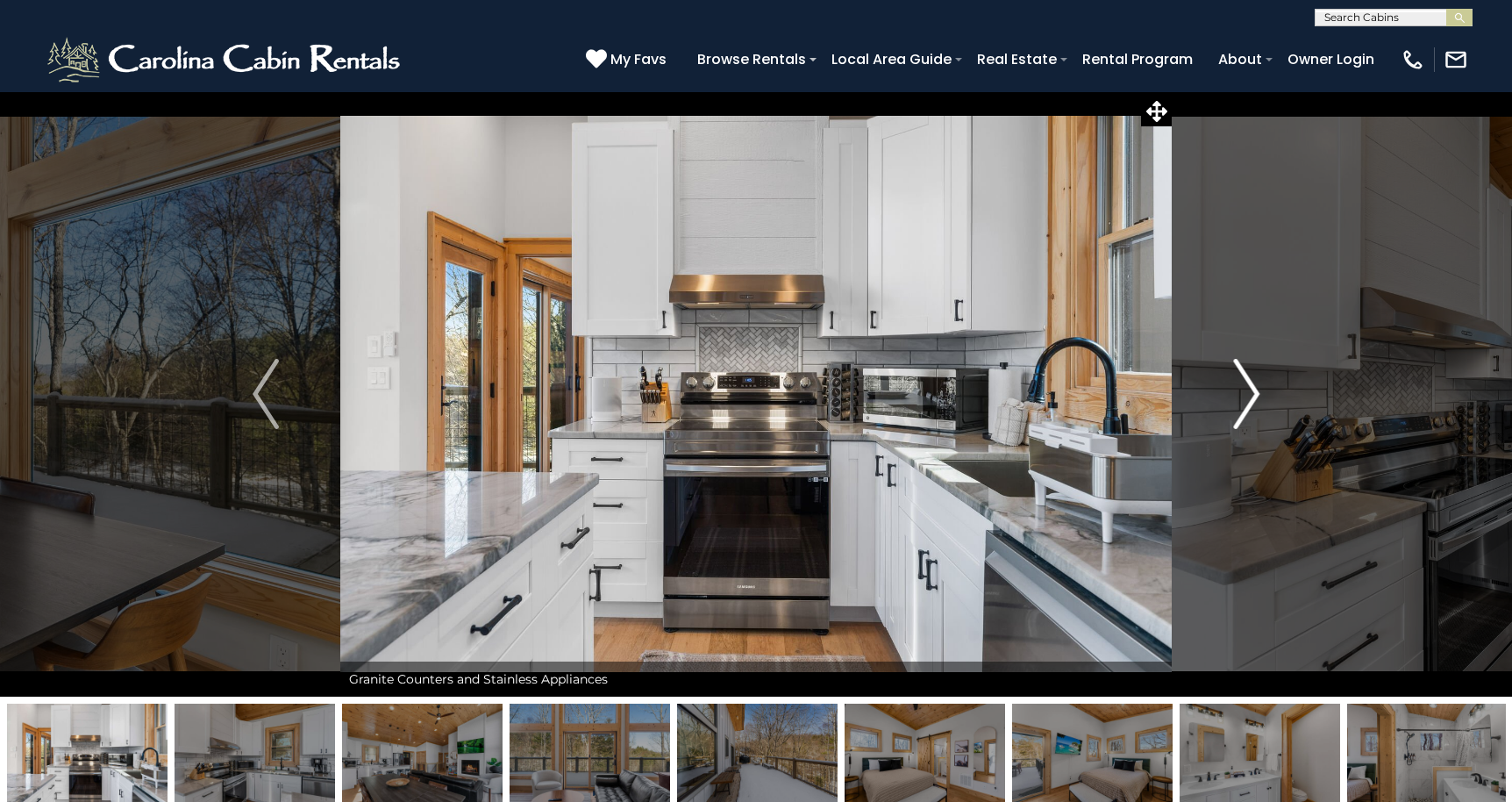
click at [1248, 383] on img "Next" at bounding box center [1246, 393] width 26 height 71
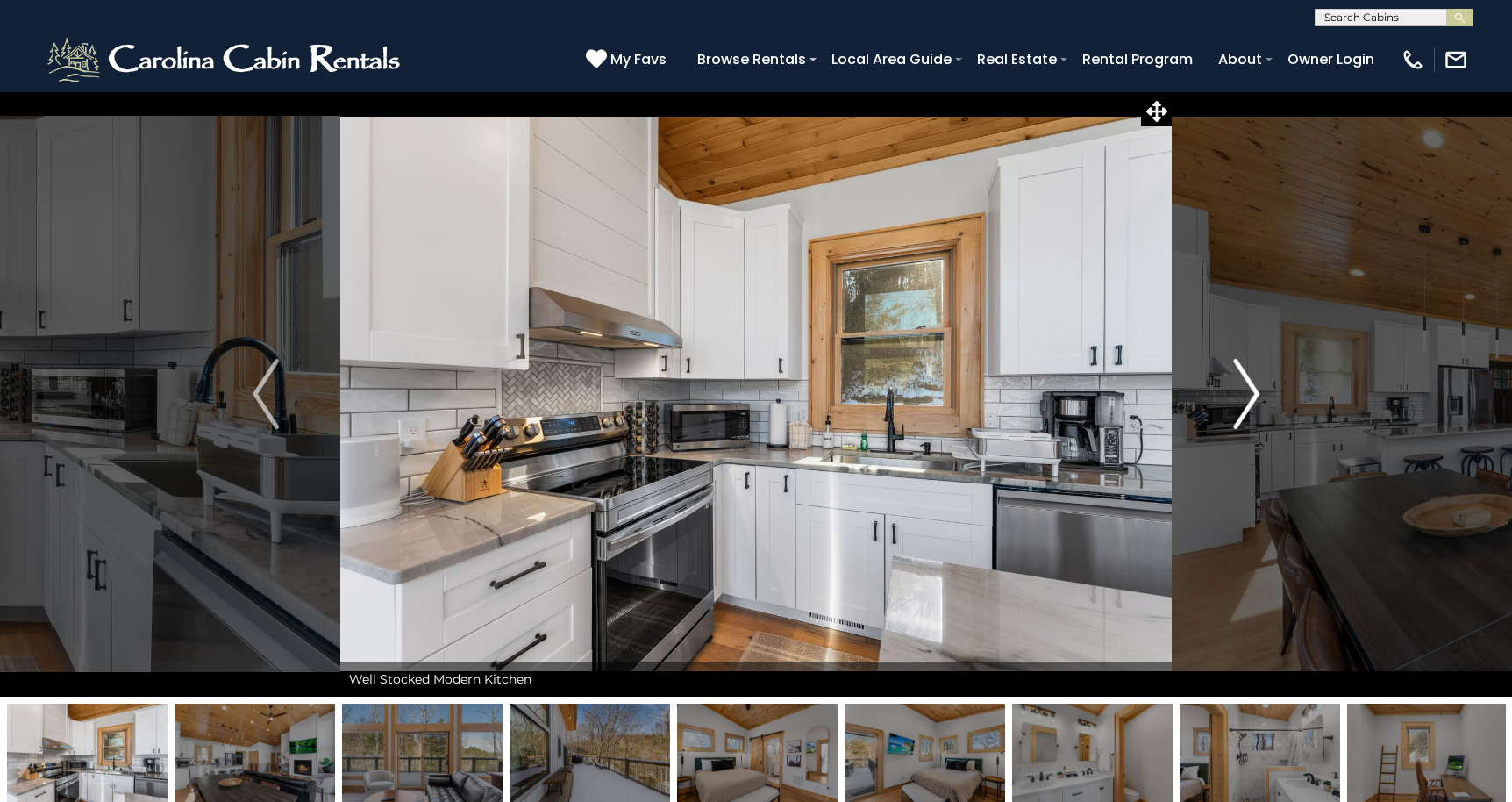
click at [1248, 383] on img "Next" at bounding box center [1246, 393] width 26 height 71
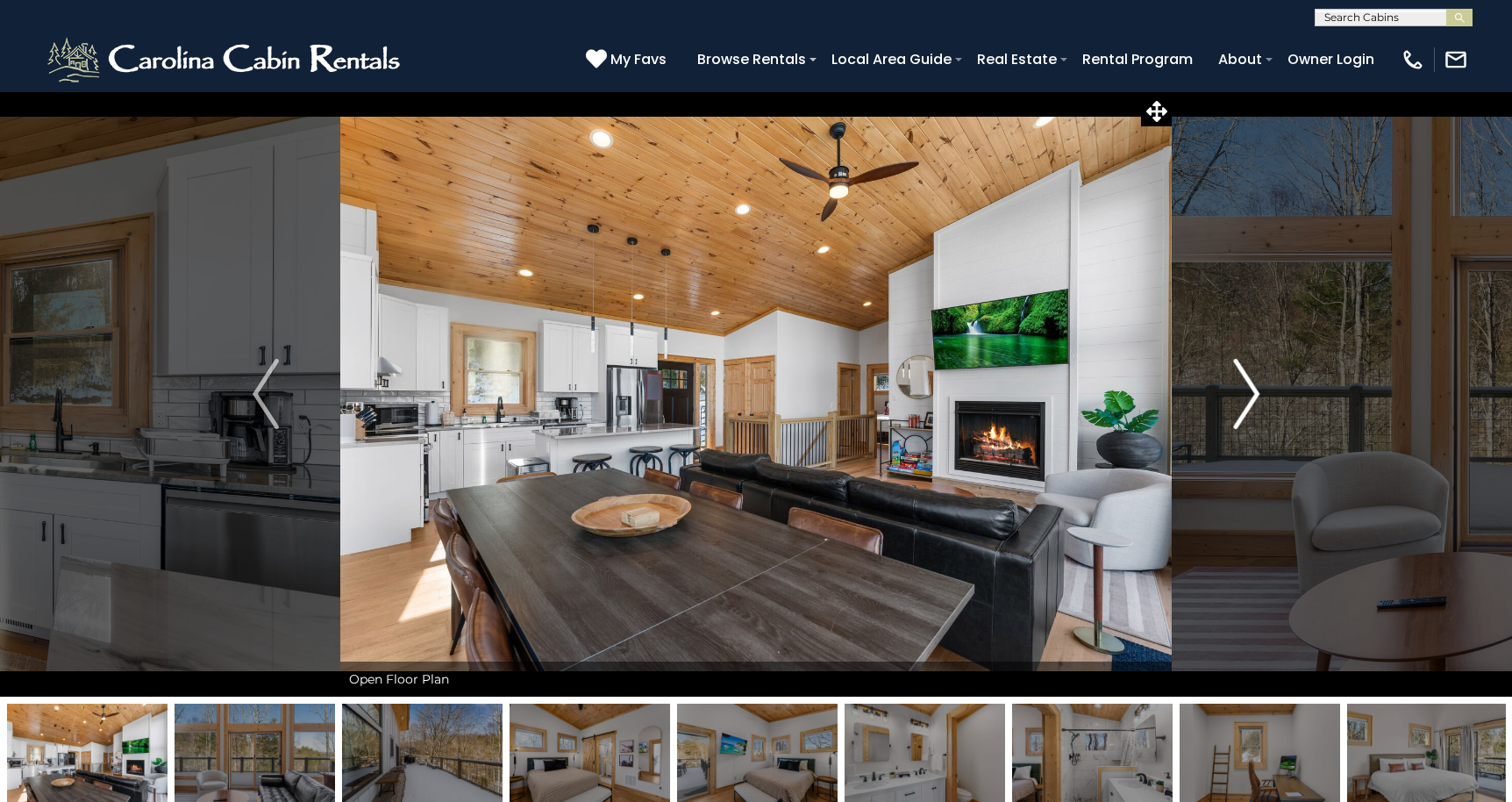
click at [1248, 383] on img "Next" at bounding box center [1246, 393] width 26 height 71
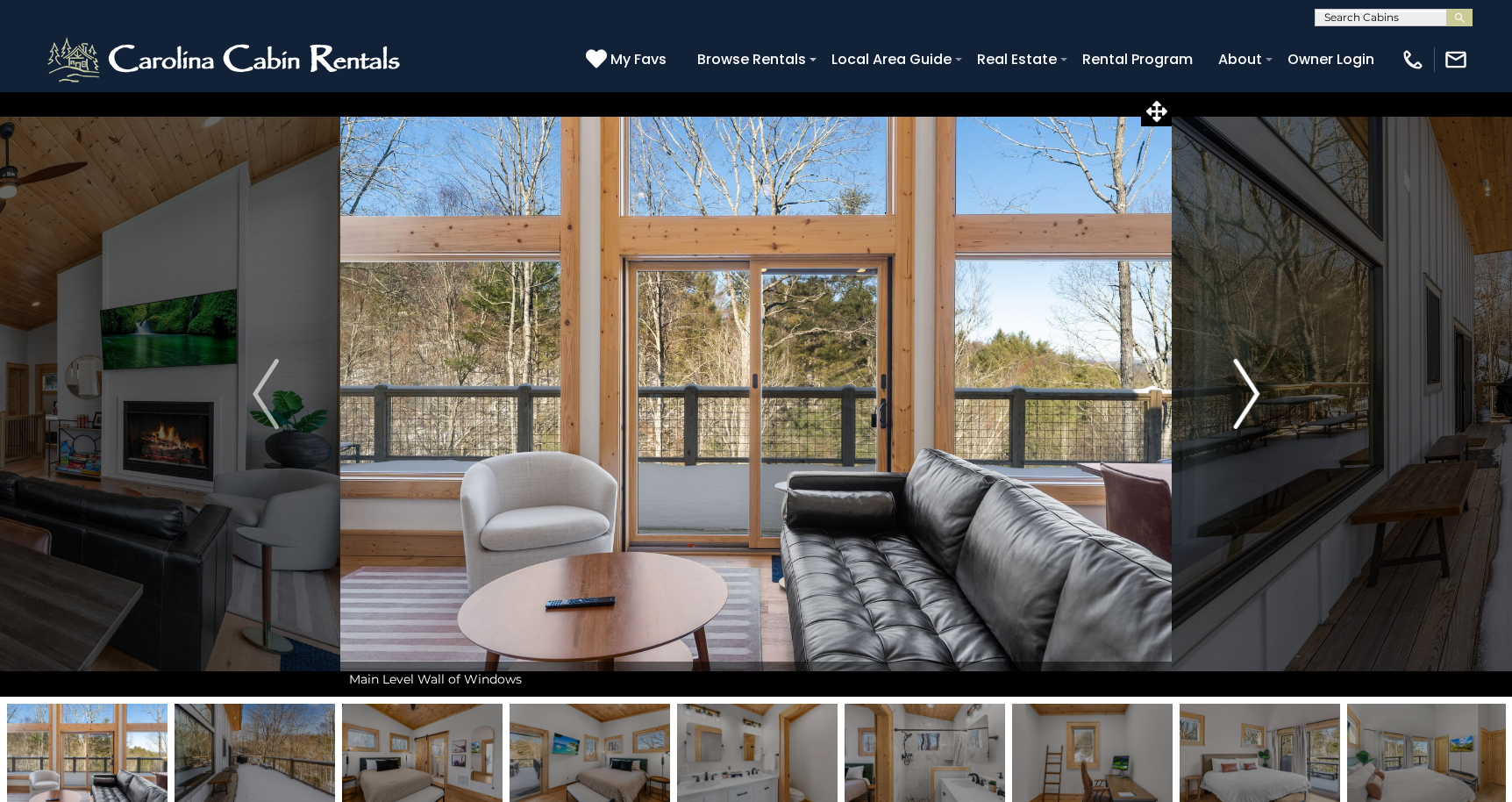
click at [1248, 383] on img "Next" at bounding box center [1246, 393] width 26 height 71
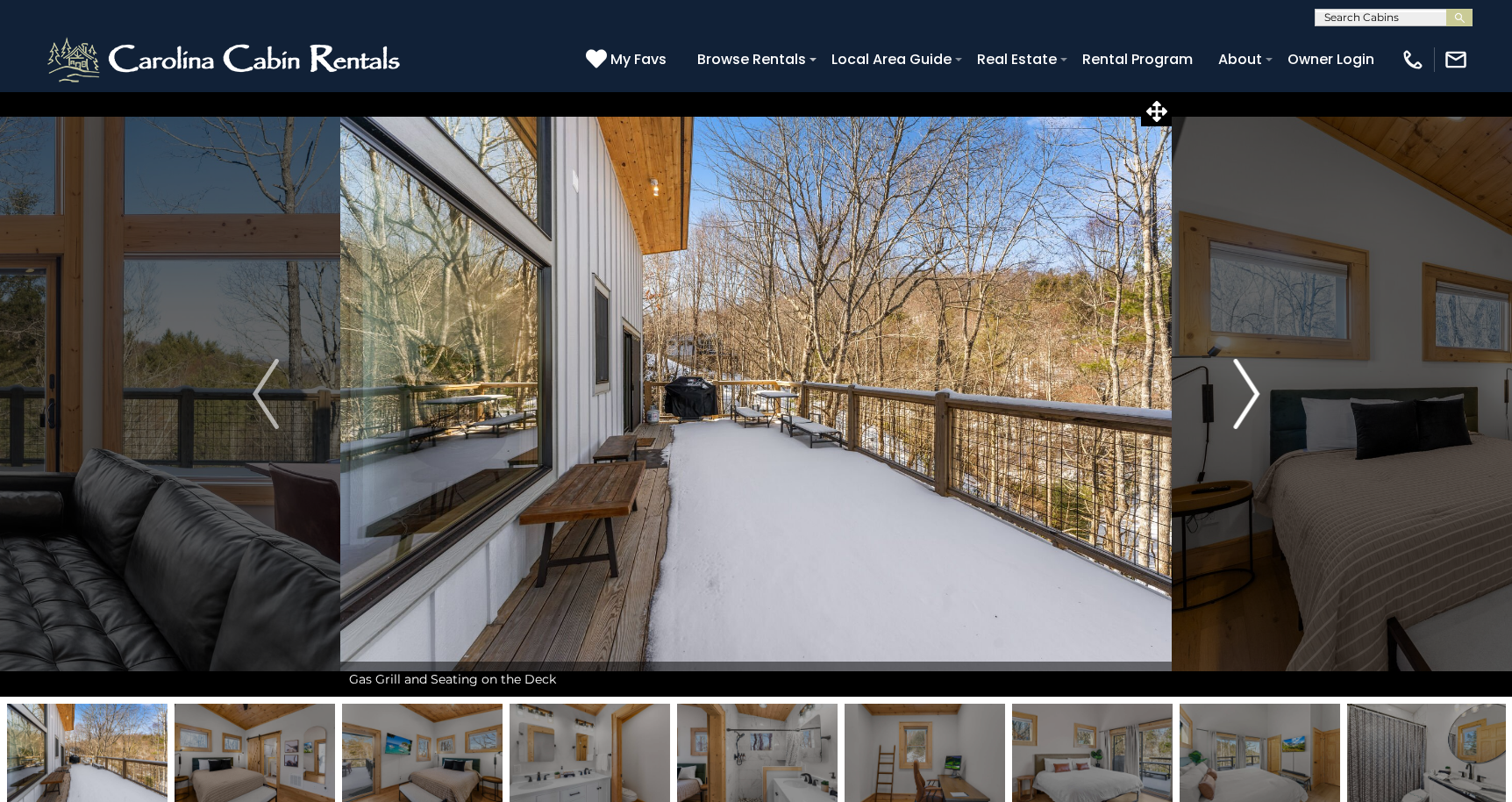
click at [1248, 383] on img "Next" at bounding box center [1246, 393] width 26 height 71
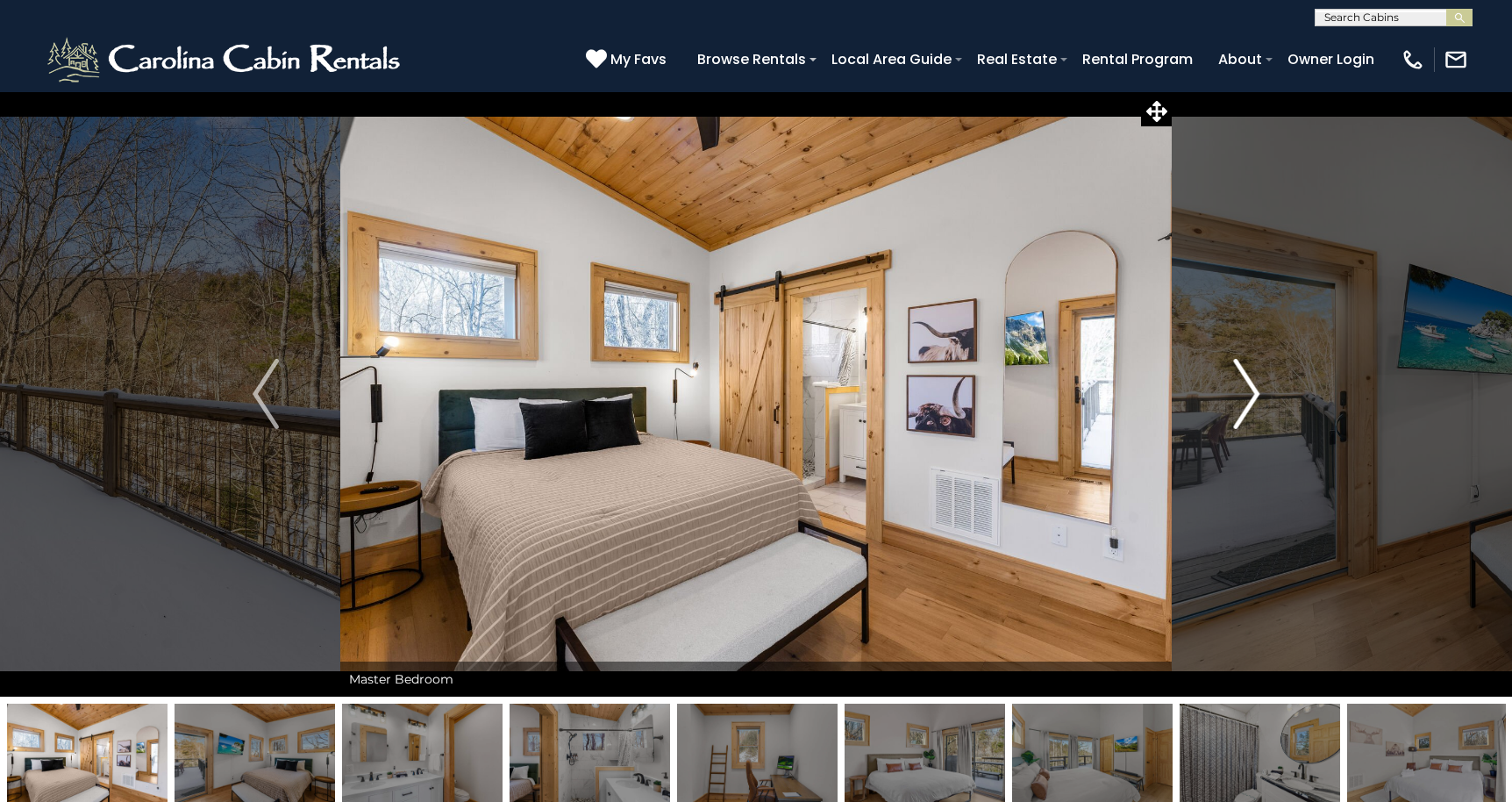
click at [1248, 383] on img "Next" at bounding box center [1246, 393] width 26 height 71
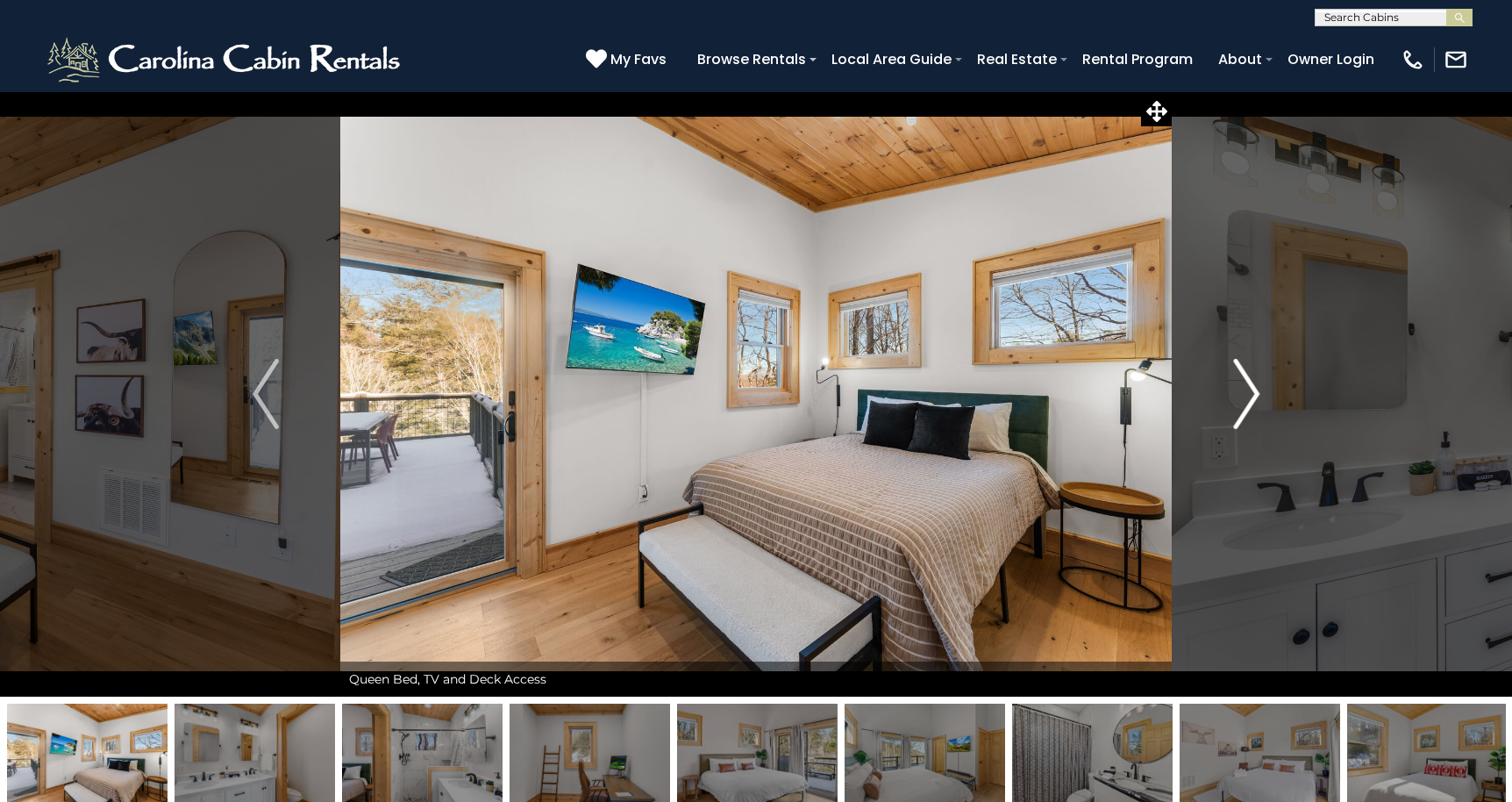
click at [1248, 383] on img "Next" at bounding box center [1246, 393] width 26 height 71
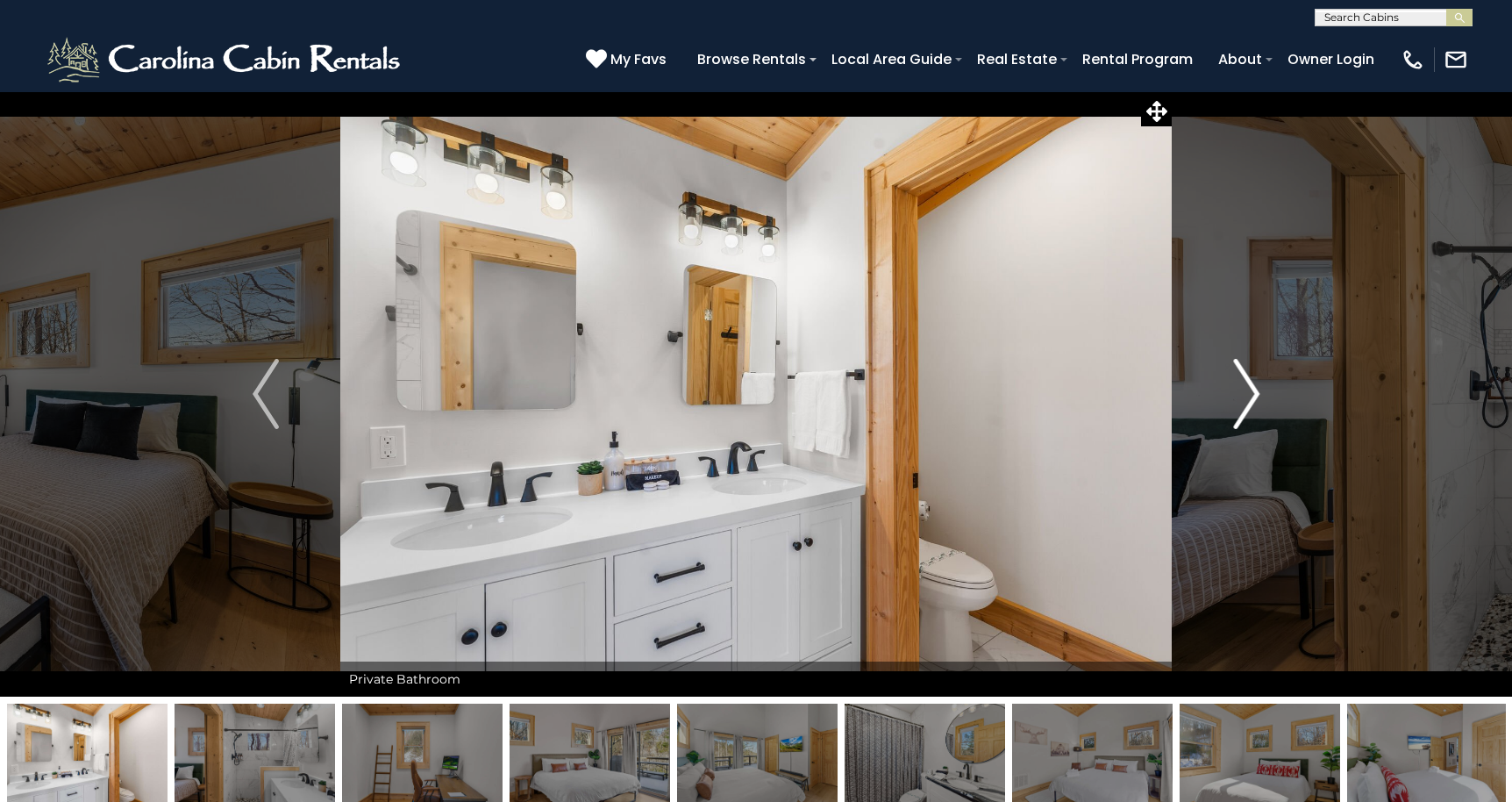
click at [1248, 383] on img "Next" at bounding box center [1246, 393] width 26 height 71
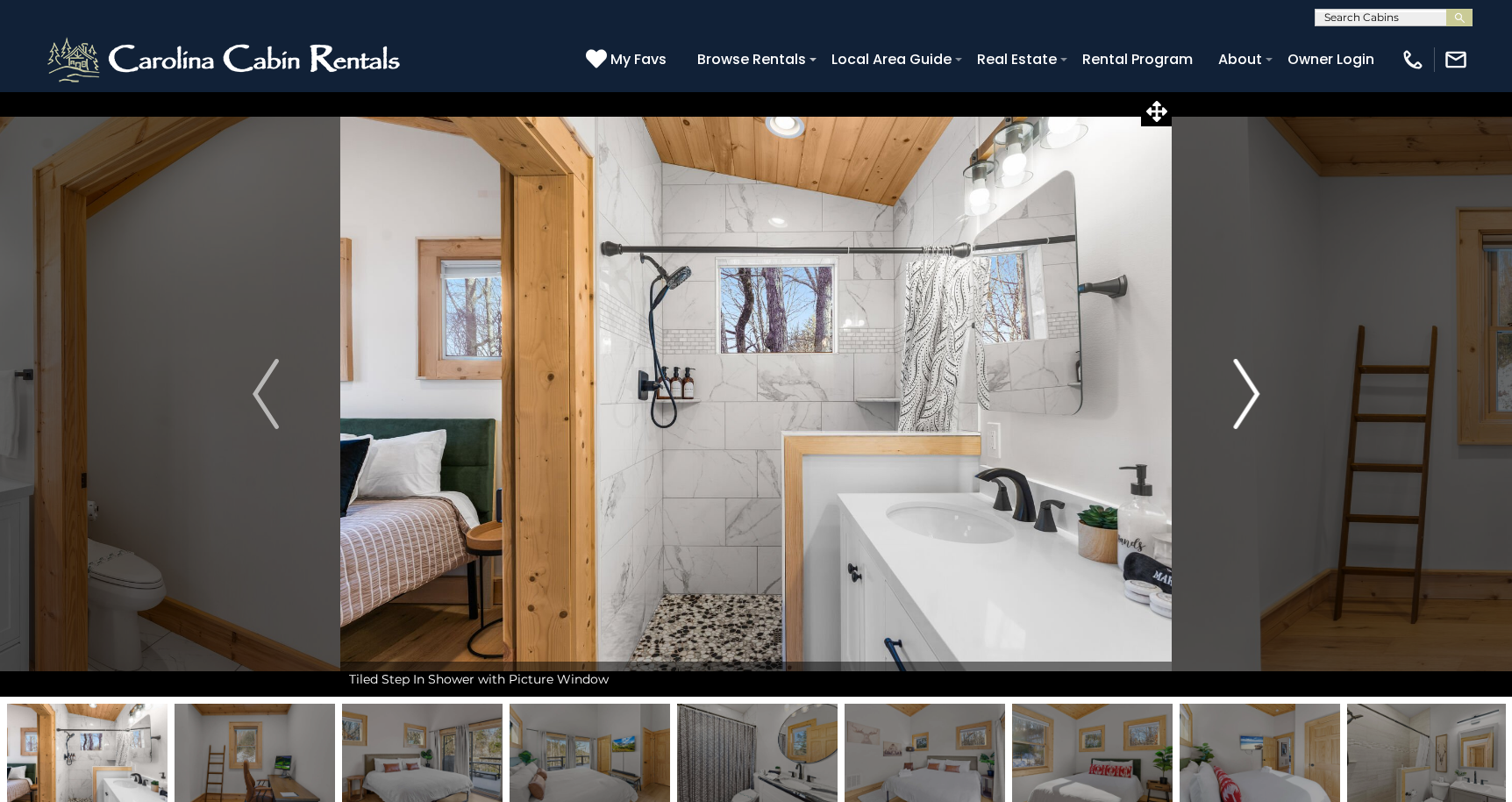
click at [1248, 383] on img "Next" at bounding box center [1246, 393] width 26 height 71
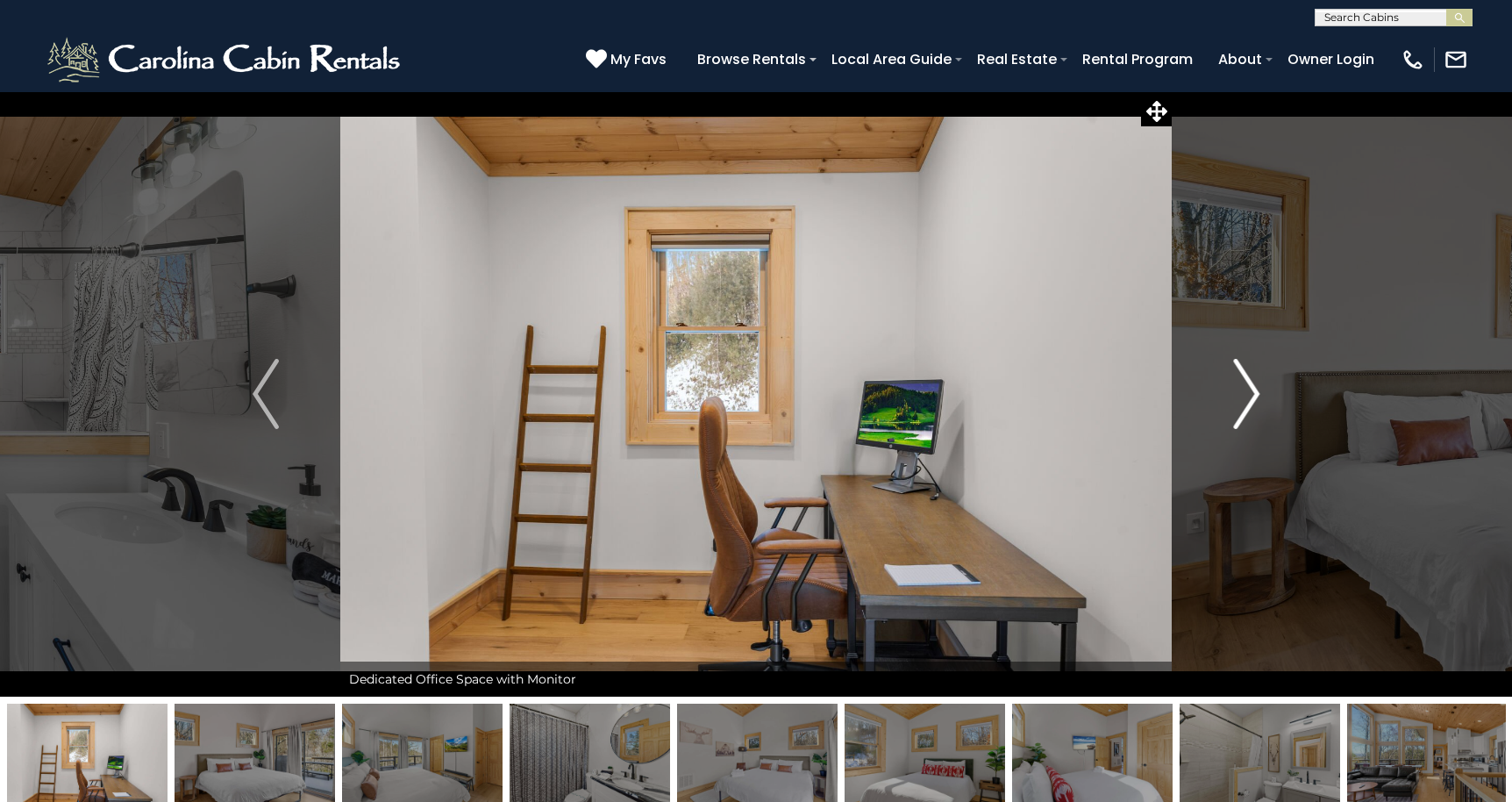
click at [1248, 383] on img "Next" at bounding box center [1246, 393] width 26 height 71
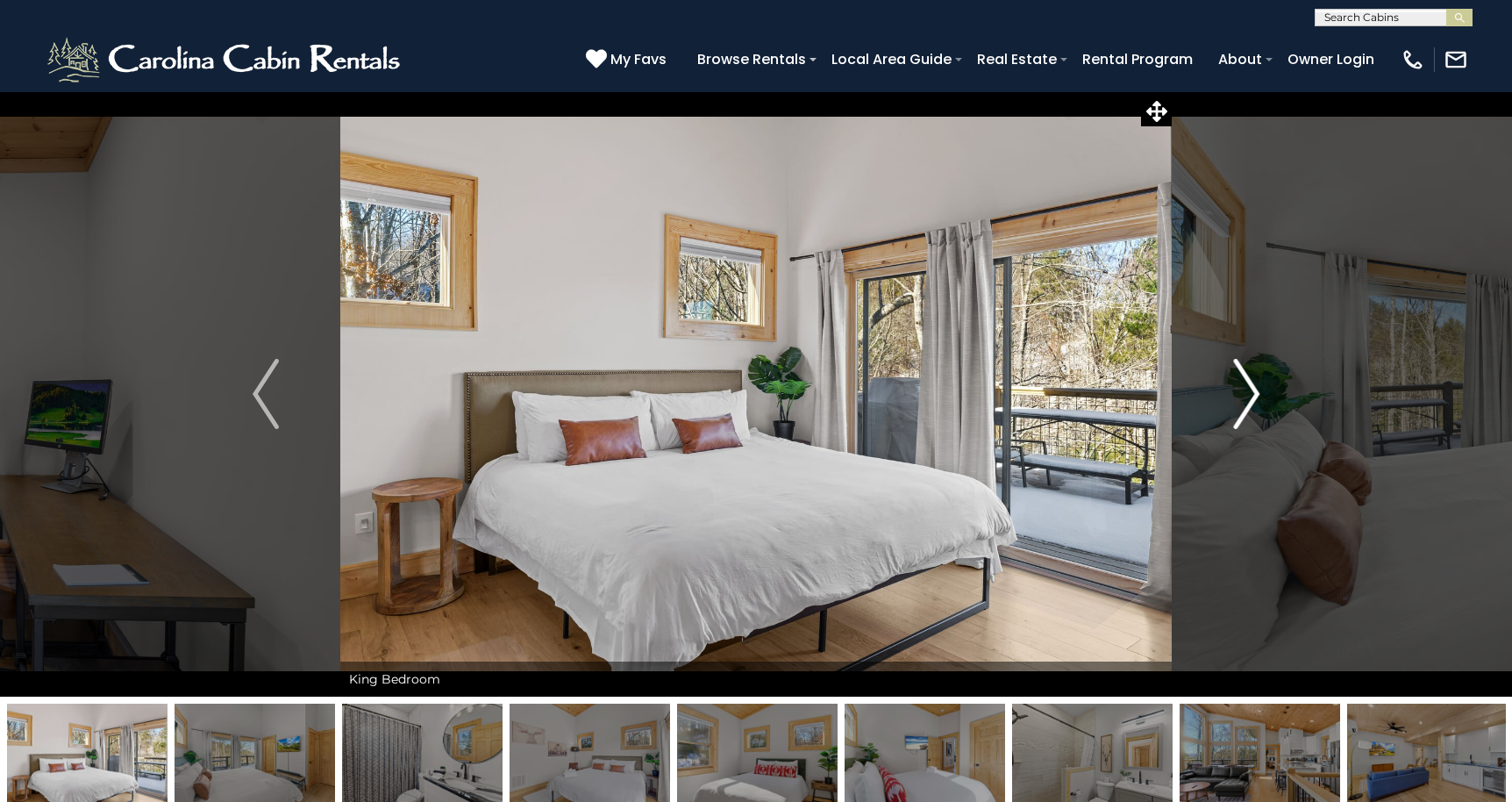
click at [1248, 383] on img "Next" at bounding box center [1246, 393] width 26 height 71
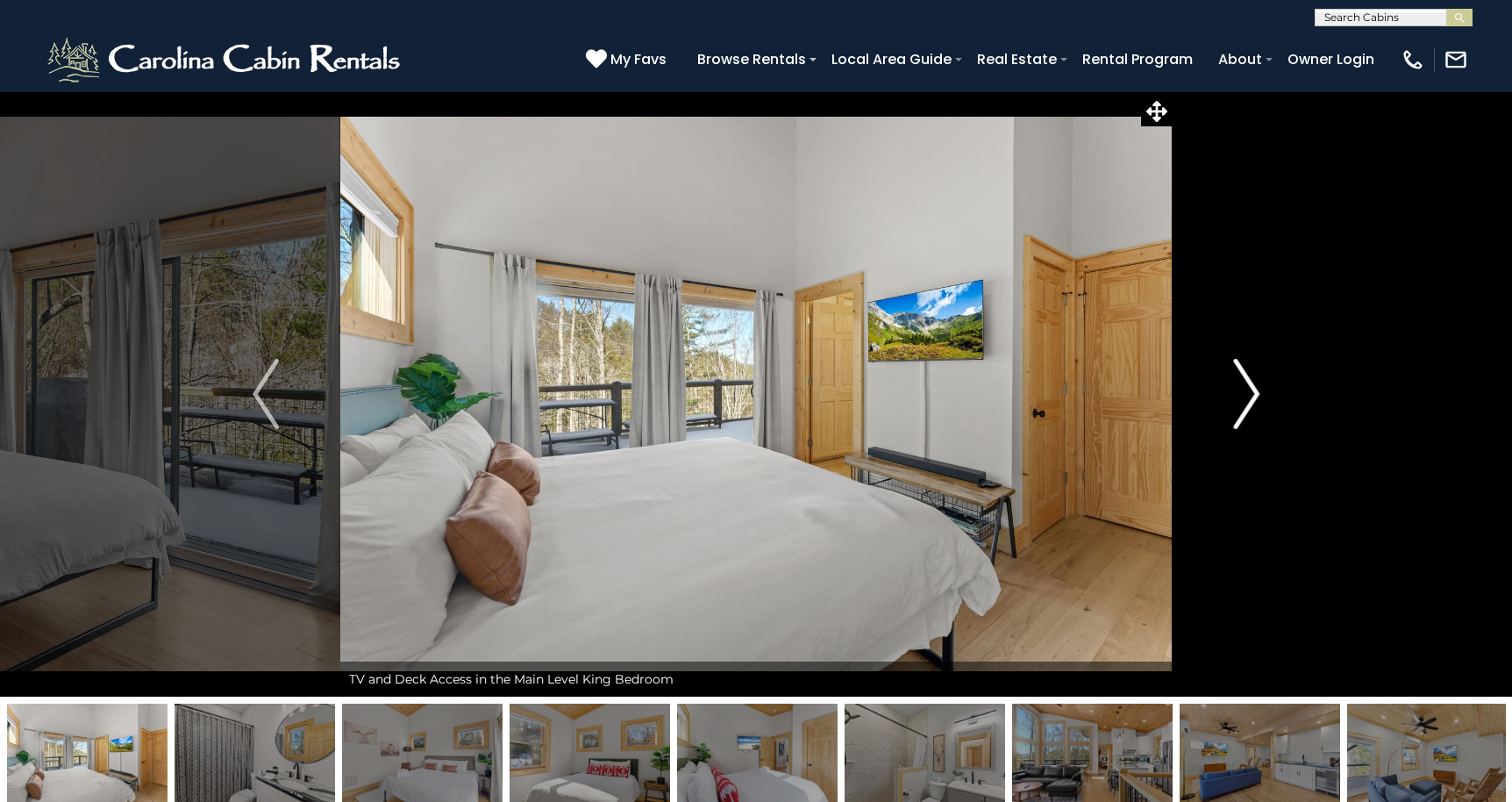
click at [1248, 383] on img "Next" at bounding box center [1246, 393] width 26 height 71
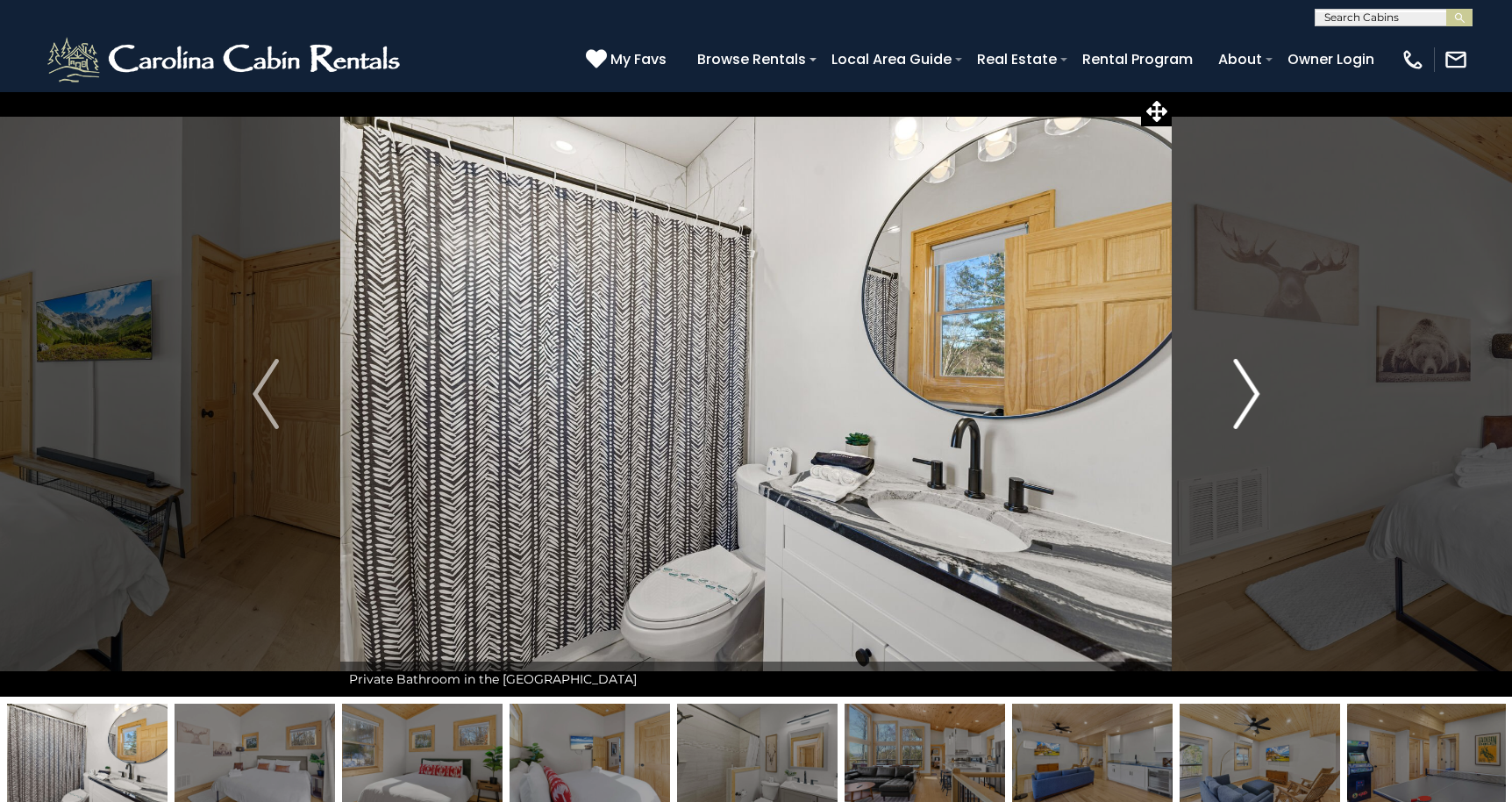
click at [1248, 383] on img "Next" at bounding box center [1246, 393] width 26 height 71
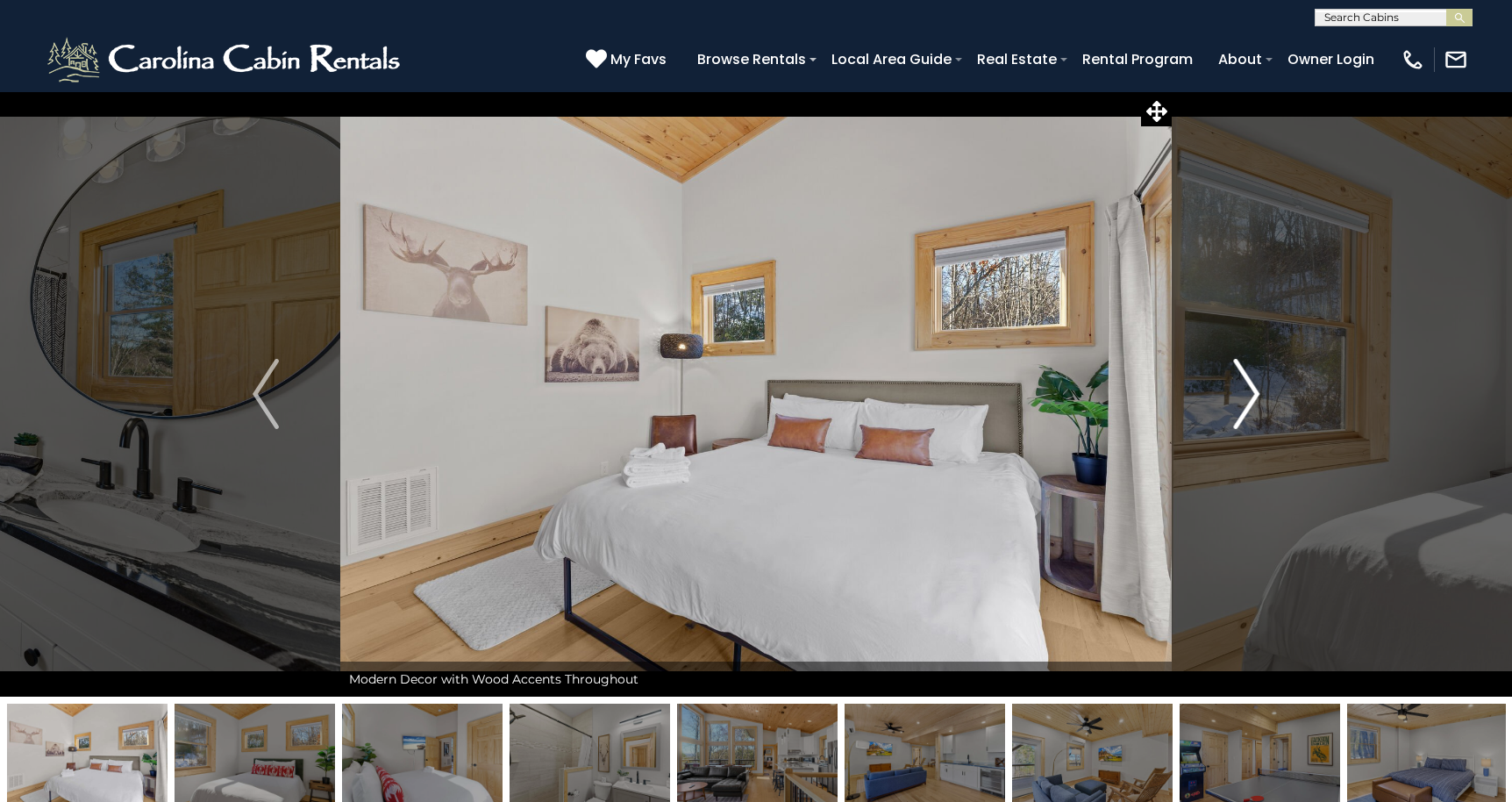
click at [1248, 383] on img "Next" at bounding box center [1246, 393] width 26 height 71
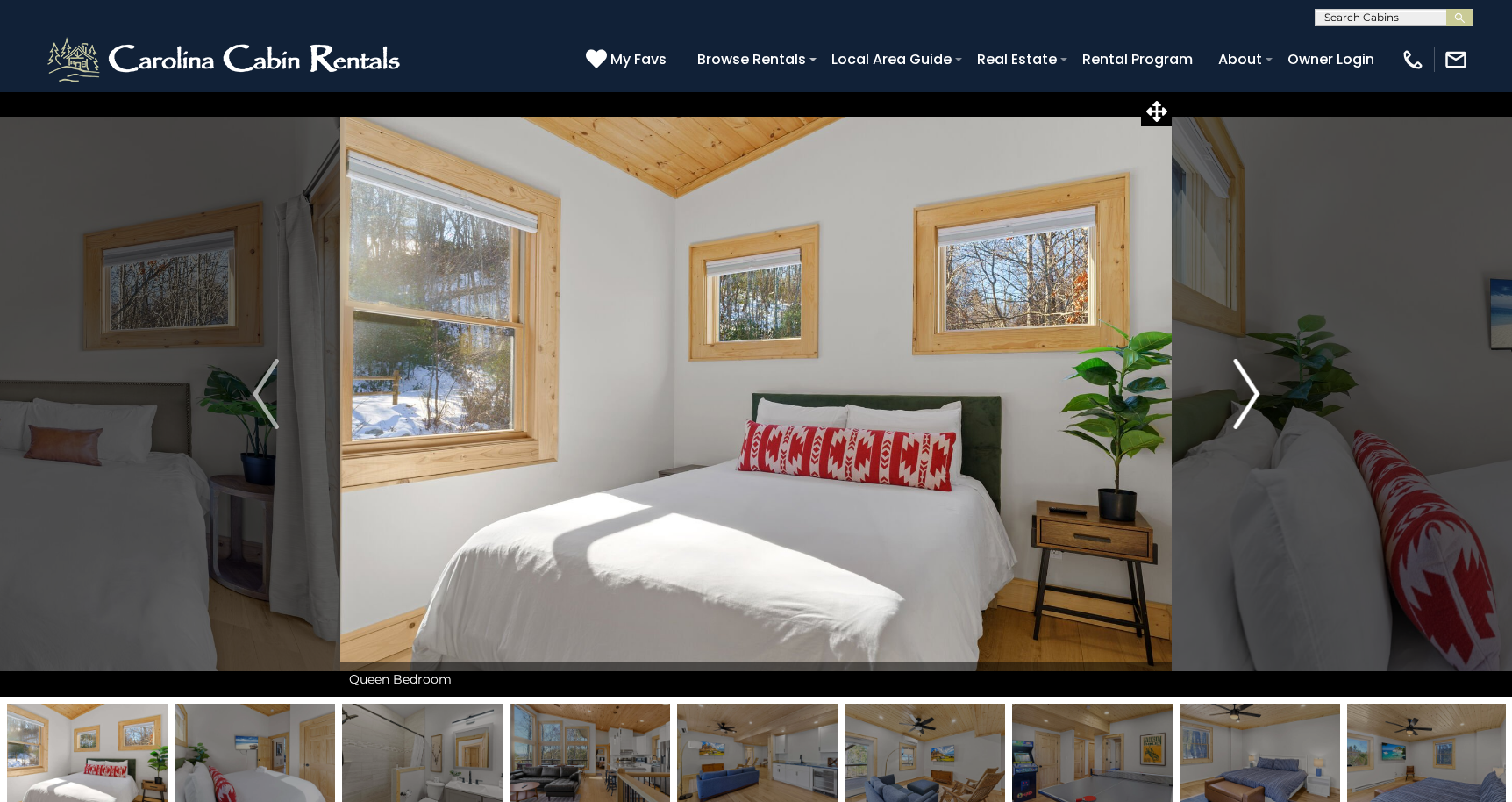
click at [1248, 383] on img "Next" at bounding box center [1246, 393] width 26 height 71
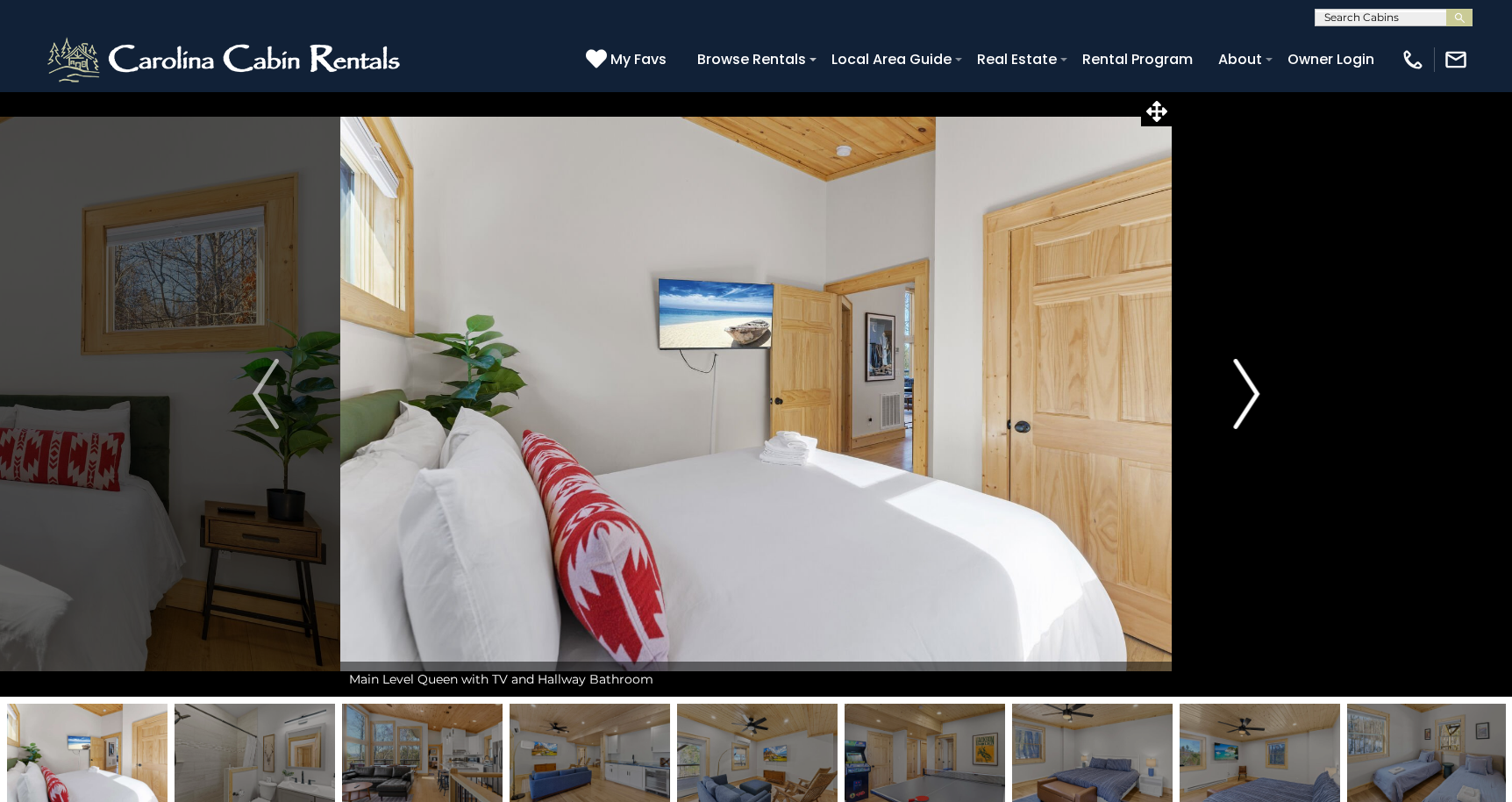
click at [1248, 383] on img "Next" at bounding box center [1246, 393] width 26 height 71
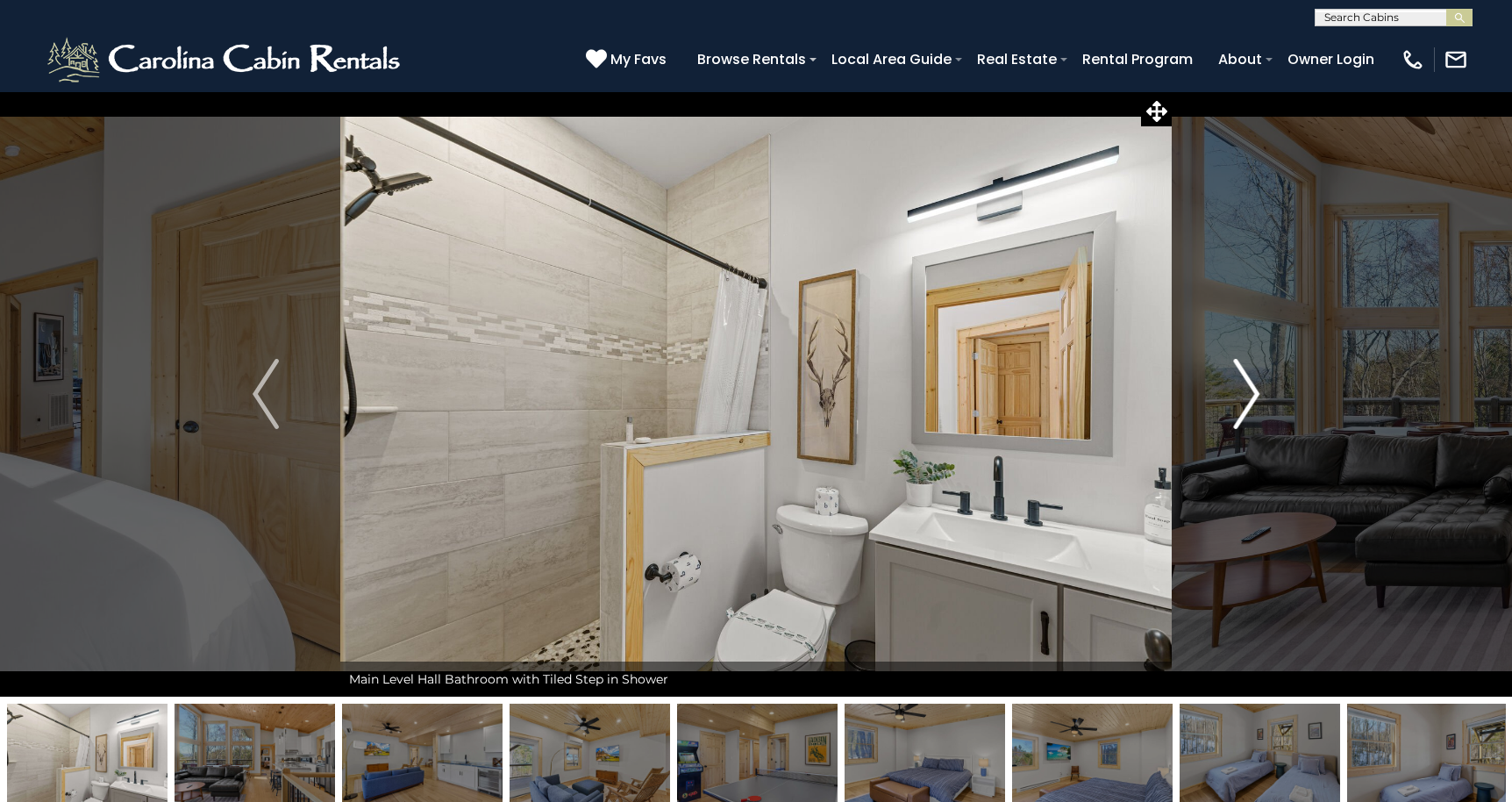
click at [1248, 383] on img "Next" at bounding box center [1246, 393] width 26 height 71
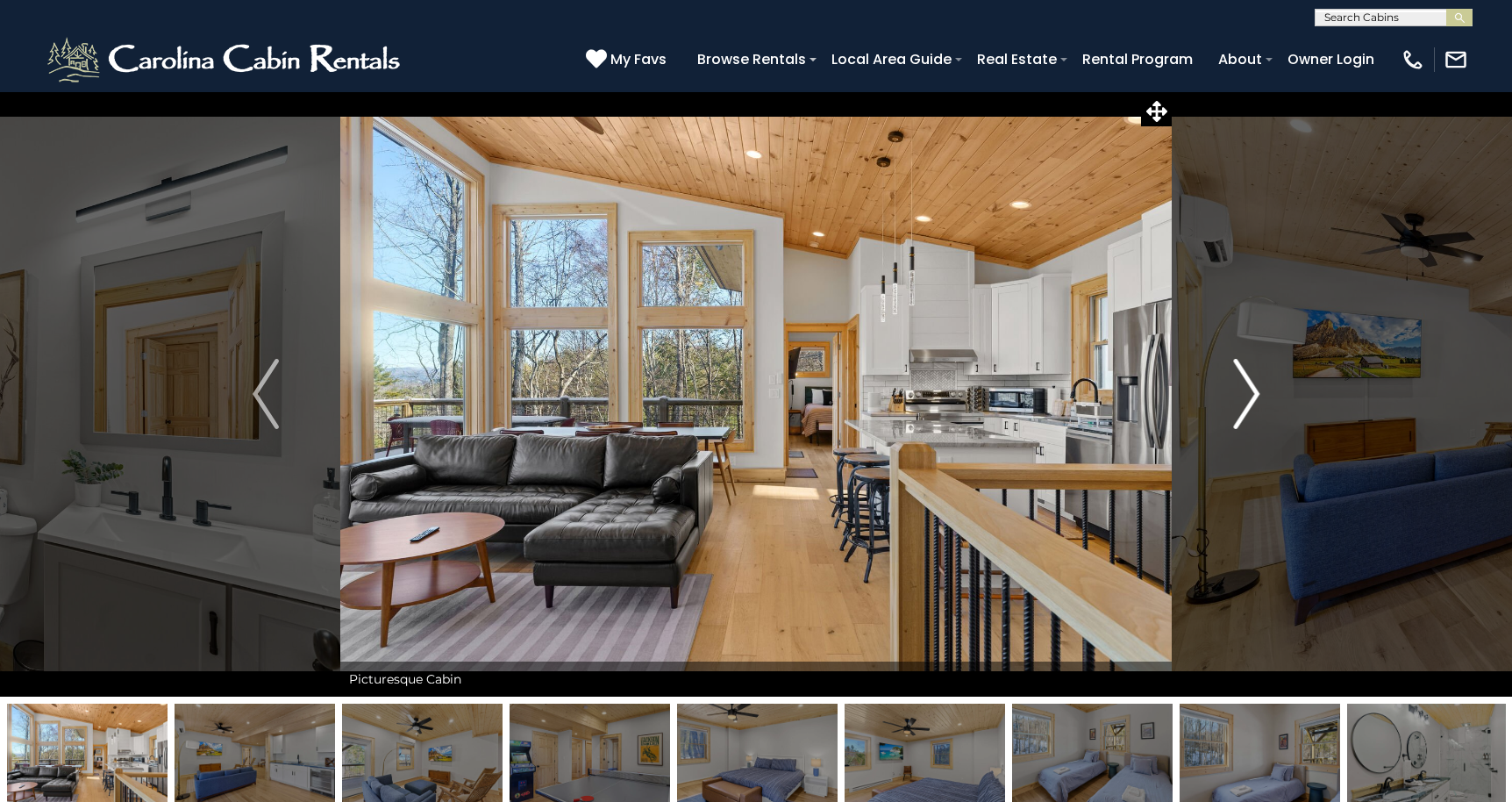
click at [1248, 383] on img "Next" at bounding box center [1246, 393] width 26 height 71
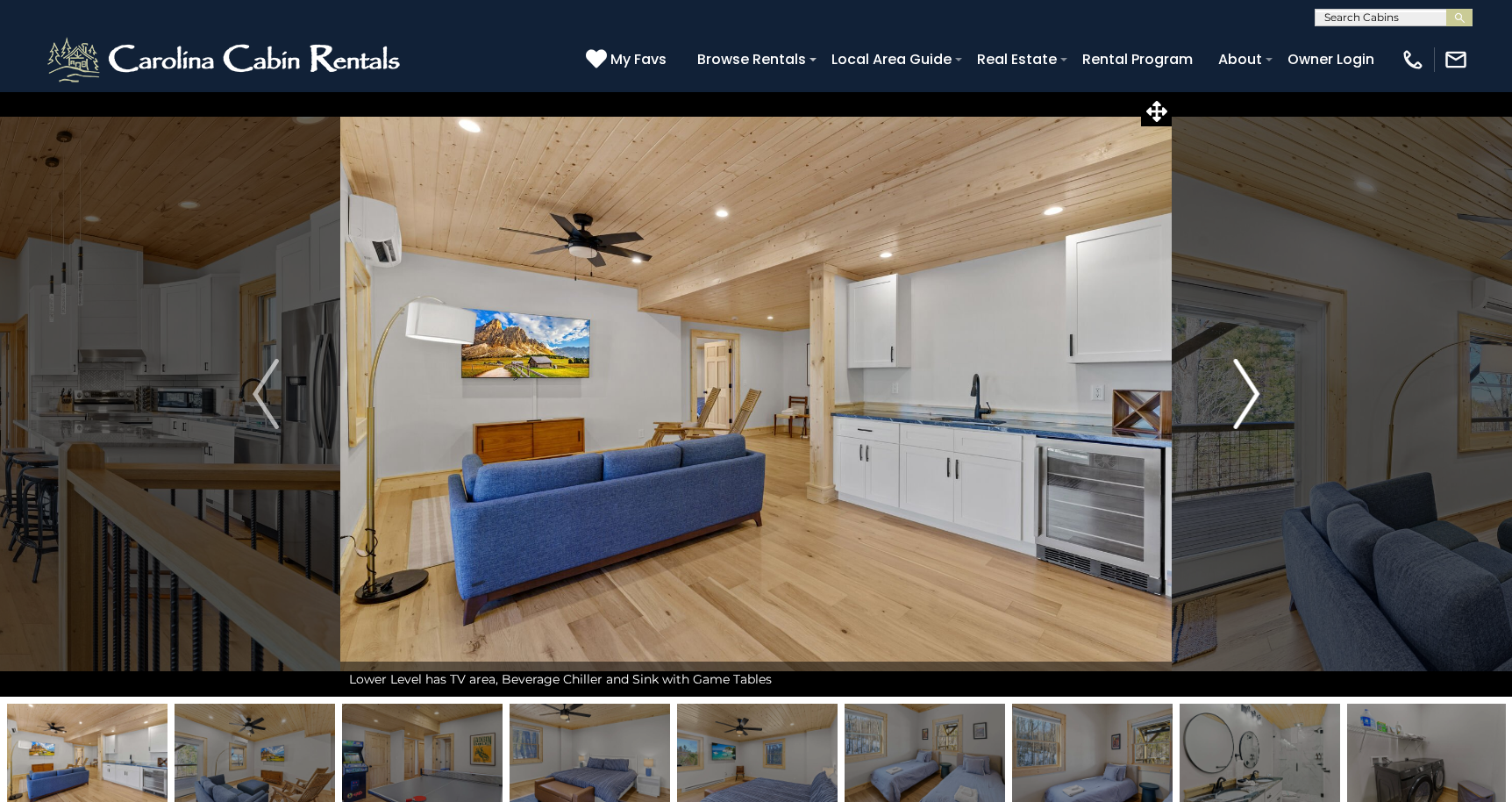
click at [1248, 383] on img "Next" at bounding box center [1246, 393] width 26 height 71
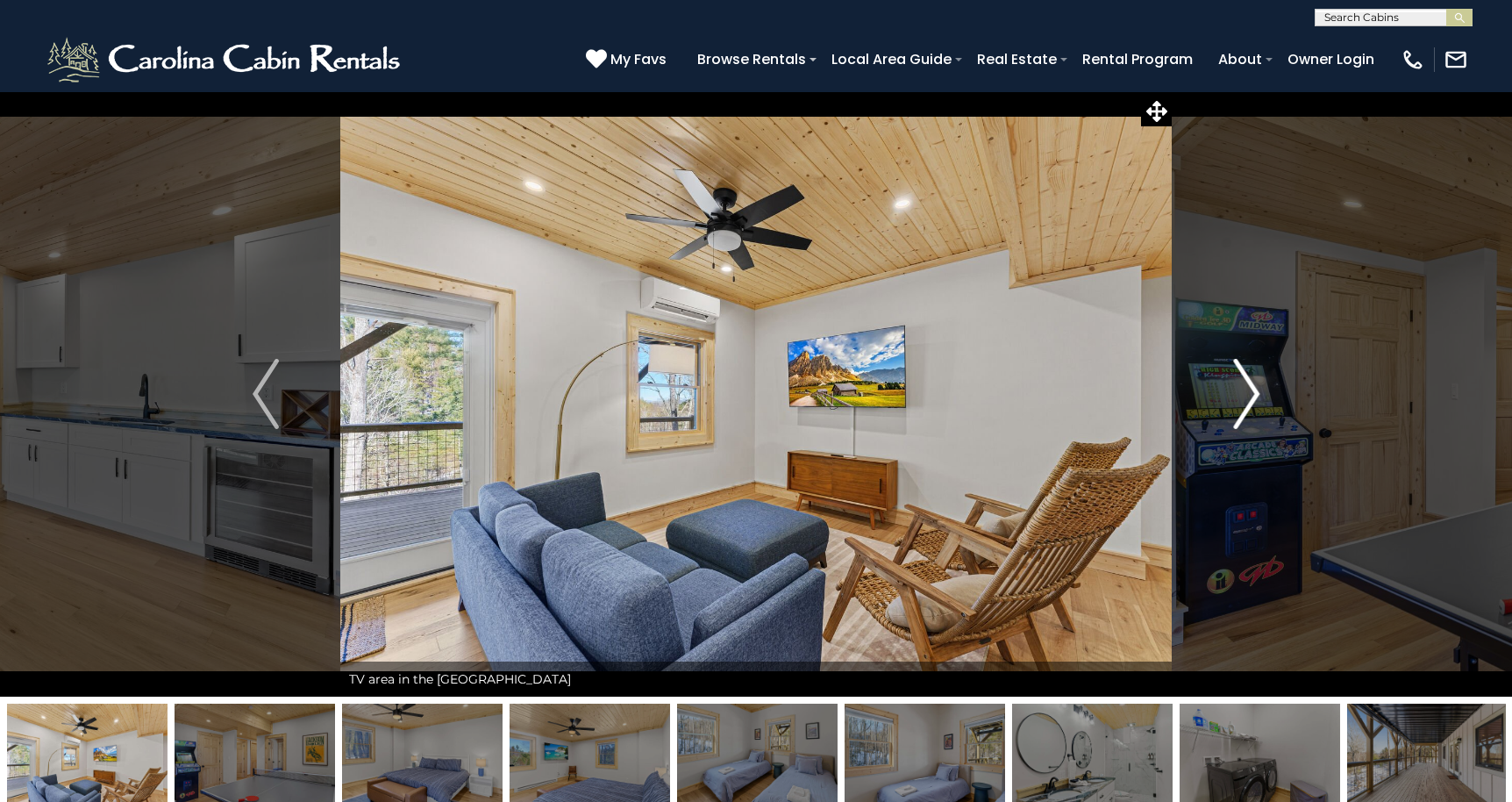
click at [1248, 383] on img "Next" at bounding box center [1246, 393] width 26 height 71
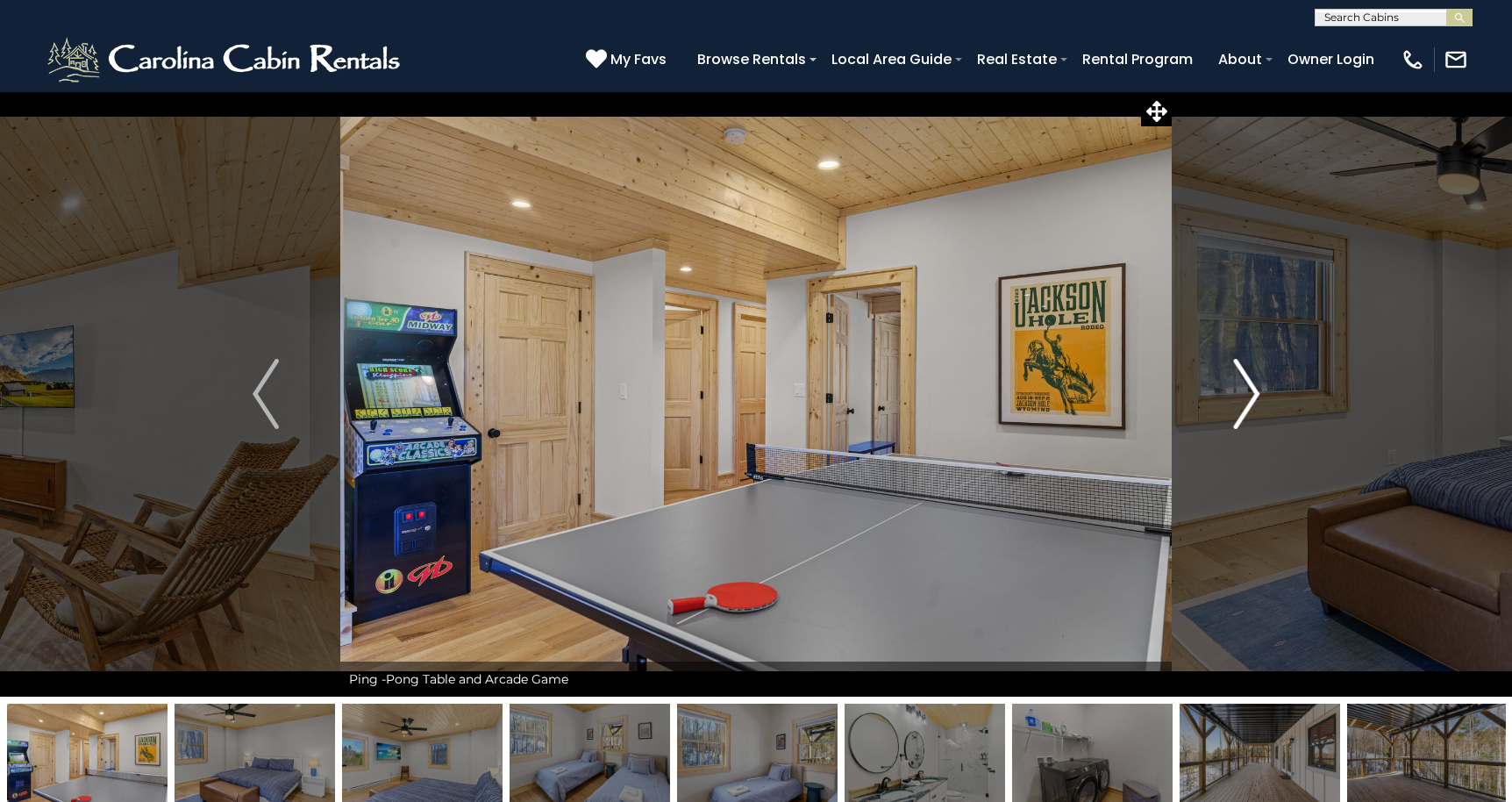
click at [1248, 383] on img "Next" at bounding box center [1246, 393] width 26 height 71
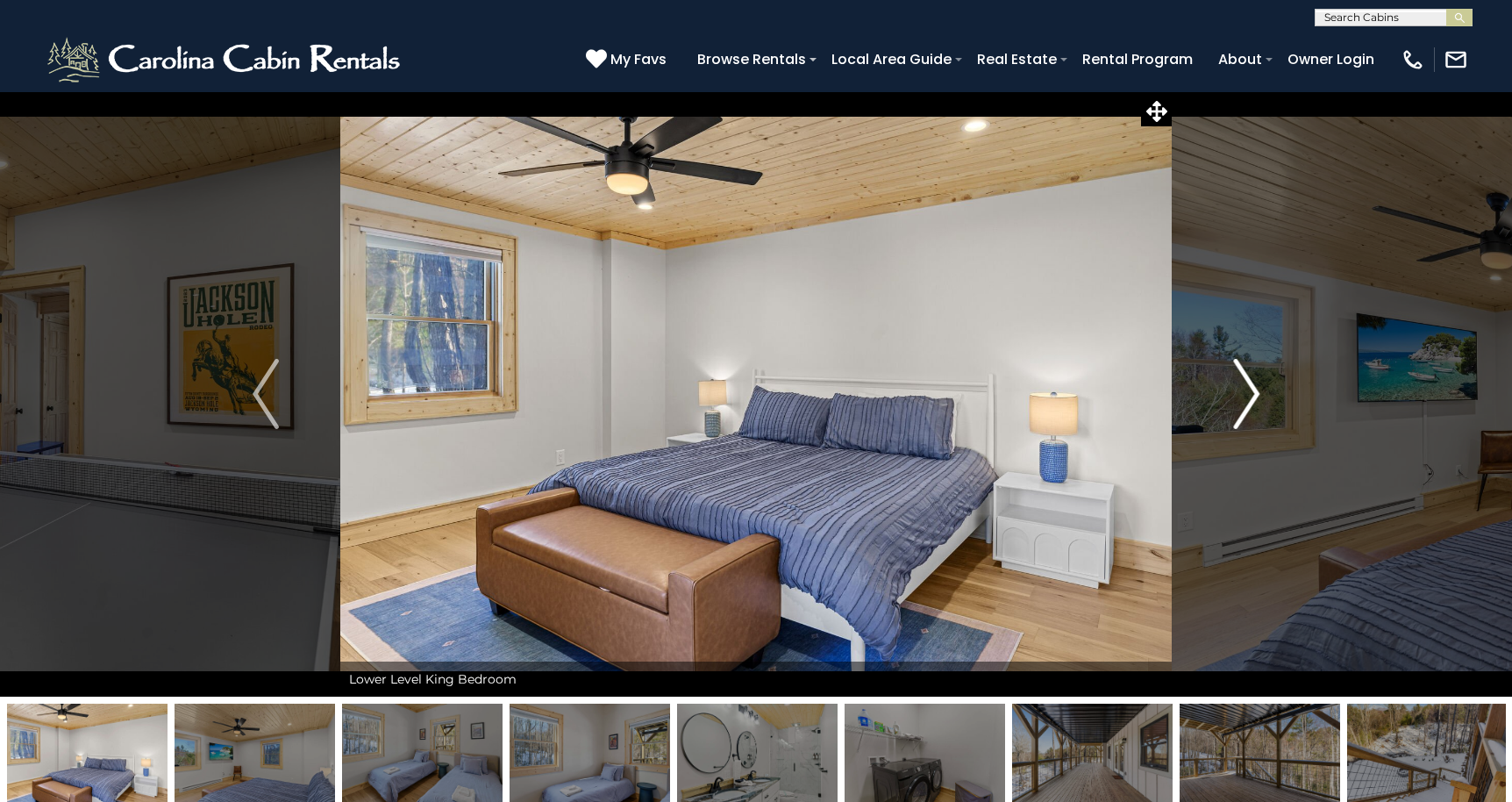
click at [1248, 383] on img "Next" at bounding box center [1246, 393] width 26 height 71
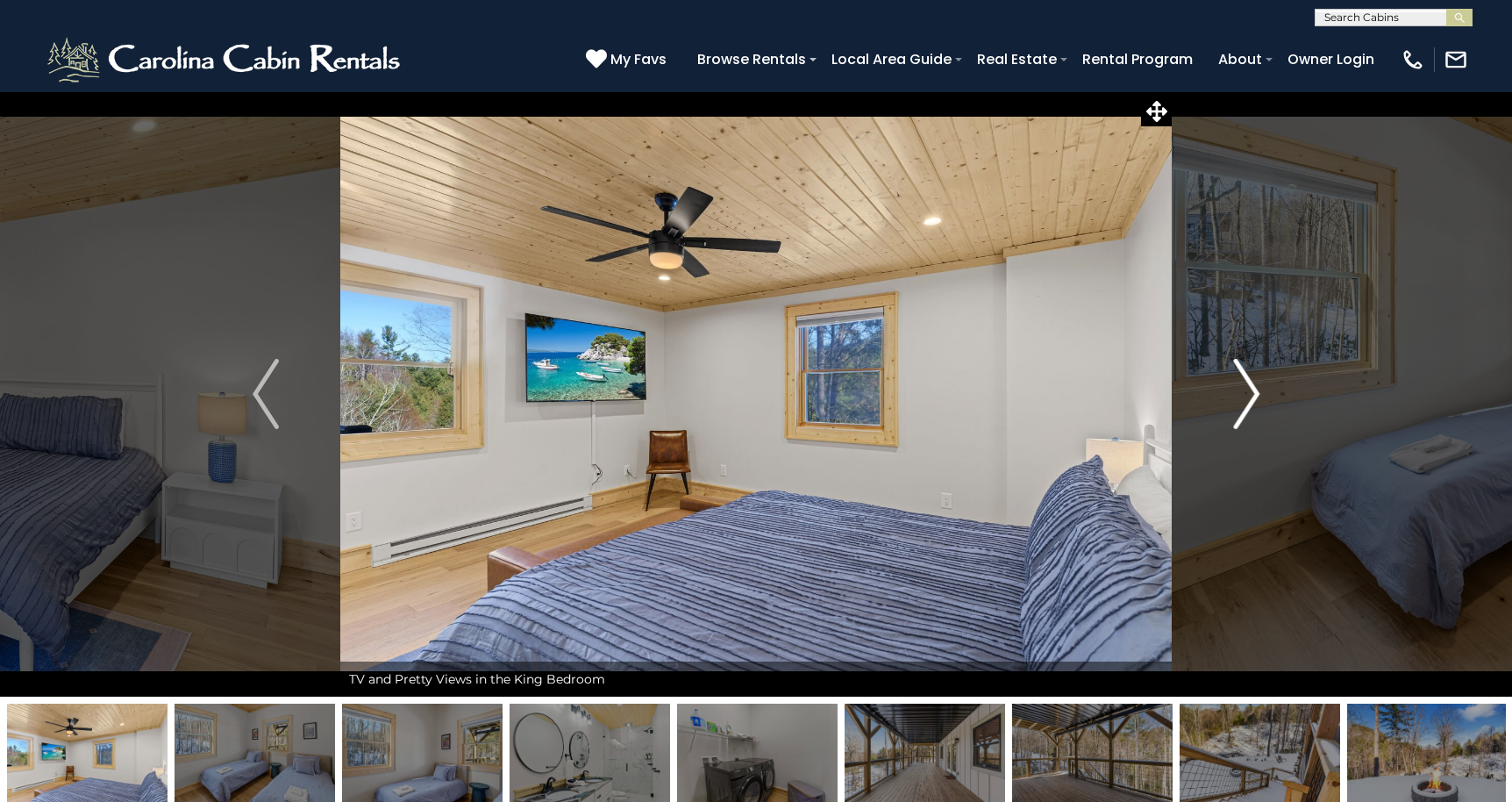
click at [1248, 383] on img "Next" at bounding box center [1246, 393] width 26 height 71
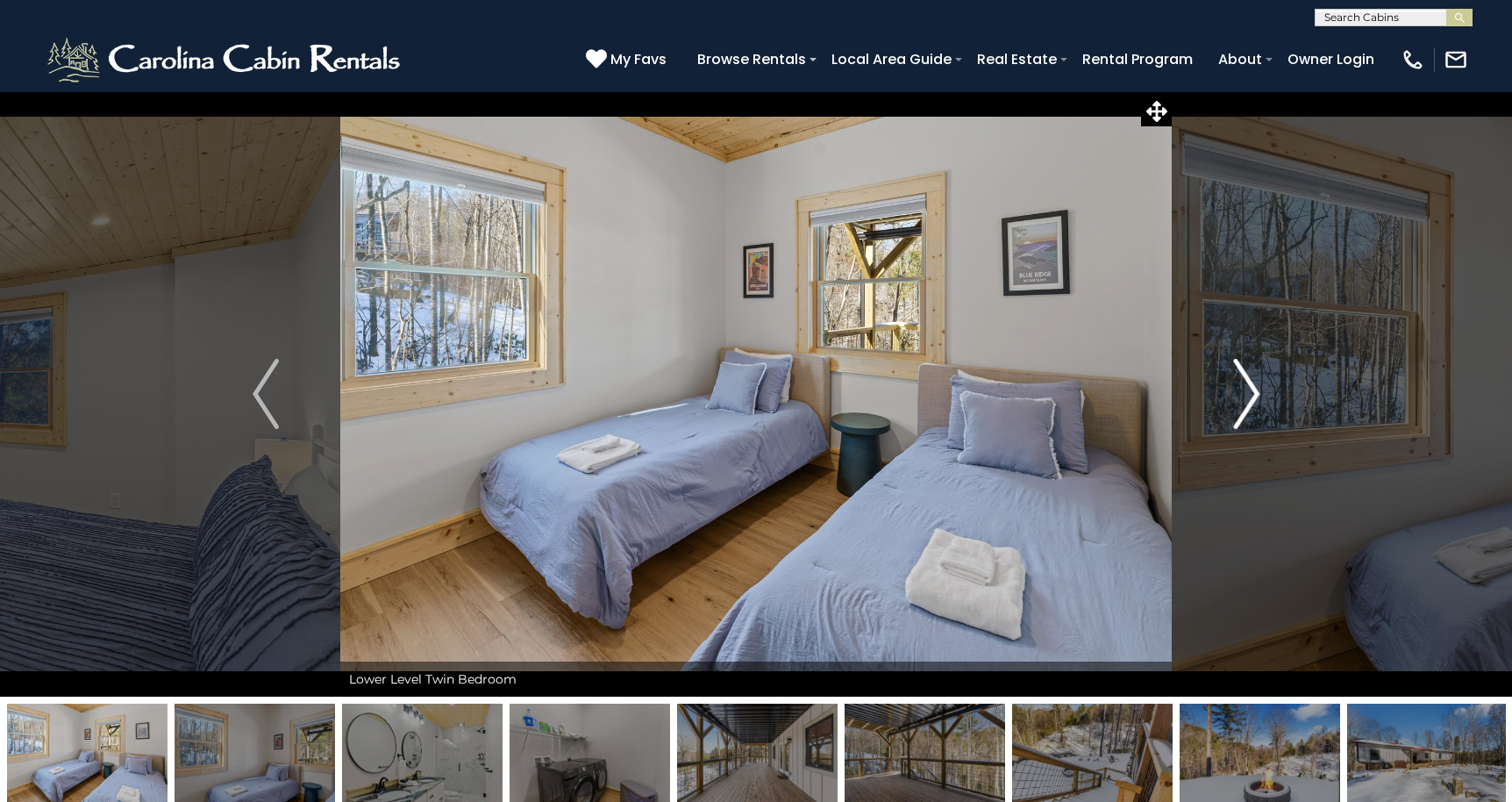
click at [1248, 383] on img "Next" at bounding box center [1246, 393] width 26 height 71
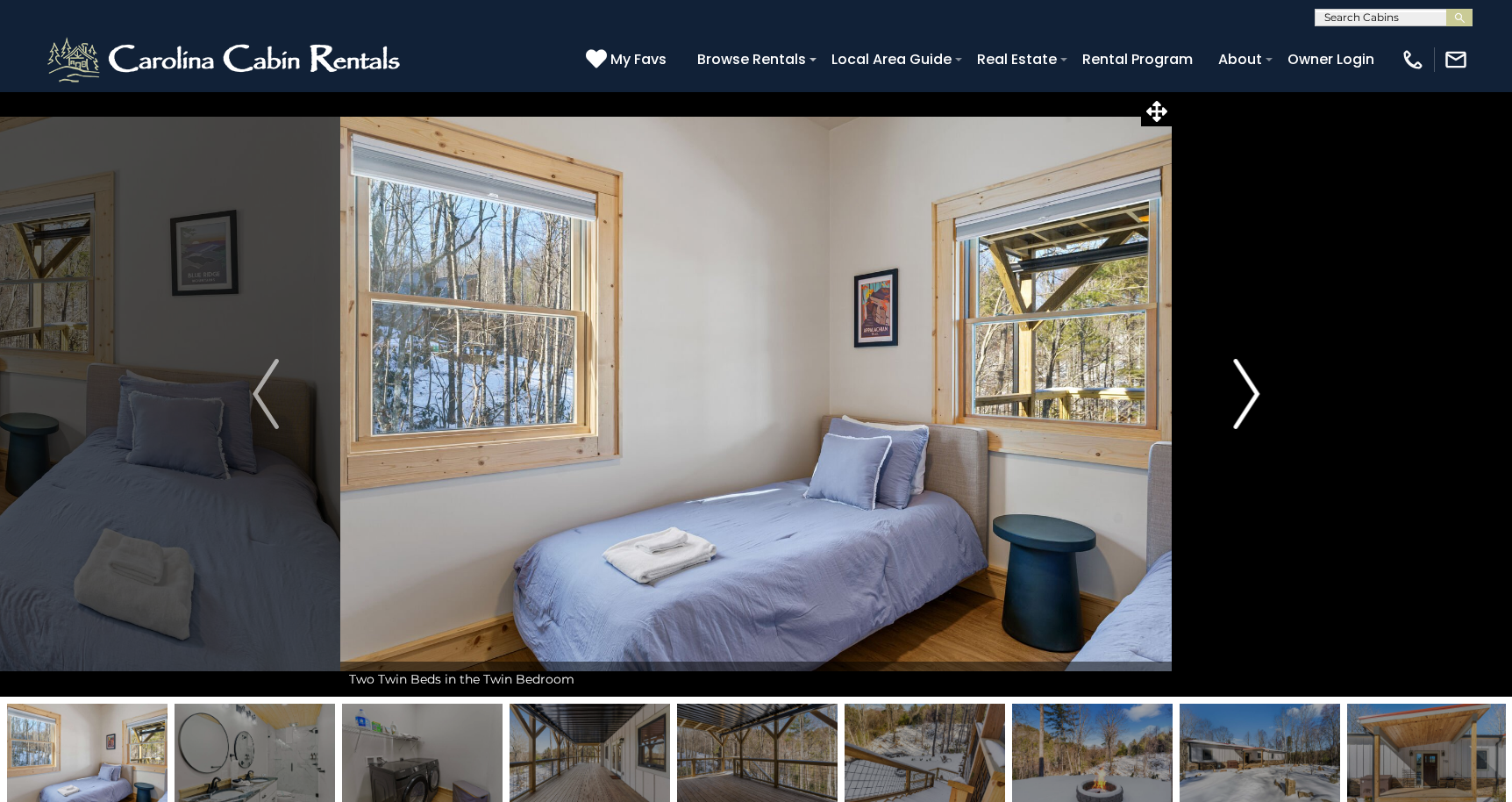
click at [1248, 383] on img "Next" at bounding box center [1246, 393] width 26 height 71
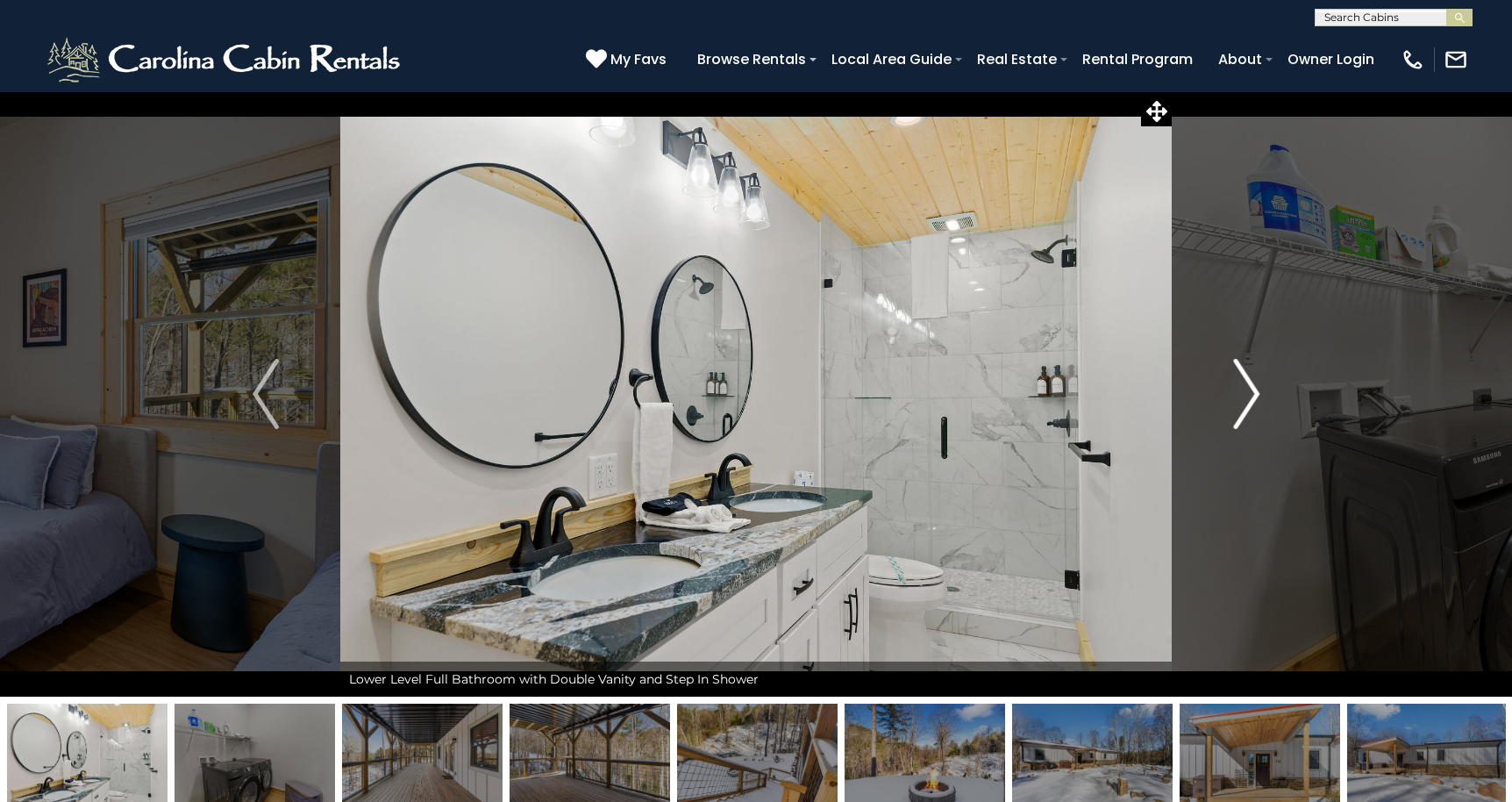
click at [1248, 383] on img "Next" at bounding box center [1246, 393] width 26 height 71
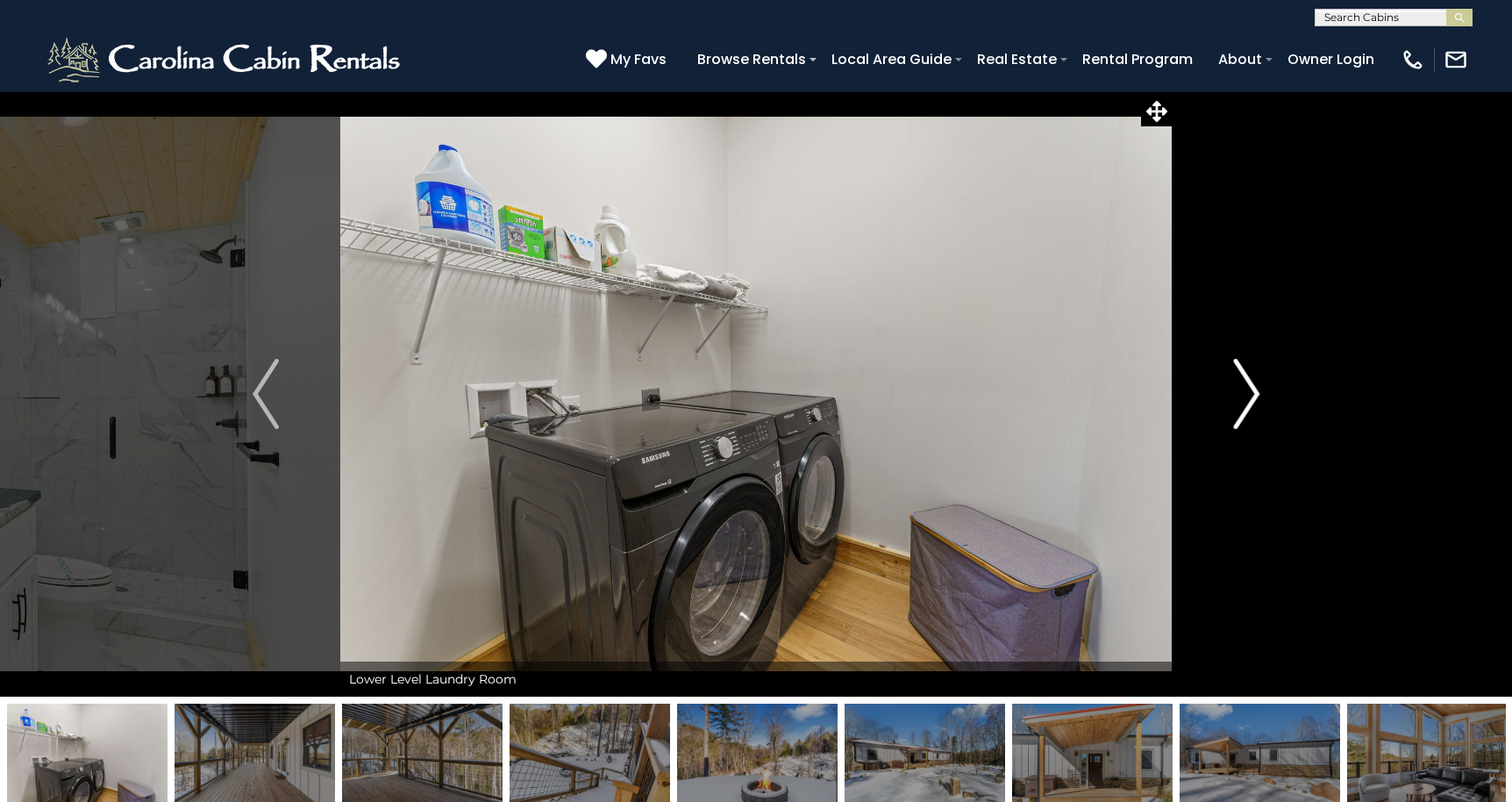
click at [1248, 383] on img "Next" at bounding box center [1246, 393] width 26 height 71
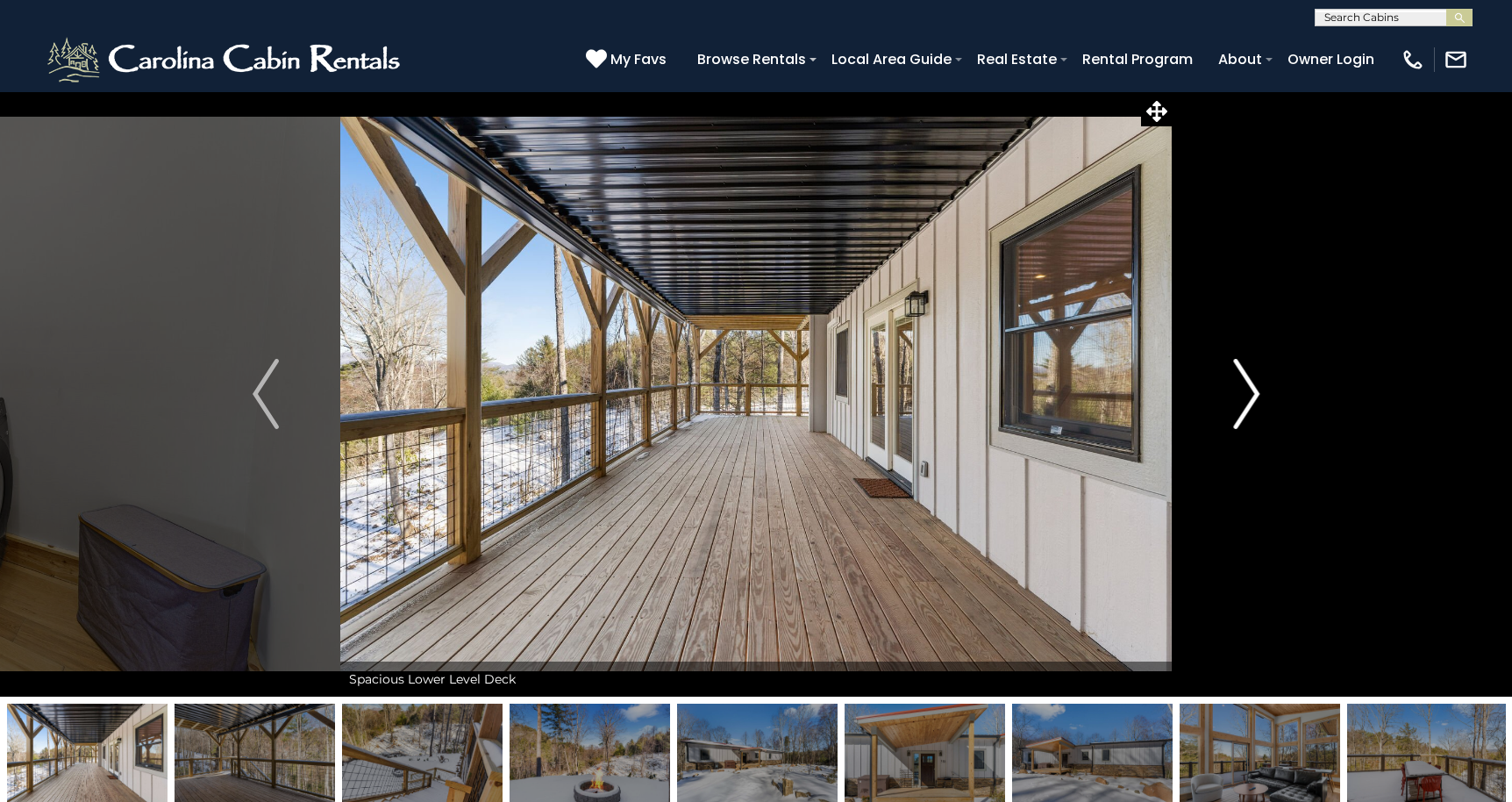
click at [1248, 383] on img "Next" at bounding box center [1246, 393] width 26 height 71
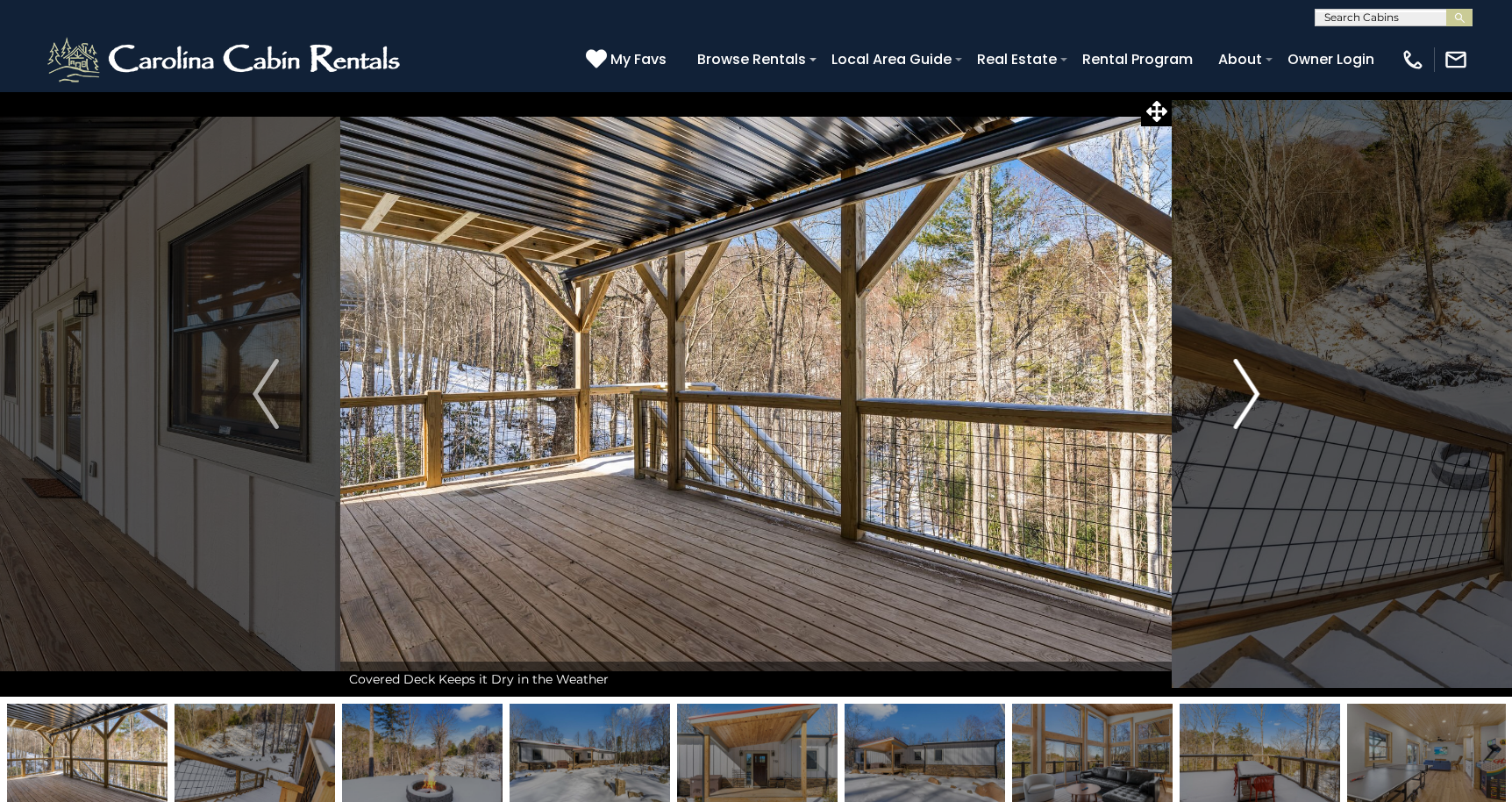
click at [1248, 383] on img "Next" at bounding box center [1246, 393] width 26 height 71
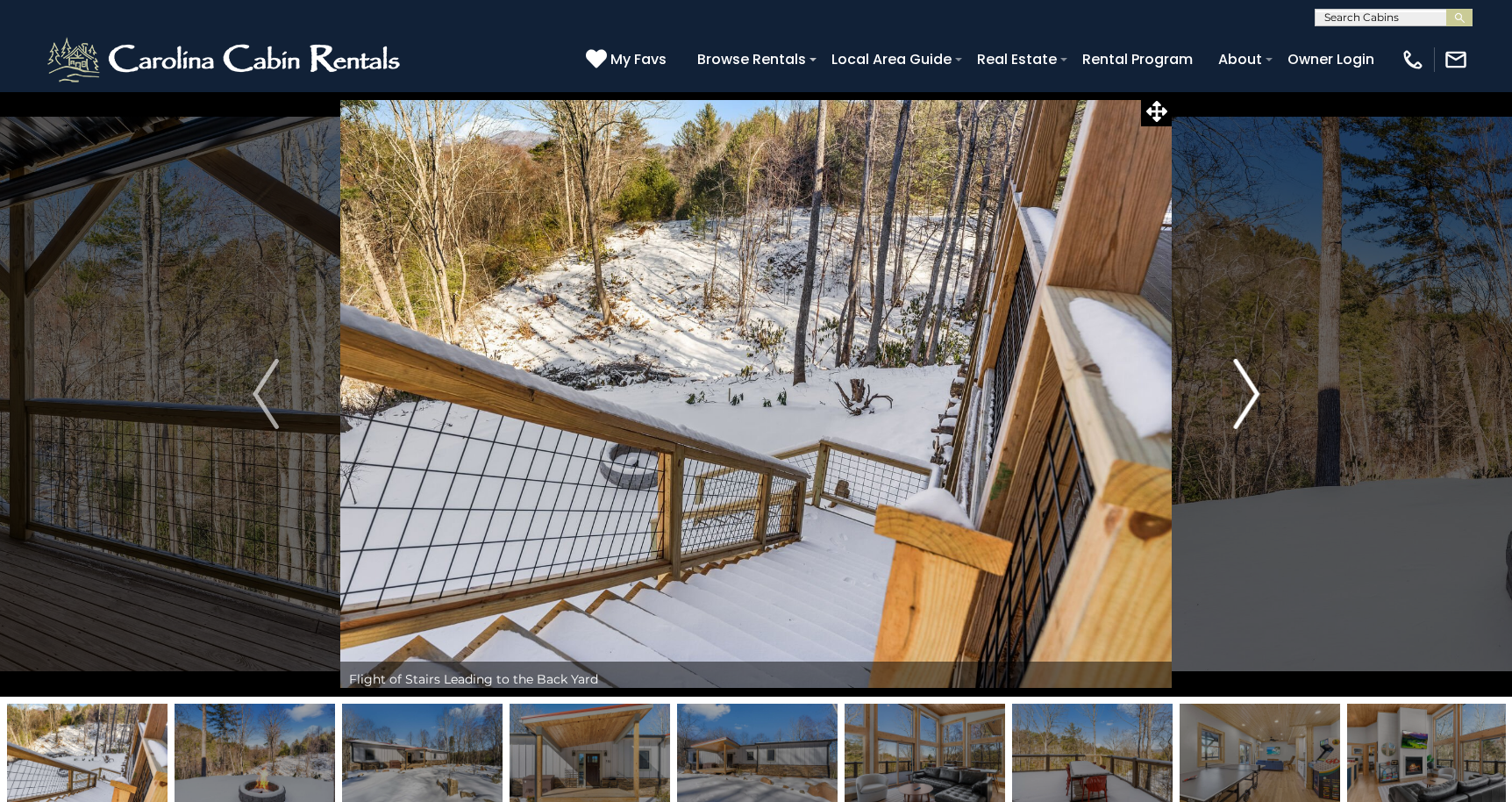
click at [1248, 383] on img "Next" at bounding box center [1246, 393] width 26 height 71
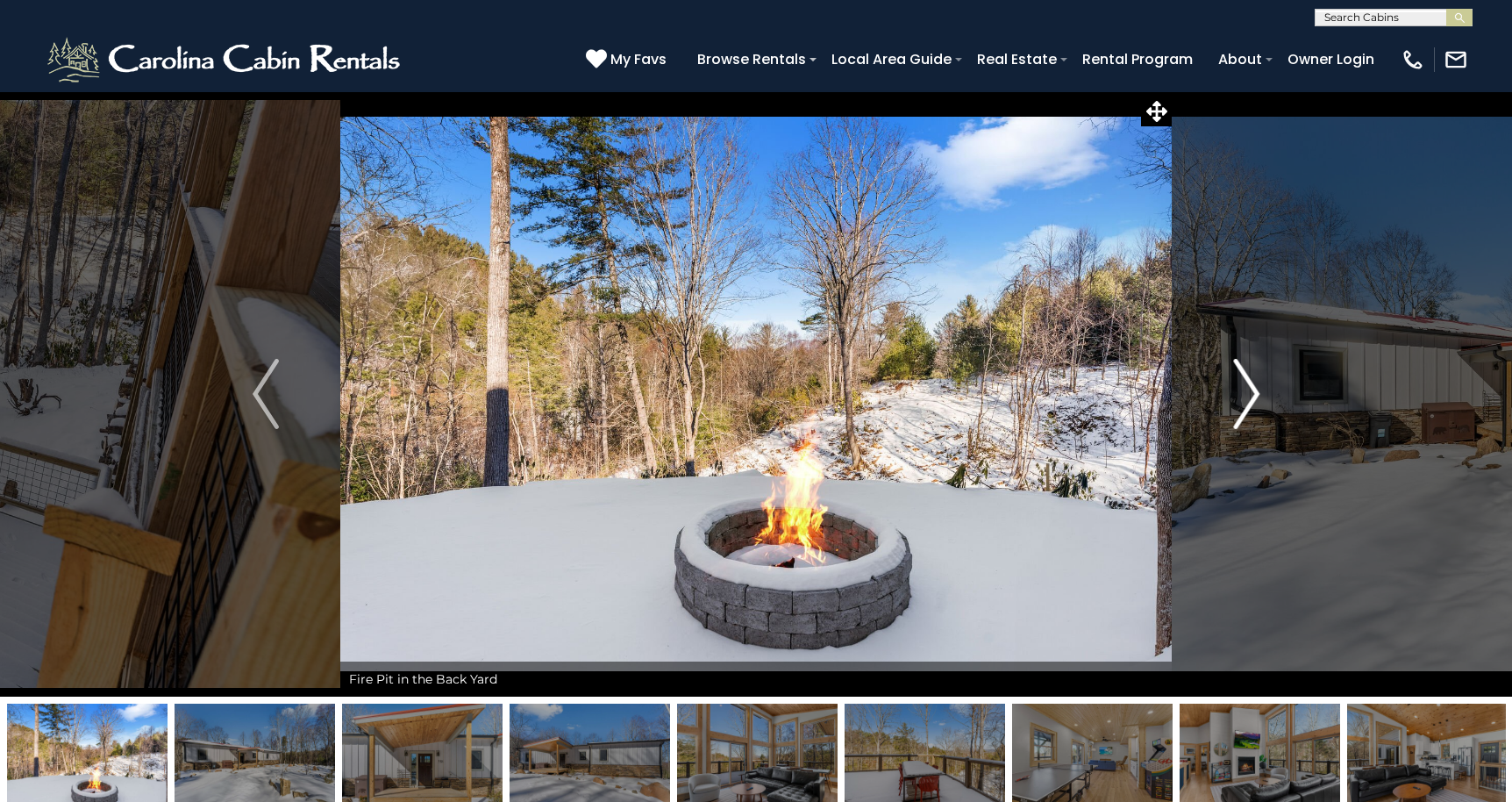
click at [1248, 383] on img "Next" at bounding box center [1246, 393] width 26 height 71
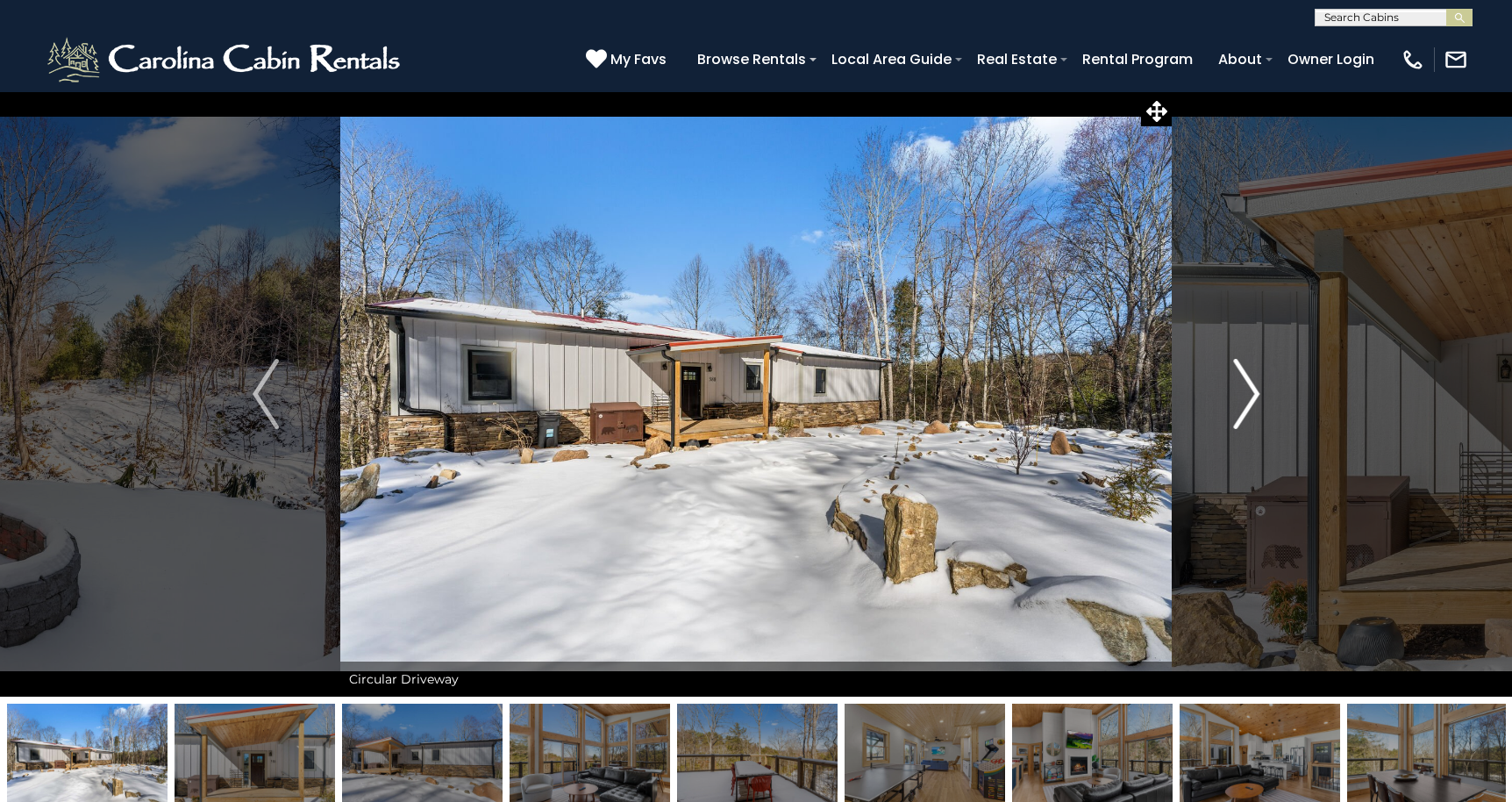
click at [1248, 383] on img "Next" at bounding box center [1246, 393] width 26 height 71
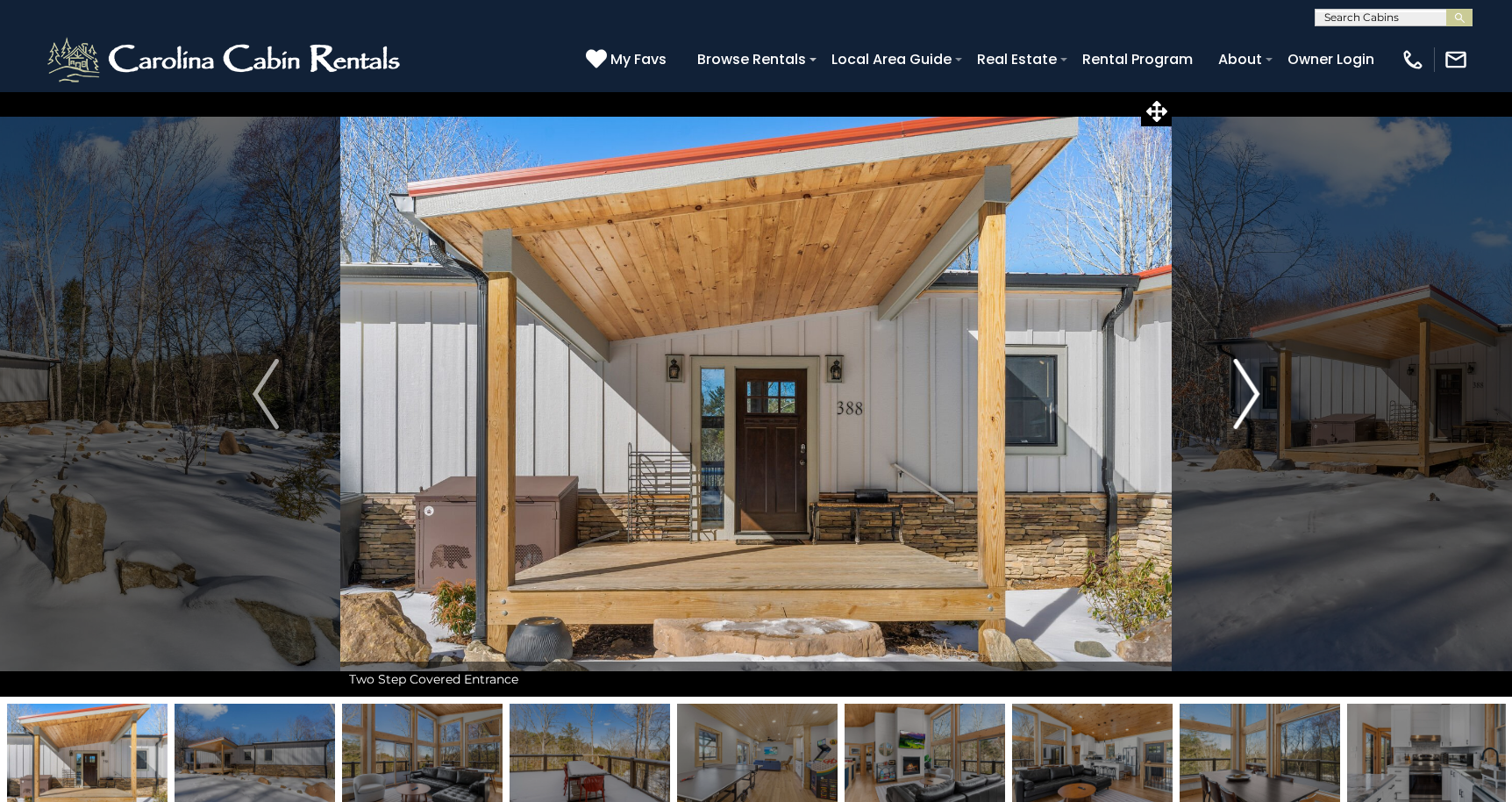
click at [1248, 383] on img "Next" at bounding box center [1246, 393] width 26 height 71
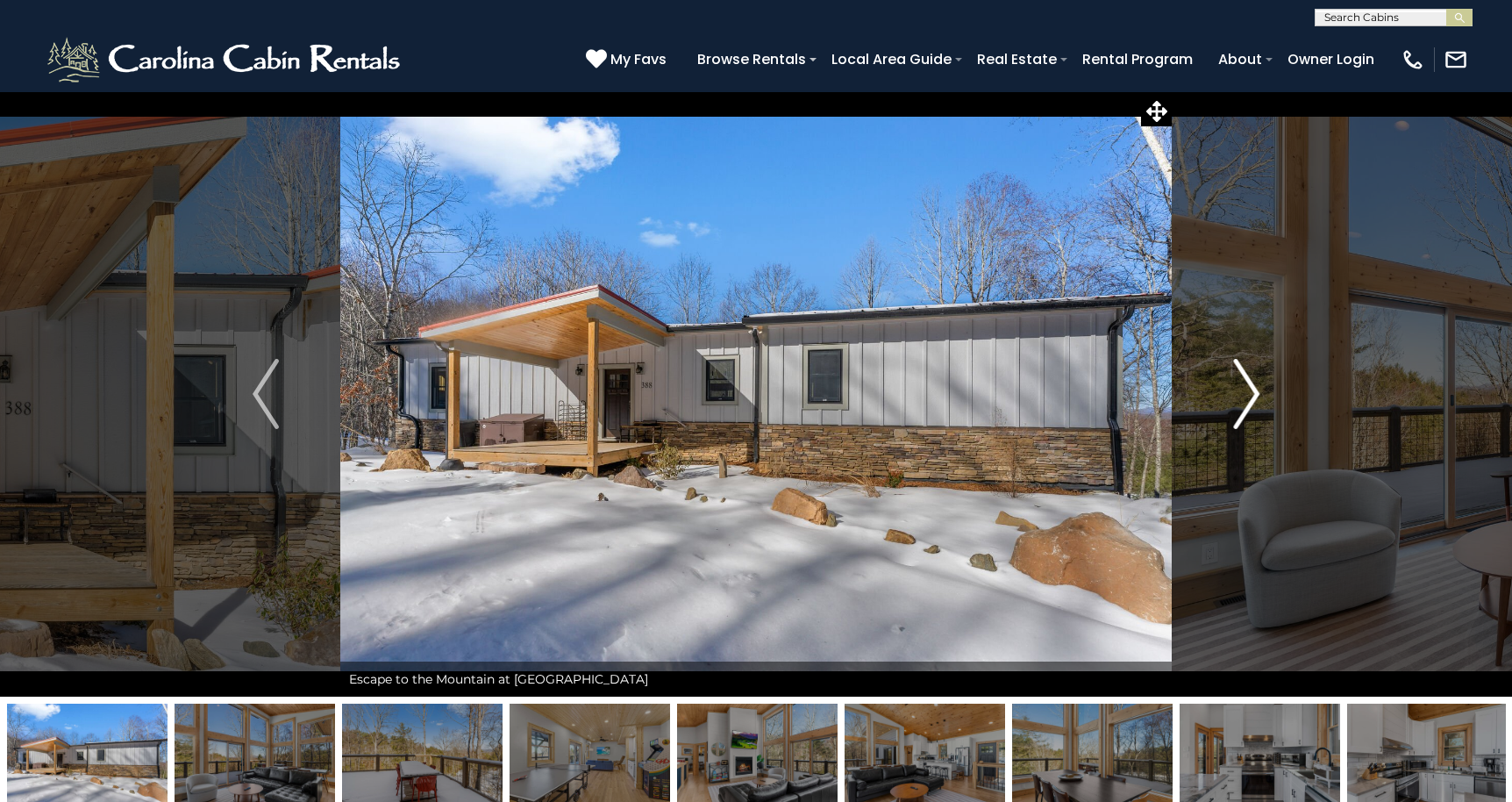
click at [1248, 383] on img "Next" at bounding box center [1246, 393] width 26 height 71
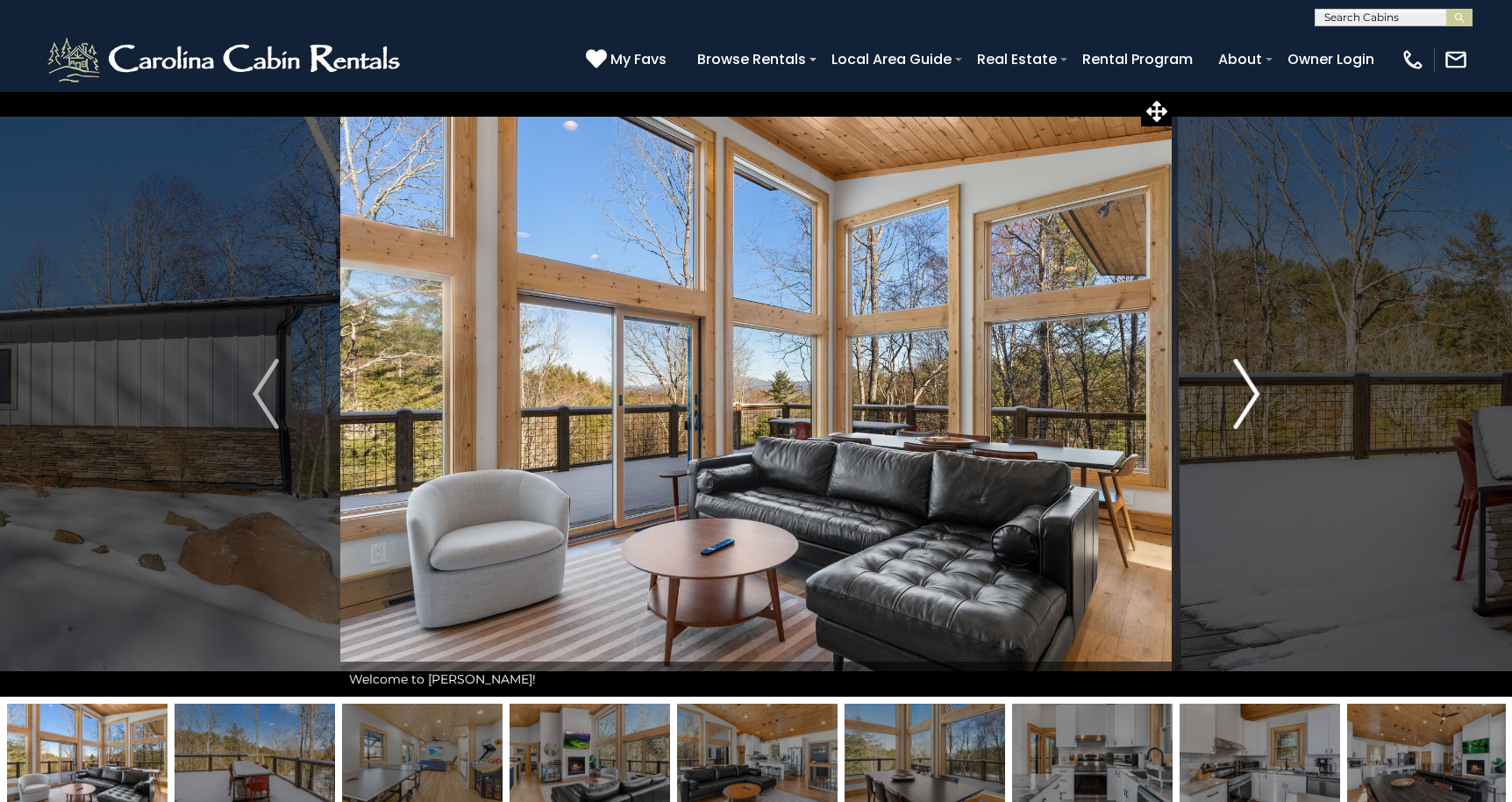
click at [1248, 383] on img "Next" at bounding box center [1246, 393] width 26 height 71
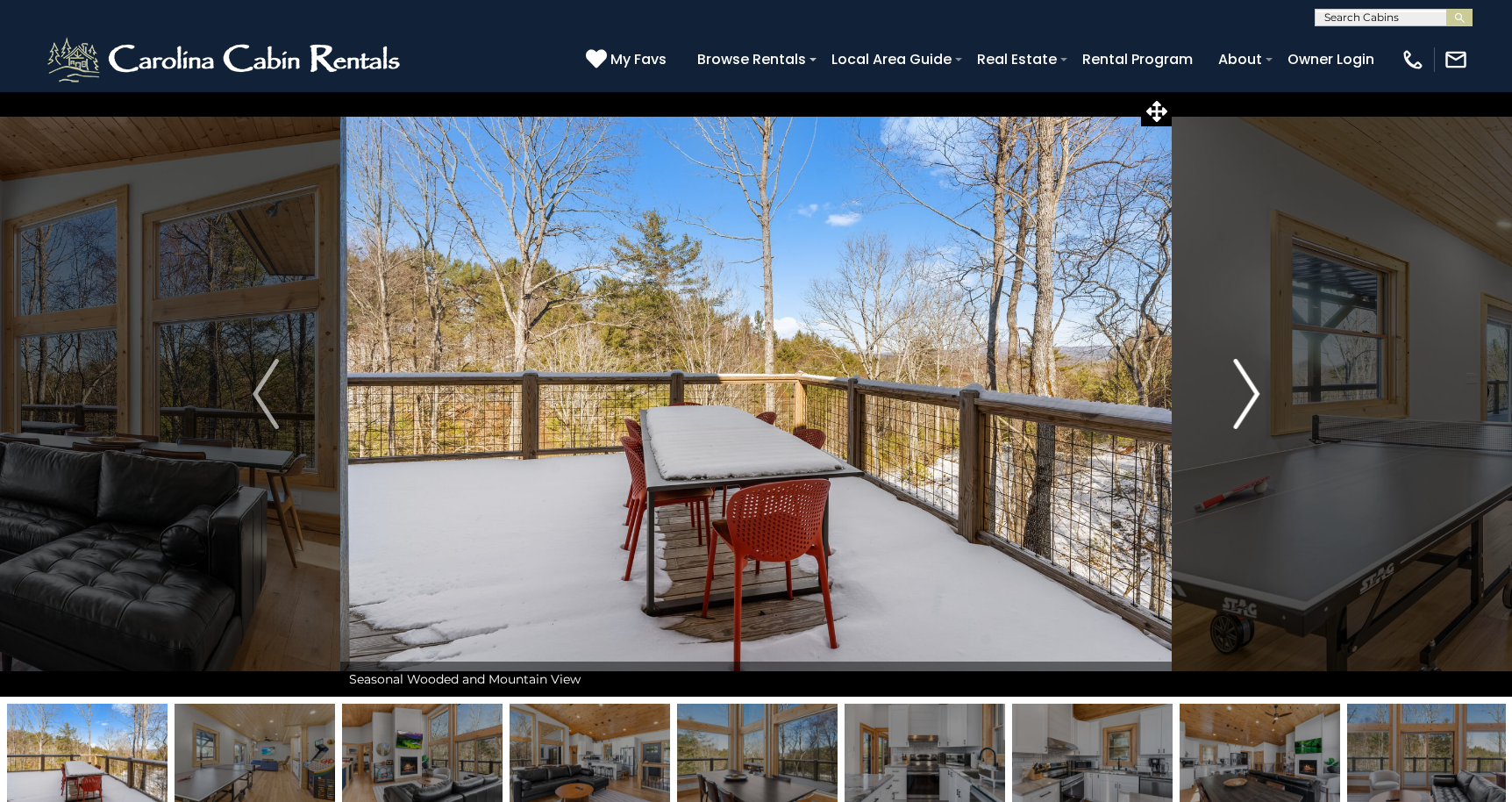
click at [1251, 392] on img "Next" at bounding box center [1246, 393] width 26 height 71
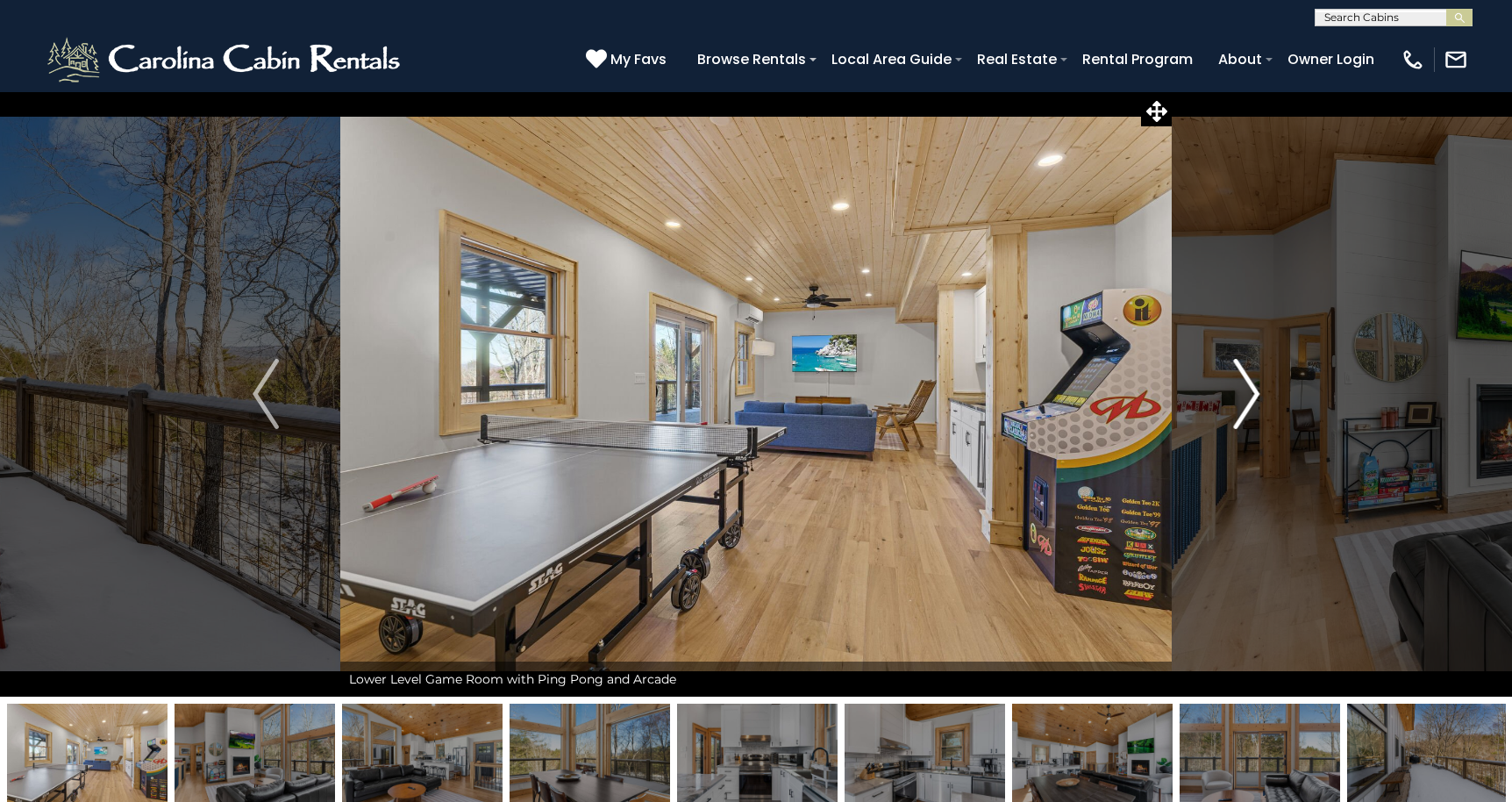
click at [1251, 392] on img "Next" at bounding box center [1246, 393] width 26 height 71
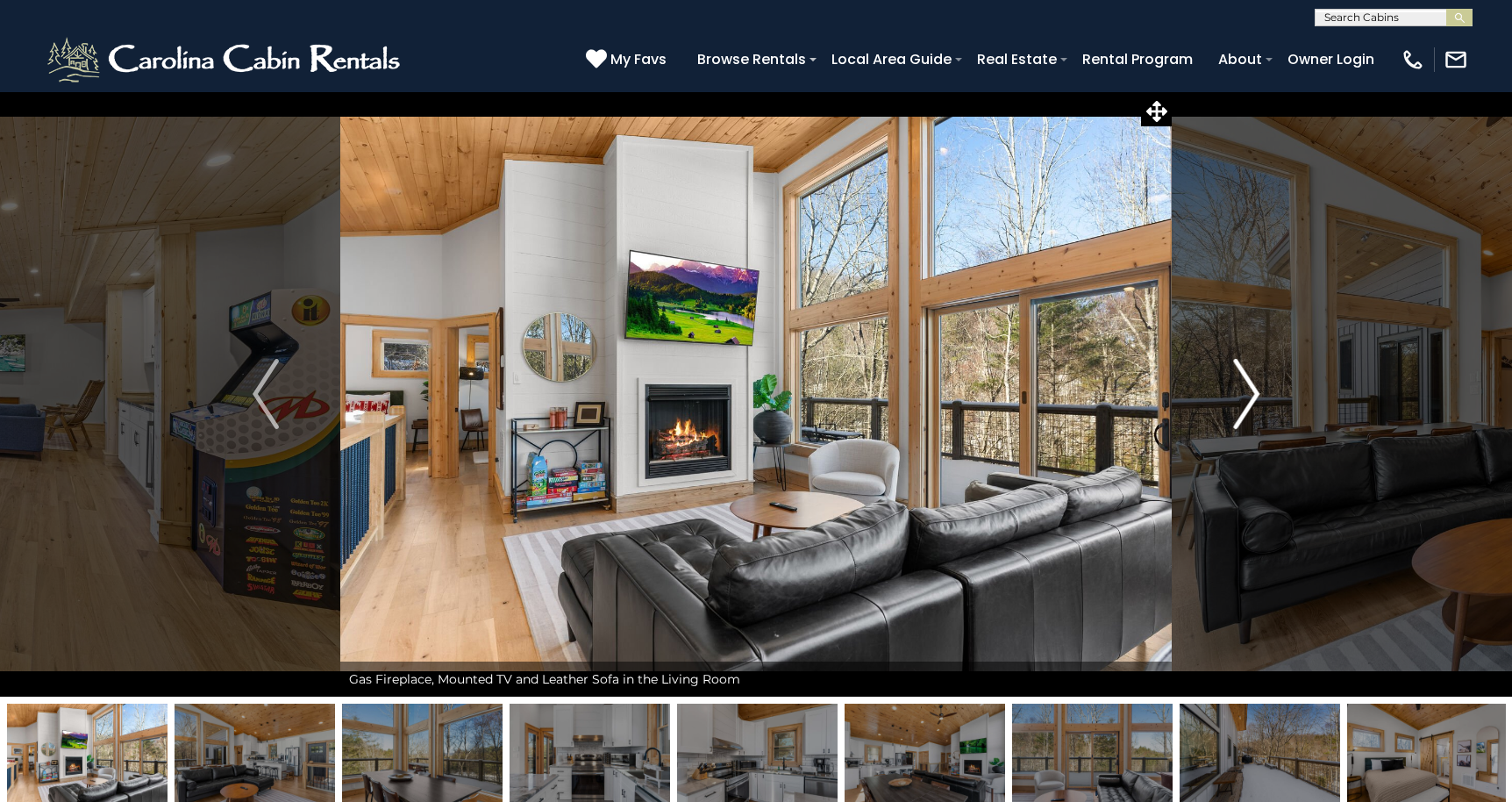
click at [1251, 392] on img "Next" at bounding box center [1246, 393] width 26 height 71
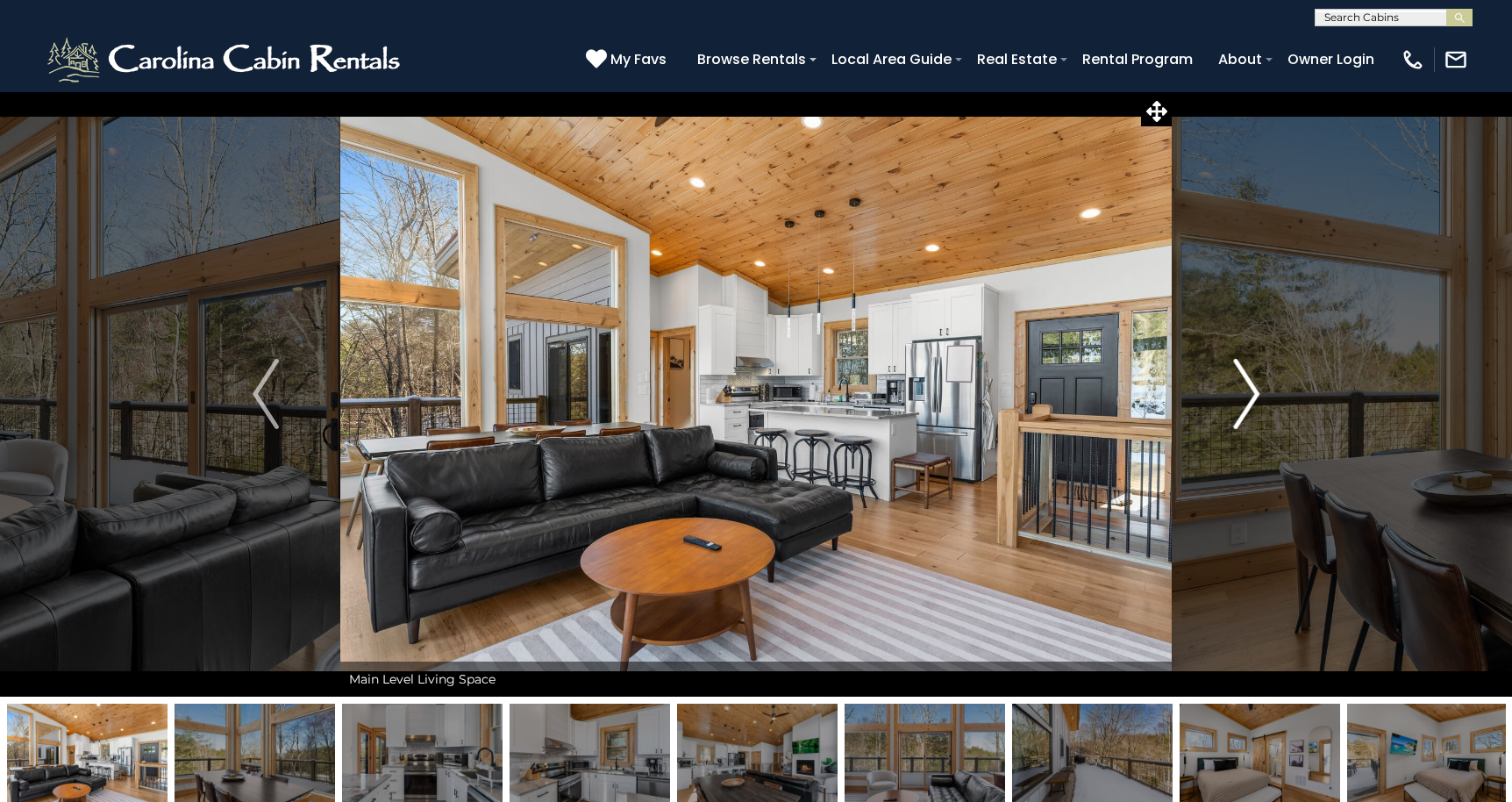
click at [1251, 392] on img "Next" at bounding box center [1246, 393] width 26 height 71
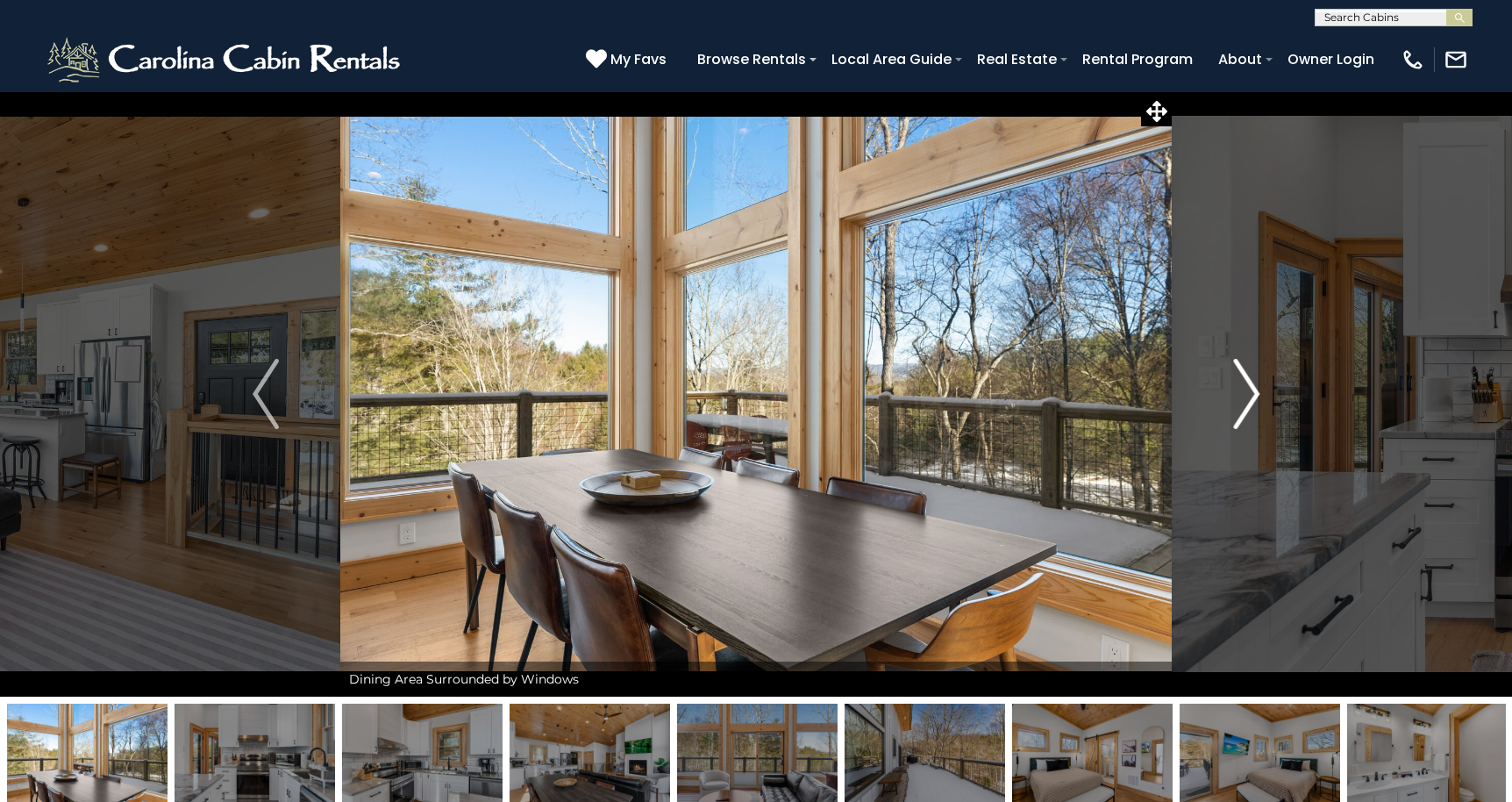
click at [1251, 392] on img "Next" at bounding box center [1246, 393] width 26 height 71
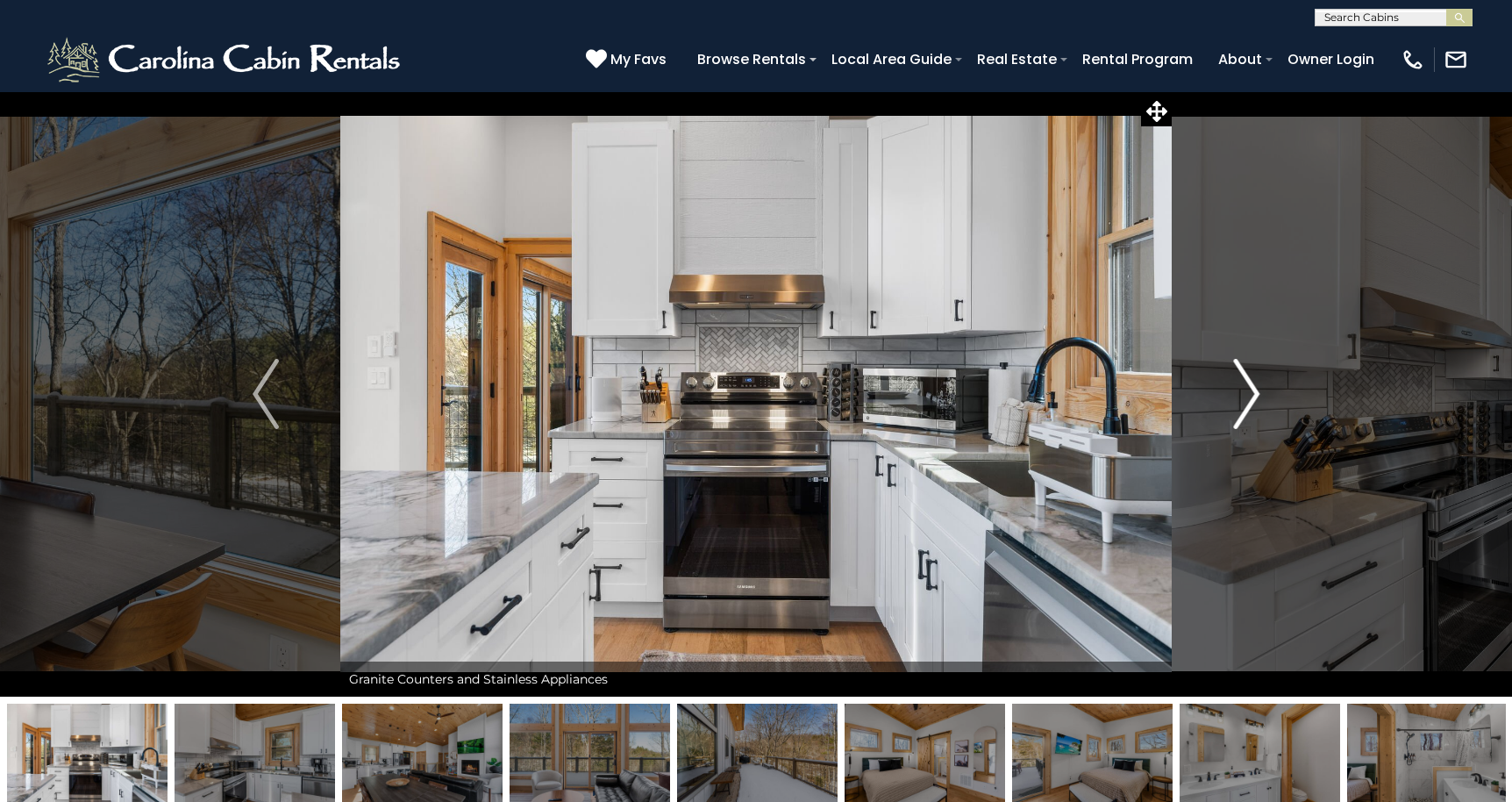
click at [1251, 392] on img "Next" at bounding box center [1246, 393] width 26 height 71
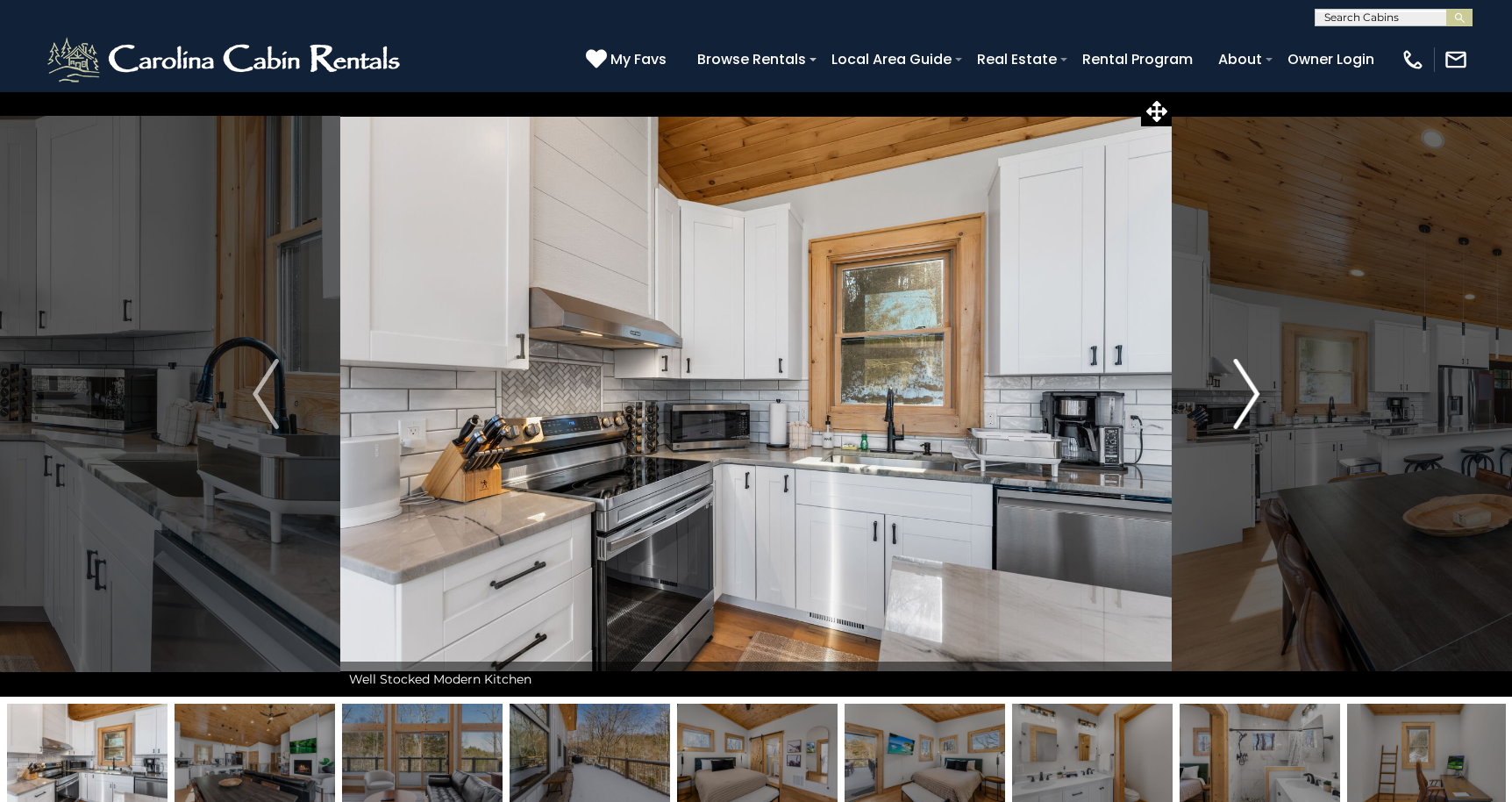
click at [1251, 392] on img "Next" at bounding box center [1246, 393] width 26 height 71
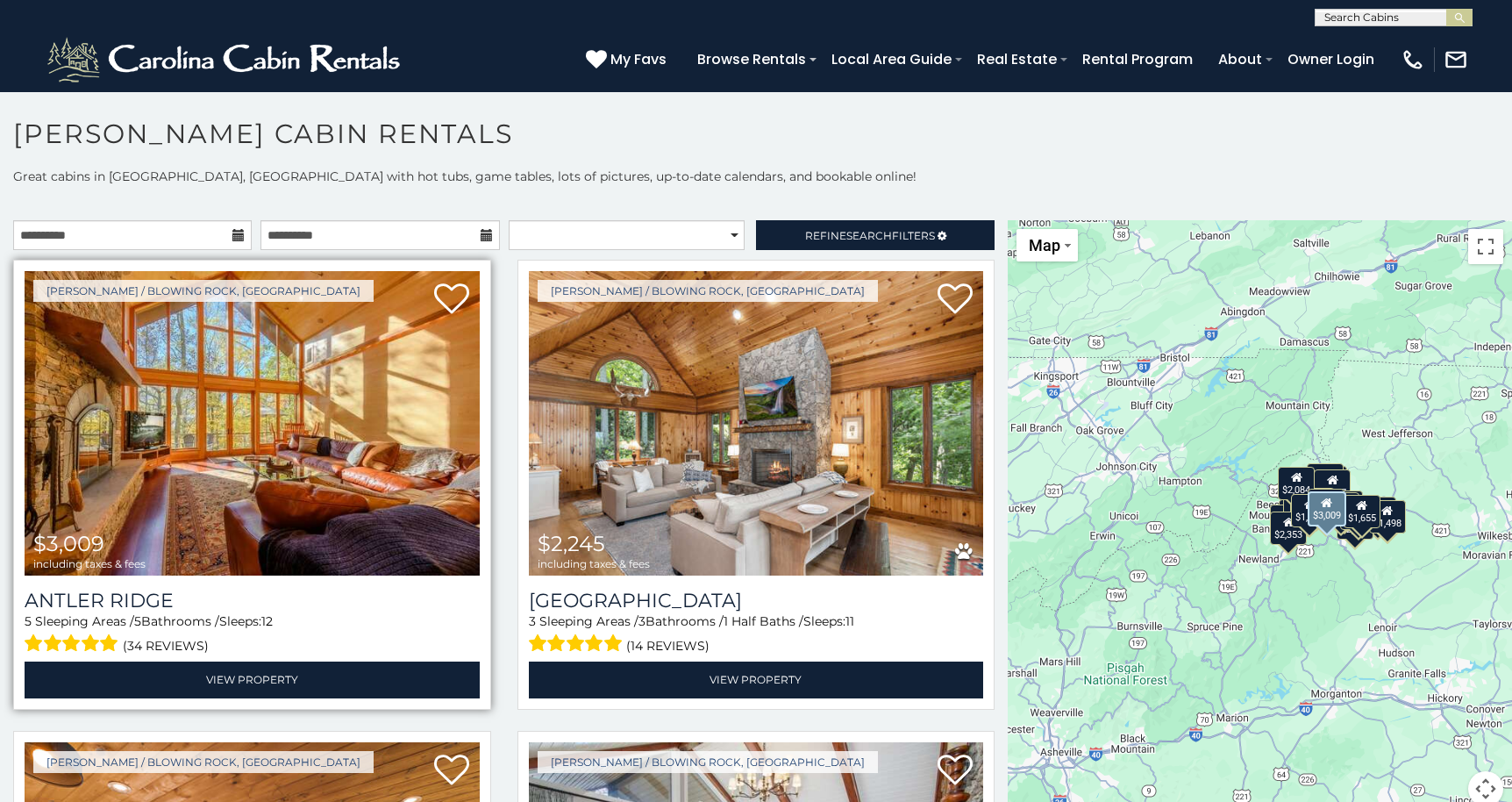
click at [402, 451] on img at bounding box center [252, 423] width 455 height 304
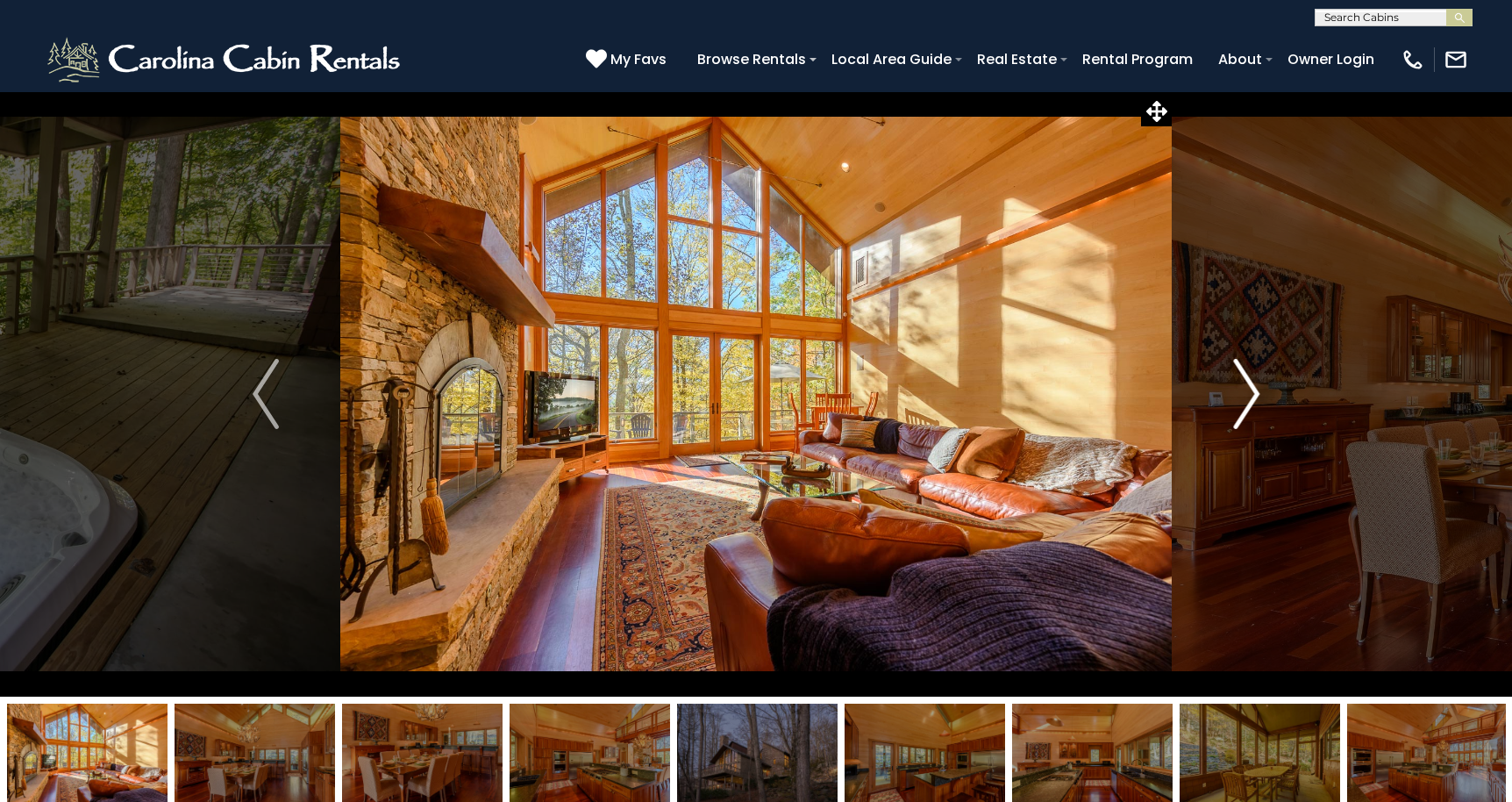
click at [1247, 405] on img "Next" at bounding box center [1246, 393] width 26 height 71
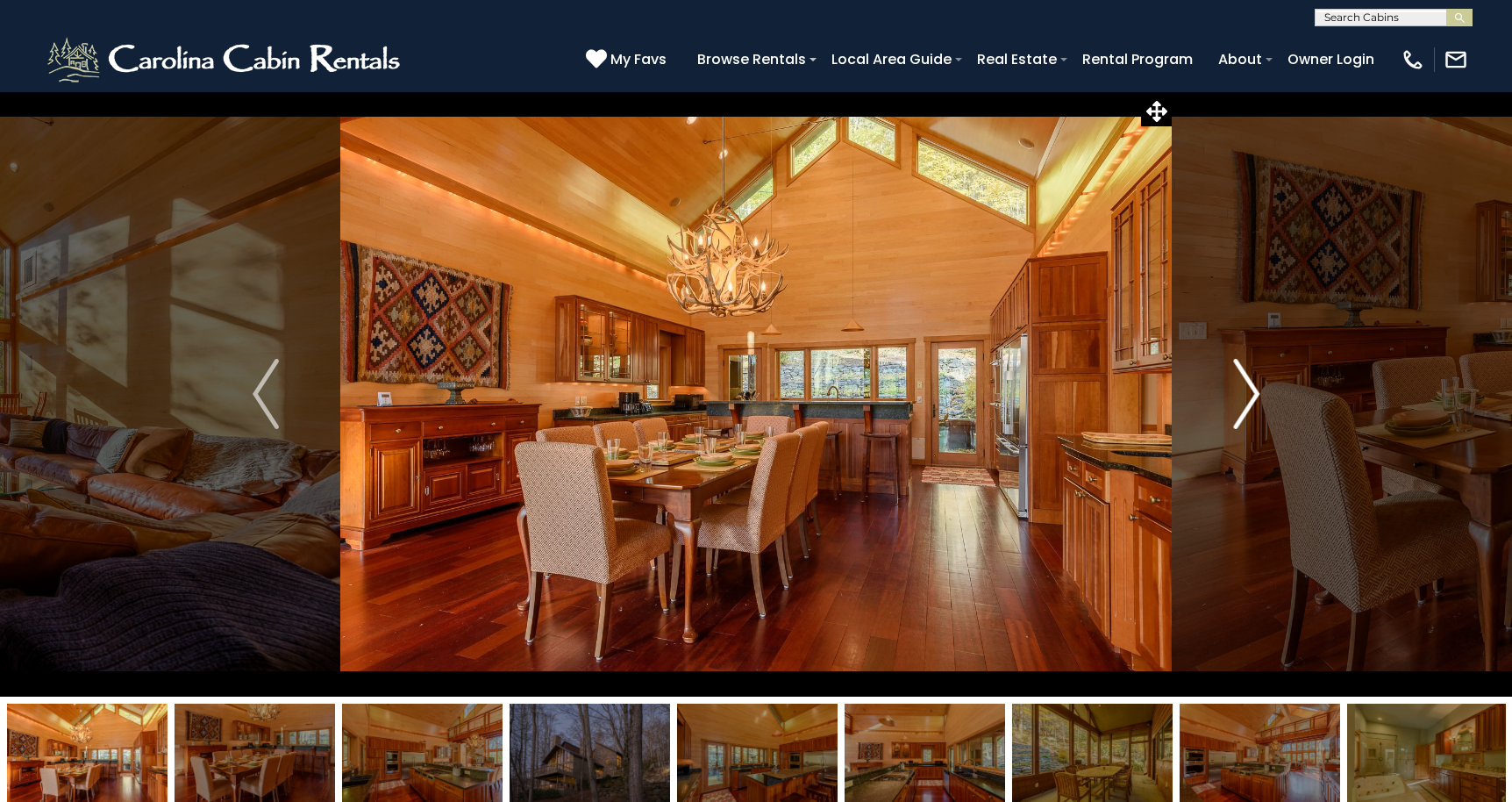
click at [1247, 405] on img "Next" at bounding box center [1246, 393] width 26 height 71
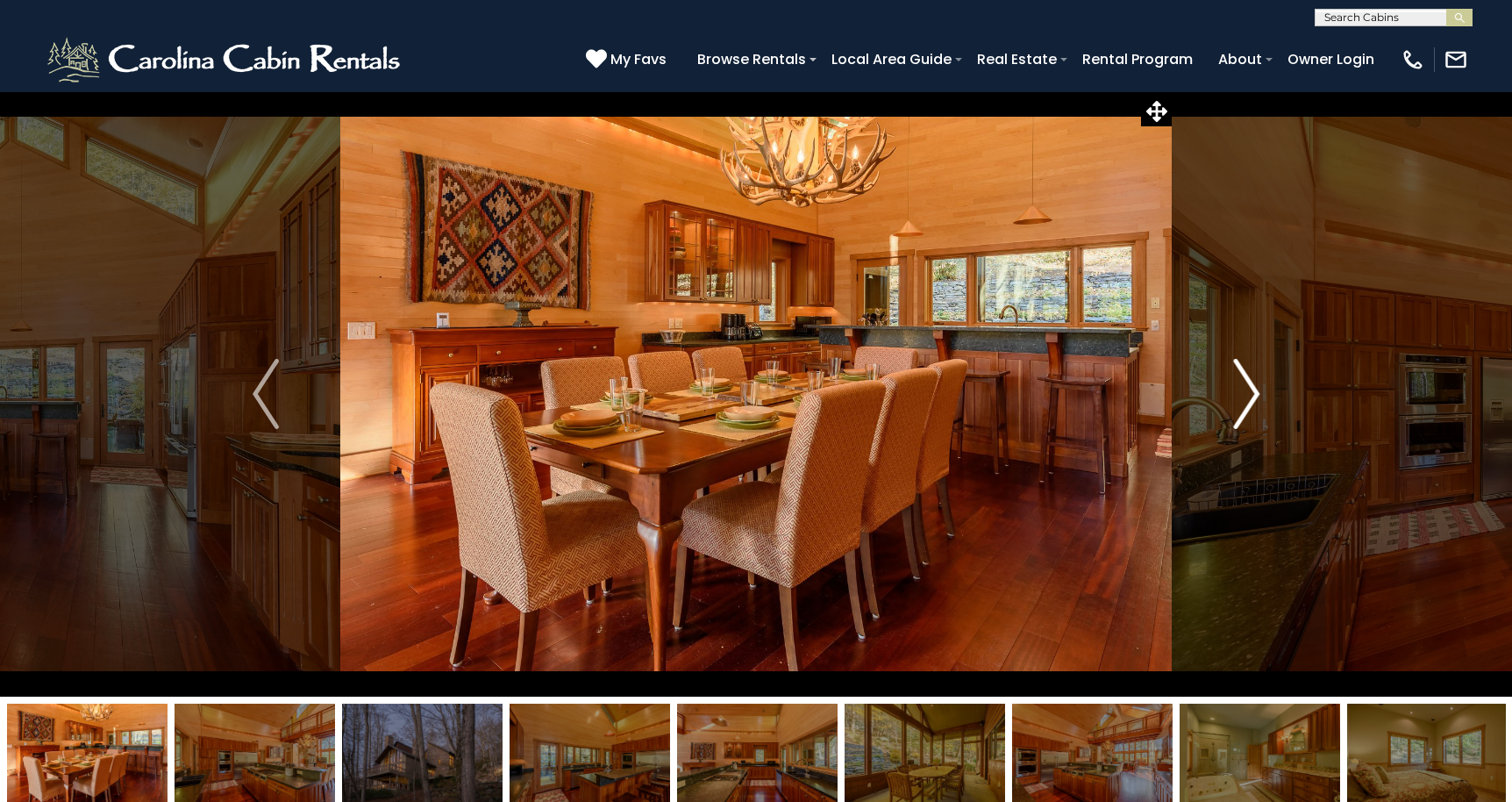
click at [1247, 405] on img "Next" at bounding box center [1246, 393] width 26 height 71
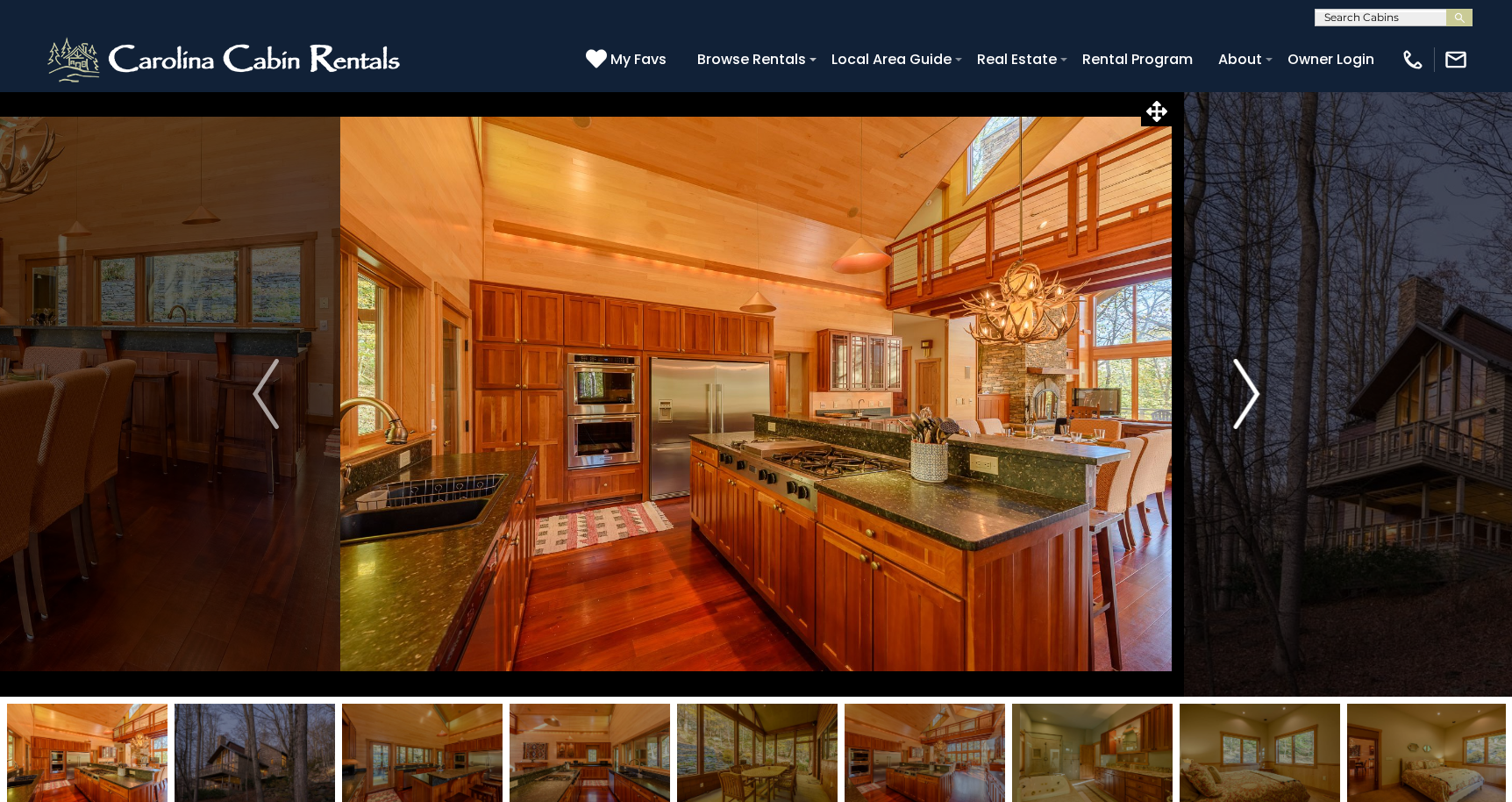
click at [1247, 405] on img "Next" at bounding box center [1246, 393] width 26 height 71
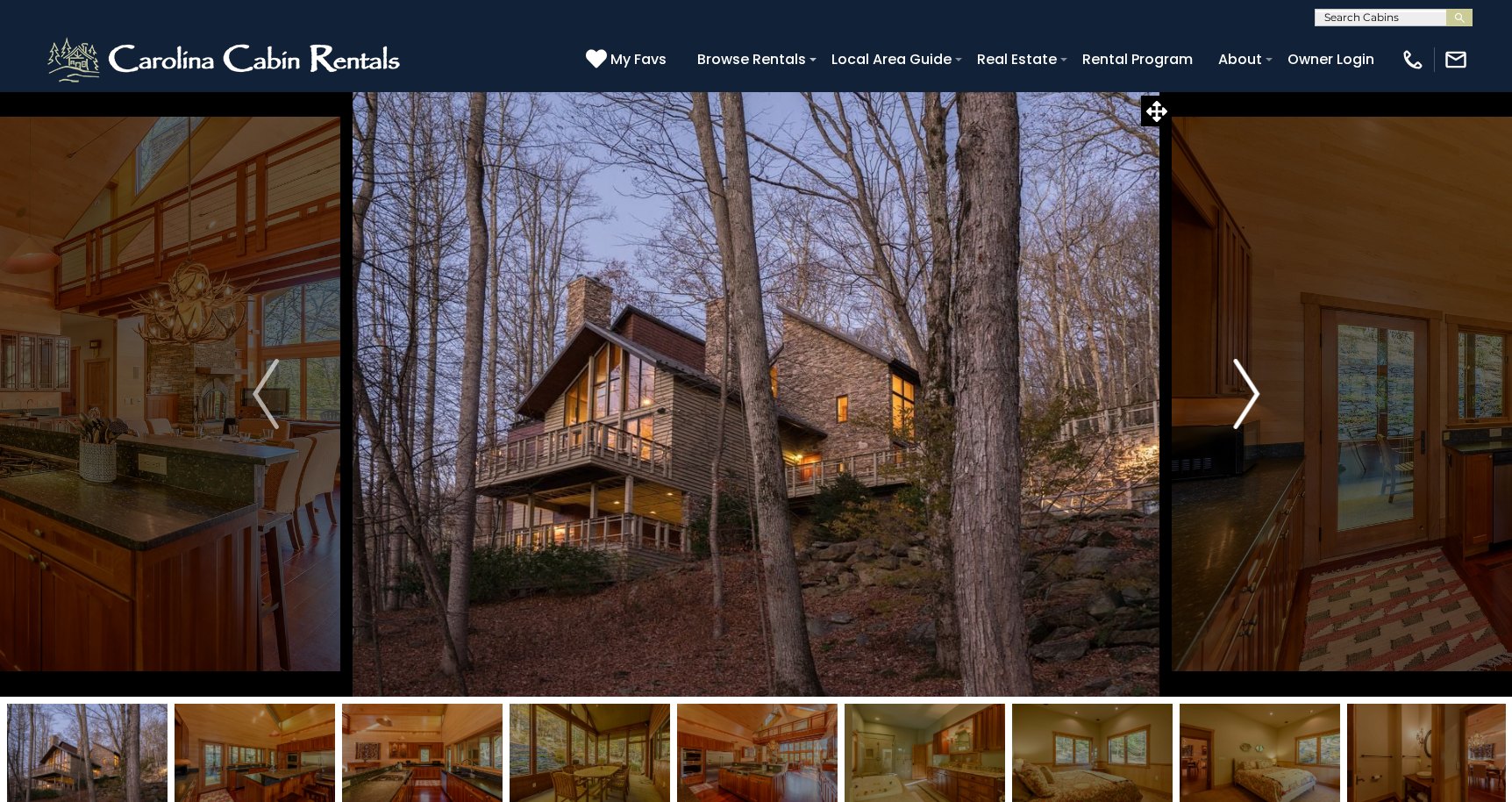
click at [1247, 405] on img "Next" at bounding box center [1246, 393] width 26 height 71
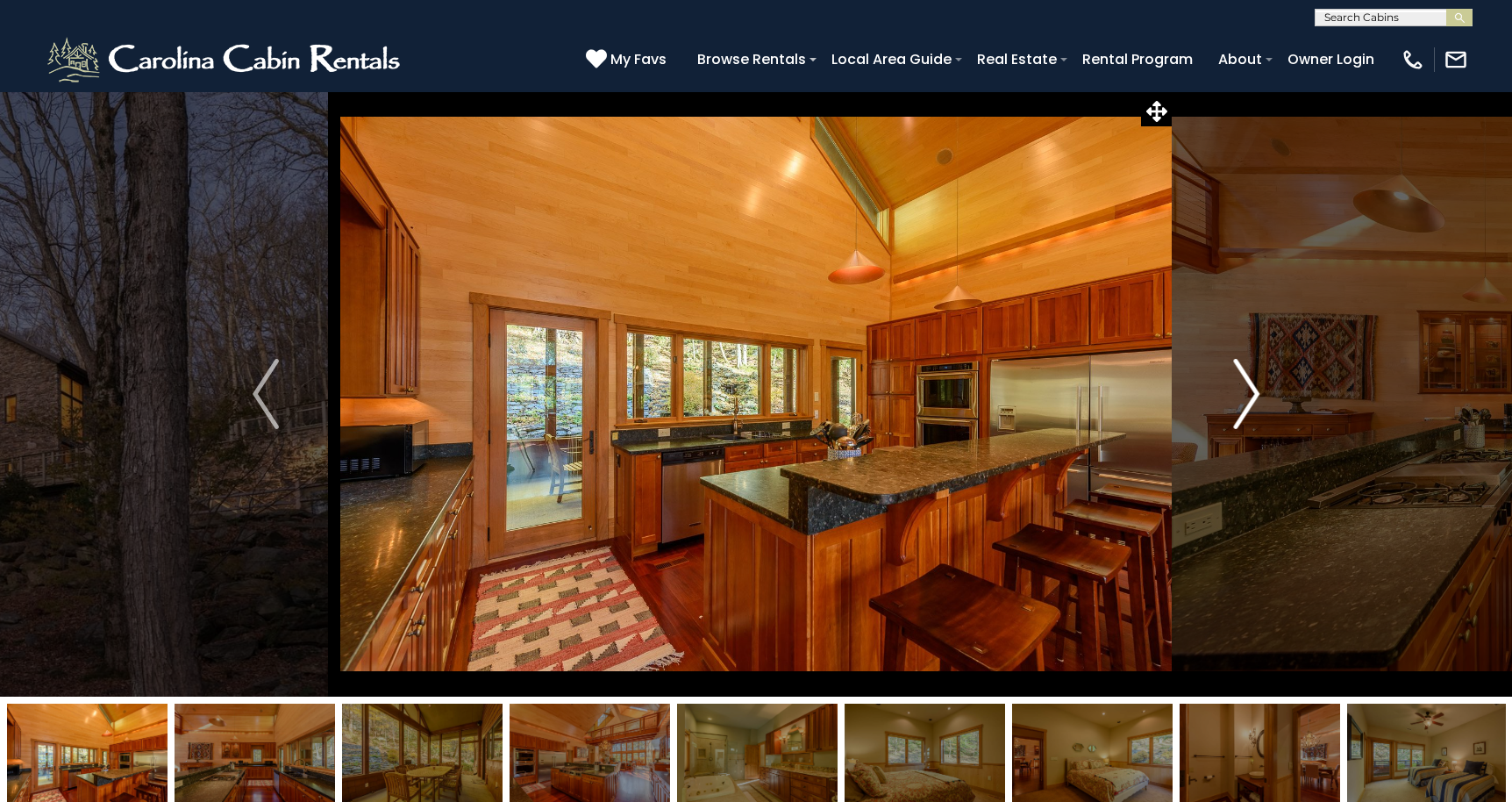
click at [1247, 405] on img "Next" at bounding box center [1246, 393] width 26 height 71
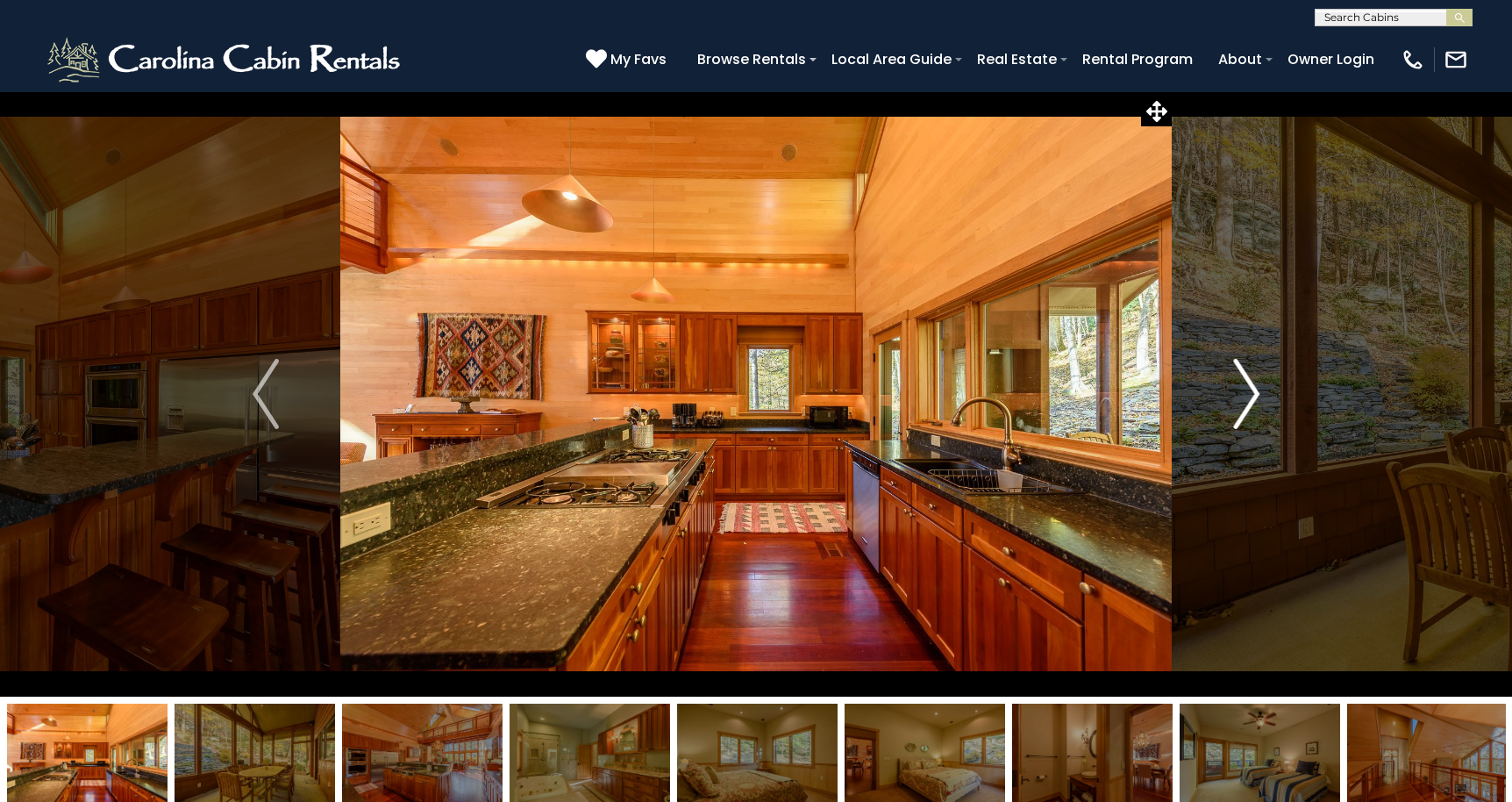
click at [1247, 405] on img "Next" at bounding box center [1246, 393] width 26 height 71
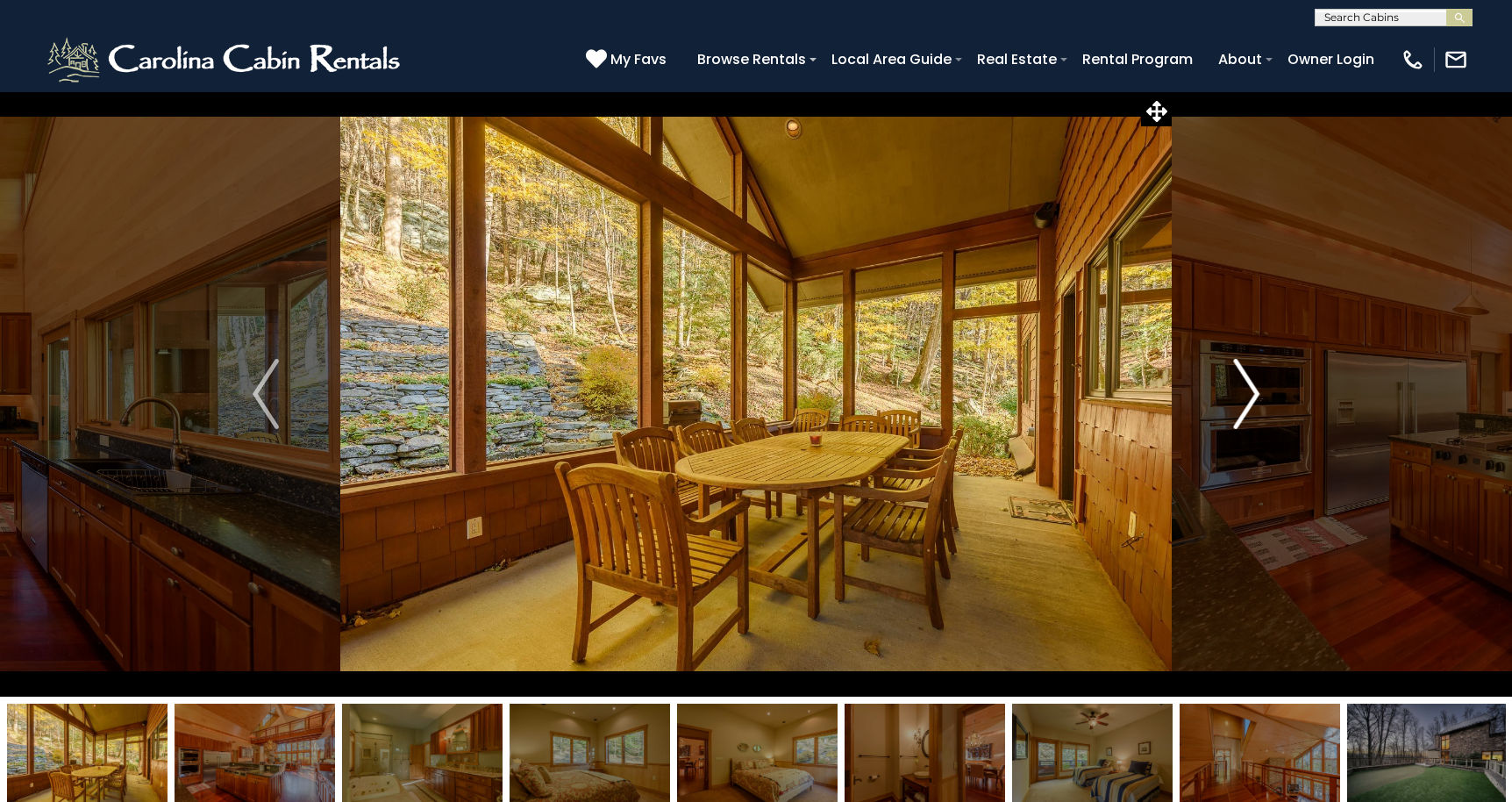
click at [1247, 405] on img "Next" at bounding box center [1246, 393] width 26 height 71
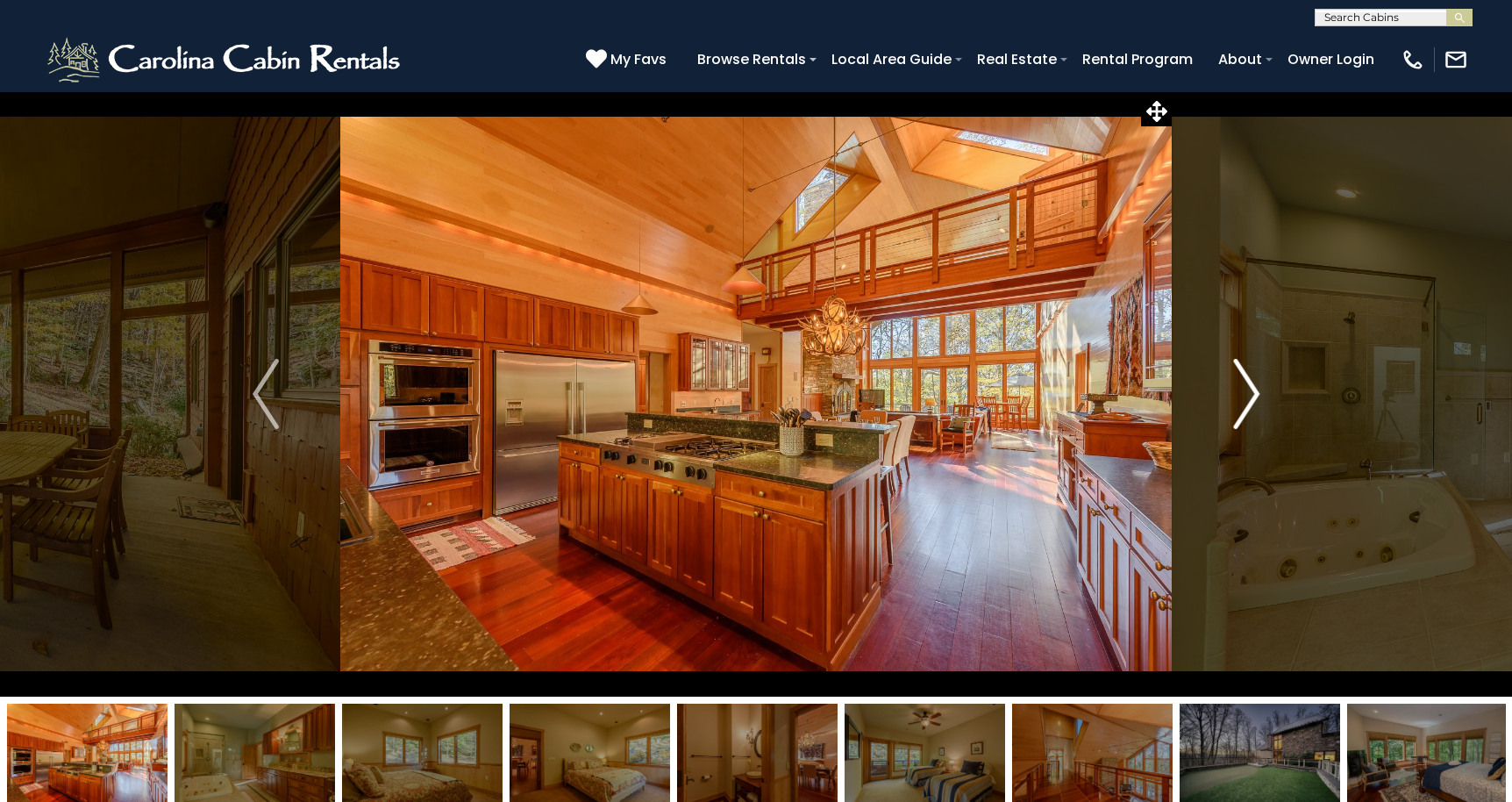
click at [1247, 405] on img "Next" at bounding box center [1246, 393] width 26 height 71
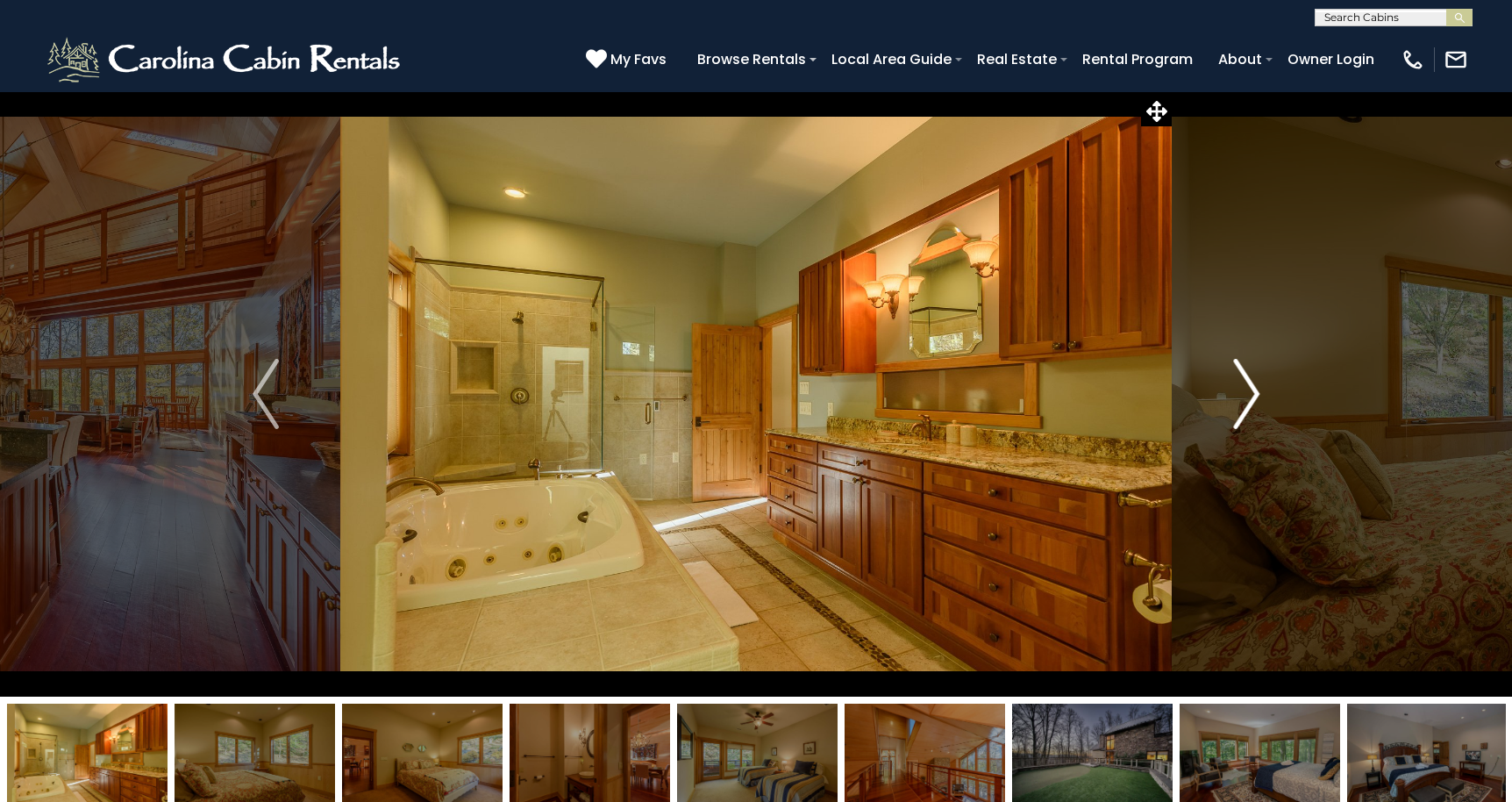
click at [1247, 405] on img "Next" at bounding box center [1246, 393] width 26 height 71
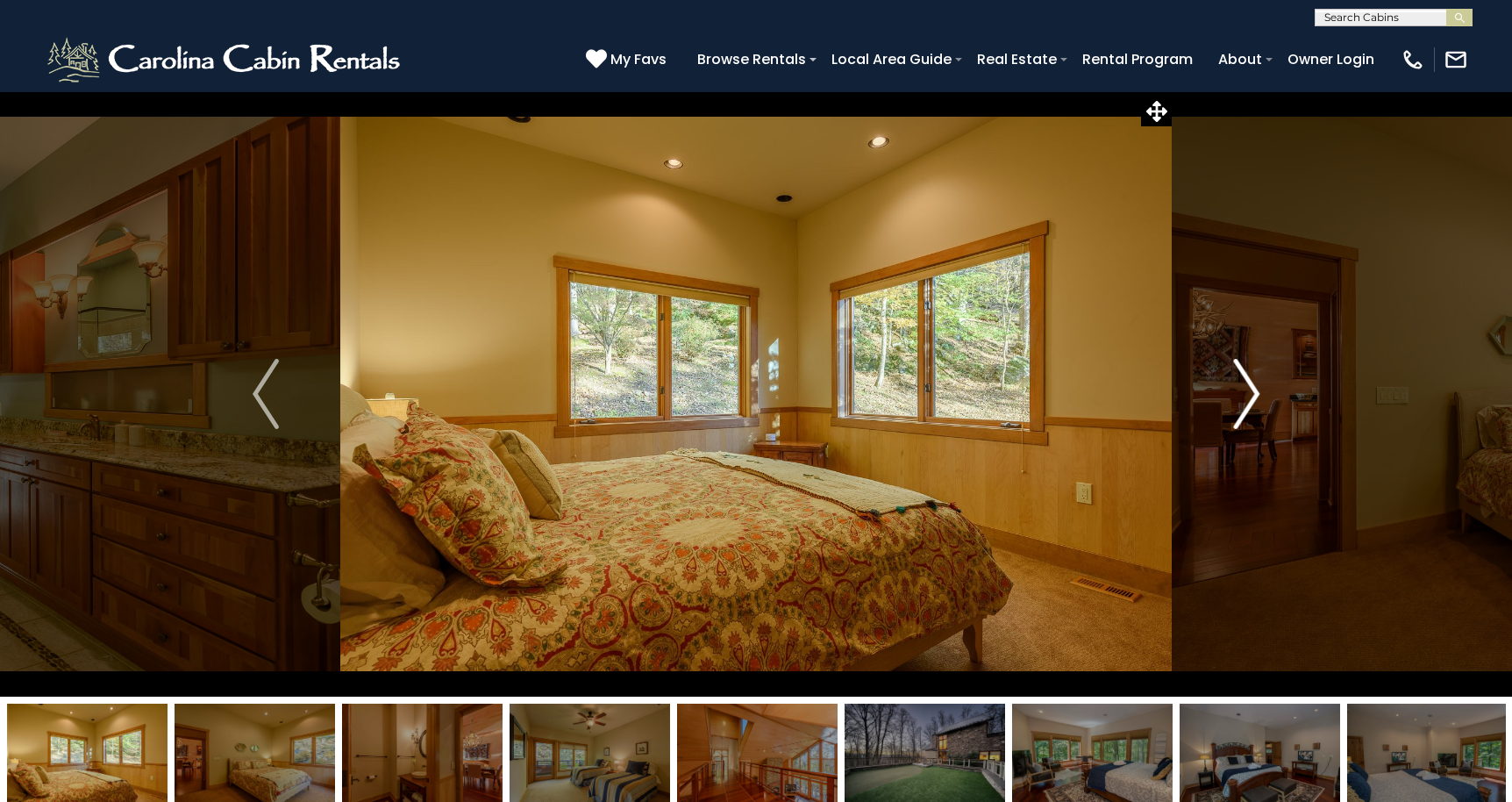
click at [1247, 405] on img "Next" at bounding box center [1246, 393] width 26 height 71
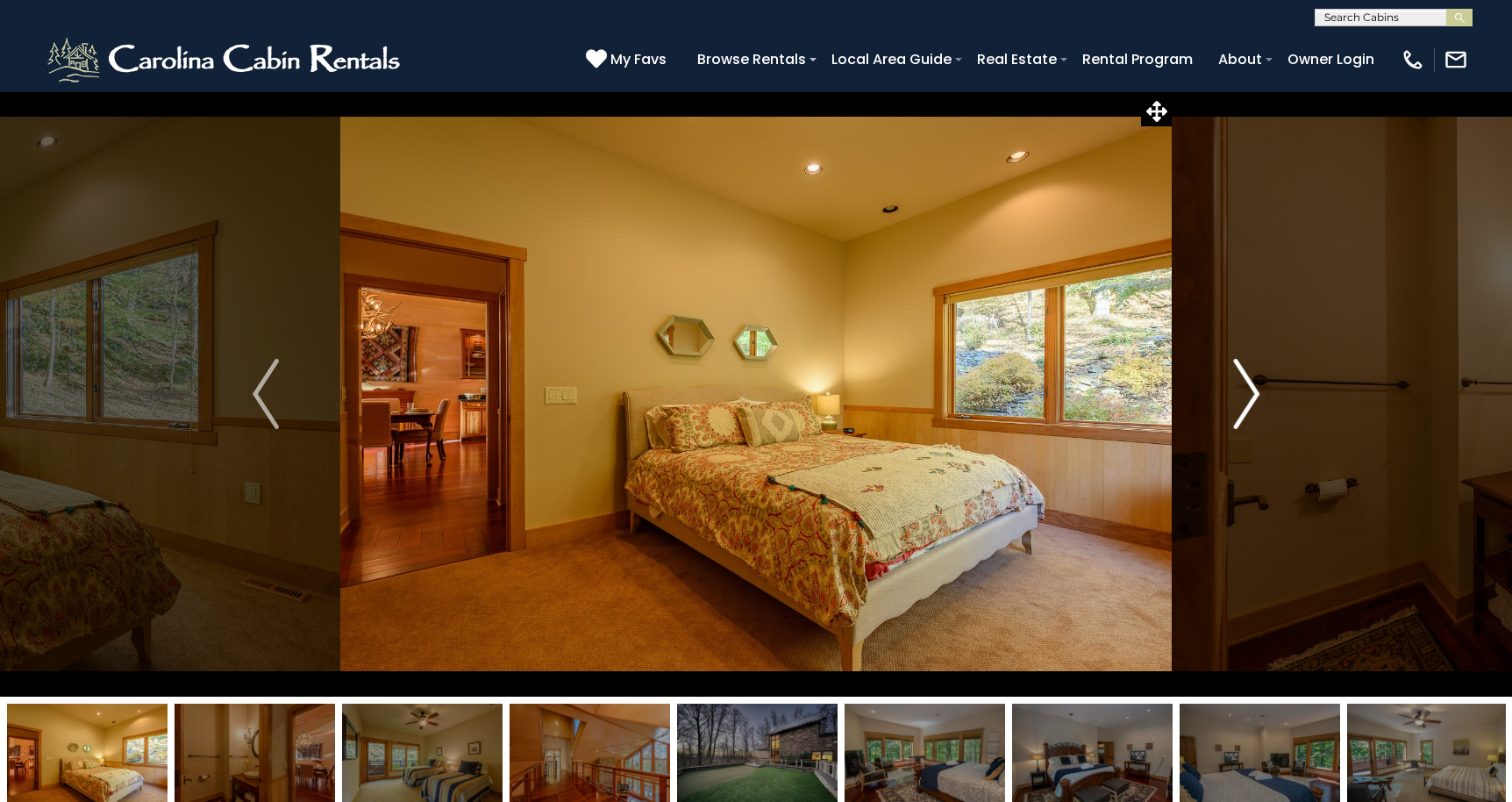
click at [1247, 405] on img "Next" at bounding box center [1246, 393] width 26 height 71
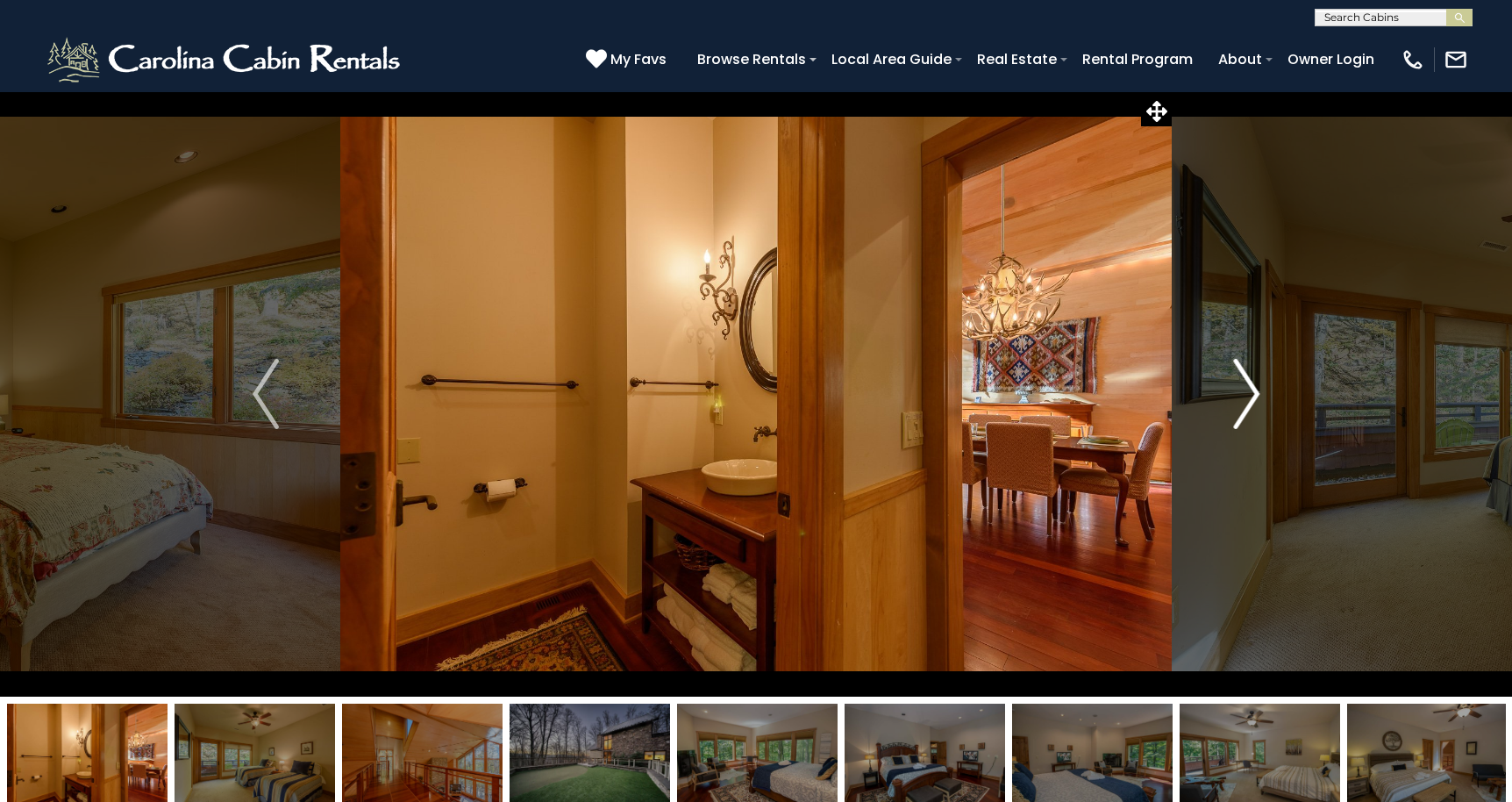
click at [1247, 405] on img "Next" at bounding box center [1246, 393] width 26 height 71
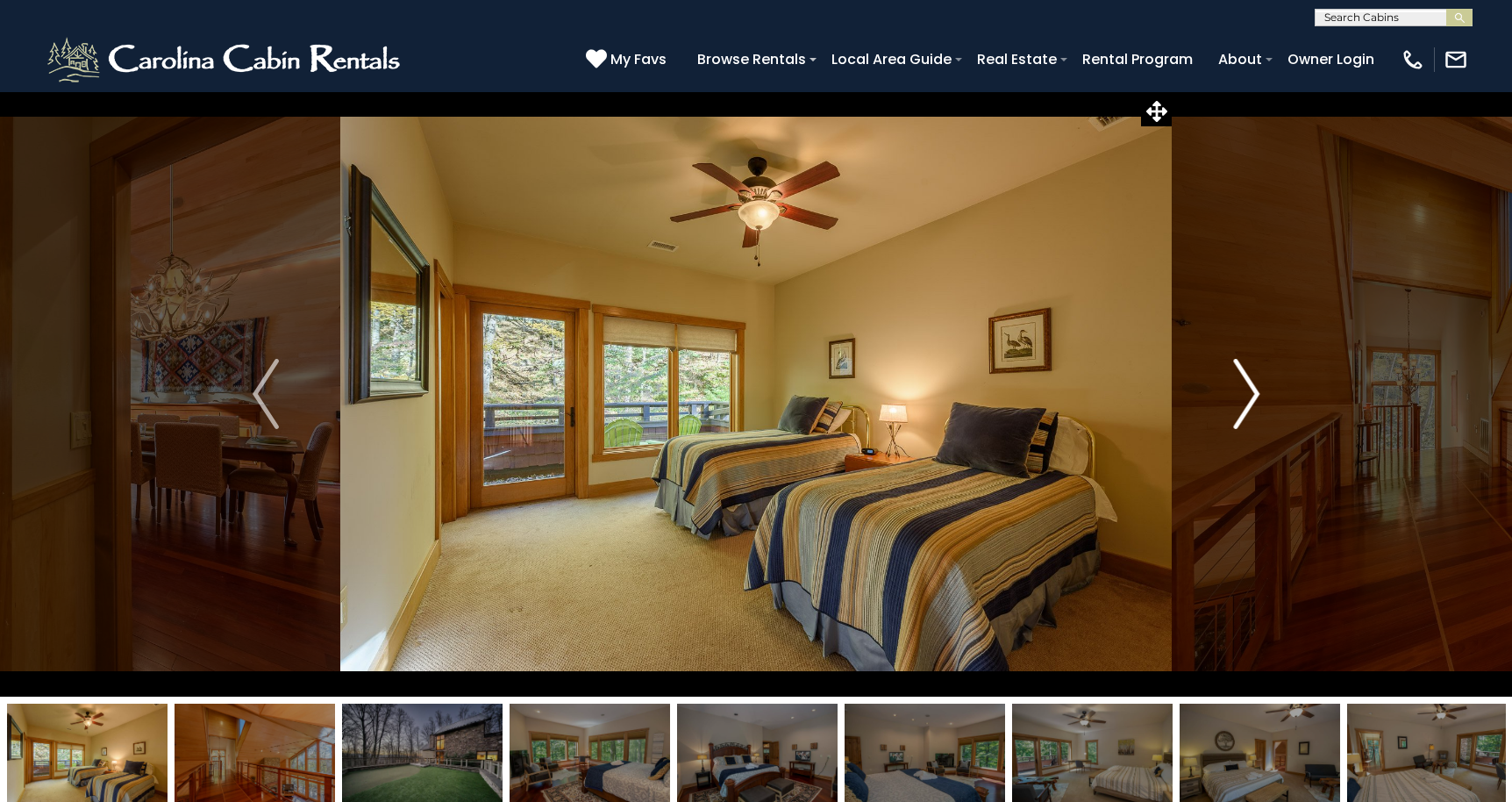
click at [1247, 405] on img "Next" at bounding box center [1246, 393] width 26 height 71
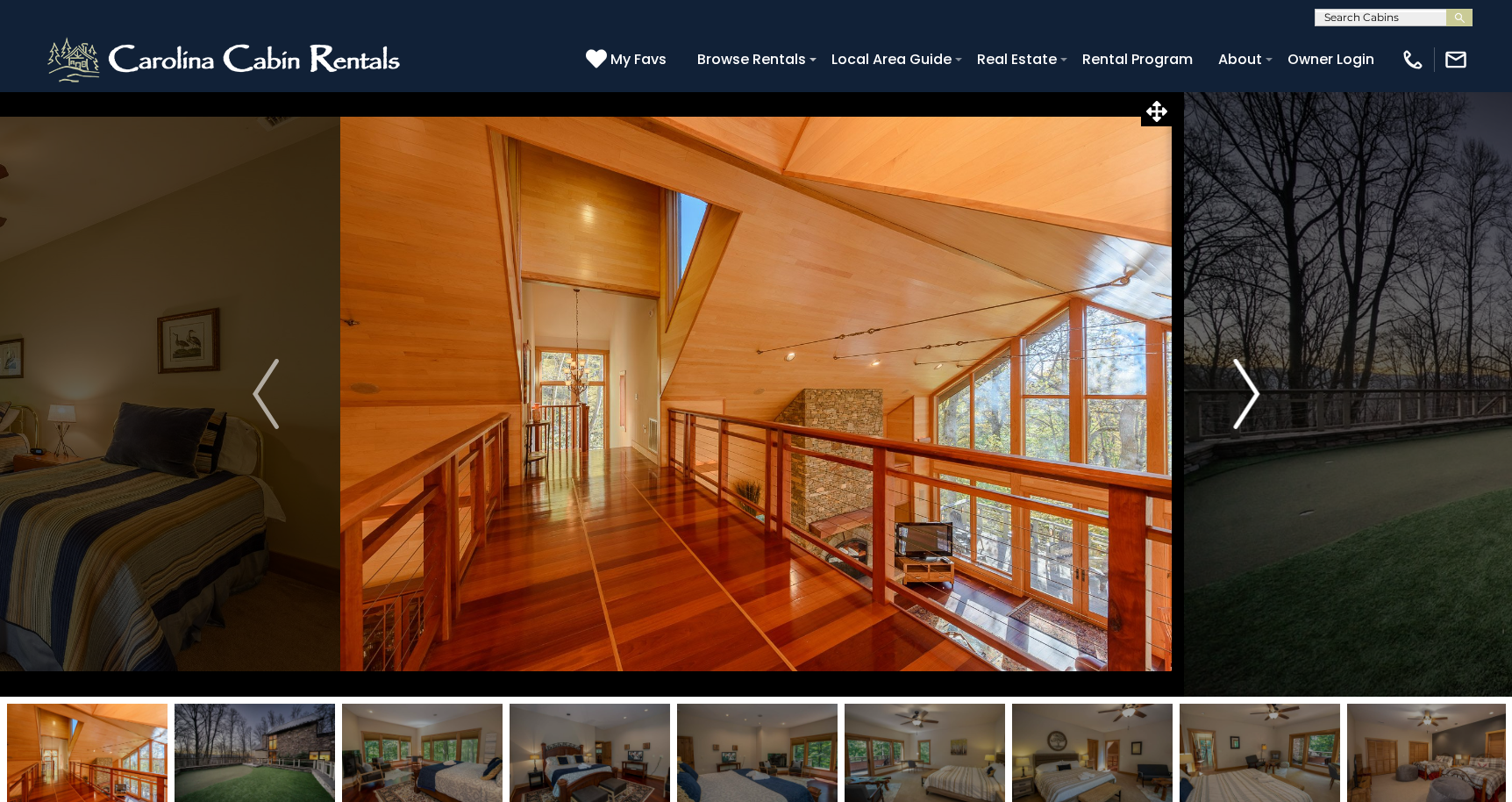
click at [1247, 405] on img "Next" at bounding box center [1246, 393] width 26 height 71
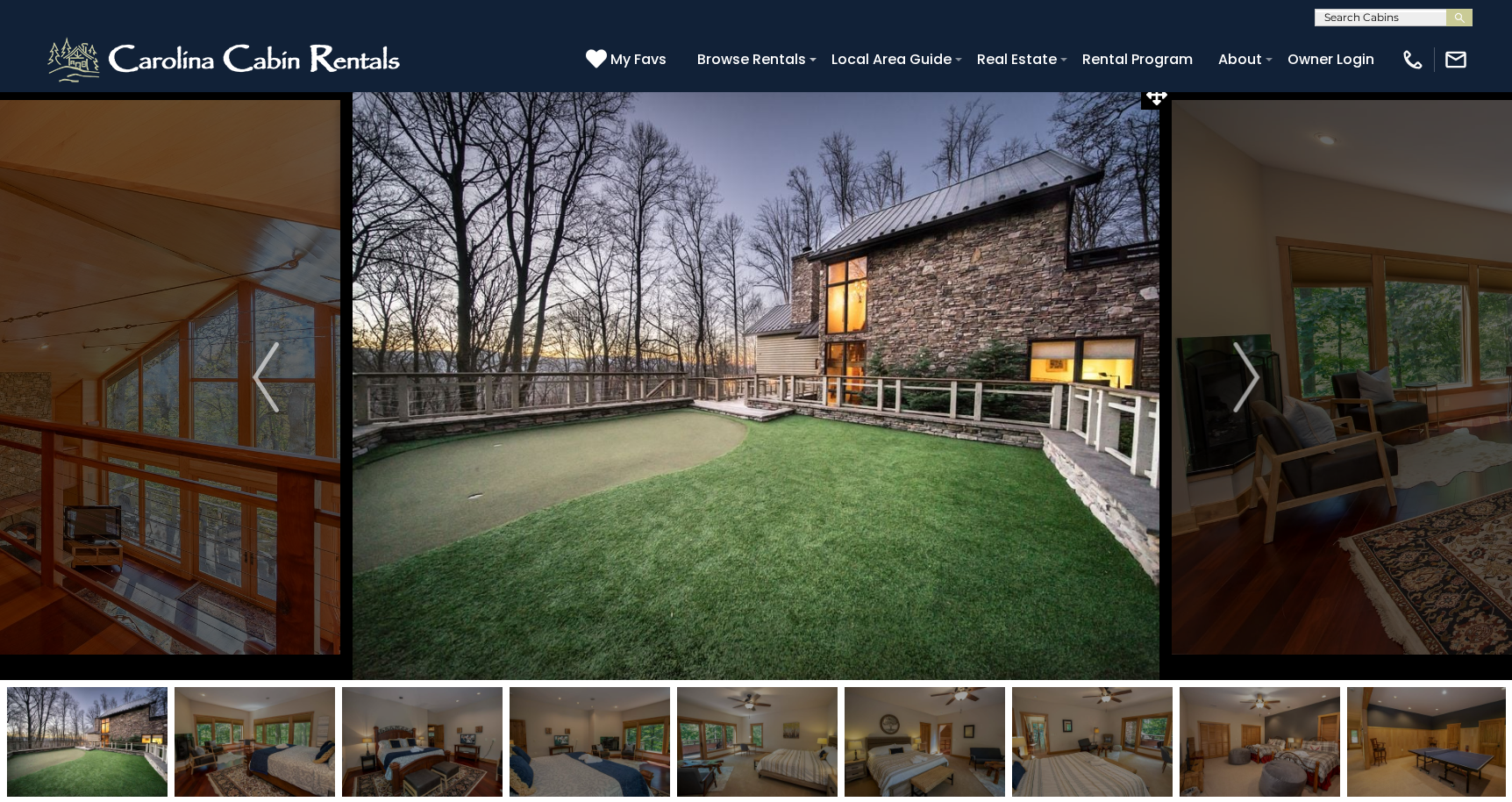
scroll to position [13, 0]
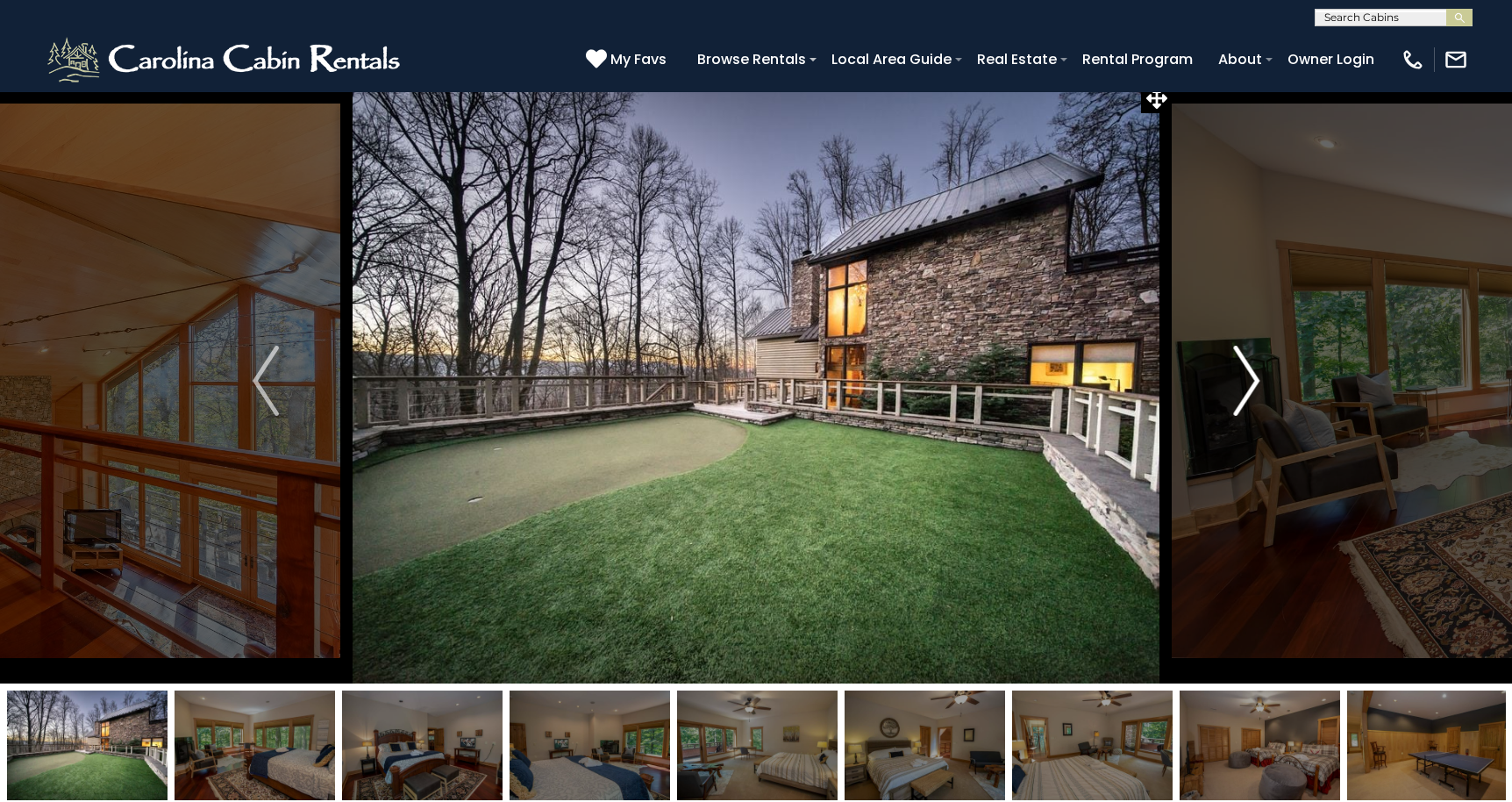
click at [1247, 385] on img "Next" at bounding box center [1246, 380] width 26 height 71
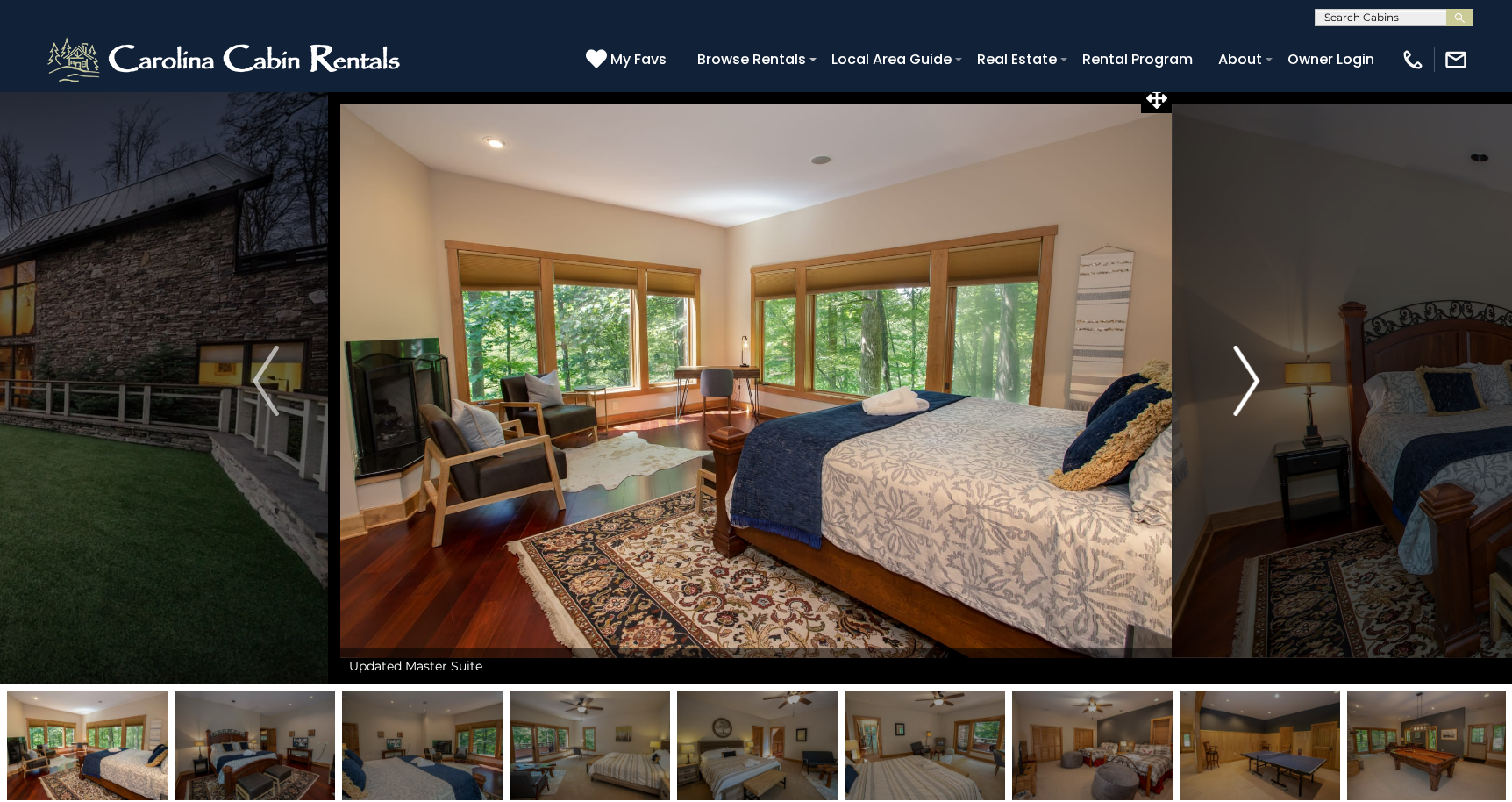
click at [1247, 385] on img "Next" at bounding box center [1246, 380] width 26 height 71
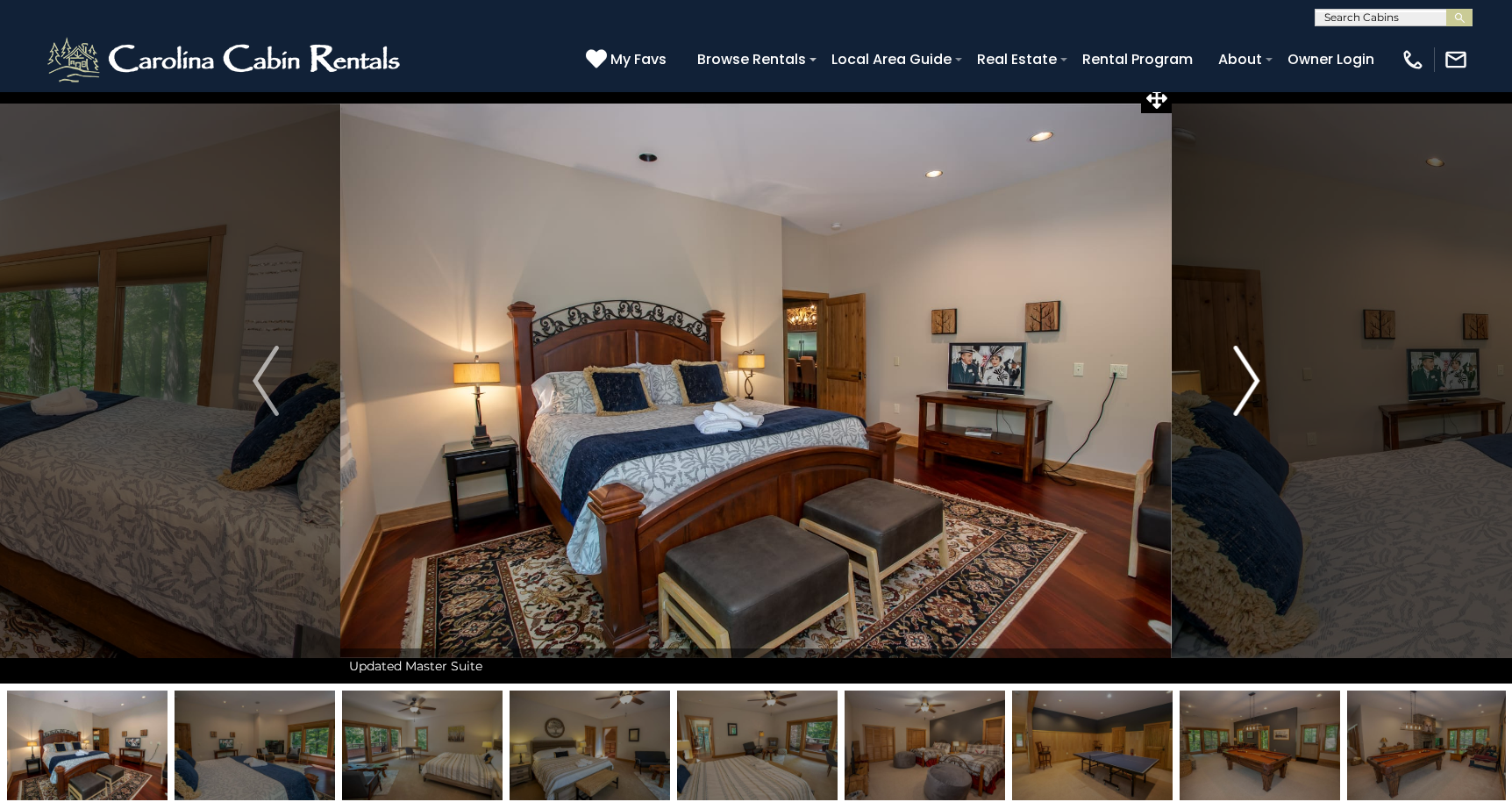
click at [1247, 385] on img "Next" at bounding box center [1246, 380] width 26 height 71
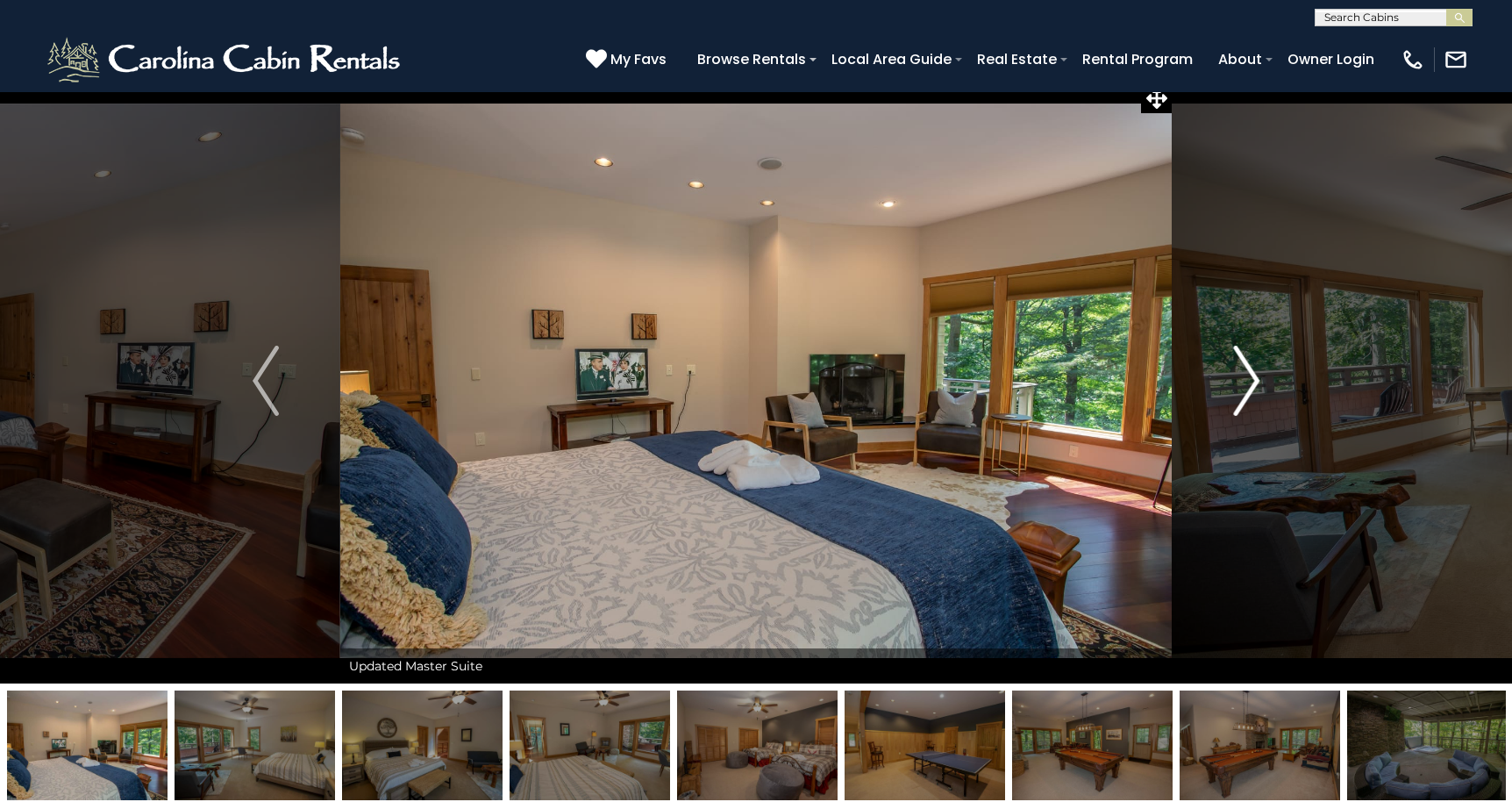
click at [1247, 385] on img "Next" at bounding box center [1246, 380] width 26 height 71
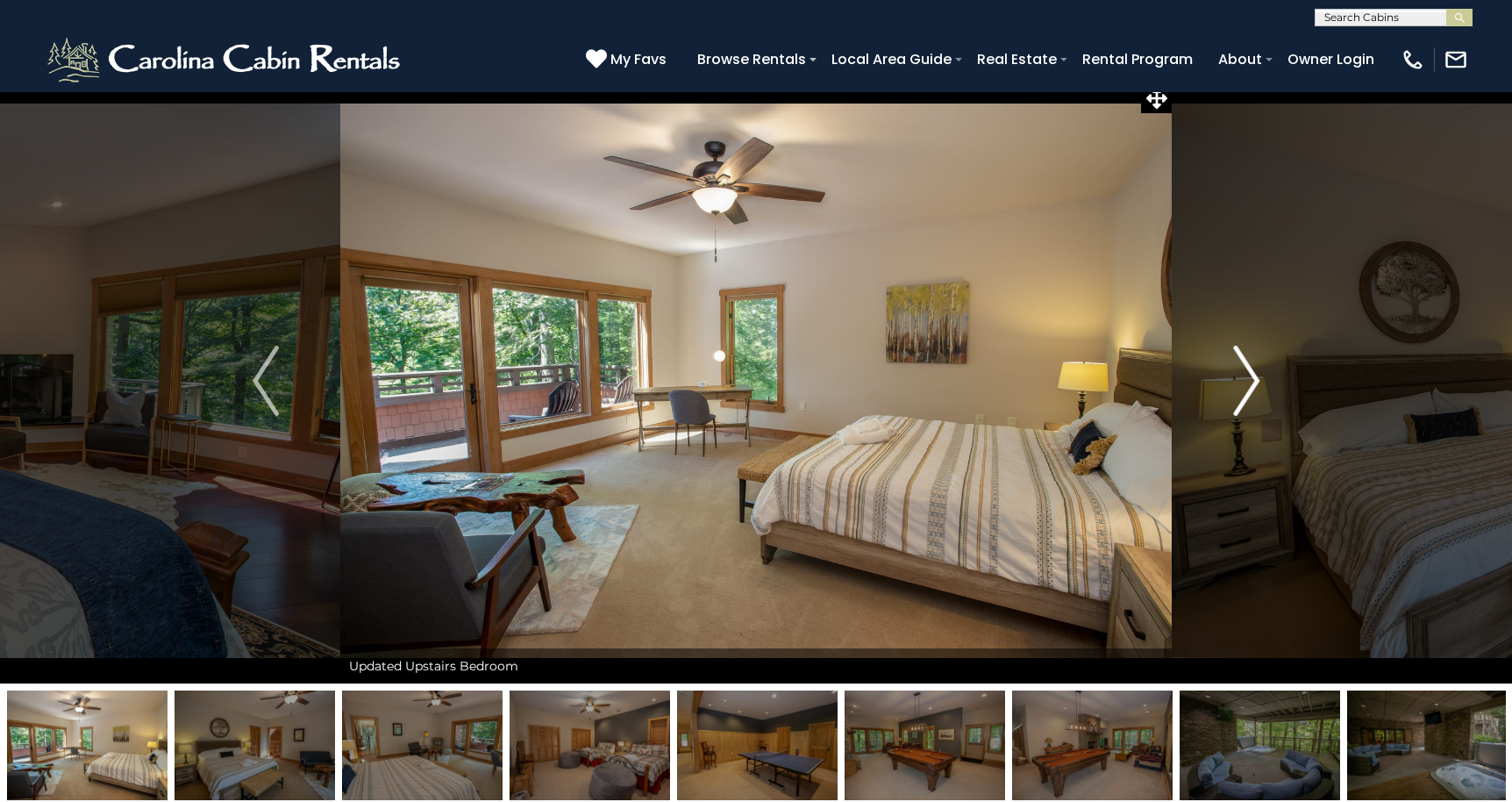
click at [1247, 385] on img "Next" at bounding box center [1246, 380] width 26 height 71
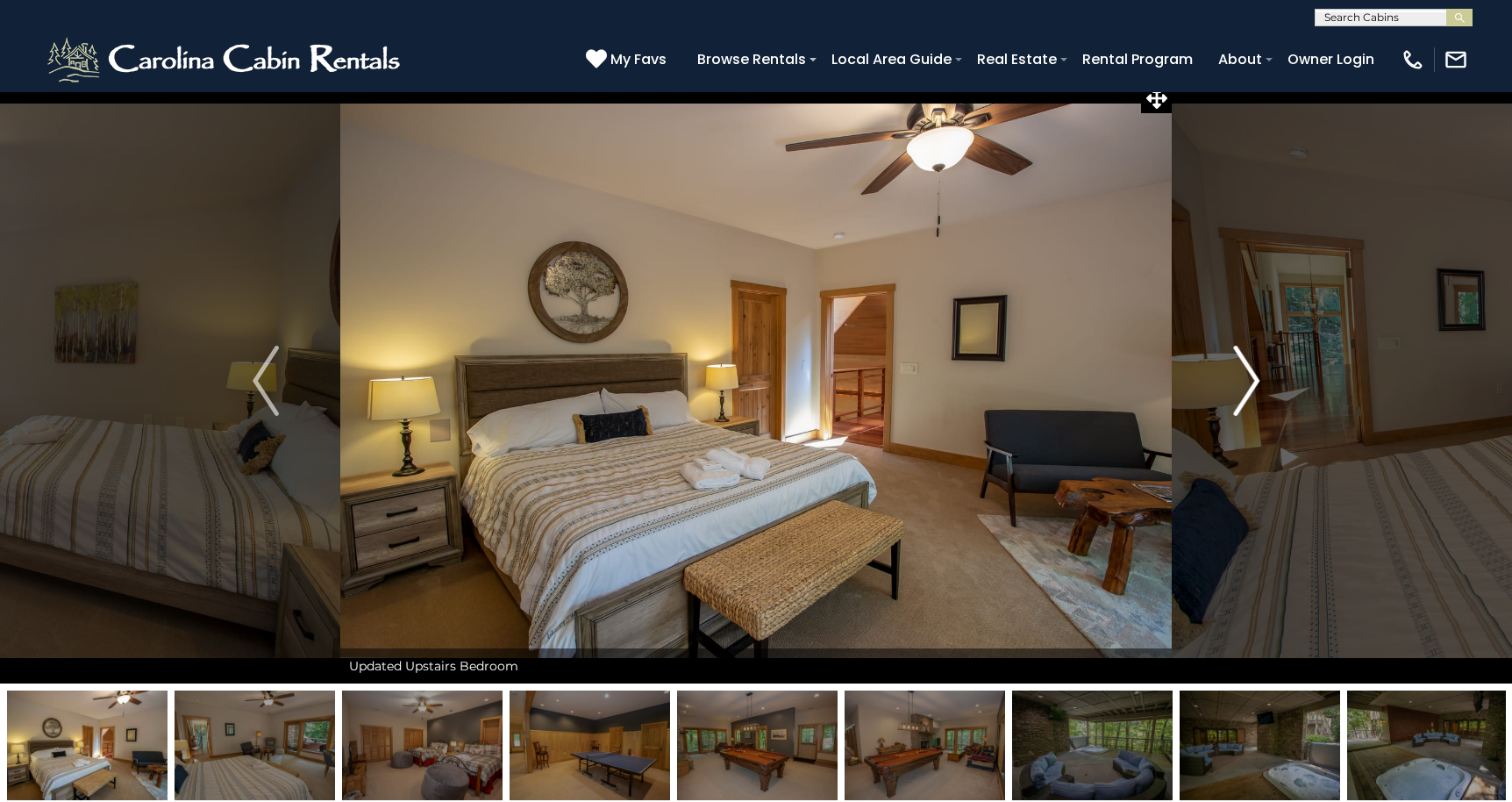
click at [1247, 385] on img "Next" at bounding box center [1246, 380] width 26 height 71
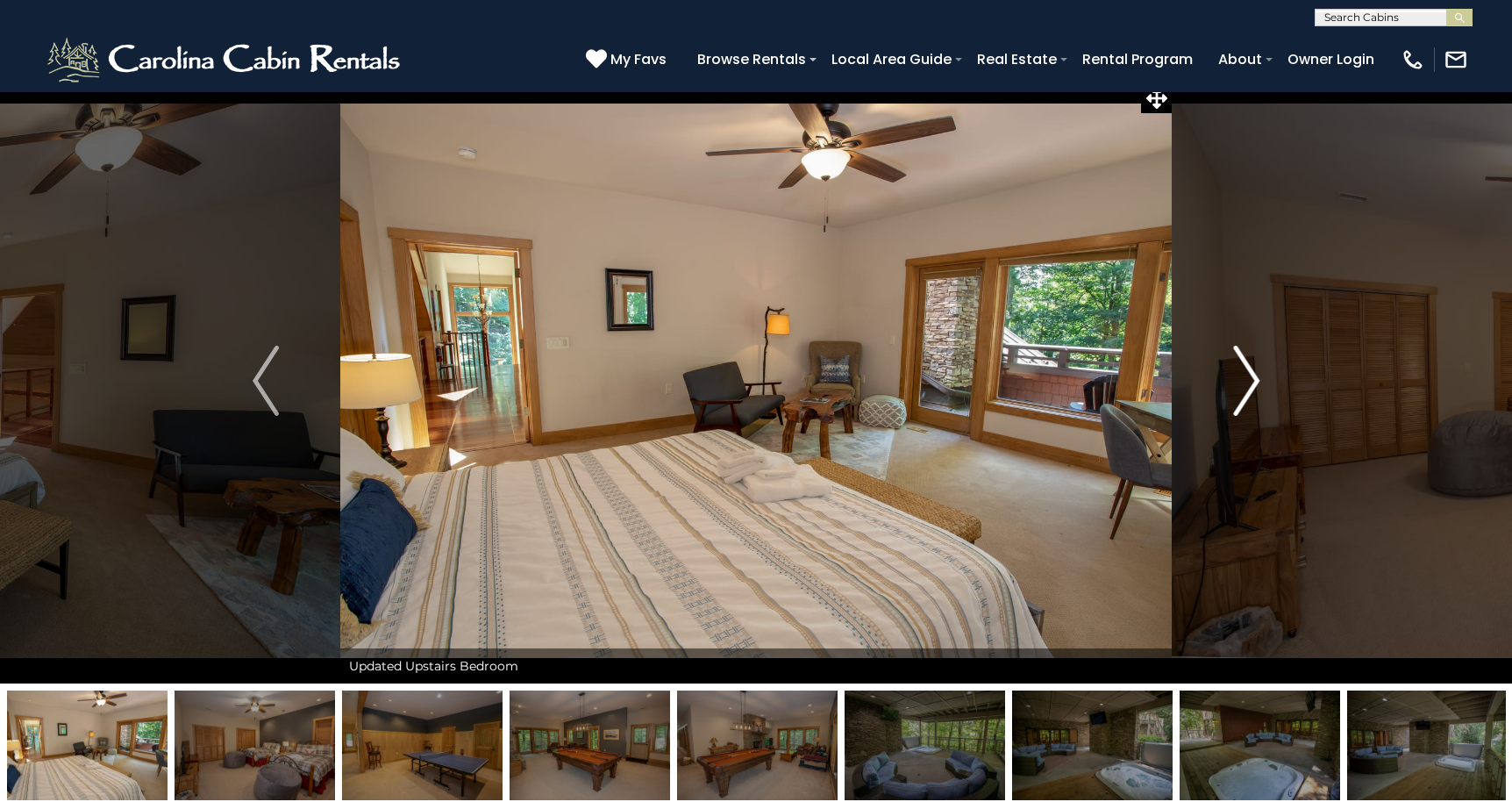
click at [1247, 385] on img "Next" at bounding box center [1246, 380] width 26 height 71
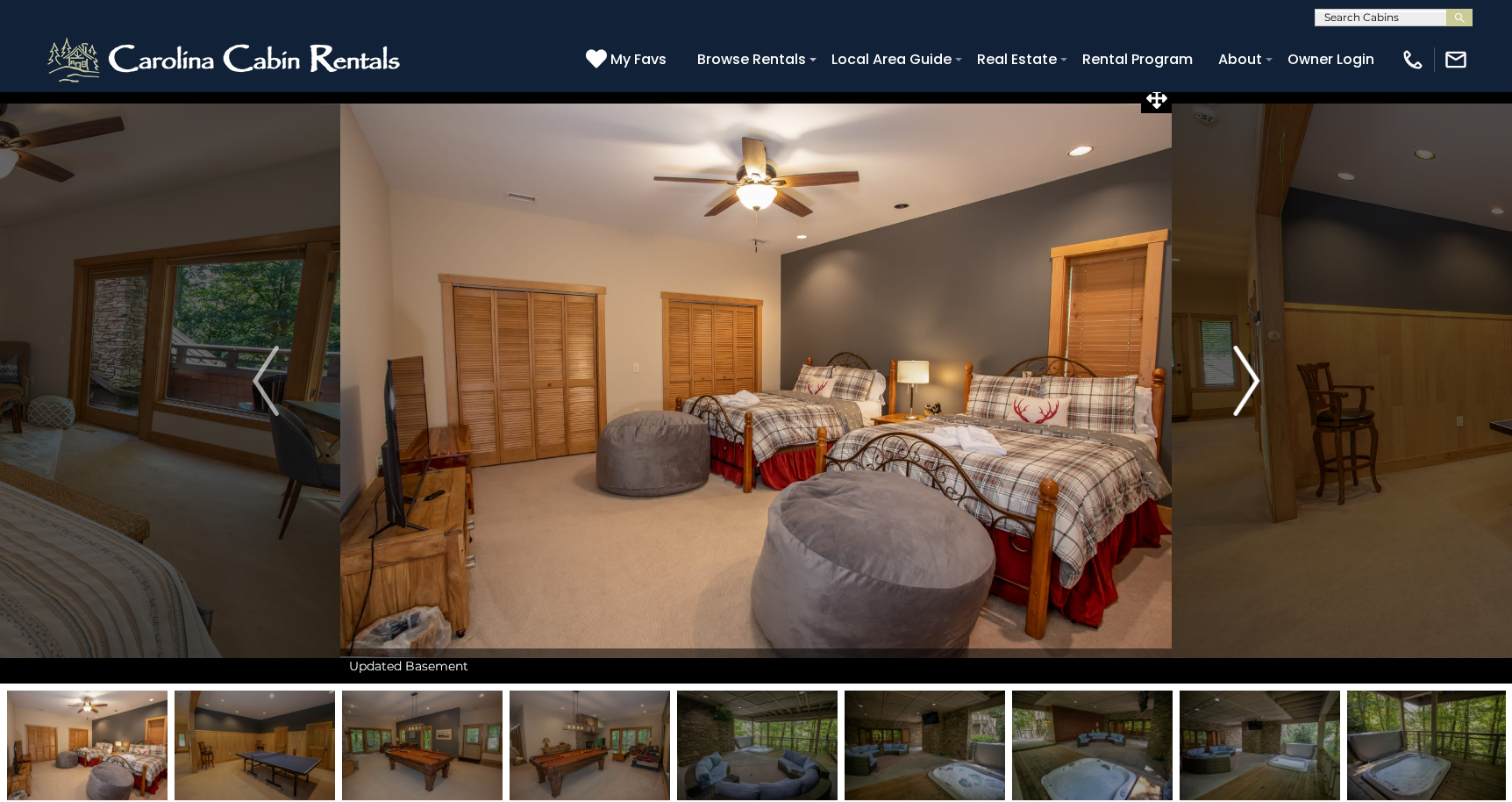
click at [1247, 385] on img "Next" at bounding box center [1246, 380] width 26 height 71
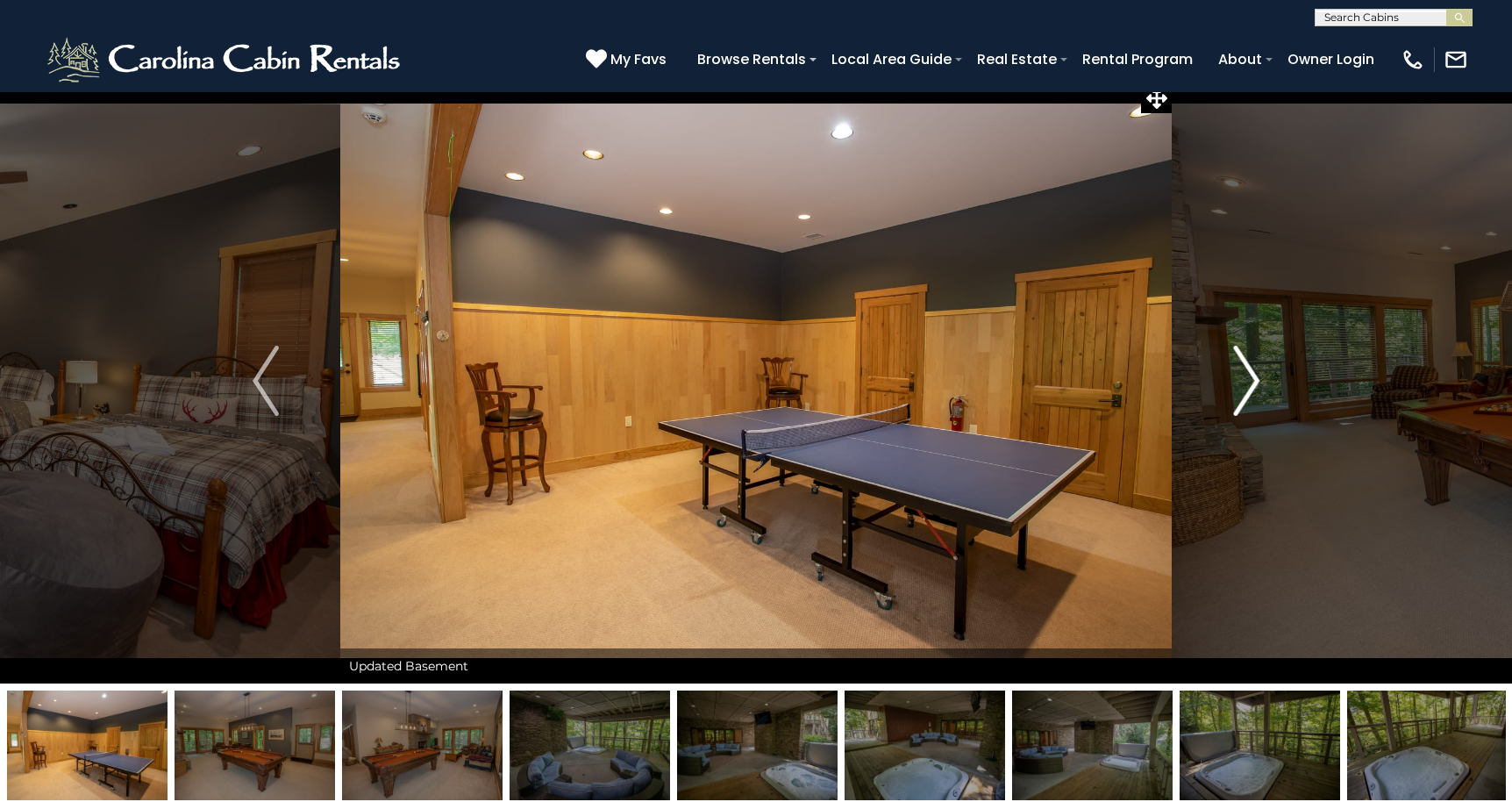
click at [1247, 385] on img "Next" at bounding box center [1246, 380] width 26 height 71
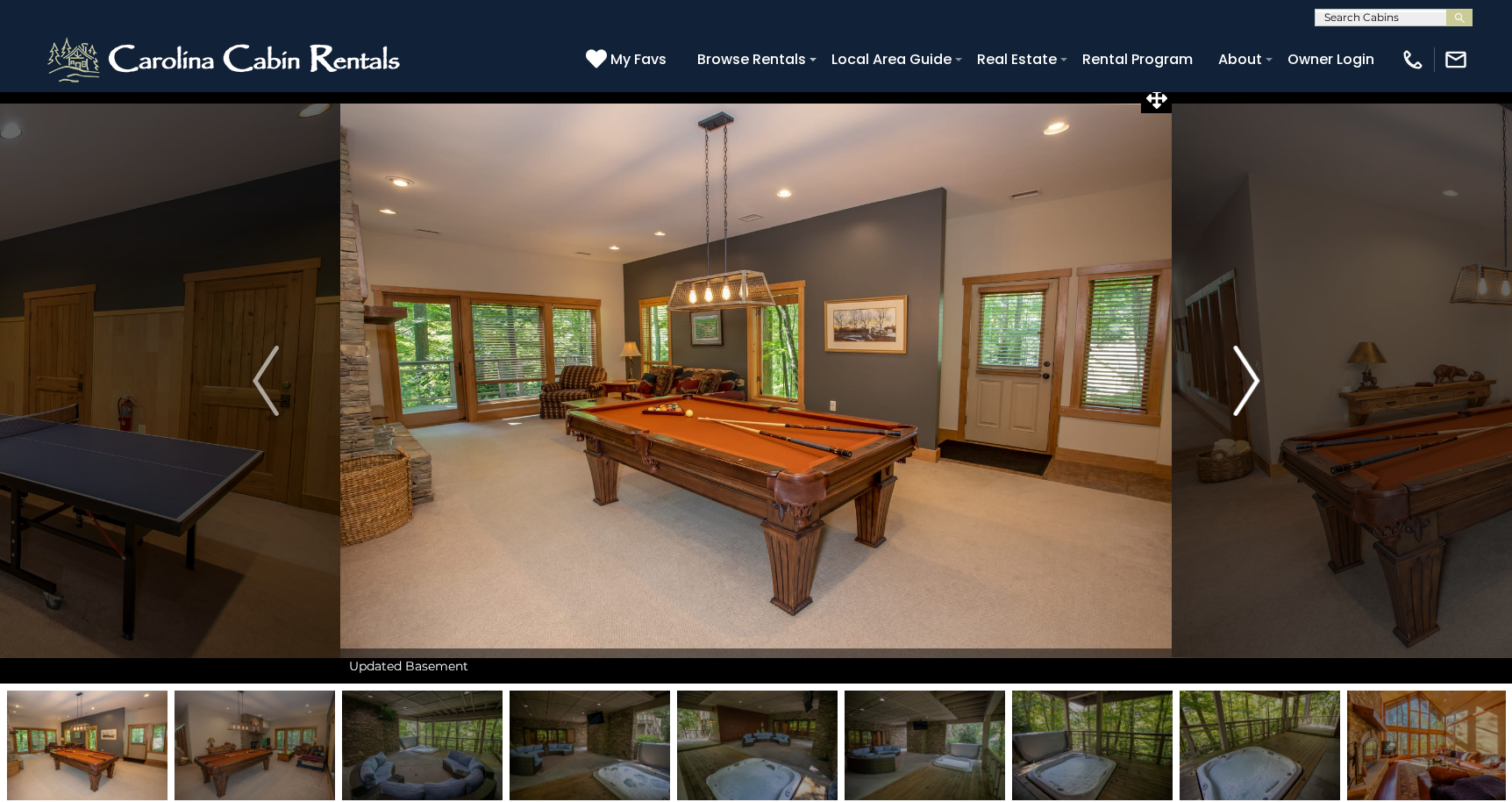
click at [1247, 385] on img "Next" at bounding box center [1246, 380] width 26 height 71
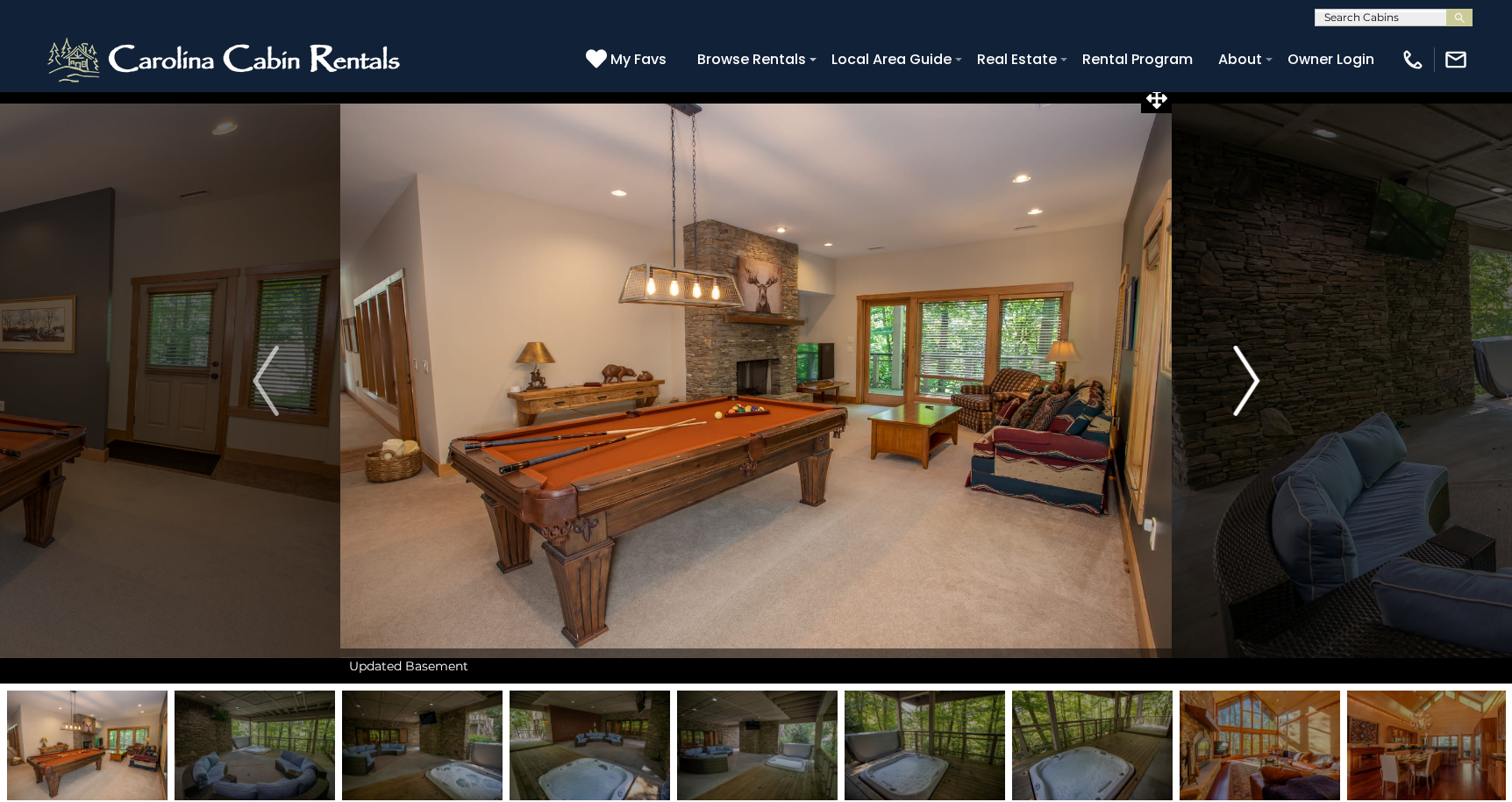
click at [1247, 385] on img "Next" at bounding box center [1246, 380] width 26 height 71
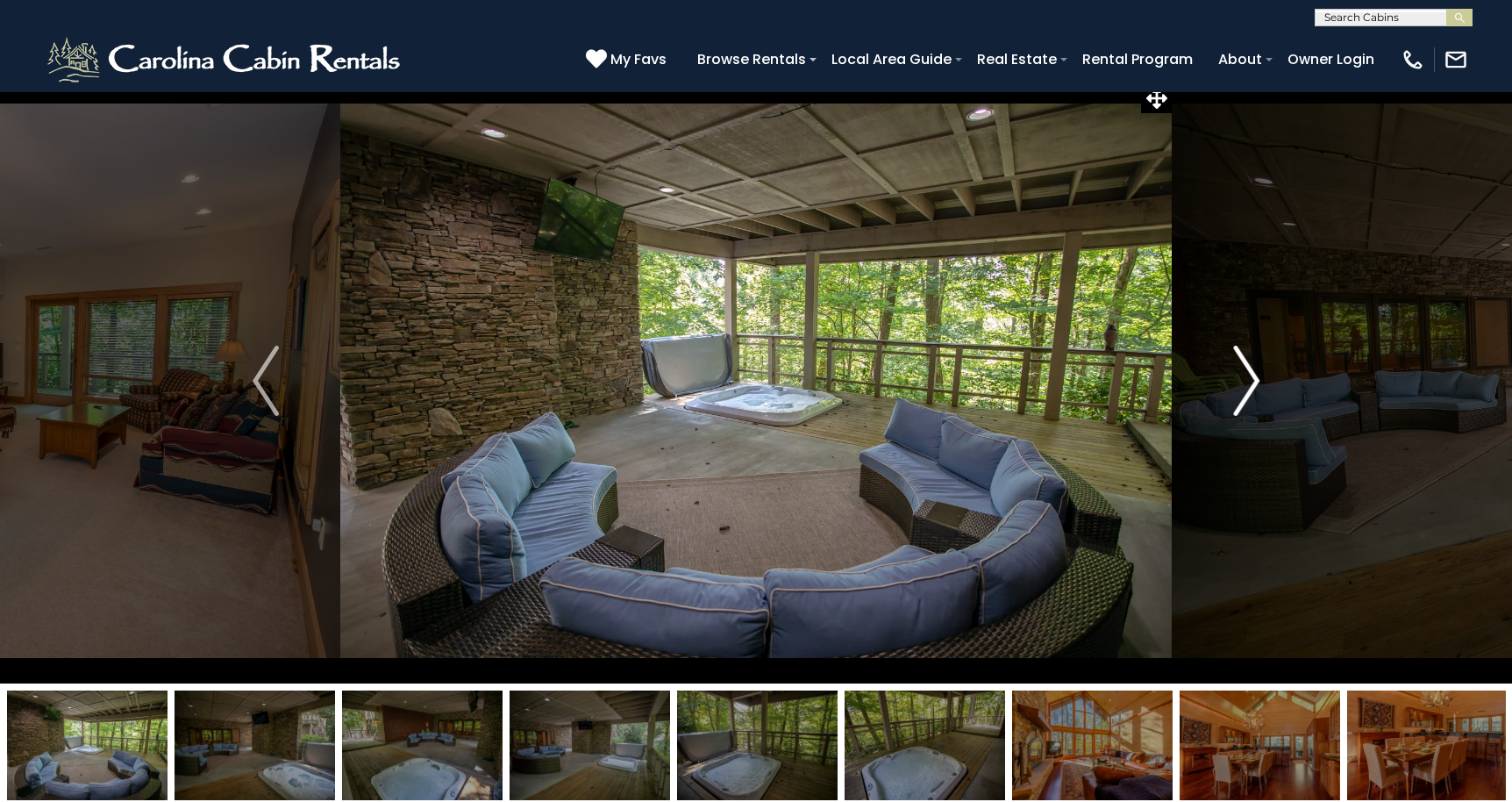
click at [1247, 385] on img "Next" at bounding box center [1246, 380] width 26 height 71
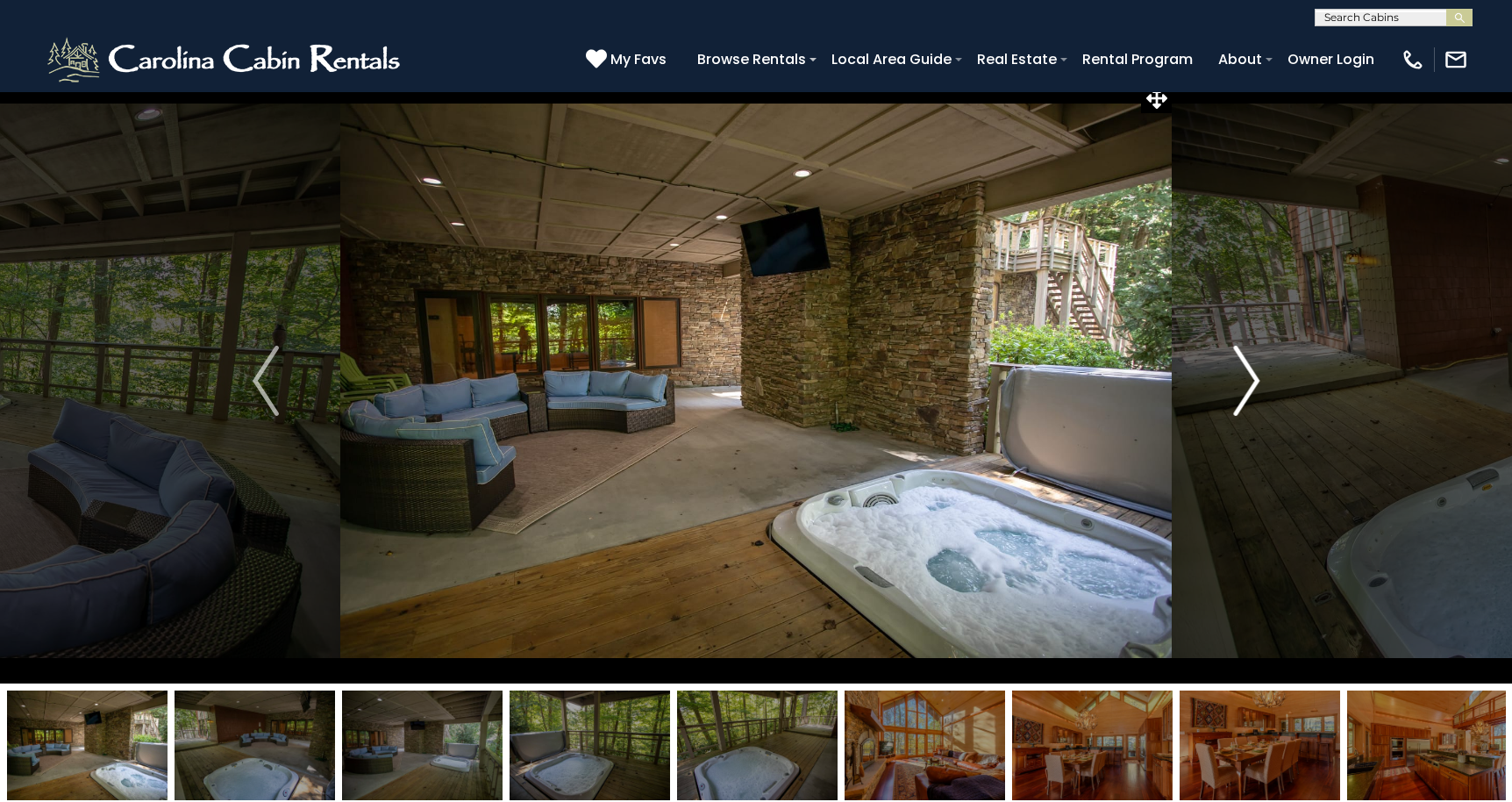
click at [1247, 385] on img "Next" at bounding box center [1246, 380] width 26 height 71
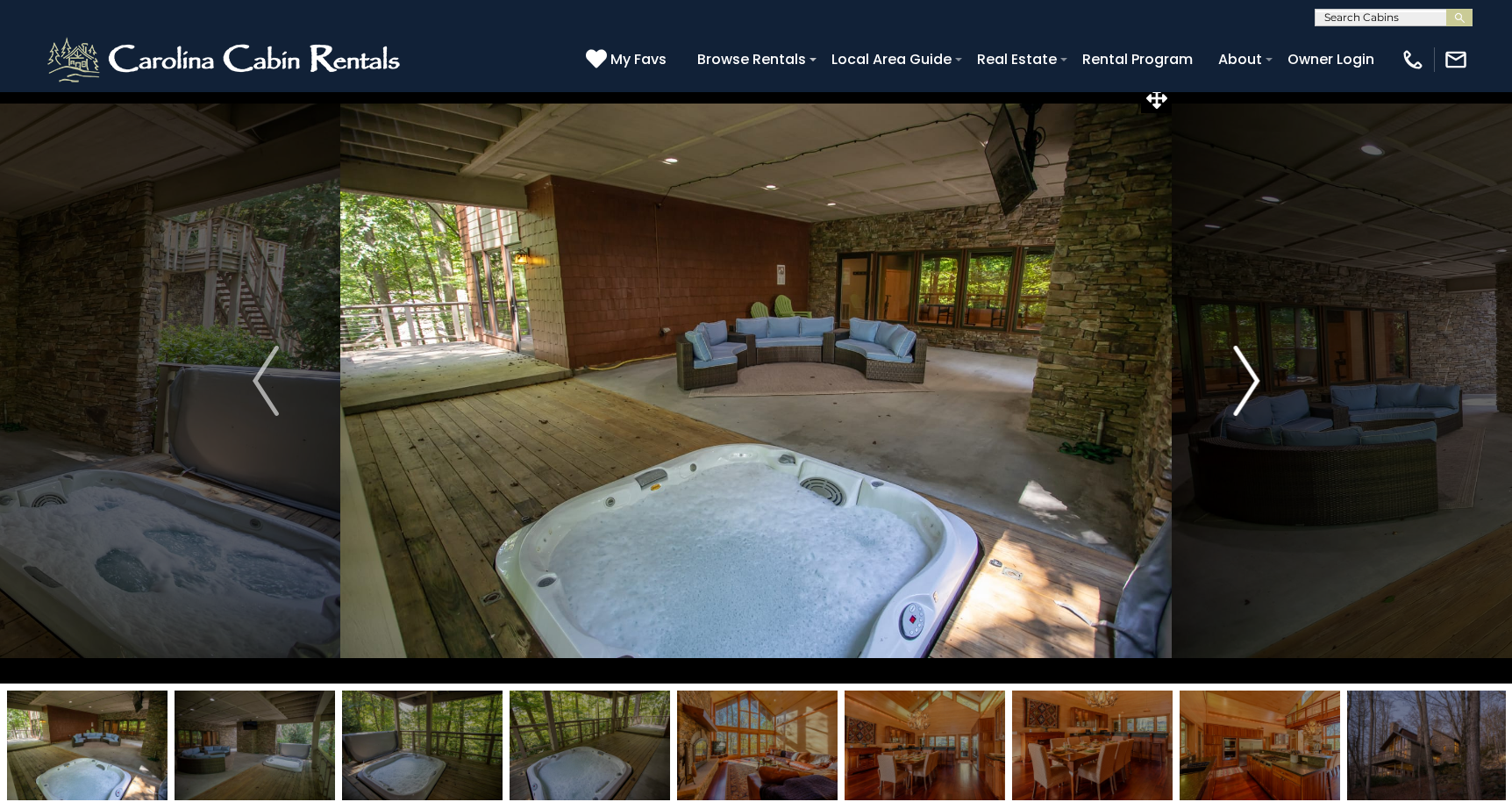
click at [1247, 385] on img "Next" at bounding box center [1246, 380] width 26 height 71
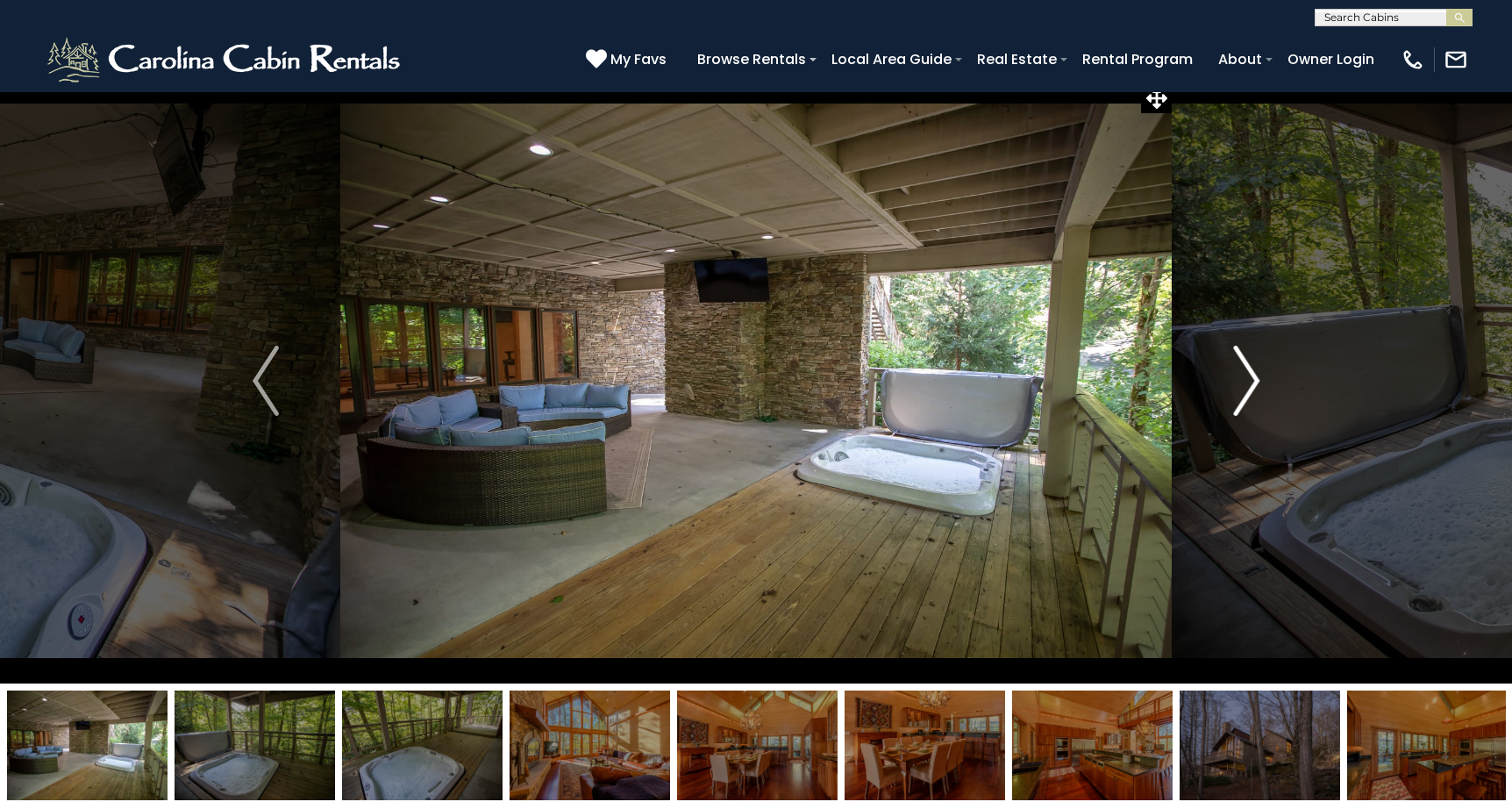
click at [1247, 385] on img "Next" at bounding box center [1246, 380] width 26 height 71
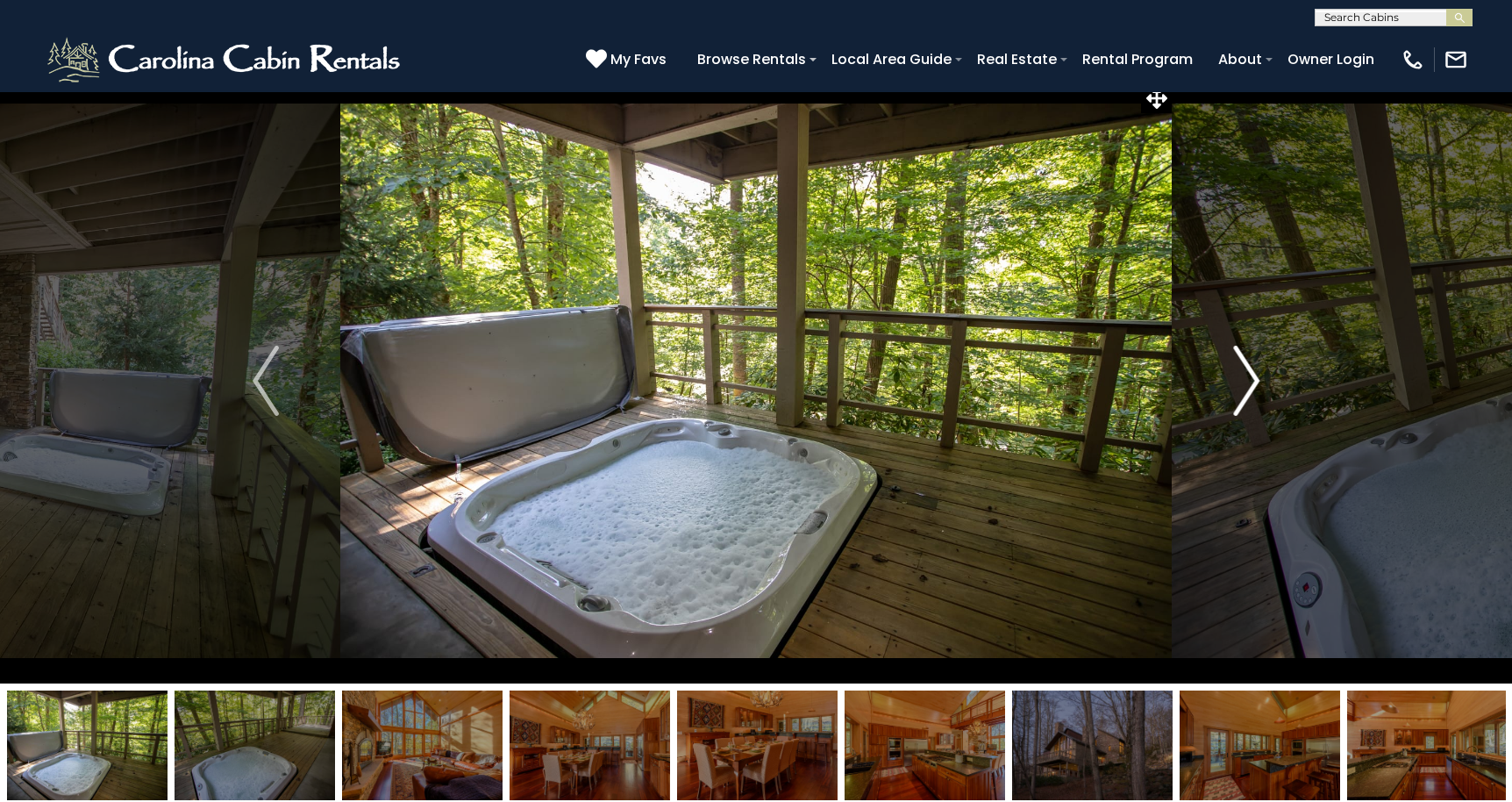
click at [1247, 385] on img "Next" at bounding box center [1246, 380] width 26 height 71
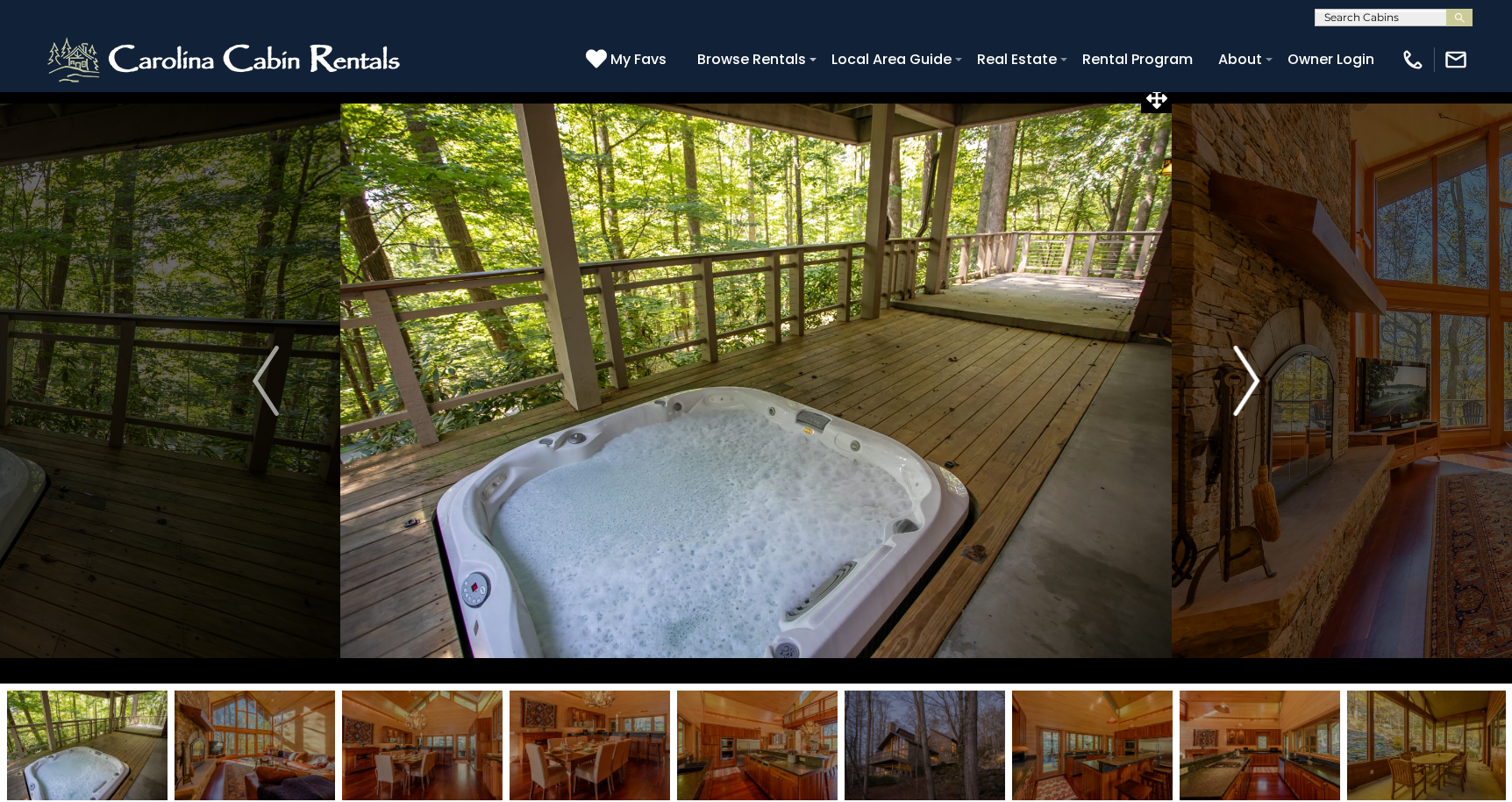
click at [1247, 385] on img "Next" at bounding box center [1246, 380] width 26 height 71
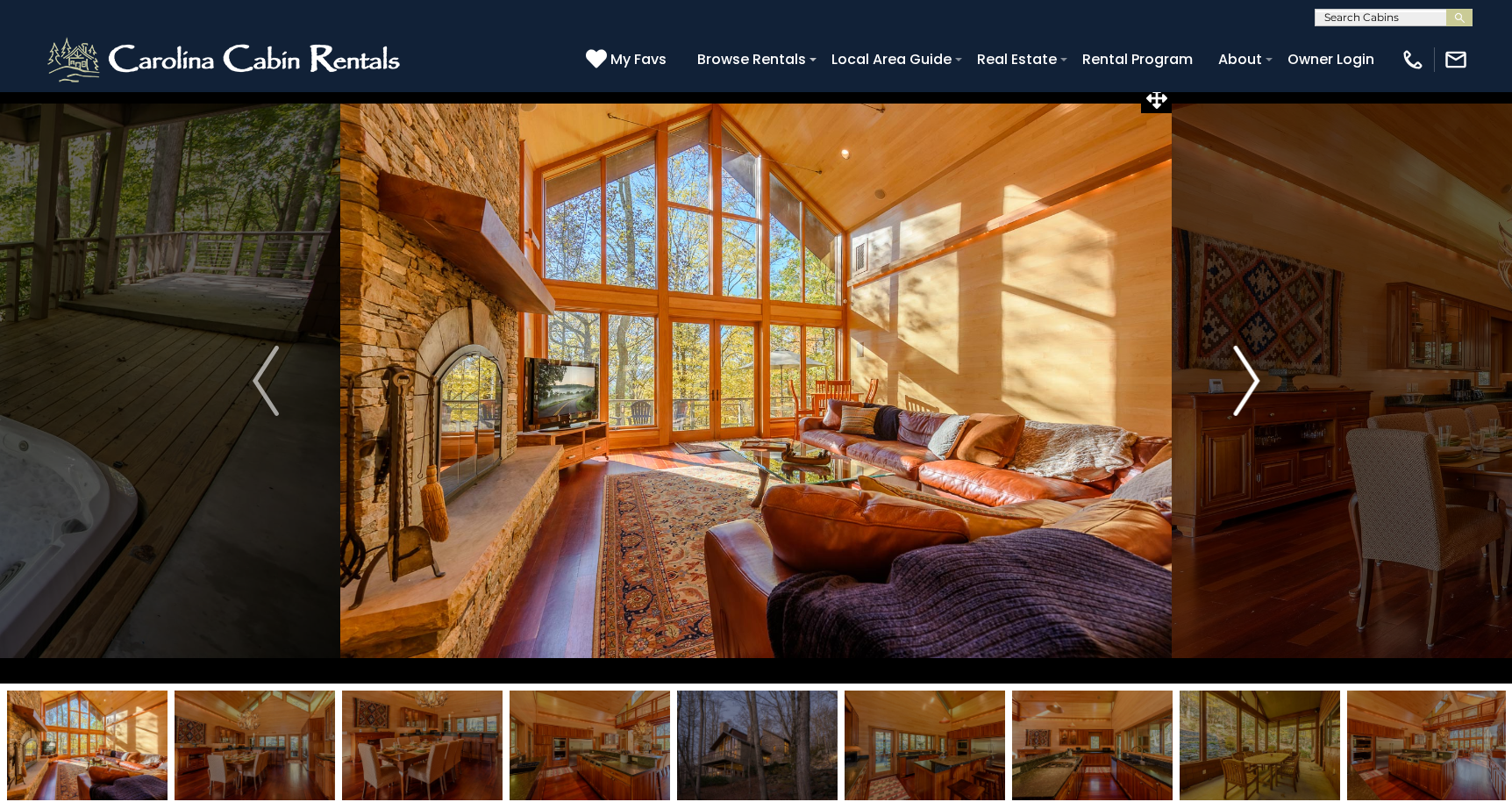
click at [1247, 385] on img "Next" at bounding box center [1246, 380] width 26 height 71
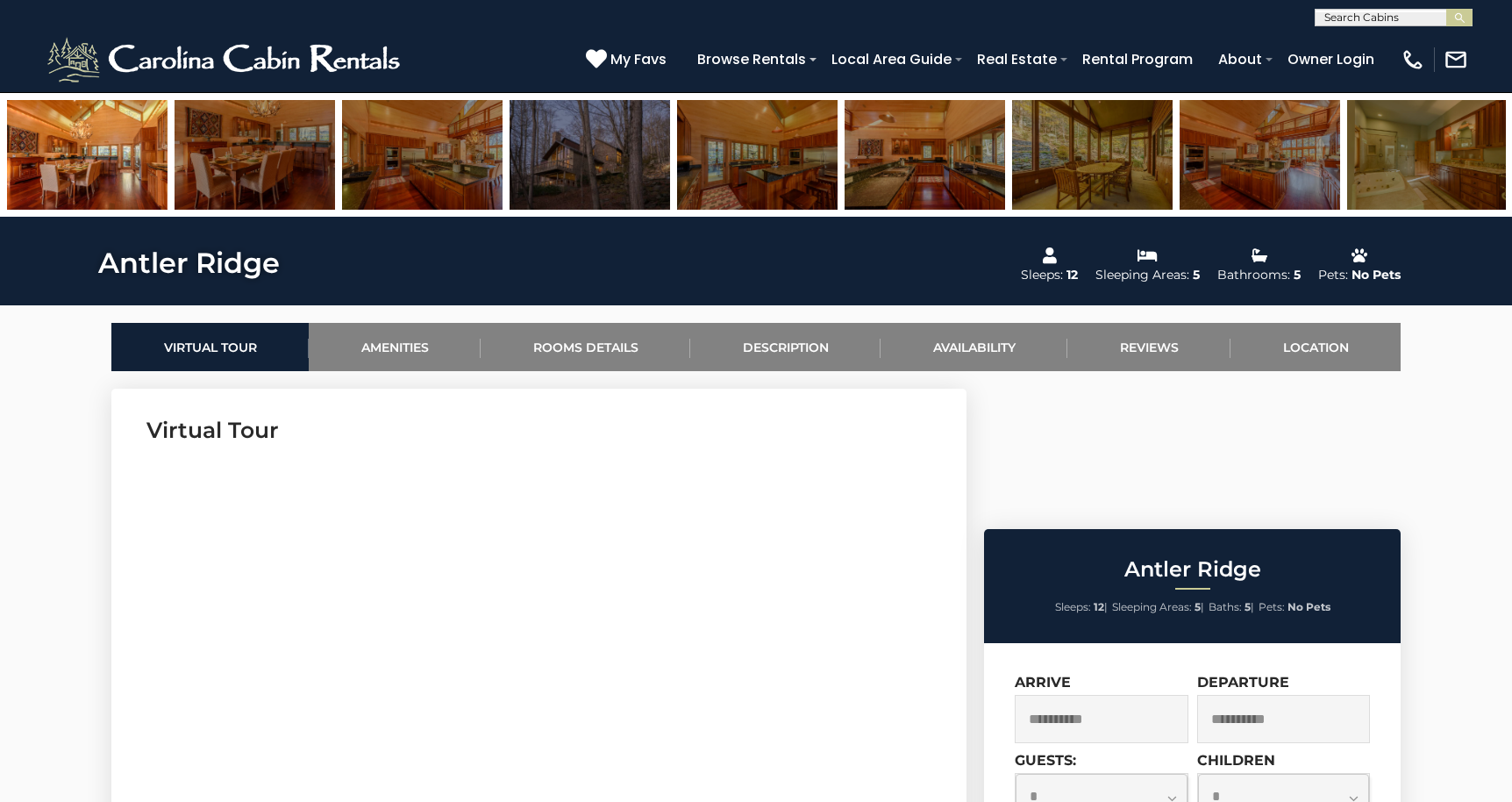
scroll to position [566, 0]
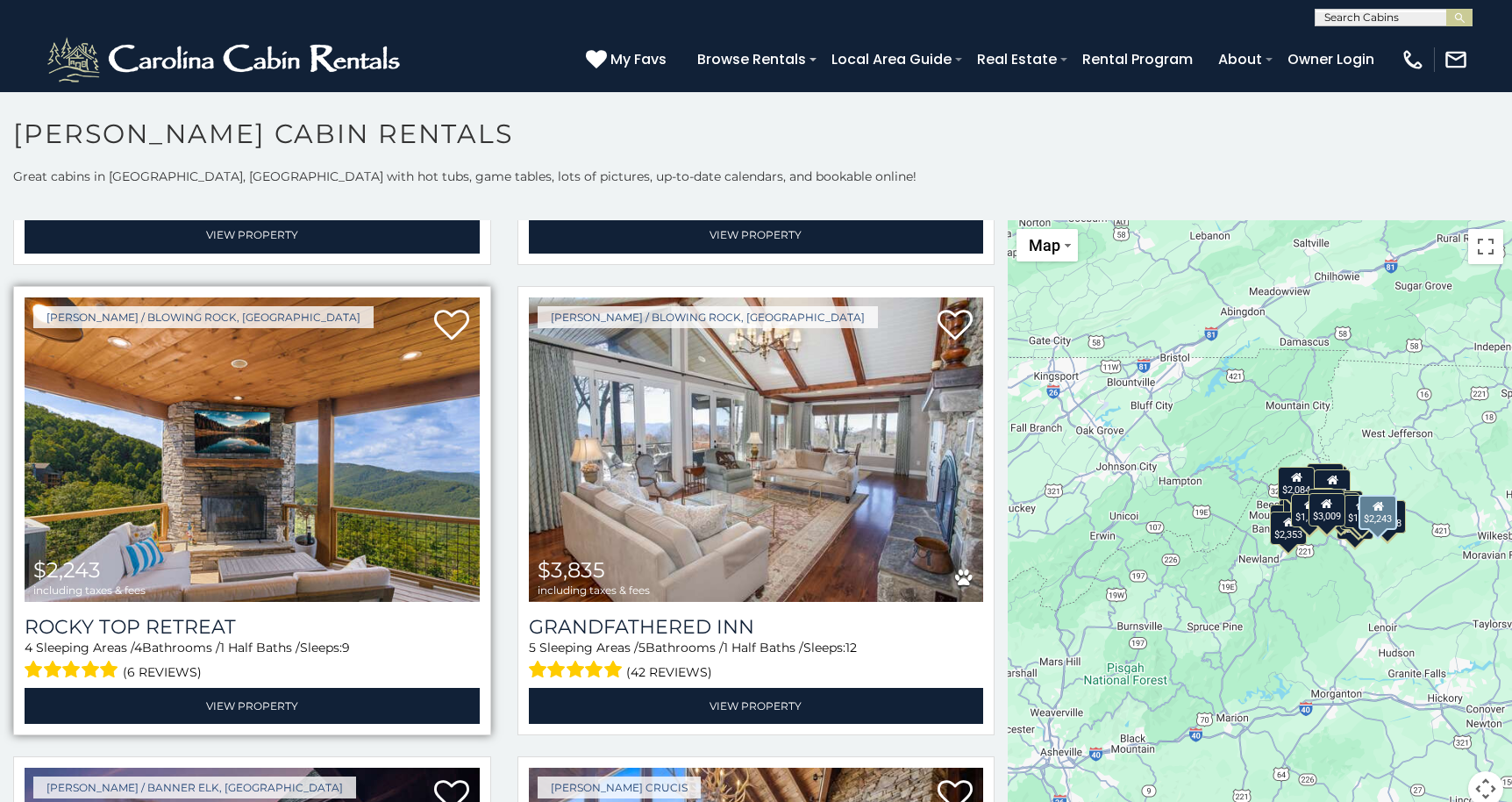
scroll to position [453, 0]
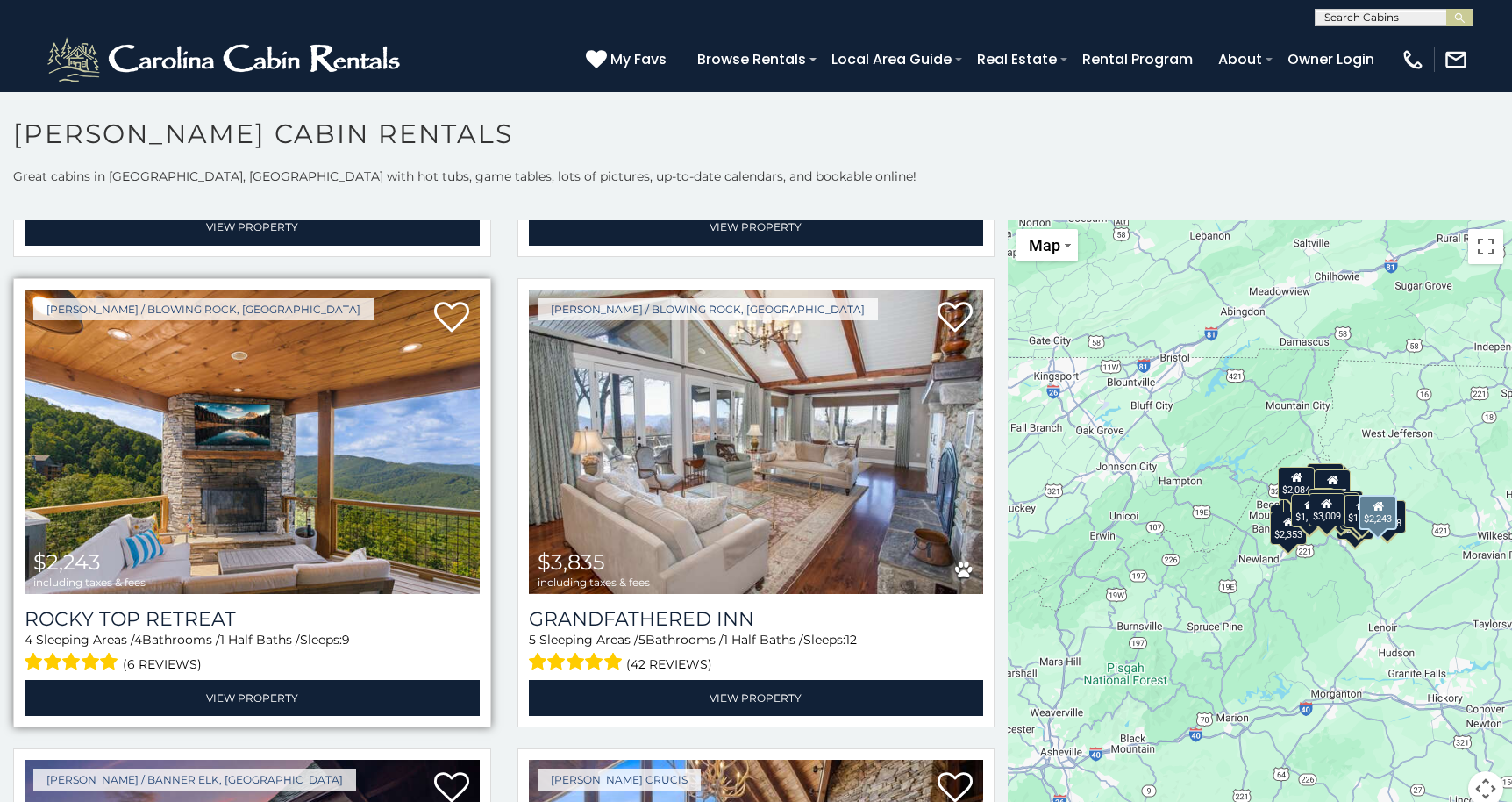
click at [400, 491] on img at bounding box center [252, 441] width 455 height 304
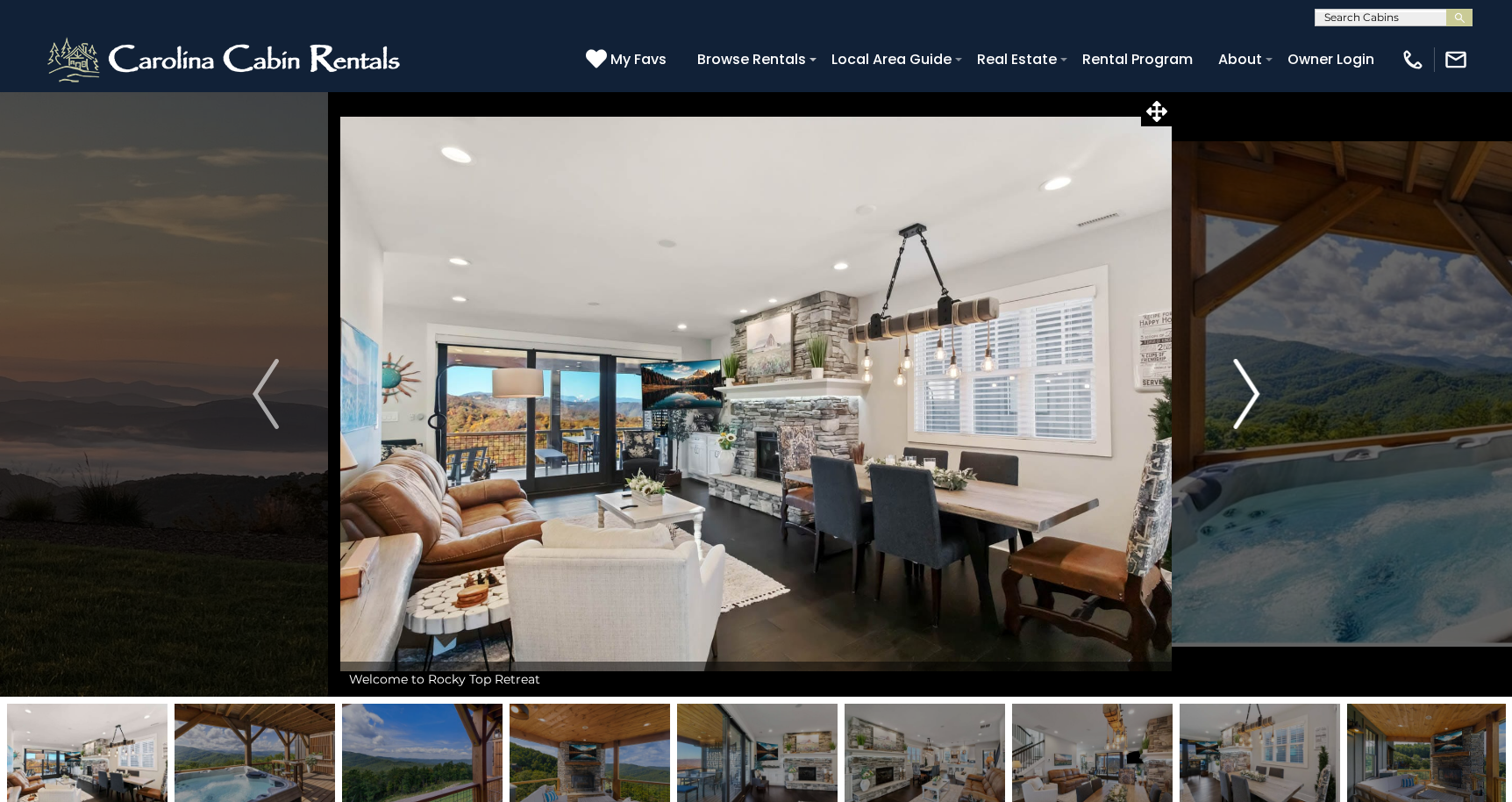
click at [1246, 393] on img "Next" at bounding box center [1246, 393] width 26 height 71
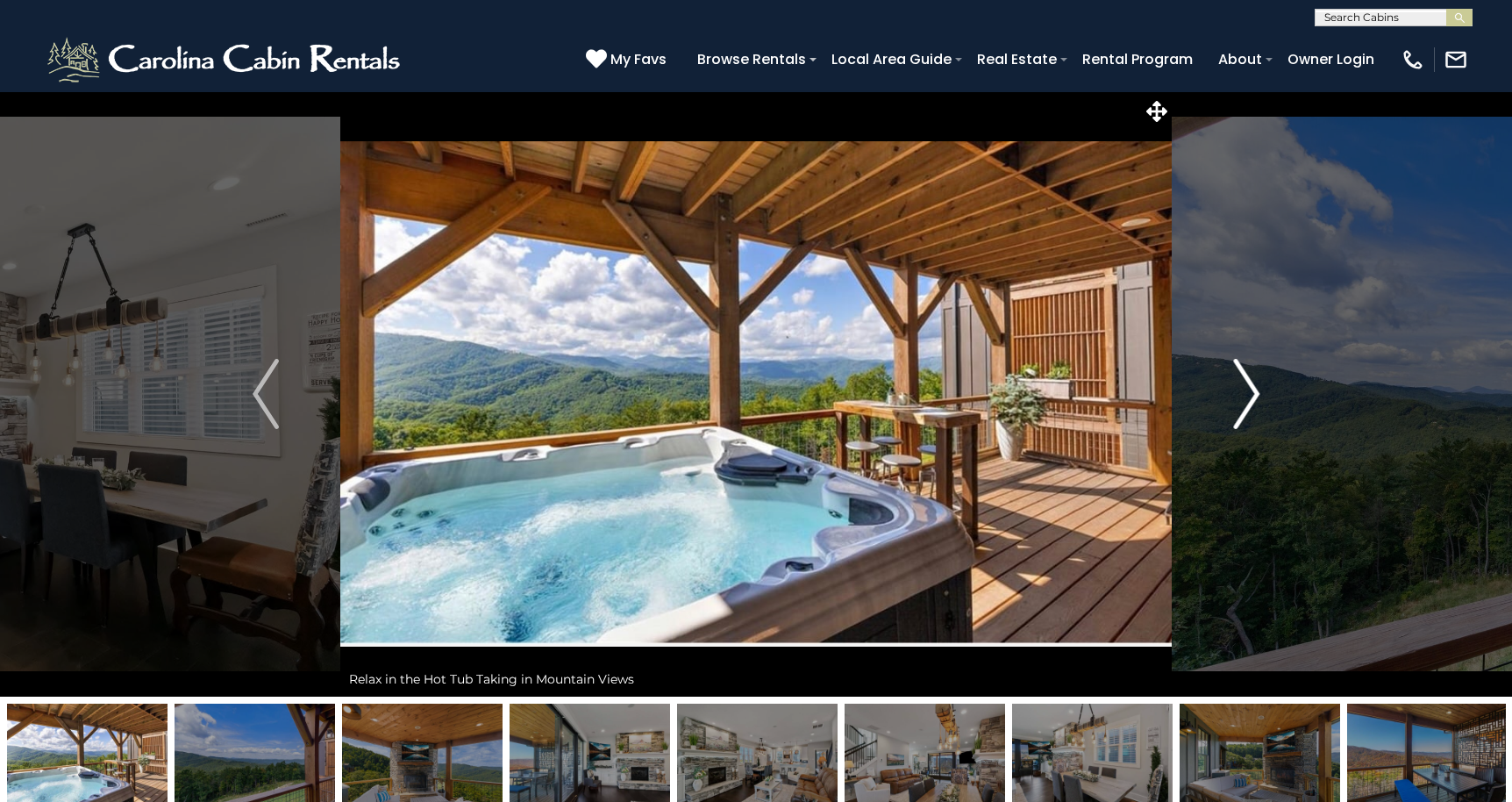
click at [1246, 393] on img "Next" at bounding box center [1246, 393] width 26 height 71
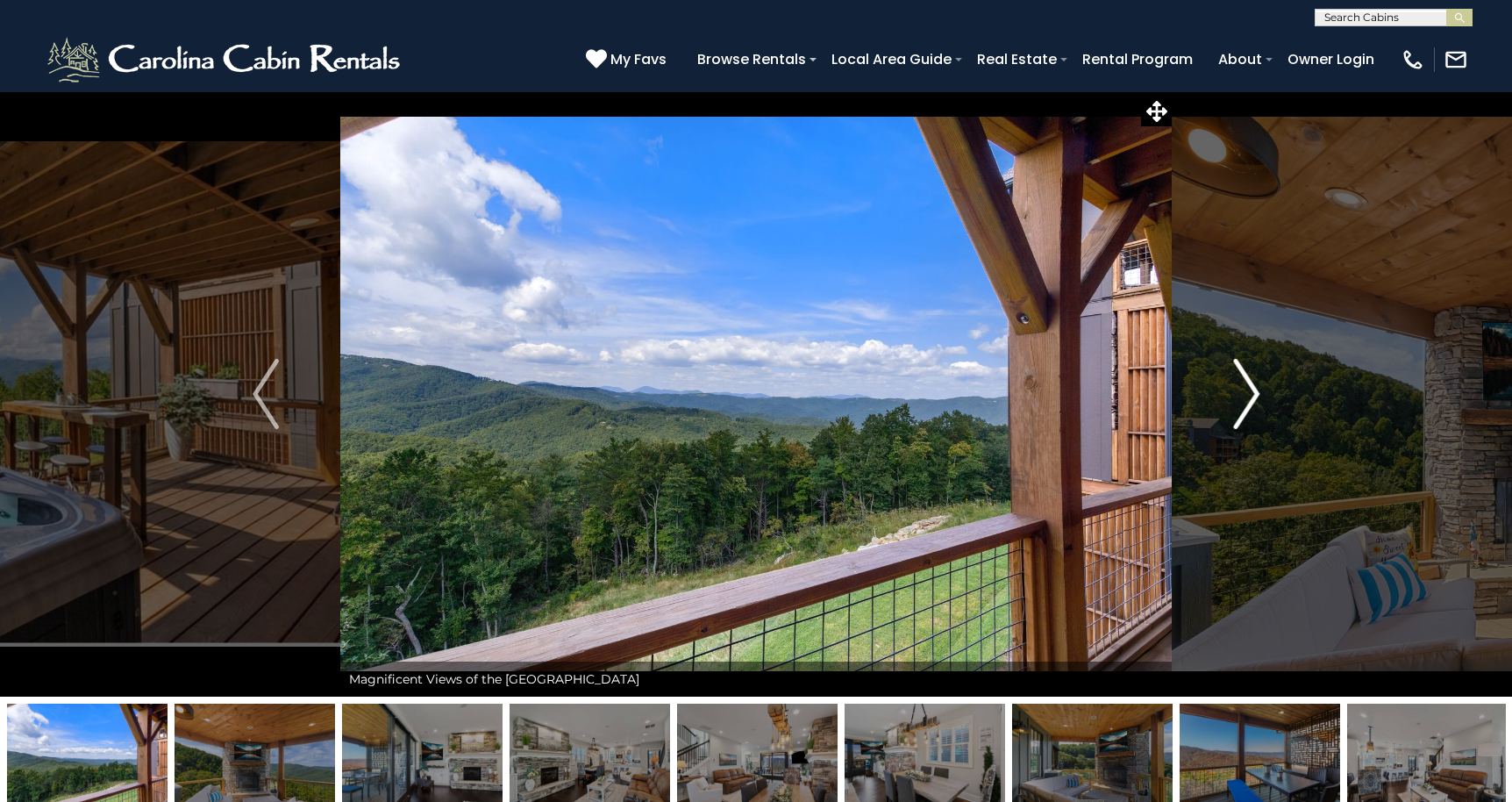
click at [1246, 393] on img "Next" at bounding box center [1246, 393] width 26 height 71
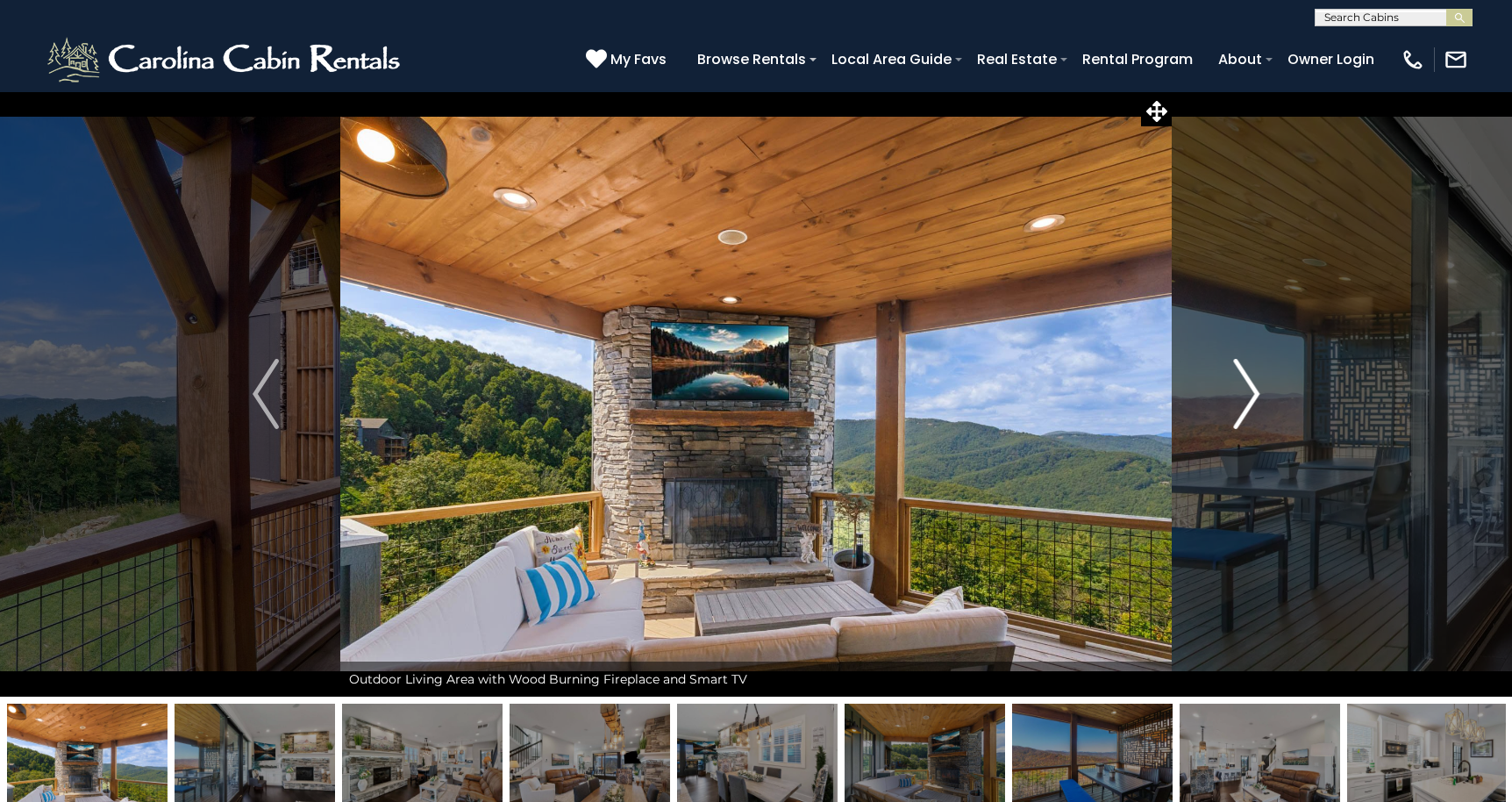
click at [1246, 393] on img "Next" at bounding box center [1246, 393] width 26 height 71
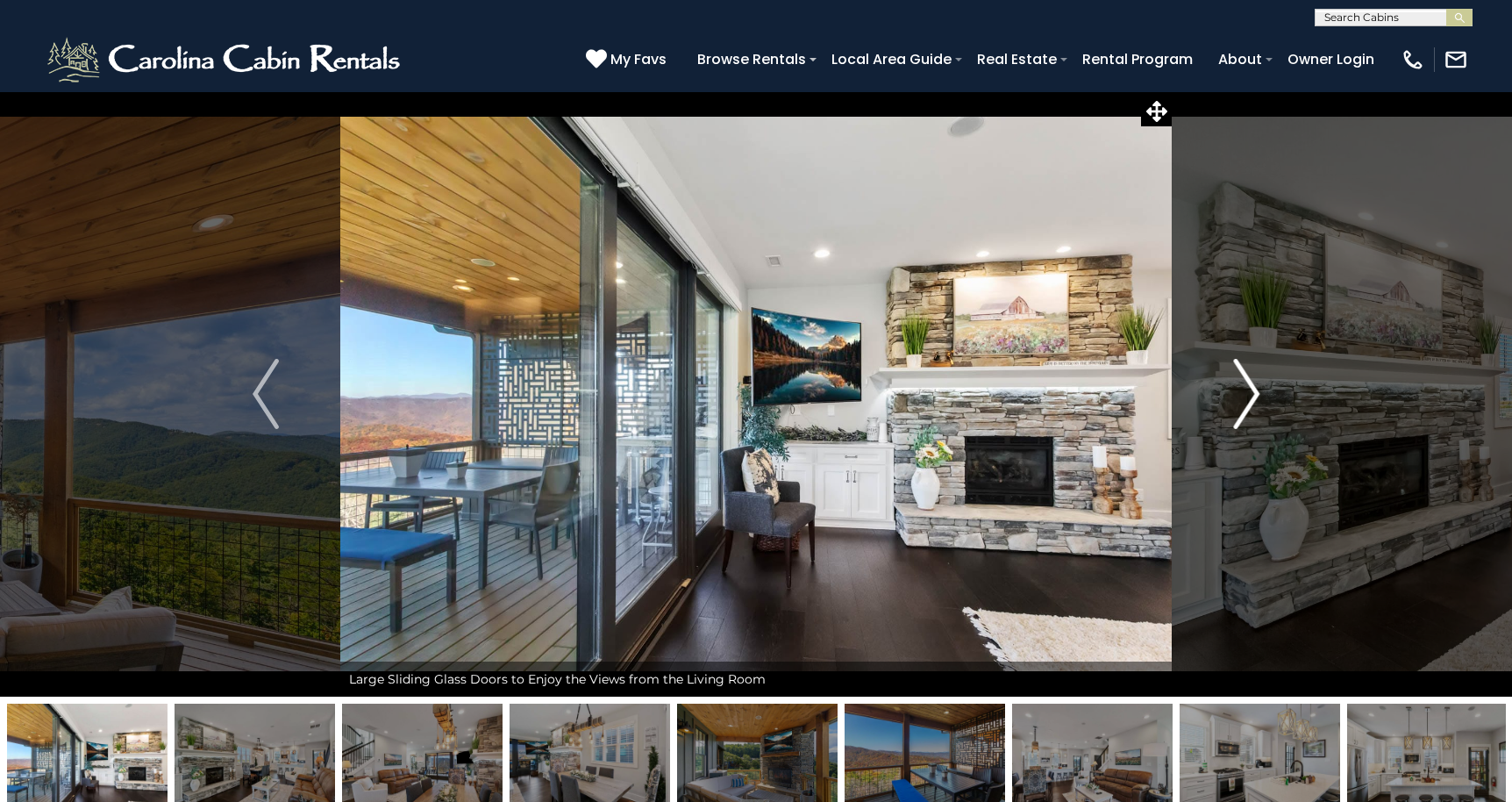
click at [1246, 393] on img "Next" at bounding box center [1246, 393] width 26 height 71
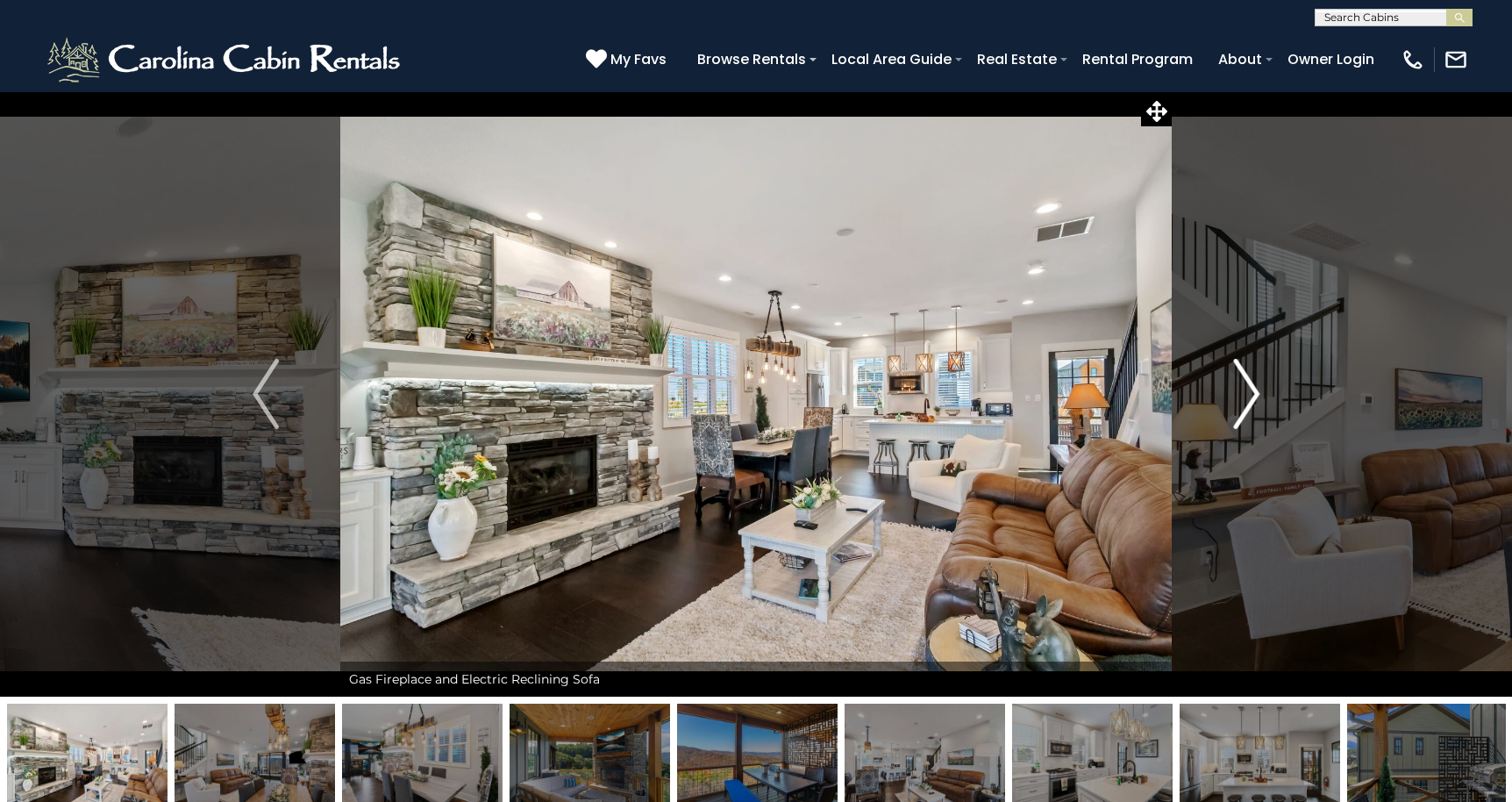
click at [1246, 393] on img "Next" at bounding box center [1246, 393] width 26 height 71
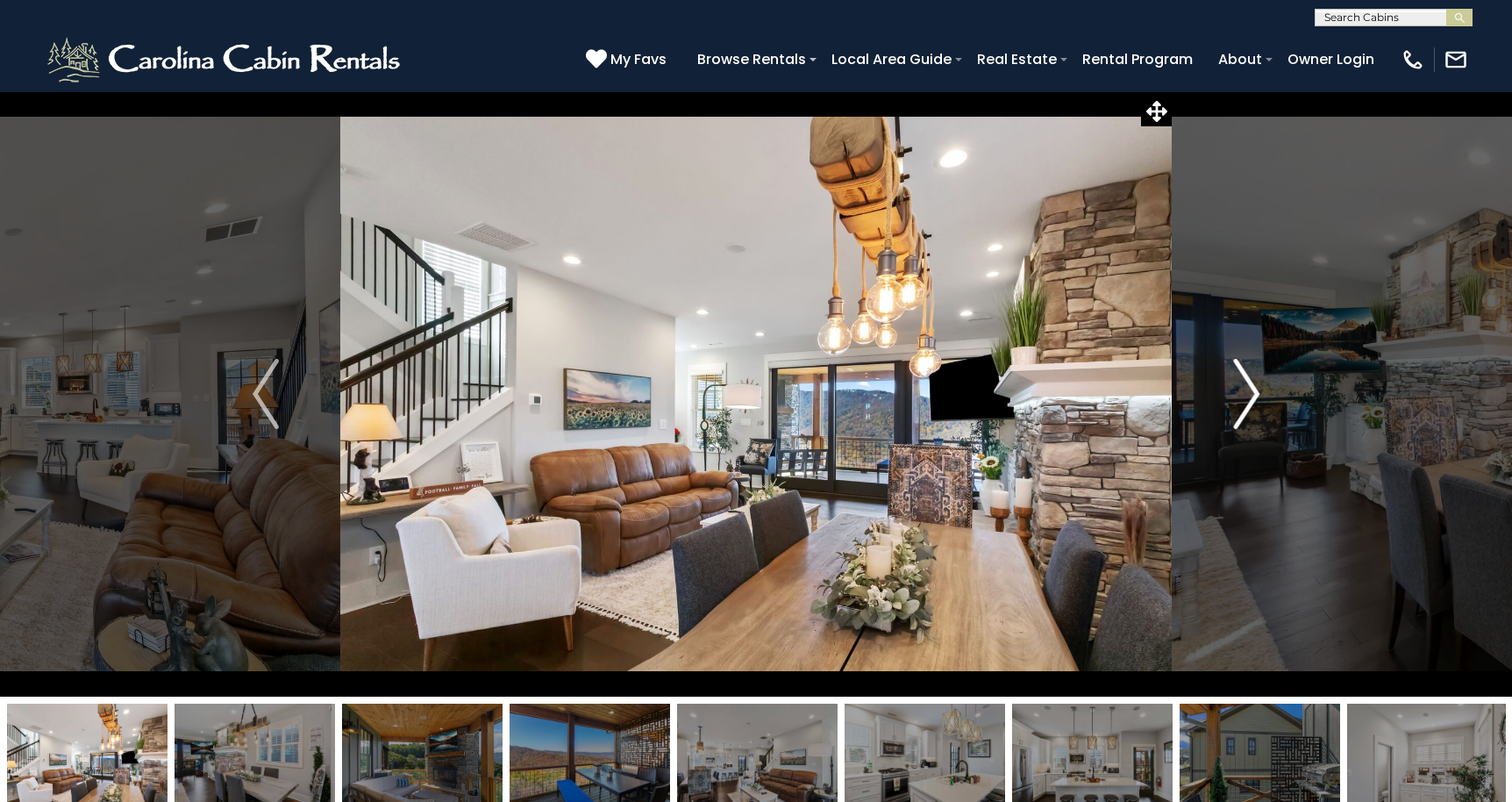
click at [1246, 393] on img "Next" at bounding box center [1246, 393] width 26 height 71
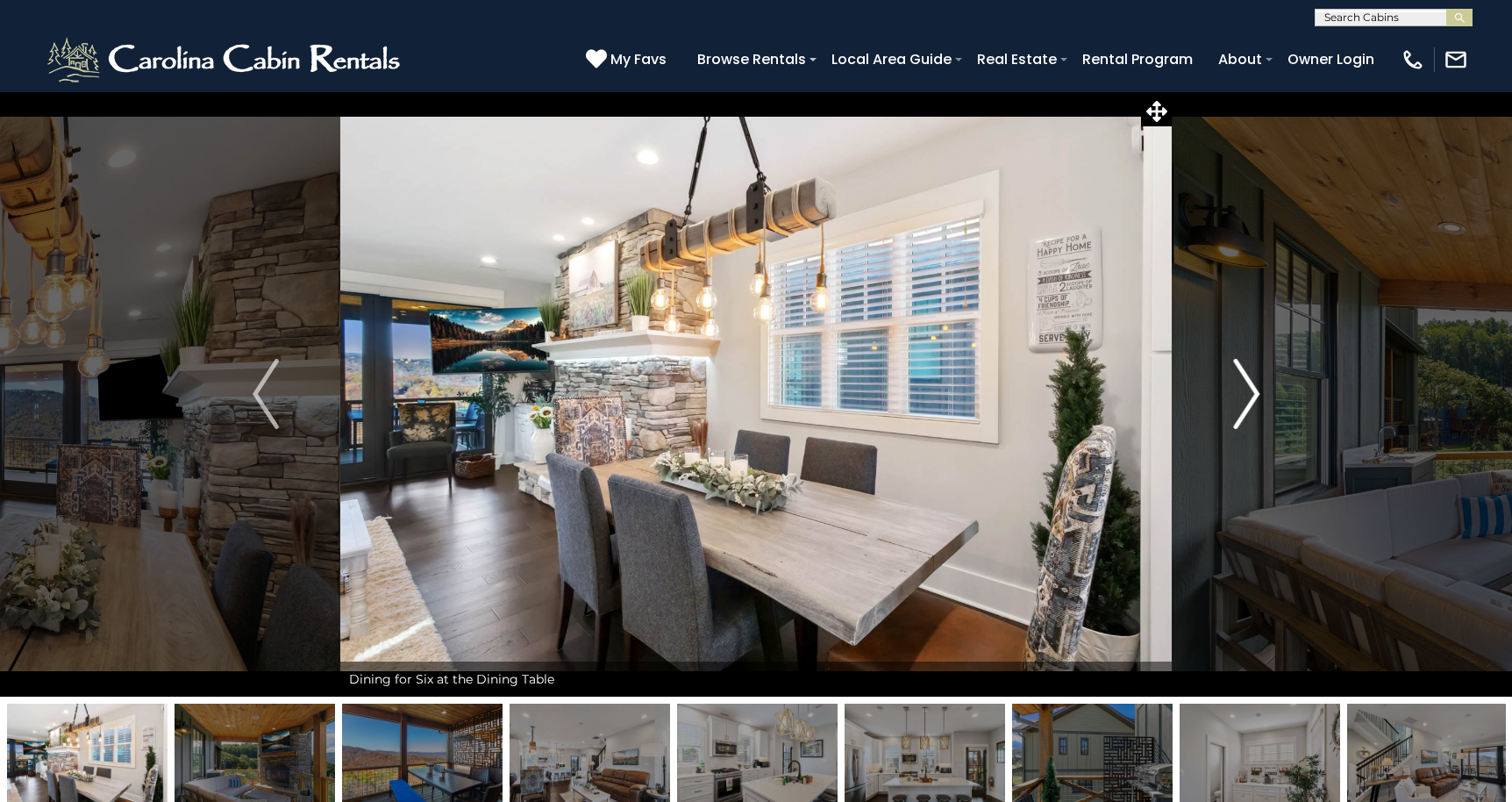
click at [1246, 393] on img "Next" at bounding box center [1246, 393] width 26 height 71
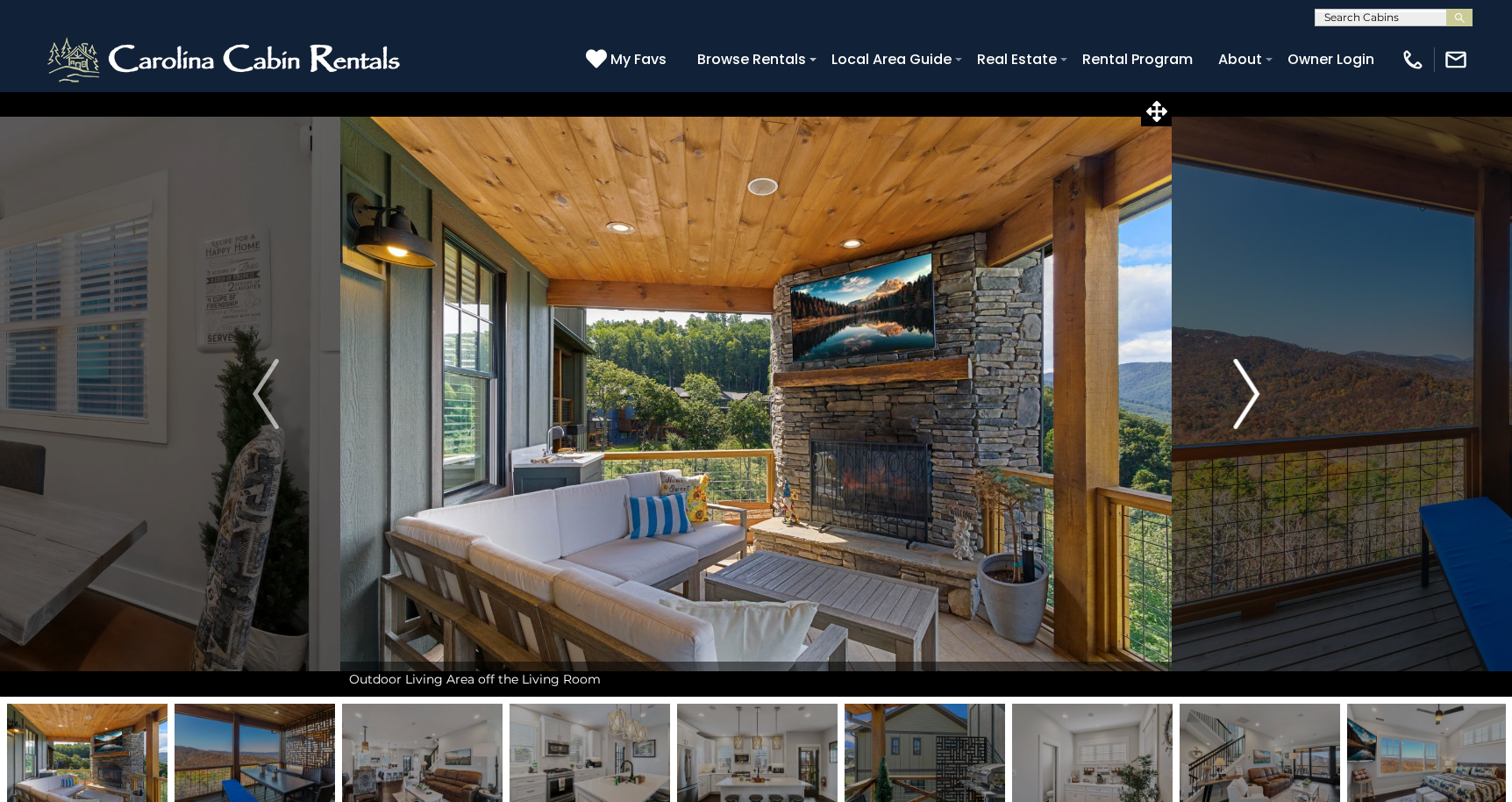
click at [1246, 393] on img "Next" at bounding box center [1246, 393] width 26 height 71
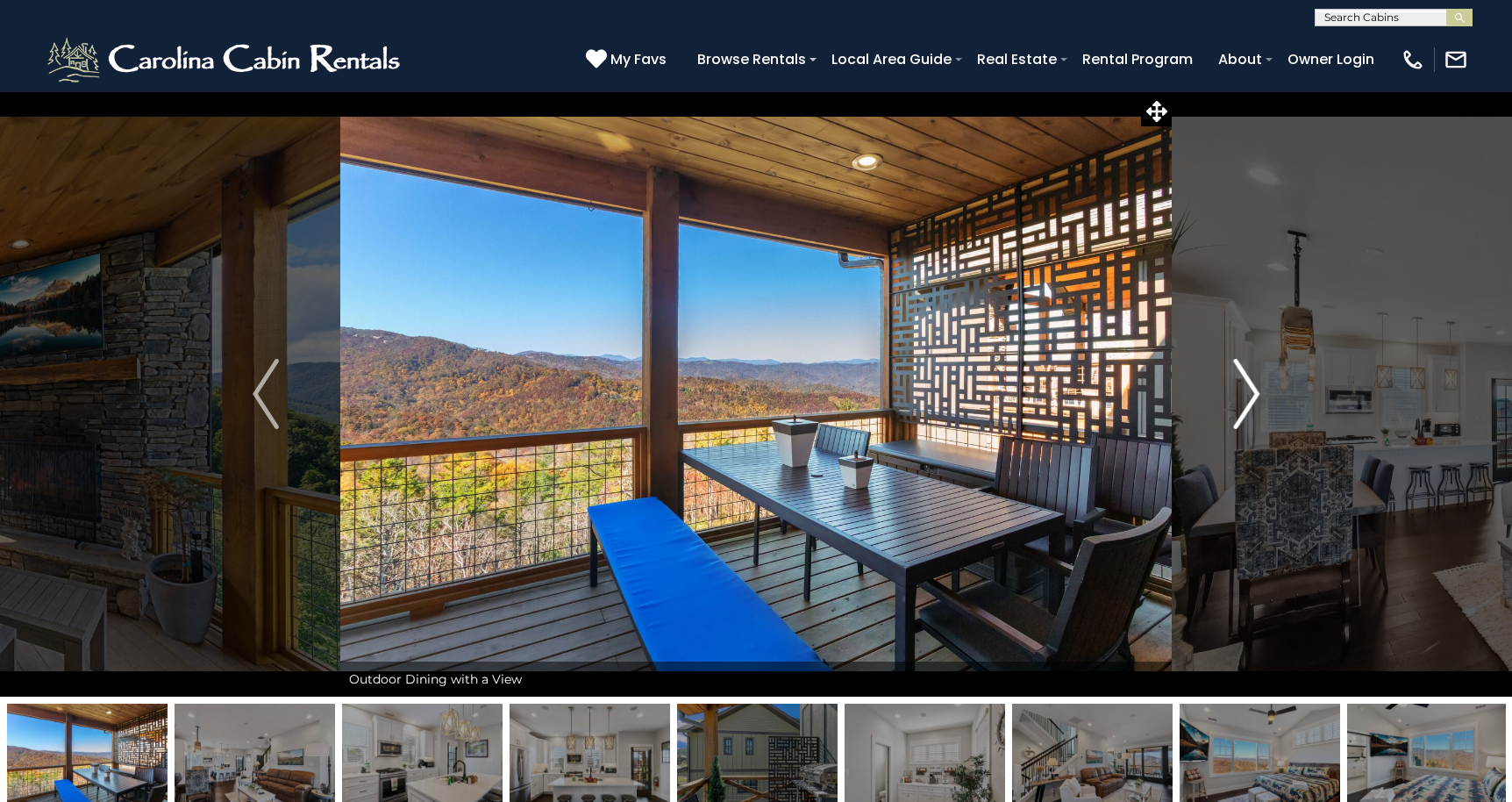
click at [1246, 393] on img "Next" at bounding box center [1246, 393] width 26 height 71
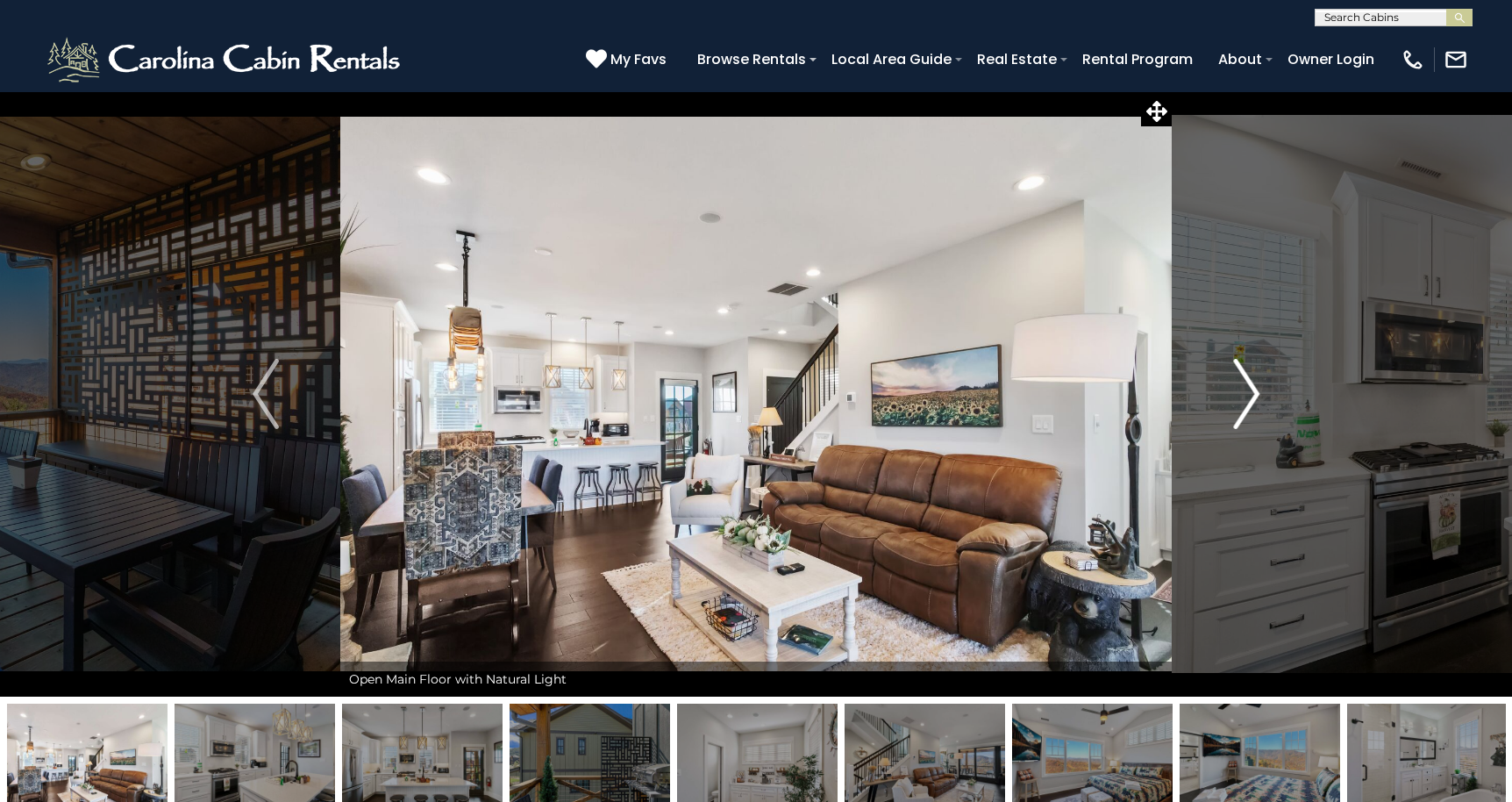
click at [1246, 393] on img "Next" at bounding box center [1246, 393] width 26 height 71
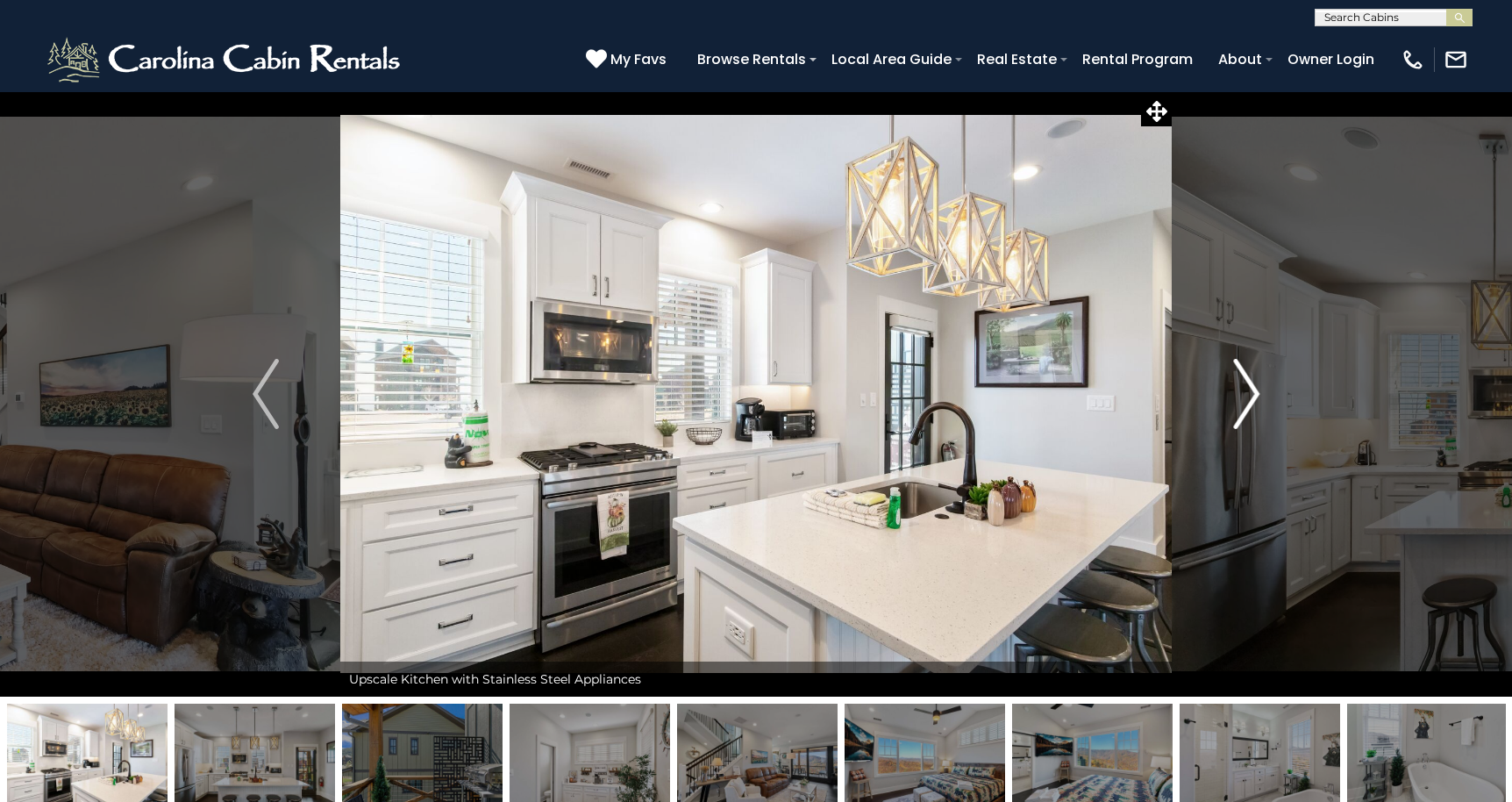
click at [1246, 393] on img "Next" at bounding box center [1246, 393] width 26 height 71
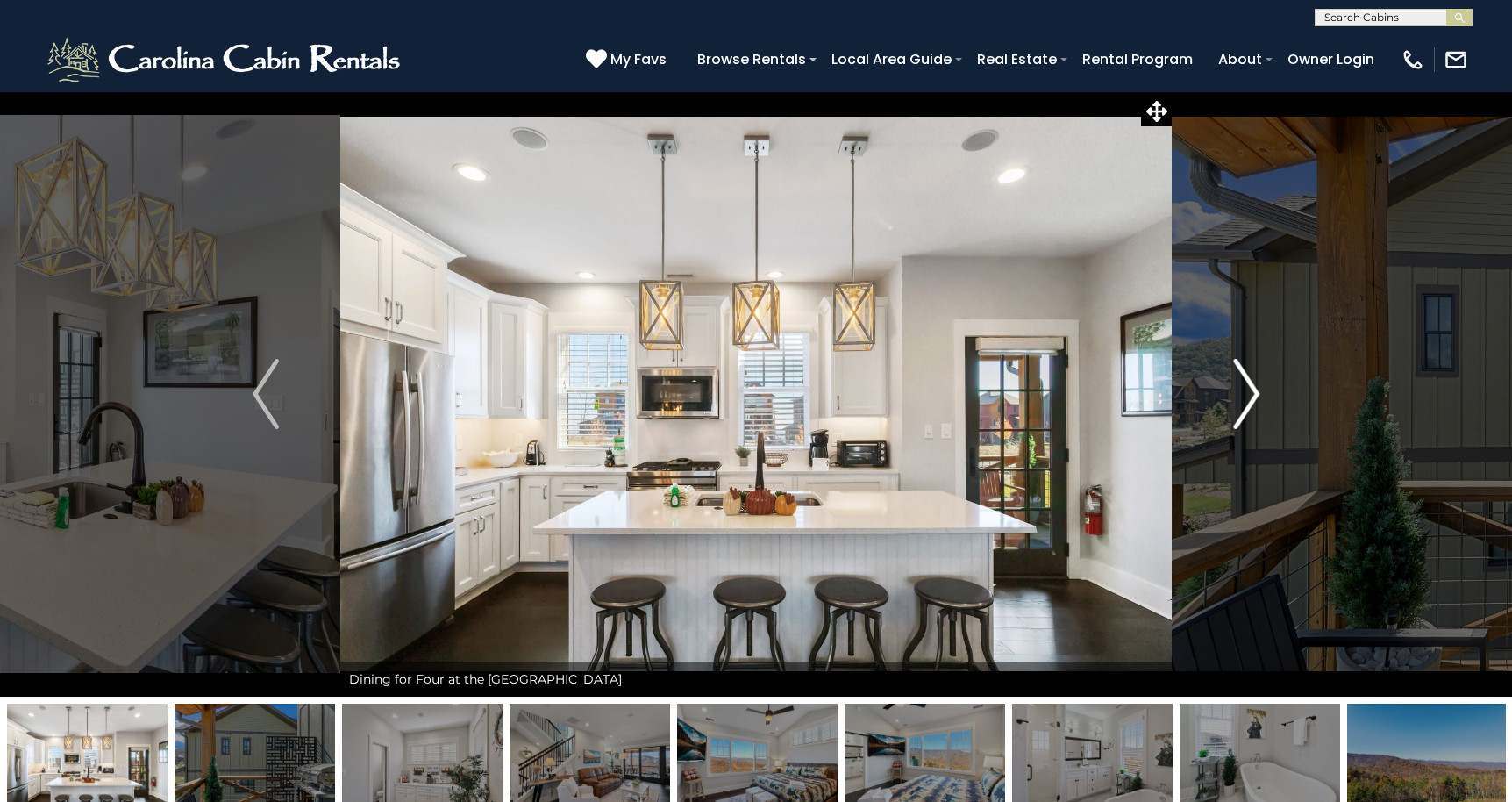
click at [1246, 393] on img "Next" at bounding box center [1246, 393] width 26 height 71
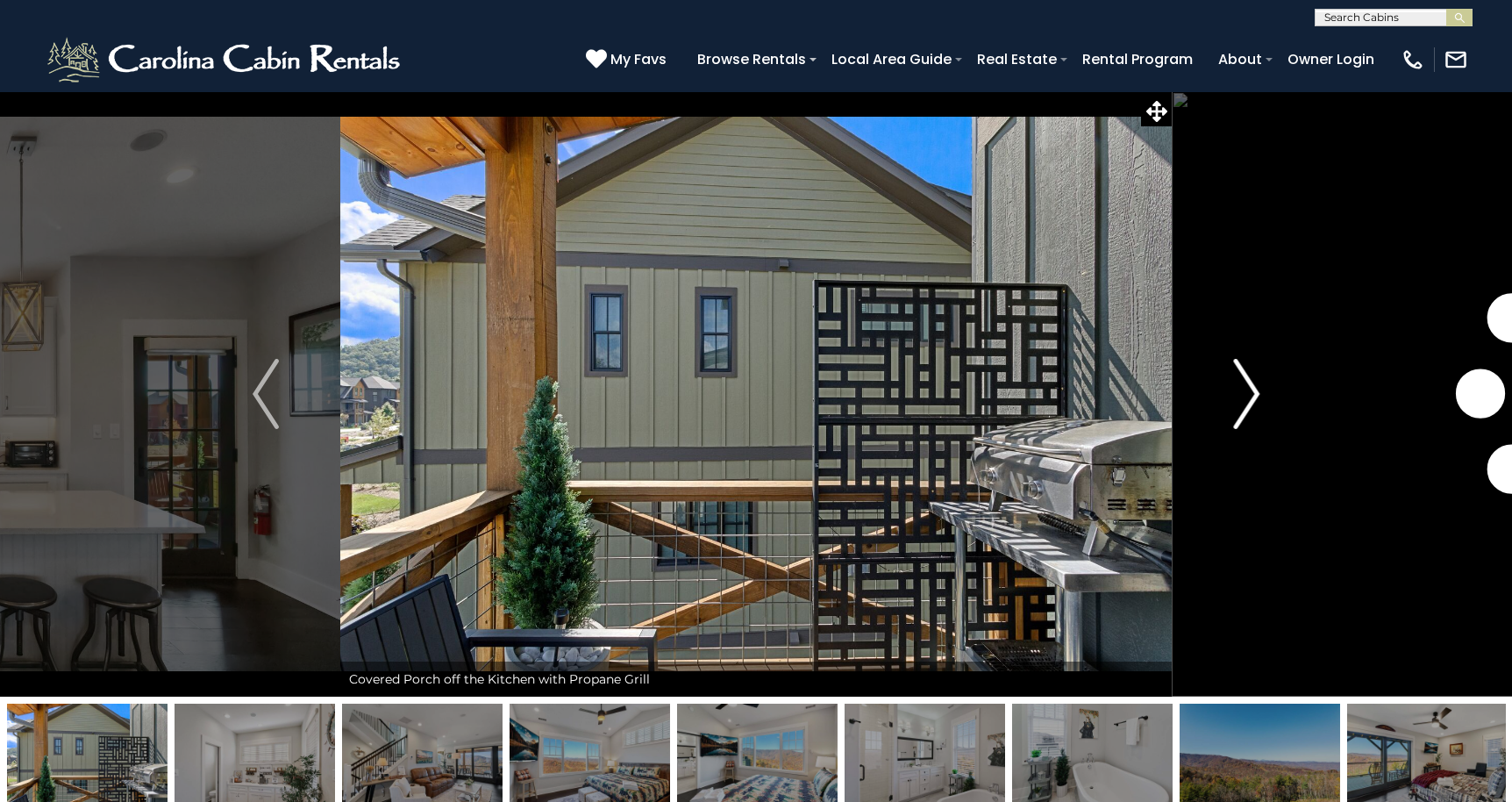
click at [1246, 393] on img "Next" at bounding box center [1246, 393] width 26 height 71
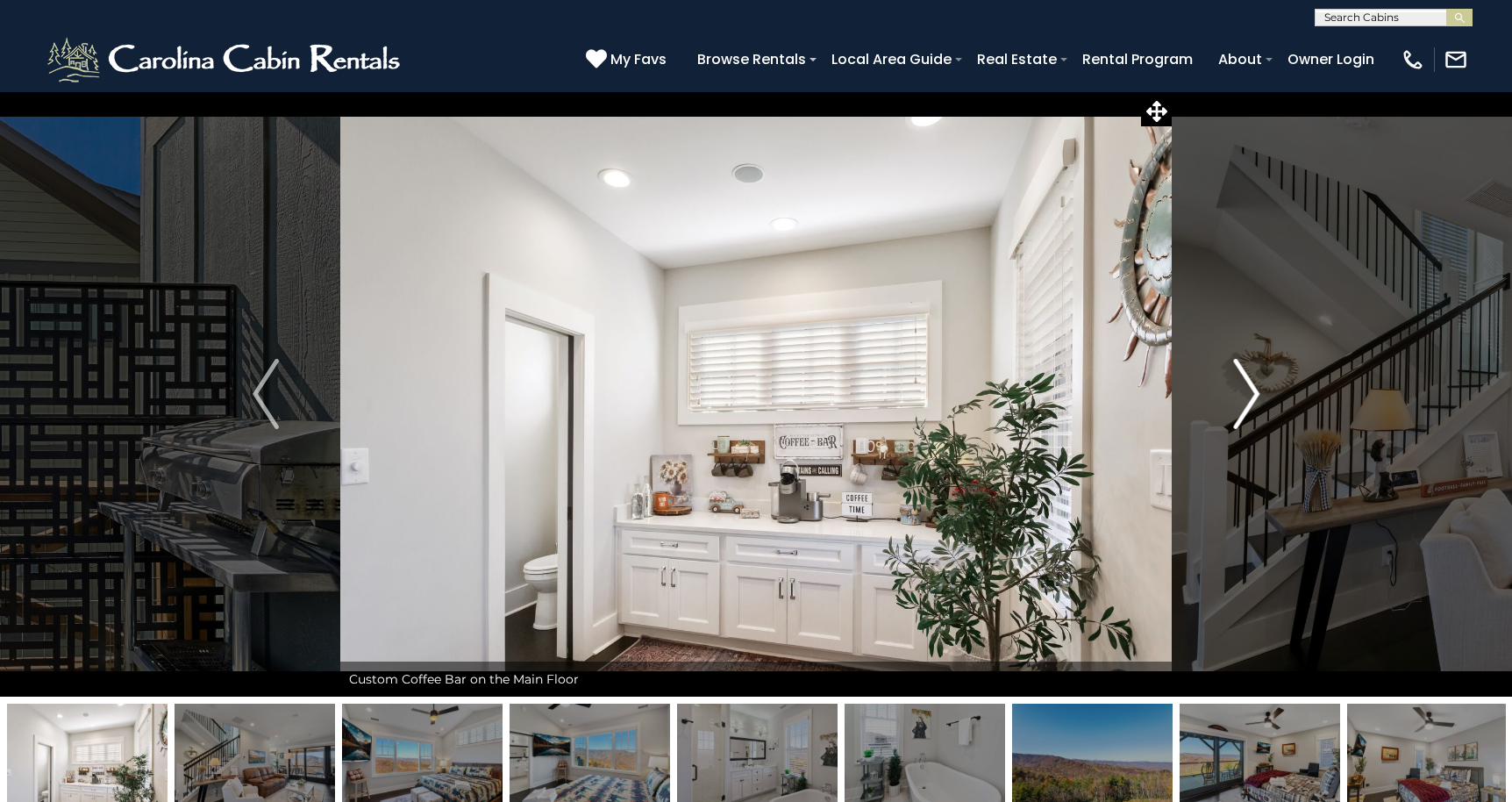
click at [1246, 393] on img "Next" at bounding box center [1246, 393] width 26 height 71
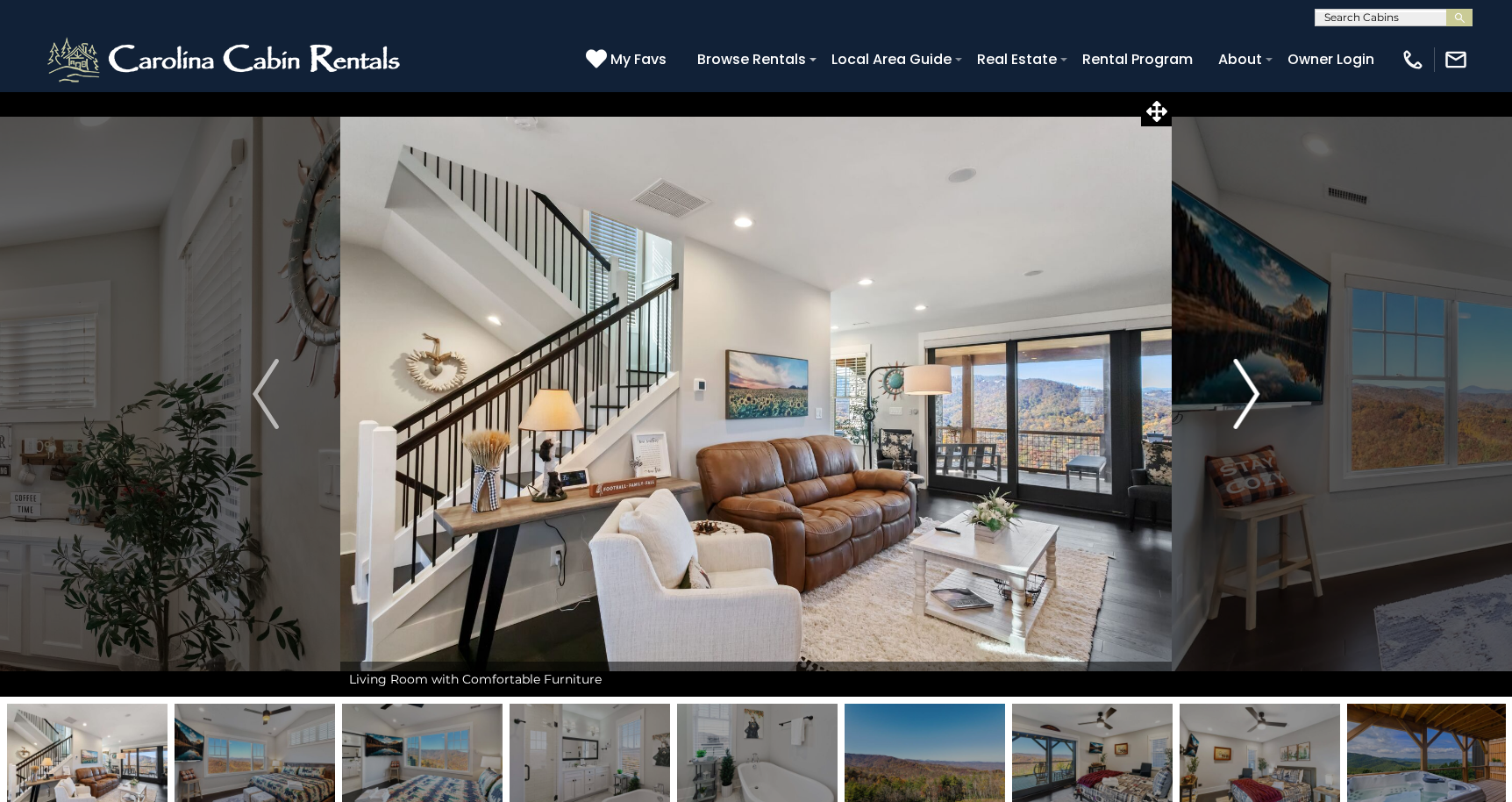
click at [1246, 393] on img "Next" at bounding box center [1246, 393] width 26 height 71
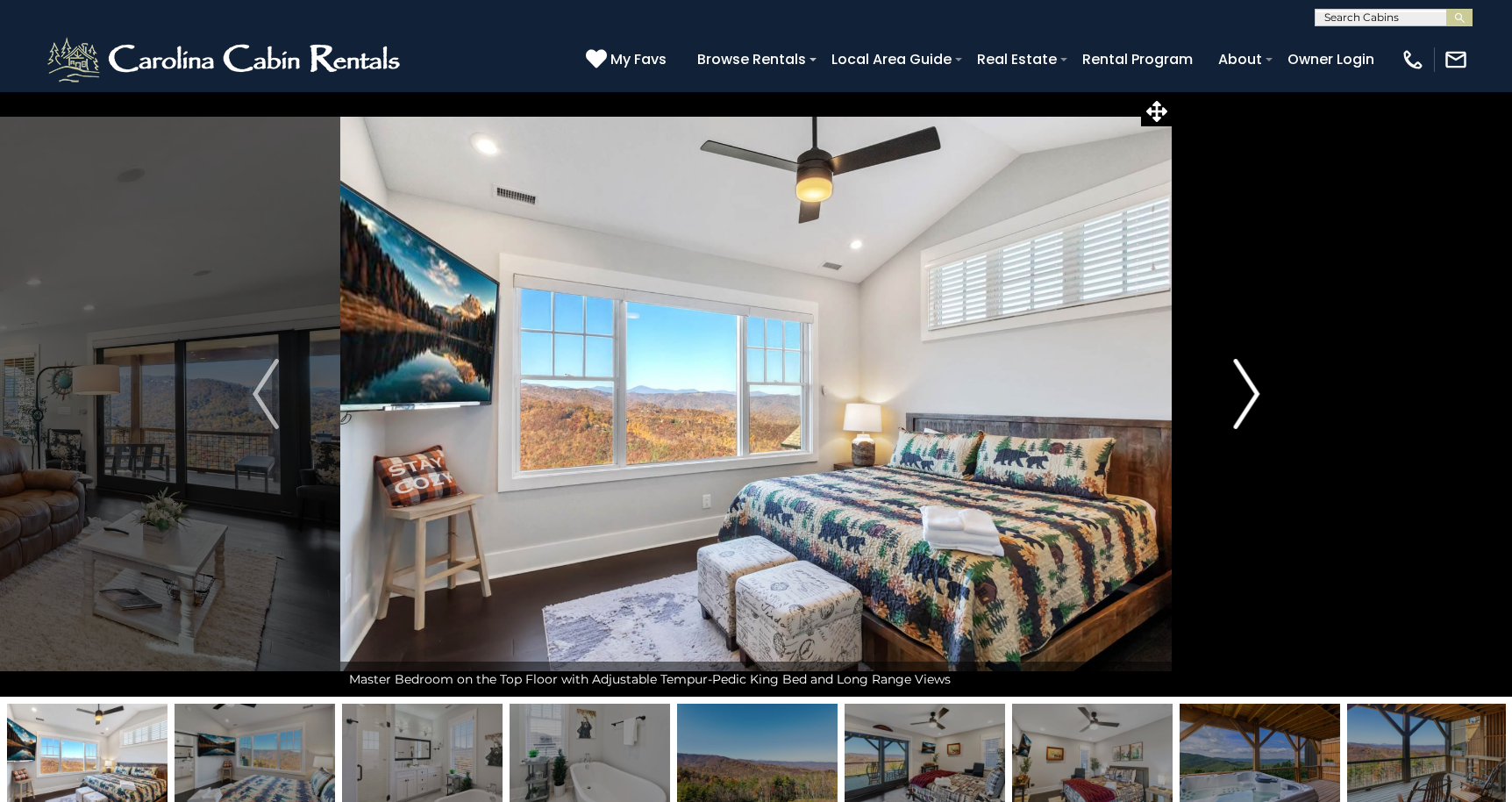
click at [1246, 393] on img "Next" at bounding box center [1246, 393] width 26 height 71
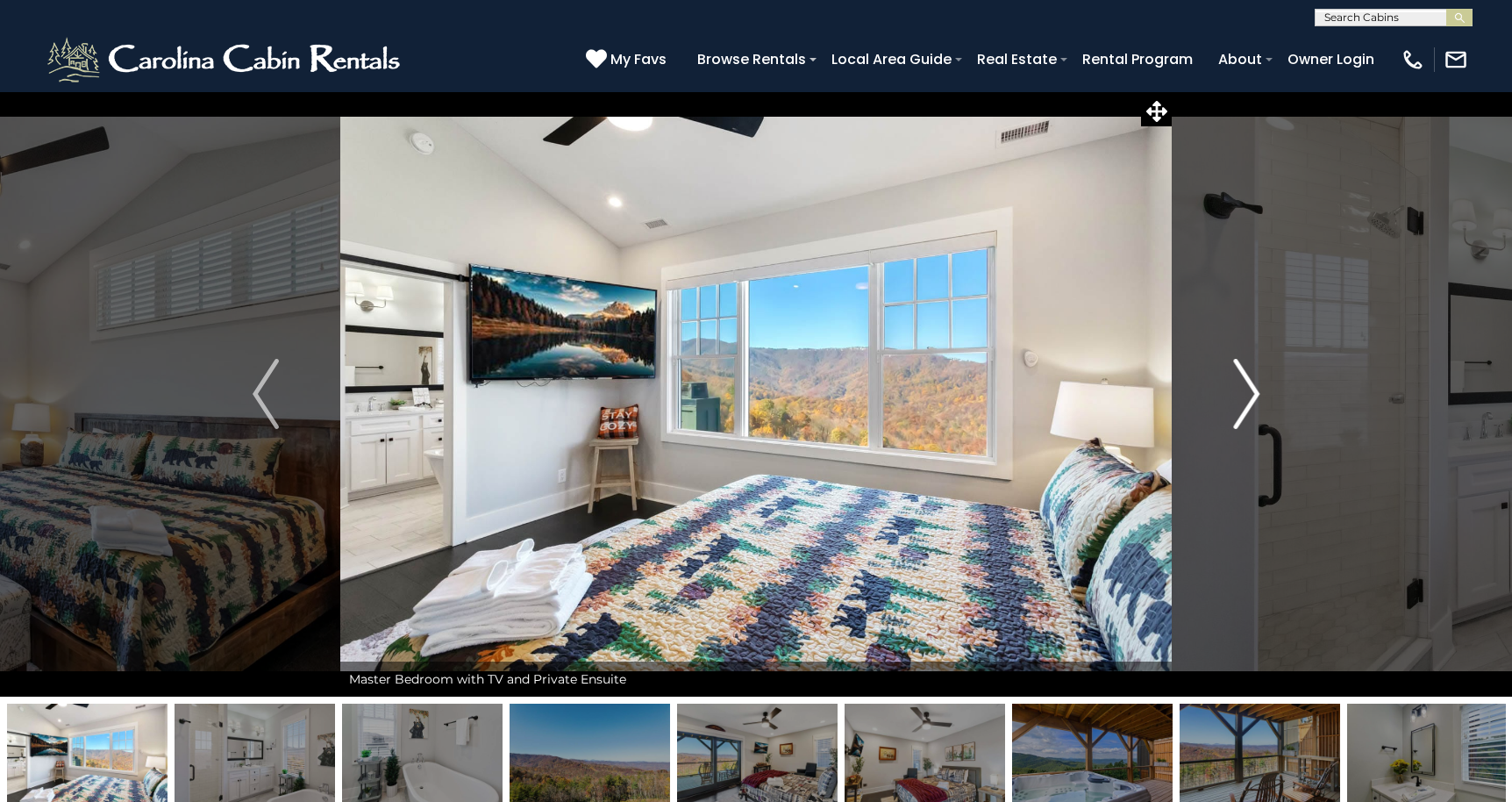
click at [1246, 393] on img "Next" at bounding box center [1246, 393] width 26 height 71
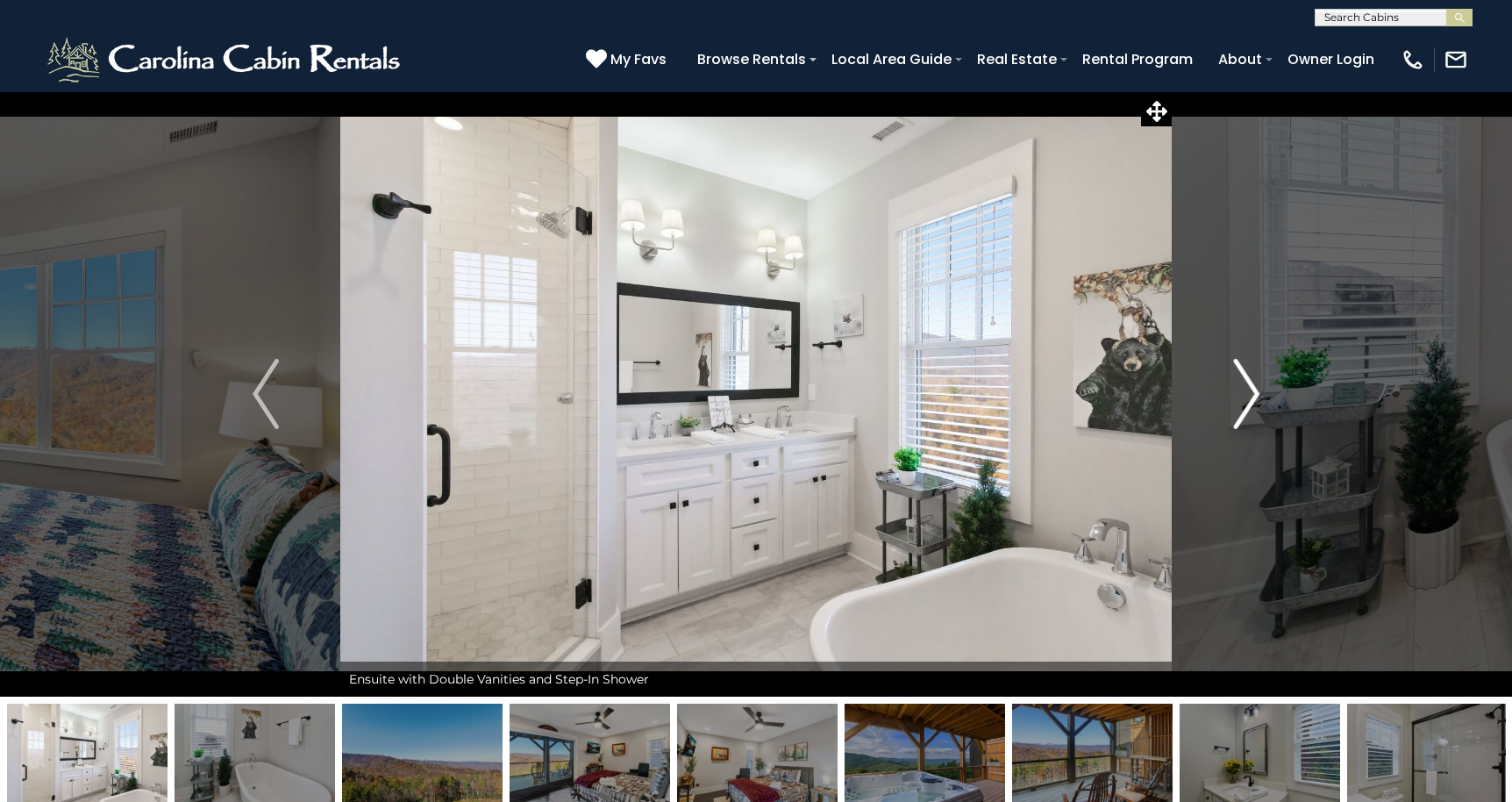
click at [1246, 393] on img "Next" at bounding box center [1246, 393] width 26 height 71
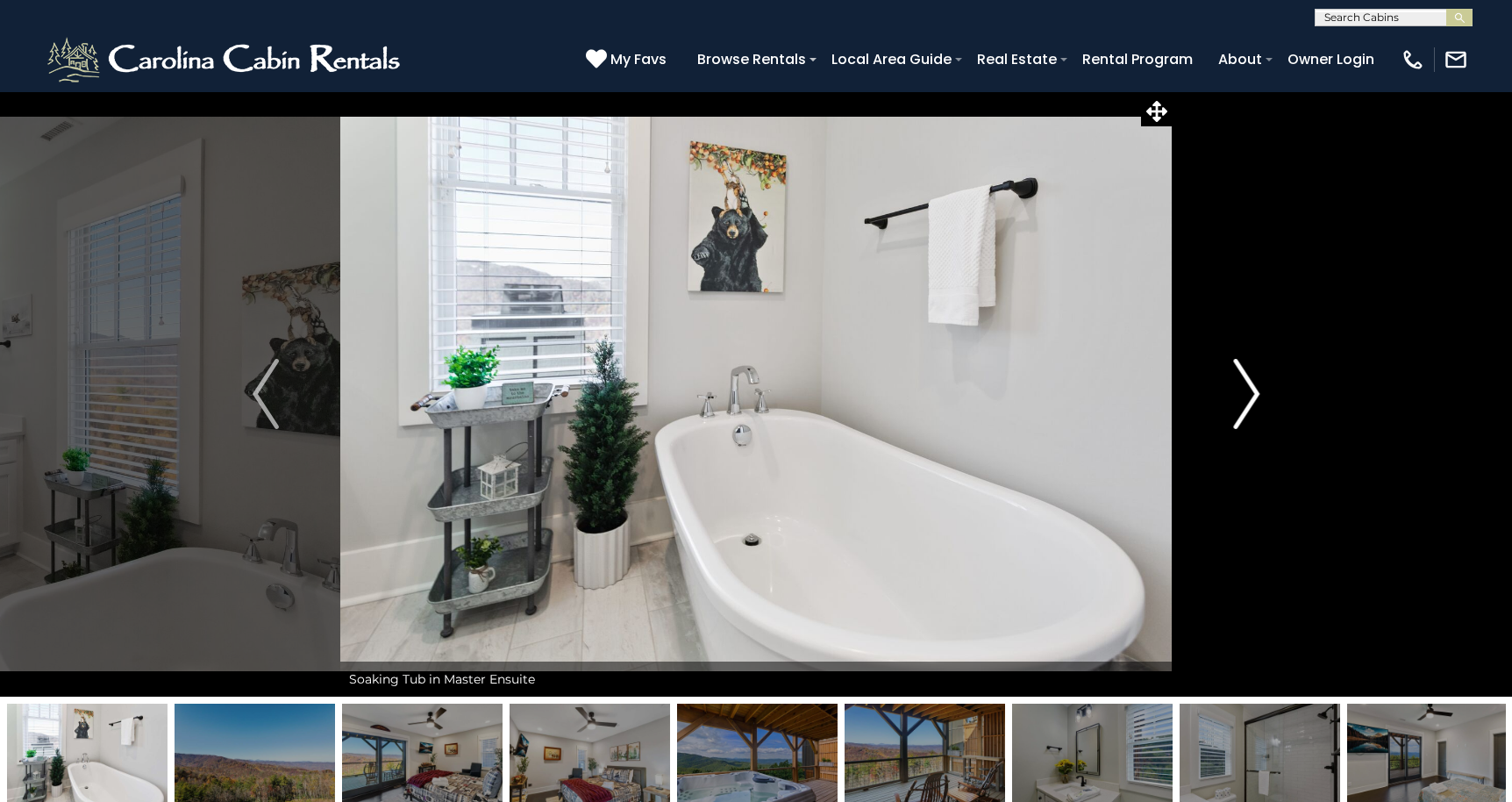
click at [1246, 393] on img "Next" at bounding box center [1246, 393] width 26 height 71
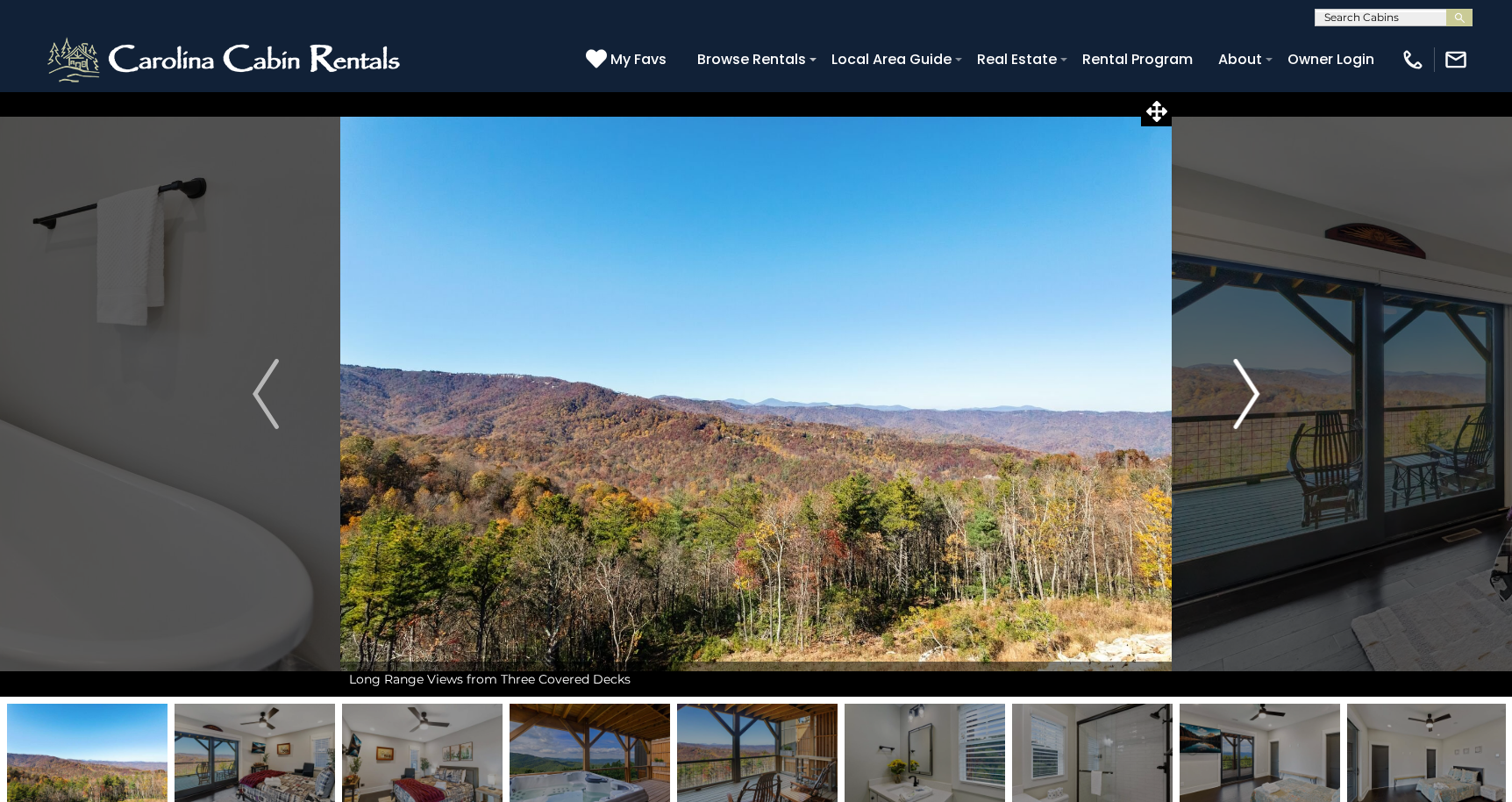
click at [1246, 393] on img "Next" at bounding box center [1246, 393] width 26 height 71
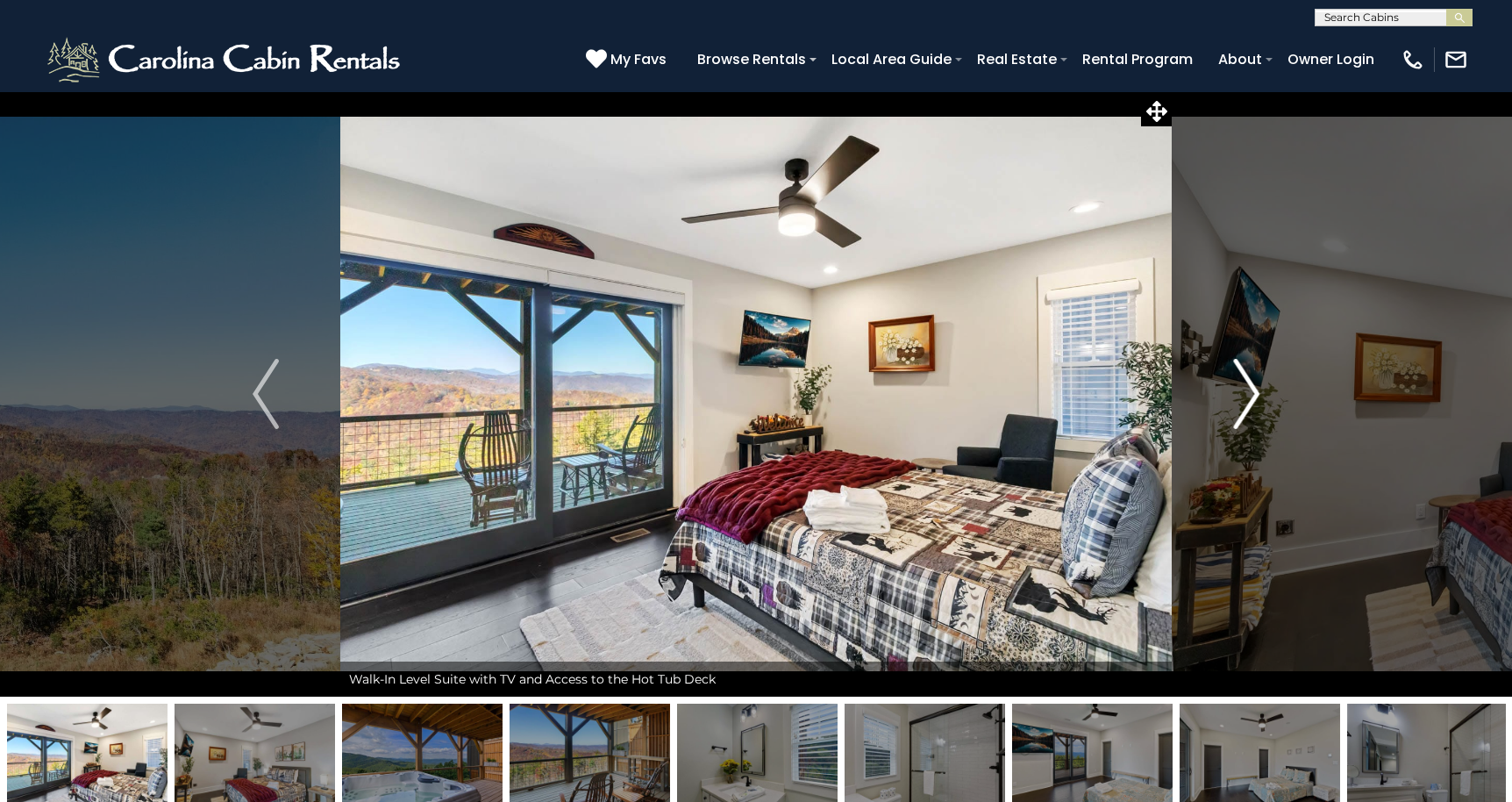
click at [1246, 393] on img "Next" at bounding box center [1246, 393] width 26 height 71
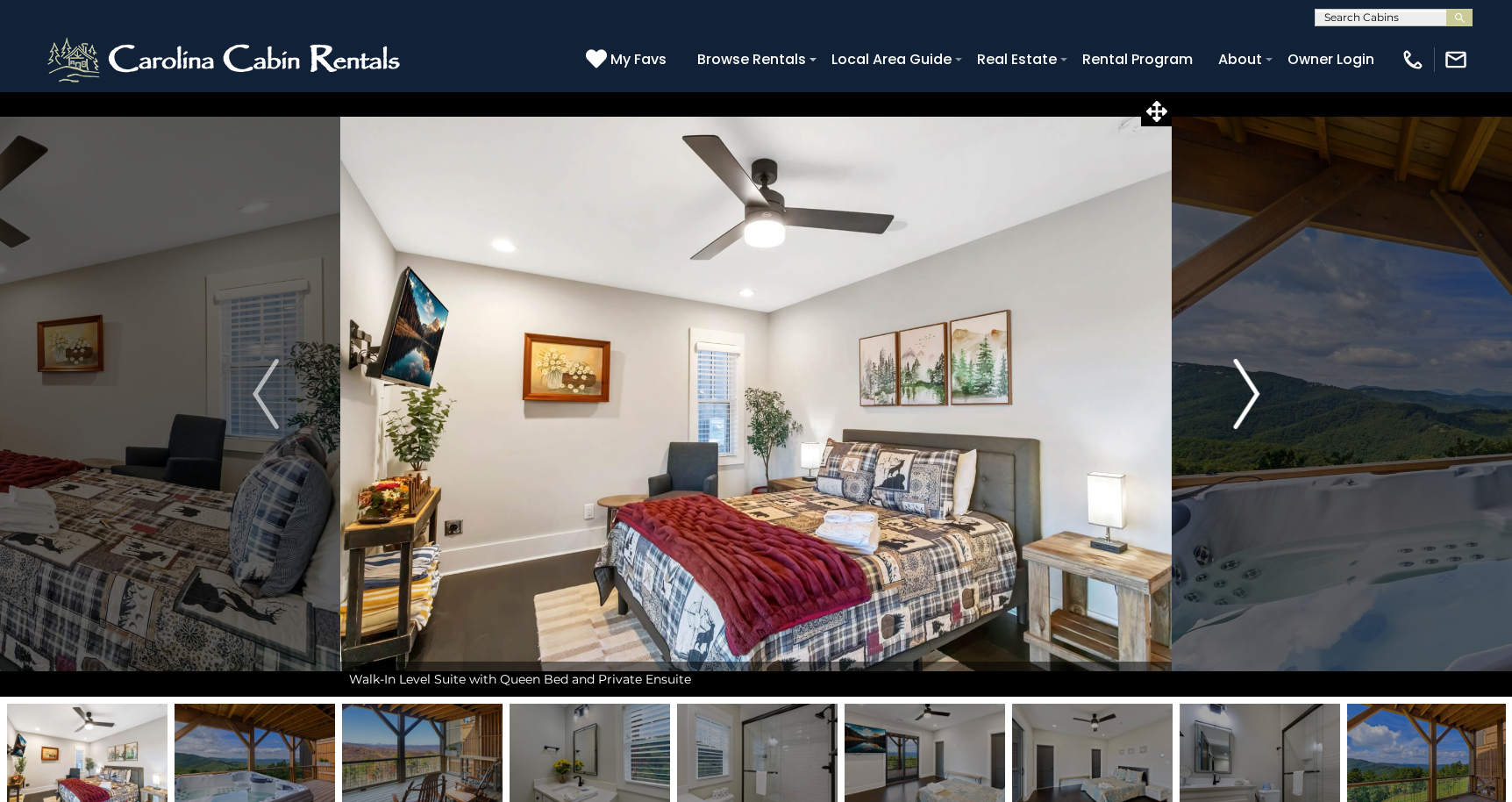
click at [1246, 393] on img "Next" at bounding box center [1246, 393] width 26 height 71
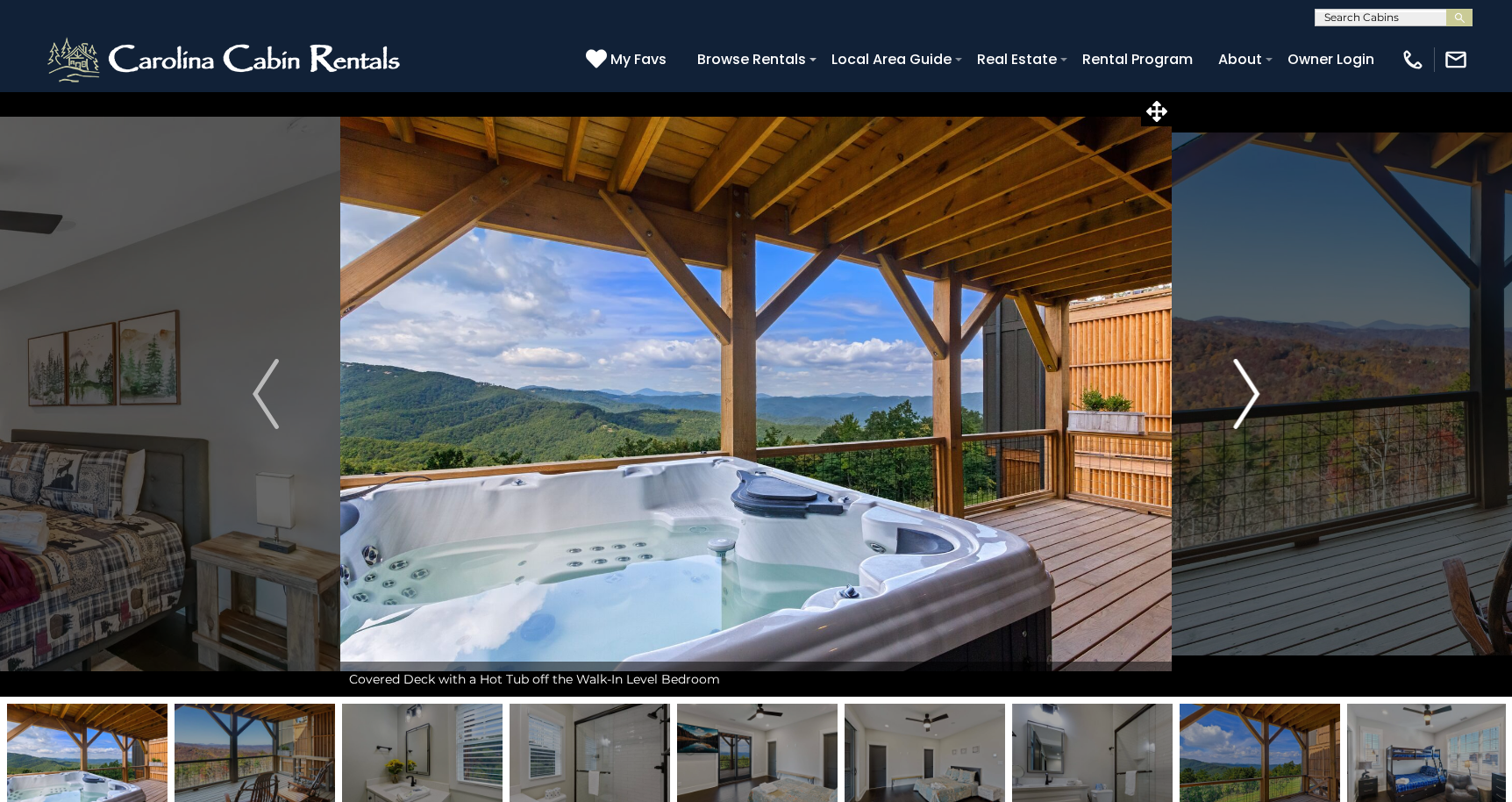
click at [1246, 393] on img "Next" at bounding box center [1246, 393] width 26 height 71
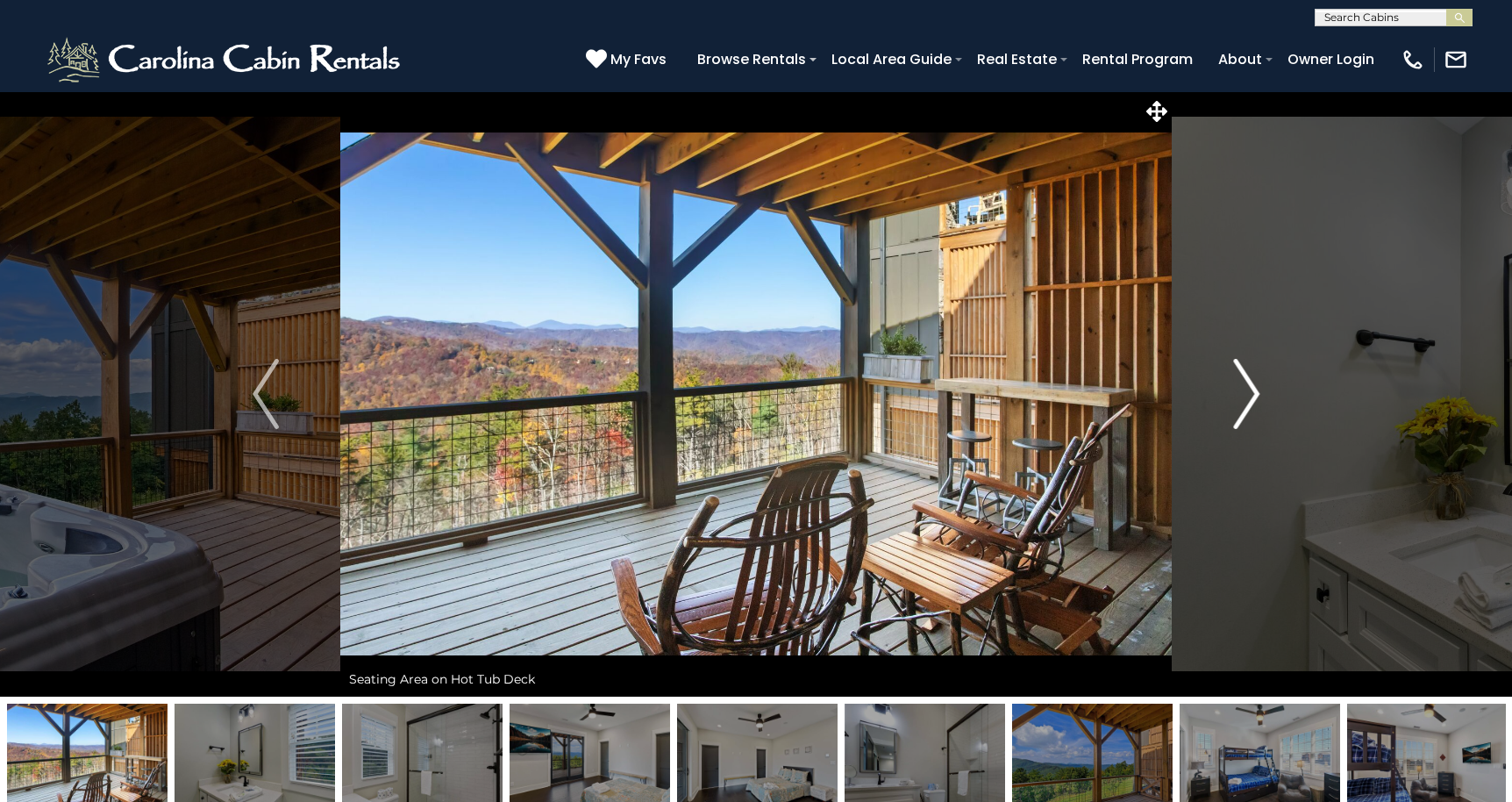
click at [1246, 393] on img "Next" at bounding box center [1246, 393] width 26 height 71
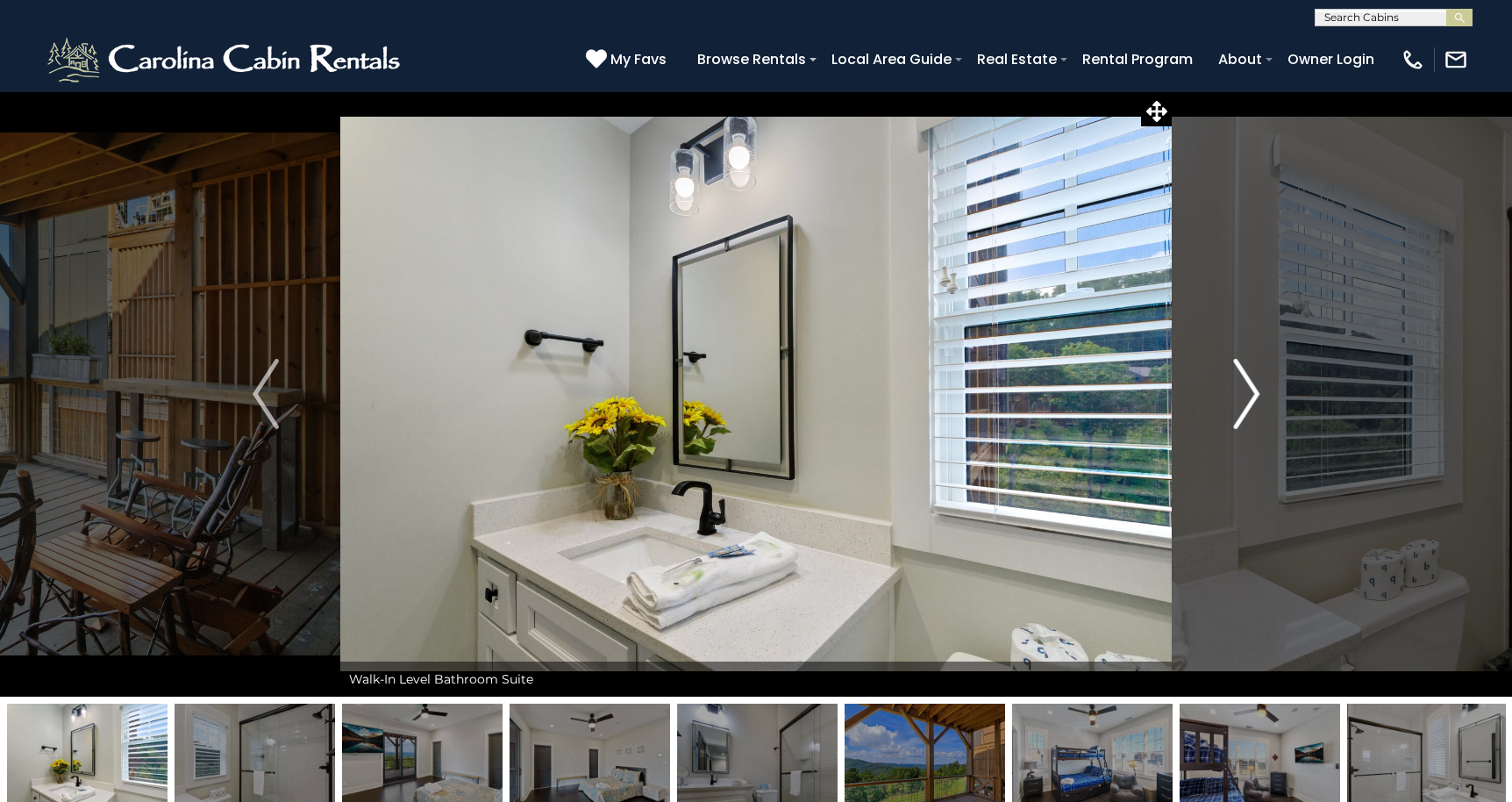
click at [1246, 393] on img "Next" at bounding box center [1246, 393] width 26 height 71
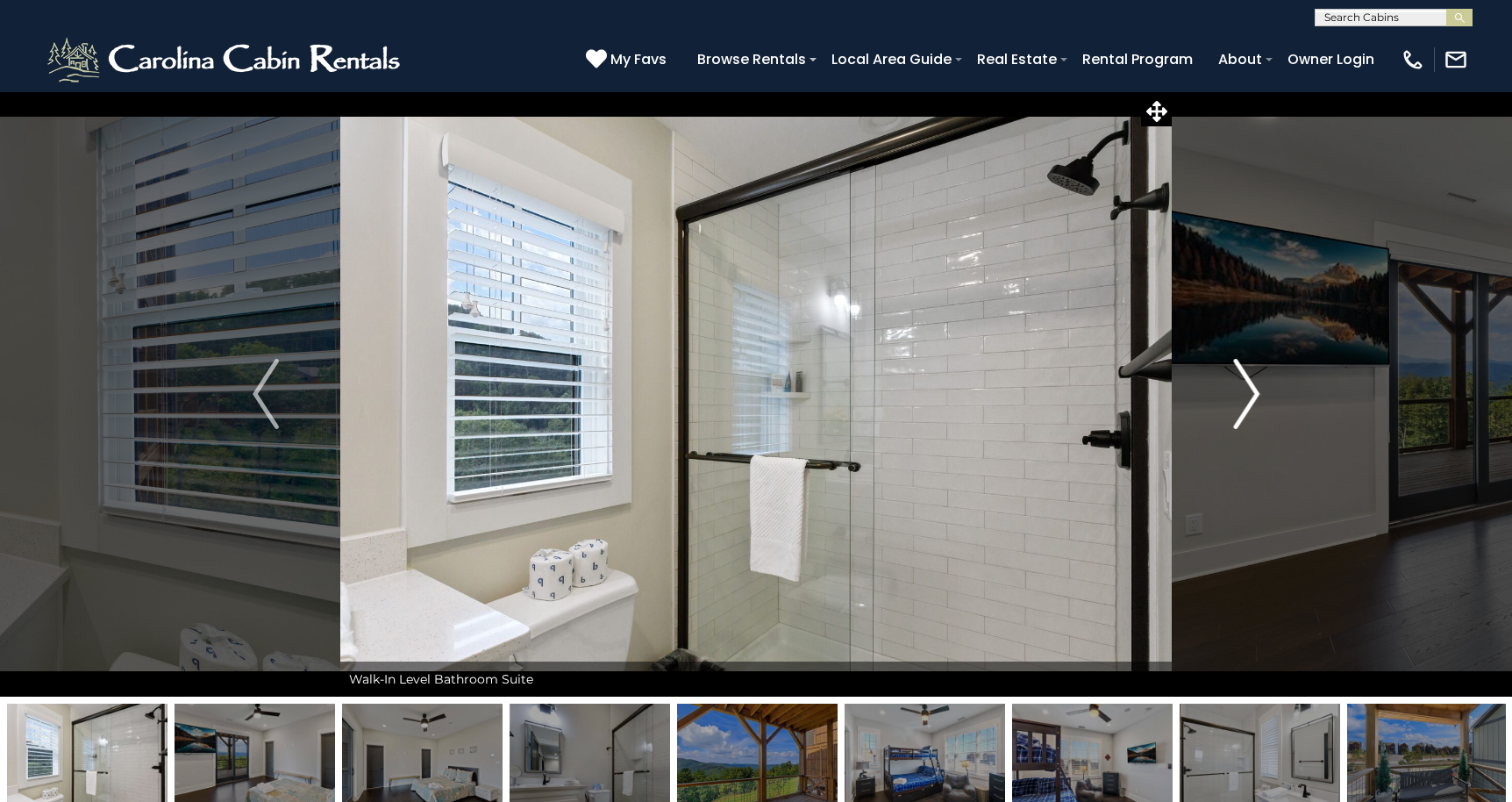
click at [1246, 393] on img "Next" at bounding box center [1246, 393] width 26 height 71
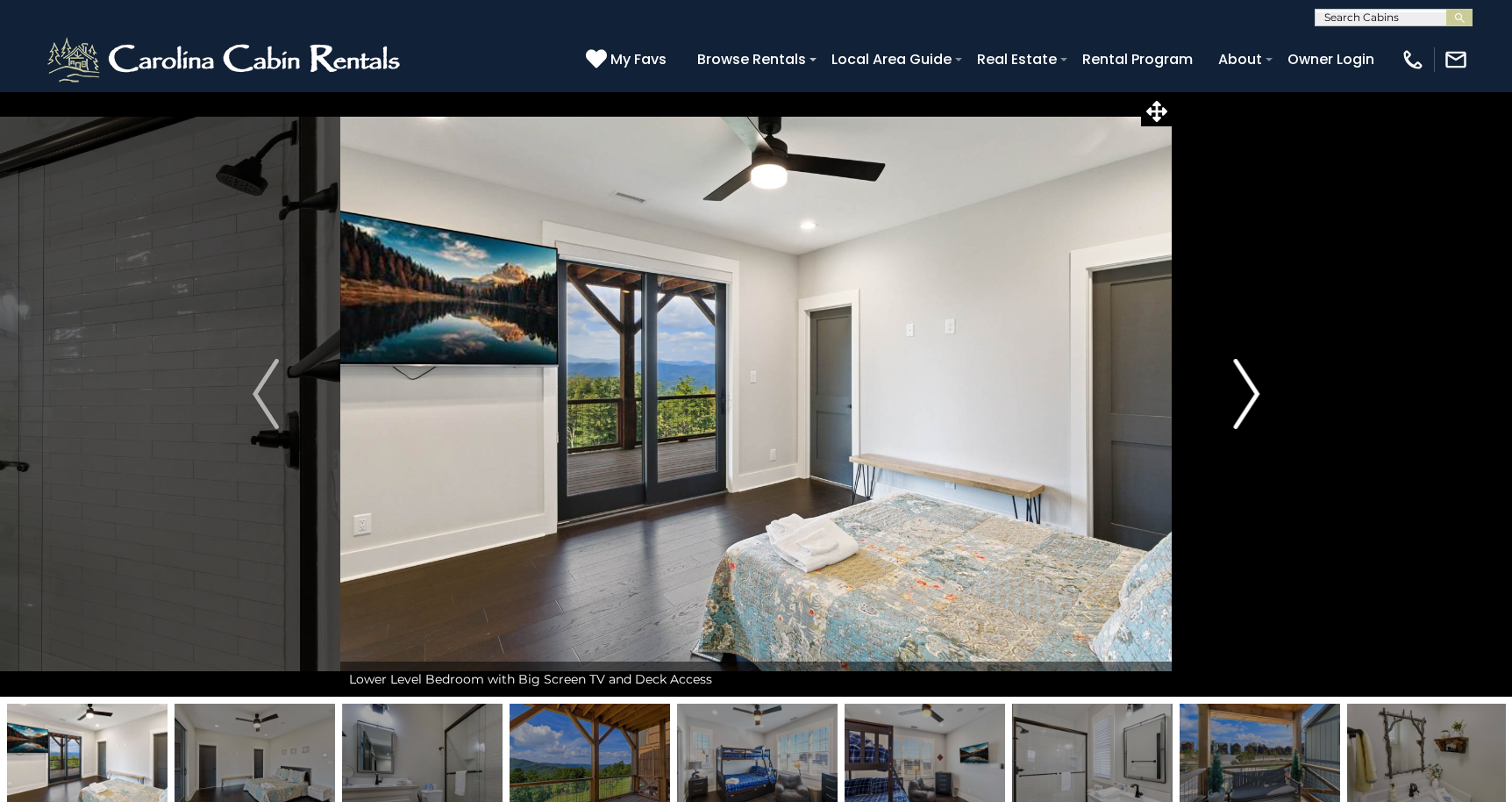
click at [1246, 393] on img "Next" at bounding box center [1246, 393] width 26 height 71
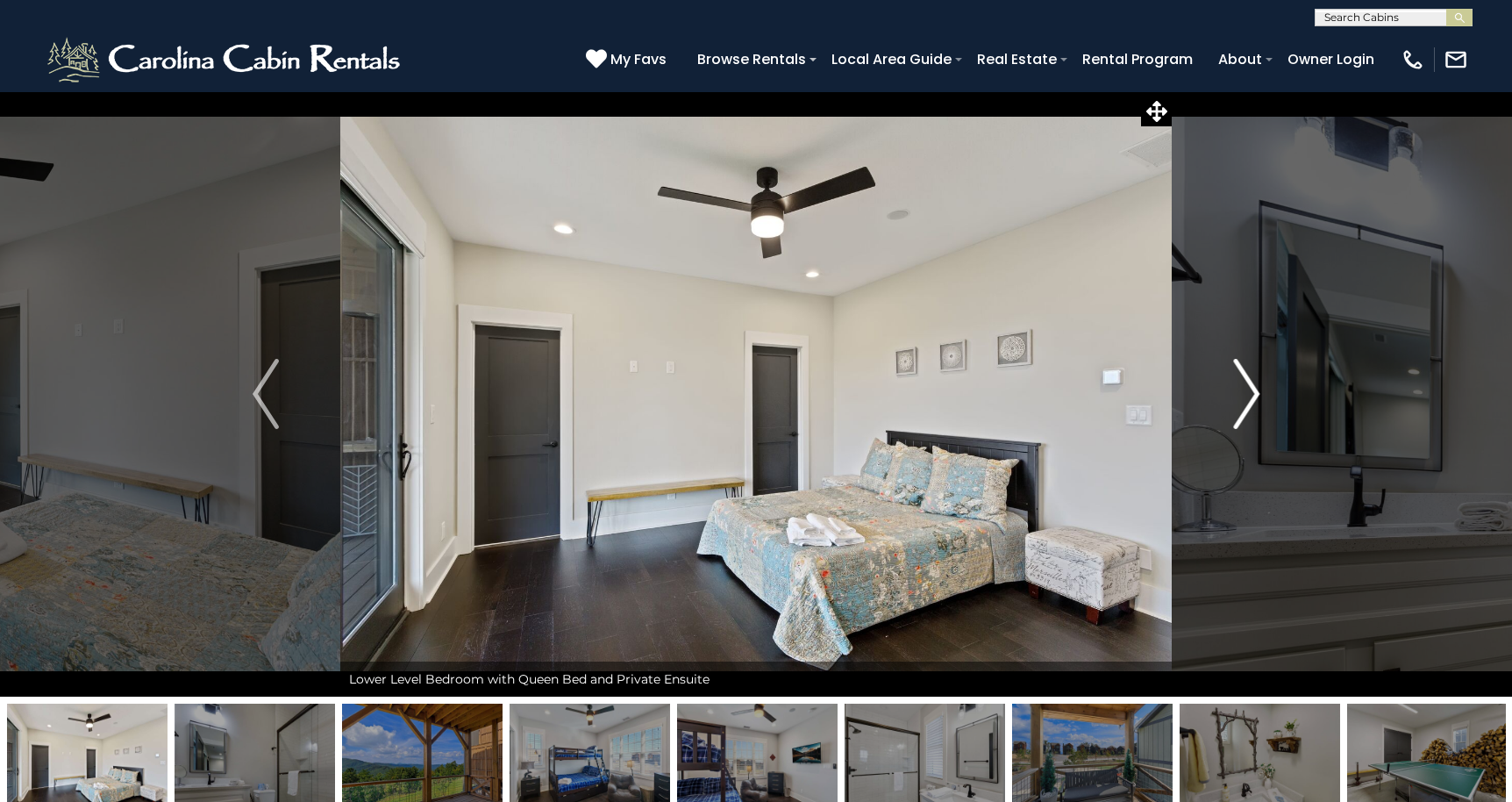
click at [1246, 393] on img "Next" at bounding box center [1246, 393] width 26 height 71
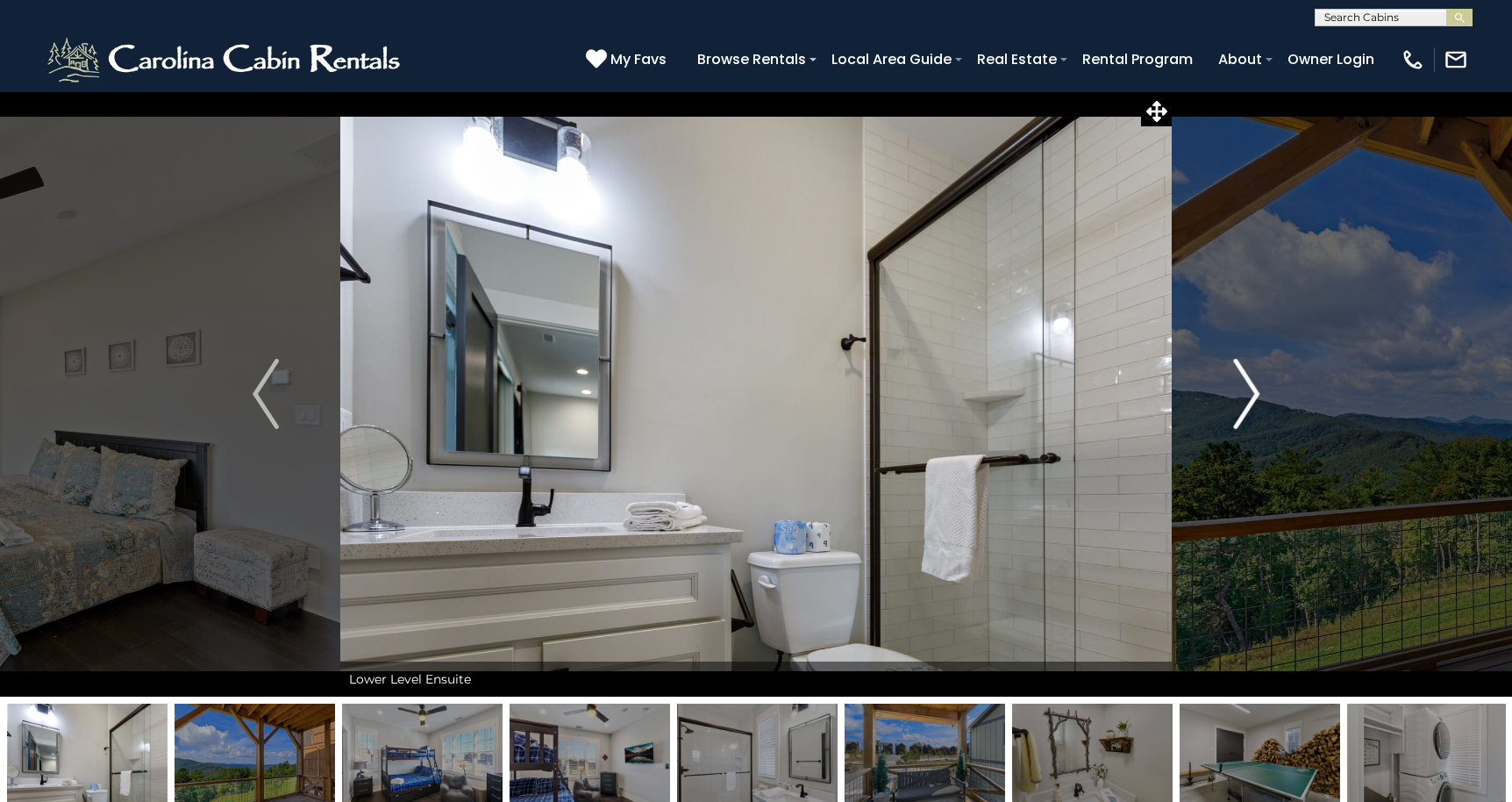
click at [1246, 393] on img "Next" at bounding box center [1246, 393] width 26 height 71
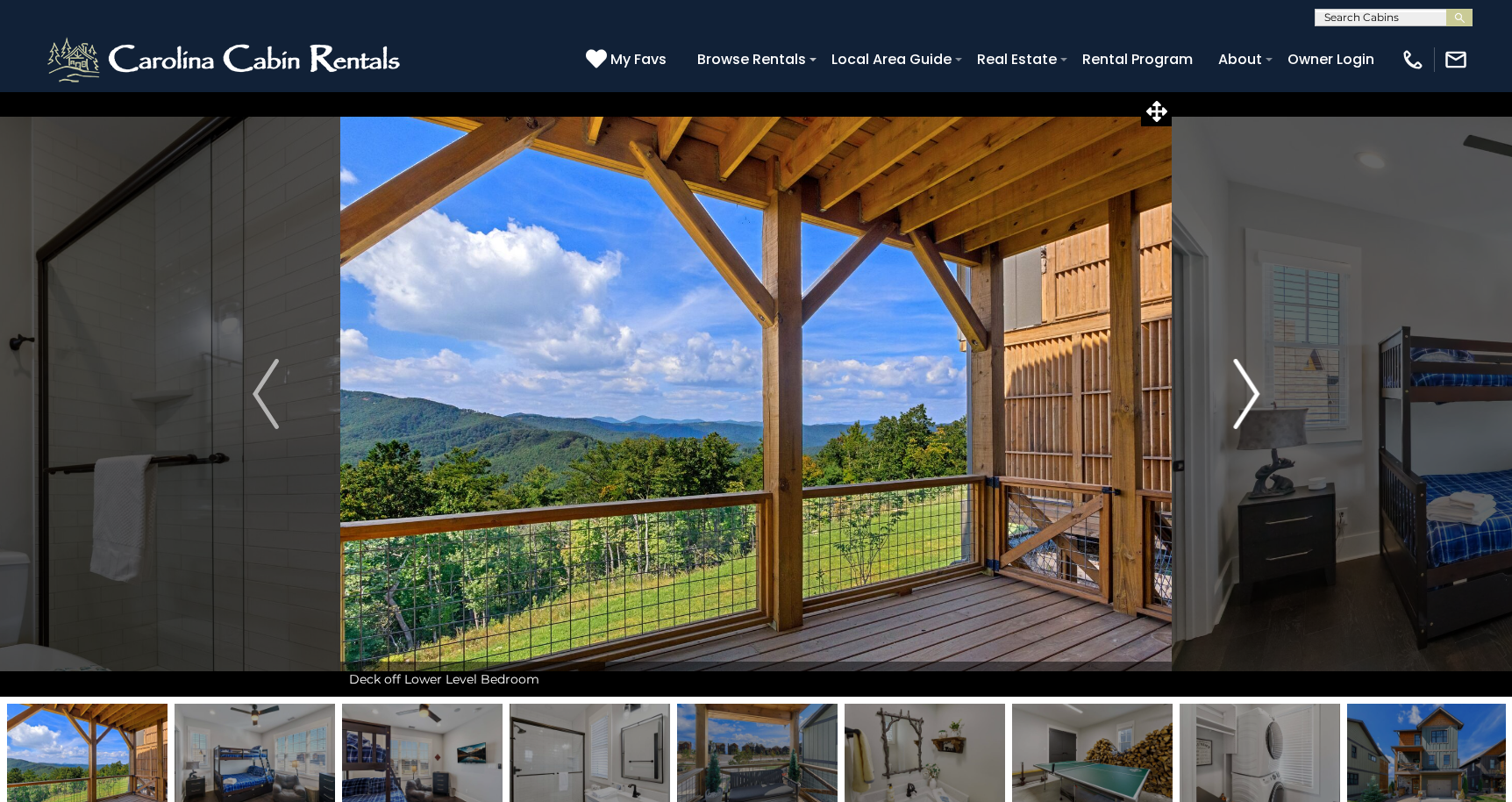
click at [1246, 393] on img "Next" at bounding box center [1246, 393] width 26 height 71
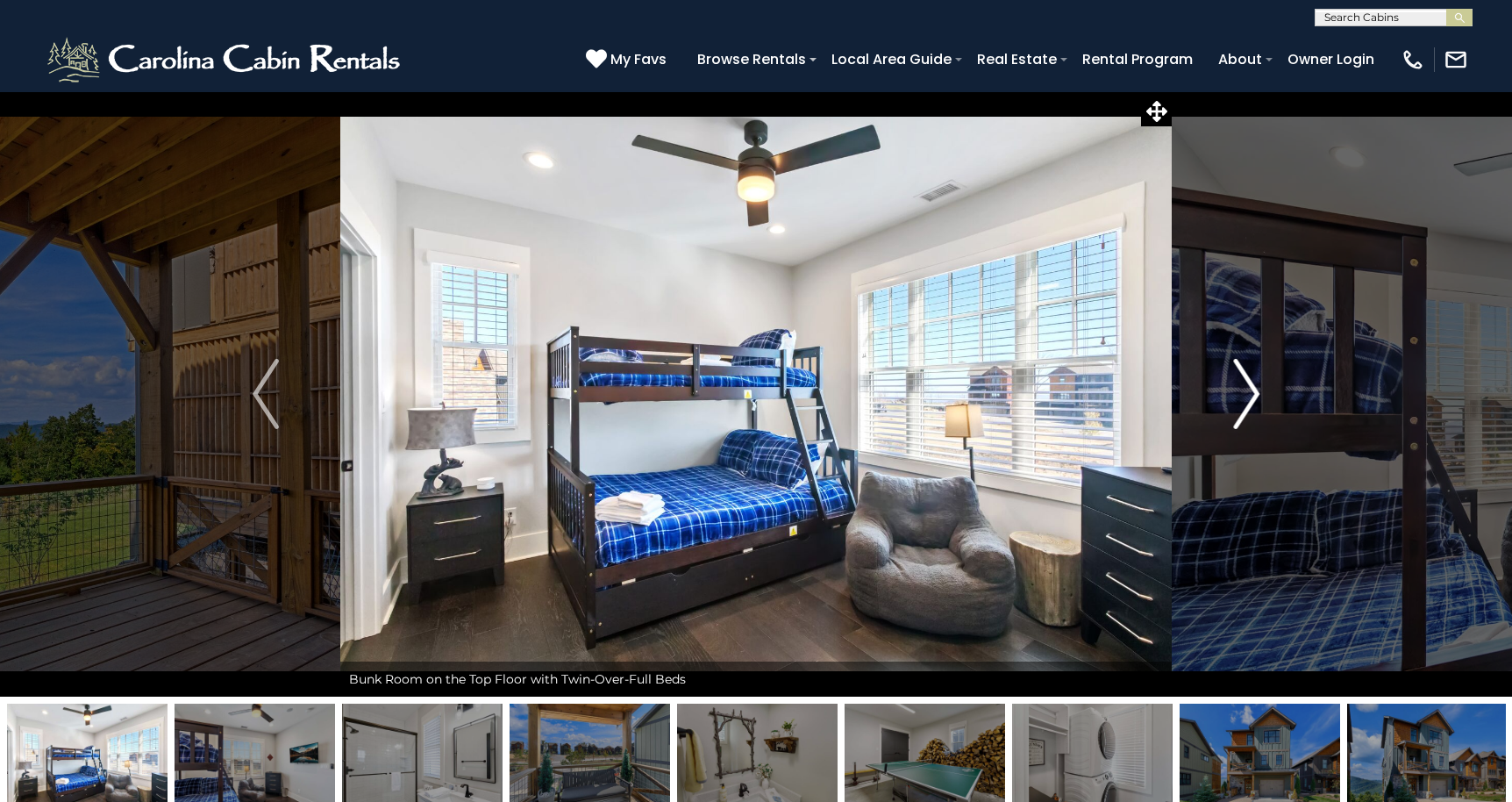
click at [1246, 393] on img "Next" at bounding box center [1246, 393] width 26 height 71
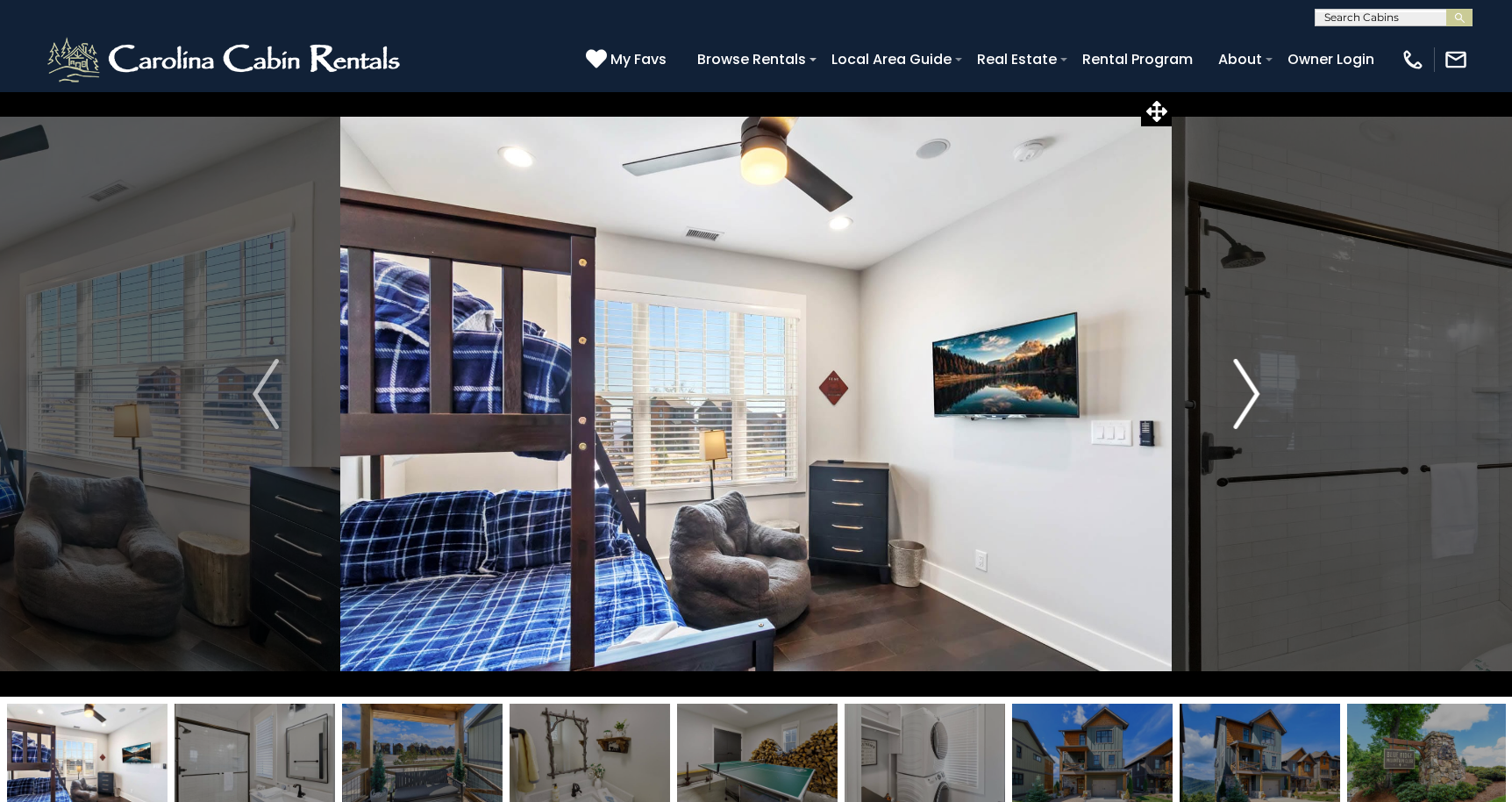
click at [1246, 393] on img "Next" at bounding box center [1246, 393] width 26 height 71
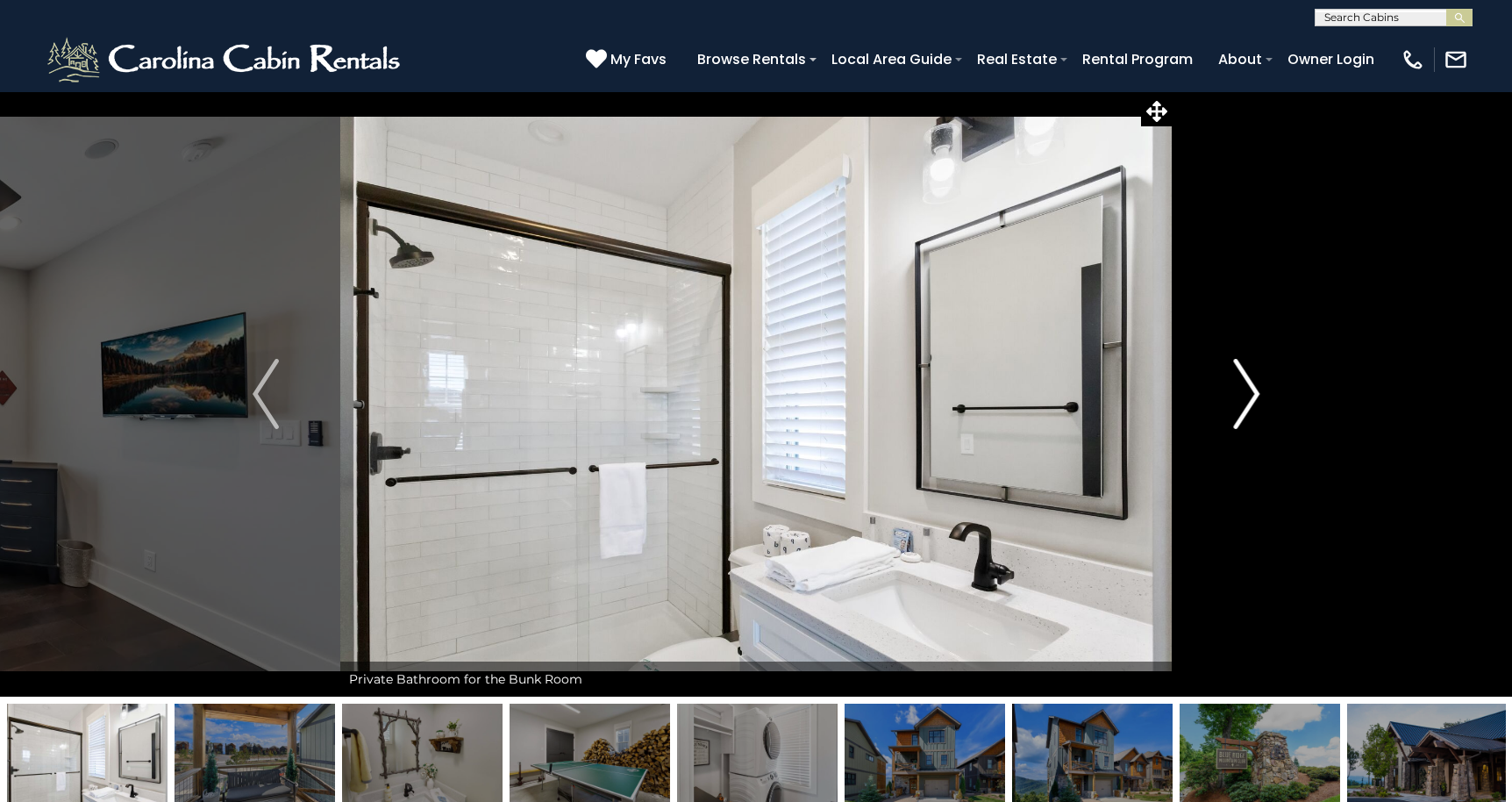
click at [1246, 393] on img "Next" at bounding box center [1246, 393] width 26 height 71
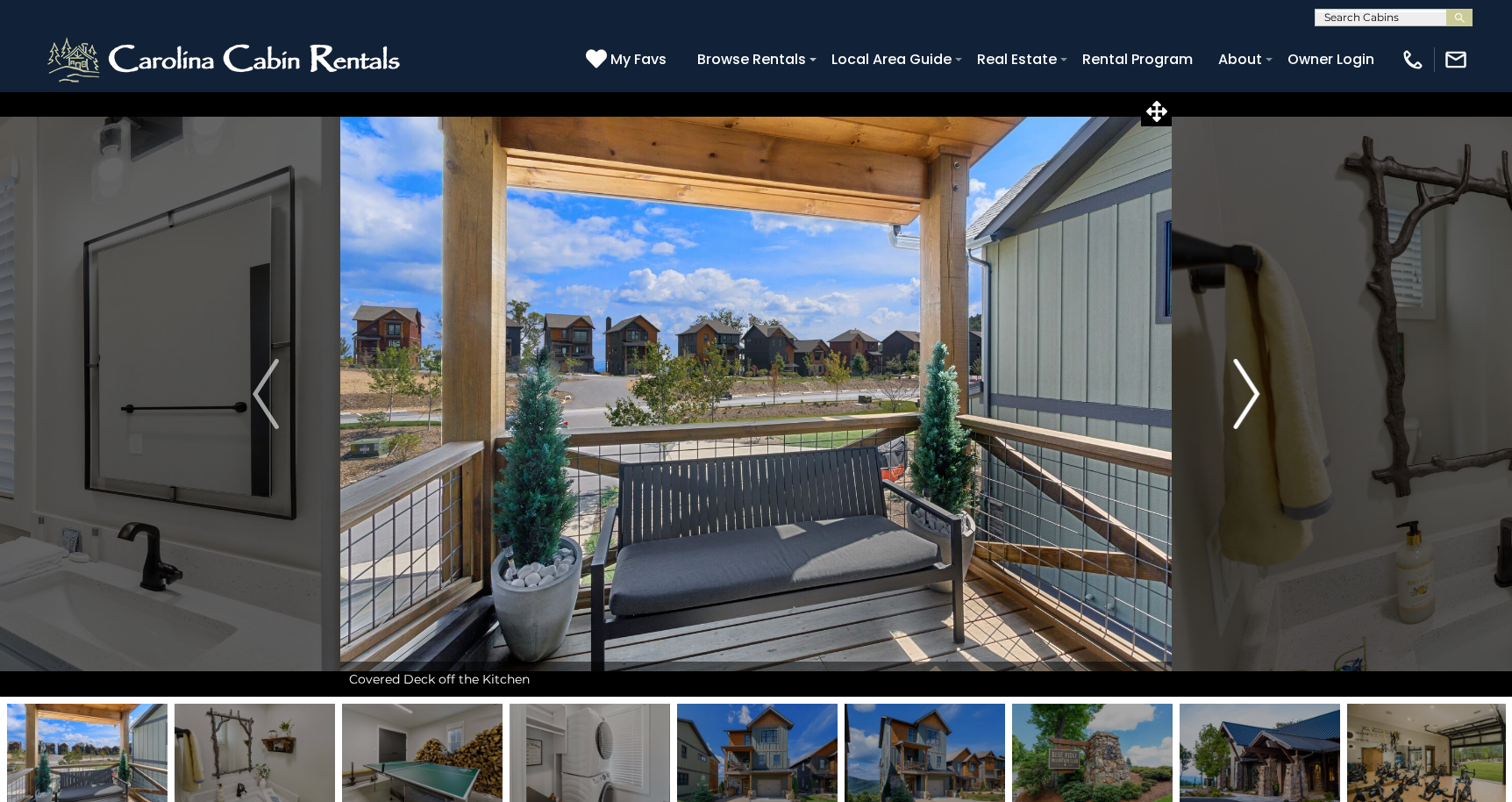
click at [1246, 393] on img "Next" at bounding box center [1246, 393] width 26 height 71
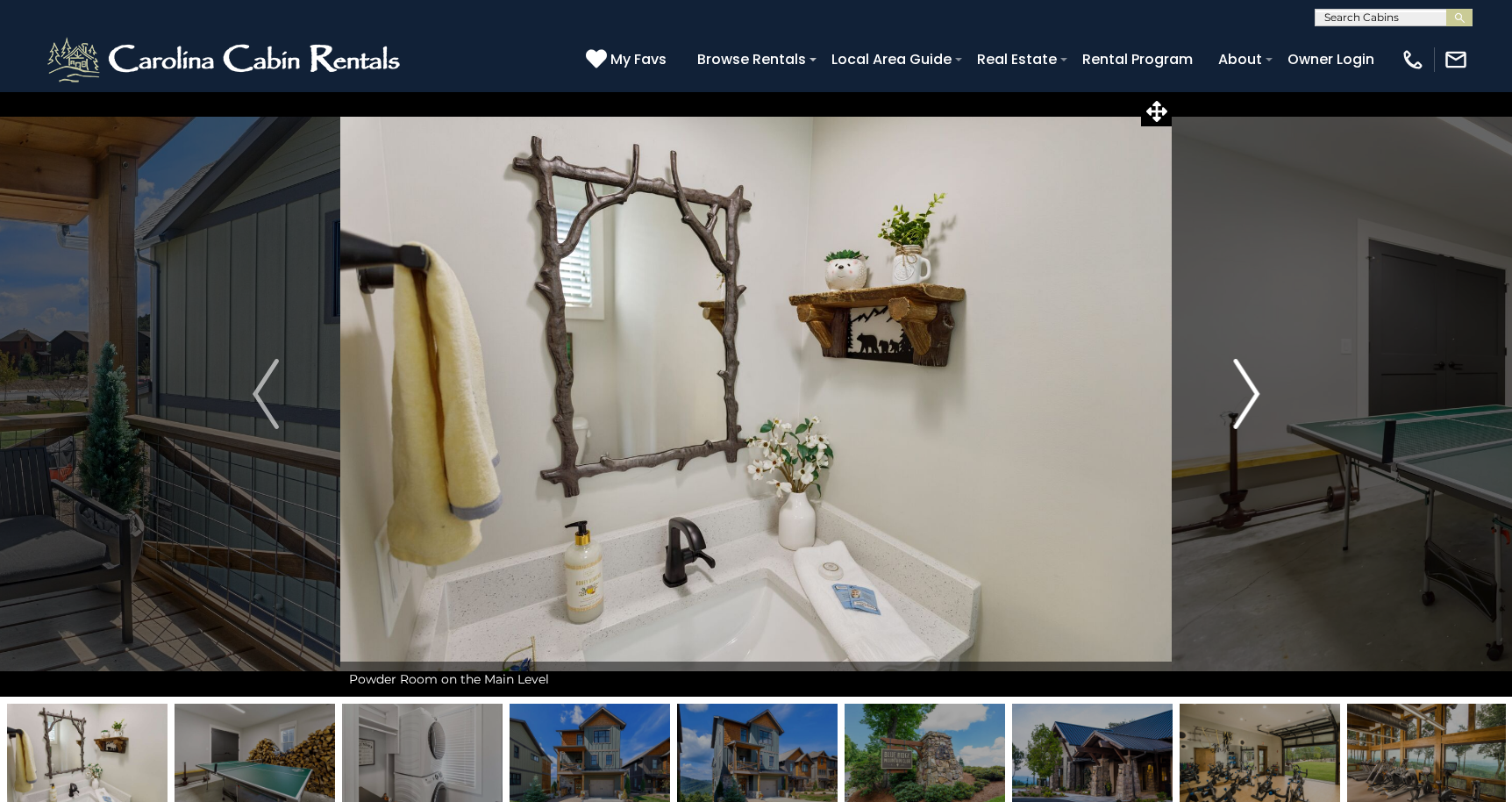
click at [1246, 393] on img "Next" at bounding box center [1246, 393] width 26 height 71
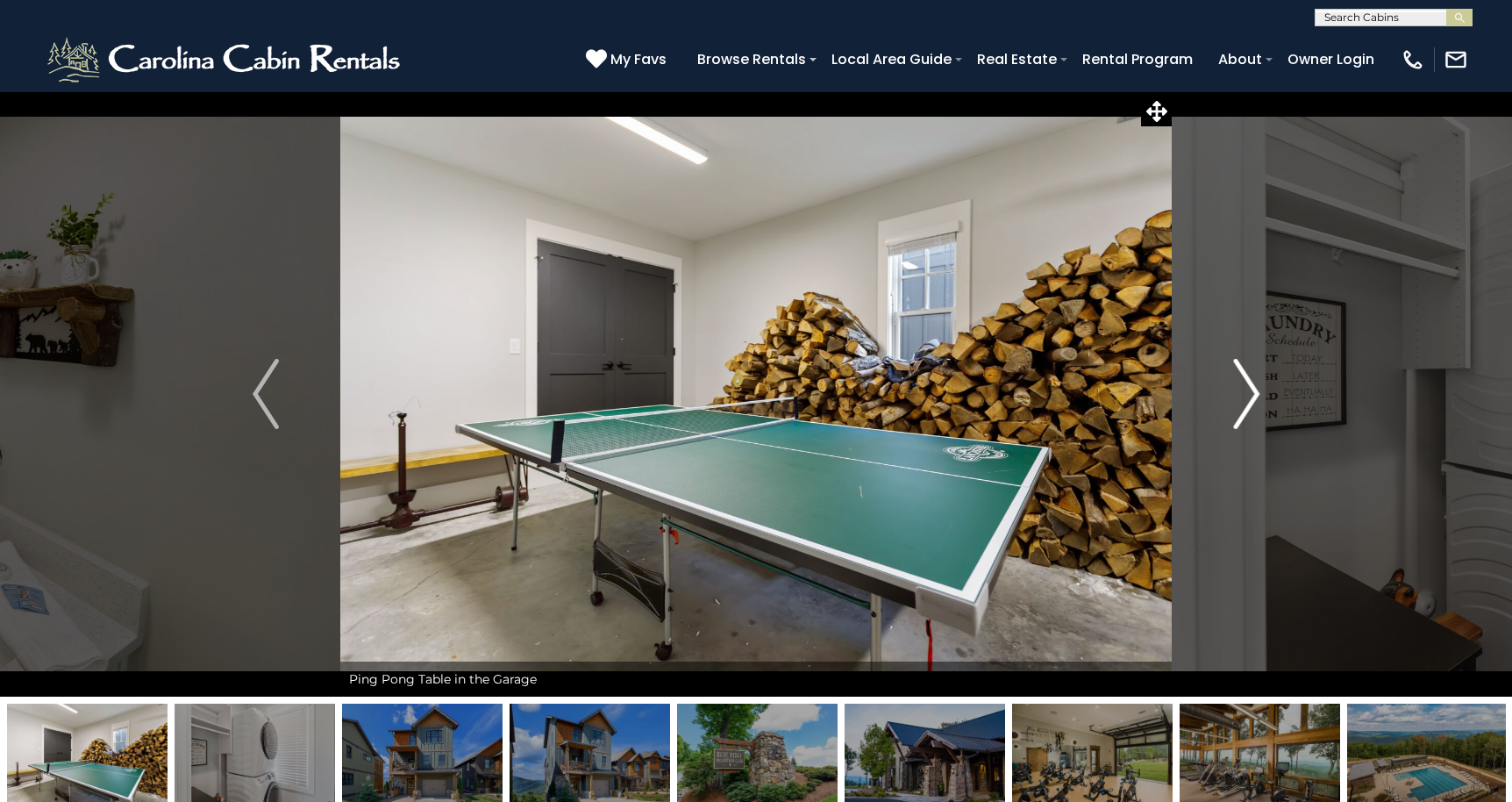
click at [1246, 393] on img "Next" at bounding box center [1246, 393] width 26 height 71
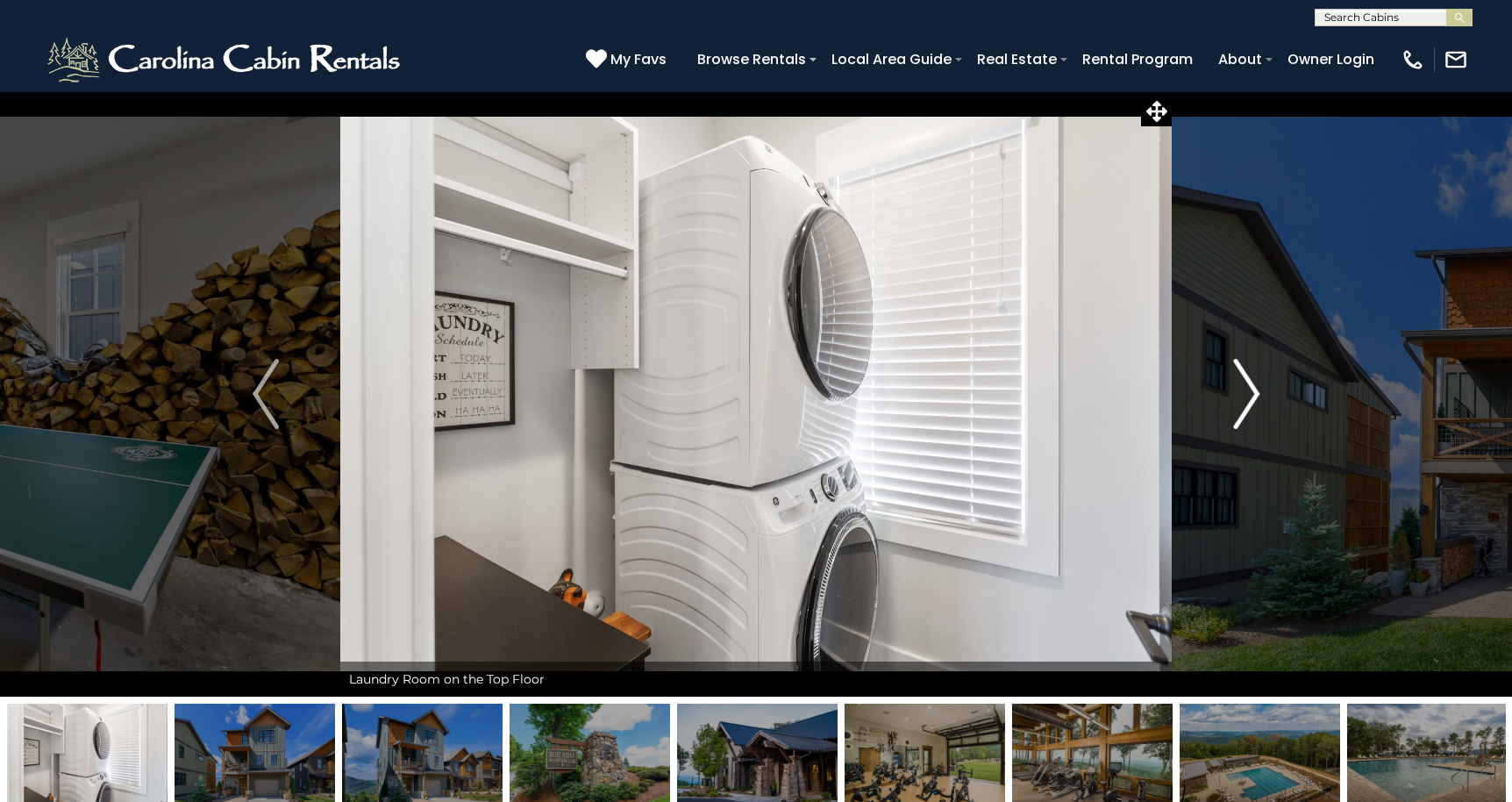
click at [1246, 393] on img "Next" at bounding box center [1246, 393] width 26 height 71
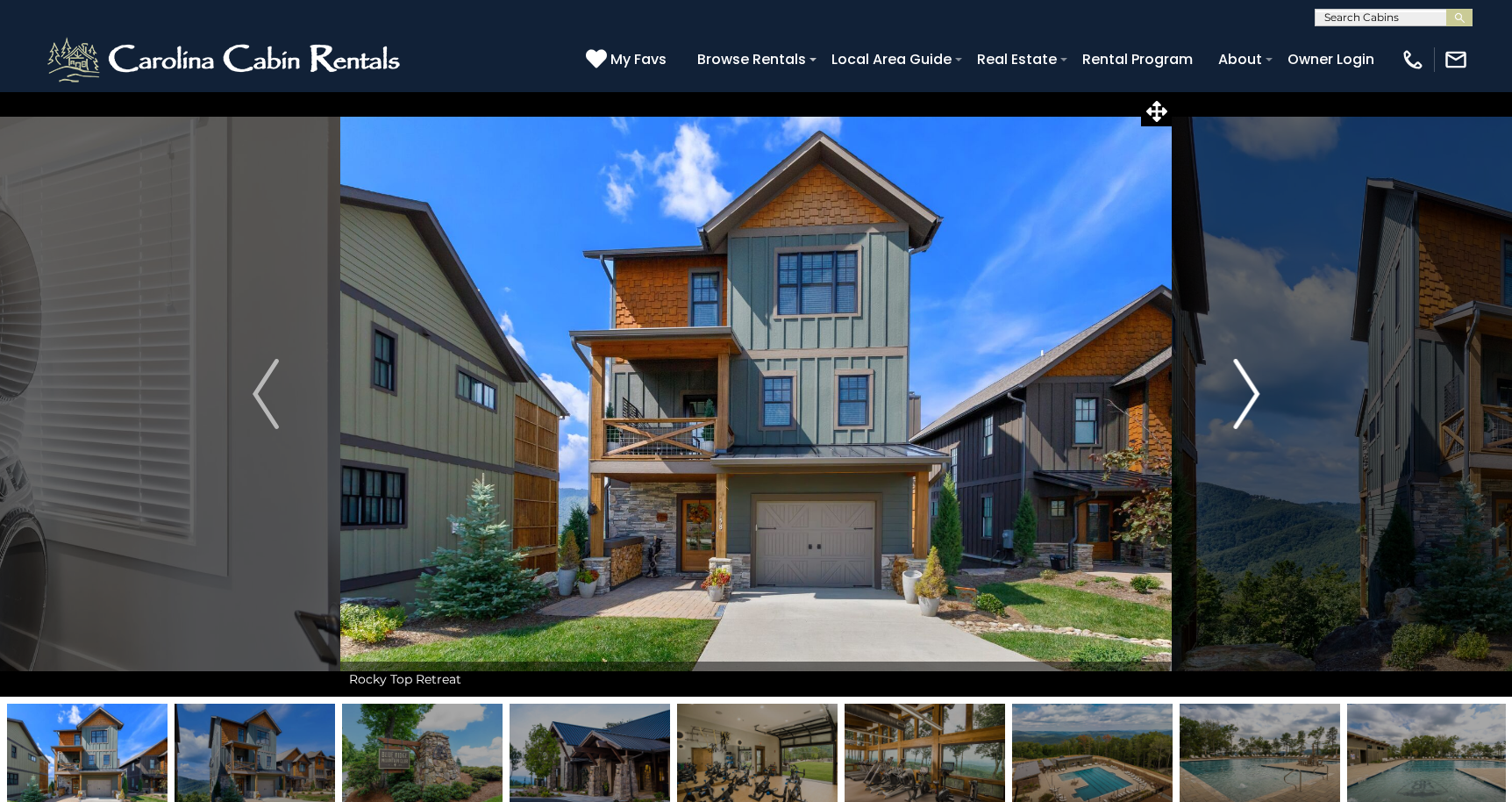
click at [1246, 393] on img "Next" at bounding box center [1246, 393] width 26 height 71
